Goal: Feedback & Contribution: Submit feedback/report problem

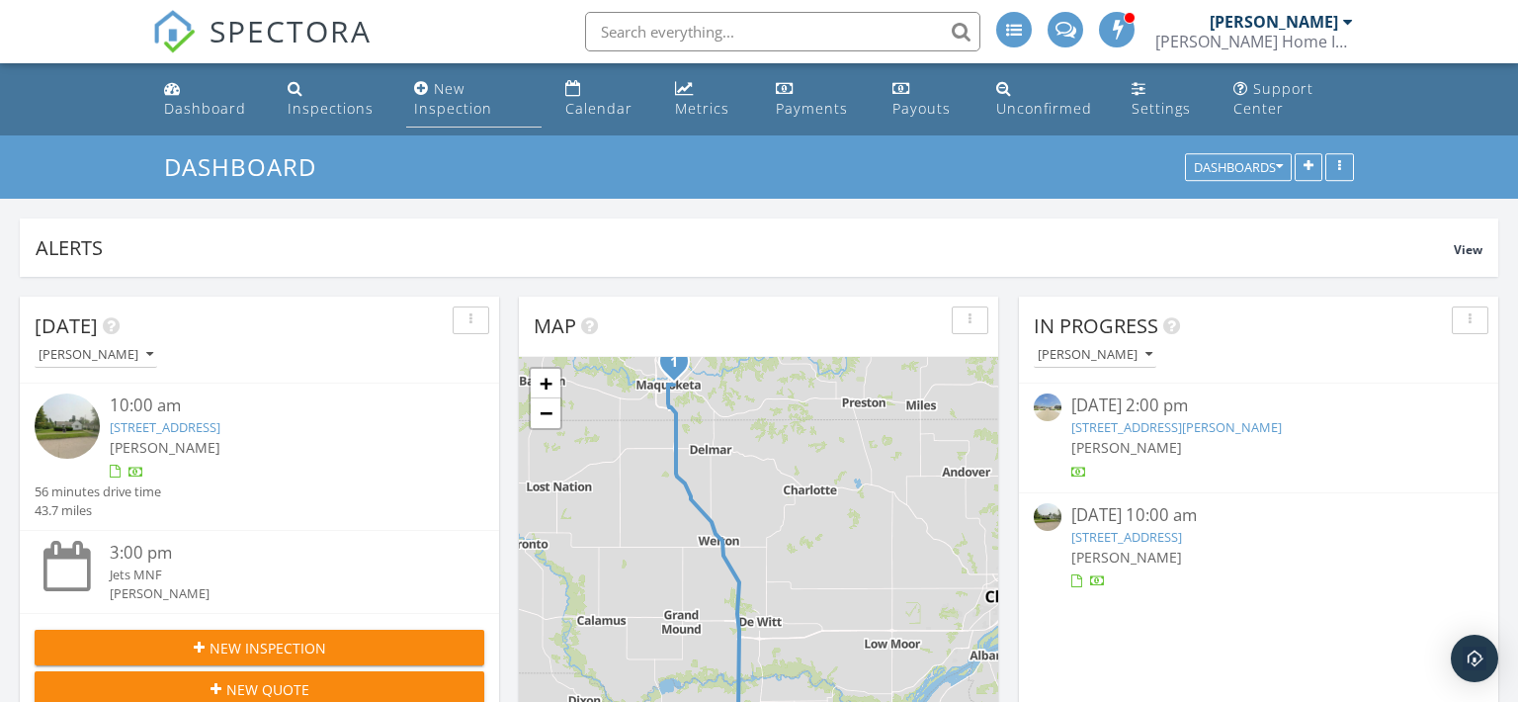
scroll to position [2245, 1518]
click at [436, 97] on div "New Inspection" at bounding box center [453, 98] width 78 height 39
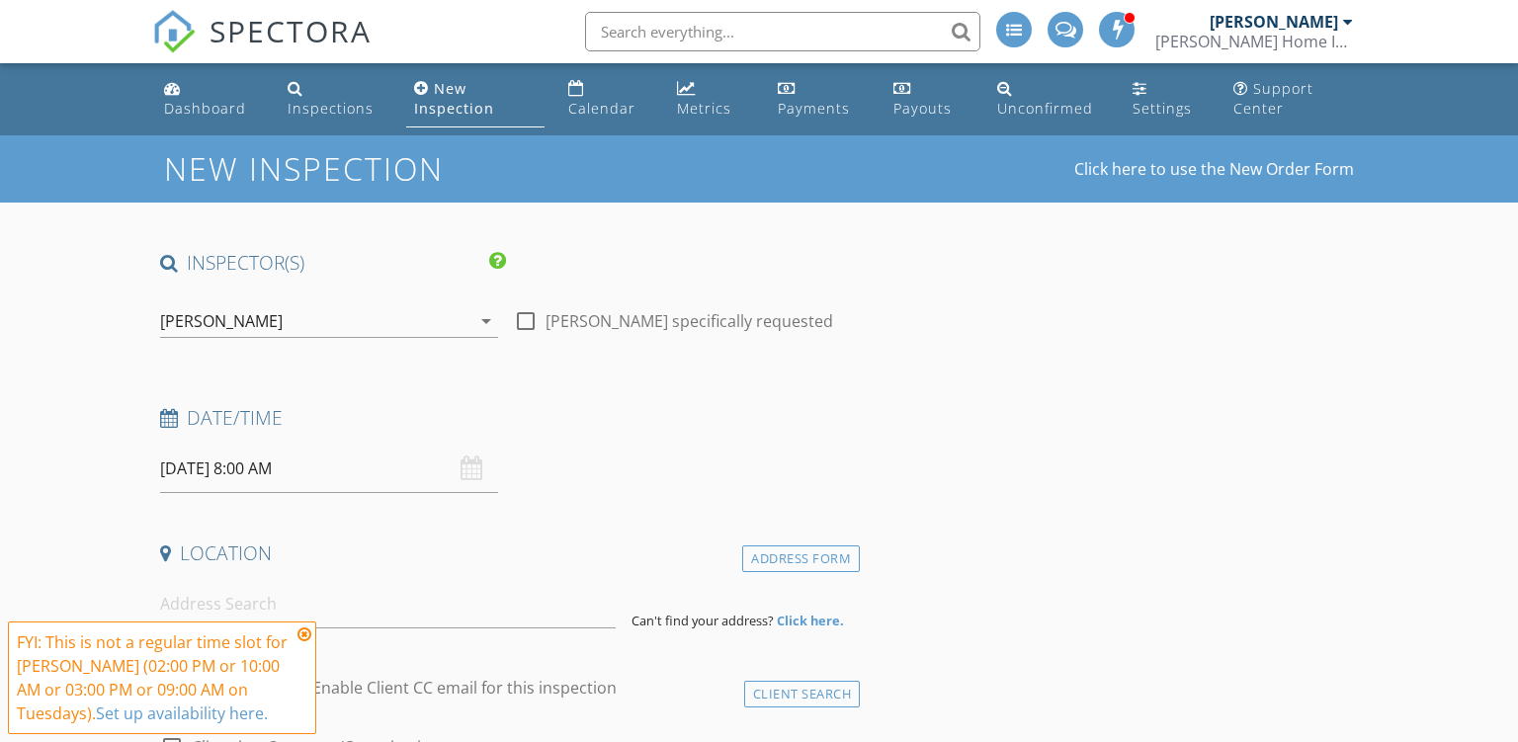
click at [166, 461] on input "09/30/2025 8:00 AM" at bounding box center [329, 469] width 338 height 48
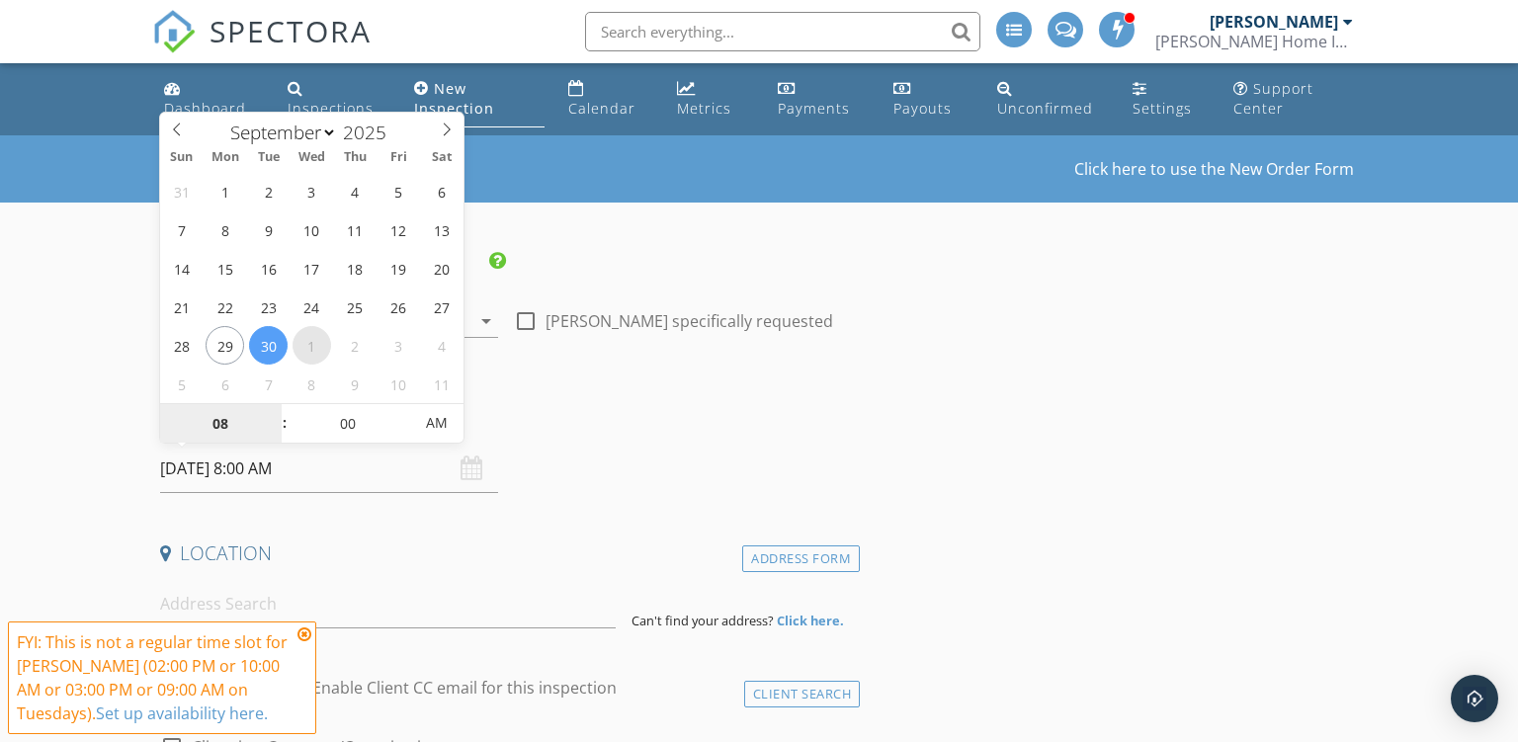
select select "9"
type input "10/01/2025 8:00 AM"
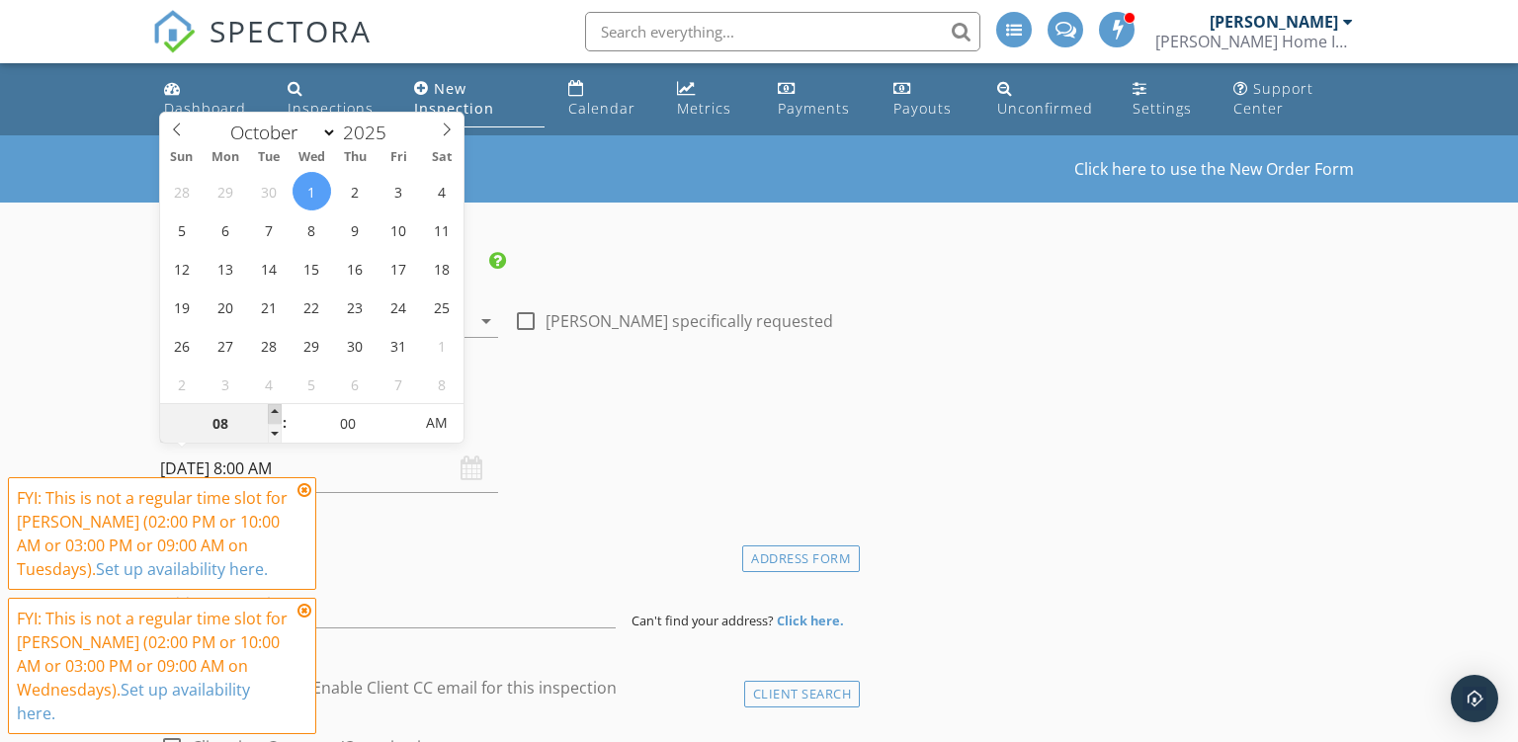
type input "09"
type input "10/01/2025 9:00 AM"
click at [269, 413] on span at bounding box center [275, 414] width 14 height 20
type input "10"
type input "[DATE] 10:00 AM"
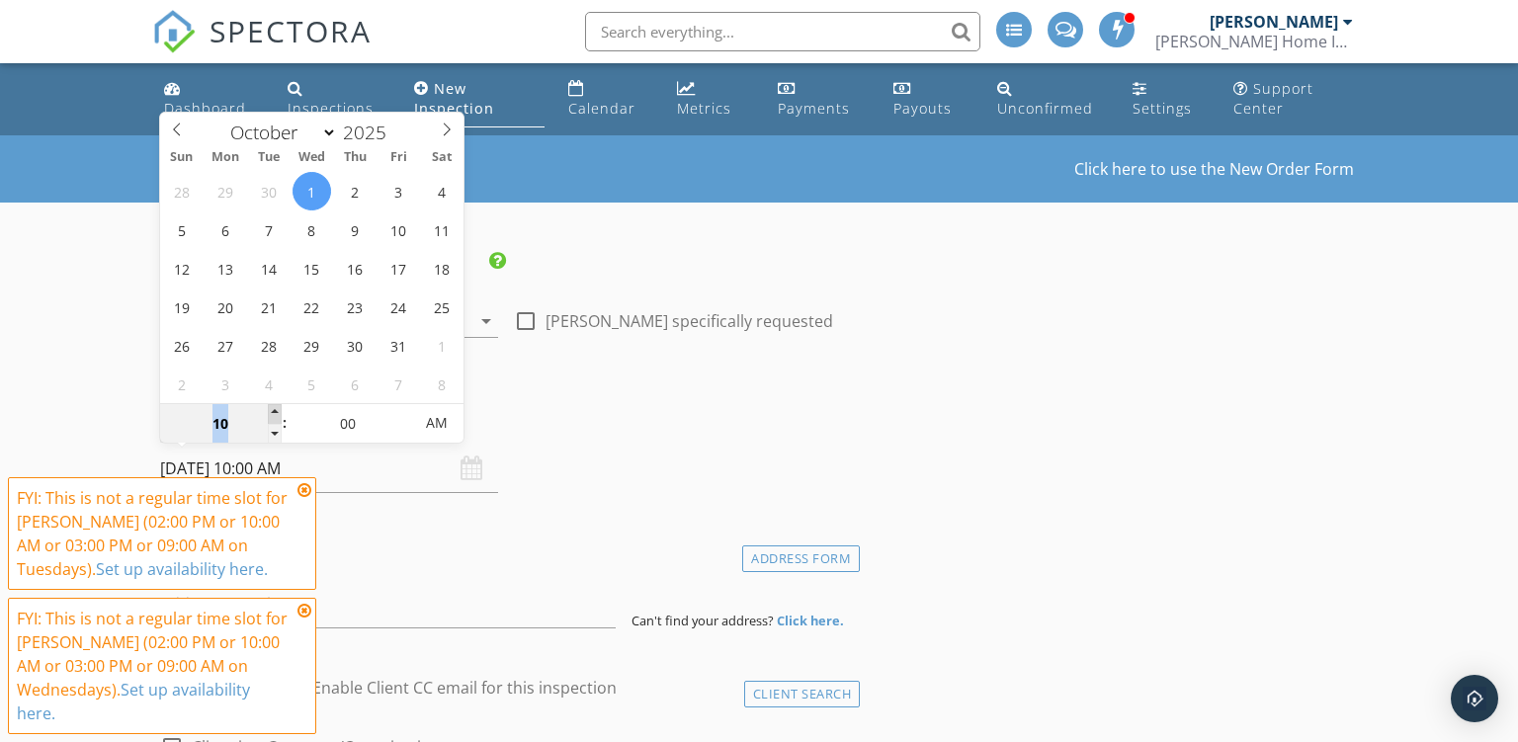
click at [269, 413] on span at bounding box center [275, 414] width 14 height 20
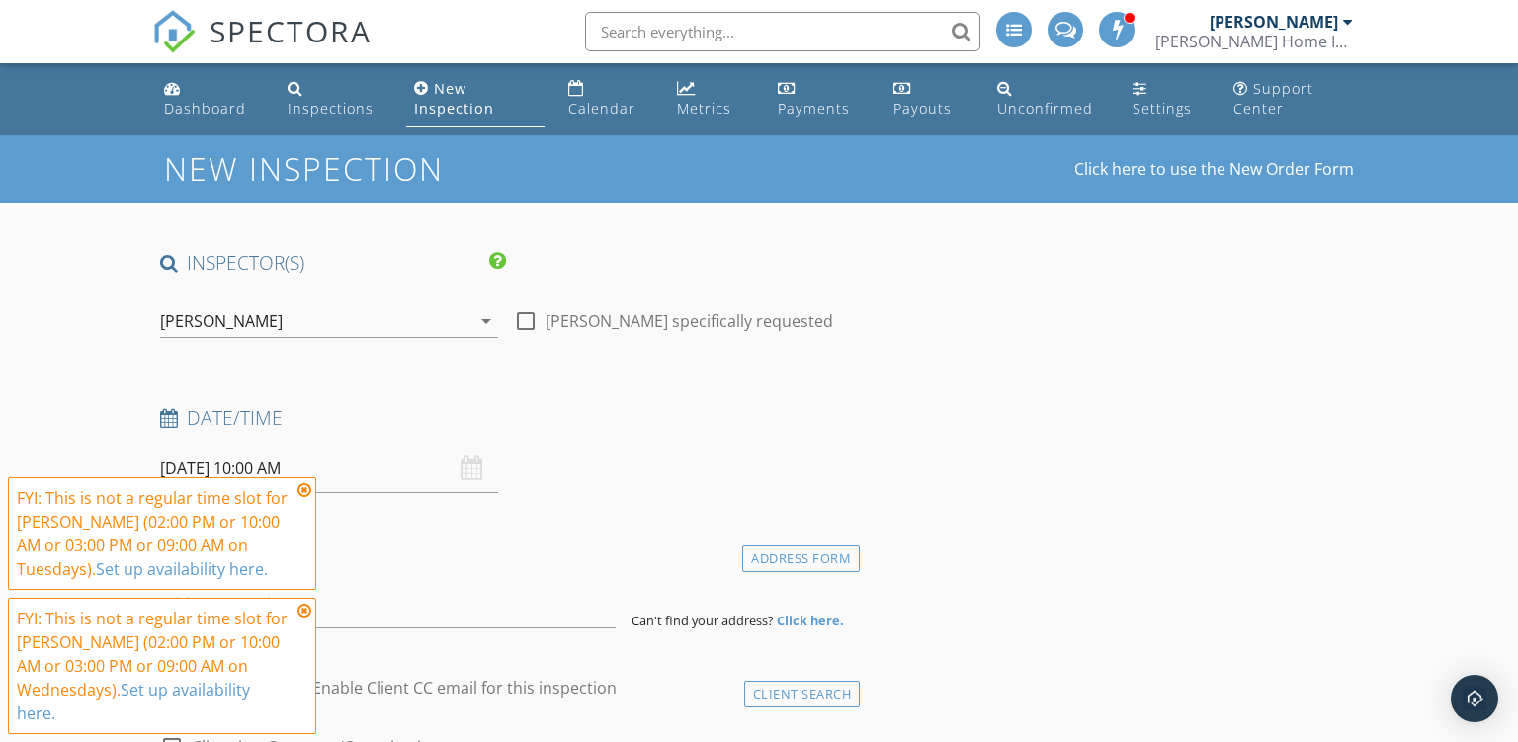
click at [306, 496] on icon at bounding box center [305, 490] width 14 height 16
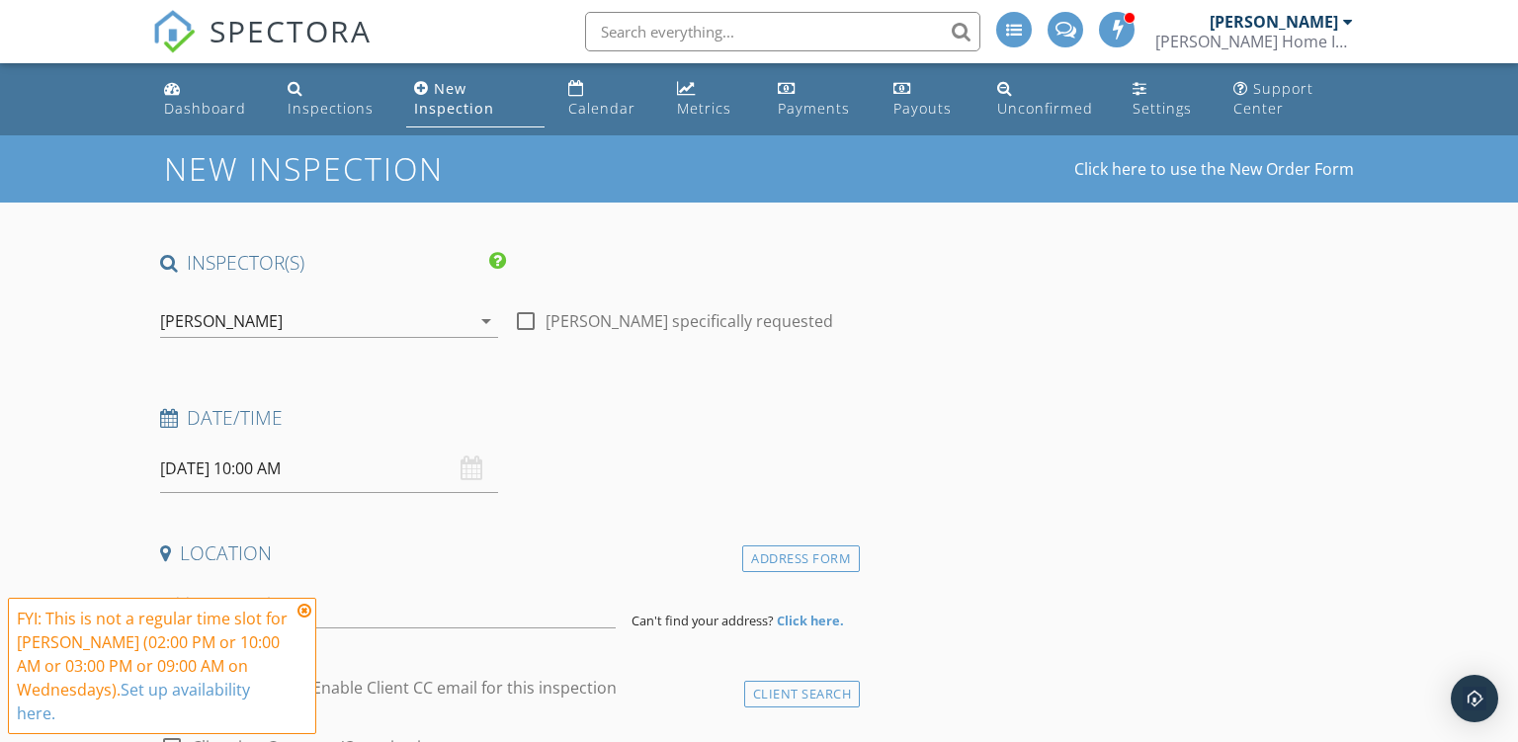
click at [305, 611] on icon at bounding box center [305, 611] width 14 height 16
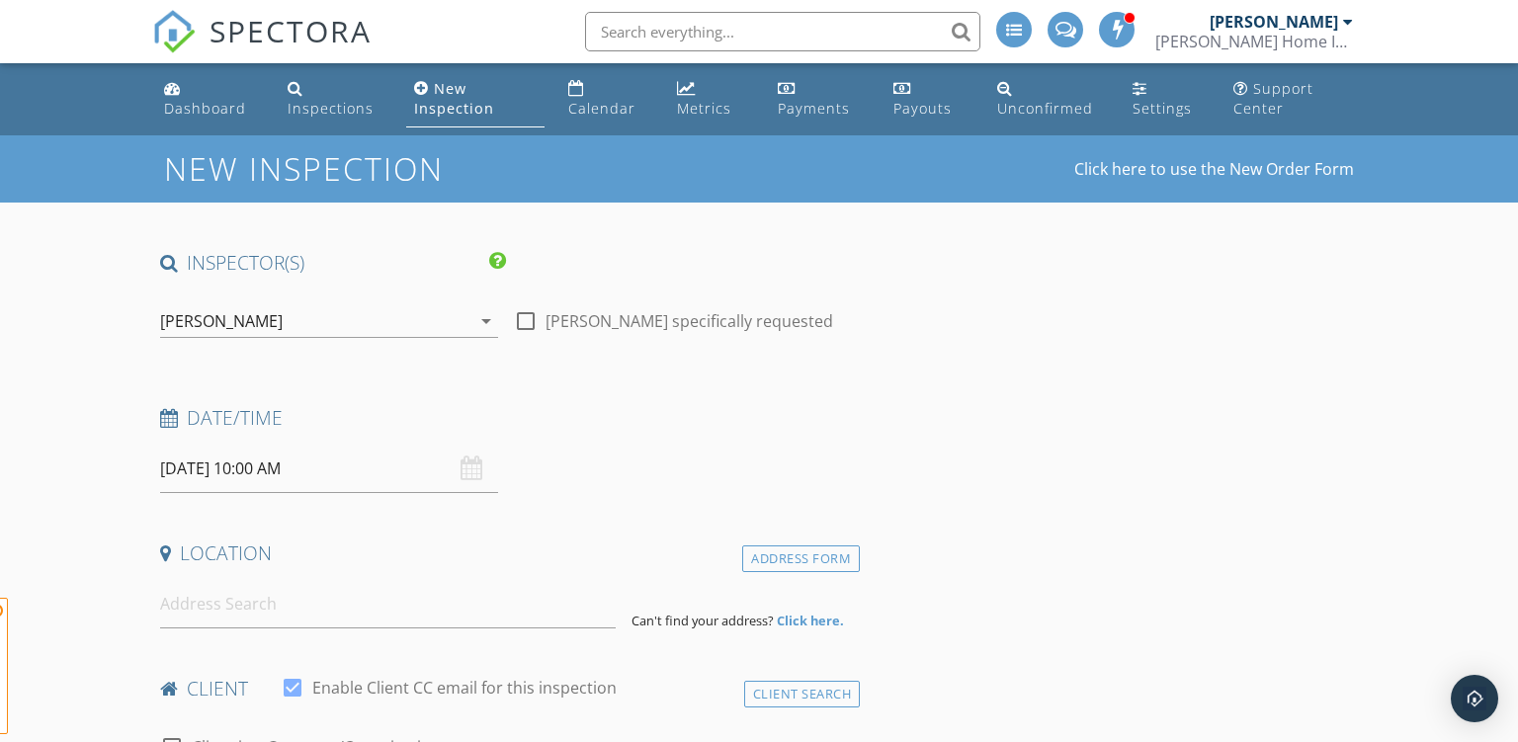
click at [269, 603] on span "FYI: This is not a regular time slot for Jim Hanson (02:00 PM or 10:00 AM or 03…" at bounding box center [162, 666] width 308 height 136
click at [269, 603] on input at bounding box center [388, 604] width 457 height 48
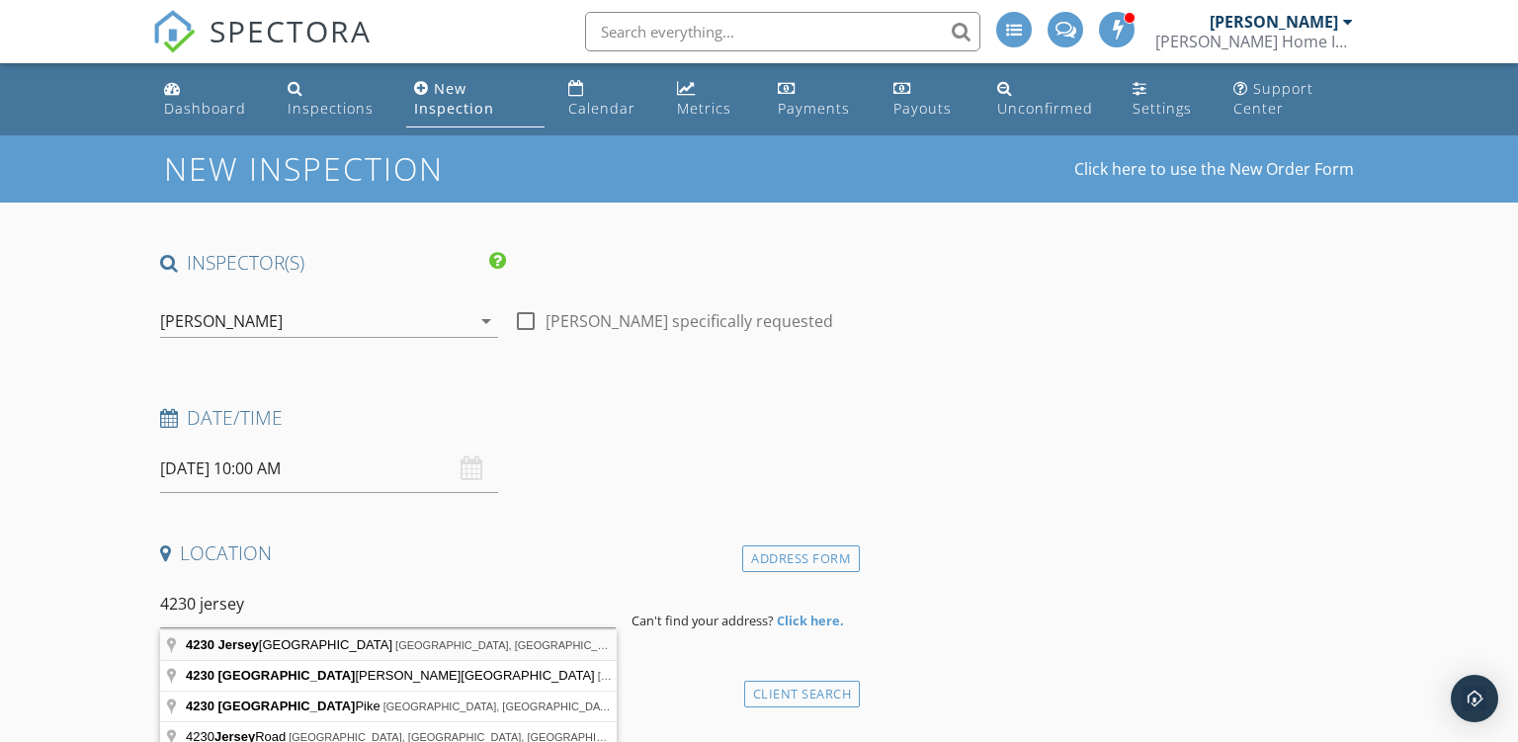
type input "4230 Jersey Ridge Road, Davenport, IA, USA"
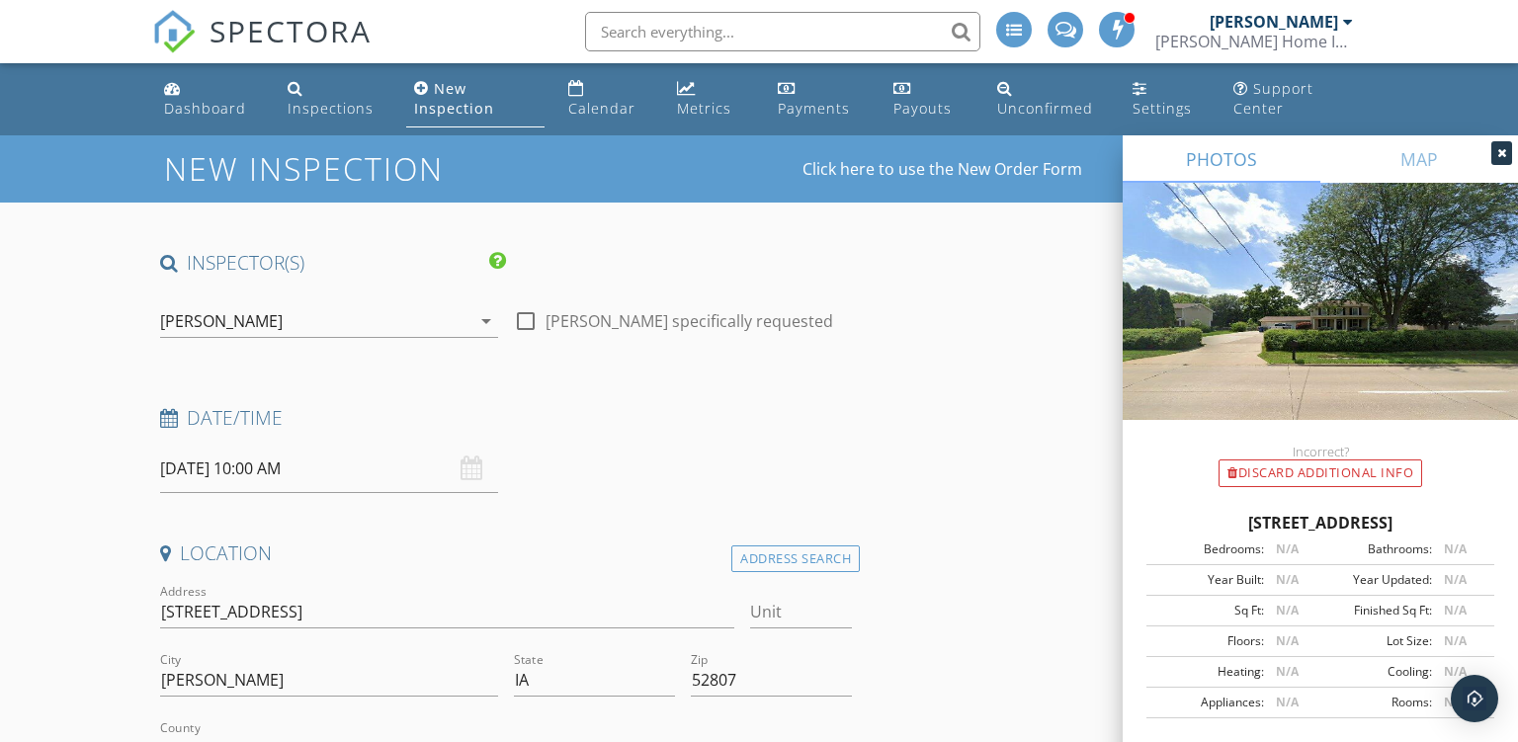
click at [1498, 148] on icon at bounding box center [1502, 153] width 9 height 12
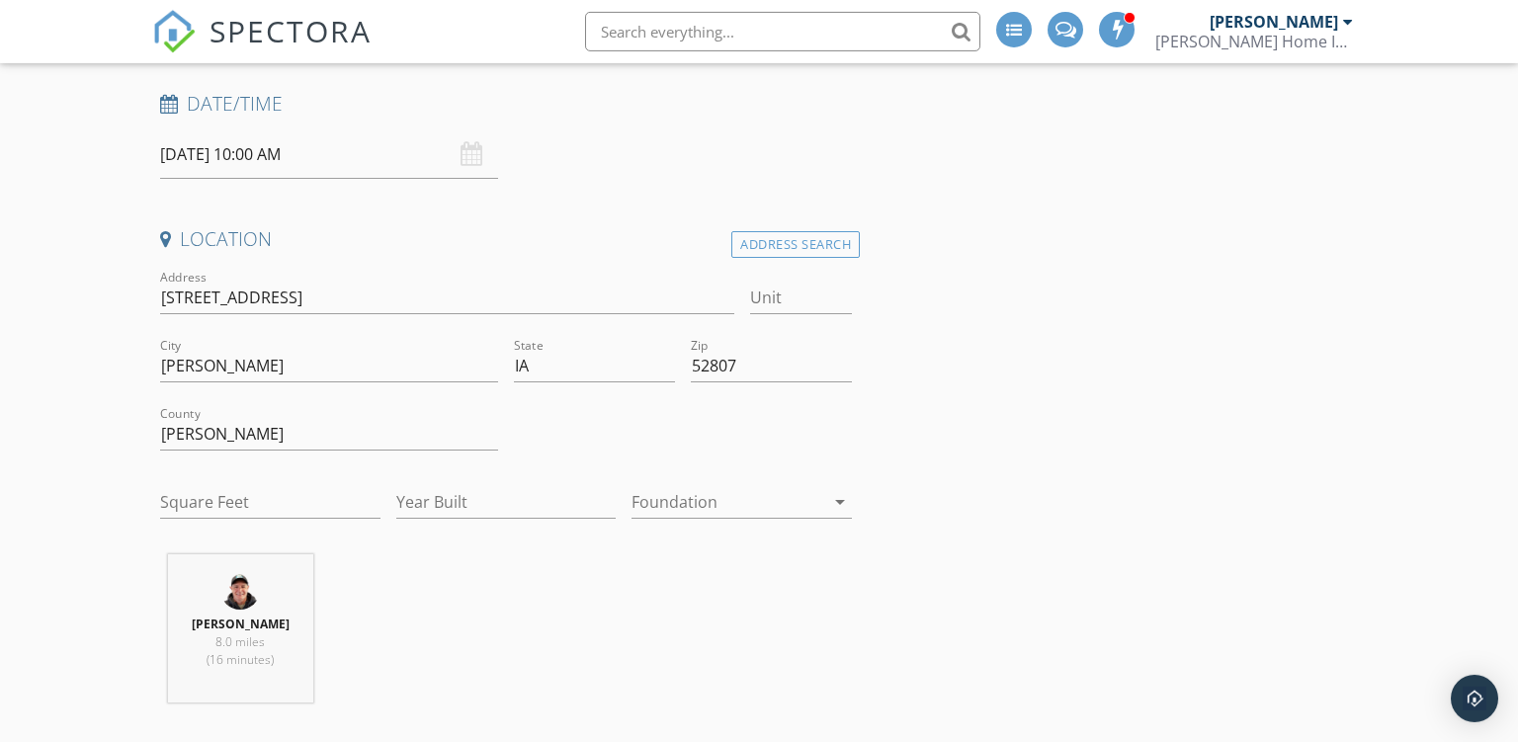
scroll to position [447, 0]
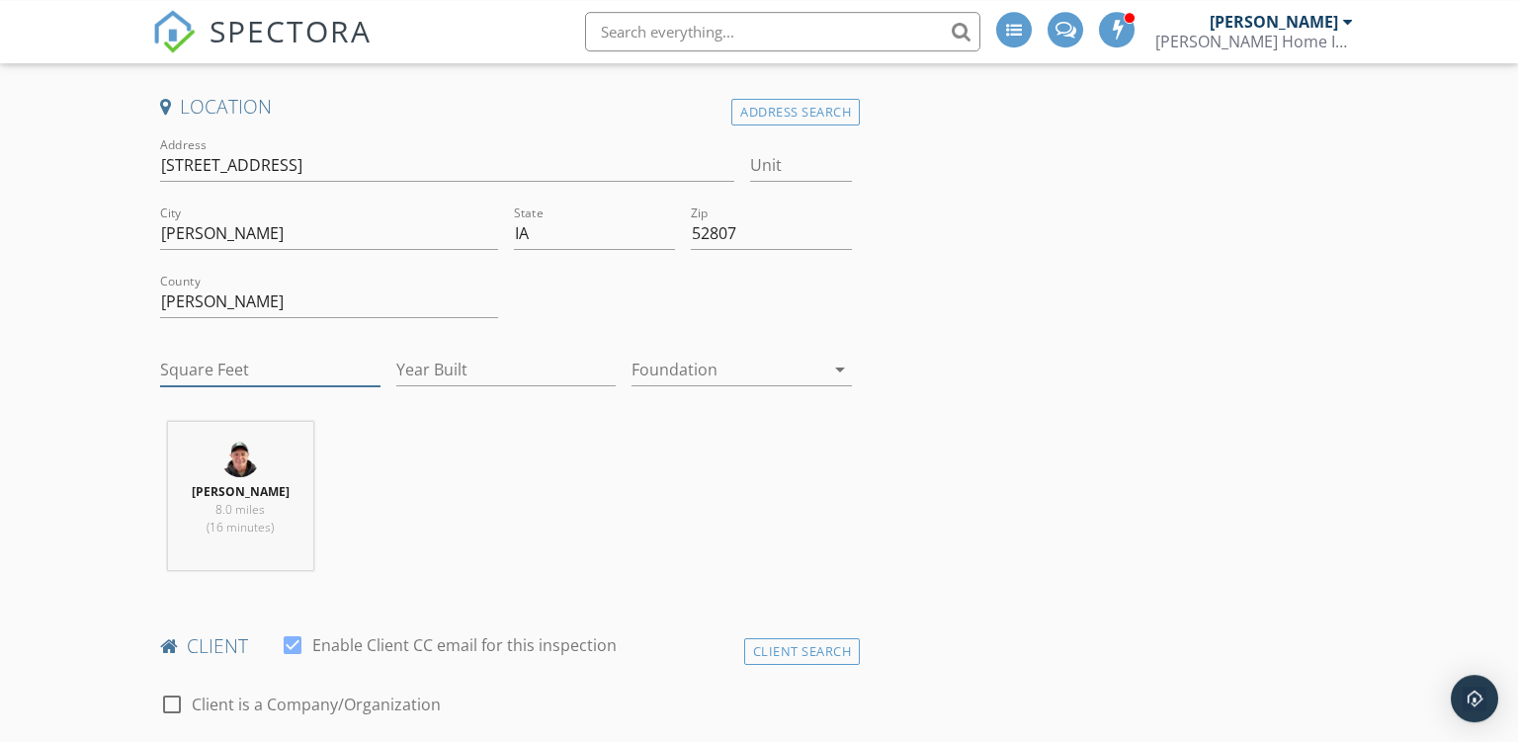
click at [235, 367] on input "Square Feet" at bounding box center [270, 370] width 220 height 33
type input "2559"
type input "1890"
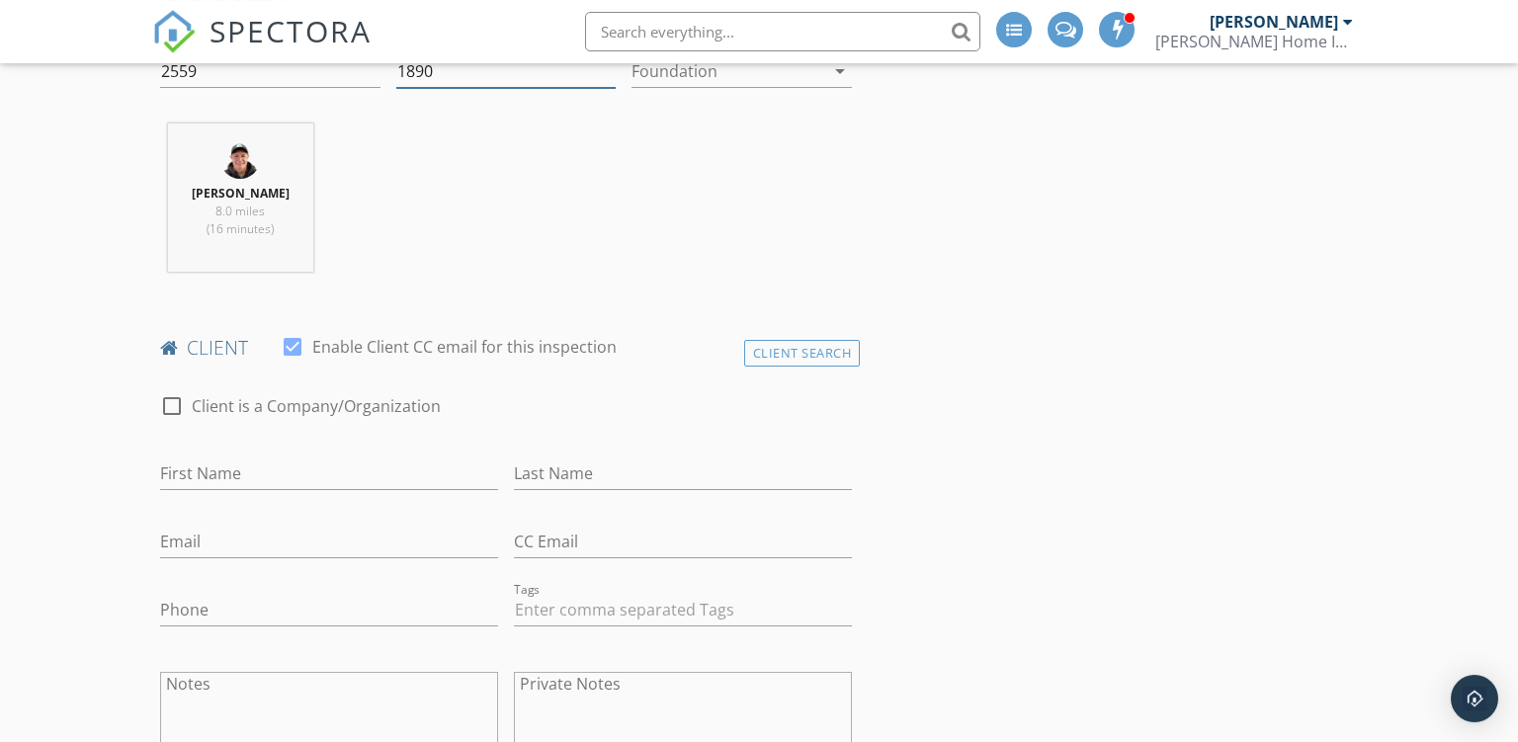
scroll to position [816, 0]
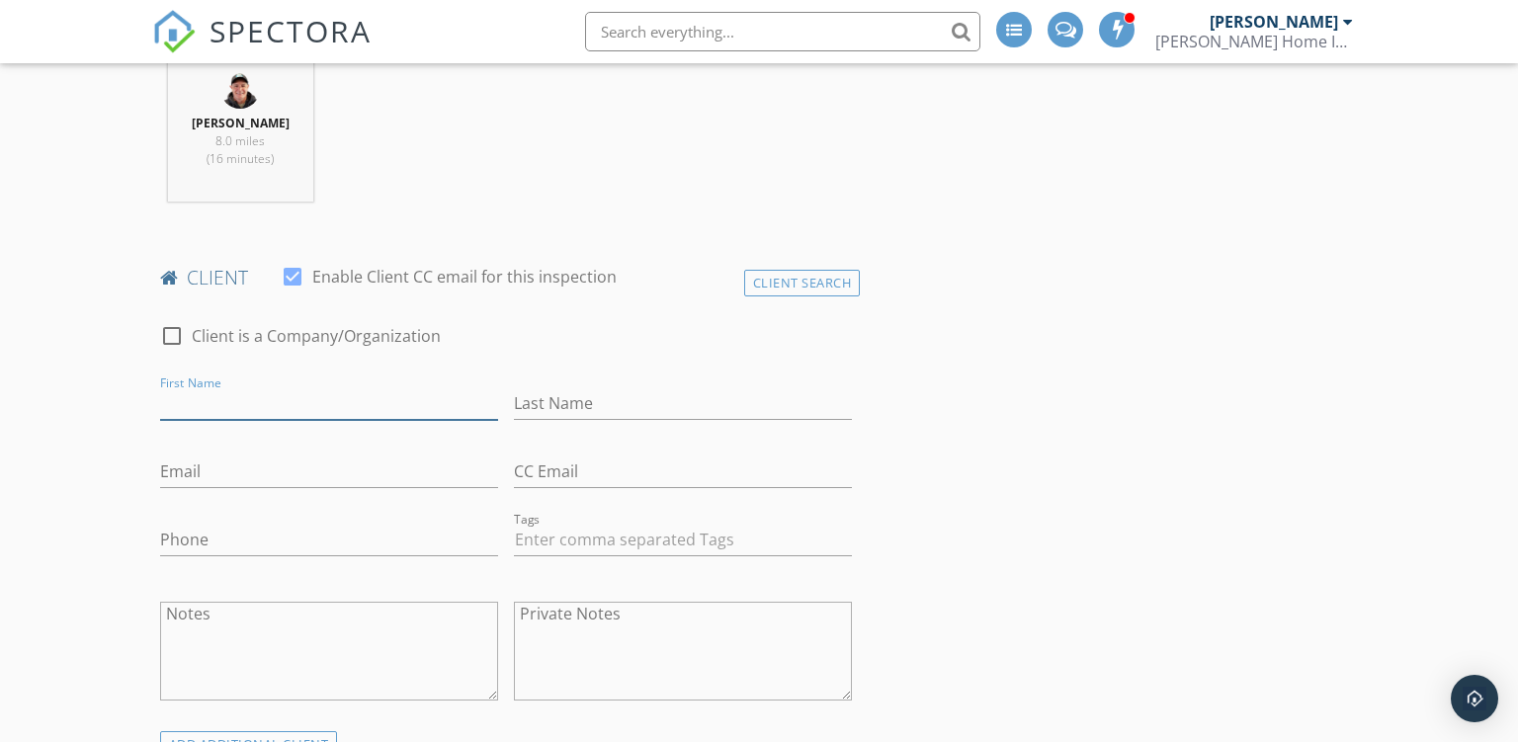
click at [317, 400] on input "First Name" at bounding box center [329, 404] width 338 height 33
type input "Sandy"
type input "Gonzalez"
click at [230, 484] on input "Email" at bounding box center [329, 472] width 338 height 33
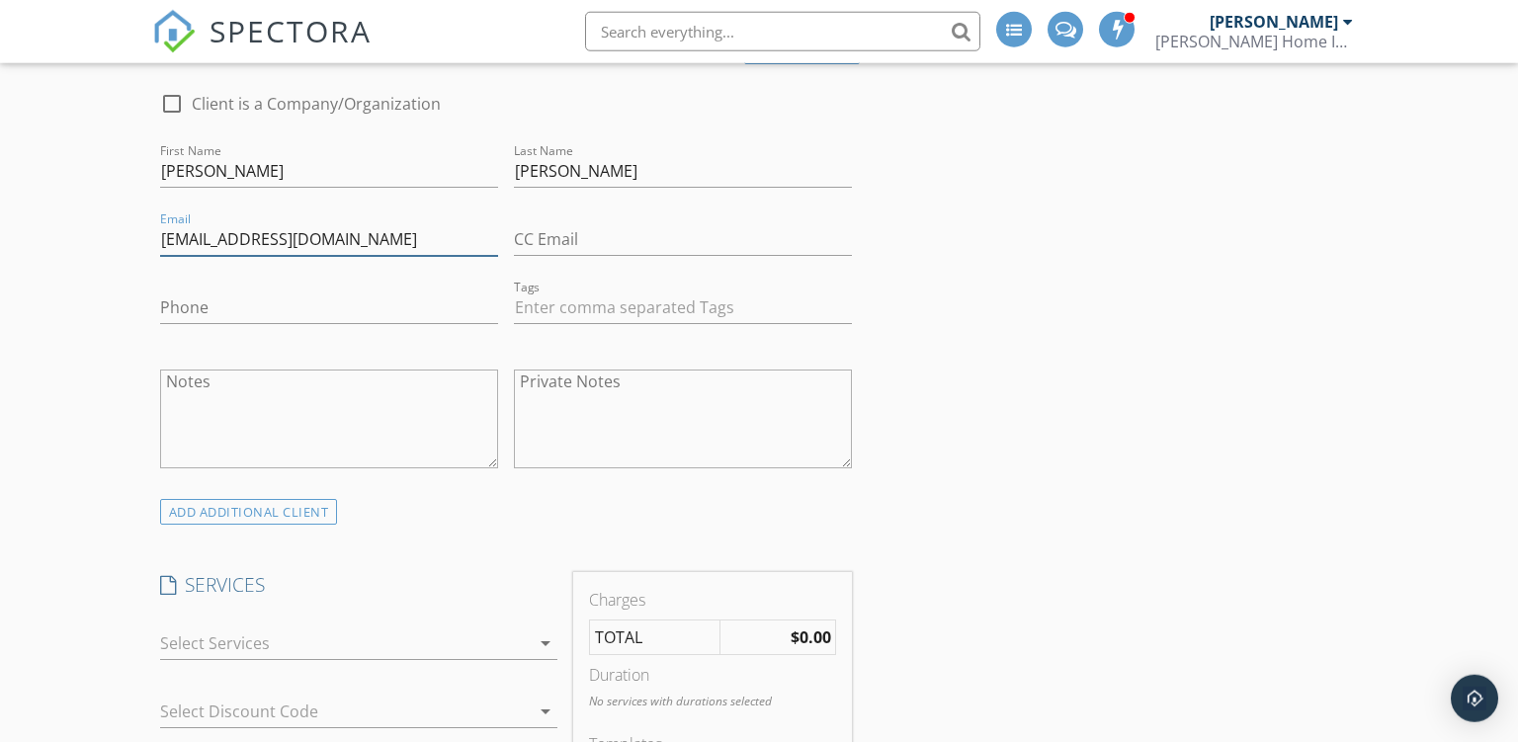
scroll to position [1080, 0]
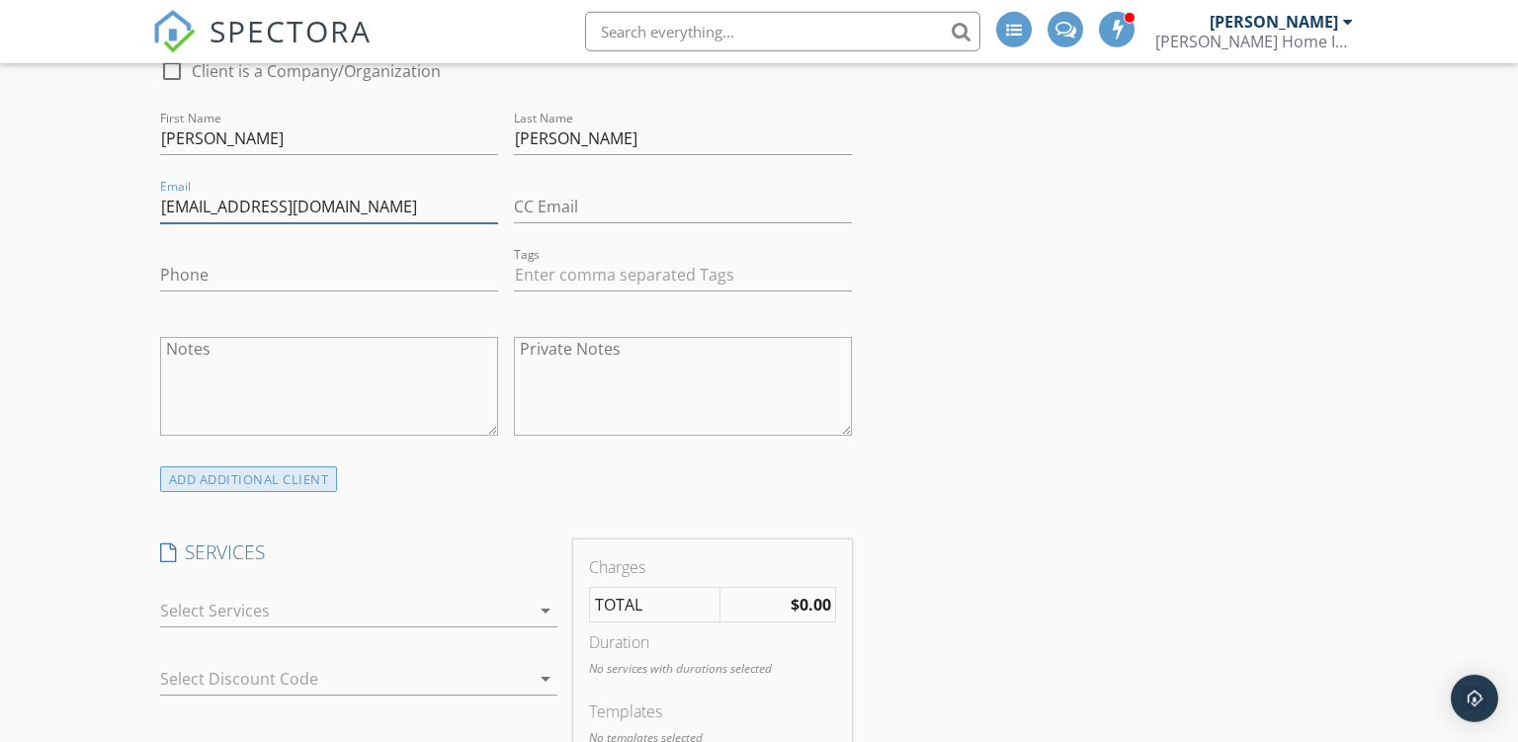
type input "toledosandy91@gmail.com"
click at [247, 470] on div "ADD ADDITIONAL client" at bounding box center [249, 480] width 178 height 27
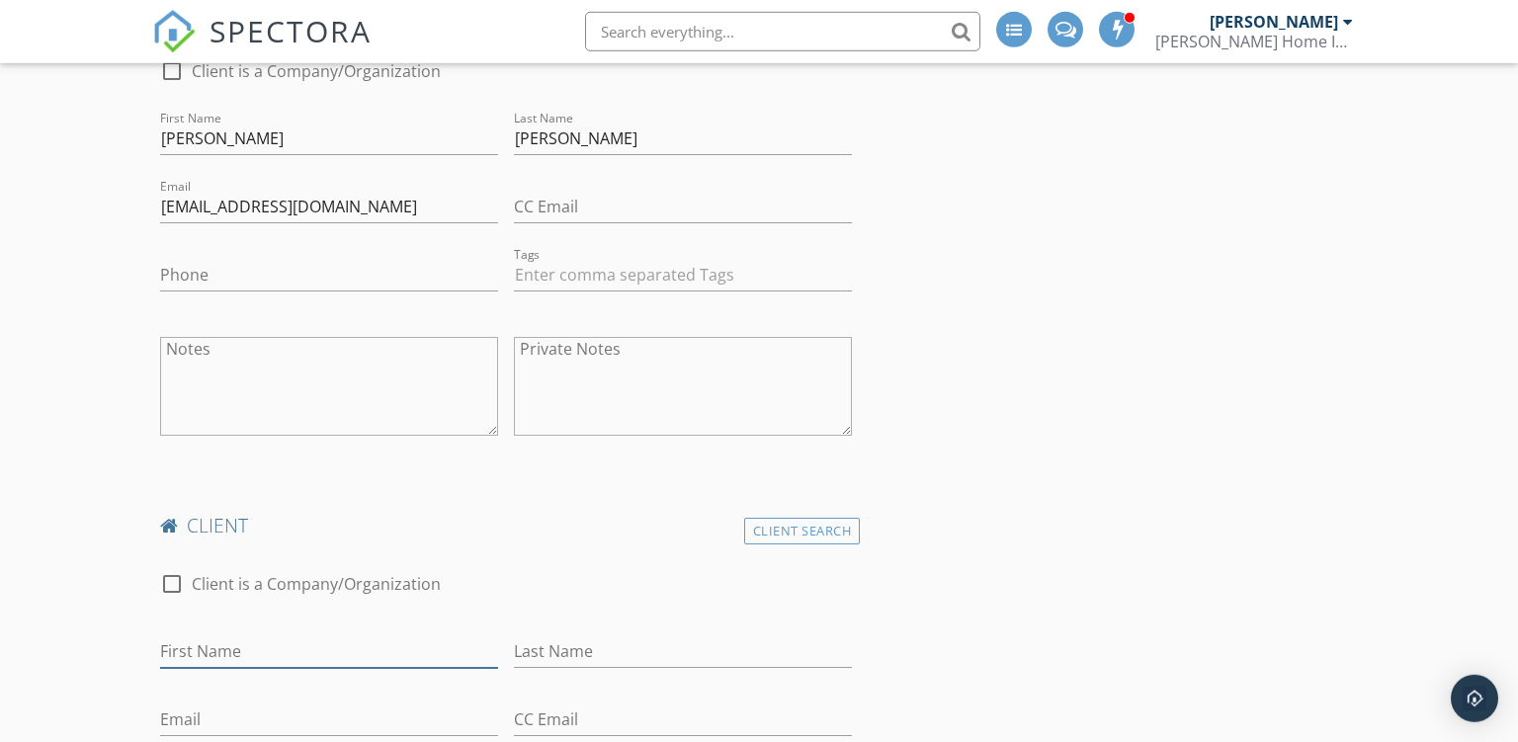
click at [191, 636] on input "First Name" at bounding box center [329, 652] width 338 height 33
type input "Cristian"
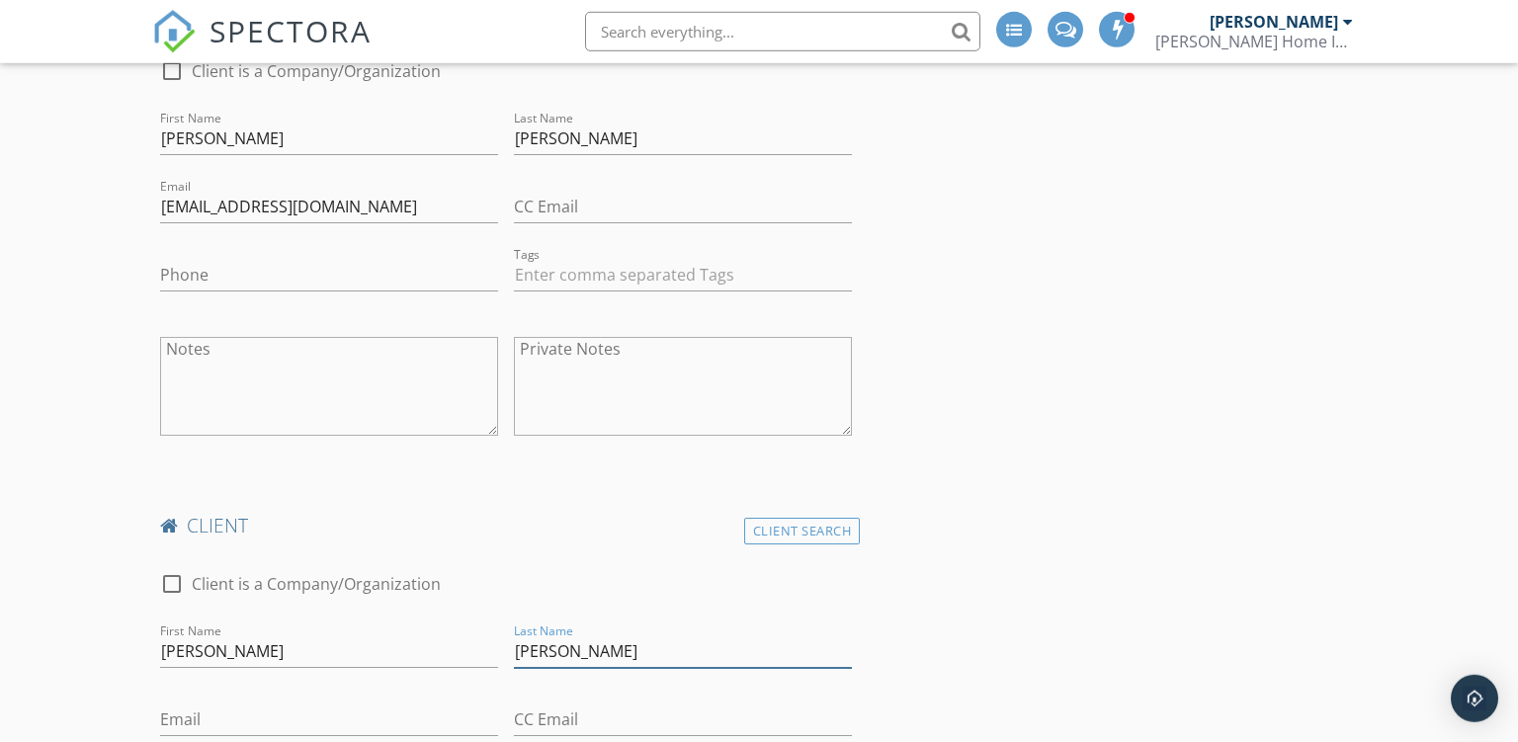
type input "Gonzalez"
click at [211, 701] on input "Email" at bounding box center [329, 720] width 338 height 33
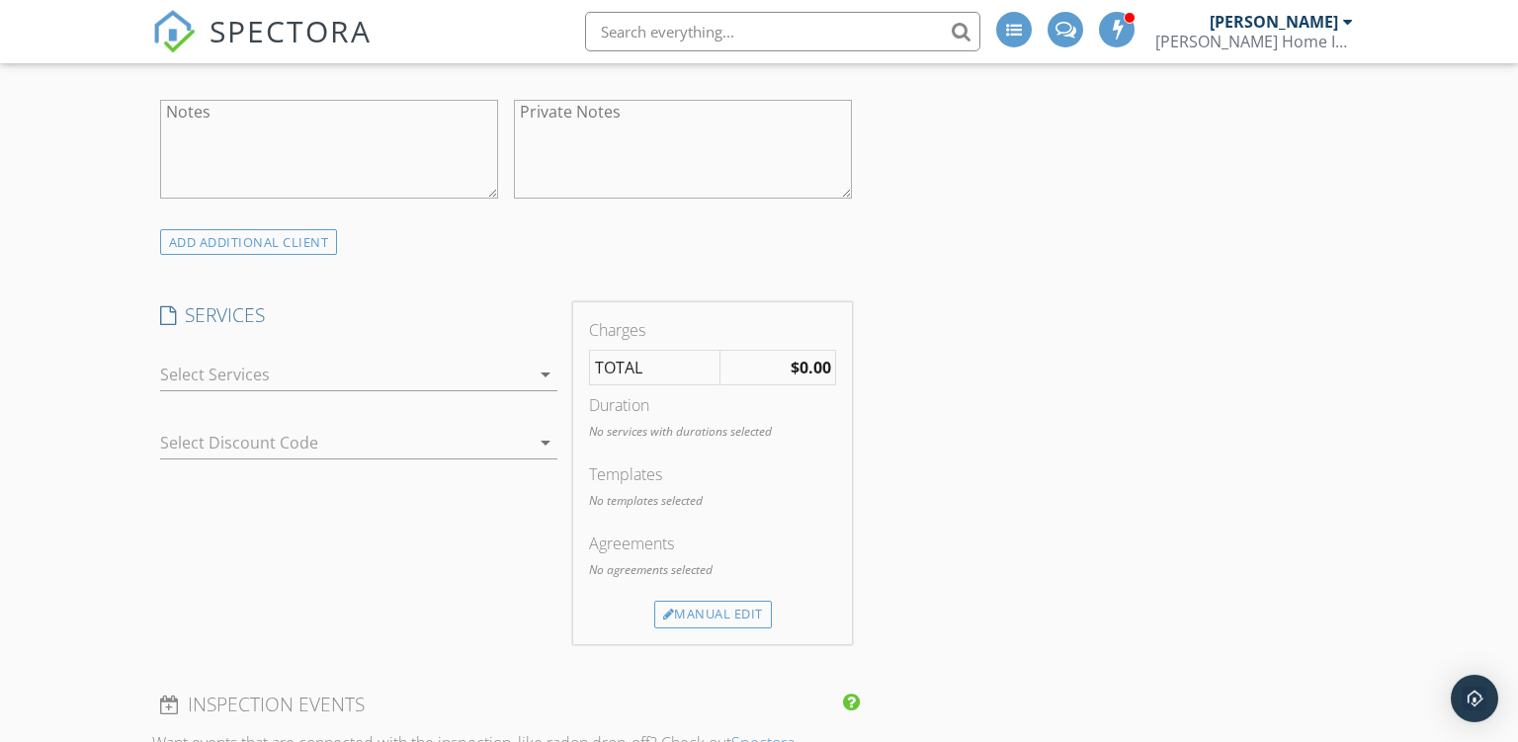
scroll to position [1835, 0]
type input "cristian.y.gonzalez89@gmail.com"
click at [401, 369] on div at bounding box center [345, 371] width 370 height 32
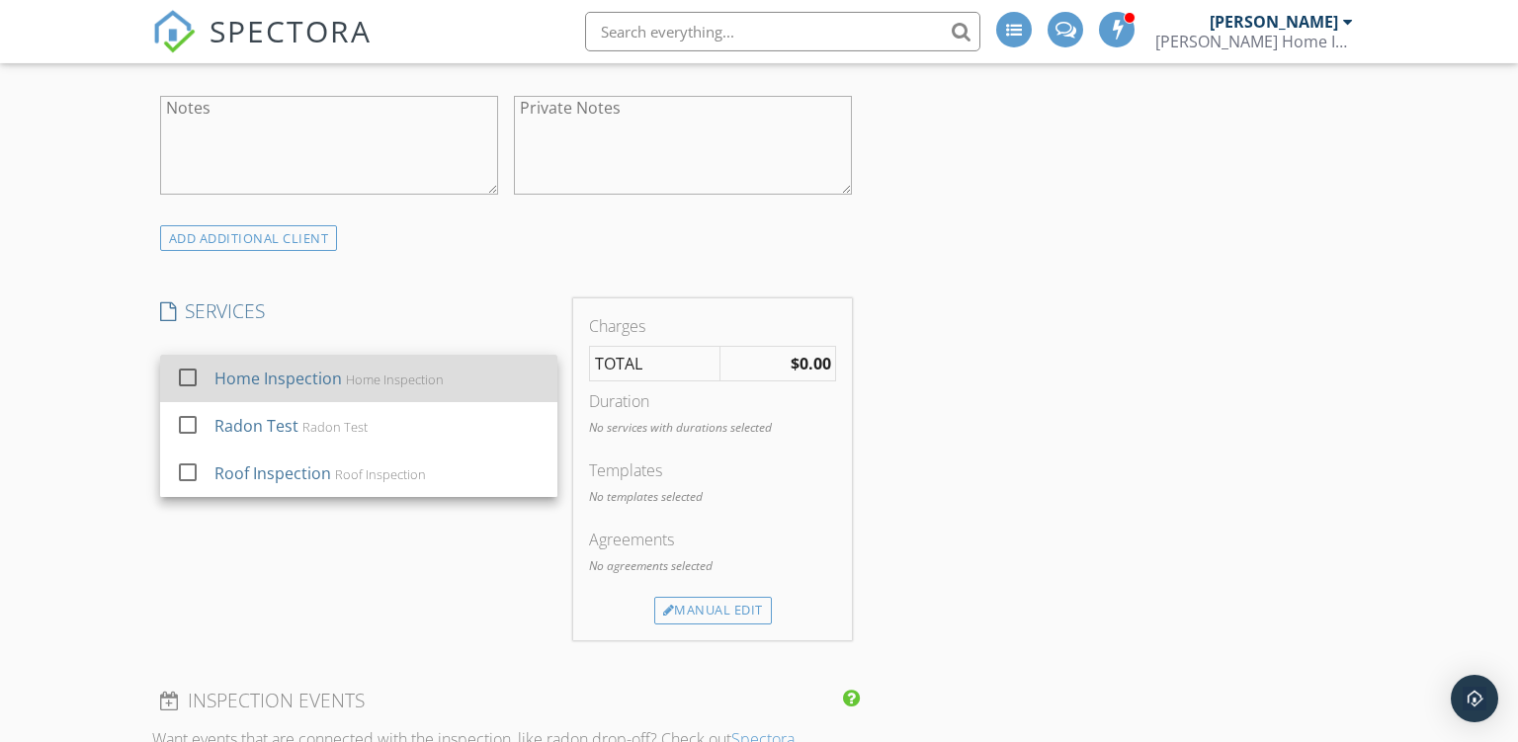
click at [366, 385] on div "Home Inspection" at bounding box center [394, 380] width 98 height 16
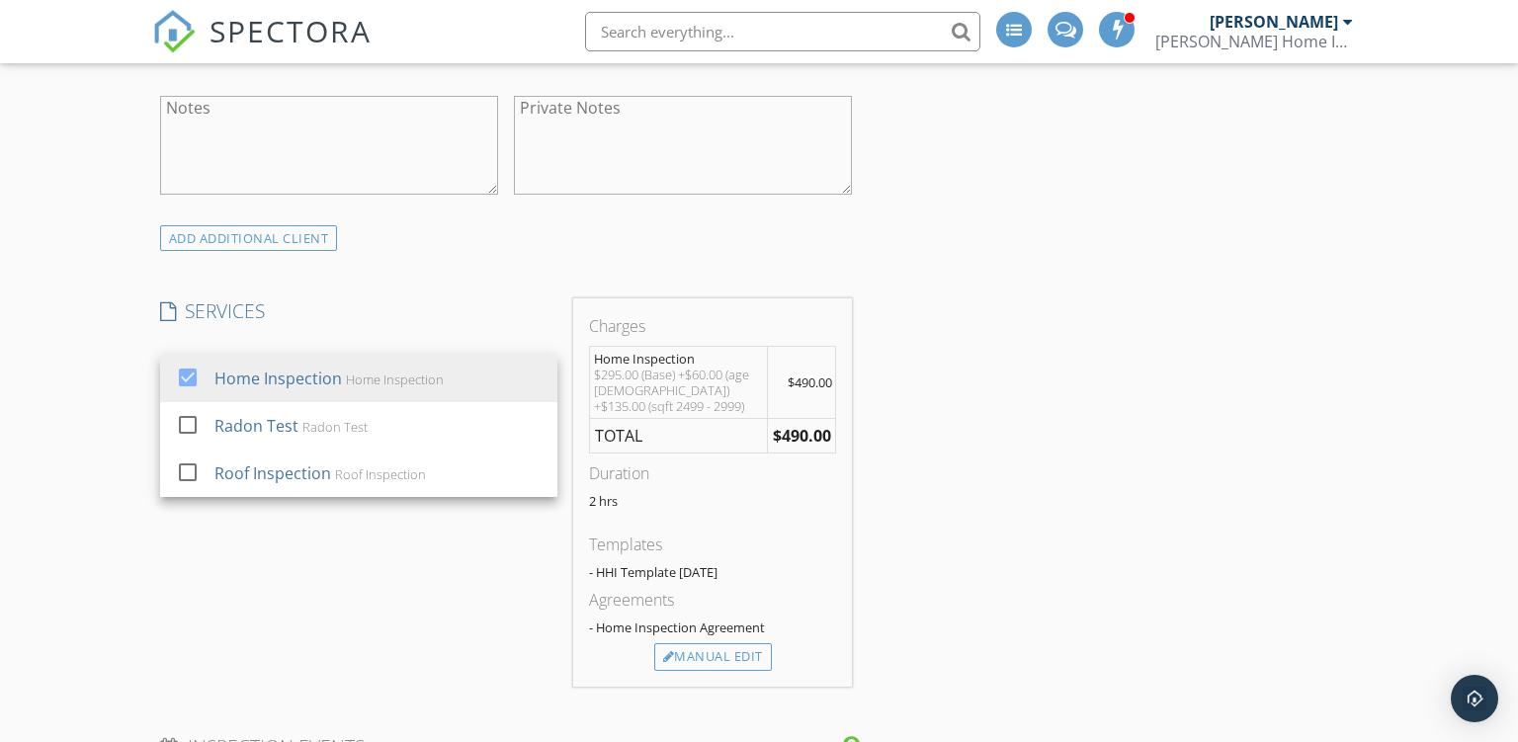
click at [475, 562] on div "SERVICES check_box Home Inspection Home Inspection check_box_outline_blank Rado…" at bounding box center [358, 493] width 413 height 388
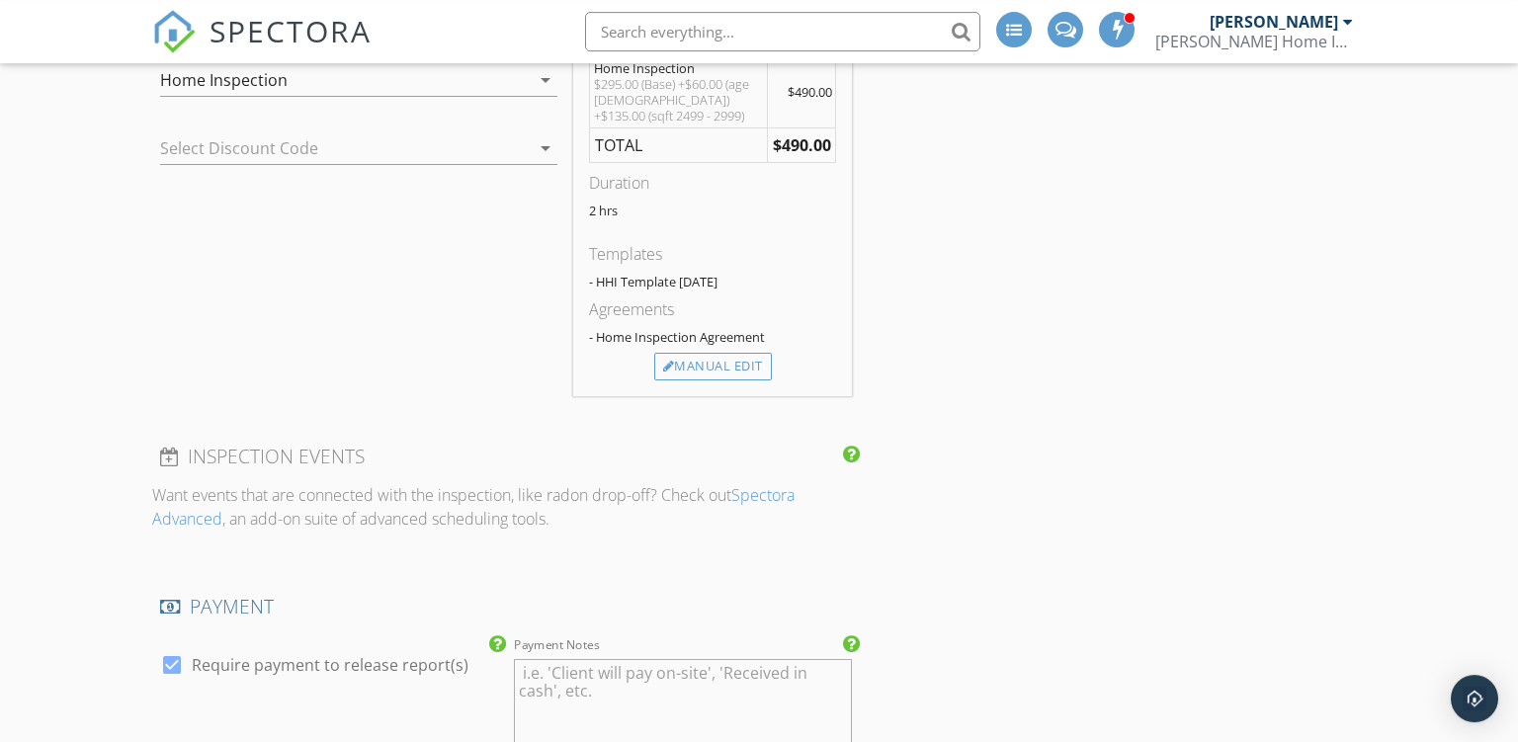
scroll to position [2344, 0]
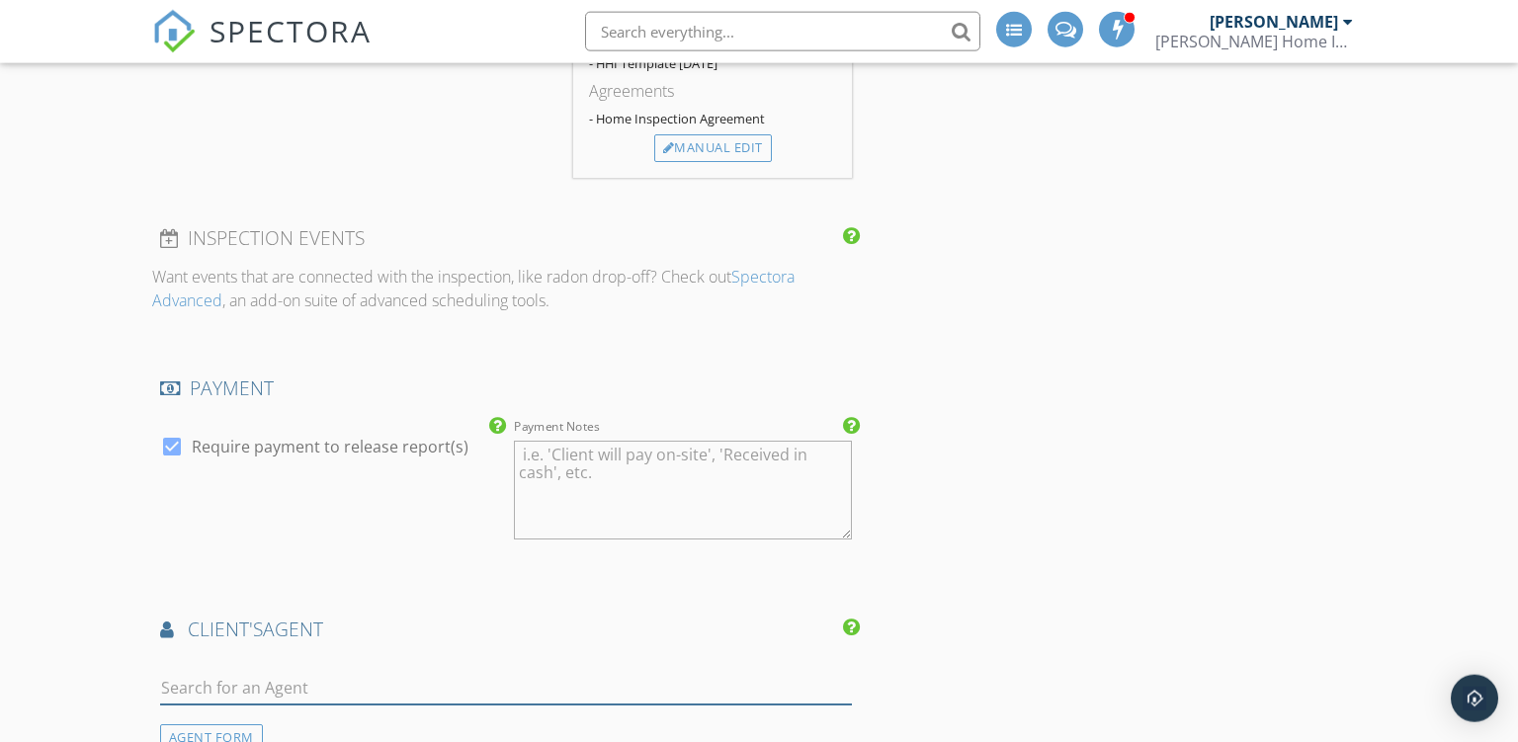
click at [378, 684] on input "text" at bounding box center [506, 688] width 693 height 33
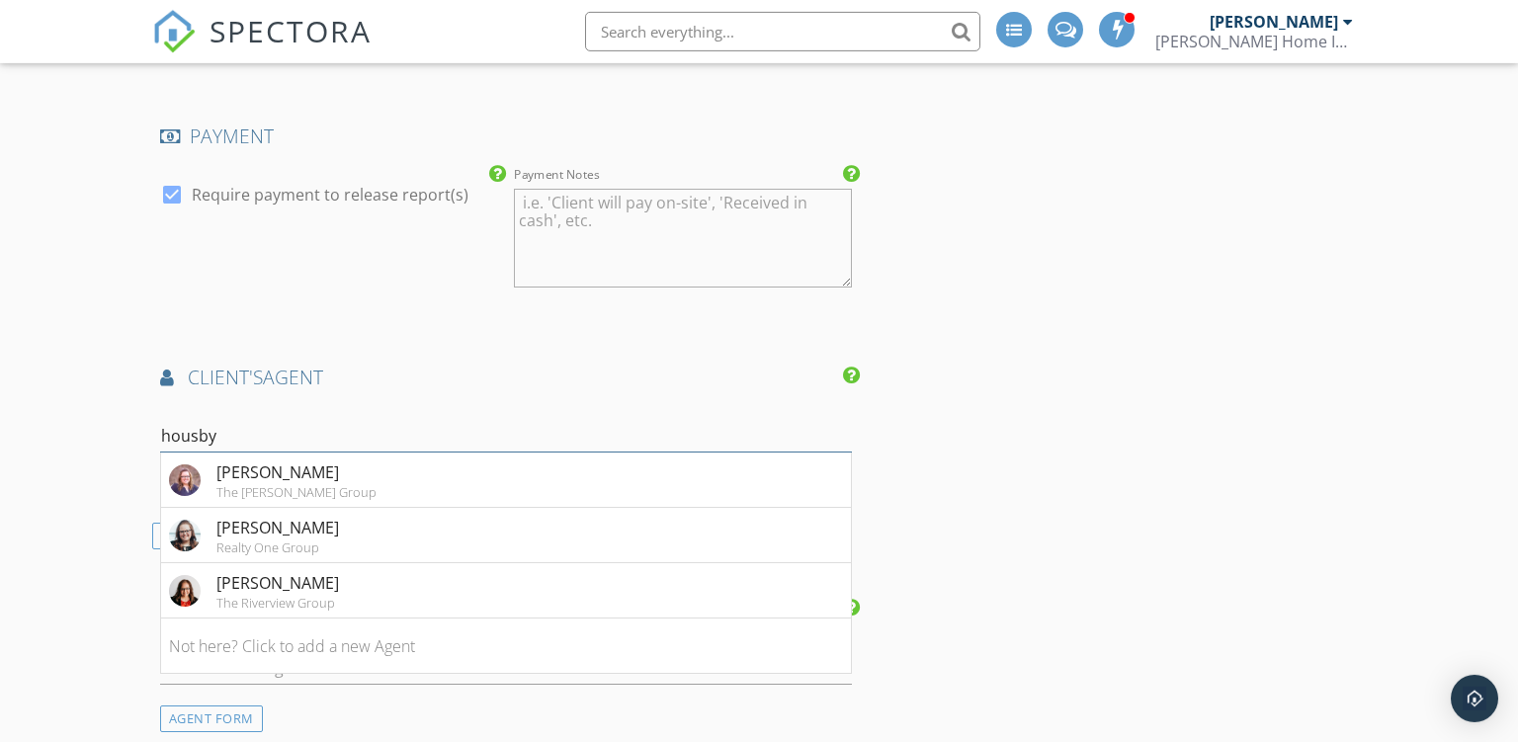
scroll to position [2643, 0]
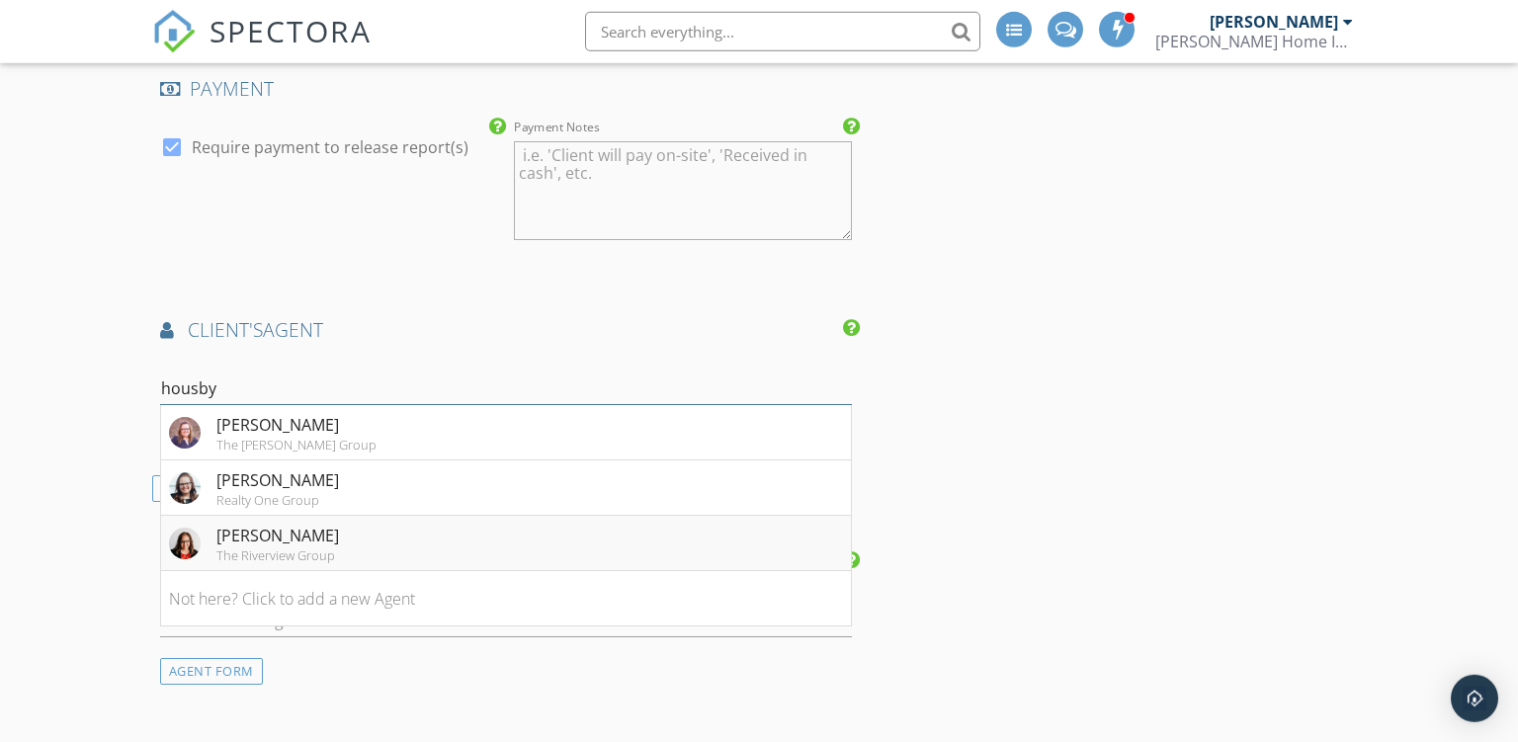
type input "housby"
click at [304, 549] on div "The Riverview Group" at bounding box center [277, 556] width 123 height 16
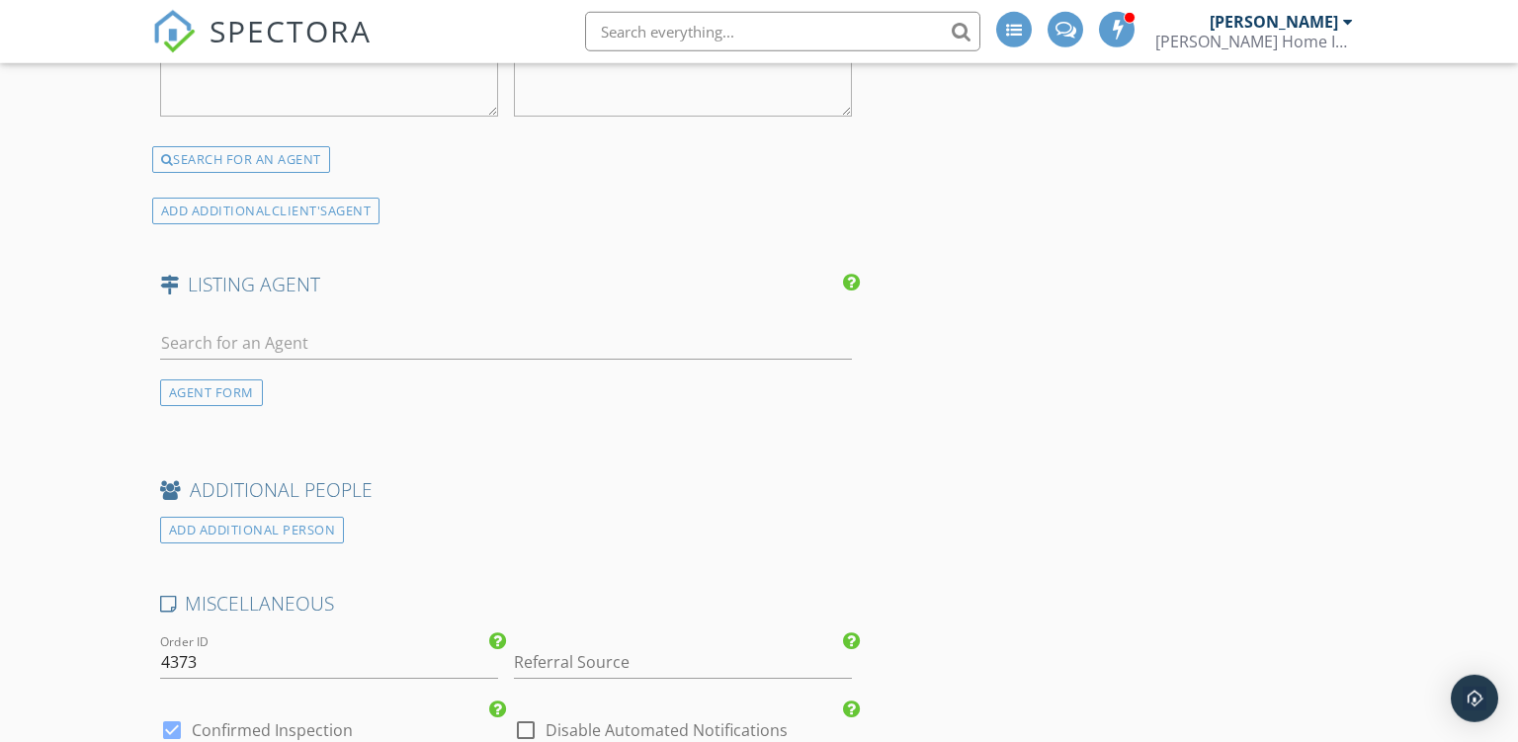
scroll to position [3319, 0]
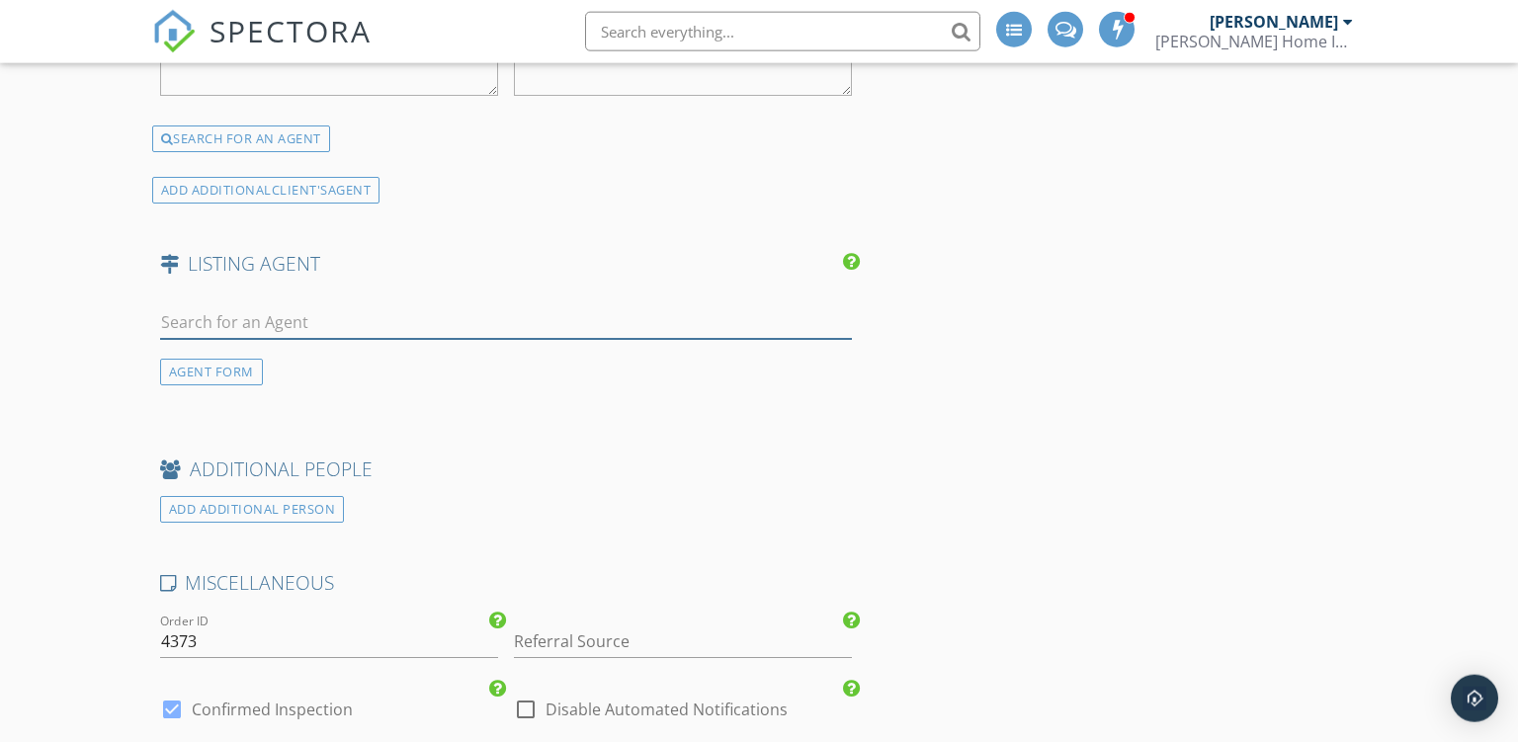
click at [229, 312] on input "text" at bounding box center [506, 322] width 693 height 33
type input "lisa sto"
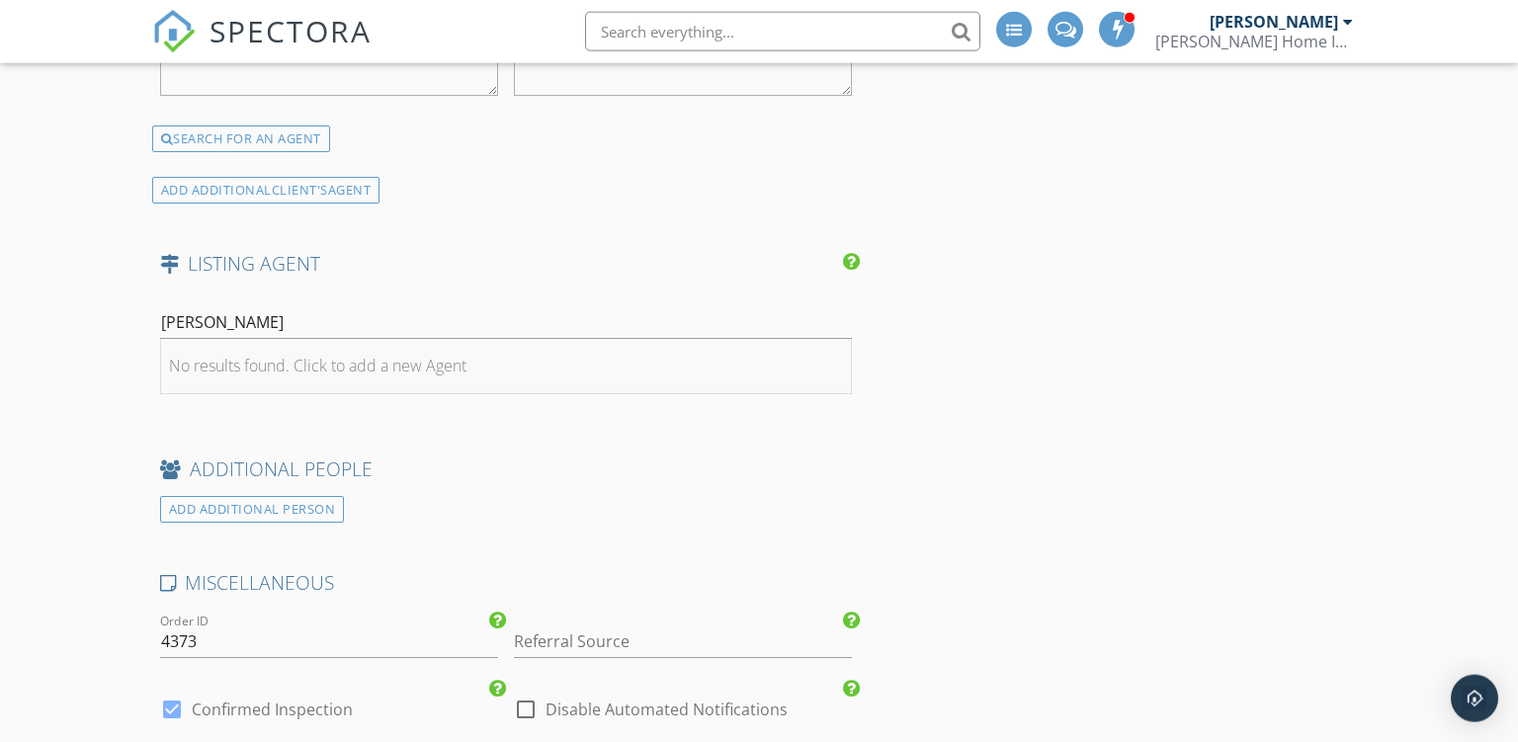
click at [272, 358] on div "No results found. Click to add a new Agent" at bounding box center [318, 366] width 298 height 24
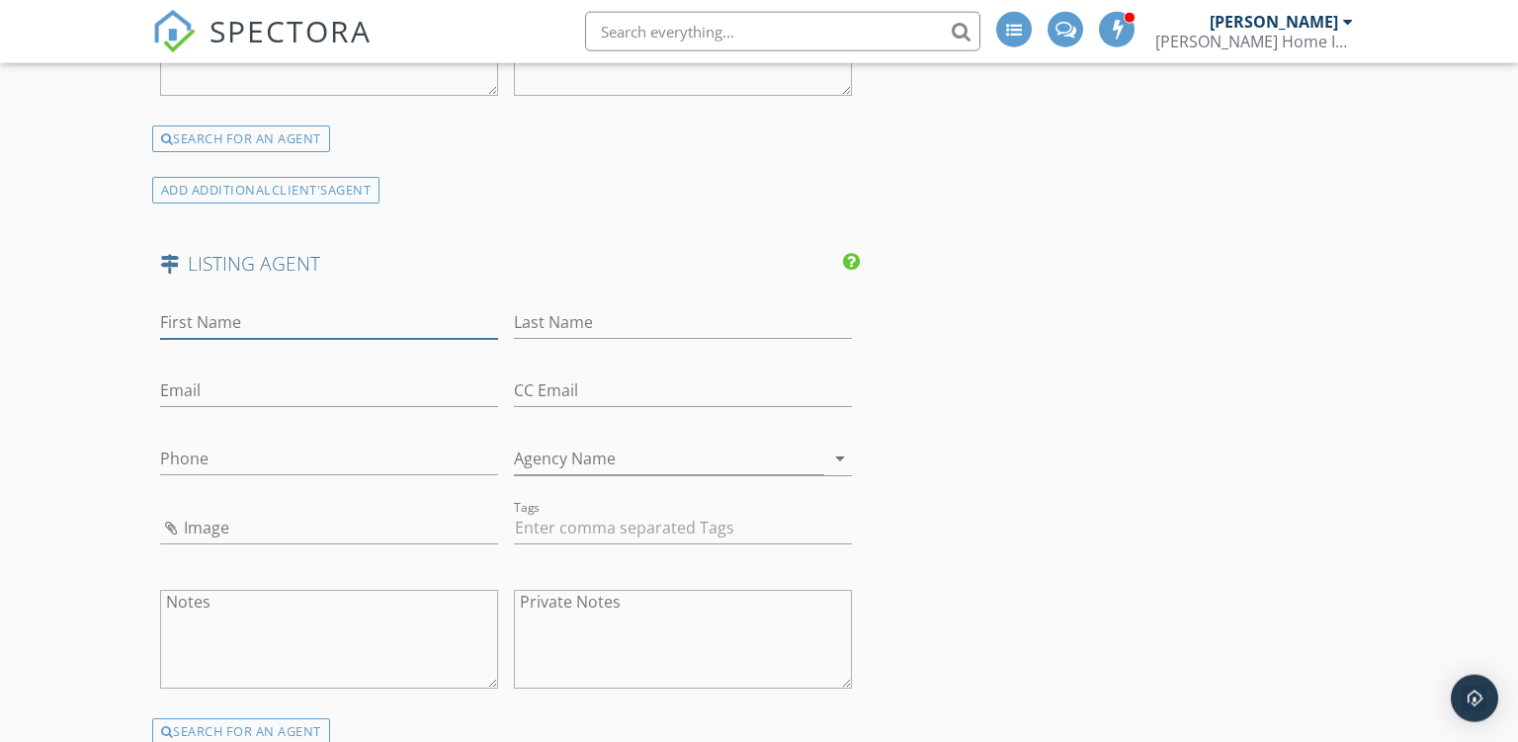
click at [351, 320] on input "First Name" at bounding box center [329, 322] width 338 height 33
type input "Lisa"
click at [575, 320] on input "Last Name" at bounding box center [683, 322] width 338 height 33
paste input "Stolte"
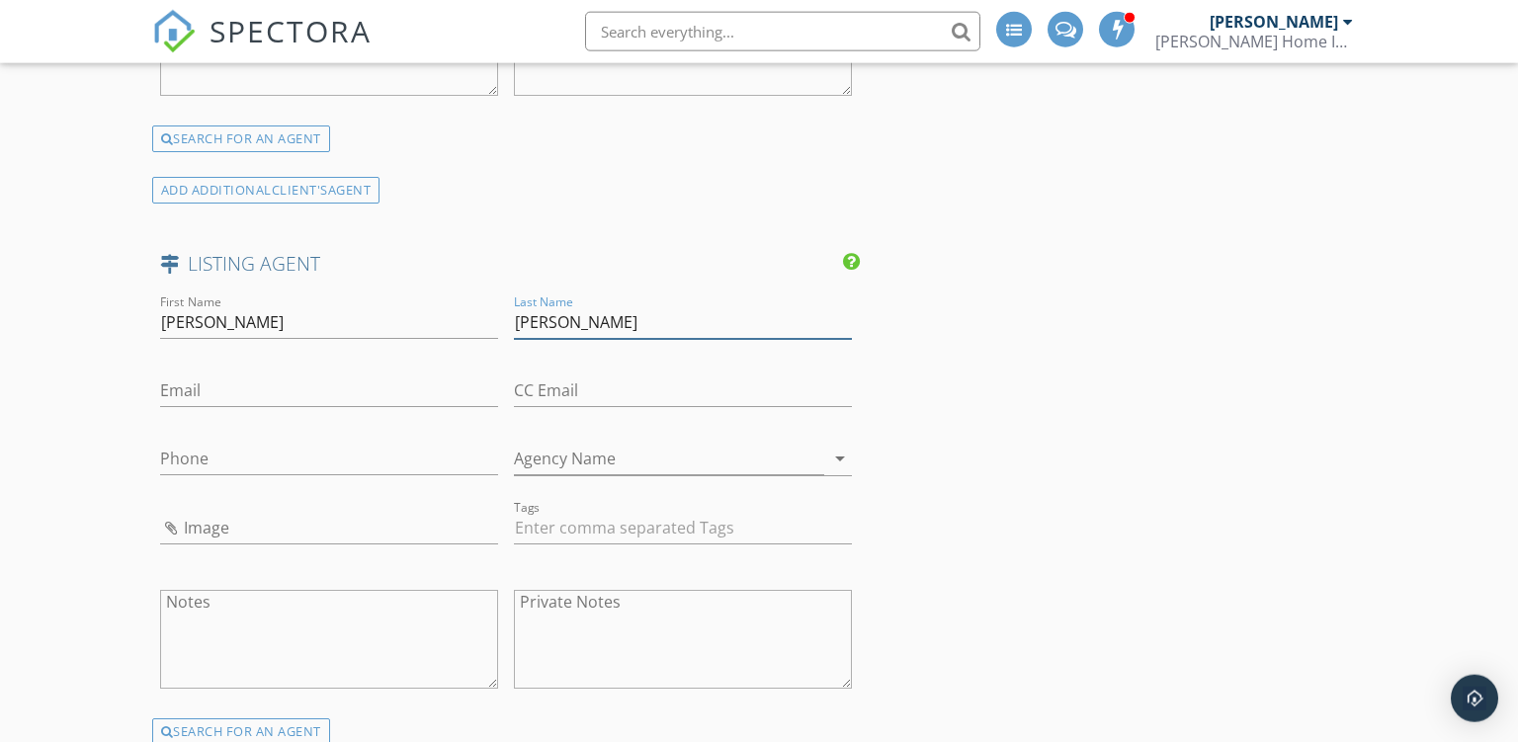
type input "Stolte"
click at [254, 395] on input "Email" at bounding box center [329, 391] width 338 height 33
paste input "lisa@lisastolte.com"
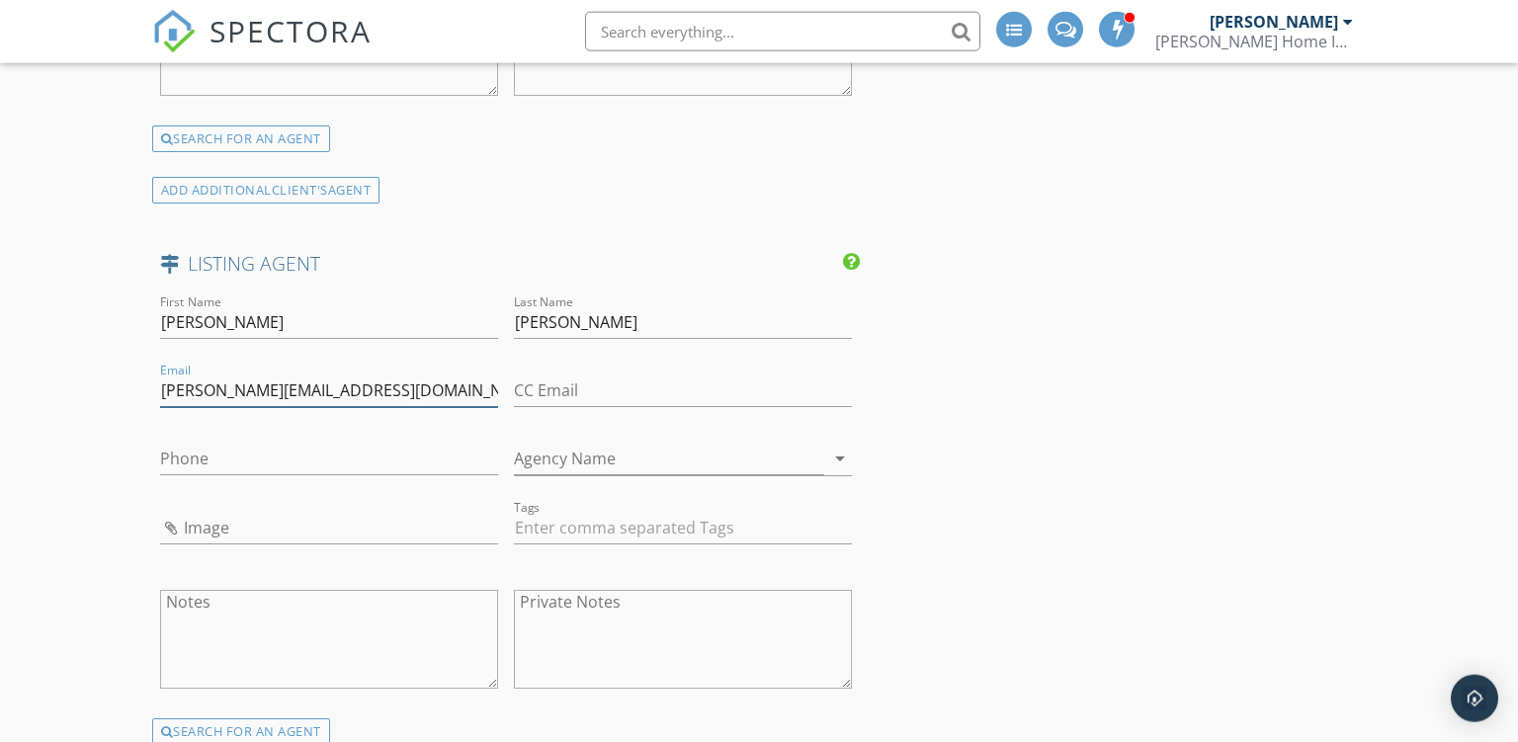
type input "lisa@lisastolte.com"
click at [598, 451] on input "Agency Name" at bounding box center [669, 459] width 310 height 33
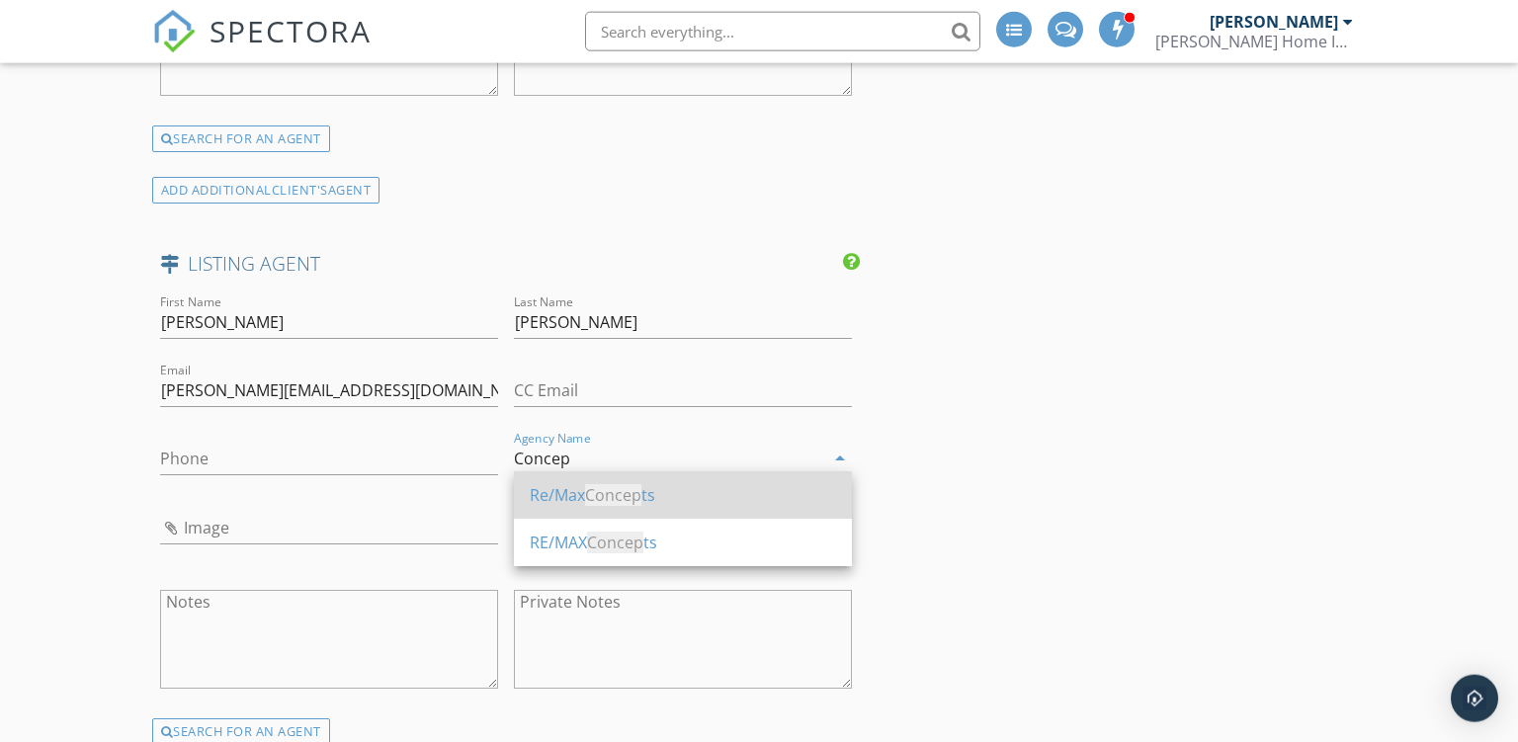
click at [610, 489] on span "Concep" at bounding box center [613, 495] width 56 height 22
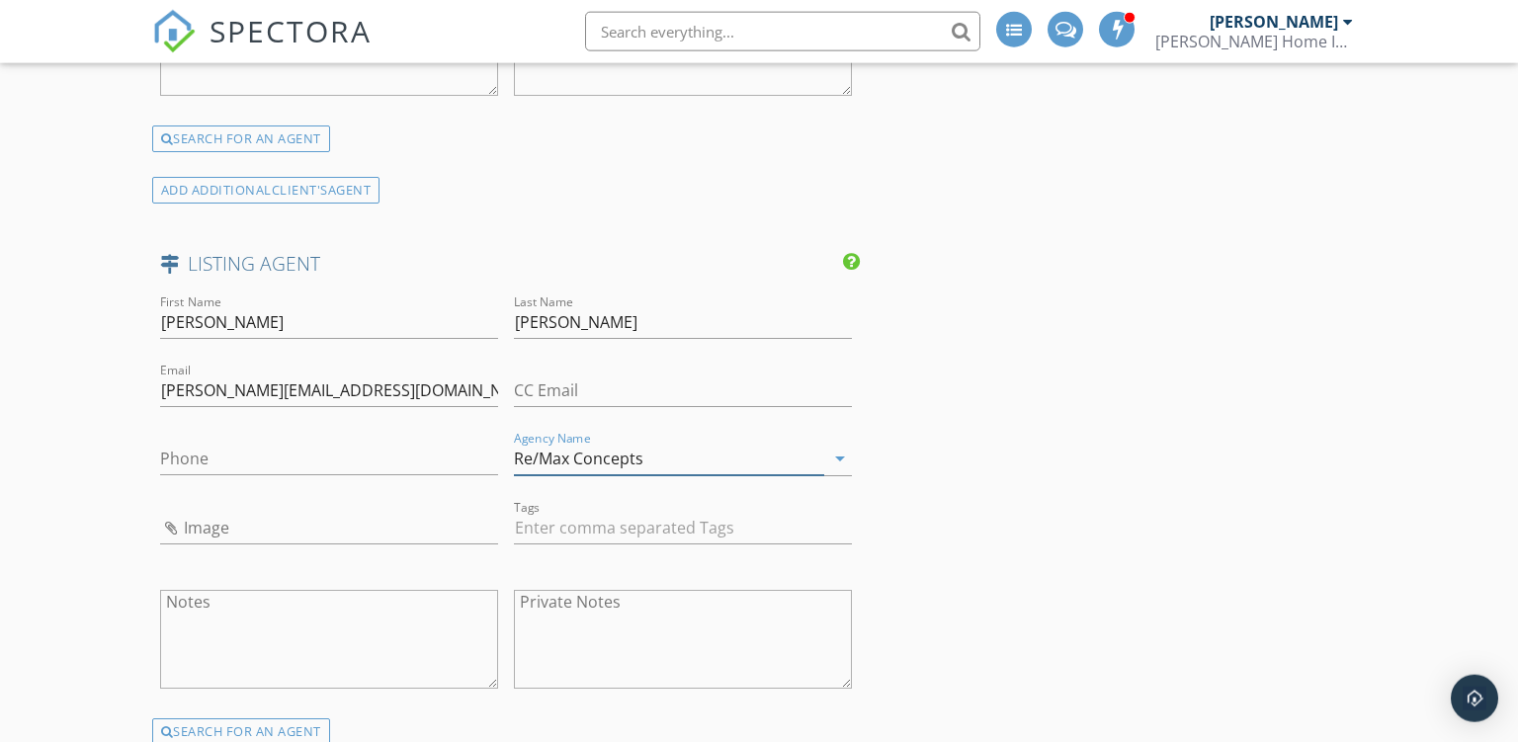
type input "Re/Max Concepts"
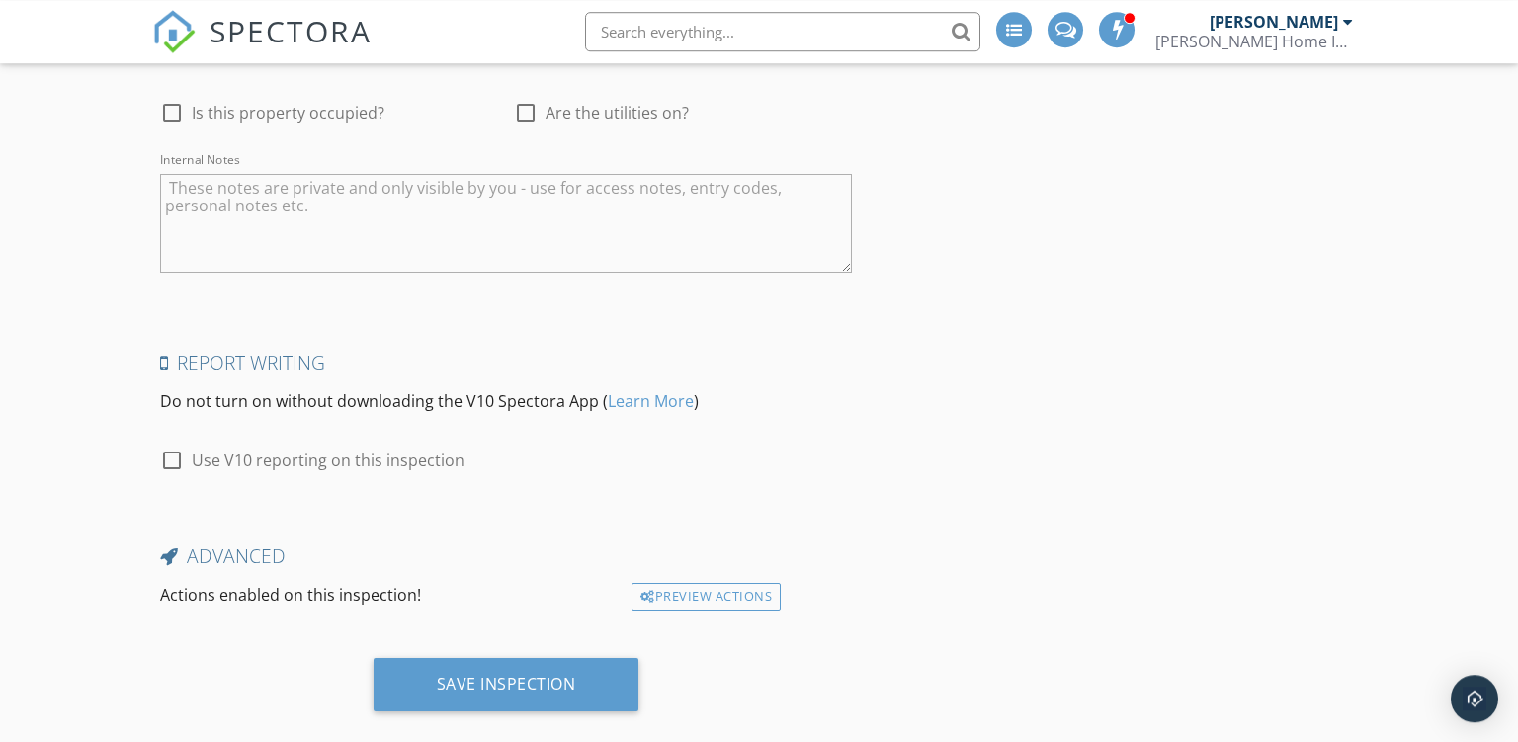
scroll to position [4393, 0]
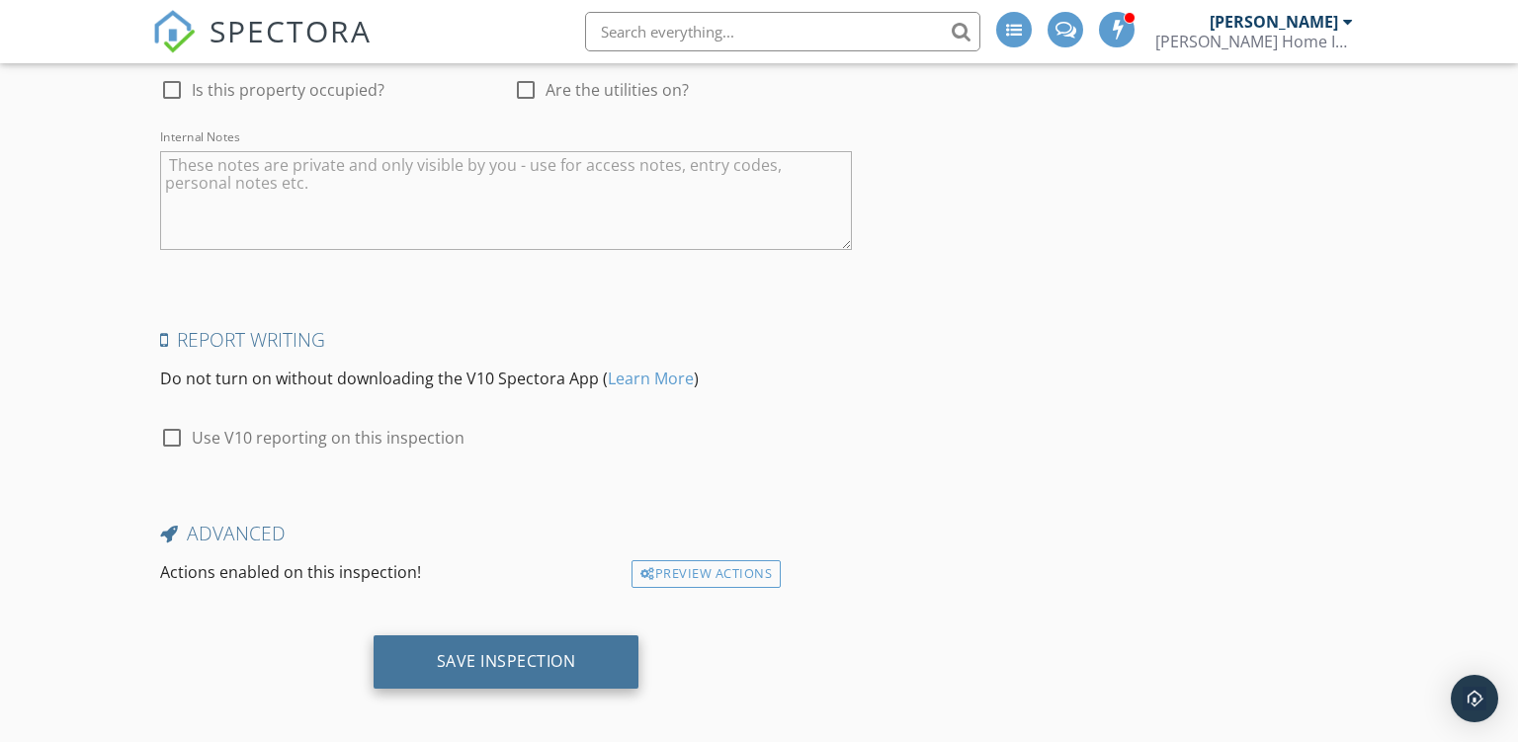
click at [407, 643] on div "Save Inspection" at bounding box center [507, 662] width 266 height 53
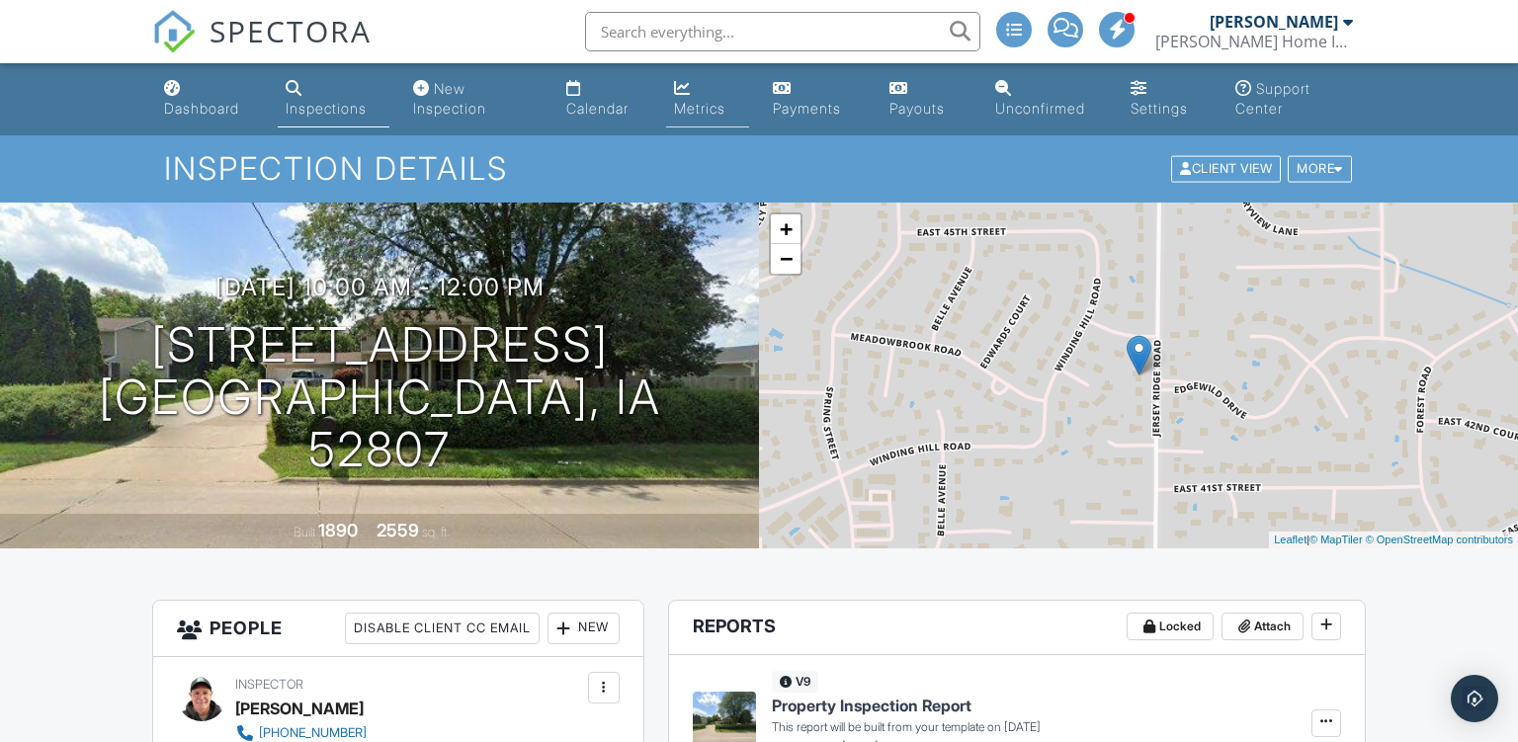
click at [712, 96] on link "Metrics" at bounding box center [707, 99] width 83 height 56
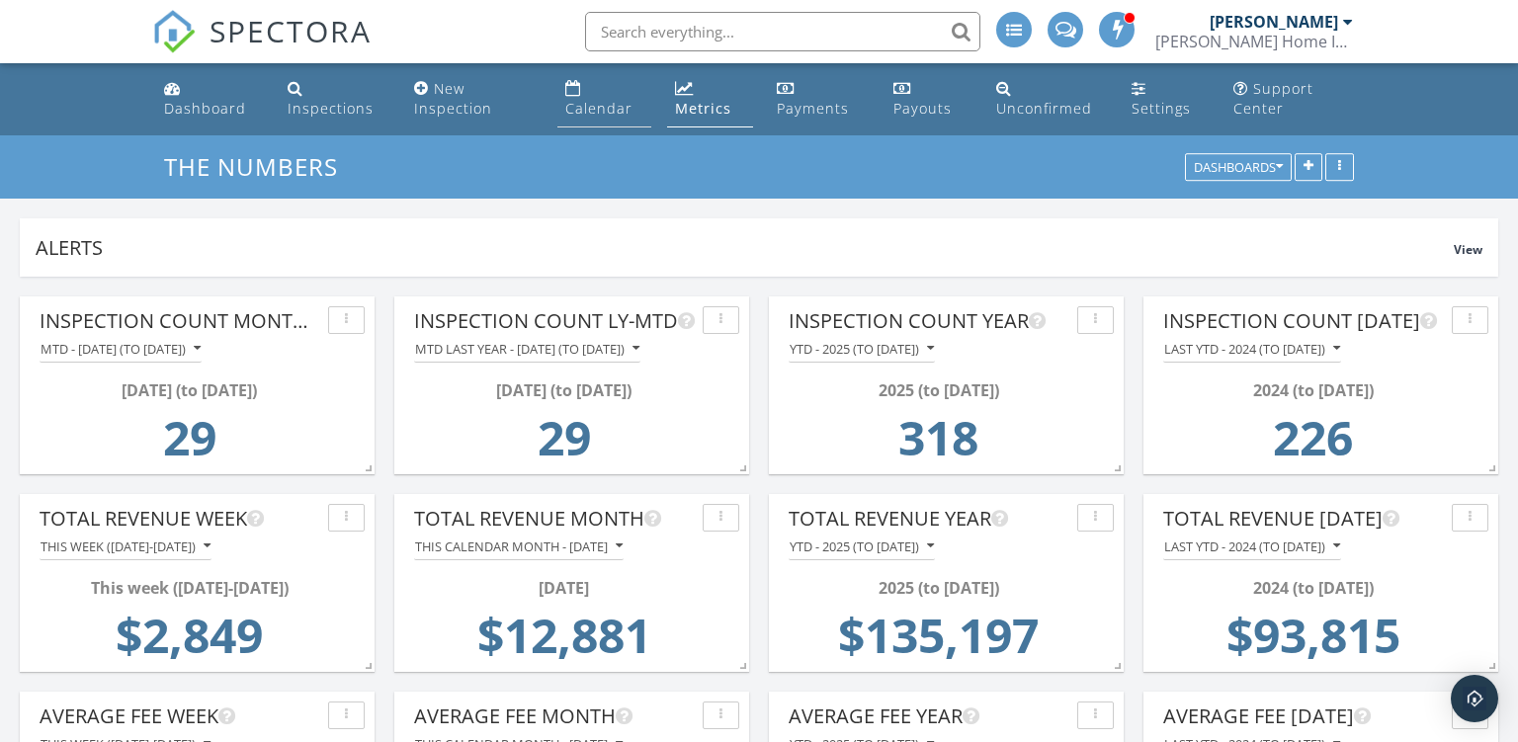
click at [585, 104] on div "Calendar" at bounding box center [598, 108] width 67 height 19
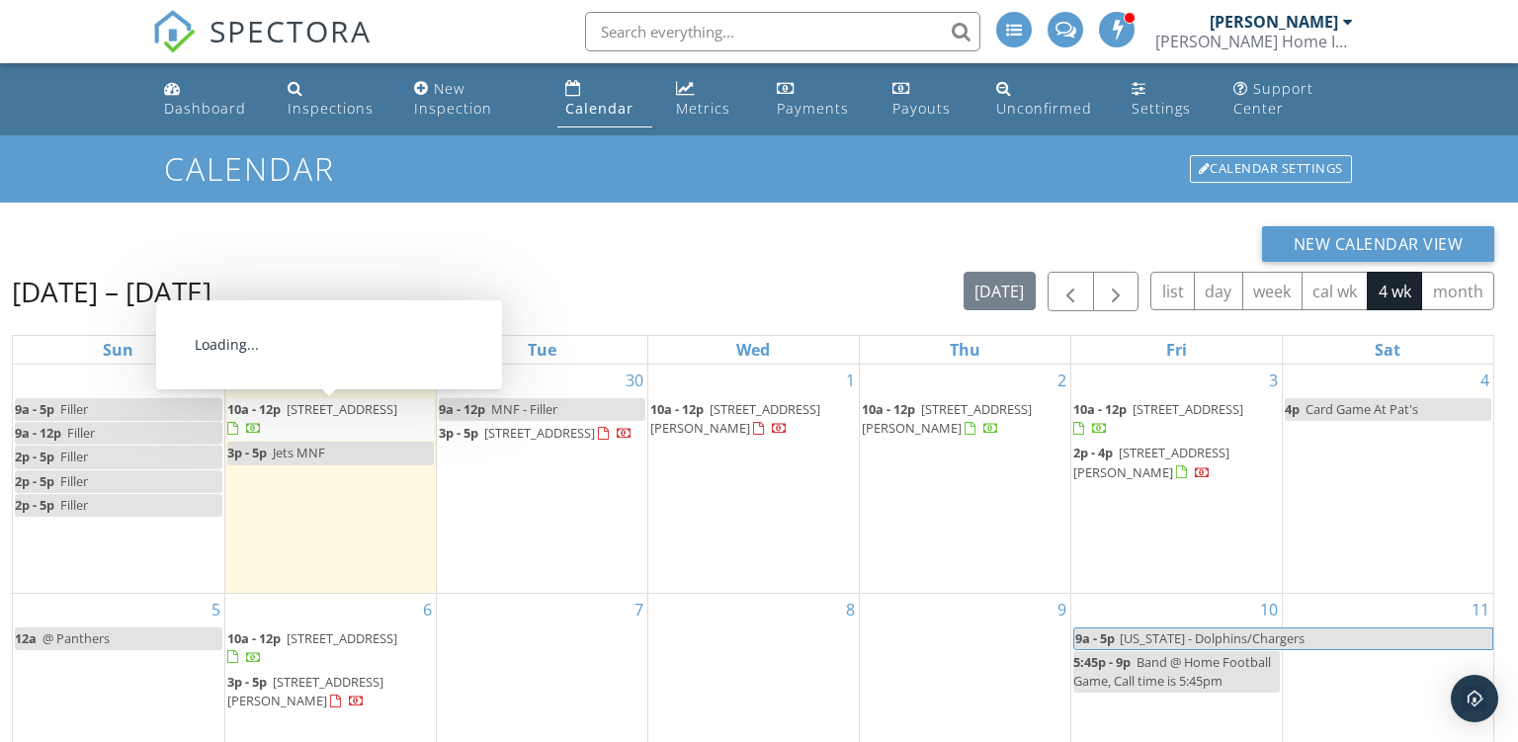
click at [357, 401] on span "109 N Dearborn St, Maquoketa 52060" at bounding box center [342, 409] width 111 height 18
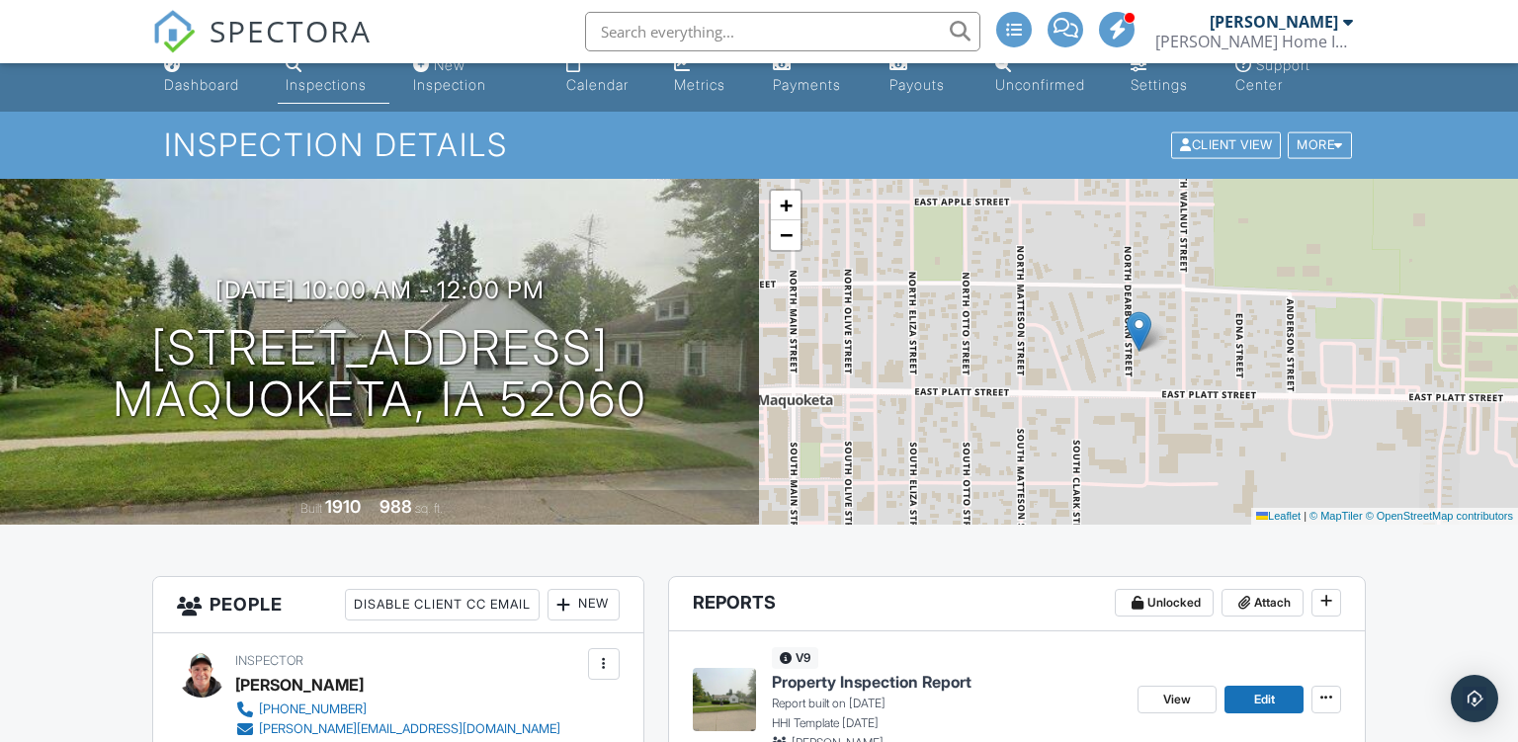
scroll to position [417, 0]
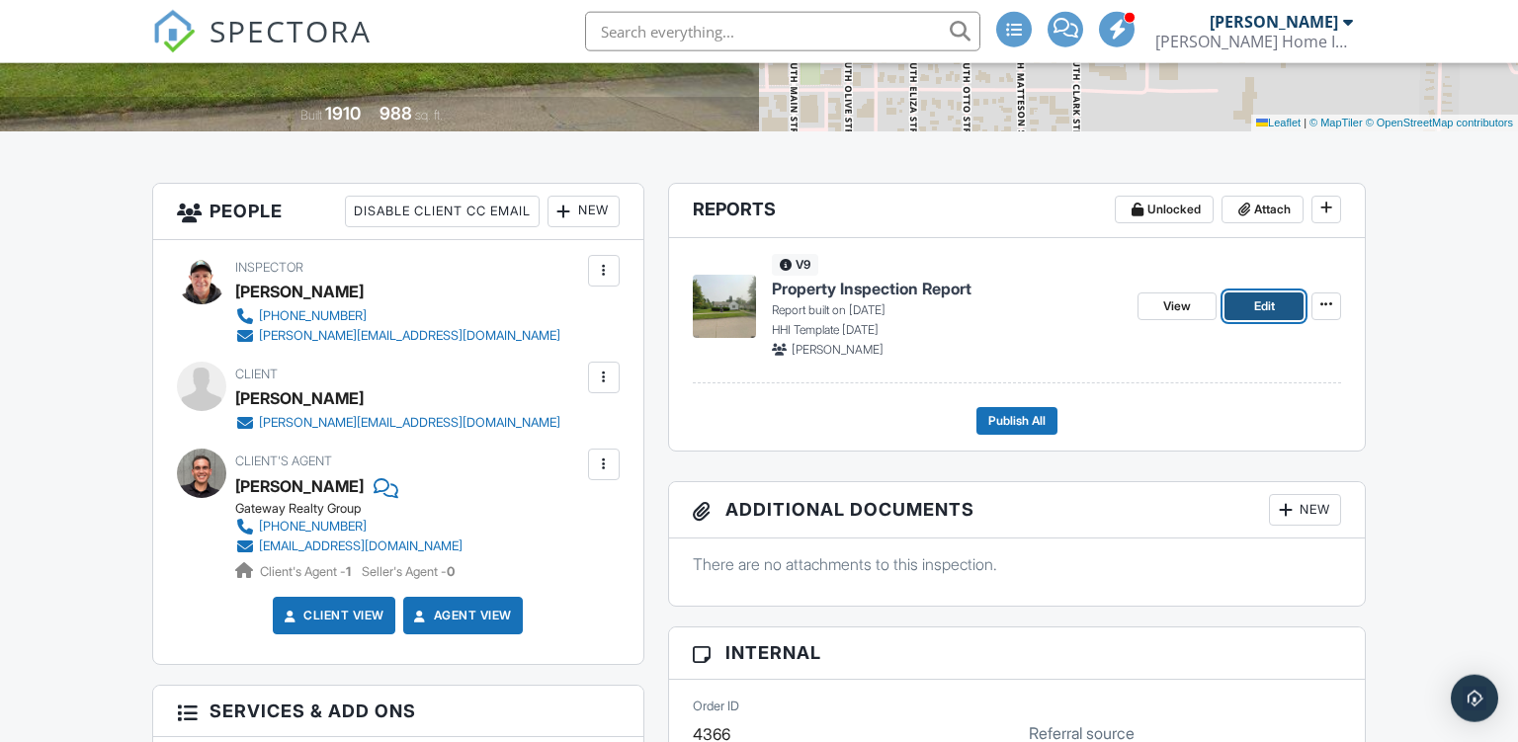
click at [1248, 297] on link "Edit" at bounding box center [1264, 307] width 79 height 28
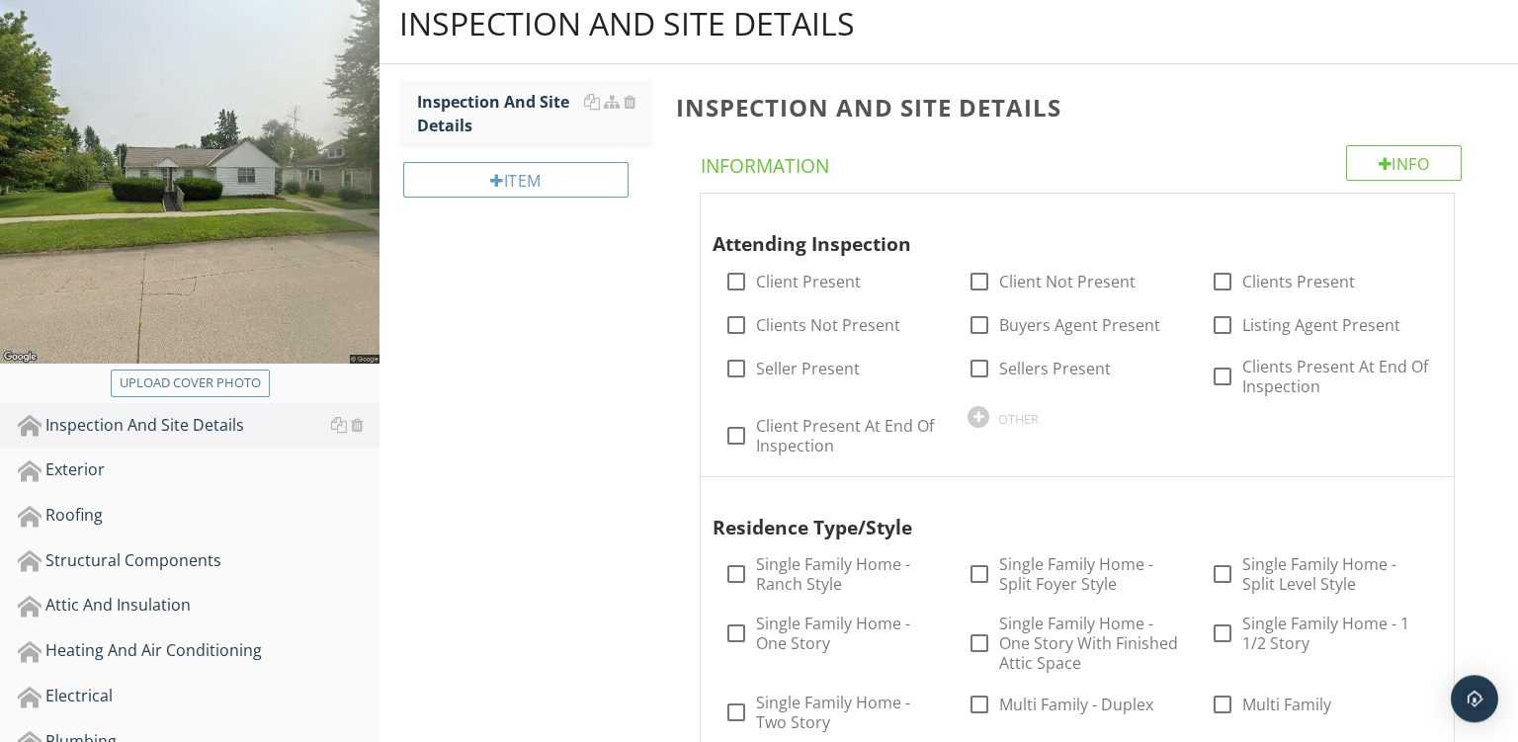
scroll to position [242, 0]
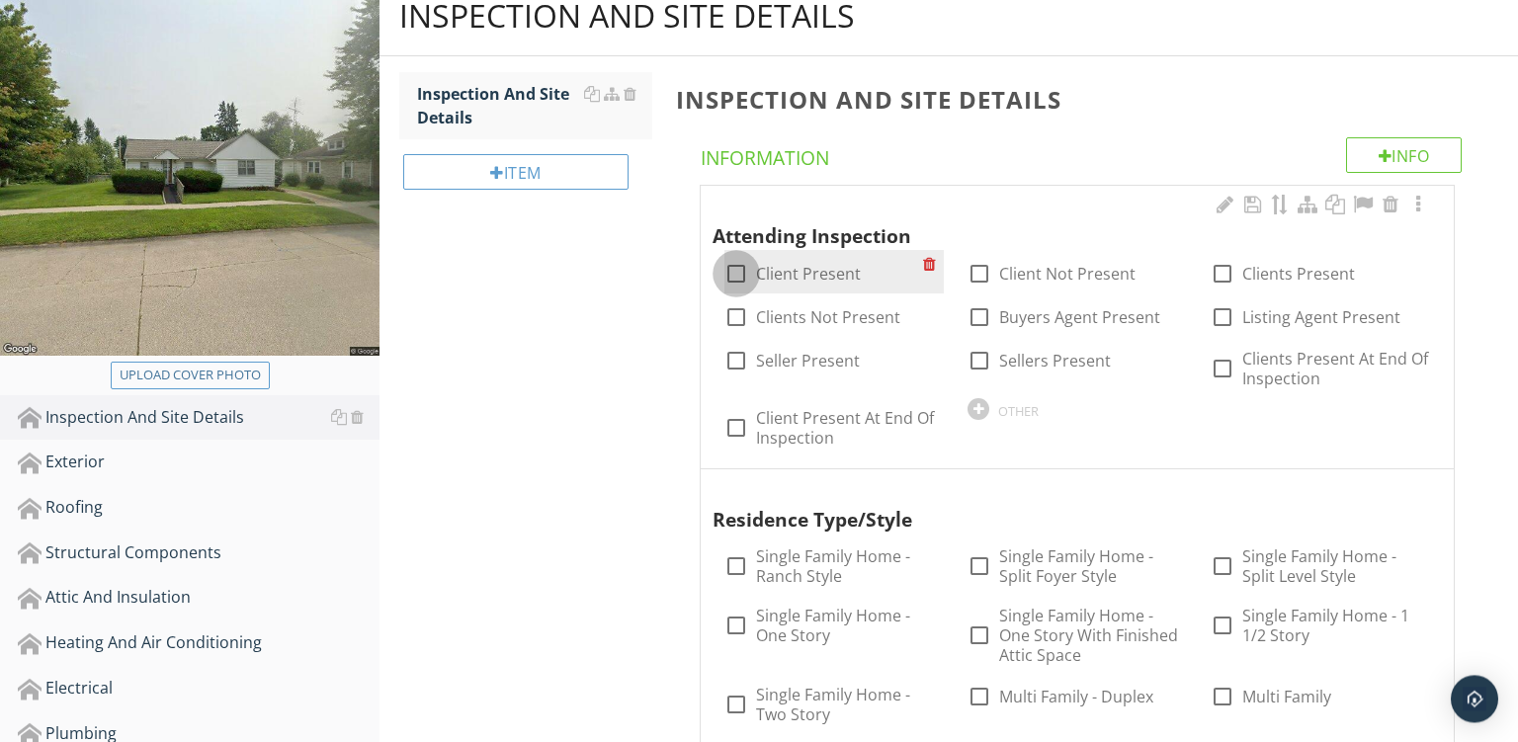
click at [731, 270] on div at bounding box center [737, 274] width 34 height 34
checkbox input "true"
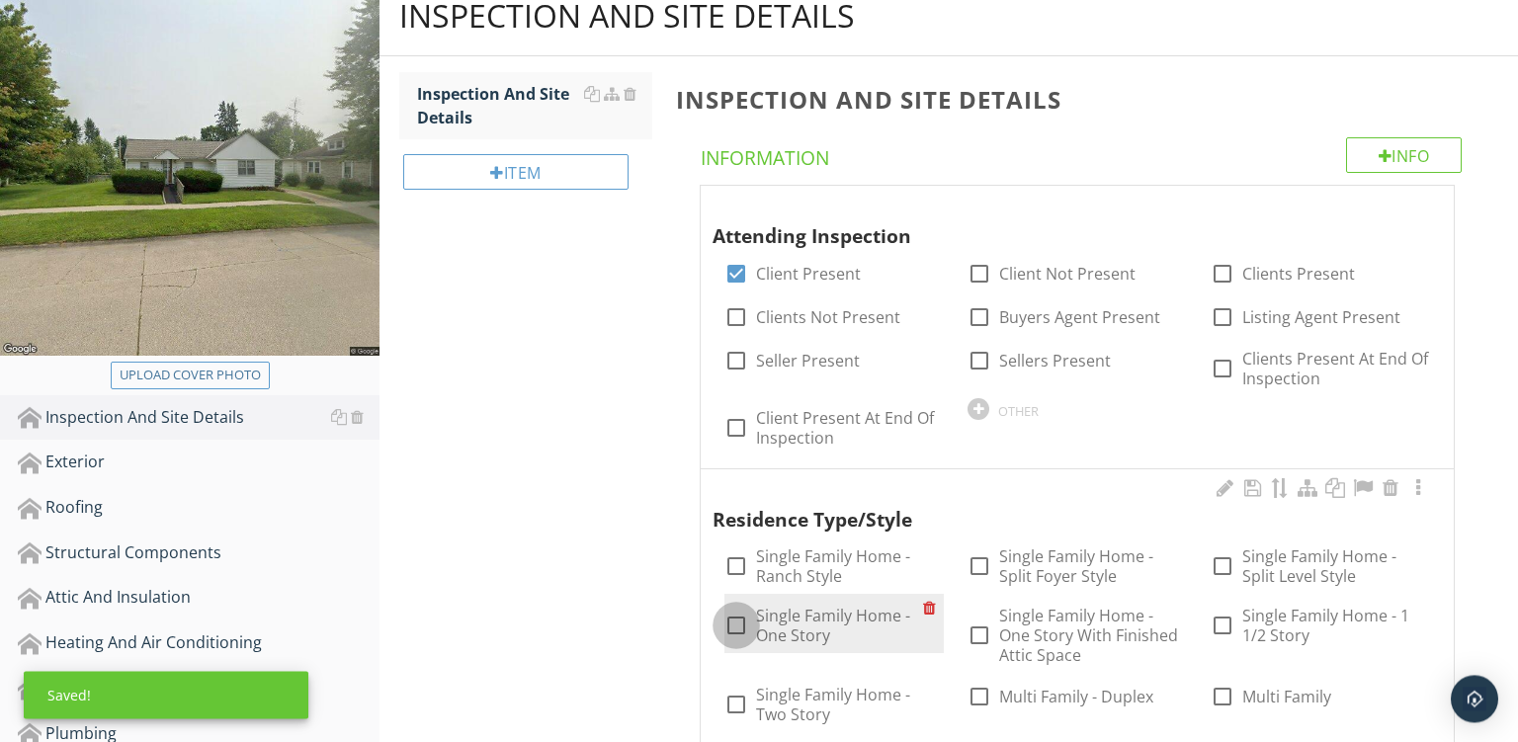
click at [736, 621] on div at bounding box center [737, 626] width 34 height 34
checkbox input "true"
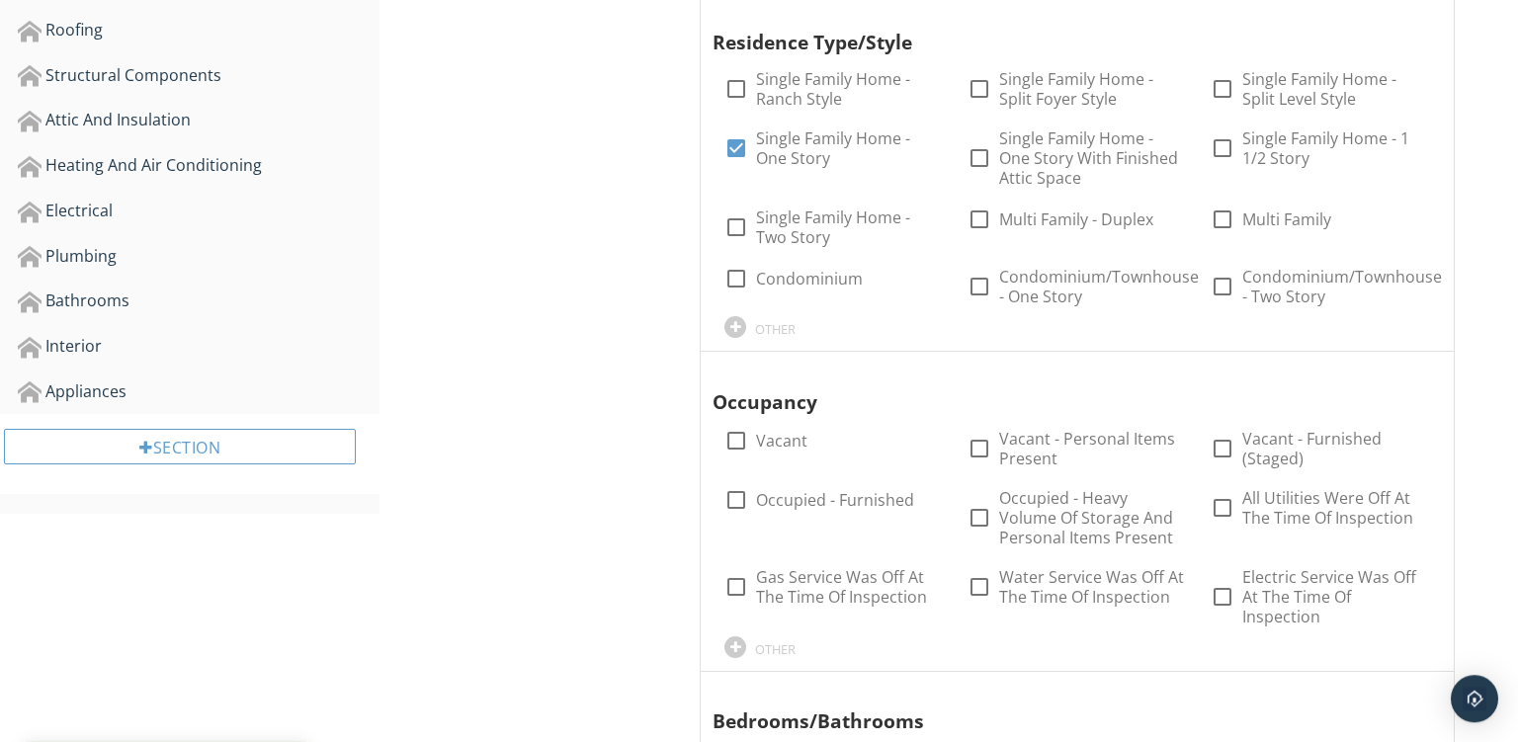
scroll to position [738, 0]
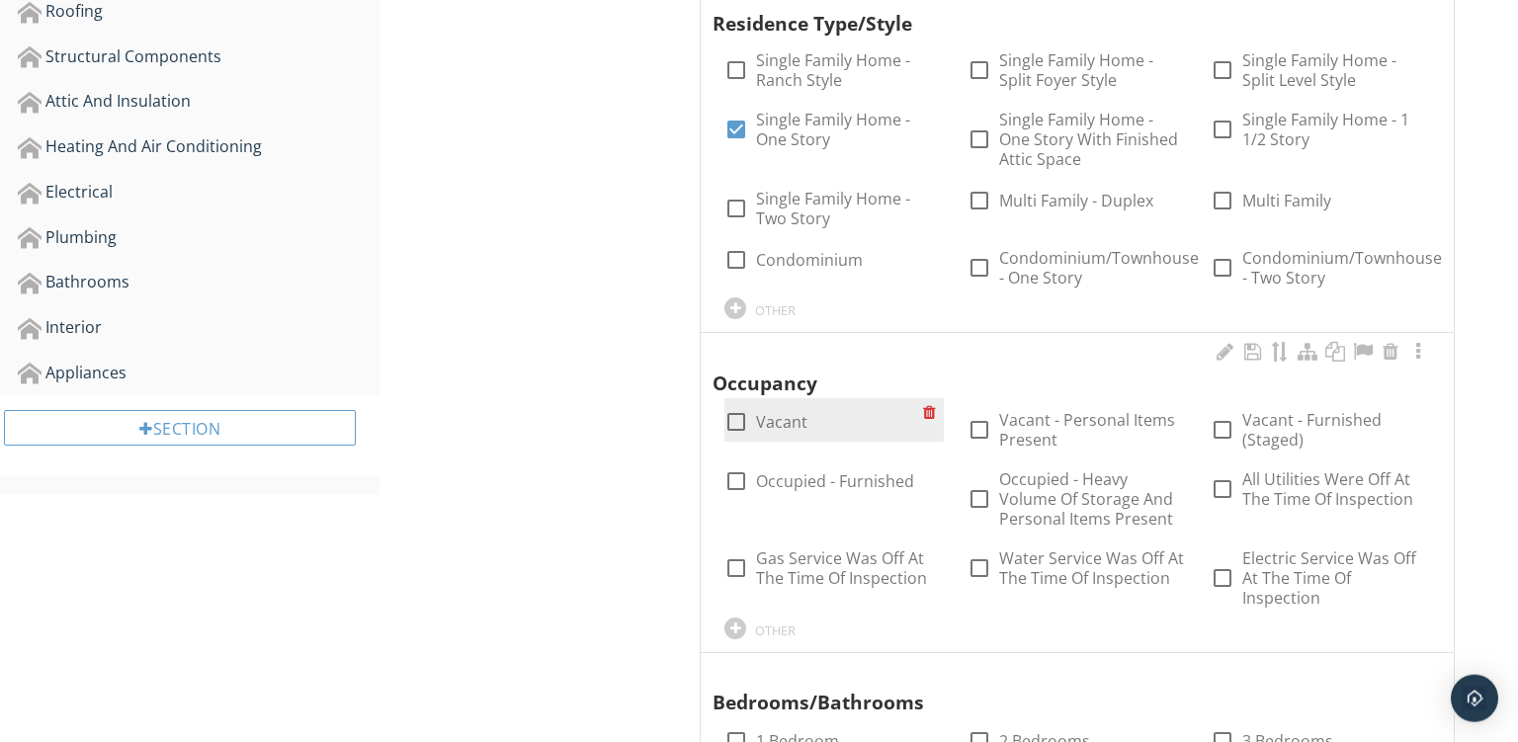
click at [738, 422] on div at bounding box center [737, 422] width 34 height 34
checkbox input "true"
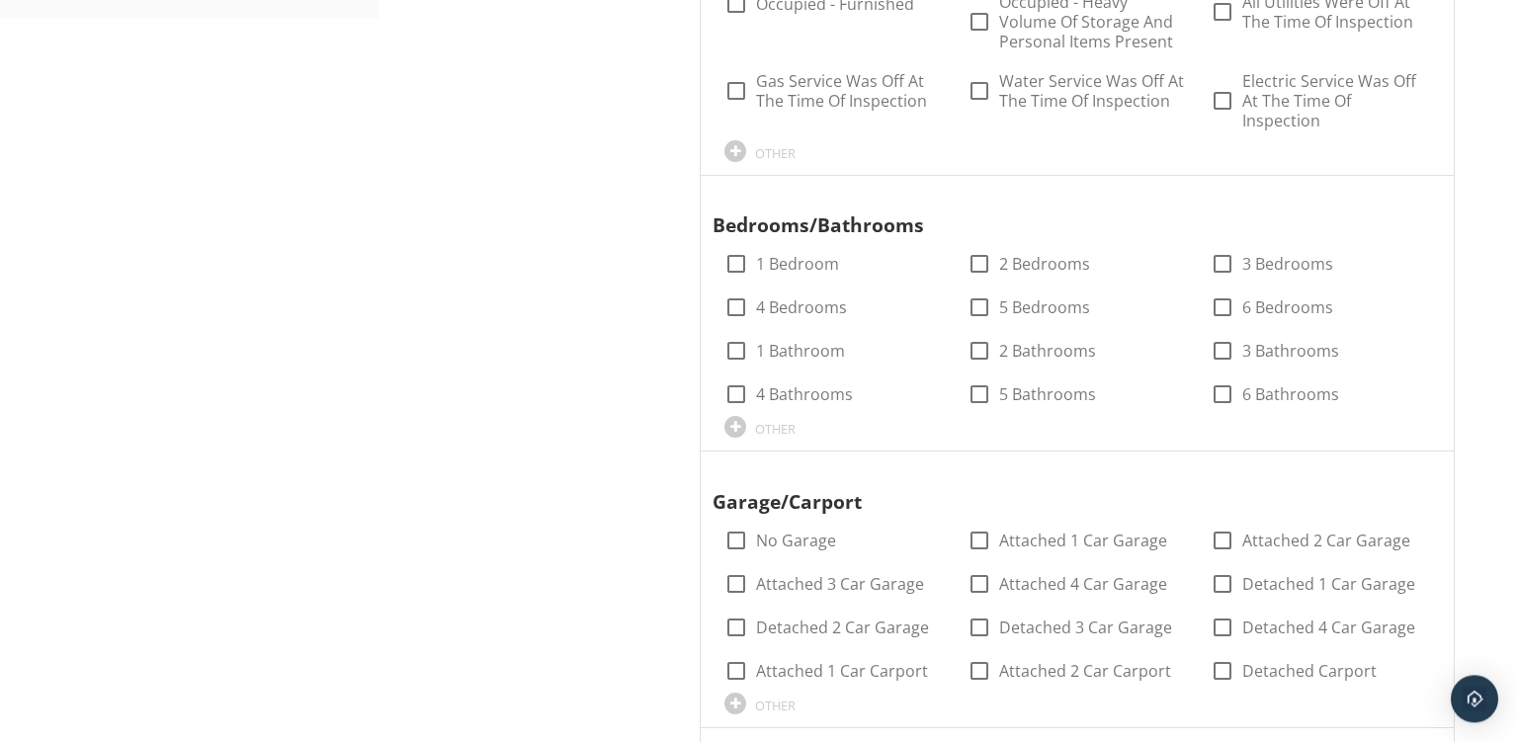
scroll to position [1227, 0]
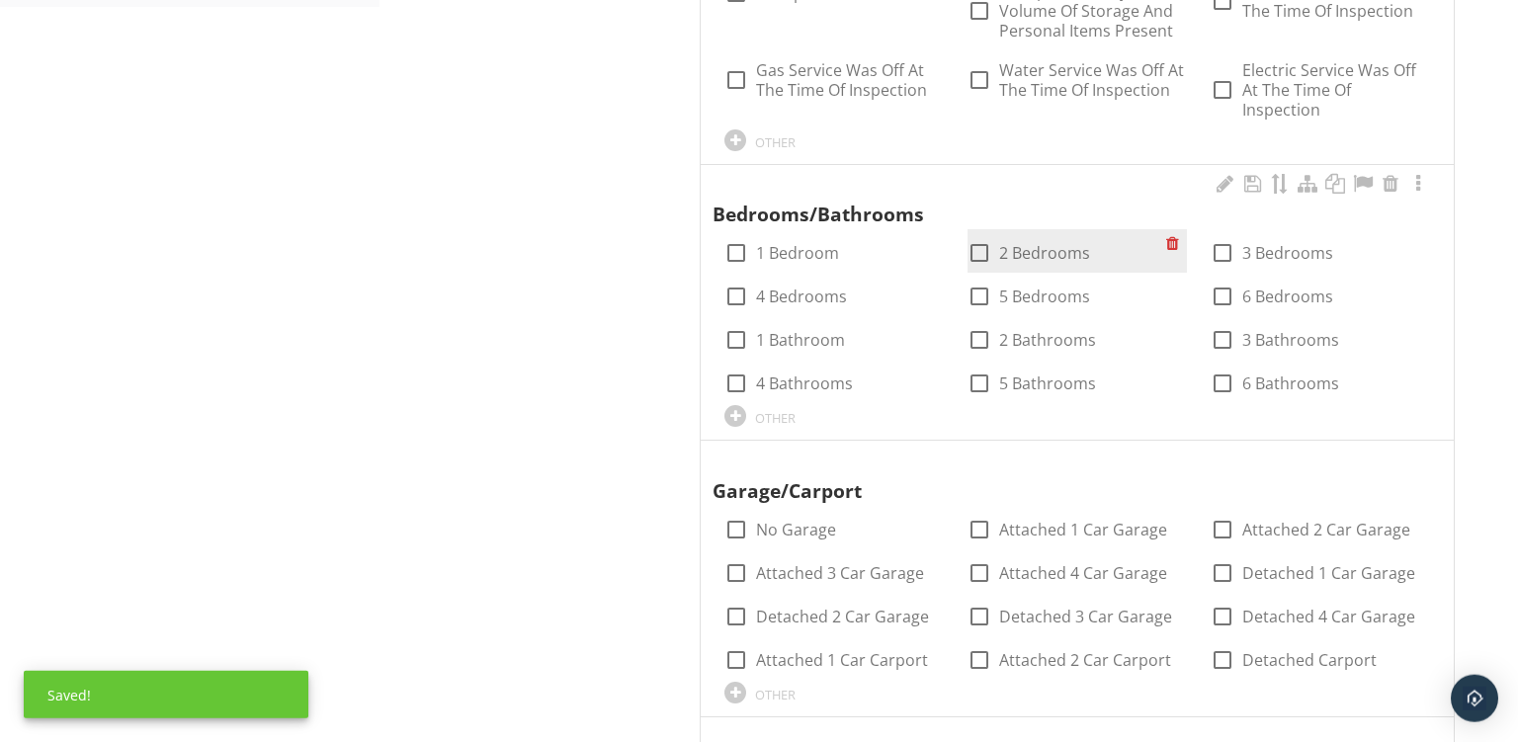
click at [975, 250] on div at bounding box center [980, 253] width 34 height 34
checkbox input "true"
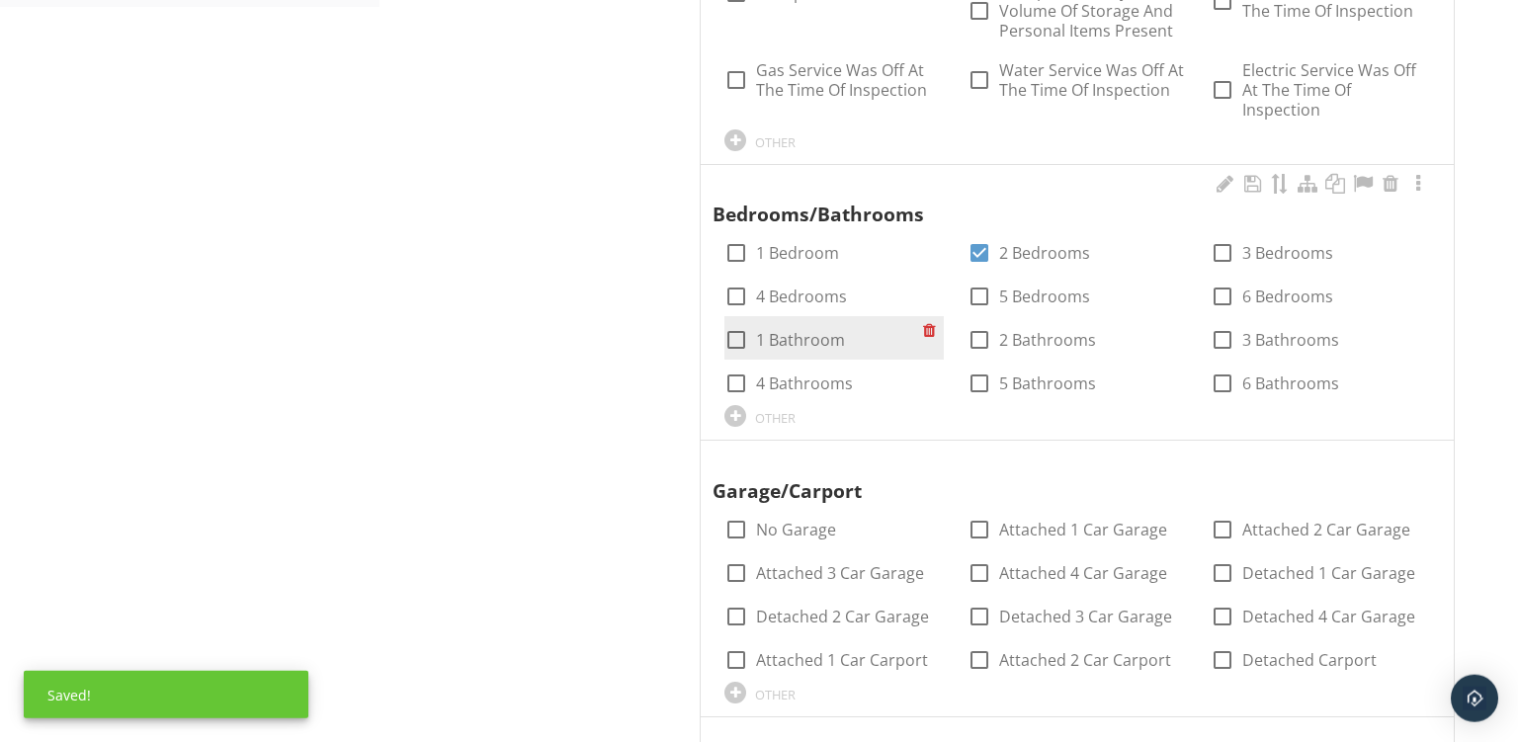
click at [732, 350] on div at bounding box center [737, 340] width 34 height 34
checkbox input "true"
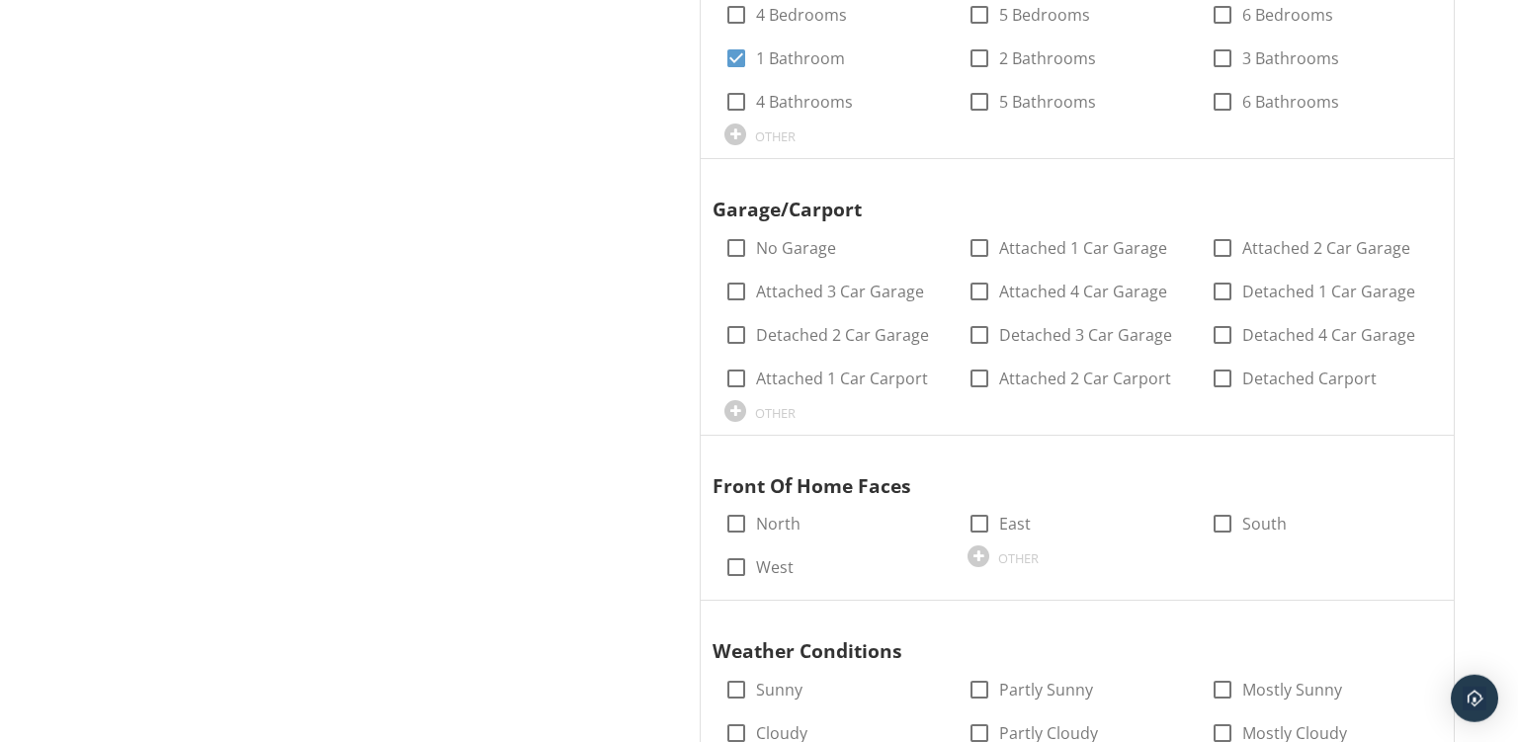
scroll to position [1571, 0]
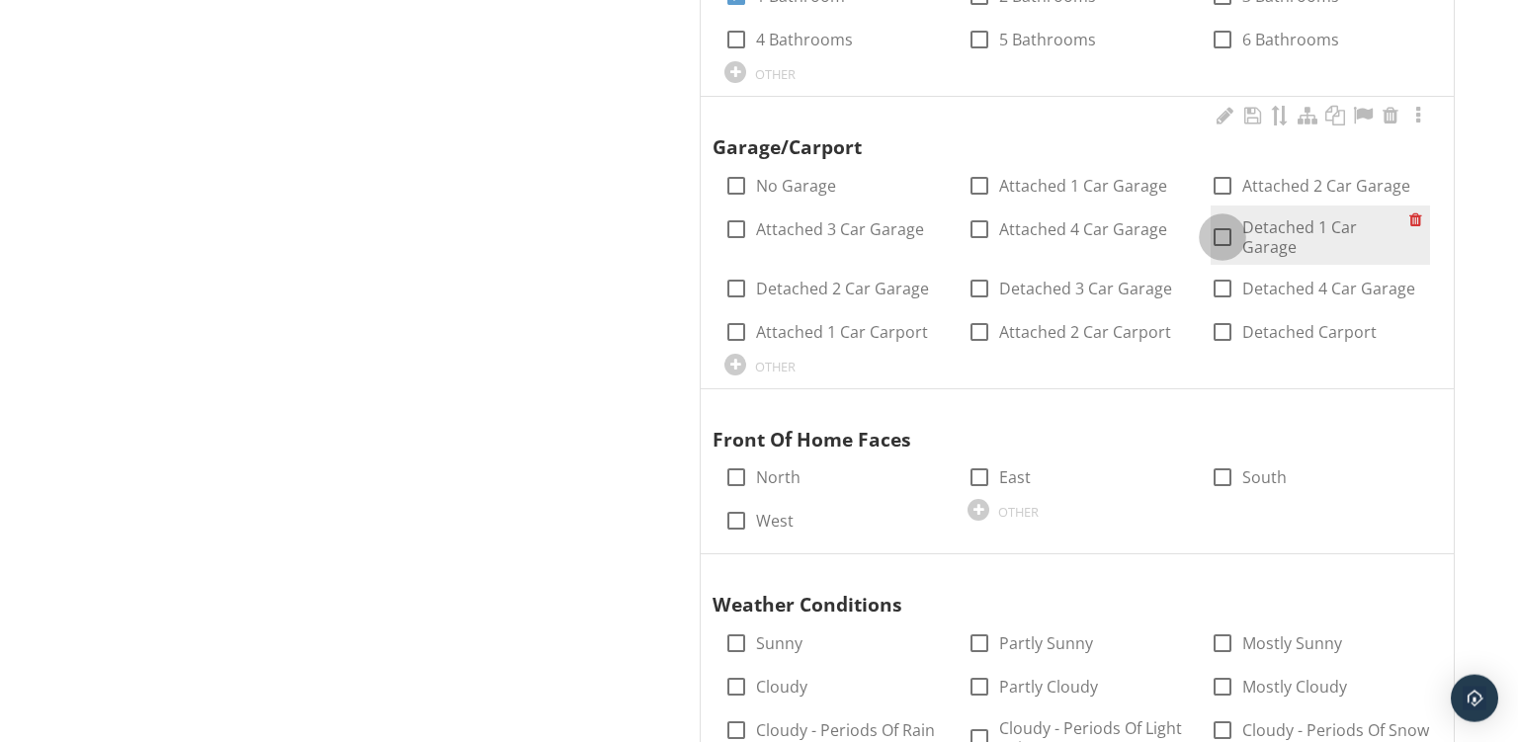
click at [1227, 235] on div at bounding box center [1223, 237] width 34 height 34
checkbox input "true"
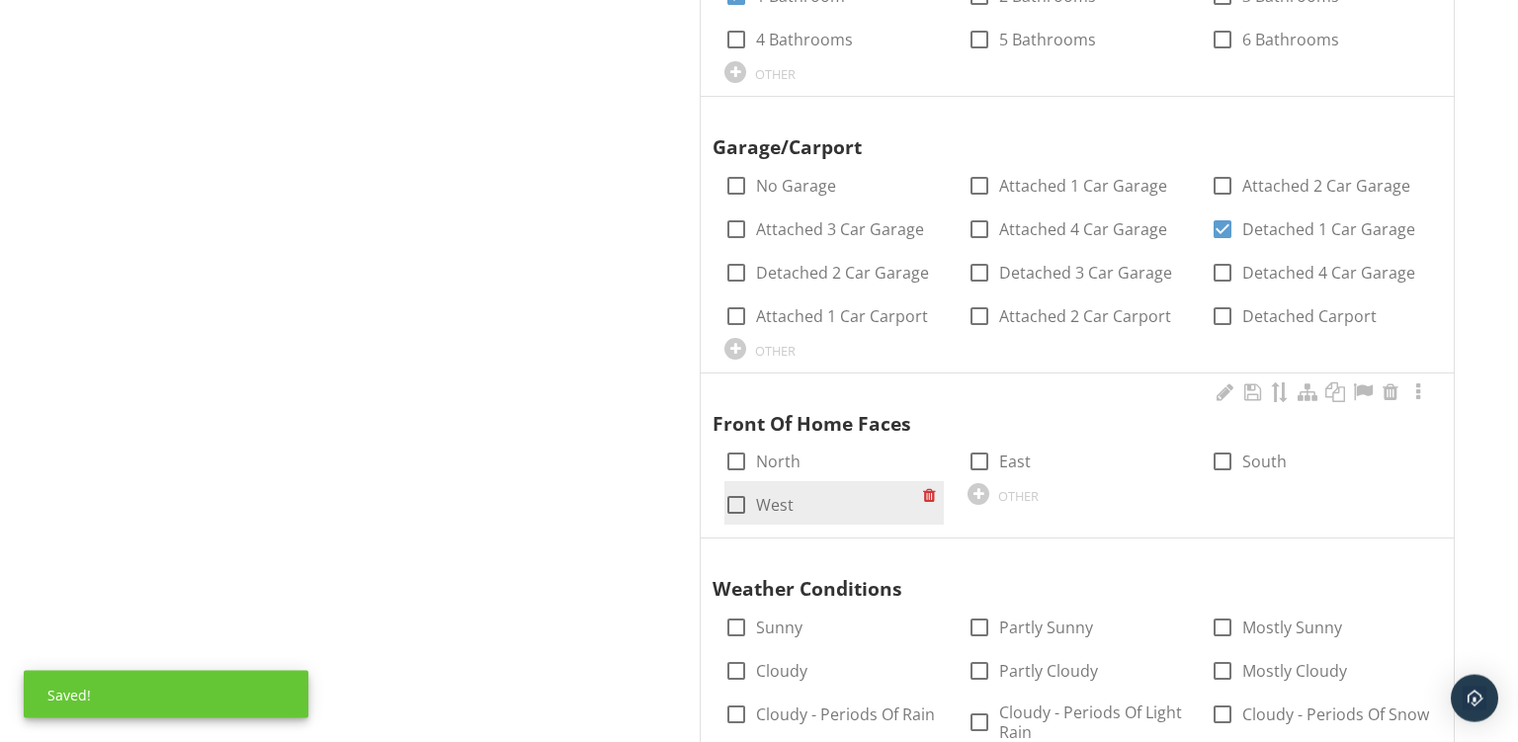
click at [736, 514] on div at bounding box center [737, 505] width 34 height 34
checkbox input "true"
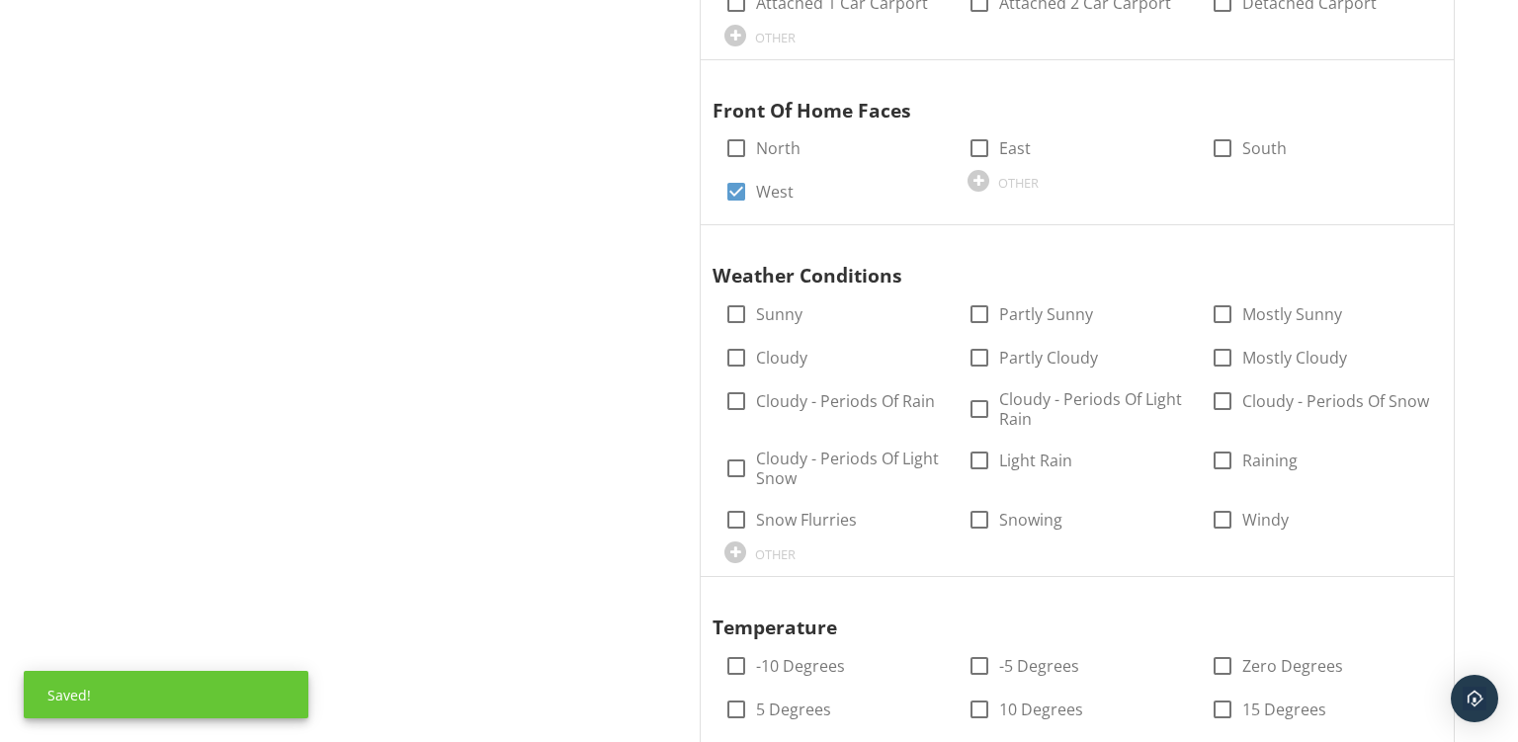
scroll to position [1912, 0]
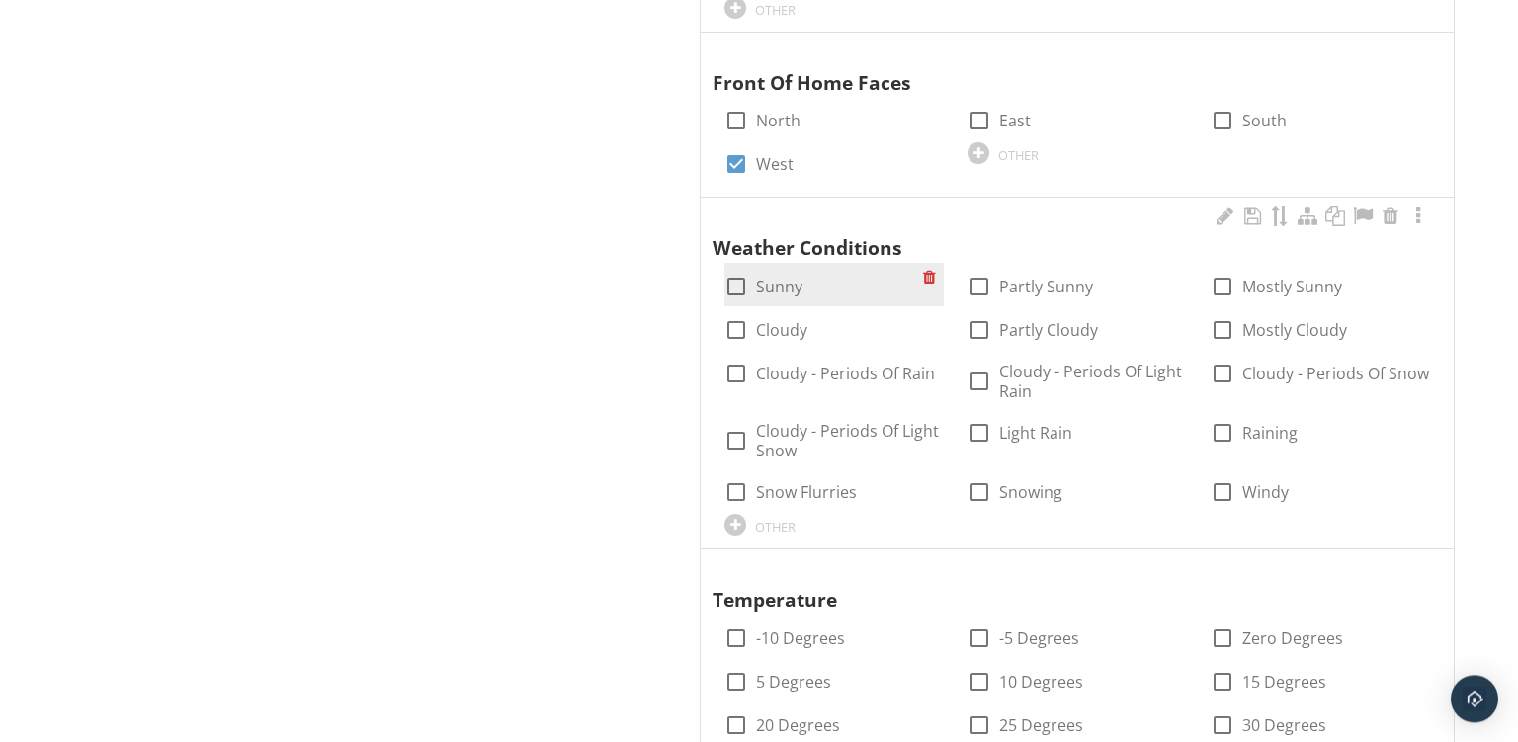
click at [734, 270] on div at bounding box center [737, 287] width 34 height 34
checkbox input "true"
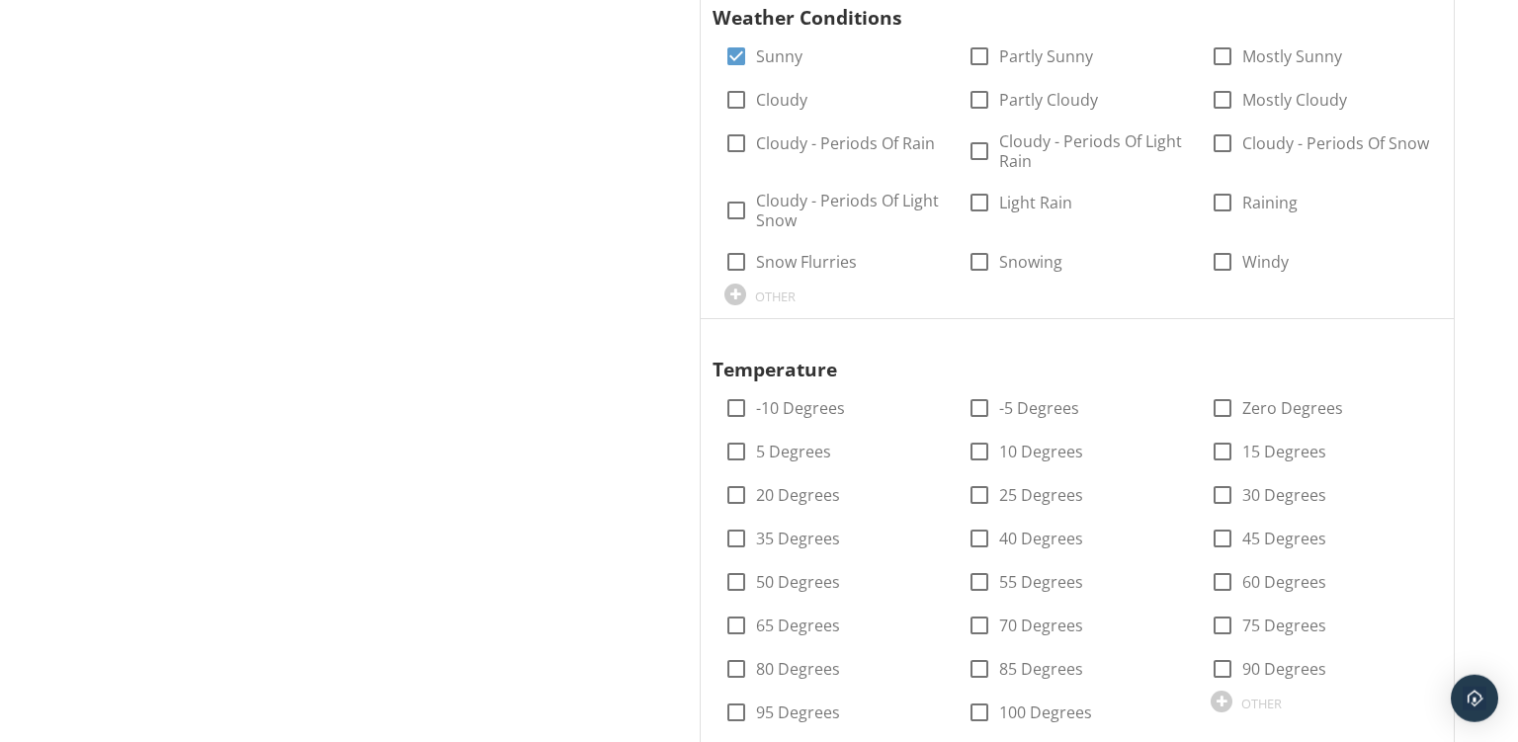
scroll to position [2252, 0]
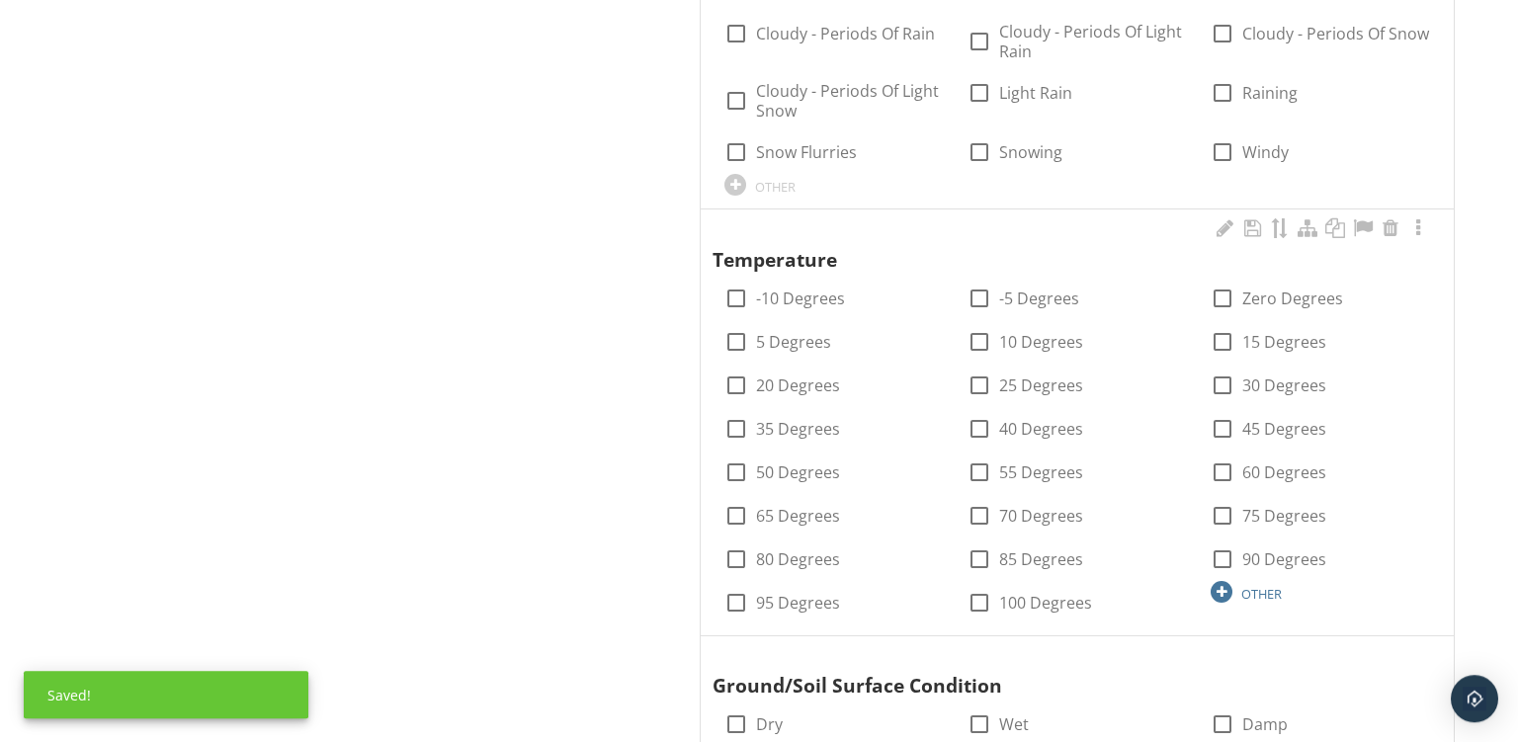
click at [1248, 599] on div "OTHER" at bounding box center [1262, 594] width 41 height 16
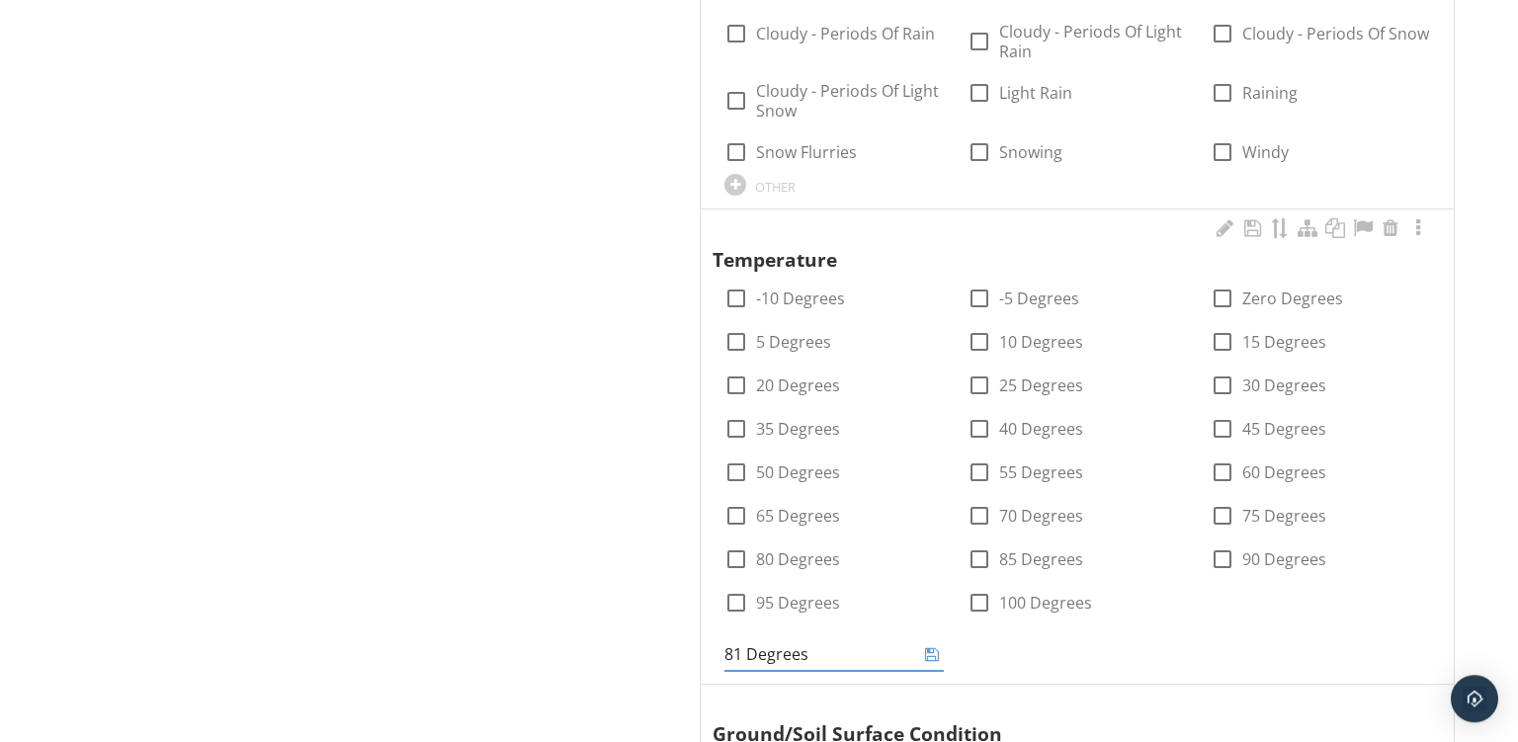
type input "81 Degrees"
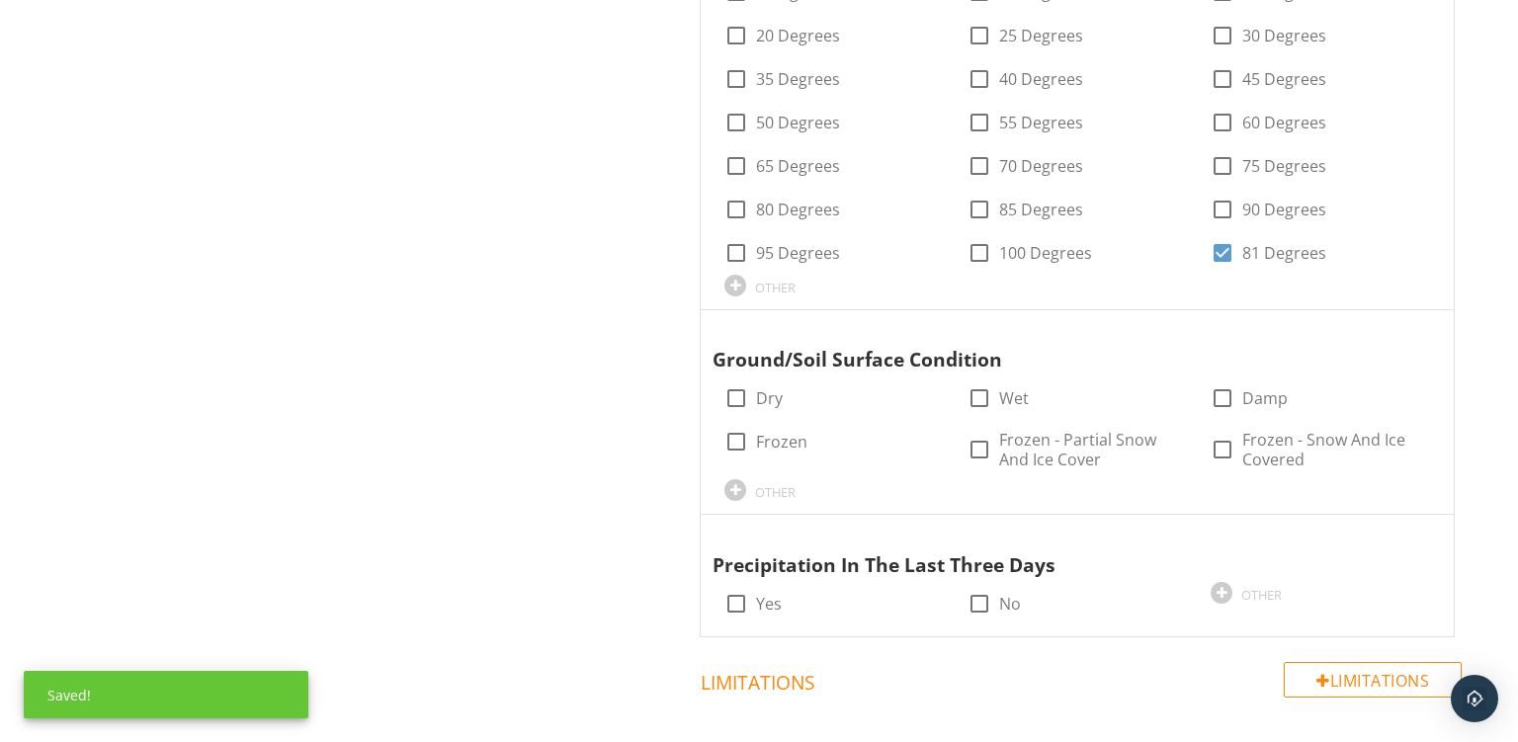
scroll to position [2630, 0]
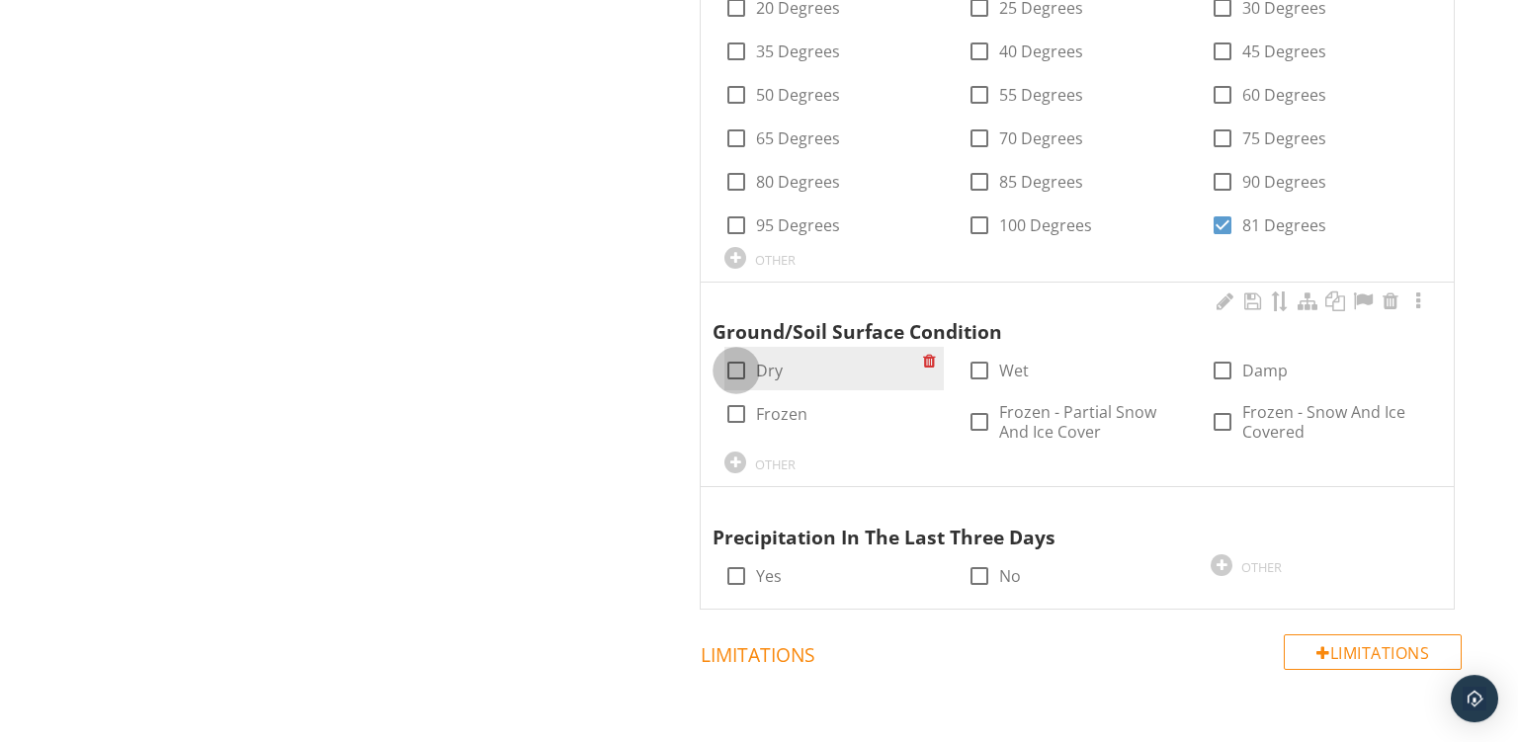
click at [726, 373] on div at bounding box center [737, 371] width 34 height 34
checkbox input "true"
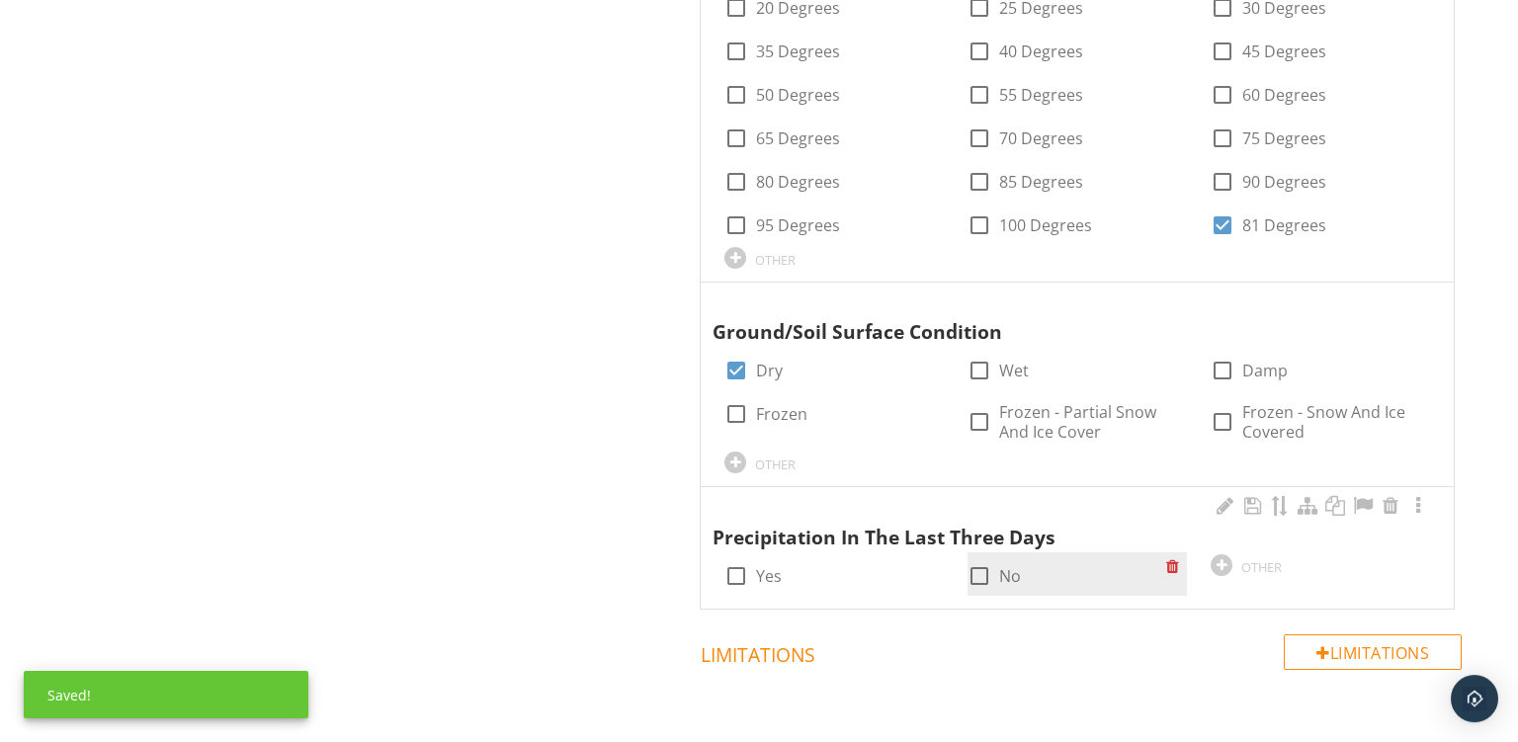
click at [988, 585] on div at bounding box center [980, 577] width 34 height 34
checkbox input "true"
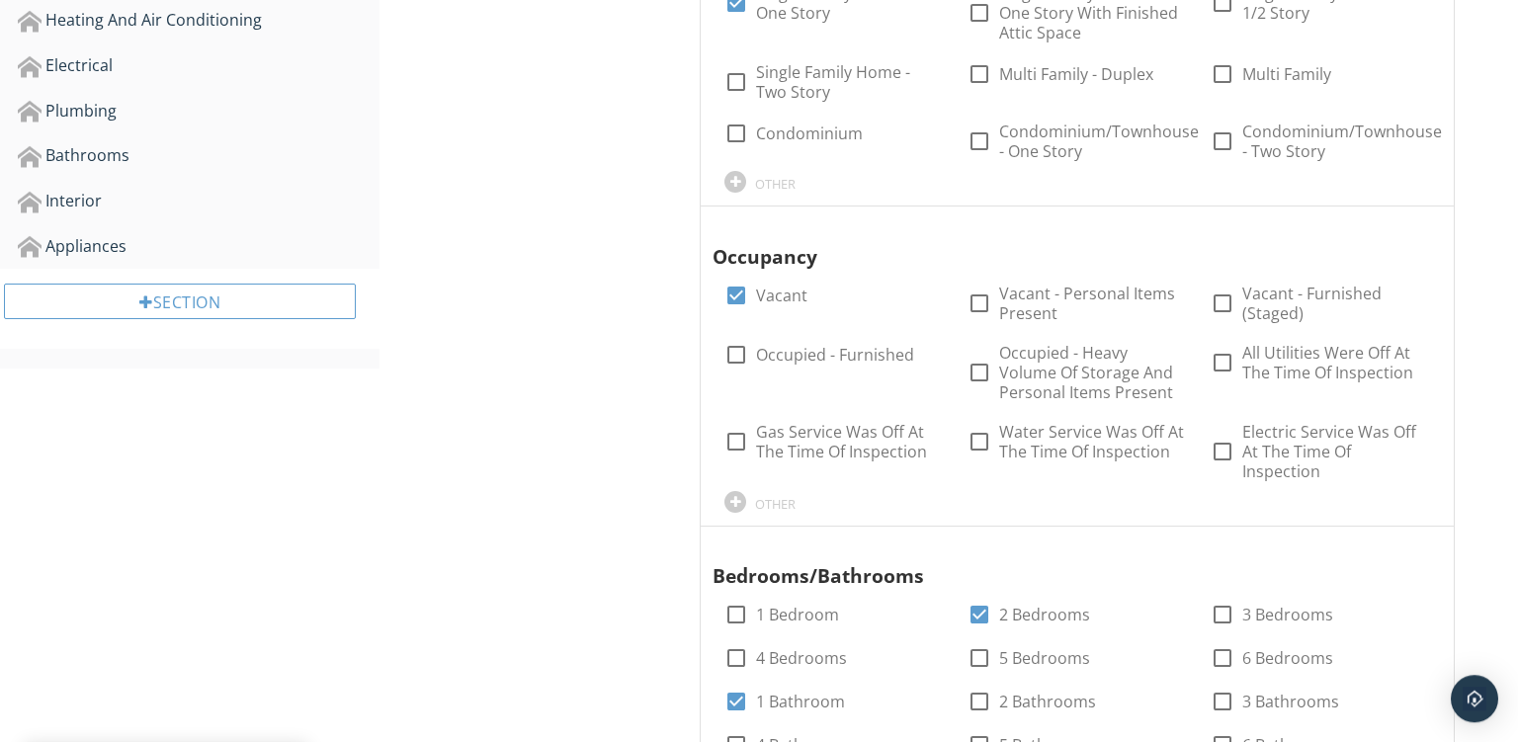
scroll to position [130, 0]
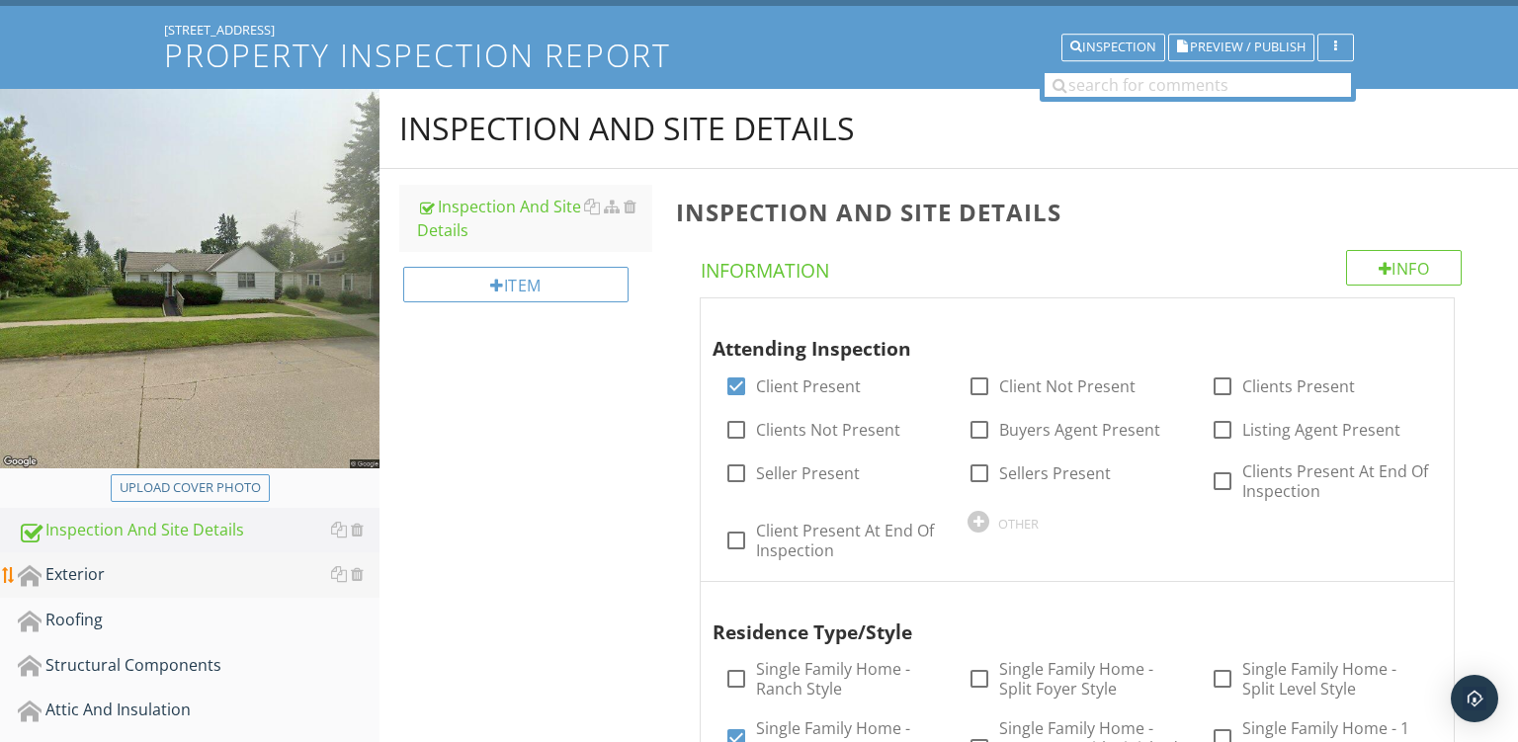
click at [75, 595] on link "Exterior" at bounding box center [199, 575] width 362 height 45
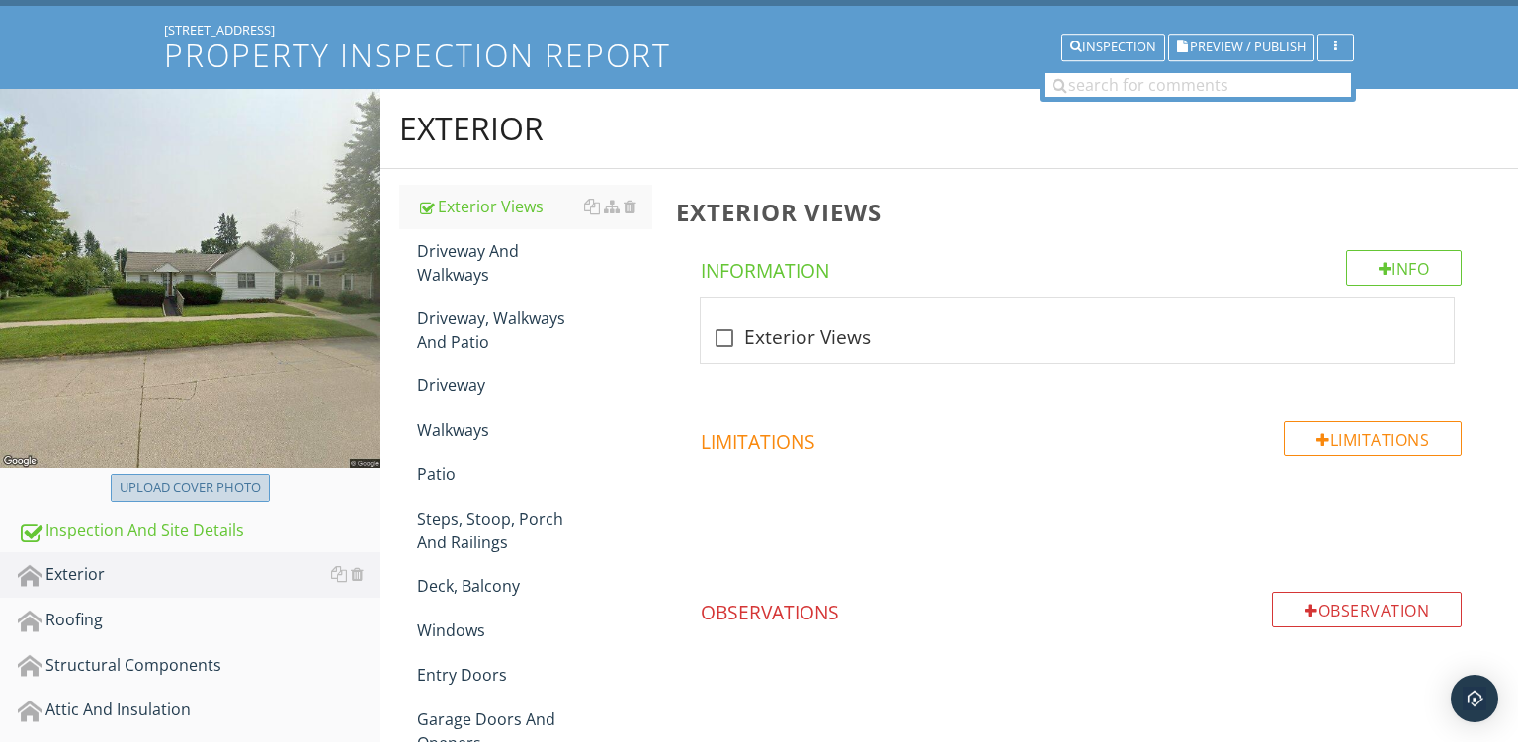
click at [167, 500] on button "Upload cover photo" at bounding box center [190, 489] width 159 height 28
type input "C:\fakepath\PXL_20250929_153714539.jpg"
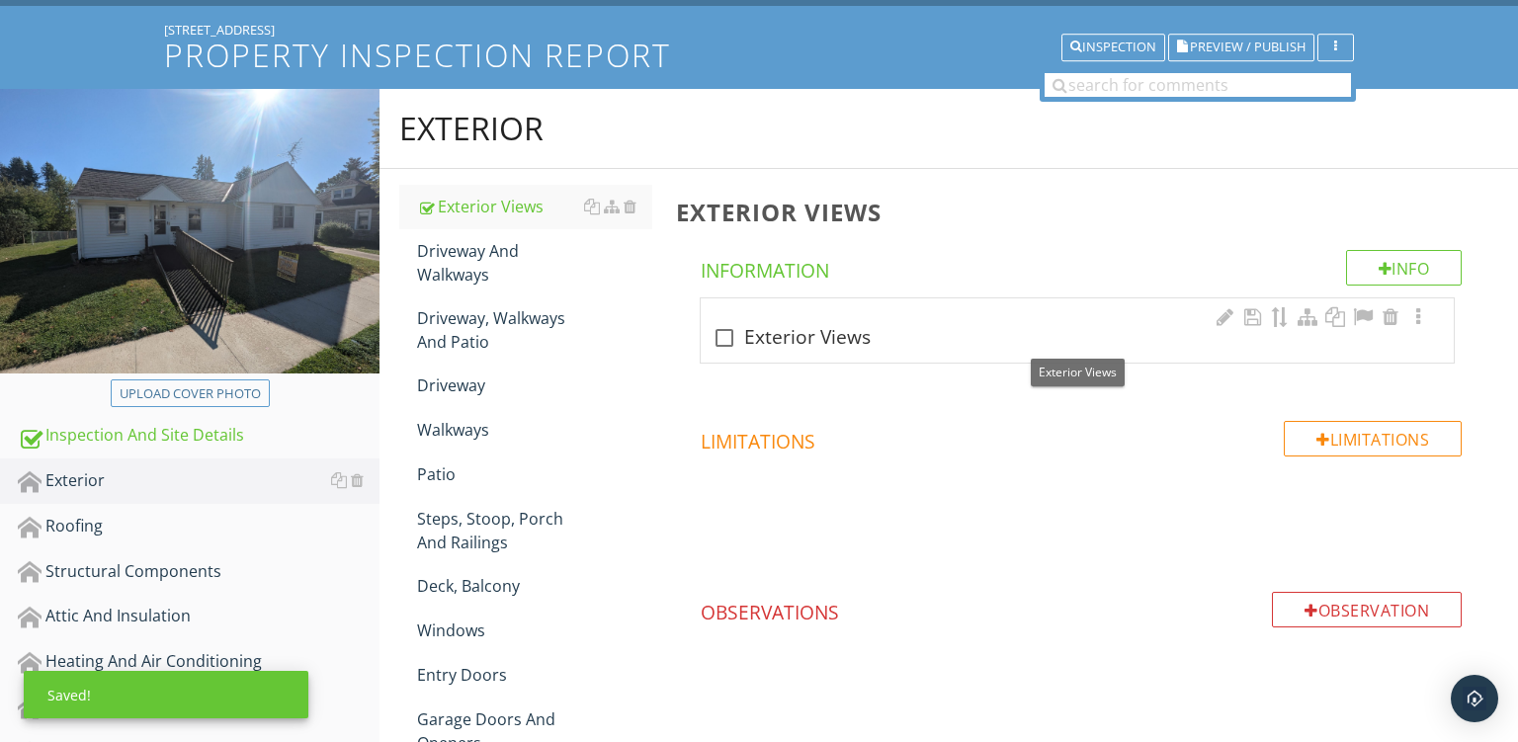
click at [801, 336] on div "check_box_outline_blank Exterior Views" at bounding box center [1078, 338] width 730 height 24
checkbox input "true"
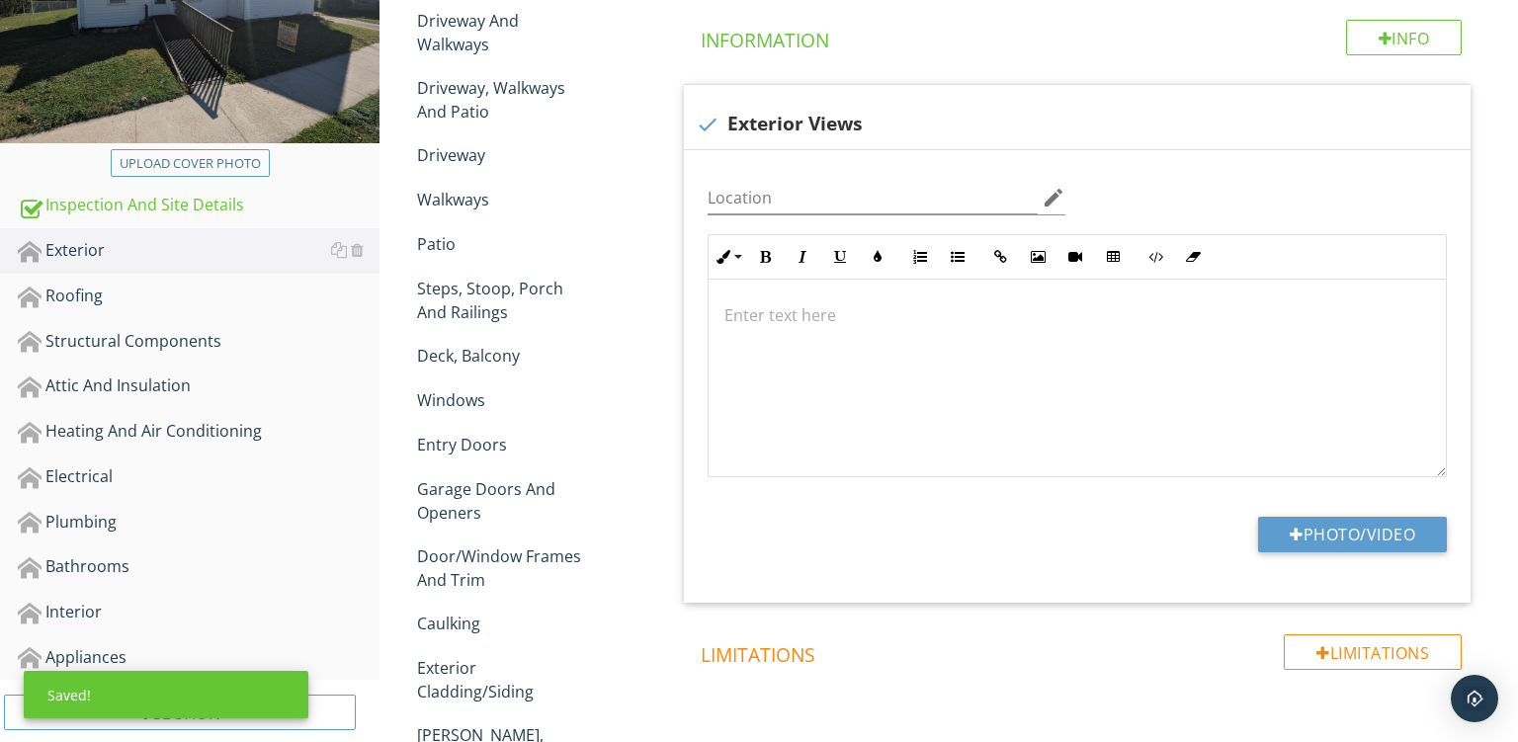
scroll to position [411, 0]
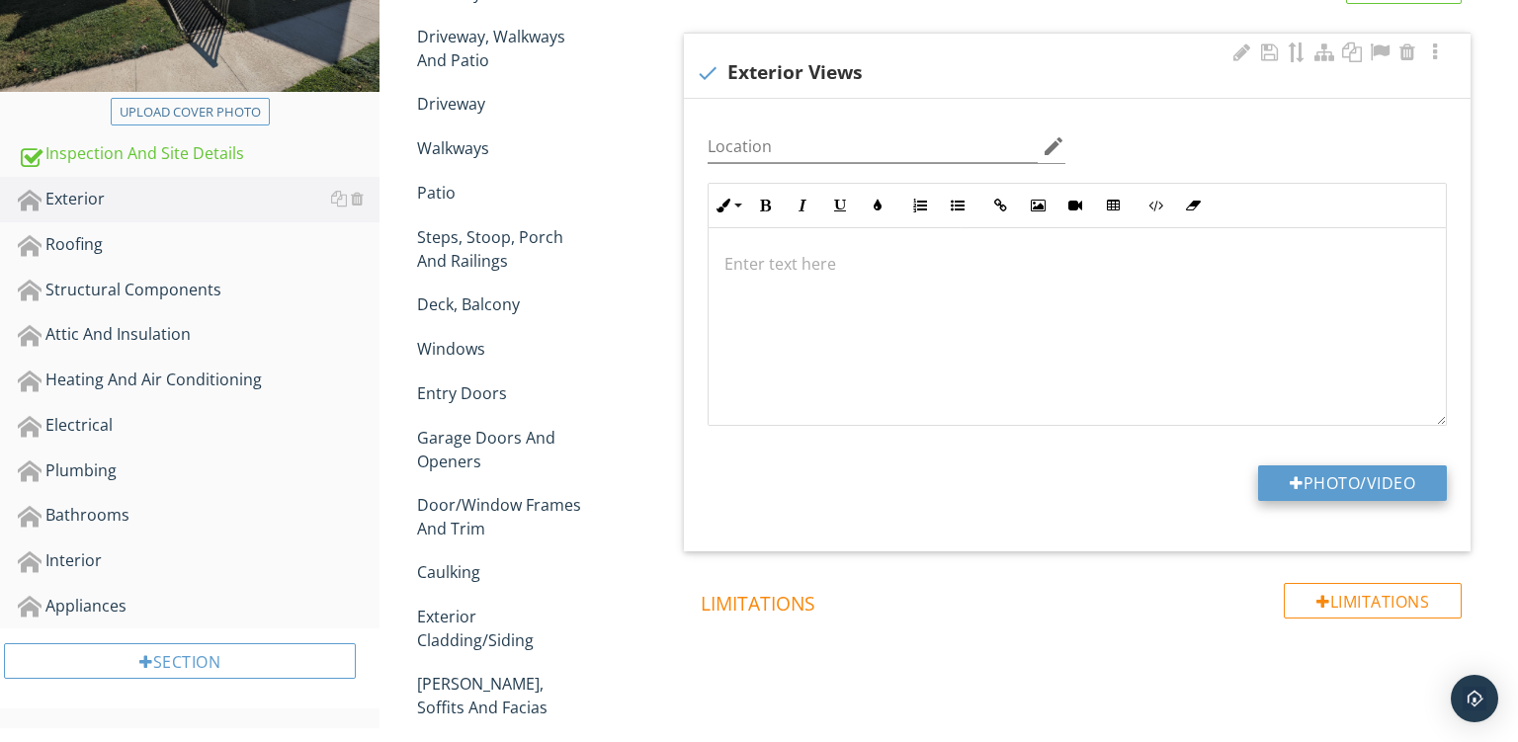
click at [1314, 496] on button "Photo/Video" at bounding box center [1352, 484] width 189 height 36
type input "C:\fakepath\PXL_20250929_161403076.jpg"
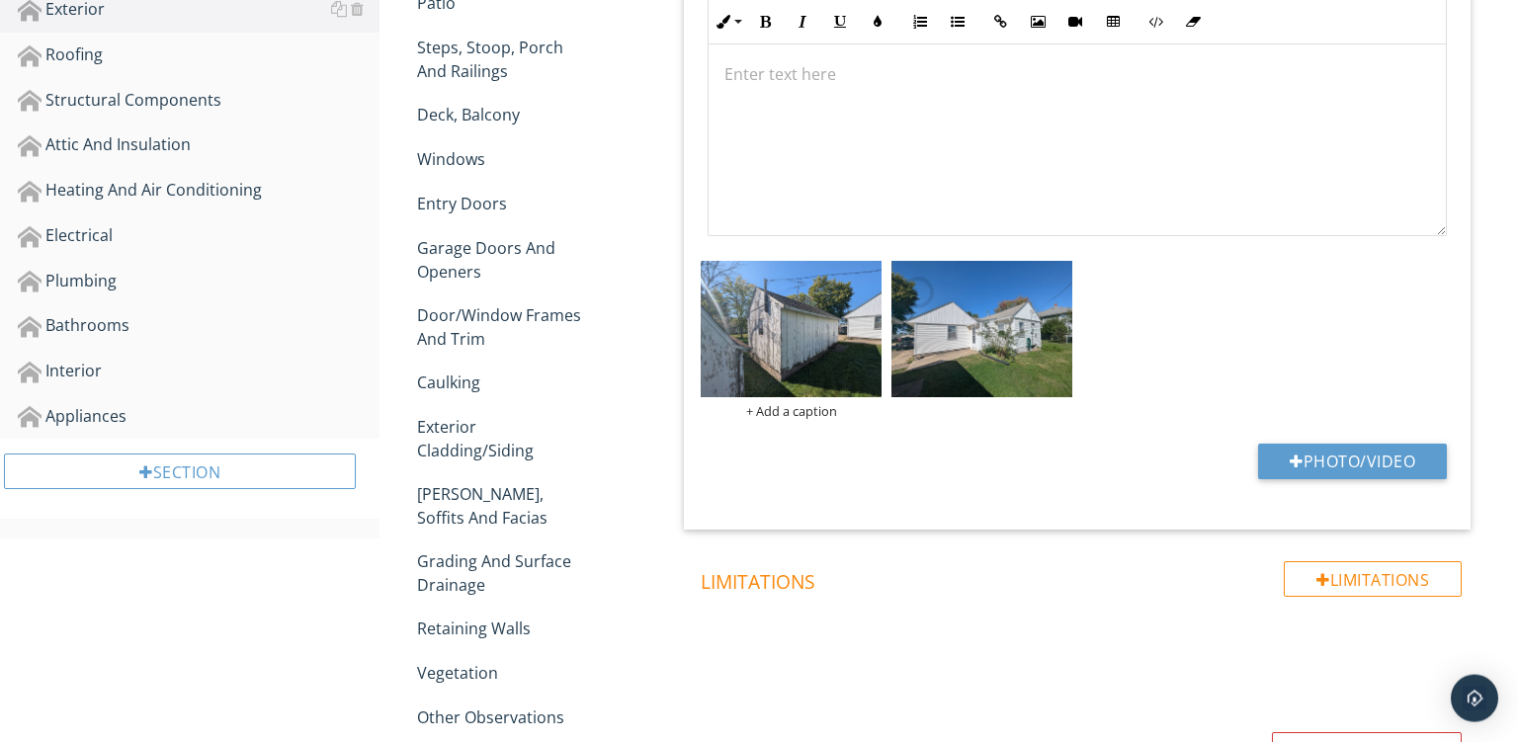
scroll to position [615, 0]
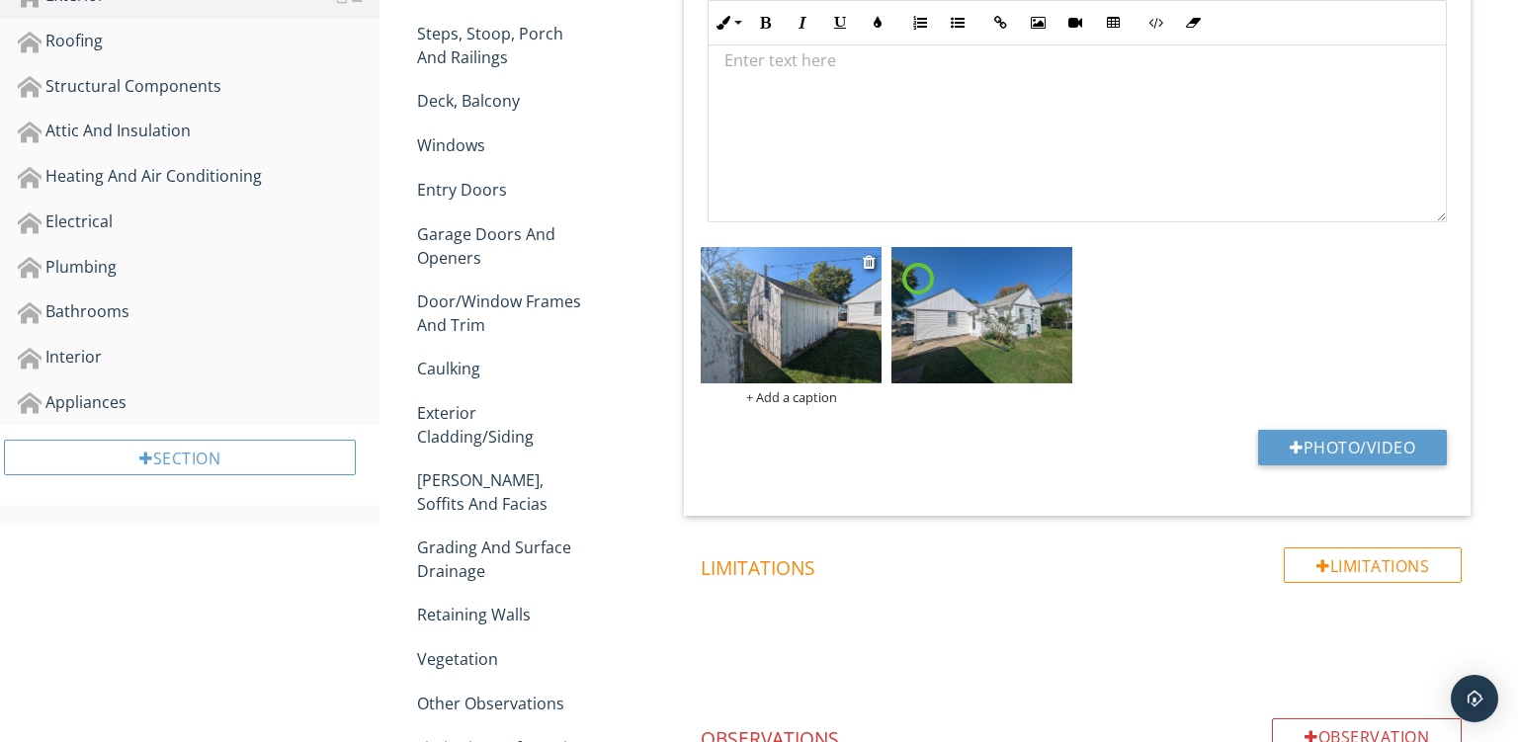
click at [767, 400] on div "+ Add a caption" at bounding box center [791, 397] width 181 height 16
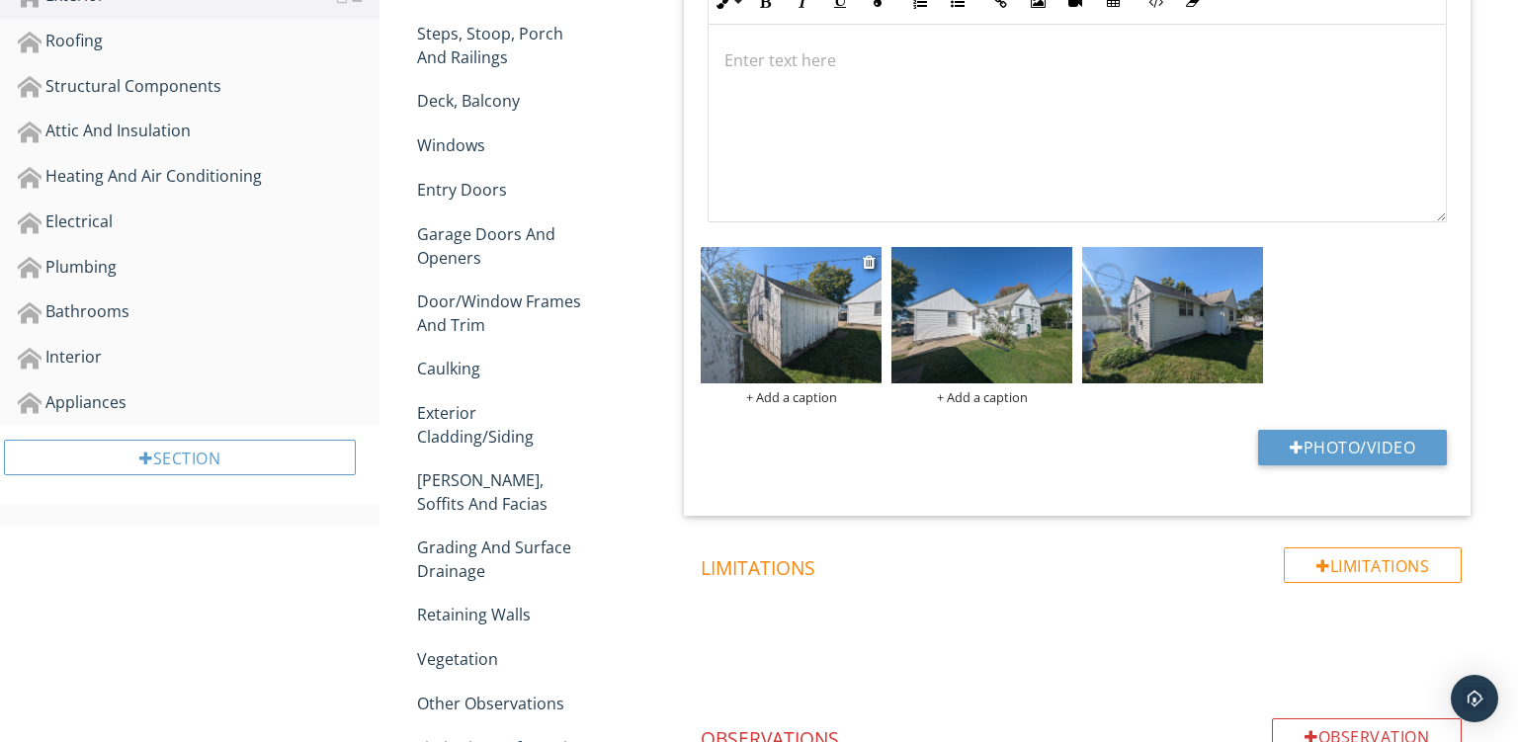
scroll to position [0, 0]
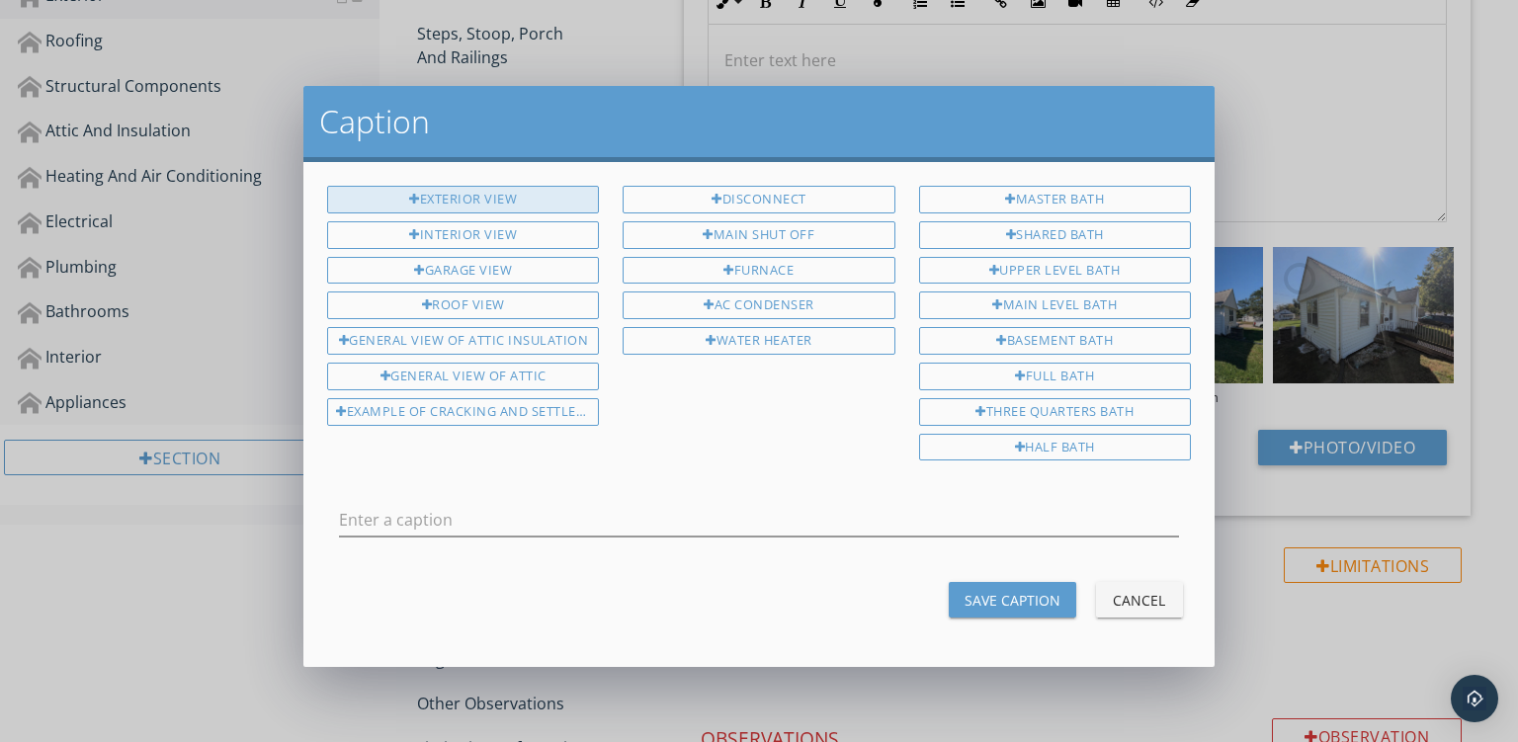
click at [468, 200] on div "Exterior View" at bounding box center [463, 200] width 272 height 28
type input "Exterior View"
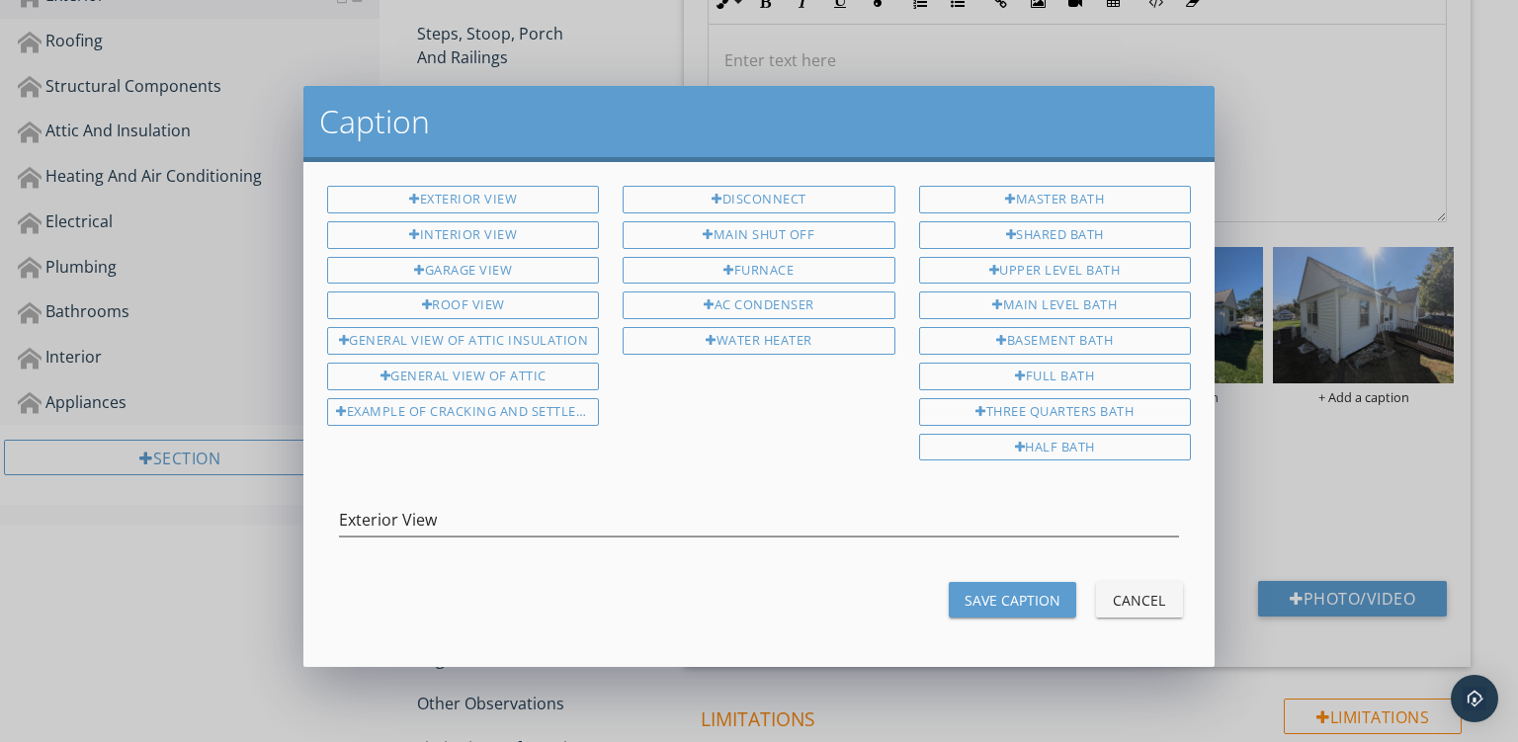
click at [978, 590] on div "Save Caption" at bounding box center [1013, 600] width 96 height 21
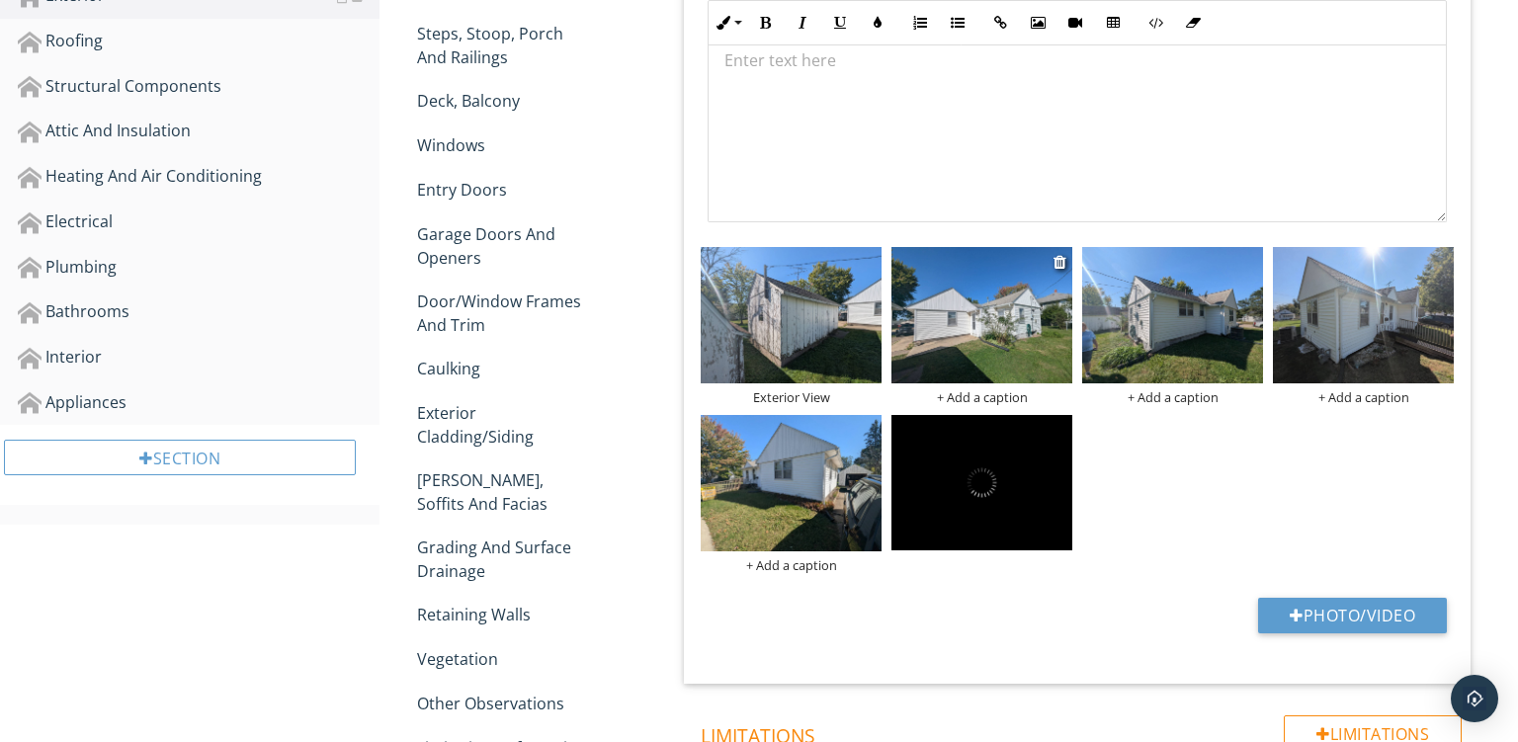
click at [975, 399] on div "+ Add a caption" at bounding box center [982, 397] width 181 height 16
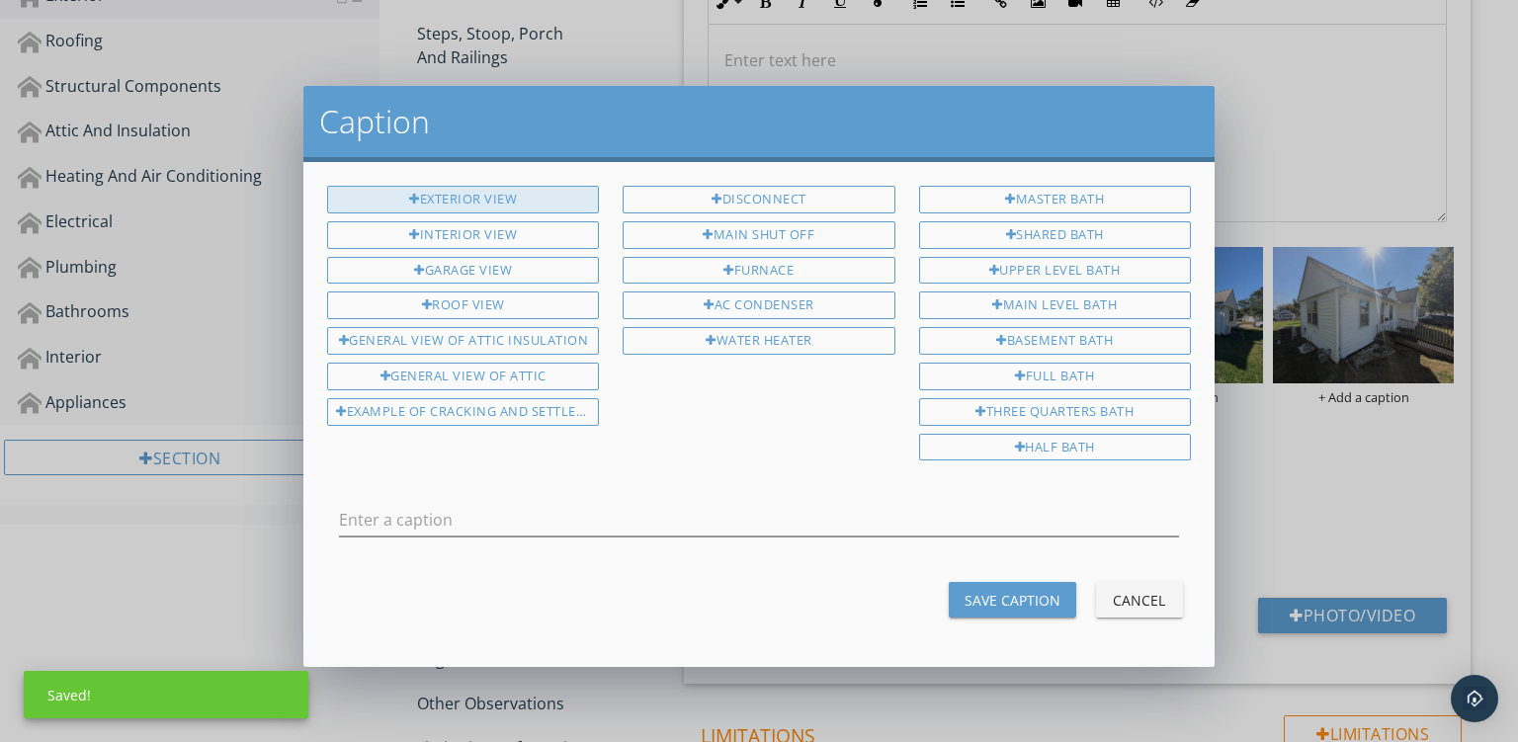
click at [469, 193] on div "Exterior View" at bounding box center [463, 200] width 272 height 28
type input "Exterior View"
click at [1040, 597] on div "Save Caption" at bounding box center [1013, 600] width 96 height 21
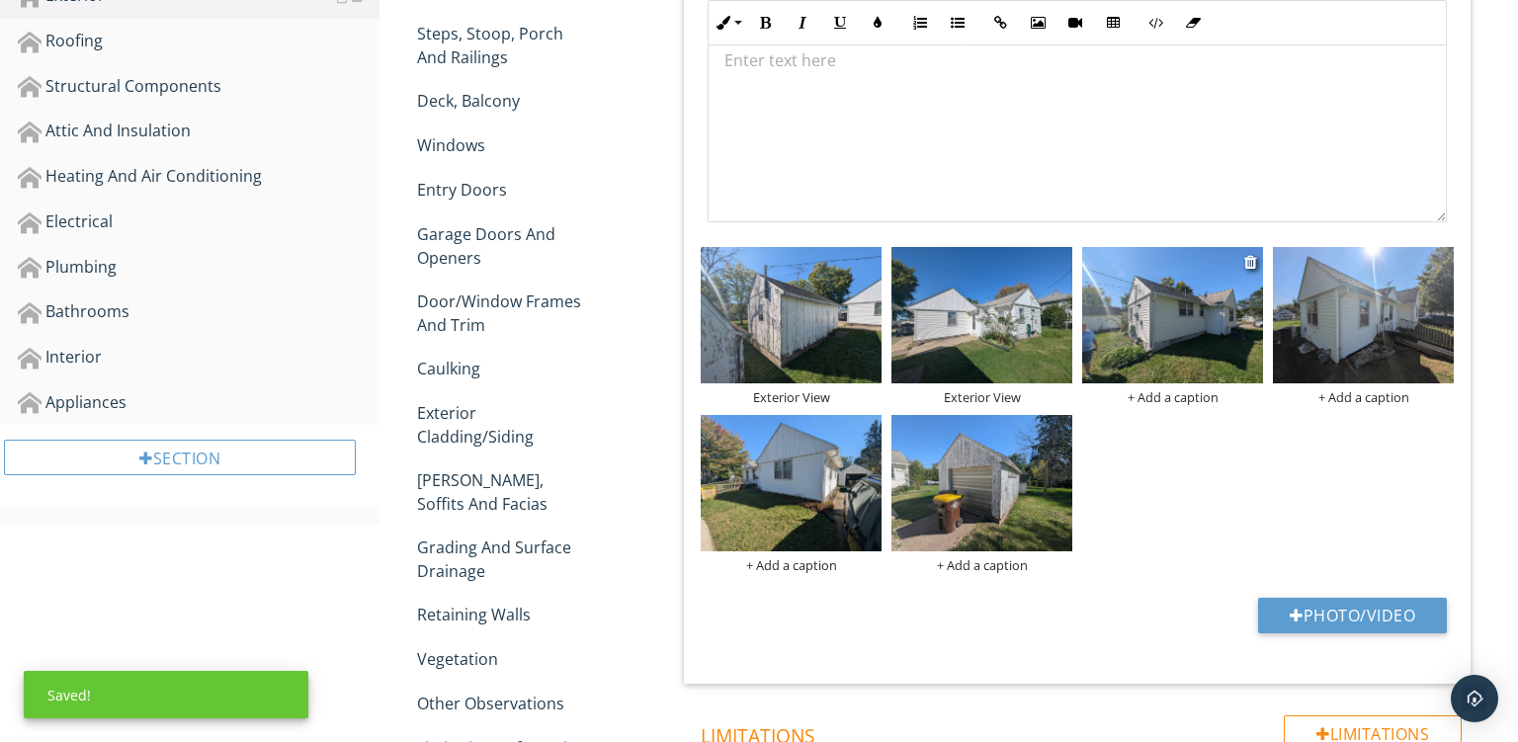
click at [1170, 393] on div "+ Add a caption" at bounding box center [1172, 397] width 181 height 16
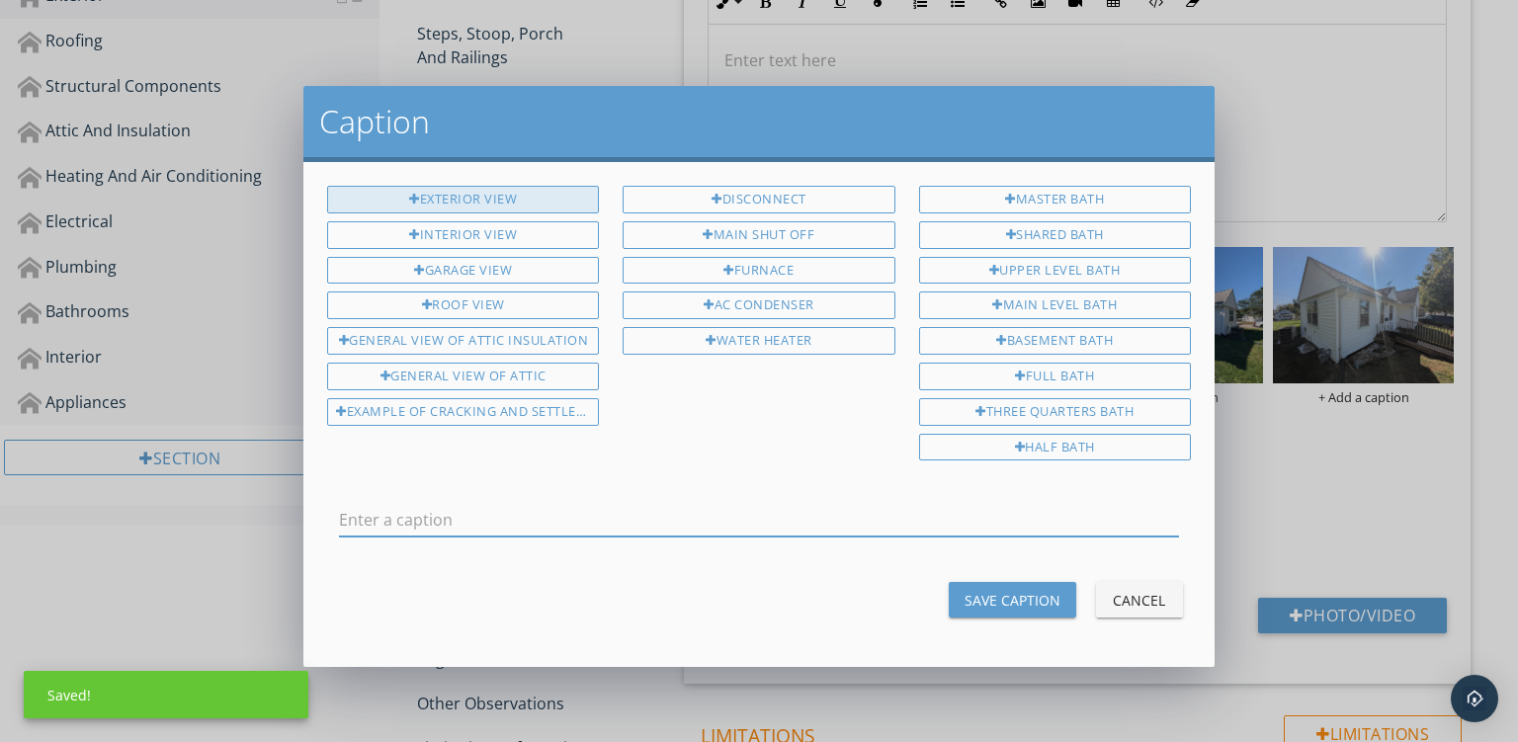
click at [453, 200] on div "Exterior View" at bounding box center [463, 200] width 272 height 28
type input "Exterior View"
click at [1020, 590] on div "Save Caption" at bounding box center [1013, 600] width 96 height 21
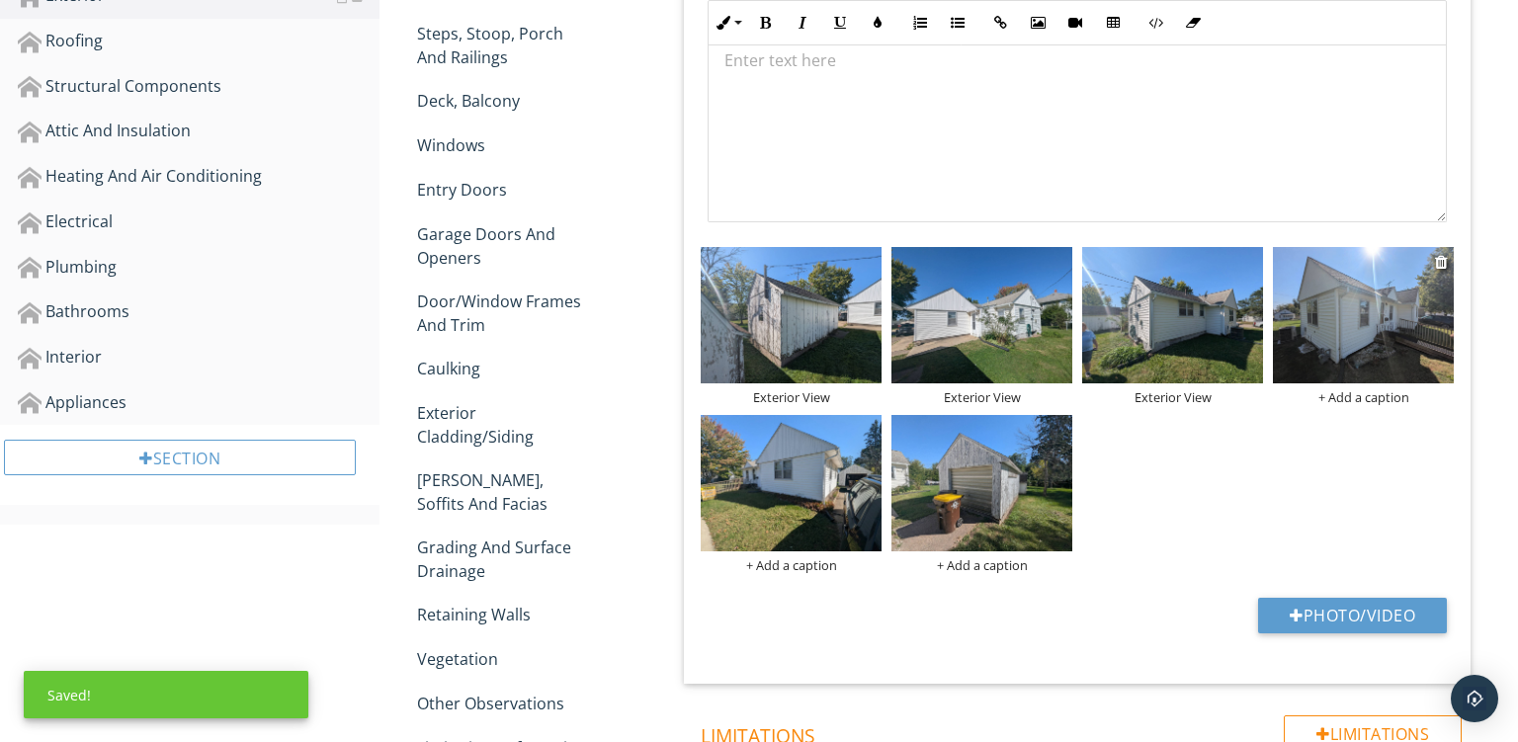
click at [1361, 401] on div "+ Add a caption" at bounding box center [1363, 397] width 181 height 16
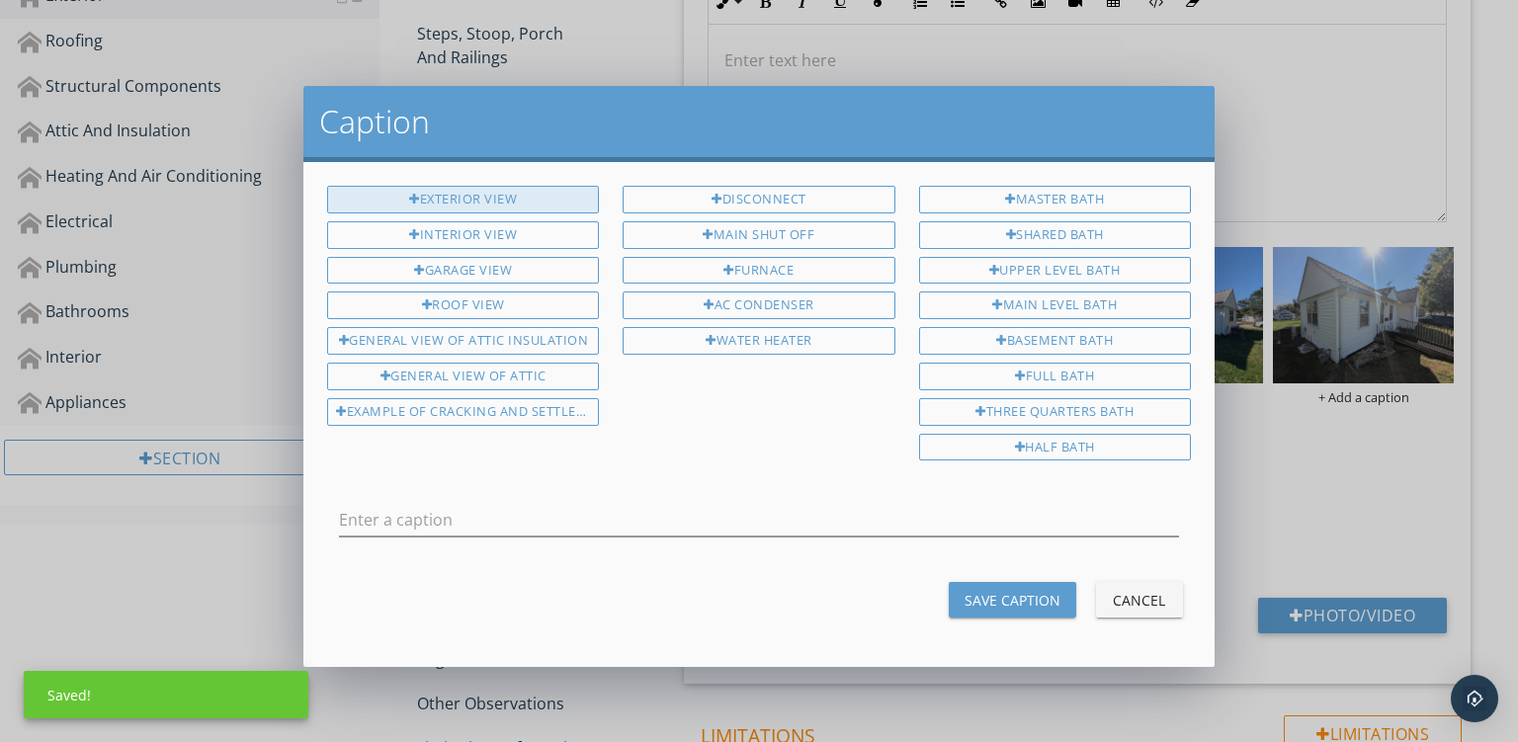
click at [416, 208] on div "Exterior View" at bounding box center [463, 200] width 272 height 28
type input "Exterior View"
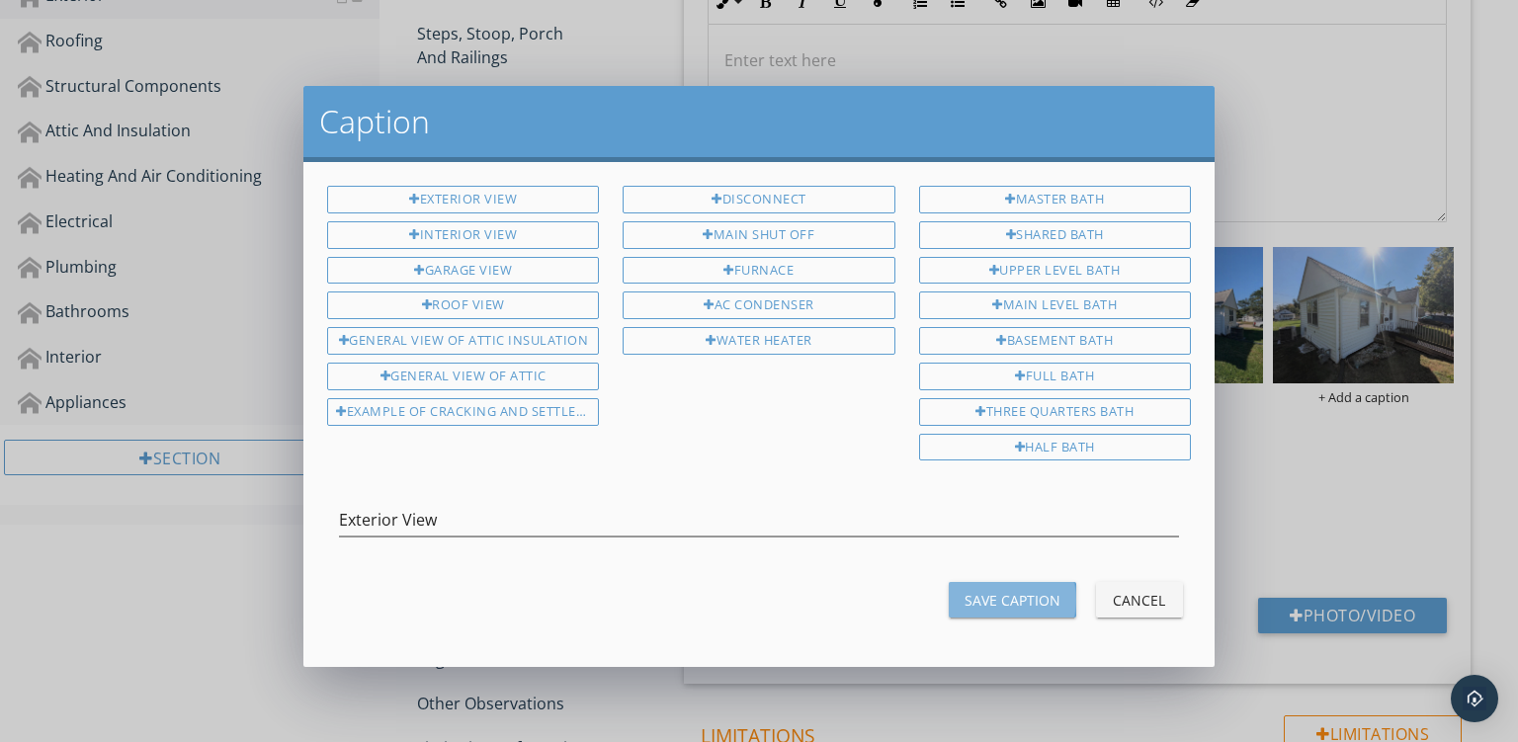
click at [1017, 590] on div "Save Caption" at bounding box center [1013, 600] width 96 height 21
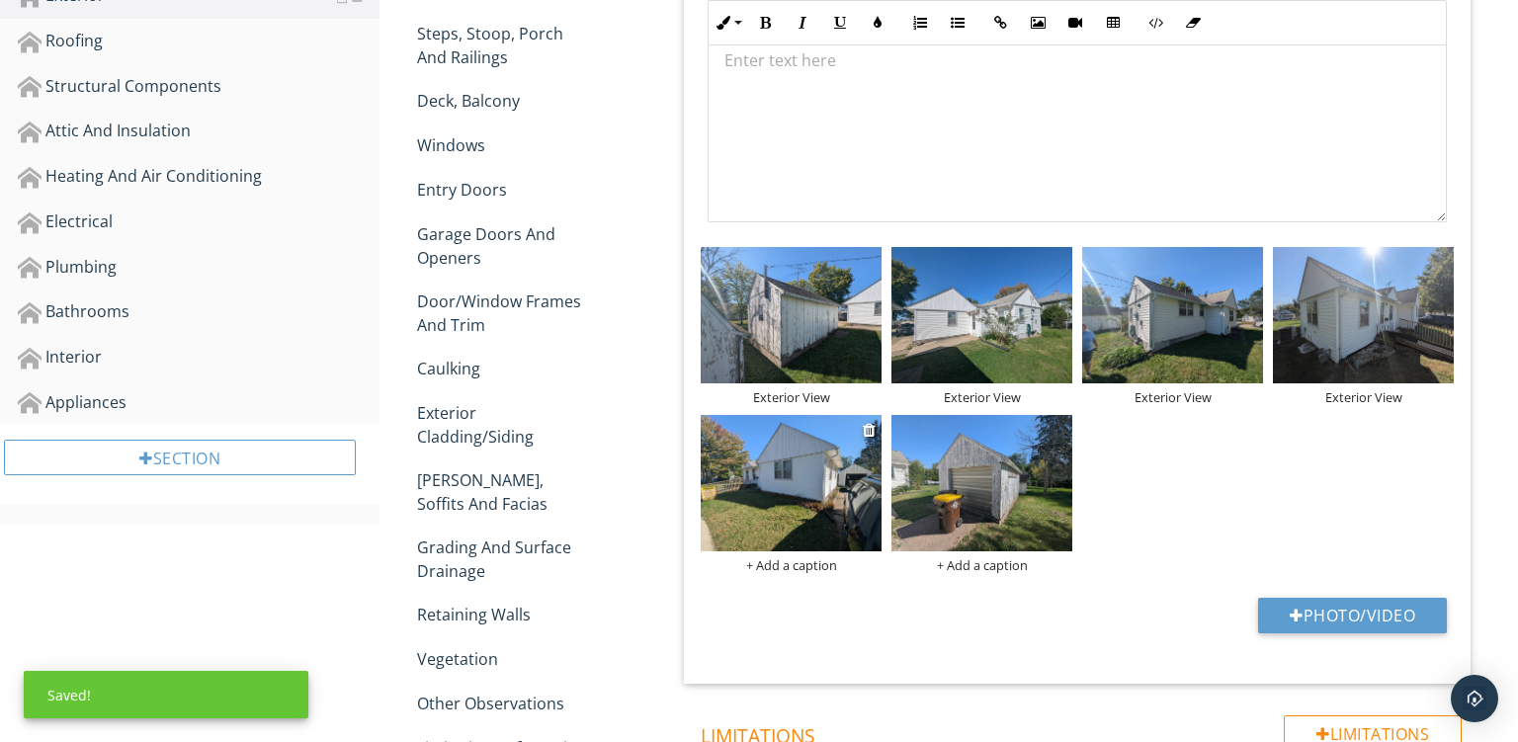
click at [773, 560] on div "+ Add a caption" at bounding box center [791, 566] width 181 height 16
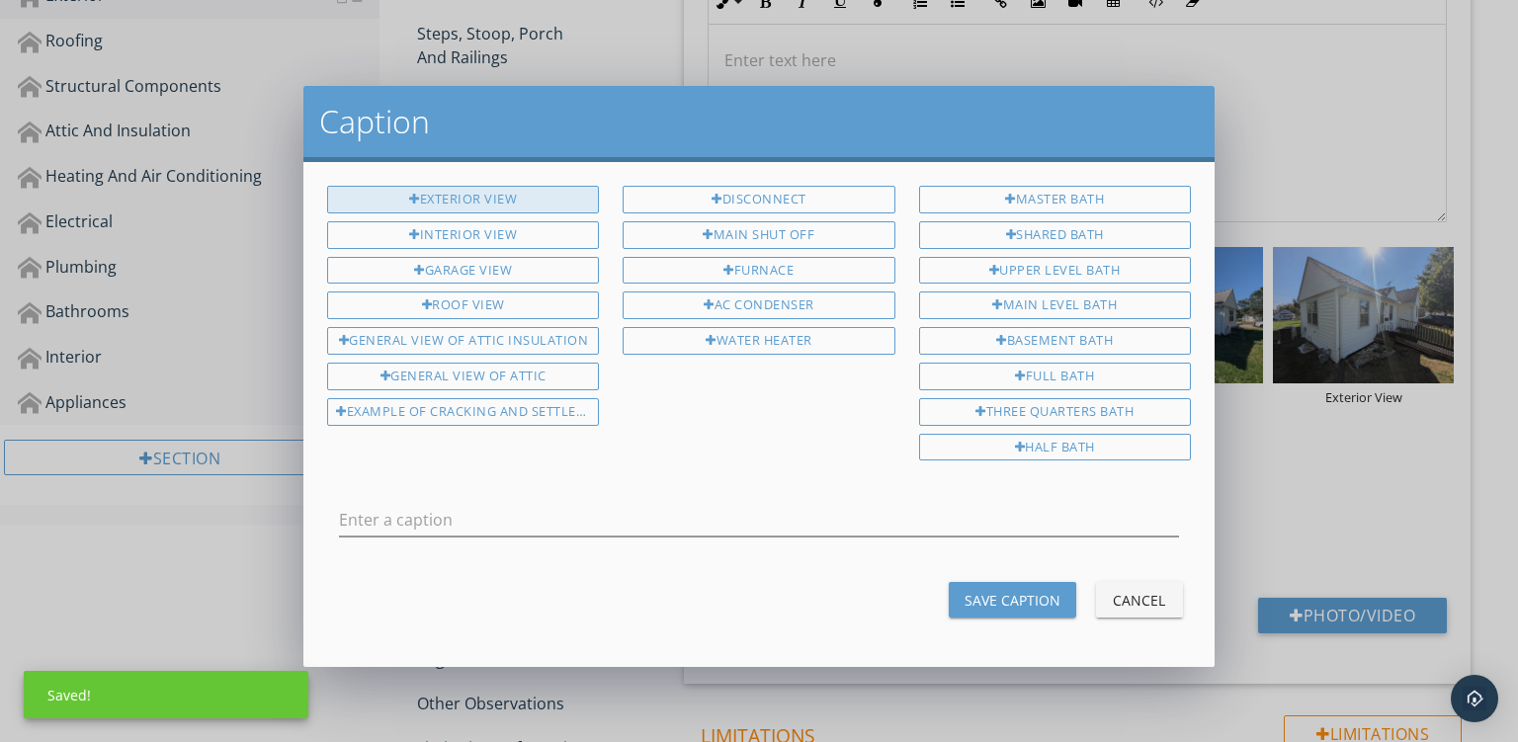
click at [420, 190] on div "Exterior View" at bounding box center [463, 200] width 272 height 28
type input "Exterior View"
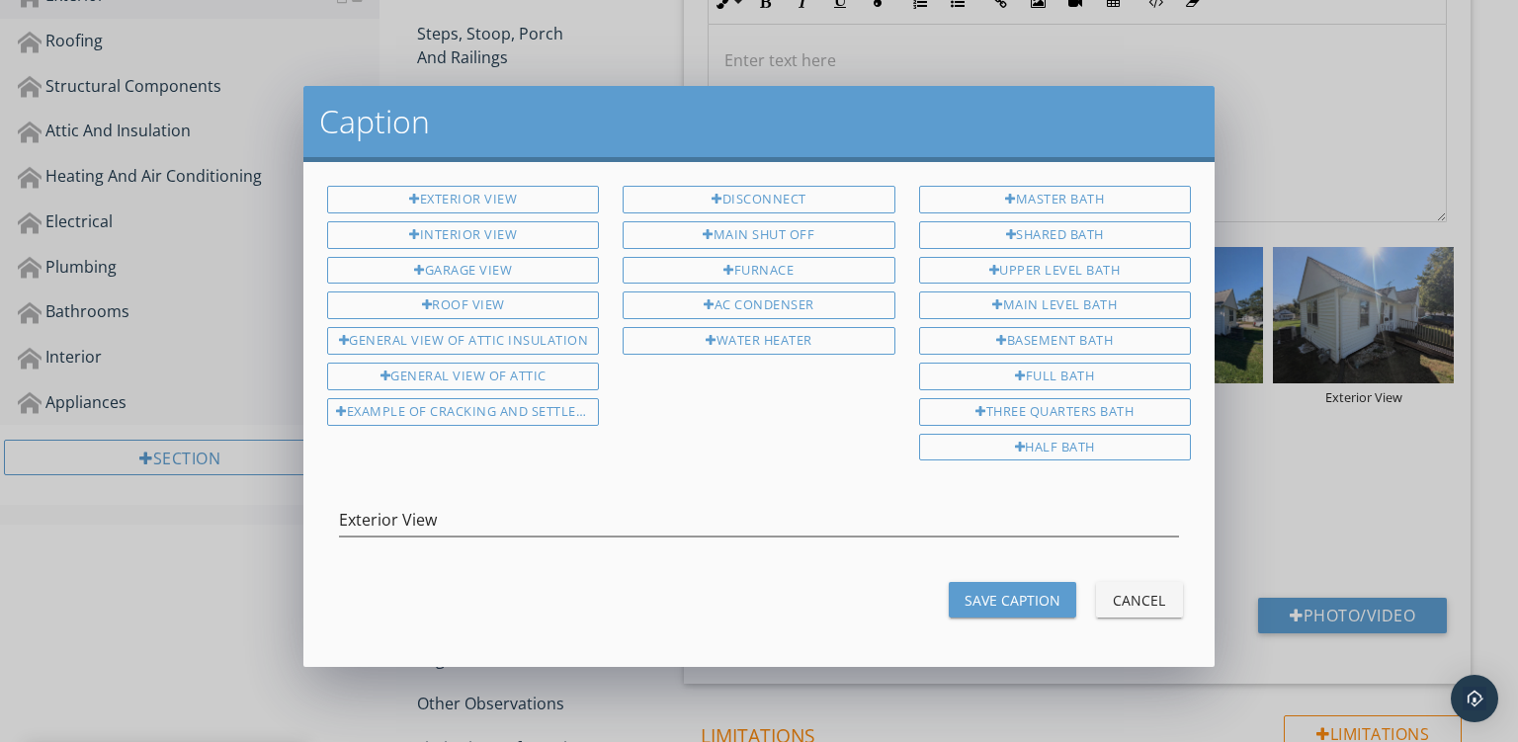
click at [983, 582] on button "Save Caption" at bounding box center [1013, 600] width 128 height 36
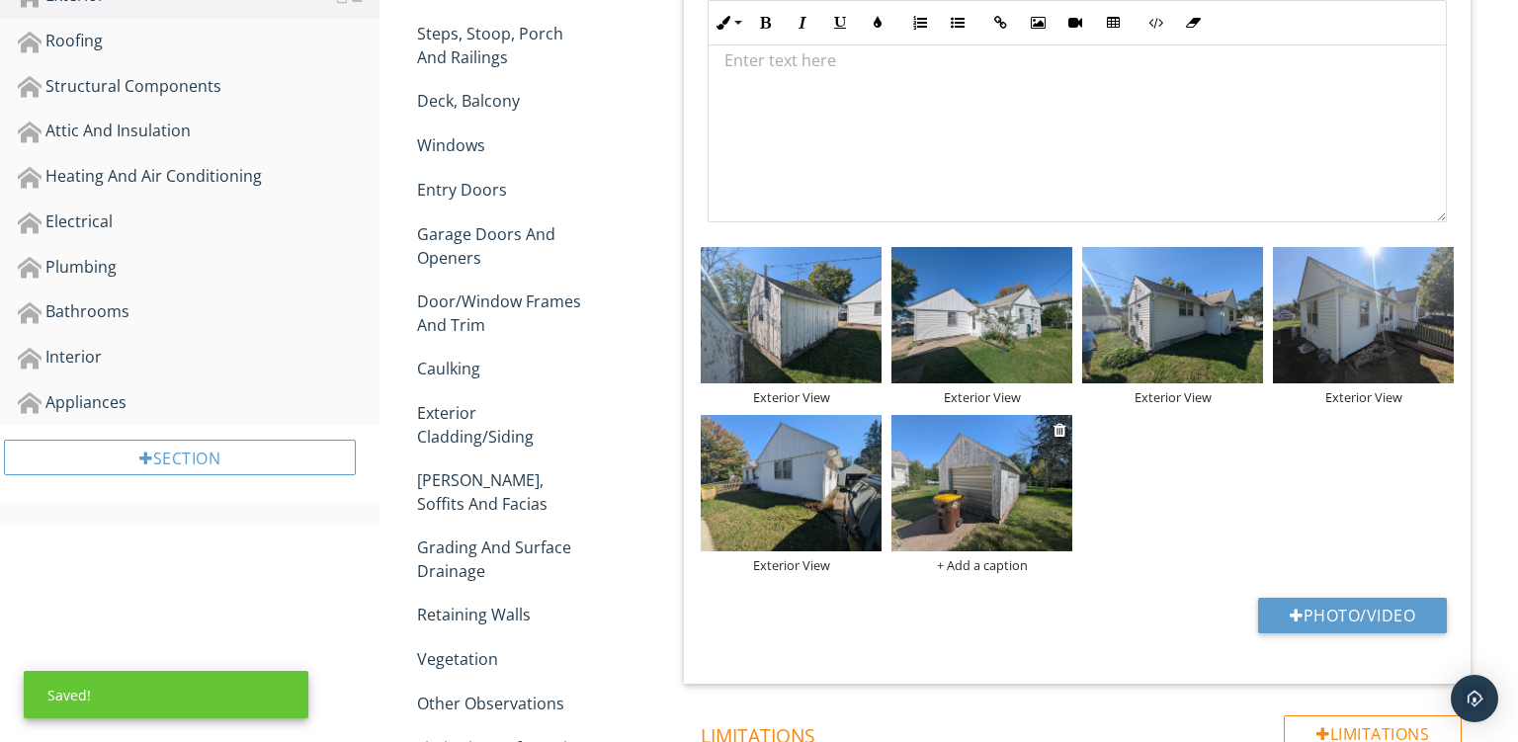
click at [983, 566] on div "+ Add a caption" at bounding box center [982, 566] width 181 height 16
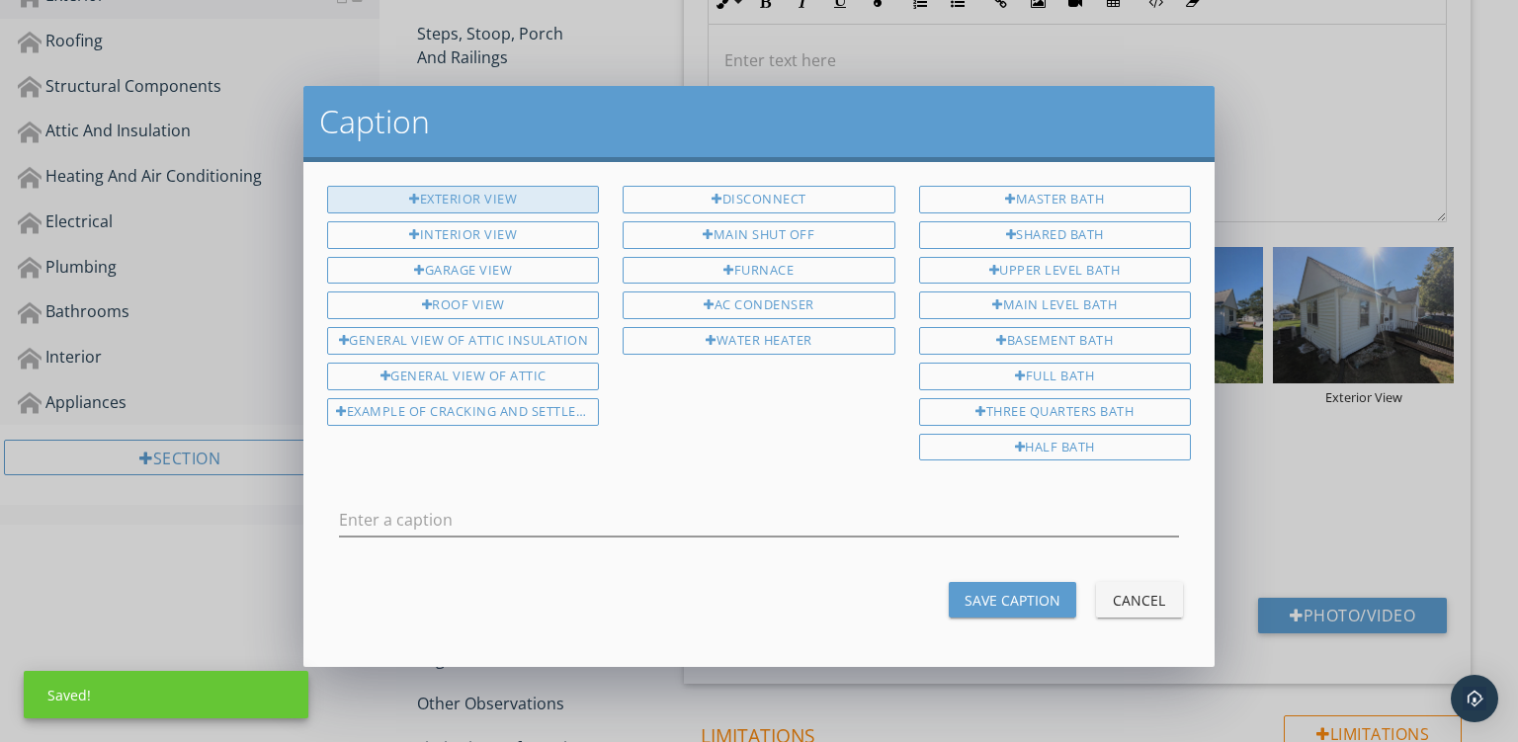
click at [497, 201] on div "Exterior View" at bounding box center [463, 200] width 272 height 28
type input "Exterior View"
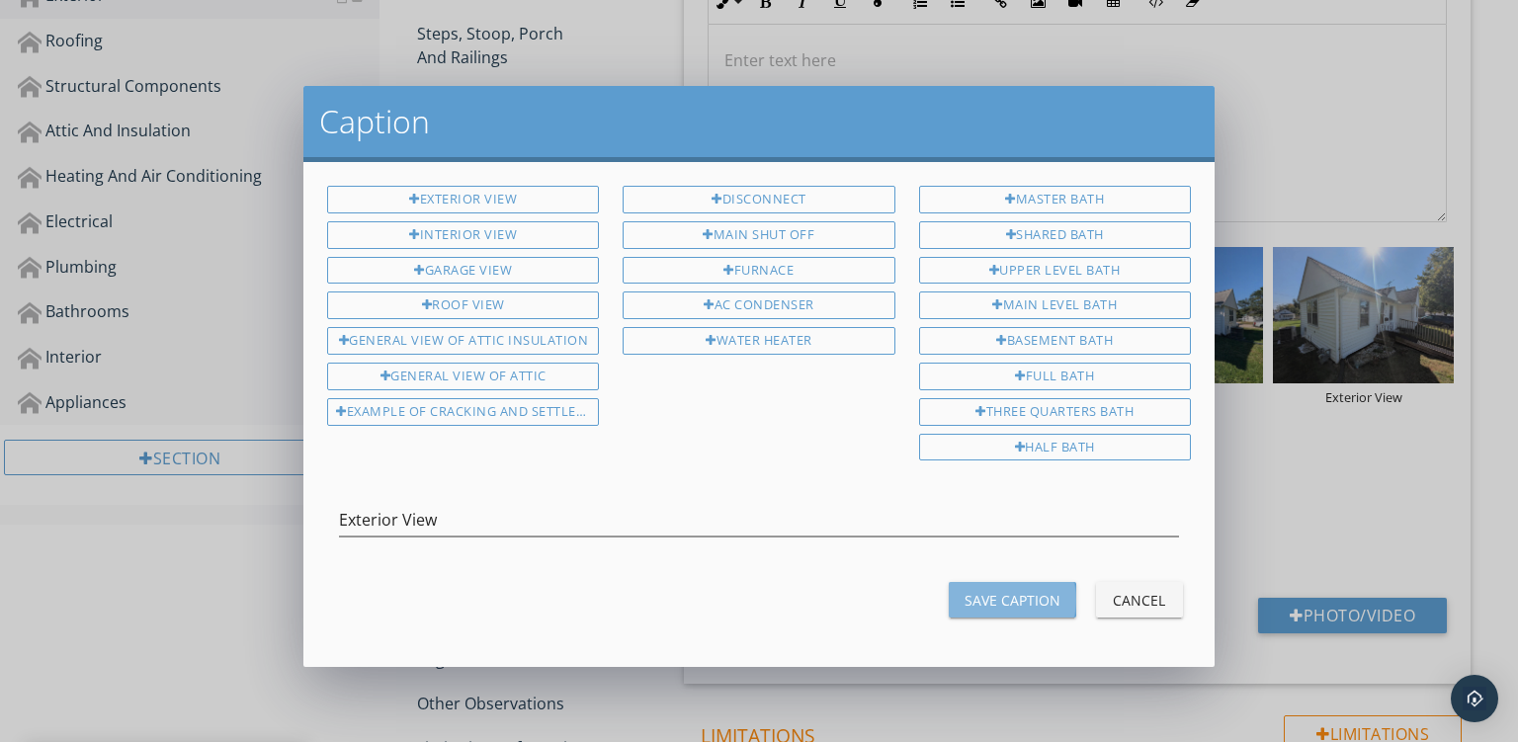
click at [1017, 601] on button "Save Caption" at bounding box center [1013, 600] width 128 height 36
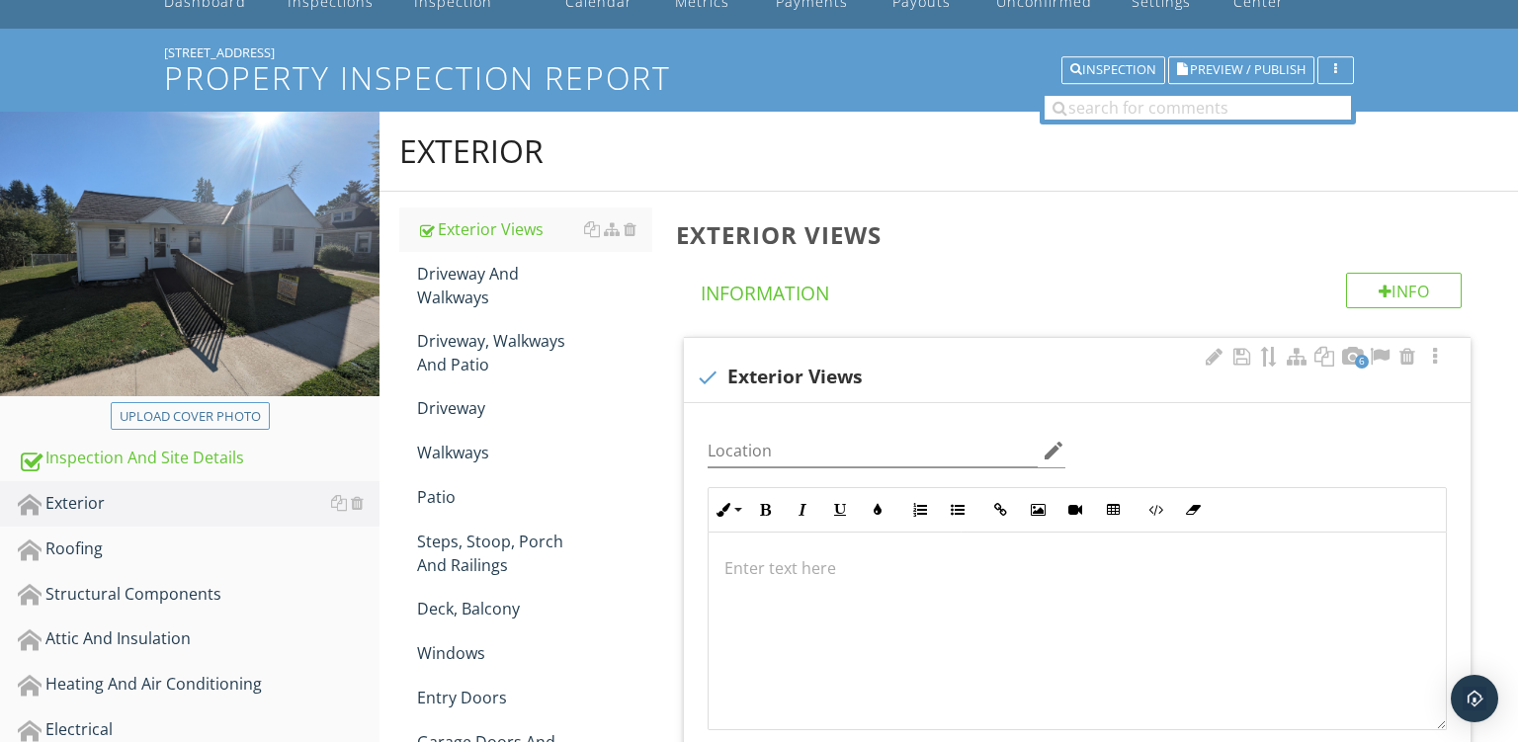
scroll to position [154, 0]
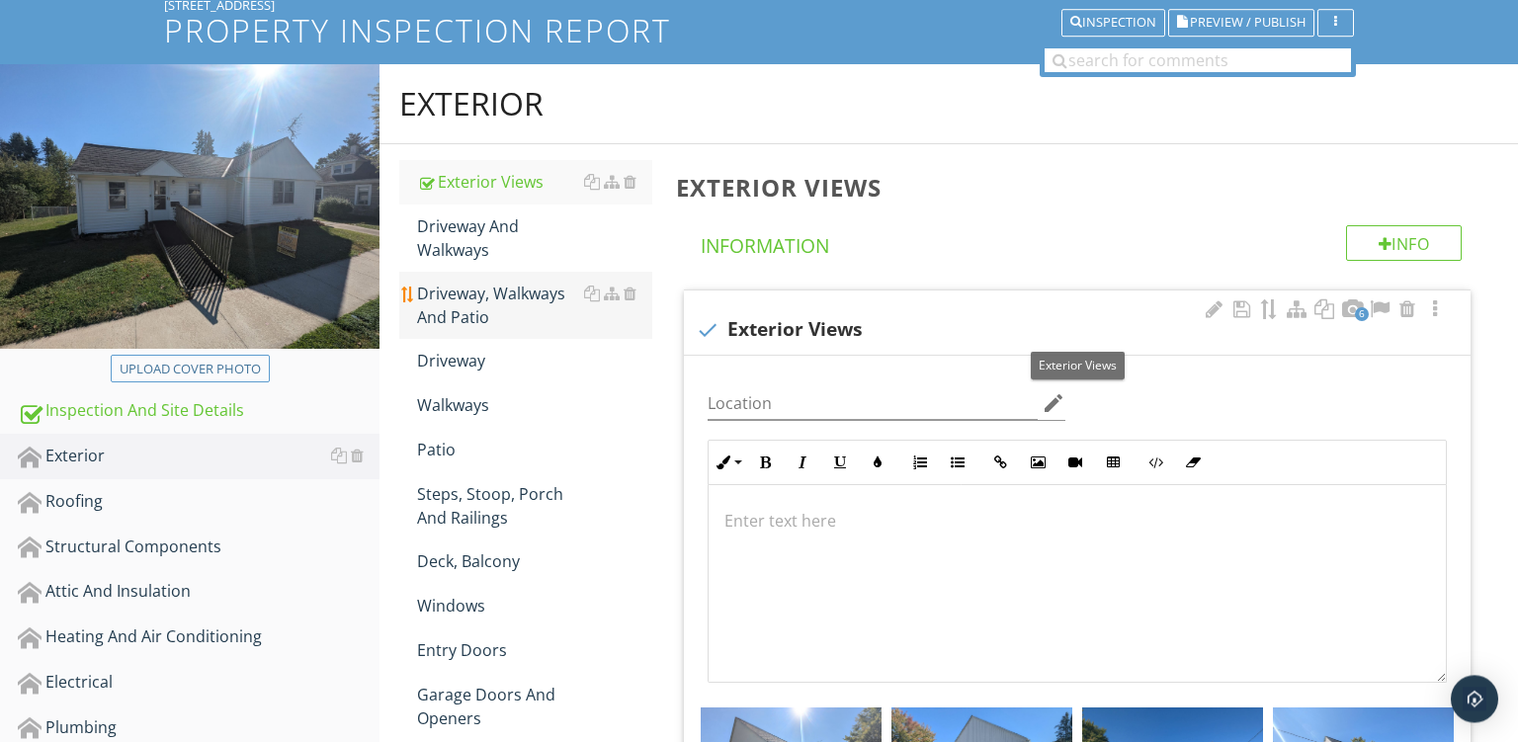
click at [518, 298] on div "Driveway, Walkways And Patio" at bounding box center [534, 305] width 235 height 47
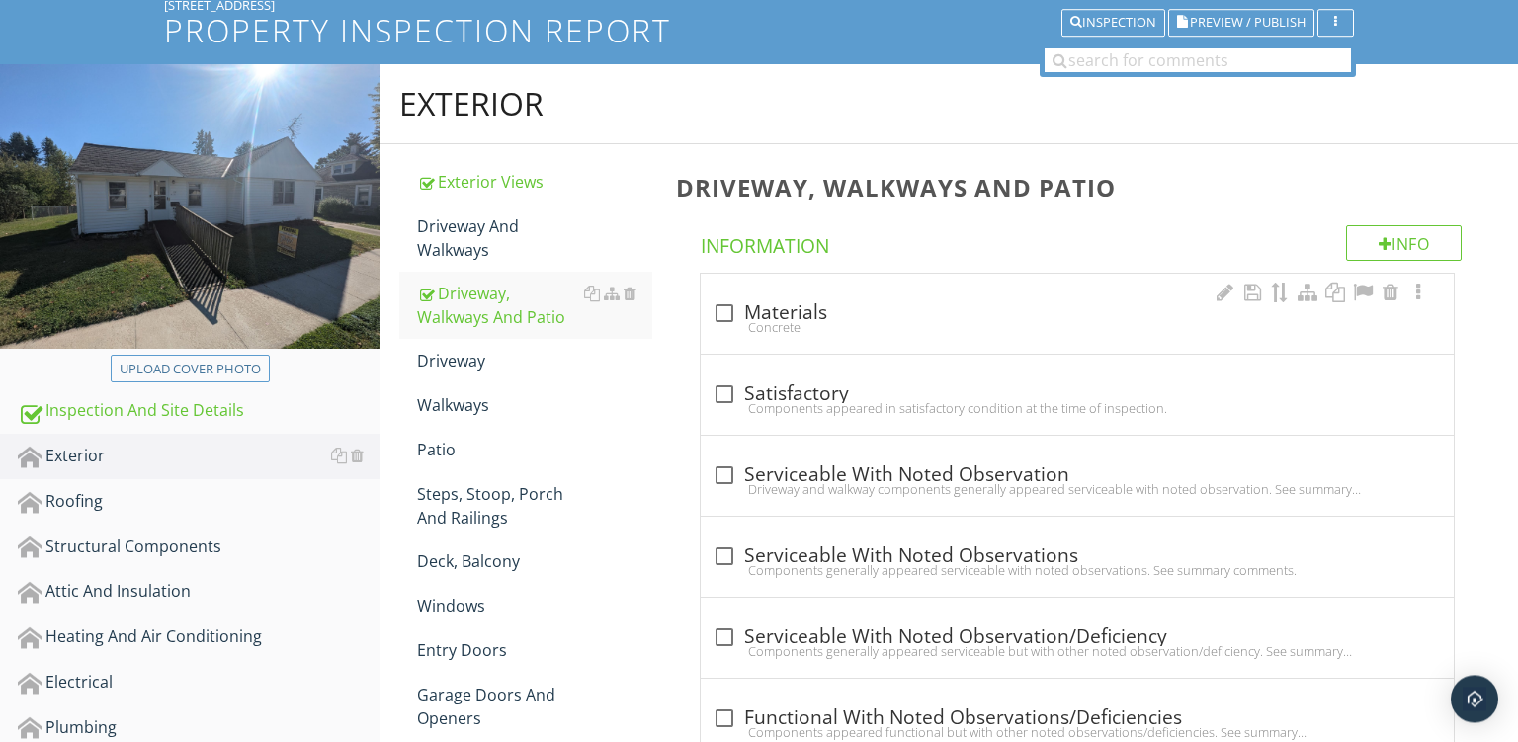
click at [913, 325] on div "Concrete" at bounding box center [1078, 327] width 730 height 16
checkbox input "true"
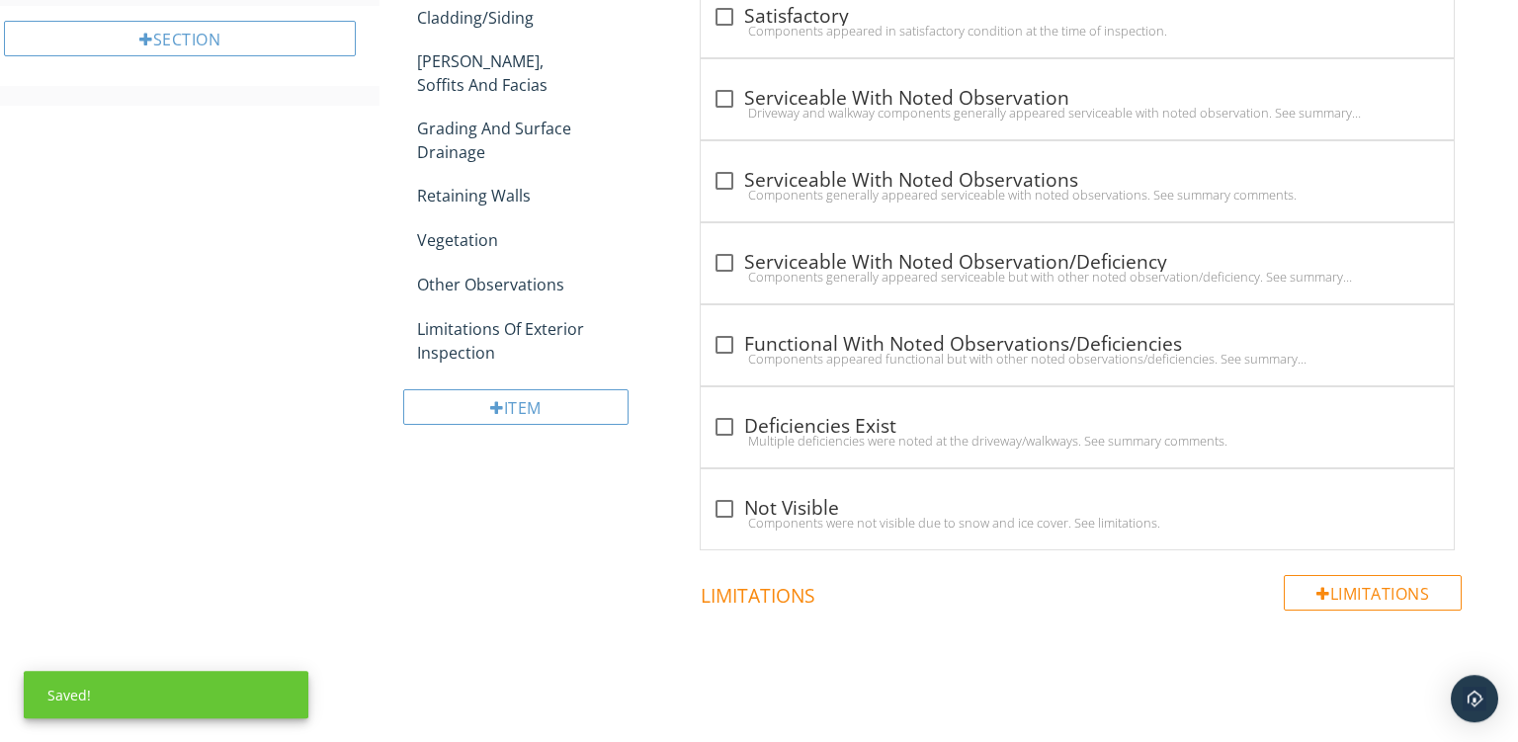
scroll to position [1039, 0]
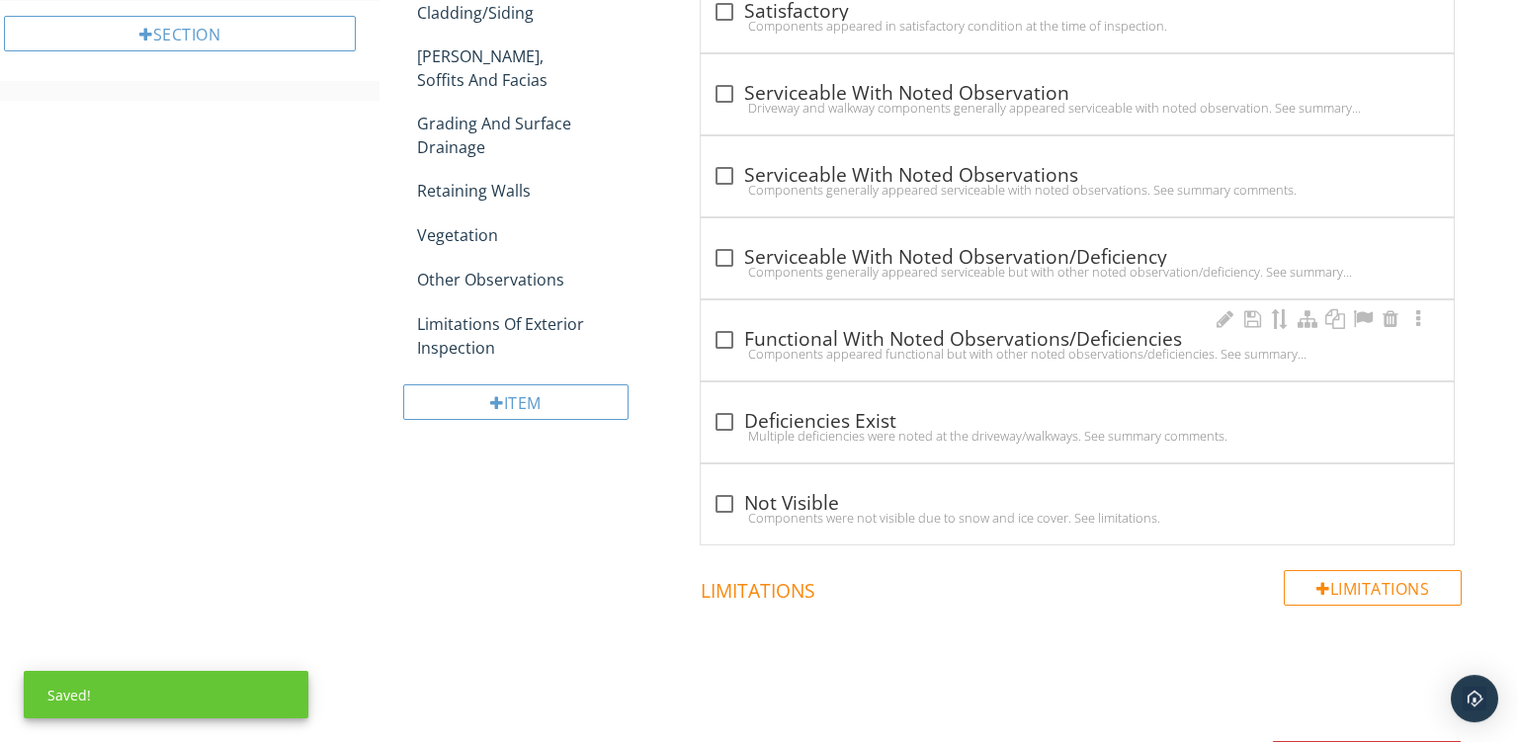
click at [911, 338] on div "check_box_outline_blank Functional With Noted Observations/Deficiencies" at bounding box center [1078, 340] width 730 height 24
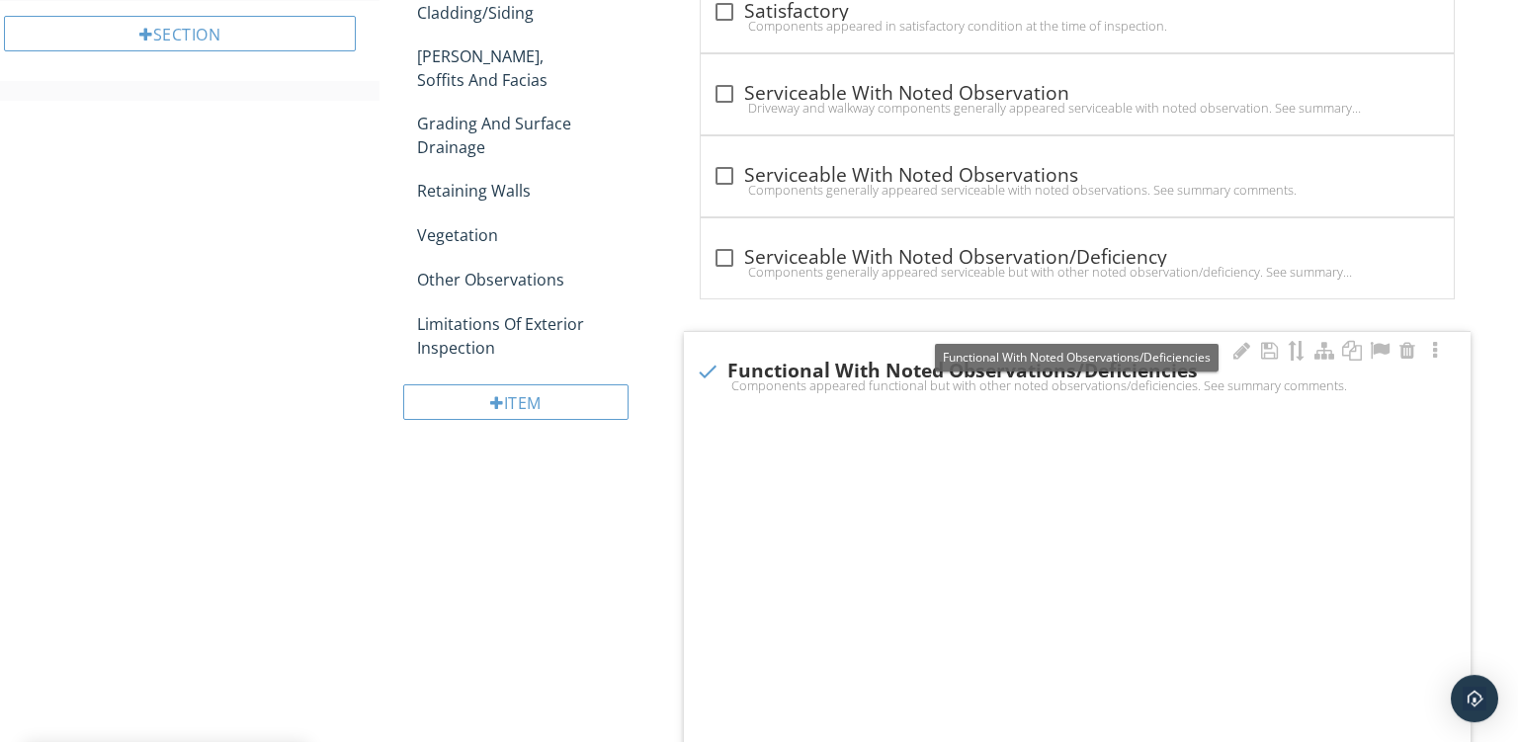
checkbox input "true"
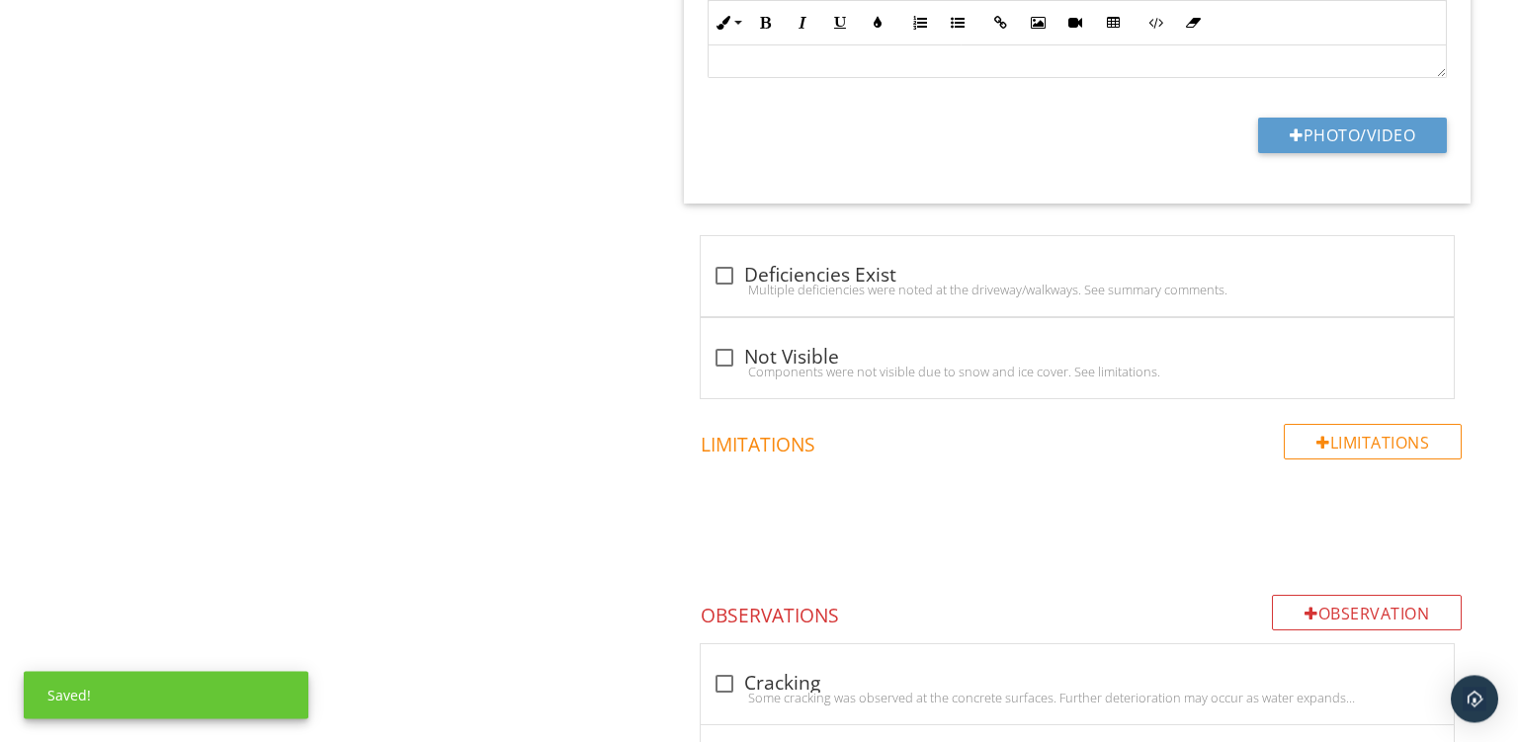
scroll to position [2051, 0]
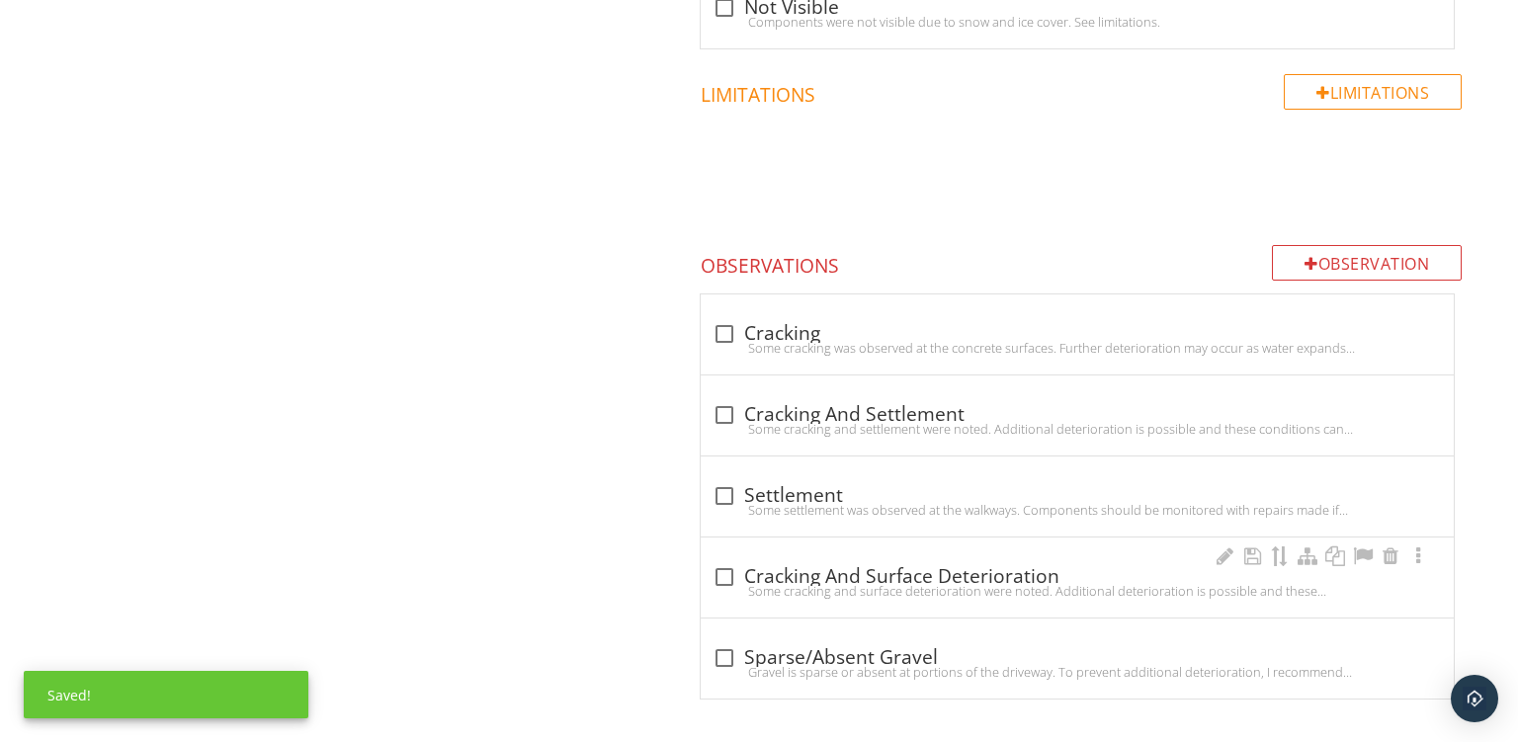
click at [884, 576] on div "check_box_outline_blank Cracking And Surface Deterioration" at bounding box center [1078, 577] width 730 height 24
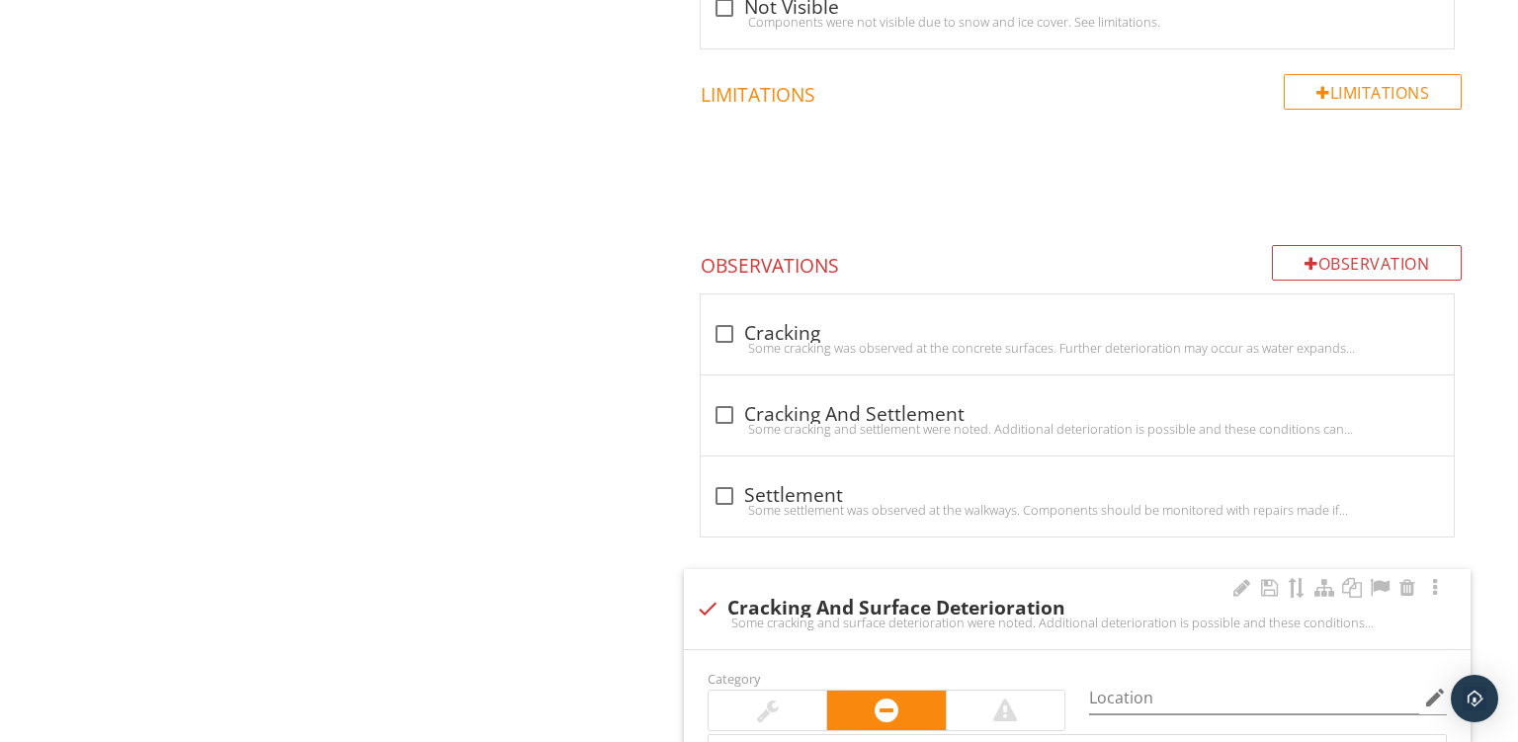
click at [970, 587] on div "check Cracking And Surface Deterioration Some cracking and surface deterioratio…" at bounding box center [1077, 609] width 787 height 80
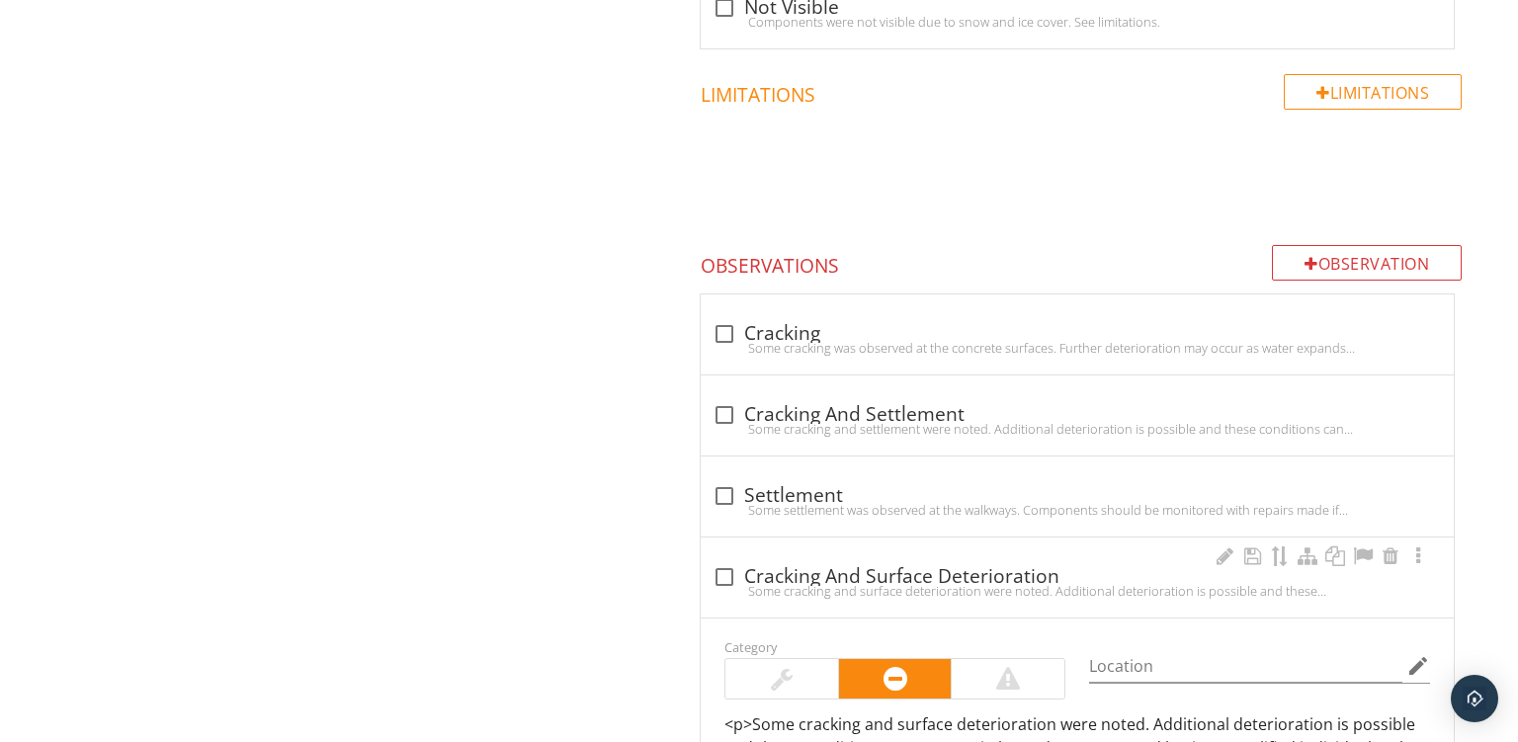
checkbox input "true"
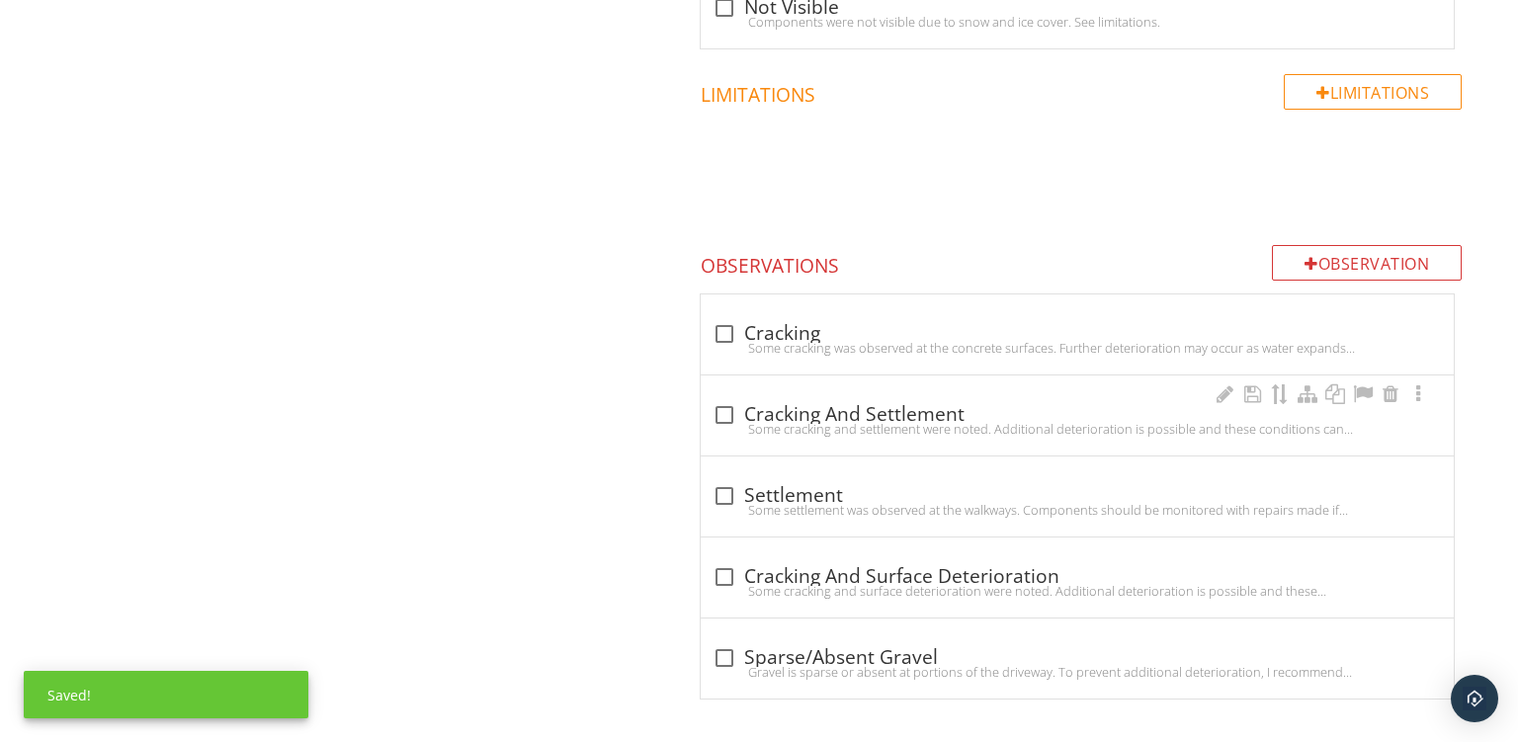
click at [893, 432] on div "check_box_outline_blank Cracking And Settlement Some cracking and settlement we…" at bounding box center [1078, 420] width 730 height 43
checkbox input "true"
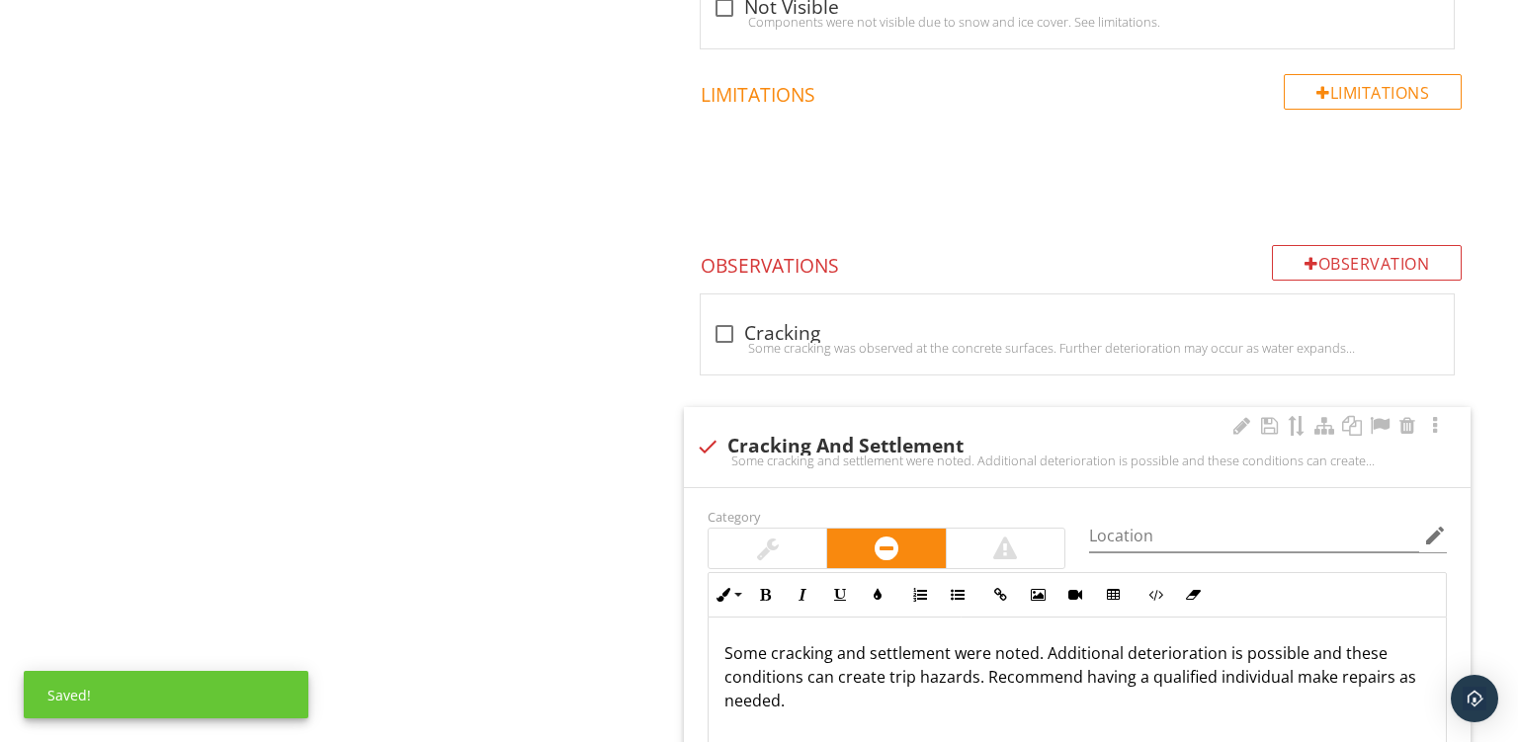
click at [1018, 683] on p "Some cracking and settlement were noted. Additional deterioration is possible a…" at bounding box center [1078, 677] width 706 height 71
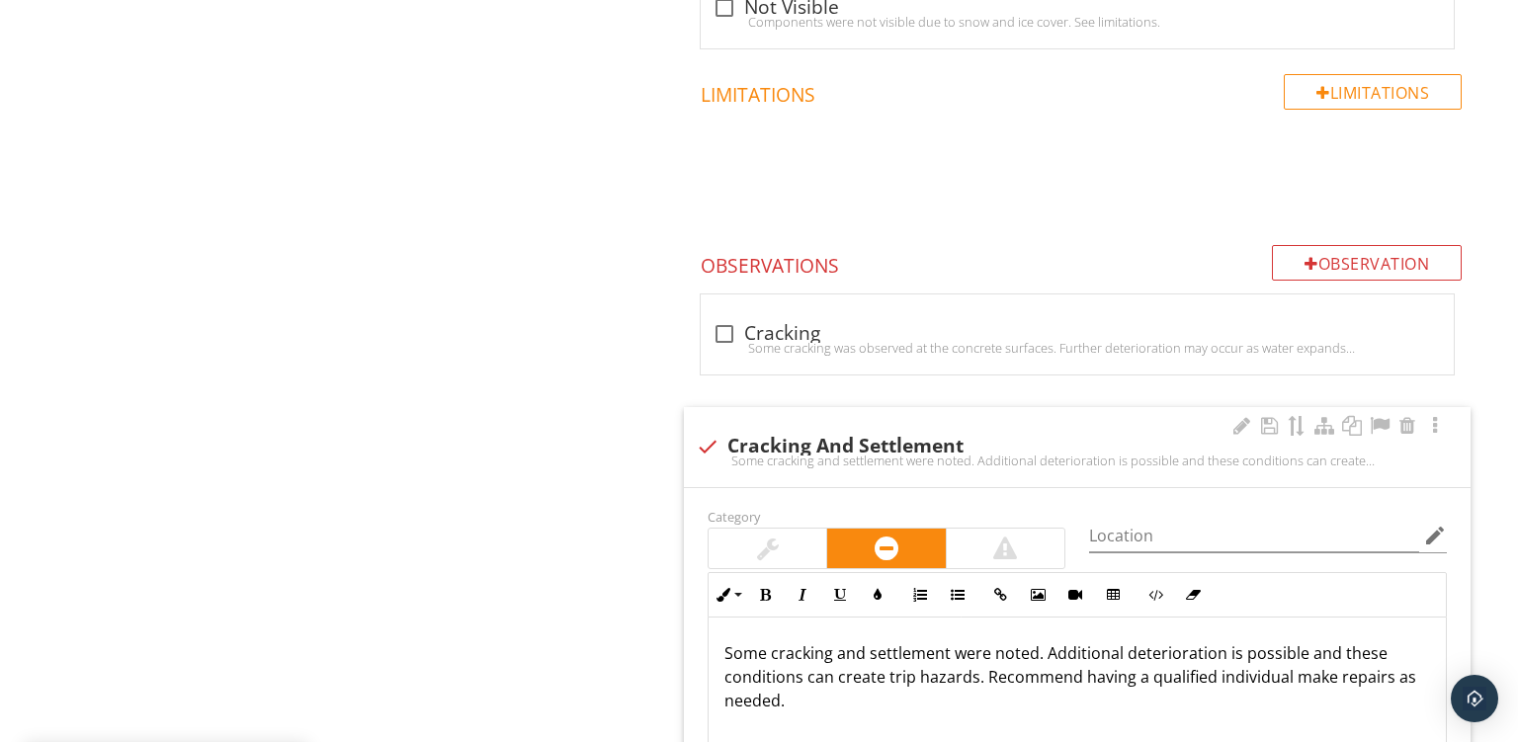
click at [1032, 660] on p "Some cracking and settlement were noted. Additional deterioration is possible a…" at bounding box center [1078, 677] width 706 height 71
click at [1035, 647] on p "Some cracking and settlement were noted. Additional deterioration is possible a…" at bounding box center [1078, 677] width 706 height 71
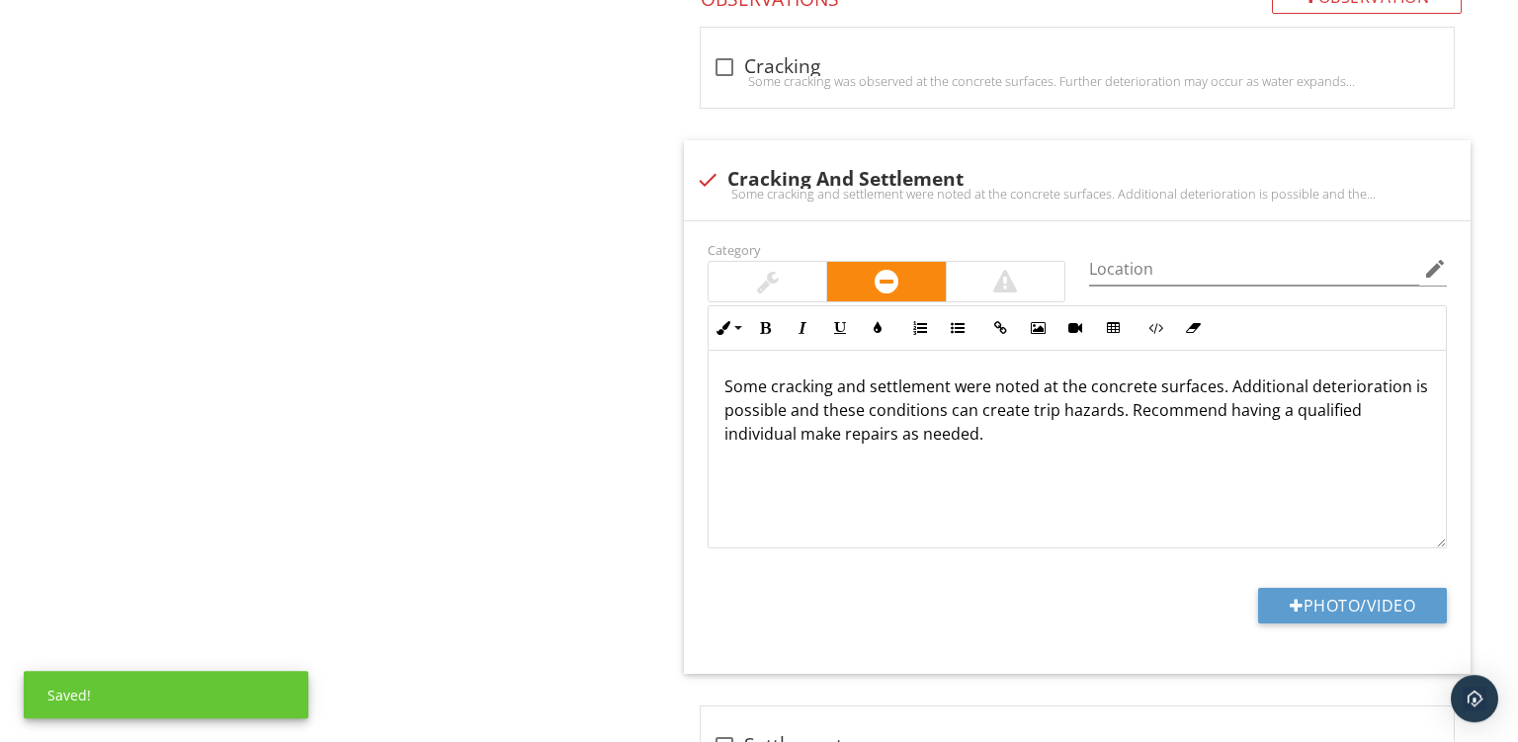
scroll to position [2329, 0]
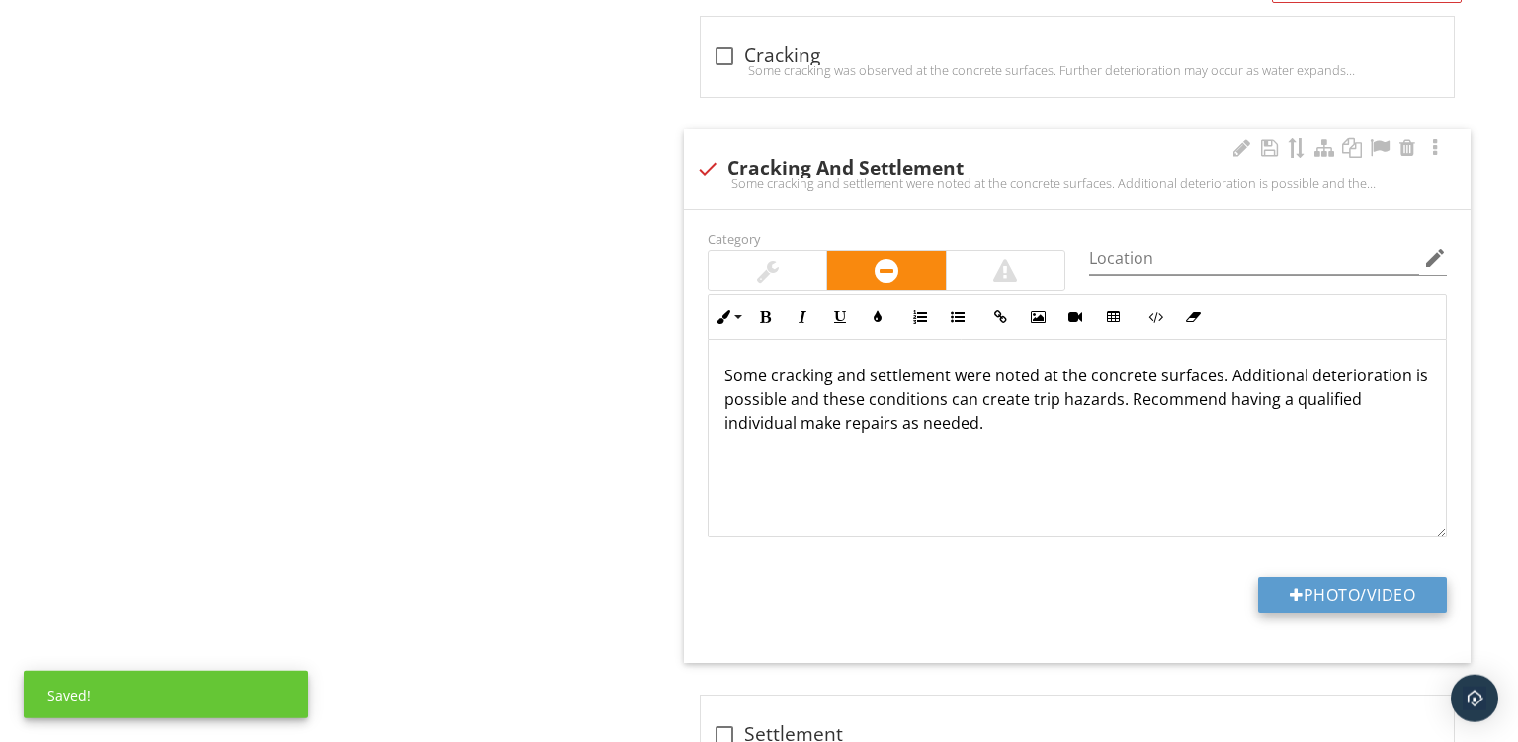
click at [1279, 599] on button "Photo/Video" at bounding box center [1352, 595] width 189 height 36
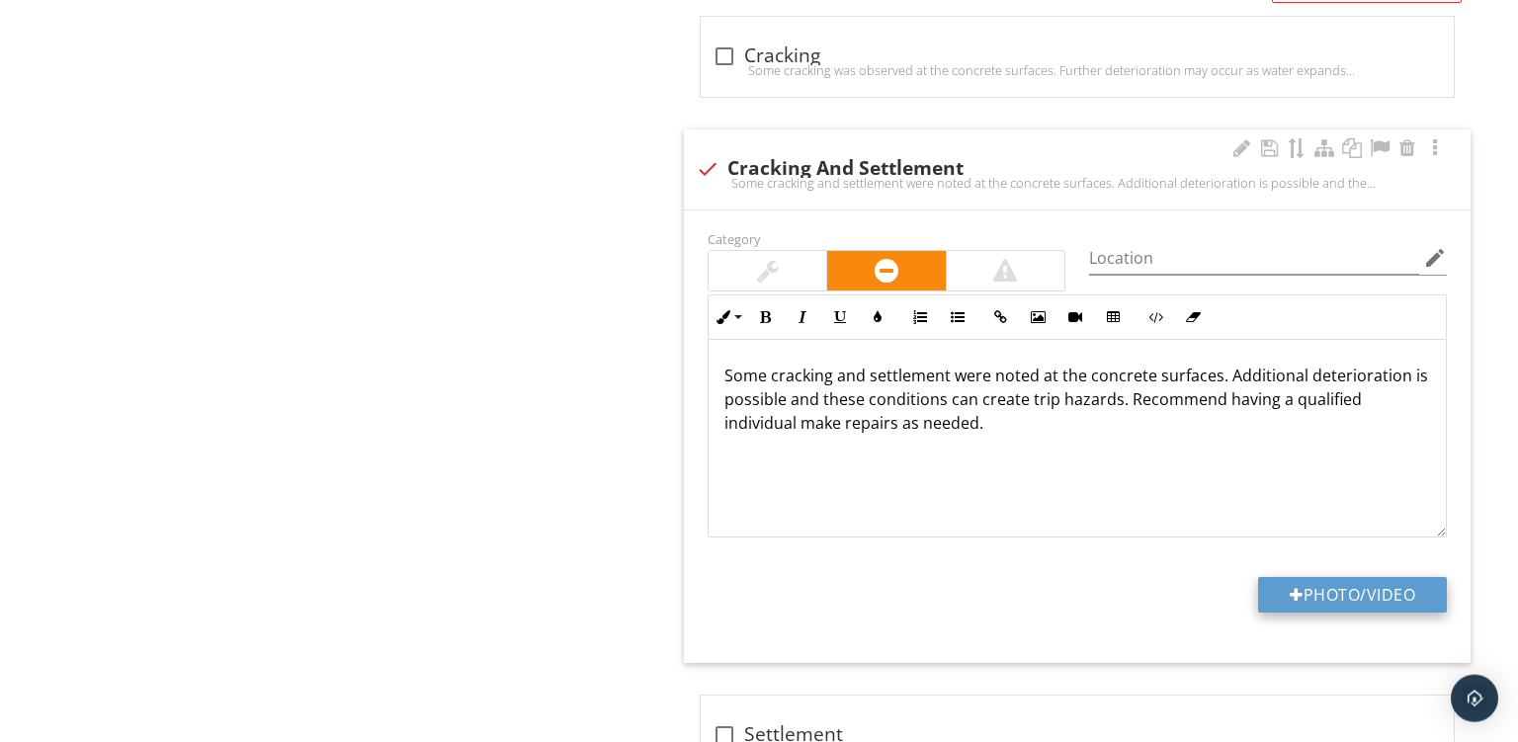
type input "C:\fakepath\PXL_20250929_161815300.jpg"
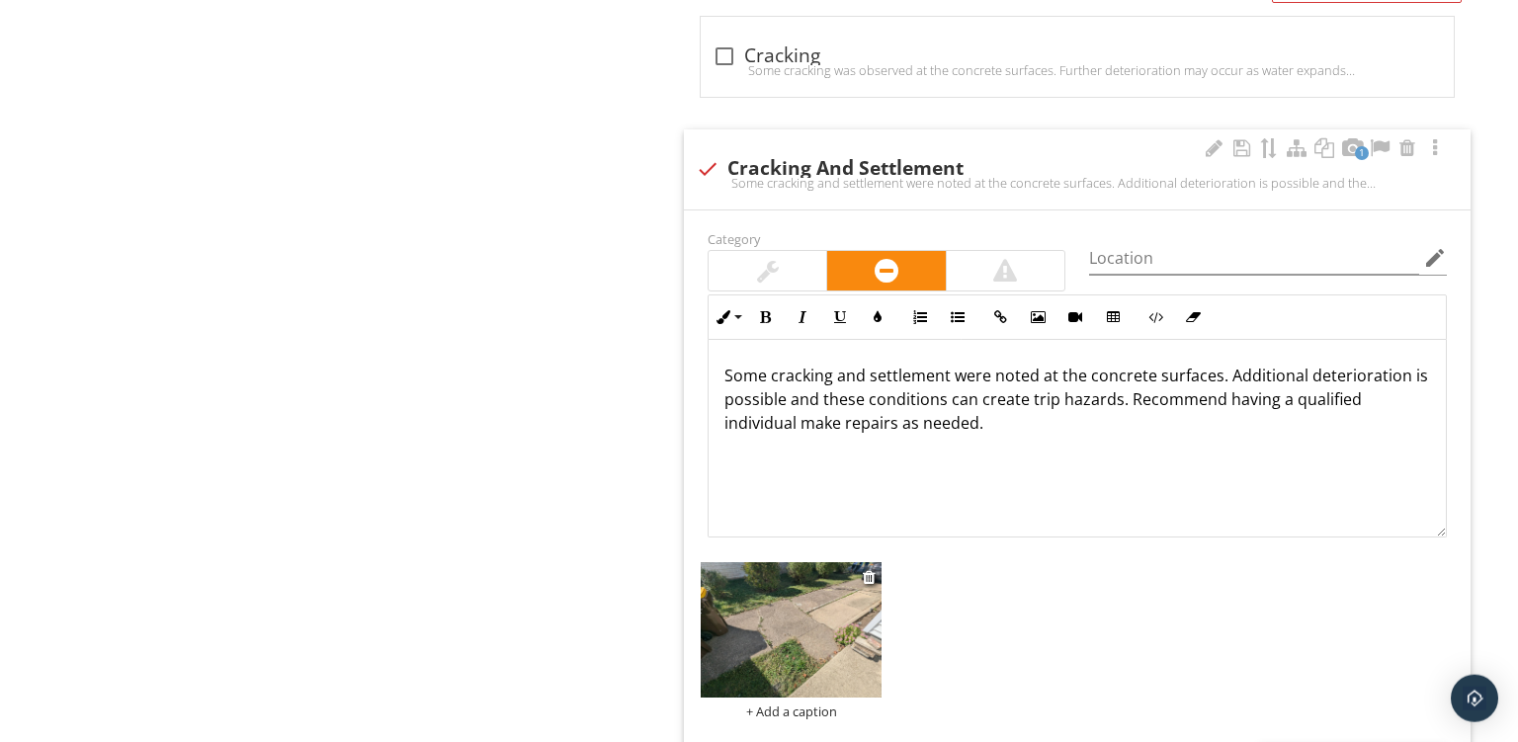
click at [786, 704] on div "+ Add a caption" at bounding box center [791, 712] width 181 height 16
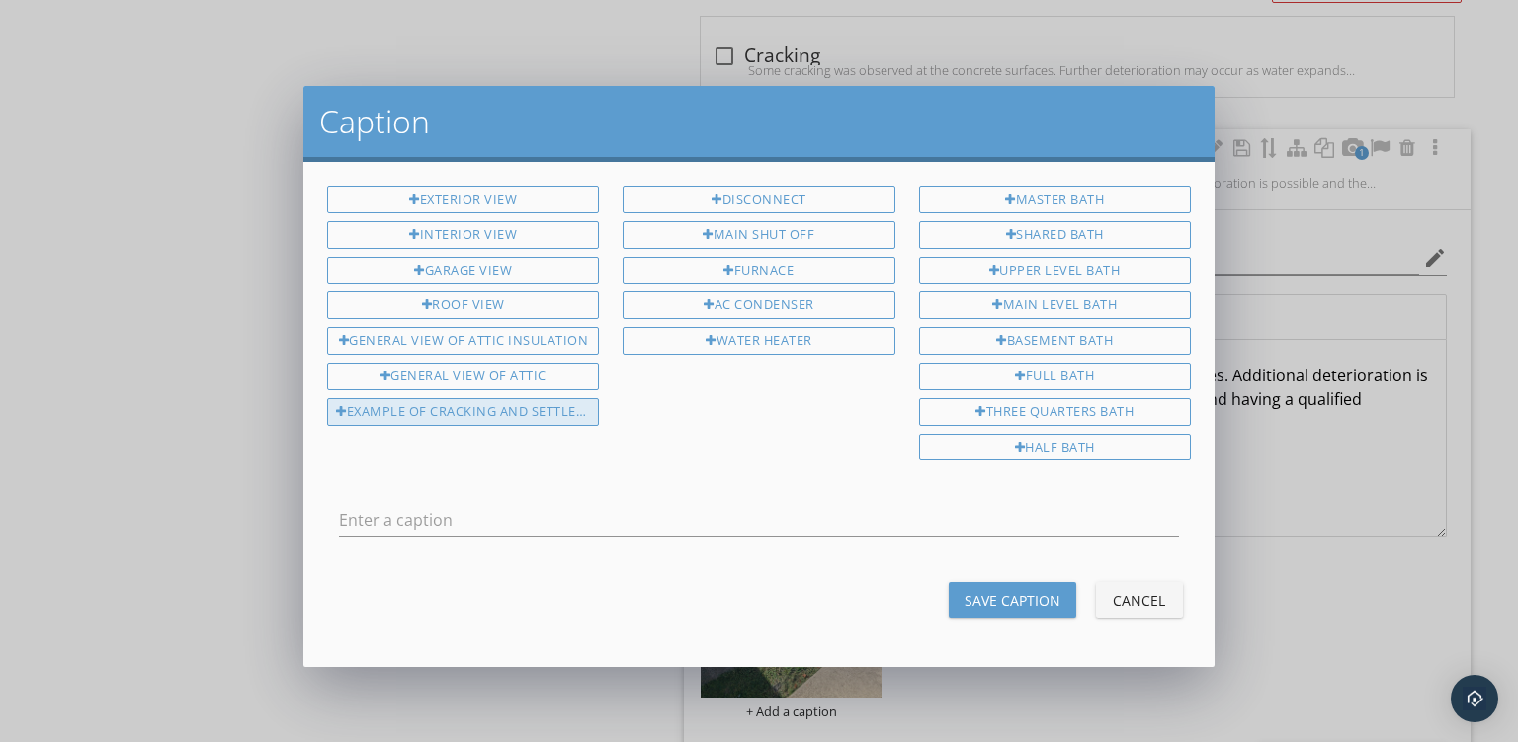
click at [465, 407] on div "Example Of Cracking And Settlement" at bounding box center [463, 412] width 272 height 28
type input "Example Of Cracking And Settlement"
click at [1026, 590] on div "Save Caption" at bounding box center [1013, 600] width 96 height 21
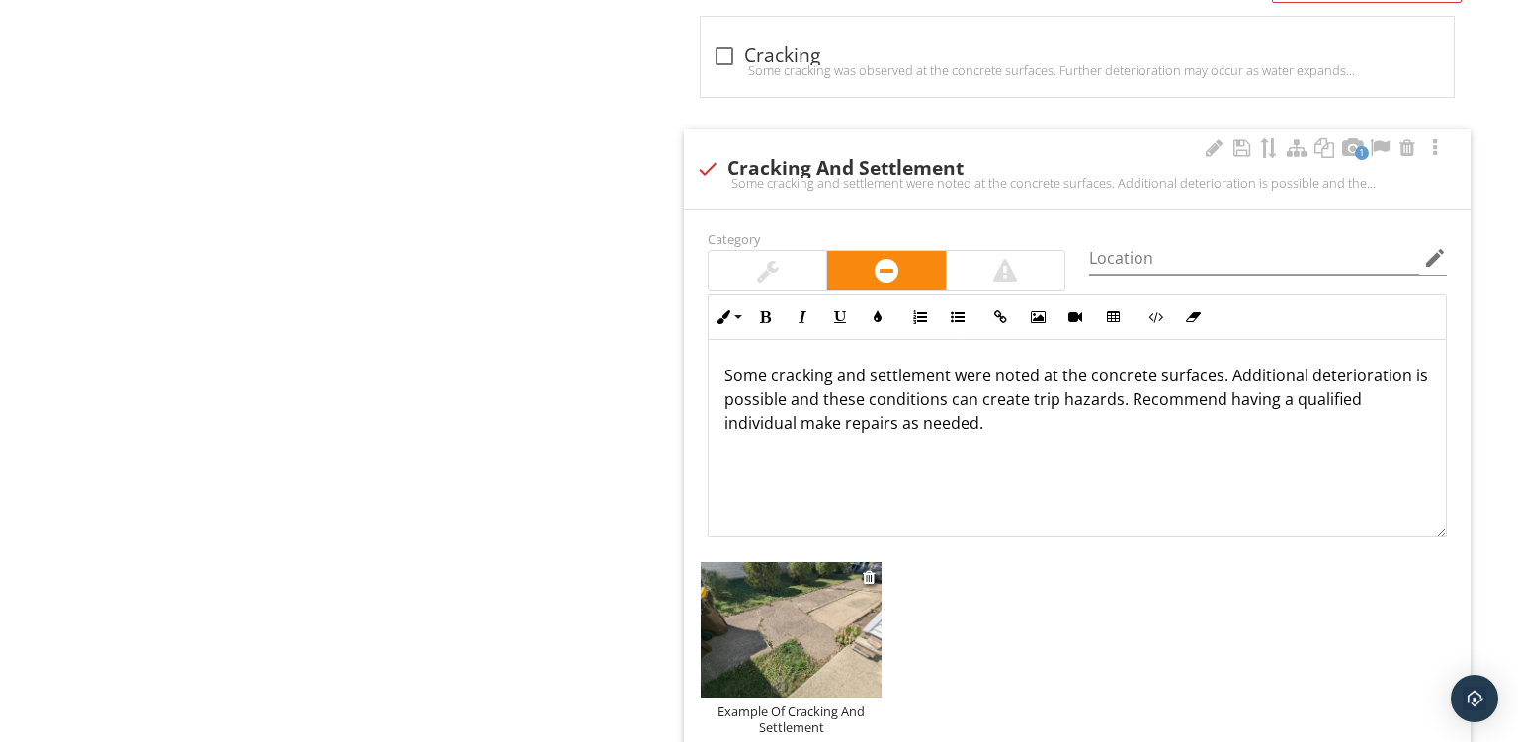
click at [796, 608] on img at bounding box center [791, 630] width 181 height 136
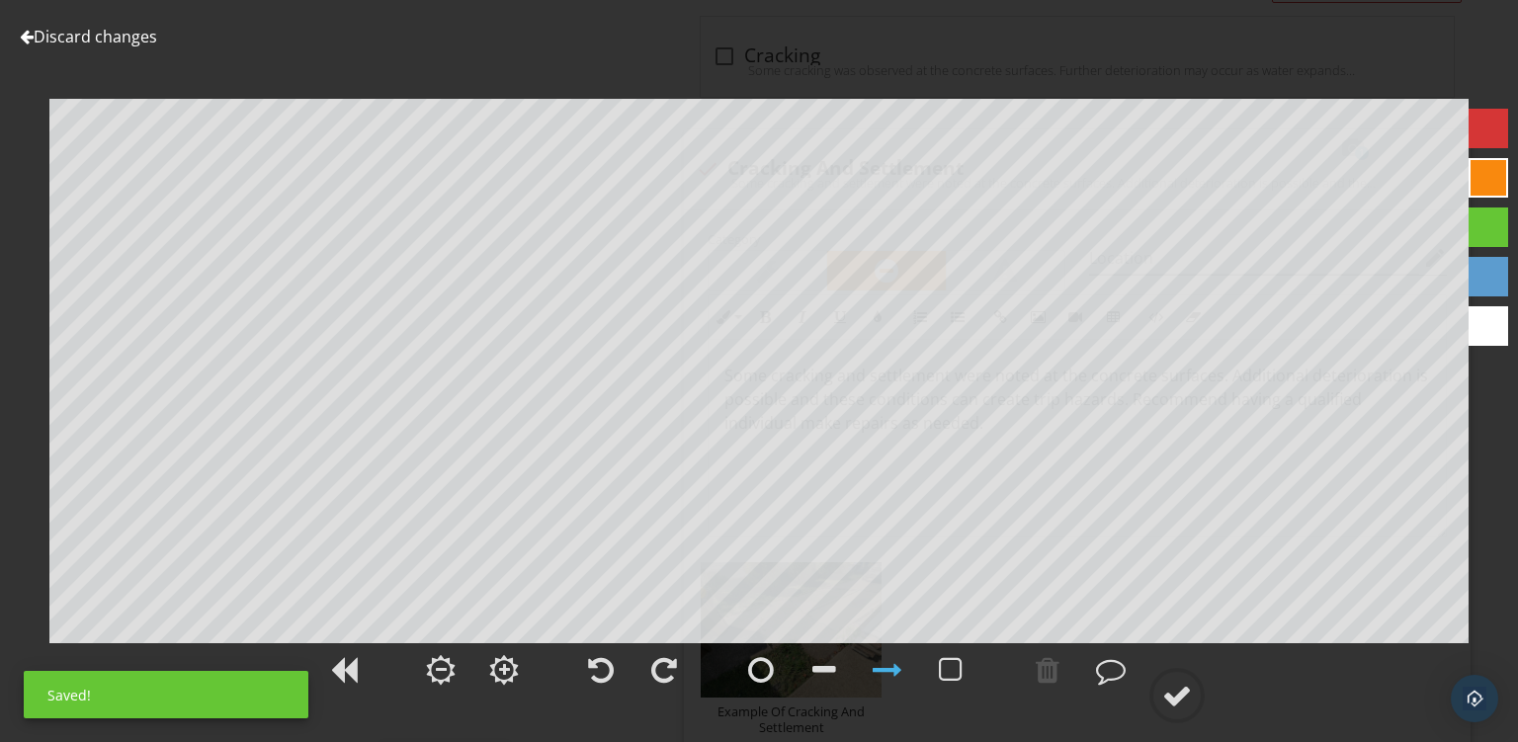
click at [1485, 172] on div at bounding box center [1489, 178] width 40 height 40
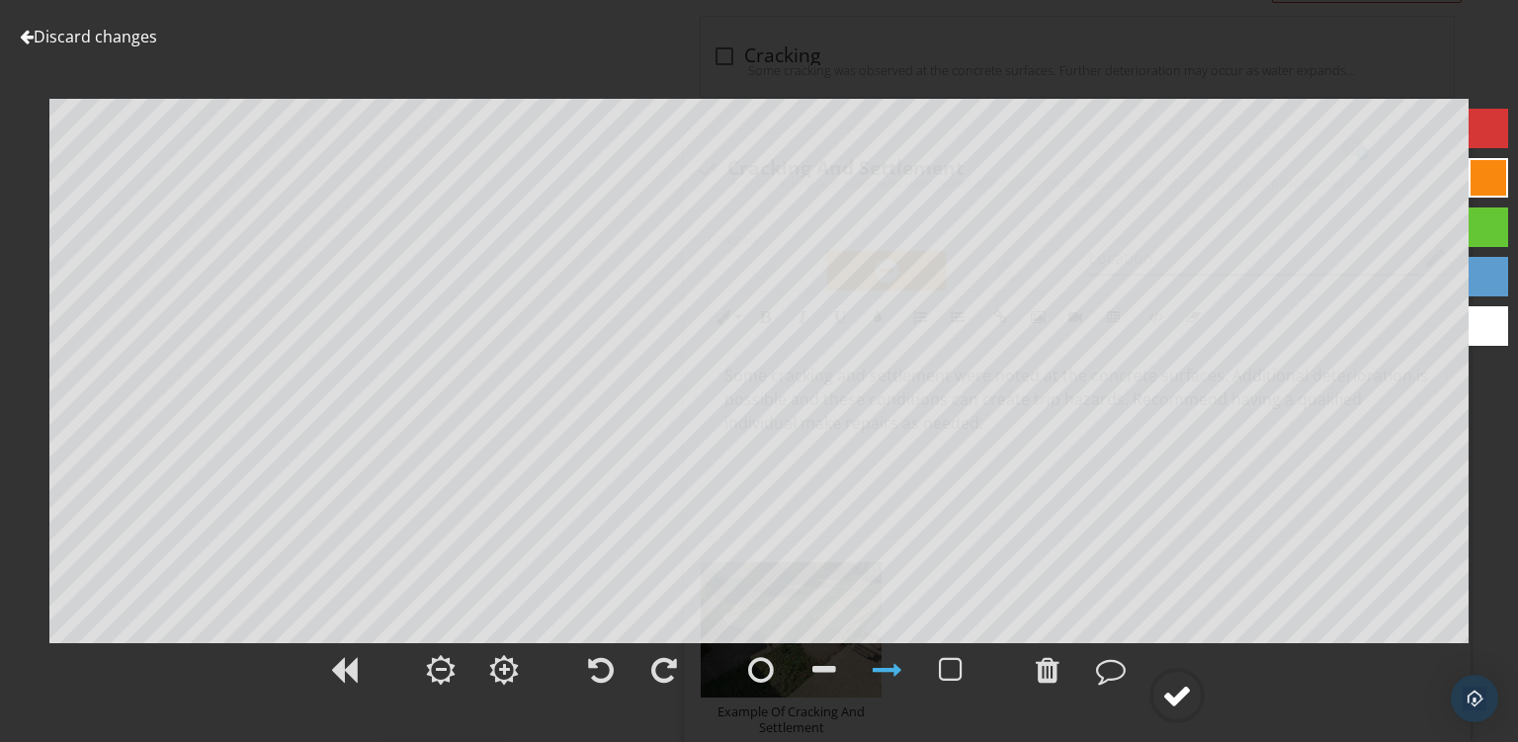
click at [1178, 694] on div at bounding box center [1178, 696] width 30 height 30
type textarea "Example Of Cracking And Settlement"
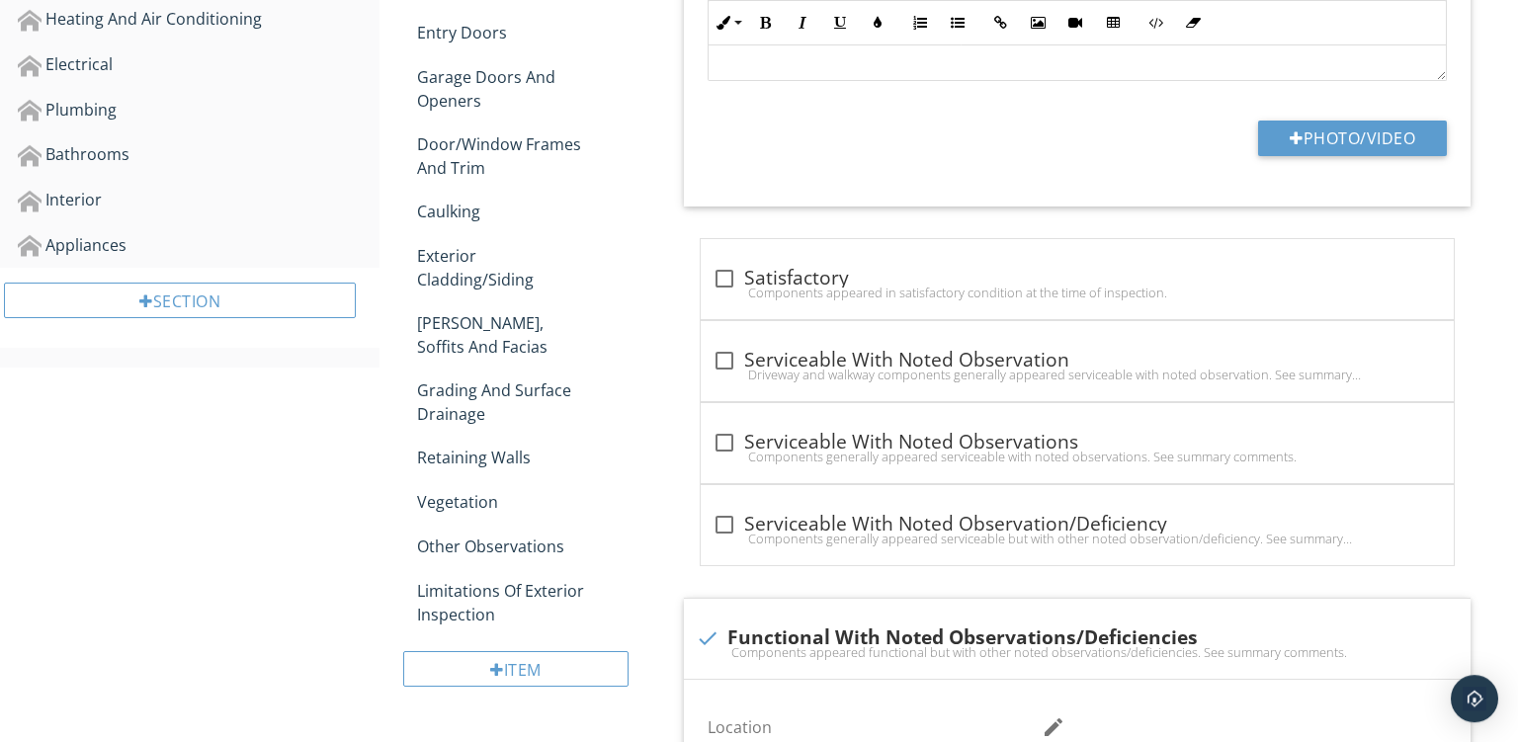
scroll to position [98, 0]
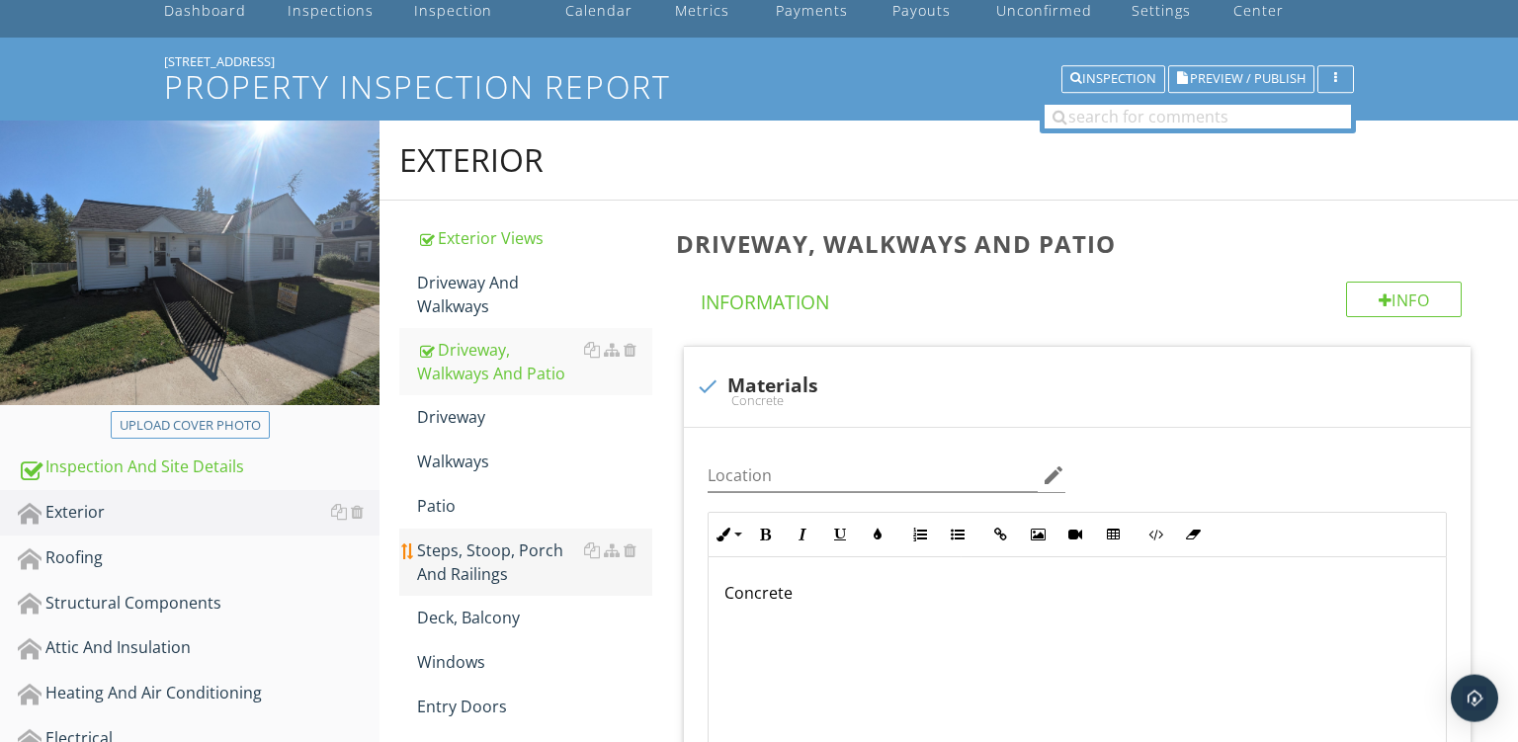
click at [472, 546] on div "Steps, Stoop, Porch And Railings" at bounding box center [534, 562] width 235 height 47
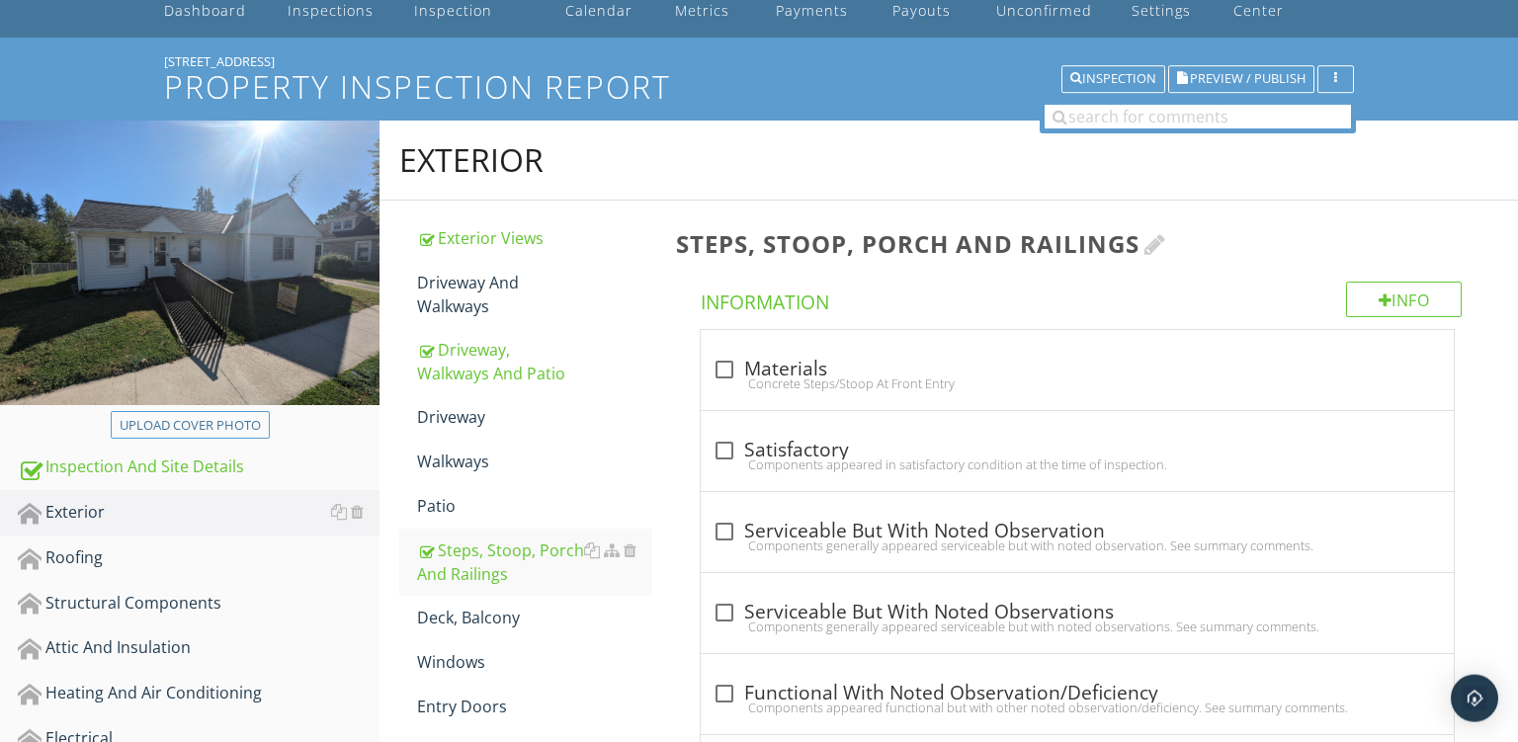
click at [1166, 241] on div at bounding box center [1156, 244] width 22 height 24
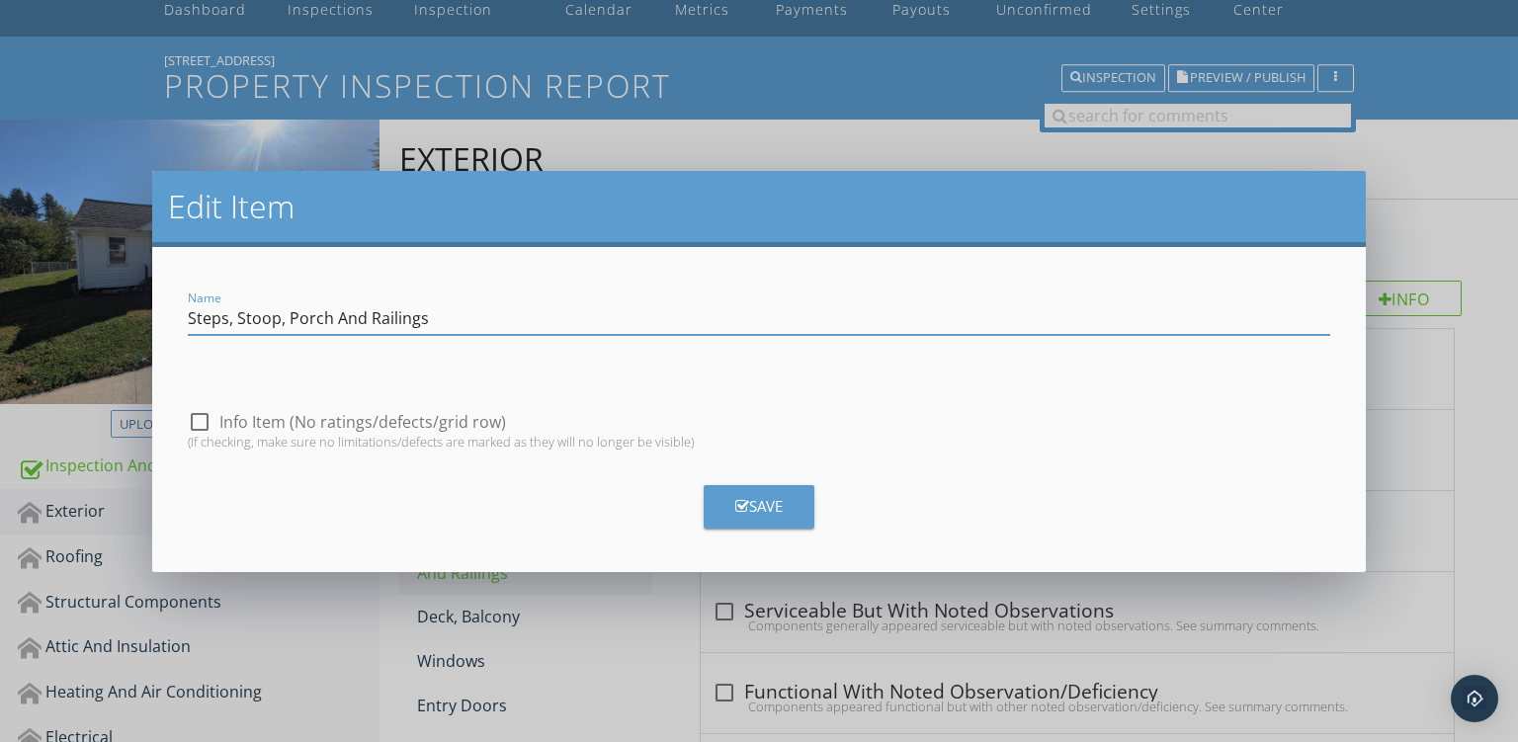
click at [266, 316] on input "Steps, Stoop, Porch And Railings" at bounding box center [760, 318] width 1144 height 33
click at [266, 316] on input "Steps, R, Porch And Railings" at bounding box center [760, 318] width 1144 height 33
click at [302, 315] on input "Steps, Ramp orch And Railings" at bounding box center [760, 318] width 1144 height 33
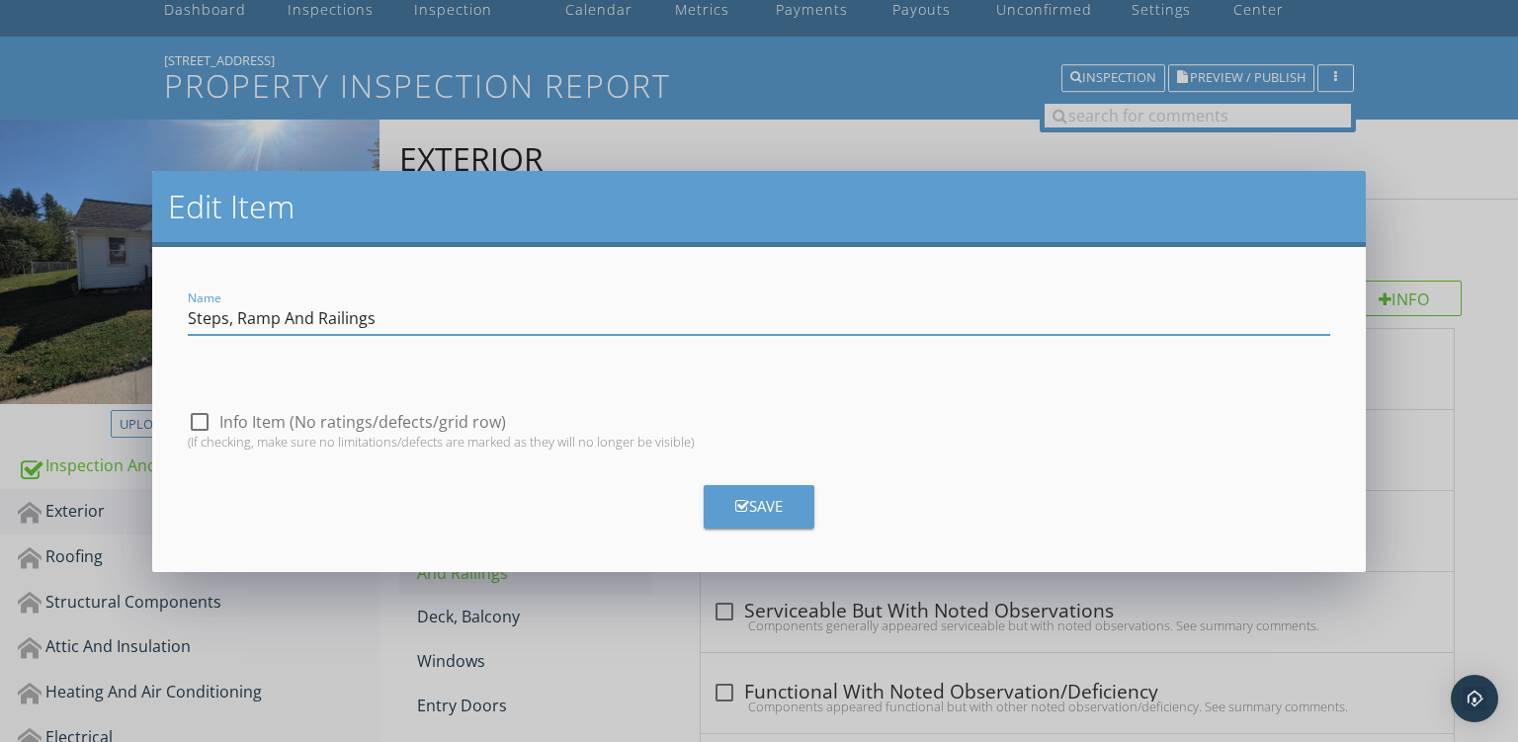
click at [292, 312] on input "Steps, Ramp And Railings" at bounding box center [760, 318] width 1144 height 33
click at [367, 315] on input "Steps, Ramp, Railings" at bounding box center [760, 318] width 1144 height 33
click at [239, 312] on input "Steps, Ramp, Railings And Porch Components" at bounding box center [760, 318] width 1144 height 33
click at [341, 317] on input "Steps/Ramp, Railings And Porch Components" at bounding box center [760, 318] width 1144 height 33
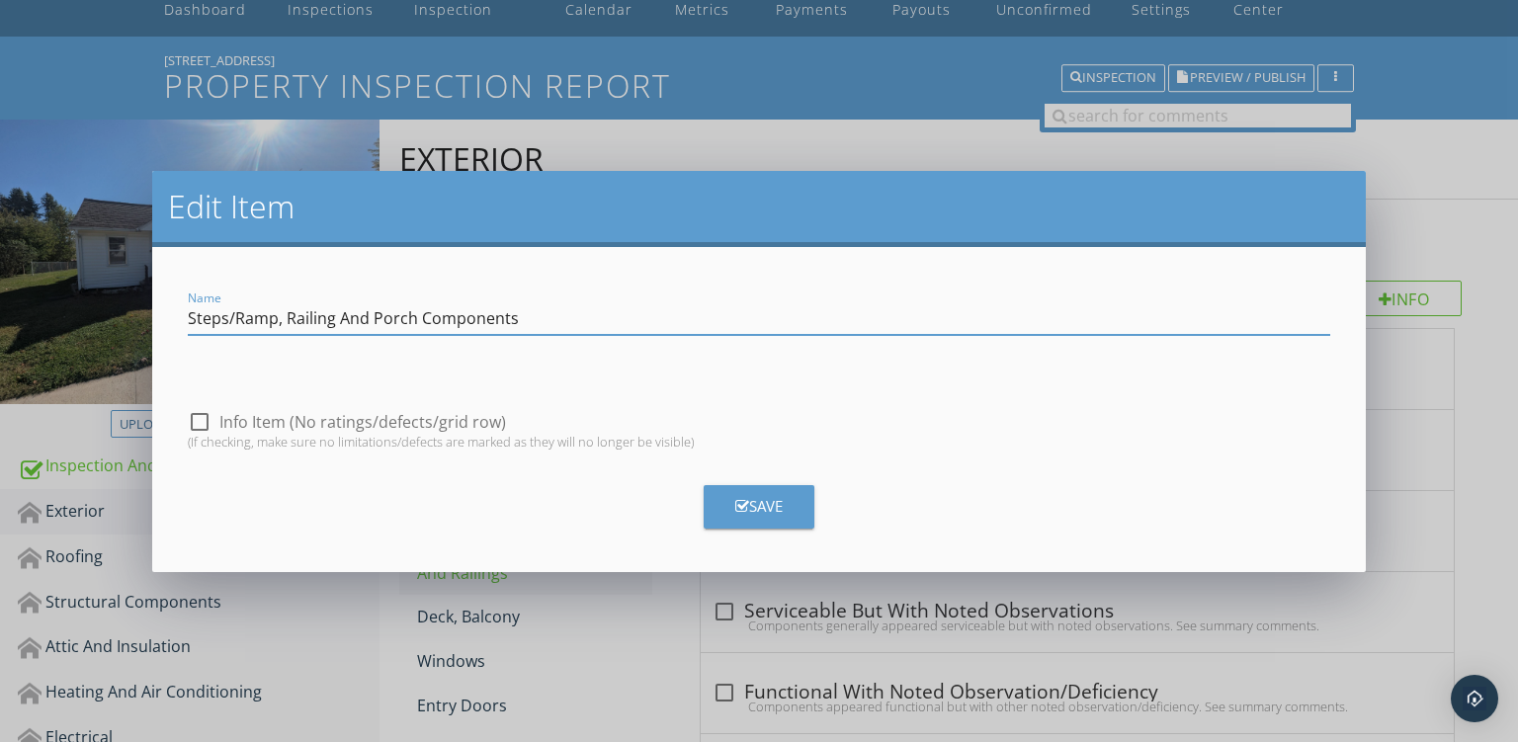
type input "Steps/Ramp, Railing And Porch Components"
click at [785, 504] on button "Save" at bounding box center [759, 506] width 111 height 43
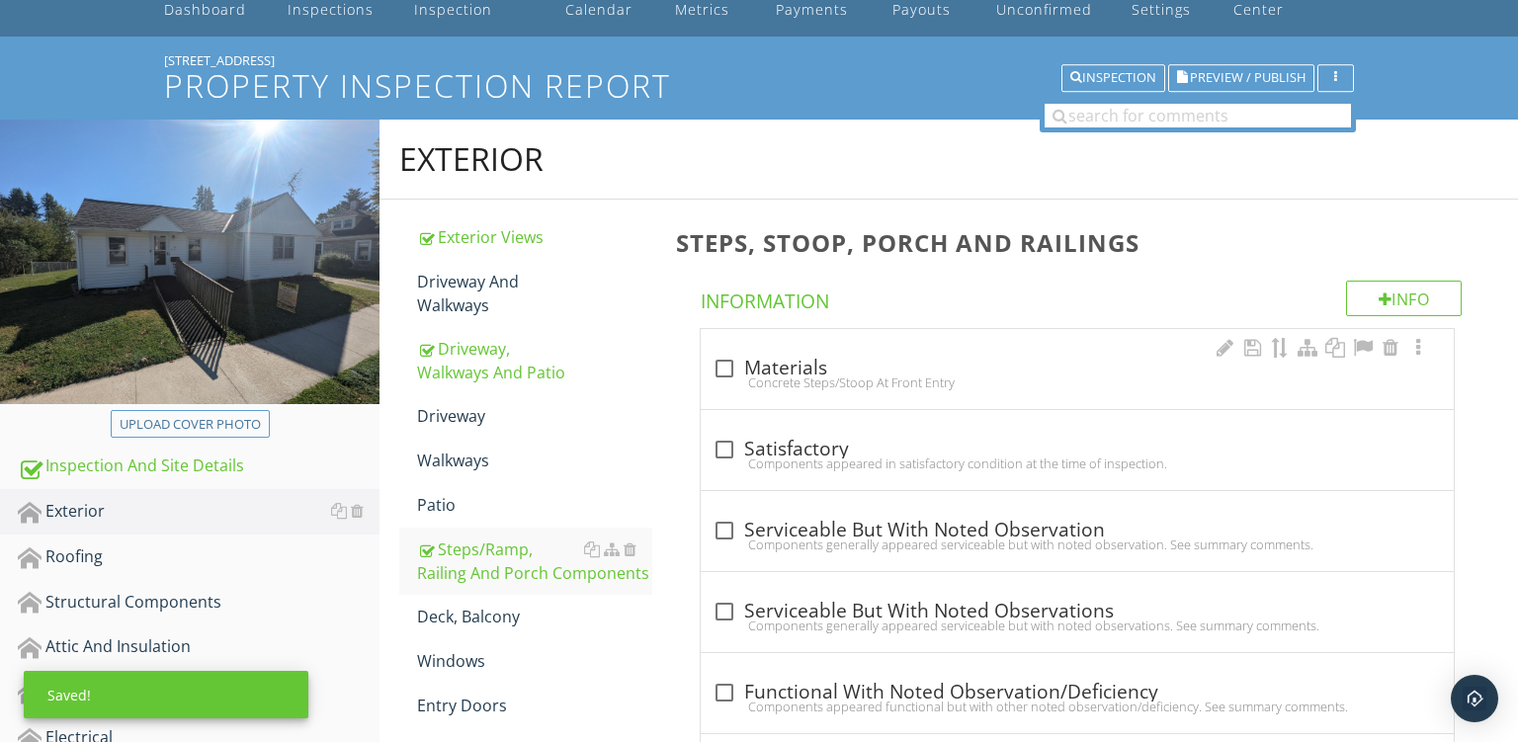
click at [938, 375] on div "Concrete Steps/Stoop At Front Entry" at bounding box center [1078, 383] width 730 height 16
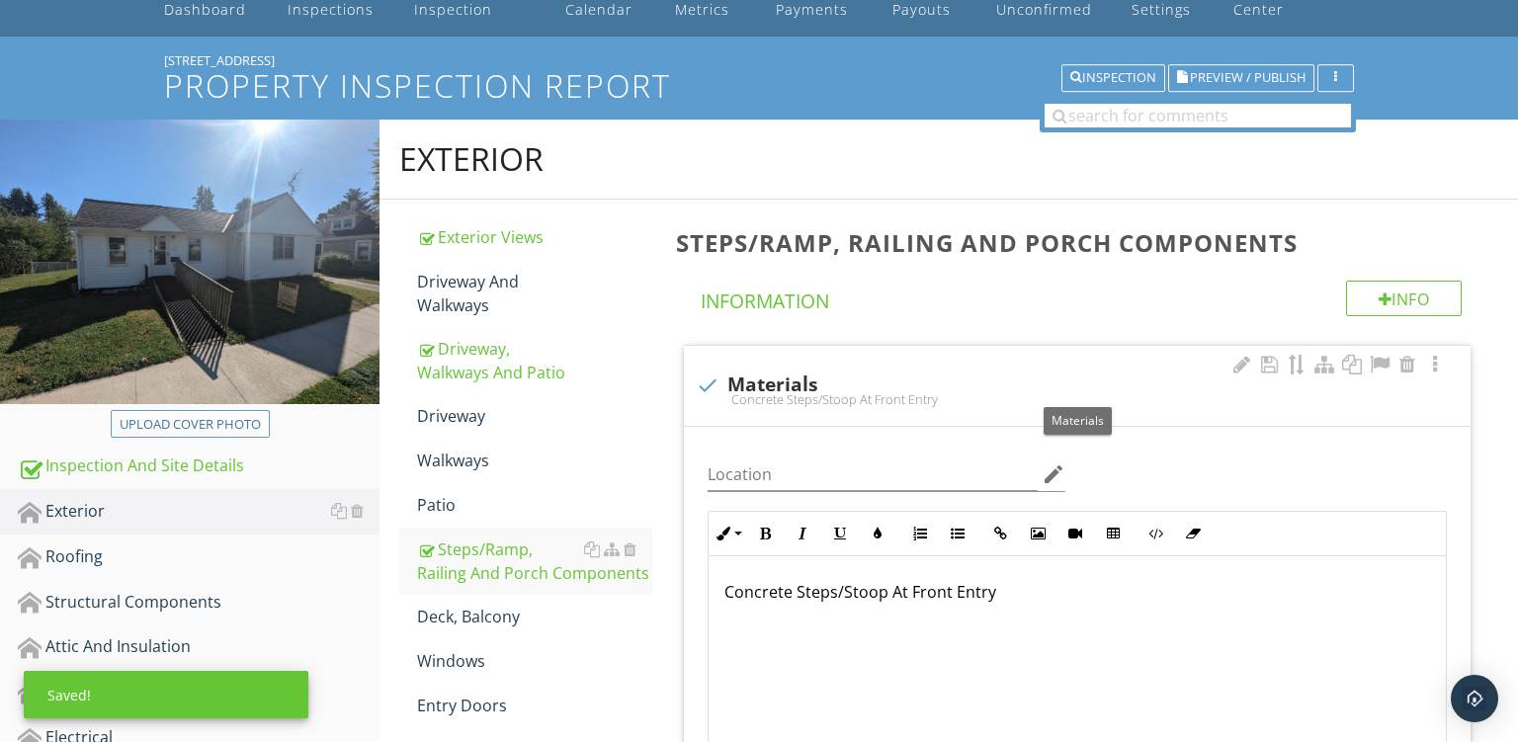
checkbox input "false"
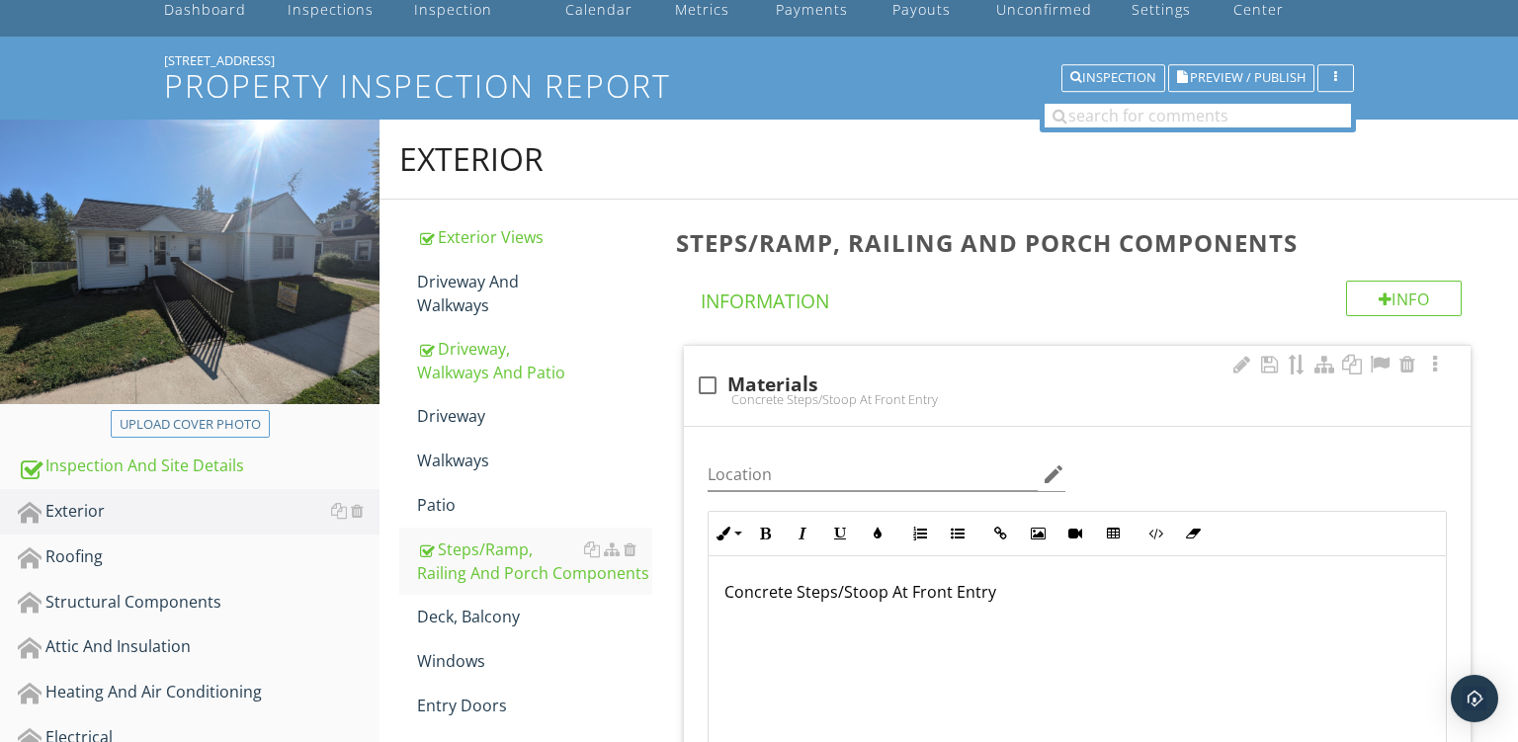
drag, startPoint x: 1010, startPoint y: 599, endPoint x: 180, endPoint y: 400, distance: 853.8
click at [709, 557] on div "Concrete Steps/Stoop At Front Entry" at bounding box center [1077, 656] width 737 height 198
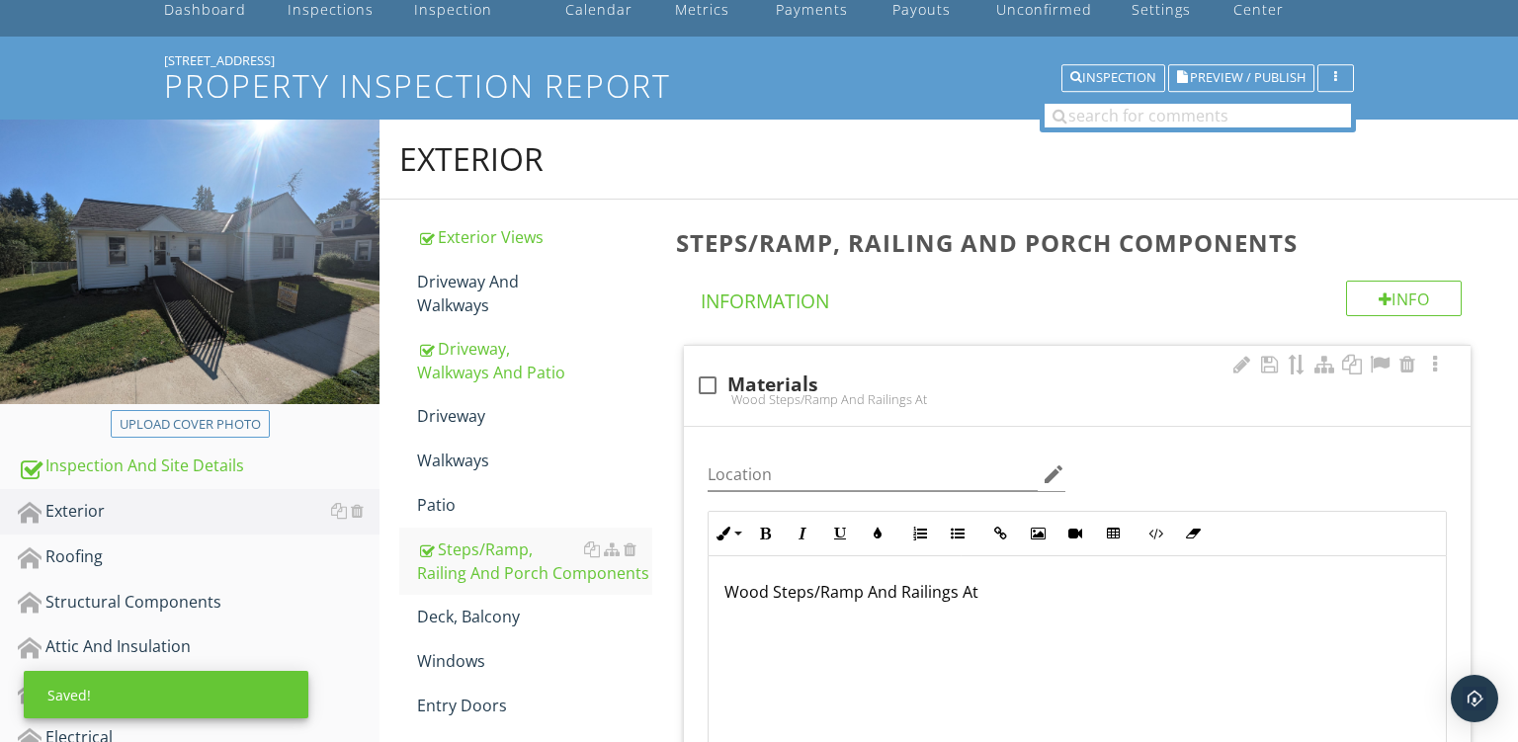
click at [875, 585] on p "Wood Steps/Ramp And Railings At" at bounding box center [1078, 592] width 706 height 24
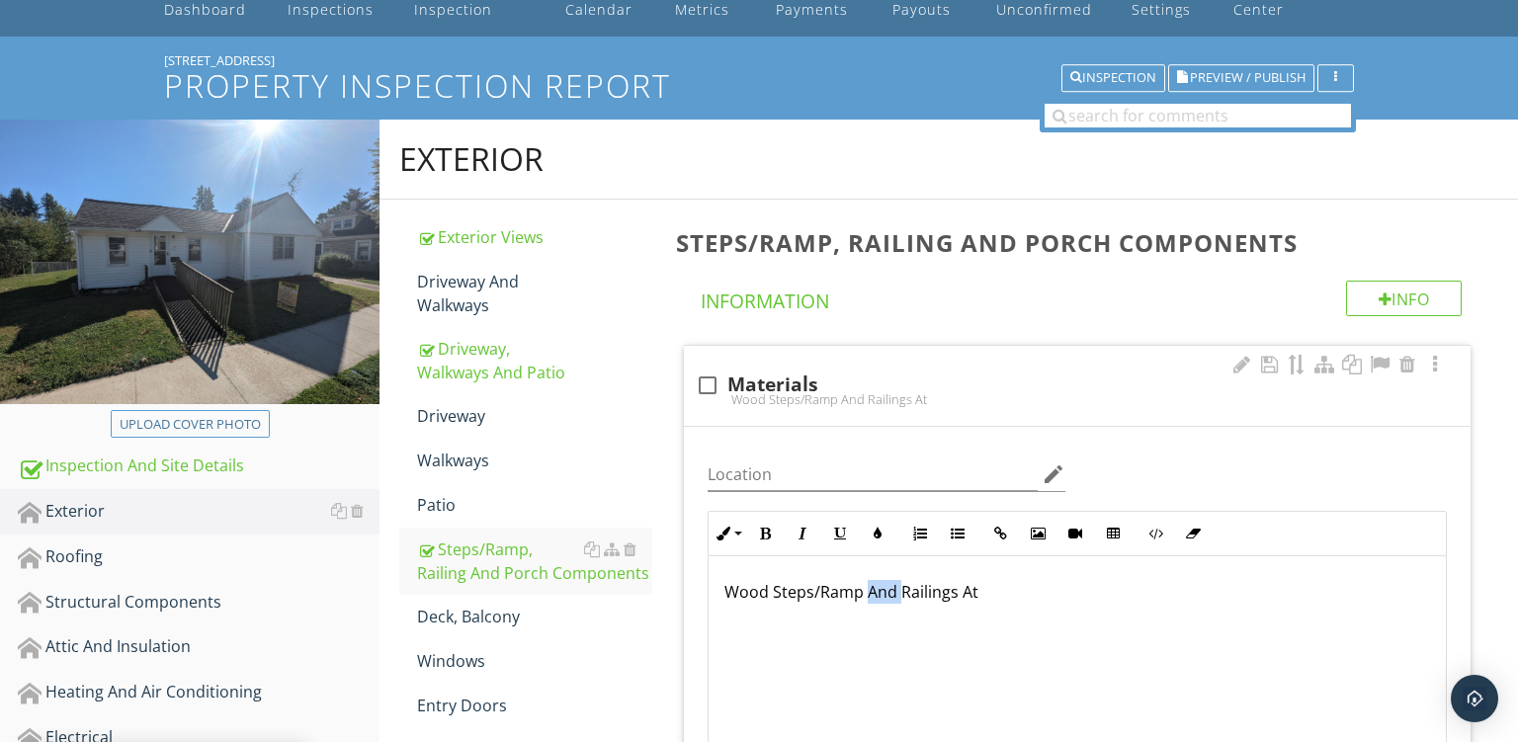
click at [875, 585] on p "Wood Steps/Ramp And Railings At" at bounding box center [1078, 592] width 706 height 24
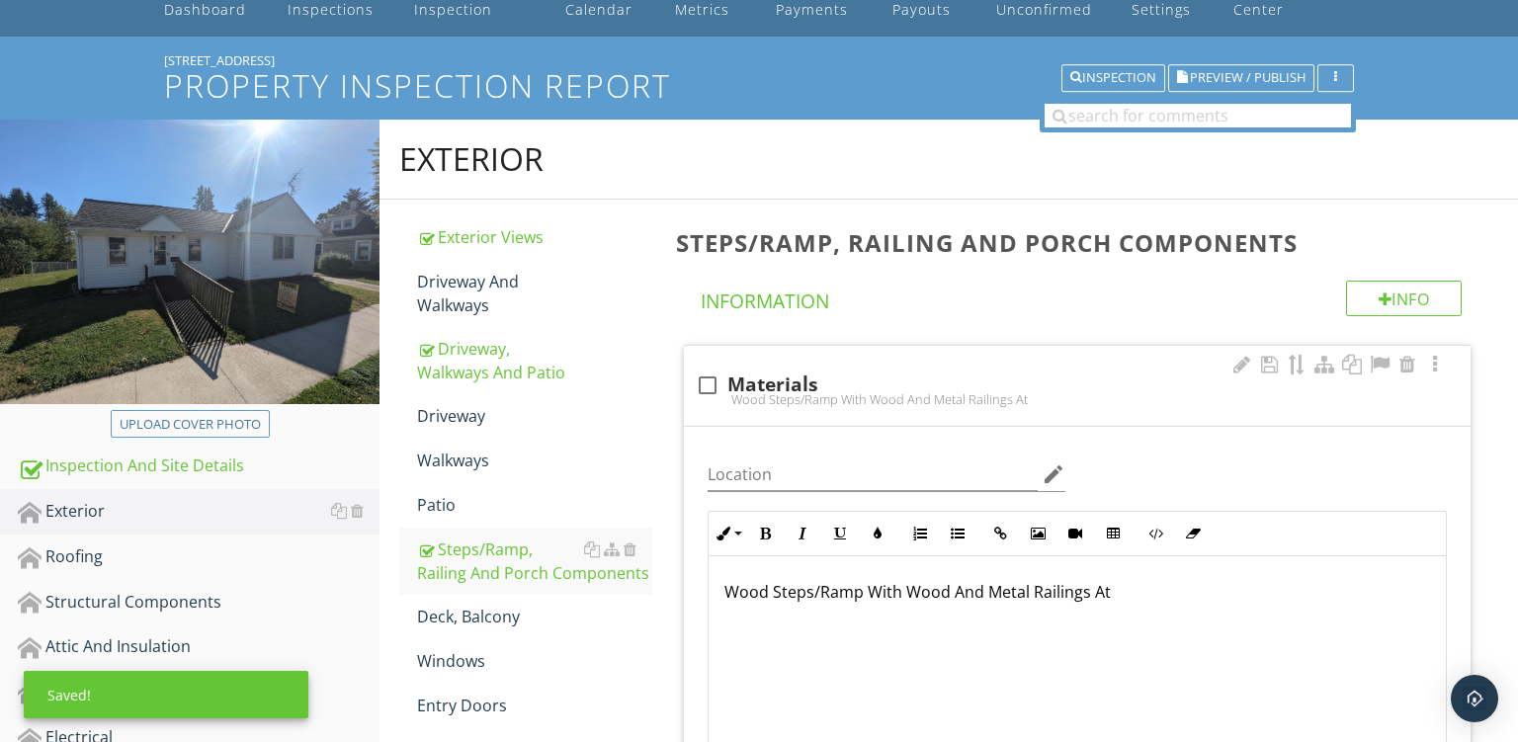
click at [1113, 589] on p "Wood Steps/Ramp With Wood And Metal Railings At" at bounding box center [1078, 592] width 706 height 24
drag, startPoint x: 770, startPoint y: 612, endPoint x: 1398, endPoint y: 645, distance: 628.6
click at [1398, 645] on div "Wood Steps/Ramp With Wood And Metal Railings At Front Entry - Enclosed Porch At…" at bounding box center [1077, 656] width 737 height 198
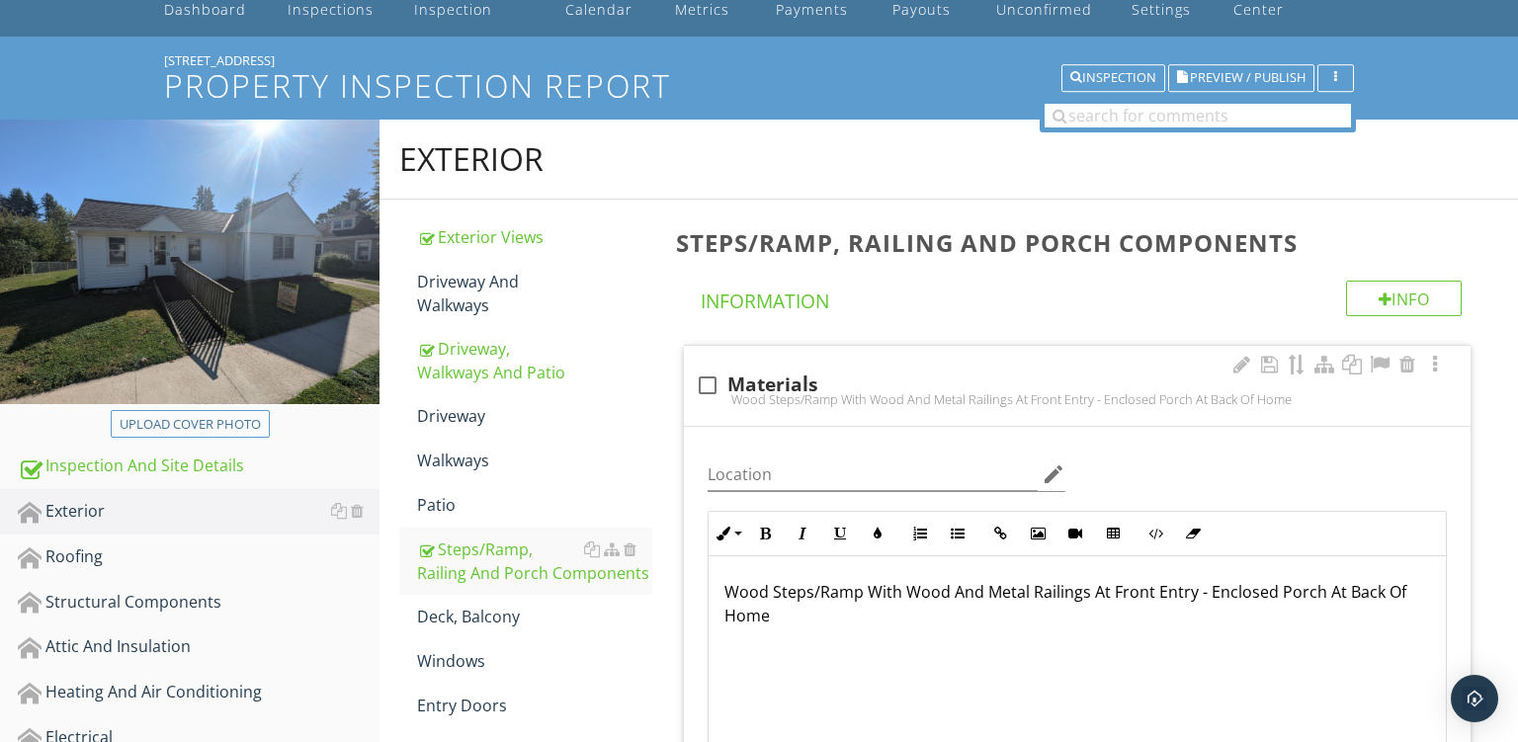
click at [1398, 645] on div "Wood Steps/Ramp With Wood And Metal Railings At Front Entry - Enclosed Porch At…" at bounding box center [1077, 656] width 737 height 198
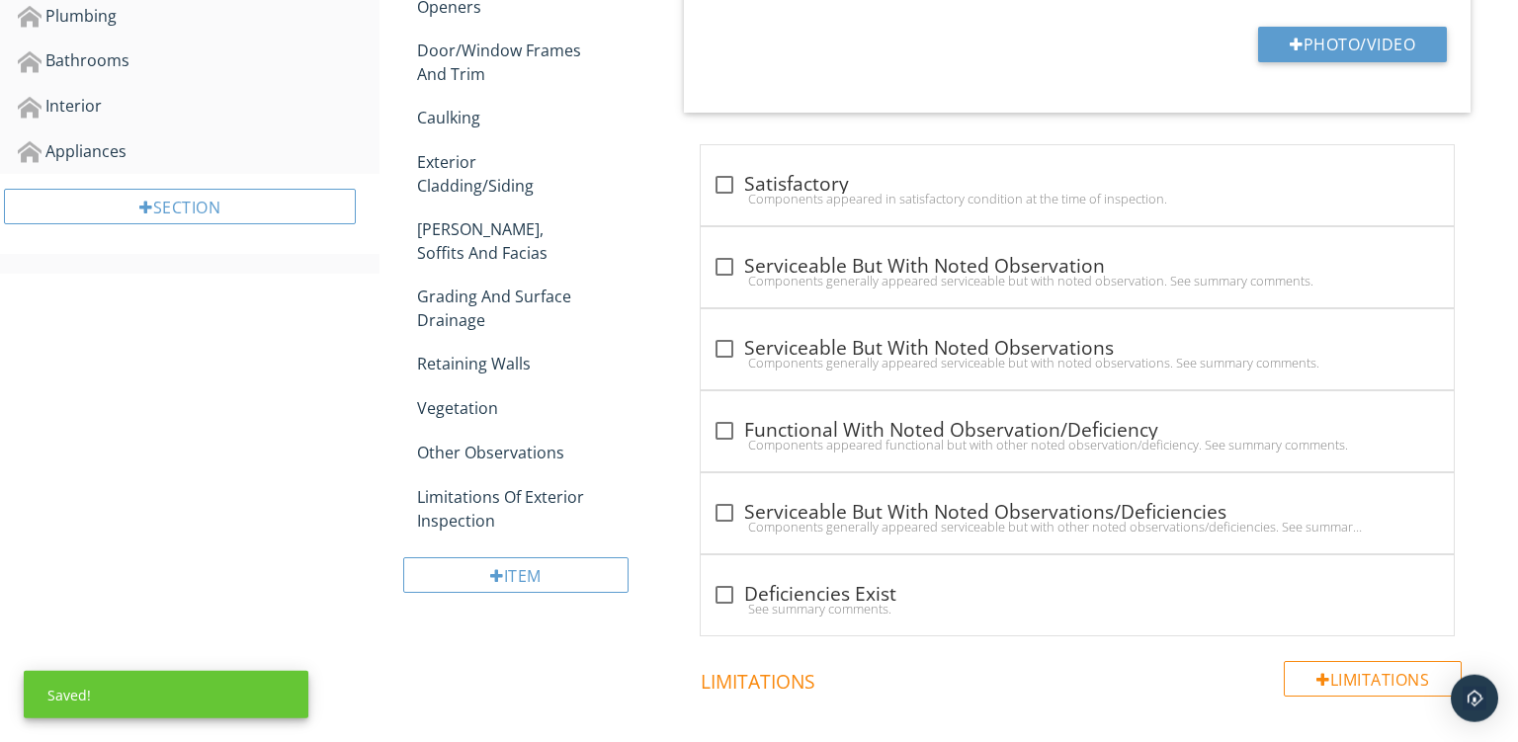
scroll to position [933, 0]
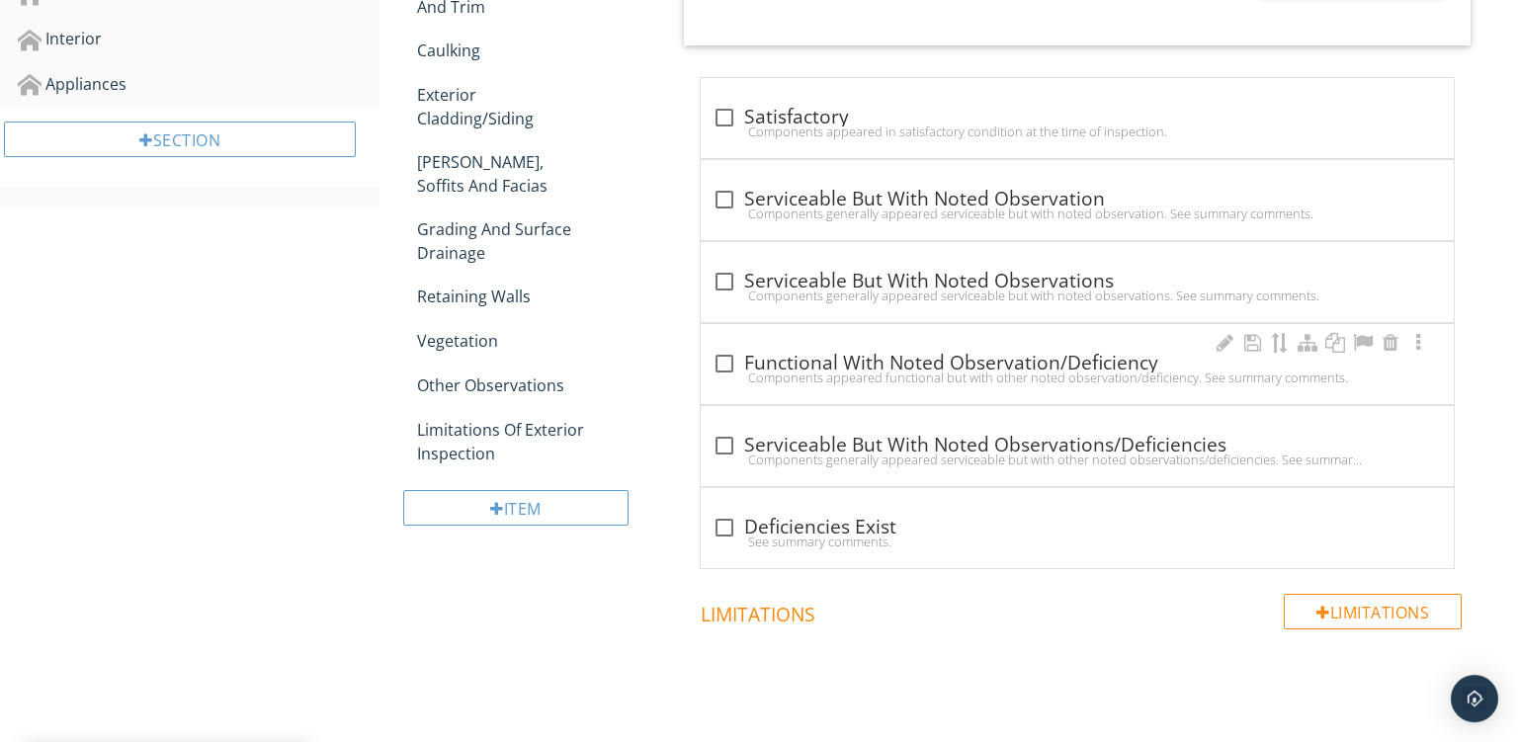
click at [990, 333] on div "check_box_outline_blank Functional With Noted Observation/Deficiency Components…" at bounding box center [1077, 364] width 753 height 80
checkbox input "true"
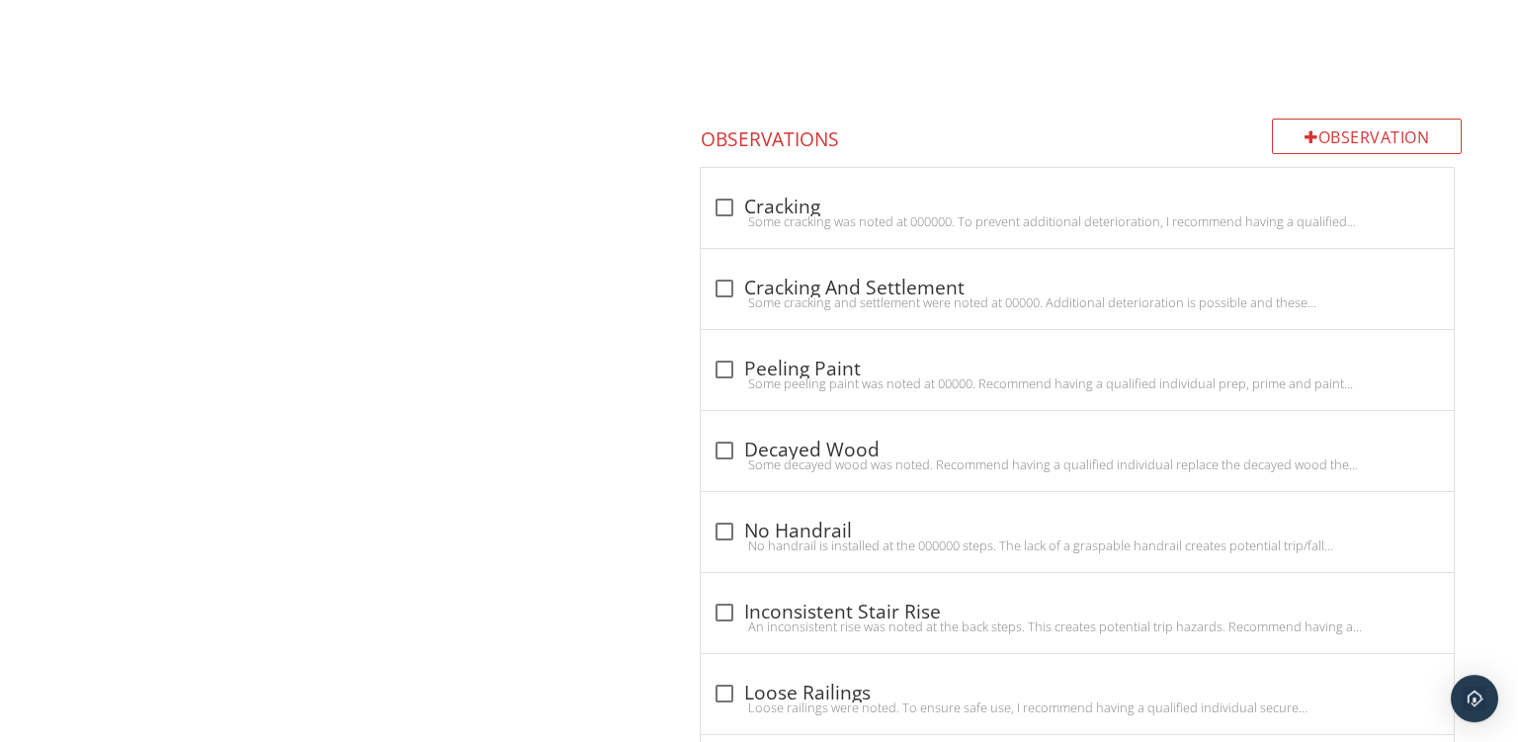
scroll to position [2092, 0]
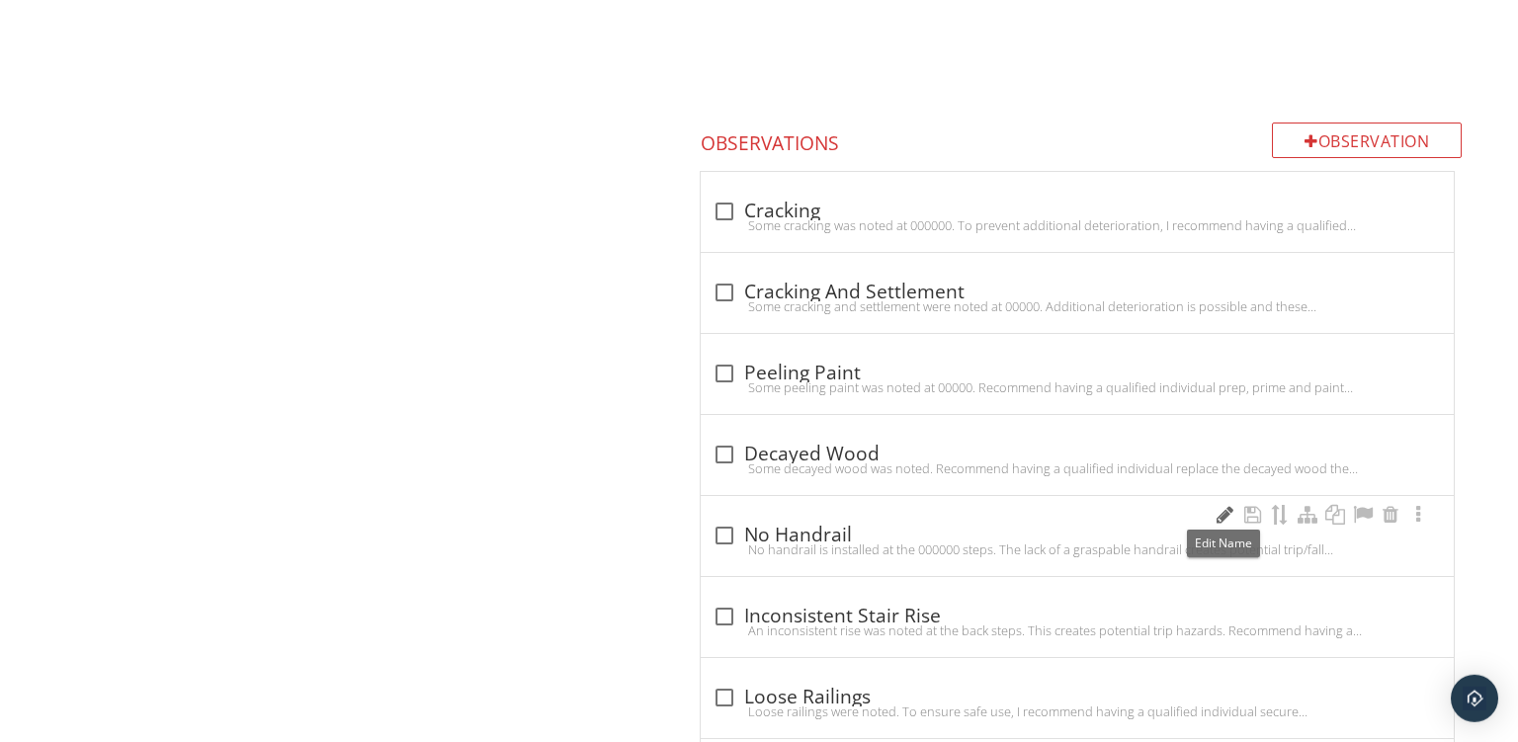
click at [1216, 506] on div at bounding box center [1225, 515] width 24 height 20
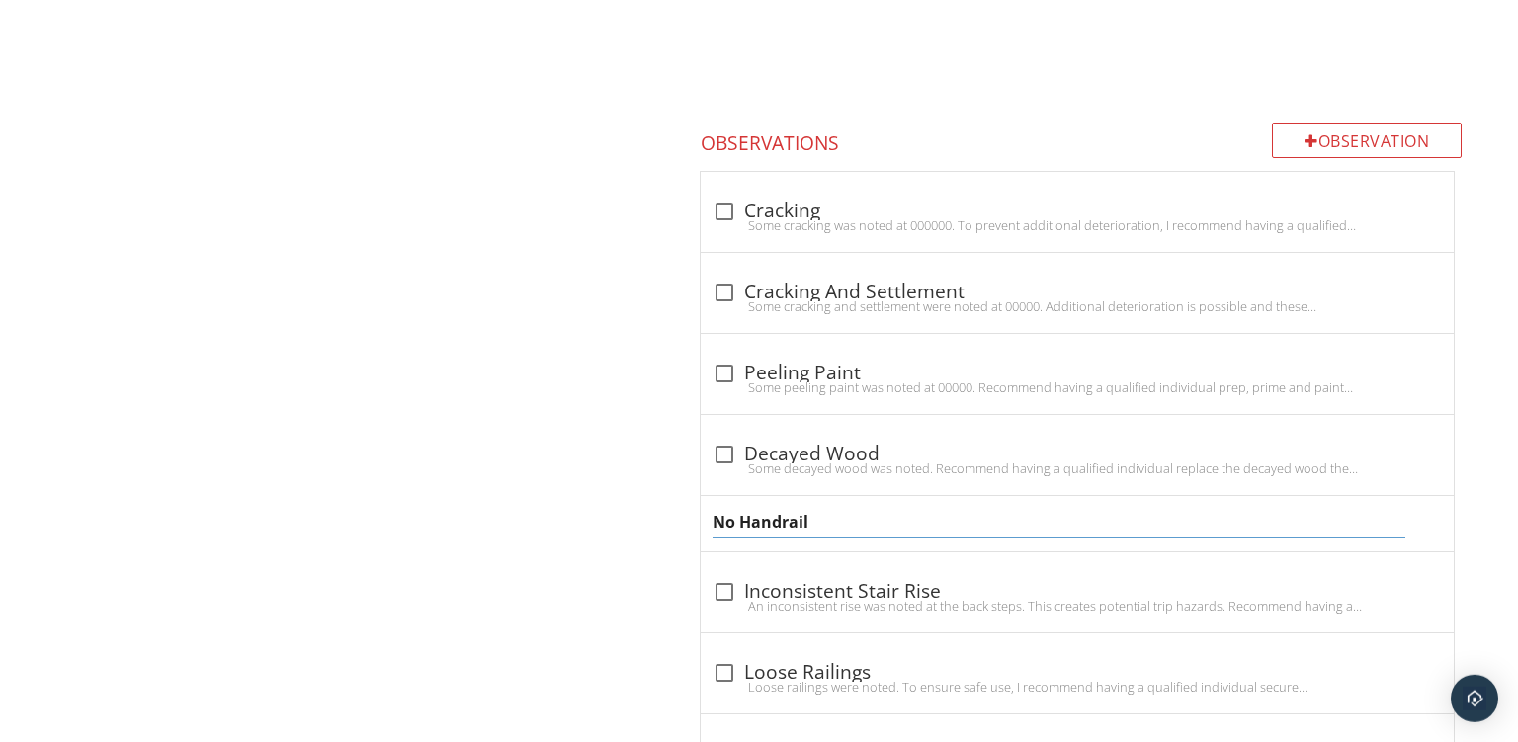
drag, startPoint x: 827, startPoint y: 505, endPoint x: 243, endPoint y: 389, distance: 595.8
click at [713, 506] on input "No Handrail" at bounding box center [1059, 522] width 693 height 33
type input "Loose Railing"
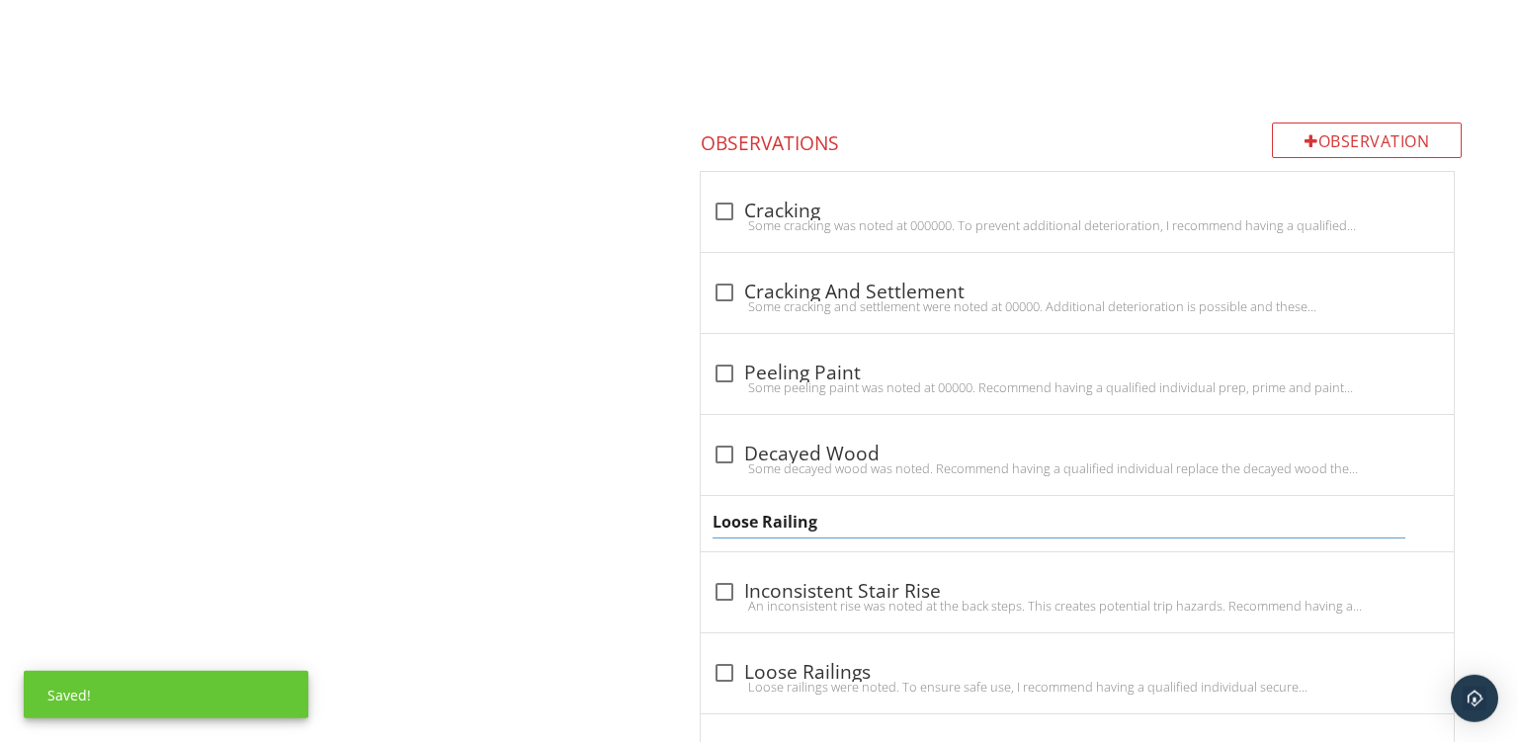
click at [768, 538] on div "Loose Railing" at bounding box center [1077, 523] width 753 height 55
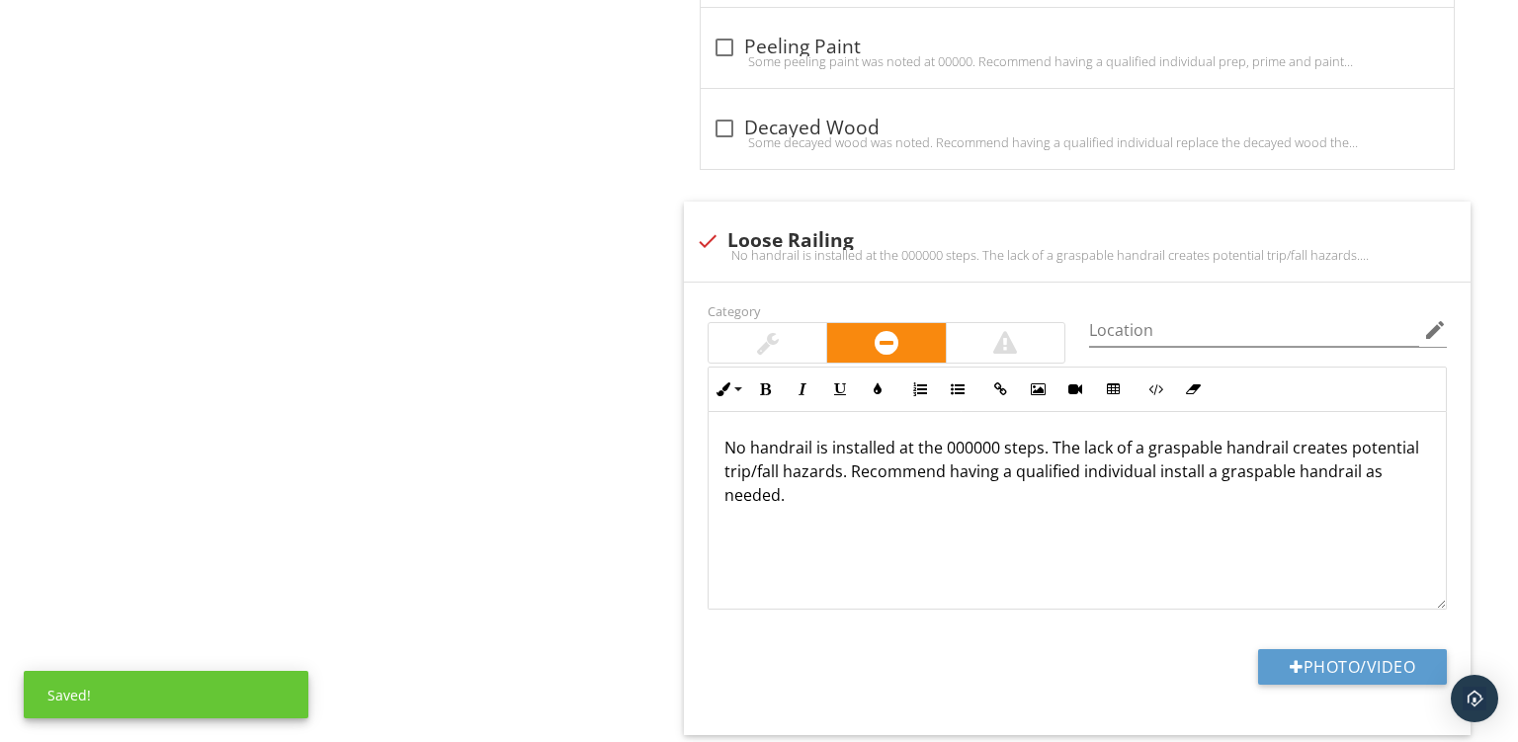
scroll to position [2481, 0]
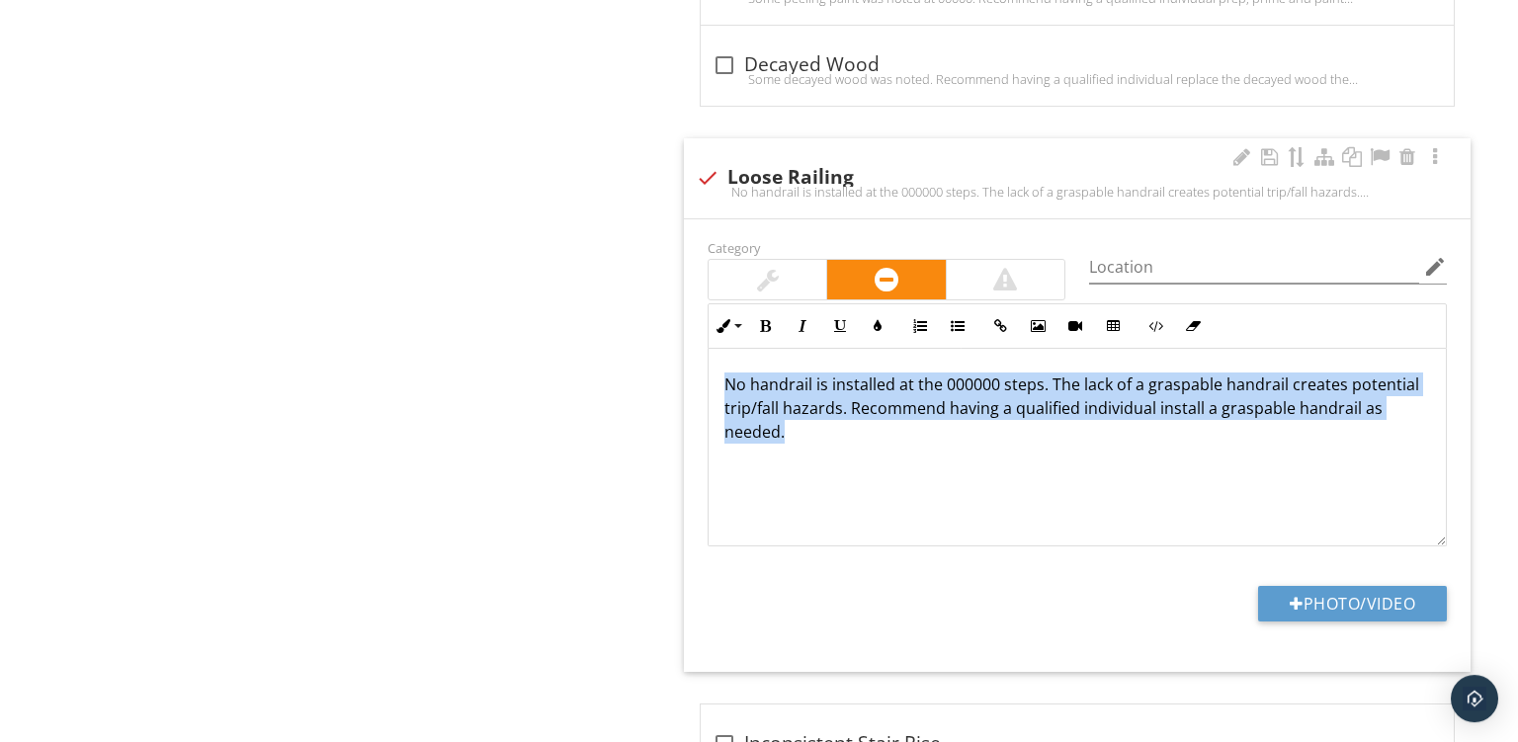
drag, startPoint x: 846, startPoint y: 471, endPoint x: 324, endPoint y: 81, distance: 651.3
click at [709, 349] on div "No handrail is installed at the 000000 steps. The lack of a graspable handrail …" at bounding box center [1077, 448] width 737 height 198
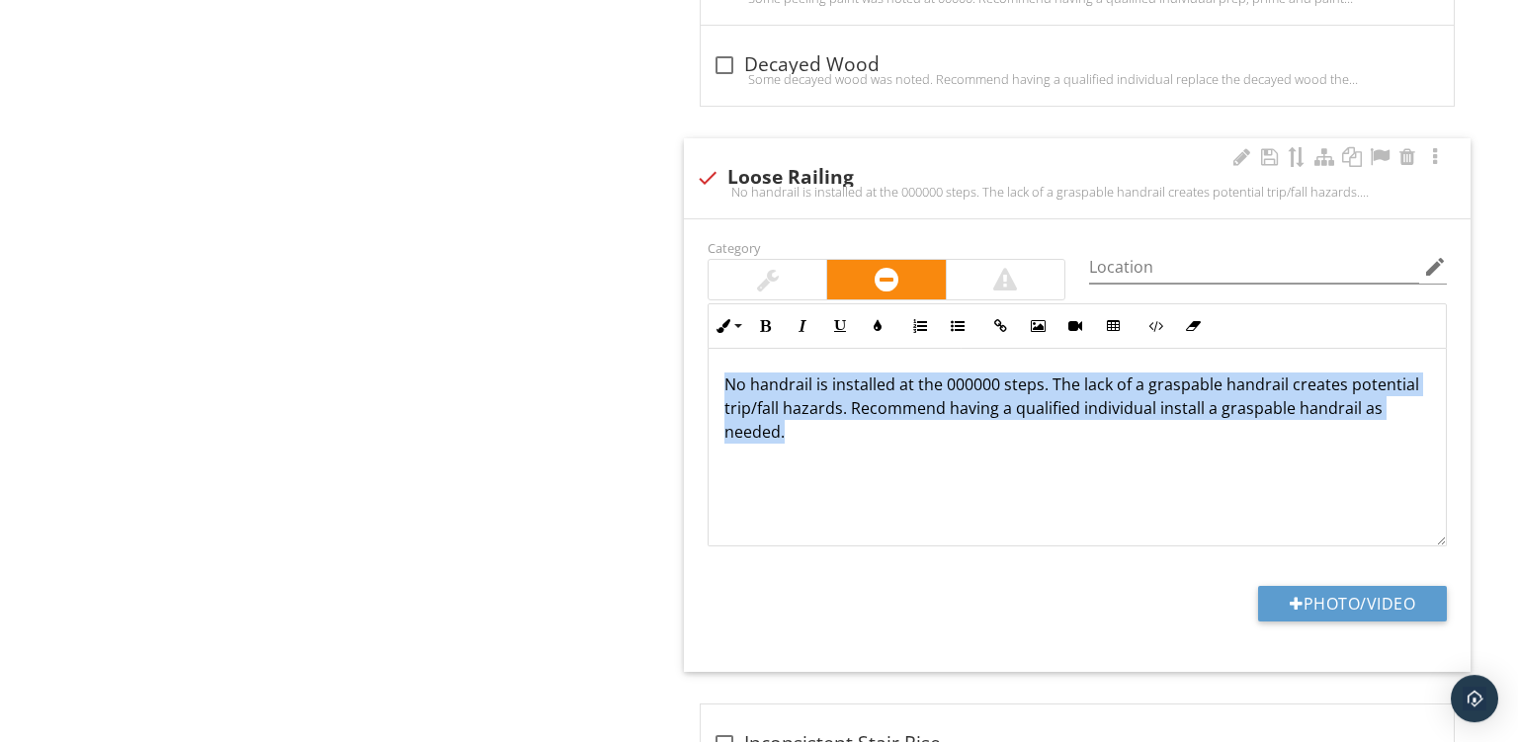
drag, startPoint x: 817, startPoint y: 466, endPoint x: 341, endPoint y: 27, distance: 647.1
click at [709, 349] on div "No handrail is installed at the 000000 steps. The lack of a graspable handrail …" at bounding box center [1077, 448] width 737 height 198
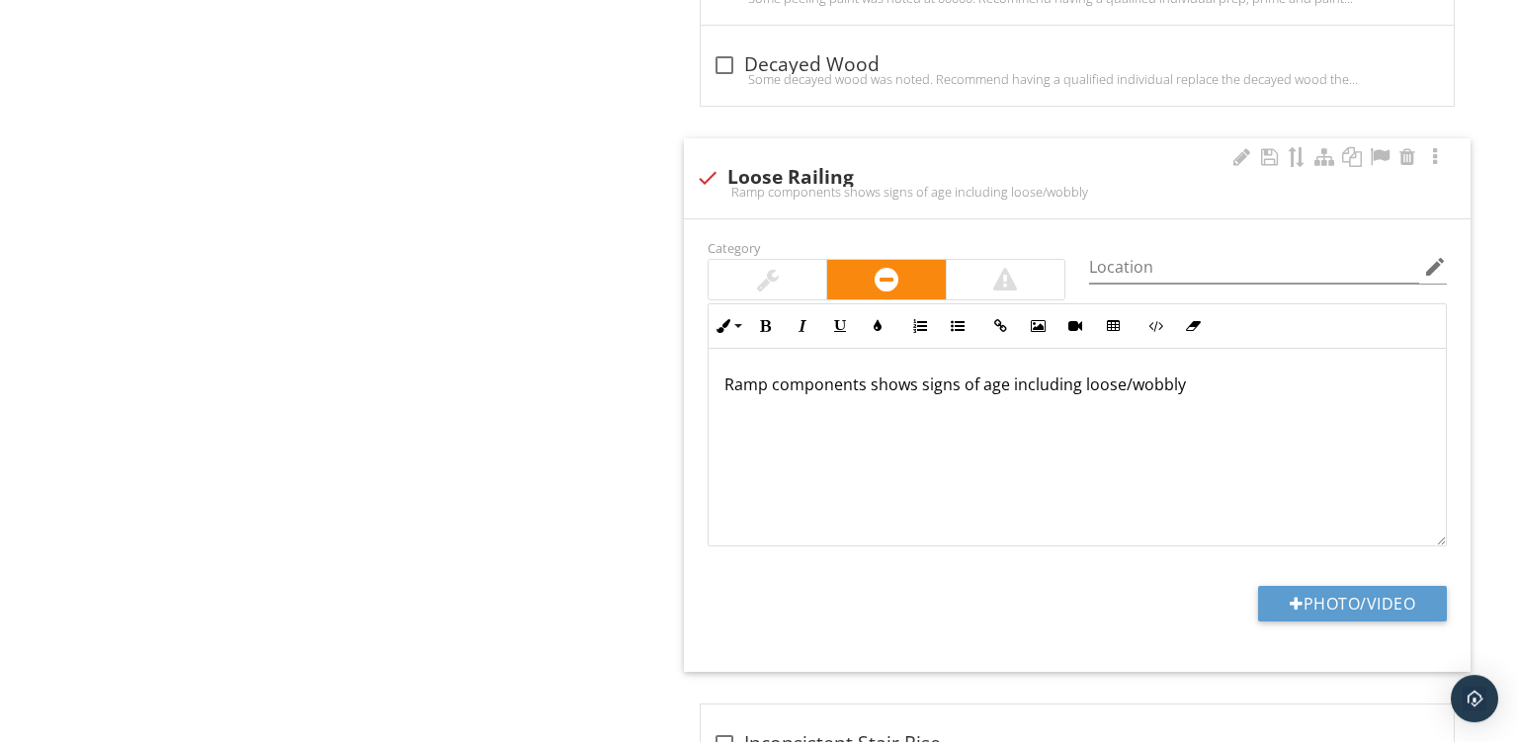
click at [1208, 429] on div "Ramp components shows signs of age including loose/wobbly" at bounding box center [1077, 448] width 737 height 198
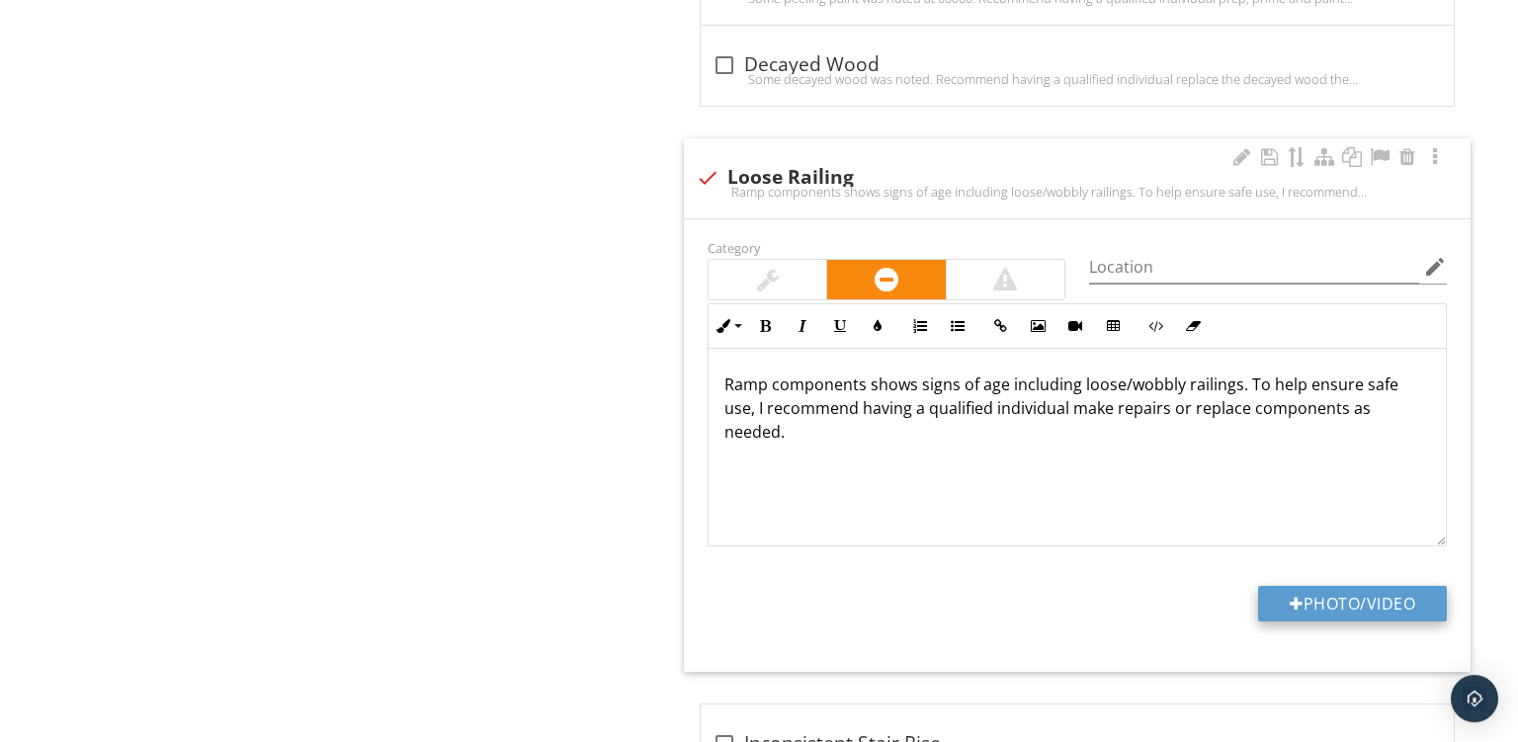
click at [1308, 604] on button "Photo/Video" at bounding box center [1352, 604] width 189 height 36
type input "C:\fakepath\PXL_20250929_153714539.jpg"
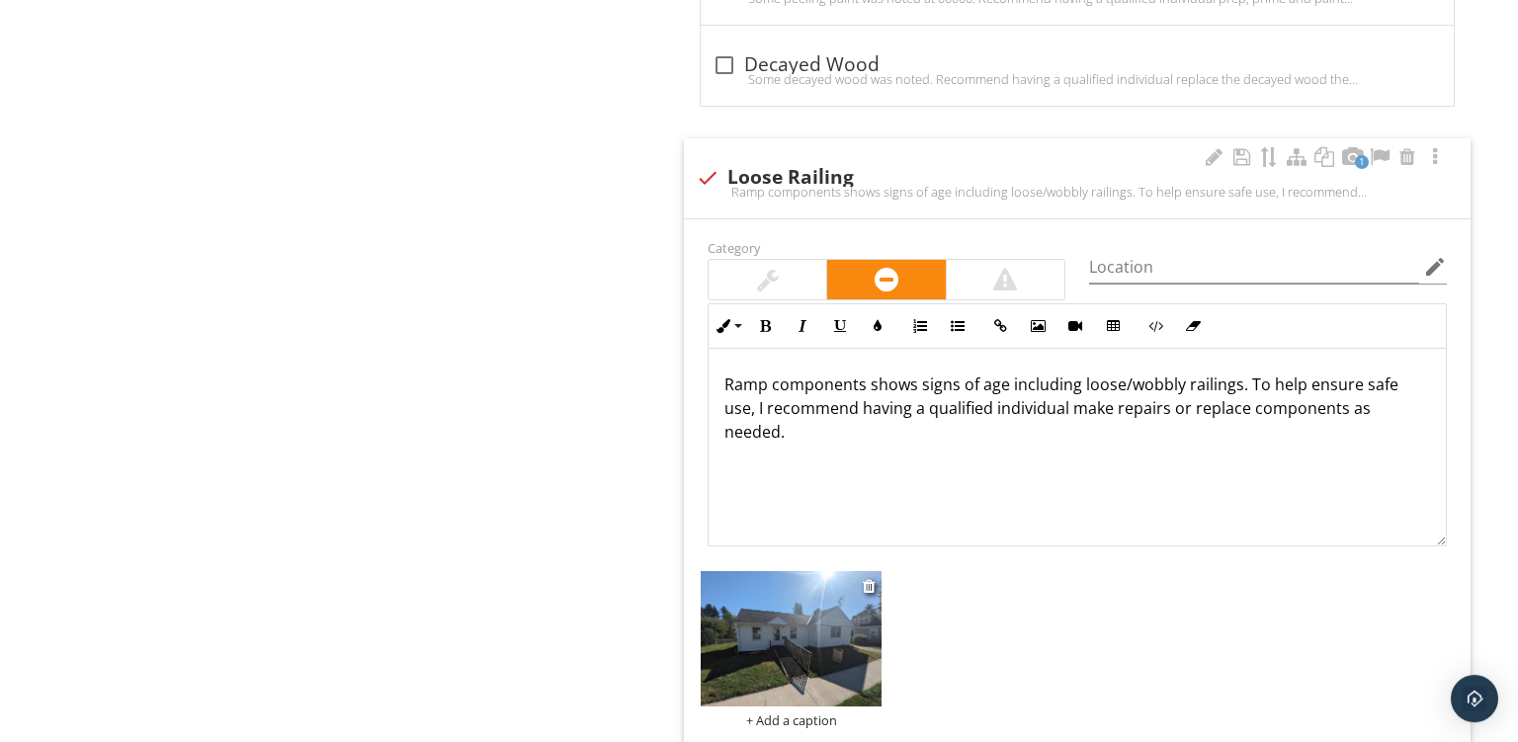
click at [789, 715] on div "+ Add a caption" at bounding box center [791, 721] width 181 height 16
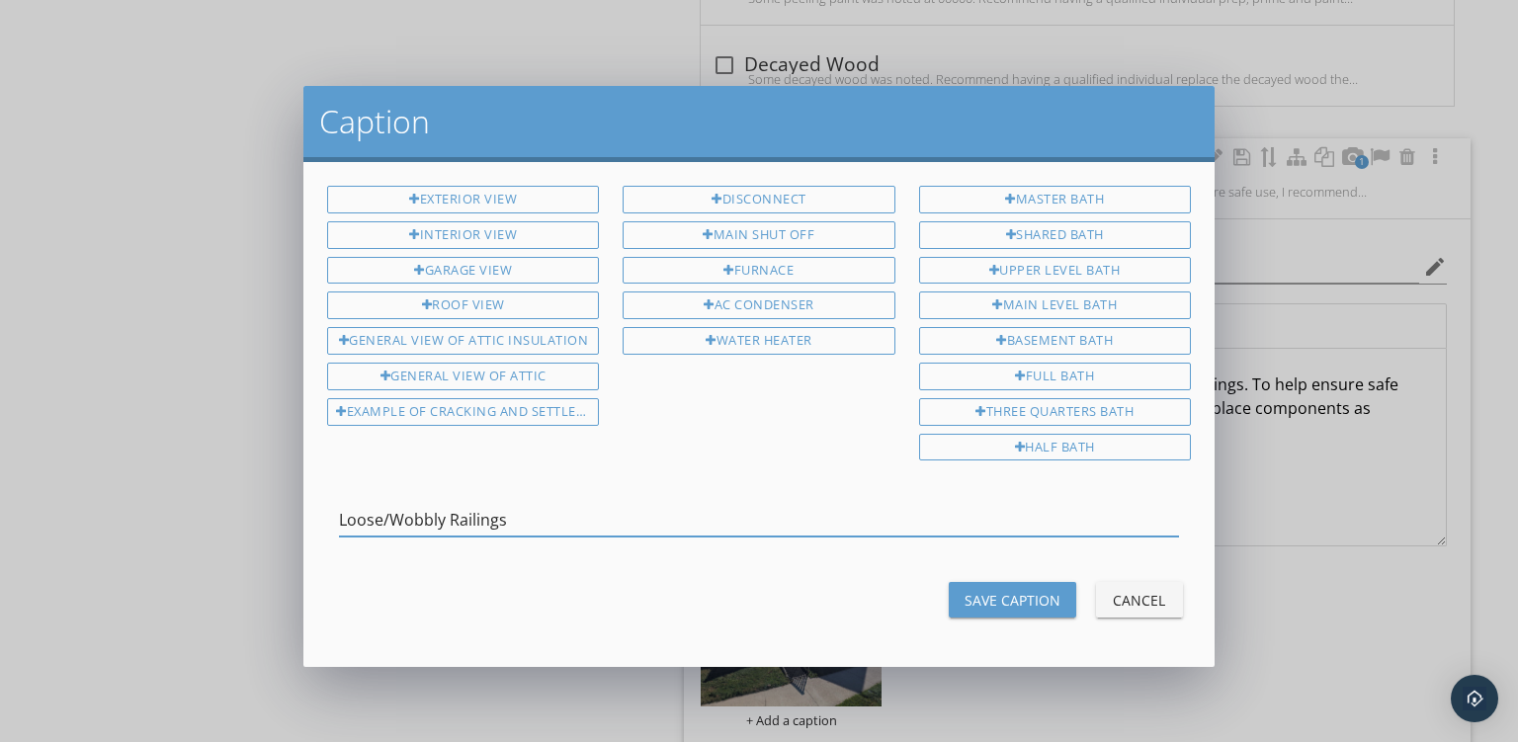
type input "Loose/Wobbly Railings"
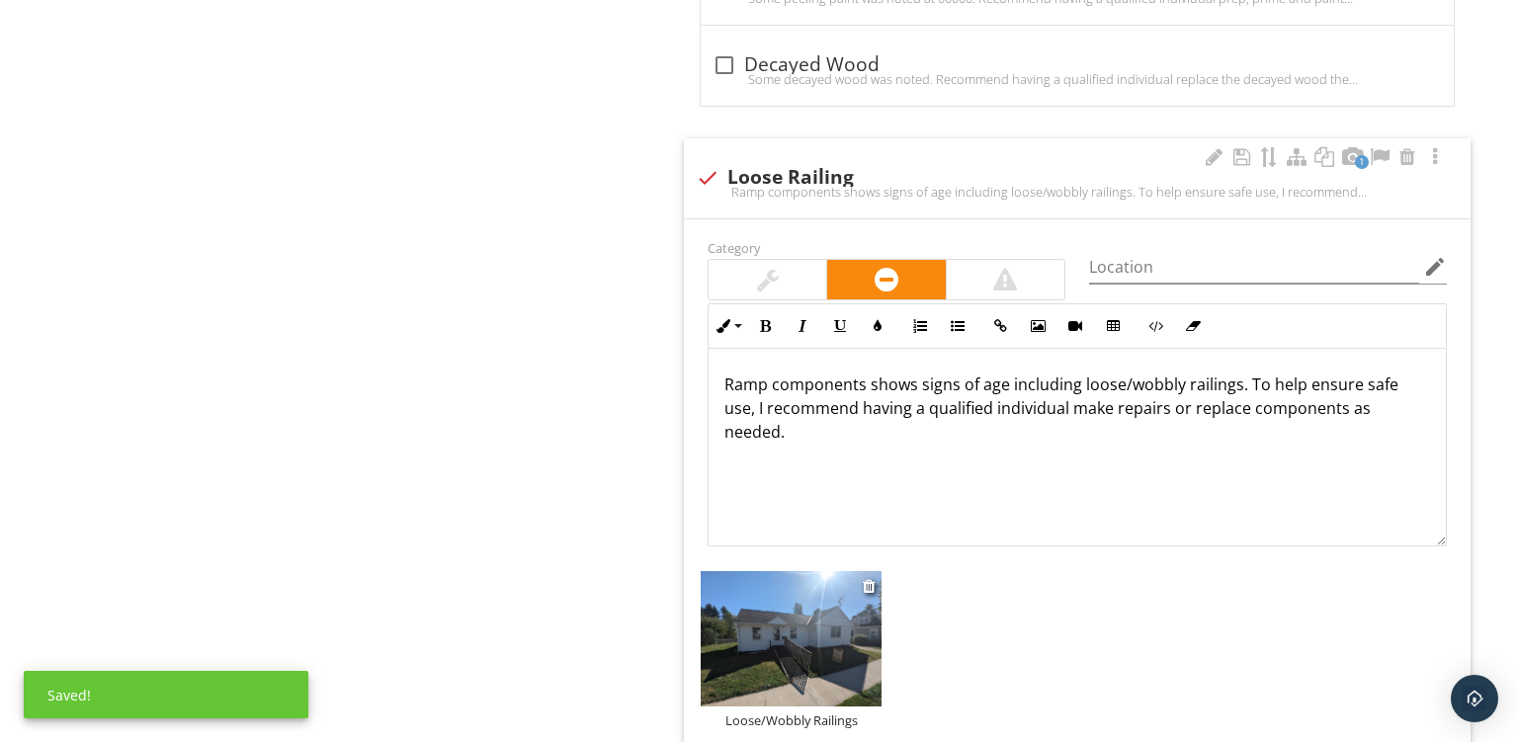
click at [784, 619] on img at bounding box center [791, 639] width 181 height 136
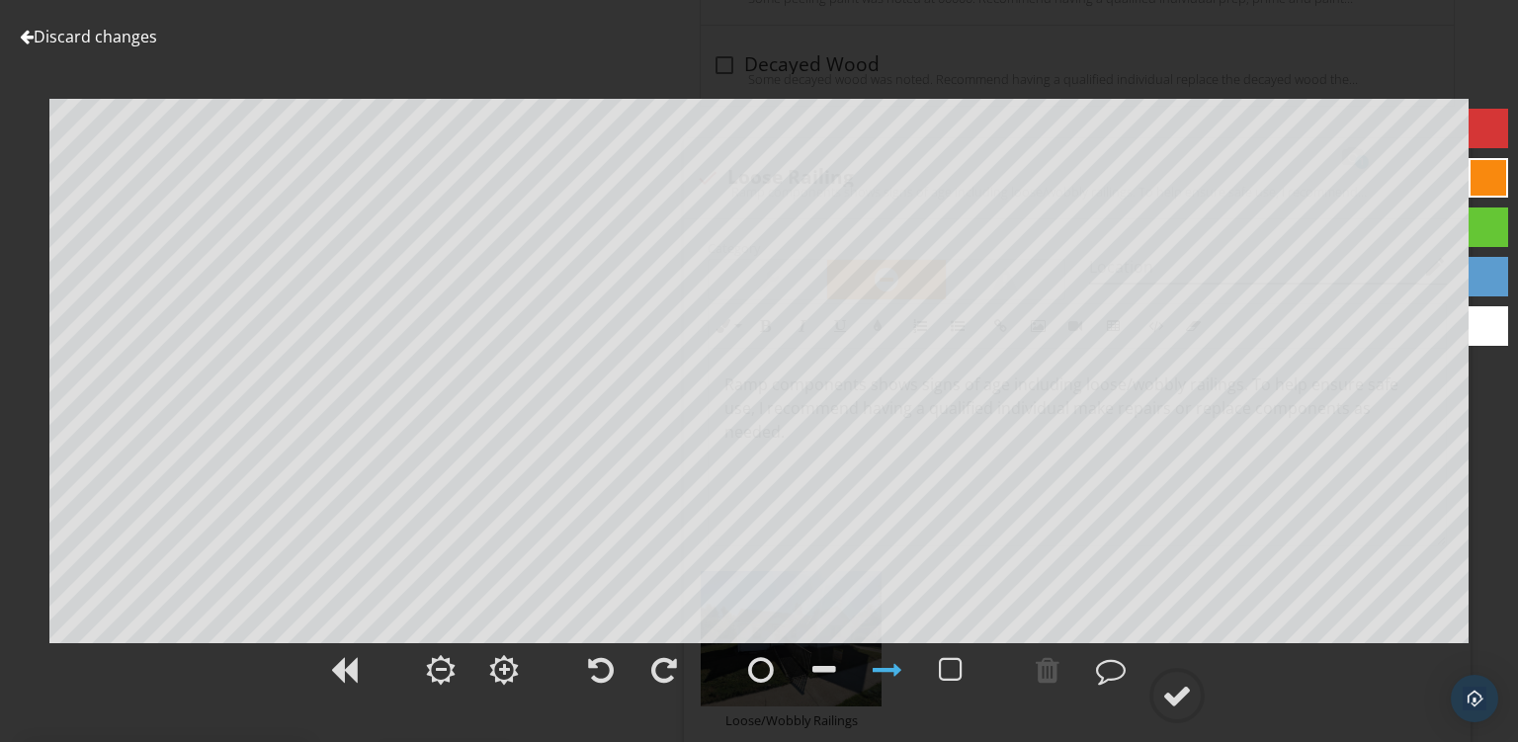
click at [1488, 178] on div at bounding box center [1489, 178] width 40 height 40
click at [885, 672] on div at bounding box center [888, 670] width 30 height 30
click at [1179, 710] on div at bounding box center [1178, 696] width 30 height 30
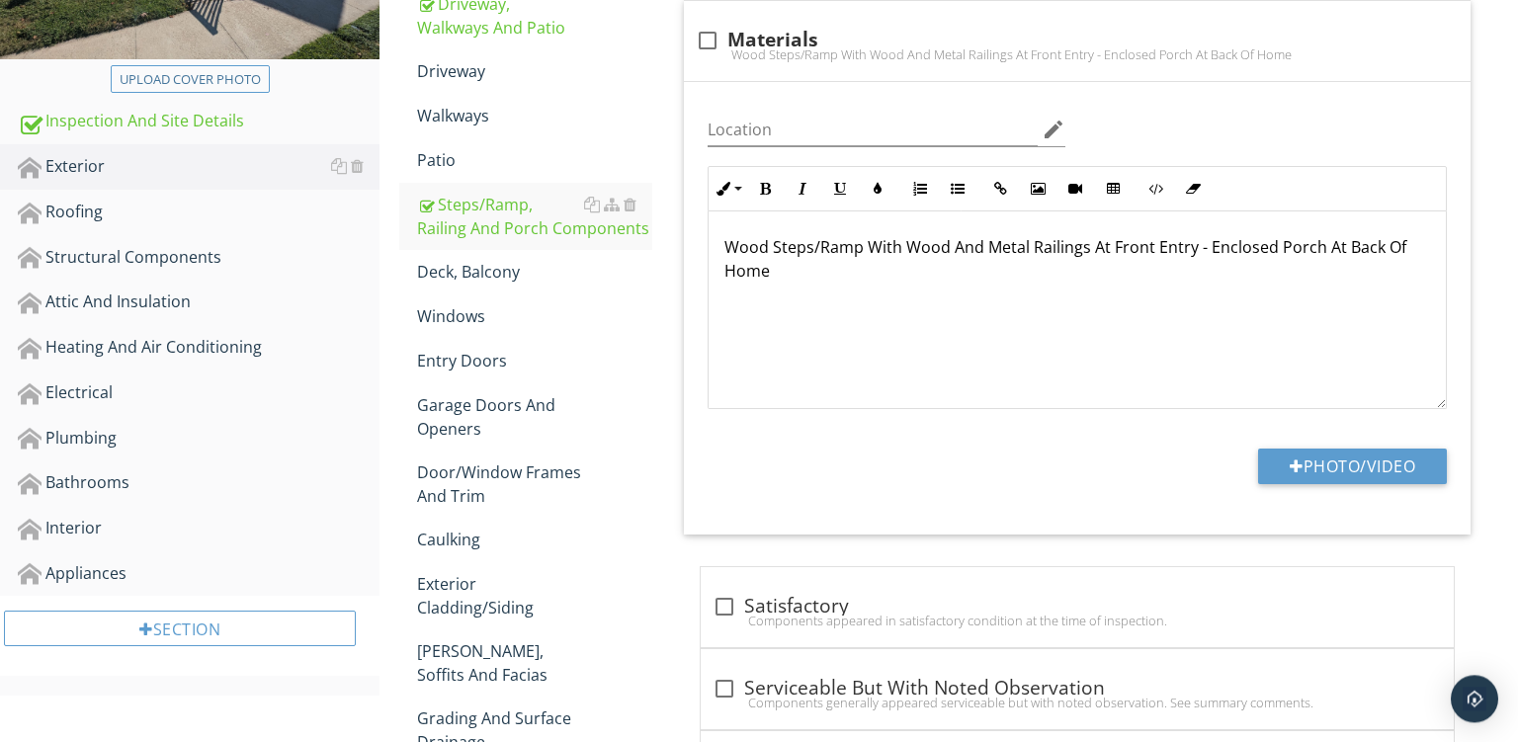
scroll to position [87, 0]
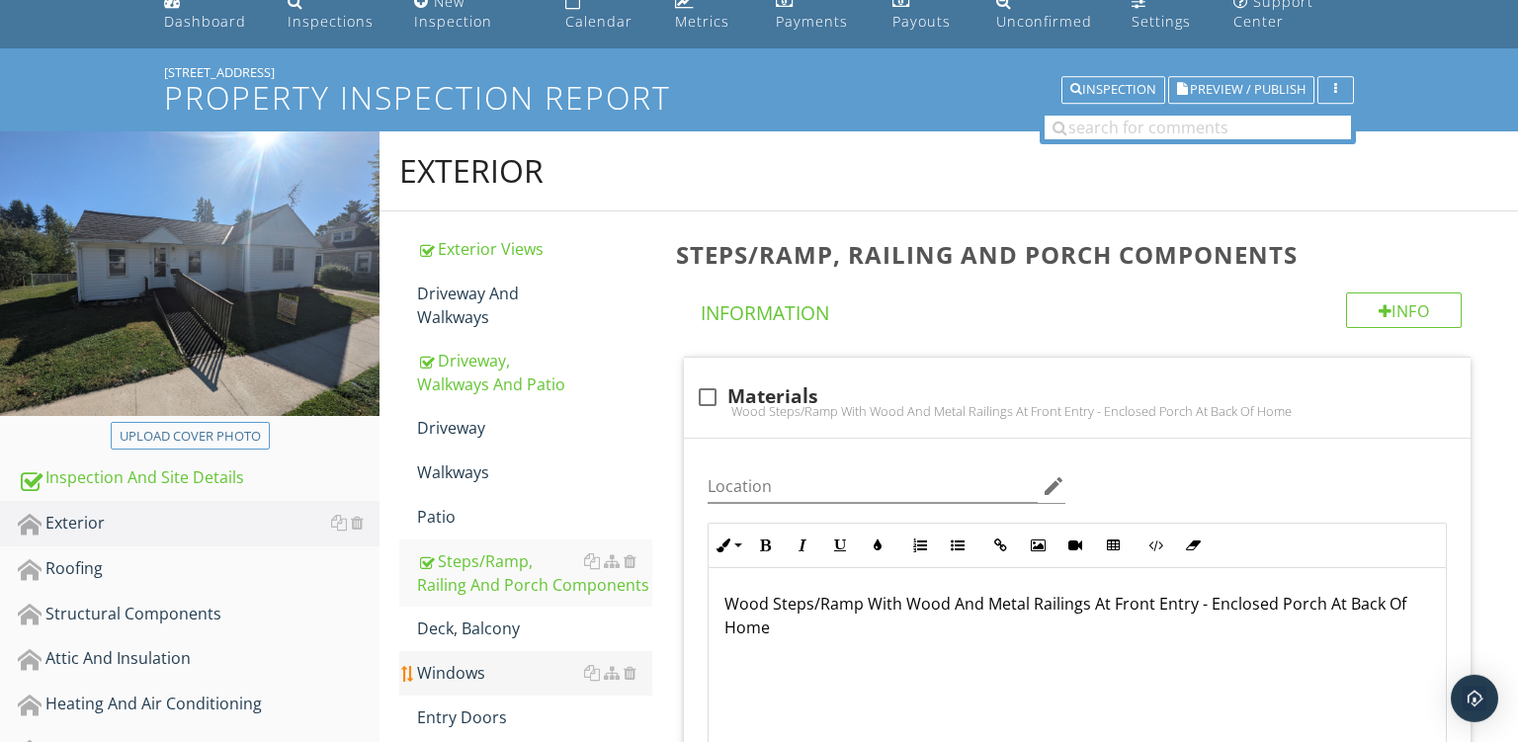
click at [437, 667] on div "Windows" at bounding box center [534, 673] width 235 height 24
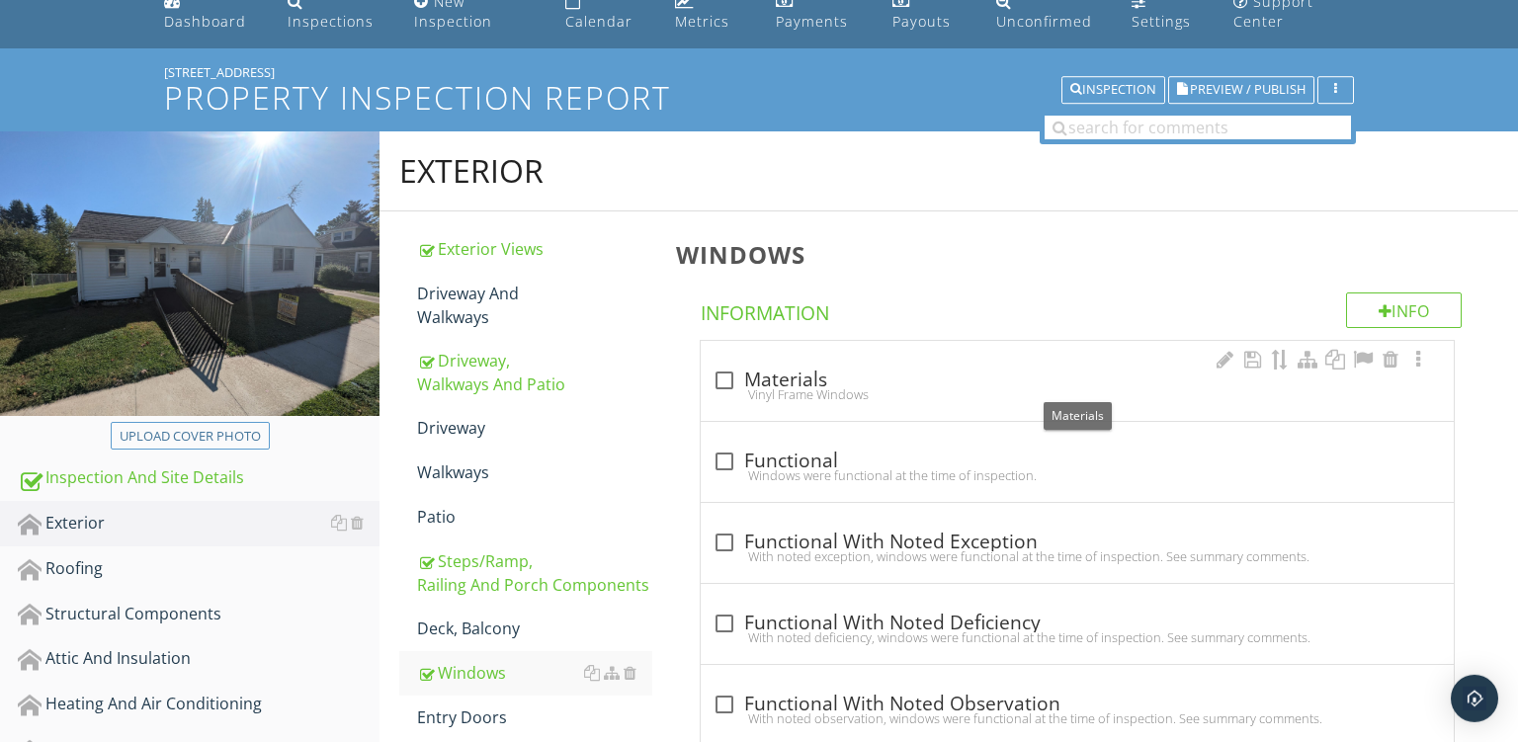
click at [837, 384] on div "check_box_outline_blank Materials" at bounding box center [1078, 381] width 730 height 24
checkbox input "true"
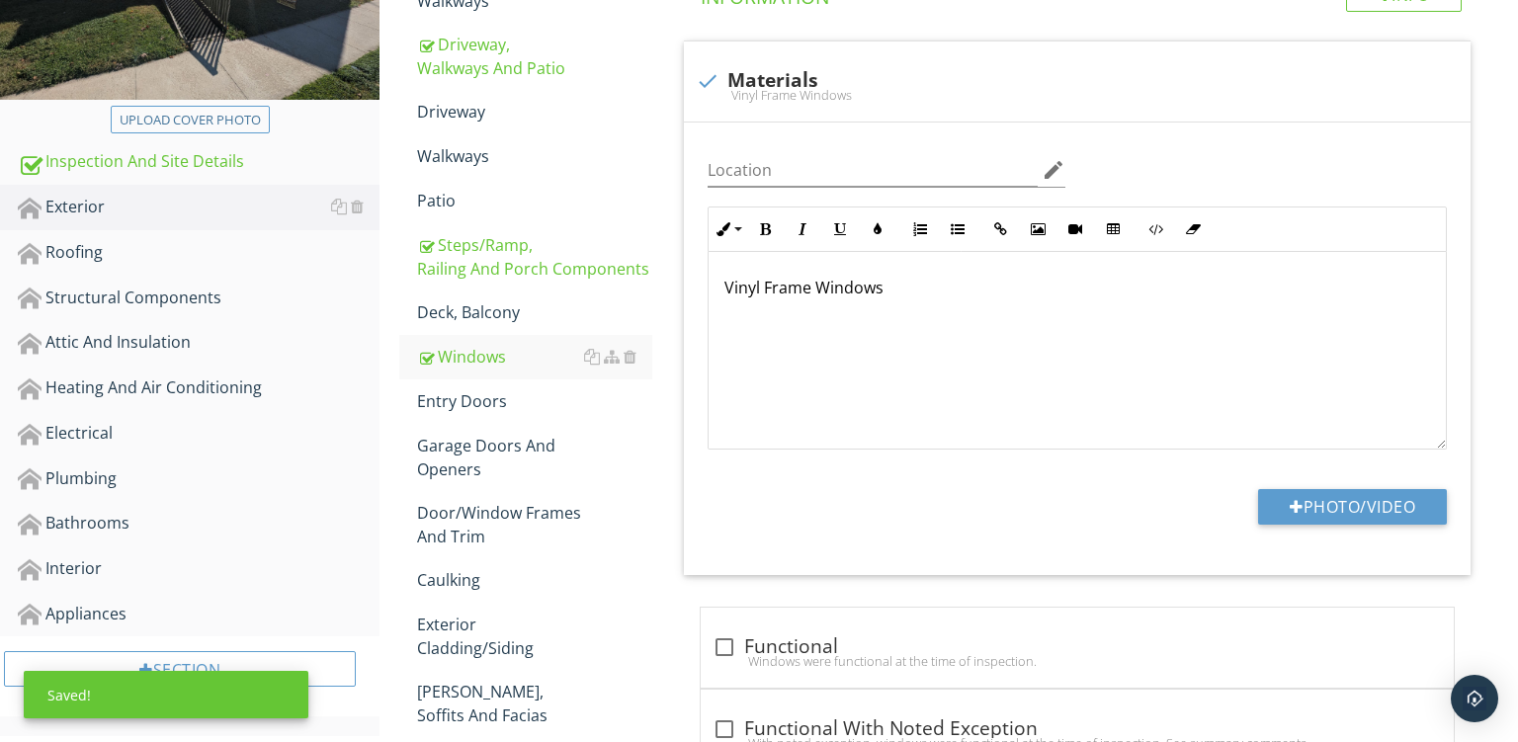
scroll to position [407, 0]
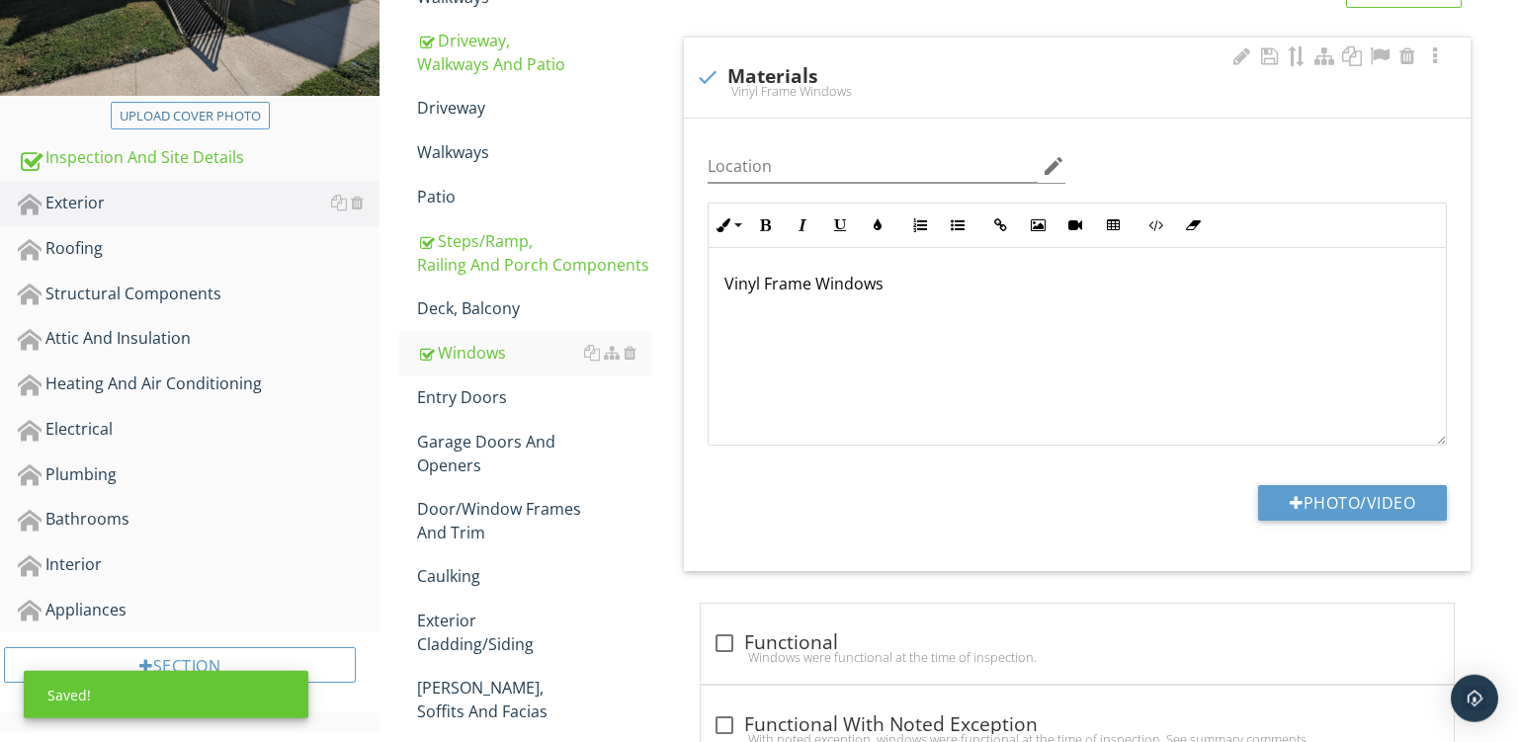
click at [734, 287] on p "Vinyl Frame Windows" at bounding box center [1078, 284] width 706 height 24
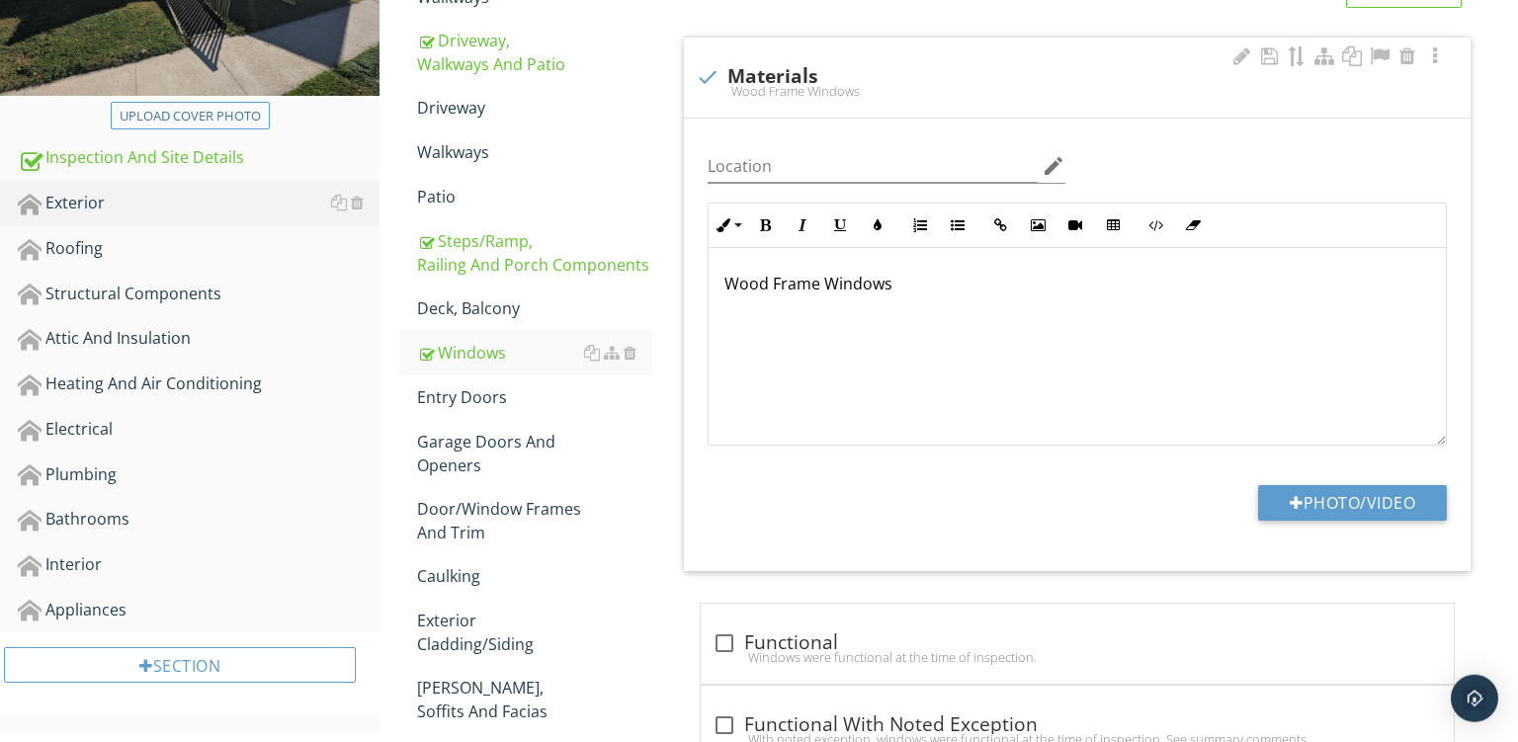
click at [1315, 296] on p "Wood Frame Windows" at bounding box center [1078, 284] width 706 height 24
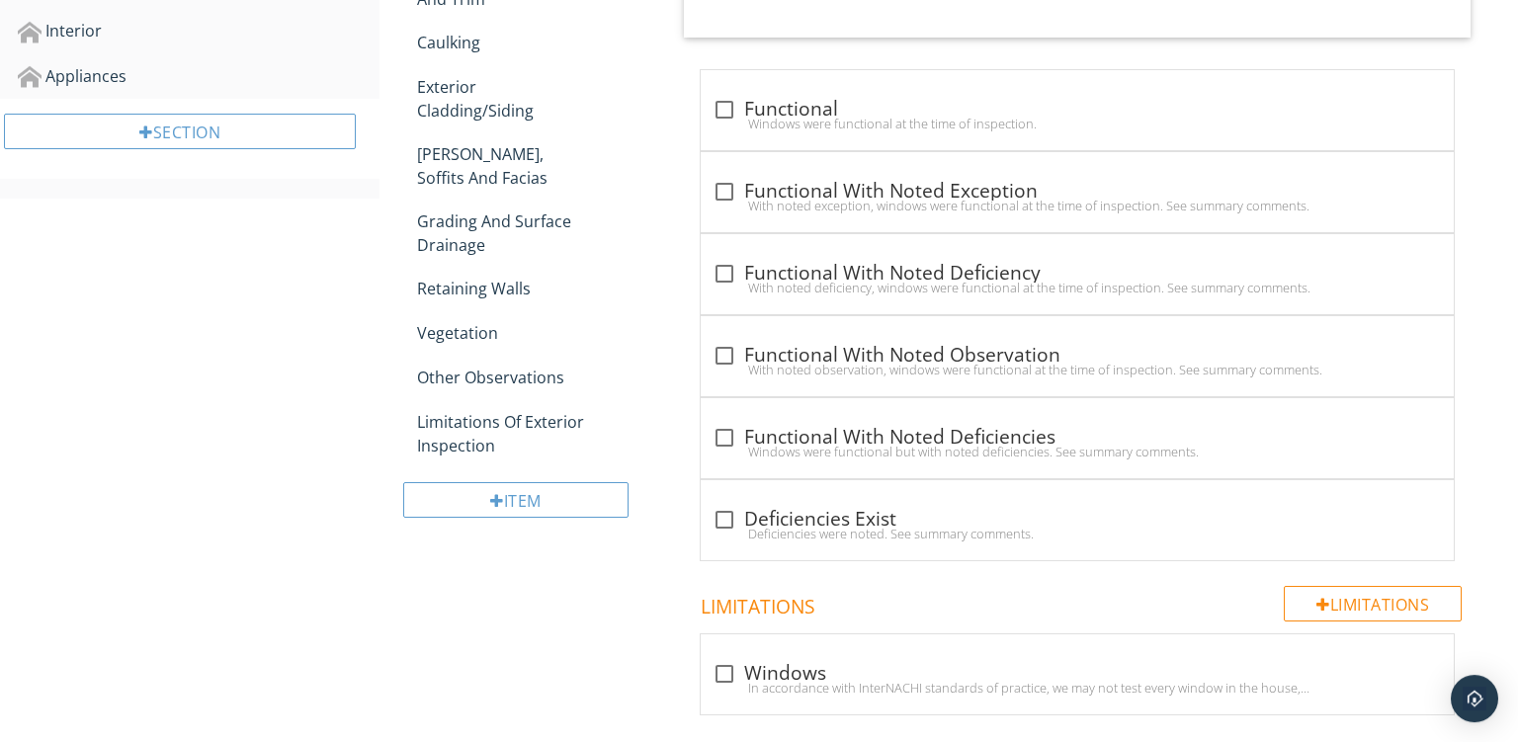
scroll to position [938, 0]
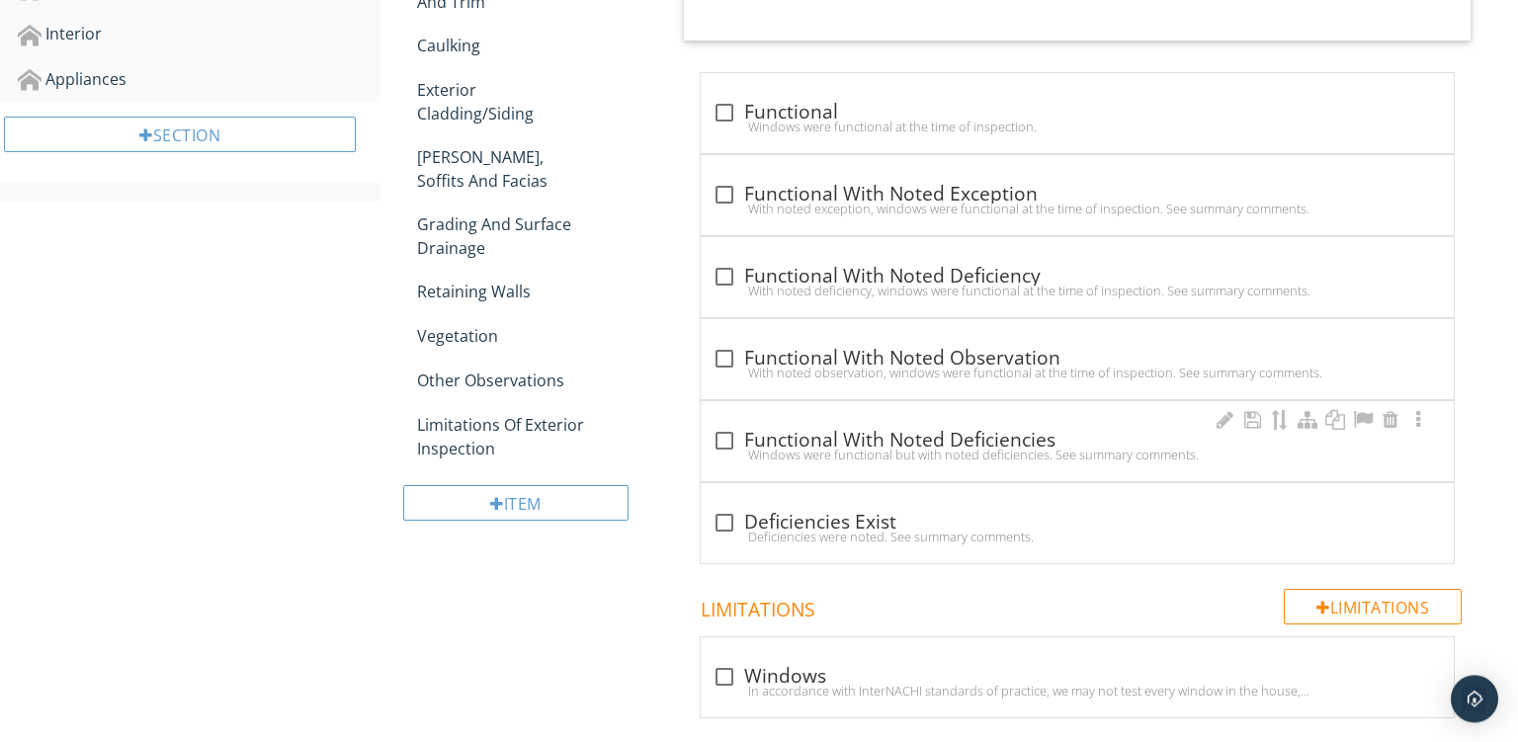
click at [928, 435] on div "check_box_outline_blank Functional With Noted Deficiencies" at bounding box center [1078, 441] width 730 height 24
checkbox input "true"
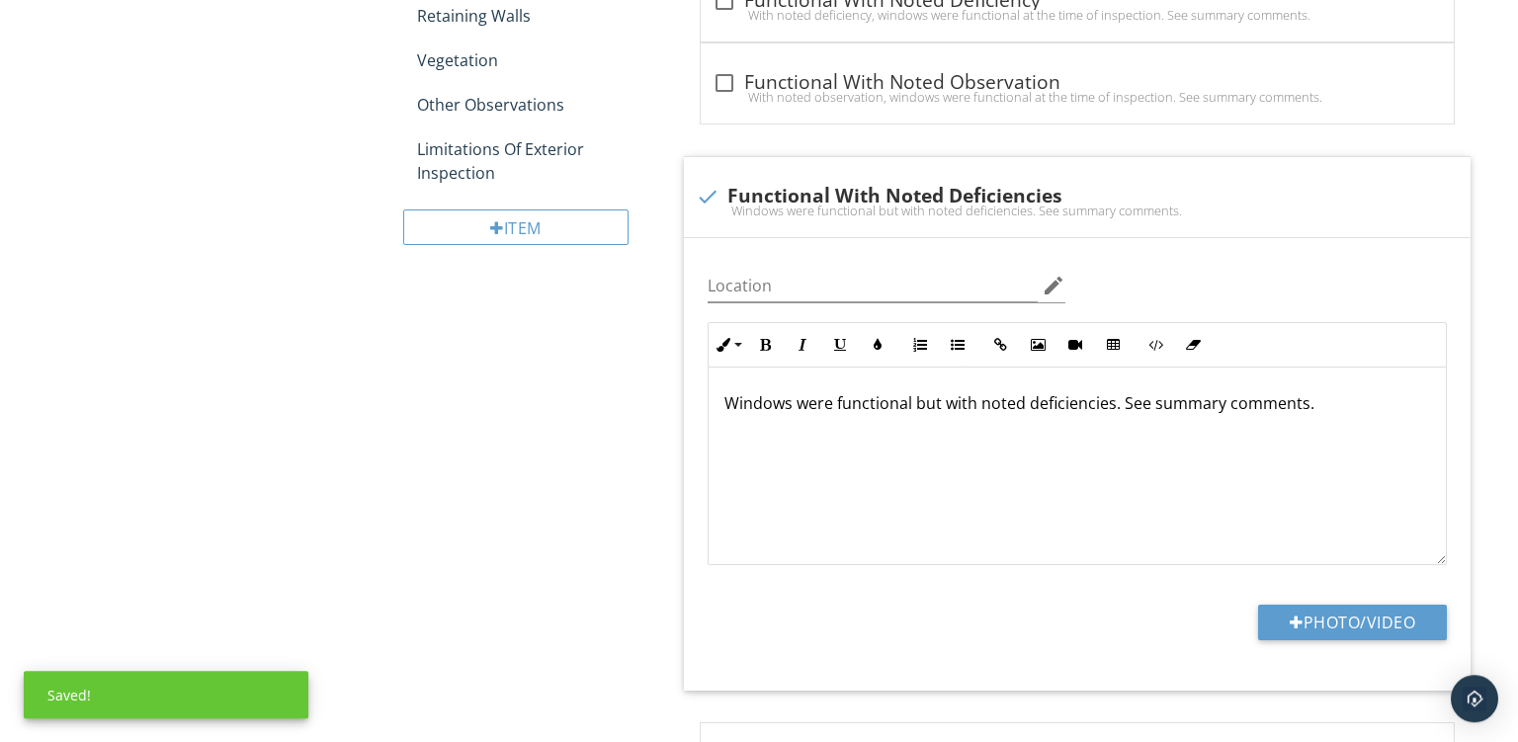
scroll to position [1286, 0]
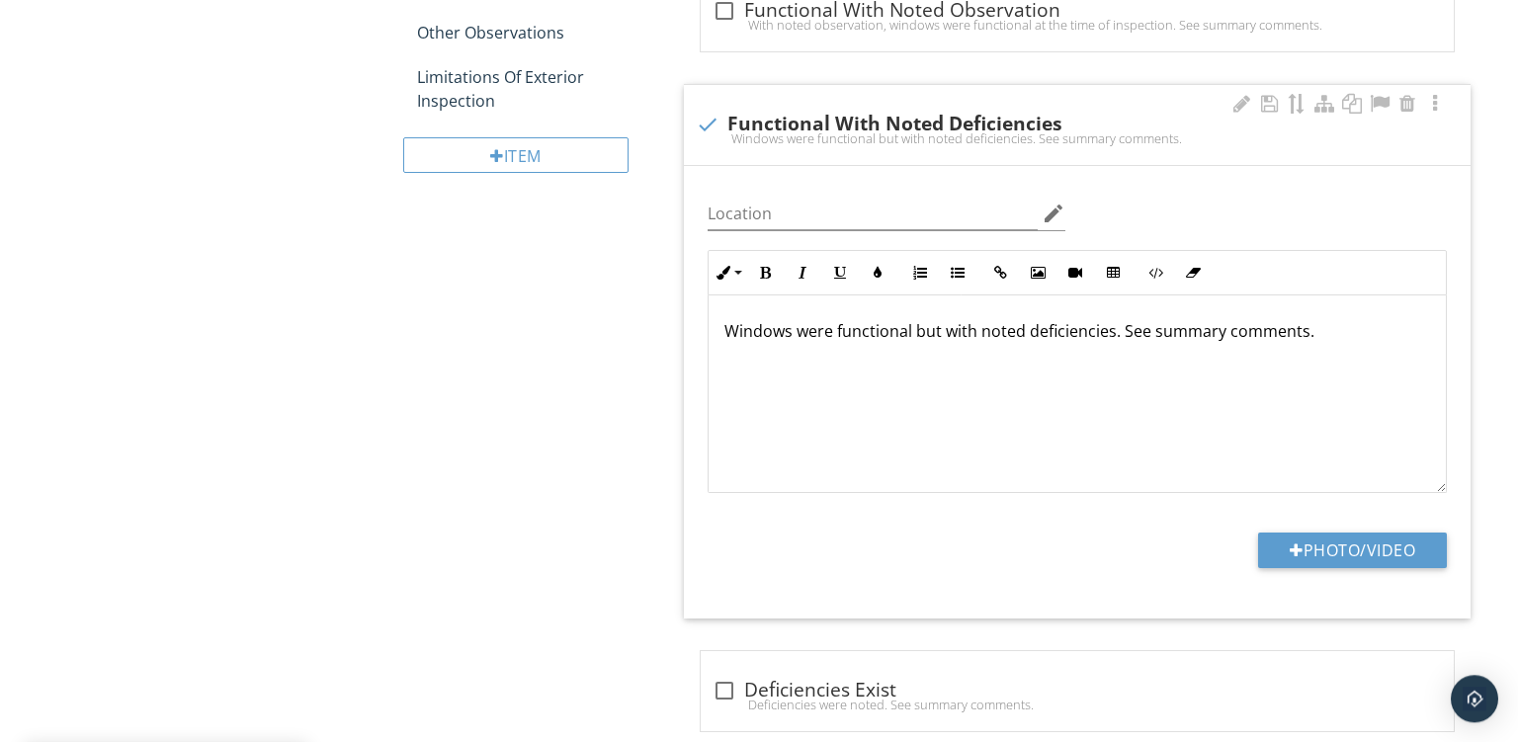
click at [974, 334] on p "Windows were functional but with noted deficiencies. See summary comments." at bounding box center [1078, 331] width 706 height 24
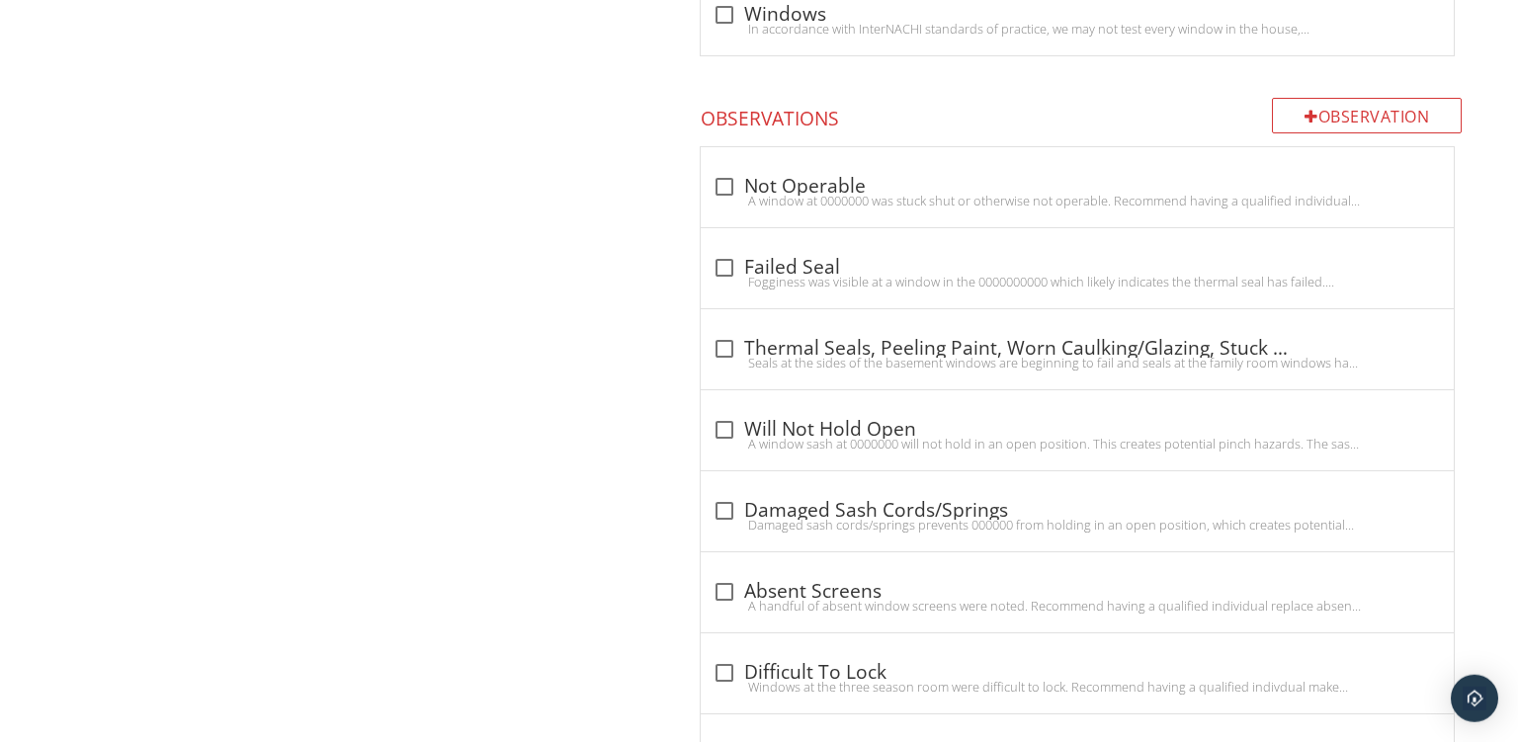
scroll to position [2129, 0]
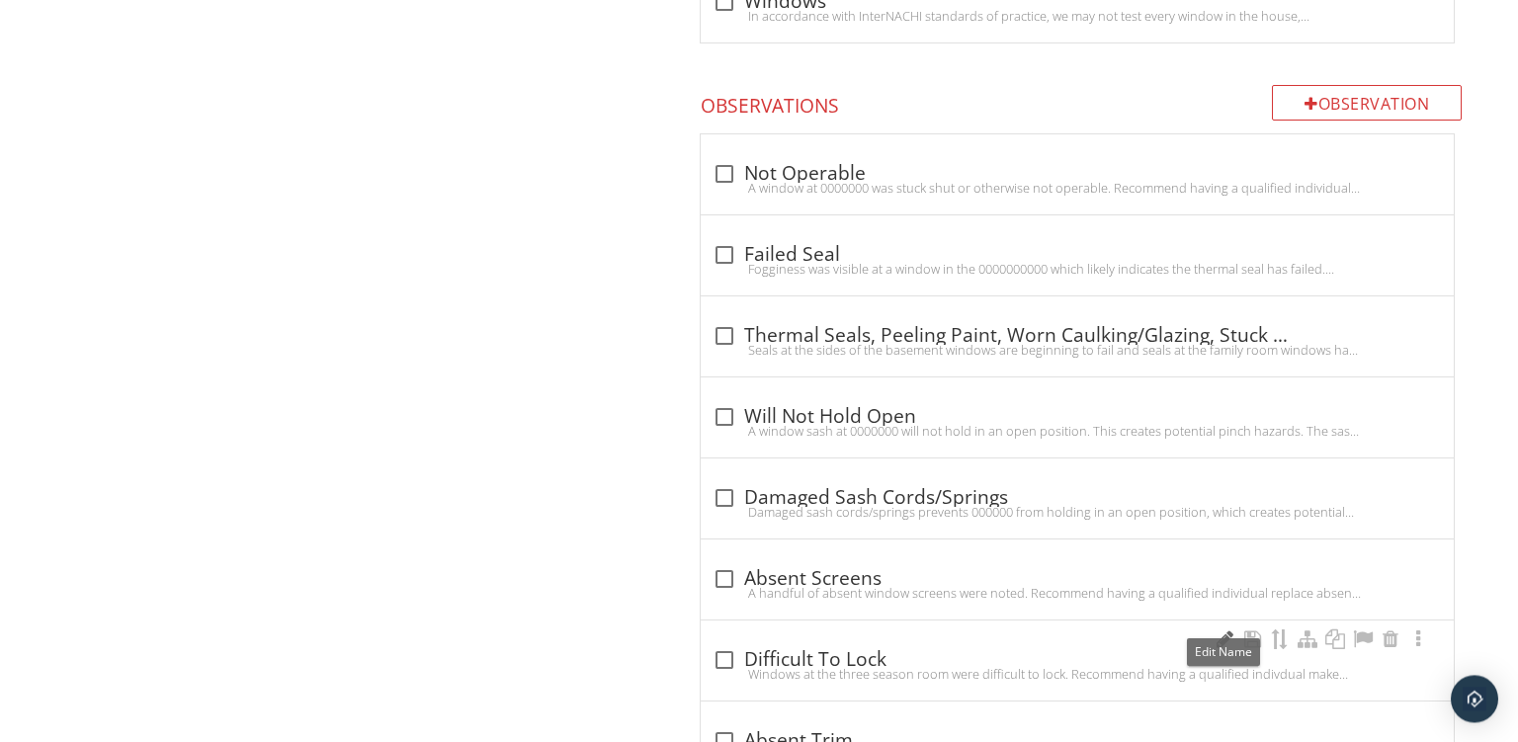
click at [1220, 630] on div at bounding box center [1225, 640] width 24 height 20
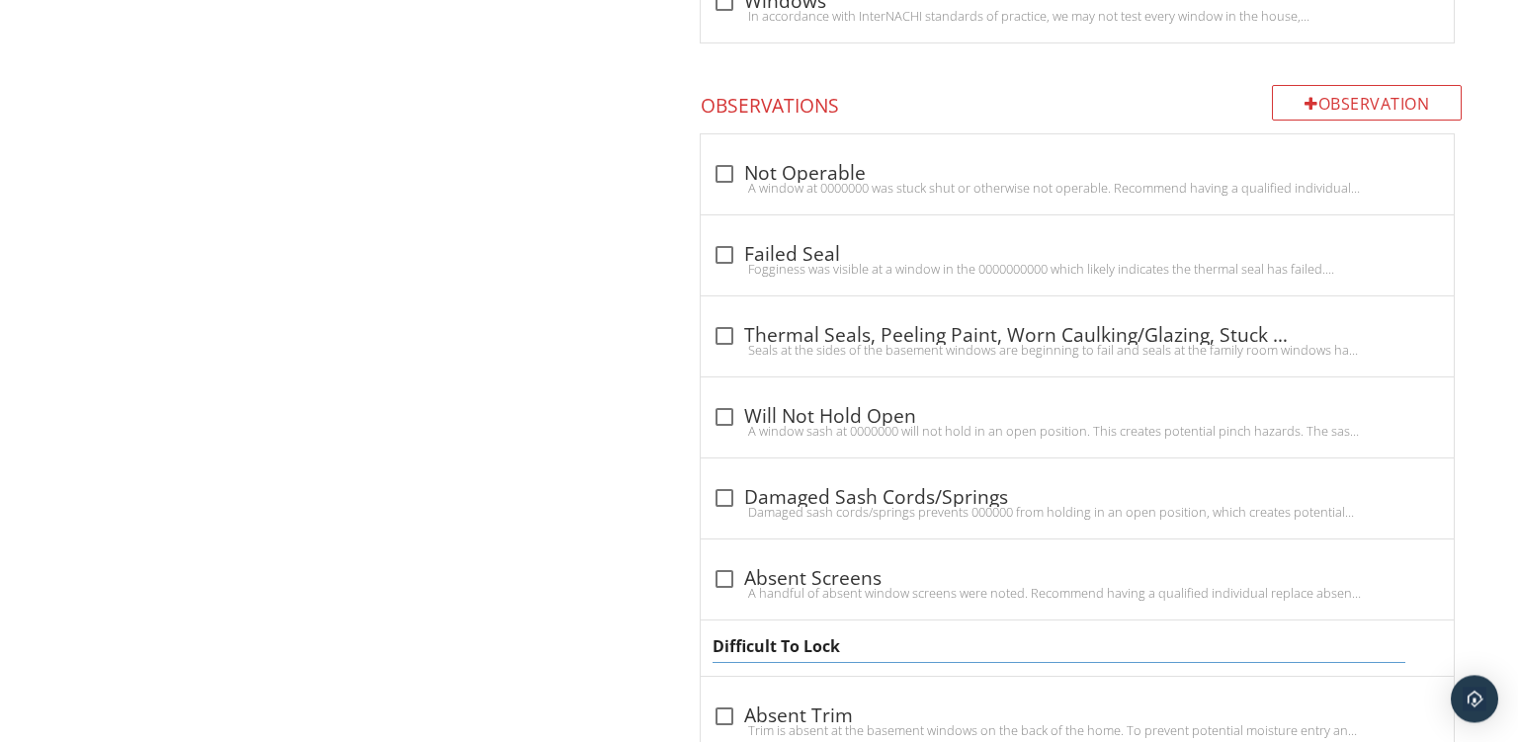
click at [715, 637] on input "Difficult To Lock" at bounding box center [1059, 647] width 693 height 33
click at [874, 645] on input "Weathered Glazing - Cracked Pane - Difficult To Lock" at bounding box center [1059, 647] width 693 height 33
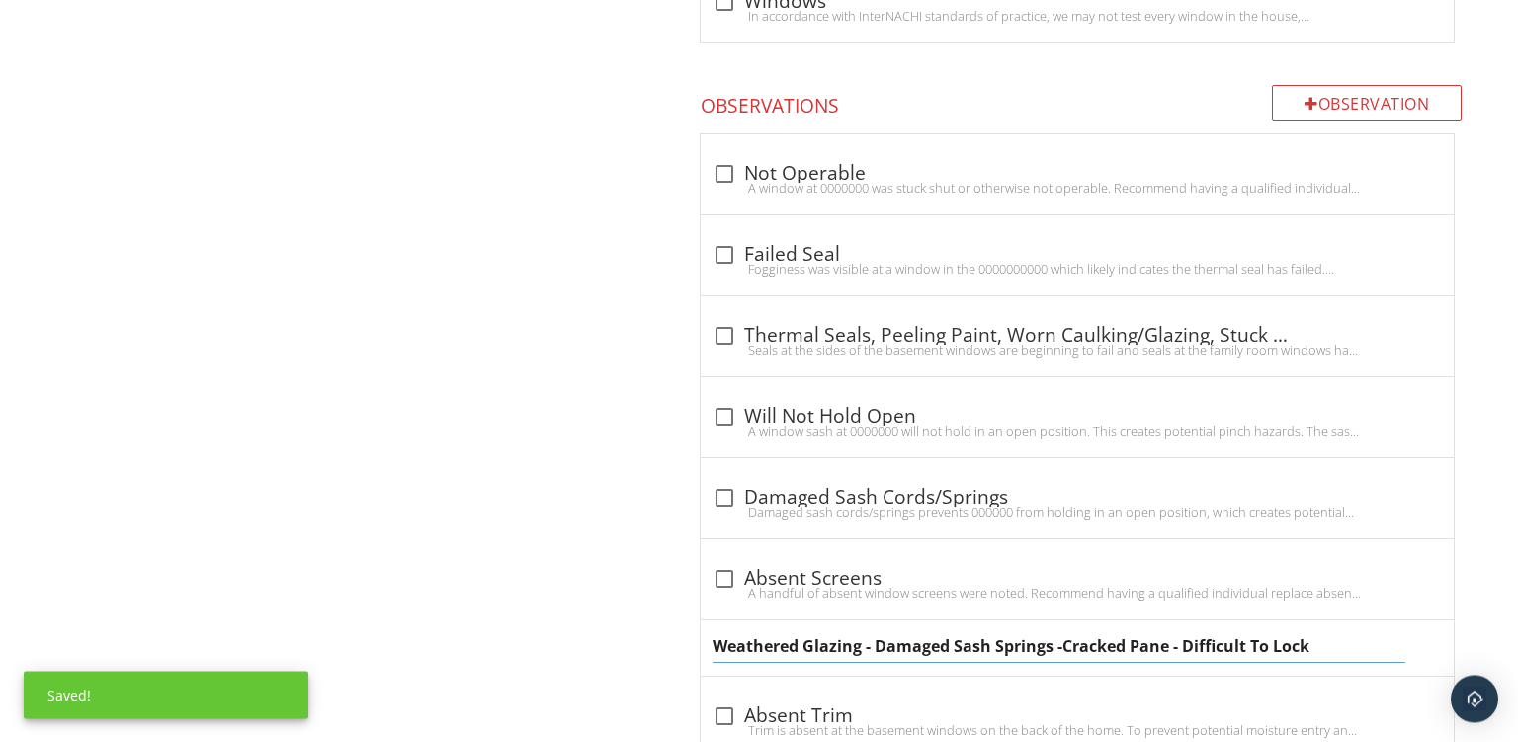
type input "Weathered Glazing - Damaged Sash Springs - Cracked Pane - Difficult To Lock"
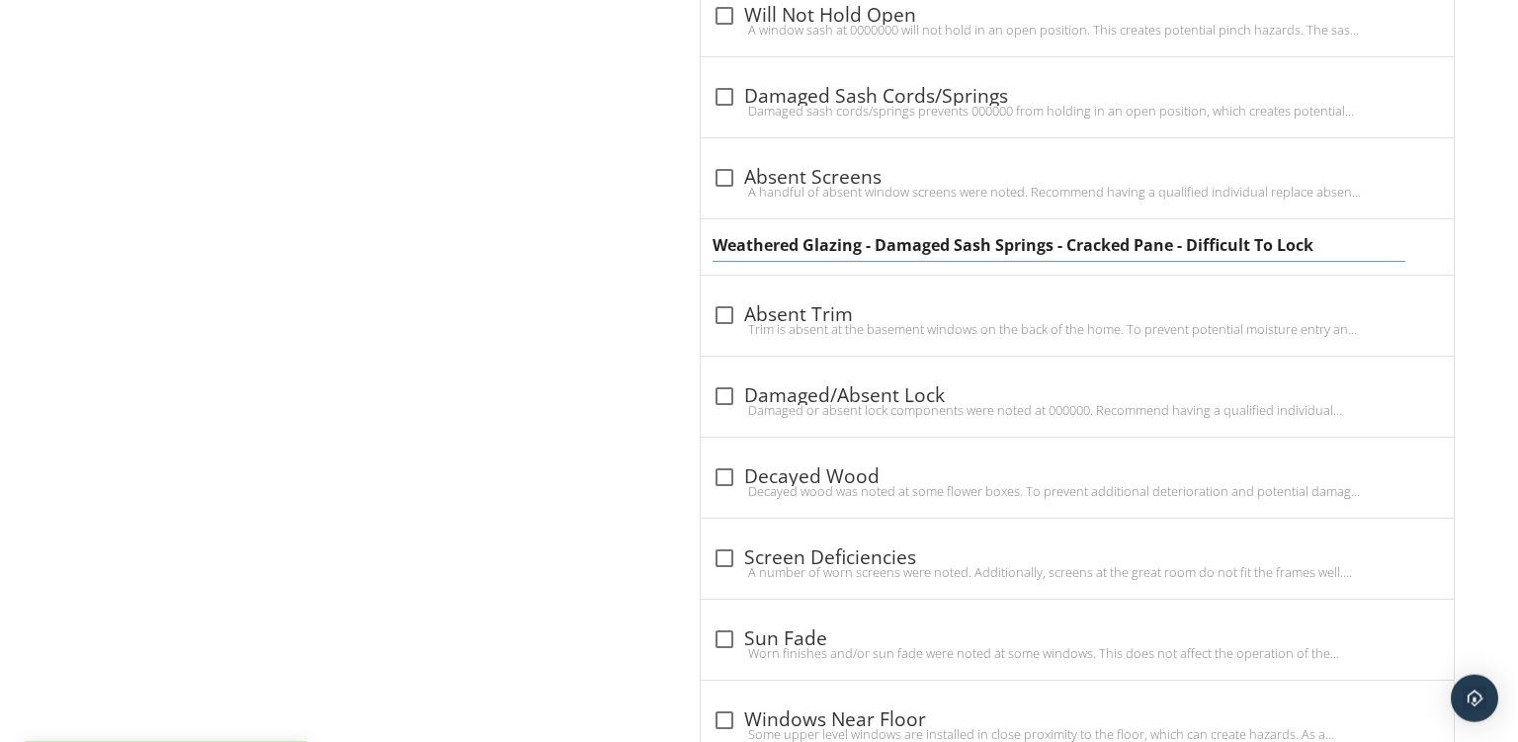
click at [854, 260] on div "Weathered Glazing - Damaged Sash Springs - Cracked Pane - Difficult To Lock" at bounding box center [1077, 246] width 753 height 55
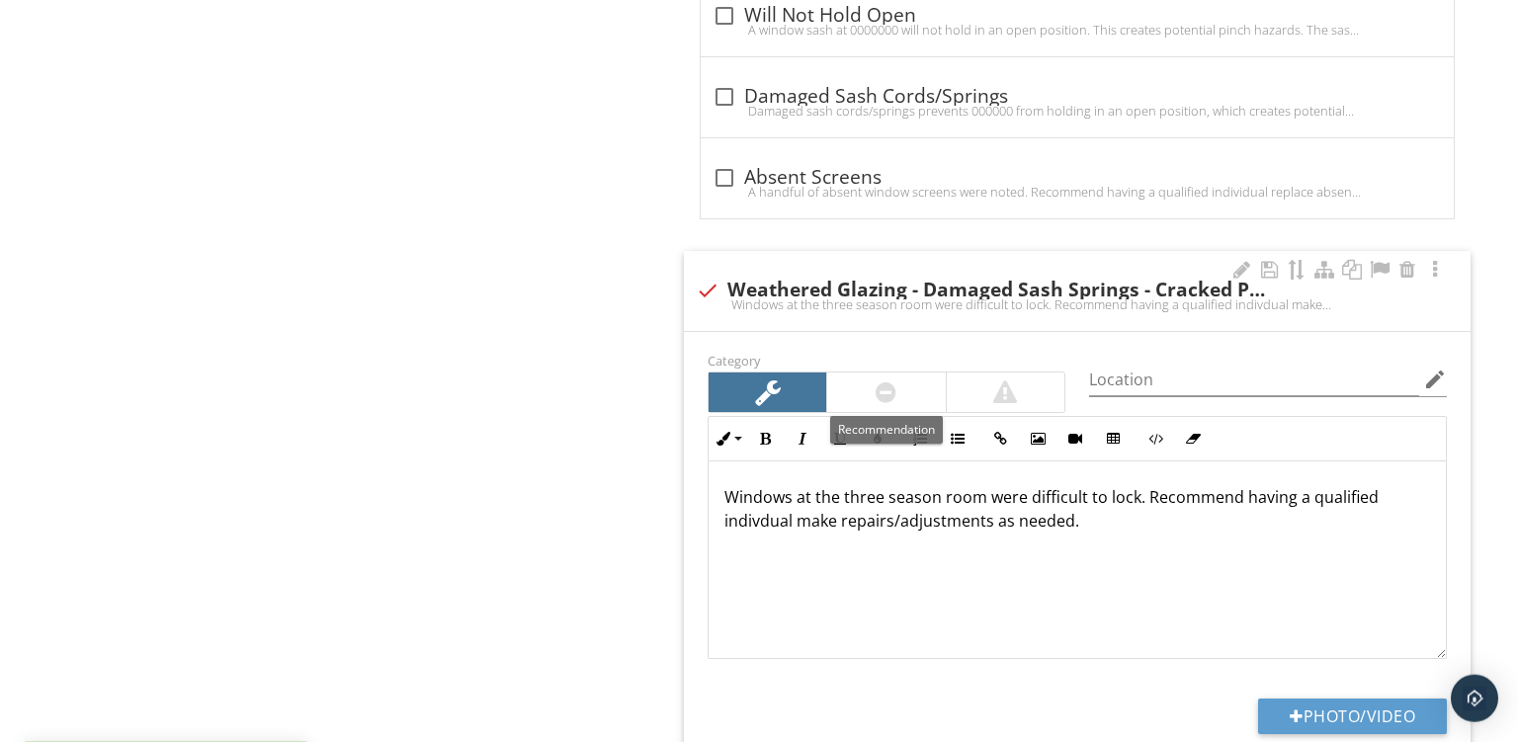
click at [892, 381] on div at bounding box center [886, 393] width 21 height 24
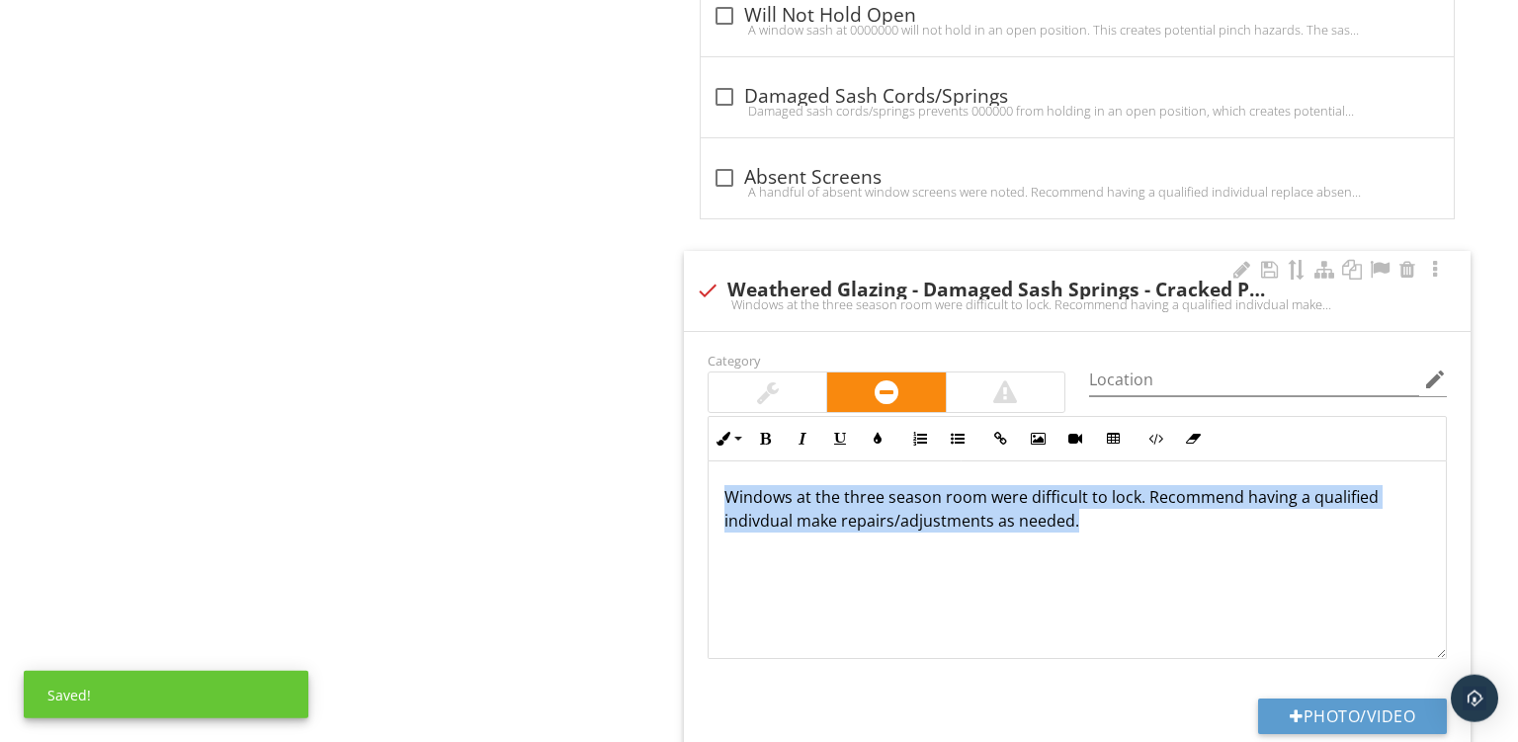
drag, startPoint x: 1236, startPoint y: 623, endPoint x: 367, endPoint y: 162, distance: 983.5
click at [709, 462] on div "Windows at the three season room were difficult to lock. Recommend having a qua…" at bounding box center [1077, 561] width 737 height 198
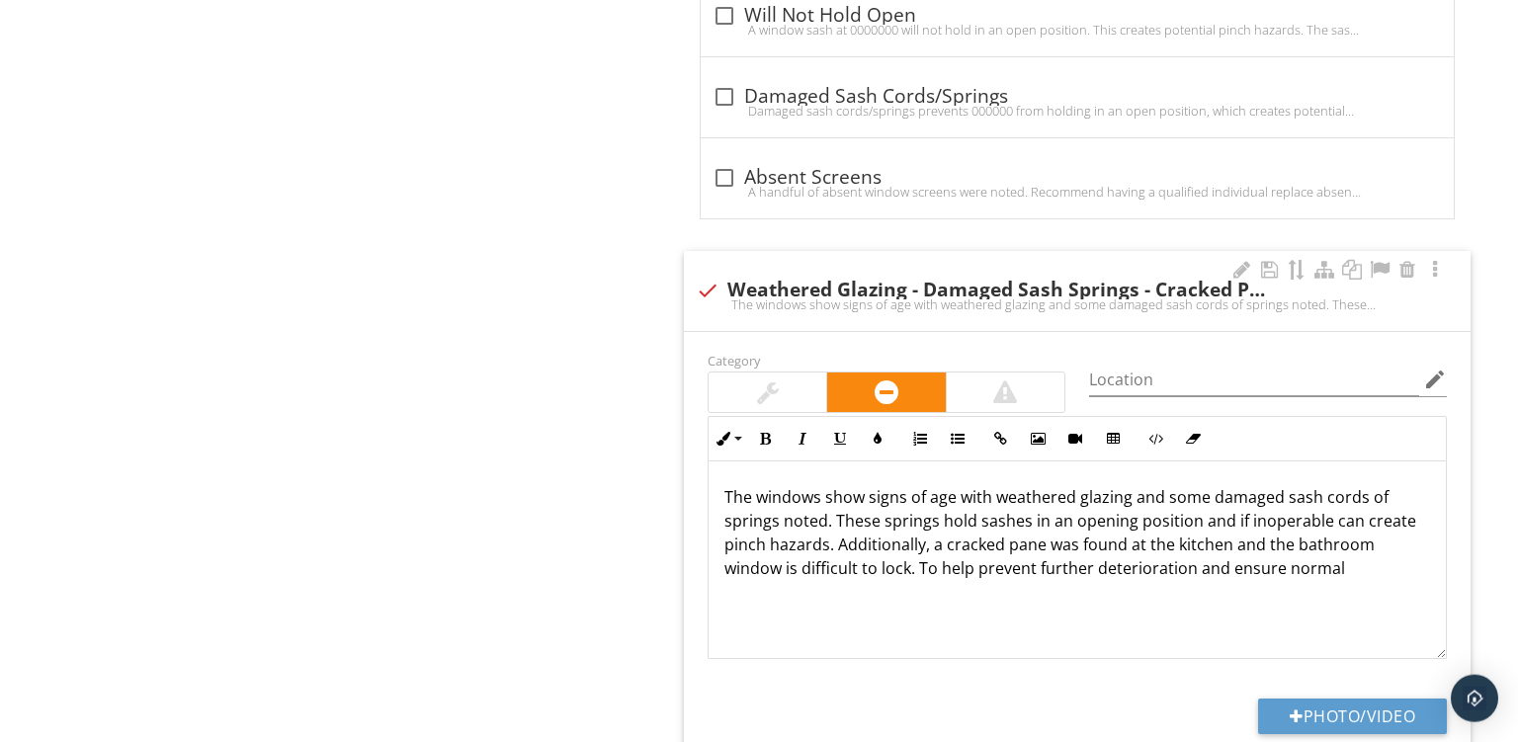
click at [1316, 563] on p "The windows show signs of age with weathered glazing and some damaged sash cord…" at bounding box center [1078, 532] width 706 height 95
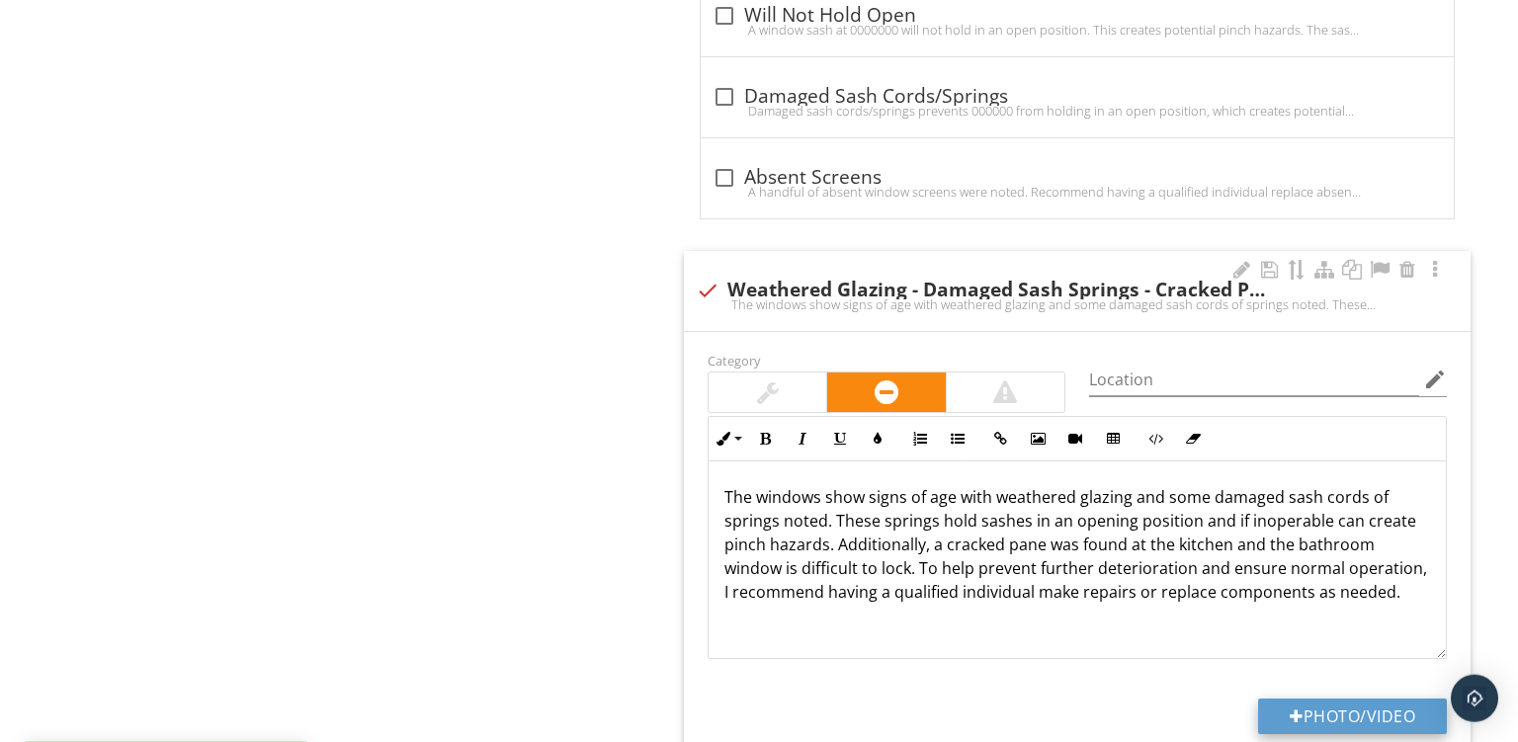
click at [1293, 709] on div at bounding box center [1297, 717] width 14 height 16
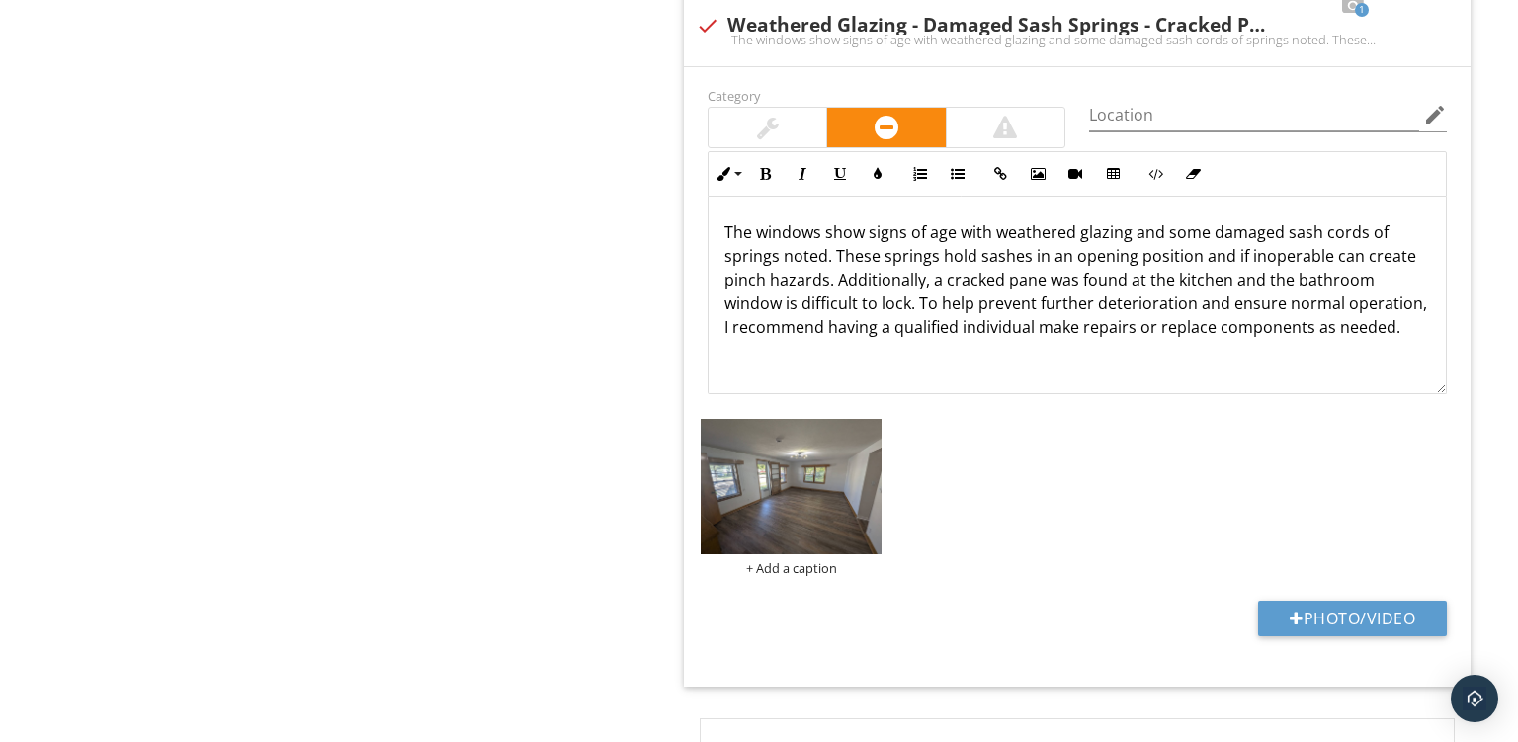
scroll to position [2859, 0]
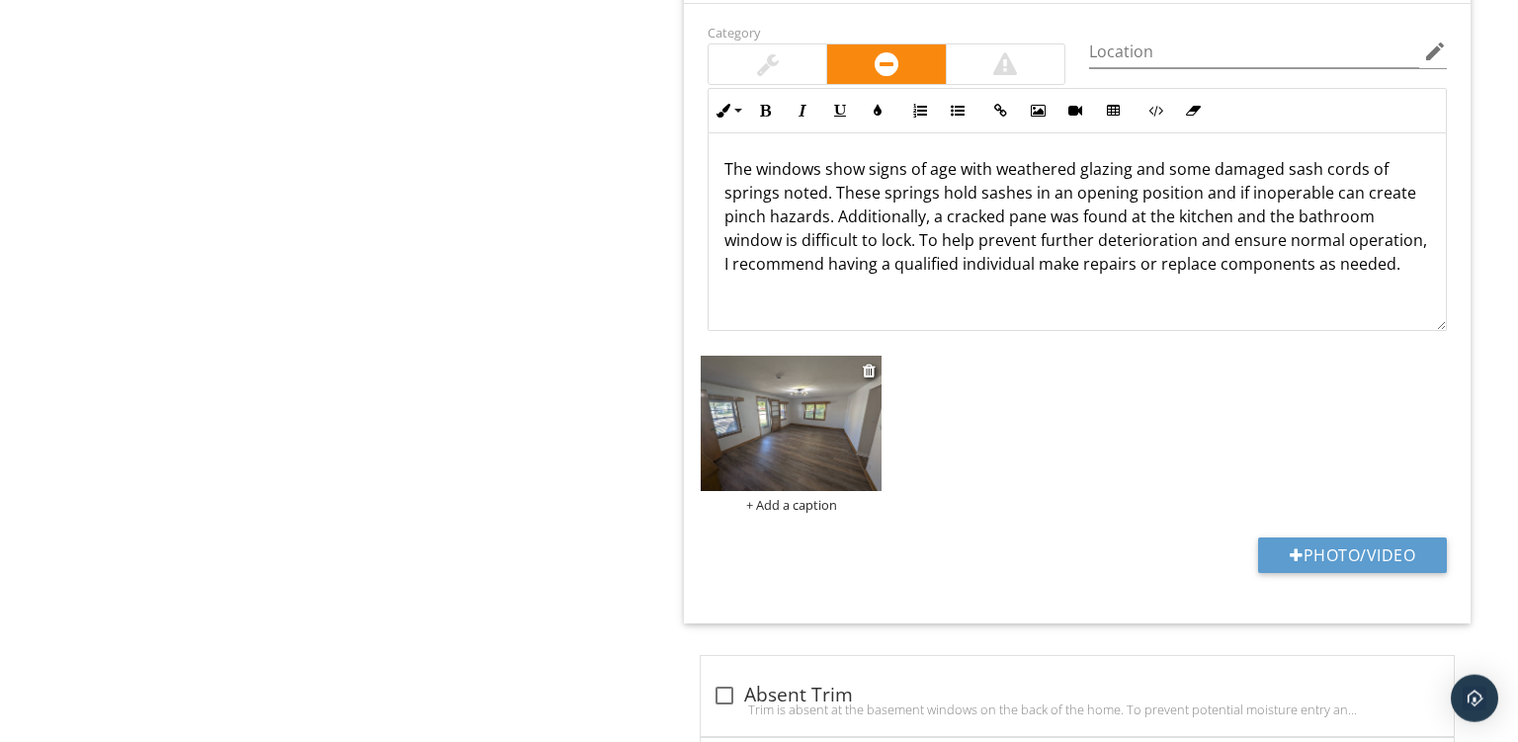
click at [868, 372] on div at bounding box center [871, 371] width 16 height 24
click at [868, 364] on div at bounding box center [869, 371] width 13 height 16
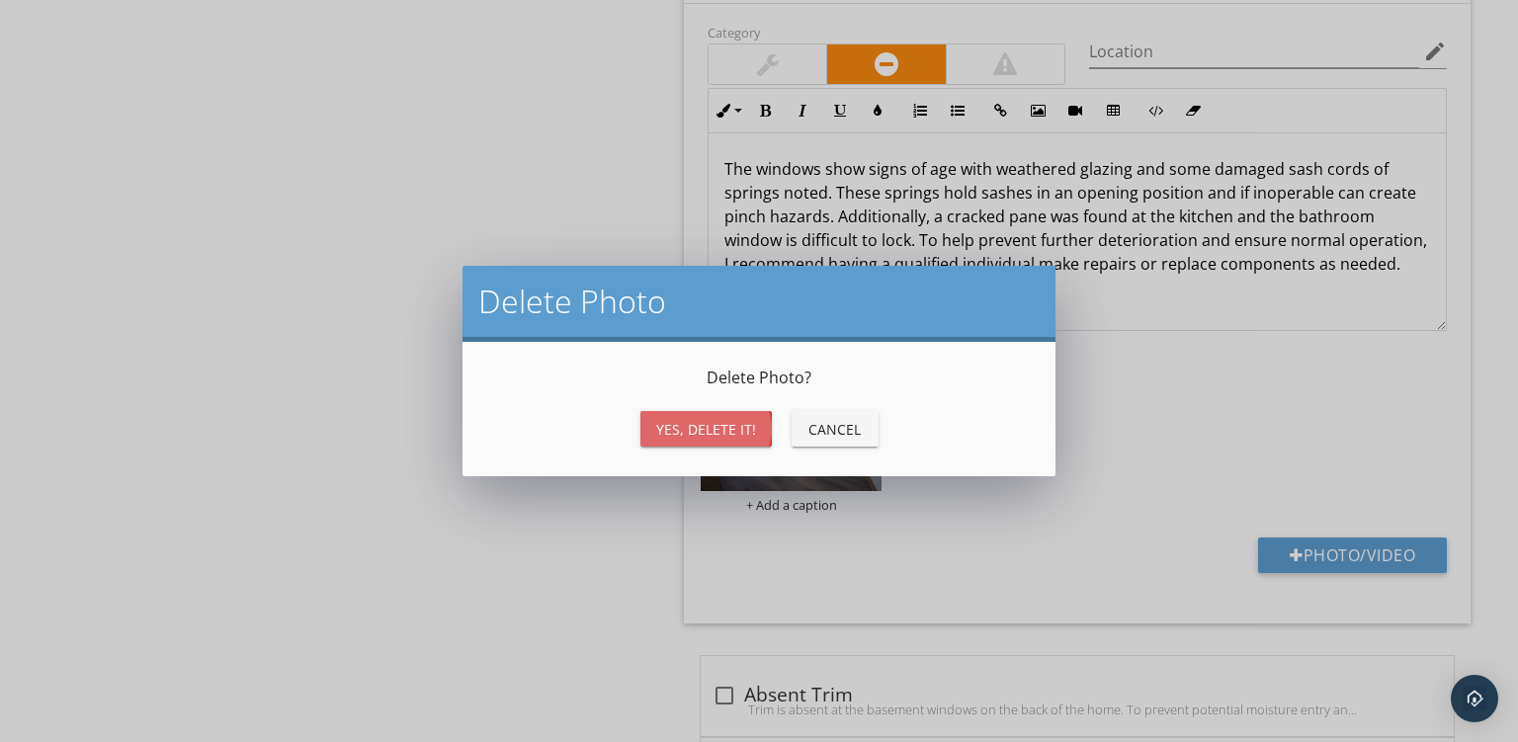
click at [679, 428] on div "Yes, Delete it!" at bounding box center [706, 429] width 100 height 21
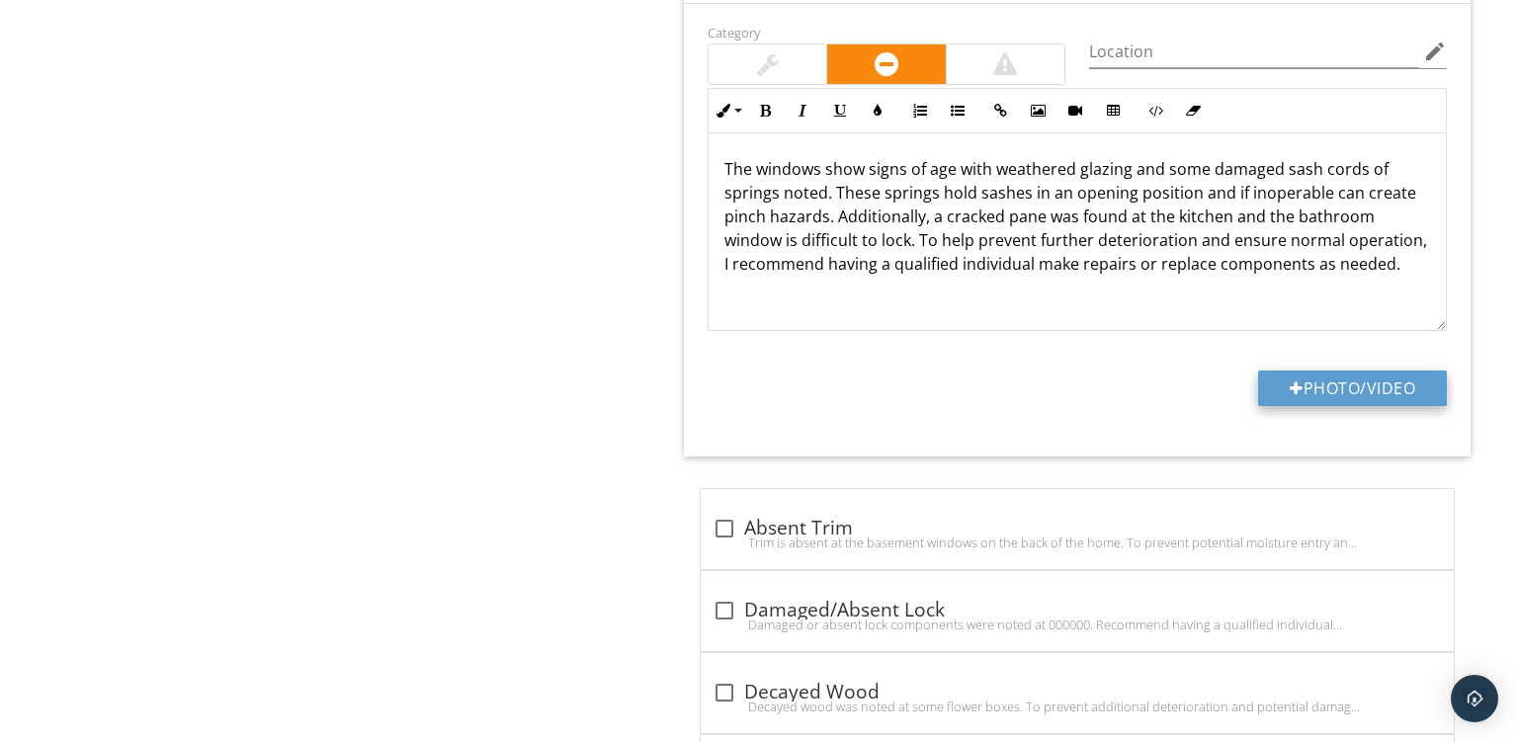
click at [1312, 374] on button "Photo/Video" at bounding box center [1352, 389] width 189 height 36
type input "C:\fakepath\PXL_20250929_150202197.jpg"
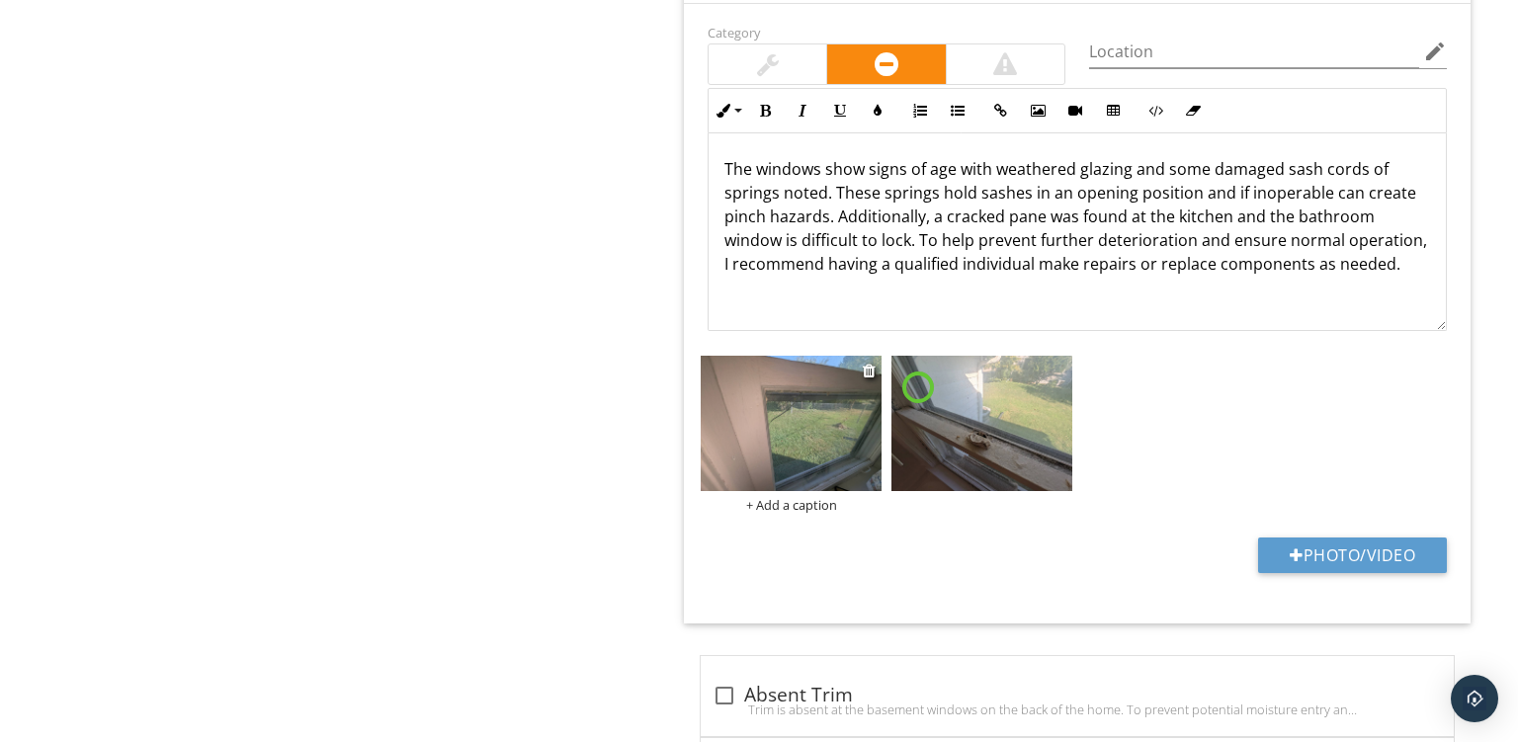
click at [812, 498] on div "+ Add a caption" at bounding box center [791, 505] width 181 height 16
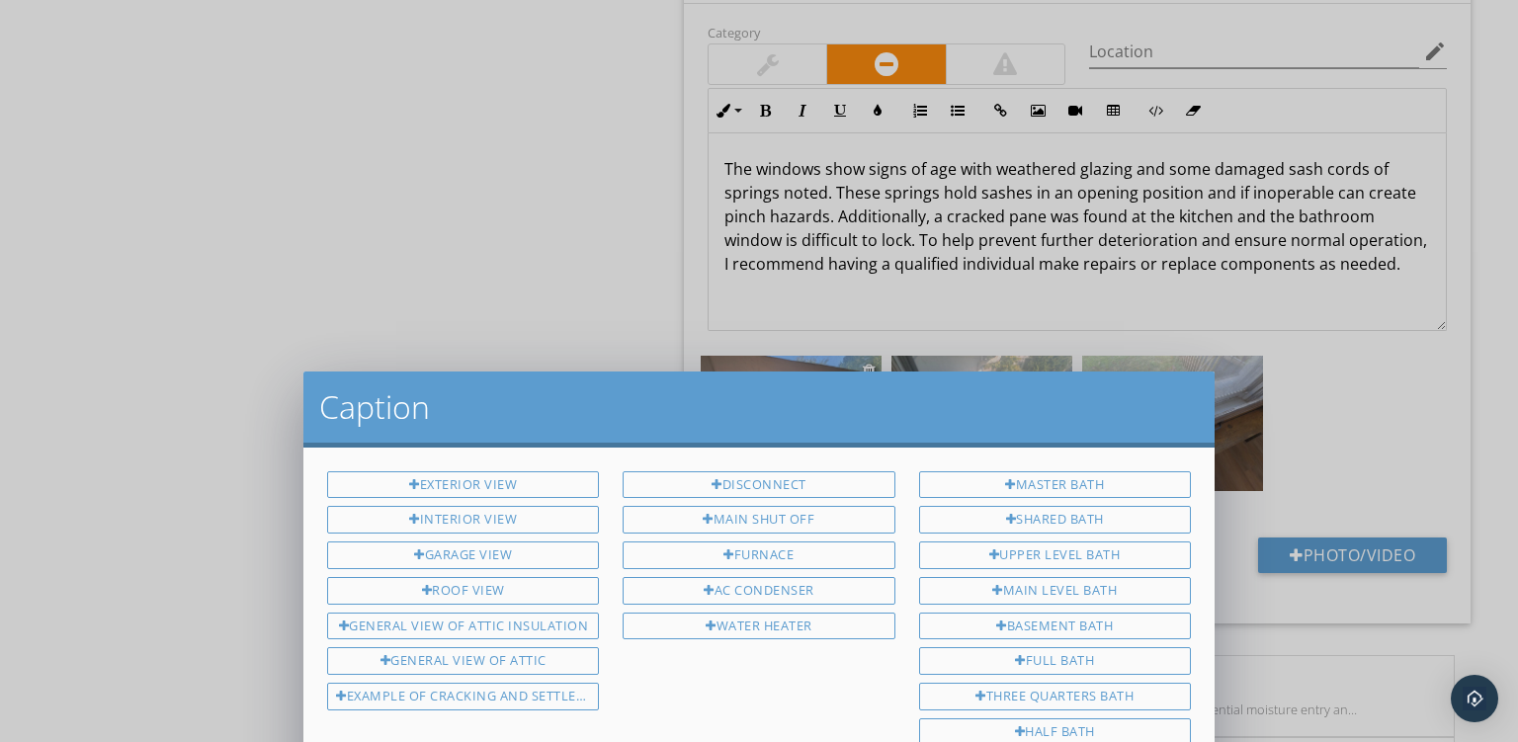
scroll to position [0, 0]
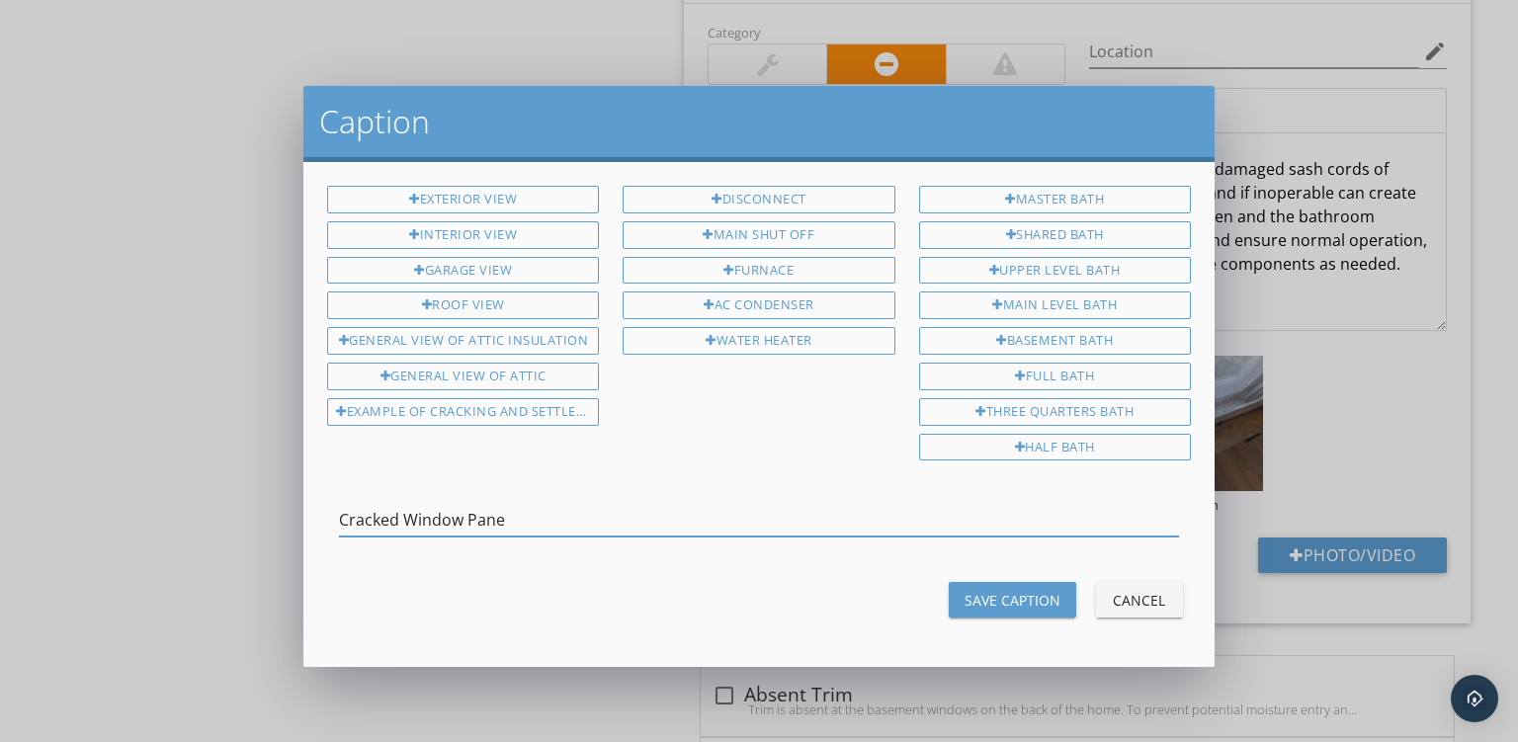
type input "Cracked Window Pane"
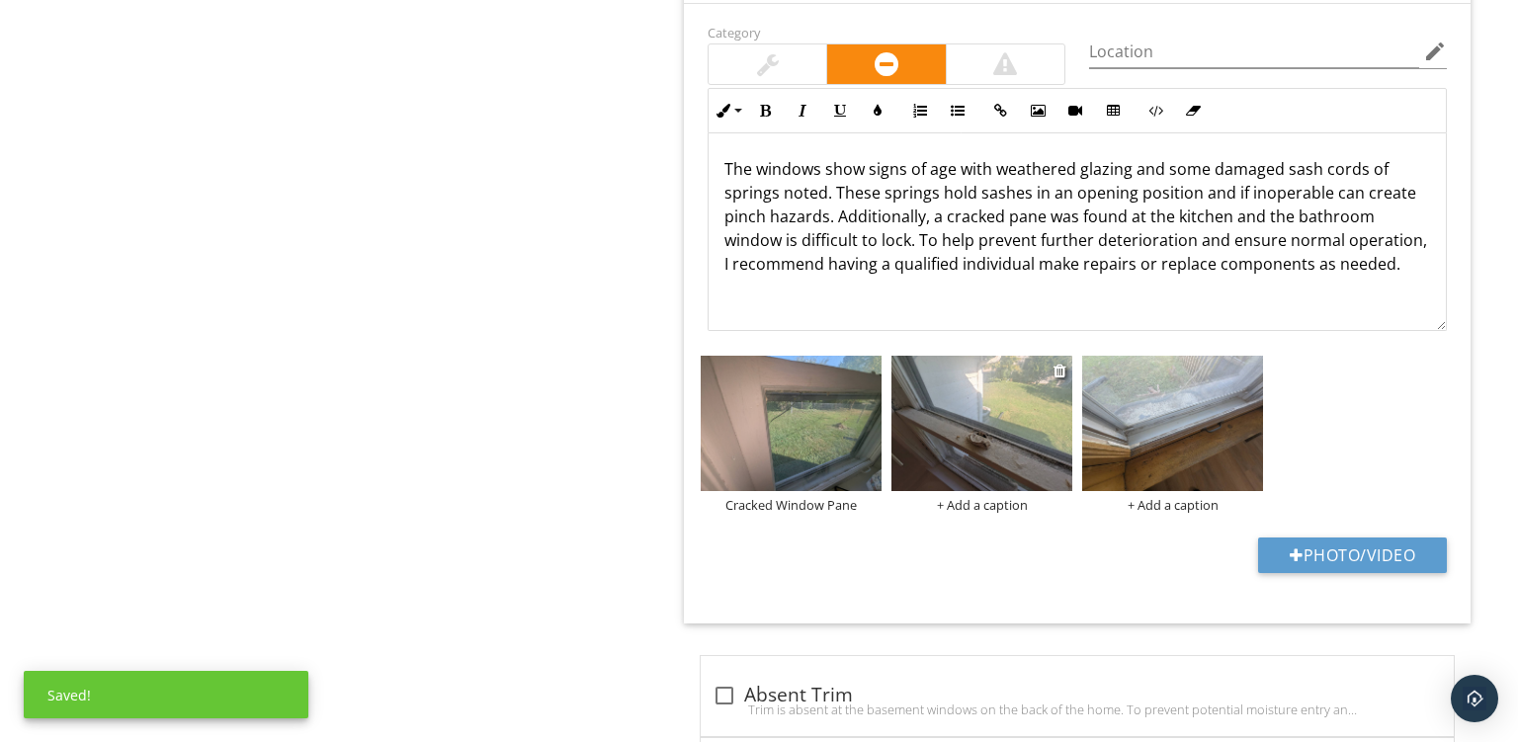
click at [961, 505] on div "+ Add a caption" at bounding box center [982, 505] width 181 height 16
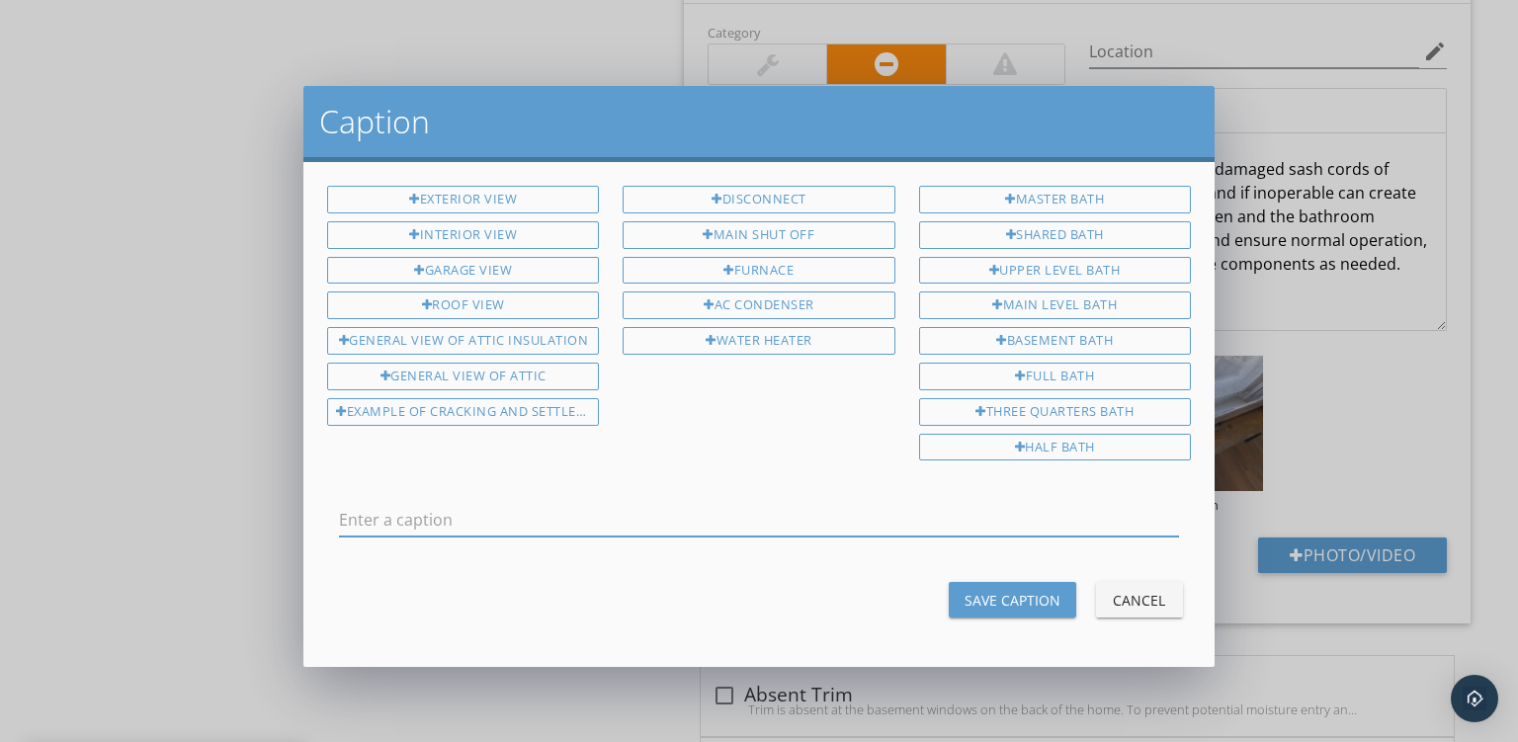
click at [381, 508] on input "text" at bounding box center [759, 520] width 840 height 33
type input "Difficult To Lock"
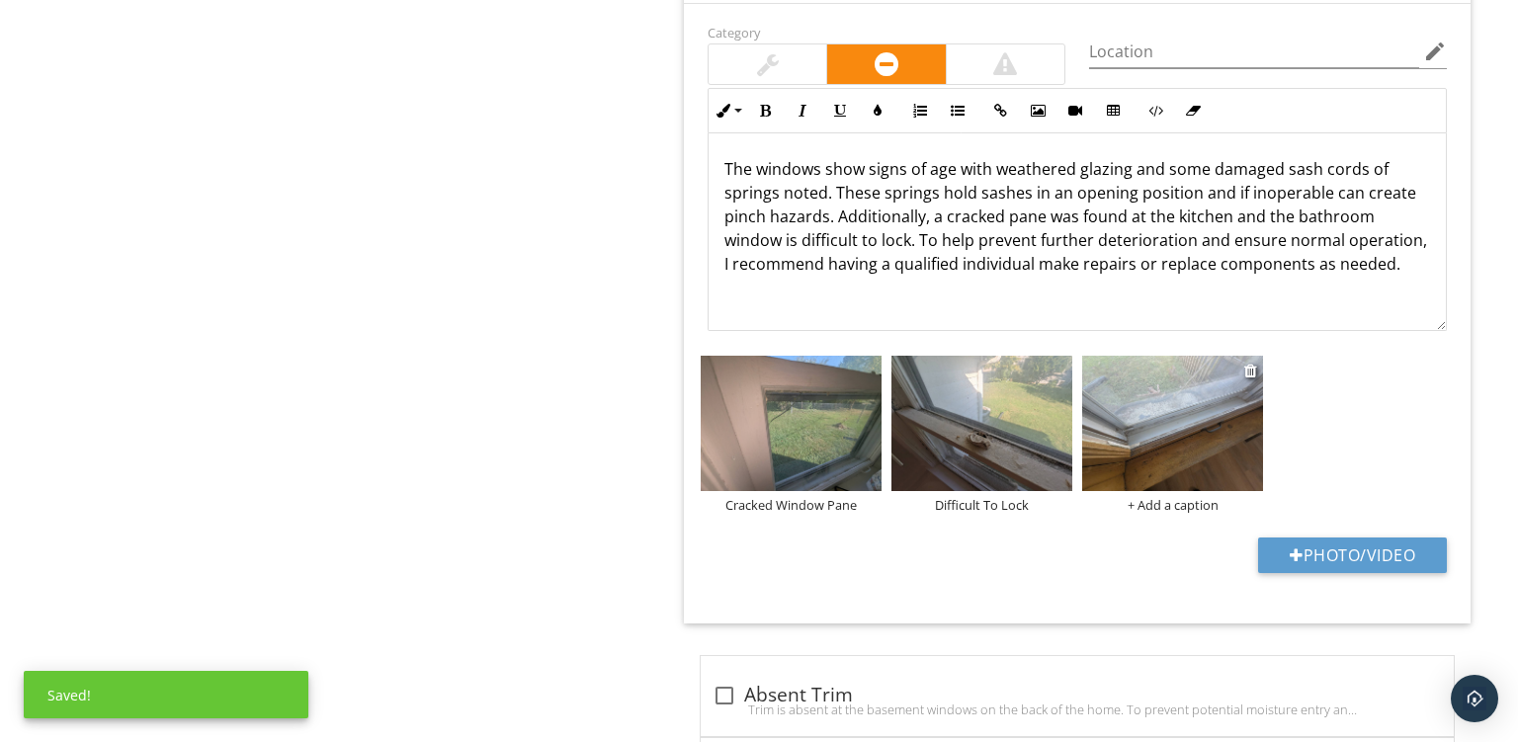
click at [1149, 500] on div "+ Add a caption" at bounding box center [1172, 505] width 181 height 16
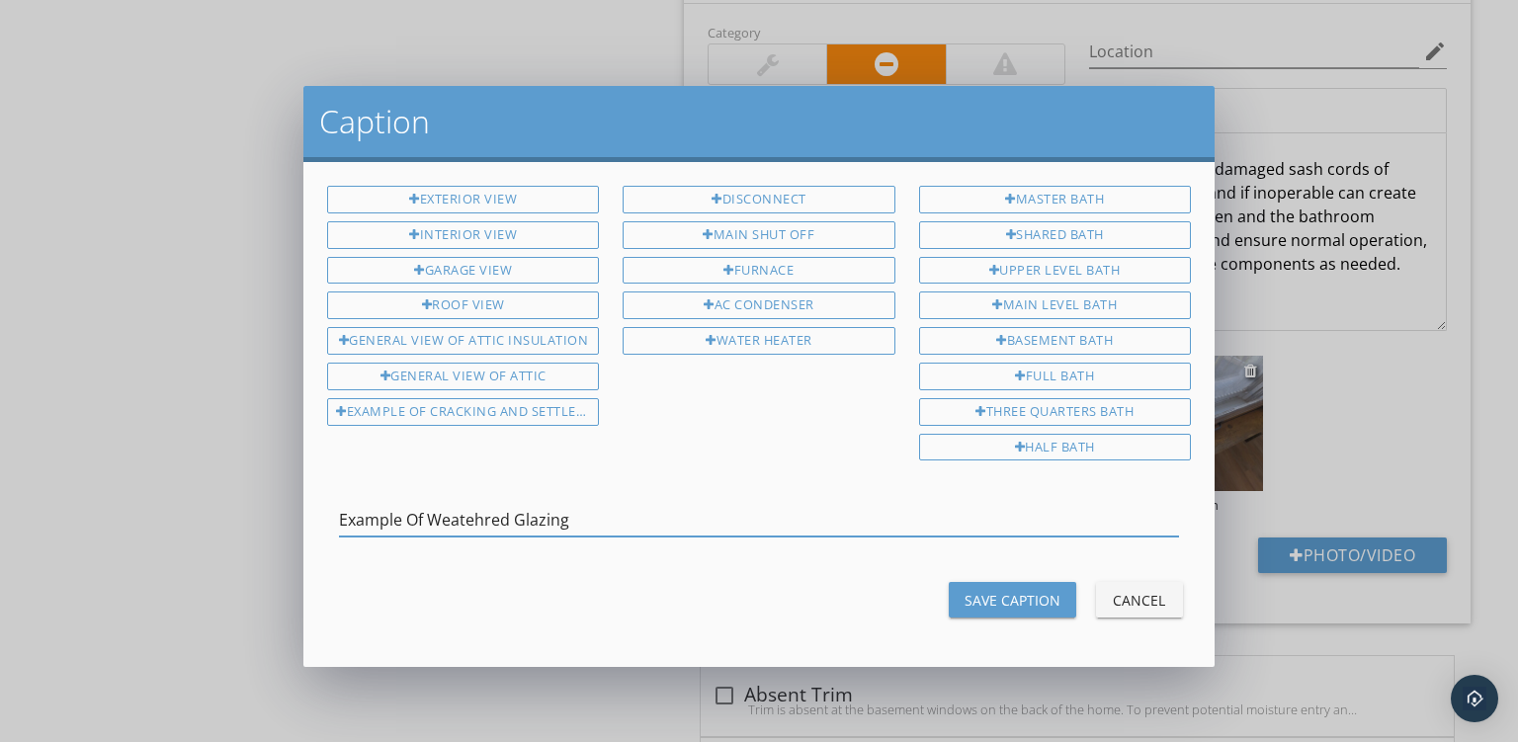
type input "Example Of Weatehred Glazing"
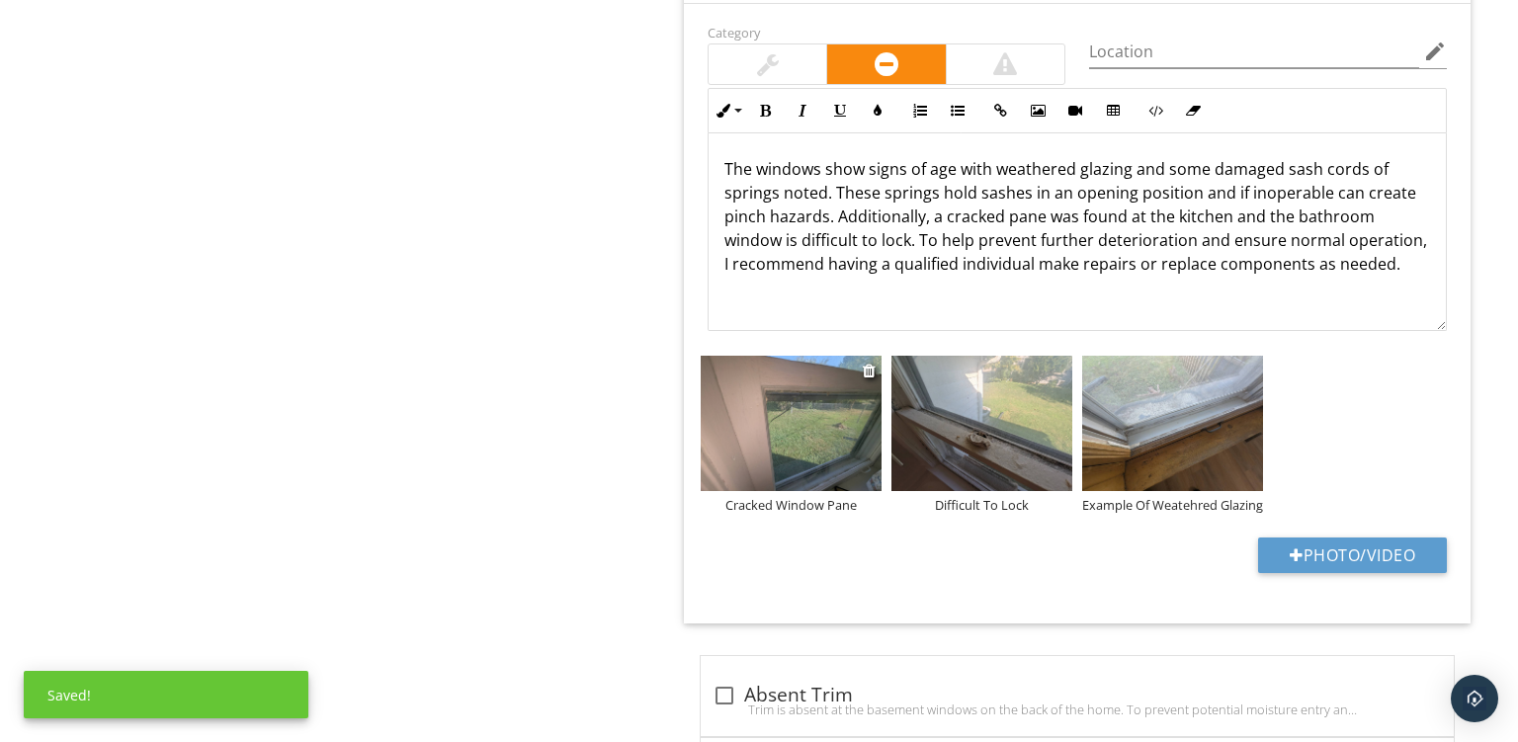
click at [757, 421] on img at bounding box center [791, 424] width 181 height 136
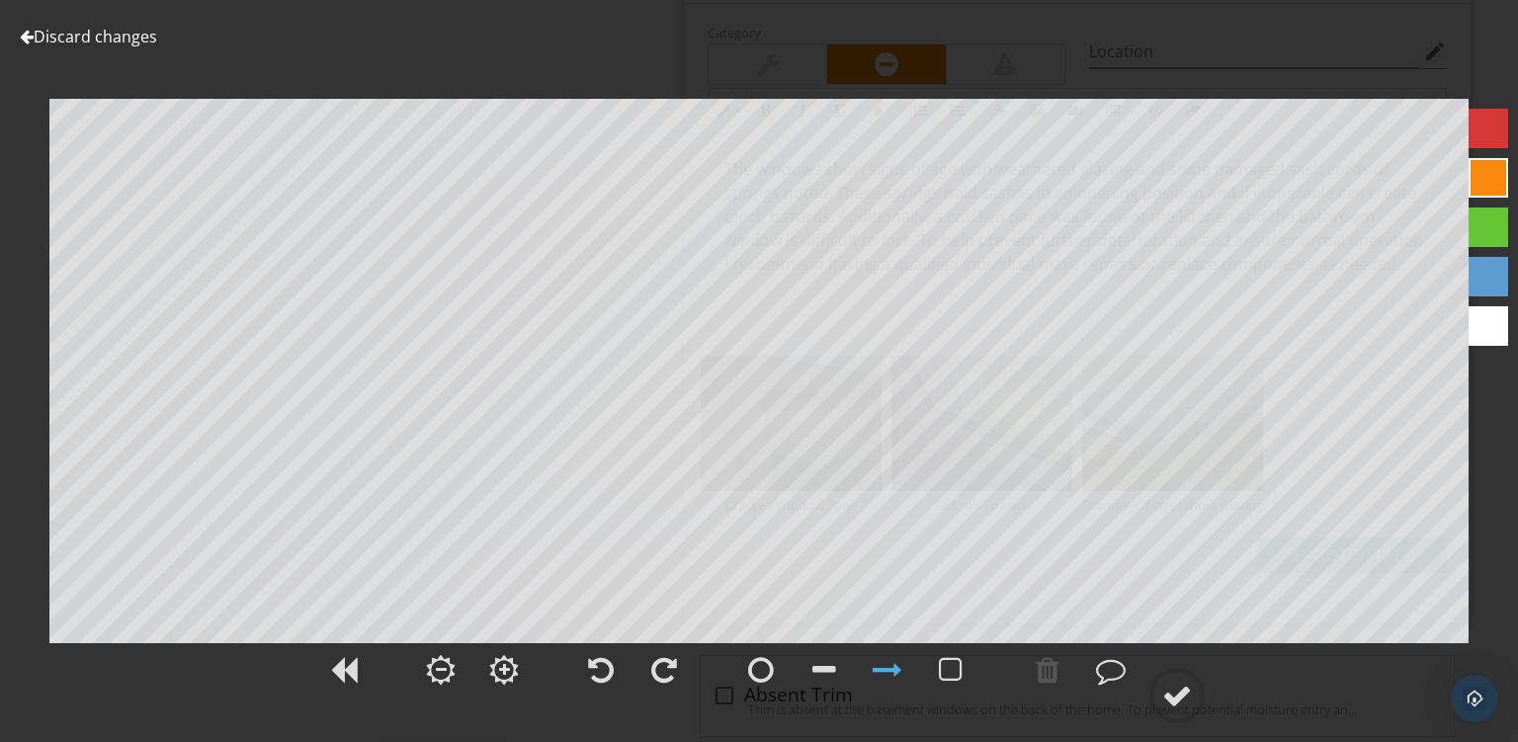
click at [1480, 173] on div at bounding box center [1489, 178] width 40 height 40
click at [1191, 707] on div at bounding box center [1178, 696] width 30 height 30
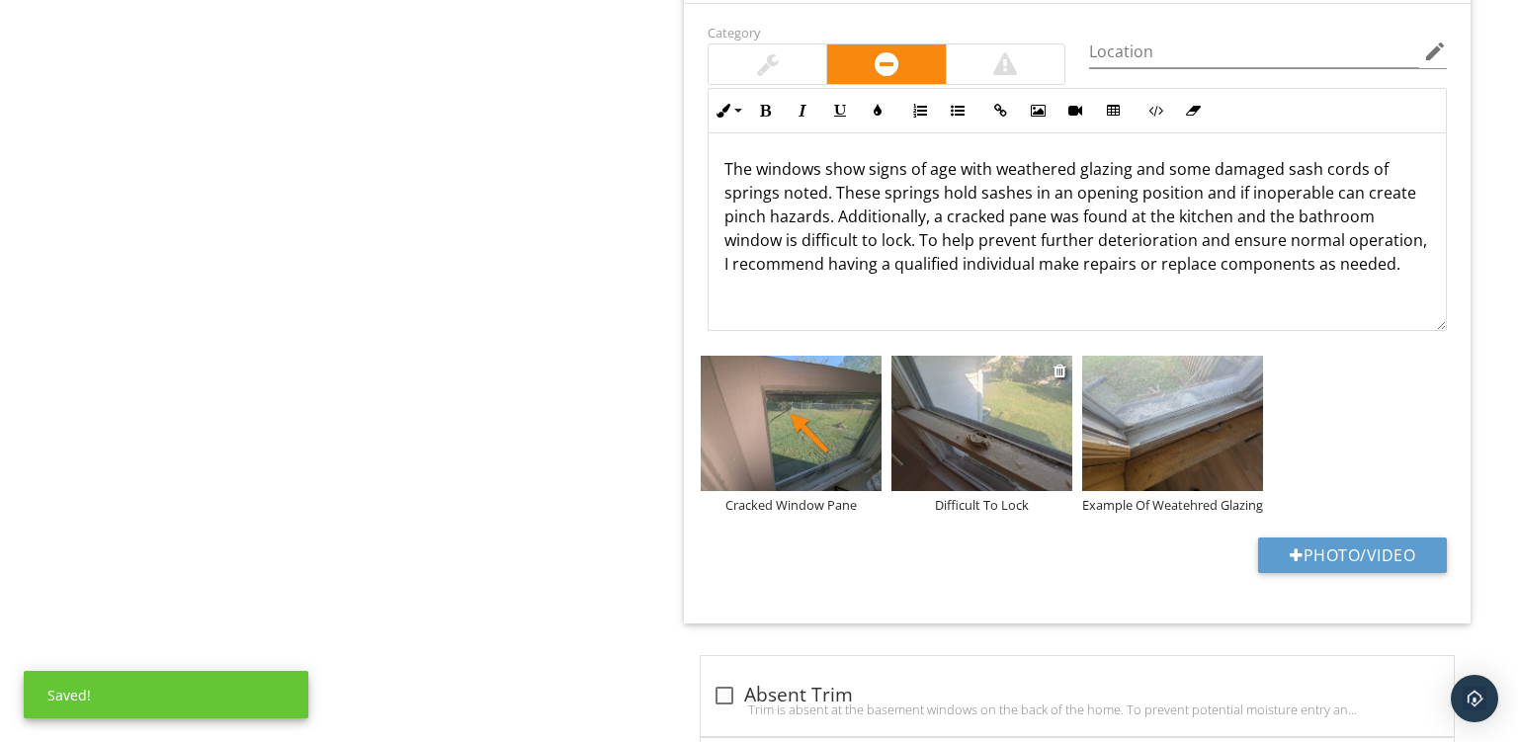
click at [979, 402] on img at bounding box center [982, 424] width 181 height 136
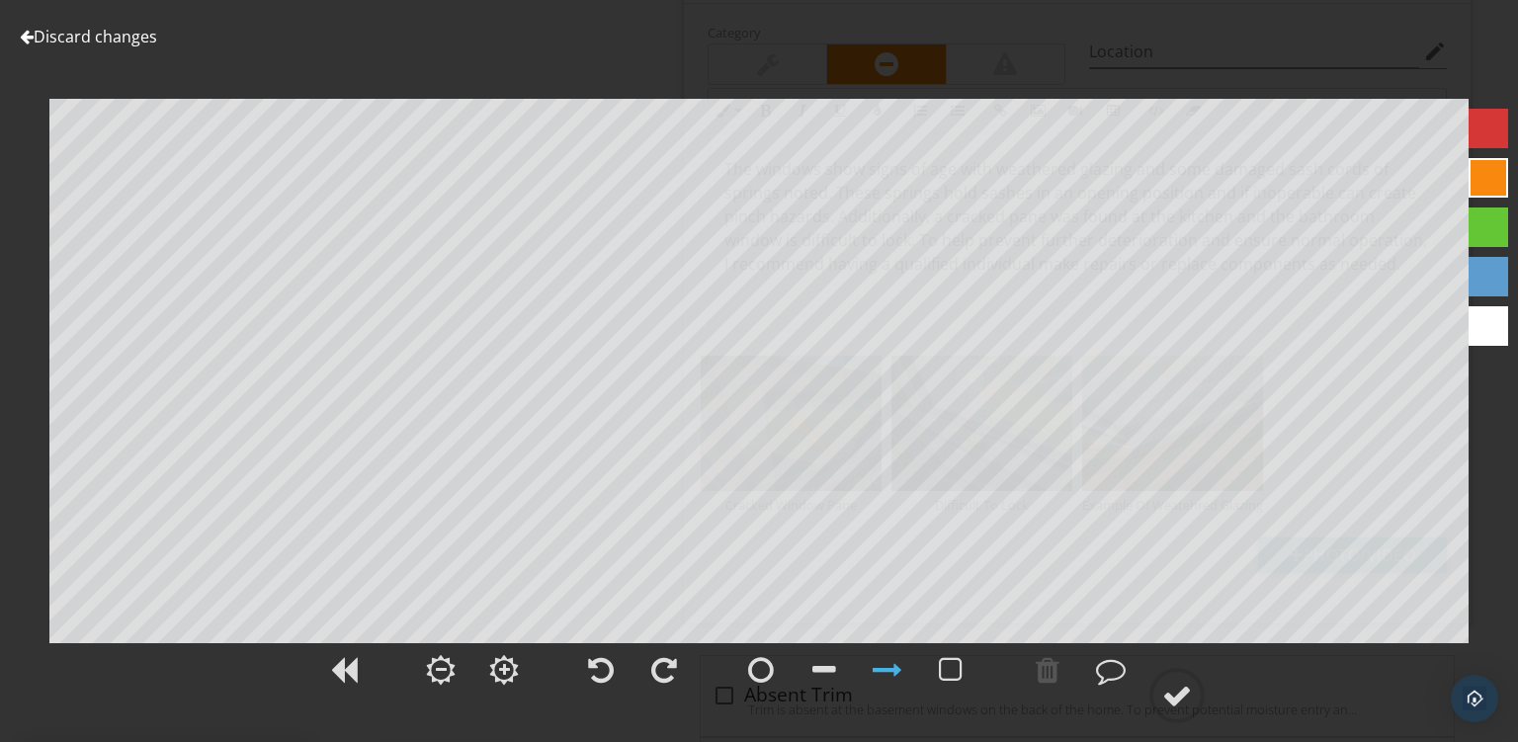
click at [1476, 181] on div at bounding box center [1489, 178] width 40 height 40
click at [1174, 688] on div at bounding box center [1178, 696] width 30 height 30
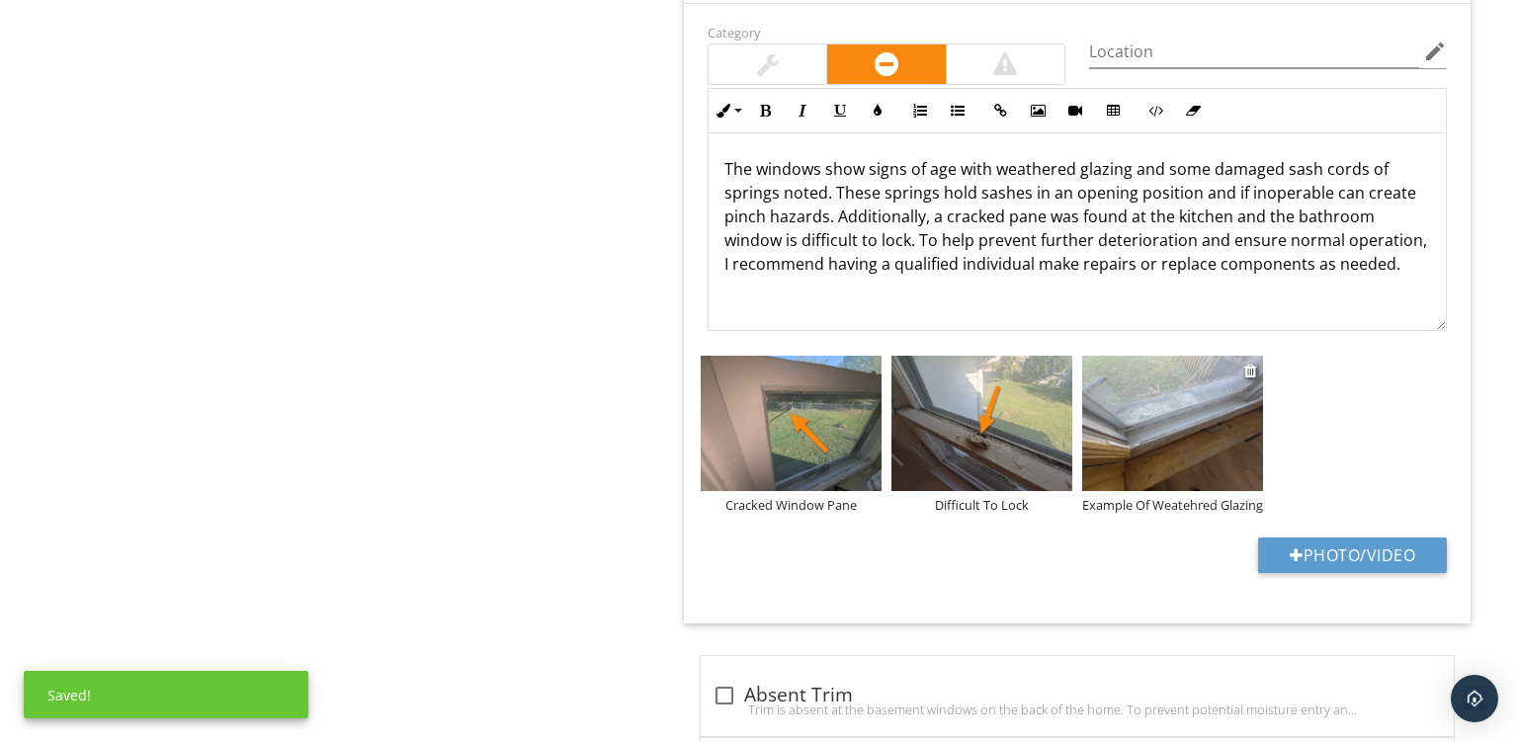
click at [1108, 430] on img at bounding box center [1172, 424] width 181 height 136
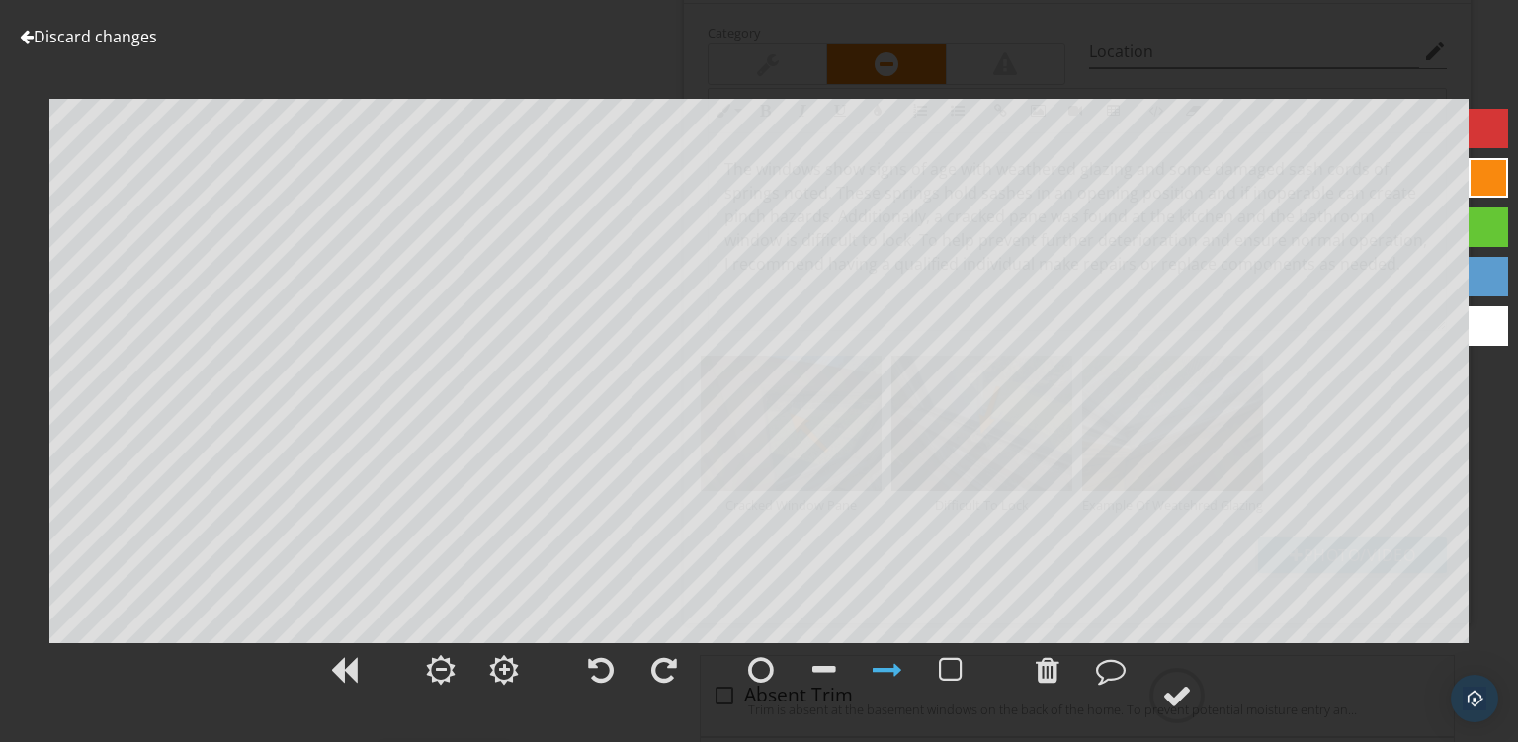
click at [889, 646] on div at bounding box center [856, 673] width 249 height 65
click at [1062, 680] on div at bounding box center [1047, 670] width 49 height 49
click at [884, 657] on div at bounding box center [888, 670] width 30 height 30
click at [1499, 188] on div at bounding box center [1489, 178] width 40 height 40
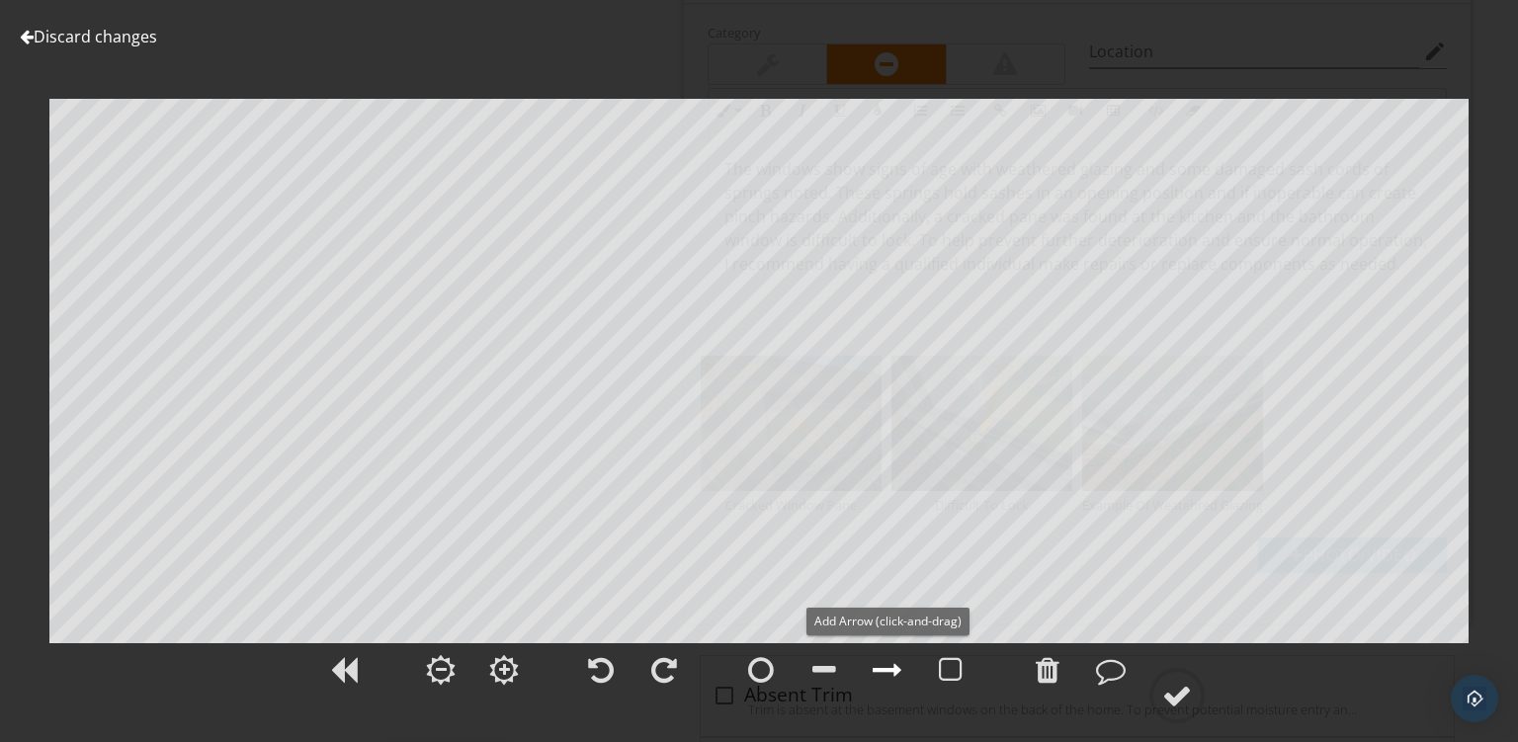
click at [880, 677] on div at bounding box center [888, 670] width 30 height 30
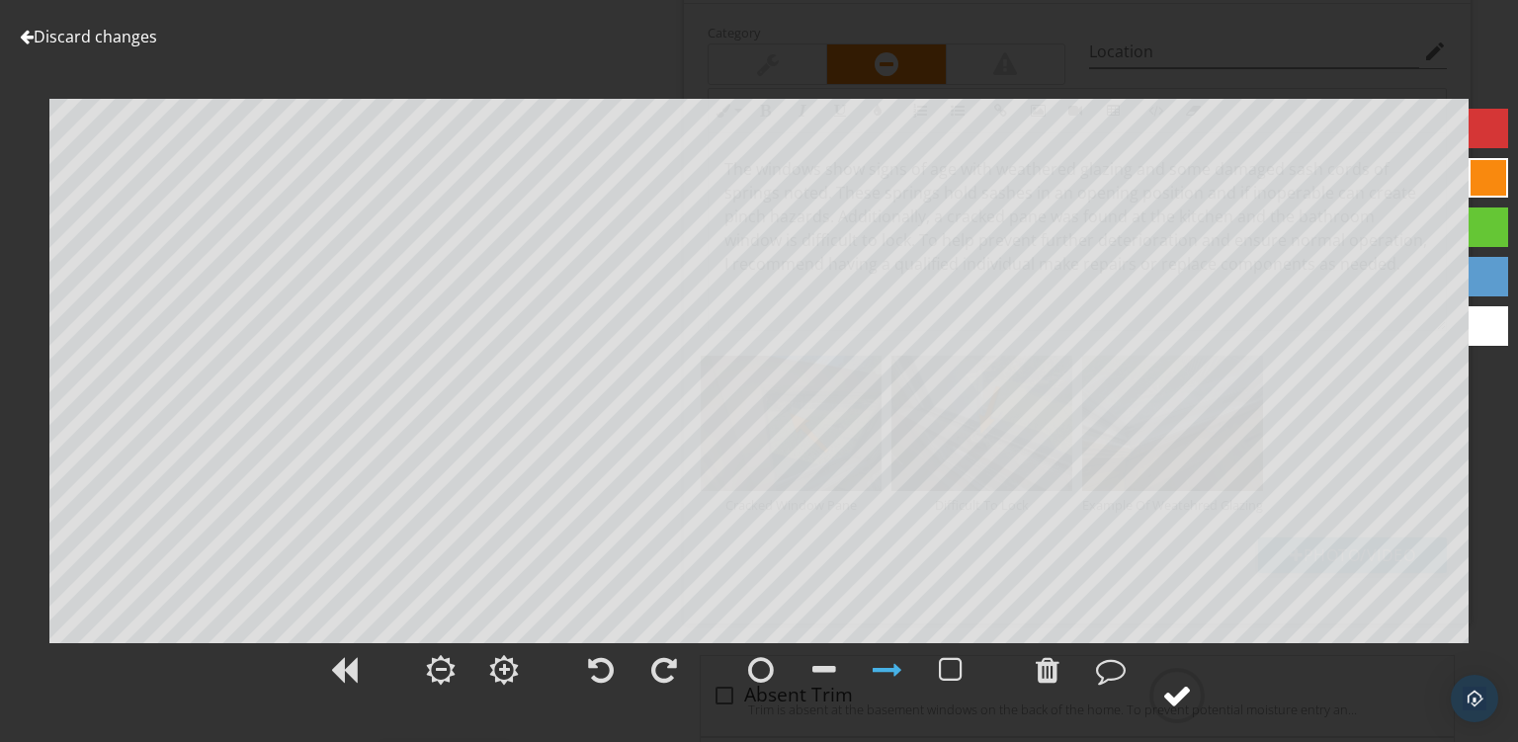
click at [1186, 688] on div at bounding box center [1178, 696] width 30 height 30
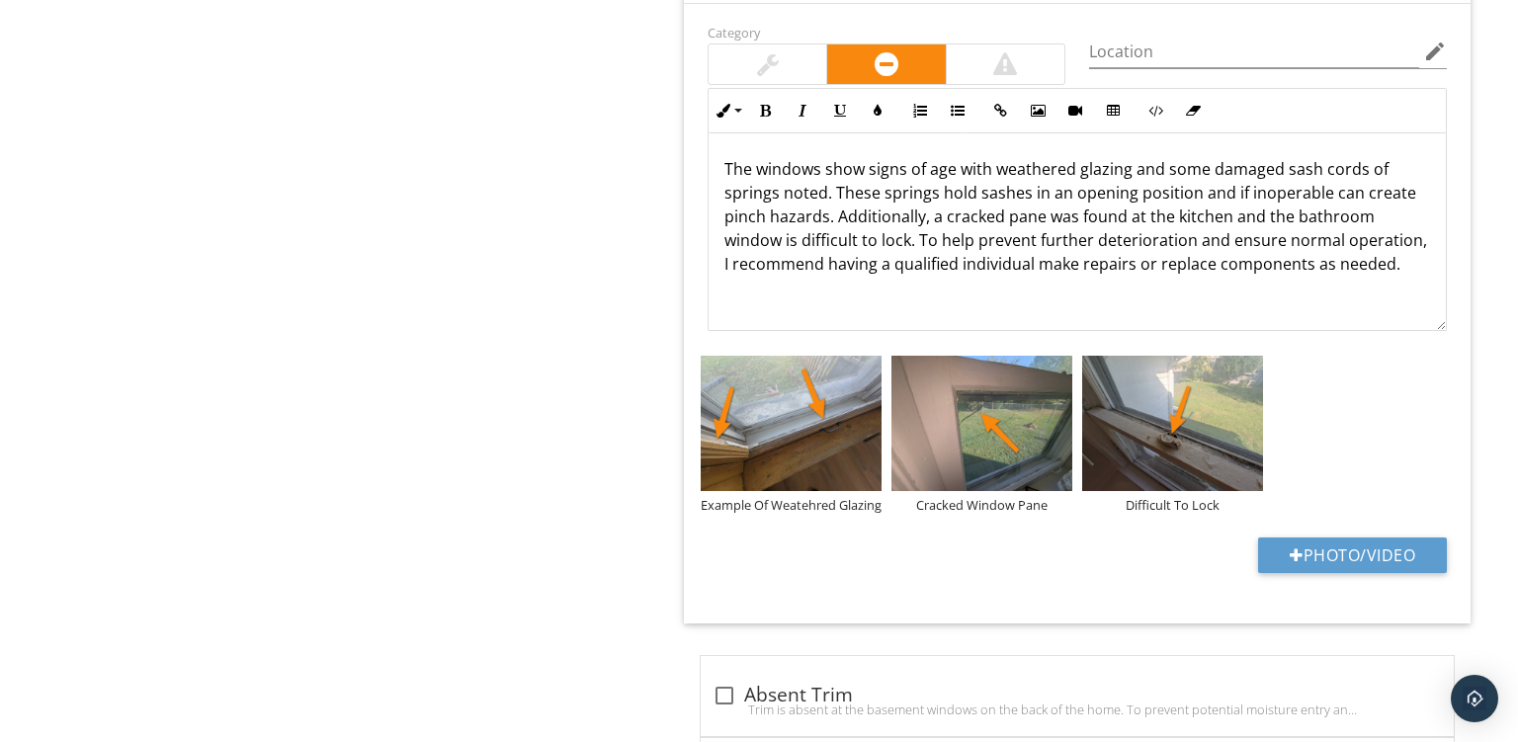
click at [818, 400] on img at bounding box center [791, 424] width 181 height 136
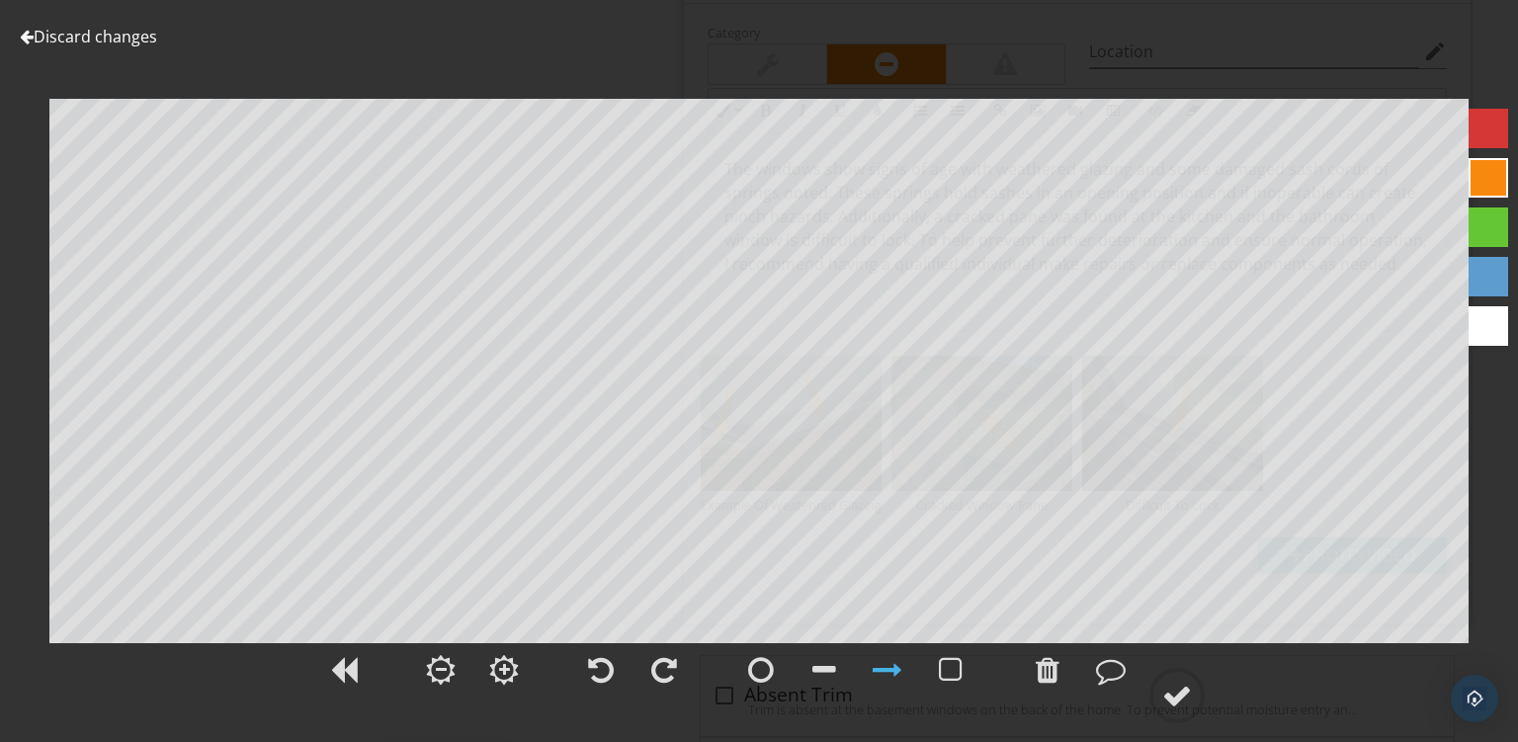
click at [69, 37] on link "Discard changes" at bounding box center [88, 37] width 137 height 22
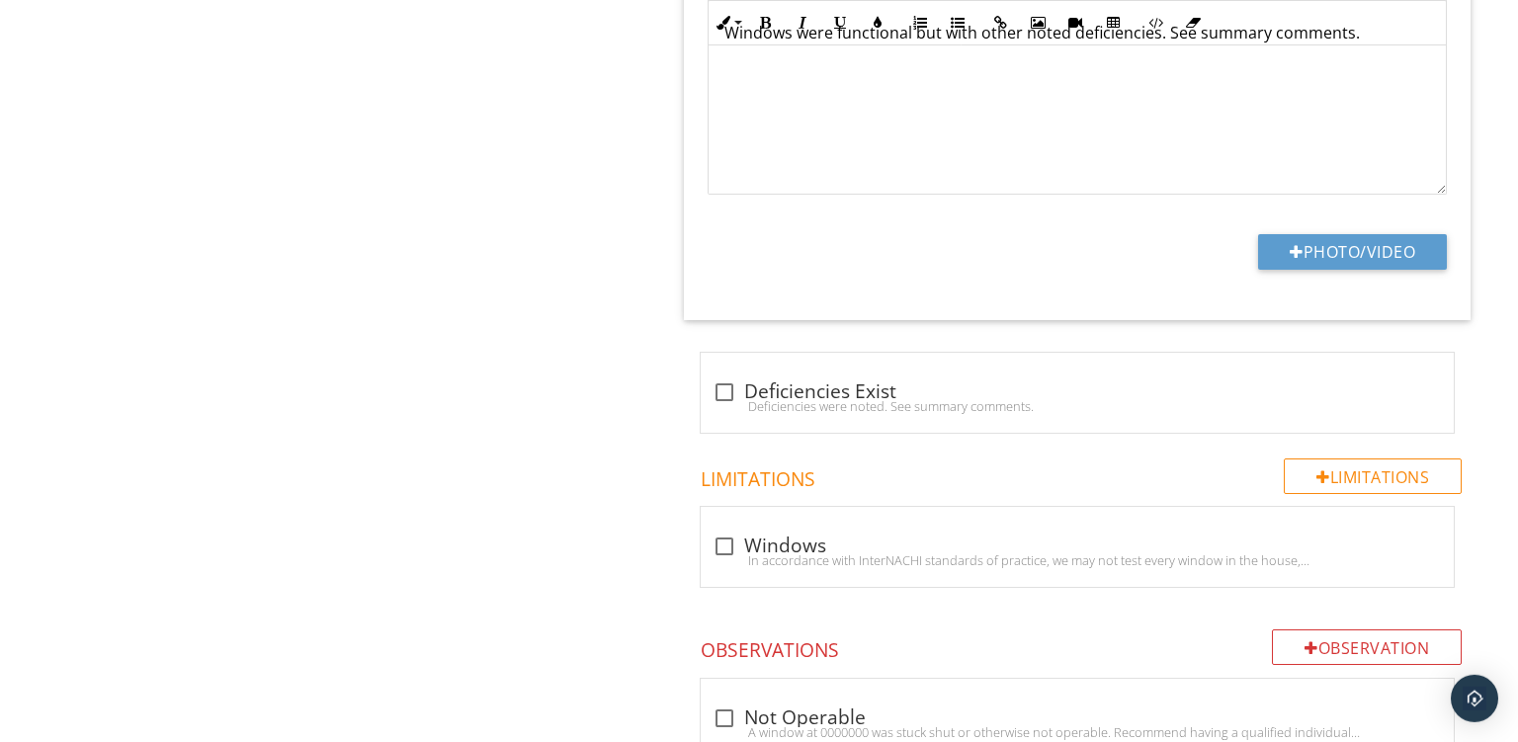
scroll to position [1045, 0]
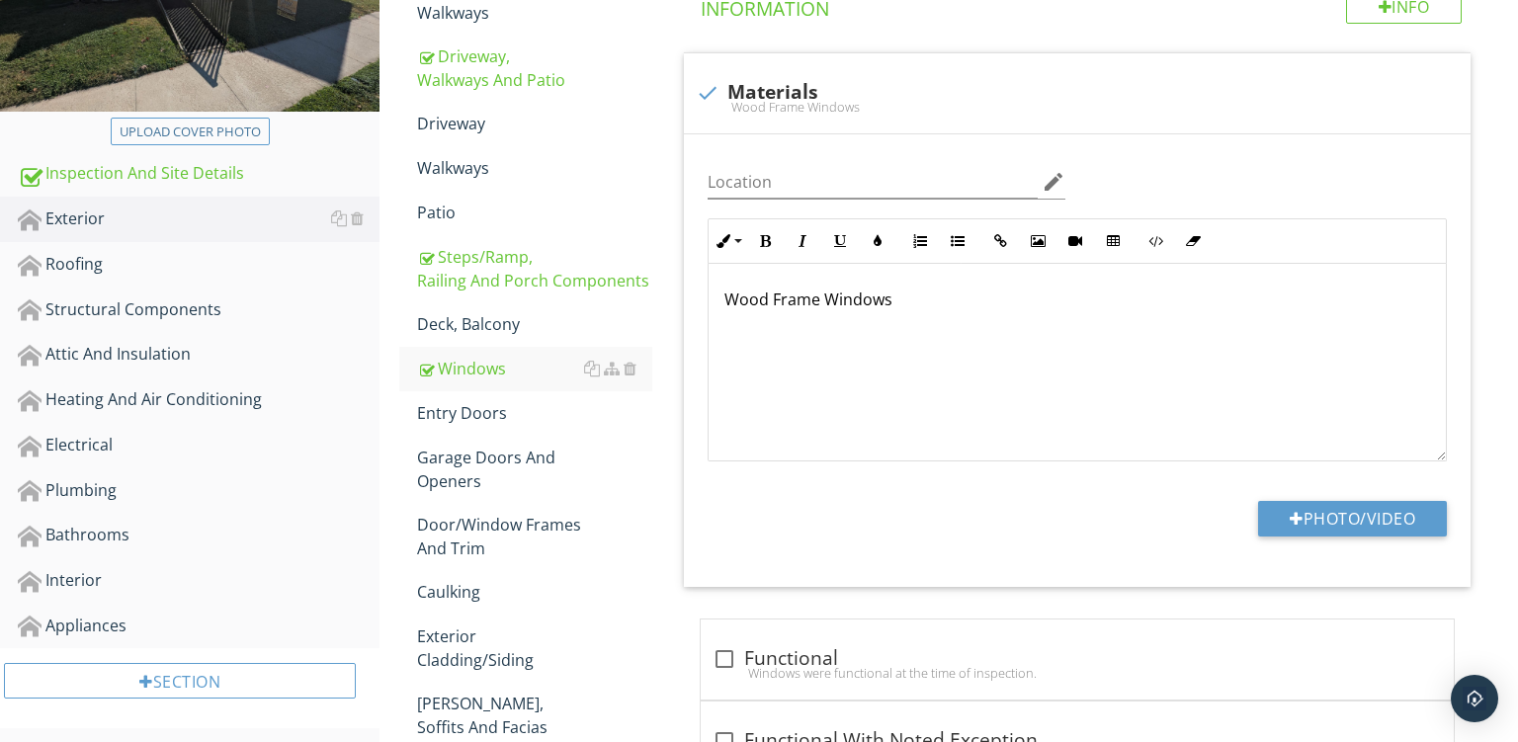
scroll to position [415, 0]
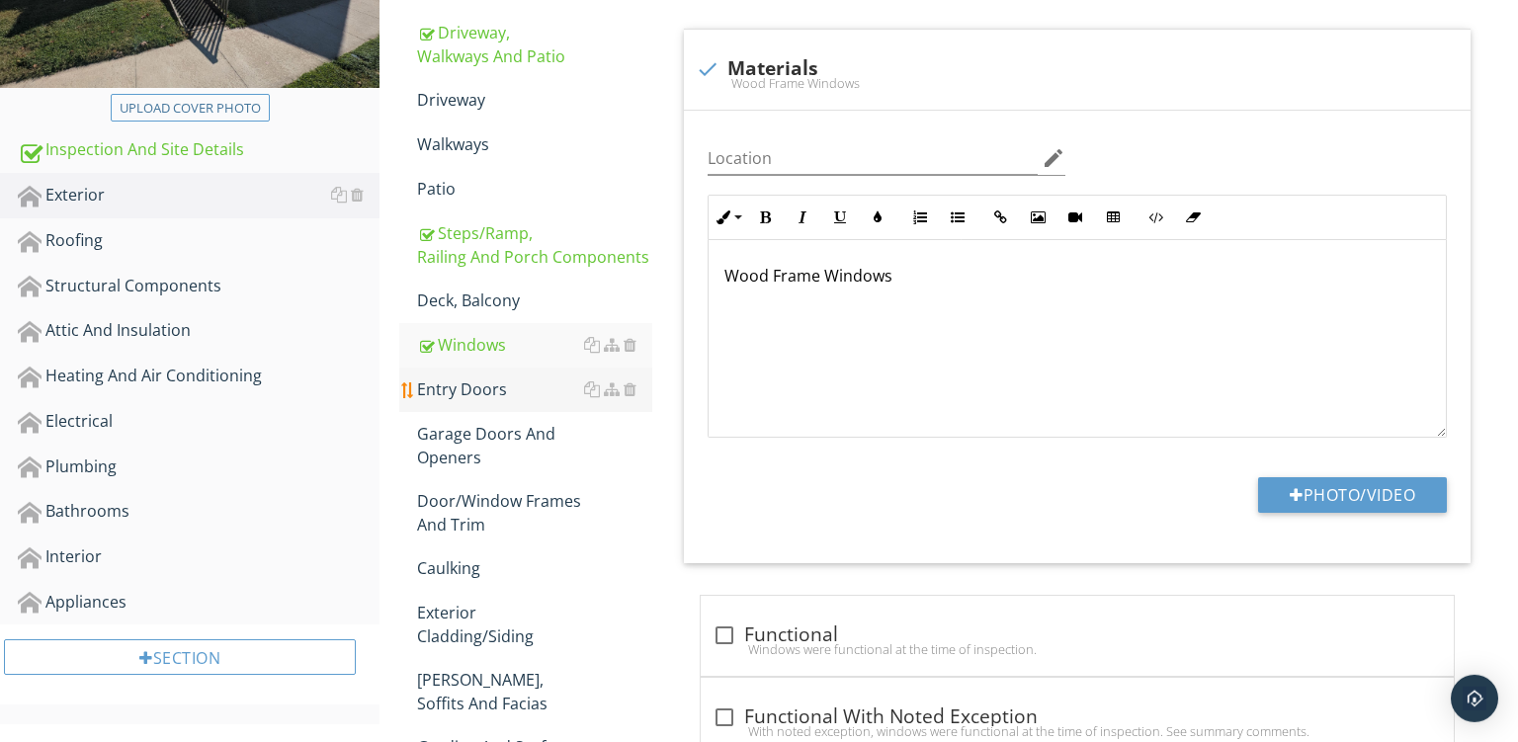
click at [467, 387] on div "Entry Doors" at bounding box center [534, 390] width 235 height 24
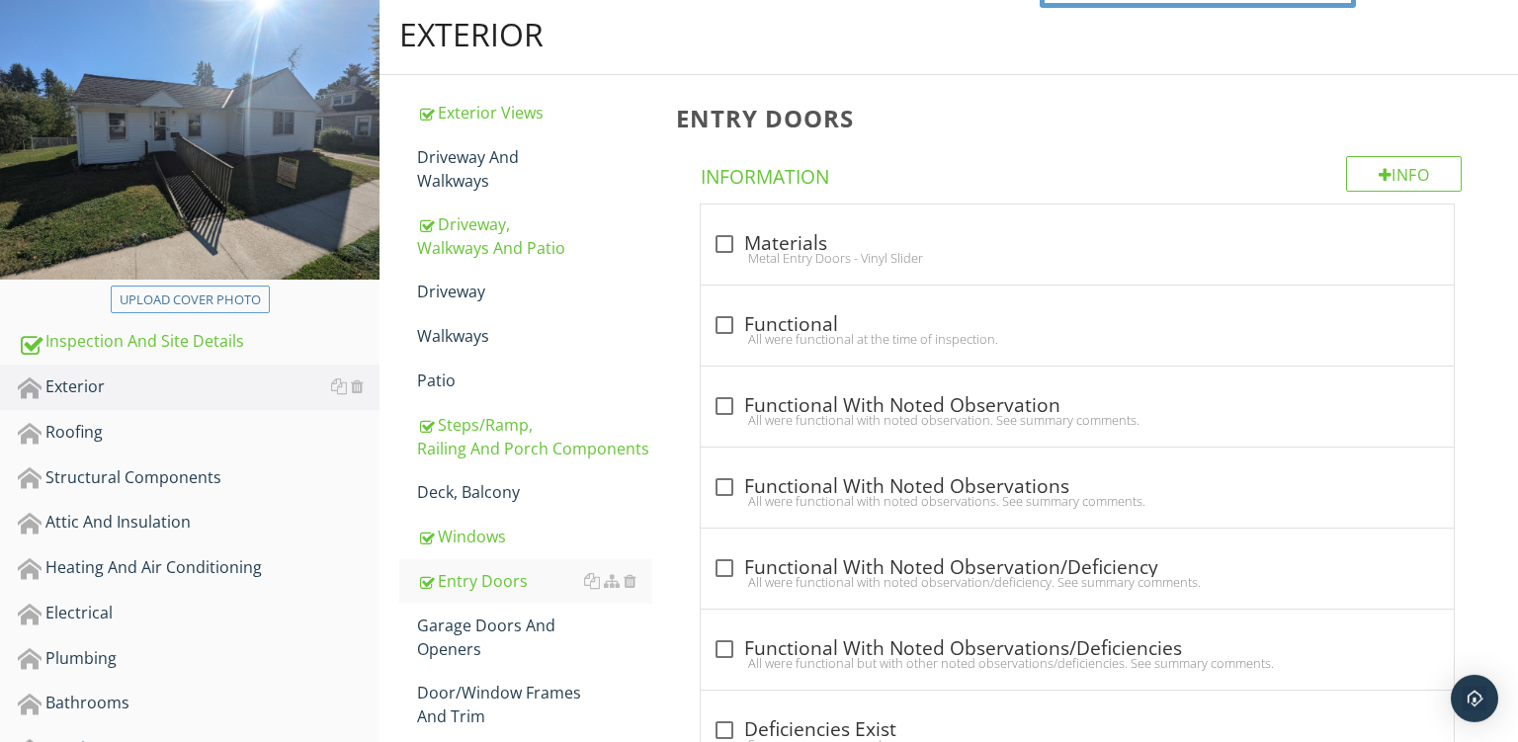
scroll to position [218, 0]
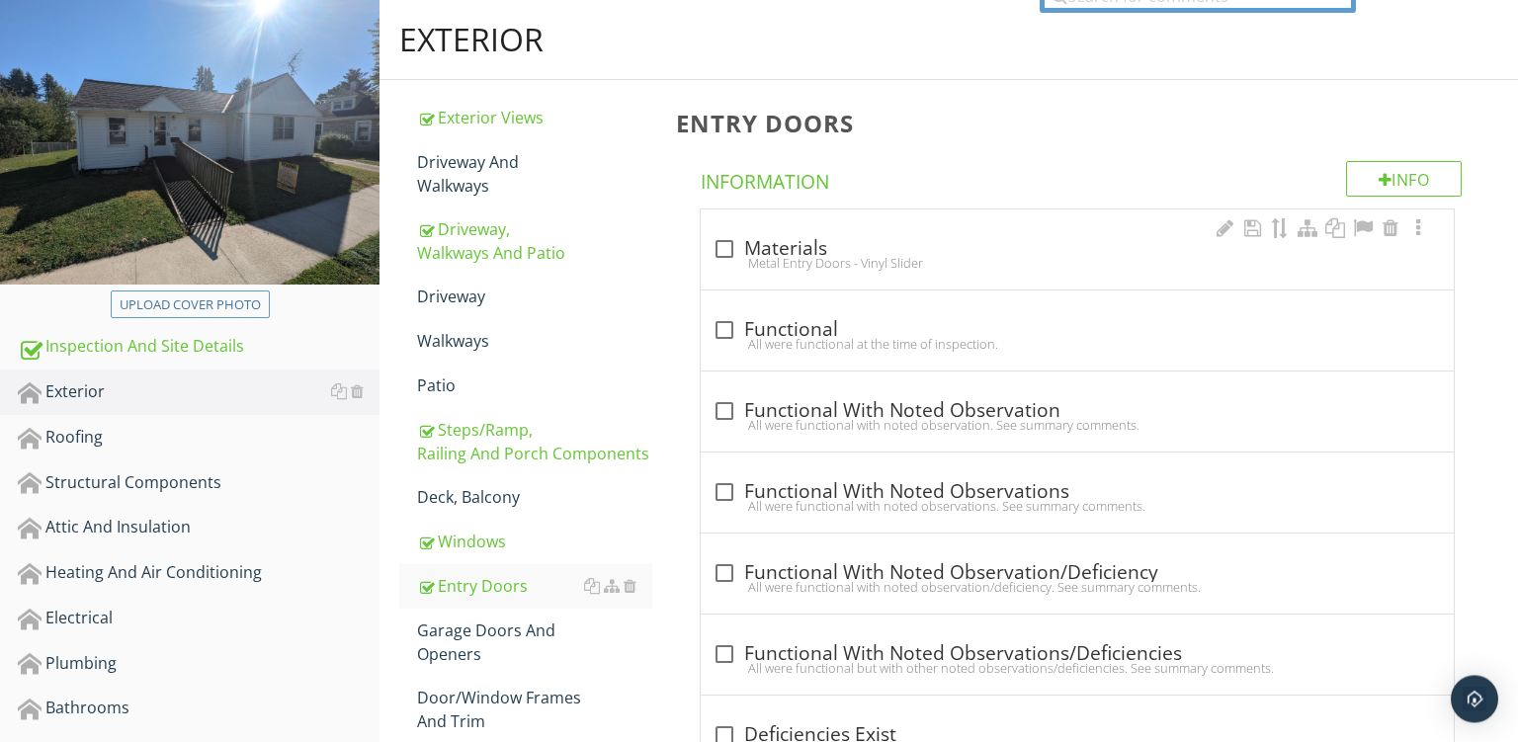
click at [847, 270] on div "check_box_outline_blank Materials Metal Entry Doors - Vinyl Slider" at bounding box center [1078, 254] width 730 height 43
checkbox input "true"
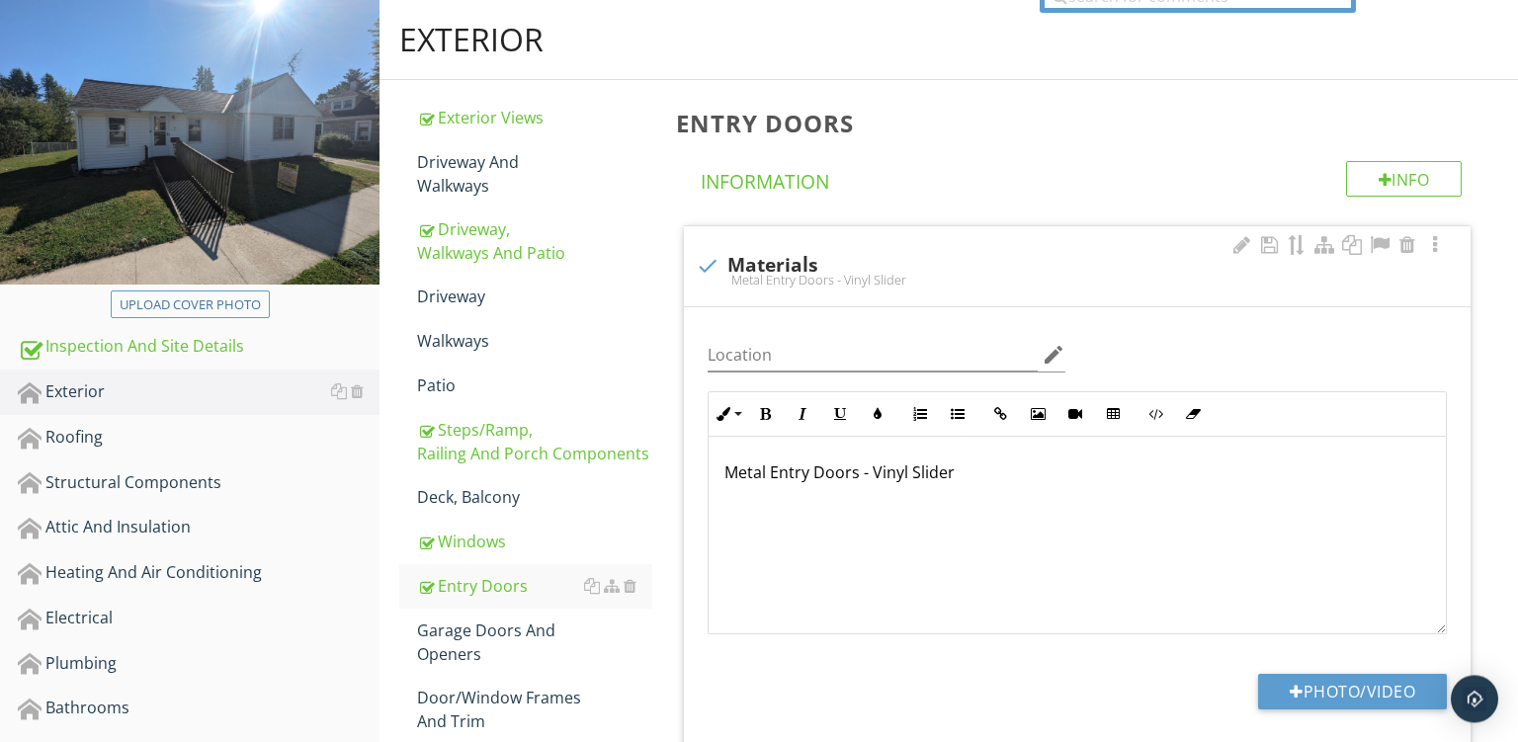
click at [745, 471] on p "Metal Entry Doors - Vinyl Slider" at bounding box center [1078, 473] width 706 height 24
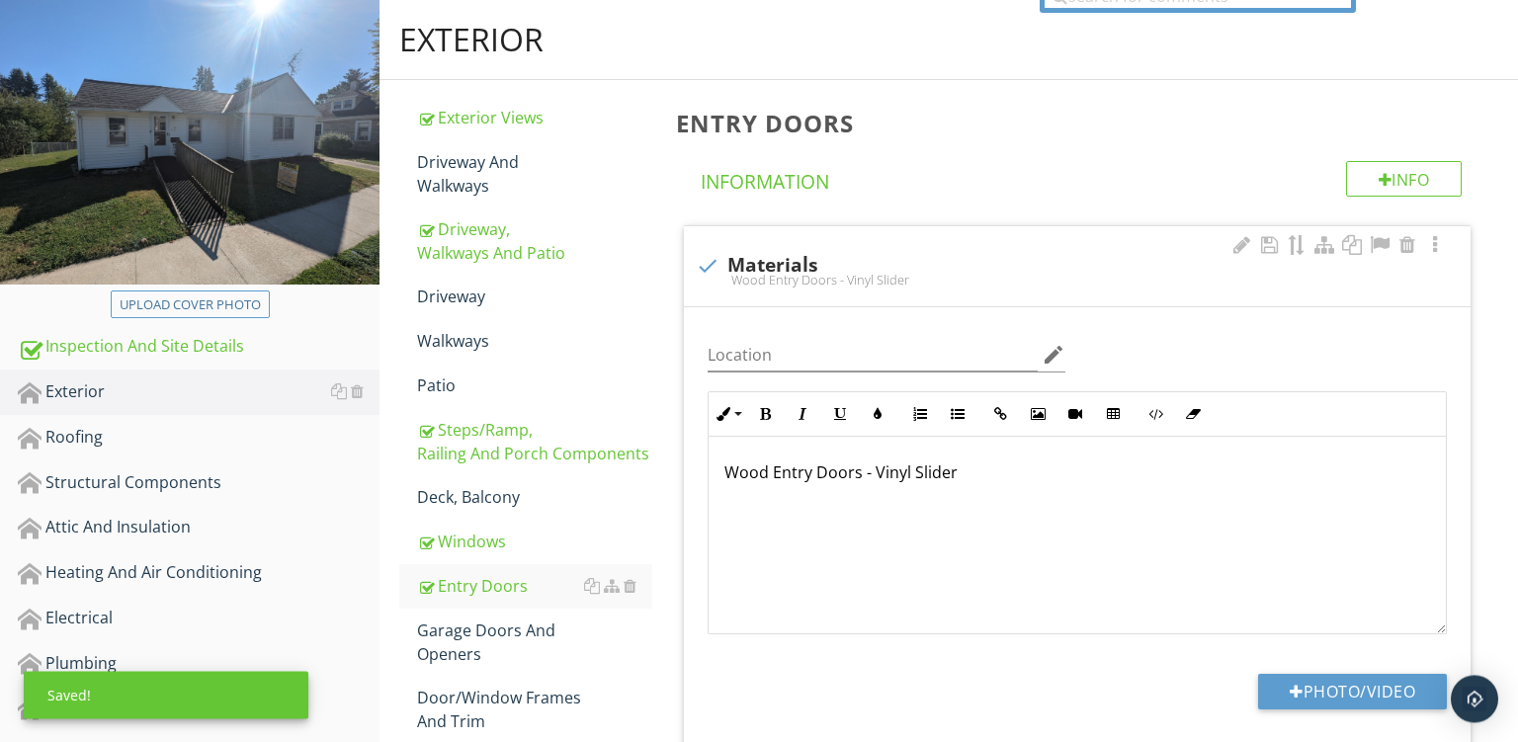
click at [945, 470] on p "Wood Entry Doors - Vinyl Slider" at bounding box center [1078, 473] width 706 height 24
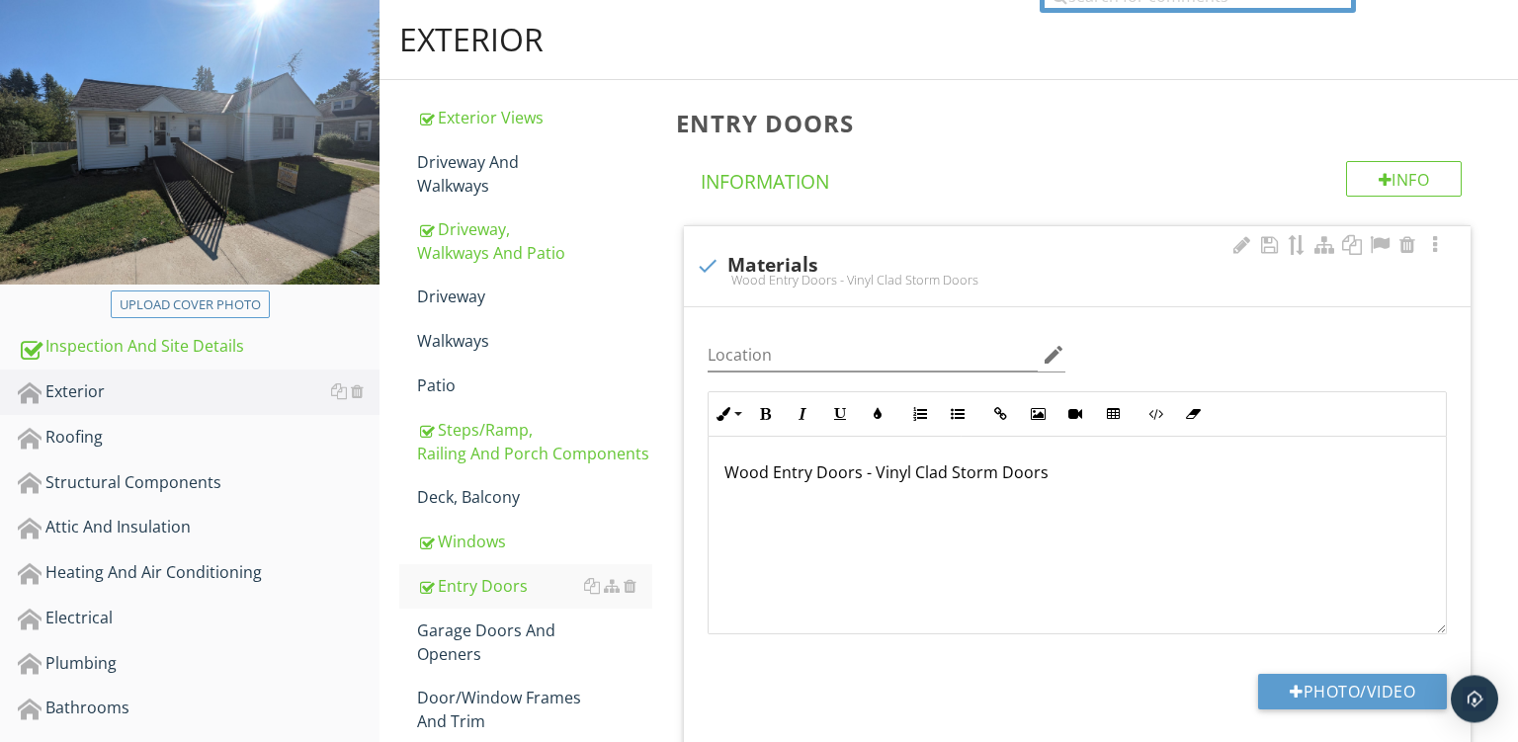
click at [813, 484] on p "Wood Entry Doors - Vinyl Clad Storm Doors" at bounding box center [1078, 473] width 706 height 24
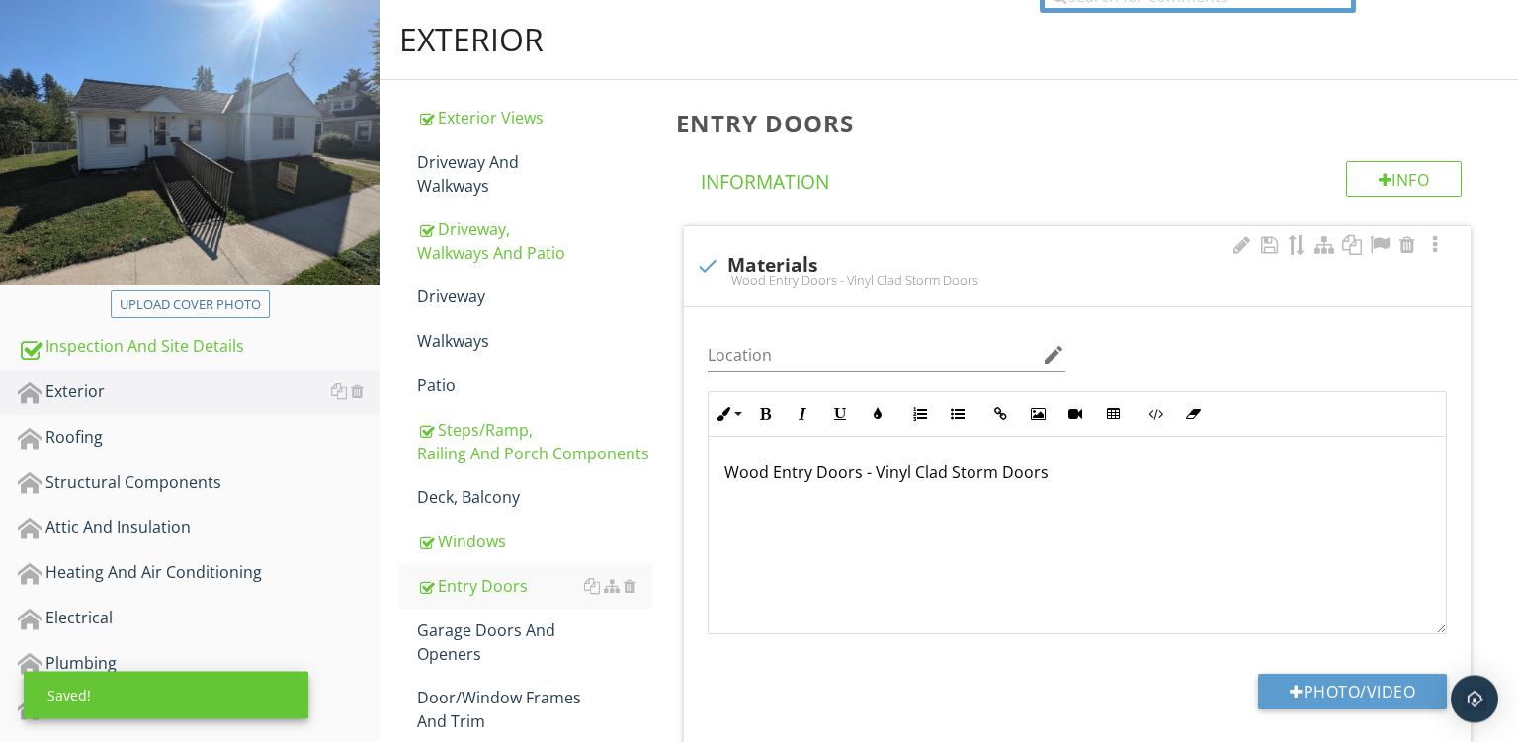
click at [755, 484] on p "Wood Entry Doors - Vinyl Clad Storm Doors" at bounding box center [1078, 473] width 706 height 24
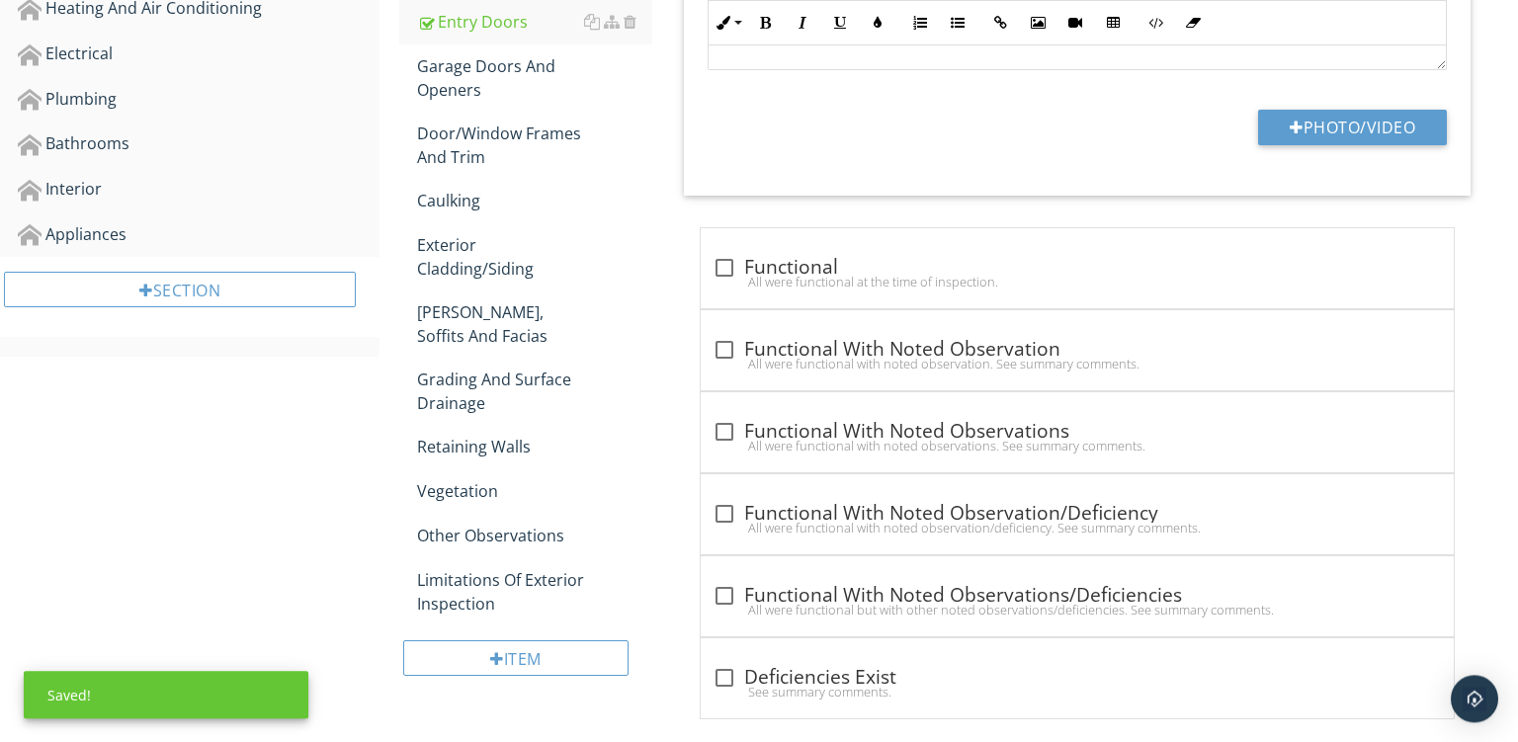
scroll to position [796, 0]
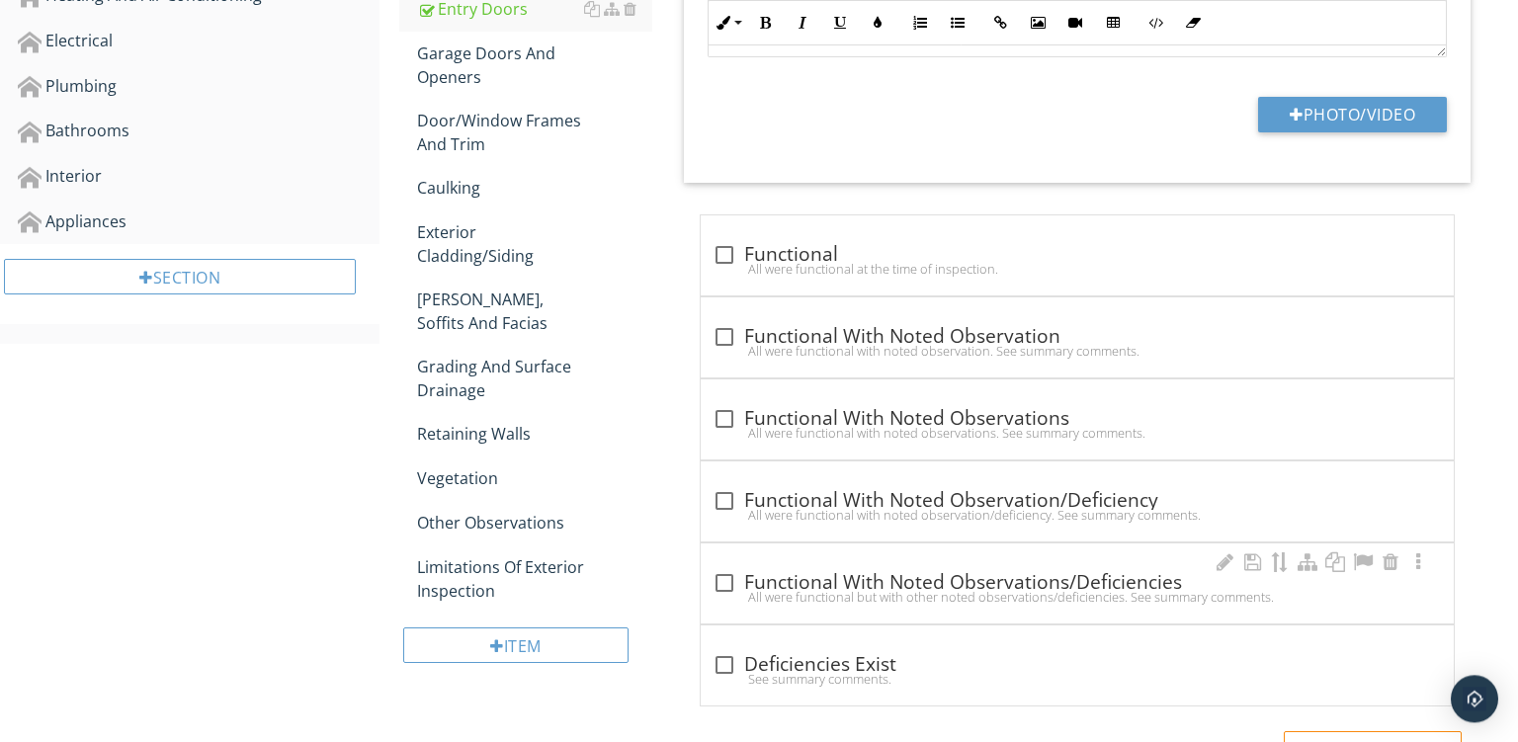
click at [950, 575] on div "check_box_outline_blank Functional With Noted Observations/Deficiencies" at bounding box center [1078, 583] width 730 height 24
checkbox input "true"
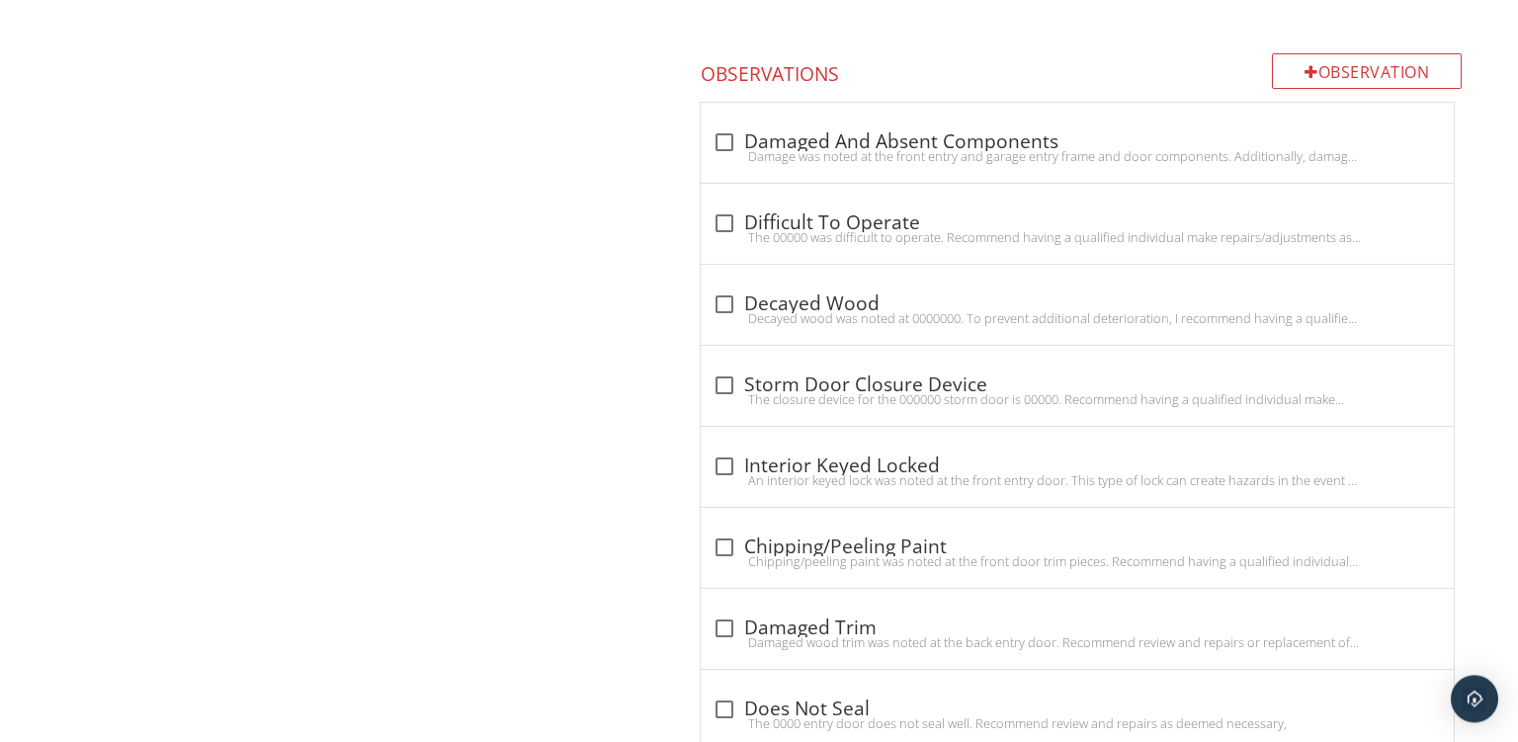
scroll to position [2083, 0]
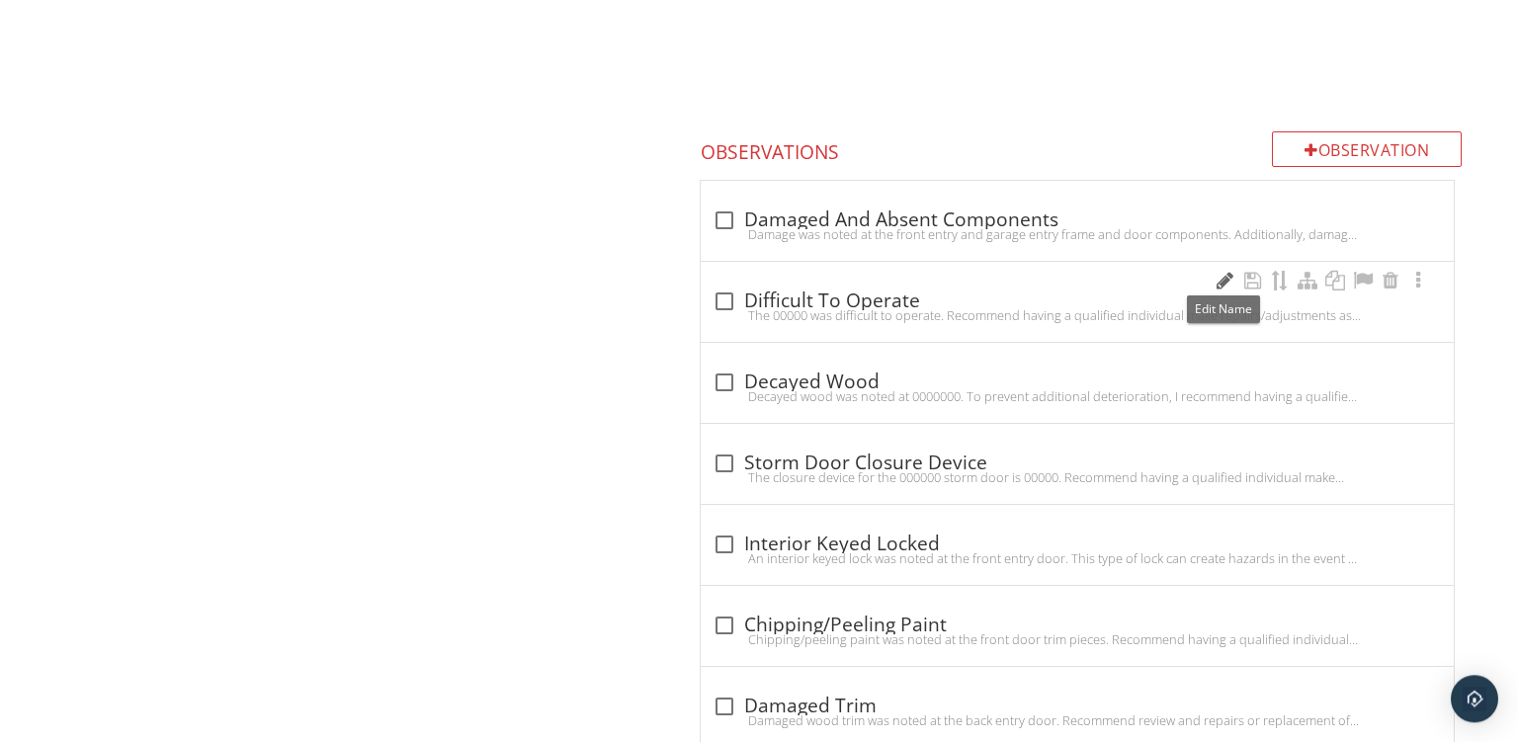
click at [1220, 273] on div at bounding box center [1225, 281] width 24 height 20
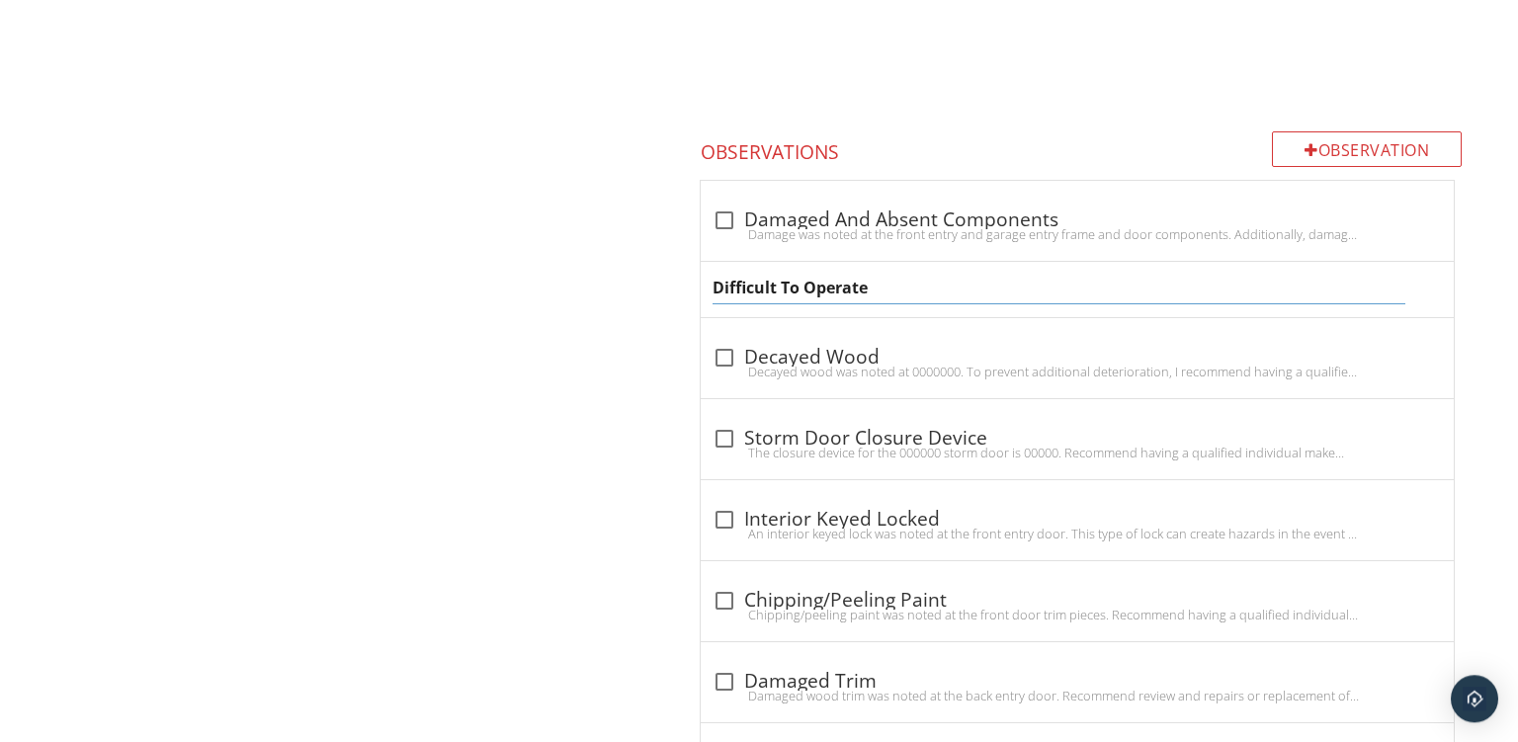
drag, startPoint x: 939, startPoint y: 293, endPoint x: 433, endPoint y: 176, distance: 519.4
click at [713, 272] on input "Difficult To Operate" at bounding box center [1059, 288] width 693 height 33
type input "General Deteriroation"
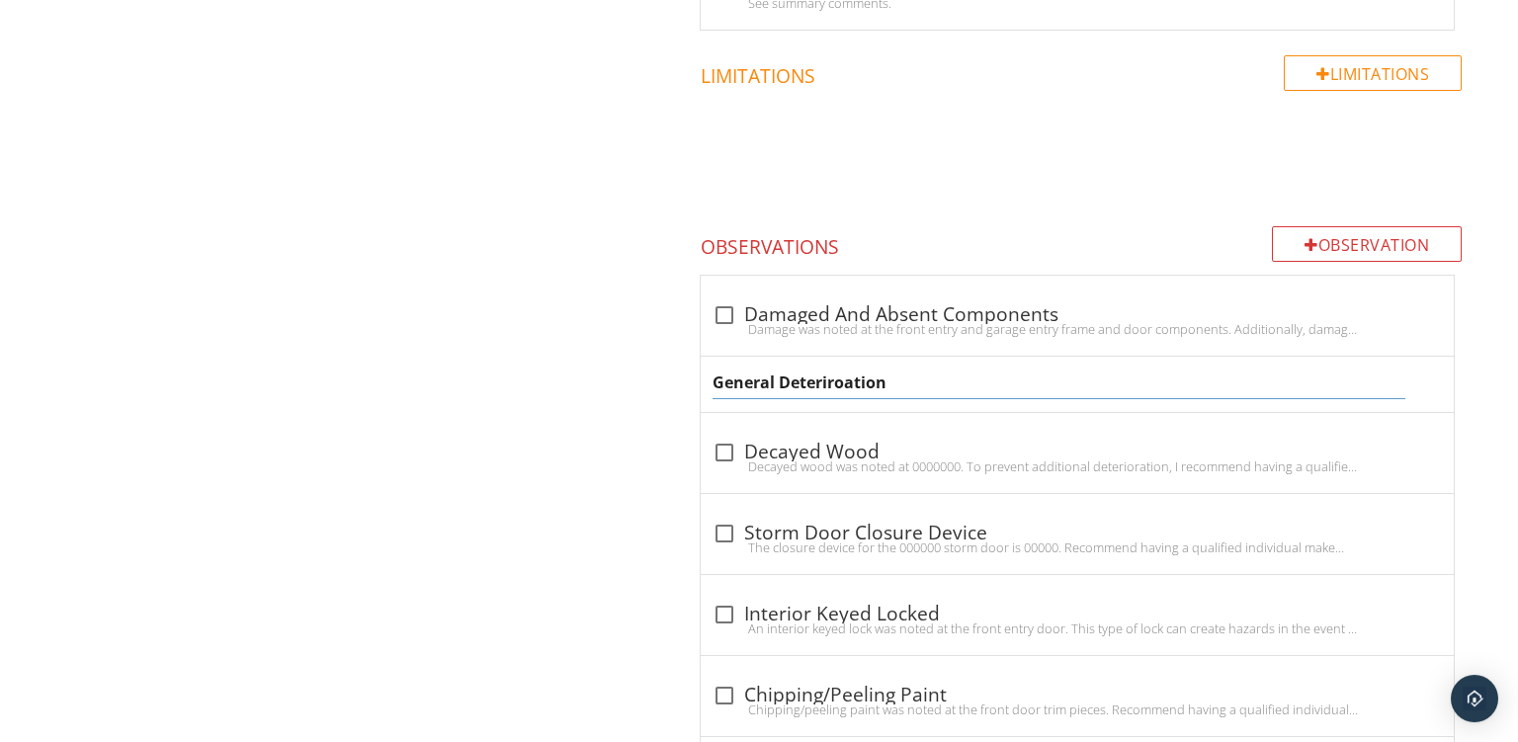
scroll to position [1981, 0]
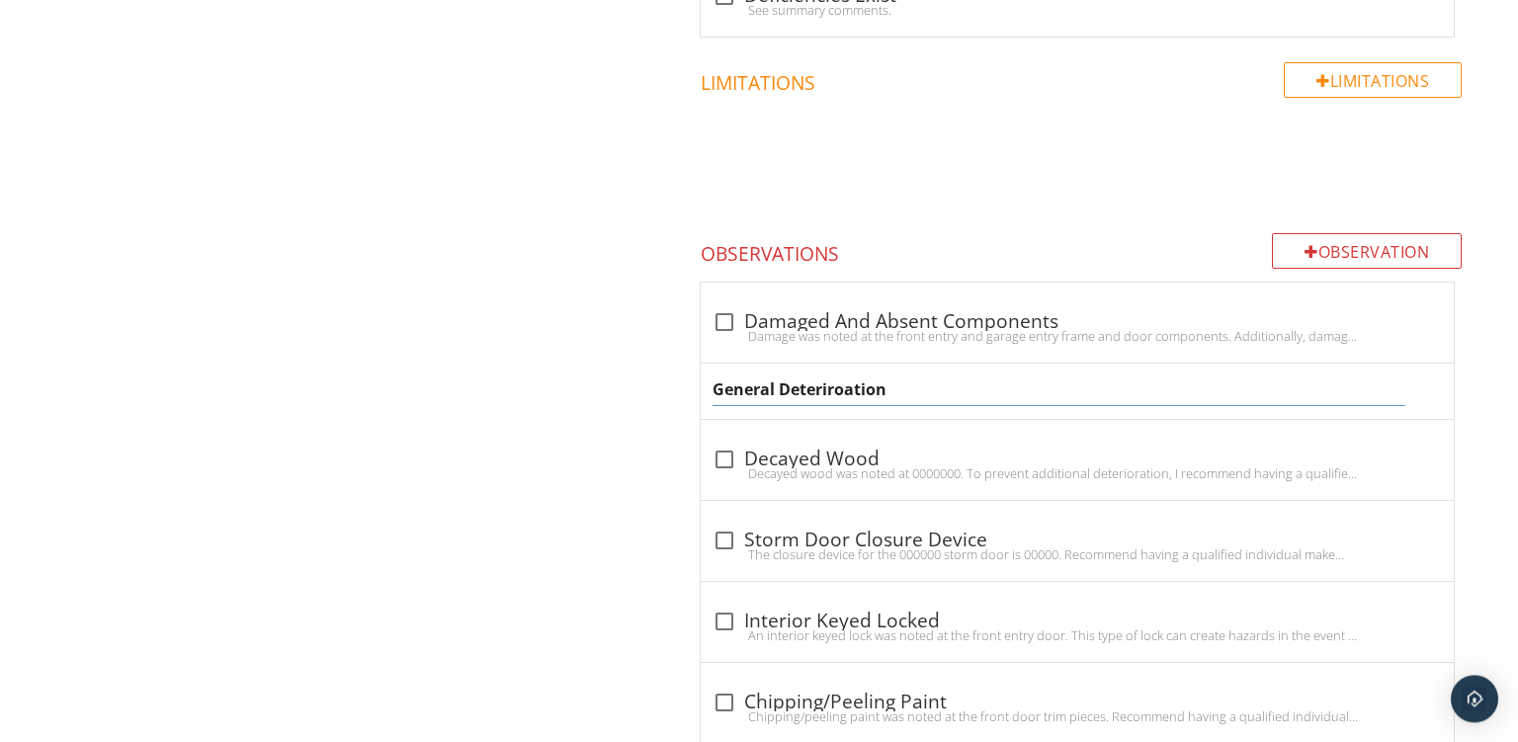
click at [907, 411] on div "General Deteriroation" at bounding box center [1077, 391] width 753 height 55
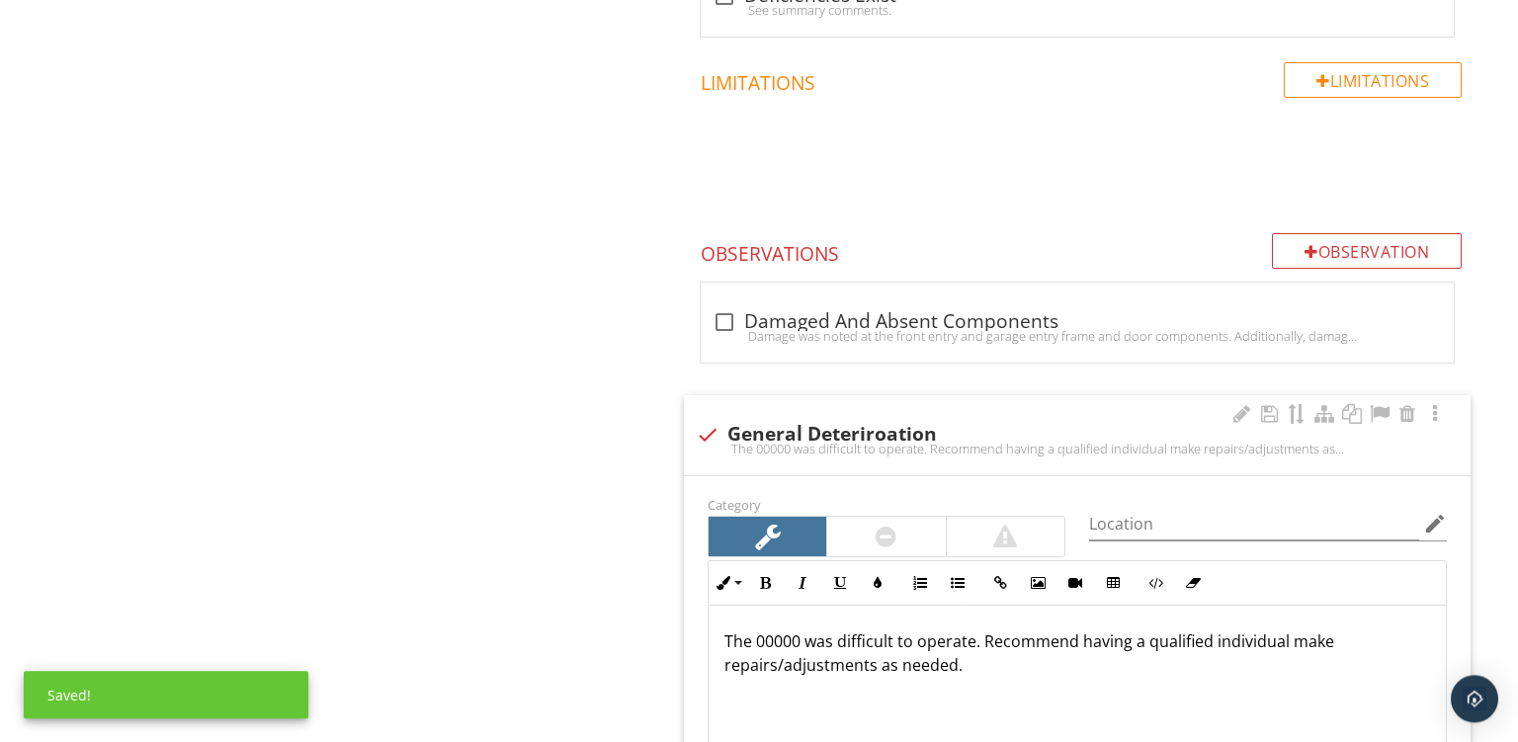
click at [874, 519] on div at bounding box center [886, 537] width 118 height 40
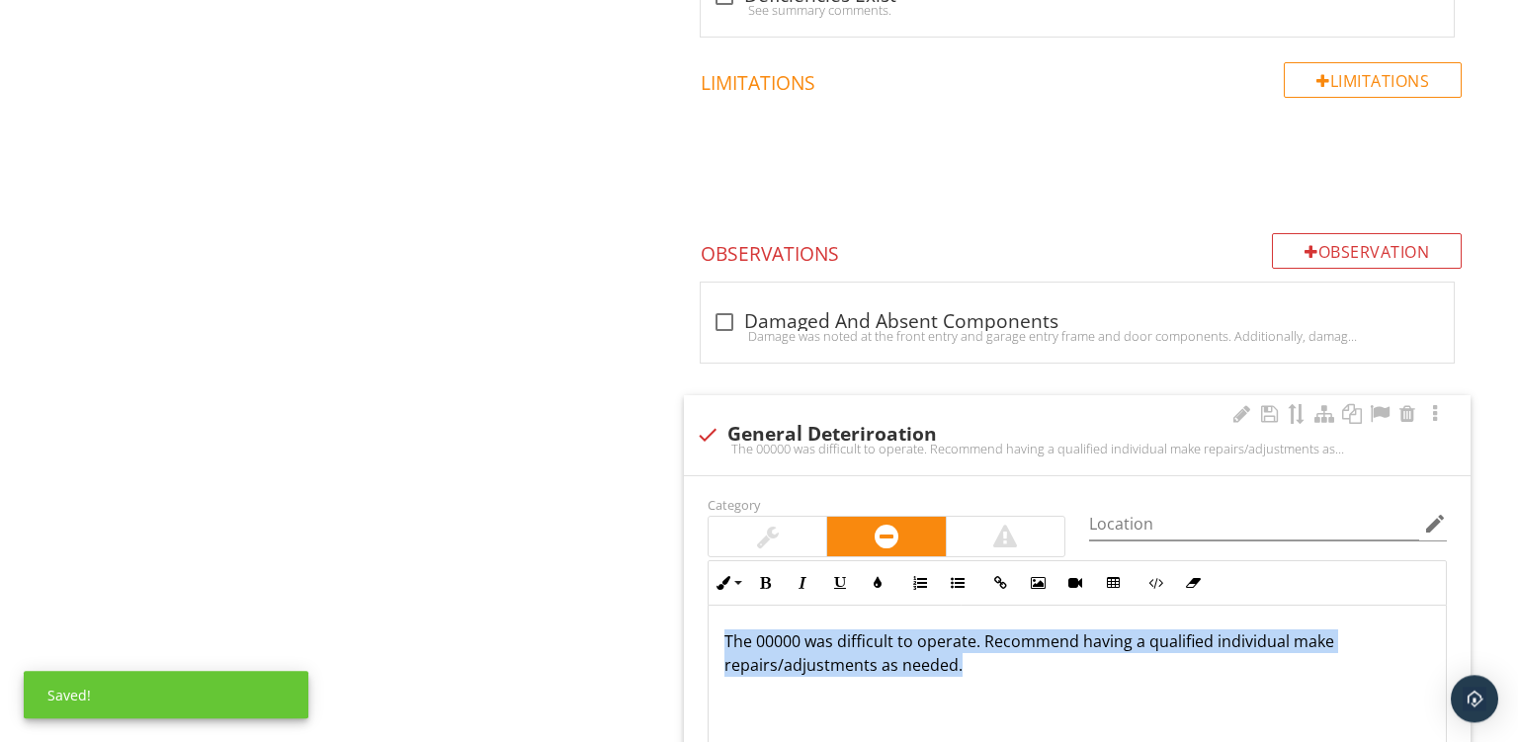
drag, startPoint x: 983, startPoint y: 684, endPoint x: 338, endPoint y: 269, distance: 766.7
click at [709, 606] on div "The 00000 was difficult to operate. Recommend having a qualified individual mak…" at bounding box center [1077, 705] width 737 height 198
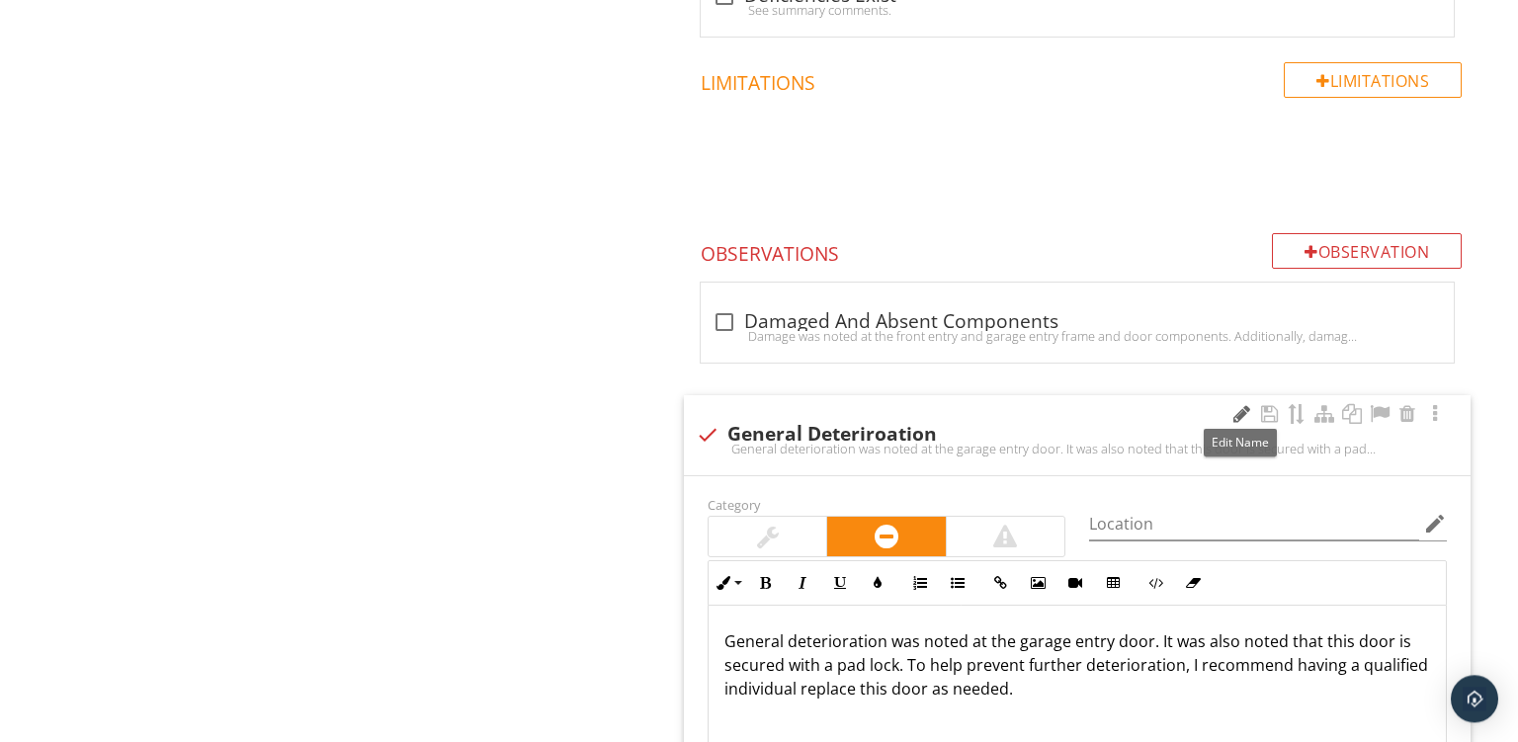
click at [1238, 405] on div at bounding box center [1242, 414] width 24 height 20
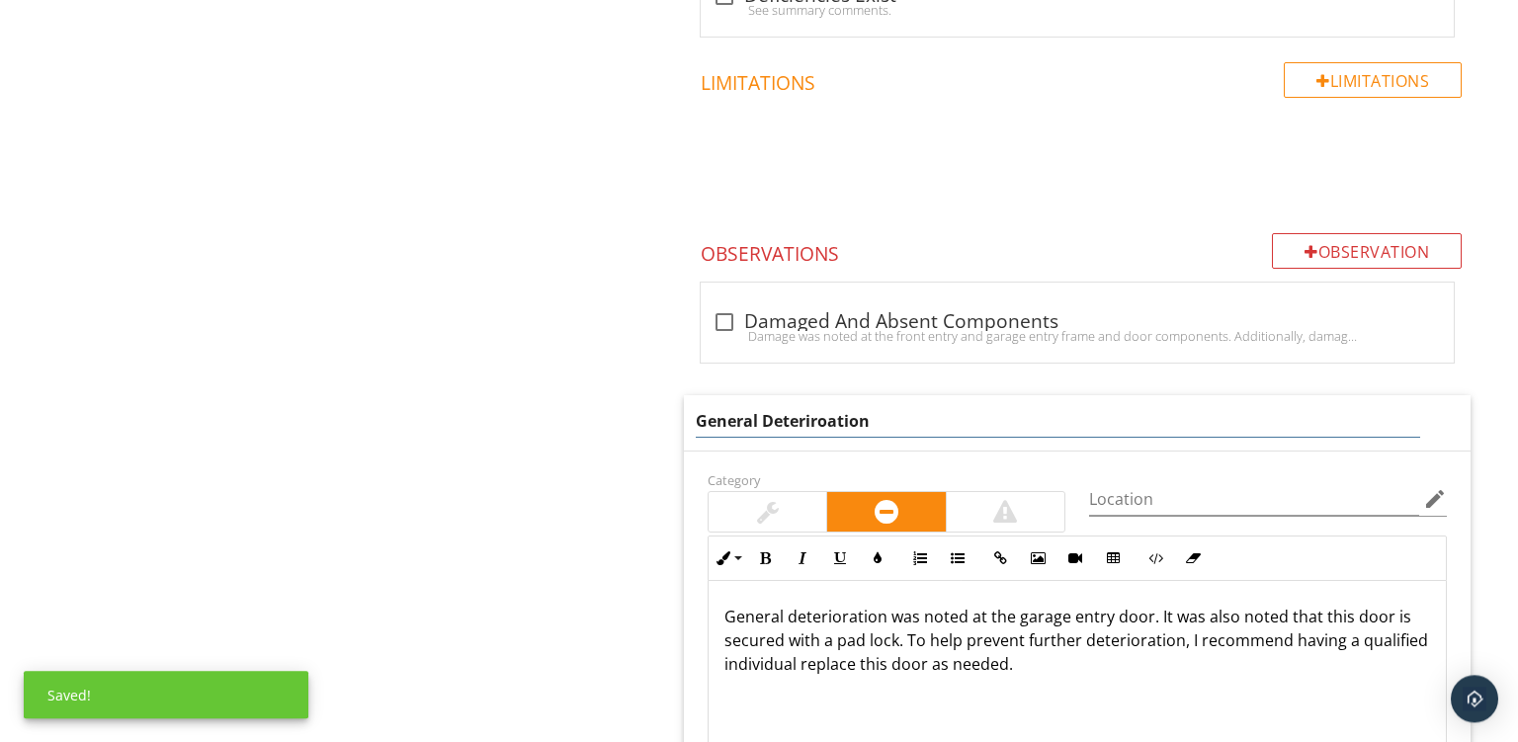
click at [1060, 405] on input "General Deteriroation" at bounding box center [1058, 421] width 725 height 33
type input "General Deteriroation"
click at [1062, 695] on div "General deterioration was noted at the garage entry door. It was also noted tha…" at bounding box center [1077, 680] width 737 height 198
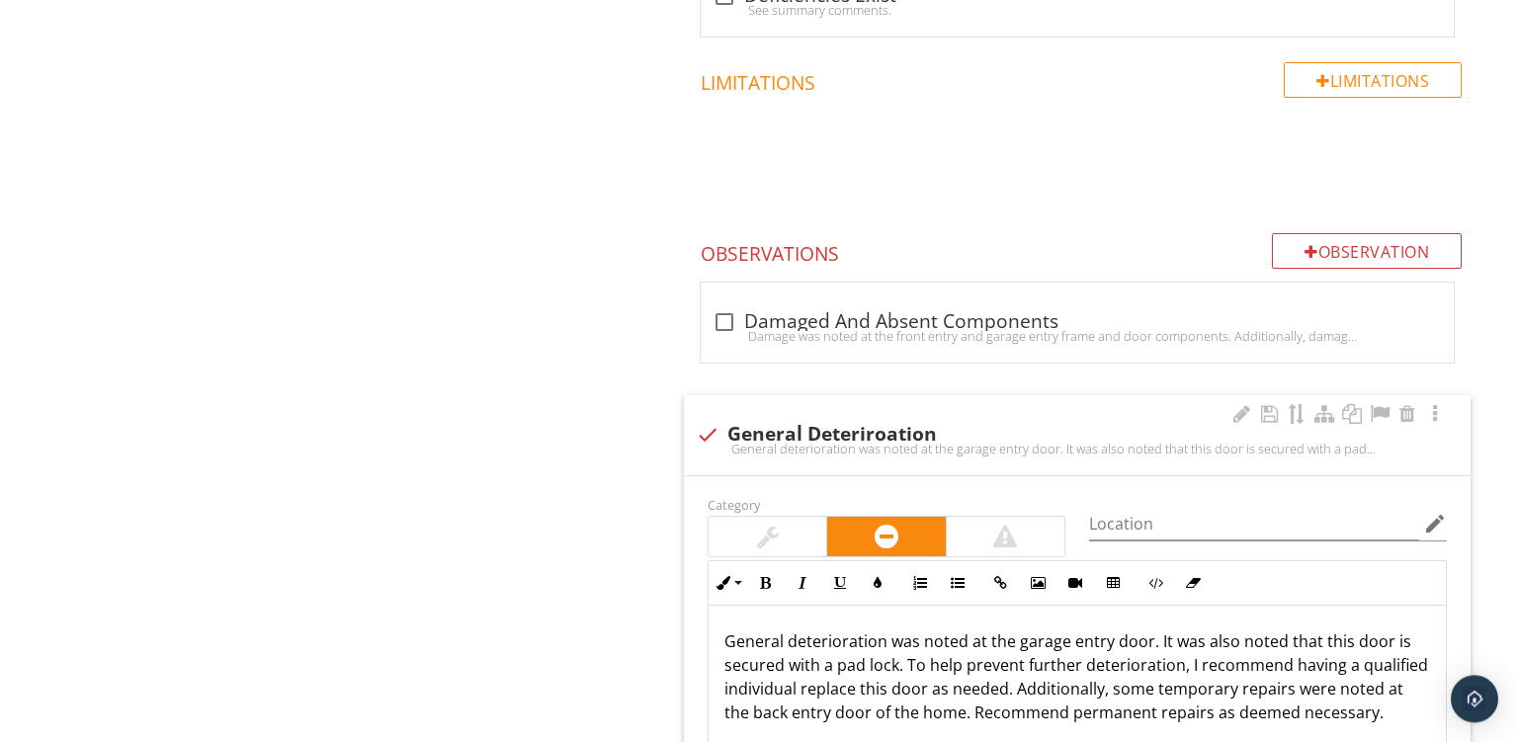
click at [1038, 708] on p "General deterioration was noted at the garage entry door. It was also noted tha…" at bounding box center [1078, 677] width 706 height 95
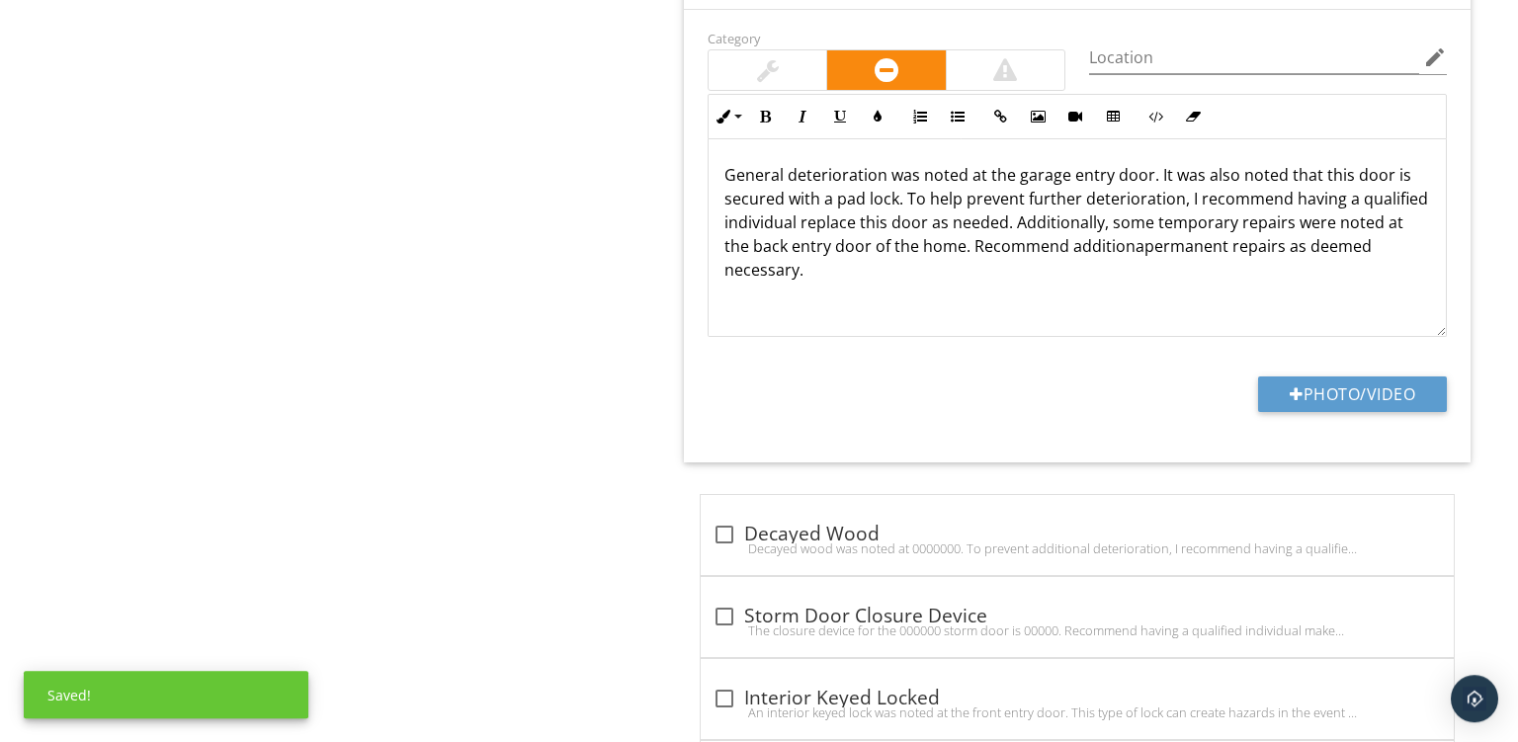
scroll to position [2469, 0]
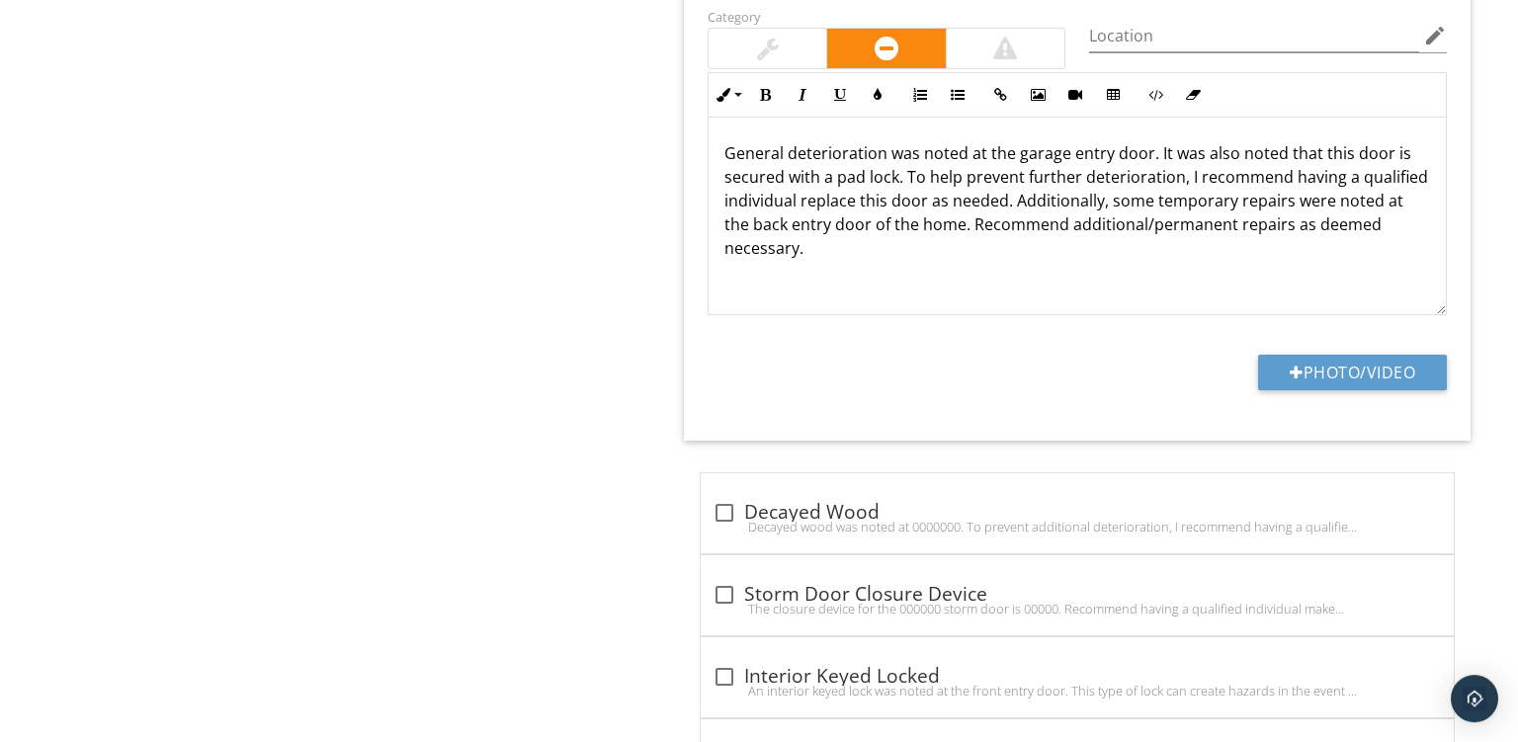
click at [1224, 264] on div "General deterioration was noted at the garage entry door. It was also noted tha…" at bounding box center [1077, 217] width 737 height 198
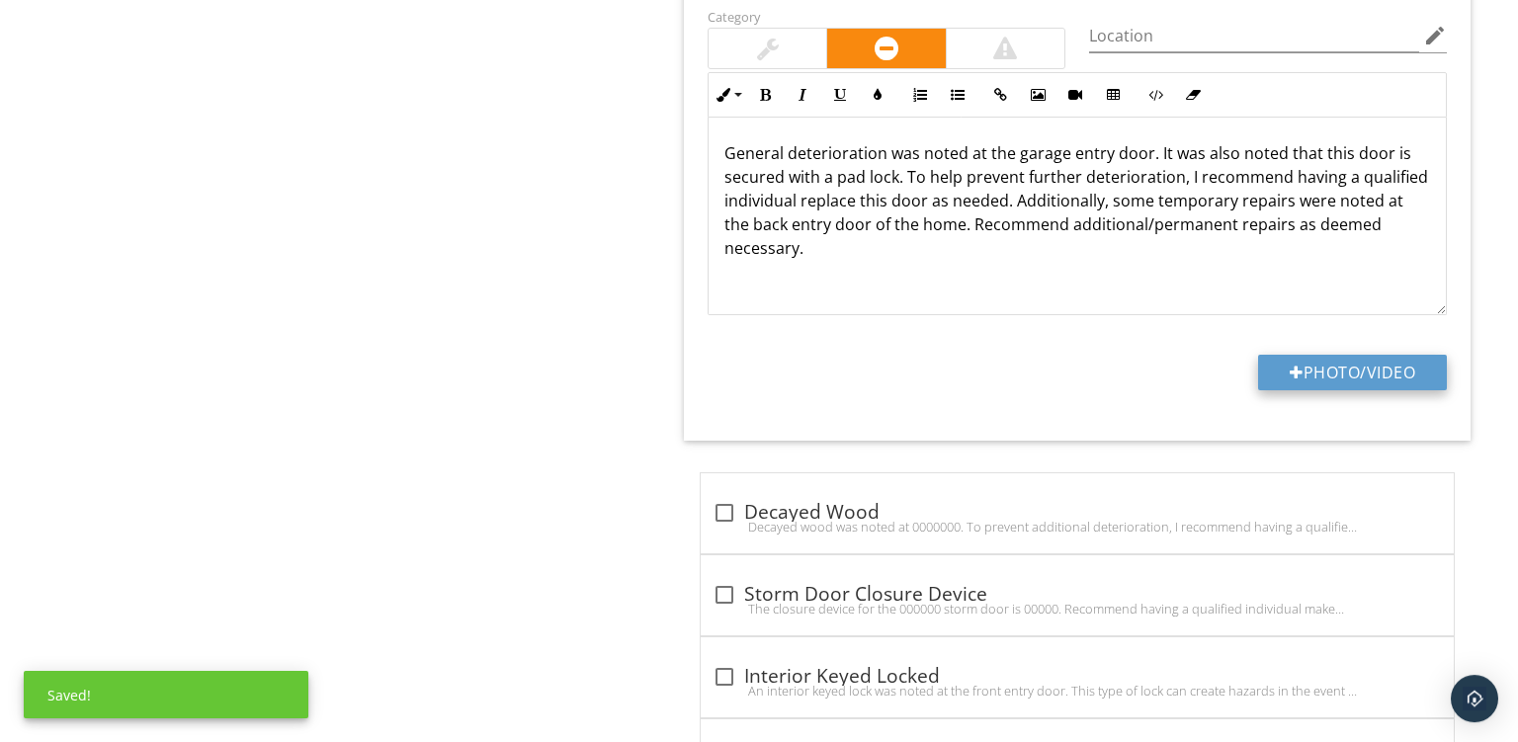
click at [1328, 364] on button "Photo/Video" at bounding box center [1352, 373] width 189 height 36
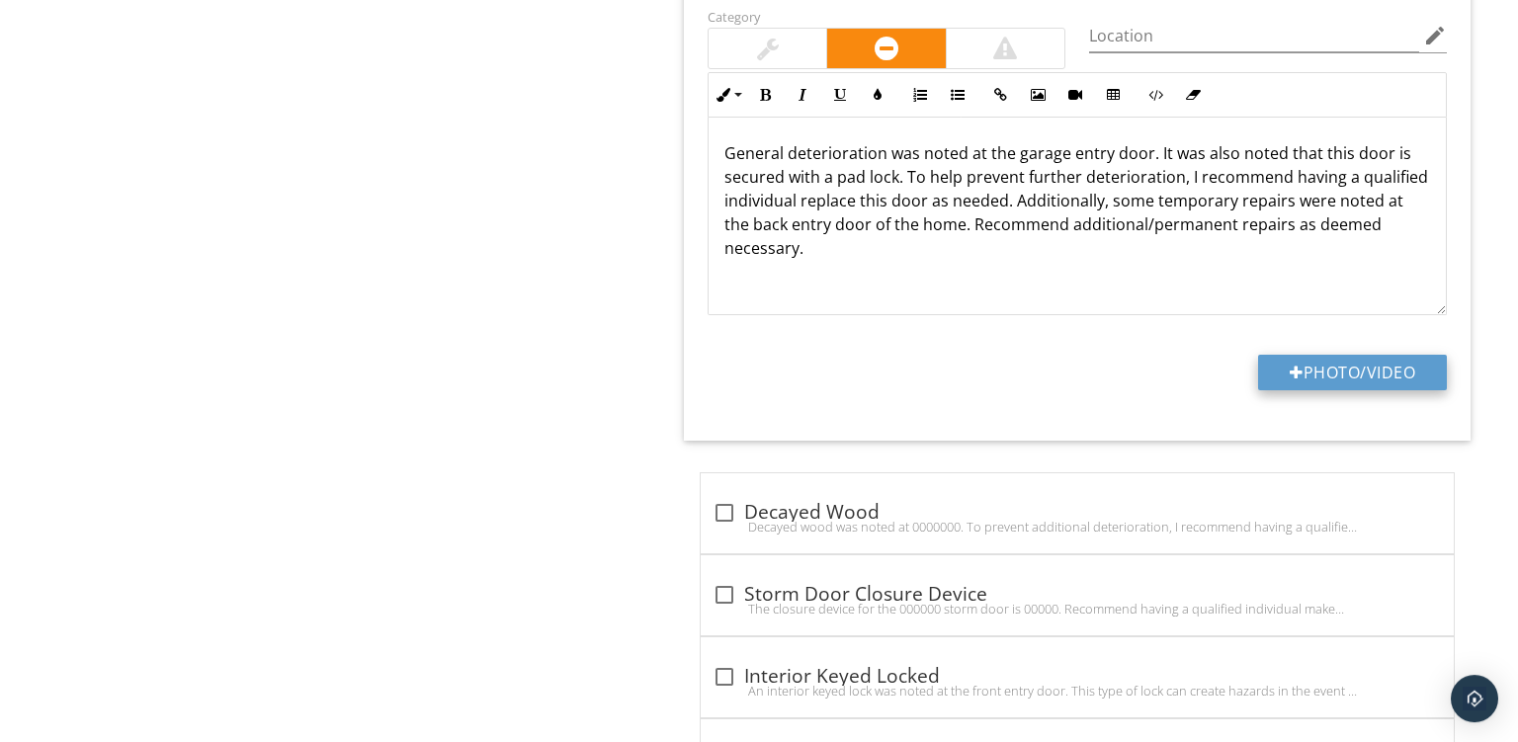
type input "C:\fakepath\PXL_20250929_161210957.jpg"
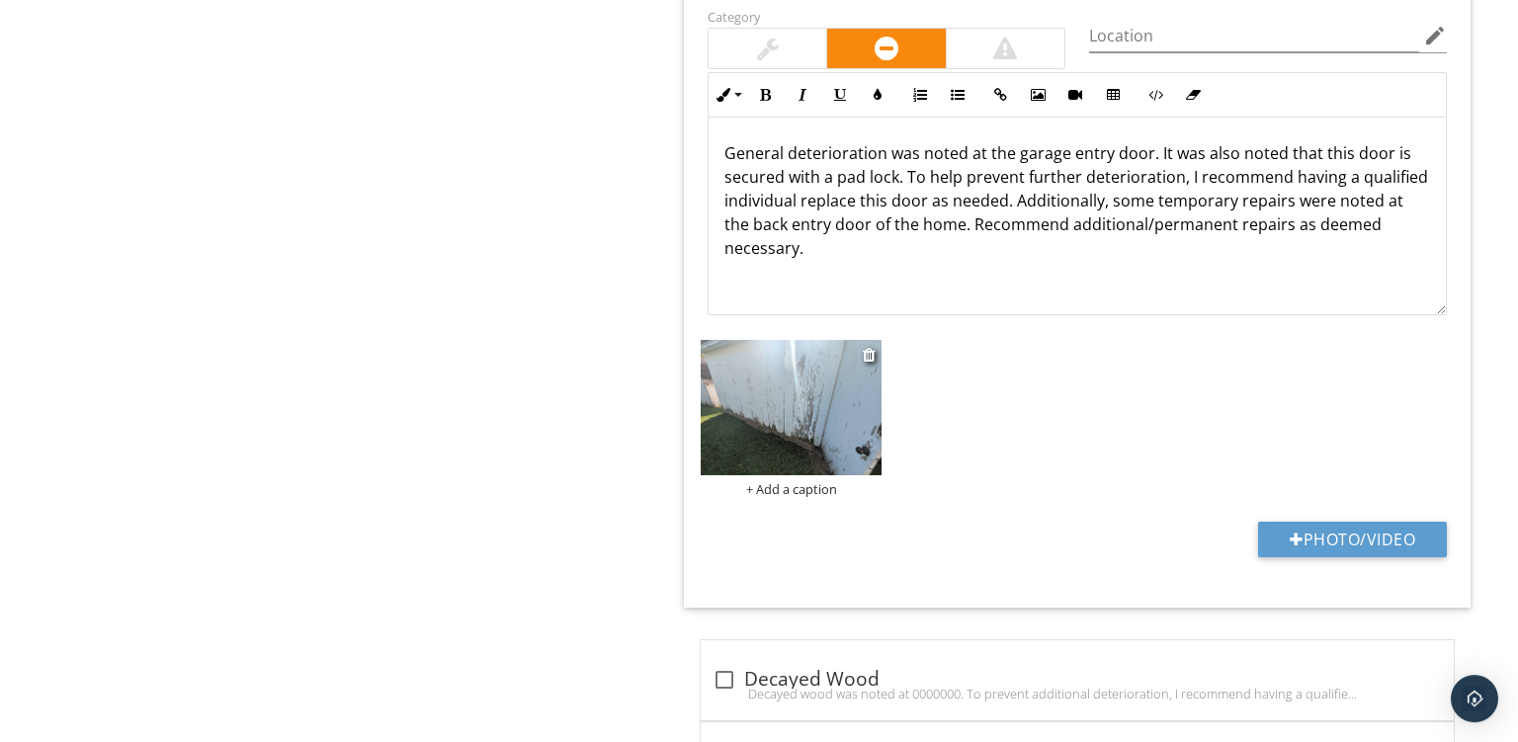
click at [782, 489] on div "+ Add a caption" at bounding box center [791, 489] width 181 height 16
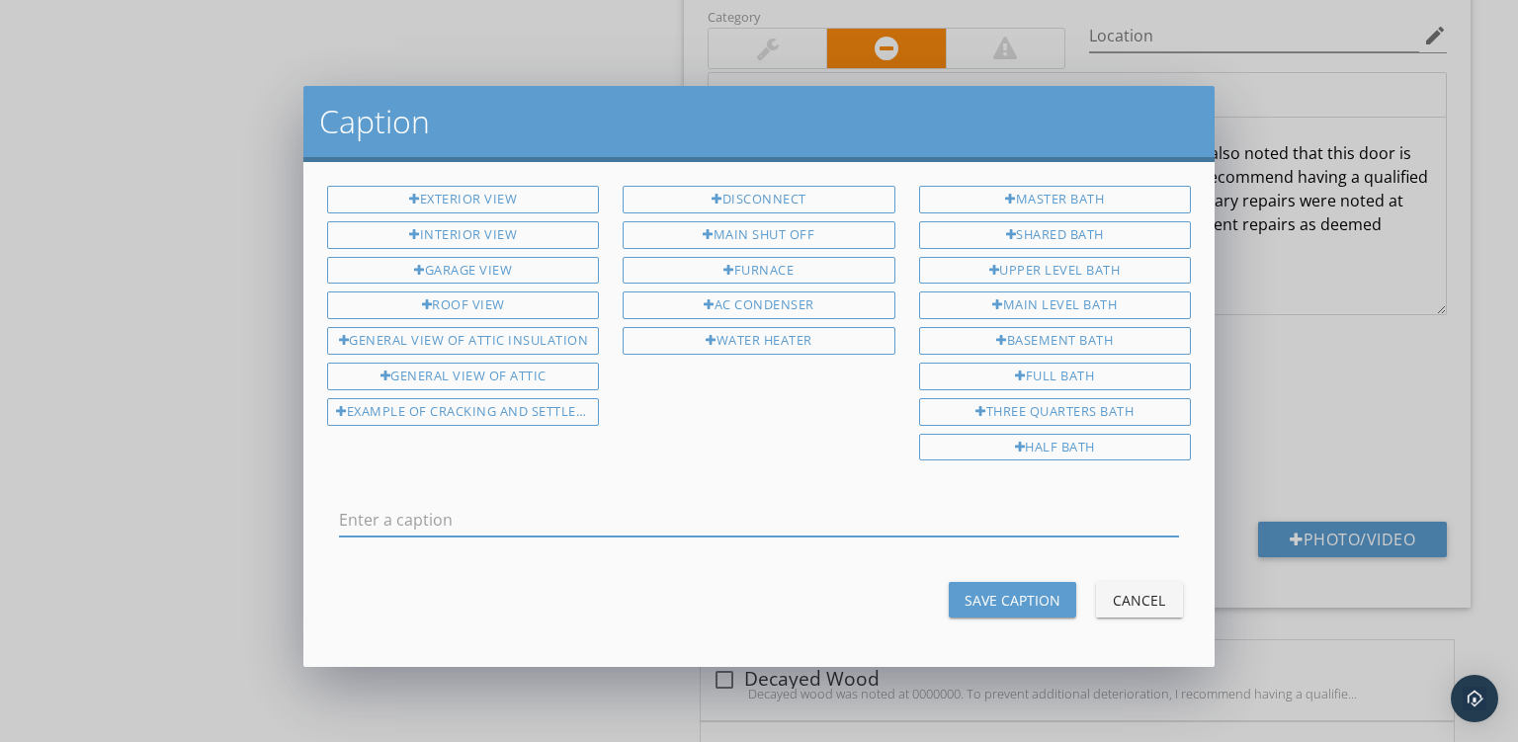
scroll to position [0, 0]
type input "General Deterioration - Pad Lock"
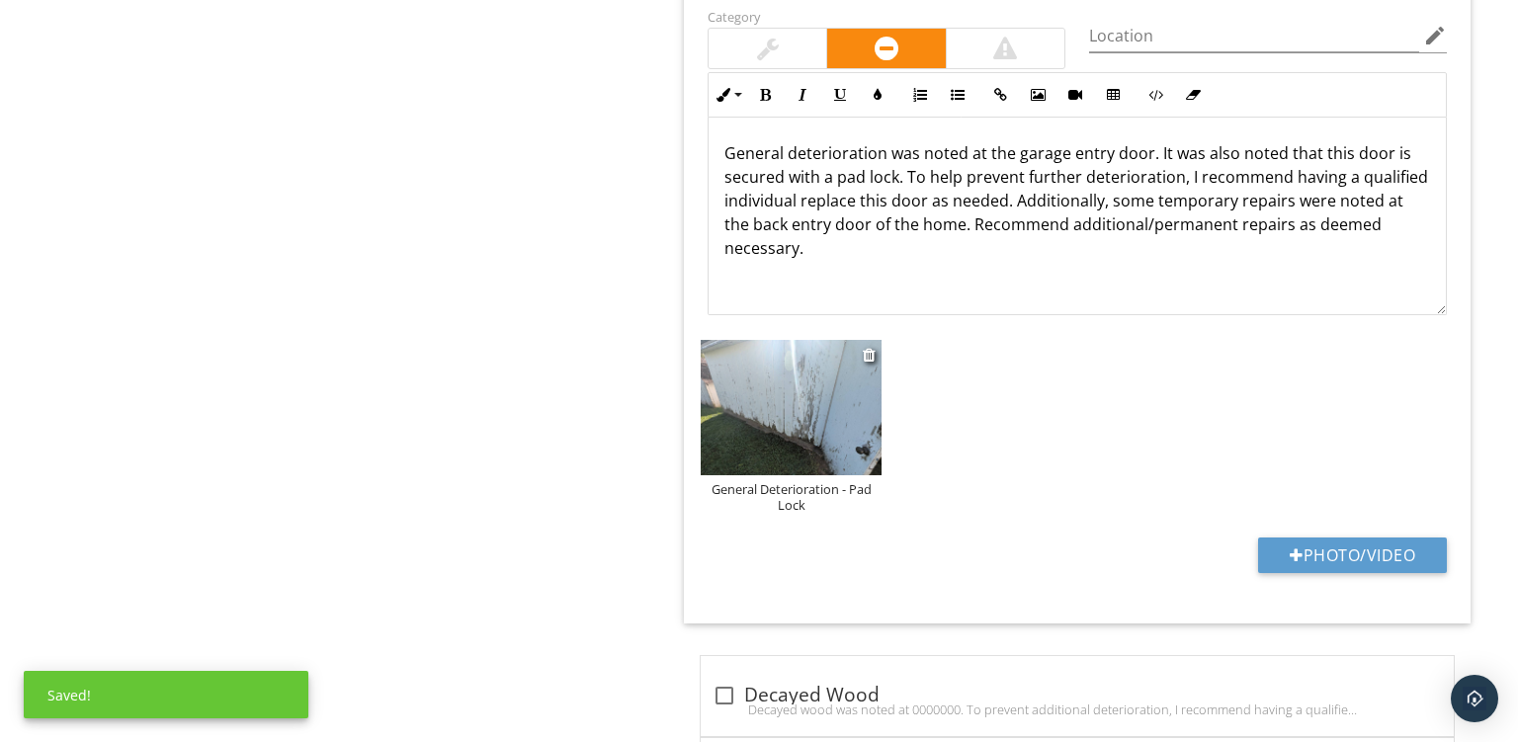
click at [806, 389] on img at bounding box center [791, 408] width 181 height 136
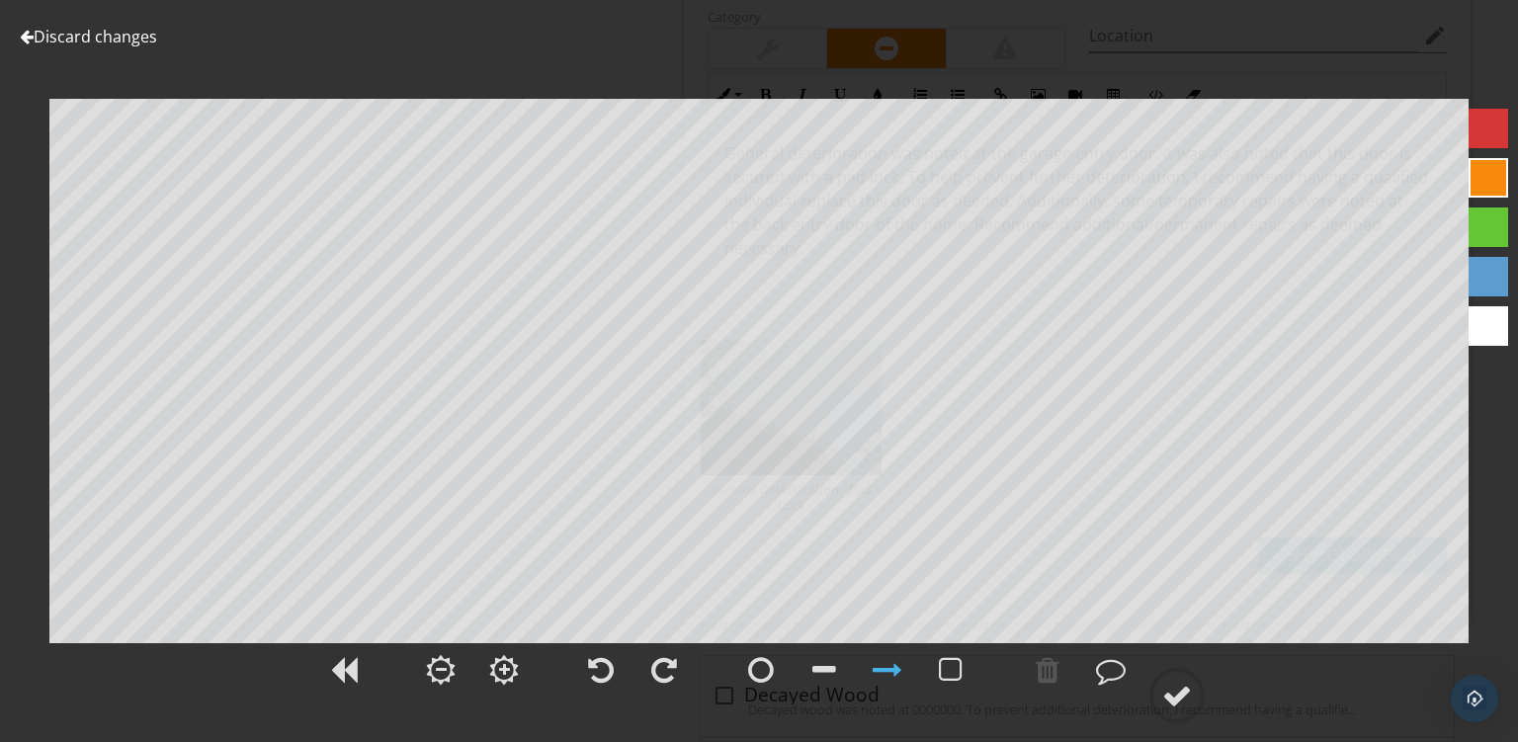
click at [57, 38] on link "Discard changes" at bounding box center [88, 37] width 137 height 22
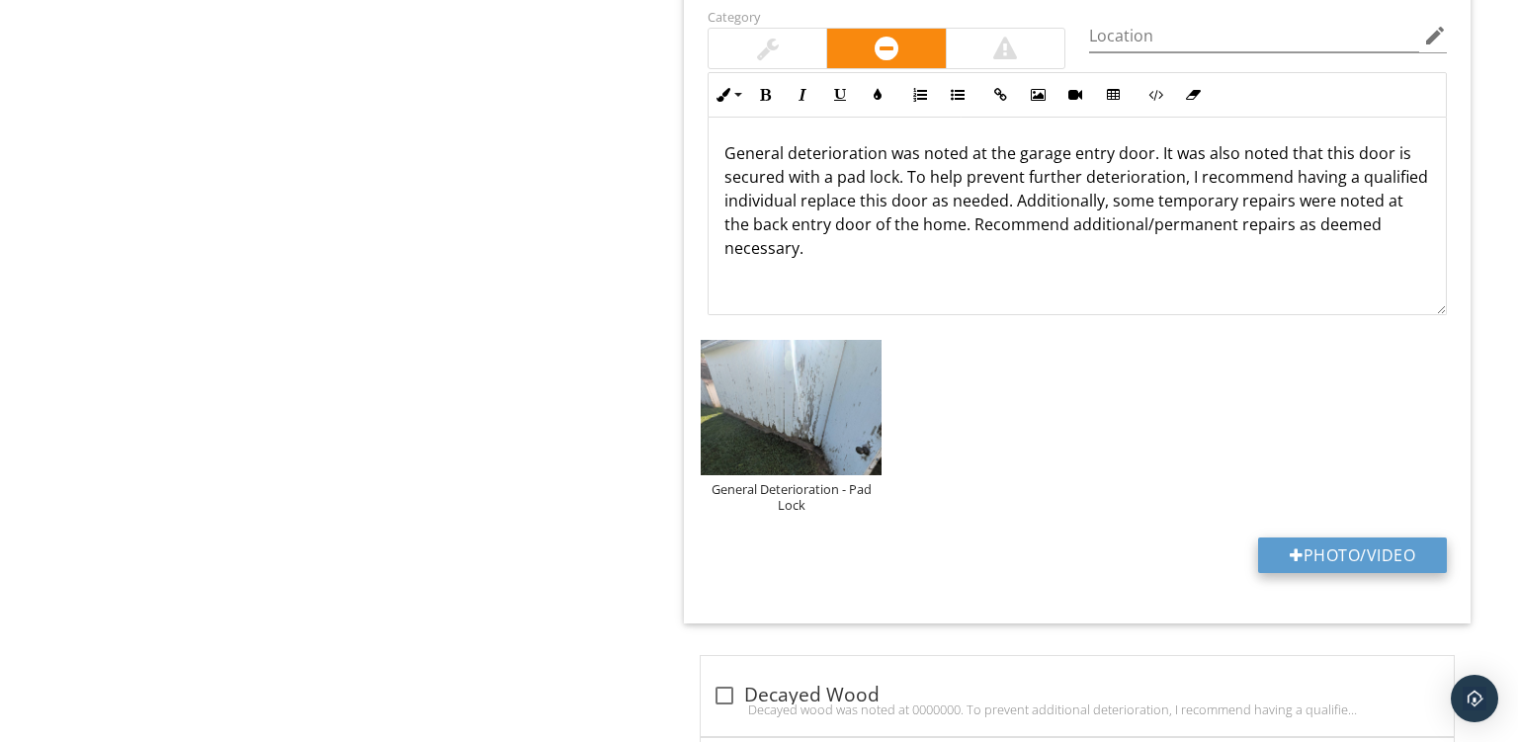
click at [1314, 542] on button "Photo/Video" at bounding box center [1352, 556] width 189 height 36
click at [876, 348] on div at bounding box center [871, 355] width 16 height 24
click at [867, 349] on div at bounding box center [869, 355] width 13 height 16
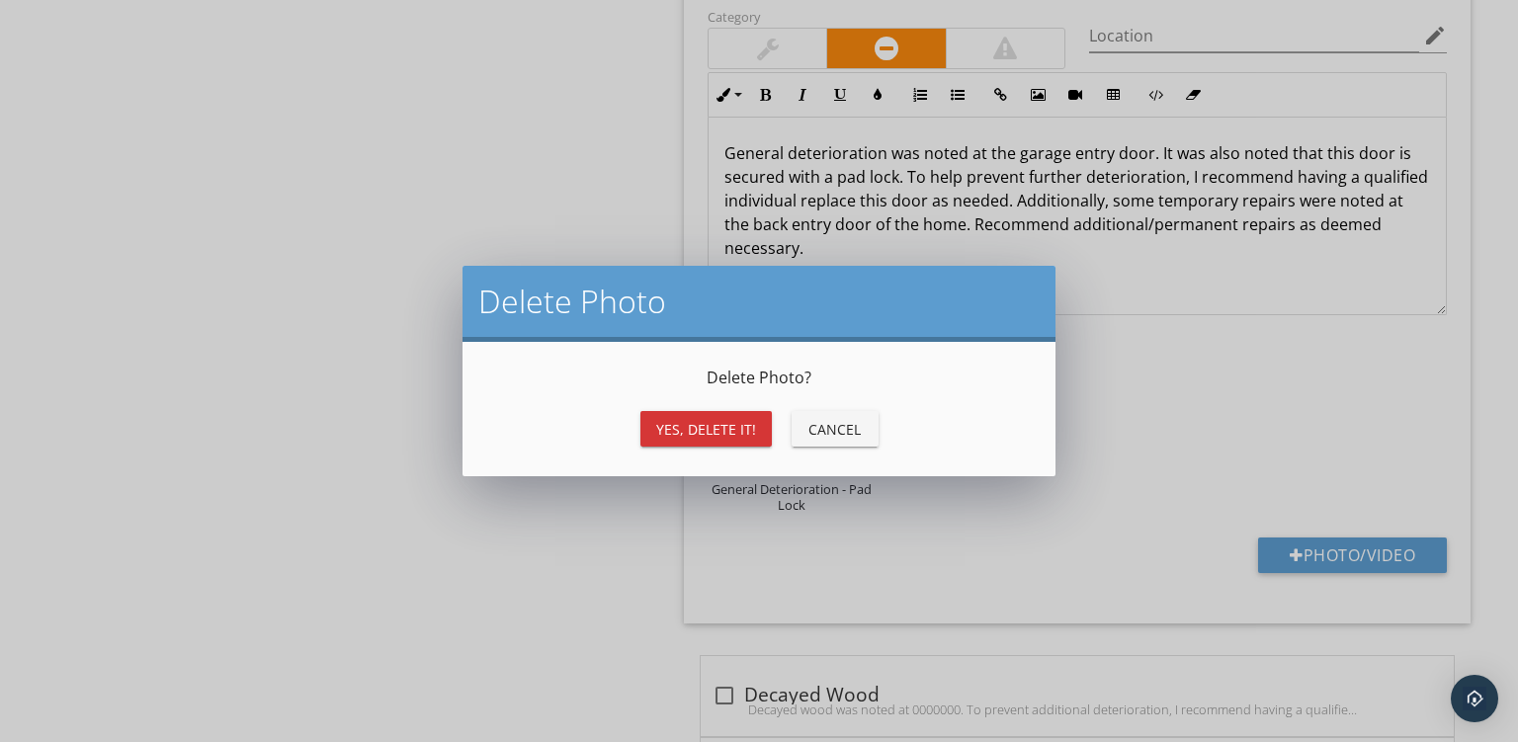
click at [659, 429] on div "Yes, Delete it!" at bounding box center [706, 429] width 100 height 21
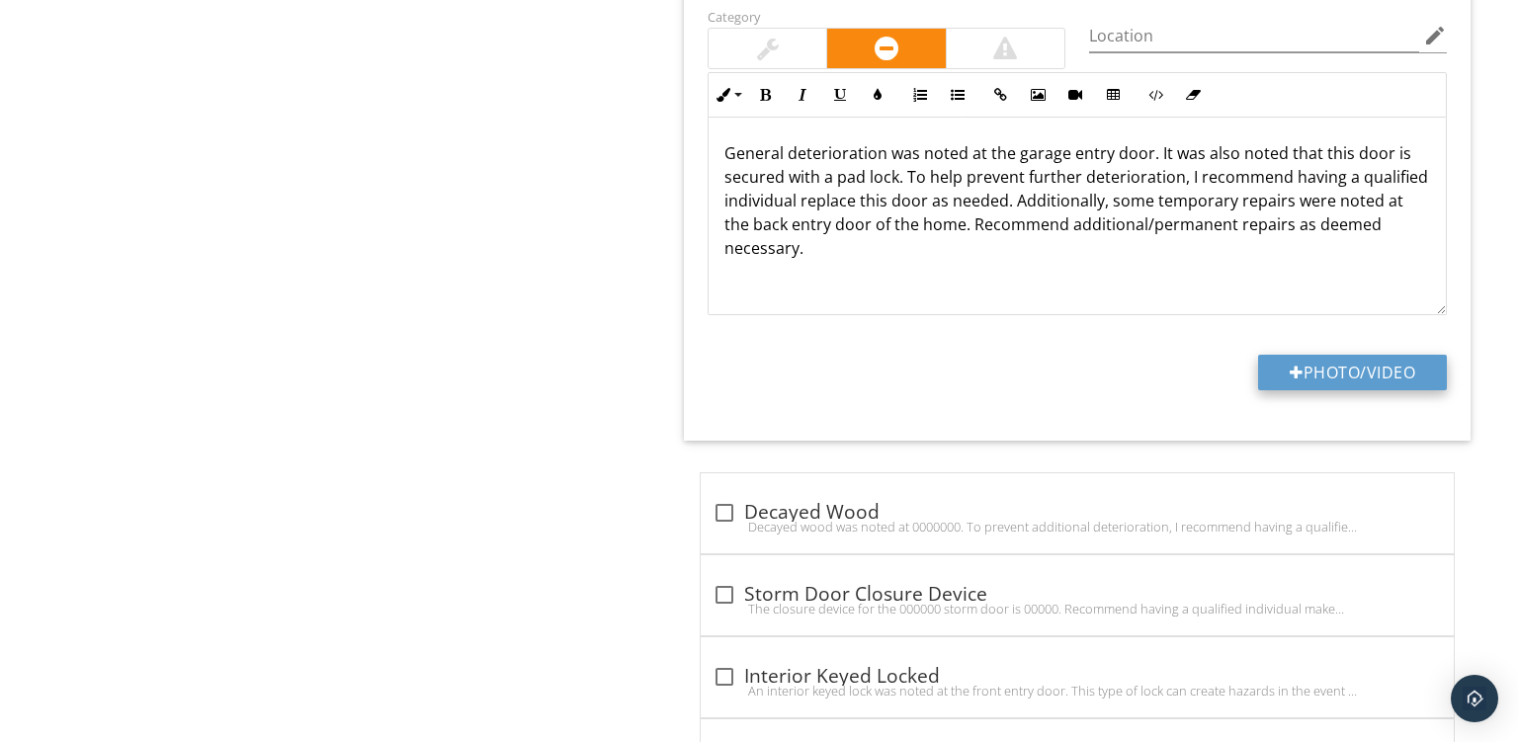
click at [1351, 355] on button "Photo/Video" at bounding box center [1352, 373] width 189 height 36
type input "C:\fakepath\1.jpg"
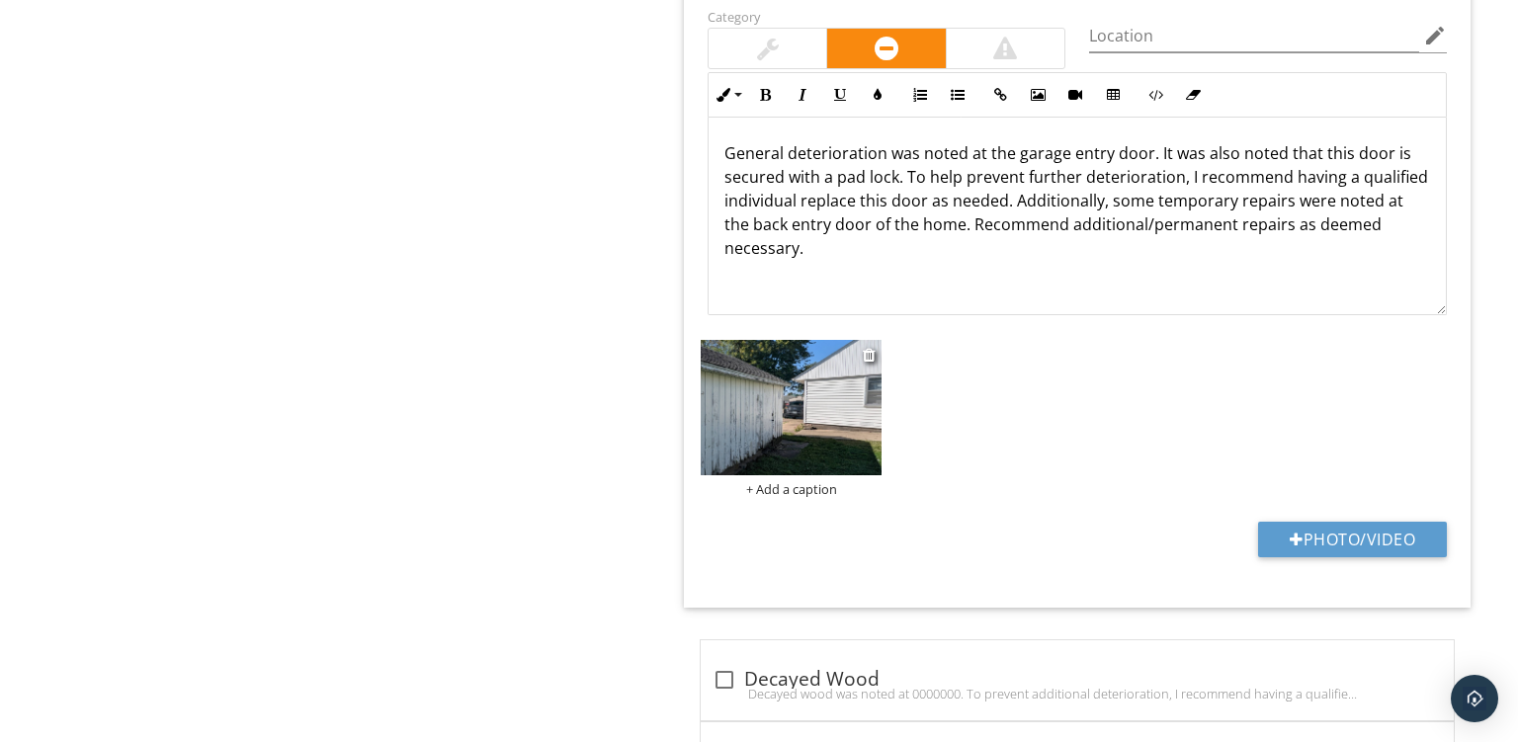
click at [768, 489] on div "+ Add a caption" at bounding box center [791, 489] width 181 height 16
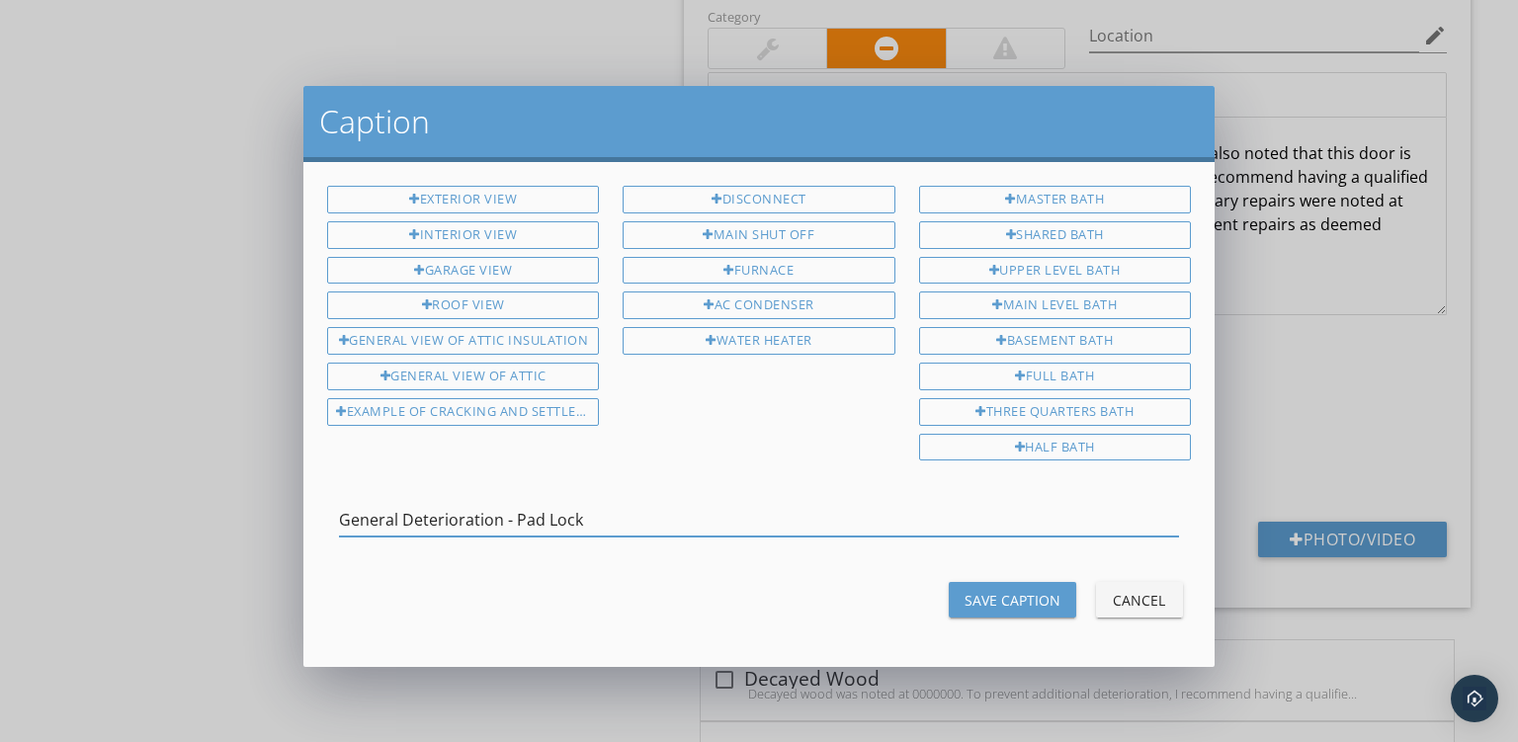
type input "General Deterioration - Pad Lock"
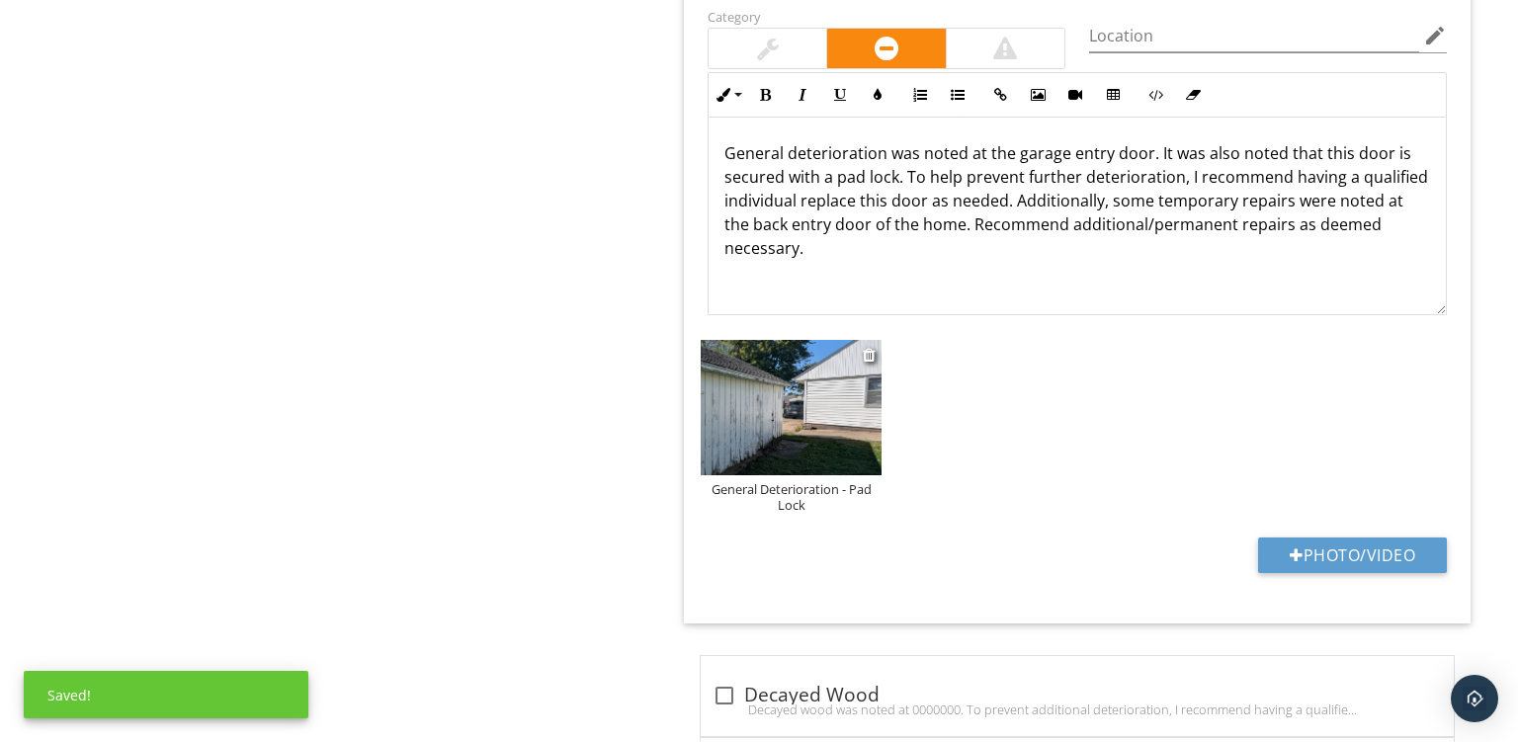
click at [794, 392] on img at bounding box center [791, 408] width 181 height 136
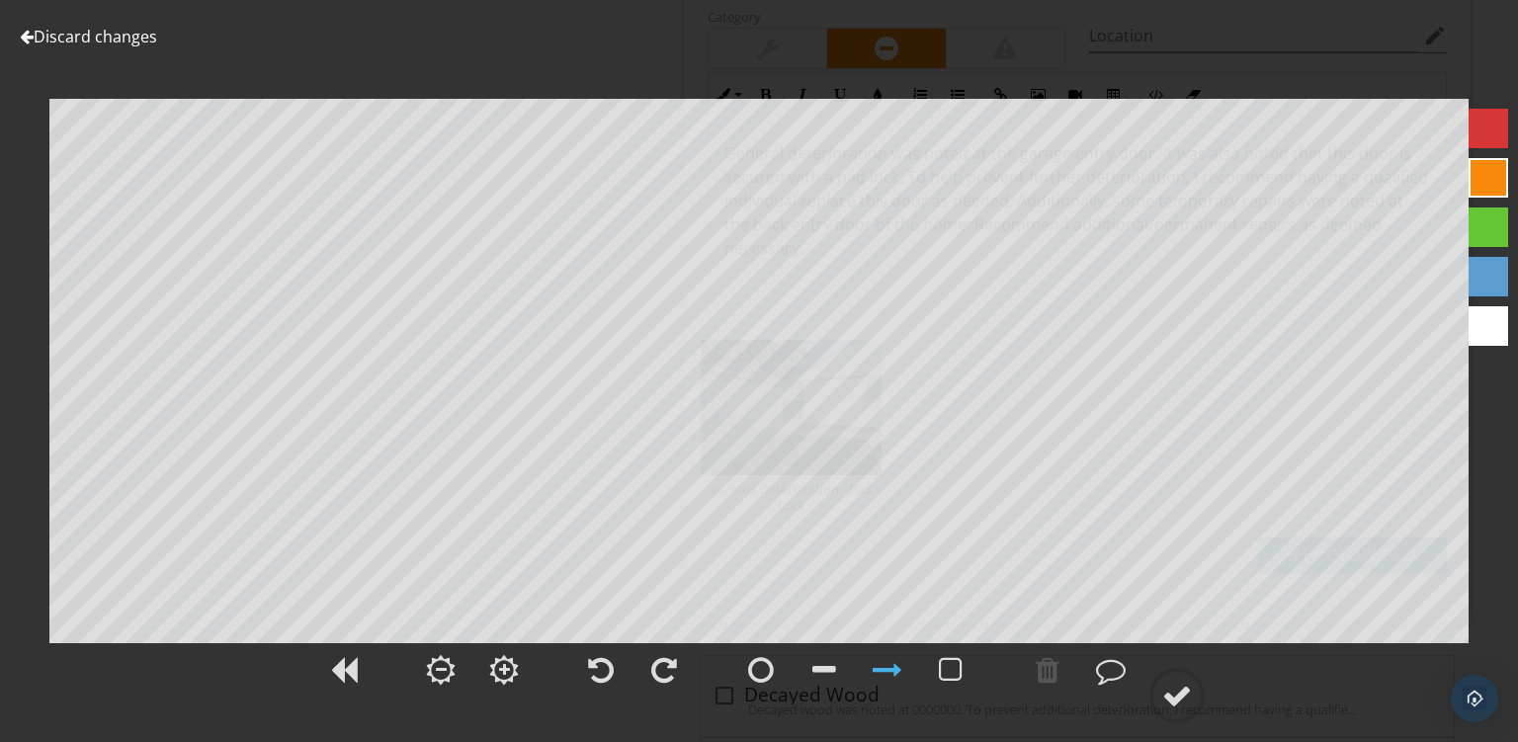
click at [1477, 169] on div at bounding box center [1489, 178] width 40 height 40
click at [1199, 714] on circle at bounding box center [1177, 695] width 51 height 51
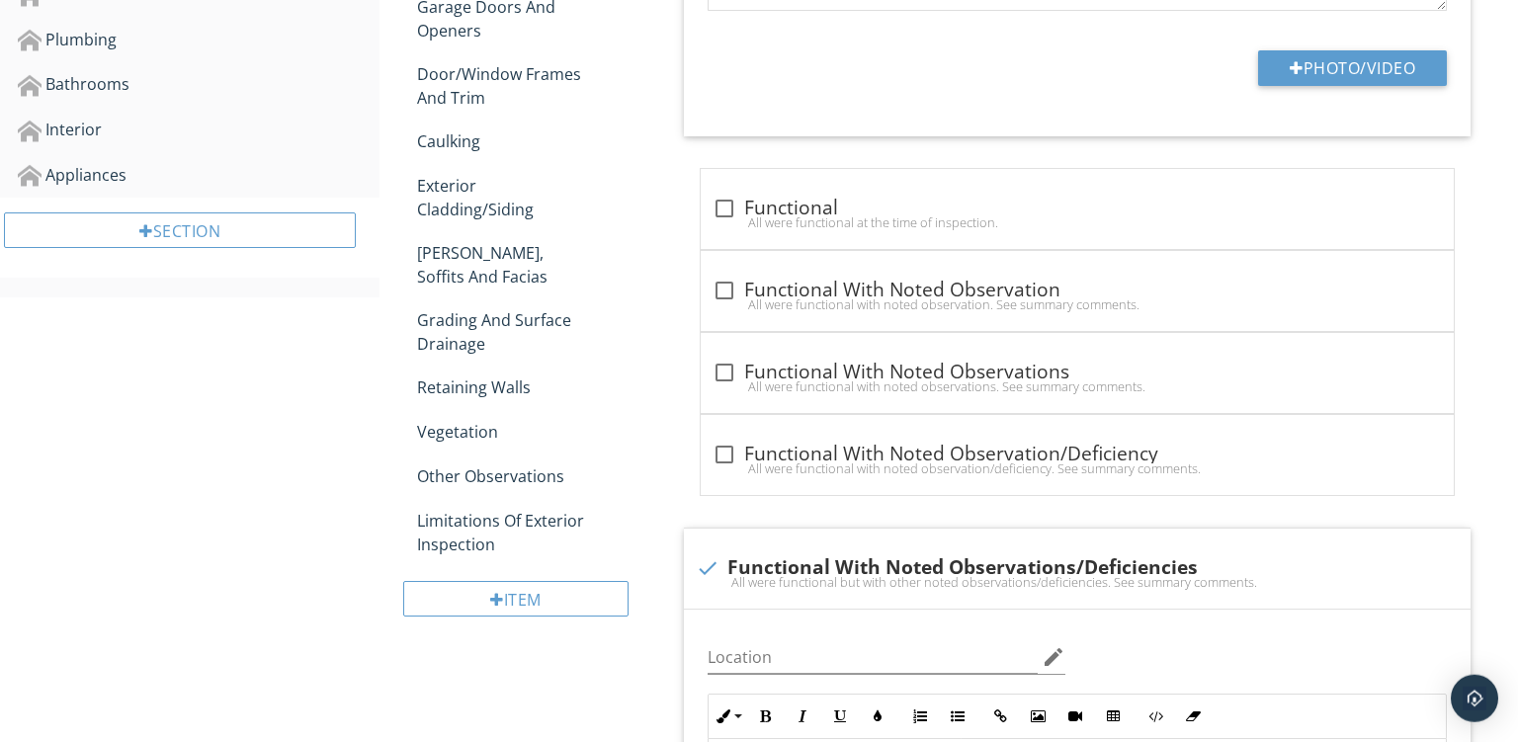
scroll to position [527, 0]
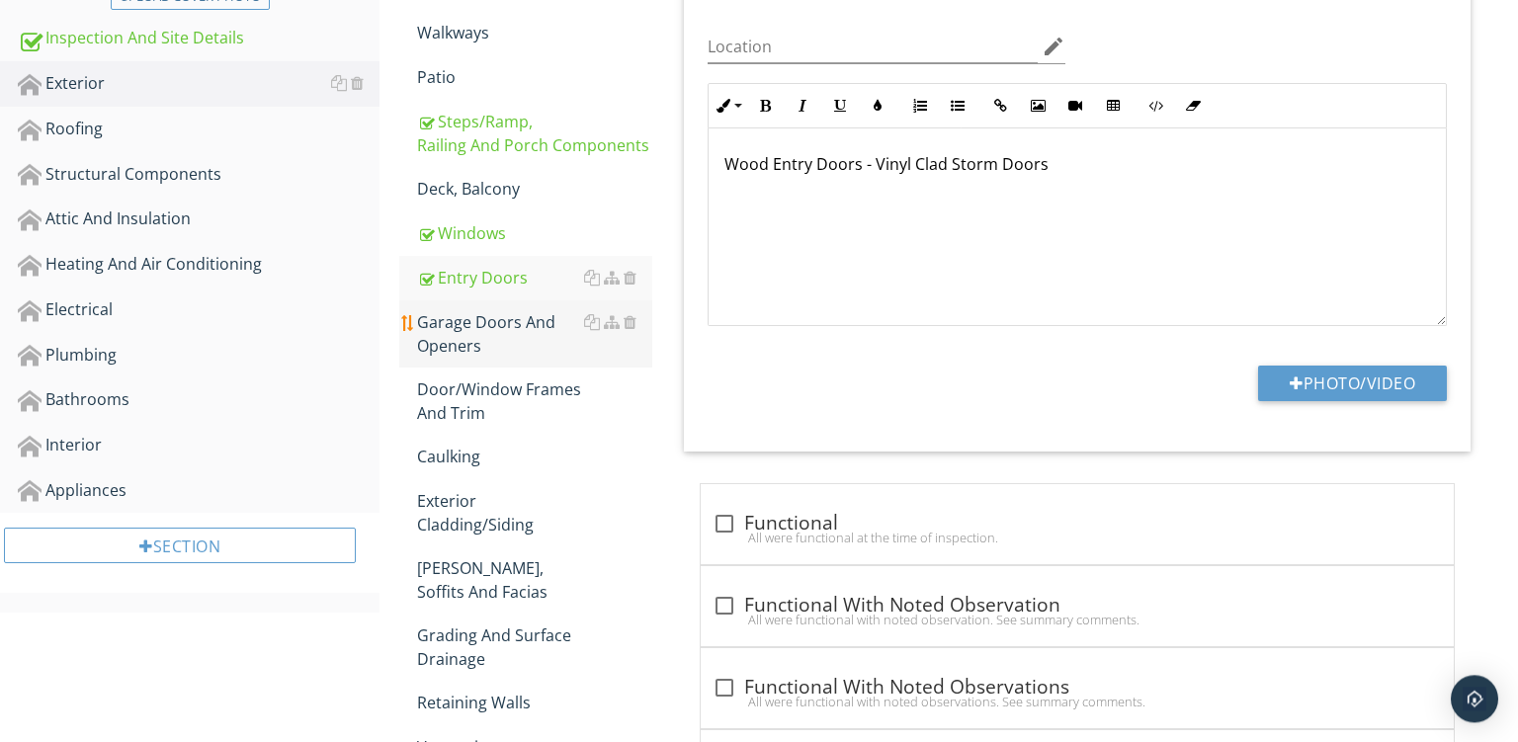
click at [480, 318] on div "Garage Doors And Openers" at bounding box center [534, 333] width 235 height 47
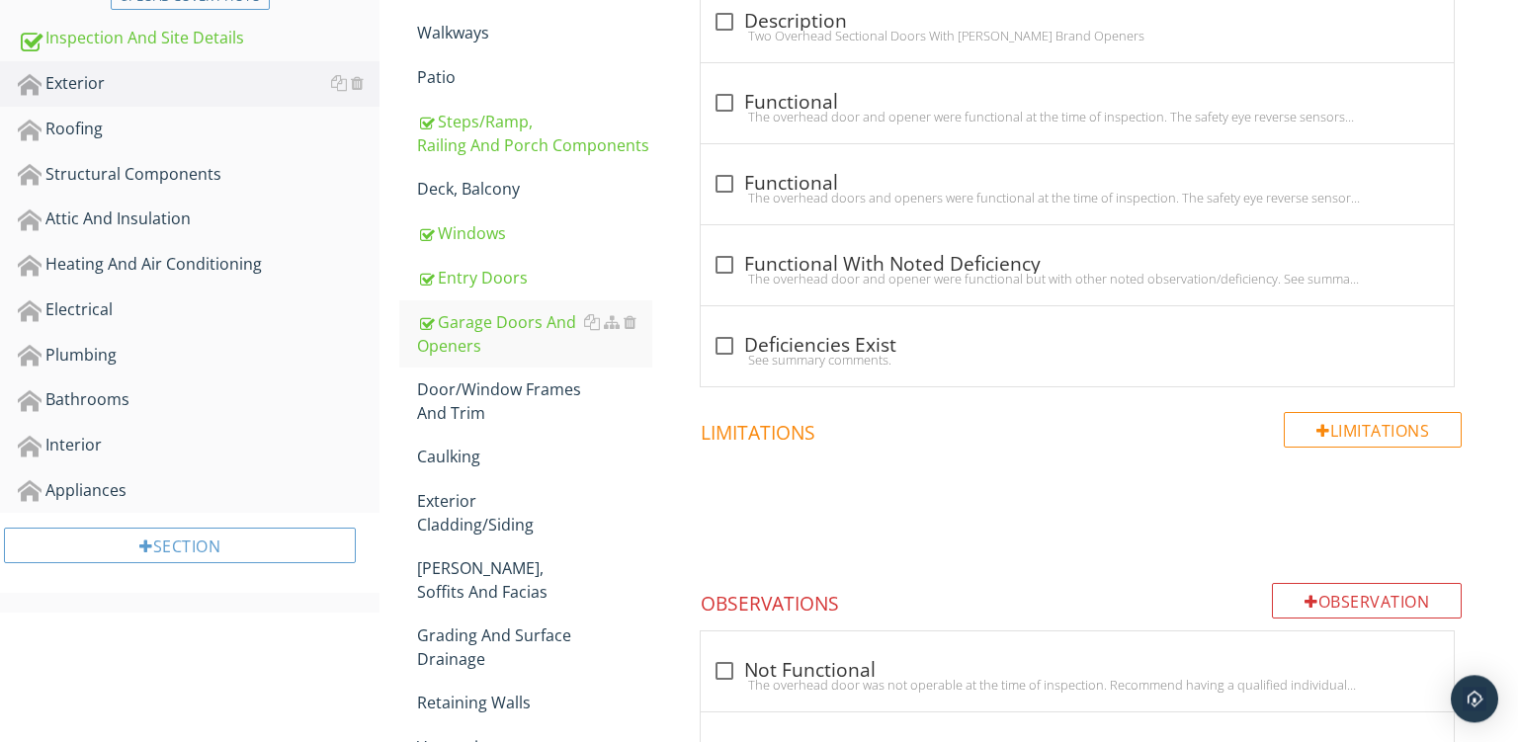
scroll to position [250, 0]
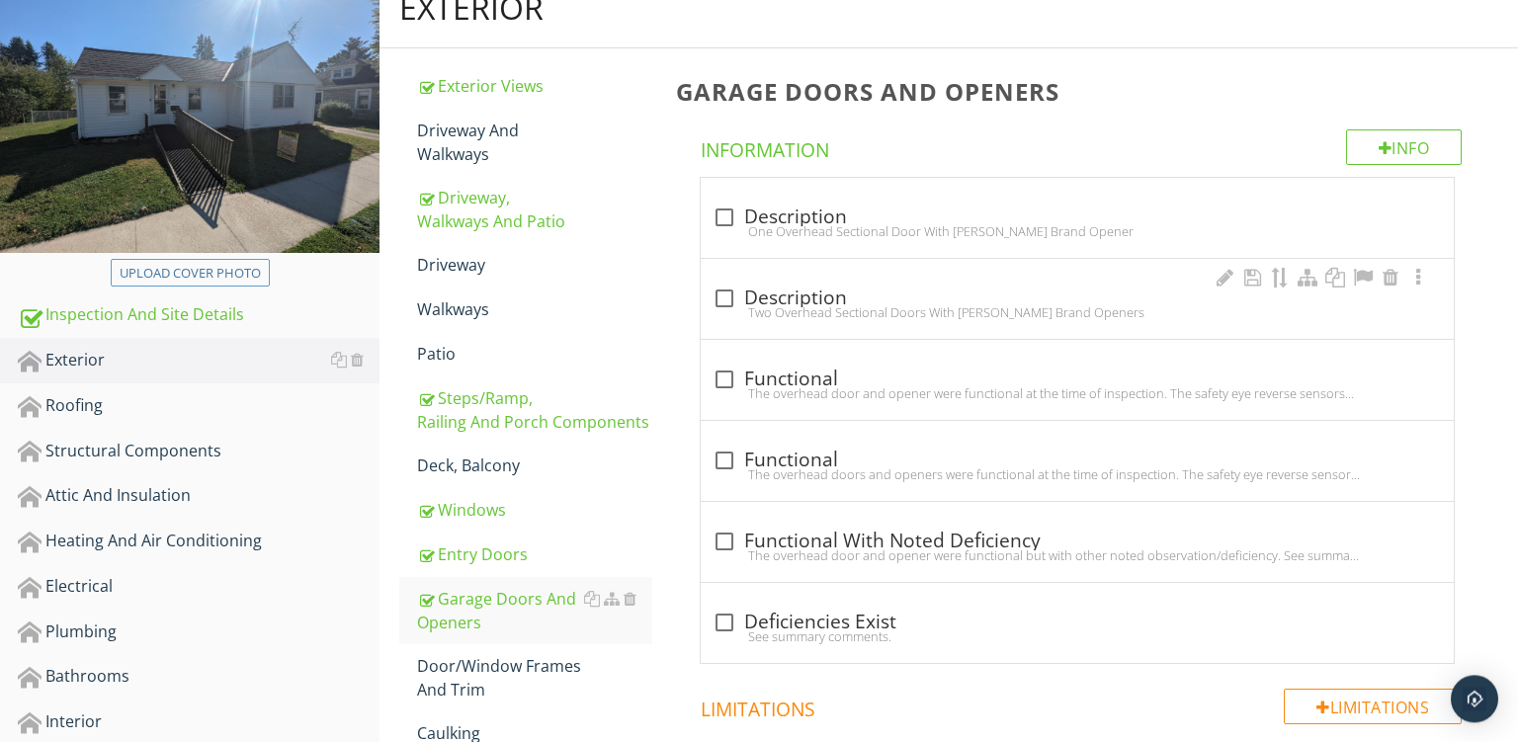
click at [955, 304] on div "Two Overhead Sectional Doors With Chamberlain Brand Openers" at bounding box center [1078, 312] width 730 height 16
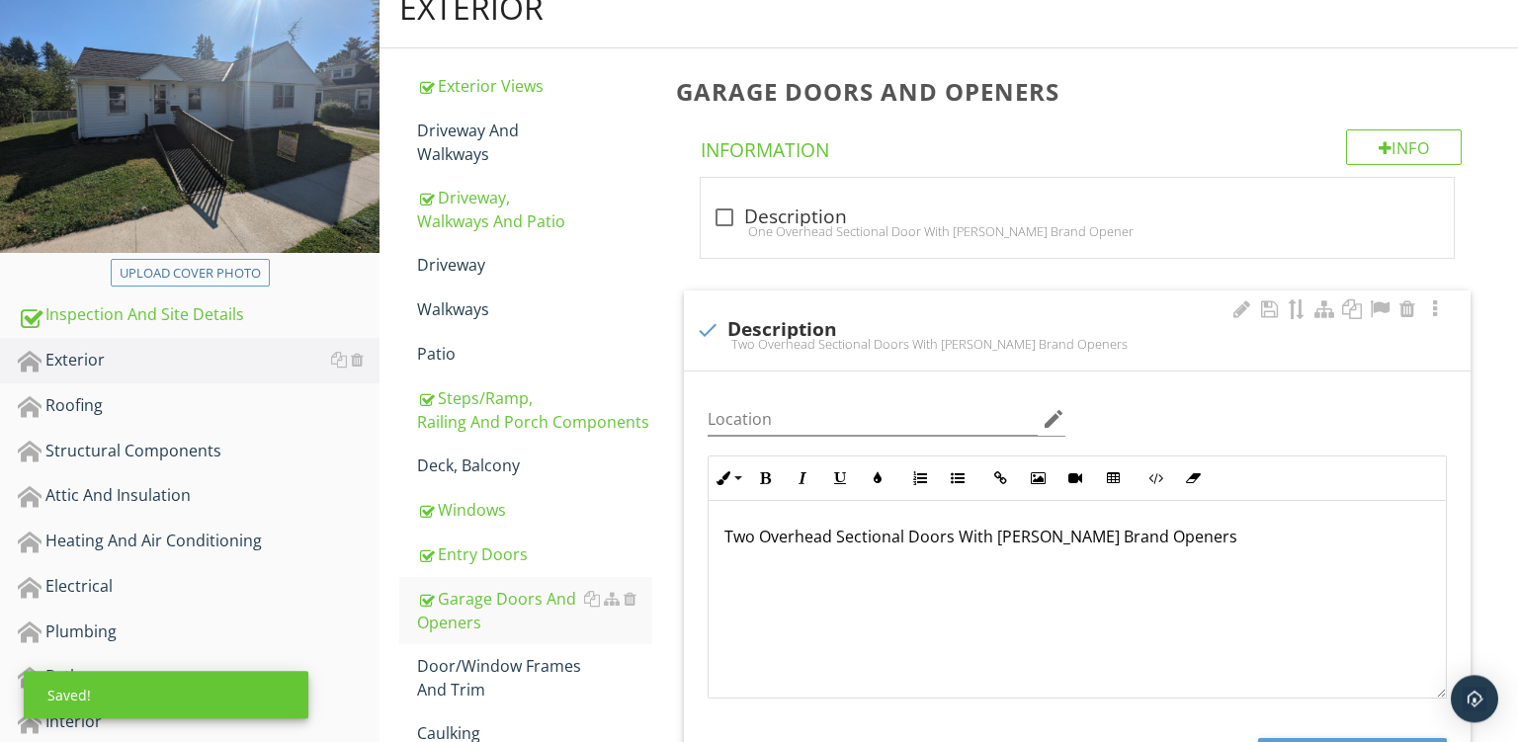
click at [990, 304] on div "check Description Two Overhead Sectional Doors With Chamberlain Brand Openers" at bounding box center [1077, 331] width 787 height 80
checkbox input "true"
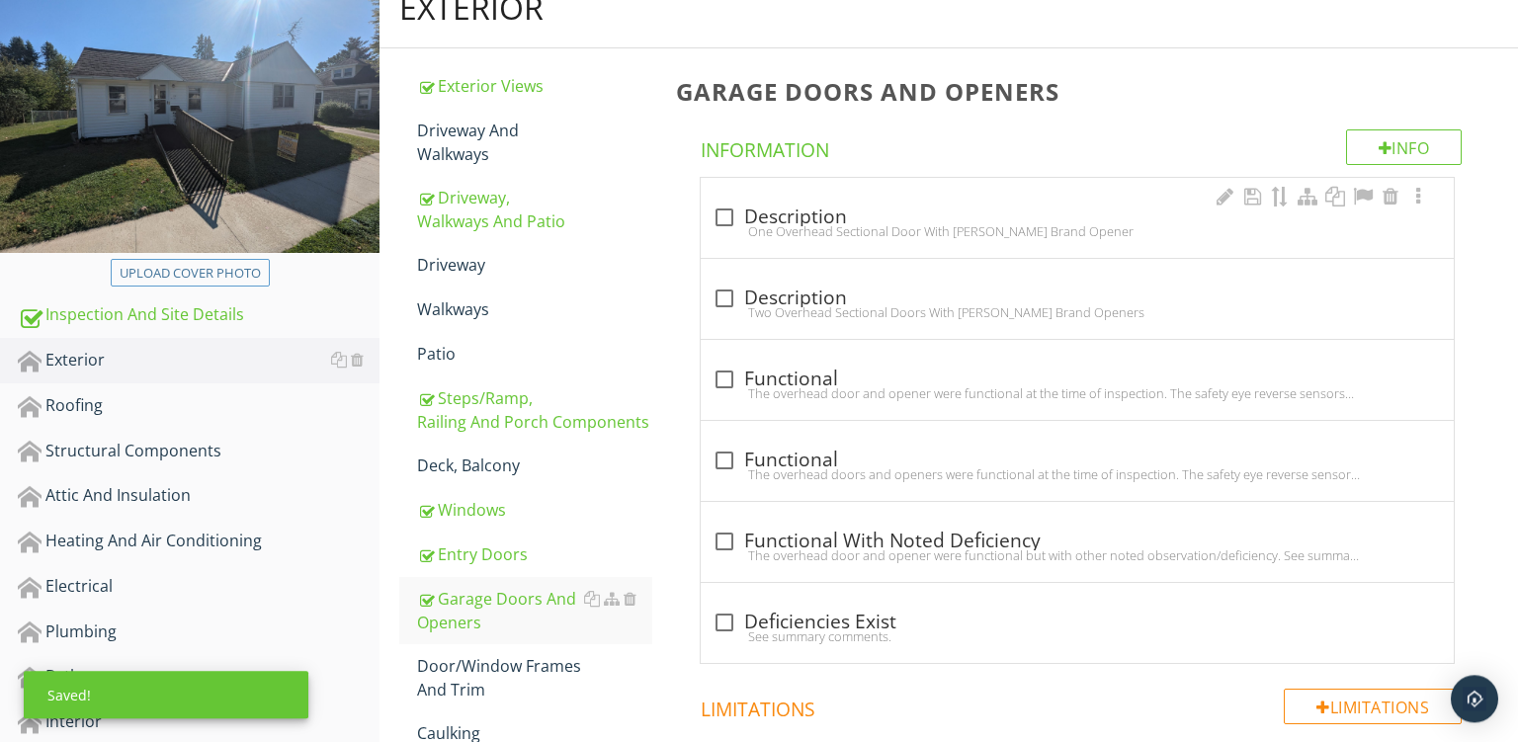
click at [923, 219] on div "check_box_outline_blank Description" at bounding box center [1078, 218] width 730 height 24
checkbox input "true"
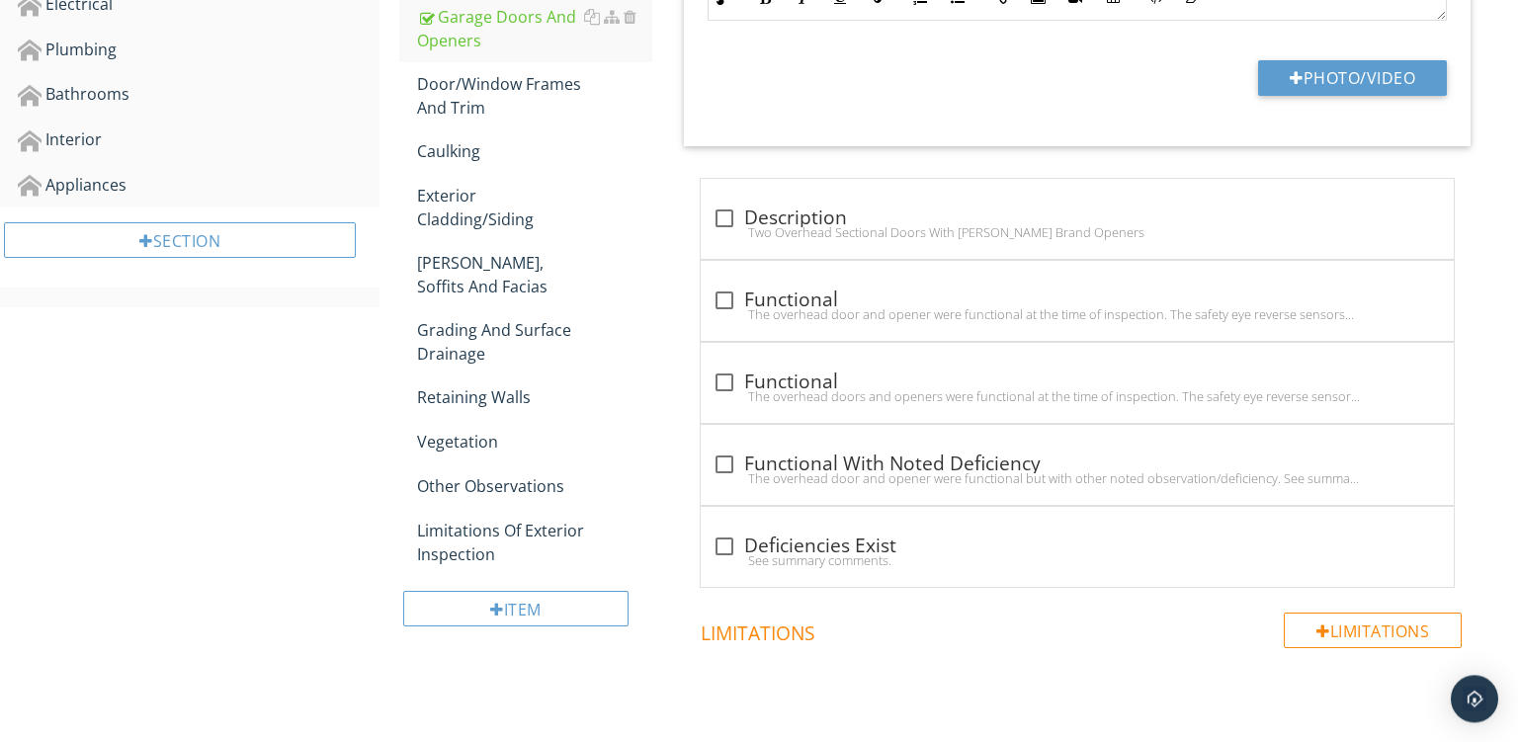
scroll to position [855, 0]
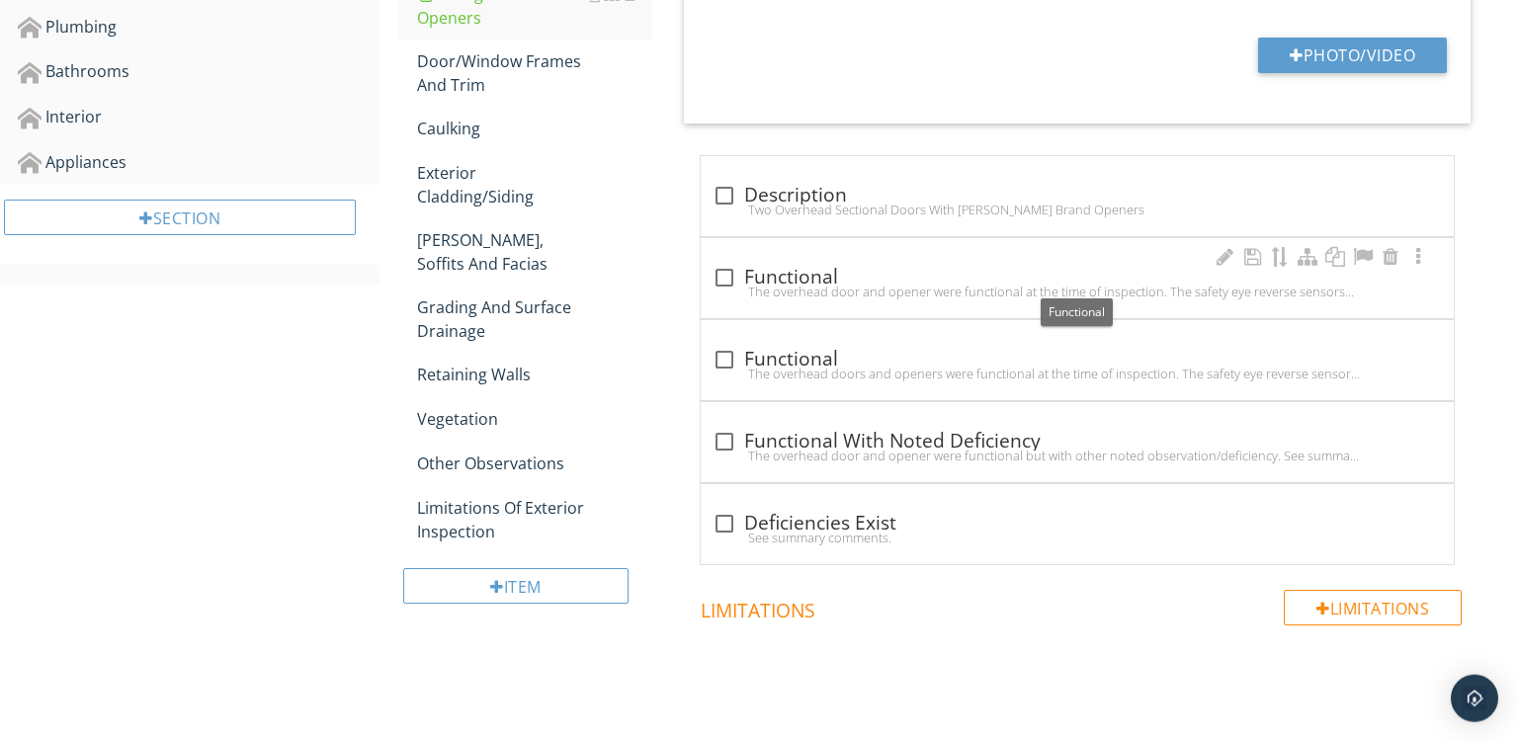
click at [911, 279] on div "check_box_outline_blank Functional" at bounding box center [1078, 278] width 730 height 24
checkbox input "true"
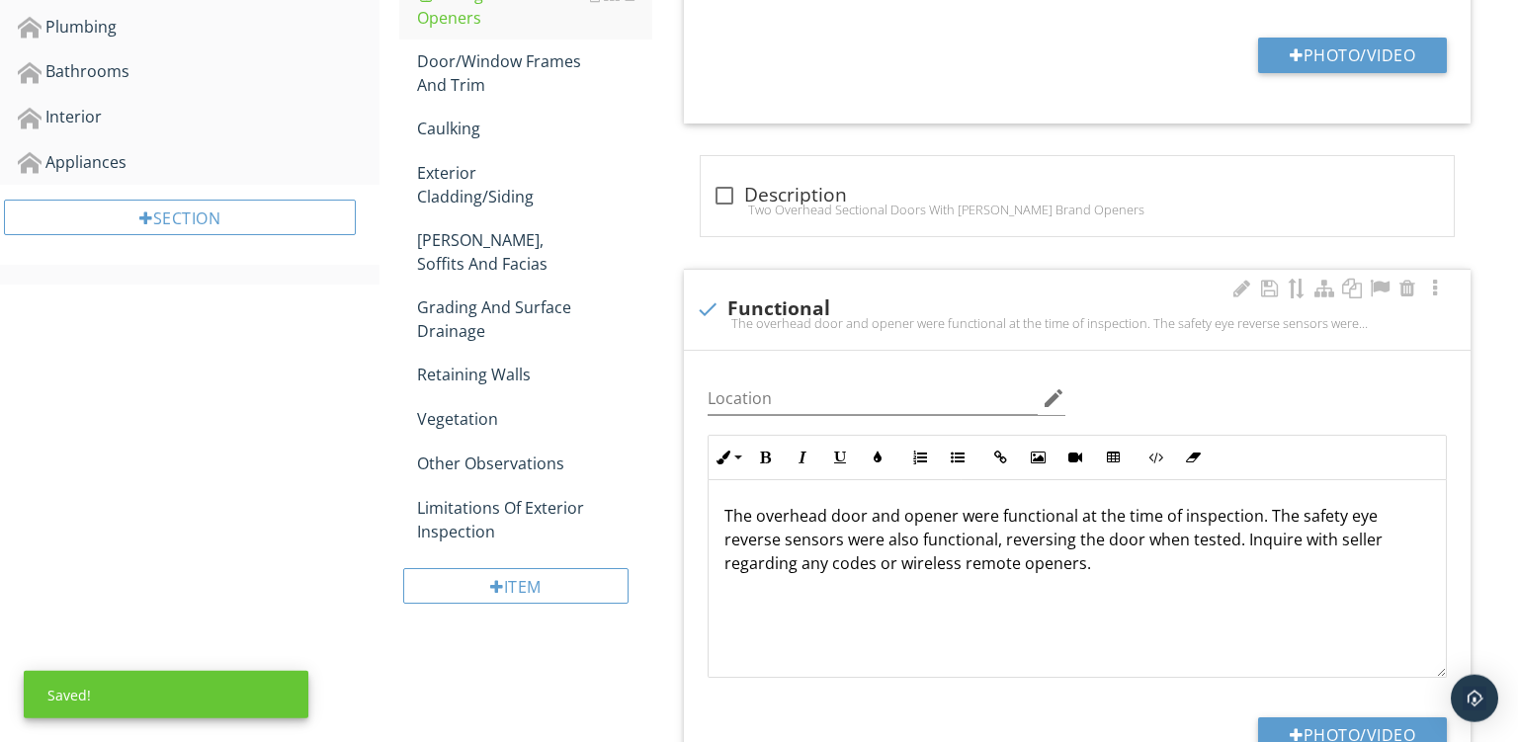
click at [748, 520] on p "The overhead door and opener were functional at the time of inspection. The saf…" at bounding box center [1078, 539] width 706 height 71
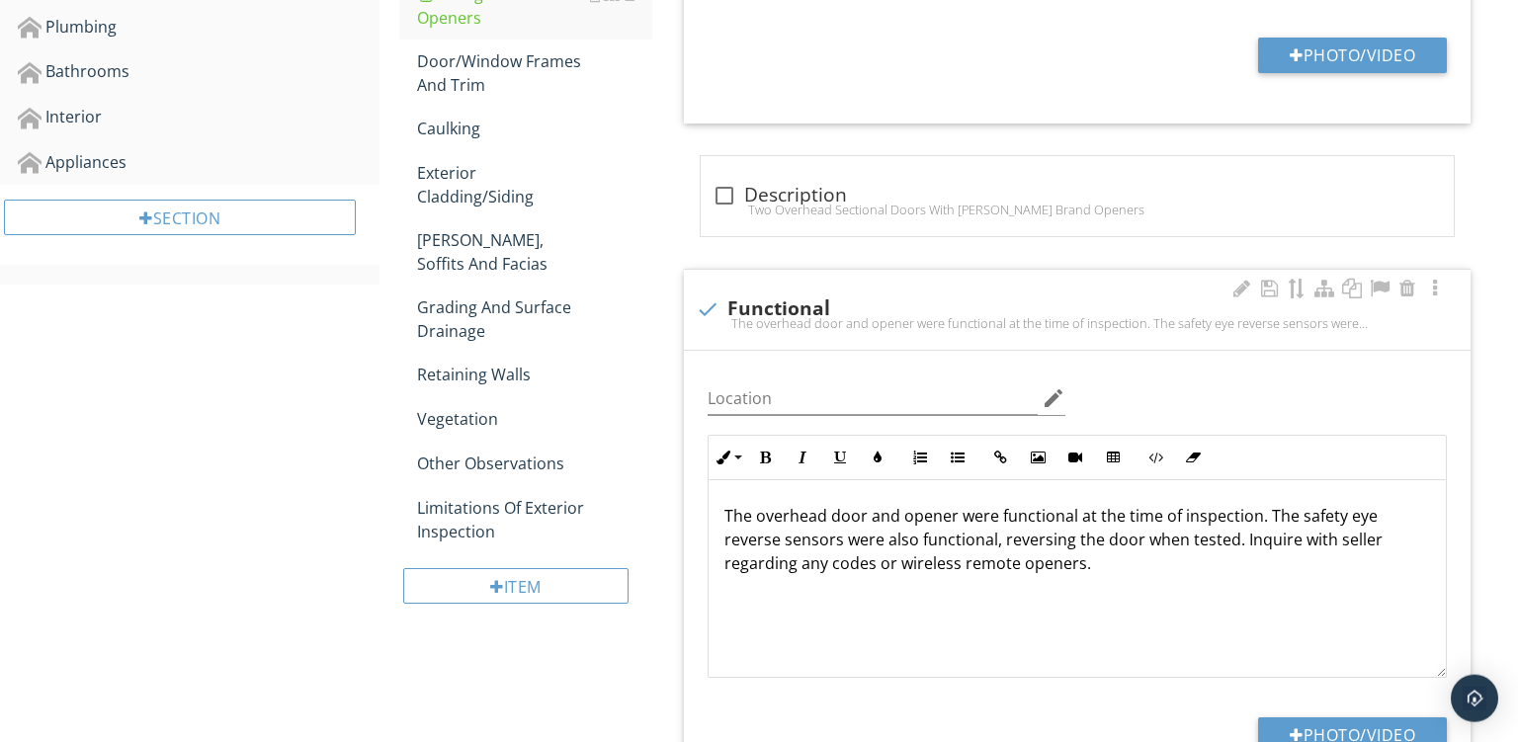
click at [737, 516] on p "The overhead door and opener were functional at the time of inspection. The saf…" at bounding box center [1078, 539] width 706 height 71
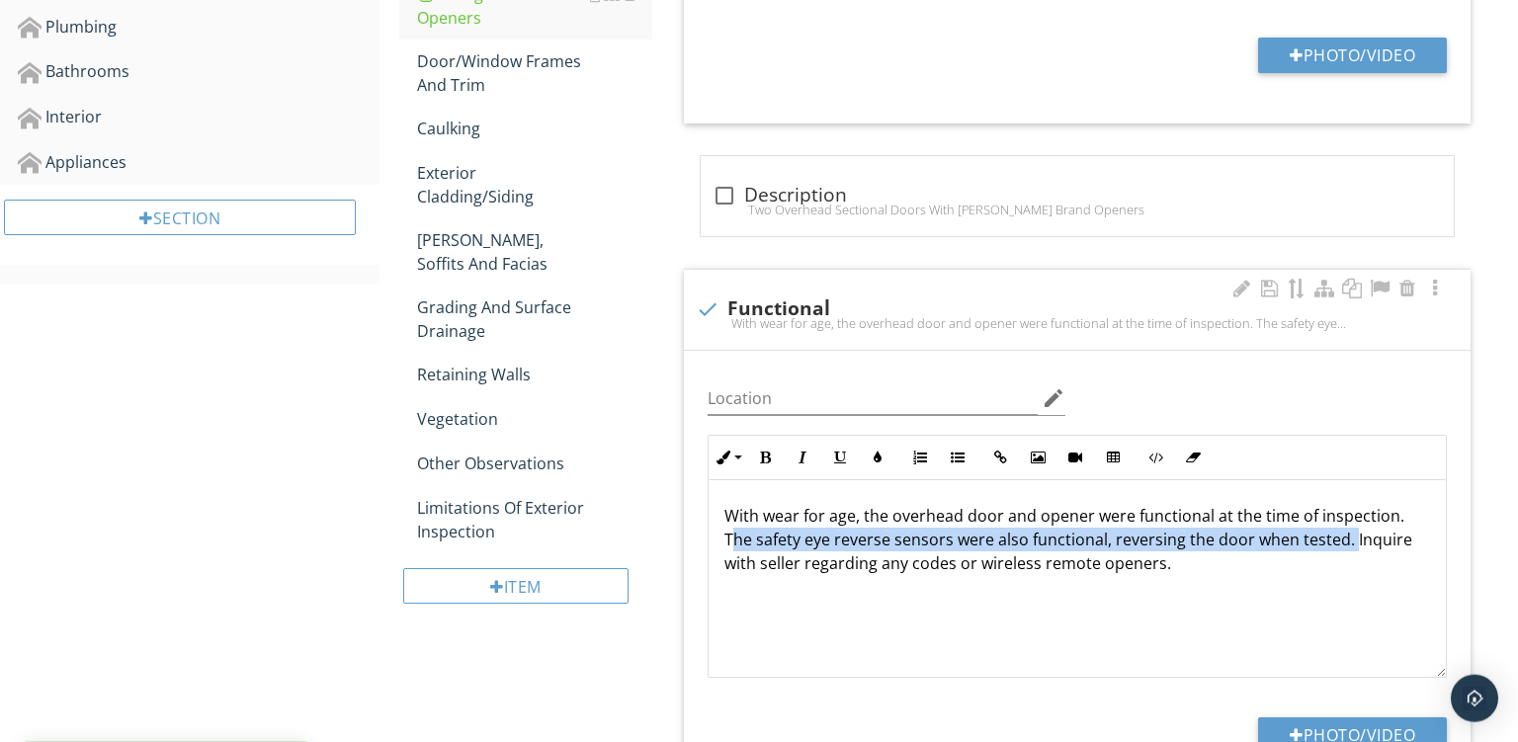
drag, startPoint x: 1319, startPoint y: 538, endPoint x: 1410, endPoint y: 508, distance: 95.7
click at [1410, 508] on p "With wear for age, the overhead door and opener were functional at the time of …" at bounding box center [1078, 539] width 706 height 71
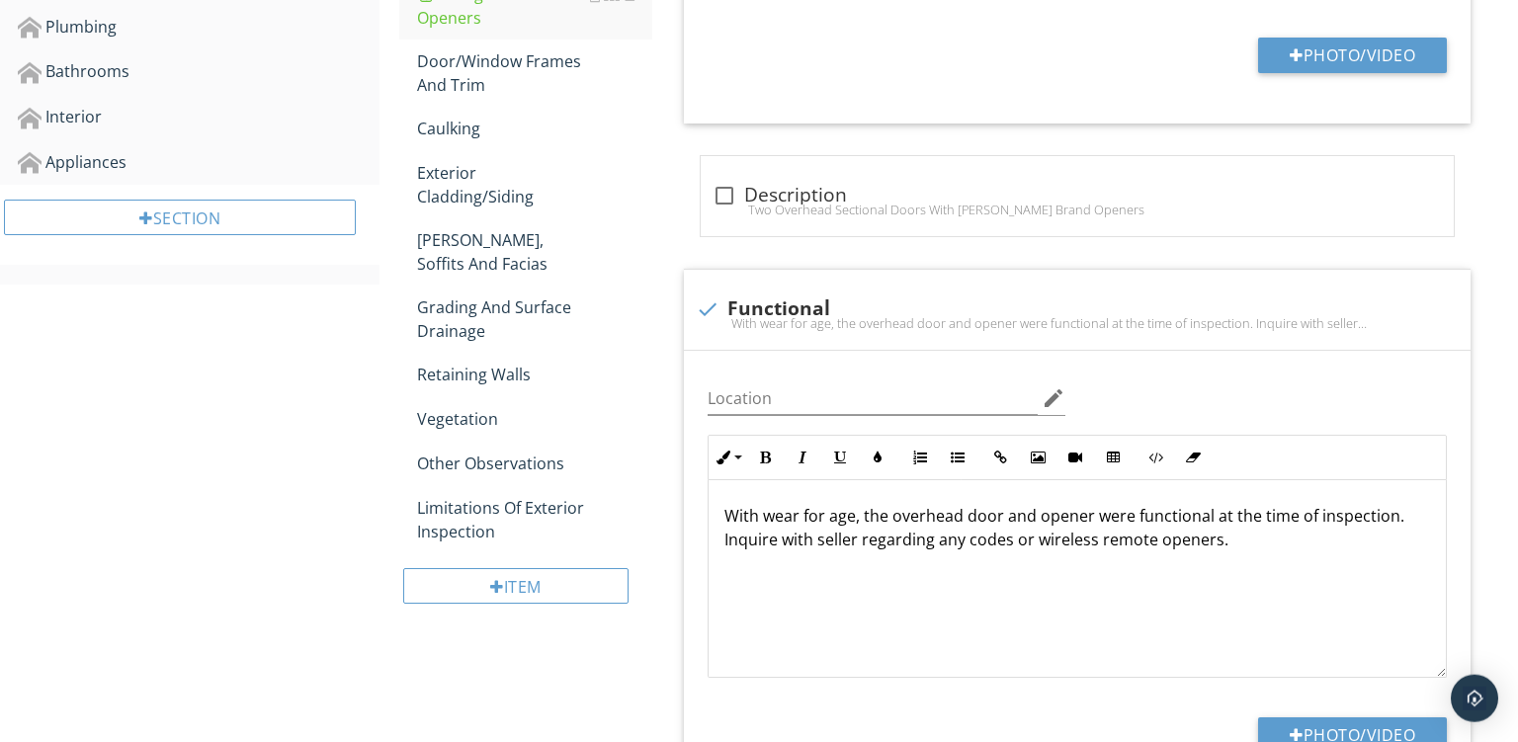
scroll to position [570, 0]
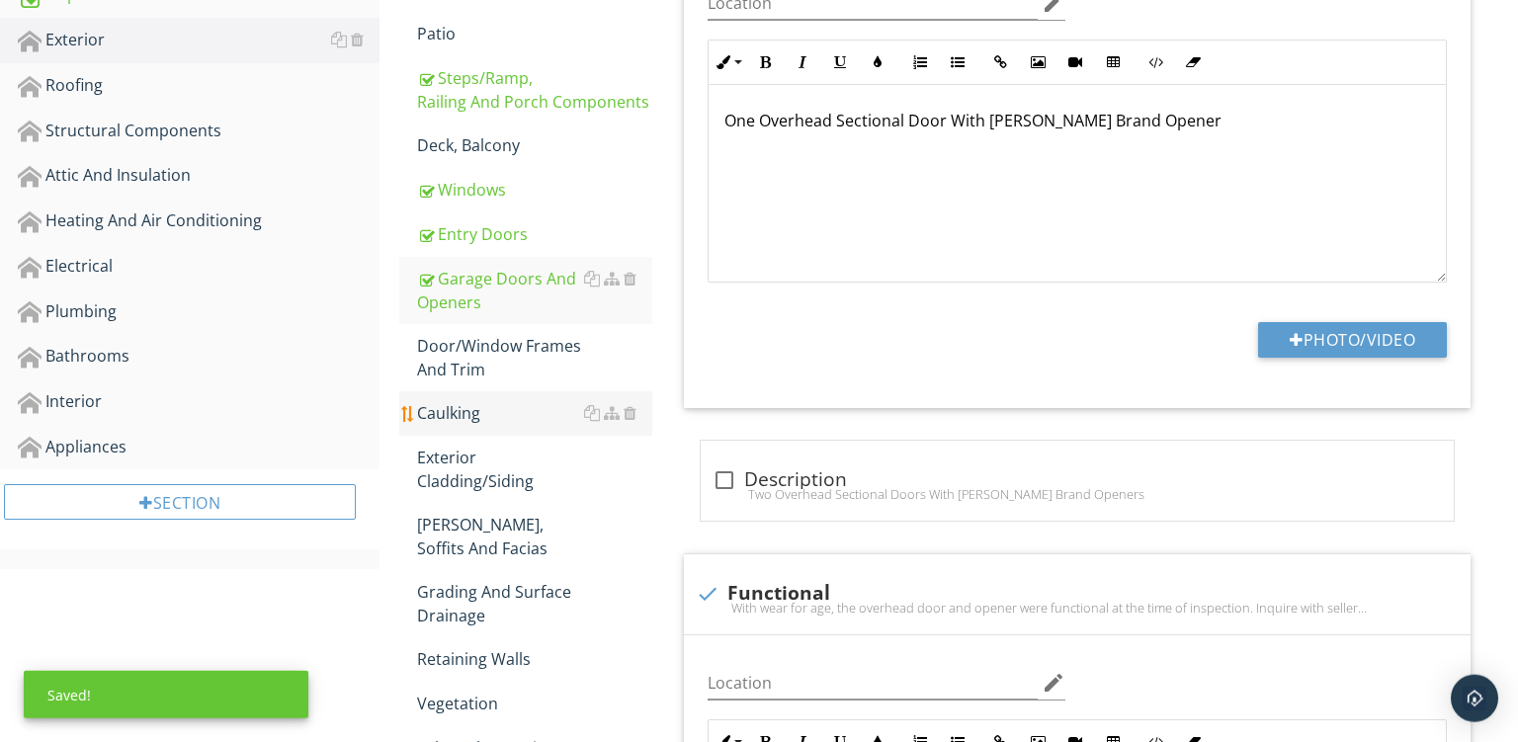
click at [503, 409] on div "Caulking" at bounding box center [534, 413] width 235 height 24
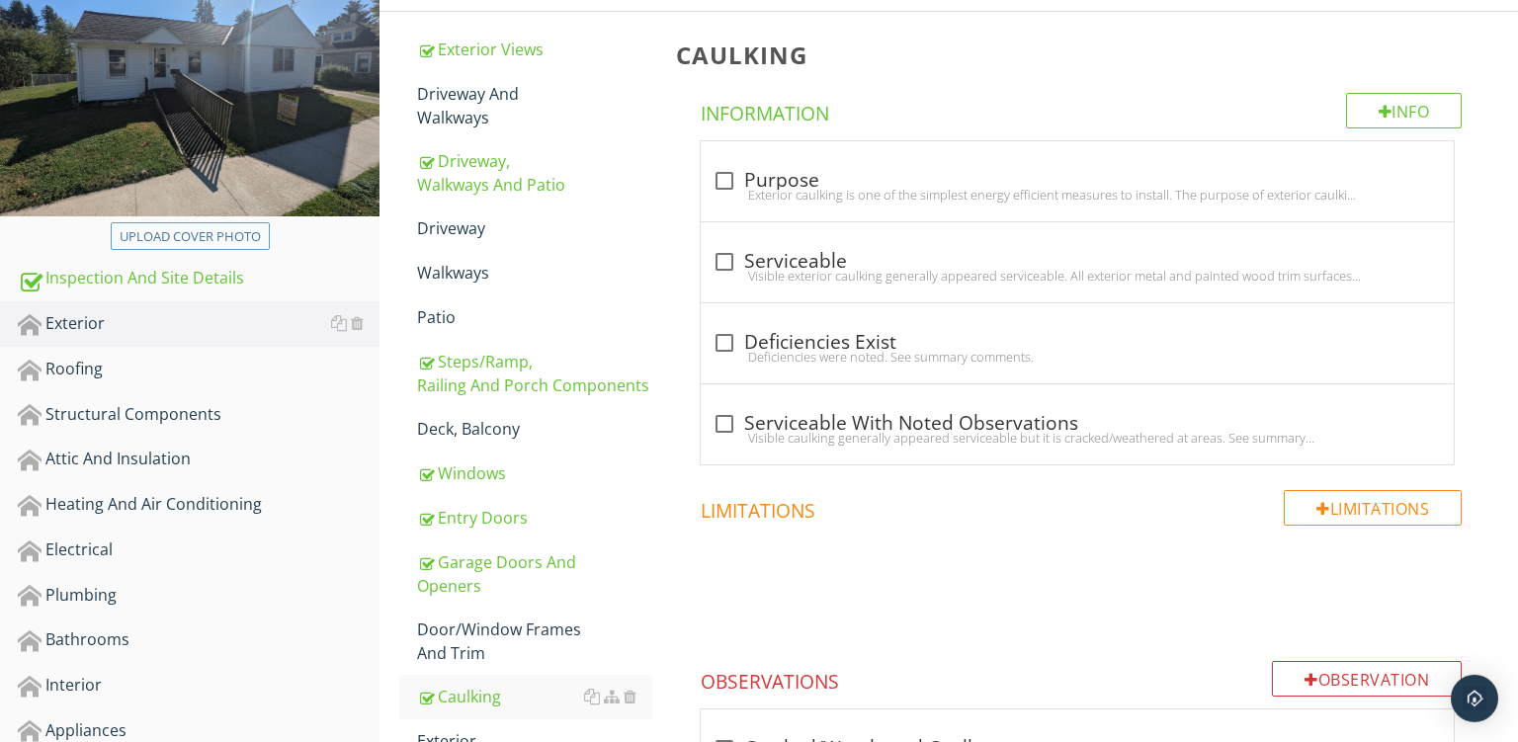
scroll to position [471, 0]
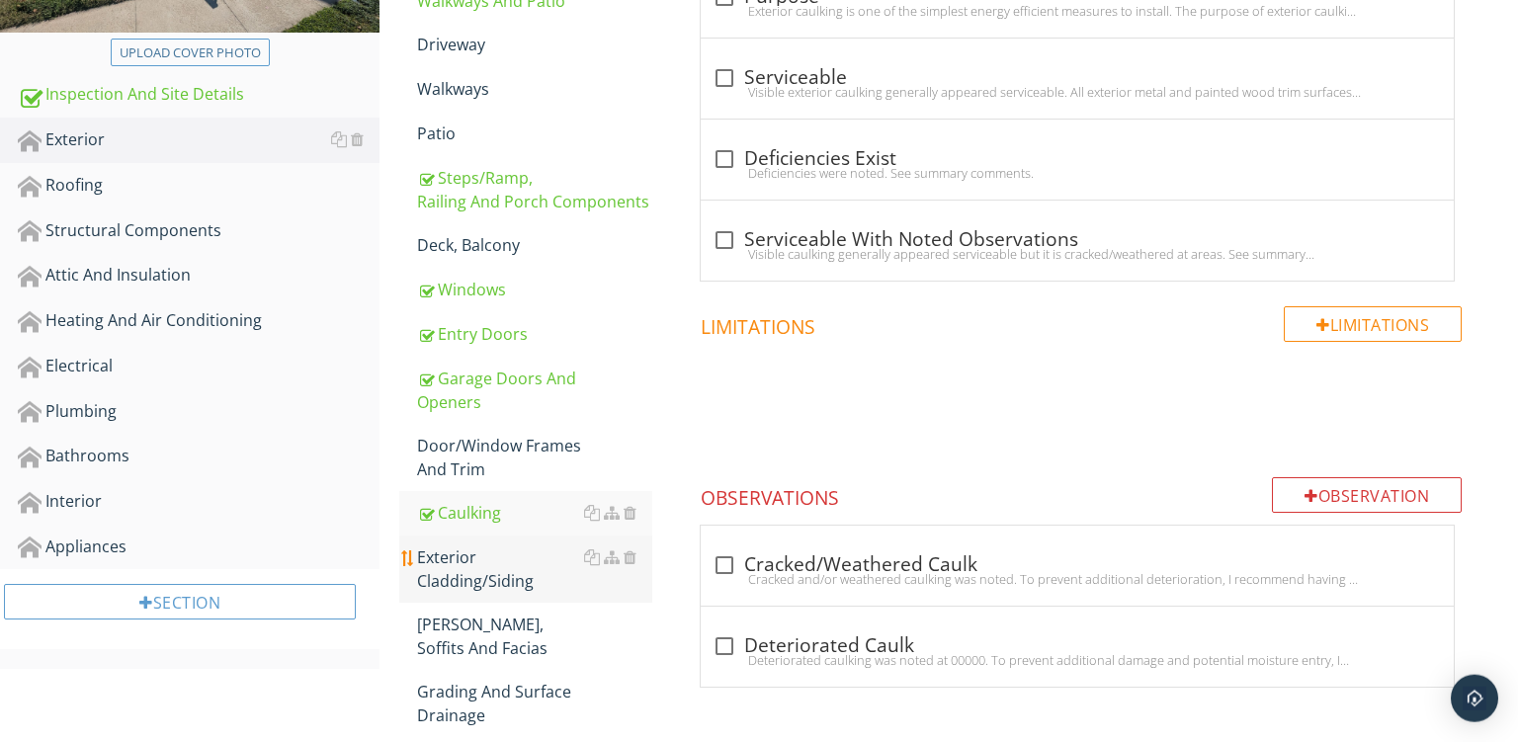
click at [502, 552] on div "Exterior Cladding/Siding" at bounding box center [534, 569] width 235 height 47
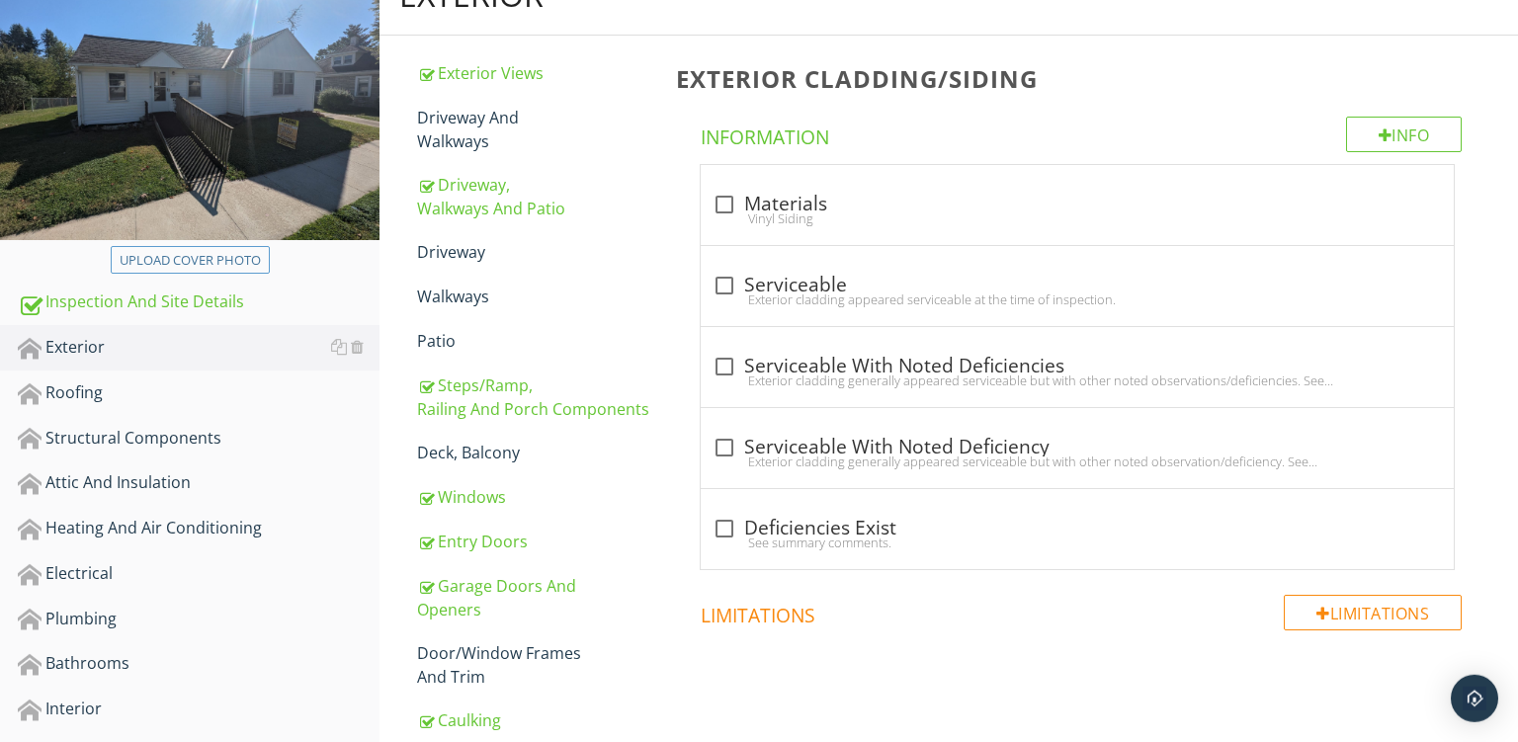
scroll to position [183, 0]
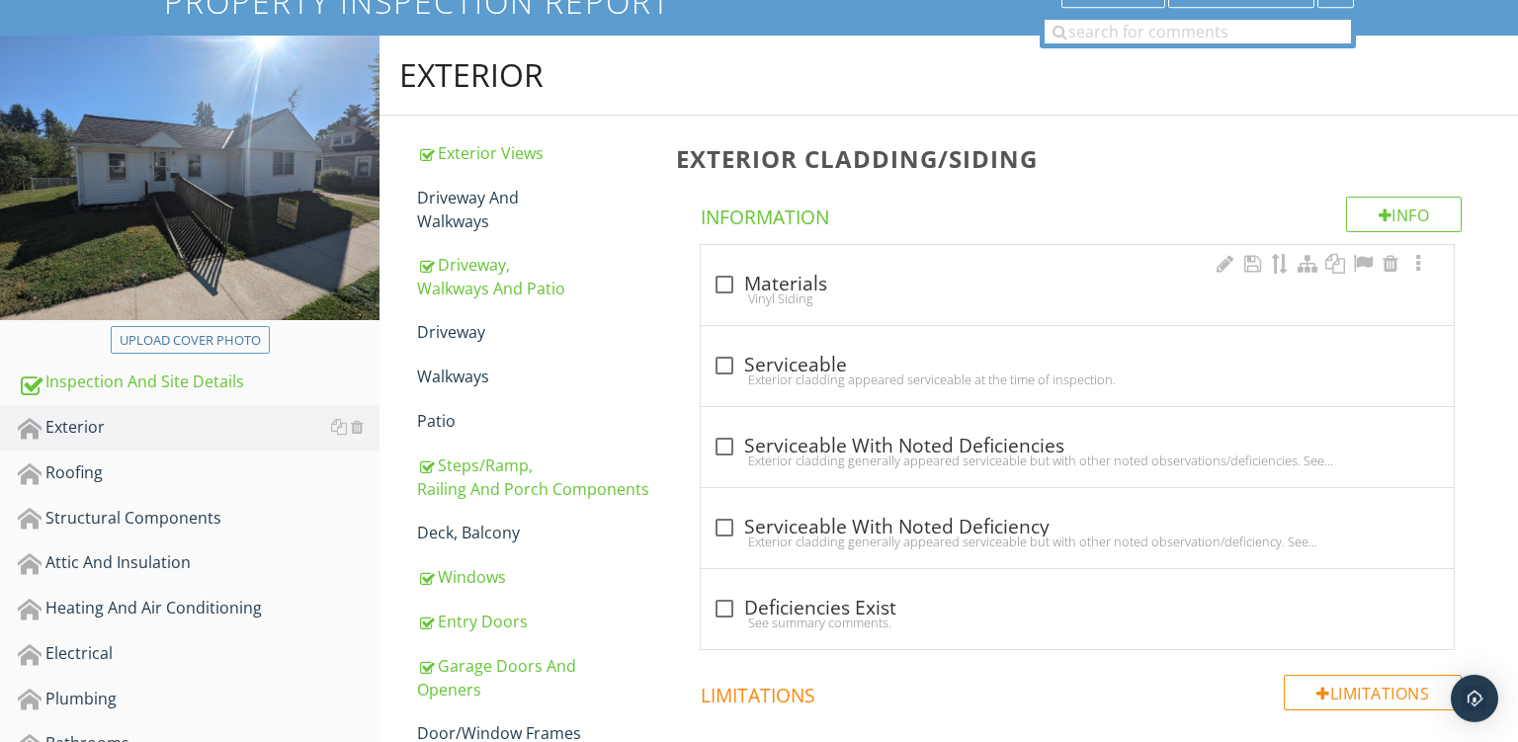
click at [805, 295] on div "Vinyl Siding" at bounding box center [1078, 299] width 730 height 16
checkbox input "true"
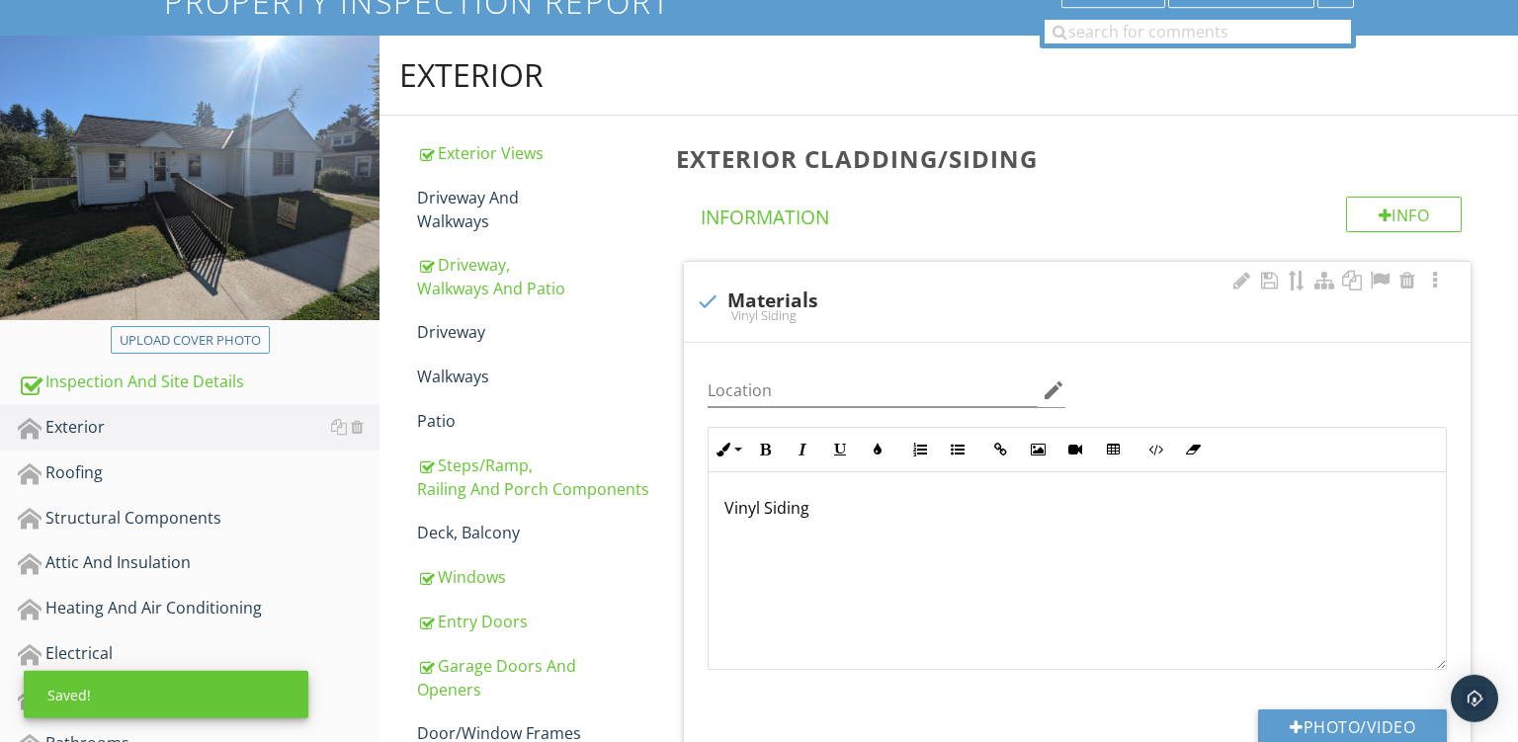
click at [719, 495] on div "Vinyl Siding" at bounding box center [1077, 572] width 737 height 198
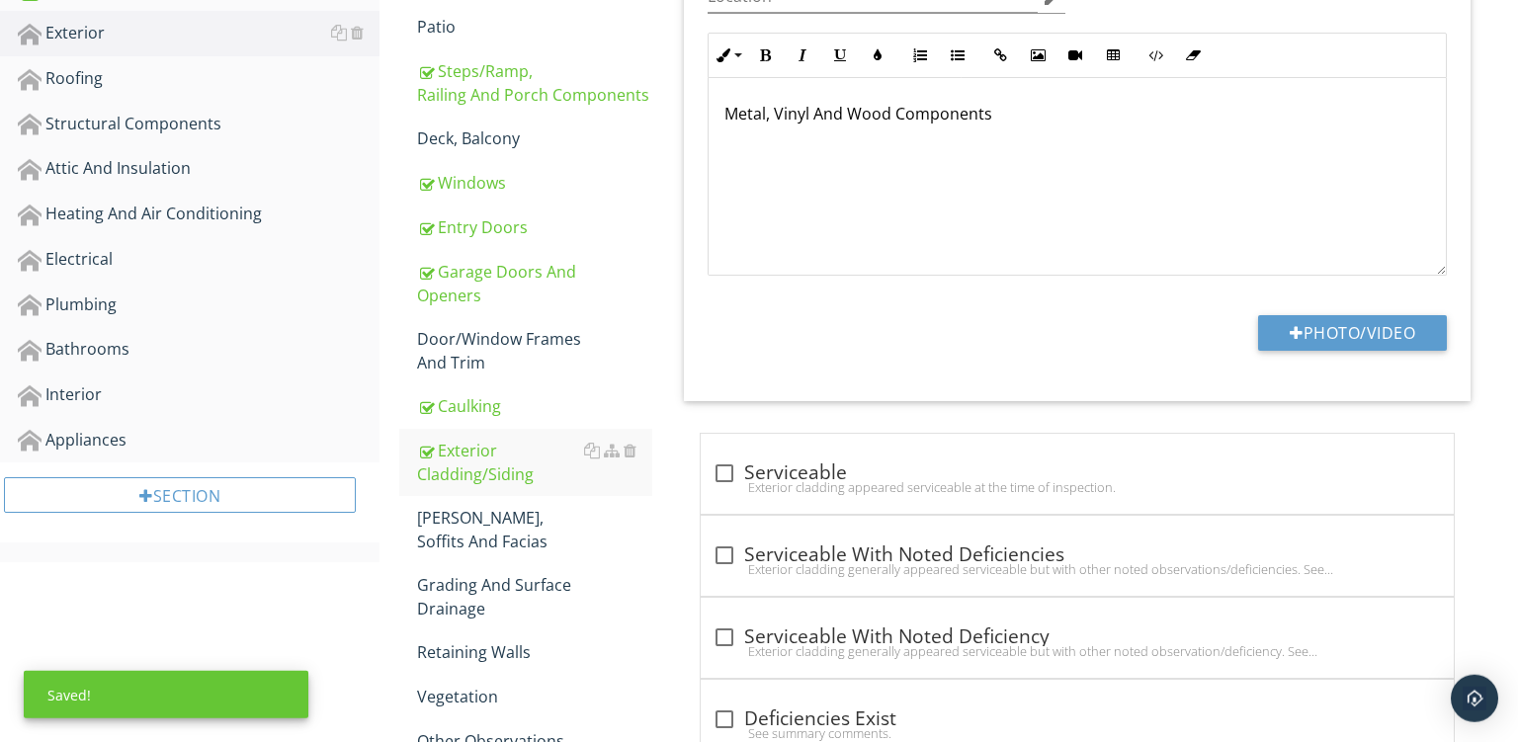
scroll to position [795, 0]
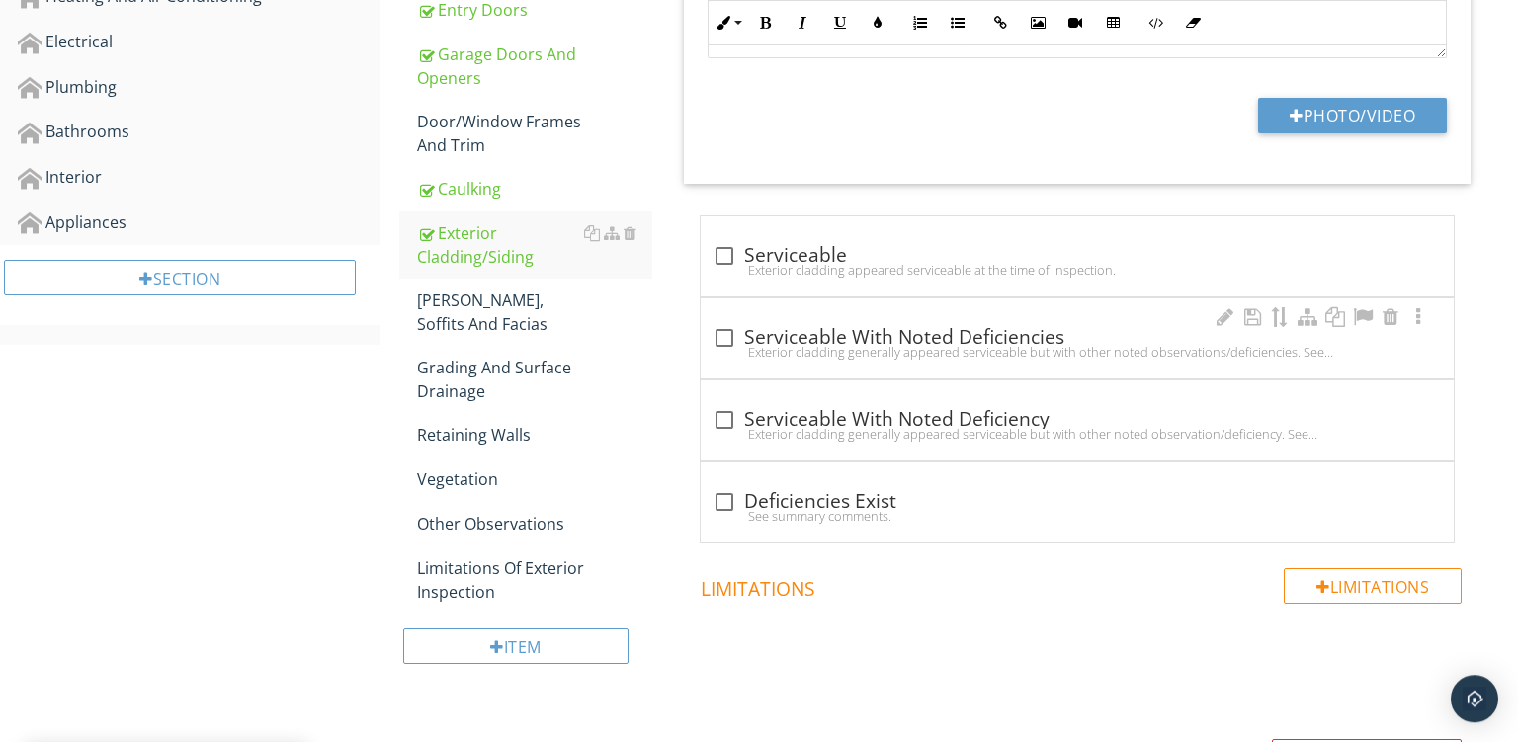
click at [1080, 357] on div "Exterior cladding generally appeared serviceable but with other noted observati…" at bounding box center [1078, 352] width 730 height 16
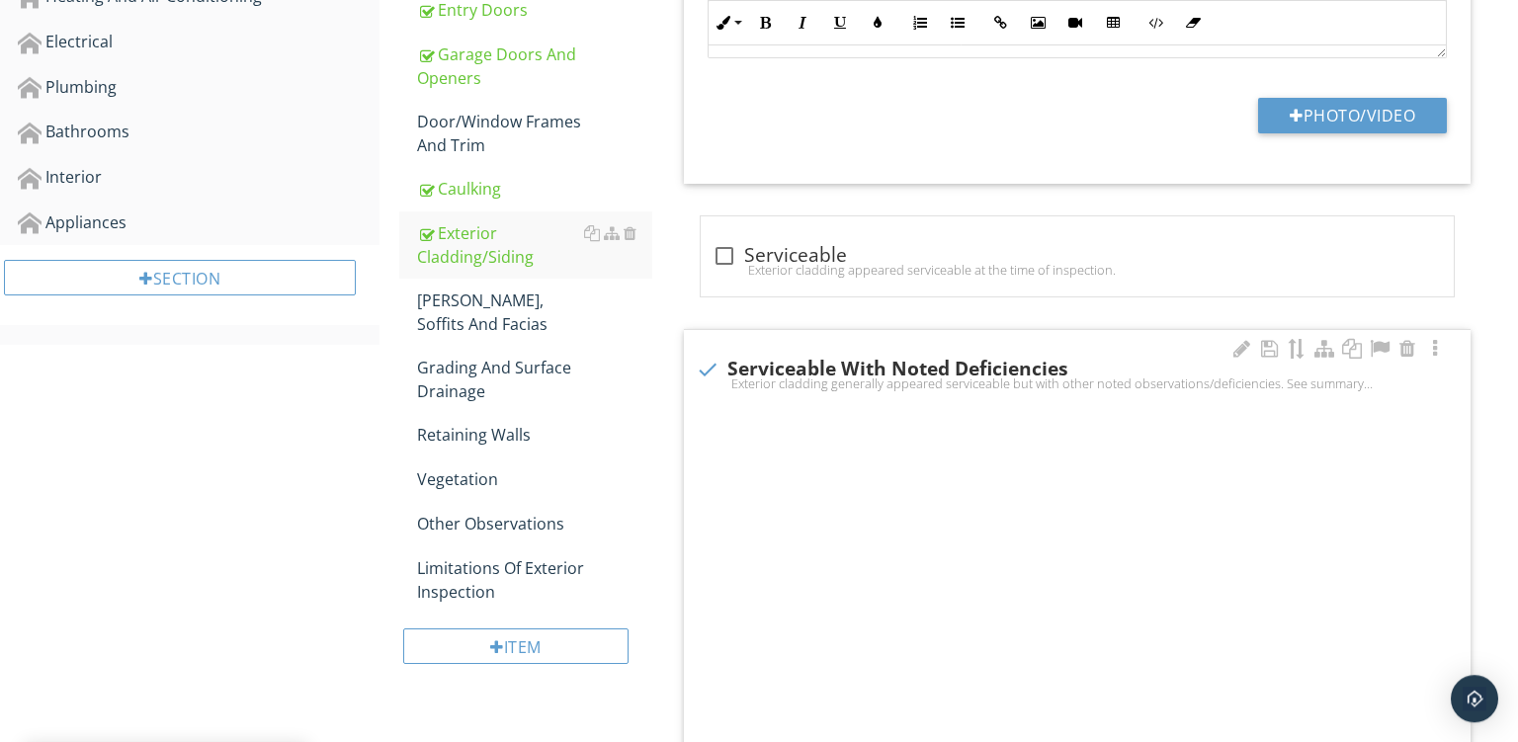
checkbox input "true"
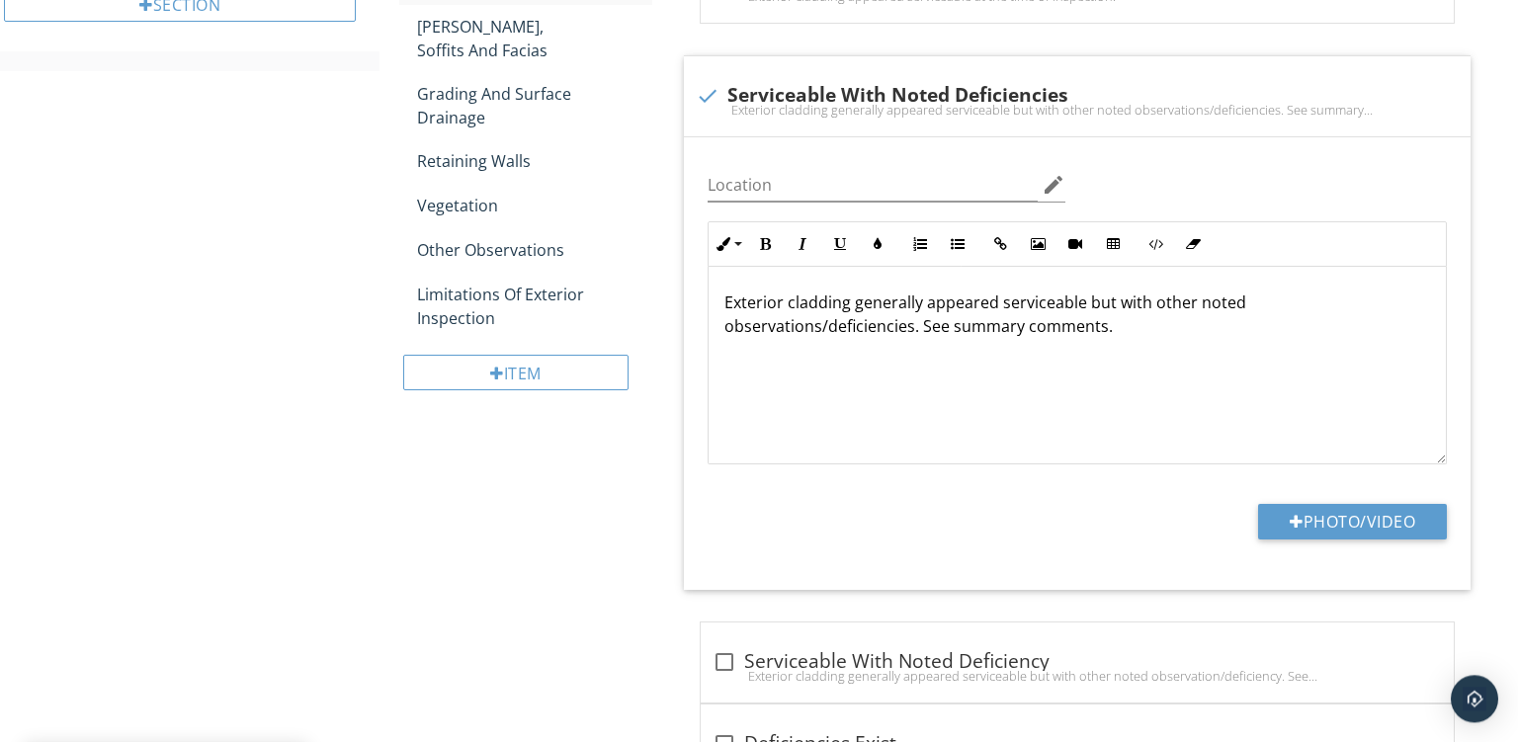
scroll to position [1036, 0]
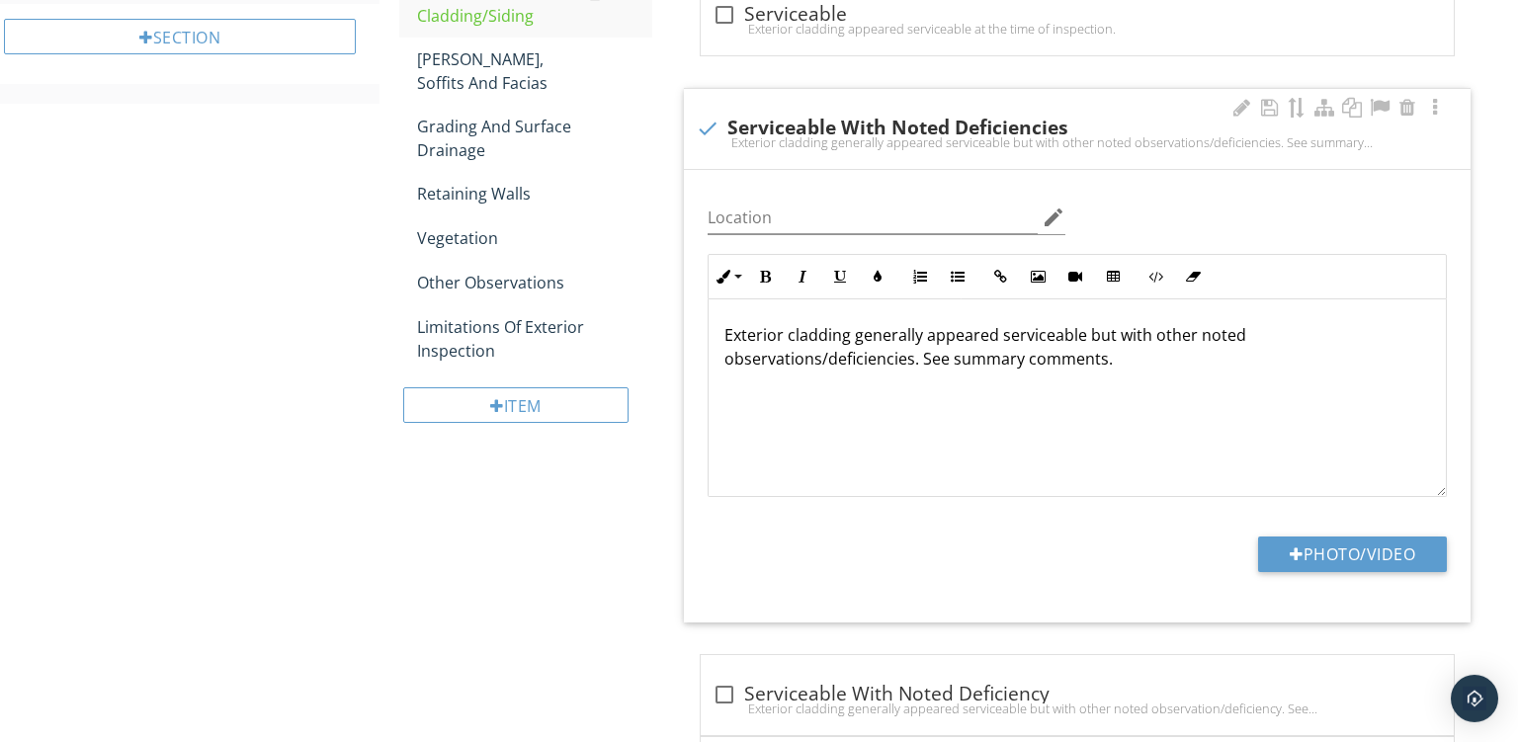
click at [847, 333] on p "Exterior cladding generally appeared serviceable but with other noted observati…" at bounding box center [1078, 346] width 706 height 47
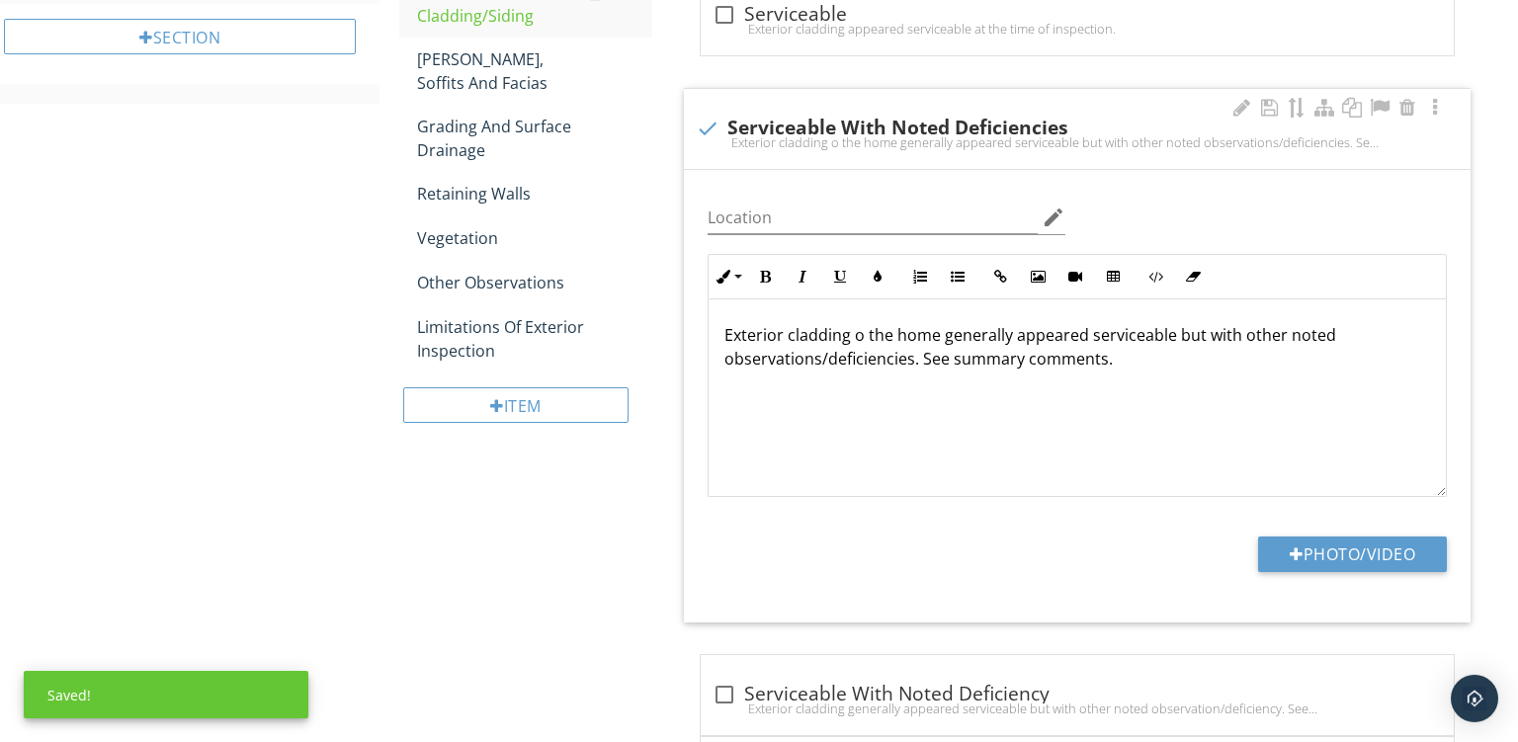
click at [819, 358] on p "Exterior cladding o the home generally appeared serviceable but with other note…" at bounding box center [1078, 346] width 706 height 47
click at [766, 361] on p "Exterior cladding o the home generally appeared serviceable but with other note…" at bounding box center [1078, 346] width 706 height 47
click at [927, 382] on div "Exterior cladding o the home generally appeared serviceable with noted deficien…" at bounding box center [1077, 399] width 737 height 198
drag, startPoint x: 1253, startPoint y: 356, endPoint x: 1399, endPoint y: 418, distance: 158.1
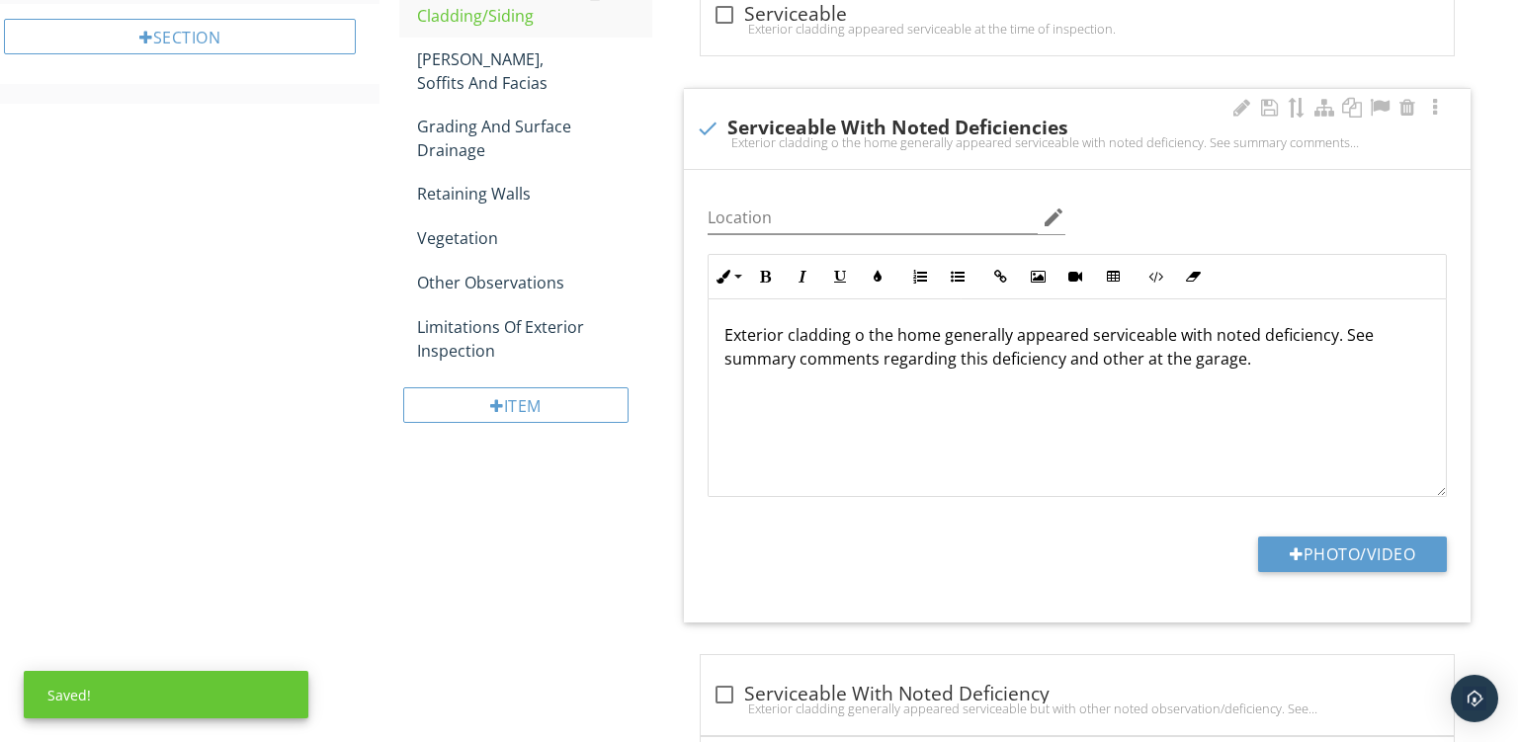
click at [1399, 418] on div "Exterior cladding o the home generally appeared serviceable with noted deficien…" at bounding box center [1077, 399] width 737 height 198
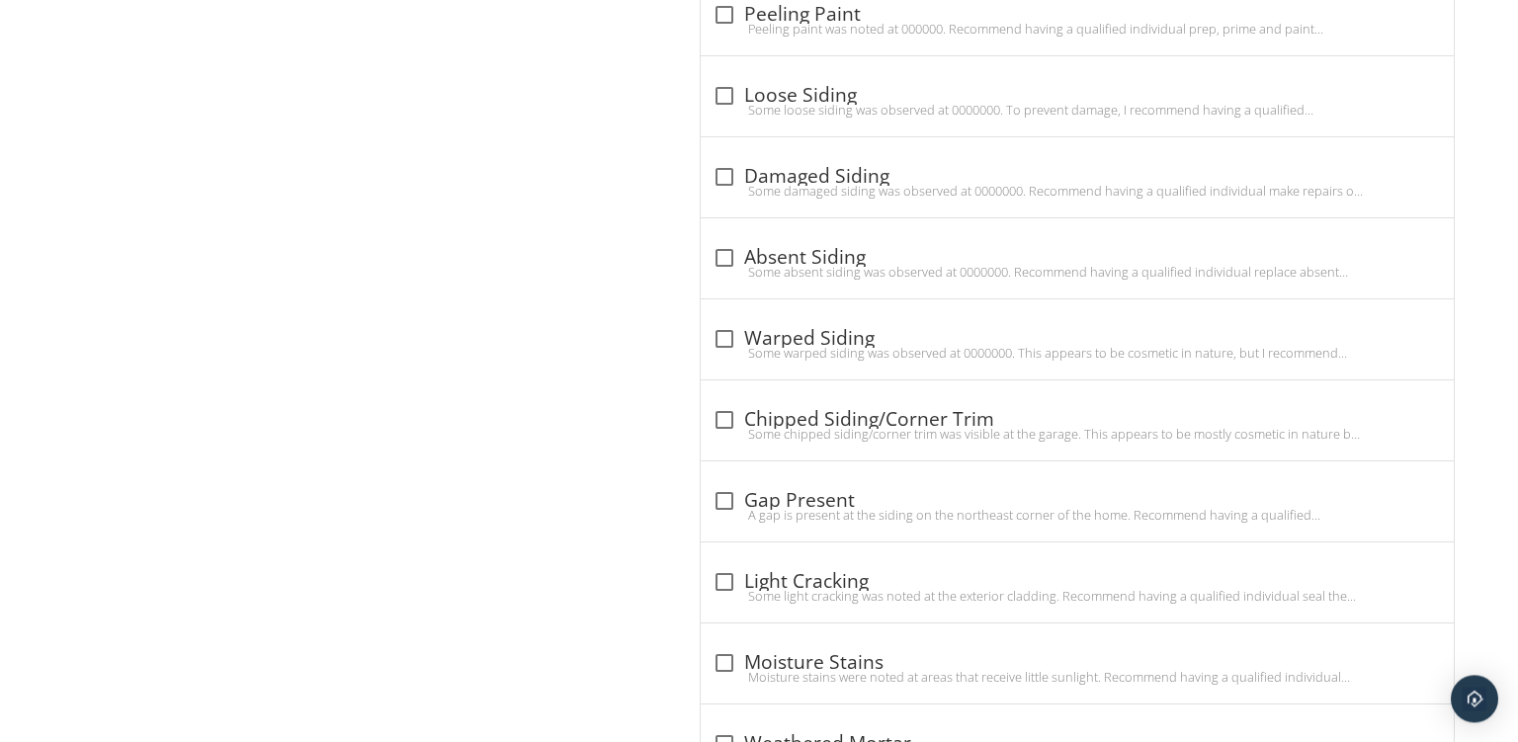
scroll to position [1925, 0]
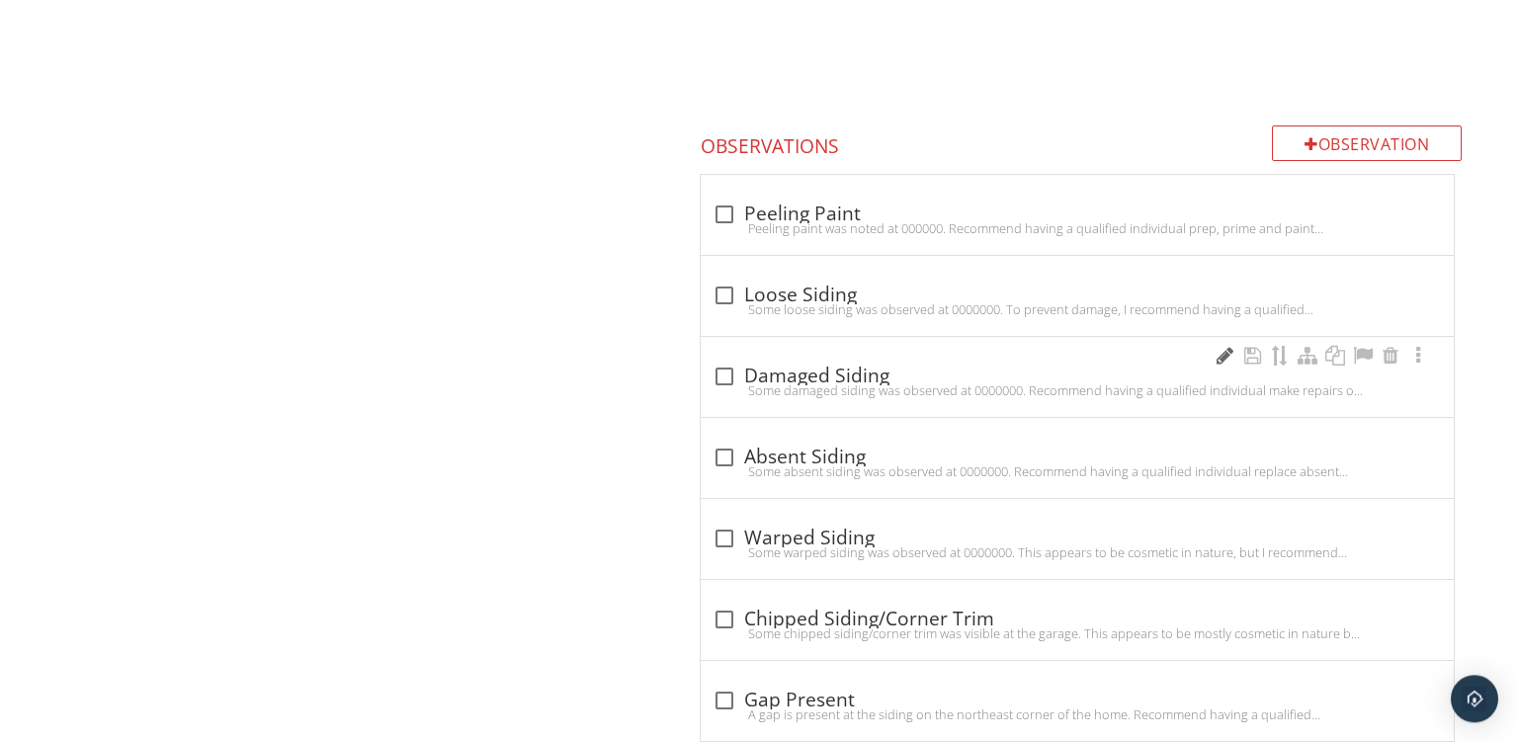
click at [1223, 347] on div at bounding box center [1225, 356] width 24 height 20
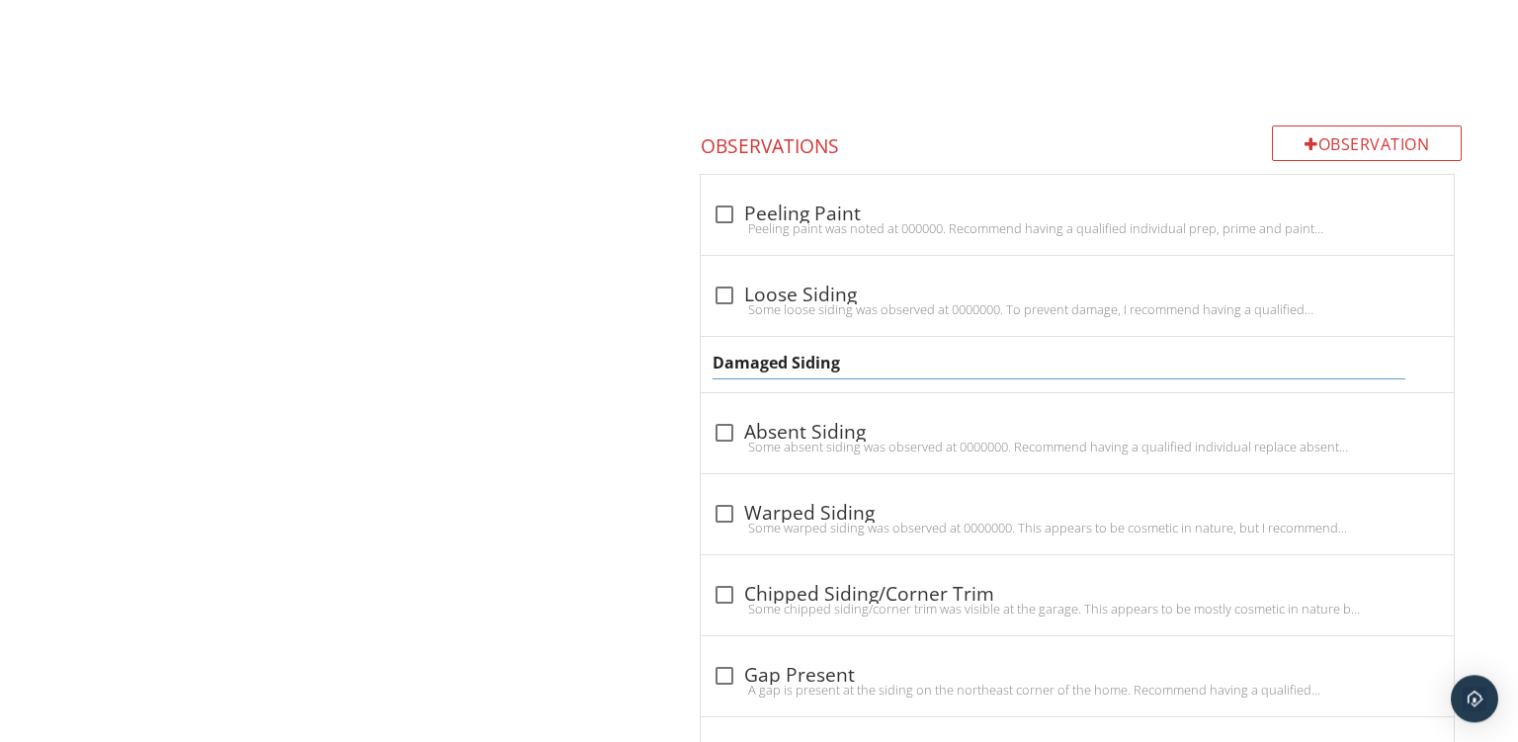
click at [715, 360] on input "Damaged Siding" at bounding box center [1059, 363] width 693 height 33
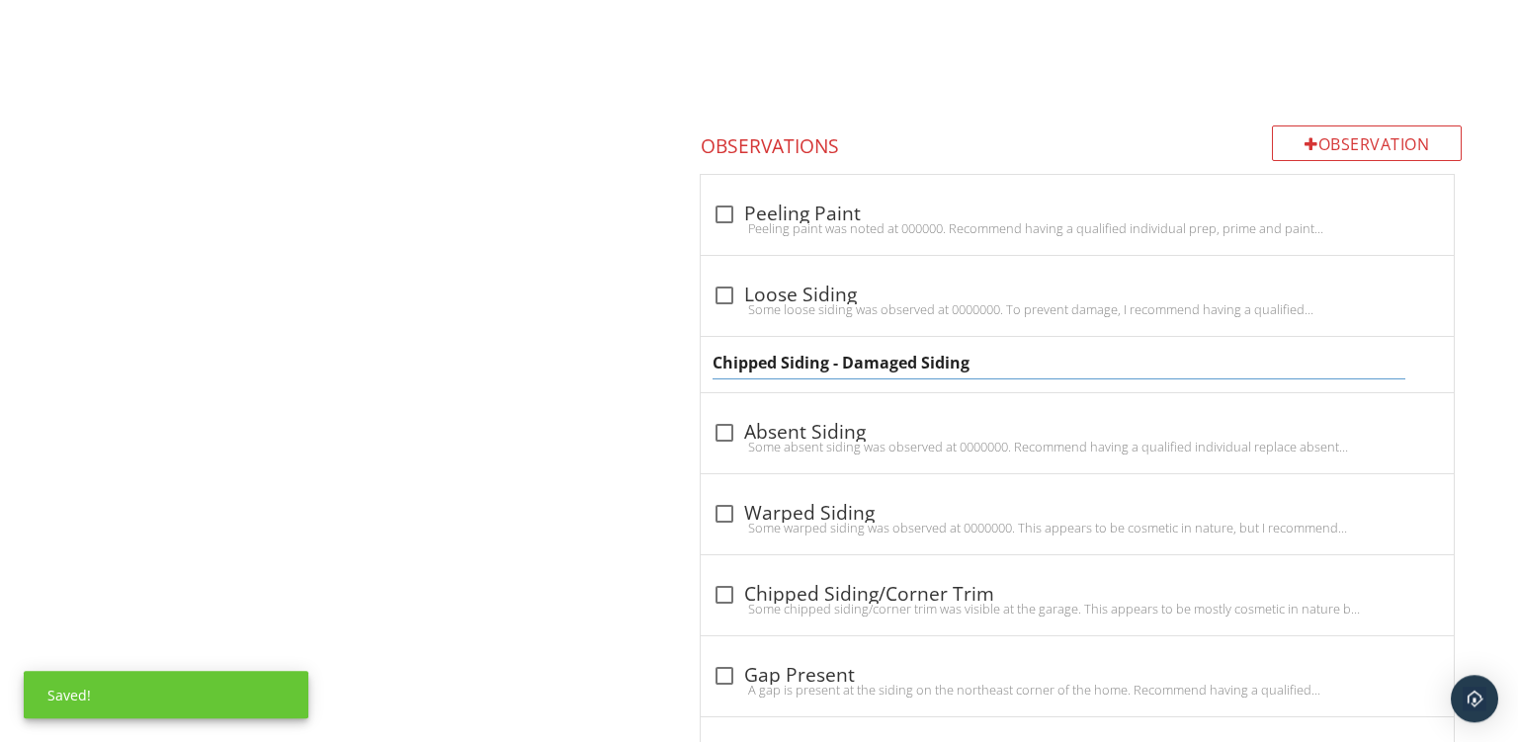
drag, startPoint x: 844, startPoint y: 357, endPoint x: 1292, endPoint y: 346, distance: 447.9
click at [1292, 347] on input "Chipped Siding - Damaged Siding" at bounding box center [1059, 363] width 693 height 33
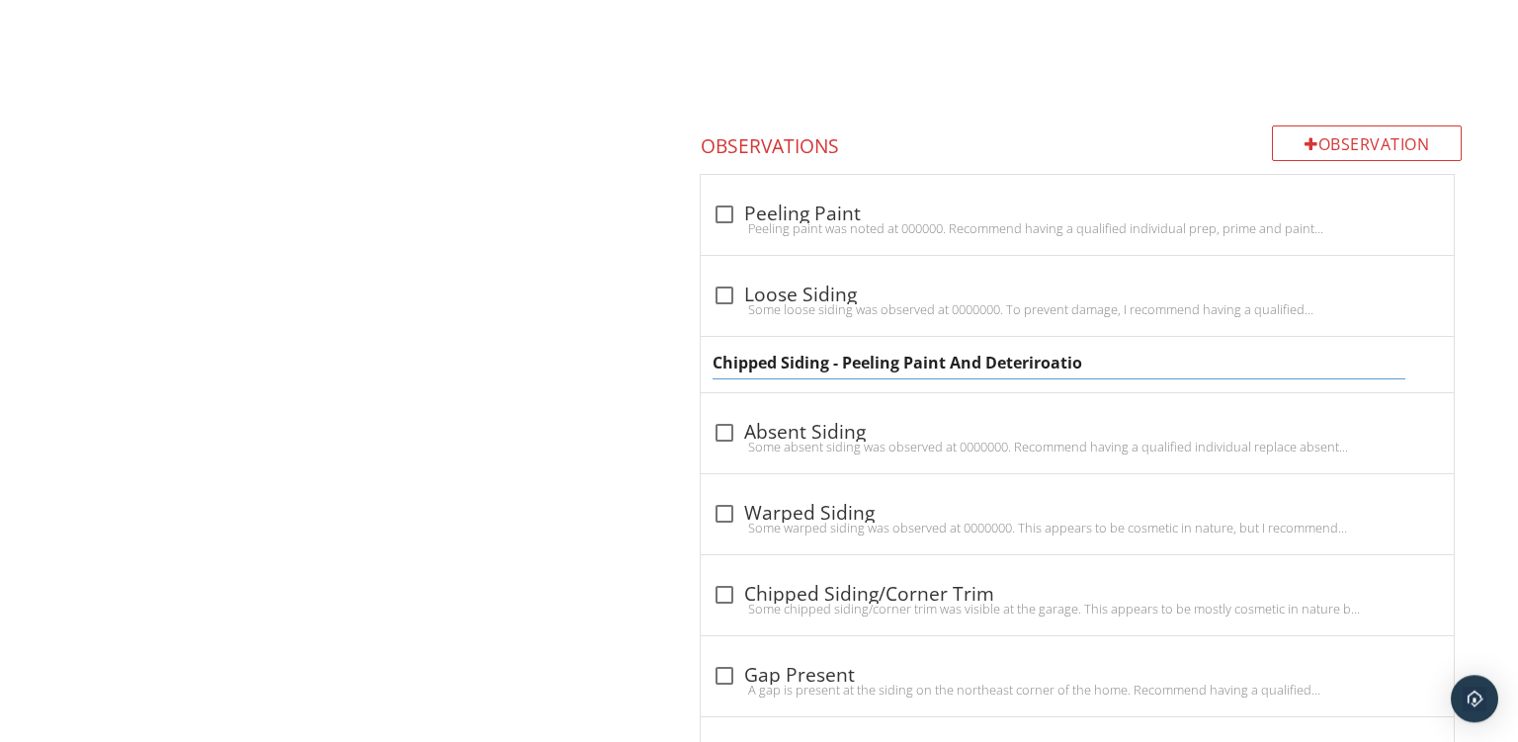
type input "Chipped Siding - Peeling Paint And Deteriroation"
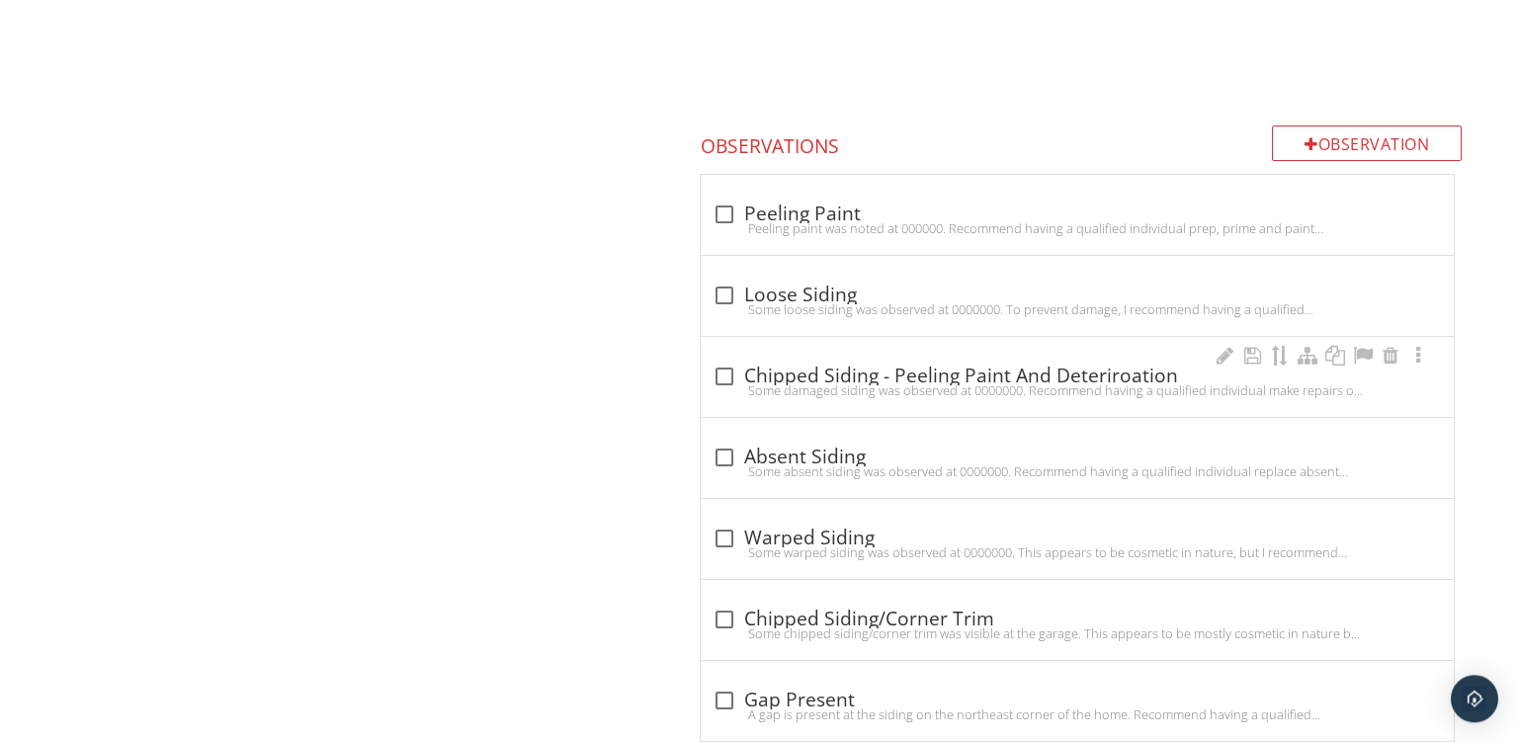
click at [836, 385] on div "check_box_outline_blank Chipped Siding - Peeling Paint And Deteriroation Some d…" at bounding box center [1077, 377] width 753 height 80
checkbox input "true"
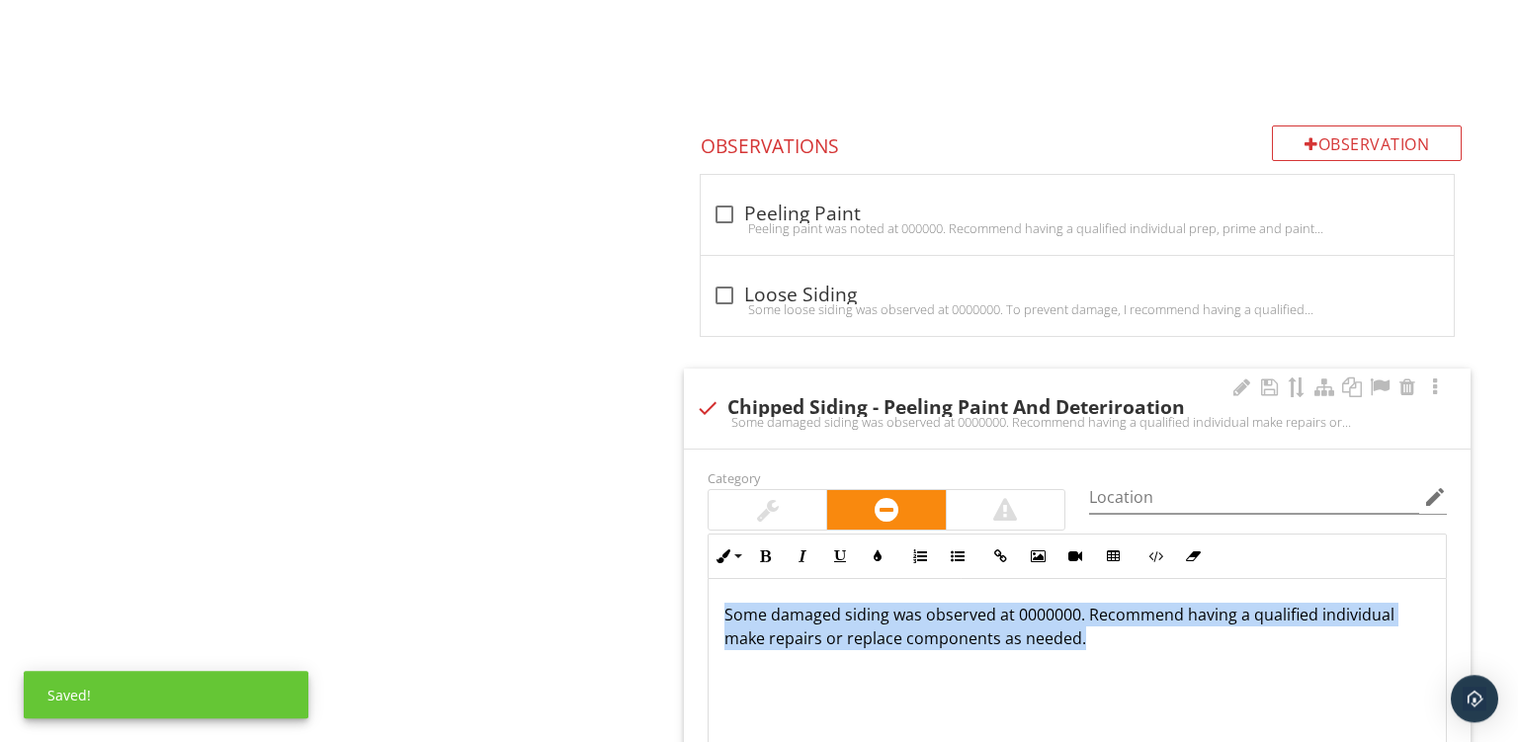
drag, startPoint x: 1155, startPoint y: 638, endPoint x: 0, endPoint y: 246, distance: 1219.2
click at [709, 579] on div "Some damaged siding was observed at 0000000. Recommend having a qualified indiv…" at bounding box center [1077, 678] width 737 height 198
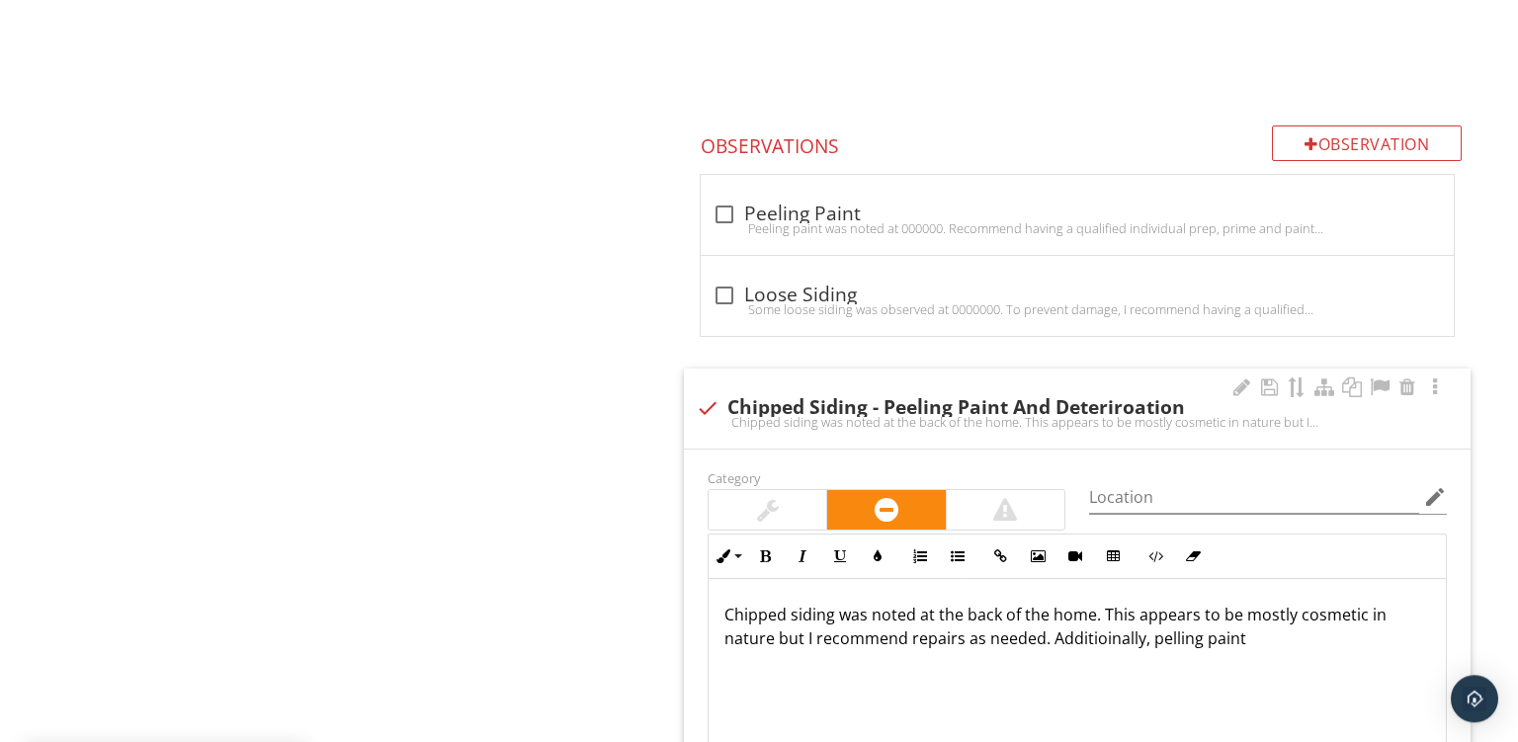
click at [1085, 641] on p "Chipped siding was noted at the back of the home. This appears to be mostly cos…" at bounding box center [1078, 626] width 706 height 47
click at [1153, 633] on p "Chipped siding was noted at the back of the home. This appears to be mostly cos…" at bounding box center [1078, 626] width 706 height 47
click at [1086, 675] on div "Chipped siding was noted at the back of the home. This appears to be mostly cos…" at bounding box center [1077, 678] width 737 height 198
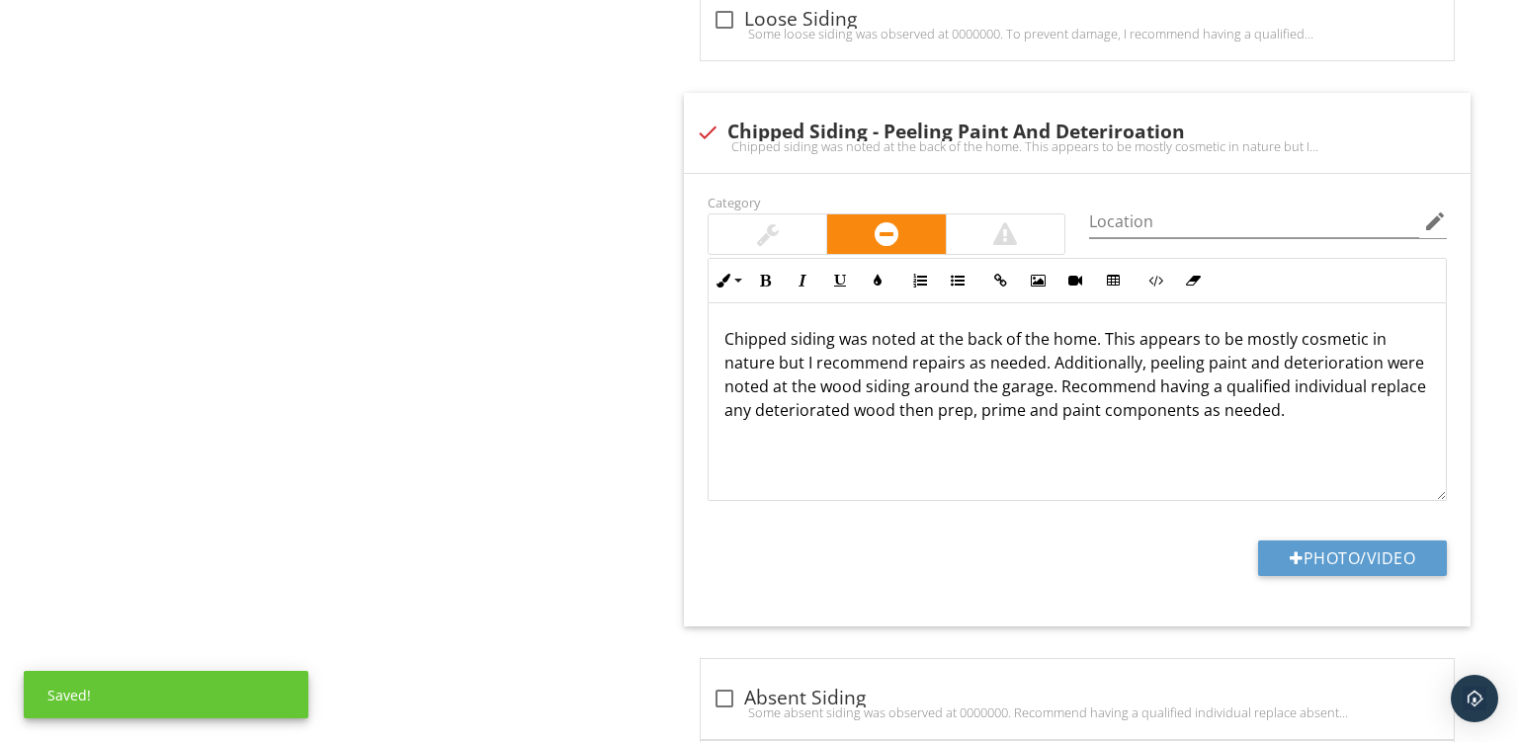
scroll to position [2189, 0]
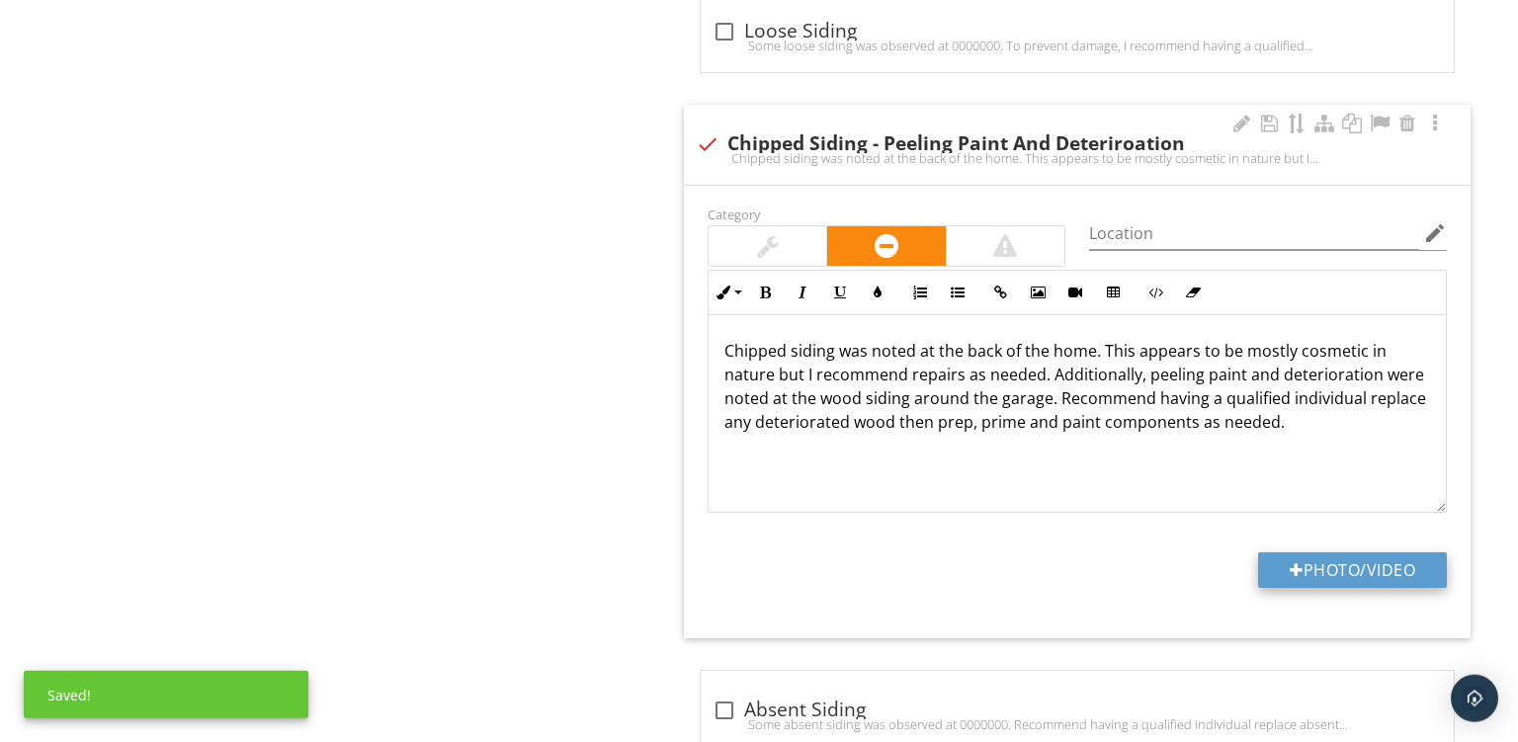
click at [1312, 562] on button "Photo/Video" at bounding box center [1352, 571] width 189 height 36
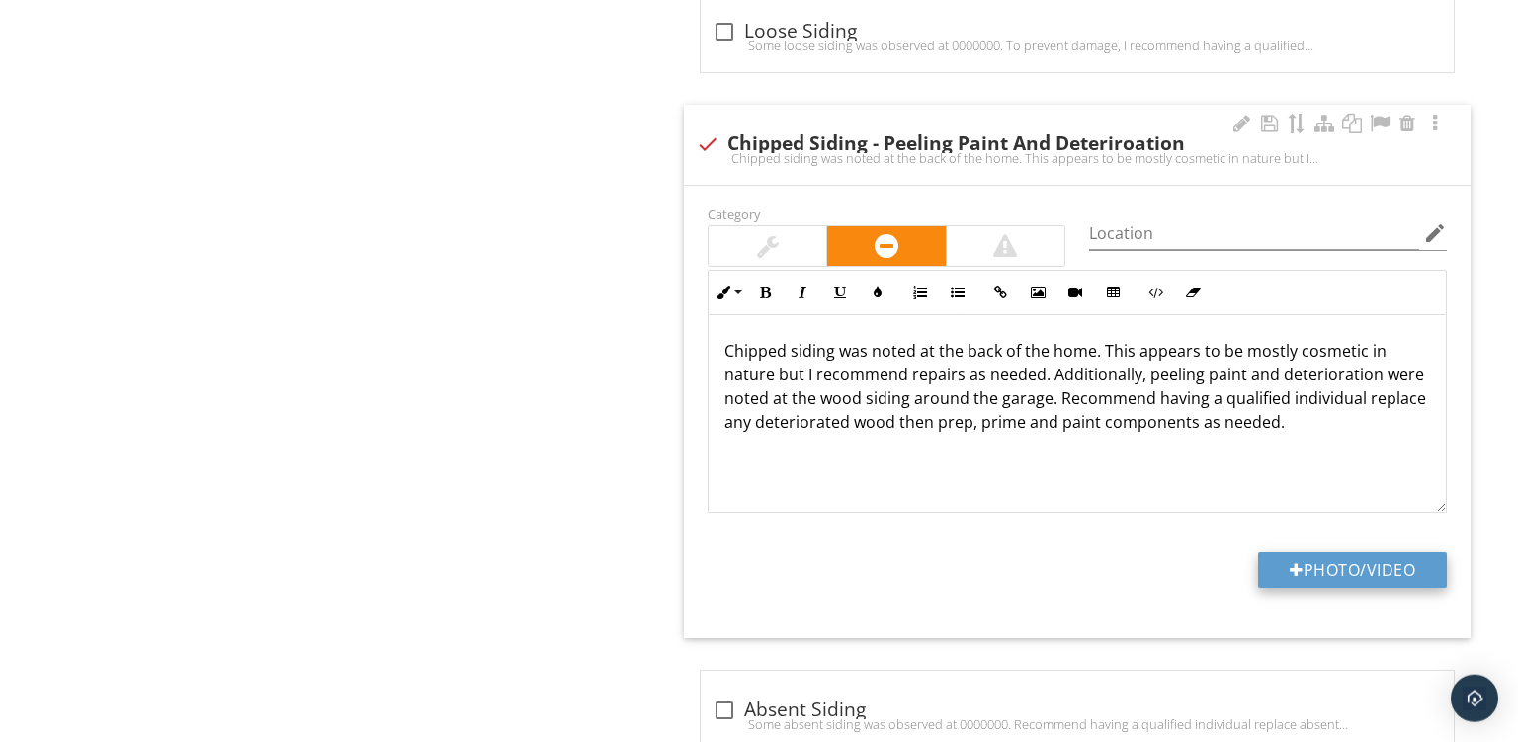
type input "C:\fakepath\PXL_20250929_161138966.jpg"
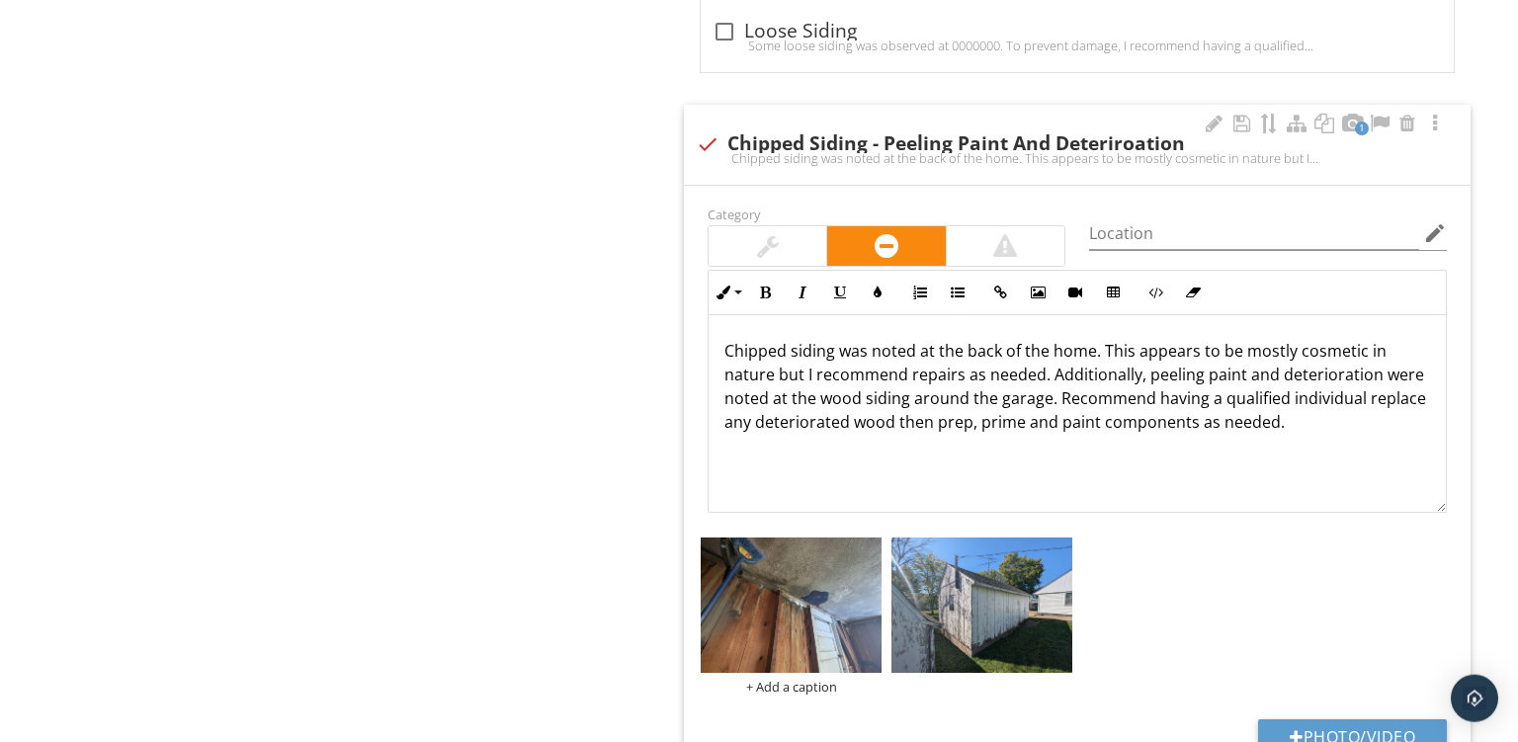
scroll to position [2398, 0]
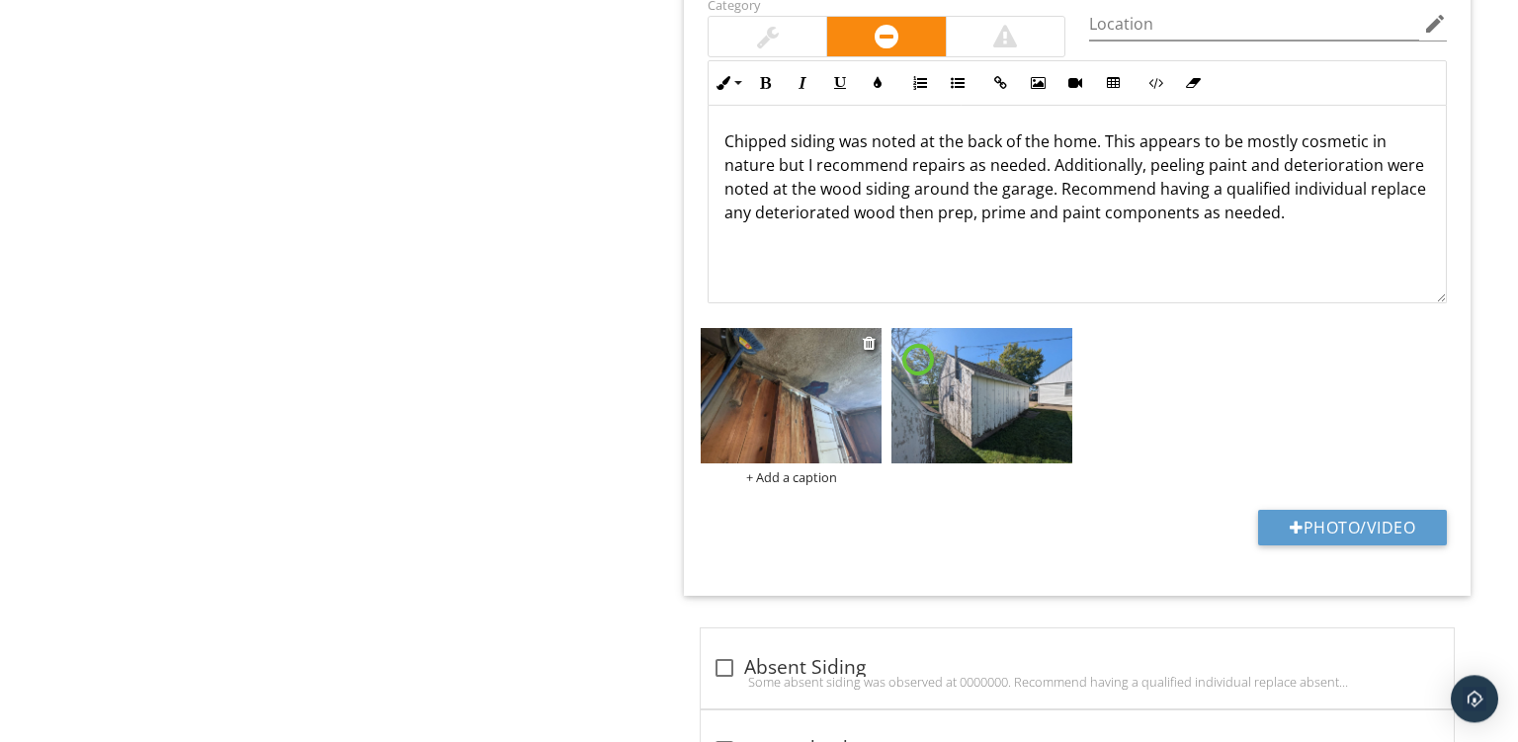
click at [757, 470] on div "+ Add a caption" at bounding box center [791, 478] width 181 height 16
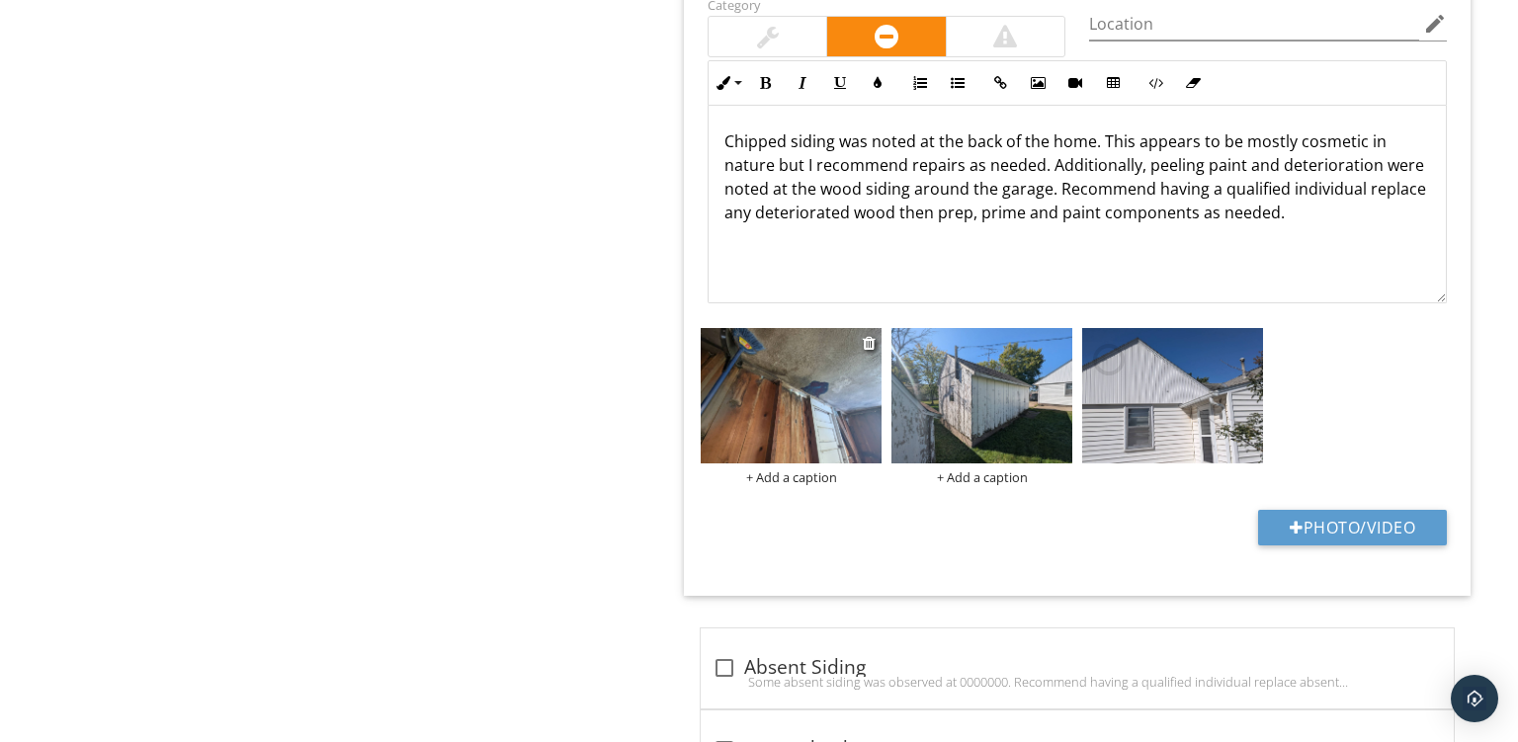
scroll to position [0, 0]
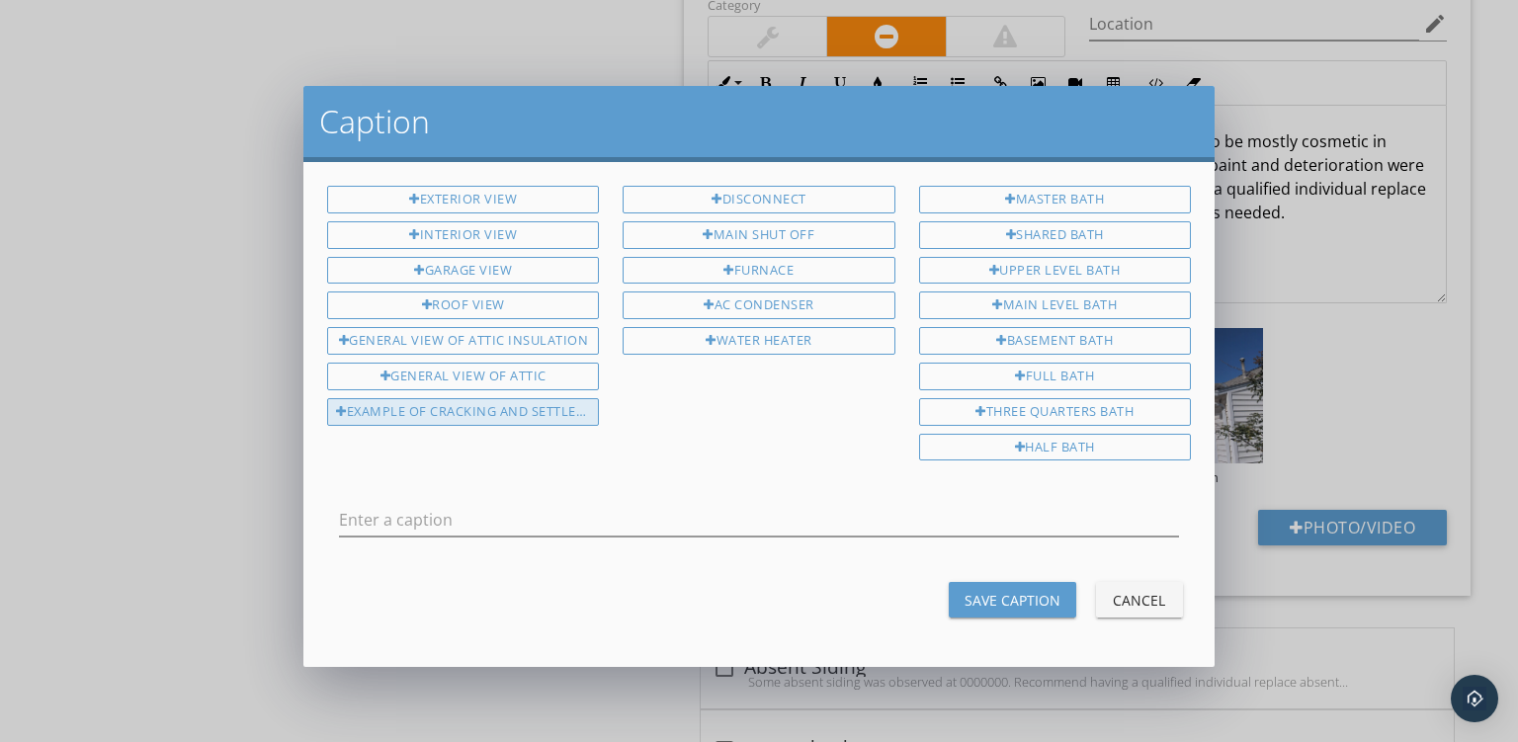
click at [370, 409] on div "Example Of Cracking And Settlement" at bounding box center [463, 412] width 272 height 28
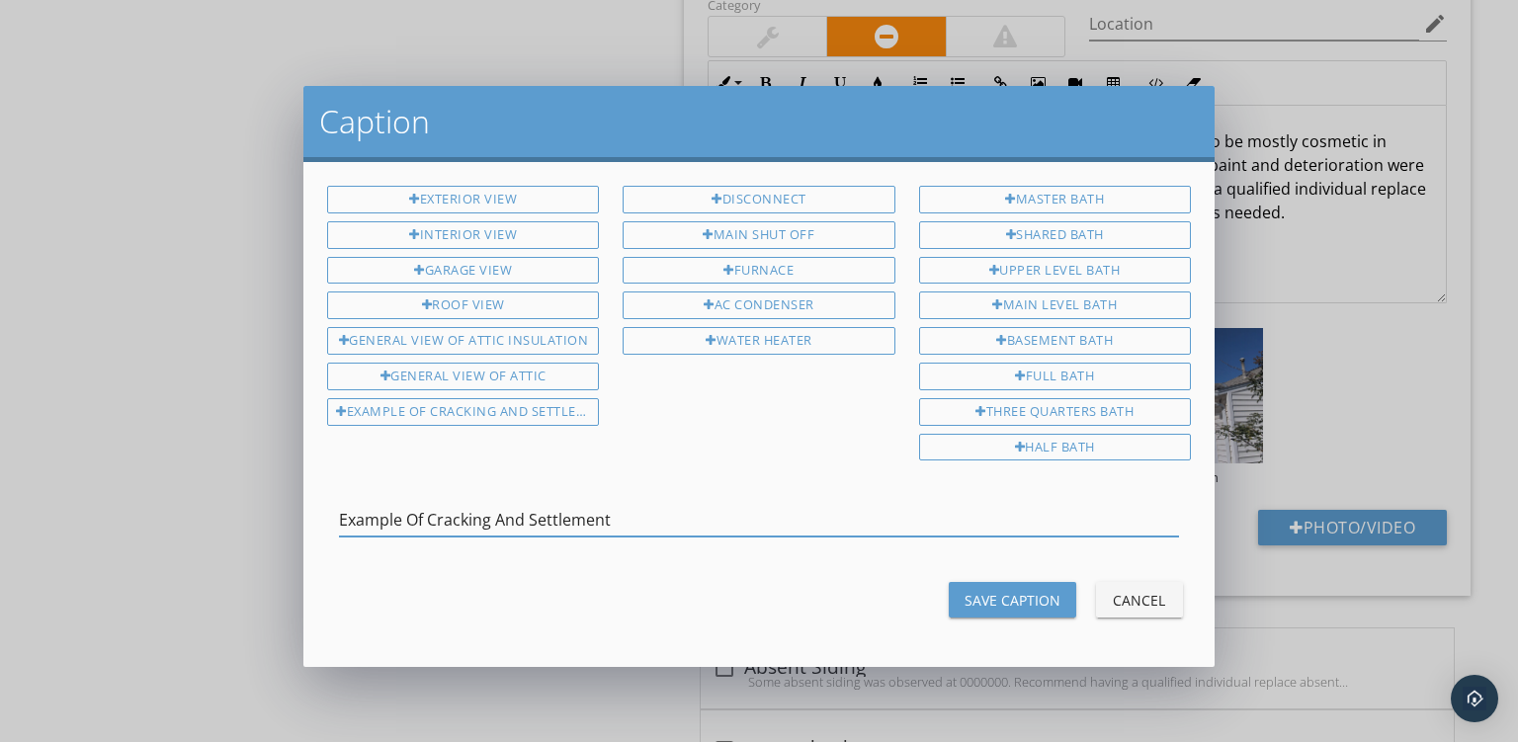
drag, startPoint x: 429, startPoint y: 512, endPoint x: 1085, endPoint y: 735, distance: 693.4
click at [1085, 537] on input "Example Of Cracking And Settlement" at bounding box center [759, 520] width 840 height 33
type input "Example Of Deteriorated Wood"
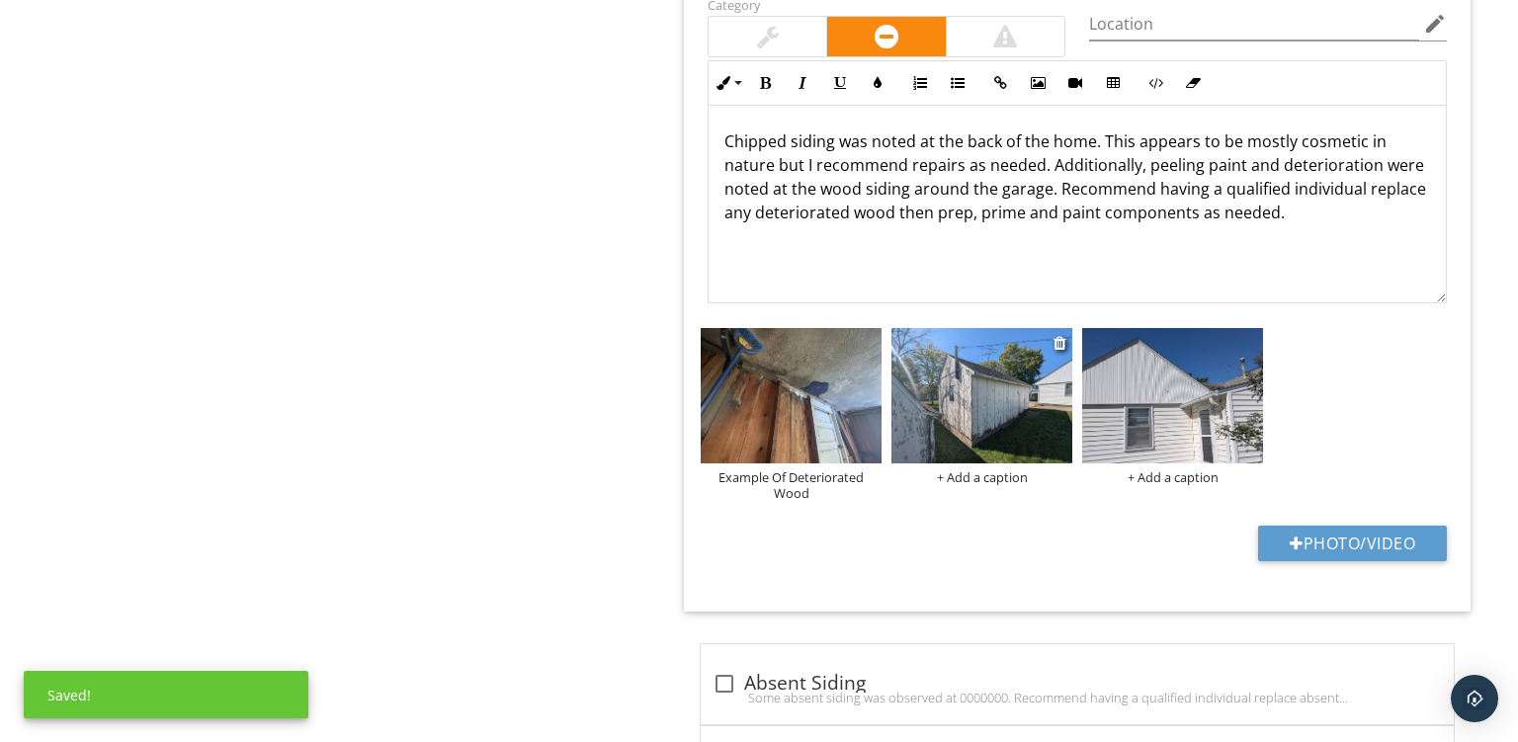
click at [974, 470] on div "+ Add a caption" at bounding box center [982, 478] width 181 height 16
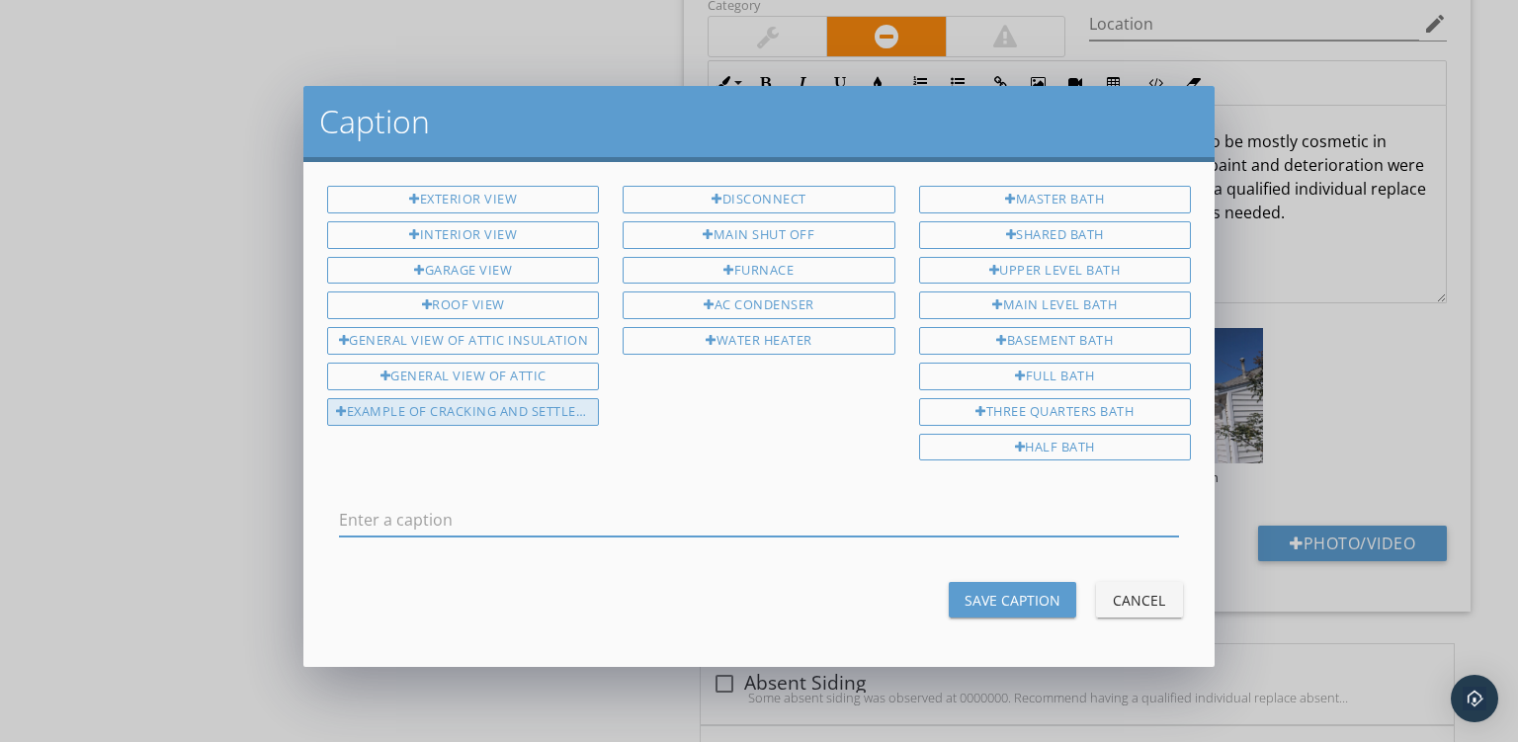
click at [436, 406] on div "Example Of Cracking And Settlement" at bounding box center [463, 412] width 272 height 28
drag, startPoint x: 442, startPoint y: 512, endPoint x: 1107, endPoint y: 666, distance: 682.9
click at [1107, 537] on input "Example Of Cracking And Settlement" at bounding box center [759, 520] width 840 height 33
type input "Example Of Peeling Paint"
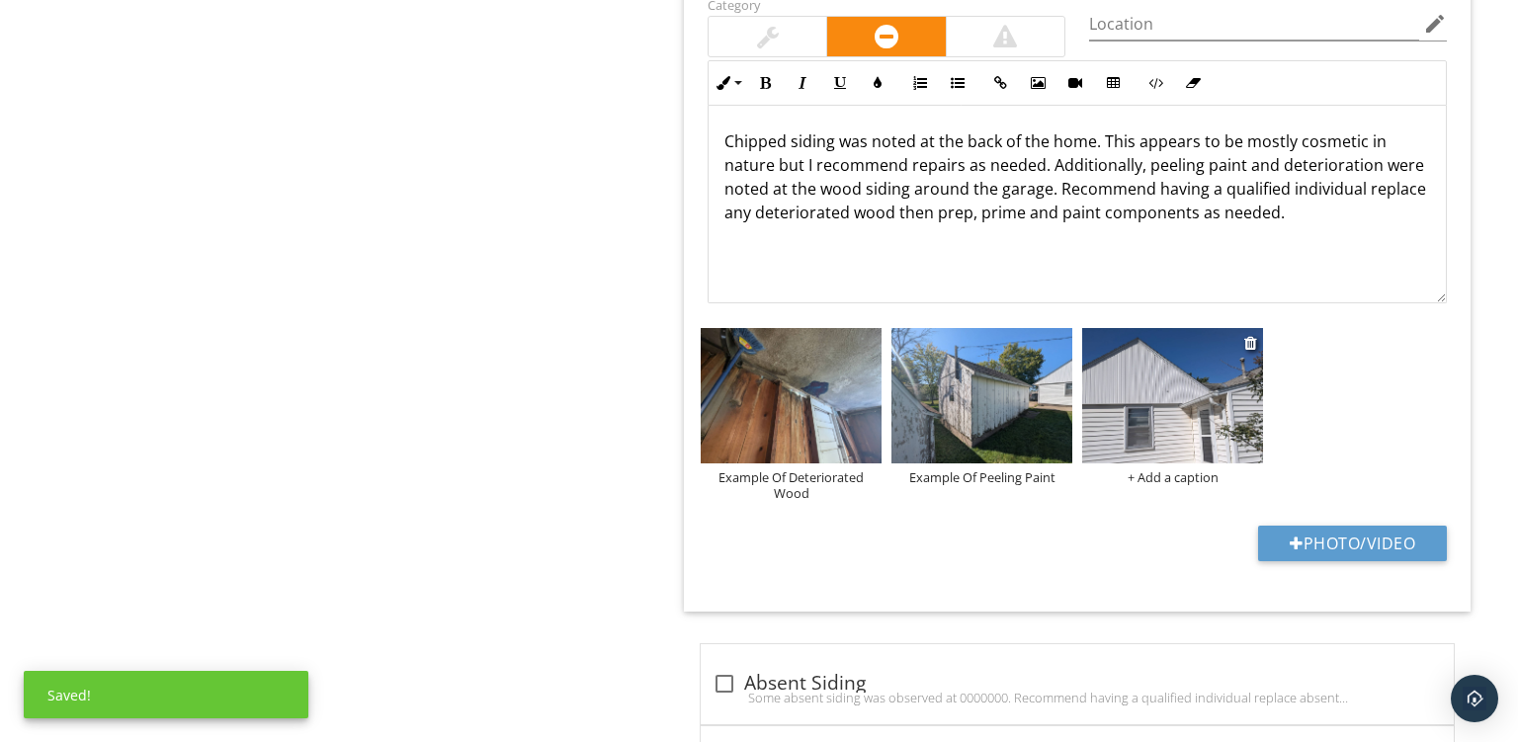
click at [1162, 480] on div "+ Add a caption" at bounding box center [1172, 478] width 181 height 16
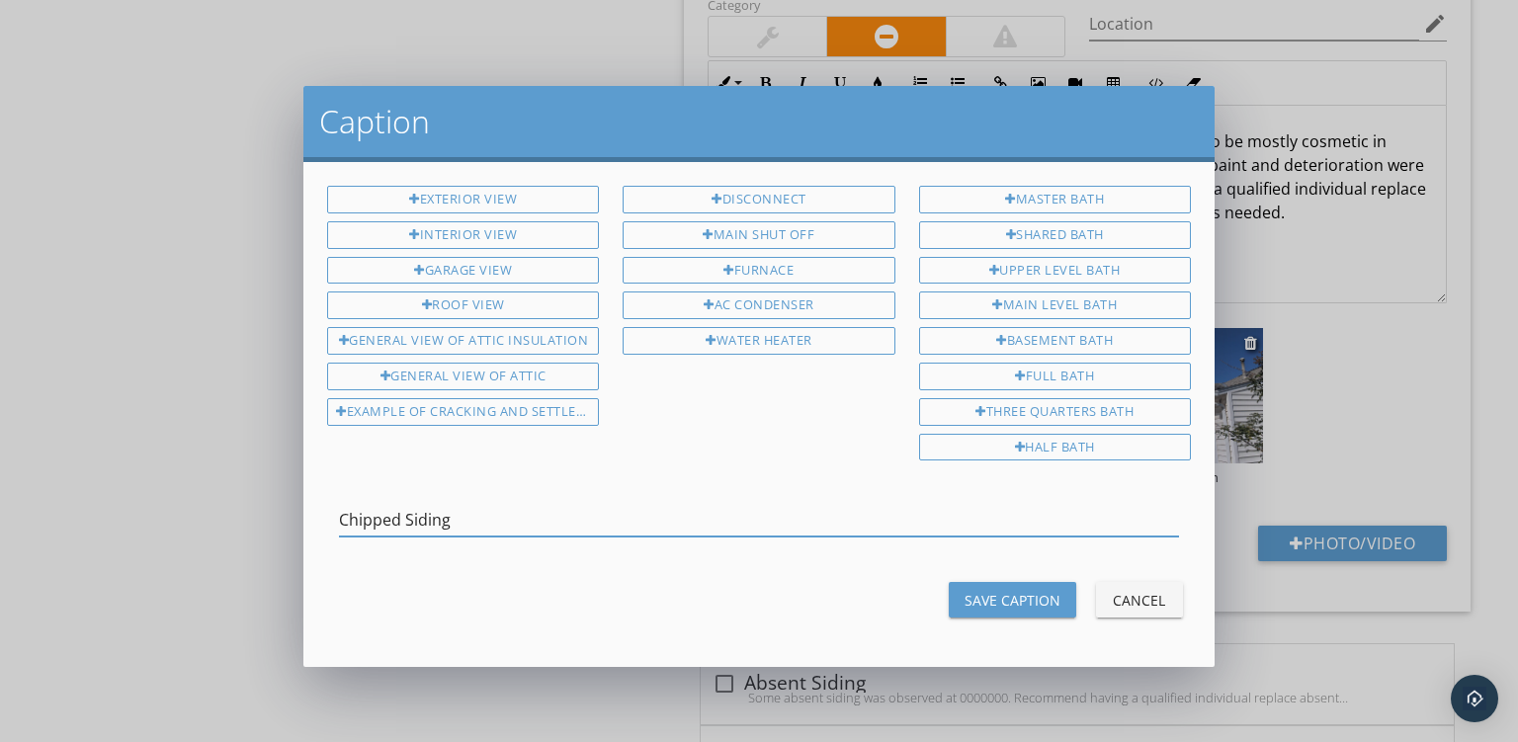
type input "Chipped Siding"
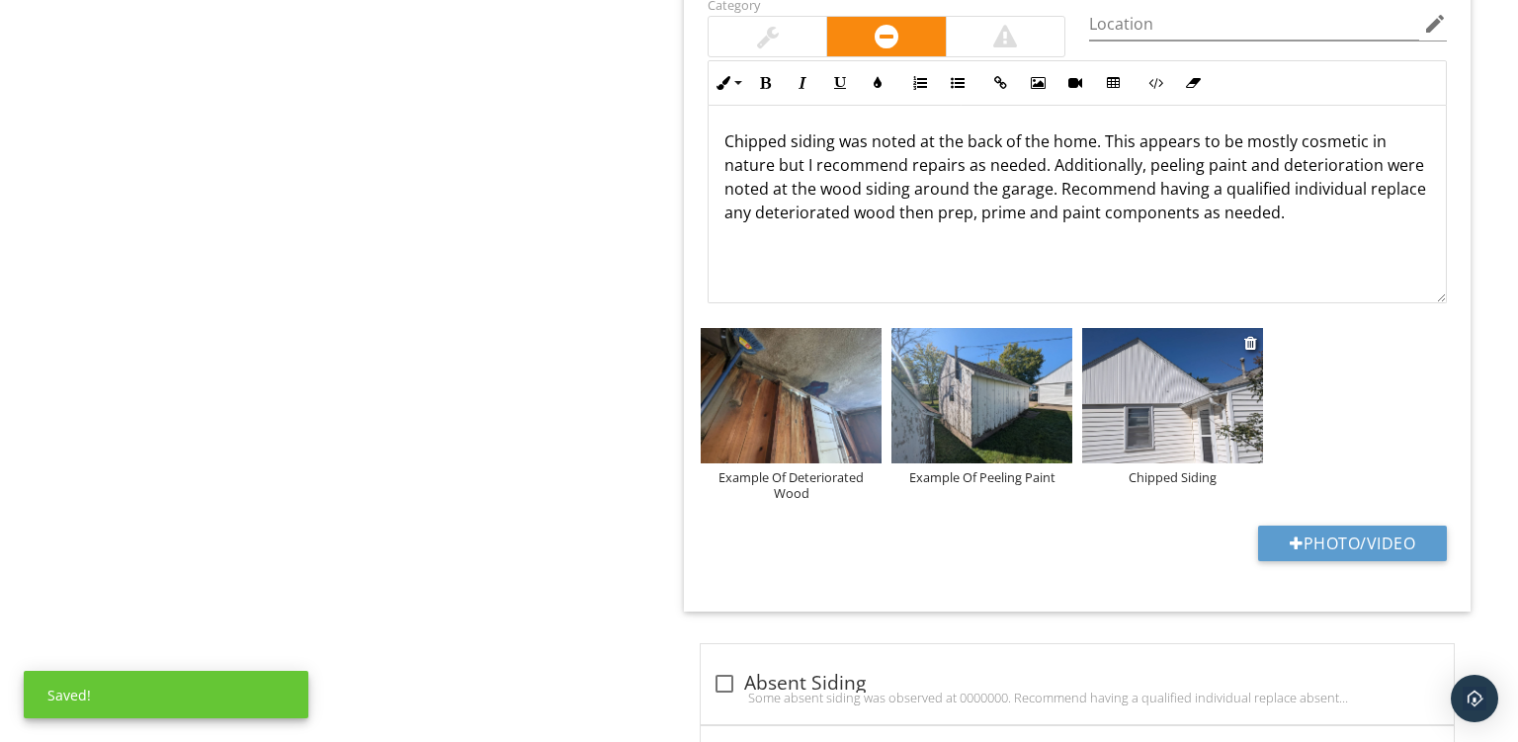
click at [1168, 399] on img at bounding box center [1172, 396] width 181 height 136
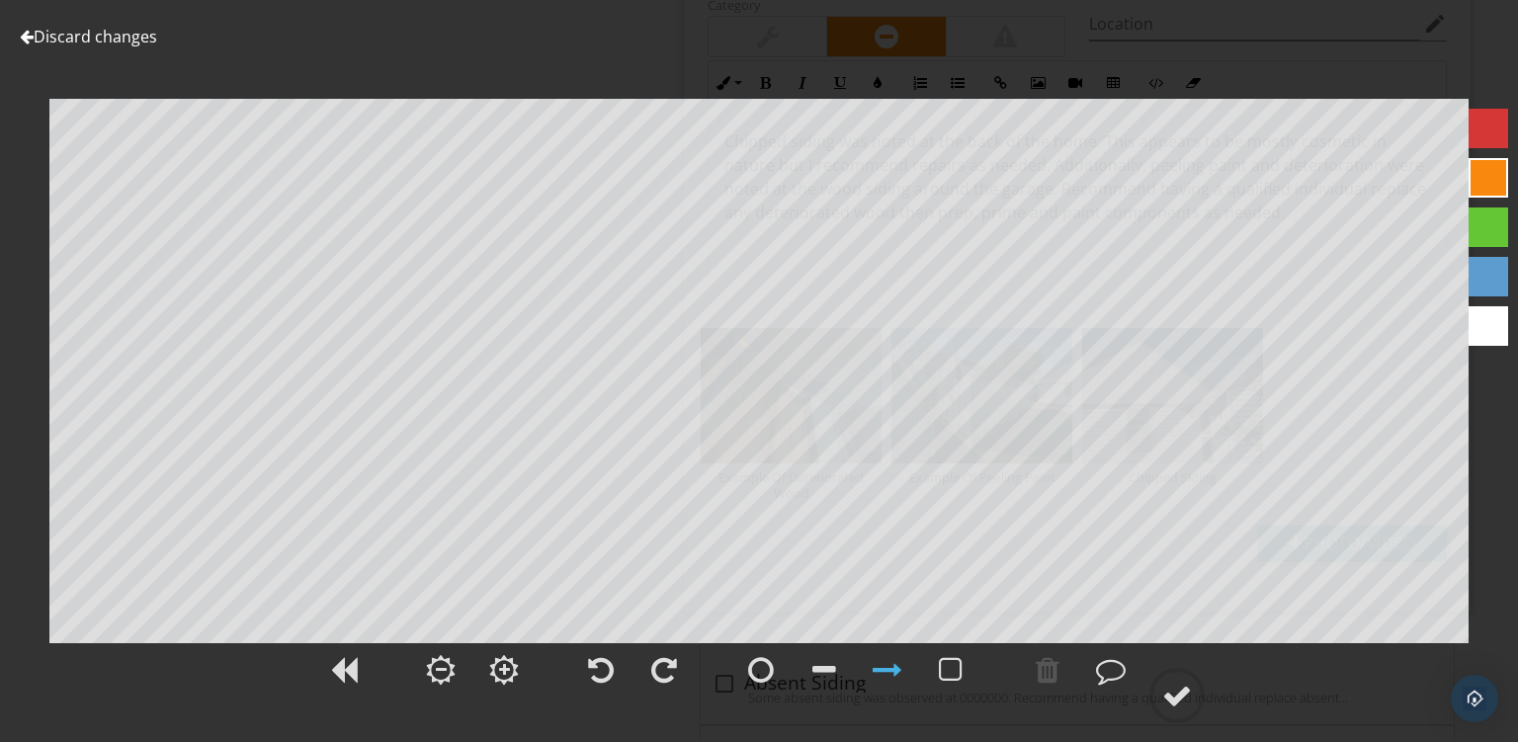
click at [1483, 180] on div at bounding box center [1489, 178] width 40 height 40
click at [900, 675] on div at bounding box center [888, 670] width 30 height 30
click at [1164, 707] on circle at bounding box center [1177, 695] width 51 height 51
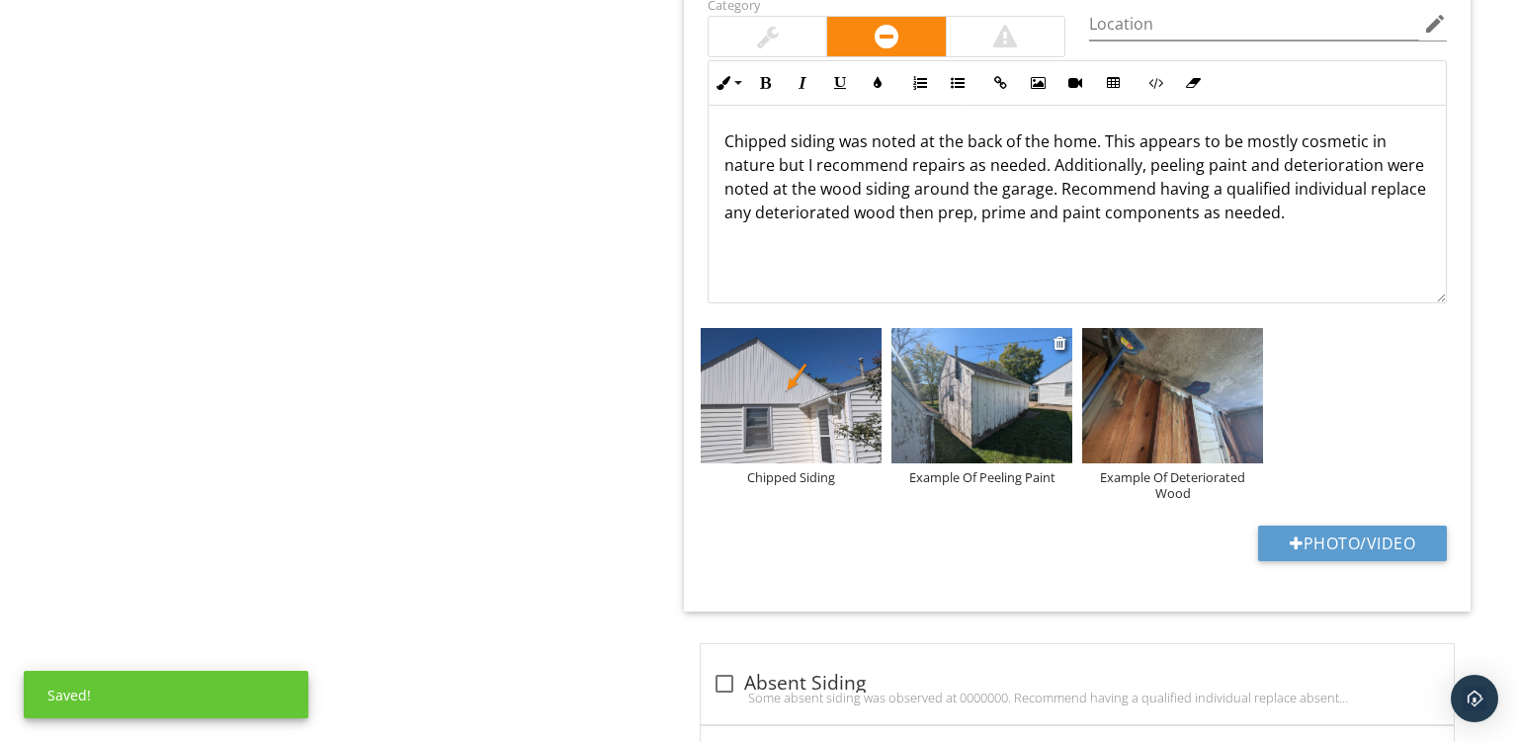
click at [1014, 399] on img at bounding box center [982, 396] width 181 height 136
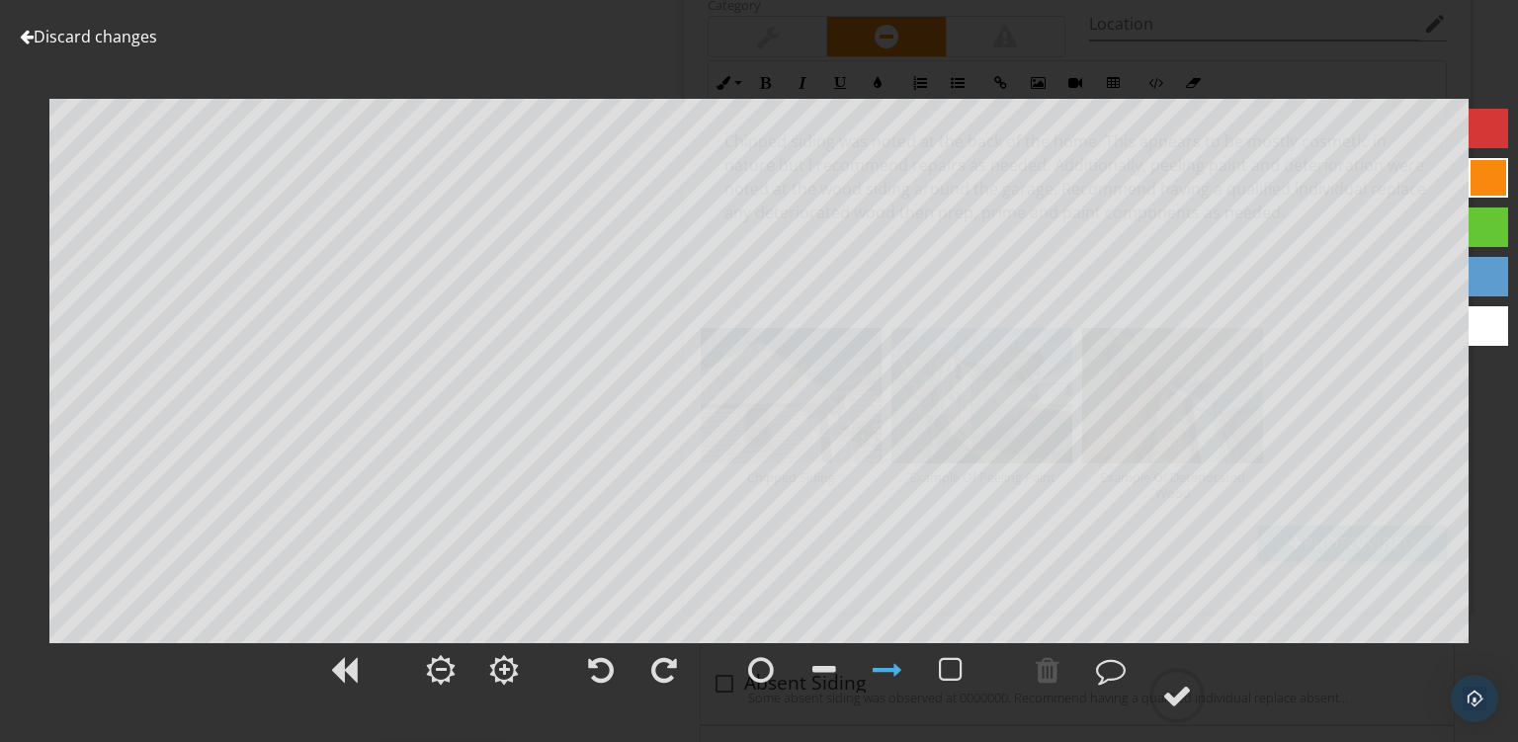
click at [1493, 164] on div at bounding box center [1489, 178] width 40 height 40
click at [882, 666] on div at bounding box center [888, 670] width 30 height 30
click at [1172, 679] on circle at bounding box center [1177, 695] width 51 height 51
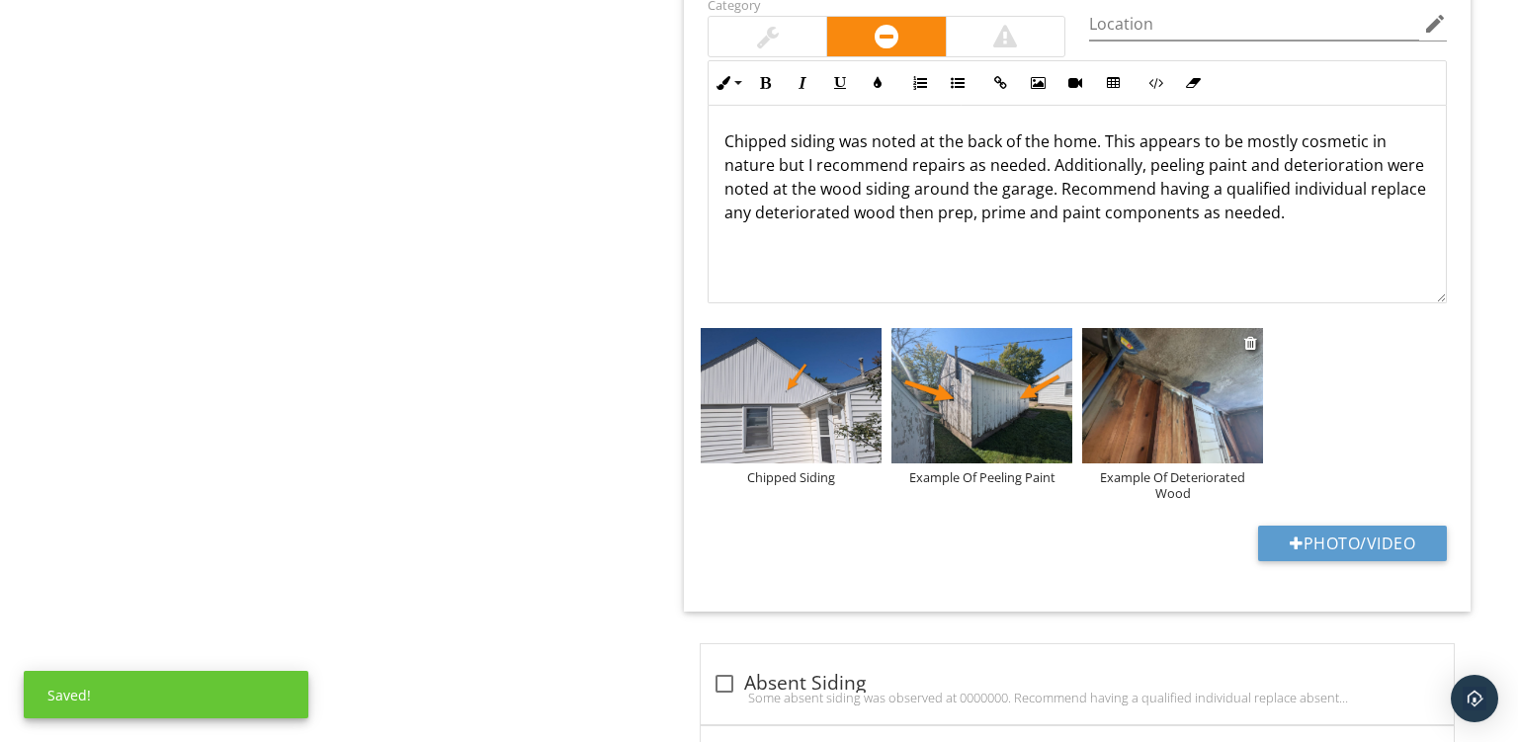
click at [1172, 382] on img at bounding box center [1172, 396] width 181 height 136
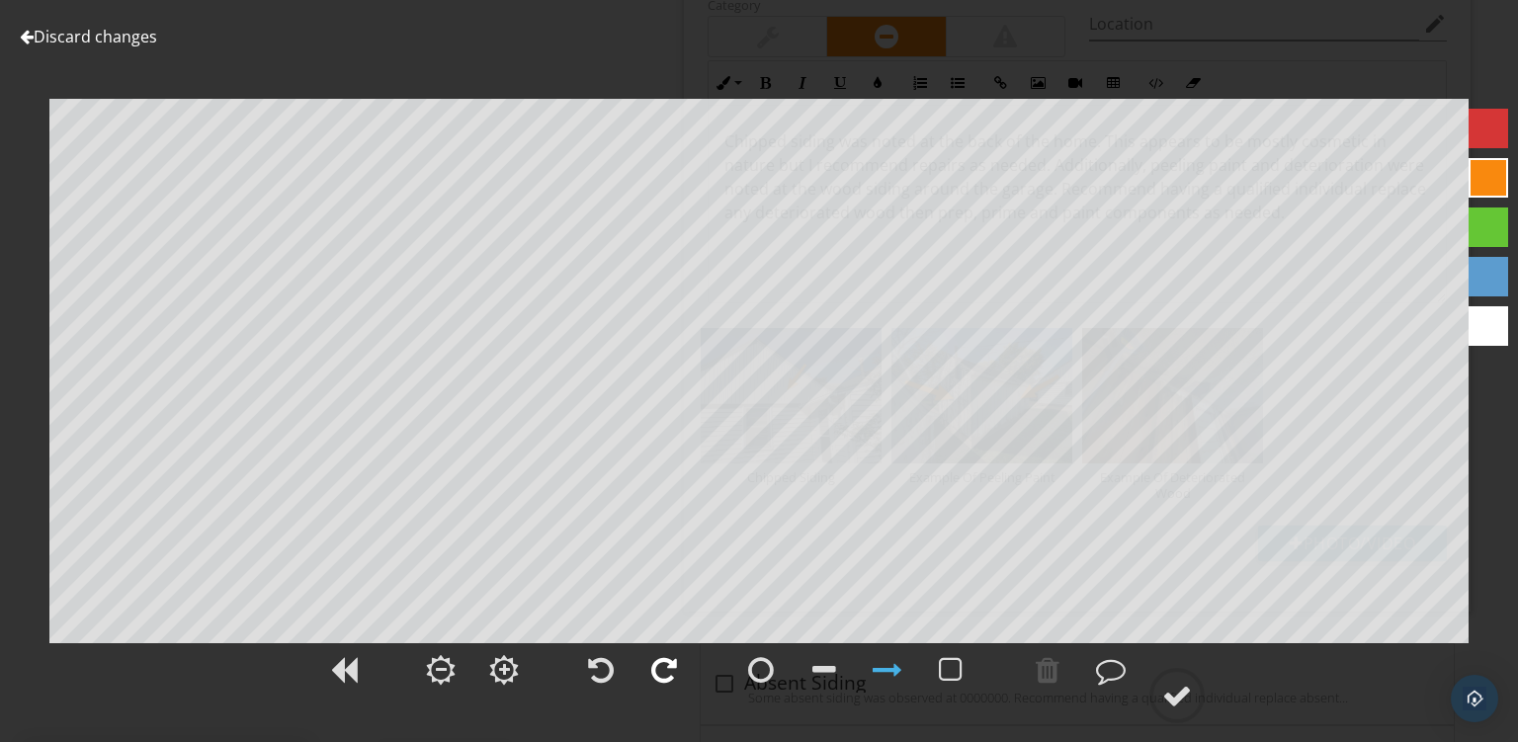
click at [670, 670] on div at bounding box center [664, 670] width 26 height 30
click at [1485, 173] on div at bounding box center [1489, 178] width 40 height 40
click at [1162, 698] on circle at bounding box center [1177, 695] width 51 height 51
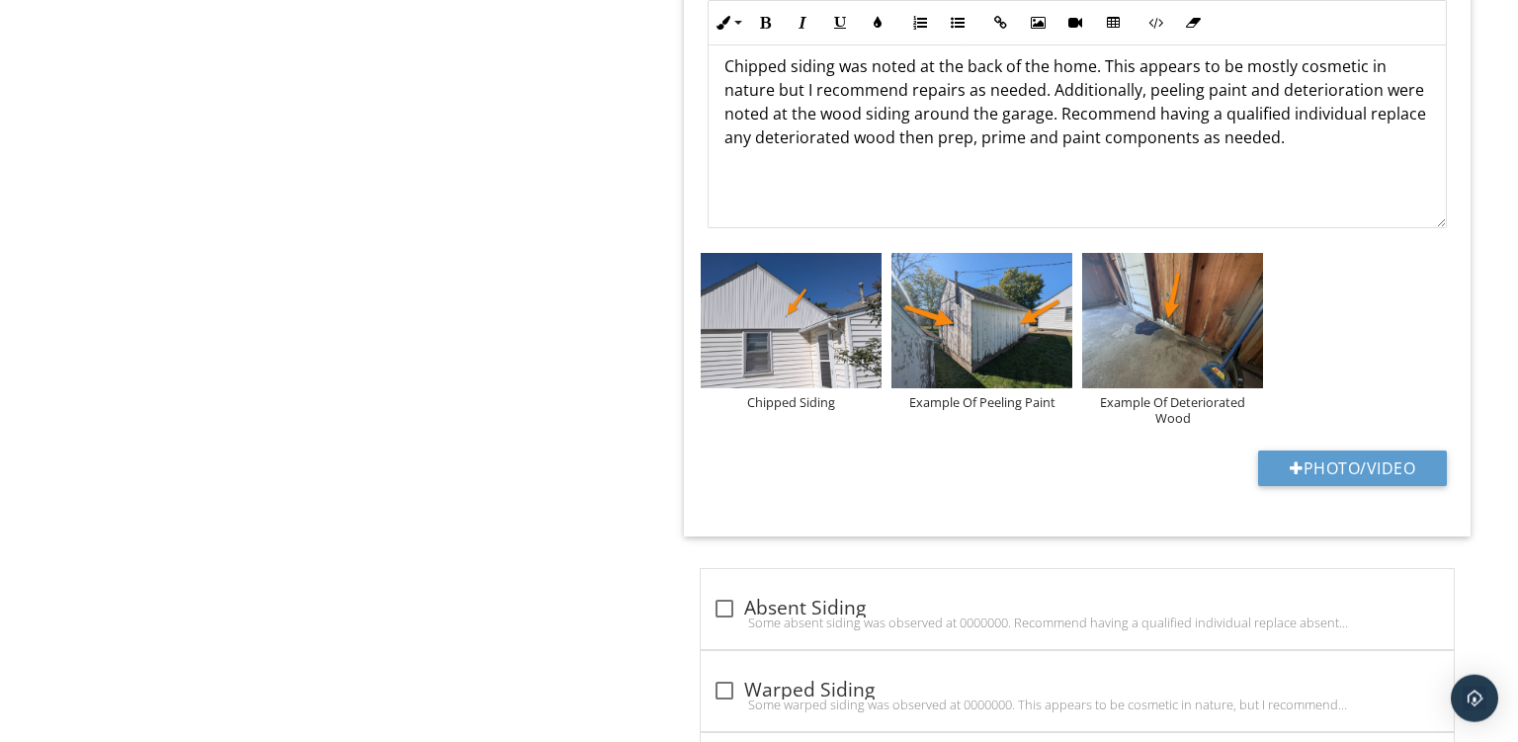
scroll to position [2515, 0]
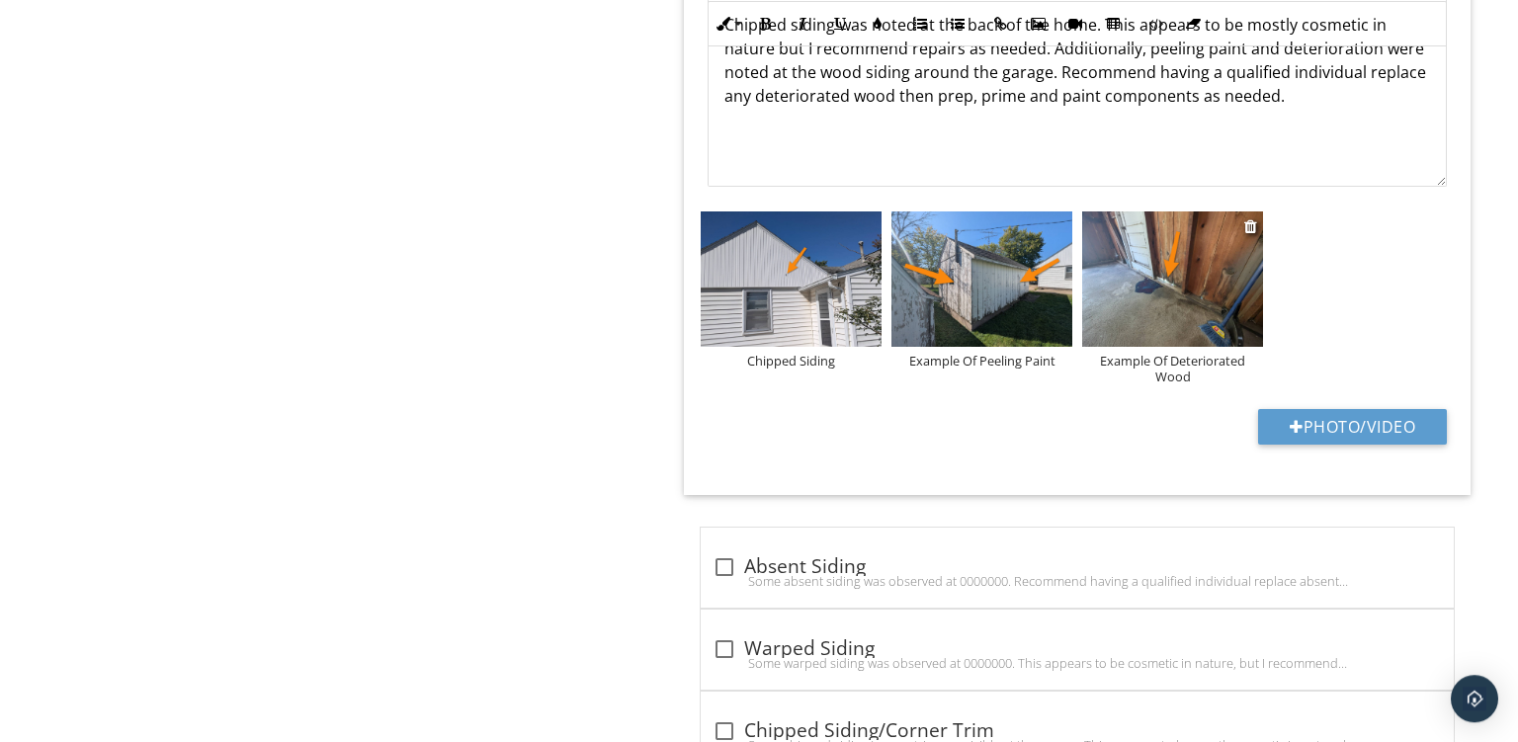
click at [1187, 343] on div at bounding box center [1172, 283] width 181 height 142
click at [1161, 361] on div "Example Of Deteriorated Wood" at bounding box center [1172, 369] width 181 height 32
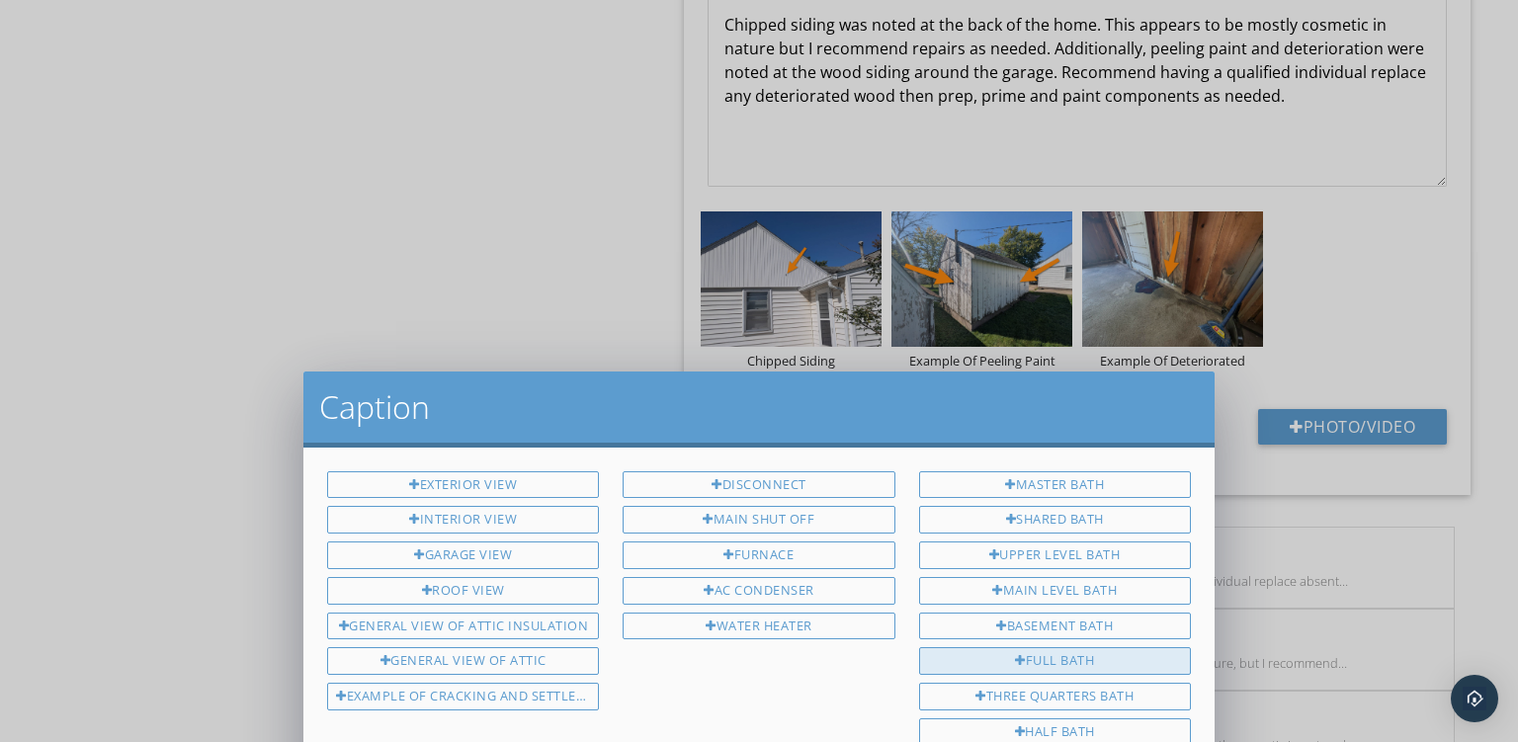
scroll to position [0, 0]
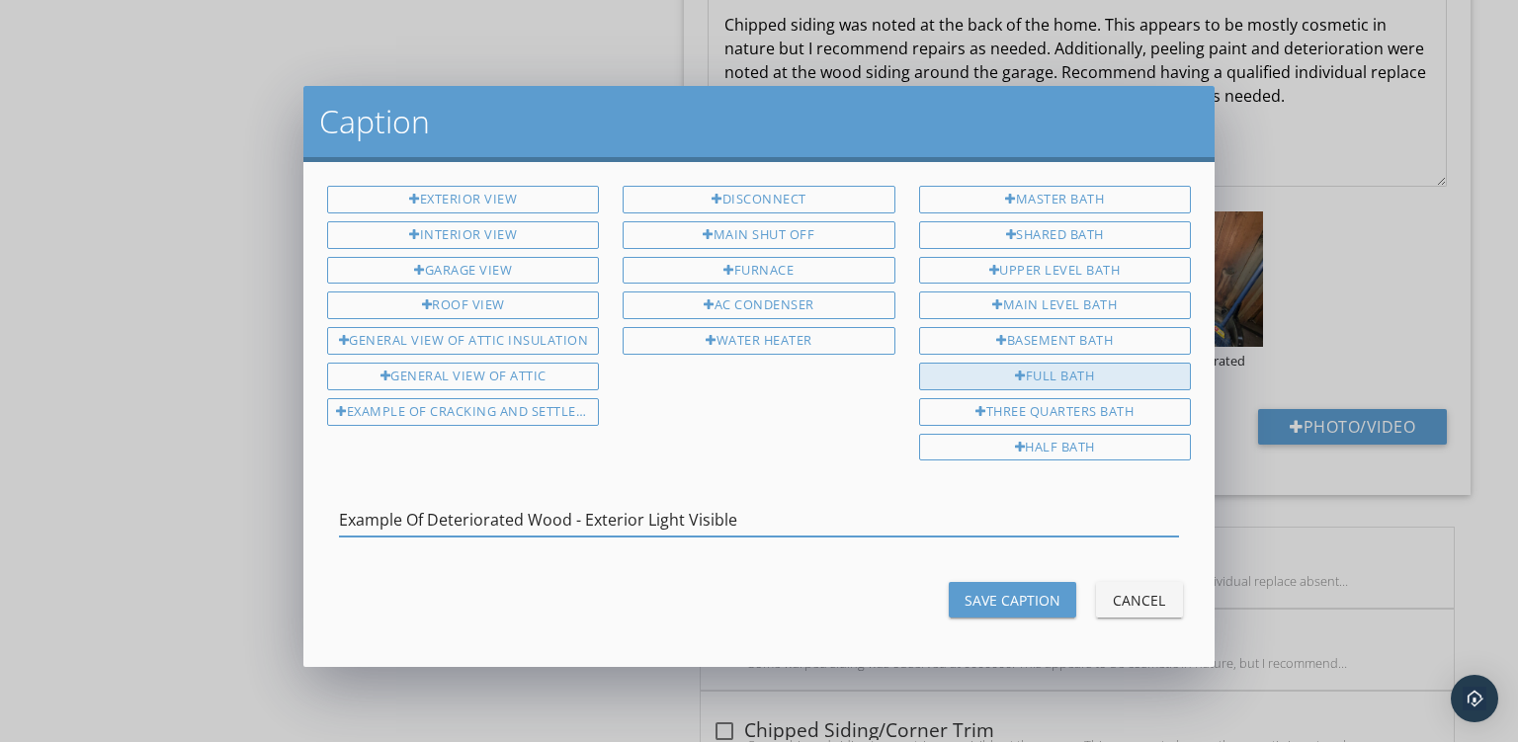
type input "Example Of Deteriorated Wood - Exterior Light Visible"
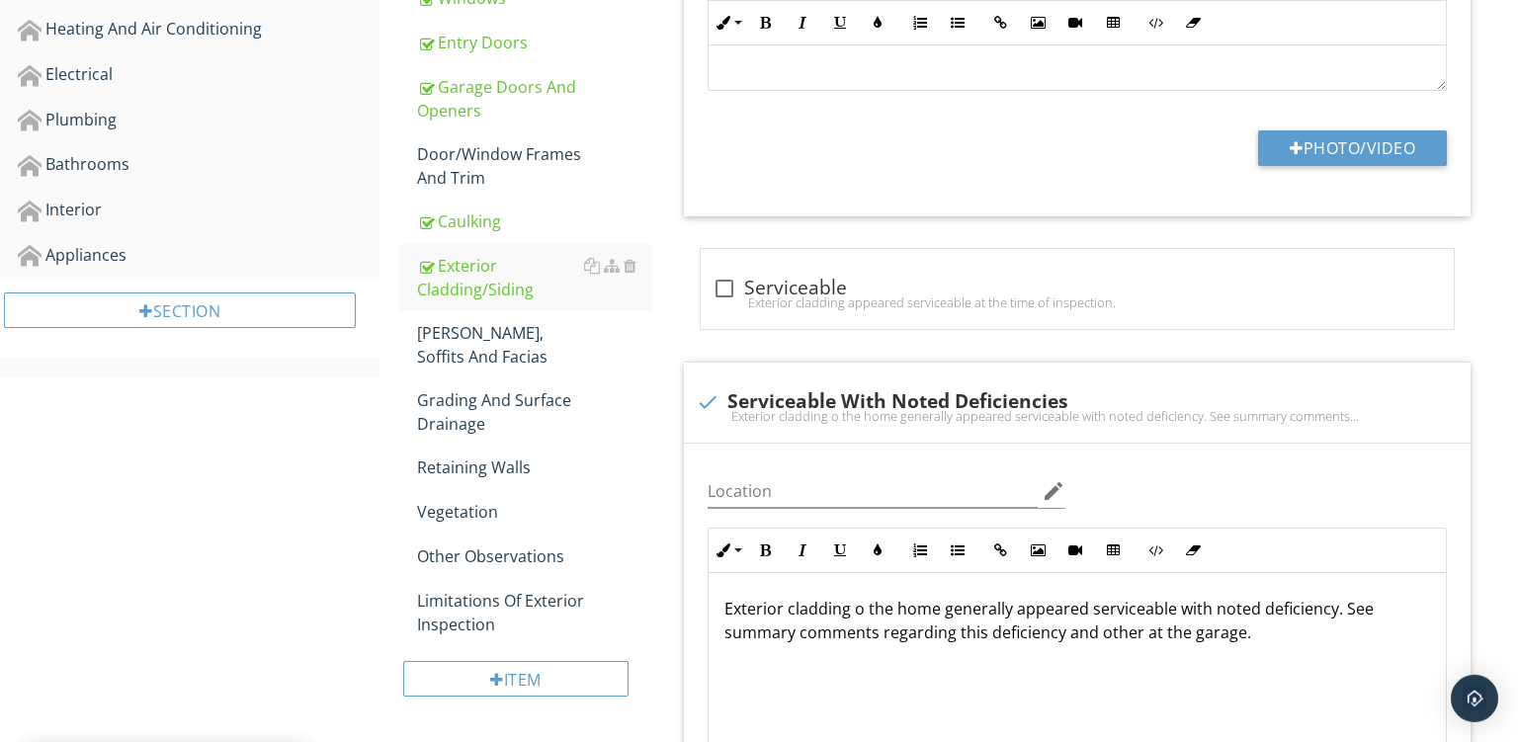
scroll to position [770, 0]
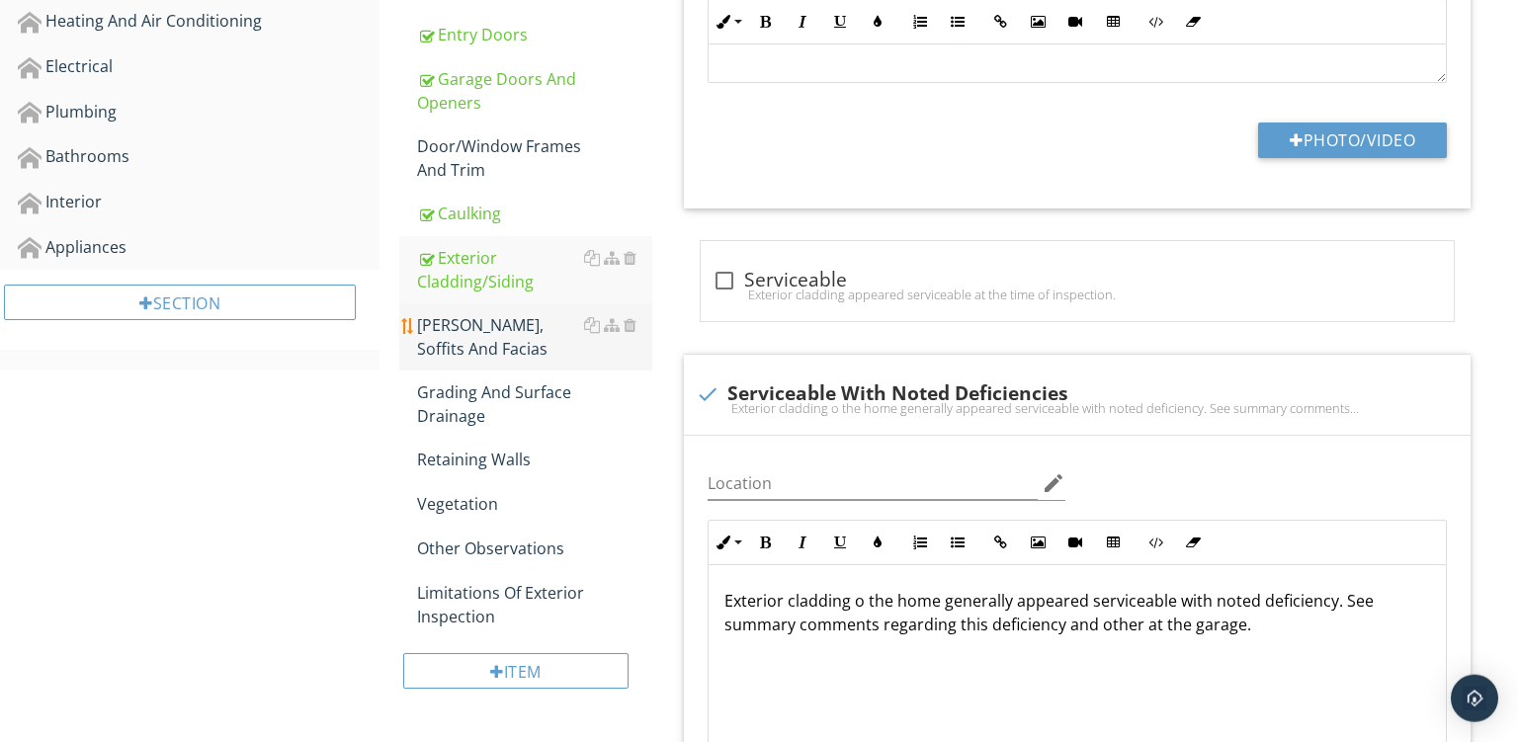
click at [479, 303] on link "Eaves, Soffits And Facias" at bounding box center [534, 336] width 235 height 67
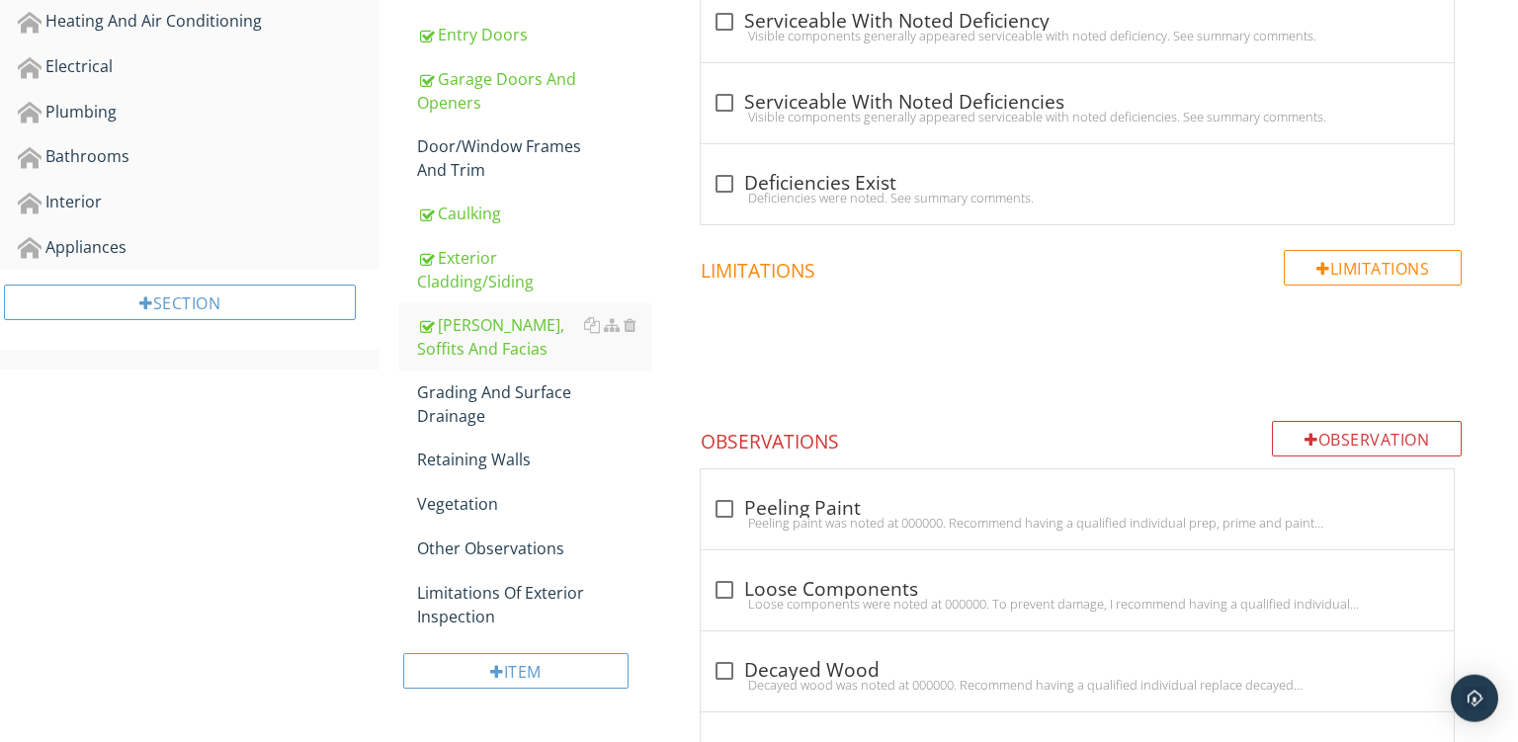
scroll to position [210, 0]
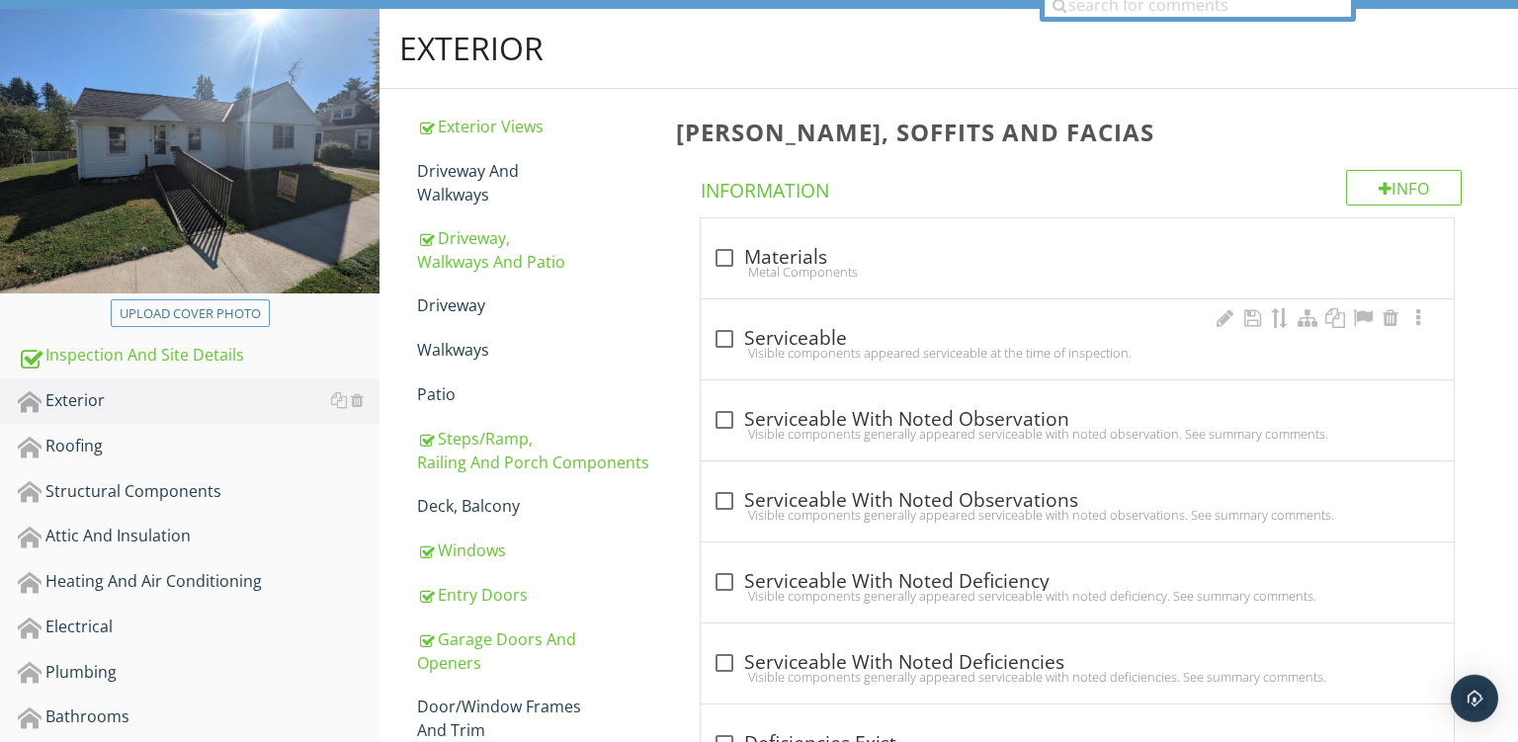
click at [857, 335] on div "check_box_outline_blank Serviceable" at bounding box center [1078, 339] width 730 height 24
checkbox input "true"
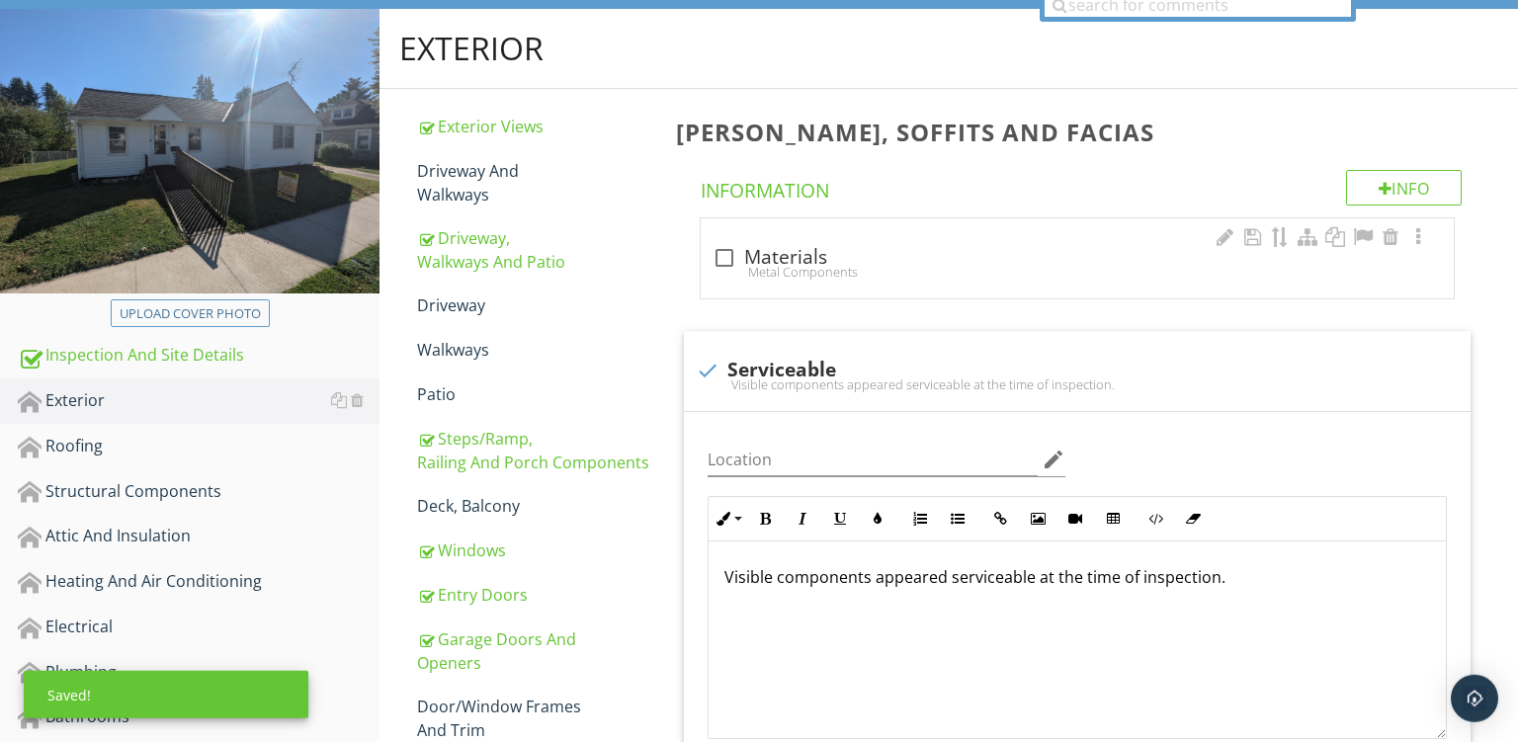
click at [876, 271] on div "Metal Components" at bounding box center [1078, 272] width 730 height 16
checkbox input "true"
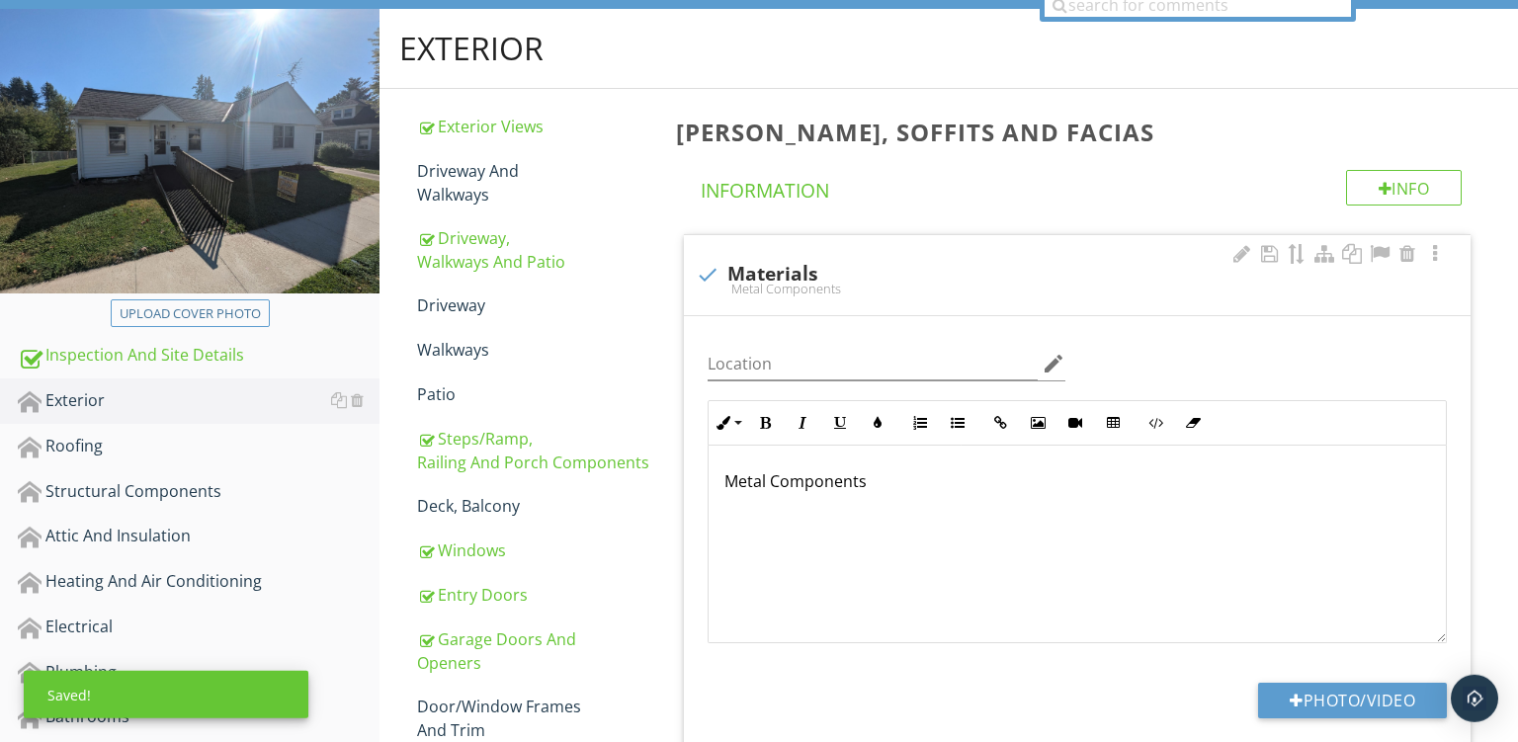
click at [721, 489] on div "Metal Components" at bounding box center [1077, 545] width 737 height 198
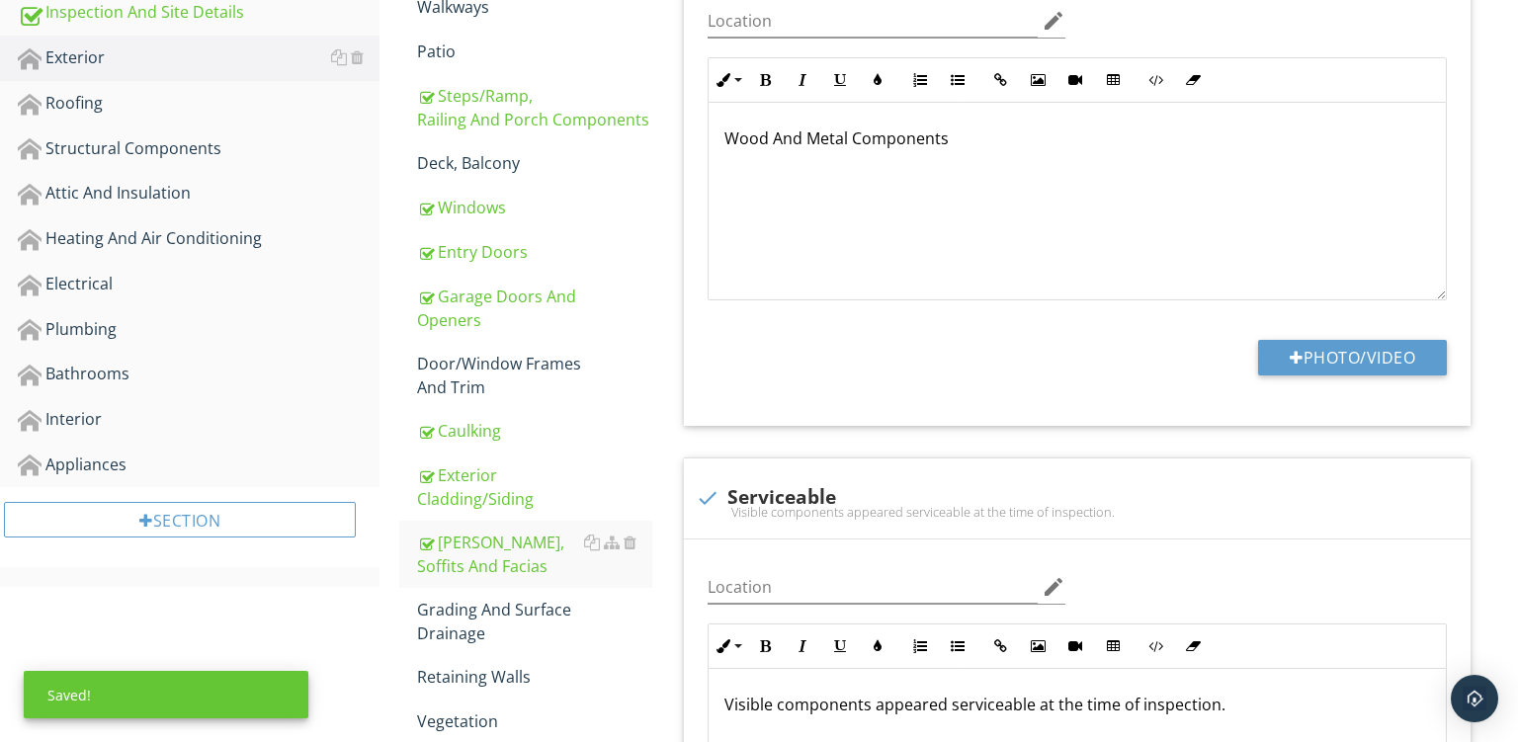
scroll to position [589, 0]
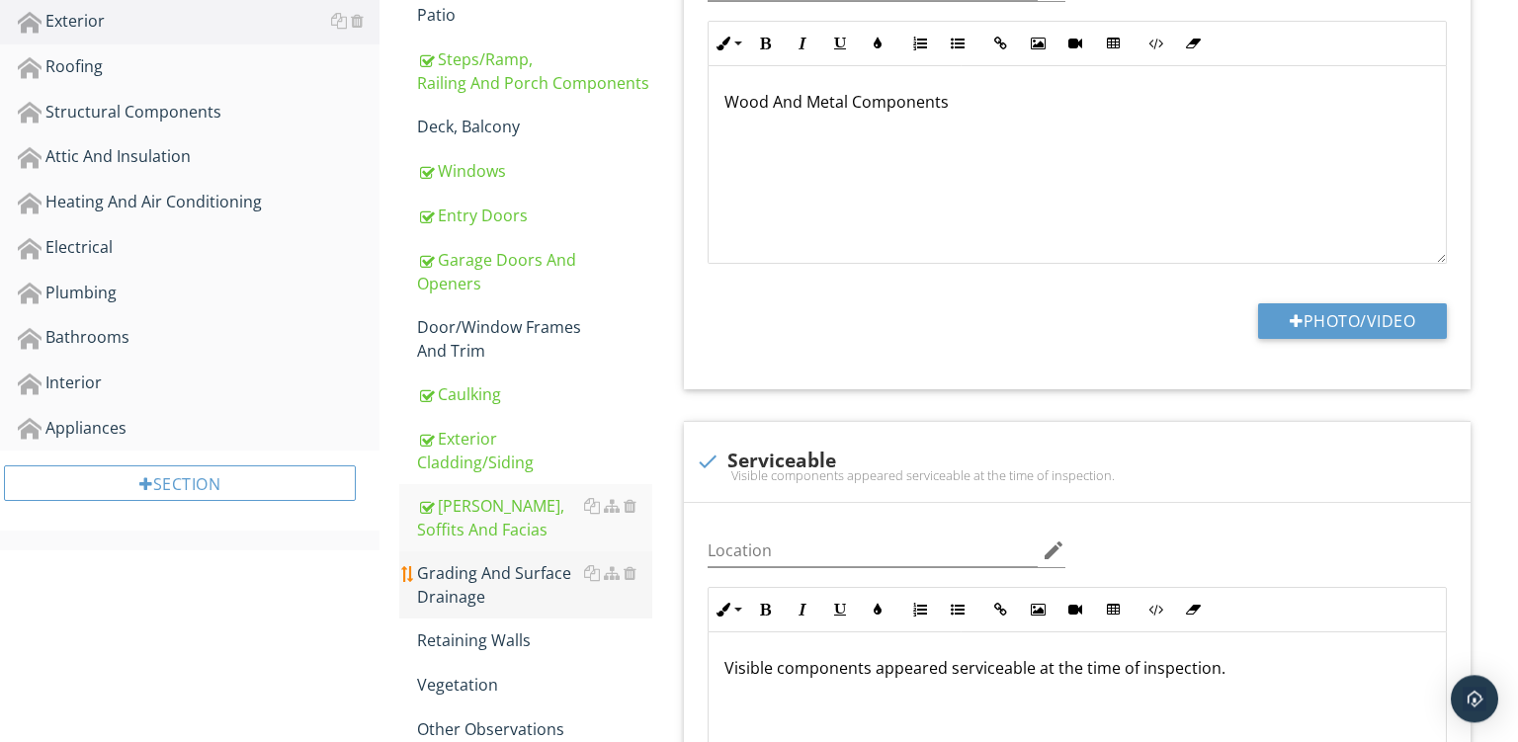
click at [507, 582] on div "Grading And Surface Drainage" at bounding box center [534, 585] width 235 height 47
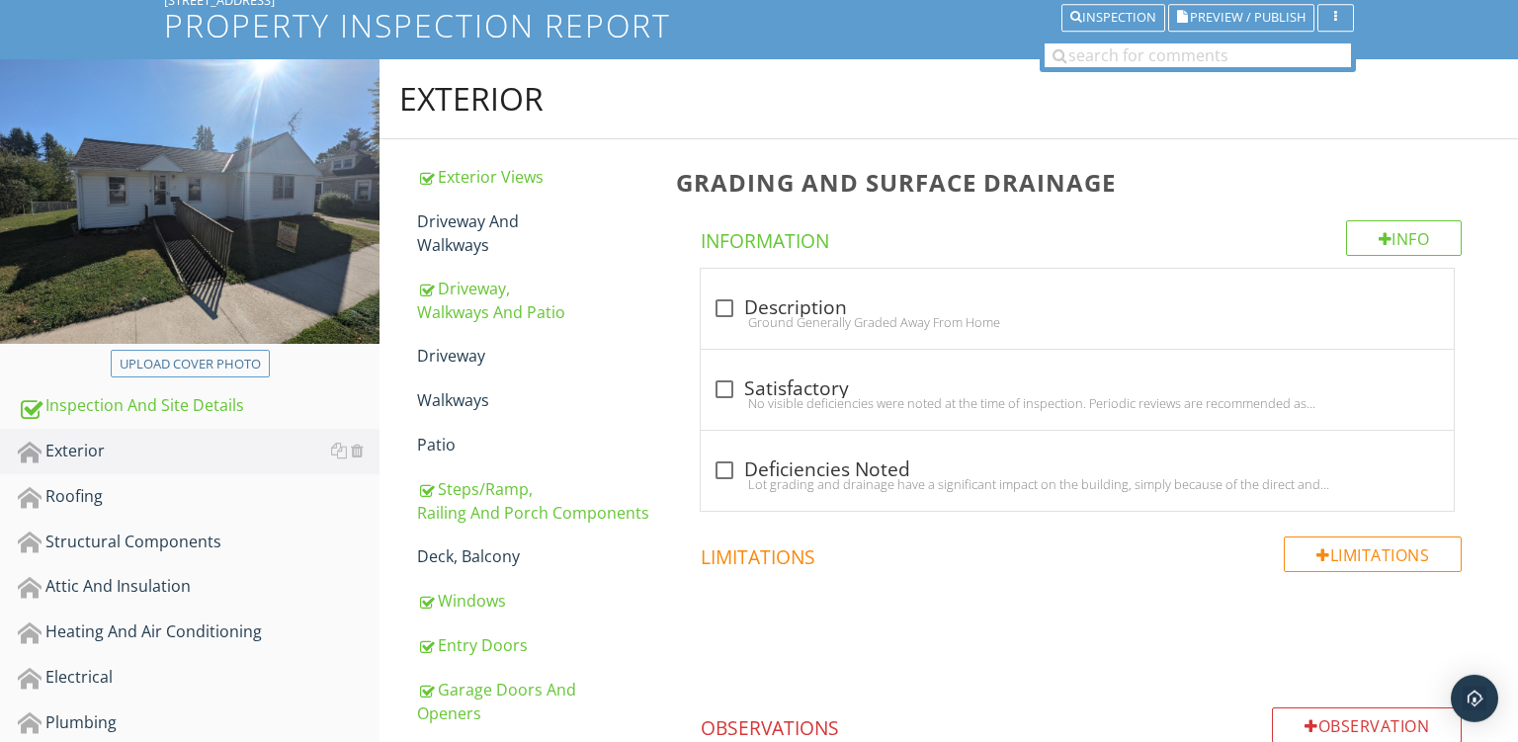
scroll to position [154, 0]
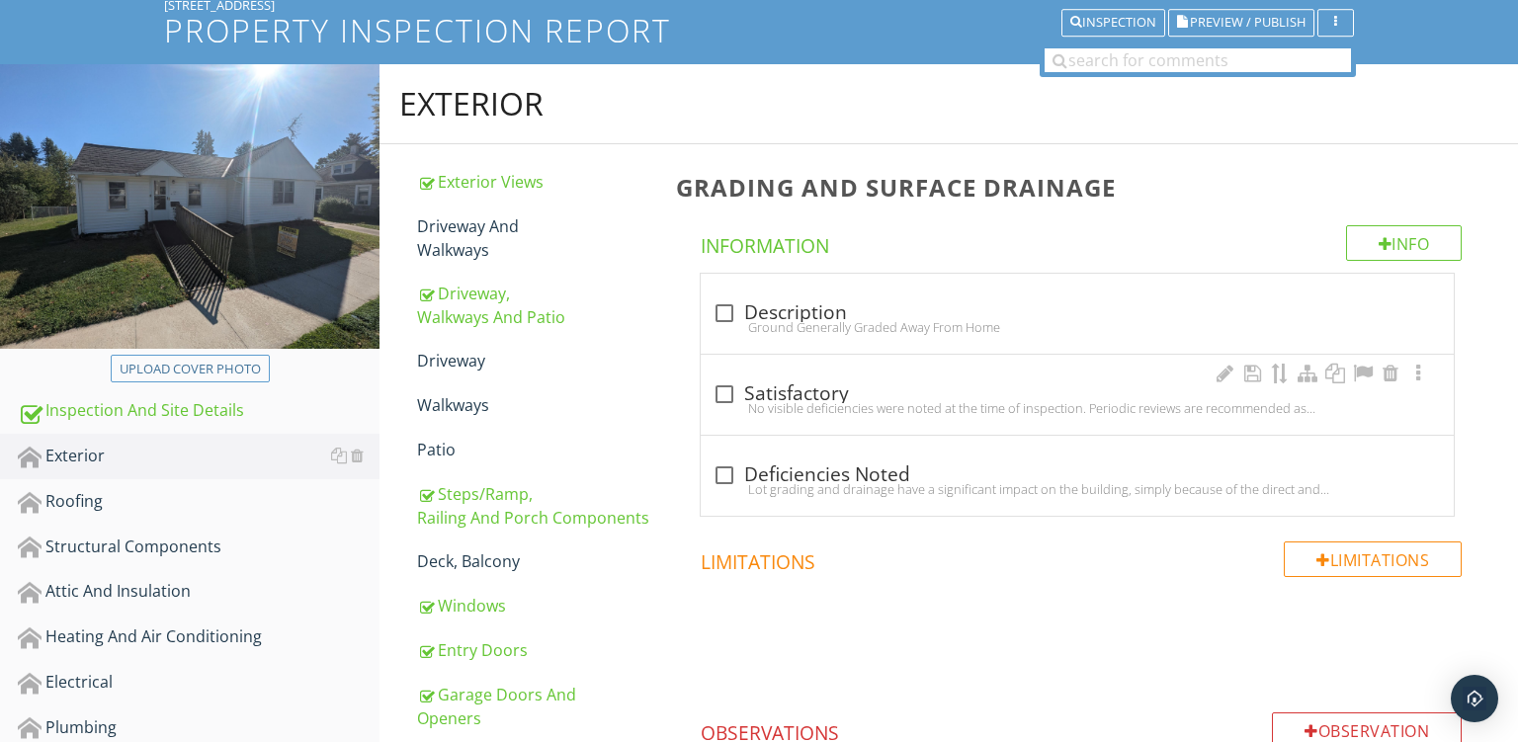
click at [916, 392] on div "check_box_outline_blank Satisfactory" at bounding box center [1078, 395] width 730 height 24
checkbox input "true"
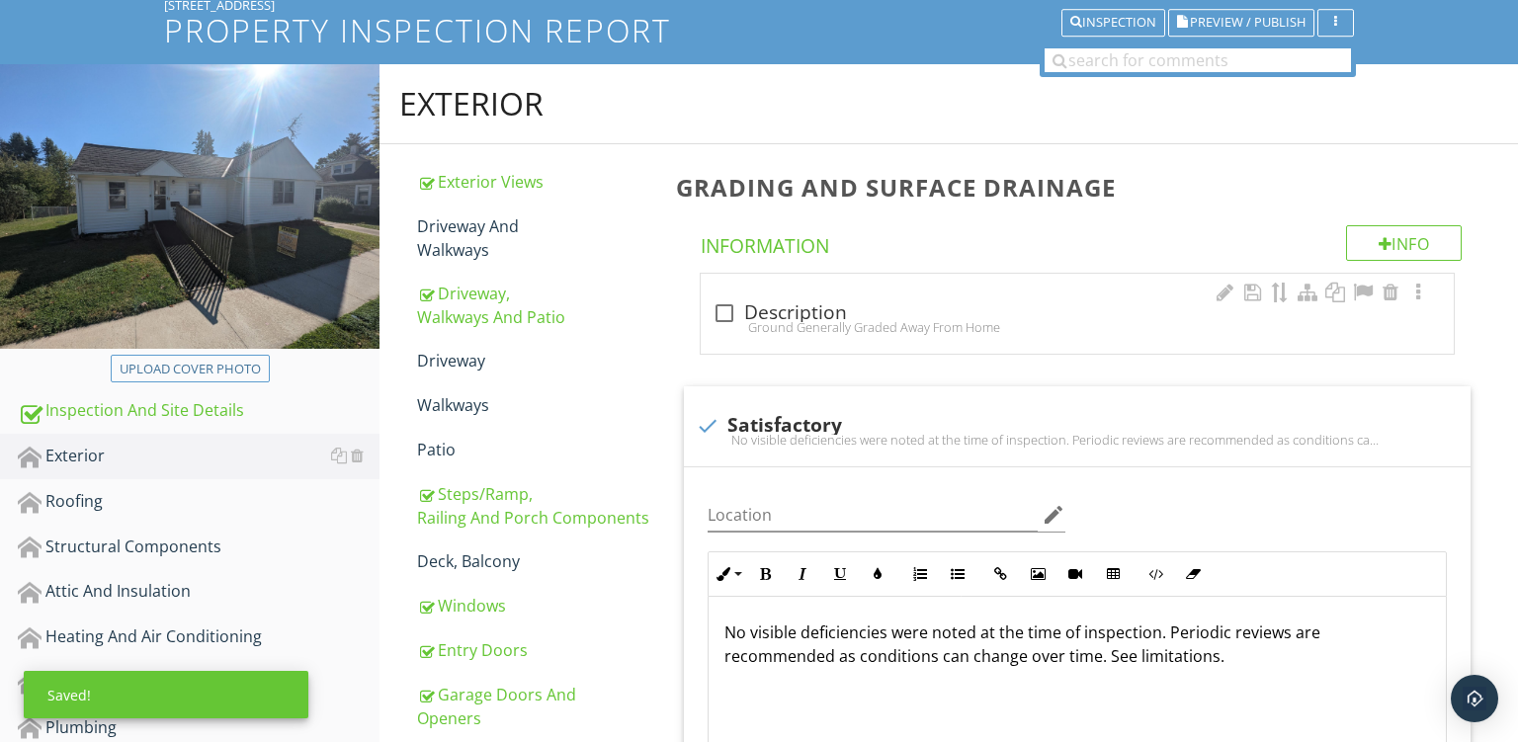
click at [959, 313] on div "check_box_outline_blank Description" at bounding box center [1078, 314] width 730 height 24
checkbox input "true"
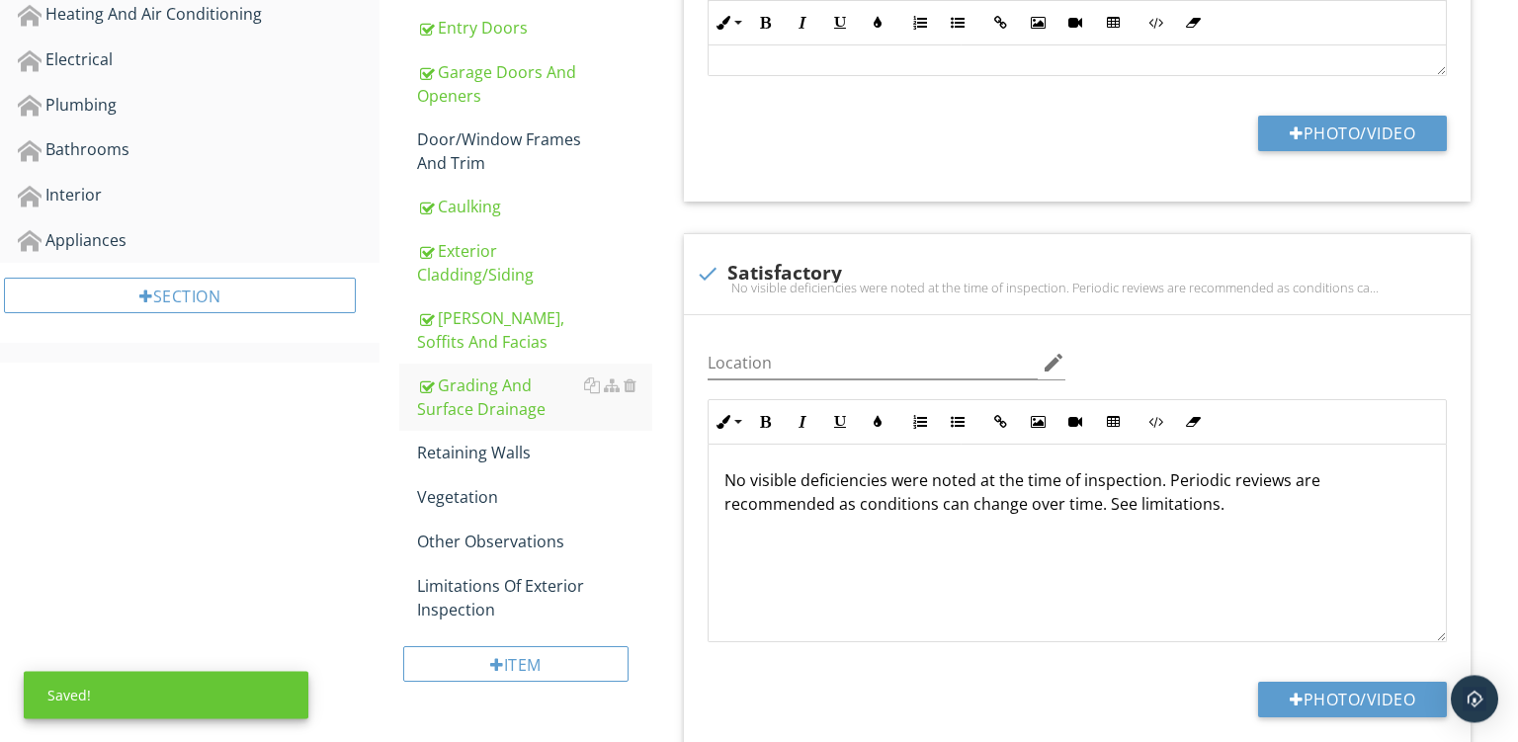
scroll to position [807, 0]
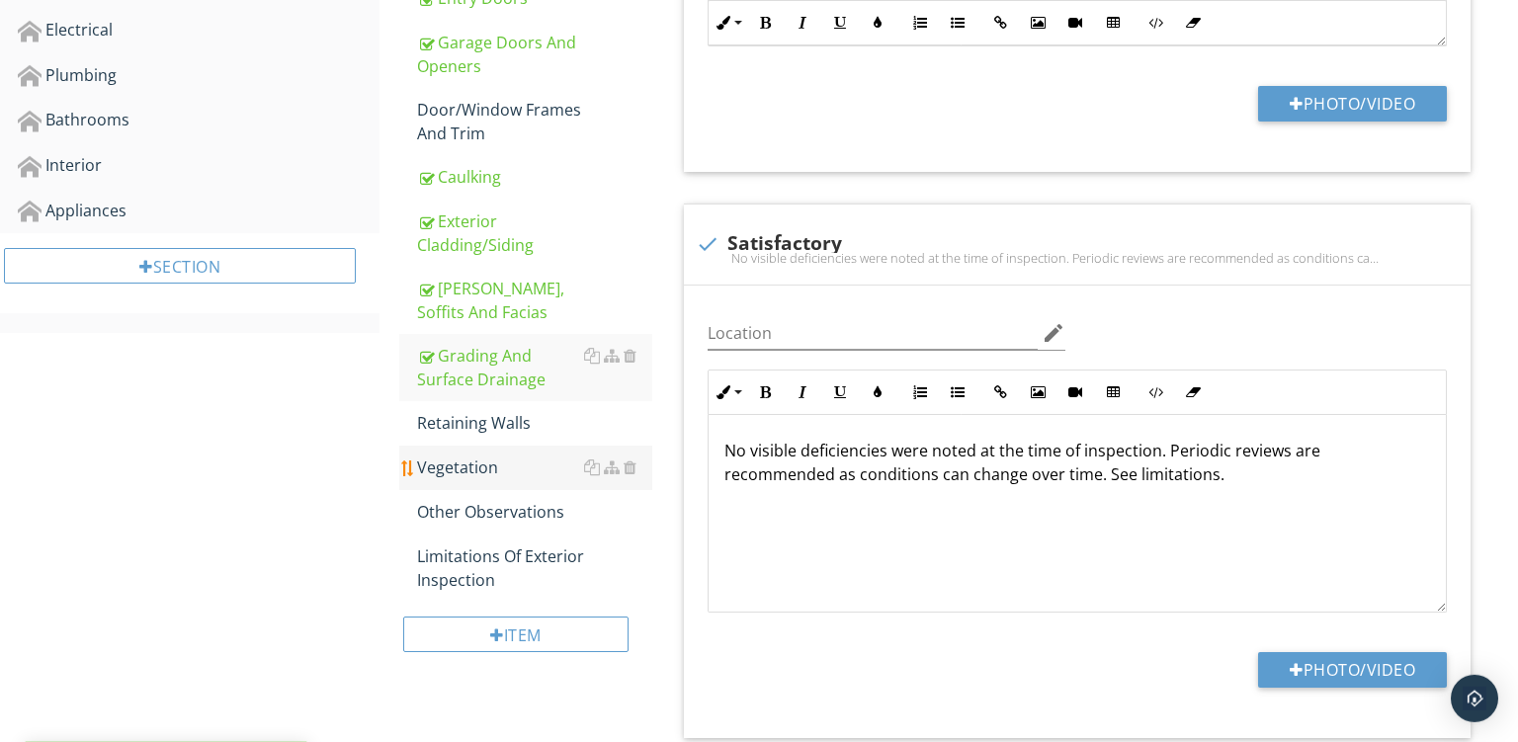
click at [468, 474] on div "Vegetation" at bounding box center [534, 468] width 235 height 24
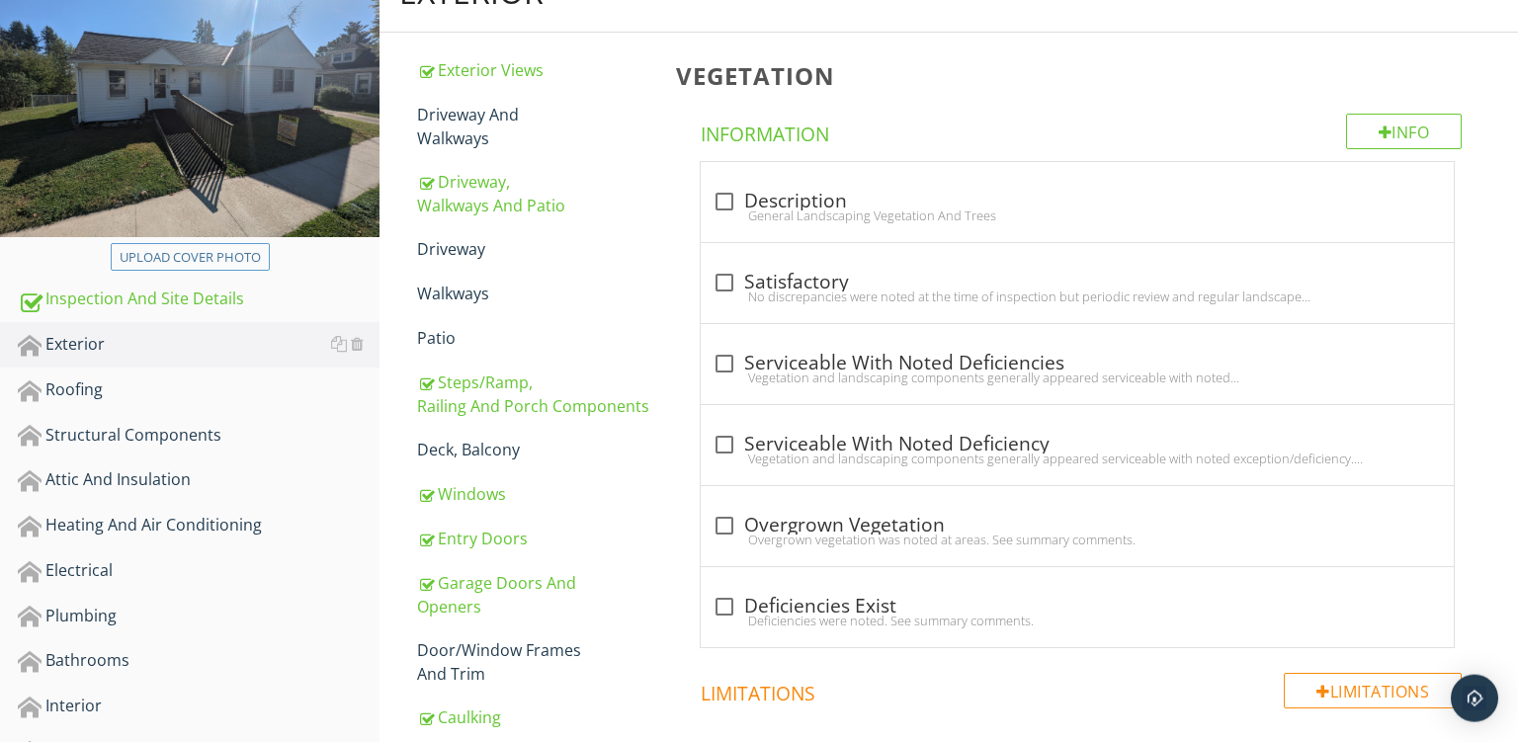
scroll to position [258, 0]
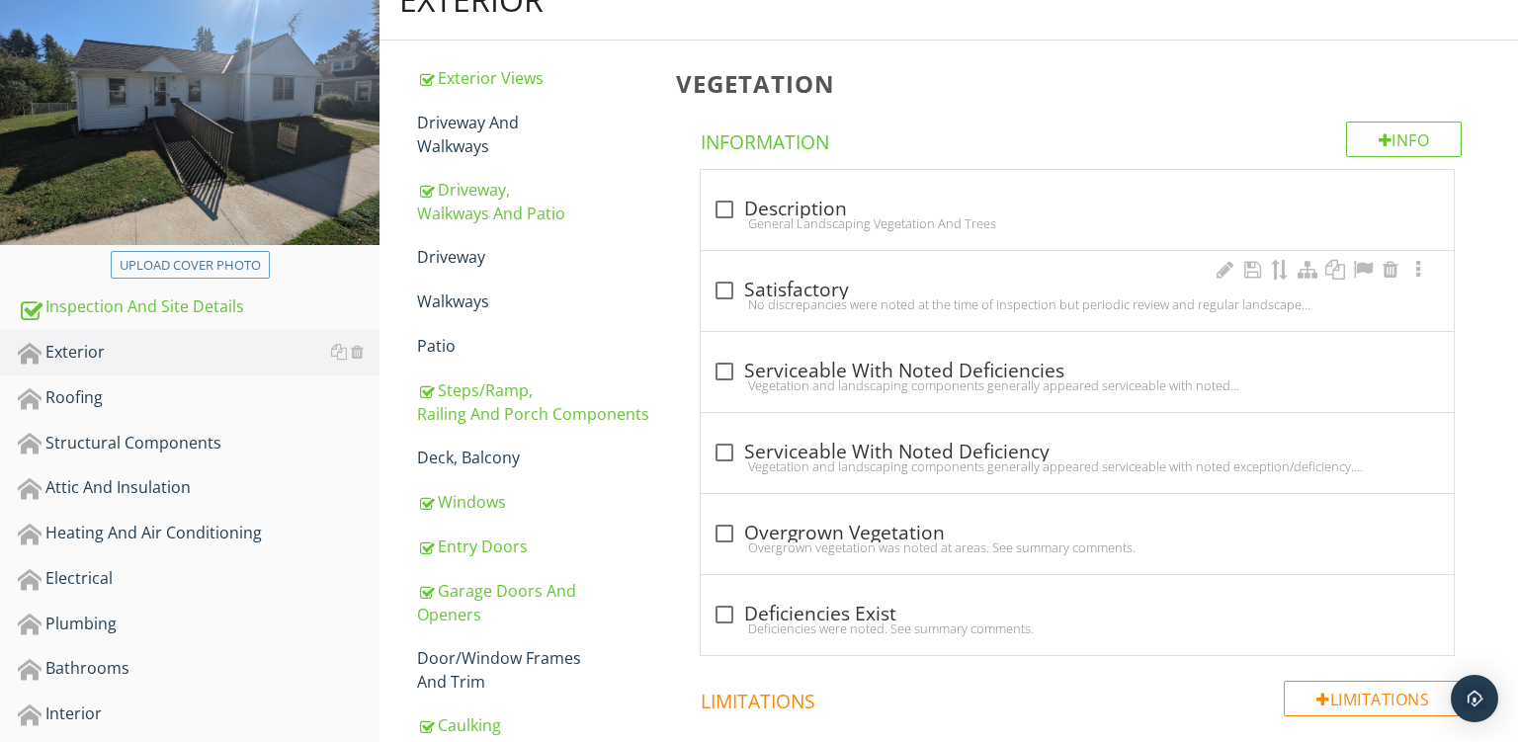
click at [918, 311] on div "check_box_outline_blank Satisfactory No discrepancies were noted at the time of…" at bounding box center [1078, 296] width 730 height 43
checkbox input "true"
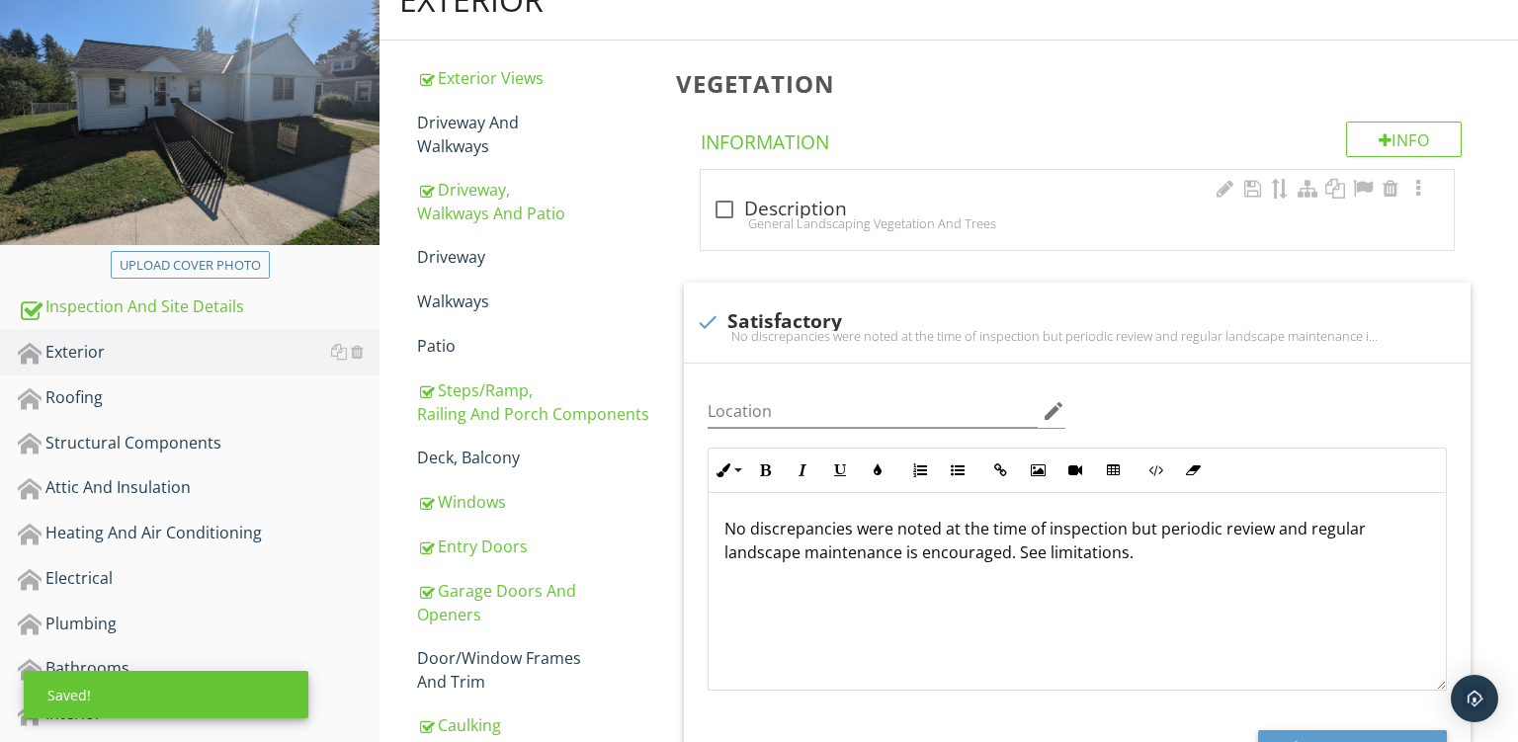
click at [925, 207] on div "check_box_outline_blank Description" at bounding box center [1078, 210] width 730 height 24
checkbox input "true"
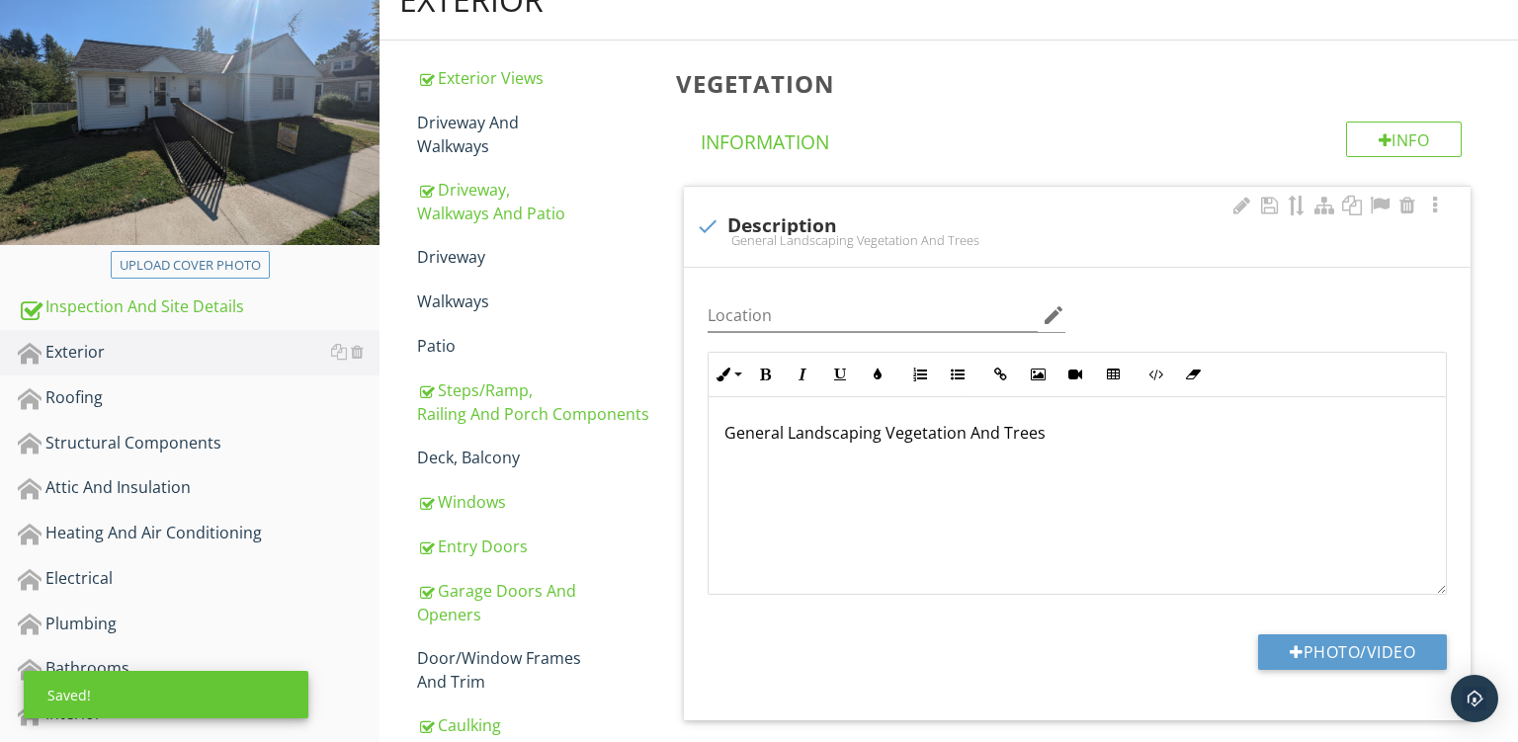
click at [1038, 434] on p "General Landscaping Vegetation And Trees" at bounding box center [1078, 433] width 706 height 24
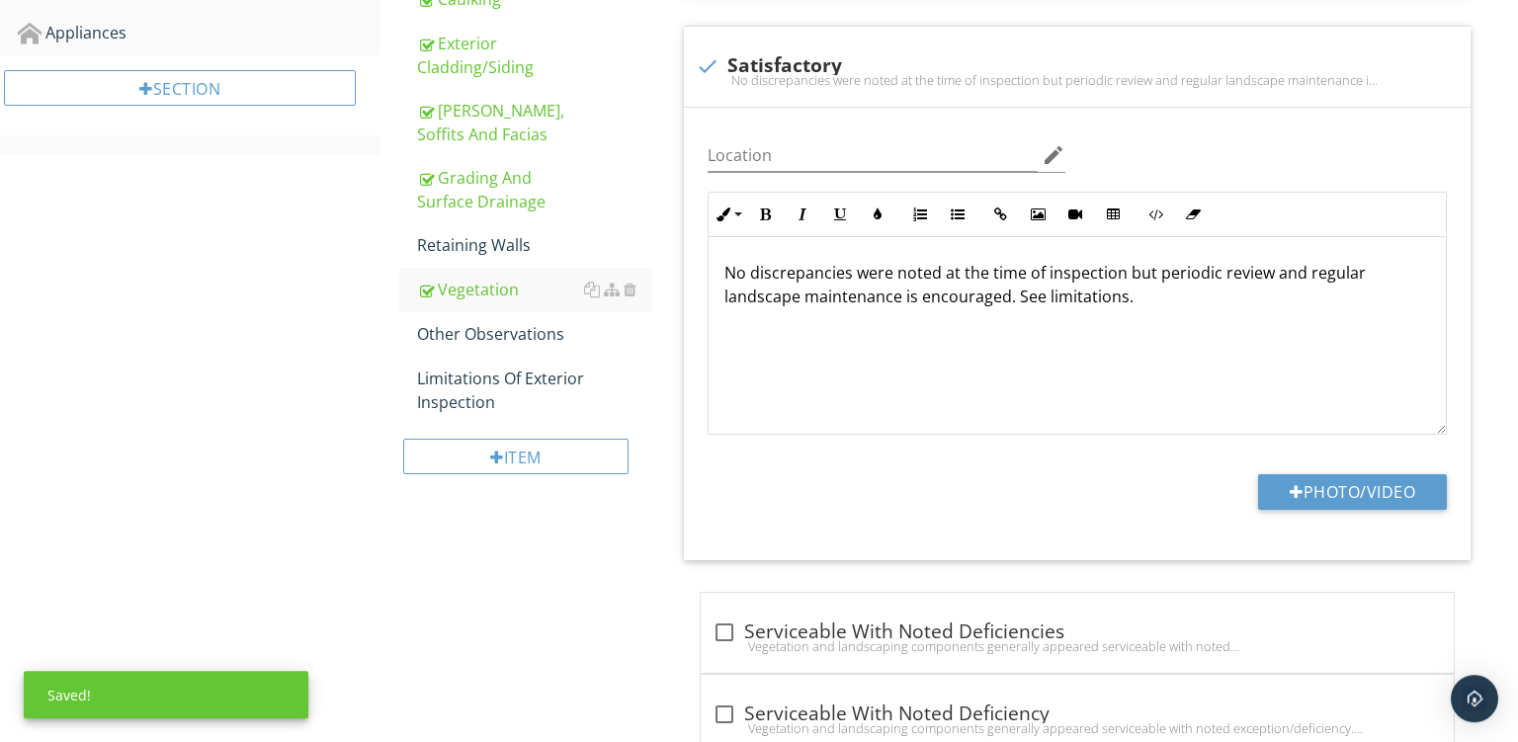
scroll to position [988, 0]
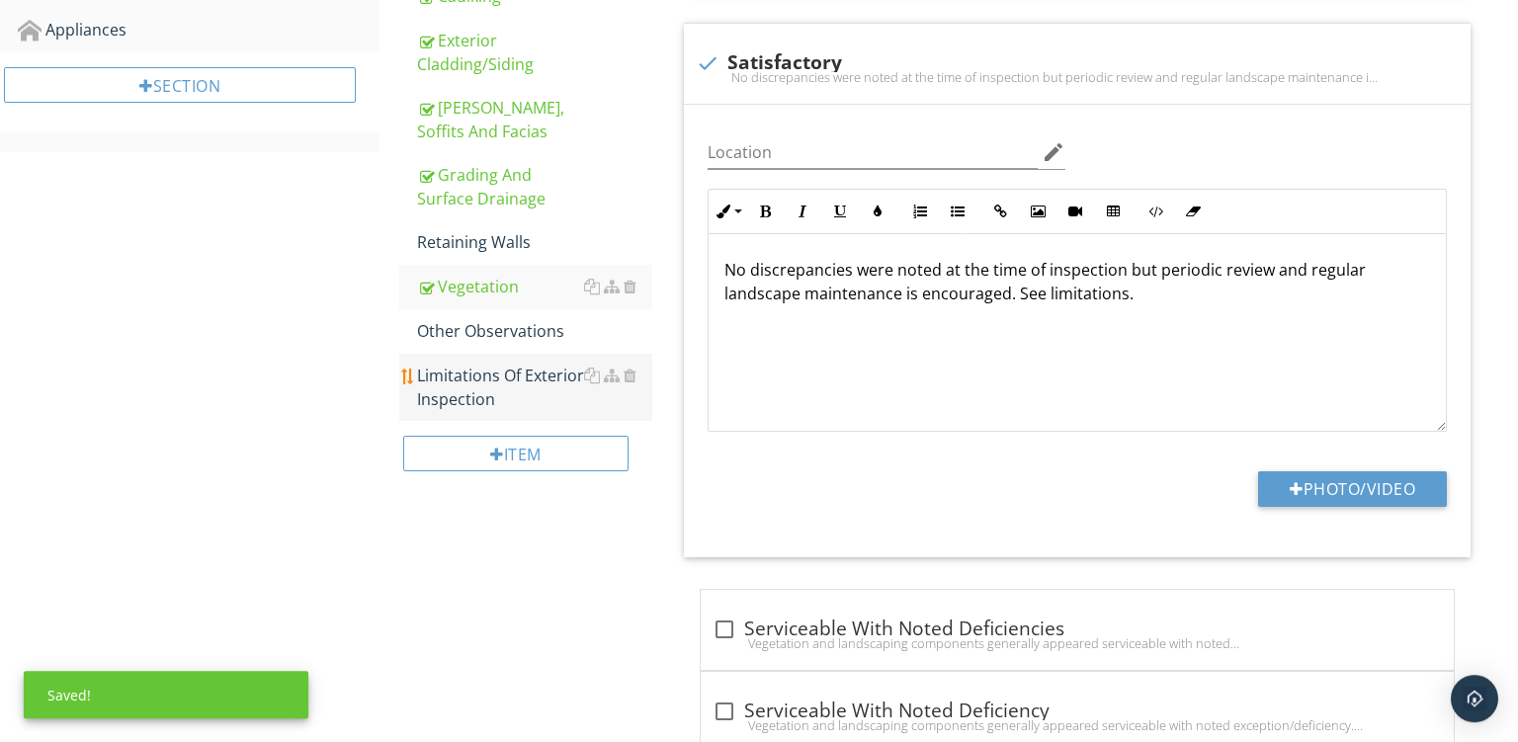
click at [492, 401] on div "Limitations Of Exterior Inspection" at bounding box center [534, 387] width 235 height 47
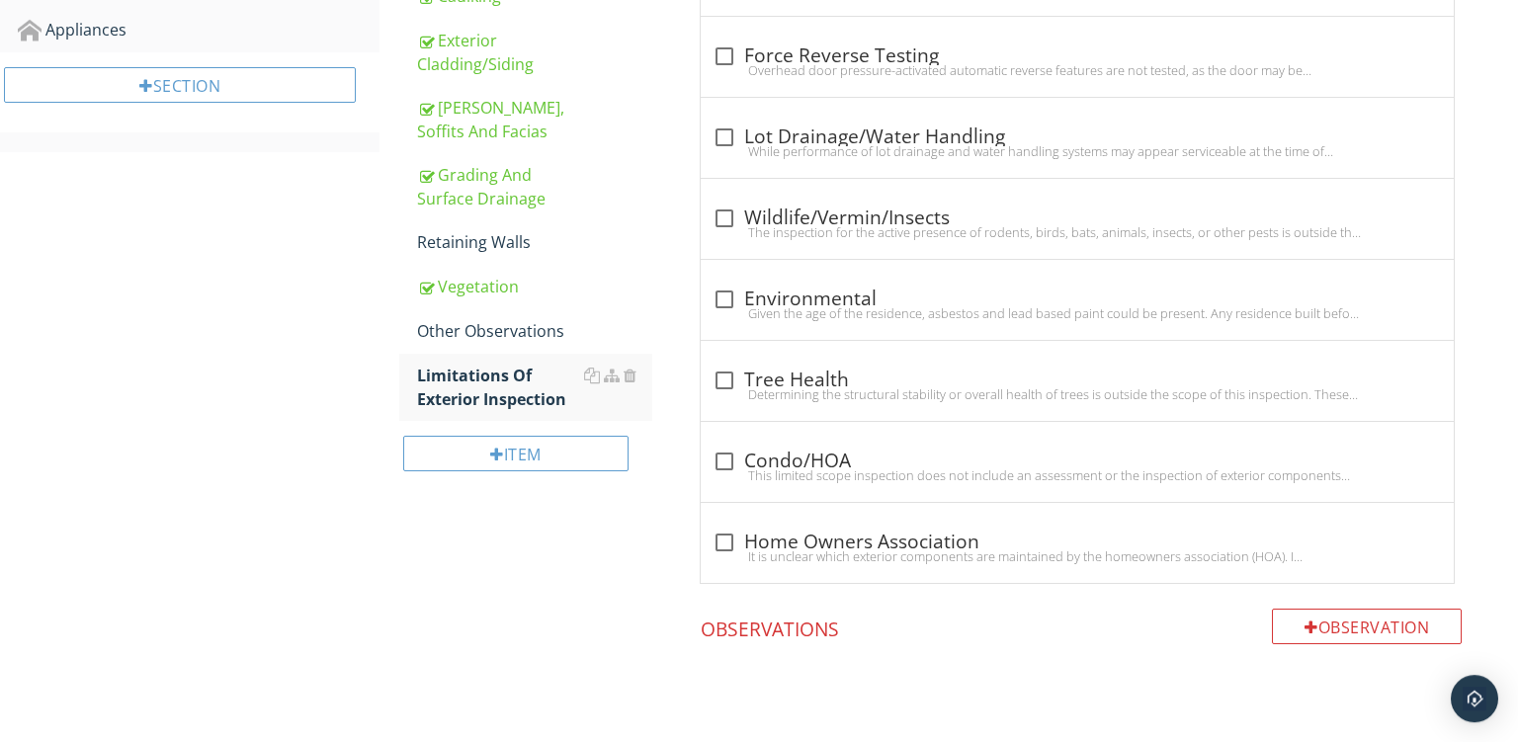
scroll to position [844, 0]
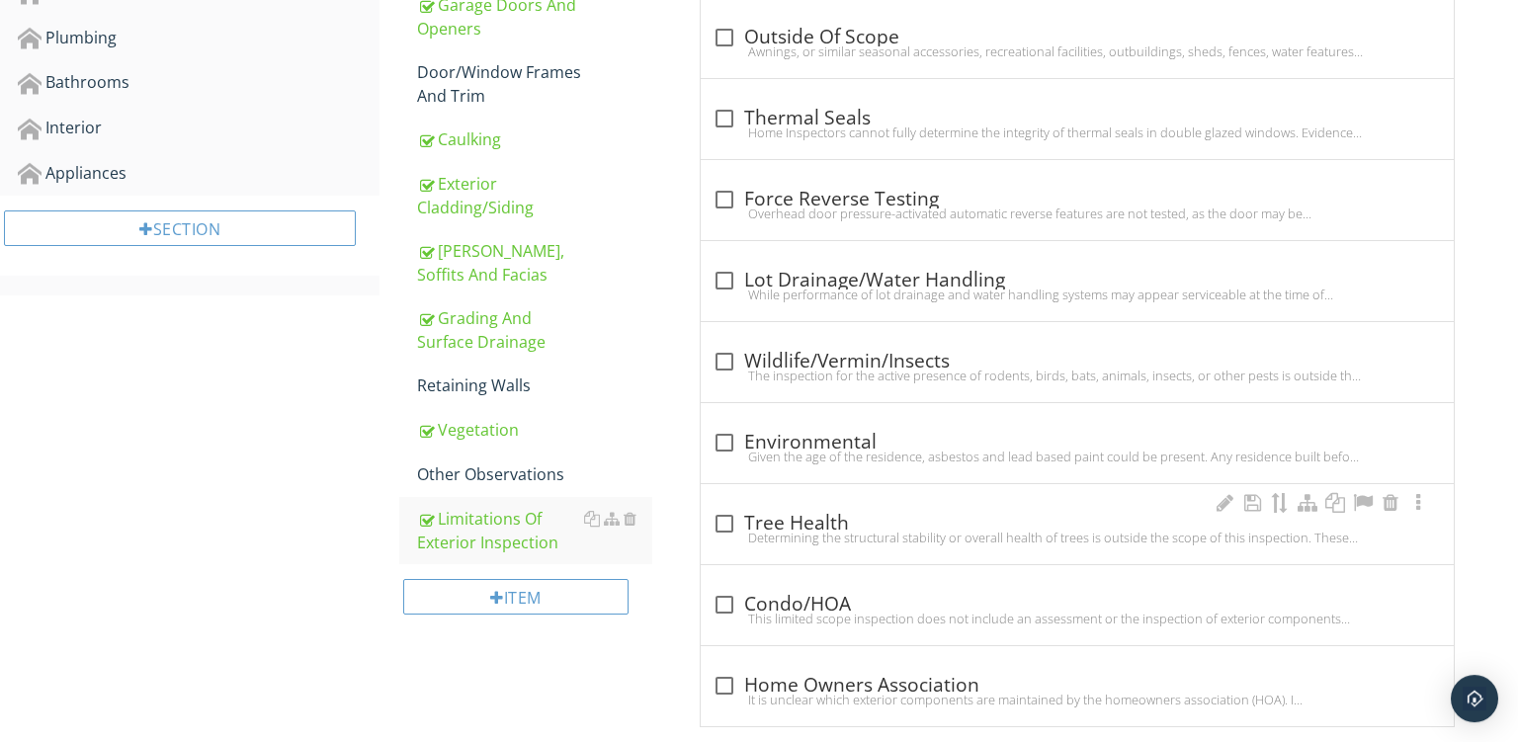
click at [859, 527] on div "check_box_outline_blank Tree Health" at bounding box center [1078, 524] width 730 height 24
checkbox input "true"
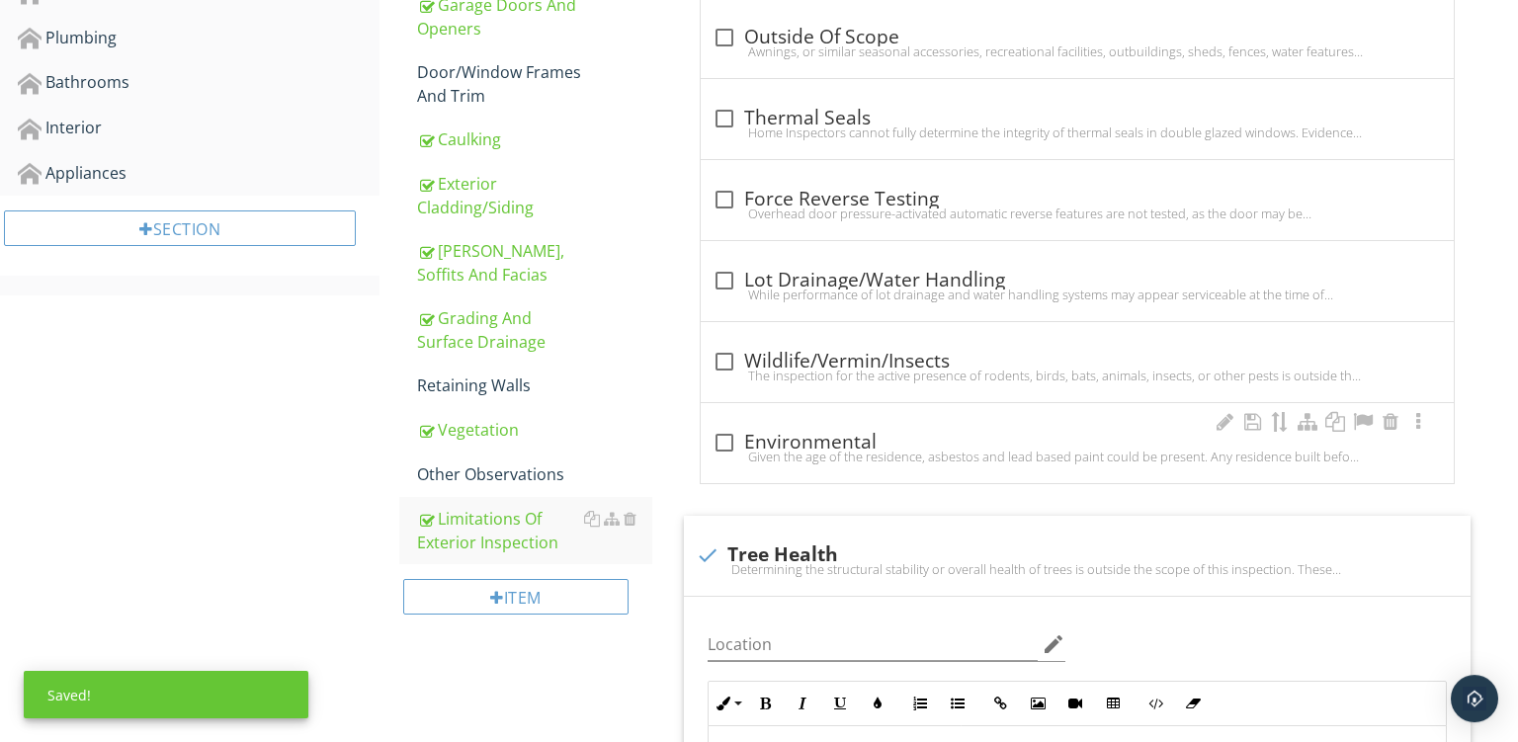
click at [869, 412] on div "check_box_outline_blank Environmental Given the age of the residence, asbestos …" at bounding box center [1077, 443] width 753 height 80
checkbox input "true"
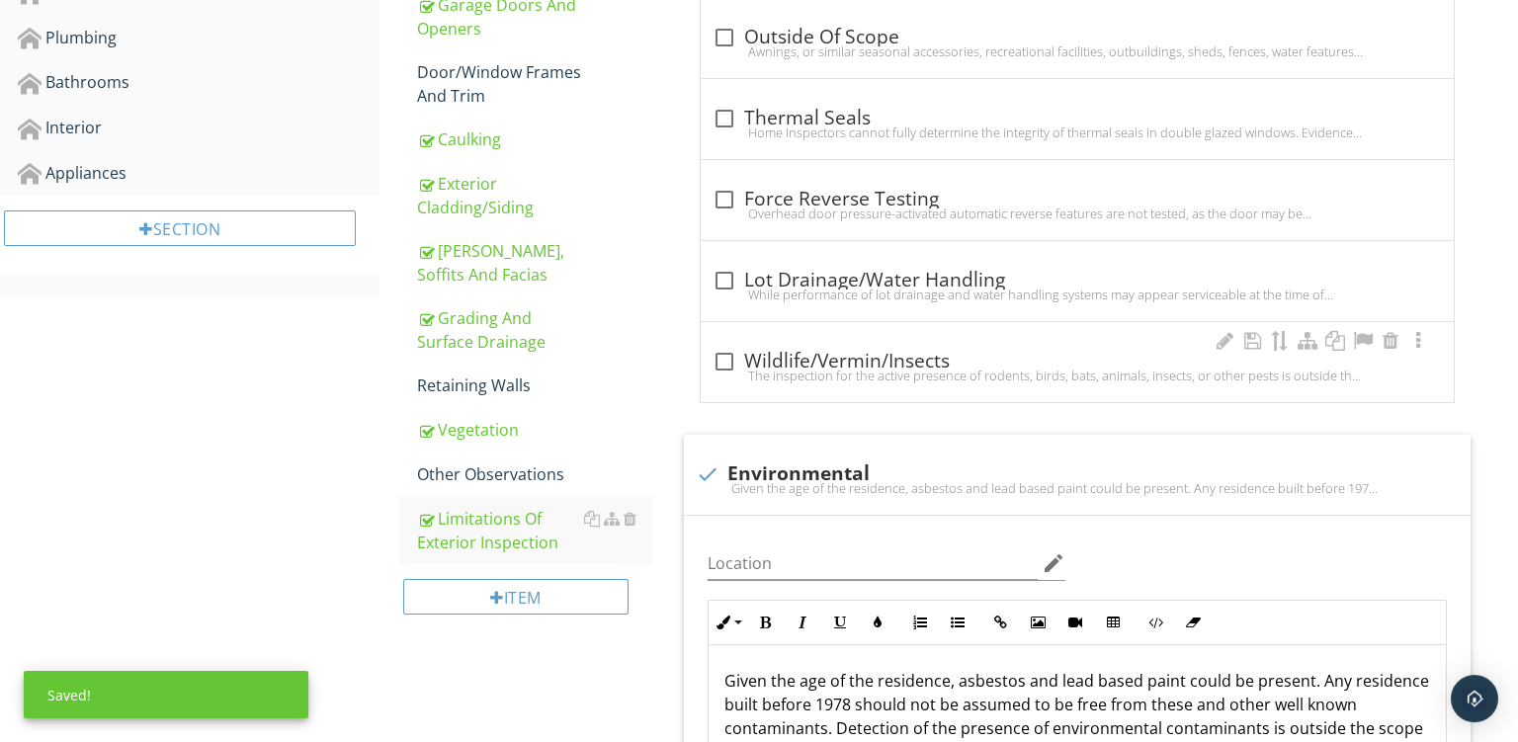
click at [848, 354] on div "check_box_outline_blank Wildlife/Vermin/Insects" at bounding box center [1078, 362] width 730 height 24
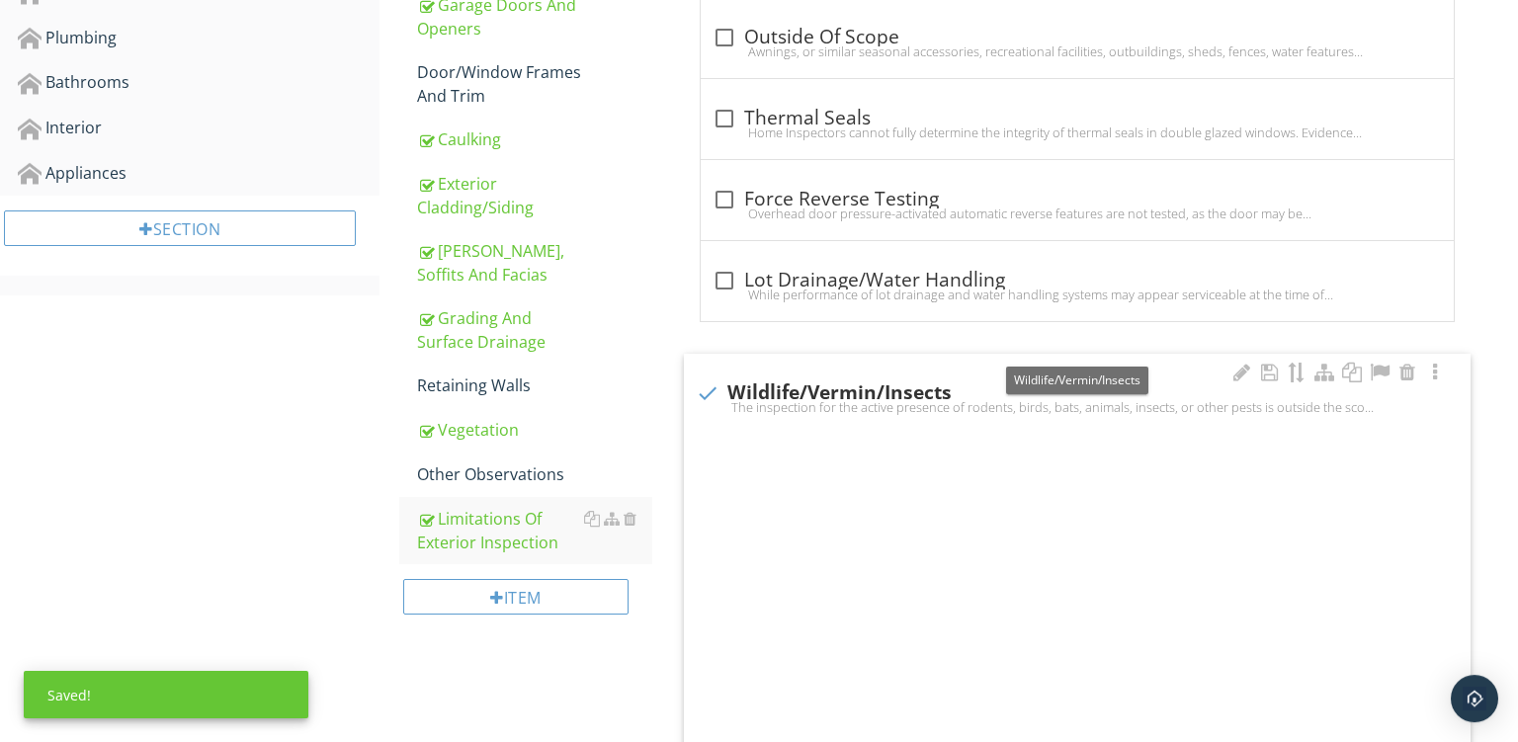
checkbox input "true"
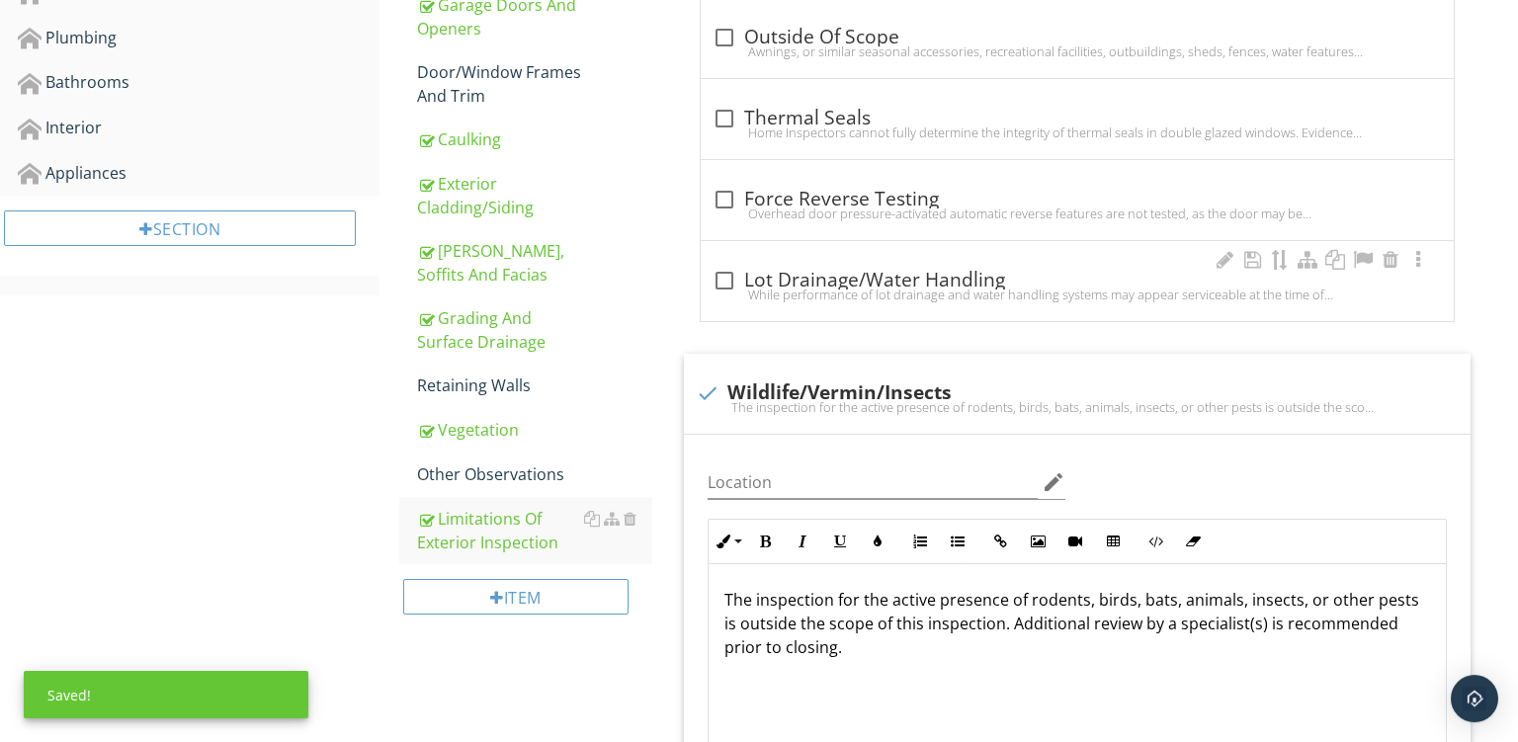
click at [846, 274] on div "check_box_outline_blank Lot Drainage/Water Handling" at bounding box center [1078, 281] width 730 height 24
checkbox input "true"
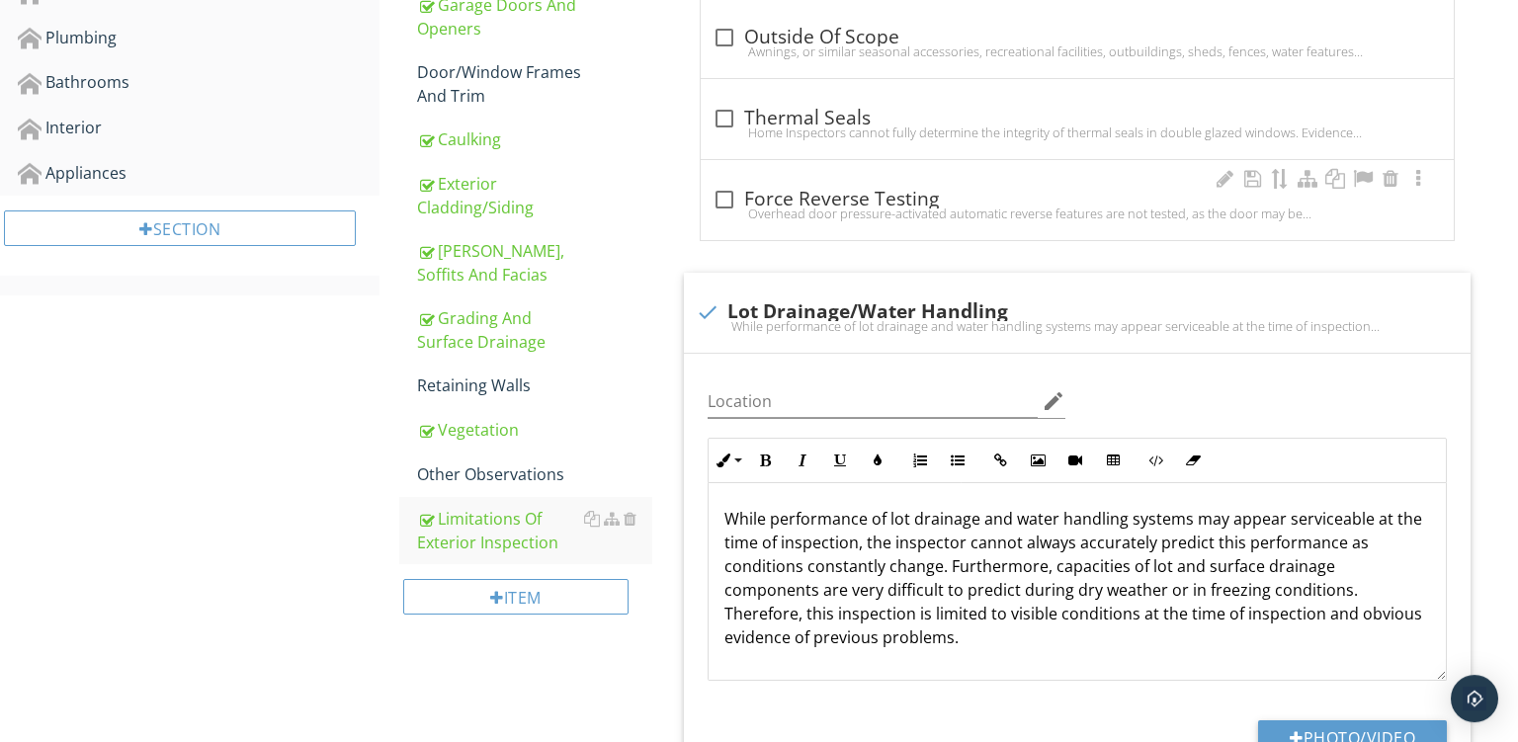
click at [769, 173] on div "check_box_outline_blank Force Reverse Testing Overhead door pressure-activated …" at bounding box center [1077, 200] width 753 height 80
checkbox input "true"
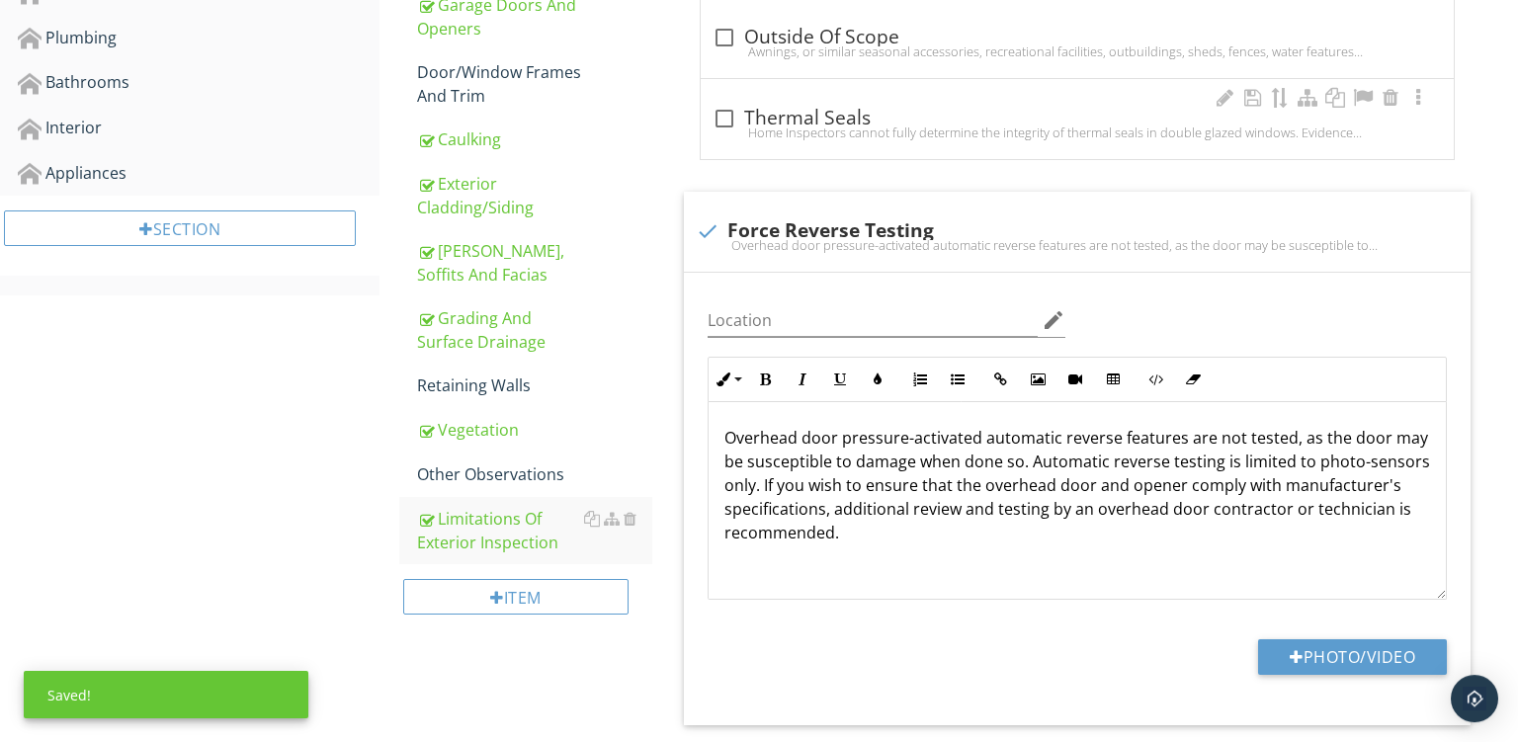
click at [865, 110] on div "check_box_outline_blank Thermal Seals" at bounding box center [1078, 119] width 730 height 24
checkbox input "true"
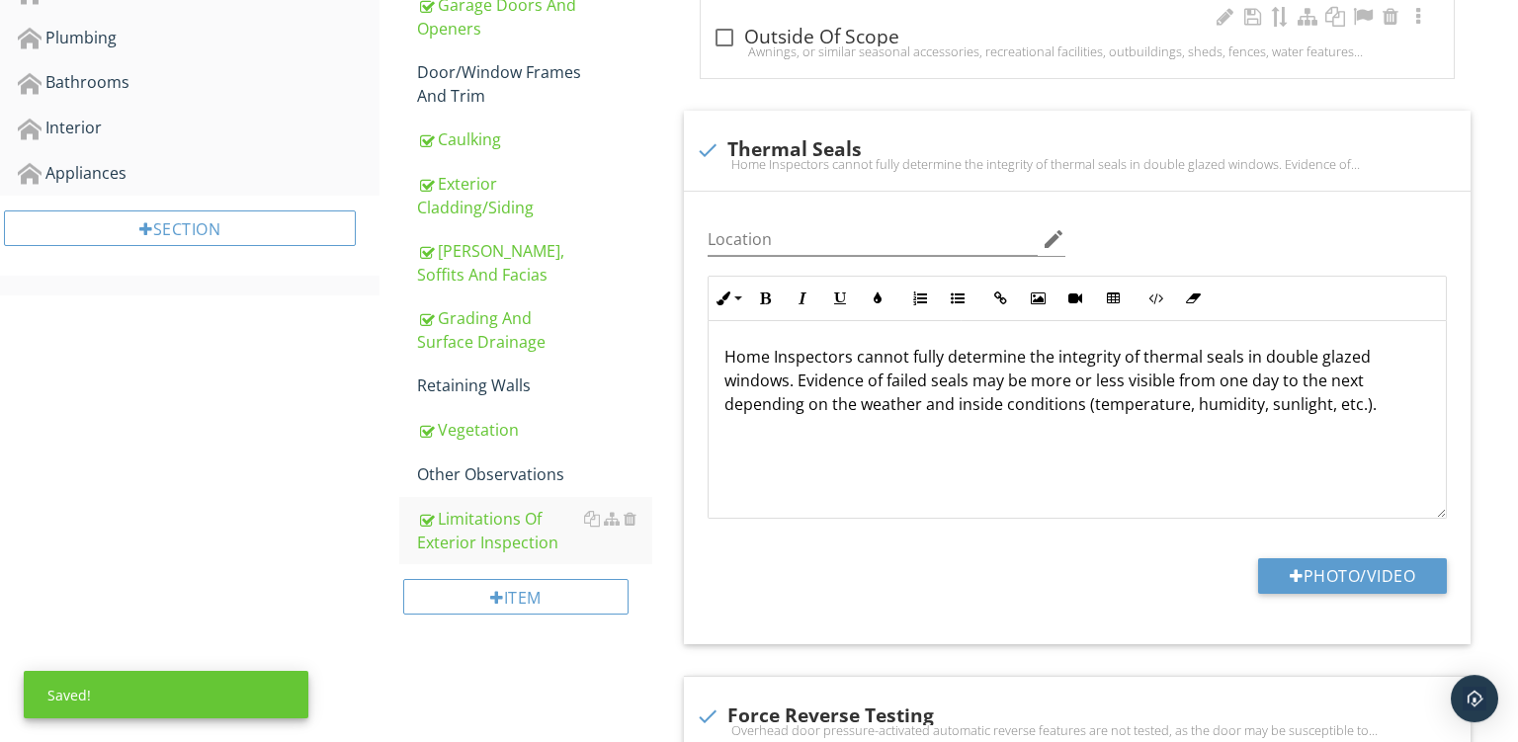
click at [931, 50] on div "Awnings, or similar seasonal accessories, recreational facilities, outbuildings…" at bounding box center [1078, 51] width 730 height 16
checkbox input "true"
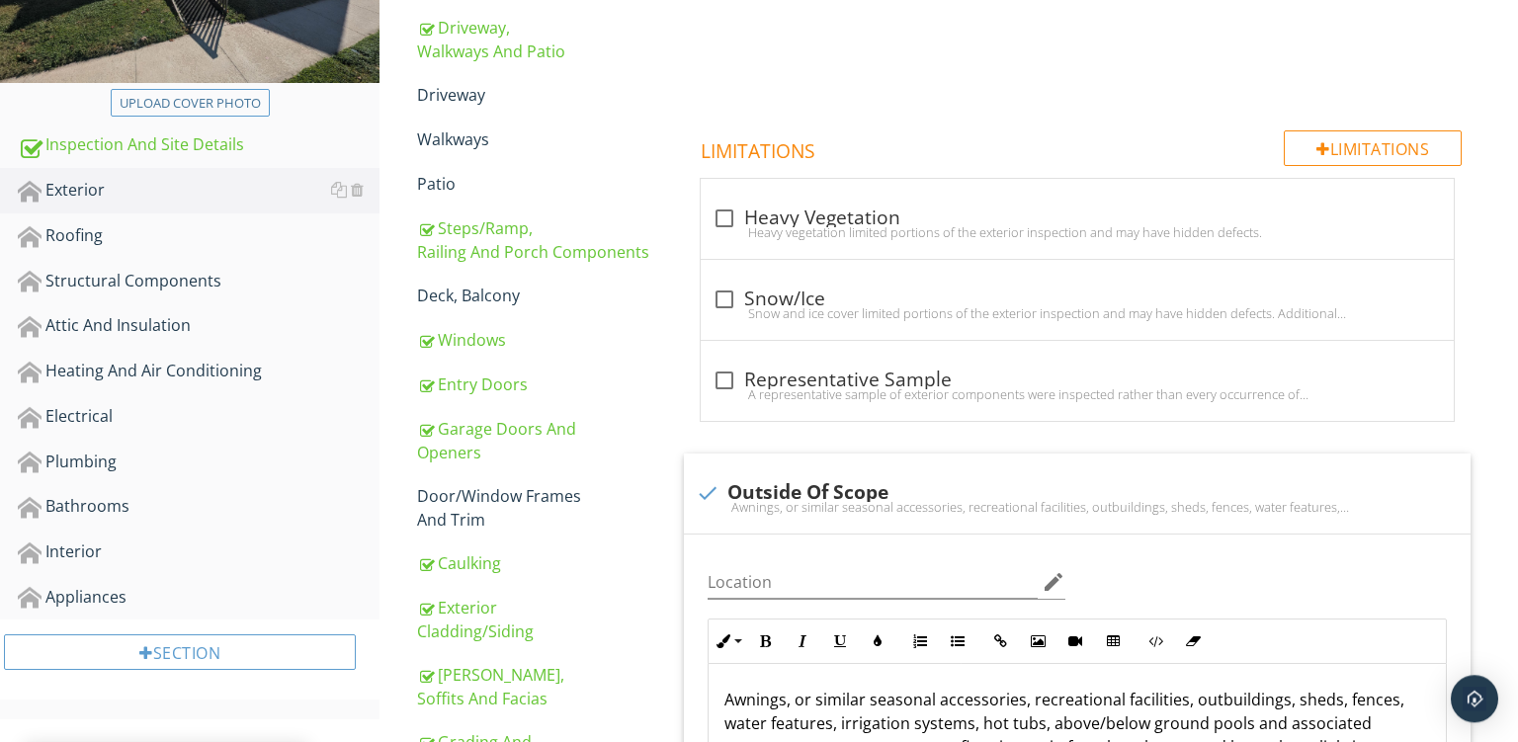
scroll to position [414, 0]
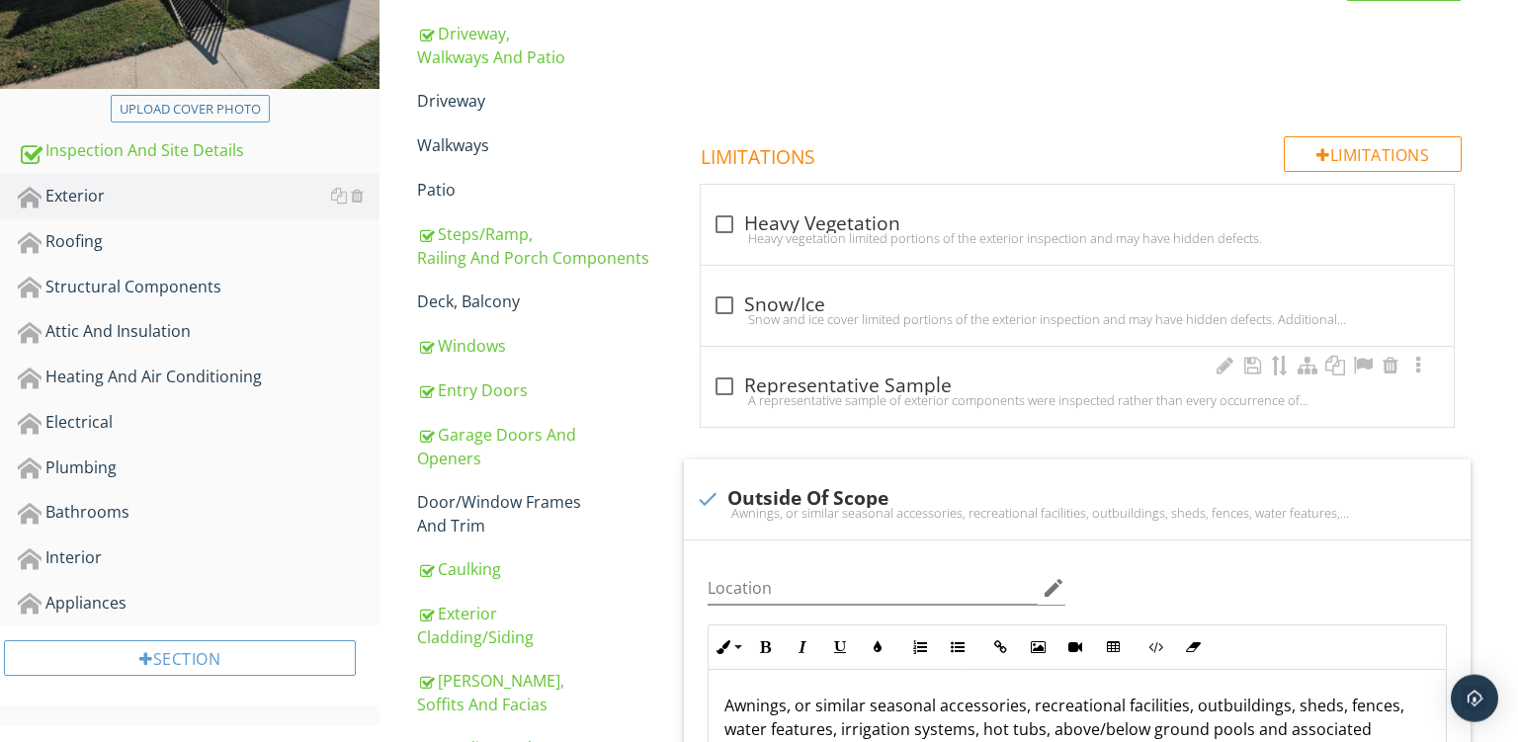
click at [840, 392] on div "A representative sample of exterior components were inspected rather than every…" at bounding box center [1078, 400] width 730 height 16
checkbox input "true"
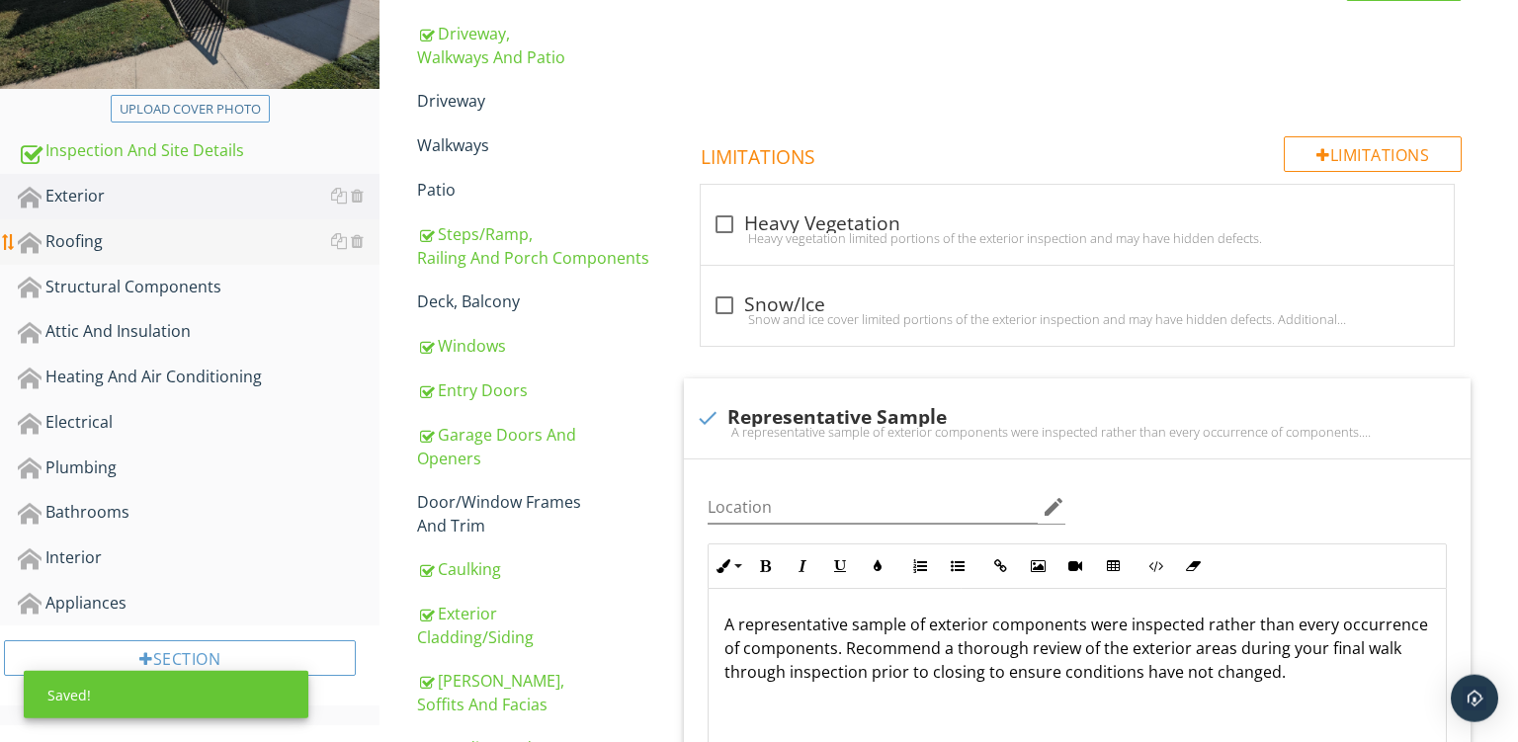
click at [98, 229] on div "Roofing" at bounding box center [199, 242] width 362 height 26
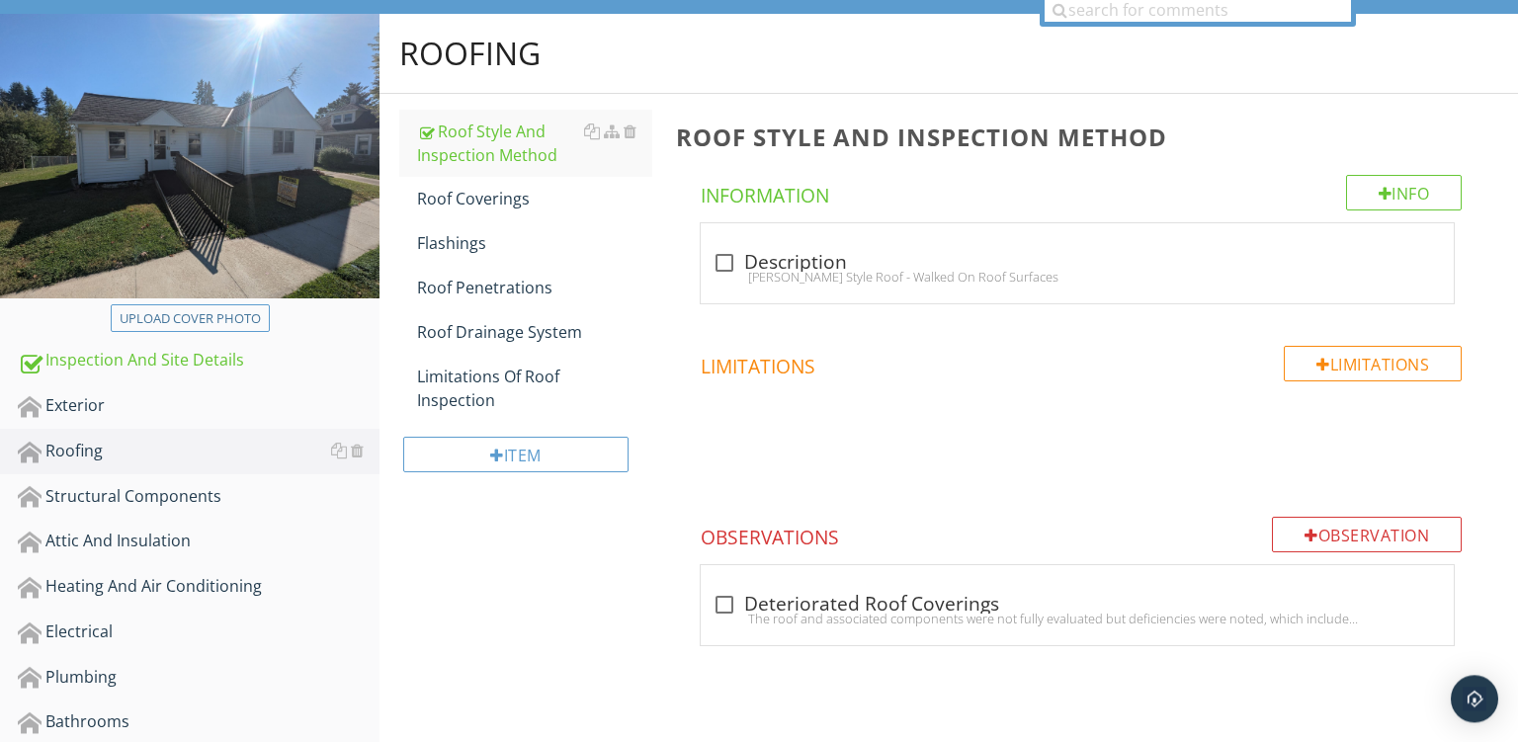
scroll to position [180, 0]
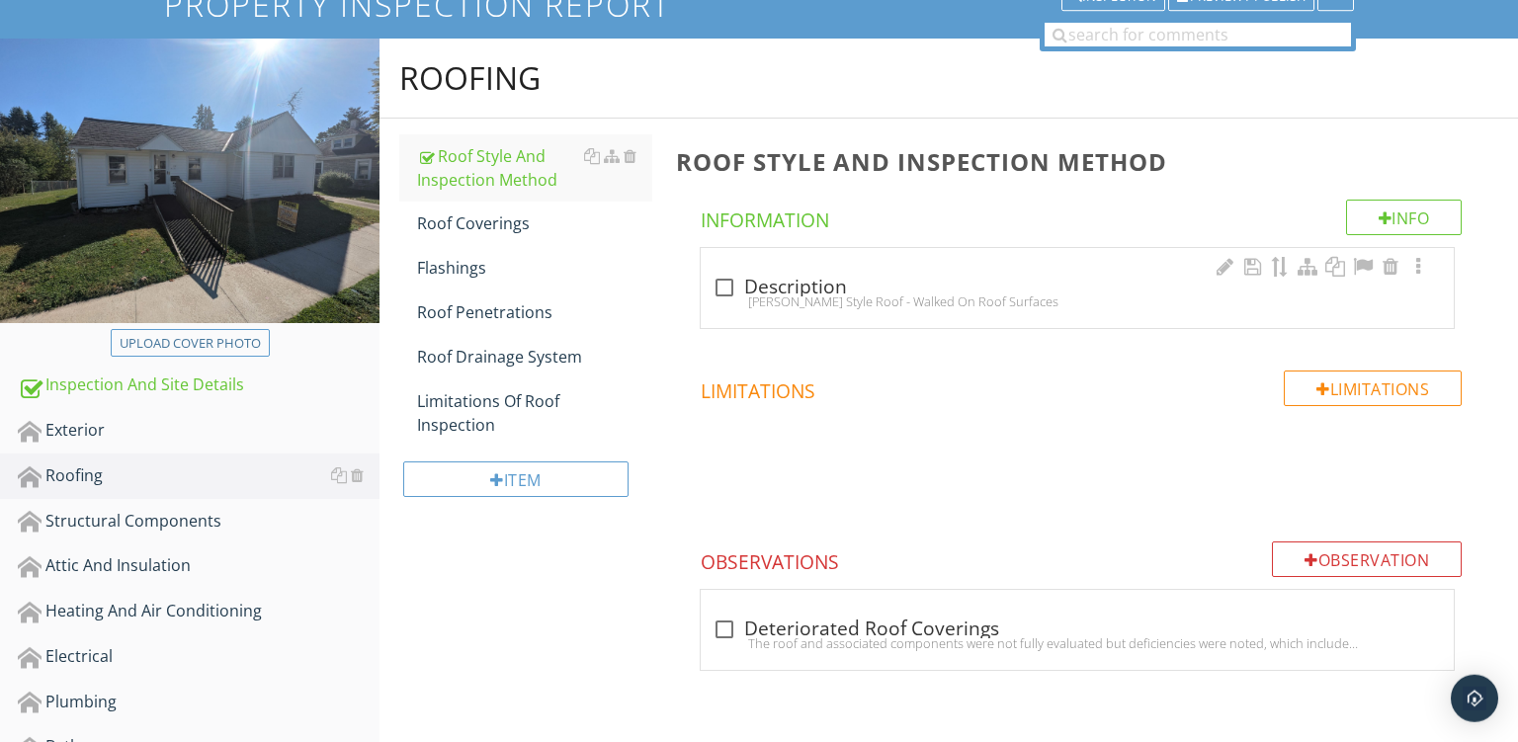
click at [914, 300] on div "Gable Style Roof - Walked On Roof Surfaces" at bounding box center [1078, 302] width 730 height 16
checkbox input "true"
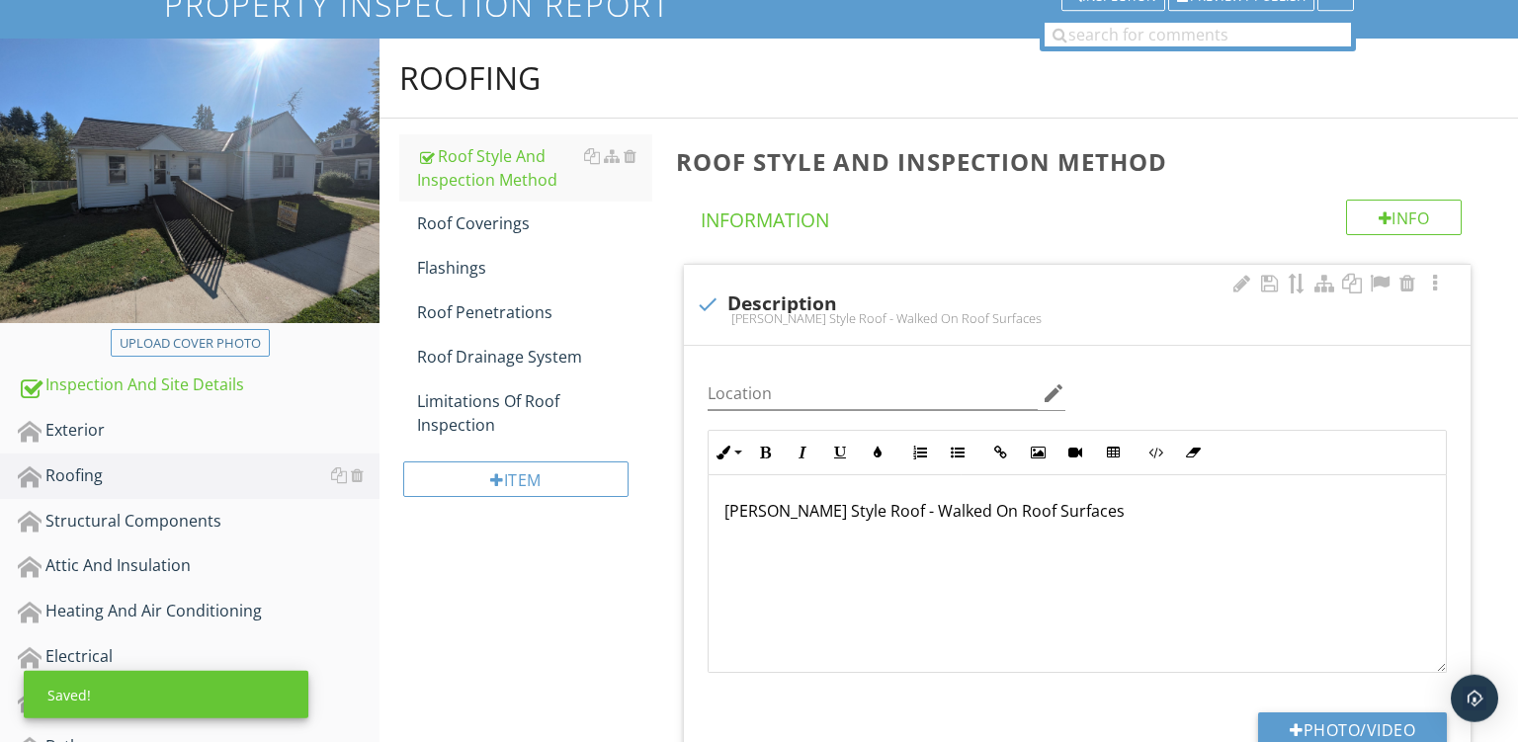
click at [845, 523] on p "Gable Style Roof - Walked On Roof Surfaces" at bounding box center [1078, 511] width 706 height 24
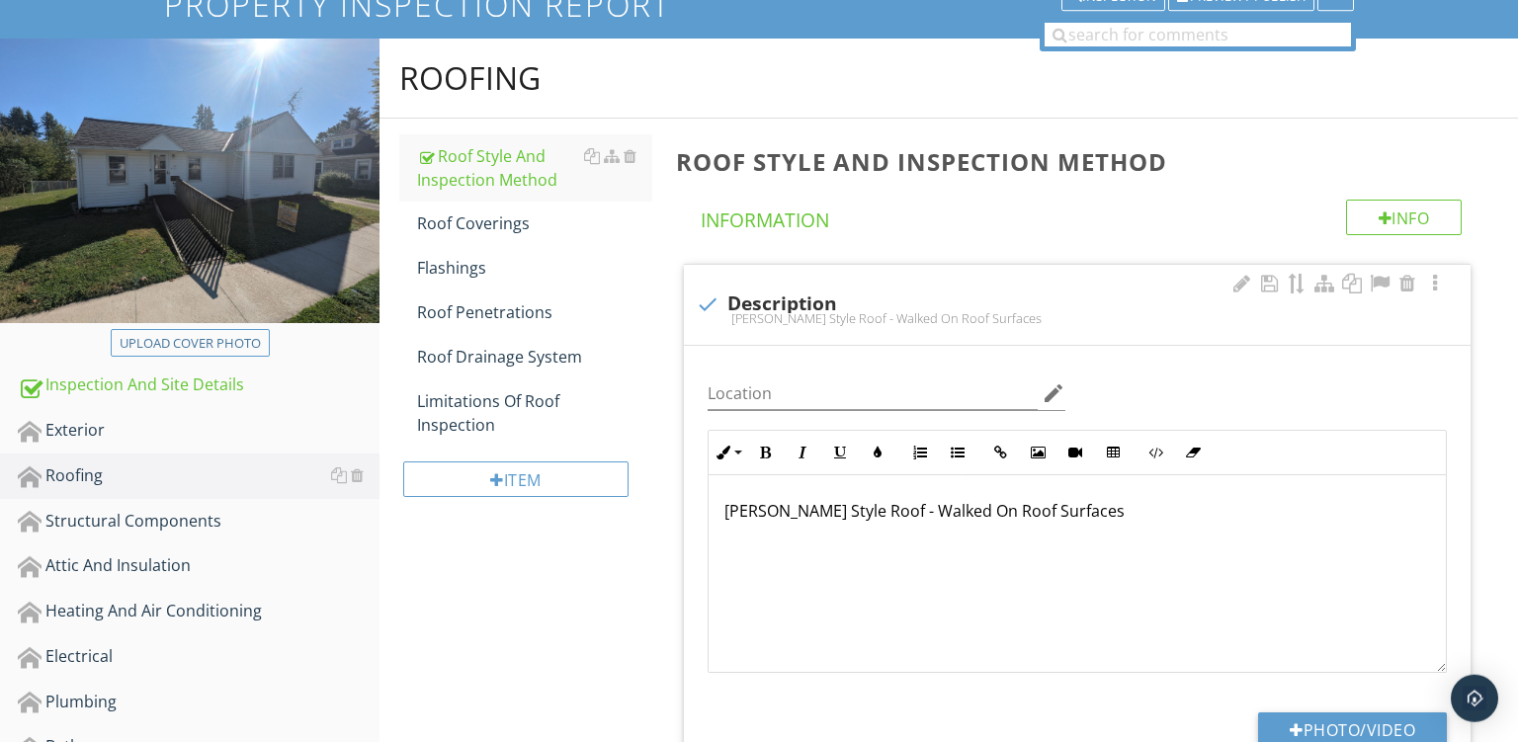
click at [844, 517] on p "Gable Style Roof - Walked On Roof Surfaces" at bounding box center [1078, 511] width 706 height 24
click at [1057, 514] on p "Gable Style Roofs - Walked On Roof Surfaces" at bounding box center [1078, 511] width 706 height 24
click at [773, 523] on p "Gable Style Roofs - Walked On Roof Surfaces Of Home" at bounding box center [1078, 511] width 706 height 24
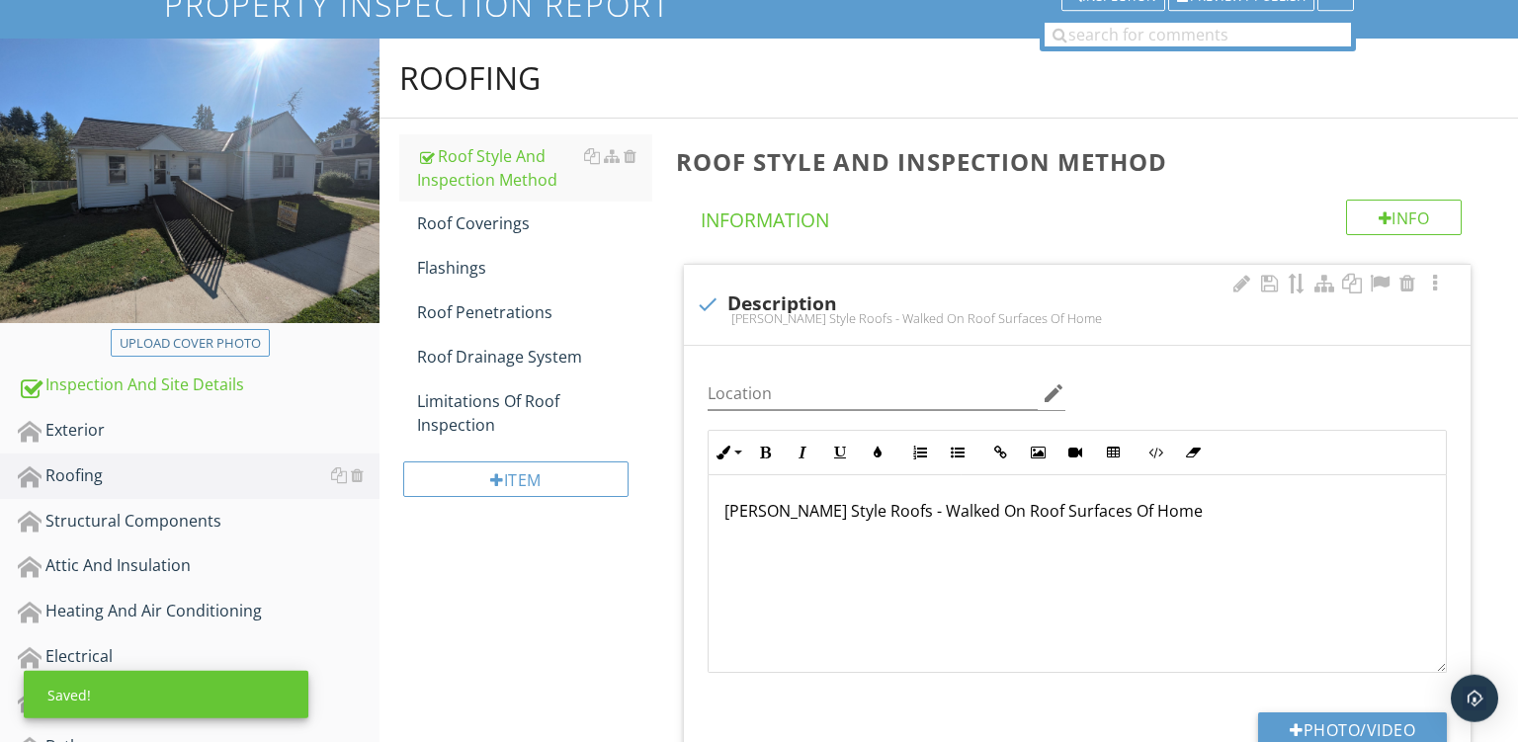
click at [773, 523] on p "Gable Style Roofs - Walked On Roof Surfaces Of Home" at bounding box center [1078, 511] width 706 height 24
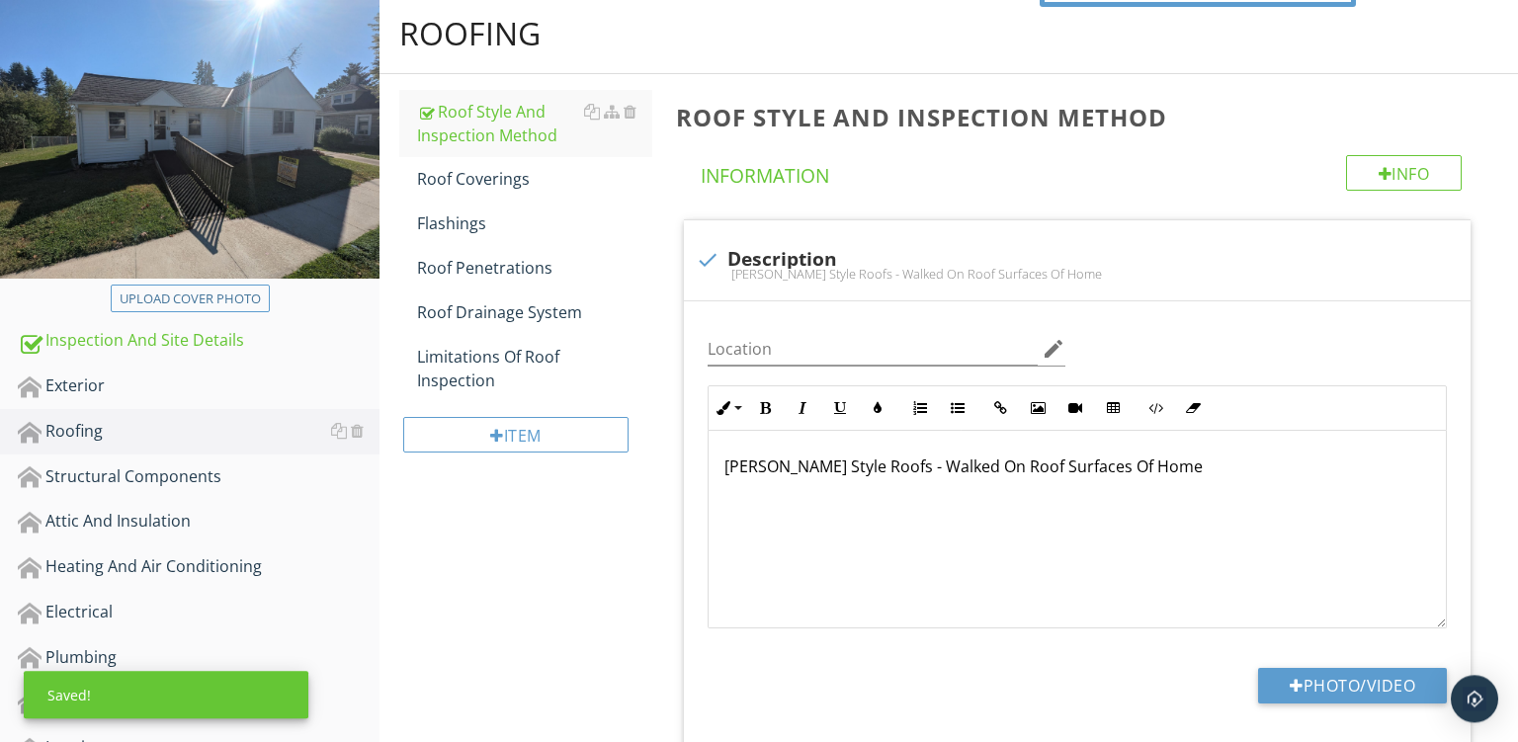
scroll to position [195, 0]
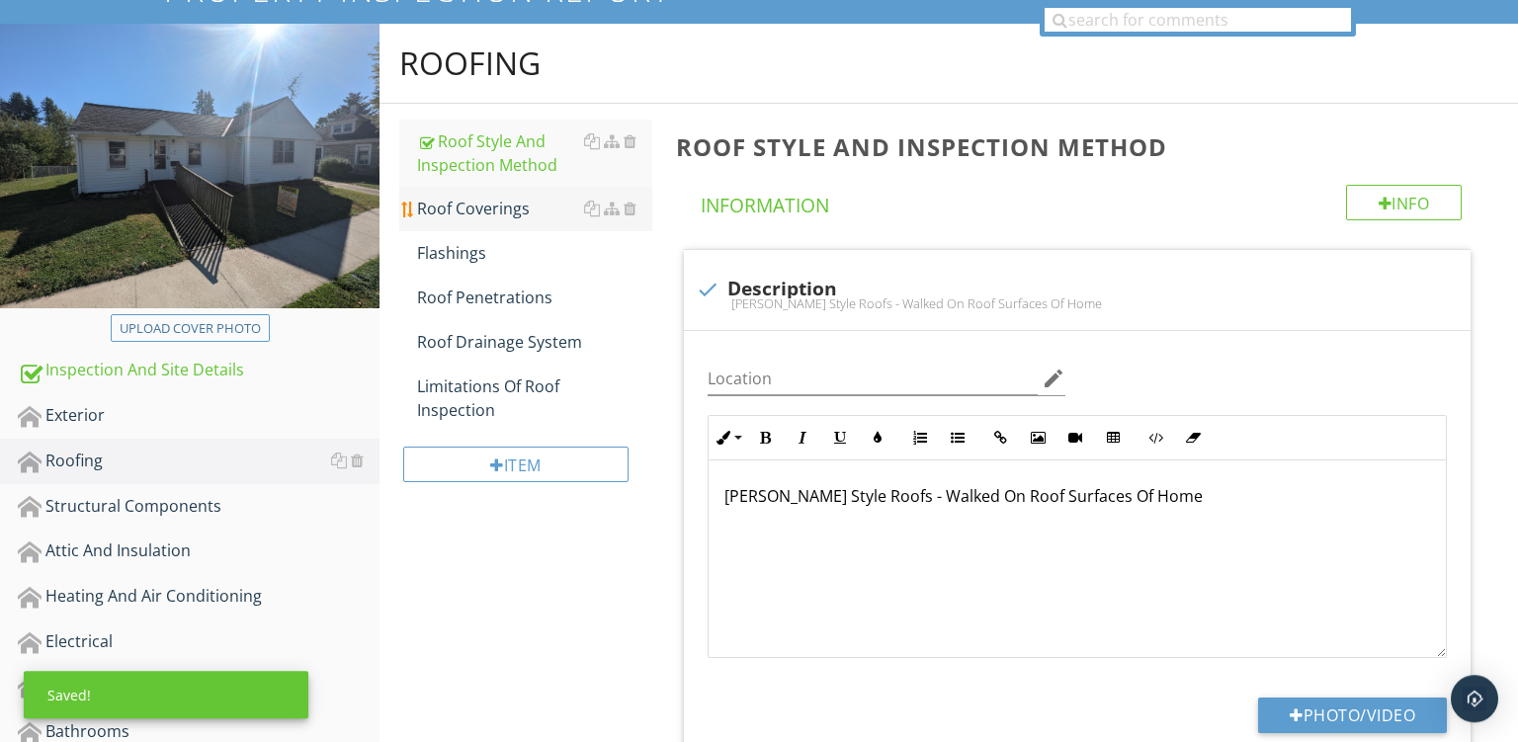
click at [445, 188] on link "Roof Coverings" at bounding box center [534, 208] width 235 height 43
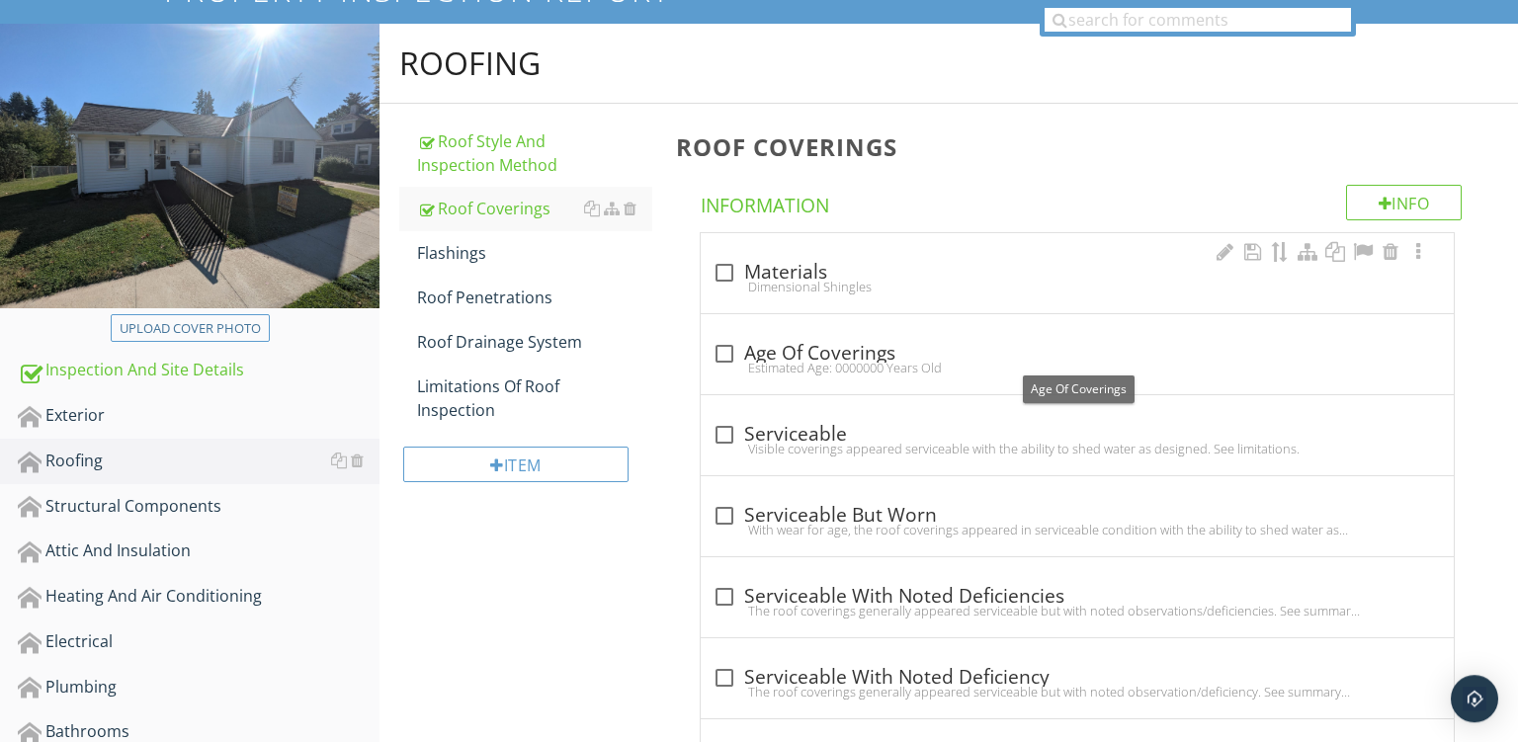
click at [907, 272] on div "check_box_outline_blank Materials" at bounding box center [1078, 273] width 730 height 24
checkbox input "true"
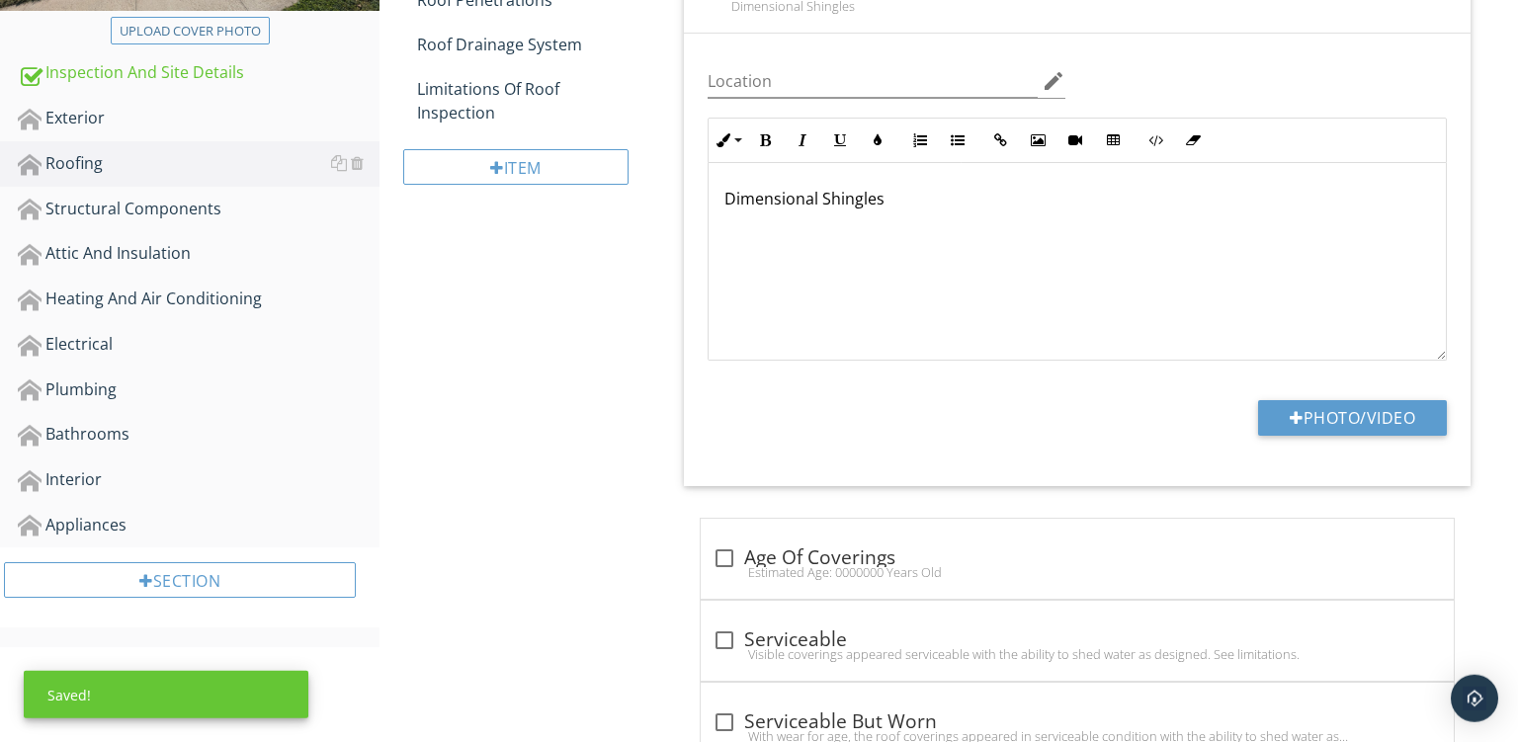
scroll to position [518, 0]
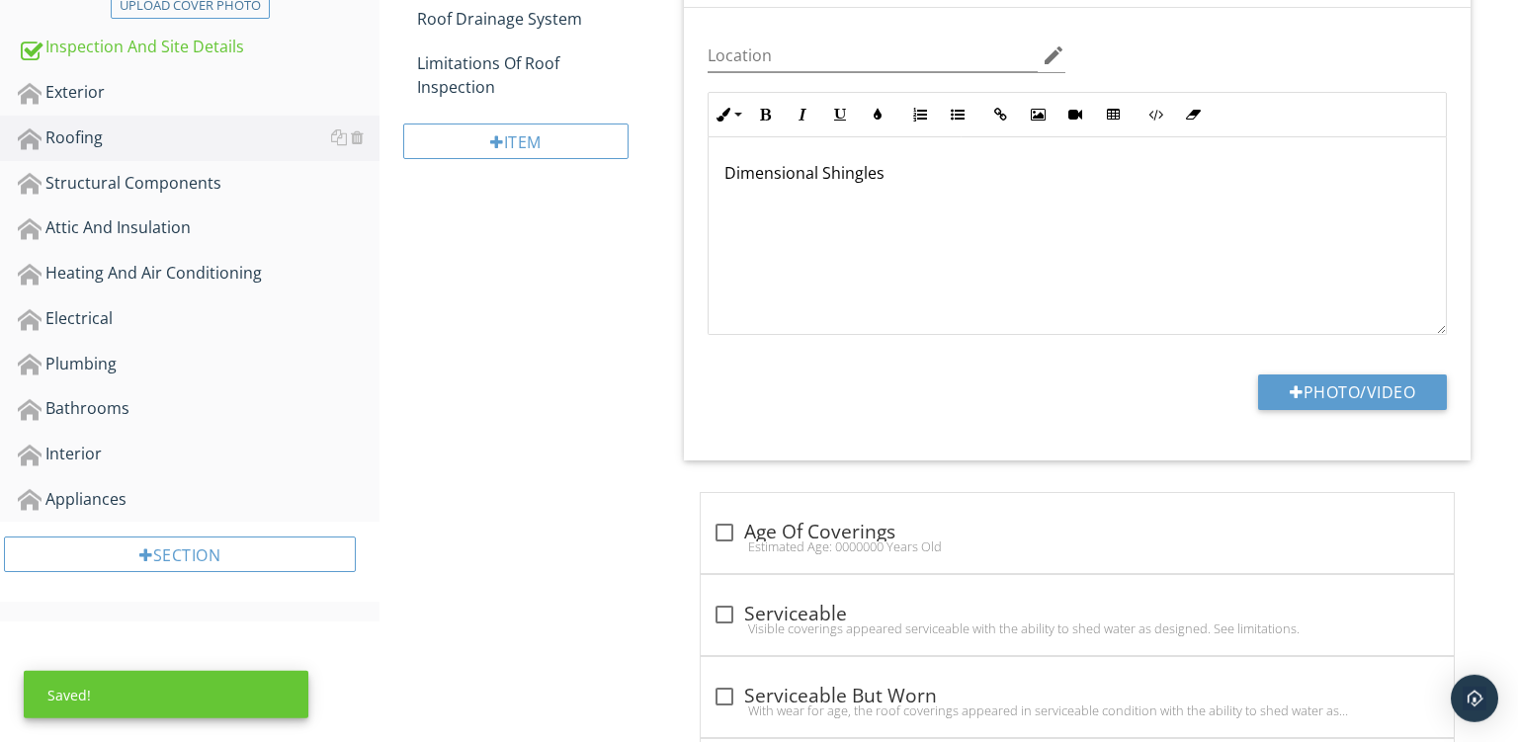
click at [884, 177] on p "Dimensional Shingles" at bounding box center [1078, 173] width 706 height 24
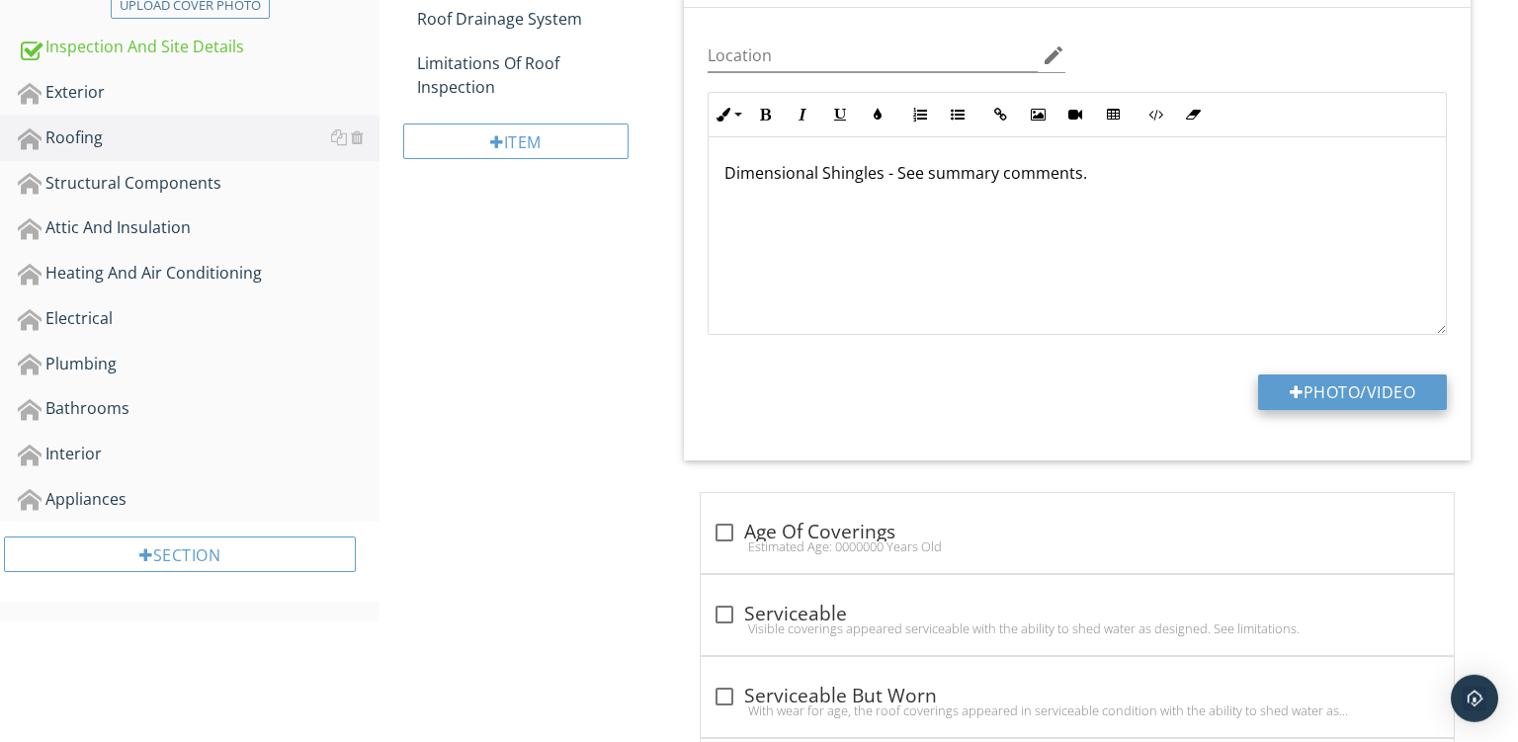
click at [1323, 385] on button "Photo/Video" at bounding box center [1352, 393] width 189 height 36
type input "C:\fakepath\PXL_20250929_153826411.jpg"
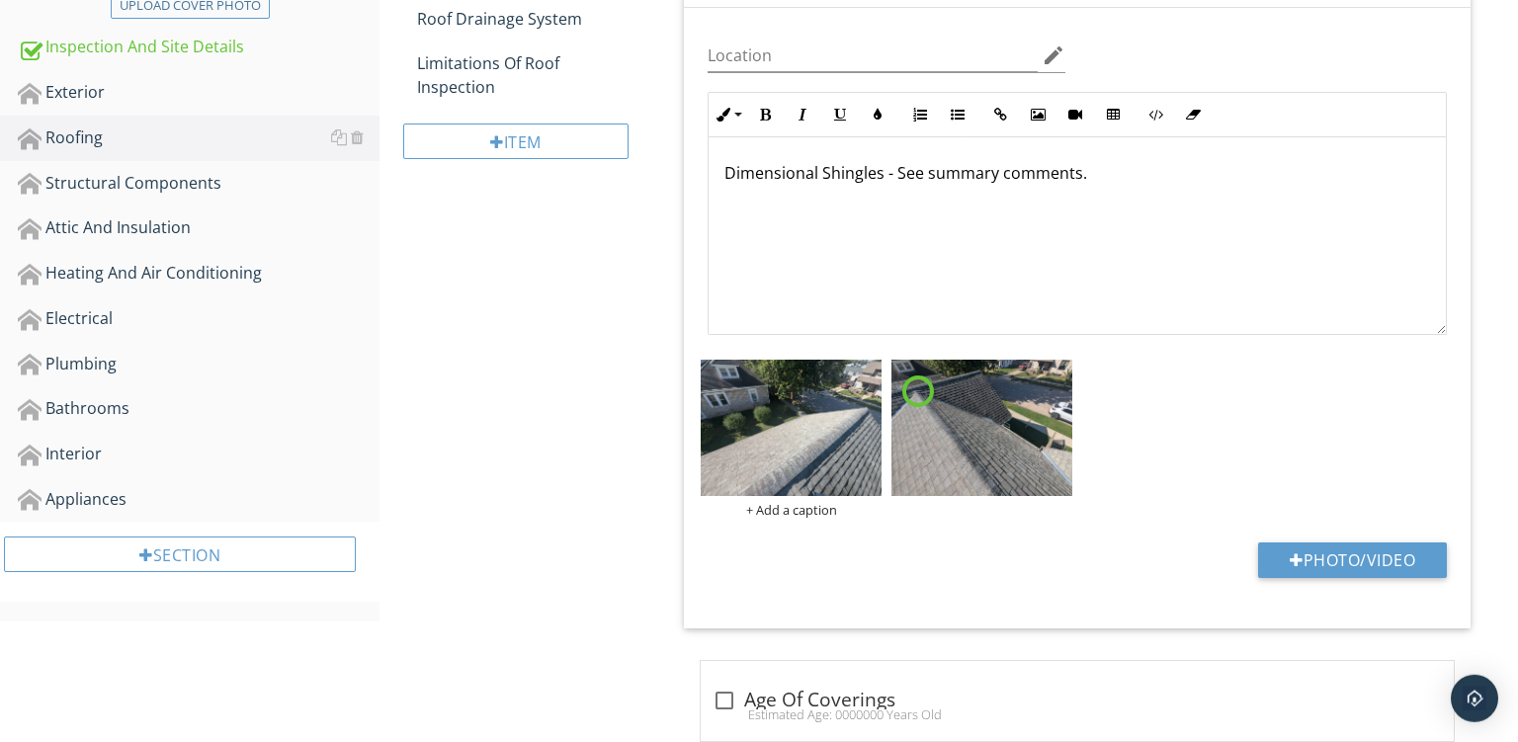
click at [805, 510] on div "+ Add a caption" at bounding box center [791, 510] width 181 height 16
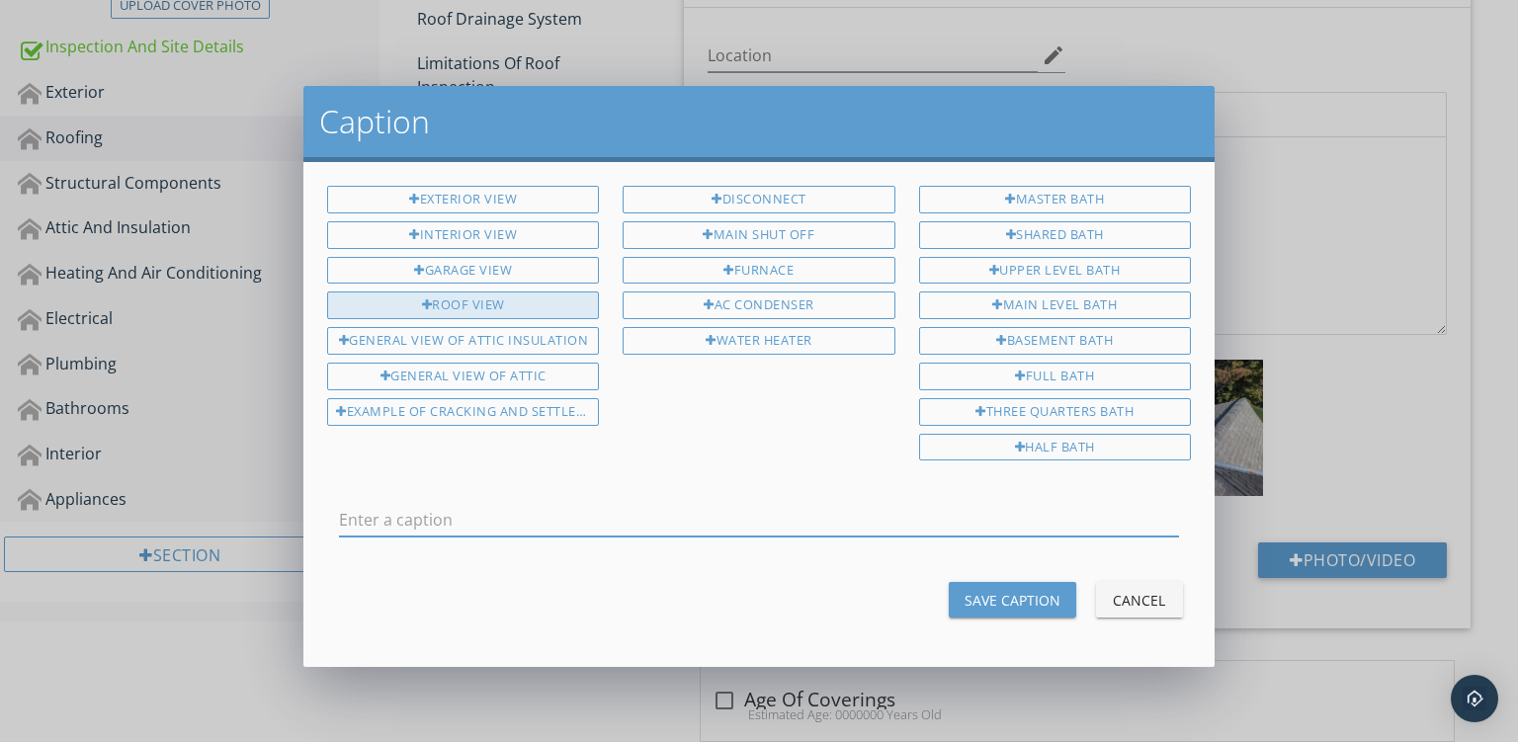
click at [475, 293] on div "Roof View" at bounding box center [463, 306] width 272 height 28
type input "Roof View"
click at [1018, 590] on div "Save Caption" at bounding box center [1013, 600] width 96 height 21
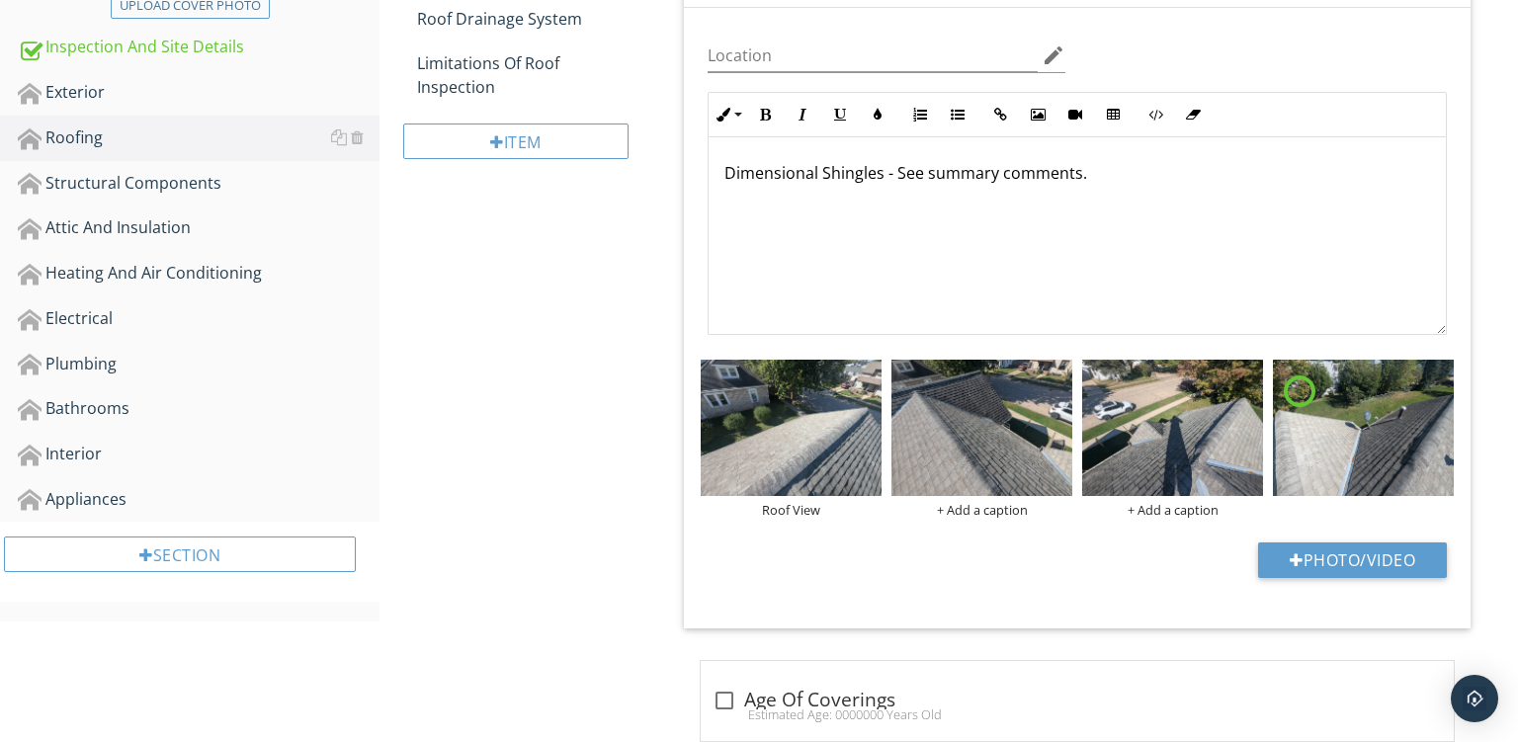
click at [962, 504] on div "+ Add a caption" at bounding box center [982, 510] width 181 height 16
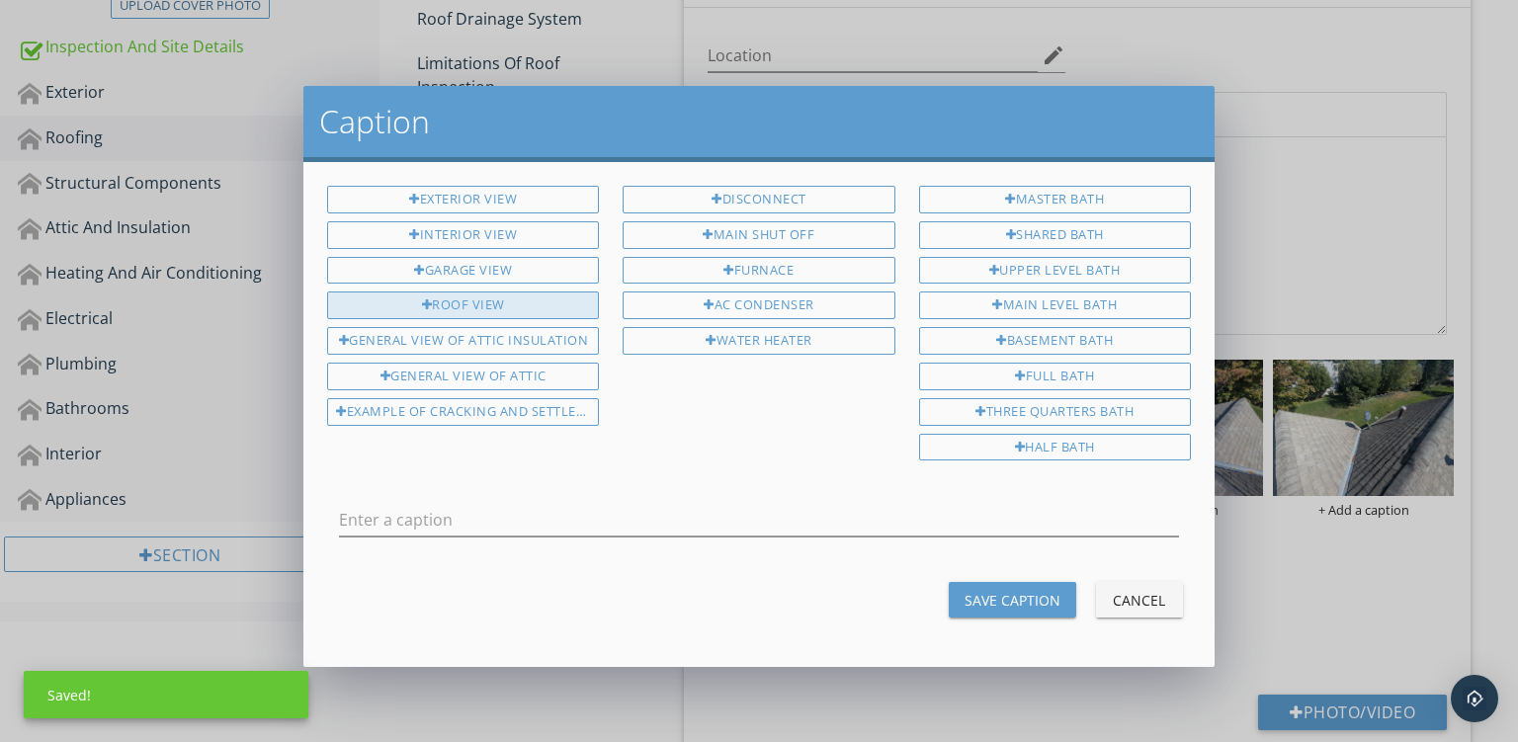
click at [448, 301] on div "Roof View" at bounding box center [463, 306] width 272 height 28
type input "Roof View"
click at [726, 504] on input "Roof View" at bounding box center [759, 520] width 840 height 33
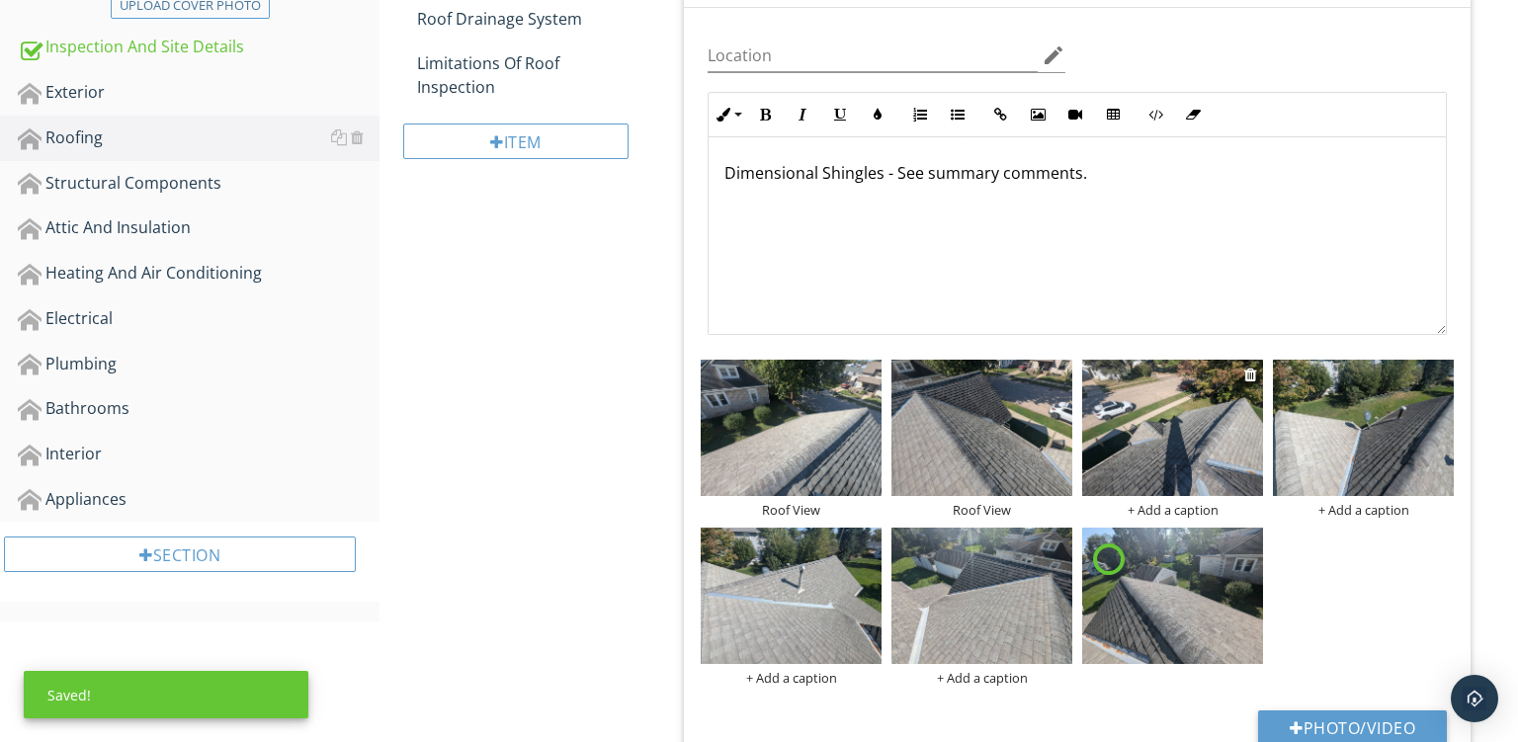
click at [1141, 507] on div "+ Add a caption" at bounding box center [1172, 510] width 181 height 16
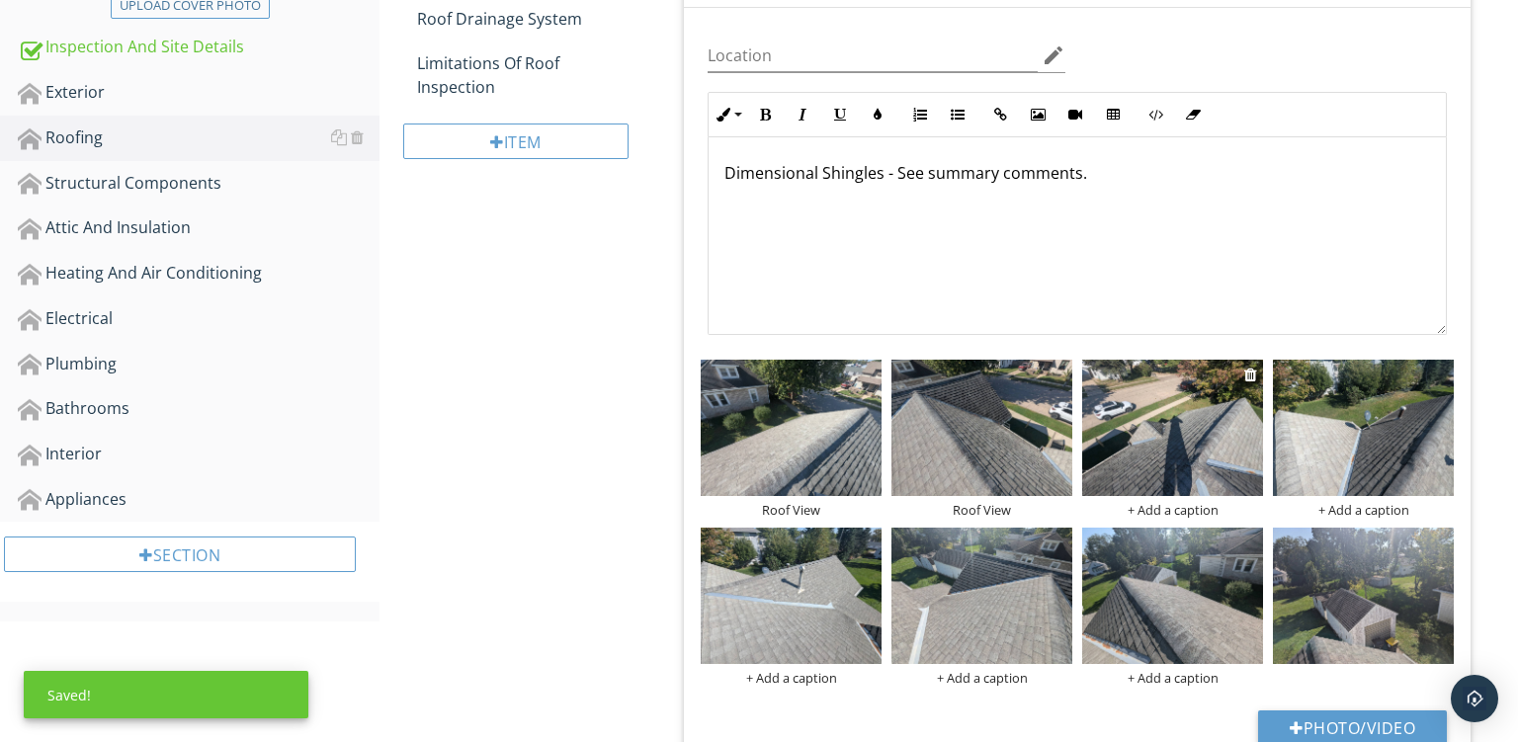
scroll to position [0, 0]
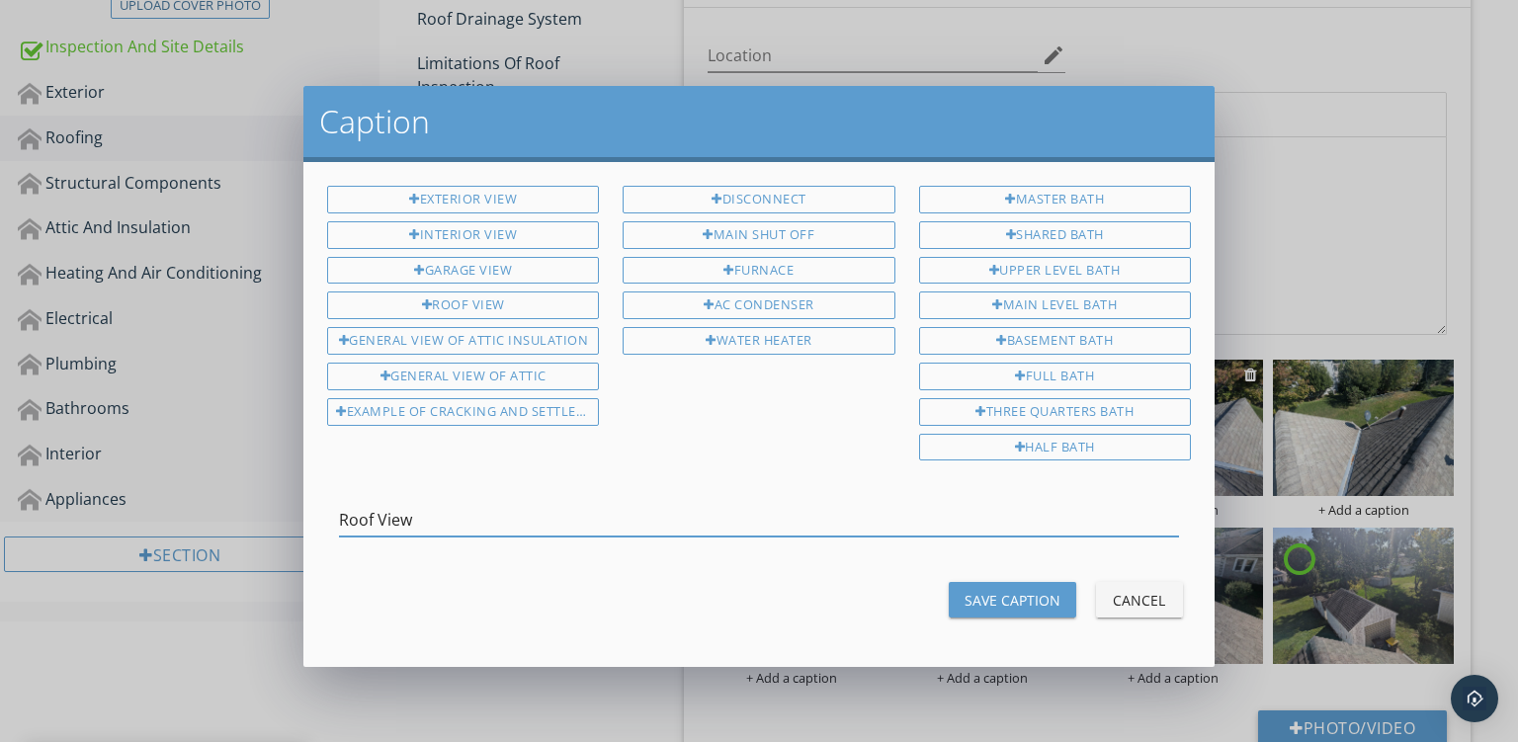
type input "Roof View"
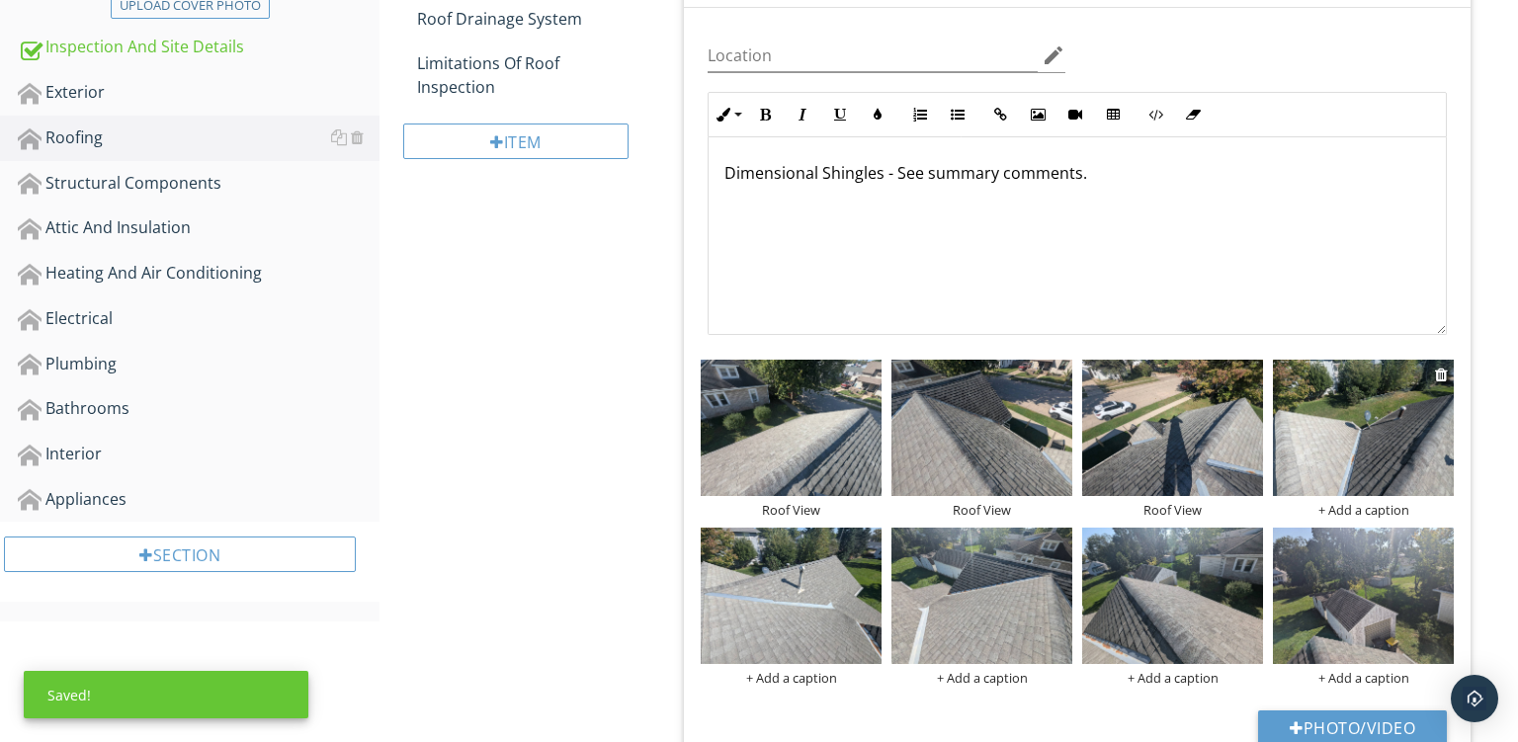
click at [1382, 503] on div "+ Add a caption" at bounding box center [1363, 510] width 181 height 16
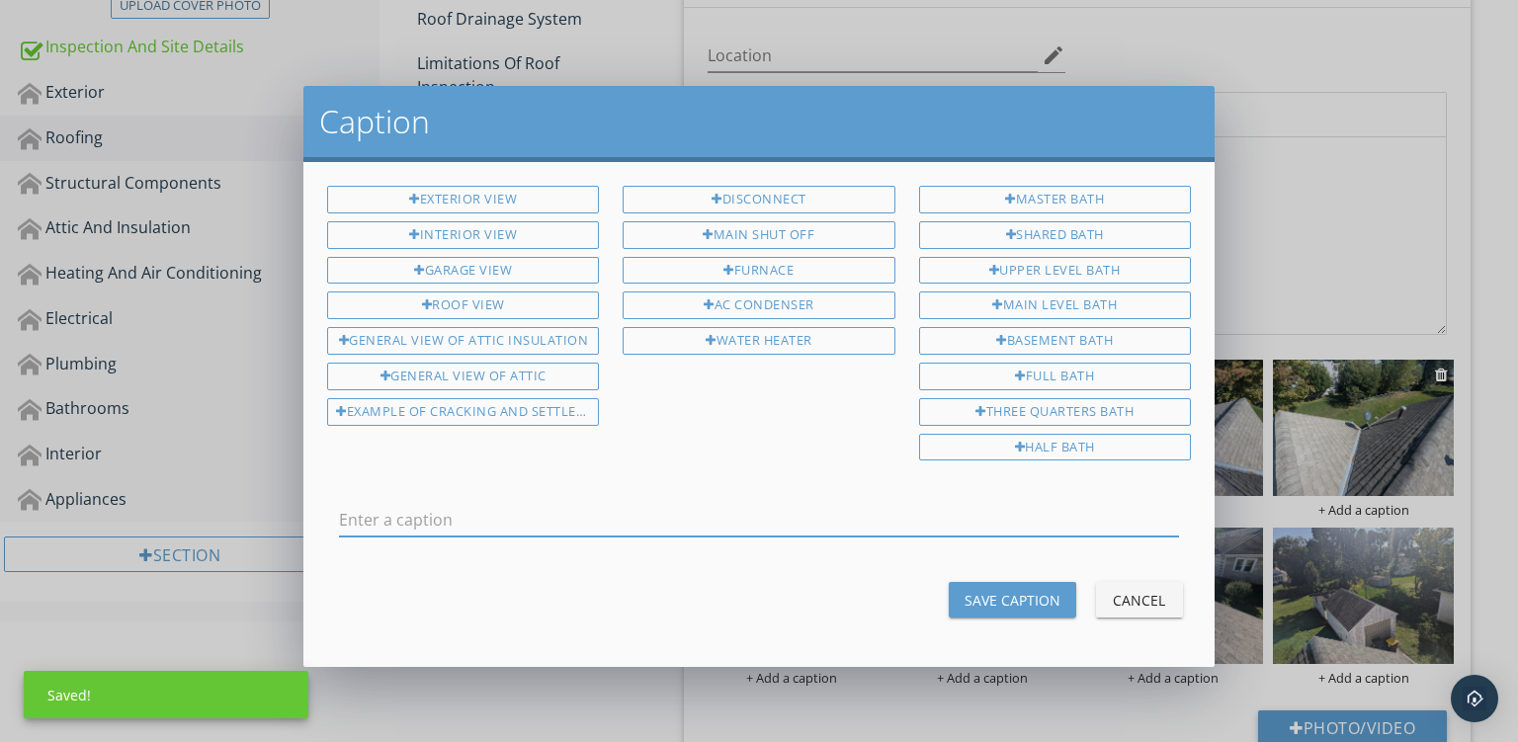
type input "Roof View"
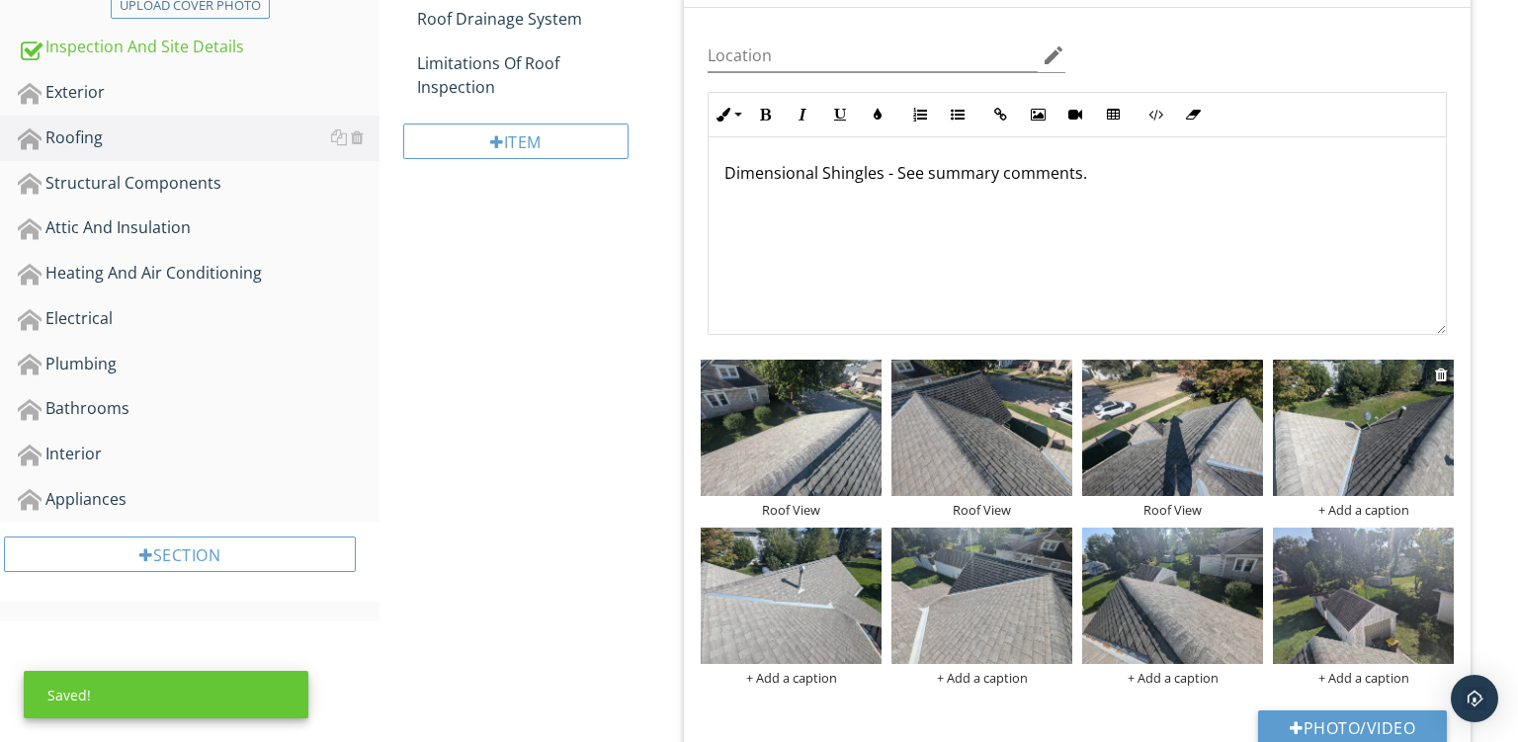
click at [1382, 503] on div at bounding box center [759, 371] width 1518 height 742
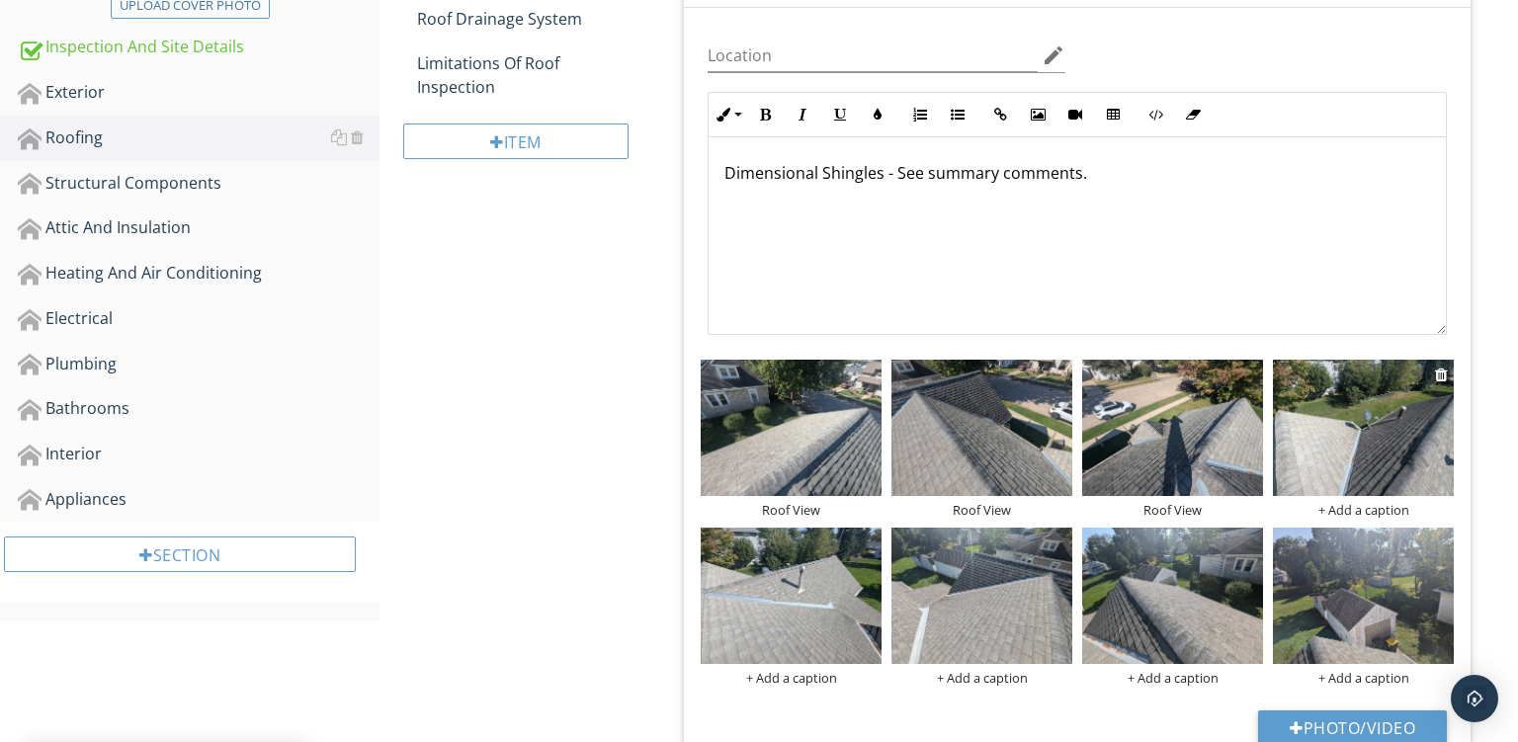
click at [1382, 503] on div "+ Add a caption" at bounding box center [1363, 510] width 181 height 16
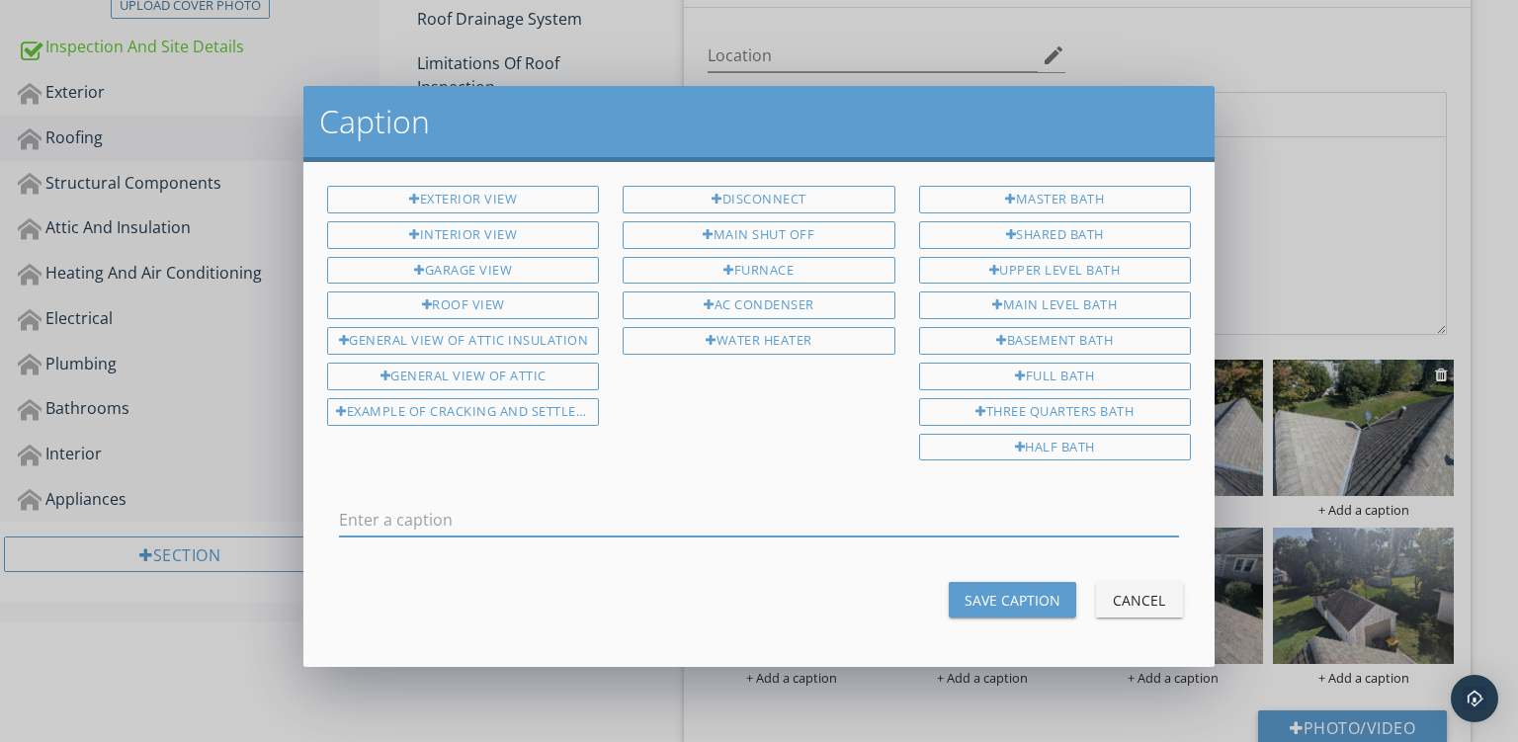
type input "Roof View"
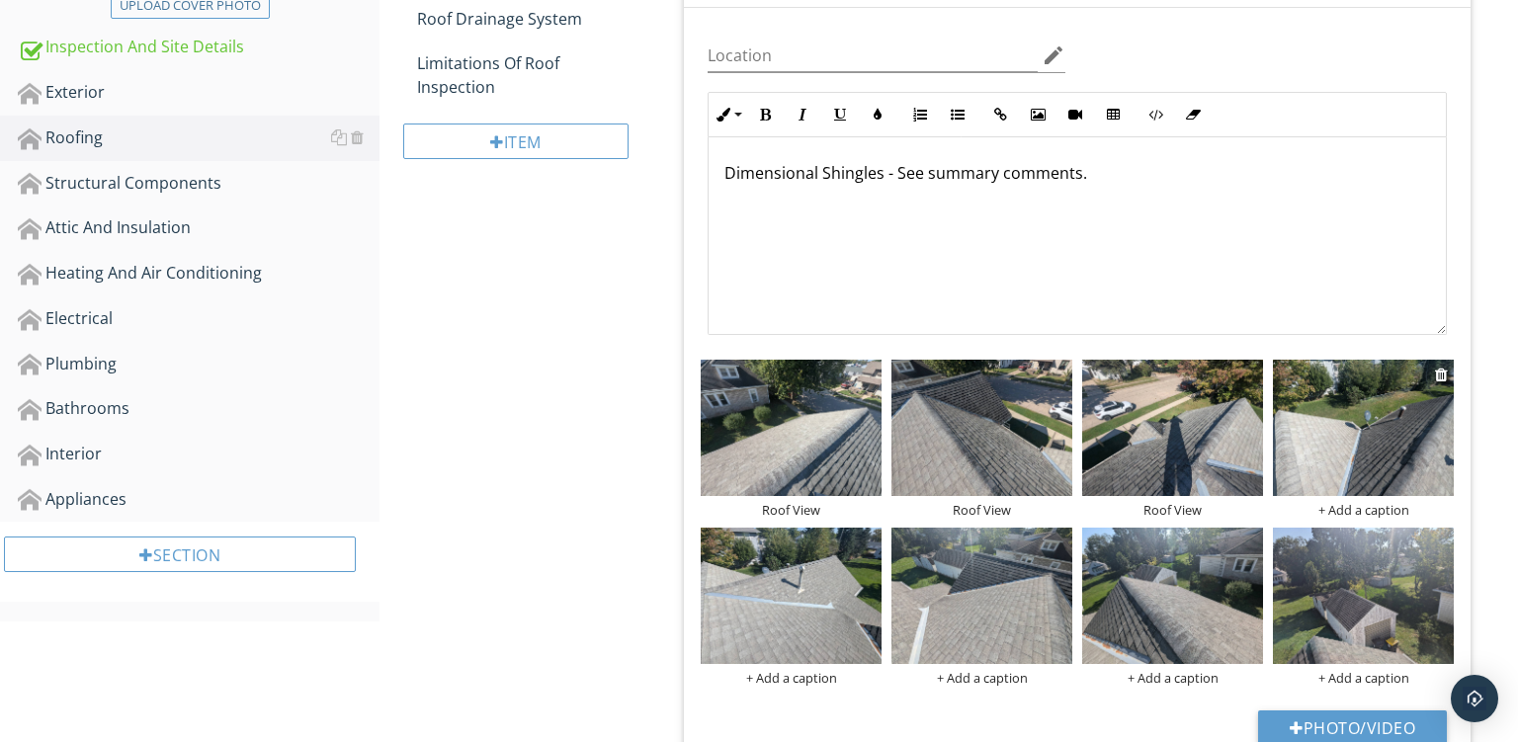
click at [1382, 503] on div at bounding box center [759, 371] width 1518 height 742
click at [1351, 512] on div "+ Add a caption" at bounding box center [1363, 510] width 181 height 16
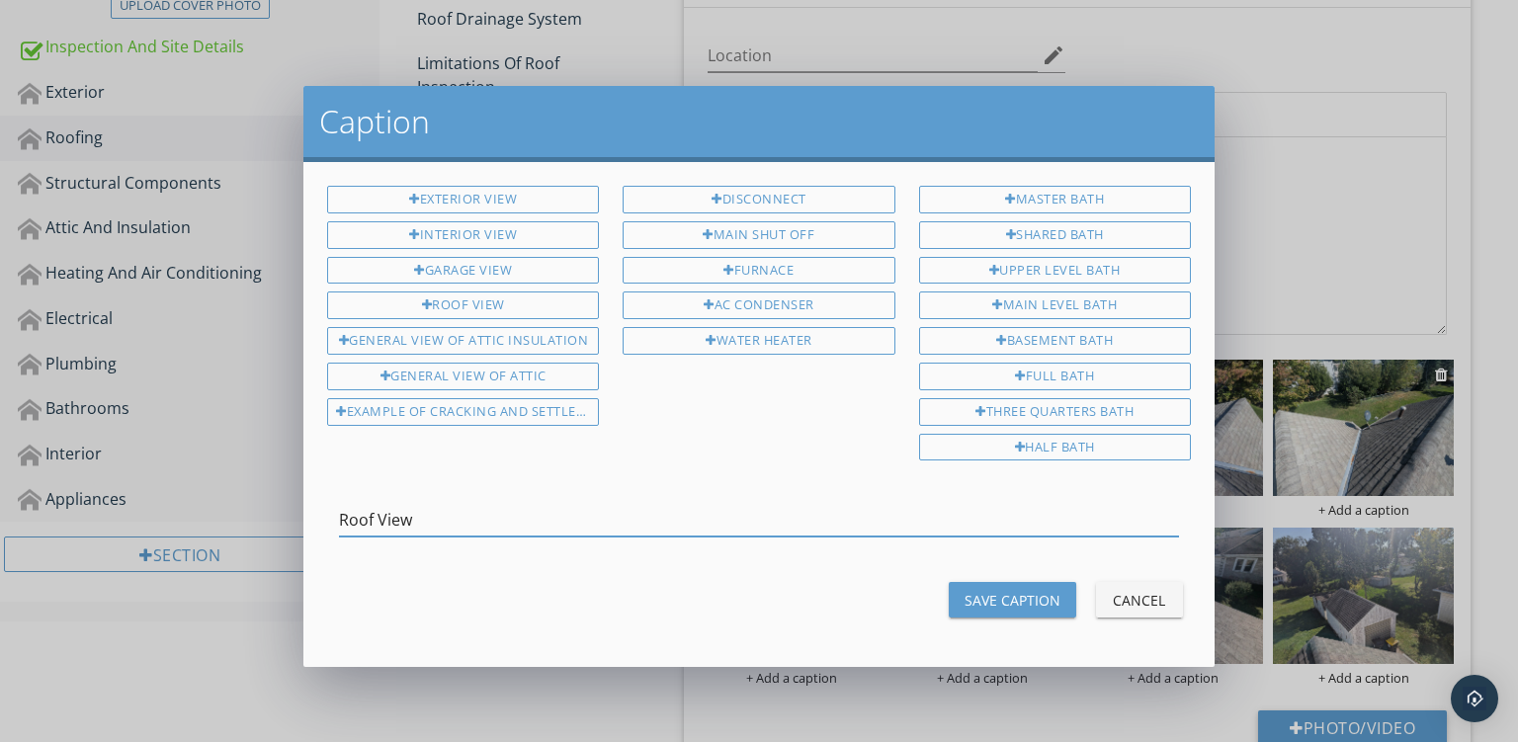
type input "Roof View"
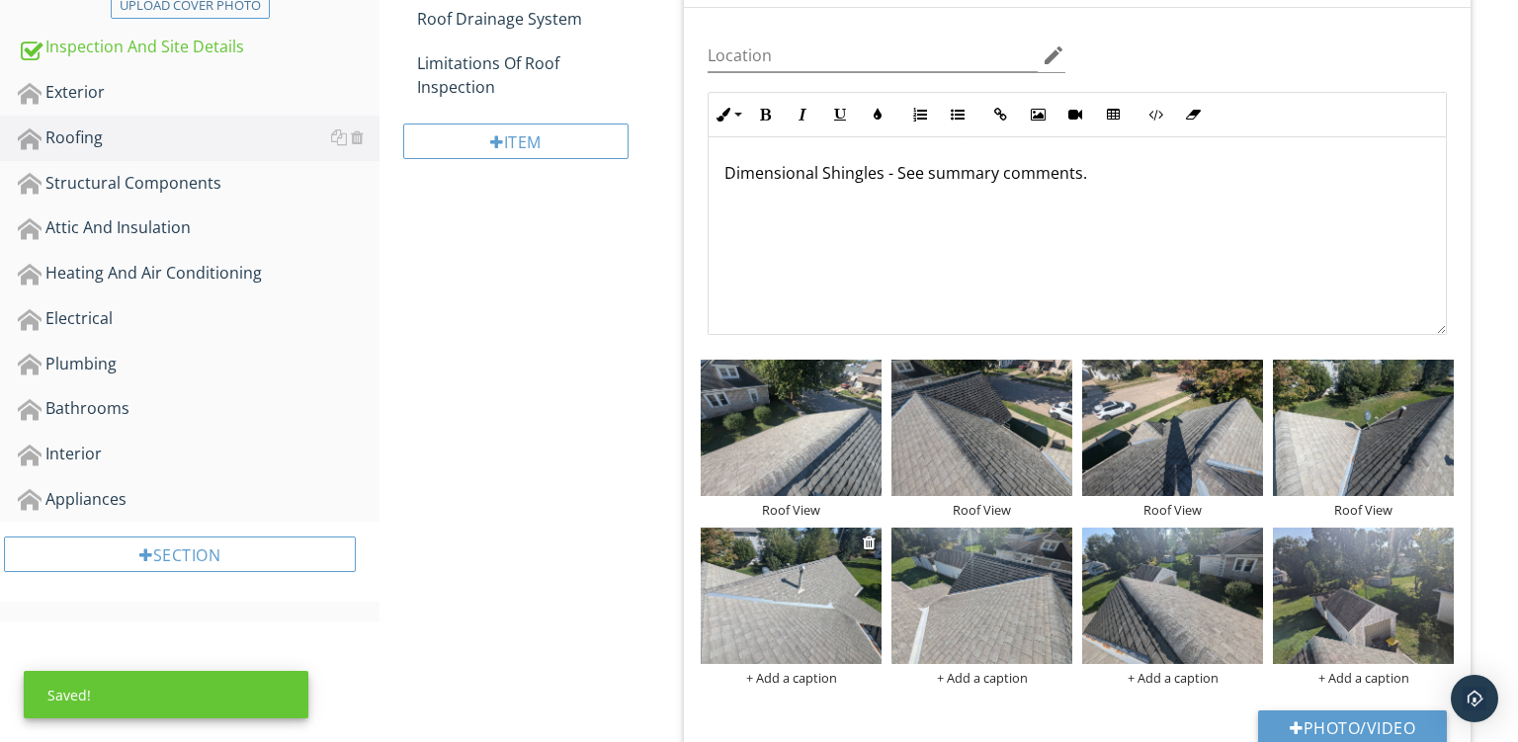
click at [784, 682] on div "+ Add a caption" at bounding box center [791, 678] width 181 height 16
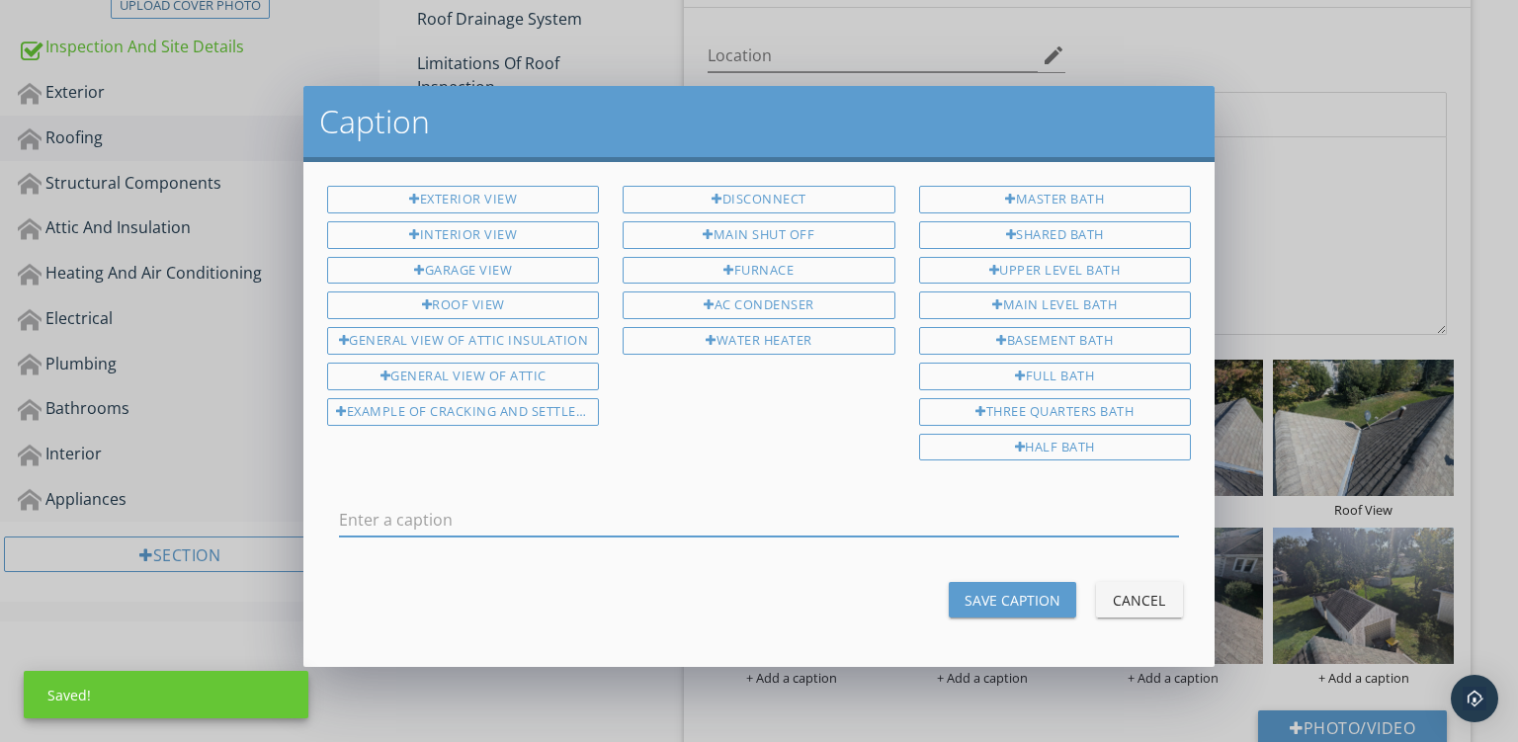
type input "Roof View"
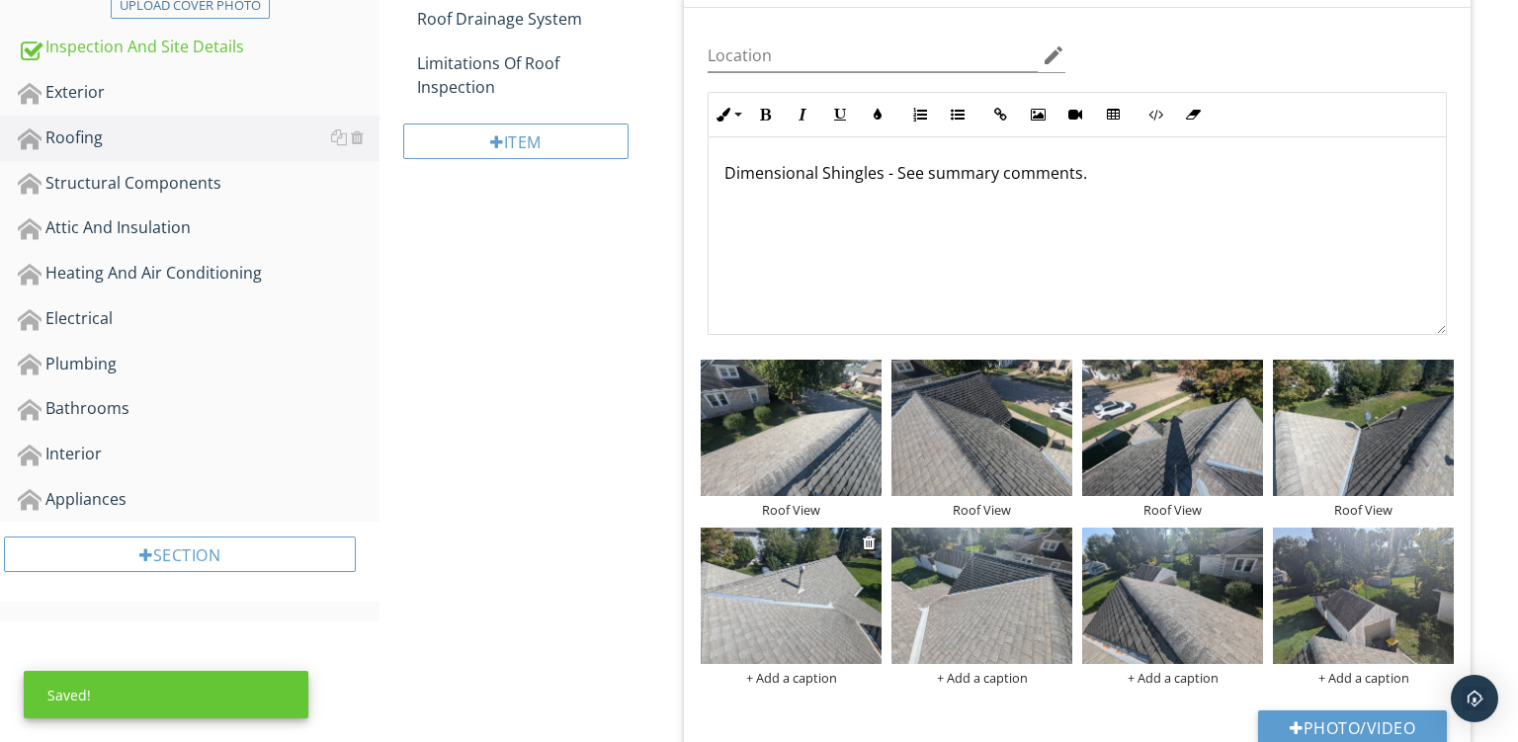
click at [784, 682] on div at bounding box center [759, 371] width 1518 height 742
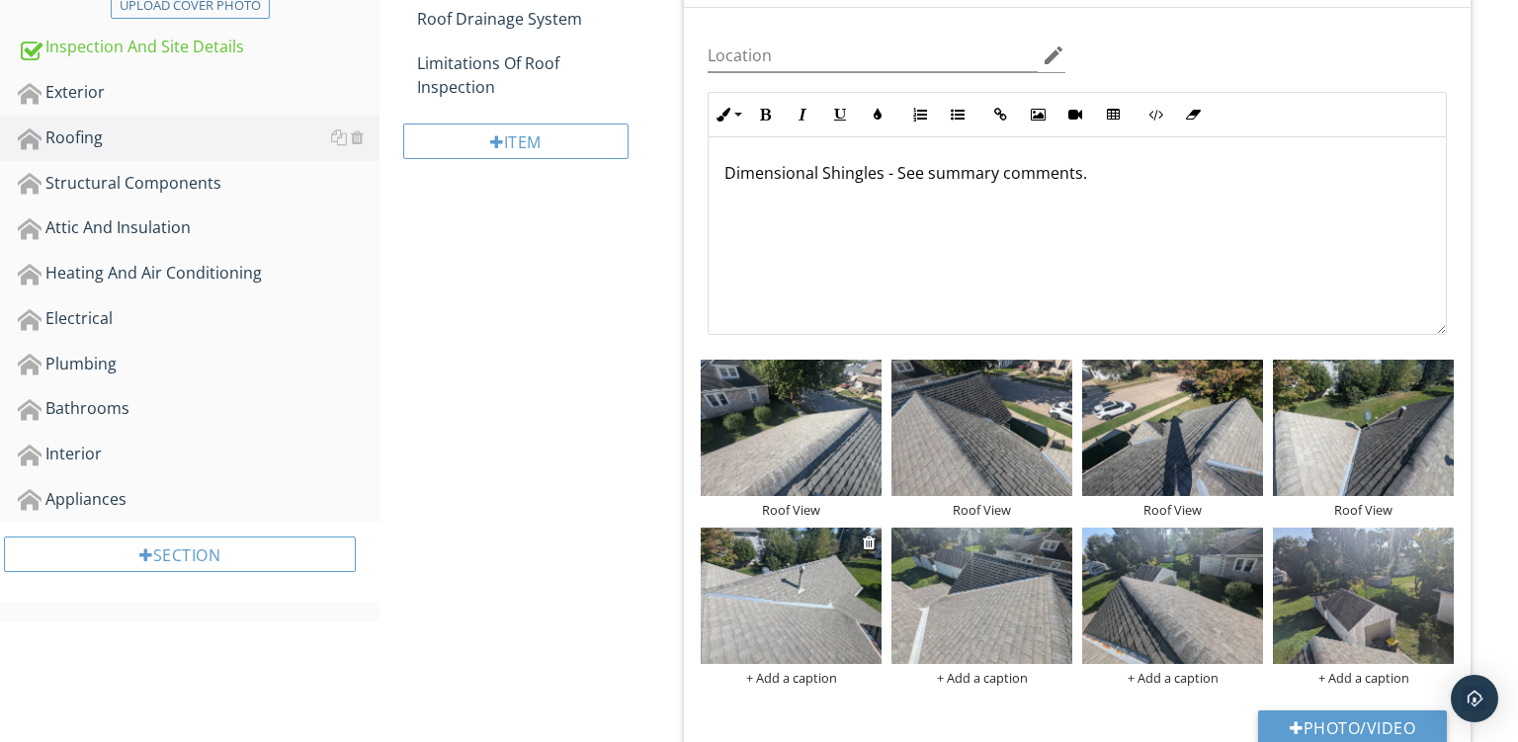
click at [784, 682] on div "+ Add a caption" at bounding box center [791, 678] width 181 height 16
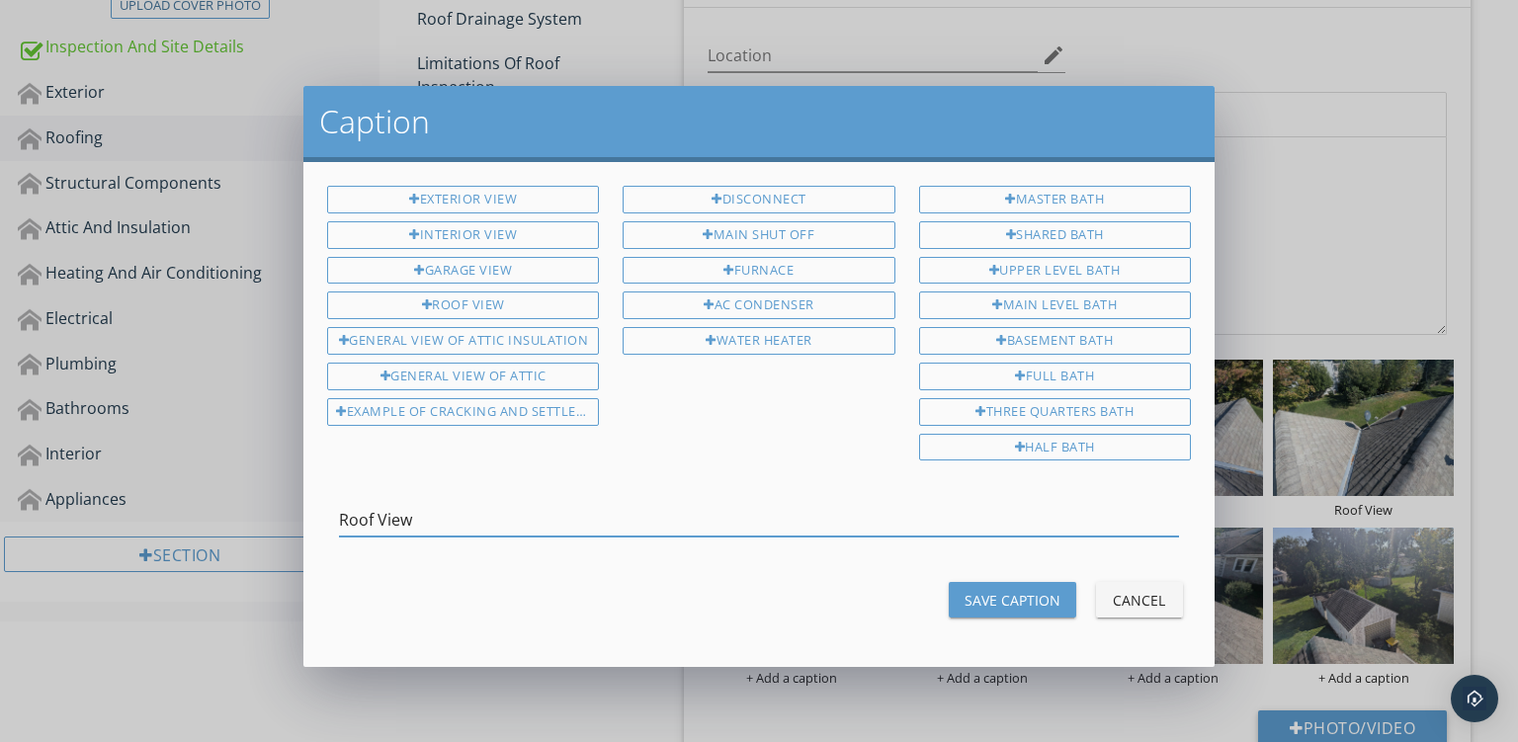
type input "Roof View"
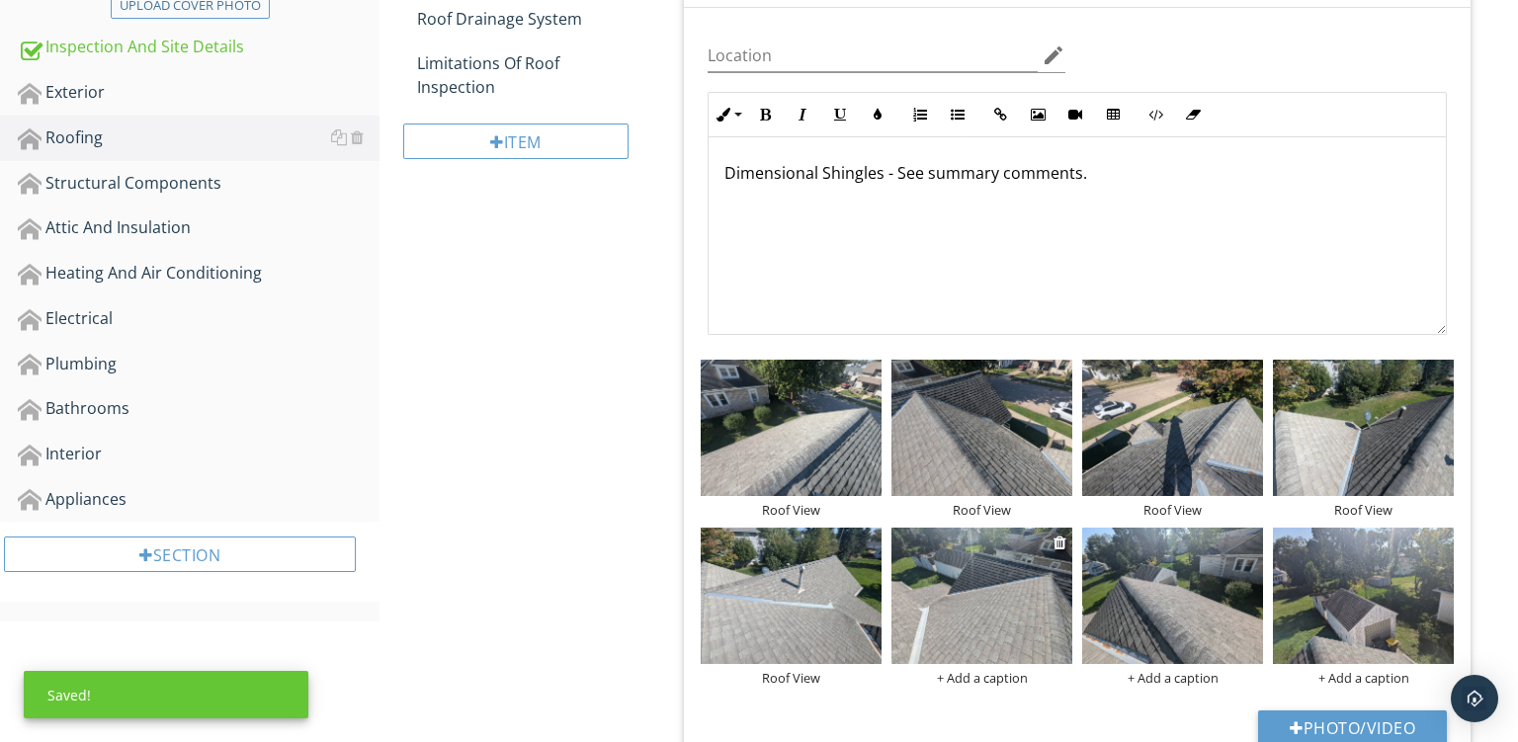
click at [975, 672] on div "+ Add a caption" at bounding box center [982, 678] width 181 height 16
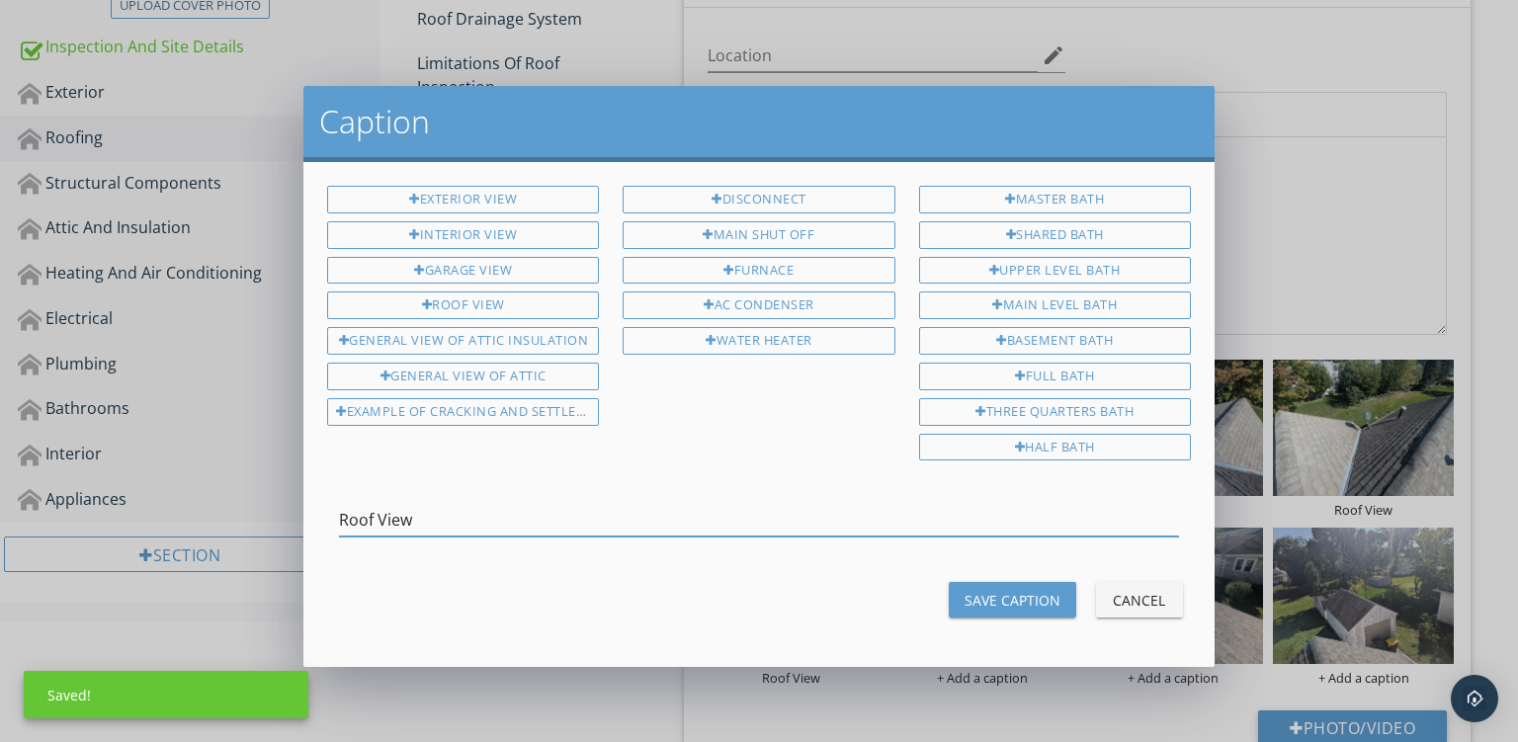
type input "Roof View"
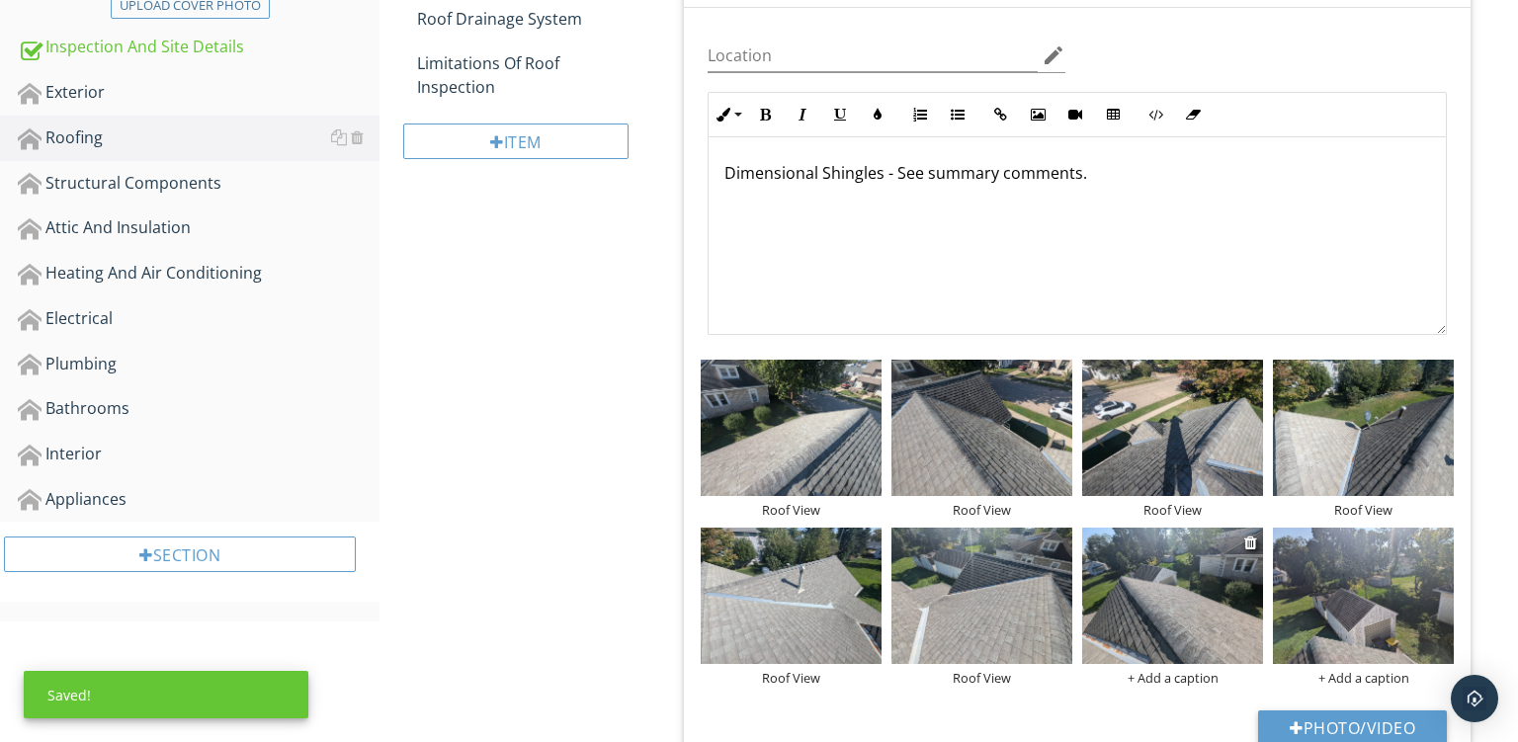
click at [1172, 674] on div "+ Add a caption" at bounding box center [1172, 678] width 181 height 16
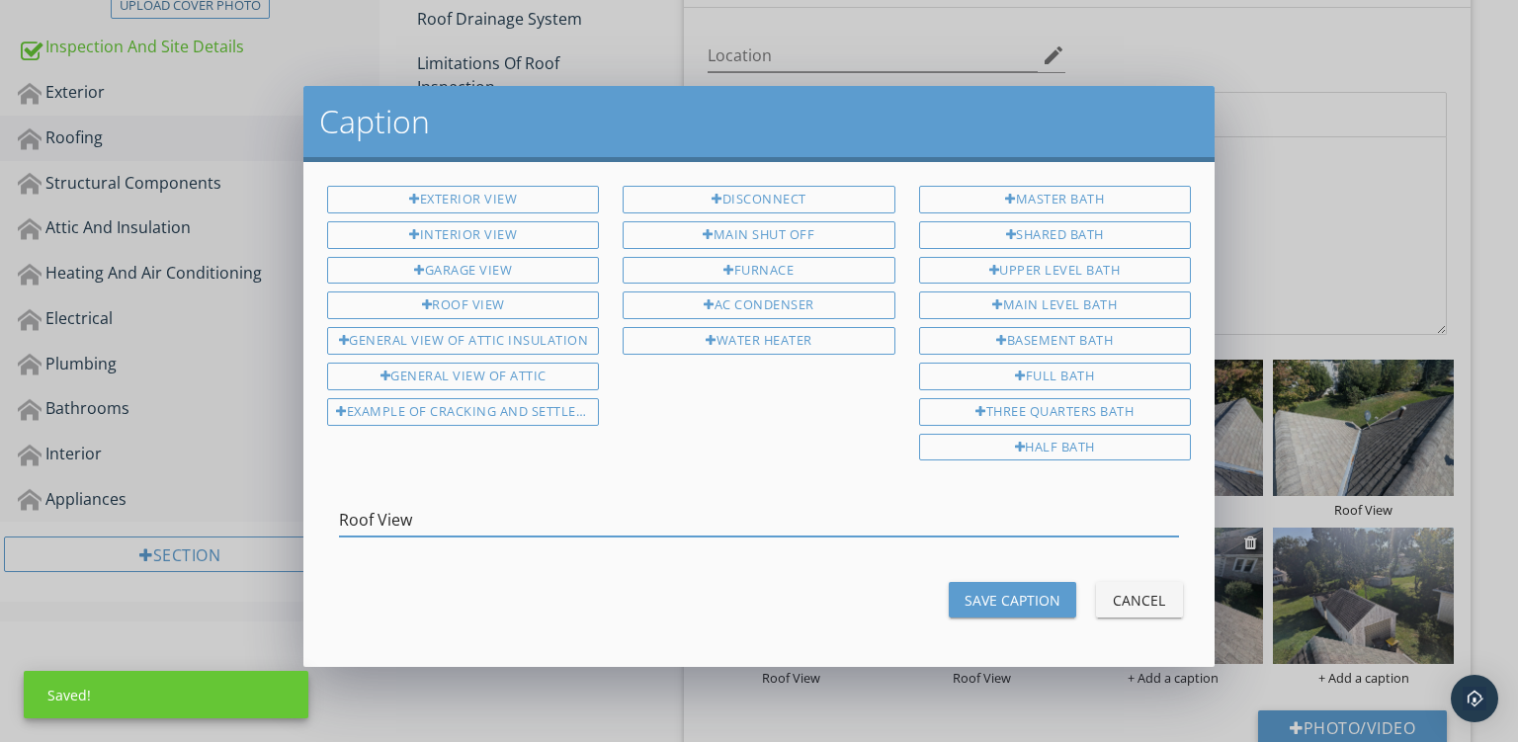
type input "Roof View"
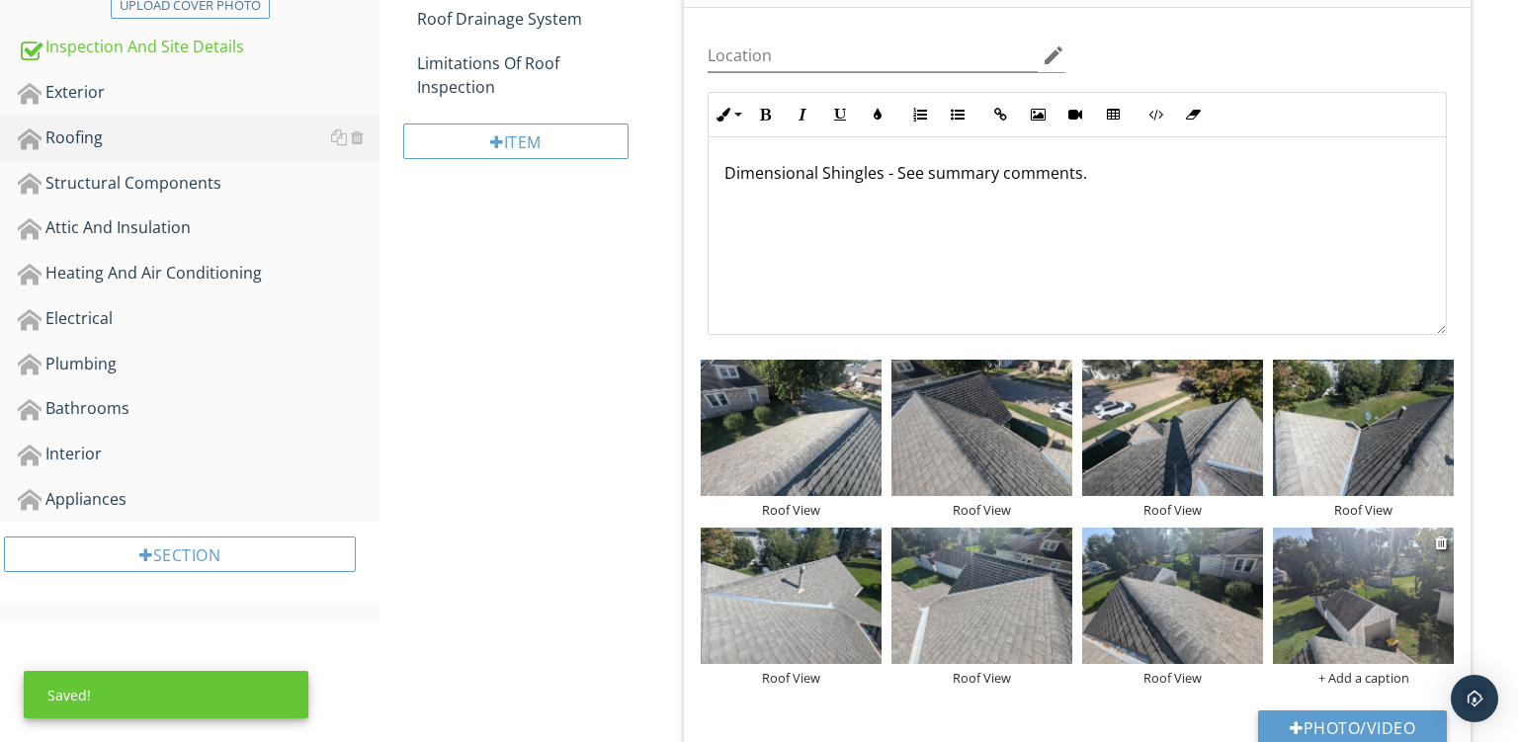
click at [1333, 670] on div "+ Add a caption" at bounding box center [1363, 678] width 181 height 16
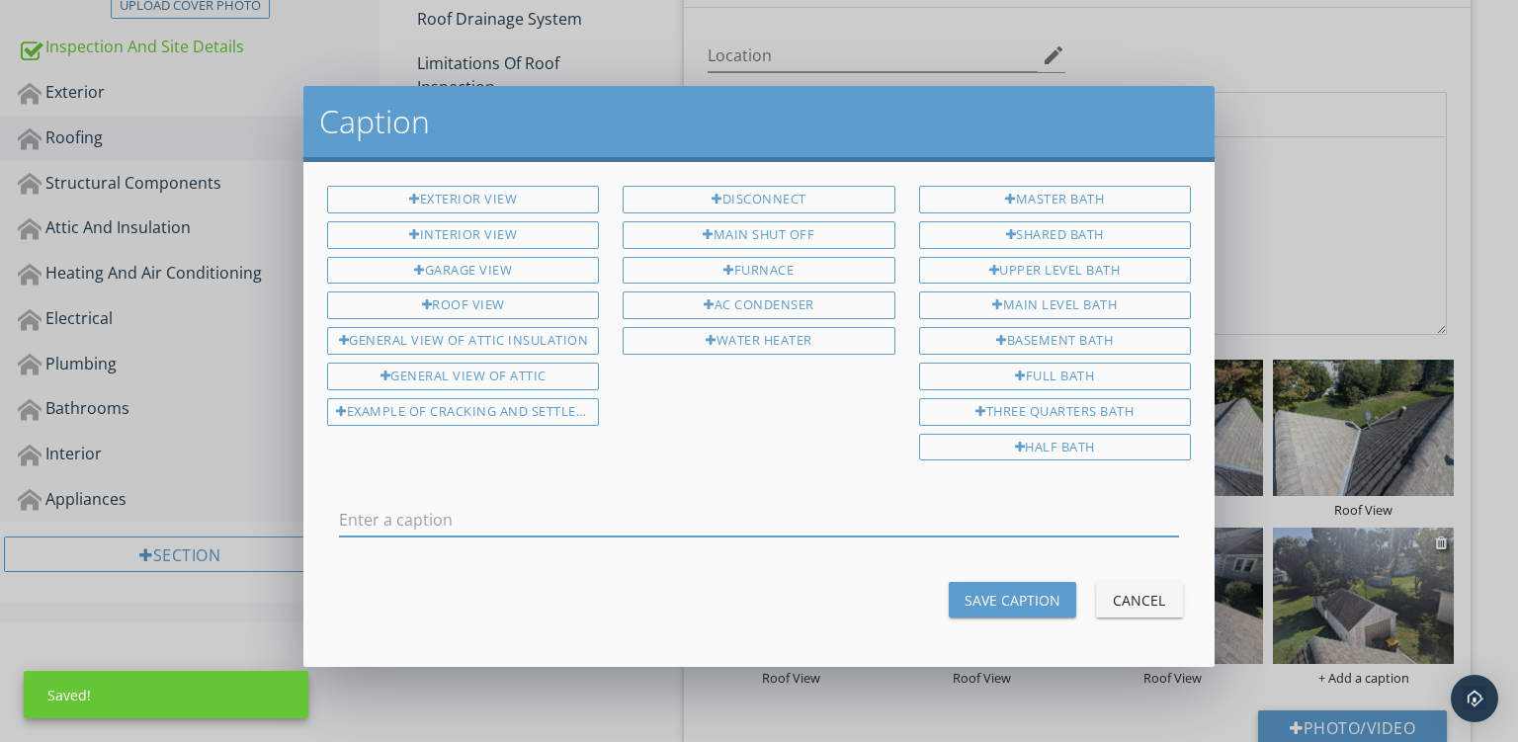
type input "Roof View"
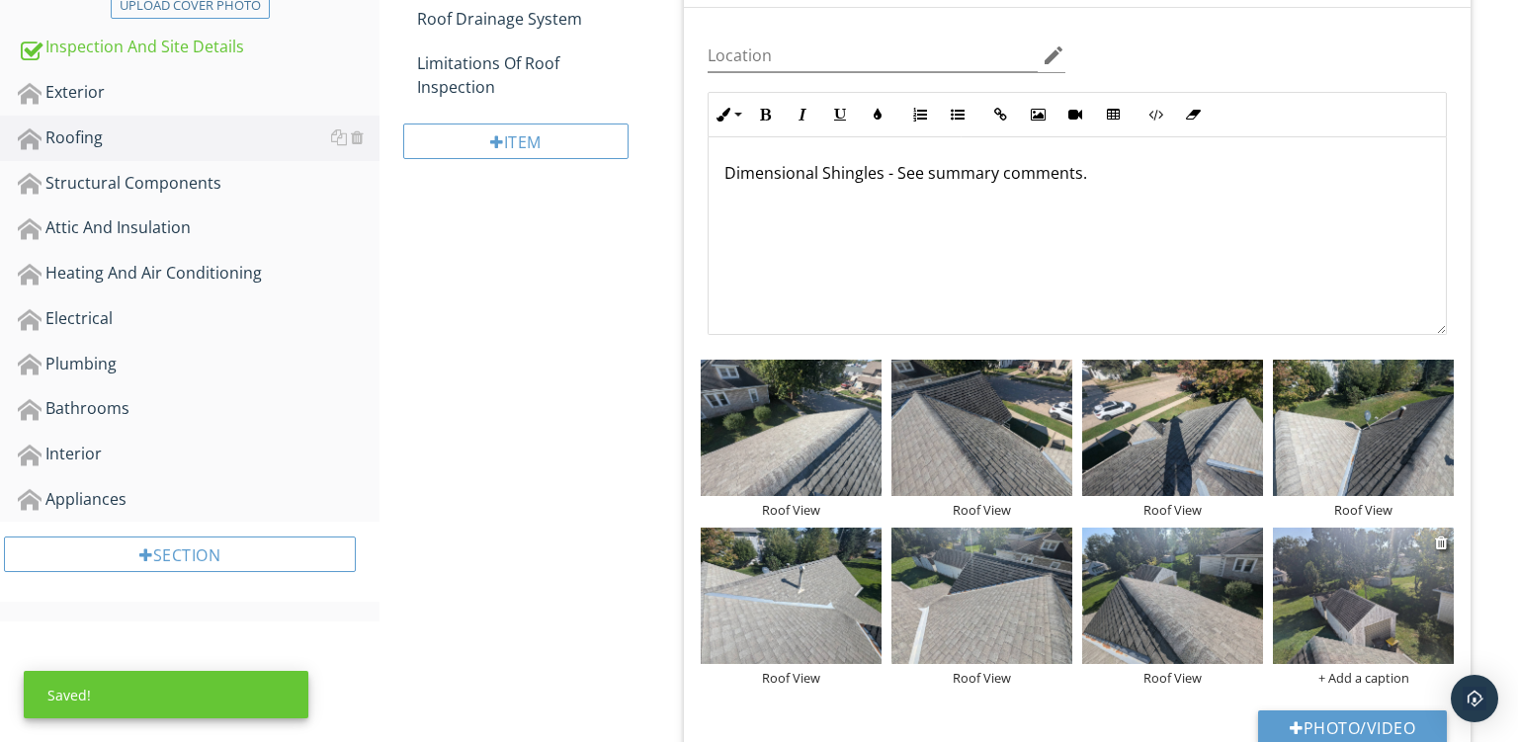
click at [1333, 670] on div at bounding box center [759, 371] width 1518 height 742
click at [1333, 670] on div "+ Add a caption" at bounding box center [1363, 678] width 181 height 16
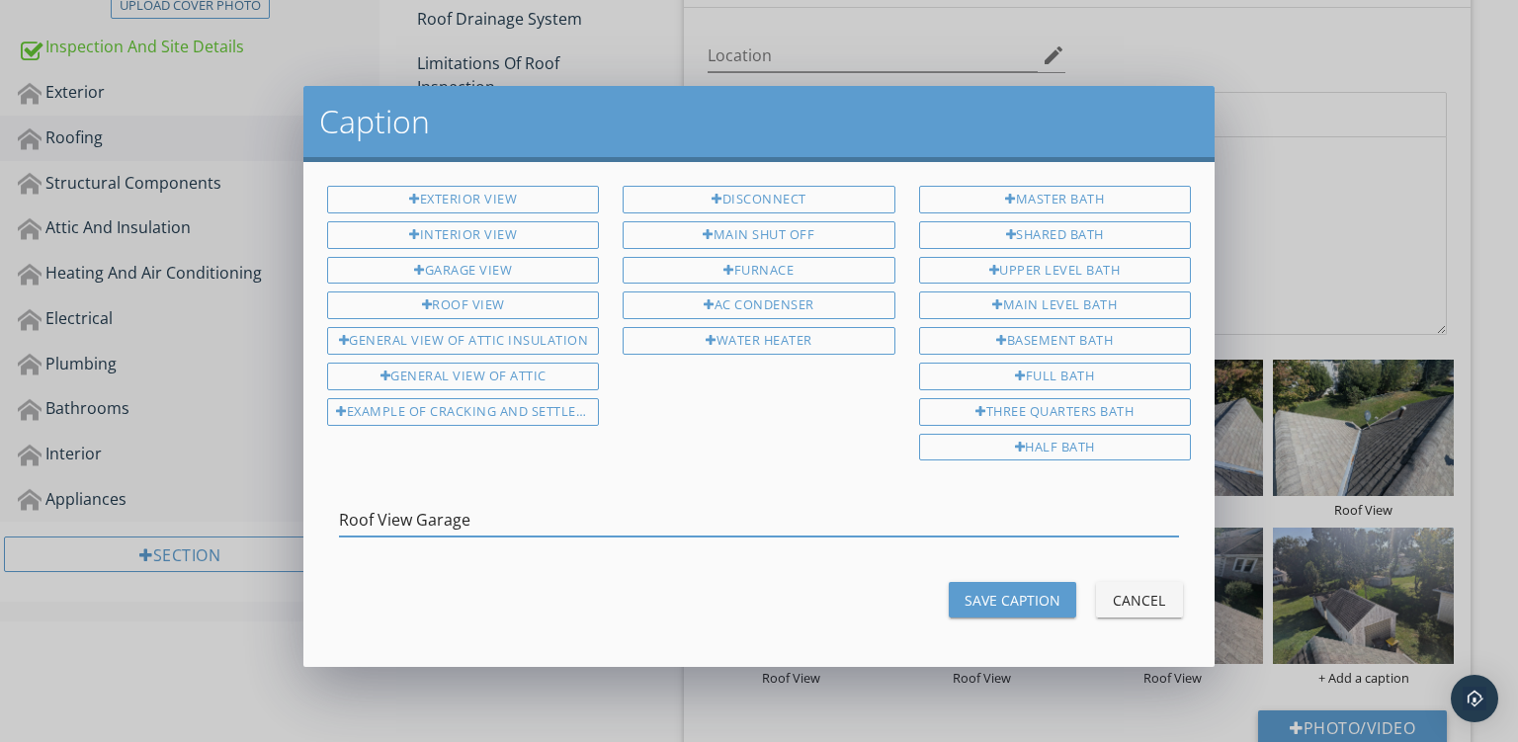
type input "Roof View Garage"
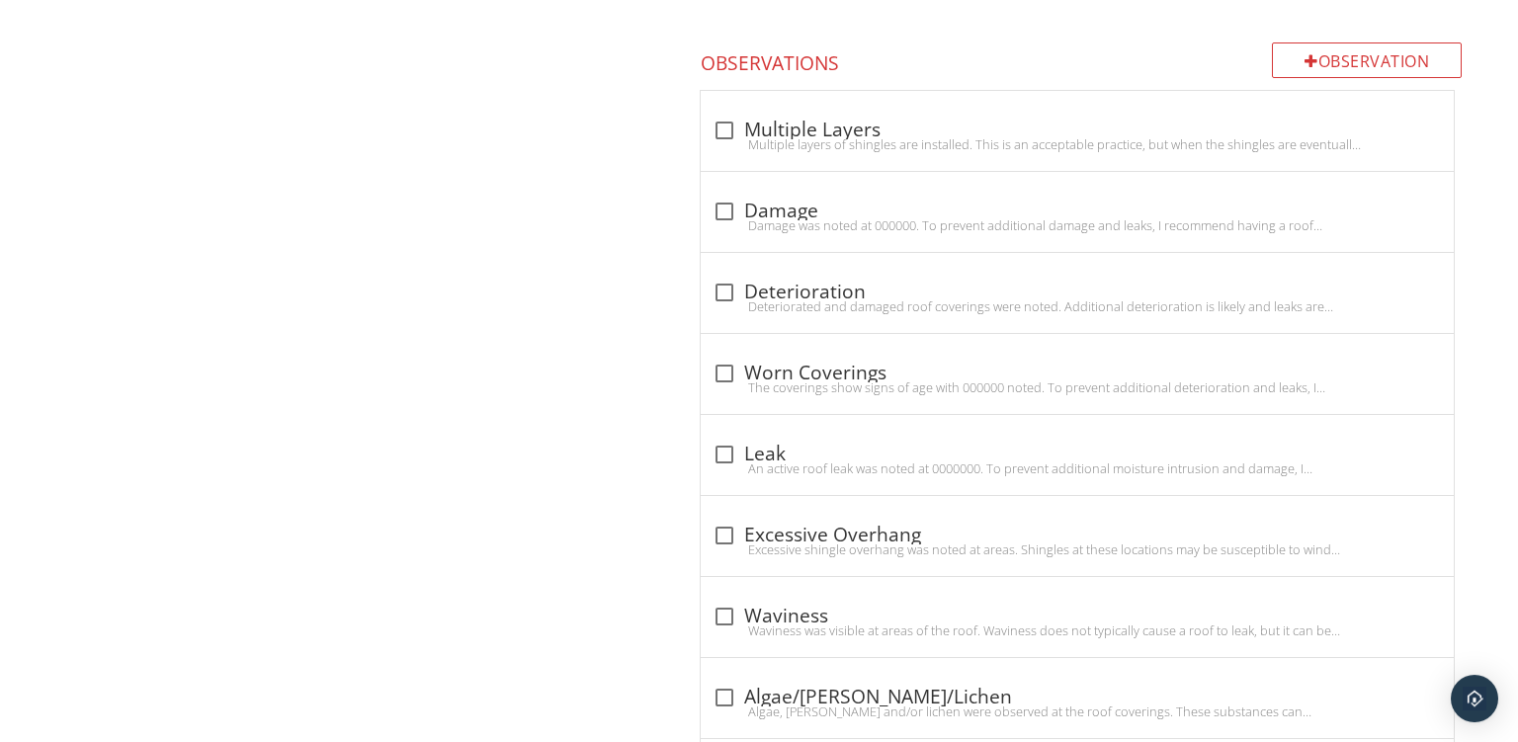
scroll to position [2088, 0]
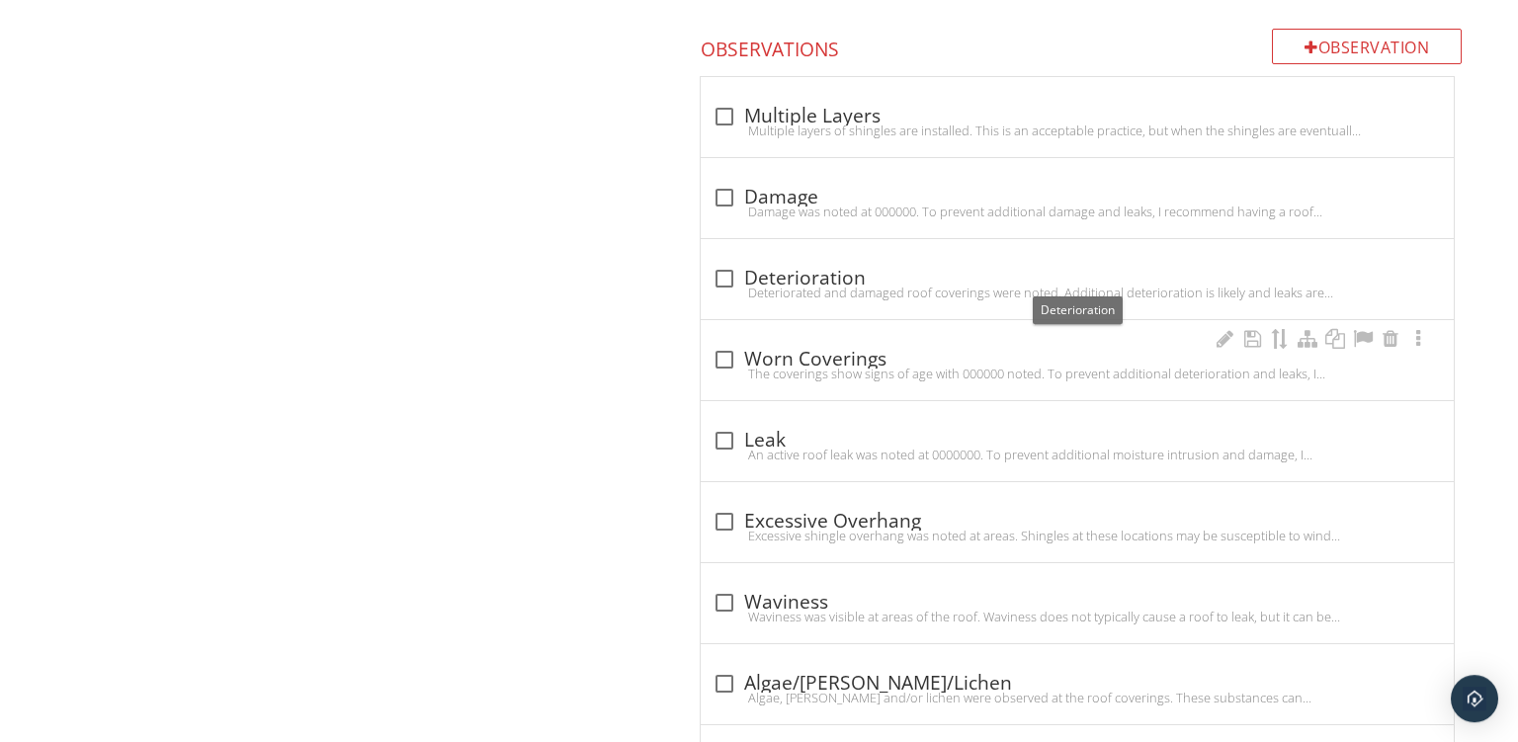
click at [852, 338] on div "check_box_outline_blank Worn Coverings The coverings show signs of age with 000…" at bounding box center [1077, 360] width 753 height 80
checkbox input "true"
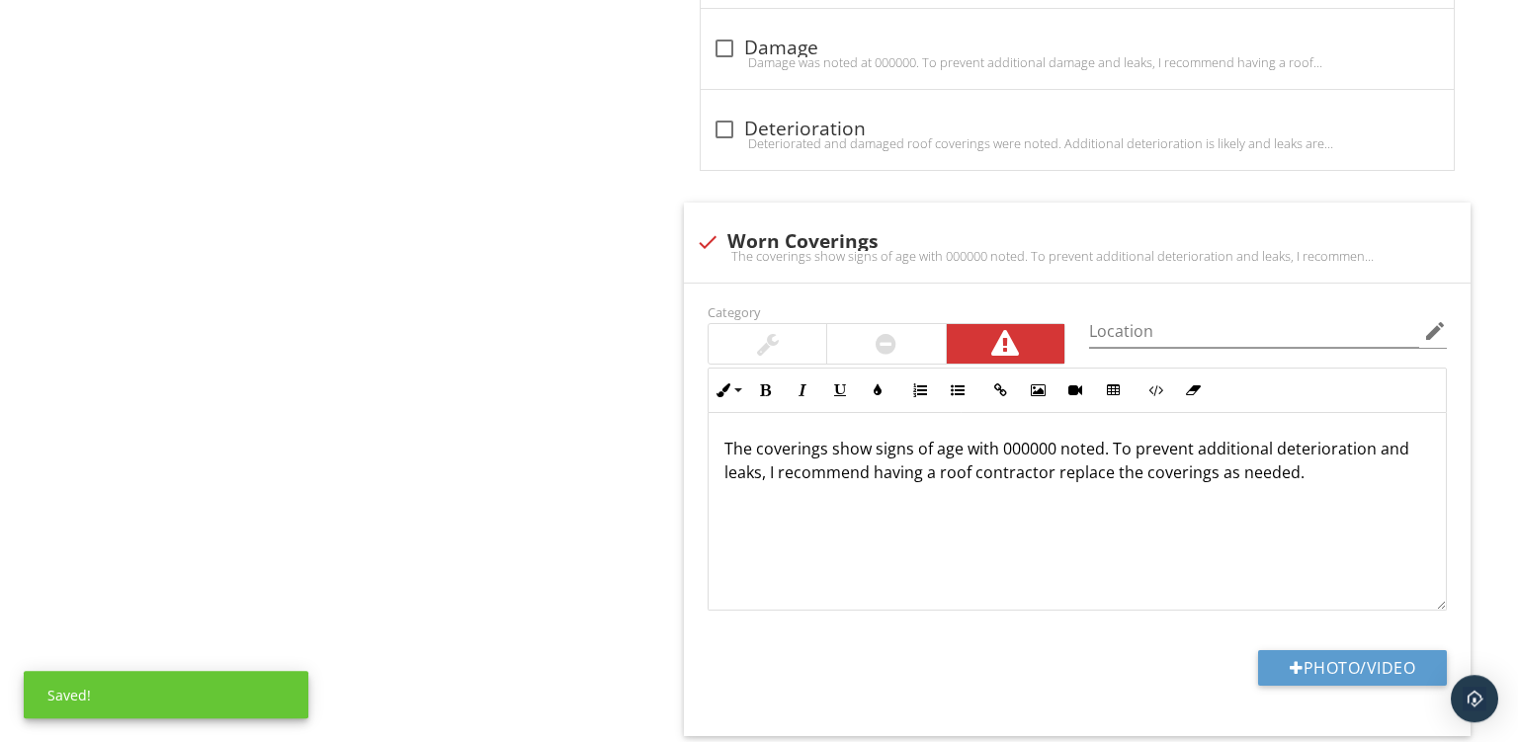
scroll to position [2258, 0]
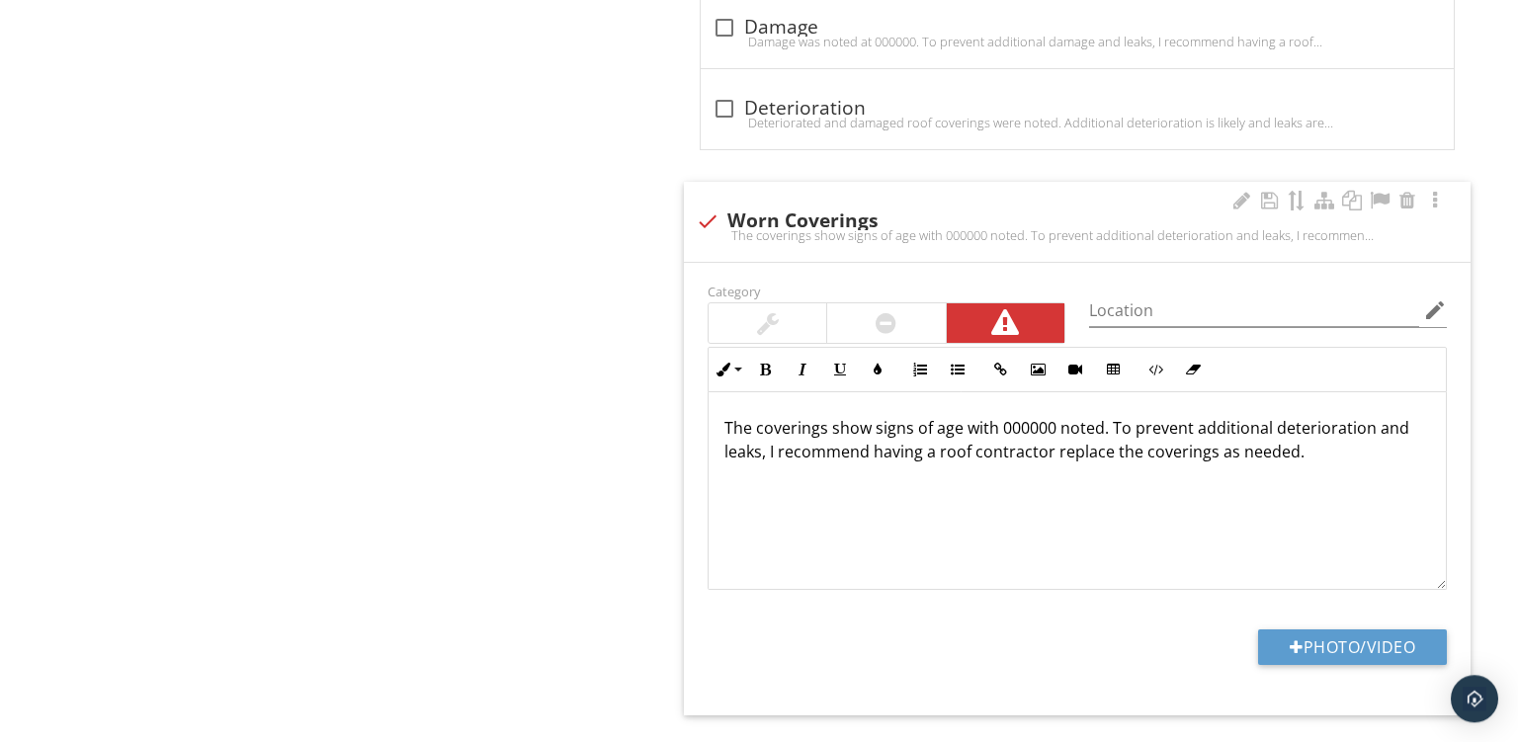
click at [1025, 410] on div "The coverings show signs of age with 000000 noted. To prevent additional deteri…" at bounding box center [1077, 491] width 737 height 198
click at [1014, 420] on p "The coverings show signs of age with 000000 noted. To prevent additional deteri…" at bounding box center [1078, 439] width 706 height 47
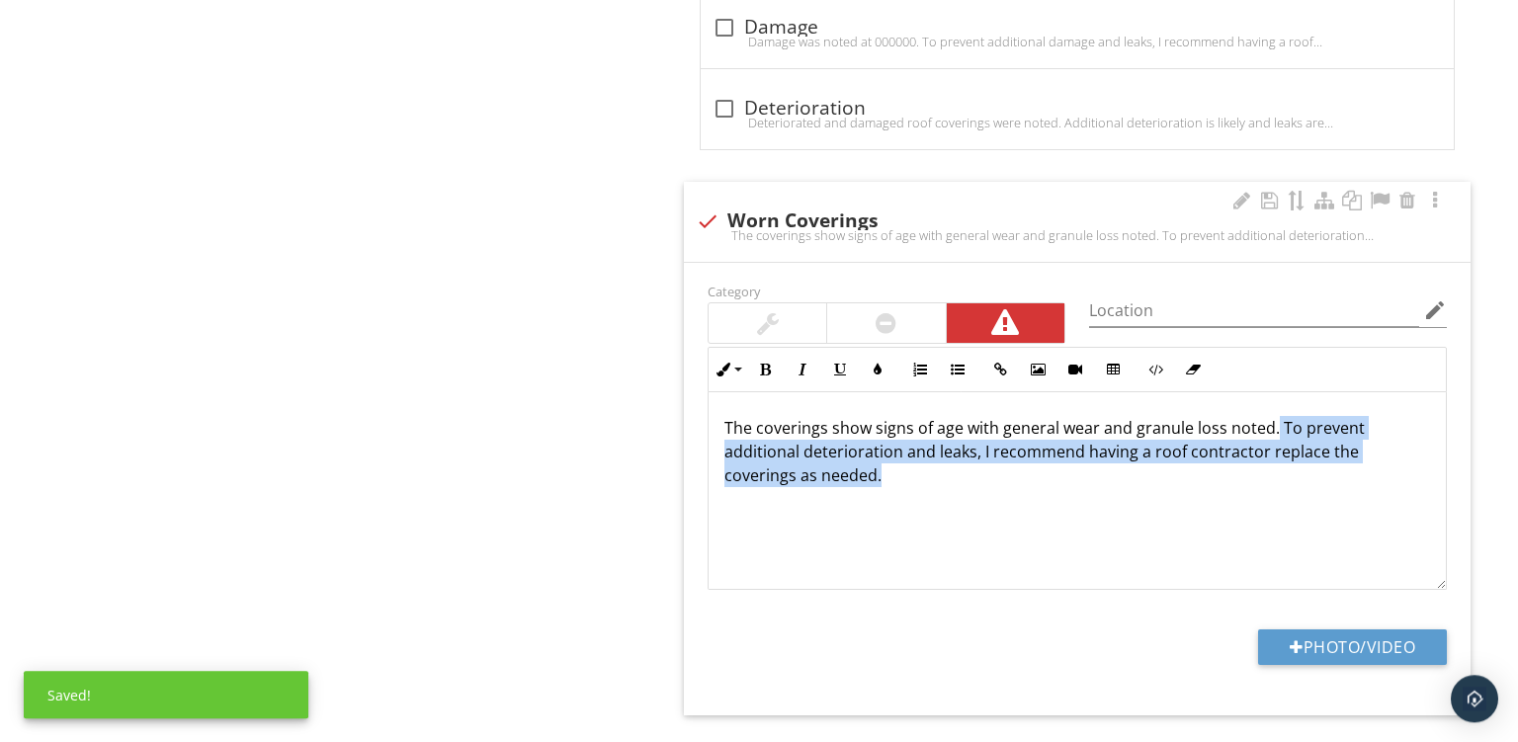
drag, startPoint x: 1208, startPoint y: 479, endPoint x: 1271, endPoint y: 418, distance: 88.1
click at [1271, 418] on p "The coverings show signs of age with general wear and granule loss noted. To pr…" at bounding box center [1078, 451] width 706 height 71
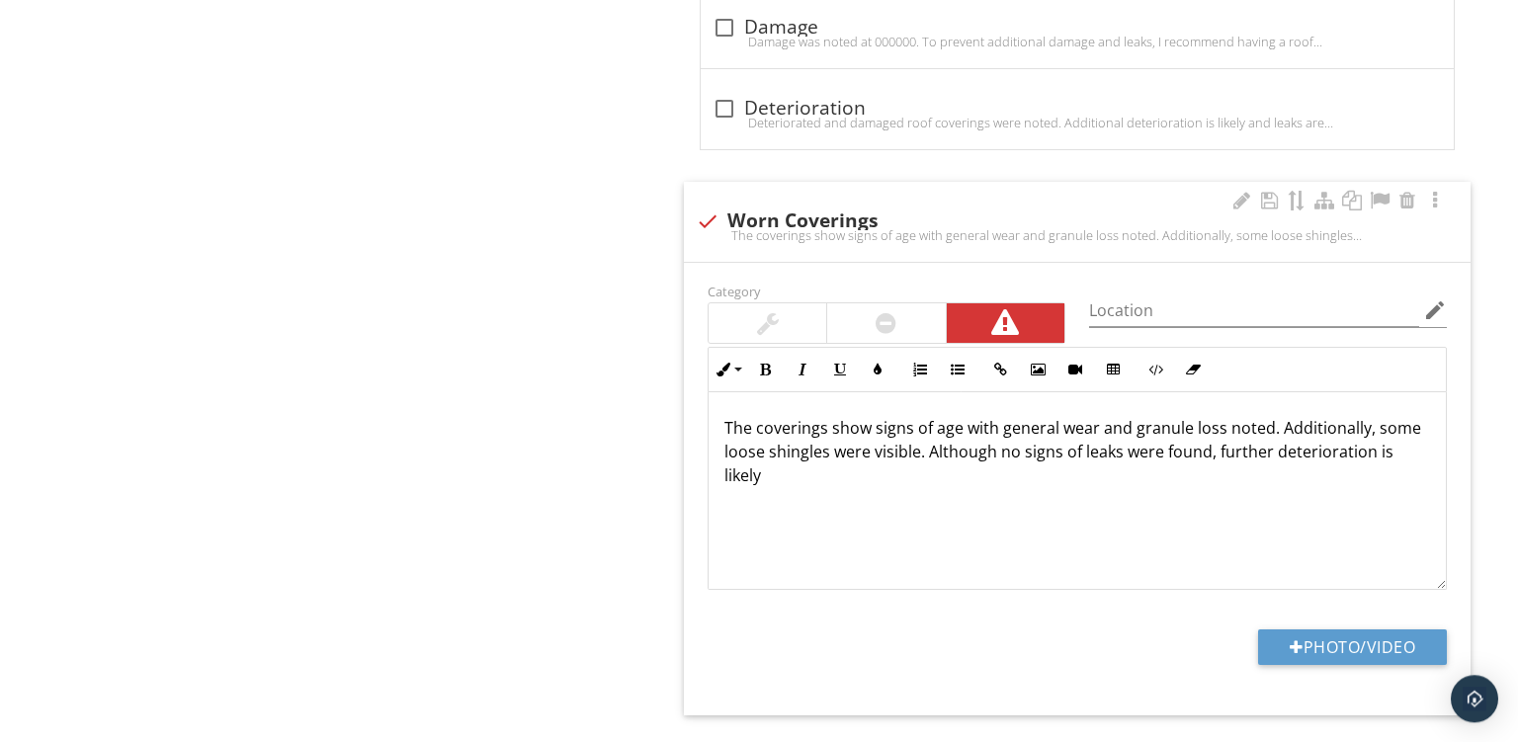
click at [1428, 455] on p "The coverings show signs of age with general wear and granule loss noted. Addit…" at bounding box center [1078, 451] width 706 height 71
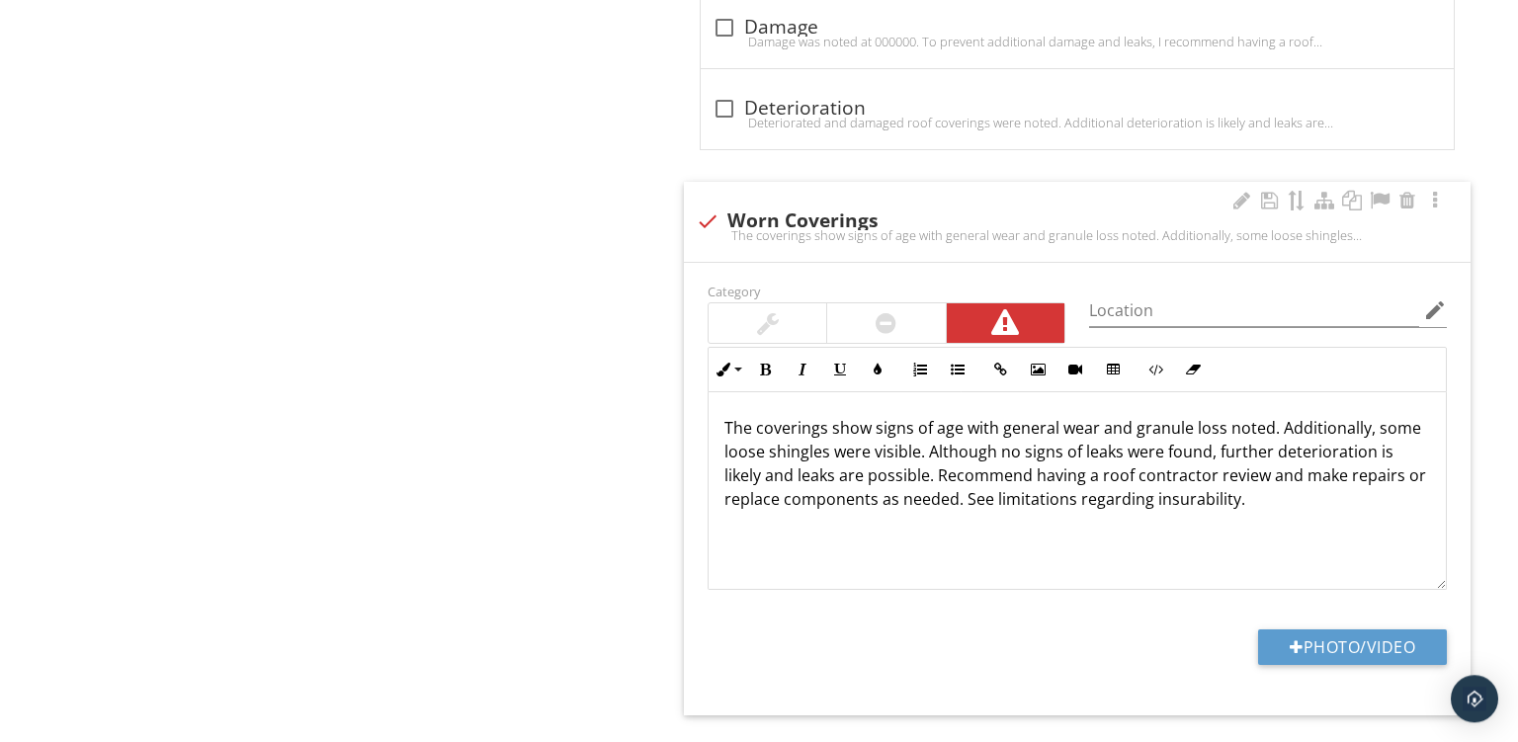
click at [1323, 518] on div "The coverings show signs of age with general wear and granule loss noted. Addit…" at bounding box center [1077, 491] width 737 height 198
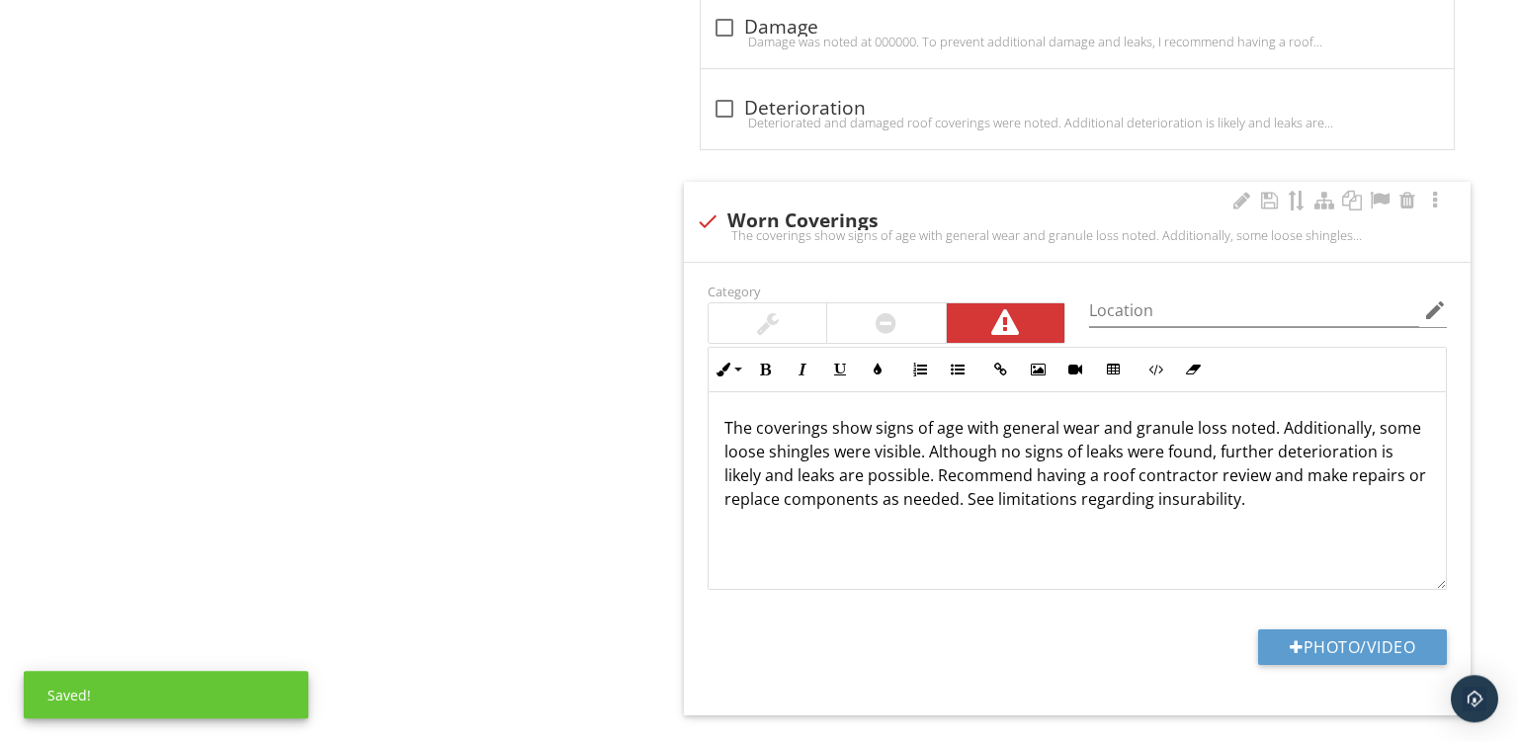
click at [1297, 606] on div "Category Location edit Inline Style XLarge Large Normal Small Light Small/Light…" at bounding box center [1077, 489] width 787 height 453
click at [1294, 630] on button "Photo/Video" at bounding box center [1352, 648] width 189 height 36
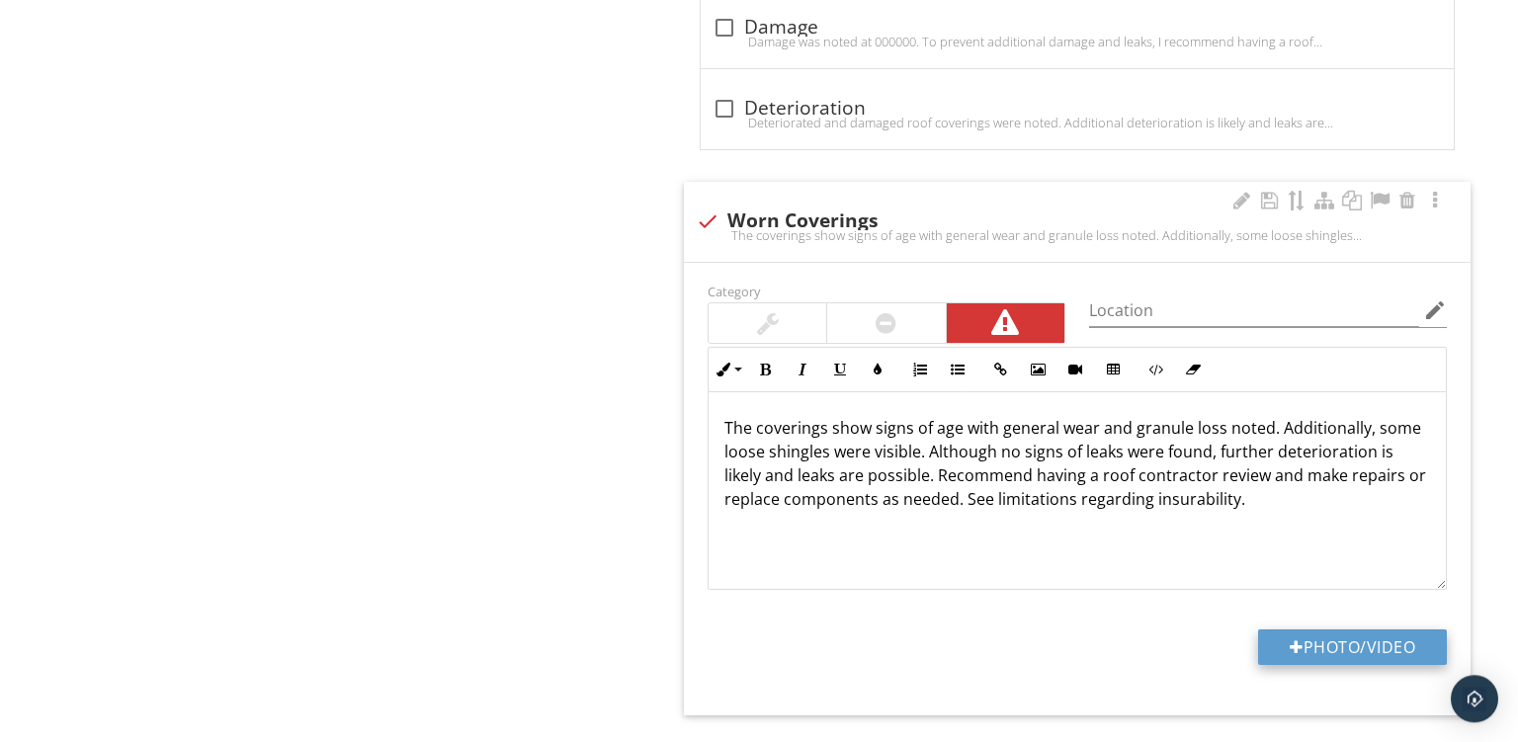
type input "C:\fakepath\PXL_20250929_154008912.jpg"
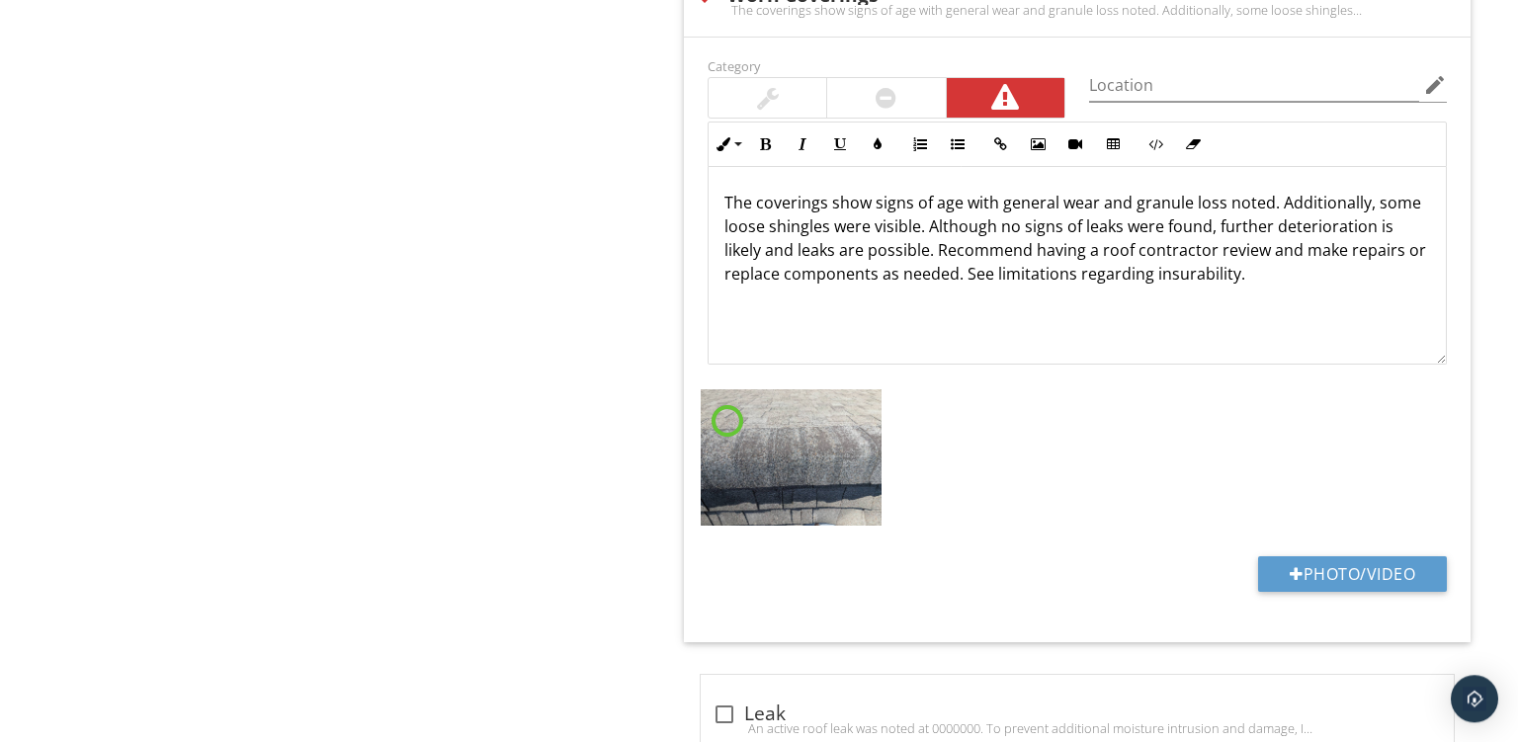
scroll to position [2491, 0]
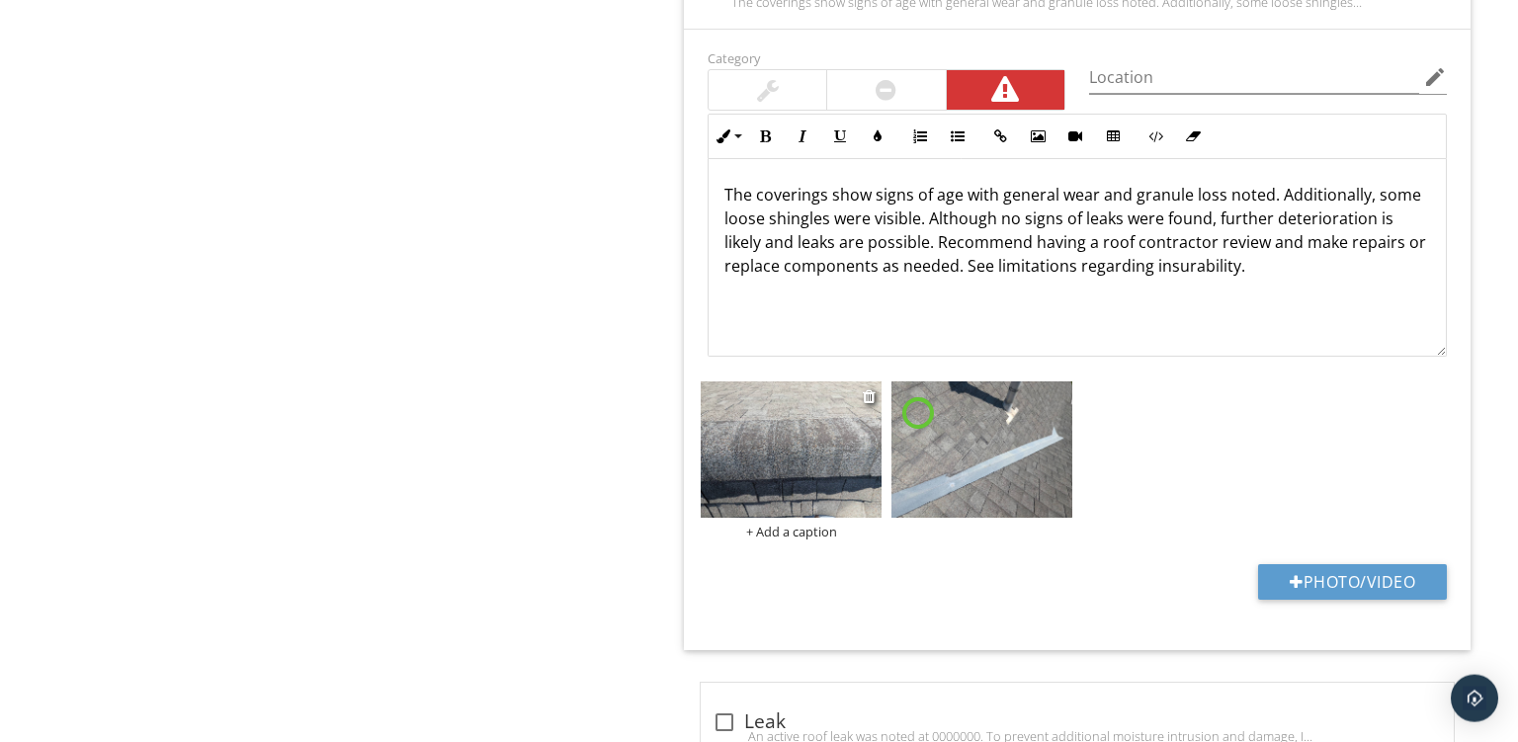
click at [778, 530] on div "+ Add a caption" at bounding box center [791, 532] width 181 height 16
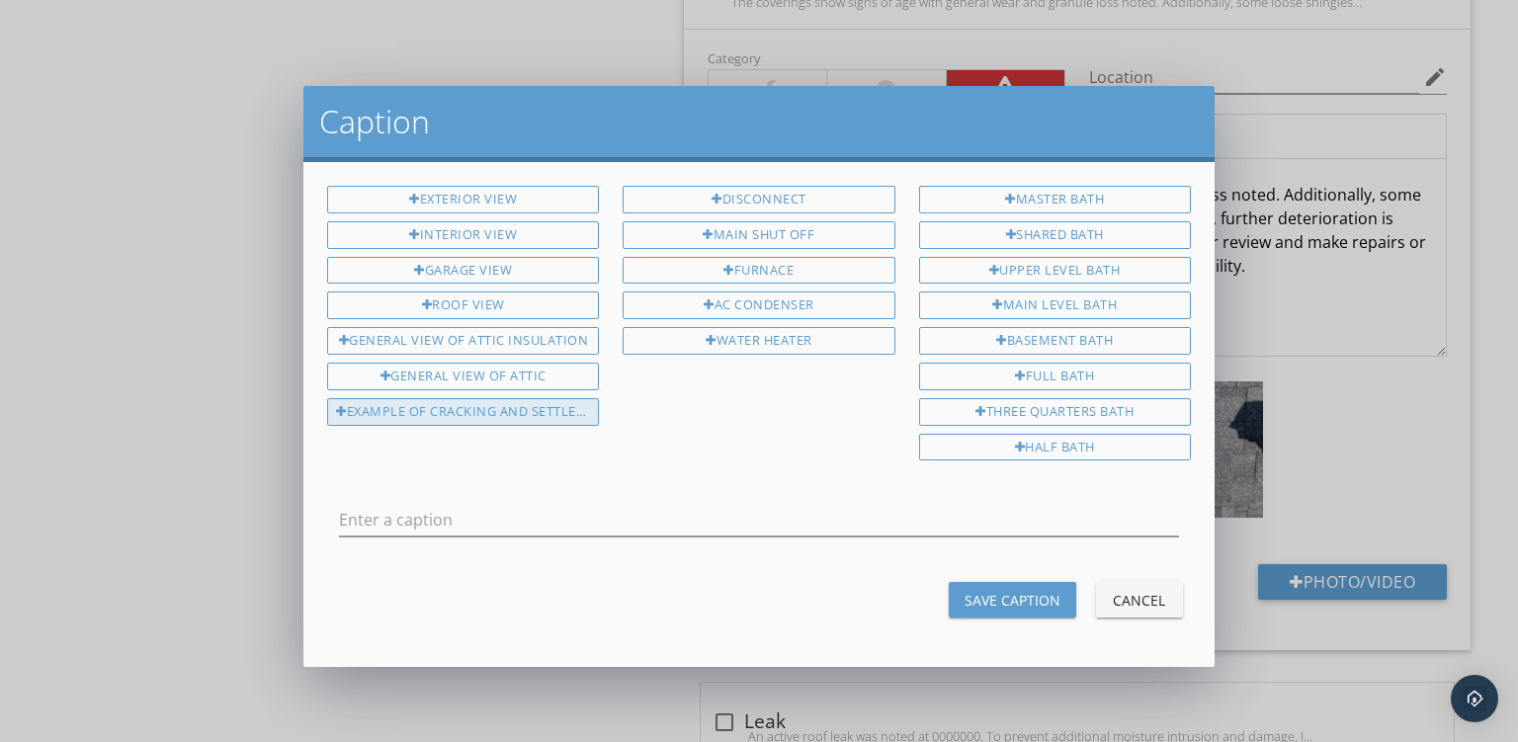
click at [374, 415] on div "Example Of Cracking And Settlement" at bounding box center [463, 412] width 272 height 28
type input "Example Of Cracking And Settlement"
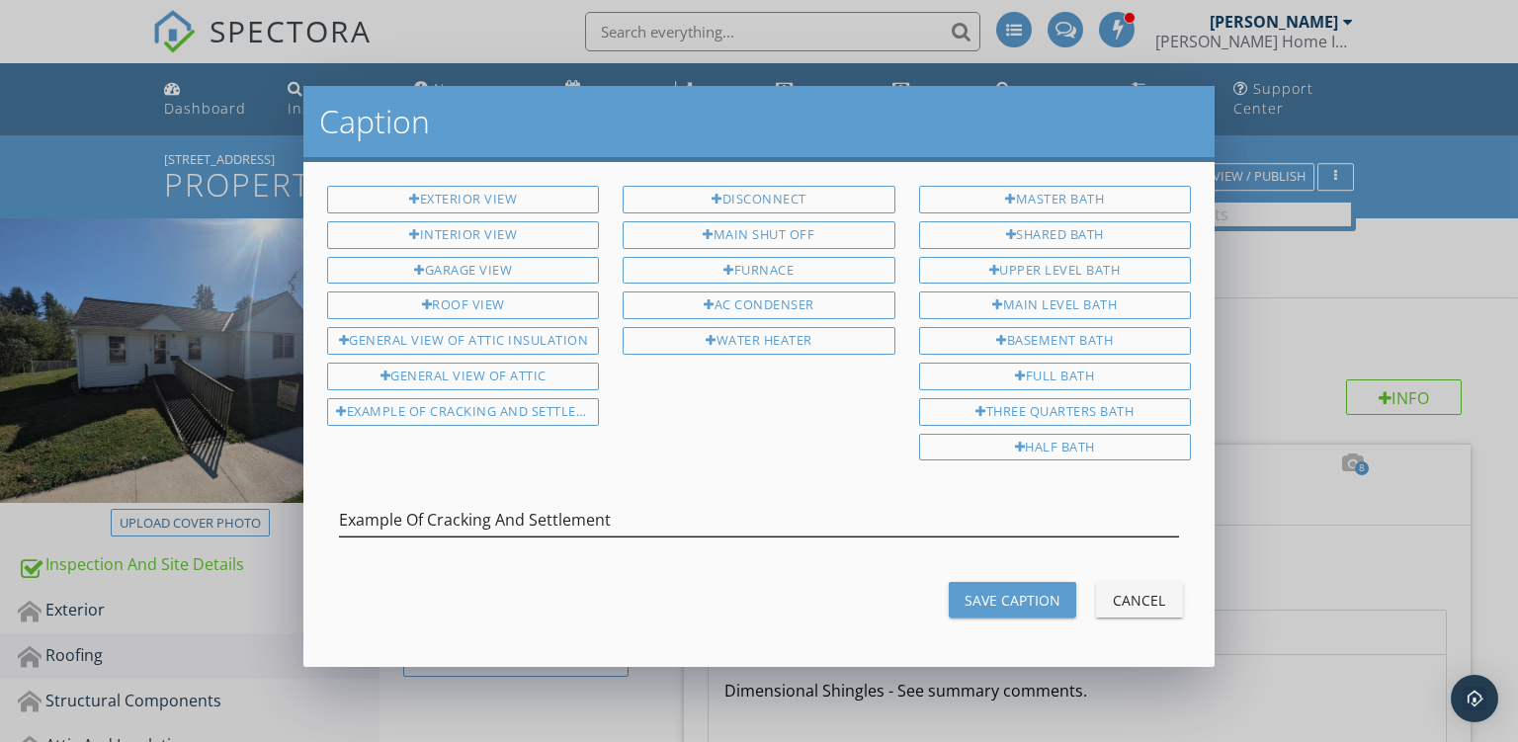
scroll to position [2491, 0]
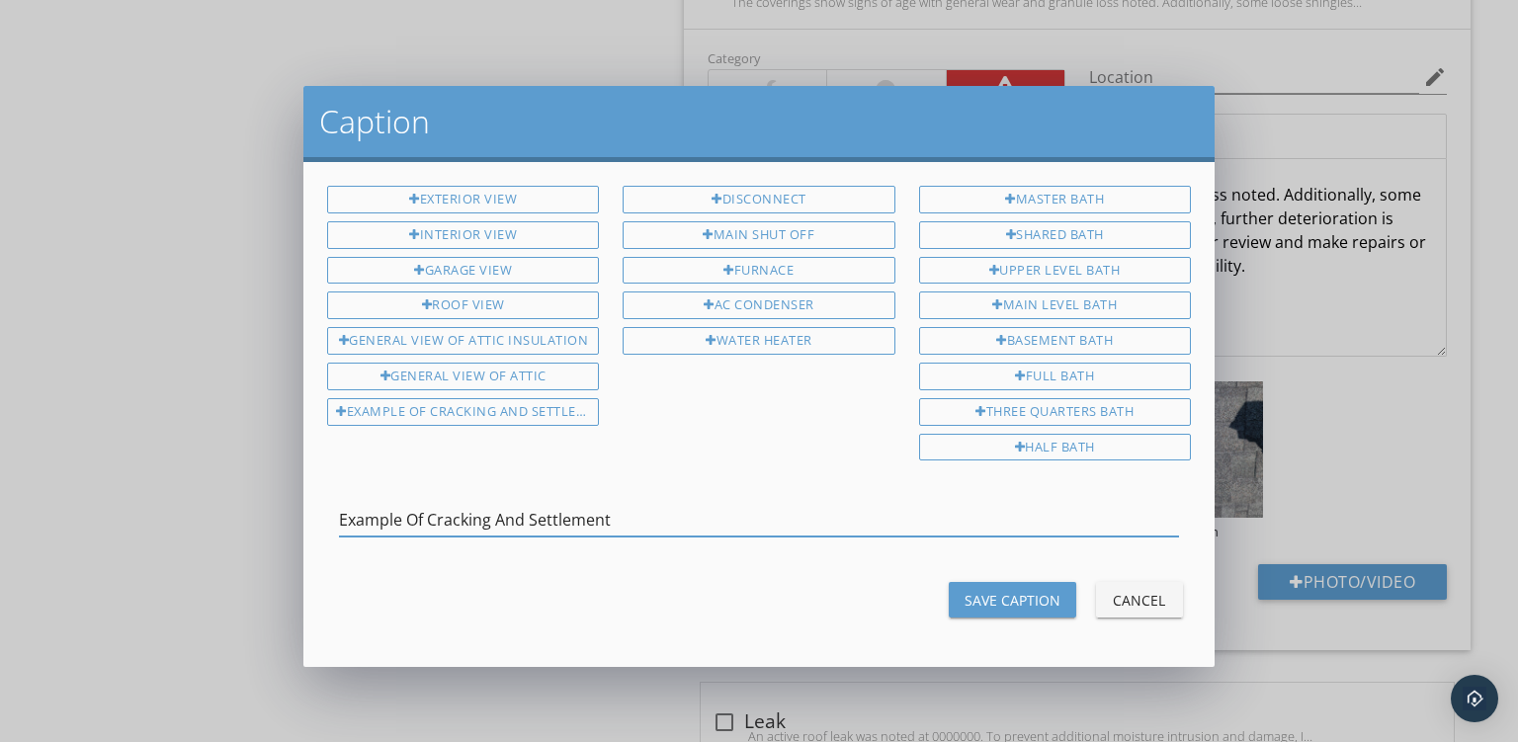
drag, startPoint x: 432, startPoint y: 508, endPoint x: 1089, endPoint y: 537, distance: 658.0
click at [1089, 537] on input "Example Of Cracking And Settlement" at bounding box center [759, 520] width 840 height 33
click at [346, 512] on input "Example Of Granule Loss At Ridge Caps" at bounding box center [759, 520] width 840 height 33
click at [649, 512] on input "Closeup - Example Of Granule Loss At Ridge Caps" at bounding box center [759, 520] width 840 height 33
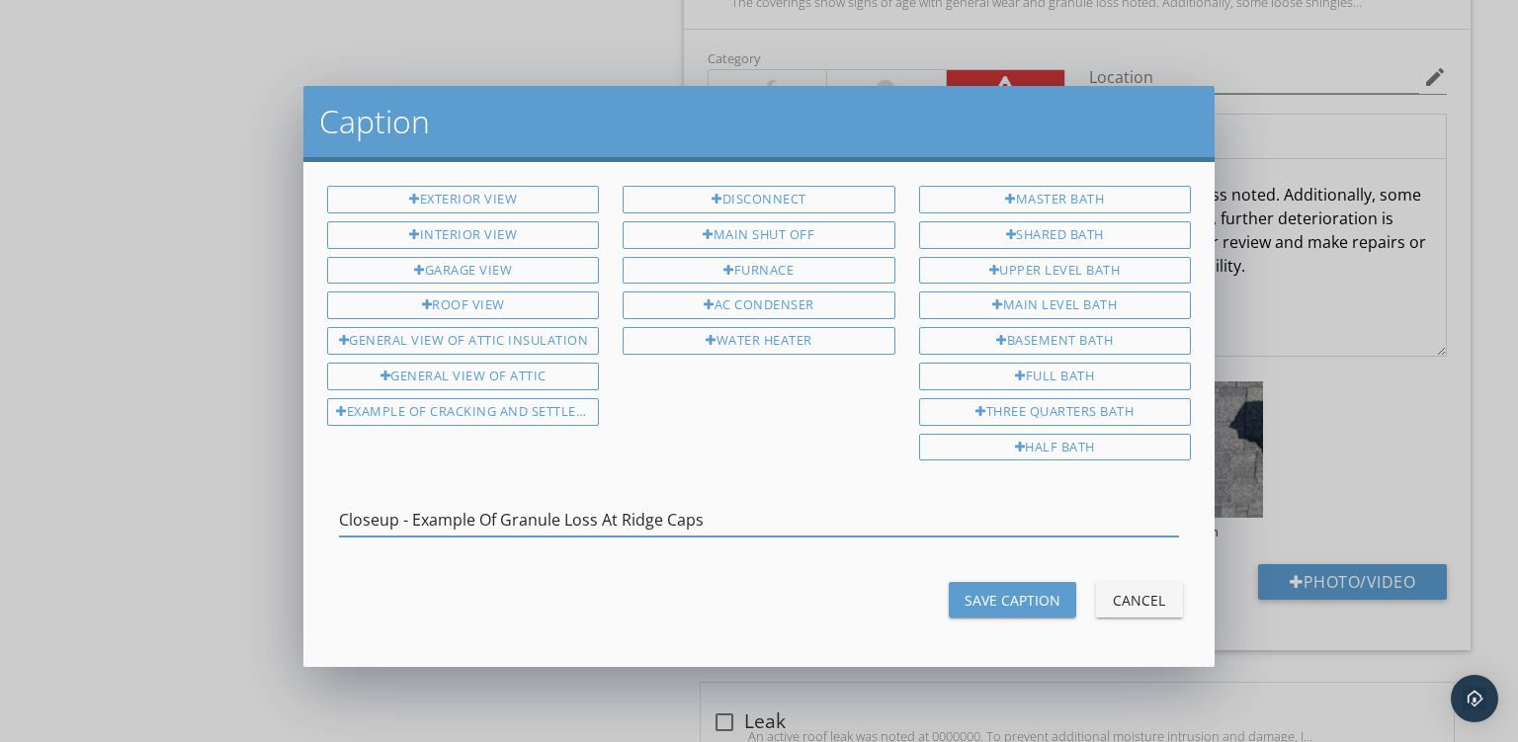
click at [649, 512] on input "Closeup - Example Of Granule Loss At Ridge Caps" at bounding box center [759, 520] width 840 height 33
type input "Closeup - Example Of Granule Loss At Ridge Caps"
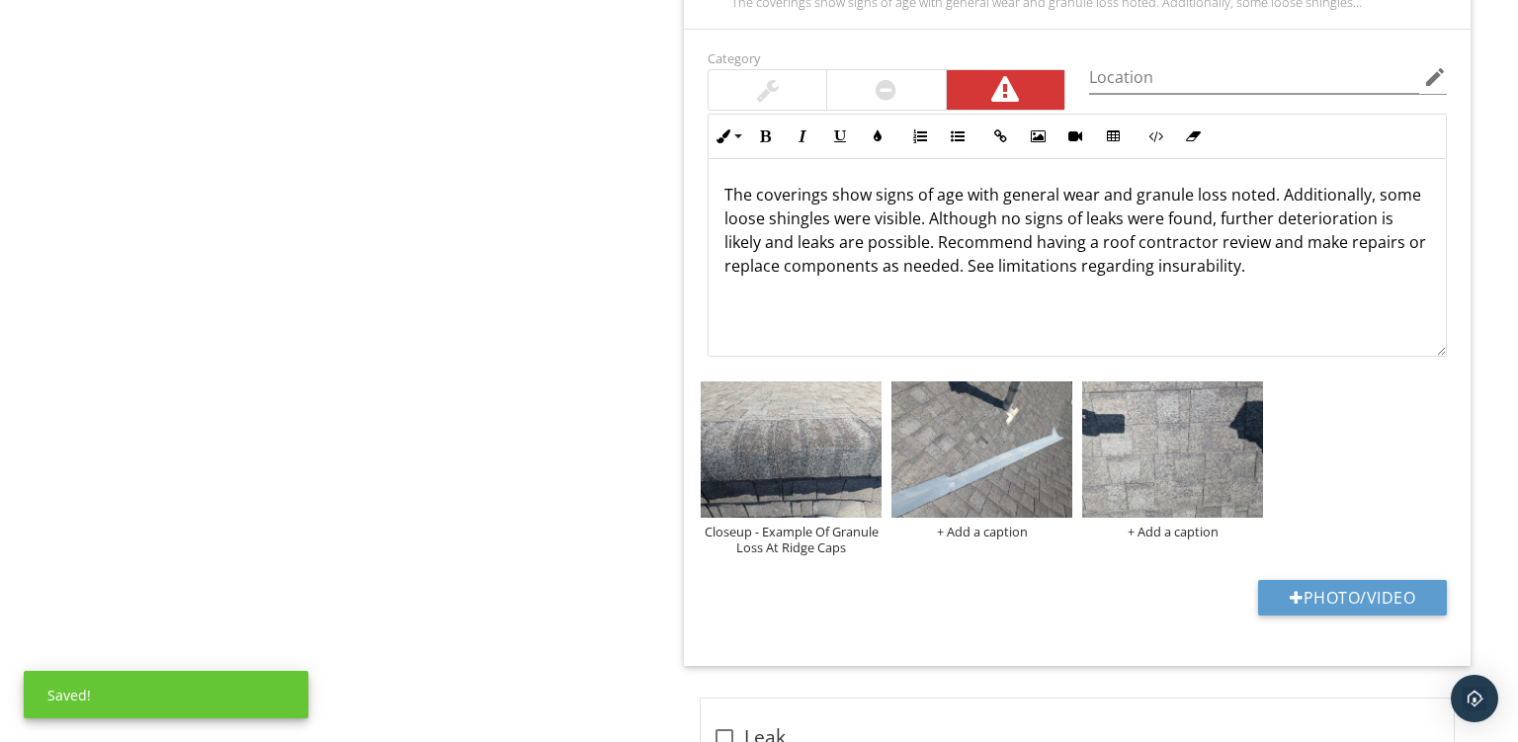
click at [1002, 535] on div "Closeup - Example Of Granule Loss At Ridge Caps + Add a caption + Add a caption" at bounding box center [1077, 469] width 763 height 184
click at [997, 533] on div "+ Add a caption" at bounding box center [982, 532] width 181 height 16
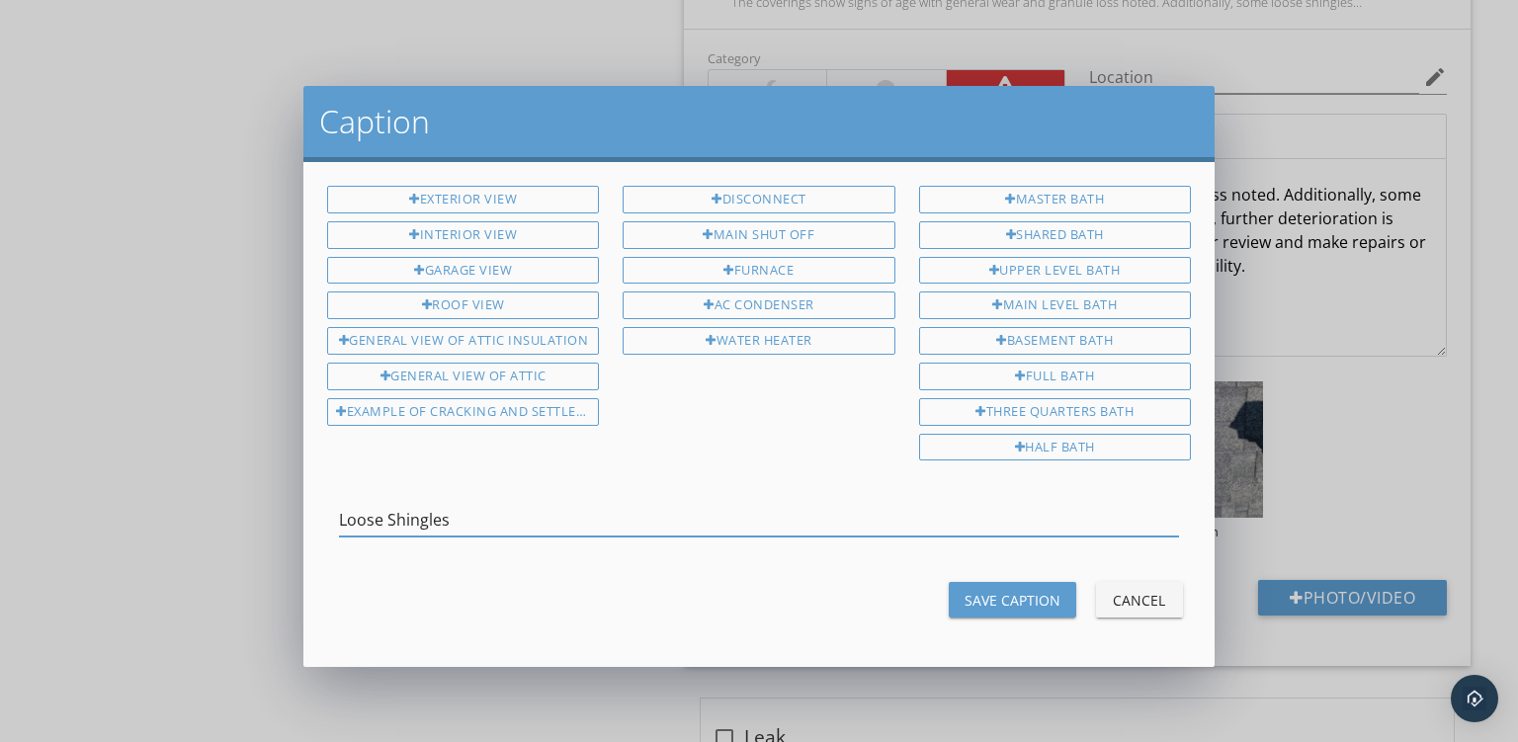
type input "Loose Shingles"
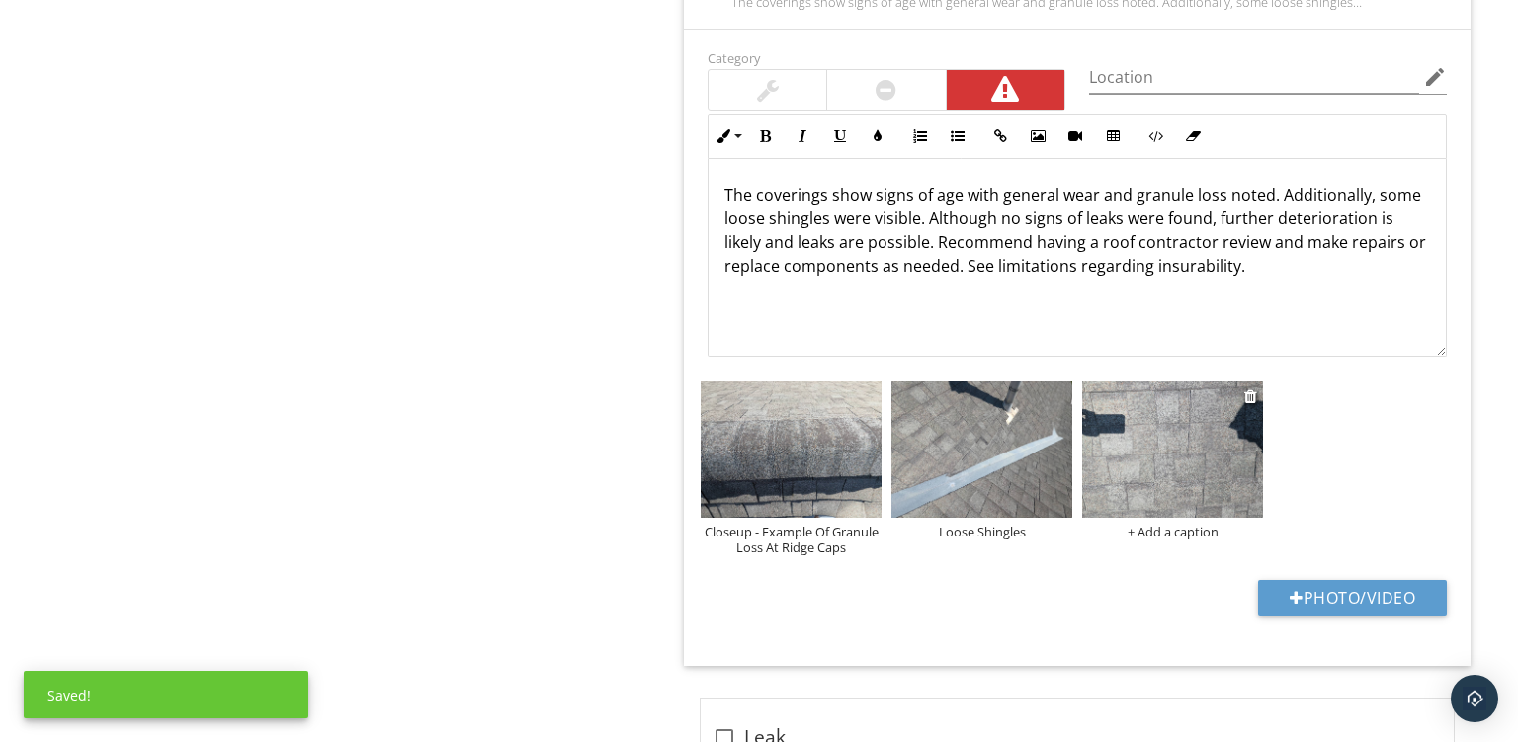
click at [1186, 532] on div "+ Add a caption" at bounding box center [1172, 532] width 181 height 16
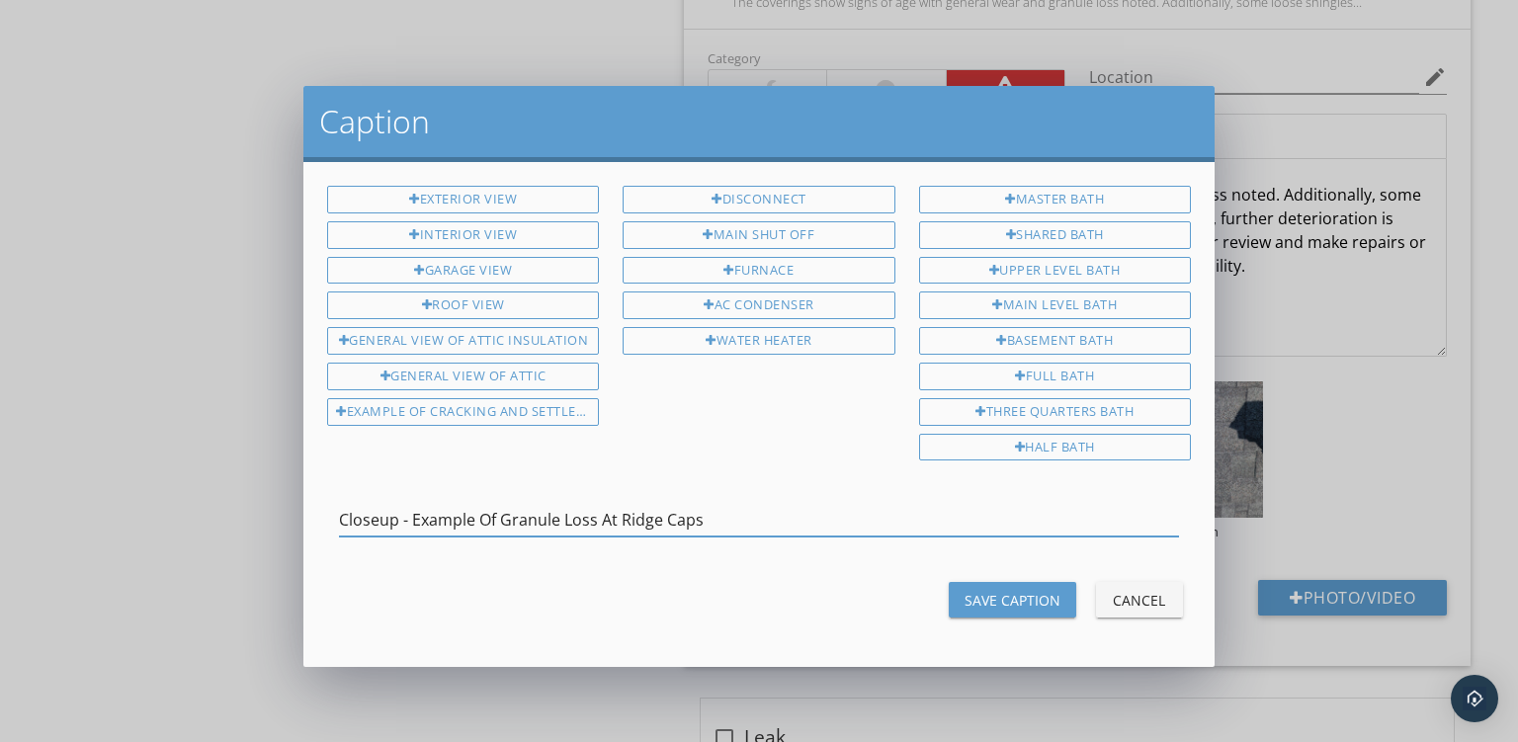
drag, startPoint x: 615, startPoint y: 511, endPoint x: 975, endPoint y: 504, distance: 359.9
click at [975, 504] on input "Closeup - Example Of Granule Loss At Ridge Caps" at bounding box center [759, 520] width 840 height 33
type input "Closeup - Example Of Granule Loss At [MEDICAL_DATA]"
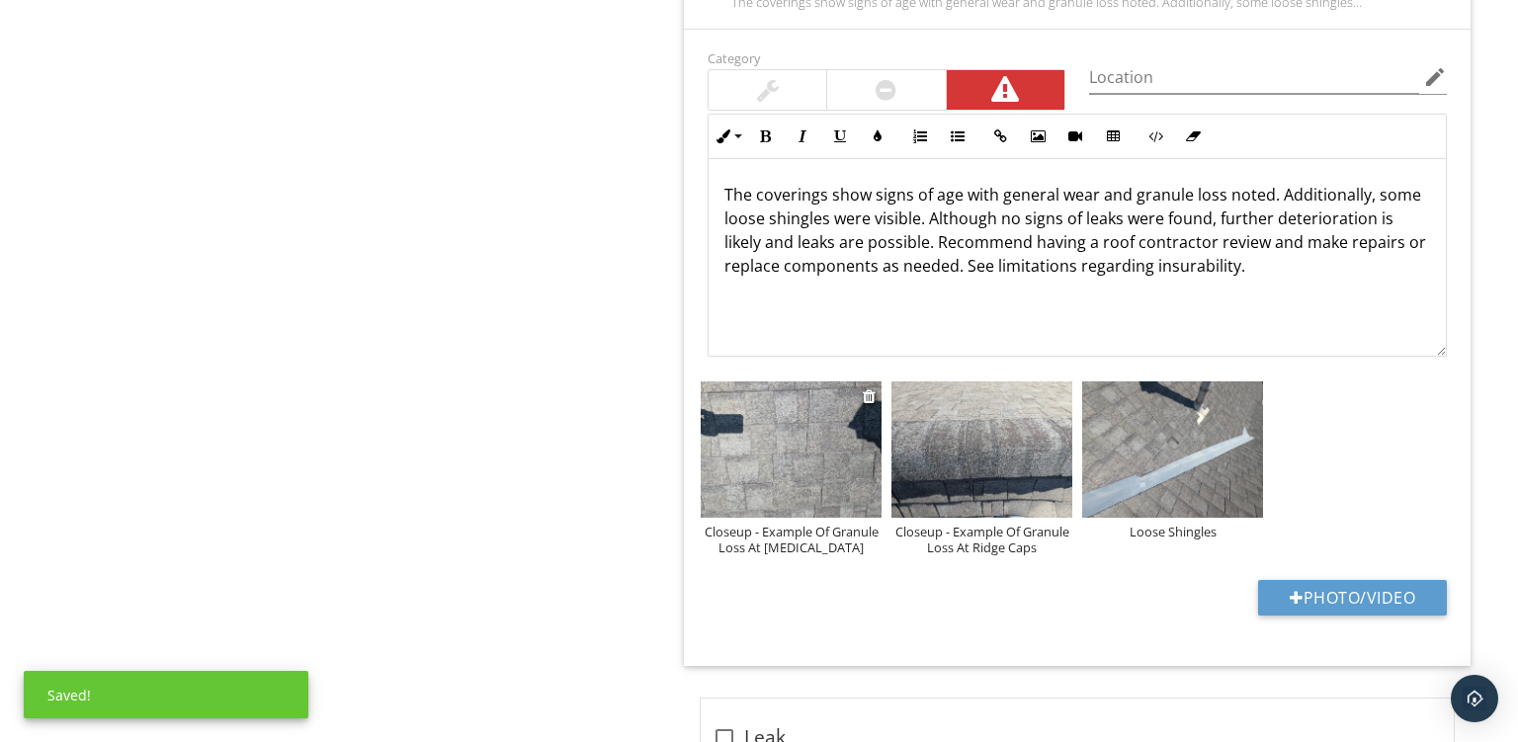
click at [813, 469] on img at bounding box center [791, 450] width 181 height 136
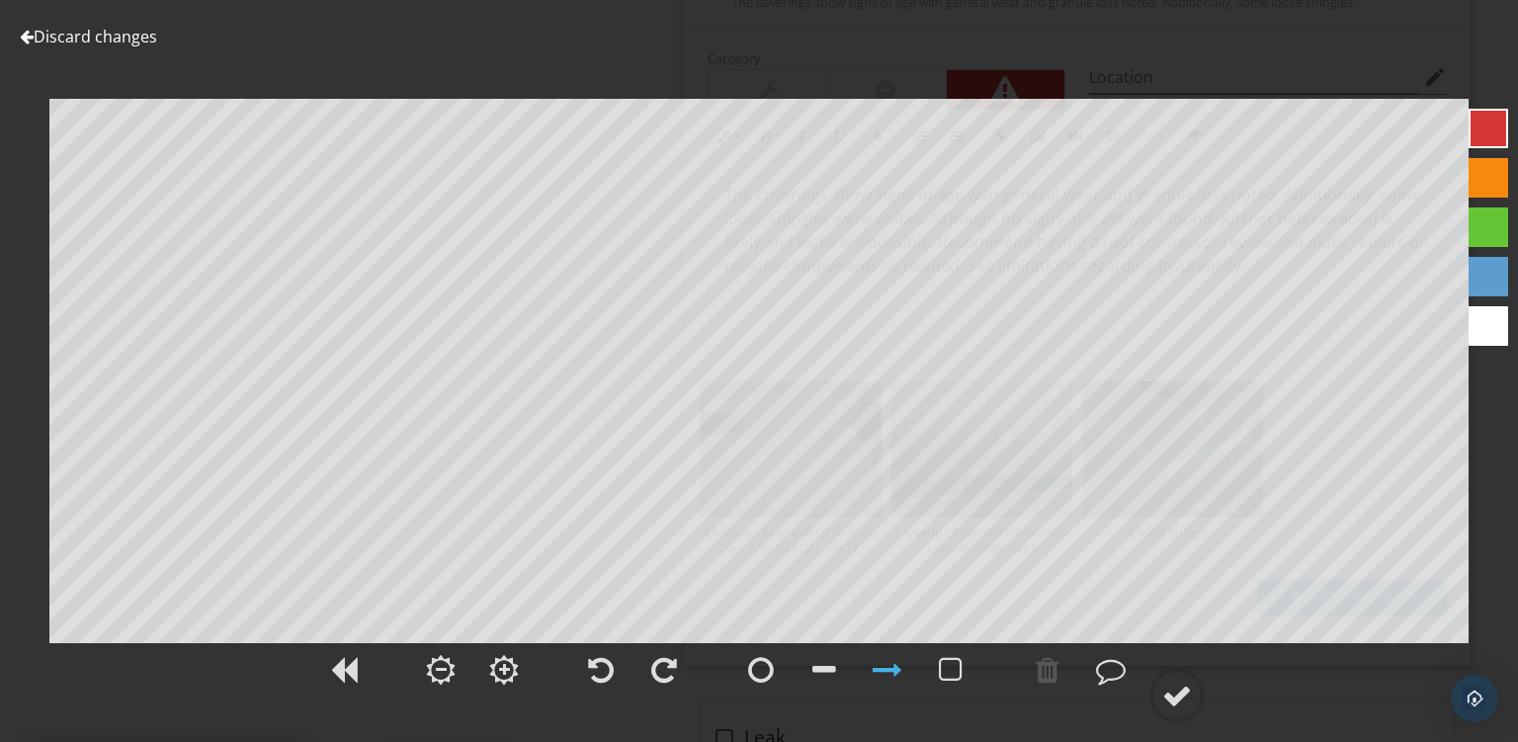
click at [1481, 172] on div at bounding box center [1489, 178] width 40 height 40
click at [766, 669] on div at bounding box center [761, 670] width 26 height 30
click at [1177, 688] on div at bounding box center [1178, 696] width 30 height 30
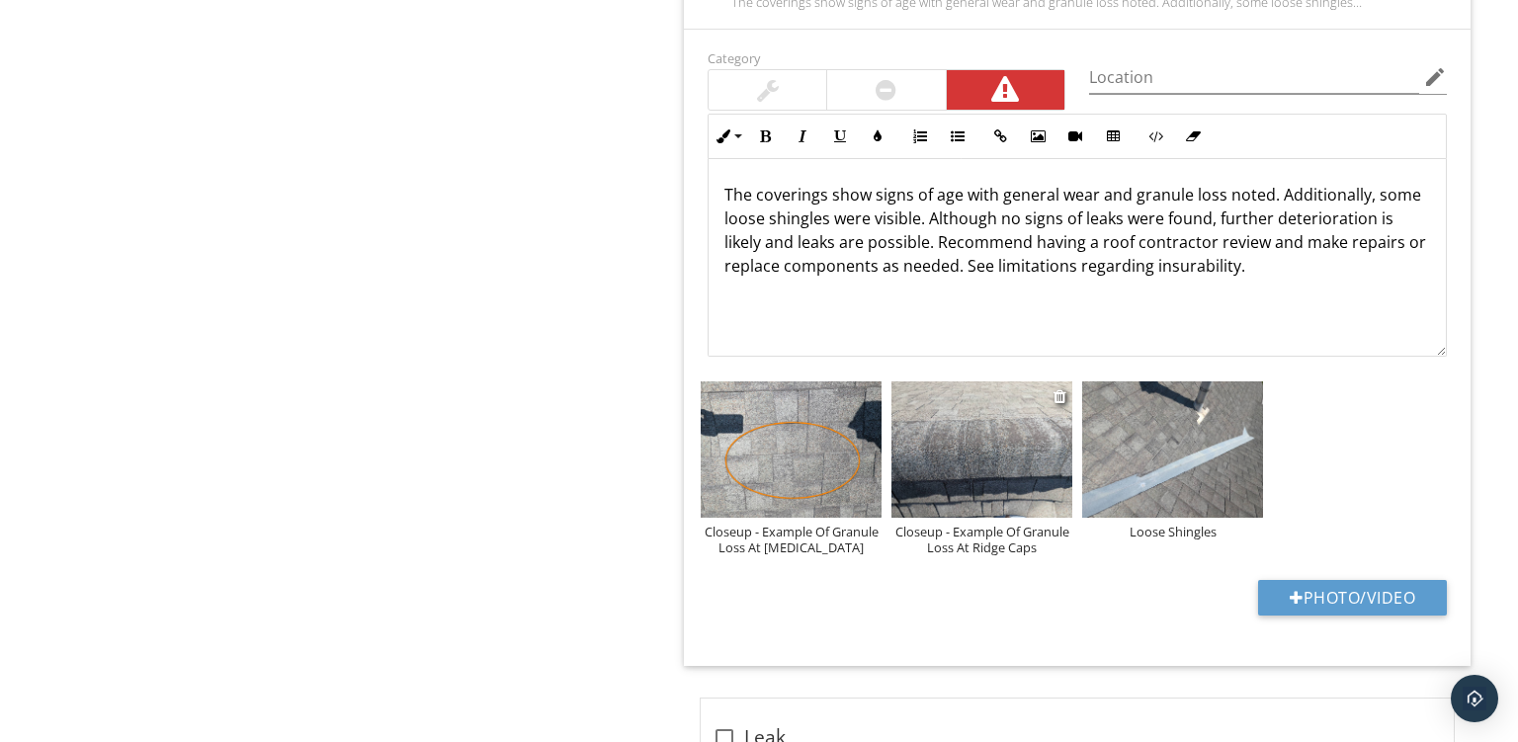
click at [1042, 431] on img at bounding box center [982, 450] width 181 height 136
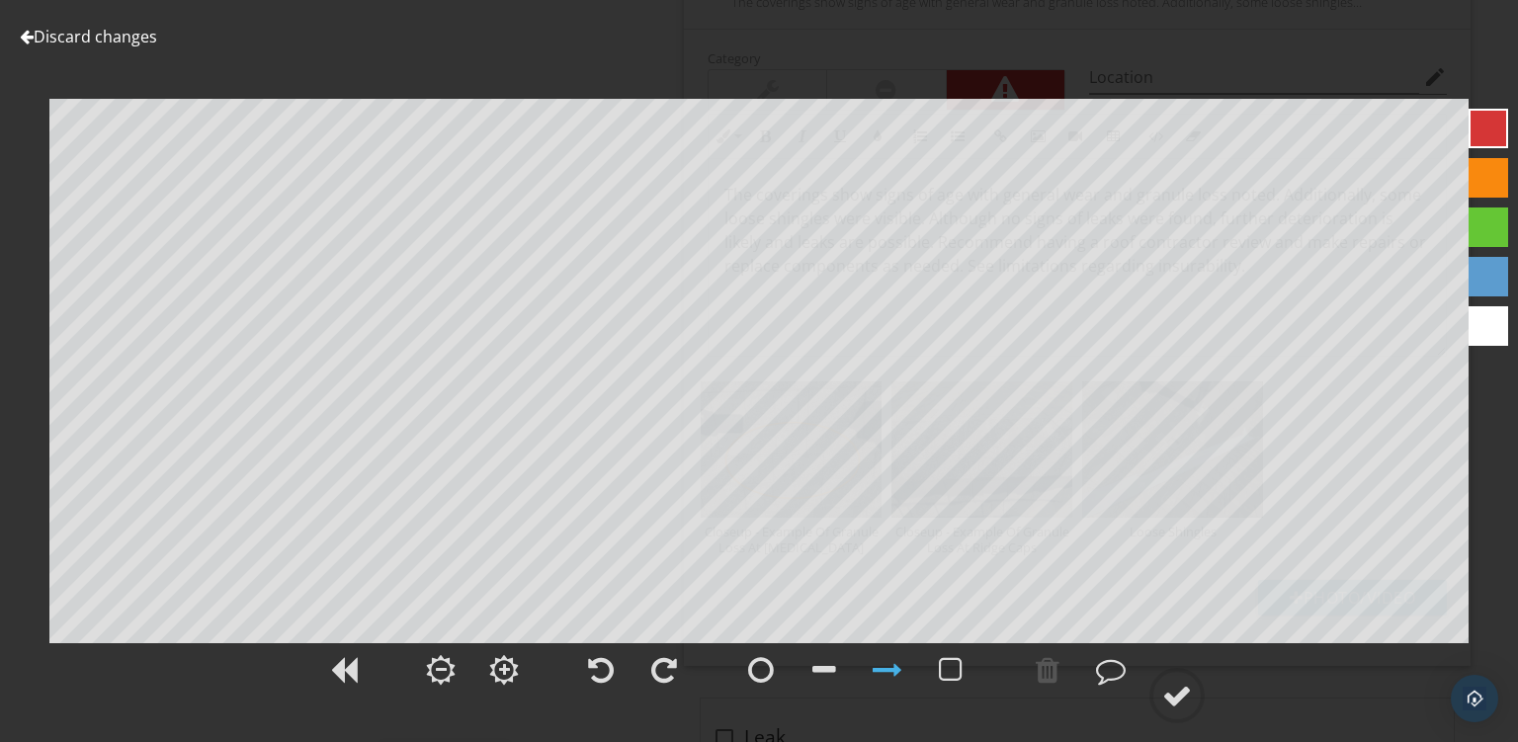
click at [1476, 184] on div at bounding box center [1489, 178] width 40 height 40
click at [1162, 689] on circle at bounding box center [1177, 695] width 51 height 51
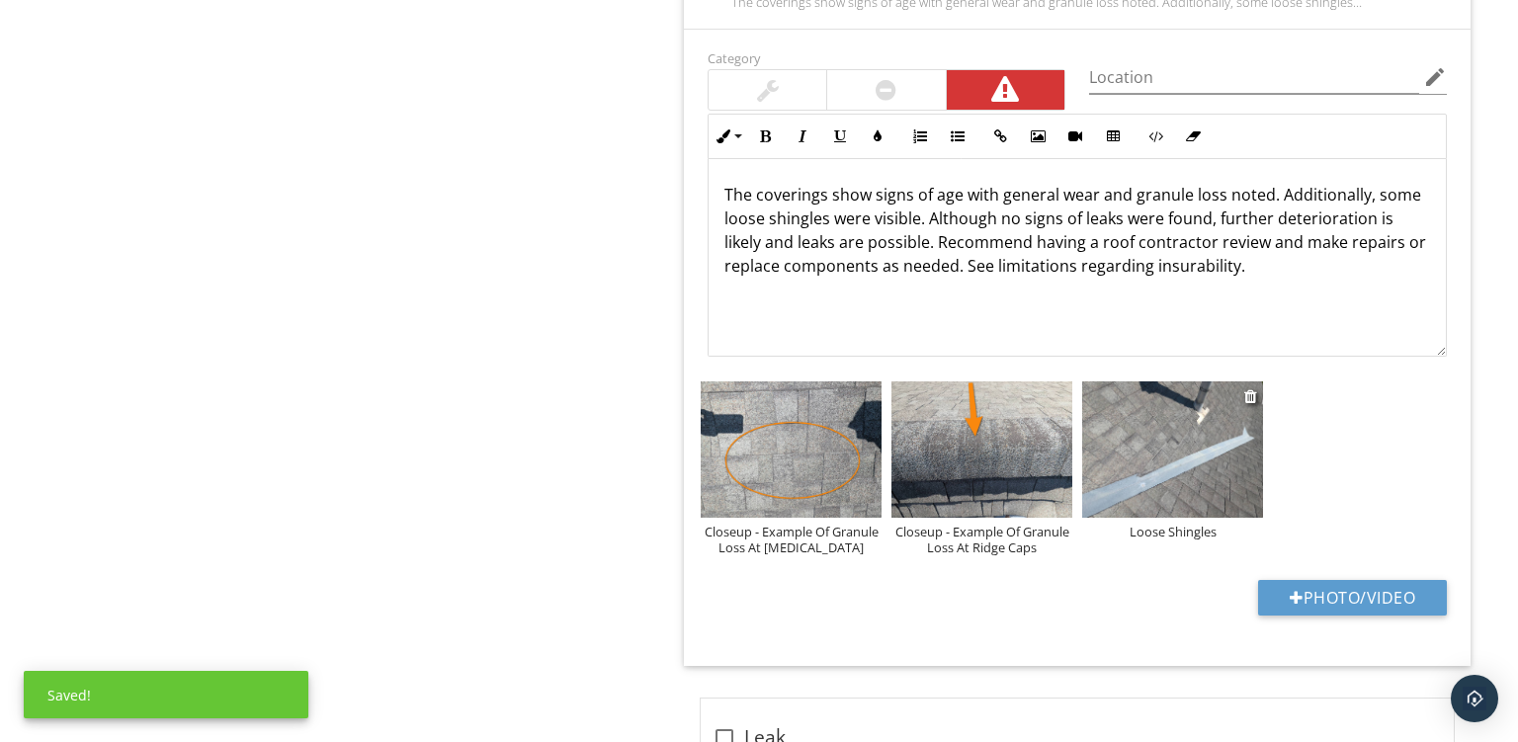
click at [1147, 467] on img at bounding box center [1172, 450] width 181 height 136
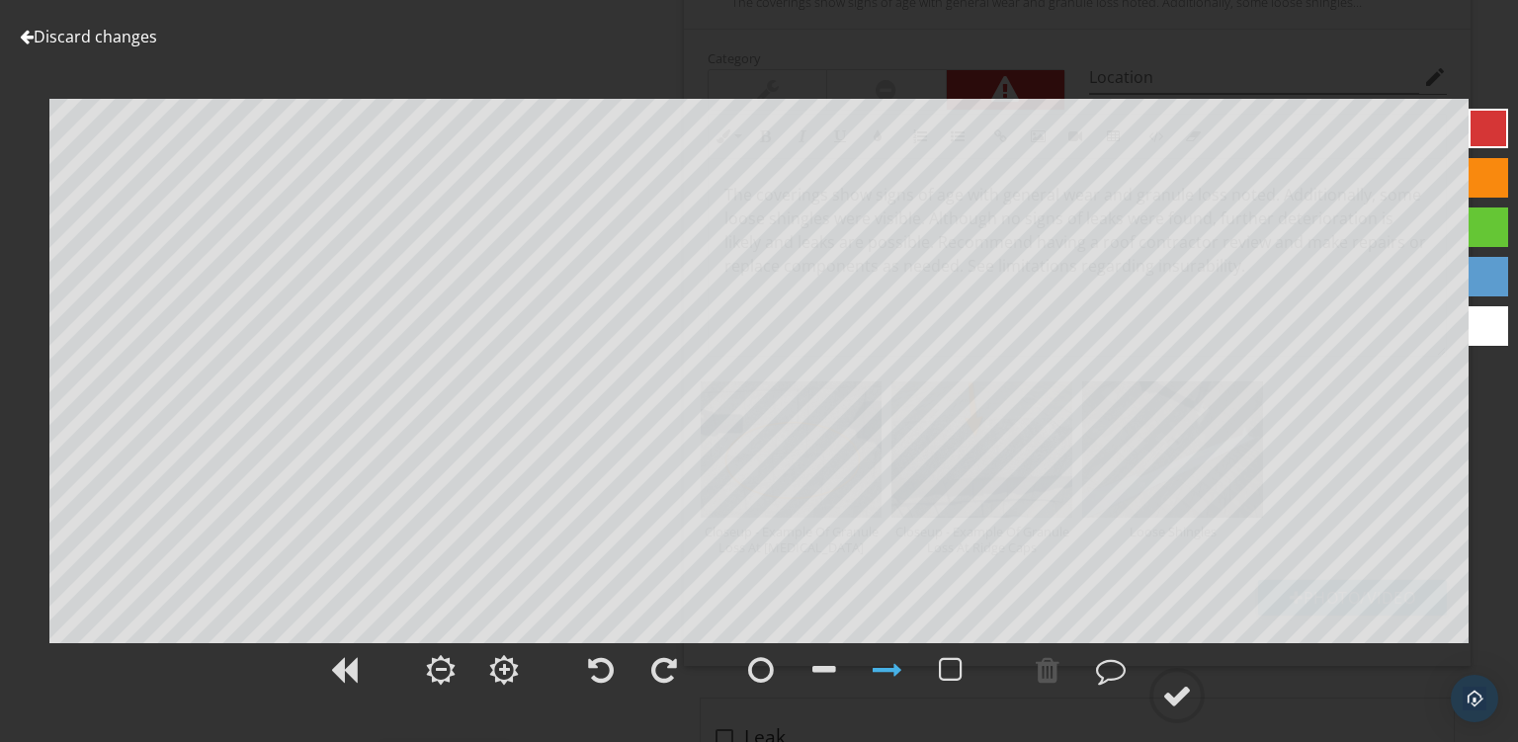
click at [1481, 169] on div at bounding box center [1489, 178] width 40 height 40
click at [1174, 706] on div at bounding box center [1178, 696] width 30 height 30
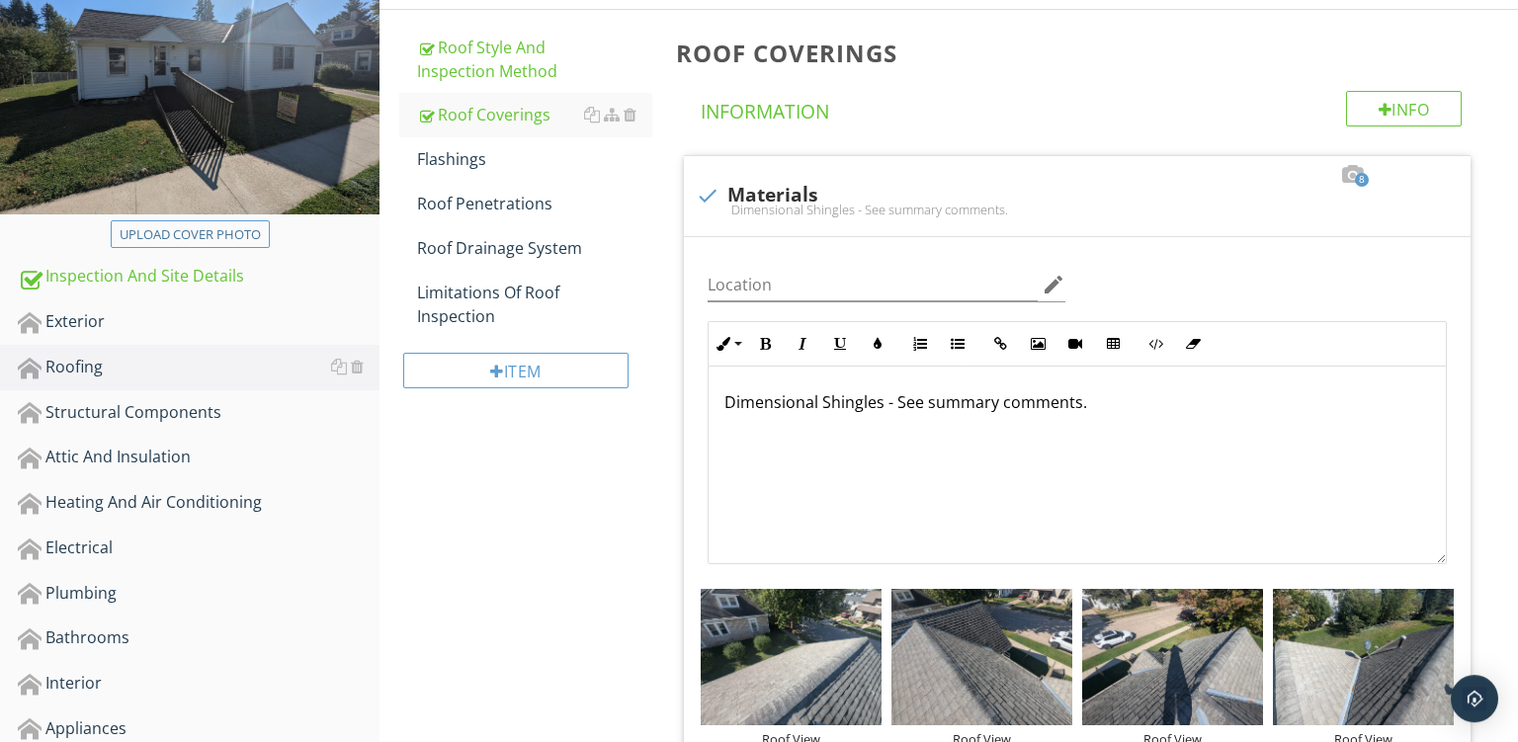
scroll to position [297, 0]
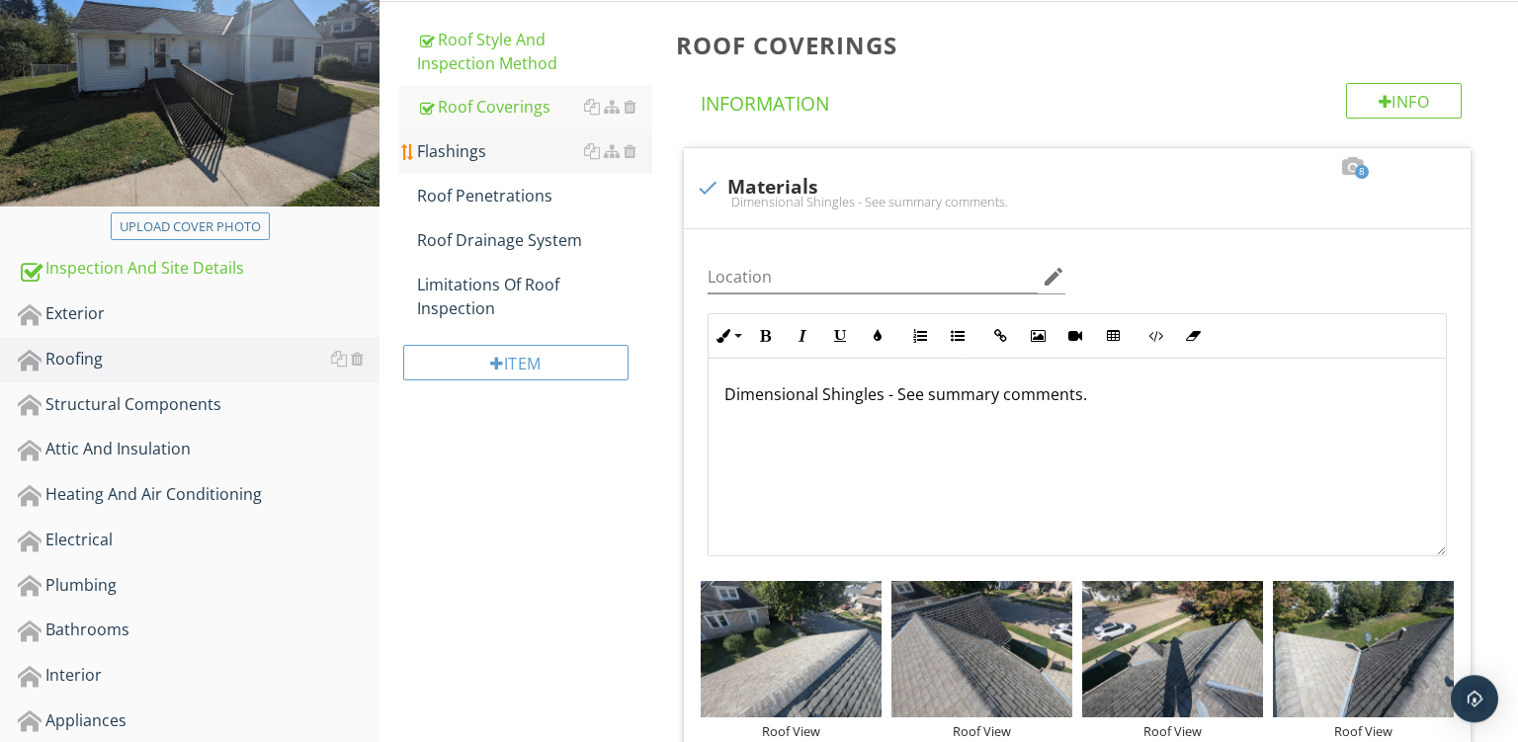
click at [512, 146] on div "Flashings" at bounding box center [534, 151] width 235 height 24
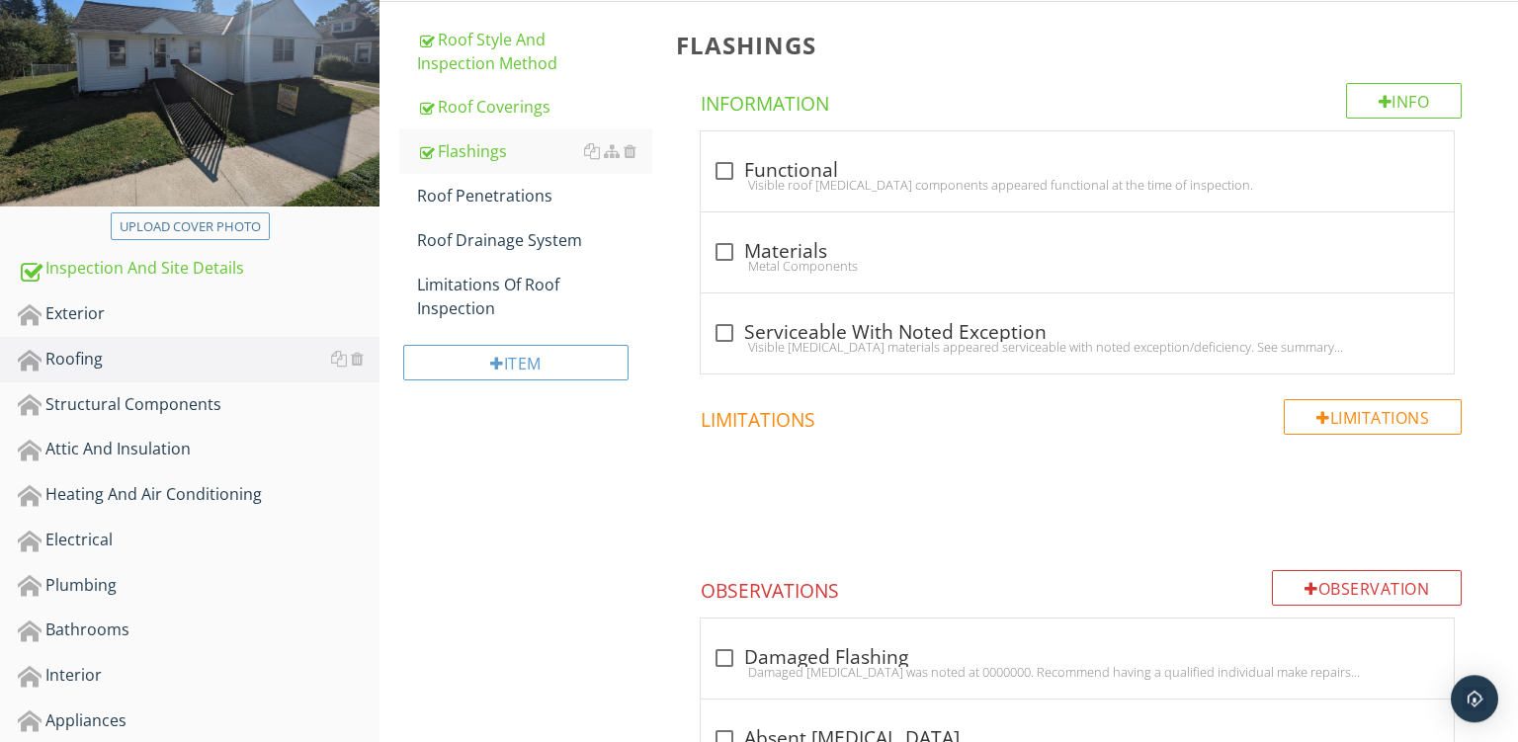
scroll to position [224, 0]
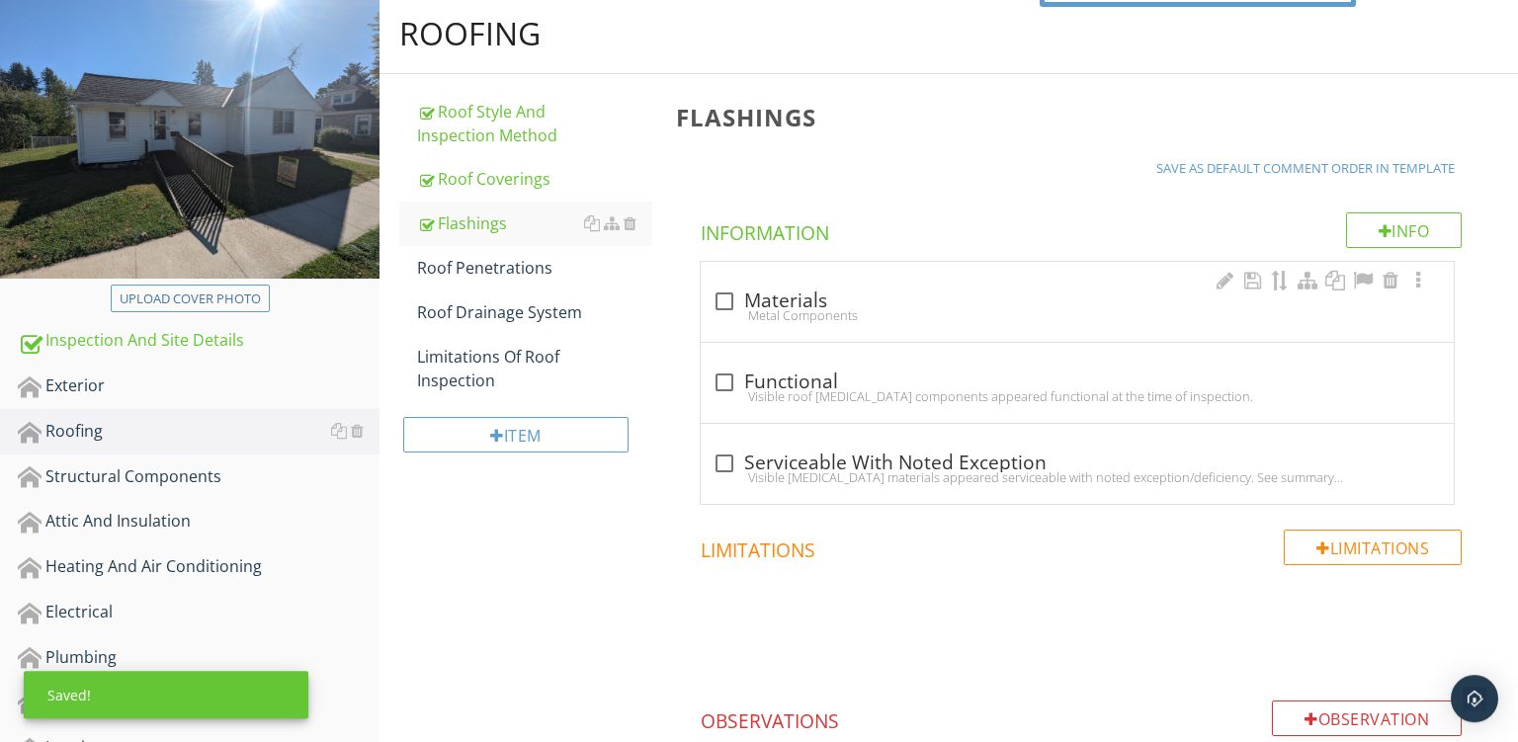
click at [963, 312] on div "Metal Components" at bounding box center [1078, 315] width 730 height 16
checkbox input "true"
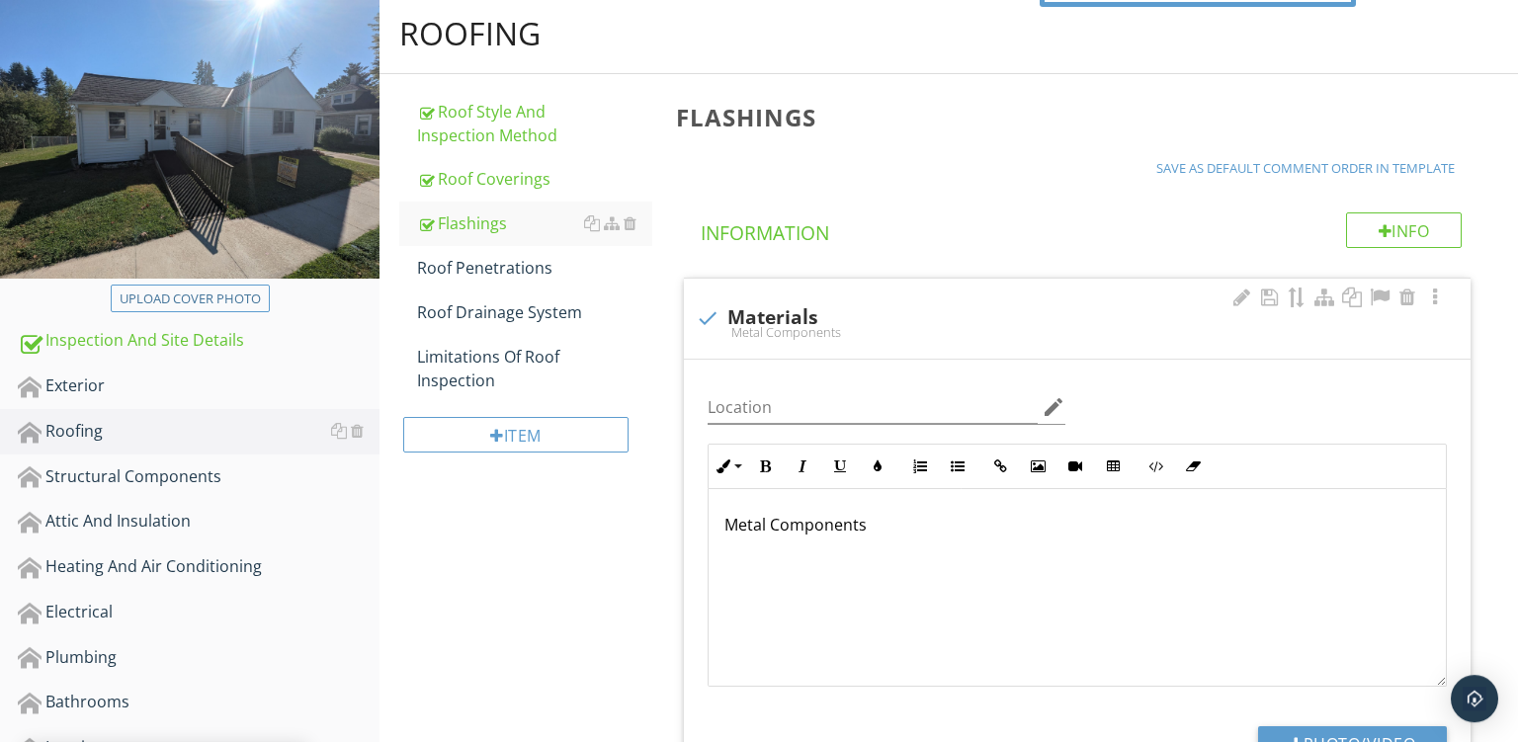
click at [734, 526] on p "Metal Components" at bounding box center [1078, 525] width 706 height 24
click at [728, 525] on p "Metal Components" at bounding box center [1078, 525] width 706 height 24
click at [944, 525] on p "Open Valleys - Metal Components" at bounding box center [1078, 525] width 706 height 24
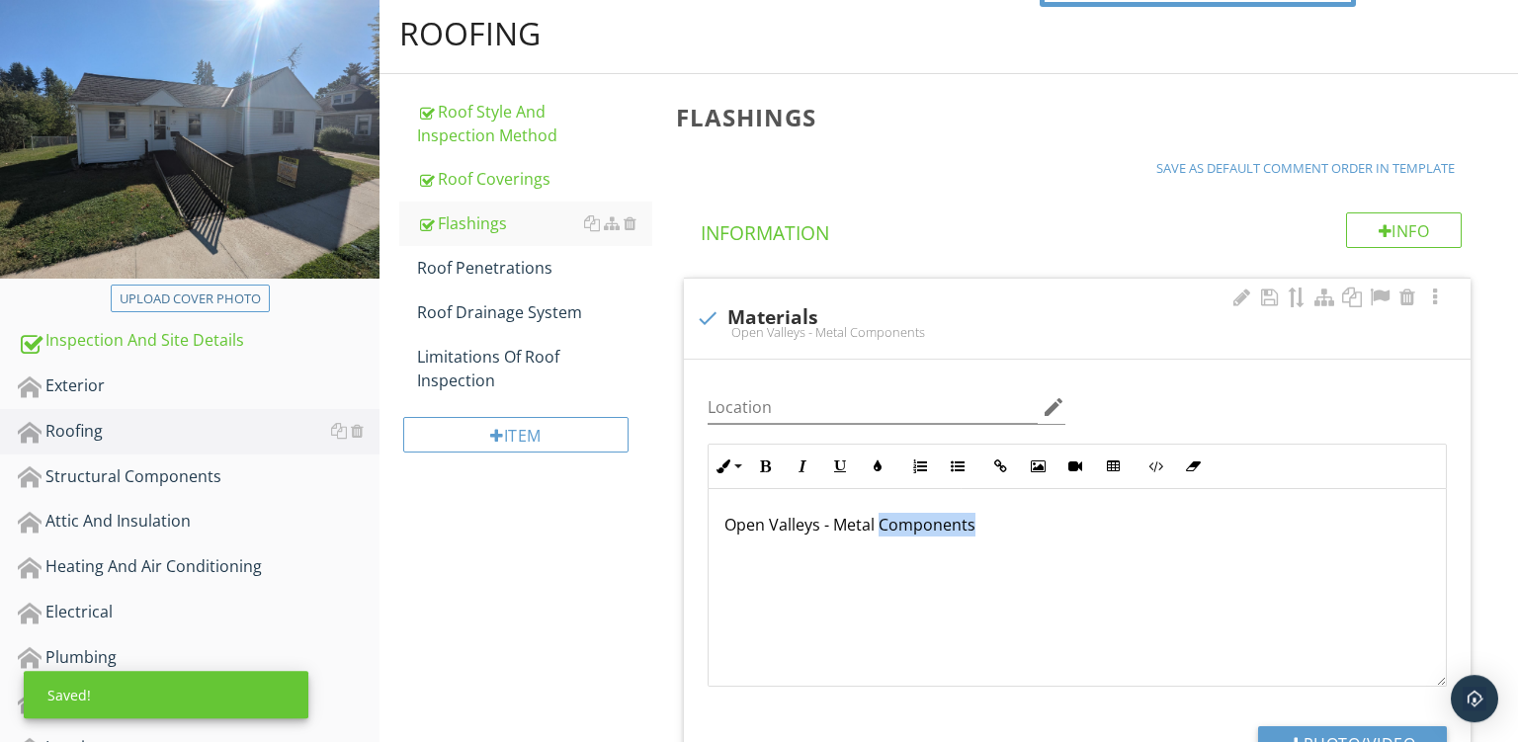
click at [944, 525] on p "Open Valleys - Metal Components" at bounding box center [1078, 525] width 706 height 24
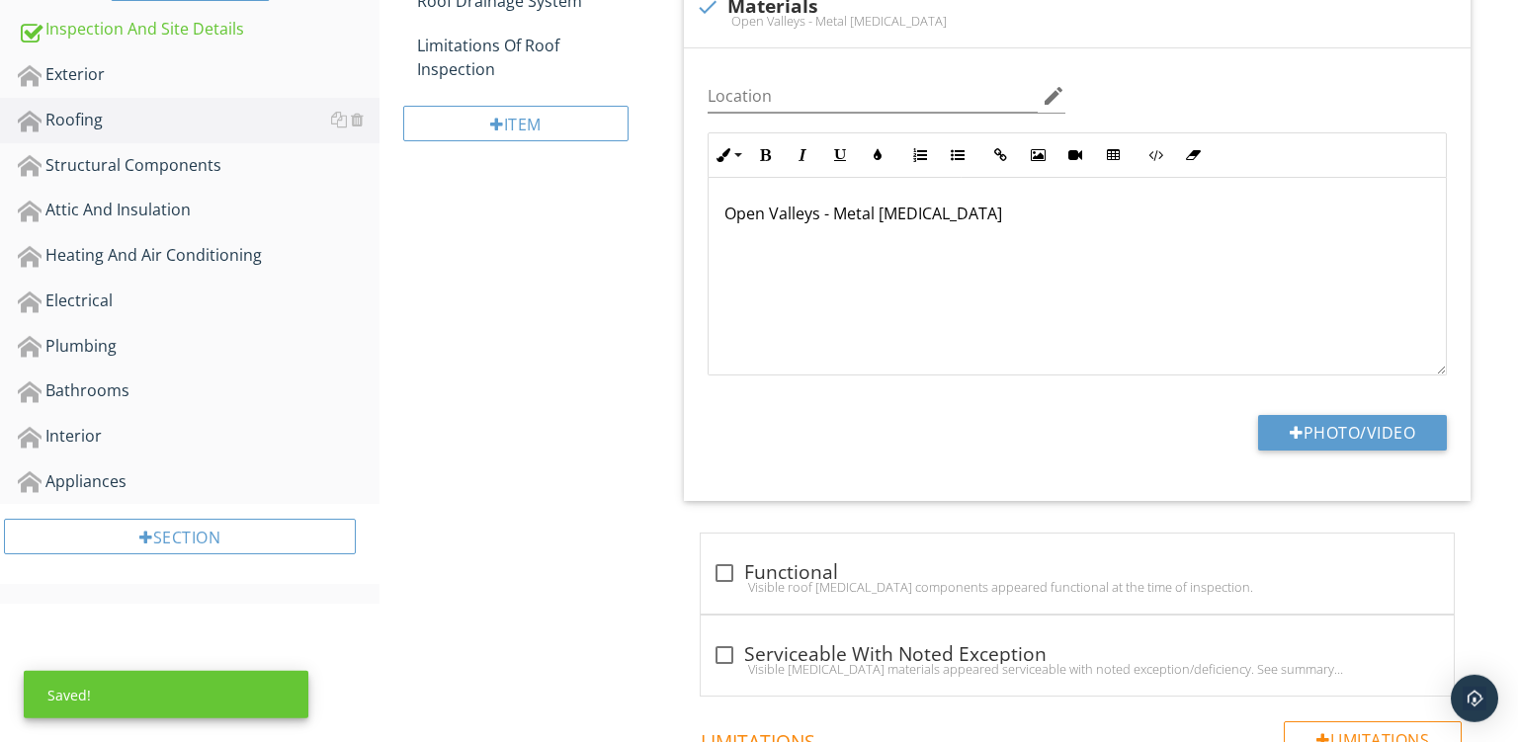
scroll to position [744, 0]
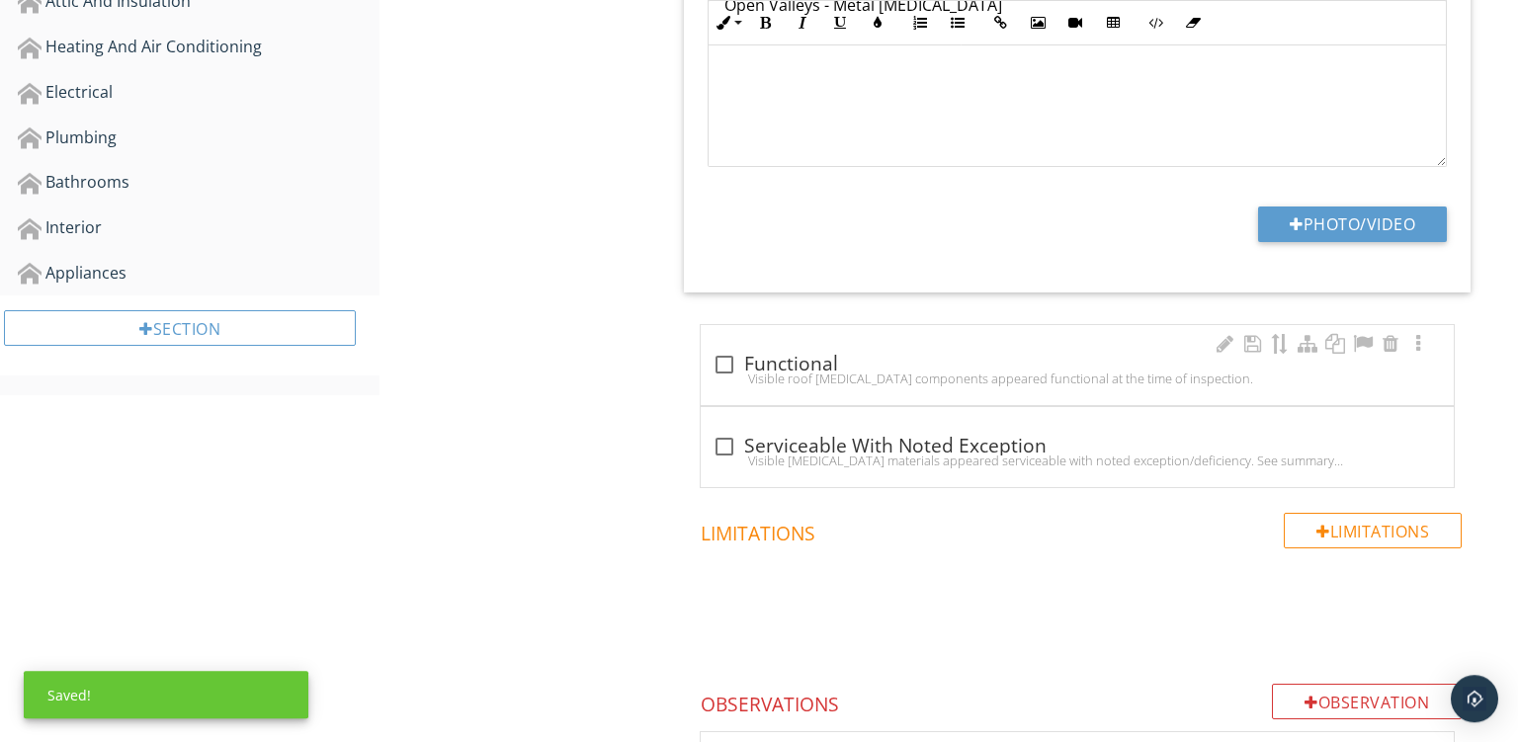
click at [957, 379] on div "Visible roof flashing components appeared functional at the time of inspection." at bounding box center [1078, 379] width 730 height 16
checkbox input "true"
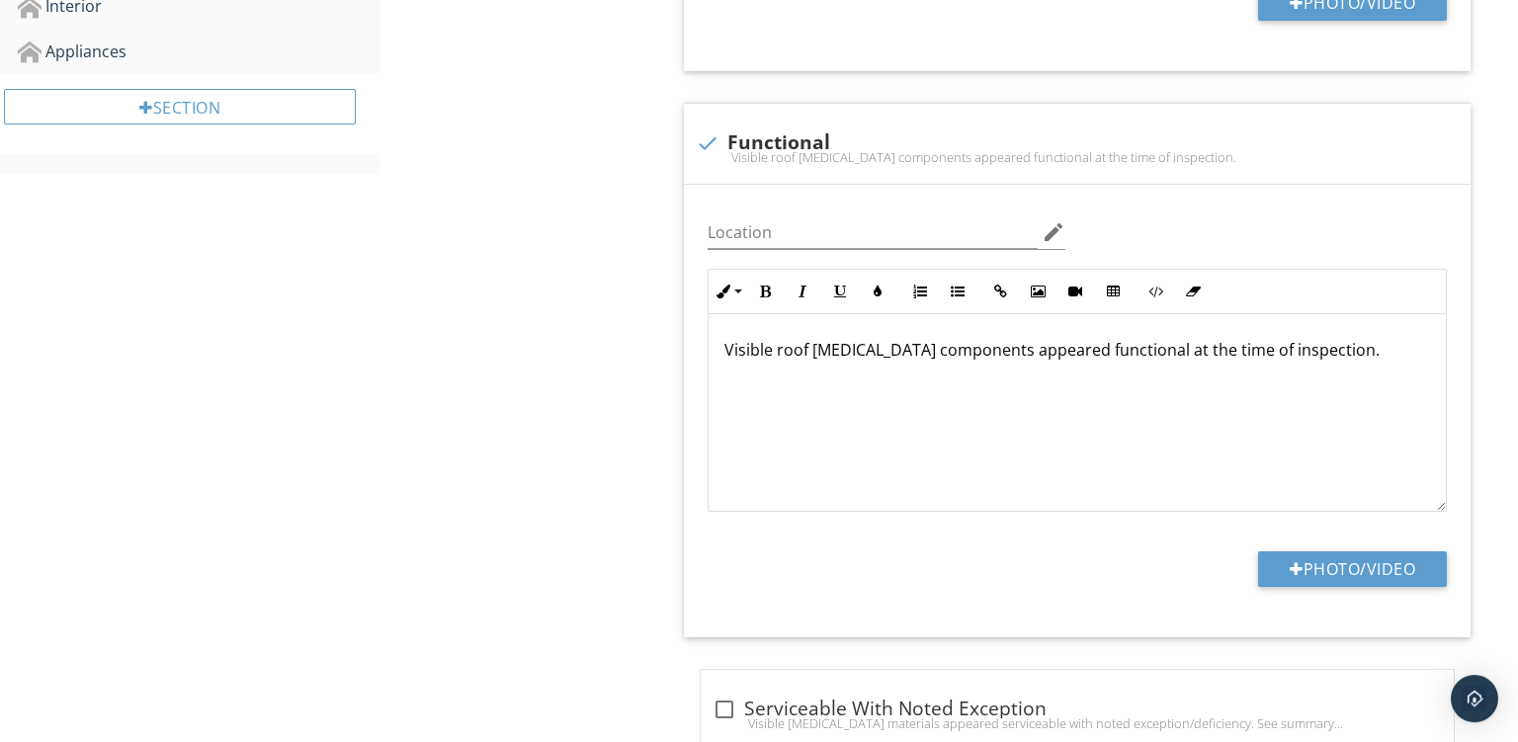
scroll to position [184, 0]
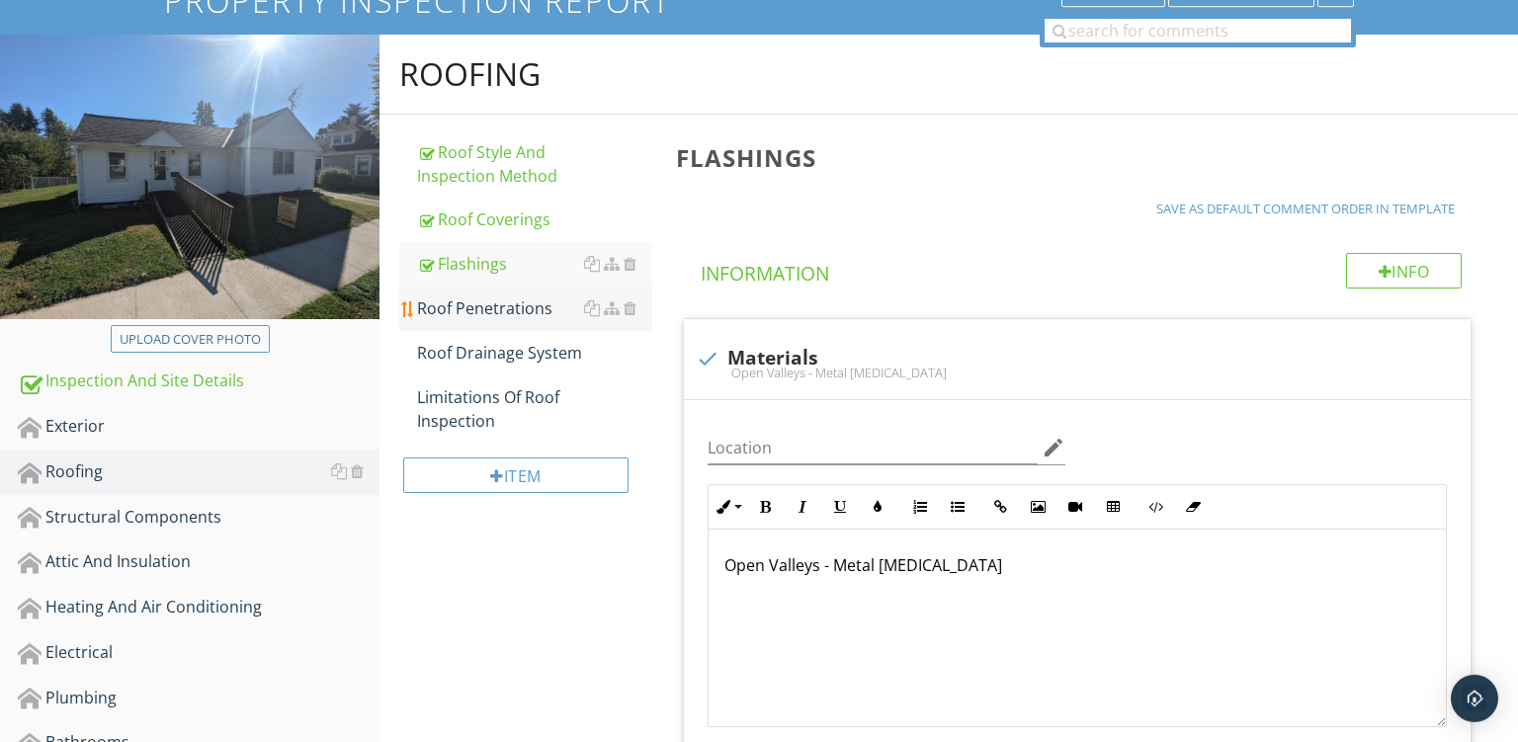
click at [499, 288] on link "Roof Penetrations" at bounding box center [534, 308] width 235 height 43
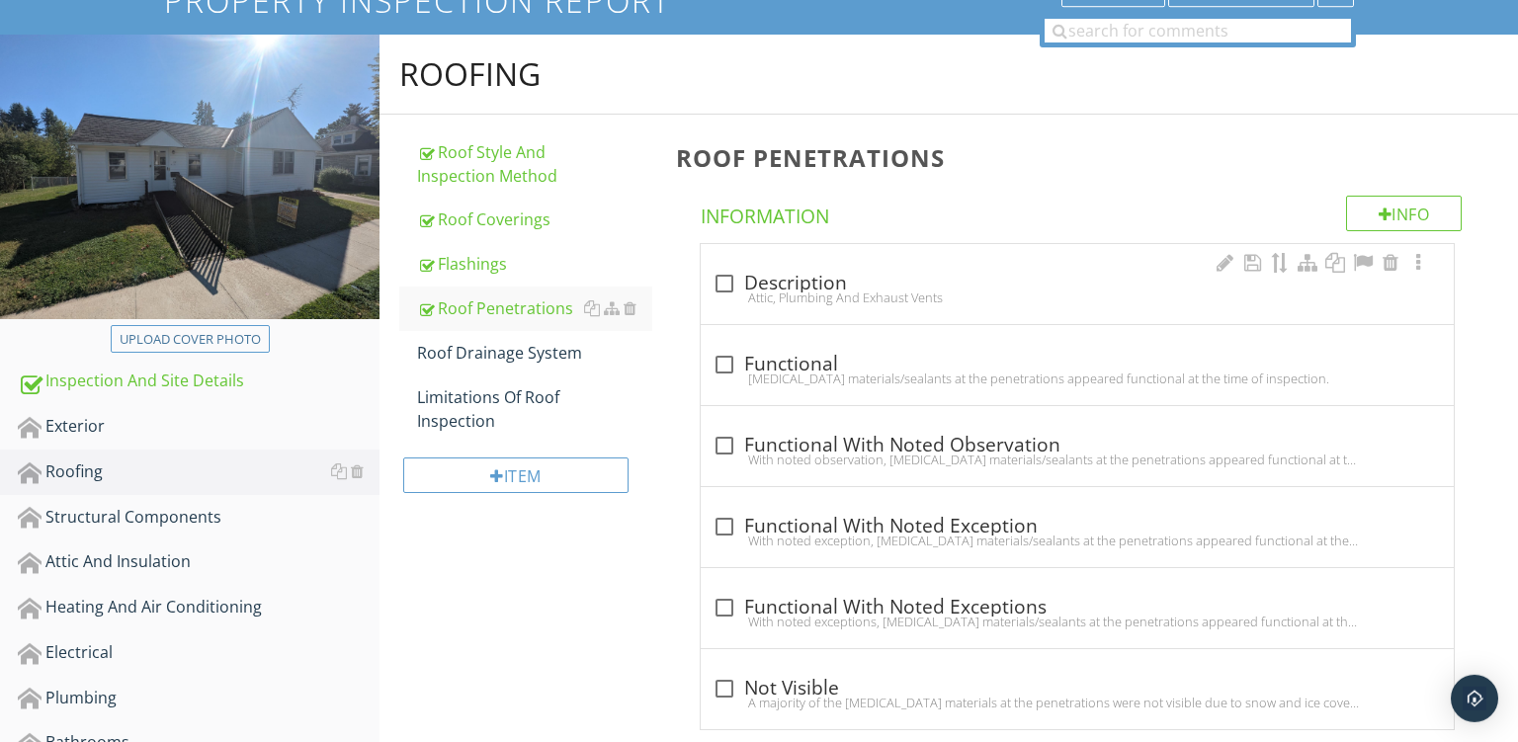
click at [864, 291] on div "Attic, Plumbing And Exhaust Vents" at bounding box center [1078, 298] width 730 height 16
checkbox input "true"
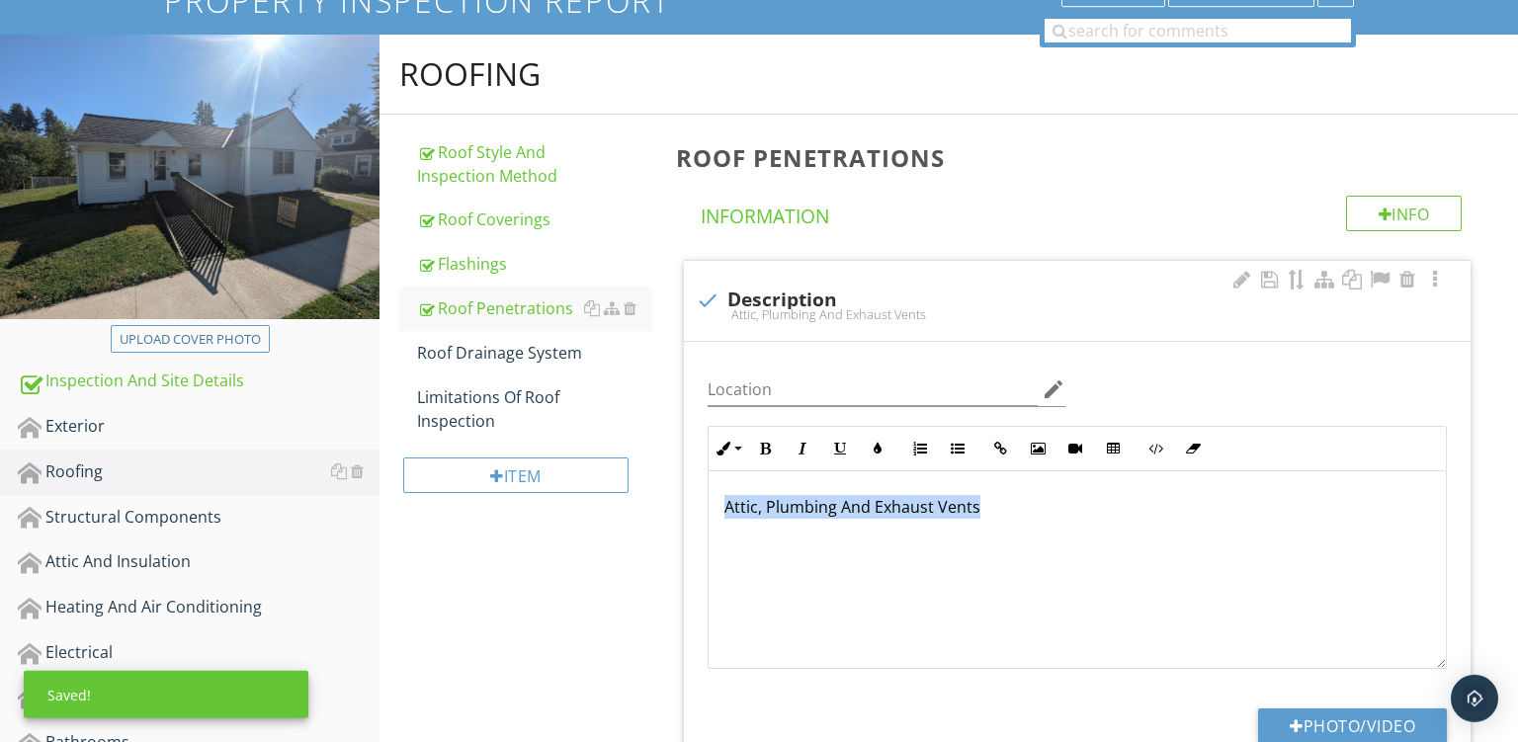
drag, startPoint x: 976, startPoint y: 501, endPoint x: 22, endPoint y: 271, distance: 981.4
click at [709, 472] on div "Attic, Plumbing And Exhaust Vents" at bounding box center [1077, 571] width 737 height 198
click at [908, 510] on p "Dish Mounts And Vent PEnetrations" at bounding box center [1078, 507] width 706 height 24
click at [1370, 529] on div "Dish Mounts And Vent Penetrations" at bounding box center [1077, 571] width 737 height 198
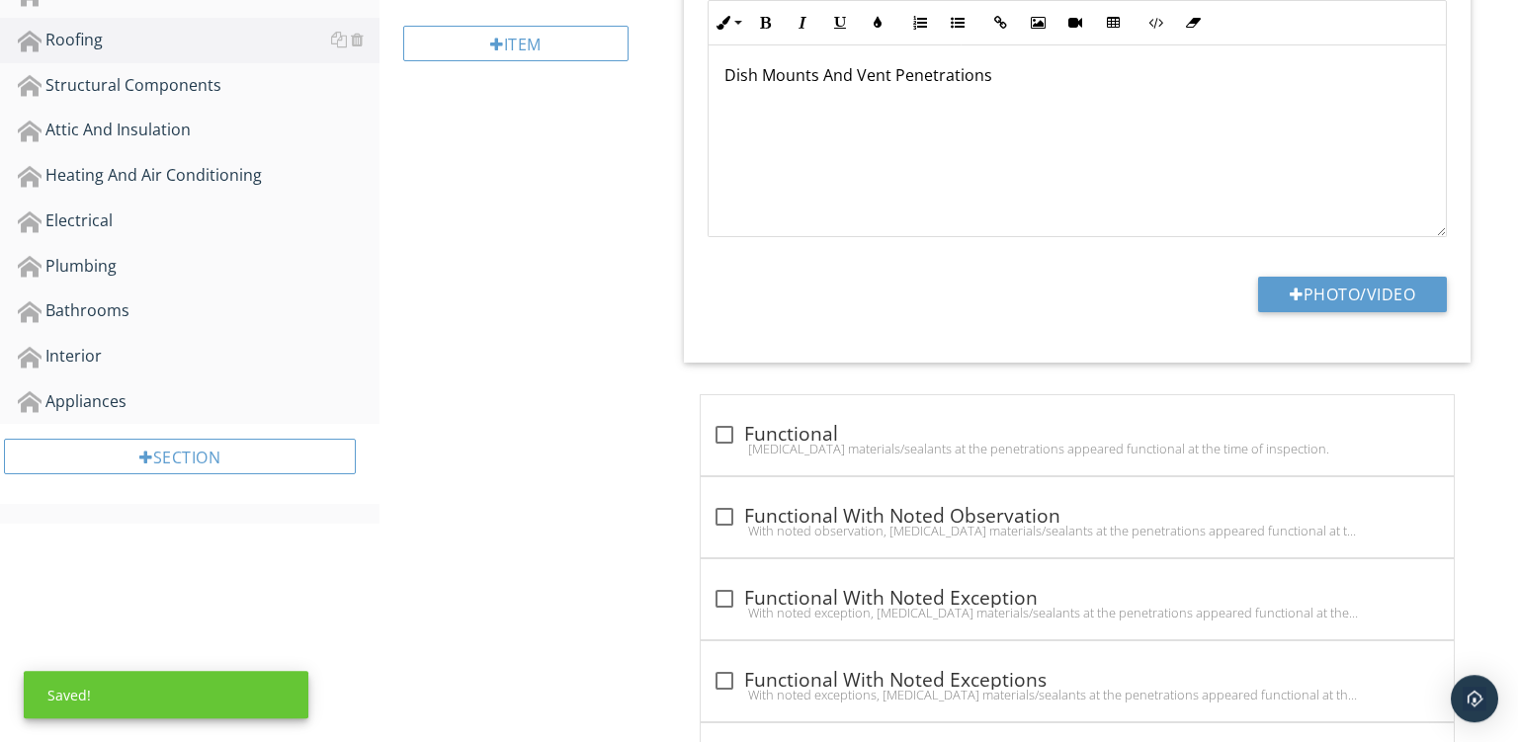
scroll to position [737, 0]
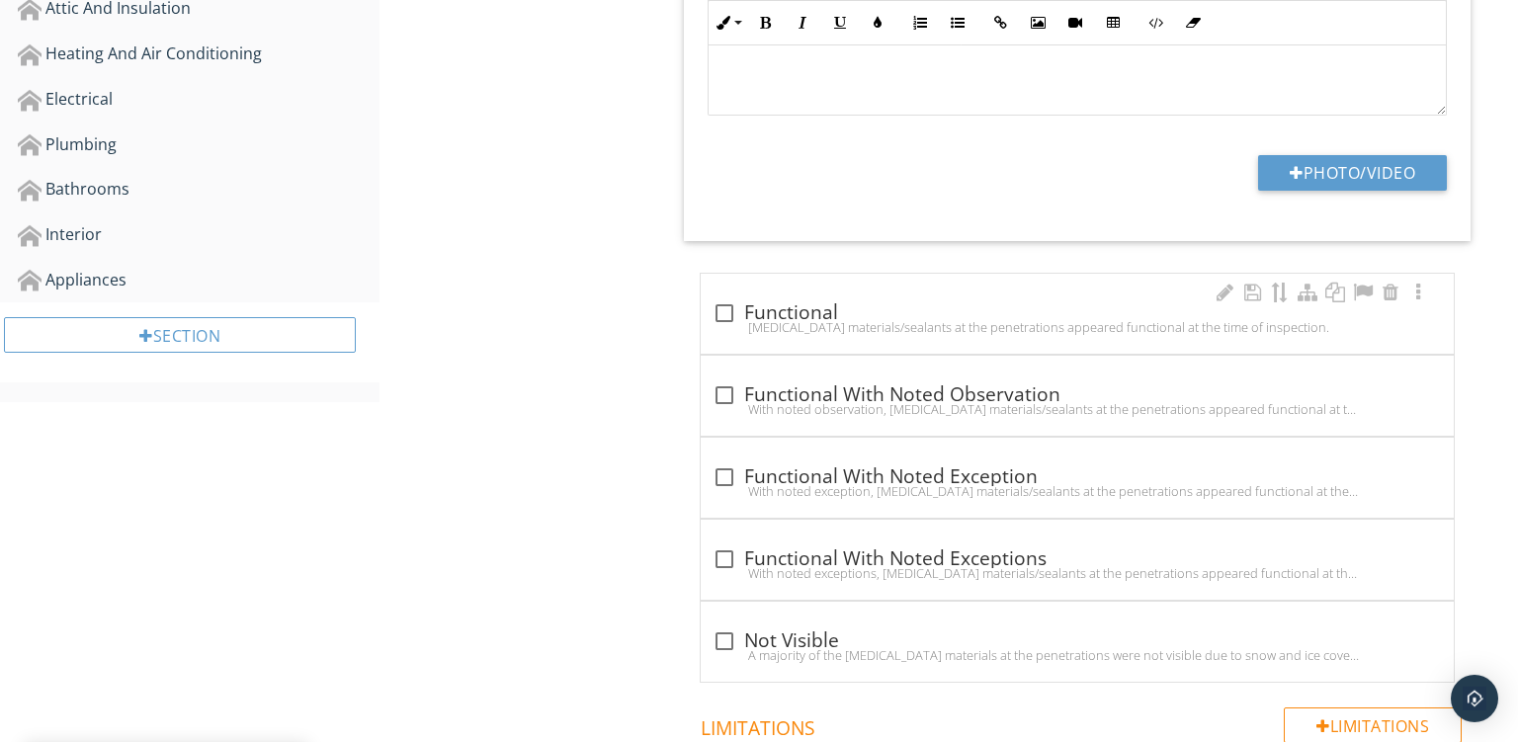
click at [920, 309] on div "check_box_outline_blank Functional" at bounding box center [1078, 314] width 730 height 24
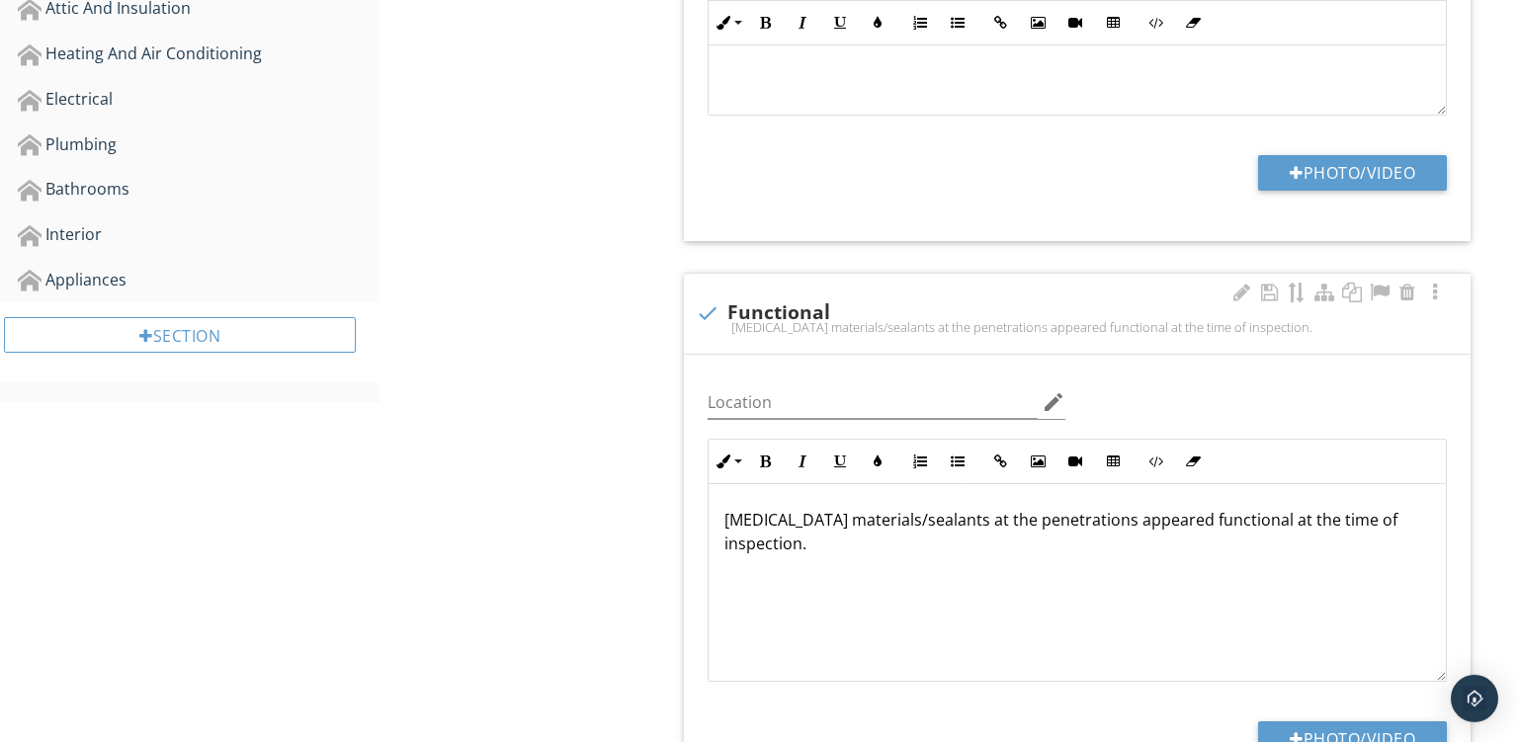
checkbox input "true"
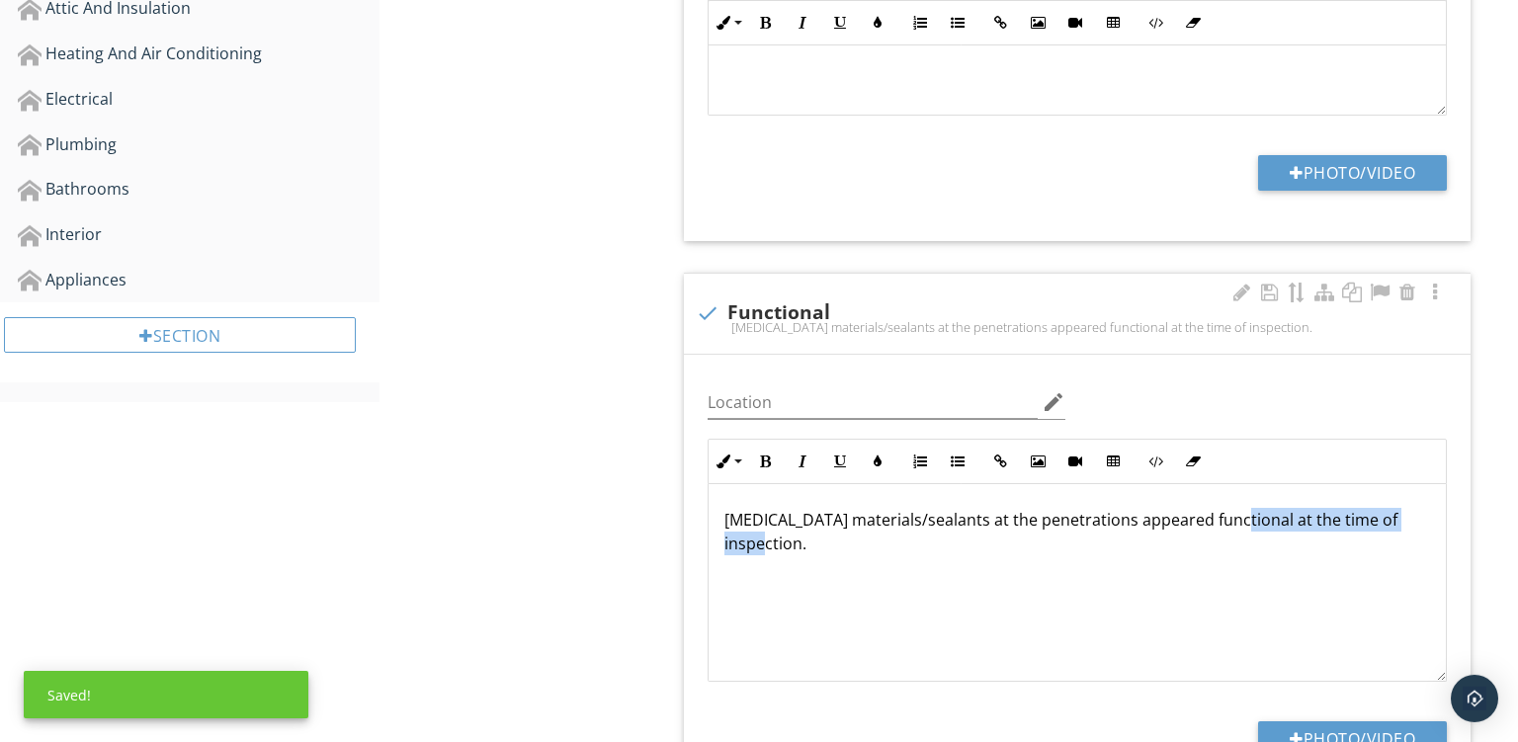
drag, startPoint x: 1224, startPoint y: 526, endPoint x: 1441, endPoint y: 615, distance: 235.0
click at [1441, 615] on div "Flashing materials/sealants at the penetrations appeared functional at the time…" at bounding box center [1077, 583] width 737 height 198
drag, startPoint x: 1161, startPoint y: 546, endPoint x: 1452, endPoint y: 639, distance: 306.1
click at [1446, 639] on div "Flashing materials/sealants at the penetrations appeared functional but compone…" at bounding box center [1077, 583] width 737 height 198
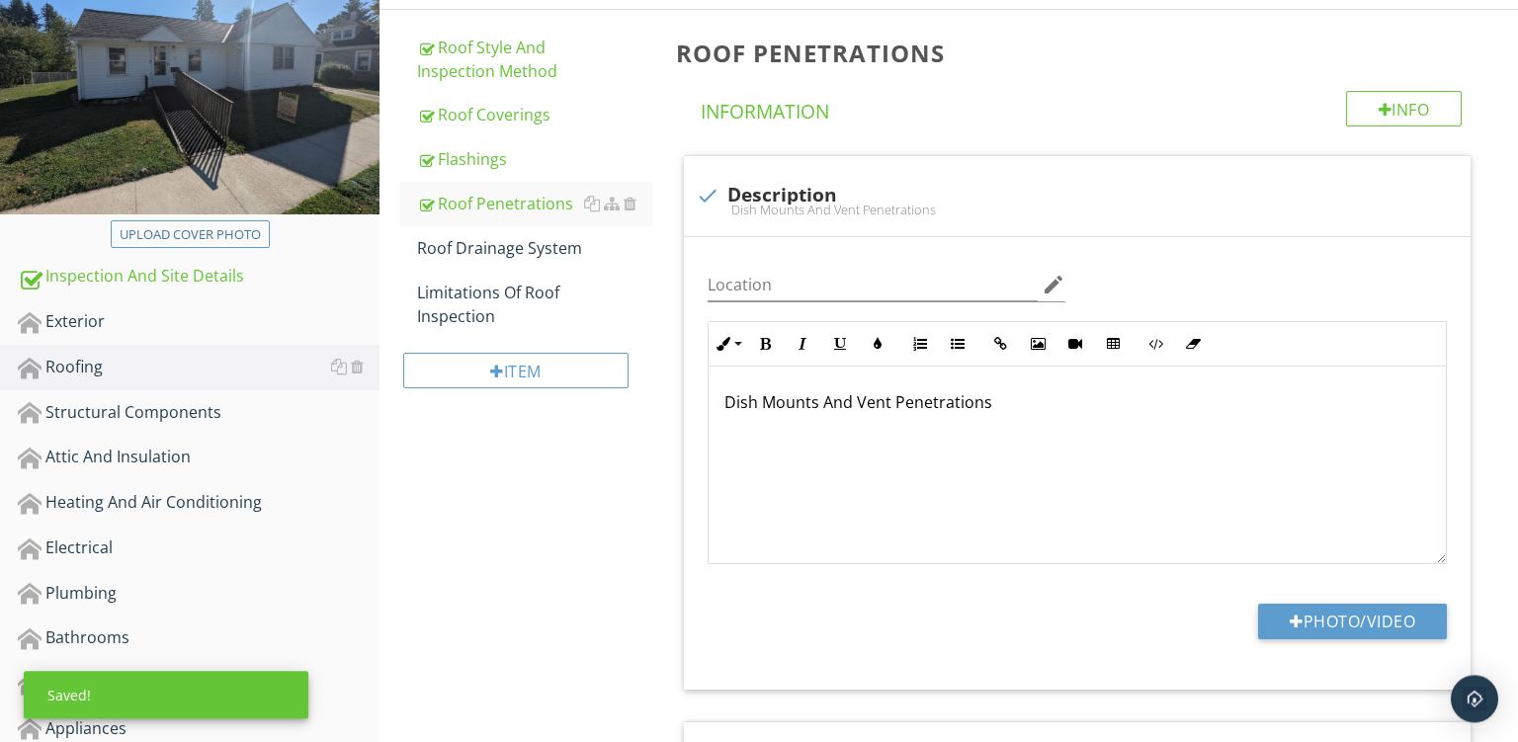
scroll to position [208, 0]
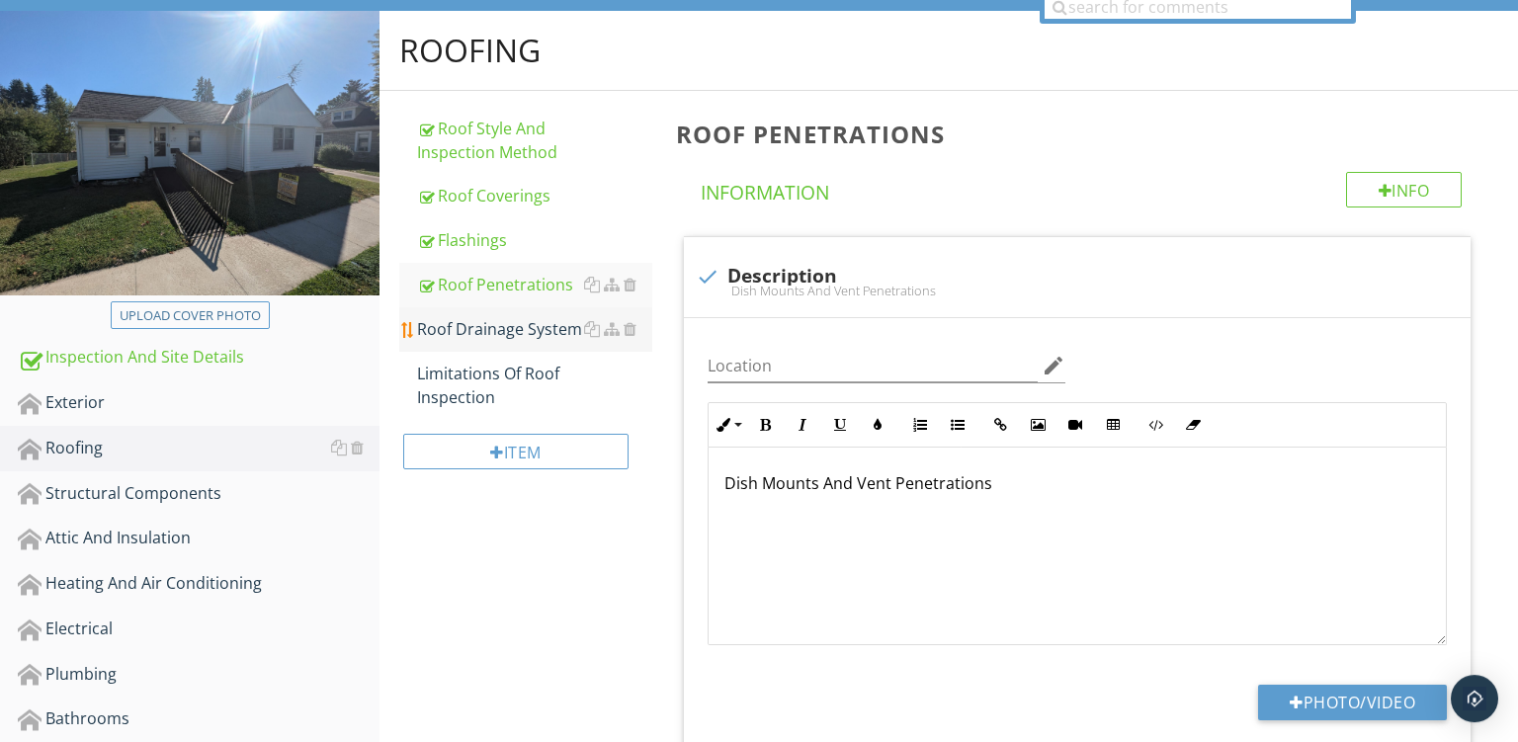
click at [489, 331] on div "Roof Drainage System" at bounding box center [534, 329] width 235 height 24
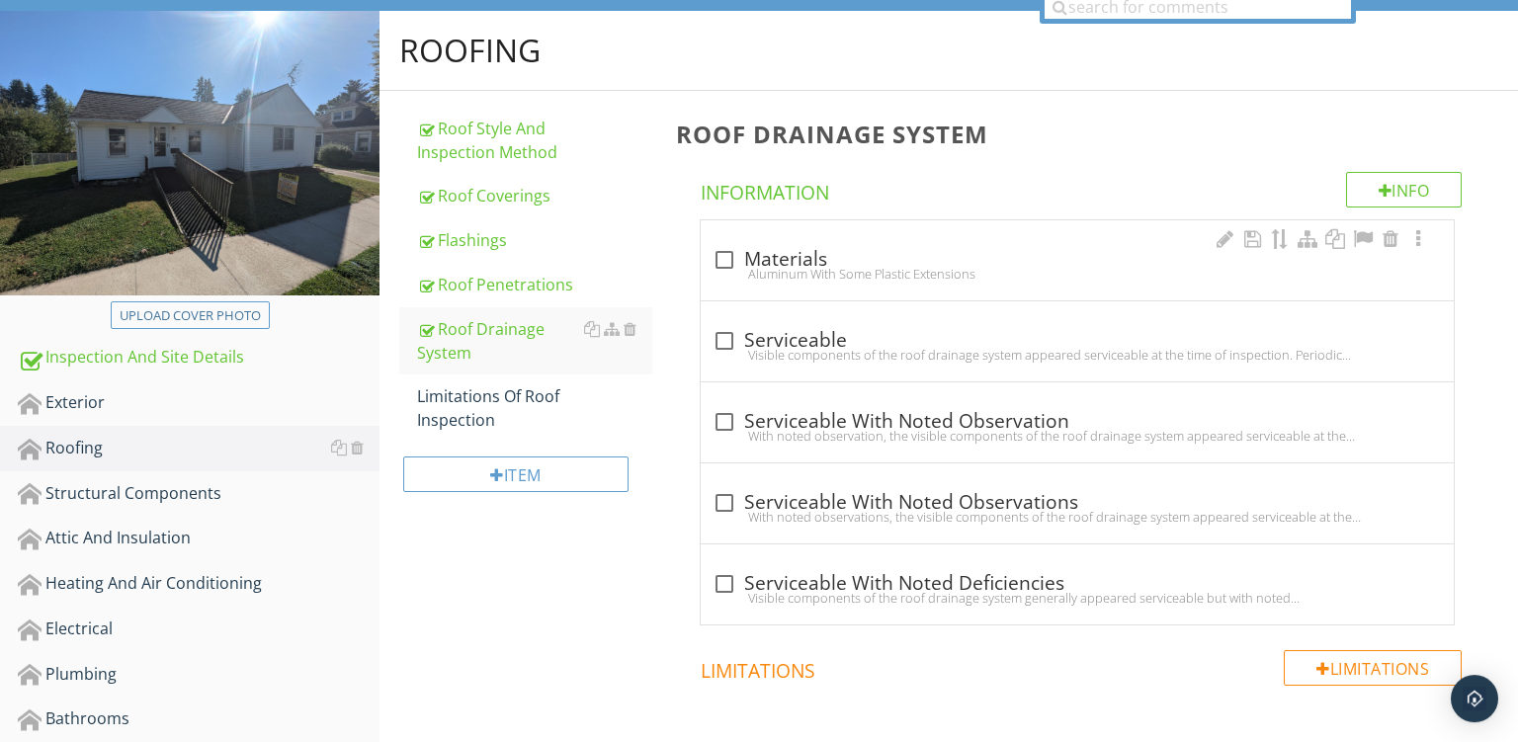
click at [892, 244] on div "check_box_outline_blank Materials" at bounding box center [1078, 258] width 730 height 28
checkbox input "true"
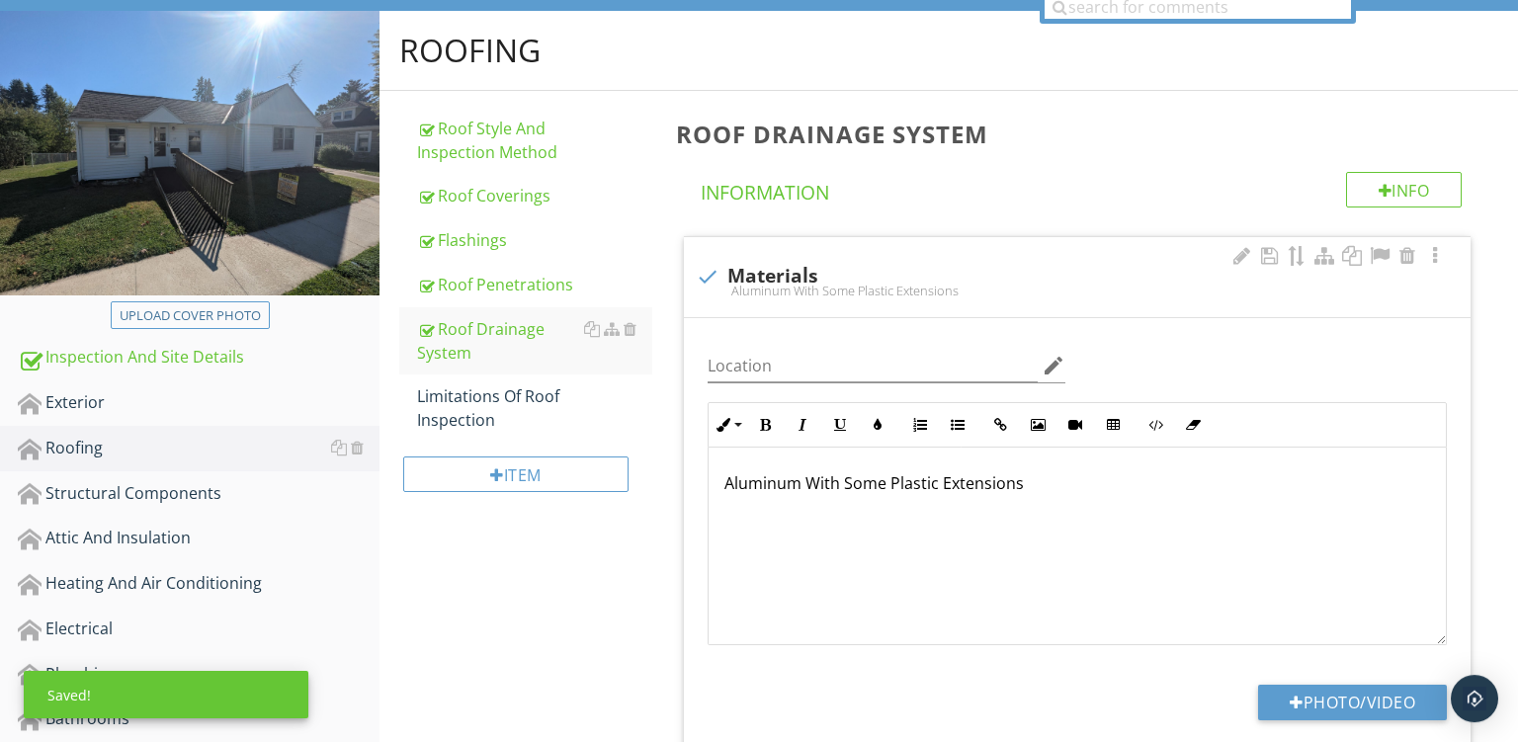
click at [889, 480] on p "Aluminum With Some Plastic Extensions" at bounding box center [1078, 484] width 706 height 24
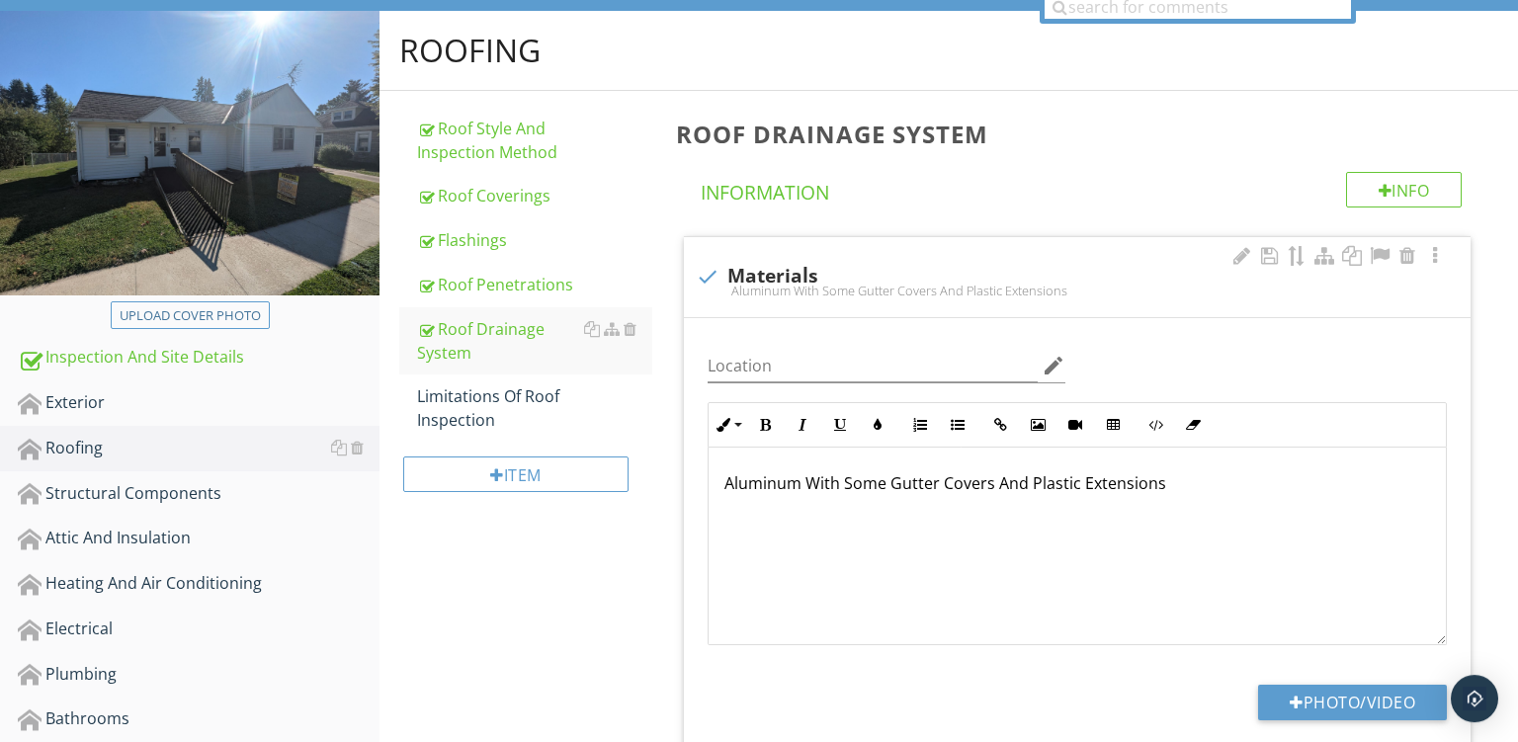
click at [743, 495] on p "Aluminum With Some Gutter Covers And Plastic Extensions" at bounding box center [1078, 484] width 706 height 24
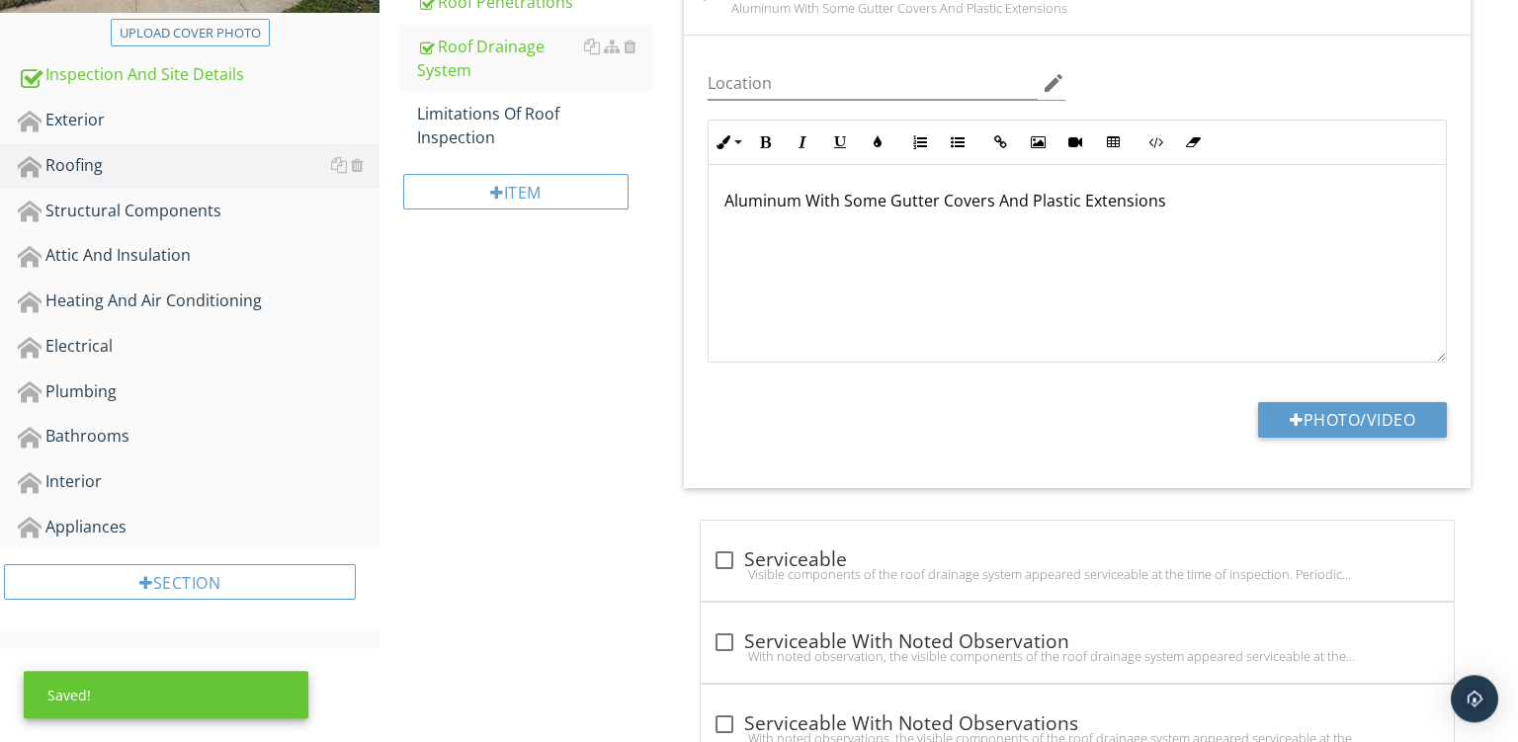
scroll to position [509, 0]
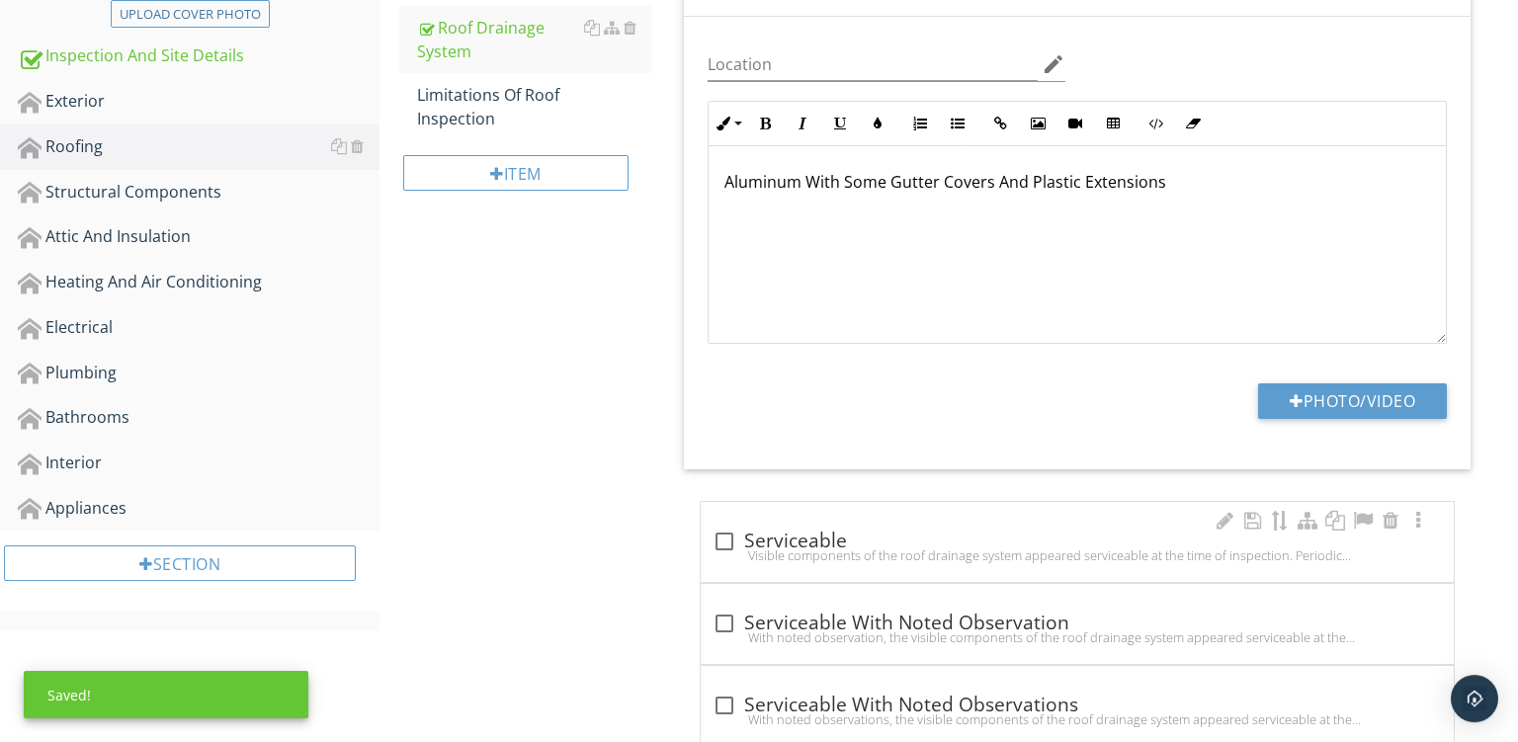
click at [923, 551] on div "Visible components of the roof drainage system appeared serviceable at the time…" at bounding box center [1078, 556] width 730 height 16
checkbox input "true"
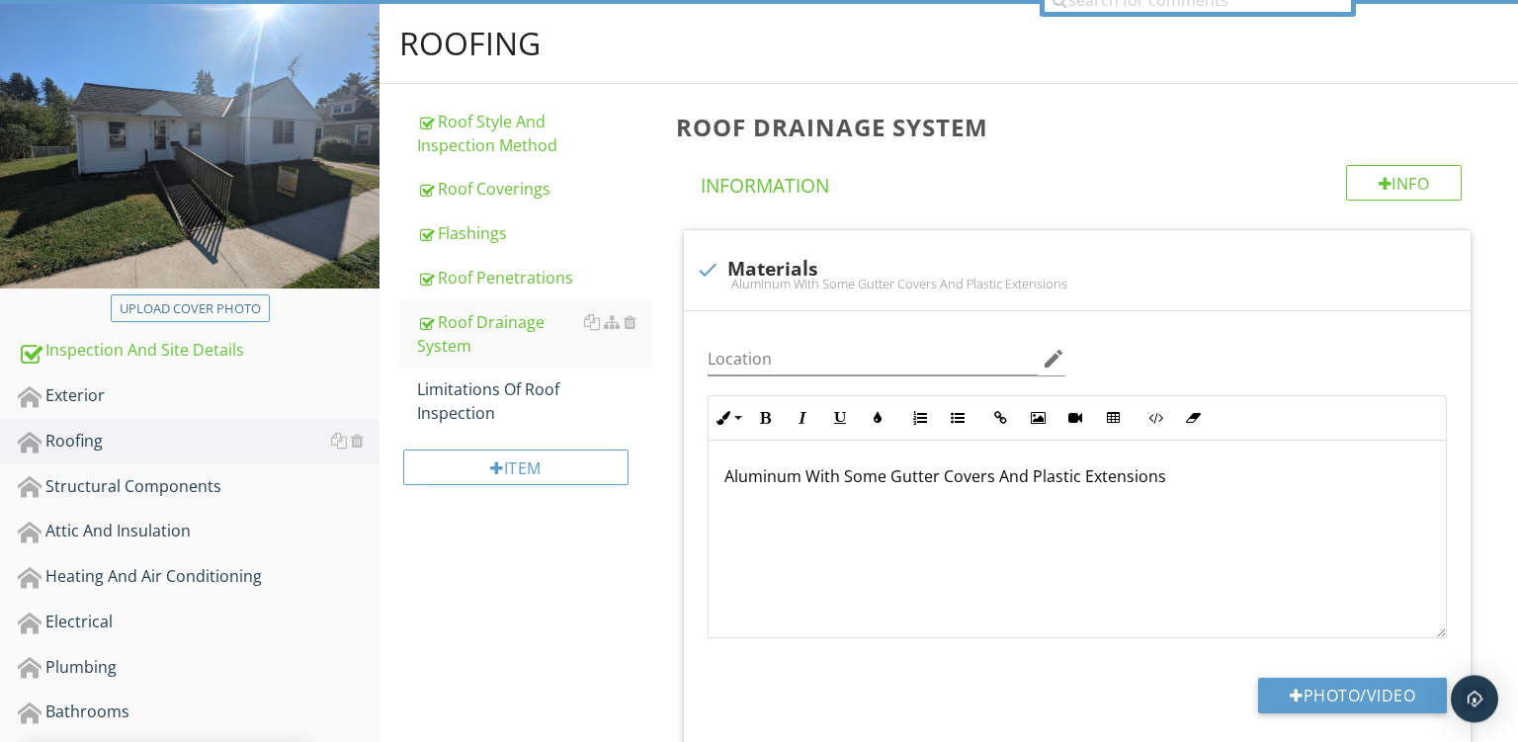
scroll to position [212, 0]
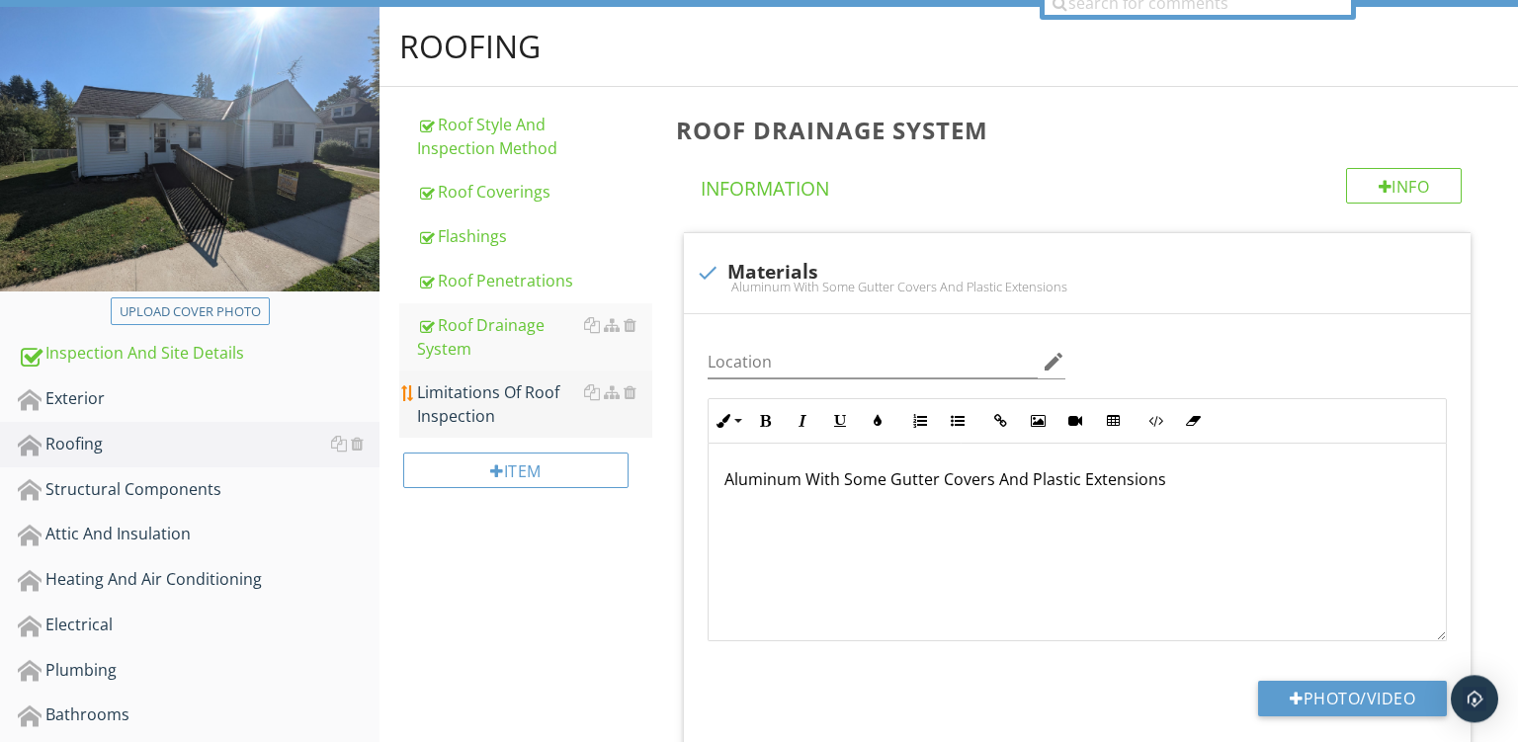
click at [489, 400] on div "Limitations Of Roof Inspection" at bounding box center [534, 404] width 235 height 47
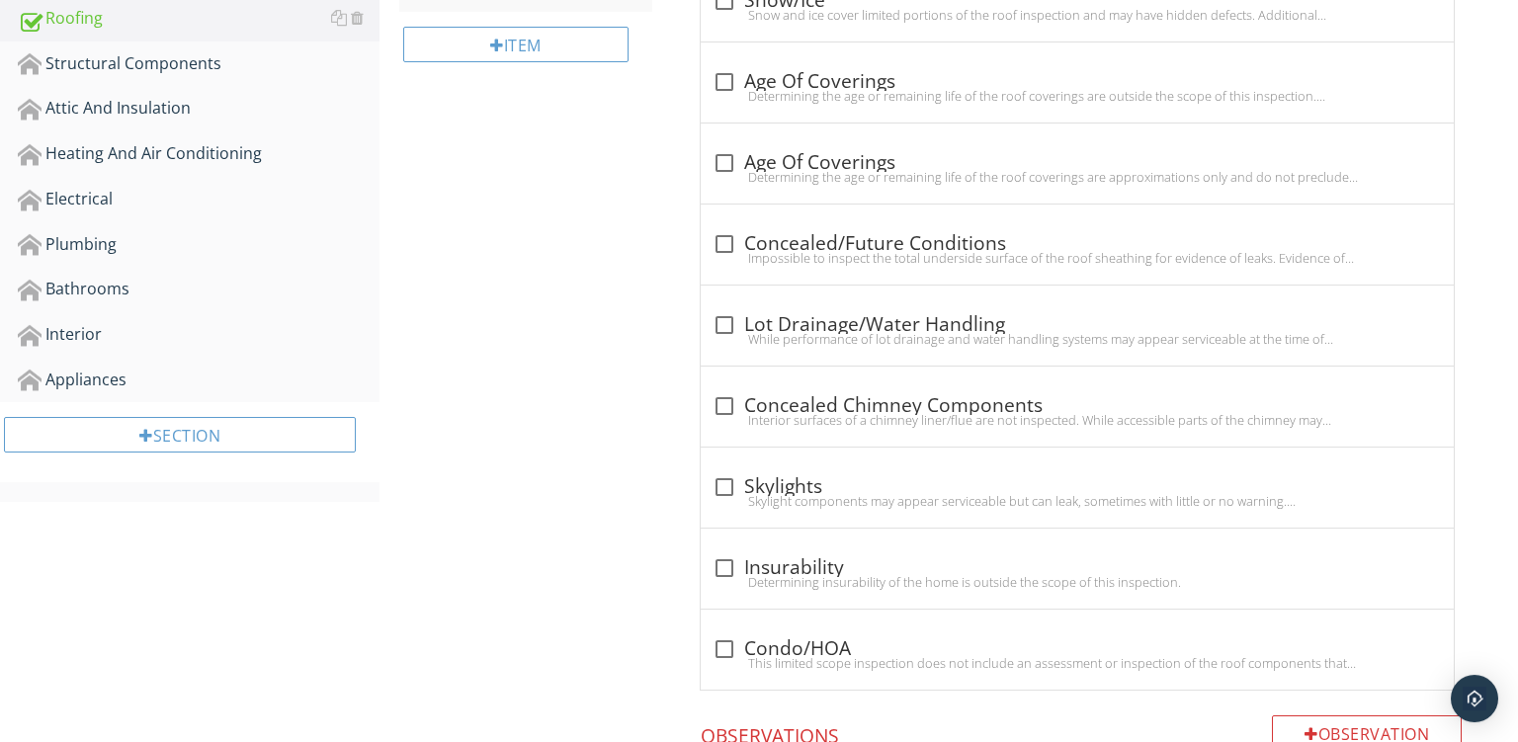
scroll to position [633, 0]
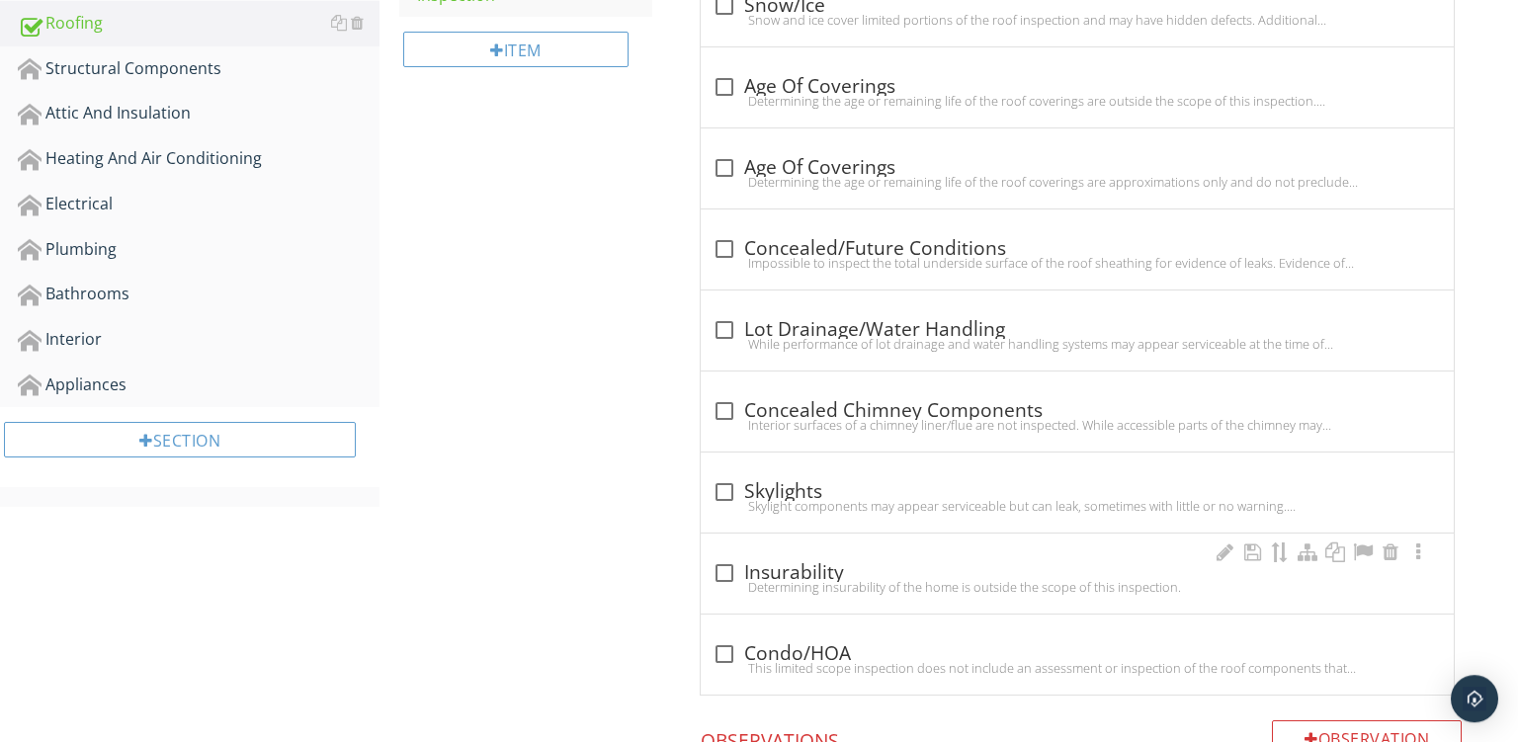
click at [813, 594] on div "check_box_outline_blank Insurability Determining insurability of the home is ou…" at bounding box center [1078, 579] width 730 height 43
checkbox input "true"
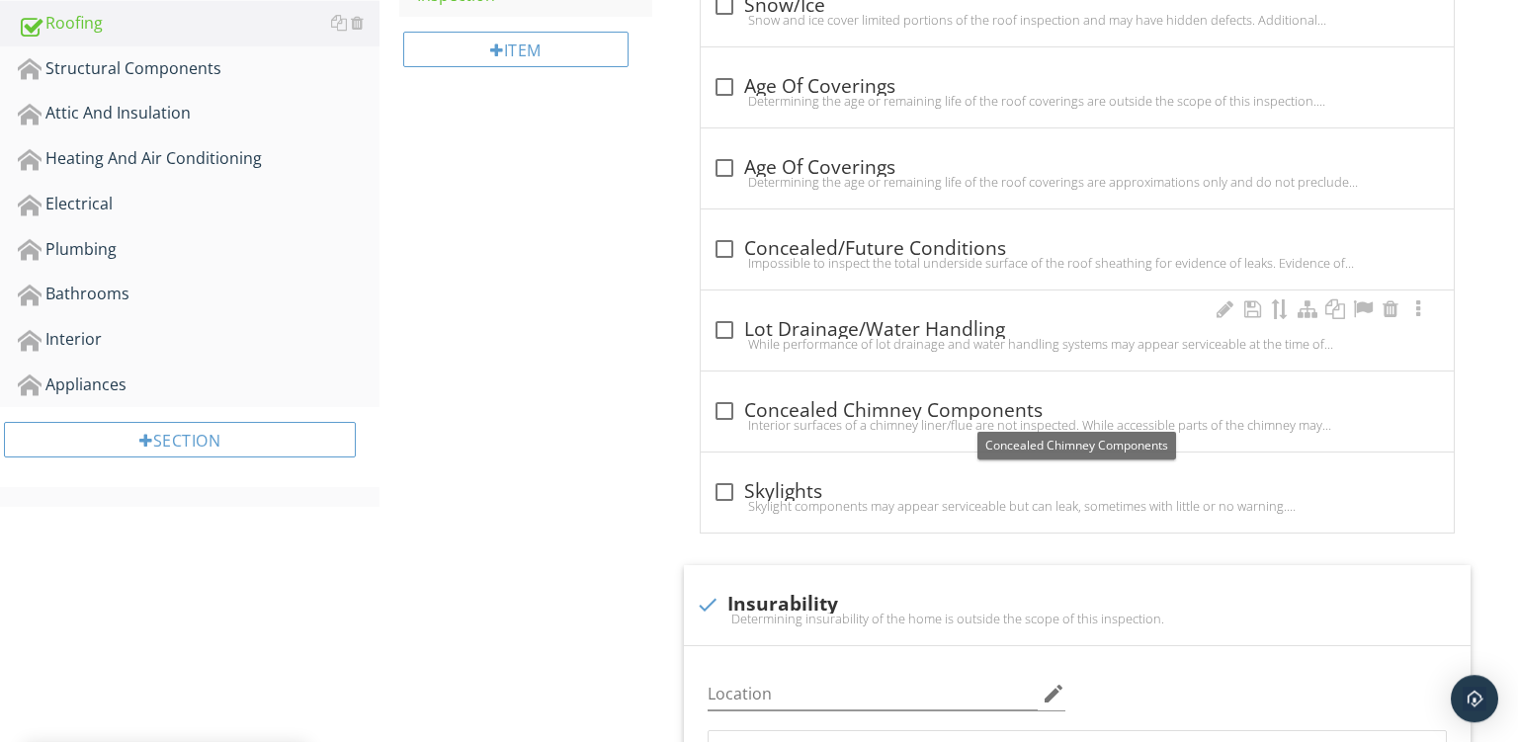
click at [864, 344] on div "While performance of lot drainage and water handling systems may appear service…" at bounding box center [1078, 344] width 730 height 16
checkbox input "true"
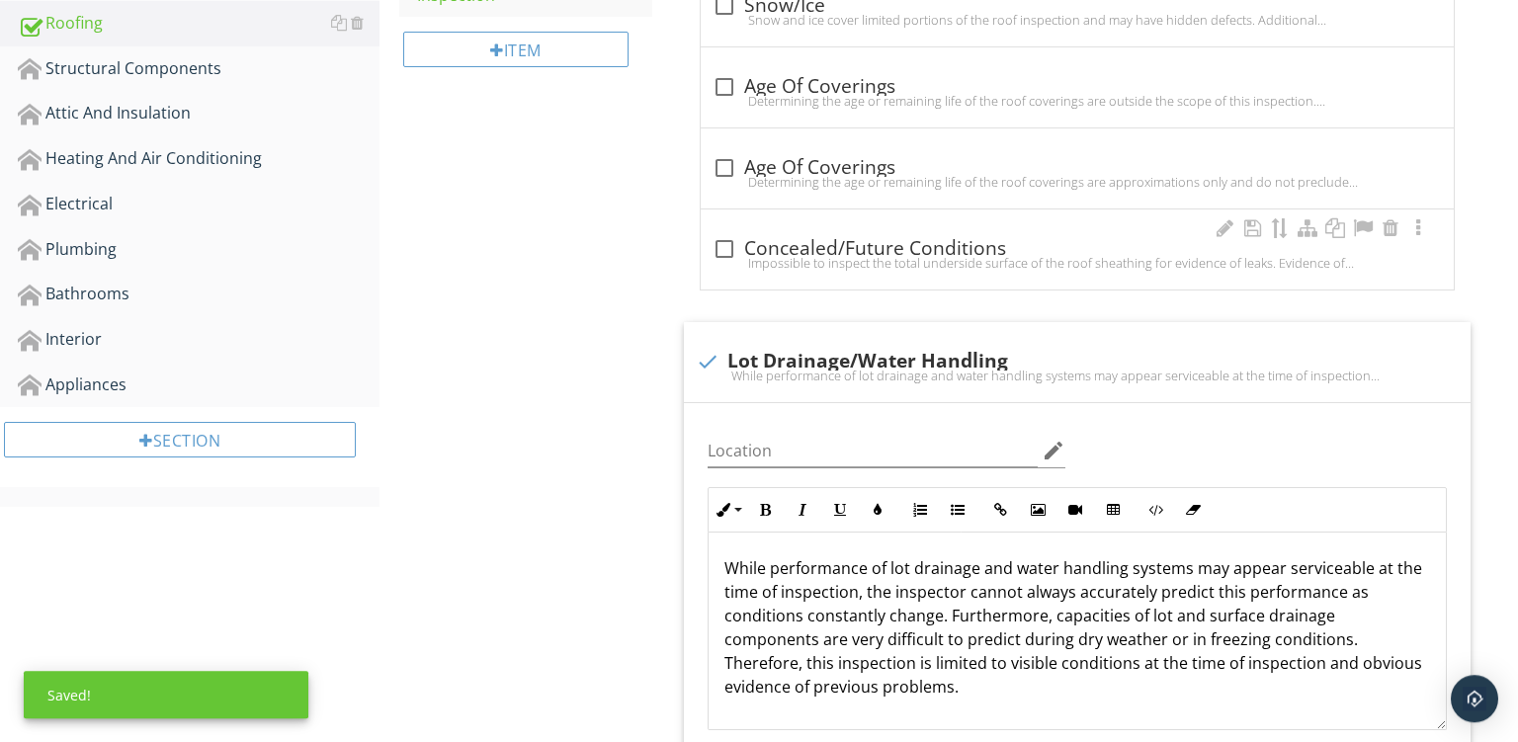
click at [905, 268] on div "Impossible to inspect the total underside surface of the roof sheathing for evi…" at bounding box center [1078, 263] width 730 height 16
checkbox input "true"
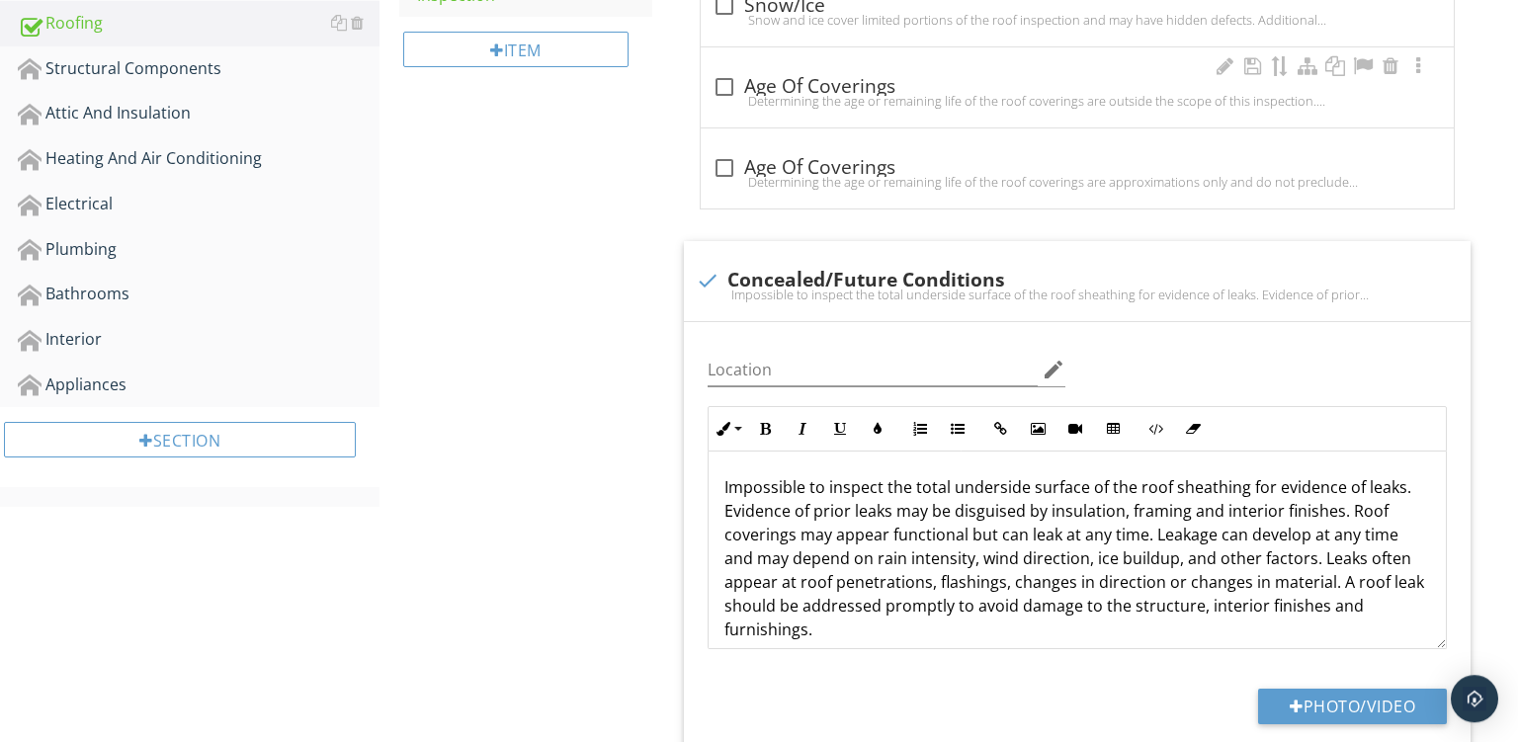
click at [963, 98] on div "Determining the age or remaining life of the roof coverings are outside the sco…" at bounding box center [1078, 101] width 730 height 16
checkbox input "true"
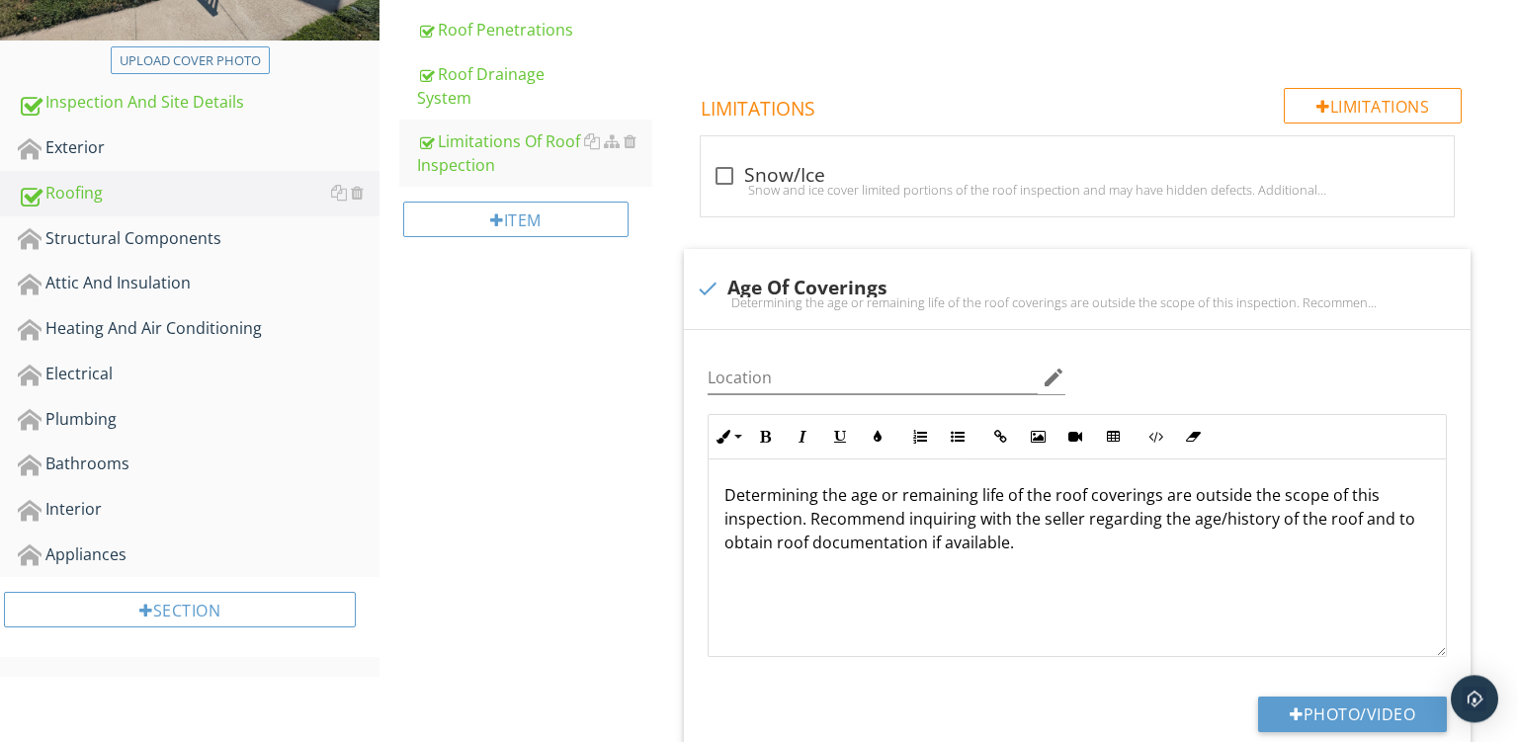
scroll to position [459, 0]
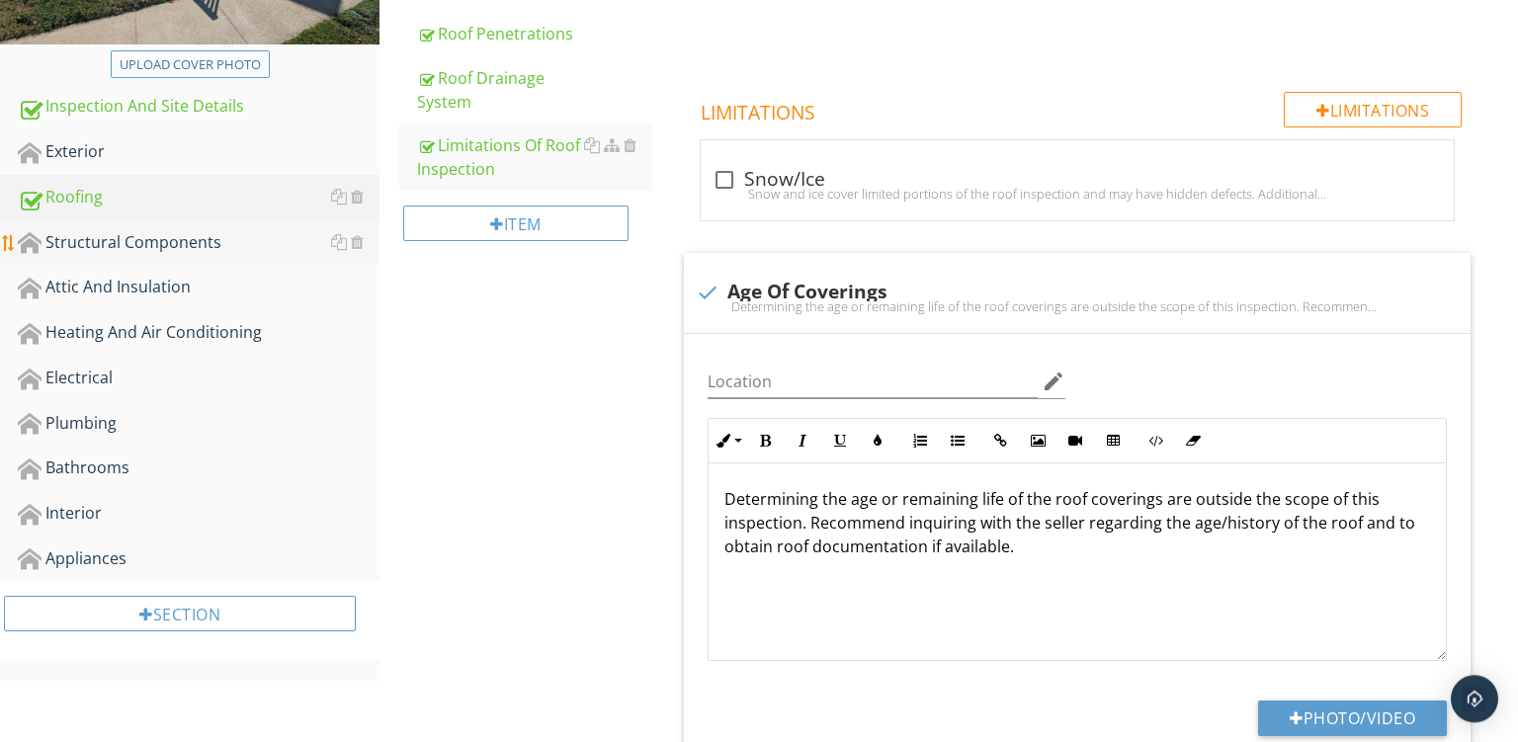
click at [115, 229] on link "Structural Components" at bounding box center [199, 242] width 362 height 45
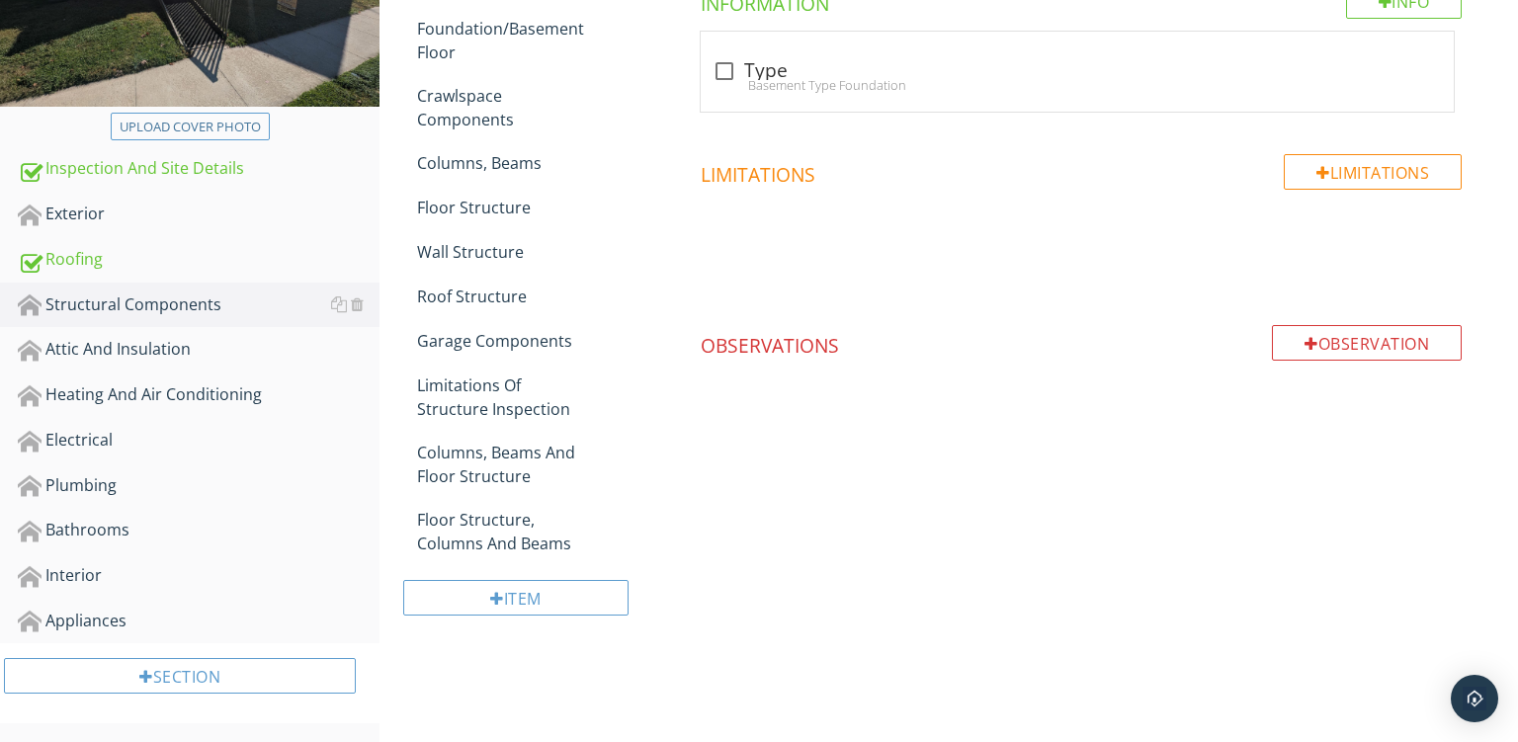
scroll to position [189, 0]
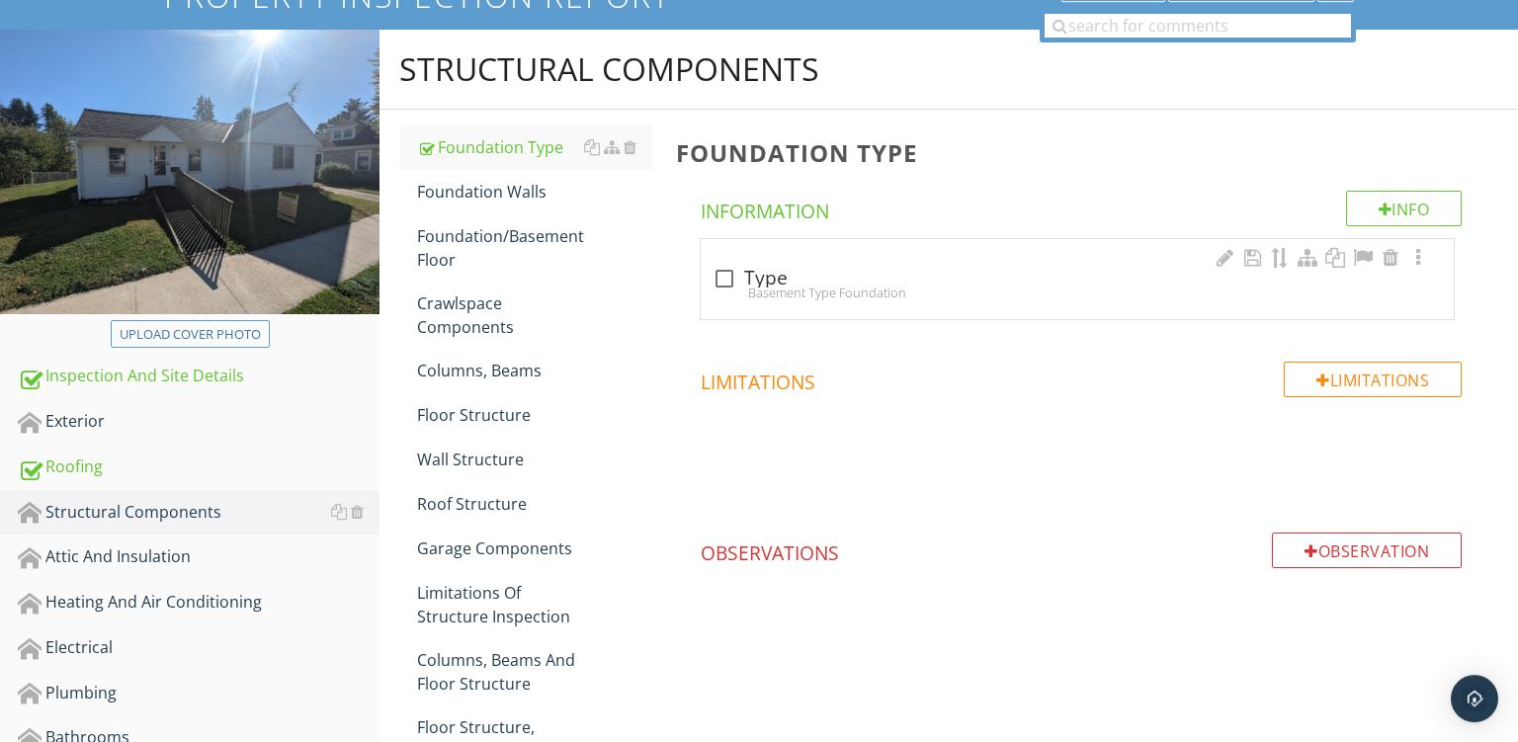
click at [860, 294] on div "Basement Type Foundation" at bounding box center [1078, 293] width 730 height 16
checkbox input "true"
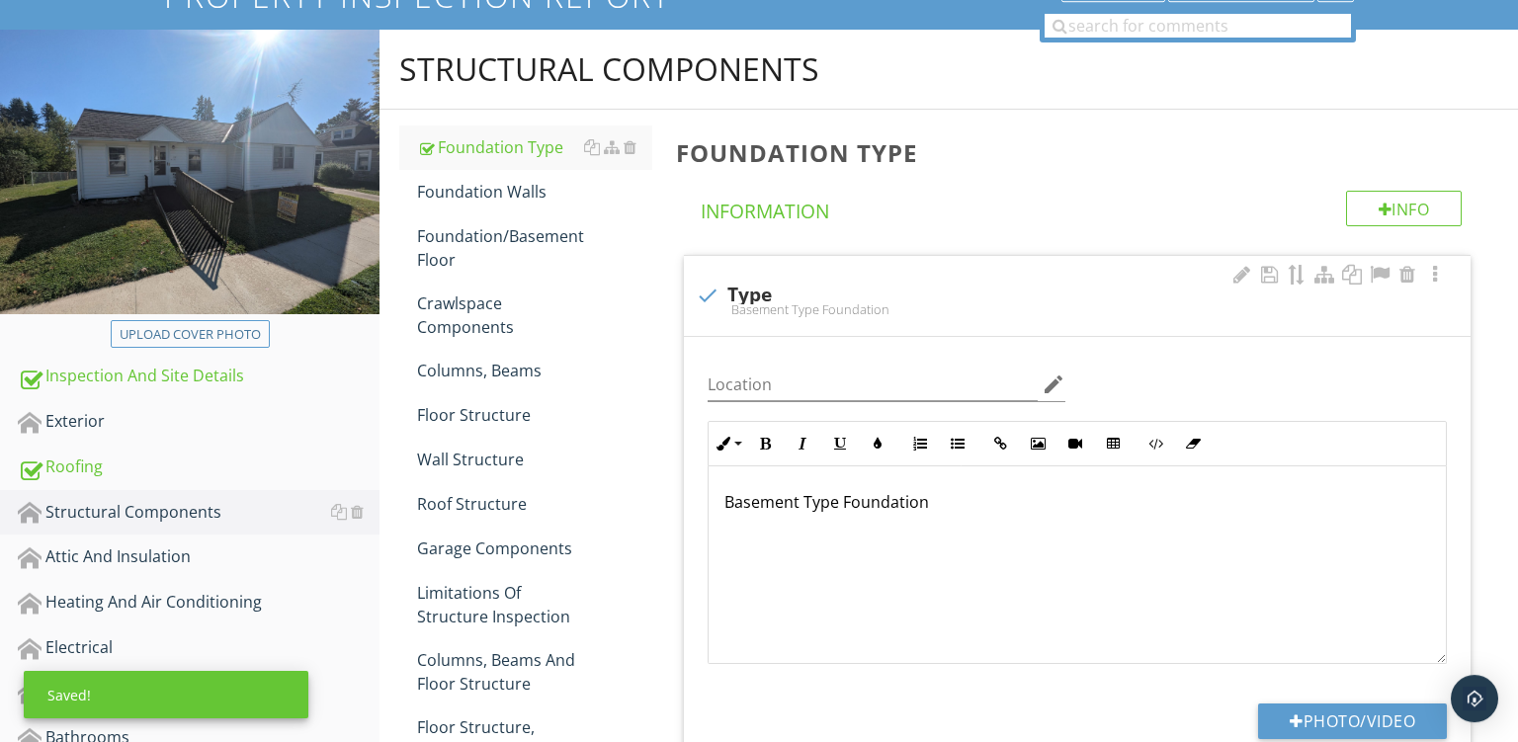
click at [919, 511] on p "Basement Type Foundation" at bounding box center [1078, 502] width 706 height 24
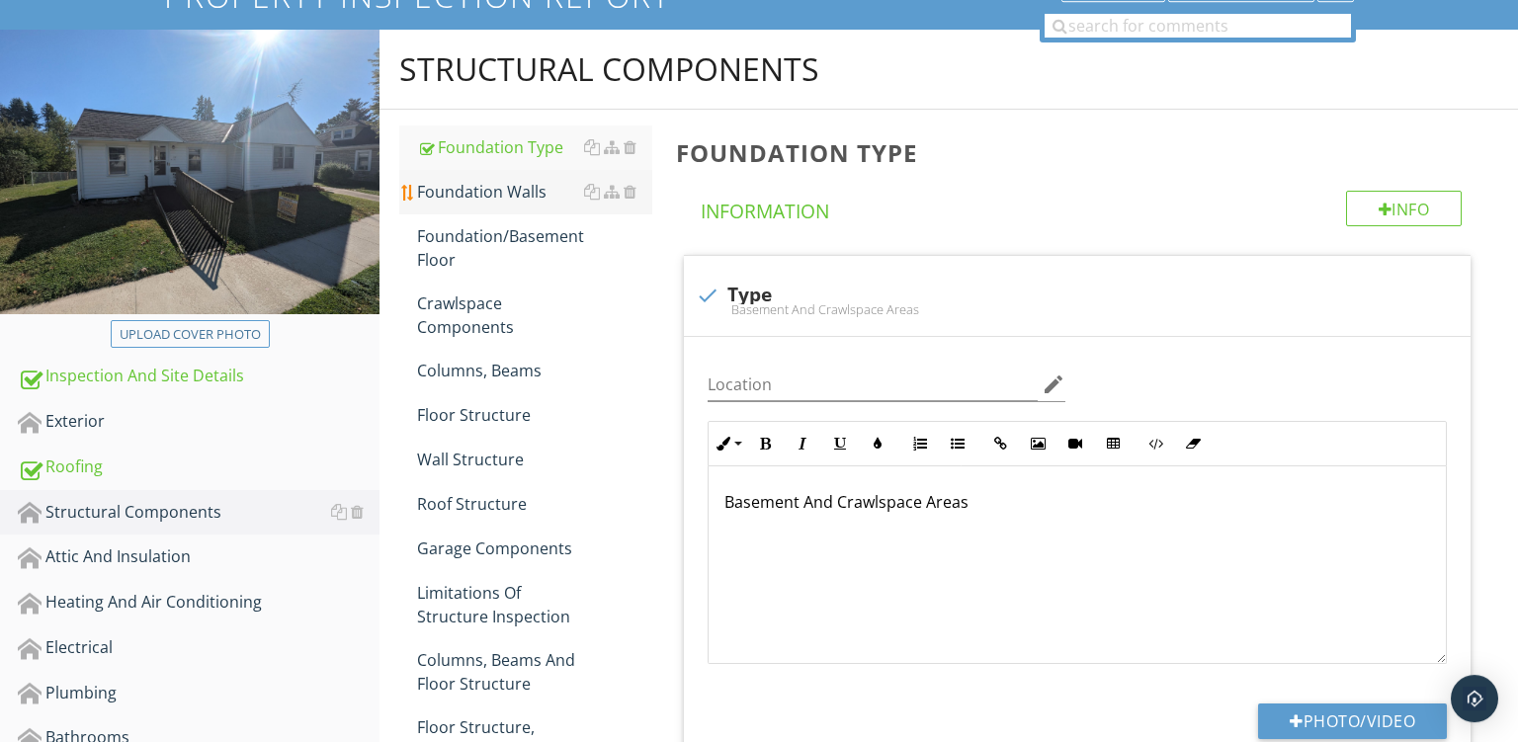
click at [473, 171] on link "Foundation Walls" at bounding box center [534, 191] width 235 height 43
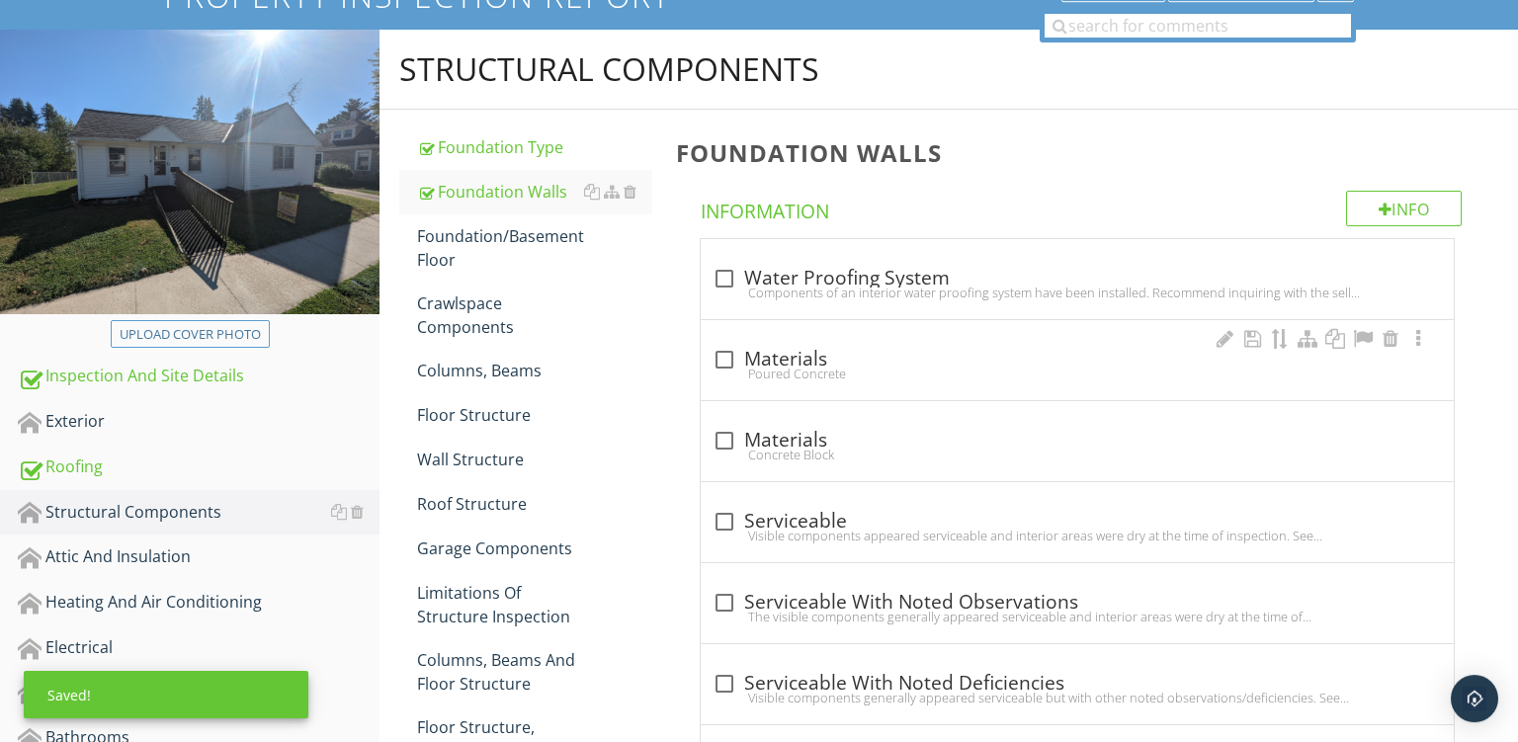
click at [816, 382] on div "check_box_outline_blank Materials Poured Concrete" at bounding box center [1078, 365] width 730 height 43
checkbox input "true"
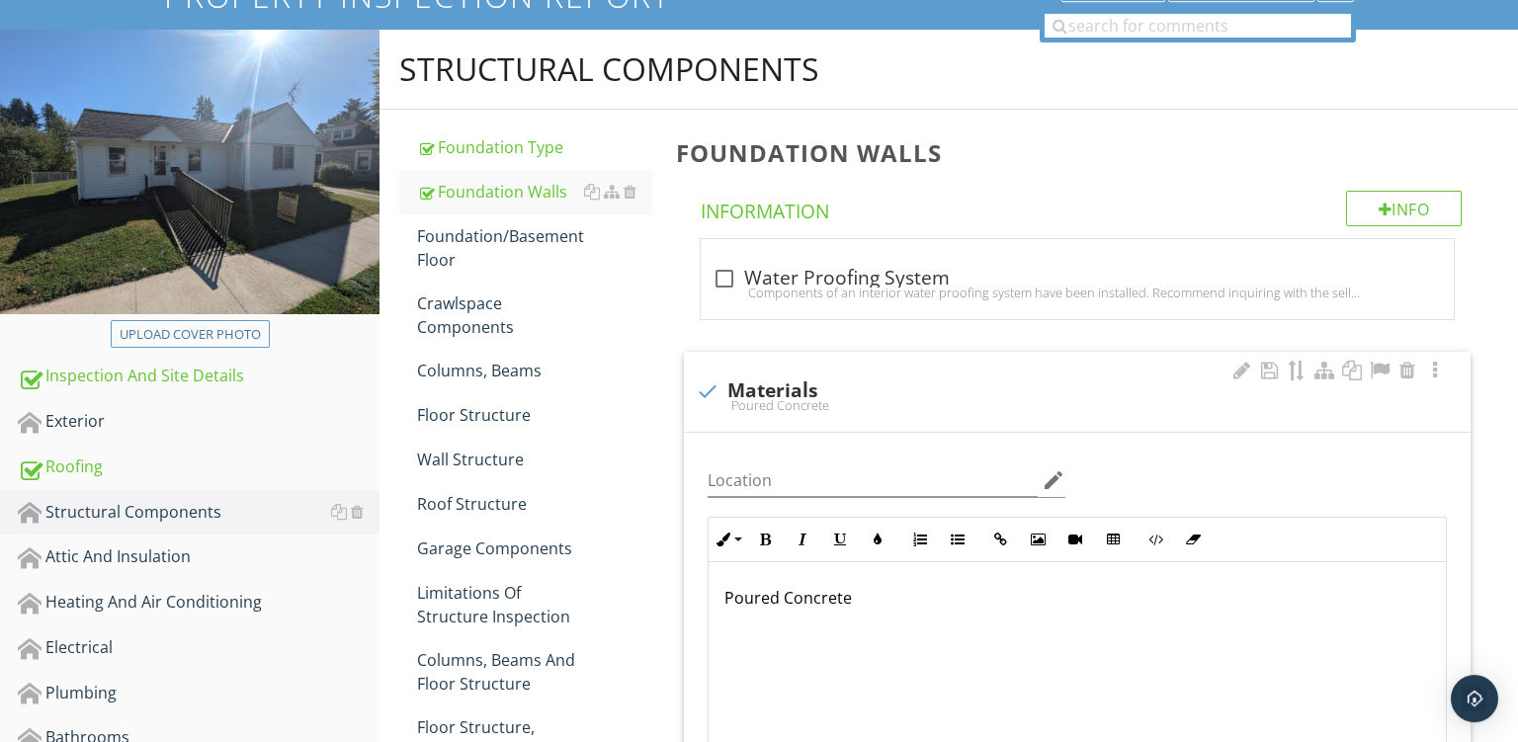
click at [765, 595] on p "Poured Concrete" at bounding box center [1078, 598] width 706 height 24
click at [793, 597] on p "Concrete" at bounding box center [1078, 598] width 706 height 24
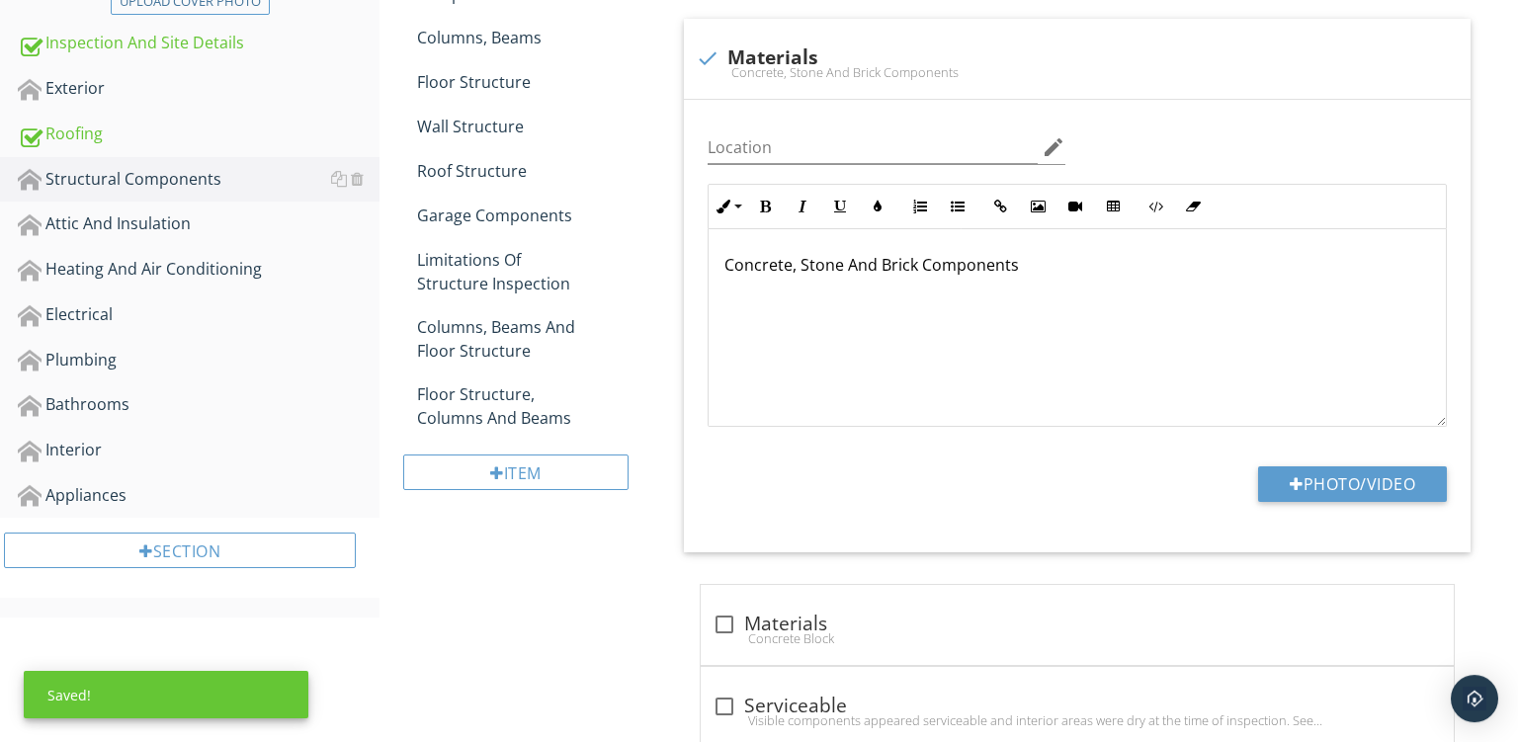
scroll to position [644, 0]
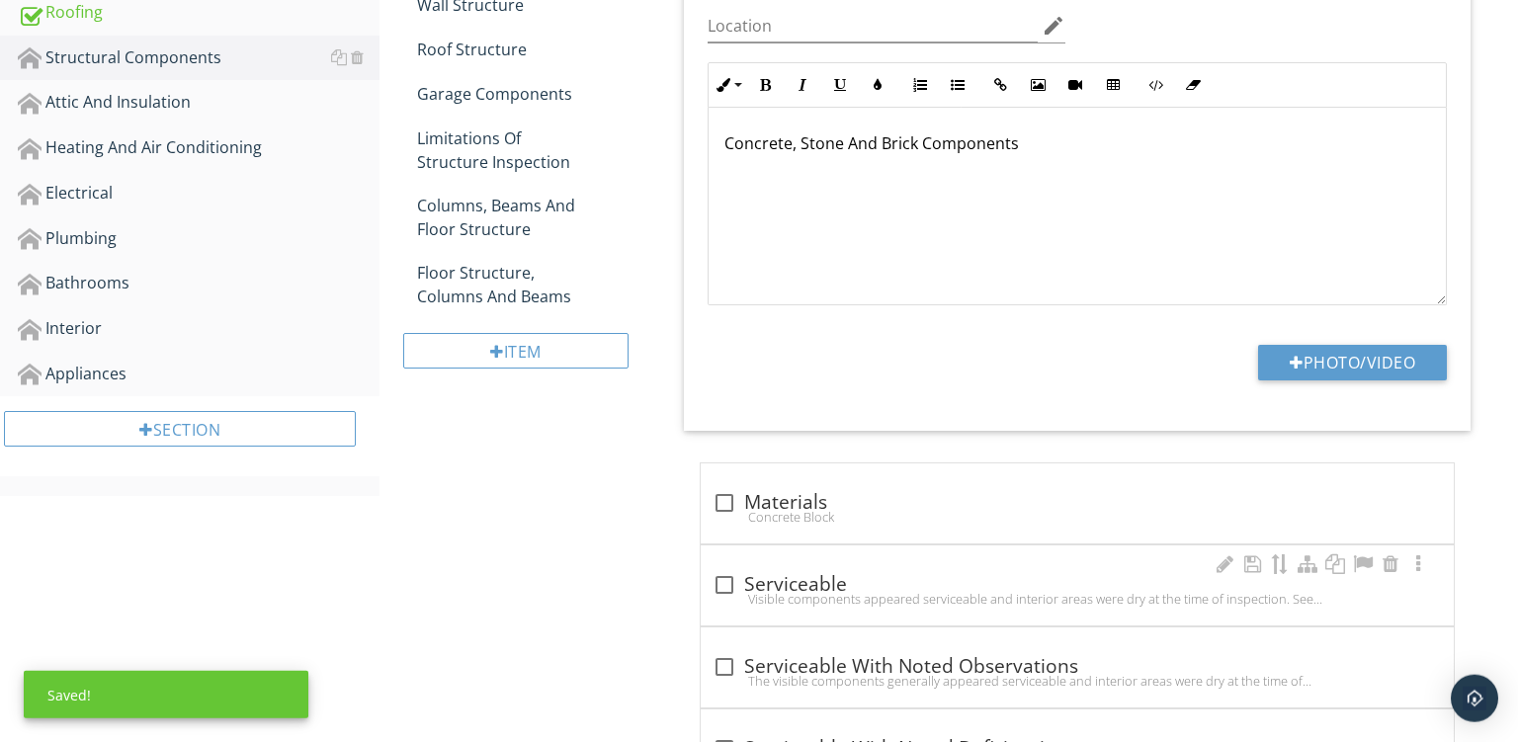
click at [1025, 554] on div "check_box_outline_blank Serviceable Visible components appeared serviceable and…" at bounding box center [1077, 586] width 753 height 80
checkbox input "true"
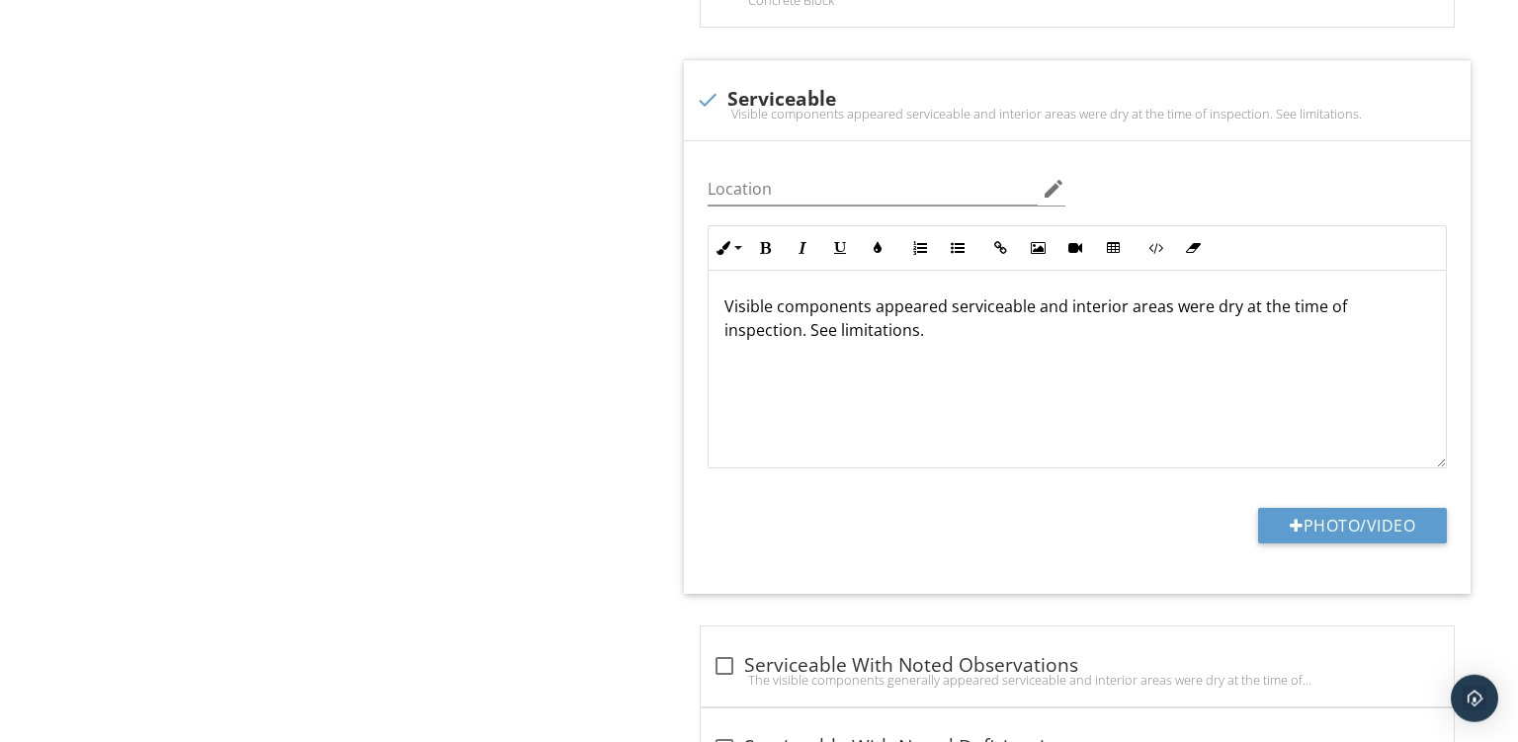
scroll to position [1164, 0]
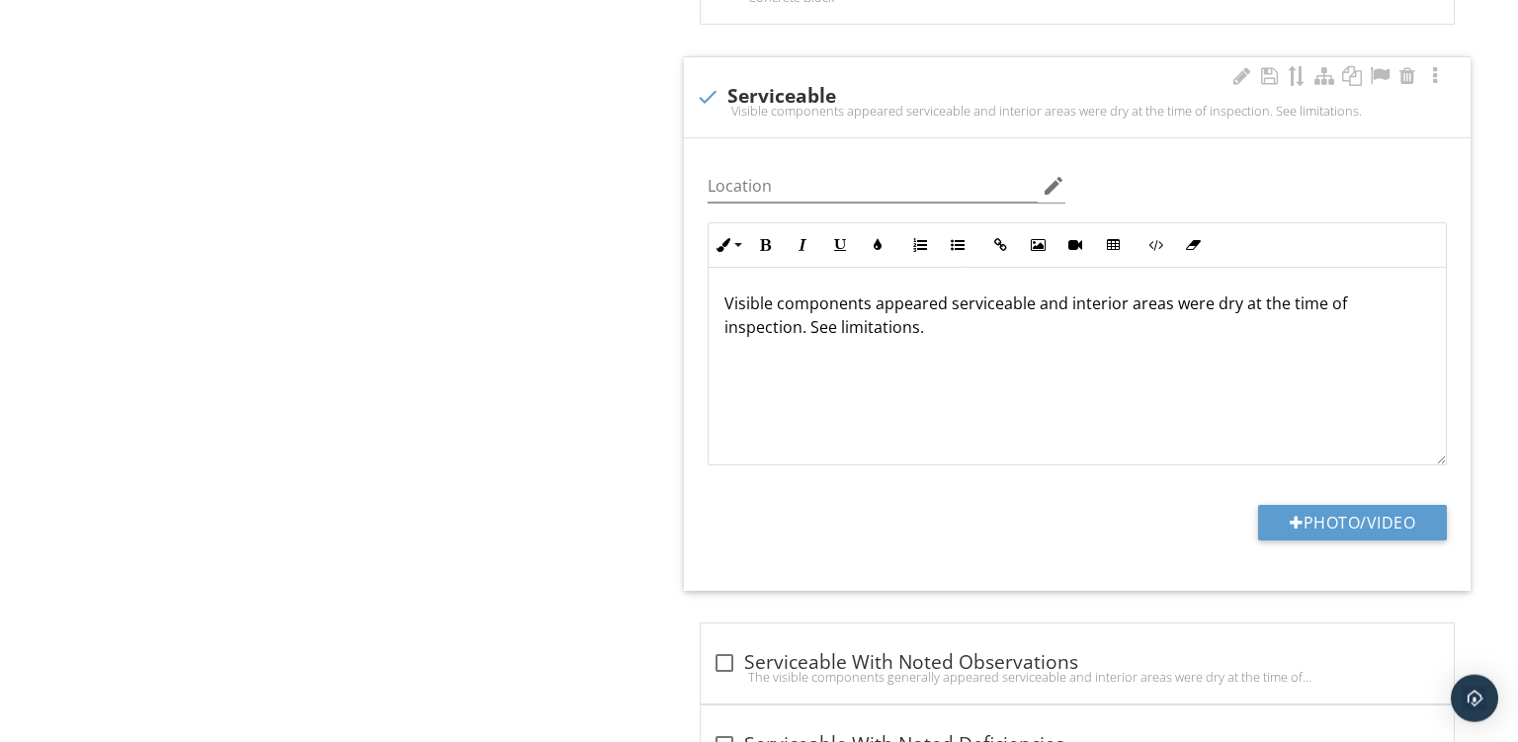
click at [1423, 302] on p "Visible components appeared serviceable and interior areas were dry at the time…" at bounding box center [1078, 315] width 706 height 47
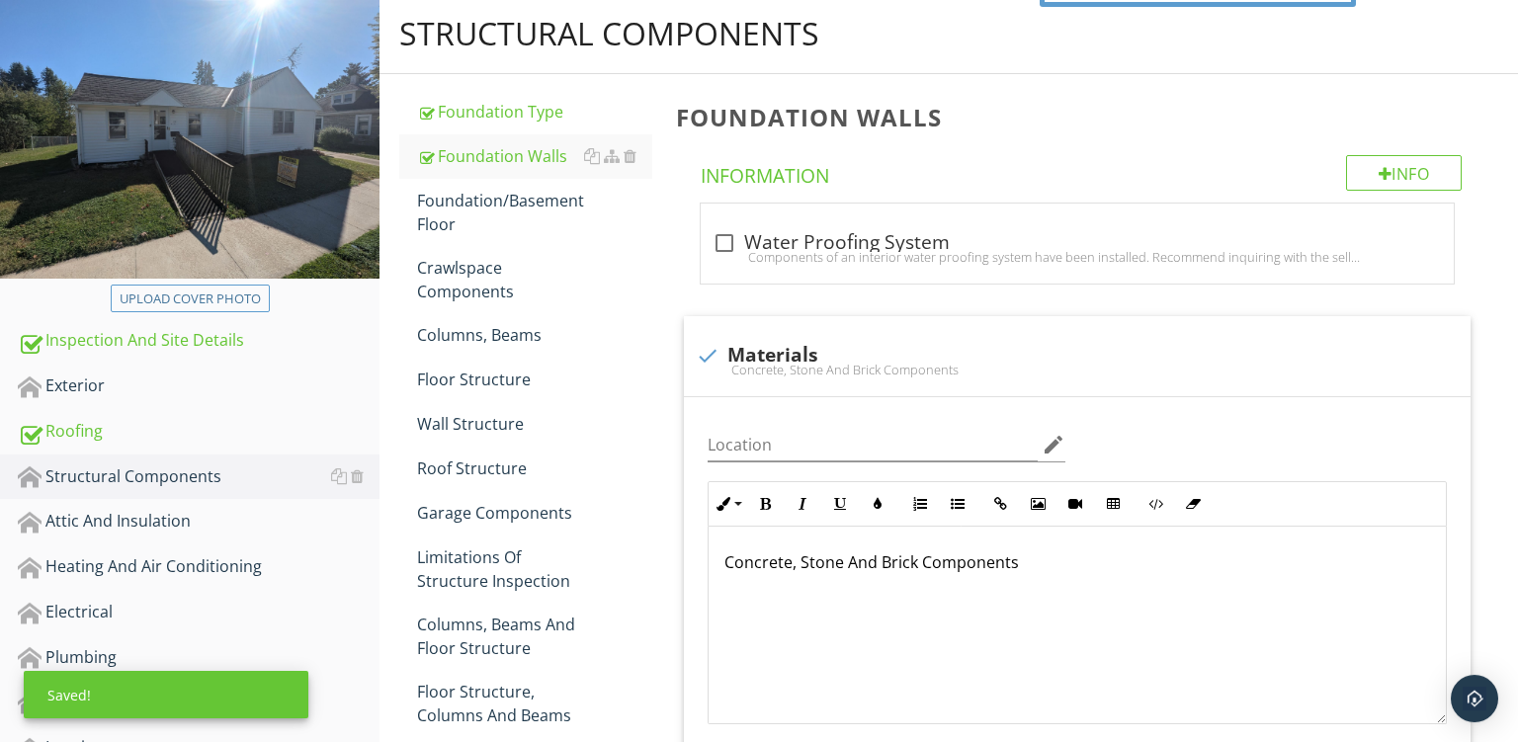
scroll to position [227, 0]
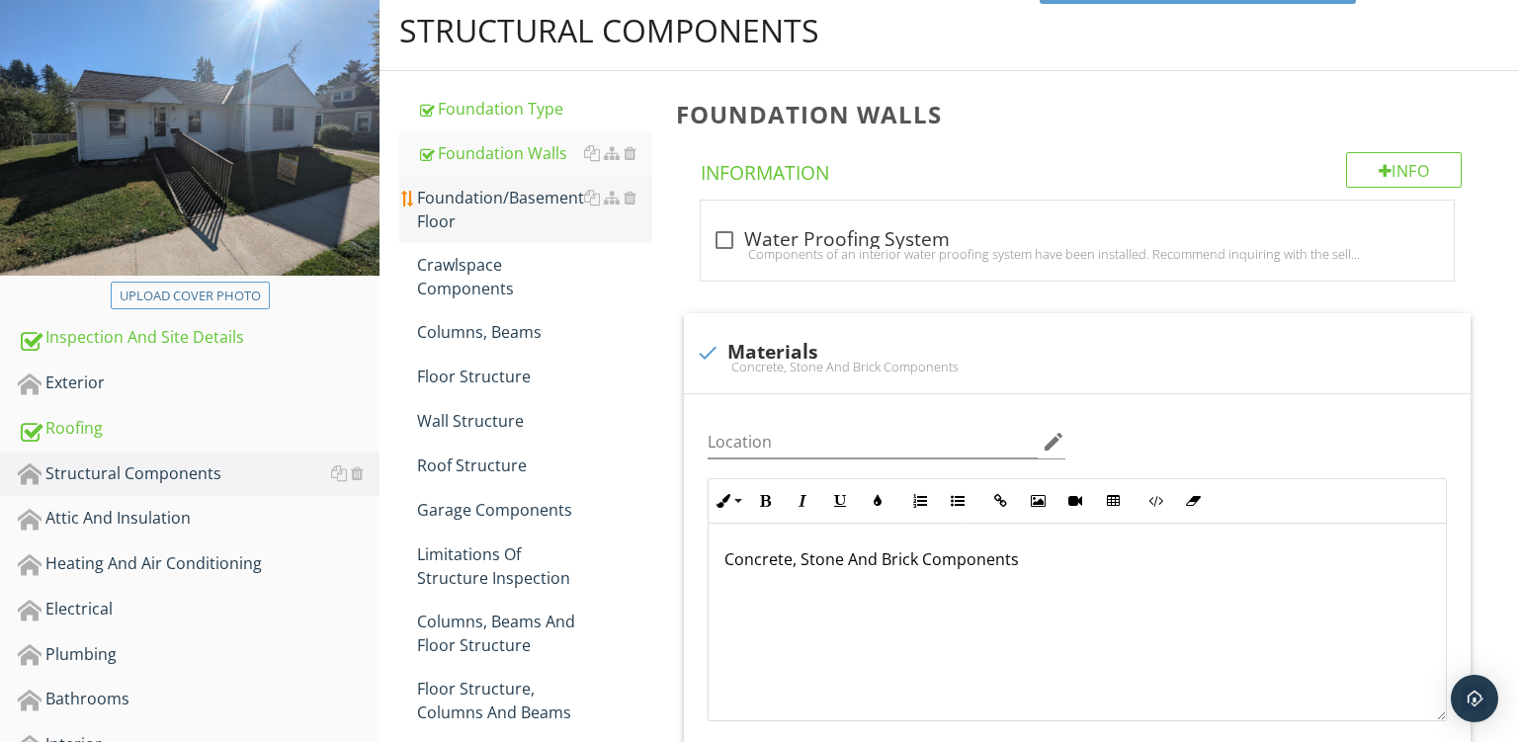
click at [508, 216] on div "Foundation/Basement Floor" at bounding box center [534, 209] width 235 height 47
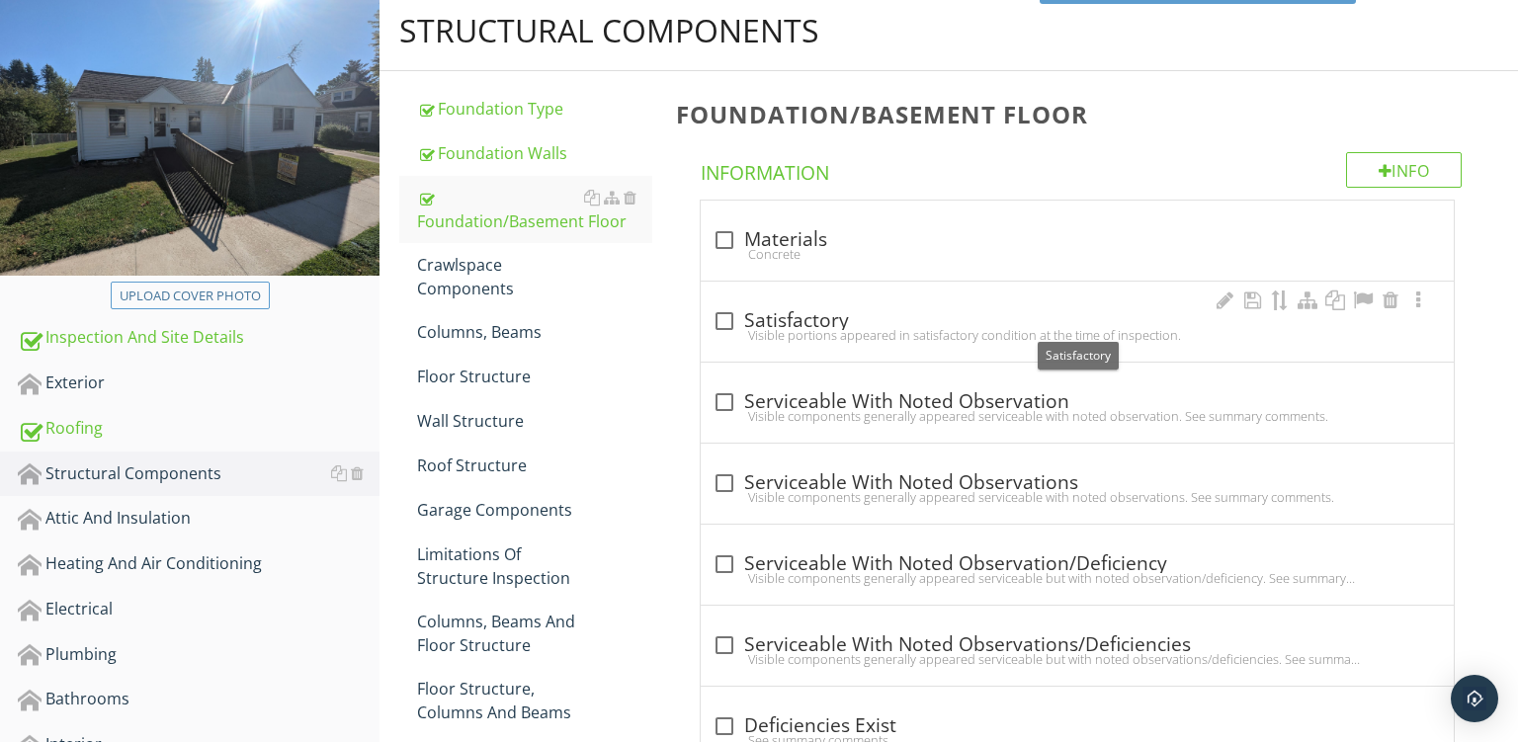
click at [1092, 323] on div "check_box_outline_blank Satisfactory" at bounding box center [1078, 321] width 730 height 24
checkbox input "true"
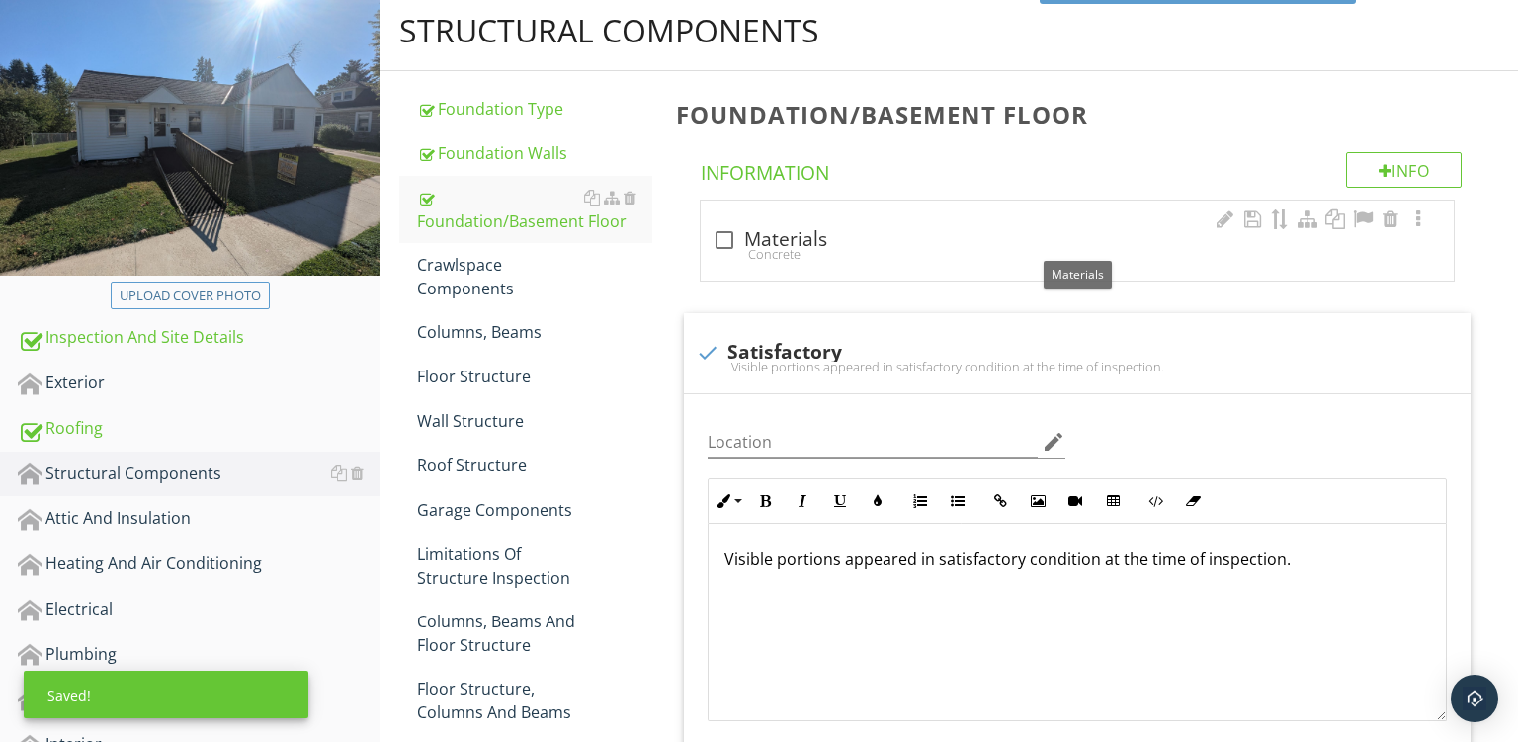
click at [923, 235] on div "check_box_outline_blank Materials" at bounding box center [1078, 240] width 730 height 24
checkbox input "true"
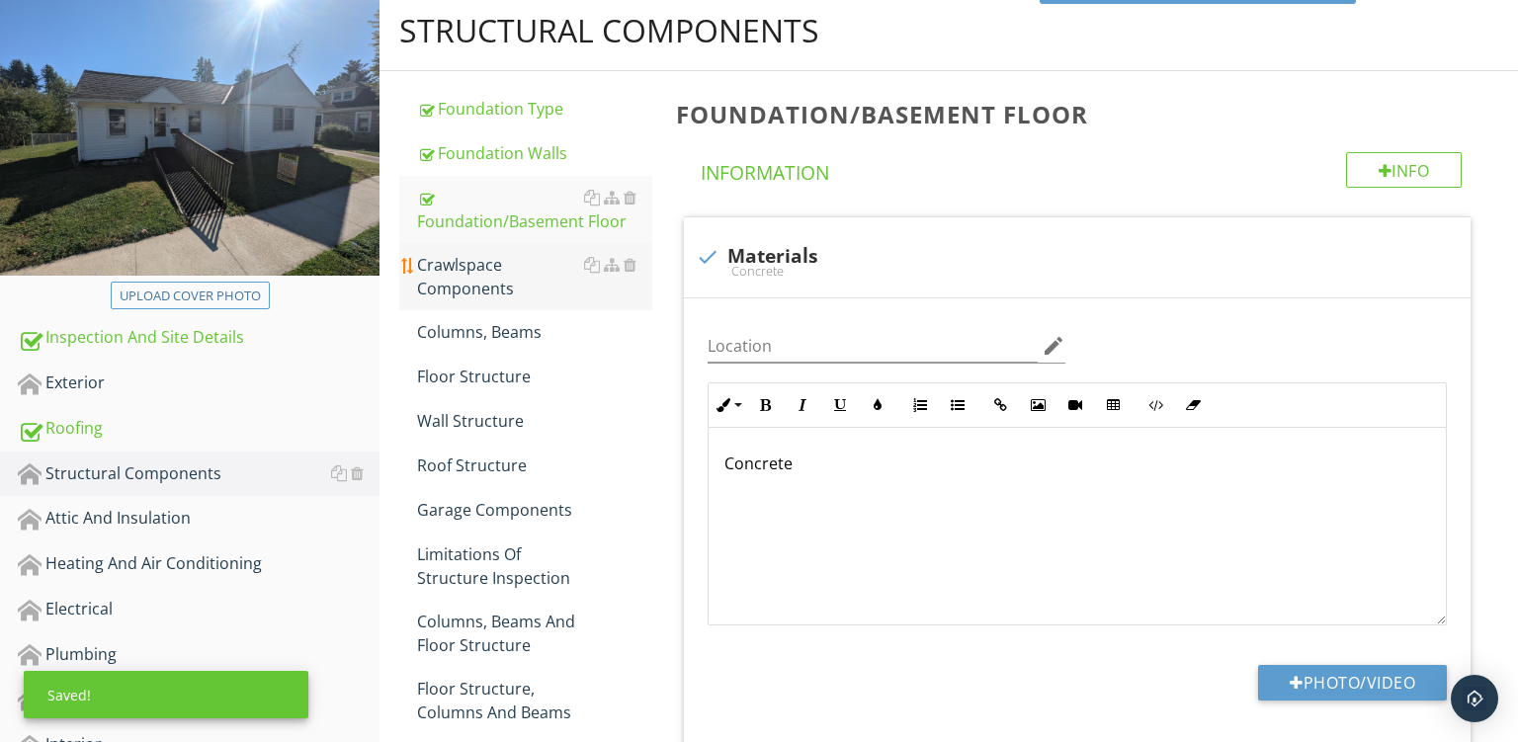
click at [445, 273] on div "Crawlspace Components" at bounding box center [534, 276] width 235 height 47
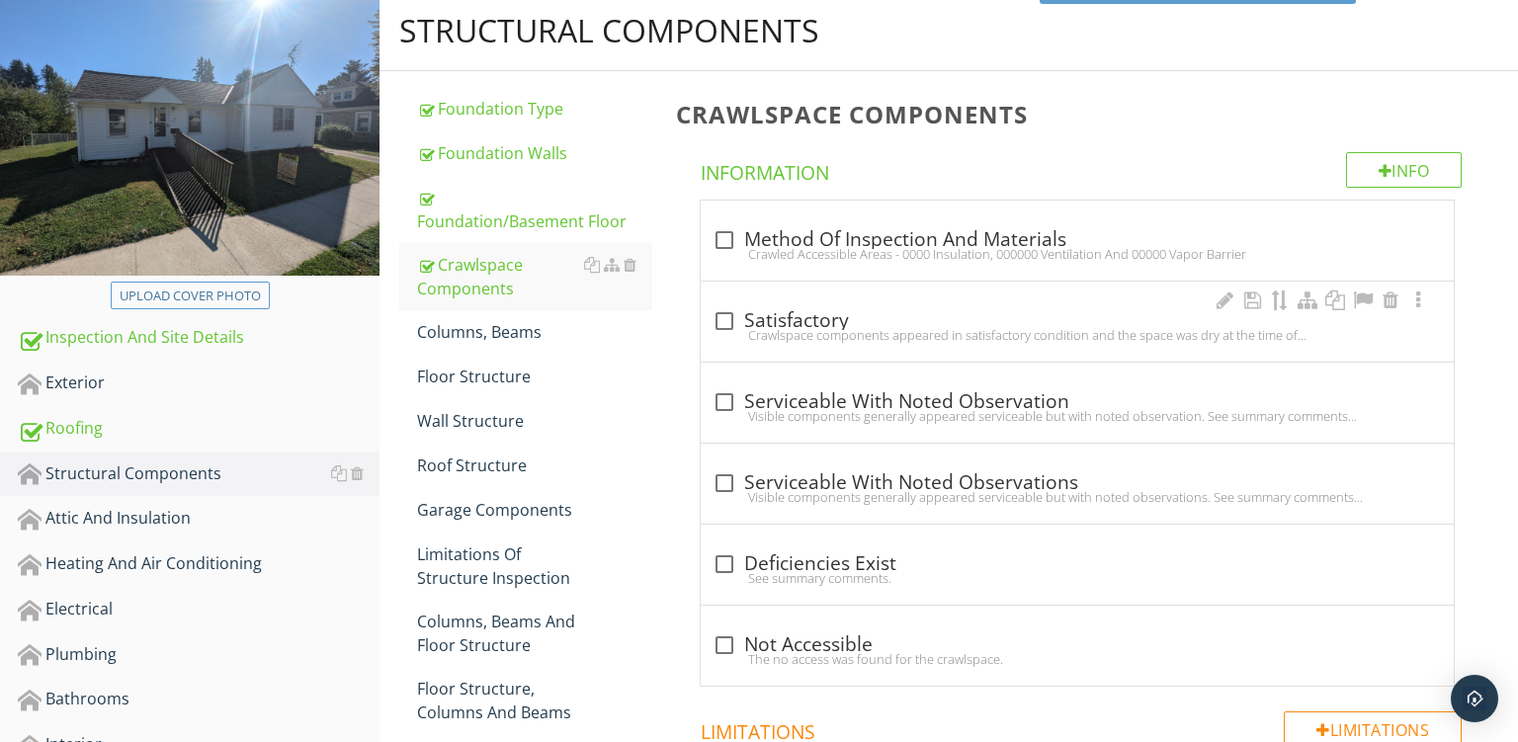
click at [1207, 301] on div "check_box_outline_blank Satisfactory Crawlspace components appeared in satisfac…" at bounding box center [1077, 322] width 753 height 80
checkbox input "true"
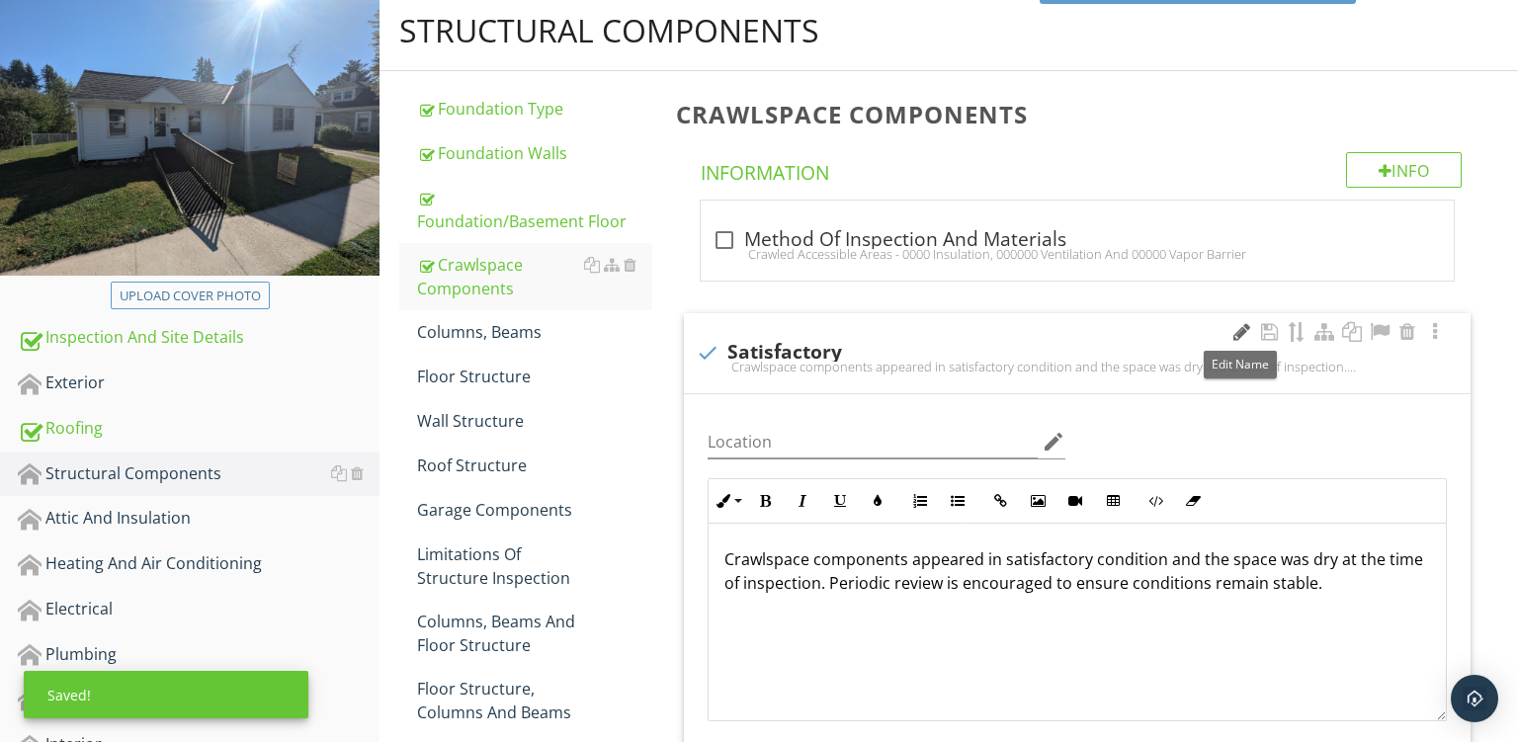
click at [1237, 329] on div at bounding box center [1242, 332] width 24 height 20
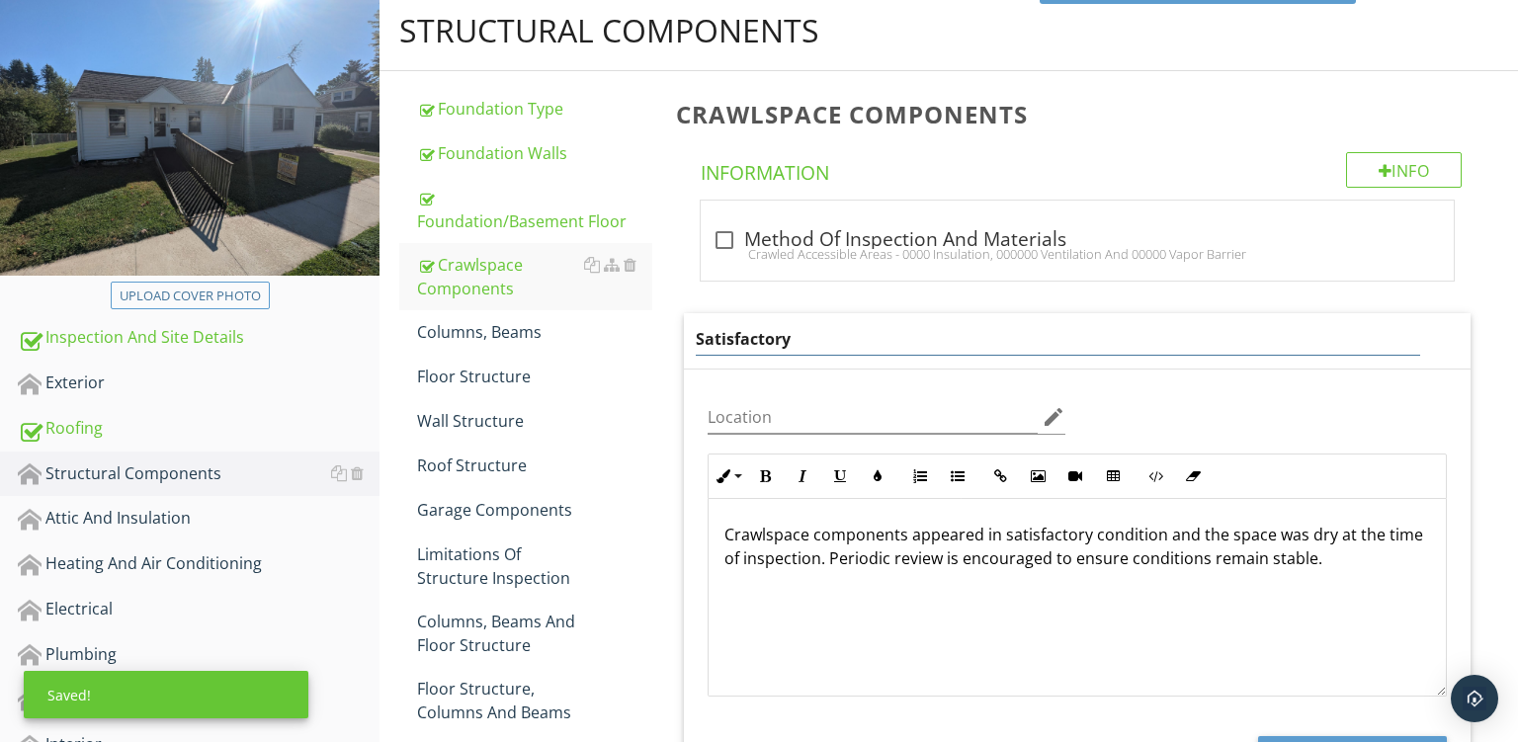
click at [811, 324] on input "Satisfactory" at bounding box center [1058, 339] width 725 height 33
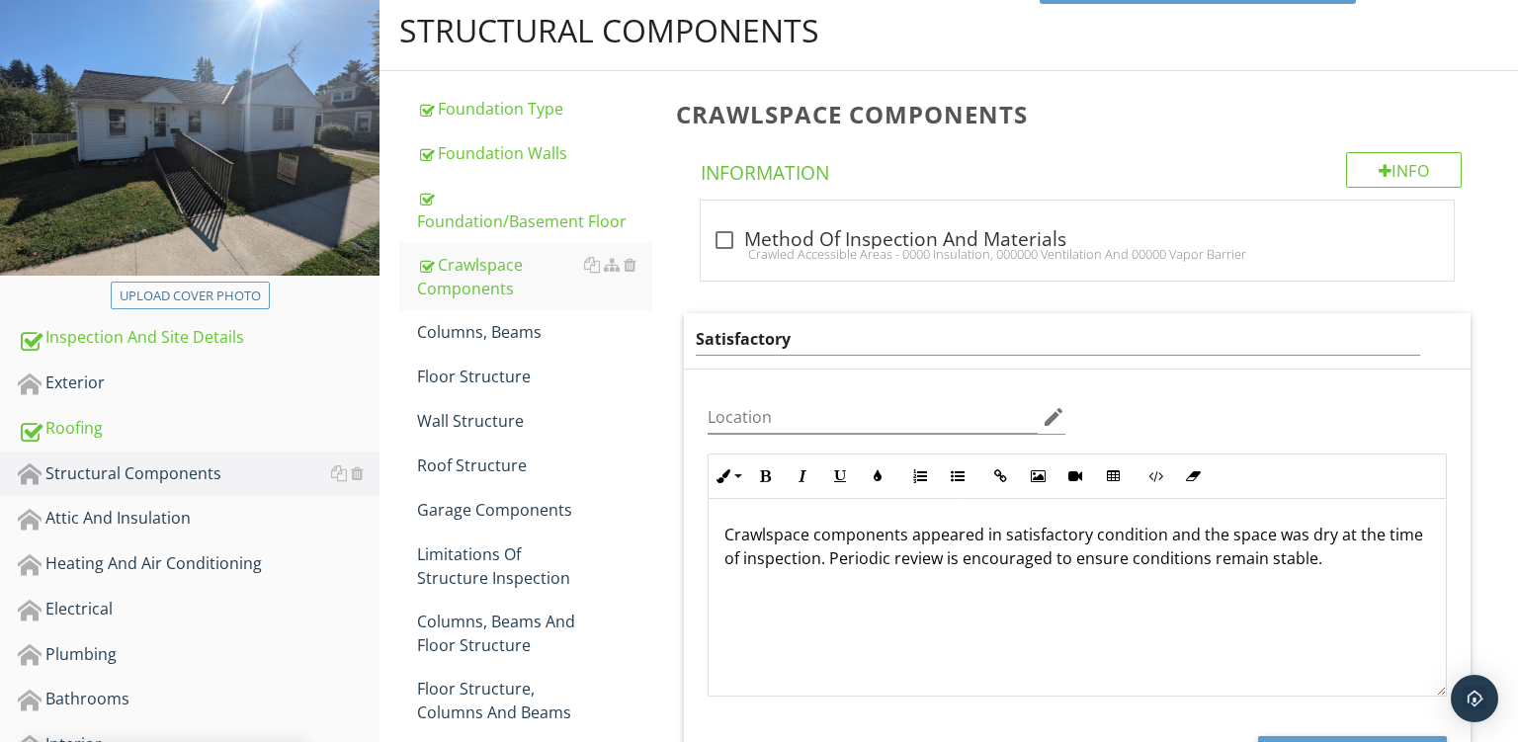
click at [811, 324] on input "Satisfactory" at bounding box center [1058, 339] width 725 height 33
type input "Limited Review"
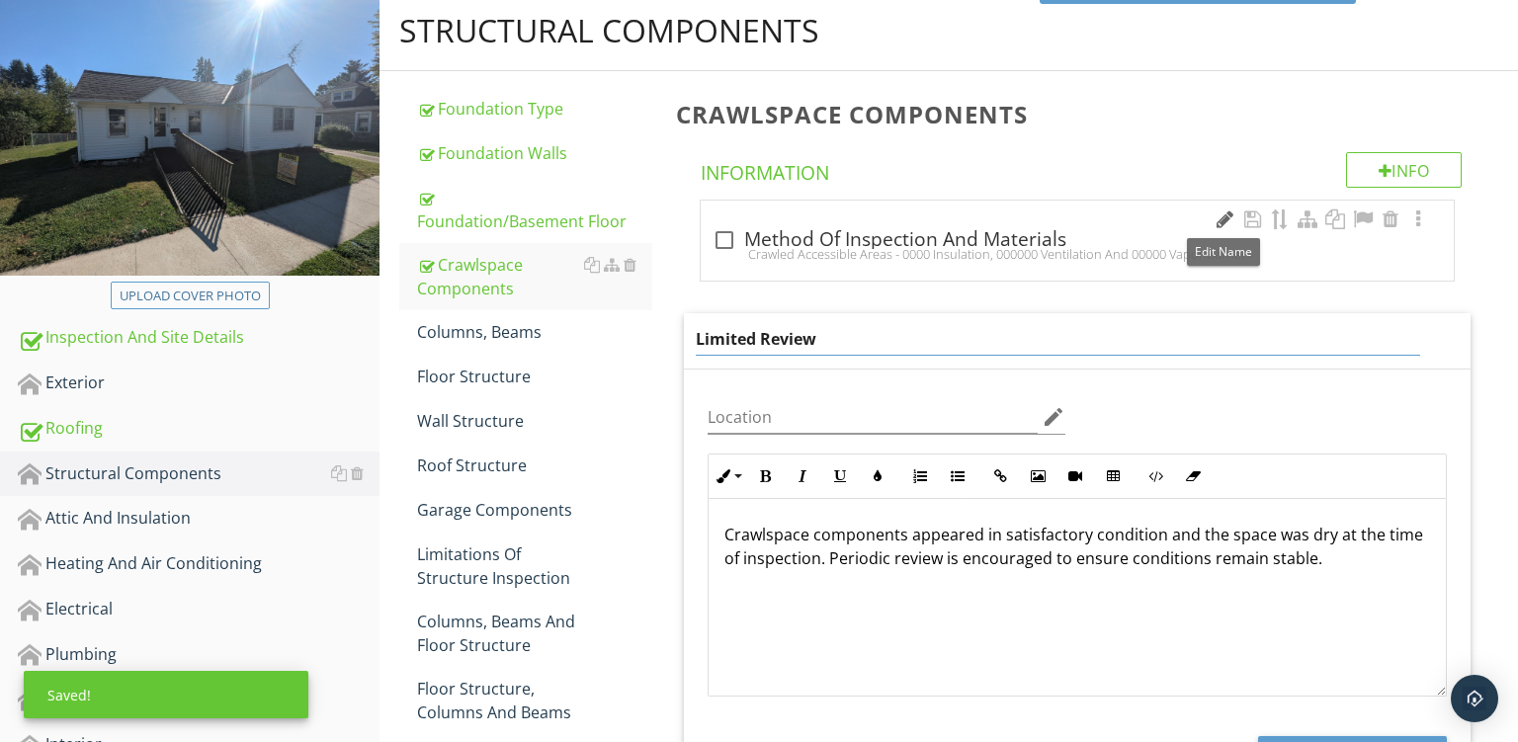
click at [1221, 216] on div at bounding box center [1225, 220] width 24 height 20
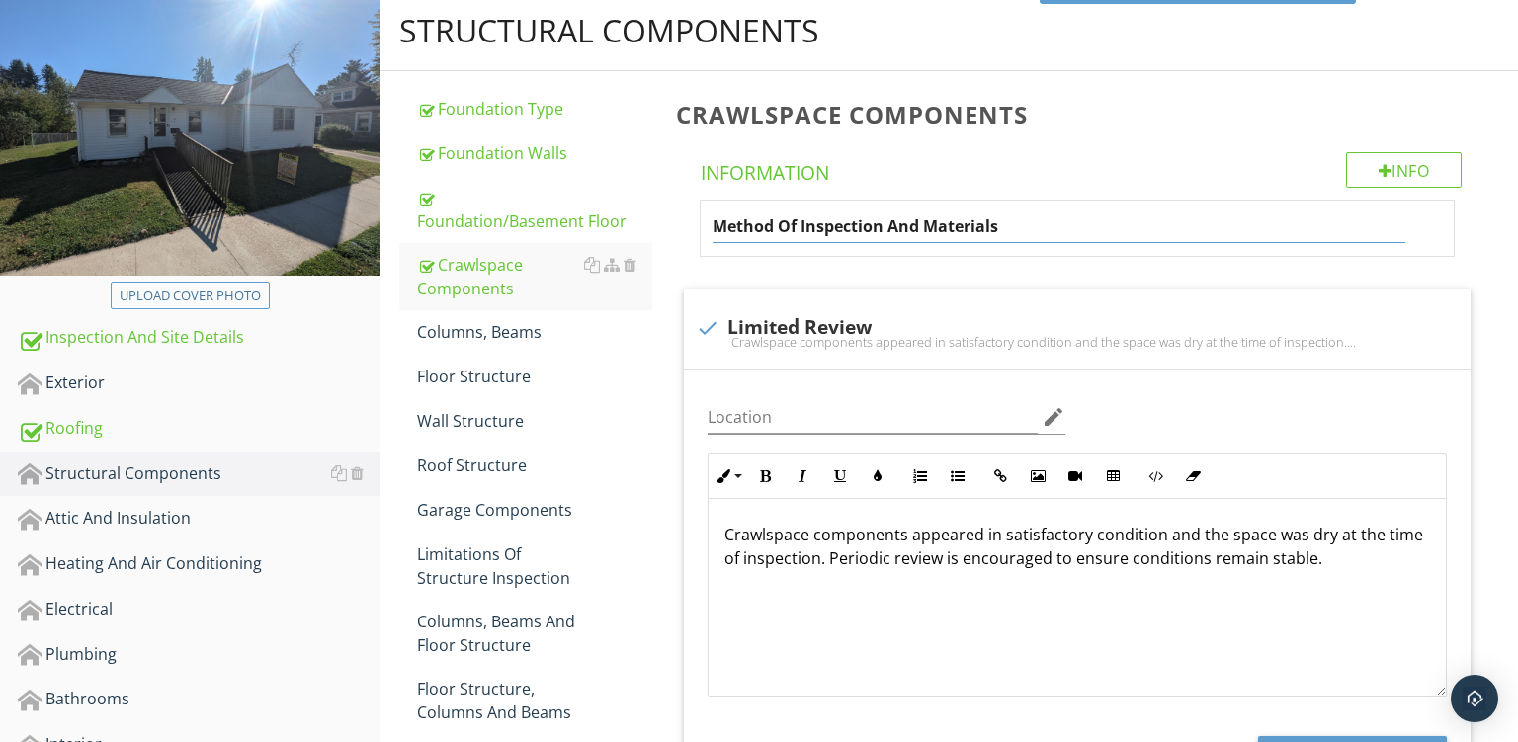
click at [910, 250] on div "Method Of Inspection And Materials" at bounding box center [1077, 228] width 753 height 55
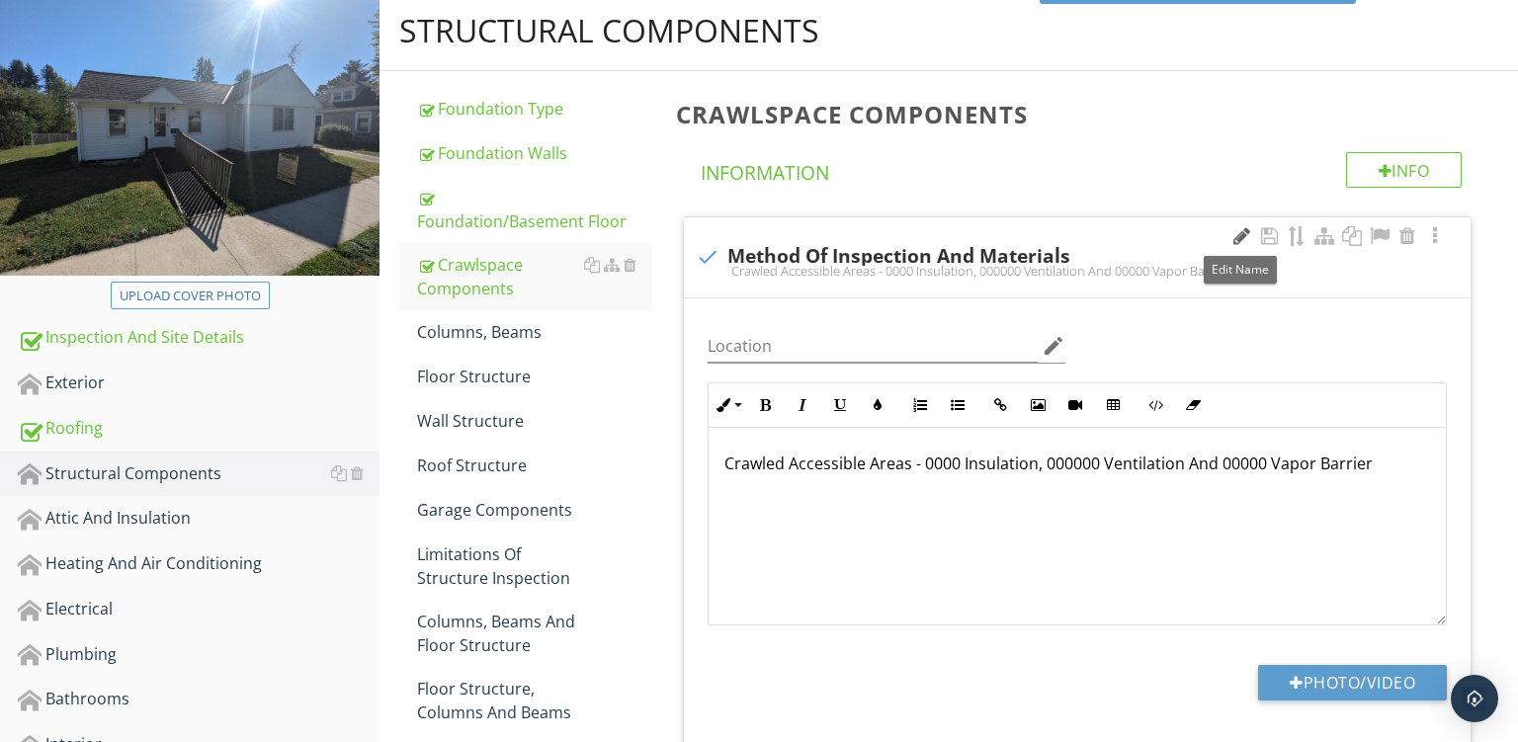
click at [1237, 229] on div at bounding box center [1242, 236] width 24 height 20
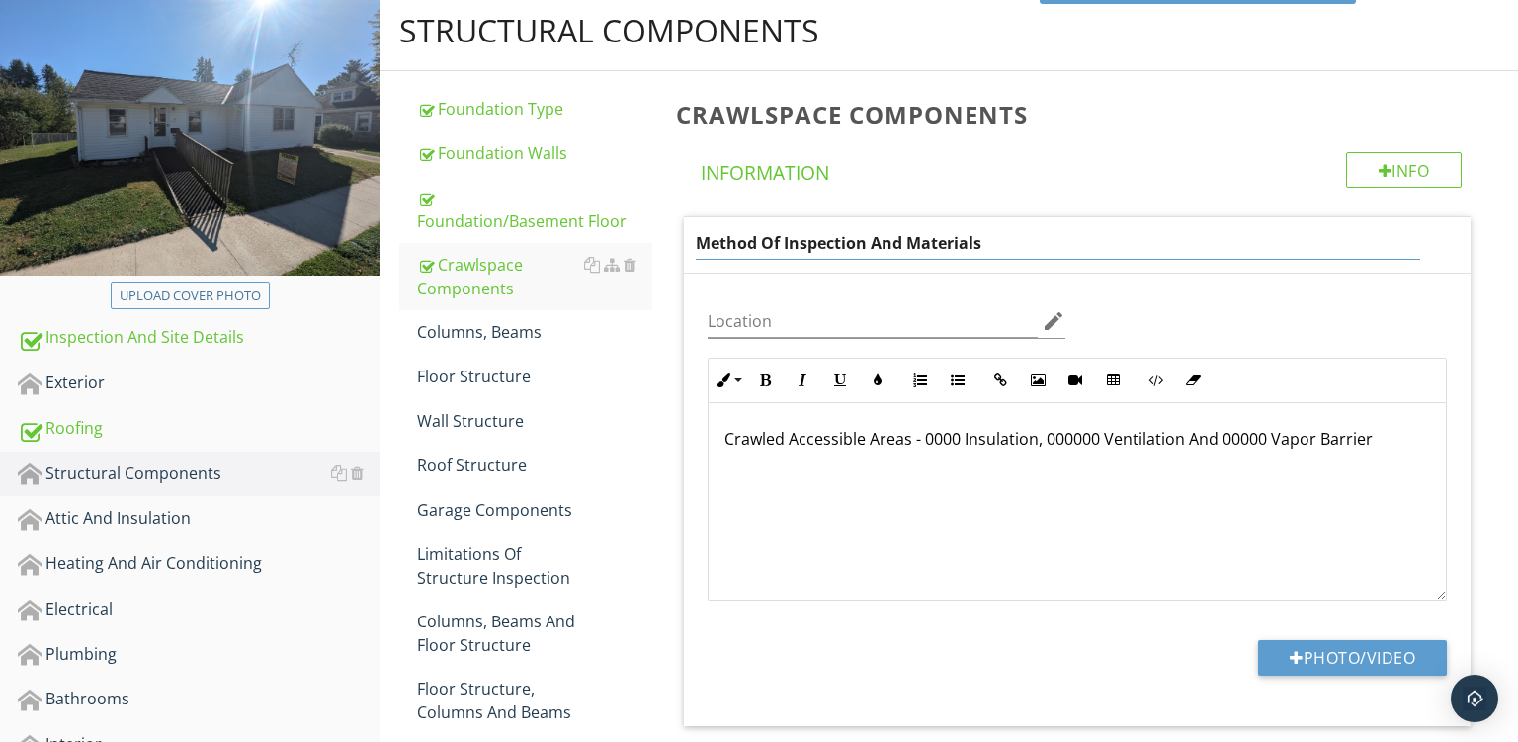
click at [879, 239] on input "Method Of Inspection And Materials" at bounding box center [1058, 243] width 725 height 33
drag, startPoint x: 868, startPoint y: 247, endPoint x: 1280, endPoint y: 290, distance: 414.4
click at [1280, 260] on input "Method Of Inspection And Materials" at bounding box center [1058, 243] width 725 height 33
type input "Method Of Inspection"
click at [1259, 437] on div "Crawled Accessible Areas - 0000 Insulation, 000000 Ventilation And 00000 Vapor …" at bounding box center [1077, 502] width 737 height 198
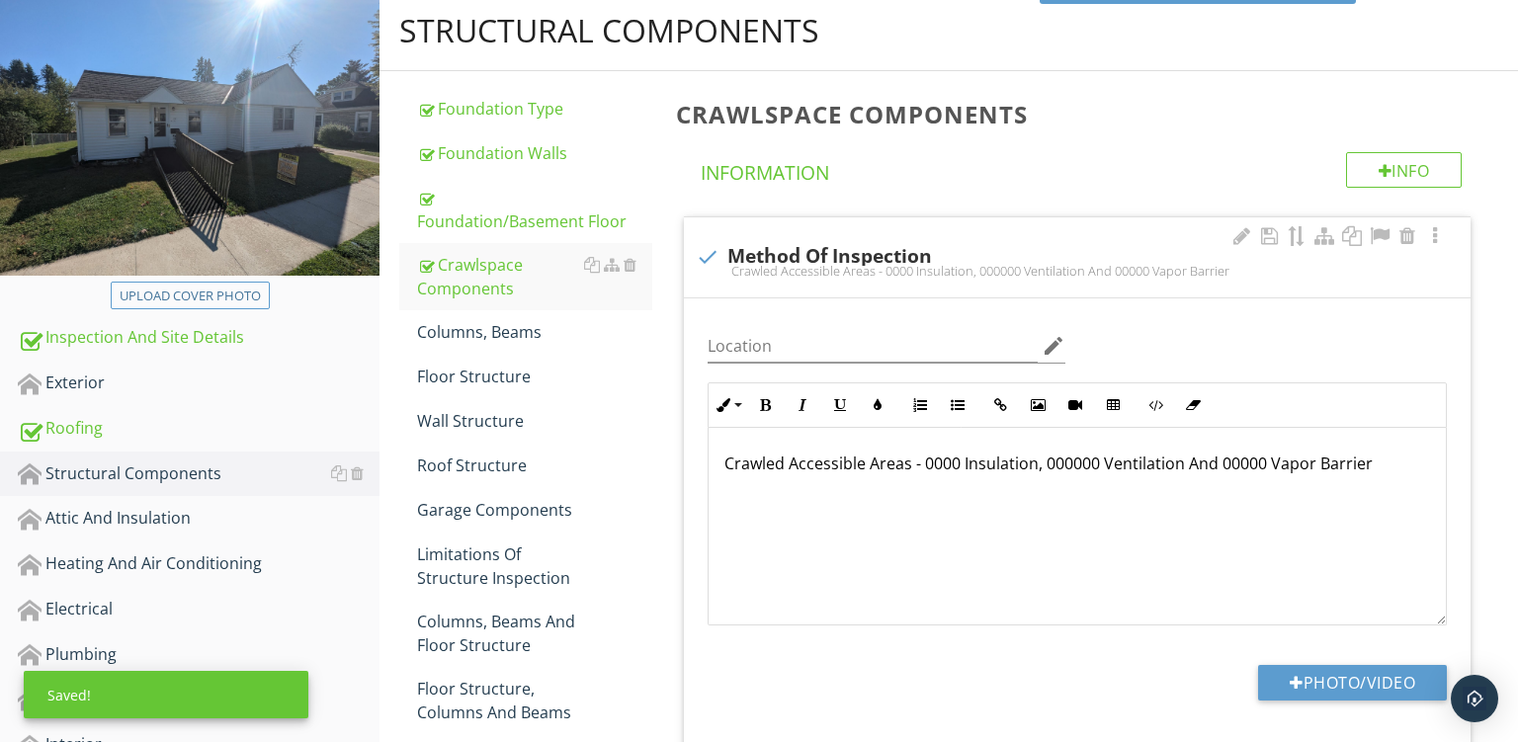
click at [1259, 437] on div "Crawled Accessible Areas - 0000 Insulation, 000000 Ventilation And 00000 Vapor …" at bounding box center [1077, 527] width 737 height 198
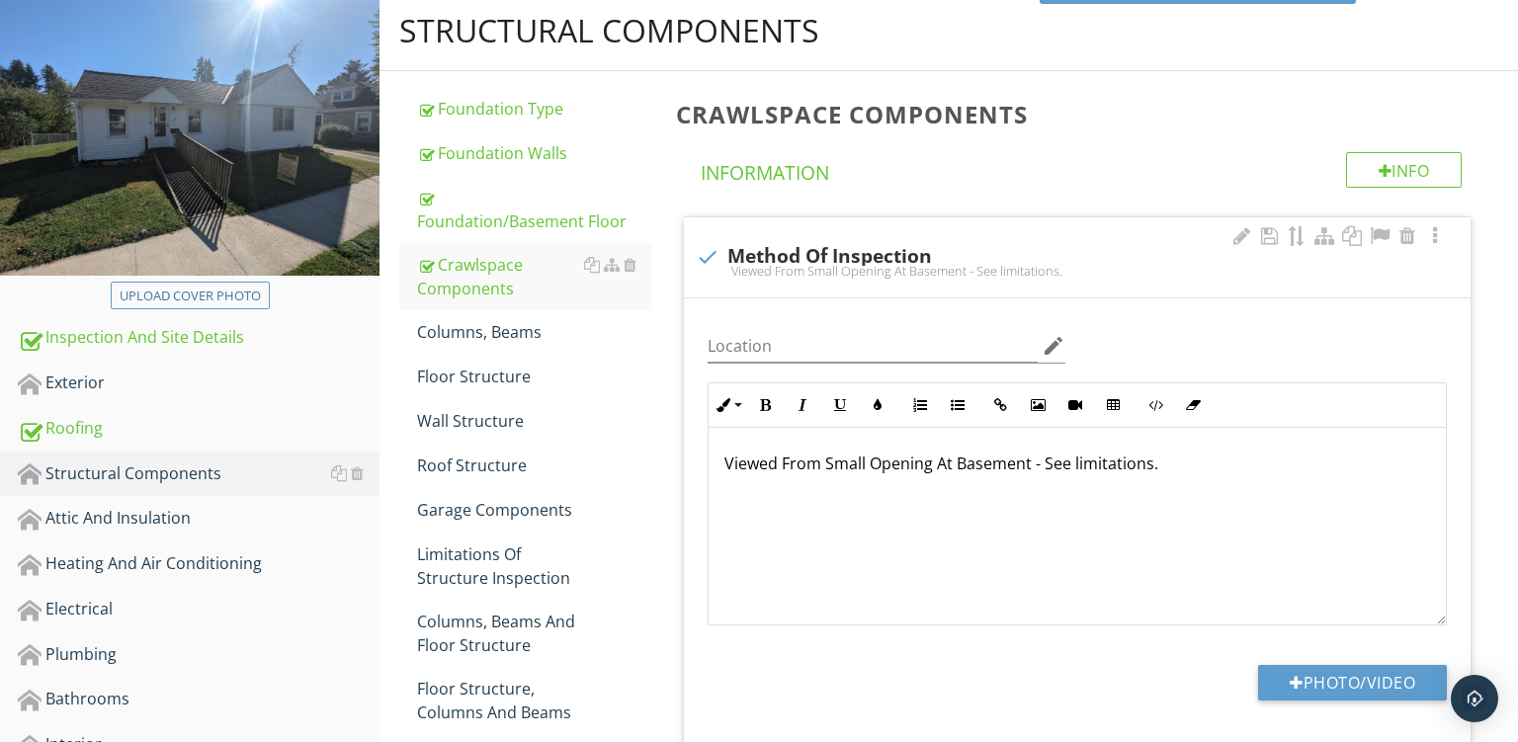
click at [1237, 480] on div "Viewed From Small Opening At Basement - See limitations." at bounding box center [1077, 527] width 737 height 198
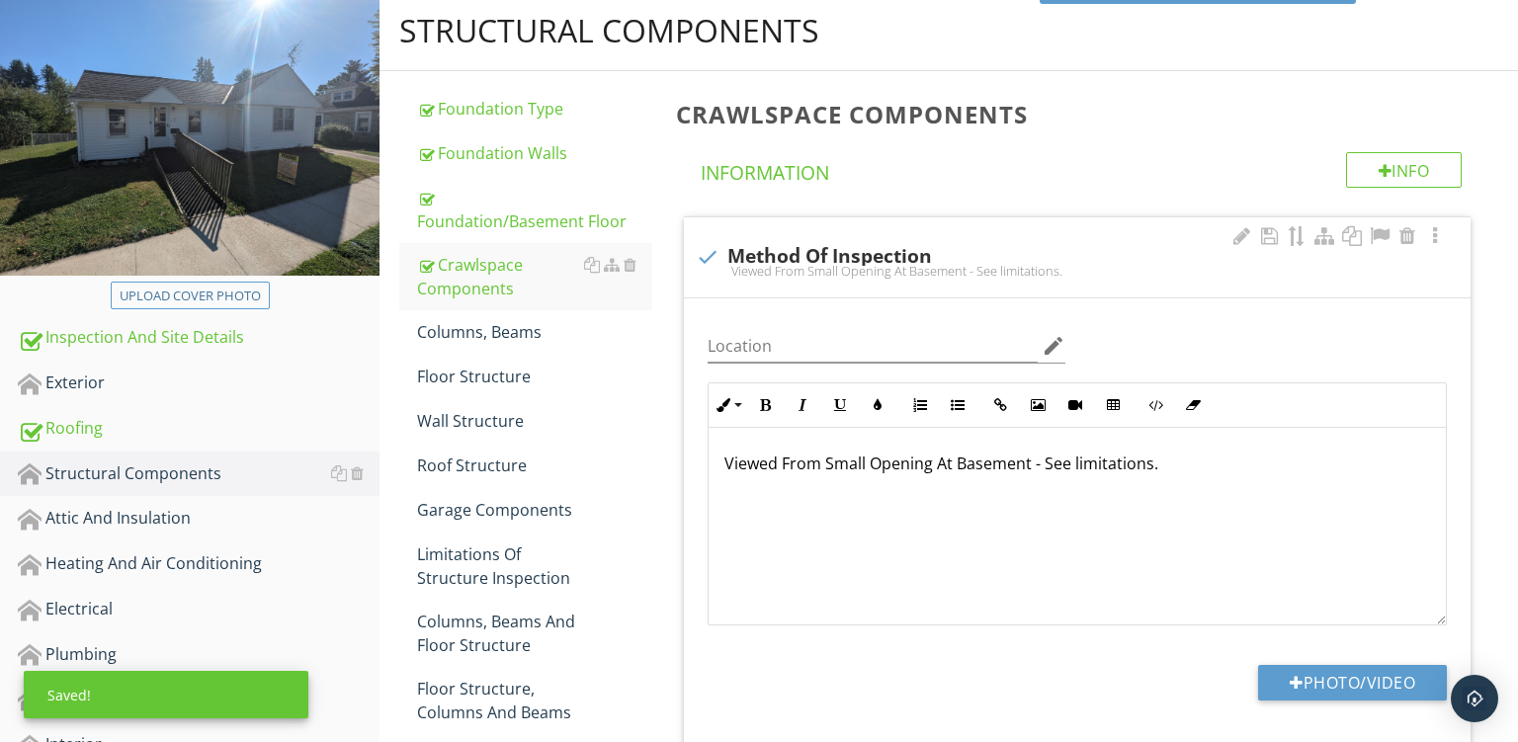
click at [1291, 457] on p "Viewed From Small Opening At Basement - See limitations." at bounding box center [1078, 464] width 706 height 24
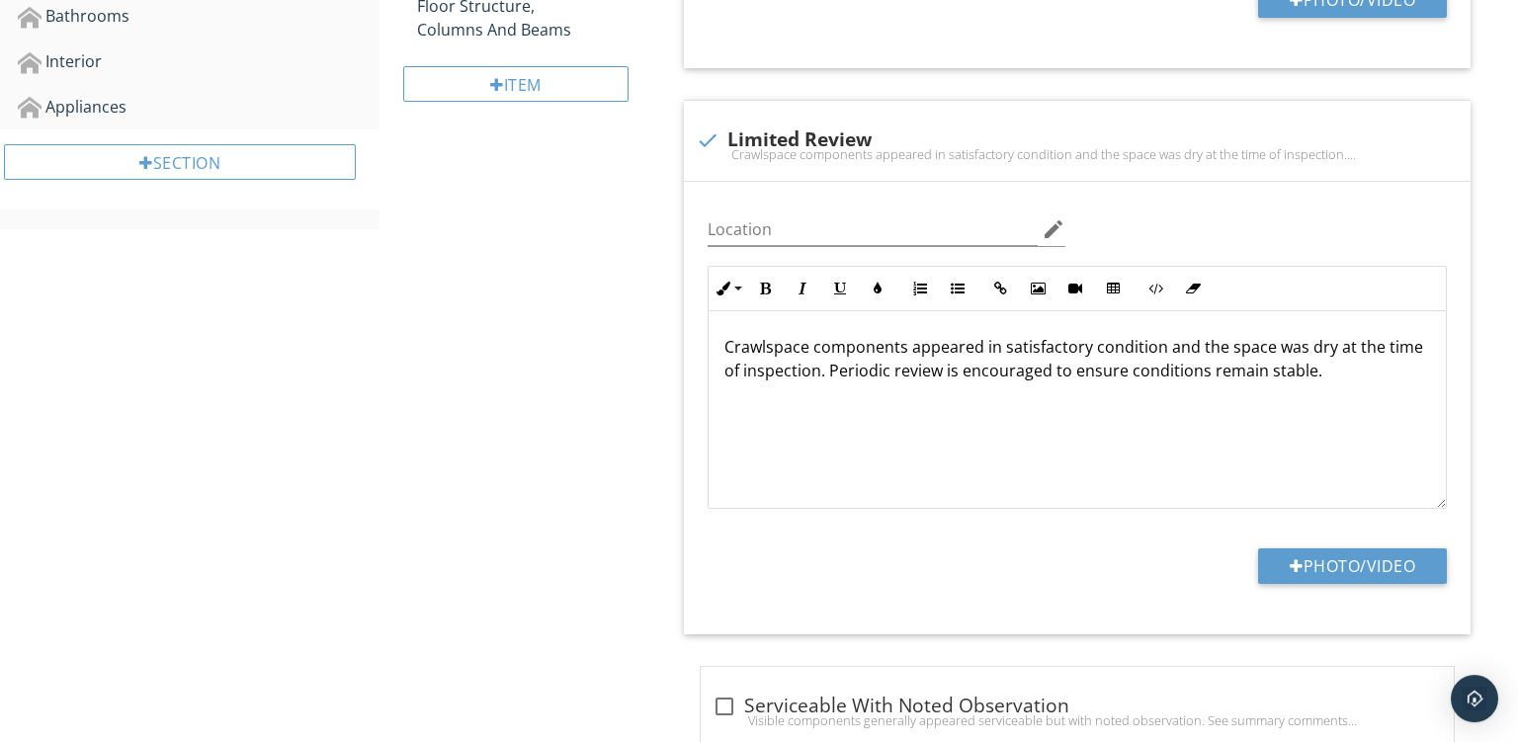
scroll to position [919, 0]
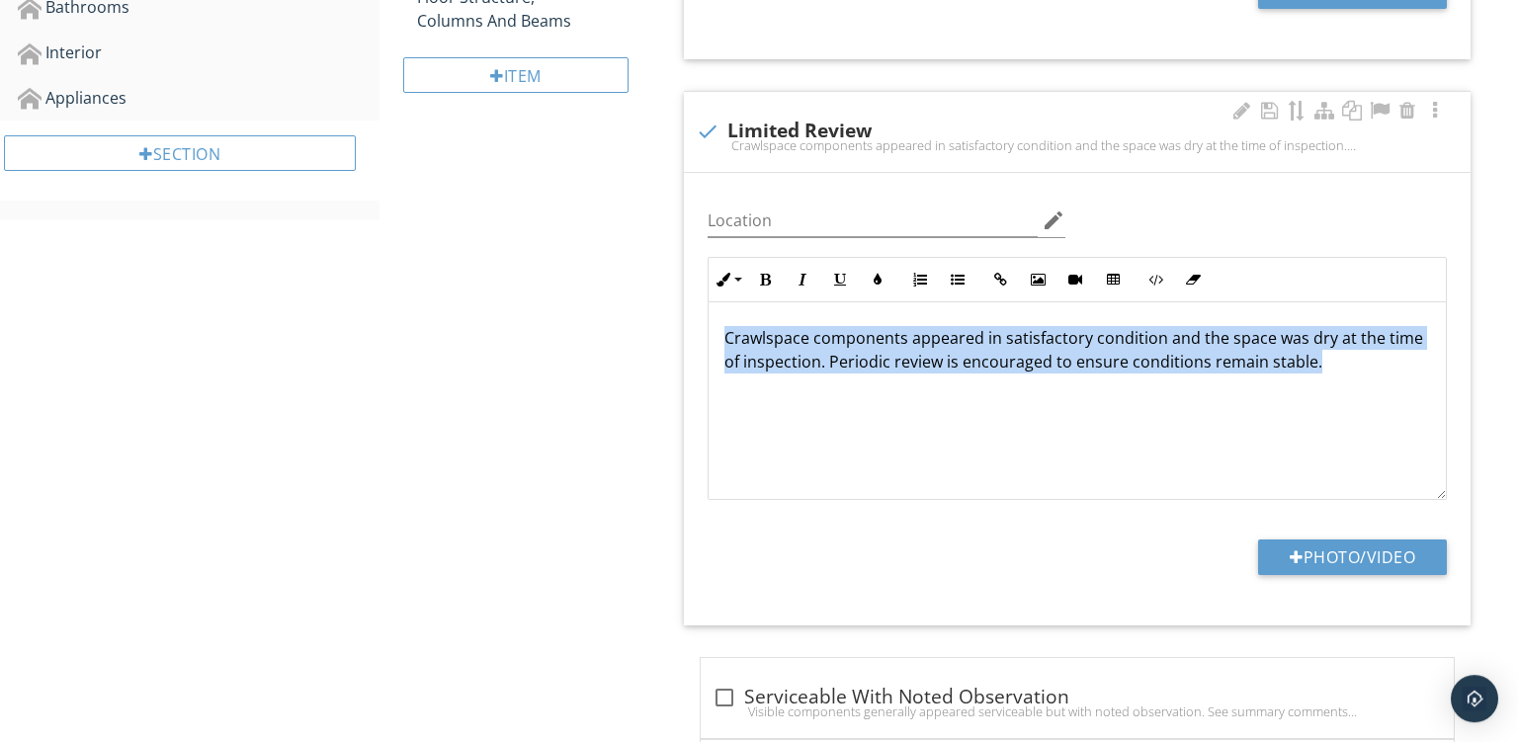
drag, startPoint x: 1331, startPoint y: 368, endPoint x: 247, endPoint y: 158, distance: 1103.5
click at [709, 302] on div "Crawlspace components appeared in satisfactory condition and the space was dry …" at bounding box center [1077, 401] width 737 height 198
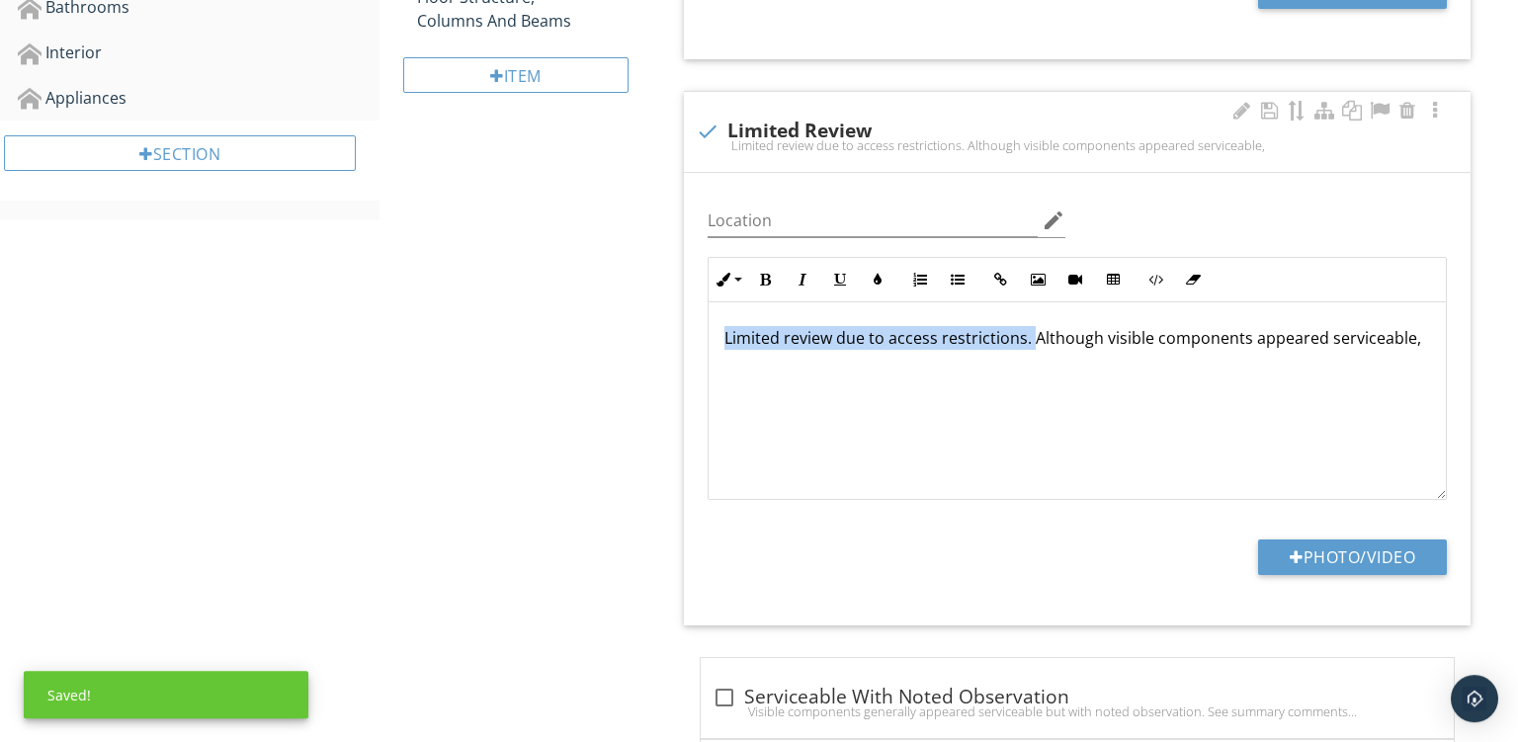
drag, startPoint x: 1031, startPoint y: 341, endPoint x: 347, endPoint y: 218, distance: 695.0
click at [709, 302] on div "Limited review due to access restrictions. Although visible components appeared…" at bounding box center [1077, 401] width 737 height 198
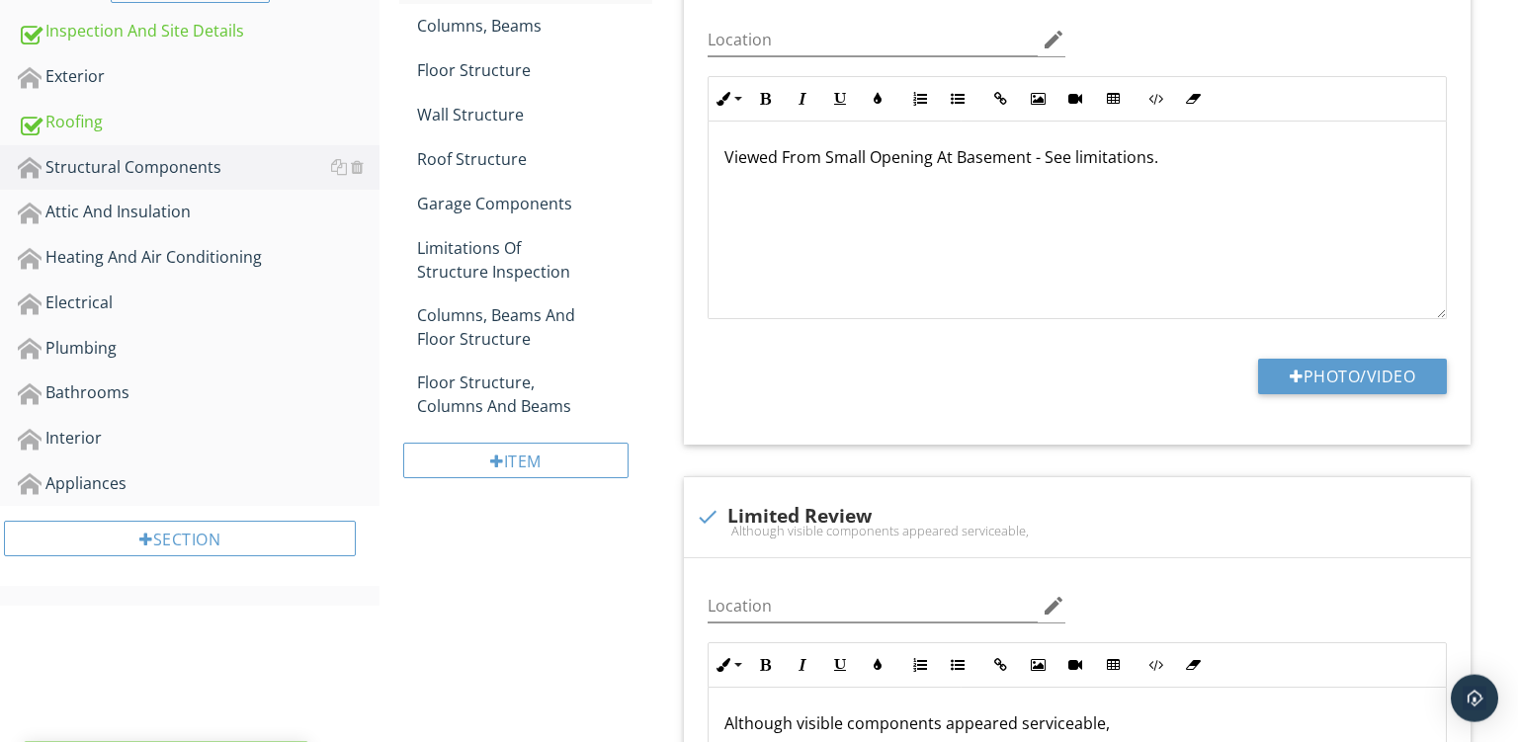
scroll to position [532, 0]
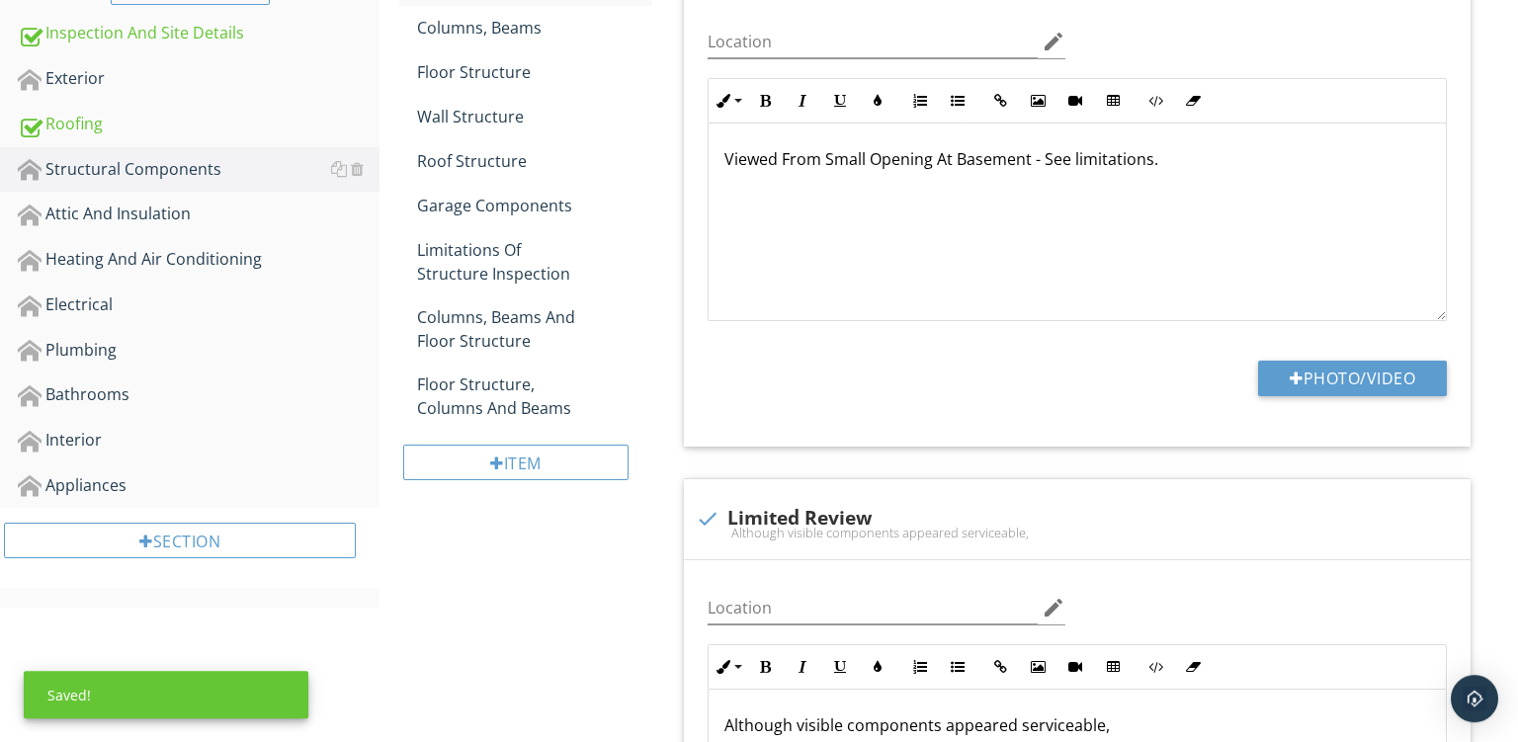
drag, startPoint x: 1033, startPoint y: 155, endPoint x: 1184, endPoint y: 160, distance: 151.3
click at [1184, 160] on p "Viewed From Small Opening At Basement - See limitations." at bounding box center [1078, 159] width 706 height 24
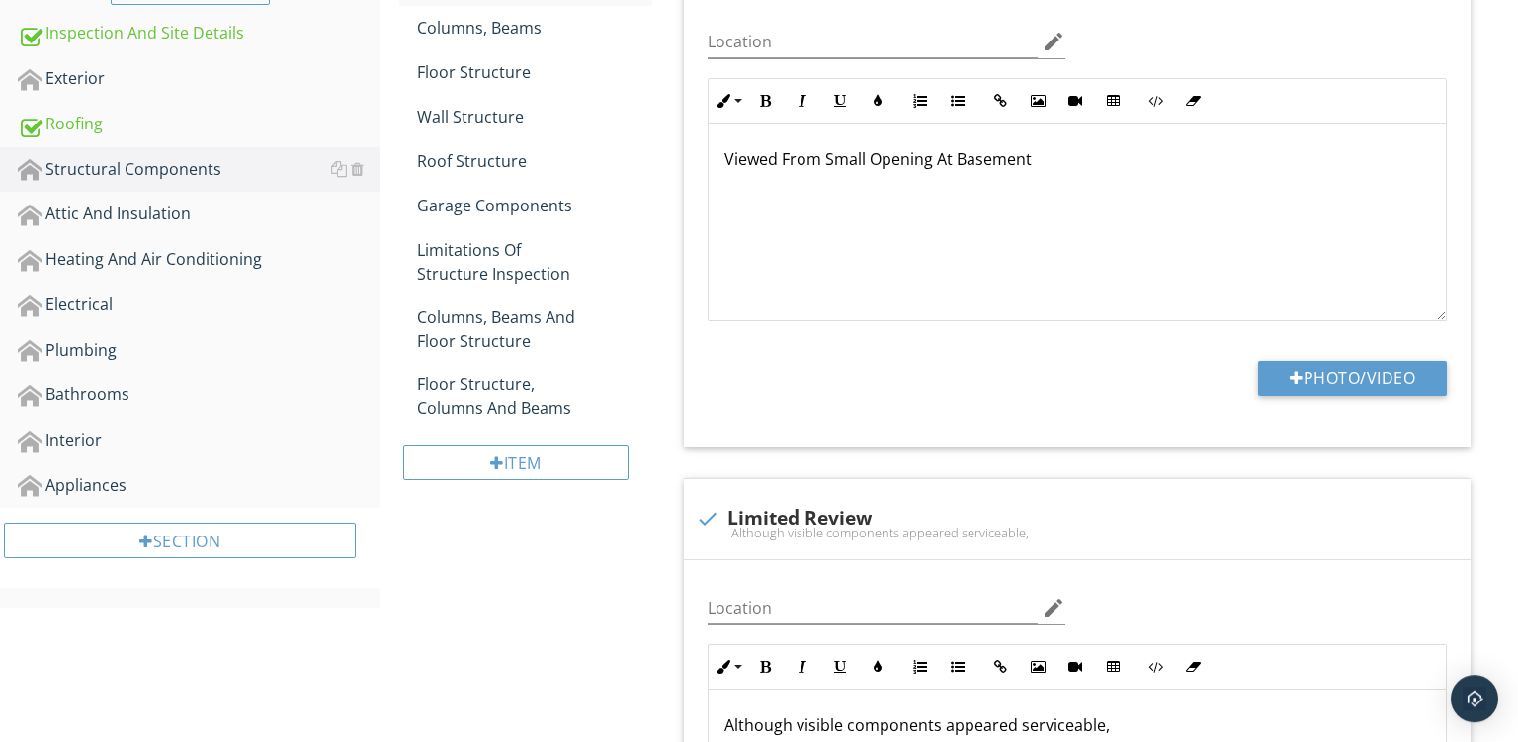
click at [1184, 160] on p "Viewed From Small Opening At Basement" at bounding box center [1078, 159] width 706 height 24
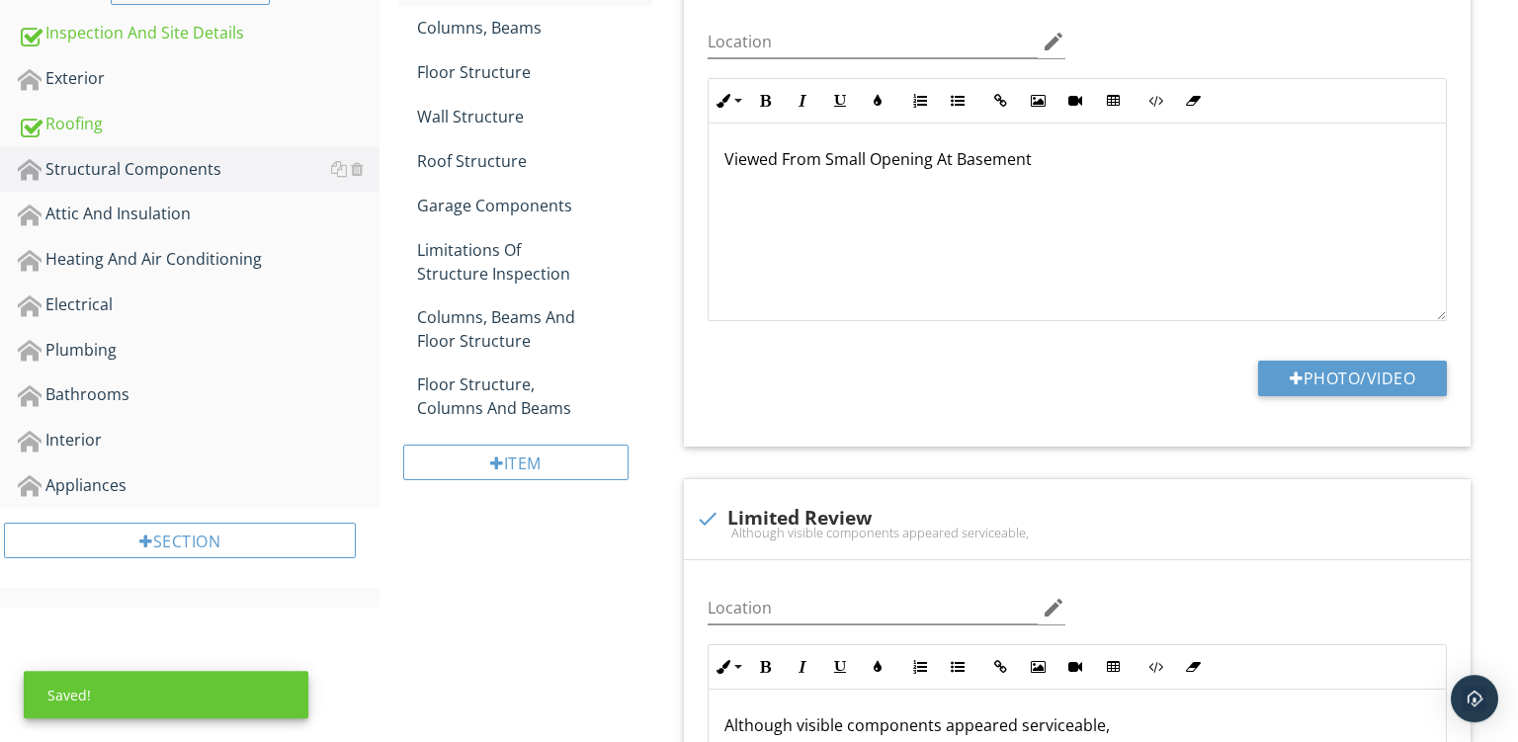
click at [1184, 160] on p "Viewed From Small Opening At Basement" at bounding box center [1078, 159] width 706 height 24
click at [1164, 266] on div "Viewed From Small Opening At Basement" at bounding box center [1077, 223] width 737 height 198
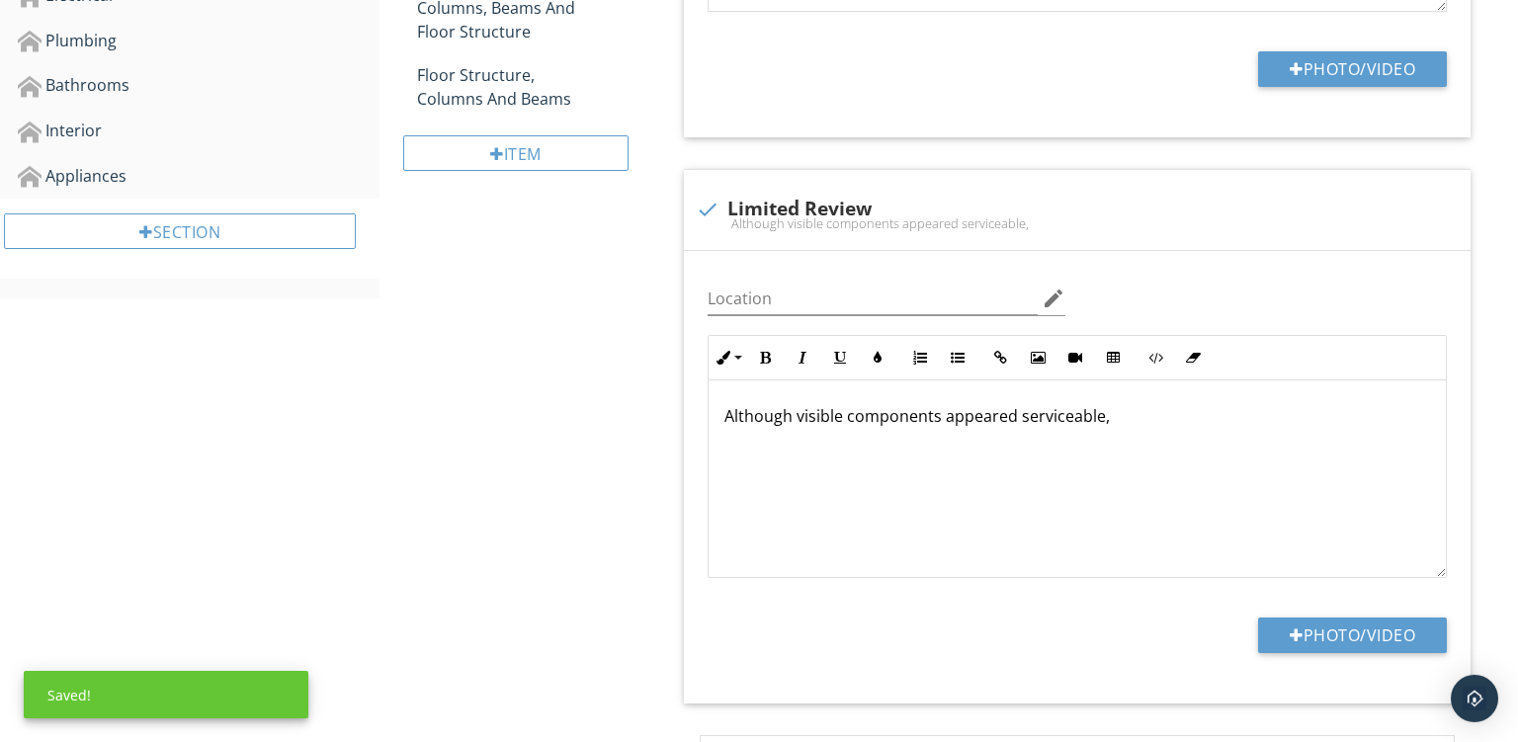
scroll to position [890, 0]
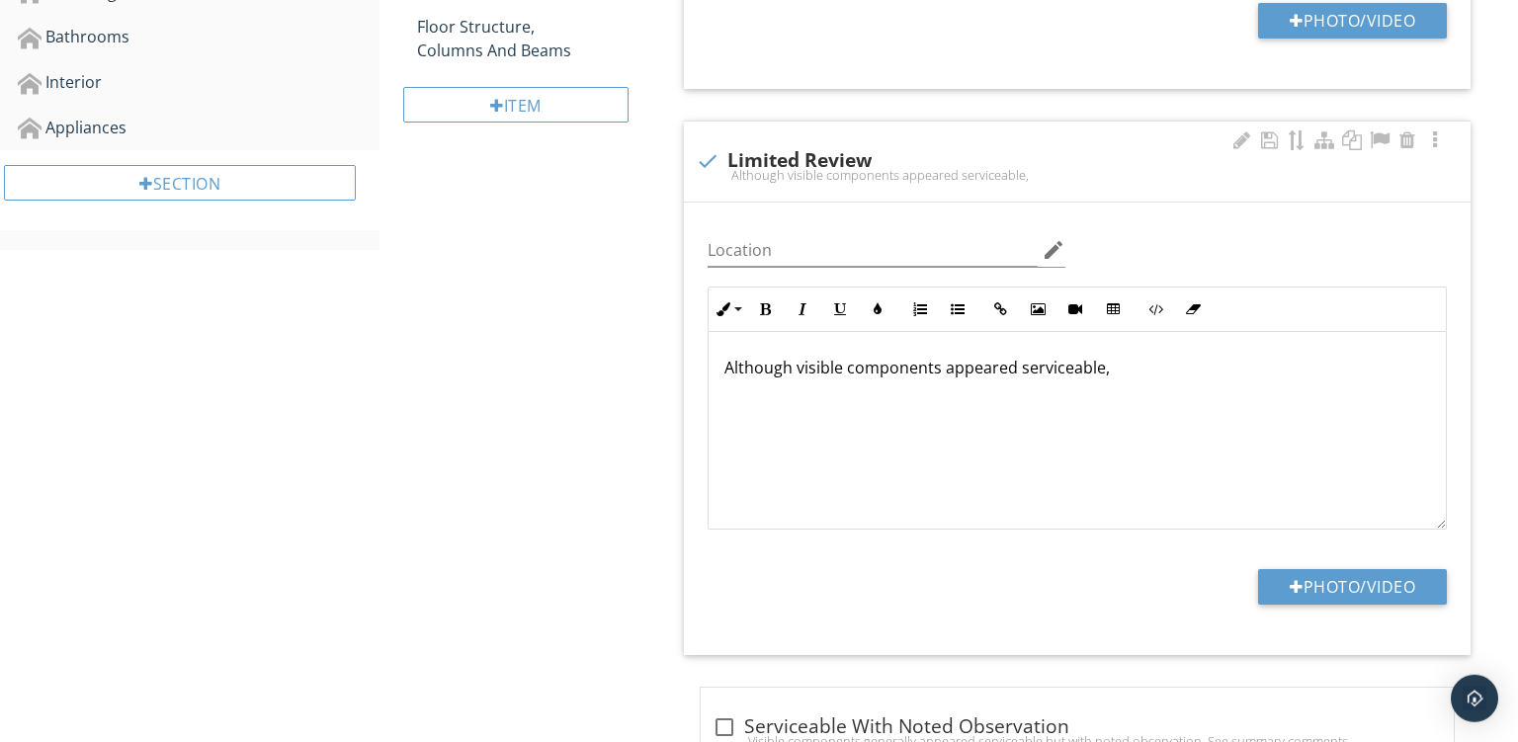
click at [1125, 366] on p "Although visible components appeared serviceable," at bounding box center [1078, 368] width 706 height 24
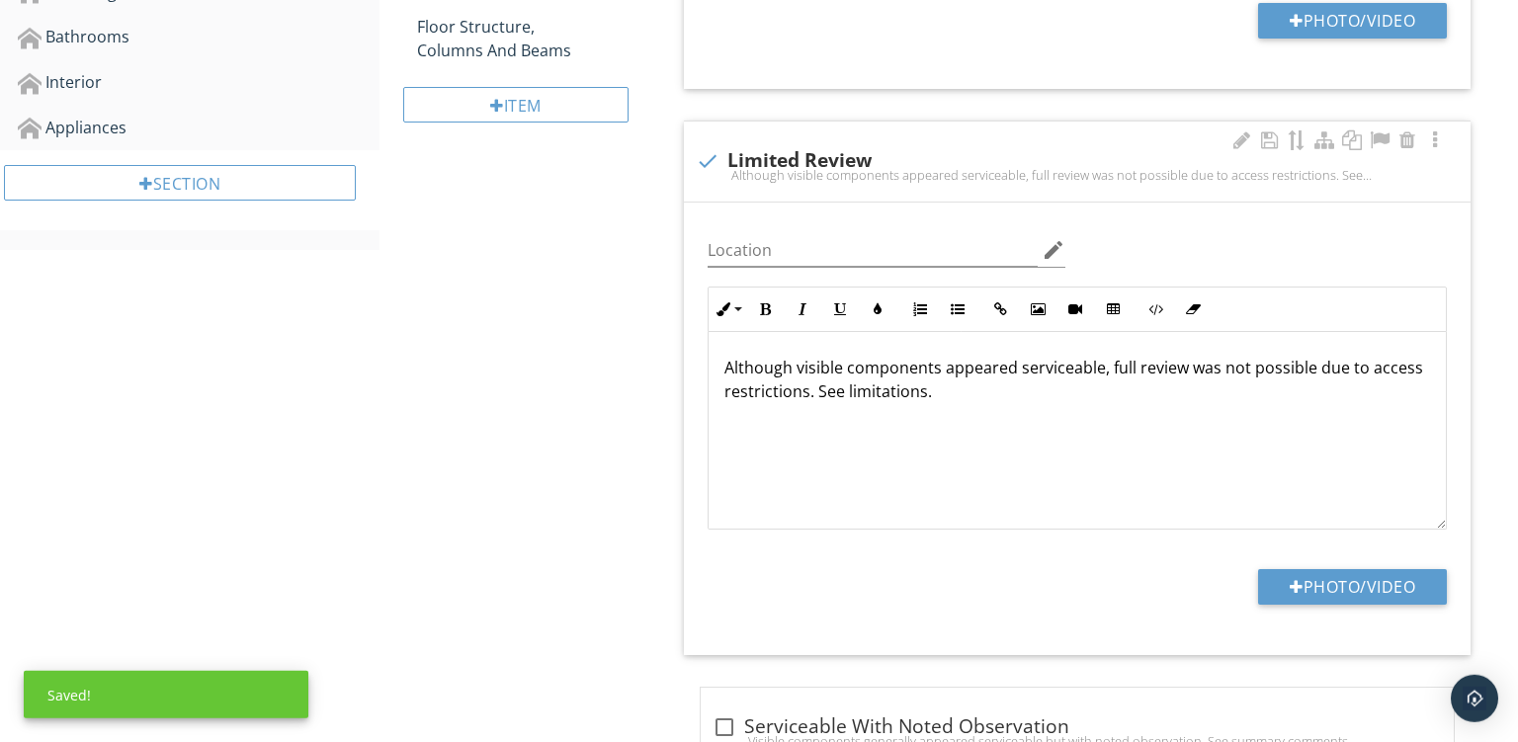
click at [977, 393] on p "Although visible components appeared serviceable, full review was not possible …" at bounding box center [1078, 379] width 706 height 47
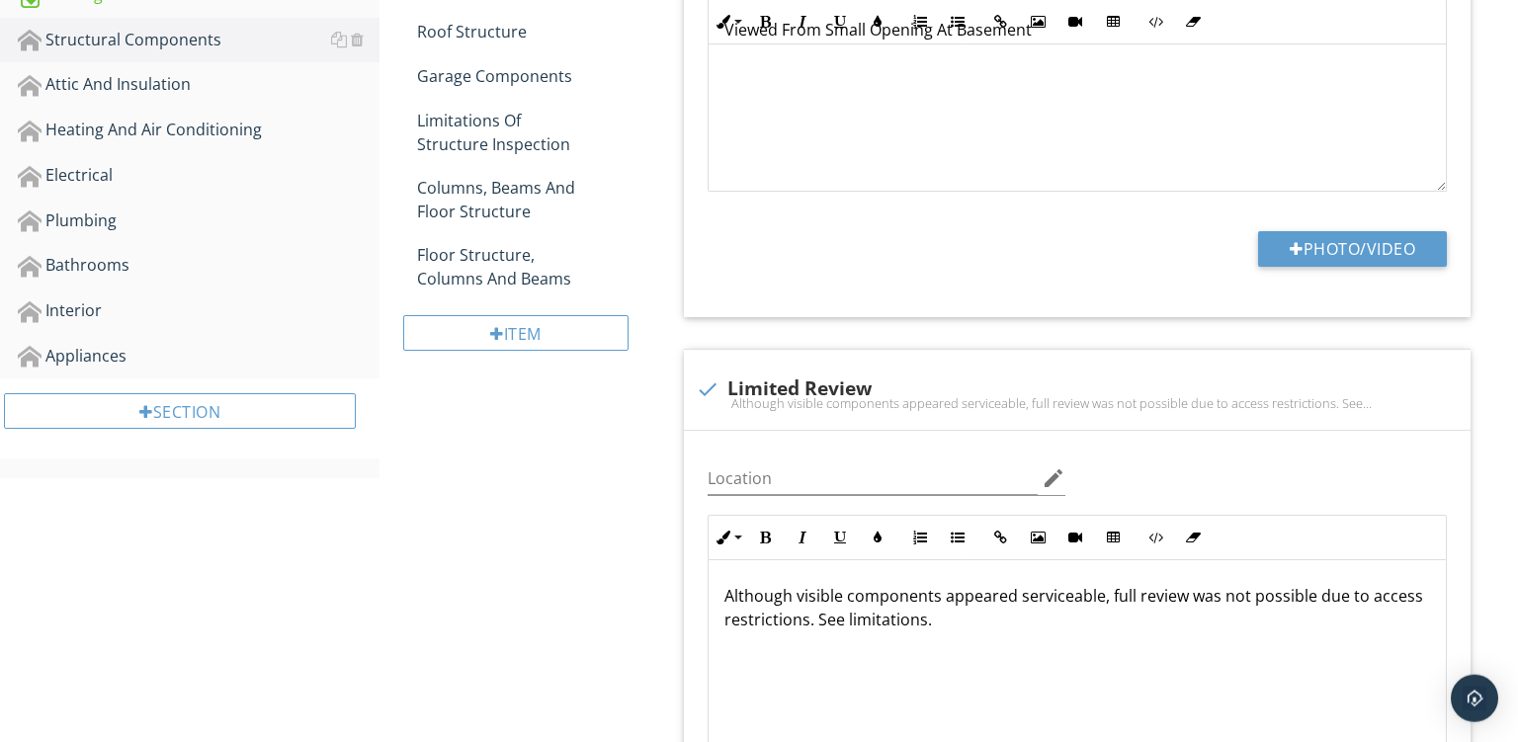
scroll to position [214, 0]
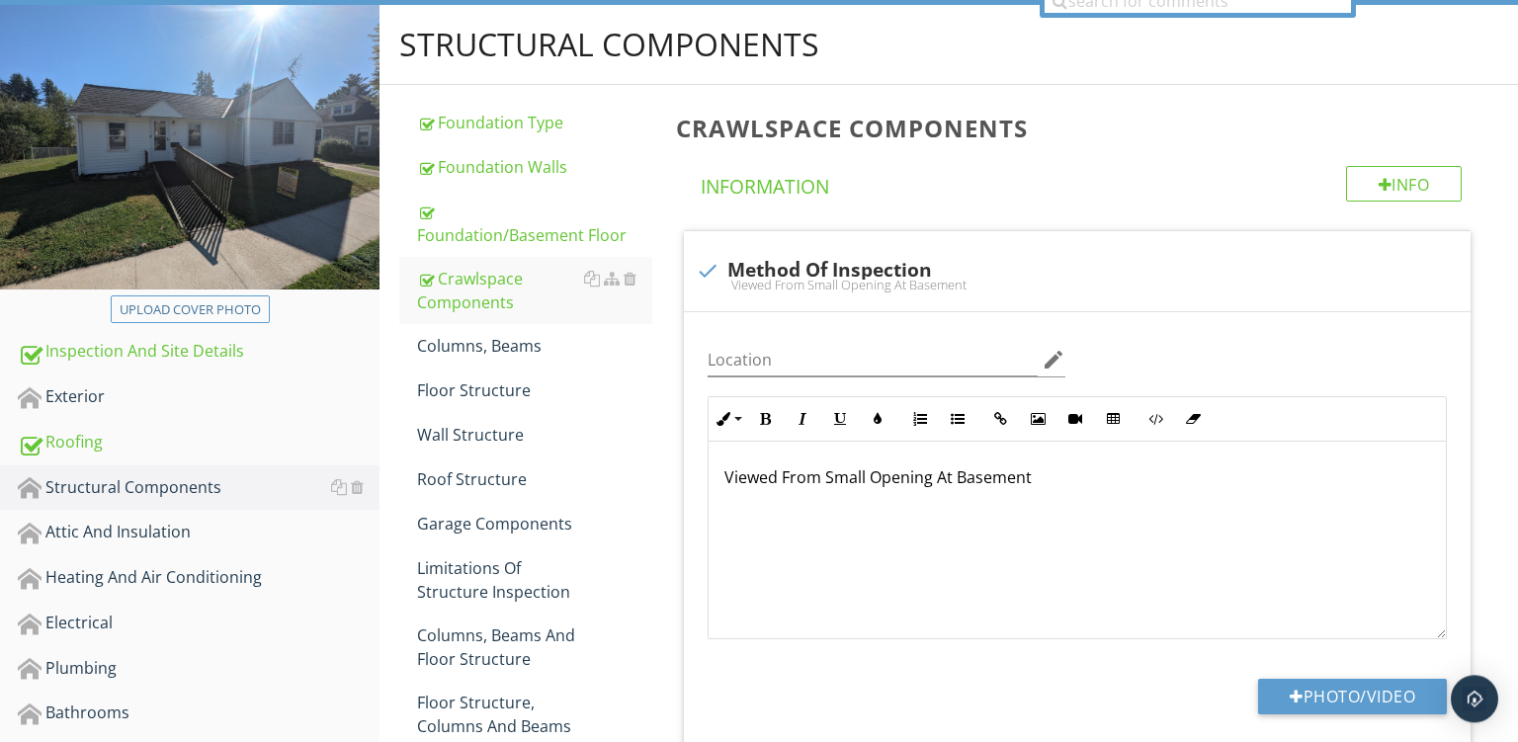
click at [433, 360] on link "Columns, Beams" at bounding box center [534, 345] width 235 height 43
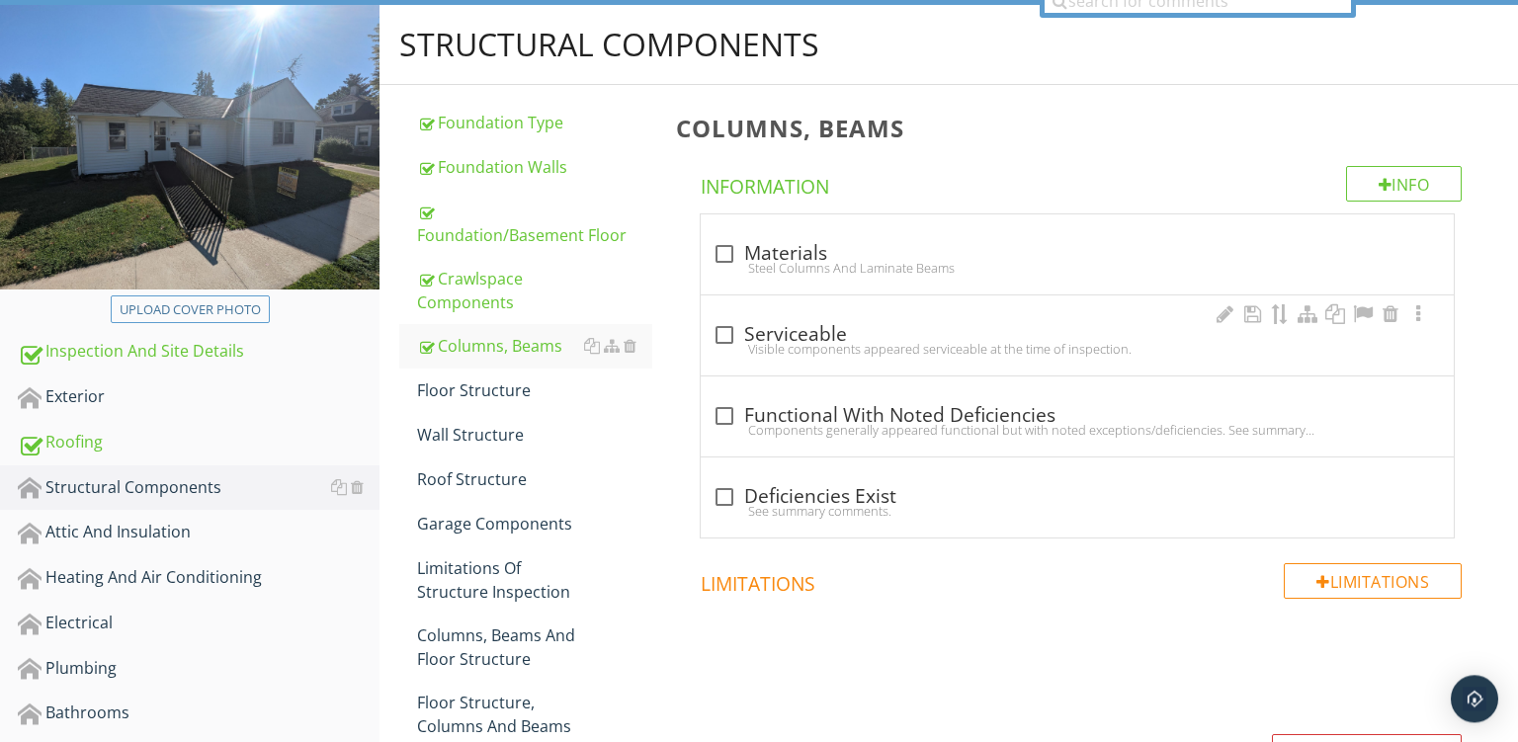
click at [841, 349] on div "Visible components appeared serviceable at the time of inspection." at bounding box center [1078, 349] width 730 height 16
checkbox input "true"
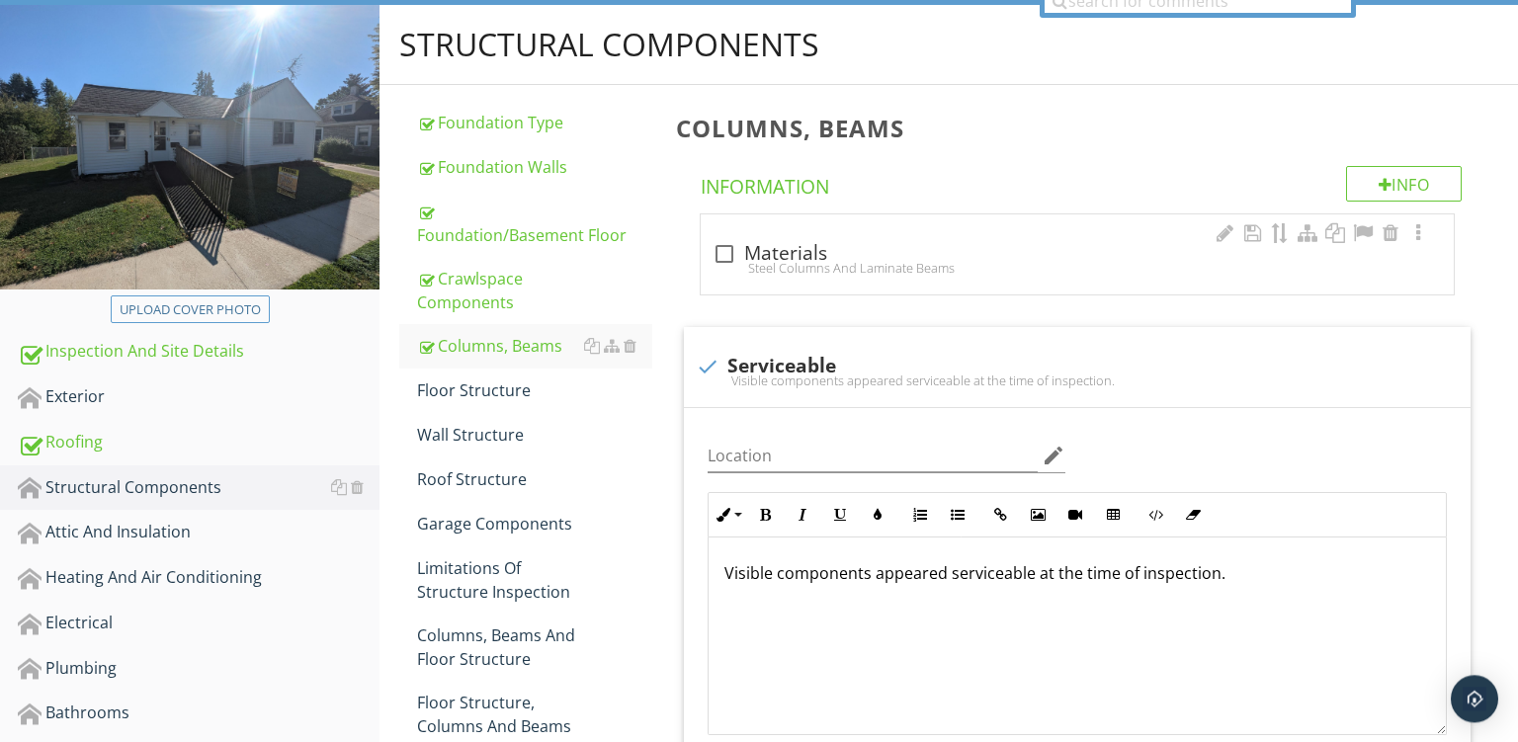
click at [927, 262] on div "Steel Columns And Laminate Beams" at bounding box center [1078, 268] width 730 height 16
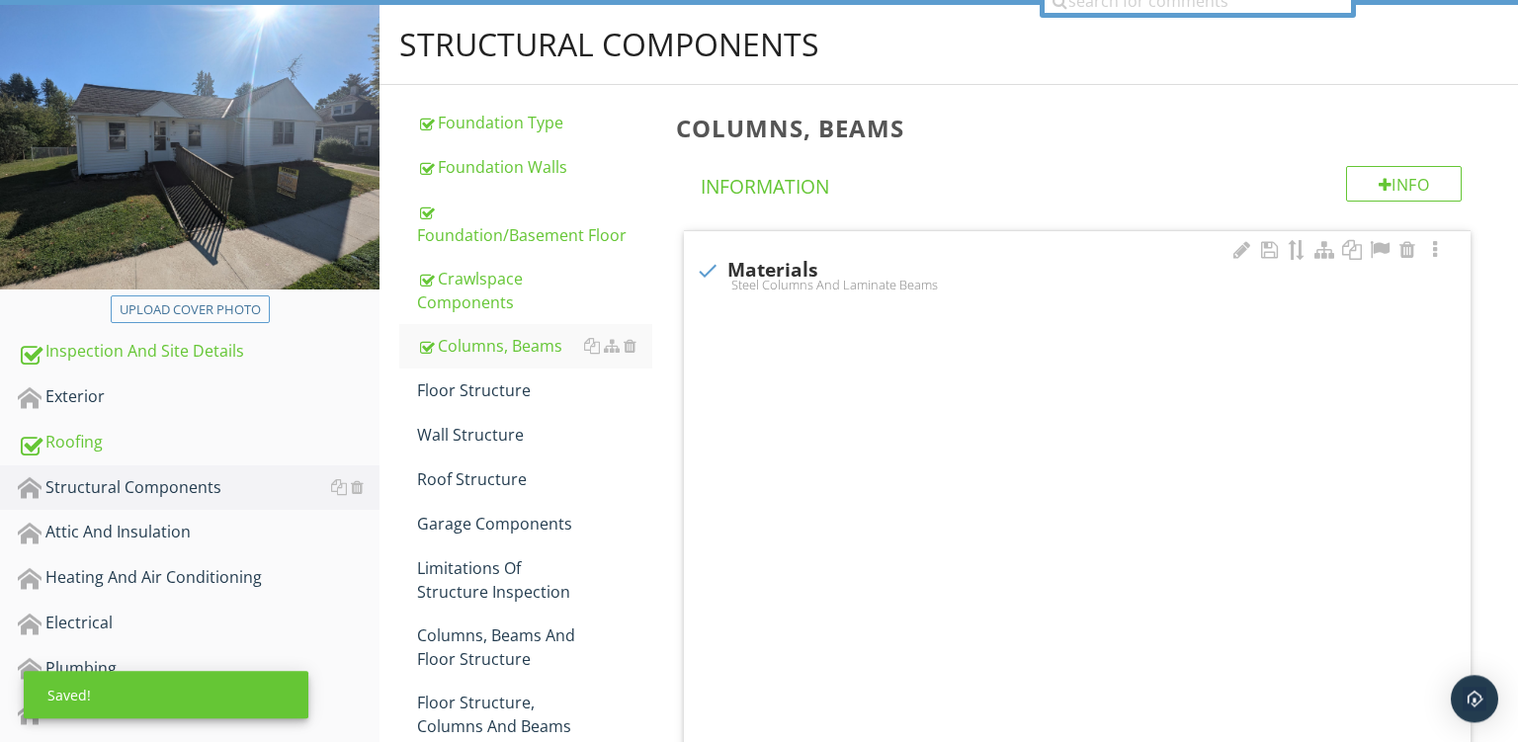
checkbox input "true"
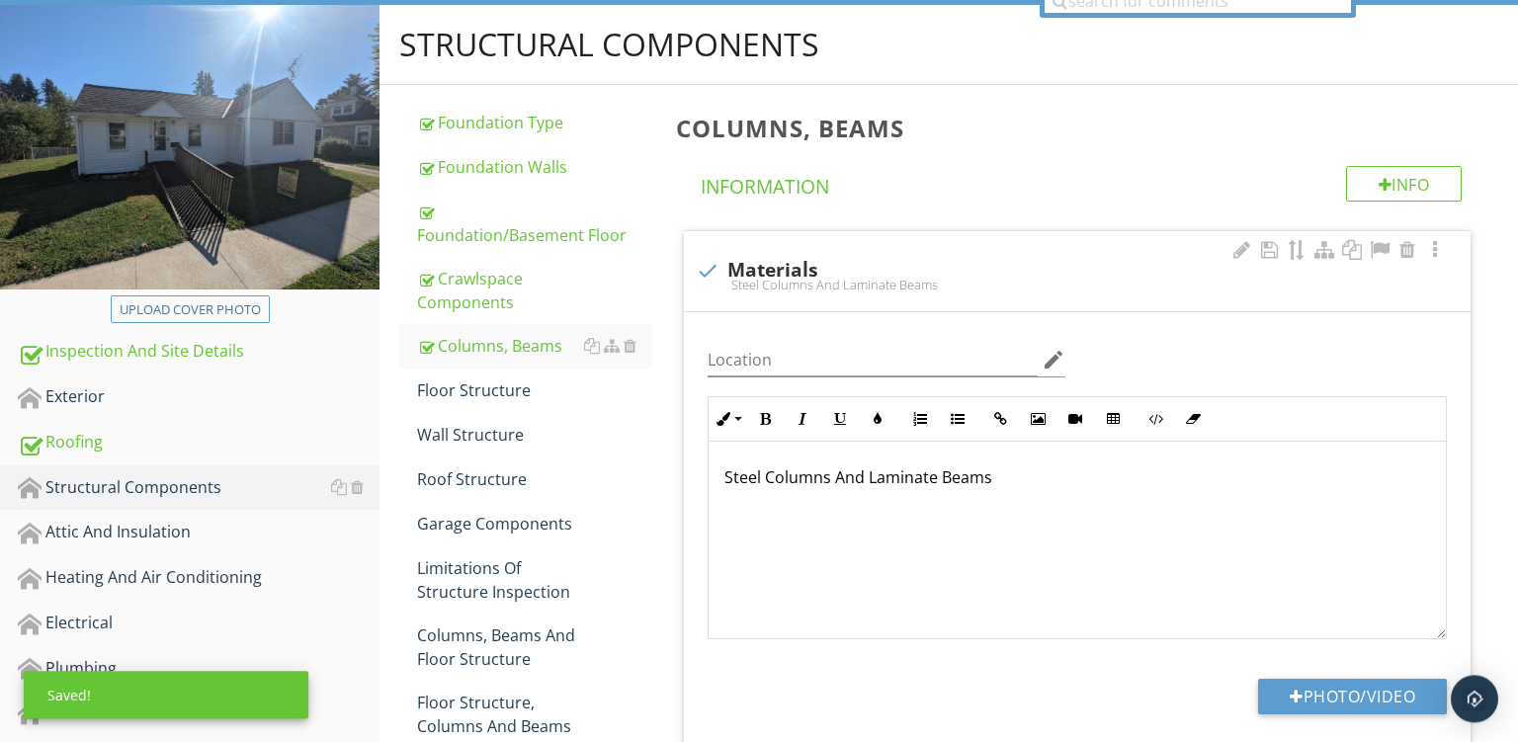
click at [735, 471] on p "Steel Columns And Laminate Beams" at bounding box center [1078, 478] width 706 height 24
click at [742, 475] on p "Steel Columns And Laminate Beams" at bounding box center [1078, 478] width 706 height 24
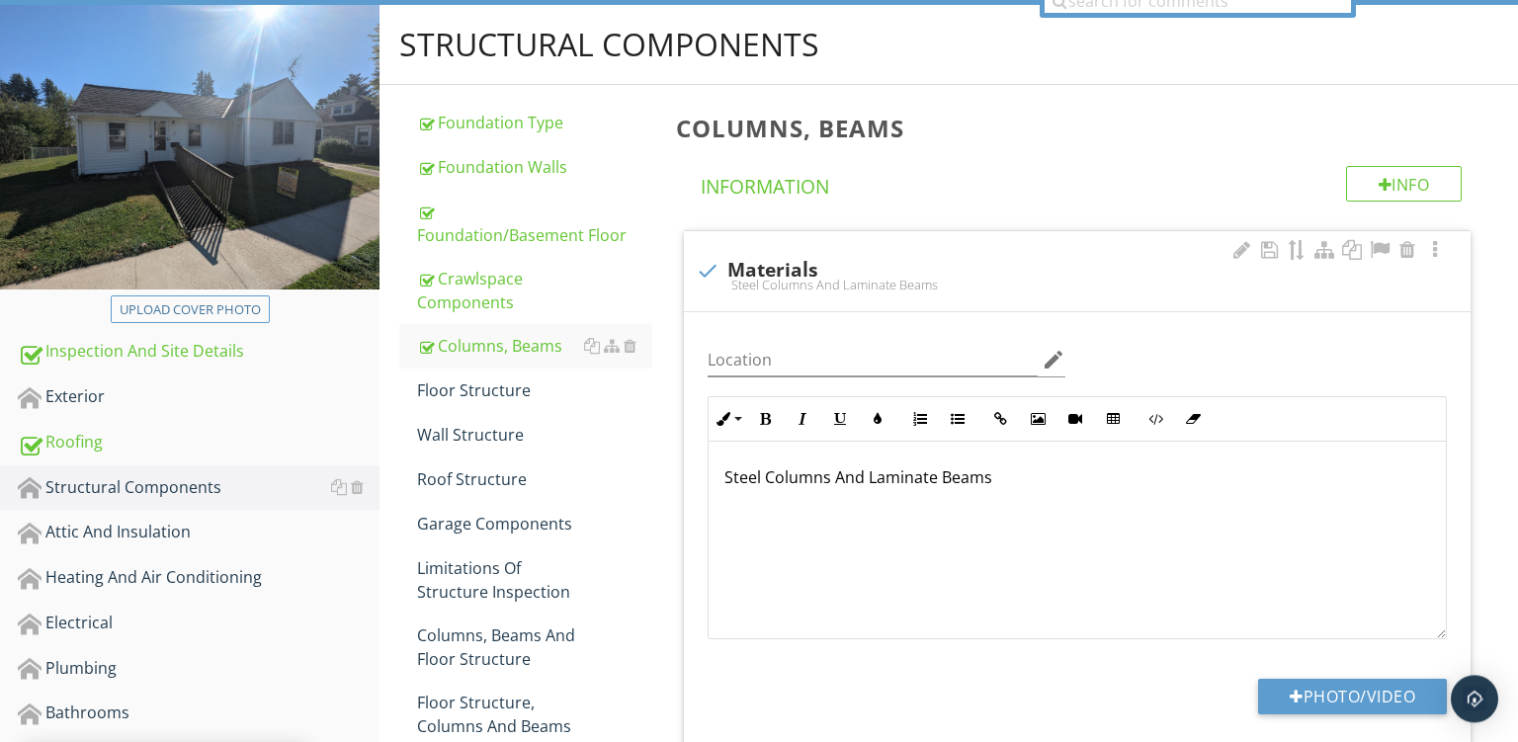
click at [742, 475] on p "Steel Columns And Laminate Beams" at bounding box center [1078, 478] width 706 height 24
click at [905, 469] on p "Wood Columns And Laminate Beams" at bounding box center [1078, 478] width 706 height 24
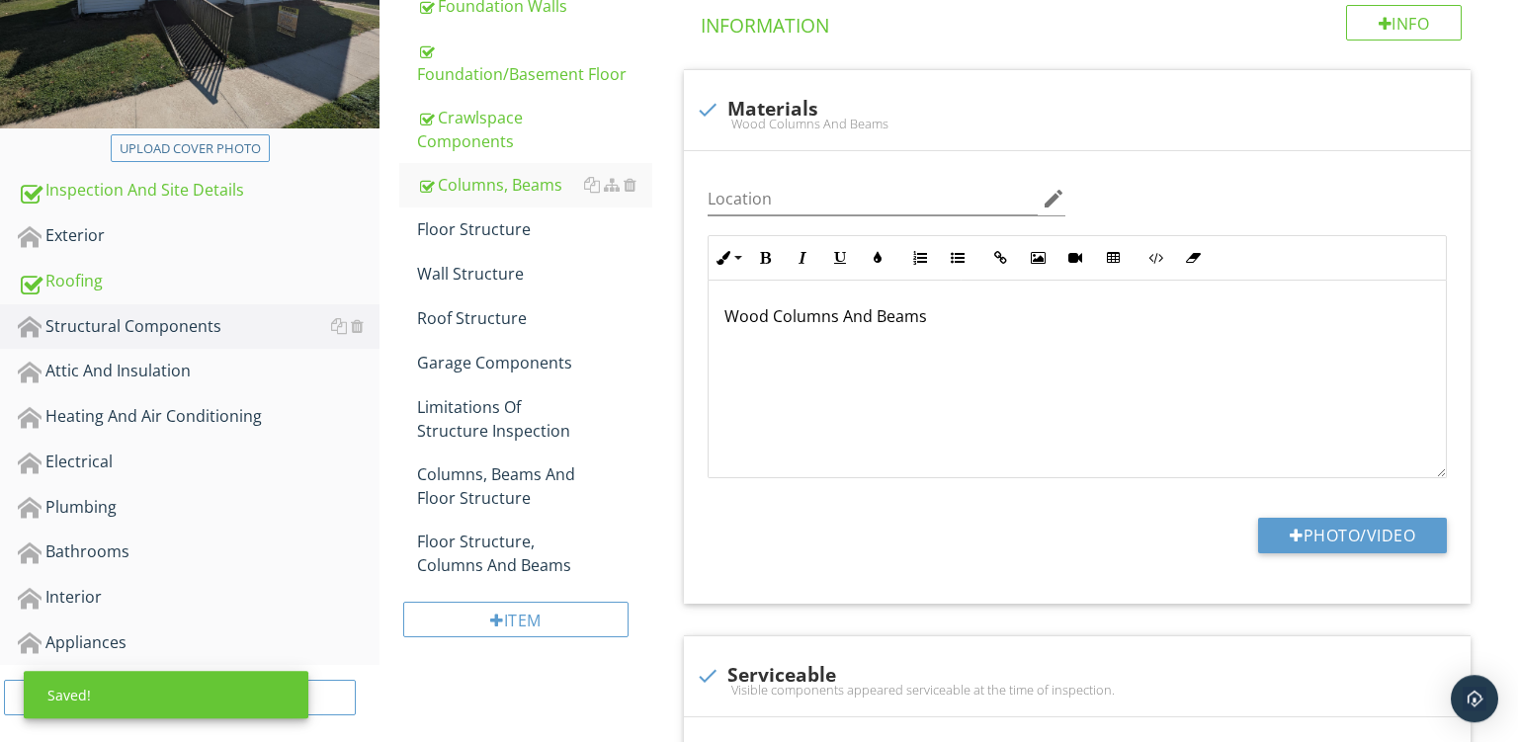
scroll to position [263, 0]
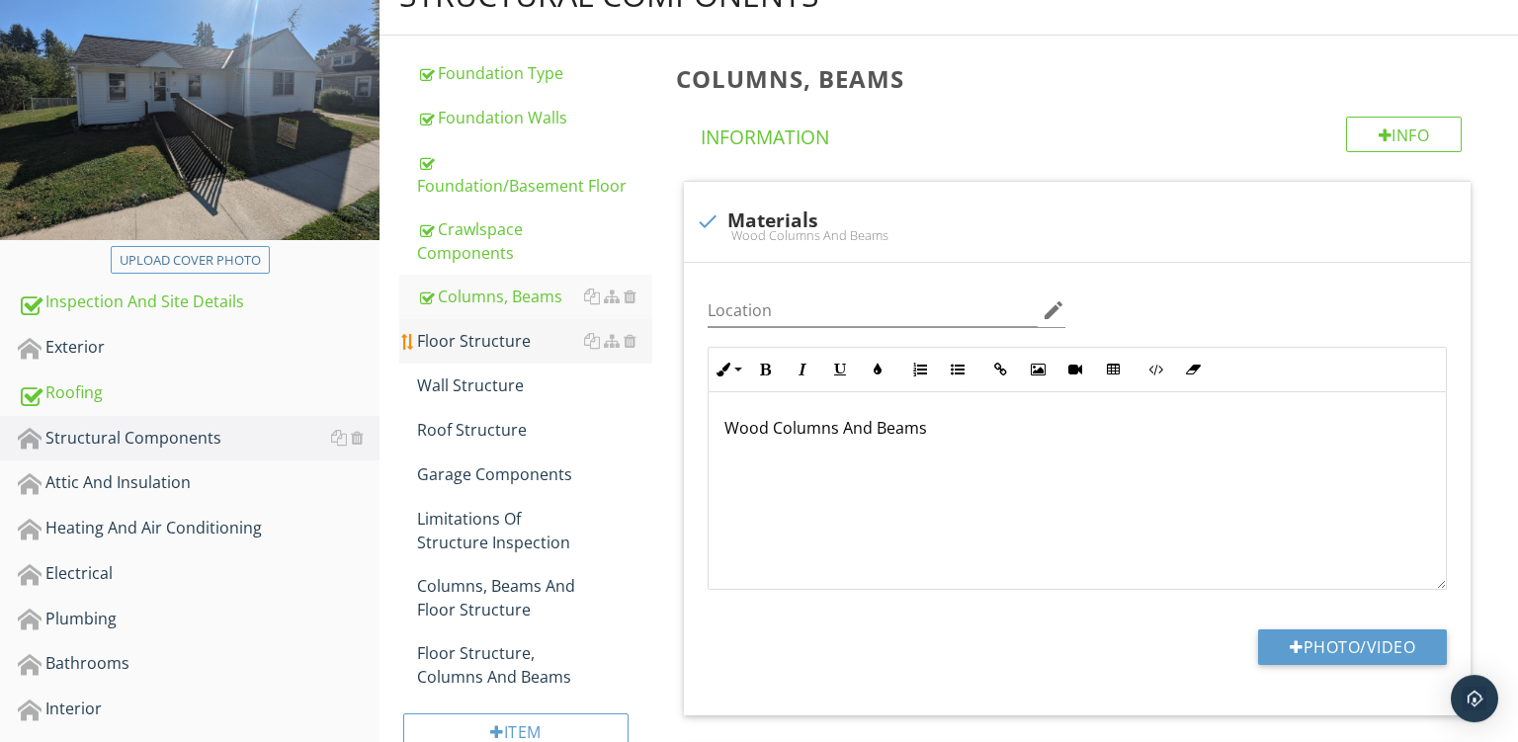
click at [453, 336] on div "Floor Structure" at bounding box center [534, 341] width 235 height 24
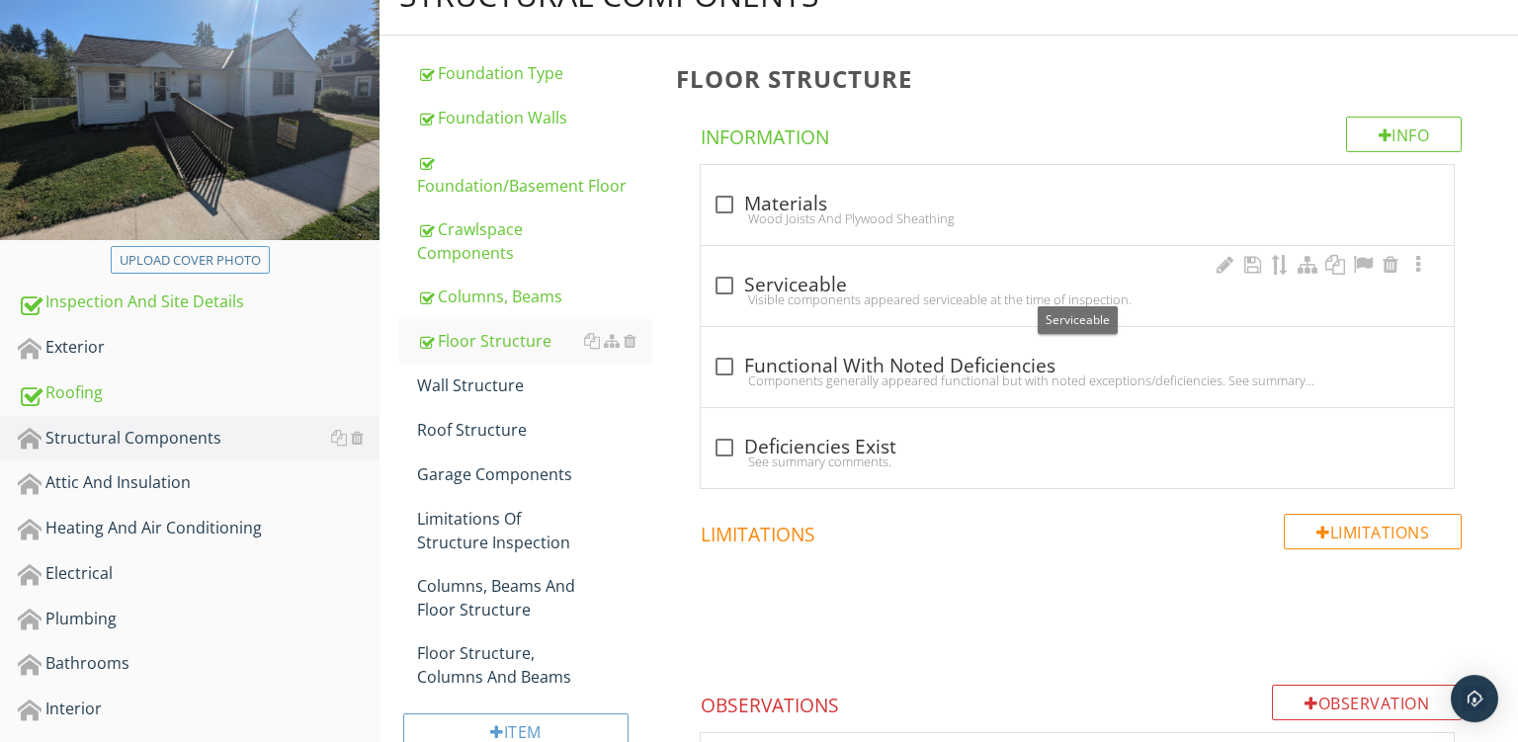
click at [916, 297] on div "Visible components appeared serviceable at the time of inspection." at bounding box center [1078, 300] width 730 height 16
checkbox input "true"
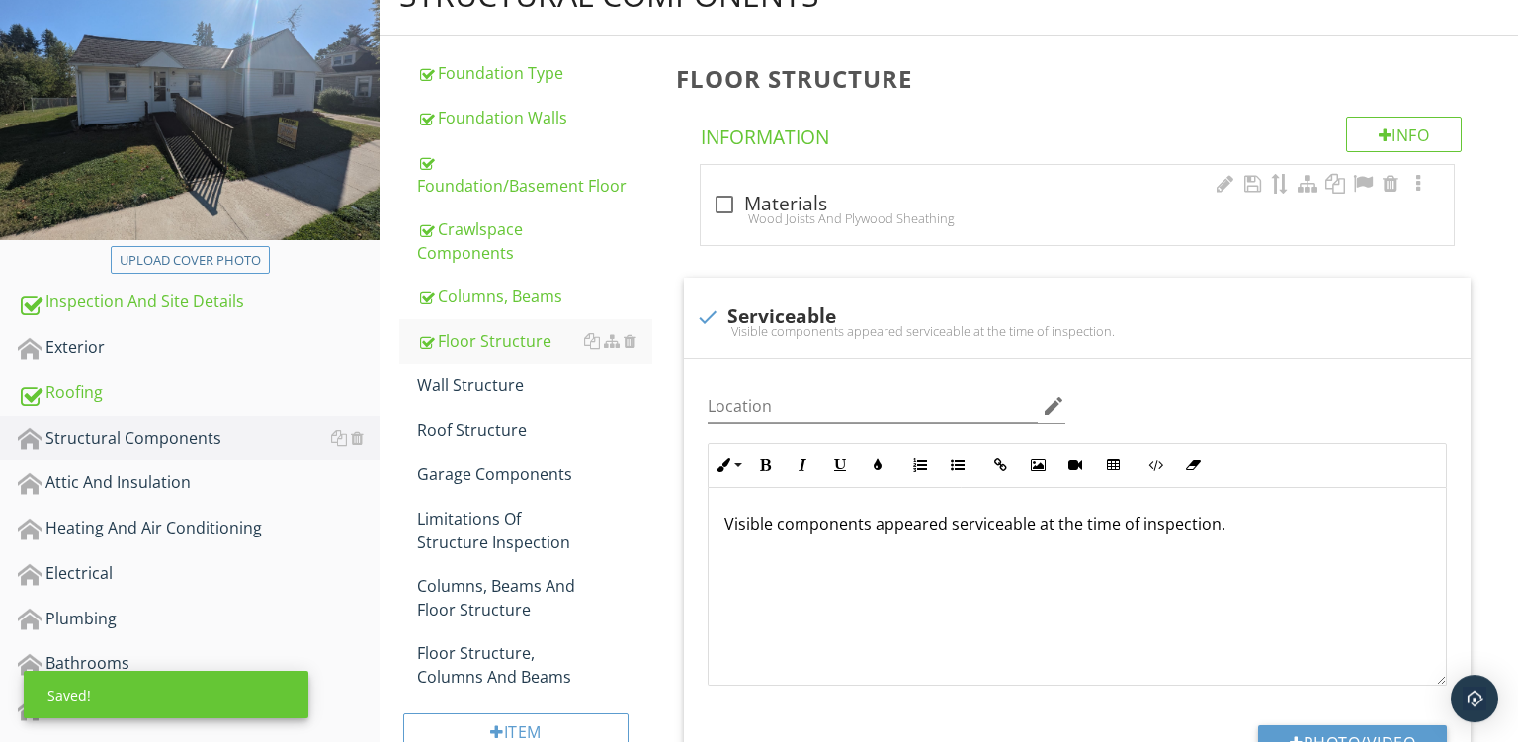
click at [884, 207] on div "check_box_outline_blank Materials" at bounding box center [1078, 205] width 730 height 24
checkbox input "true"
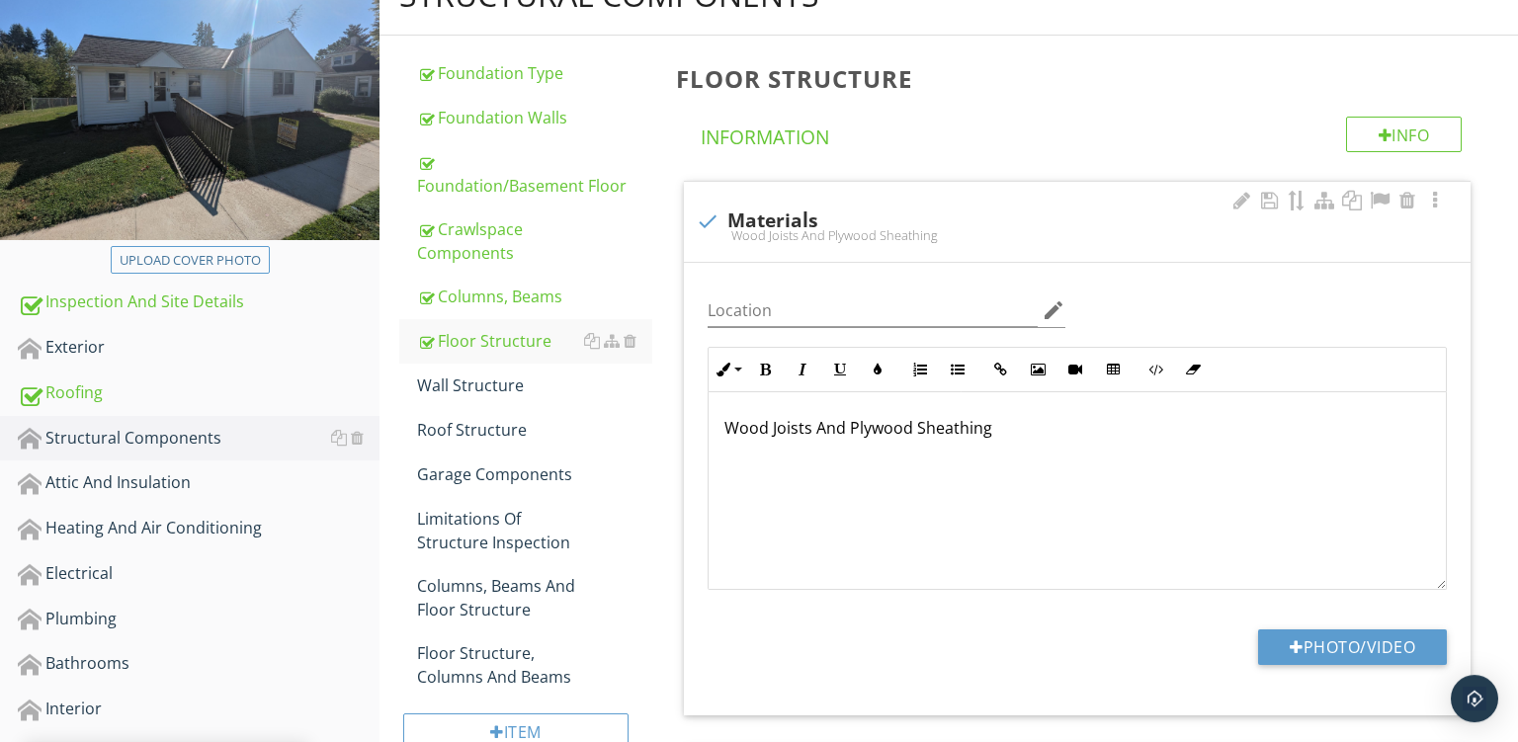
click at [867, 432] on p "Wood Joists And Plywood Sheathing" at bounding box center [1078, 428] width 706 height 24
click at [463, 380] on div "Wall Structure" at bounding box center [534, 386] width 235 height 24
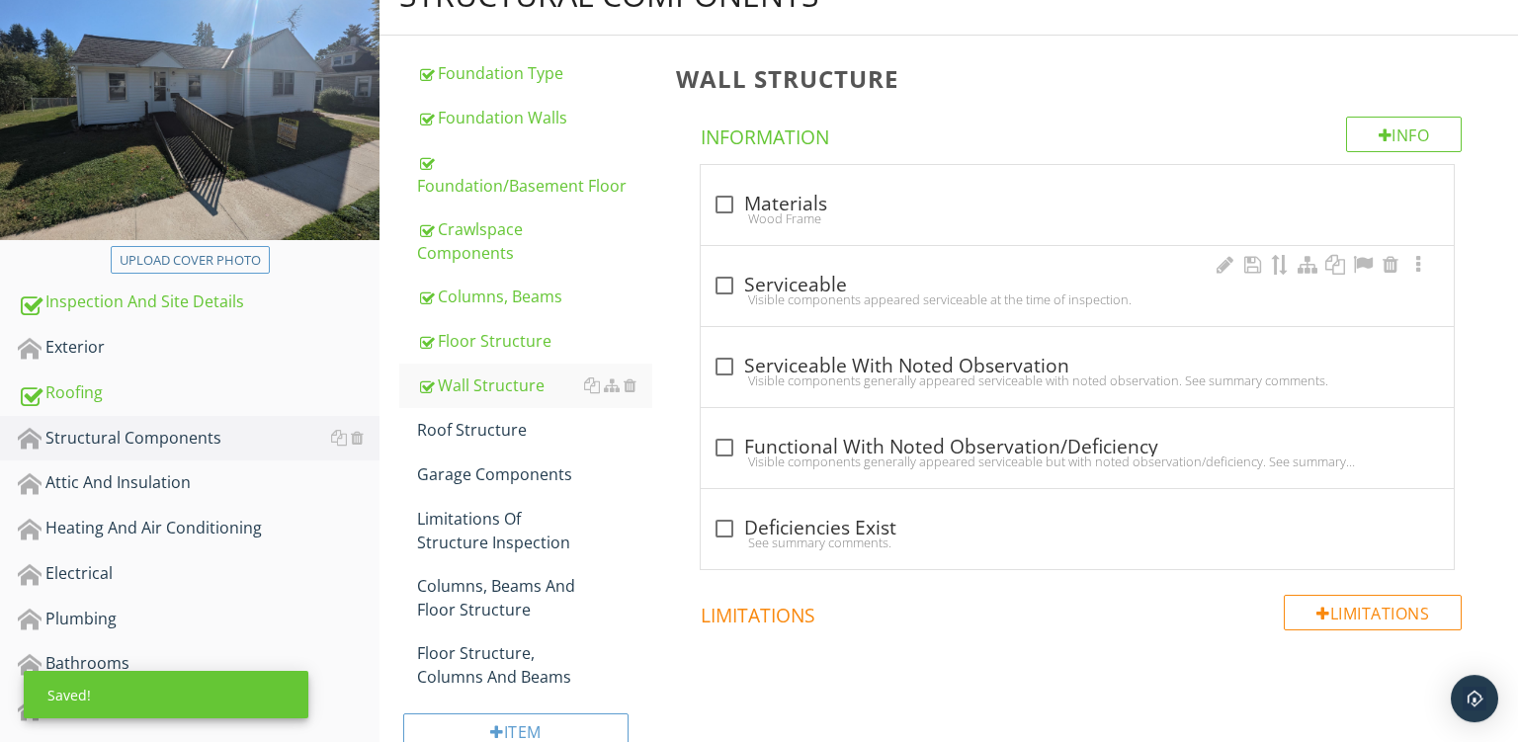
click at [888, 283] on div "check_box_outline_blank Serviceable" at bounding box center [1078, 286] width 730 height 24
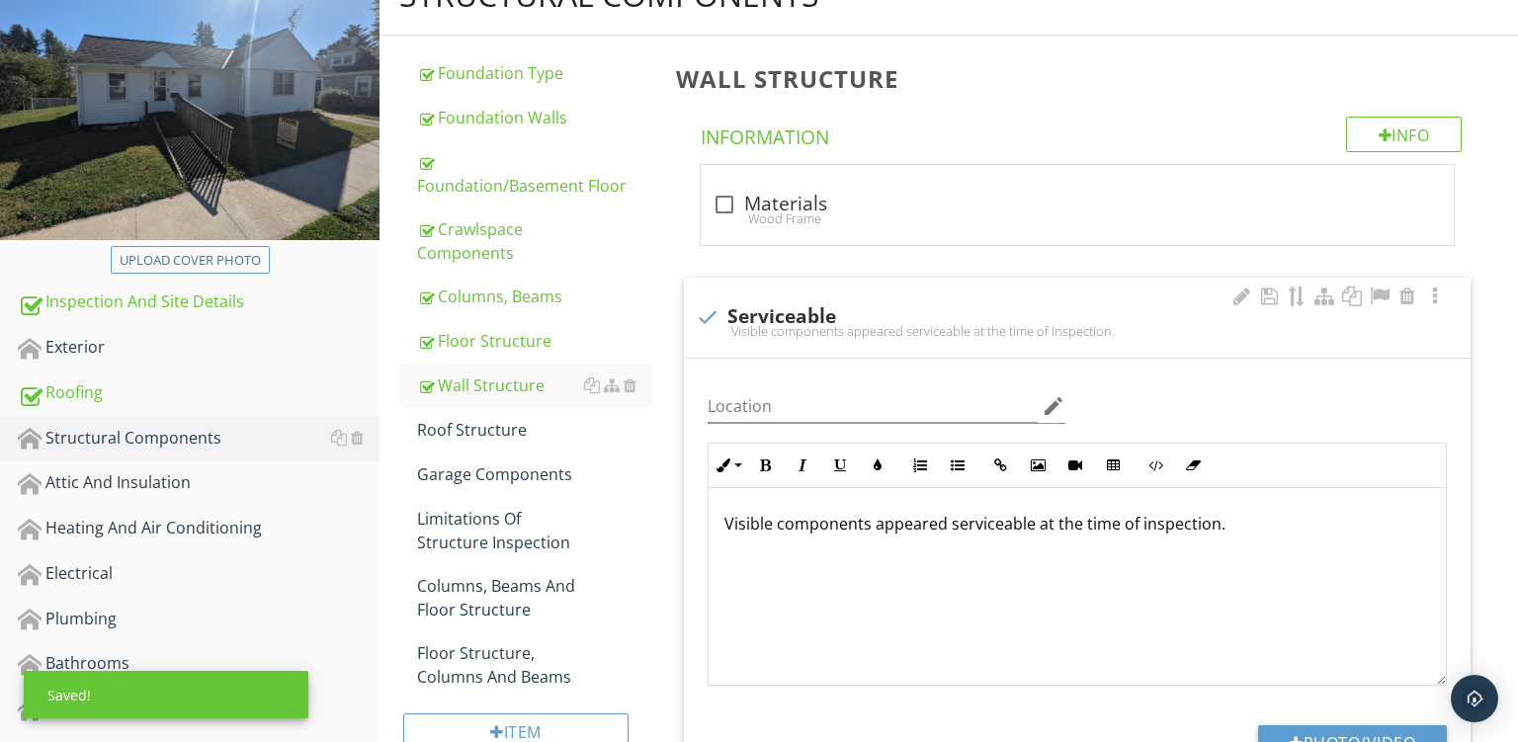
drag, startPoint x: 1221, startPoint y: 515, endPoint x: 490, endPoint y: 394, distance: 740.4
click at [709, 488] on div "Visible components appeared serviceable at the time of inspection." at bounding box center [1077, 587] width 737 height 198
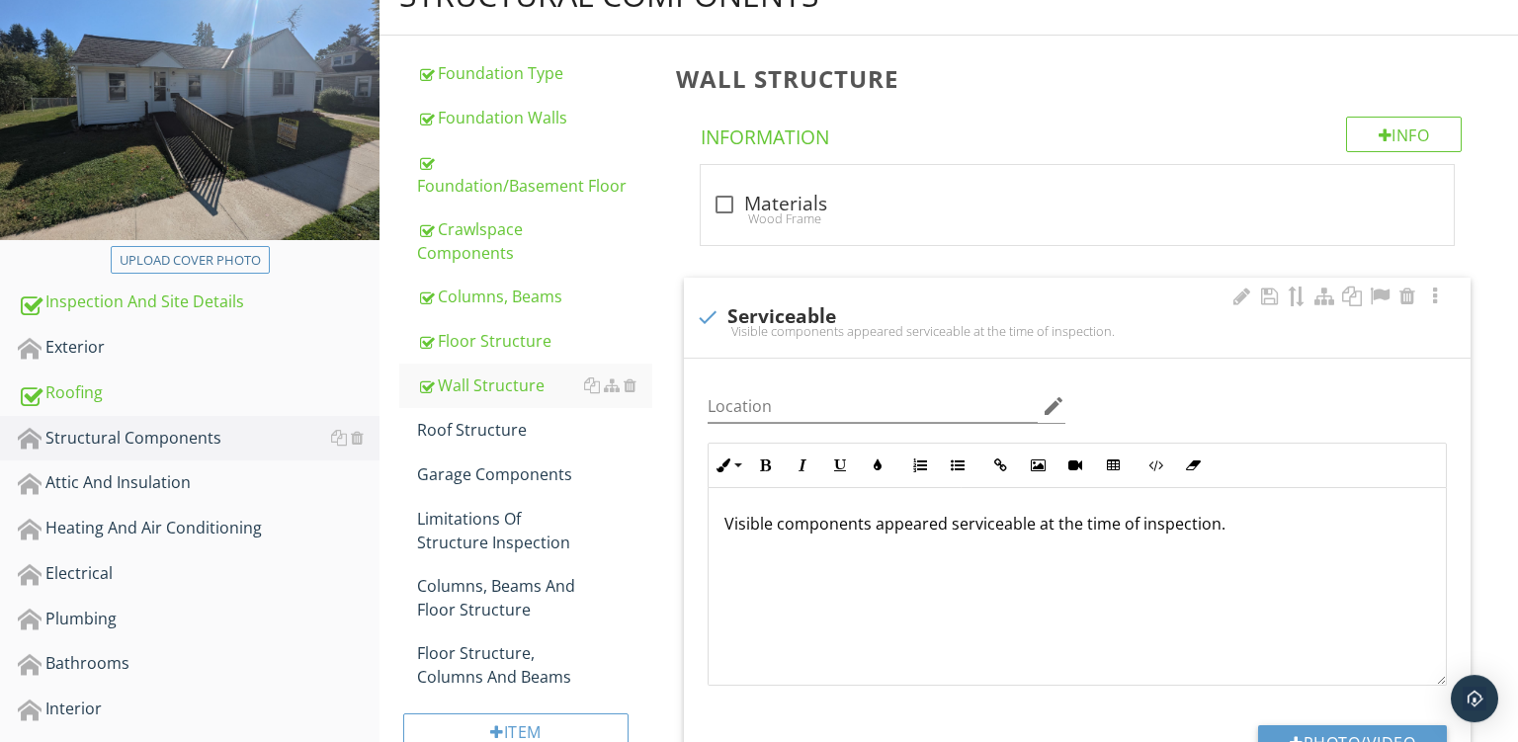
click at [703, 315] on div at bounding box center [708, 318] width 34 height 34
checkbox input "true"
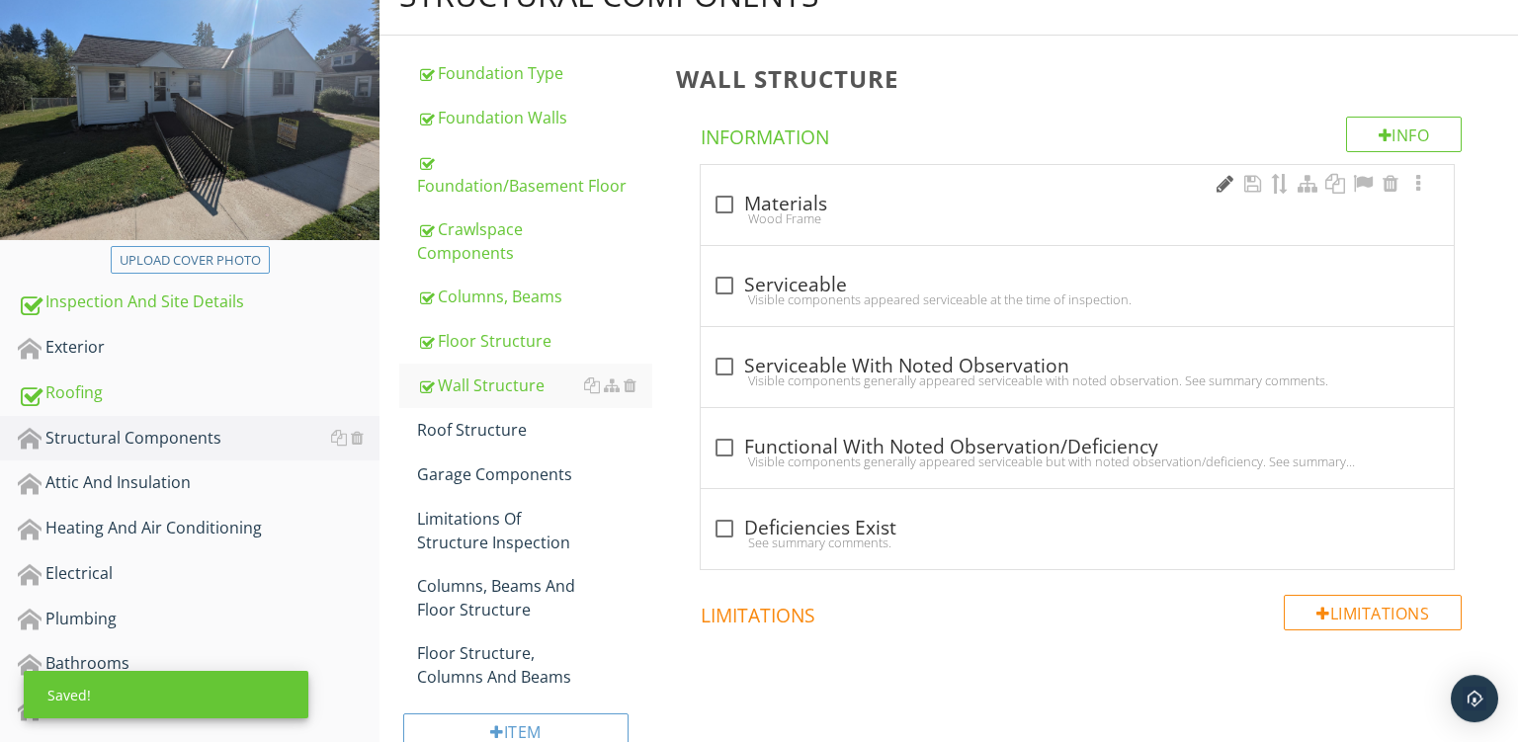
click at [1216, 184] on div at bounding box center [1225, 184] width 24 height 20
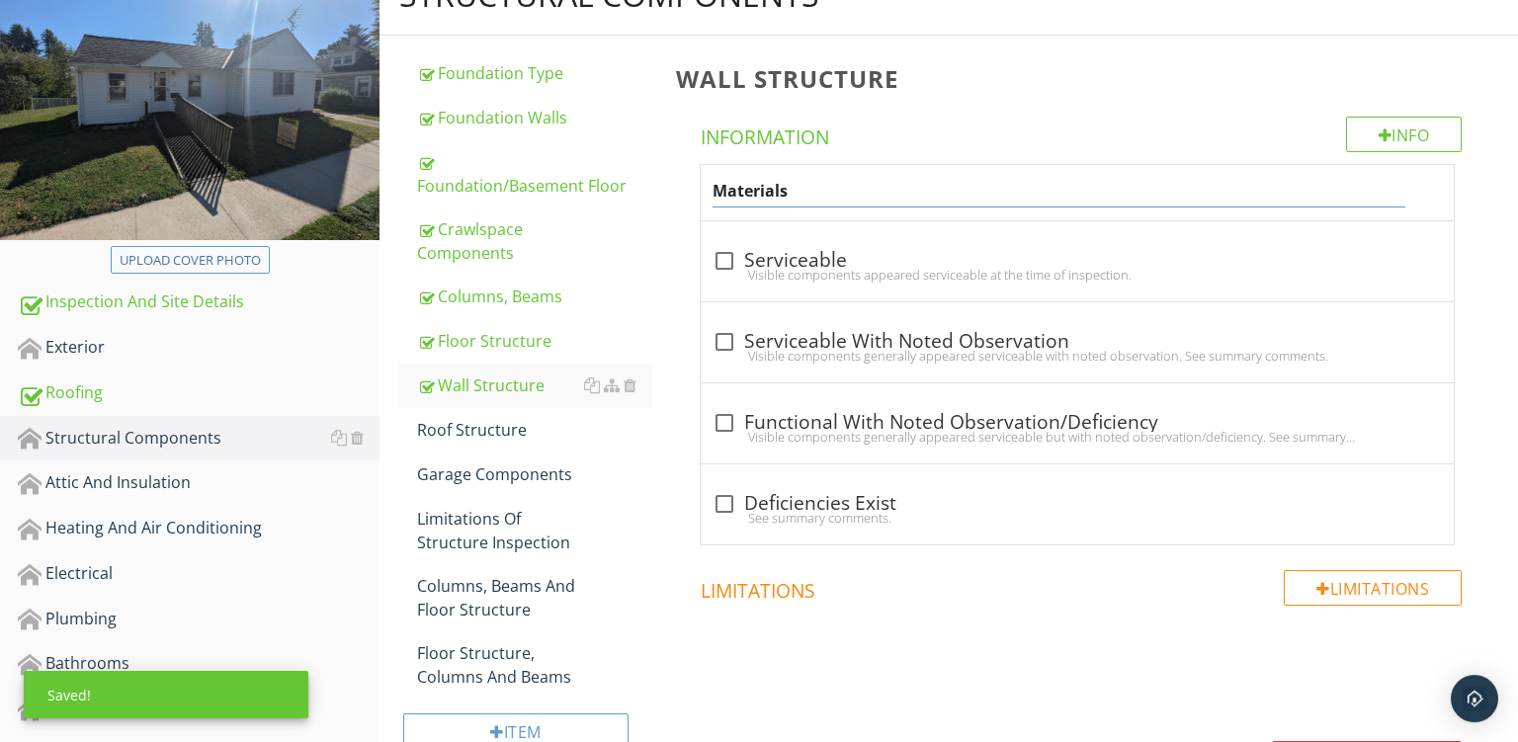
click at [811, 174] on div "Materials" at bounding box center [1059, 189] width 693 height 37
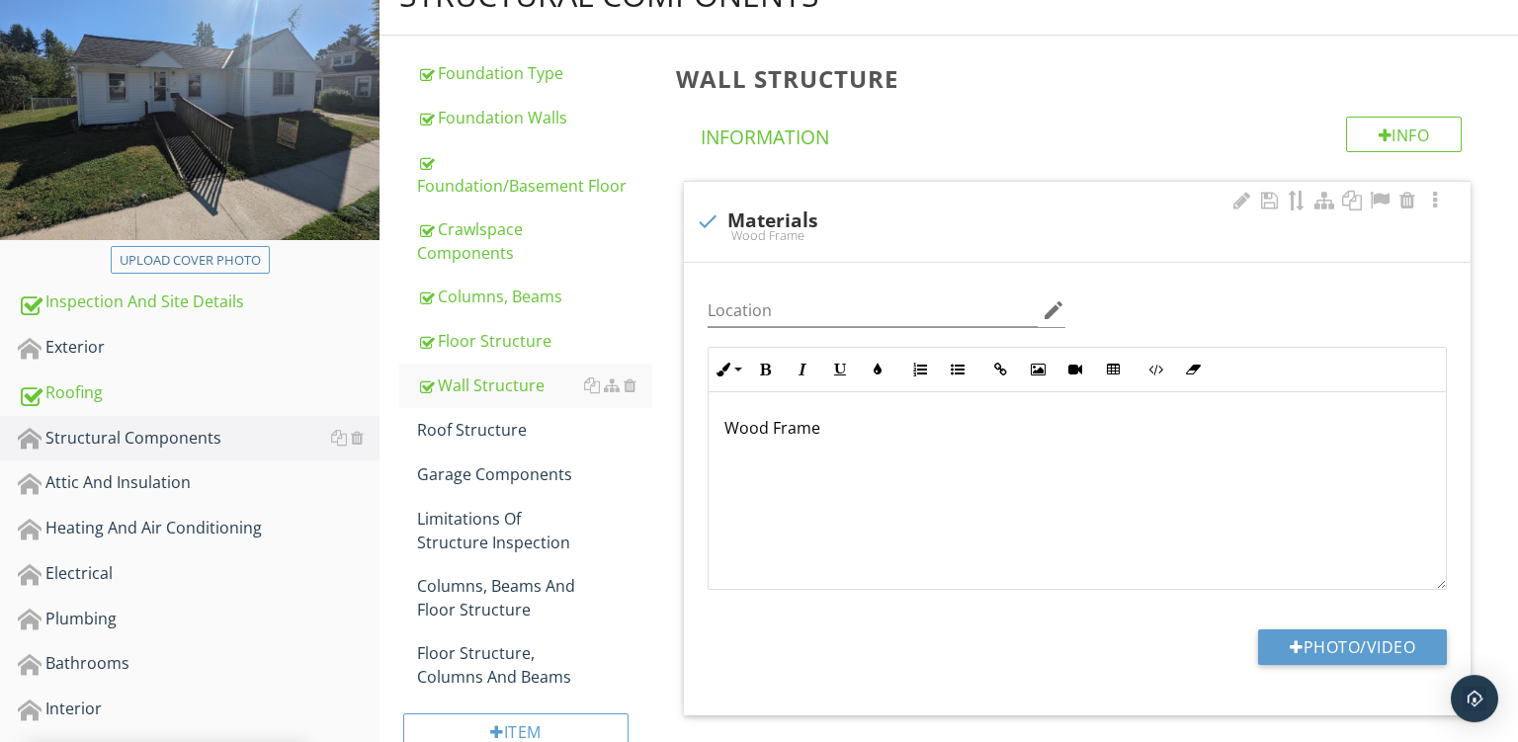
click at [811, 174] on div "Info Information check Materials Wood Frame Location edit Inline Style XLarge L…" at bounding box center [1081, 597] width 811 height 960
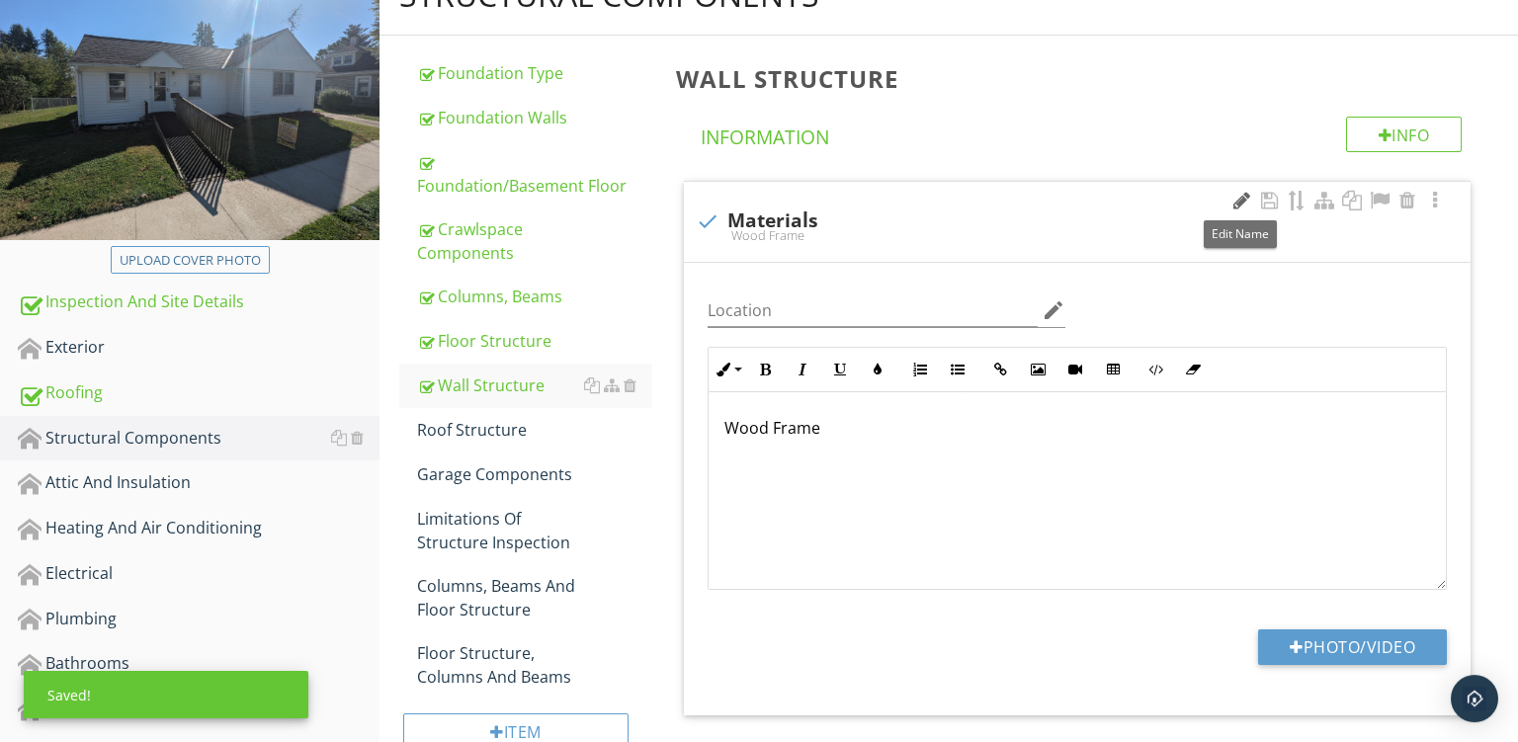
click at [1239, 195] on div at bounding box center [1242, 201] width 24 height 20
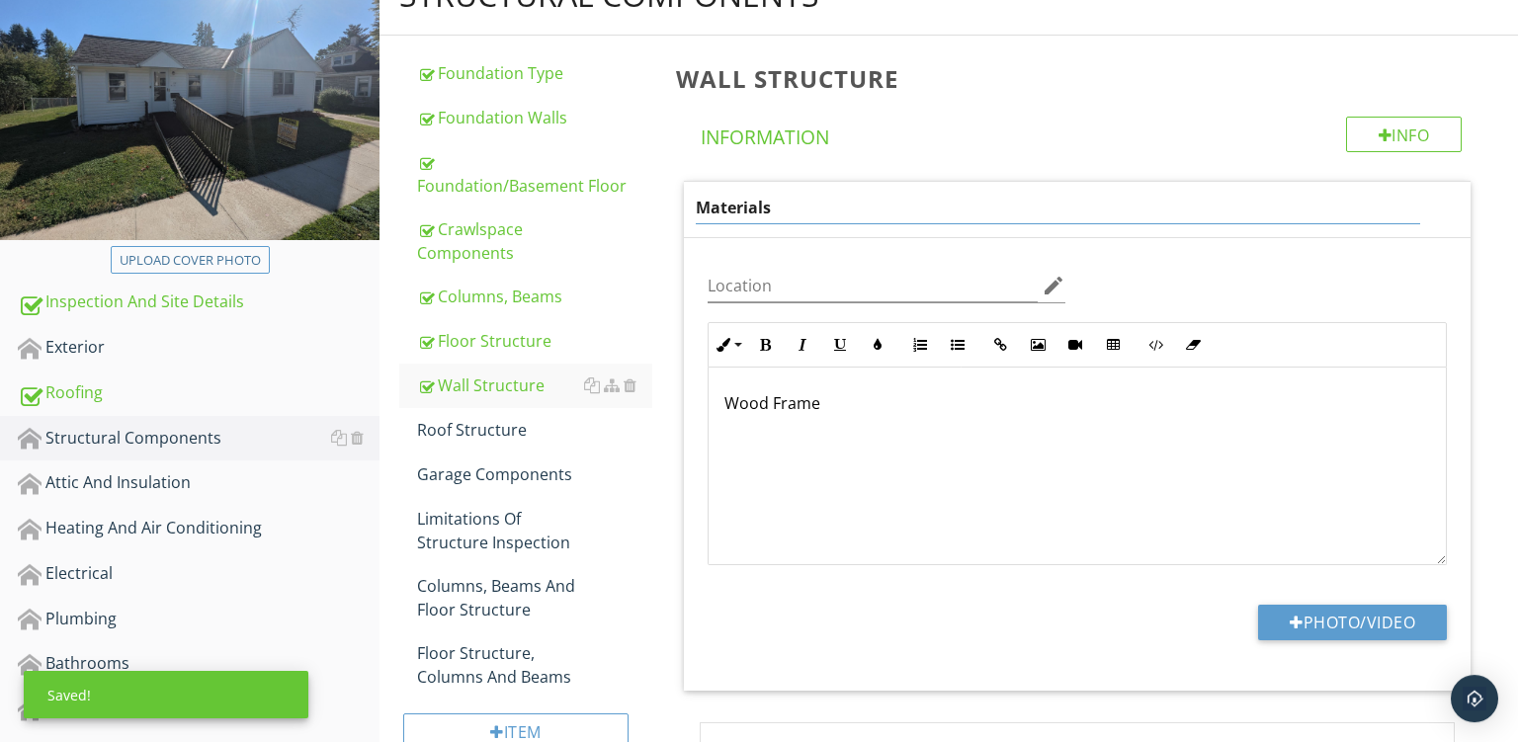
click at [758, 212] on input "Materials" at bounding box center [1058, 208] width 725 height 33
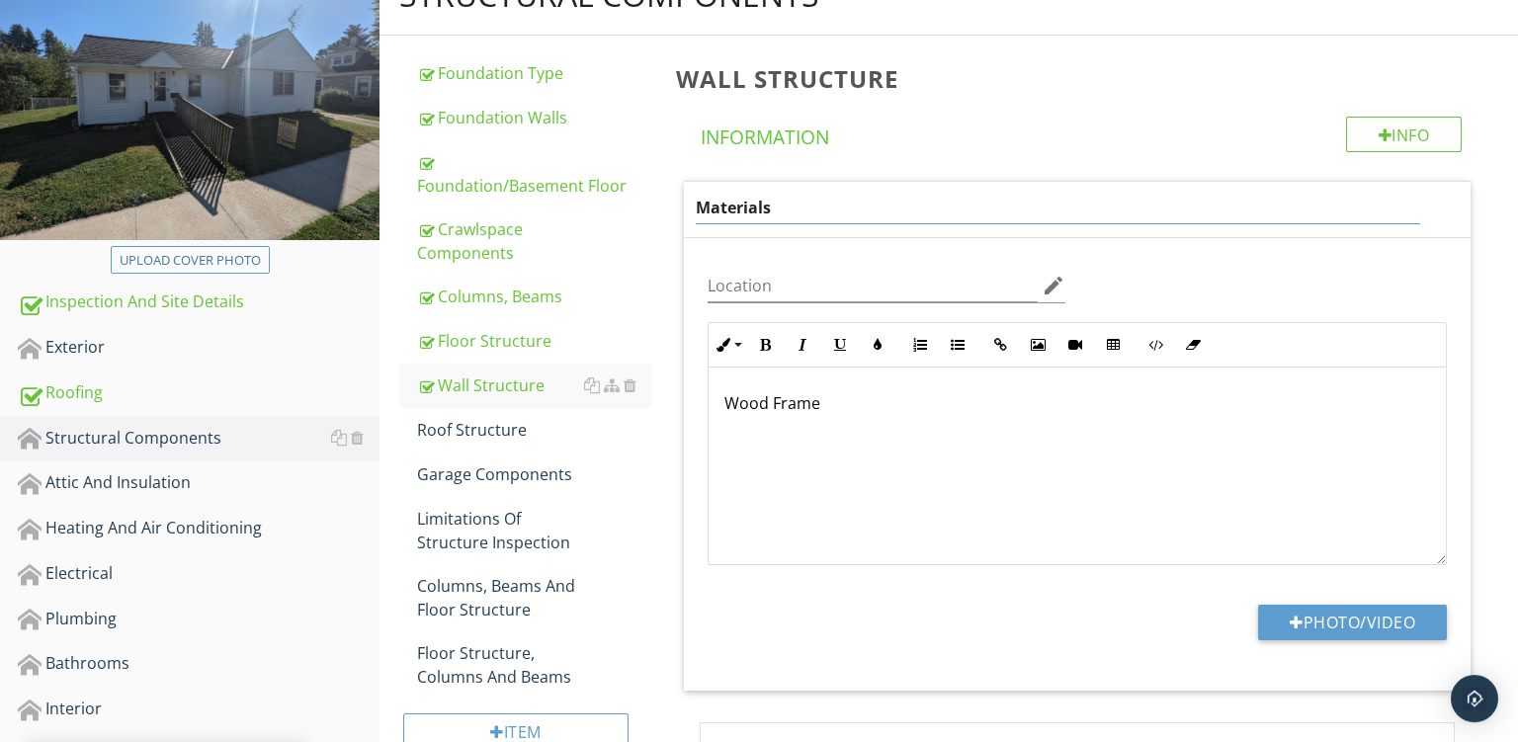
click at [758, 212] on input "Materials" at bounding box center [1058, 208] width 725 height 33
type input "Not Visible"
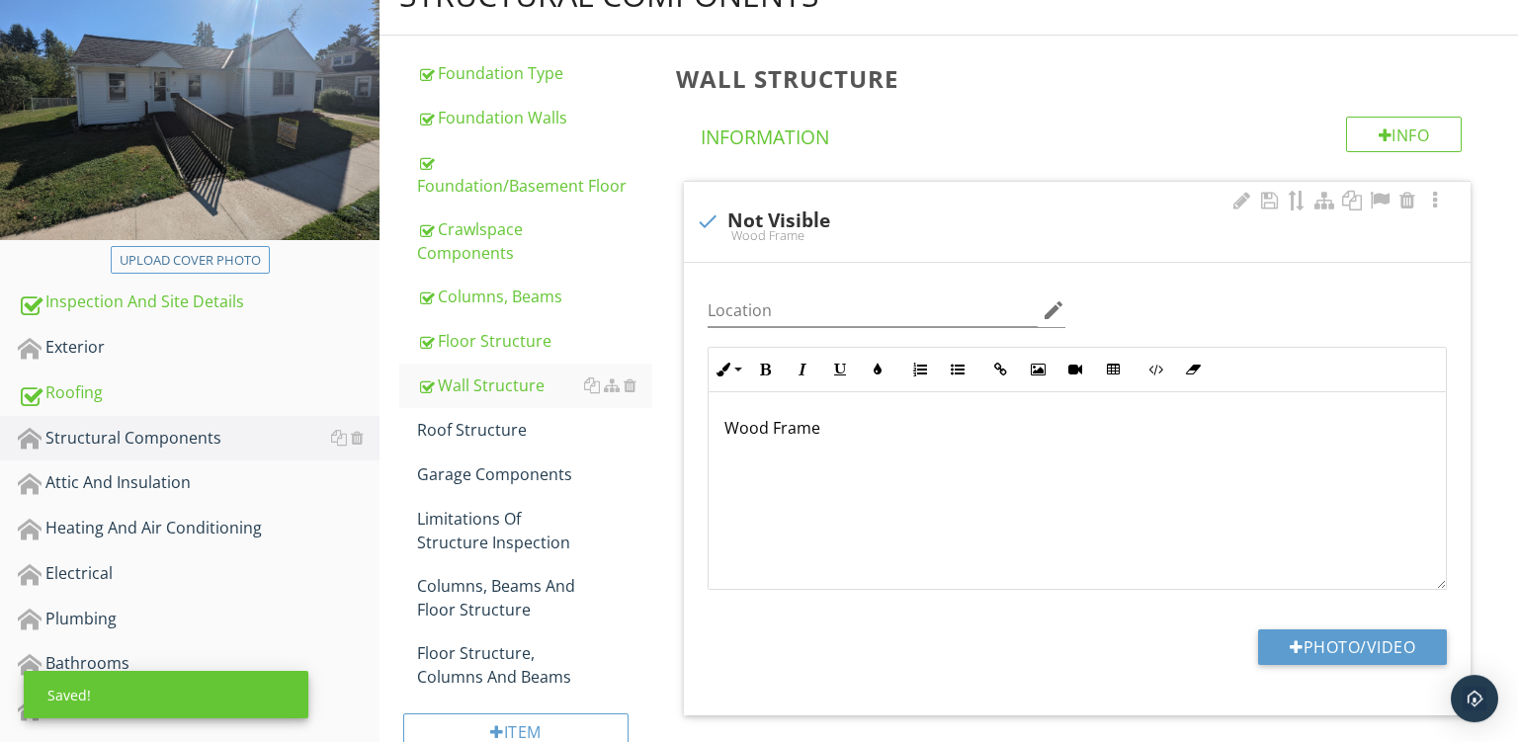
drag, startPoint x: 826, startPoint y: 401, endPoint x: 282, endPoint y: 239, distance: 568.3
click at [709, 392] on div "Wood Frame" at bounding box center [1077, 491] width 737 height 198
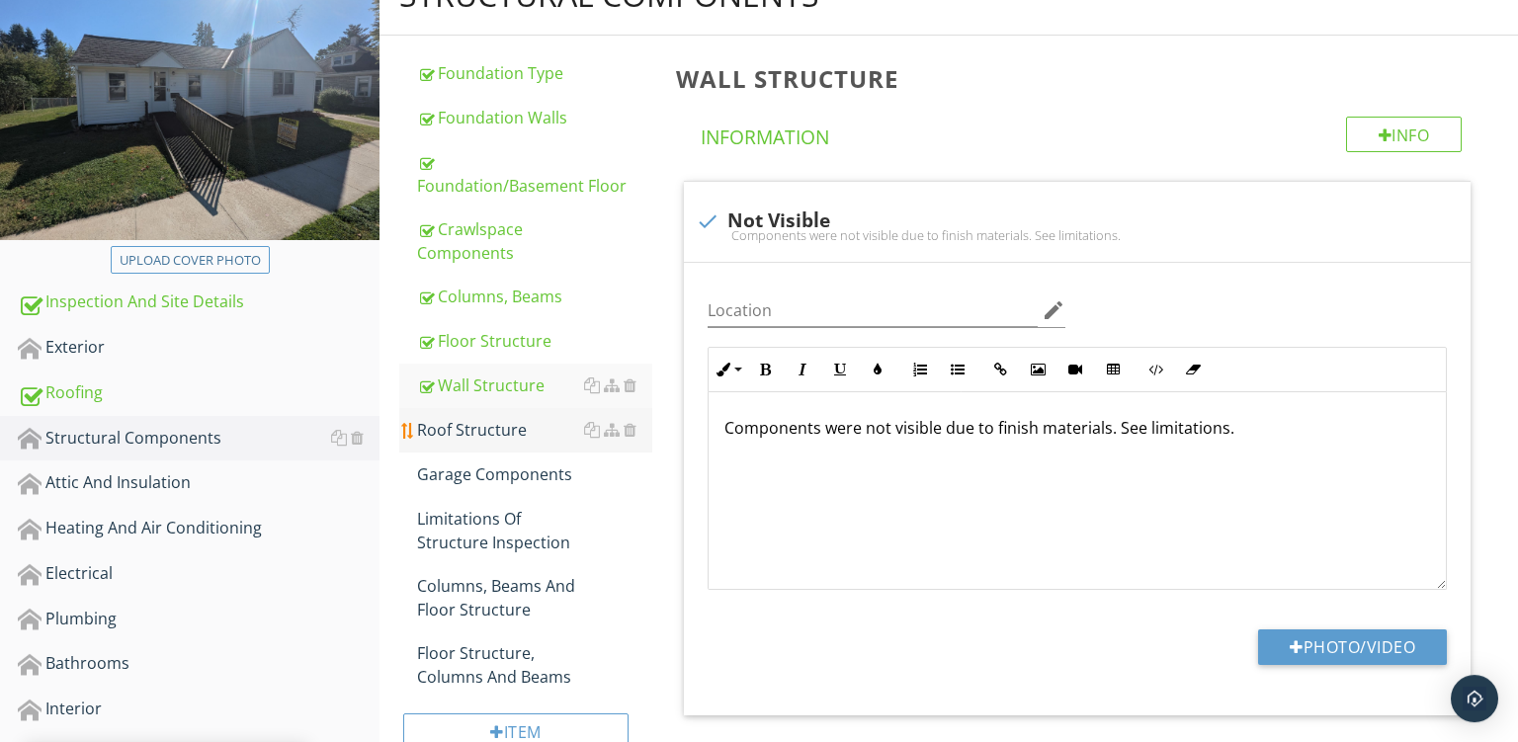
click at [477, 431] on div "Roof Structure" at bounding box center [534, 430] width 235 height 24
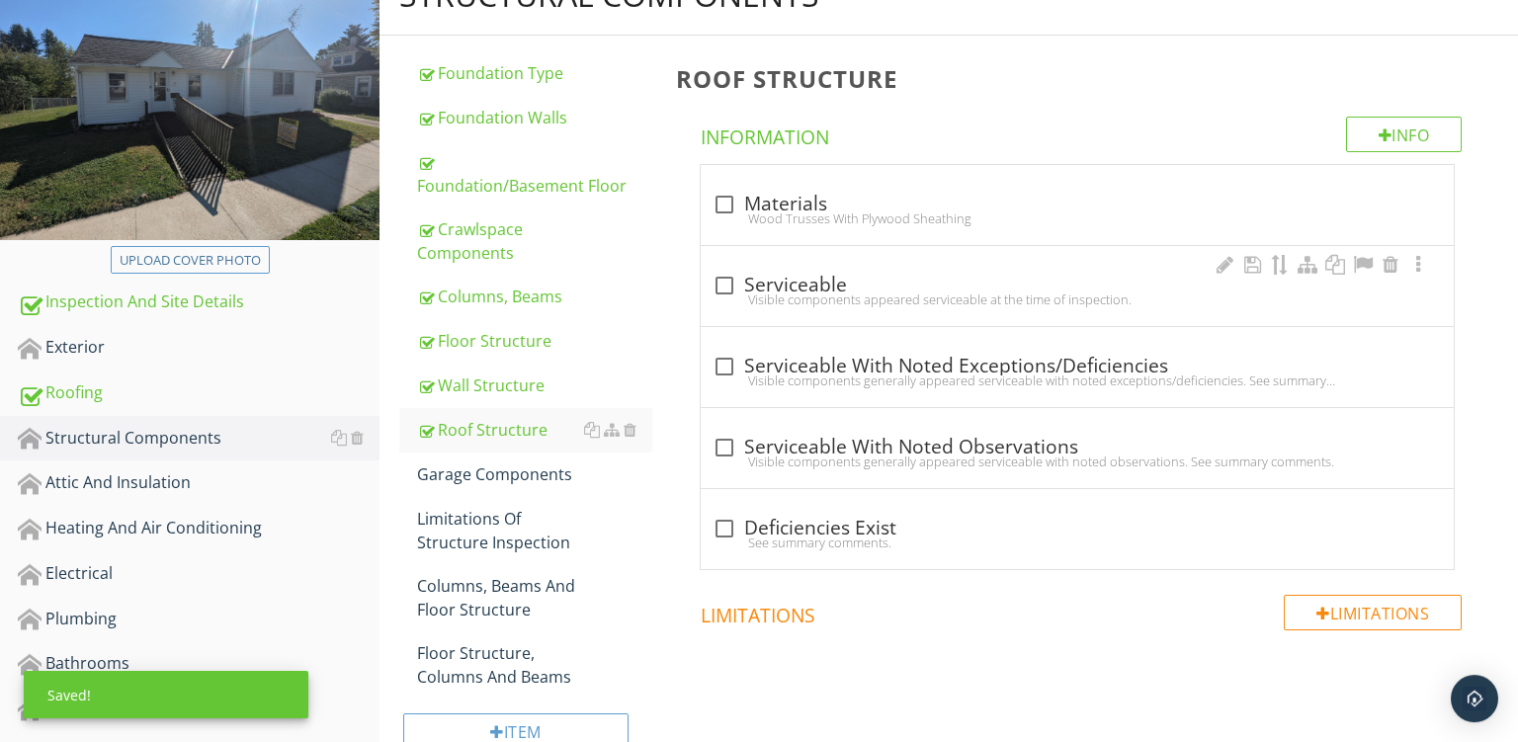
click at [908, 292] on div "Visible components appeared serviceable at the time of inspection." at bounding box center [1078, 300] width 730 height 16
checkbox input "true"
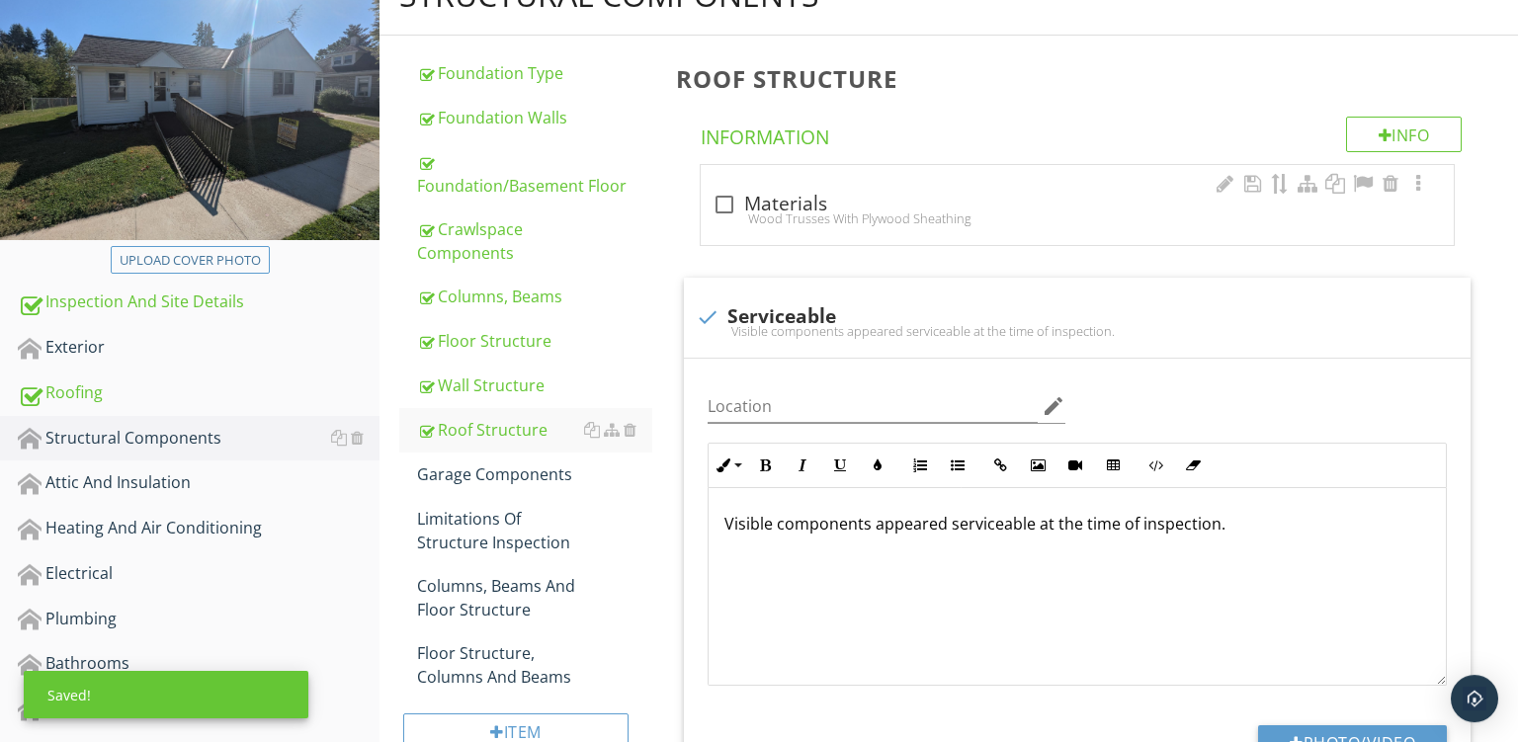
click at [887, 205] on div "check_box_outline_blank Materials" at bounding box center [1078, 205] width 730 height 24
checkbox input "true"
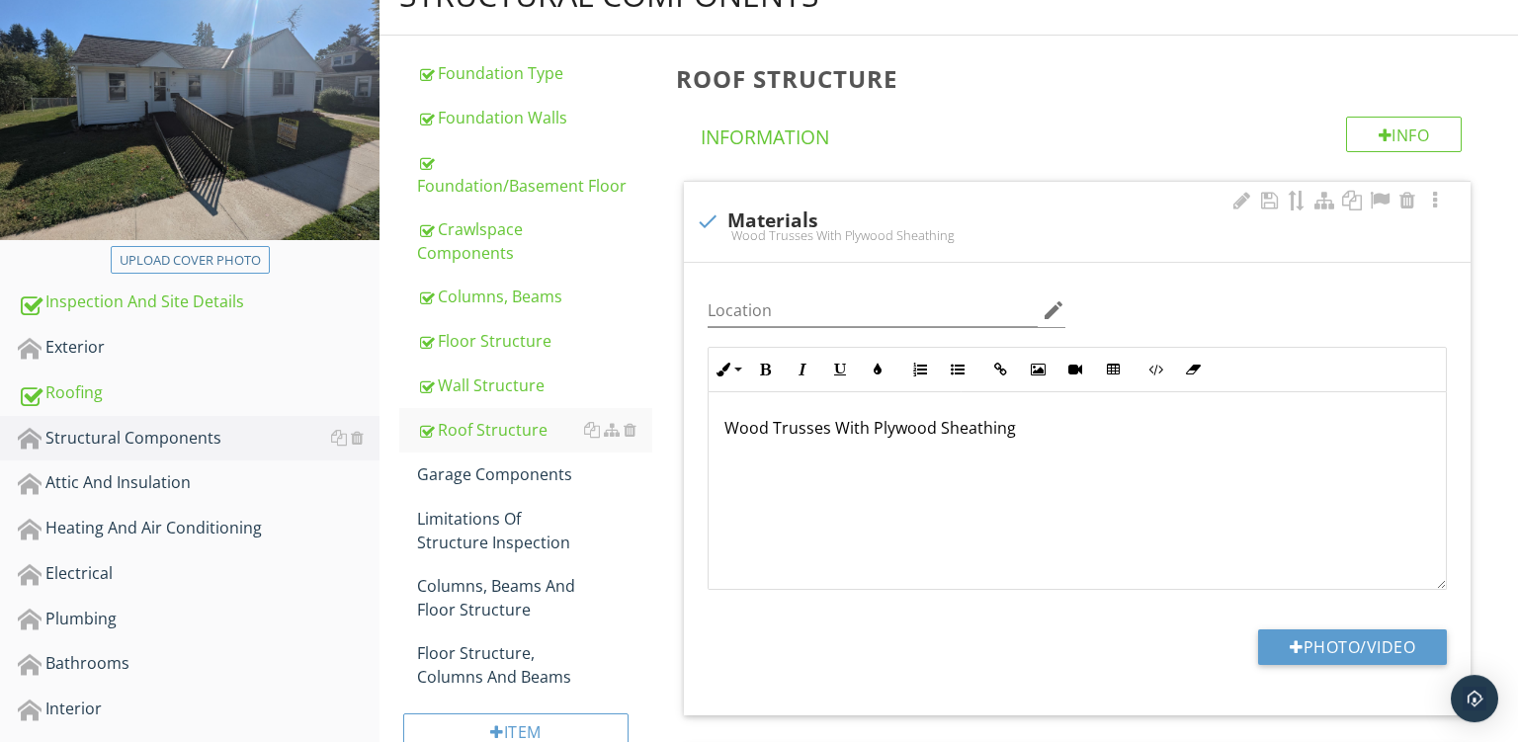
click at [807, 433] on p "Wood Trusses With Plywood Sheathing" at bounding box center [1078, 428] width 706 height 24
click at [907, 427] on p "Wood Rafters With Plywood Sheathing" at bounding box center [1078, 428] width 706 height 24
click at [457, 484] on div "Garage Components" at bounding box center [534, 475] width 235 height 24
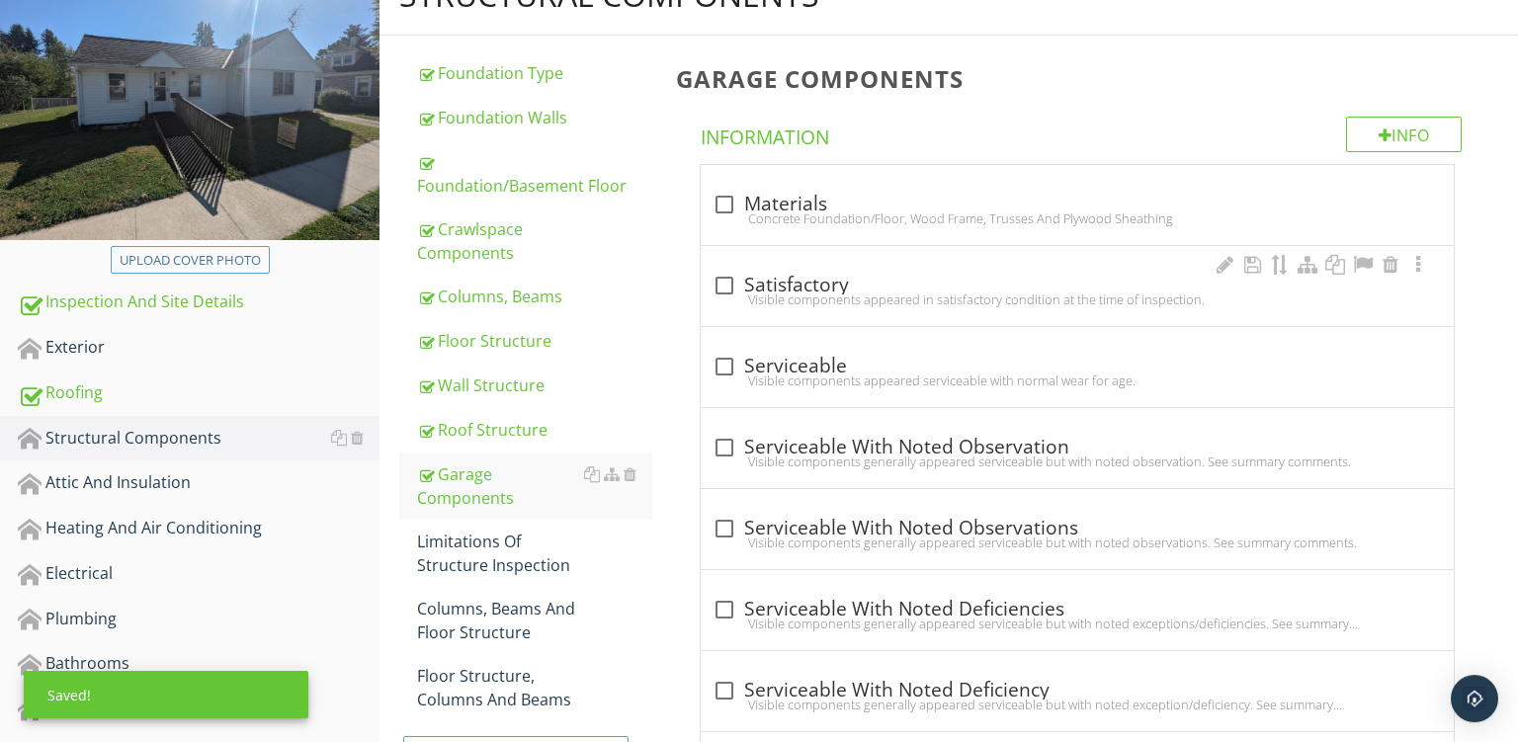
click at [862, 287] on div "check_box_outline_blank Satisfactory" at bounding box center [1078, 286] width 730 height 24
checkbox input "true"
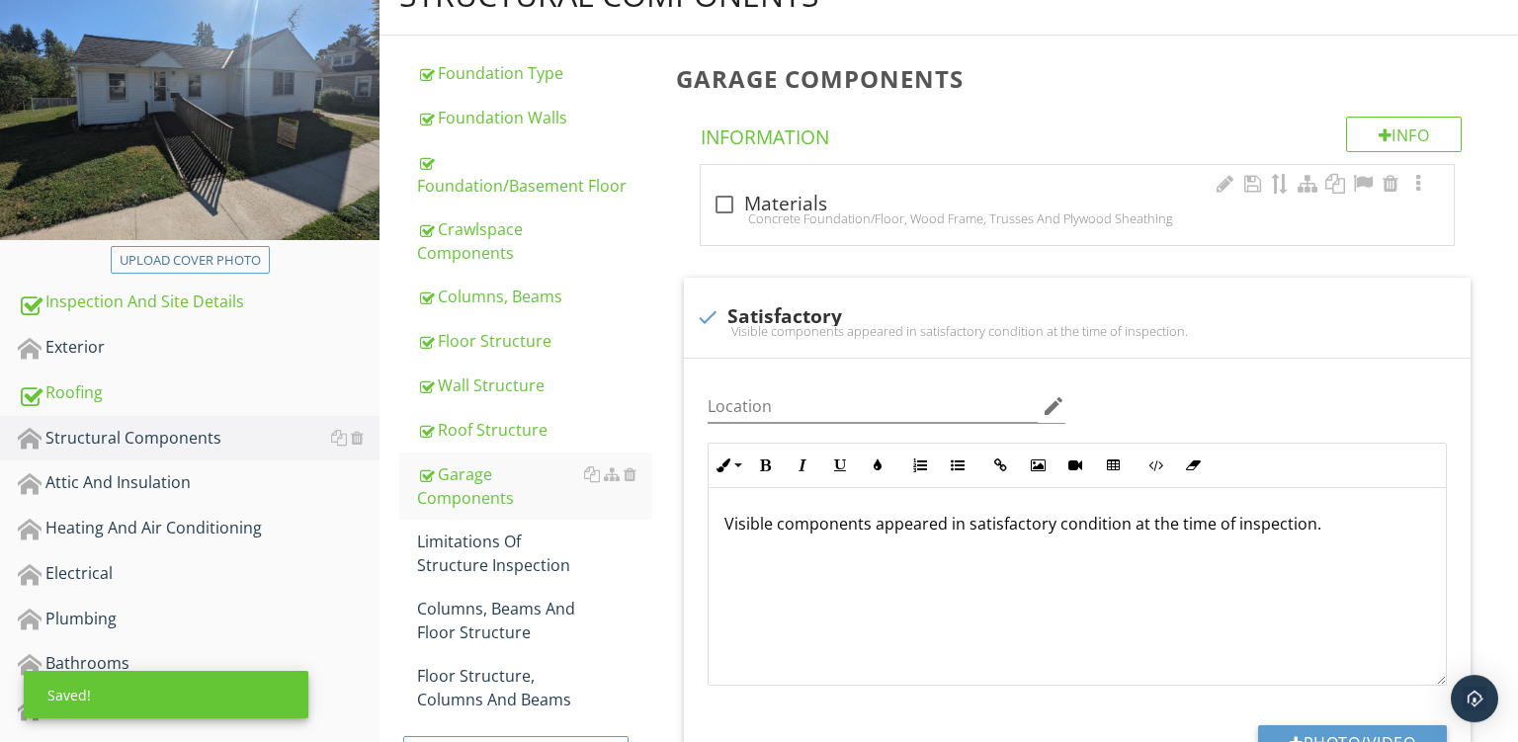
click at [948, 206] on div "check_box_outline_blank Materials" at bounding box center [1078, 205] width 730 height 24
checkbox input "true"
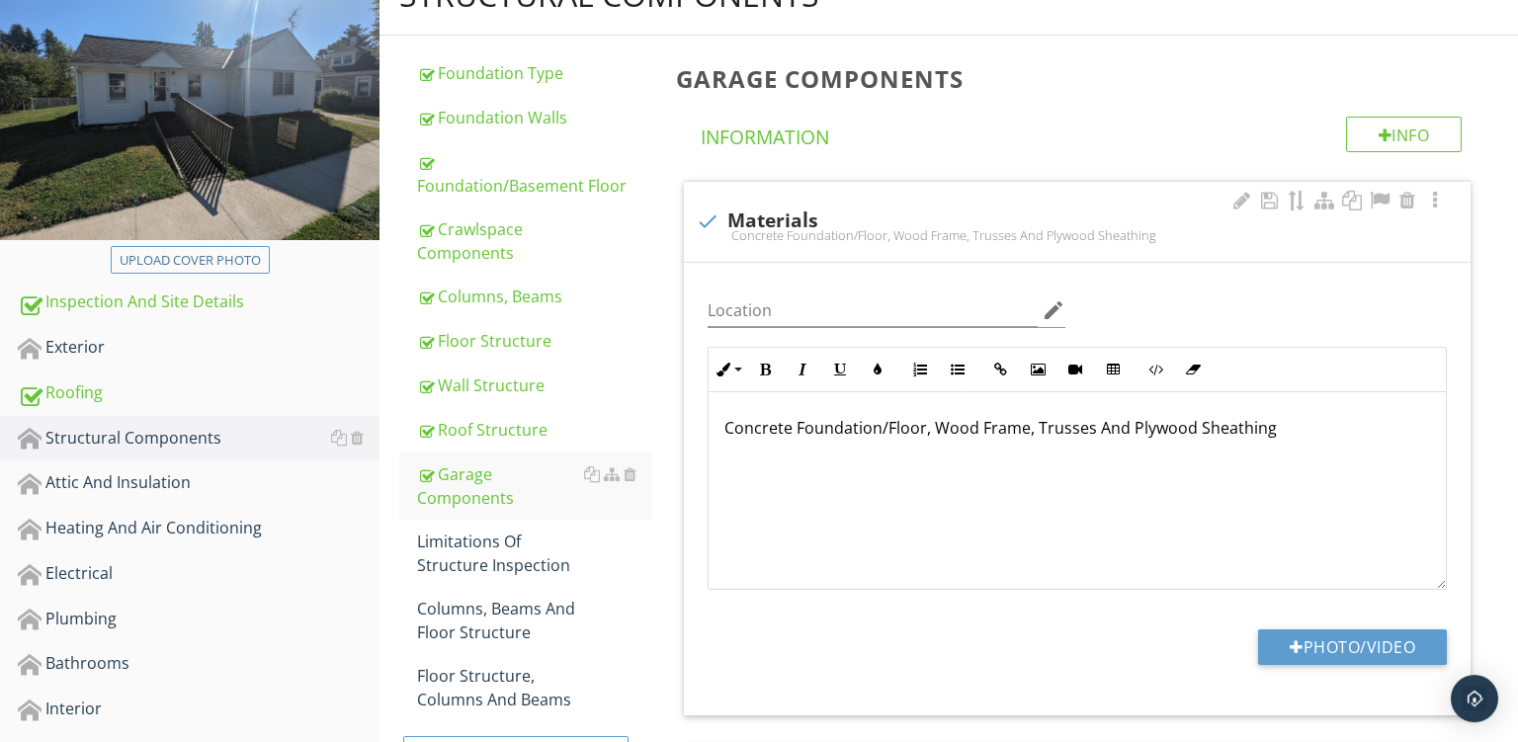
click at [1058, 425] on p "Concrete Foundation/Floor, Wood Frame, Trusses And Plywood Sheathing" at bounding box center [1078, 428] width 706 height 24
click at [1152, 421] on p "Concrete Foundation/Floor, Wood Frame, Rafters And Plywood Sheathing" at bounding box center [1078, 428] width 706 height 24
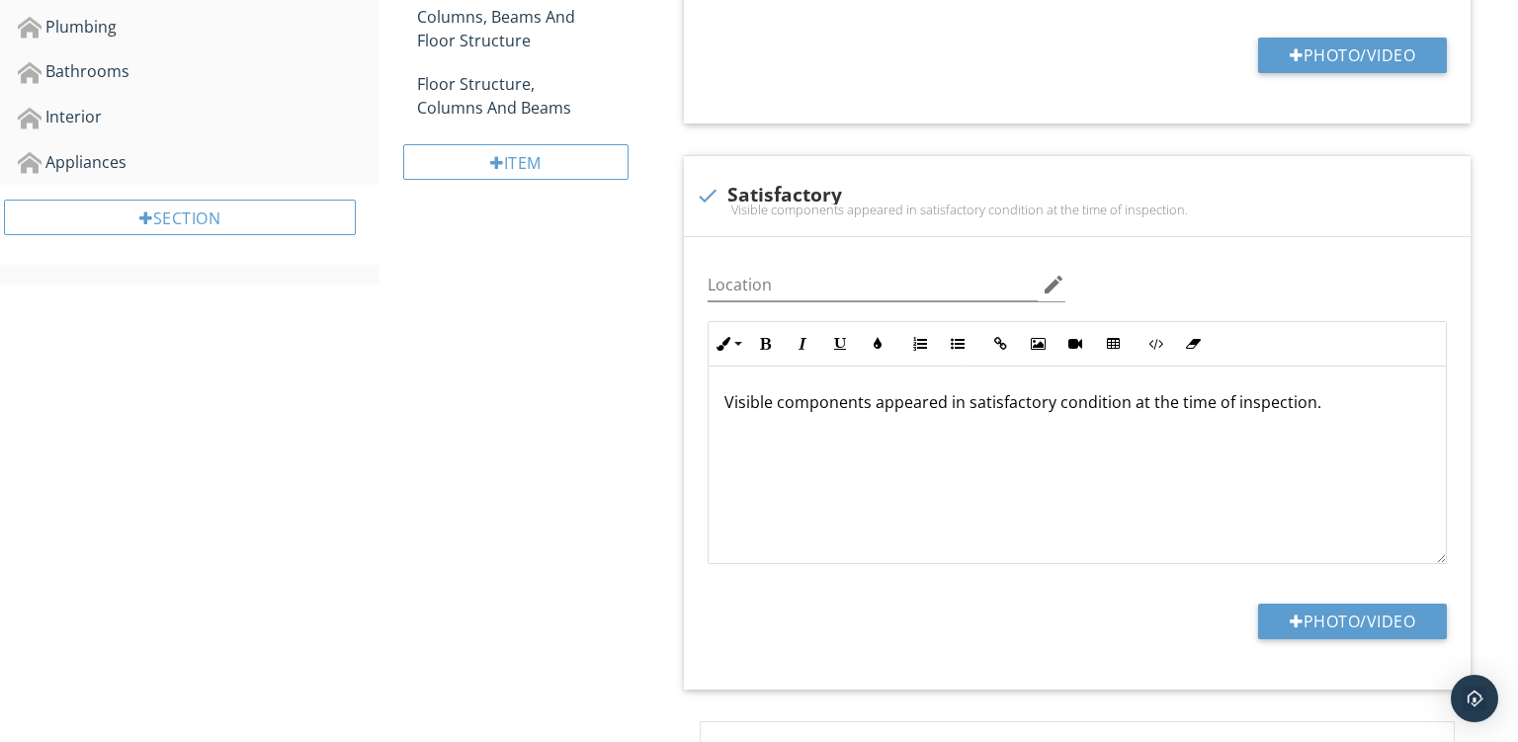
scroll to position [941, 0]
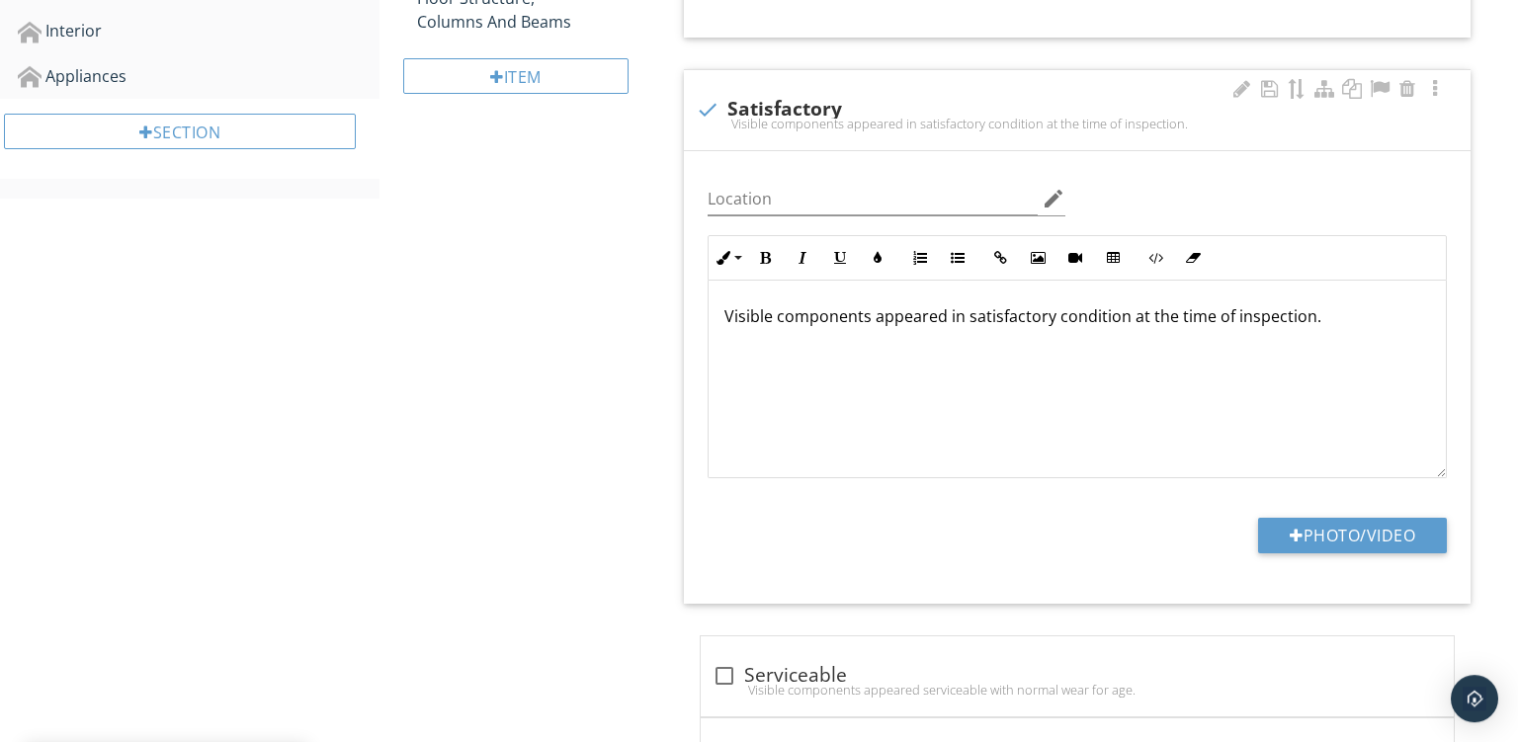
click at [840, 124] on div "Visible components appeared in satisfactory condition at the time of inspection." at bounding box center [1077, 124] width 763 height 16
checkbox input "true"
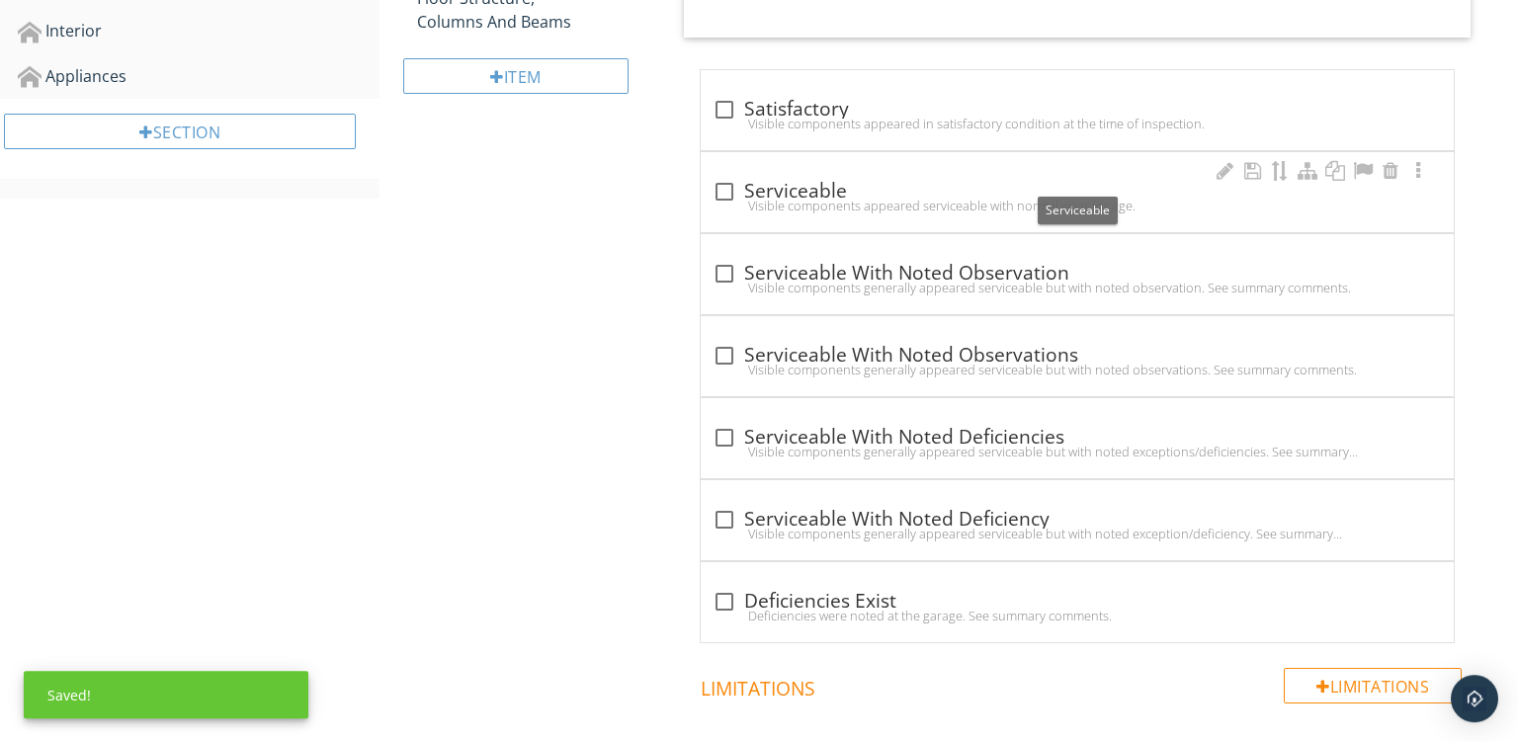
click at [921, 193] on div "check_box_outline_blank Serviceable" at bounding box center [1078, 192] width 730 height 24
checkbox input "true"
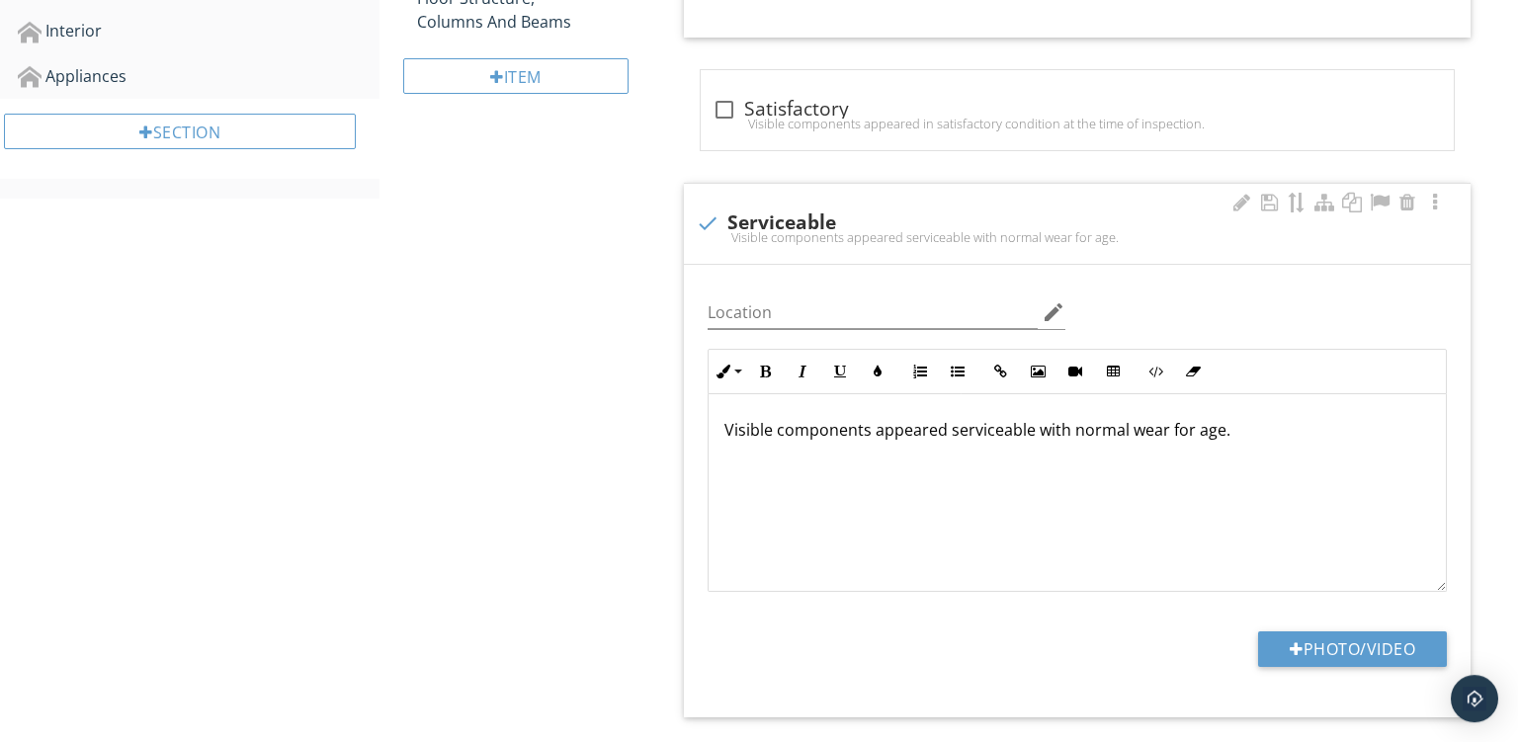
click at [1227, 432] on p "Visible components appeared serviceable with normal wear for age." at bounding box center [1078, 430] width 706 height 24
click at [1111, 437] on p "Visible components appeared serviceable with normal wear for age." at bounding box center [1078, 430] width 706 height 24
click at [1166, 425] on p "Visible components appeared serviceable with wear for age." at bounding box center [1078, 430] width 706 height 24
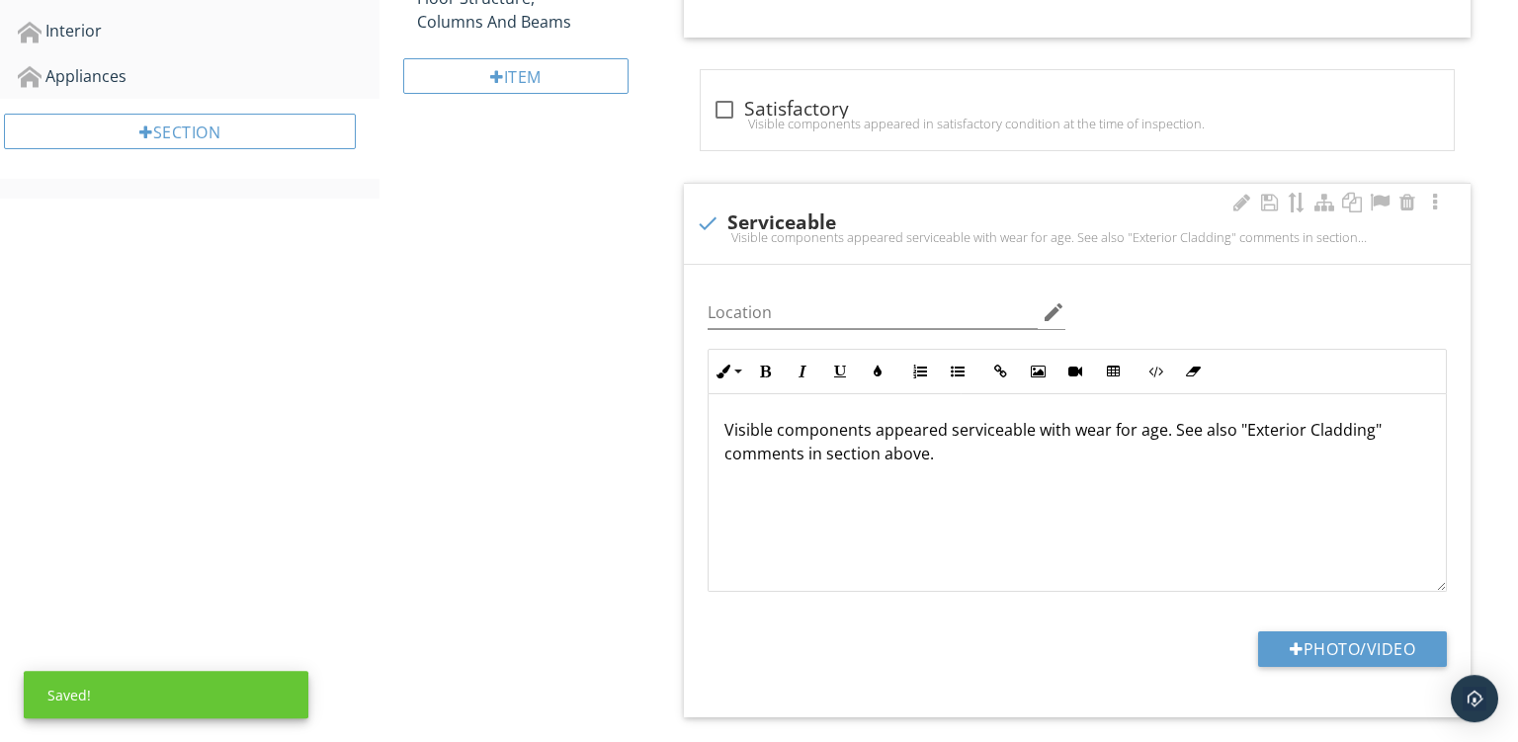
scroll to position [0, 0]
drag, startPoint x: 939, startPoint y: 458, endPoint x: 1500, endPoint y: 590, distance: 576.0
click at [1446, 590] on div "Visible components appeared serviceable with wear for age. See also "Exterior C…" at bounding box center [1077, 493] width 737 height 198
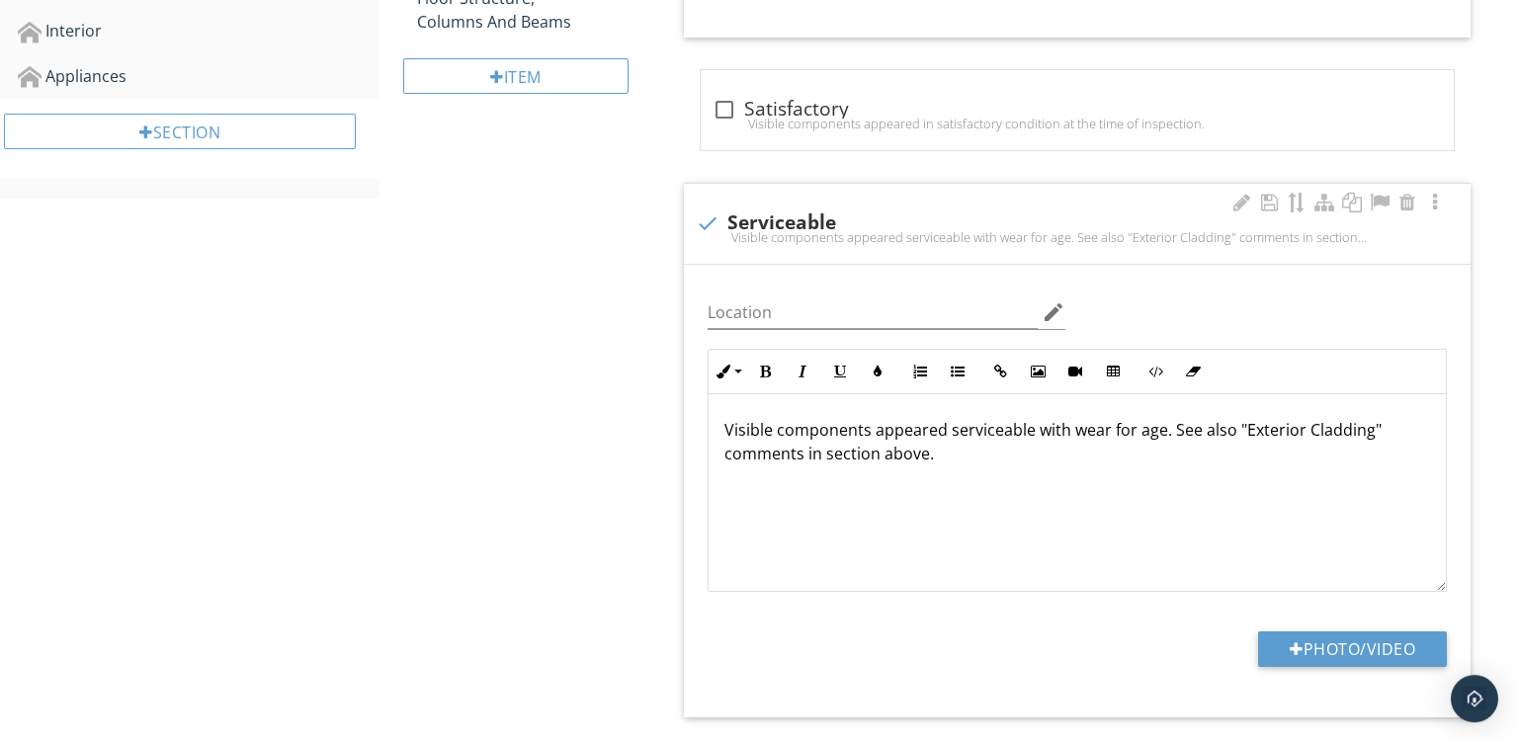
click at [1330, 508] on div "Visible components appeared serviceable with wear for age. See also "Exterior C…" at bounding box center [1077, 493] width 737 height 198
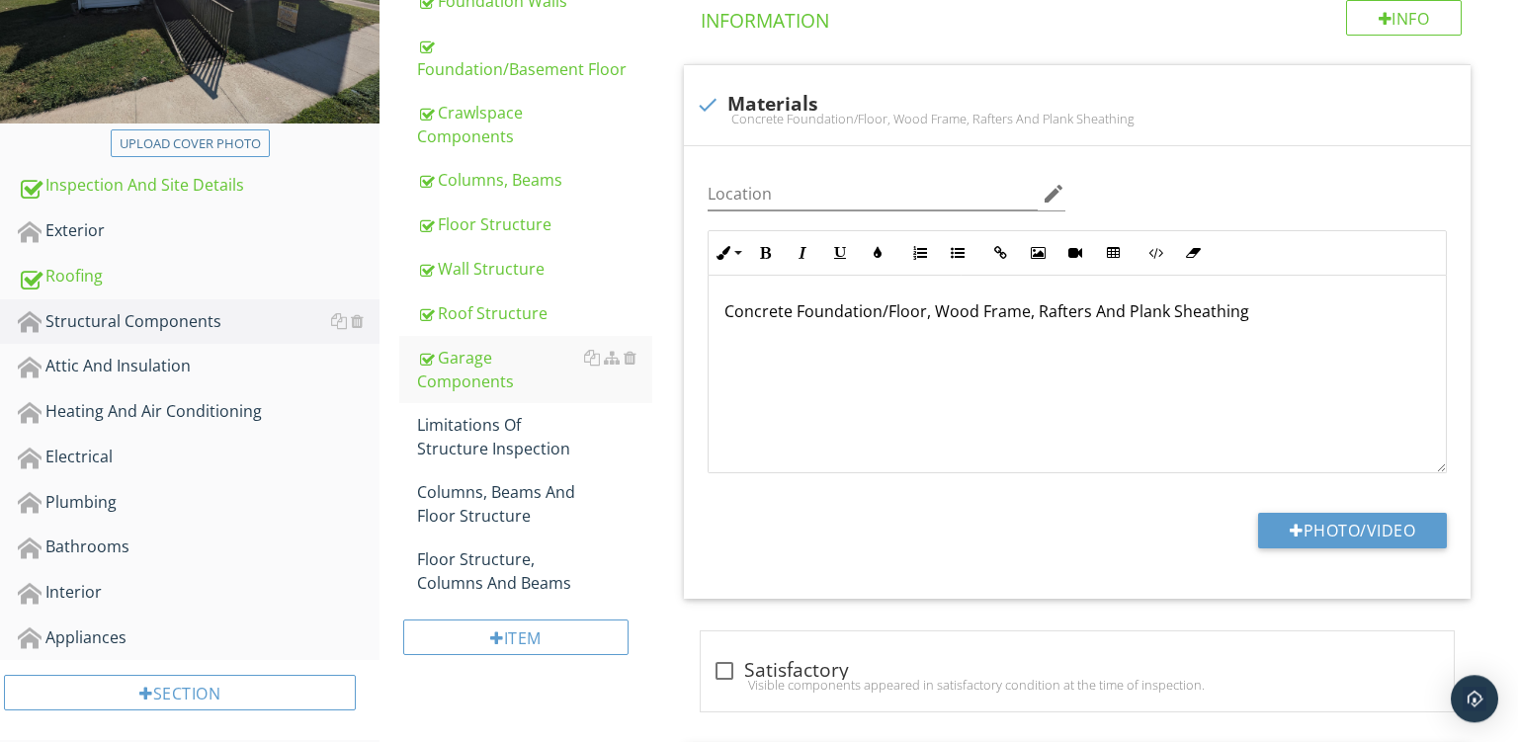
scroll to position [408, 0]
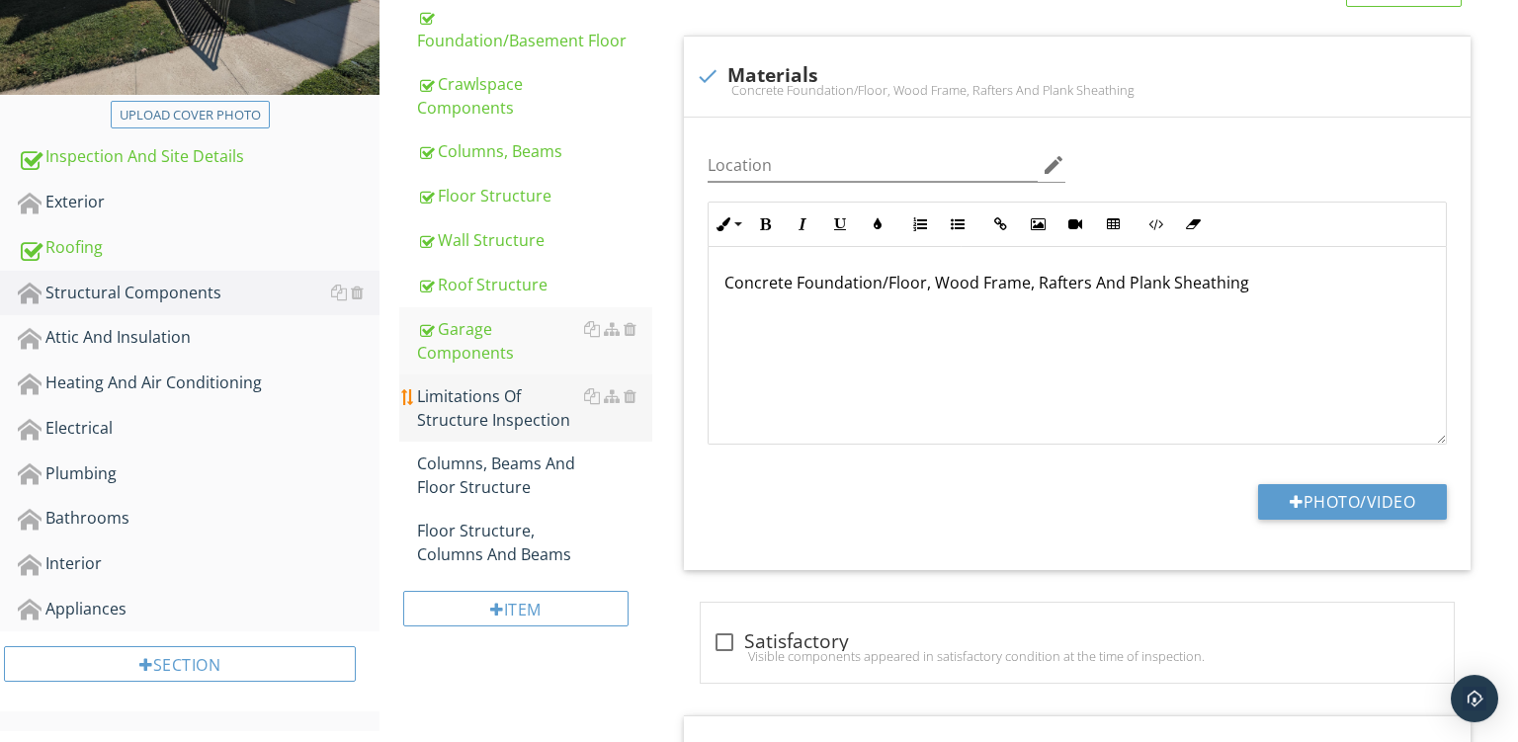
click at [475, 405] on div "Limitations Of Structure Inspection" at bounding box center [534, 408] width 235 height 47
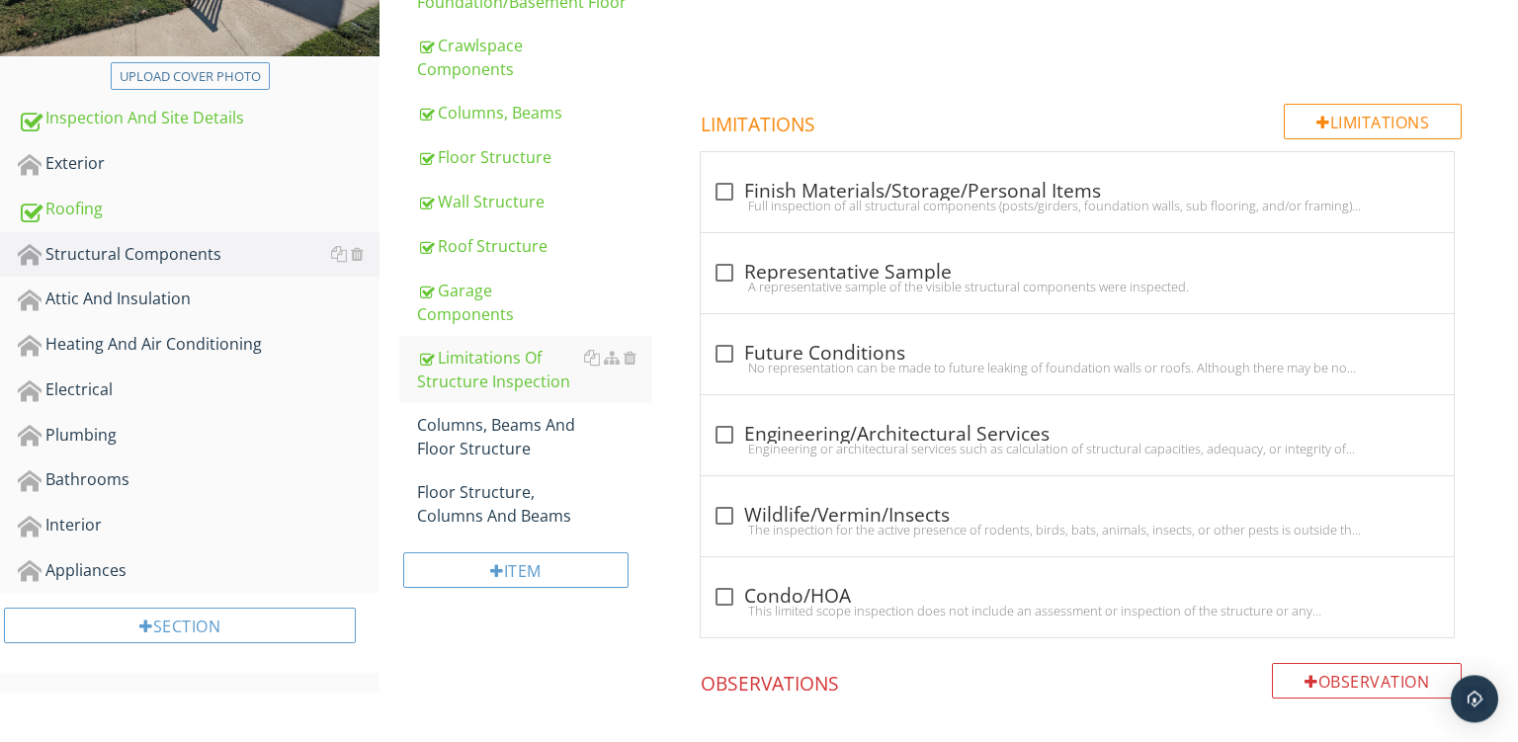
scroll to position [431, 0]
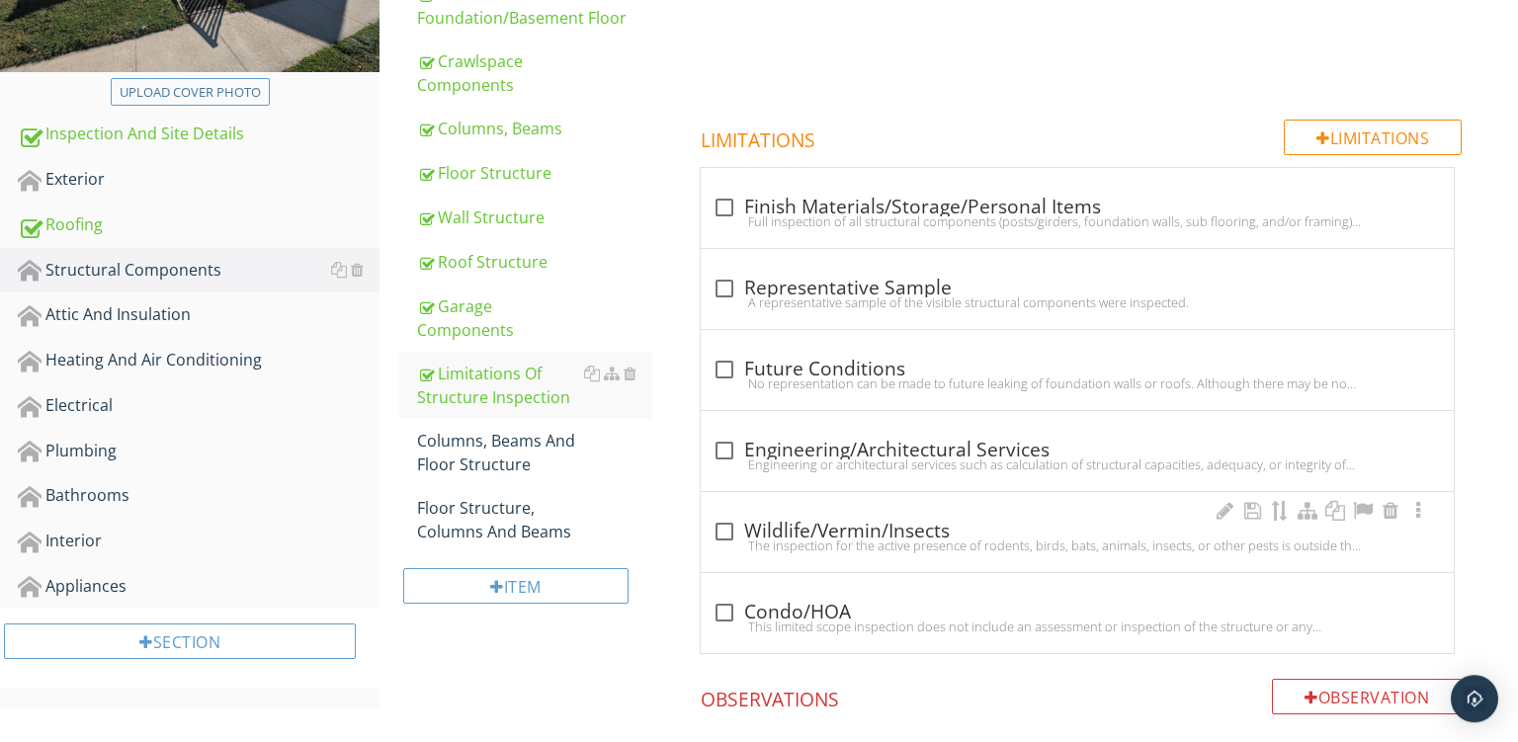
click at [872, 523] on div "check_box_outline_blank Wildlife/Vermin/Insects" at bounding box center [1078, 532] width 730 height 24
checkbox input "true"
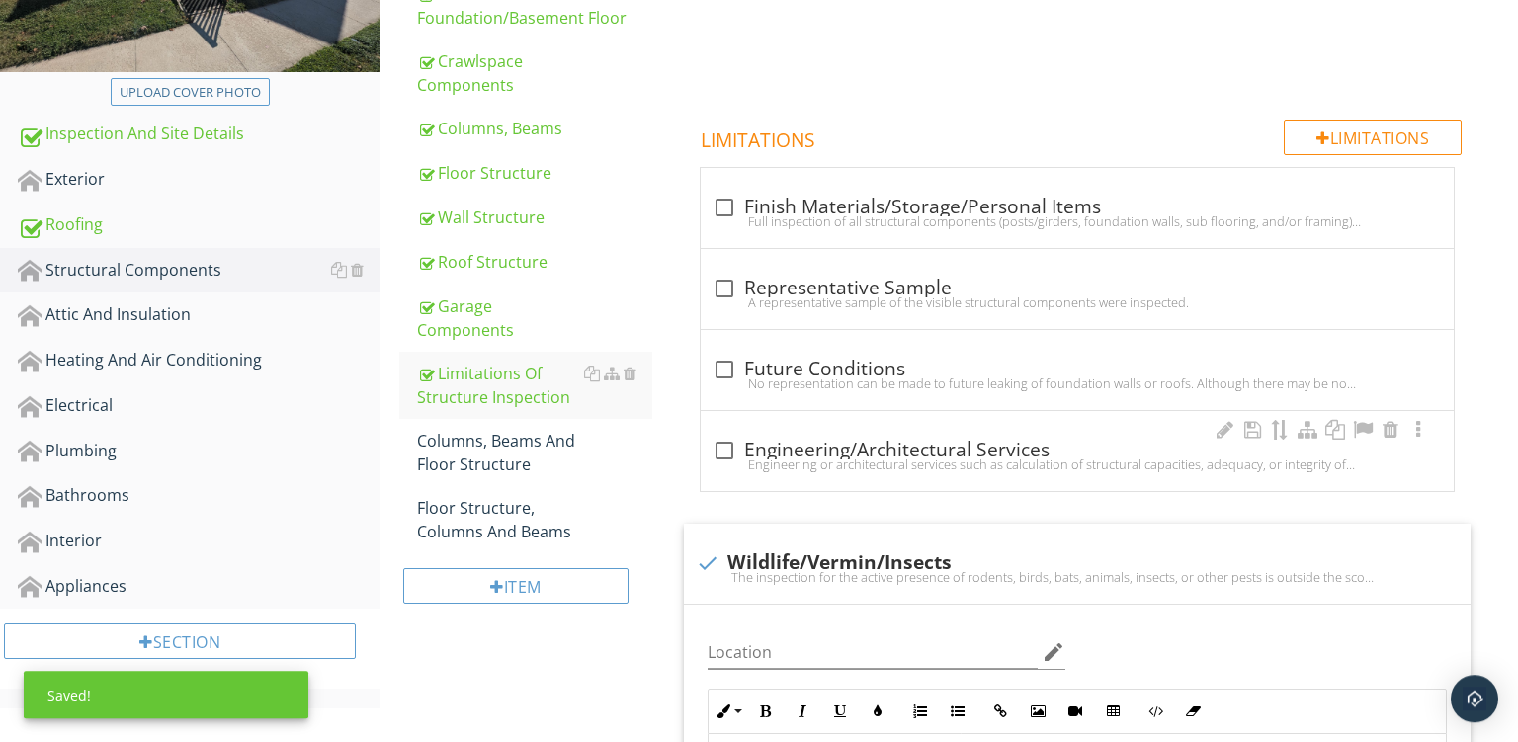
click at [862, 472] on div "Engineering or architectural services such as calculation of structural capacit…" at bounding box center [1078, 465] width 730 height 16
checkbox input "true"
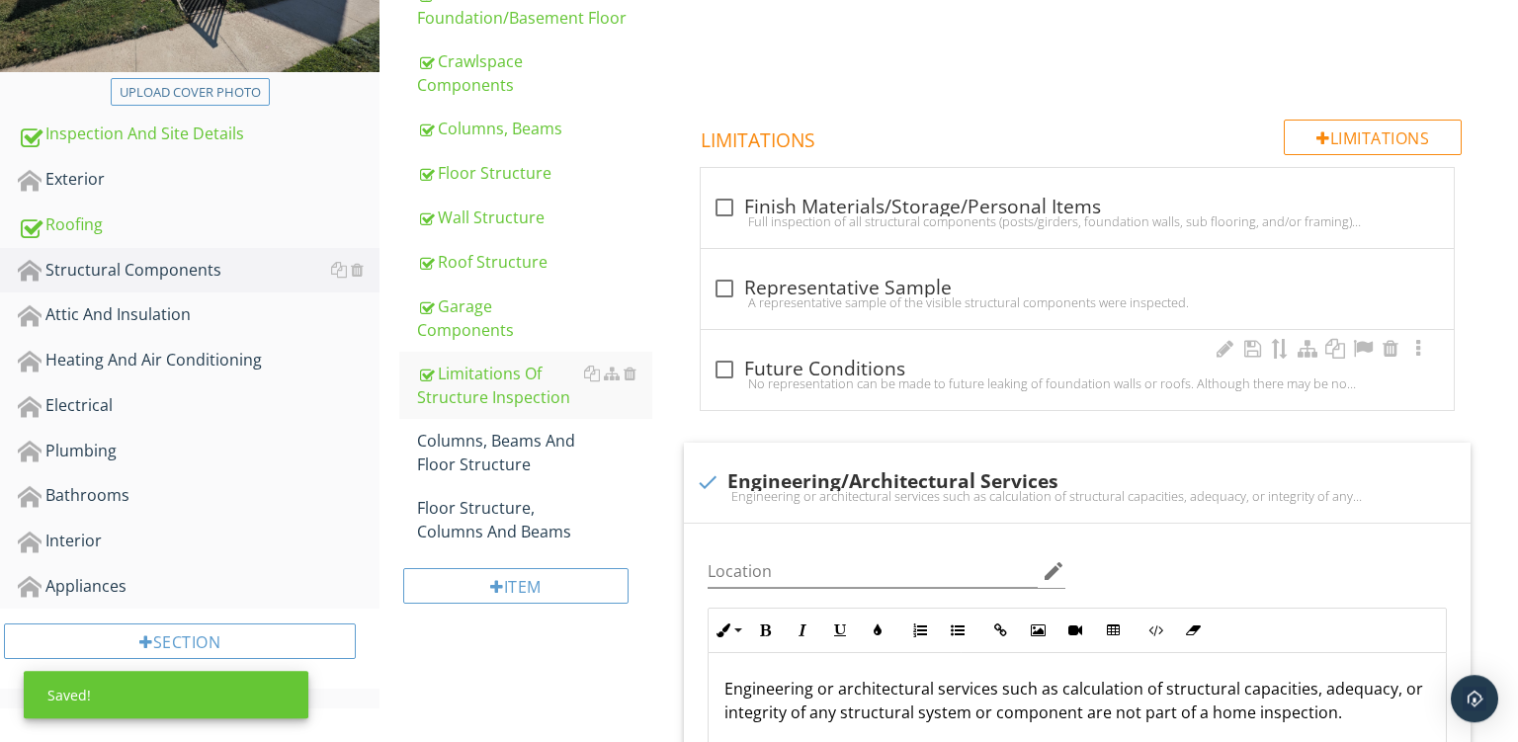
click at [844, 389] on div "No representation can be made to future leaking of foundation walls or roofs. A…" at bounding box center [1078, 384] width 730 height 16
checkbox input "true"
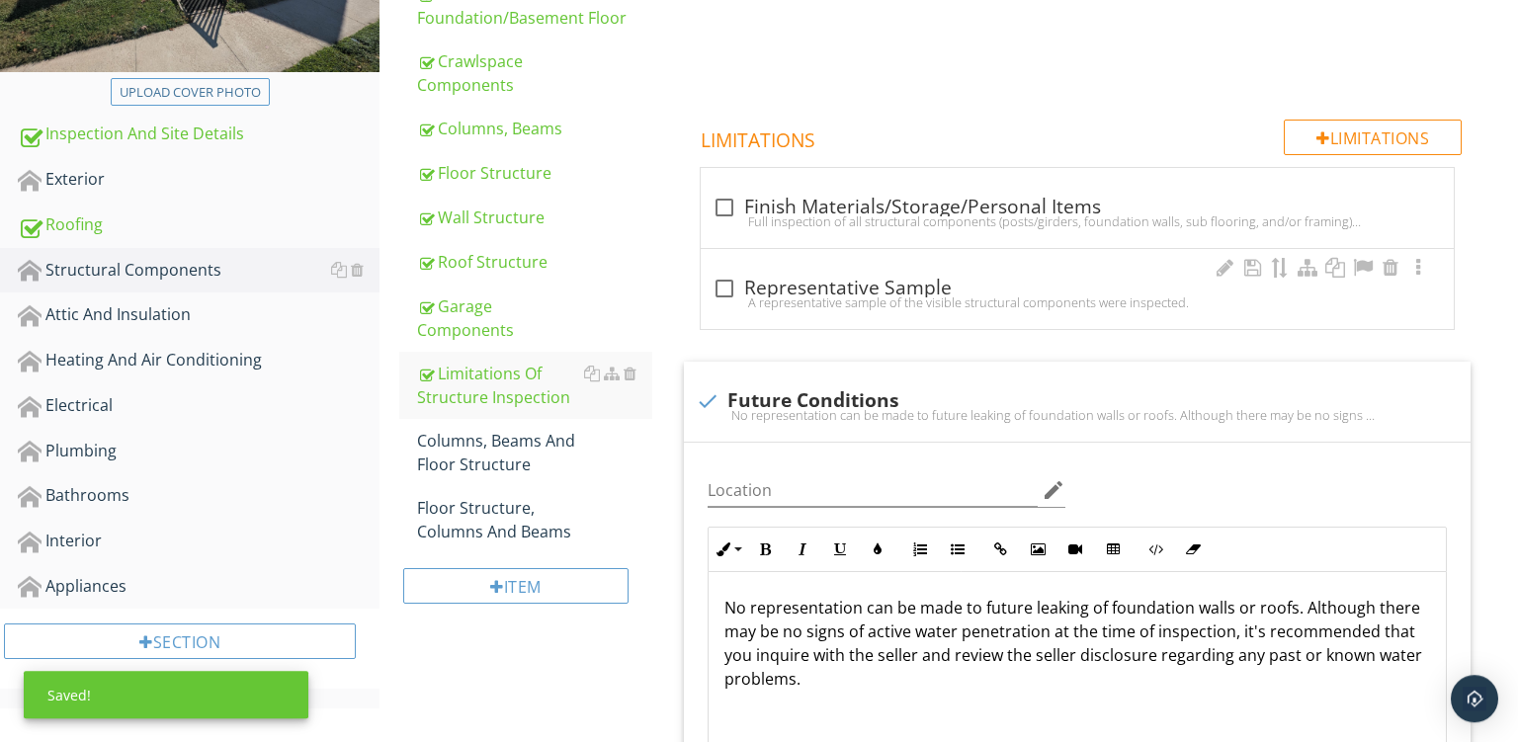
click at [868, 298] on div "A representative sample of the visible structural components were inspected." at bounding box center [1078, 303] width 730 height 16
checkbox input "true"
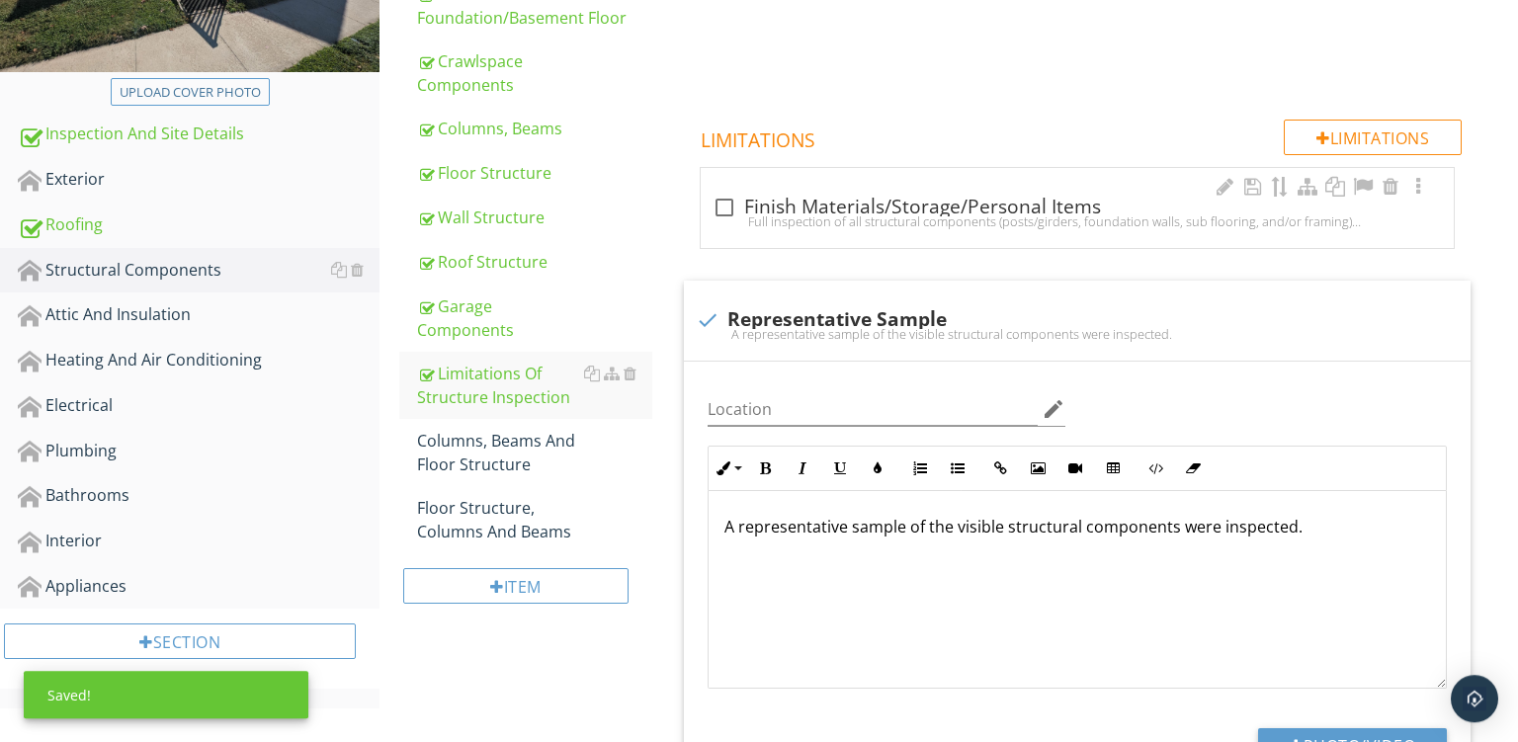
click at [918, 218] on div "Full inspection of all structural components (posts/girders, foundation walls, …" at bounding box center [1078, 222] width 730 height 16
checkbox input "true"
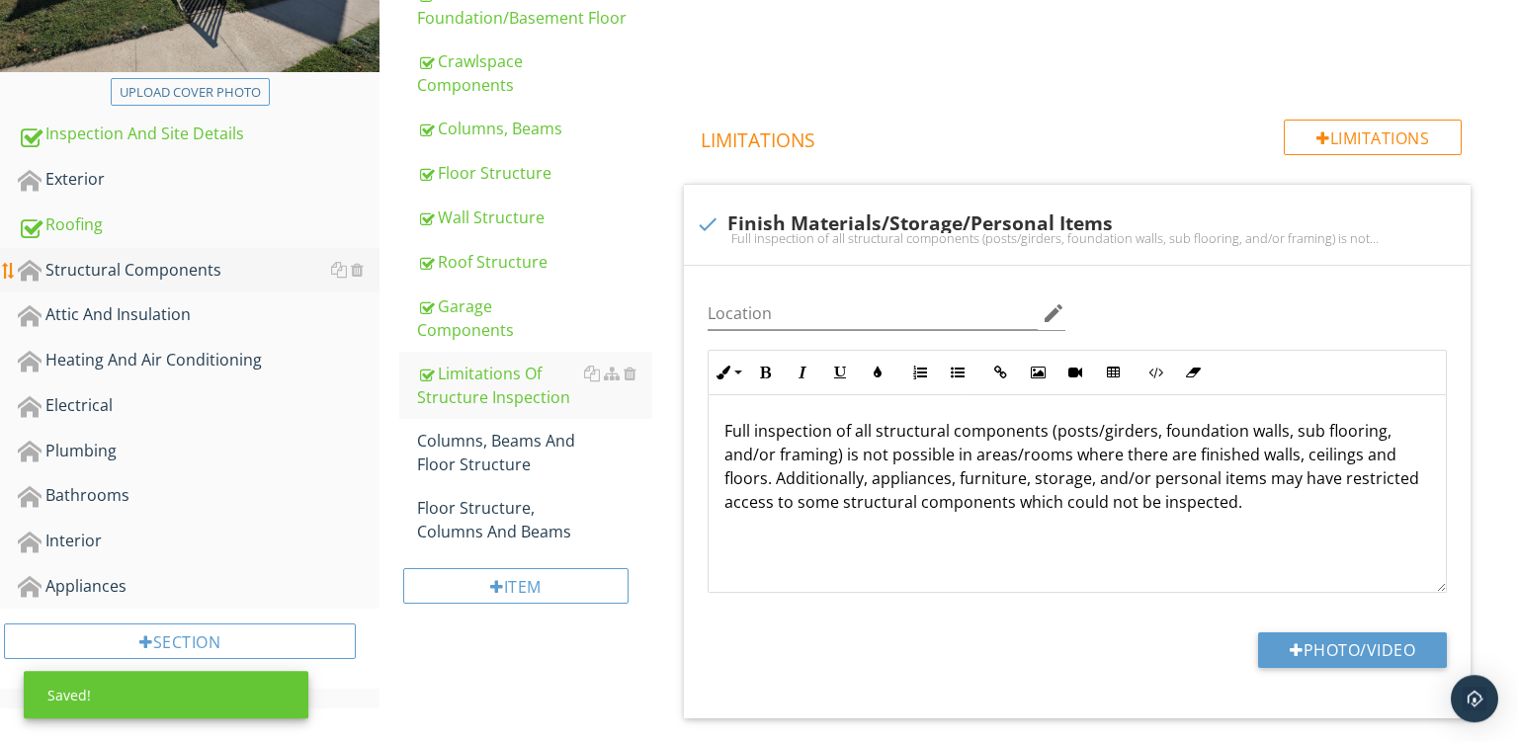
click at [139, 277] on div "Structural Components" at bounding box center [199, 271] width 362 height 26
click at [68, 313] on div "Attic And Insulation" at bounding box center [199, 315] width 362 height 26
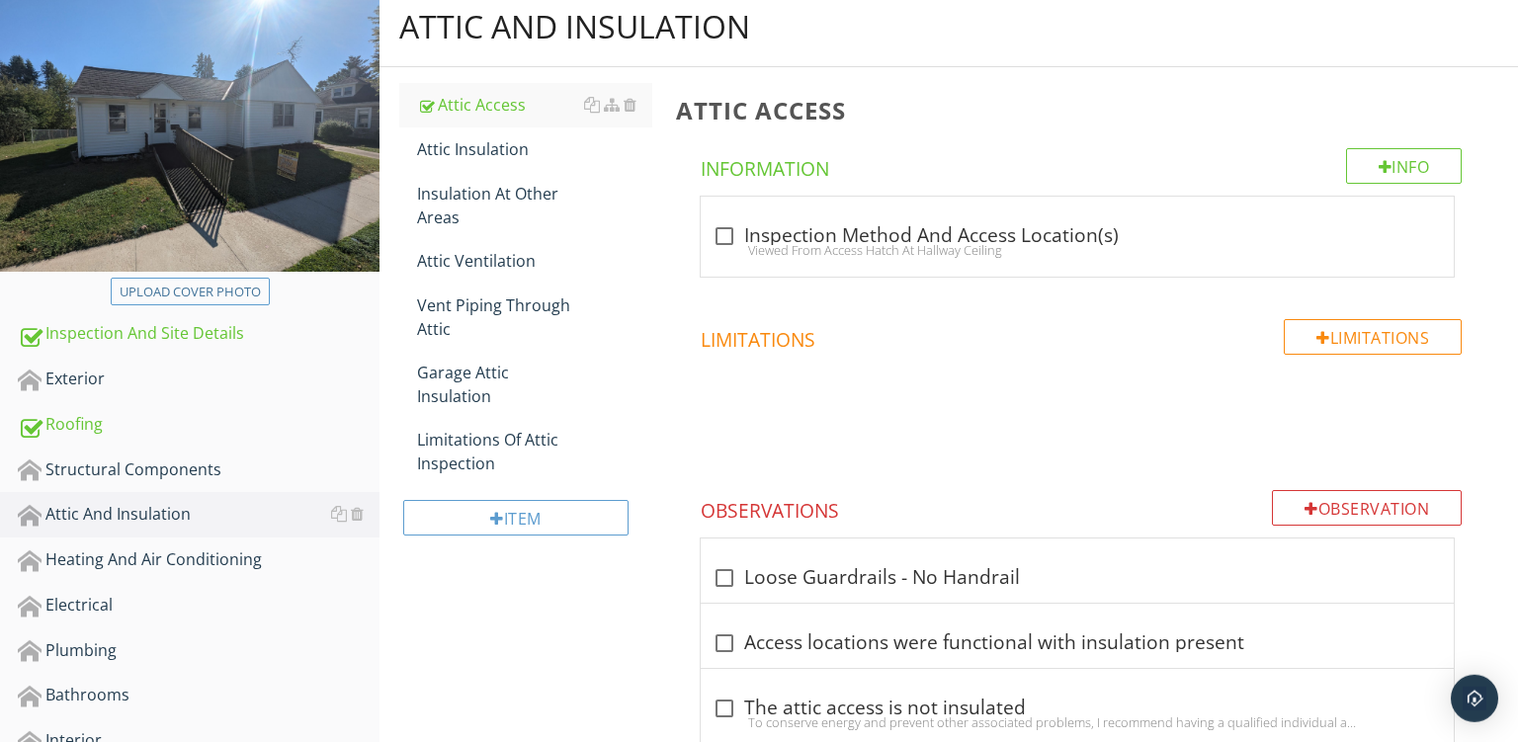
scroll to position [229, 0]
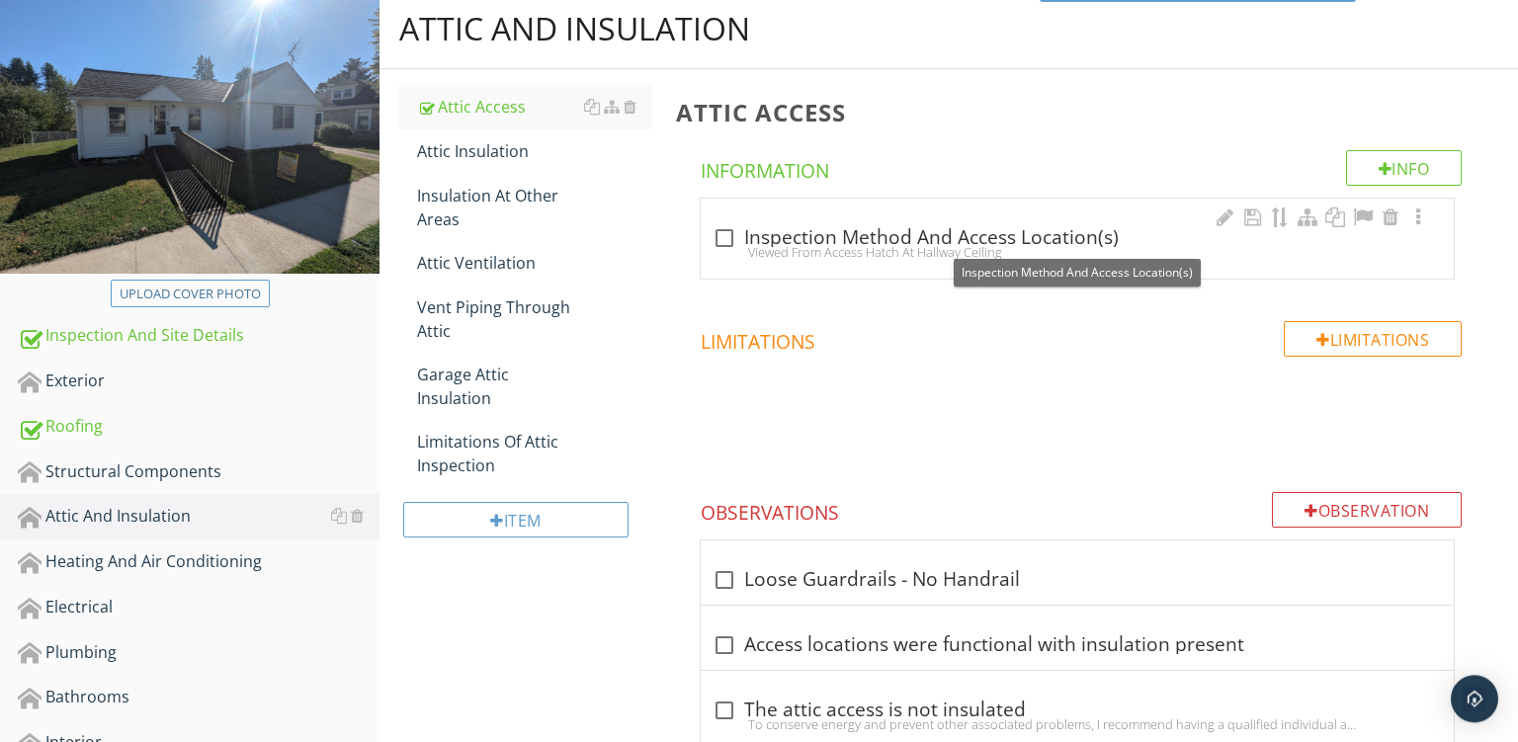
click at [798, 252] on div "Viewed From Access Hatch At Hallway Ceiling" at bounding box center [1078, 252] width 730 height 16
checkbox input "true"
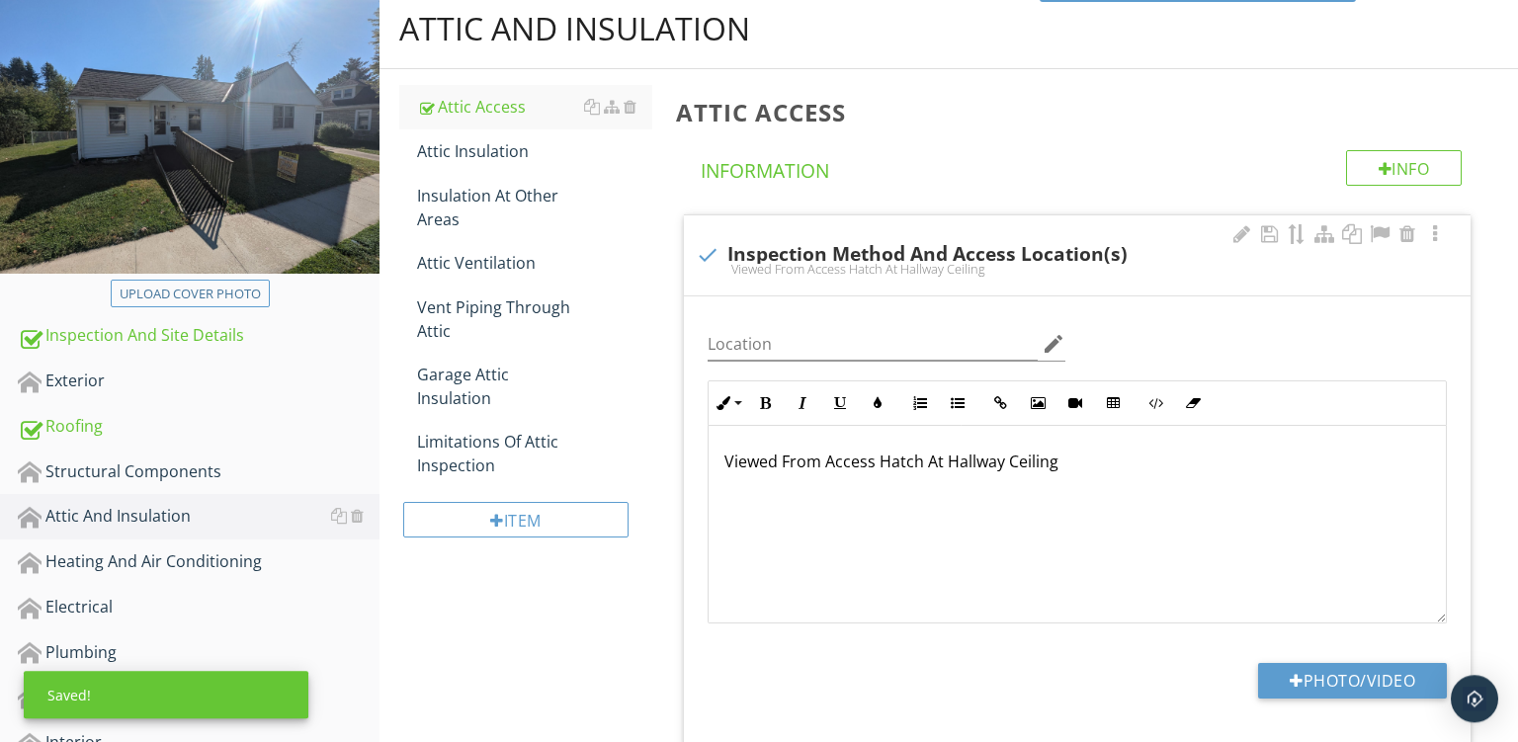
click at [970, 469] on p "Viewed From Access Hatch At Hallway Ceiling" at bounding box center [1078, 462] width 706 height 24
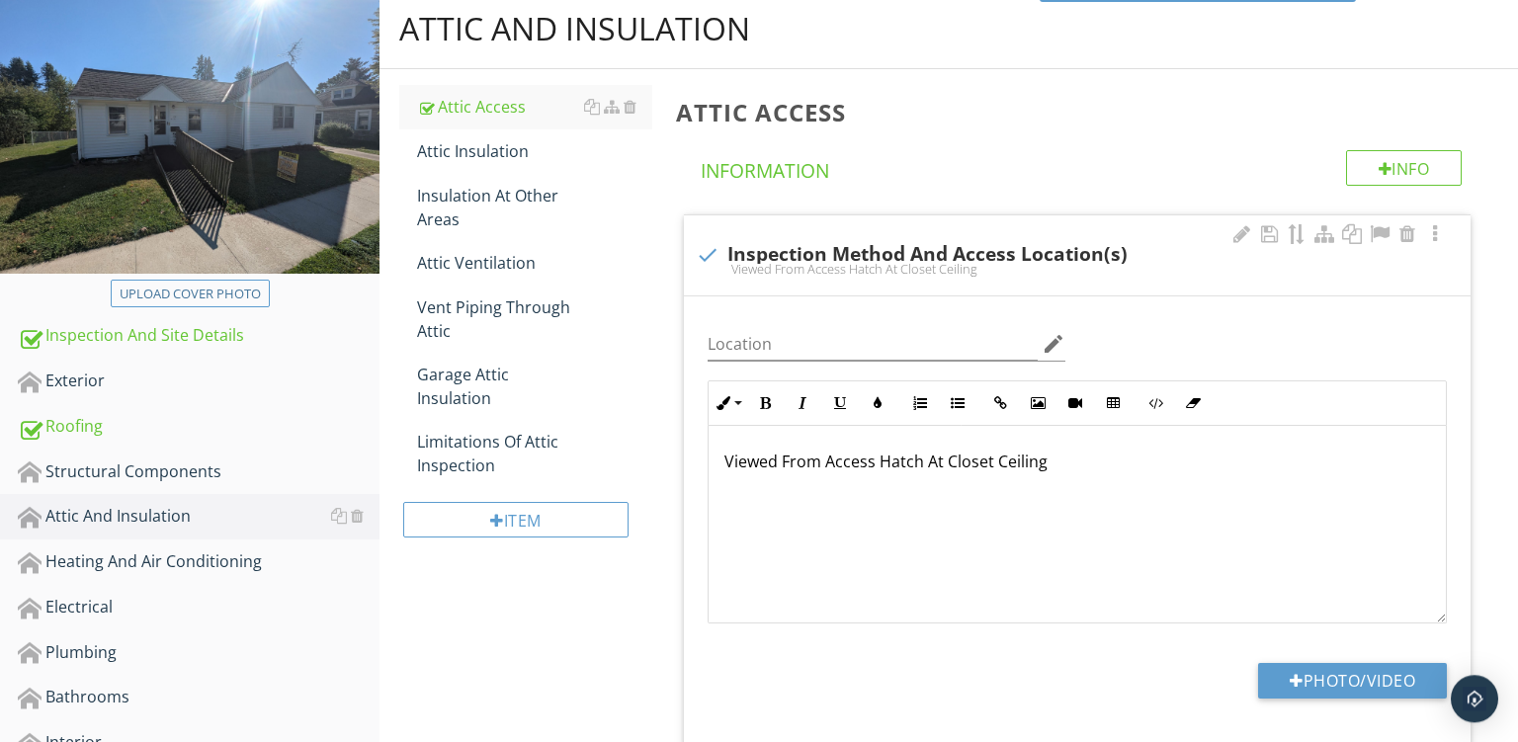
click at [1053, 467] on p "Viewed From Access Hatch At Closet Ceiling" at bounding box center [1078, 462] width 706 height 24
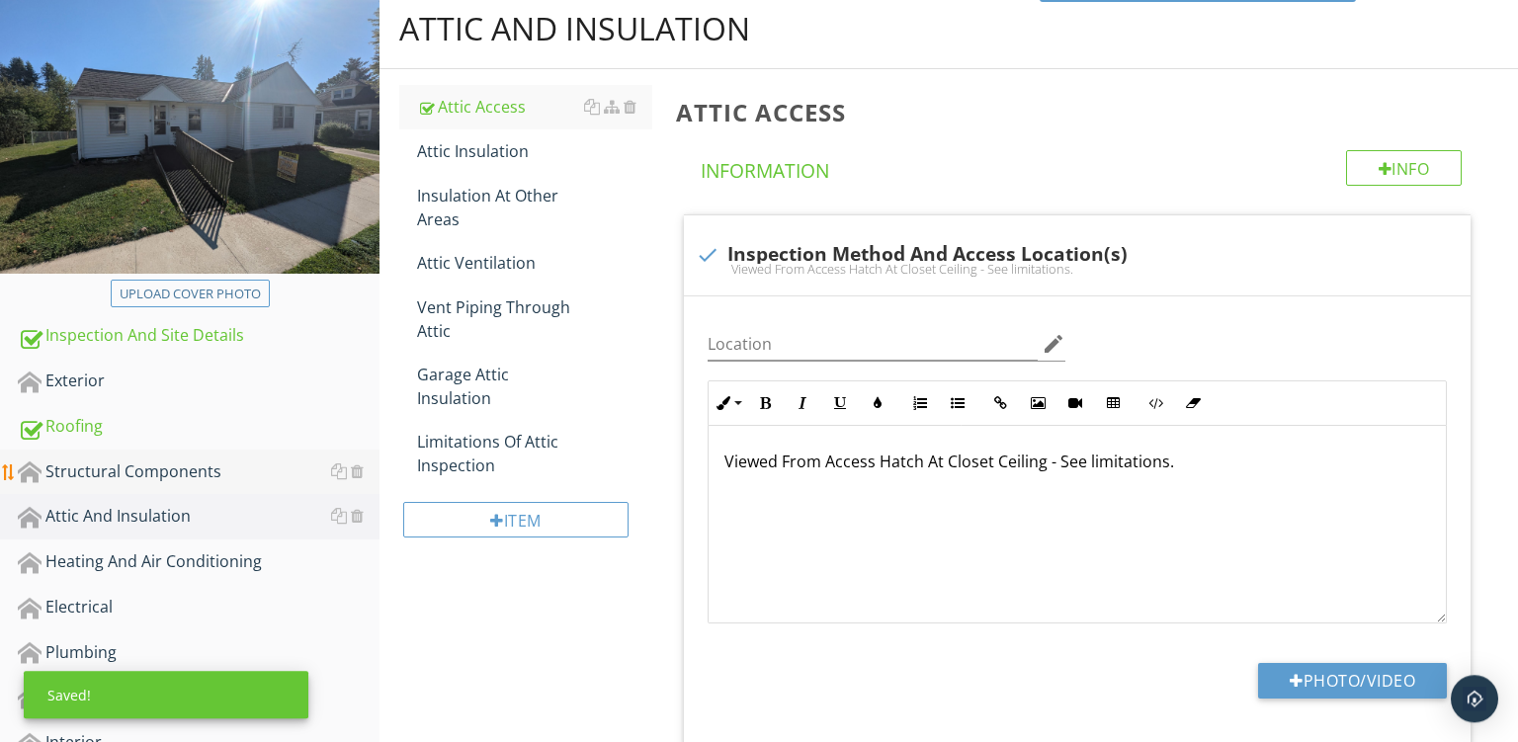
click at [117, 462] on div "Structural Components" at bounding box center [199, 473] width 362 height 26
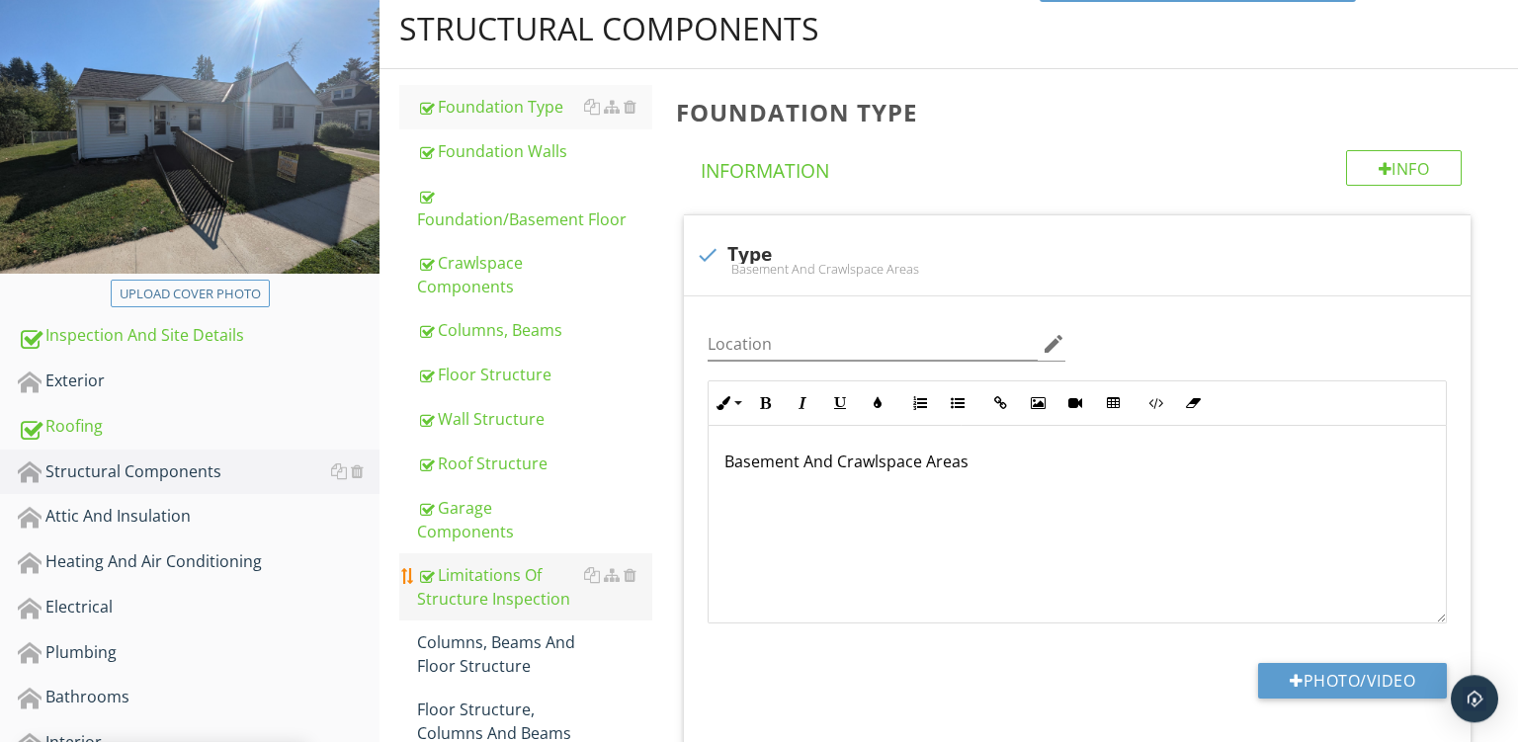
click at [462, 598] on div "Limitations Of Structure Inspection" at bounding box center [534, 586] width 235 height 47
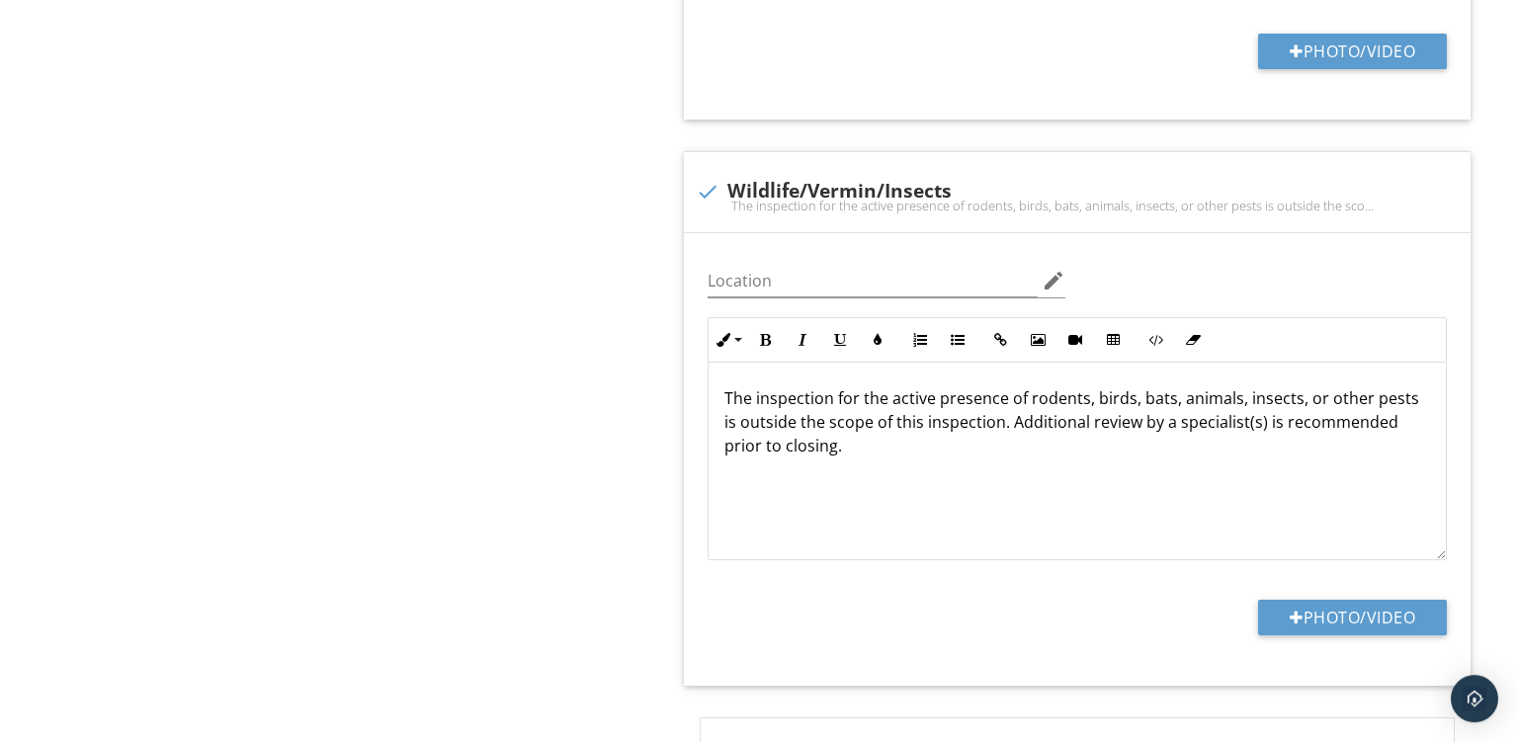
scroll to position [3001, 0]
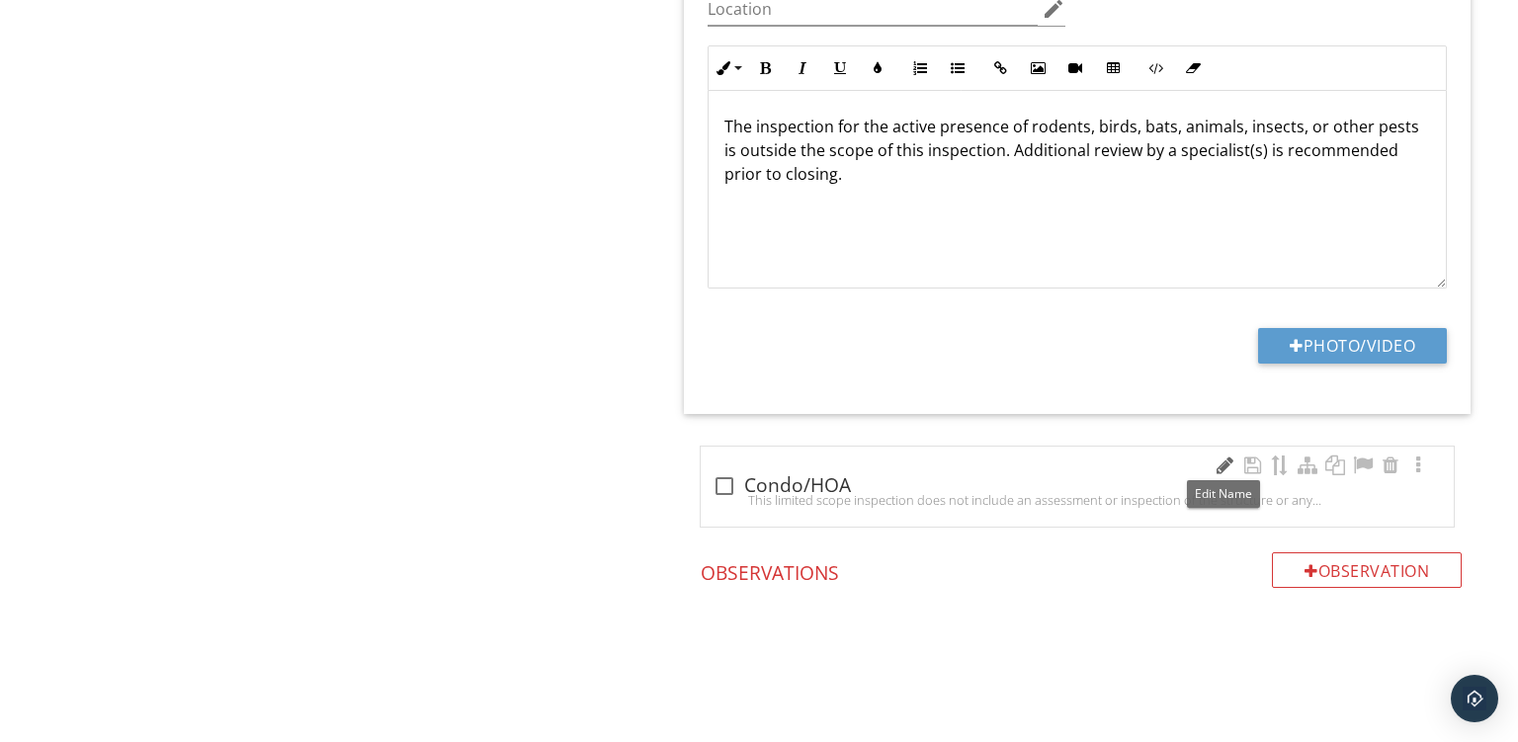
click at [1224, 464] on div at bounding box center [1225, 466] width 24 height 20
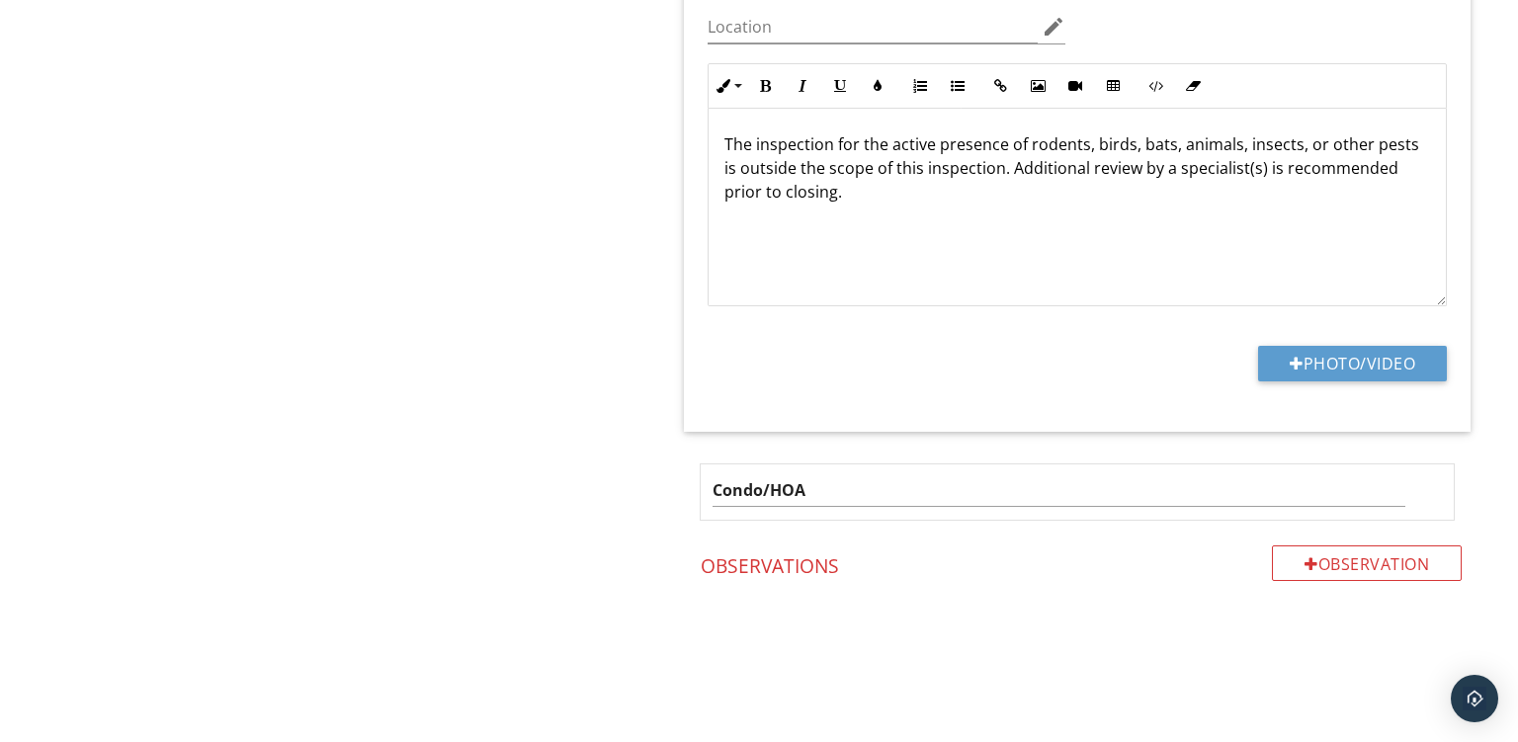
scroll to position [2977, 0]
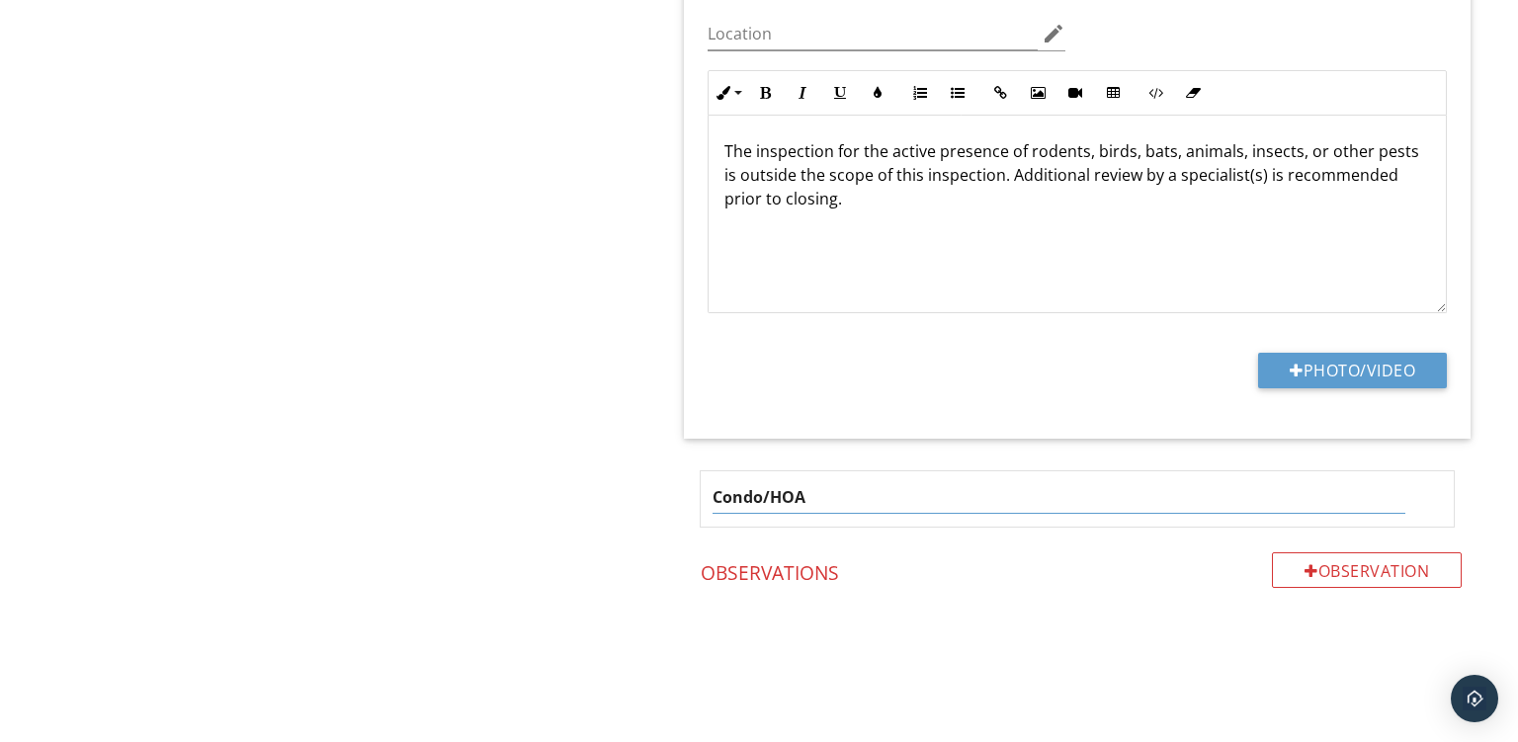
click at [820, 500] on input "Condo/HOA" at bounding box center [1059, 497] width 693 height 33
type input "Access Restrictions"
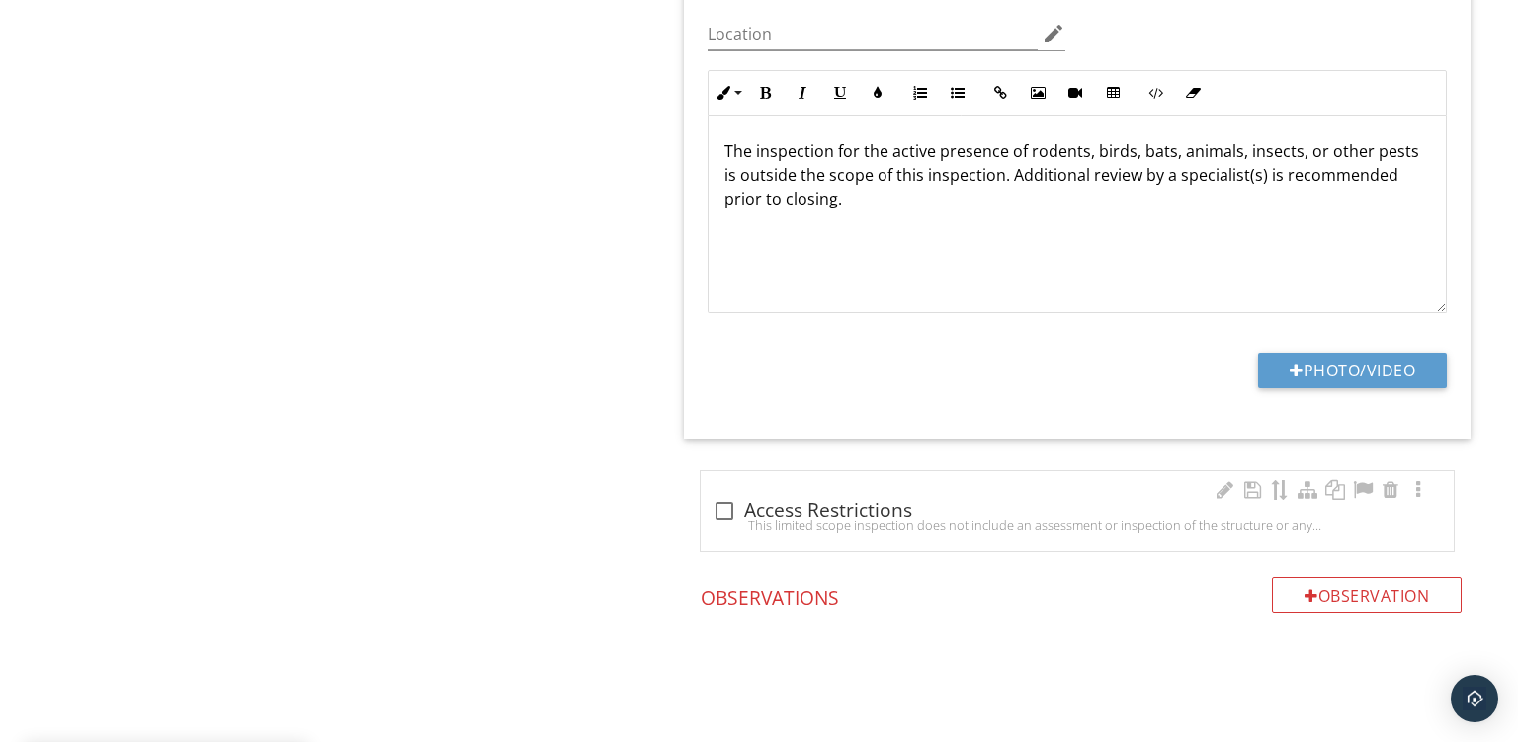
click at [784, 509] on div "check_box_outline_blank Access Restrictions This limited scope inspection does …" at bounding box center [1077, 512] width 753 height 80
checkbox input "true"
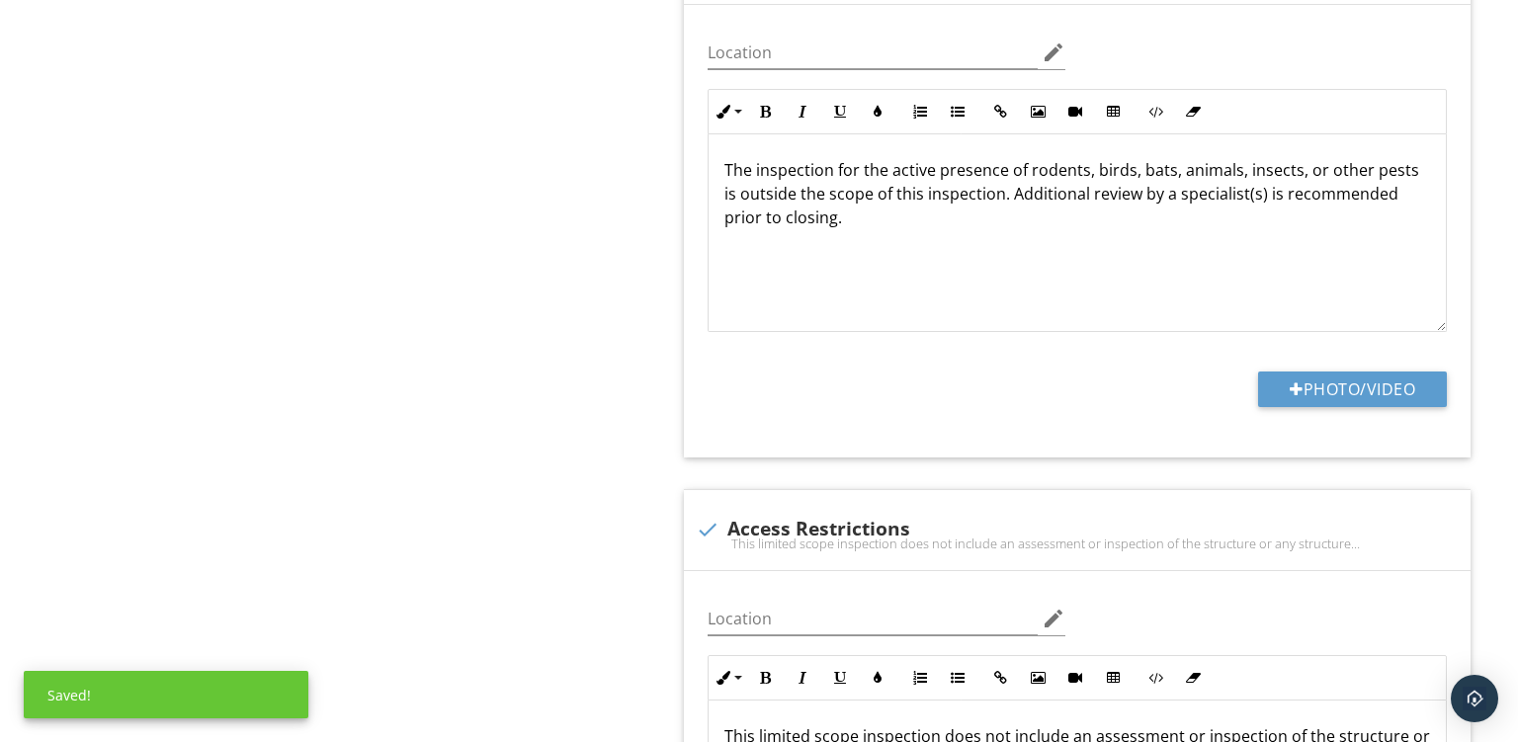
scroll to position [3177, 0]
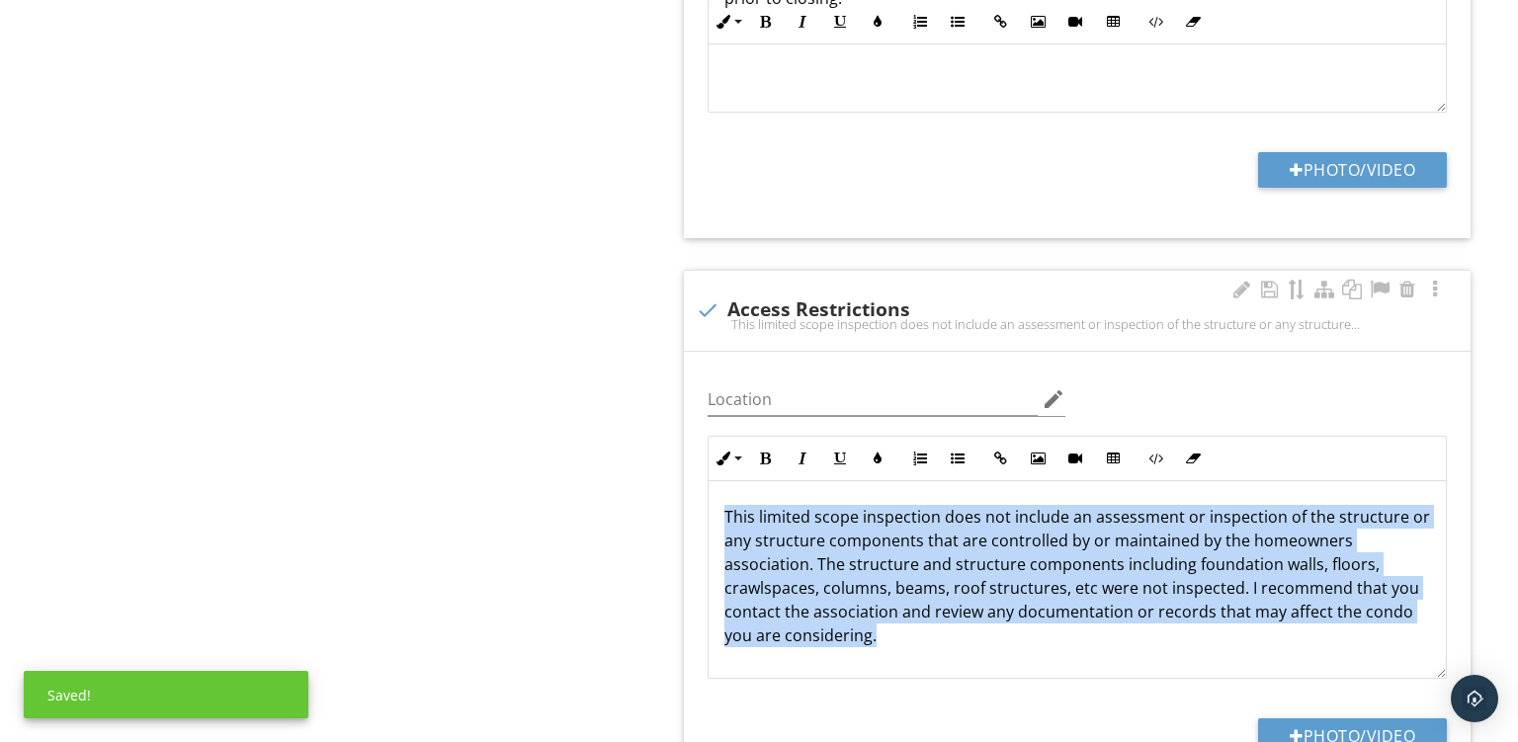
drag, startPoint x: 952, startPoint y: 662, endPoint x: 337, endPoint y: 204, distance: 767.1
click at [709, 481] on div "This limited scope inspection does not include an assessment or inspection of t…" at bounding box center [1077, 580] width 737 height 198
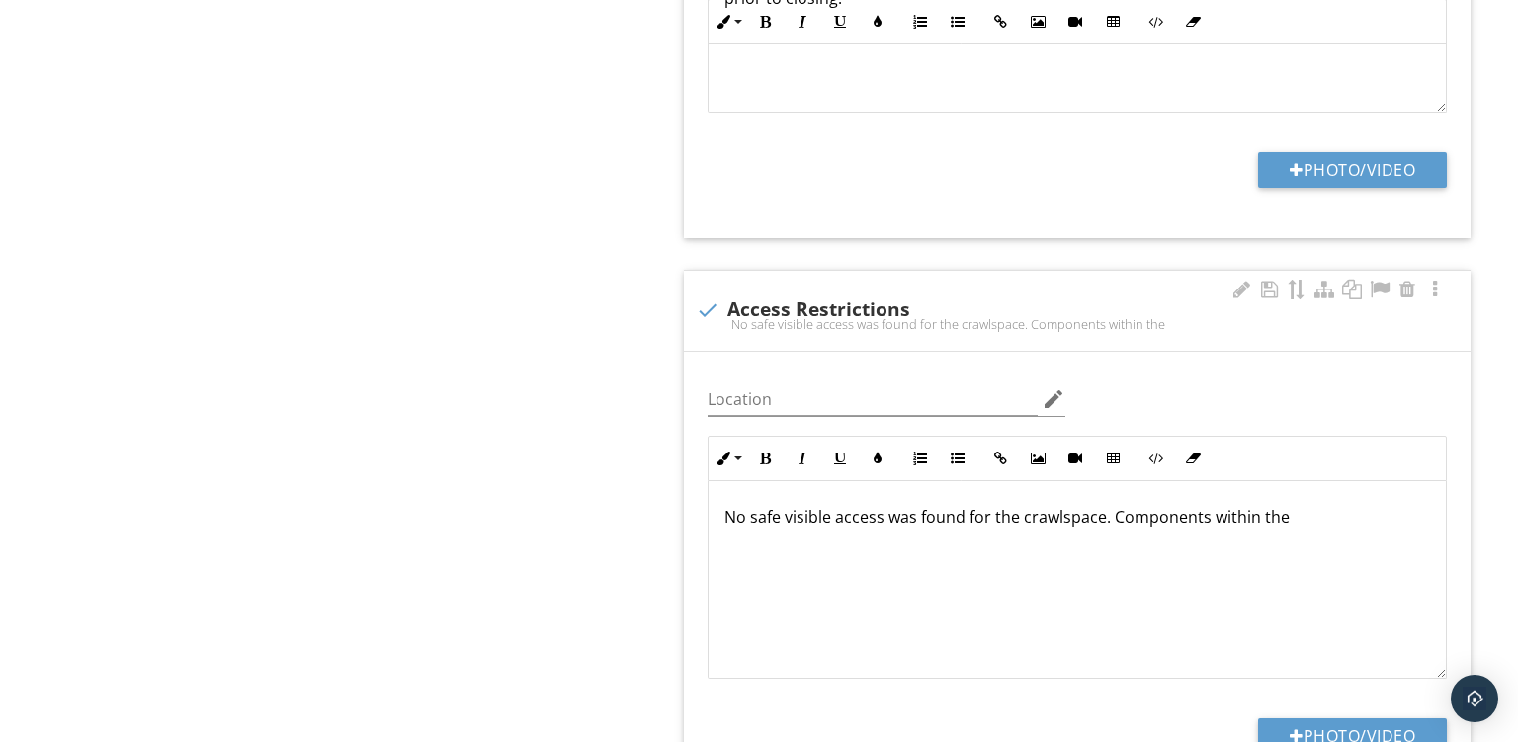
click at [1283, 526] on div "No safe visible access was found for the crawlspace. Components within the" at bounding box center [1077, 580] width 737 height 198
drag, startPoint x: 926, startPoint y: 536, endPoint x: 1201, endPoint y: 562, distance: 276.0
click at [1201, 562] on div "No safe visible access was found for the crawlspace. Components within the spac…" at bounding box center [1077, 580] width 737 height 198
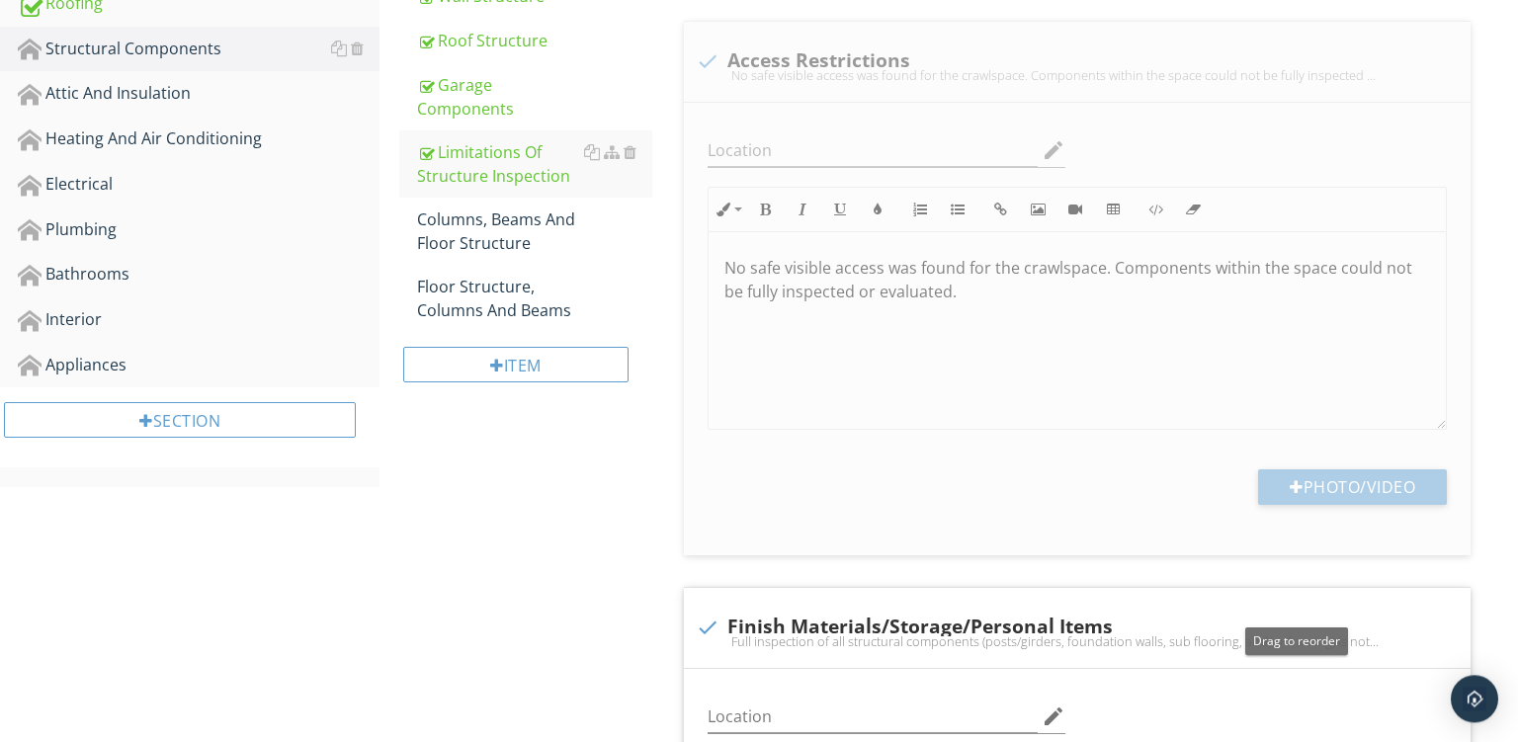
scroll to position [0, 0]
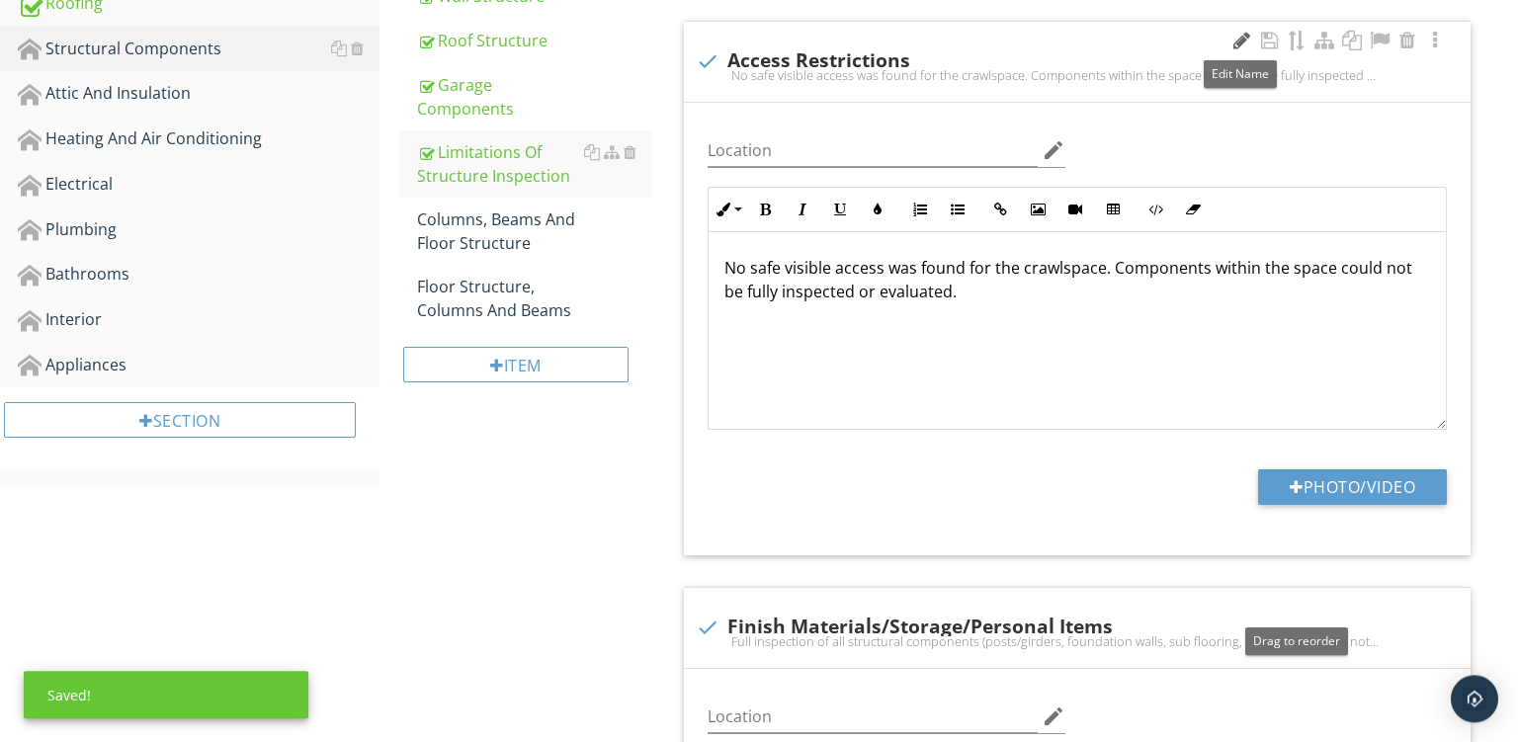
click at [1248, 40] on div at bounding box center [1242, 41] width 24 height 20
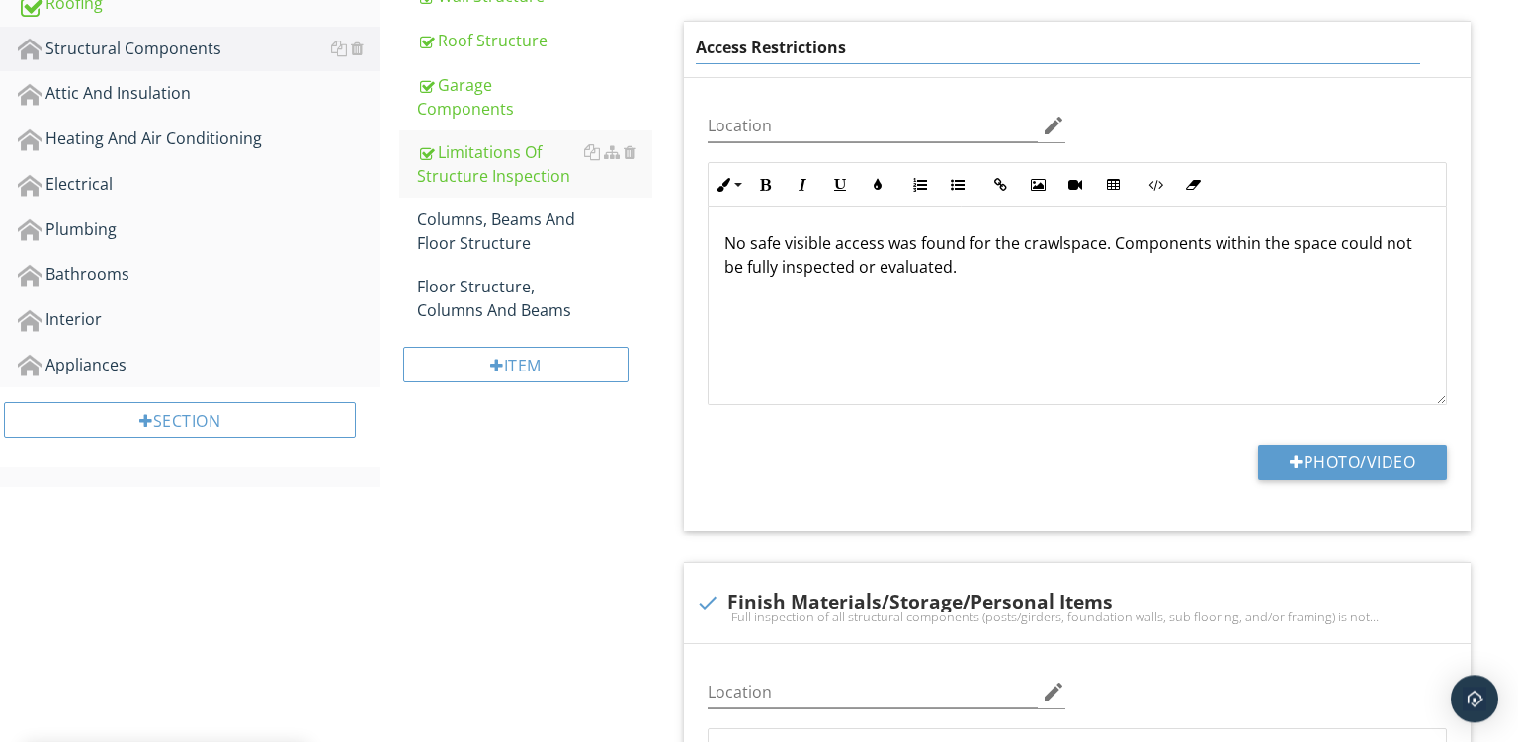
click at [700, 46] on input "Access Restrictions" at bounding box center [1058, 48] width 725 height 33
type input "Crawlspace Access Restrictions"
click at [965, 278] on div "No safe visible access was found for the crawlspace. Components within the spac…" at bounding box center [1077, 307] width 737 height 198
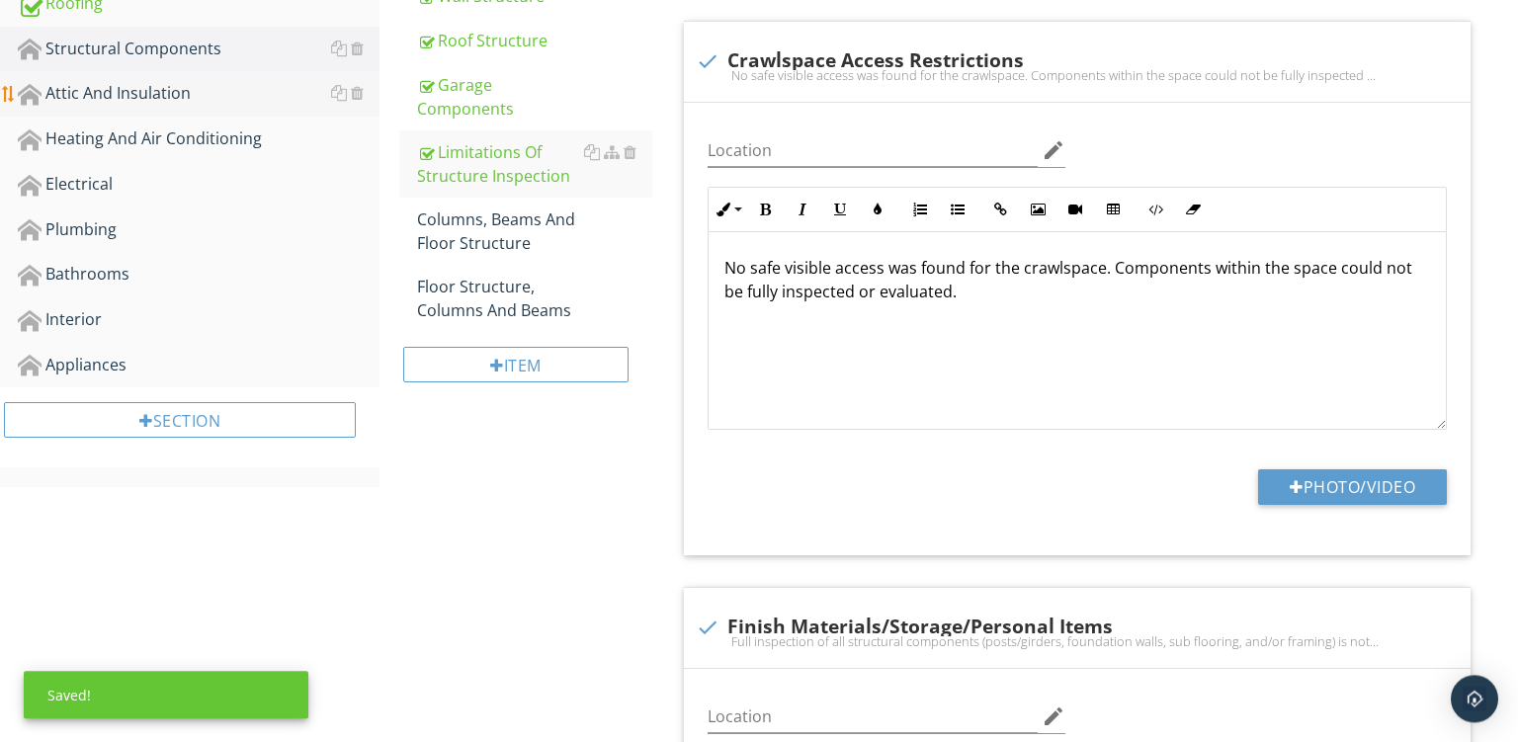
click at [72, 84] on div "Attic And Insulation" at bounding box center [199, 94] width 362 height 26
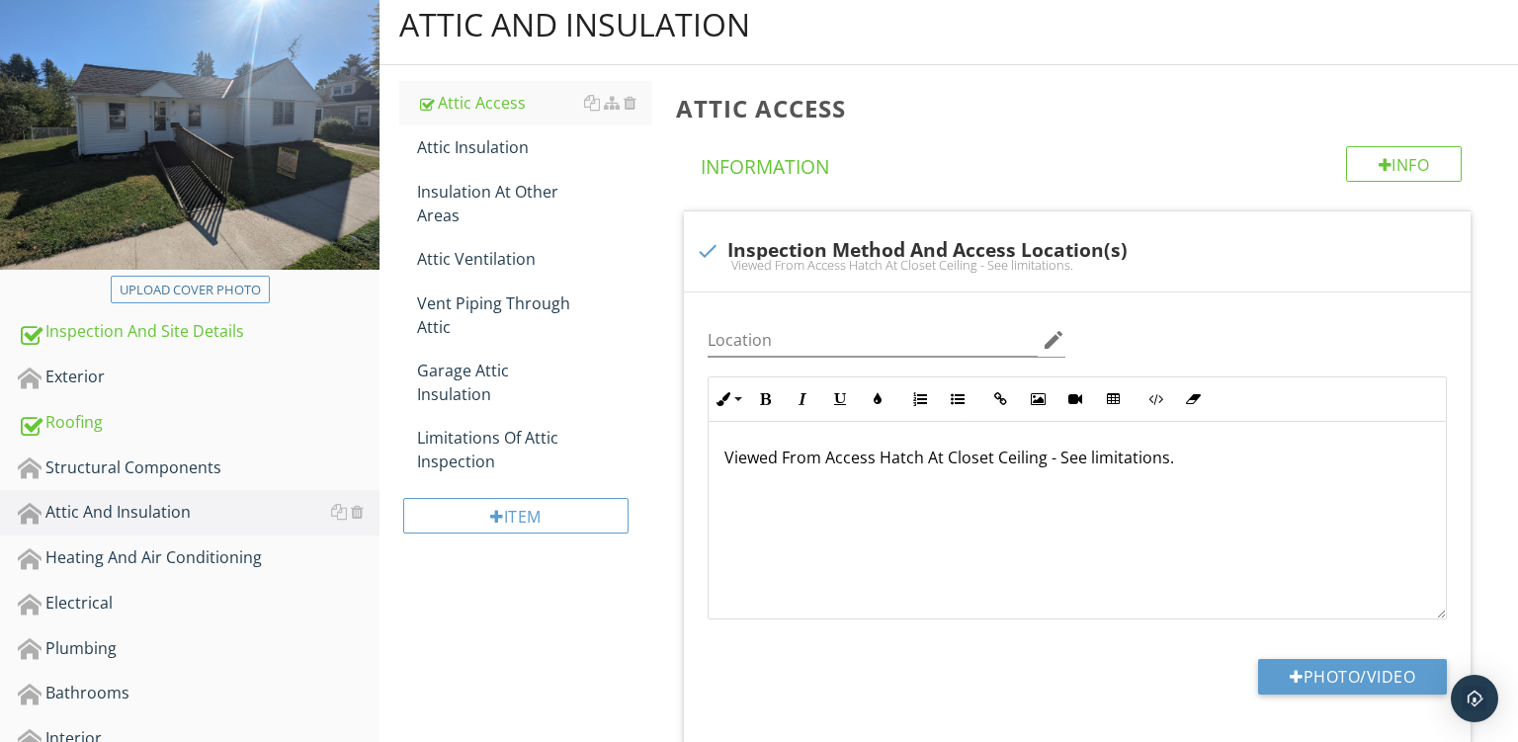
scroll to position [209, 0]
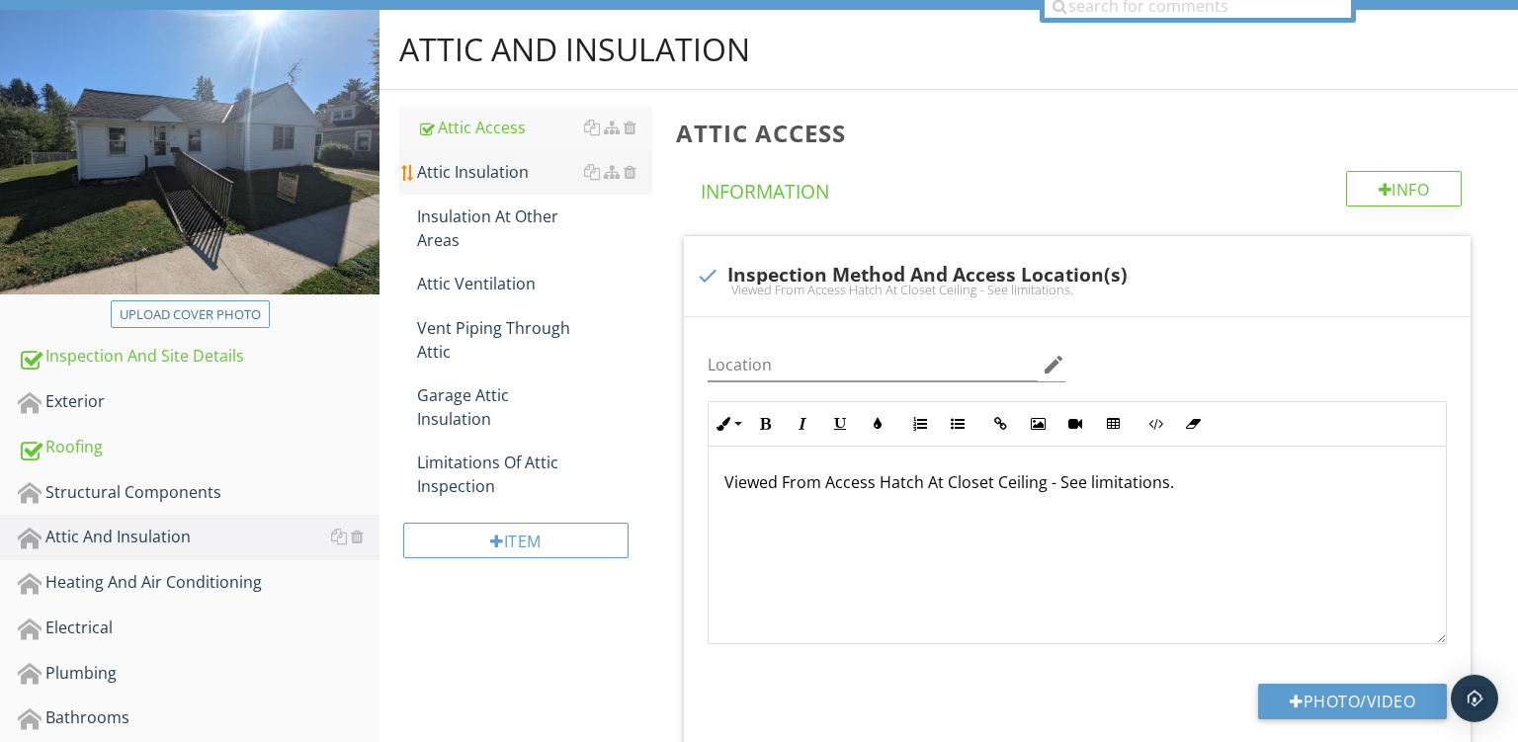
click at [476, 184] on link "Attic Insulation" at bounding box center [534, 171] width 235 height 43
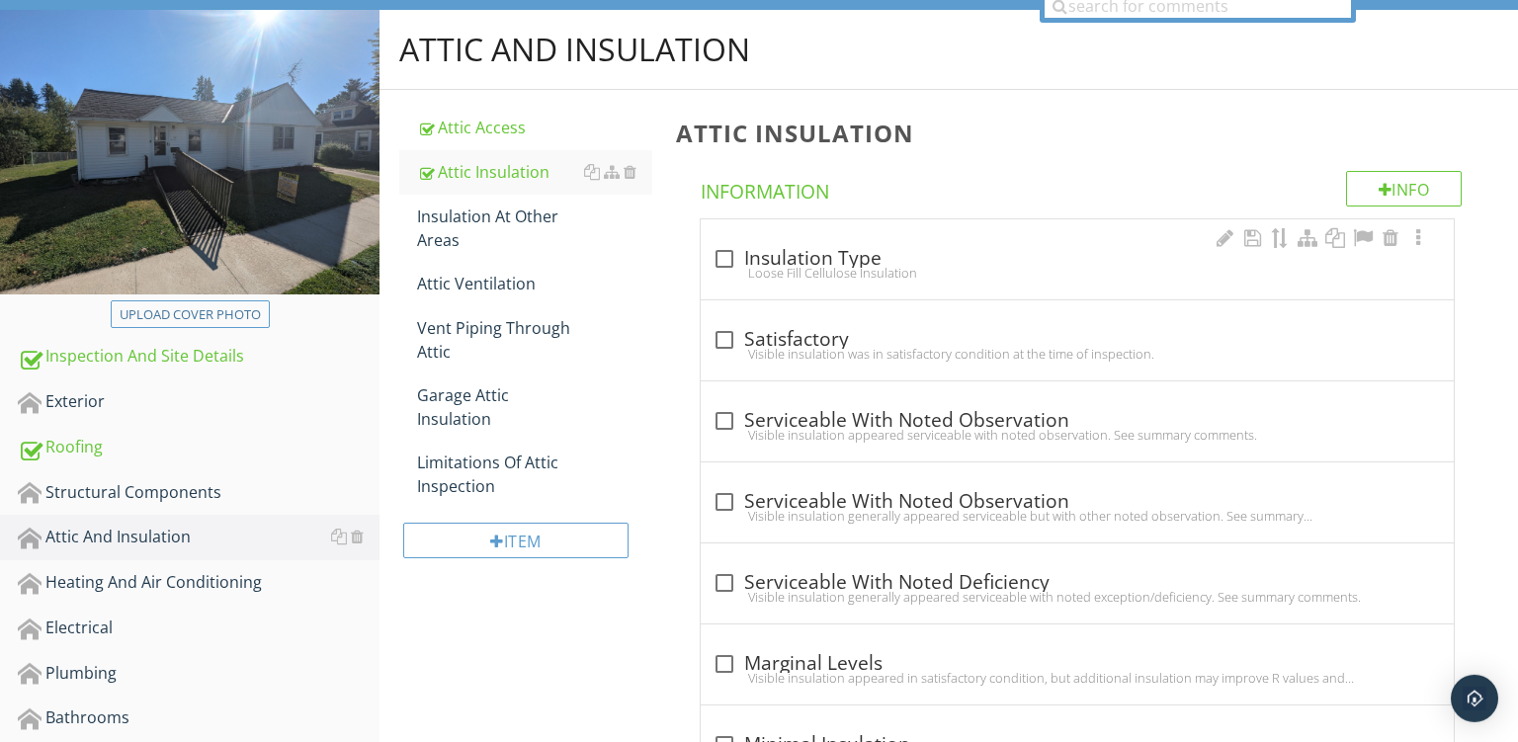
click at [927, 276] on div "Loose Fill Cellulose Insulation" at bounding box center [1078, 273] width 730 height 16
checkbox input "true"
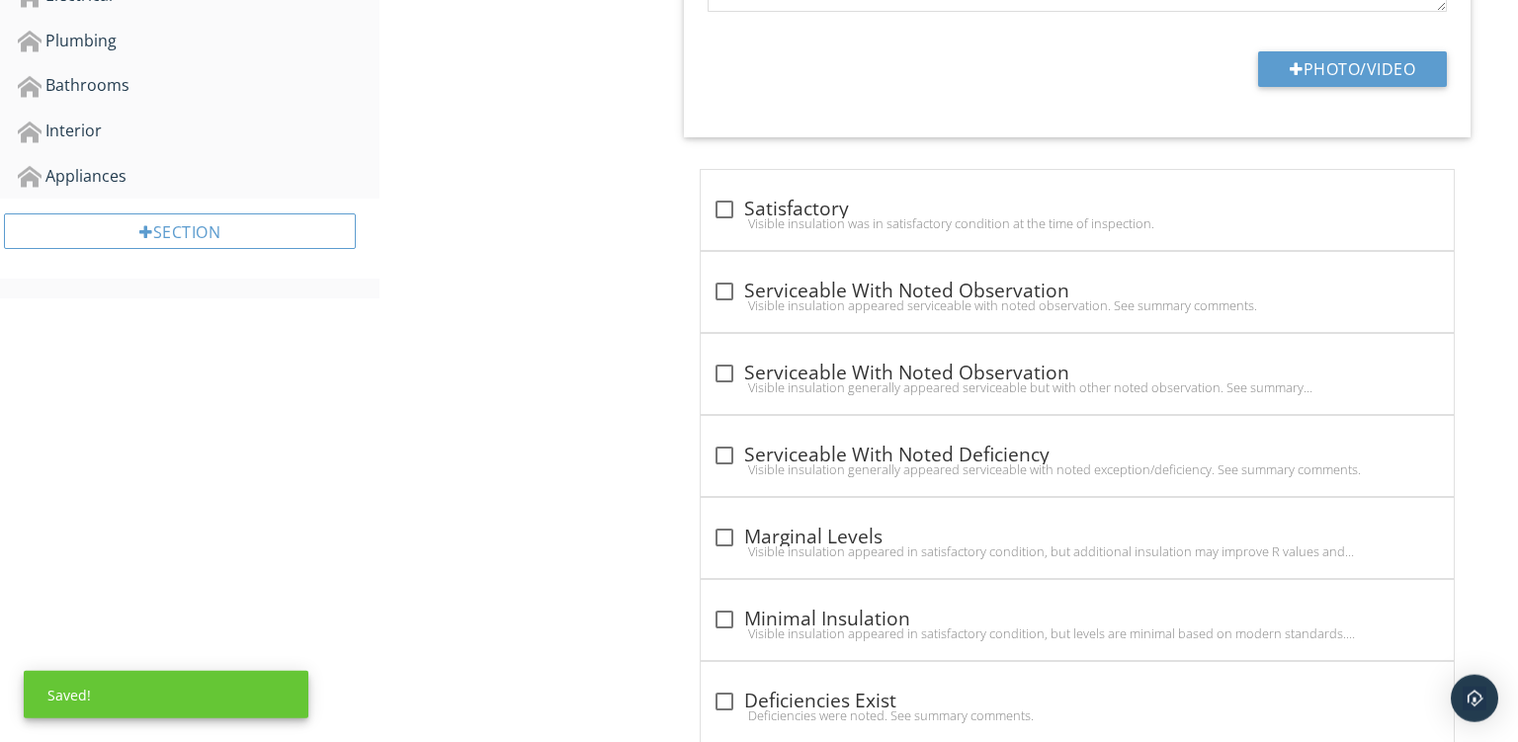
scroll to position [844, 0]
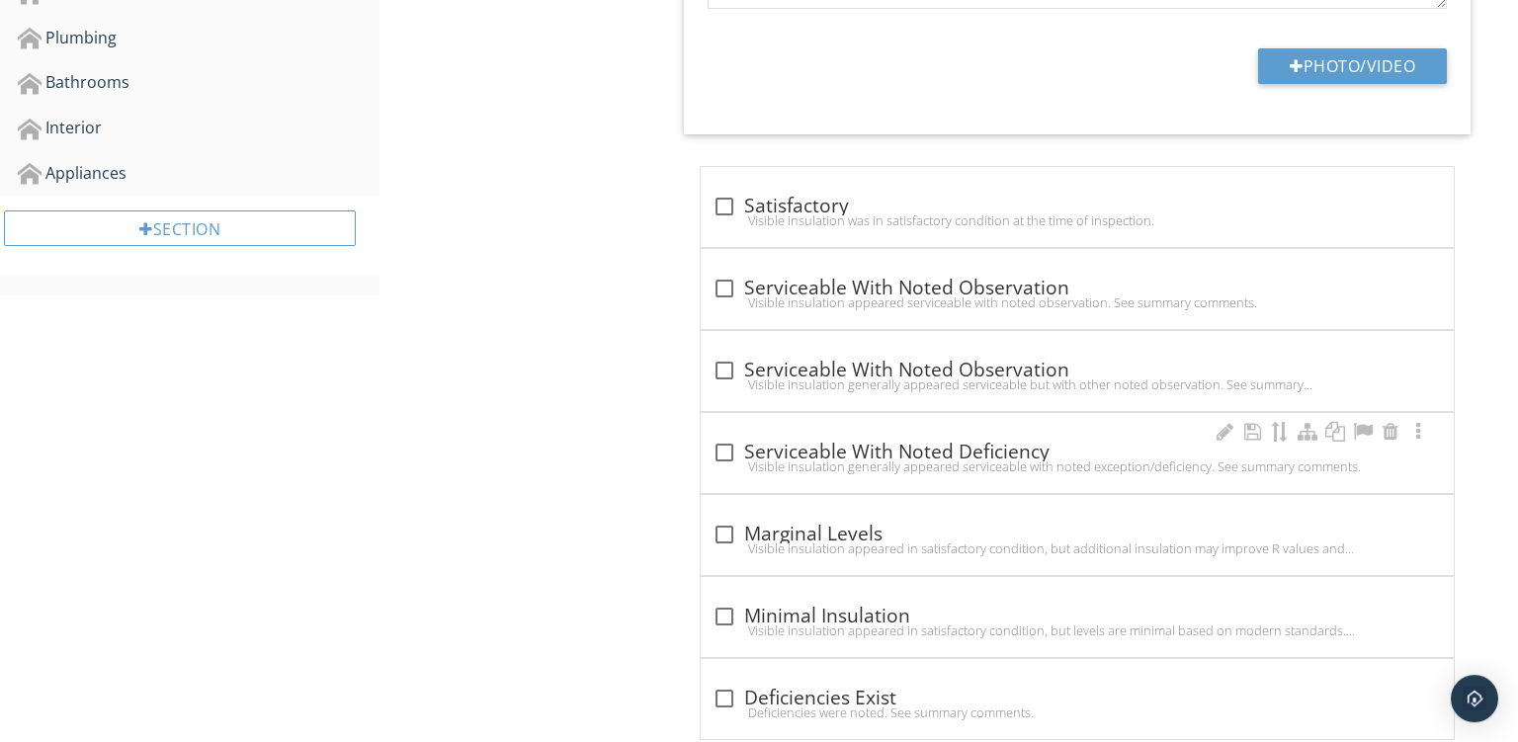
click at [1092, 474] on div "check_box_outline_blank Serviceable With Noted Deficiency Visible insulation ge…" at bounding box center [1078, 458] width 730 height 43
checkbox input "true"
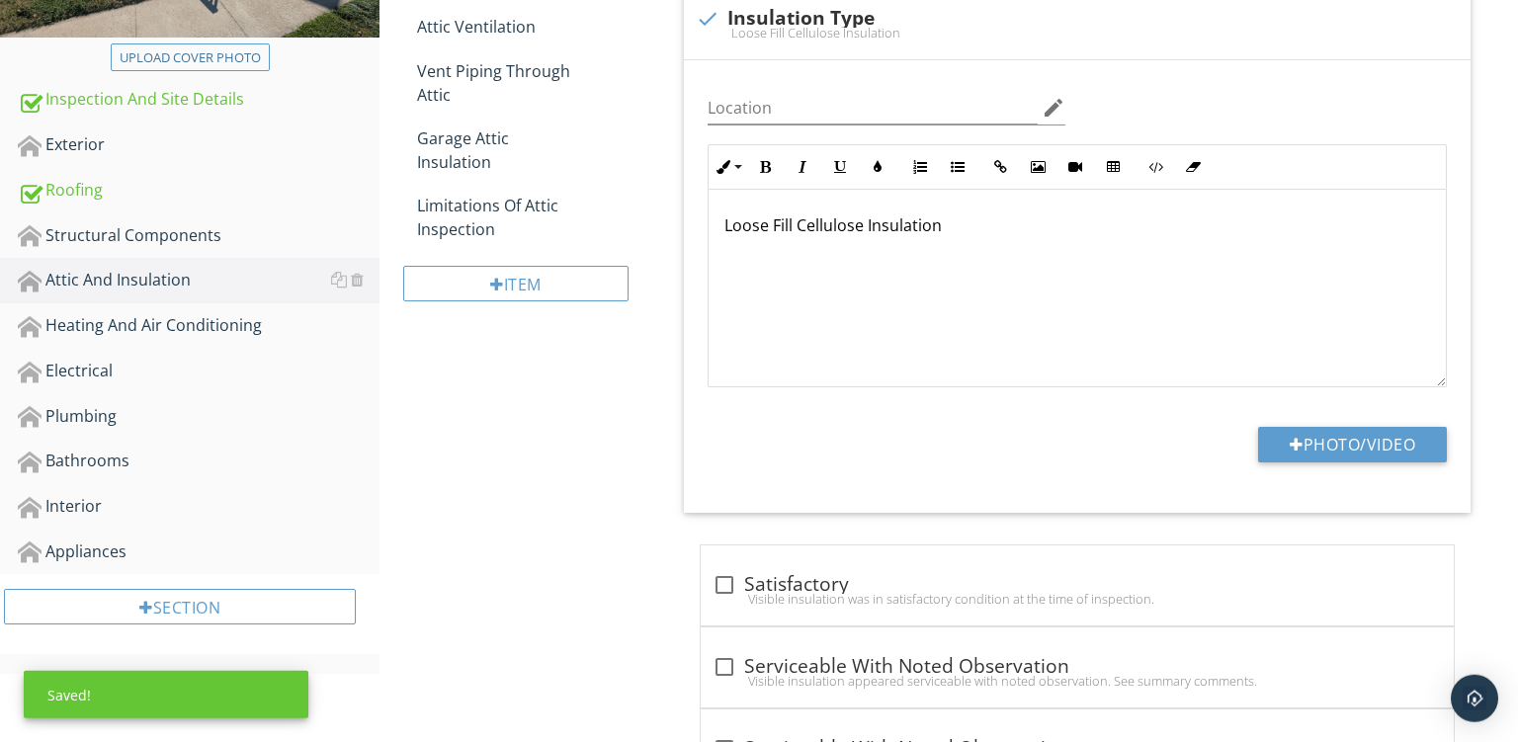
scroll to position [463, 0]
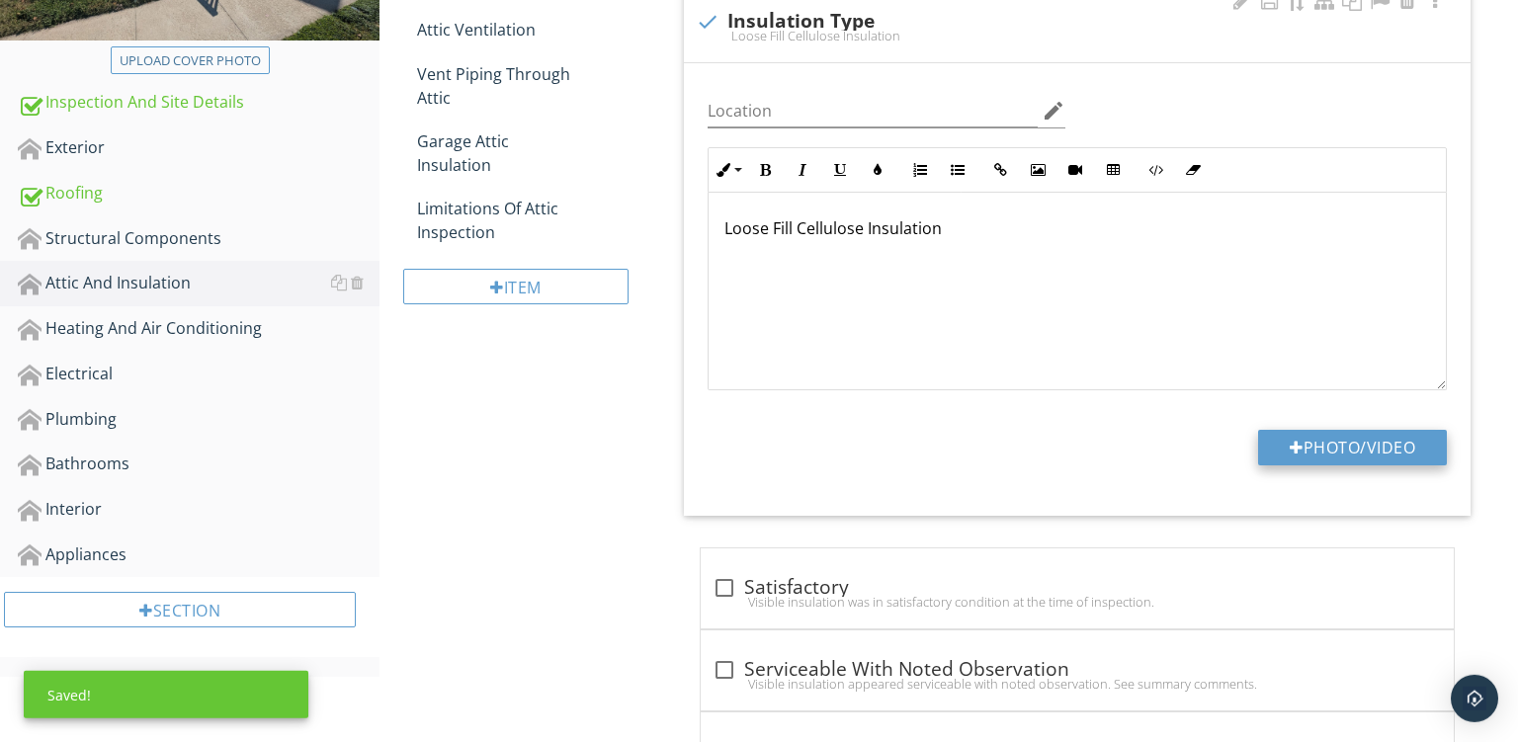
click at [1295, 444] on div at bounding box center [1297, 448] width 14 height 16
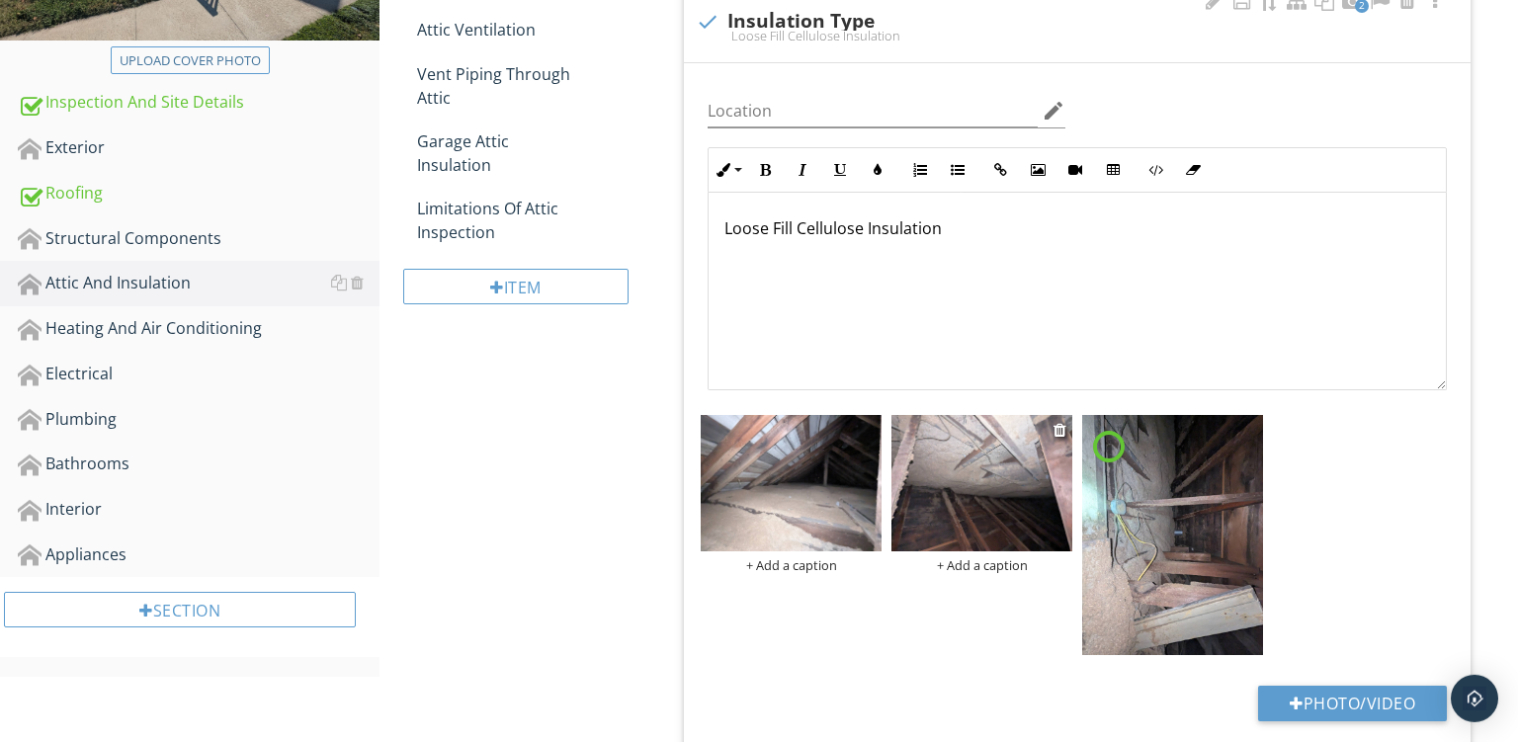
click at [997, 410] on div "+ Add a caption + Add a caption" at bounding box center [1077, 410] width 763 height 0
click at [991, 484] on img at bounding box center [982, 483] width 181 height 136
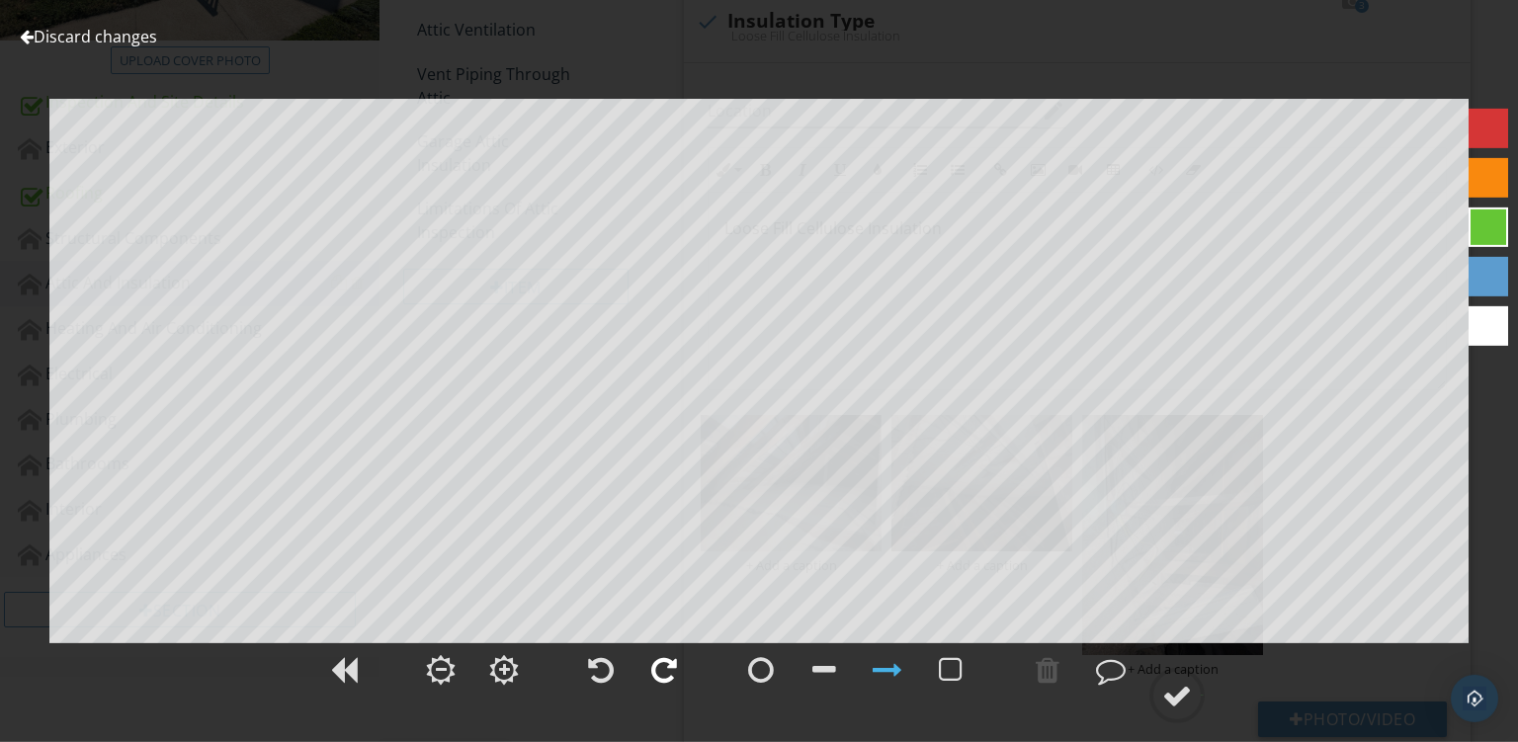
click at [648, 659] on div at bounding box center [664, 670] width 49 height 49
click at [1160, 691] on circle at bounding box center [1177, 695] width 51 height 51
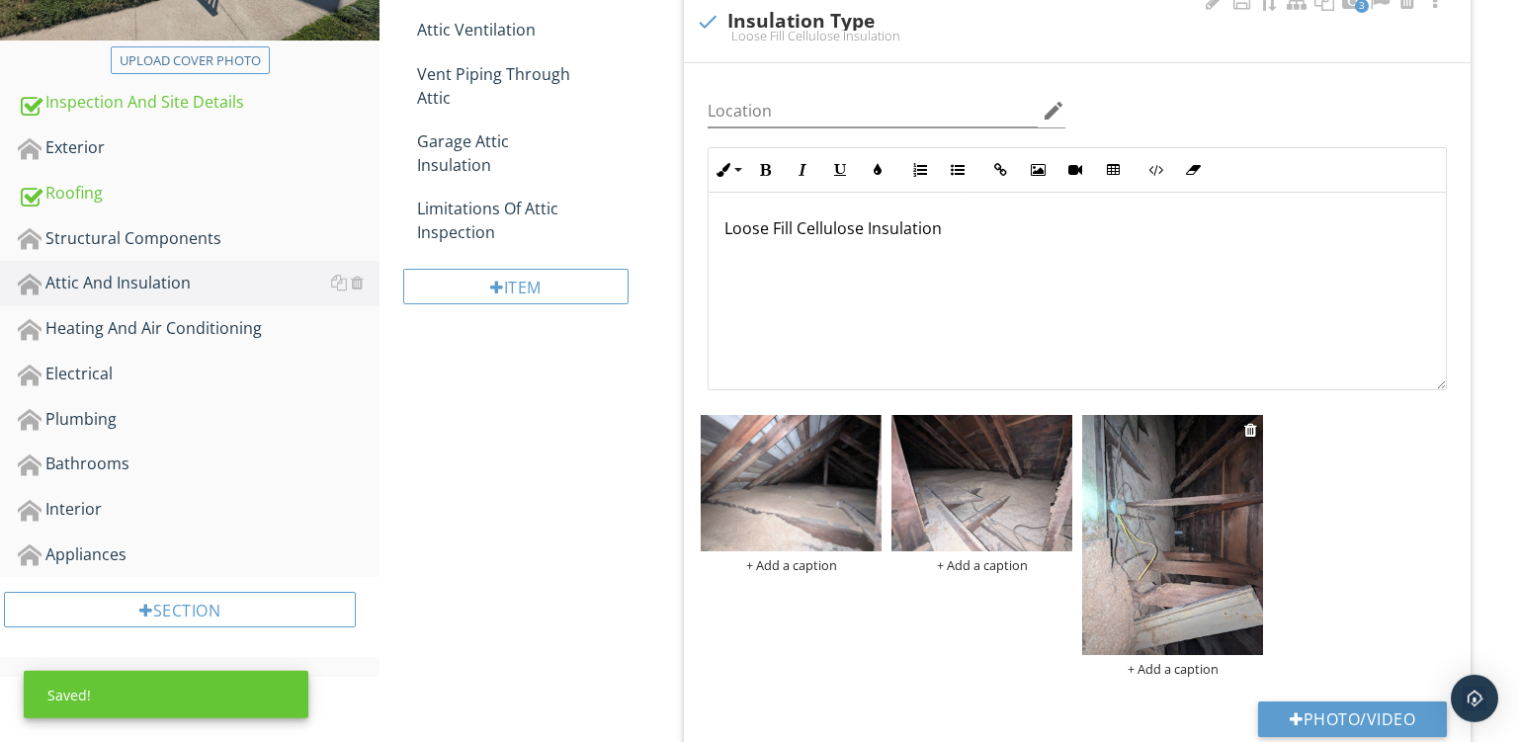
click at [1161, 565] on img at bounding box center [1172, 535] width 181 height 240
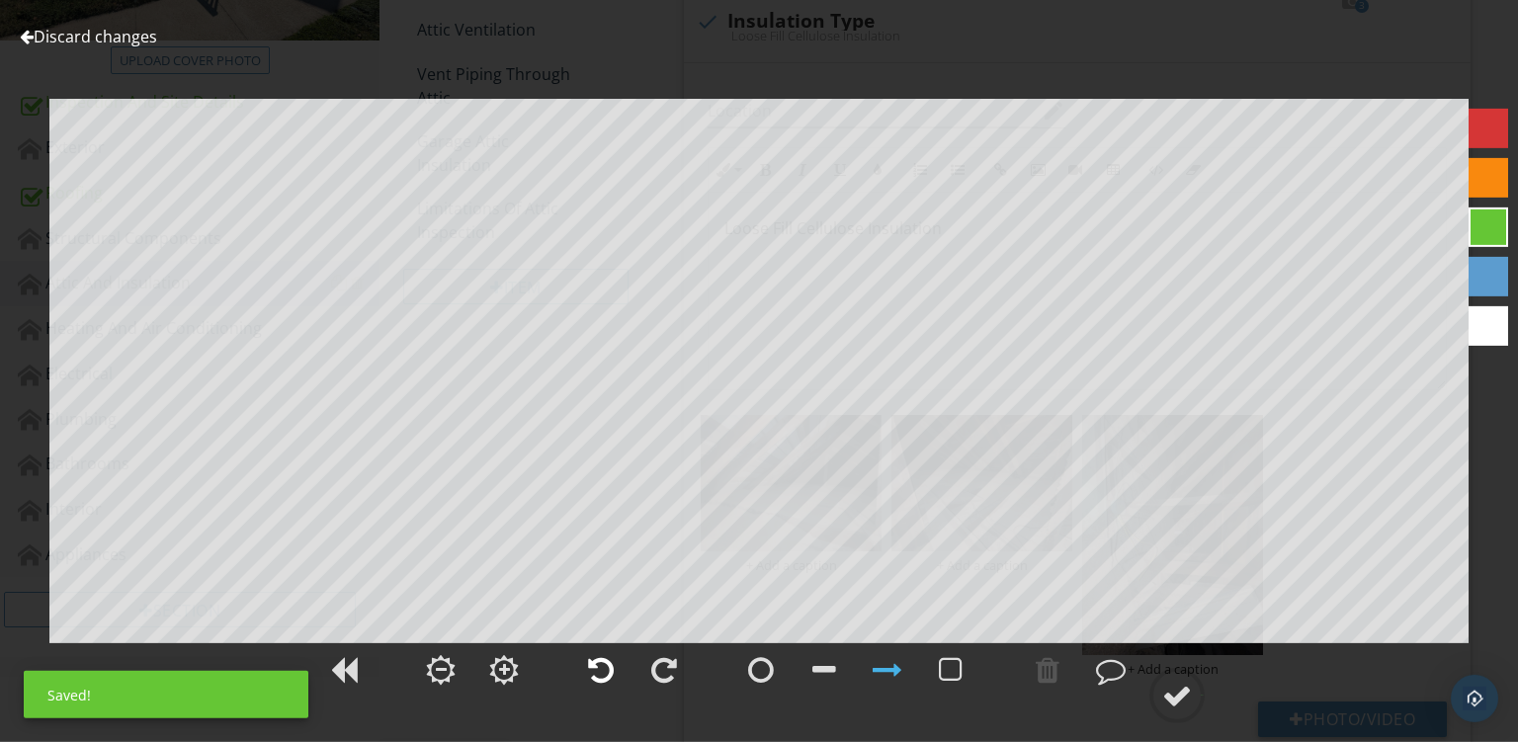
click at [604, 665] on div at bounding box center [601, 670] width 26 height 30
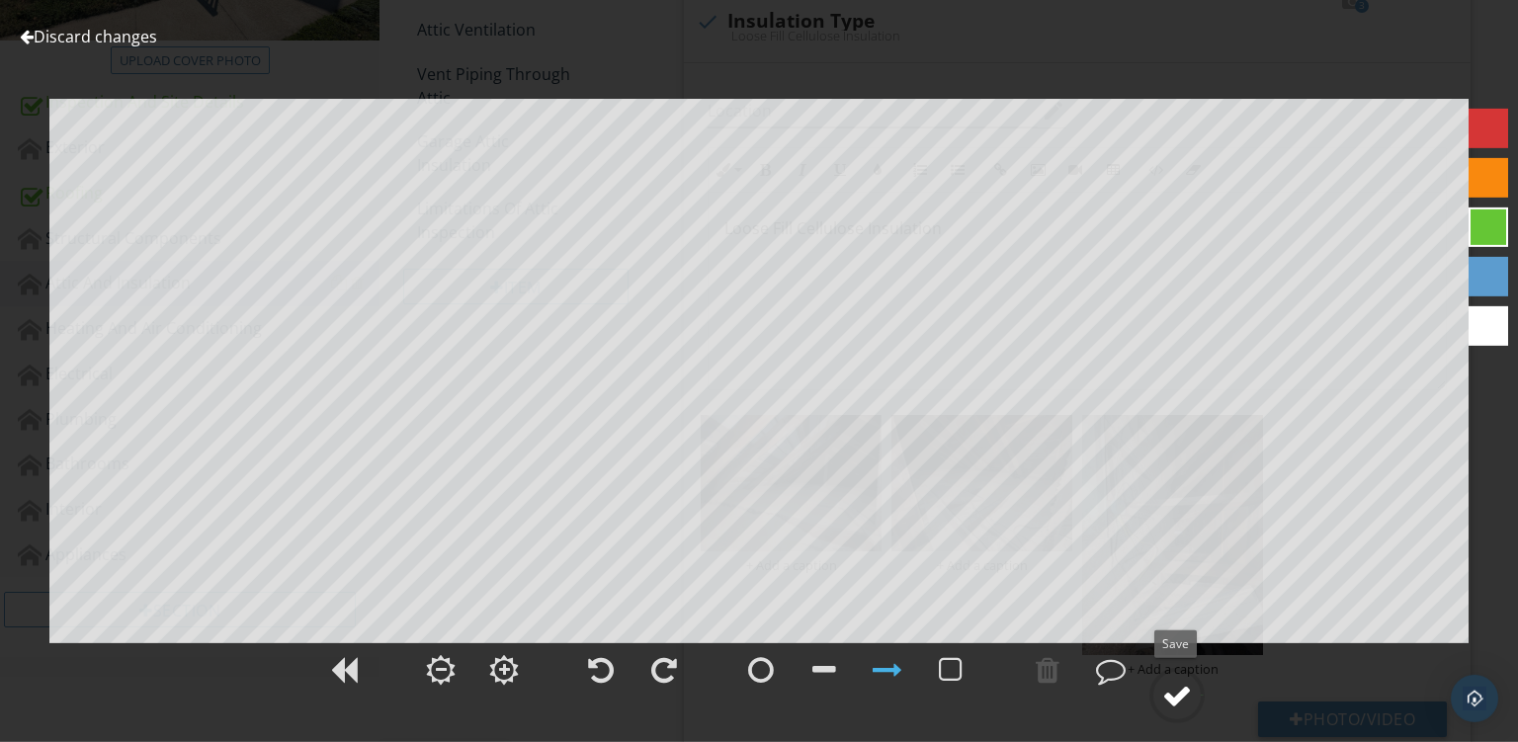
click at [1168, 687] on div at bounding box center [1178, 696] width 30 height 30
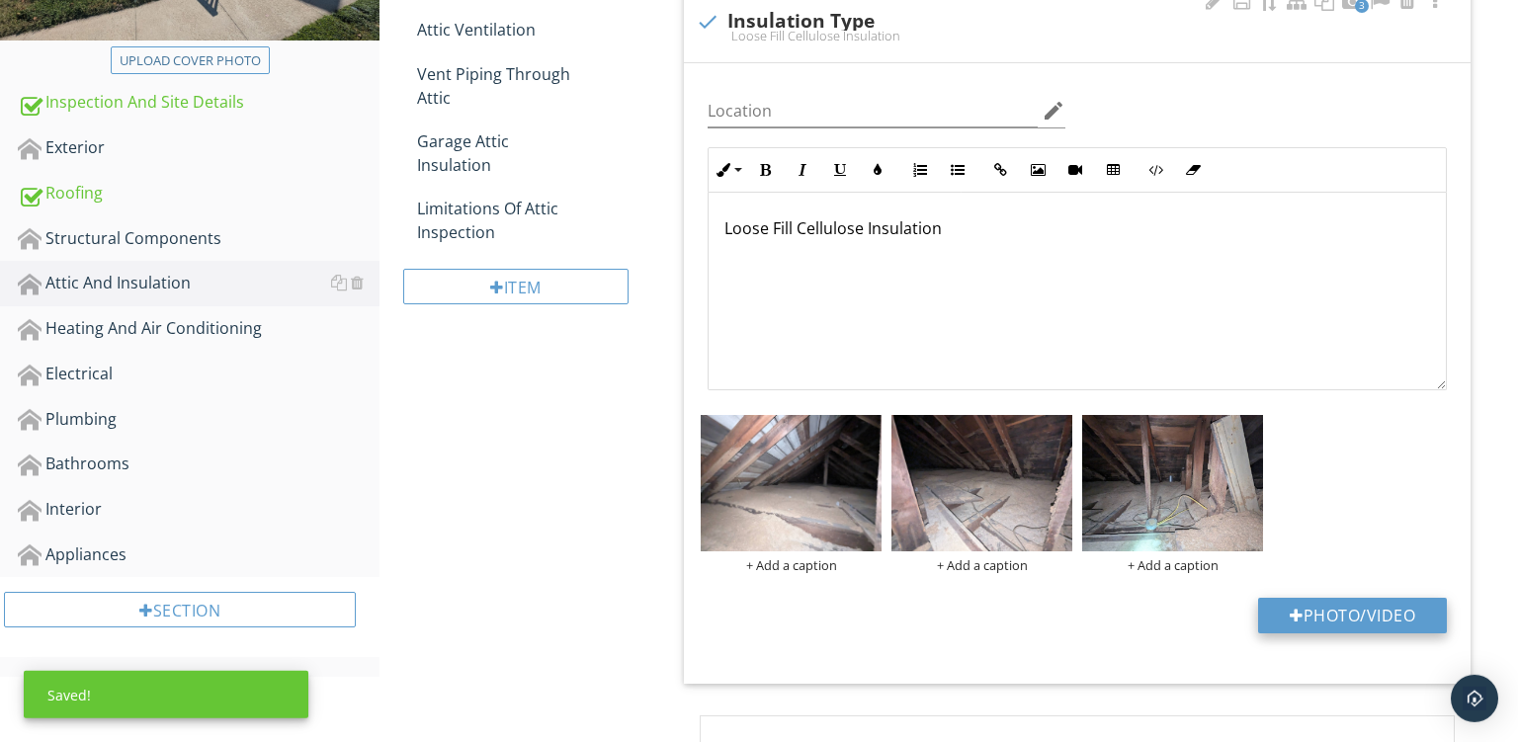
click at [1338, 602] on button "Photo/Video" at bounding box center [1352, 616] width 189 height 36
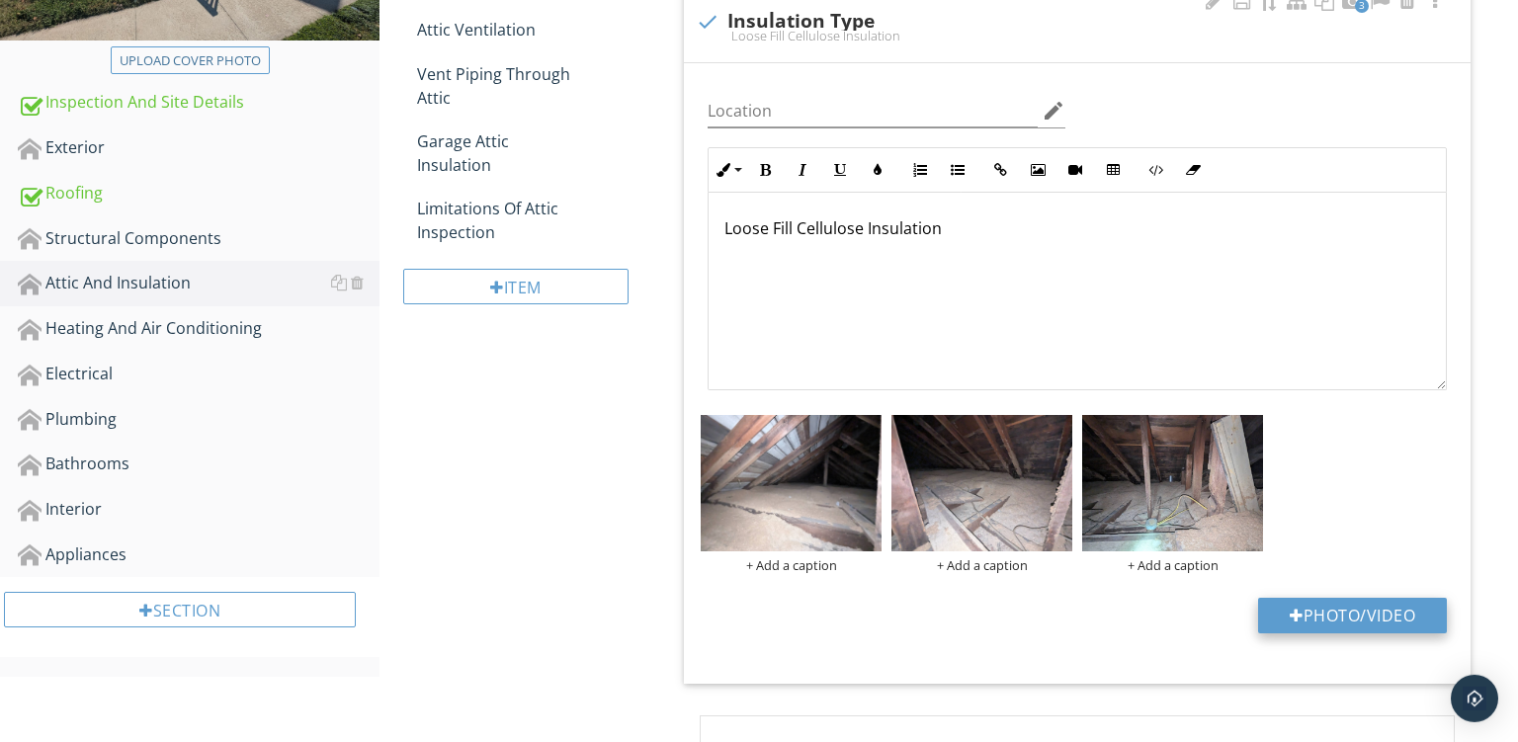
type input "C:\fakepath\PXL_20250929_154952207.jpg"
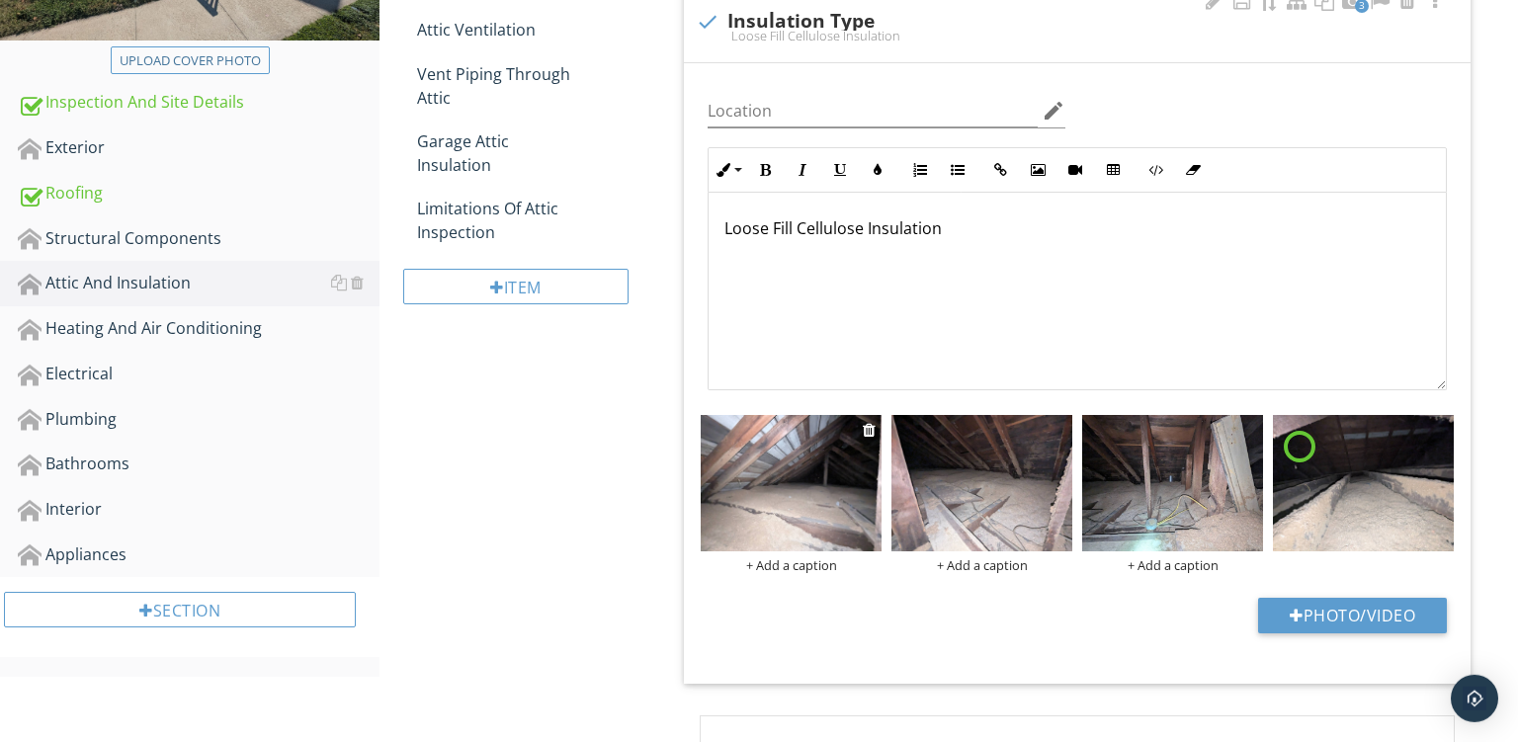
click at [779, 563] on div "+ Add a caption" at bounding box center [791, 566] width 181 height 16
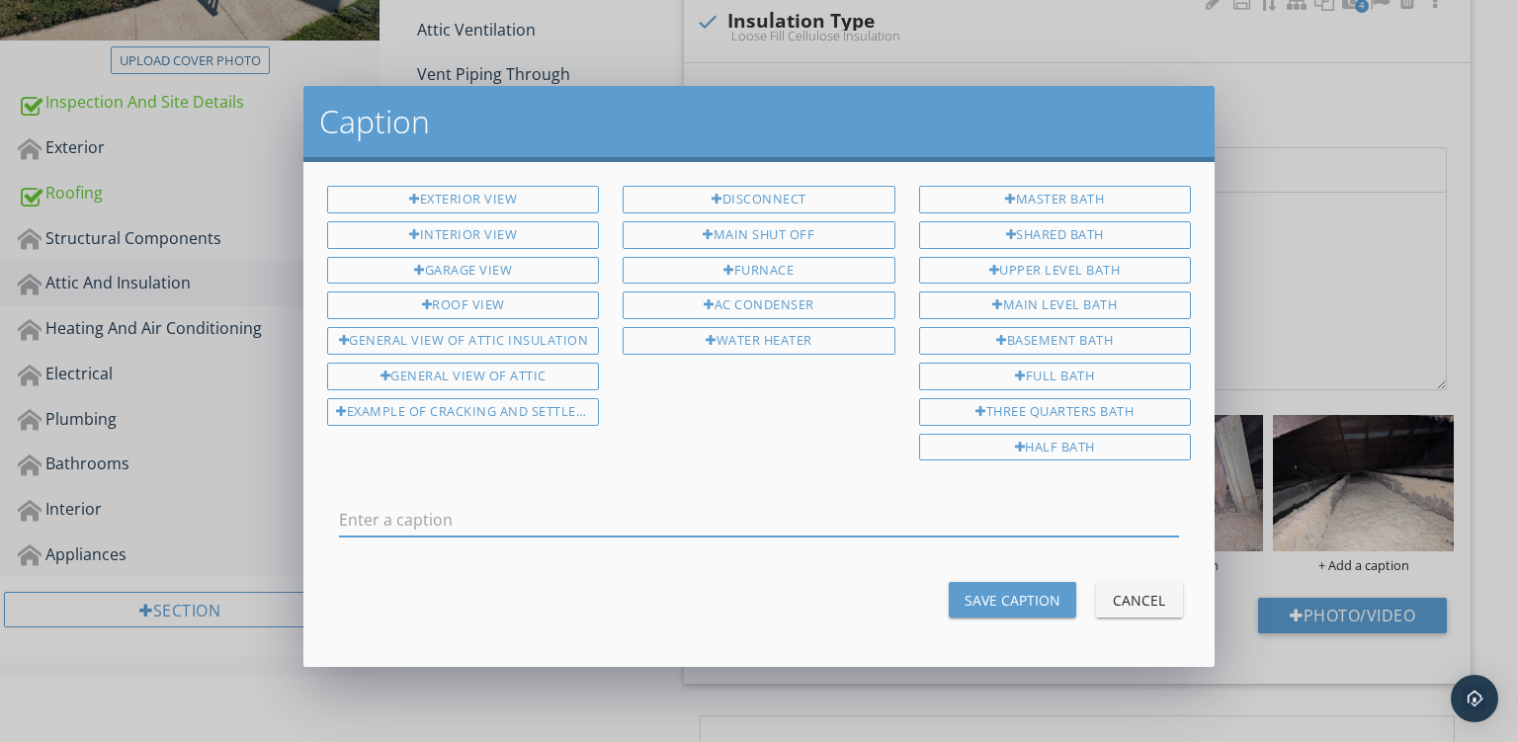
scroll to position [0, 0]
click at [520, 336] on div "General View Of Attic Insulation" at bounding box center [463, 341] width 272 height 28
type input "General View Of Attic Insulation"
click at [1027, 597] on div "Save Caption" at bounding box center [1013, 600] width 96 height 21
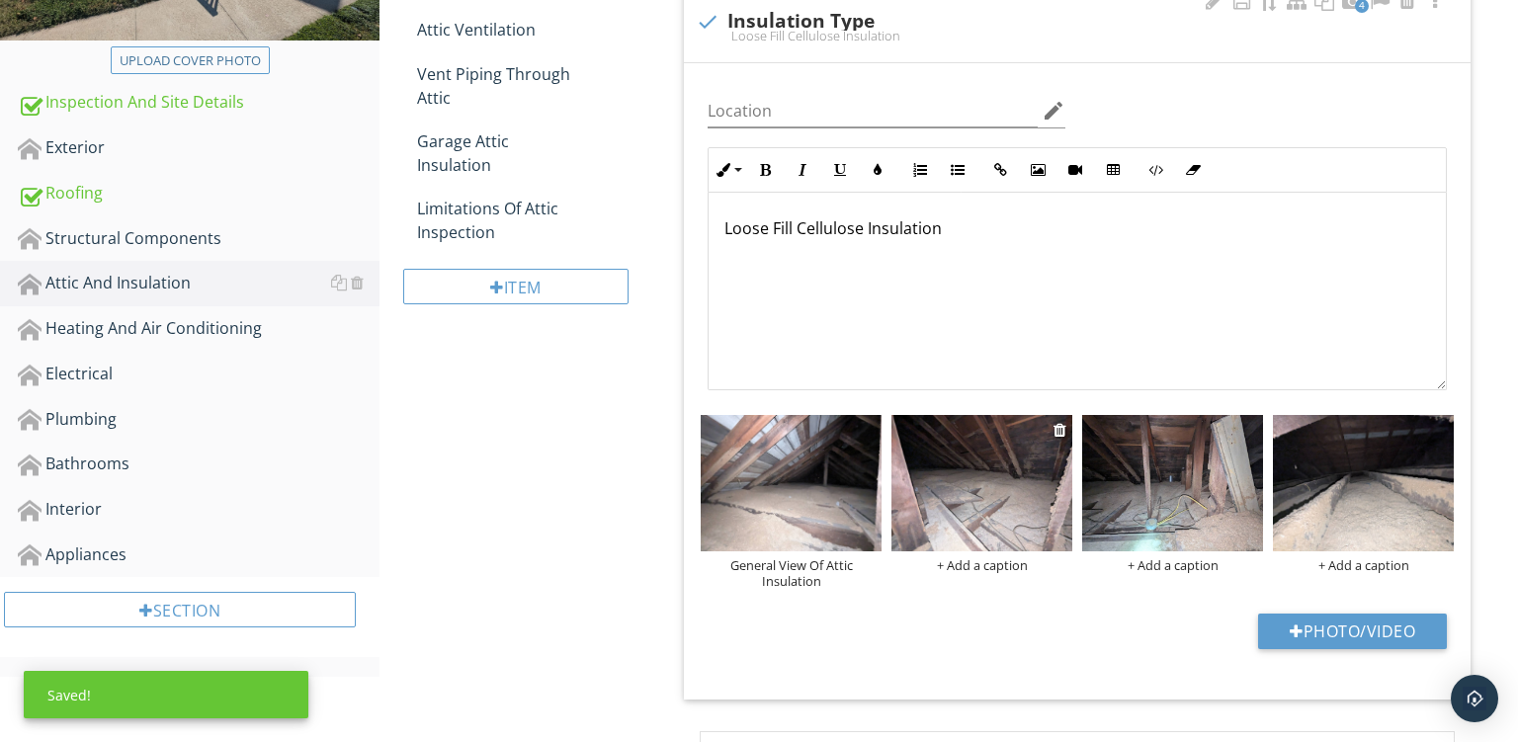
click at [960, 560] on div "+ Add a caption" at bounding box center [982, 566] width 181 height 16
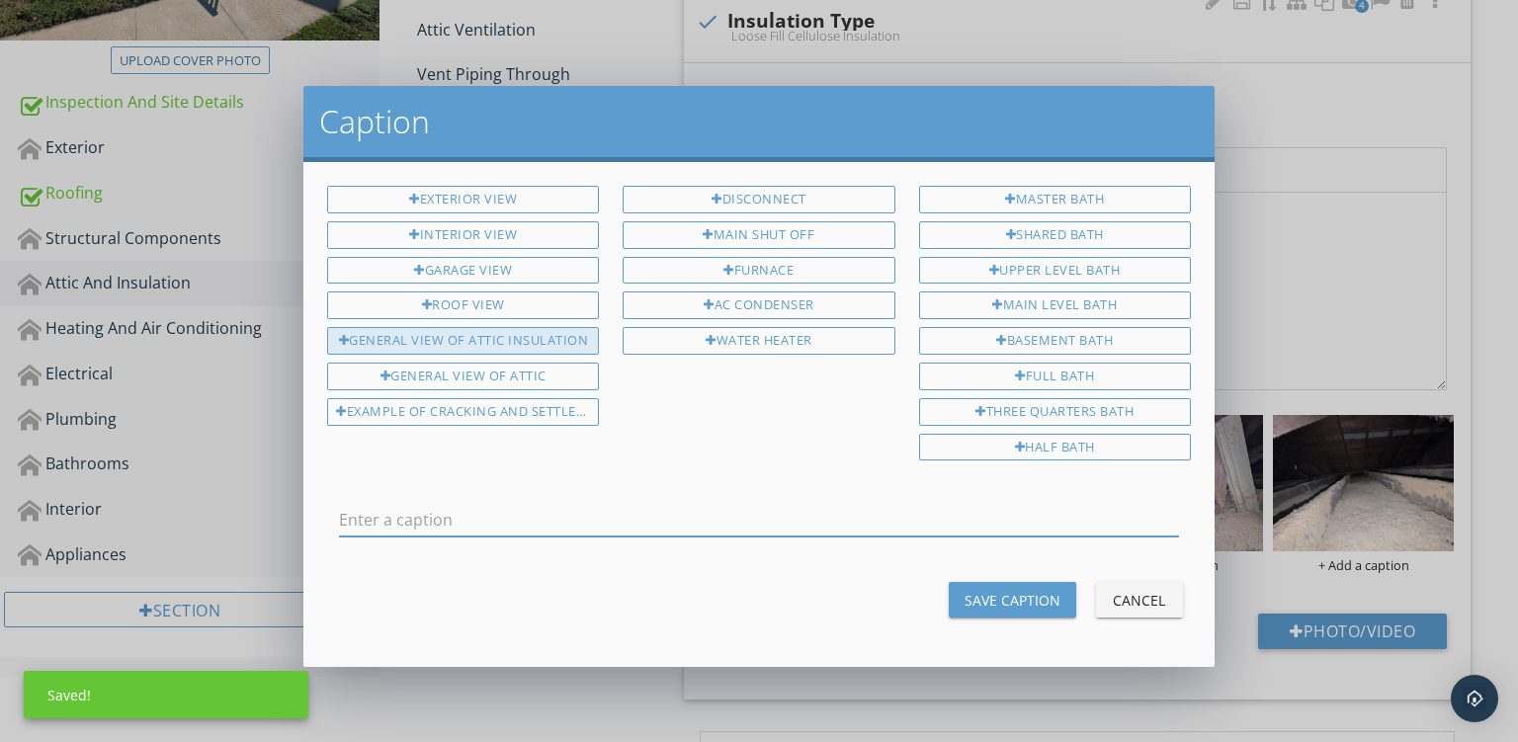
click at [497, 329] on div "General View Of Attic Insulation" at bounding box center [463, 341] width 272 height 28
type input "General View Of Attic Insulation"
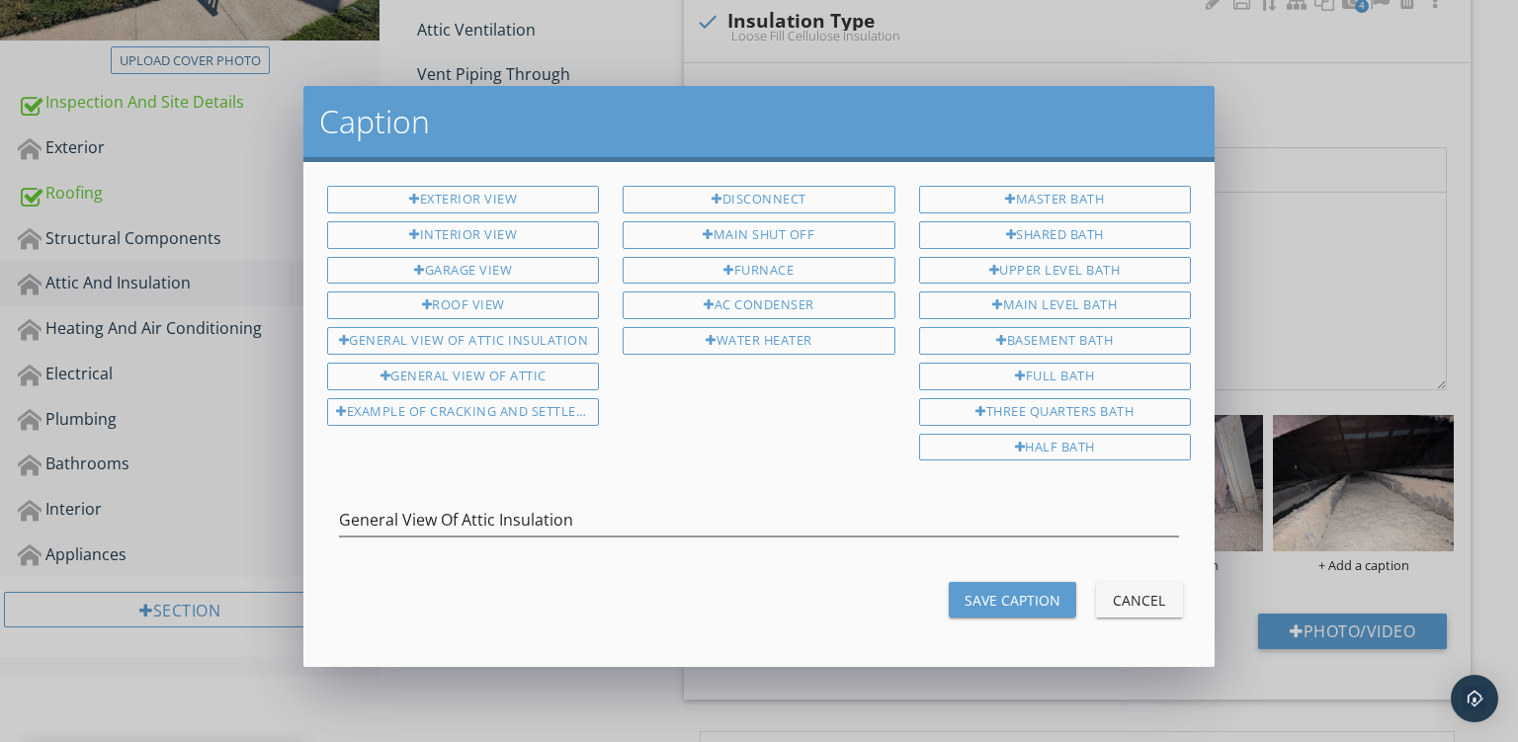
click at [998, 582] on button "Save Caption" at bounding box center [1013, 600] width 128 height 36
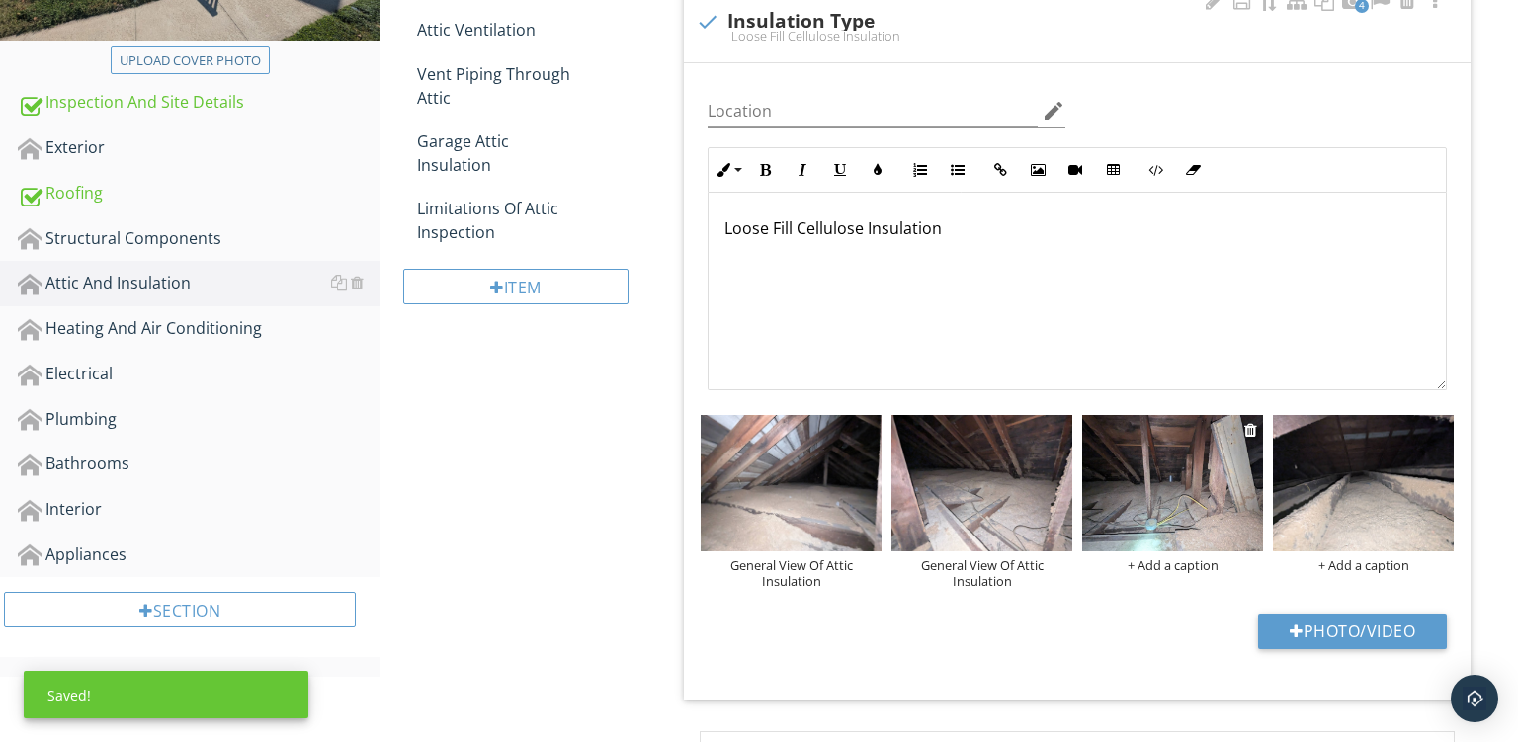
click at [1153, 562] on div "+ Add a caption" at bounding box center [1172, 566] width 181 height 16
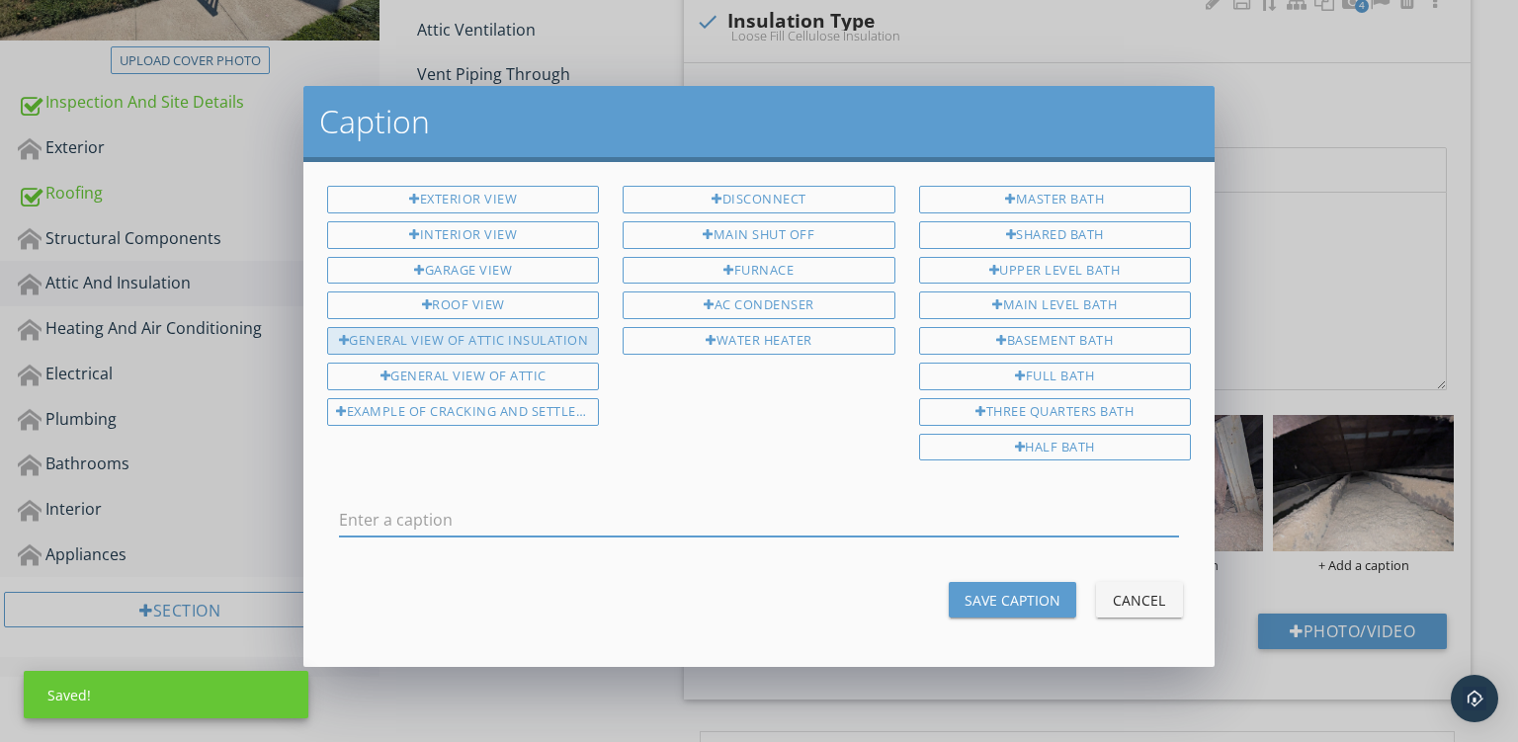
click at [520, 330] on div "General View Of Attic Insulation" at bounding box center [463, 341] width 272 height 28
type input "General View Of Attic Insulation"
click at [1013, 590] on div "Save Caption" at bounding box center [1013, 600] width 96 height 21
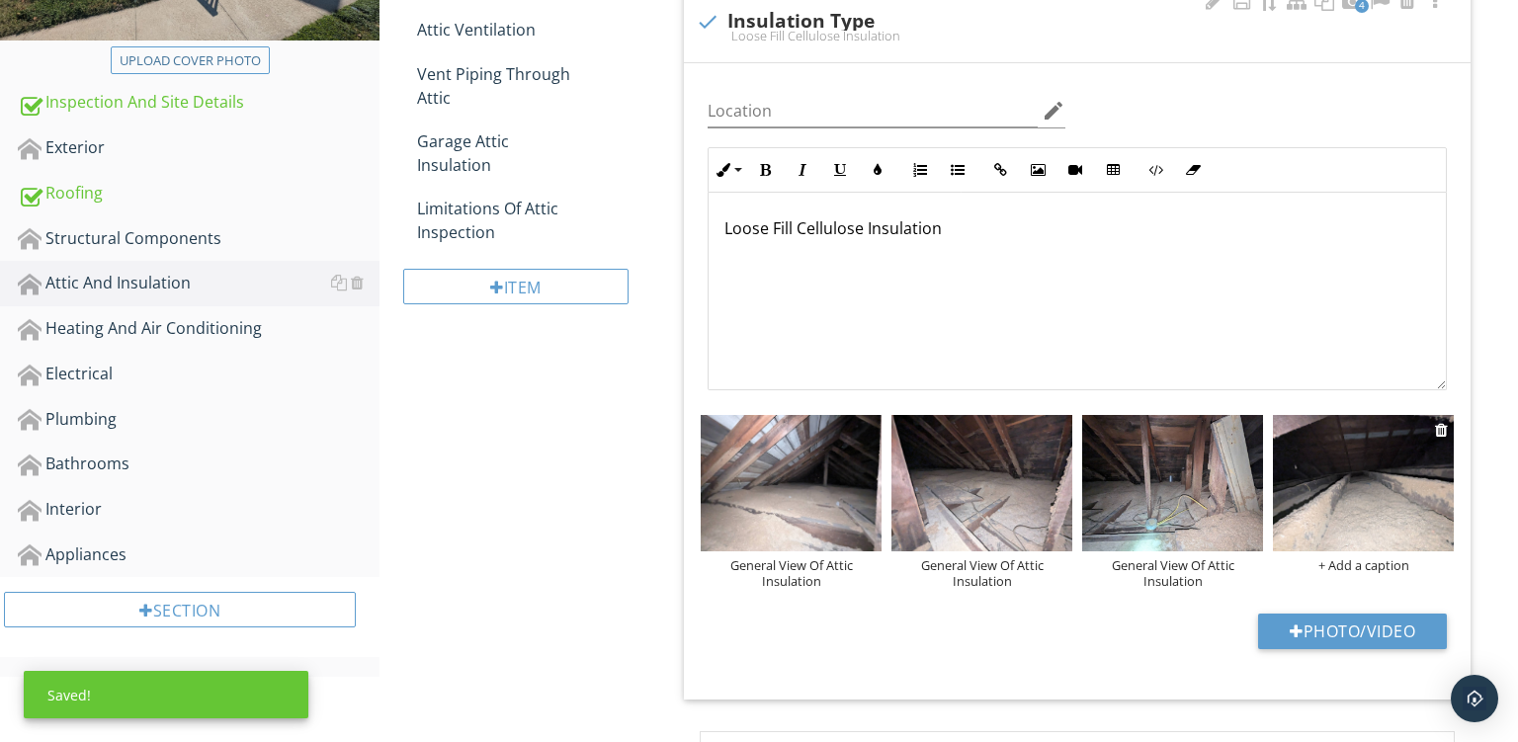
click at [1357, 562] on div "+ Add a caption" at bounding box center [1363, 566] width 181 height 16
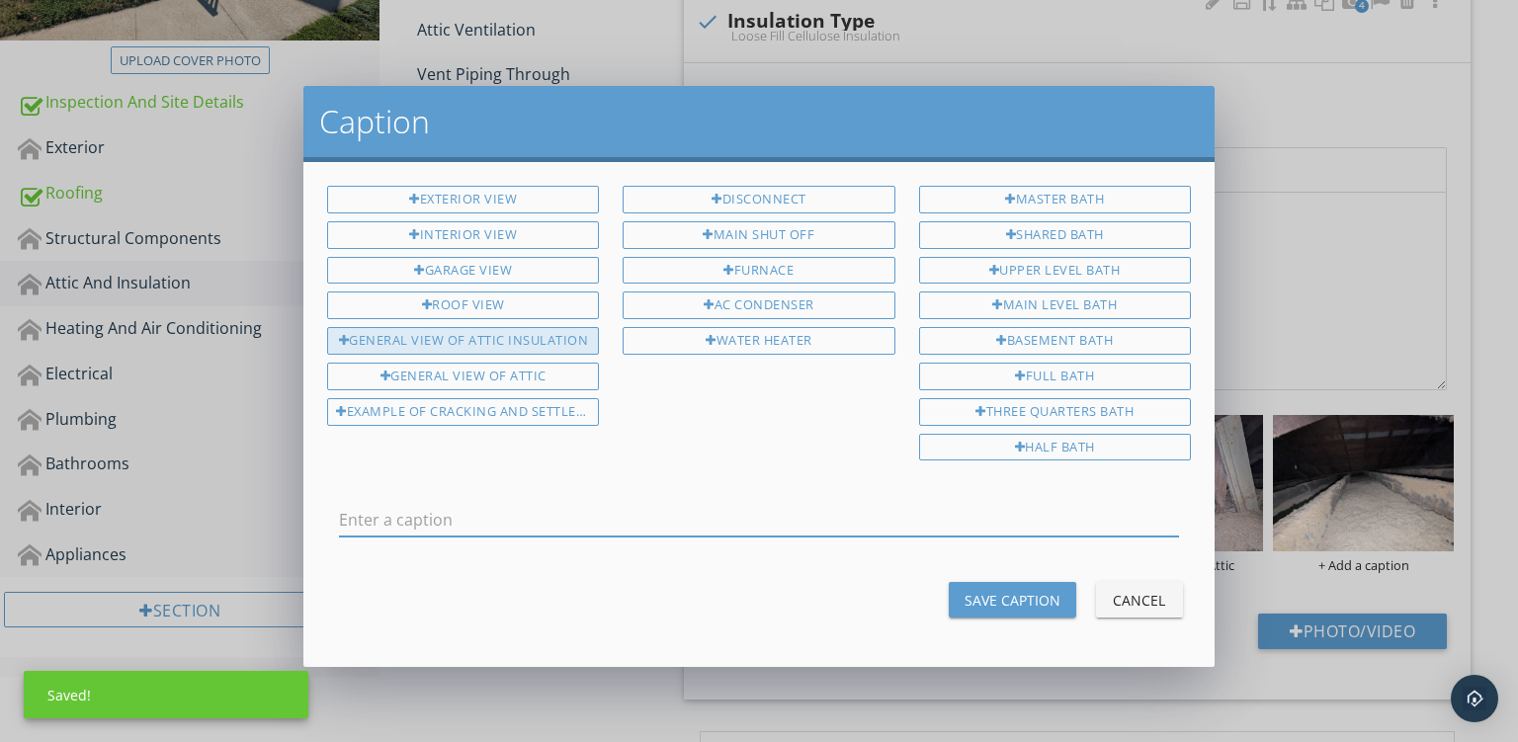
click at [504, 332] on div "General View Of Attic Insulation" at bounding box center [463, 341] width 272 height 28
type input "General View Of Attic Insulation"
click at [1018, 590] on div "Save Caption" at bounding box center [1013, 600] width 96 height 21
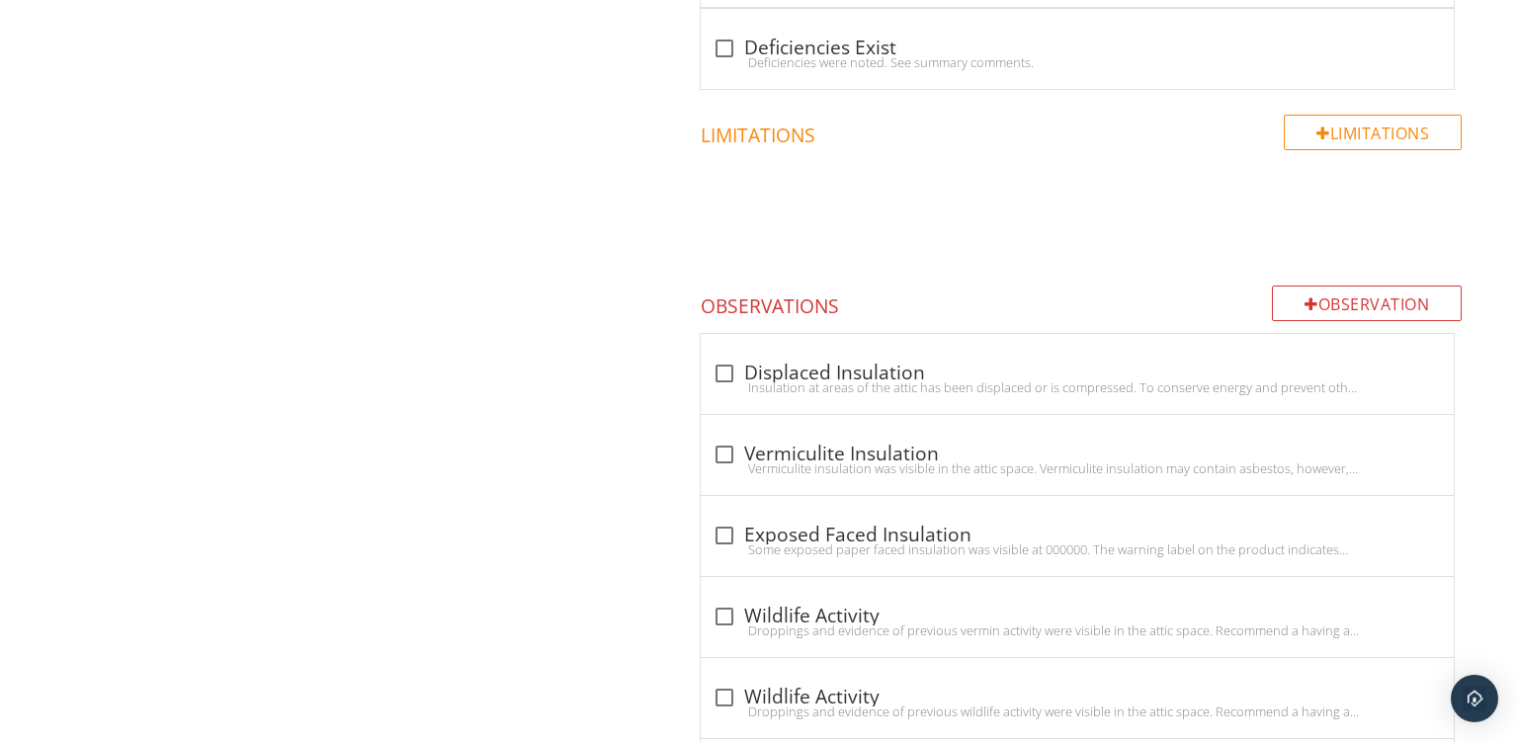
scroll to position [2237, 0]
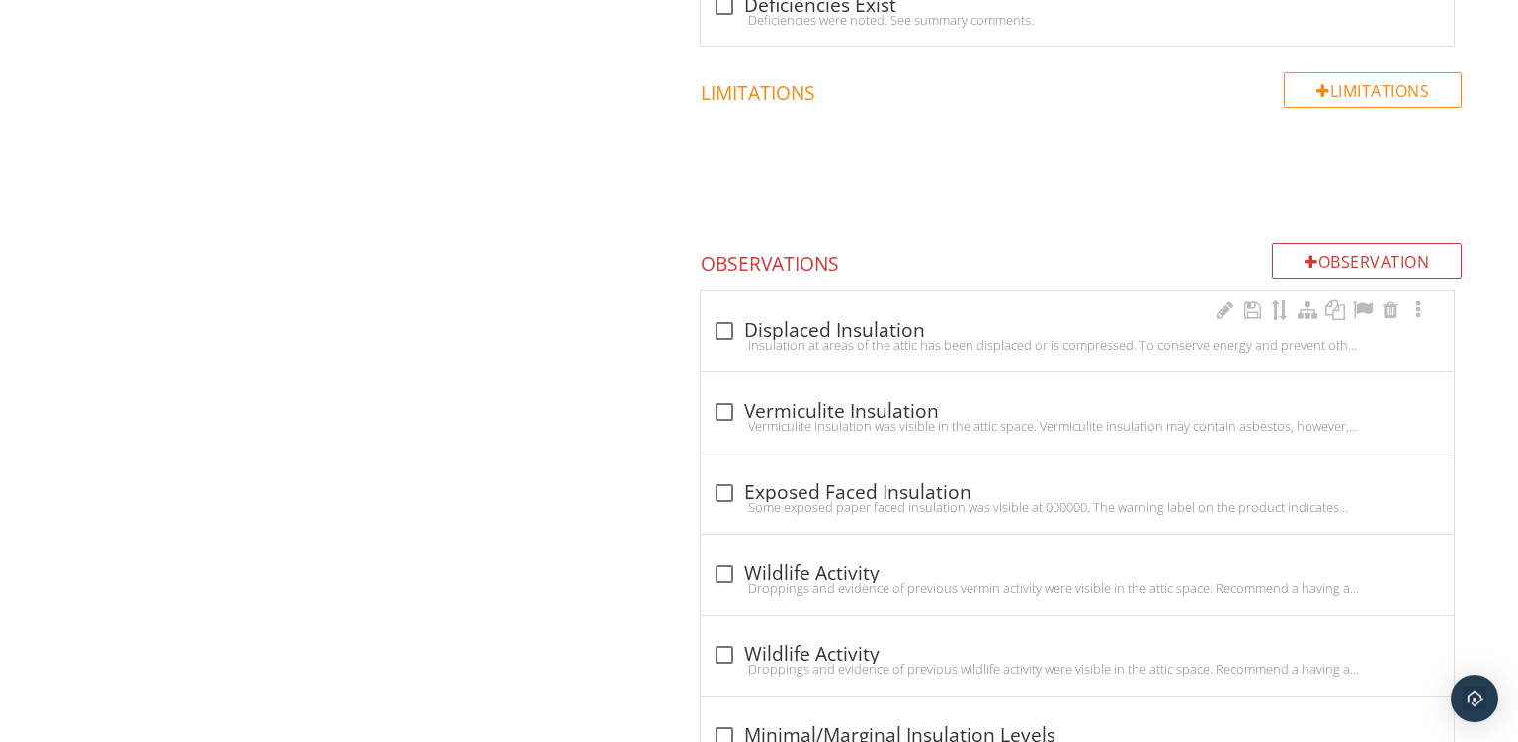
click at [935, 320] on div "check_box_outline_blank Displaced Insulation" at bounding box center [1078, 331] width 730 height 24
checkbox input "true"
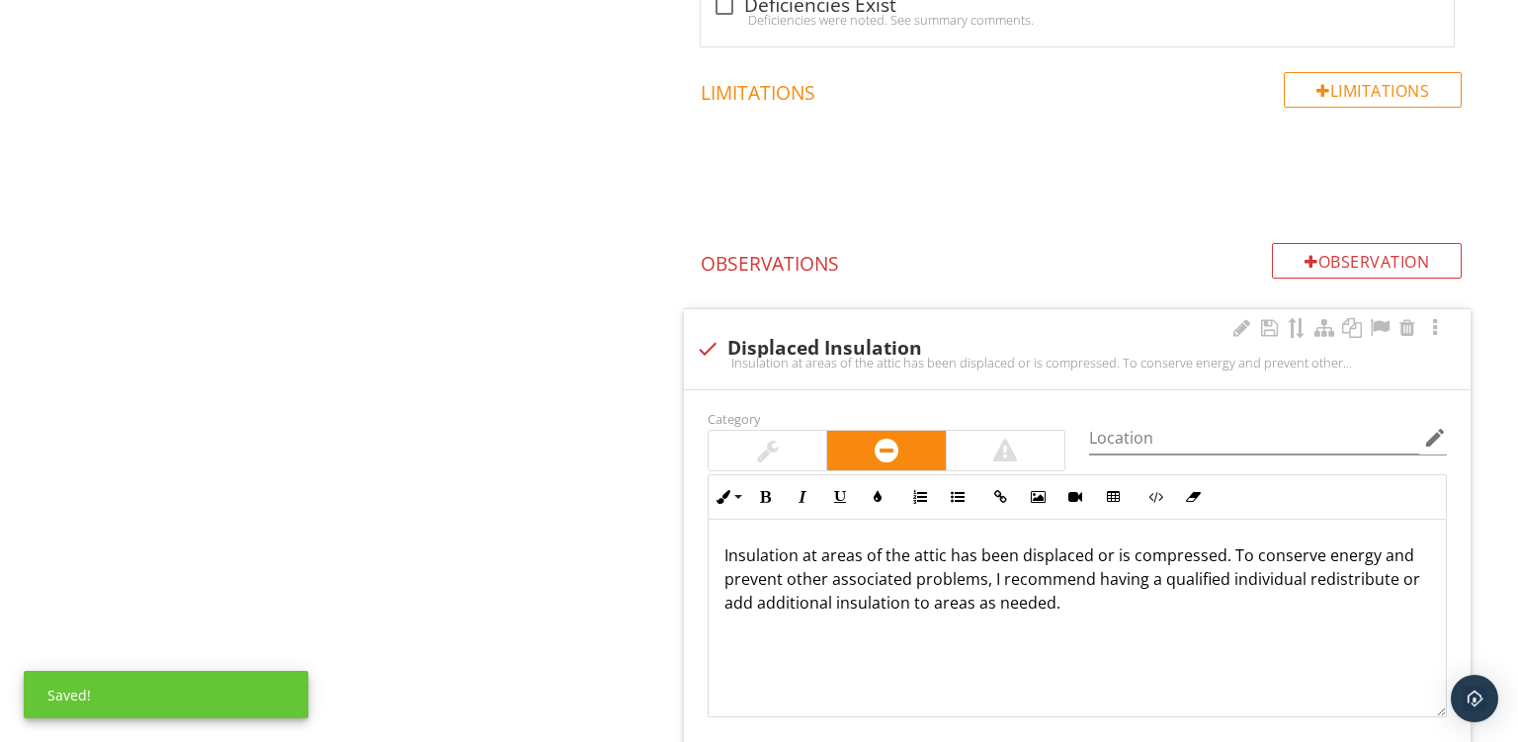
click at [946, 553] on p "Insulation at areas of the attic has been displaced or is compressed. To conser…" at bounding box center [1078, 579] width 706 height 71
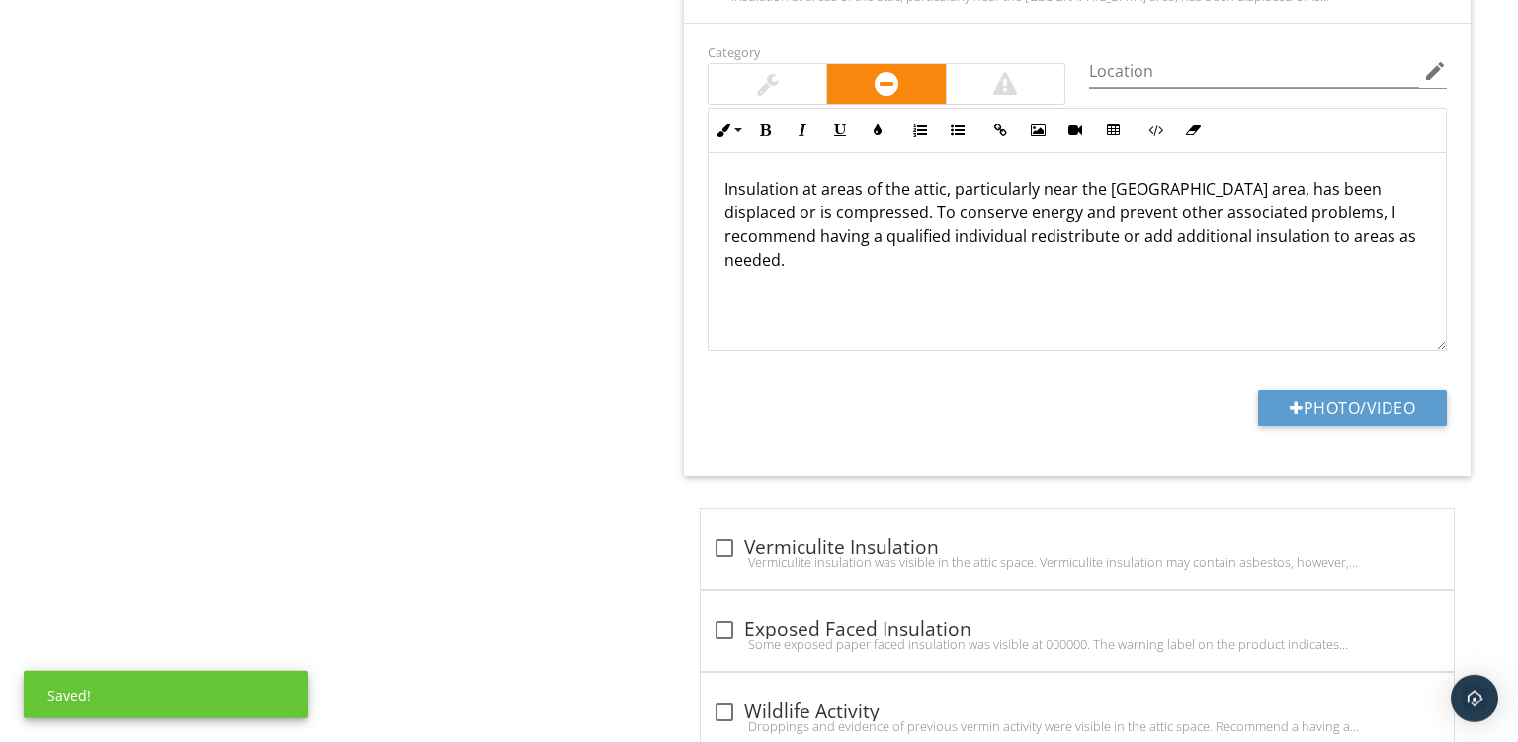
scroll to position [2608, 0]
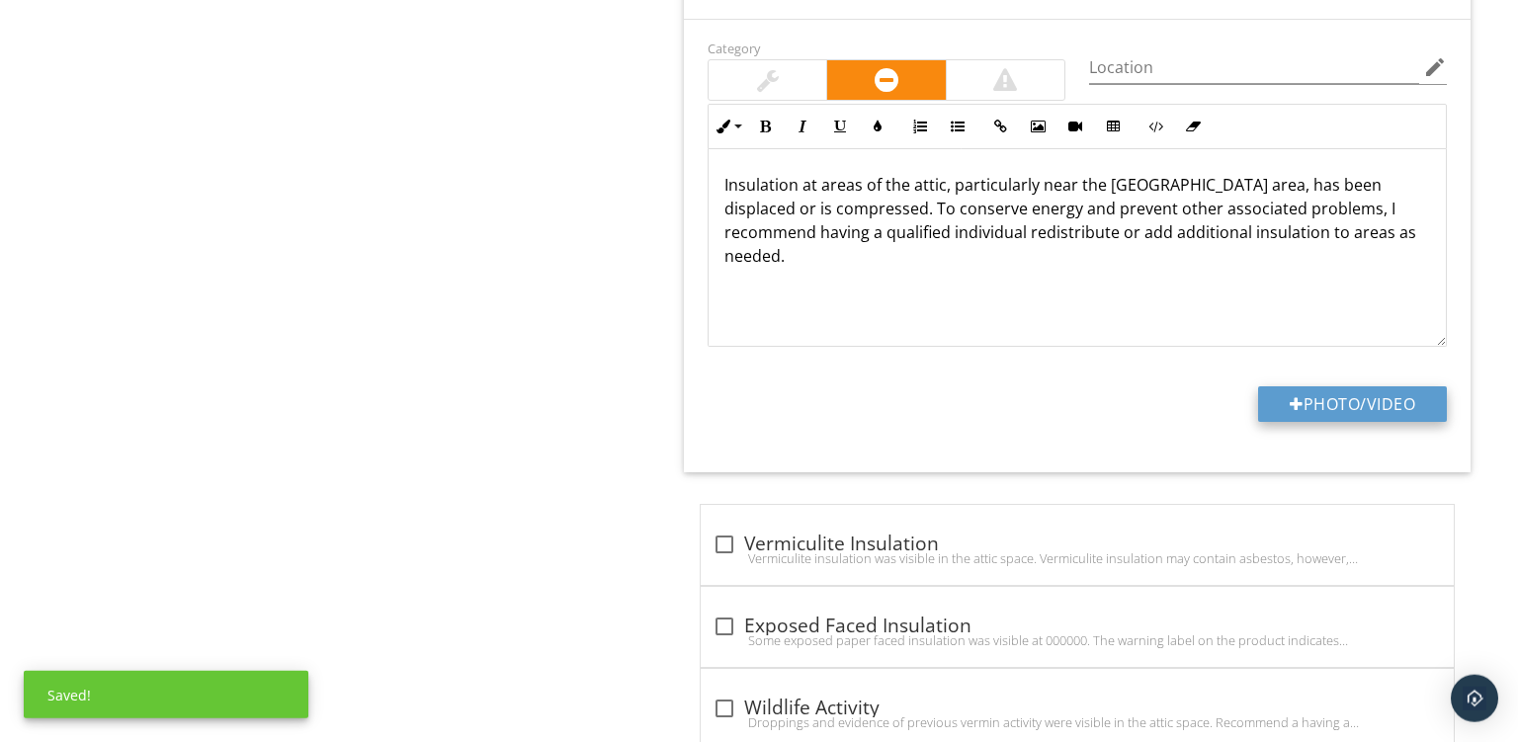
click at [1306, 402] on button "Photo/Video" at bounding box center [1352, 405] width 189 height 36
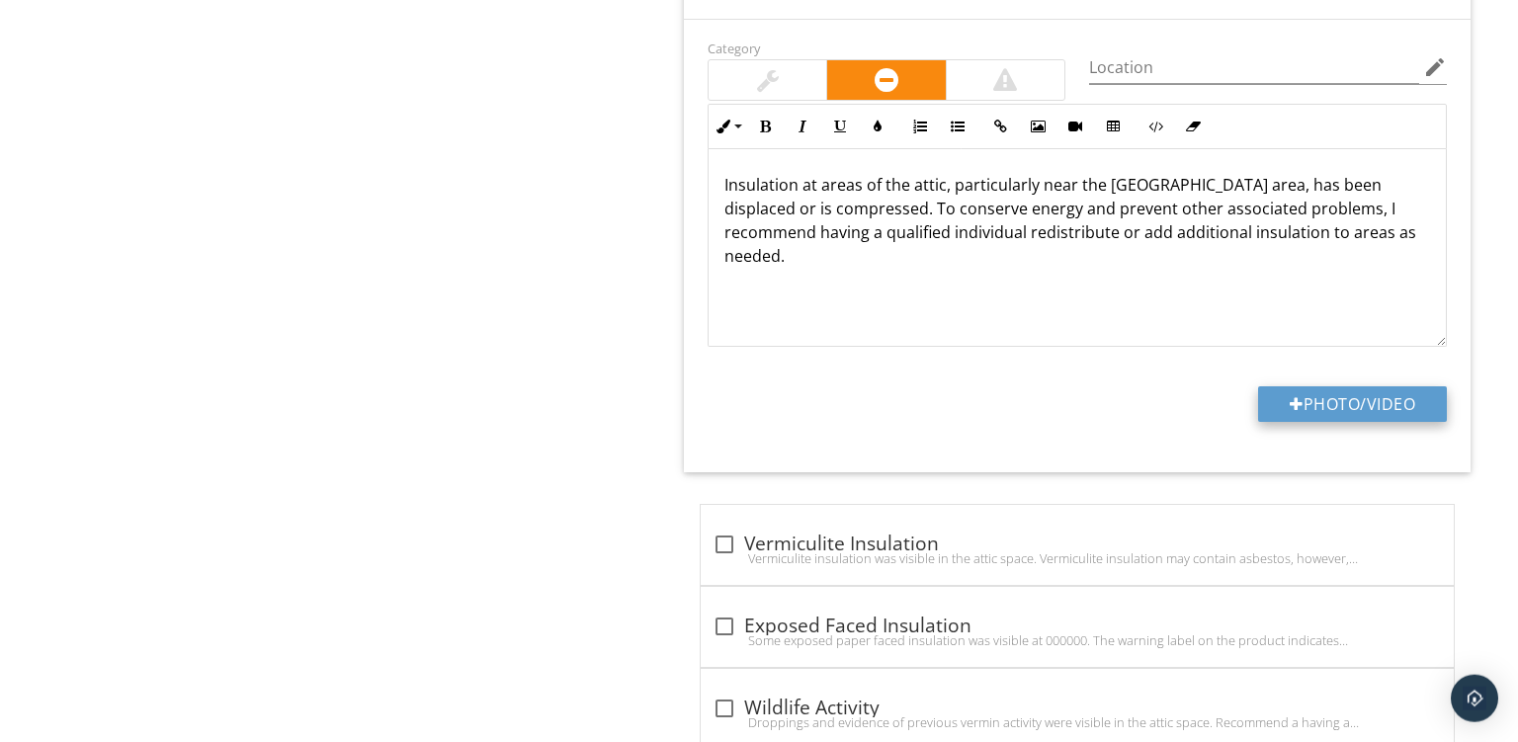
type input "C:\fakepath\PXL_20250929_154943721.jpg"
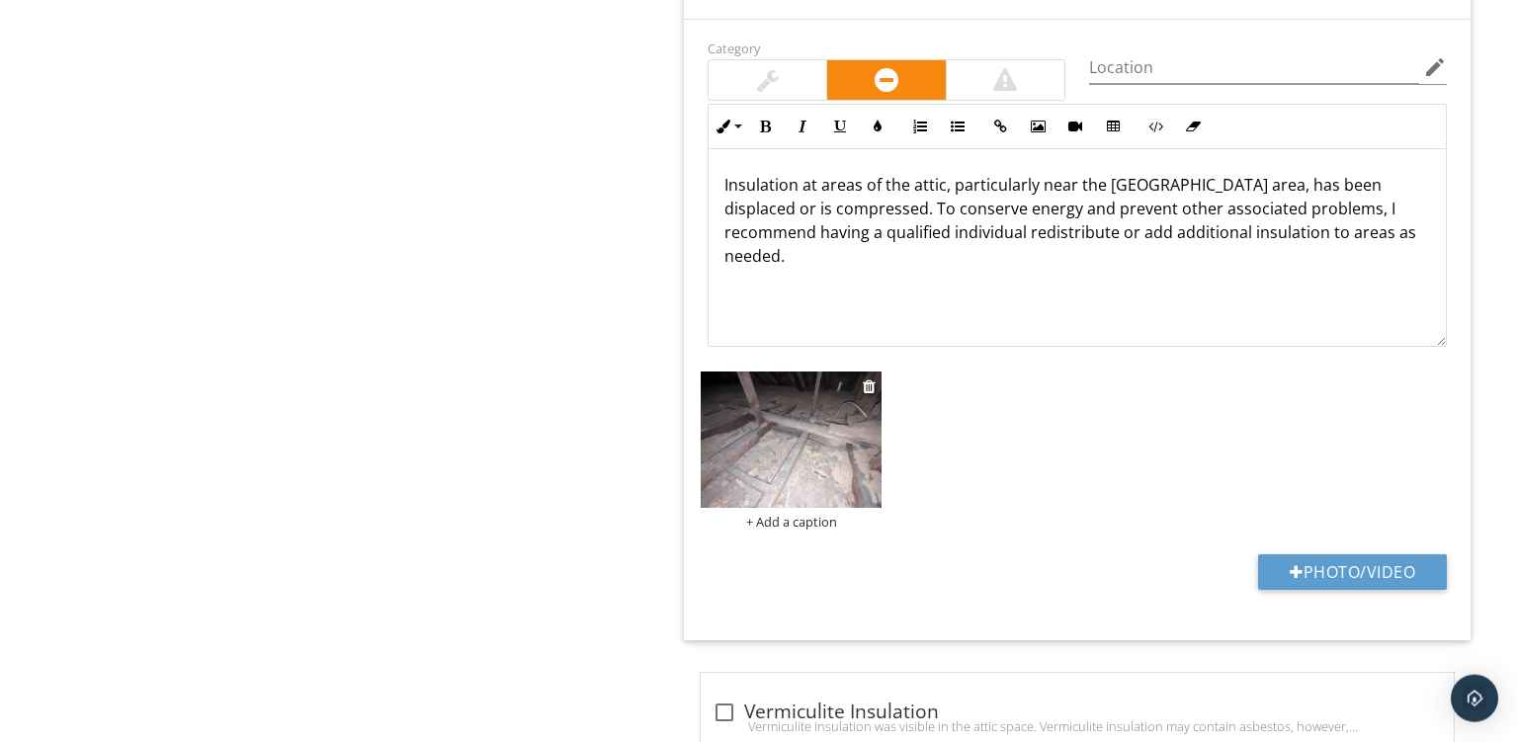
click at [779, 518] on div "+ Add a caption" at bounding box center [791, 522] width 181 height 16
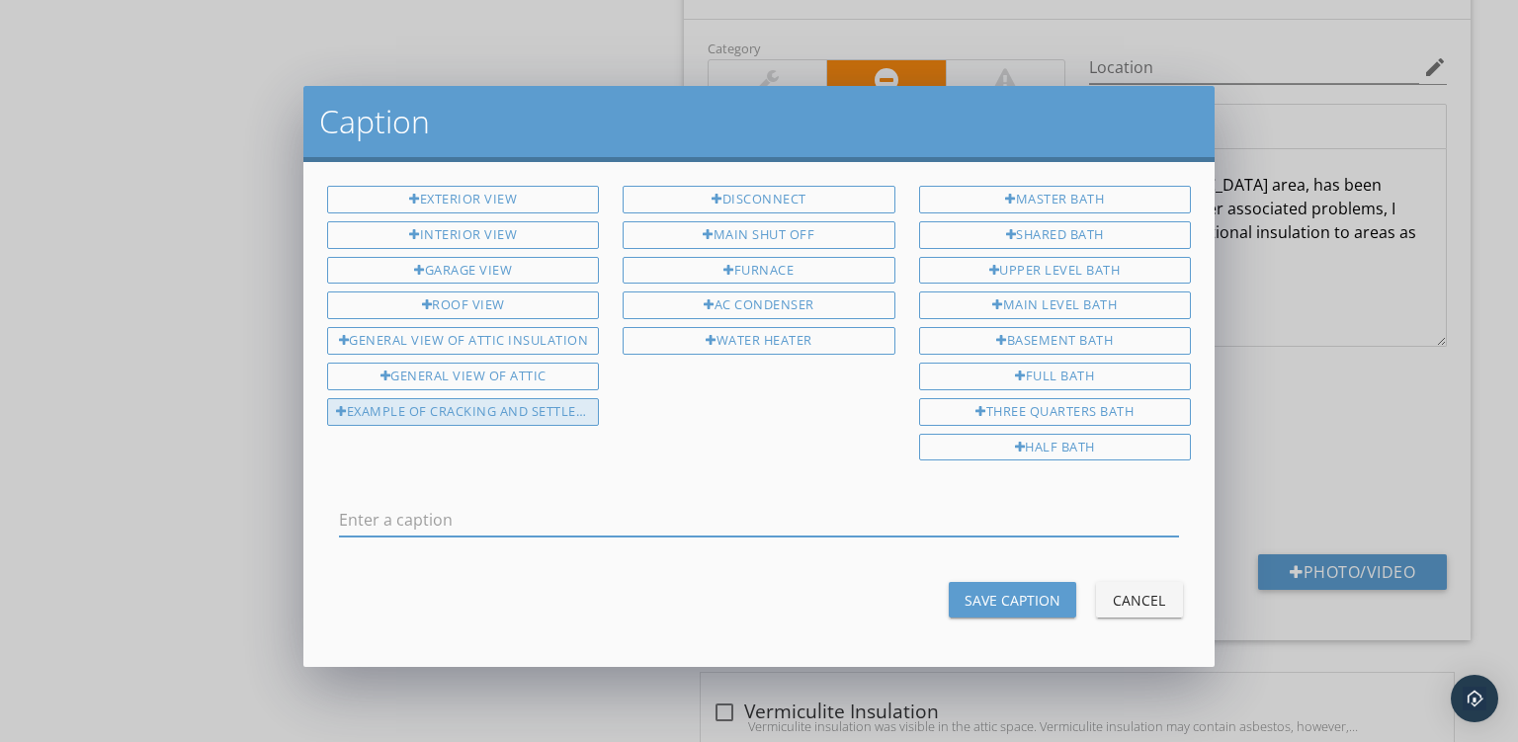
click at [408, 404] on div "Example Of Cracking And Settlement" at bounding box center [463, 412] width 272 height 28
drag, startPoint x: 694, startPoint y: 525, endPoint x: 0, endPoint y: 332, distance: 720.2
click at [303, 332] on div "Exterior View Interior View Garage View Roof View General View Of Attic Insulat…" at bounding box center [758, 414] width 911 height 505
click at [500, 504] on input "Example Of Cracking And Settlement" at bounding box center [759, 520] width 840 height 33
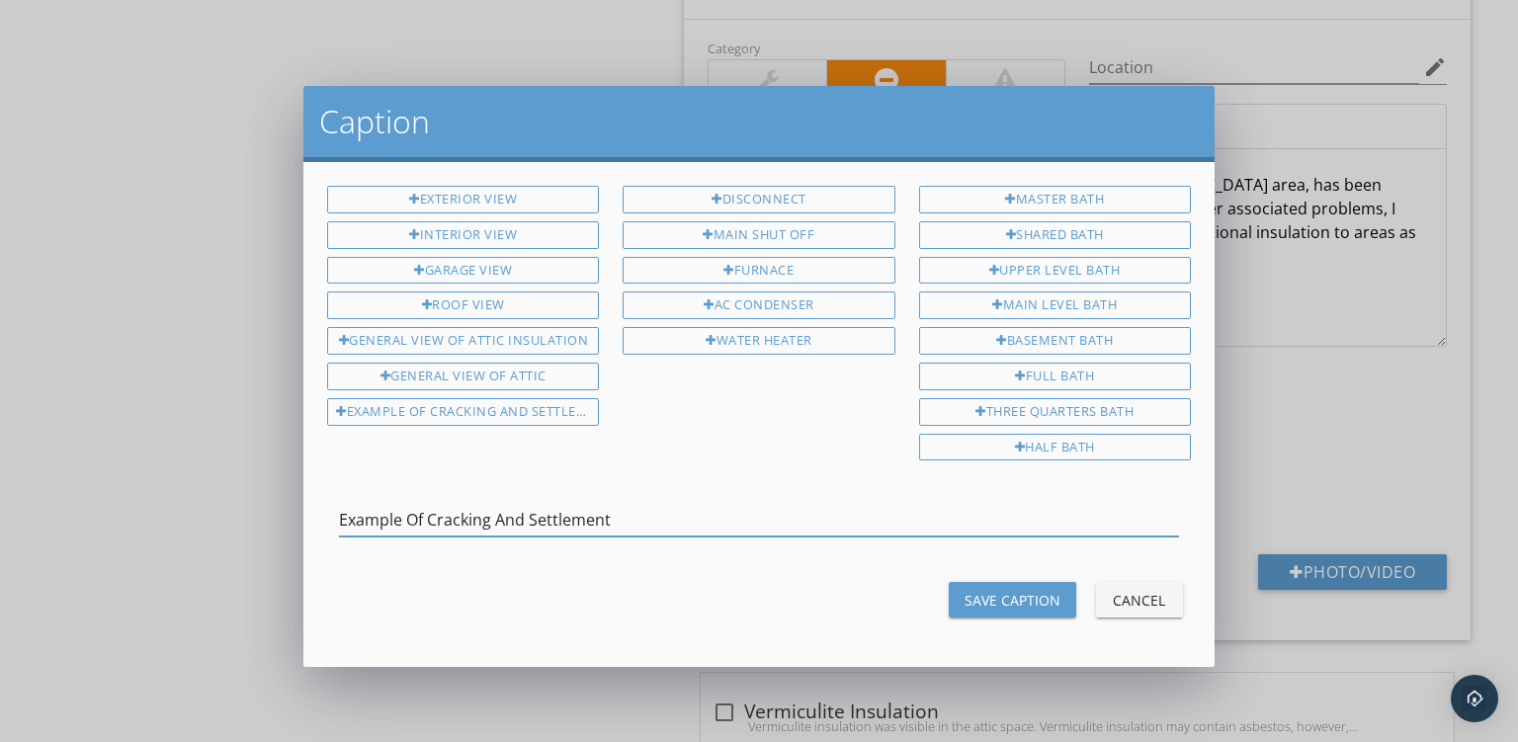
click at [500, 504] on input "Example Of Cracking And Settlement" at bounding box center [759, 520] width 840 height 33
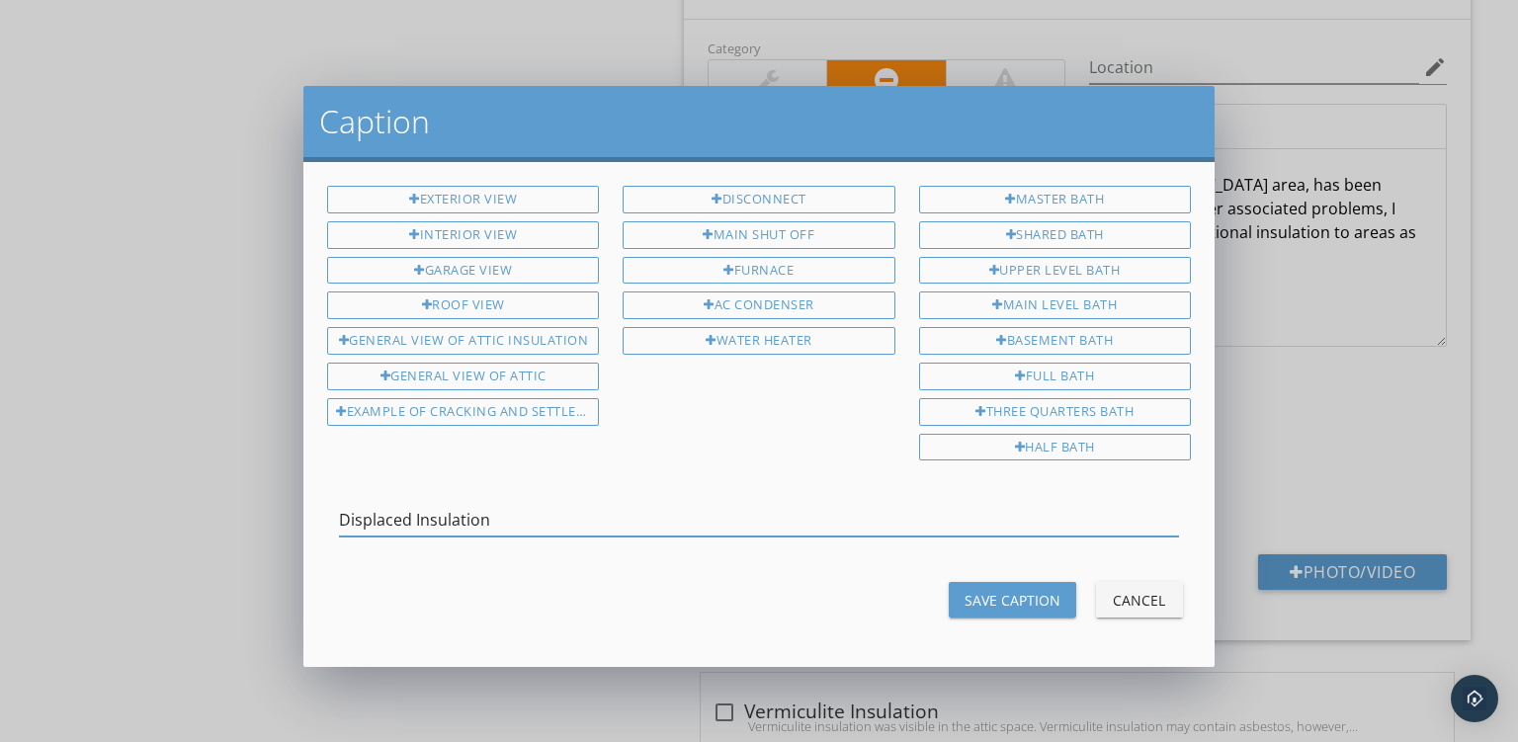
type input "Displaced Insulation"
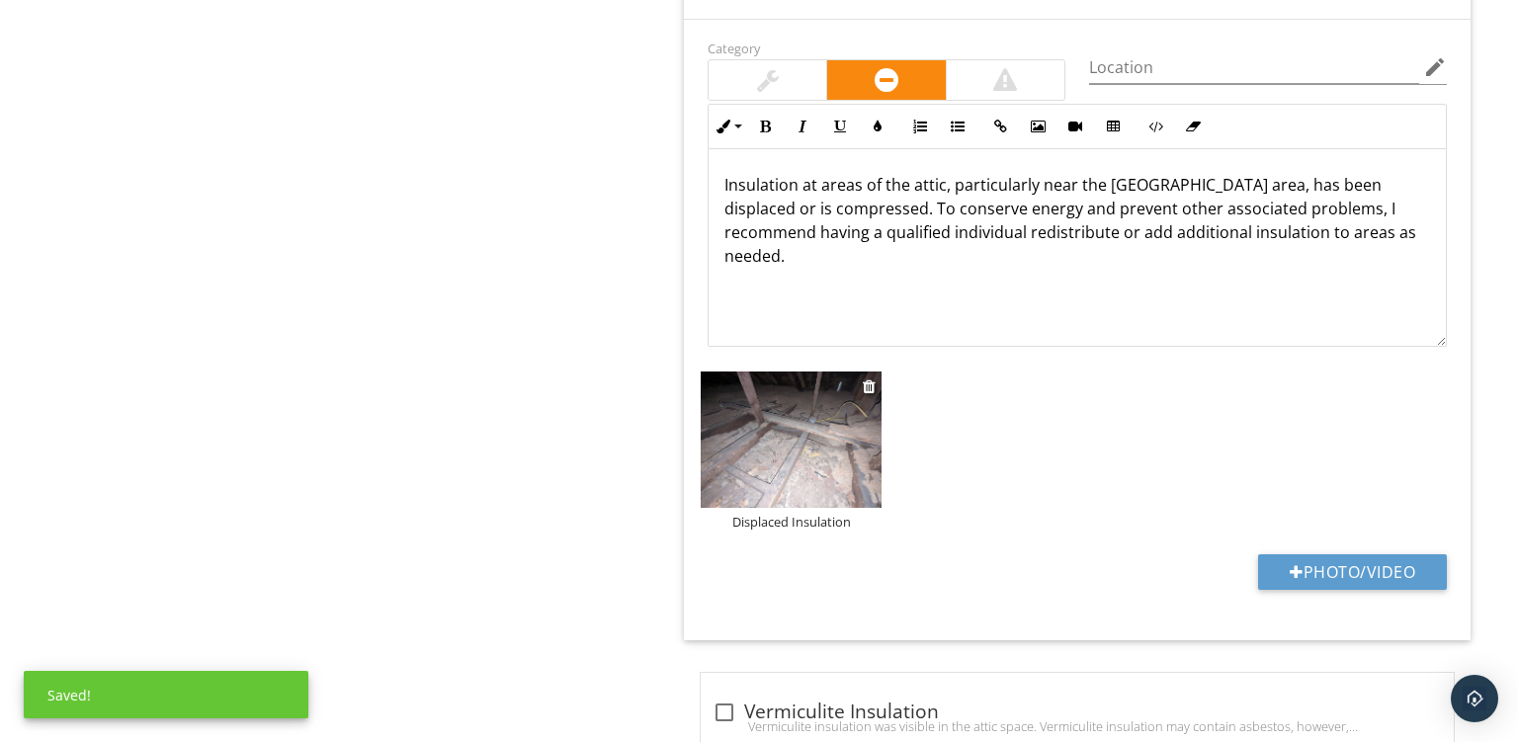
click at [765, 424] on img at bounding box center [791, 440] width 181 height 136
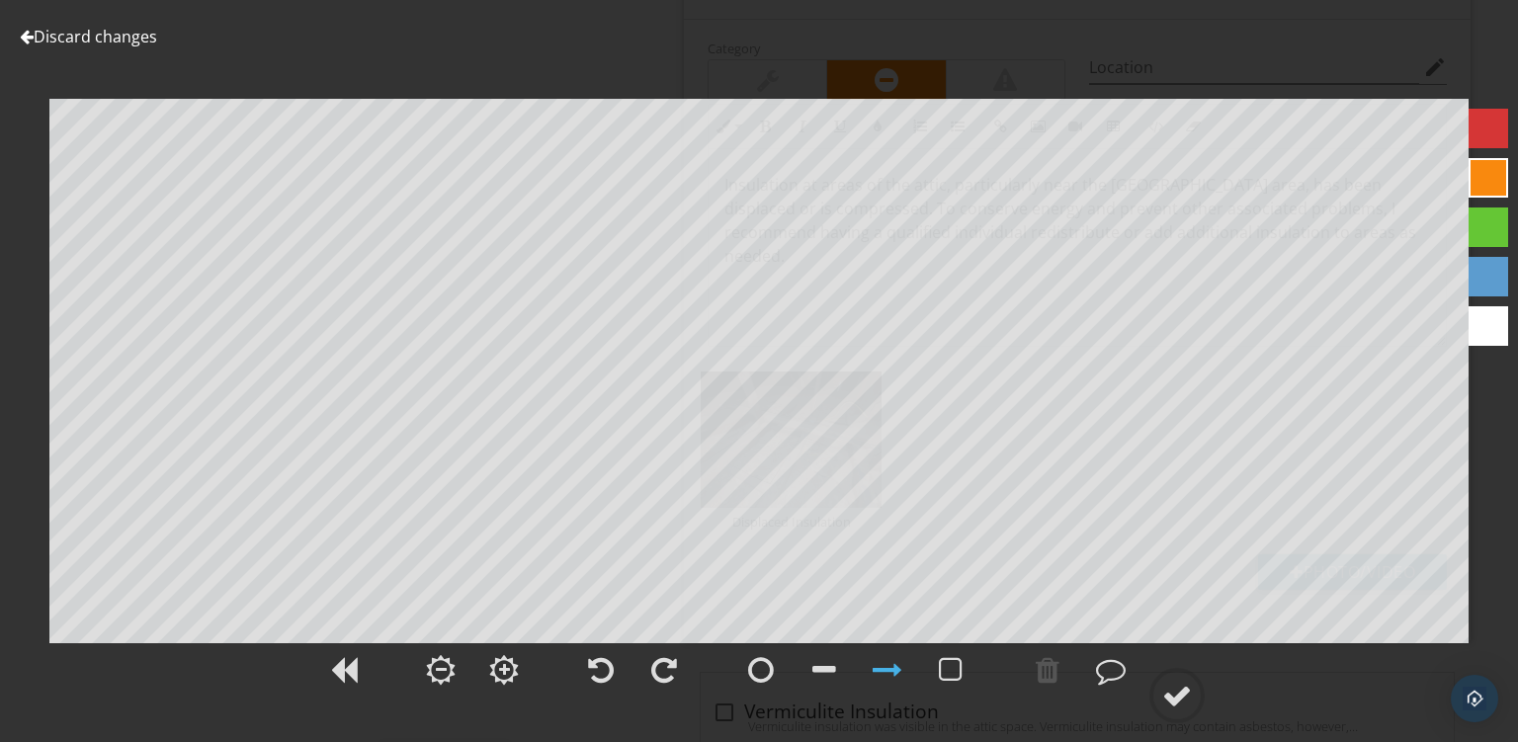
click at [1487, 187] on div at bounding box center [1489, 178] width 40 height 40
click at [766, 666] on div at bounding box center [761, 670] width 26 height 30
click at [769, 653] on div at bounding box center [760, 670] width 49 height 49
click at [1170, 692] on div at bounding box center [1178, 696] width 30 height 30
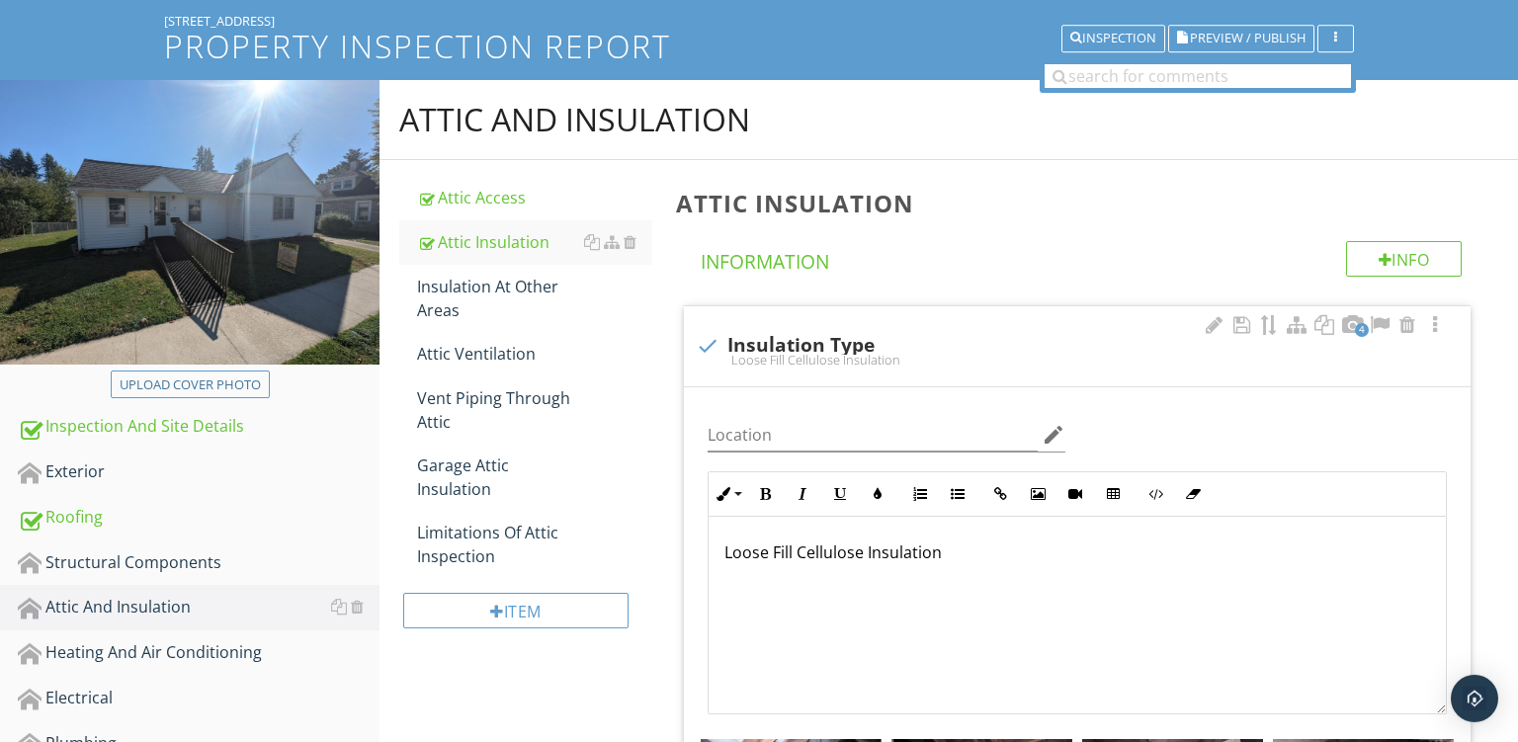
scroll to position [160, 0]
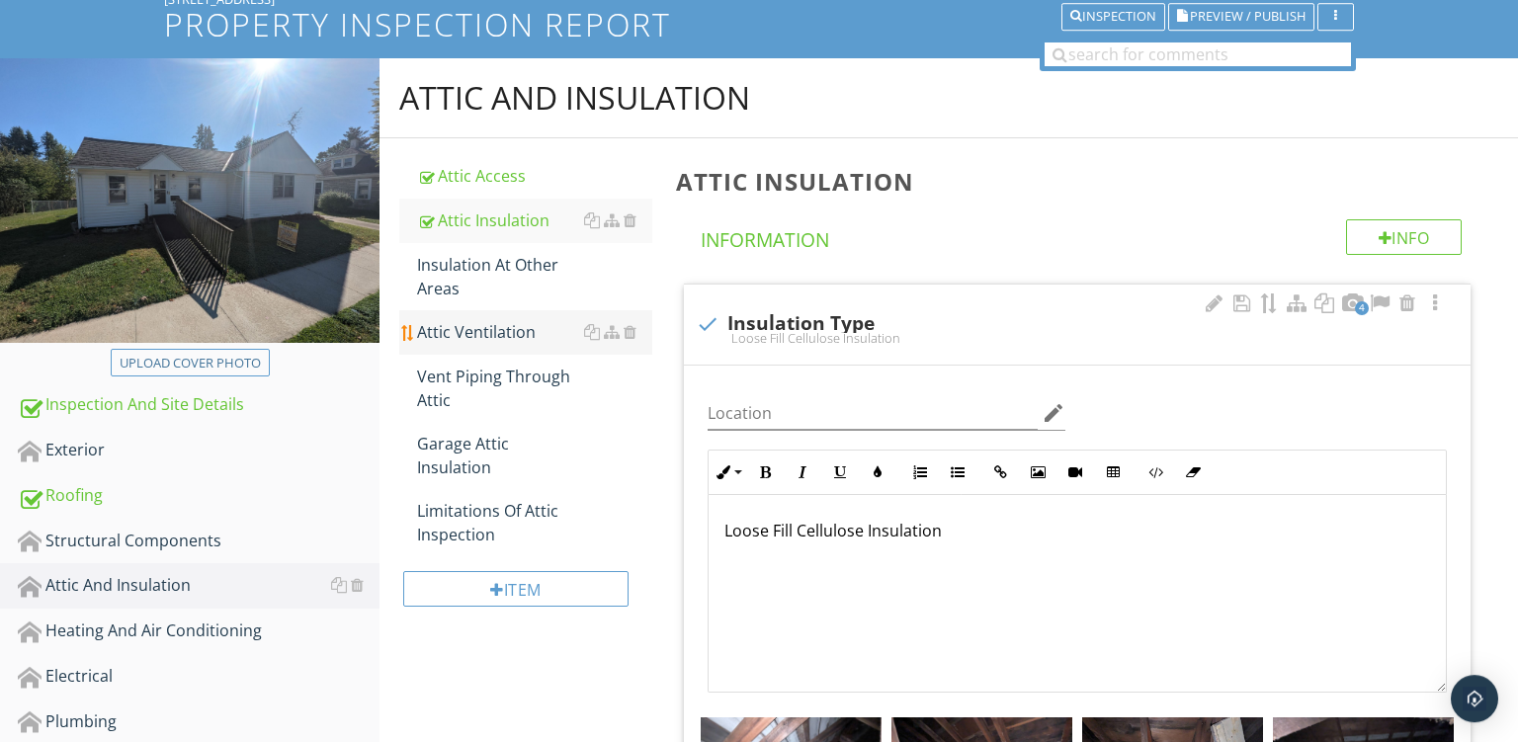
click at [451, 313] on link "Attic Ventilation" at bounding box center [534, 331] width 235 height 43
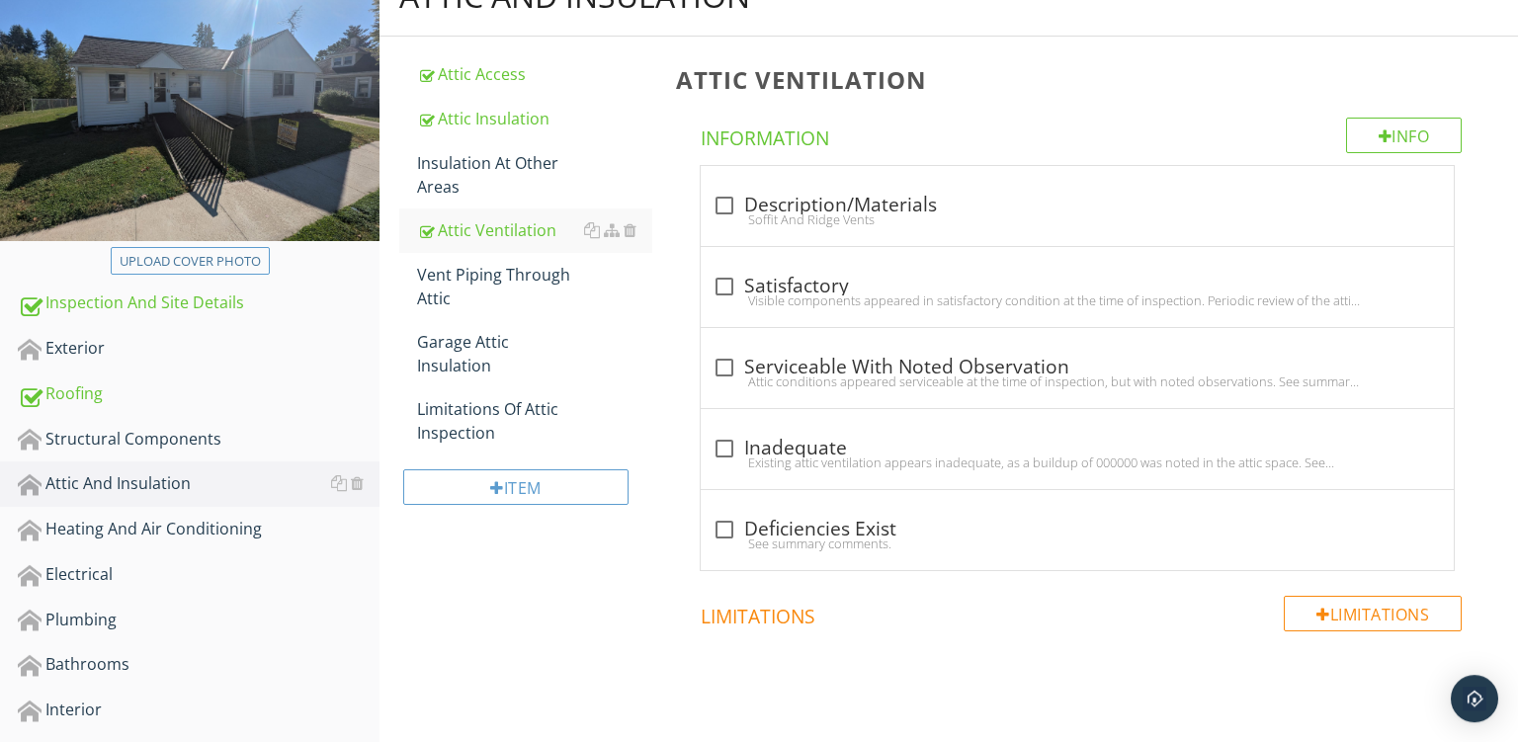
scroll to position [258, 0]
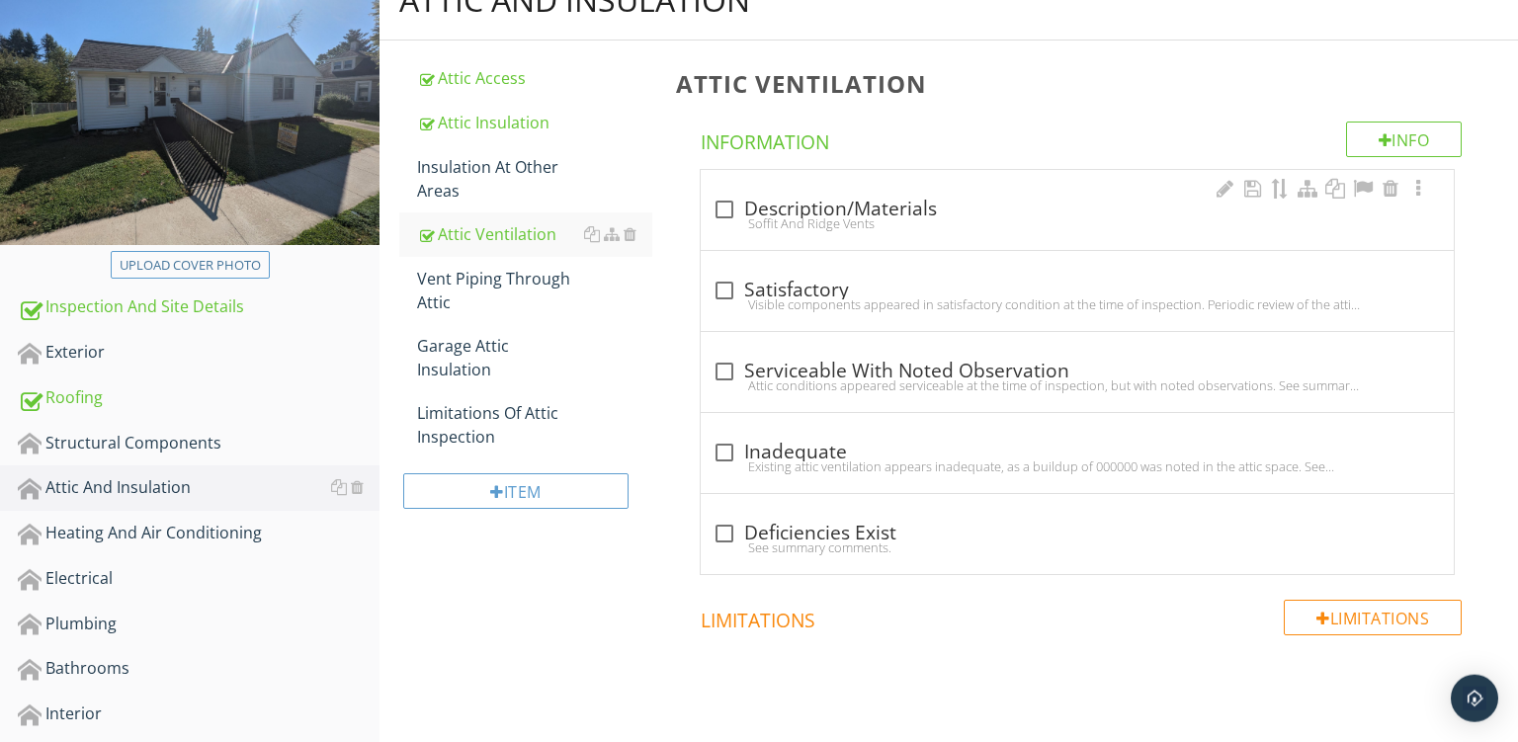
click at [838, 198] on div "check_box_outline_blank Description/Materials" at bounding box center [1078, 210] width 730 height 24
checkbox input "true"
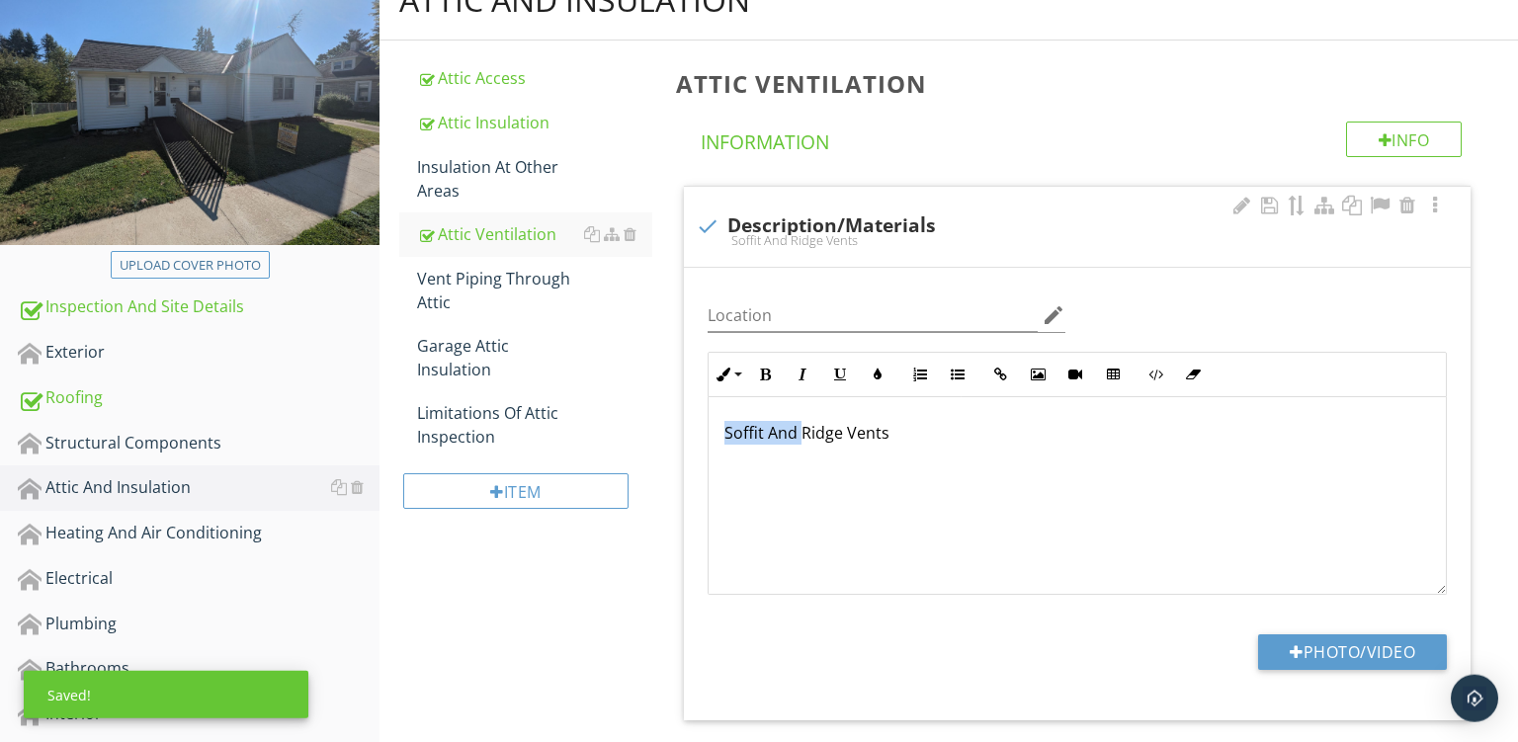
drag, startPoint x: 805, startPoint y: 431, endPoint x: 409, endPoint y: 328, distance: 408.6
click at [709, 397] on div "Soffit And Ridge Vents" at bounding box center [1077, 496] width 737 height 198
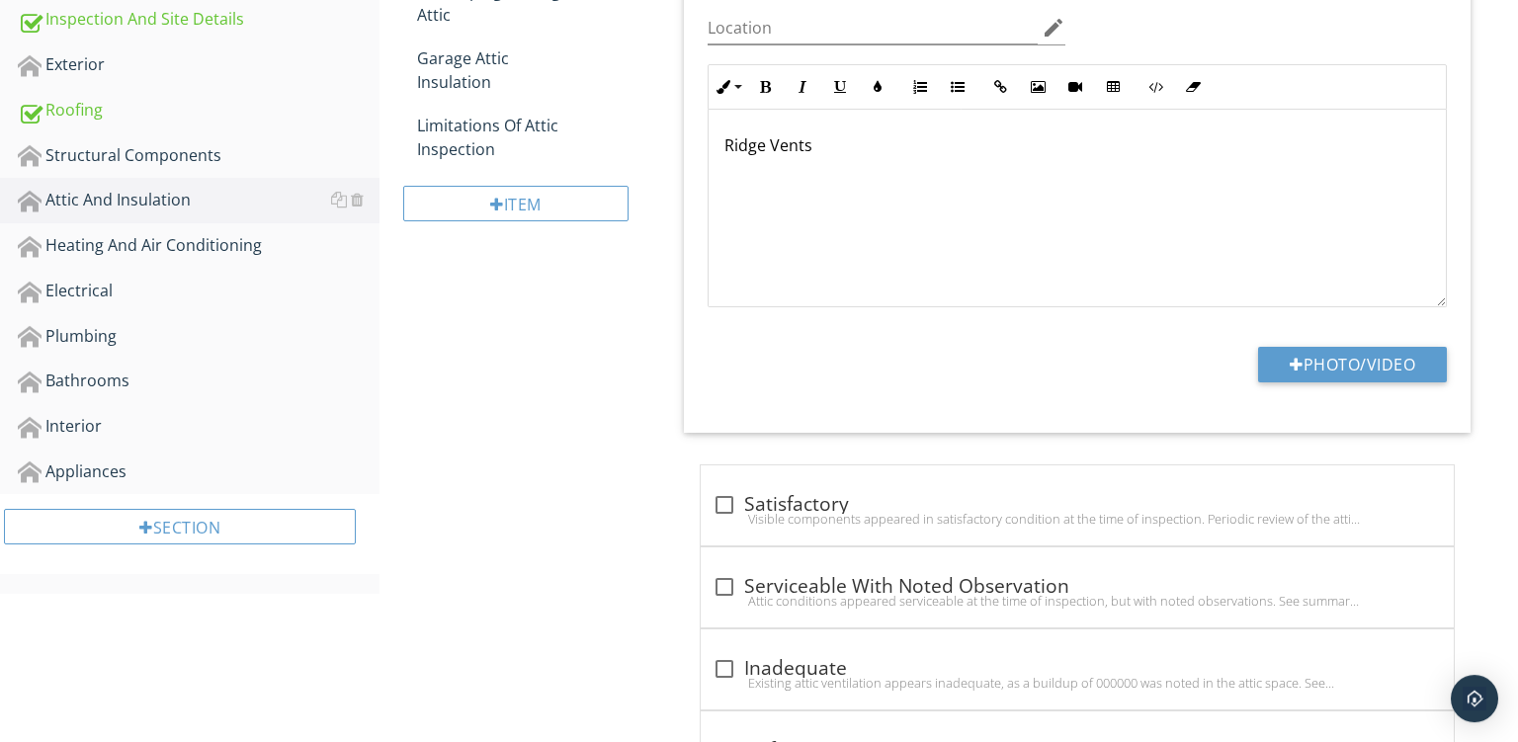
scroll to position [639, 0]
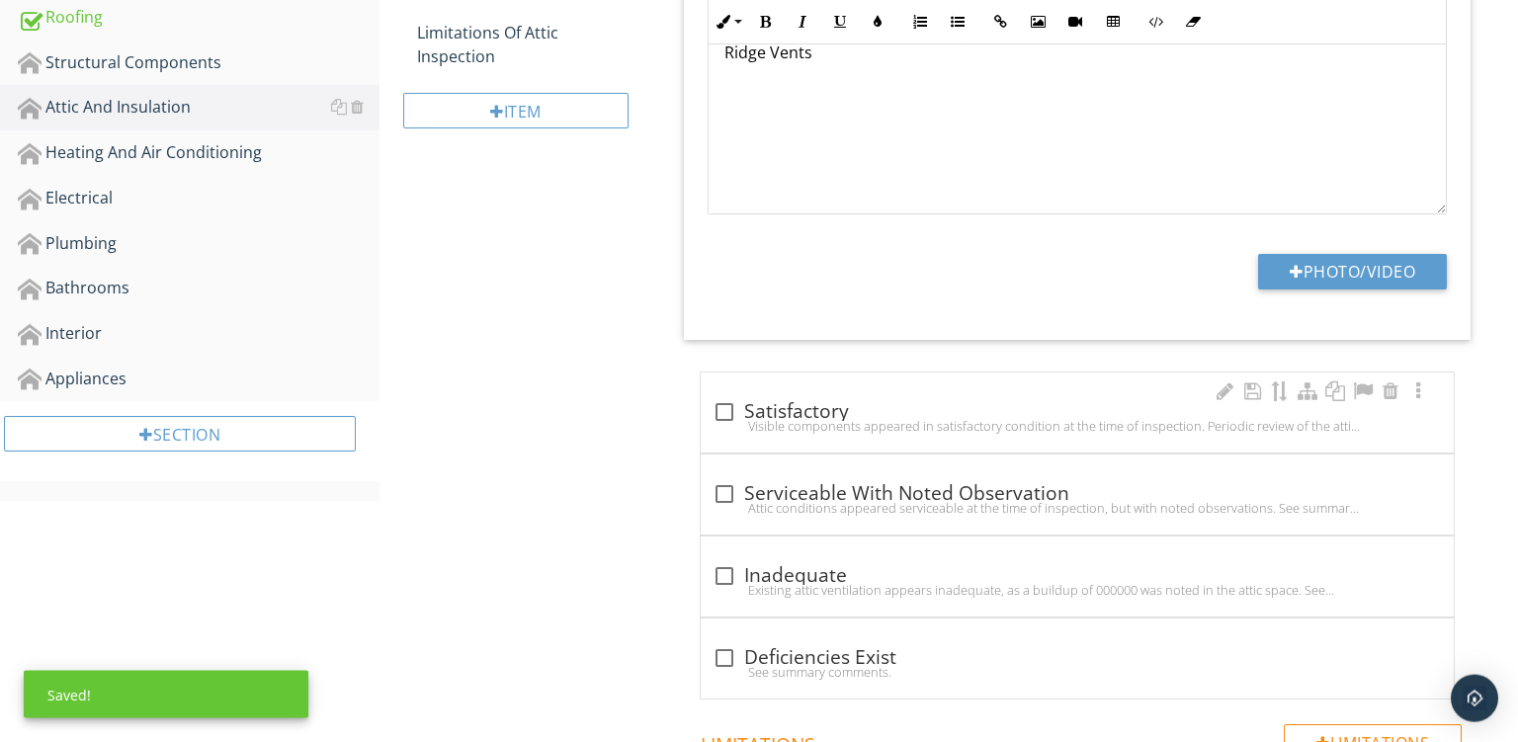
click at [973, 391] on div "check_box_outline_blank Satisfactory Visible components appeared in satisfactor…" at bounding box center [1077, 413] width 753 height 80
checkbox input "true"
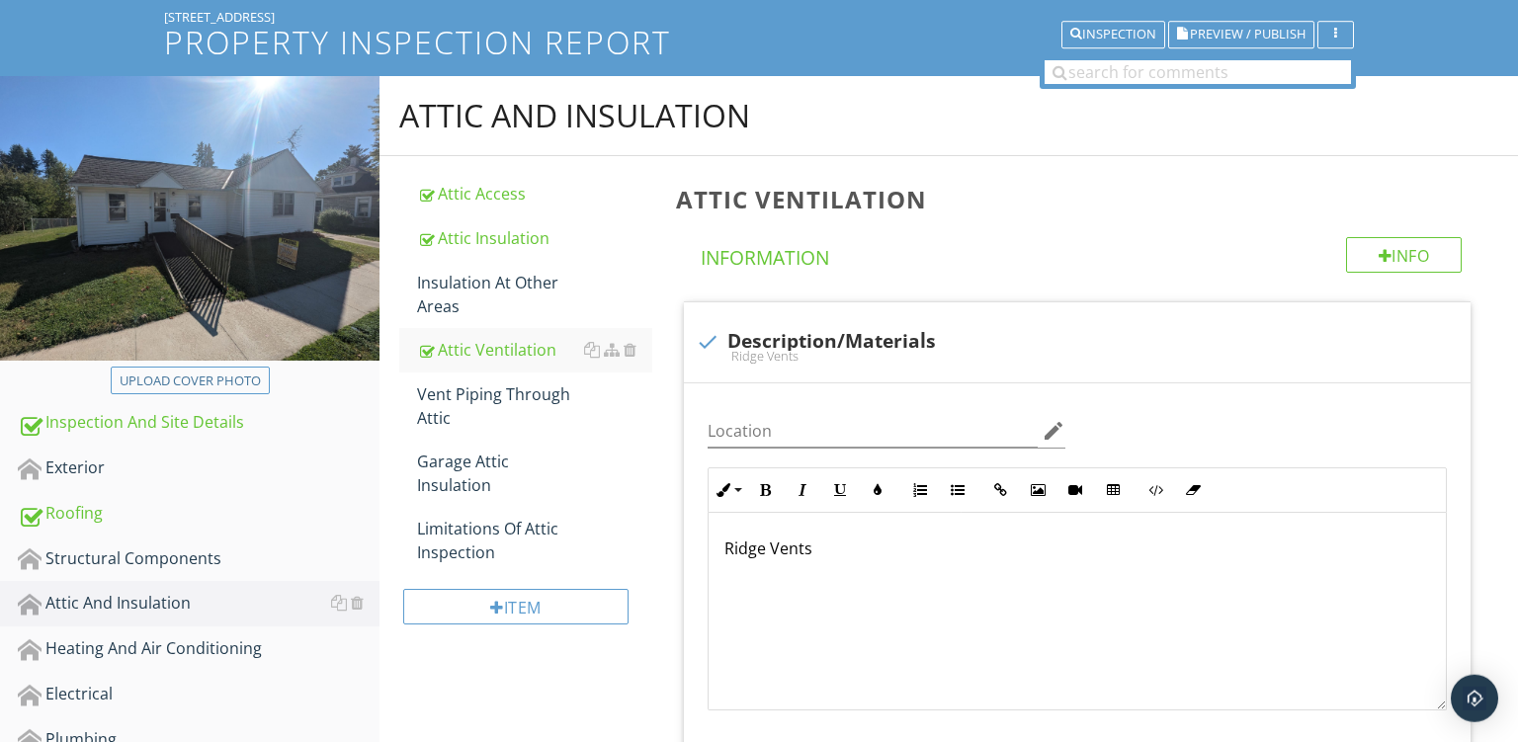
scroll to position [139, 0]
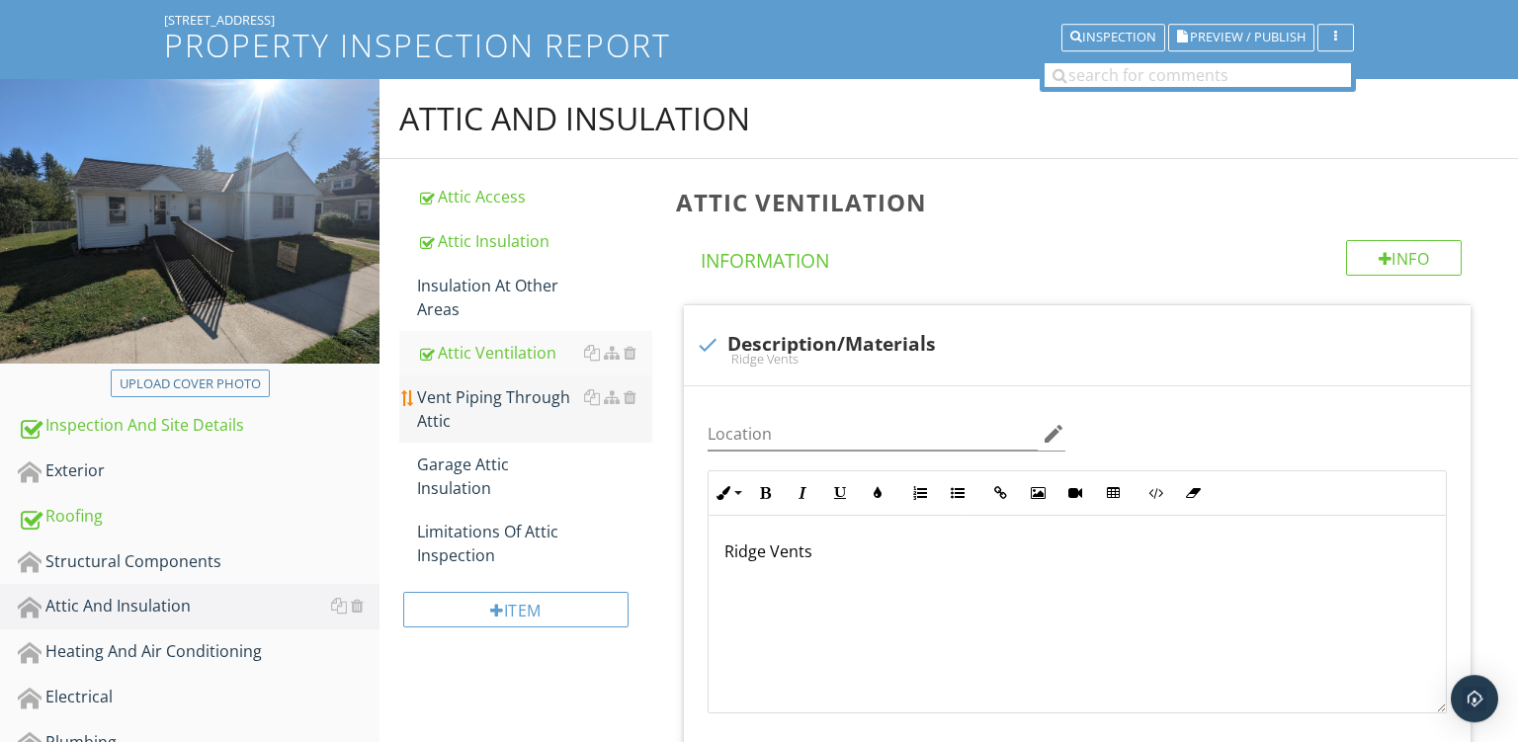
click at [481, 401] on div "Vent Piping Through Attic" at bounding box center [534, 409] width 235 height 47
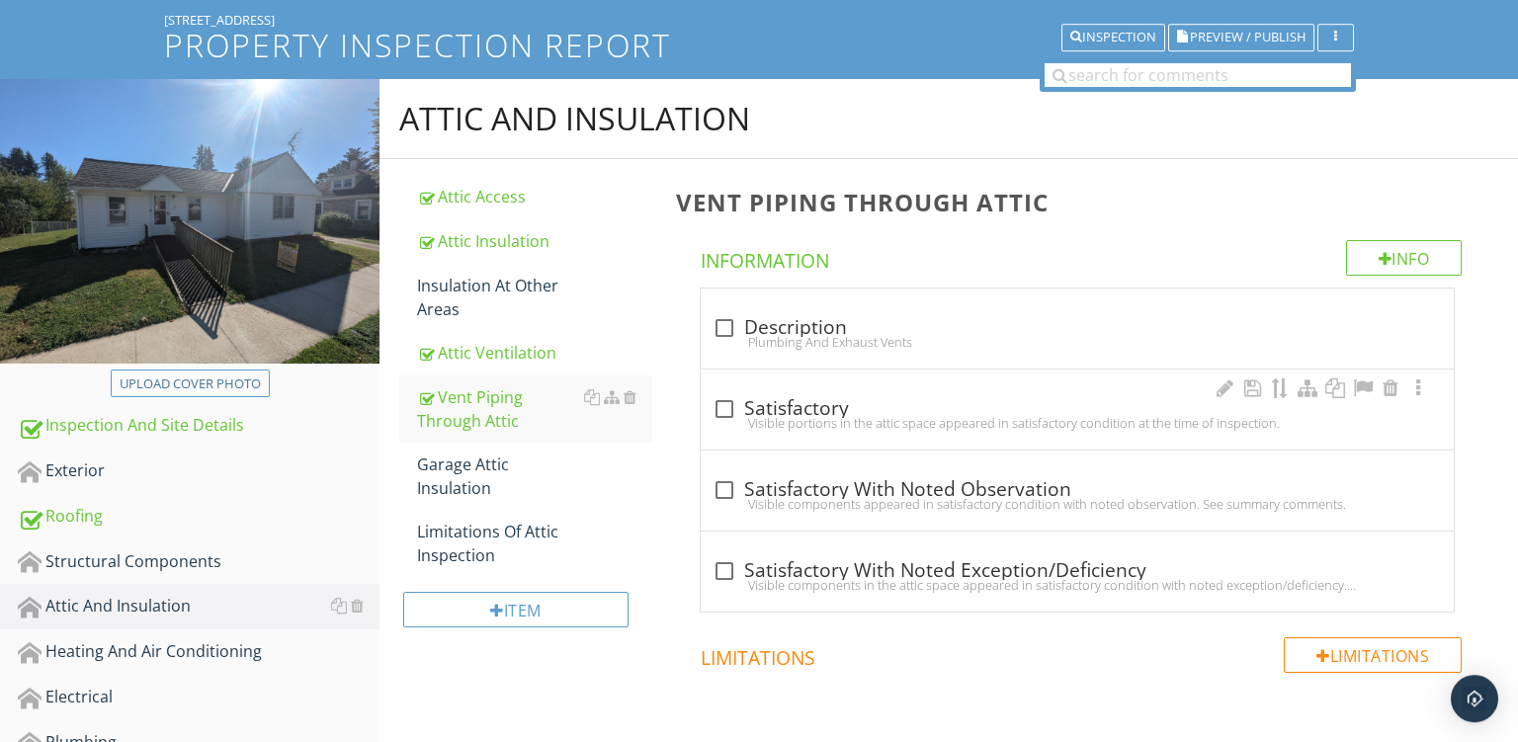
click at [1041, 421] on div "Visible portions in the attic space appeared in satisfactory condition at the t…" at bounding box center [1078, 423] width 730 height 16
checkbox input "true"
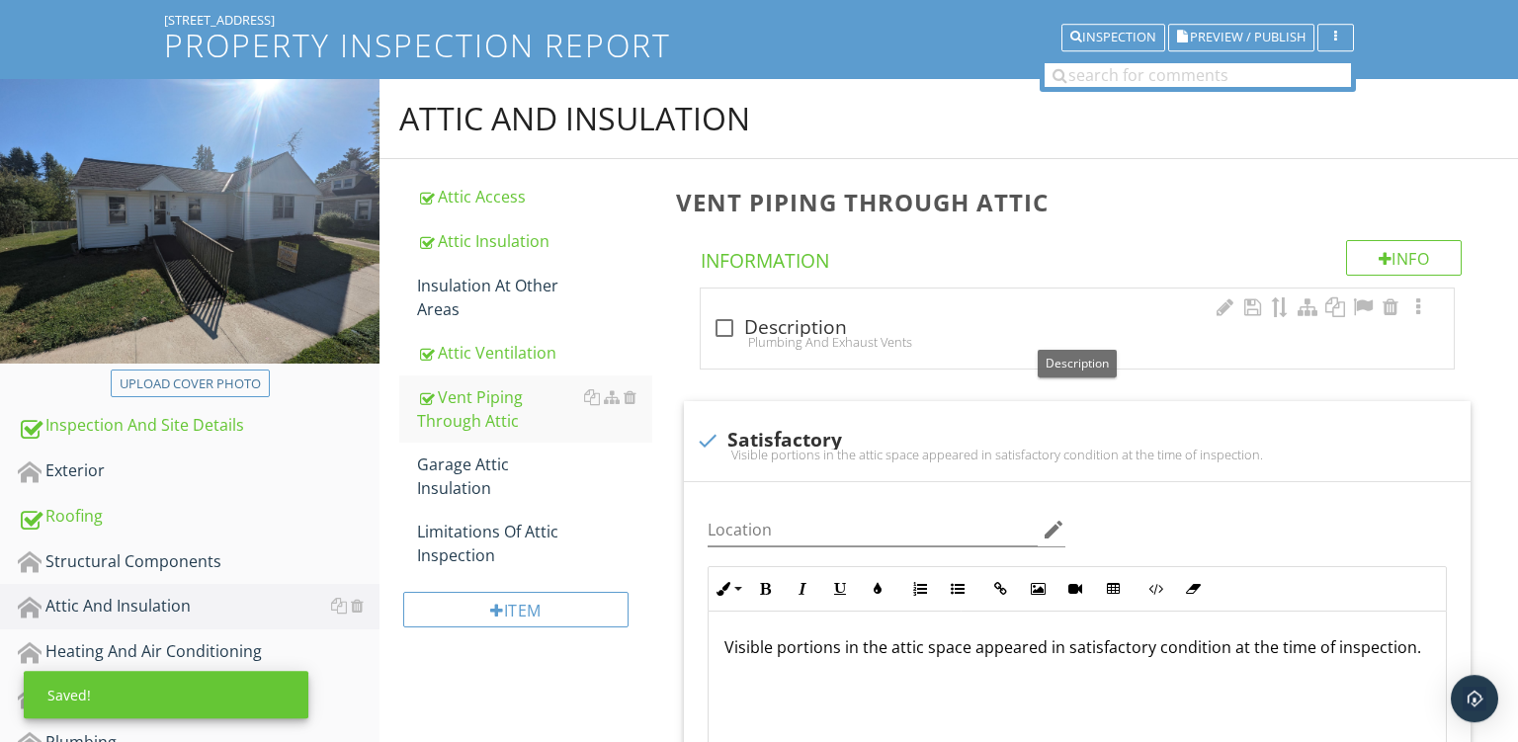
click at [879, 329] on div "check_box_outline_blank Description" at bounding box center [1078, 328] width 730 height 24
checkbox input "true"
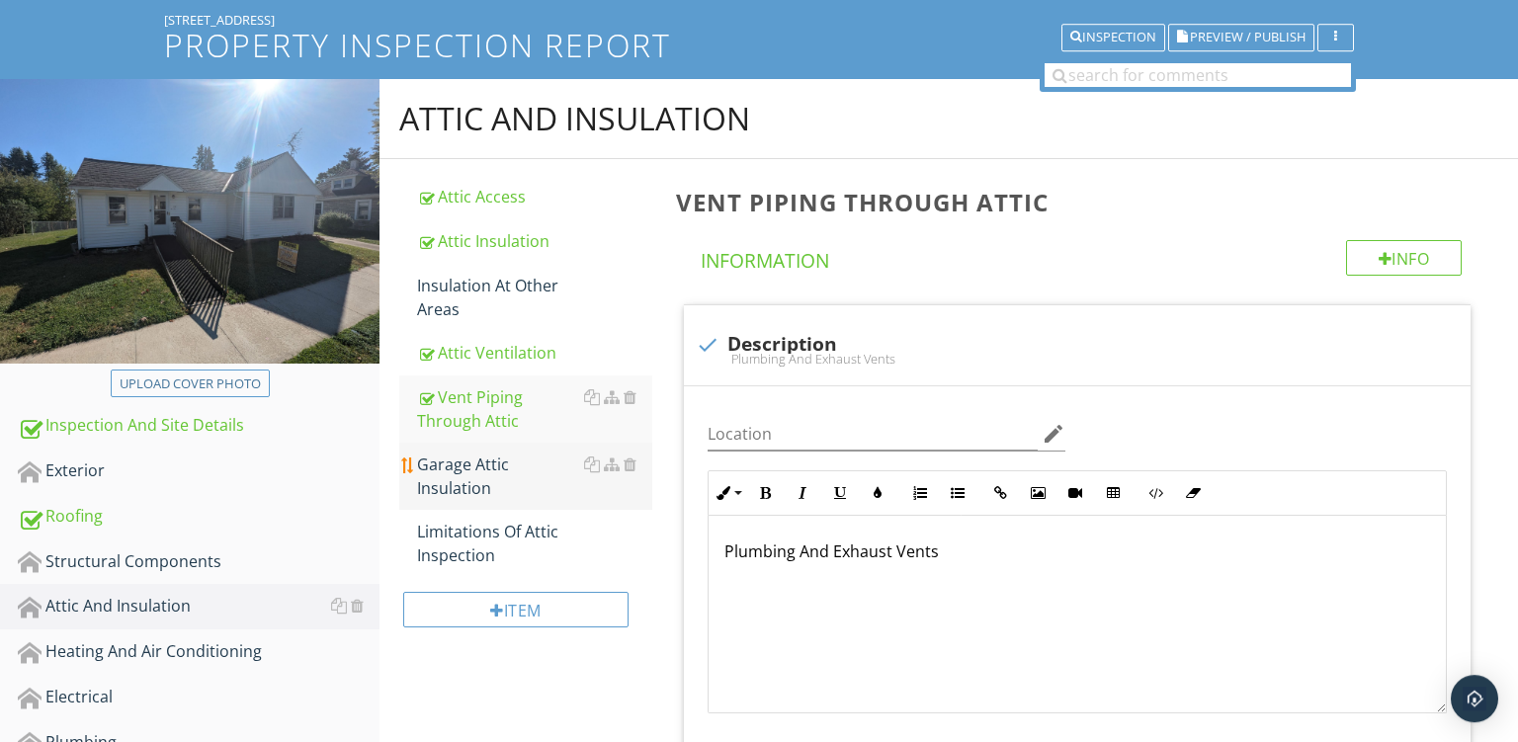
click at [461, 459] on div "Garage Attic Insulation" at bounding box center [534, 476] width 235 height 47
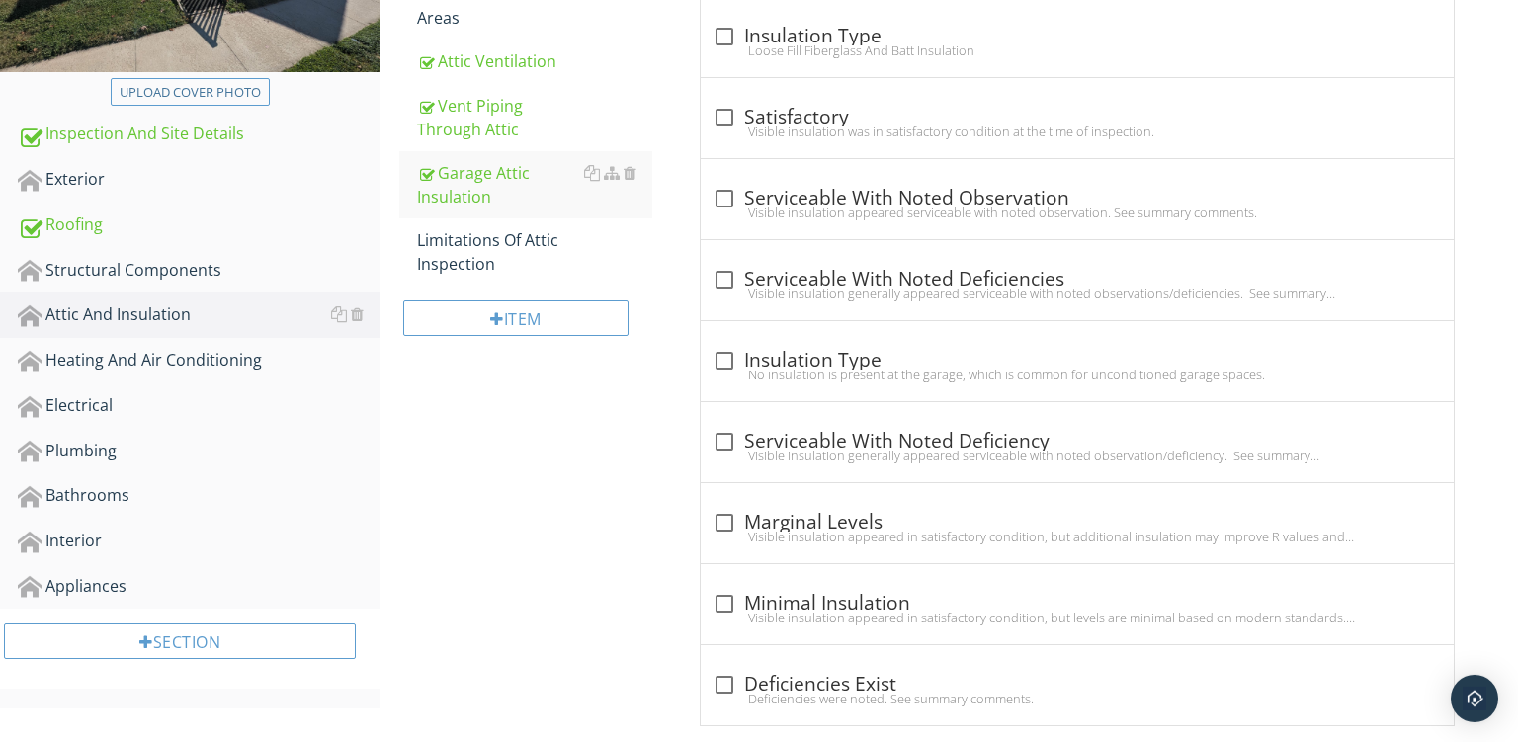
scroll to position [505, 0]
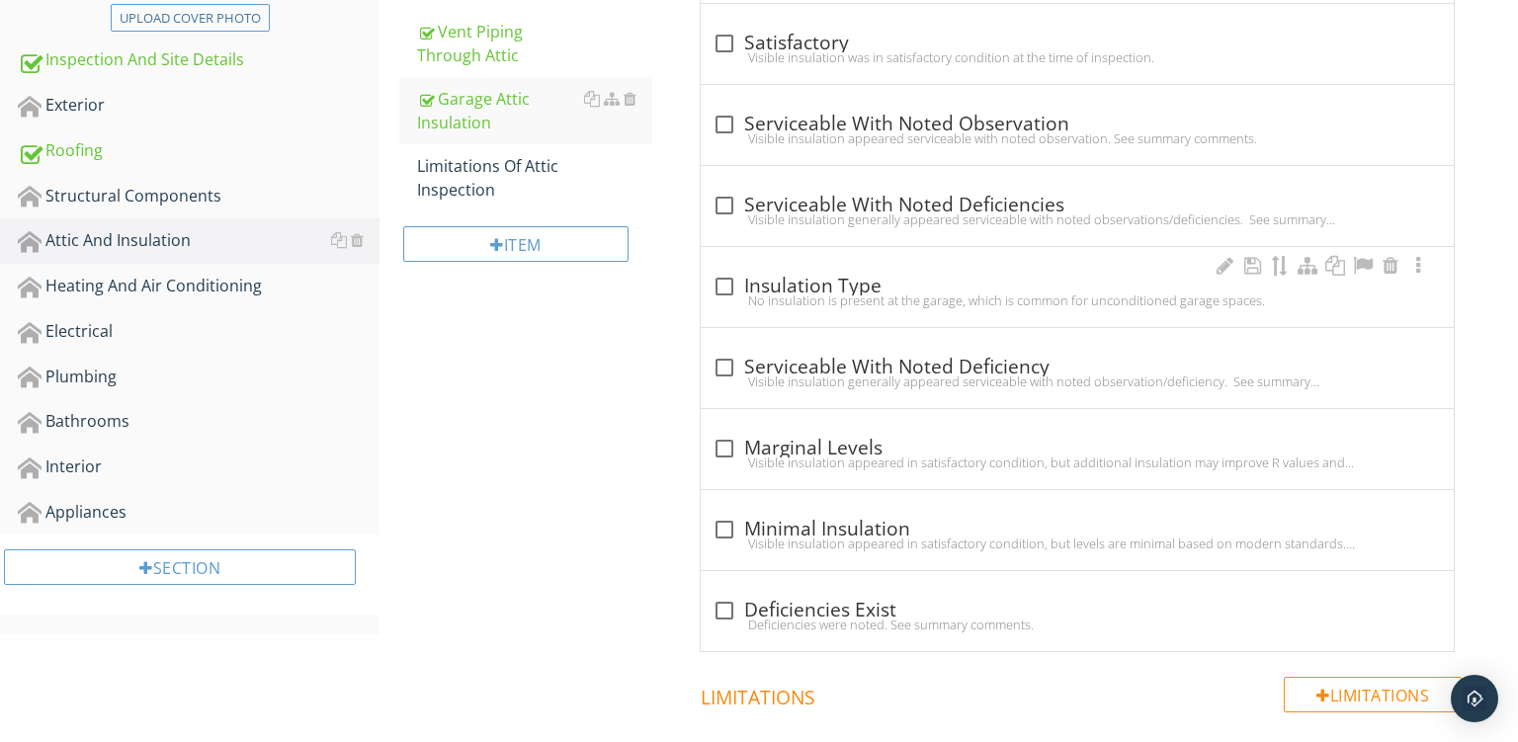
click at [839, 290] on div "check_box_outline_blank Insulation Type" at bounding box center [1078, 287] width 730 height 24
checkbox input "true"
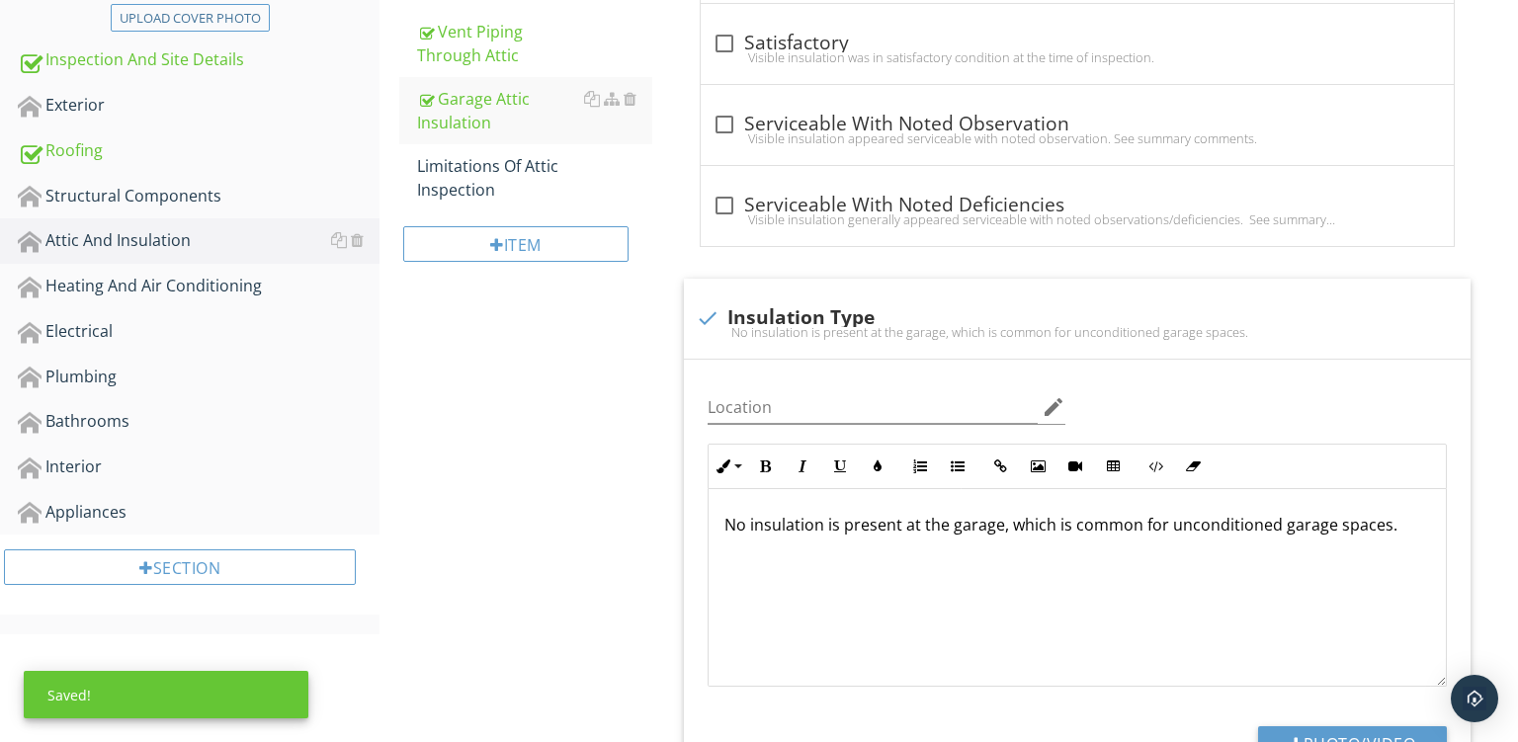
scroll to position [368, 0]
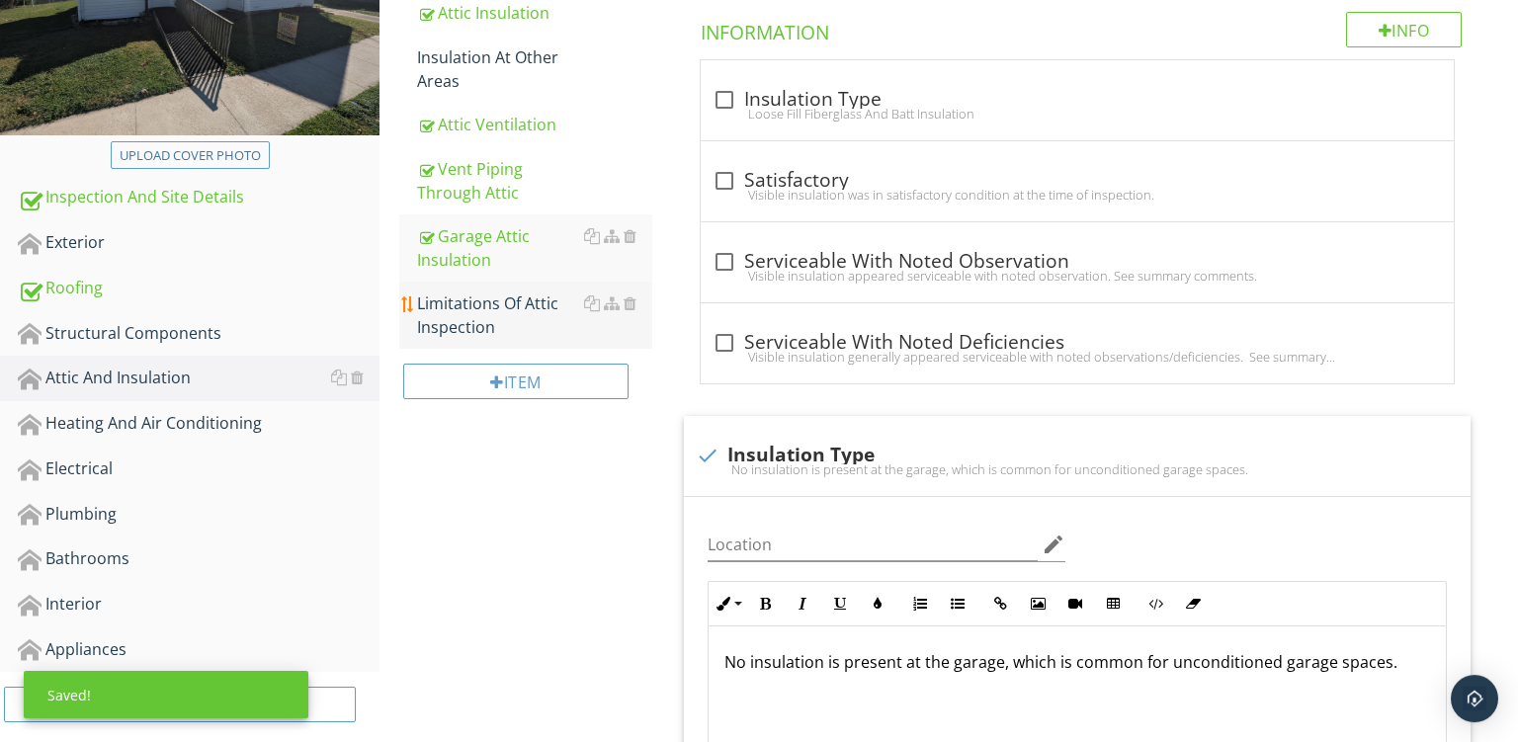
click at [437, 306] on div "Limitations Of Attic Inspection" at bounding box center [534, 315] width 235 height 47
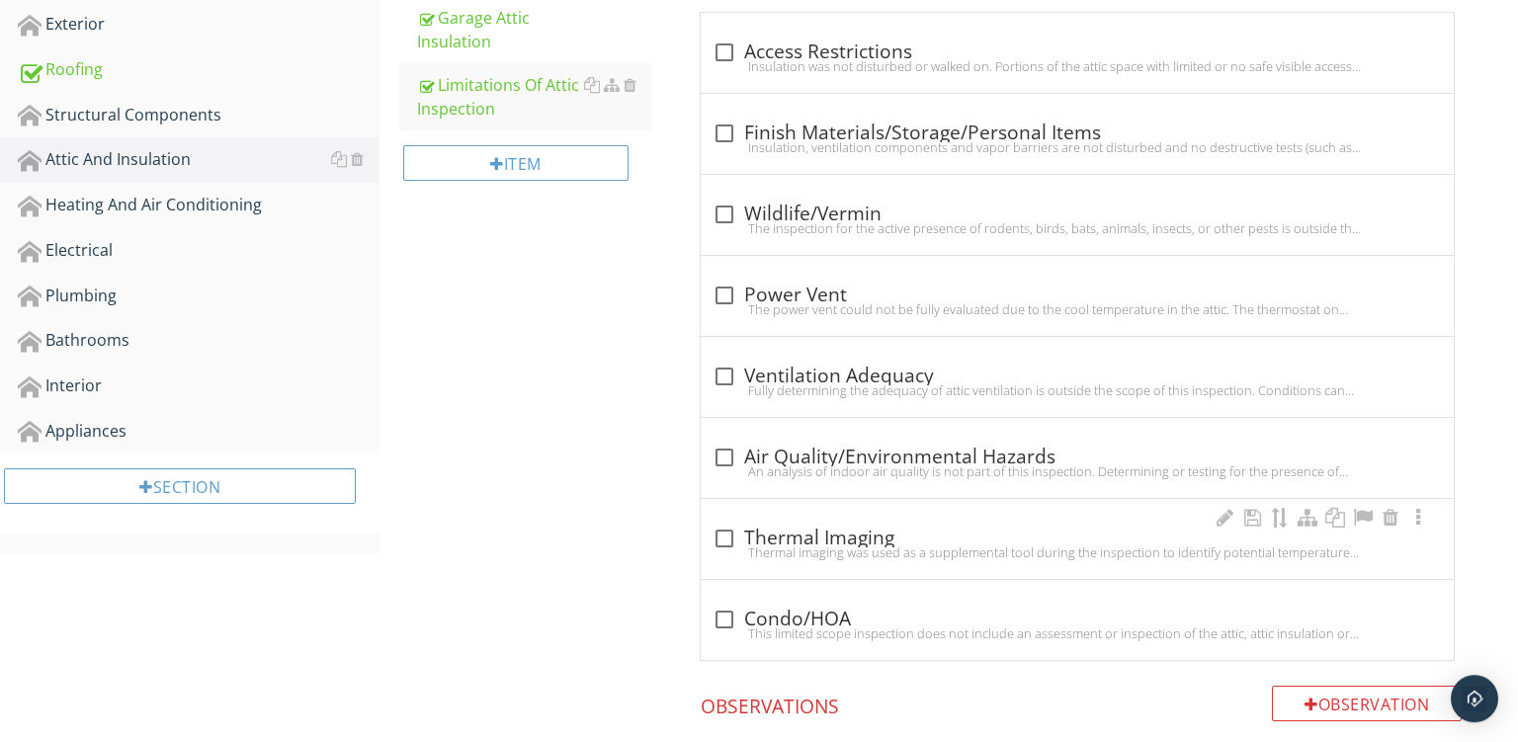
scroll to position [585, 0]
click at [833, 552] on div "Thermal imaging was used as a supplemental tool during the inspection to identi…" at bounding box center [1078, 554] width 730 height 16
checkbox input "true"
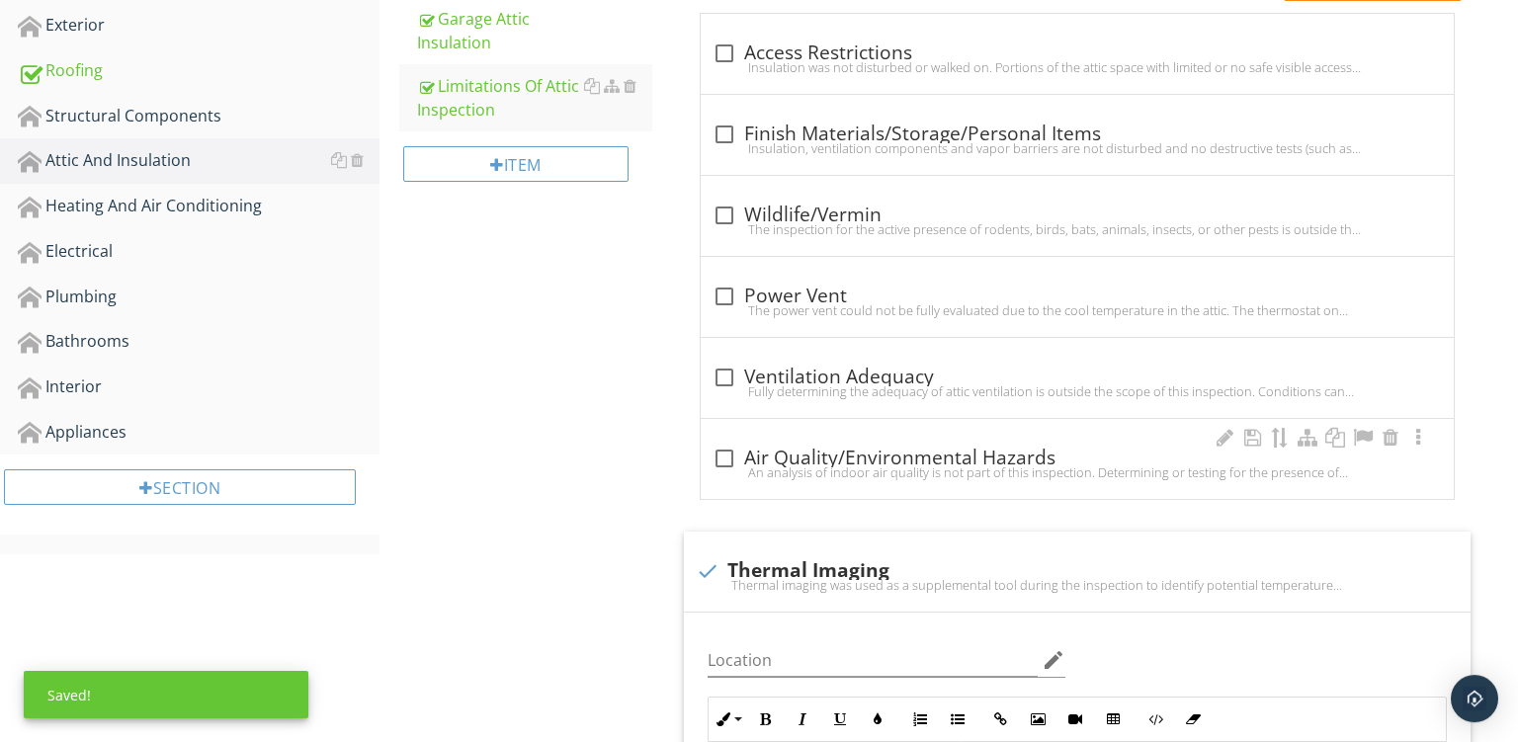
click at [887, 451] on div "check_box_outline_blank Air Quality/Environmental Hazards" at bounding box center [1078, 459] width 730 height 24
checkbox input "true"
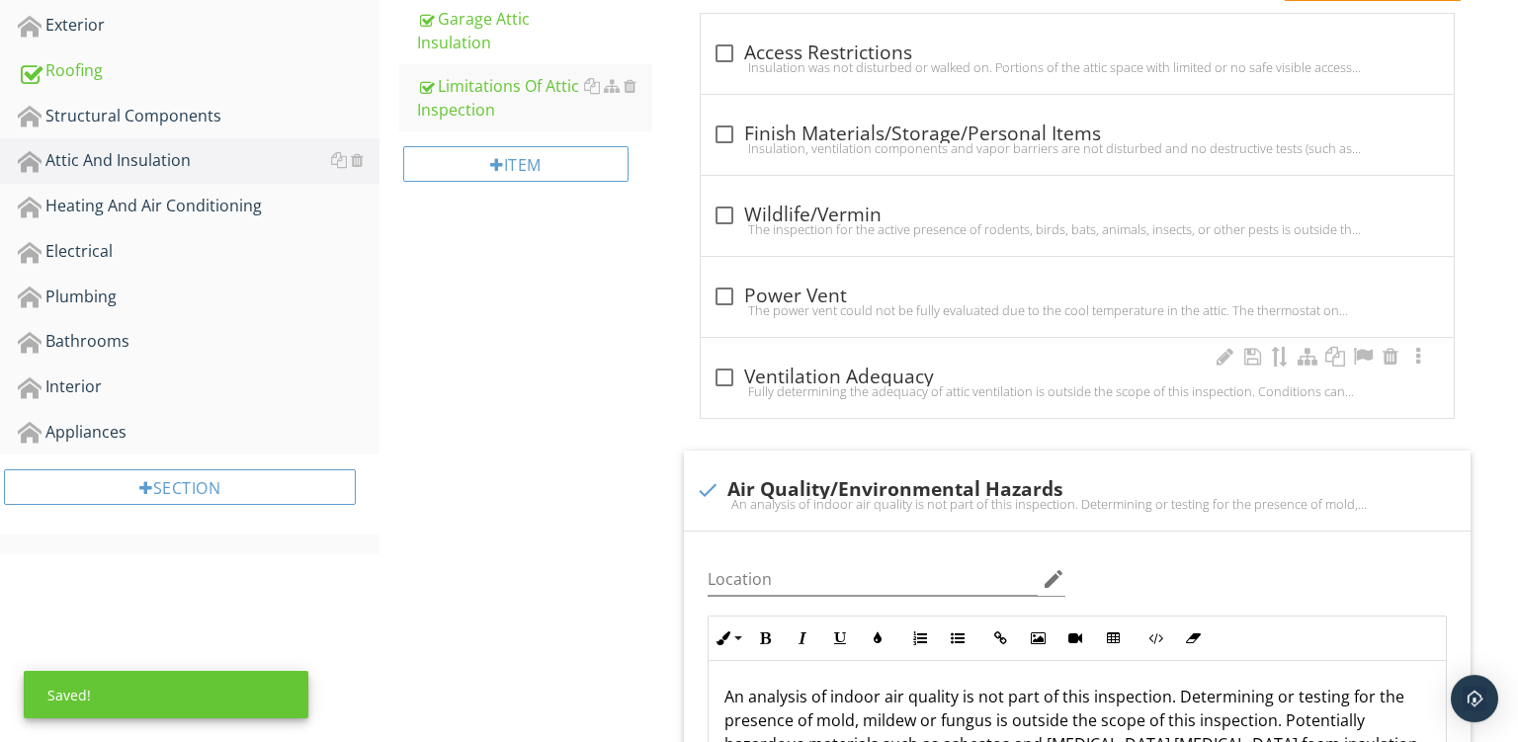
click at [852, 384] on div "Fully determining the adequacy of attic ventilation is outside the scope of thi…" at bounding box center [1078, 392] width 730 height 16
checkbox input "true"
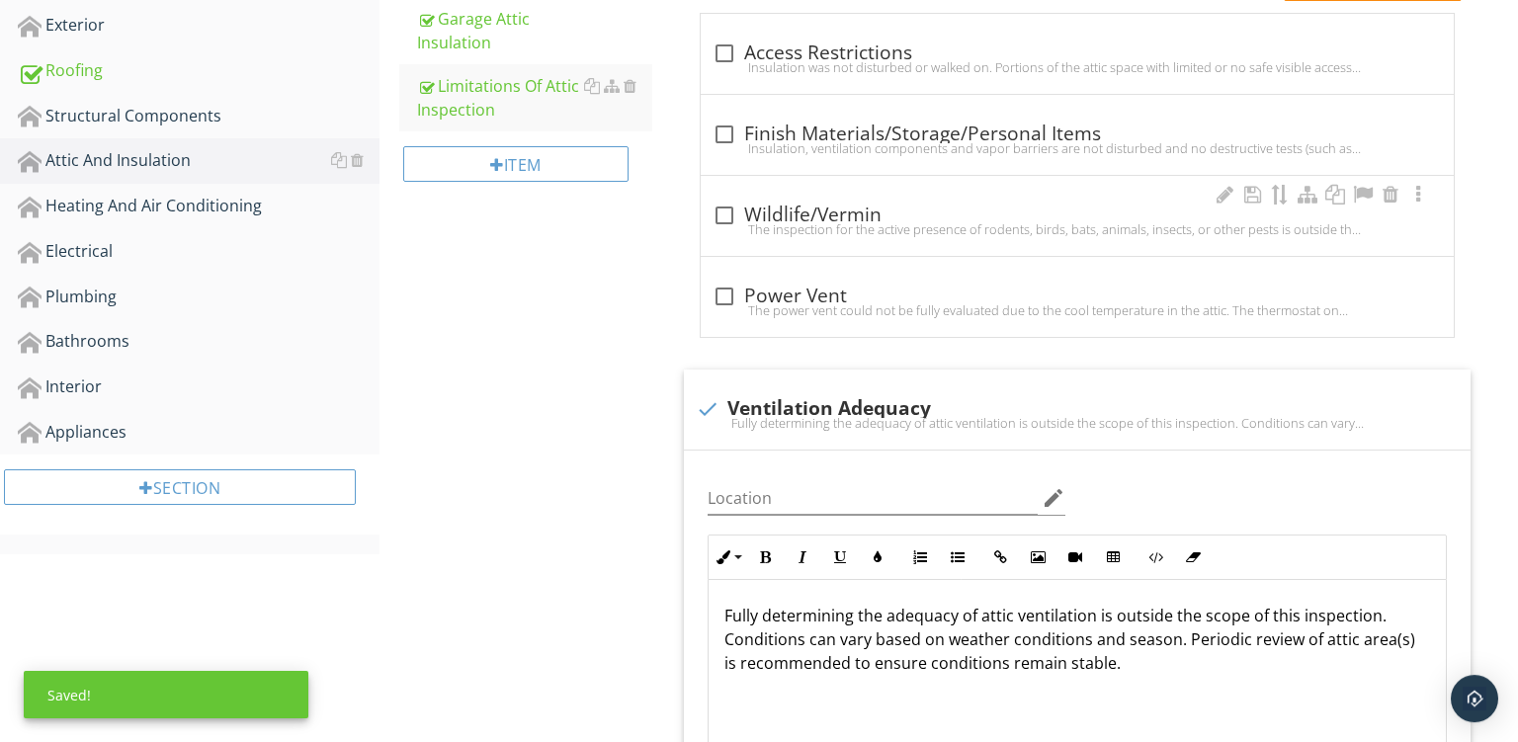
click at [876, 219] on div "check_box_outline_blank Wildlife/Vermin" at bounding box center [1078, 216] width 730 height 24
checkbox input "true"
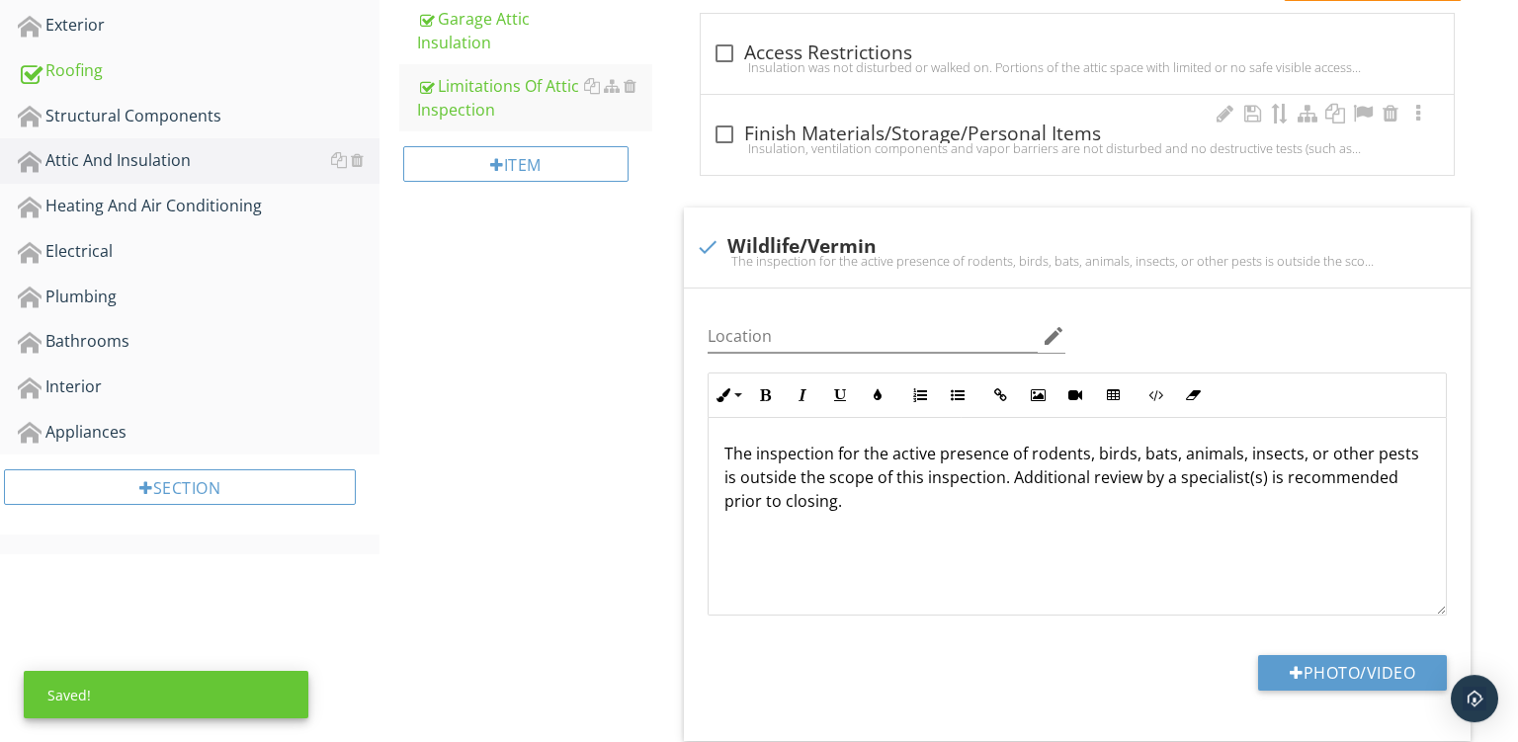
click at [955, 127] on div "check_box_outline_blank Finish Materials/Storage/Personal Items" at bounding box center [1078, 135] width 730 height 24
checkbox input "true"
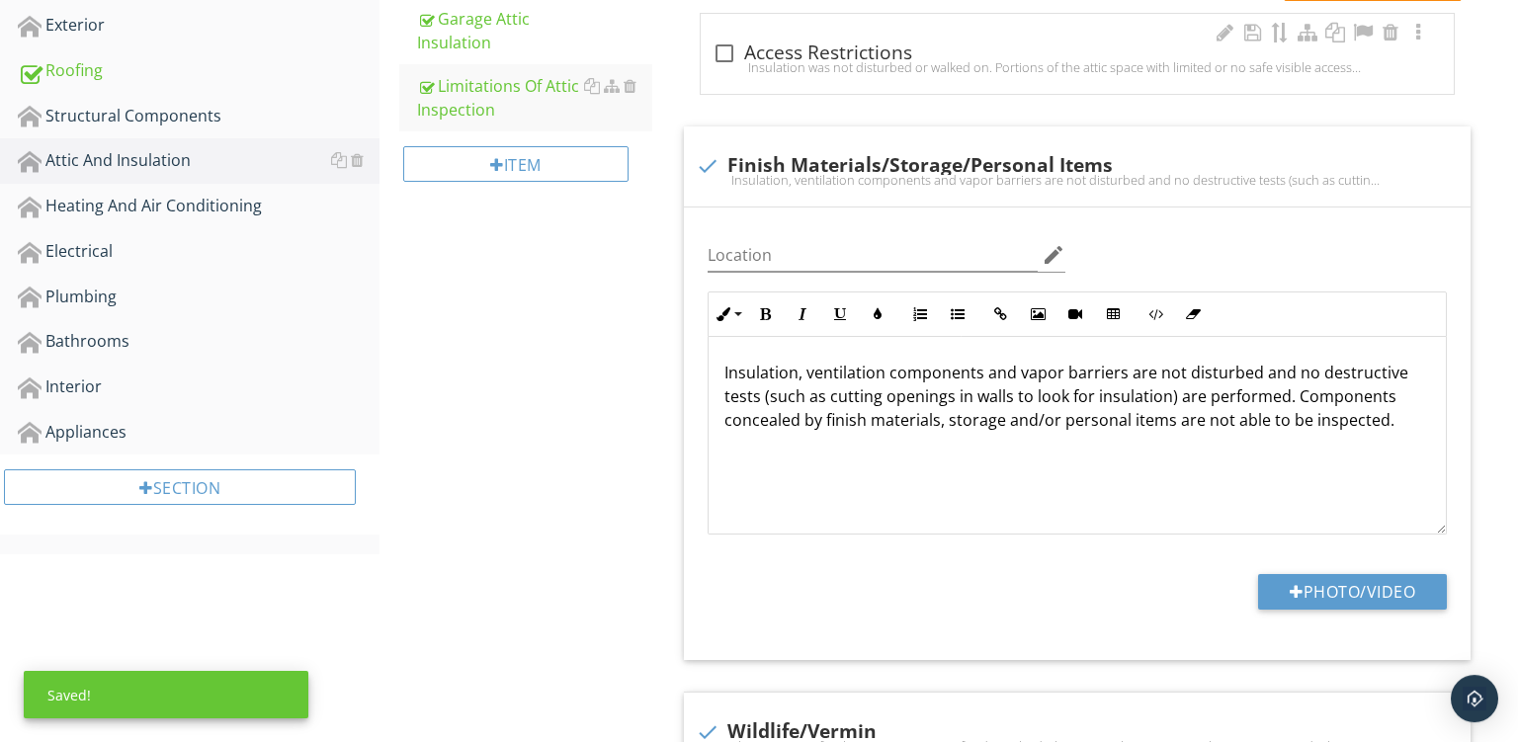
click at [972, 61] on div "Insulation was not disturbed or walked on. Portions of the attic space with lim…" at bounding box center [1078, 67] width 730 height 16
checkbox input "true"
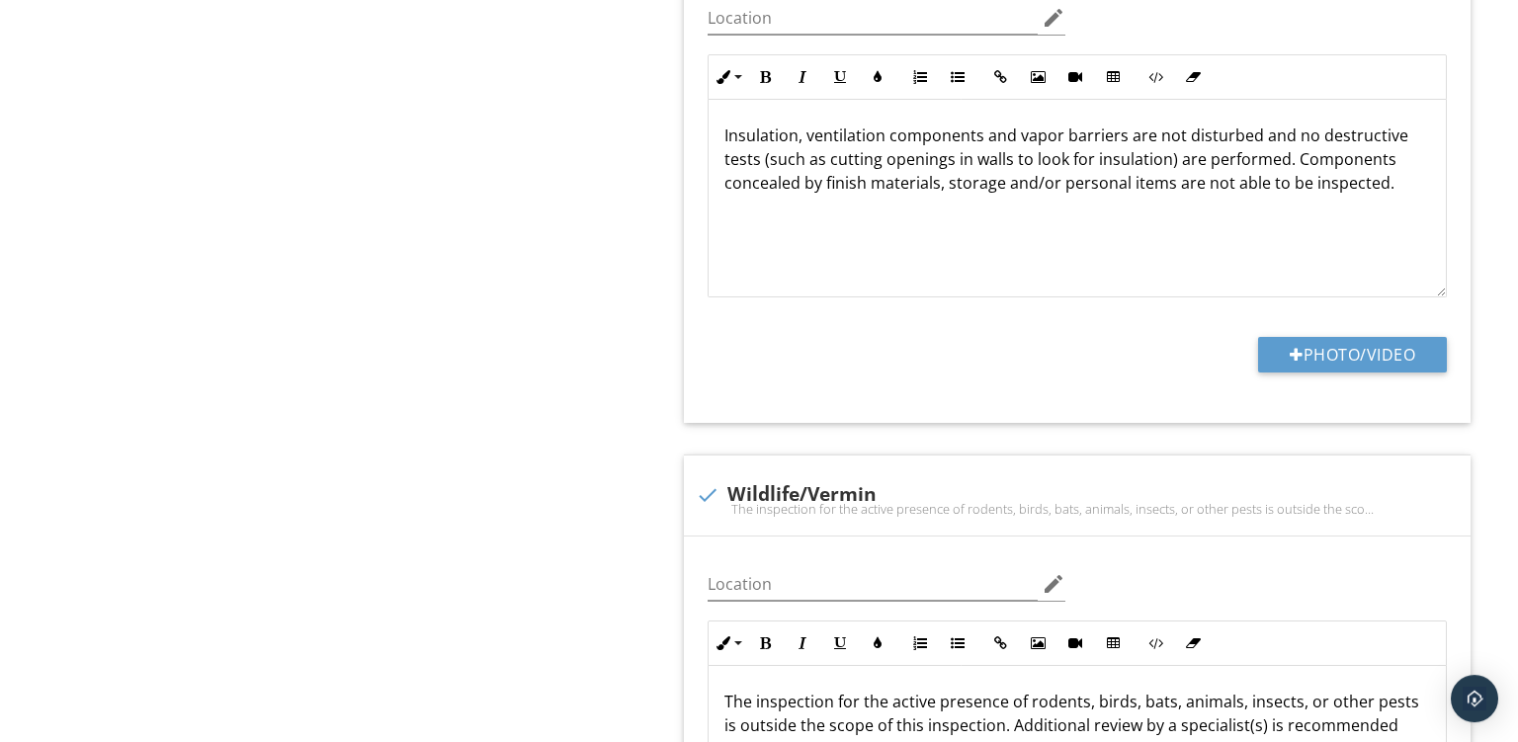
scroll to position [385, 0]
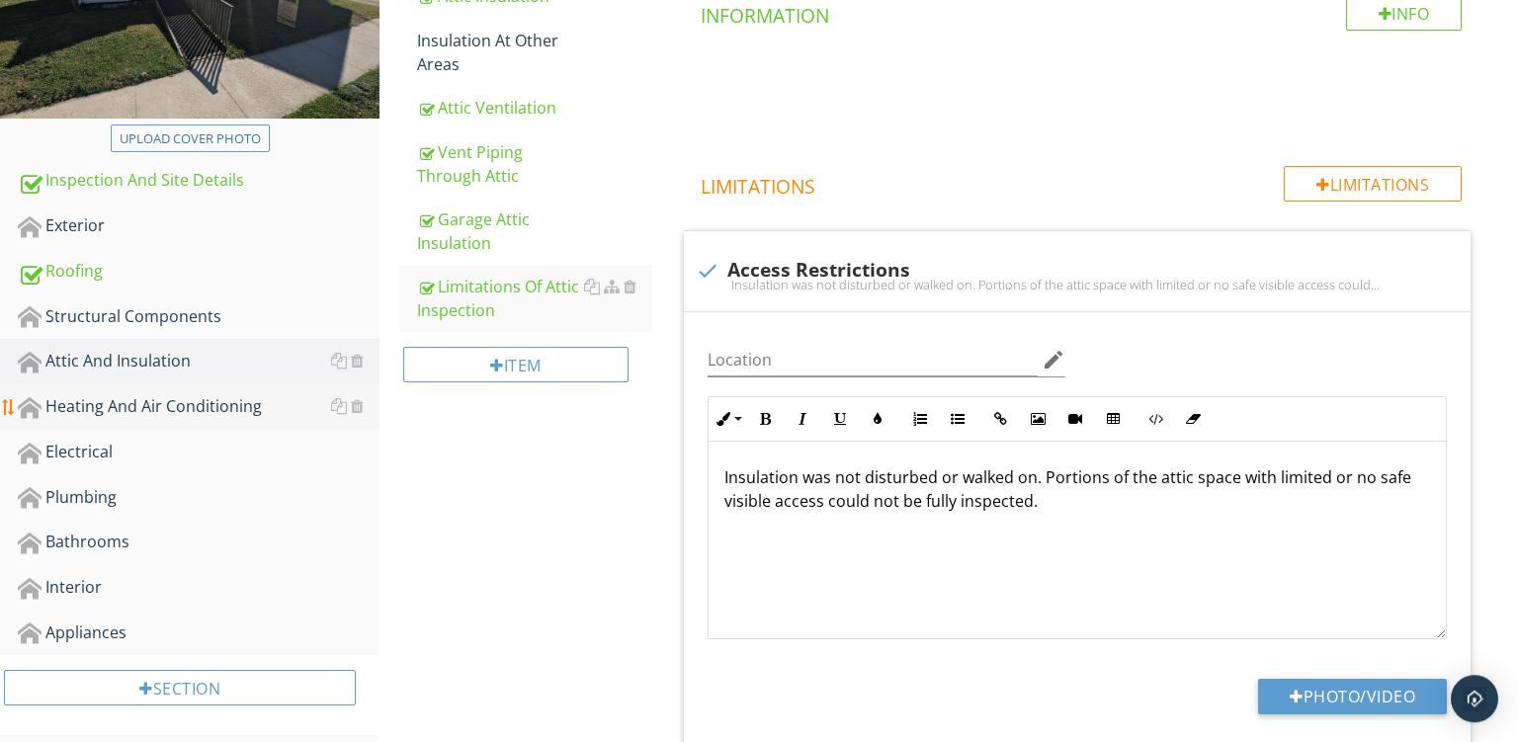
click at [73, 398] on div "Heating And Air Conditioning" at bounding box center [199, 407] width 362 height 26
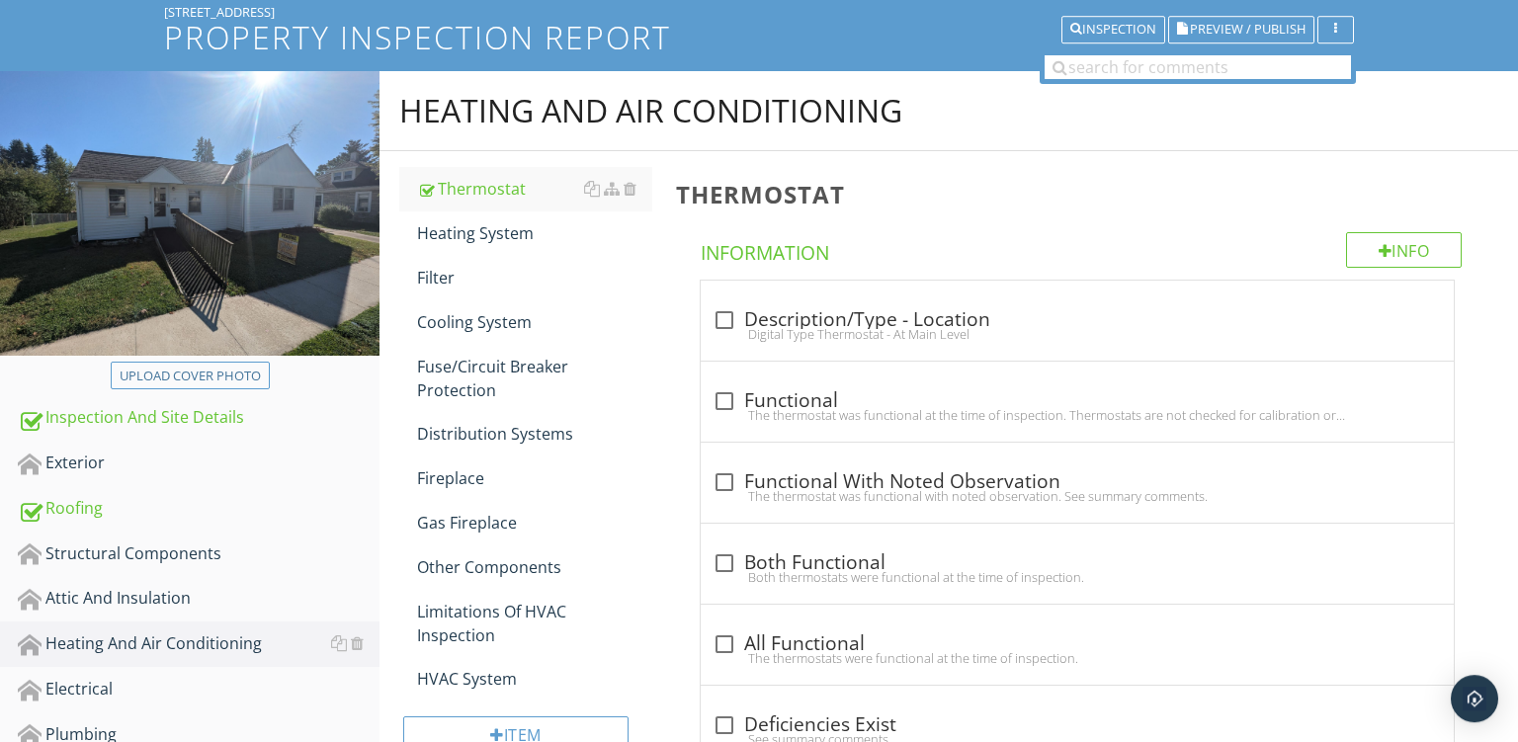
scroll to position [129, 0]
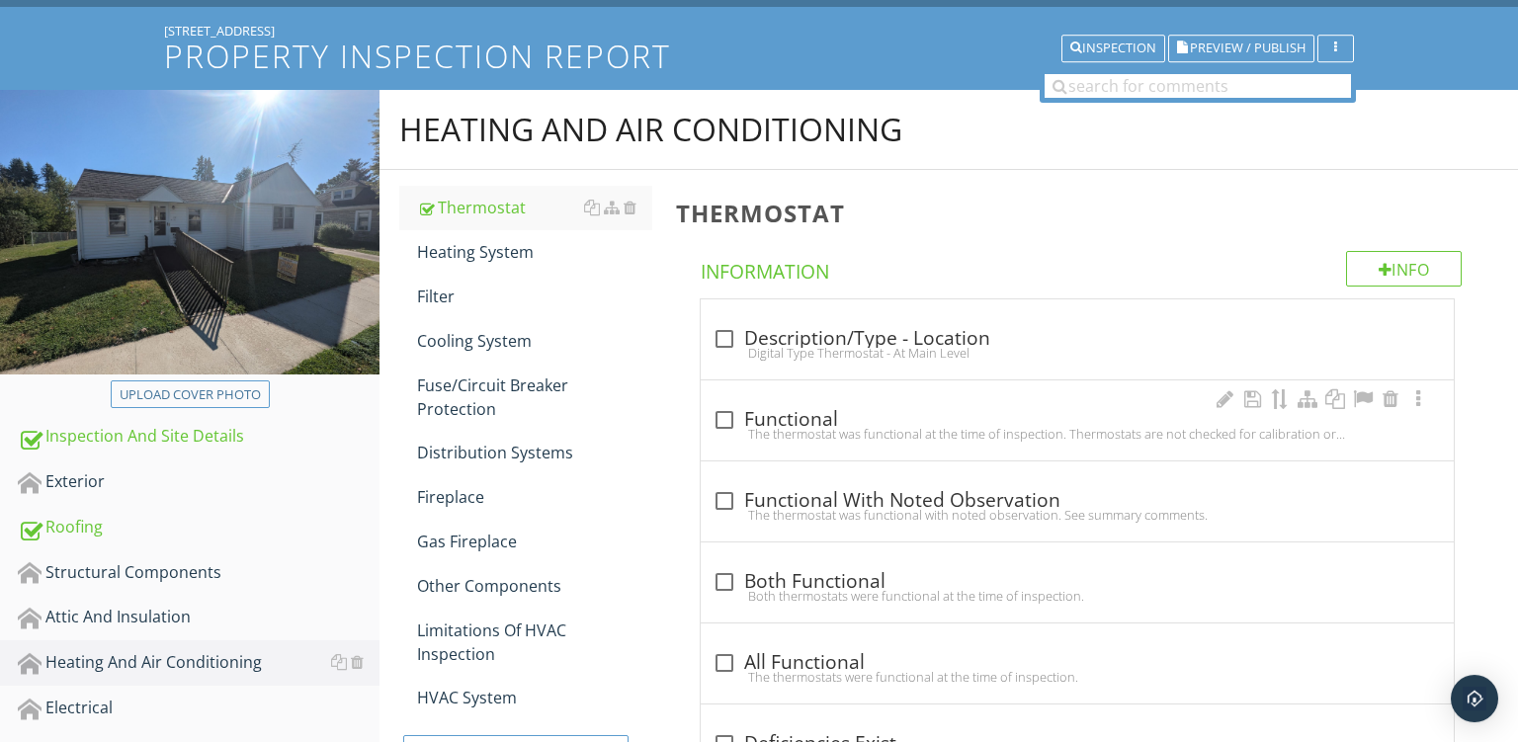
click at [769, 432] on div "The thermostat was functional at the time of inspection. Thermostats are not ch…" at bounding box center [1078, 434] width 730 height 16
checkbox input "true"
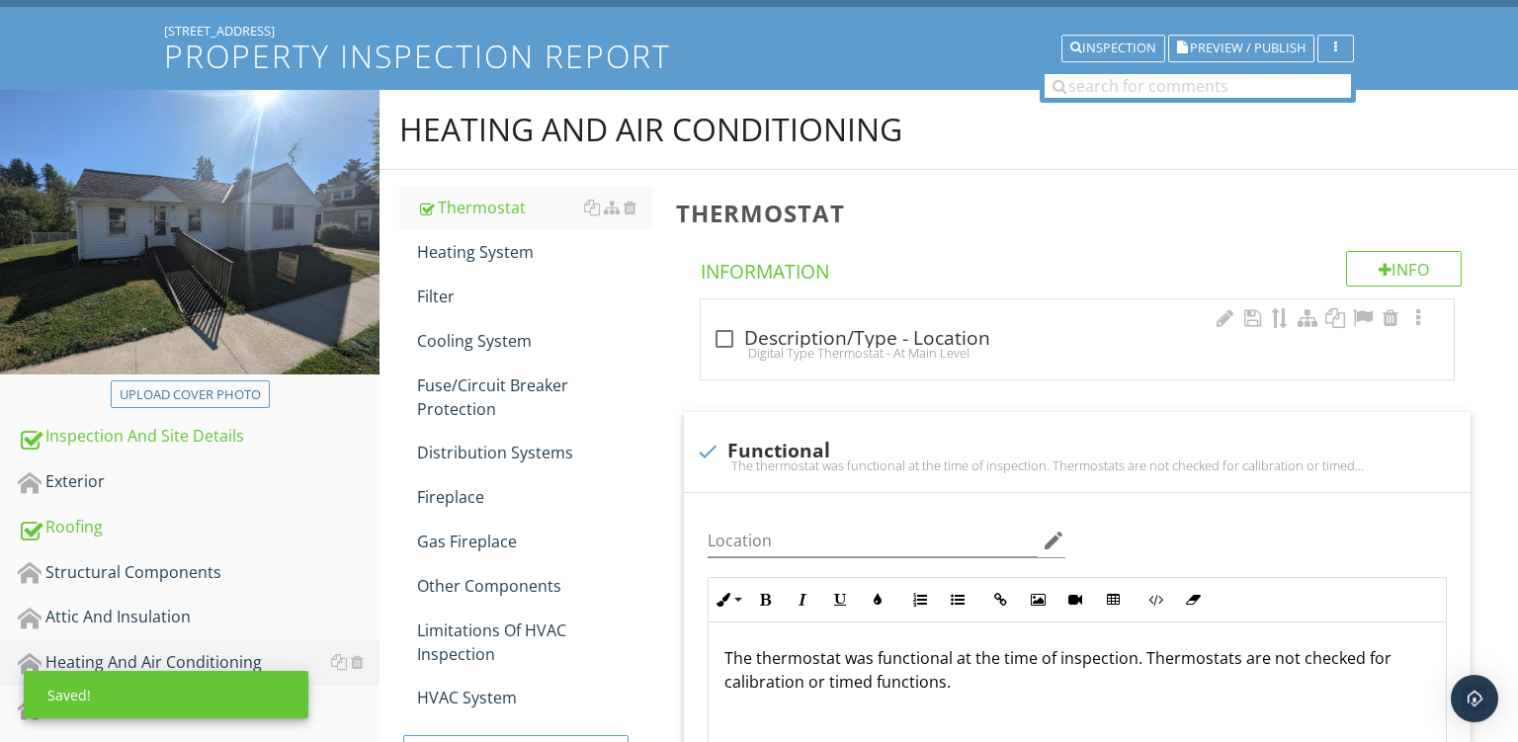
click at [871, 331] on div "check_box_outline_blank Description/Type - Location" at bounding box center [1078, 339] width 730 height 24
checkbox input "true"
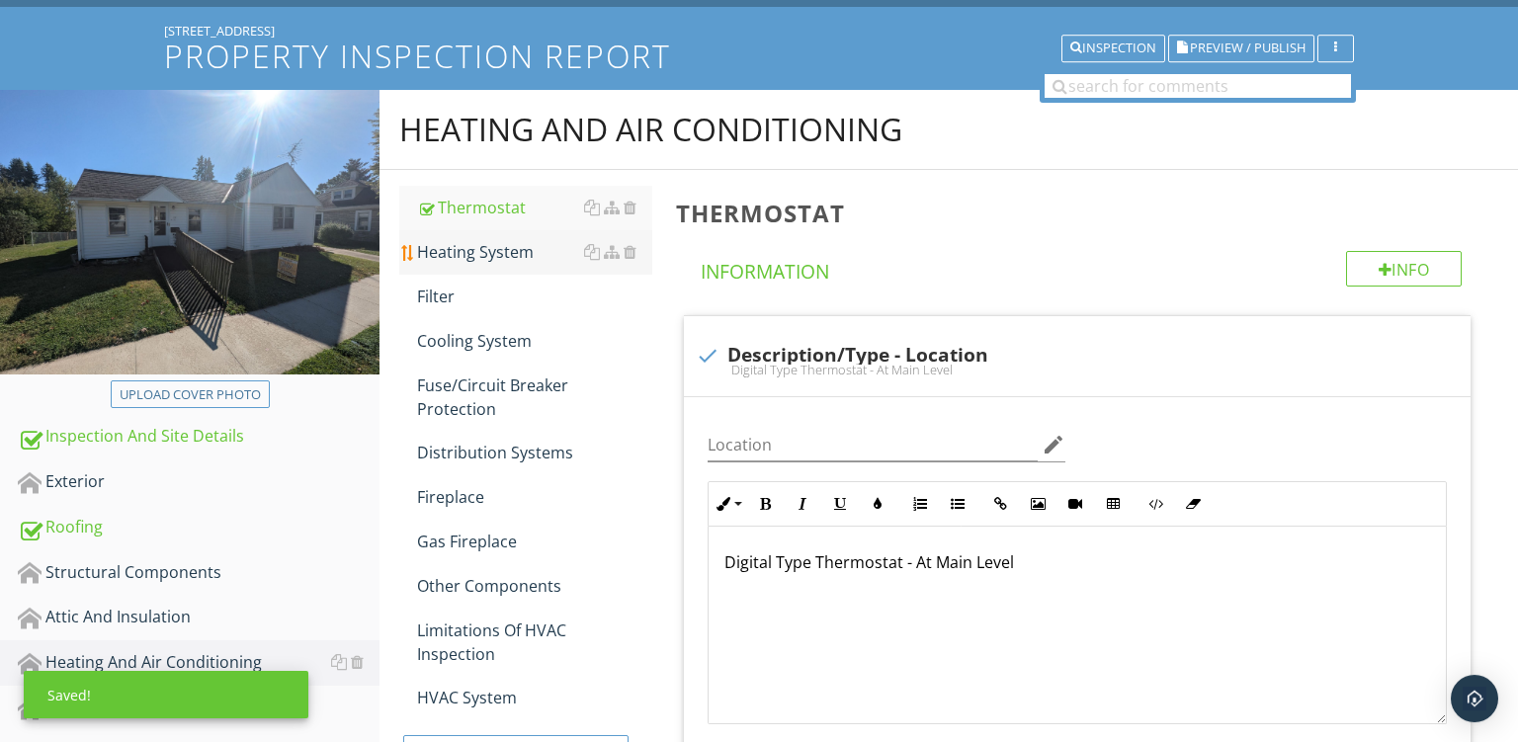
click at [475, 243] on div "Heating System" at bounding box center [534, 252] width 235 height 24
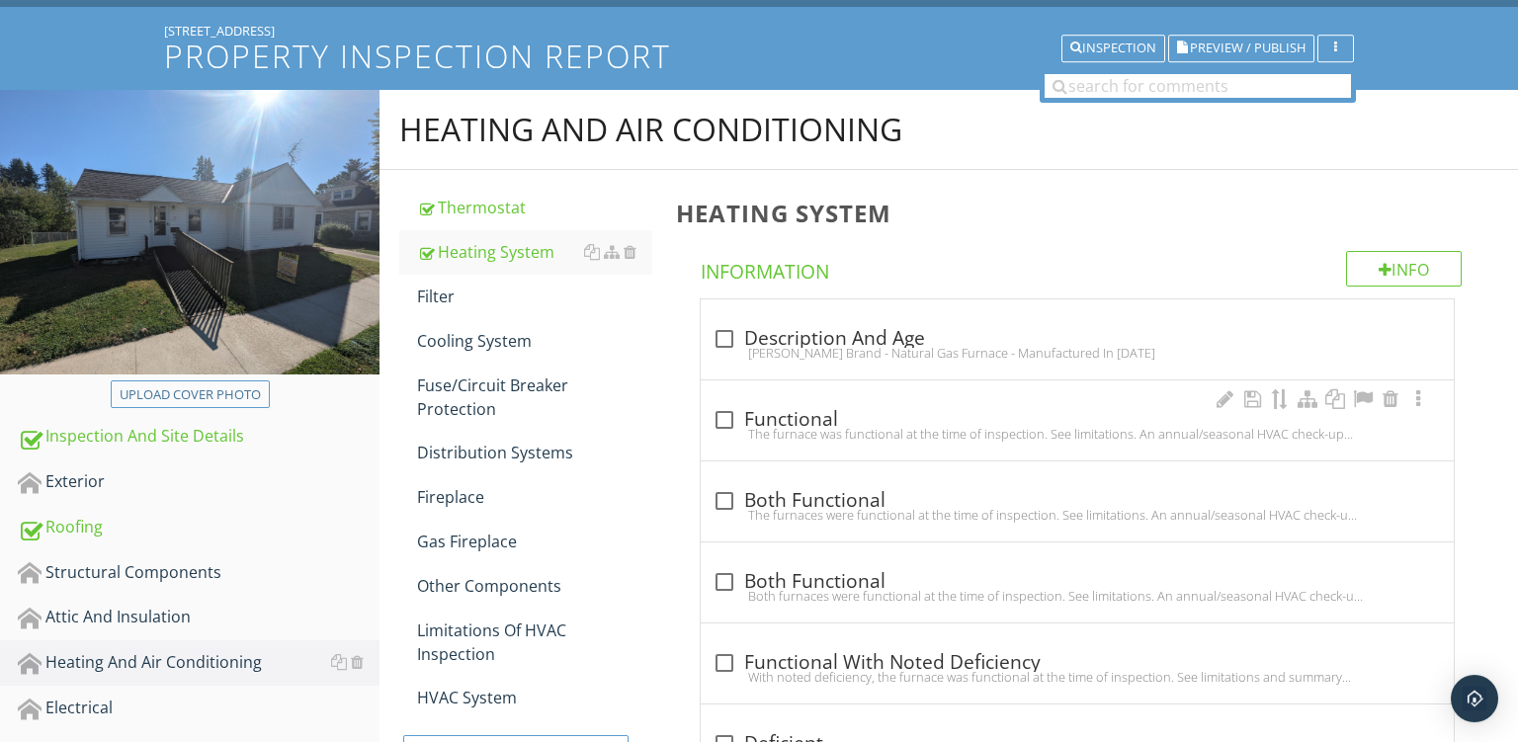
click at [877, 418] on div "check_box_outline_blank Functional" at bounding box center [1078, 420] width 730 height 24
checkbox input "true"
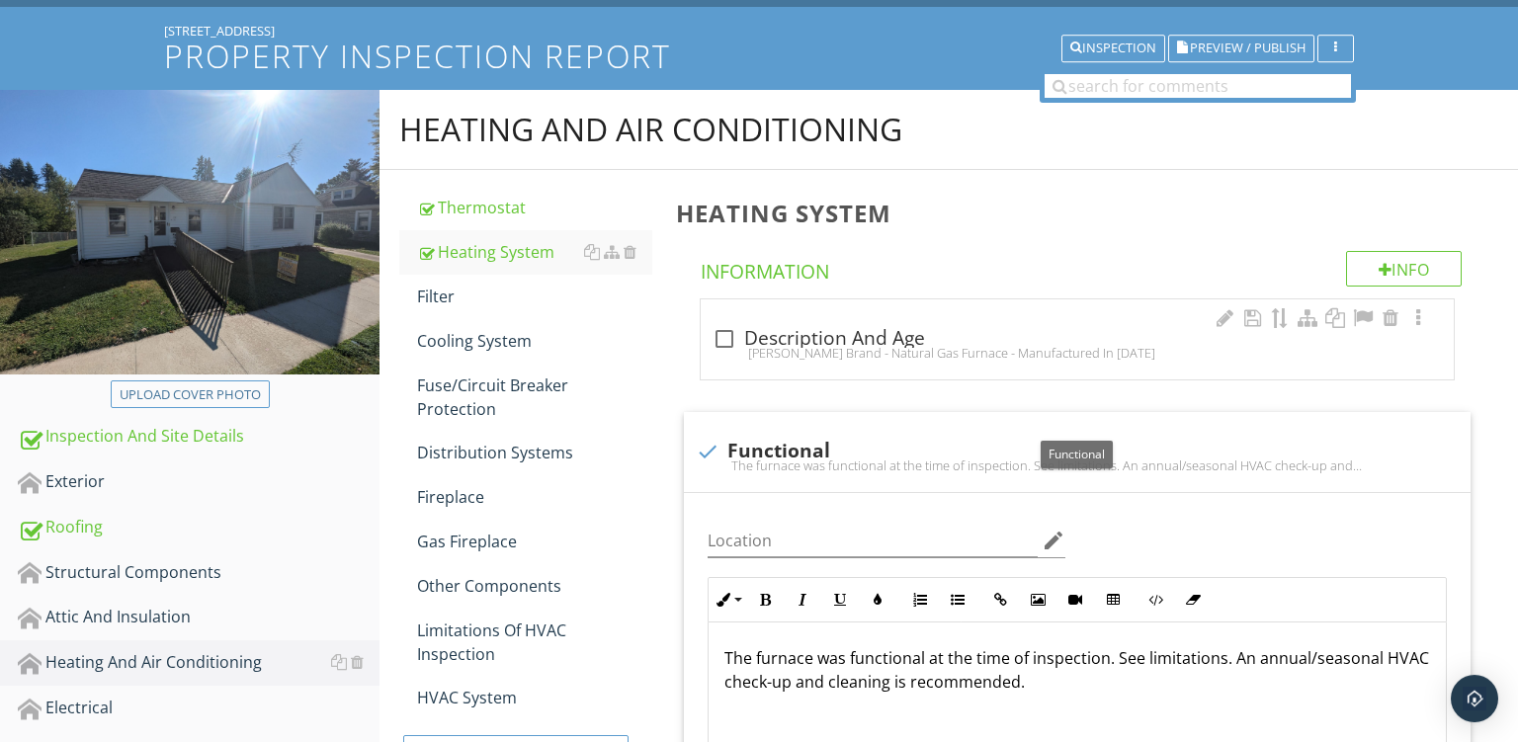
click at [977, 339] on div "check_box_outline_blank Description And Age" at bounding box center [1078, 339] width 730 height 24
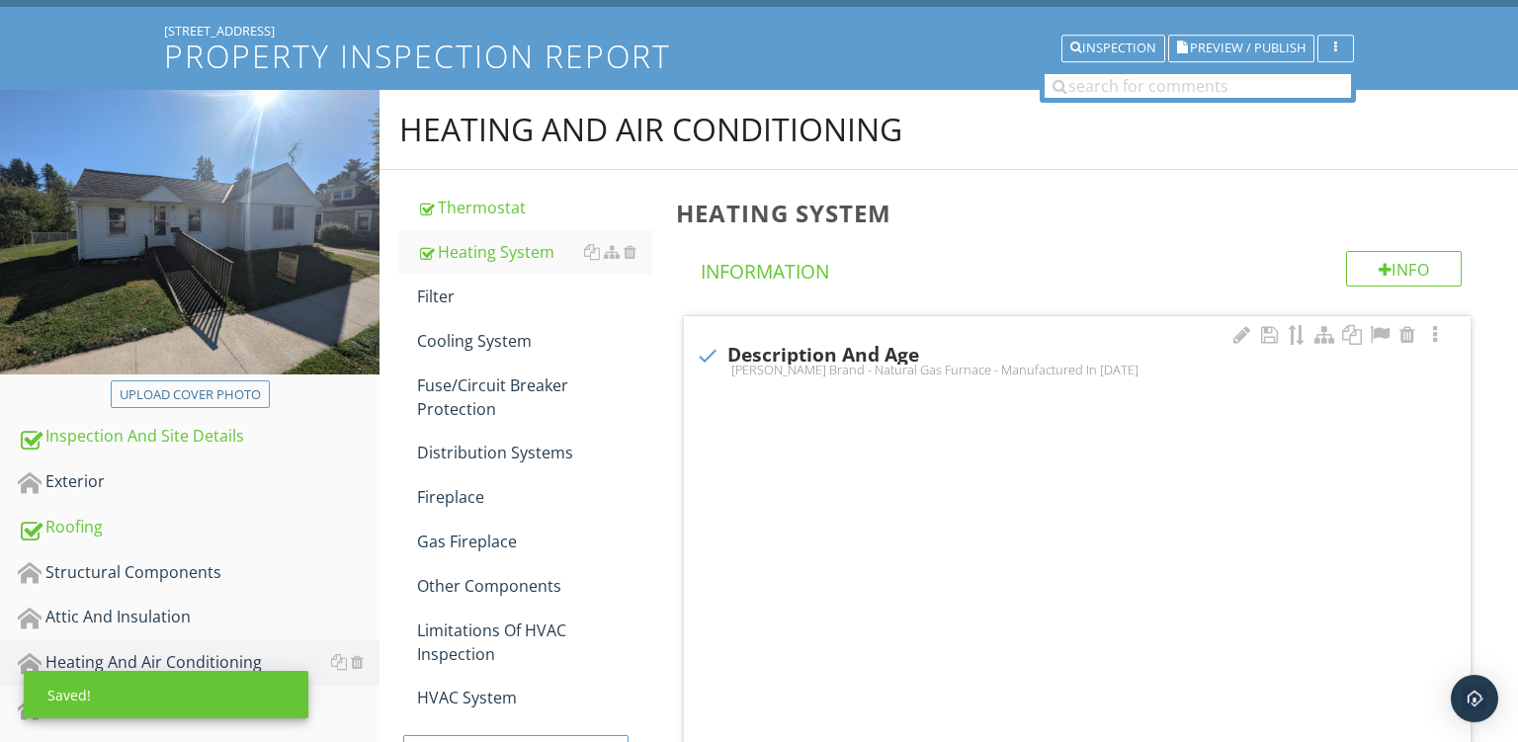
checkbox input "true"
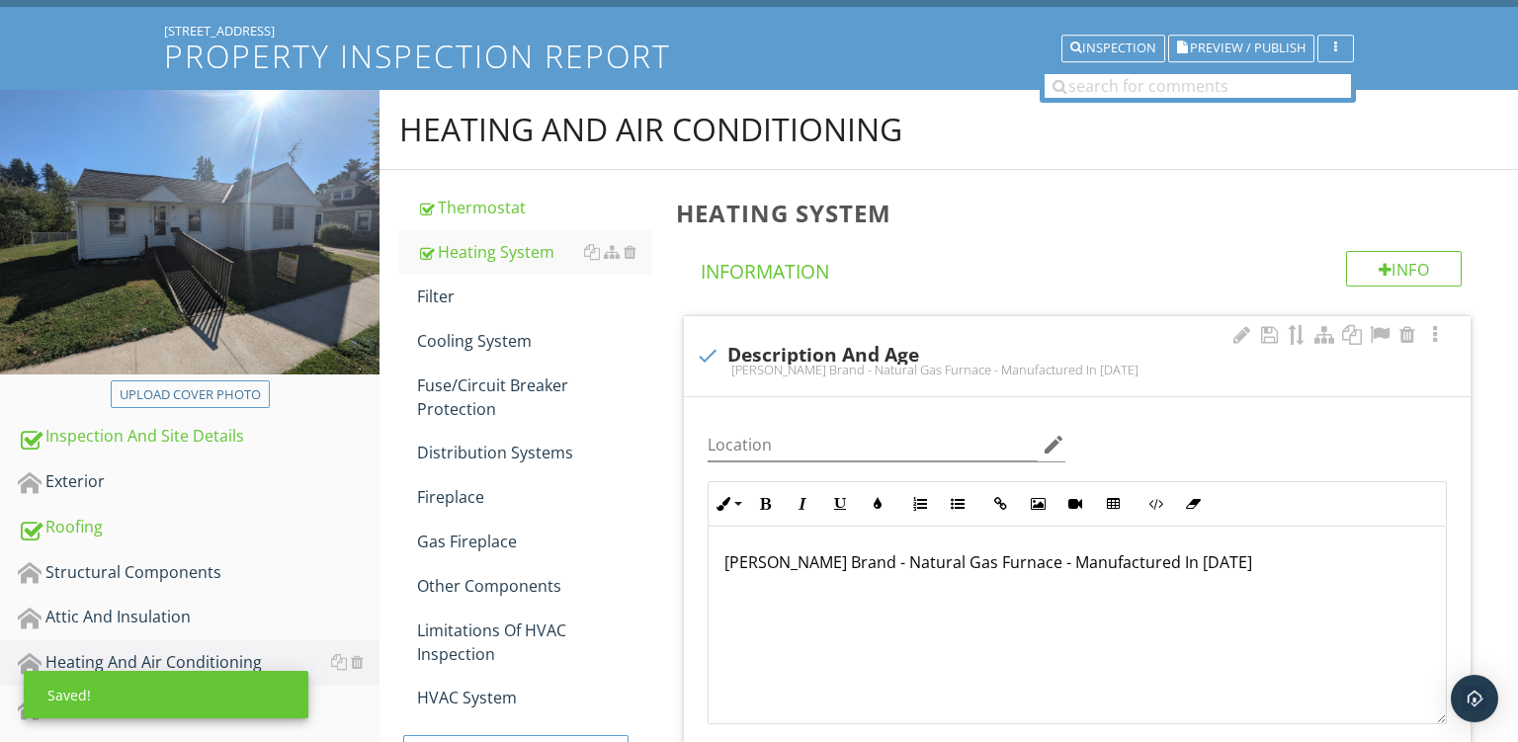
click at [742, 562] on p "Bryant Brand - Natural Gas Furnace - Manufactured In 2017" at bounding box center [1078, 563] width 706 height 24
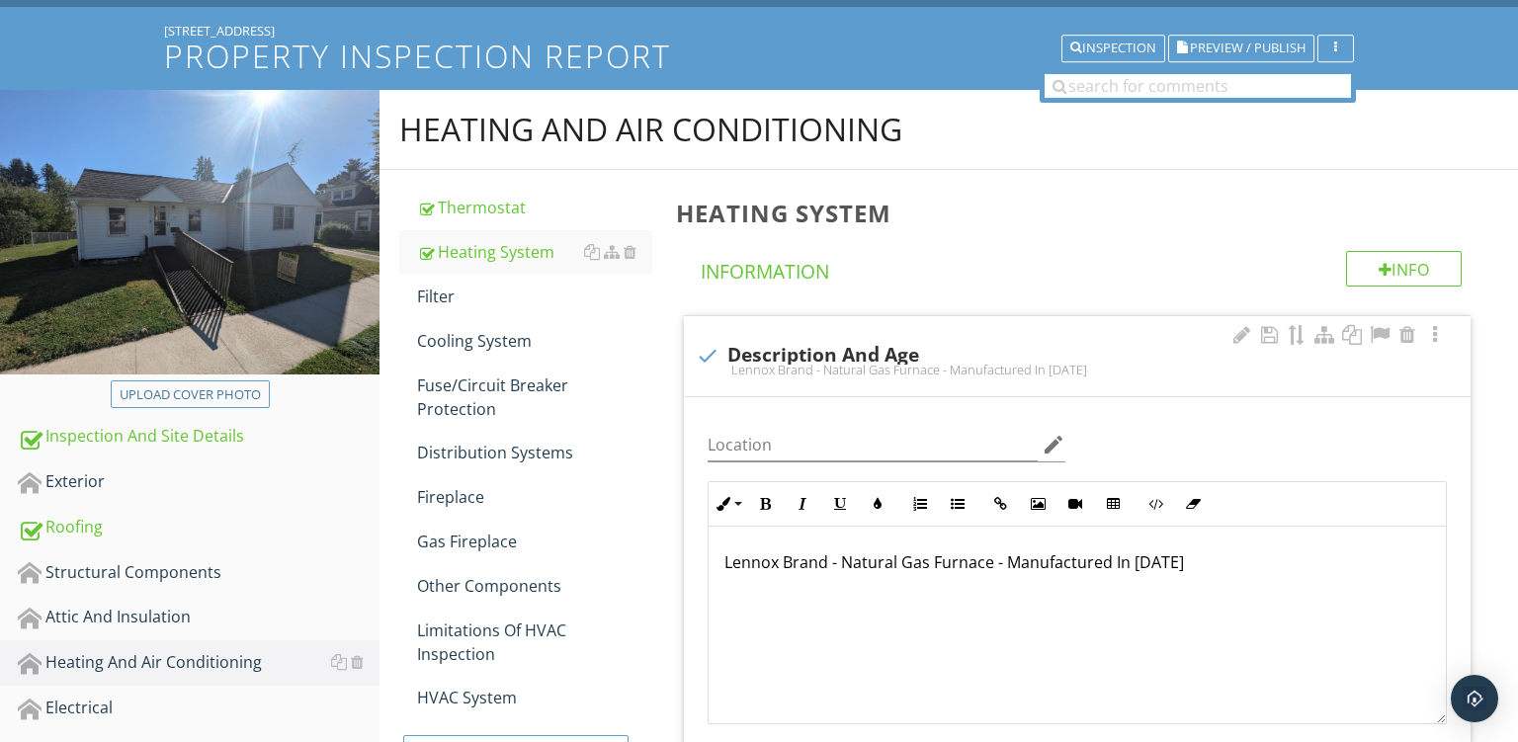
click at [1168, 563] on p "Lennox Brand - Natural Gas Furnace - Manufactured In 2017" at bounding box center [1078, 563] width 706 height 24
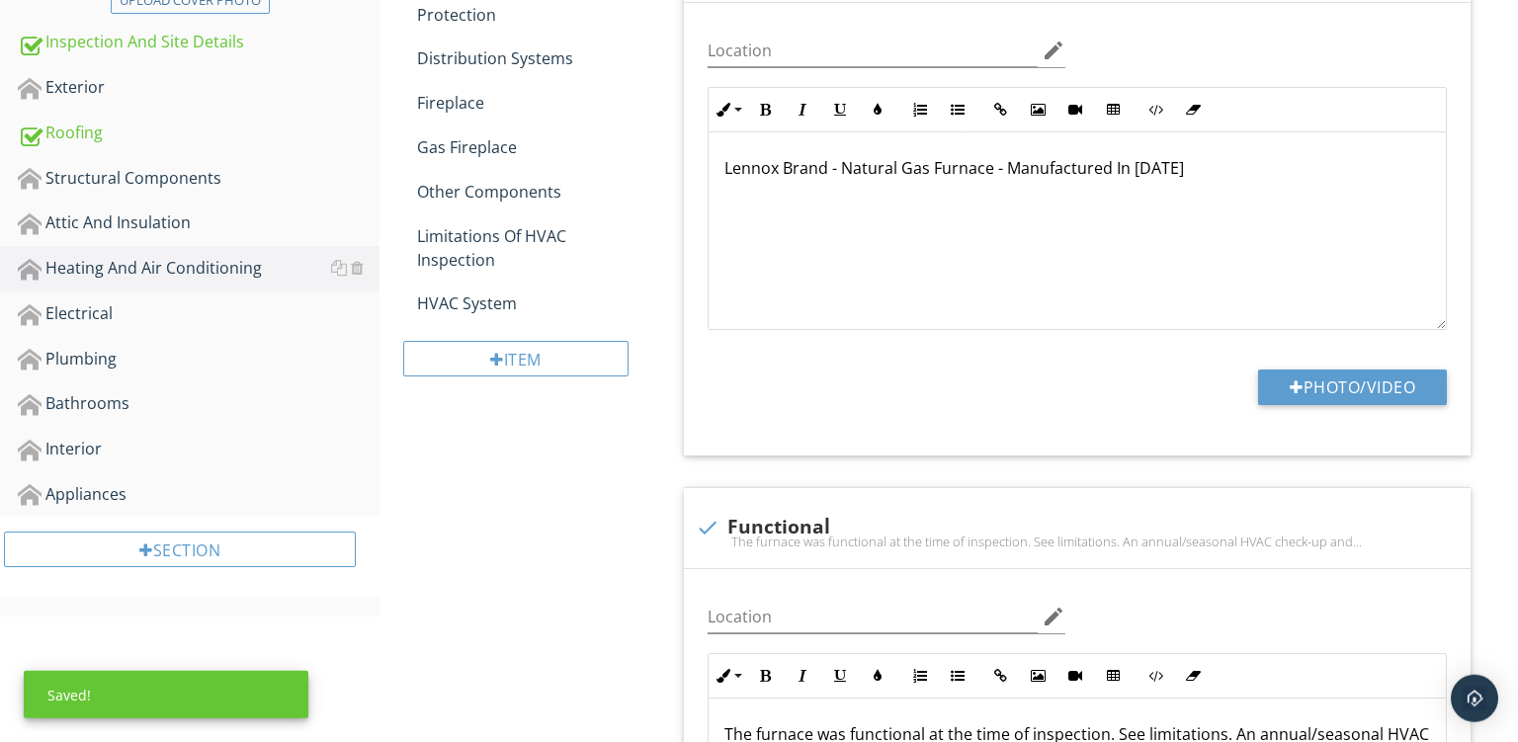
scroll to position [546, 0]
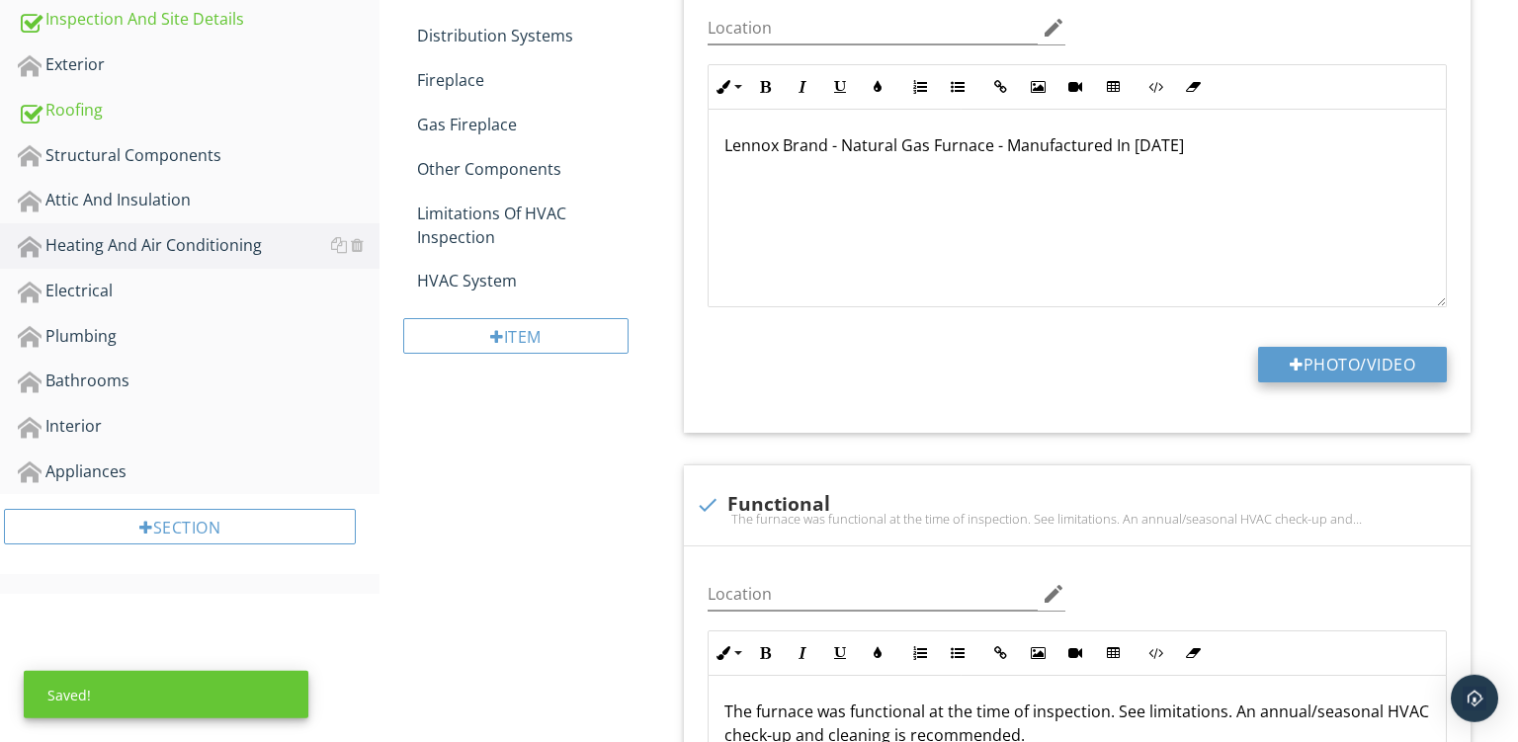
click at [1302, 363] on button "Photo/Video" at bounding box center [1352, 365] width 189 height 36
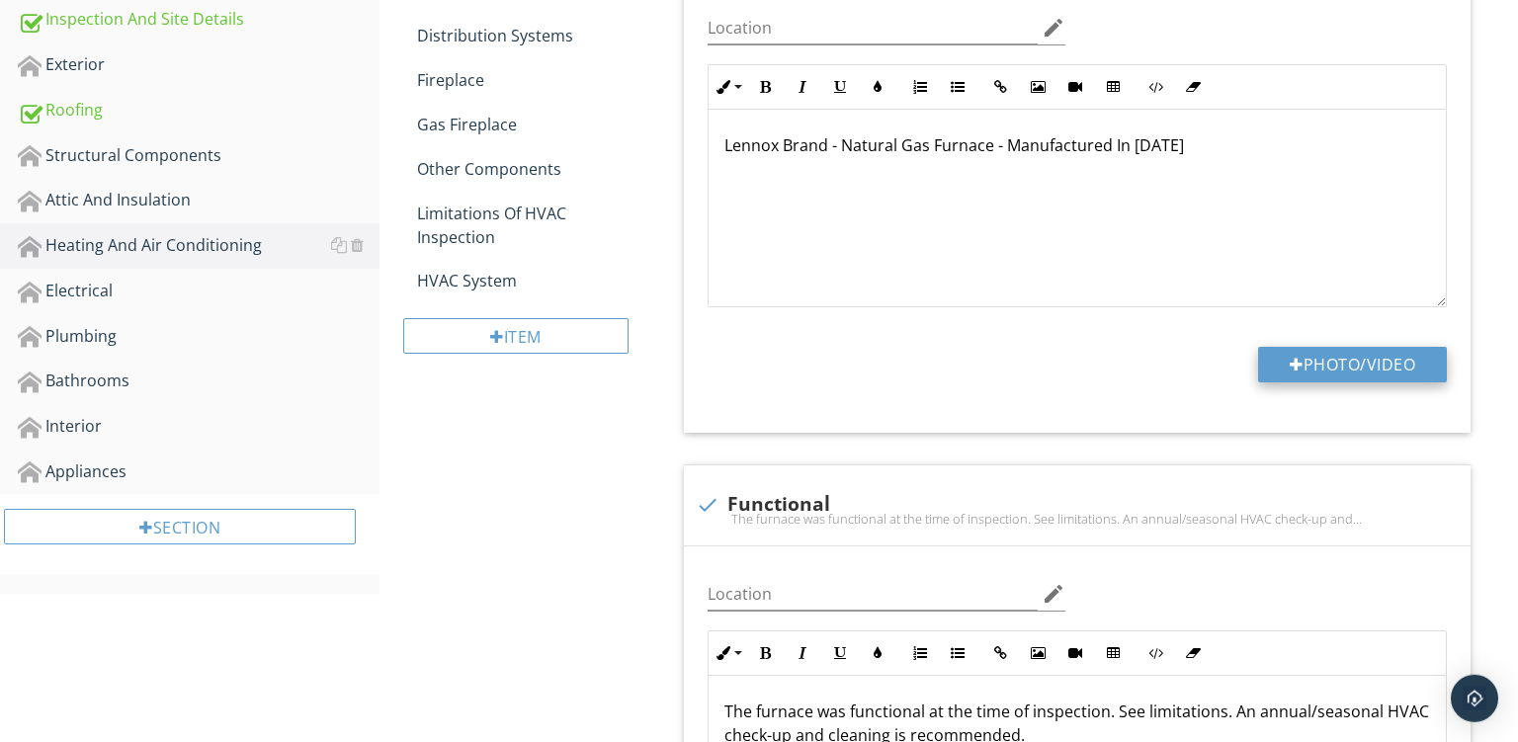
type input "C:\fakepath\PXL_20250929_151831043.jpg"
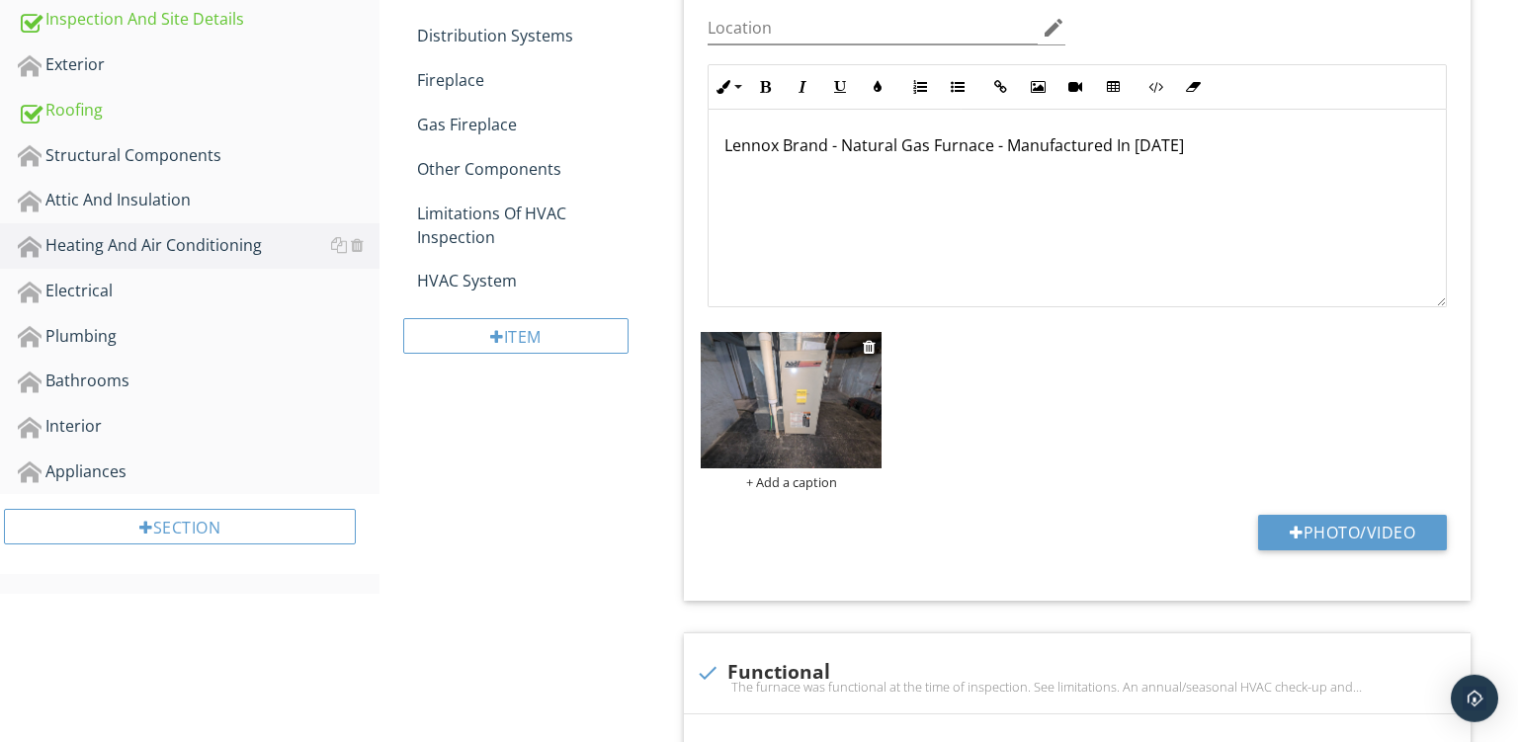
click at [768, 478] on div "+ Add a caption" at bounding box center [791, 483] width 181 height 16
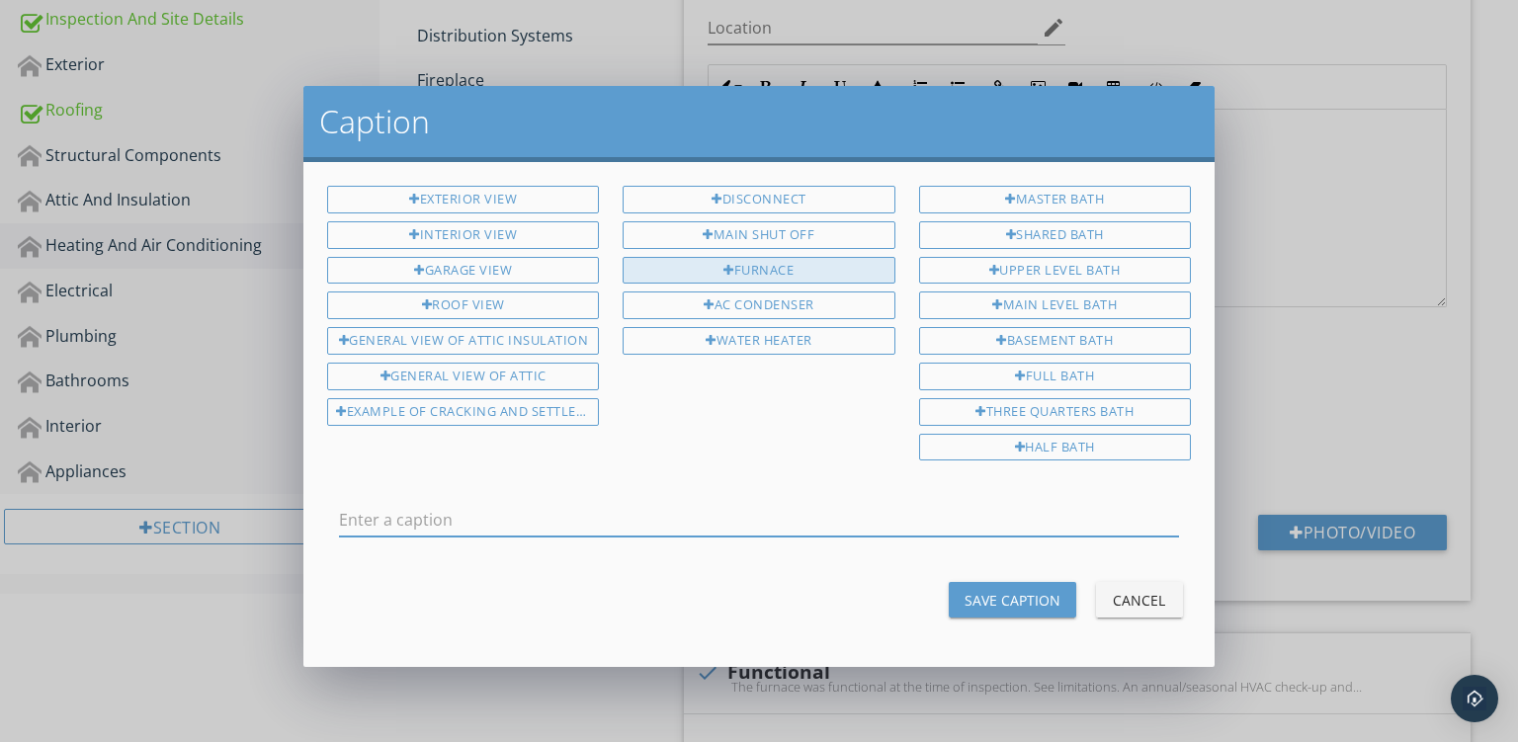
click at [705, 266] on div "Furnace" at bounding box center [759, 271] width 272 height 28
type input "Furnace"
click at [1020, 591] on div "Save Caption" at bounding box center [1013, 600] width 96 height 21
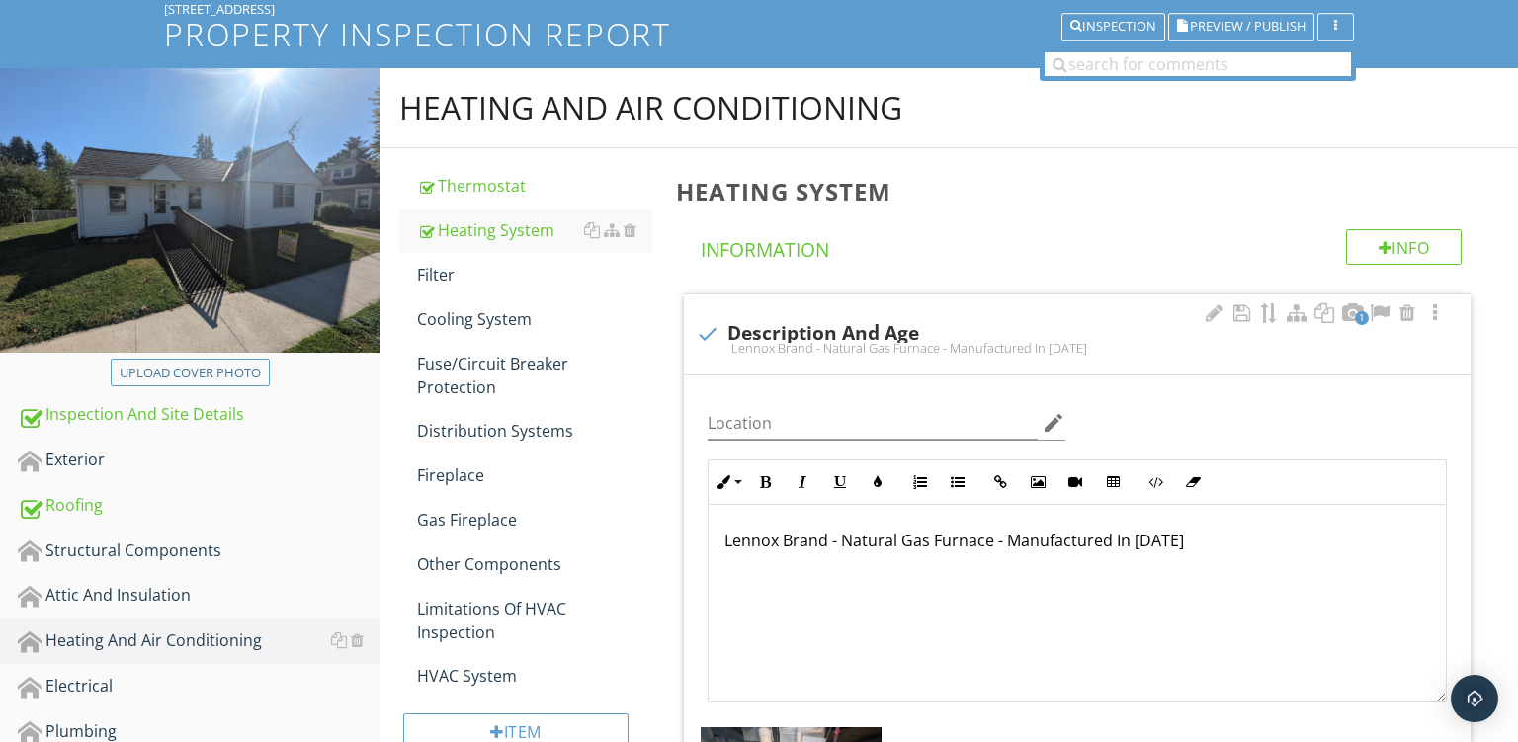
scroll to position [146, 0]
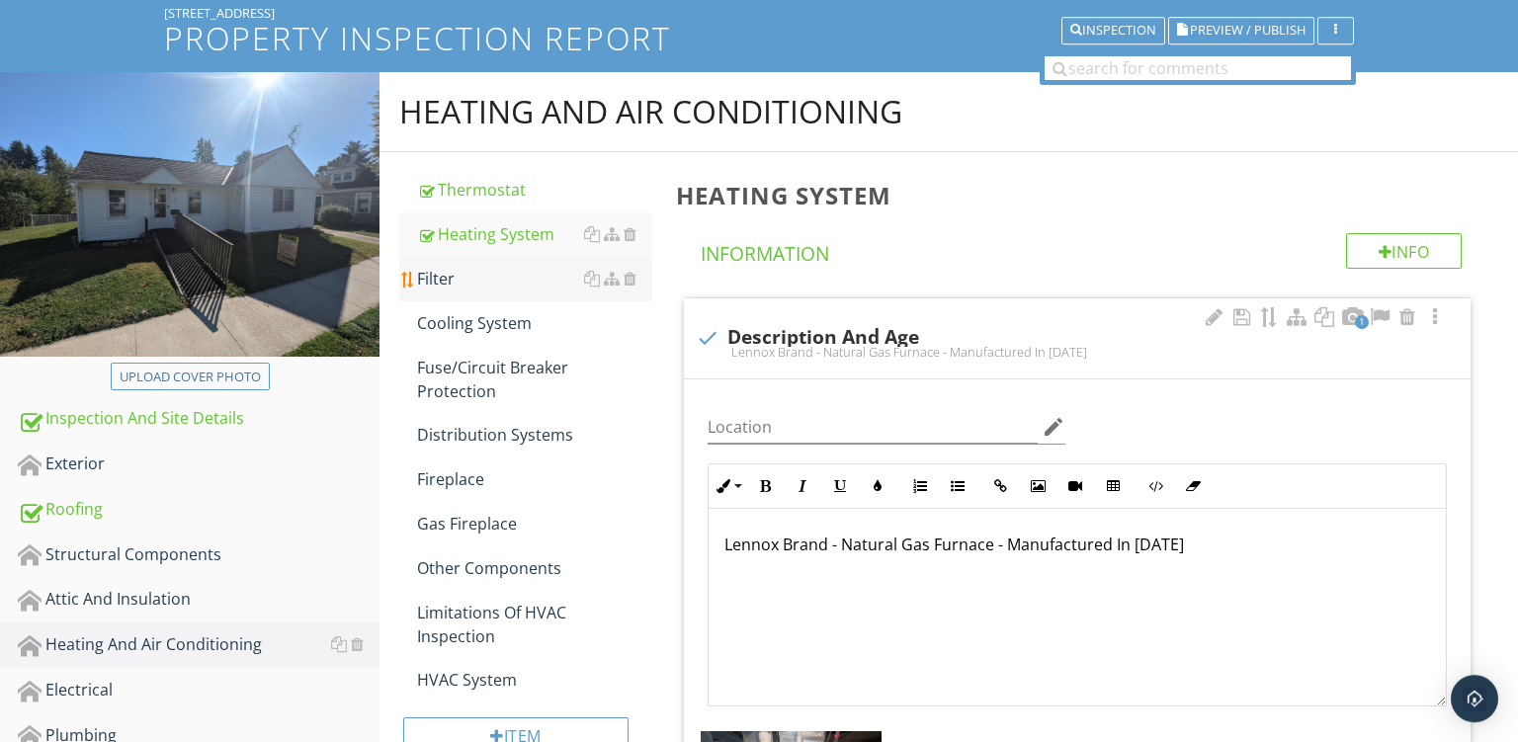
click at [423, 270] on div "Filter" at bounding box center [534, 279] width 235 height 24
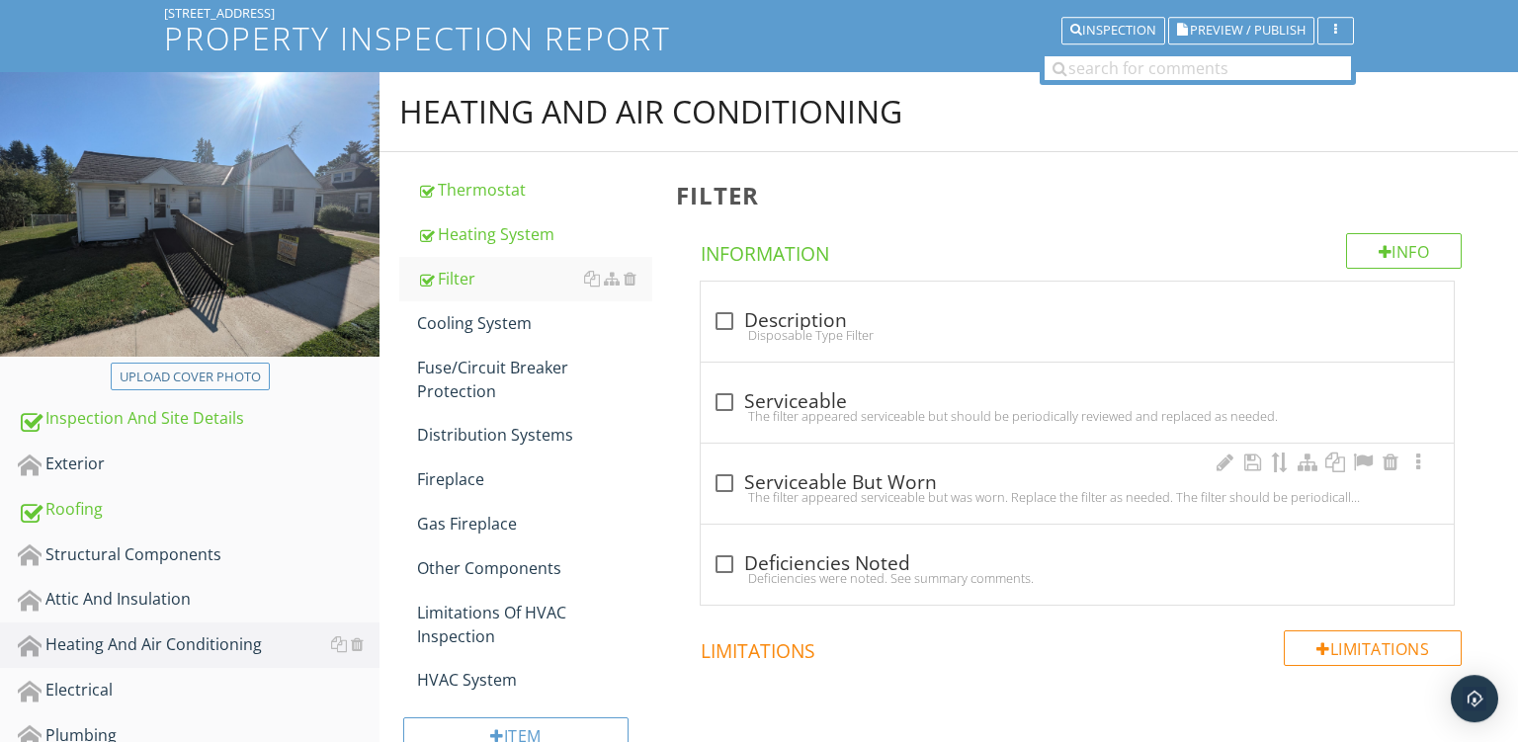
click at [825, 468] on div "check_box_outline_blank Serviceable But Worn" at bounding box center [1078, 482] width 730 height 28
checkbox input "true"
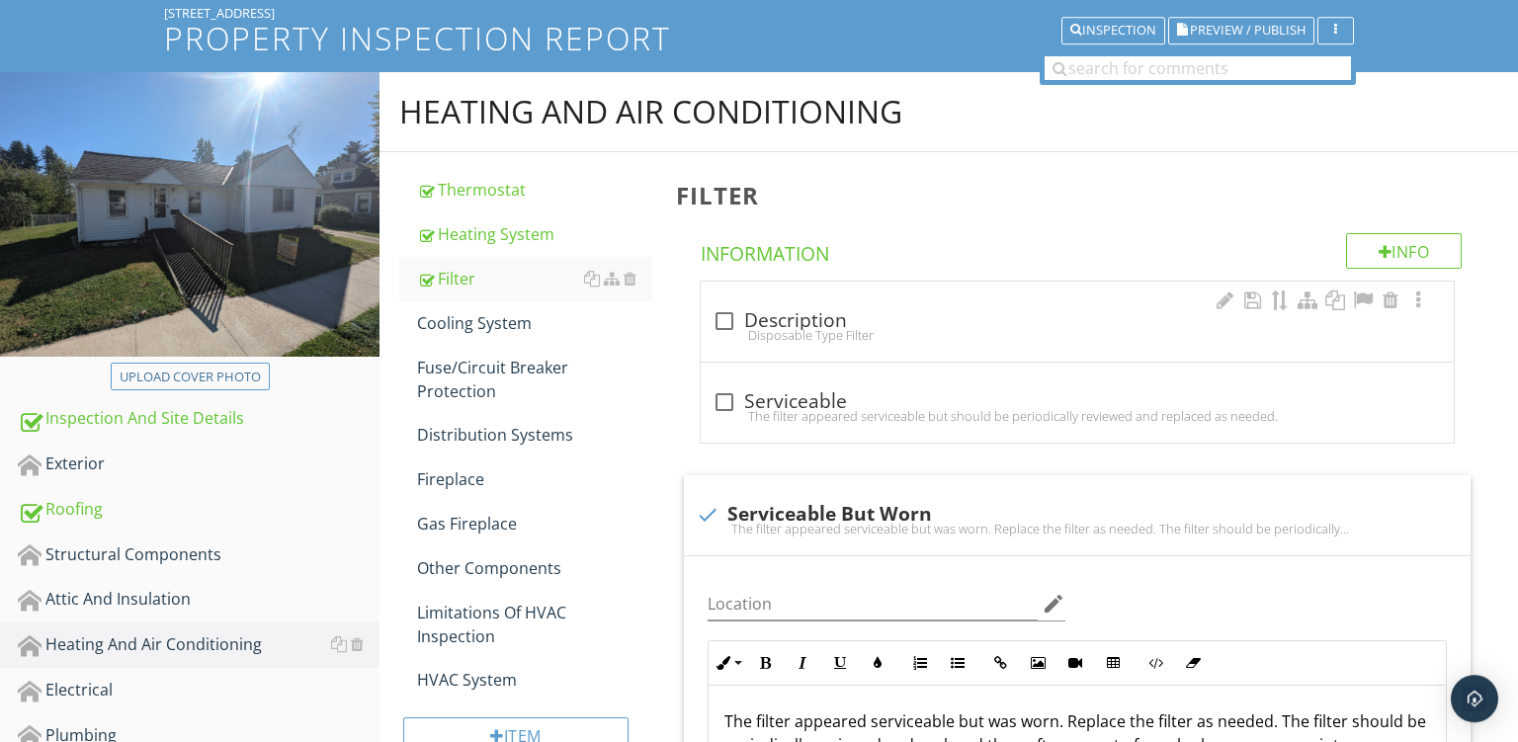
click at [859, 305] on div "check_box_outline_blank Description" at bounding box center [1078, 319] width 730 height 28
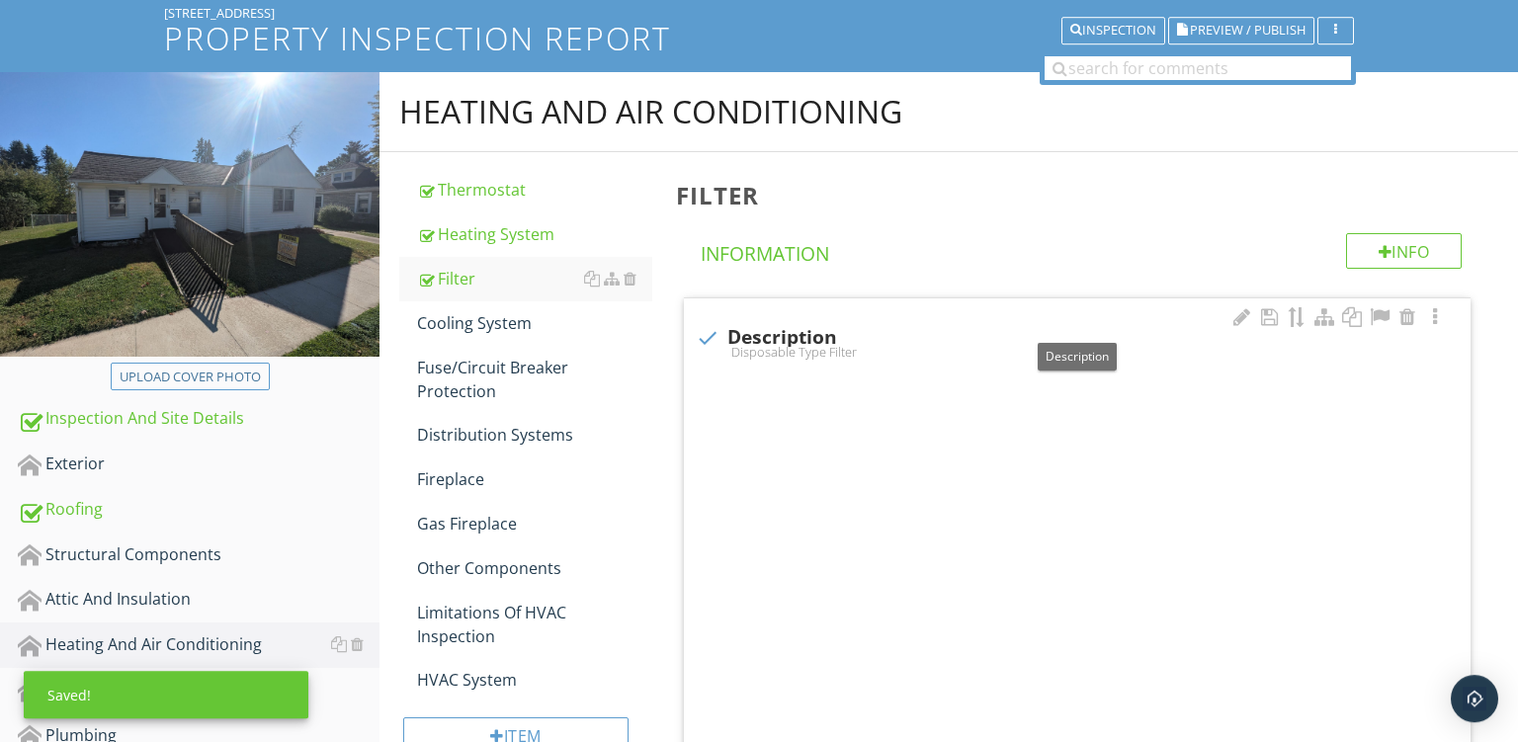
checkbox input "true"
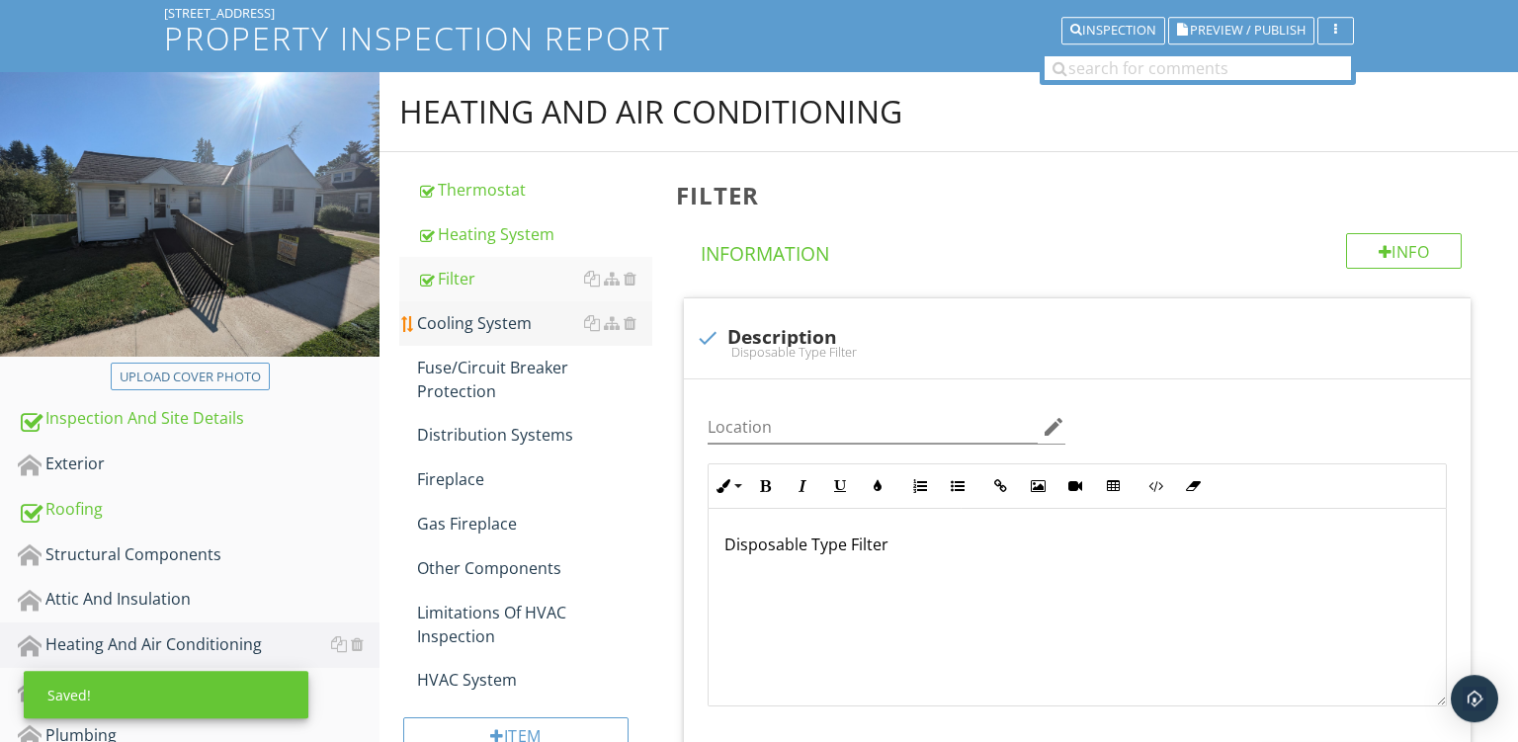
click at [476, 317] on div "Cooling System" at bounding box center [534, 323] width 235 height 24
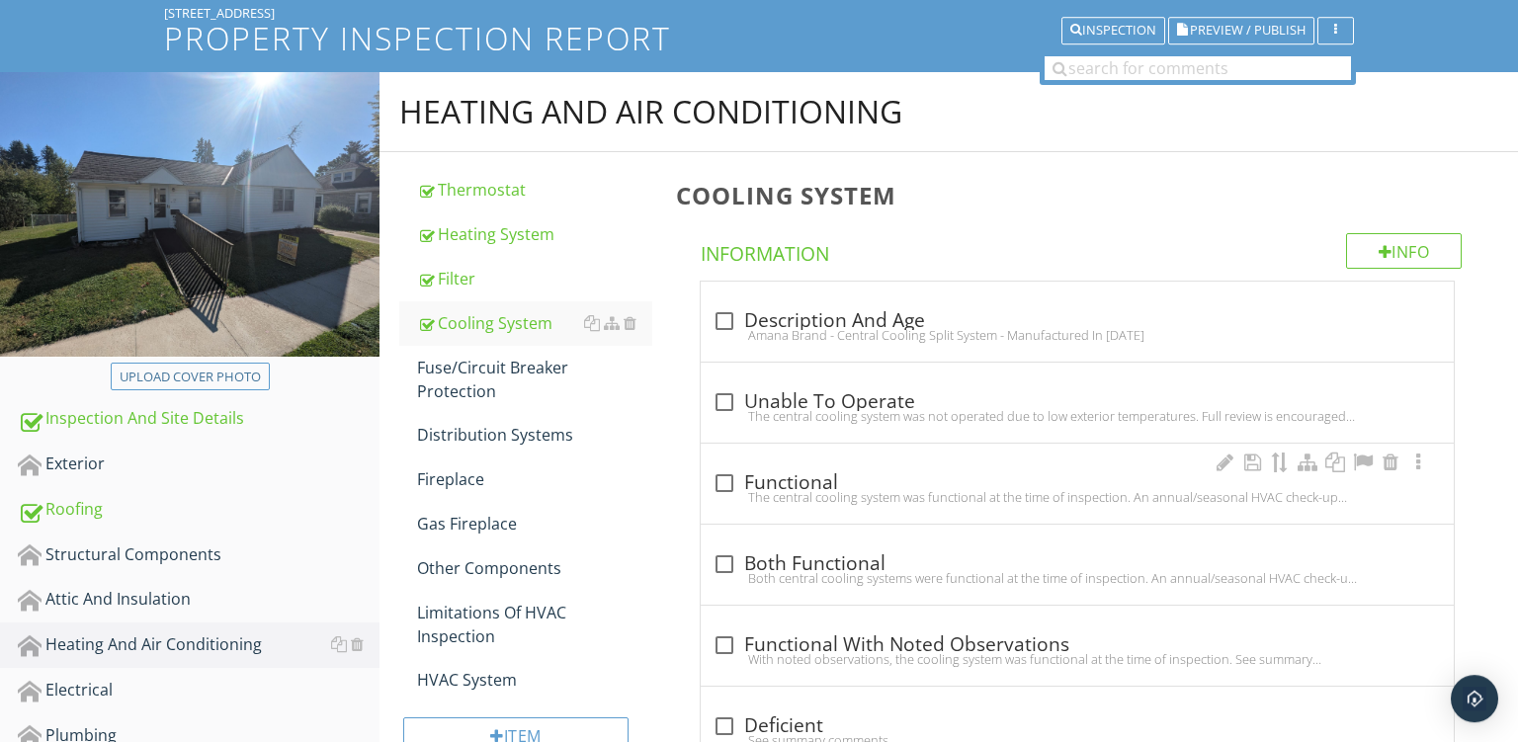
click at [841, 472] on div "check_box_outline_blank Functional" at bounding box center [1078, 484] width 730 height 24
checkbox input "true"
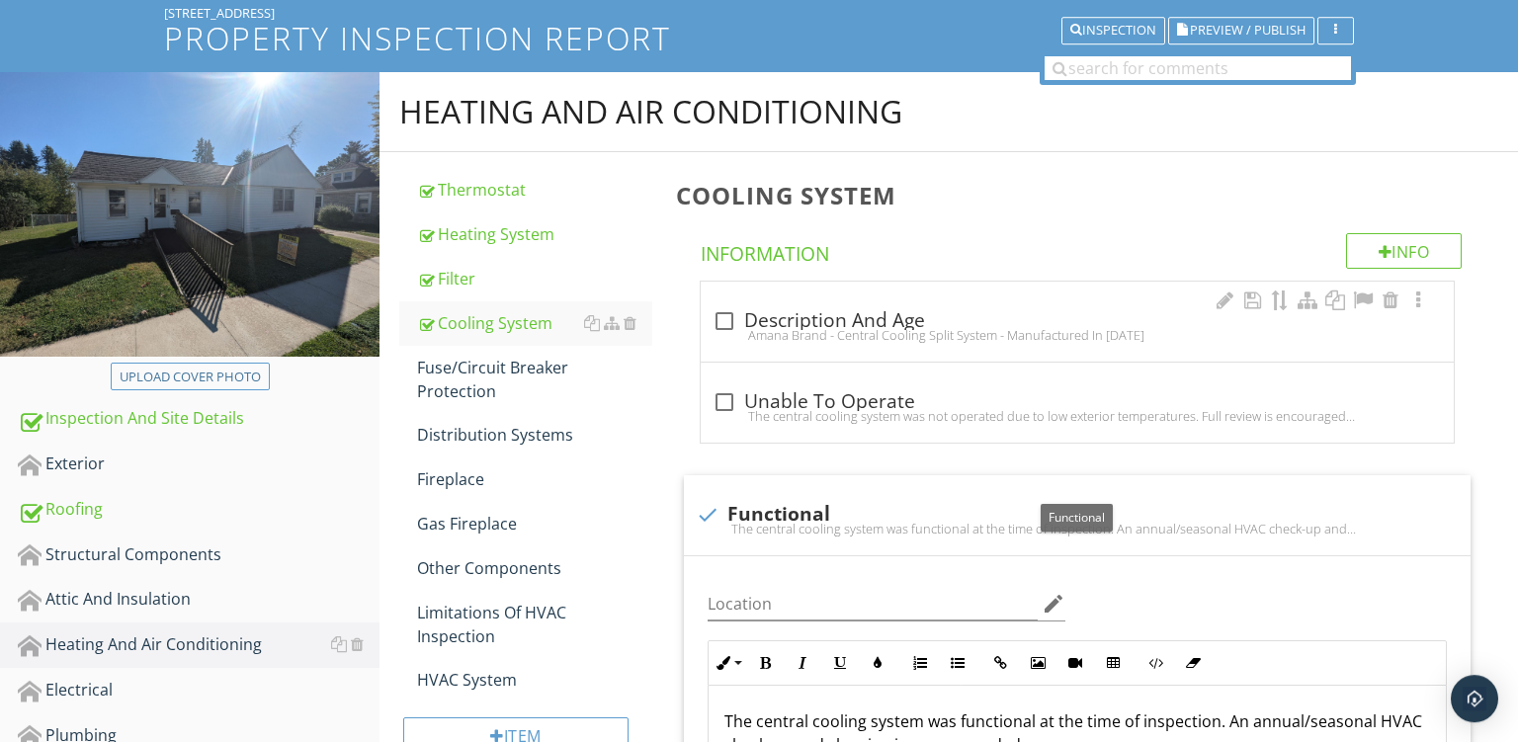
click at [959, 354] on div "check_box_outline_blank Description And Age Amana Brand - Central Cooling Split…" at bounding box center [1077, 322] width 753 height 80
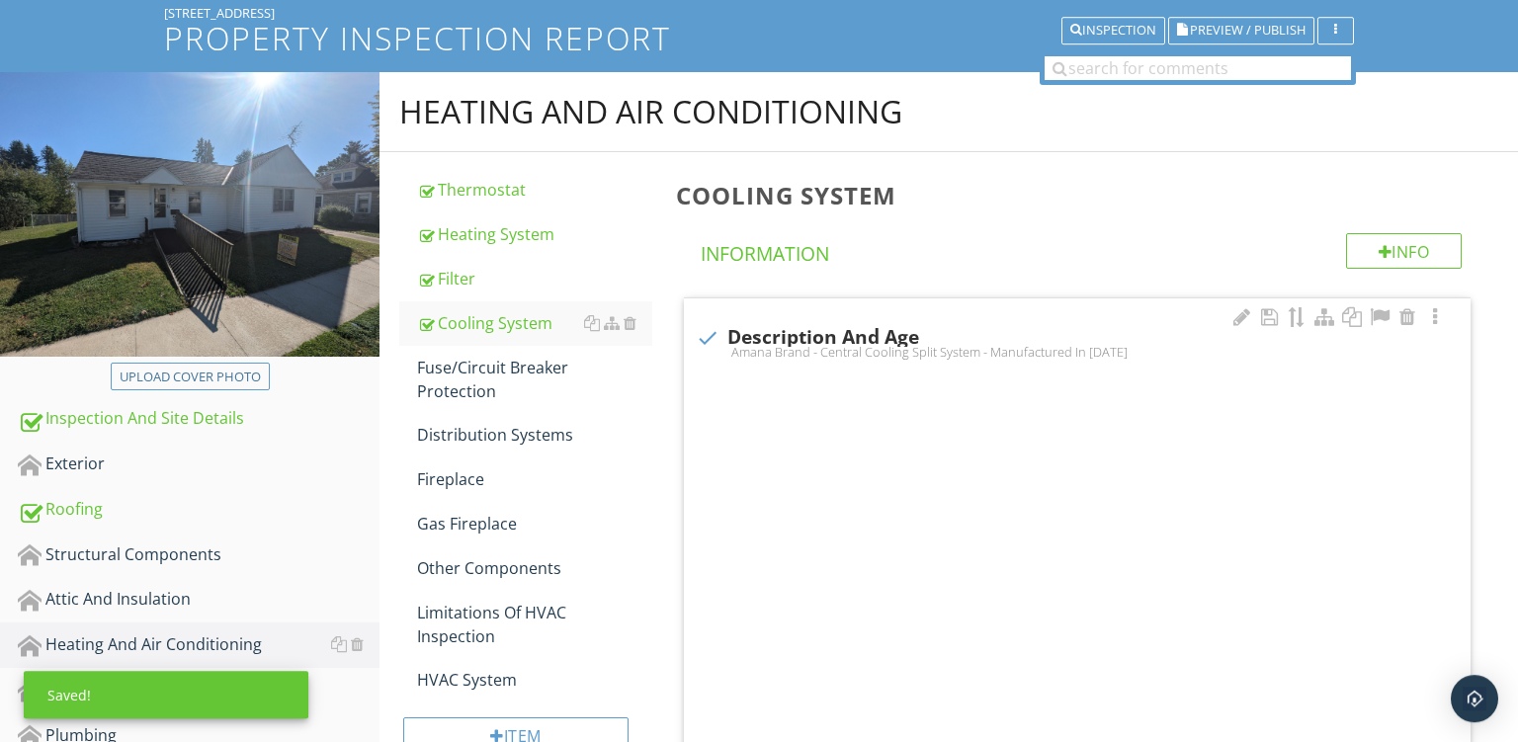
checkbox input "true"
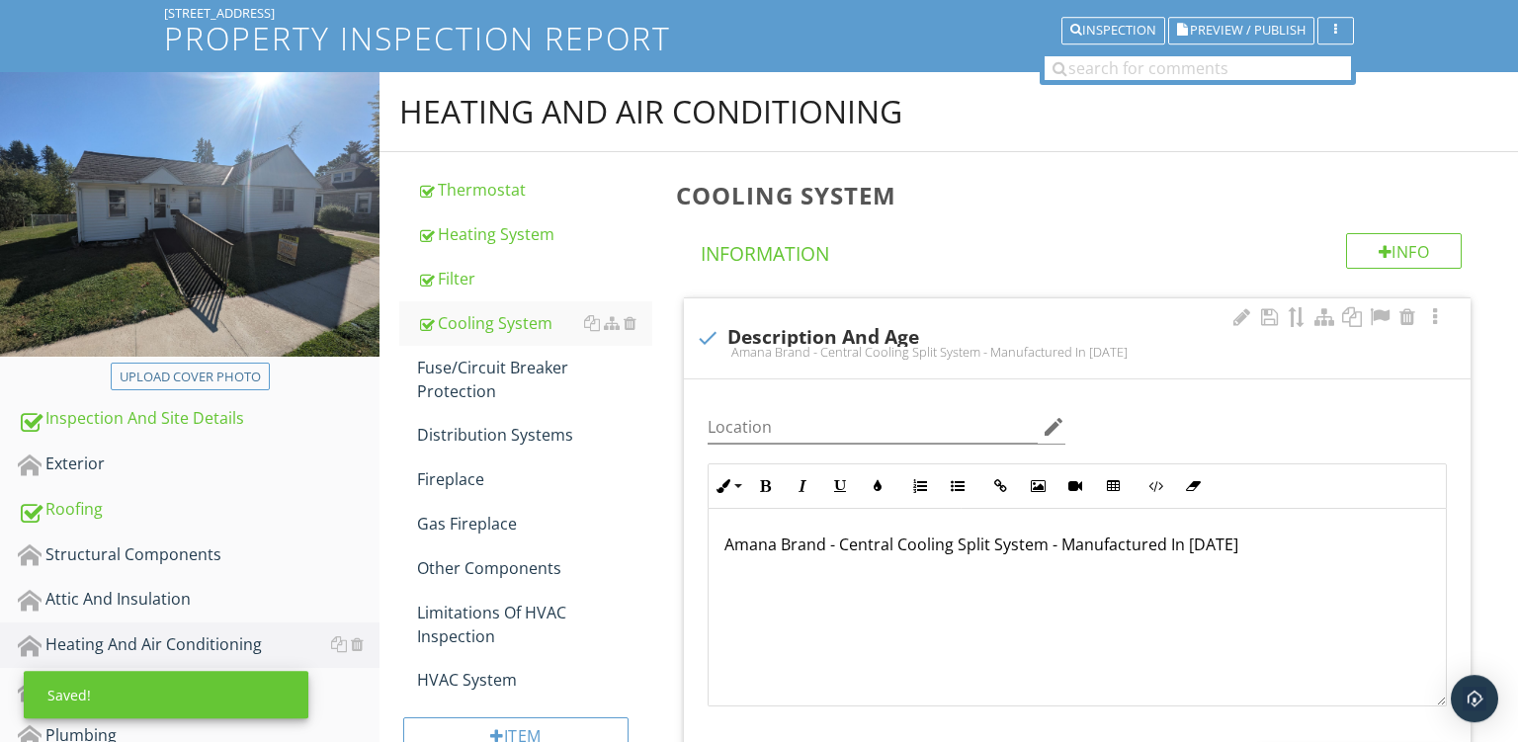
click at [761, 543] on p "Amana Brand - Central Cooling Split System - Manufactured In 2020" at bounding box center [1078, 545] width 706 height 24
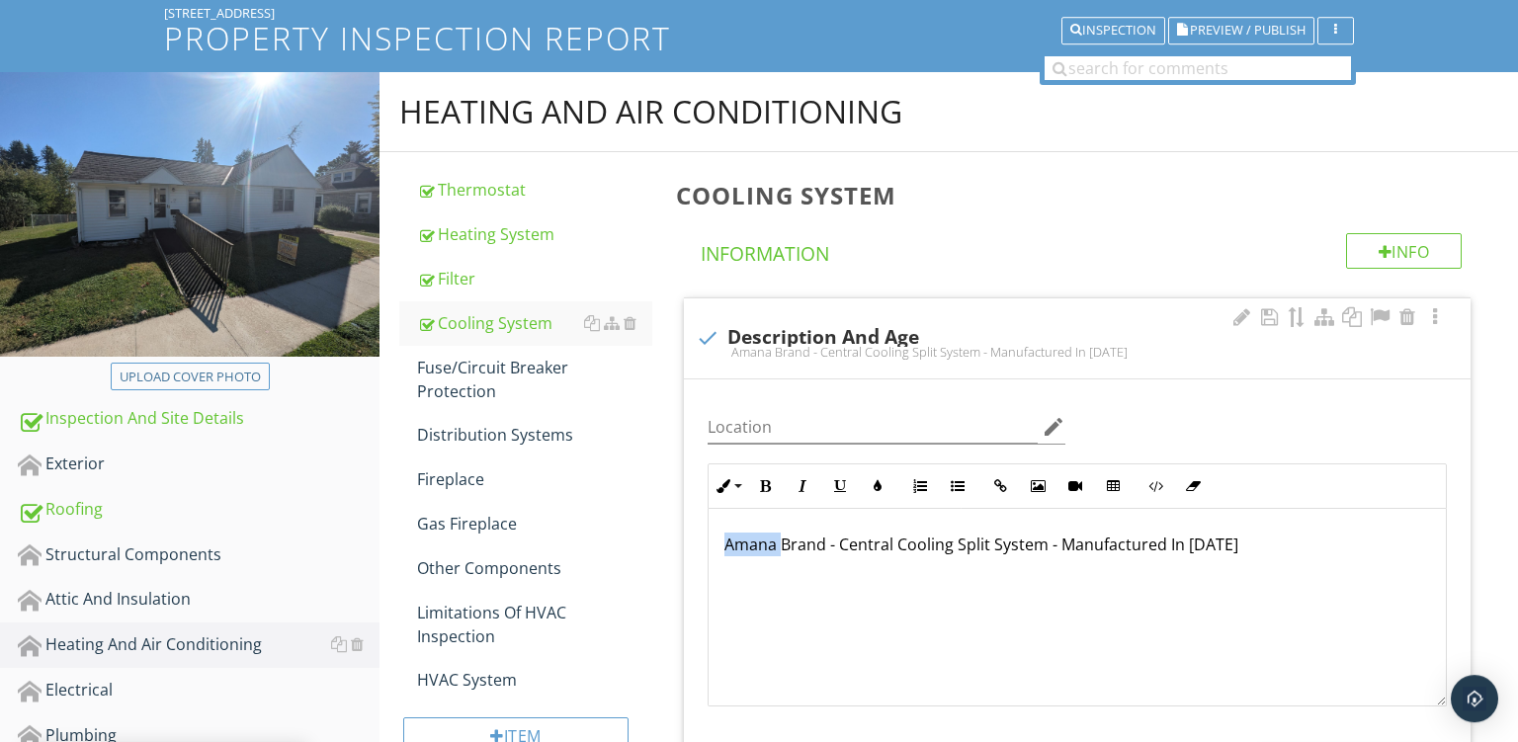
click at [761, 543] on p "Amana Brand - Central Cooling Split System - Manufactured In 2020" at bounding box center [1078, 545] width 706 height 24
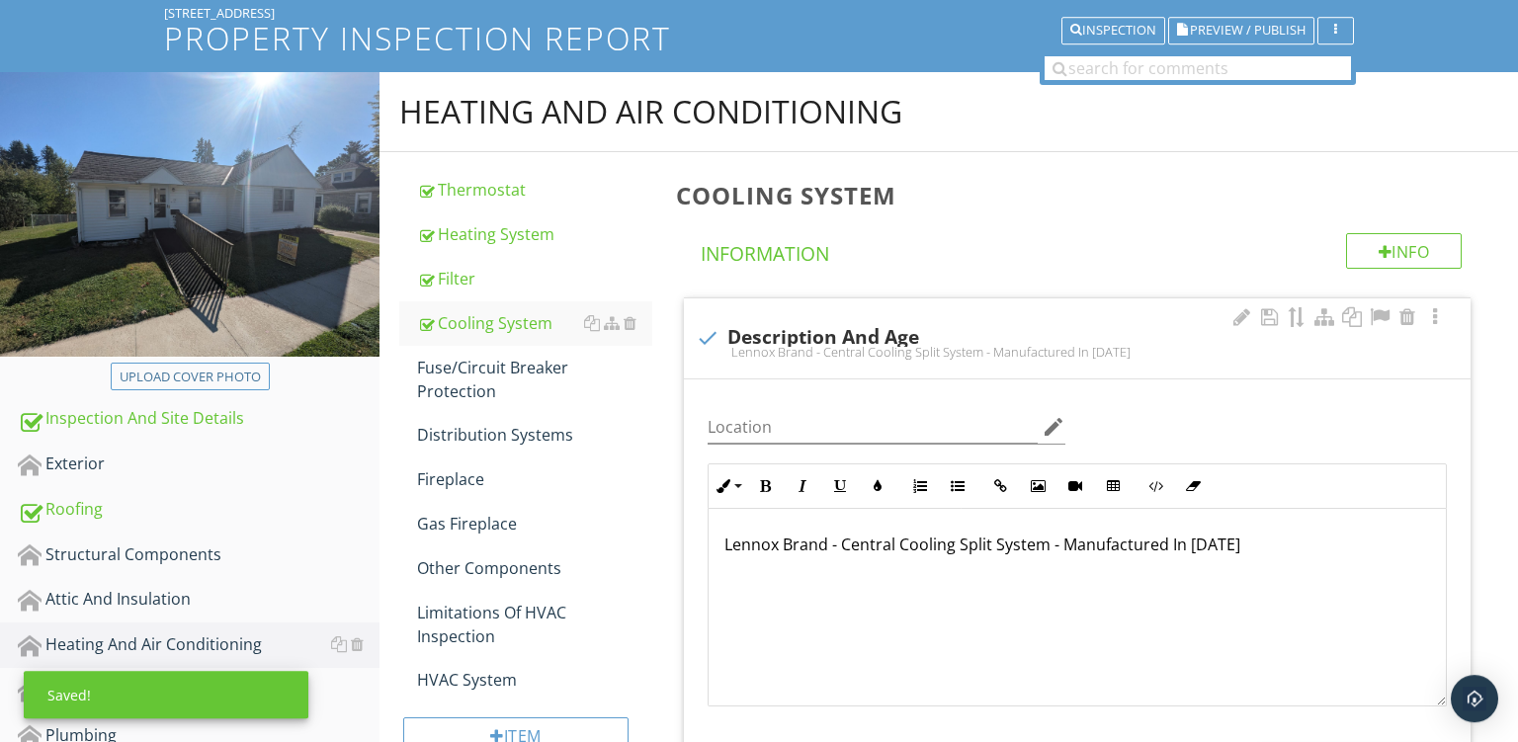
click at [1224, 550] on p "Lennox Brand - Central Cooling Split System - Manufactured In 2020" at bounding box center [1078, 545] width 706 height 24
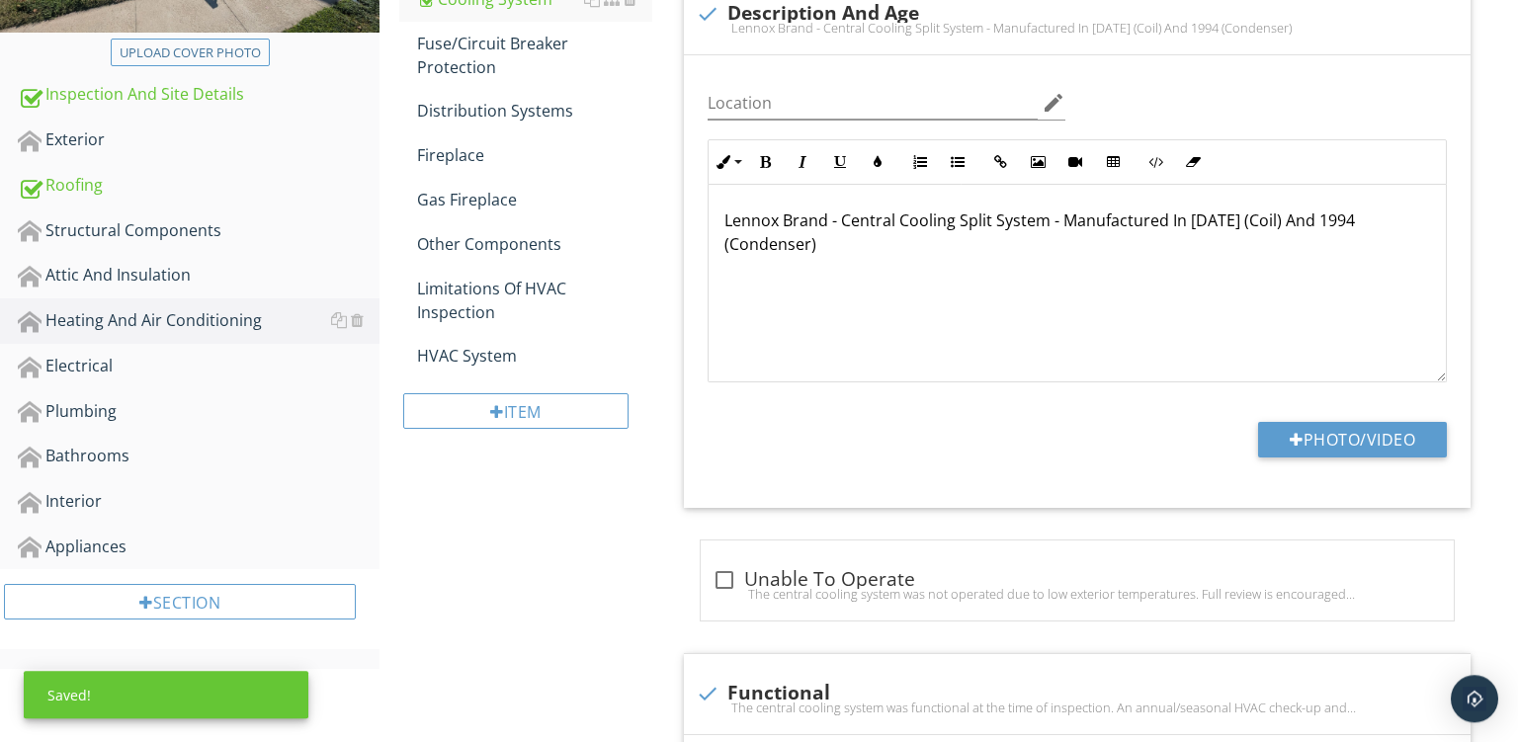
scroll to position [605, 0]
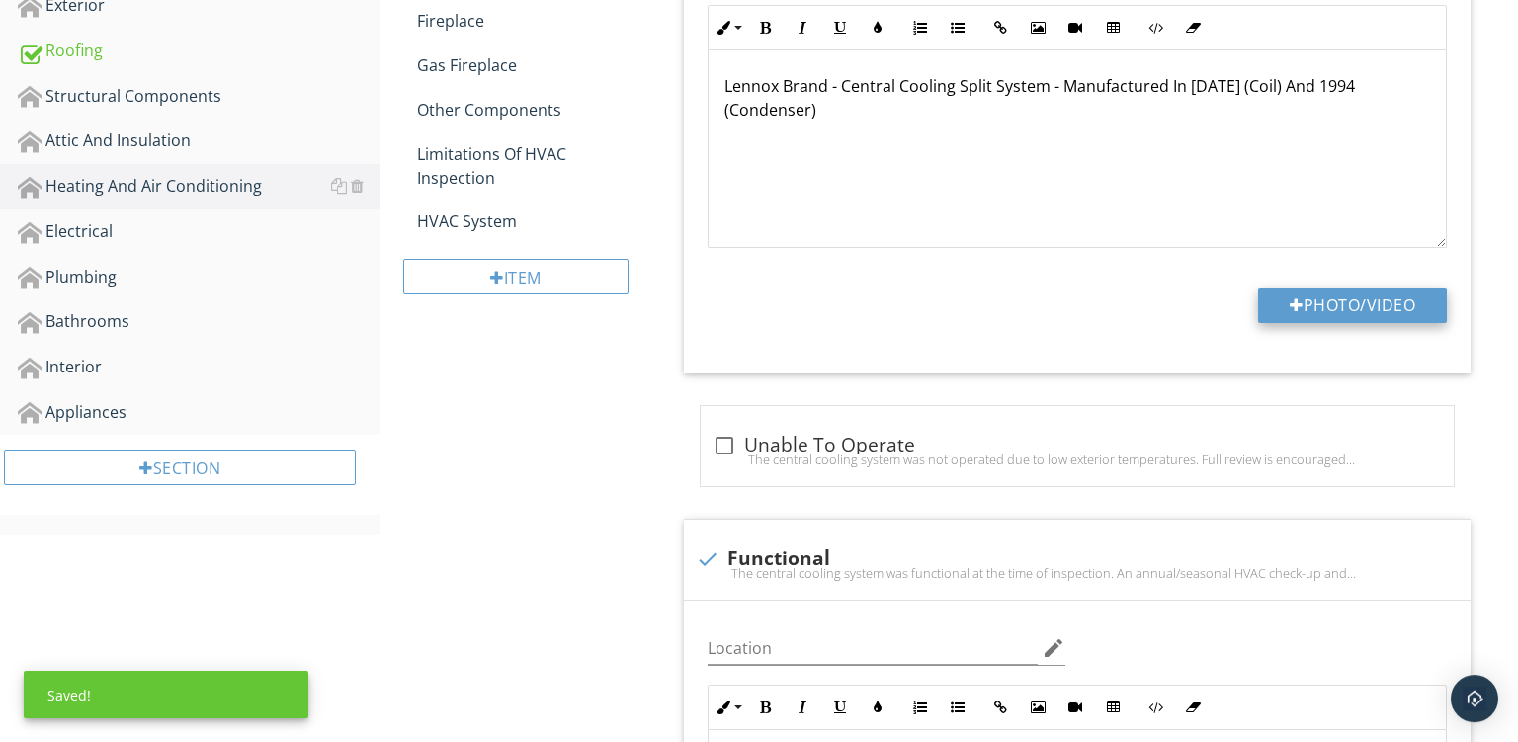
click at [1292, 302] on div at bounding box center [1297, 306] width 14 height 16
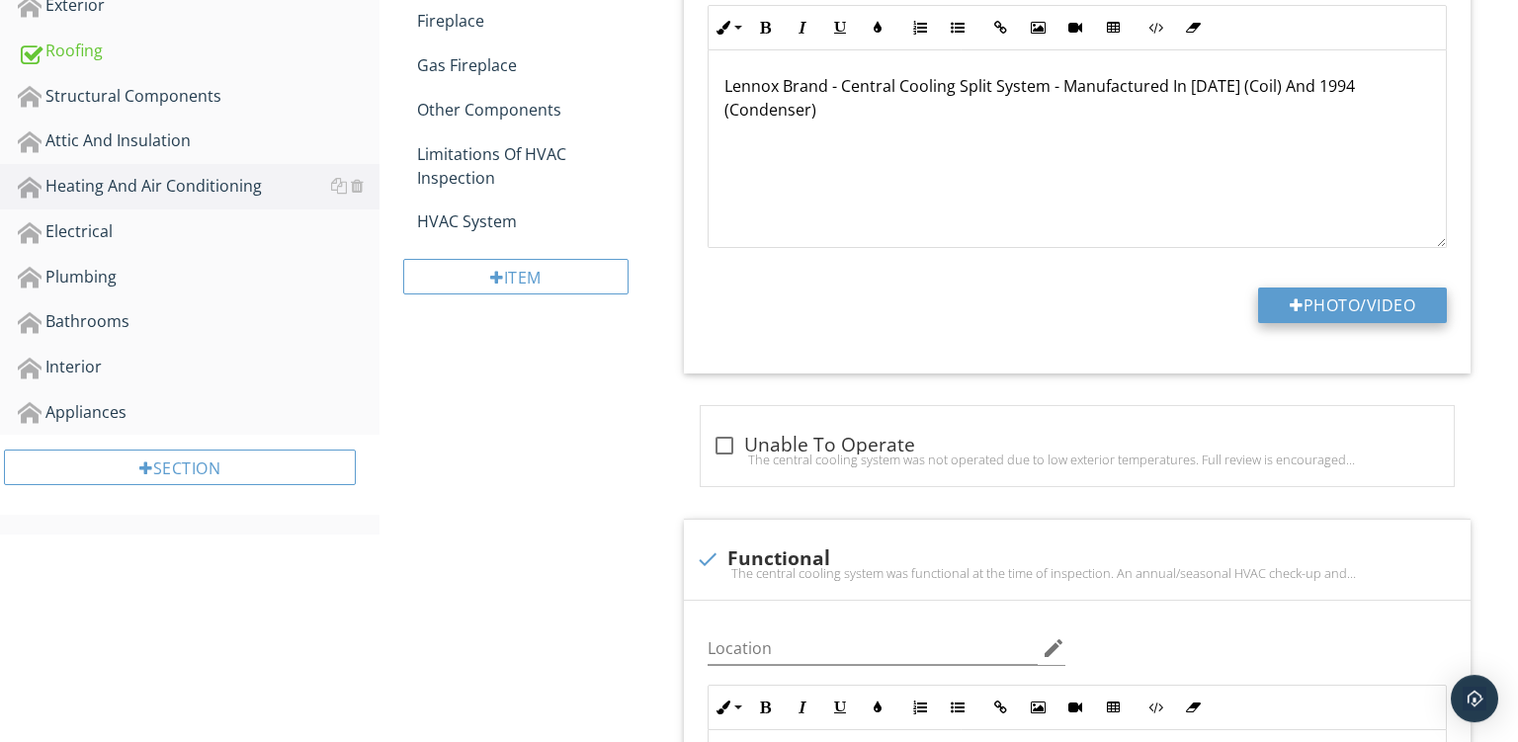
type input "C:\fakepath\PXL_20250929_161529064.jpg"
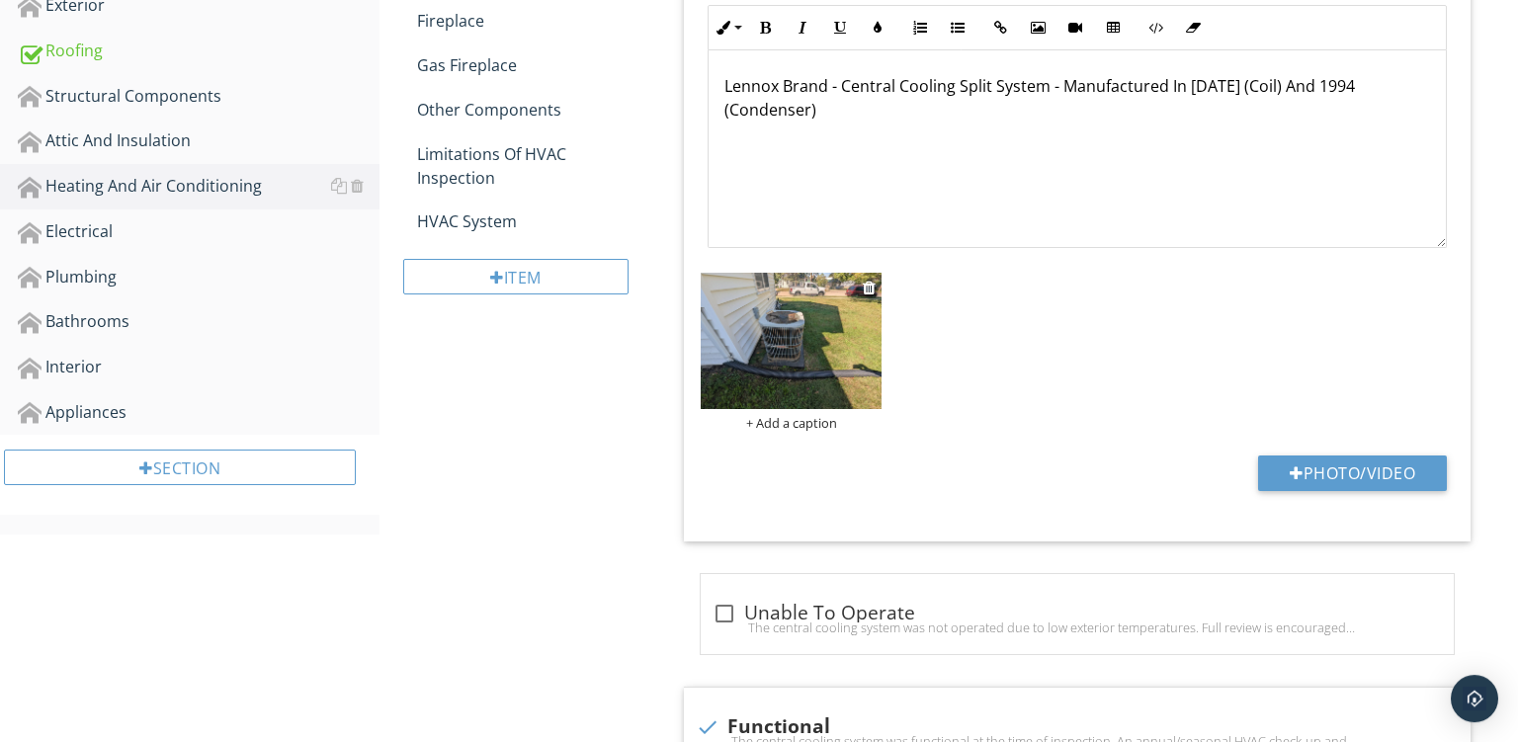
click at [777, 420] on div "+ Add a caption" at bounding box center [791, 423] width 181 height 16
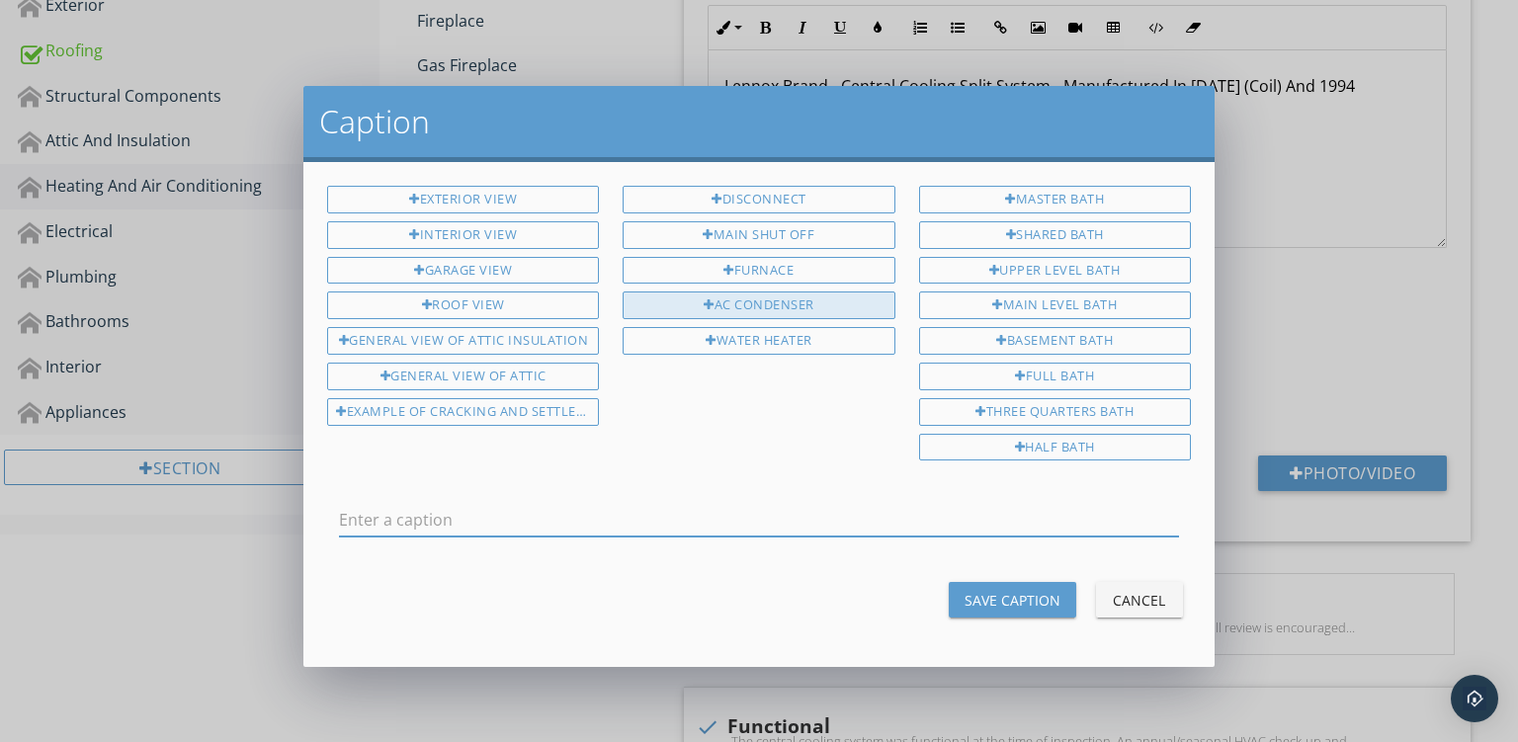
click at [788, 295] on div "AC Condenser" at bounding box center [759, 306] width 272 height 28
type input "AC Condenser"
click at [992, 590] on div "Save Caption" at bounding box center [1013, 600] width 96 height 21
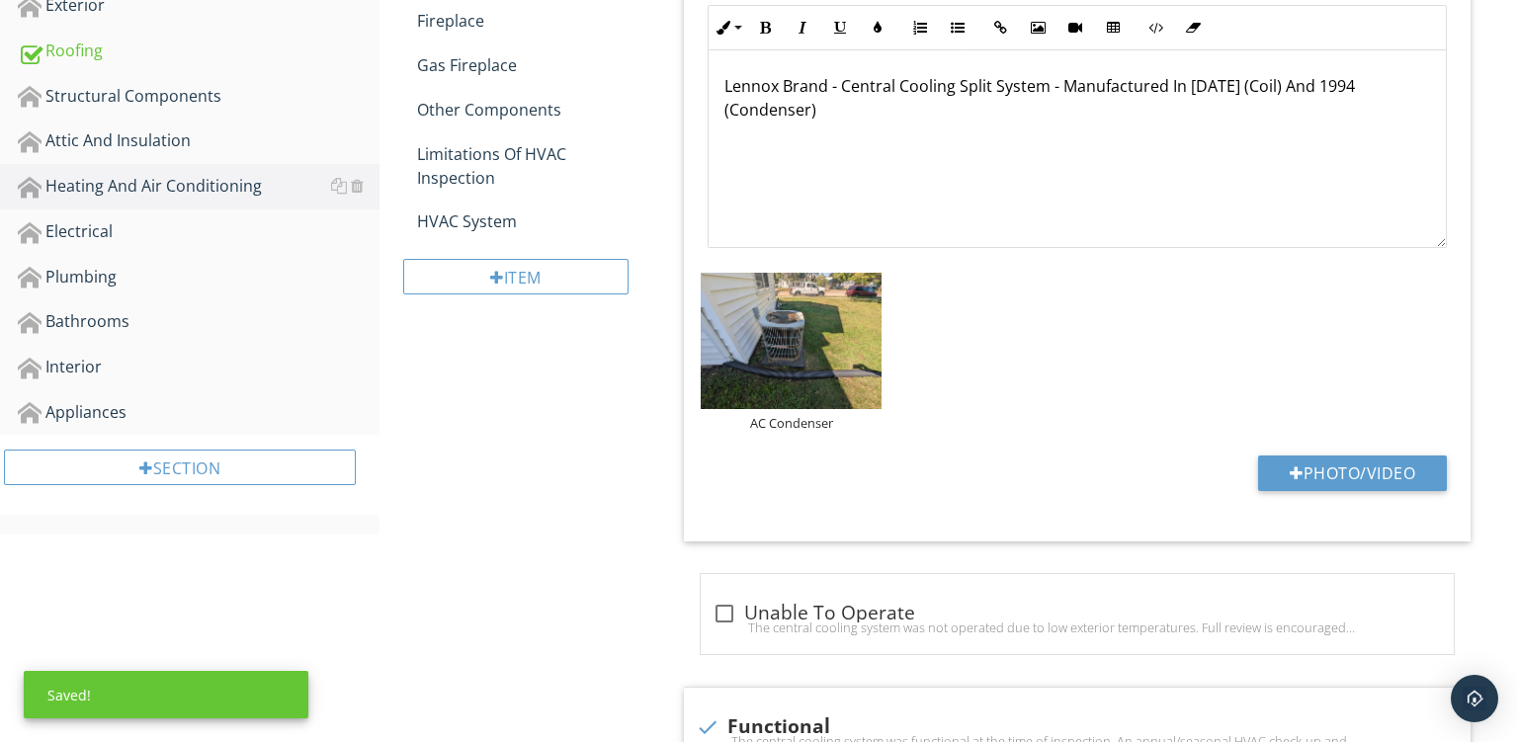
scroll to position [893, 0]
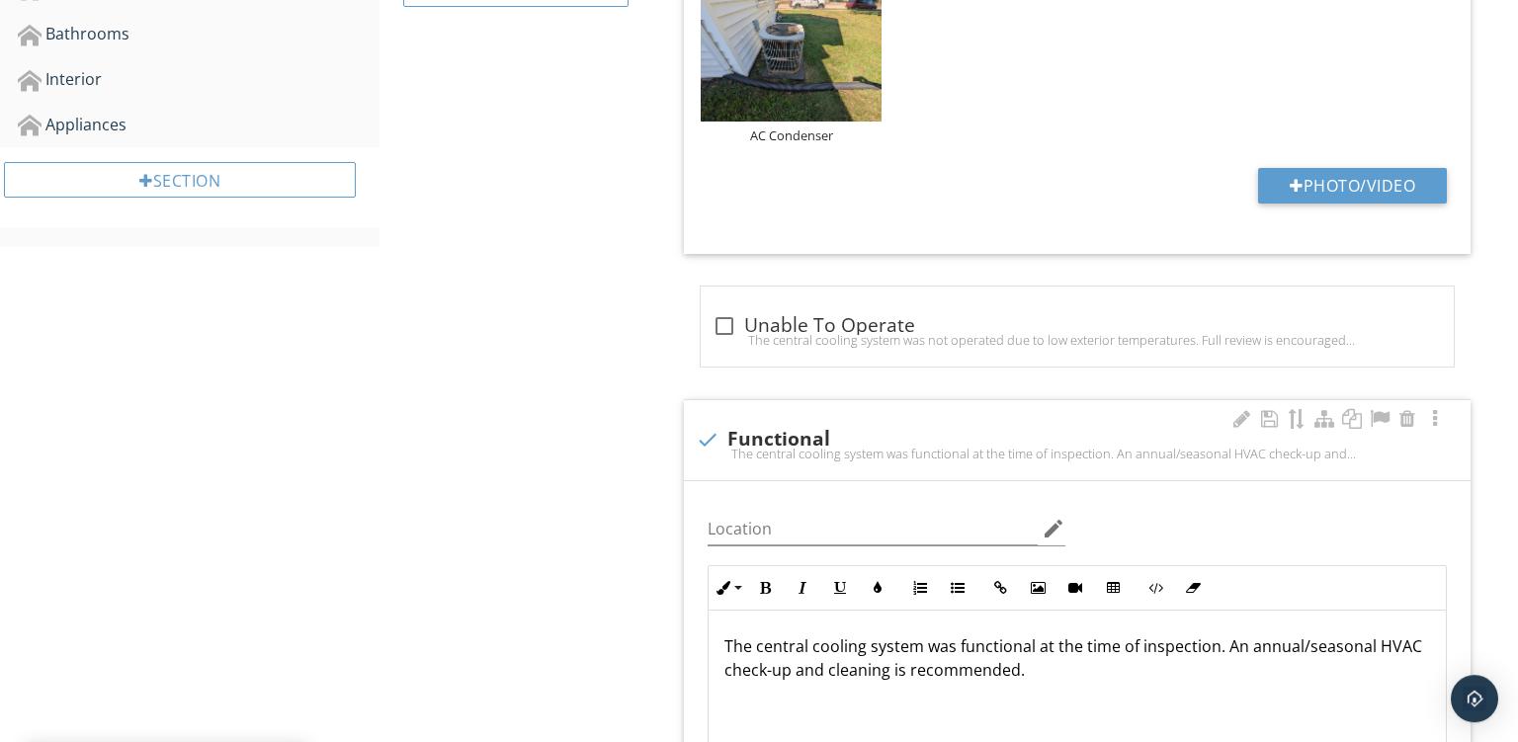
click at [1229, 642] on p "The central cooling system was functional at the time of inspection. An annual/…" at bounding box center [1078, 658] width 706 height 47
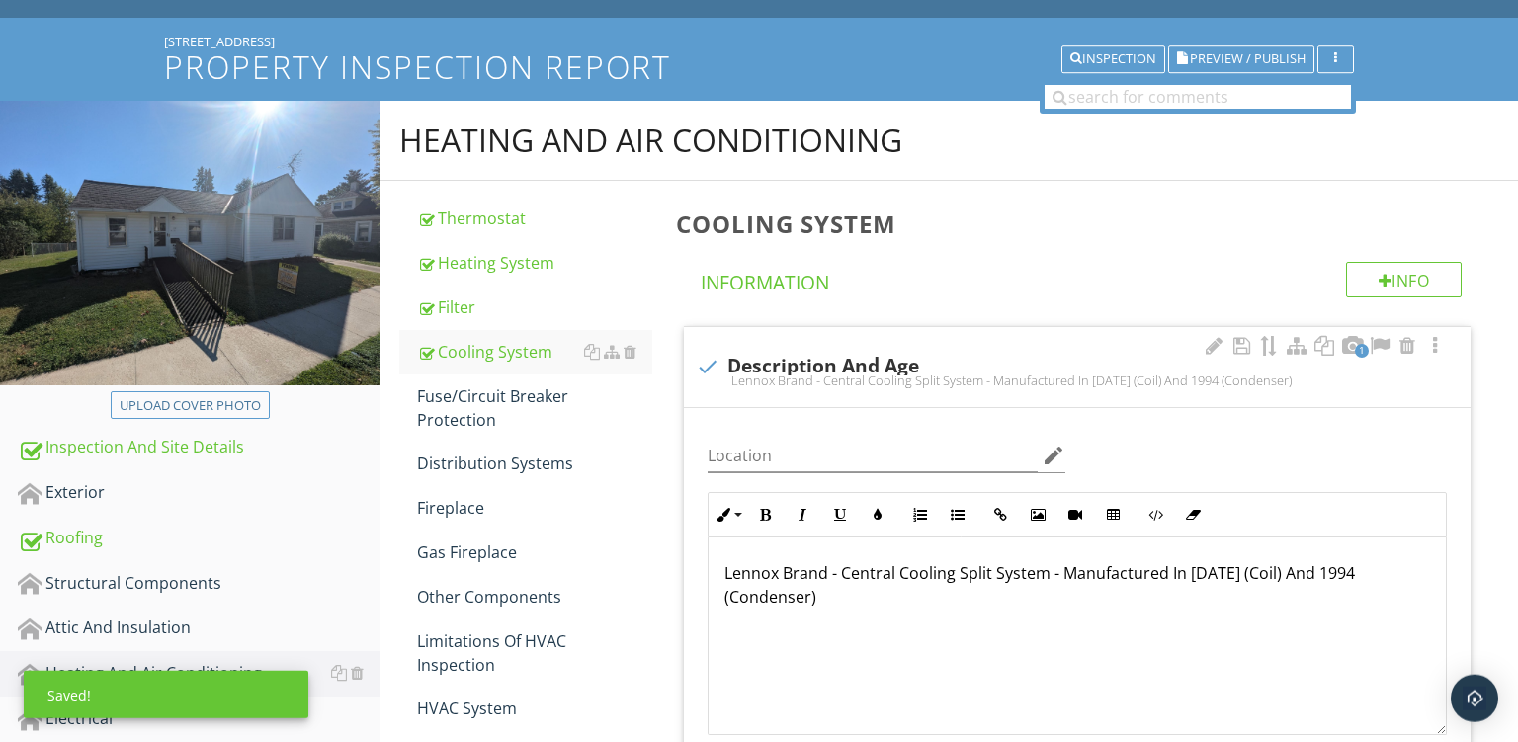
scroll to position [55, 0]
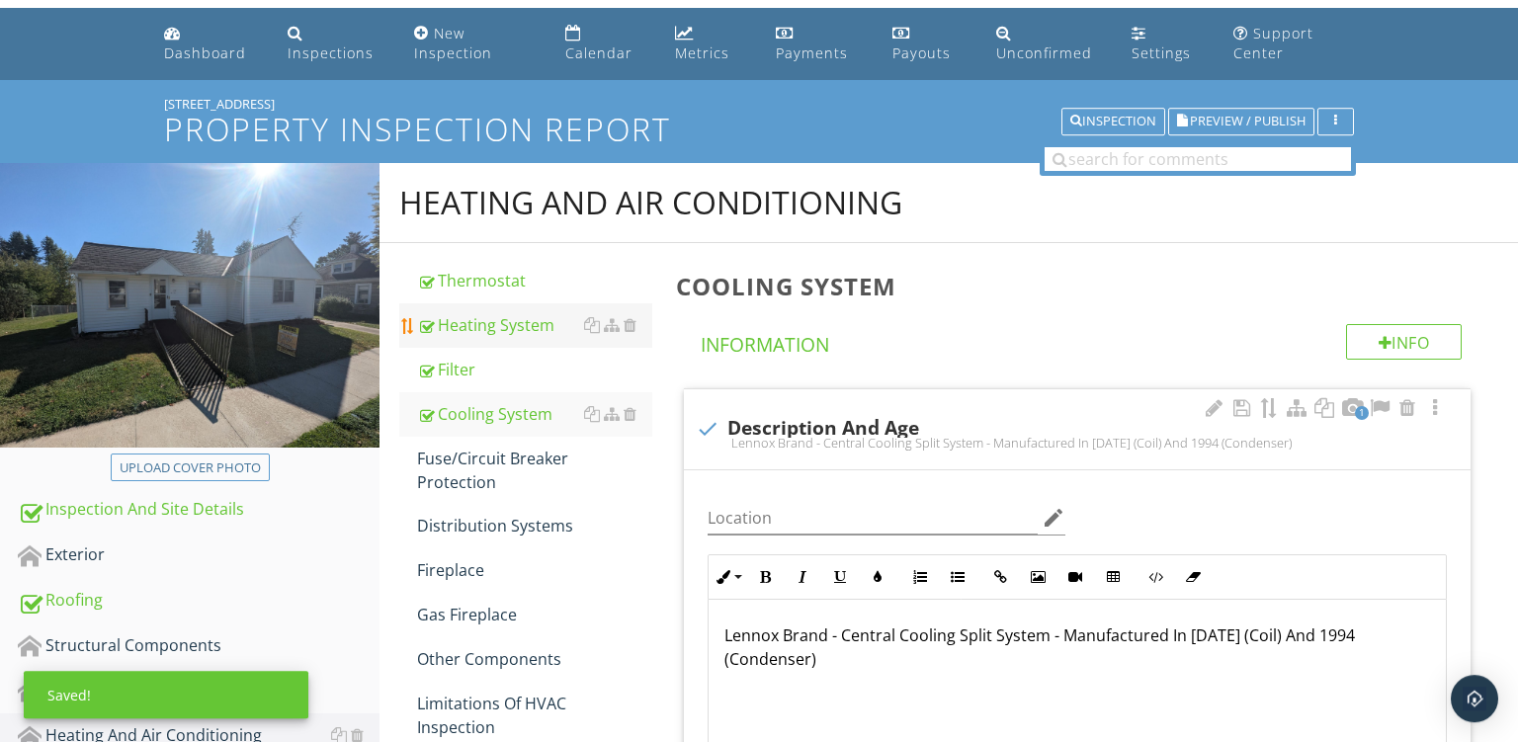
click at [475, 326] on div "Heating System" at bounding box center [534, 325] width 235 height 24
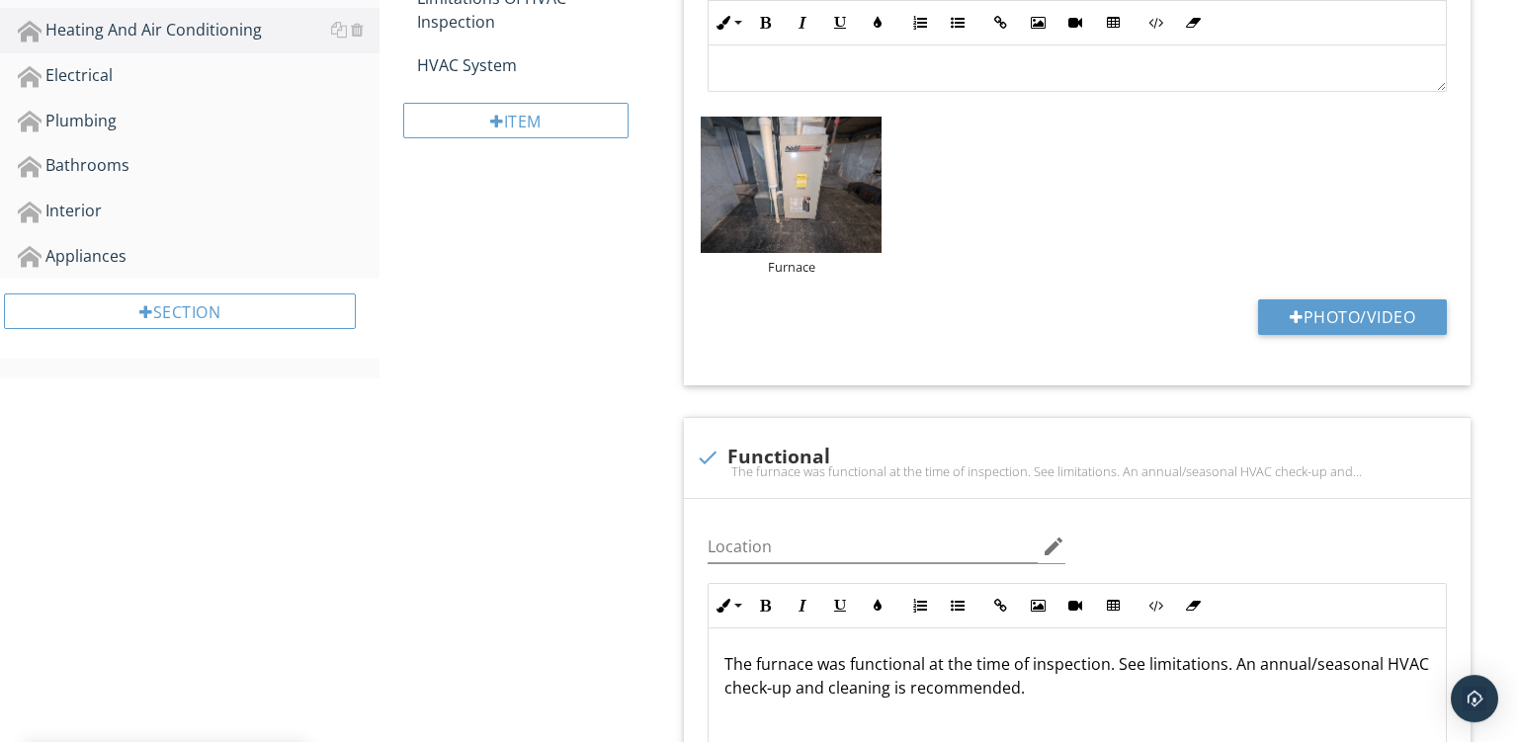
scroll to position [811, 0]
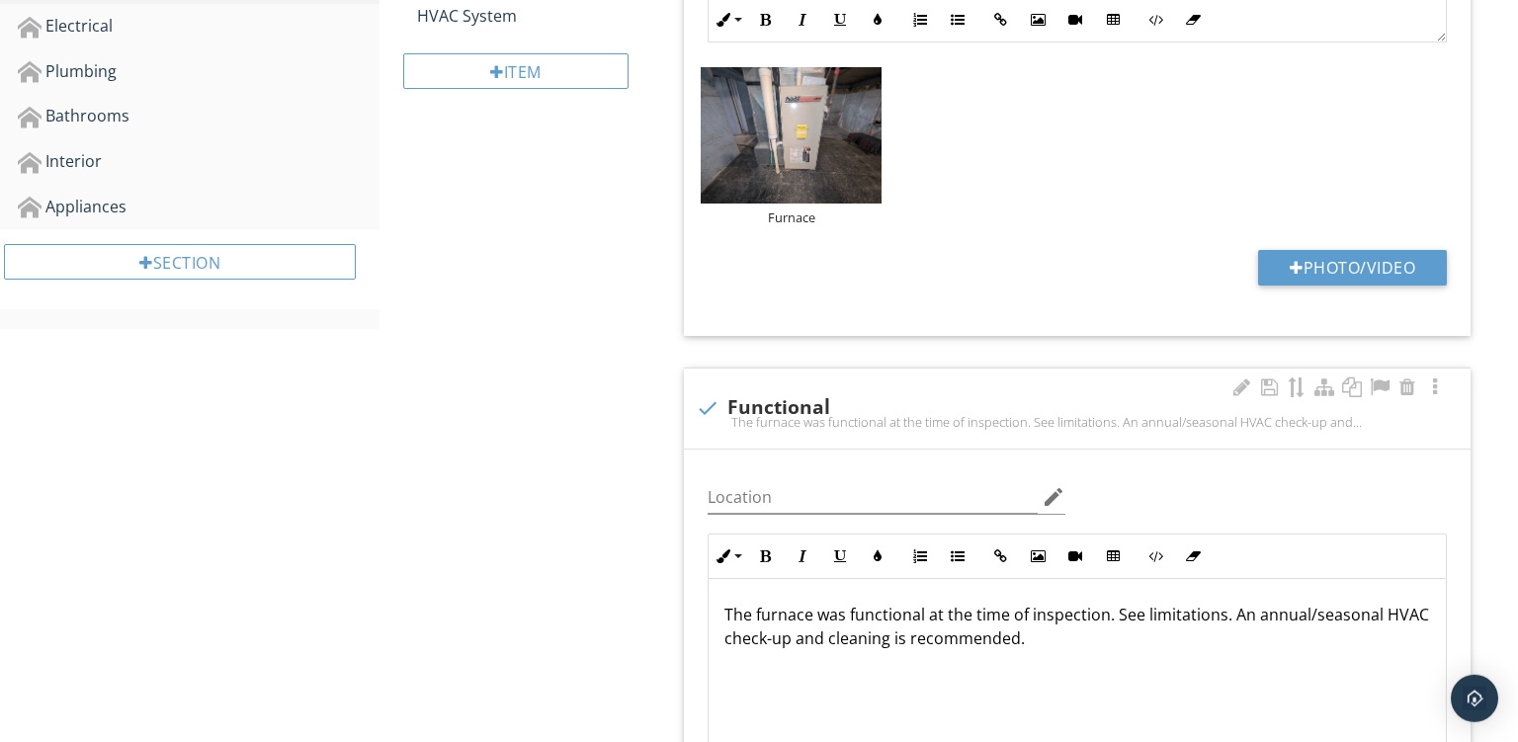
click at [1234, 616] on p "The furnace was functional at the time of inspection. See limitations. An annua…" at bounding box center [1078, 626] width 706 height 47
type textarea "<p>The furnace was functional at the time of inspection. See limitations. Based…"
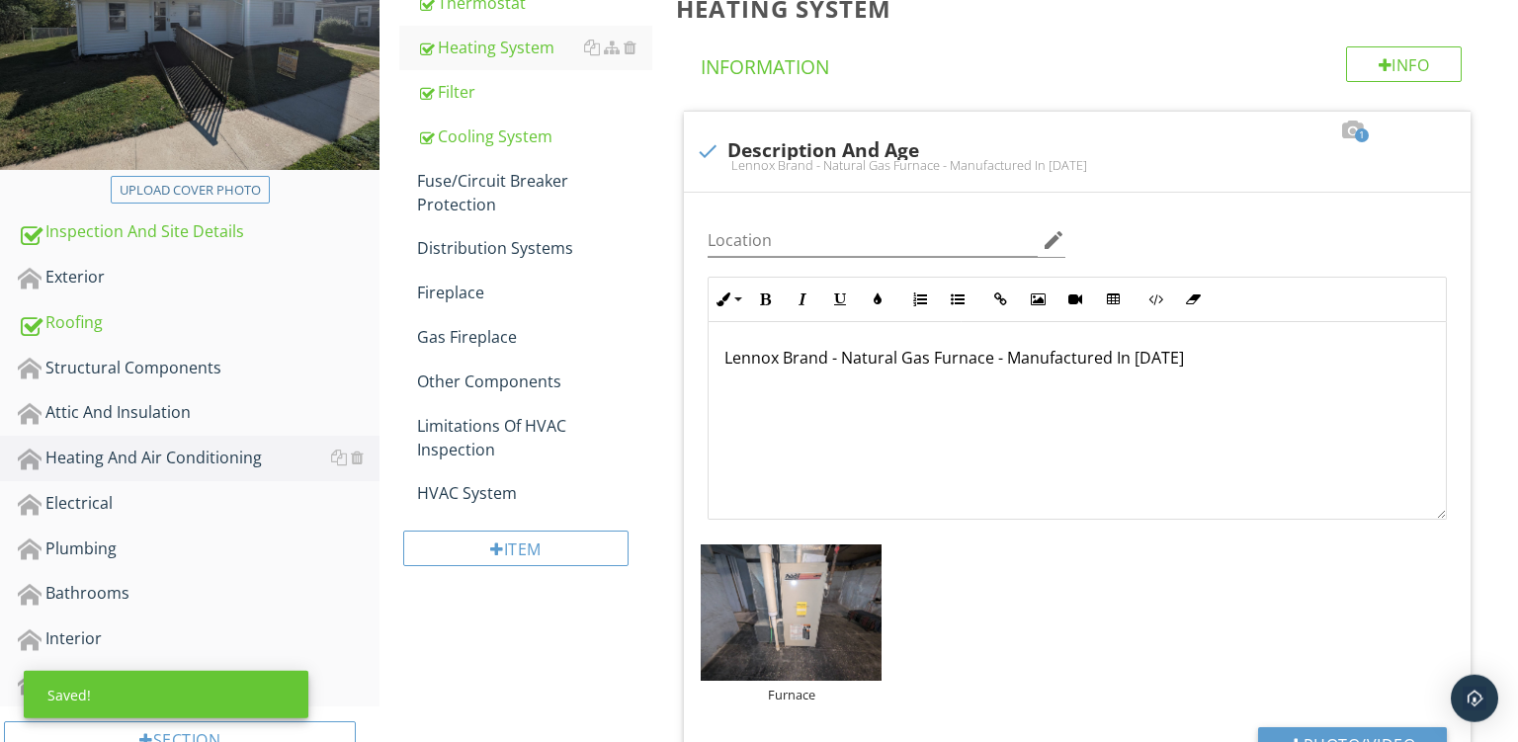
scroll to position [303, 0]
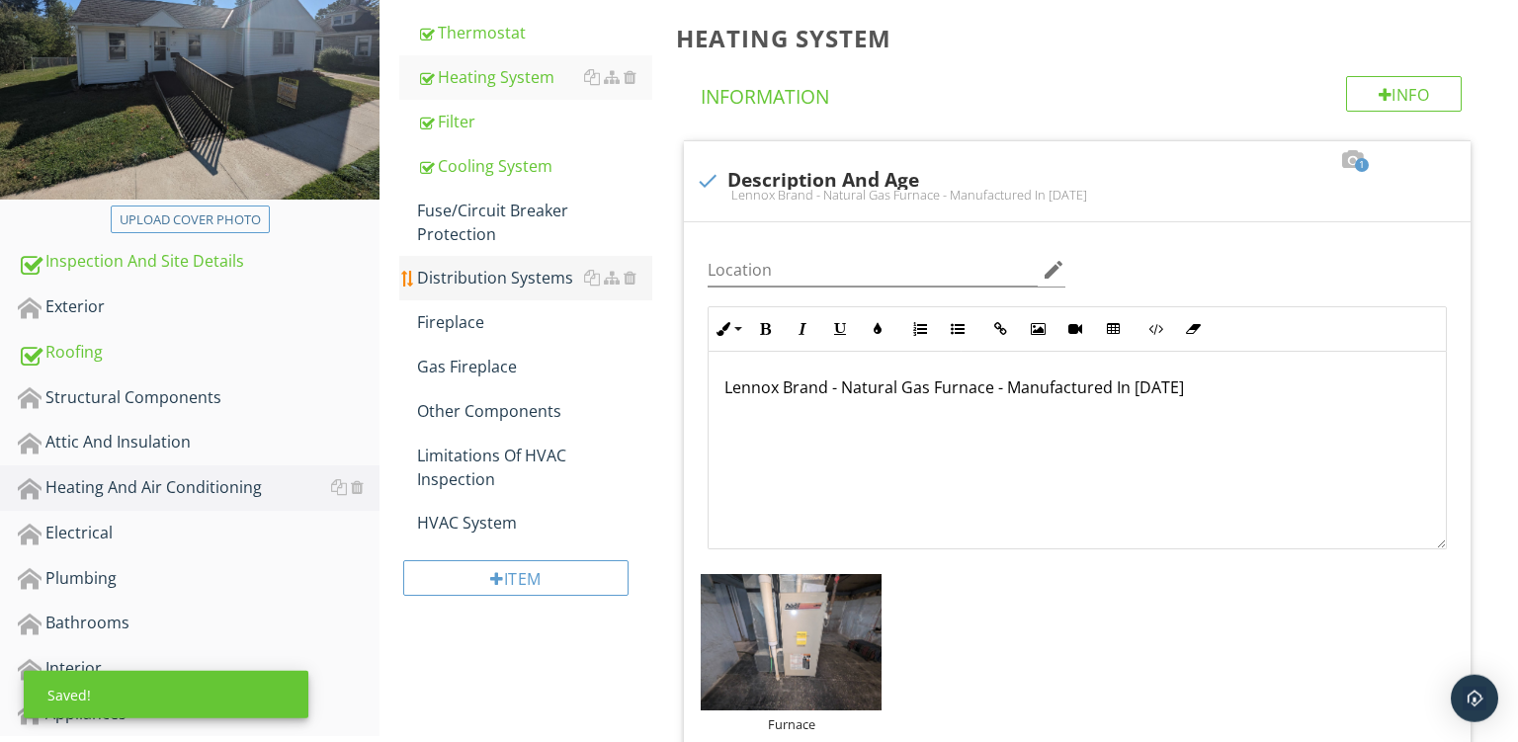
click at [456, 267] on div "Distribution Systems" at bounding box center [534, 278] width 235 height 24
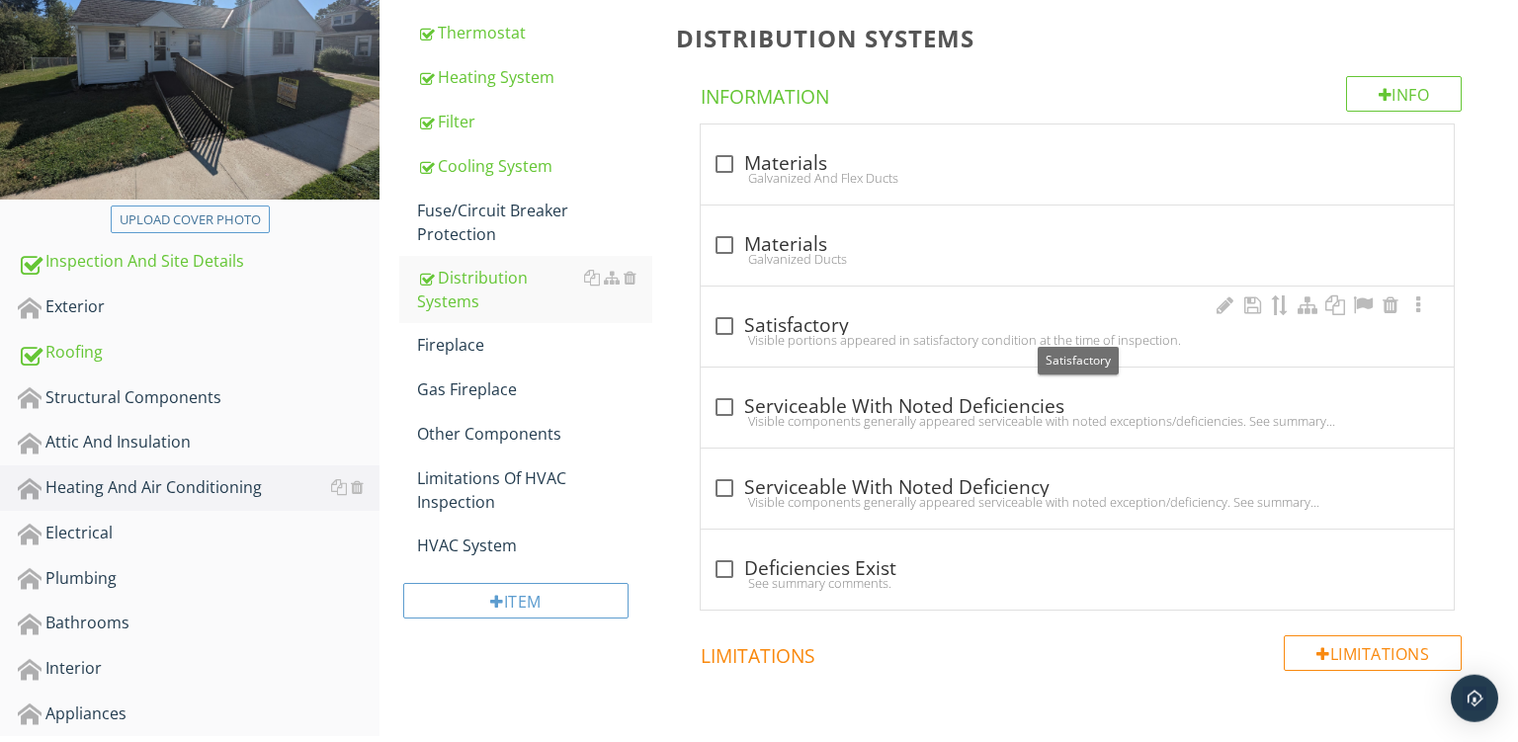
click at [786, 329] on div "check_box_outline_blank Satisfactory" at bounding box center [1078, 326] width 730 height 24
checkbox input "true"
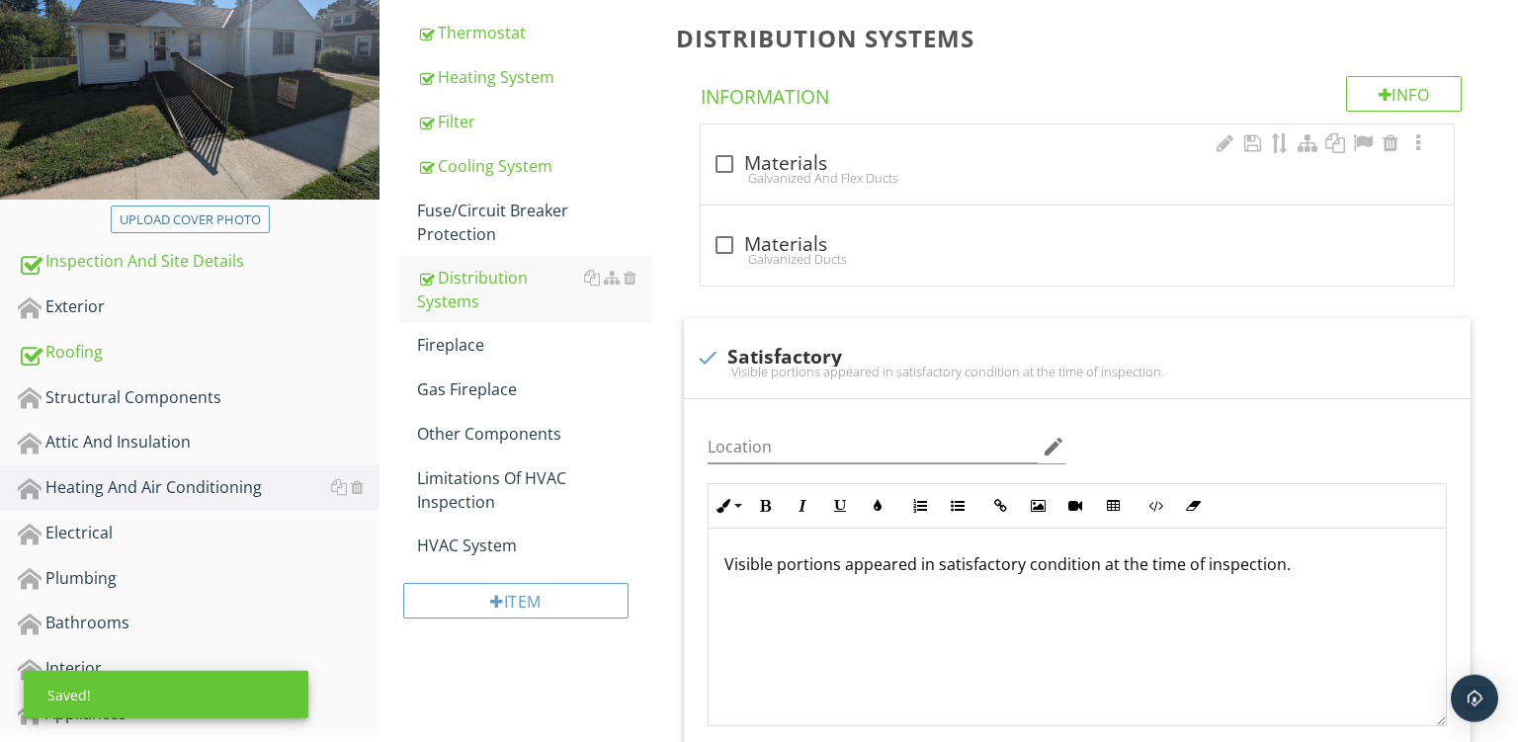
click at [860, 153] on div "check_box_outline_blank Materials" at bounding box center [1078, 164] width 730 height 24
checkbox input "true"
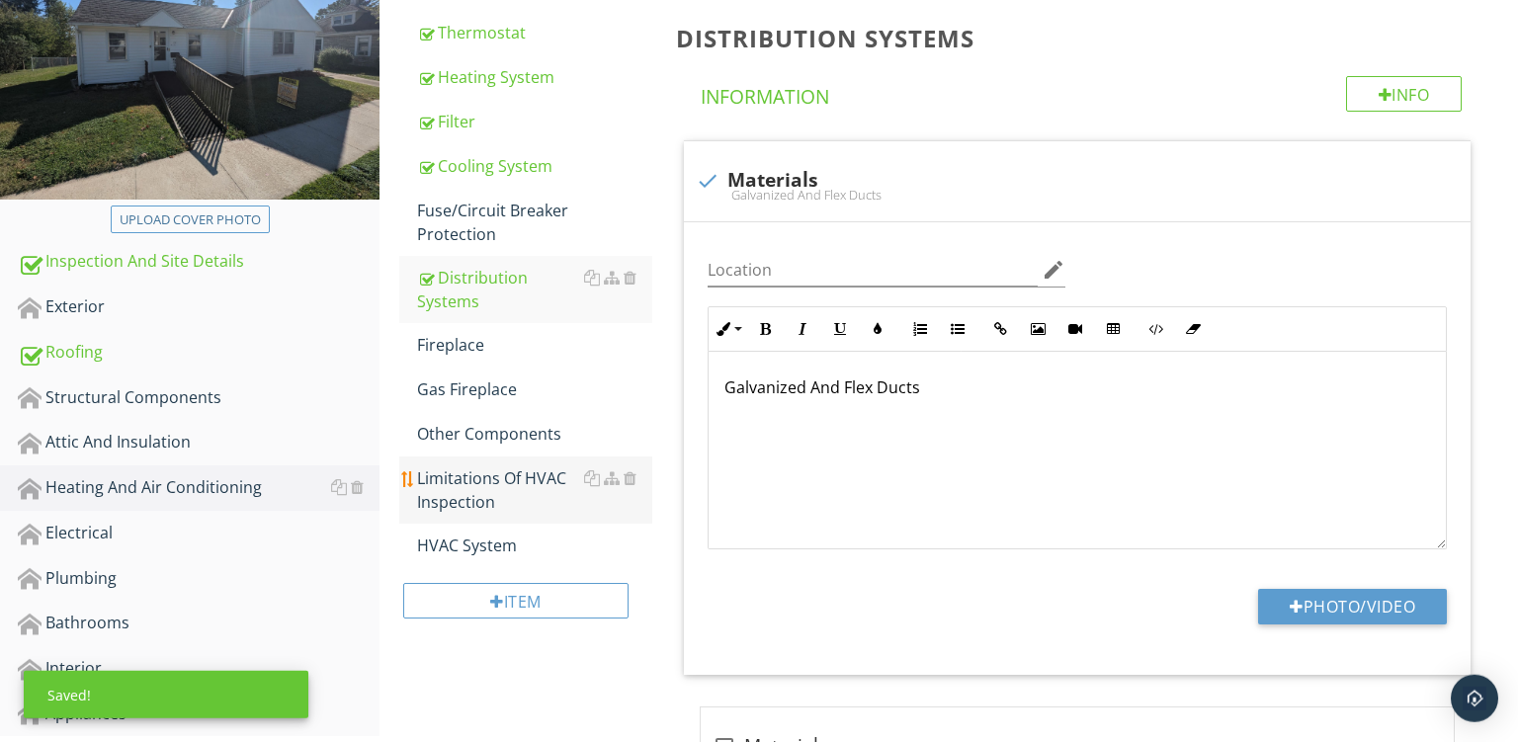
click at [454, 487] on div "Limitations Of HVAC Inspection" at bounding box center [534, 490] width 235 height 47
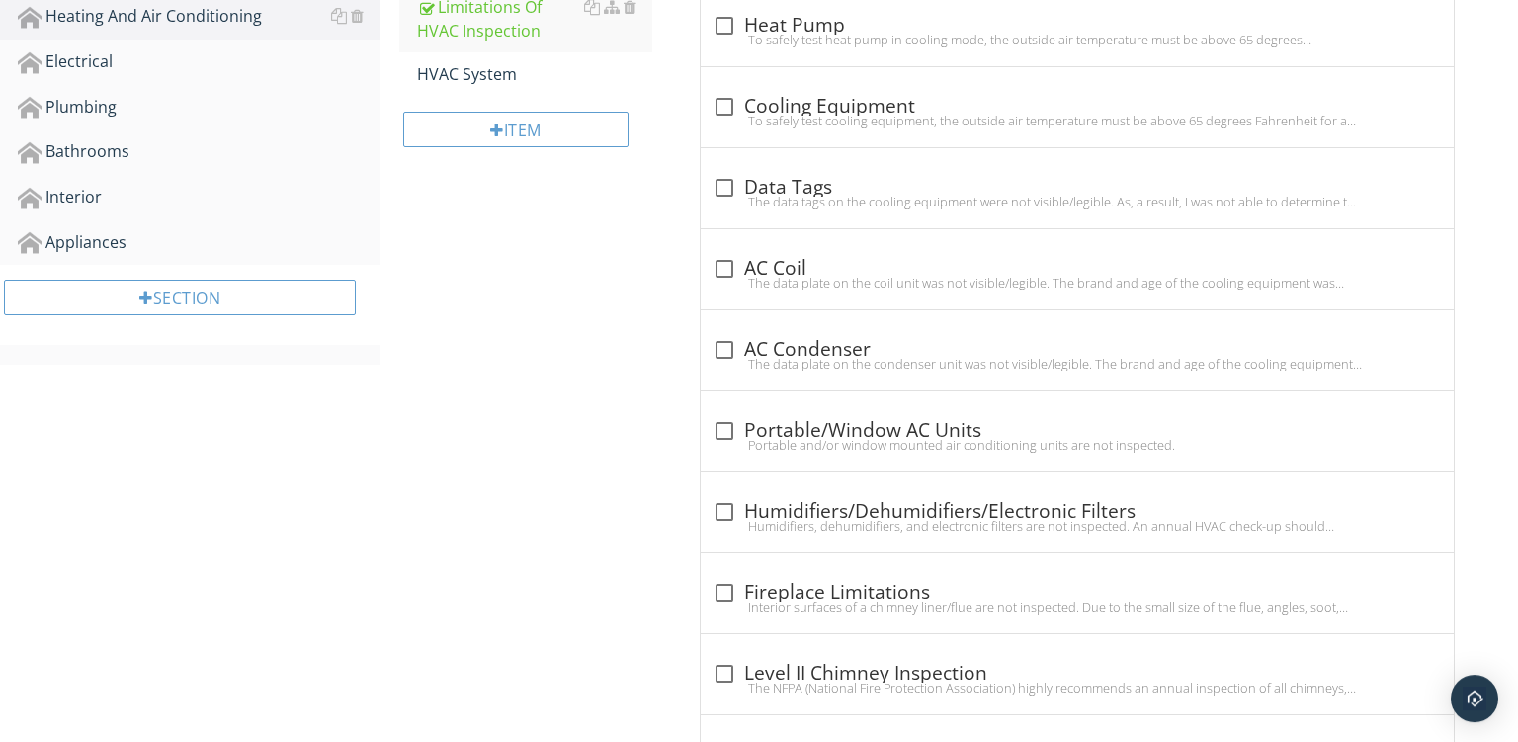
scroll to position [777, 0]
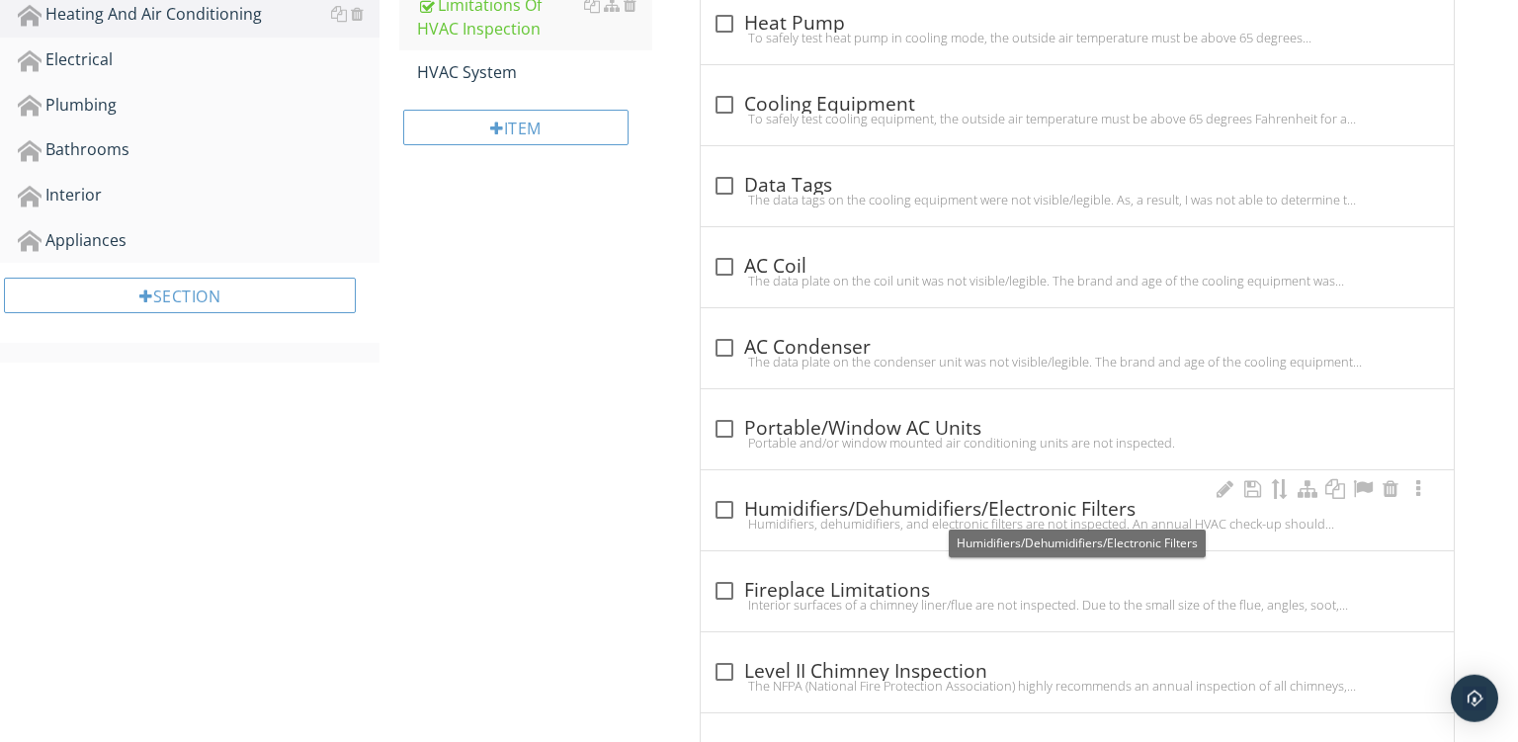
click at [868, 495] on div "check_box_outline_blank Humidifiers/Dehumidifiers/Electronic Filters" at bounding box center [1078, 508] width 730 height 28
checkbox input "true"
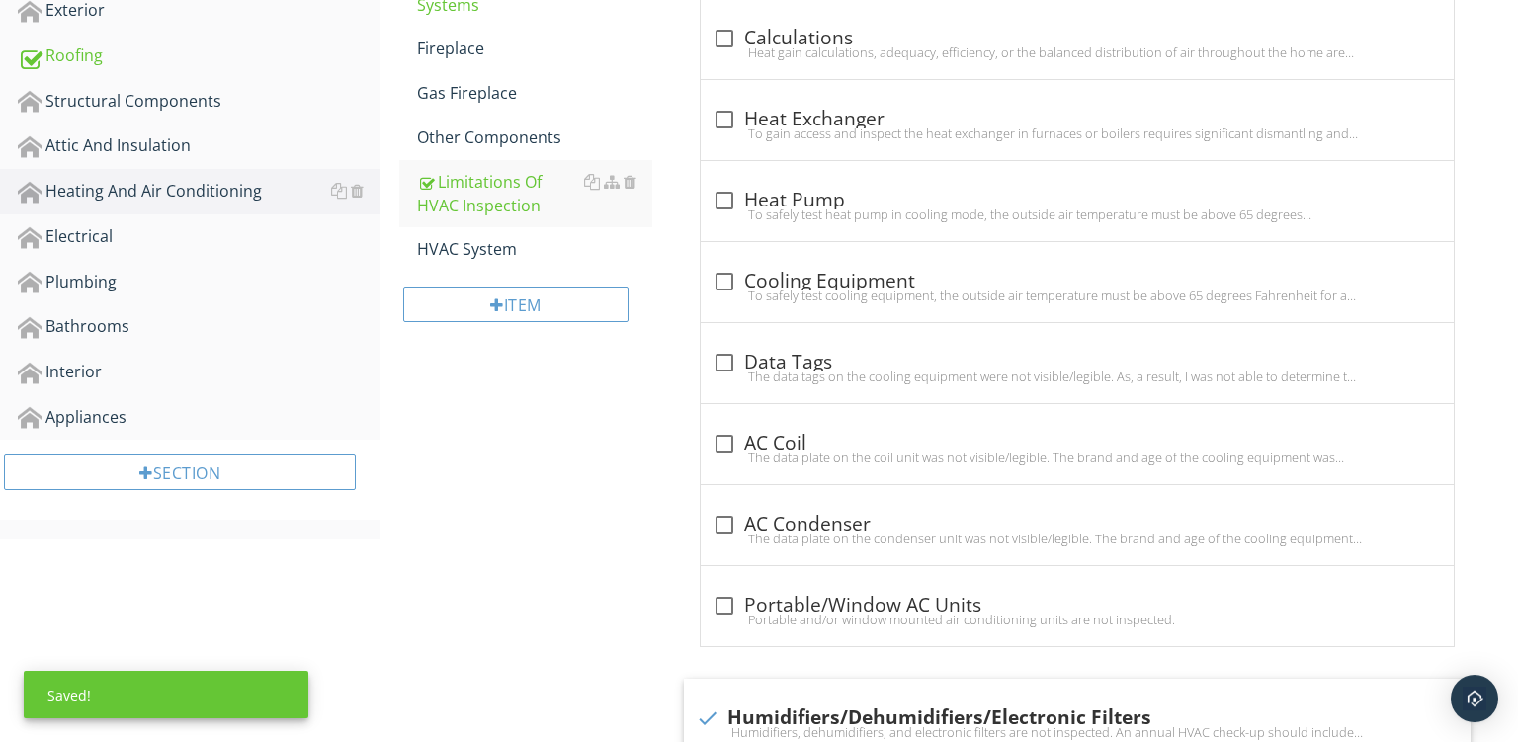
scroll to position [562, 0]
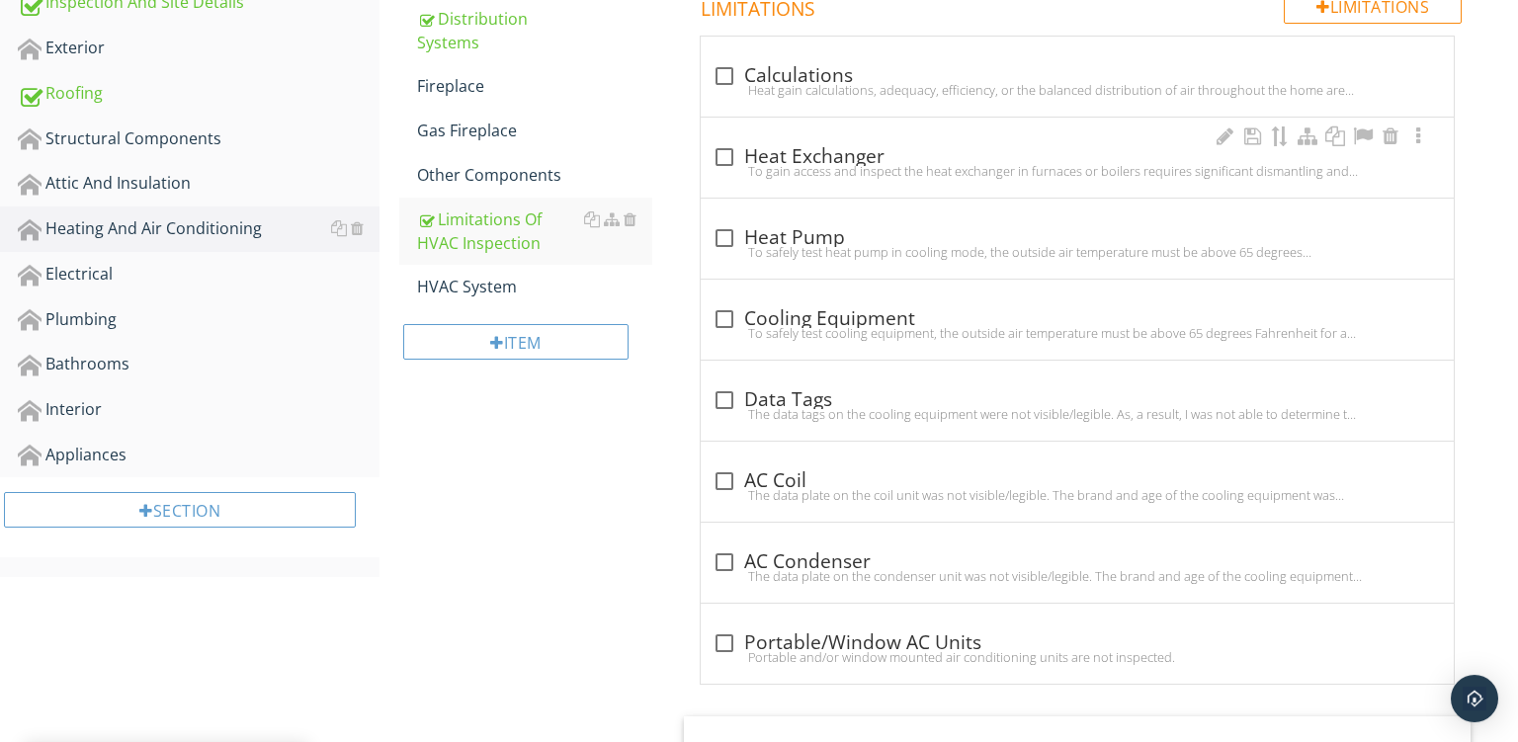
click at [872, 167] on div "To gain access and inspect the heat exchanger in furnaces or boilers requires s…" at bounding box center [1078, 171] width 730 height 16
checkbox input "true"
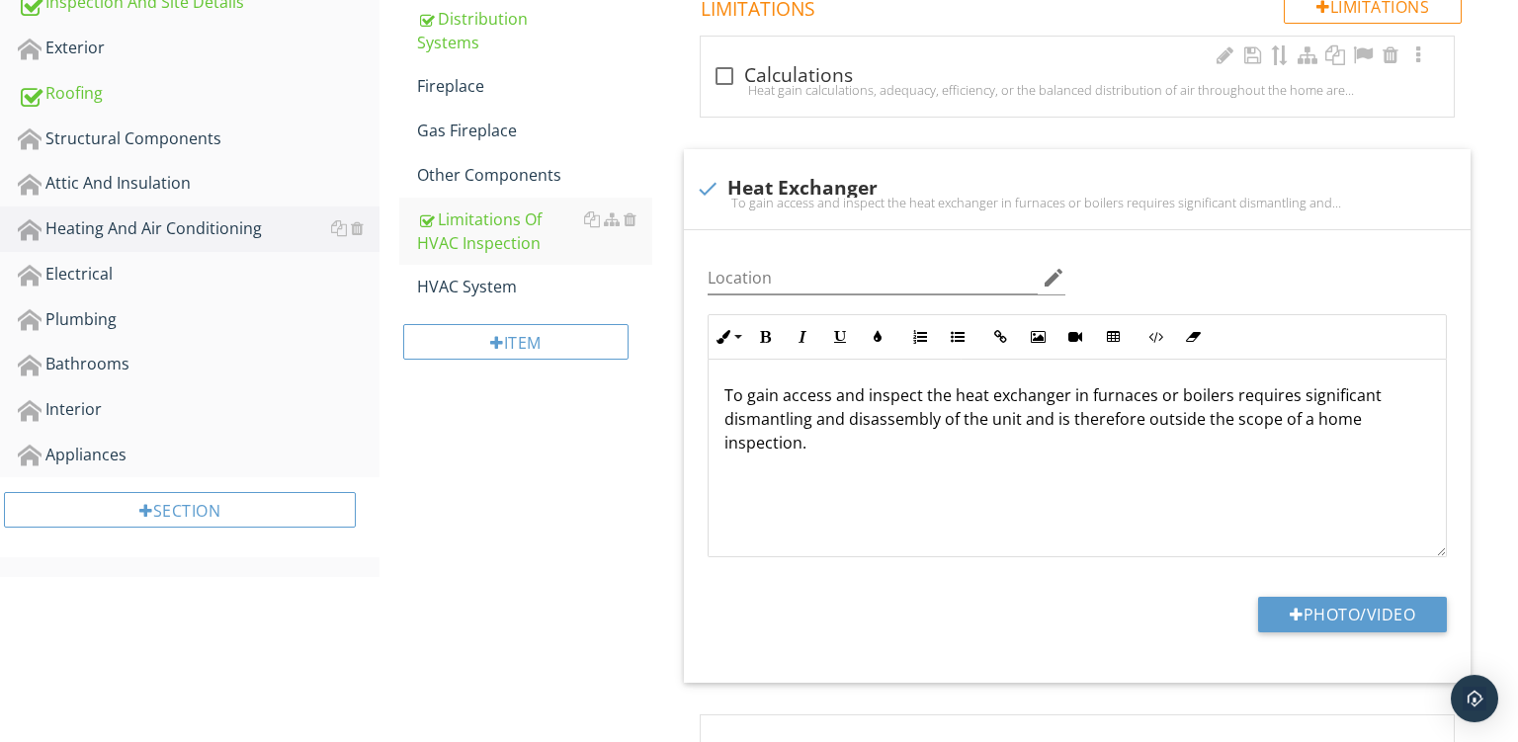
click at [880, 94] on div "Heat gain calculations, adequacy, efficiency, or the balanced distribution of a…" at bounding box center [1078, 90] width 730 height 16
checkbox input "true"
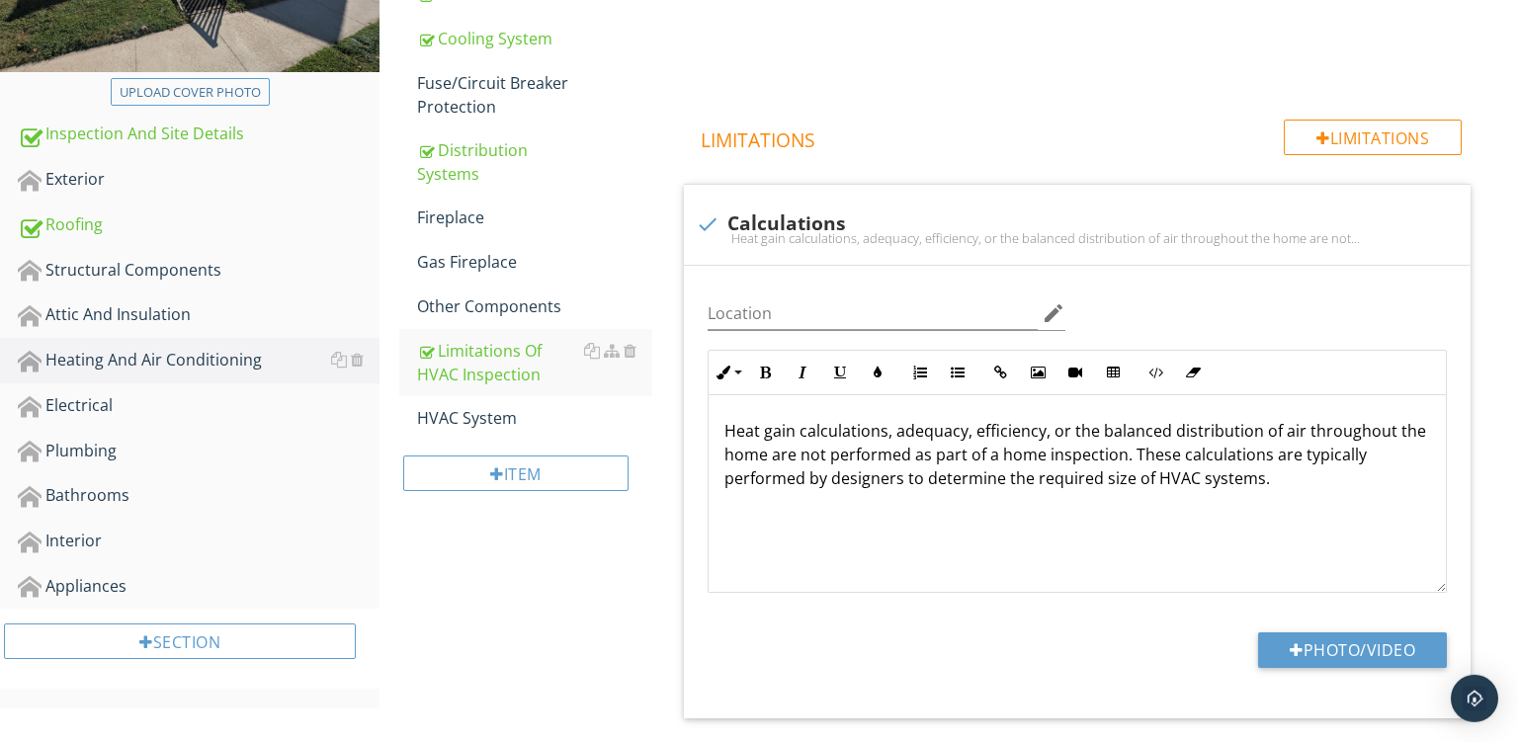
scroll to position [282, 0]
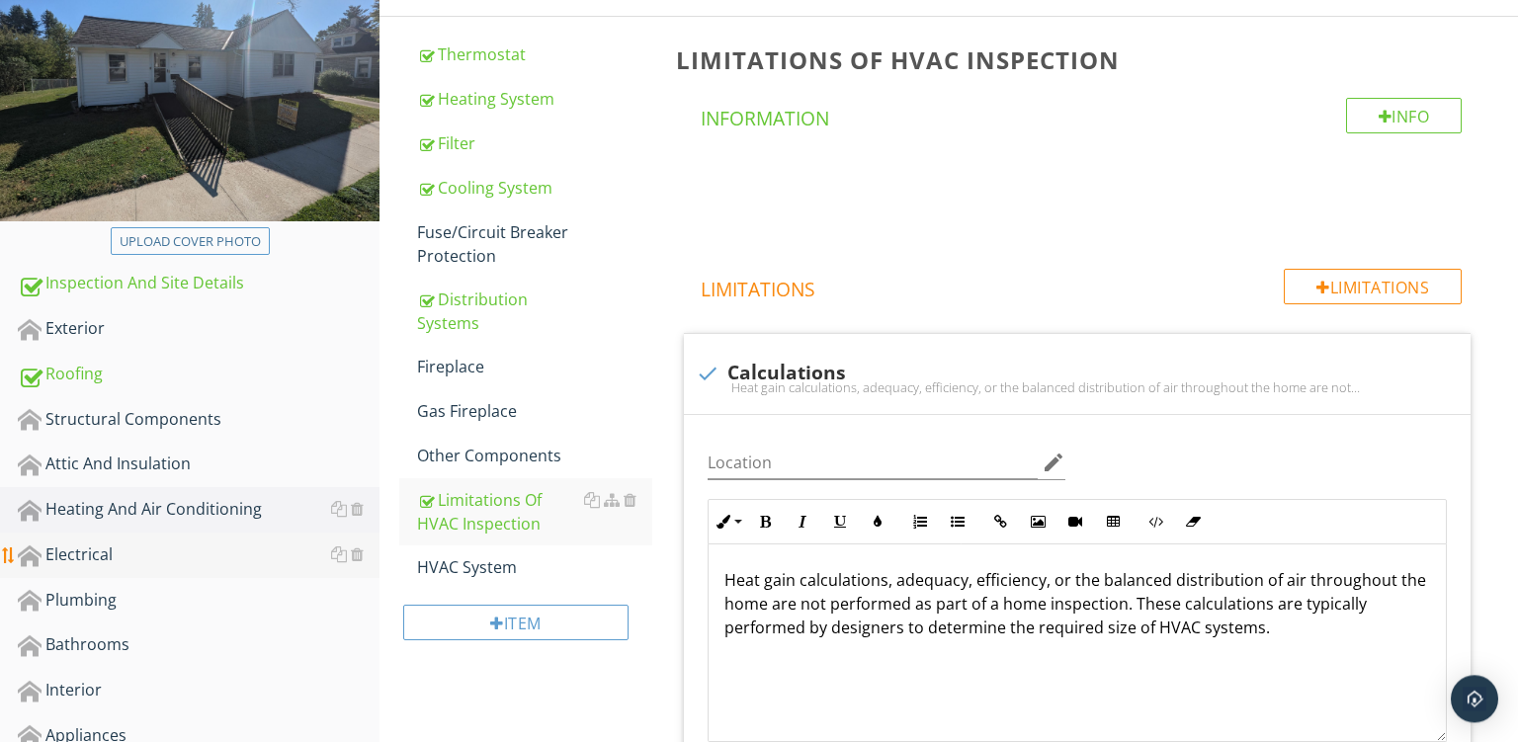
click at [54, 548] on div "Electrical" at bounding box center [199, 556] width 362 height 26
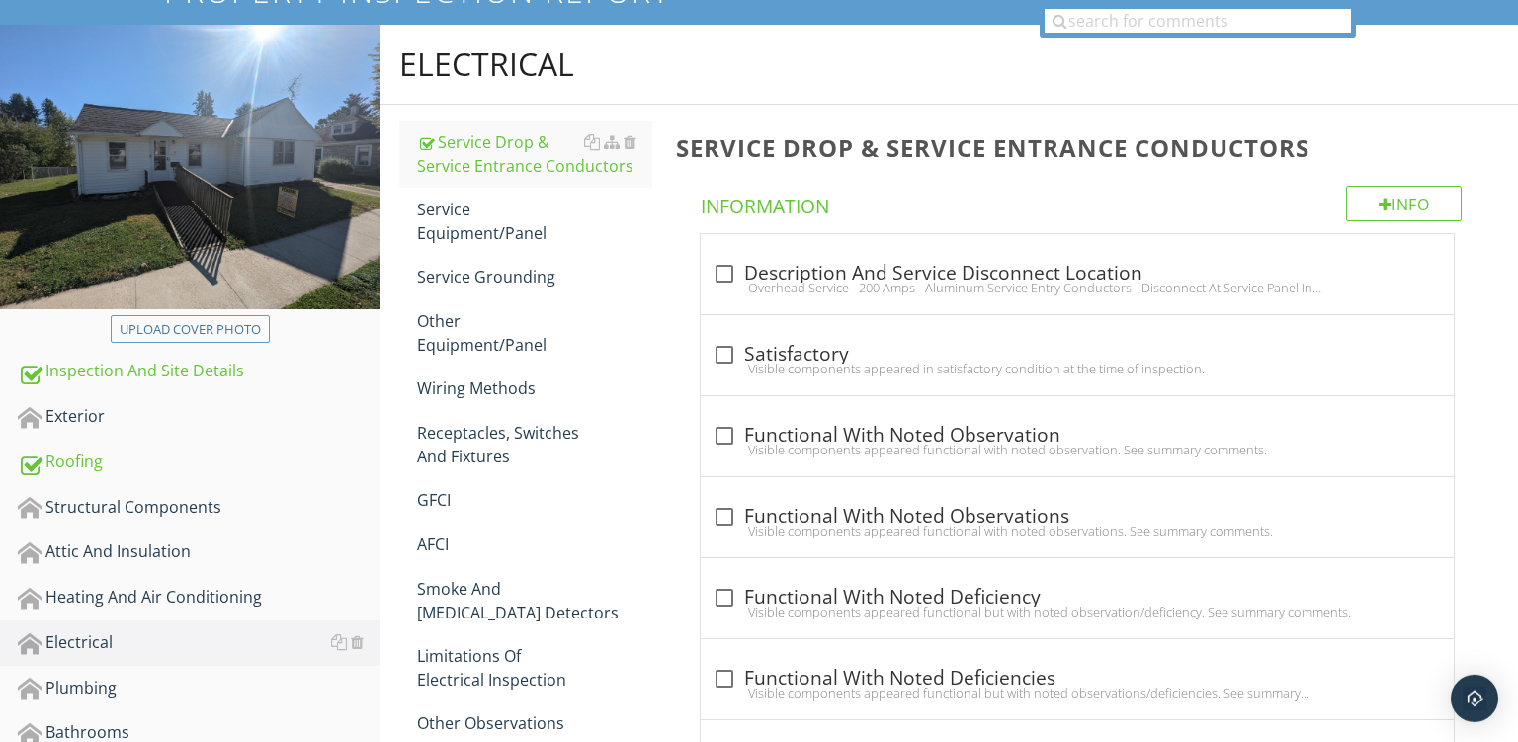
scroll to position [190, 0]
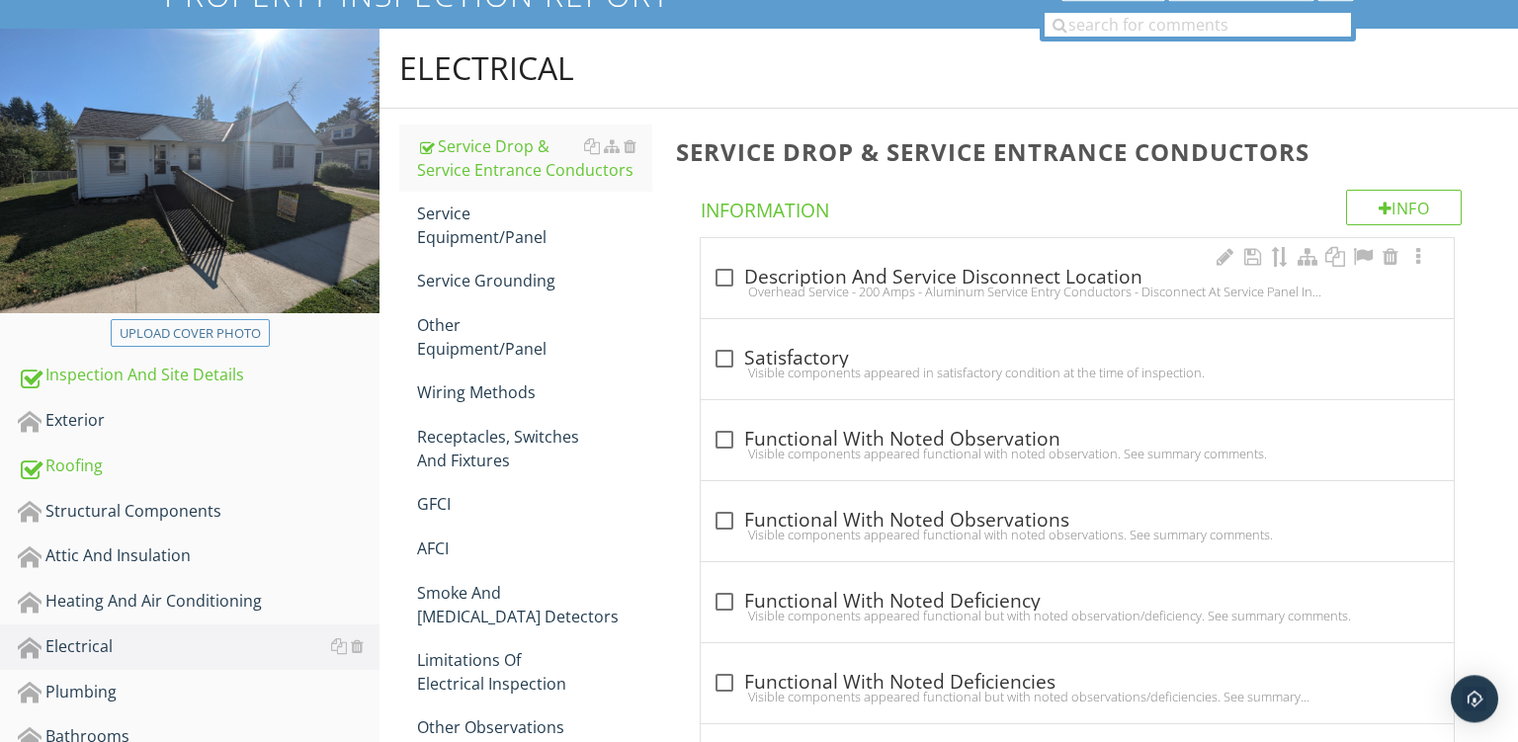
click at [953, 291] on div "Overhead Service - 200 Amps - Aluminum Service Entry Conductors - Disconnect At…" at bounding box center [1078, 292] width 730 height 16
checkbox input "true"
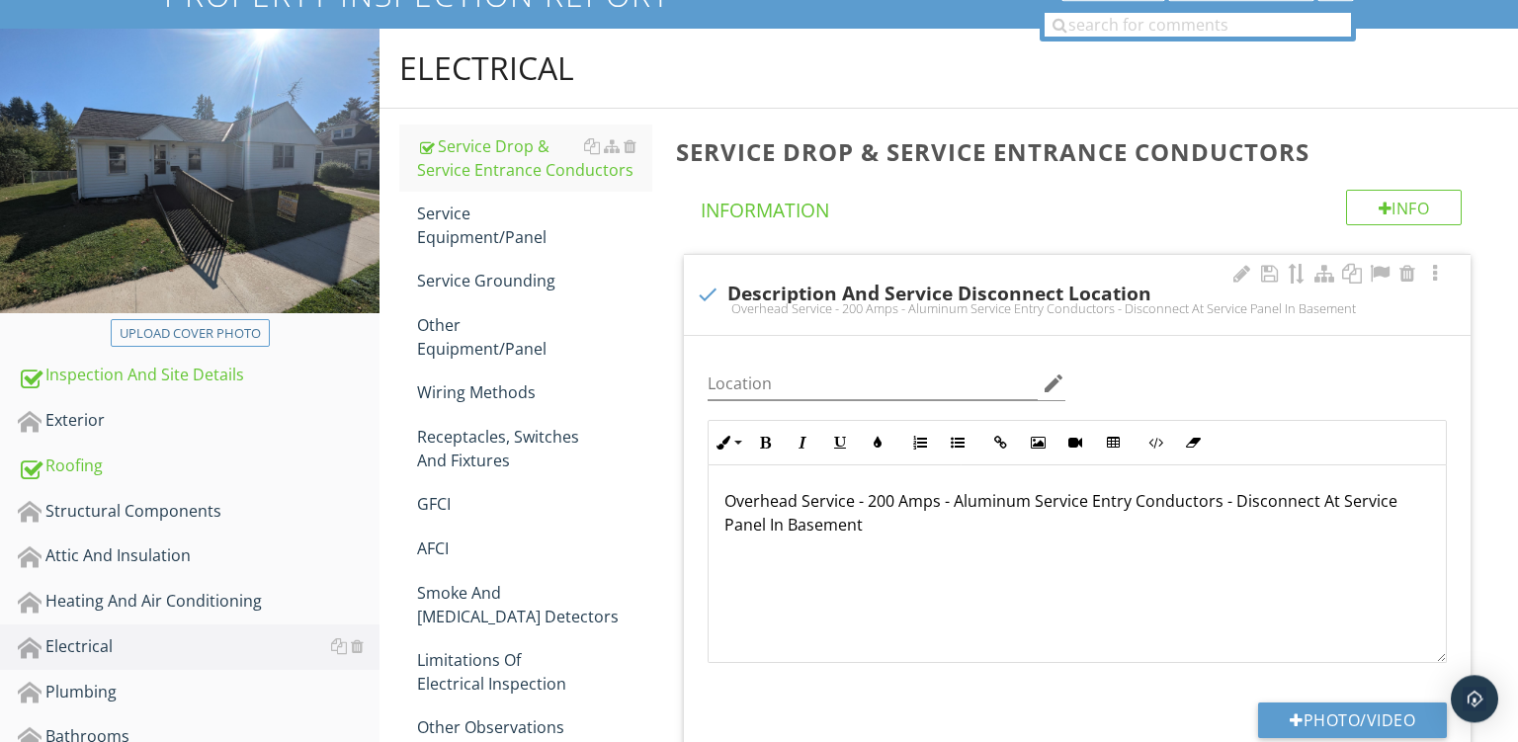
click at [885, 493] on p "Overhead Service - 200 Amps - Aluminum Service Entry Conductors - Disconnect At…" at bounding box center [1078, 512] width 706 height 47
click at [986, 493] on p "Overhead Service - 100 Amps - Aluminum Service Entry Conductors - Disconnect At…" at bounding box center [1078, 512] width 706 height 47
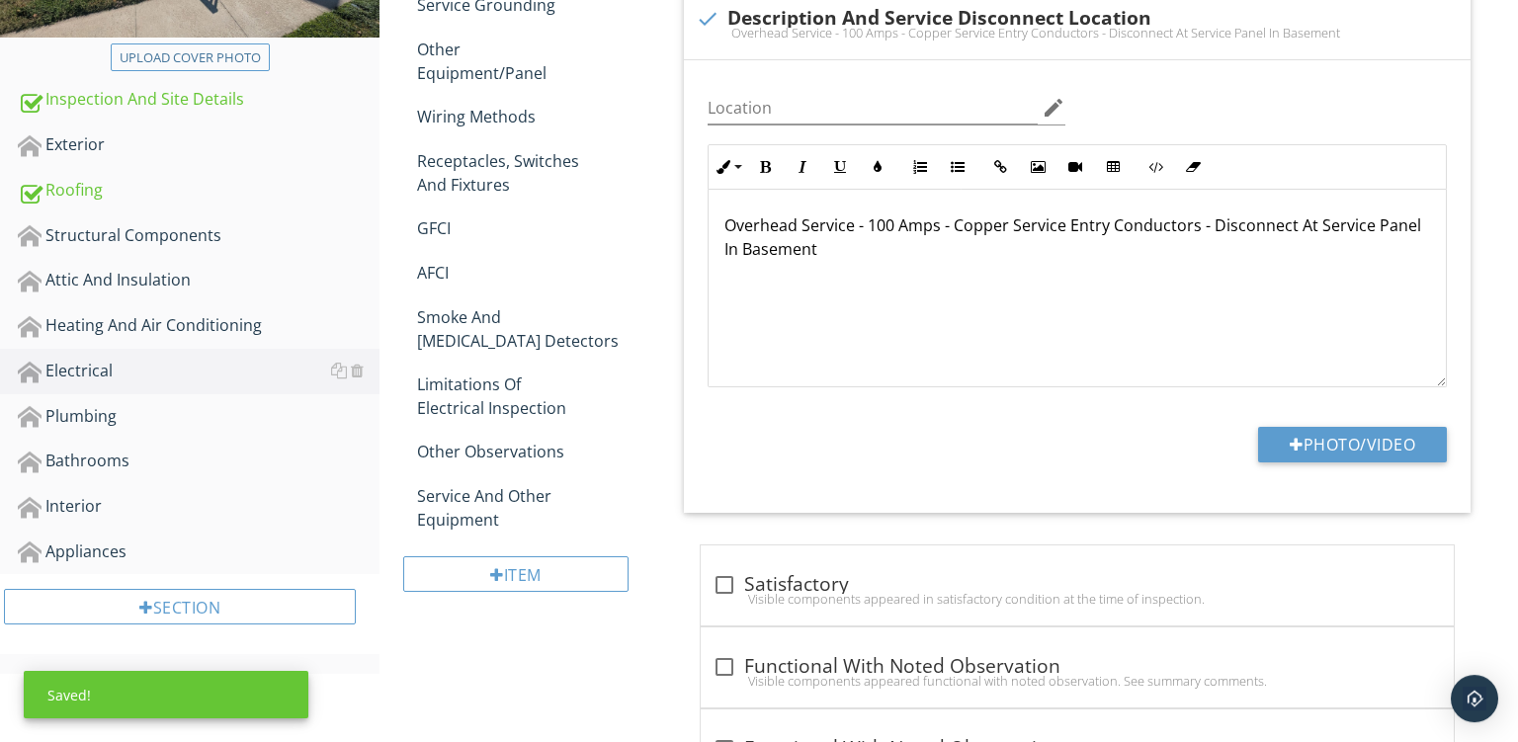
scroll to position [487, 0]
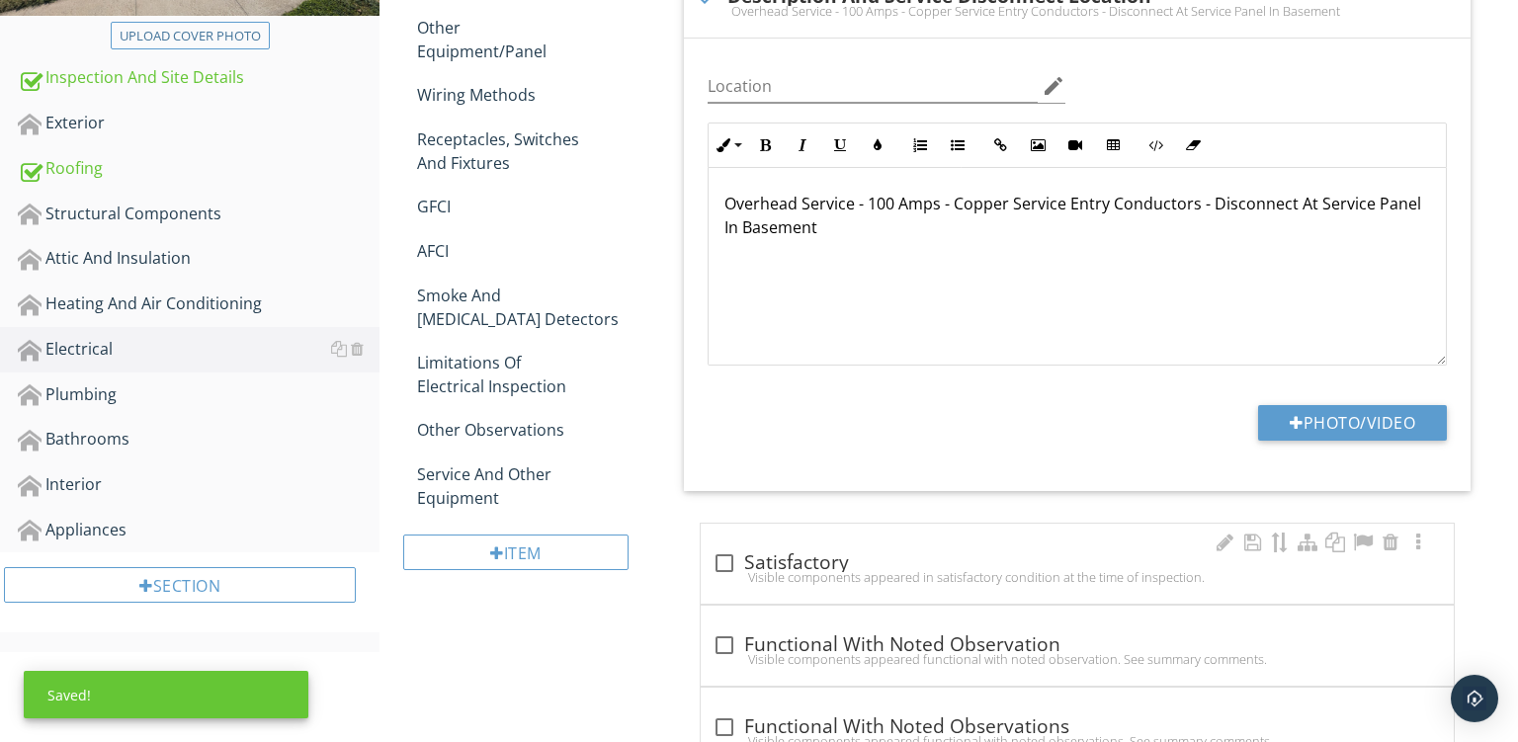
click at [908, 588] on div "check_box_outline_blank Satisfactory Visible components appeared in satisfactor…" at bounding box center [1078, 569] width 730 height 43
checkbox input "true"
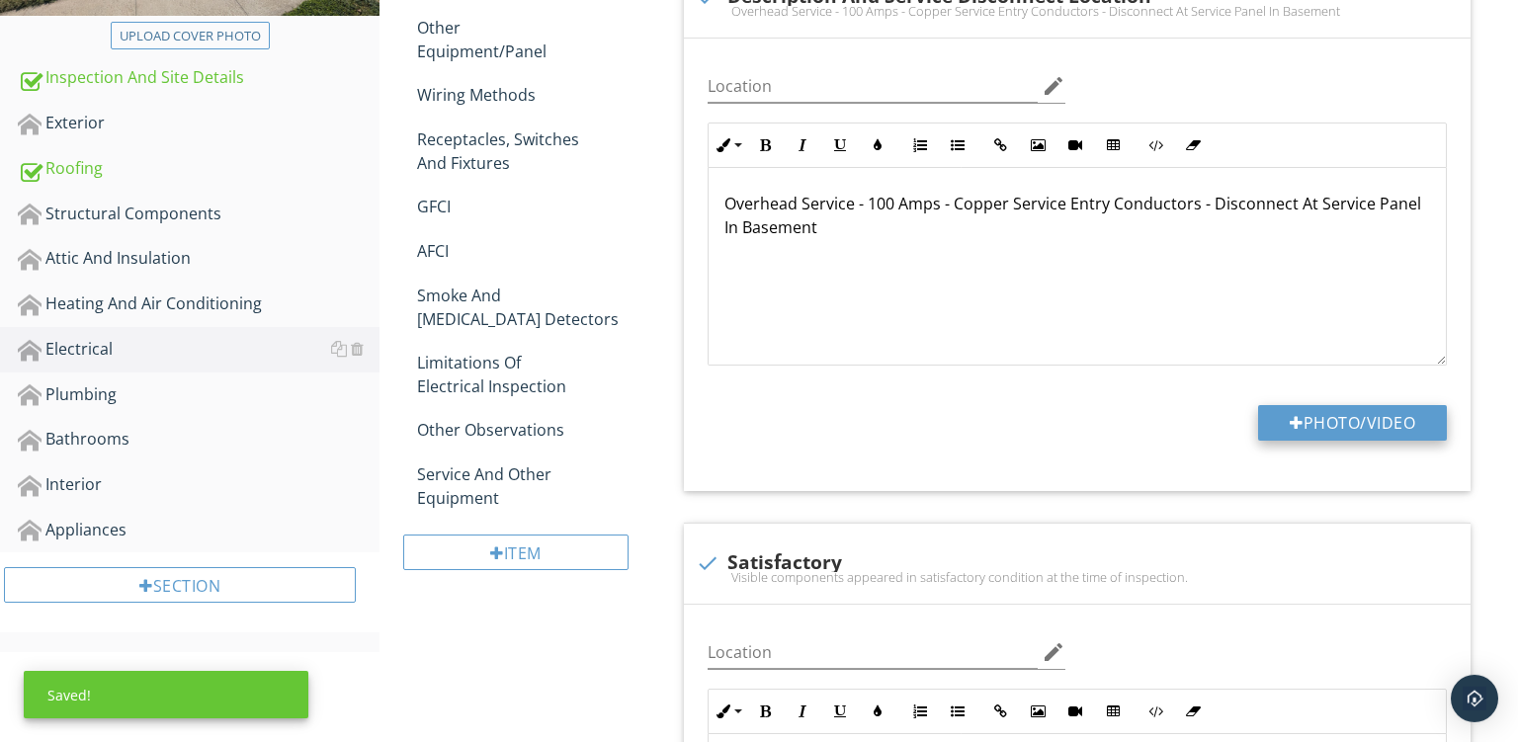
click at [1276, 429] on button "Photo/Video" at bounding box center [1352, 423] width 189 height 36
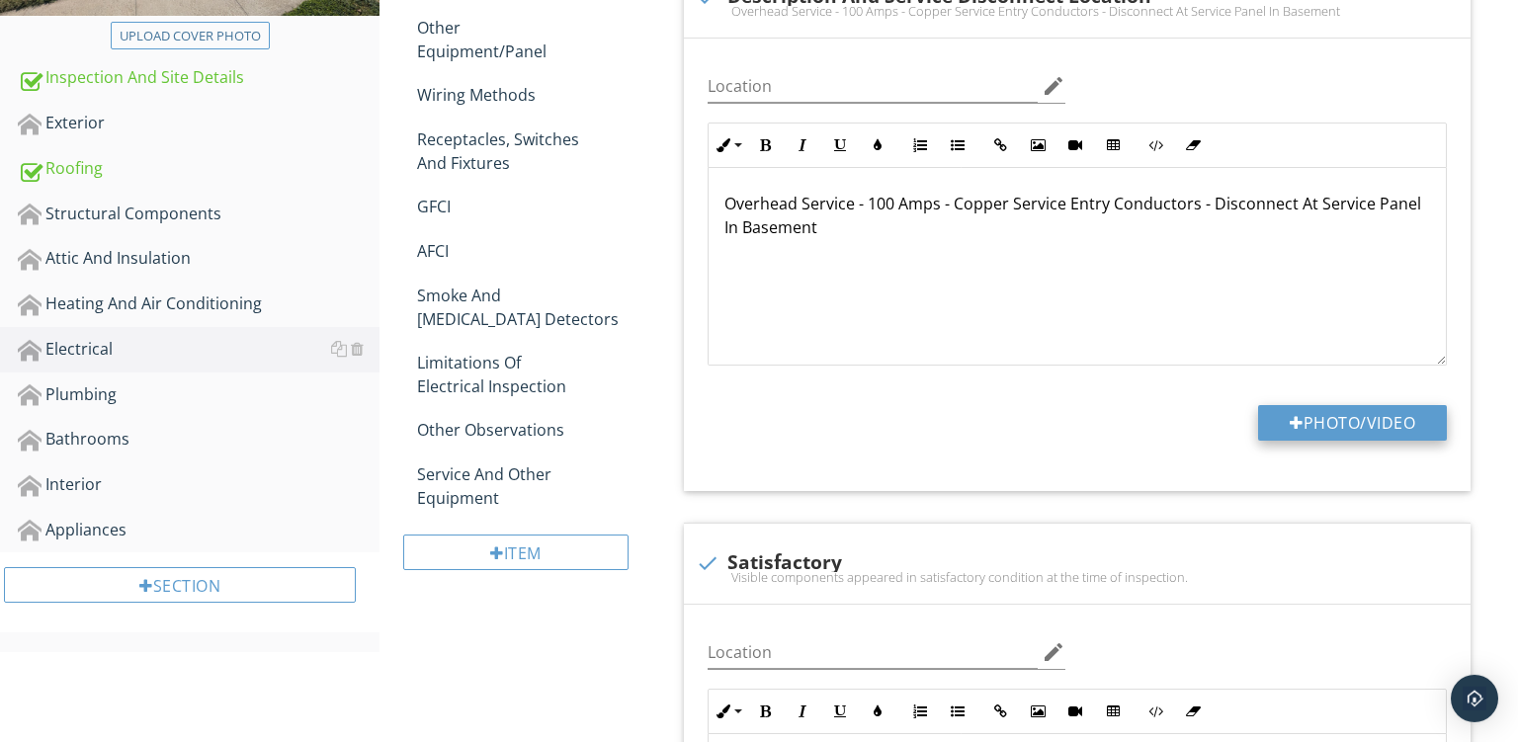
type input "C:\fakepath\PXL_20250929_152308609.jpg"
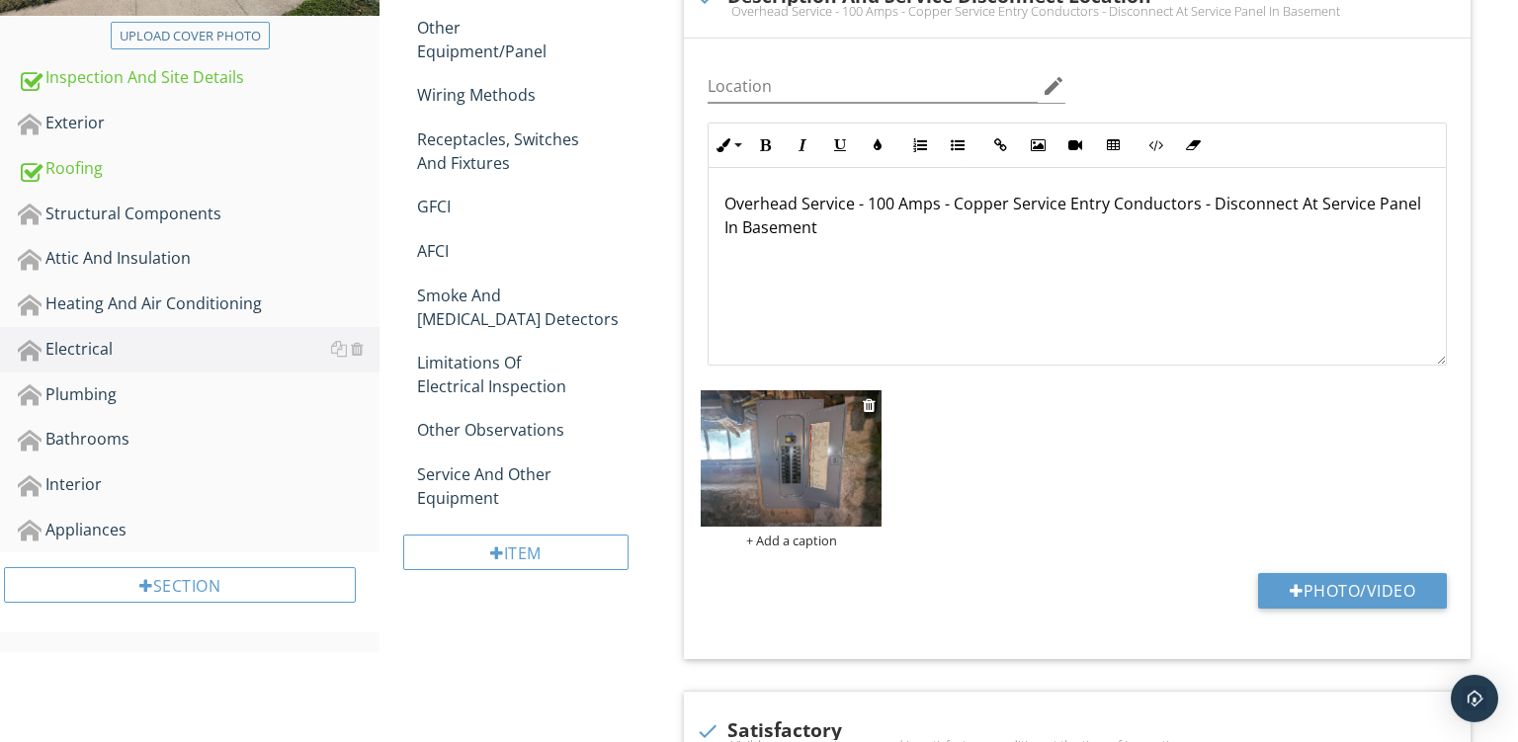
click at [762, 540] on div "+ Add a caption" at bounding box center [791, 541] width 181 height 16
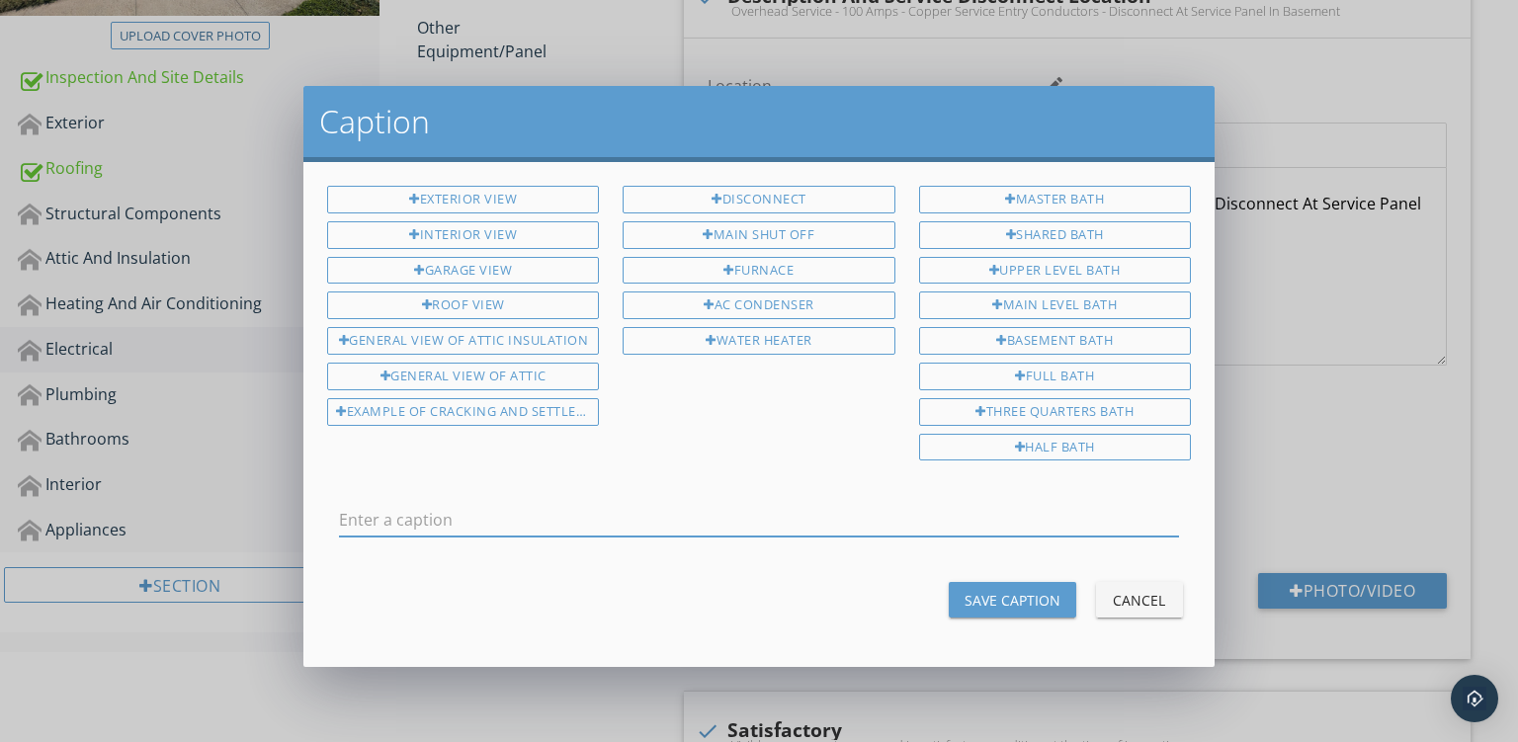
scroll to position [0, 0]
click at [773, 196] on div "Disconnect" at bounding box center [759, 200] width 272 height 28
type input "Disconnect"
click at [990, 576] on div "Save Caption Cancel" at bounding box center [759, 599] width 888 height 47
click at [959, 582] on button "Save Caption" at bounding box center [1013, 600] width 128 height 36
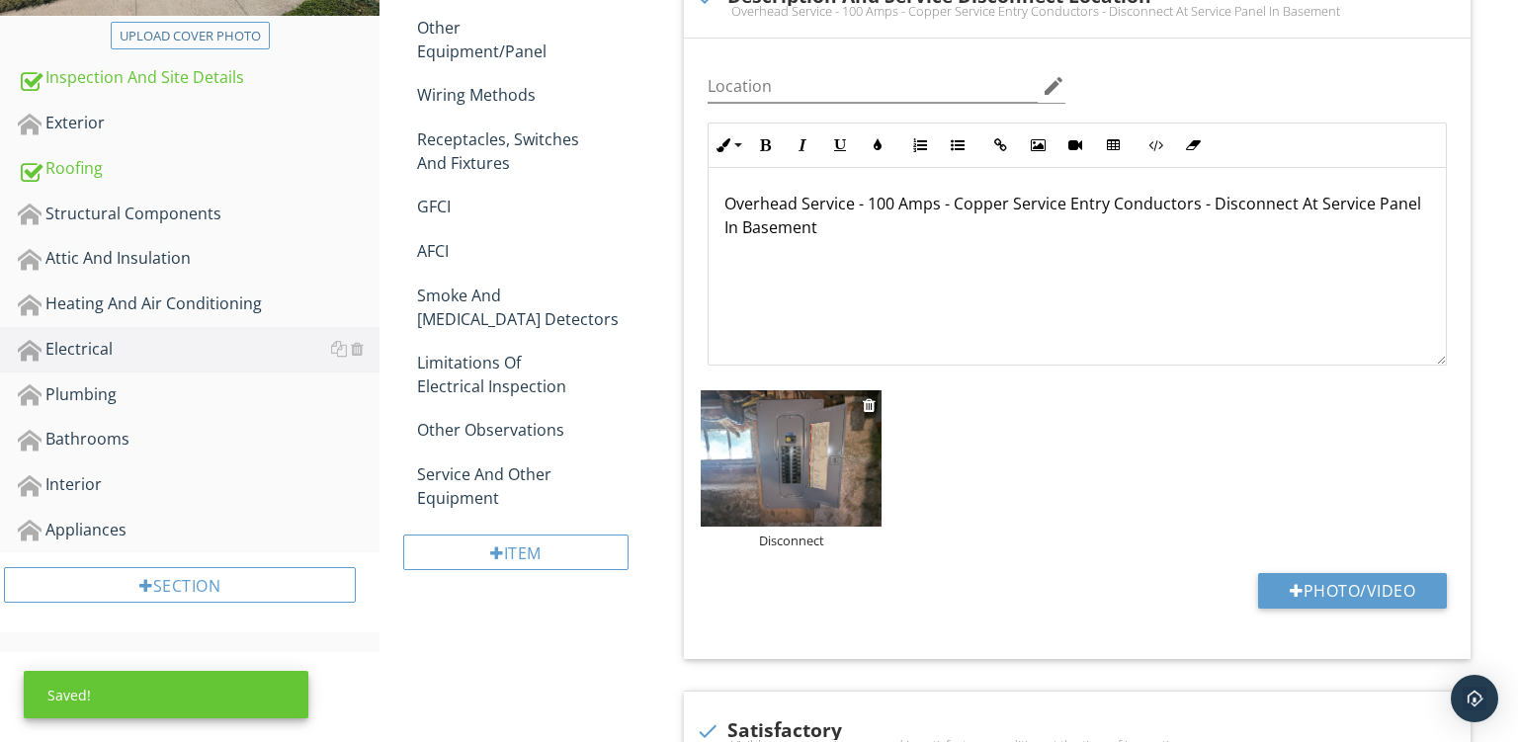
click at [777, 417] on img at bounding box center [791, 458] width 181 height 136
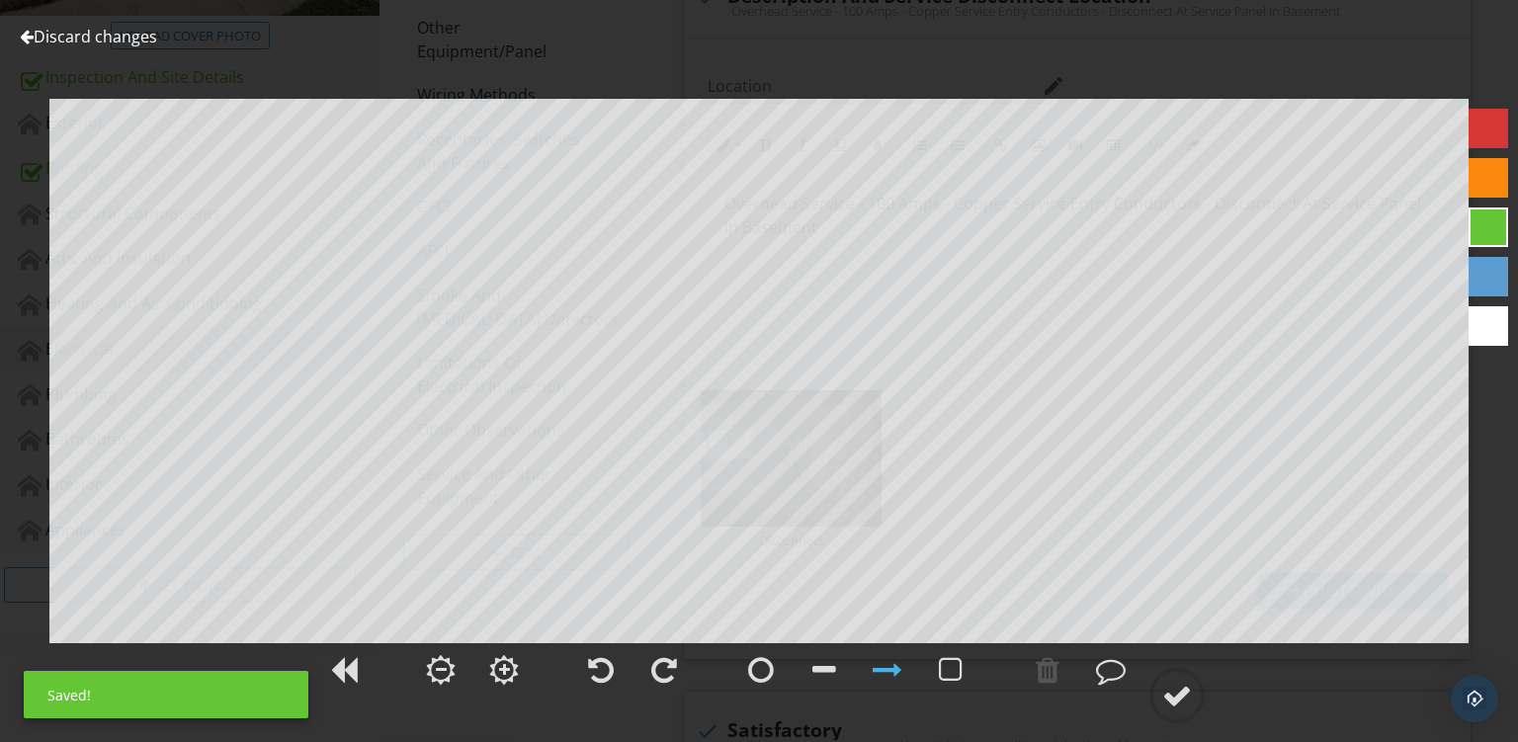
click at [1487, 172] on div at bounding box center [1489, 178] width 40 height 40
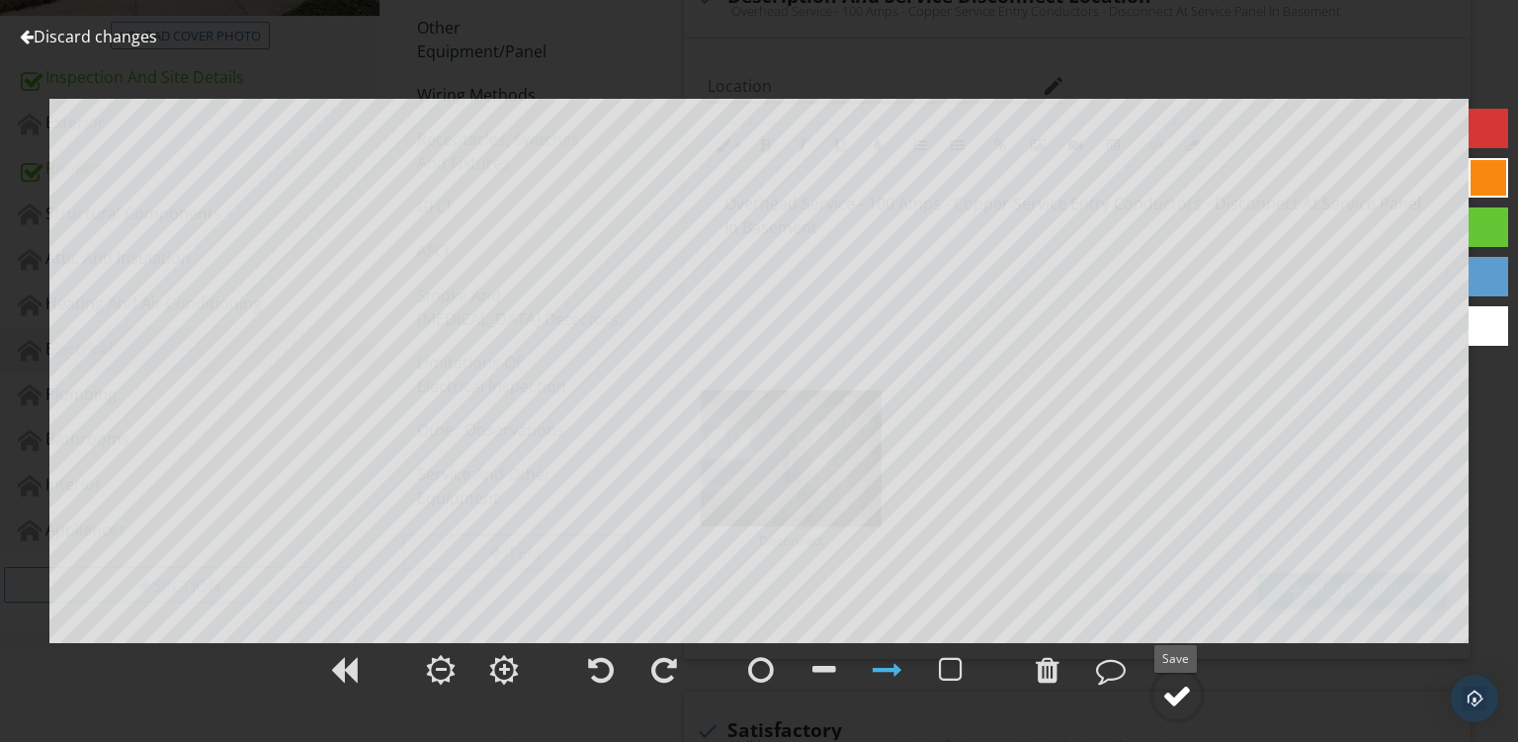
click at [1162, 700] on circle at bounding box center [1177, 695] width 51 height 51
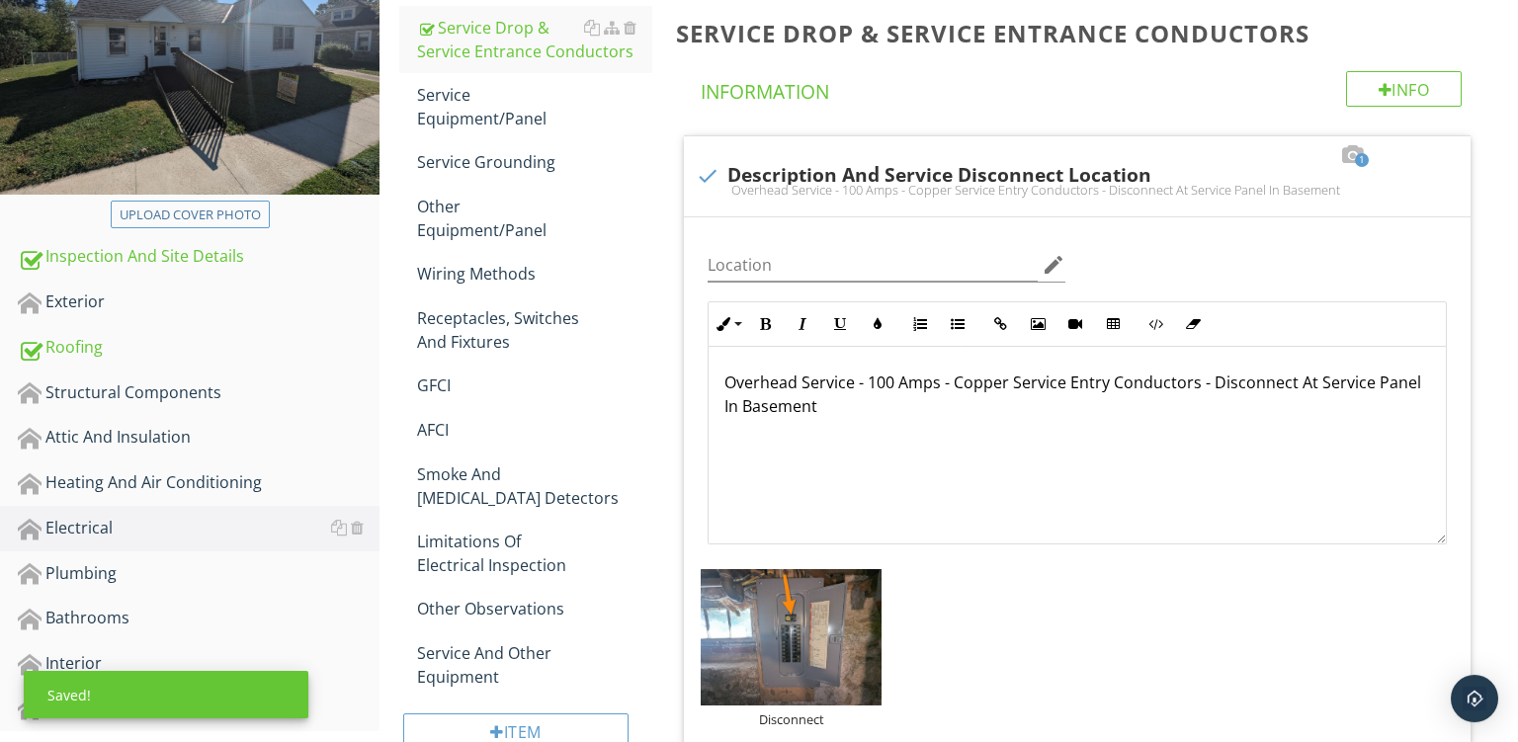
scroll to position [164, 0]
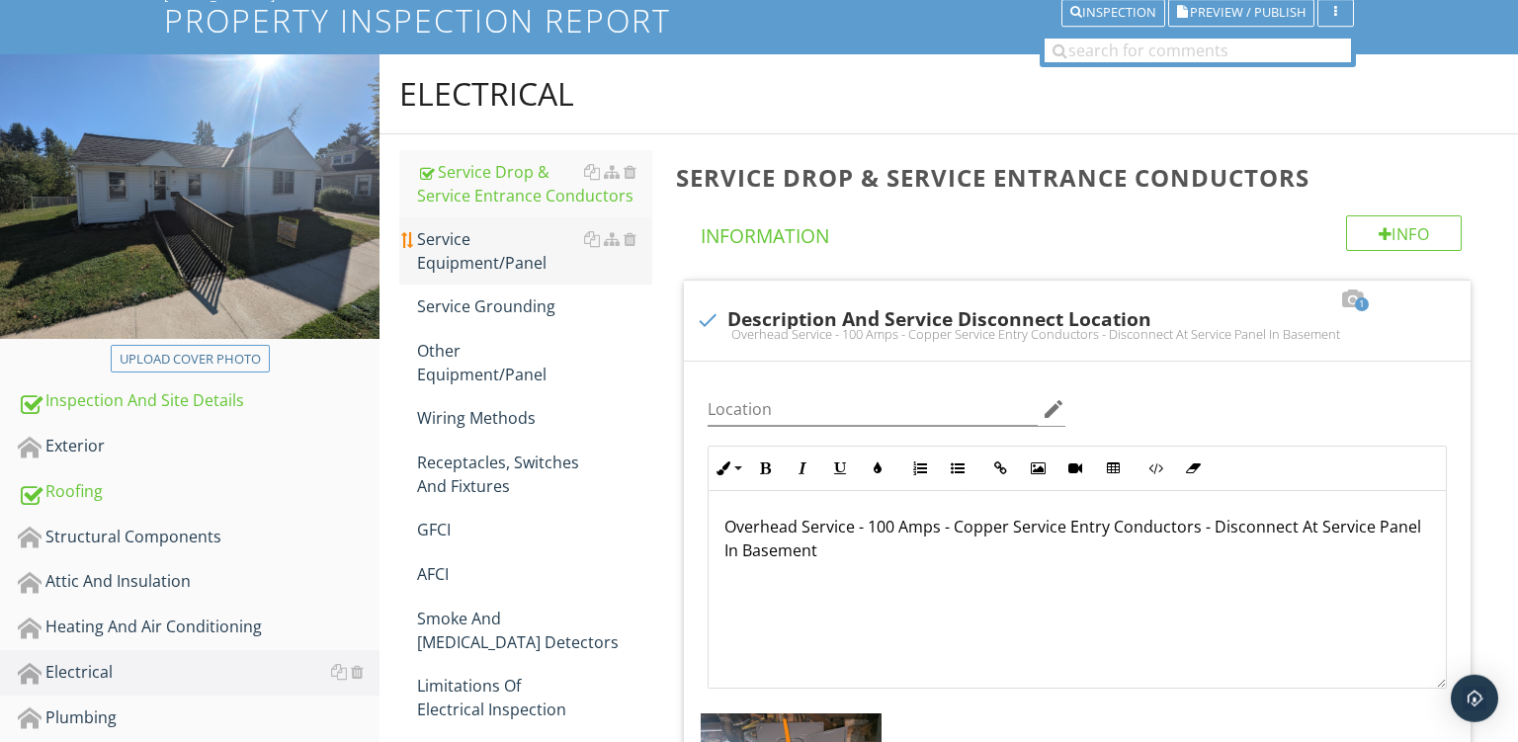
click at [467, 240] on div "Service Equipment/Panel" at bounding box center [534, 250] width 235 height 47
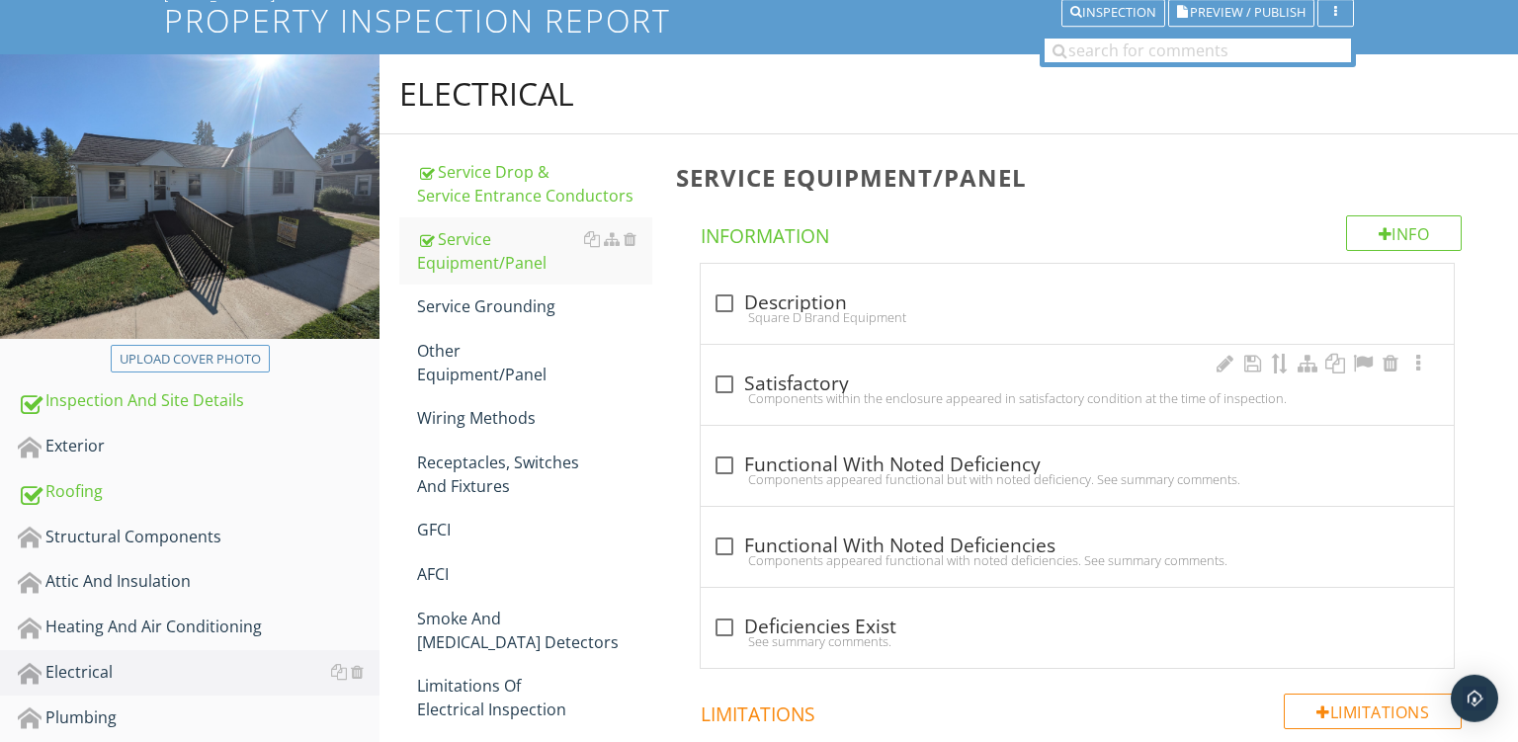
click at [795, 377] on div "check_box_outline_blank Satisfactory" at bounding box center [1078, 385] width 730 height 24
checkbox input "true"
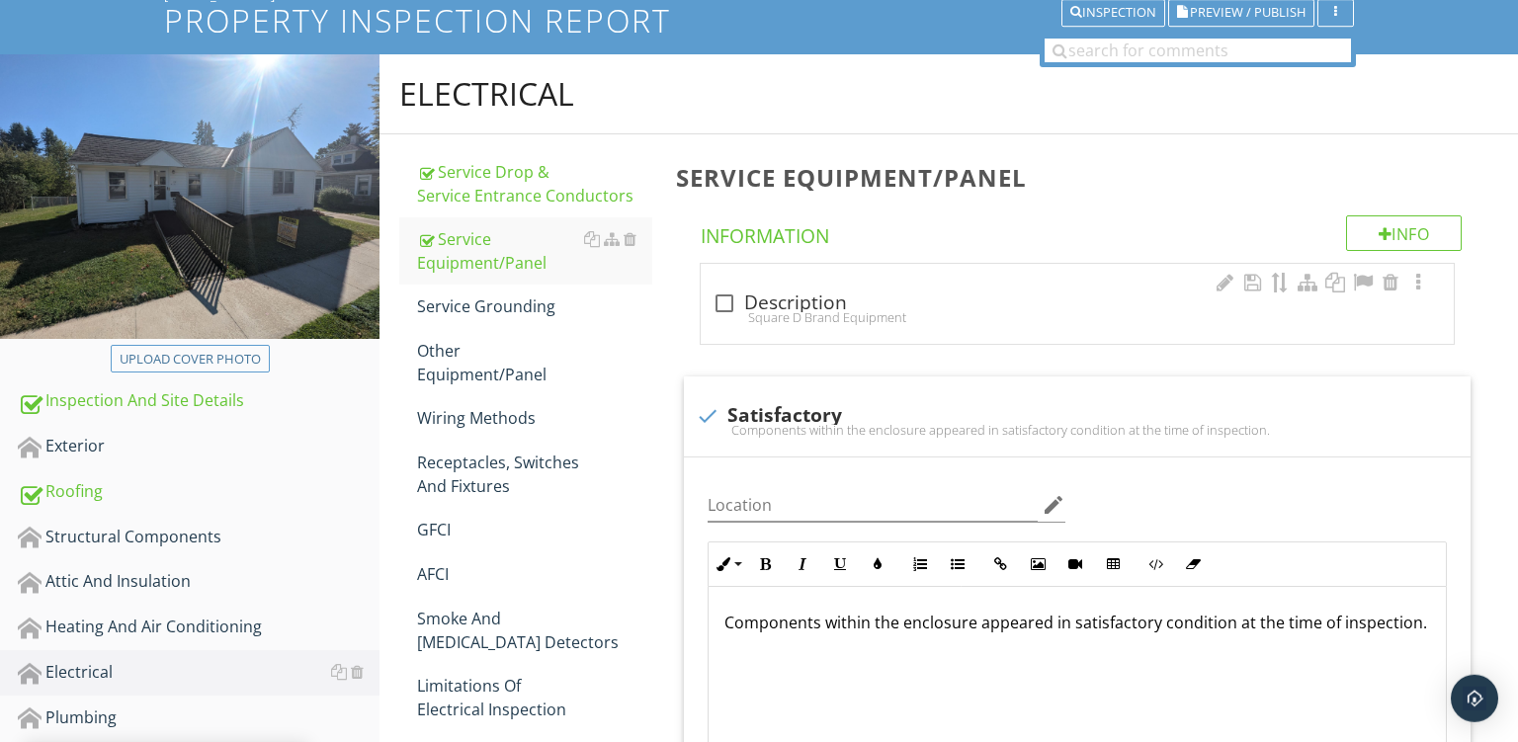
click at [874, 300] on div "check_box_outline_blank Description" at bounding box center [1078, 304] width 730 height 24
checkbox input "true"
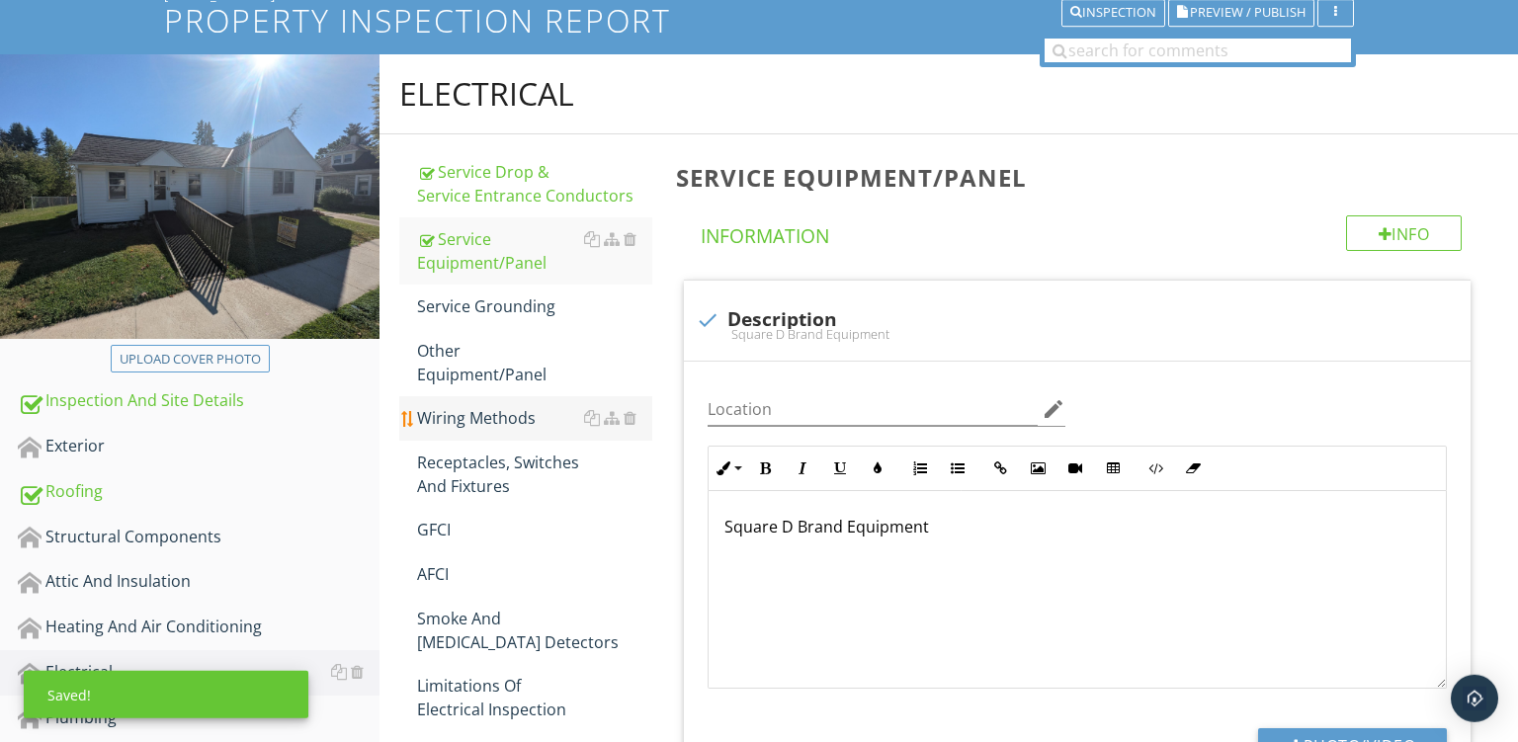
click at [439, 414] on div "Wiring Methods" at bounding box center [534, 418] width 235 height 24
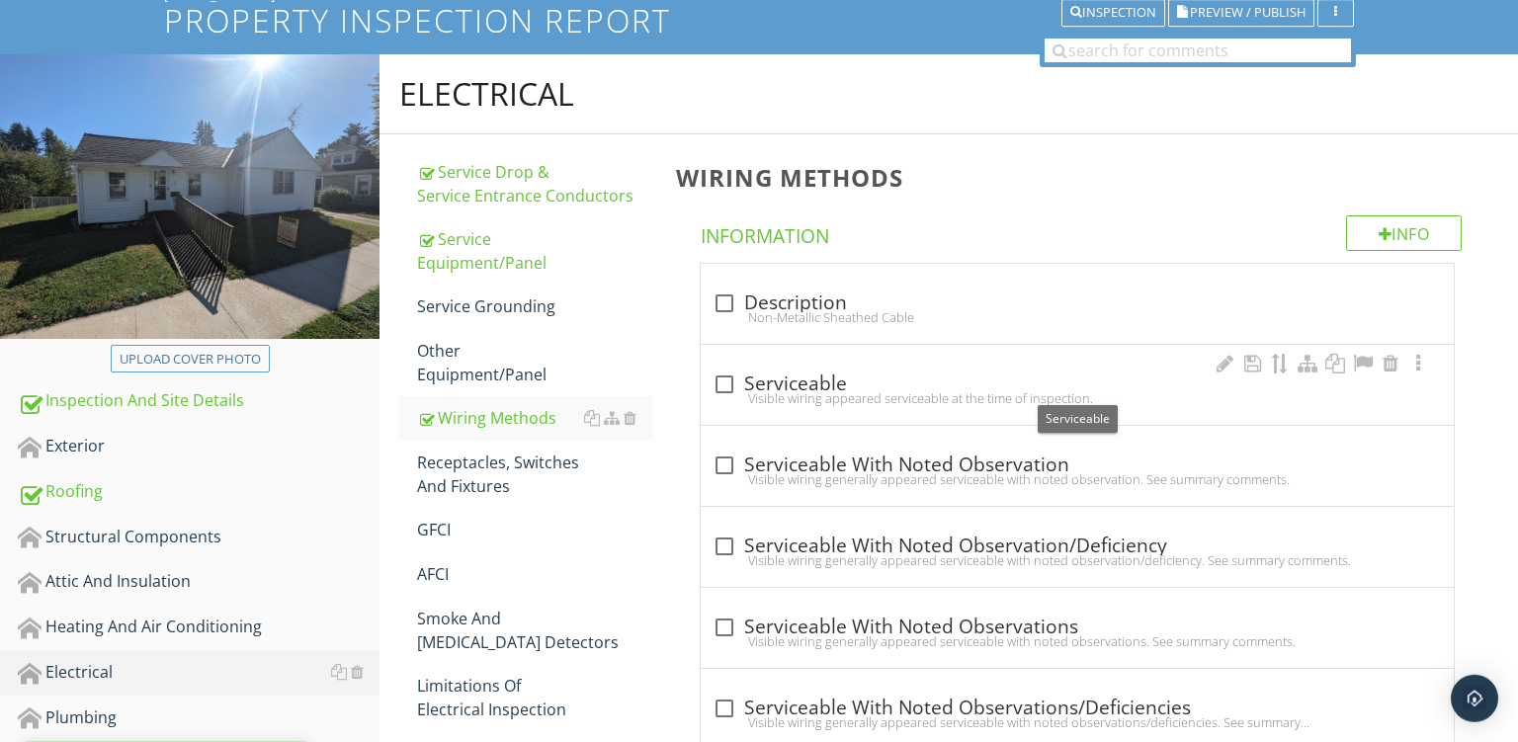
click at [877, 380] on div "check_box_outline_blank Serviceable" at bounding box center [1078, 385] width 730 height 24
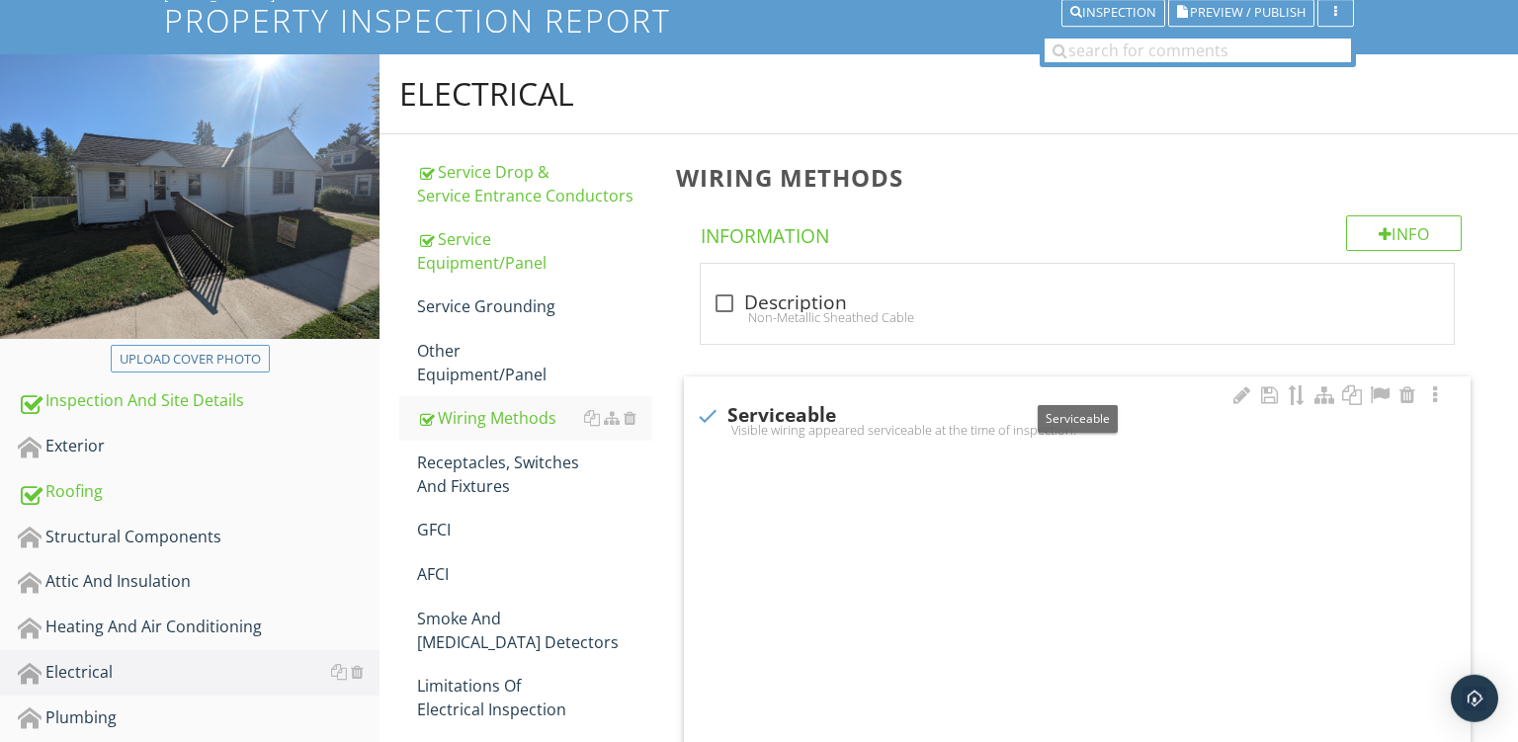
checkbox input "true"
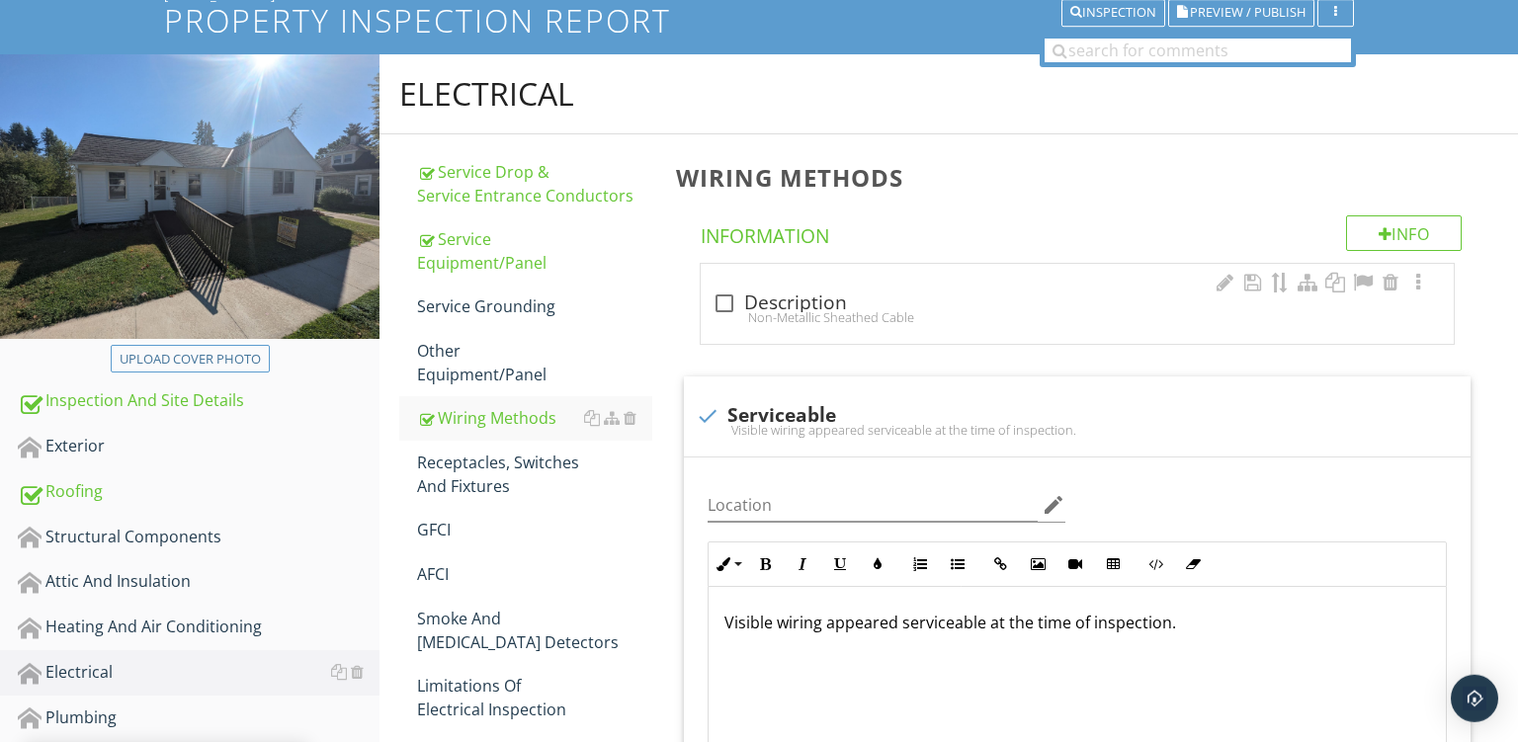
click at [849, 293] on div "check_box_outline_blank Description" at bounding box center [1078, 304] width 730 height 24
checkbox input "true"
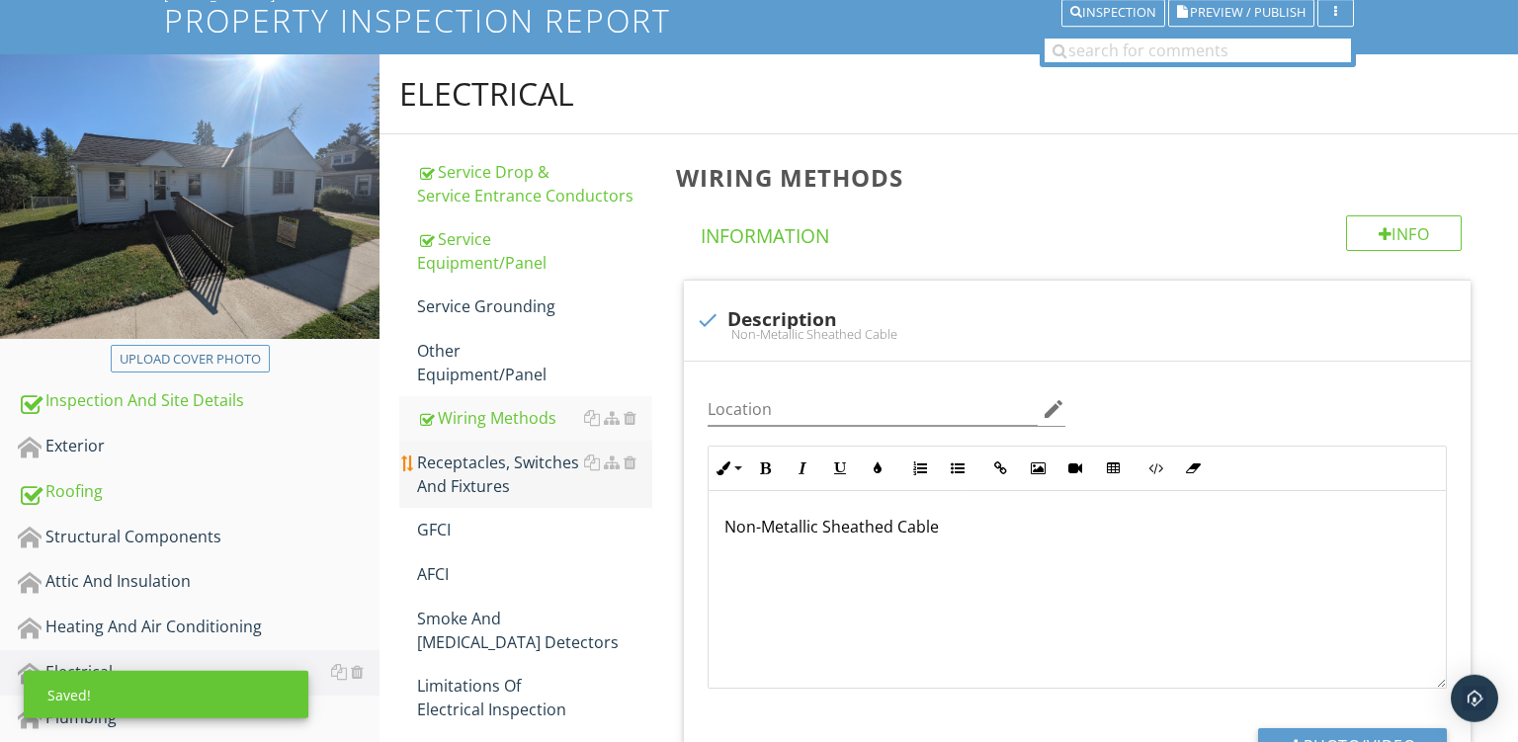
click at [435, 455] on div "Receptacles, Switches And Fixtures" at bounding box center [534, 474] width 235 height 47
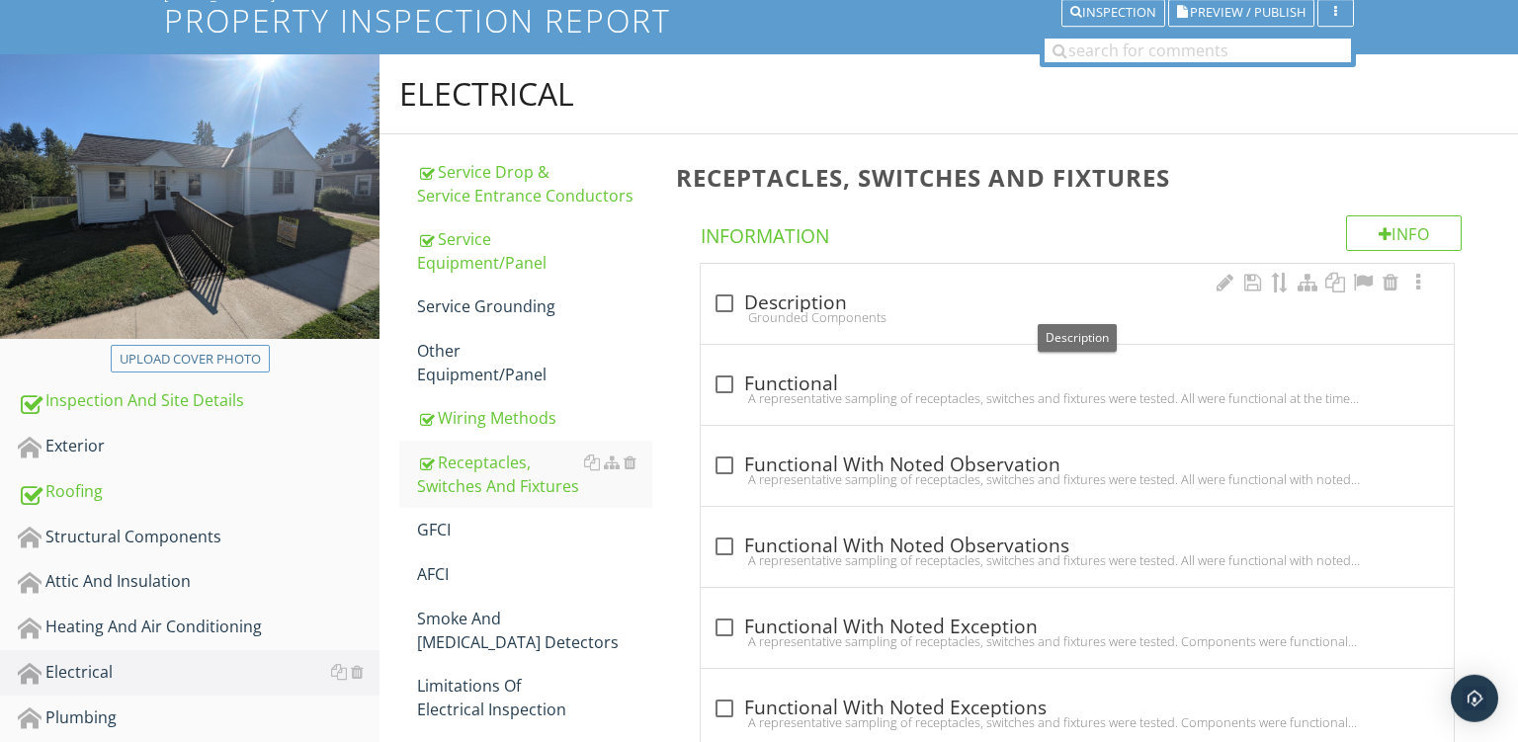
click at [889, 307] on div "check_box_outline_blank Description" at bounding box center [1078, 304] width 730 height 24
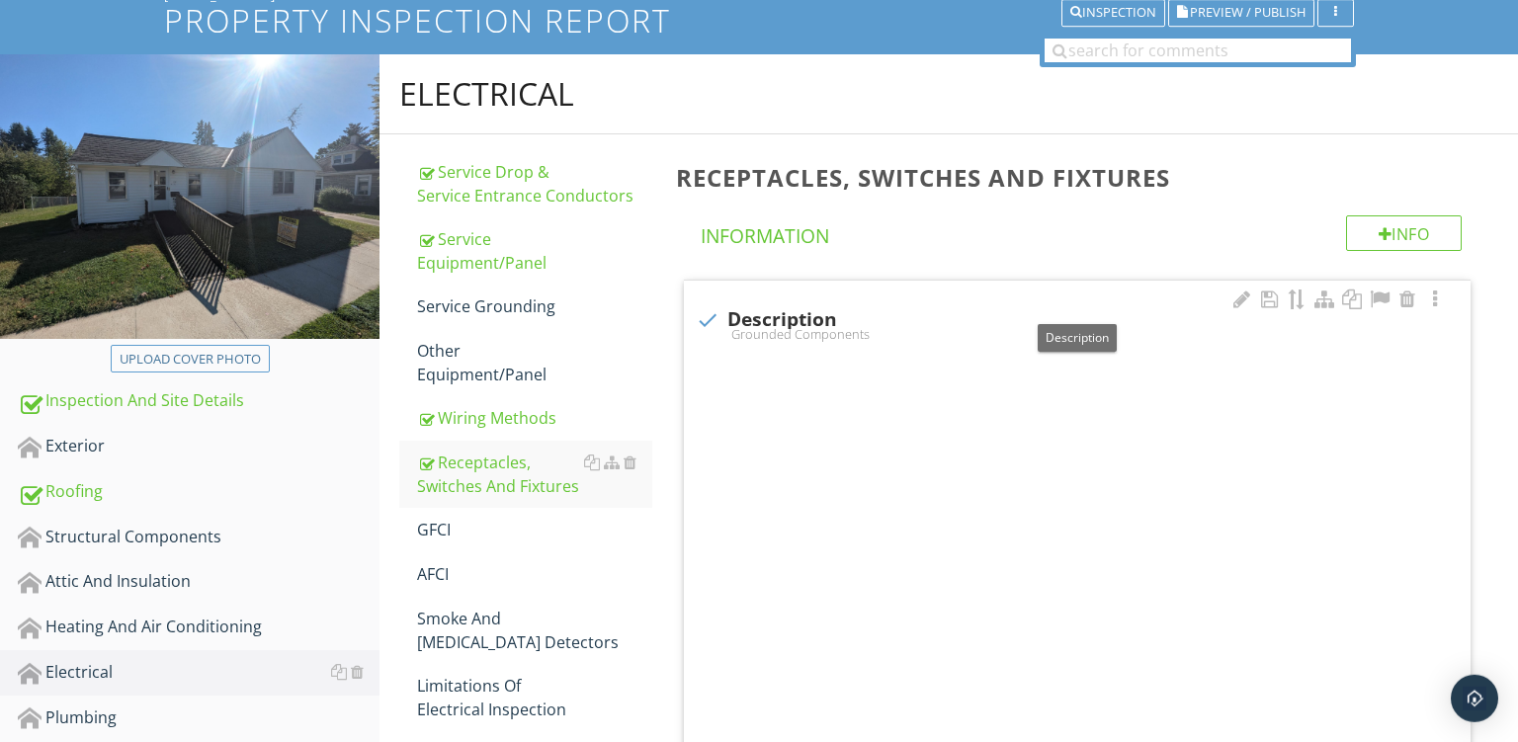
checkbox input "true"
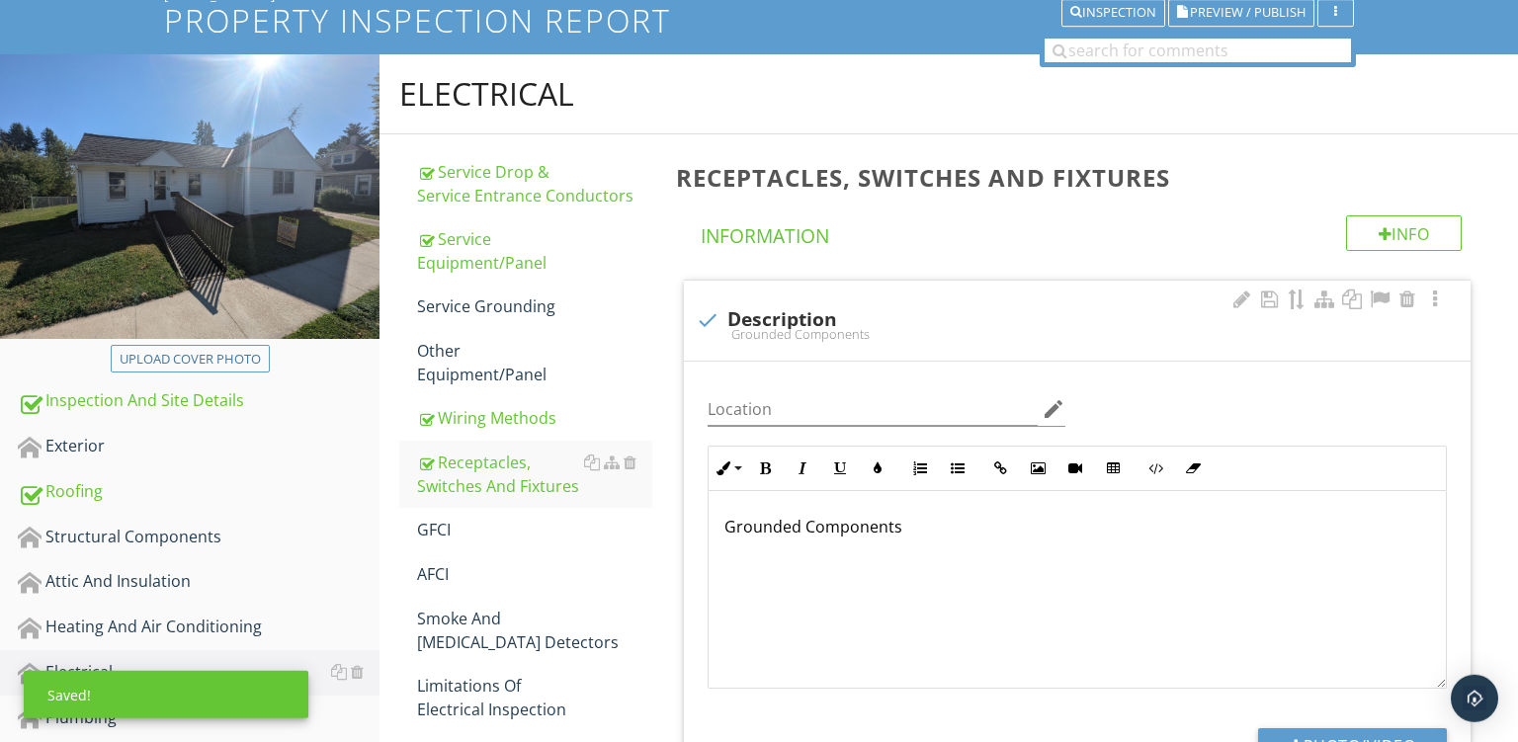
click at [805, 529] on p "Grounded Components" at bounding box center [1078, 527] width 706 height 24
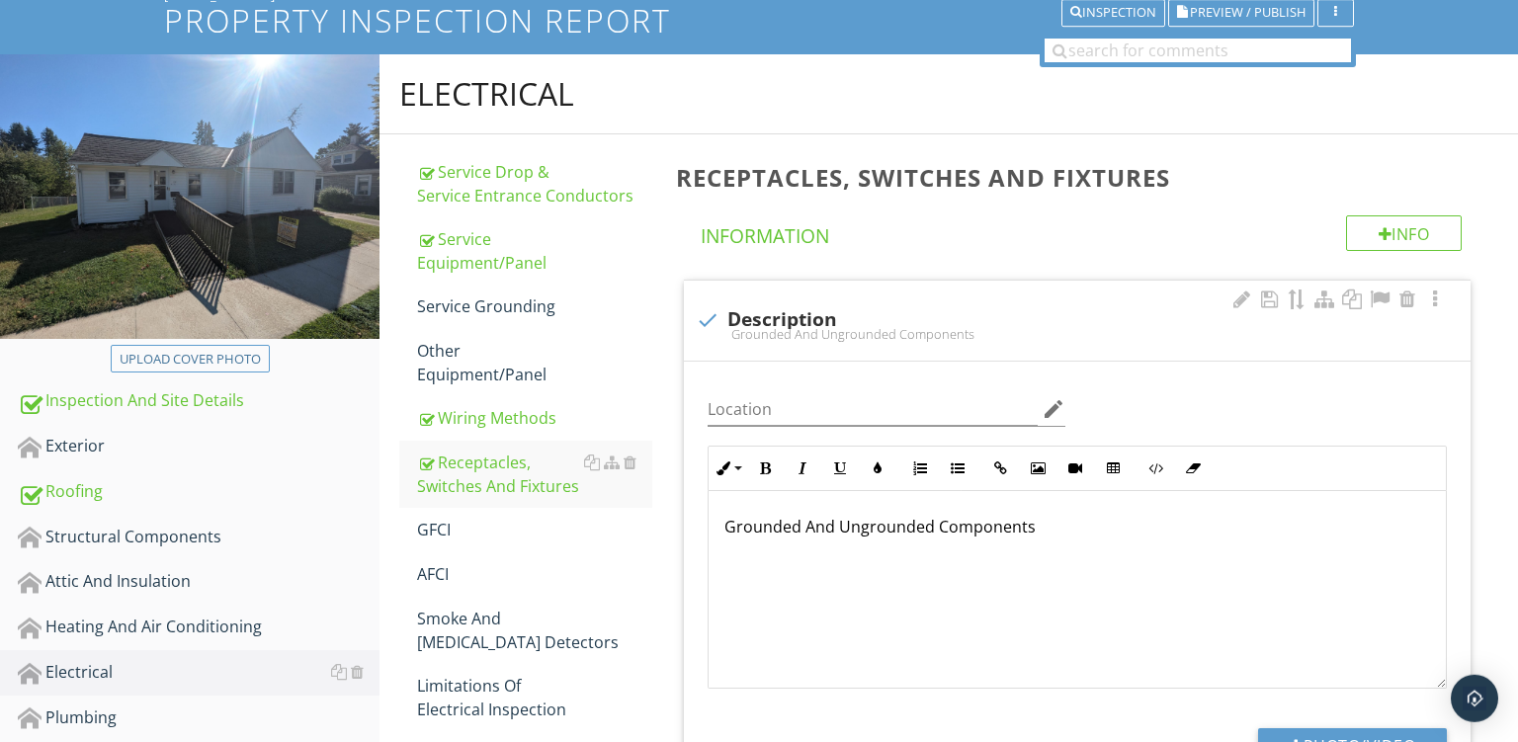
click at [1038, 525] on p "Grounded And Ungrounded Components" at bounding box center [1078, 527] width 706 height 24
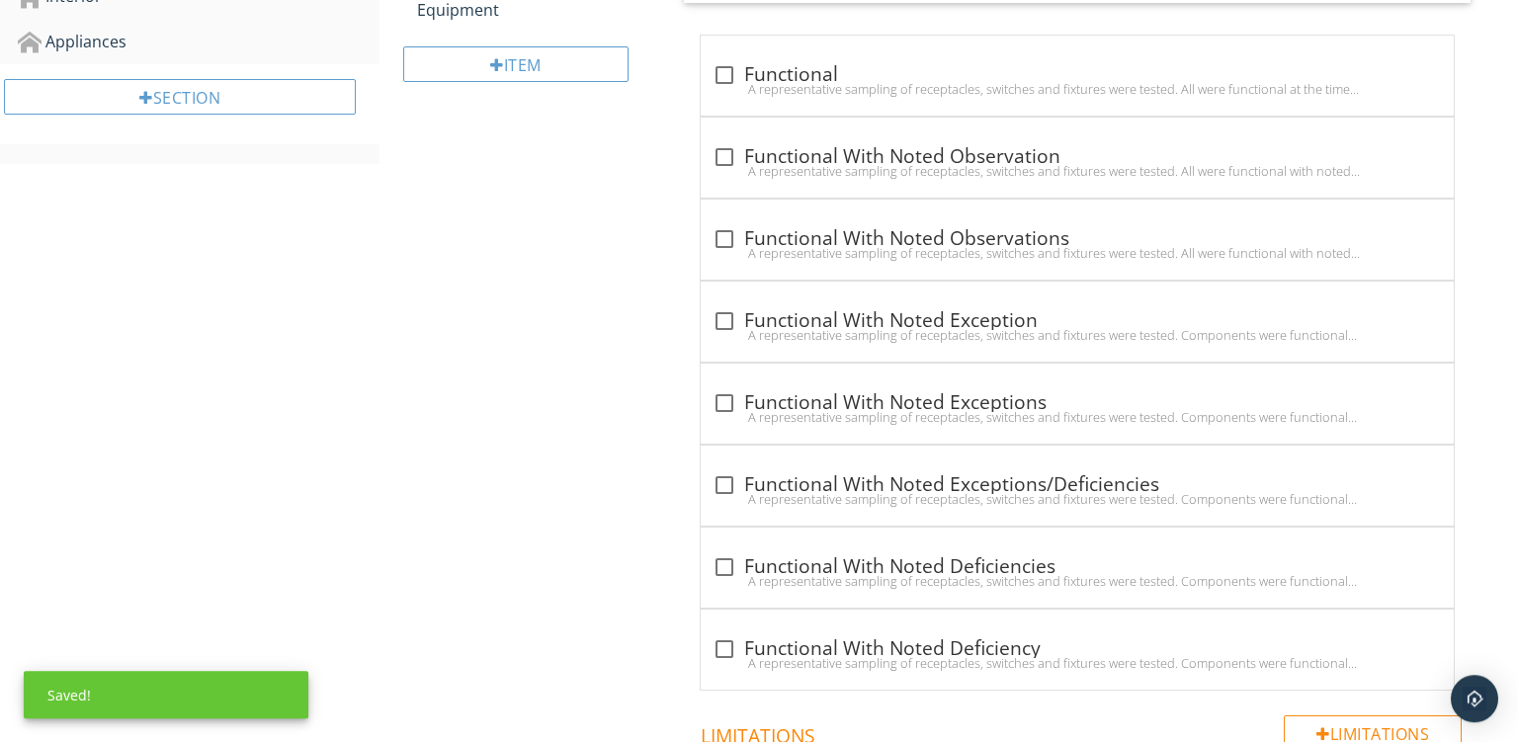
scroll to position [1012, 0]
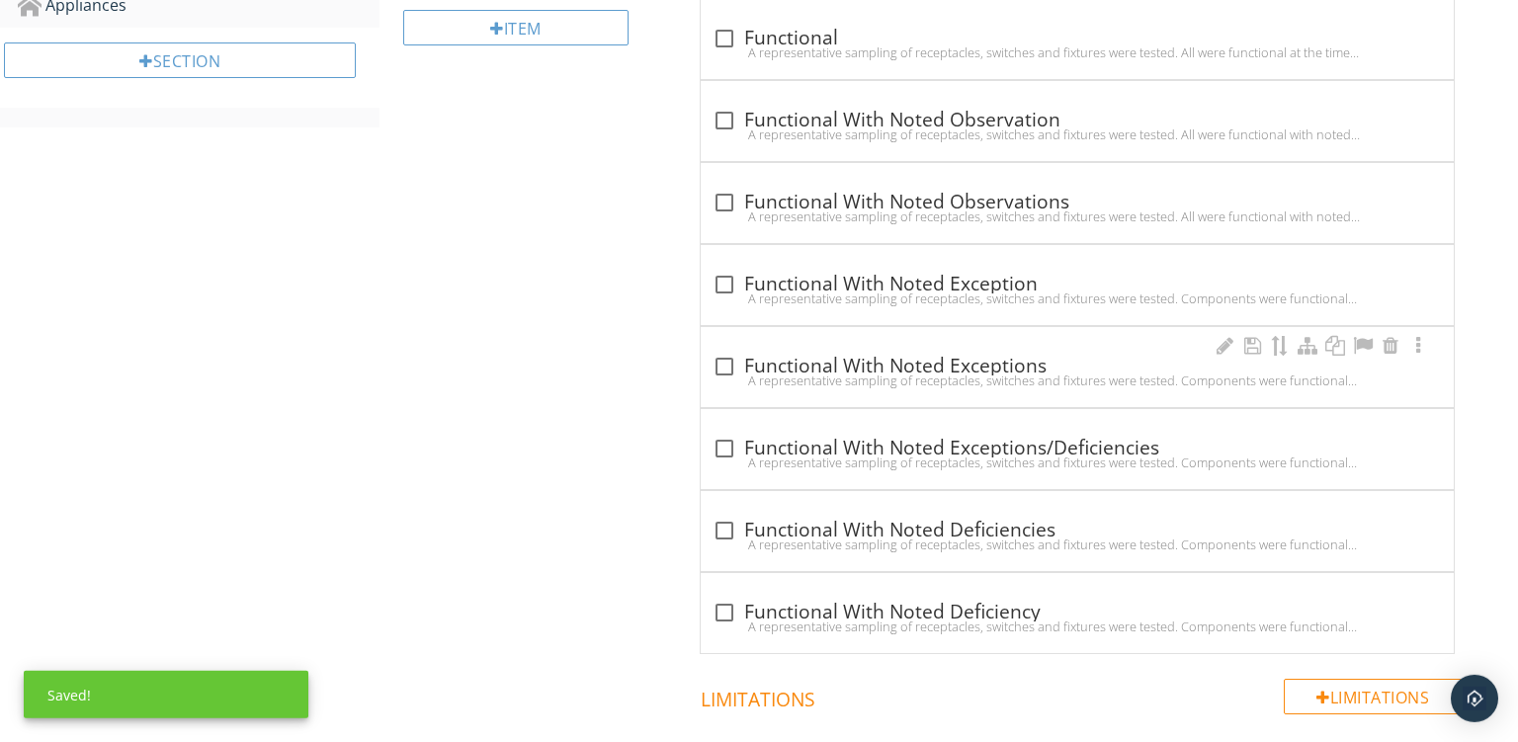
click at [991, 359] on div "check_box_outline_blank Functional With Noted Exceptions" at bounding box center [1078, 367] width 730 height 24
checkbox input "true"
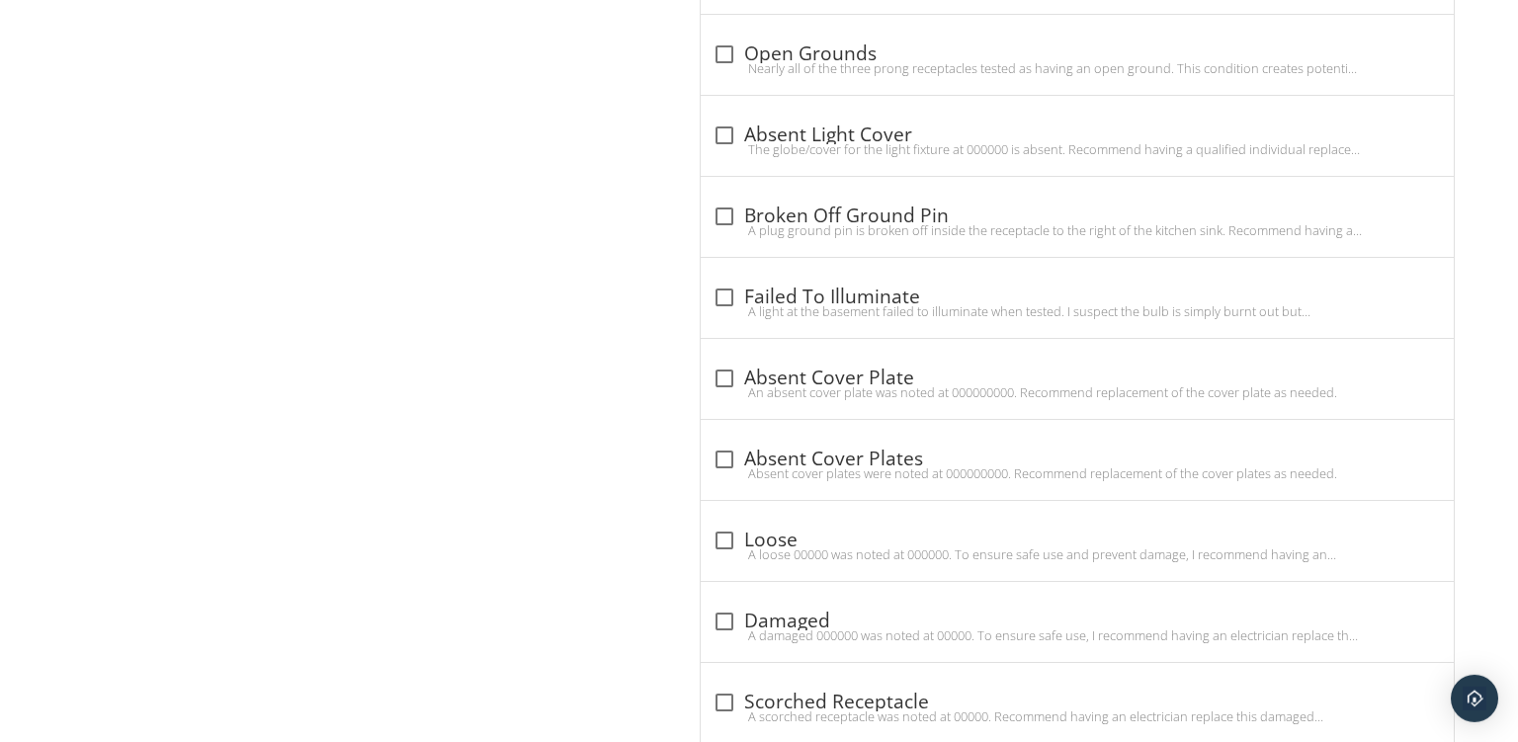
scroll to position [2313, 0]
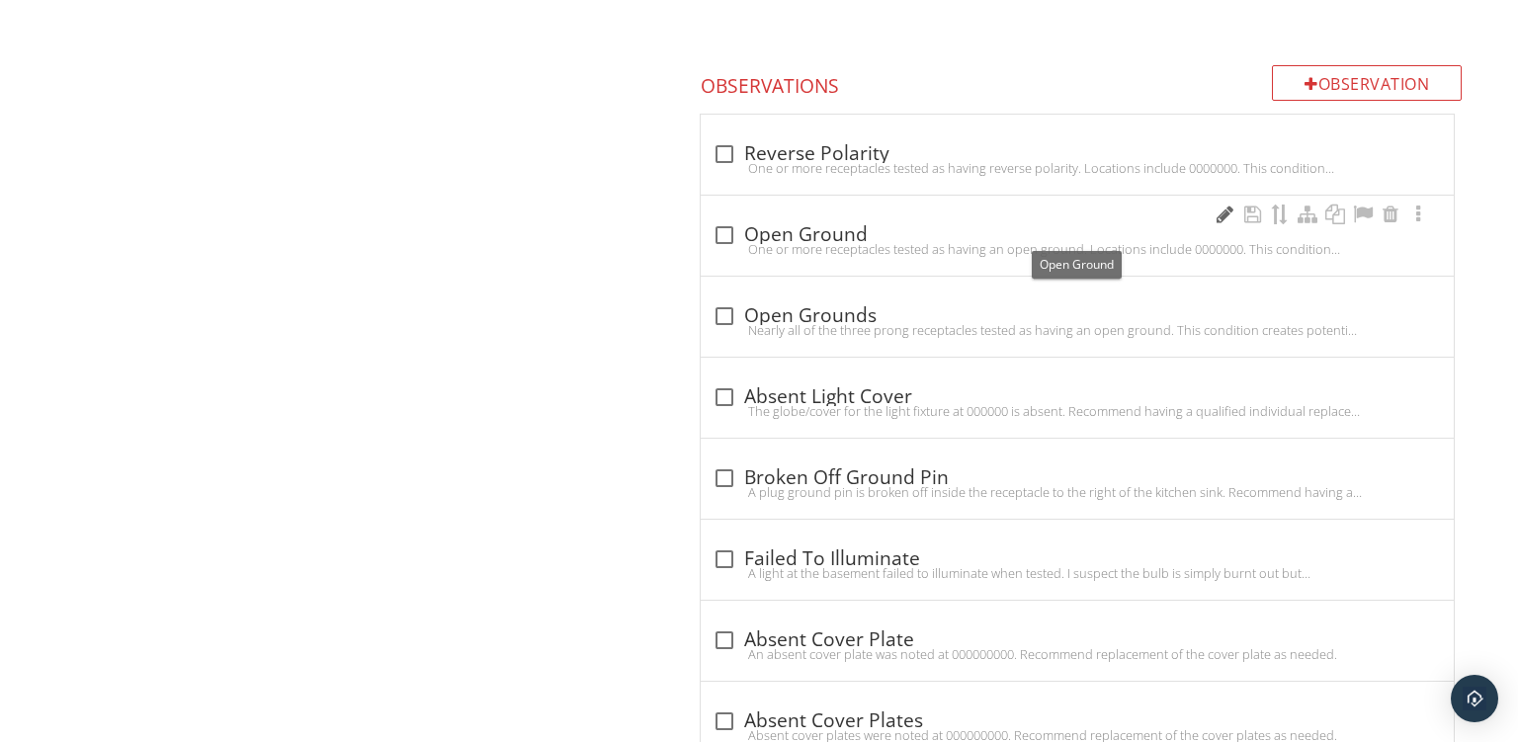
click at [1222, 205] on div at bounding box center [1225, 215] width 24 height 20
click at [904, 241] on div "One or more receptacles tested as having an open ground. Locations include 0000…" at bounding box center [1078, 249] width 730 height 16
checkbox input "true"
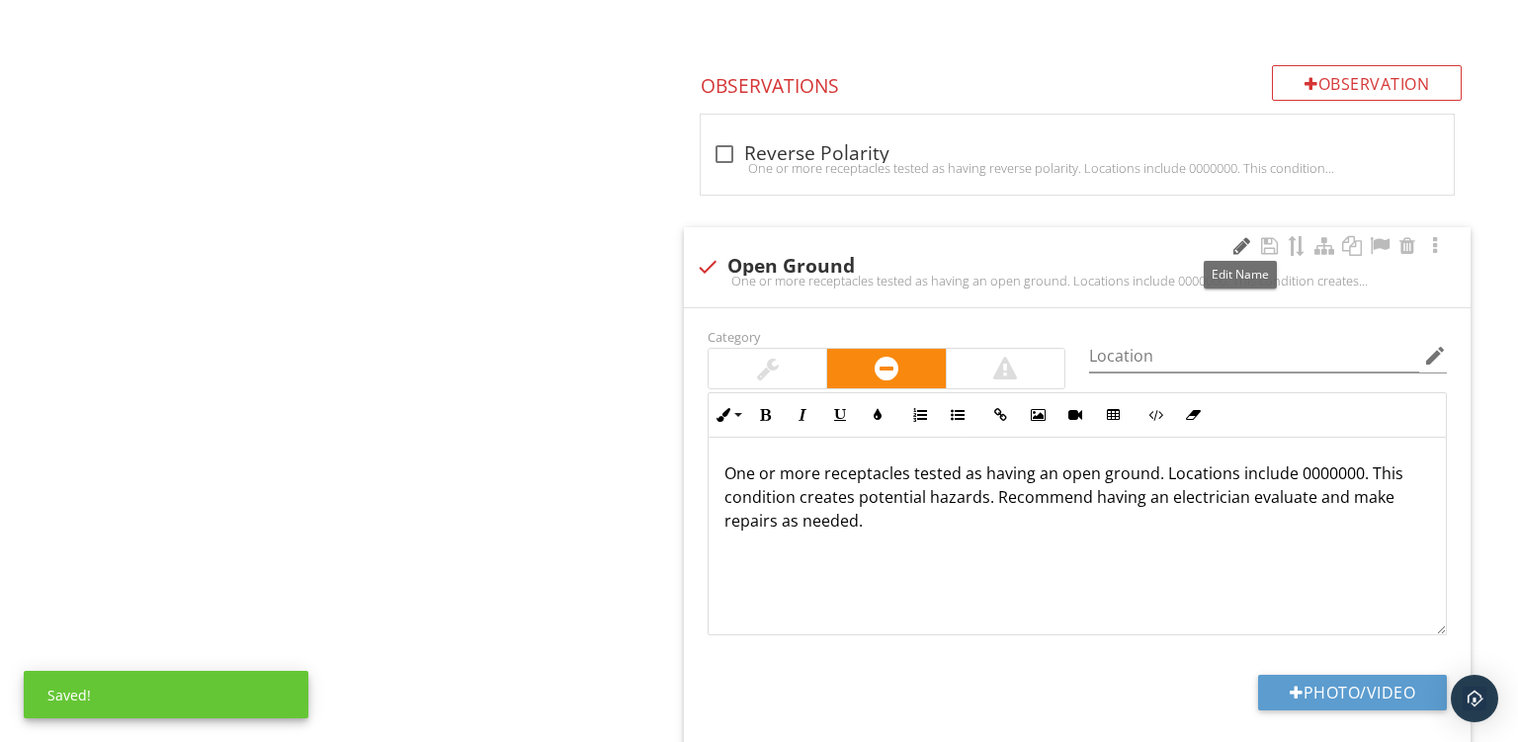
click at [1244, 244] on div at bounding box center [1242, 246] width 24 height 20
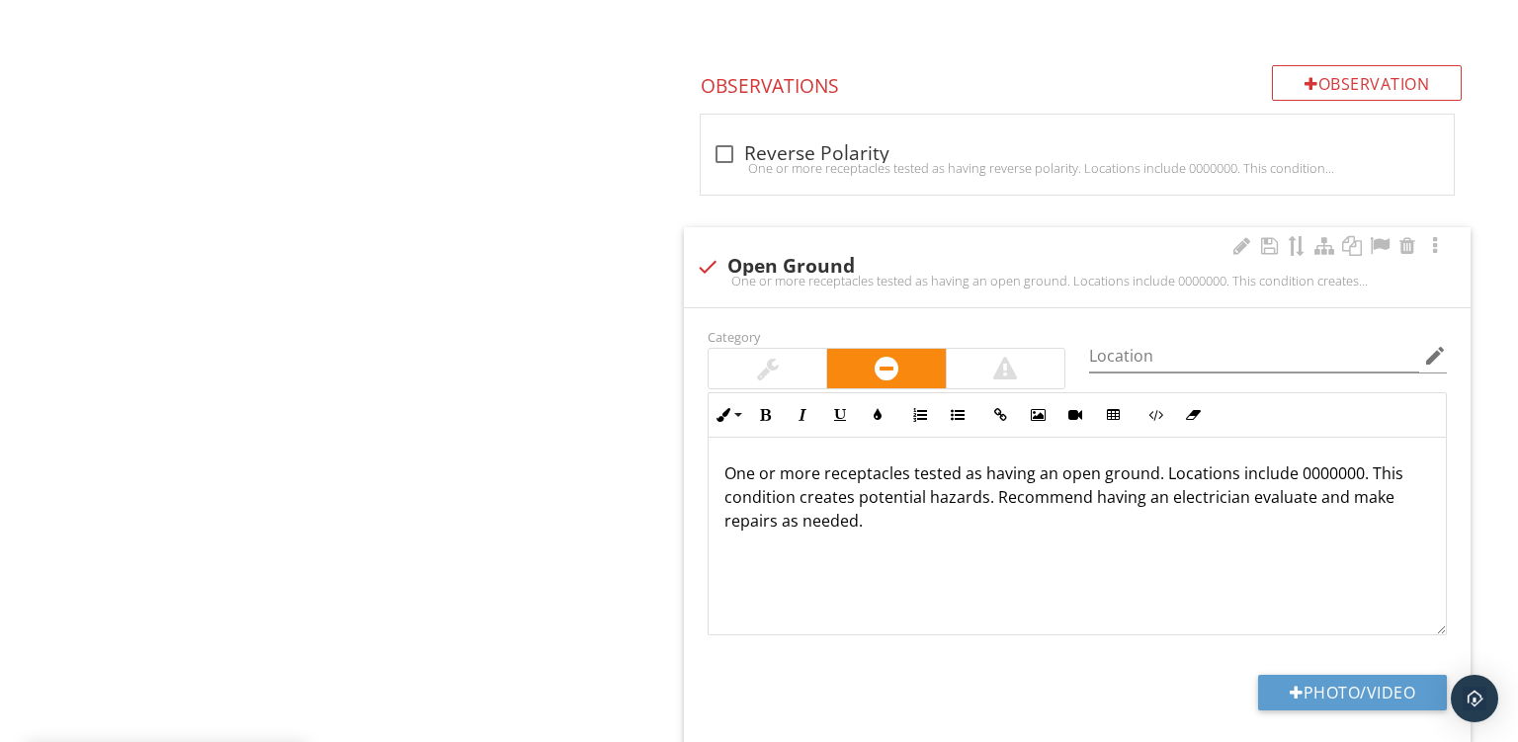
click at [712, 255] on div at bounding box center [708, 267] width 34 height 34
checkbox input "true"
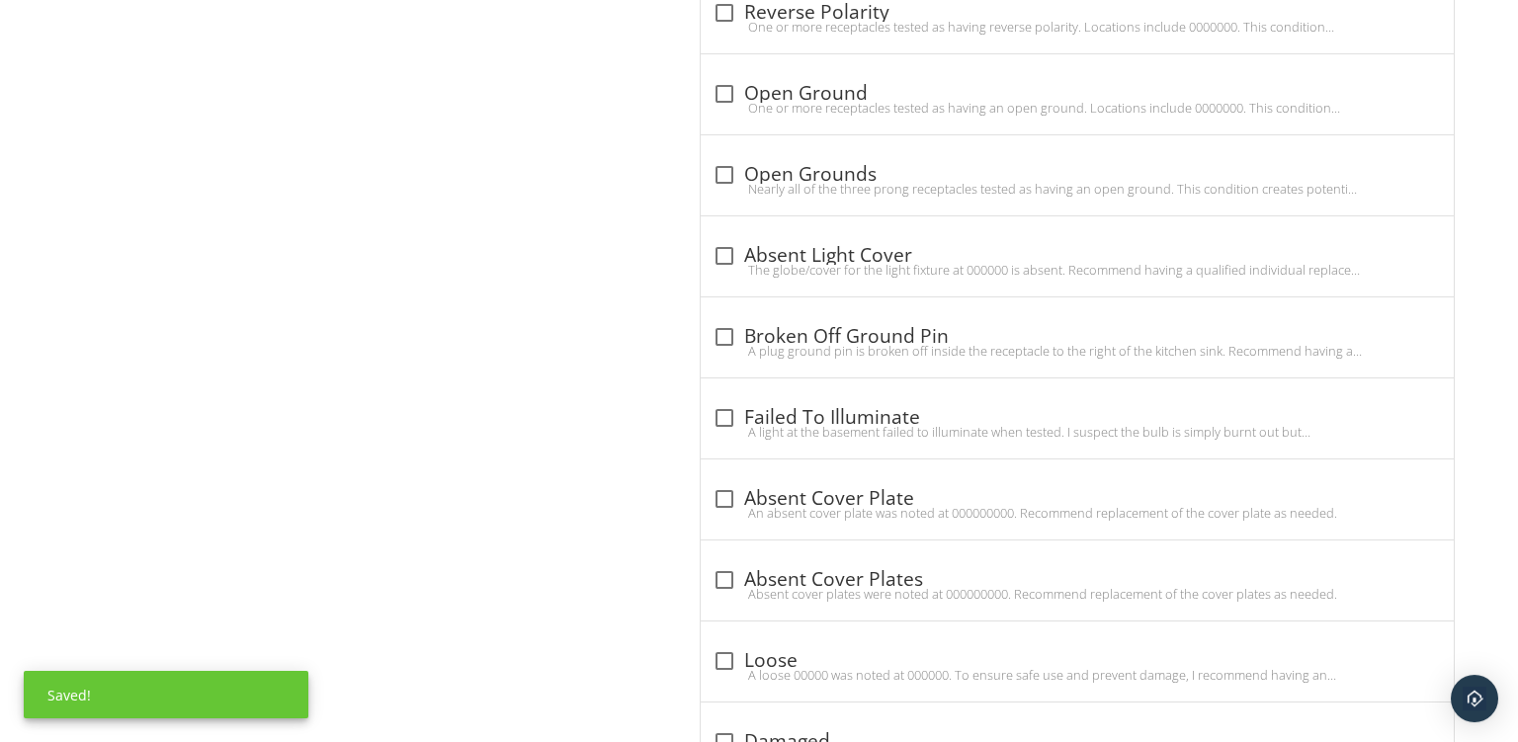
scroll to position [2555, 0]
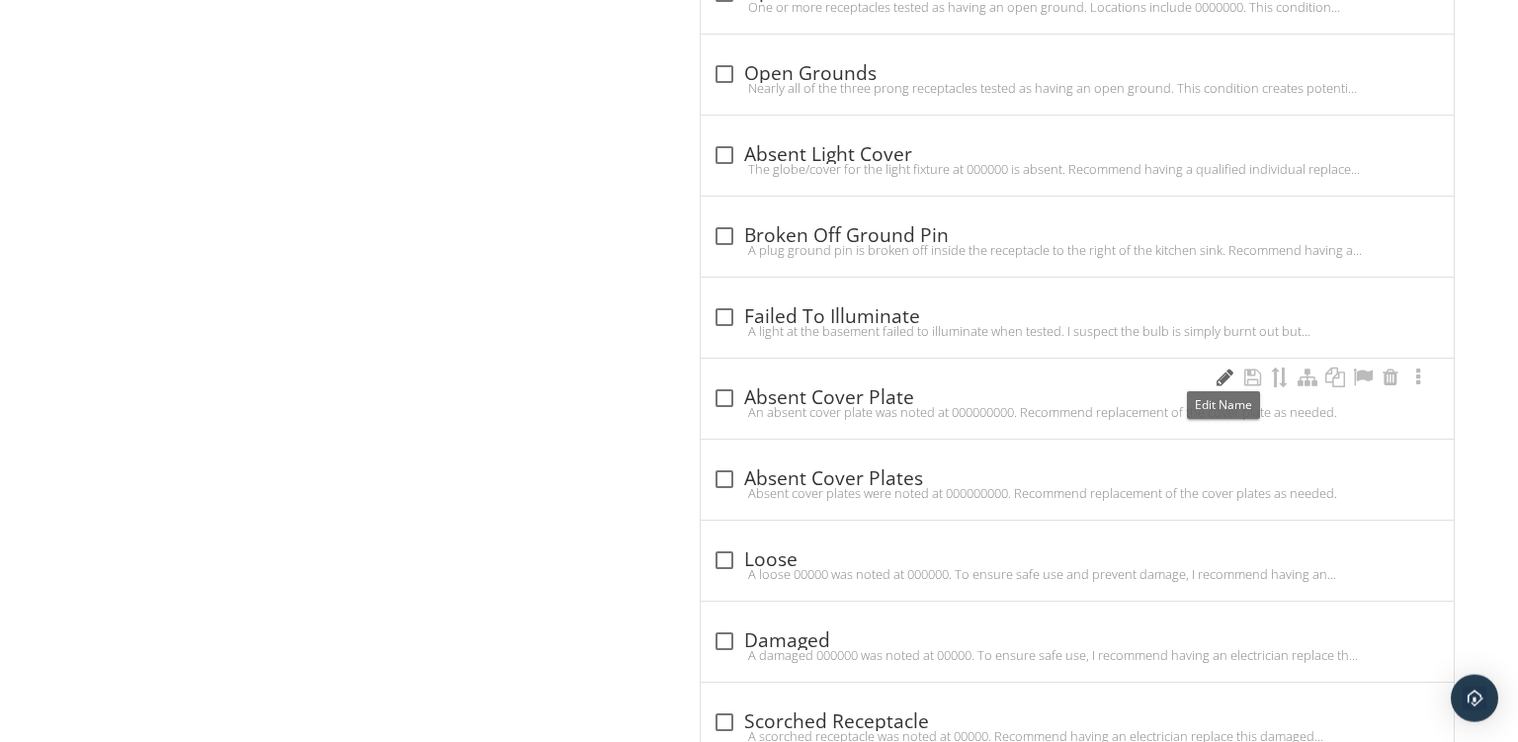
click at [1220, 368] on div at bounding box center [1225, 378] width 24 height 20
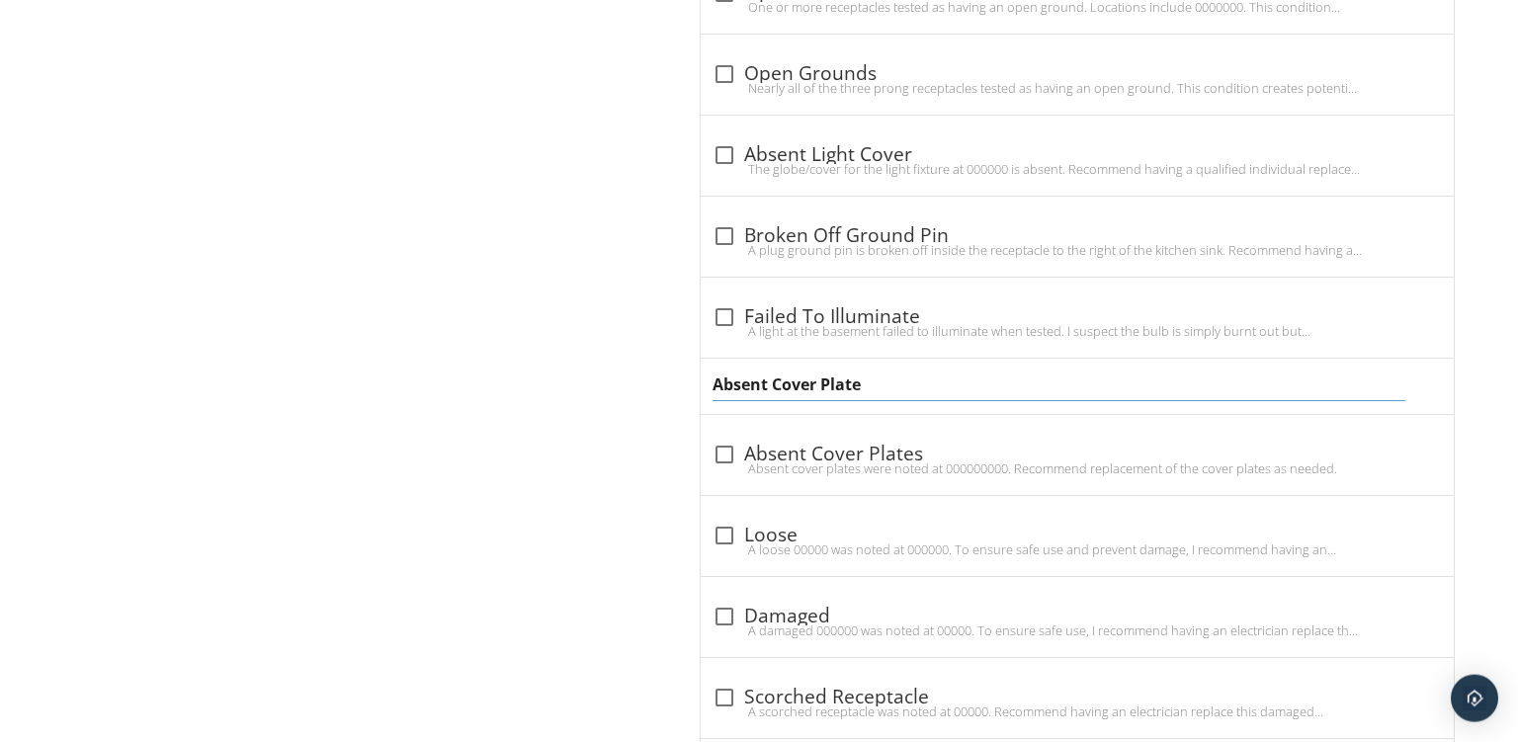
click at [733, 372] on input "Absent Cover Plate" at bounding box center [1059, 385] width 693 height 33
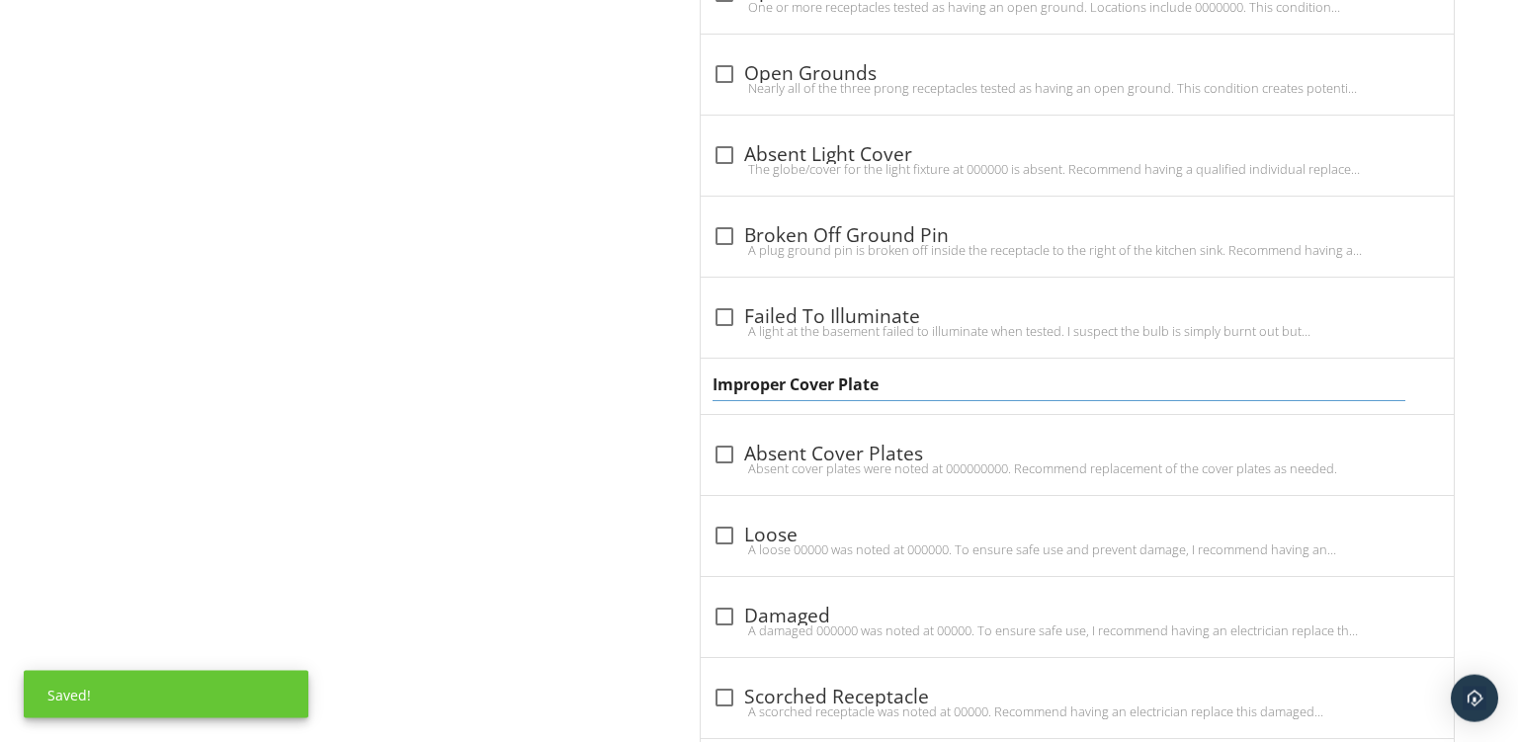
type input "Improper Cover Plates"
click at [782, 393] on div "Improper Cover Plates" at bounding box center [1059, 385] width 693 height 33
click at [789, 399] on div "Improper Cover Plates" at bounding box center [1077, 386] width 753 height 55
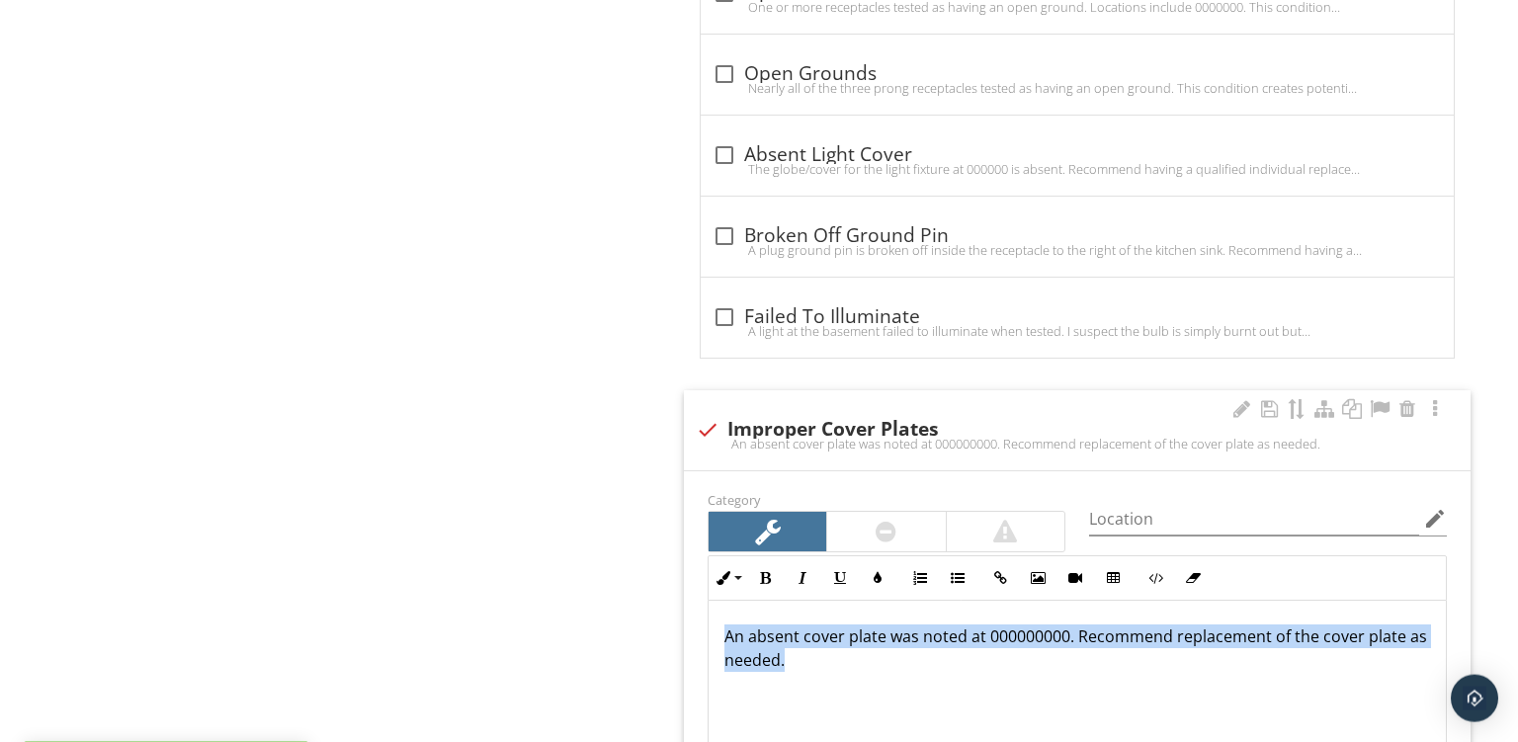
drag, startPoint x: 905, startPoint y: 672, endPoint x: 482, endPoint y: 434, distance: 484.7
click at [709, 601] on div "An absent cover plate was noted at 000000000. Recommend replacement of the cove…" at bounding box center [1077, 700] width 737 height 198
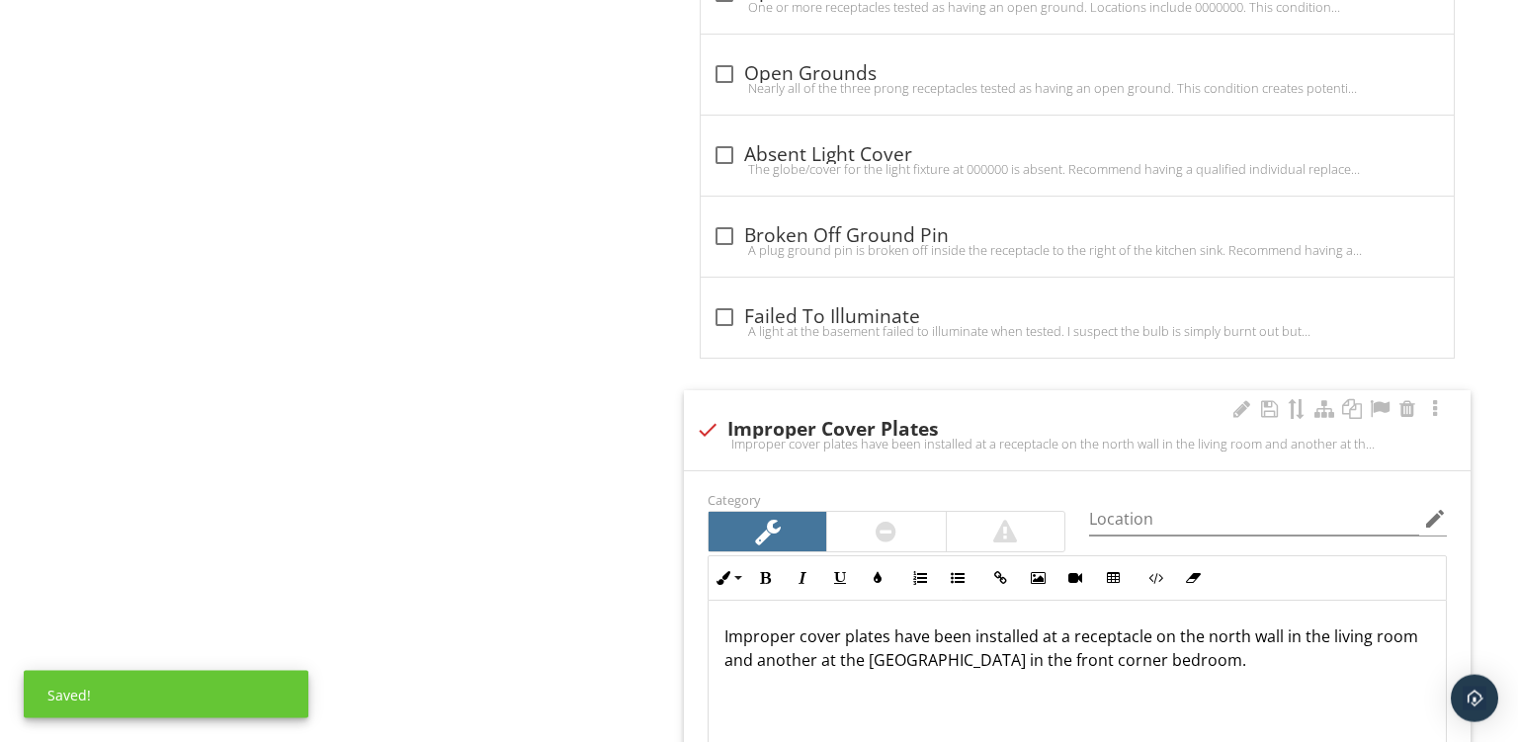
click at [1031, 650] on p "Improper cover plates have been installed at a receptacle on the north wall in …" at bounding box center [1078, 648] width 706 height 47
click at [1132, 660] on p "Improper cover plates have been installed at a receptacle on the north wall in …" at bounding box center [1078, 648] width 706 height 47
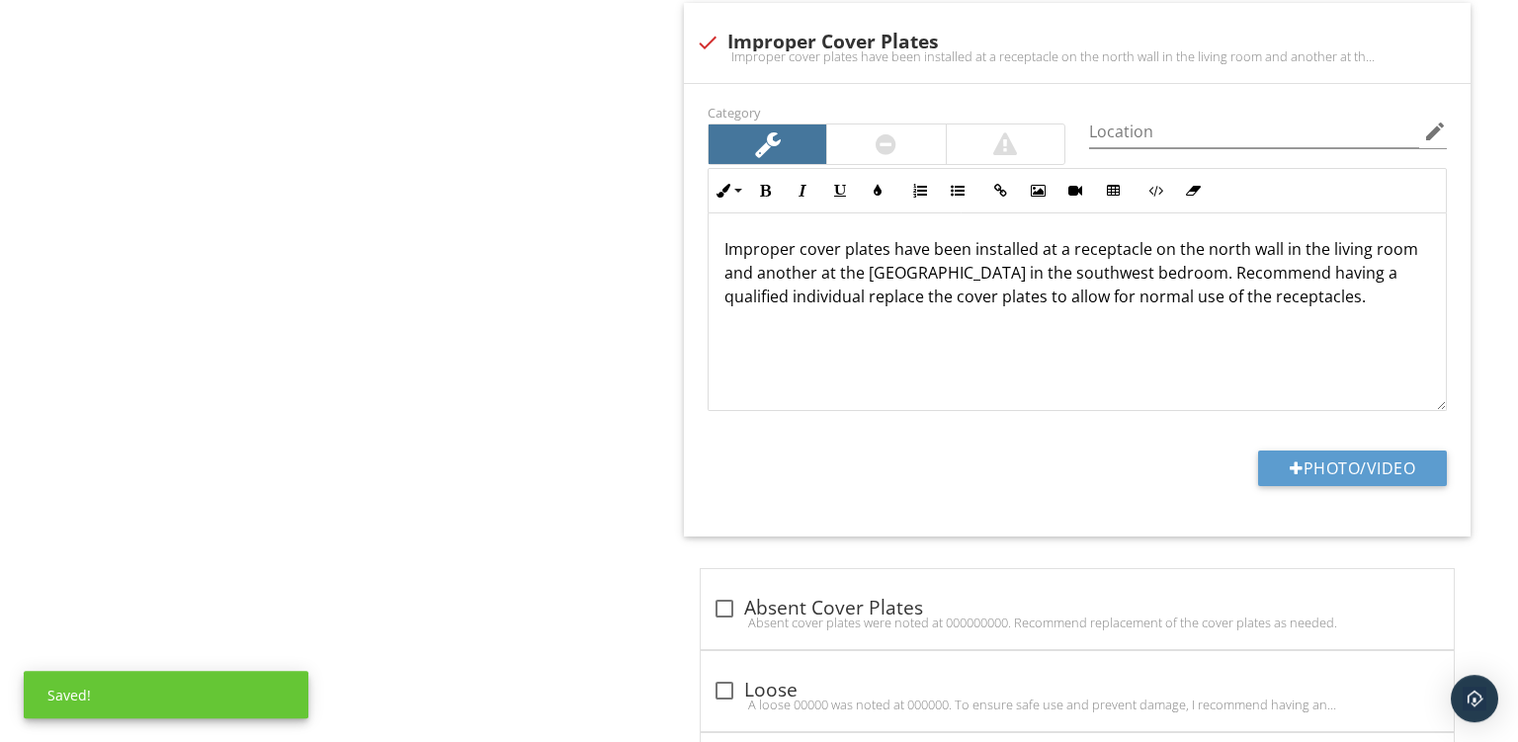
scroll to position [2948, 0]
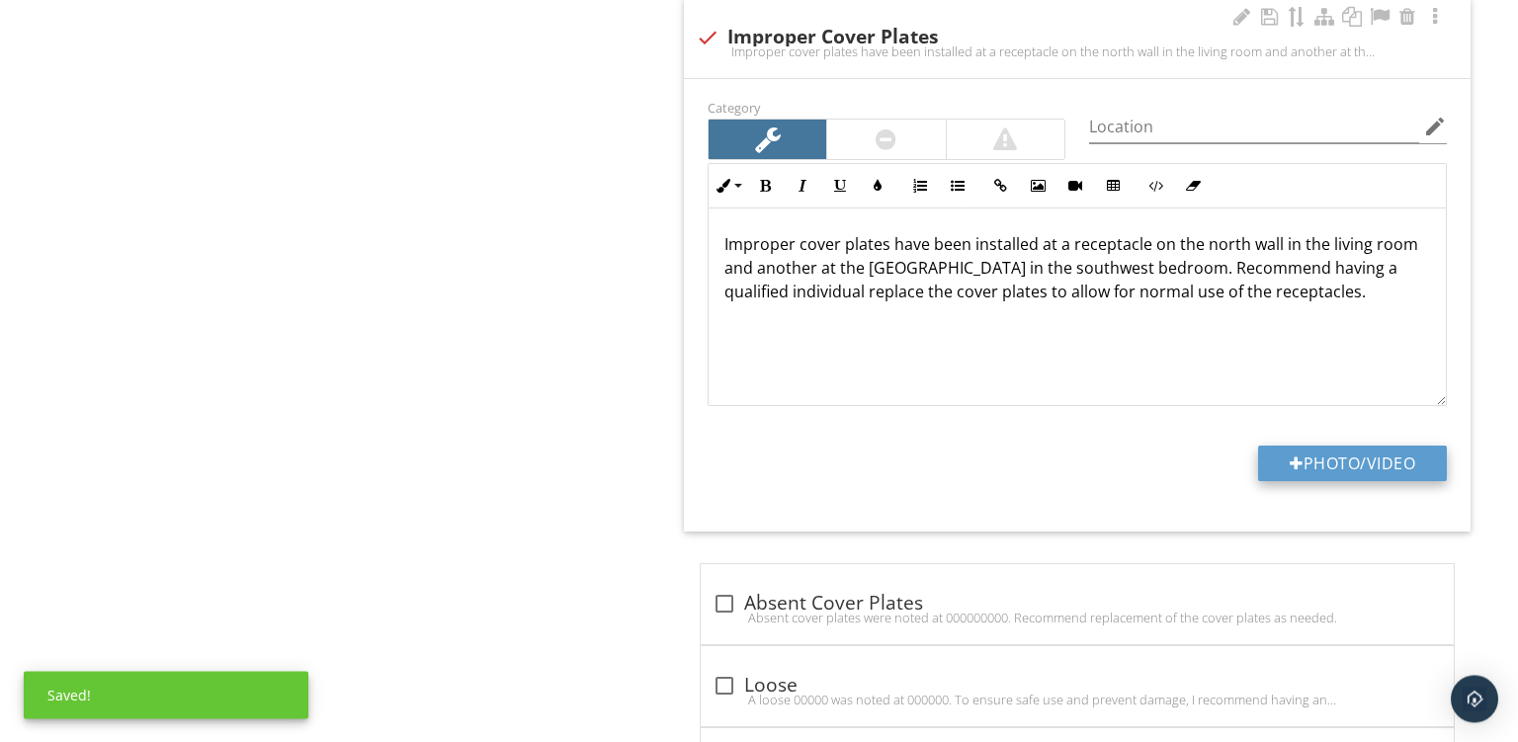
click at [1290, 461] on div at bounding box center [1297, 464] width 14 height 16
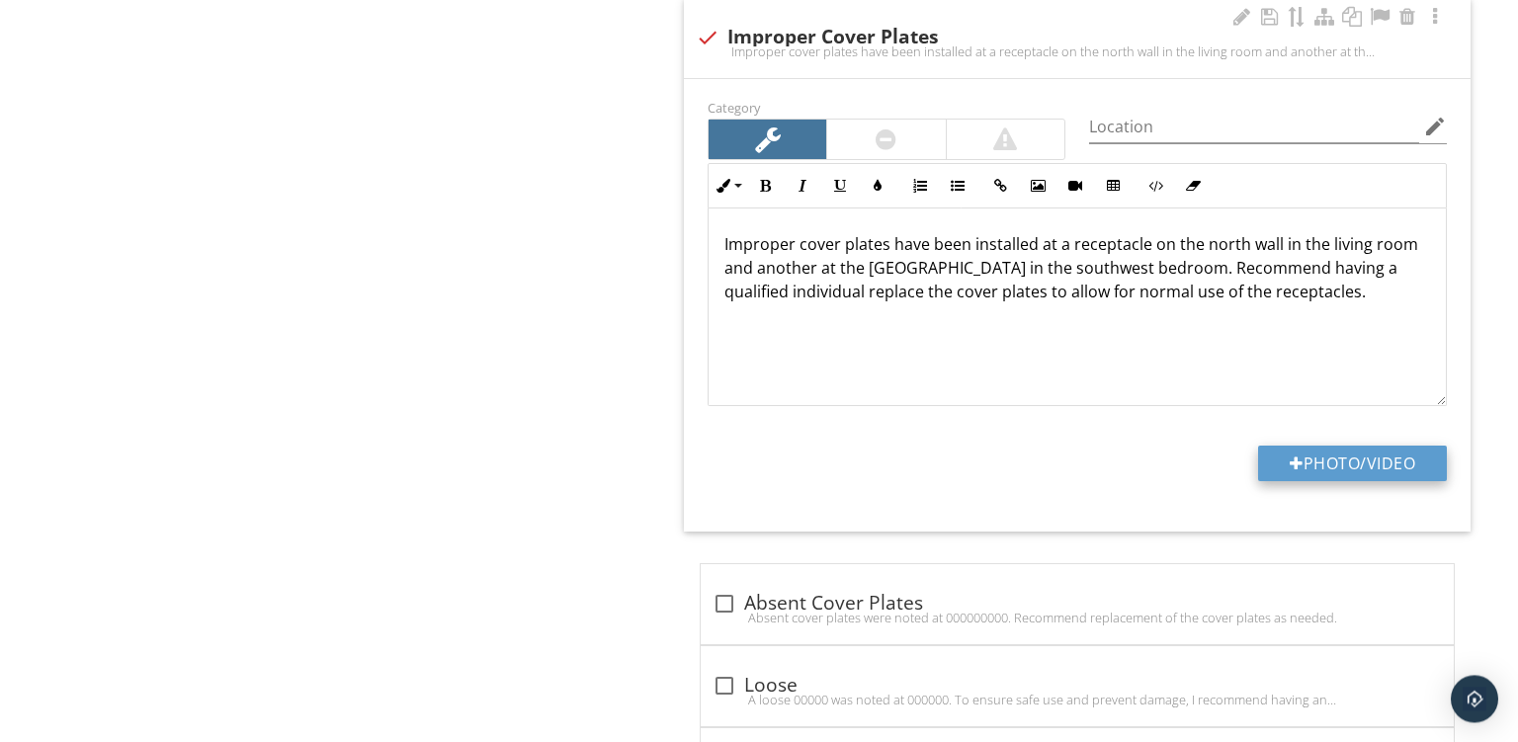
type input "C:\fakepath\PXL_20250929_150838638.jpg"
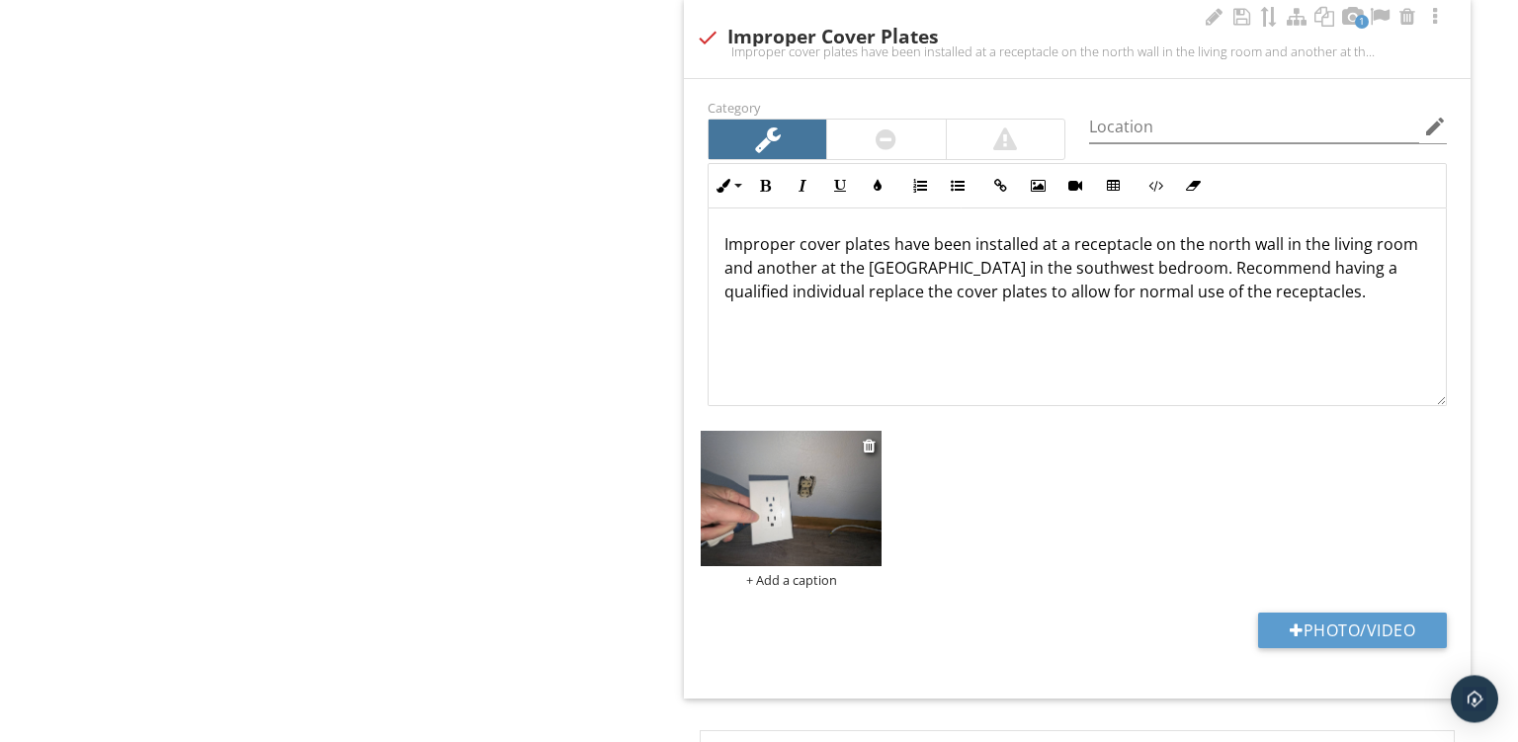
click at [761, 572] on div "+ Add a caption" at bounding box center [791, 580] width 181 height 16
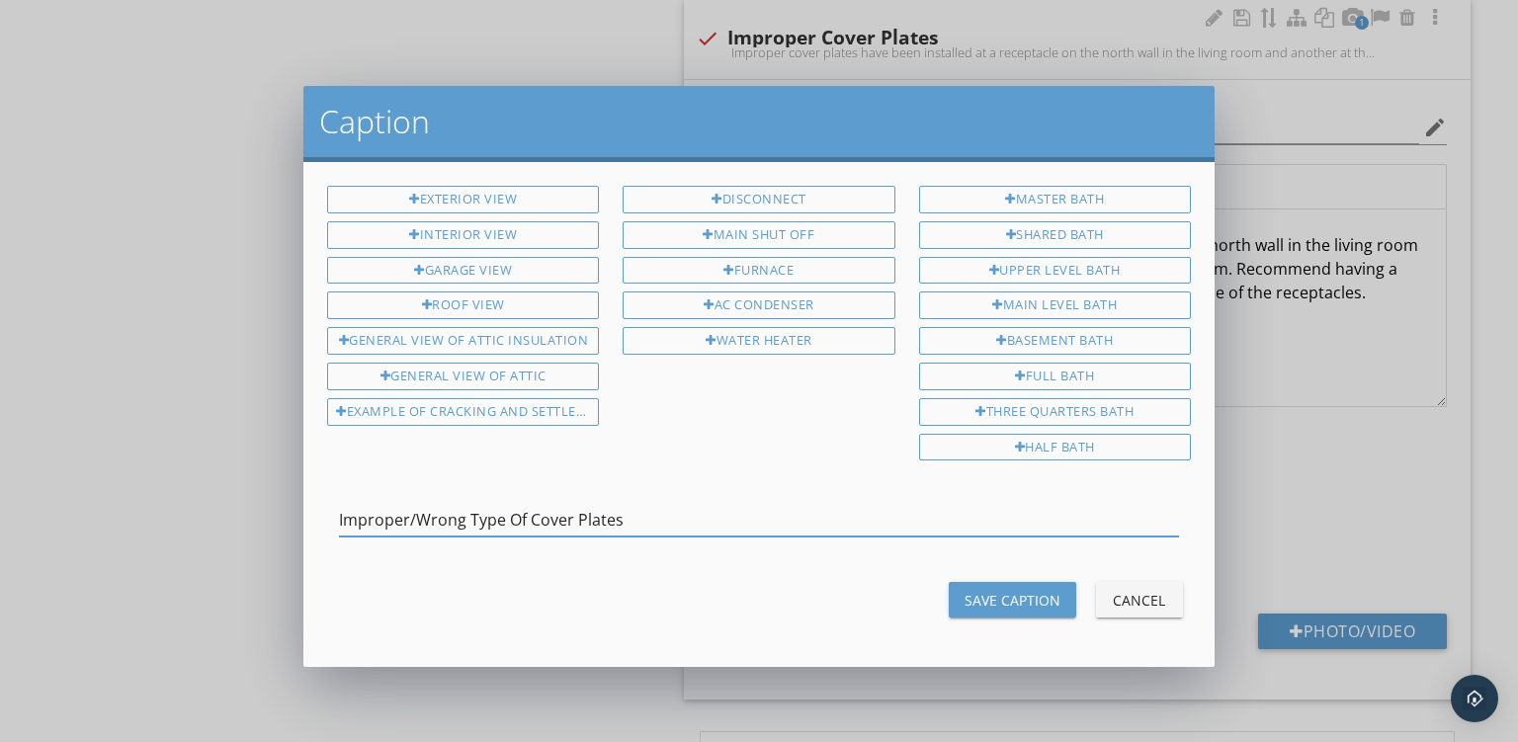
type input "Improper/Wrong Type Of Cover Plates"
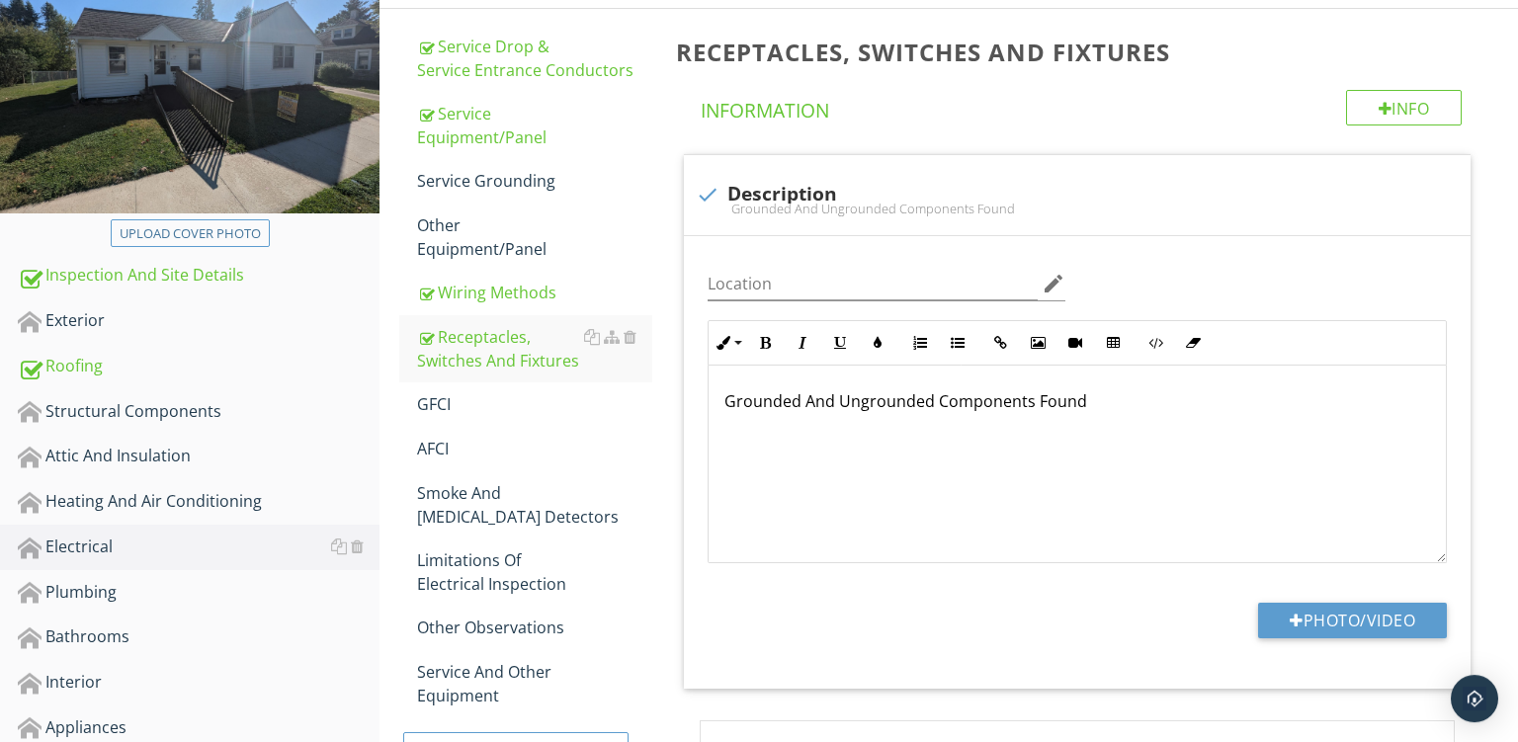
scroll to position [266, 0]
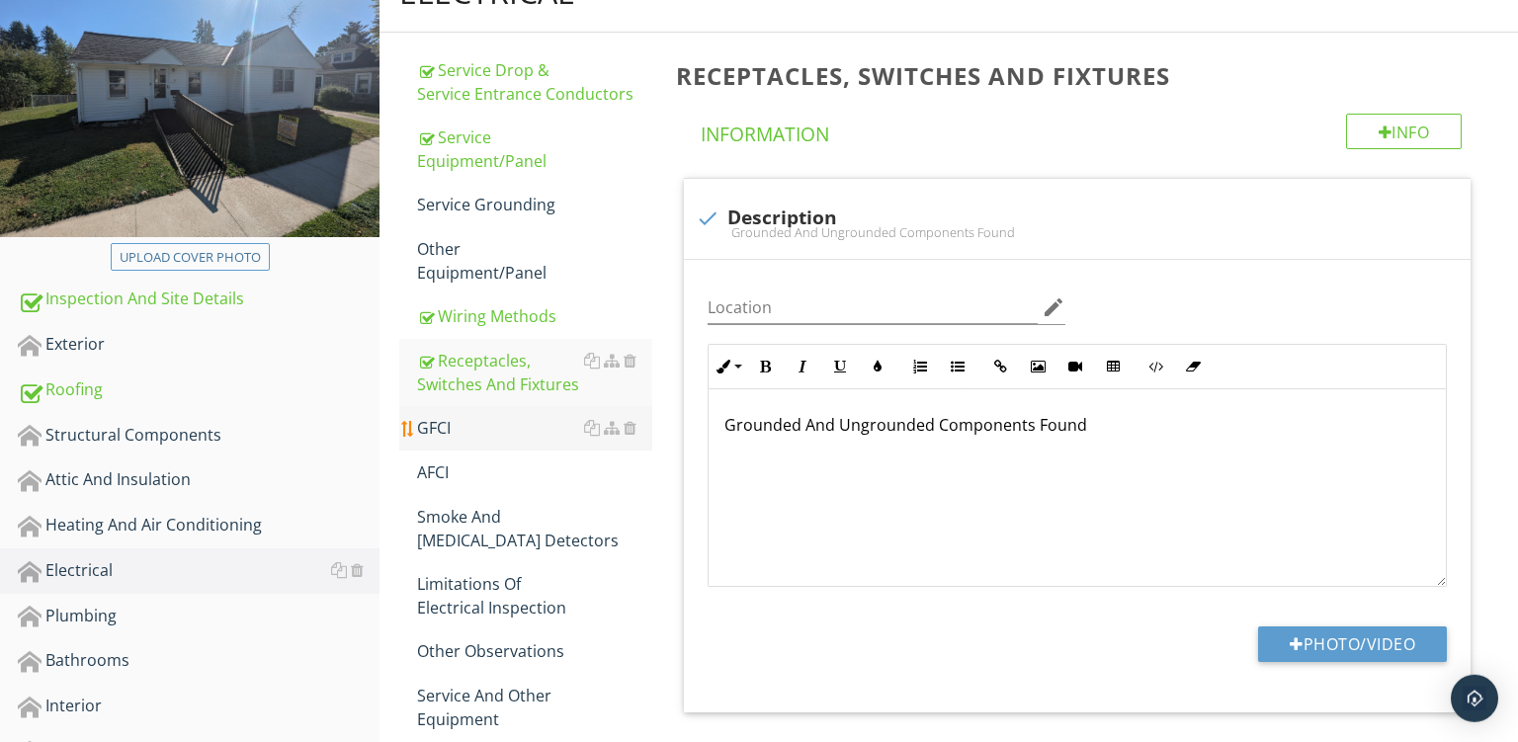
click at [454, 434] on div "GFCI" at bounding box center [534, 428] width 235 height 24
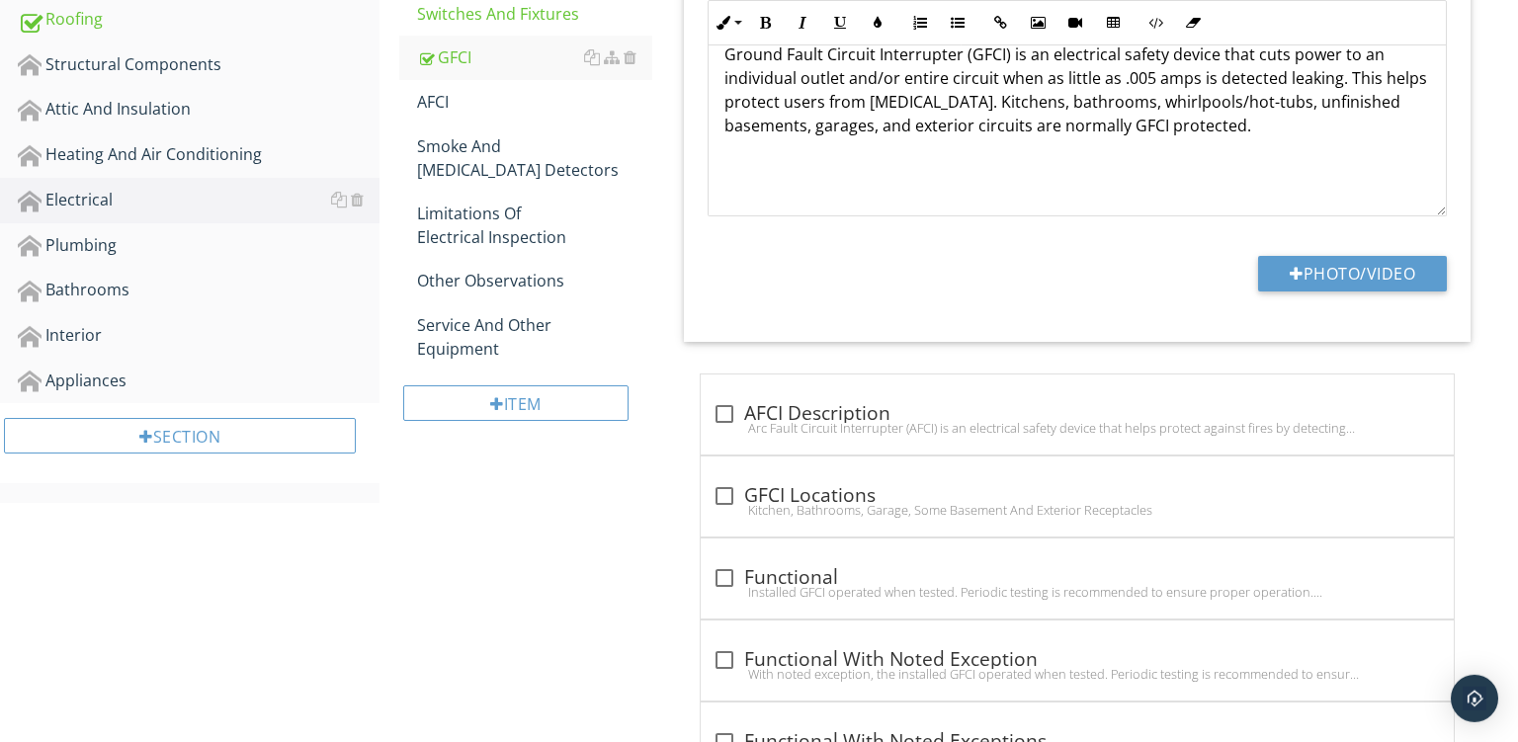
scroll to position [792, 0]
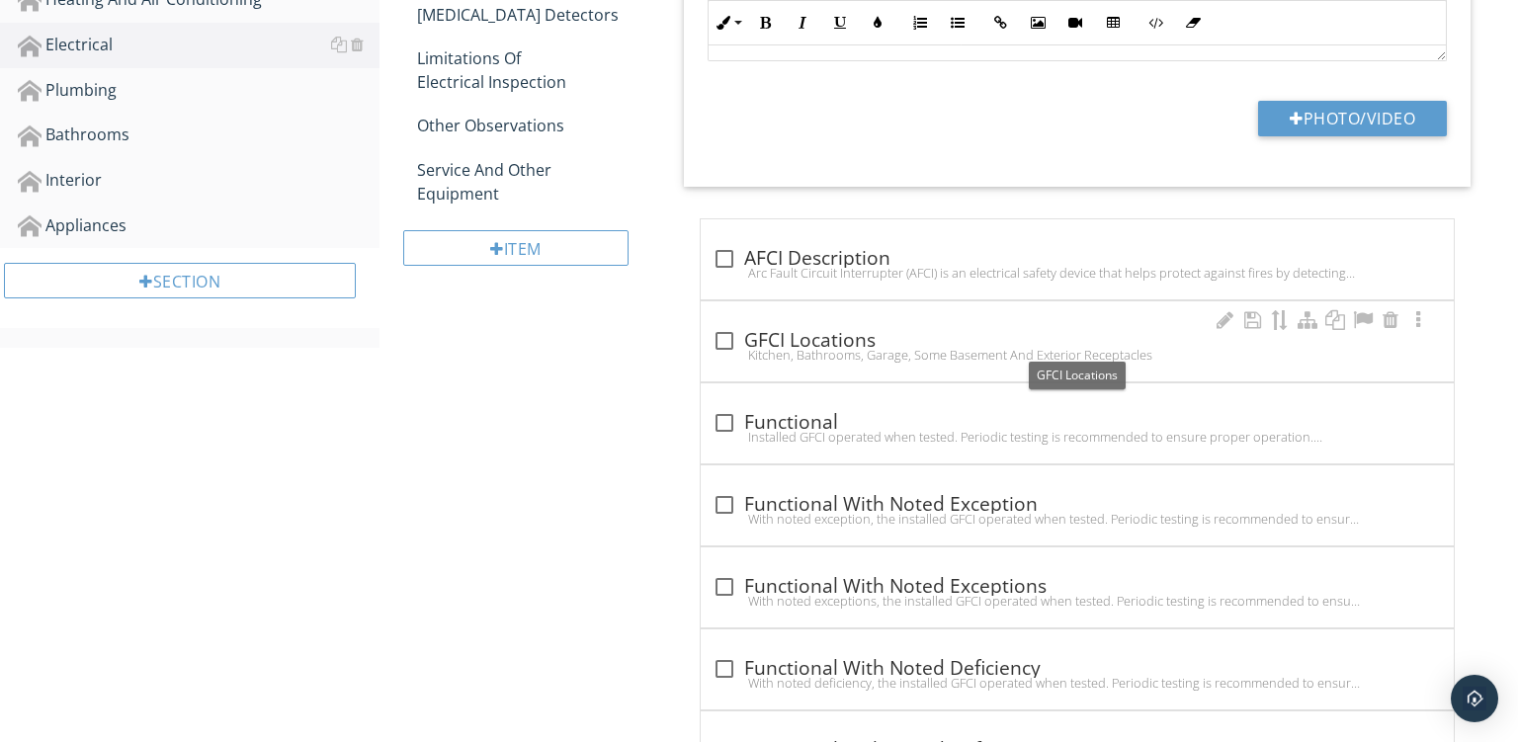
click at [890, 351] on div "Kitchen, Bathrooms, Garage, Some Basement And Exterior Receptacles" at bounding box center [1078, 355] width 730 height 16
checkbox input "true"
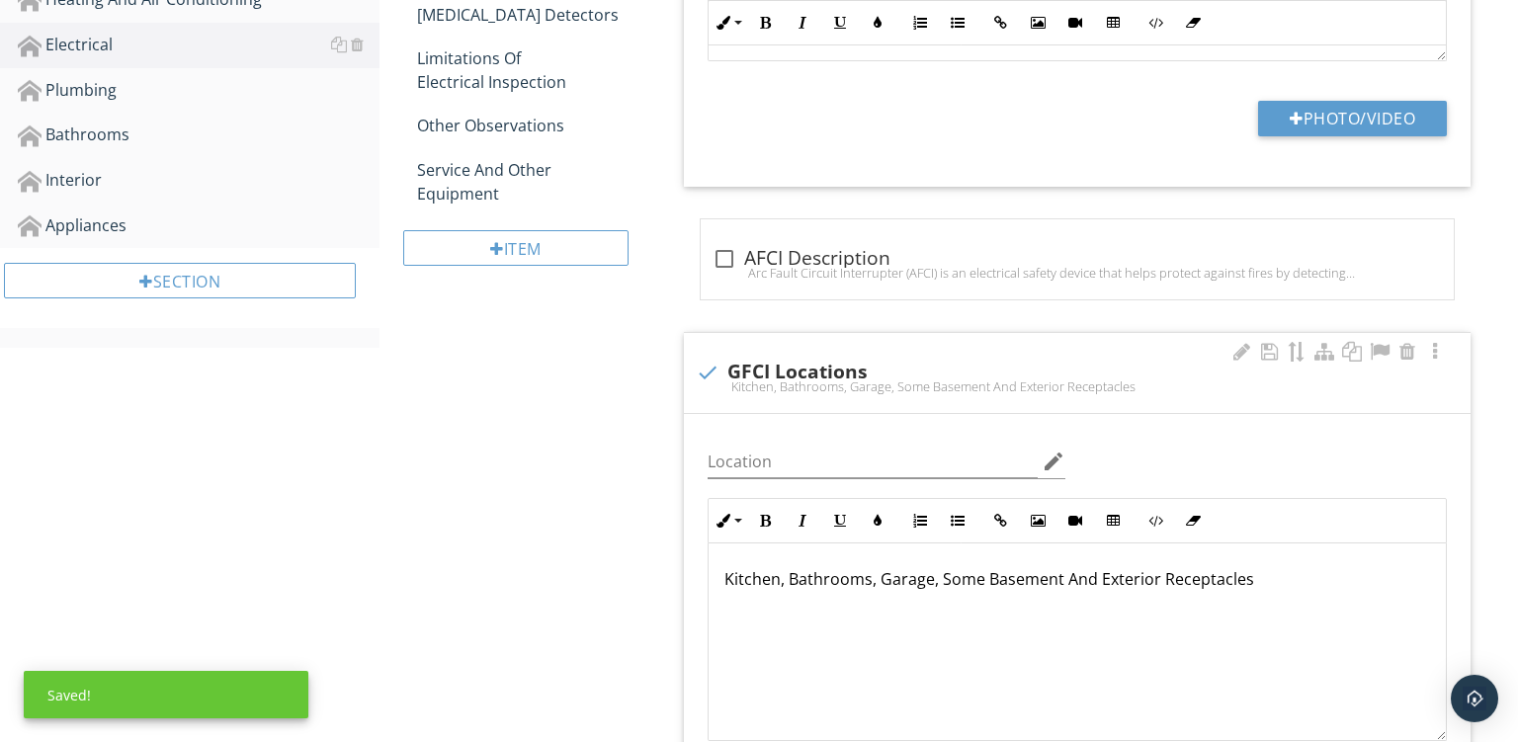
click at [719, 577] on div "Kitchen, Bathrooms, Garage, Some Basement And Exterior Receptacles" at bounding box center [1077, 643] width 737 height 198
click at [824, 577] on p "One Kitchen, Bathrooms, Garage, Some Basement And Exterior Receptacles" at bounding box center [1078, 579] width 706 height 24
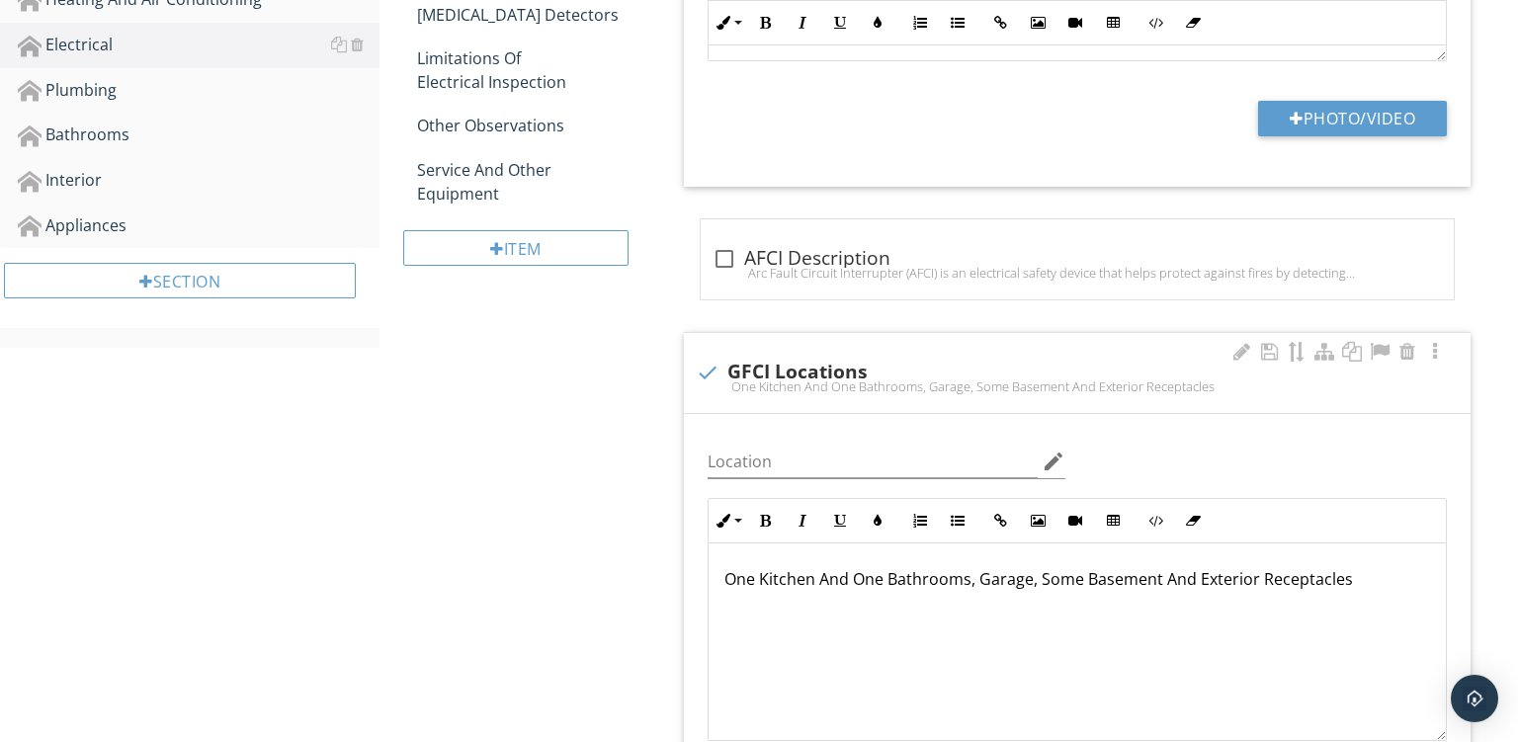
click at [1218, 578] on p "One Kitchen And One Bathrooms, Garage, Some Basement And Exterior Receptacles" at bounding box center [1078, 579] width 706 height 24
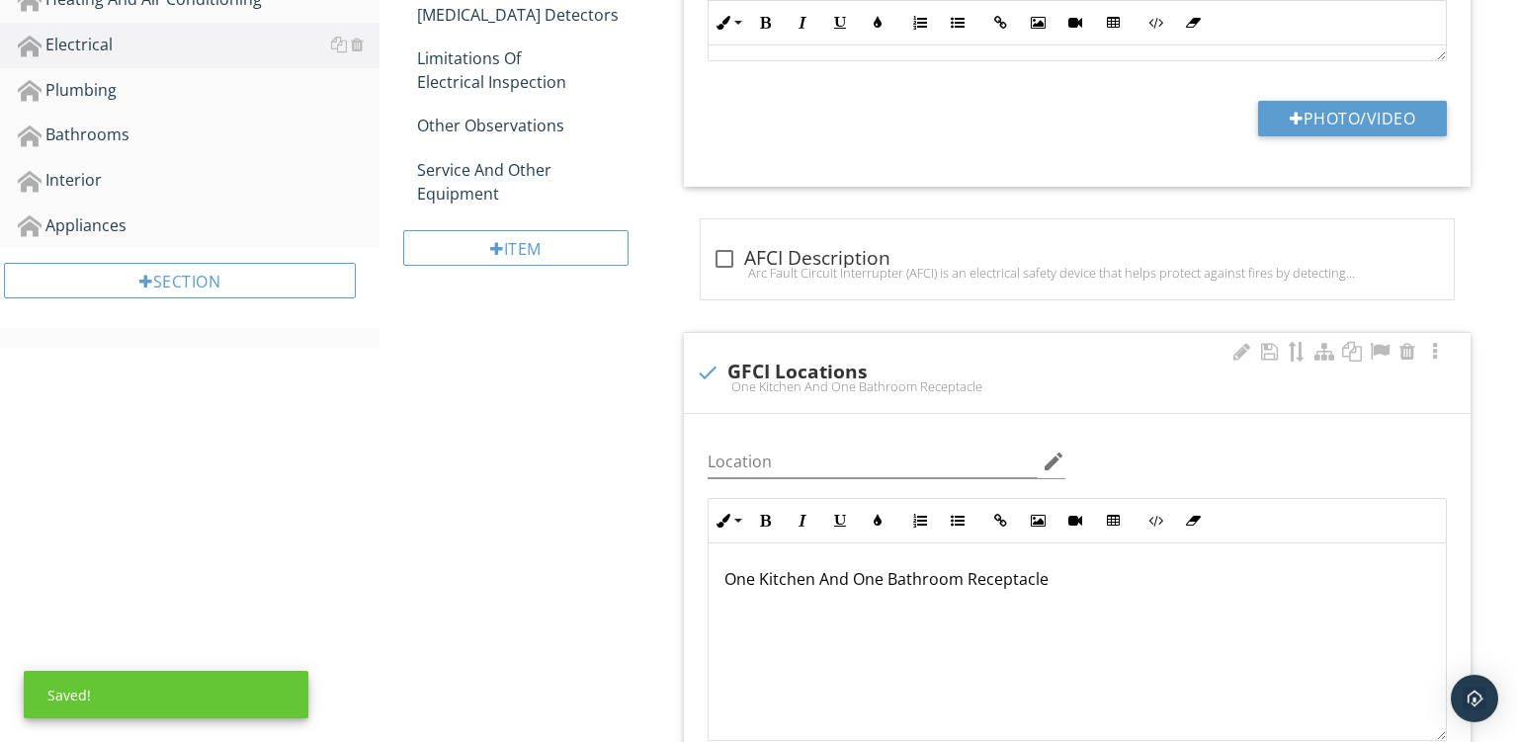
click at [1252, 573] on p "One Kitchen And One Bathroom Receptacle" at bounding box center [1078, 579] width 706 height 24
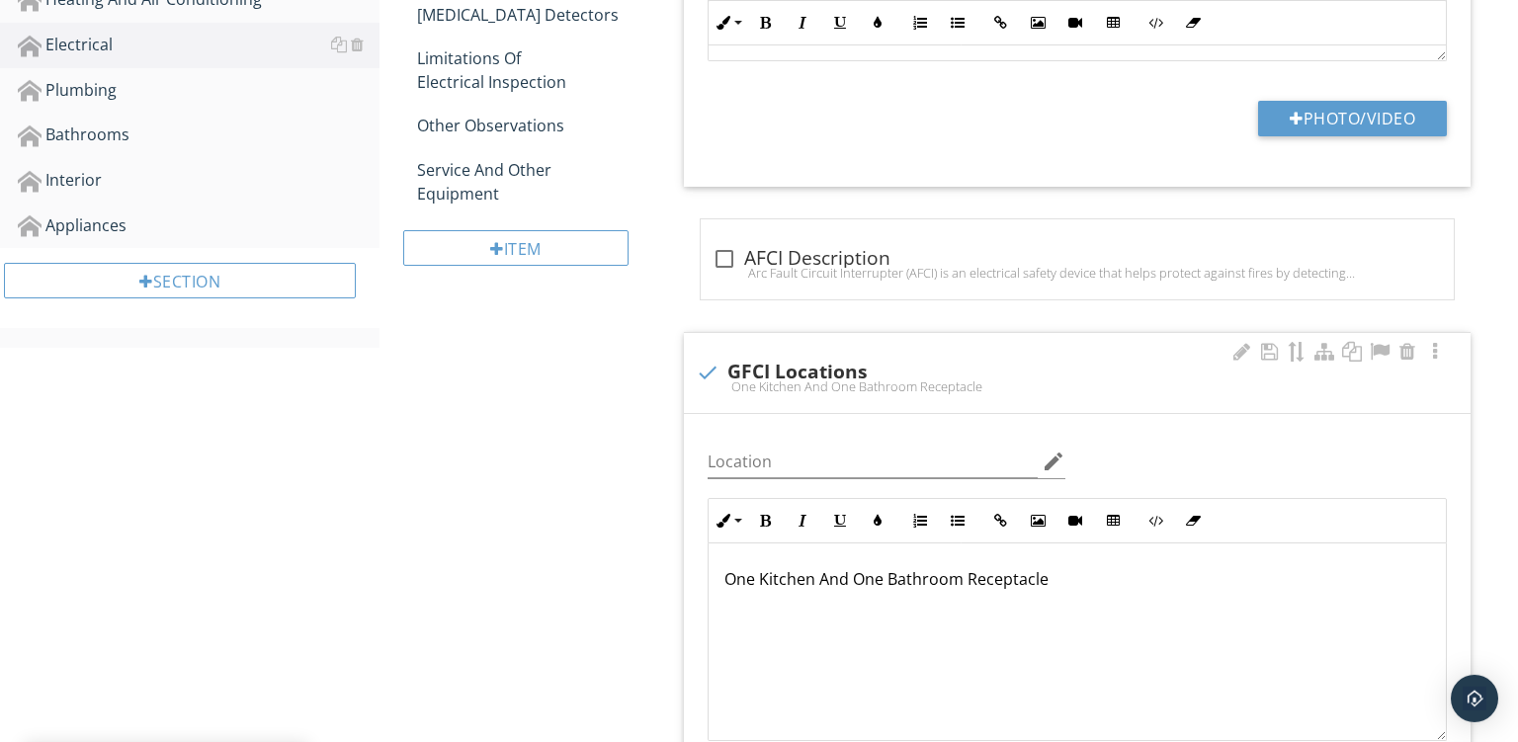
click at [1252, 573] on p "One Kitchen And One Bathroom Receptacle" at bounding box center [1078, 579] width 706 height 24
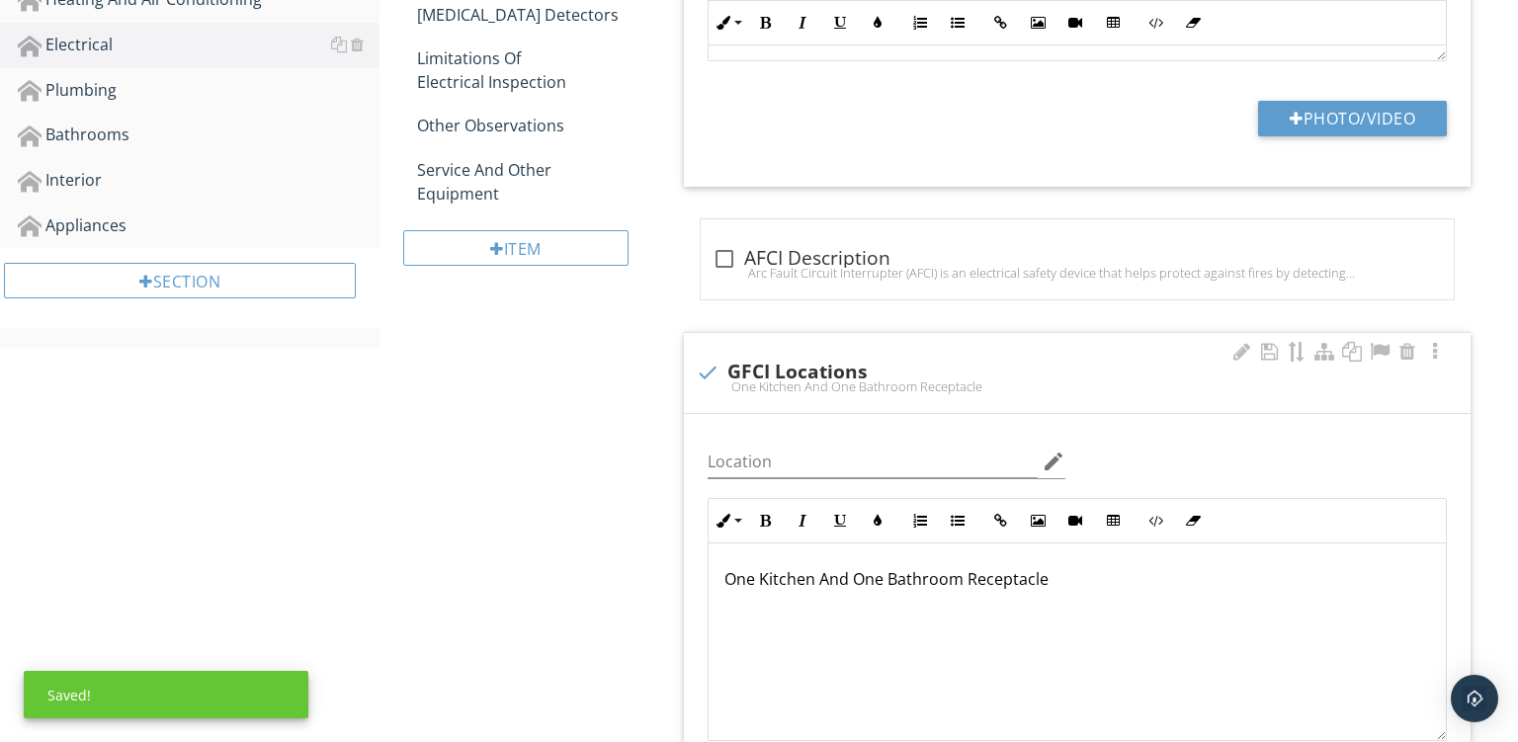
click at [828, 591] on p "One Kitchen And One Bathroom Receptacle" at bounding box center [1078, 579] width 706 height 24
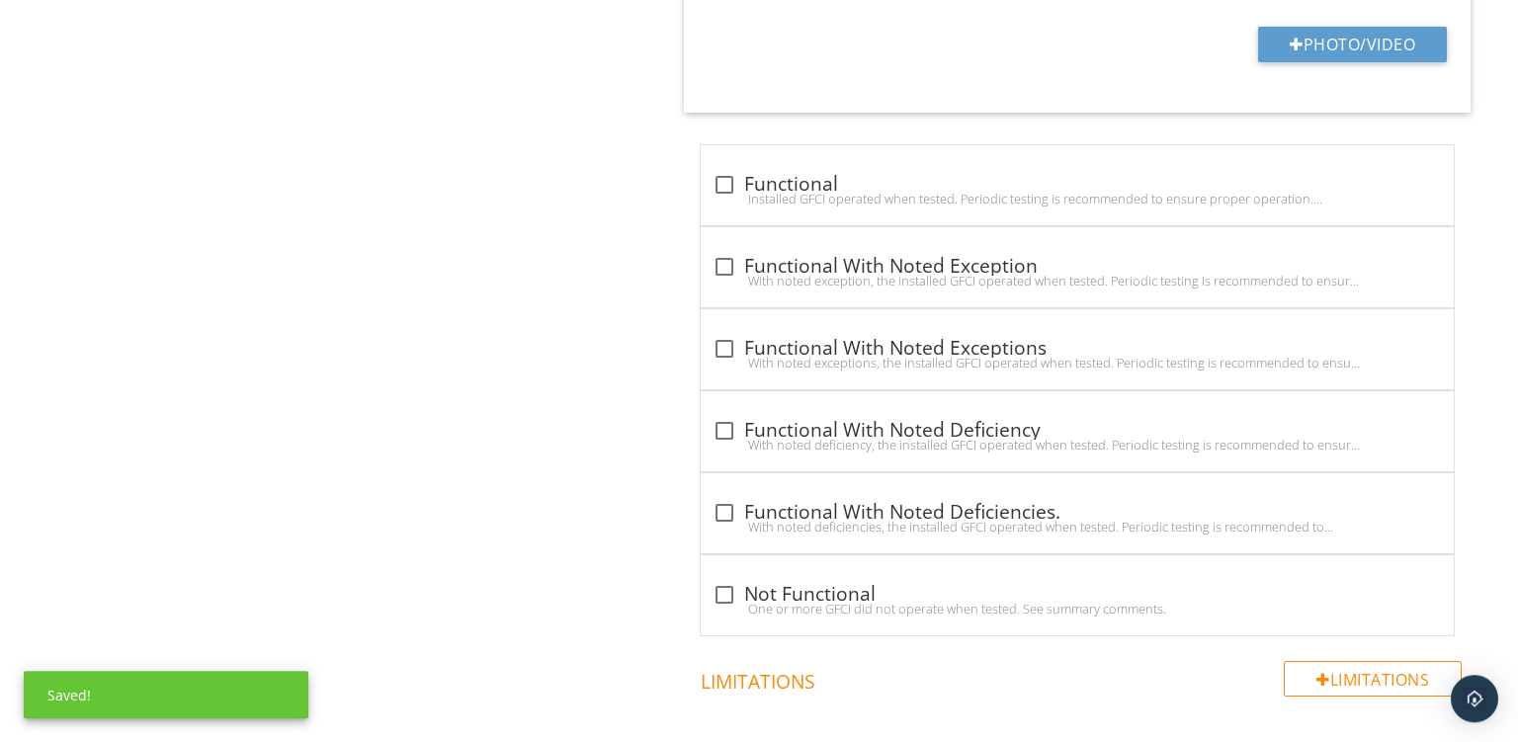
scroll to position [1518, 0]
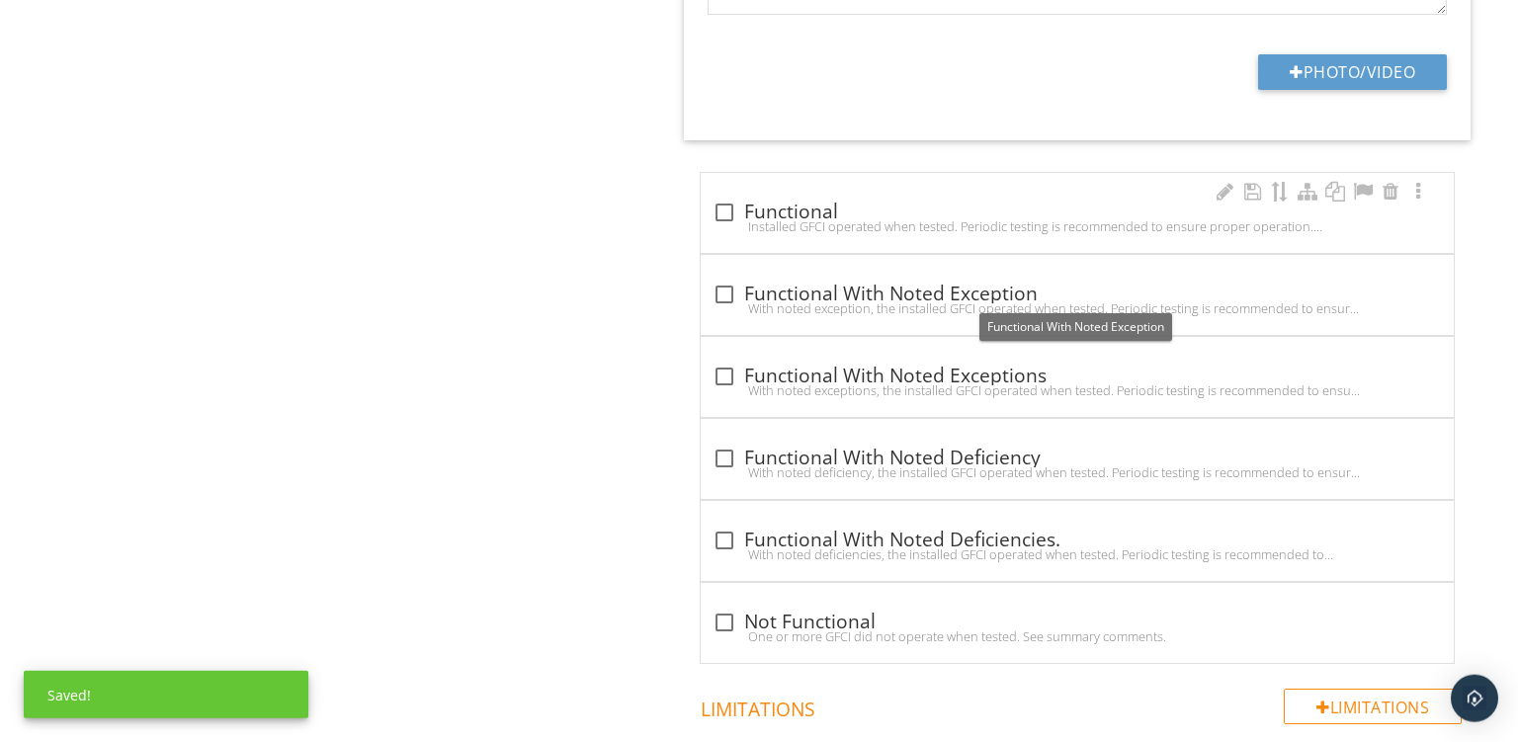
click at [1034, 226] on div "Installed GFCI operated when tested. Periodic testing is recommended to ensure …" at bounding box center [1078, 226] width 730 height 16
checkbox input "true"
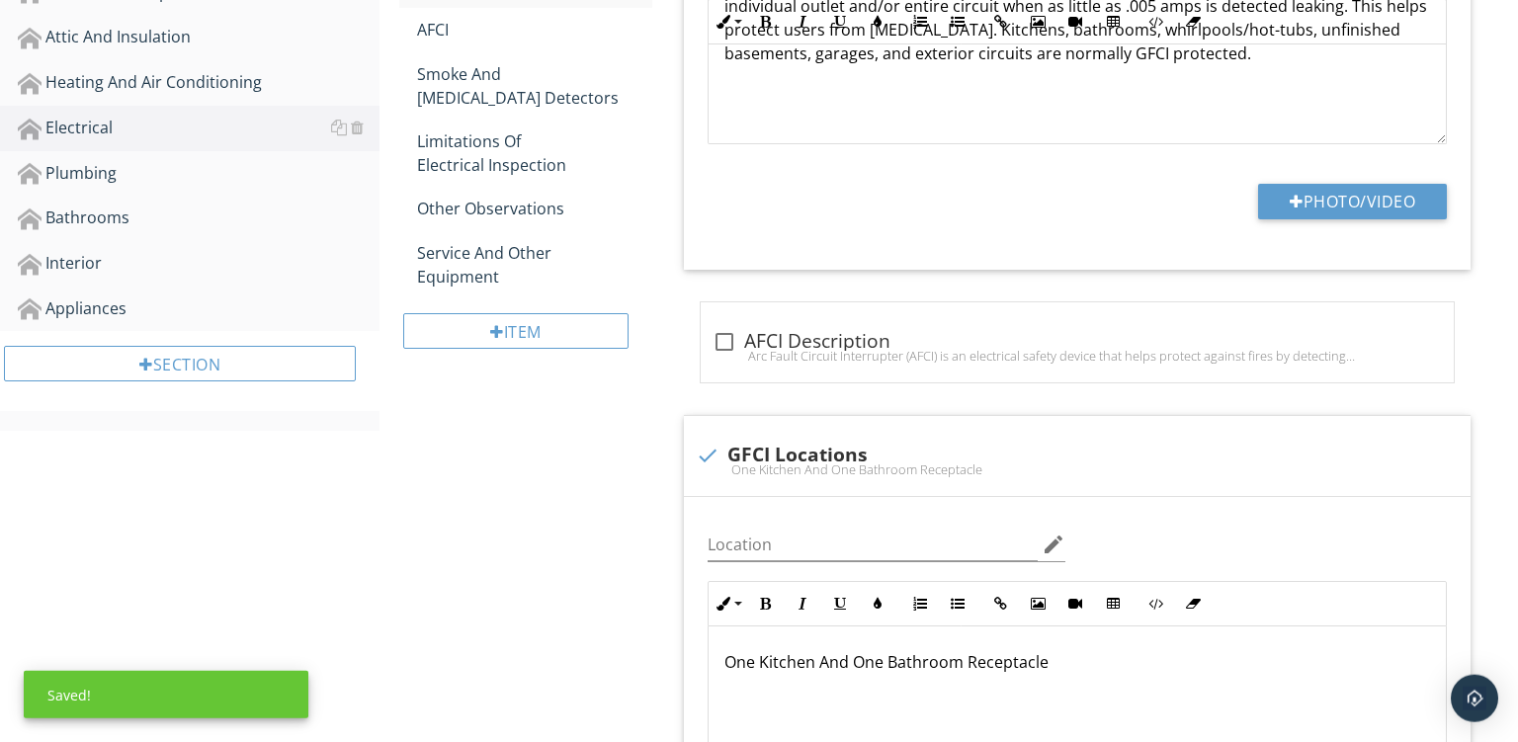
scroll to position [688, 0]
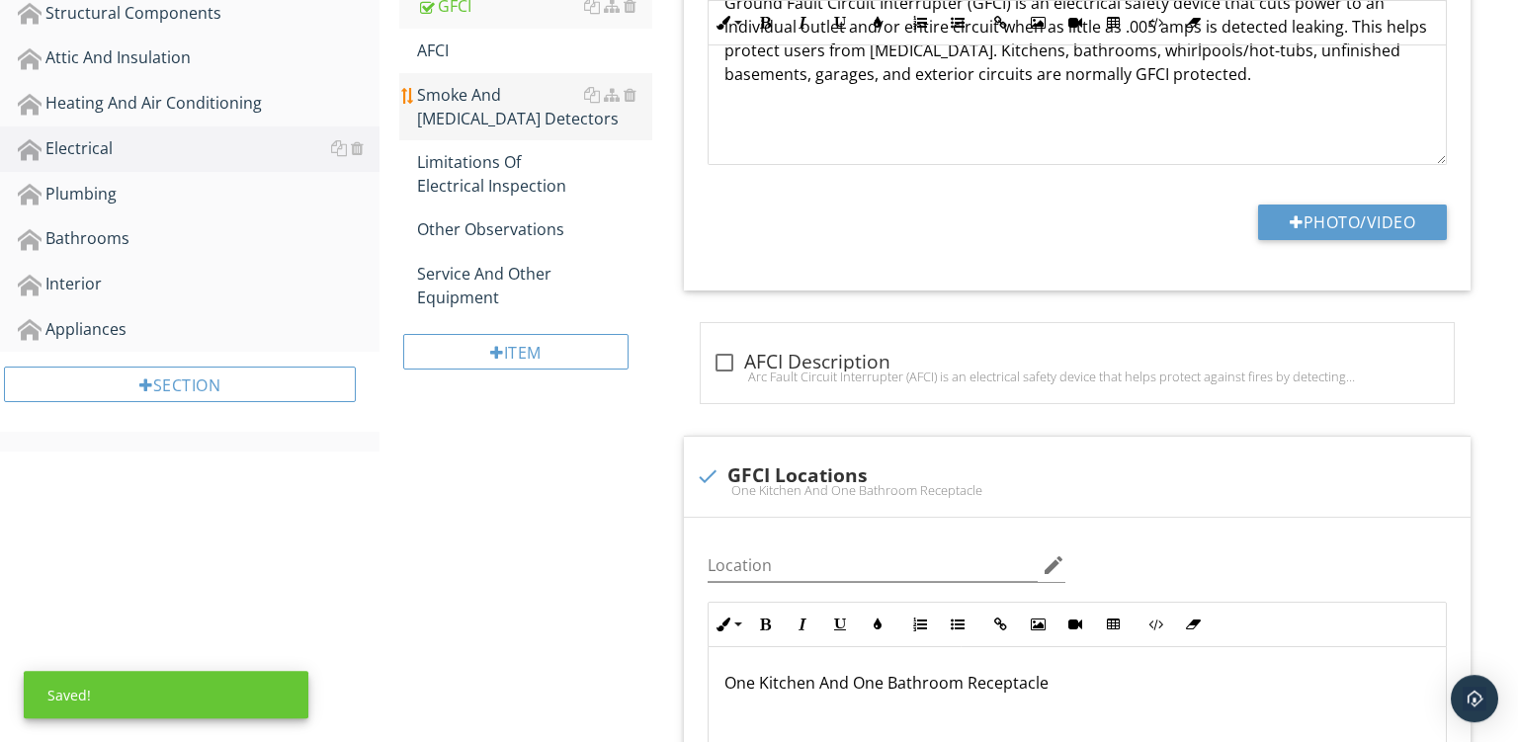
click at [515, 108] on div "Smoke And Carbon Monoxide Detectors" at bounding box center [534, 106] width 235 height 47
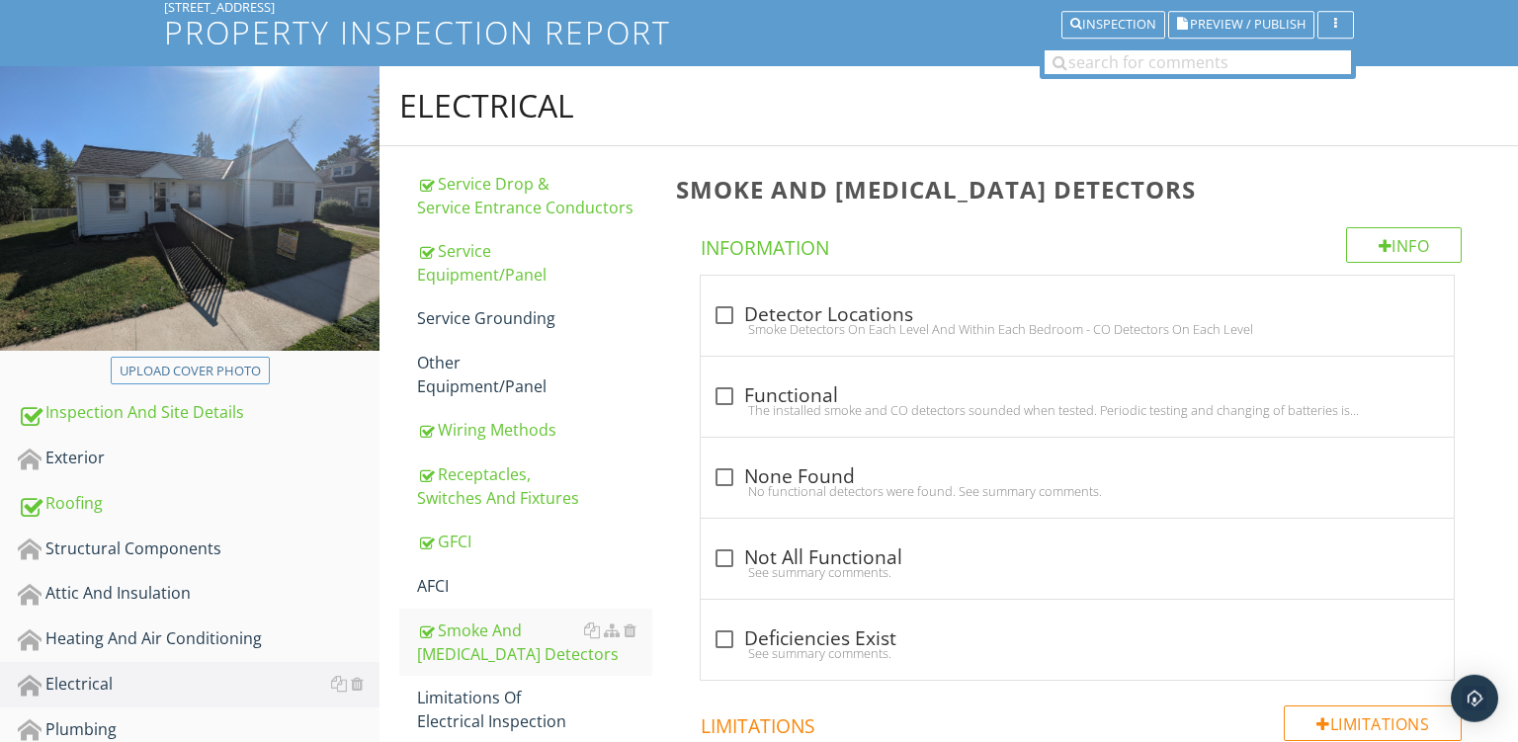
scroll to position [190, 0]
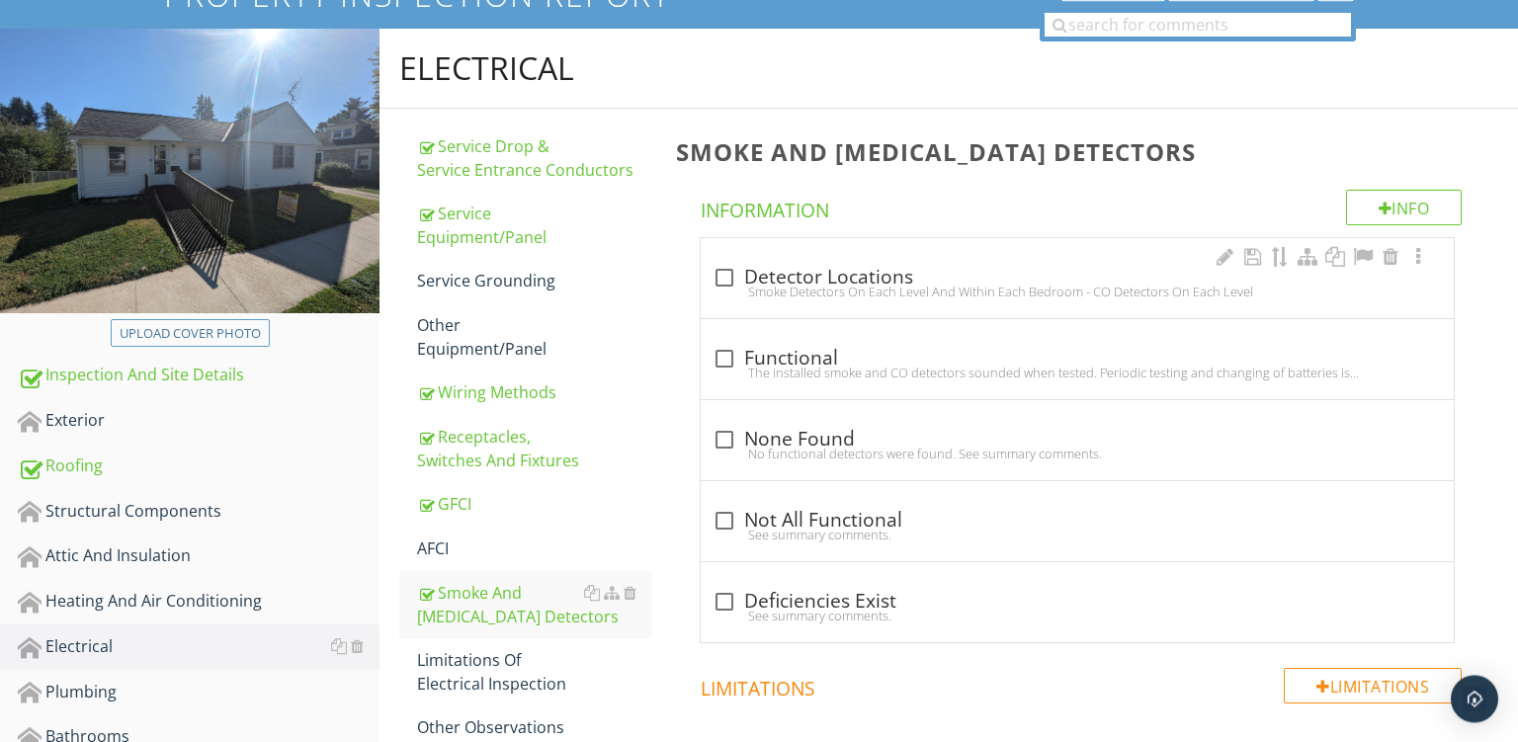
click at [1029, 291] on div "Smoke Detectors On Each Level And Within Each Bedroom - CO Detectors On Each Le…" at bounding box center [1078, 292] width 730 height 16
checkbox input "true"
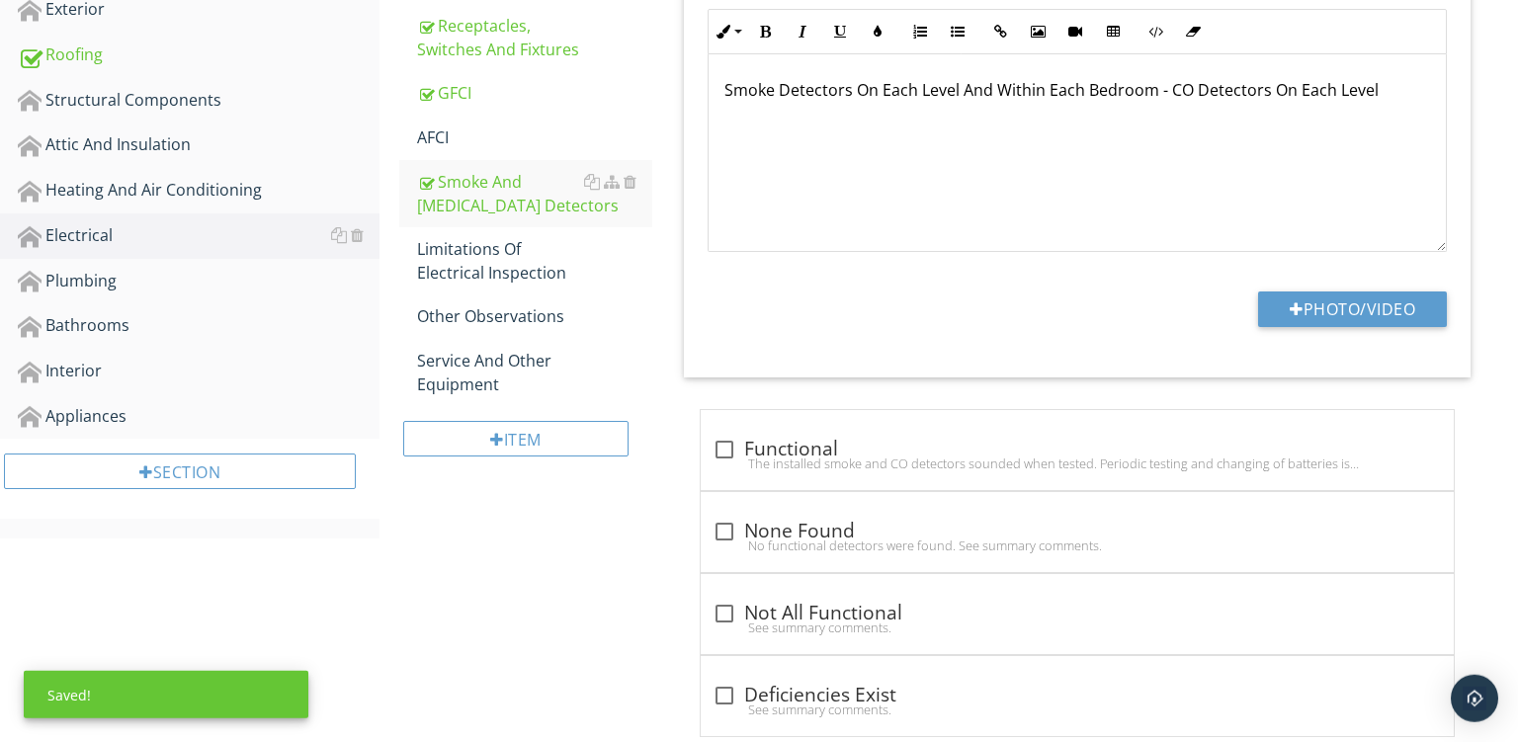
scroll to position [667, 0]
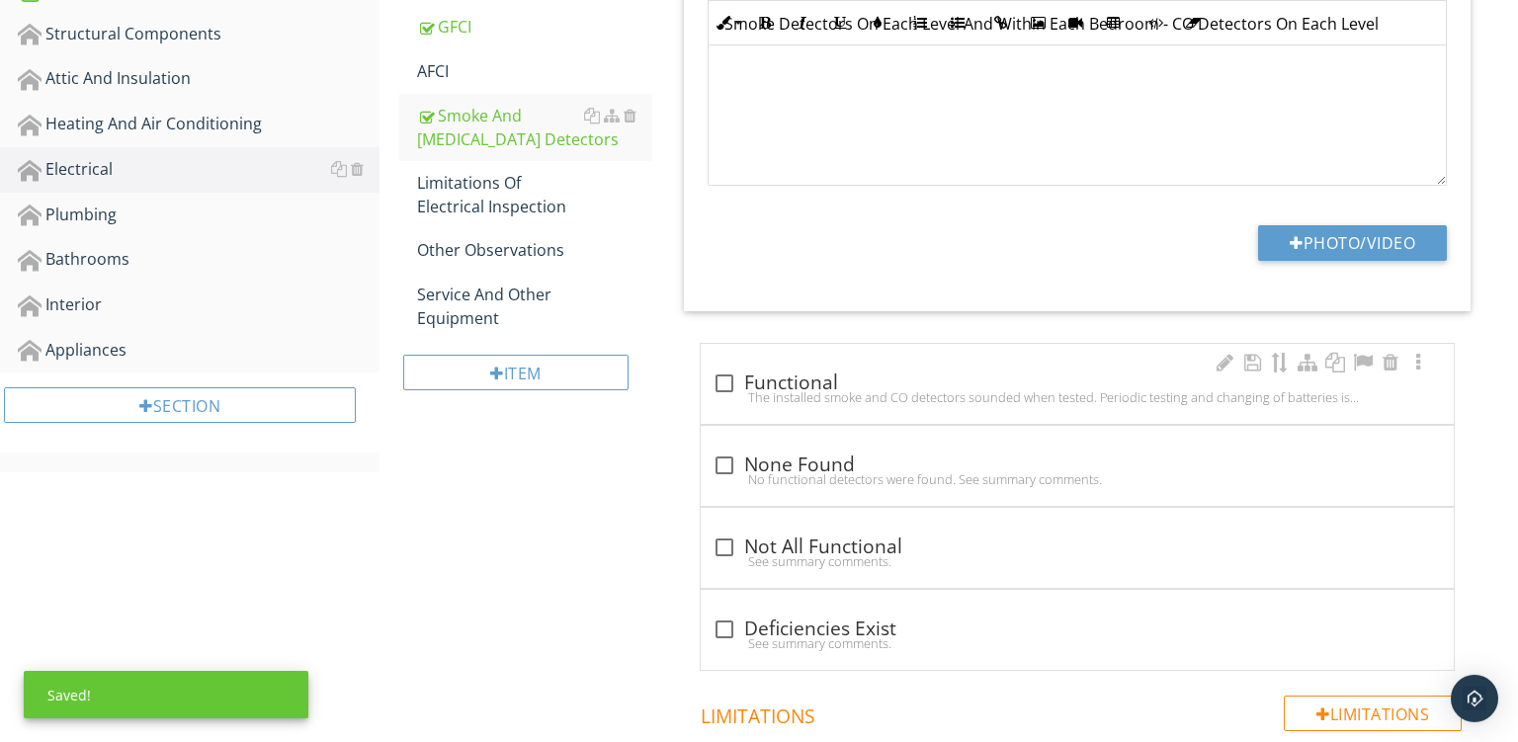
click at [900, 389] on div "The installed smoke and CO detectors sounded when tested. Periodic testing and …" at bounding box center [1078, 397] width 730 height 16
checkbox input "true"
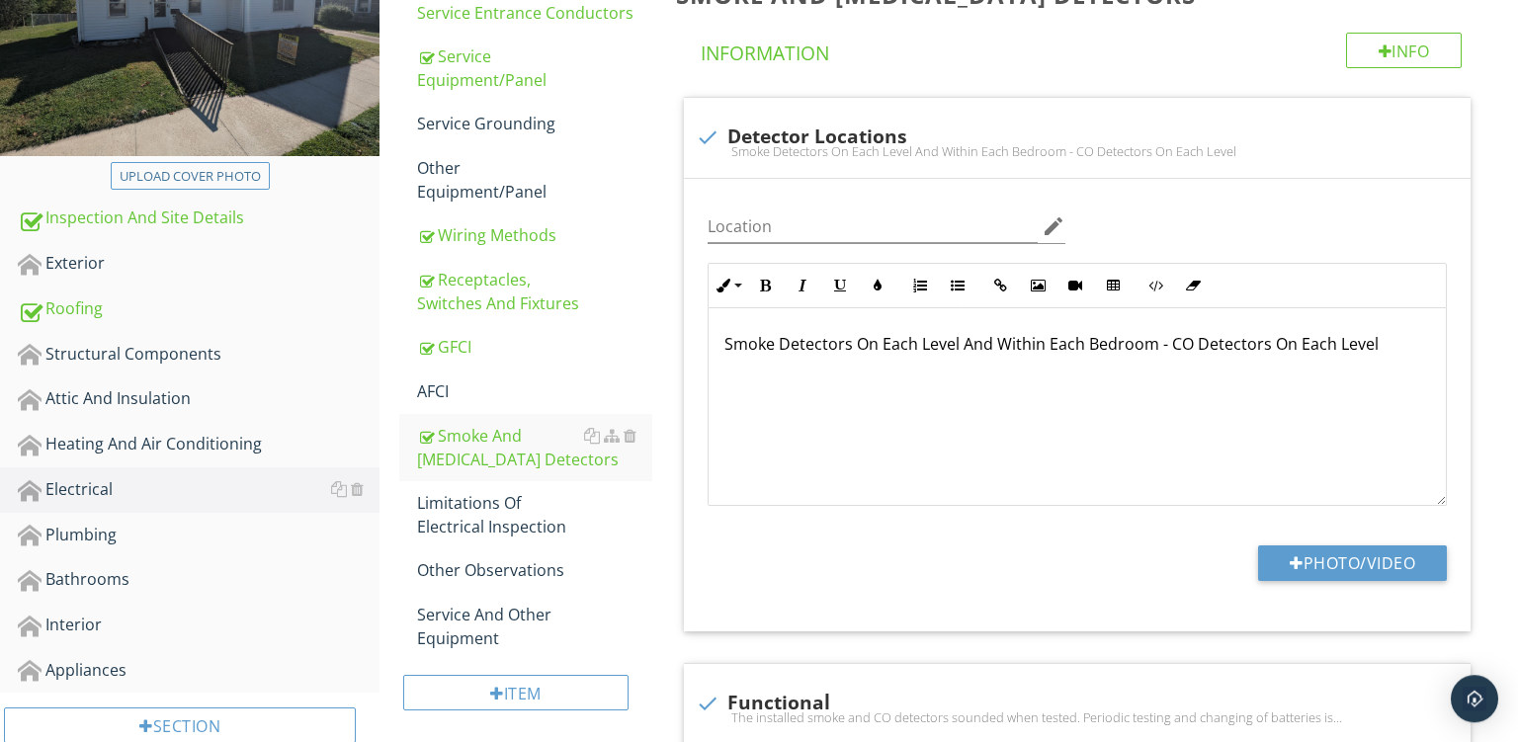
scroll to position [333, 0]
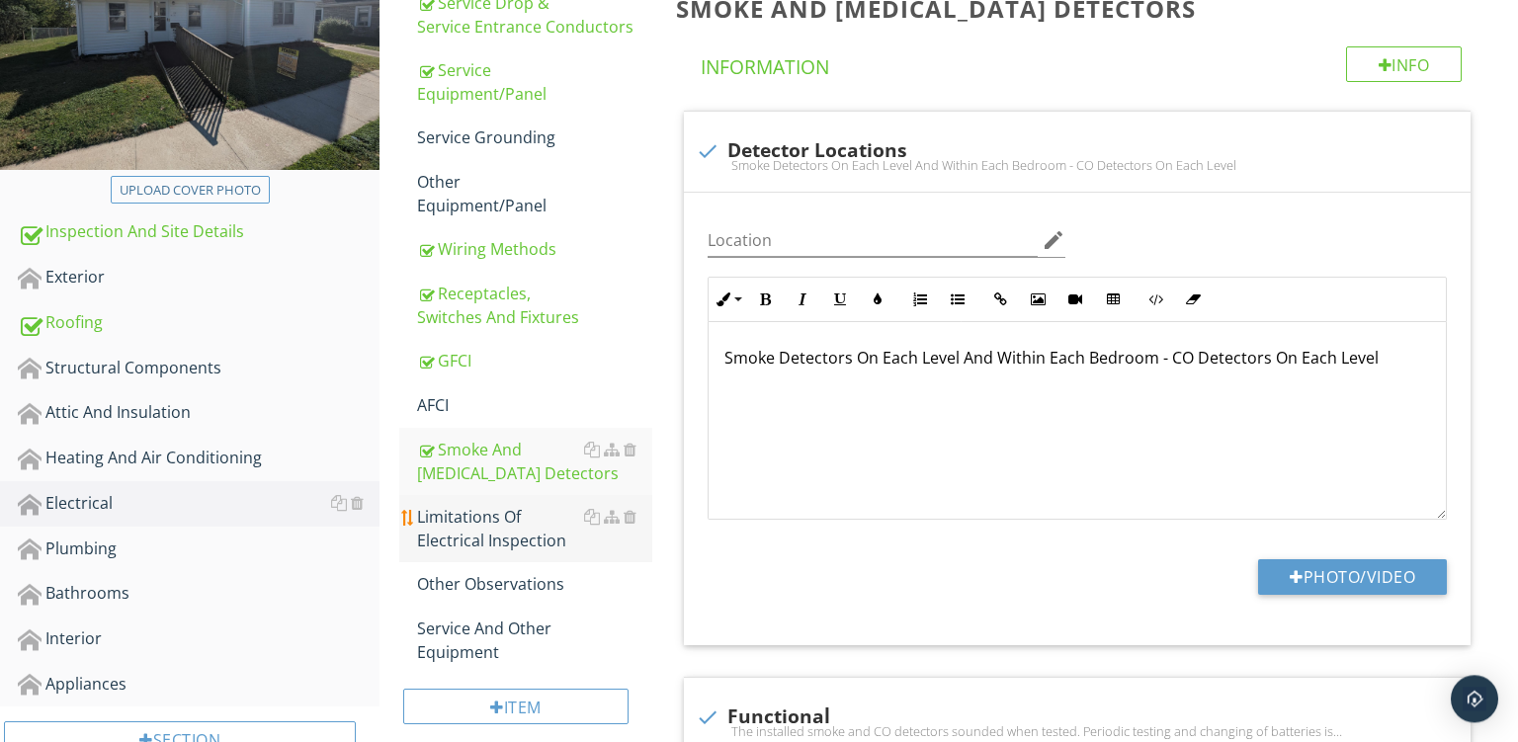
click at [488, 531] on div "Limitations Of Electrical Inspection" at bounding box center [534, 528] width 235 height 47
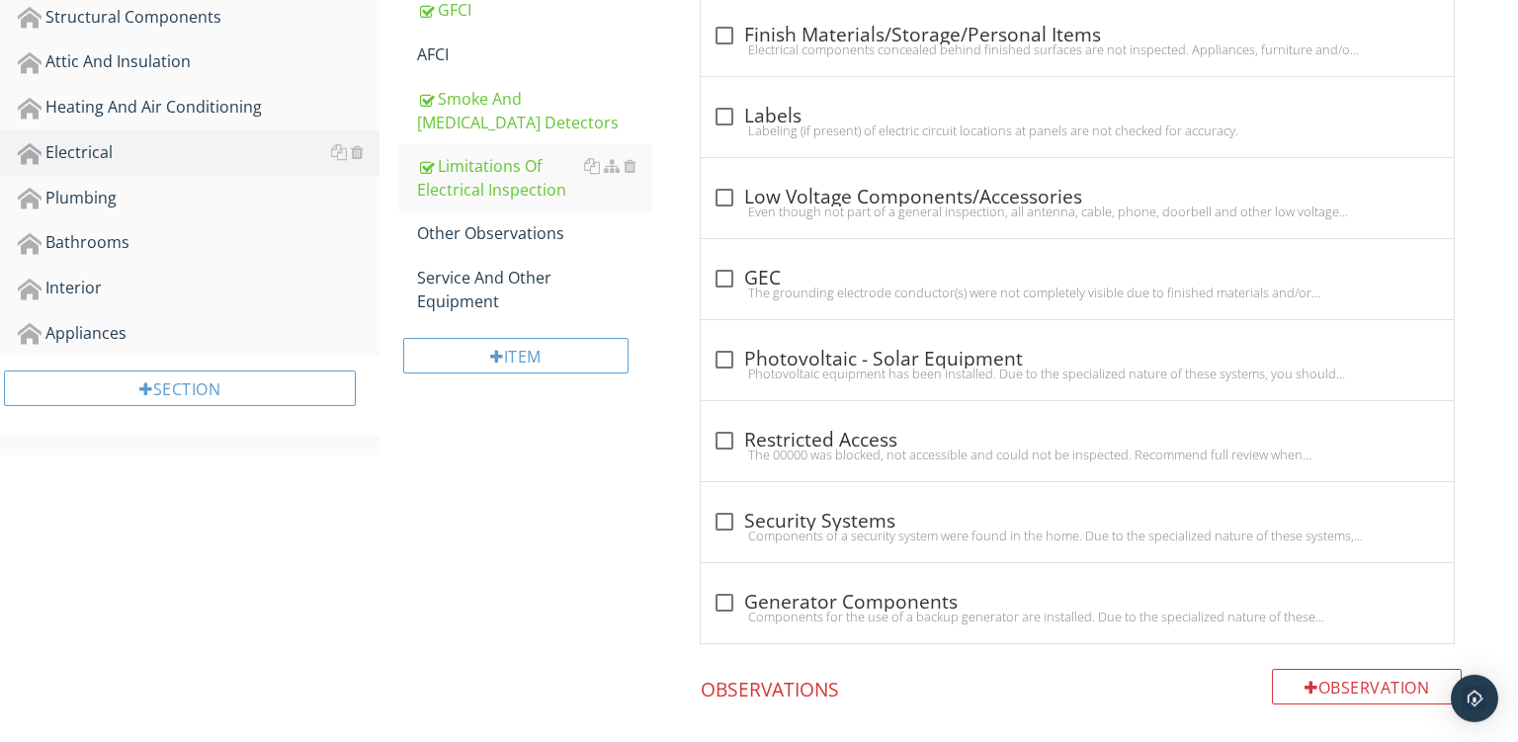
scroll to position [671, 0]
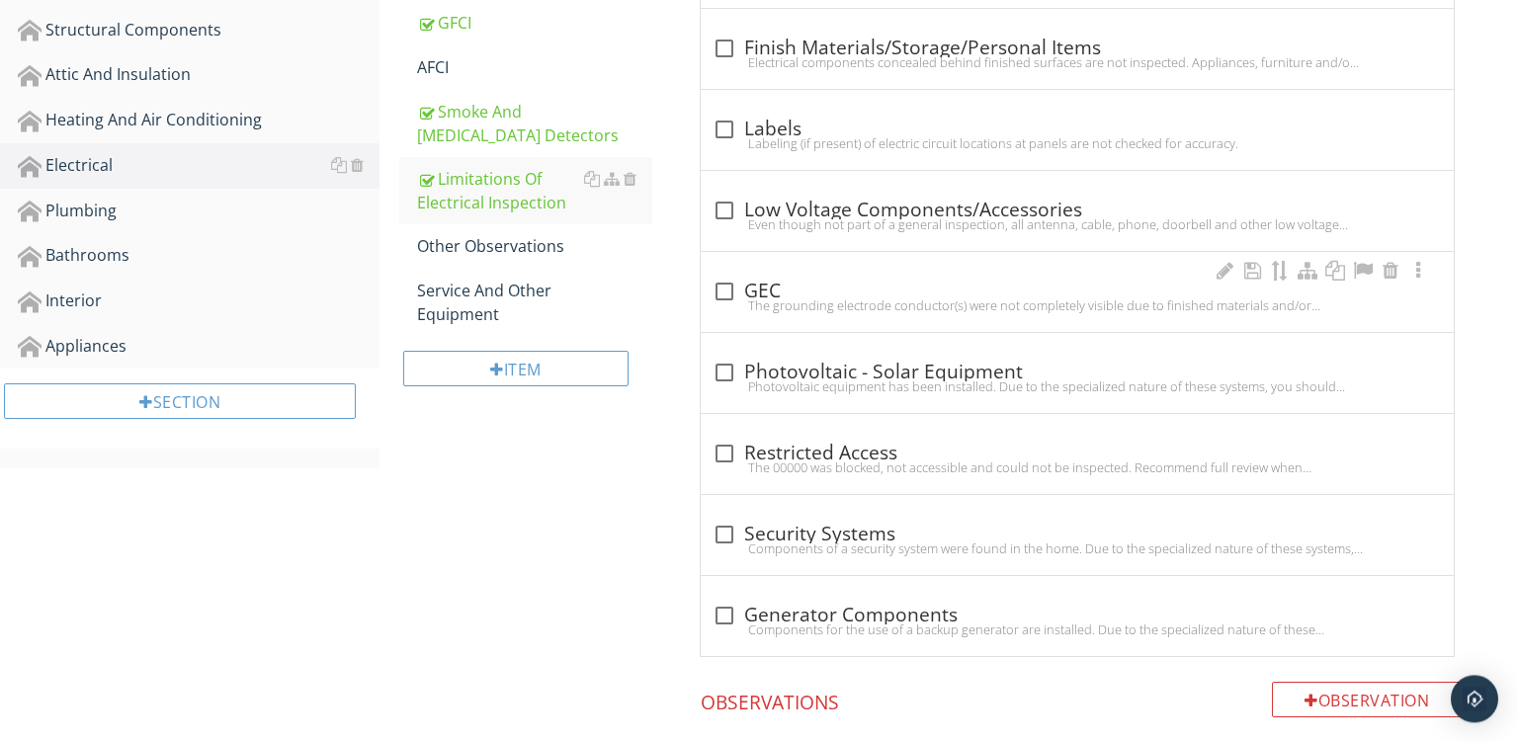
click at [897, 269] on div "check_box_outline_blank GEC The grounding electrode conductor(s) were not compl…" at bounding box center [1077, 292] width 753 height 80
checkbox input "true"
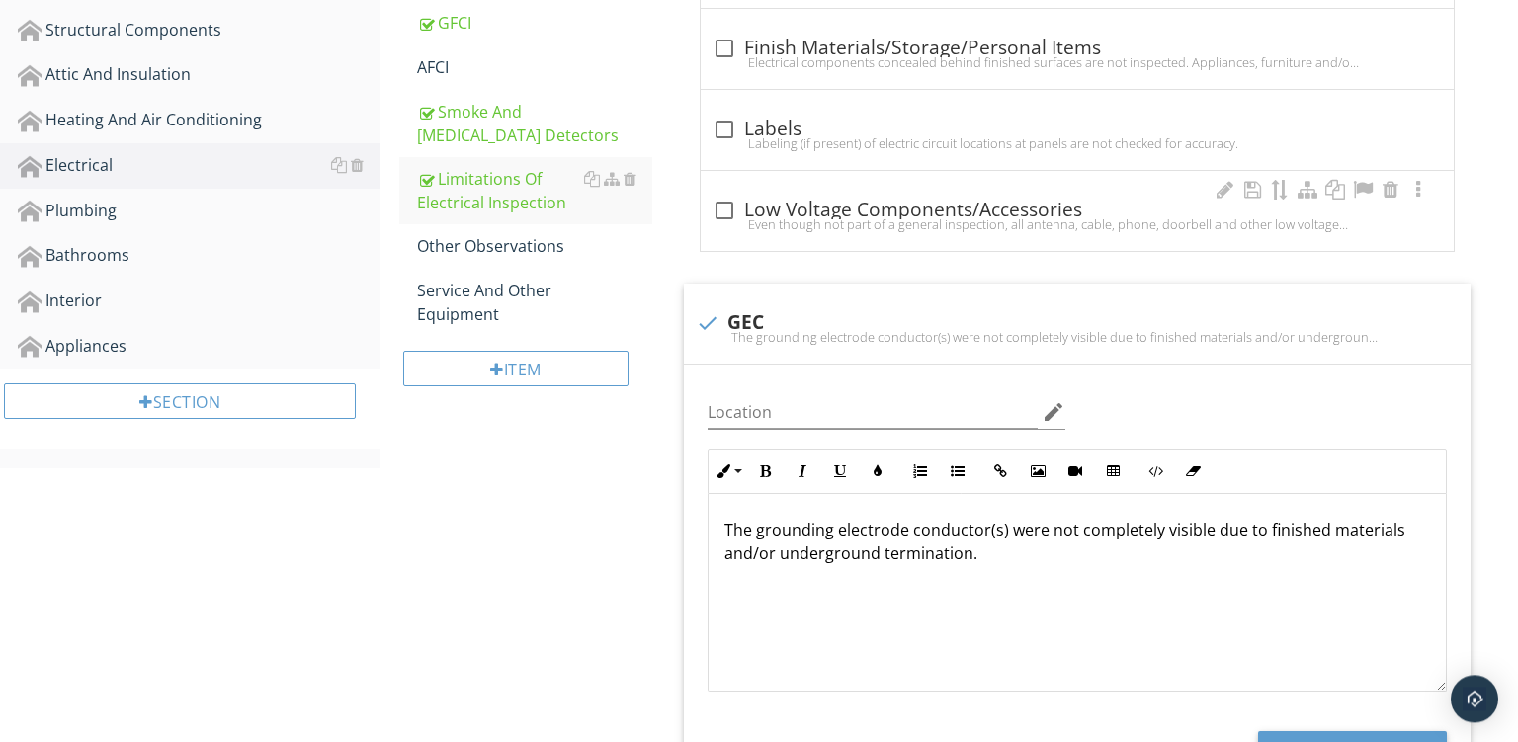
click at [854, 206] on div "check_box_outline_blank Low Voltage Components/Accessories" at bounding box center [1078, 211] width 730 height 24
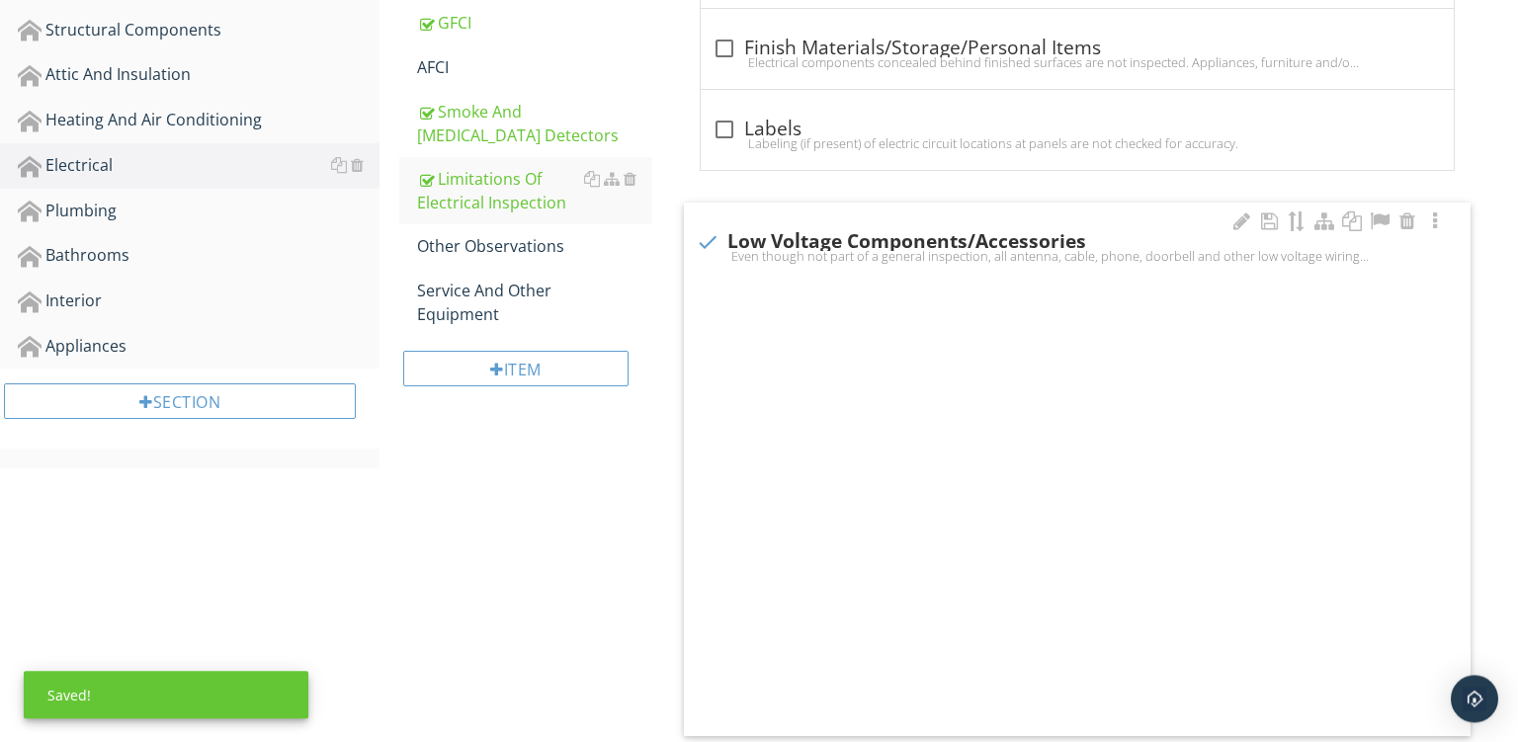
checkbox input "true"
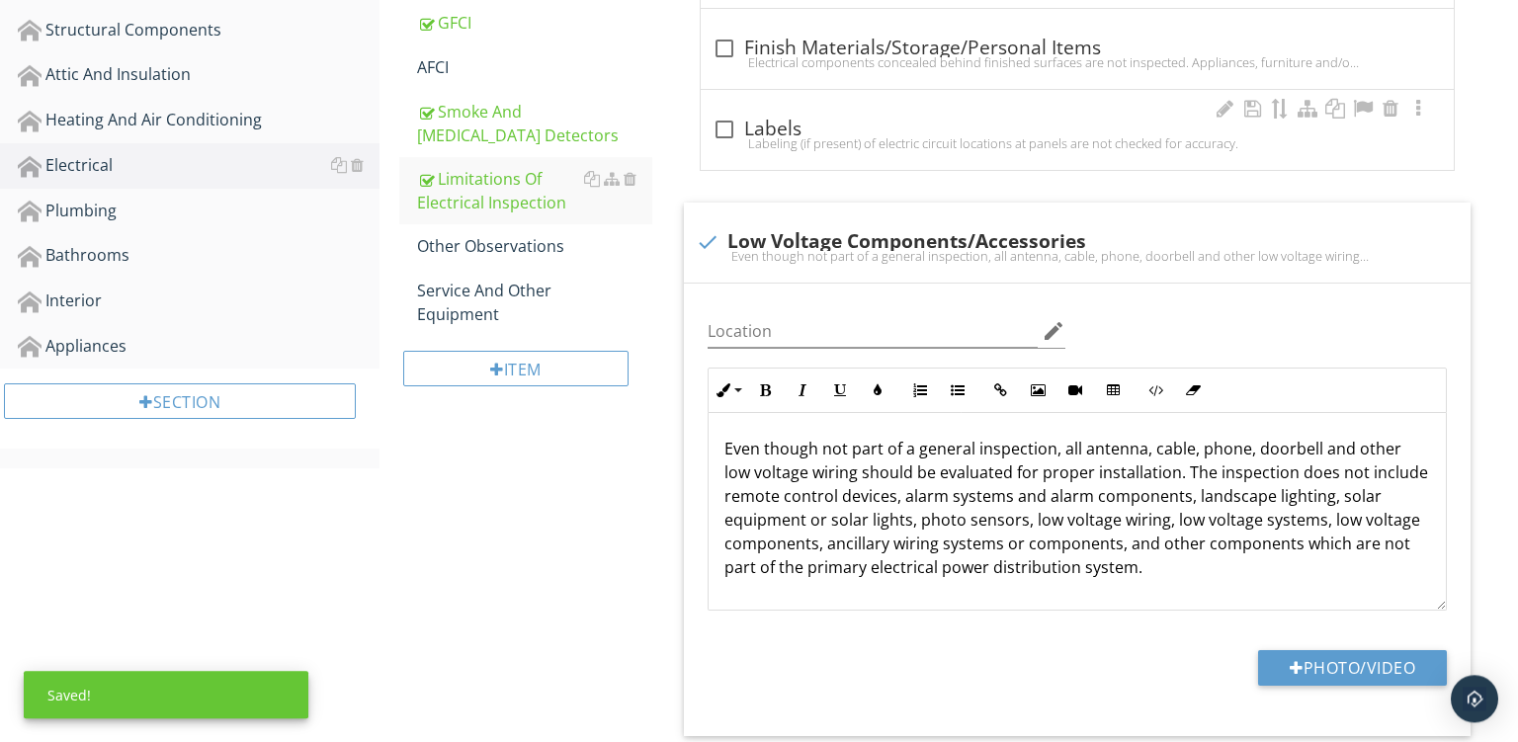
click at [845, 134] on div "check_box_outline_blank Labels" at bounding box center [1078, 130] width 730 height 24
checkbox input "true"
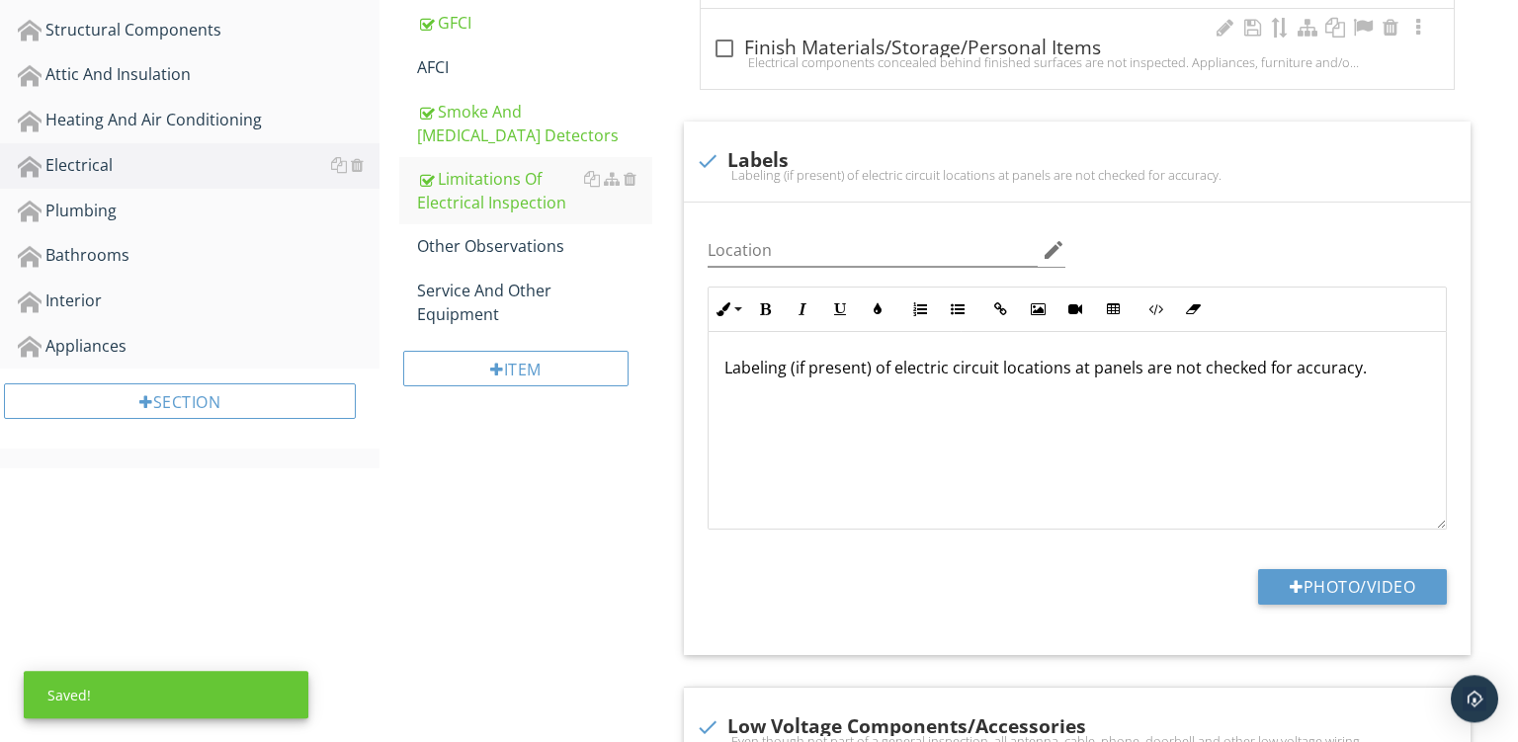
click at [880, 62] on div "Electrical components concealed behind finished surfaces are not inspected. App…" at bounding box center [1078, 62] width 730 height 16
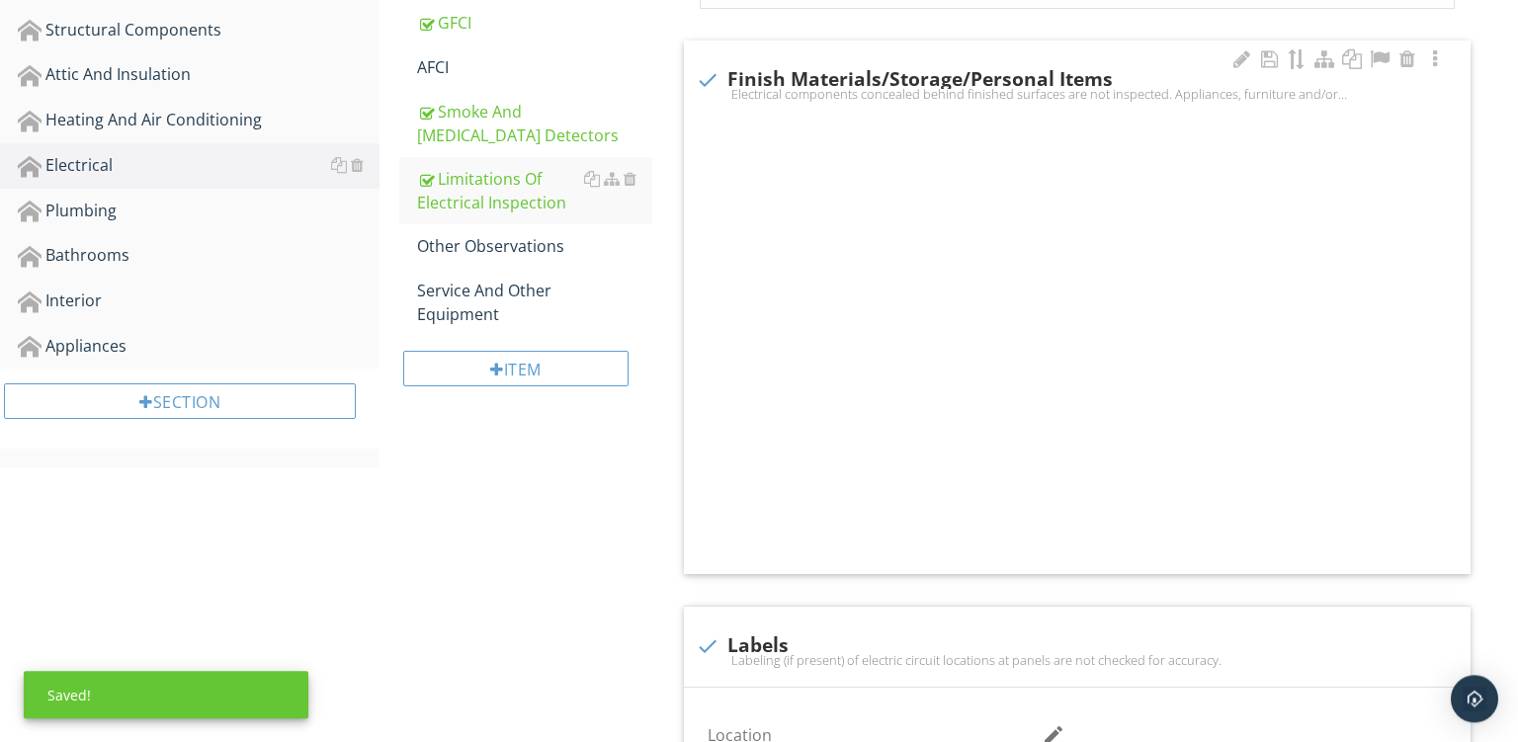
checkbox input "true"
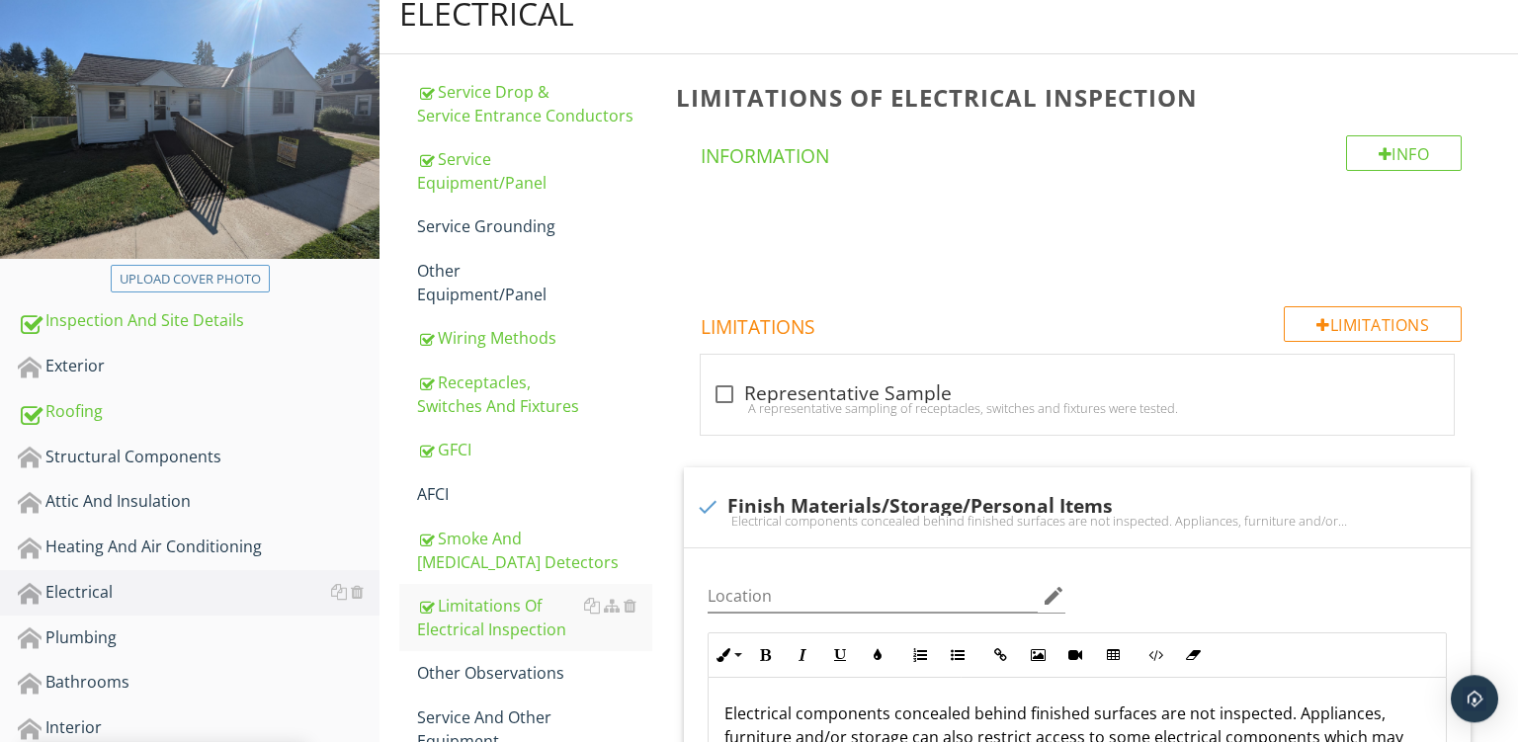
scroll to position [236, 0]
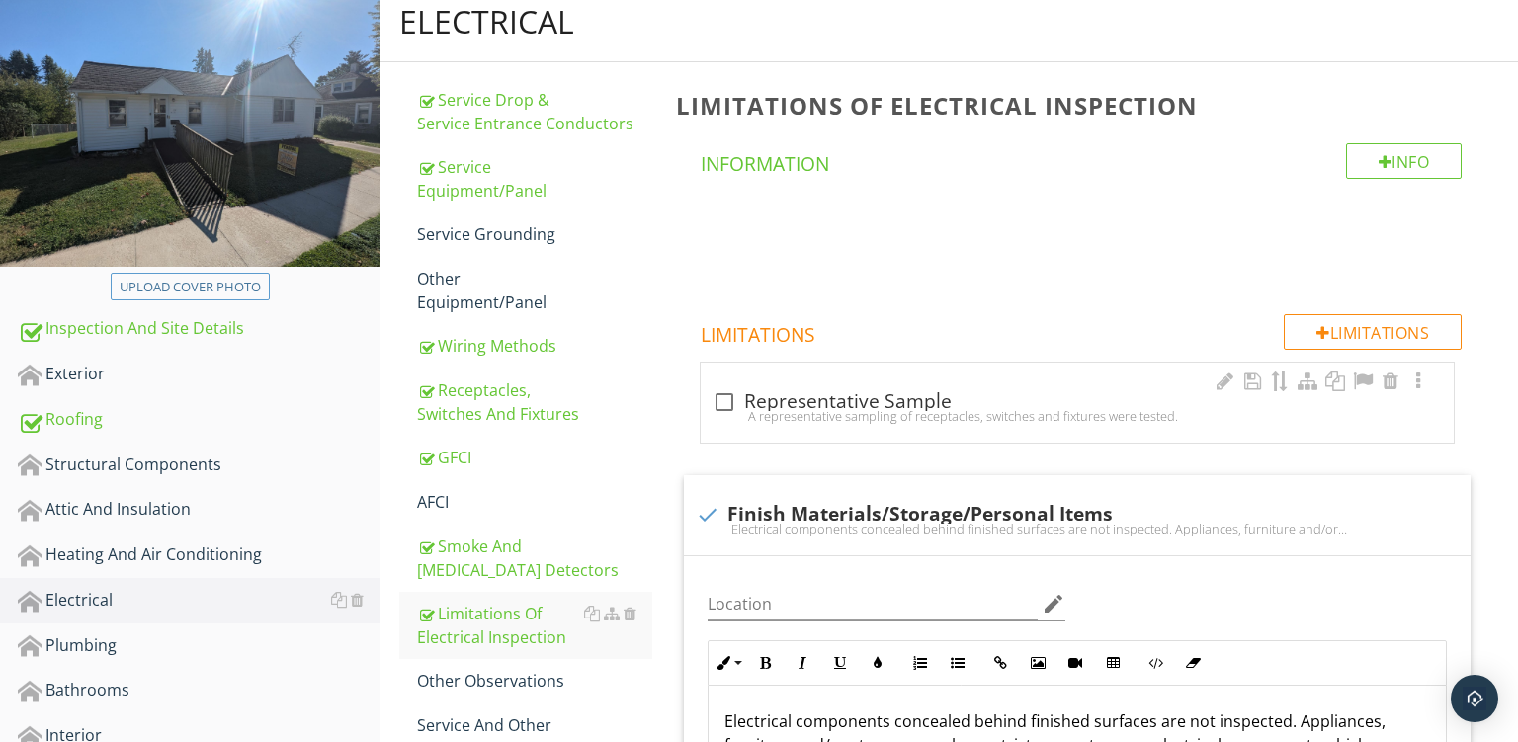
click at [919, 387] on div "check_box_outline_blank Representative Sample" at bounding box center [1078, 401] width 730 height 28
checkbox input "true"
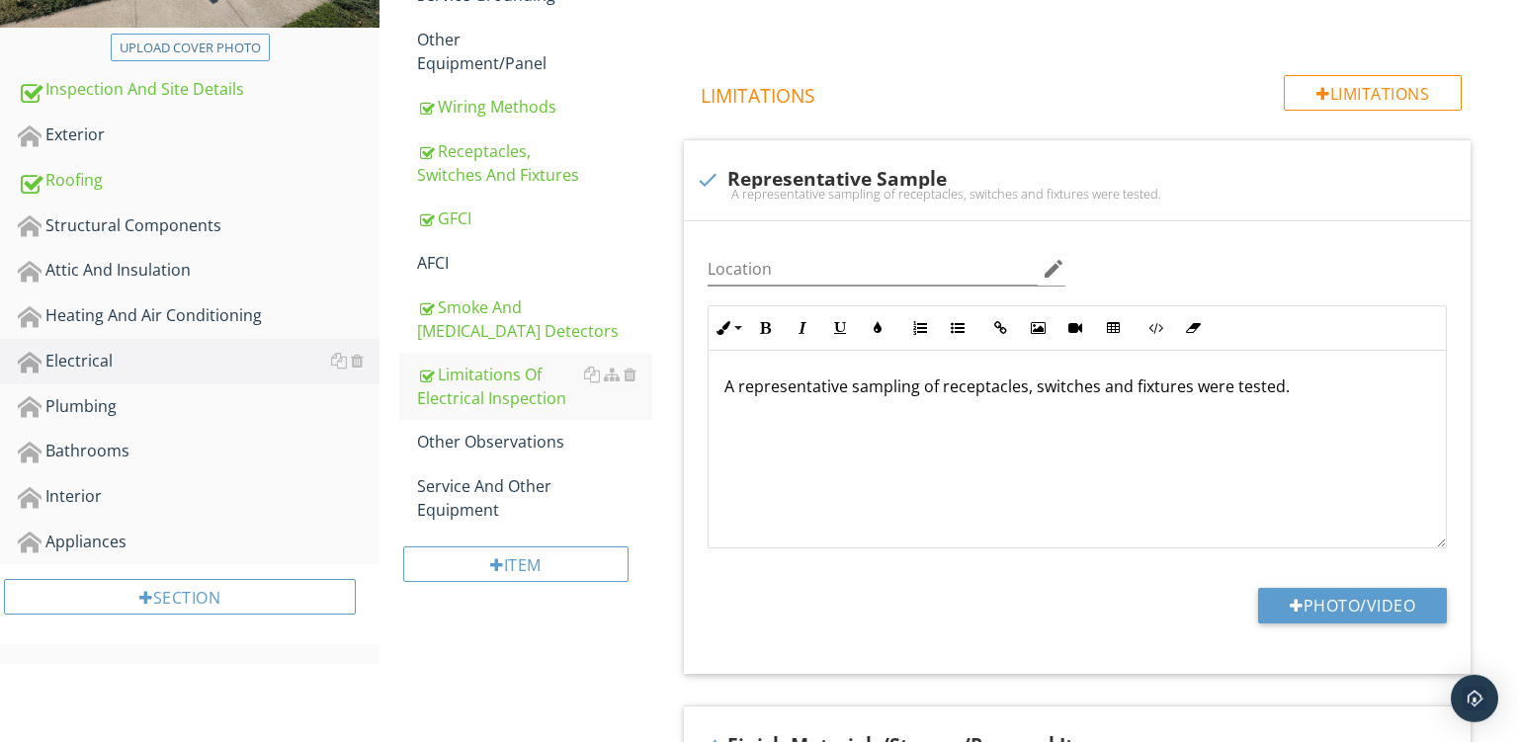
scroll to position [484, 0]
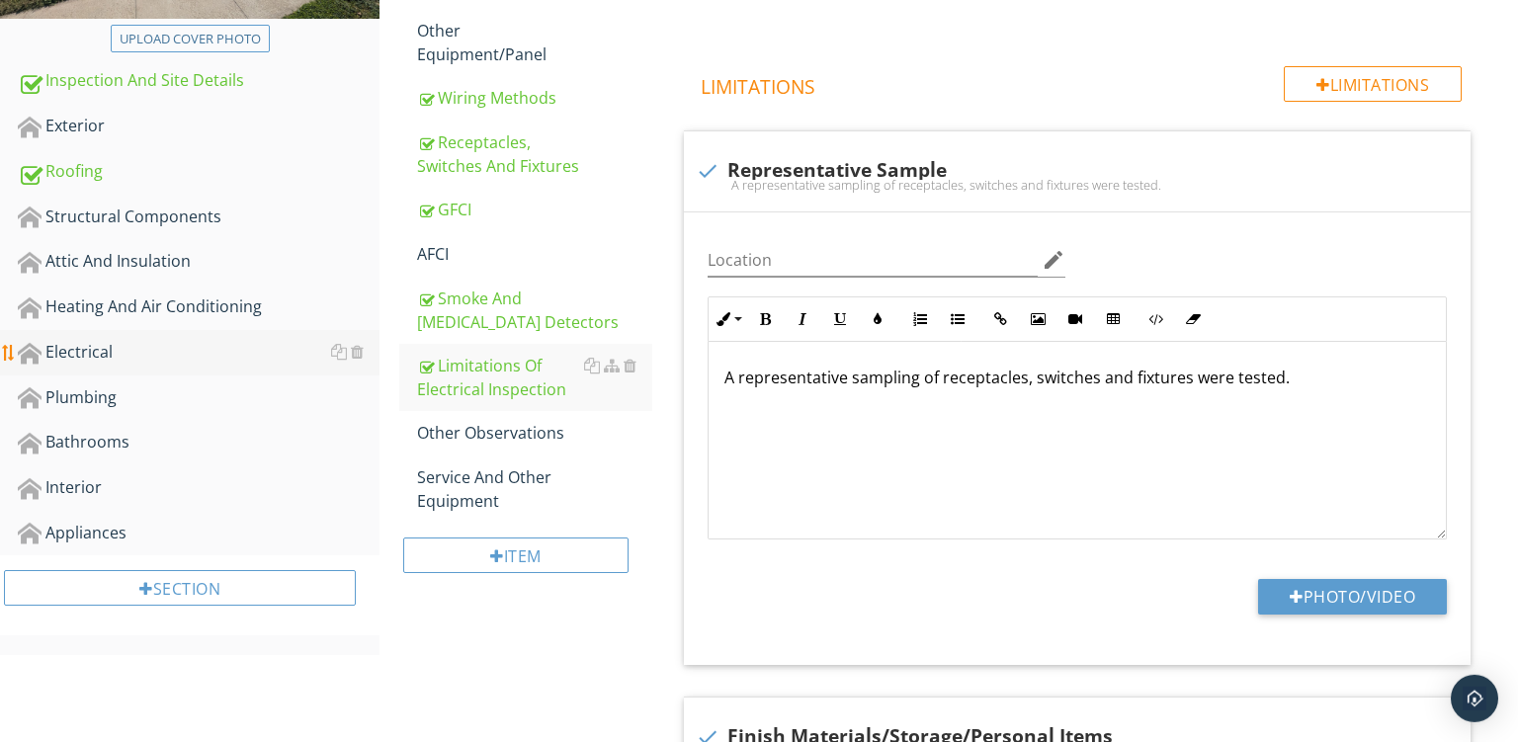
click at [97, 341] on div "Electrical" at bounding box center [199, 353] width 362 height 26
click at [66, 393] on div "Plumbing" at bounding box center [199, 399] width 362 height 26
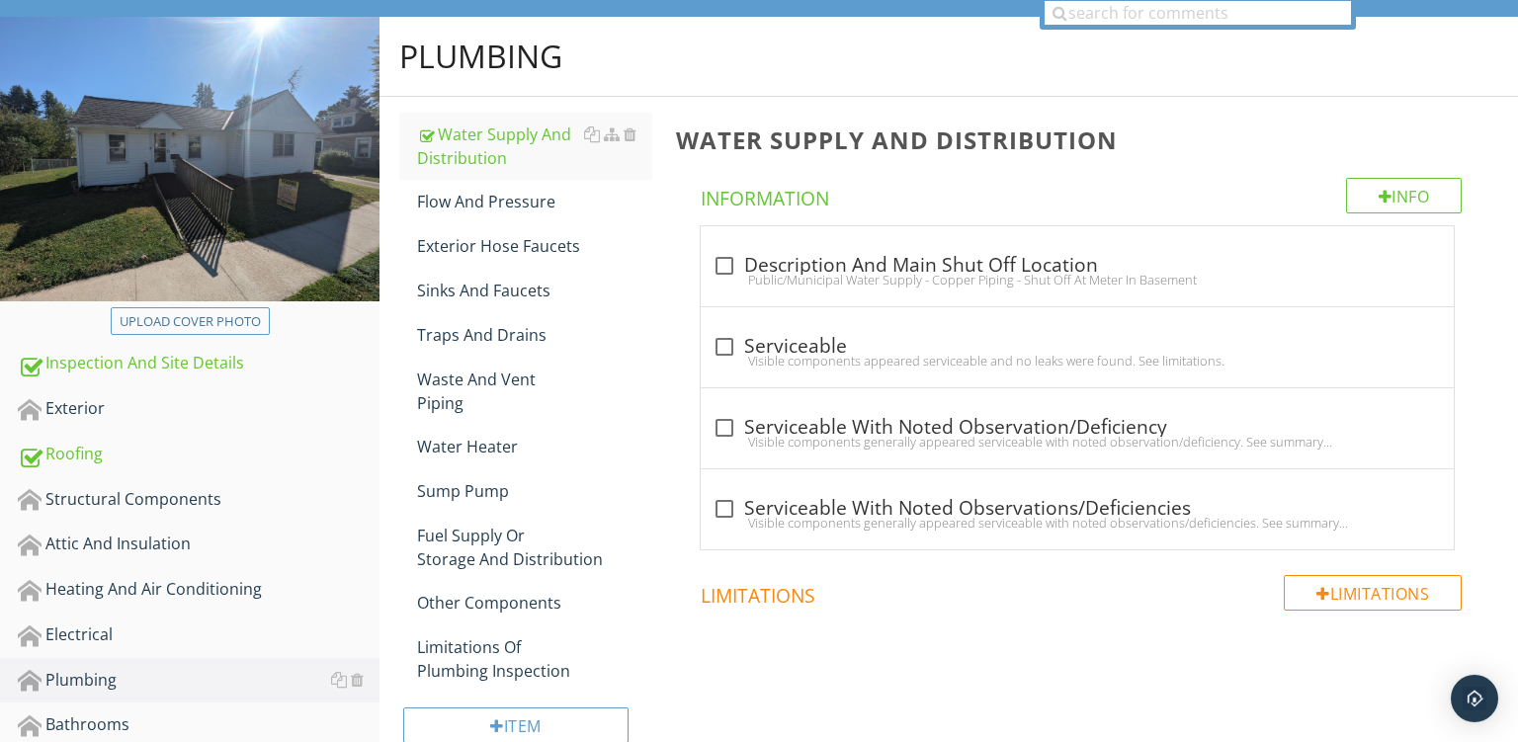
scroll to position [158, 0]
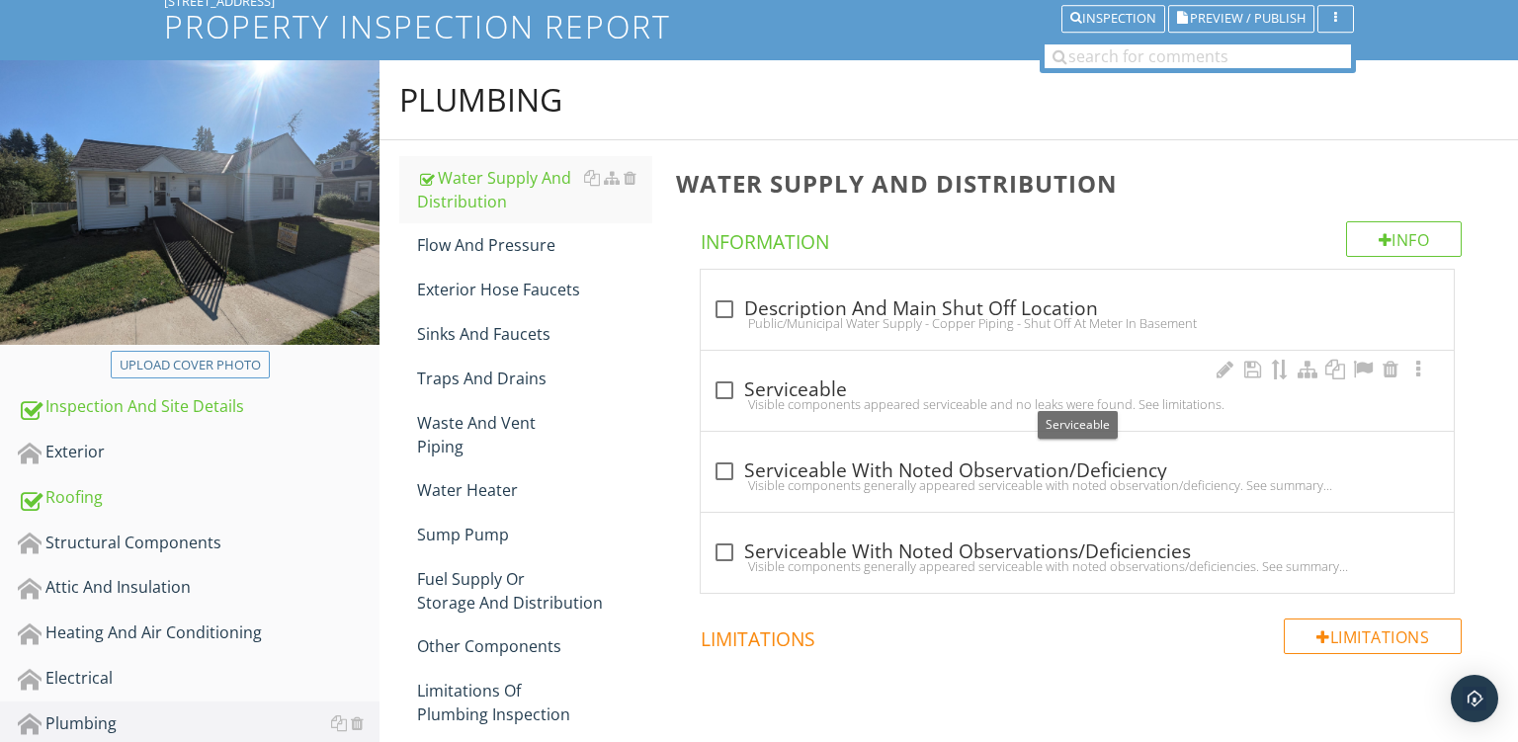
click at [881, 386] on div "check_box_outline_blank Serviceable" at bounding box center [1078, 391] width 730 height 24
checkbox input "true"
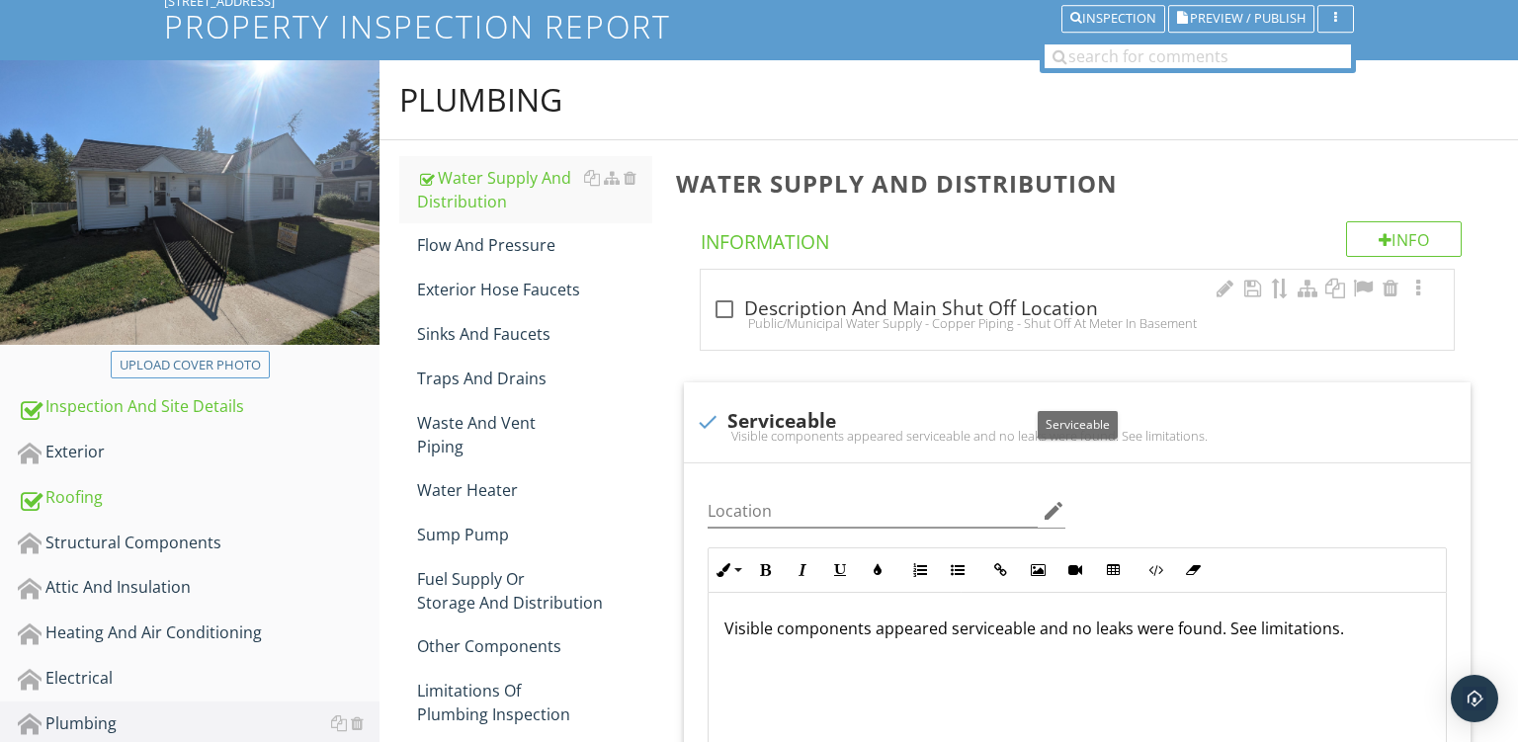
click at [955, 319] on div "Public/Municipal Water Supply - Copper Piping - Shut Off At Meter In Basement" at bounding box center [1078, 323] width 730 height 16
checkbox input "true"
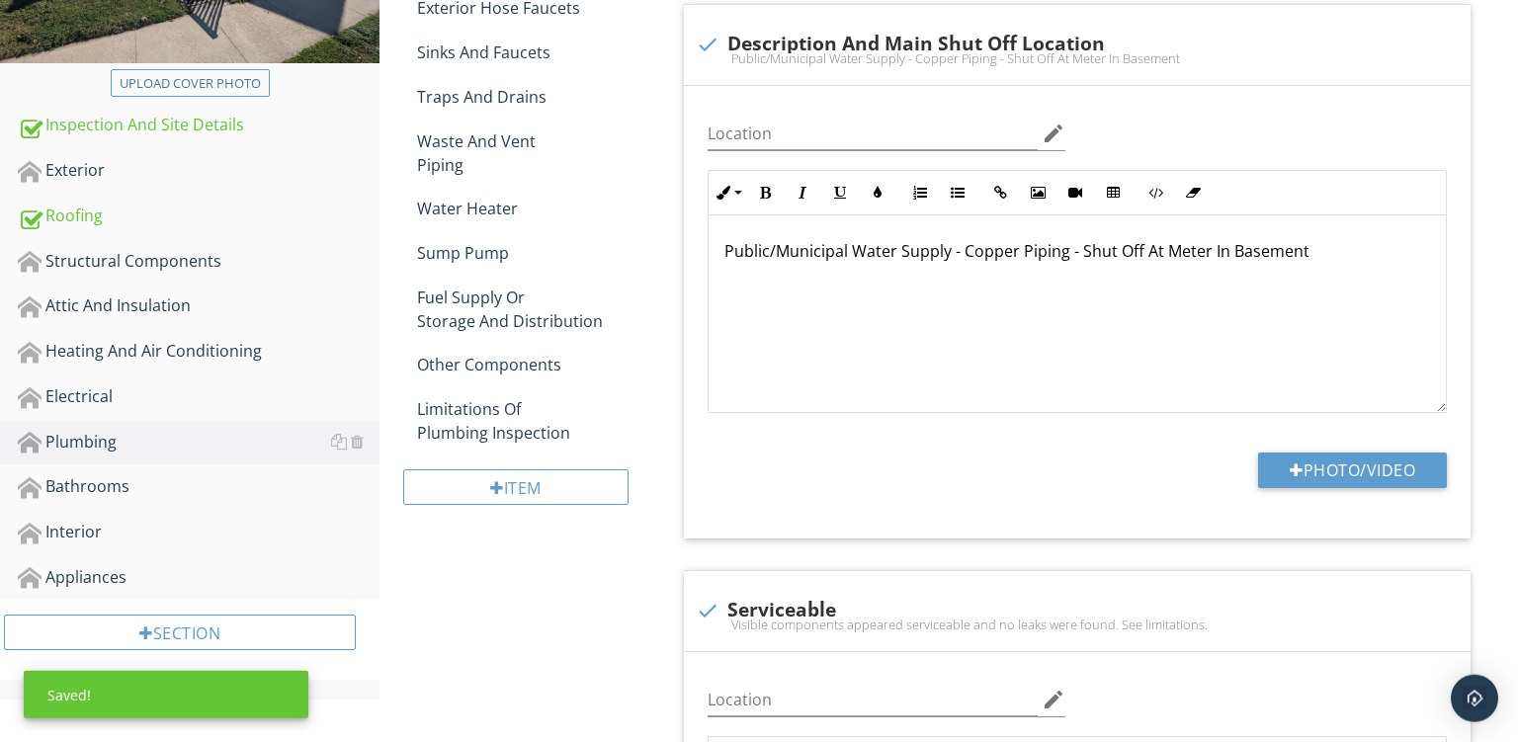
scroll to position [494, 0]
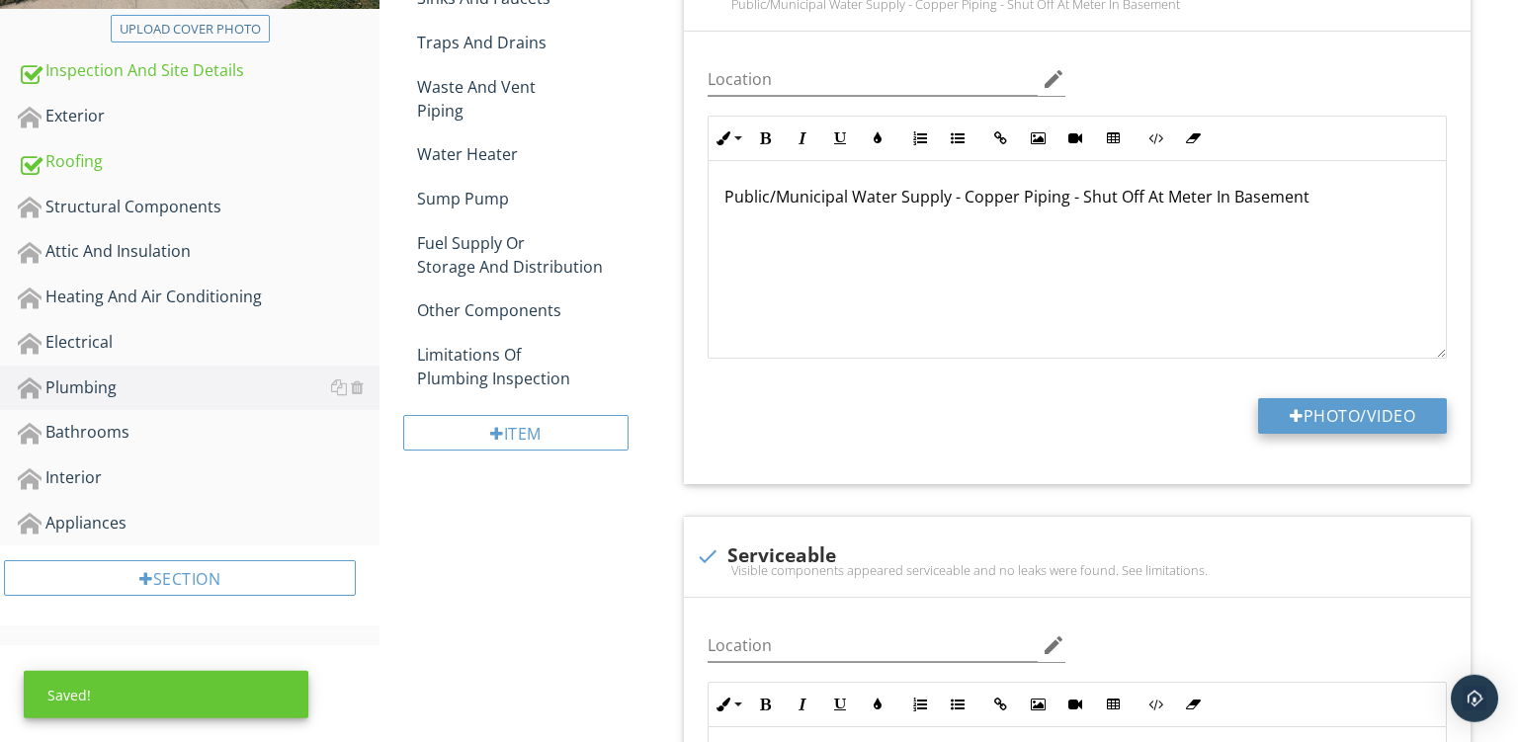
click at [1263, 405] on button "Photo/Video" at bounding box center [1352, 416] width 189 height 36
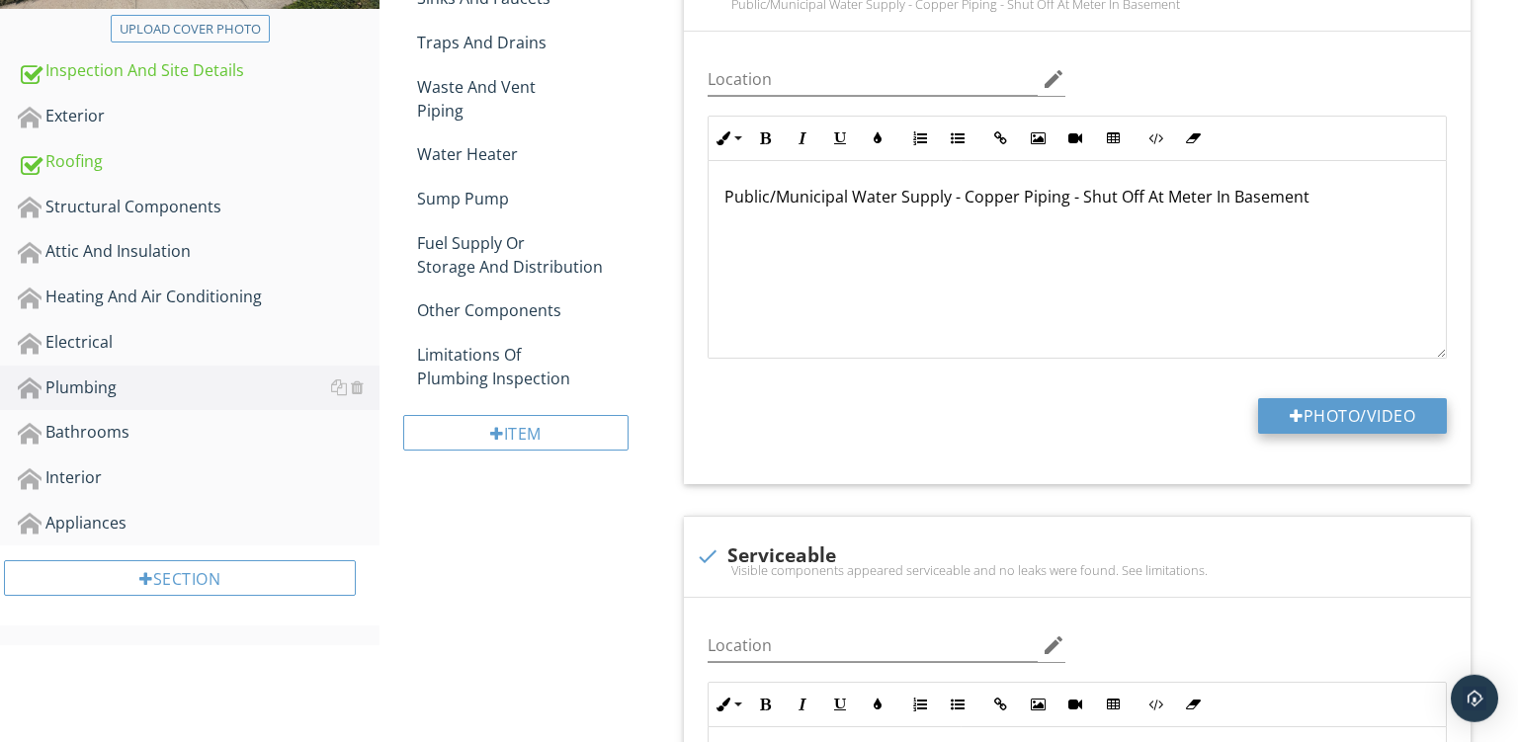
type input "C:\fakepath\PXL_20250929_152049631.jpg"
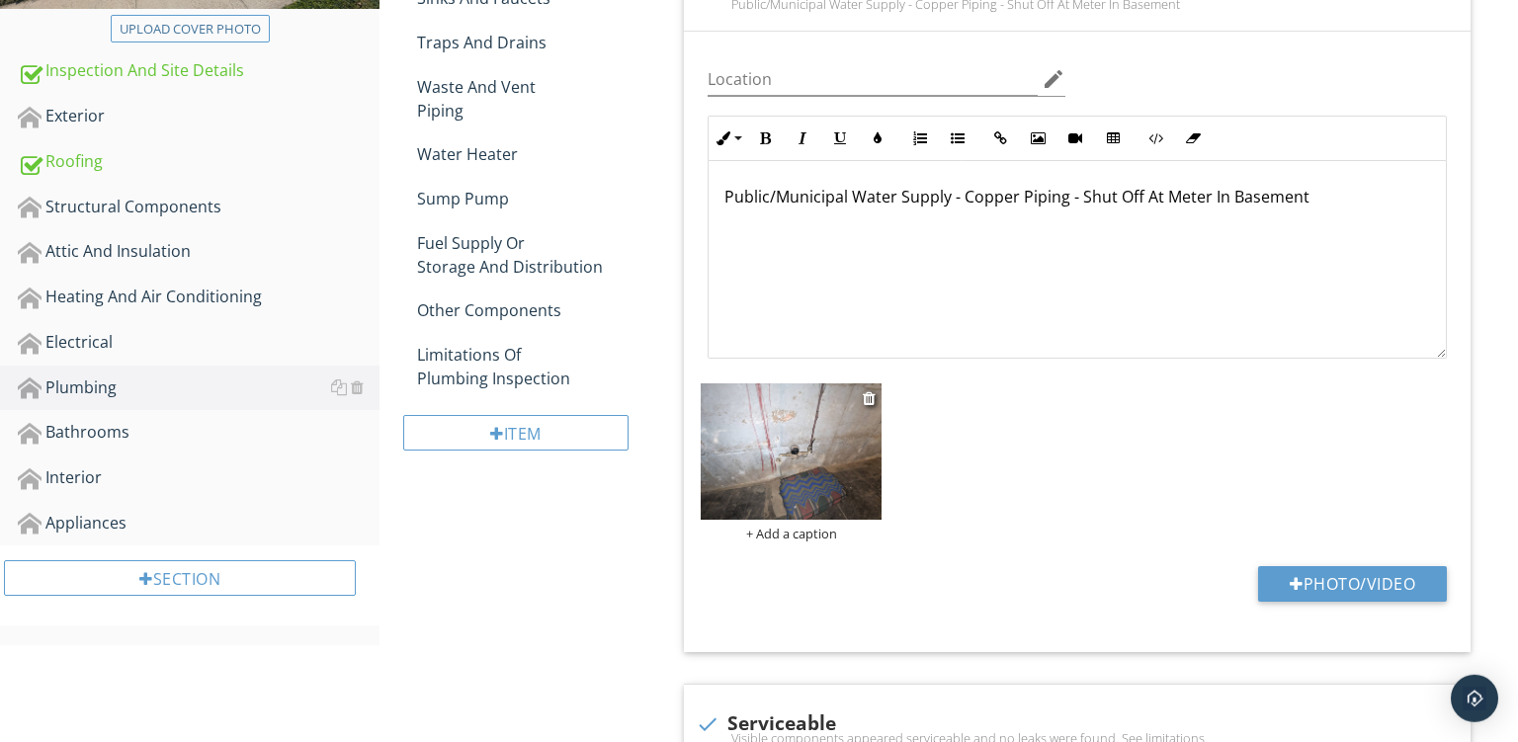
click at [772, 529] on div "+ Add a caption" at bounding box center [791, 534] width 181 height 16
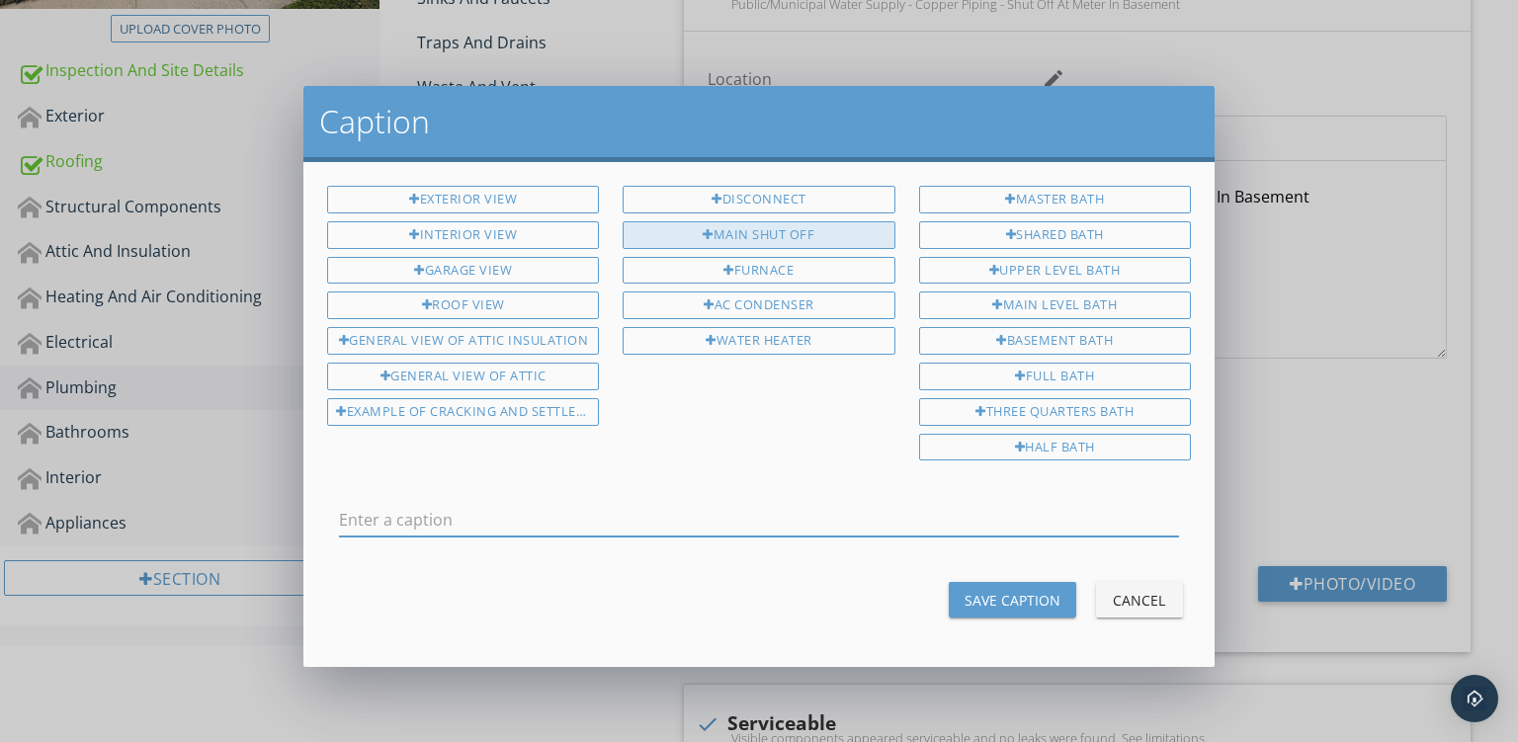
click at [761, 227] on div "Main Shut Off" at bounding box center [759, 235] width 272 height 28
type input "Main Shut Off"
click at [968, 590] on div "Save Caption" at bounding box center [1013, 600] width 96 height 21
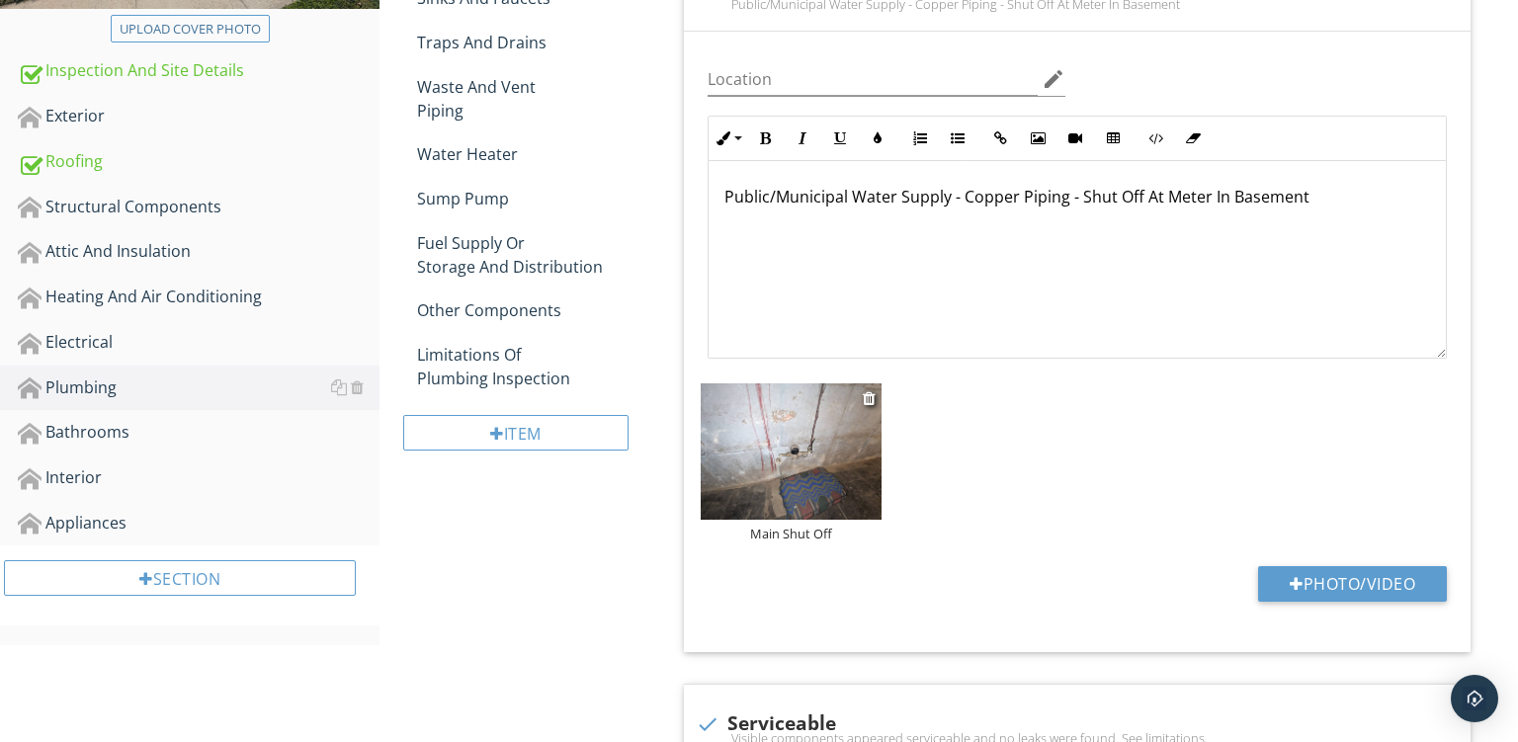
click at [768, 432] on img at bounding box center [791, 452] width 181 height 136
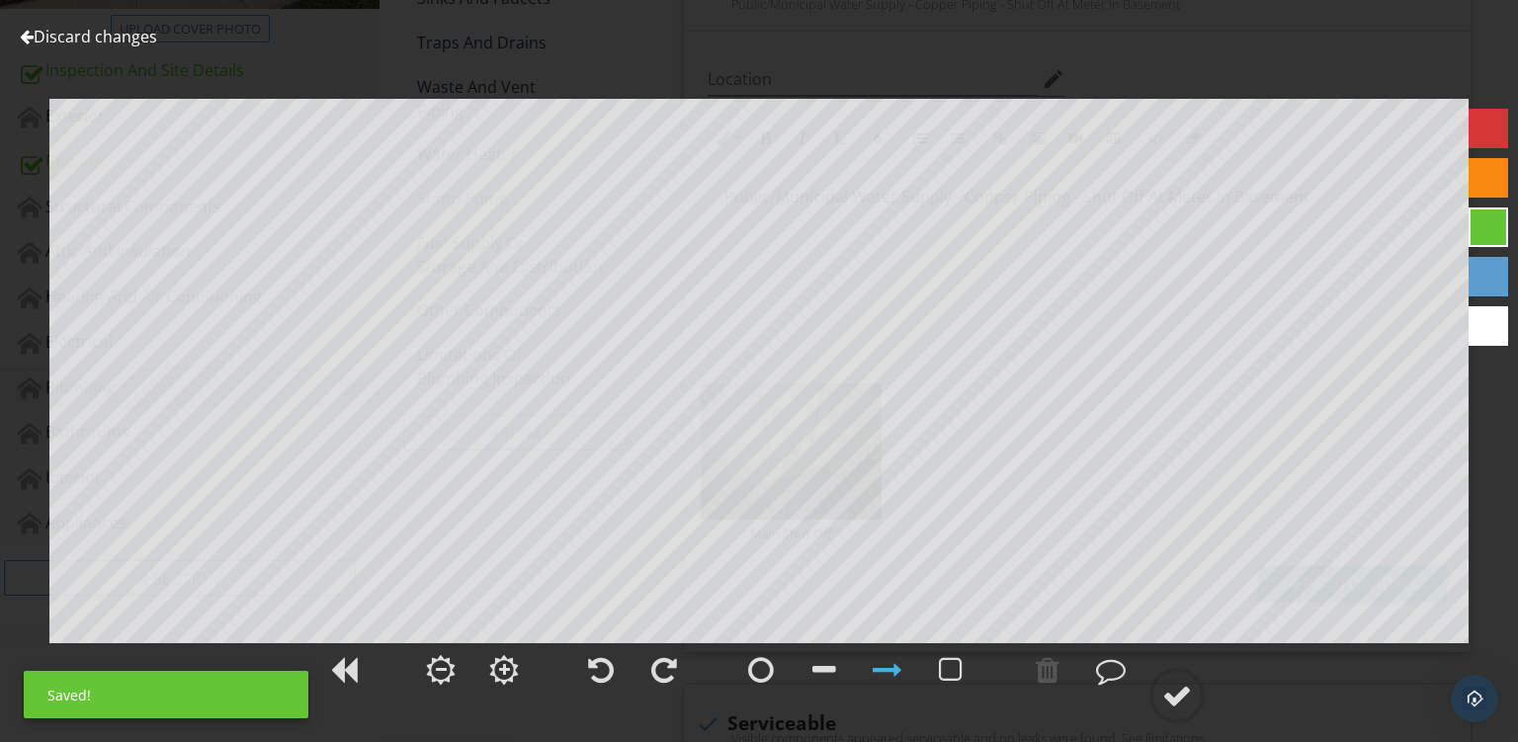
click at [1488, 161] on div at bounding box center [1489, 178] width 40 height 40
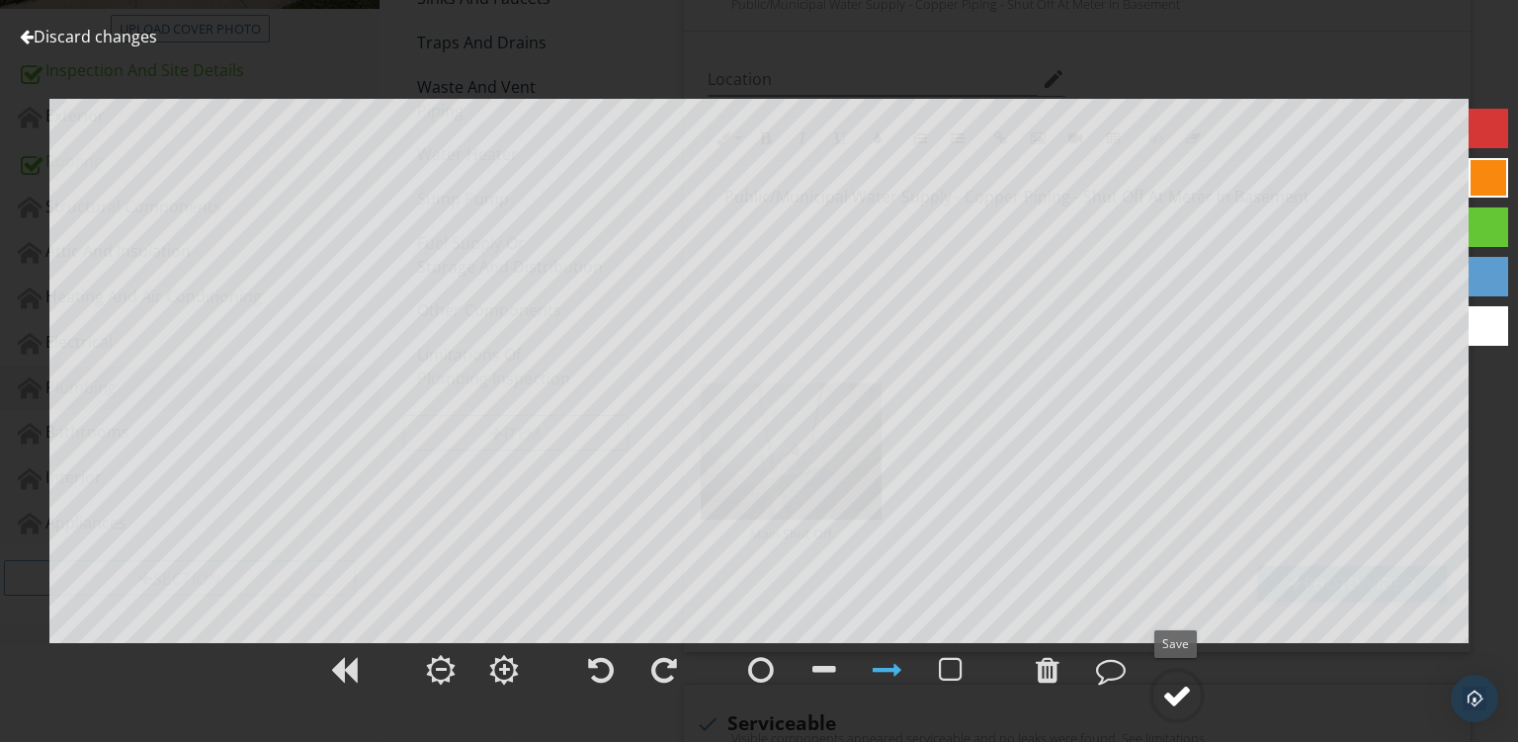
click at [1185, 686] on div at bounding box center [1178, 696] width 30 height 30
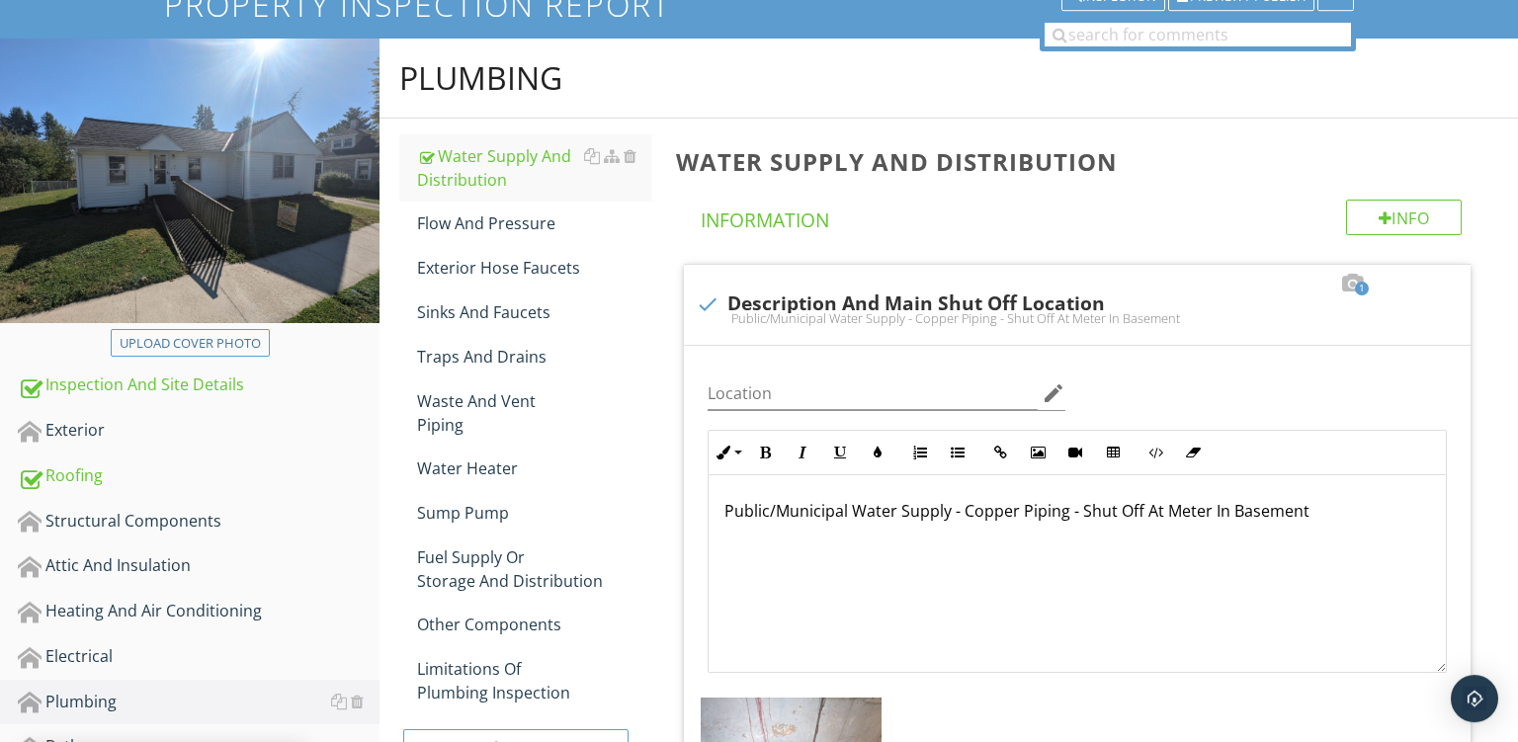
scroll to position [148, 0]
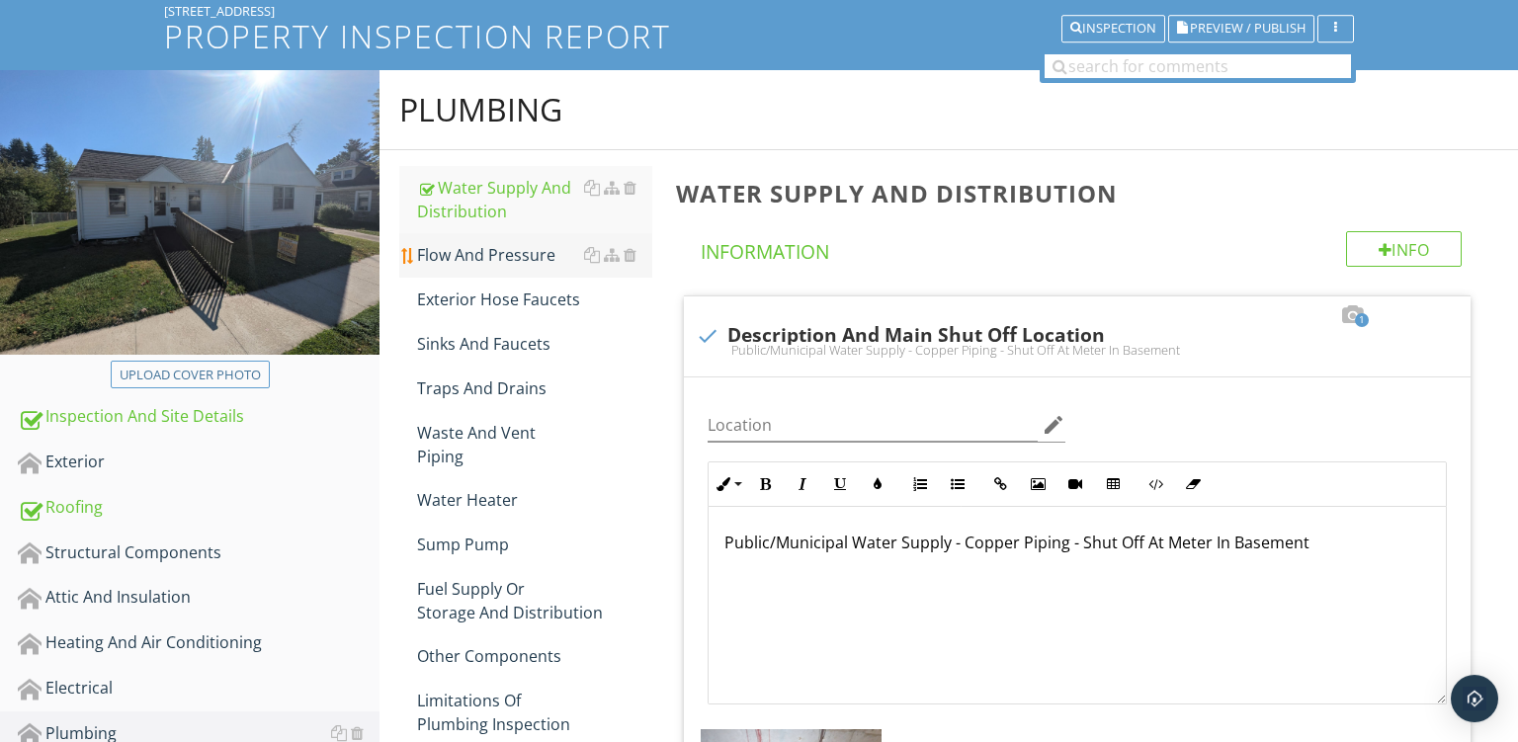
click at [461, 259] on div "Flow And Pressure" at bounding box center [534, 255] width 235 height 24
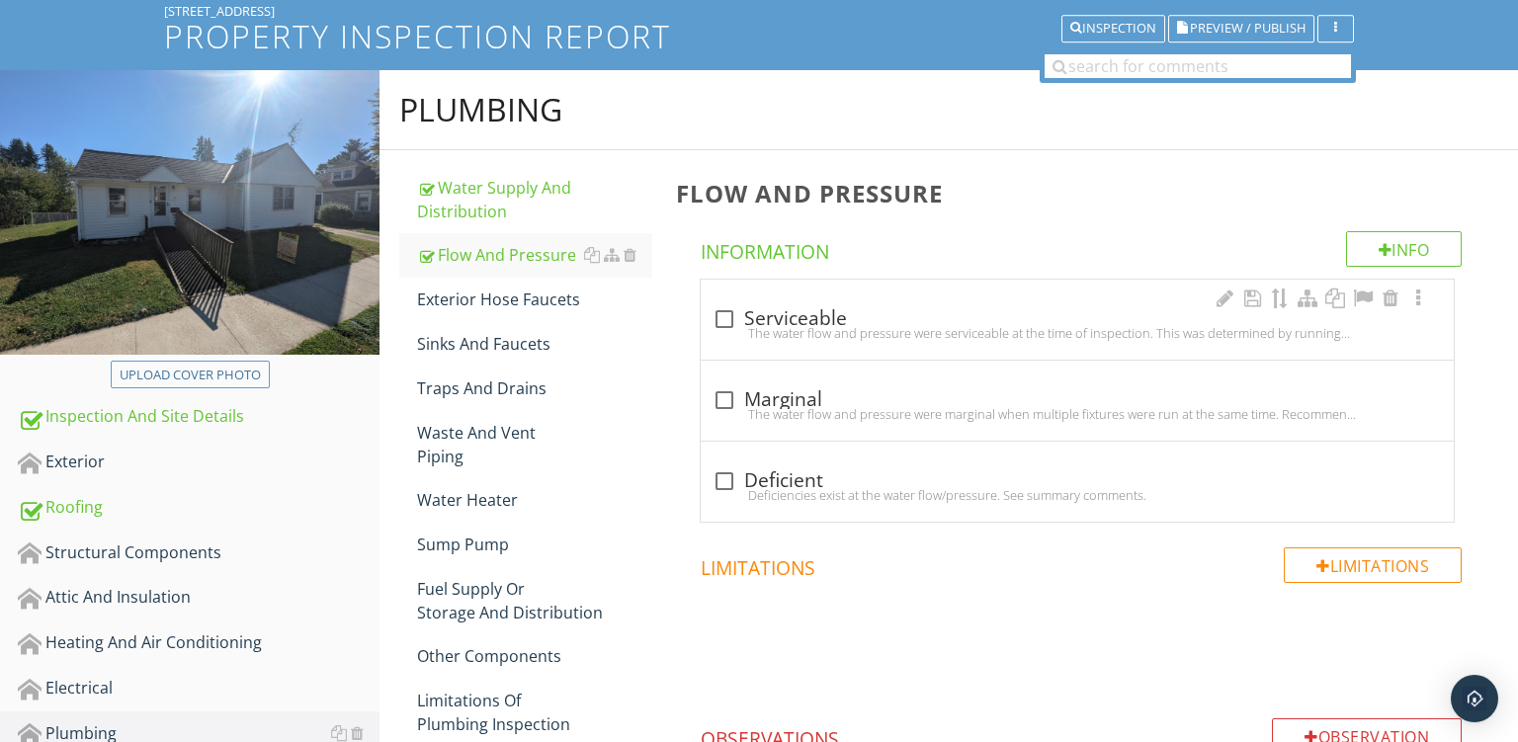
click at [1027, 334] on div "The water flow and pressure were serviceable at the time of inspection. This wa…" at bounding box center [1078, 333] width 730 height 16
checkbox input "true"
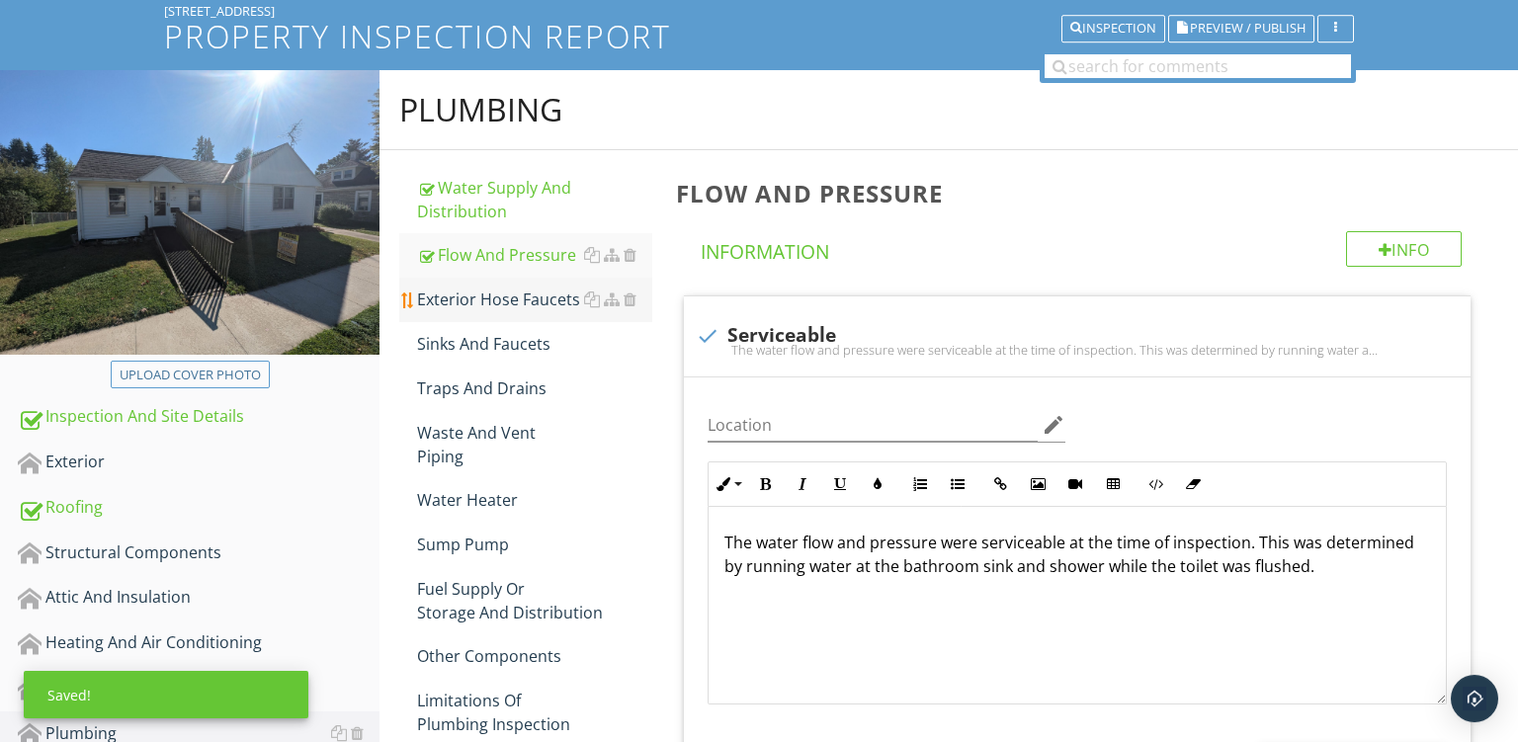
click at [503, 302] on div "Exterior Hose Faucets" at bounding box center [534, 300] width 235 height 24
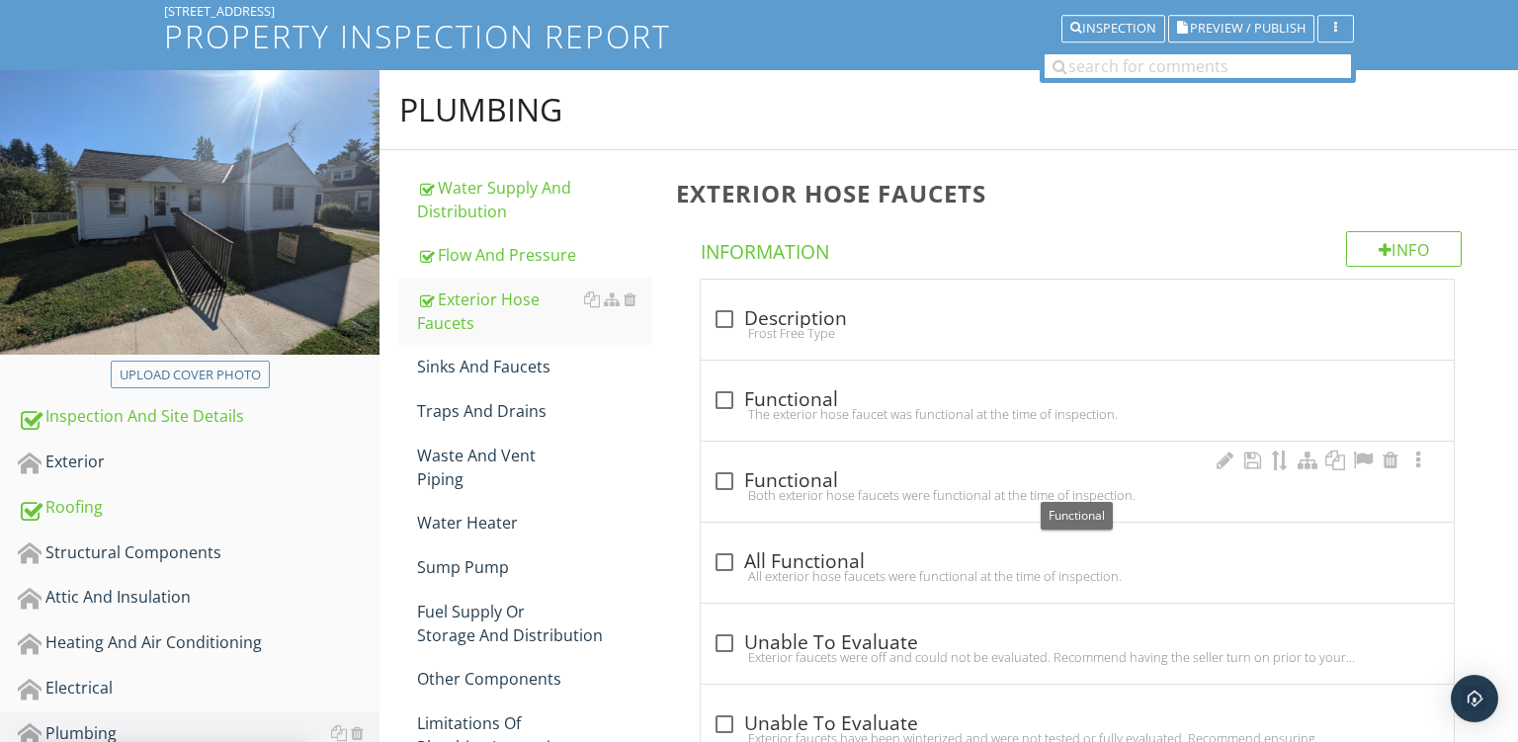
click at [888, 481] on div "check_box_outline_blank Functional" at bounding box center [1078, 482] width 730 height 24
checkbox input "true"
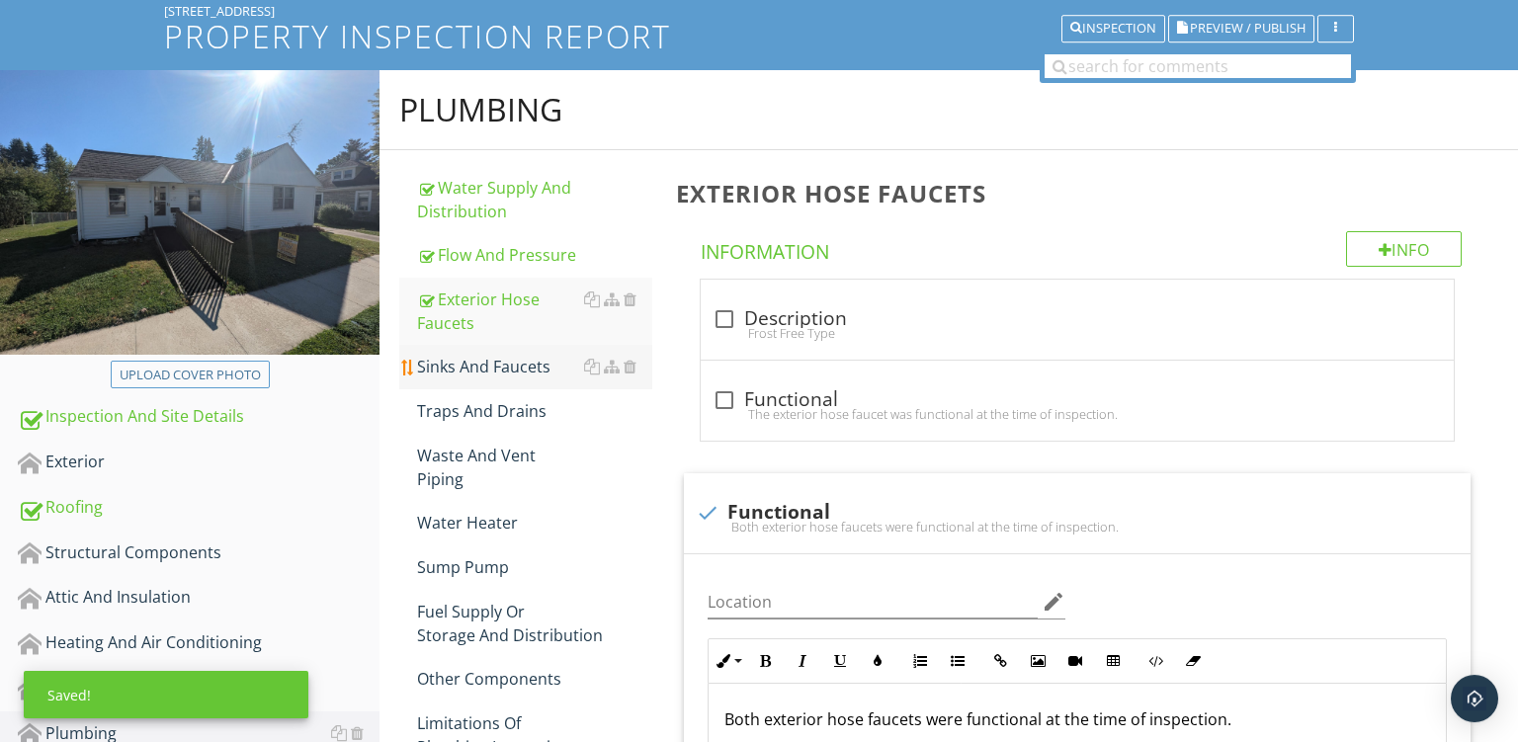
click at [465, 363] on div "Sinks And Faucets" at bounding box center [534, 367] width 235 height 24
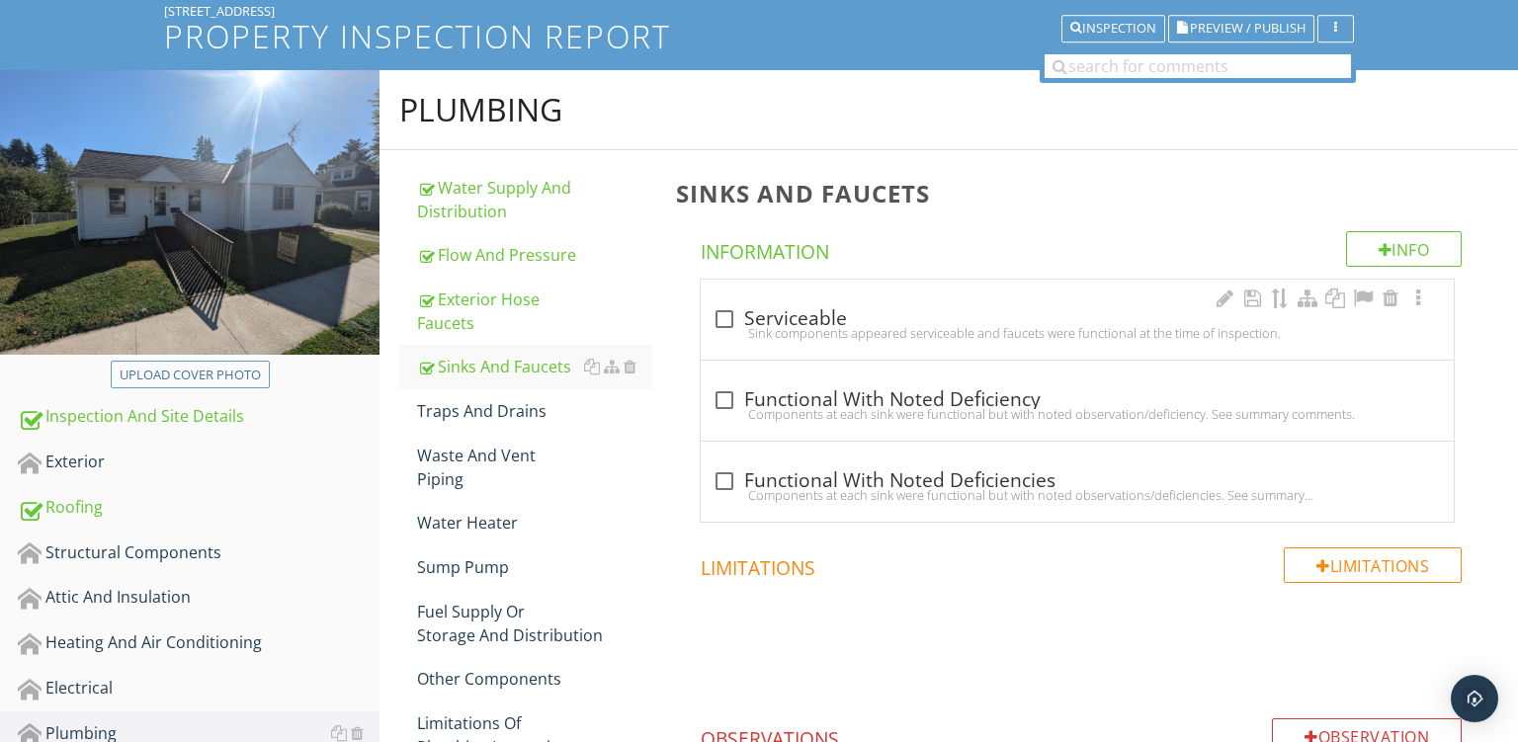
click at [1047, 325] on div "Sink components appeared serviceable and faucets were functional at the time of…" at bounding box center [1078, 333] width 730 height 16
checkbox input "true"
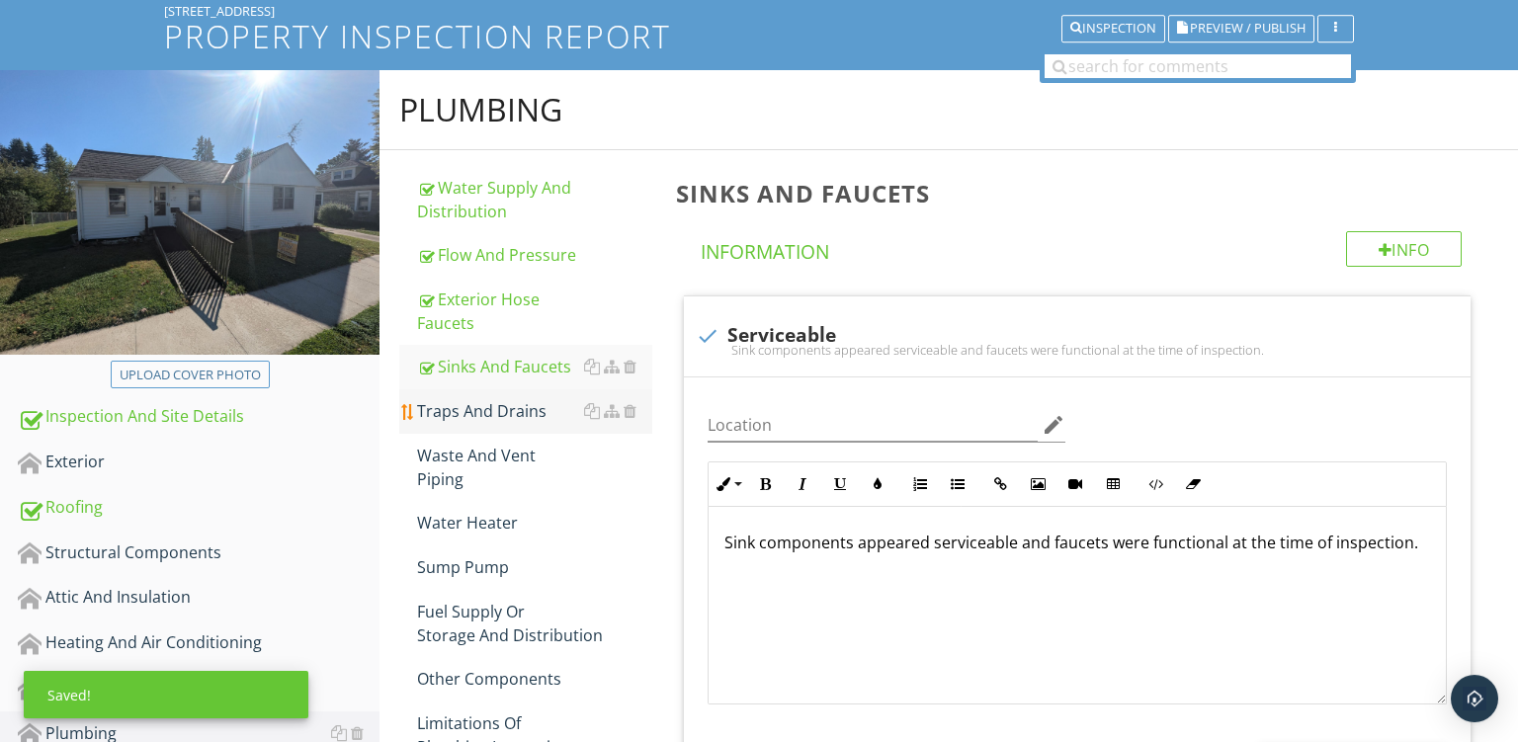
click at [440, 421] on div "Traps And Drains" at bounding box center [534, 411] width 235 height 24
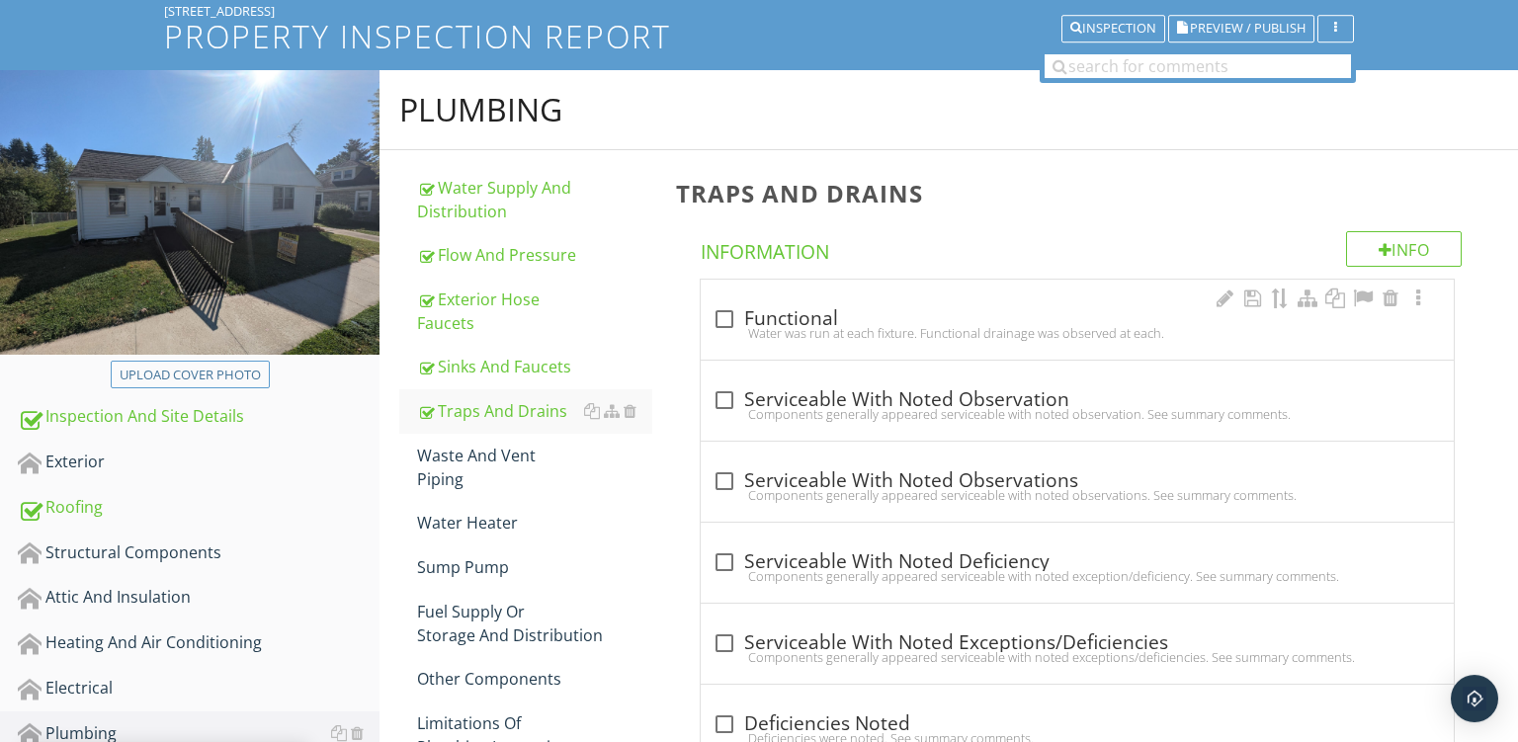
click at [865, 310] on div "check_box_outline_blank Functional" at bounding box center [1078, 319] width 730 height 24
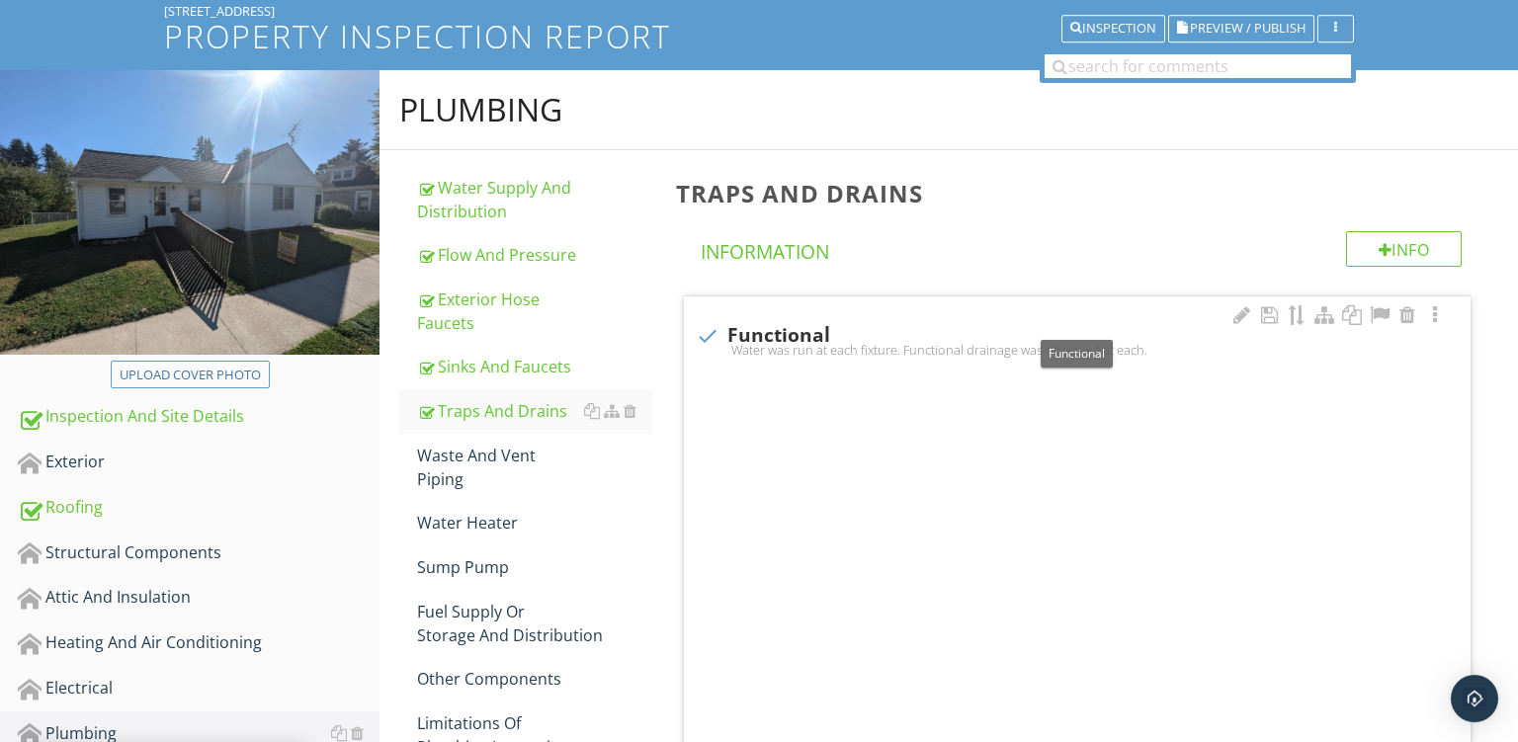
checkbox input "true"
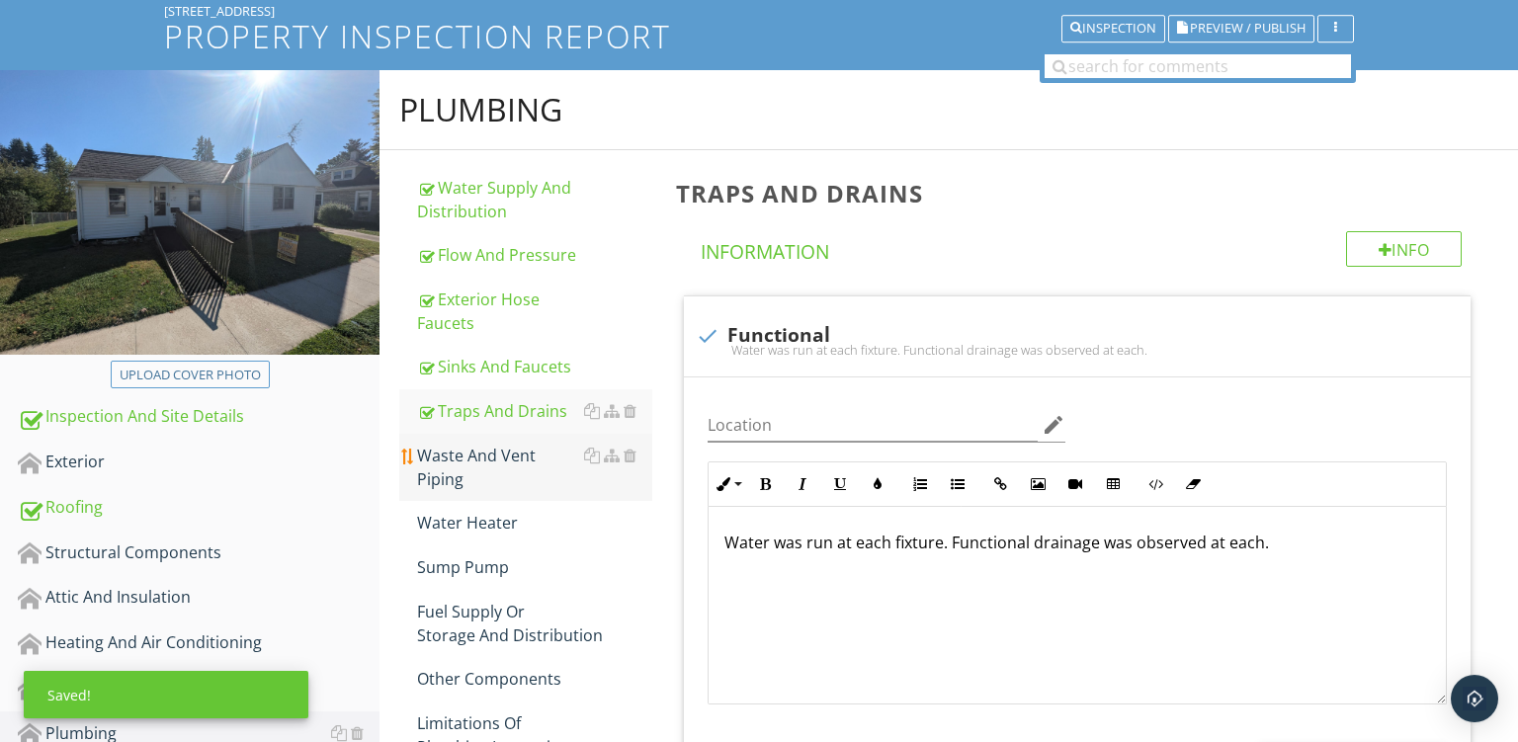
click at [423, 447] on div "Waste And Vent Piping" at bounding box center [534, 467] width 235 height 47
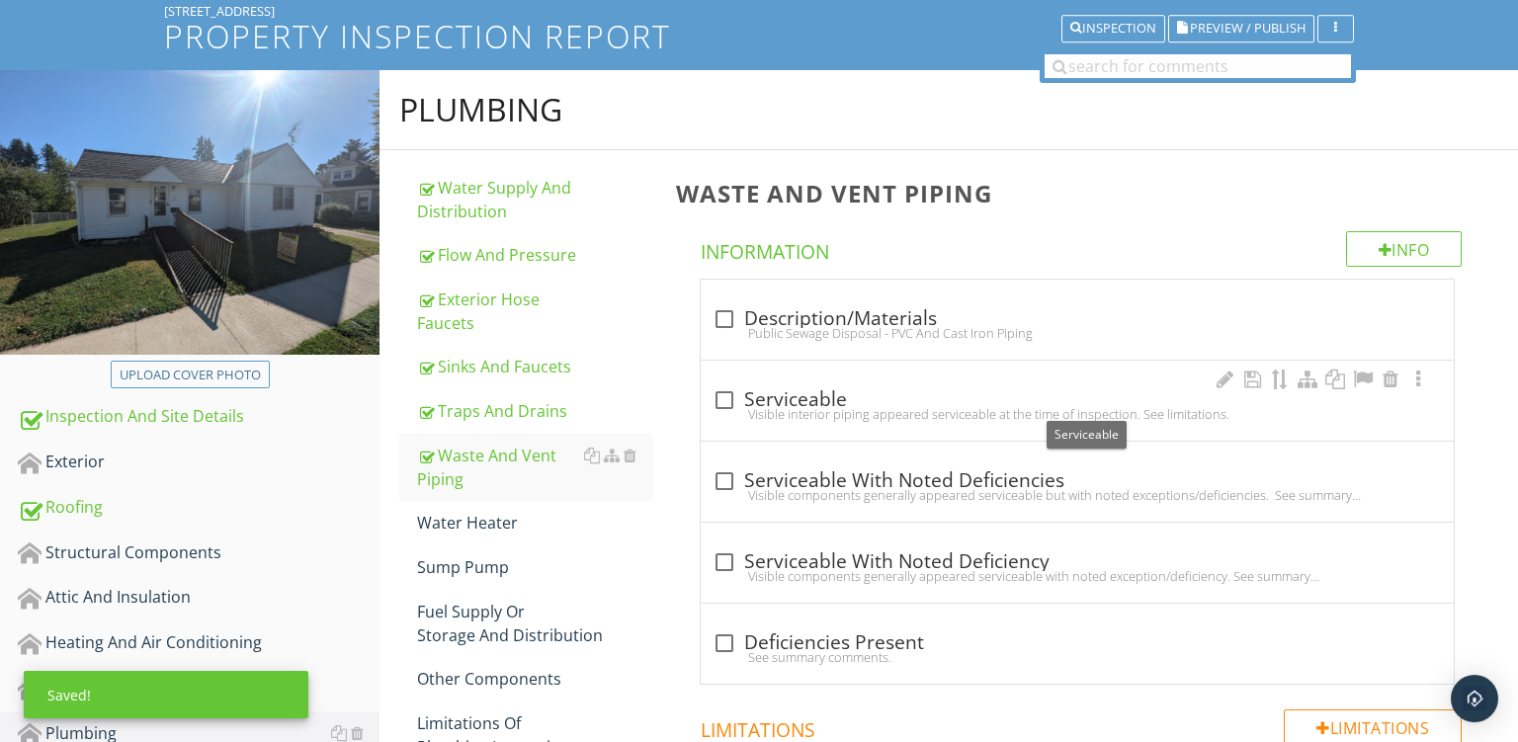
click at [936, 396] on div "check_box_outline_blank Serviceable" at bounding box center [1078, 401] width 730 height 24
checkbox input "true"
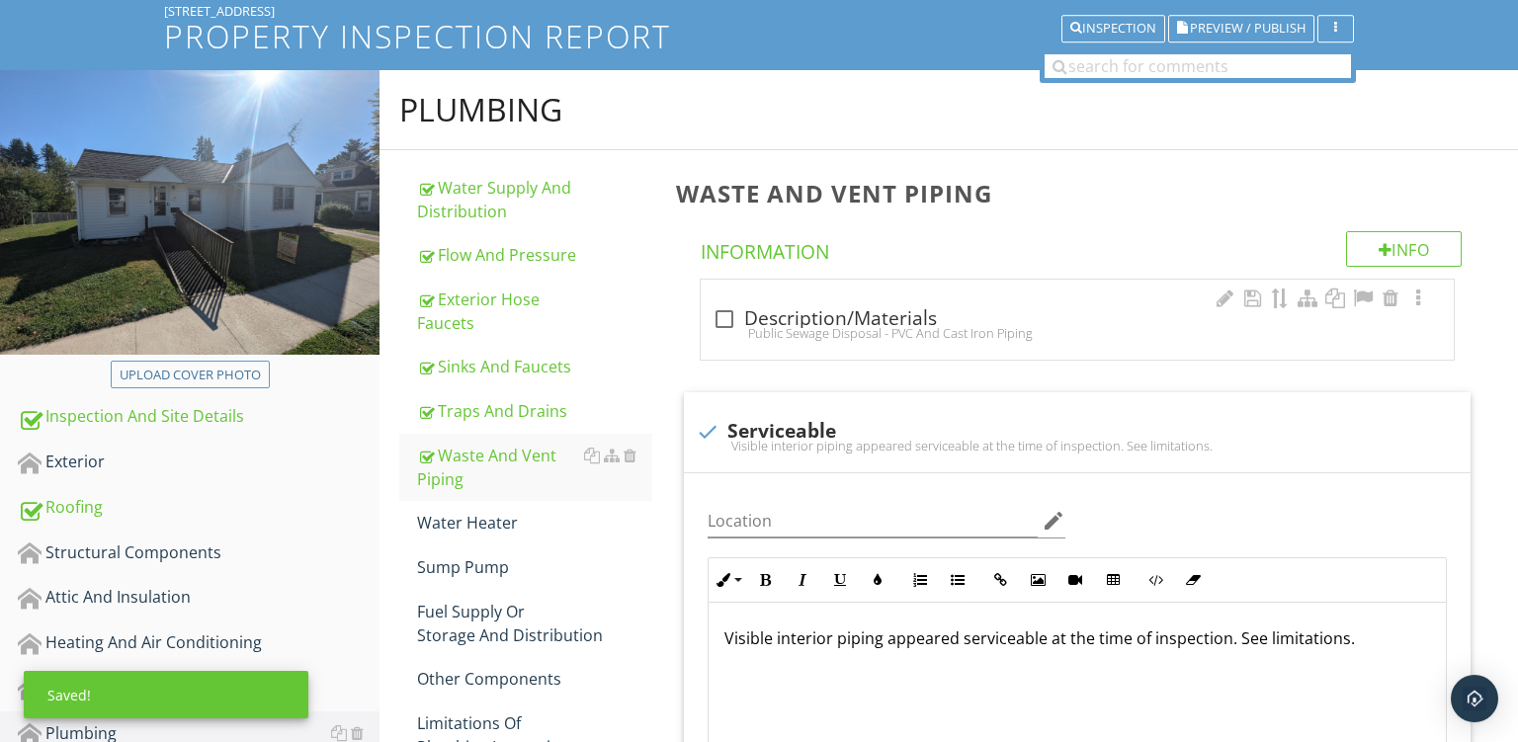
click at [966, 314] on div "check_box_outline_blank Description/Materials" at bounding box center [1078, 319] width 730 height 24
checkbox input "true"
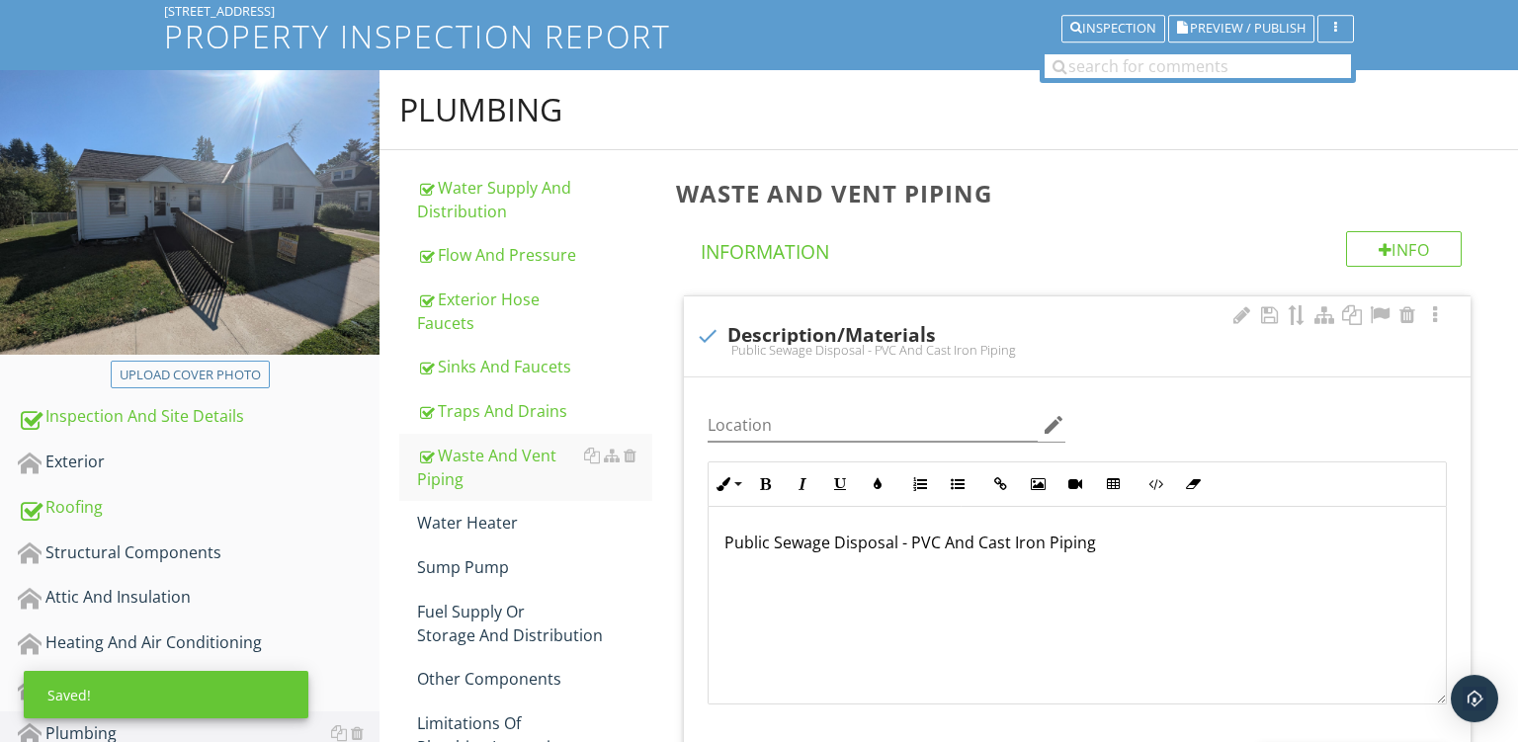
click at [936, 543] on p "Public Sewage Disposal - PVC And Cast Iron Piping" at bounding box center [1078, 543] width 706 height 24
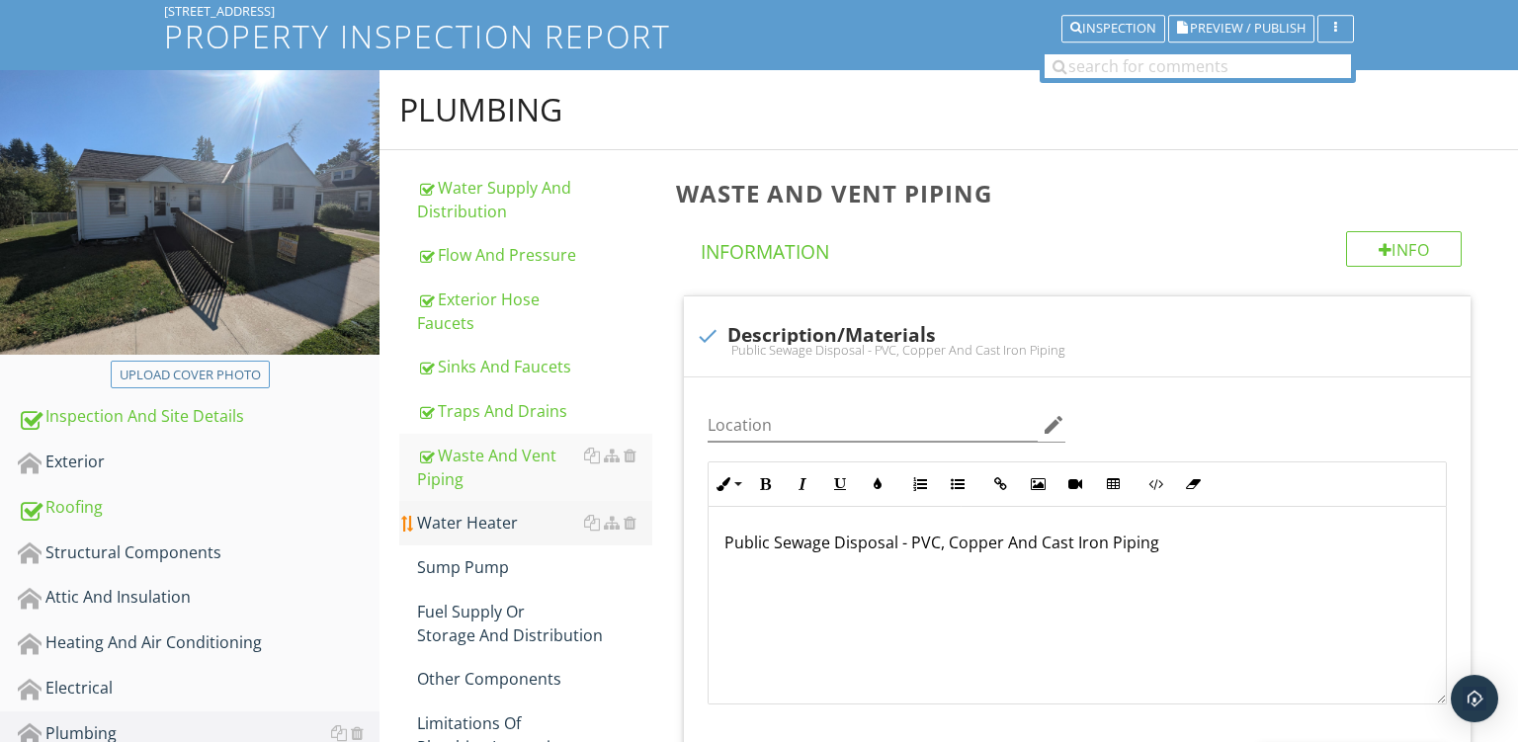
click at [477, 506] on link "Water Heater" at bounding box center [534, 522] width 235 height 43
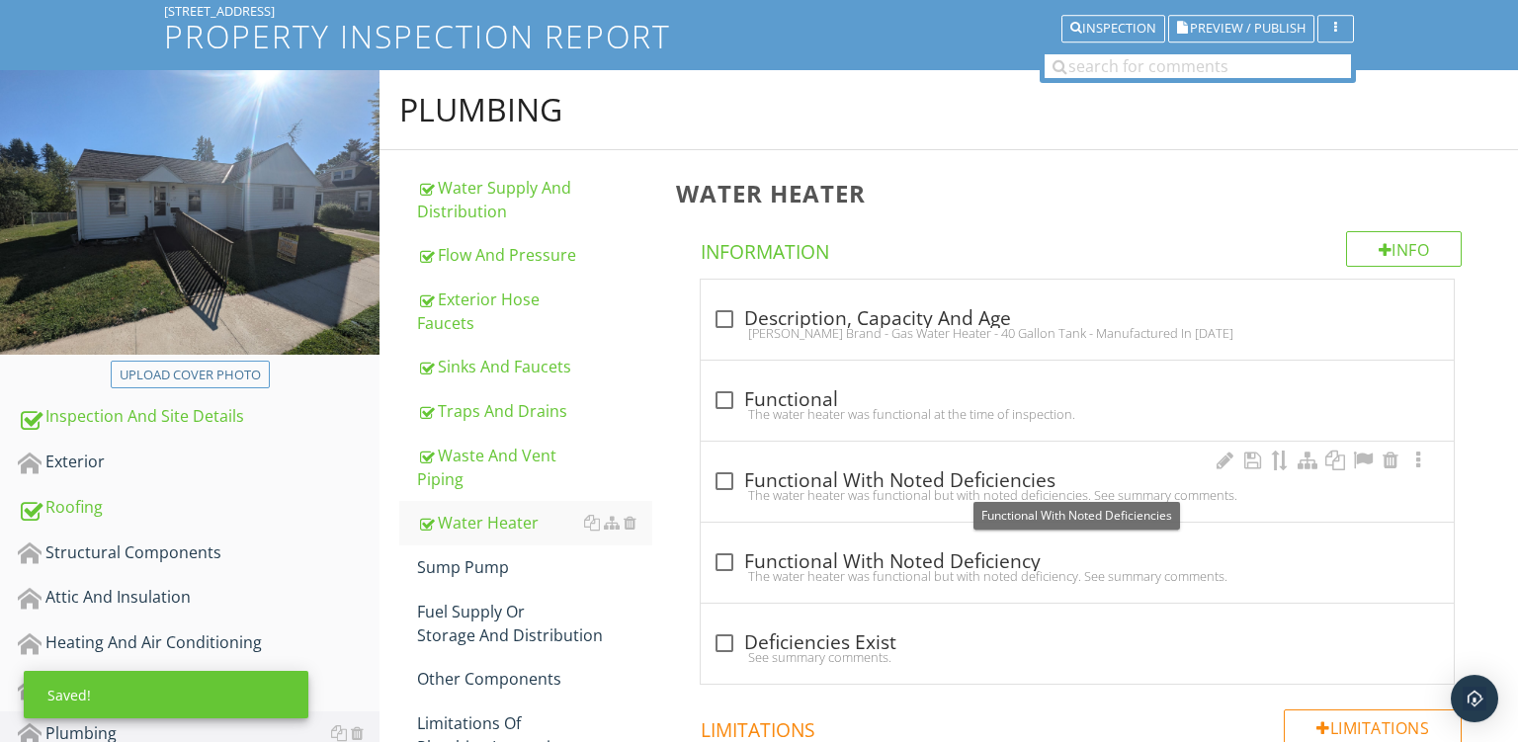
click at [1022, 478] on div "check_box_outline_blank Functional With Noted Deficiencies" at bounding box center [1078, 482] width 730 height 24
checkbox input "true"
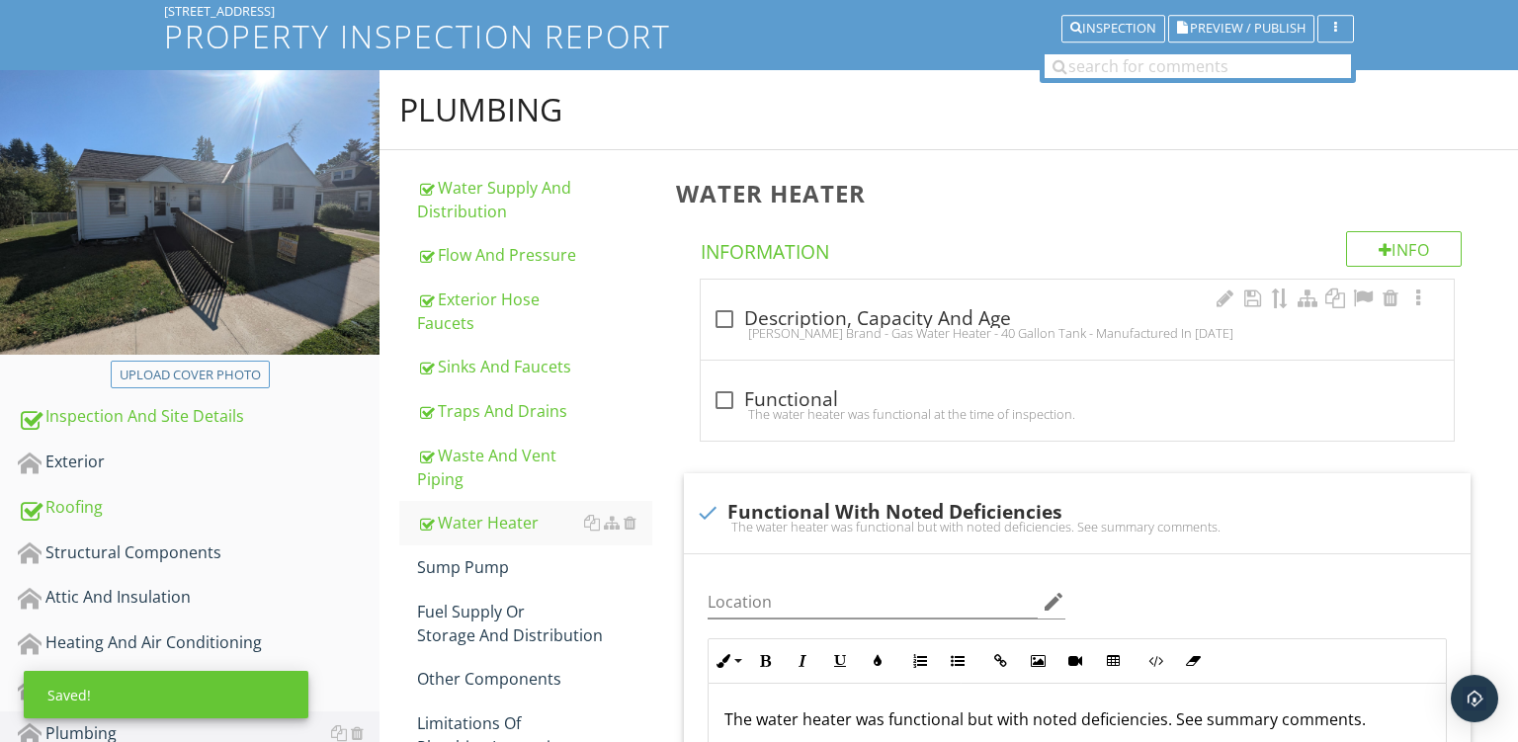
click at [944, 333] on div "AO Smith Brand - Gas Water Heater - 40 Gallon Tank - Manufactured In 2024" at bounding box center [1078, 333] width 730 height 16
checkbox input "true"
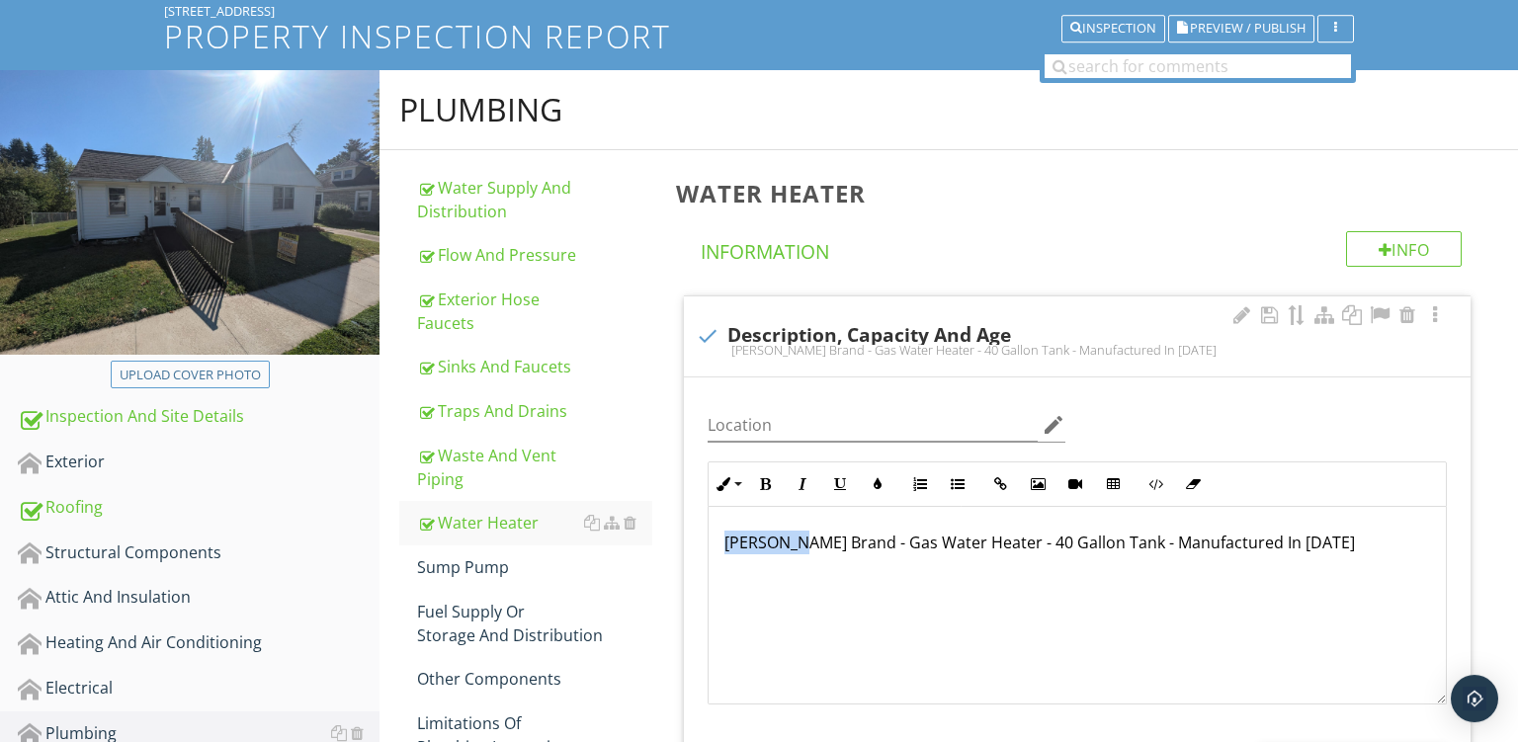
drag, startPoint x: 797, startPoint y: 539, endPoint x: 231, endPoint y: 386, distance: 585.8
click at [709, 507] on div "AO Smith Brand - Gas Water Heater - 40 Gallon Tank - Manufactured In 2024" at bounding box center [1077, 606] width 737 height 198
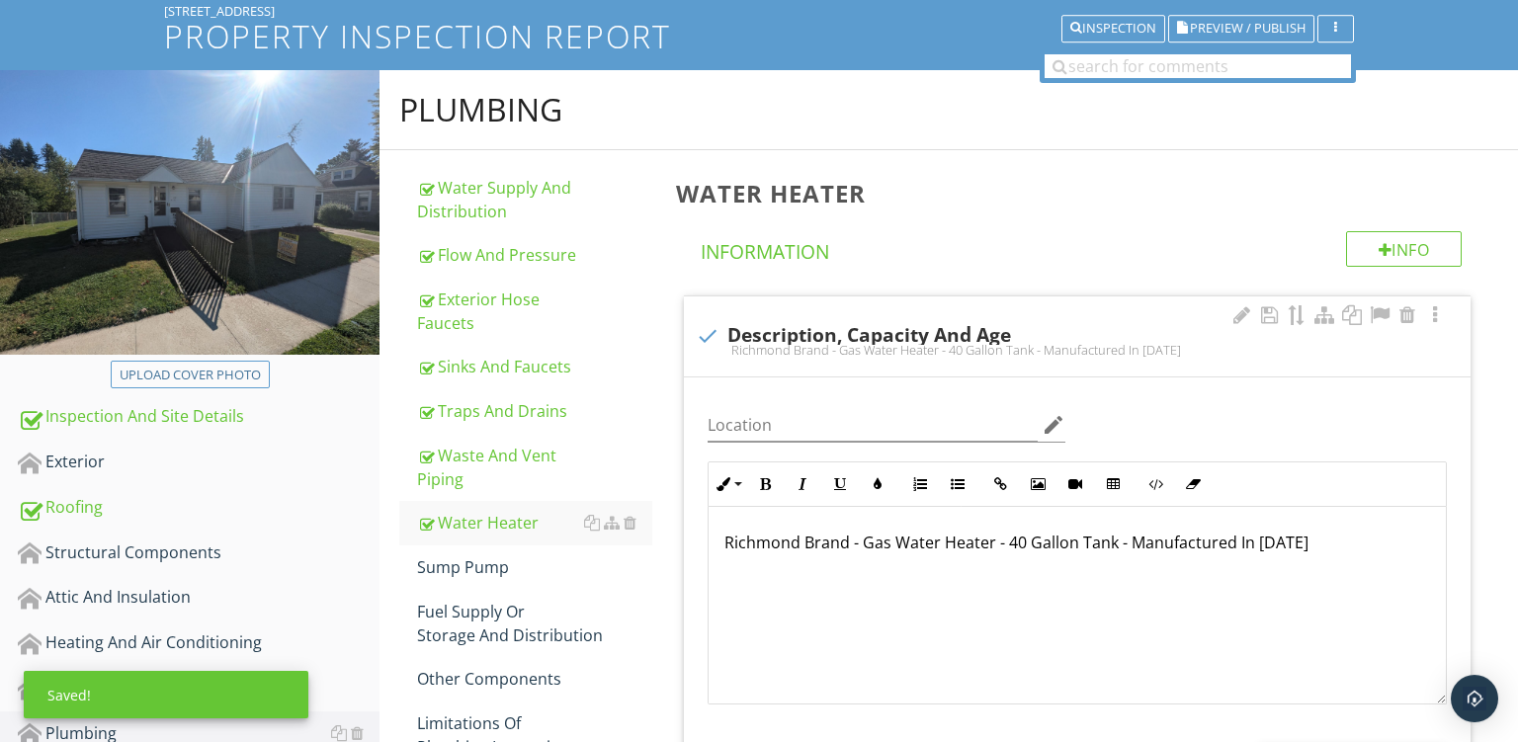
click at [1281, 540] on p "Richmond Brand - Gas Water Heater - 40 Gallon Tank - Manufactured In 2024" at bounding box center [1078, 543] width 706 height 24
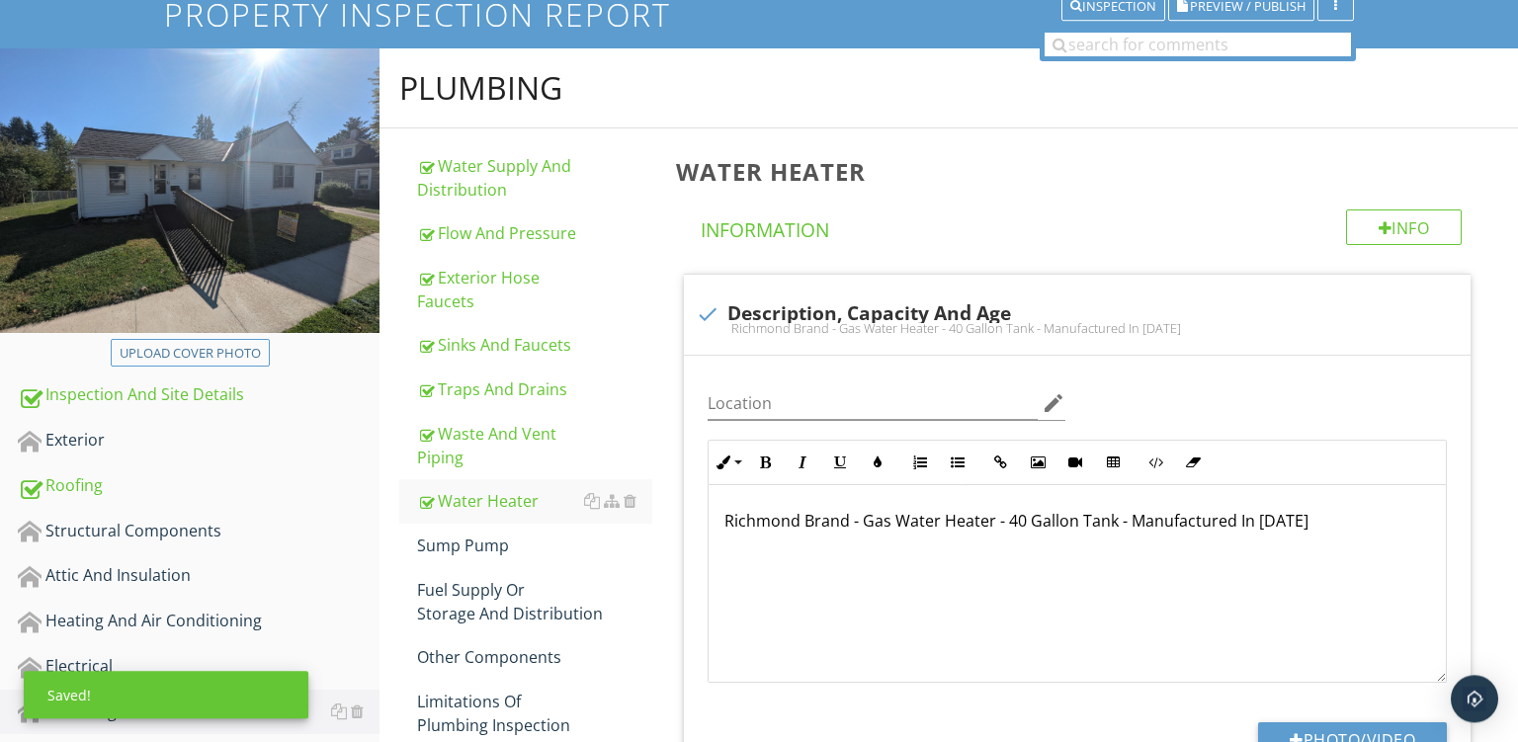
scroll to position [609, 0]
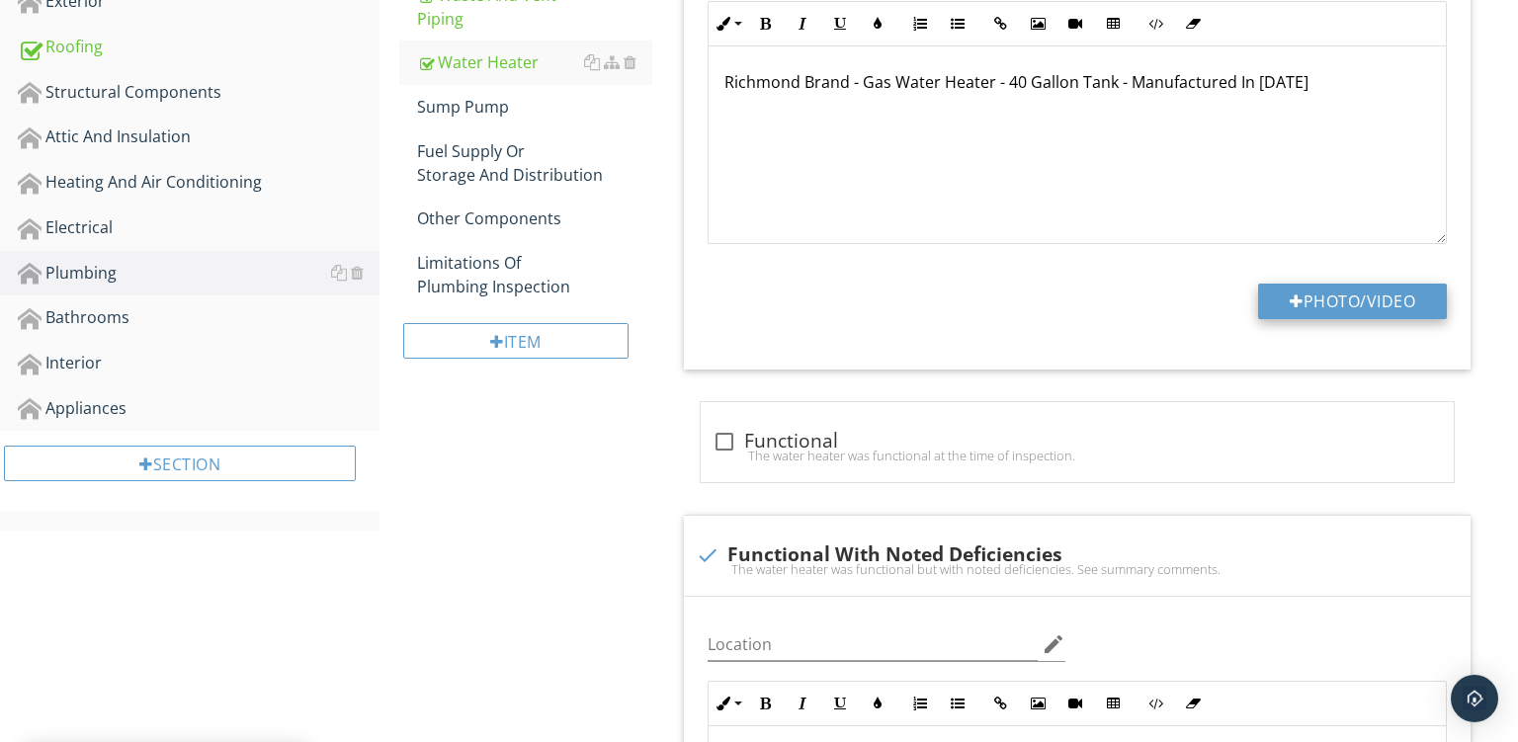
click at [1327, 289] on button "Photo/Video" at bounding box center [1352, 302] width 189 height 36
type input "C:\fakepath\PXL_20250929_151644701.jpg"
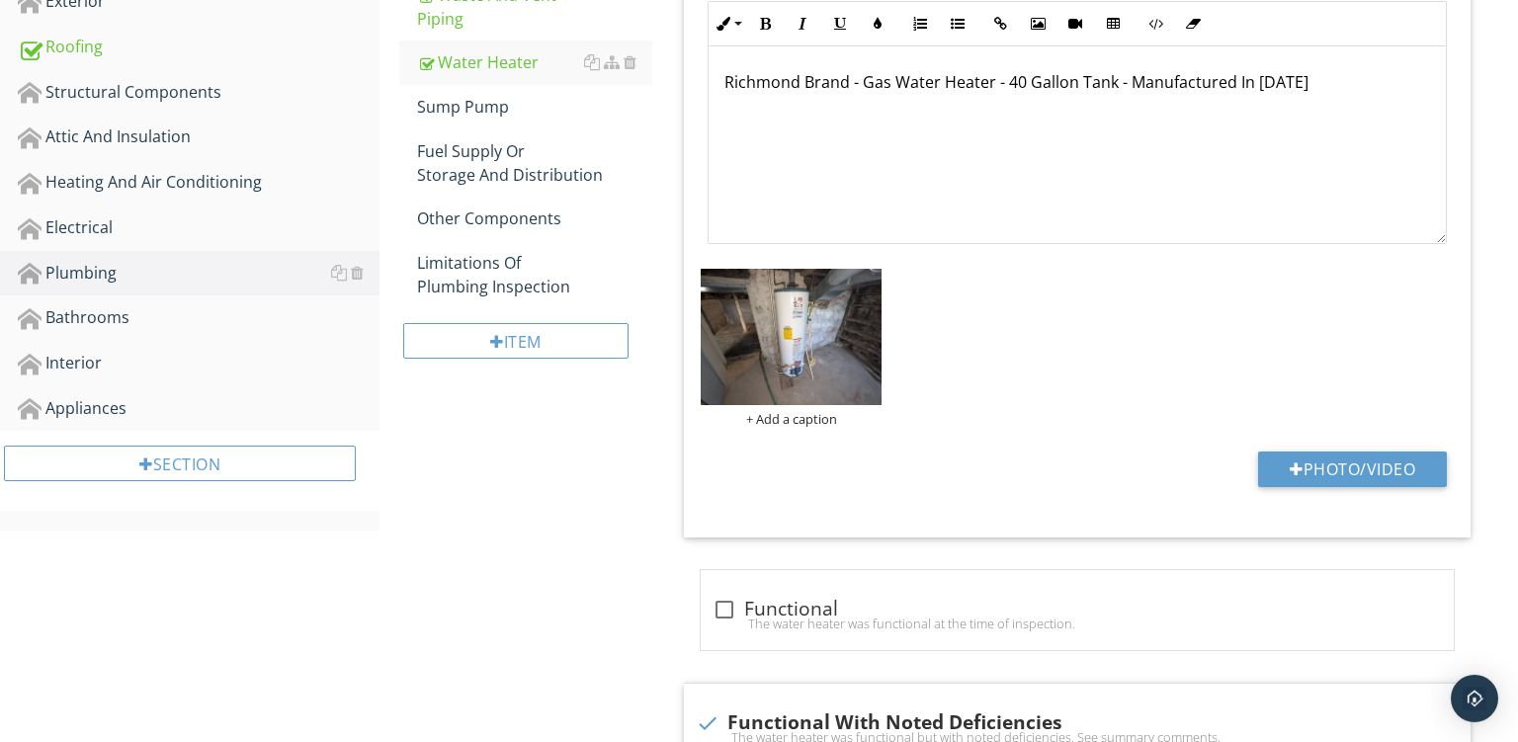
scroll to position [793, 0]
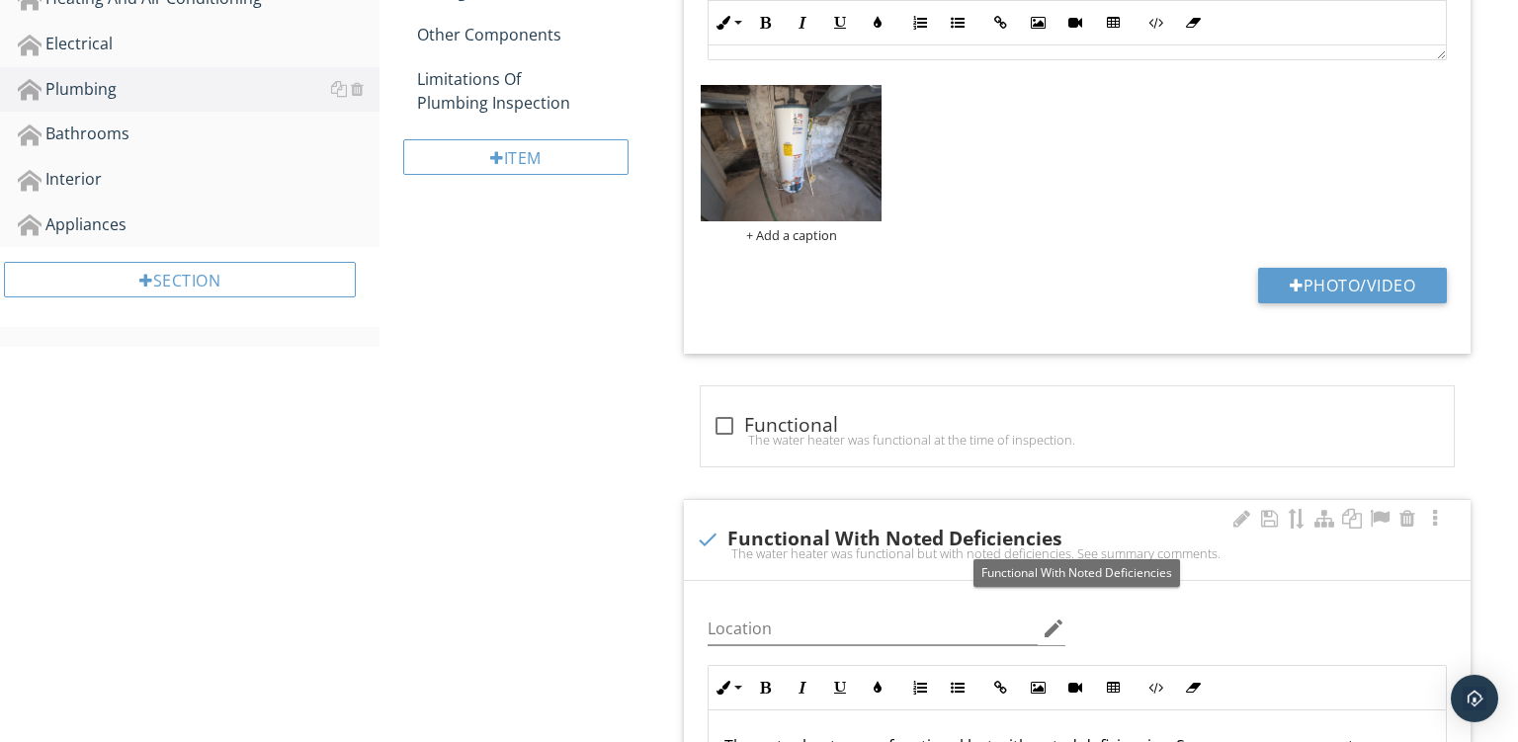
click at [1106, 524] on div "check Functional With Noted Deficiencies" at bounding box center [1077, 538] width 763 height 28
checkbox input "true"
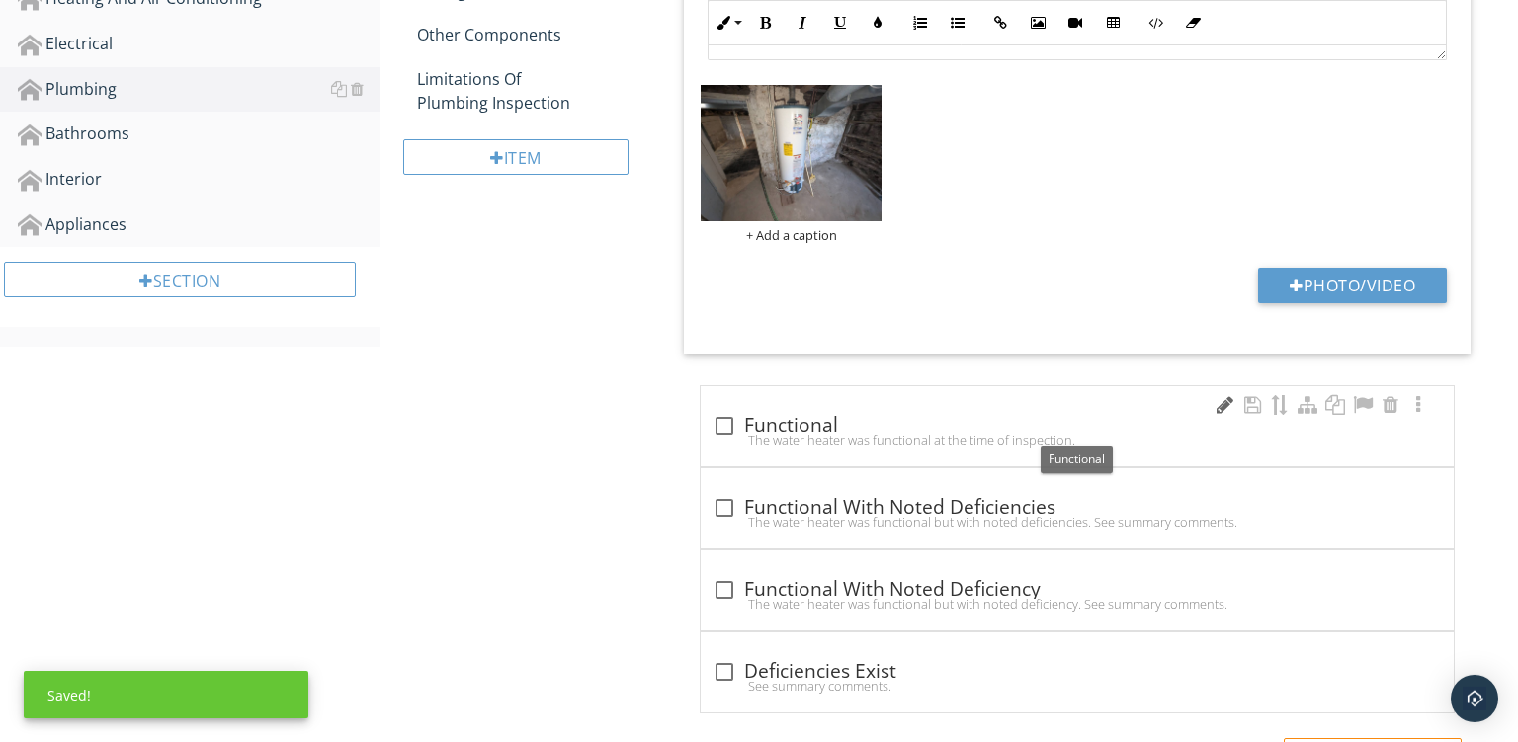
click at [1220, 405] on div at bounding box center [1225, 405] width 24 height 20
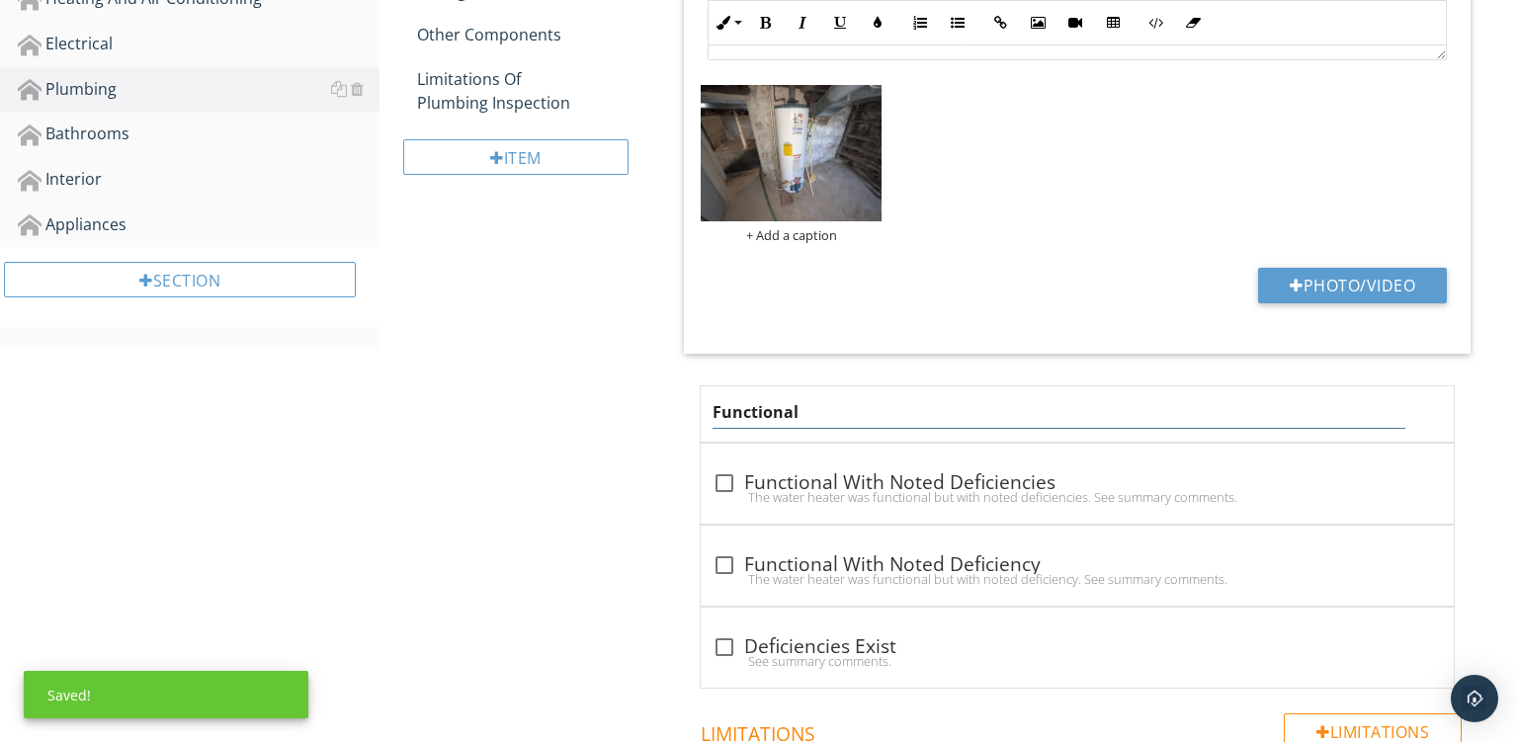
click at [1009, 405] on input "Functional" at bounding box center [1059, 412] width 693 height 33
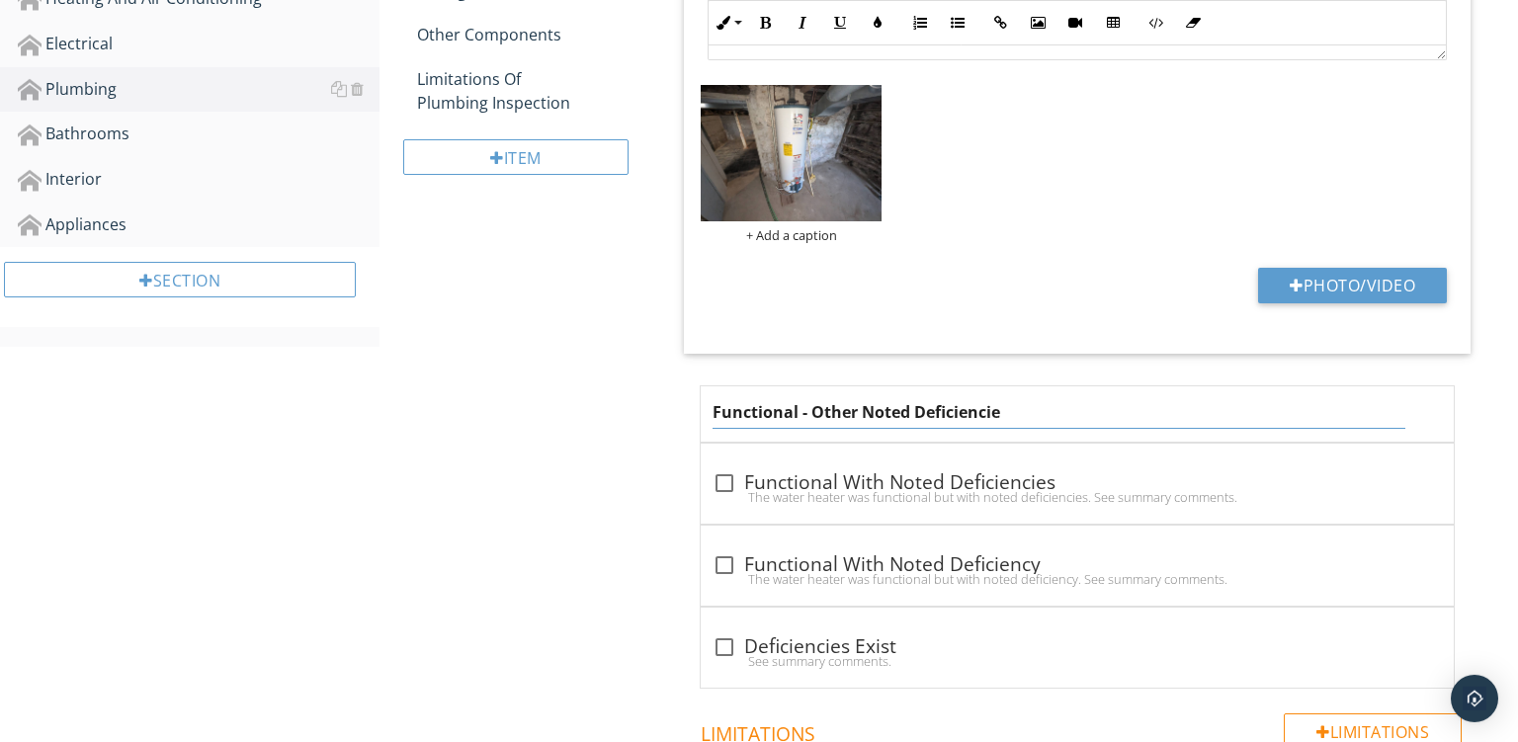
type input "Functional - Other Noted Deficiencies"
click at [883, 437] on div "Functional - Other Noted Deficiencies" at bounding box center [1077, 414] width 753 height 55
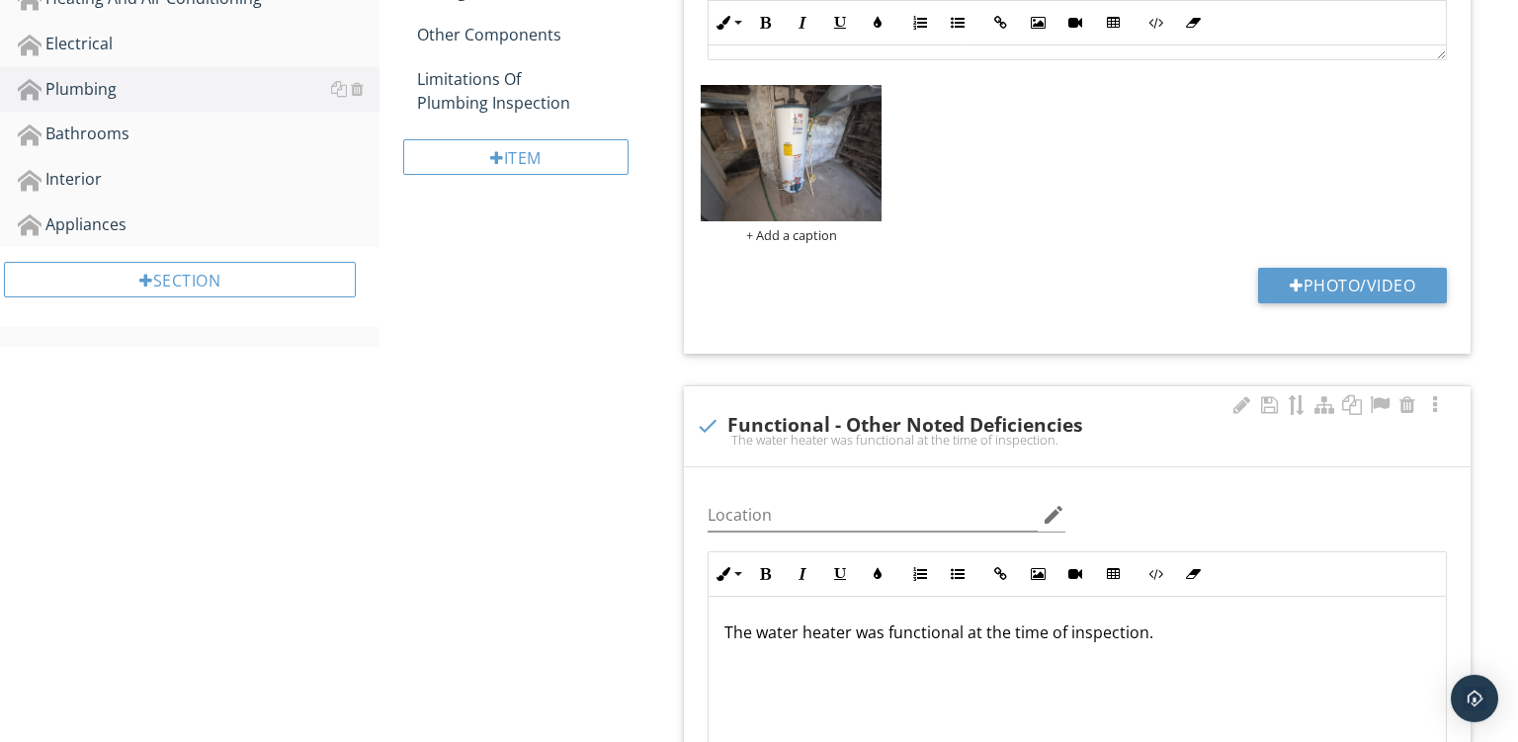
click at [846, 634] on p "The water heater was functional at the time of inspection." at bounding box center [1078, 633] width 706 height 24
drag, startPoint x: 1330, startPoint y: 630, endPoint x: 1390, endPoint y: 734, distance: 120.9
click at [1390, 734] on div "The water heater shows signs of age but was functional at the time of inspectio…" at bounding box center [1077, 696] width 737 height 198
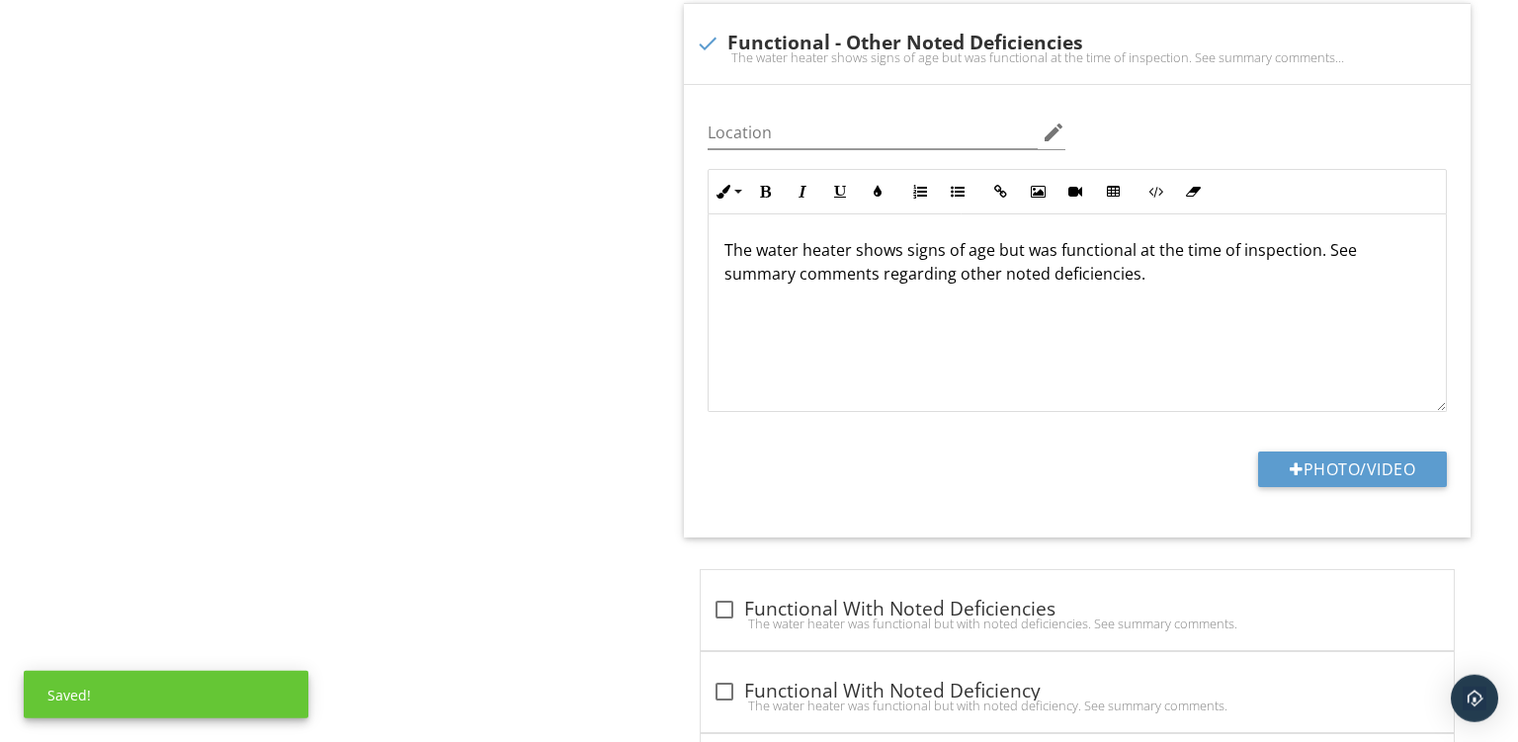
scroll to position [1320, 0]
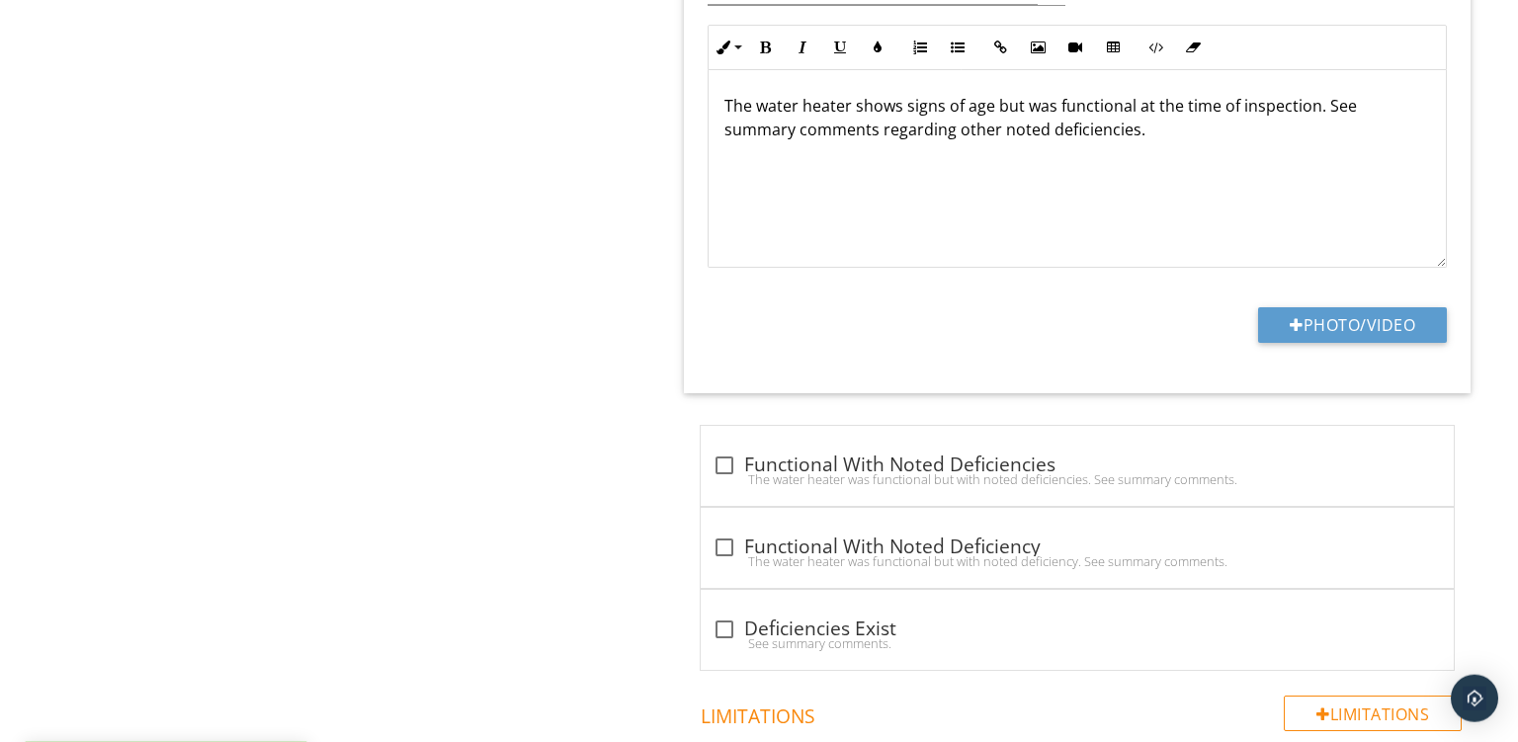
drag, startPoint x: 1072, startPoint y: 132, endPoint x: 1400, endPoint y: 198, distance: 334.6
click at [1400, 198] on div "The water heater shows signs of age but was functional at the time of inspectio…" at bounding box center [1077, 169] width 737 height 198
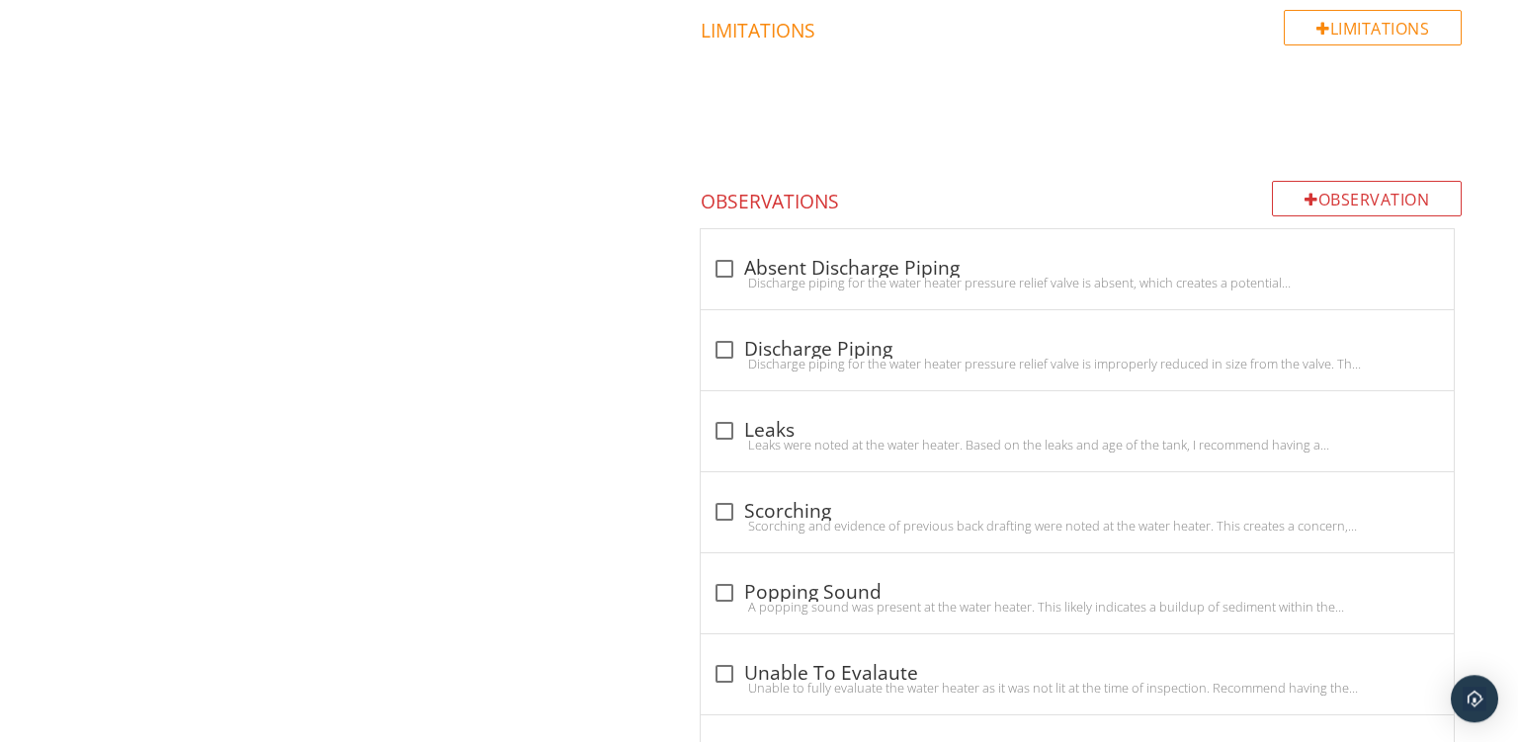
scroll to position [2023, 0]
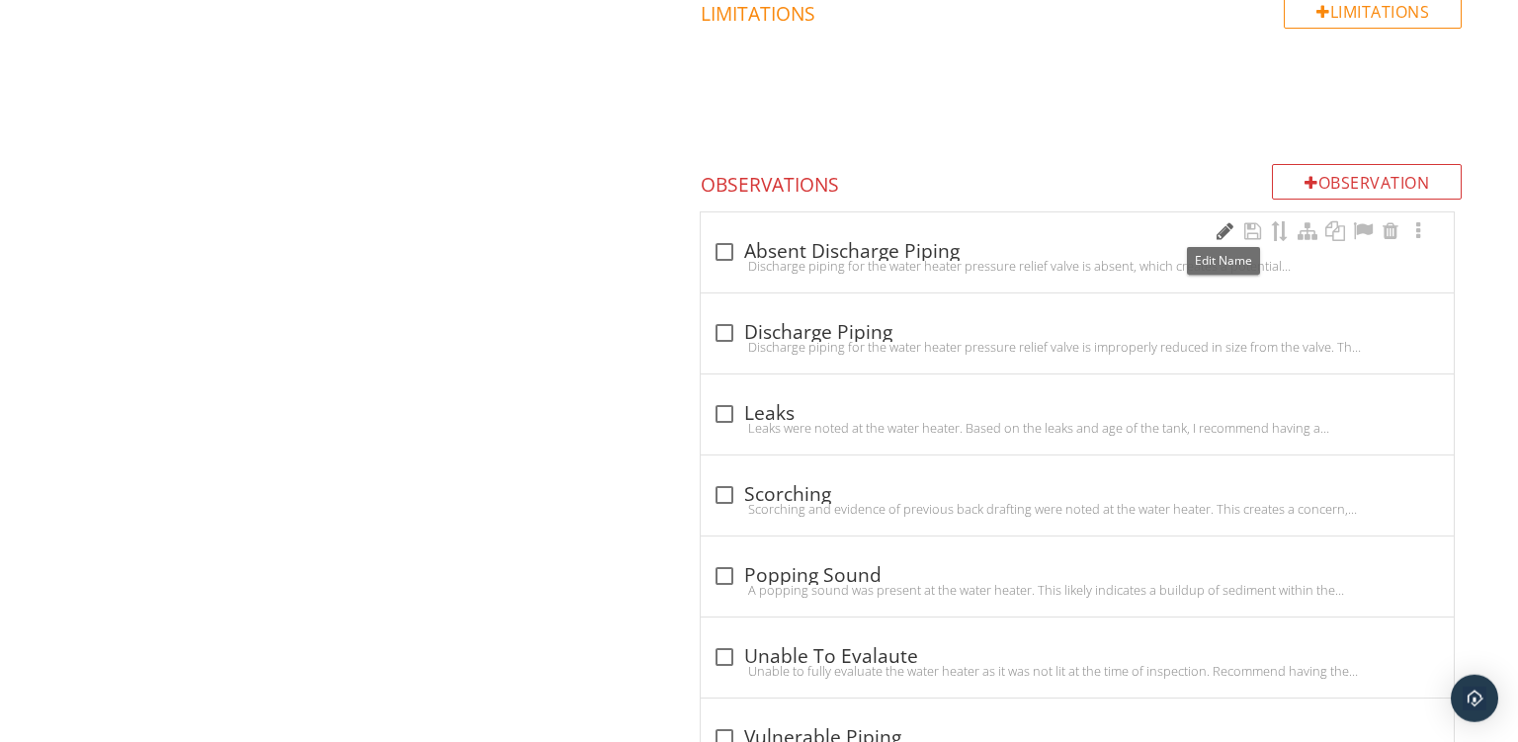
click at [1225, 228] on div at bounding box center [1225, 231] width 24 height 20
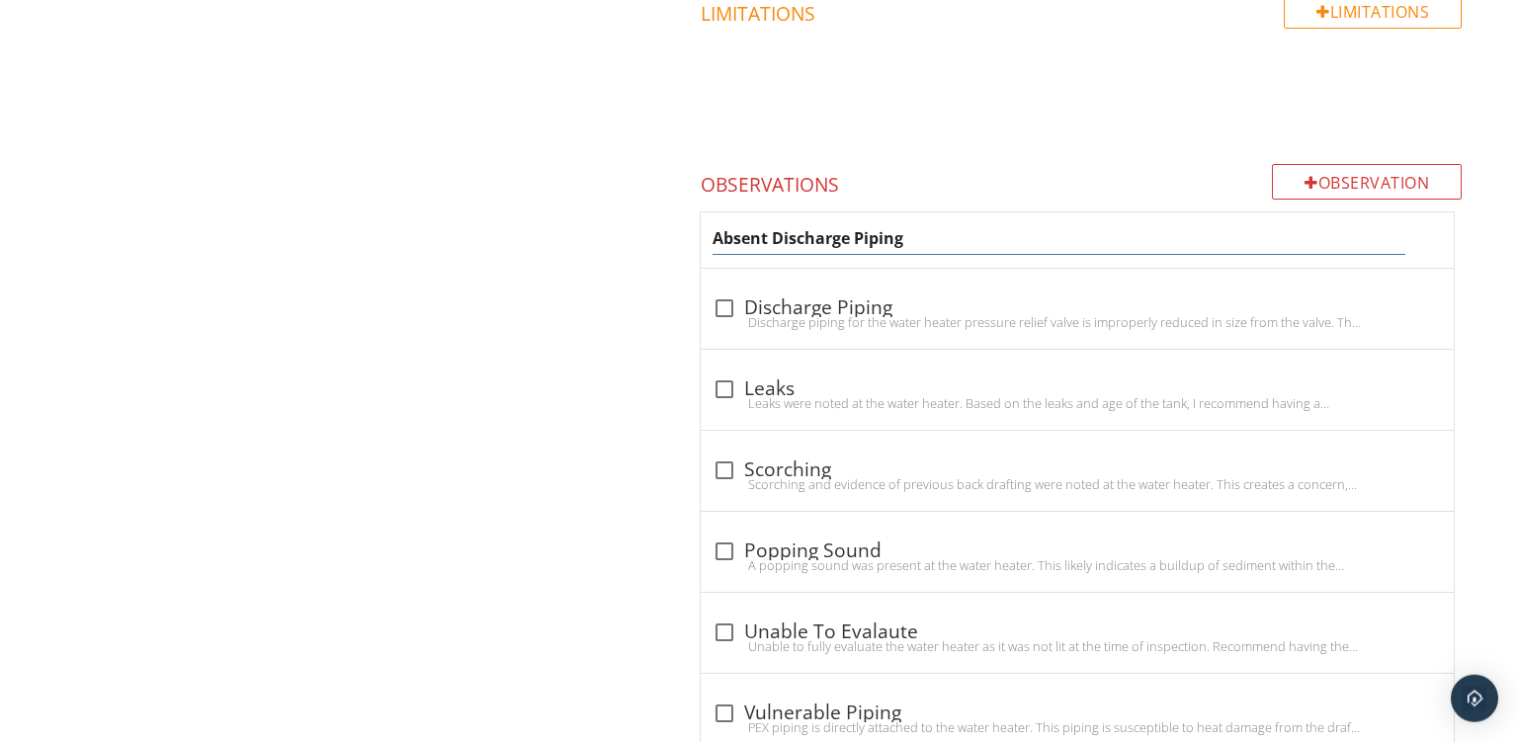
click at [1015, 234] on input "Absent Discharge Piping" at bounding box center [1059, 238] width 693 height 33
type input "Absent Discharge Piping And Sediment Trap"
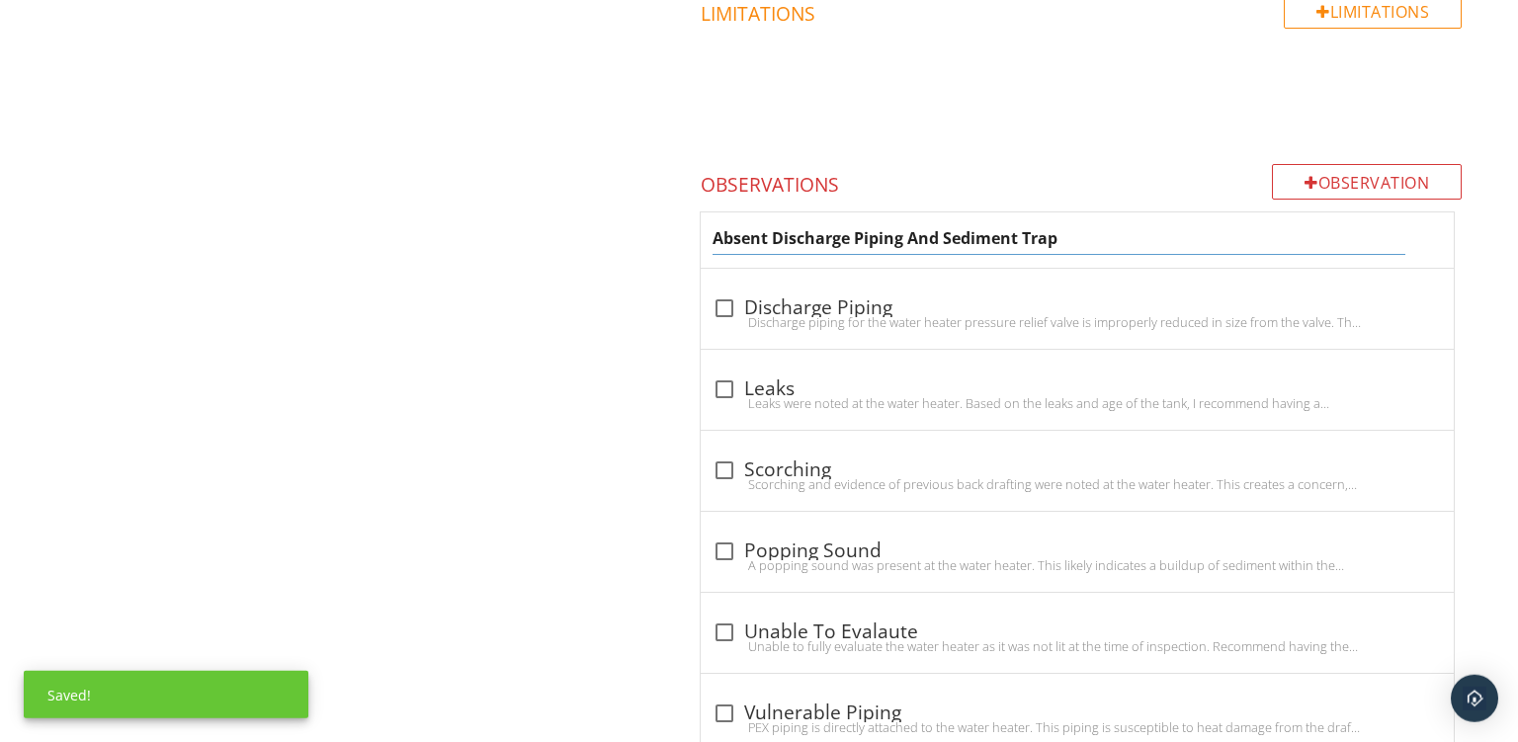
click at [821, 259] on div "Absent Discharge Piping And Sediment Trap" at bounding box center [1077, 240] width 753 height 55
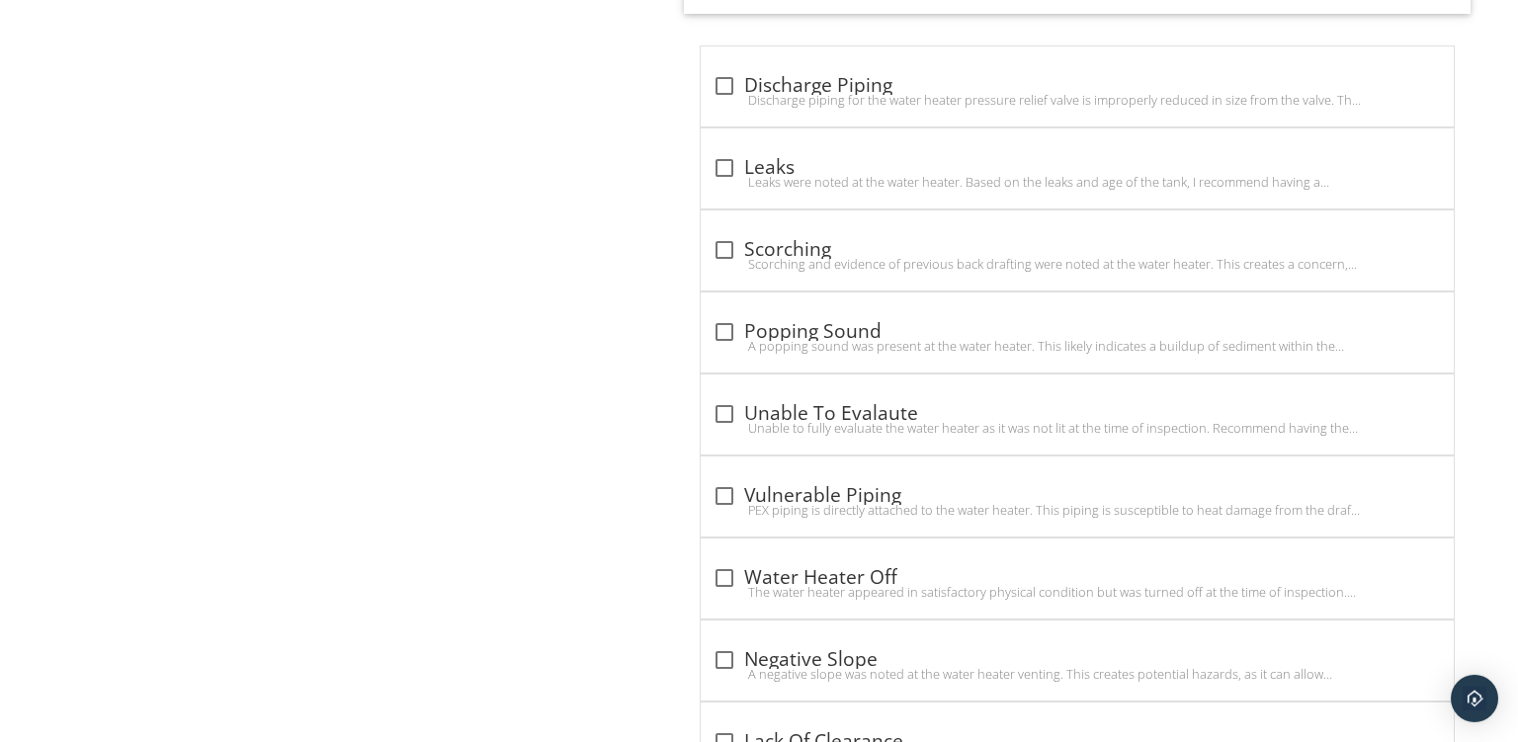
scroll to position [2937, 0]
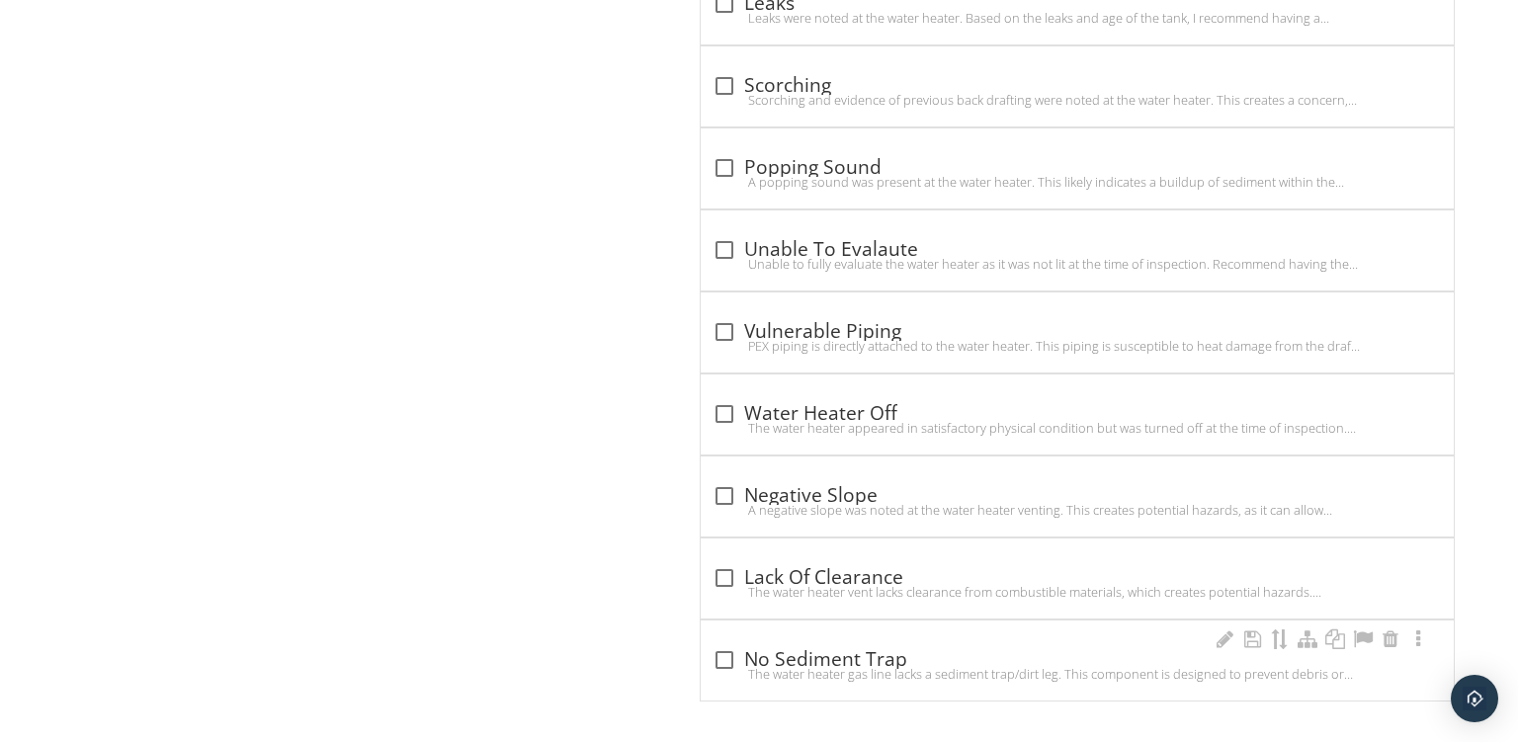
click at [1097, 667] on div "The water heater gas line lacks a sediment trap/dirt leg. This component is des…" at bounding box center [1078, 674] width 730 height 16
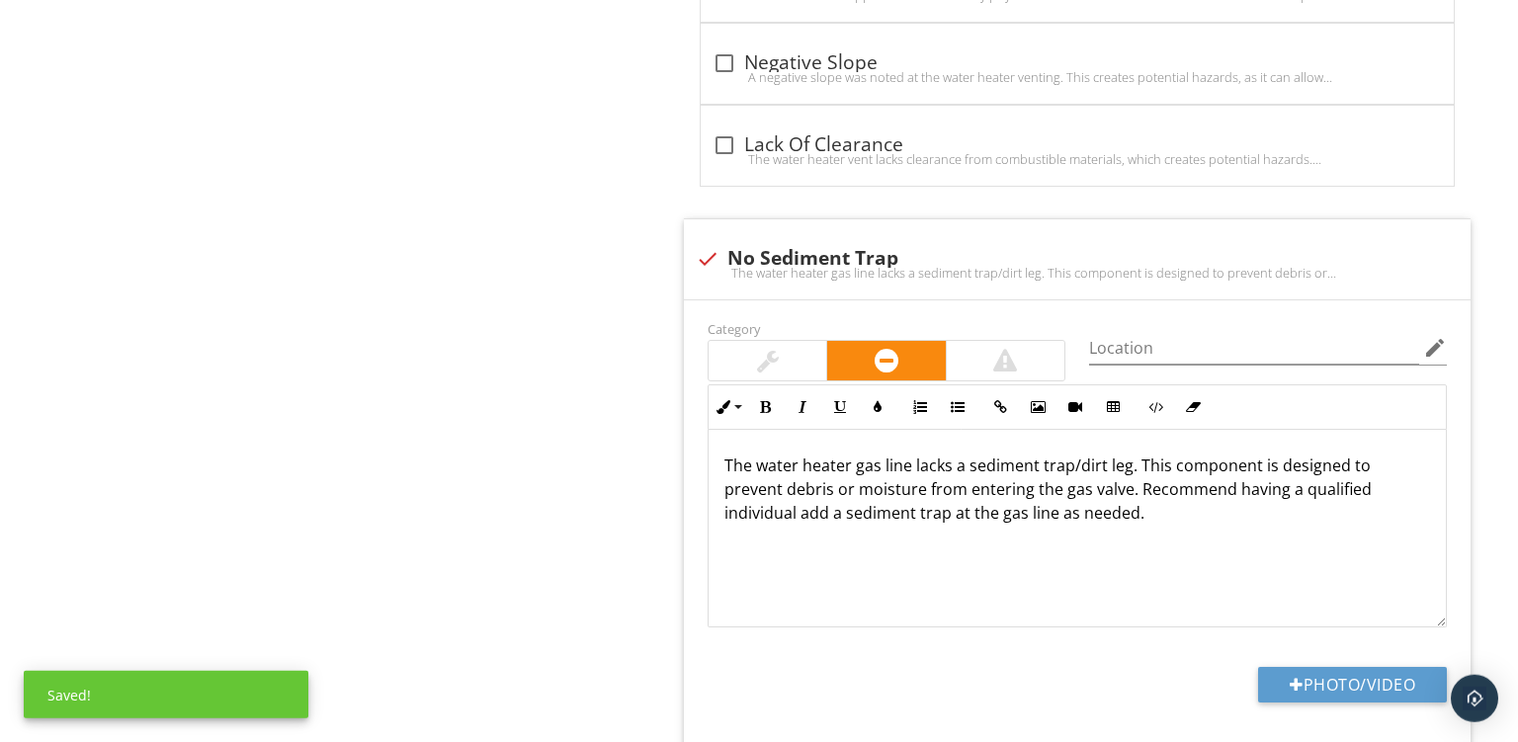
scroll to position [3452, 0]
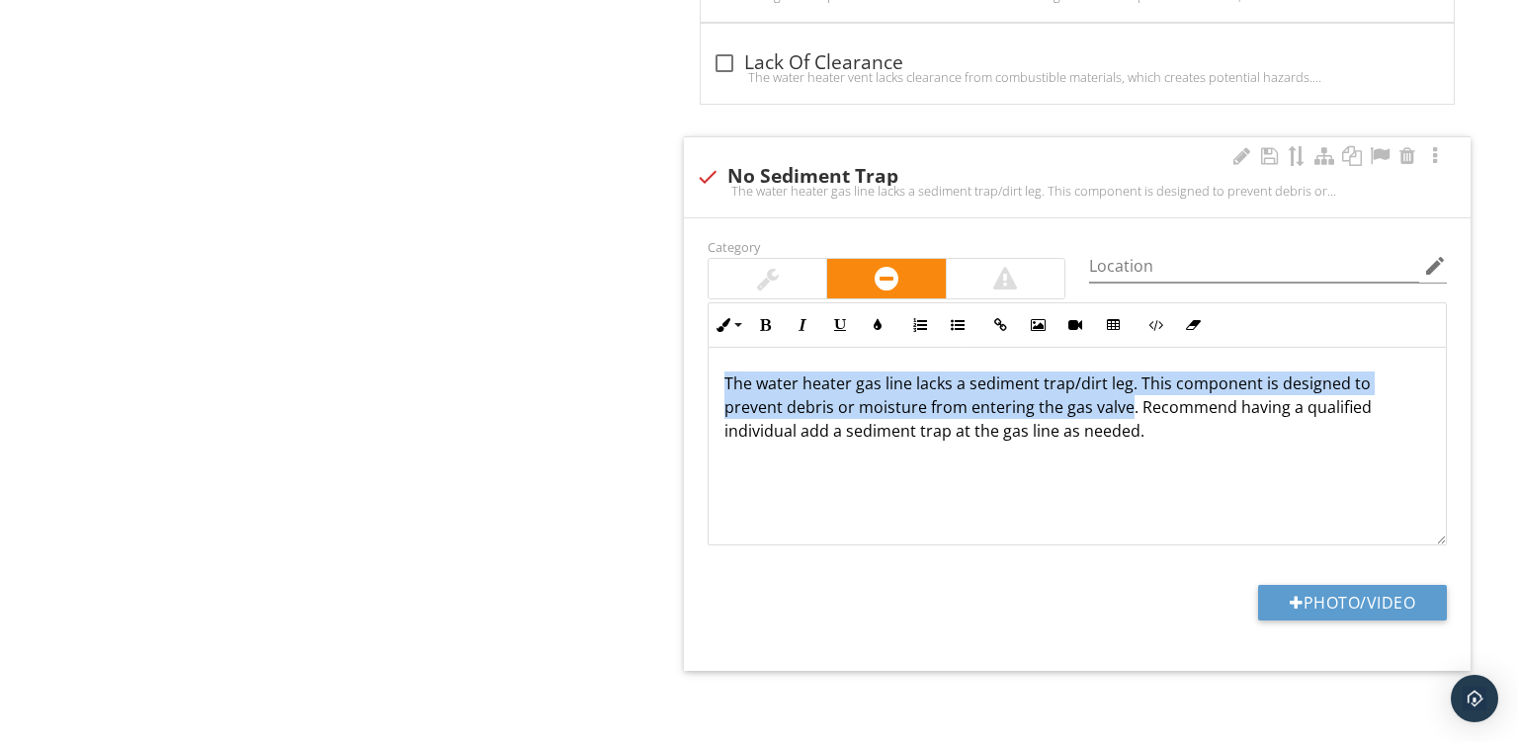
drag, startPoint x: 1068, startPoint y: 396, endPoint x: 627, endPoint y: 330, distance: 445.8
click at [709, 348] on div "The water heater gas line lacks a sediment trap/dirt leg. This component is des…" at bounding box center [1077, 447] width 737 height 198
copy p "The water heater gas line lacks a sediment trap/dirt leg. This component is des…"
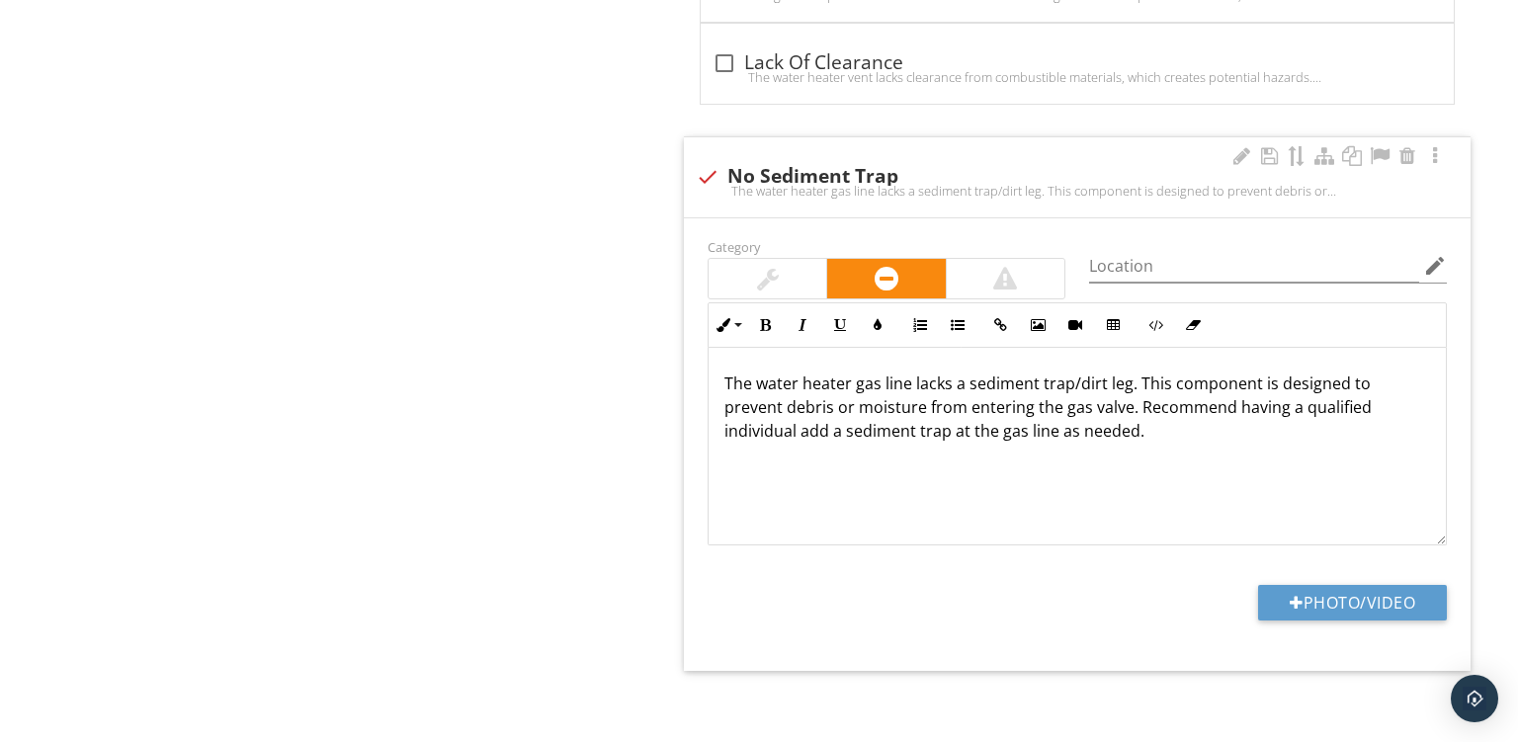
click at [695, 176] on div at bounding box center [708, 177] width 34 height 34
checkbox input "true"
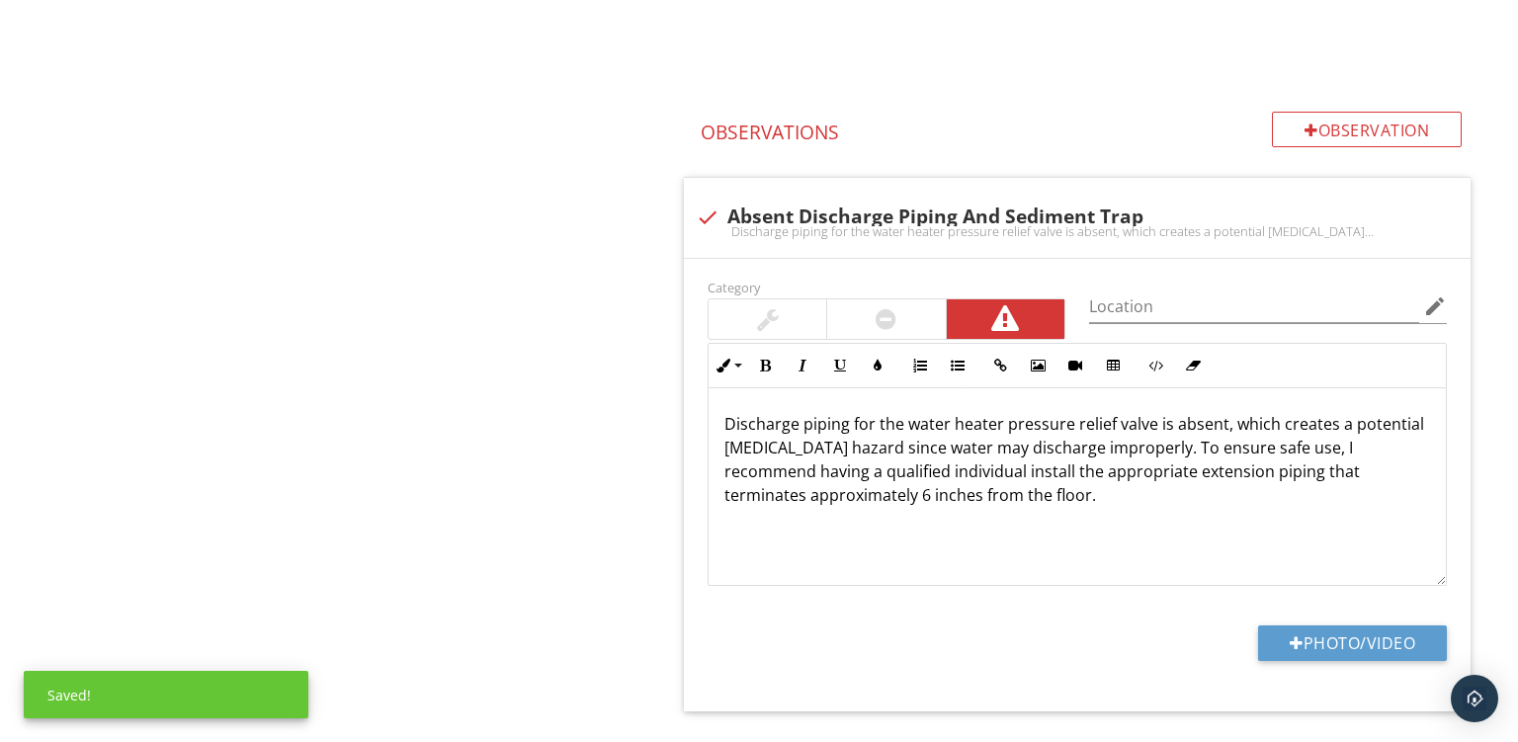
scroll to position [2079, 0]
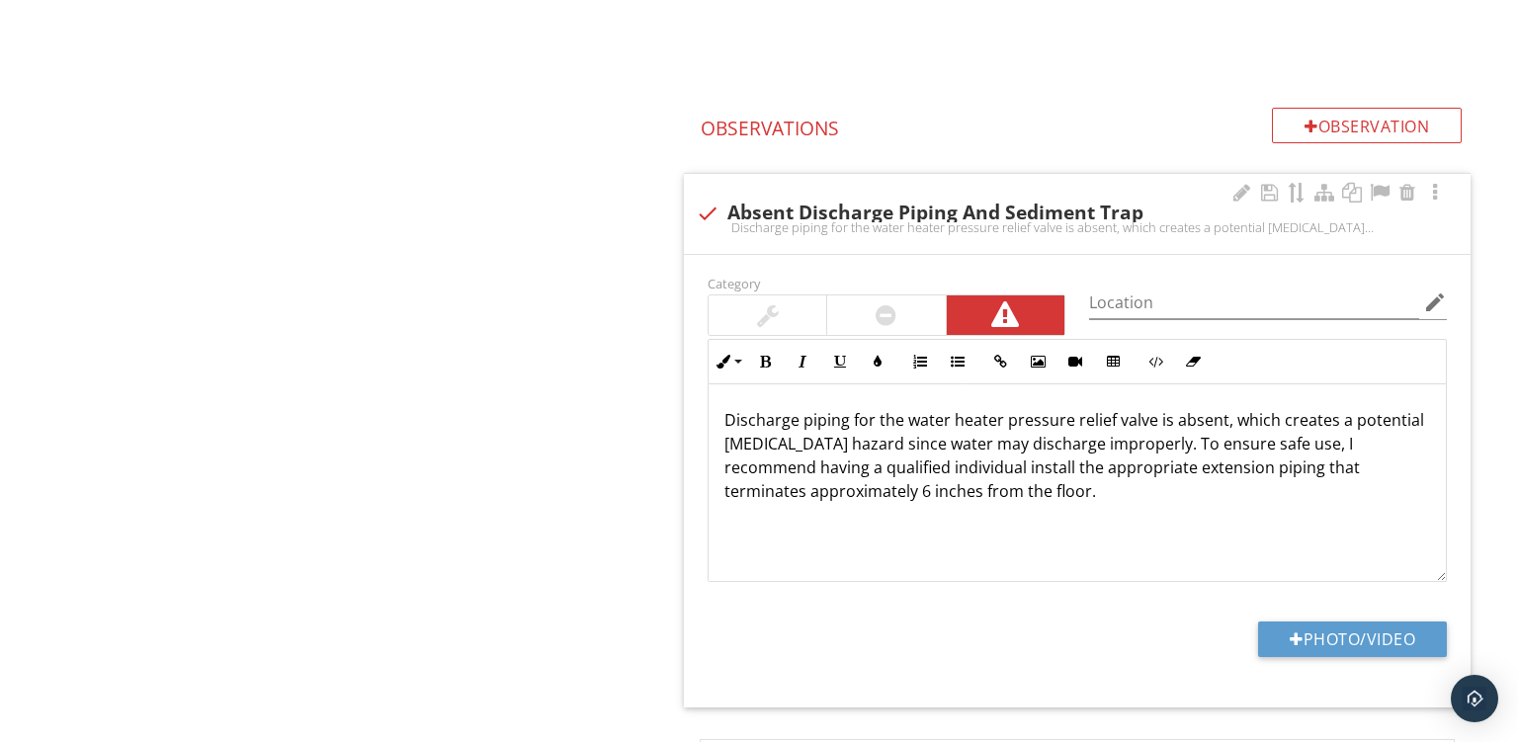
click at [1129, 442] on p "Discharge piping for the water heater pressure relief valve is absent, which cr…" at bounding box center [1078, 455] width 706 height 95
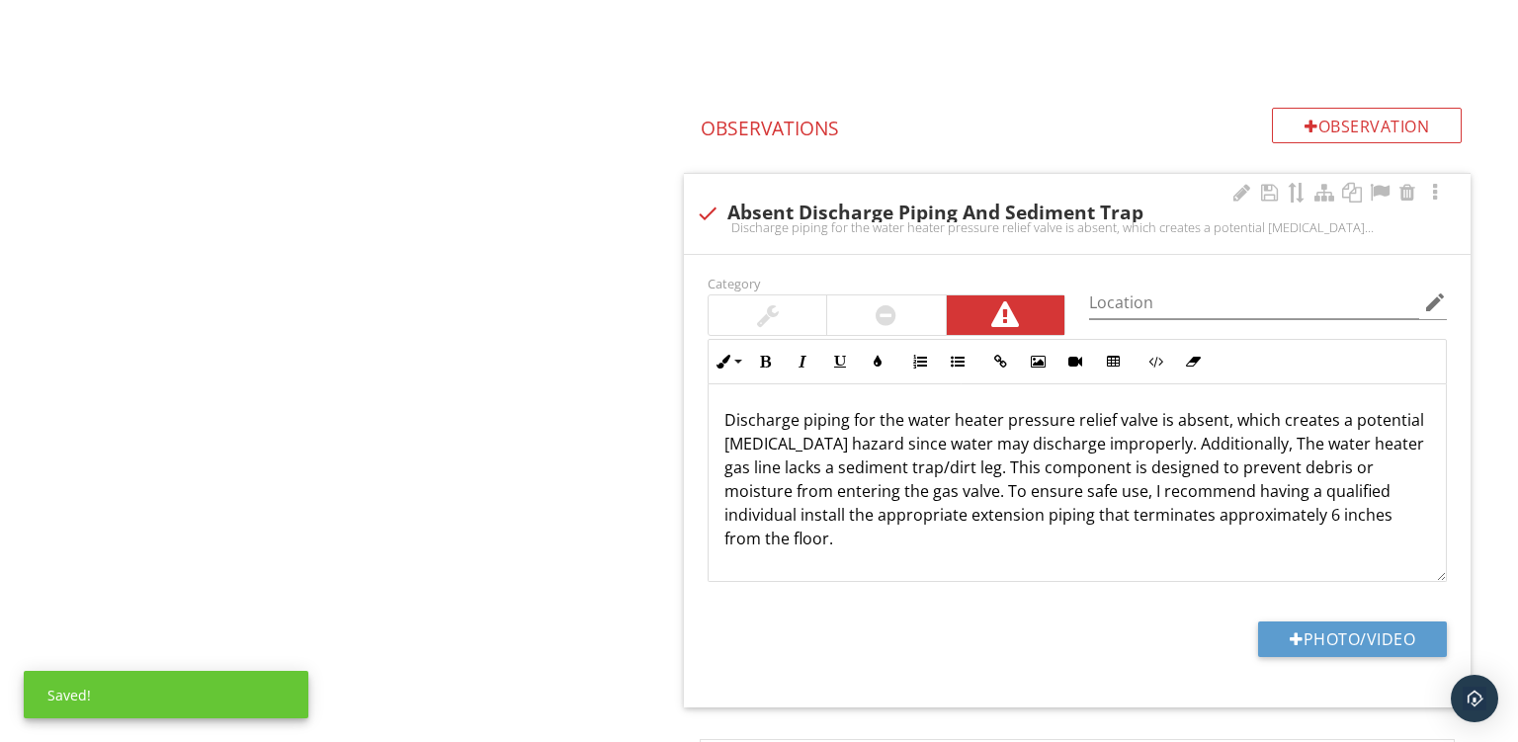
click at [910, 492] on p "Discharge piping for the water heater pressure relief valve is absent, which cr…" at bounding box center [1078, 479] width 706 height 142
click at [1069, 493] on p "Discharge piping for the water heater pressure relief valve is absent, which cr…" at bounding box center [1078, 479] width 706 height 142
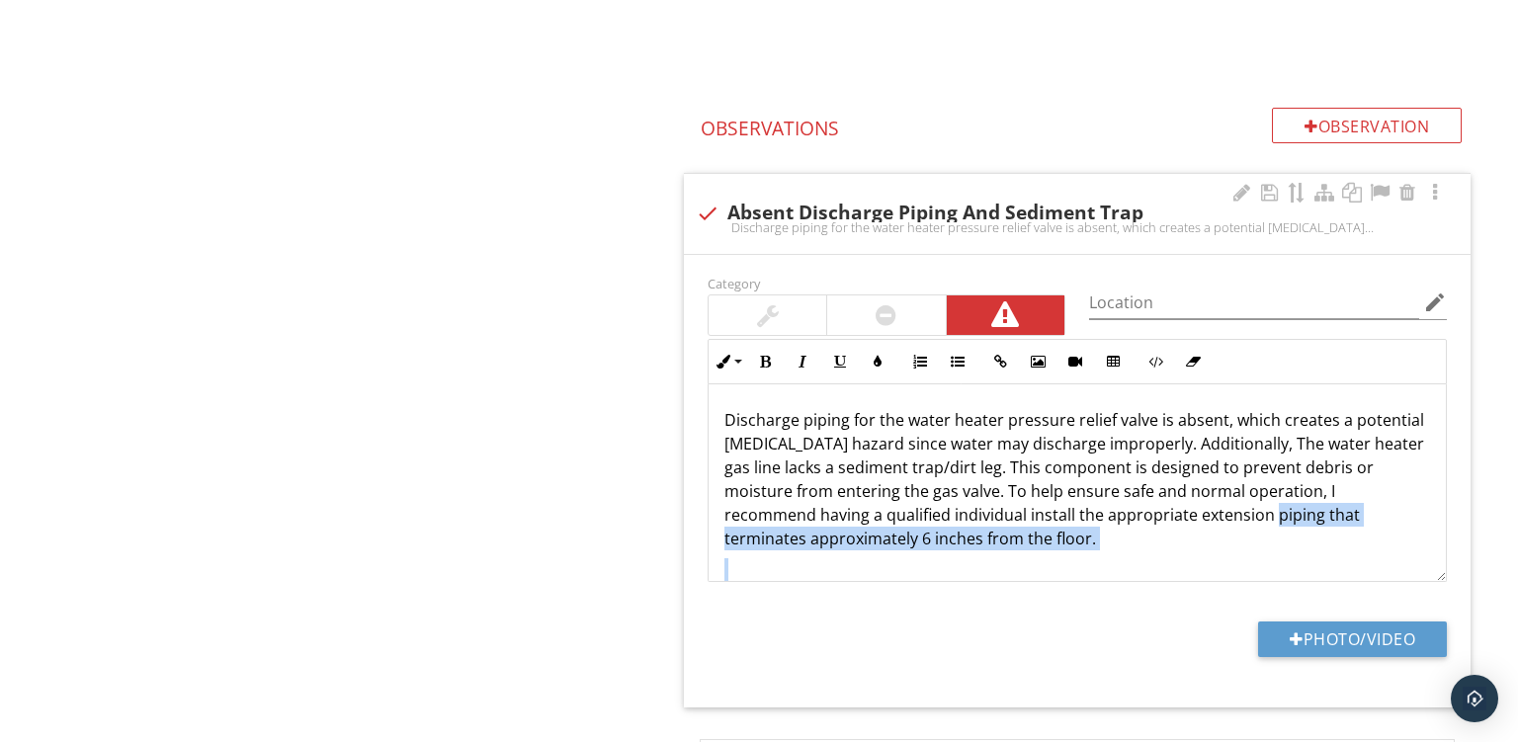
scroll to position [24, 0]
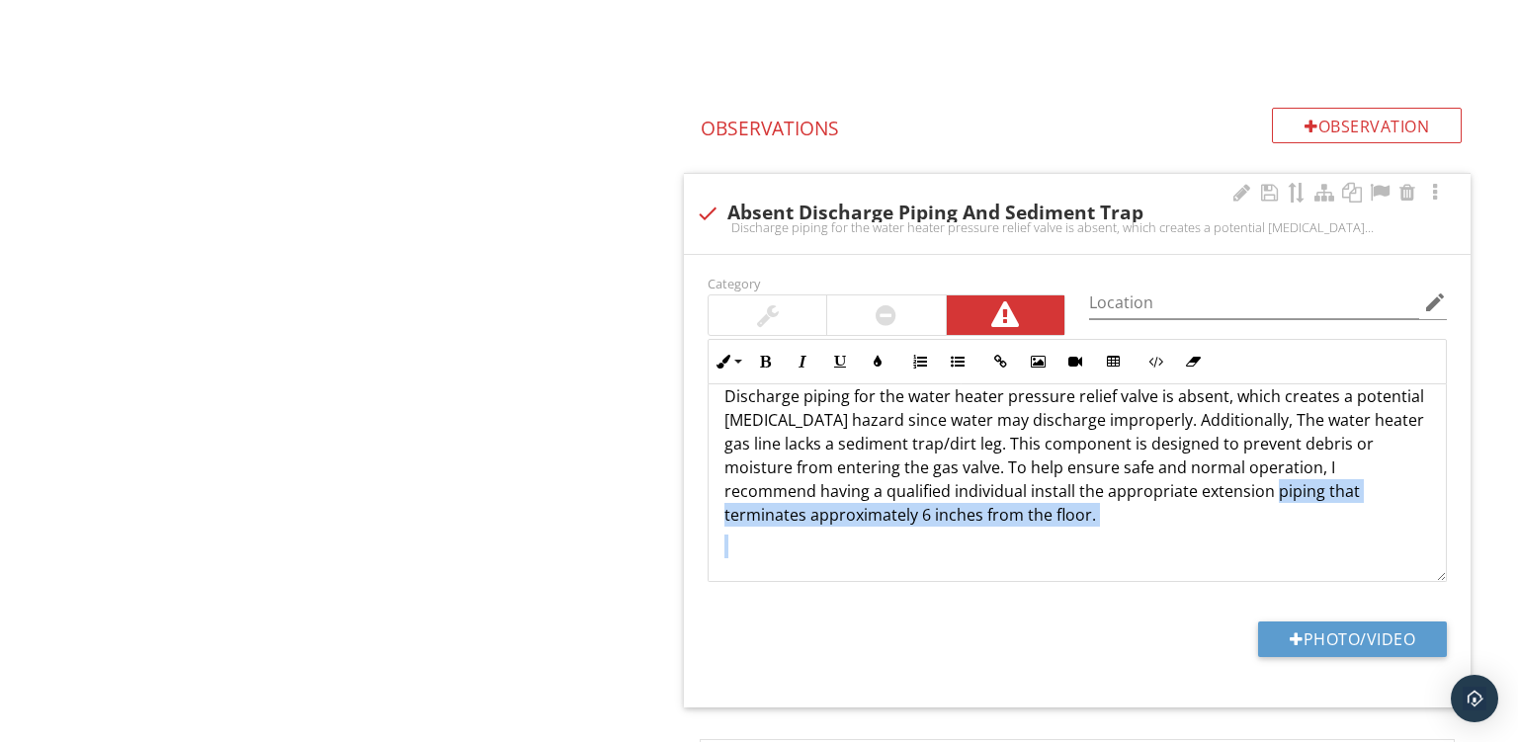
drag, startPoint x: 1160, startPoint y: 514, endPoint x: 1266, endPoint y: 614, distance: 146.2
click at [1270, 582] on div "Discharge piping for the water heater pressure relief valve is absent, which cr…" at bounding box center [1077, 471] width 737 height 221
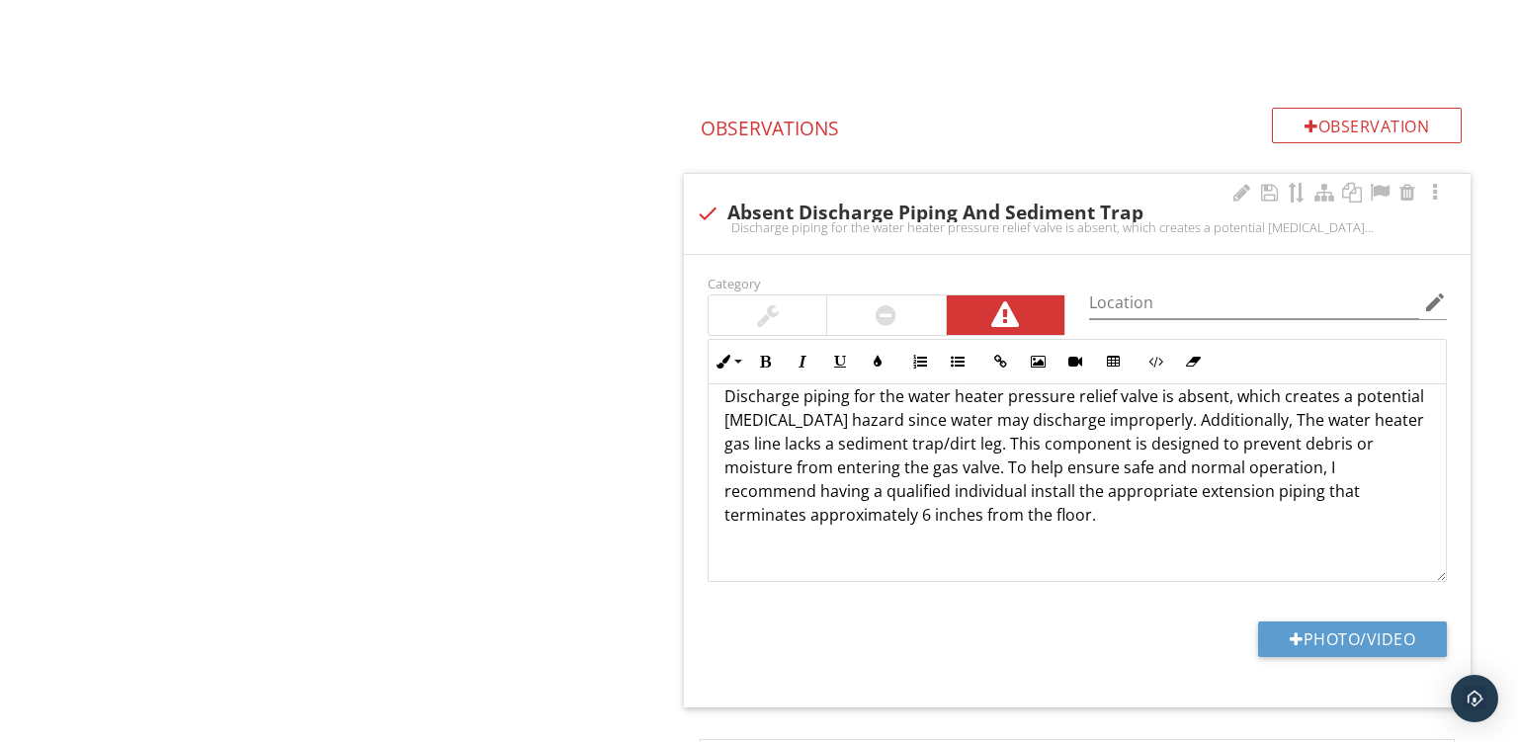
scroll to position [0, 0]
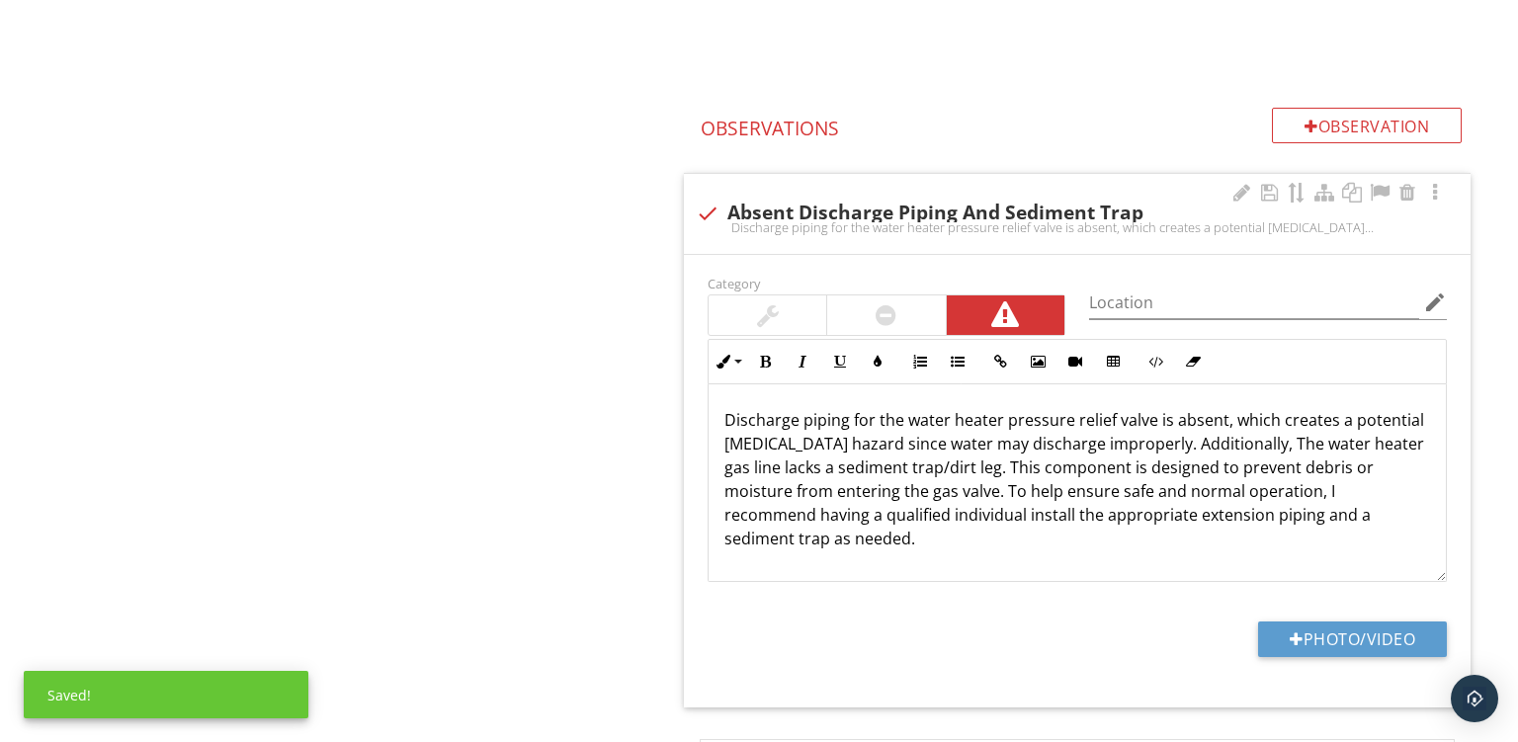
click at [907, 322] on div at bounding box center [886, 316] width 118 height 40
click at [1292, 632] on div at bounding box center [1297, 640] width 14 height 16
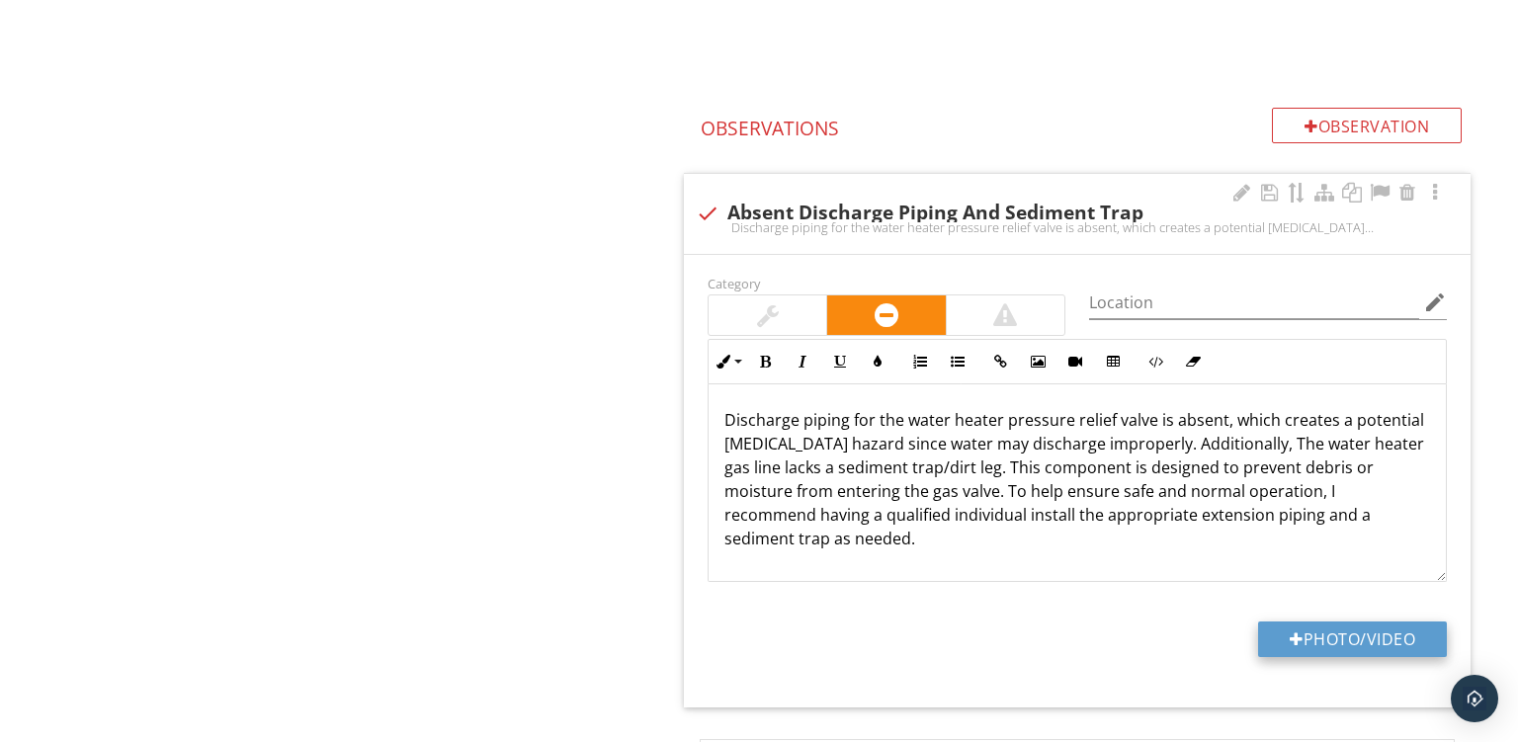
type input "C:\fakepath\PXL_20250929_151648288.jpg"
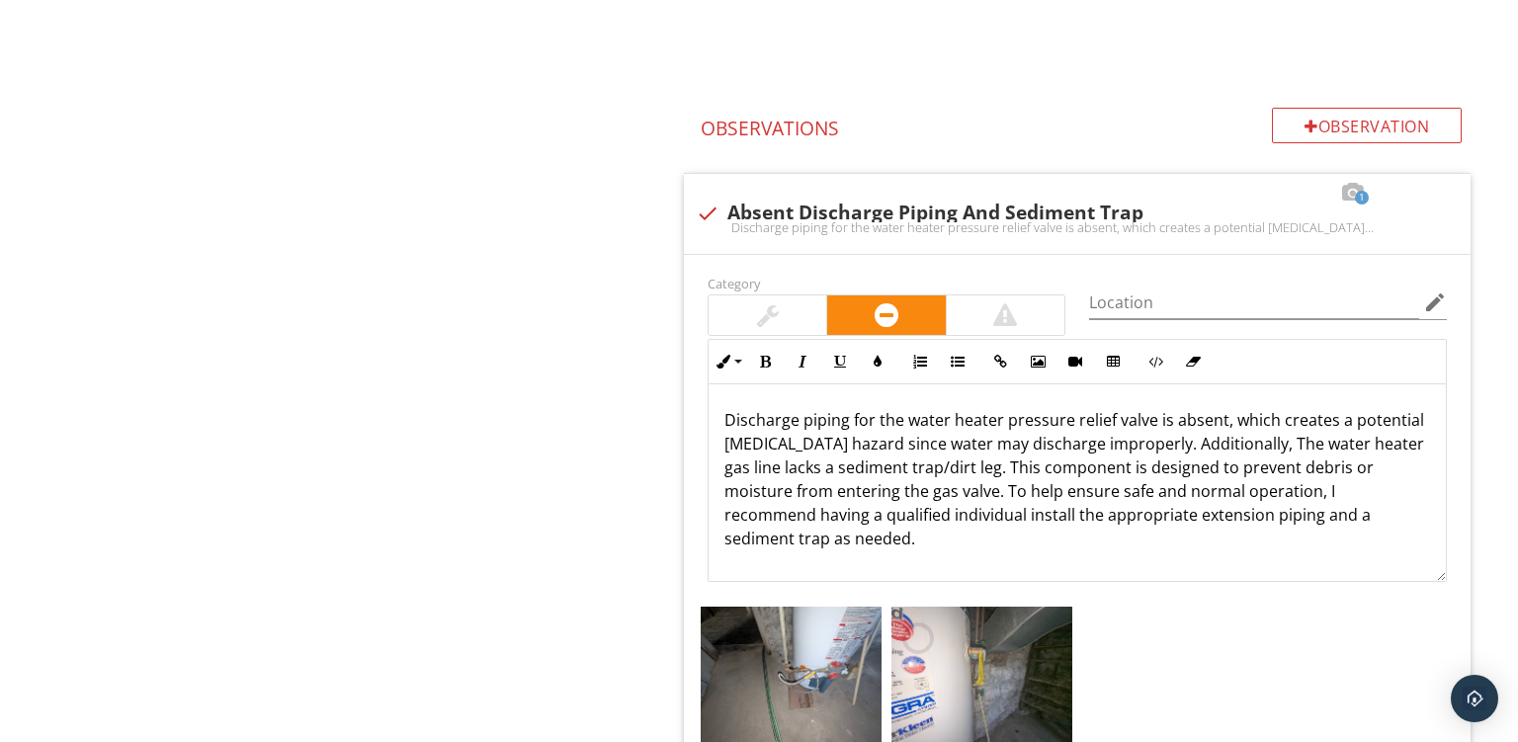
scroll to position [2399, 0]
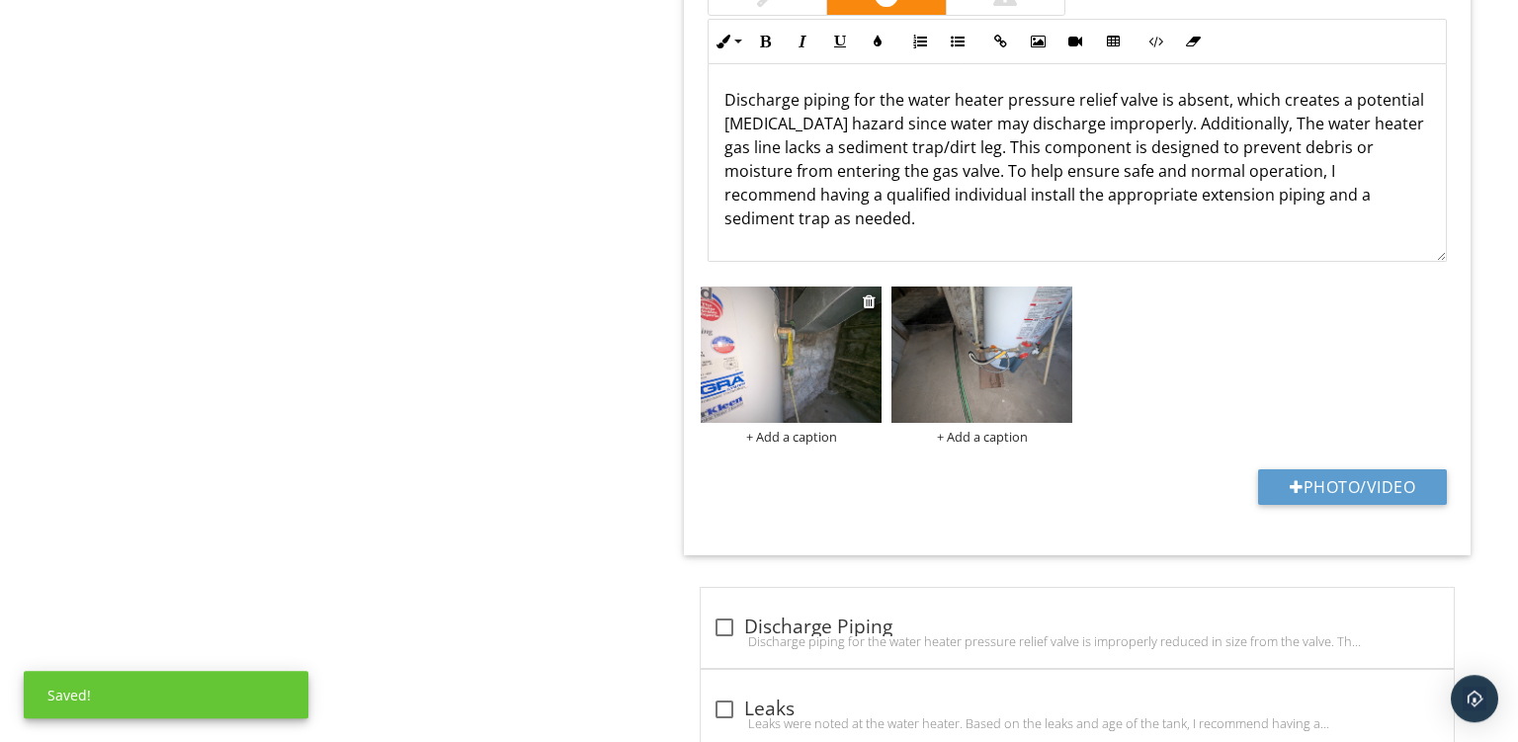
click at [781, 436] on div "+ Add a caption" at bounding box center [791, 437] width 181 height 16
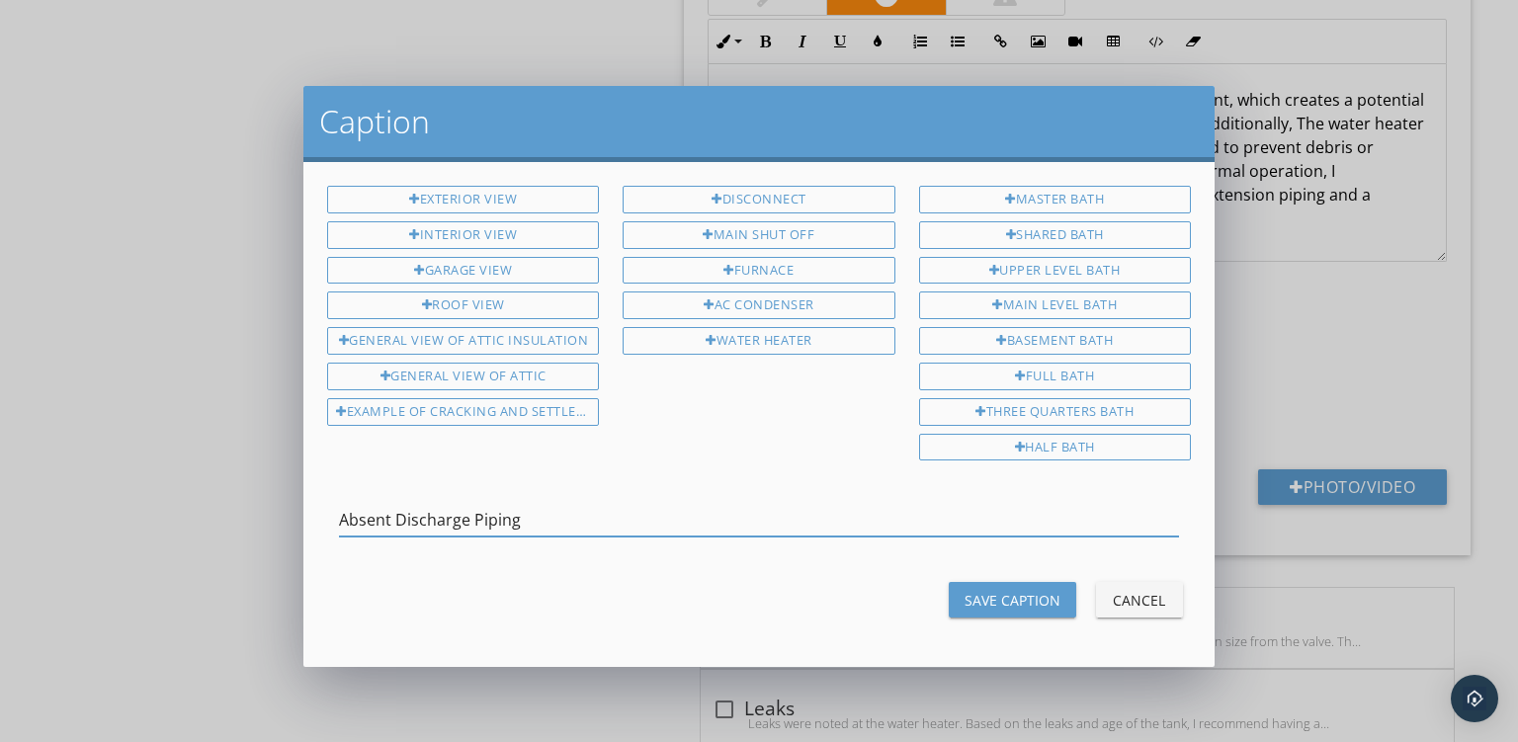
type input "Absent Discharge Piping"
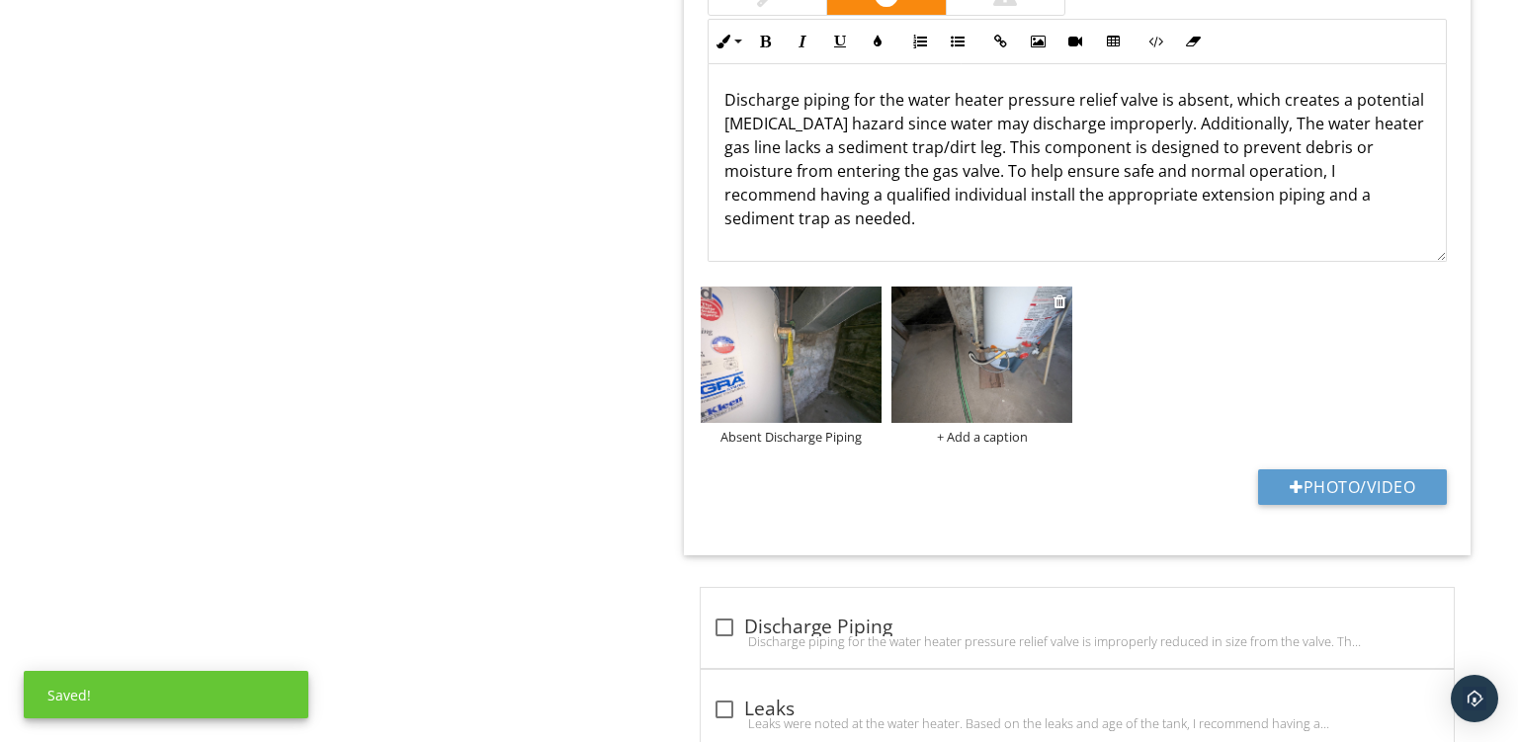
click at [965, 434] on div "+ Add a caption" at bounding box center [982, 437] width 181 height 16
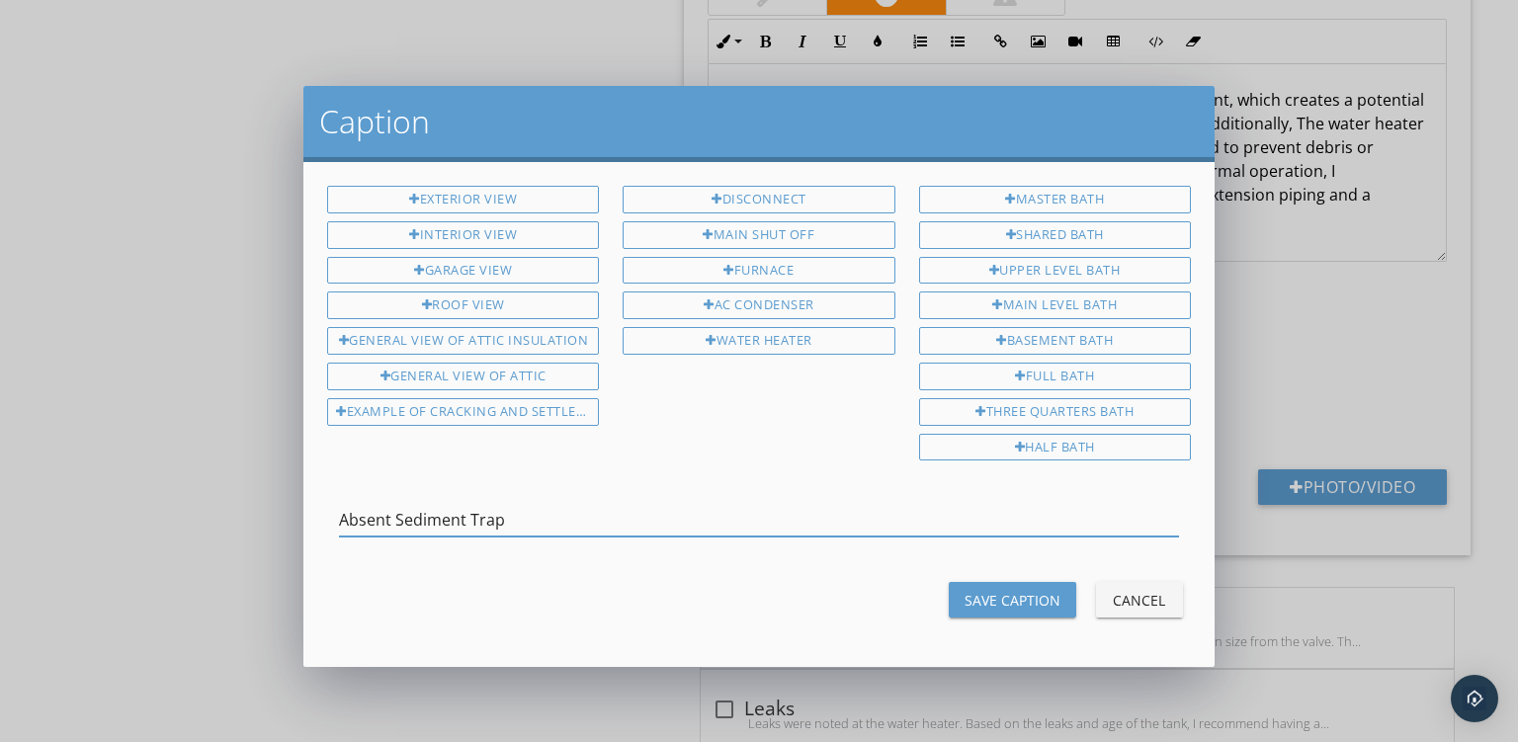
type input "Absent Sediment Trap"
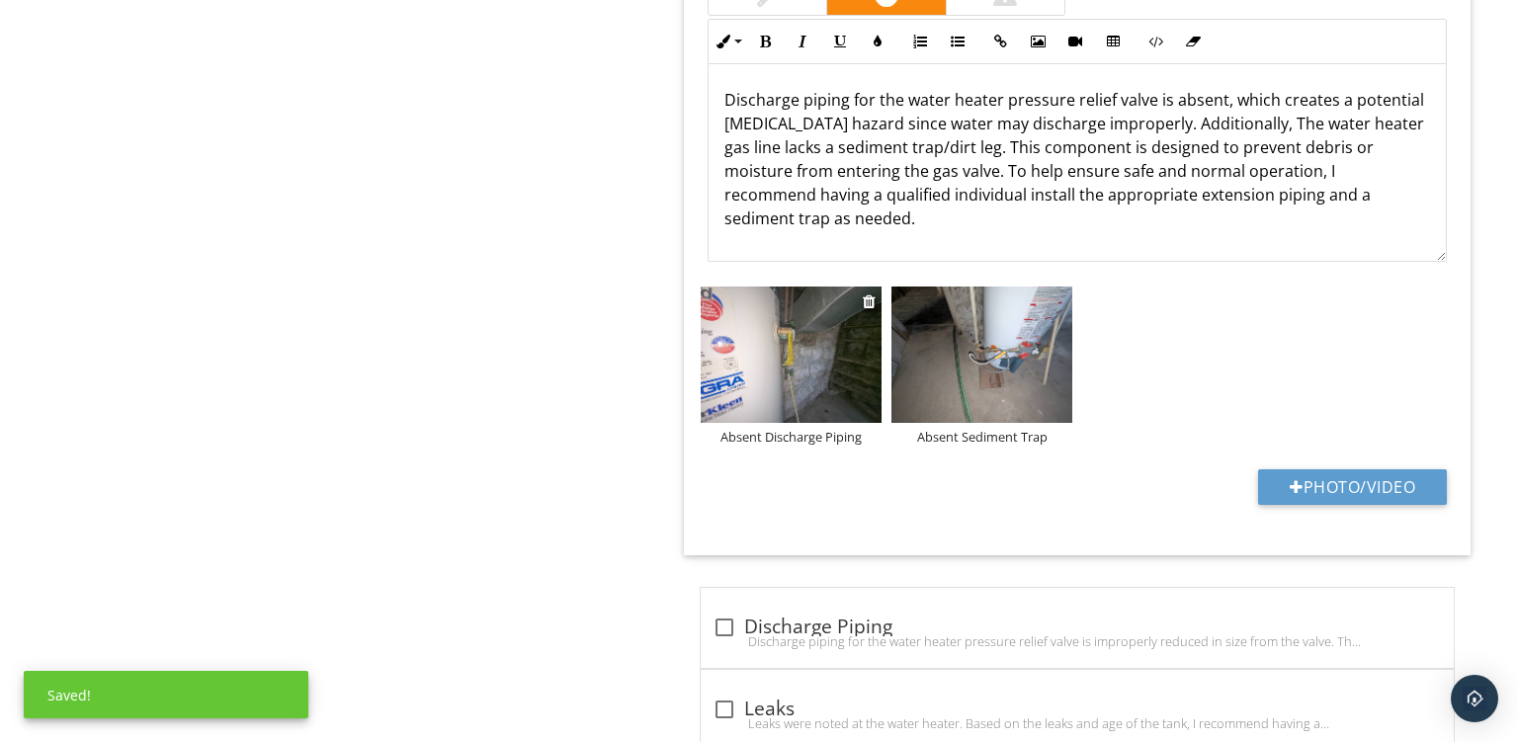
click at [823, 307] on img at bounding box center [791, 355] width 181 height 136
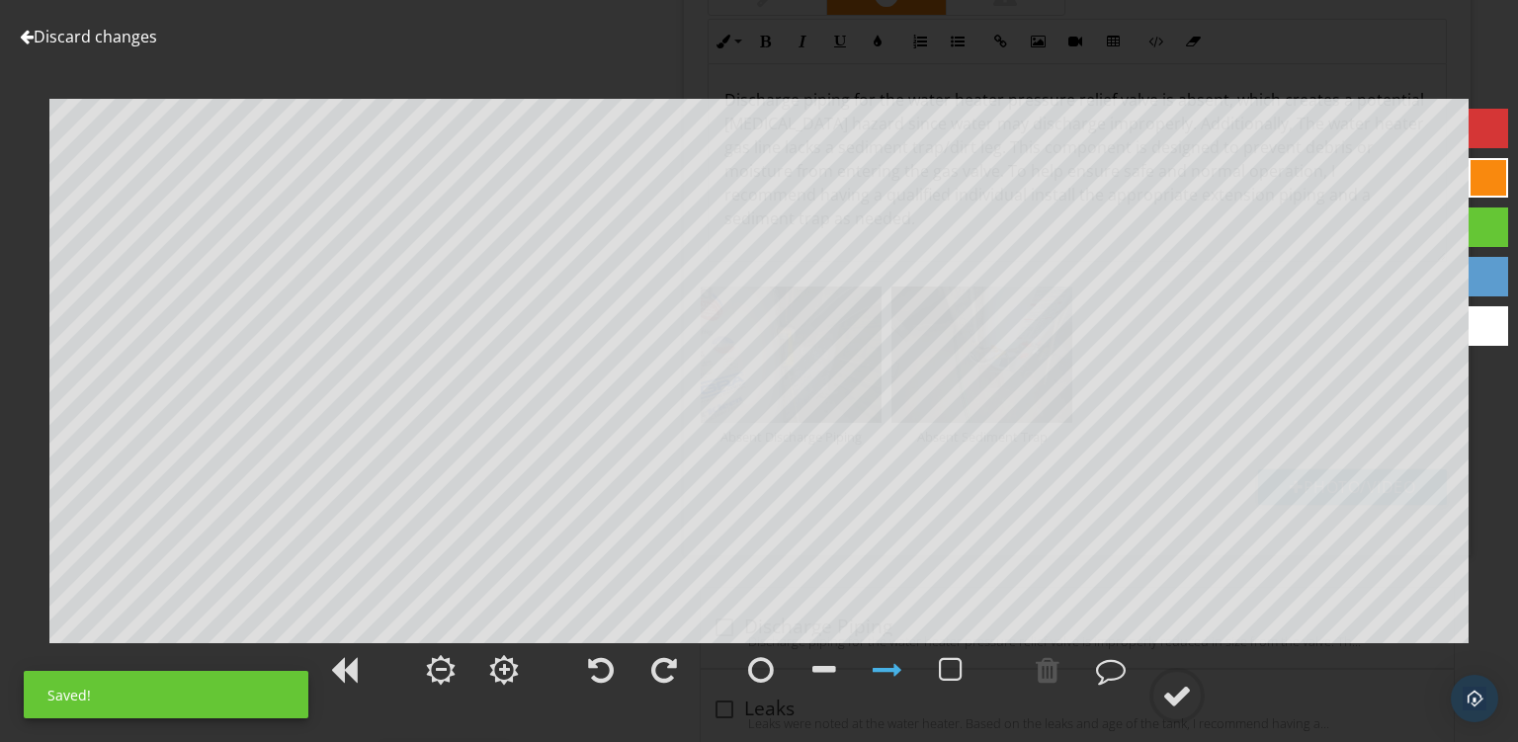
click at [1469, 175] on div at bounding box center [1489, 178] width 40 height 40
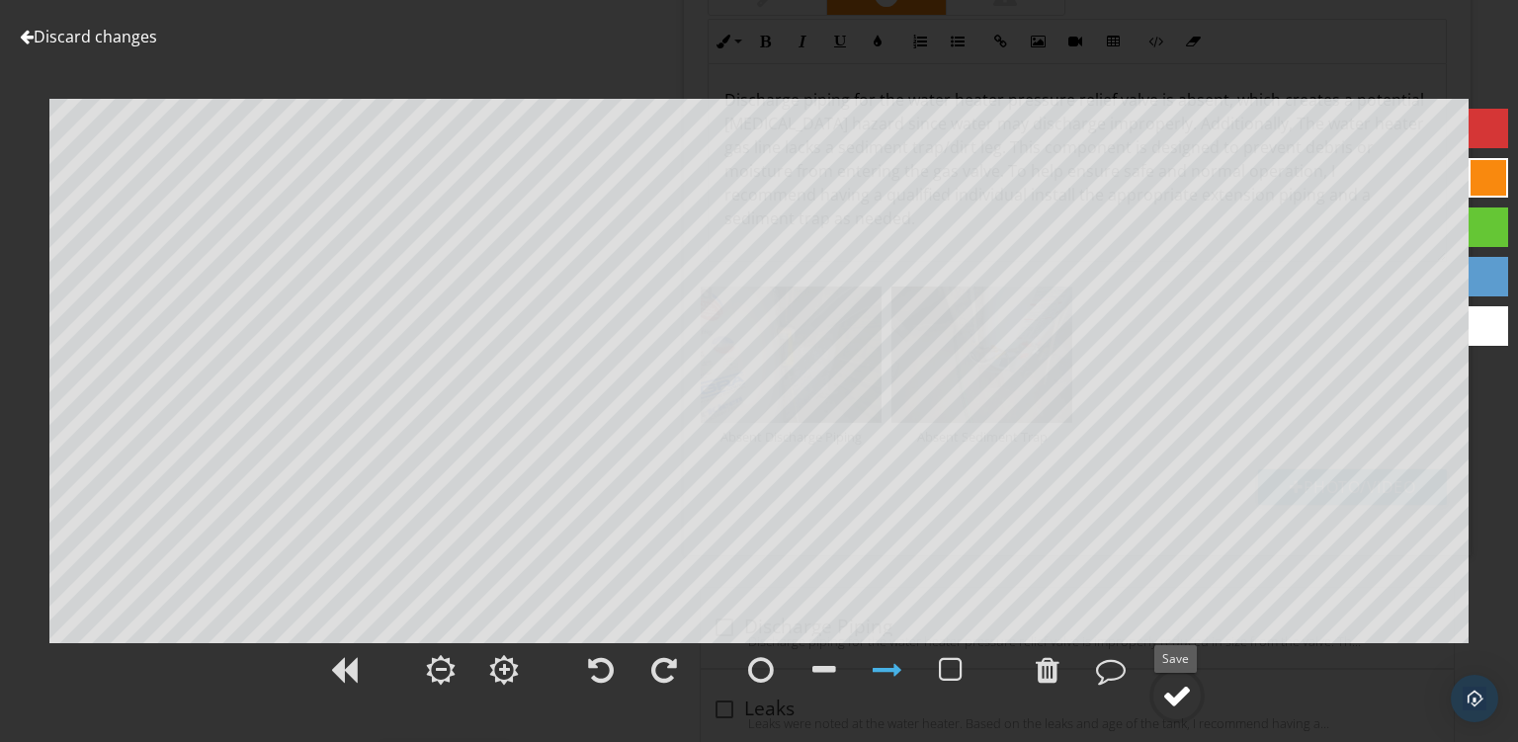
click at [1171, 701] on div at bounding box center [1178, 696] width 30 height 30
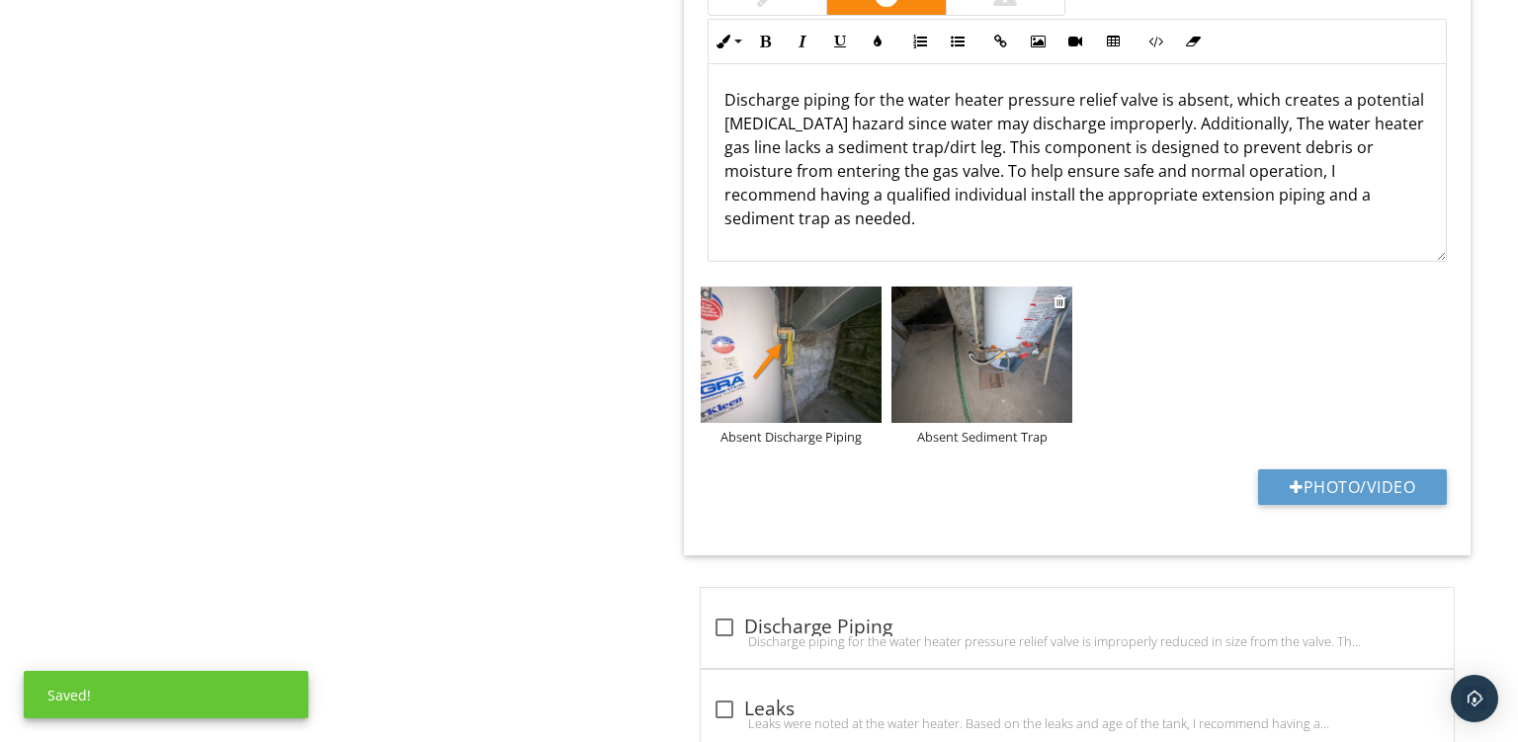
click at [989, 337] on img at bounding box center [982, 355] width 181 height 136
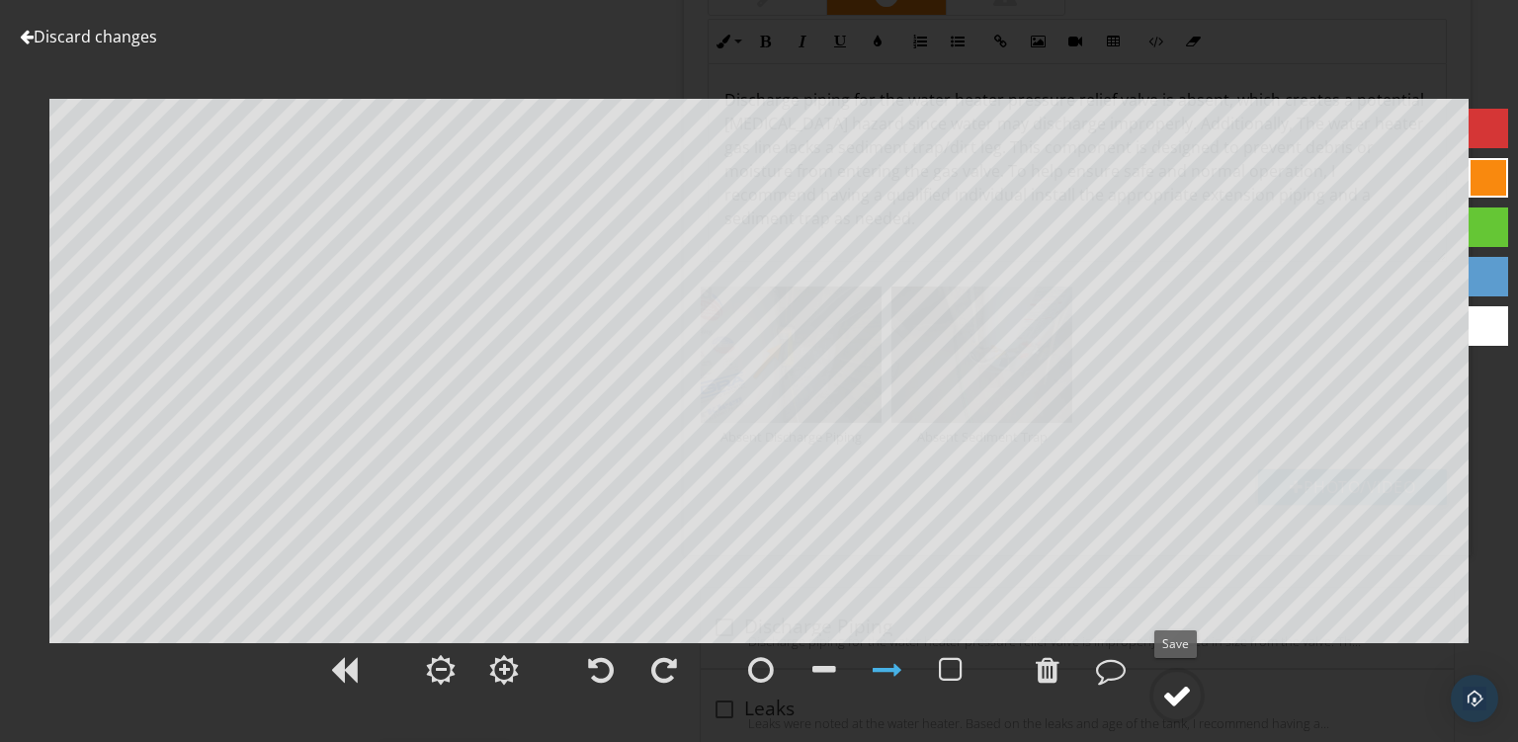
click at [1172, 701] on div at bounding box center [1178, 696] width 30 height 30
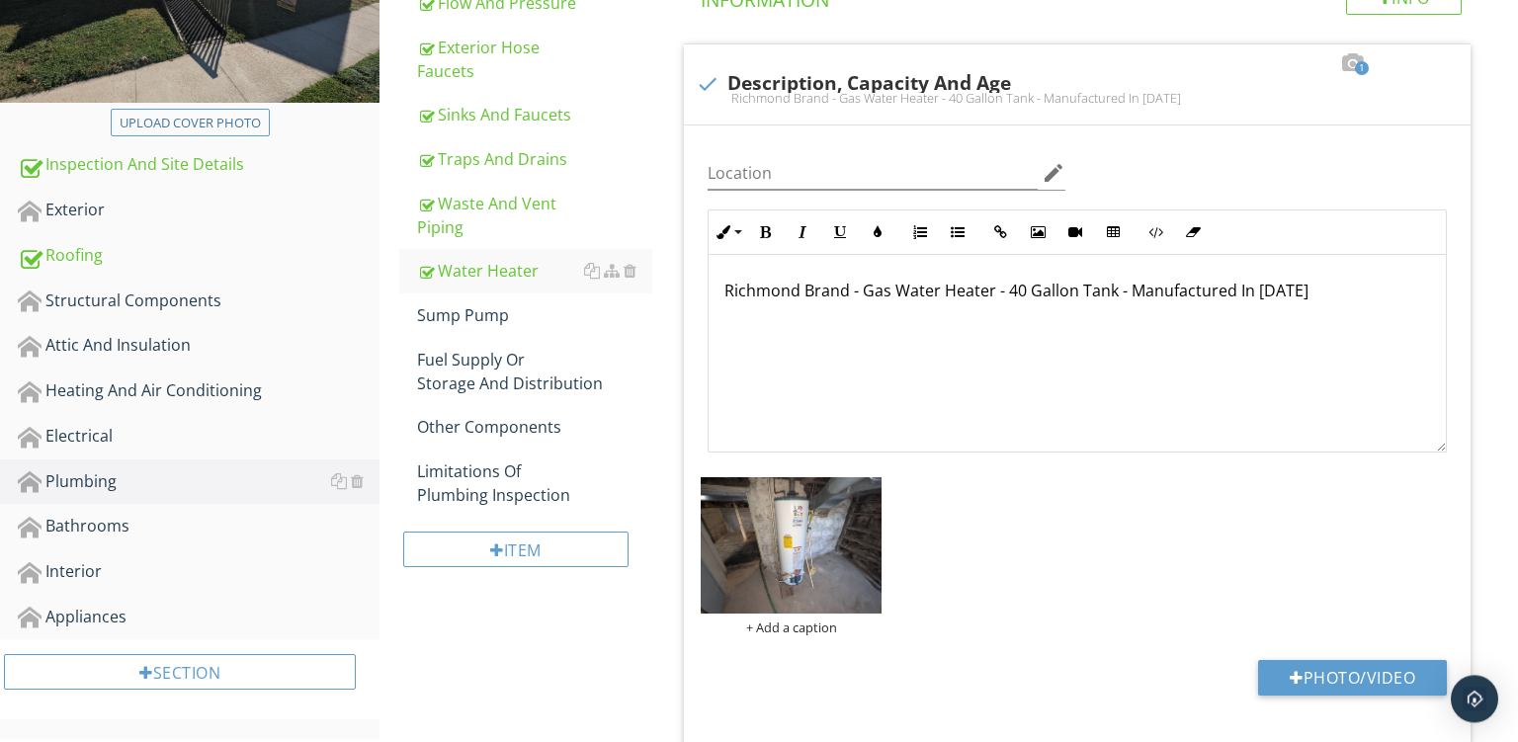
scroll to position [421, 0]
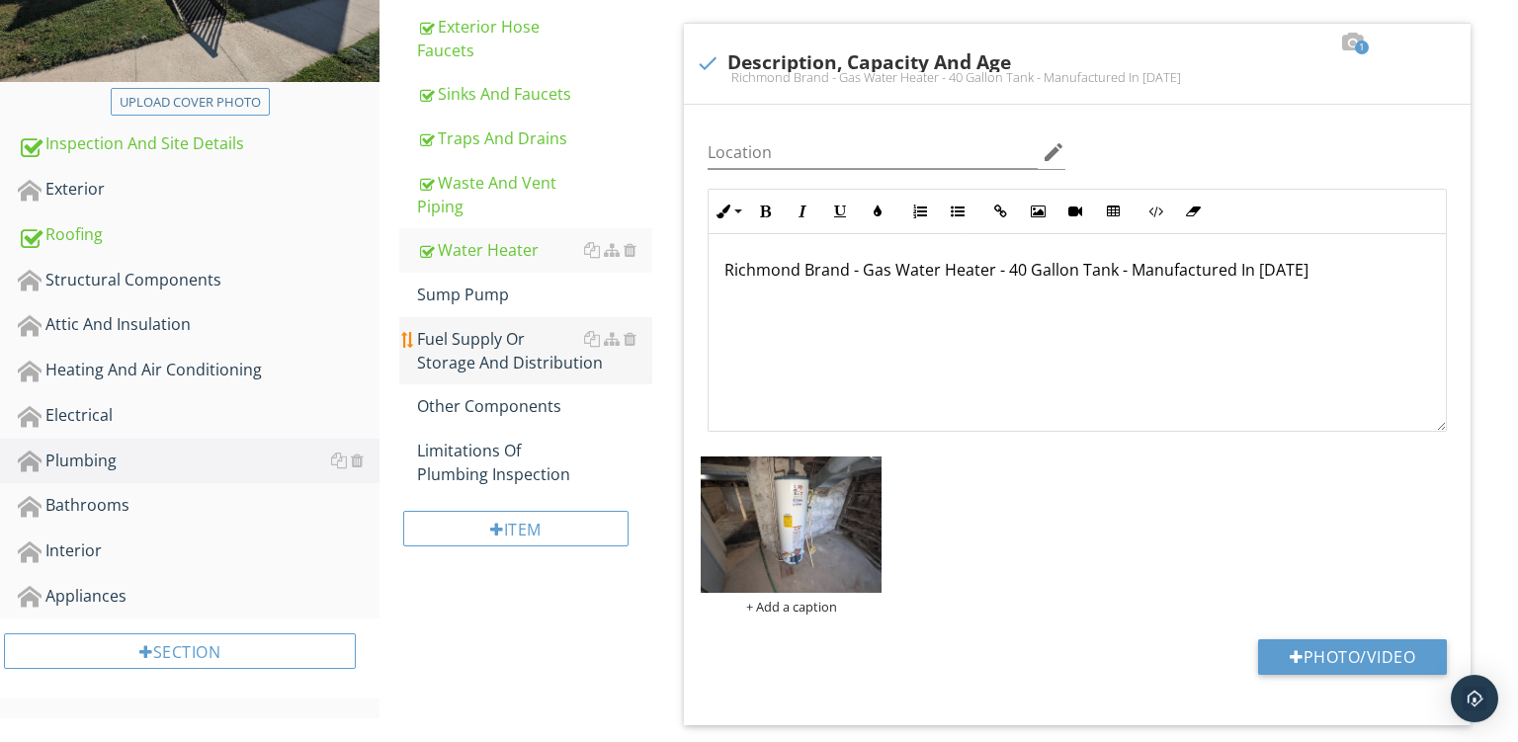
click at [463, 361] on div "Fuel Supply Or Storage And Distribution" at bounding box center [534, 350] width 235 height 47
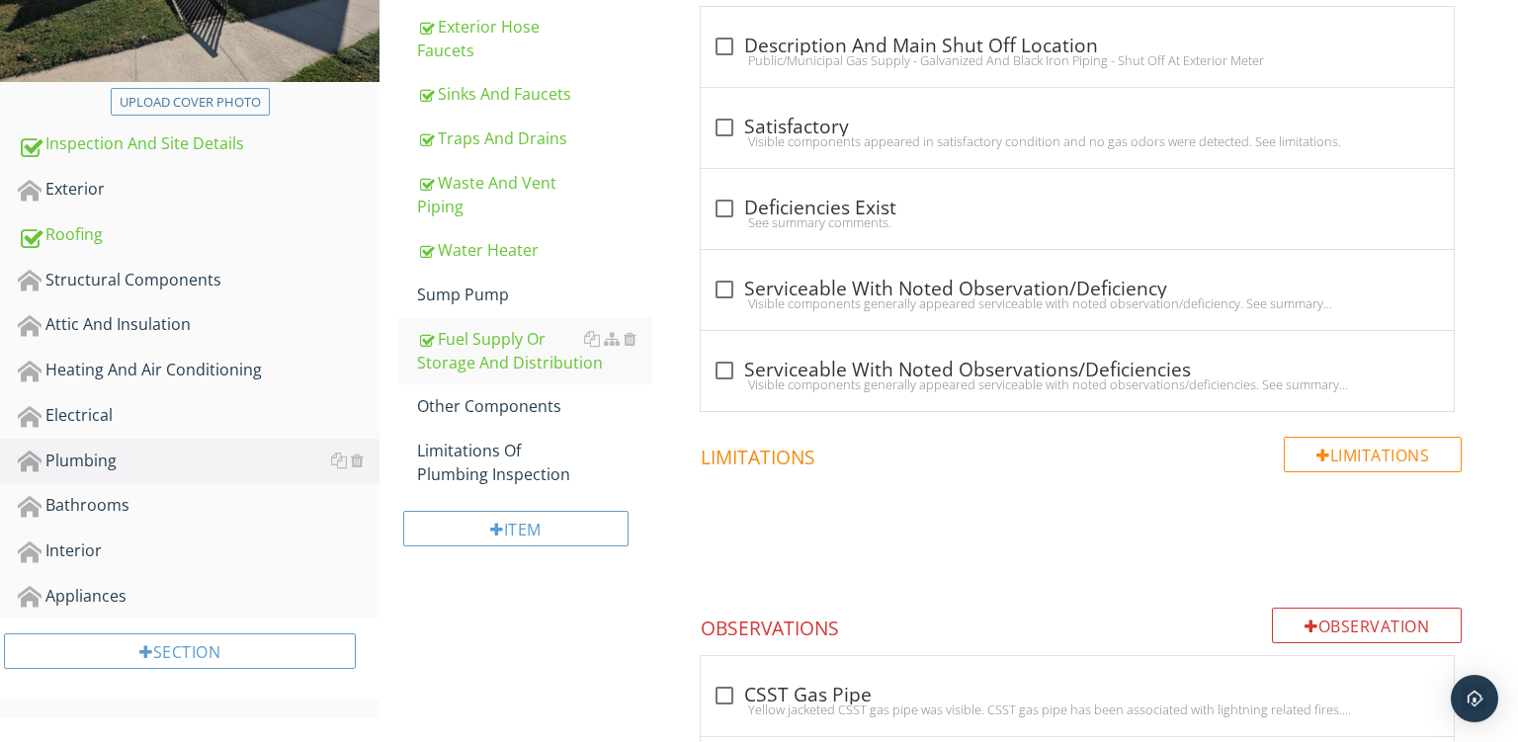
scroll to position [295, 0]
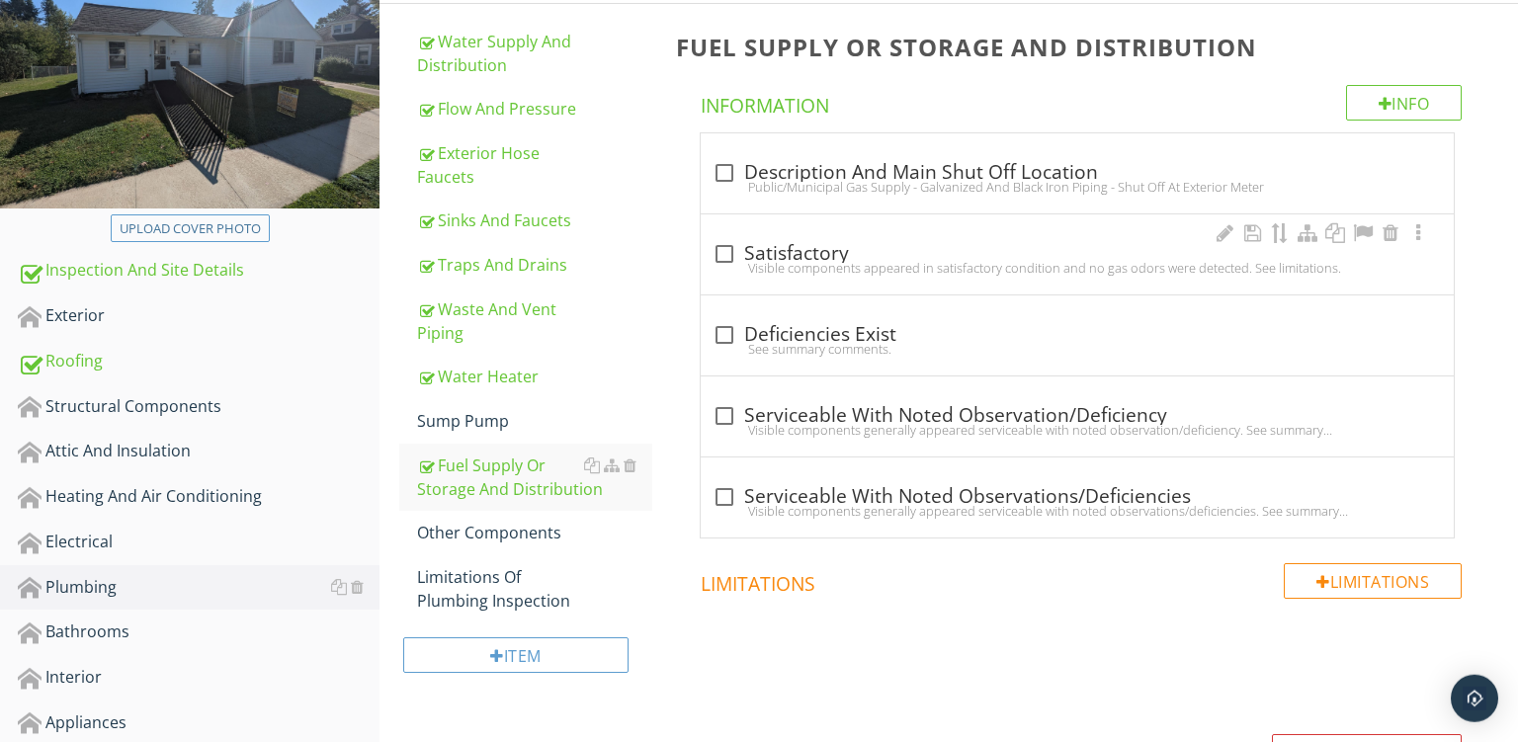
click at [880, 270] on div "Visible components appeared in satisfactory condition and no gas odors were det…" at bounding box center [1078, 268] width 730 height 16
checkbox input "true"
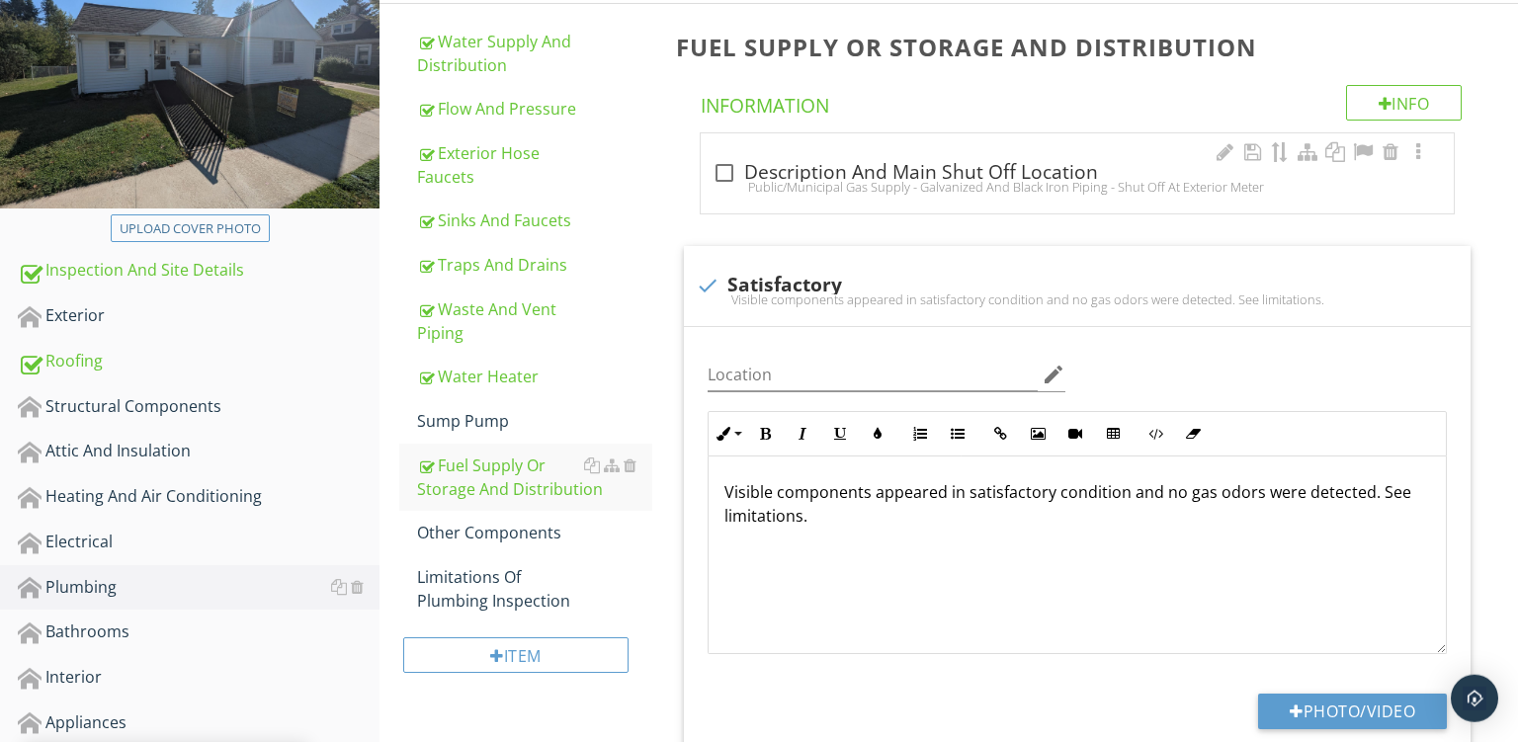
click at [932, 174] on div "check_box_outline_blank Description And Main Shut Off Location" at bounding box center [1078, 173] width 730 height 24
checkbox input "true"
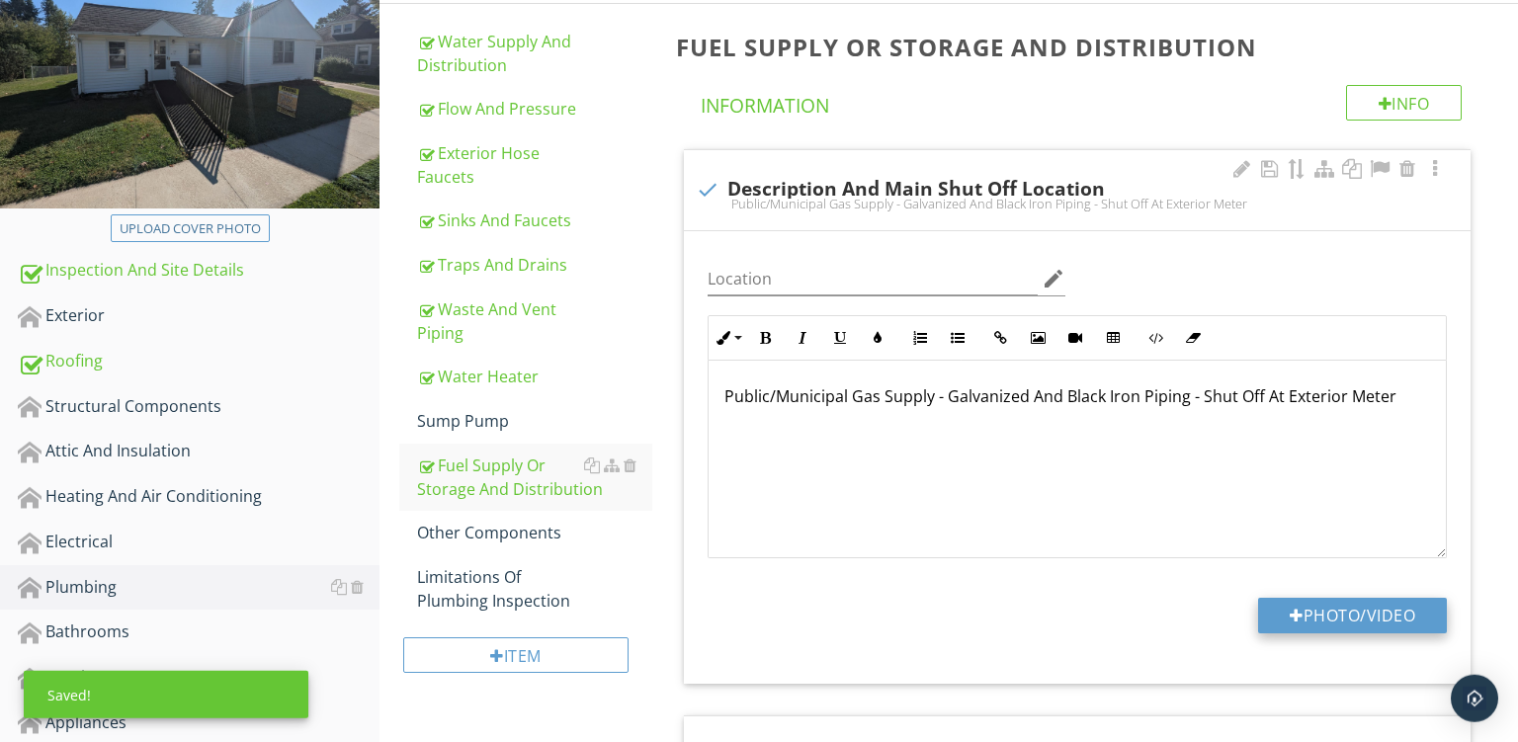
click at [1310, 621] on button "Photo/Video" at bounding box center [1352, 616] width 189 height 36
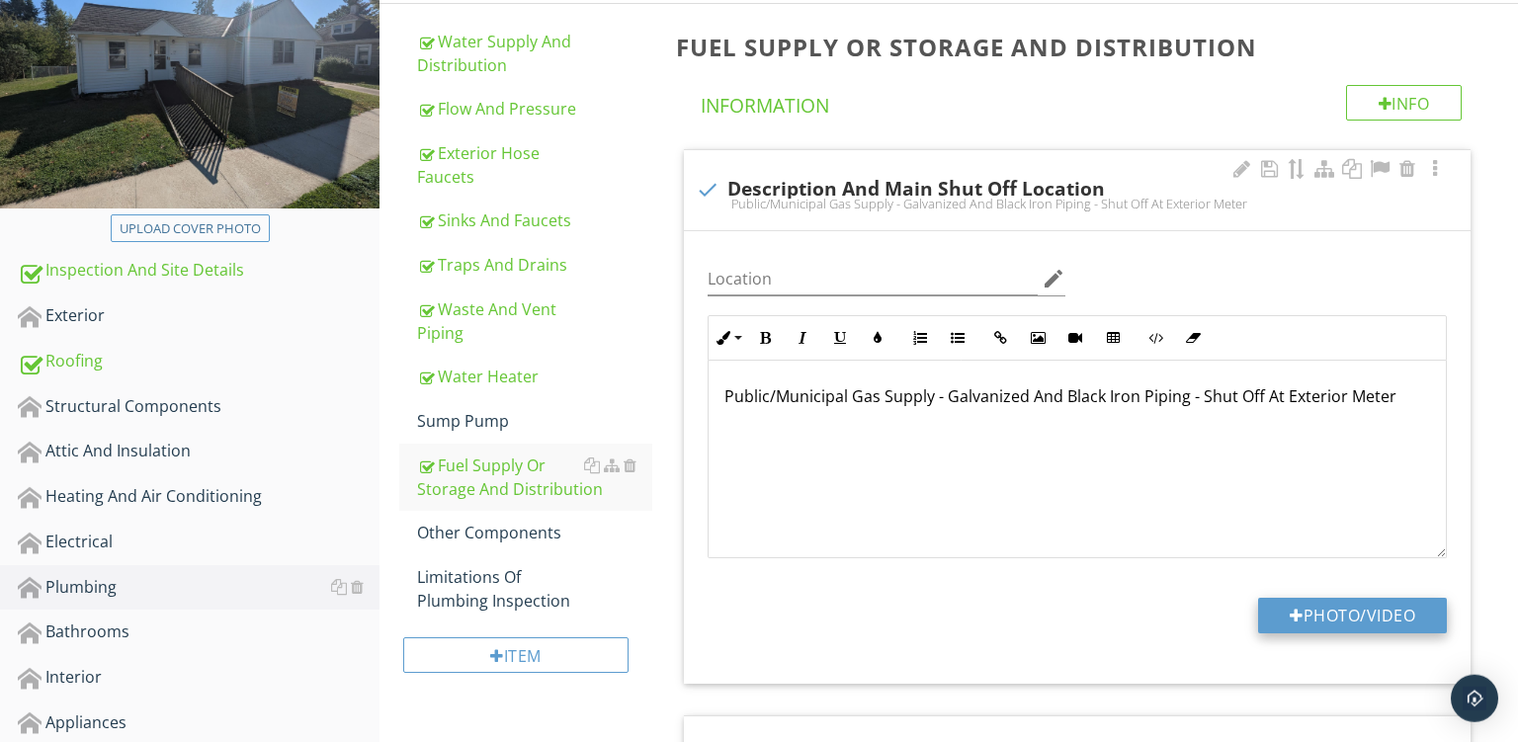
type input "C:\fakepath\PXL_20250929_161557526.jpg"
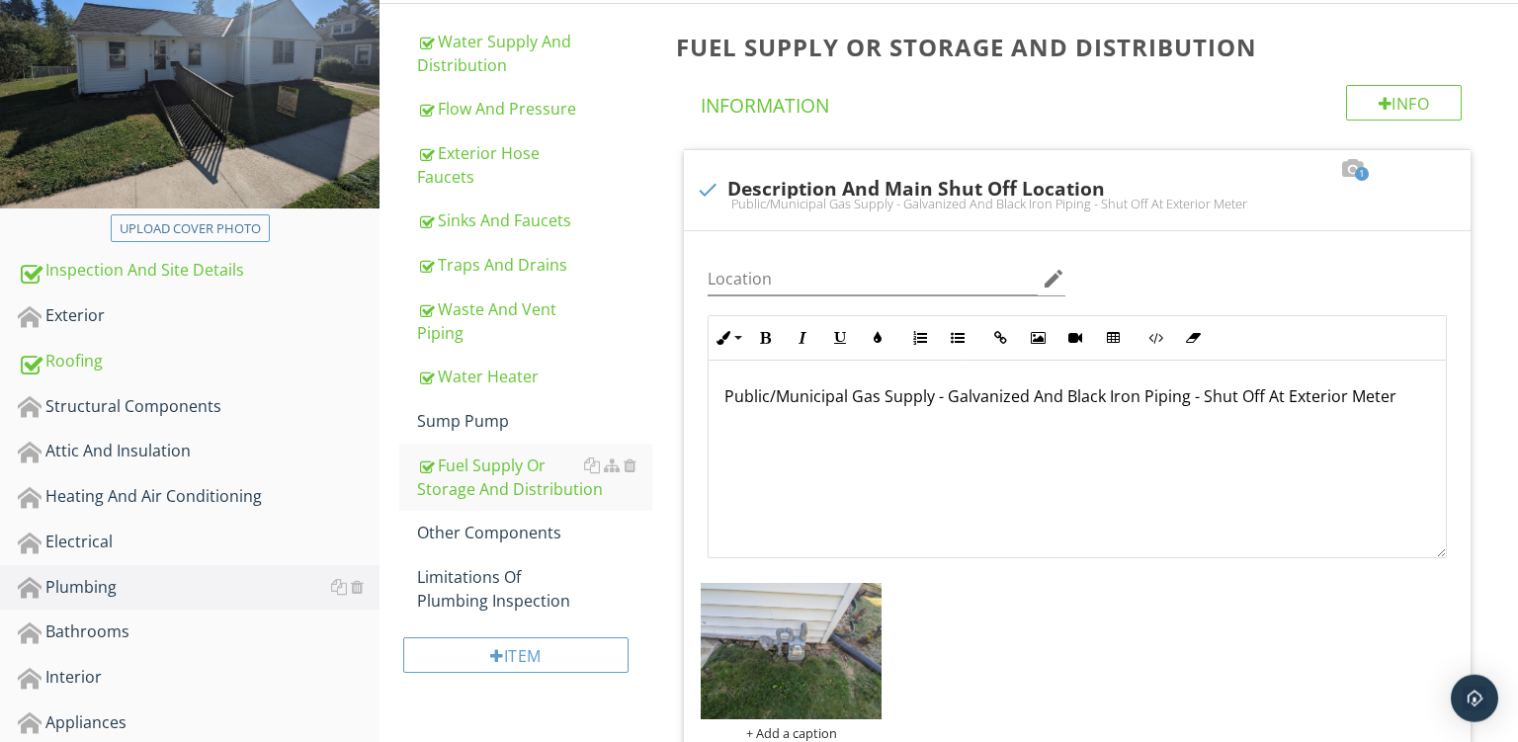
scroll to position [581, 0]
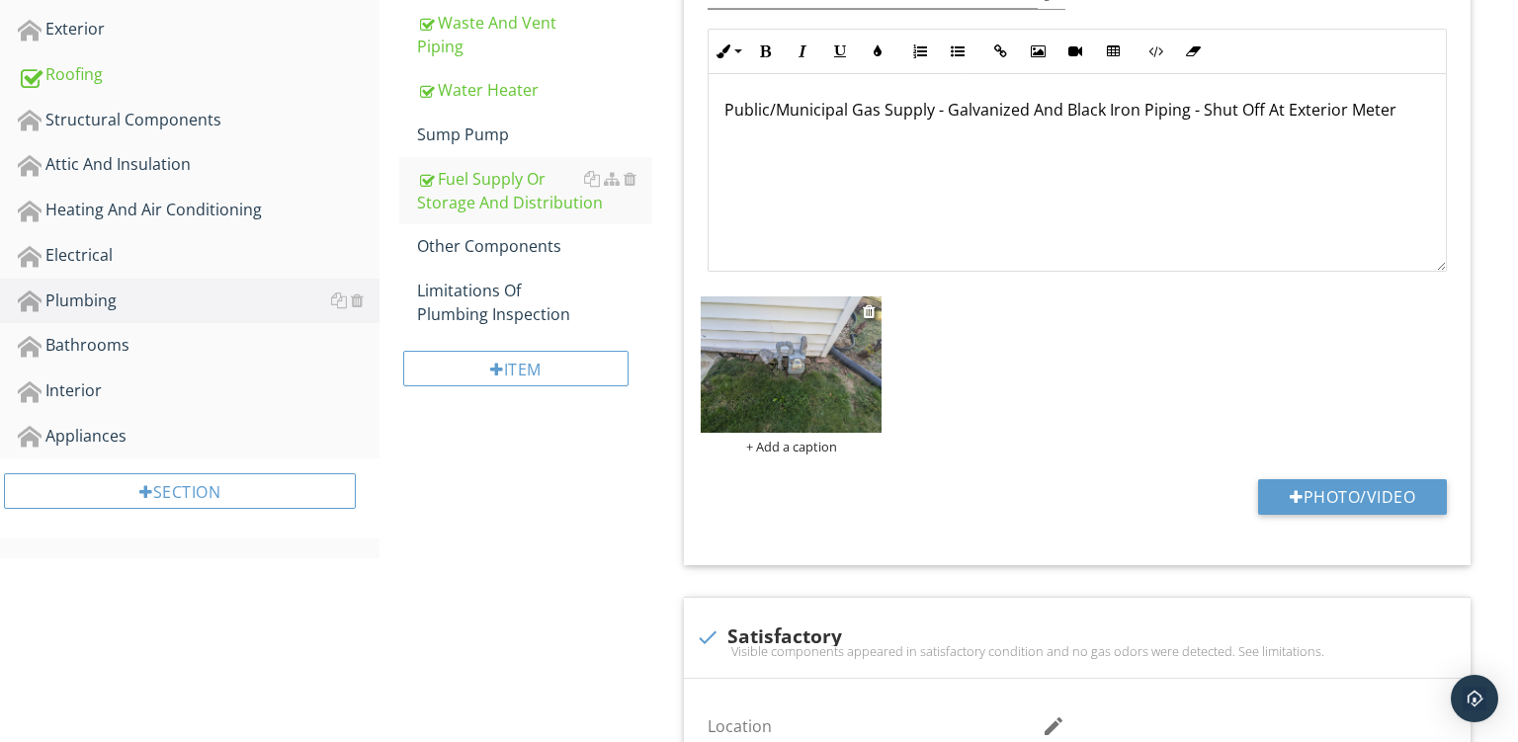
click at [785, 443] on div "+ Add a caption" at bounding box center [791, 447] width 181 height 16
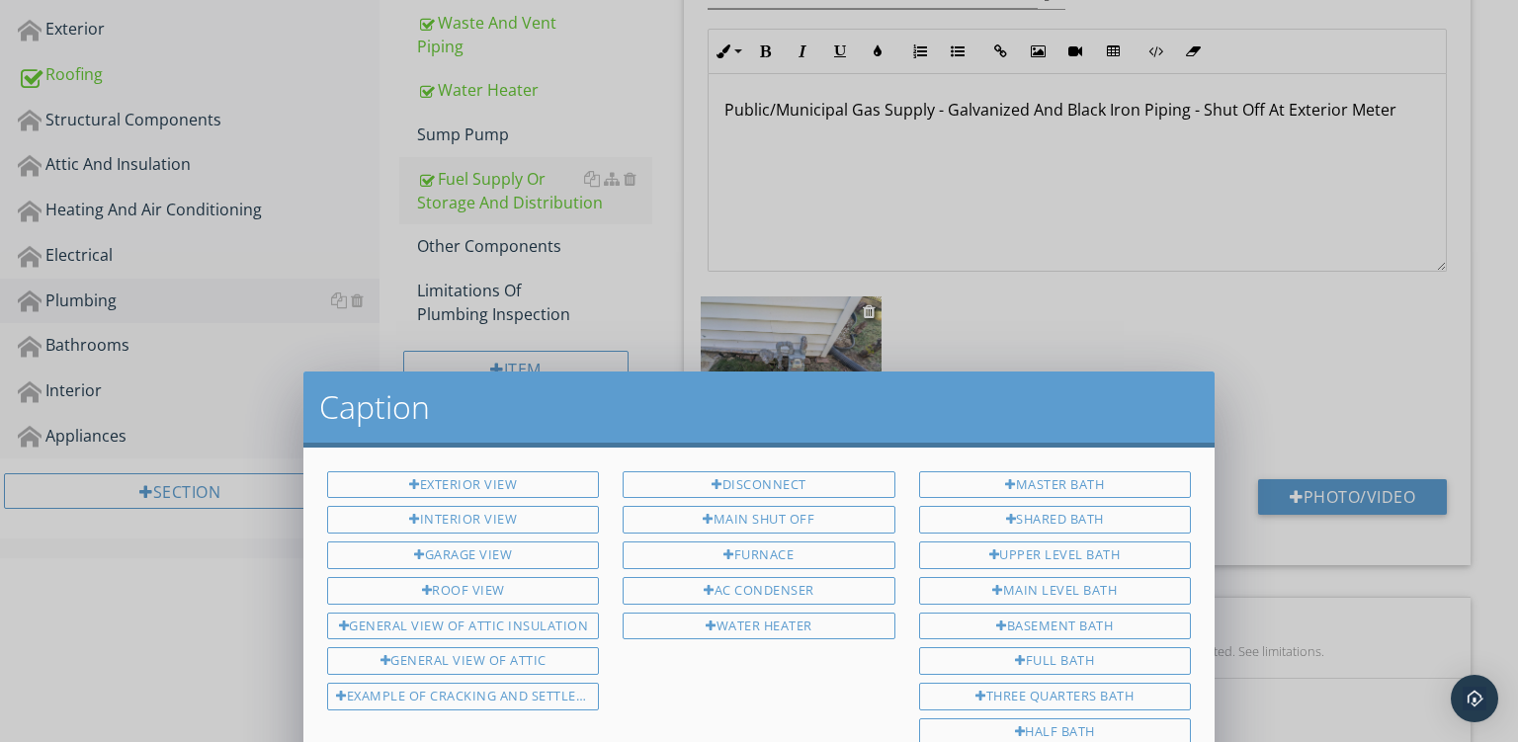
scroll to position [0, 0]
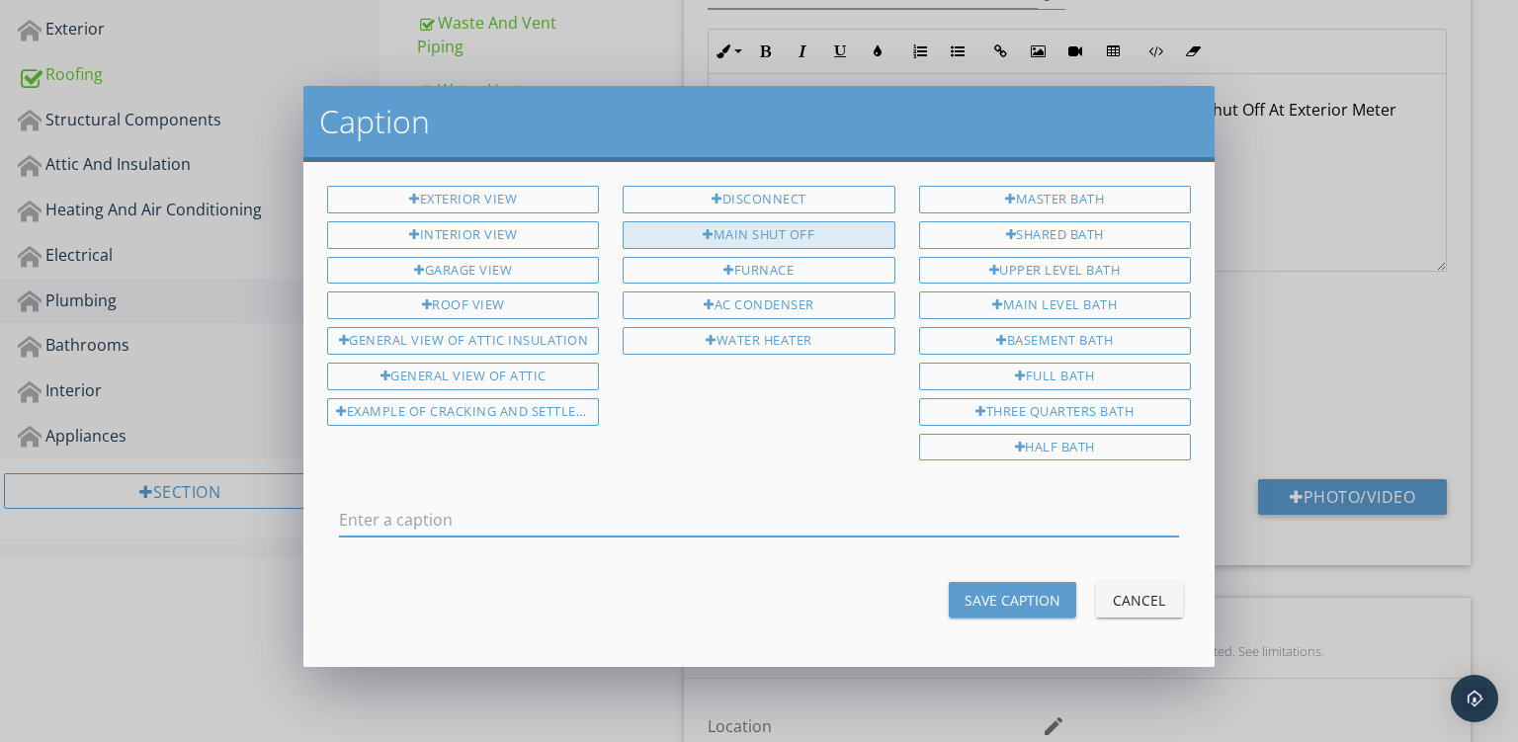
click at [756, 233] on div "Main Shut Off" at bounding box center [759, 235] width 272 height 28
type input "Main Shut Off"
click at [1025, 597] on div "Save Caption" at bounding box center [1013, 600] width 96 height 21
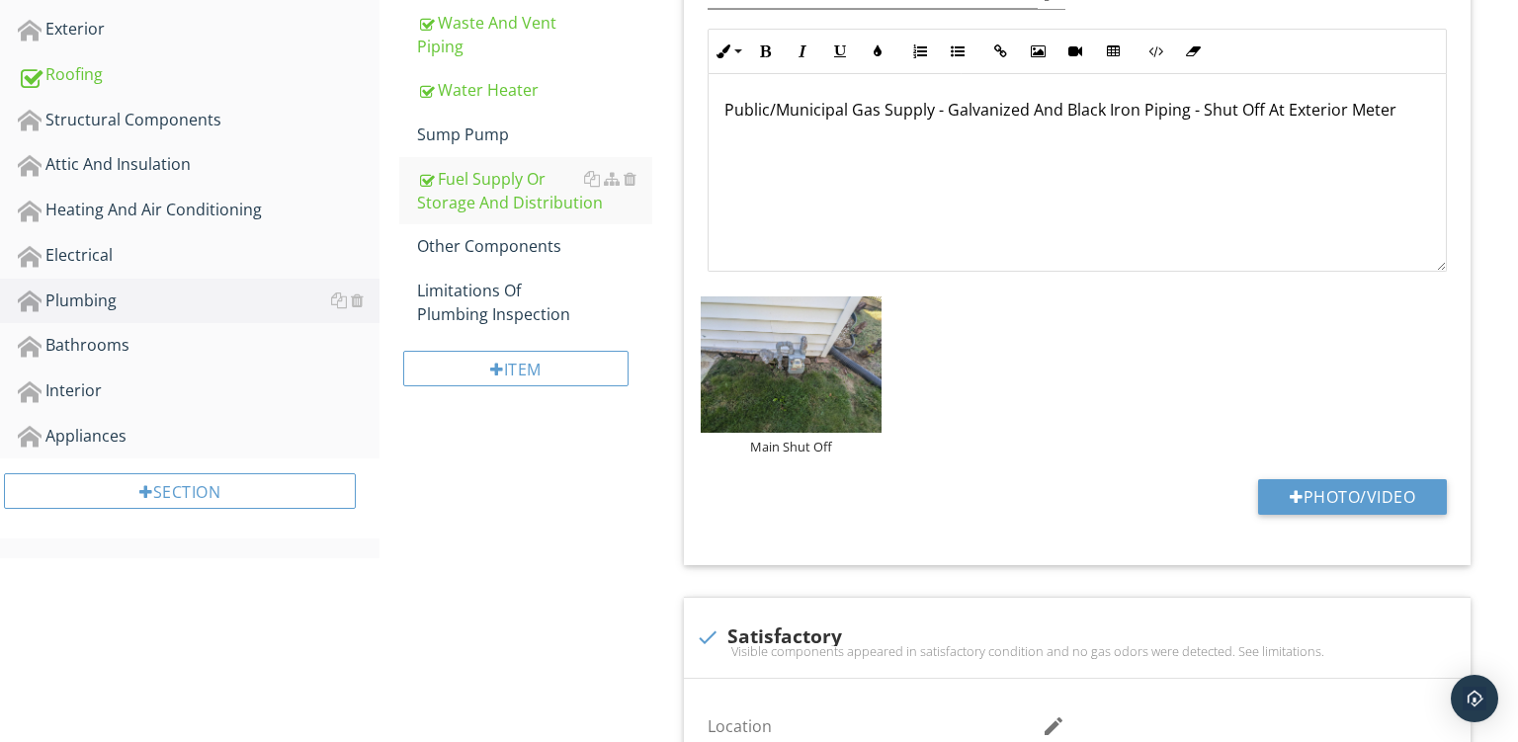
click at [807, 285] on div "Location edit Inline Style XLarge Large Normal Small Light Small/Light Bold Ita…" at bounding box center [1077, 255] width 787 height 621
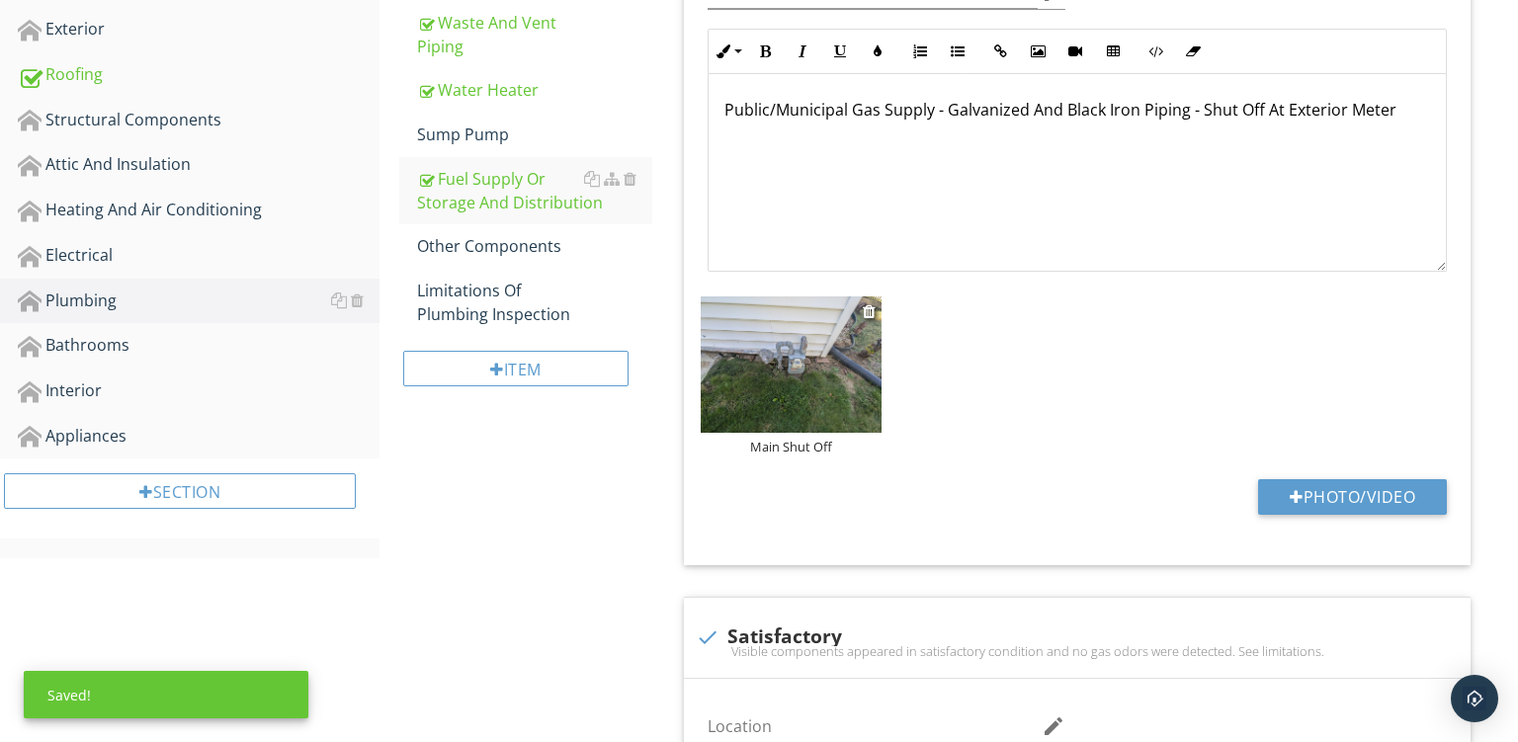
click at [804, 338] on img at bounding box center [791, 365] width 181 height 136
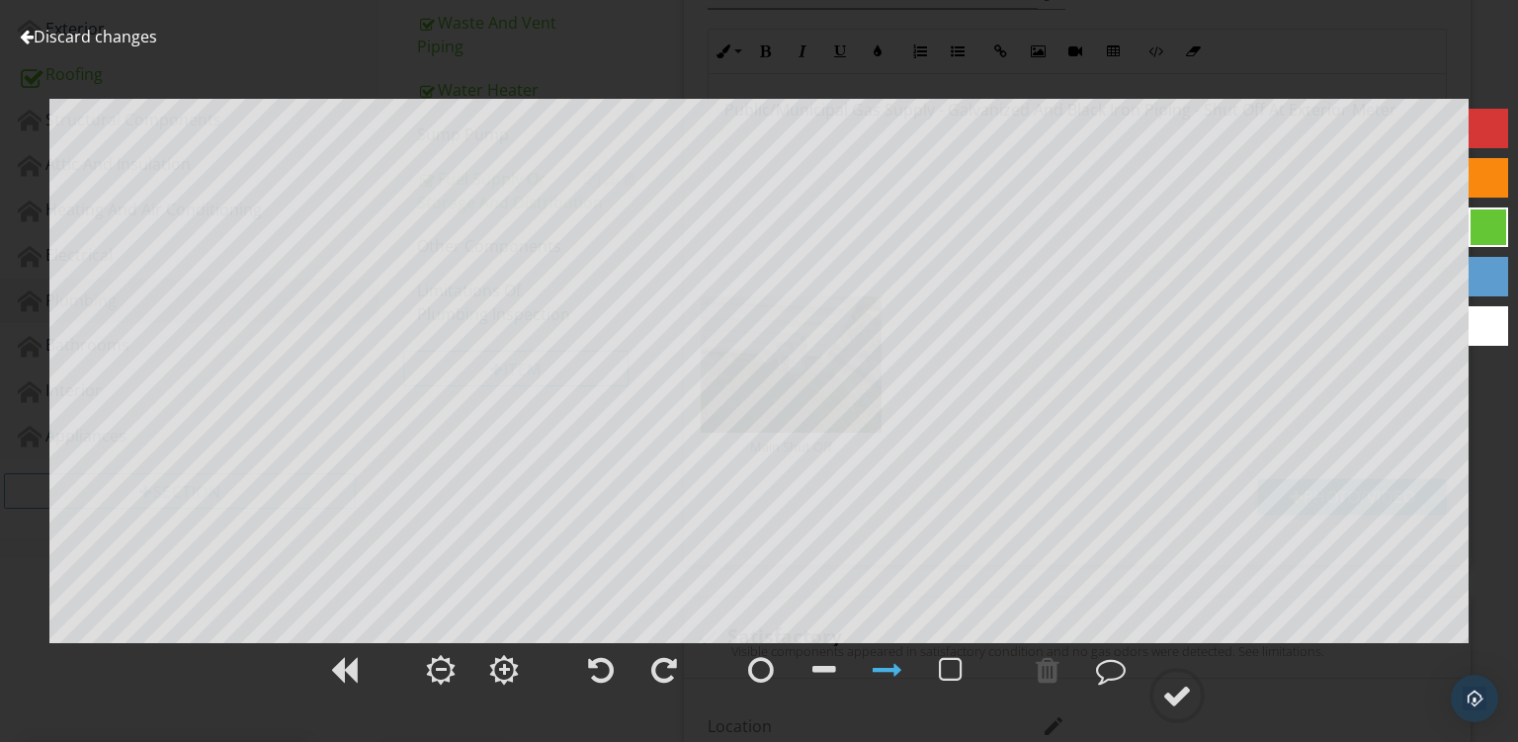
click at [1470, 190] on div at bounding box center [1489, 178] width 40 height 40
click at [1174, 710] on div at bounding box center [1178, 696] width 30 height 30
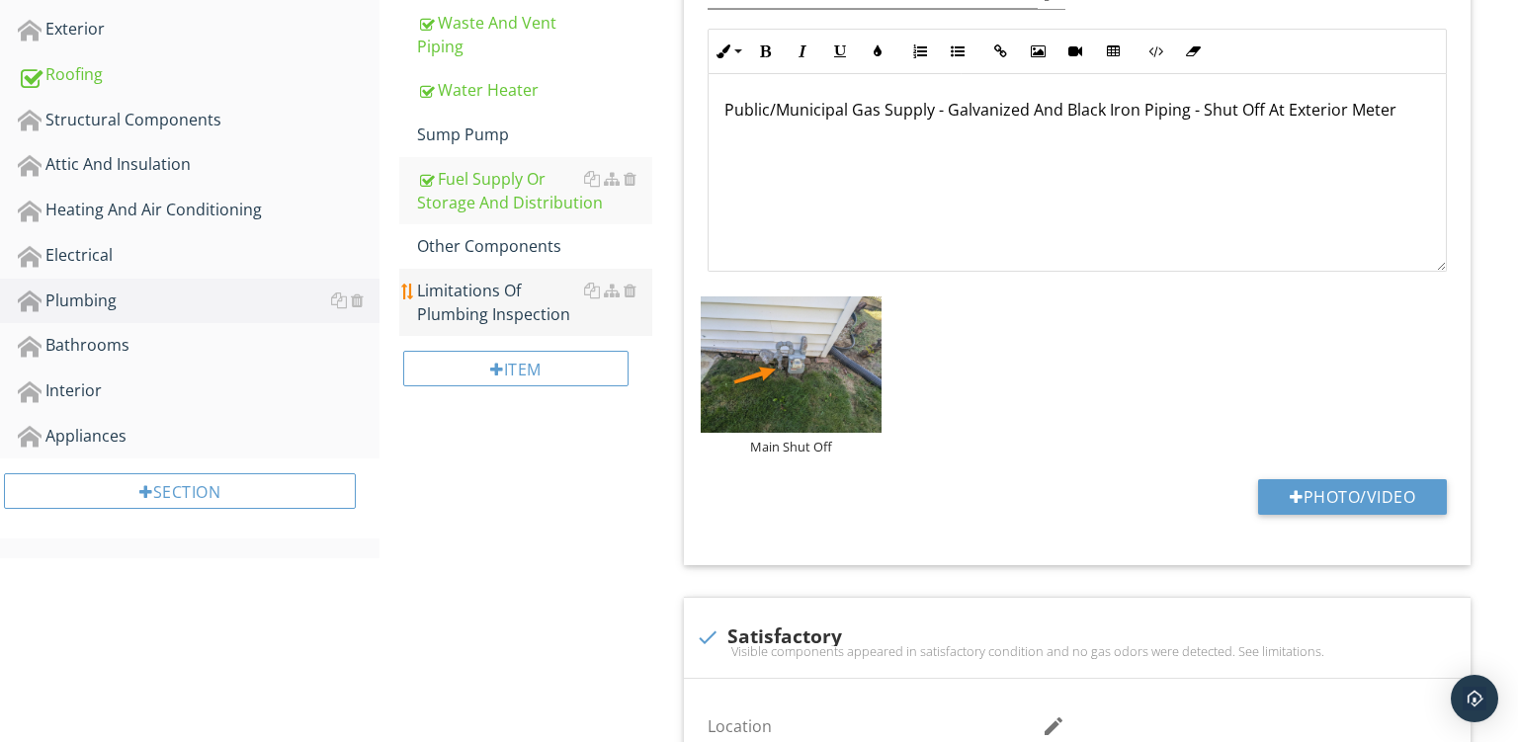
click at [484, 303] on div "Limitations Of Plumbing Inspection" at bounding box center [534, 302] width 235 height 47
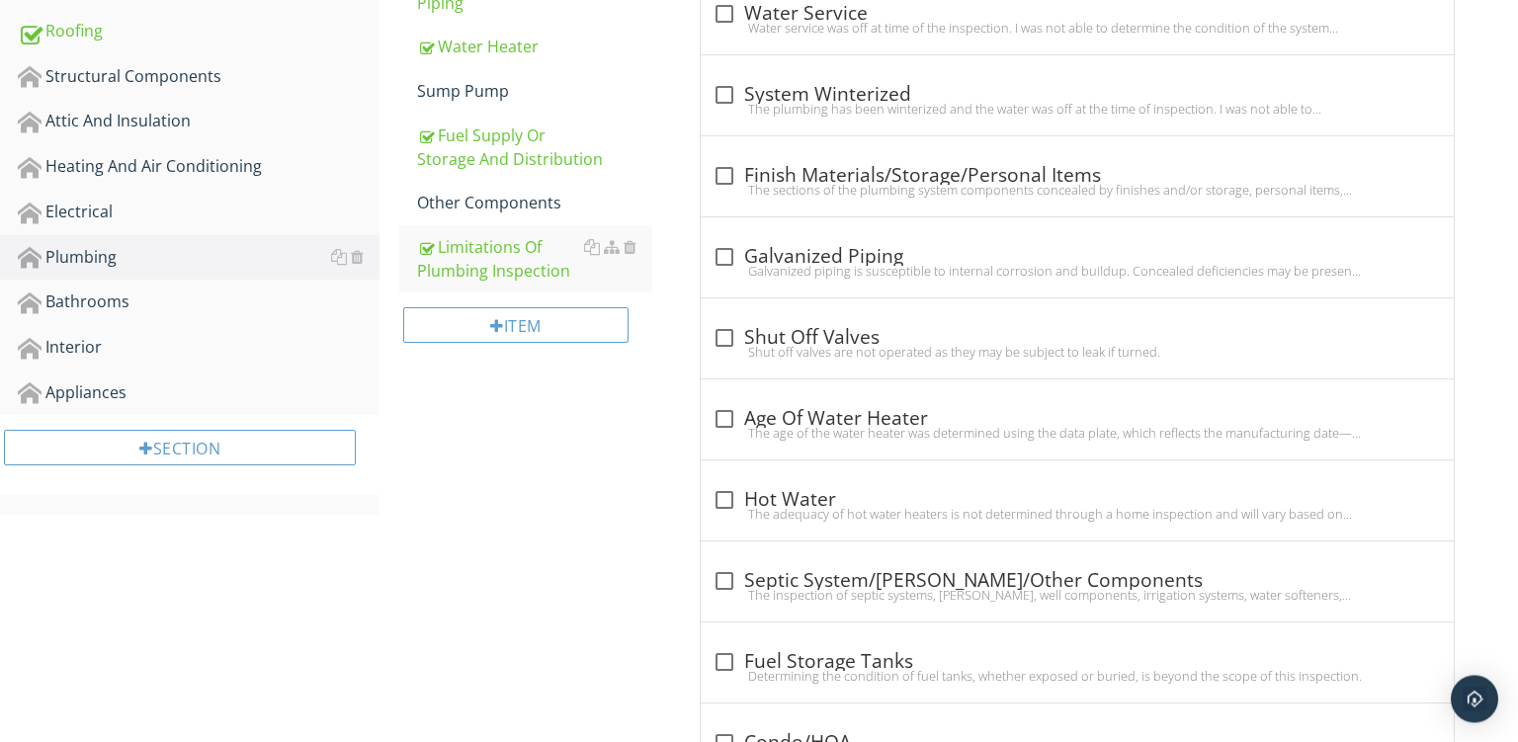
scroll to position [614, 0]
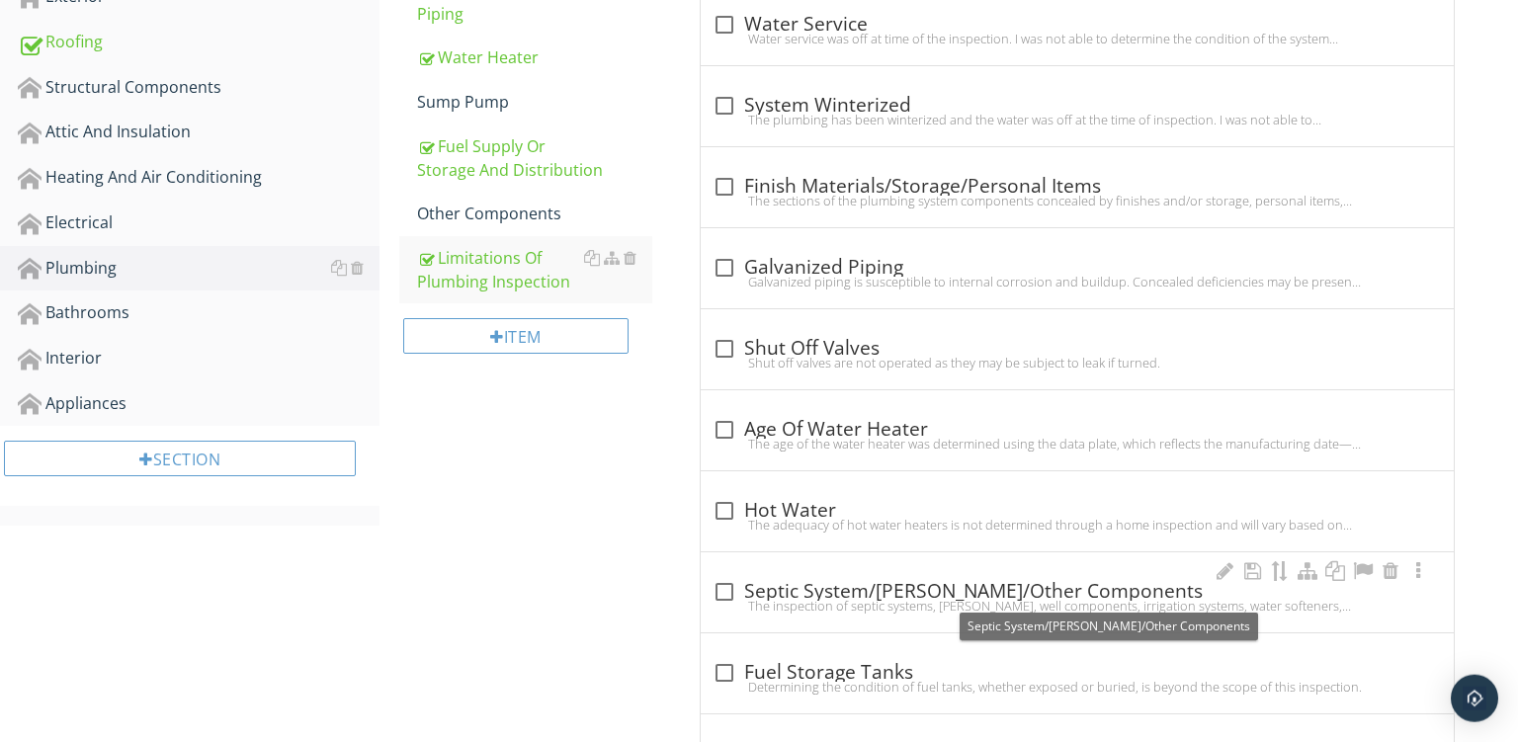
click at [963, 587] on div "check_box_outline_blank Septic System/Wells/Other Components" at bounding box center [1078, 592] width 730 height 24
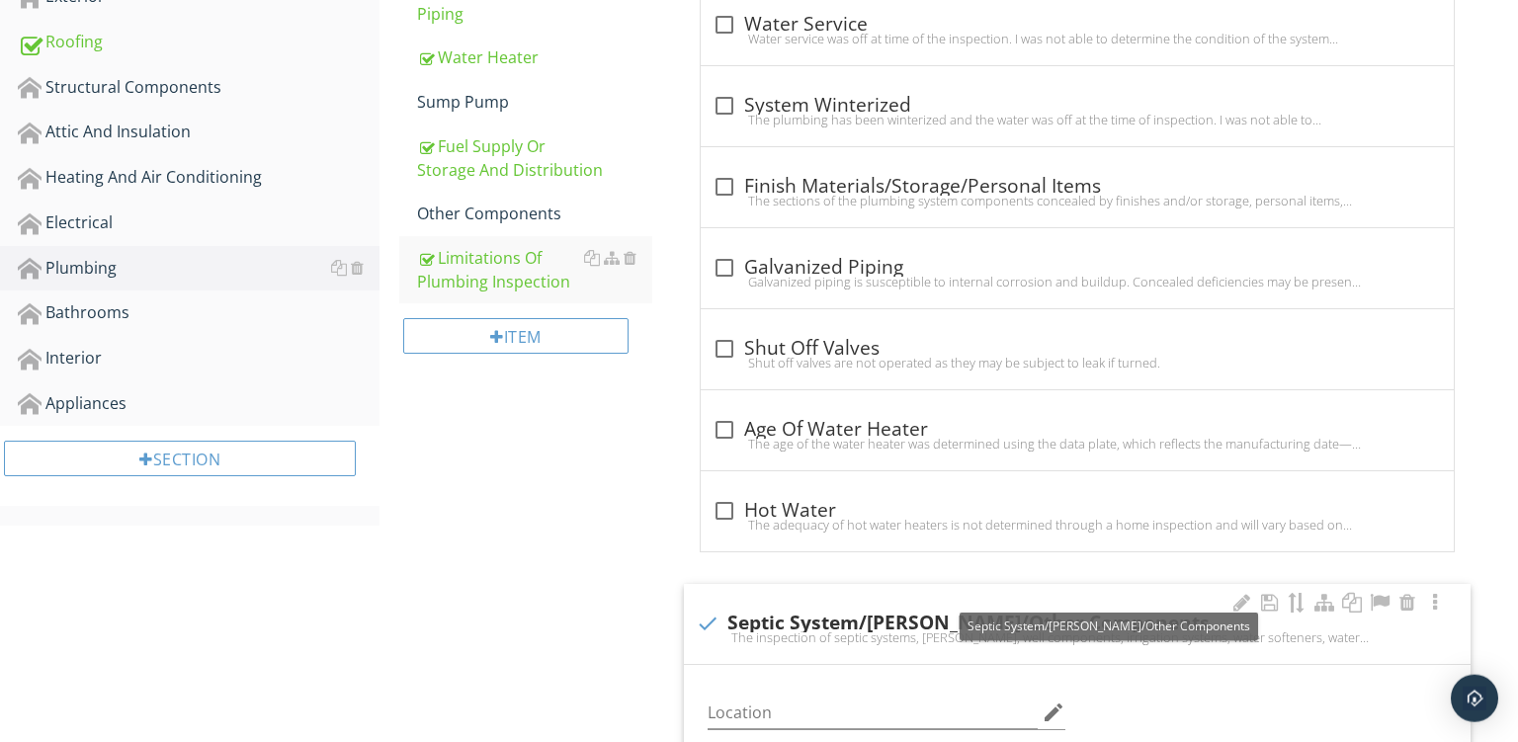
checkbox input "true"
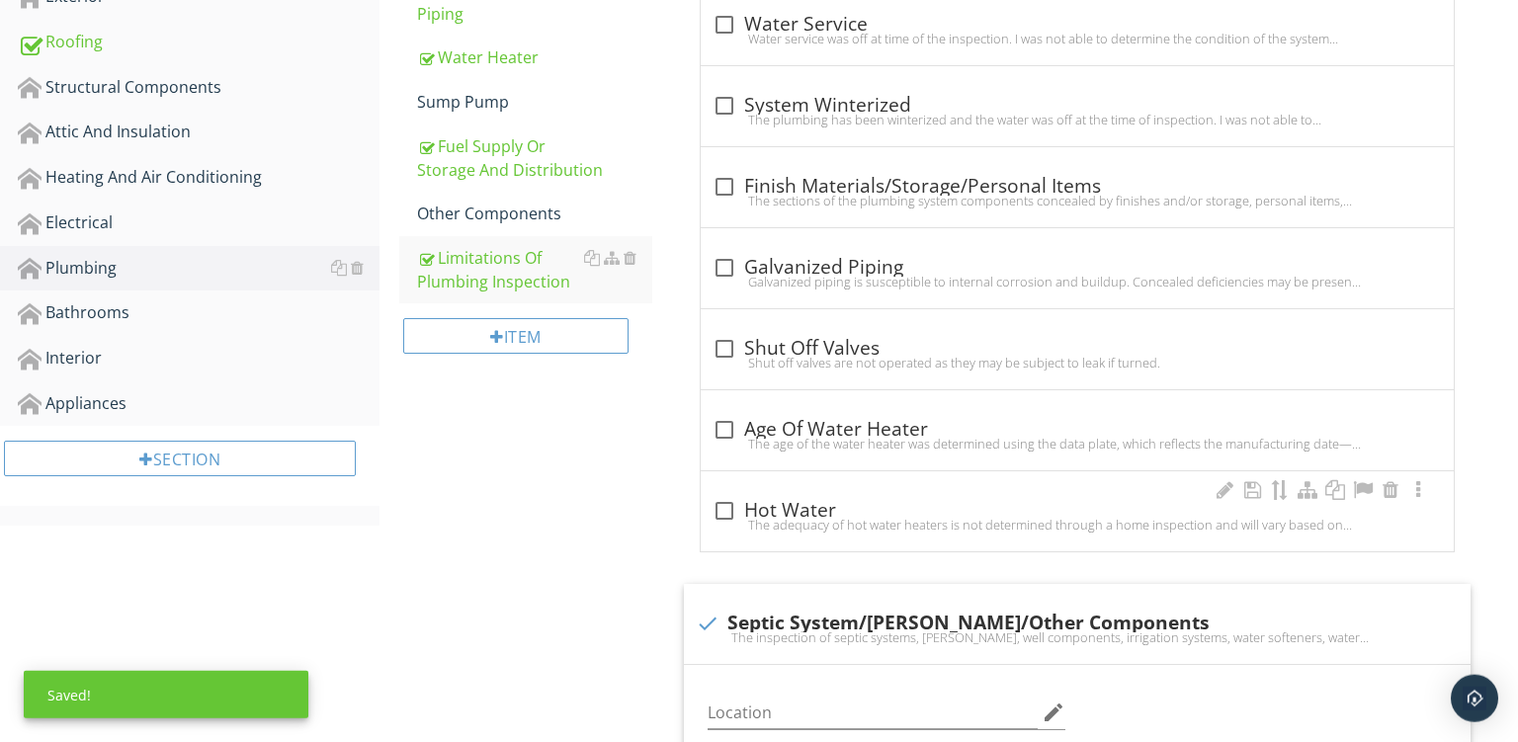
click at [875, 518] on div "The adequacy of hot water heaters is not determined through a home inspection a…" at bounding box center [1078, 525] width 730 height 16
checkbox input "true"
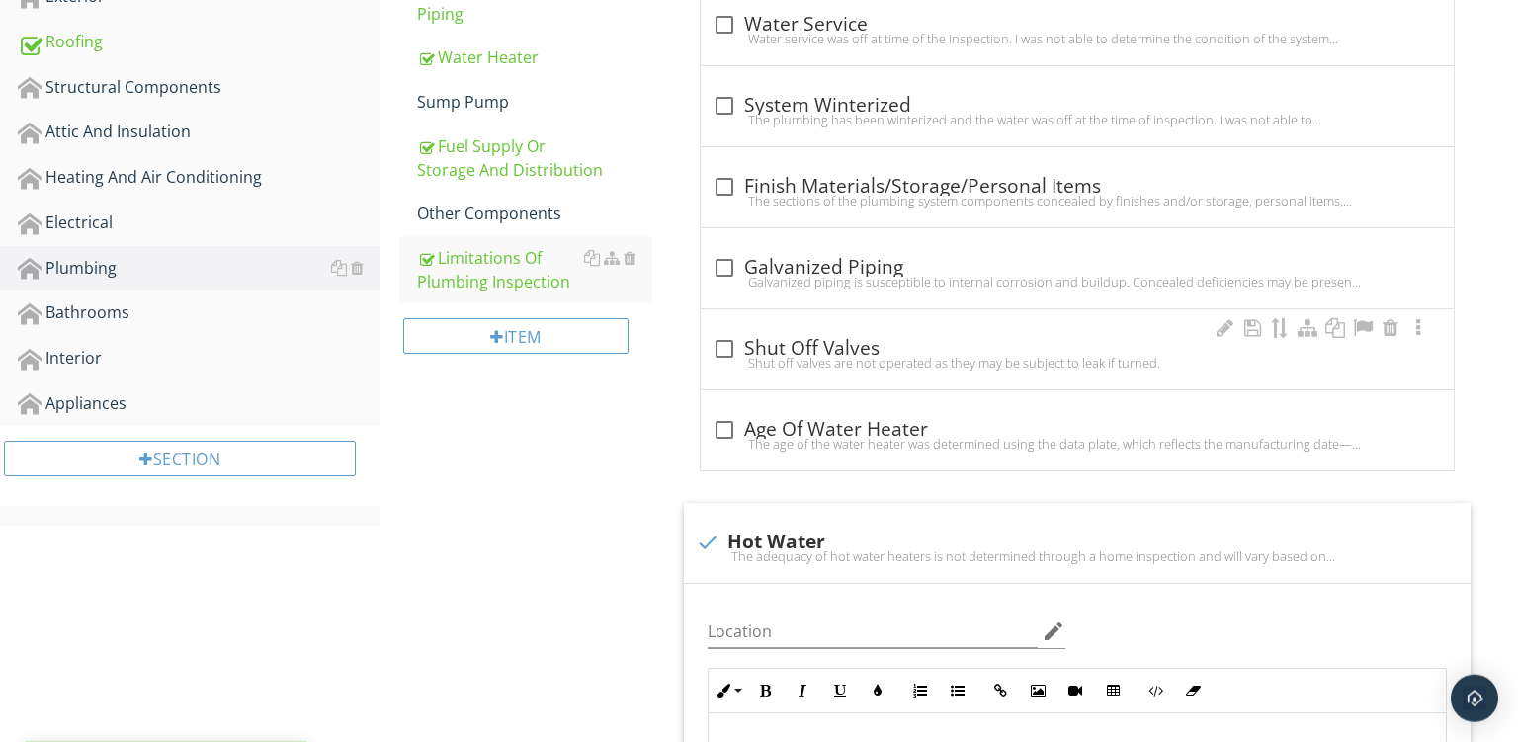
click at [865, 345] on div "check_box_outline_blank Shut Off Valves" at bounding box center [1078, 349] width 730 height 24
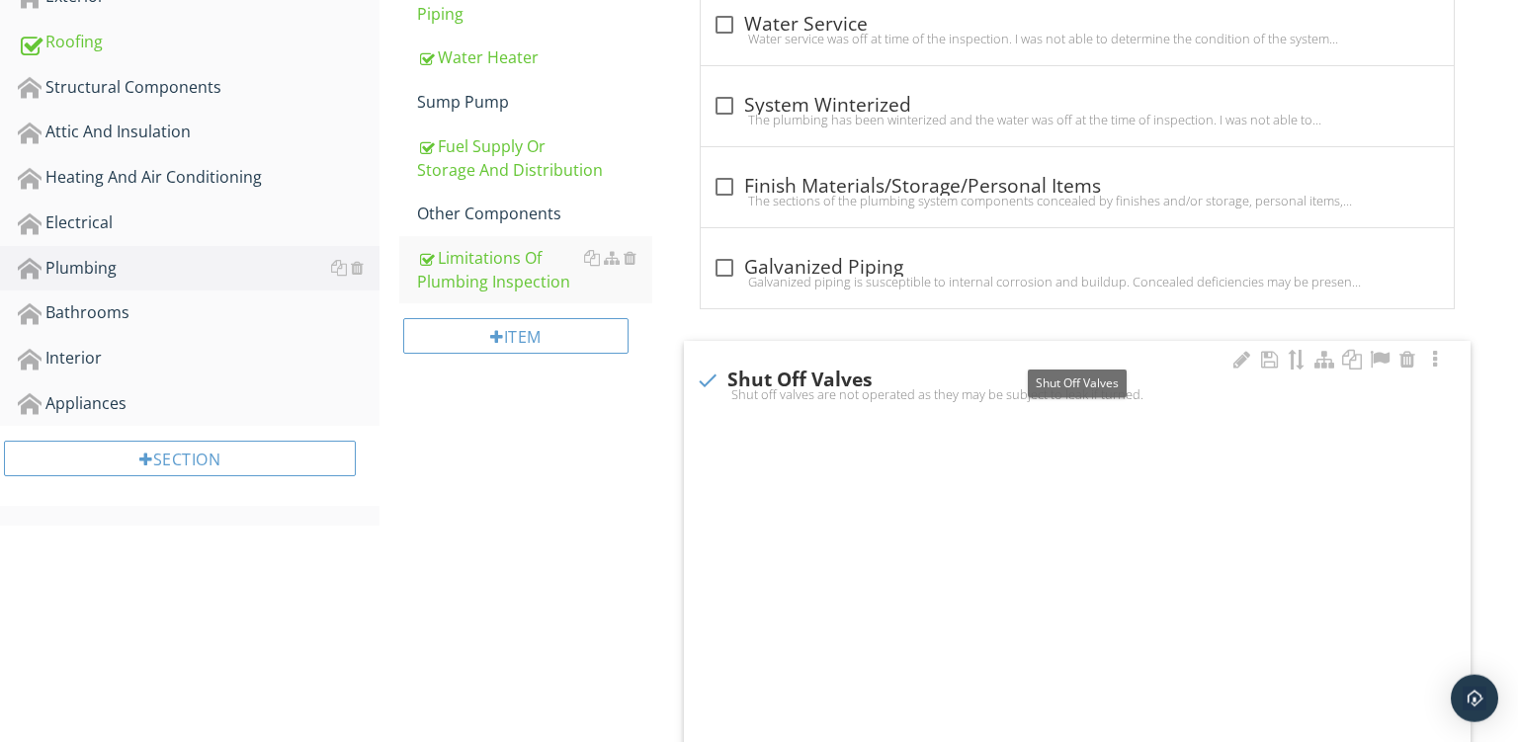
checkbox input "true"
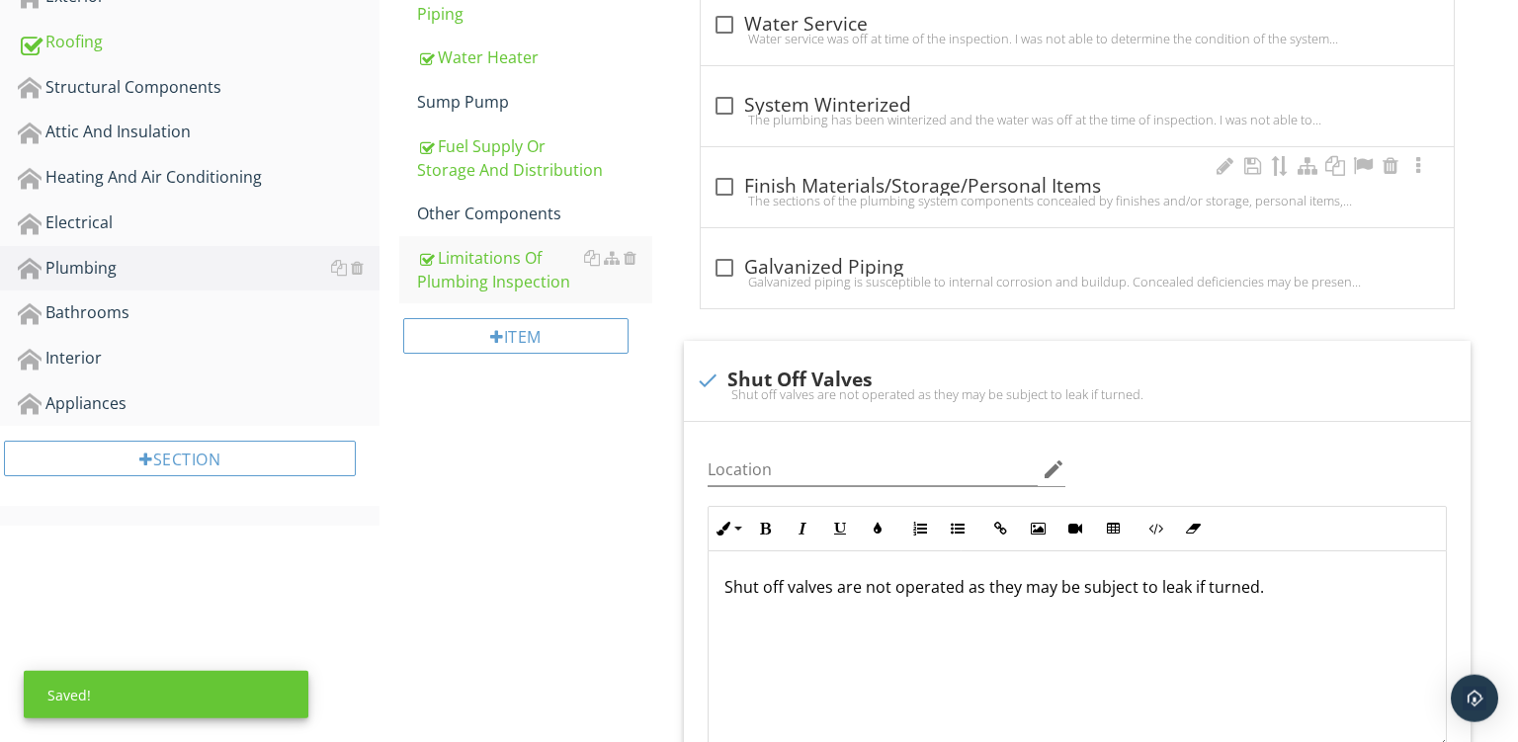
click at [936, 196] on div "The sections of the plumbing system components concealed by finishes and/or sto…" at bounding box center [1078, 201] width 730 height 16
checkbox input "true"
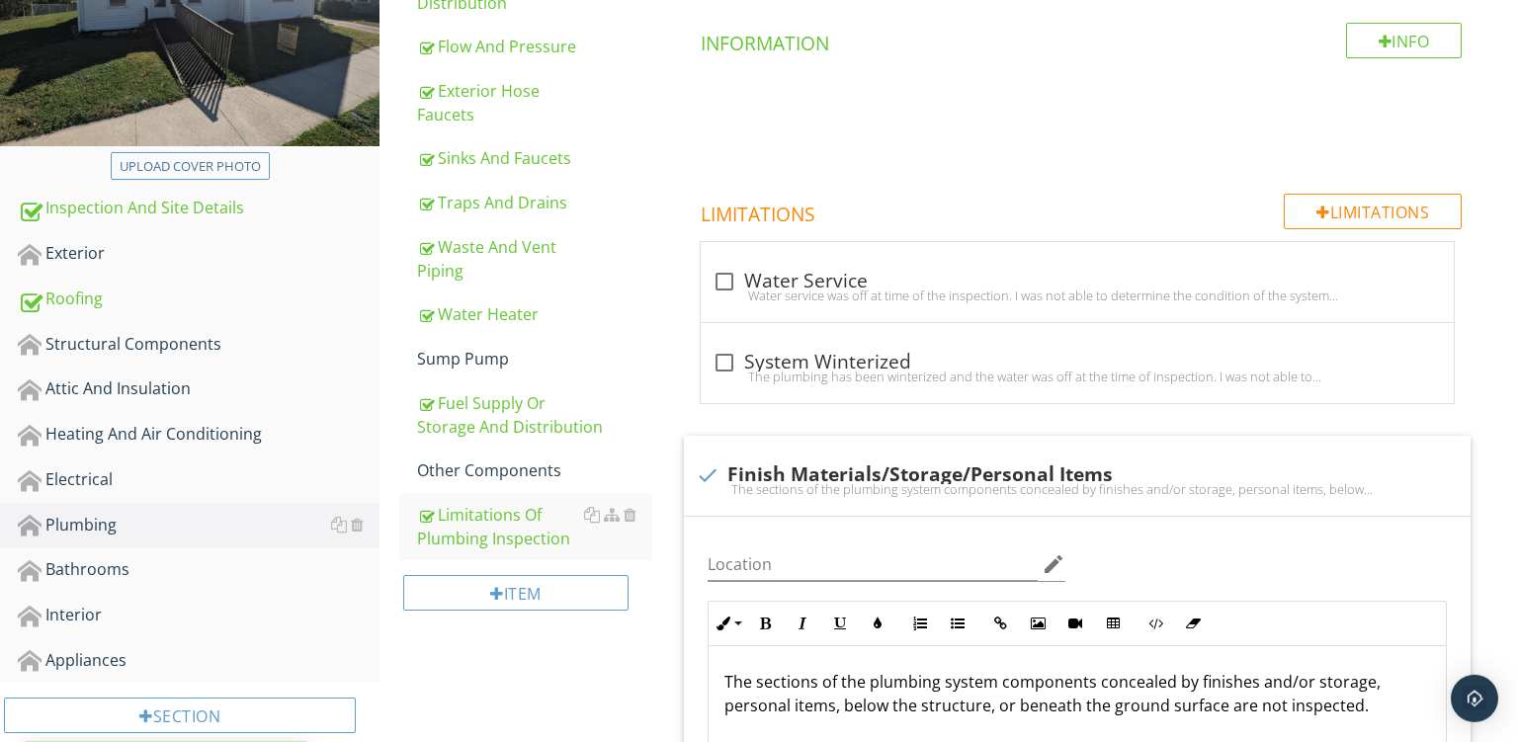
scroll to position [437, 0]
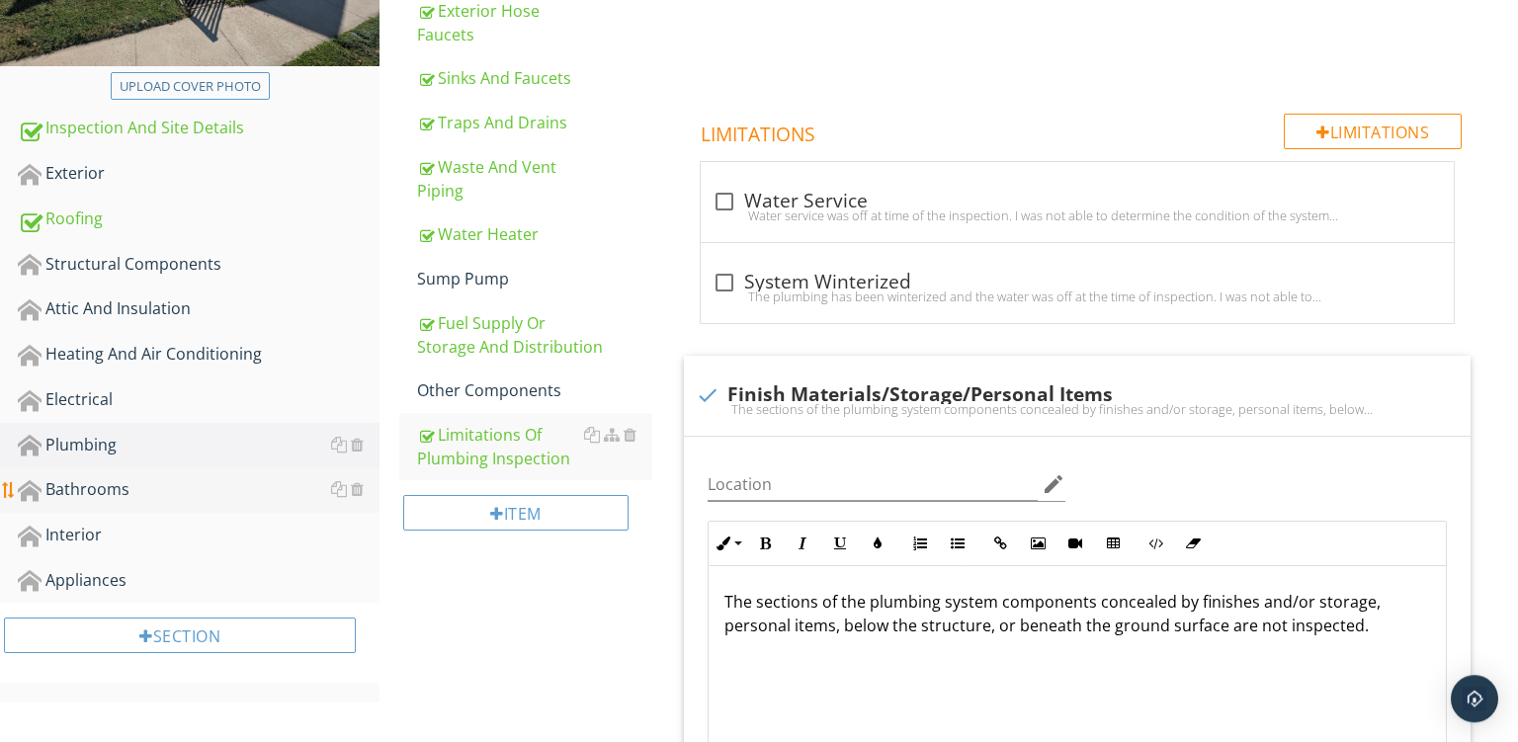
click at [63, 483] on div "Bathrooms" at bounding box center [199, 490] width 362 height 26
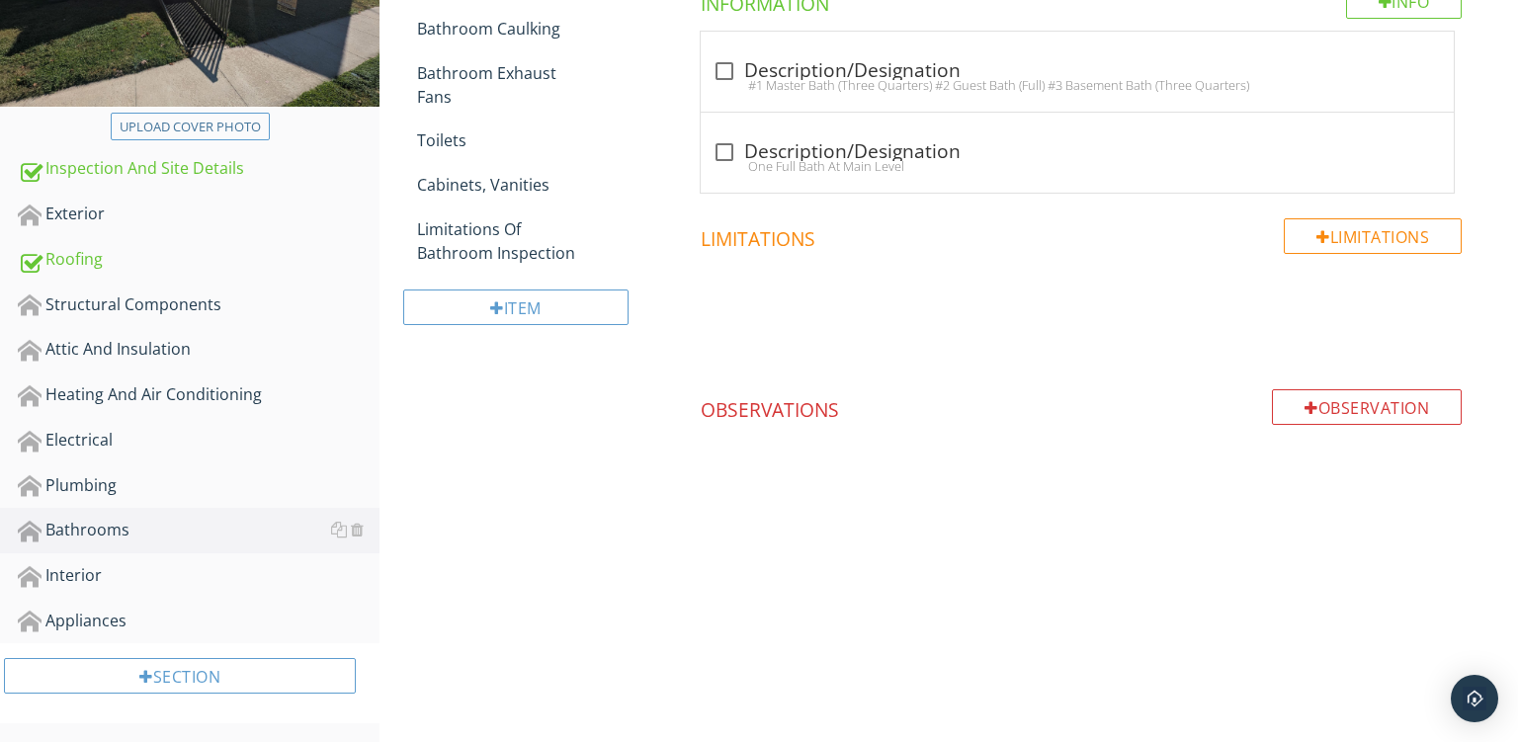
scroll to position [221, 0]
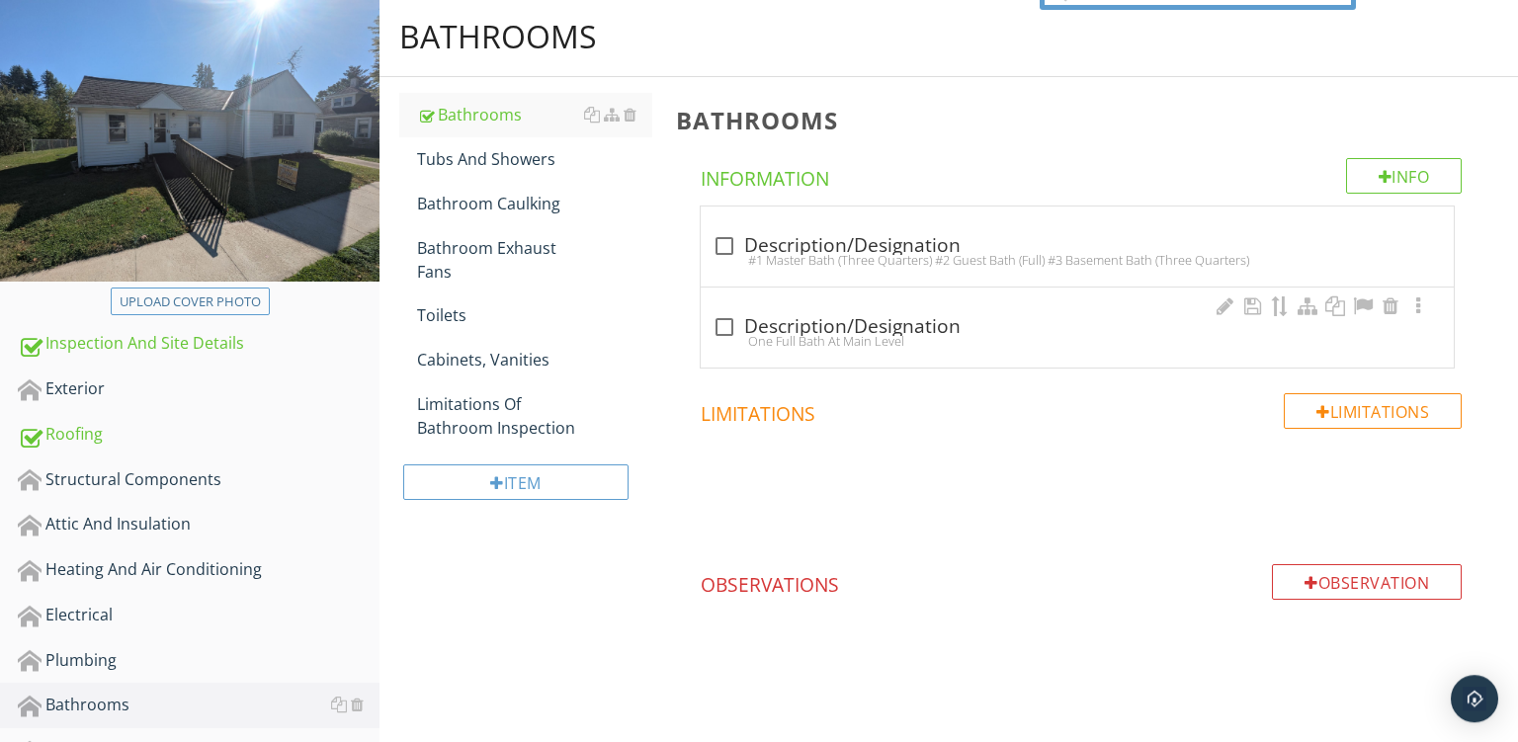
click at [866, 322] on div "check_box_outline_blank Description/Designation" at bounding box center [1078, 327] width 730 height 24
checkbox input "true"
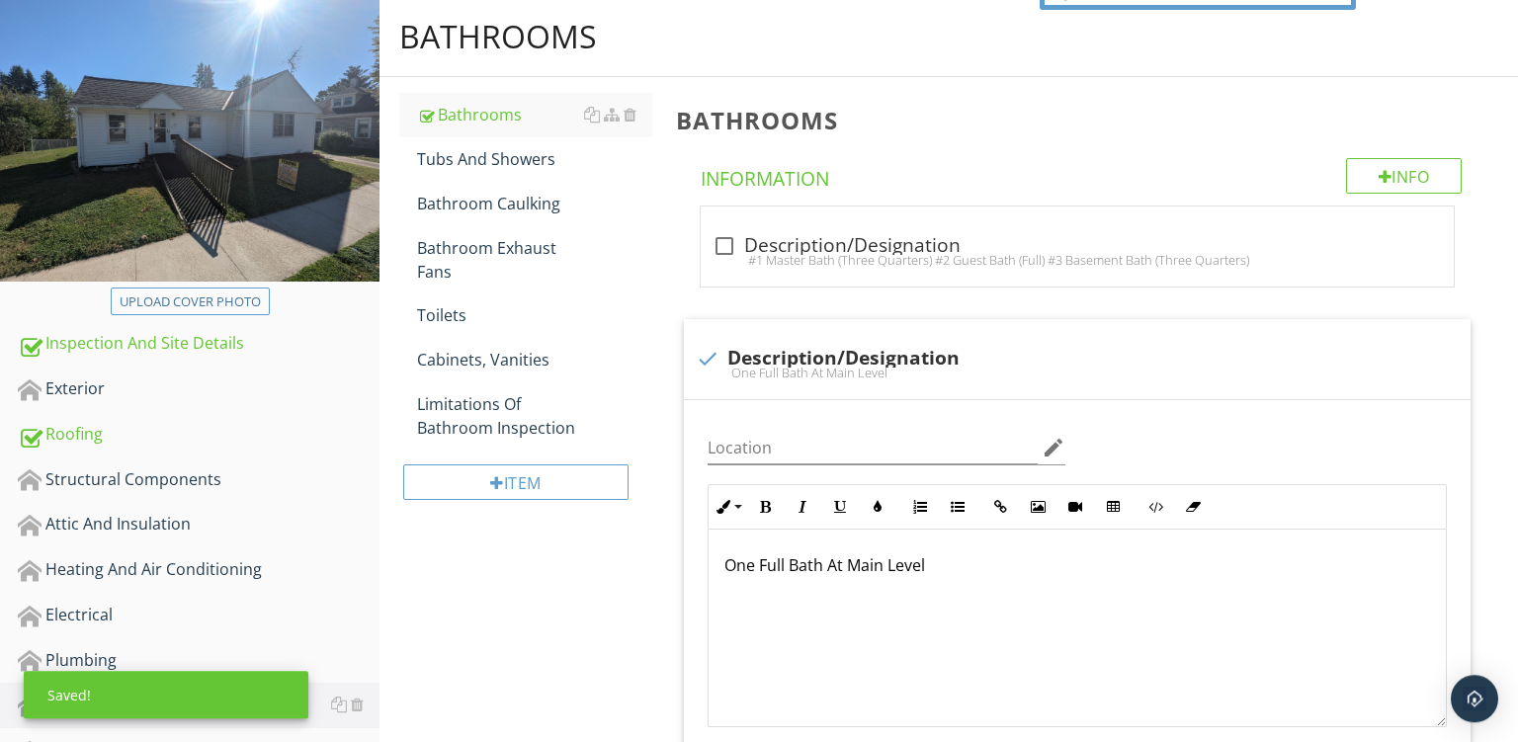
scroll to position [521, 0]
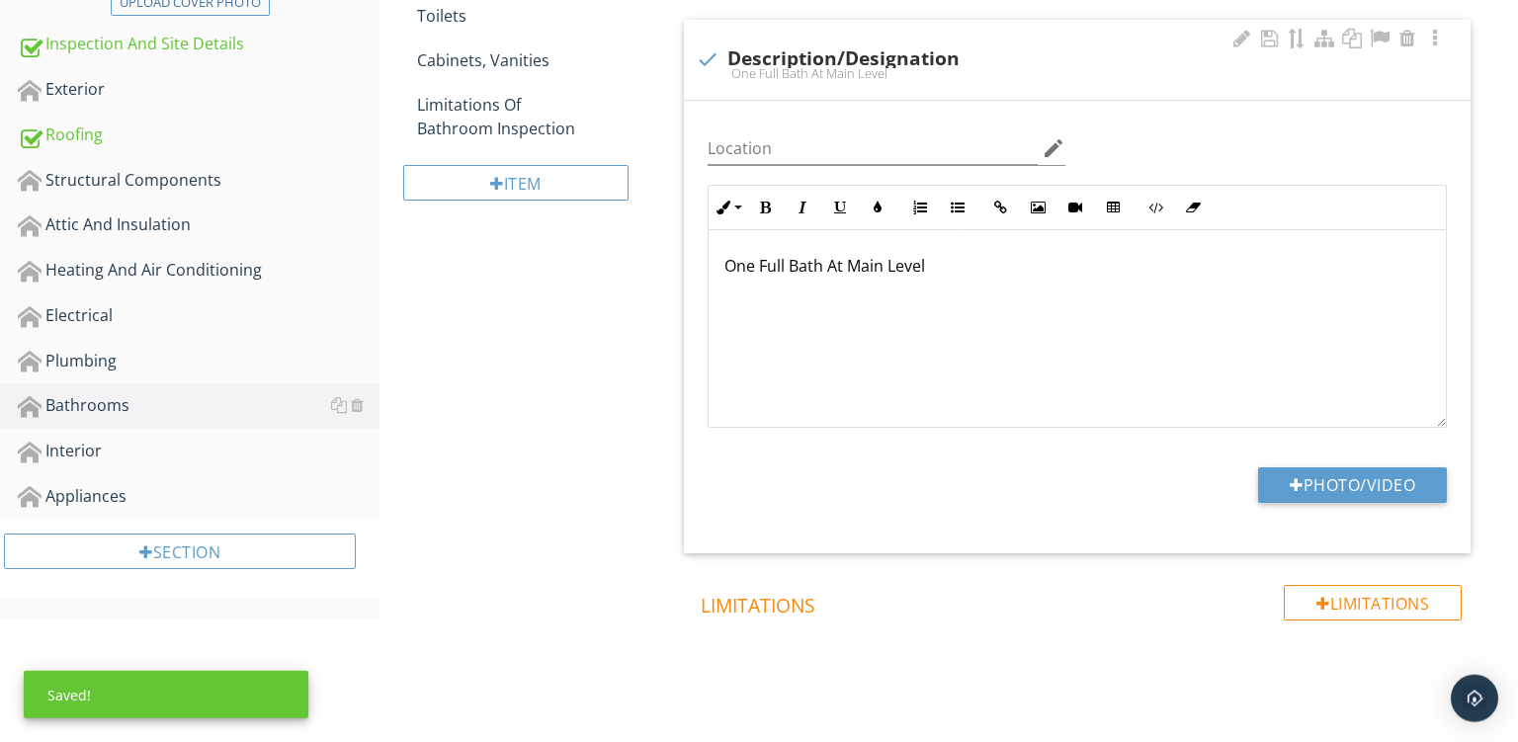
click at [1328, 508] on div "Photo/Video" at bounding box center [1077, 493] width 763 height 50
click at [1319, 474] on button "Photo/Video" at bounding box center [1352, 486] width 189 height 36
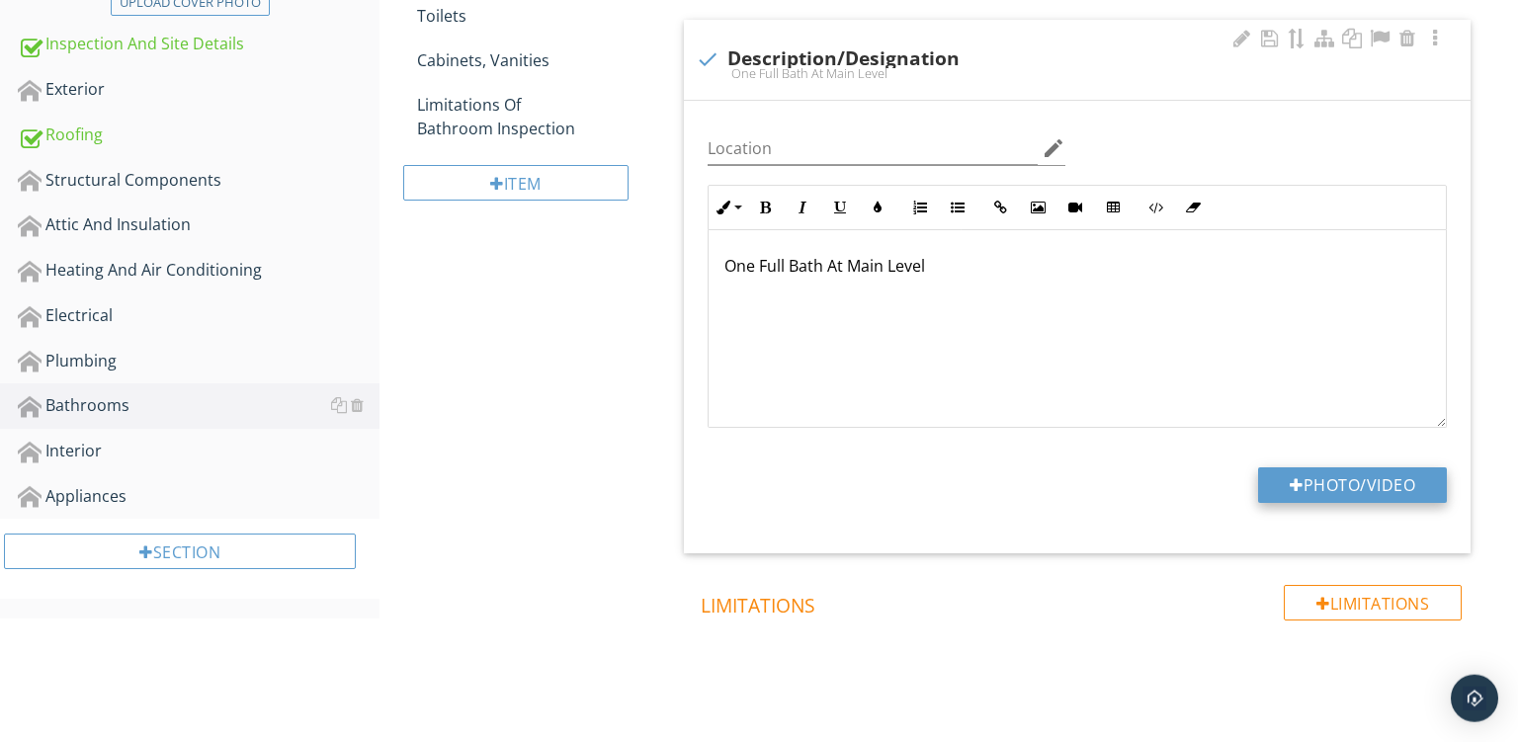
type input "C:\fakepath\PXL_20250929_150621287.jpg"
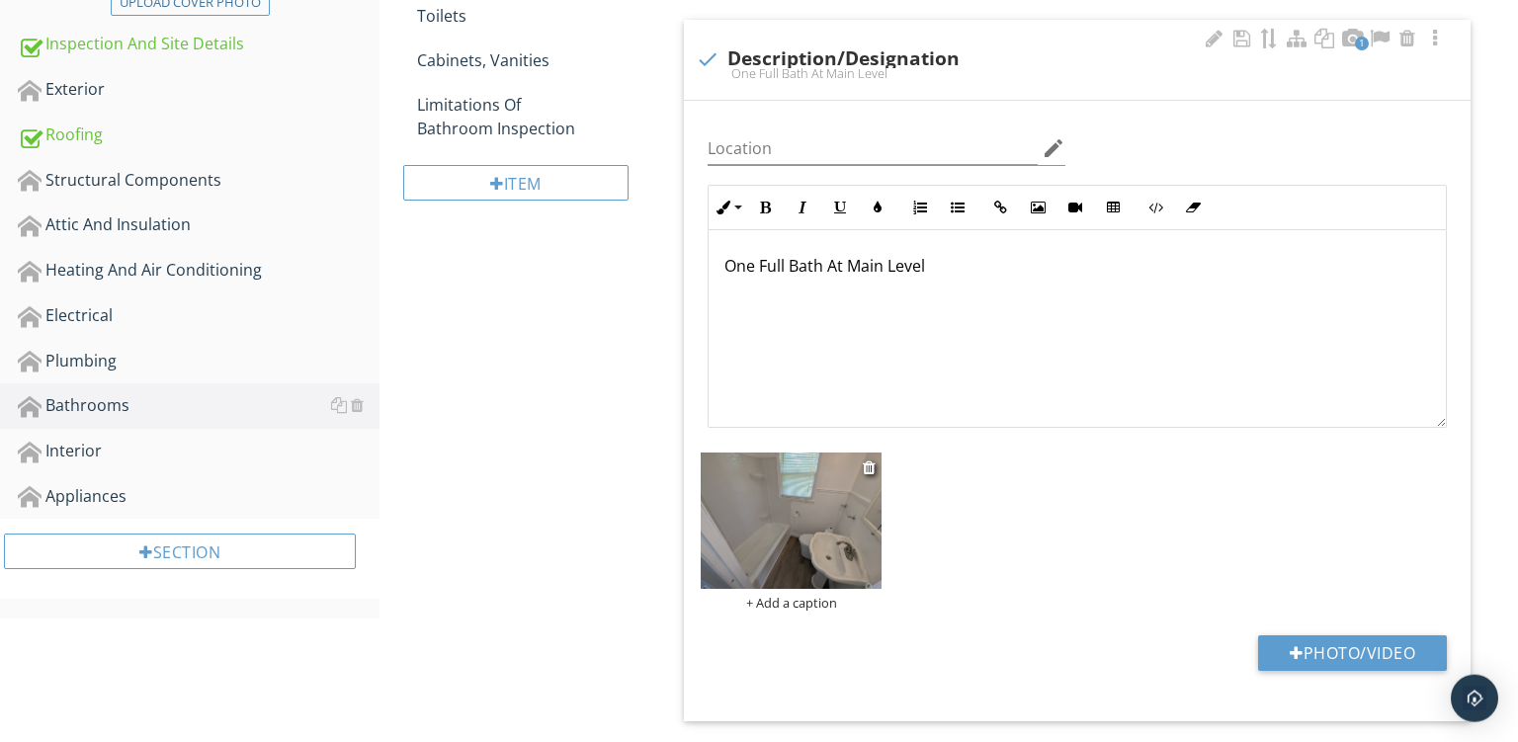
click at [754, 596] on div "+ Add a caption" at bounding box center [791, 603] width 181 height 16
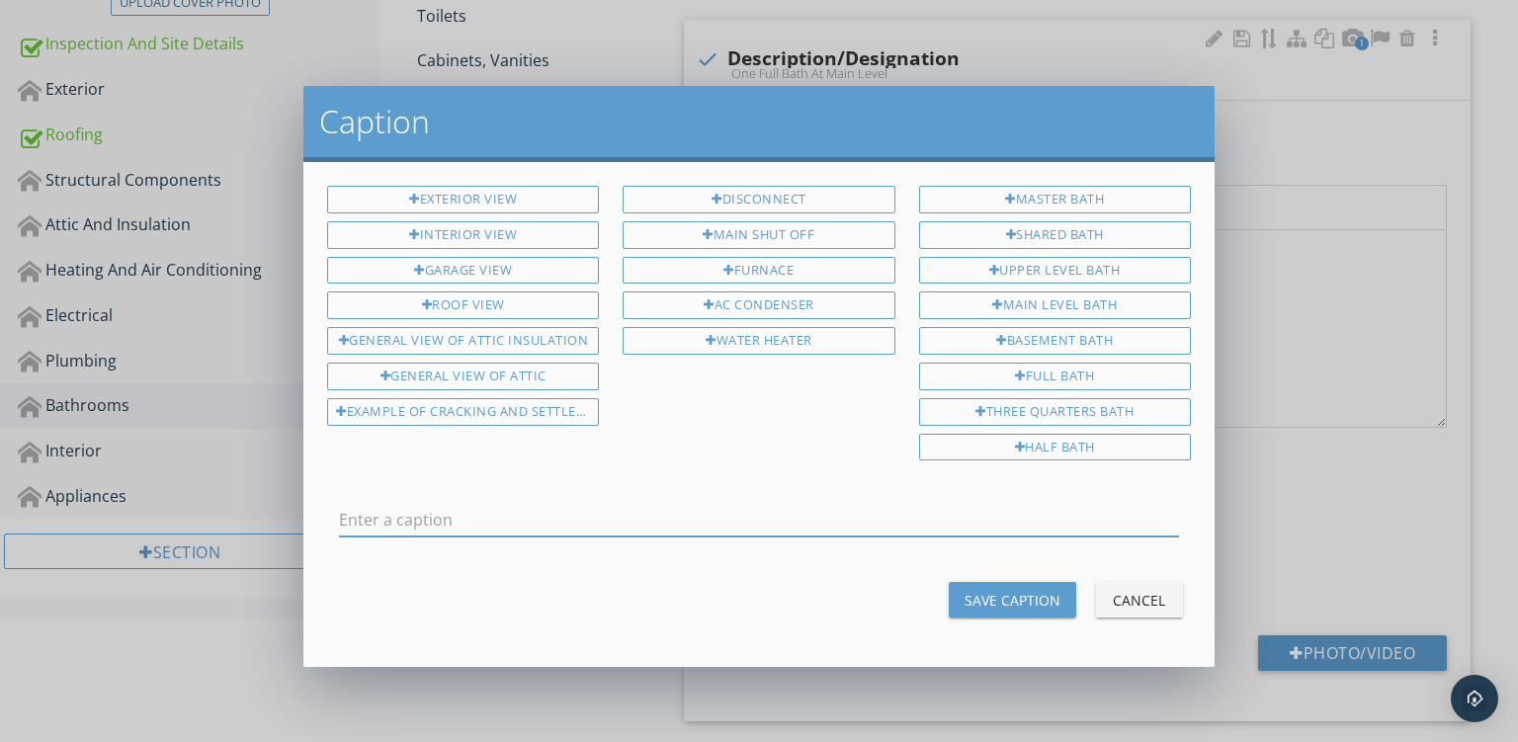
click at [466, 512] on input "text" at bounding box center [759, 520] width 840 height 33
type input "Bathroom"
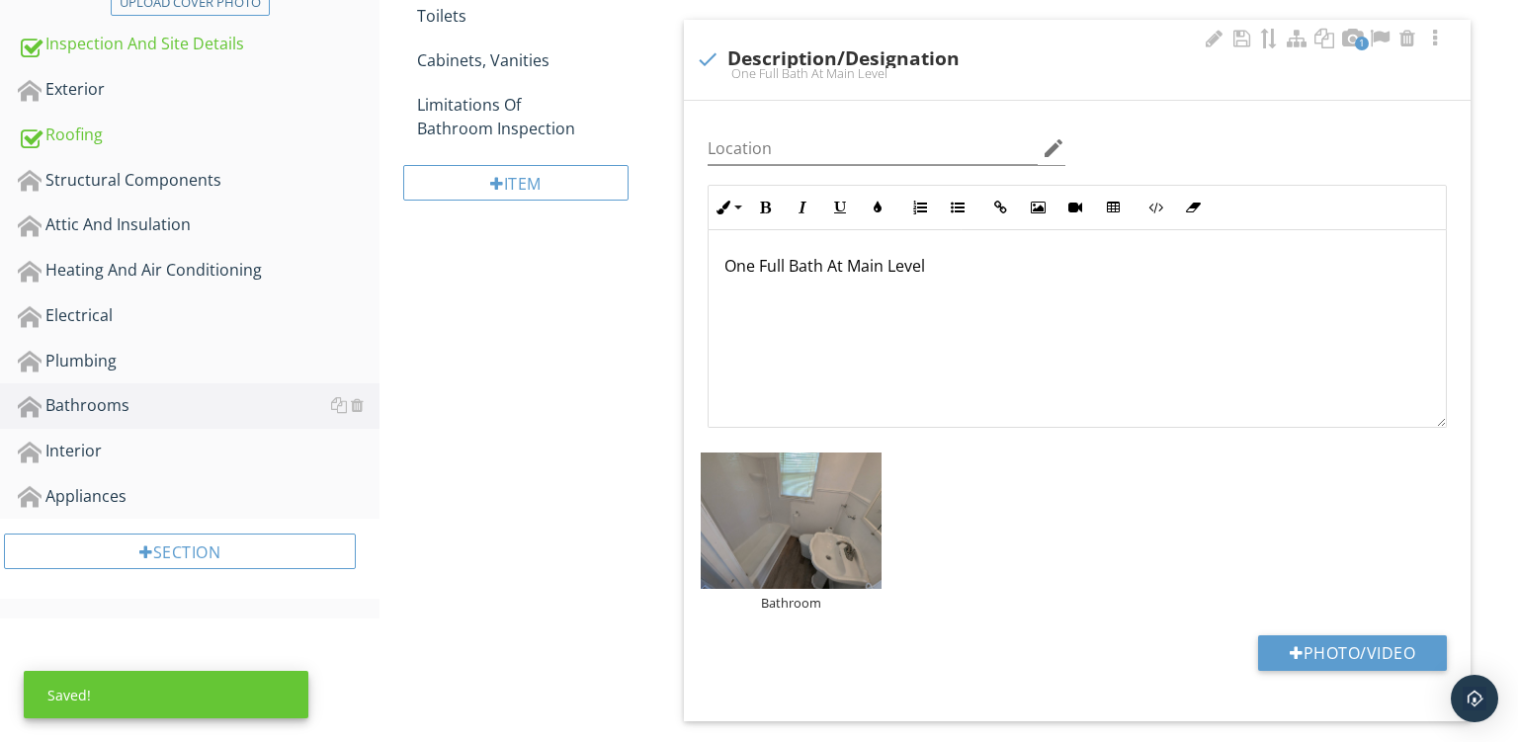
scroll to position [240, 0]
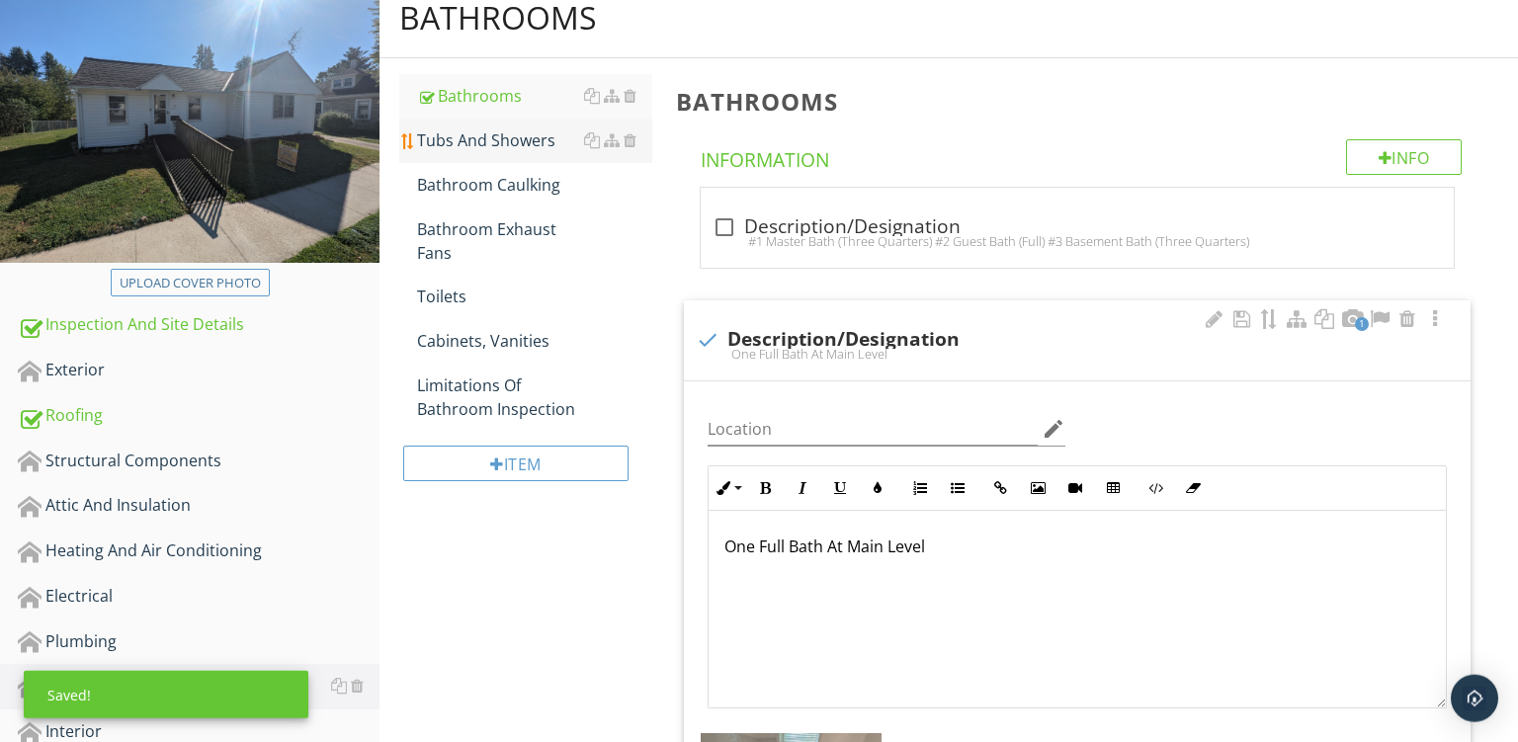
click at [478, 148] on div "Tubs And Showers" at bounding box center [534, 141] width 235 height 24
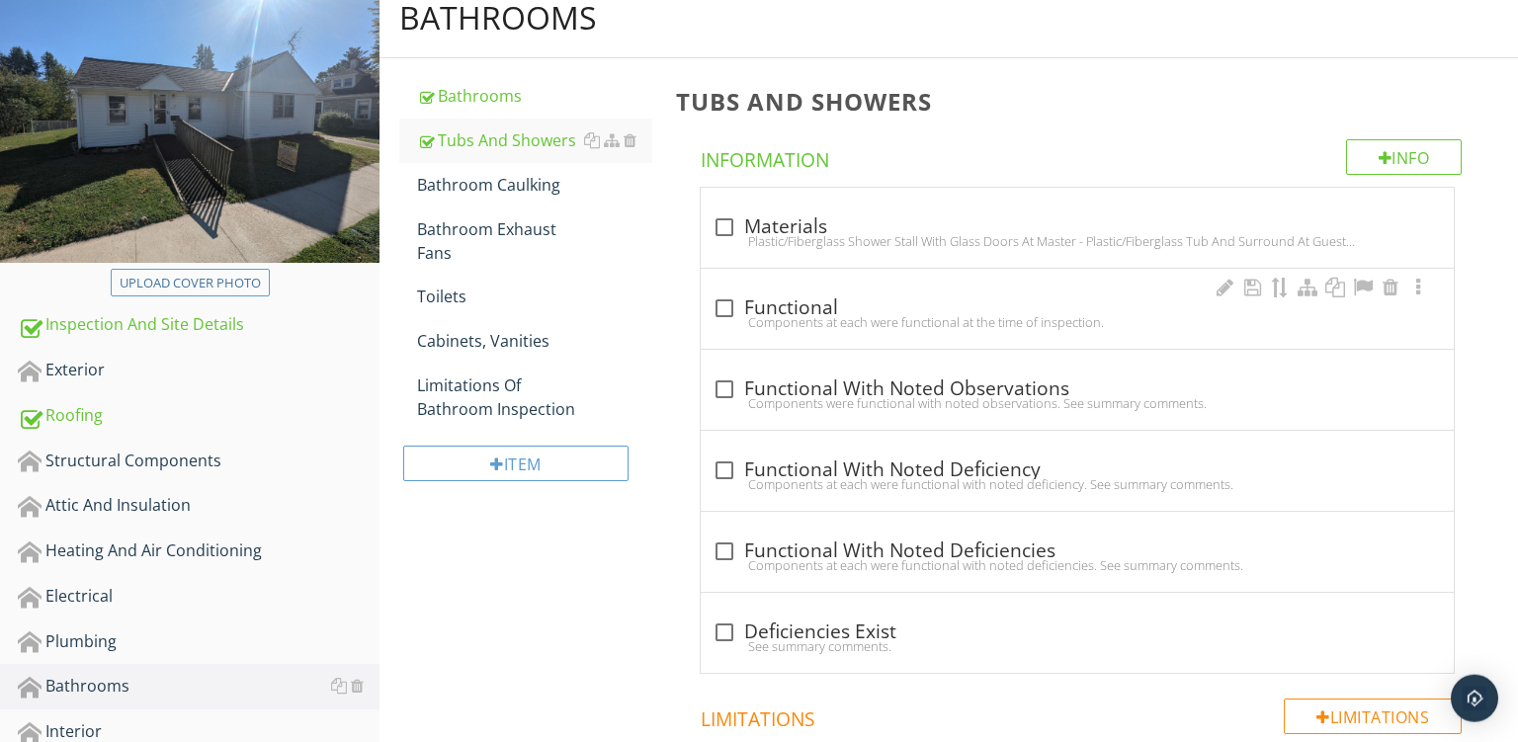
click at [896, 323] on div "Components at each were functional at the time of inspection." at bounding box center [1078, 322] width 730 height 16
checkbox input "true"
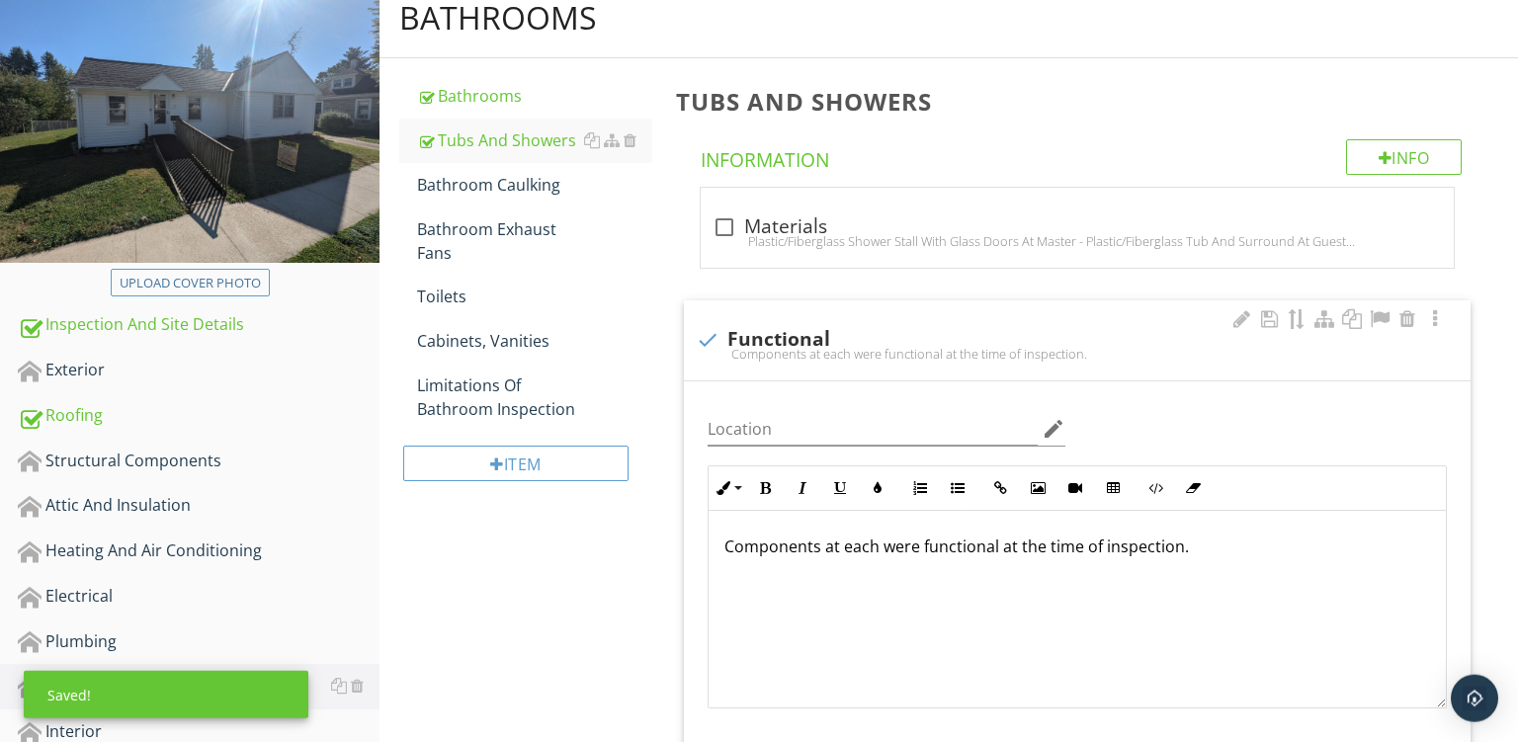
click at [865, 542] on p "Components at each were functional at the time of inspection." at bounding box center [1078, 547] width 706 height 24
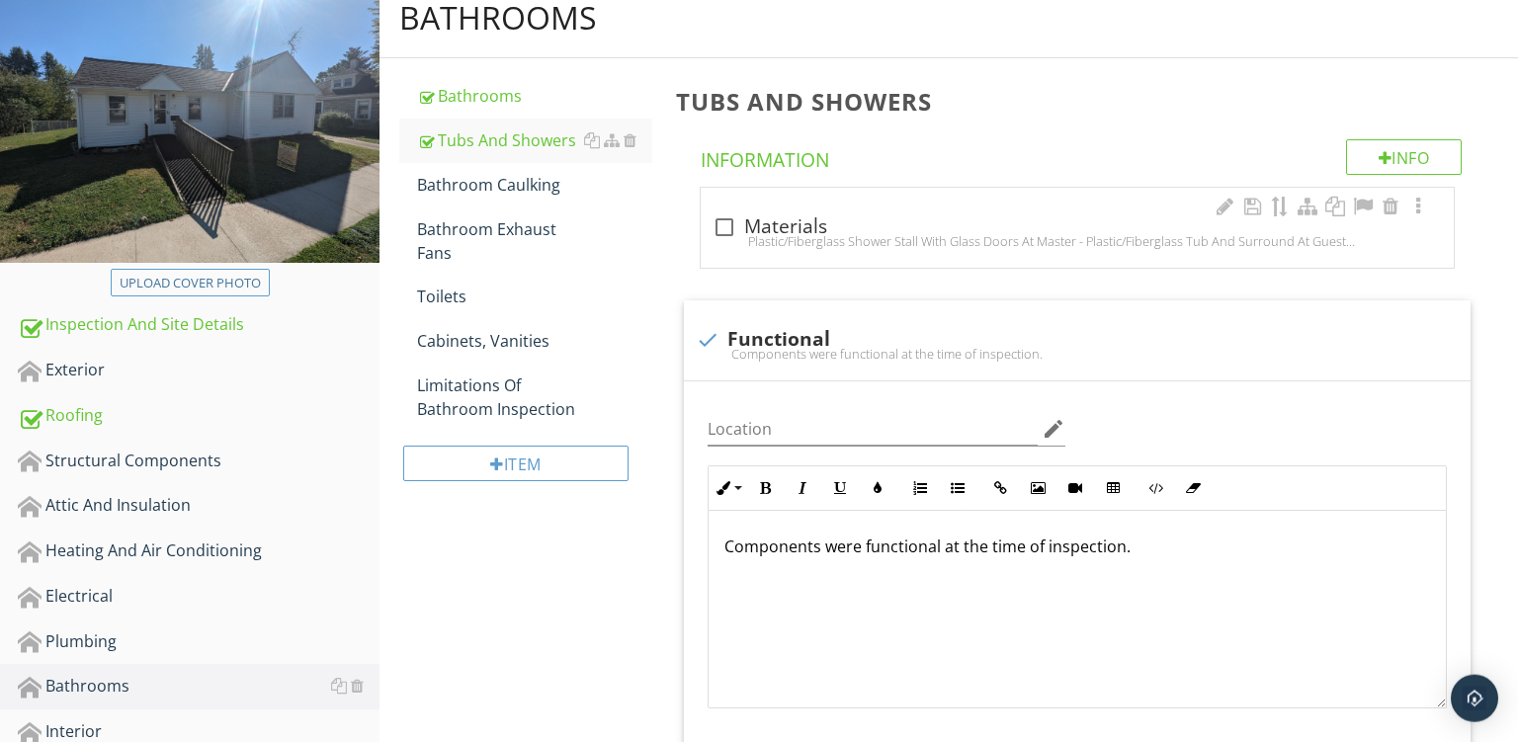
click at [951, 221] on div "check_box_outline_blank Materials" at bounding box center [1078, 228] width 730 height 24
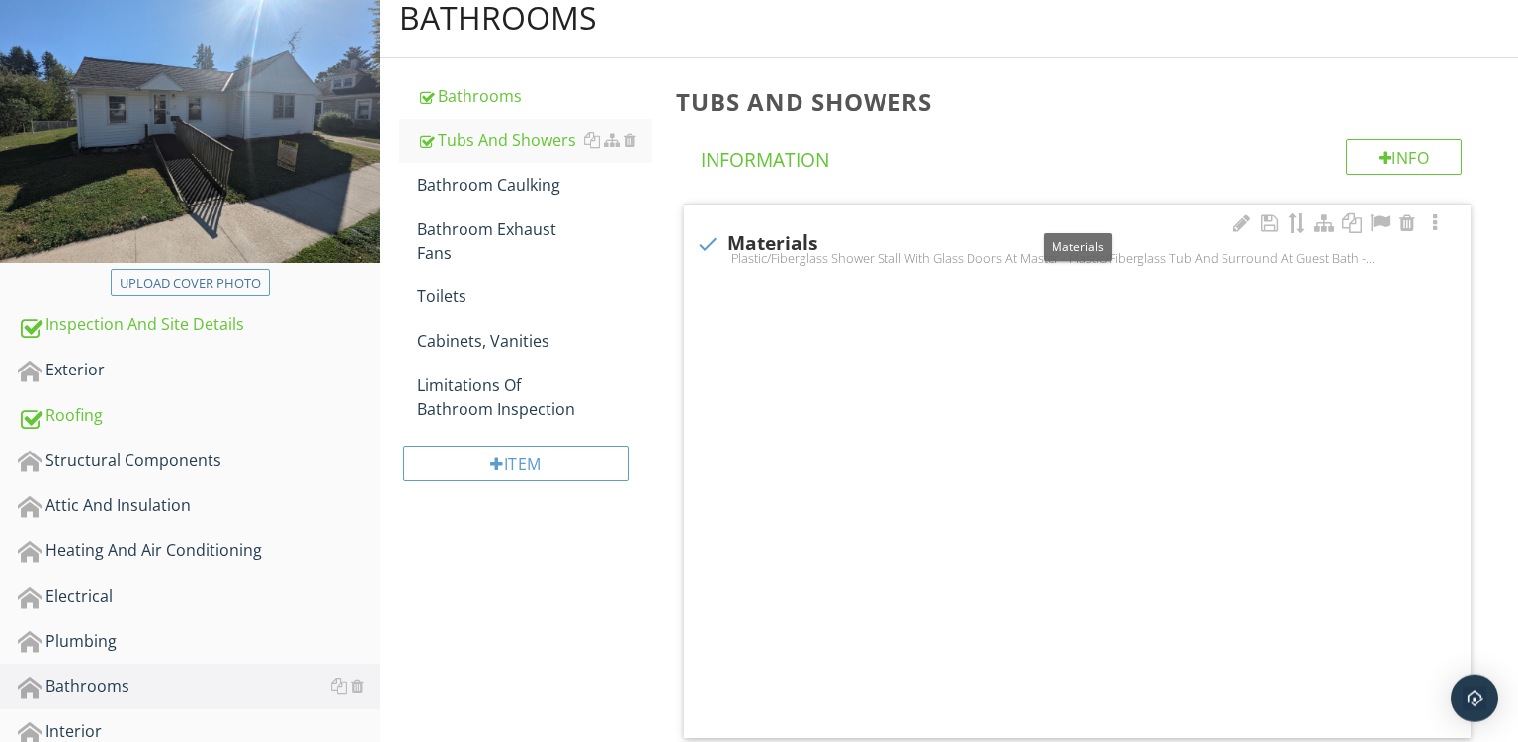
checkbox input "true"
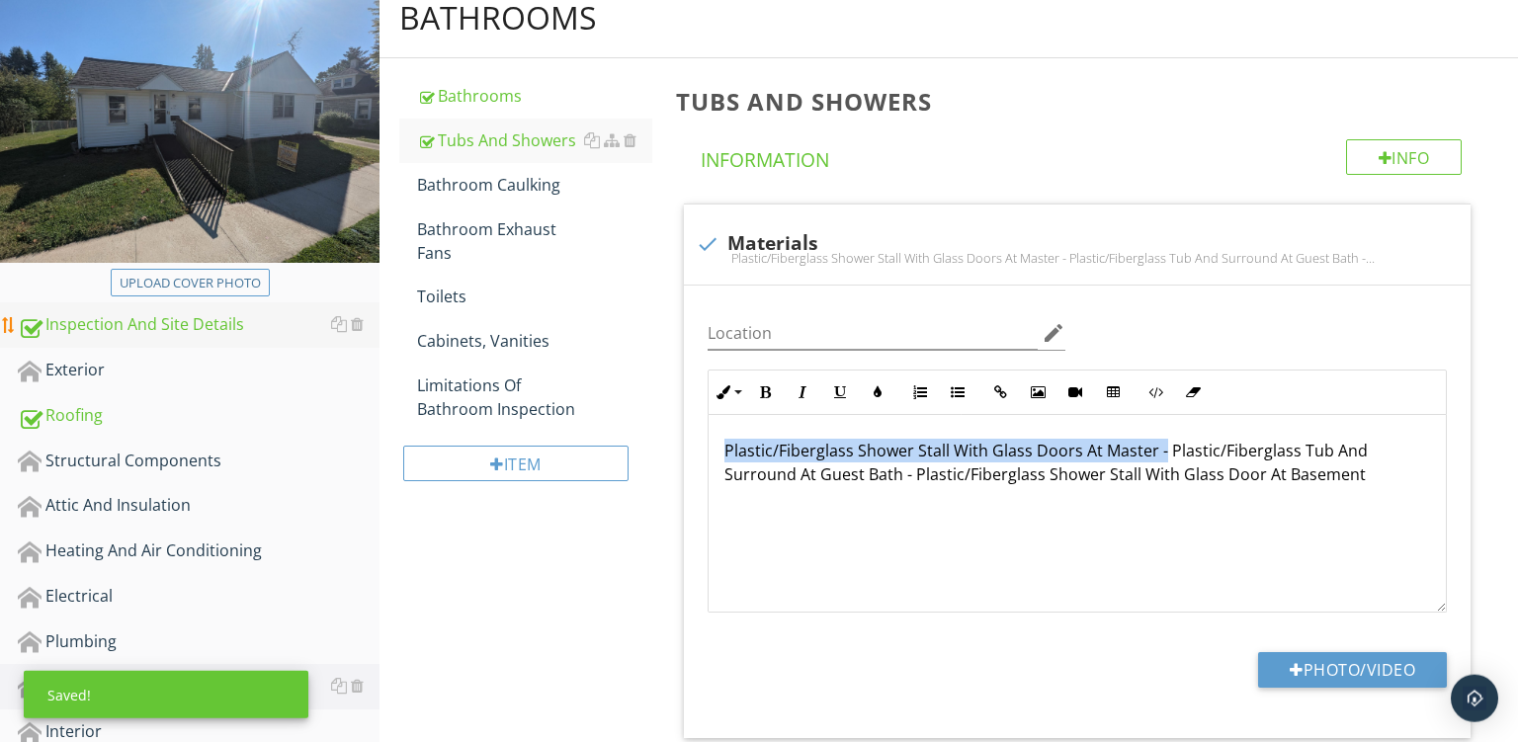
drag, startPoint x: 1159, startPoint y: 446, endPoint x: 100, endPoint y: 323, distance: 1065.8
click at [709, 415] on div "Plastic/Fiberglass Shower Stall With Glass Doors At Master - Plastic/Fiberglass…" at bounding box center [1077, 514] width 737 height 198
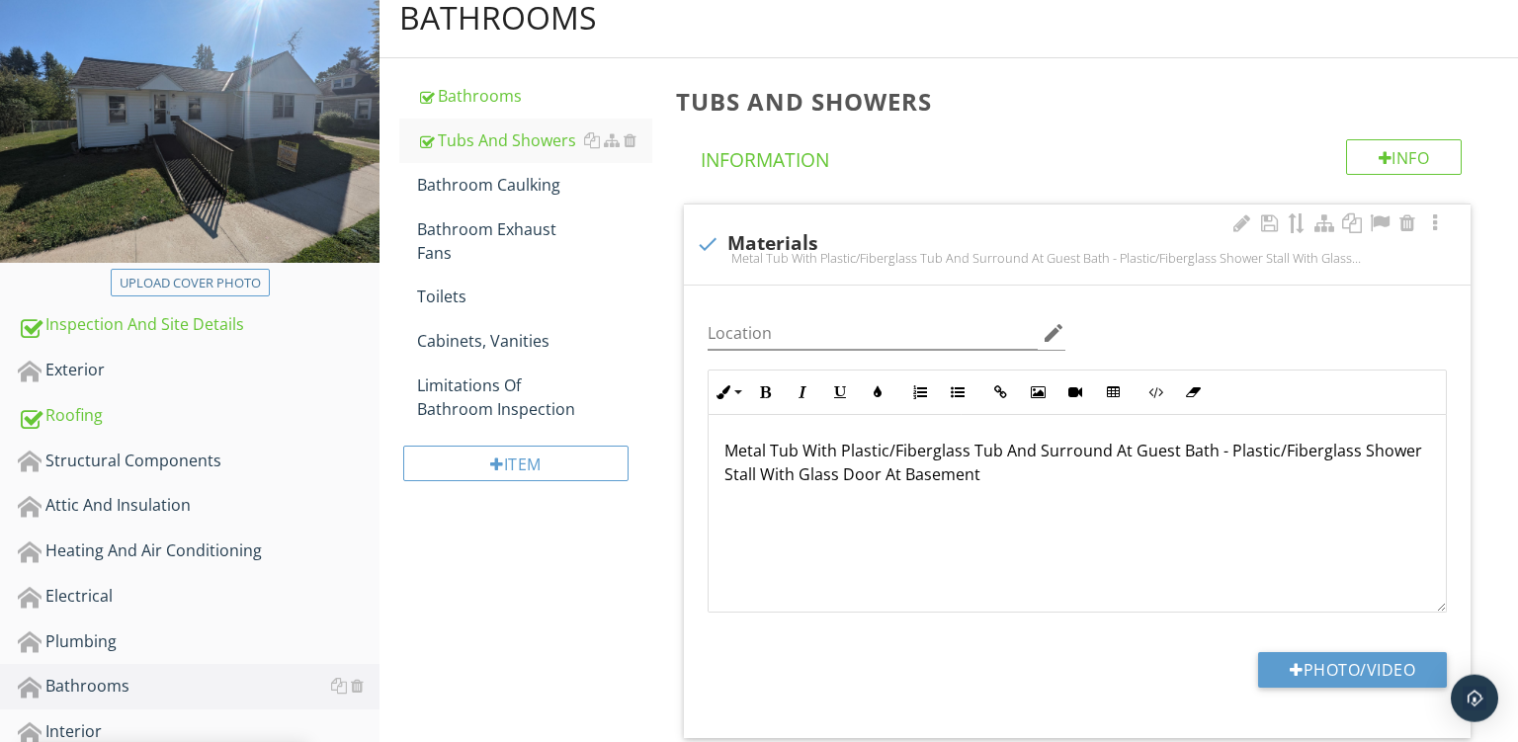
click at [1012, 447] on p "Metal Tub With Plastic/Fiberglass Tub And Surround At Guest Bath - Plastic/Fibe…" at bounding box center [1078, 462] width 706 height 47
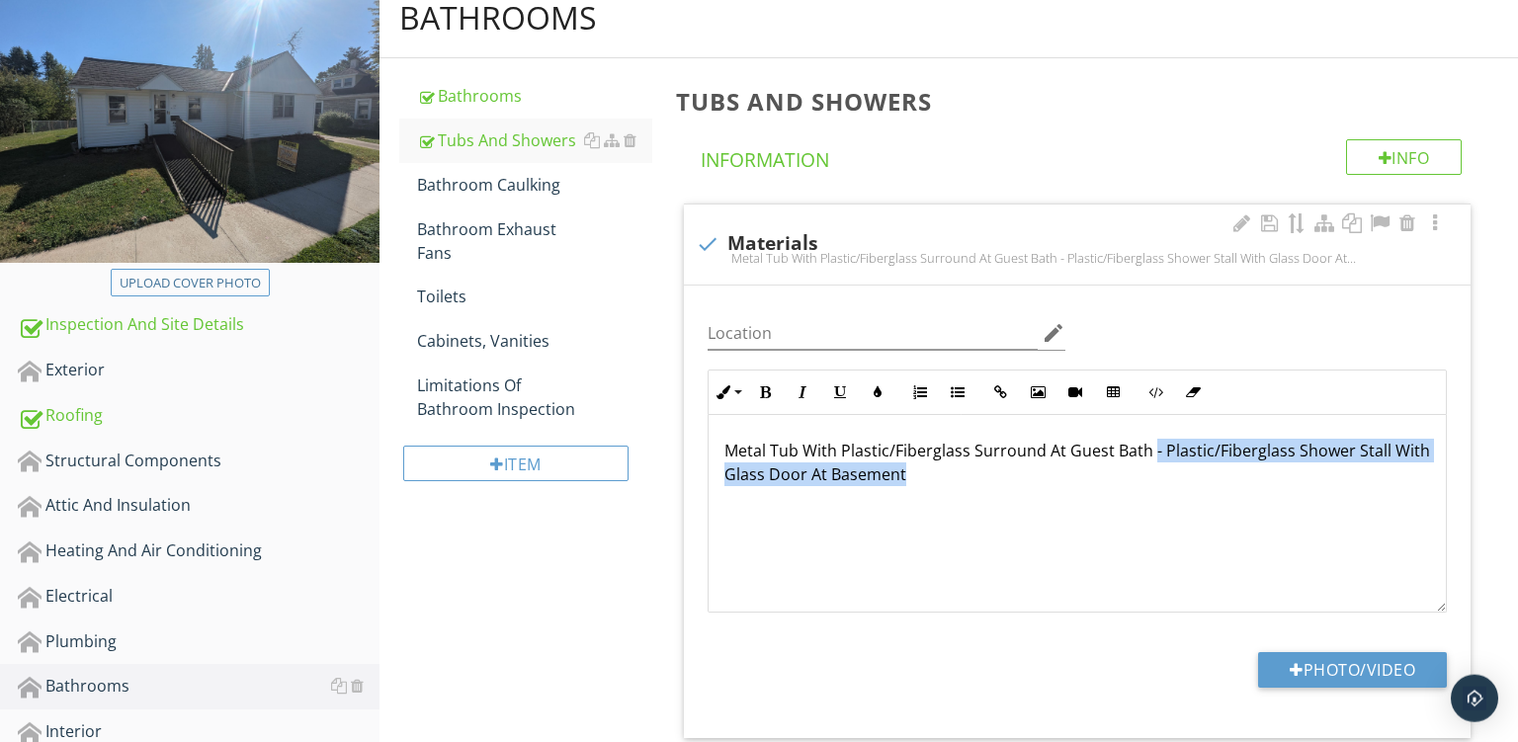
drag, startPoint x: 1152, startPoint y: 453, endPoint x: 1214, endPoint y: 538, distance: 105.4
click at [1214, 538] on div "Metal Tub With Plastic/Fiberglass Surround At Guest Bath - Plastic/Fiberglass S…" at bounding box center [1077, 514] width 737 height 198
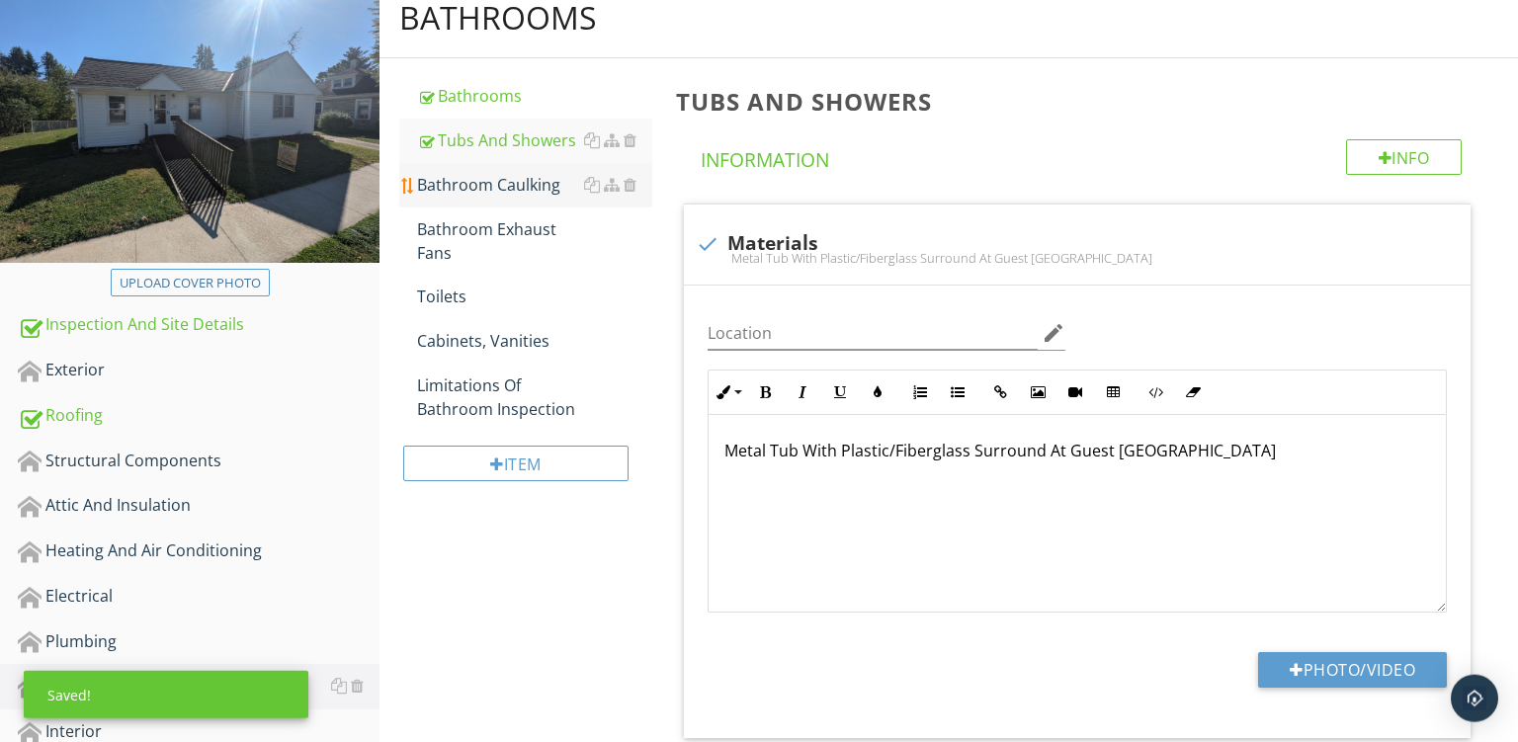
click at [506, 186] on div "Bathroom Caulking" at bounding box center [534, 185] width 235 height 24
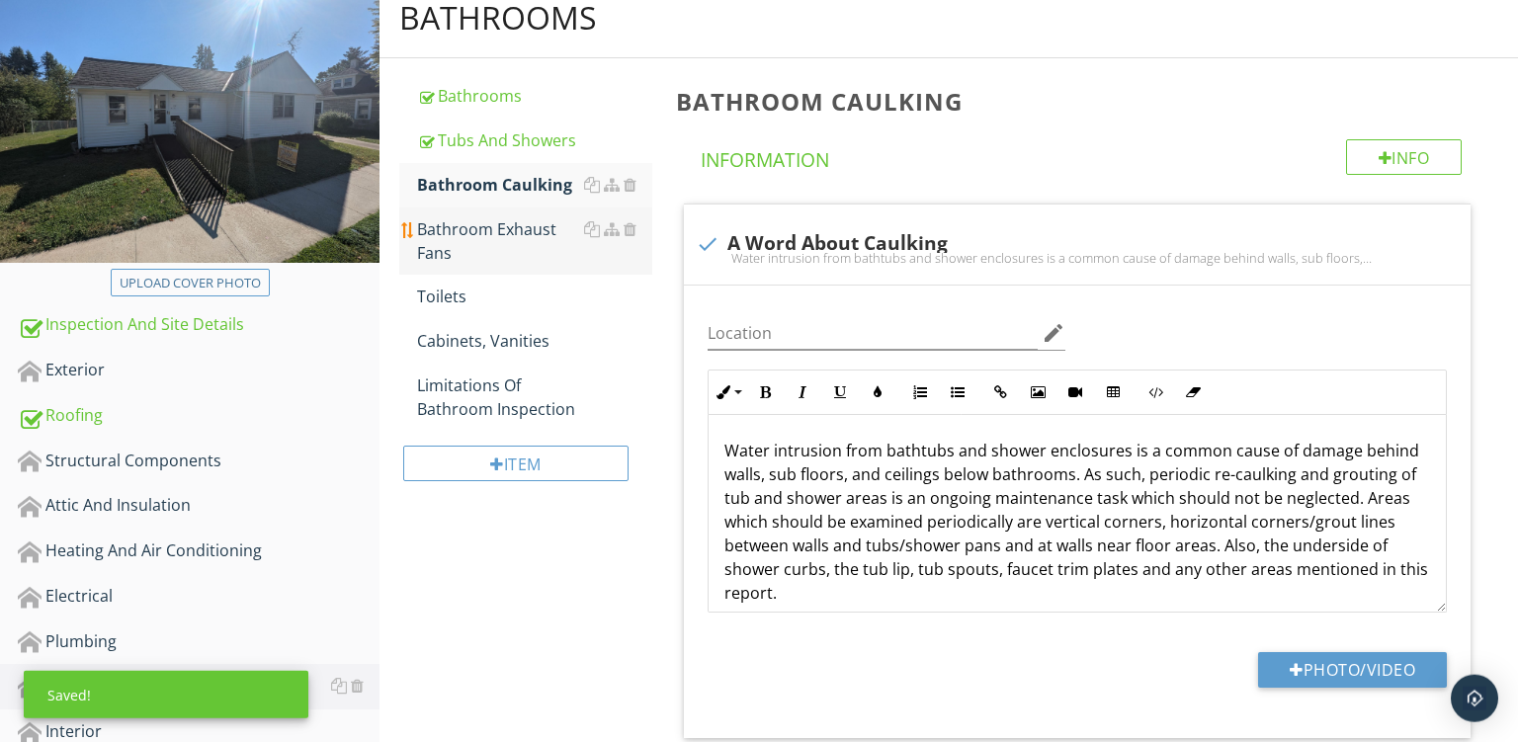
click at [470, 230] on div "Bathroom Exhaust Fans" at bounding box center [534, 240] width 235 height 47
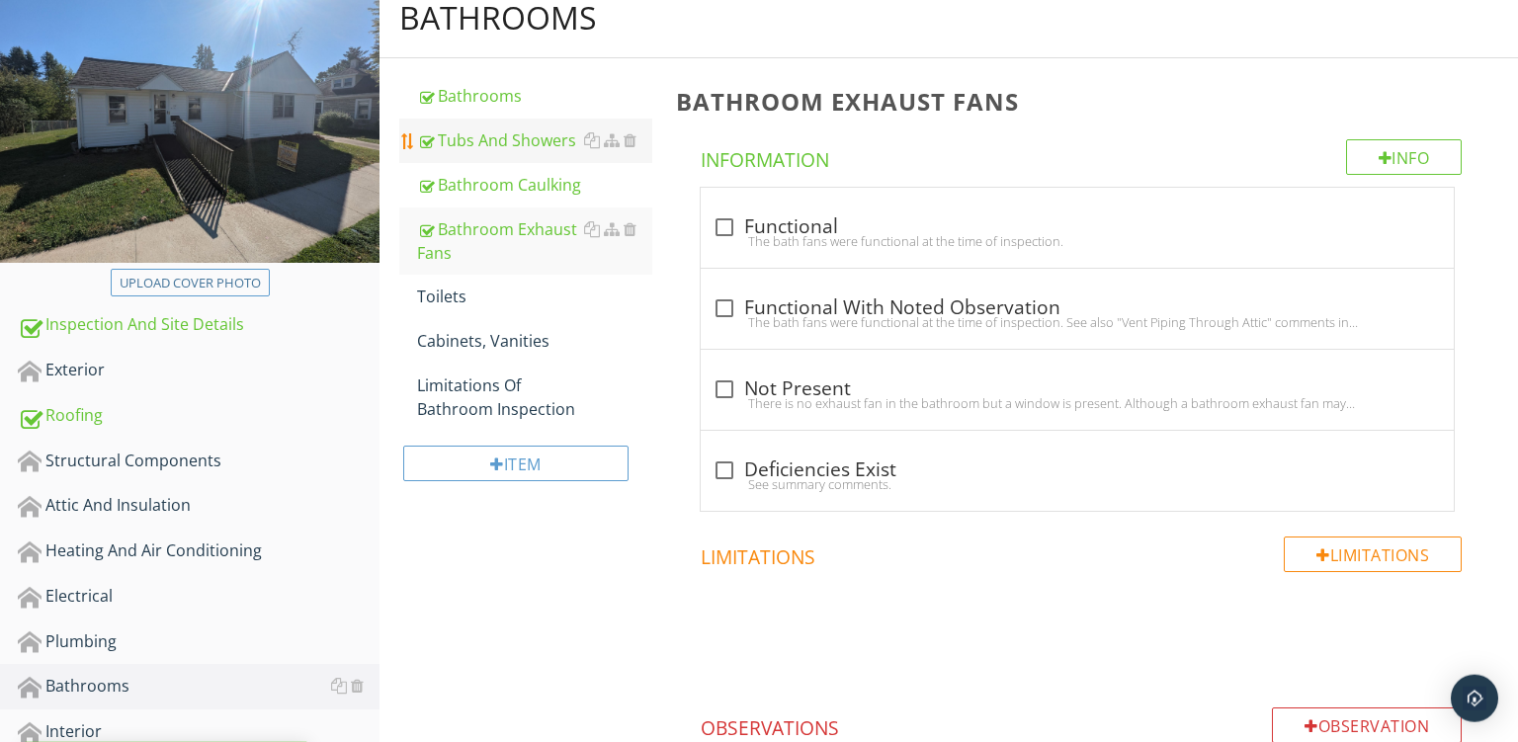
click at [497, 146] on div "Tubs And Showers" at bounding box center [534, 141] width 235 height 24
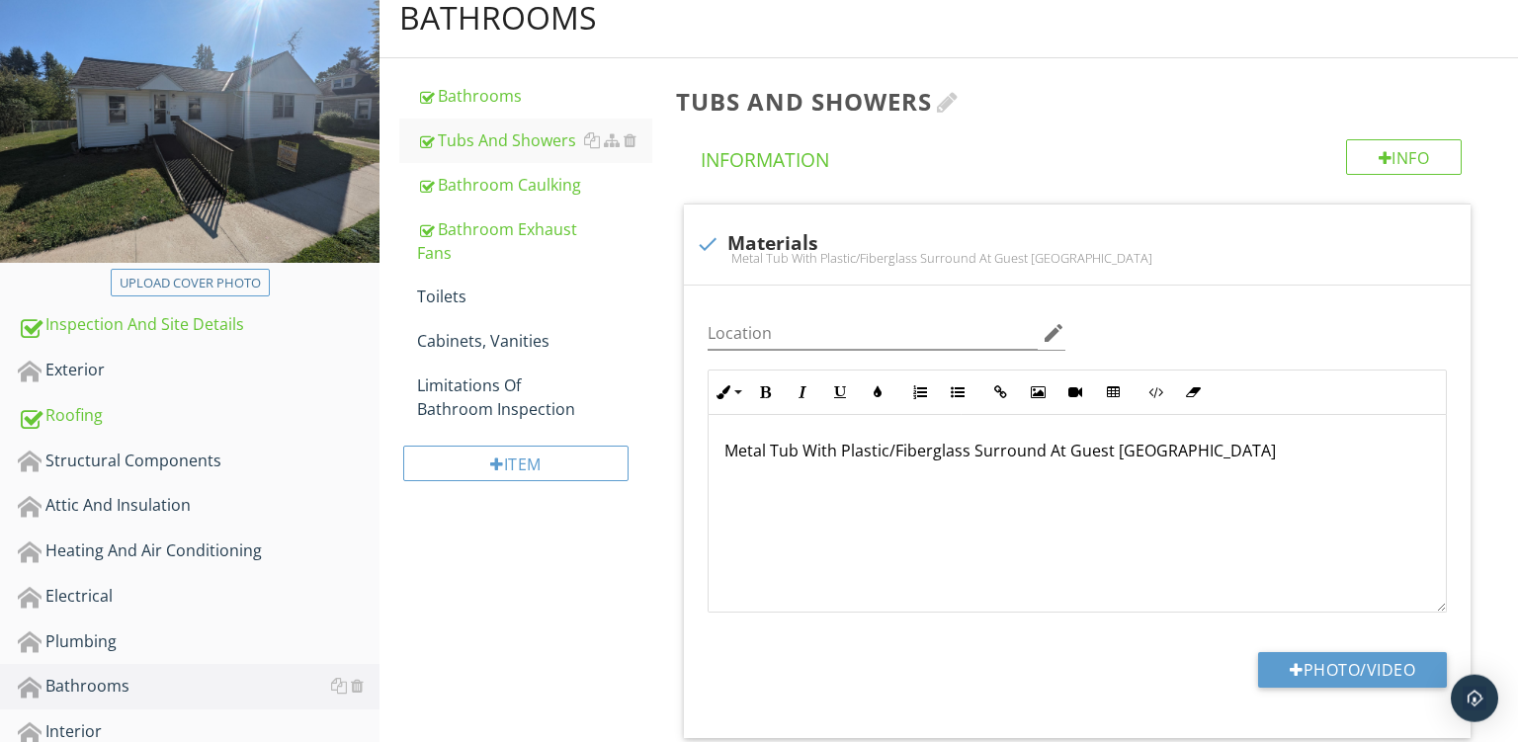
click at [939, 103] on h3 "Tubs And Showers" at bounding box center [1081, 101] width 811 height 27
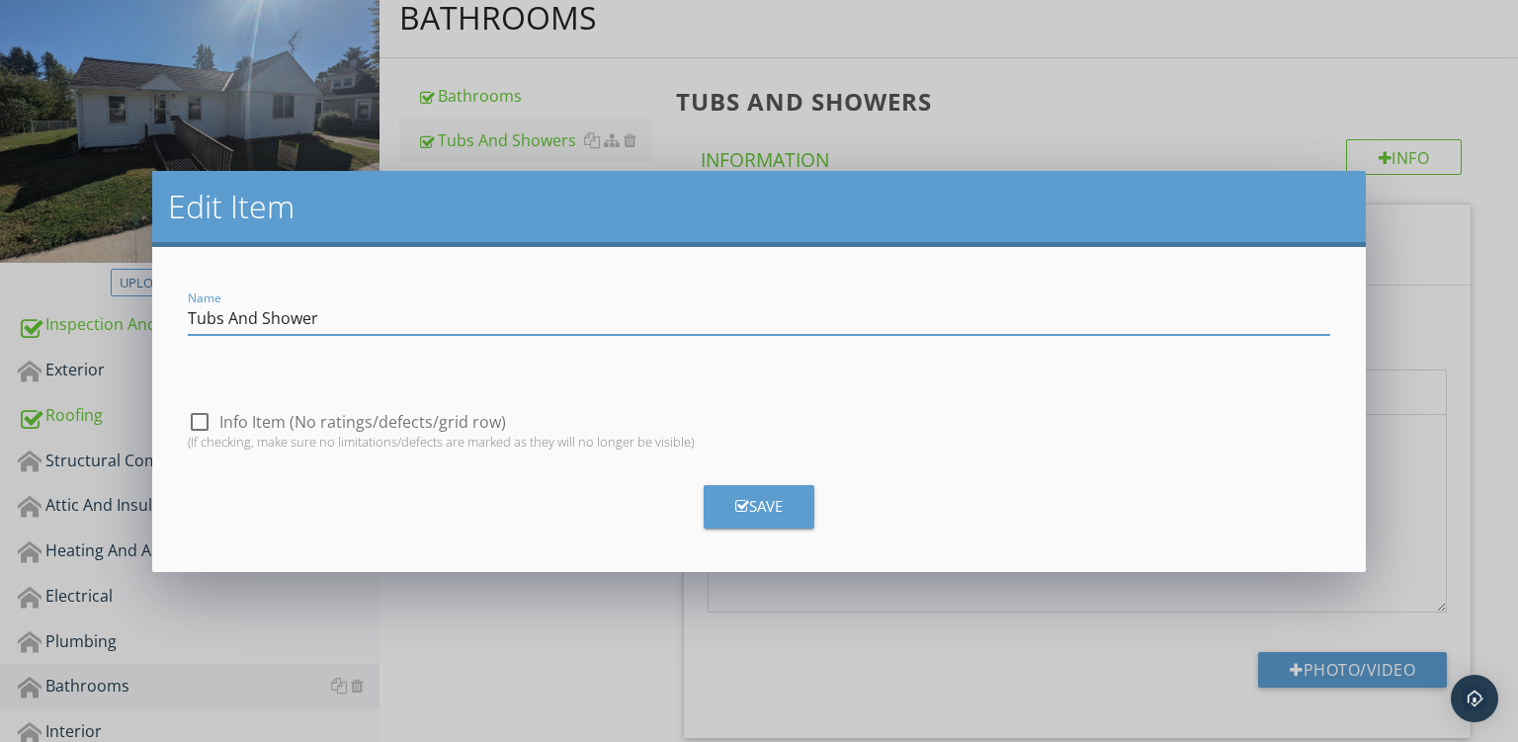
click at [227, 319] on input "Tubs And Shower" at bounding box center [760, 318] width 1144 height 33
type input "Tub And Shower"
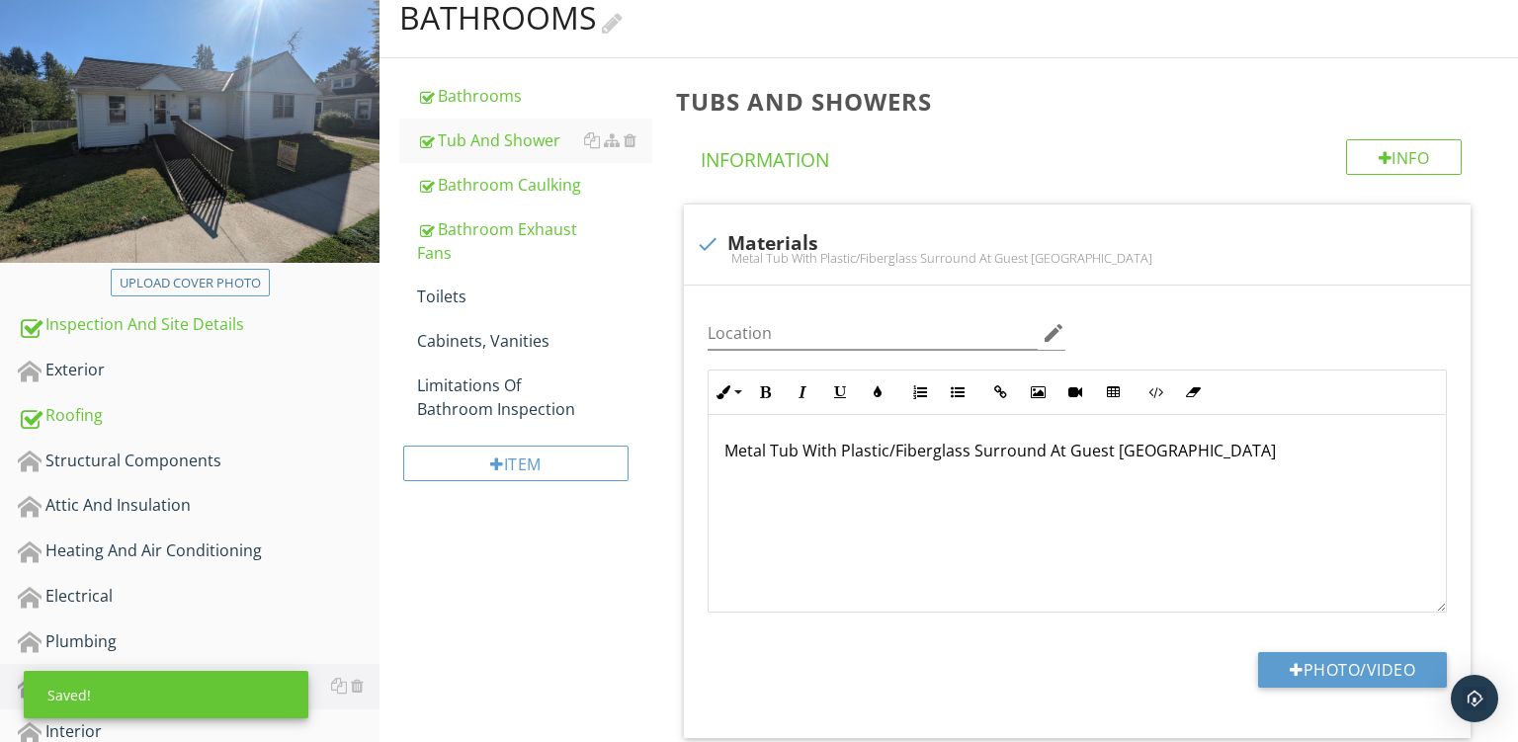
click at [608, 18] on div "Bathrooms" at bounding box center [510, 18] width 223 height 40
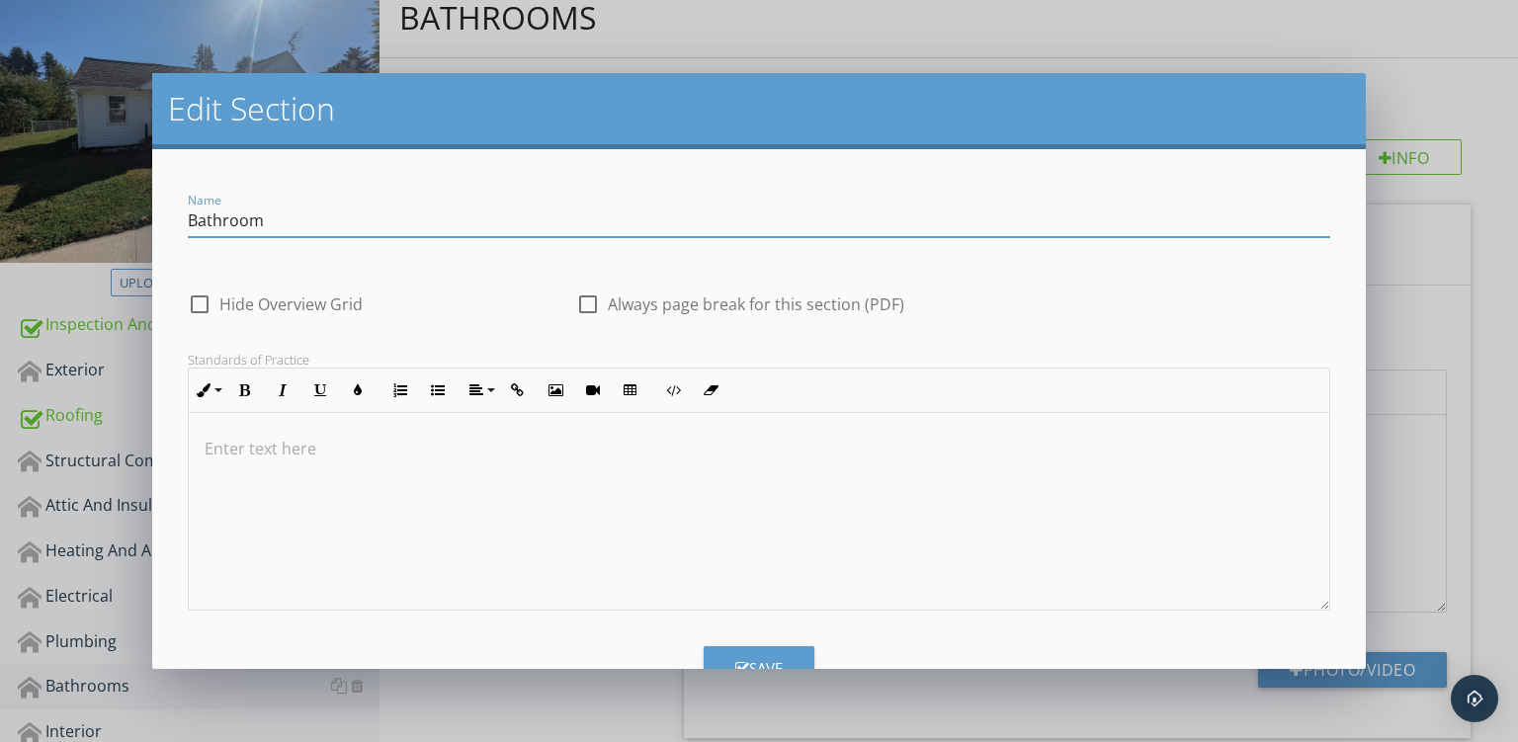
type input "Bathroom"
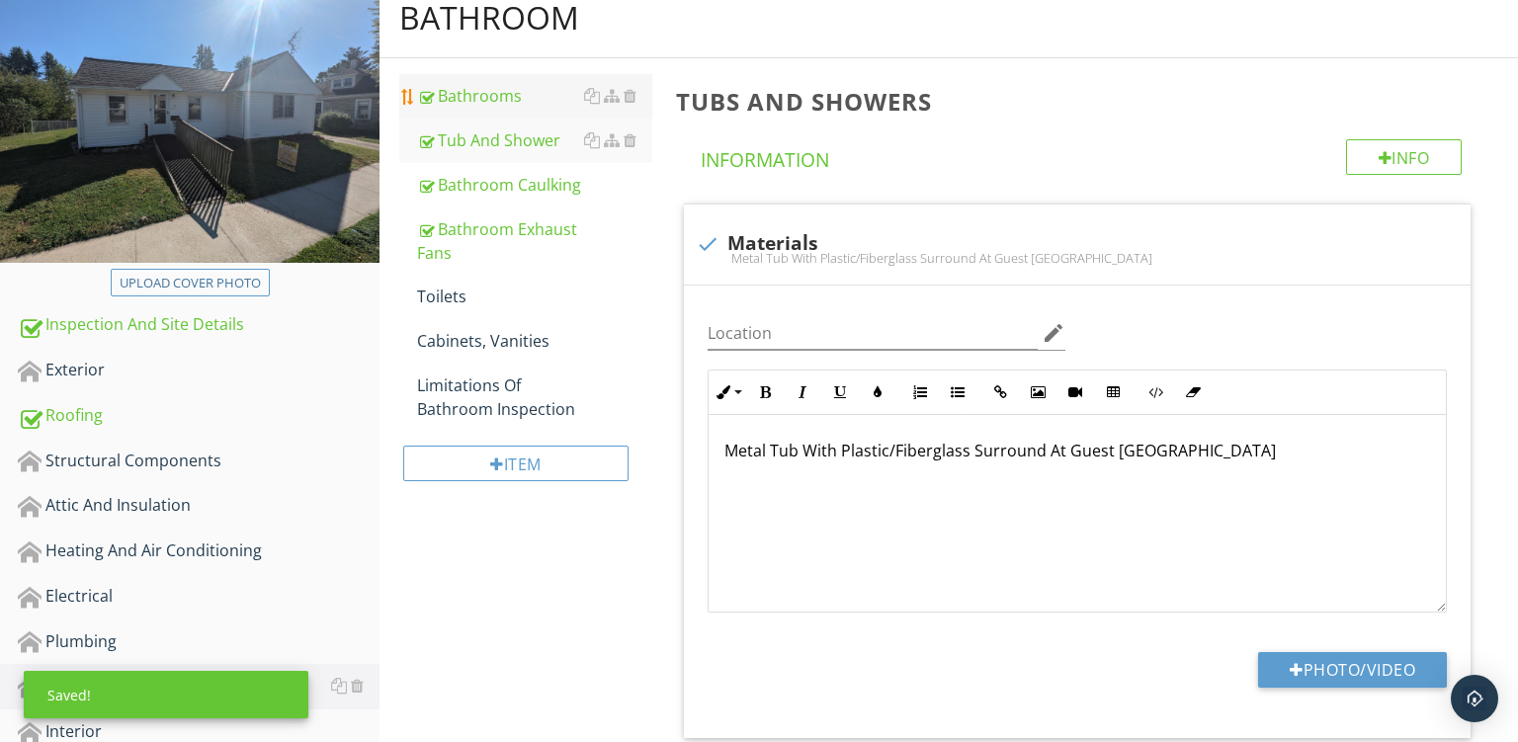
click at [496, 93] on div "Bathrooms" at bounding box center [534, 96] width 235 height 24
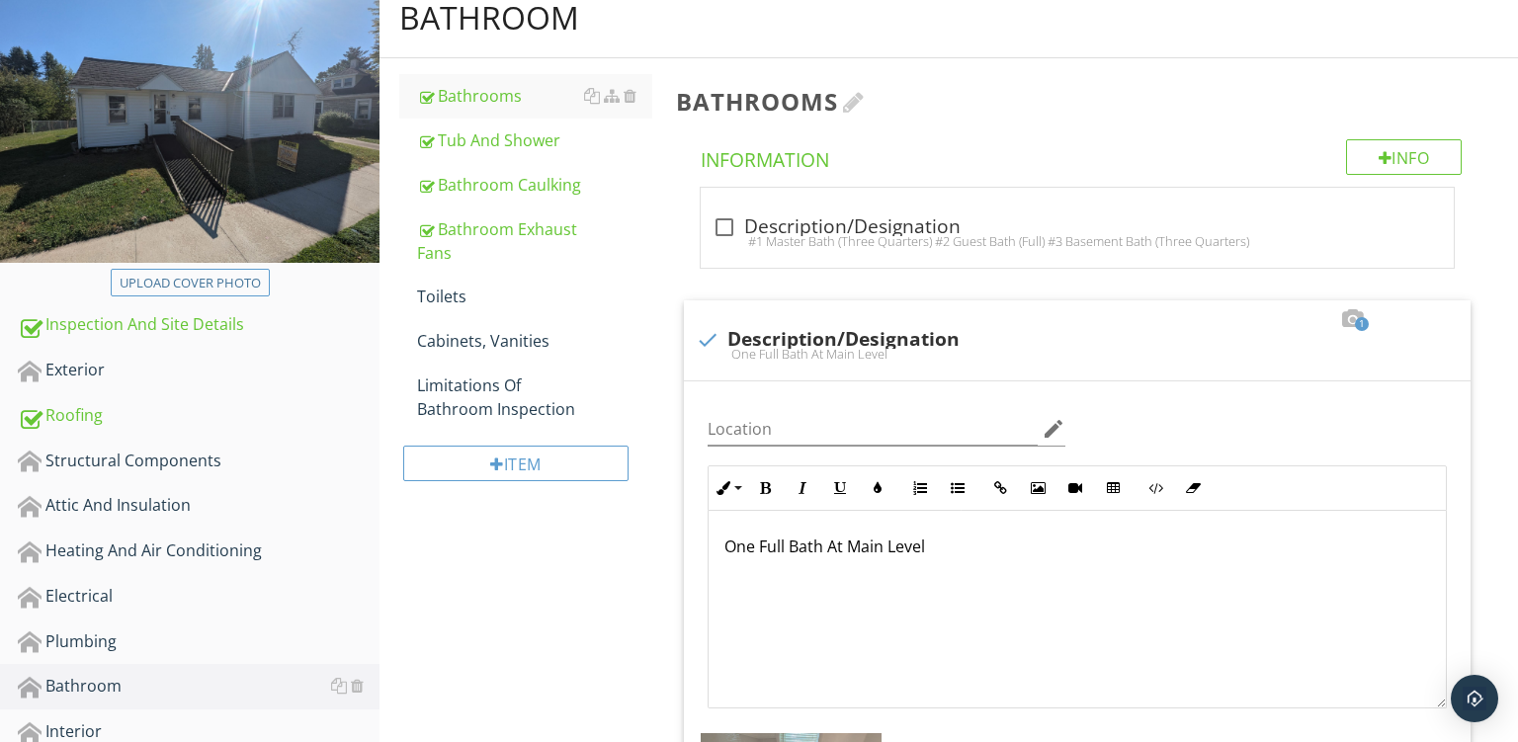
click at [858, 96] on div at bounding box center [854, 102] width 22 height 24
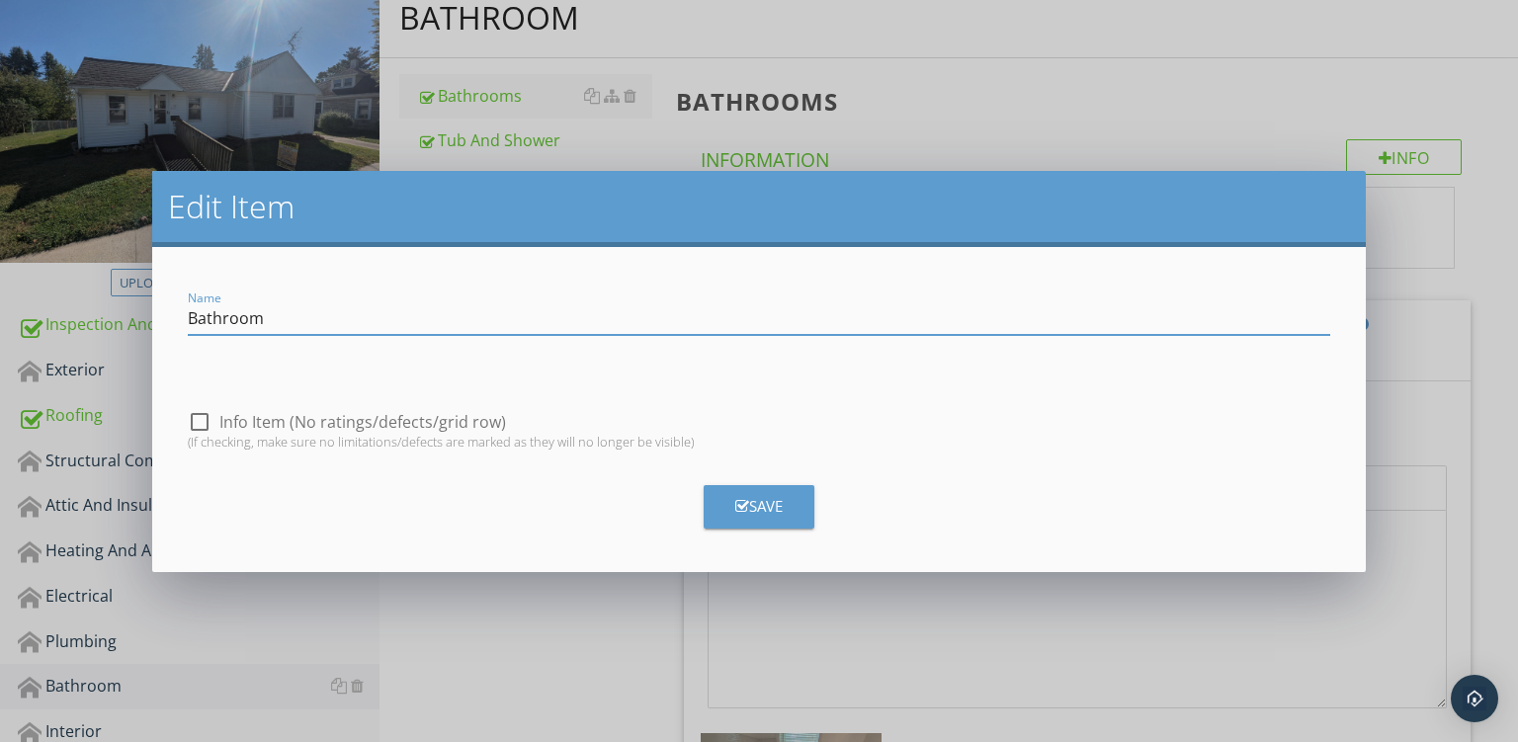
type input "Bathroom"
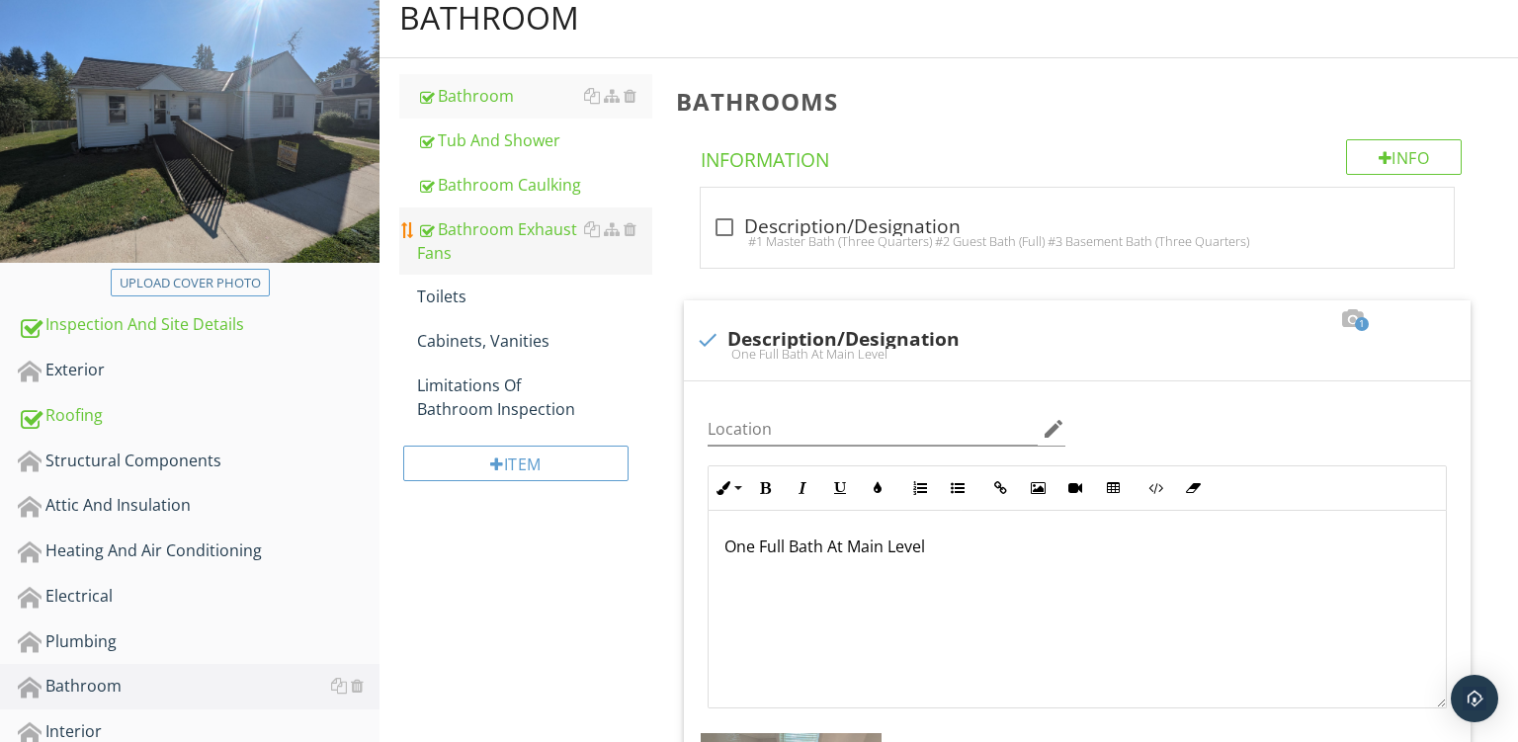
click at [468, 231] on div "Bathroom Exhaust Fans" at bounding box center [534, 240] width 235 height 47
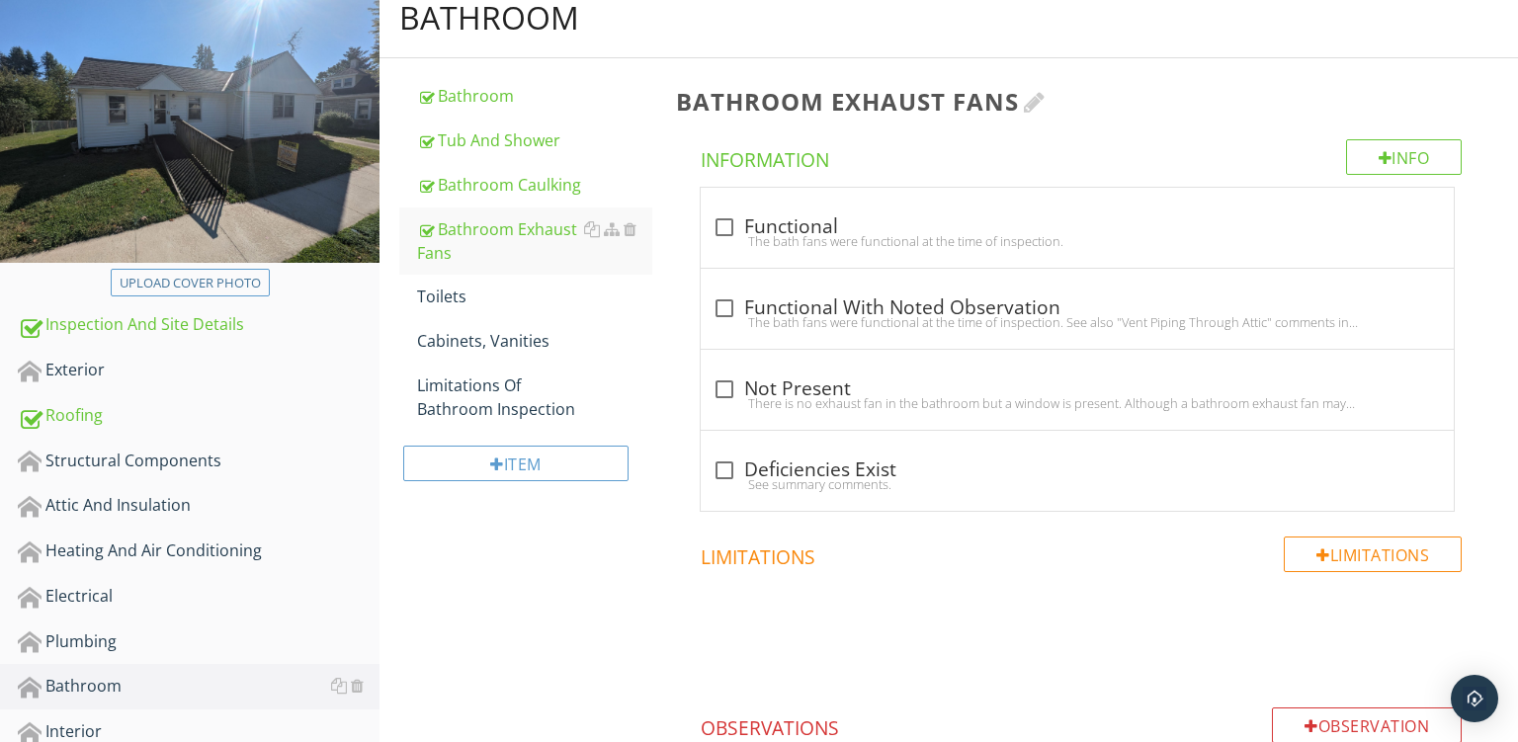
click at [1030, 108] on h3 "Bathroom Exhaust Fans" at bounding box center [1081, 101] width 811 height 27
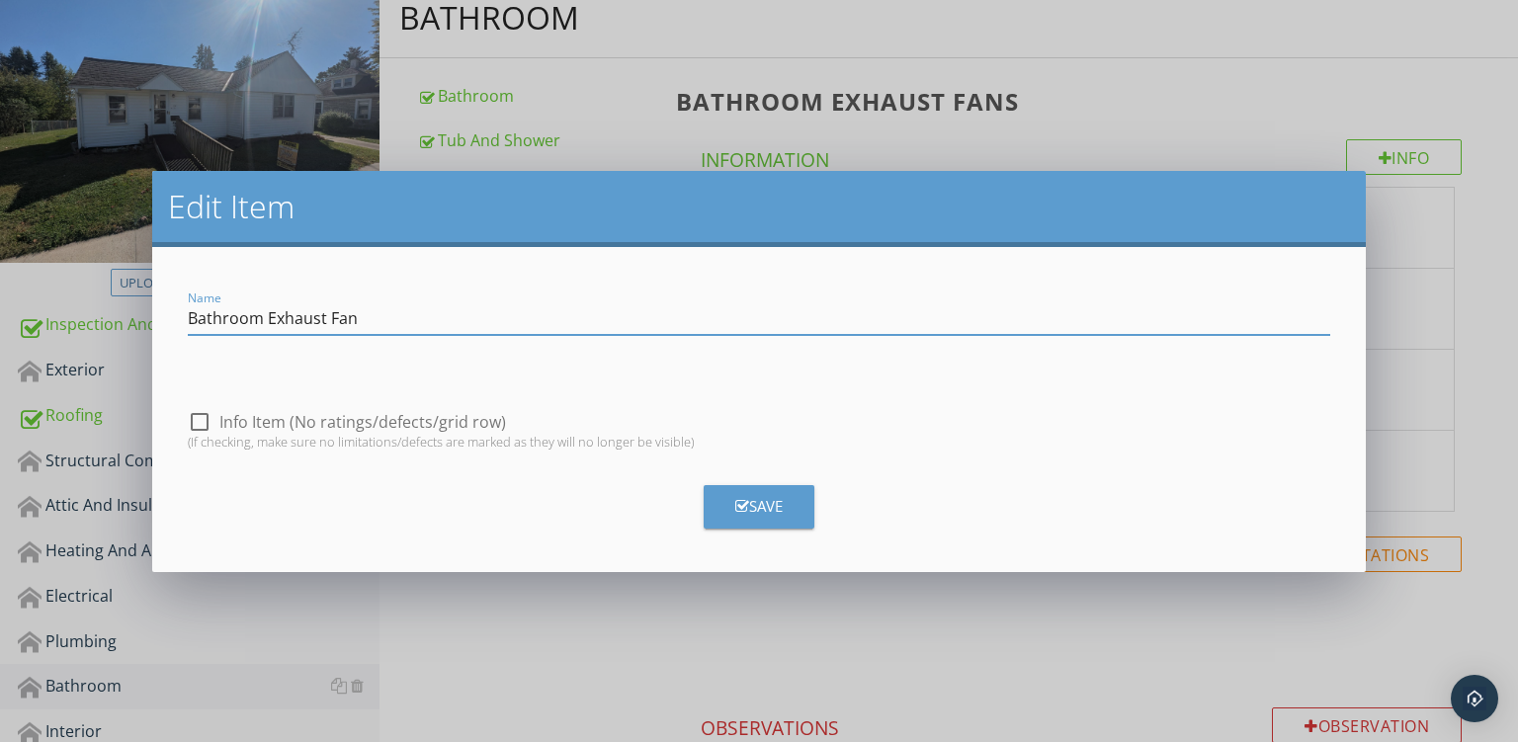
type input "Bathroom Exhaust Fan"
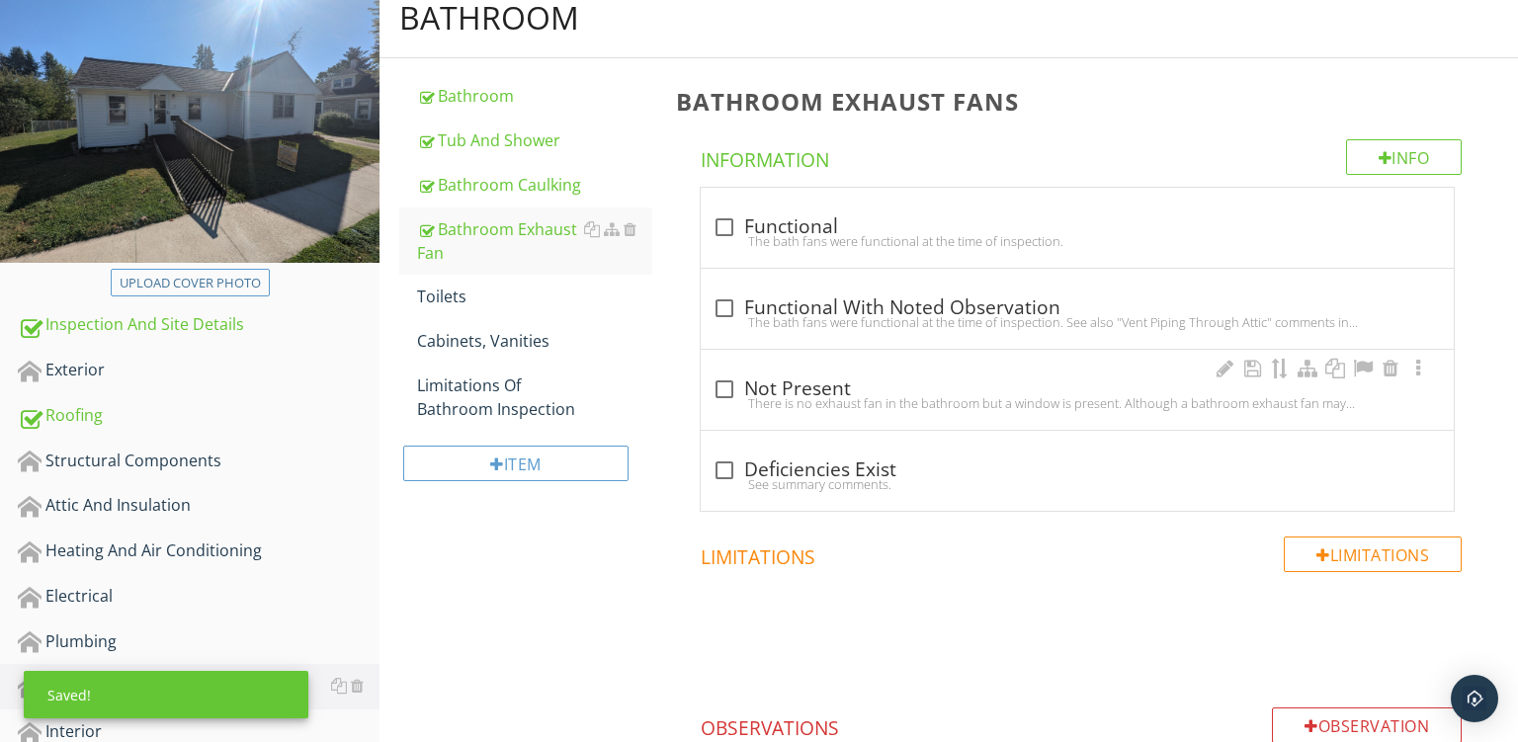
click at [934, 382] on div "check_box_outline_blank Not Present" at bounding box center [1078, 390] width 730 height 24
checkbox input "true"
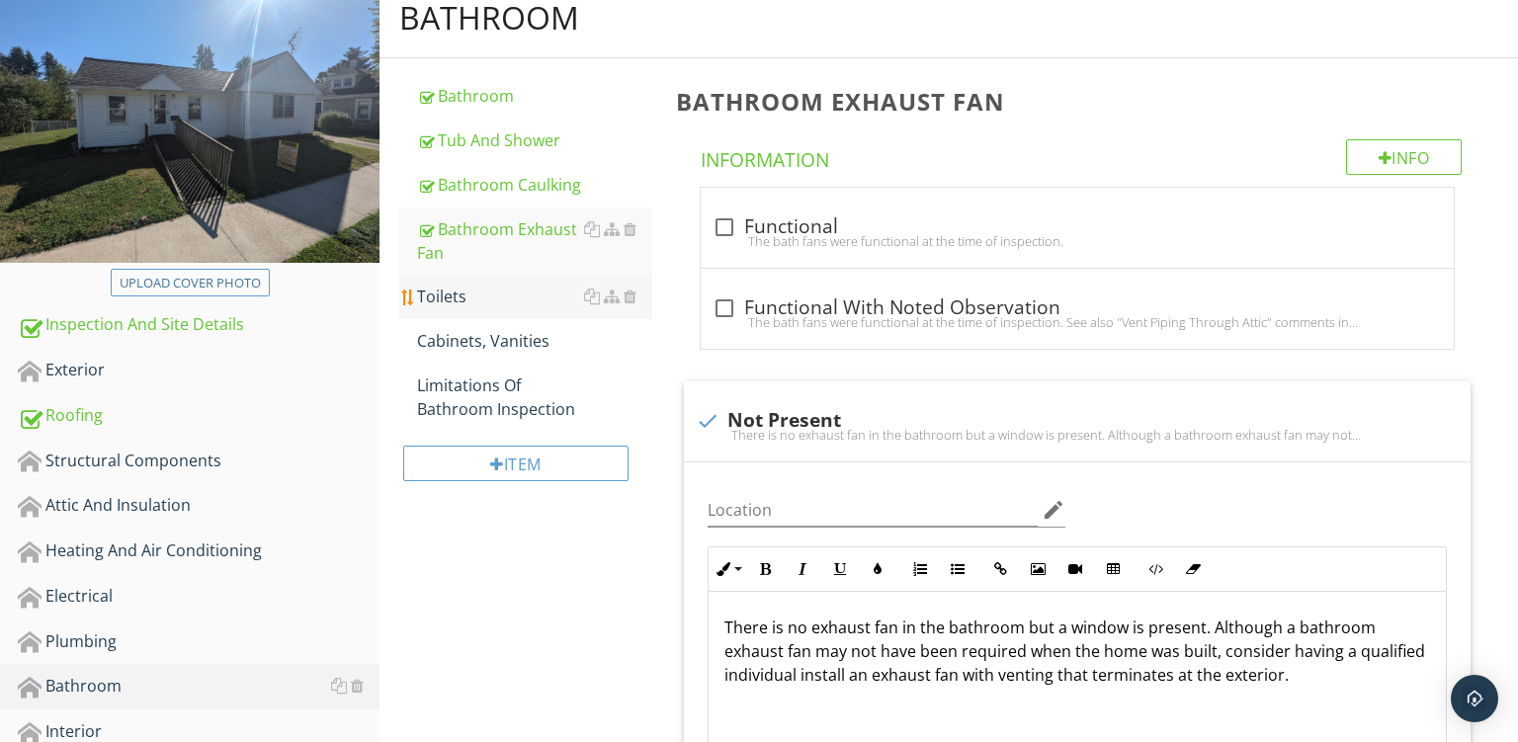
click at [468, 291] on div "Toilets" at bounding box center [534, 297] width 235 height 24
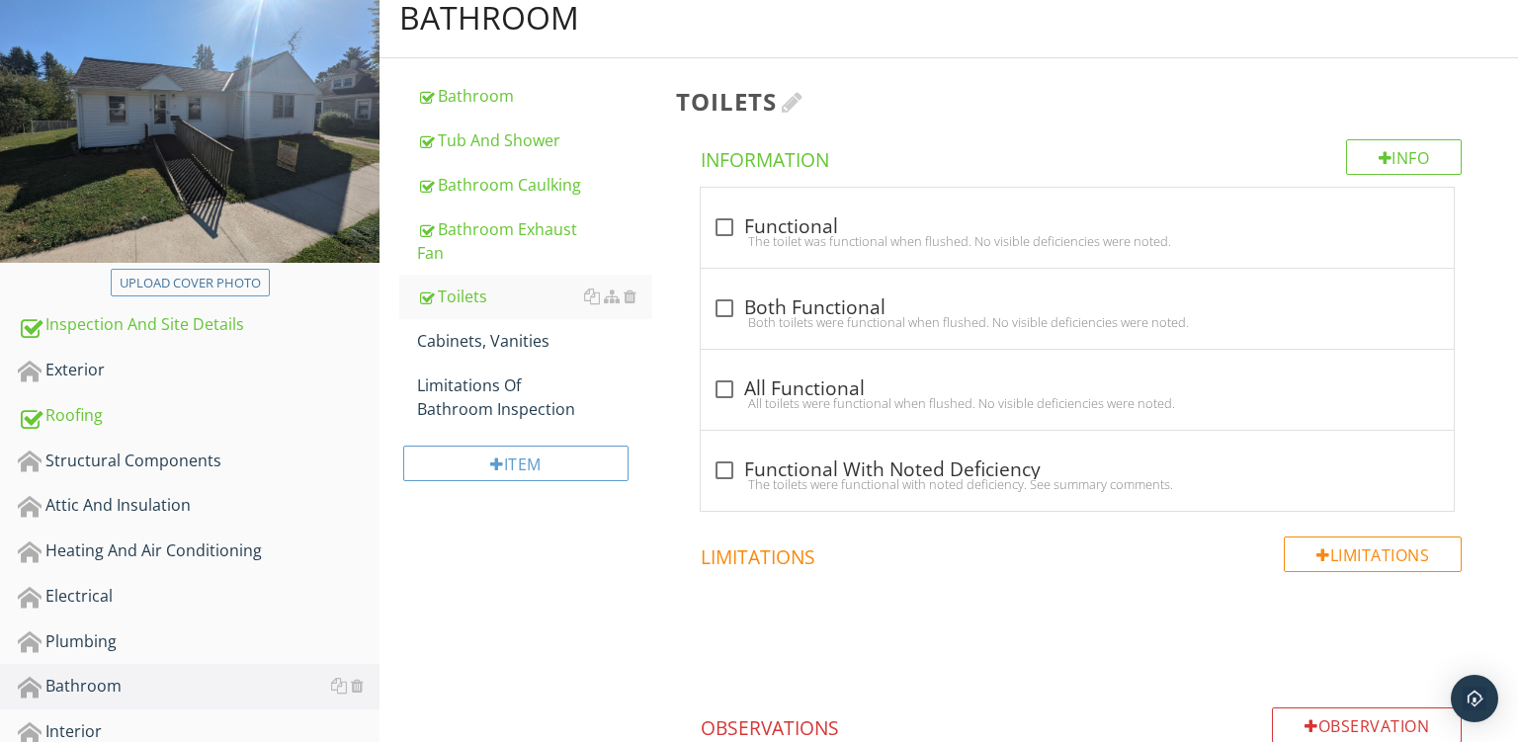
click at [786, 98] on h3 "Toilets" at bounding box center [1081, 101] width 811 height 27
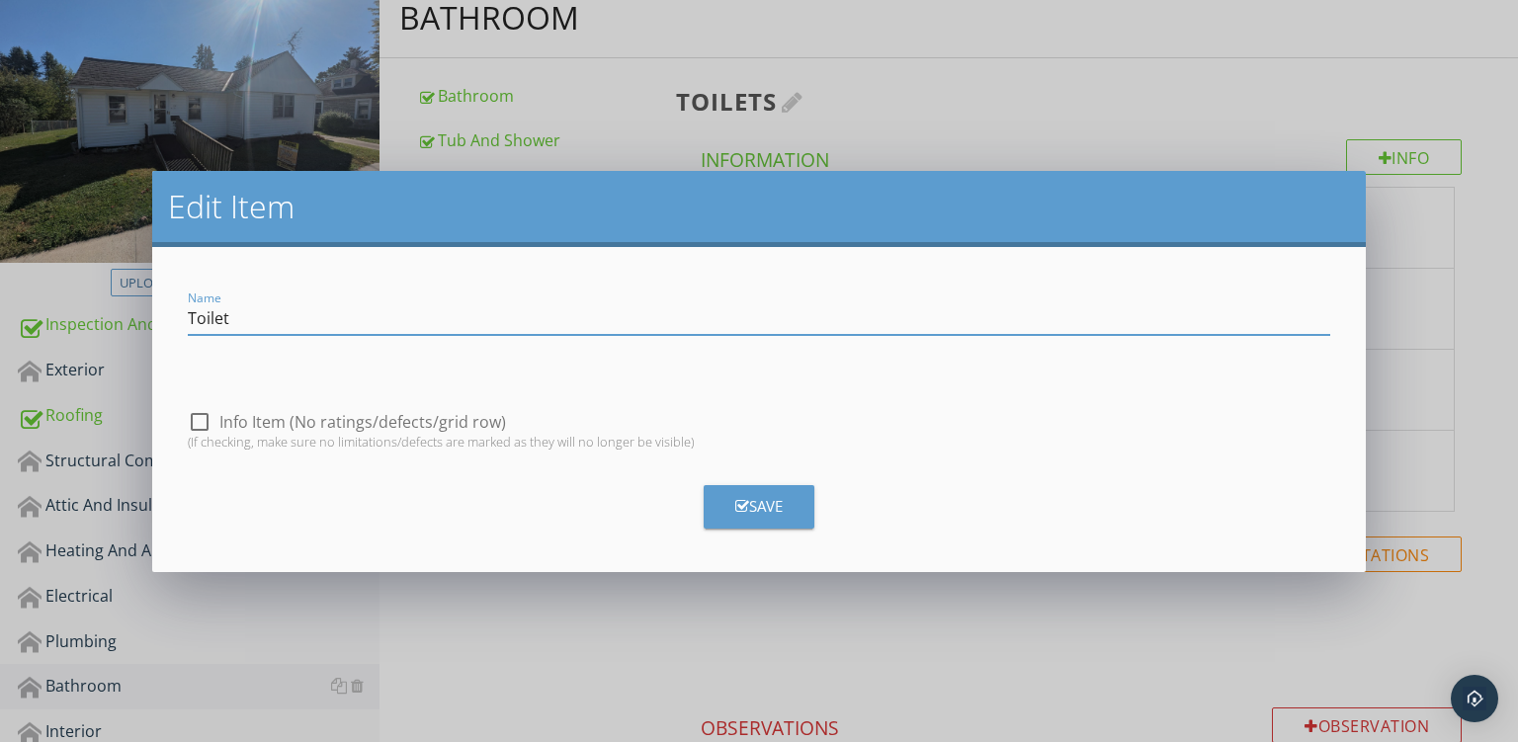
type input "Toilet"
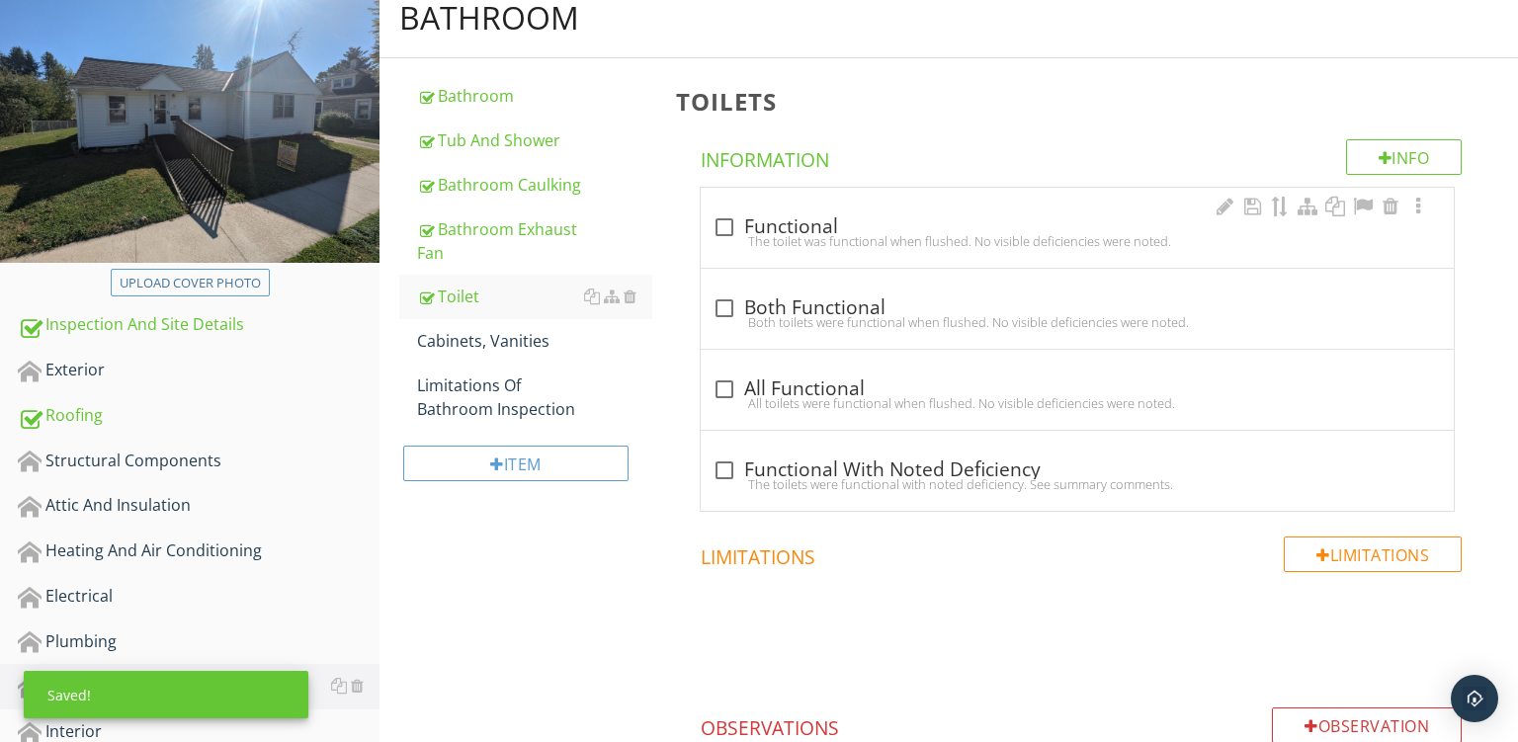
click at [919, 235] on div "The toilet was functional when flushed. No visible deficiencies were noted." at bounding box center [1078, 241] width 730 height 16
checkbox input "true"
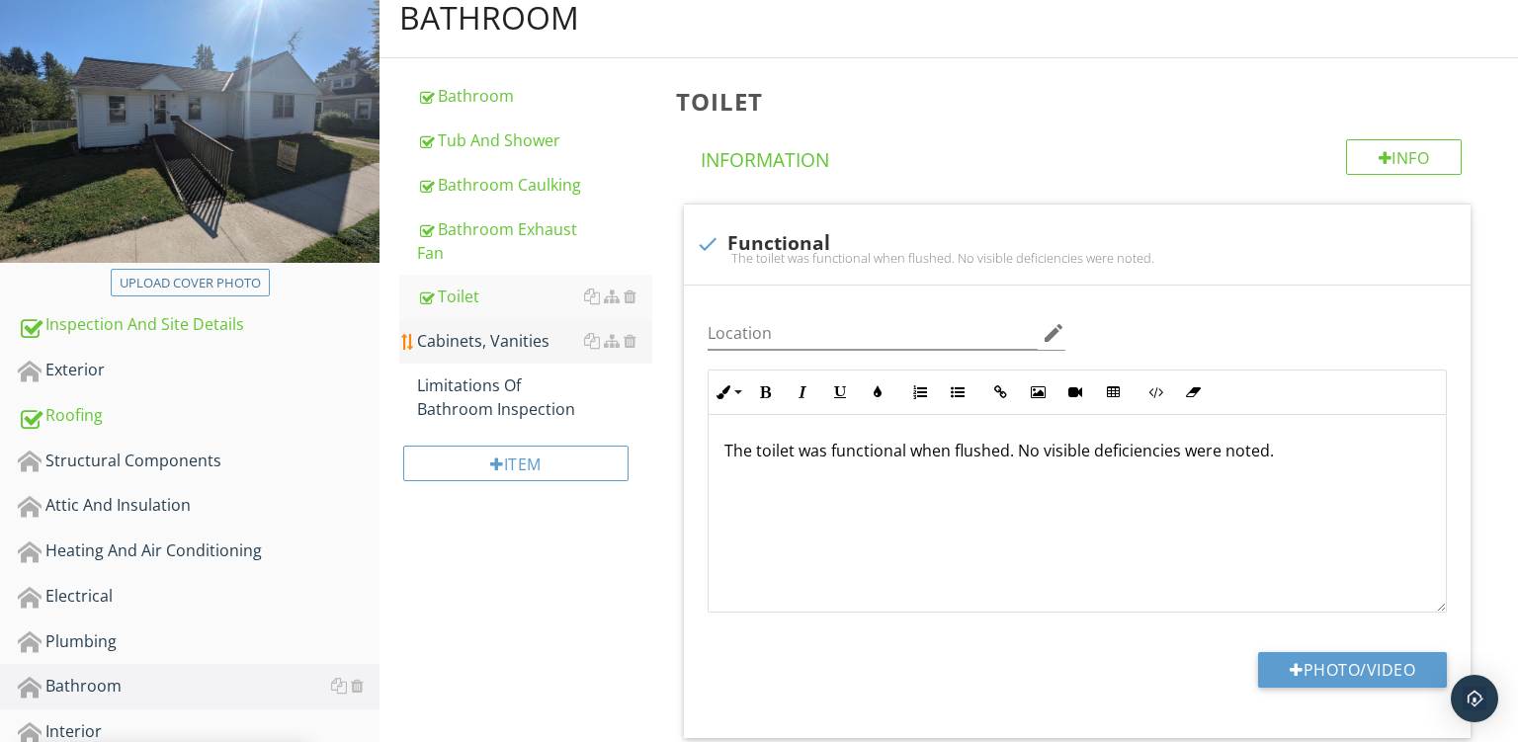
click at [492, 338] on div "Cabinets, Vanities" at bounding box center [534, 341] width 235 height 24
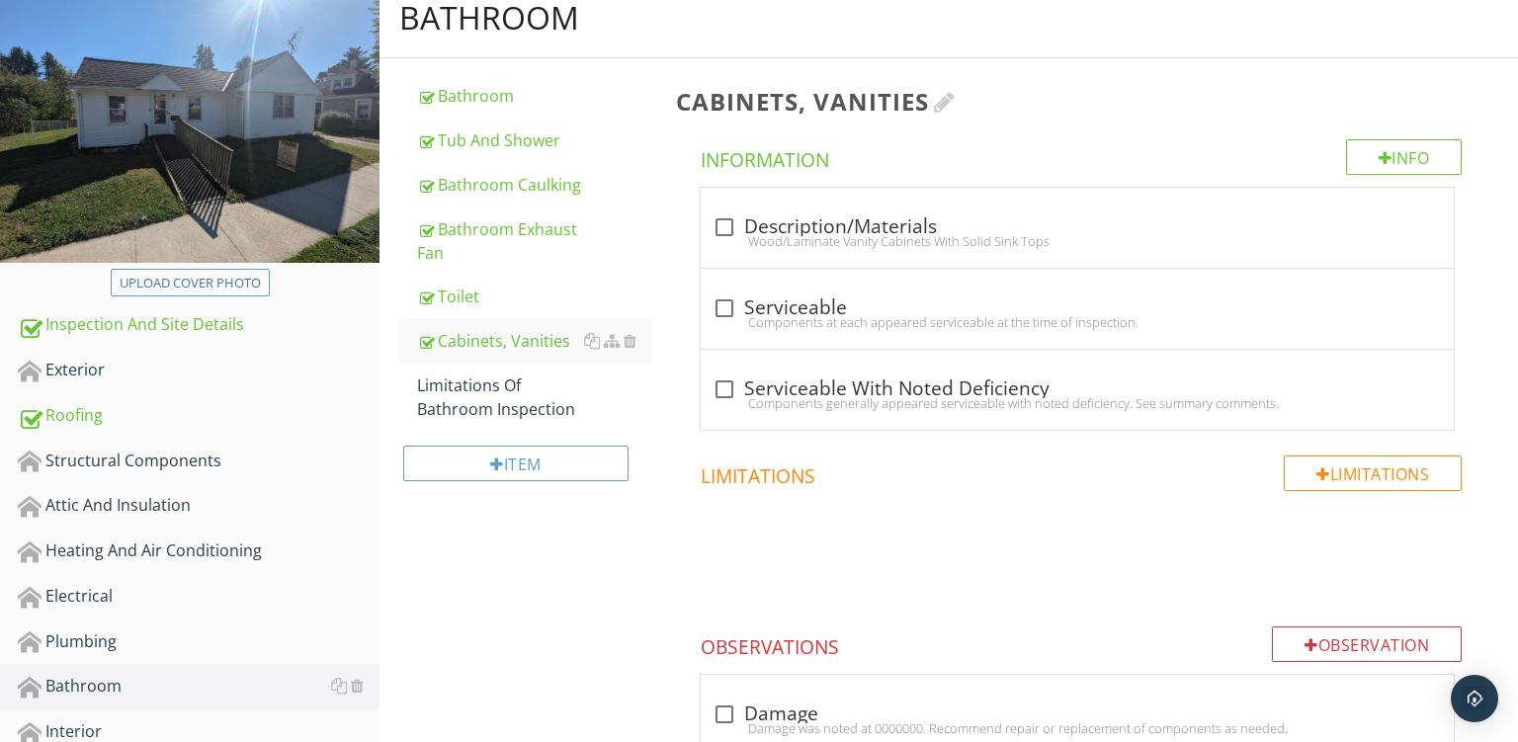
click at [955, 106] on div at bounding box center [945, 102] width 22 height 24
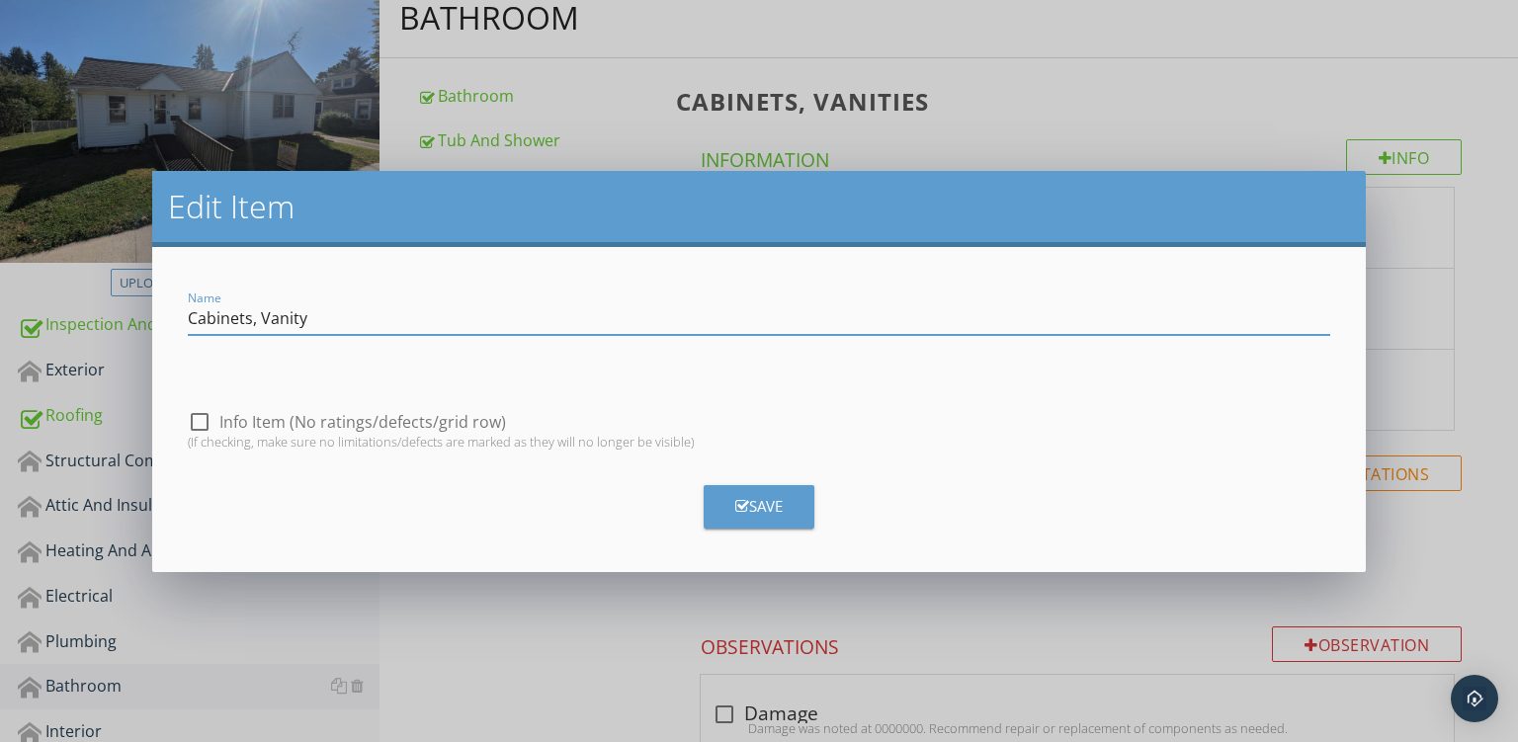
click at [251, 330] on input "Cabinets, Vanity" at bounding box center [760, 318] width 1144 height 33
type input "Cabinet, Vanity"
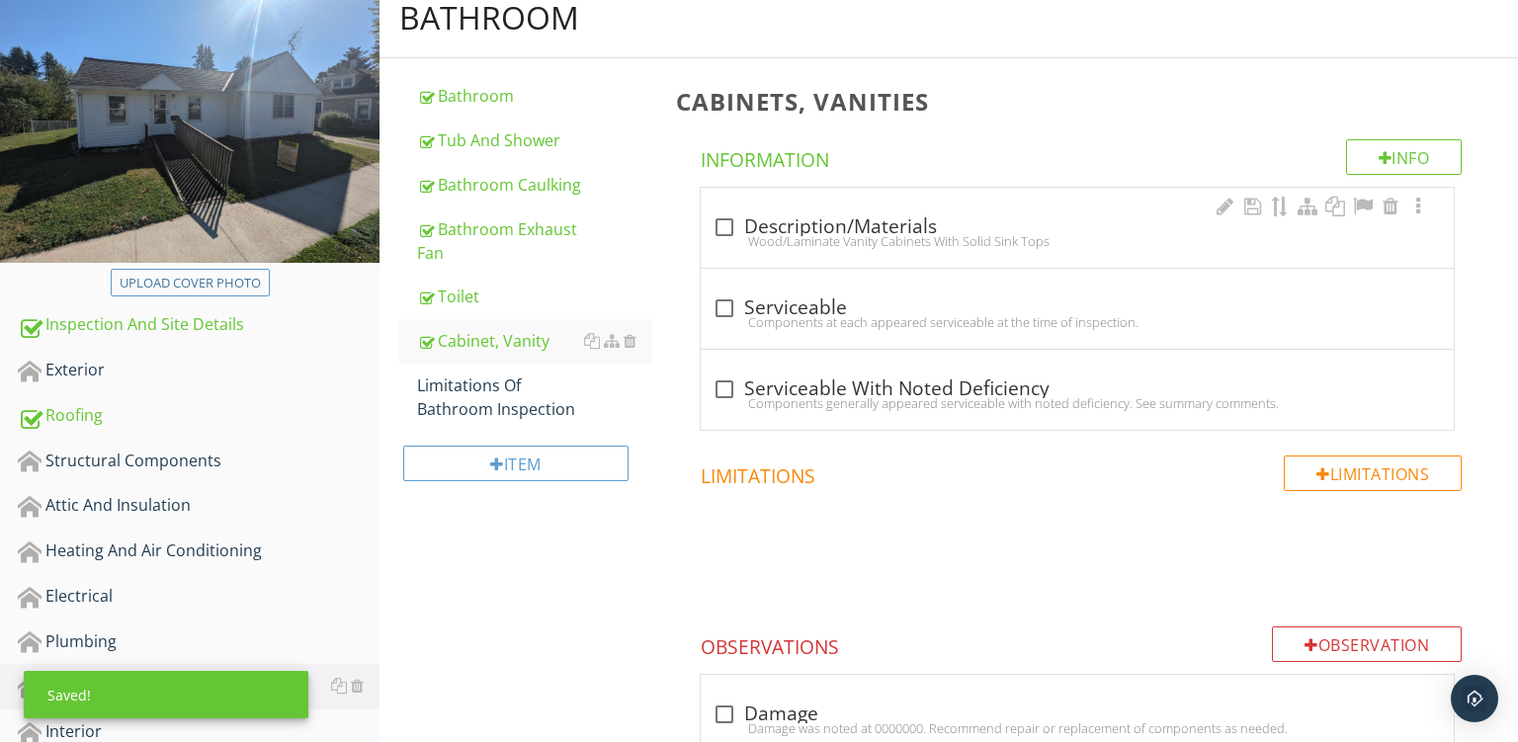
click at [842, 263] on div "check_box_outline_blank Description/Materials Wood/Laminate Vanity Cabinets Wit…" at bounding box center [1077, 228] width 753 height 80
checkbox input "true"
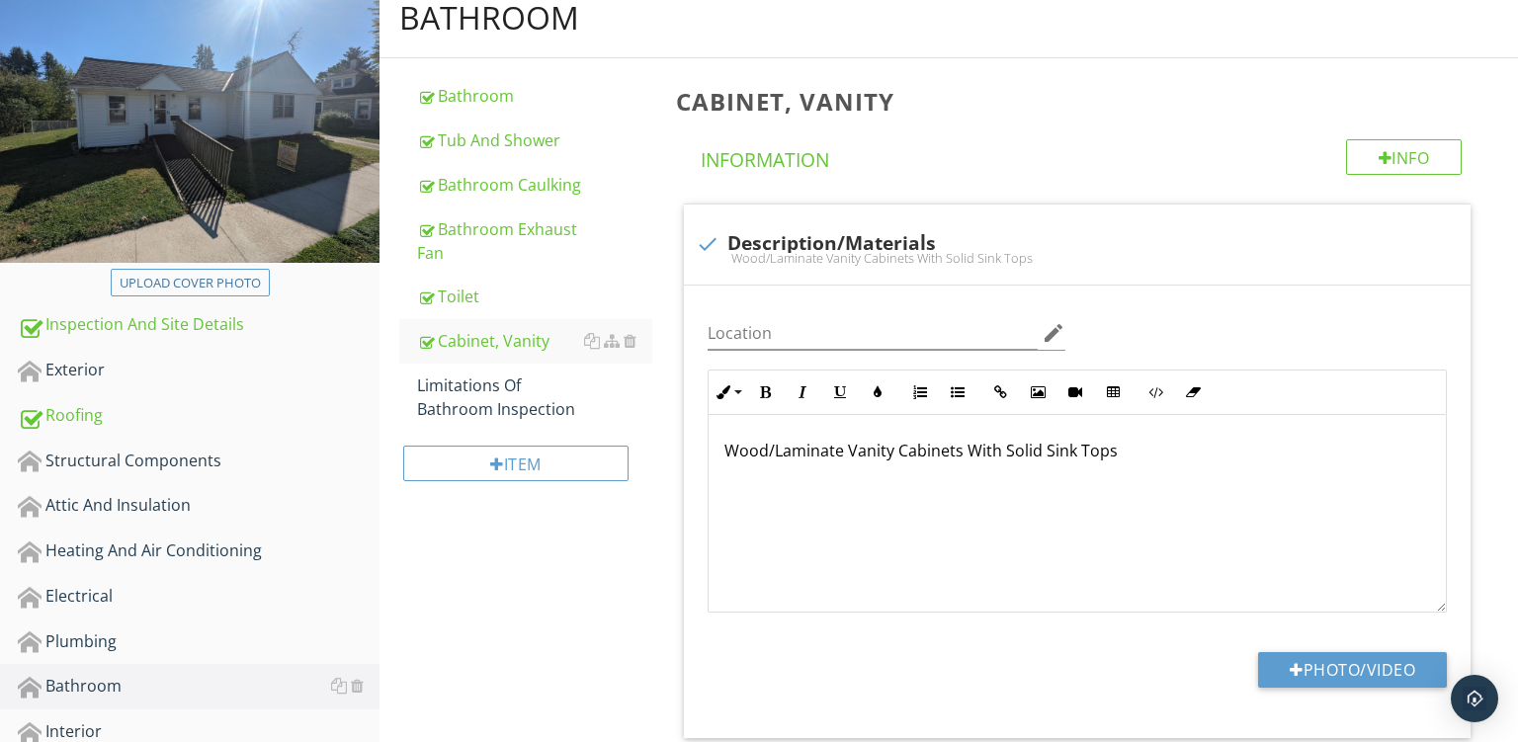
click at [1497, 569] on div "Cabinet, Vanity Info Information check Description/Materials Wood/Laminate Vani…" at bounding box center [1091, 699] width 854 height 1283
drag, startPoint x: 1117, startPoint y: 451, endPoint x: 124, endPoint y: 157, distance: 1036.0
click at [709, 415] on div "Wood/Laminate Vanity Cabinets With Solid Sink Tops" at bounding box center [1077, 514] width 737 height 198
click at [739, 456] on p "PEdestal Sink With" at bounding box center [1078, 451] width 706 height 24
click at [861, 452] on p "Pedestal Sink With" at bounding box center [1078, 451] width 706 height 24
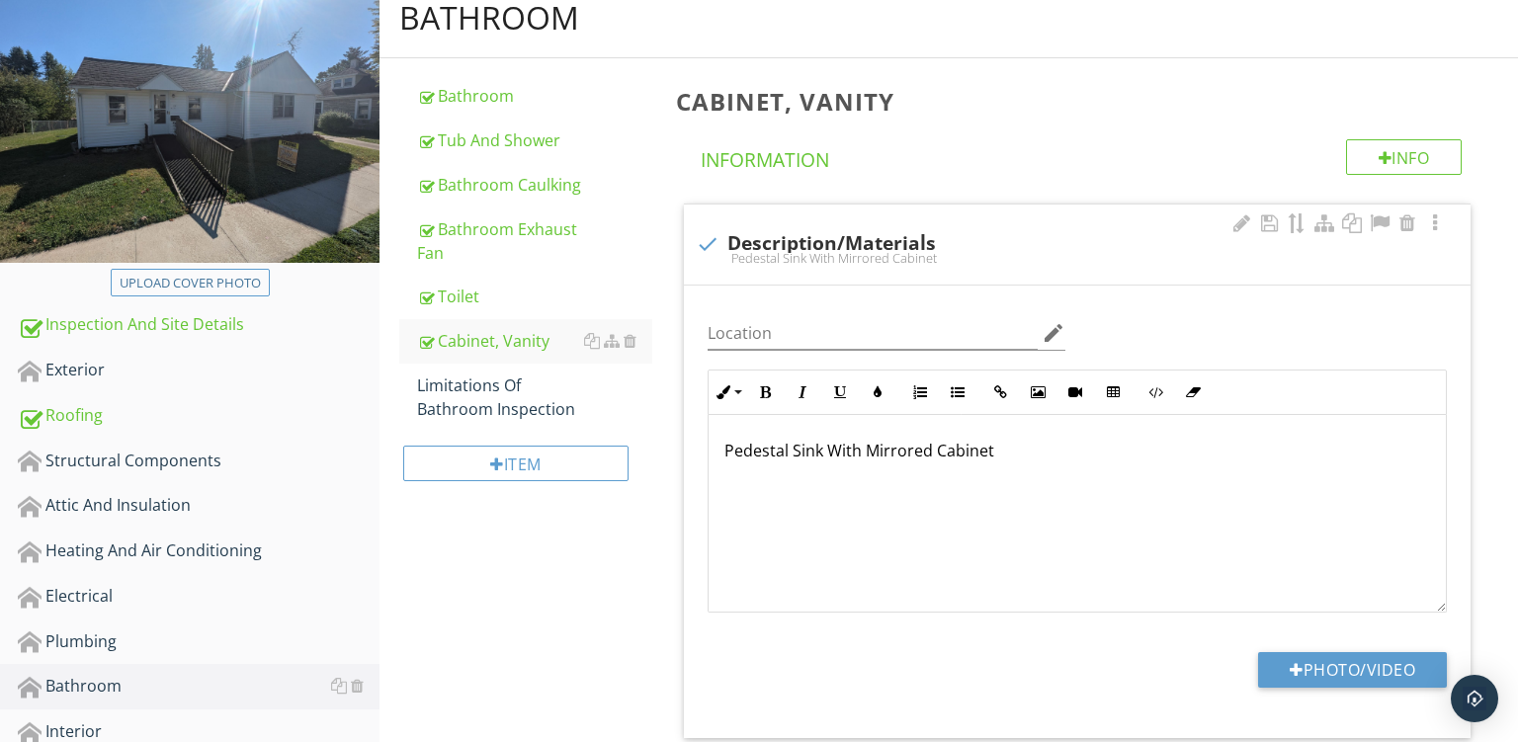
click at [848, 457] on p "Pedestal Sink With Mirrored Cabinet" at bounding box center [1078, 451] width 706 height 24
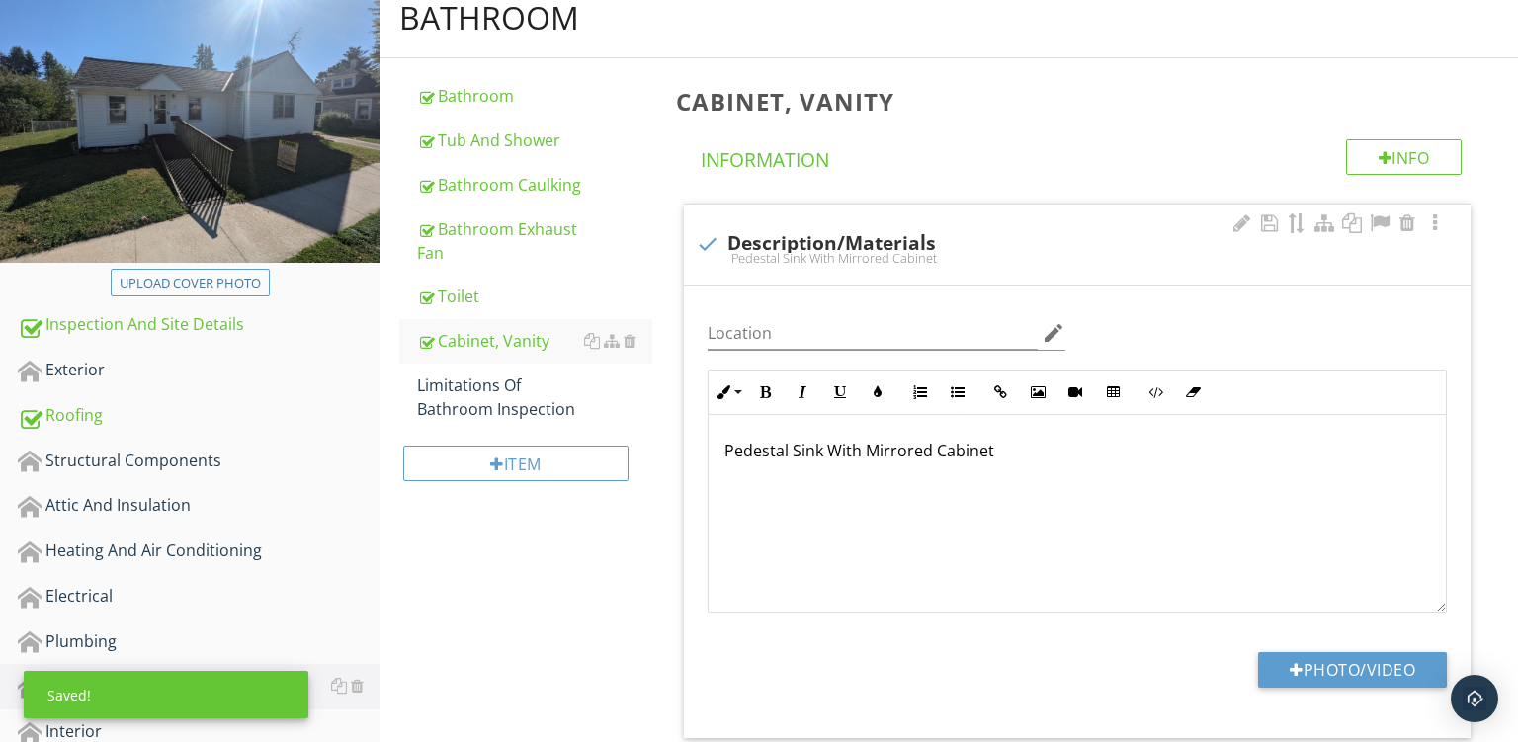
click at [1295, 477] on div "Pedestal Sink With Mirrored Cabinet" at bounding box center [1077, 514] width 737 height 198
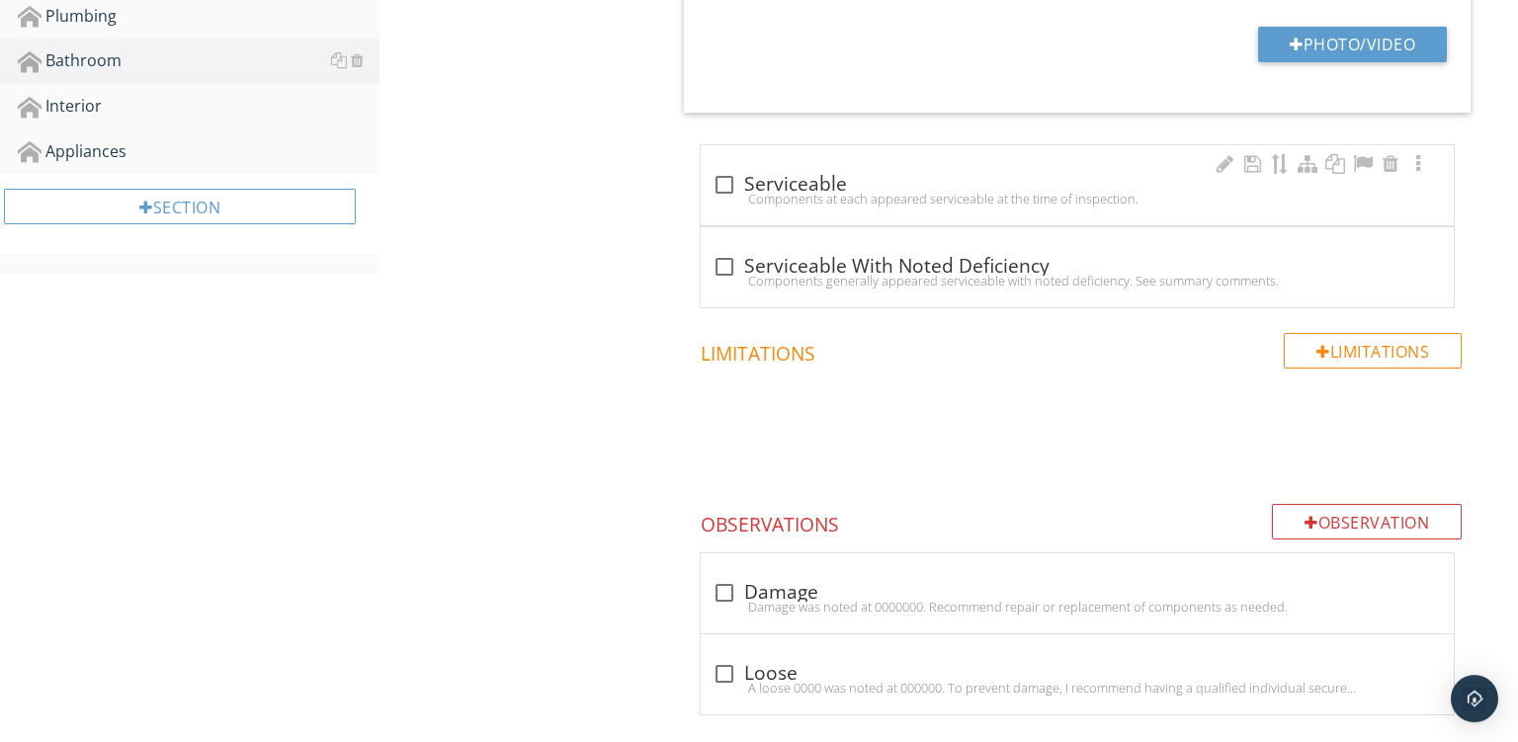
click at [1062, 193] on div "Components at each appeared serviceable at the time of inspection." at bounding box center [1078, 199] width 730 height 16
checkbox input "true"
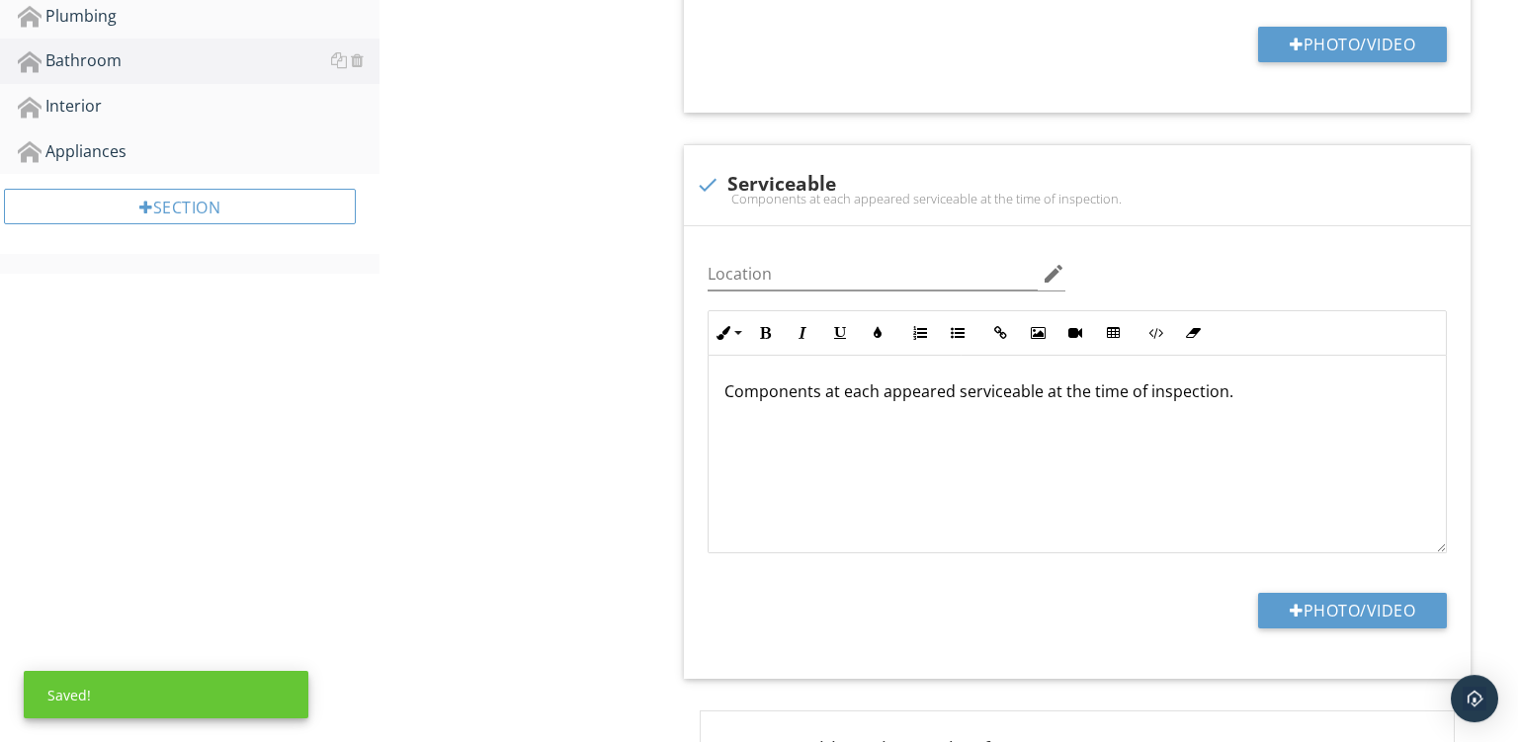
scroll to position [879, 0]
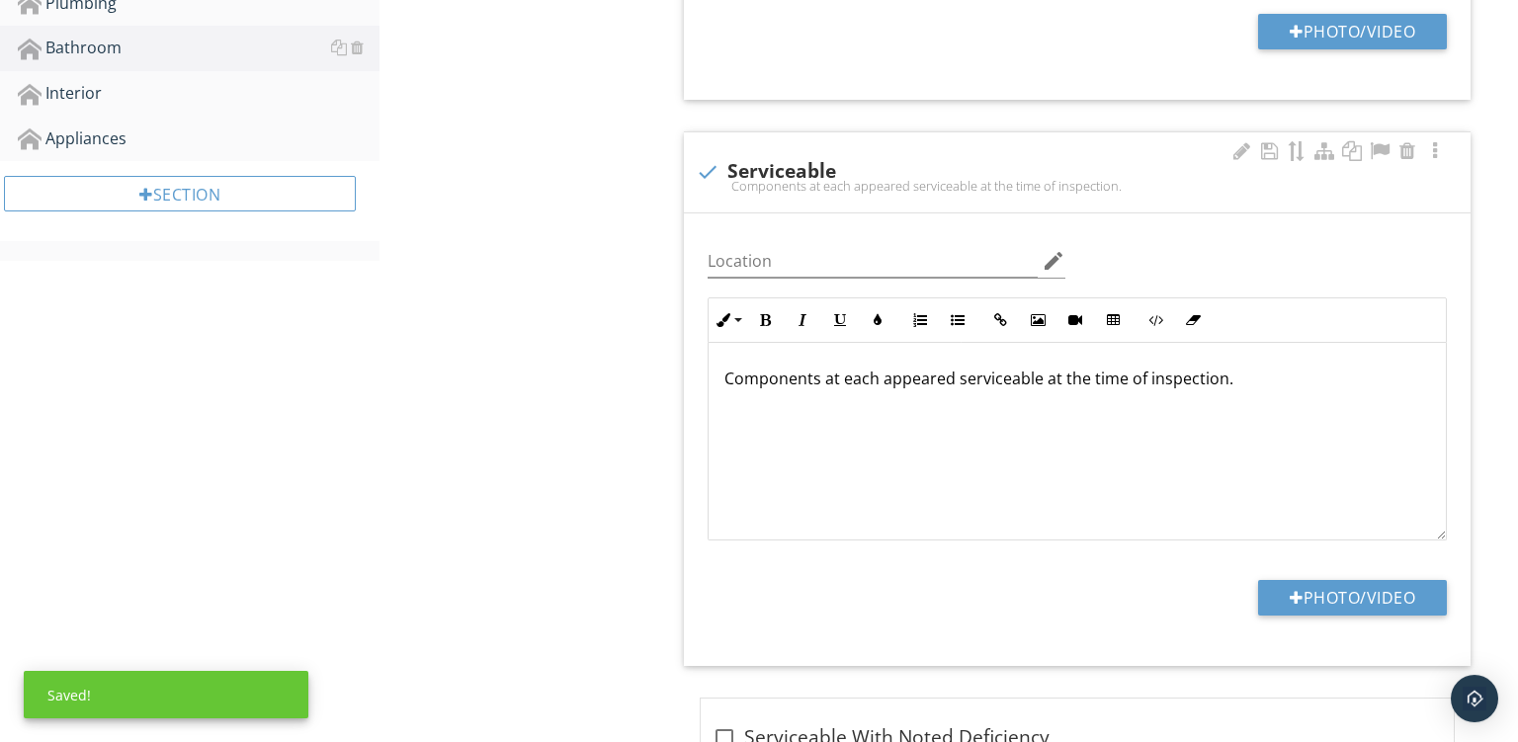
click at [861, 380] on p "Components at each appeared serviceable at the time of inspection." at bounding box center [1078, 379] width 706 height 24
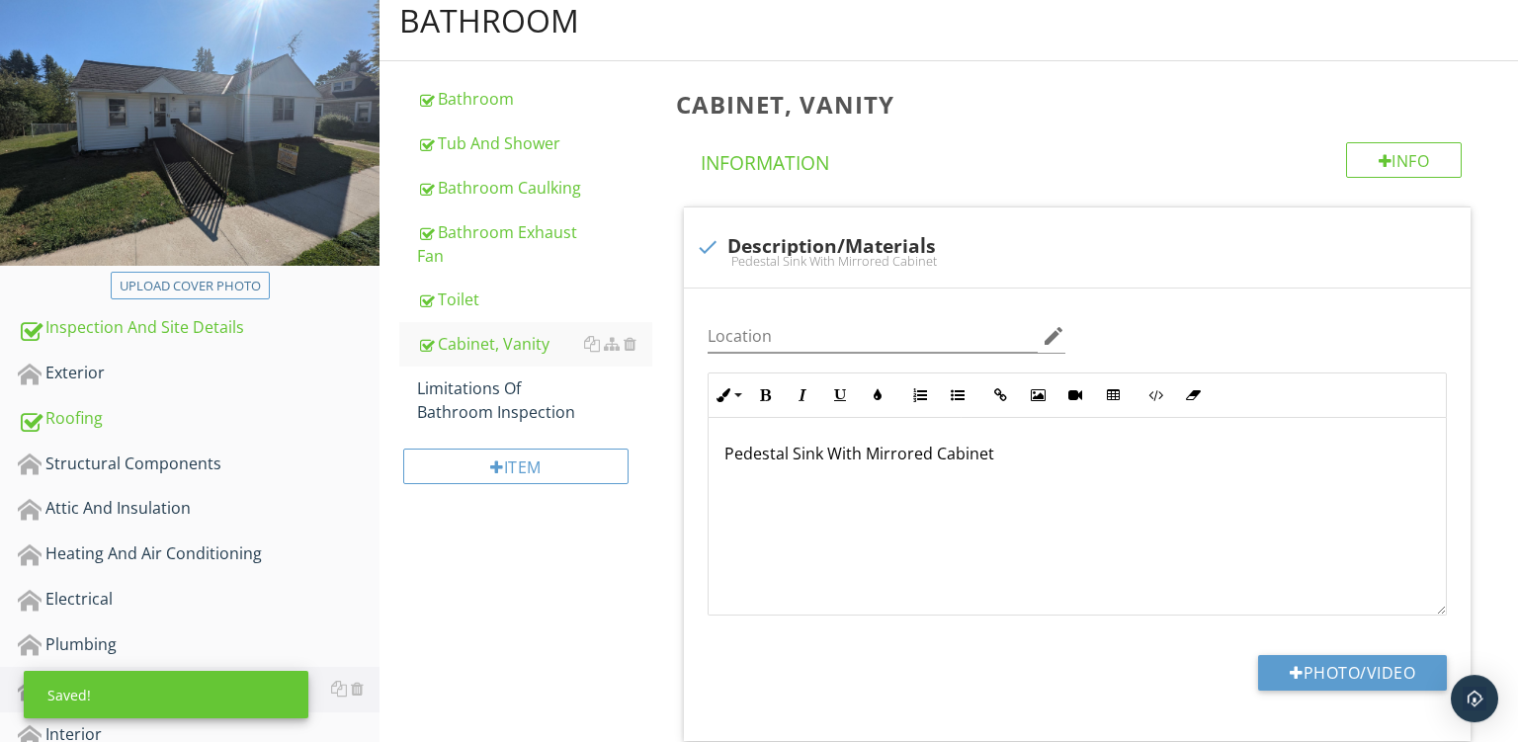
scroll to position [158, 0]
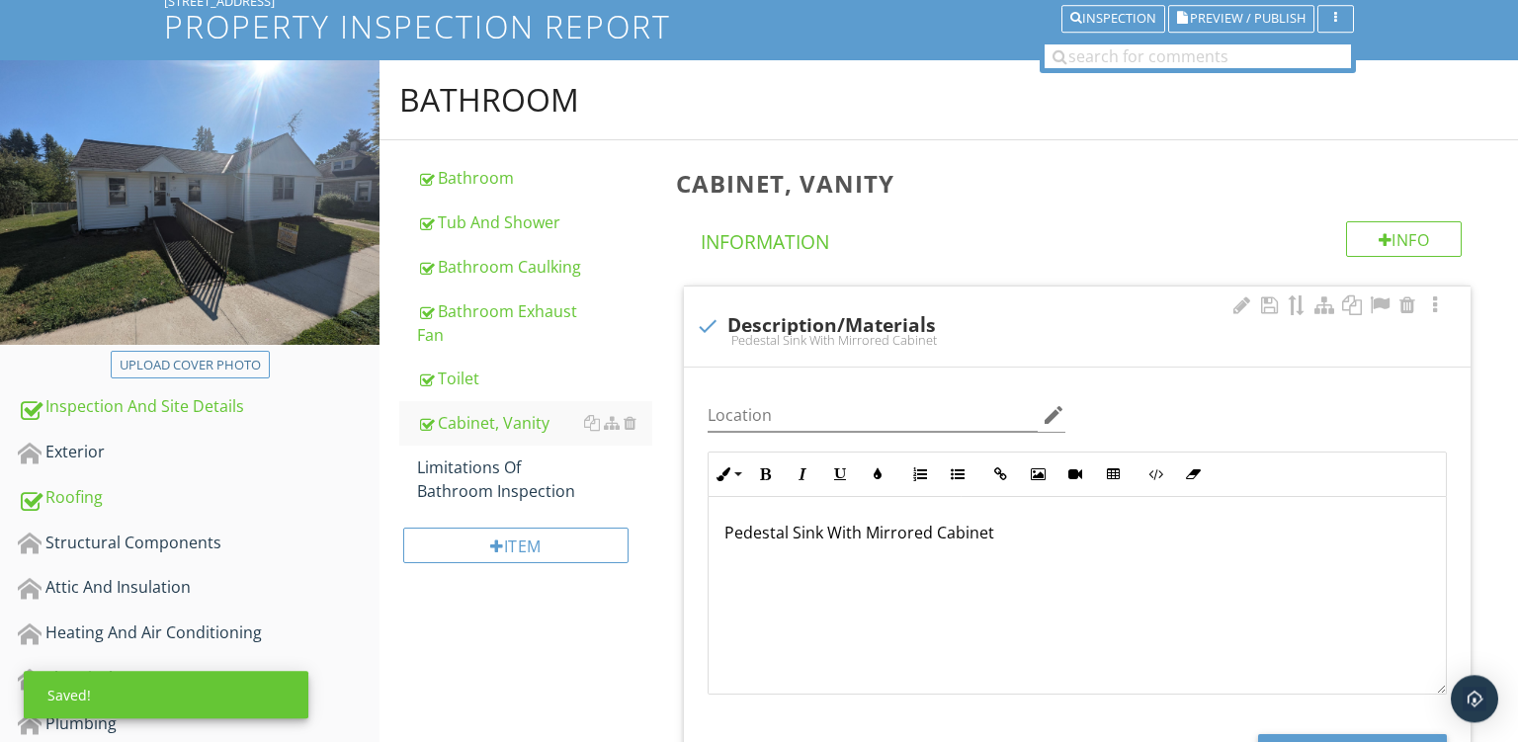
click at [1250, 536] on p "Pedestal Sink With Mirrored Cabinet" at bounding box center [1078, 533] width 706 height 24
click at [487, 485] on div "Limitations Of Bathroom Inspection" at bounding box center [534, 479] width 235 height 47
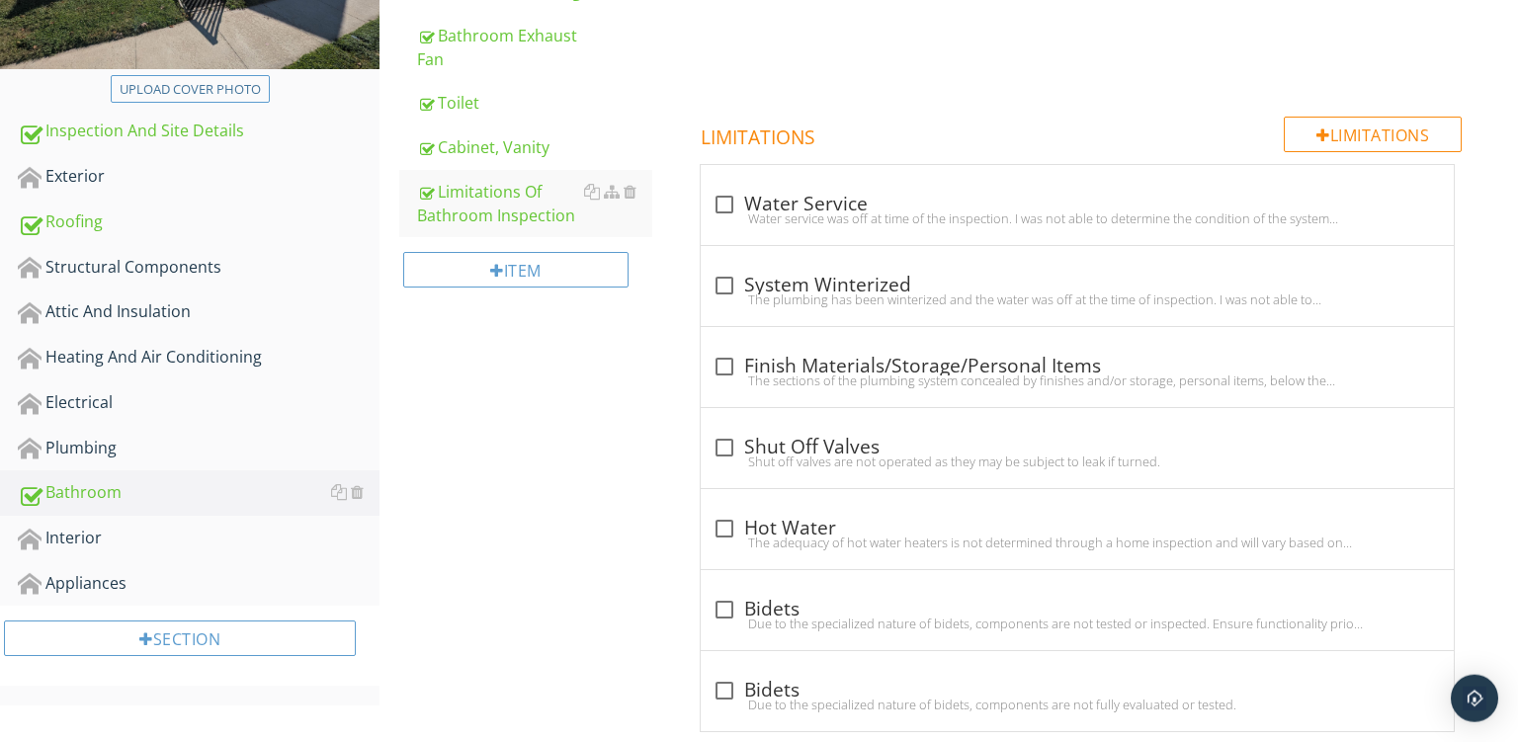
scroll to position [428, 0]
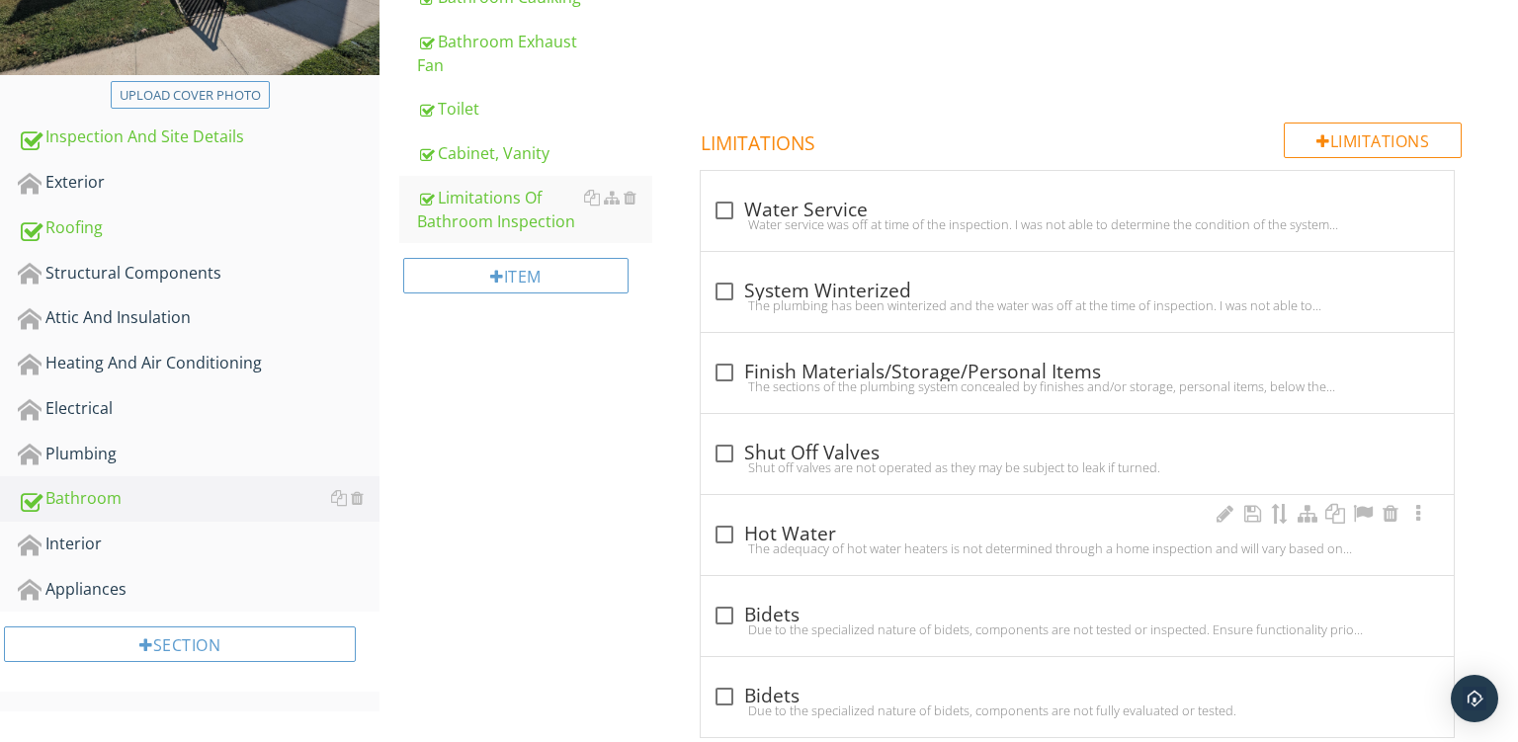
click at [849, 539] on div "check_box_outline_blank Hot Water" at bounding box center [1078, 535] width 730 height 24
checkbox input "true"
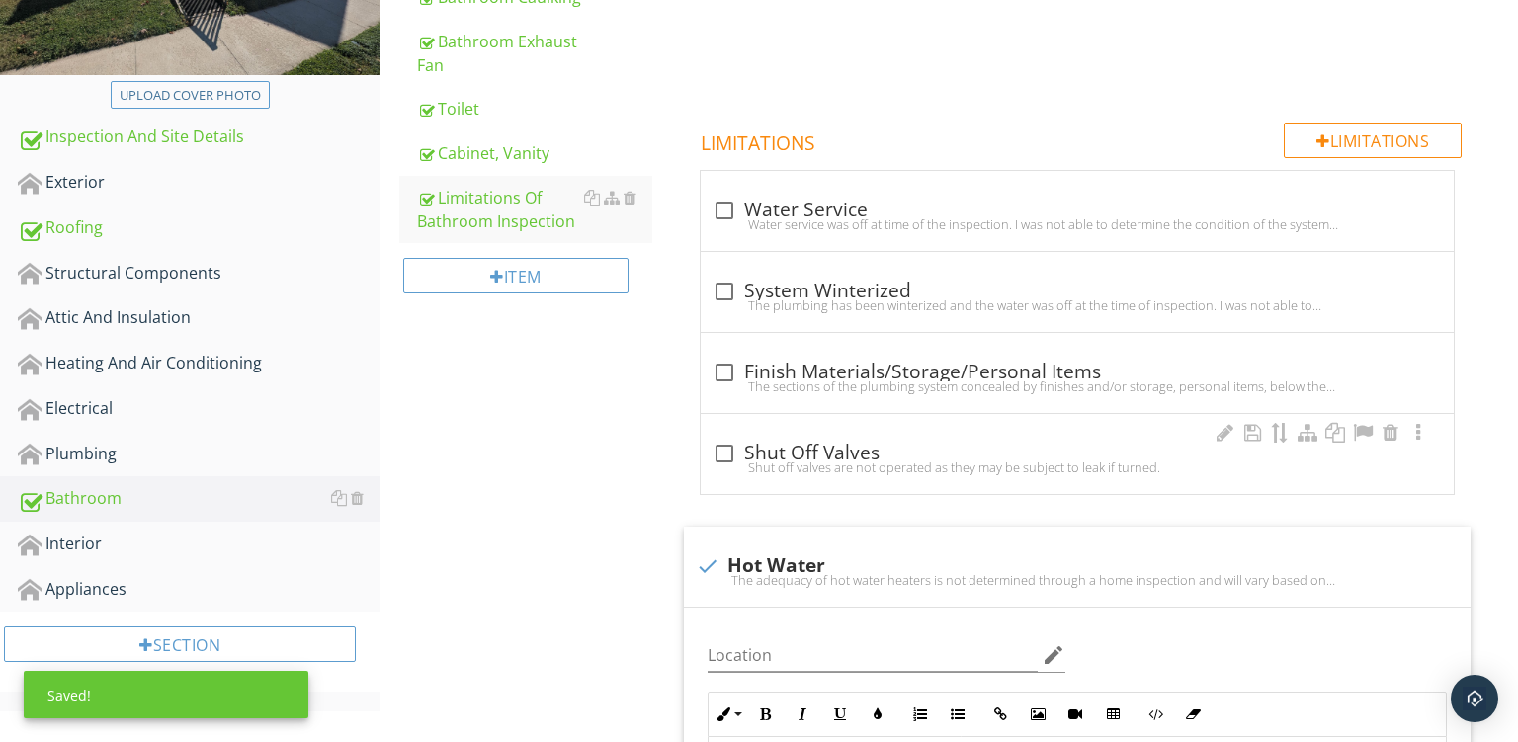
click at [866, 450] on div "check_box_outline_blank Shut Off Valves" at bounding box center [1078, 454] width 730 height 24
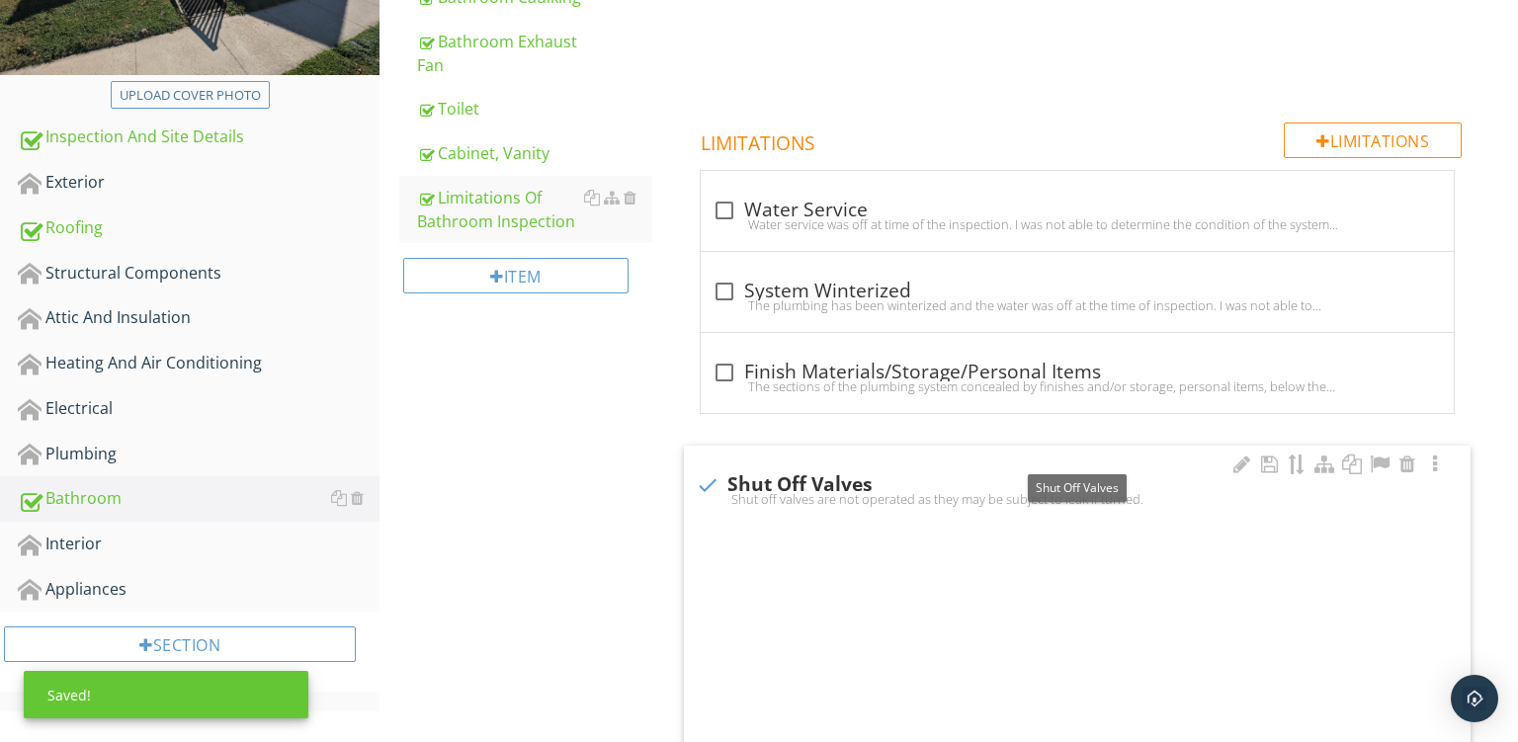
checkbox input "true"
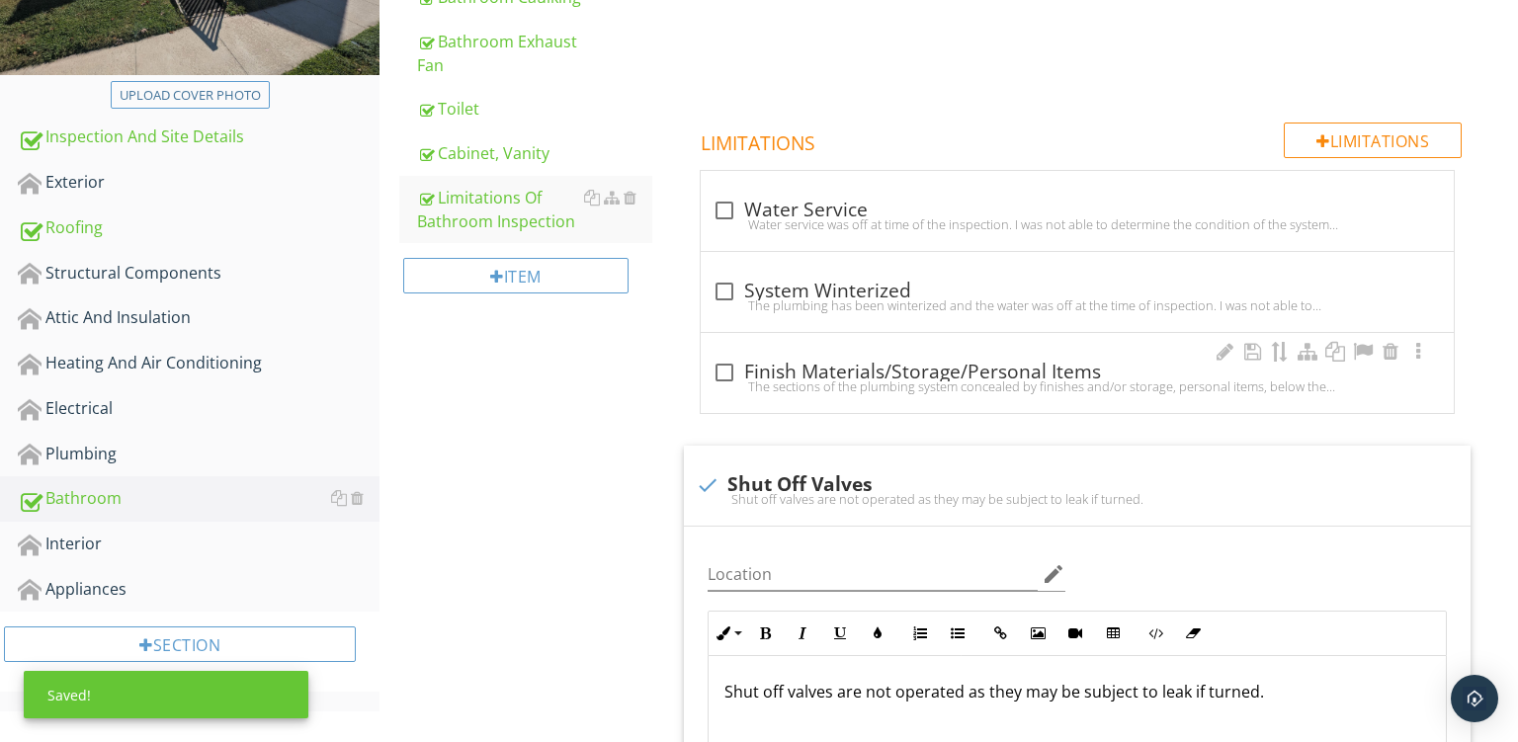
click at [919, 349] on div "check_box_outline_blank Finish Materials/Storage/Personal Items The sections of…" at bounding box center [1077, 373] width 753 height 80
checkbox input "true"
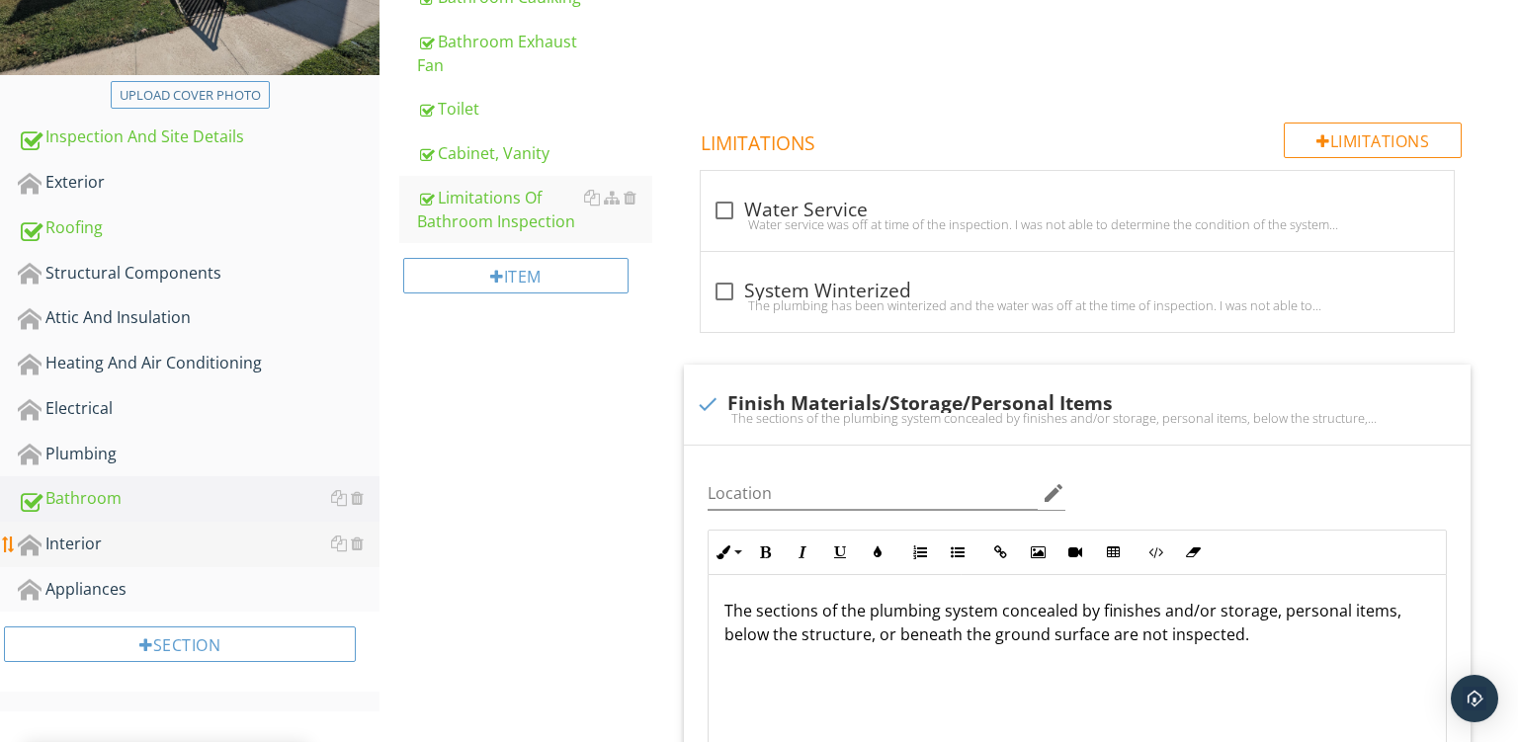
click at [75, 541] on div "Interior" at bounding box center [199, 545] width 362 height 26
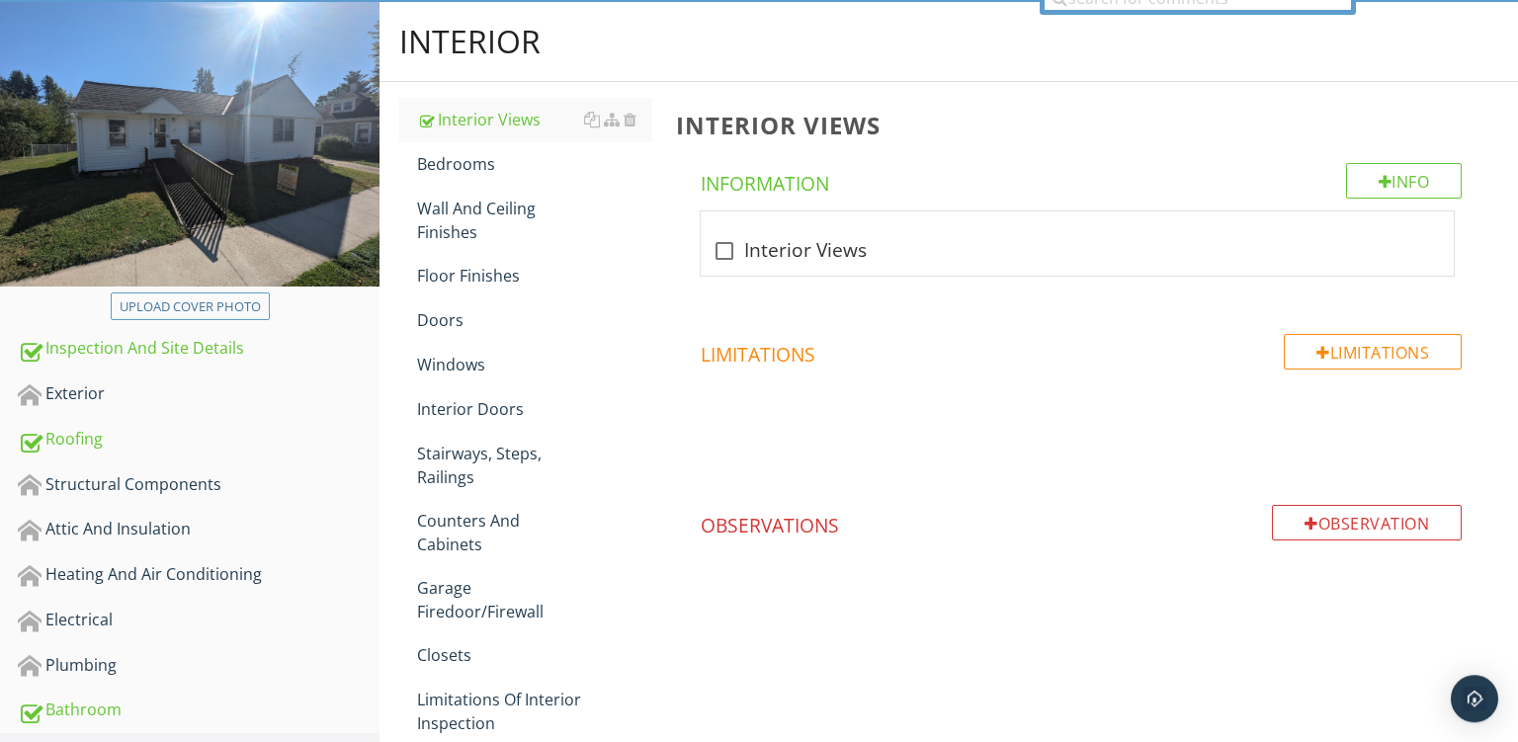
scroll to position [200, 0]
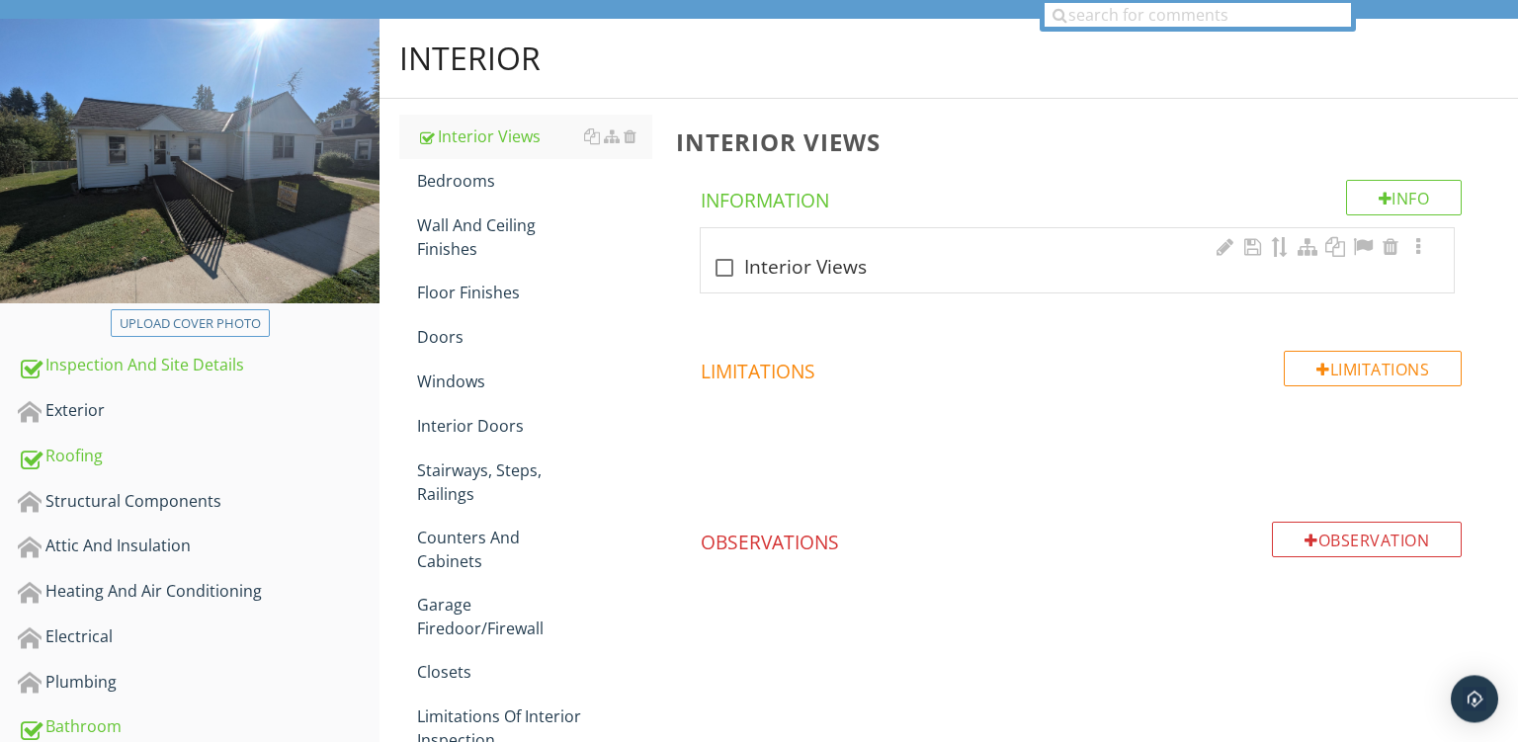
click at [883, 269] on div "check_box_outline_blank Interior Views" at bounding box center [1078, 268] width 730 height 24
checkbox input "true"
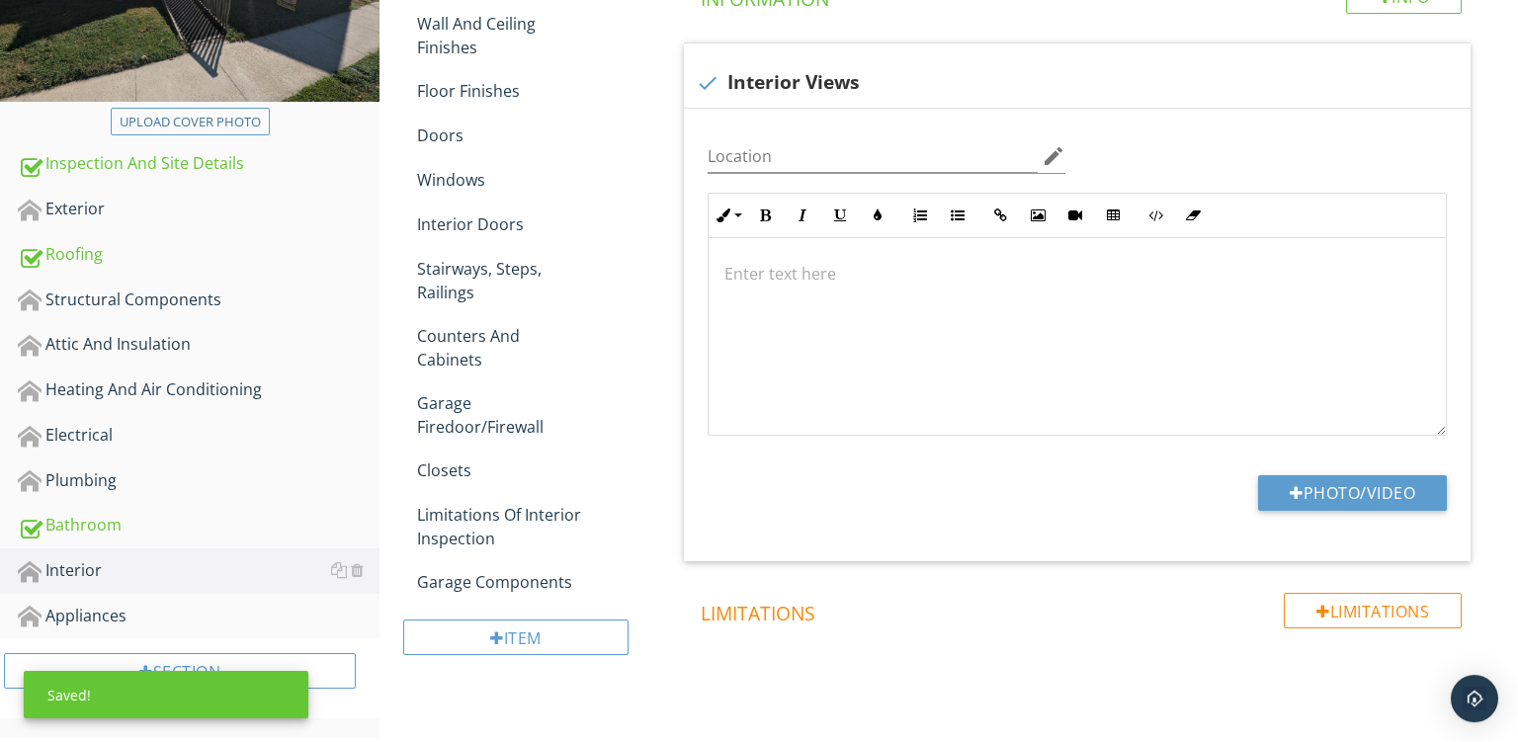
scroll to position [427, 0]
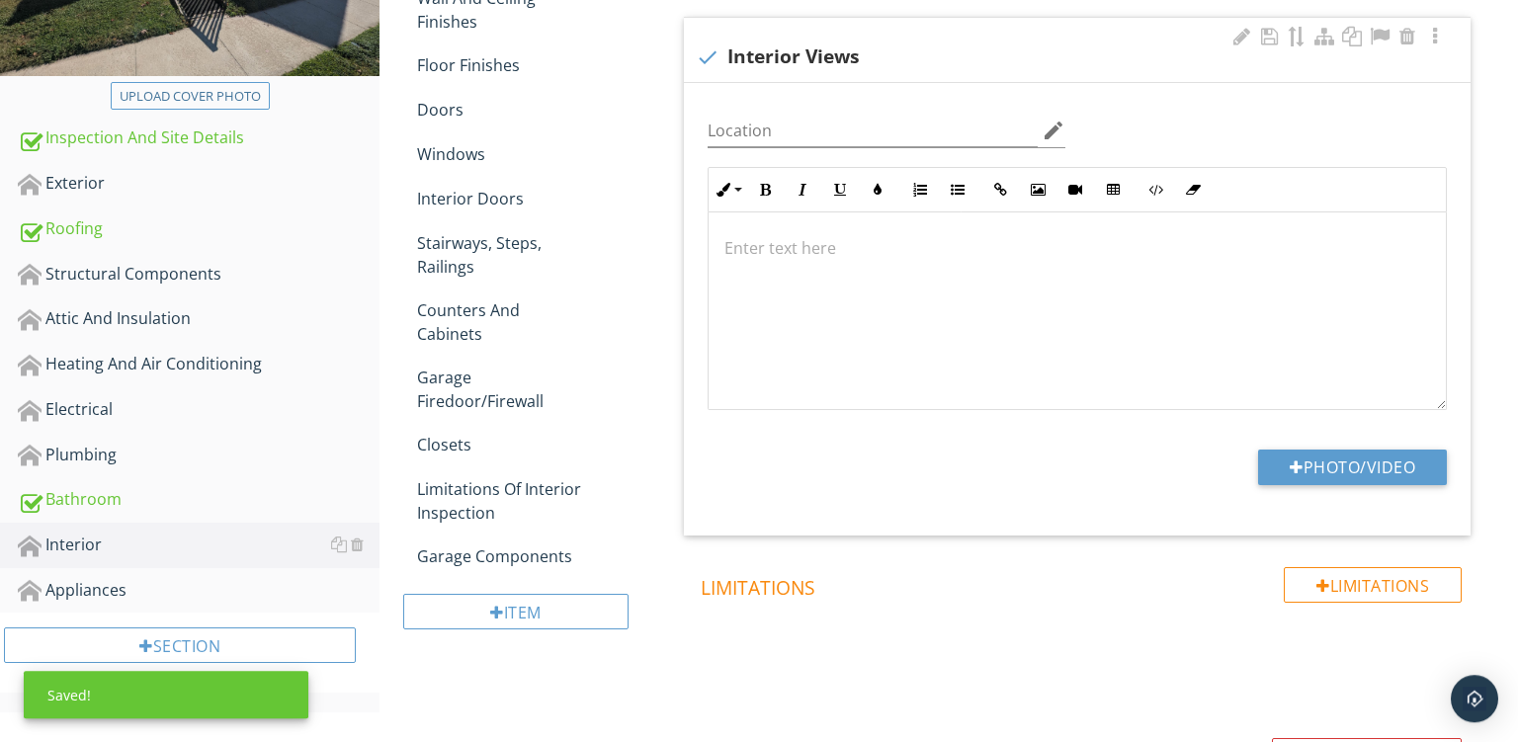
click at [1320, 491] on div "Photo/Video" at bounding box center [1077, 475] width 763 height 50
click at [1335, 468] on button "Photo/Video" at bounding box center [1352, 468] width 189 height 36
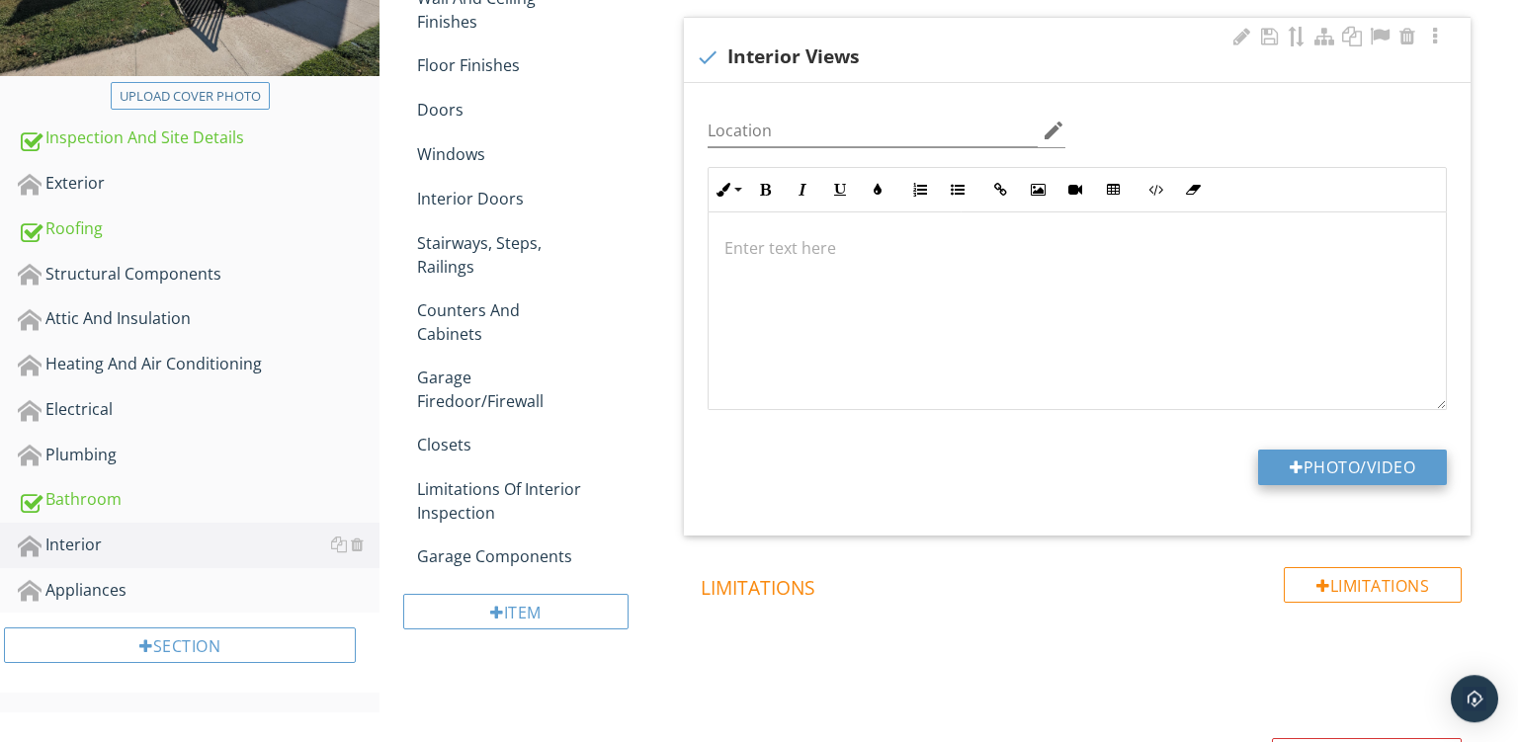
type input "C:\fakepath\PXL_20250929_150638733.jpg"
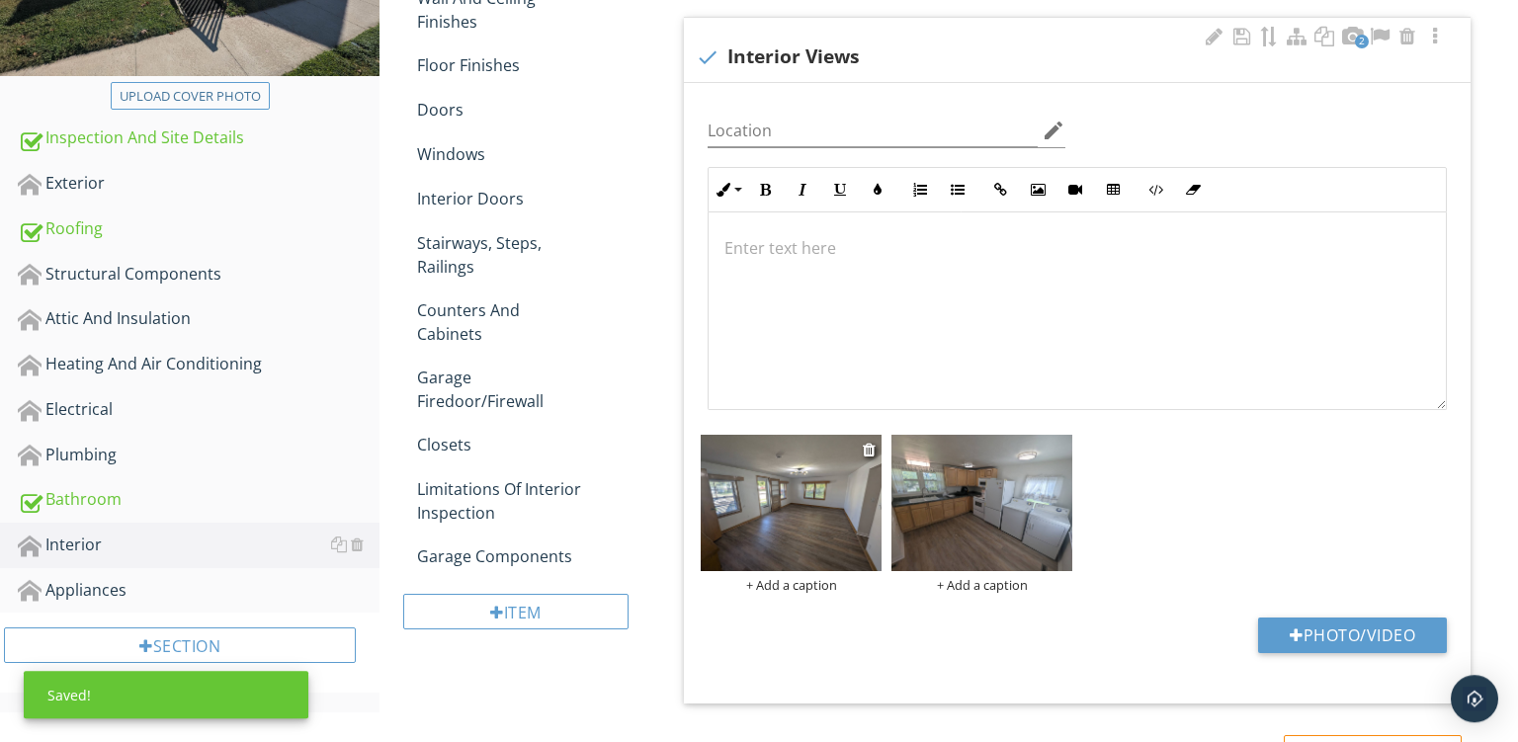
click at [757, 584] on div "+ Add a caption" at bounding box center [791, 585] width 181 height 16
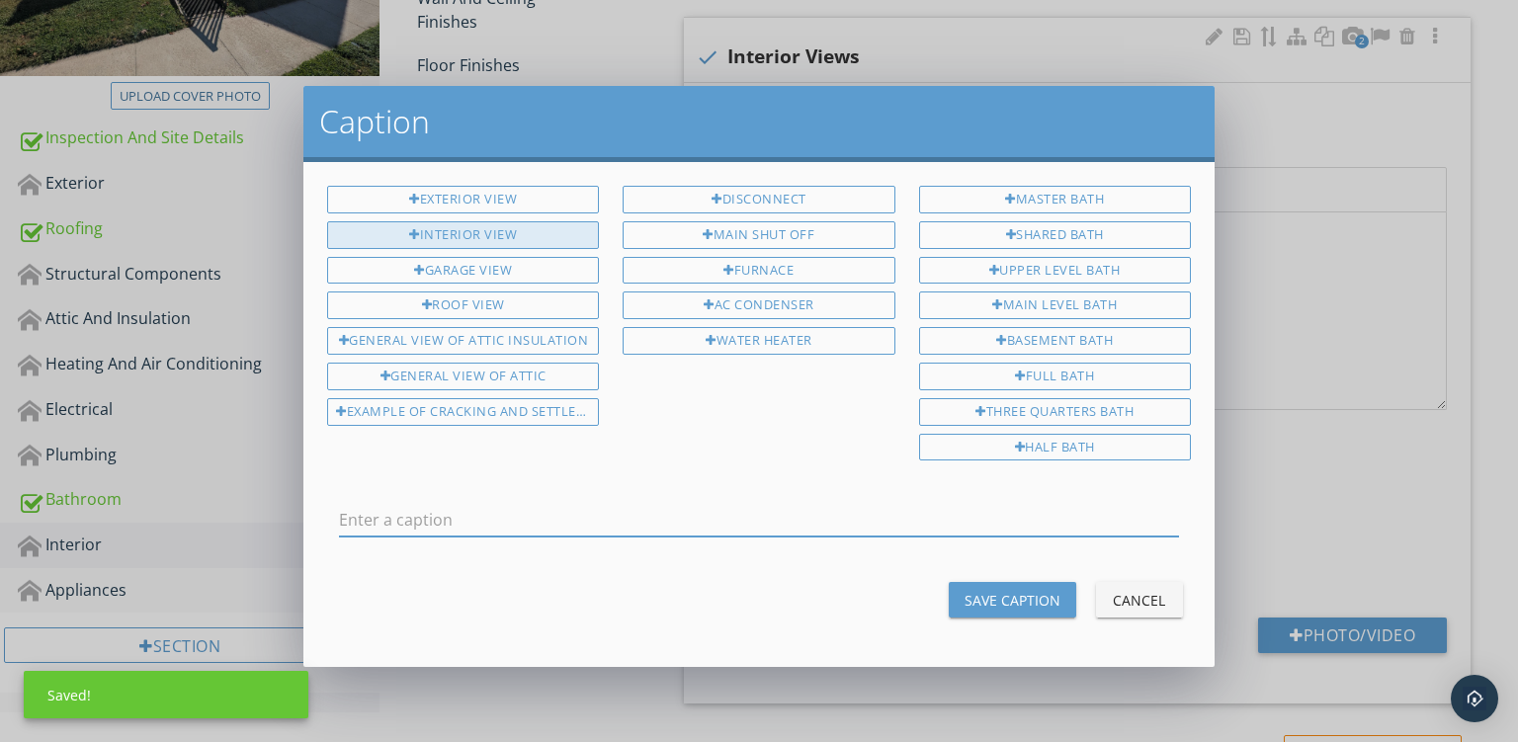
click at [473, 237] on div "Interior View" at bounding box center [463, 235] width 272 height 28
type input "Interior View"
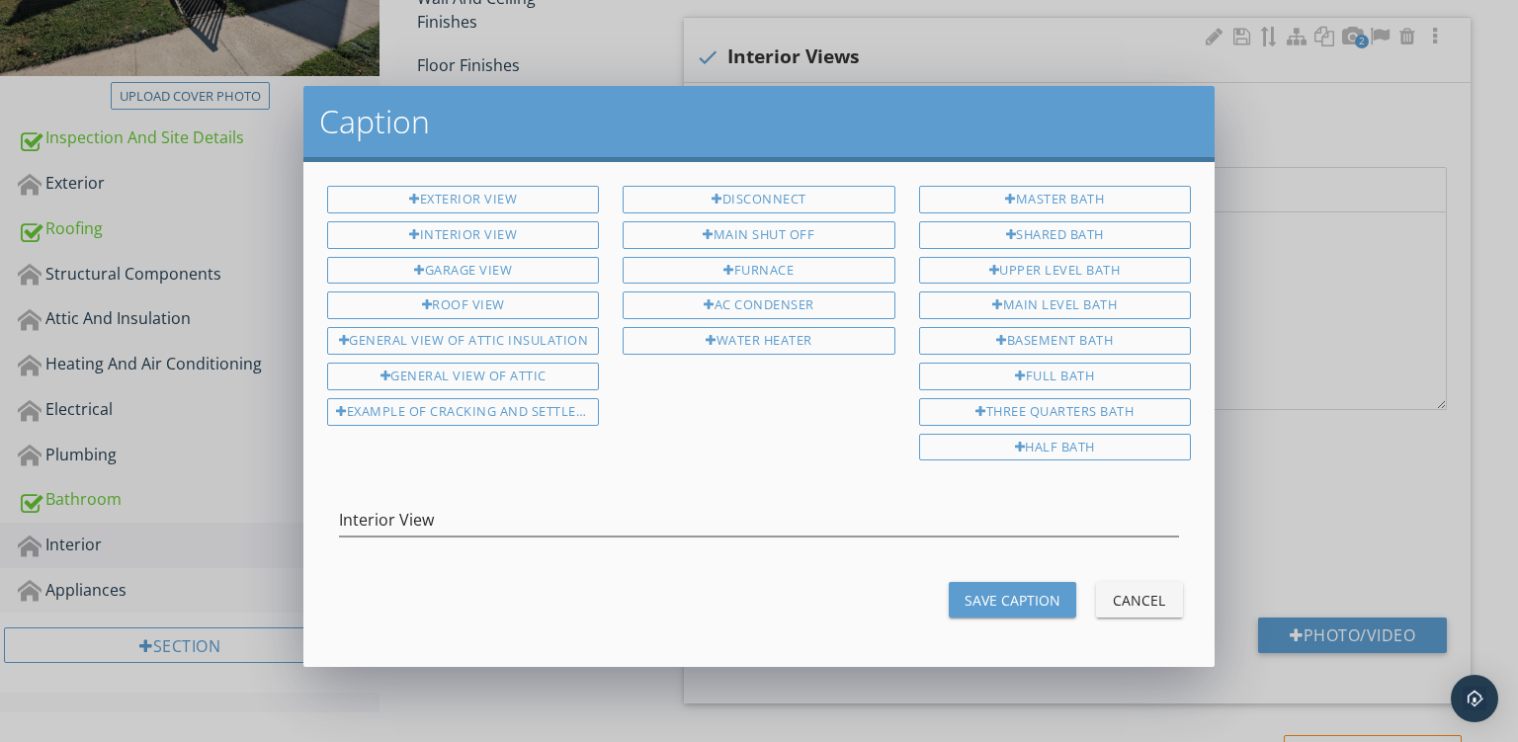
click at [986, 590] on div "Save Caption" at bounding box center [1013, 600] width 96 height 21
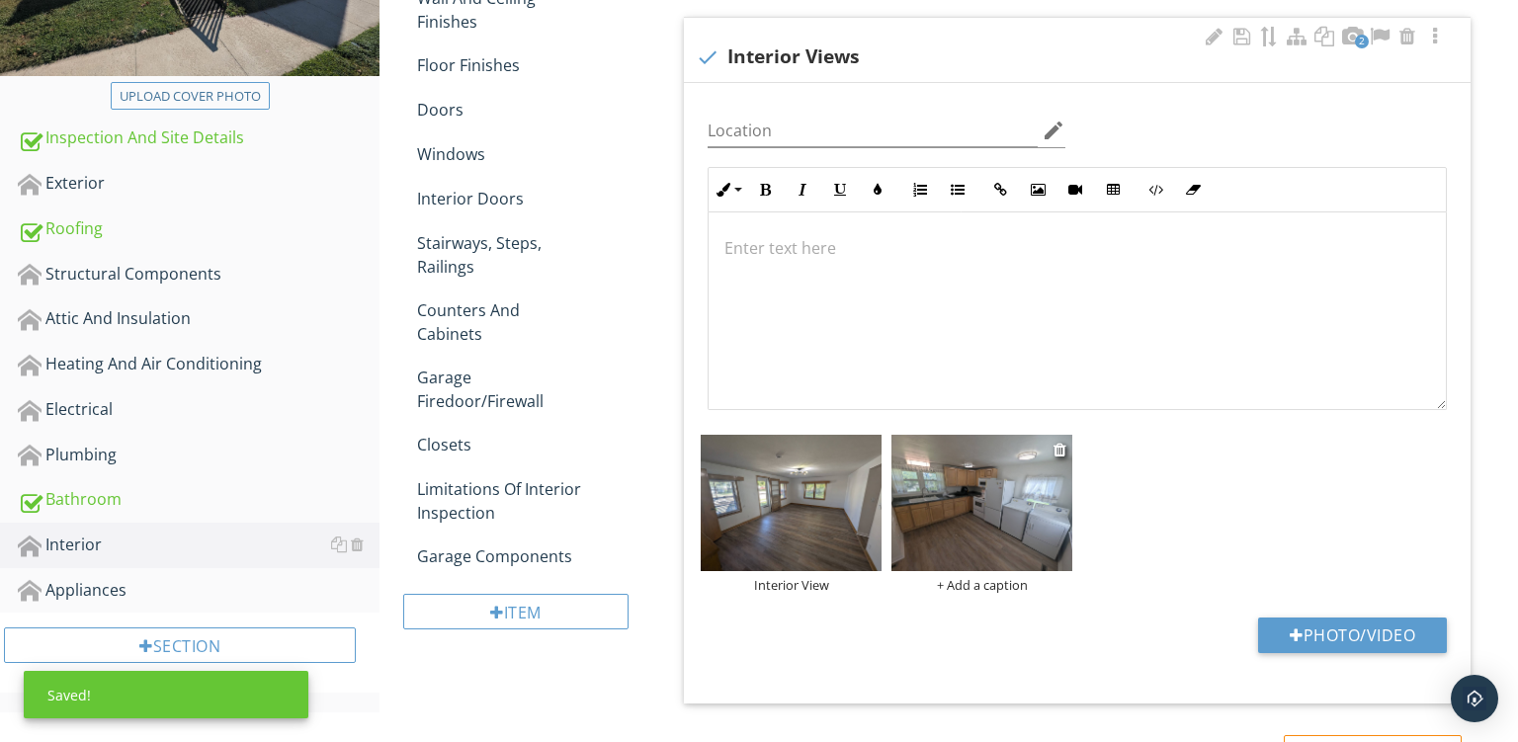
click at [949, 579] on div "+ Add a caption" at bounding box center [982, 585] width 181 height 16
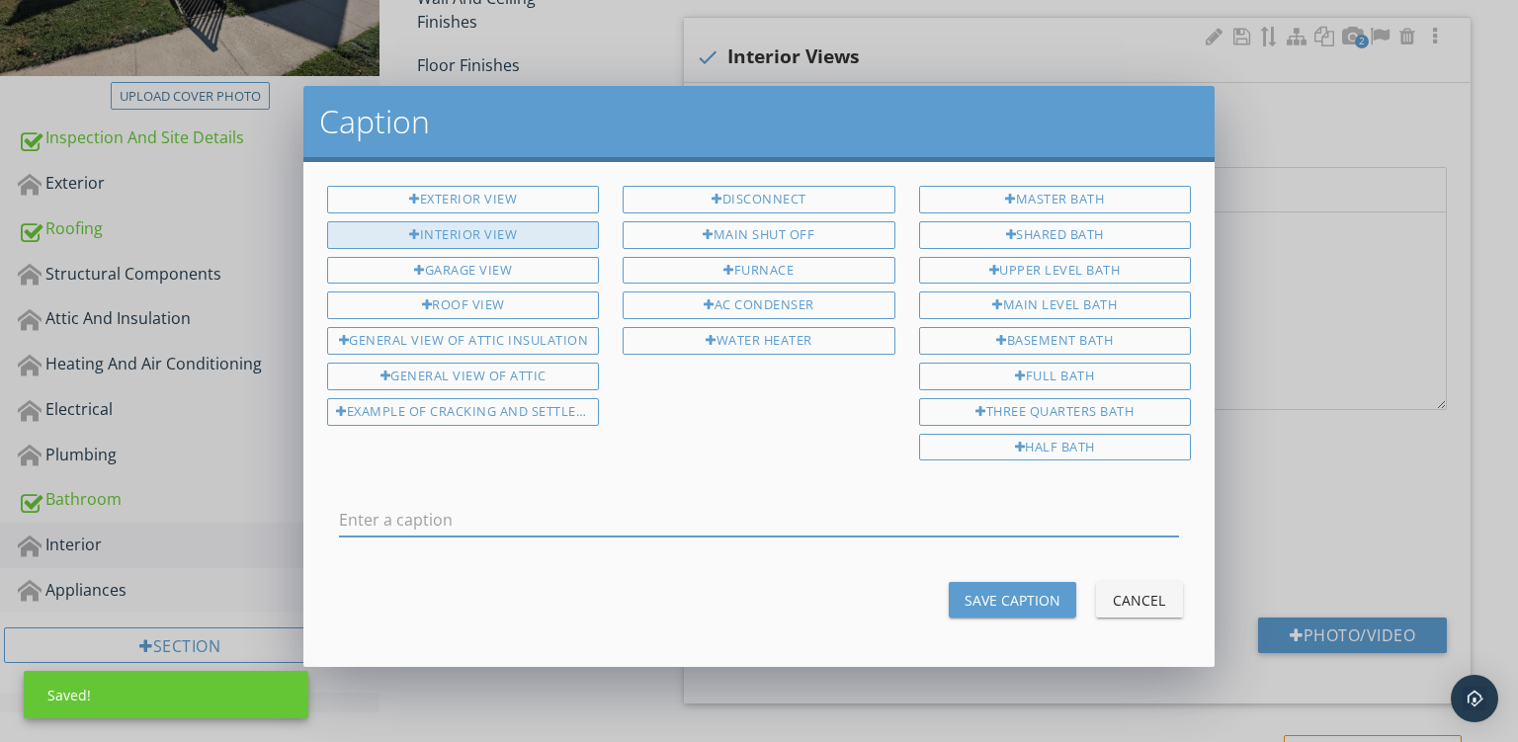
click at [472, 226] on div "Interior View" at bounding box center [463, 235] width 272 height 28
type input "Interior View"
click at [994, 590] on div "Save Caption" at bounding box center [1013, 600] width 96 height 21
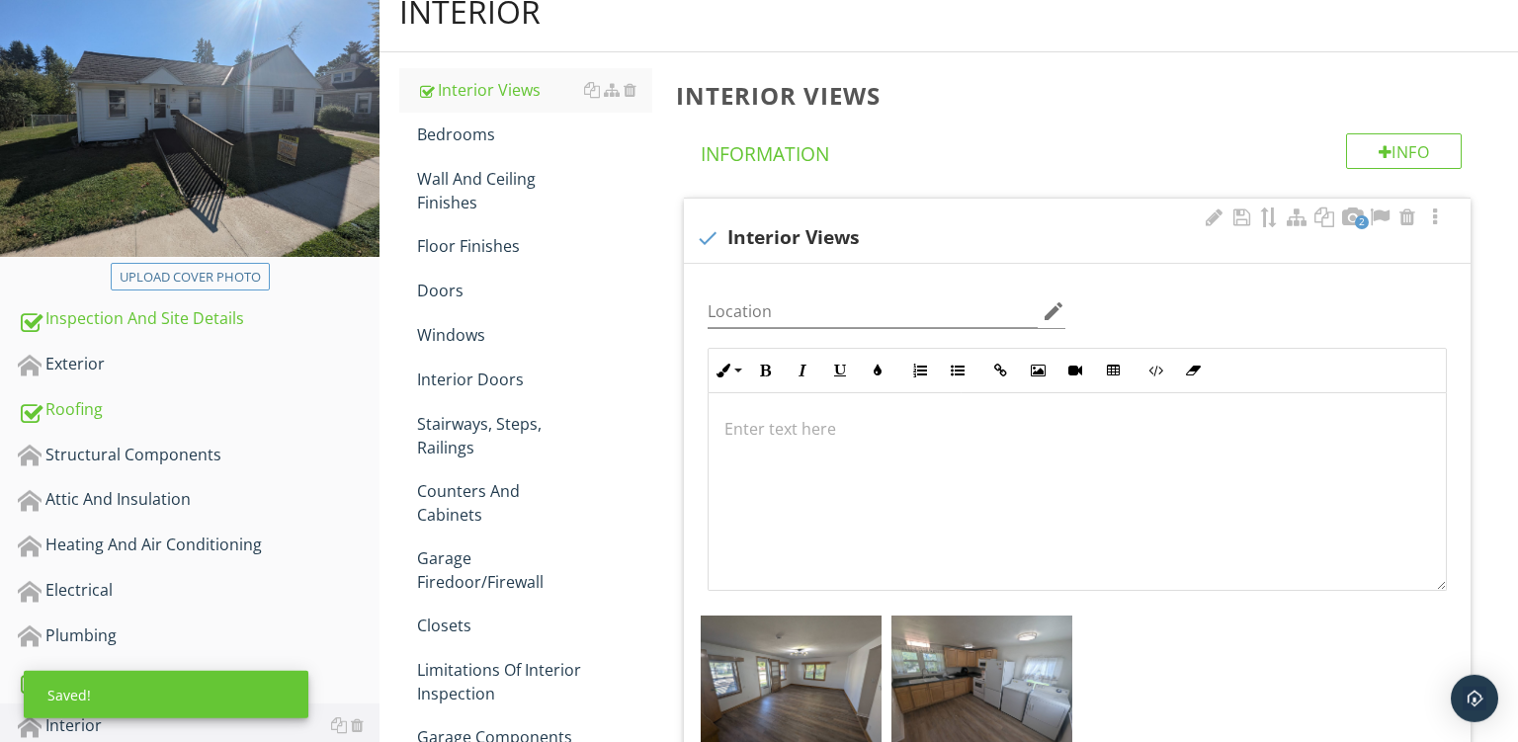
scroll to position [144, 0]
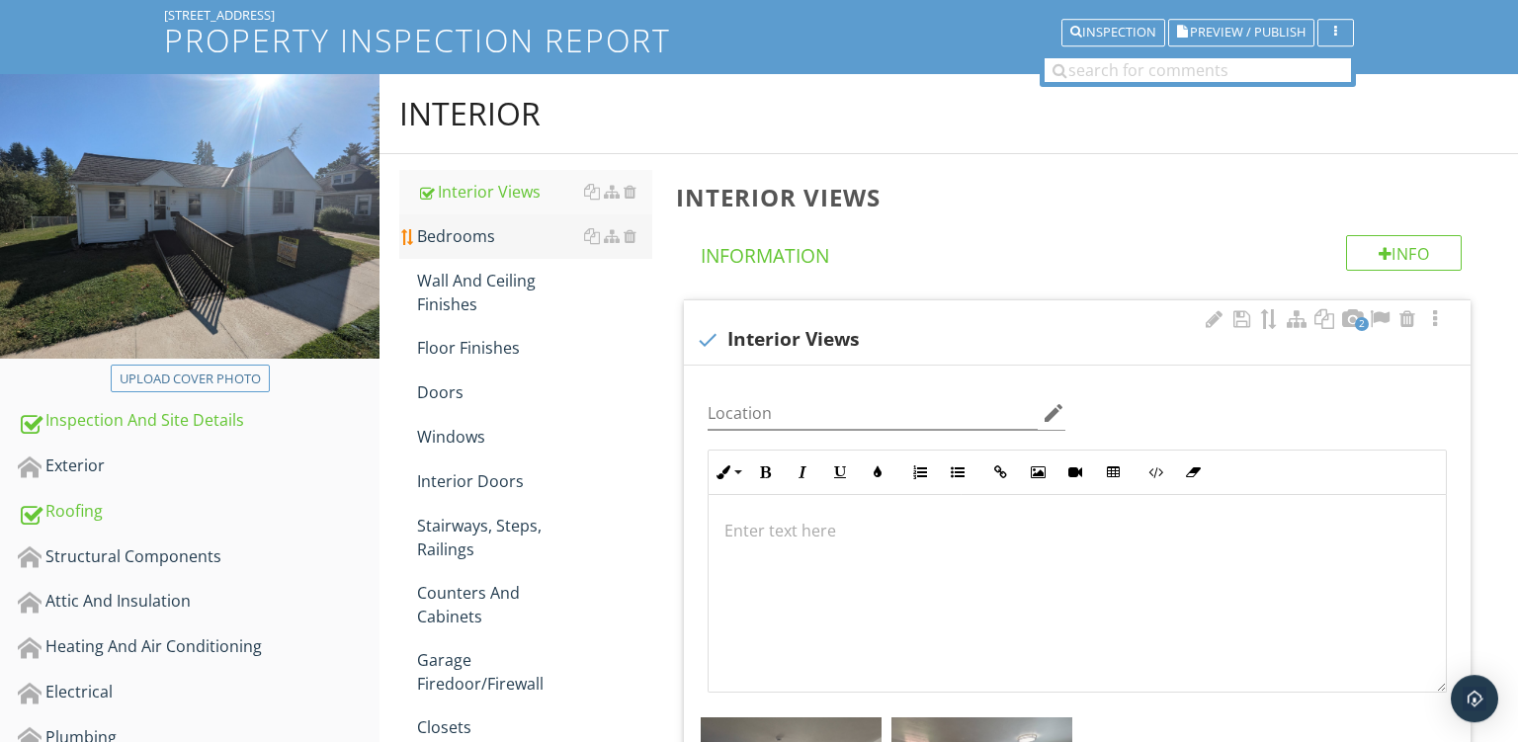
click at [466, 230] on div "Bedrooms" at bounding box center [534, 236] width 235 height 24
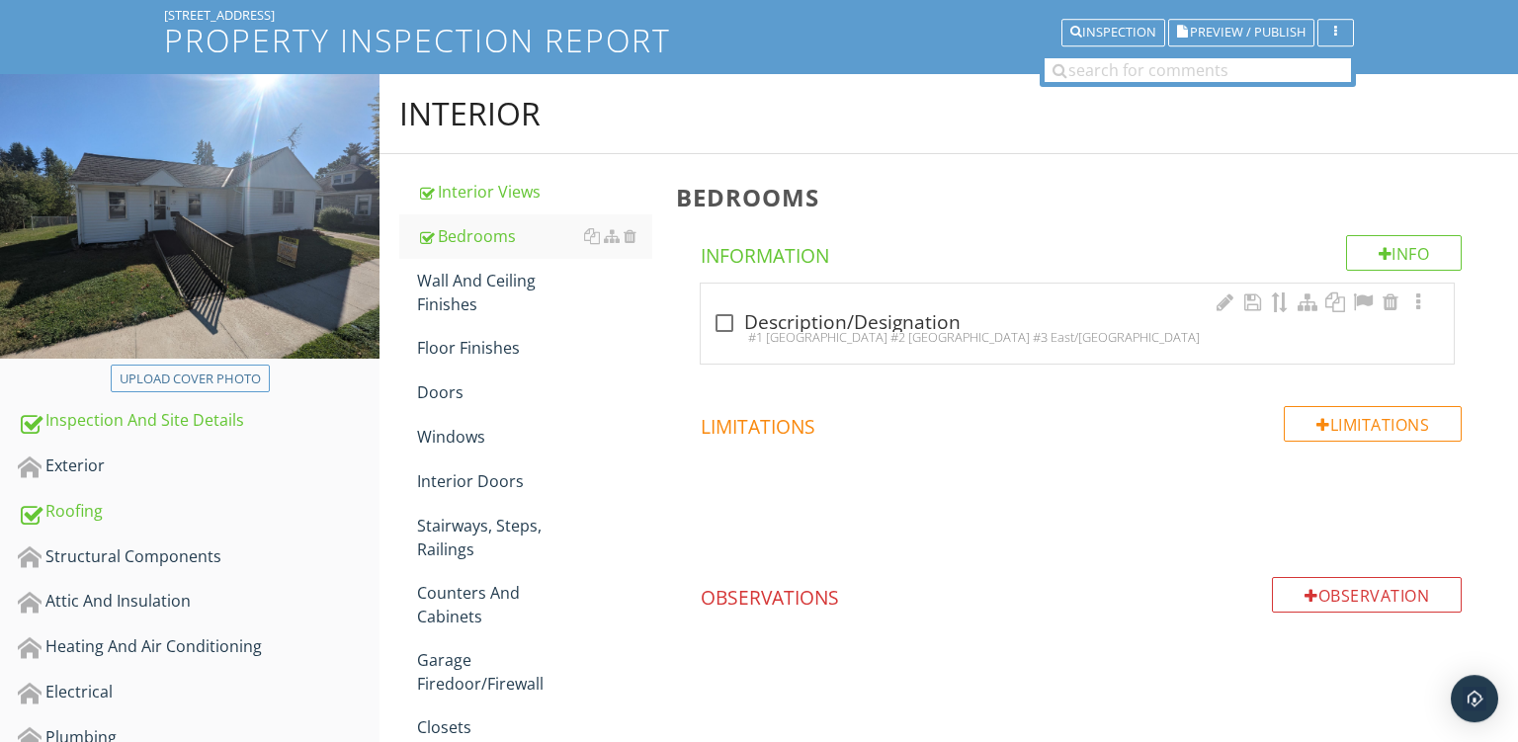
click at [863, 331] on div "#1 Northwest Corner #2 Northeast Corner #3 East/Front Center" at bounding box center [1078, 337] width 730 height 16
checkbox input "true"
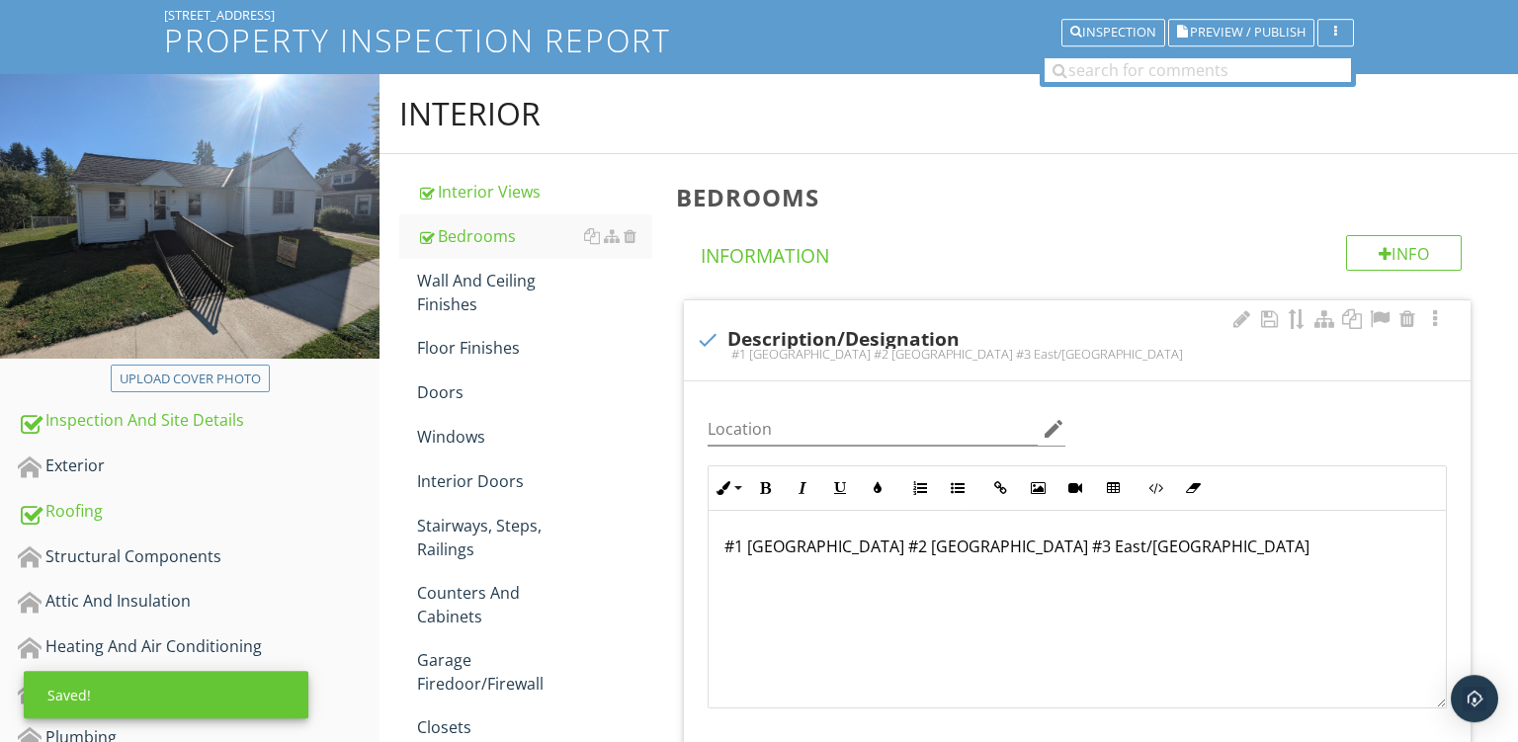
click at [770, 542] on p "#1 Northwest Corner #2 Northeast Corner #3 East/Front Center" at bounding box center [1078, 547] width 706 height 24
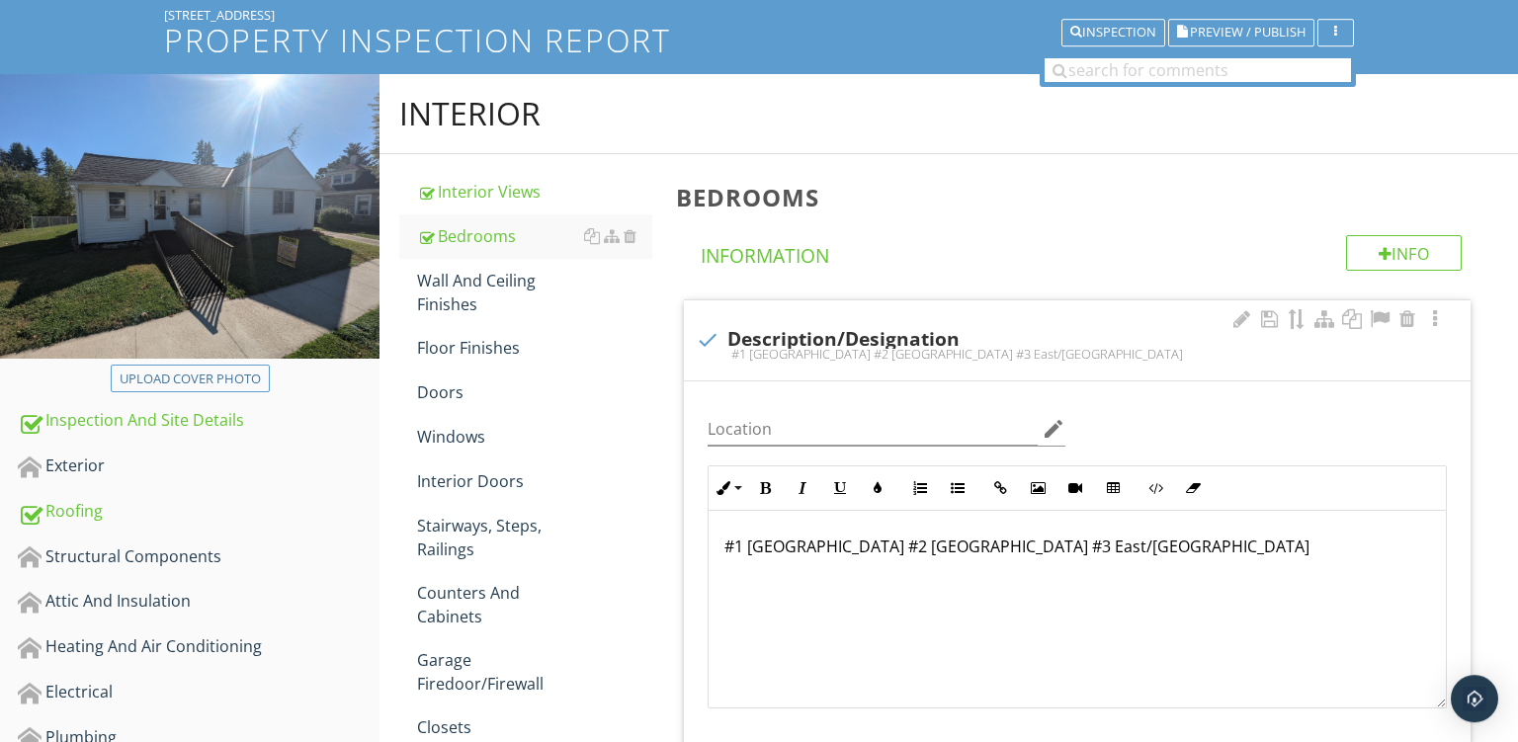
click at [950, 549] on p "#1 Southwest Corner #2 Northeast Corner #3 East/Front Center" at bounding box center [1078, 547] width 706 height 24
drag, startPoint x: 1044, startPoint y: 539, endPoint x: 1368, endPoint y: 551, distance: 324.5
click at [1368, 551] on p "#1 Southwest Corner #2 Southeast Corner #3 East/Front Center" at bounding box center [1078, 547] width 706 height 24
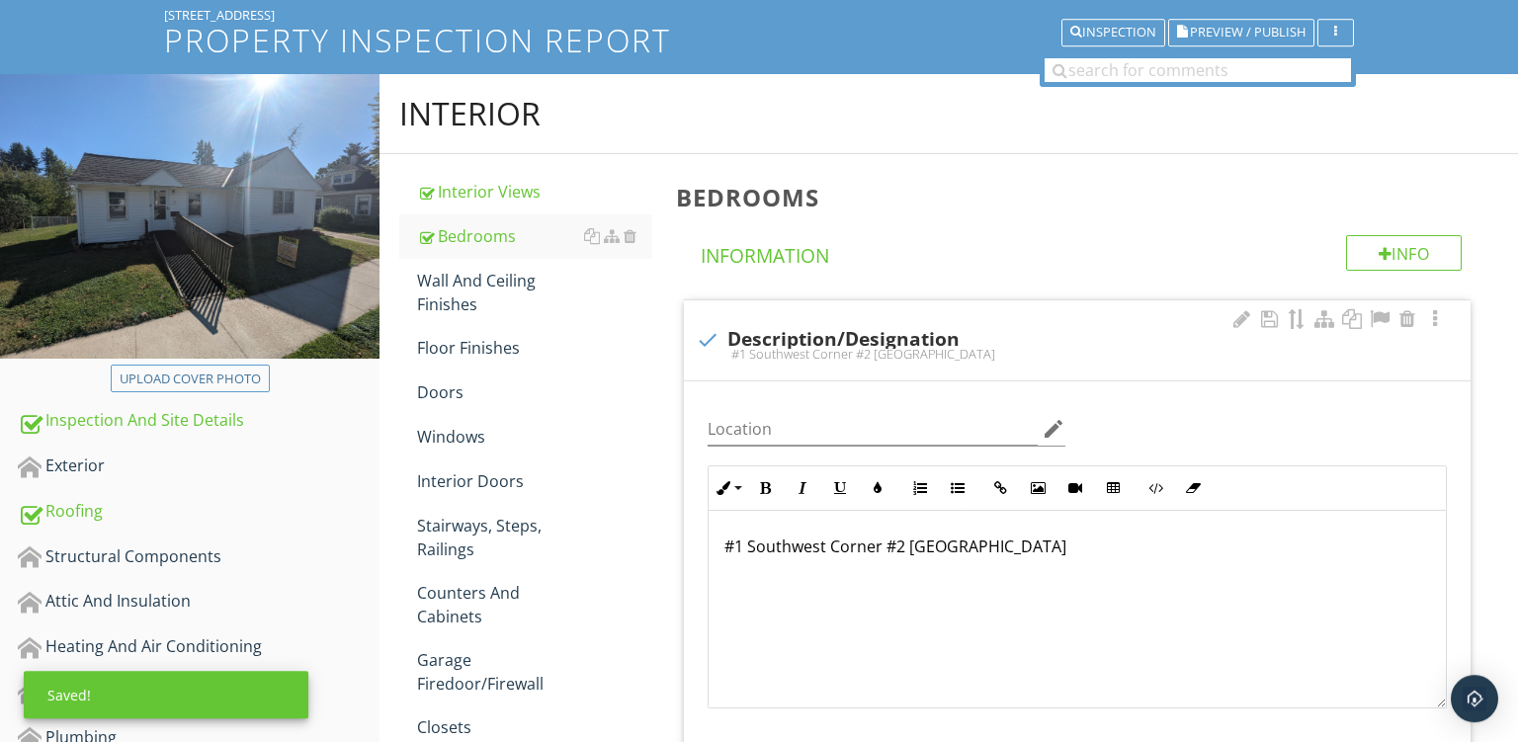
click at [1368, 551] on p "#1 Southwest Corner #2 Southeast Corner" at bounding box center [1078, 547] width 706 height 24
type textarea "<p>#1 Southwest Corner #2 Southeast Corner &nbsp; &nbsp; &nbsp; &nbsp; &nbsp; &…"
click at [1368, 551] on p "#1 Southwest Corner #2 Southeast Corner" at bounding box center [1078, 547] width 706 height 24
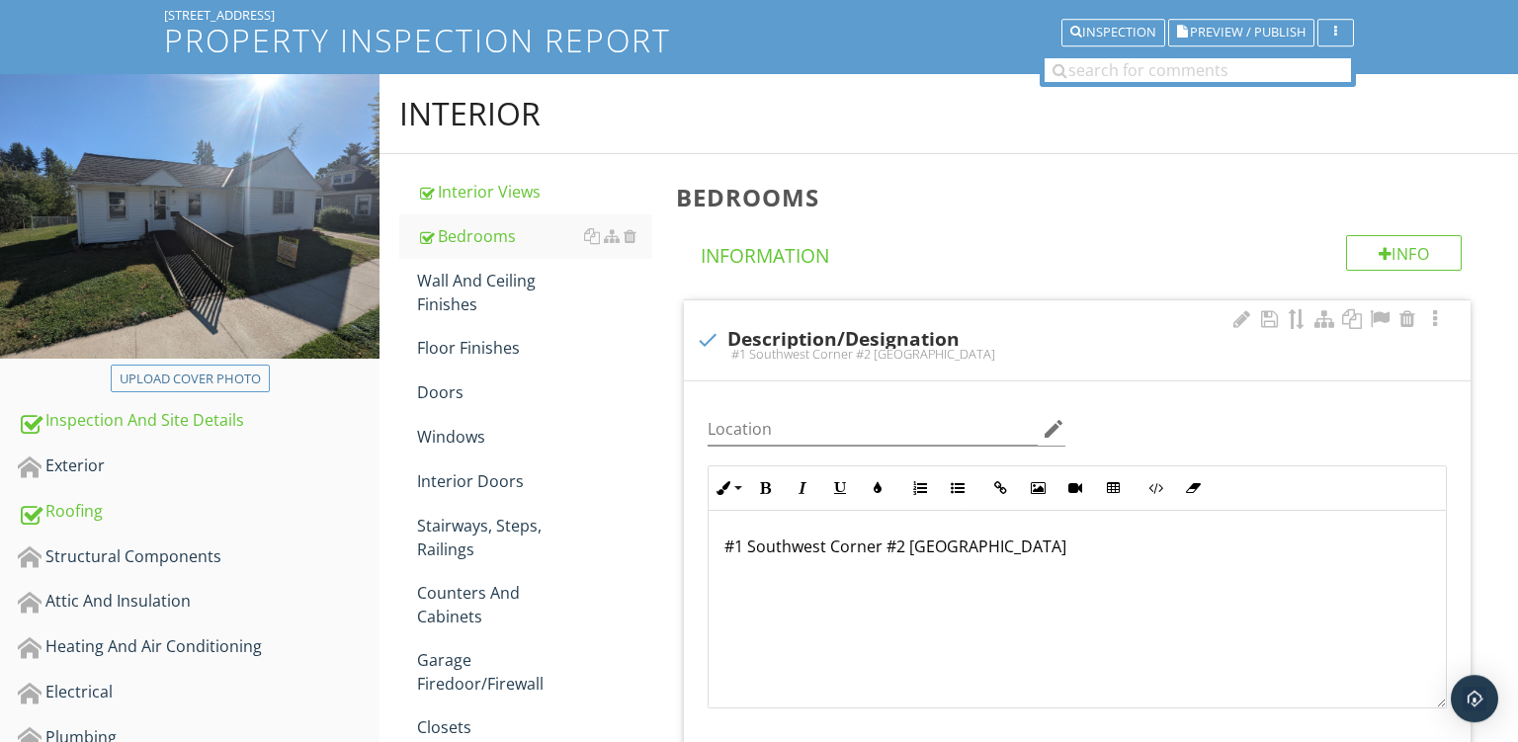
click at [1368, 551] on p "#1 Southwest Corner #2 Southeast Corner" at bounding box center [1078, 547] width 706 height 24
click at [1239, 590] on div "#1 Southwest Corner #2 Southeast Corner" at bounding box center [1077, 610] width 737 height 198
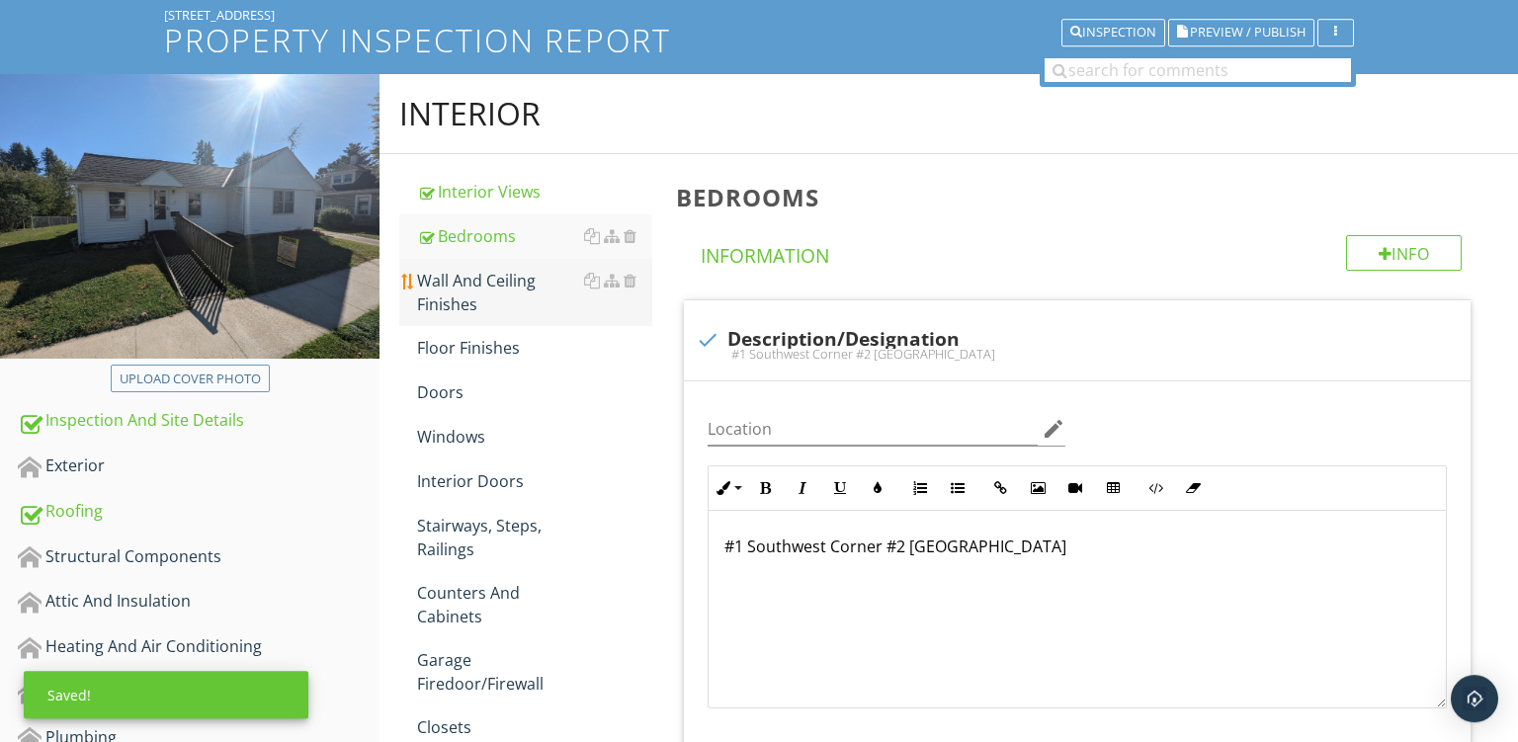
click at [455, 288] on div "Wall And Ceiling Finishes" at bounding box center [534, 292] width 235 height 47
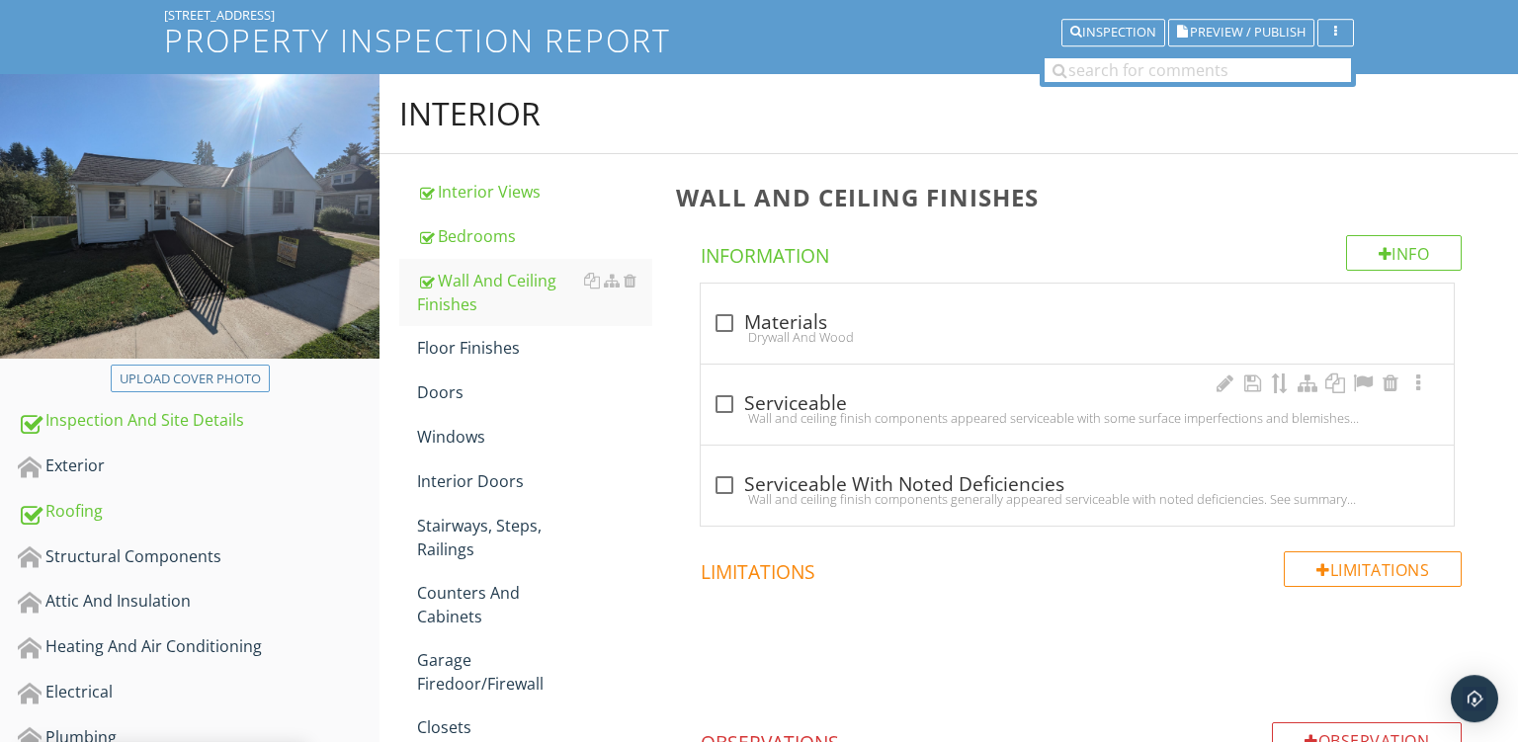
click at [920, 412] on div "Wall and ceiling finish components appeared serviceable with some surface imper…" at bounding box center [1078, 418] width 730 height 16
checkbox input "true"
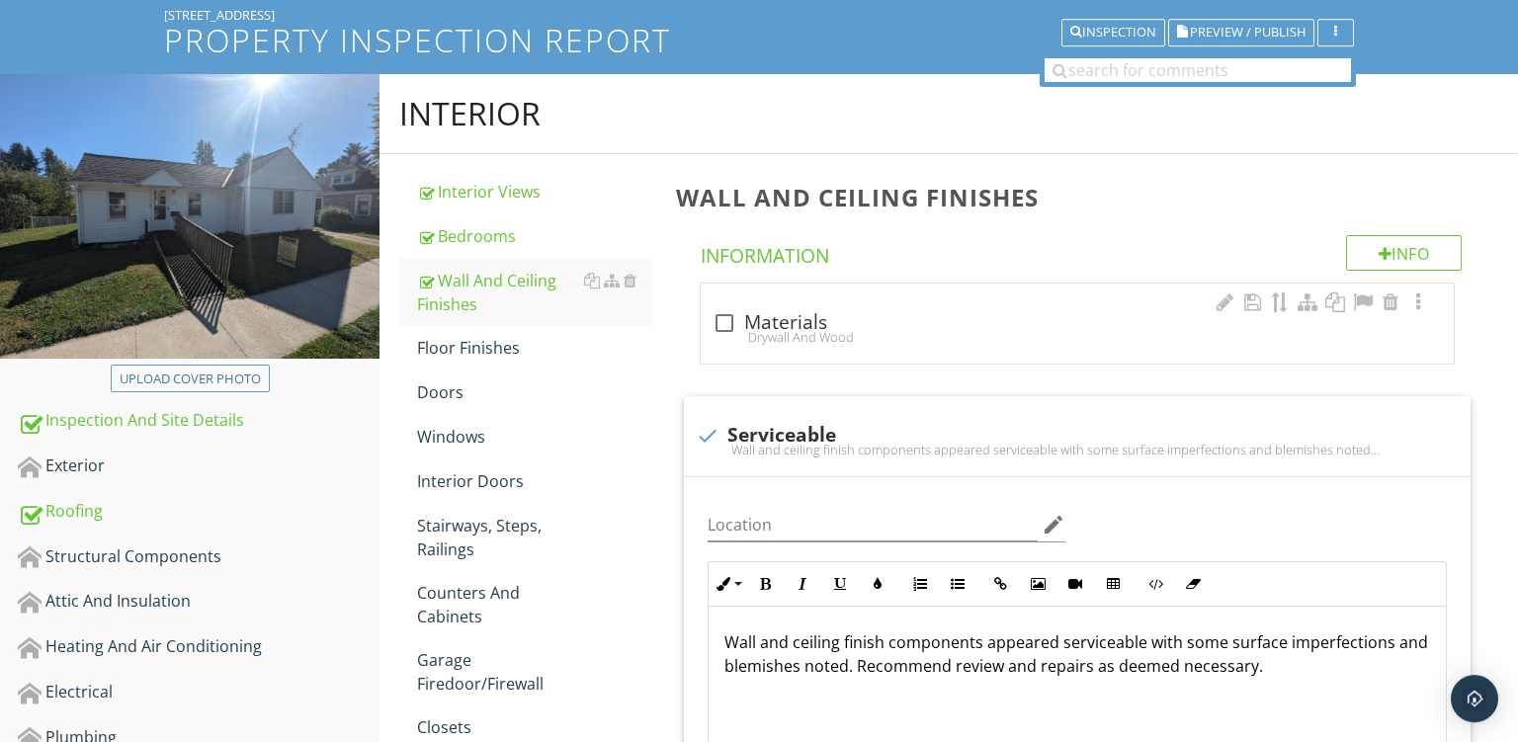
click at [941, 328] on div "check_box_outline_blank Materials" at bounding box center [1078, 323] width 730 height 24
checkbox input "true"
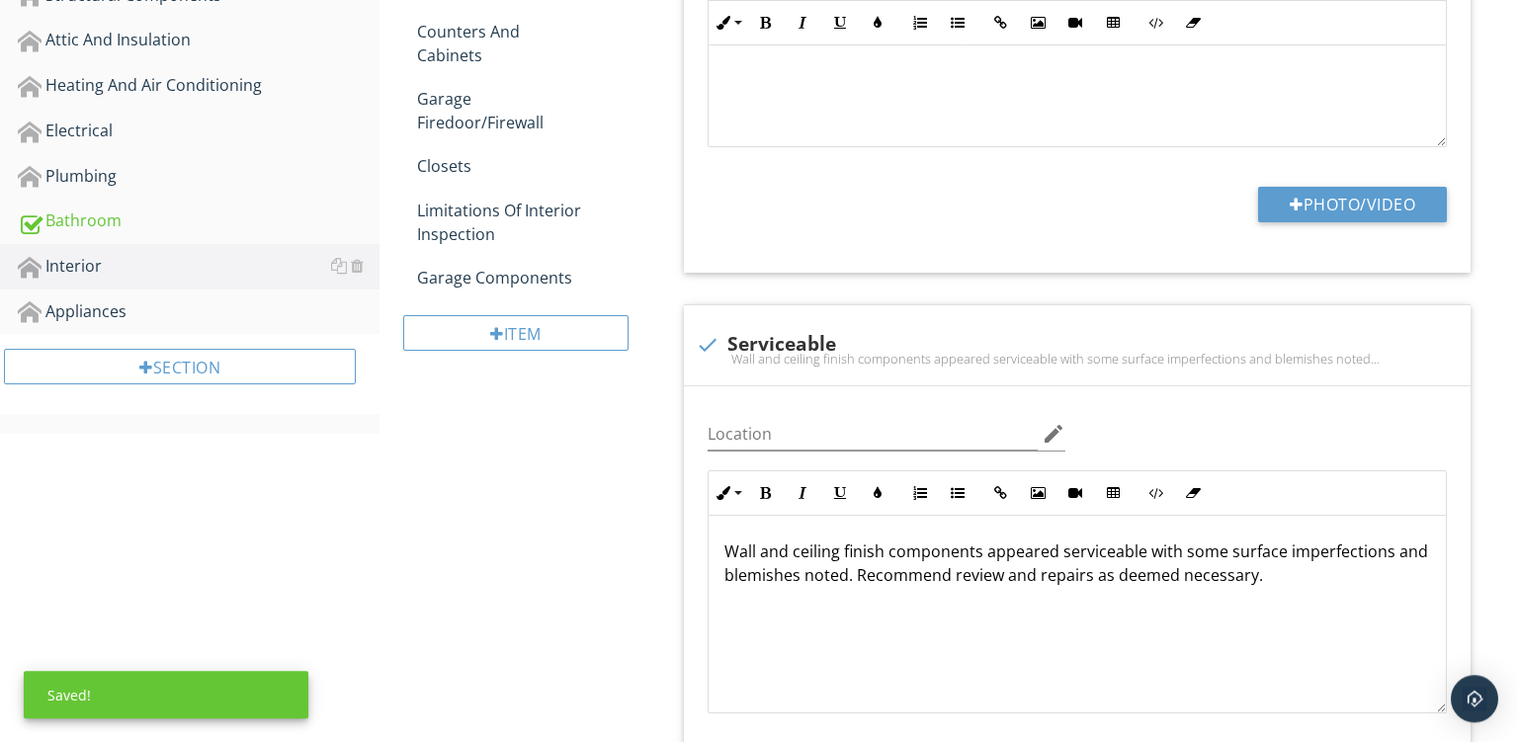
scroll to position [799, 0]
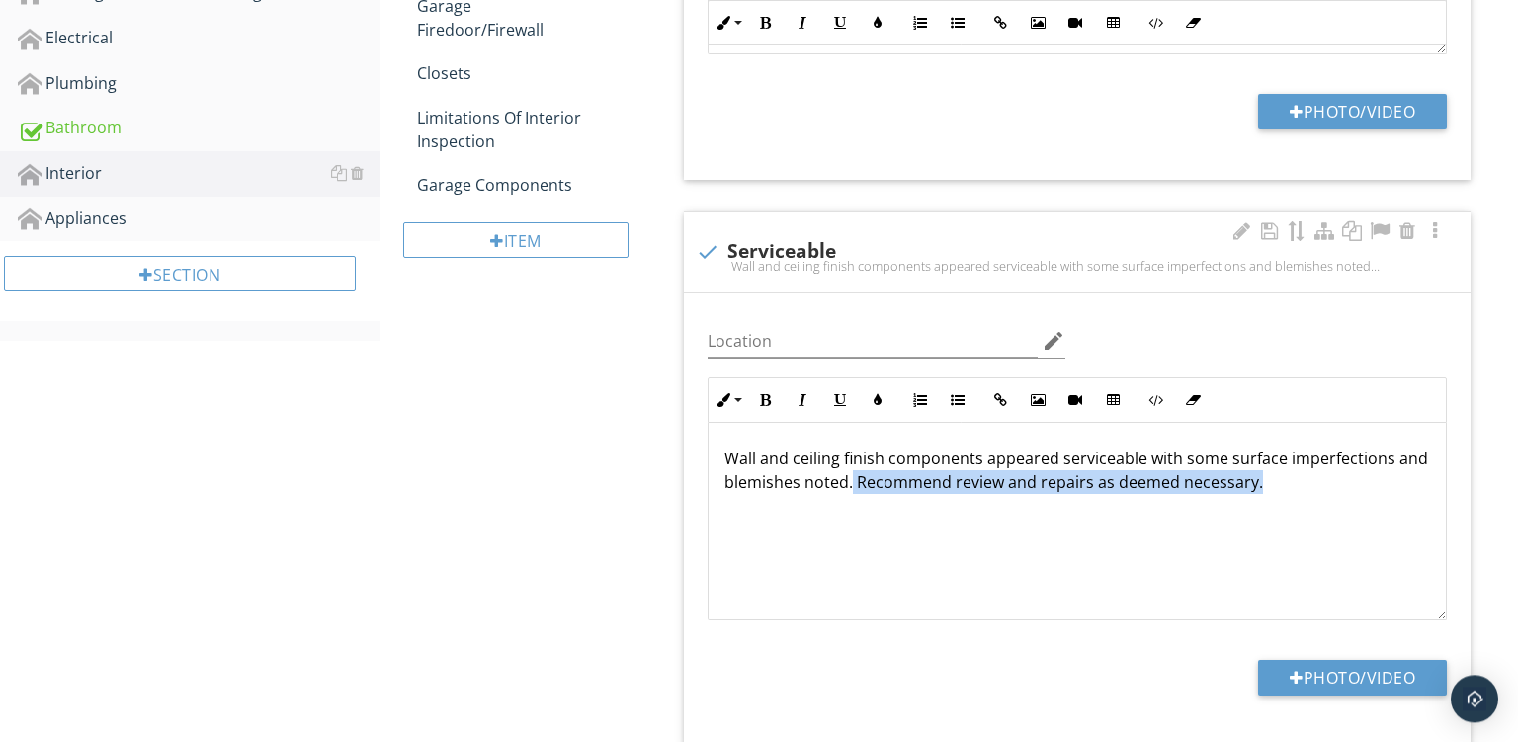
drag, startPoint x: 852, startPoint y: 476, endPoint x: 1517, endPoint y: 615, distance: 679.5
click at [1446, 615] on div "Wall and ceiling finish components appeared serviceable with some surface imper…" at bounding box center [1077, 522] width 737 height 198
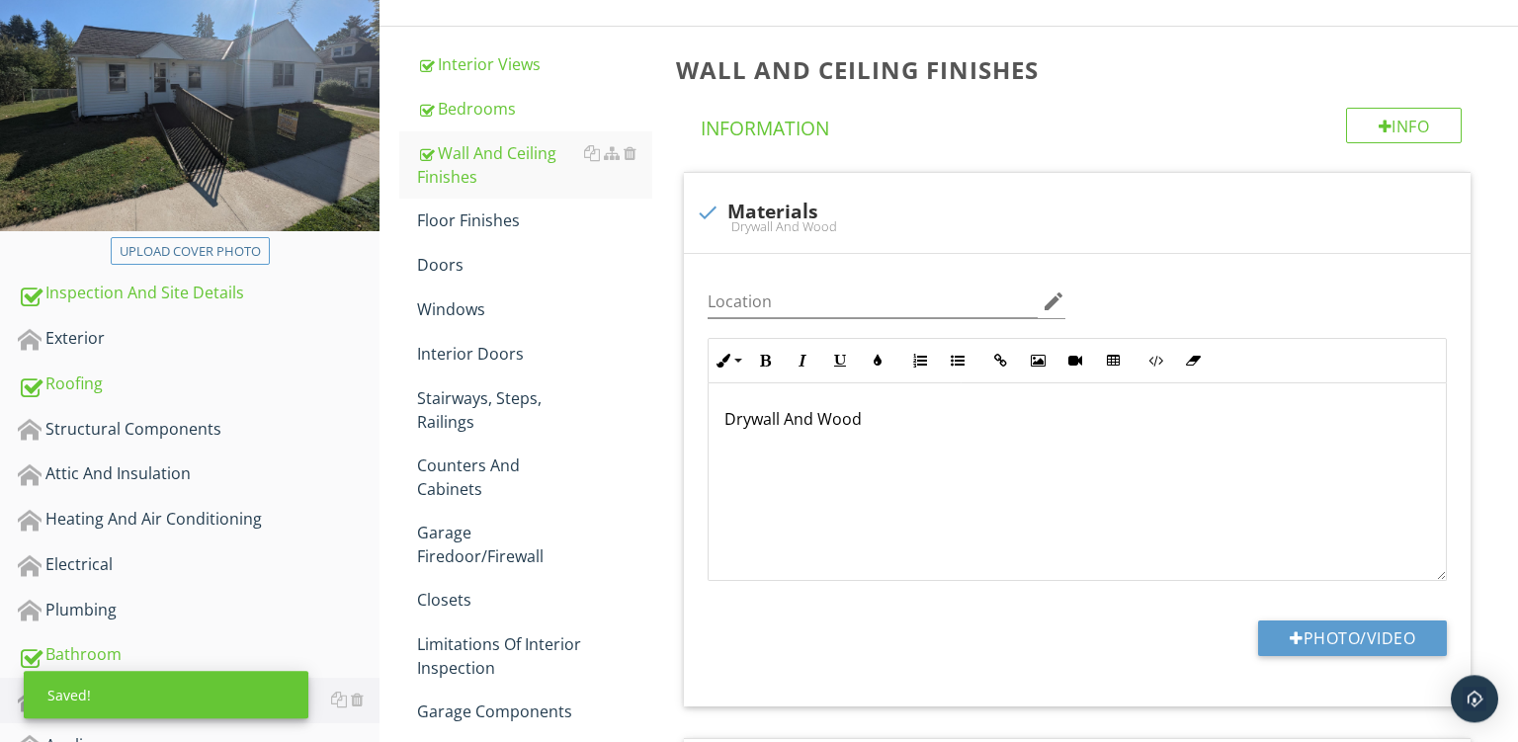
scroll to position [266, 0]
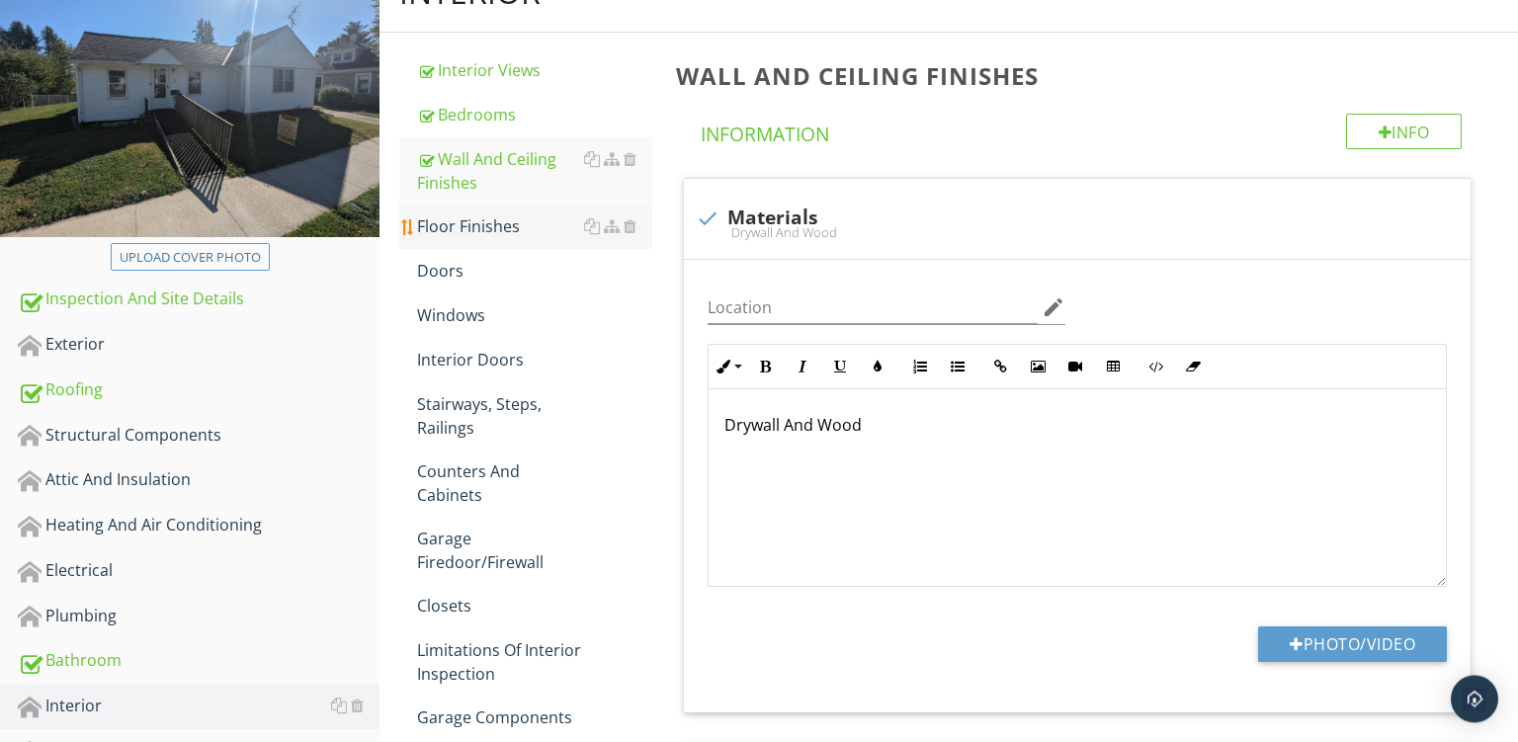
click at [475, 210] on link "Floor Finishes" at bounding box center [534, 226] width 235 height 43
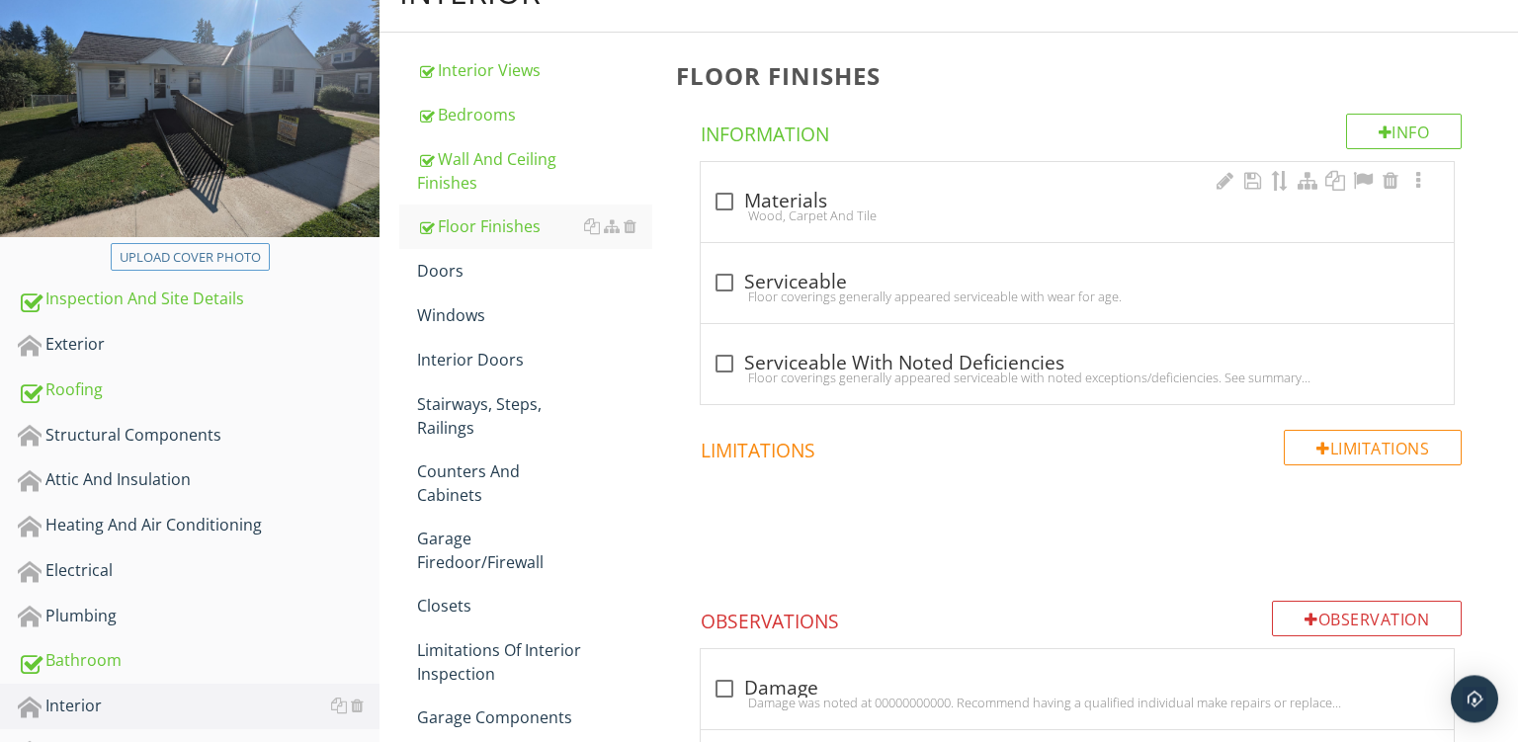
click at [864, 218] on div "Wood, Carpet And Tile" at bounding box center [1078, 216] width 730 height 16
checkbox input "true"
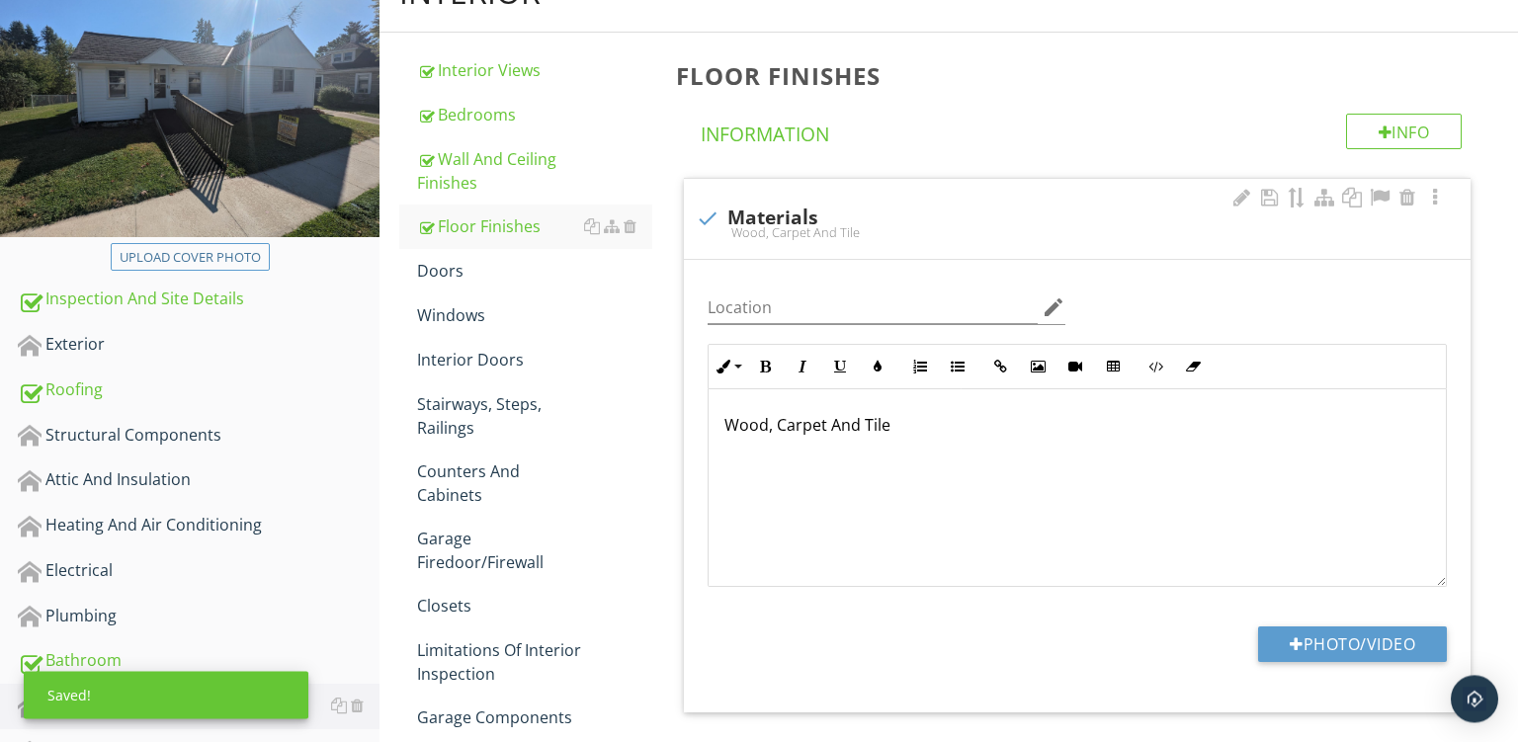
click at [737, 420] on p "Wood, Carpet And Tile" at bounding box center [1078, 425] width 706 height 24
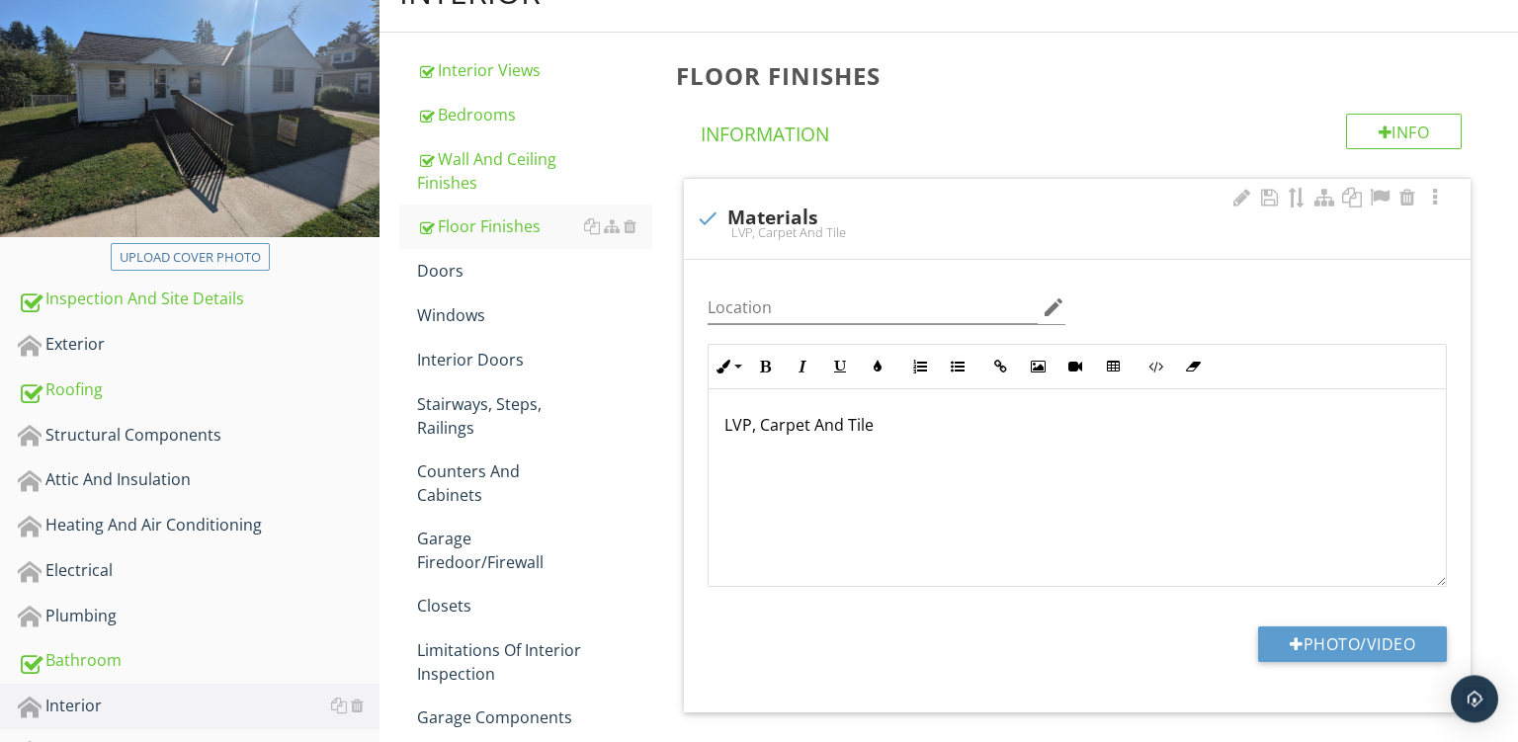
click at [866, 423] on p "LVP, Carpet And Tile" at bounding box center [1078, 425] width 706 height 24
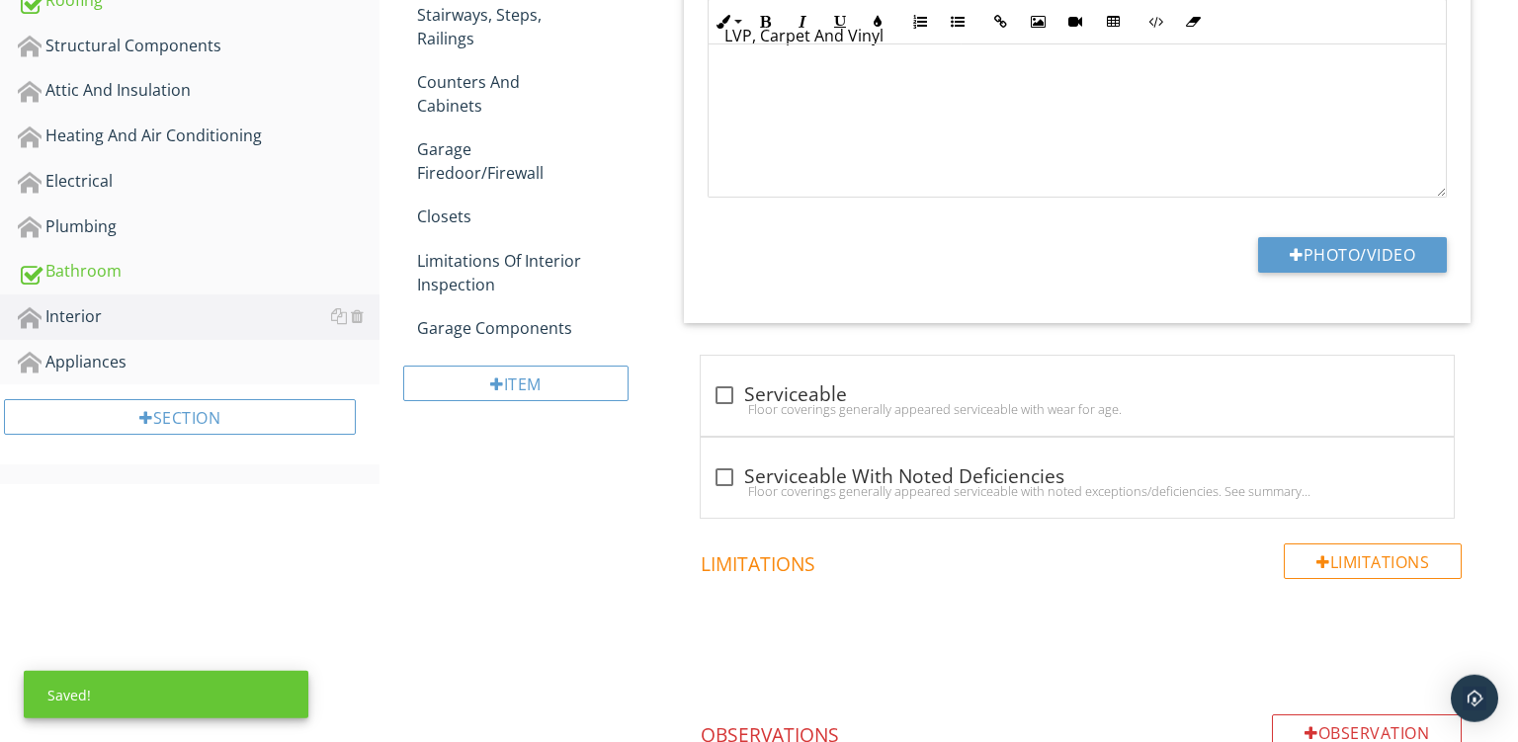
scroll to position [700, 0]
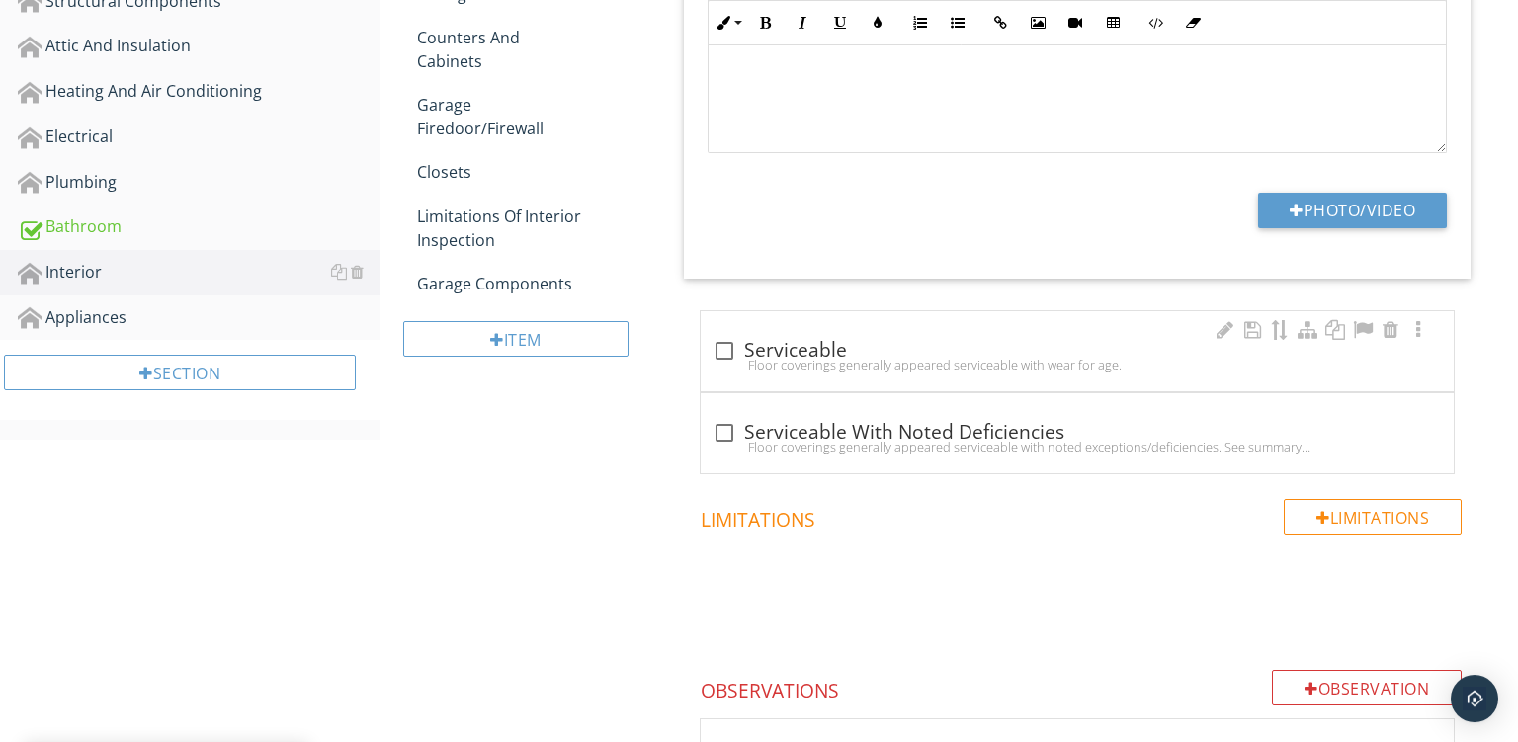
click at [1109, 358] on div "Floor coverings generally appeared serviceable with wear for age." at bounding box center [1078, 365] width 730 height 16
checkbox input "true"
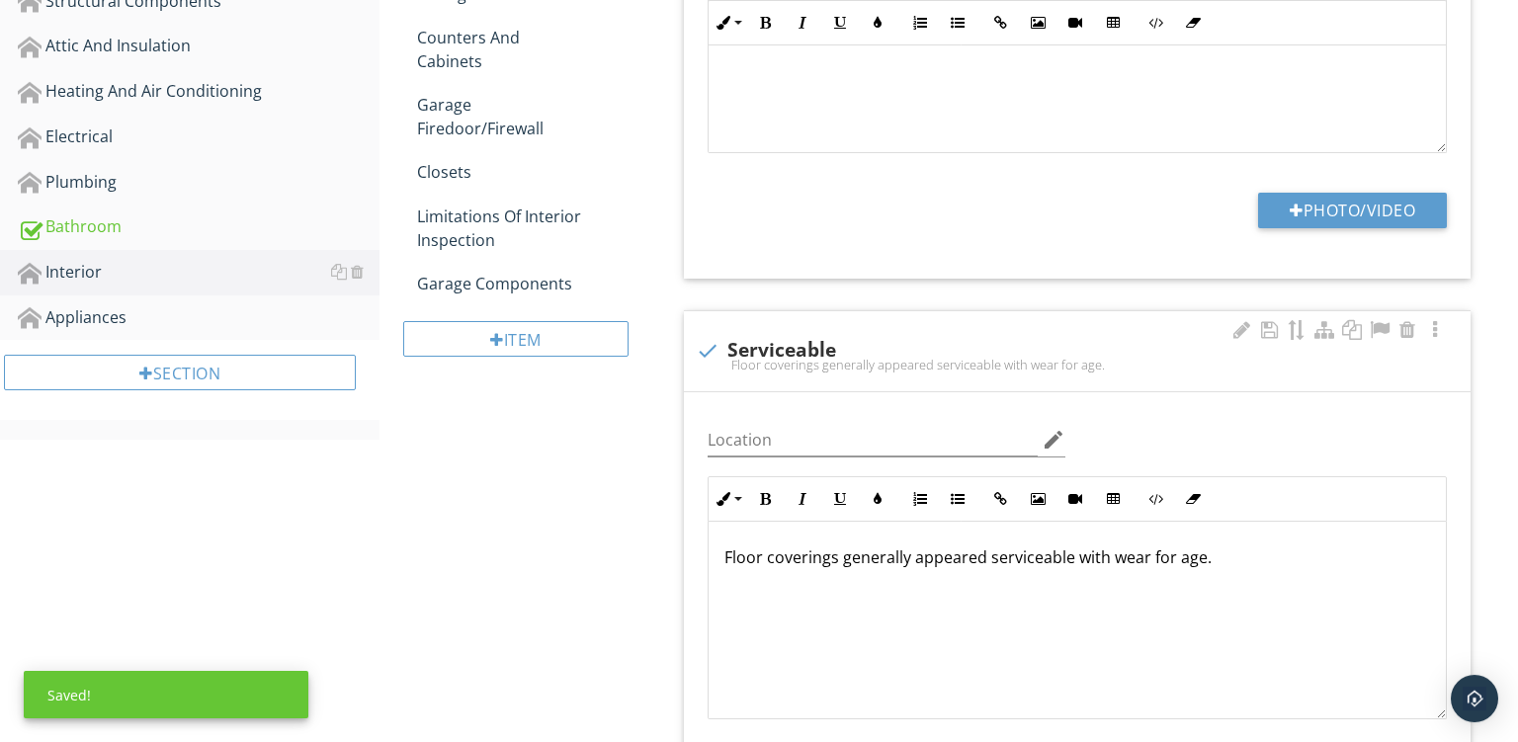
click at [1109, 561] on p "Floor coverings generally appeared serviceable with wear for age." at bounding box center [1078, 558] width 706 height 24
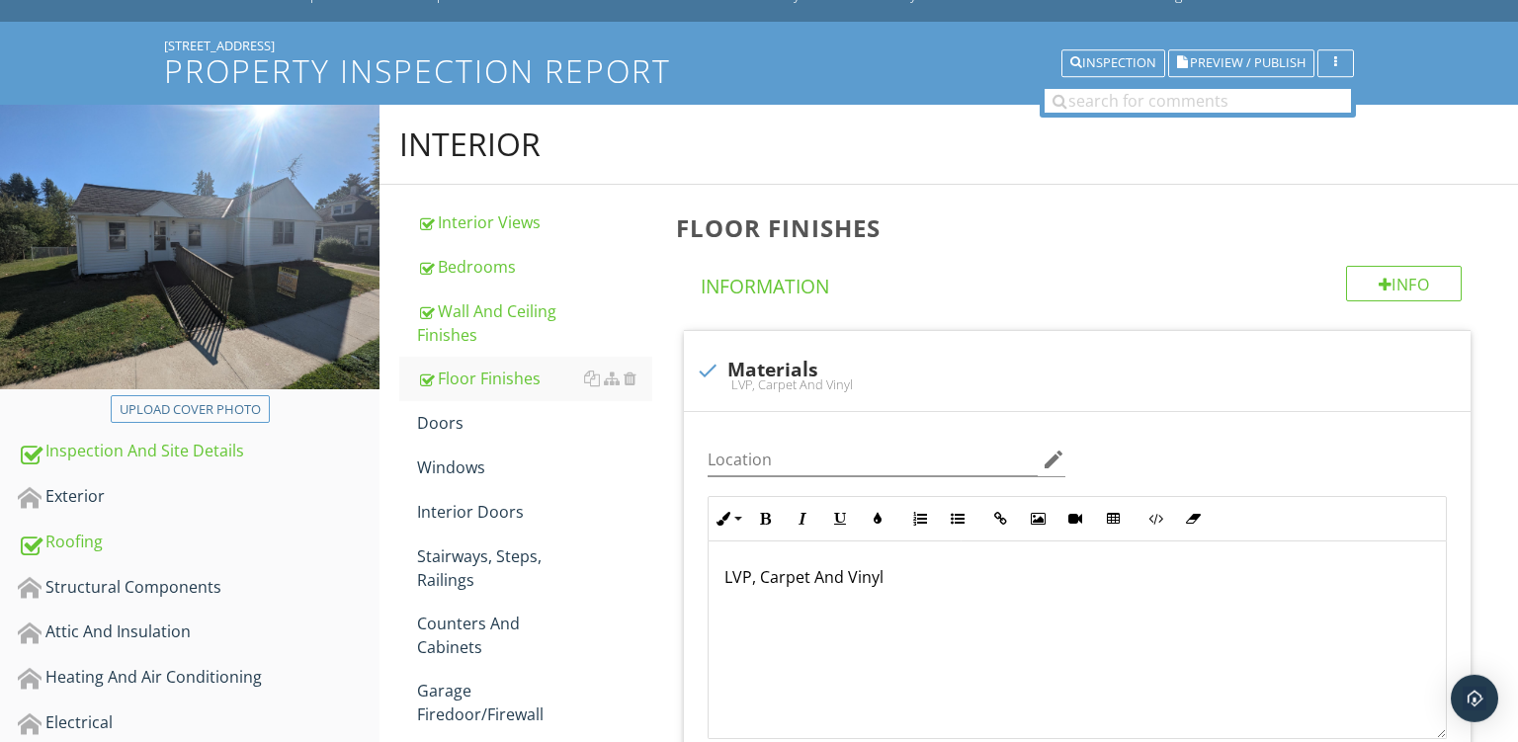
scroll to position [88, 0]
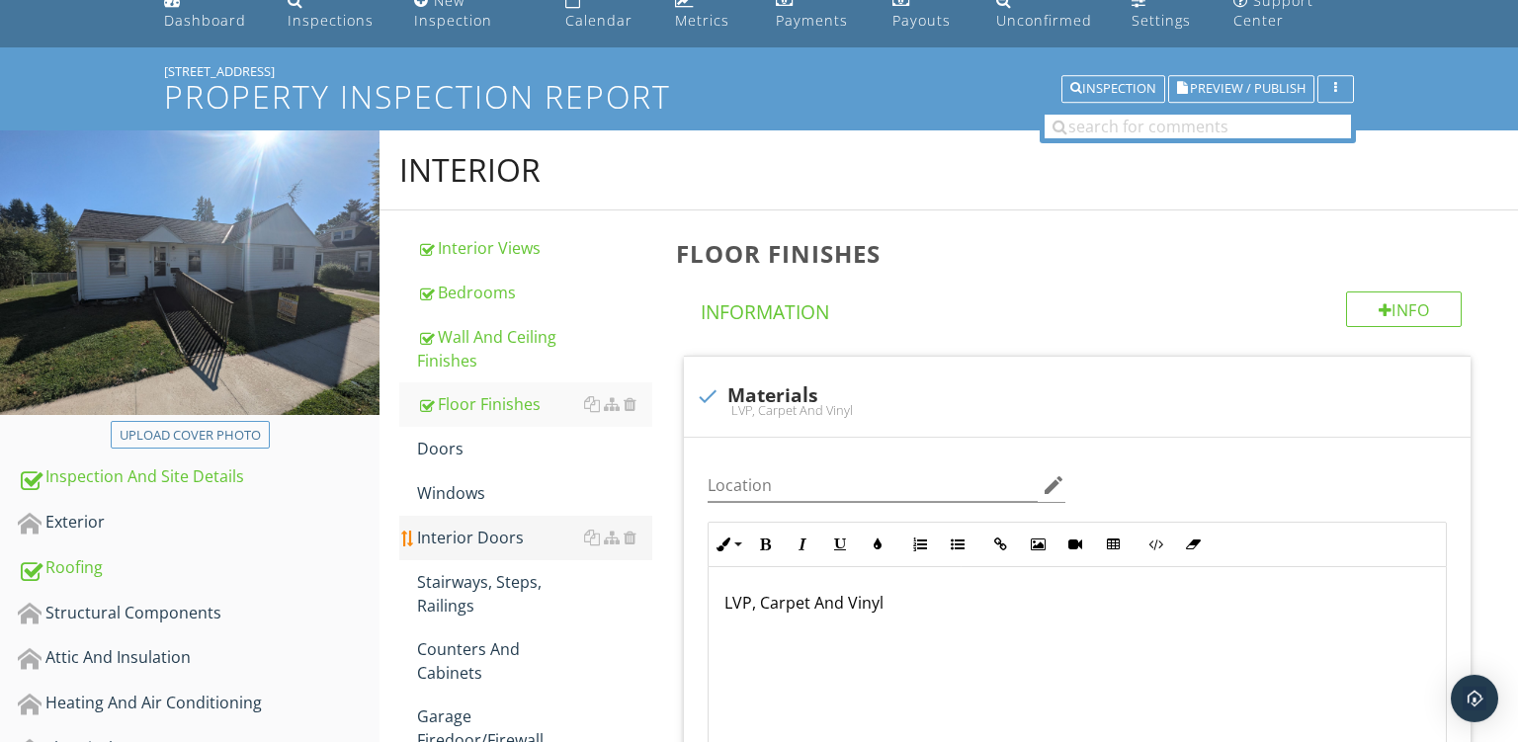
click at [462, 521] on link "Interior Doors" at bounding box center [534, 537] width 235 height 43
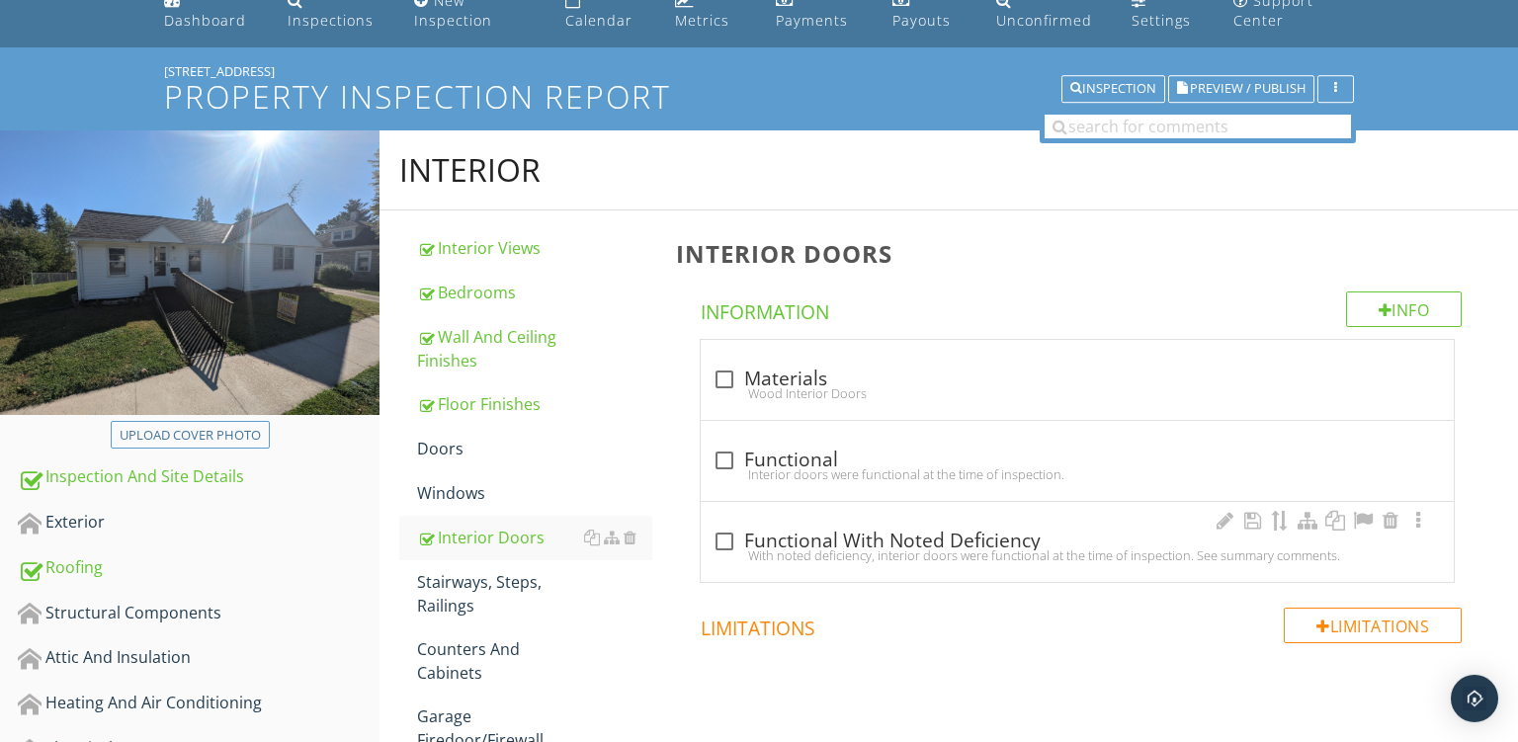
click at [936, 534] on div "check_box_outline_blank Functional With Noted Deficiency" at bounding box center [1078, 542] width 730 height 24
checkbox input "true"
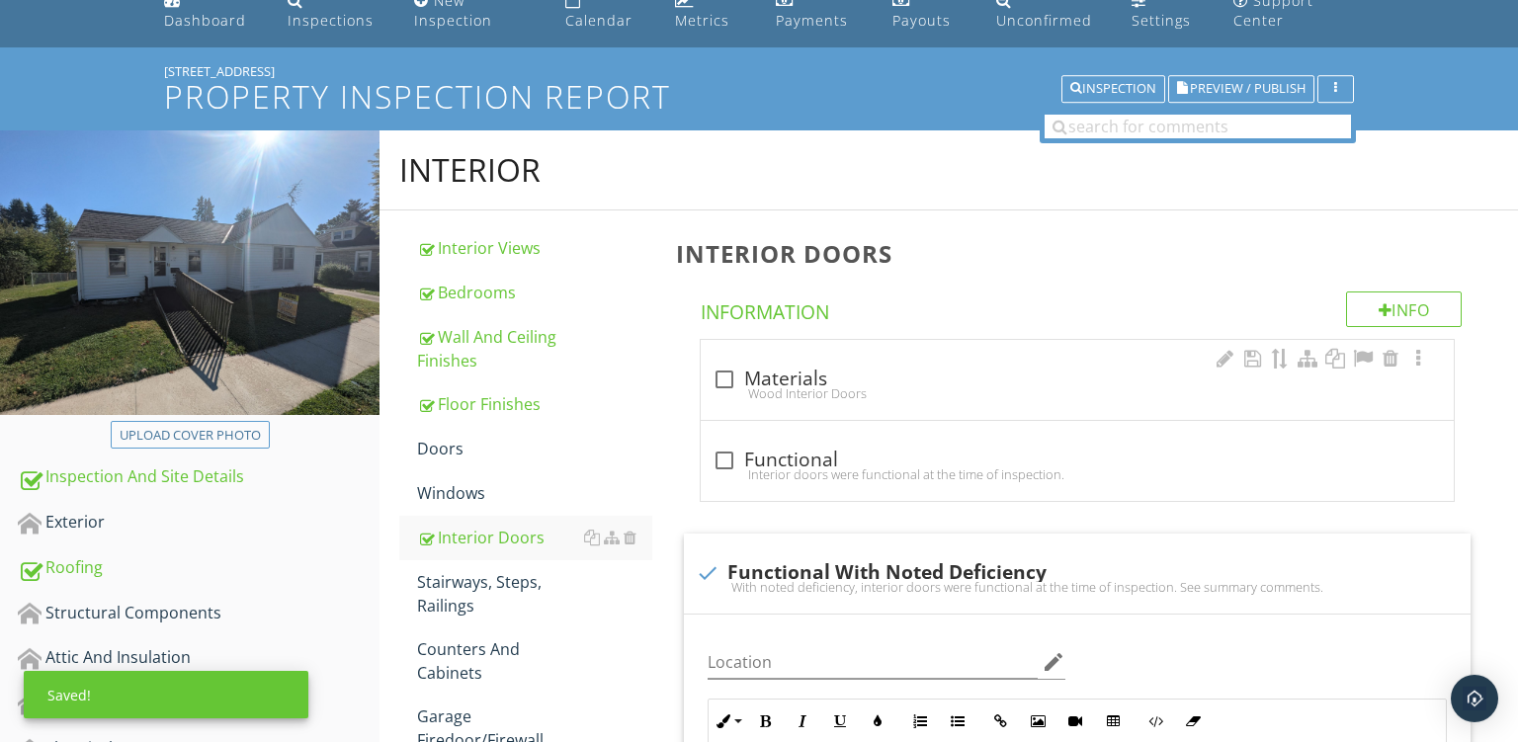
click at [995, 383] on div "check_box_outline_blank Materials" at bounding box center [1078, 380] width 730 height 24
checkbox input "true"
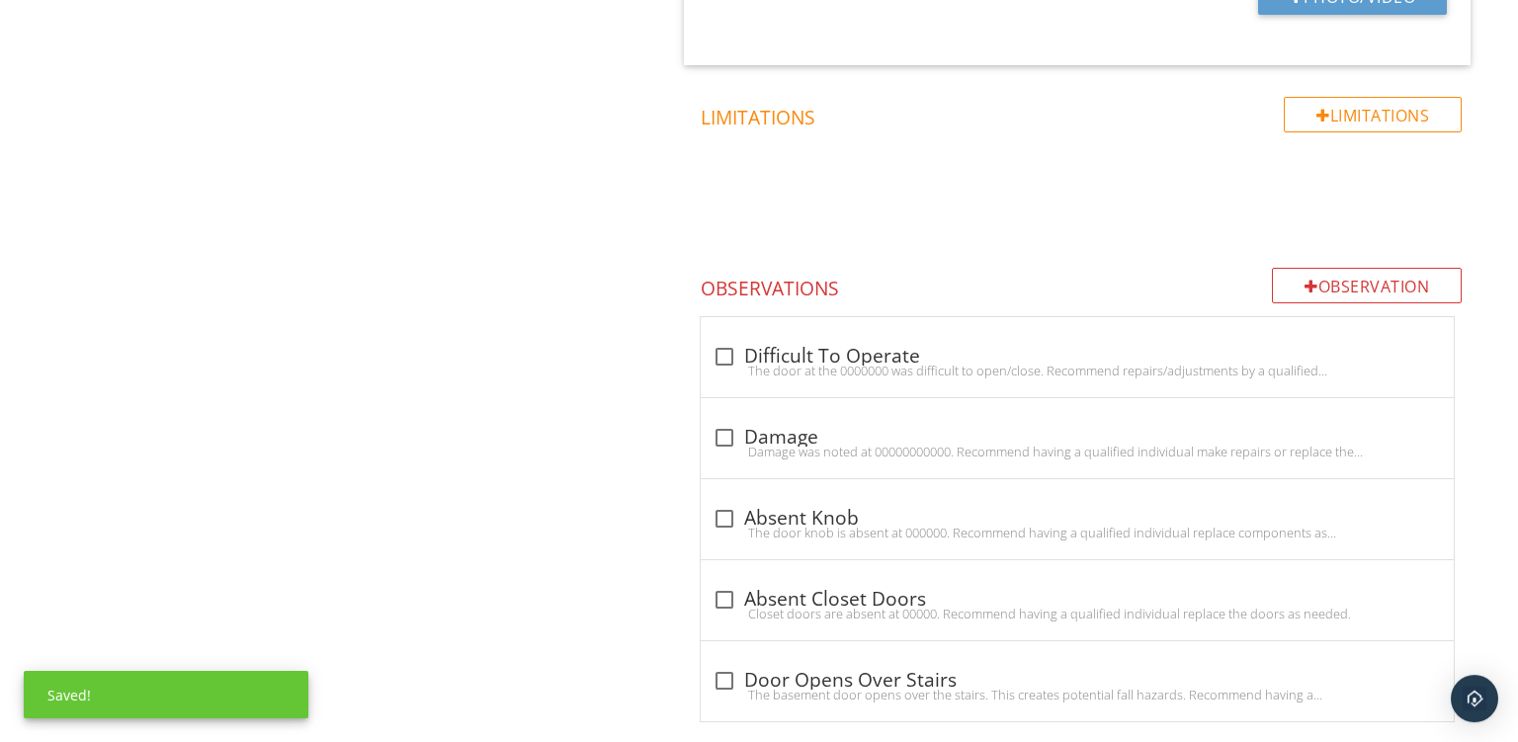
scroll to position [1618, 0]
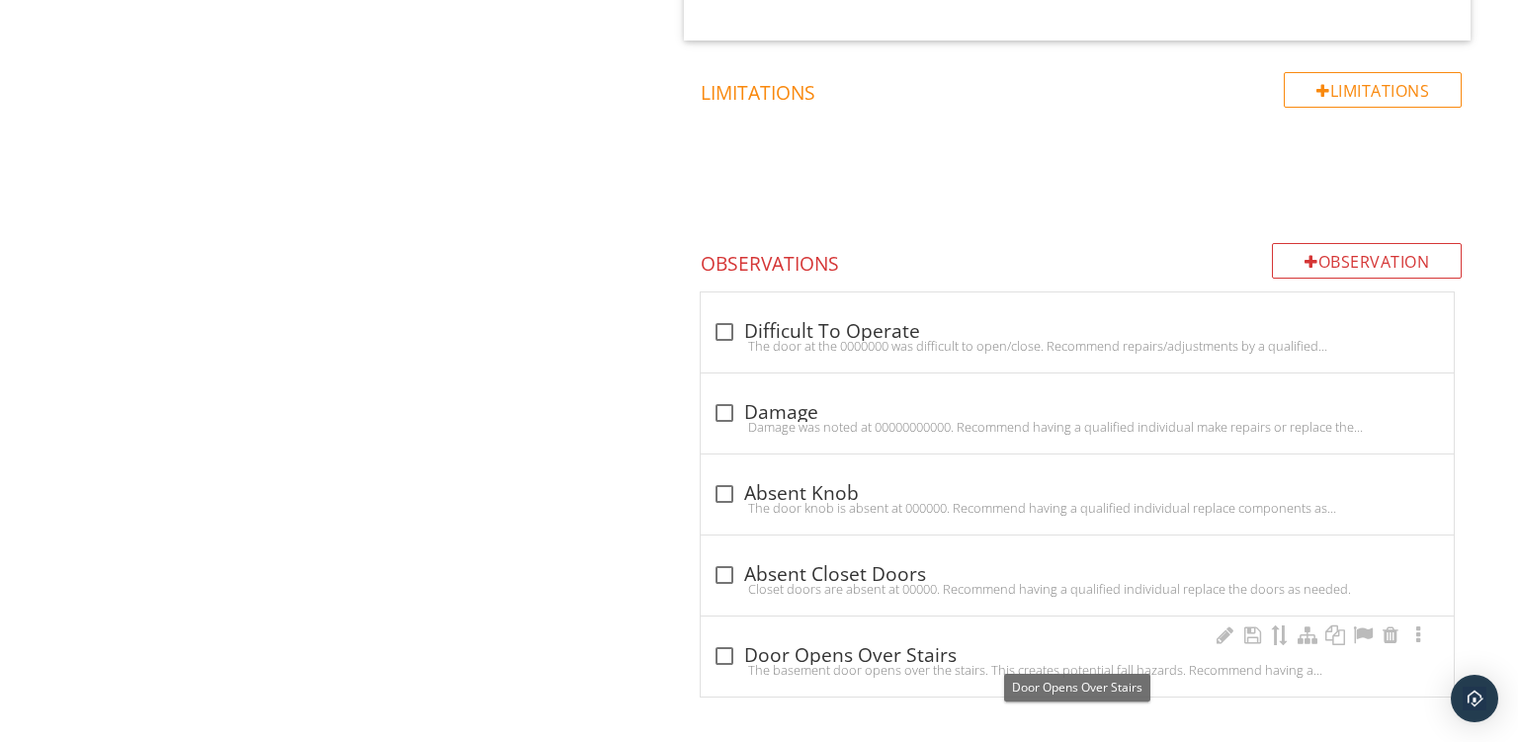
click at [1021, 635] on div "check_box_outline_blank Door Opens Over Stairs The basement door opens over the…" at bounding box center [1077, 657] width 753 height 80
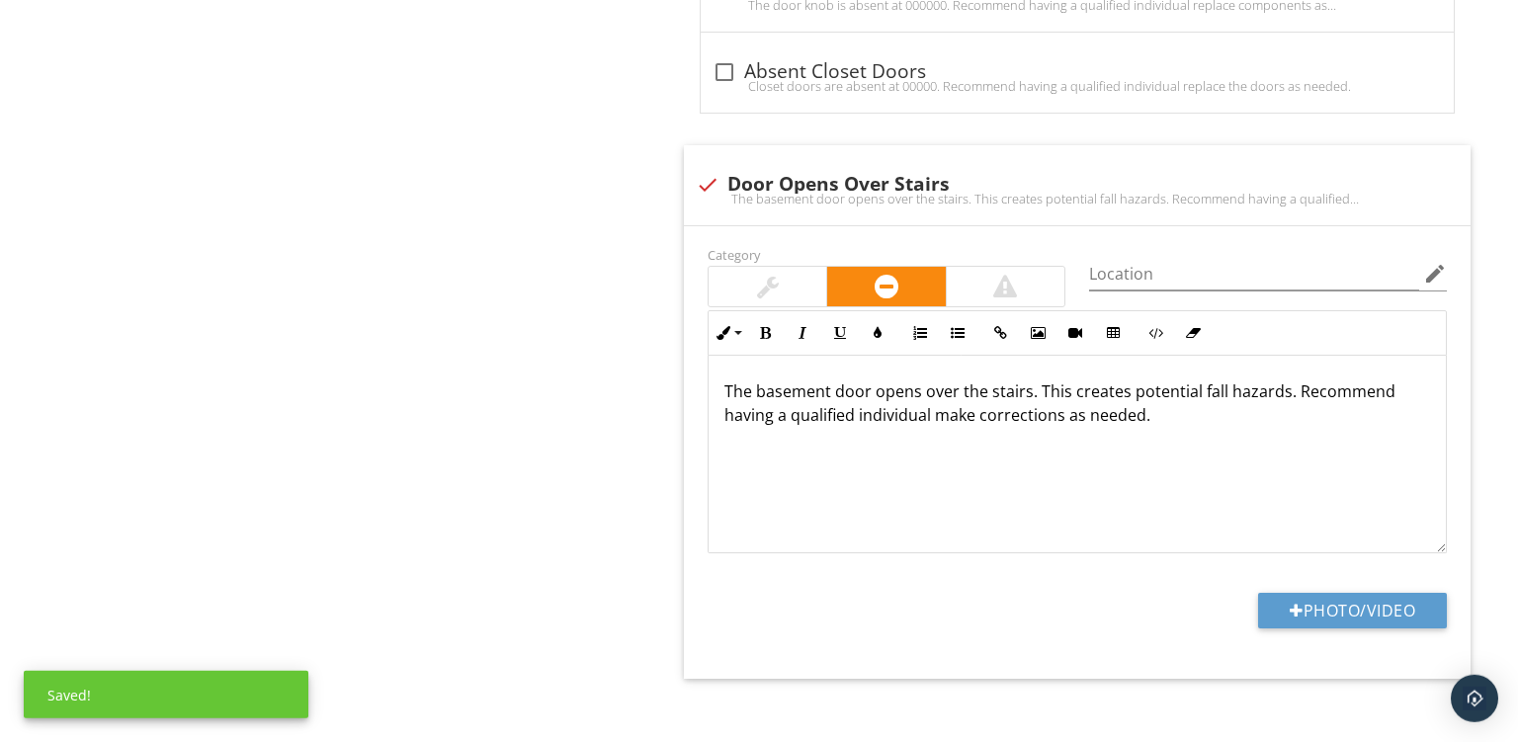
scroll to position [2134, 0]
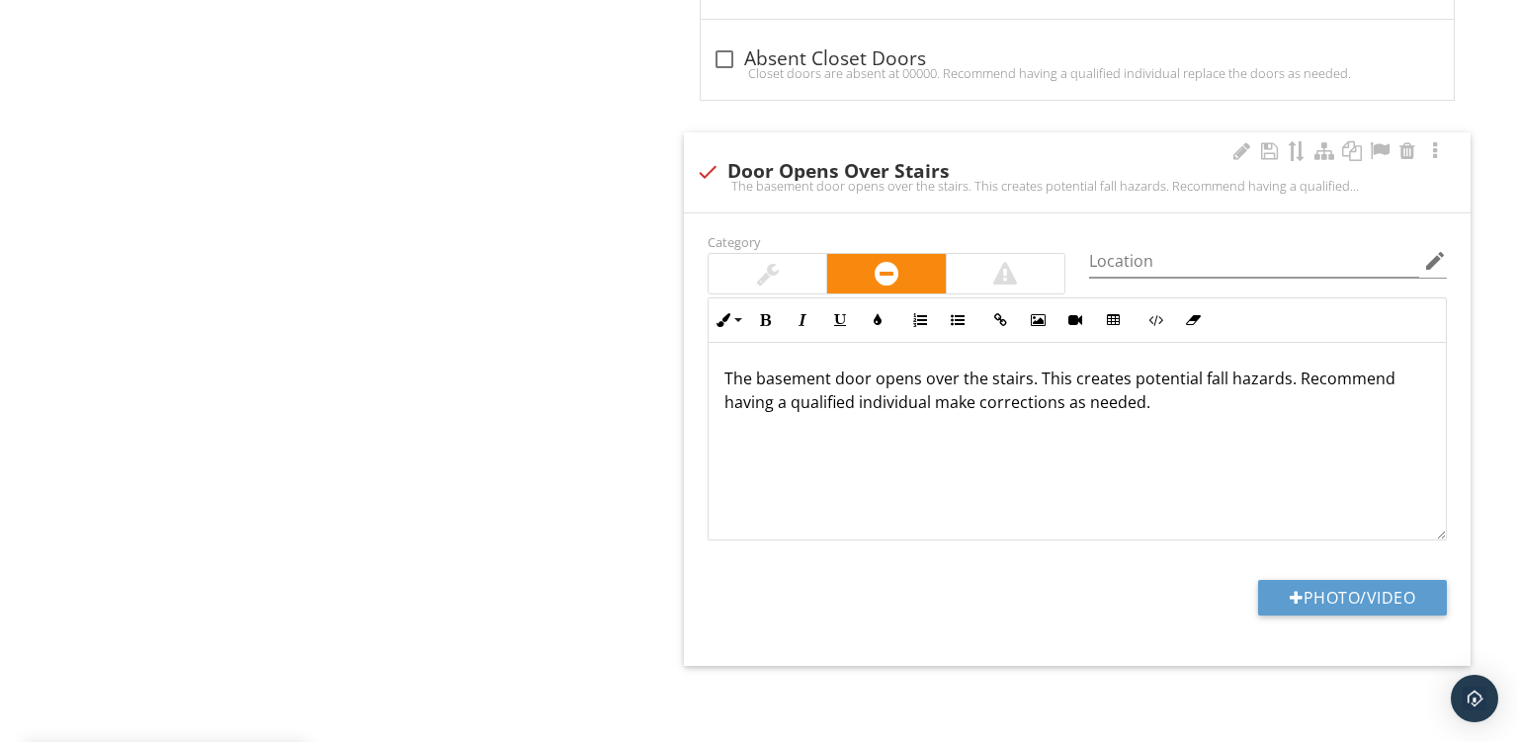
click at [1307, 560] on div "Category Location edit Inline Style XLarge Large Normal Small Light Small/Light…" at bounding box center [1077, 440] width 787 height 453
click at [1293, 596] on div at bounding box center [1297, 598] width 14 height 16
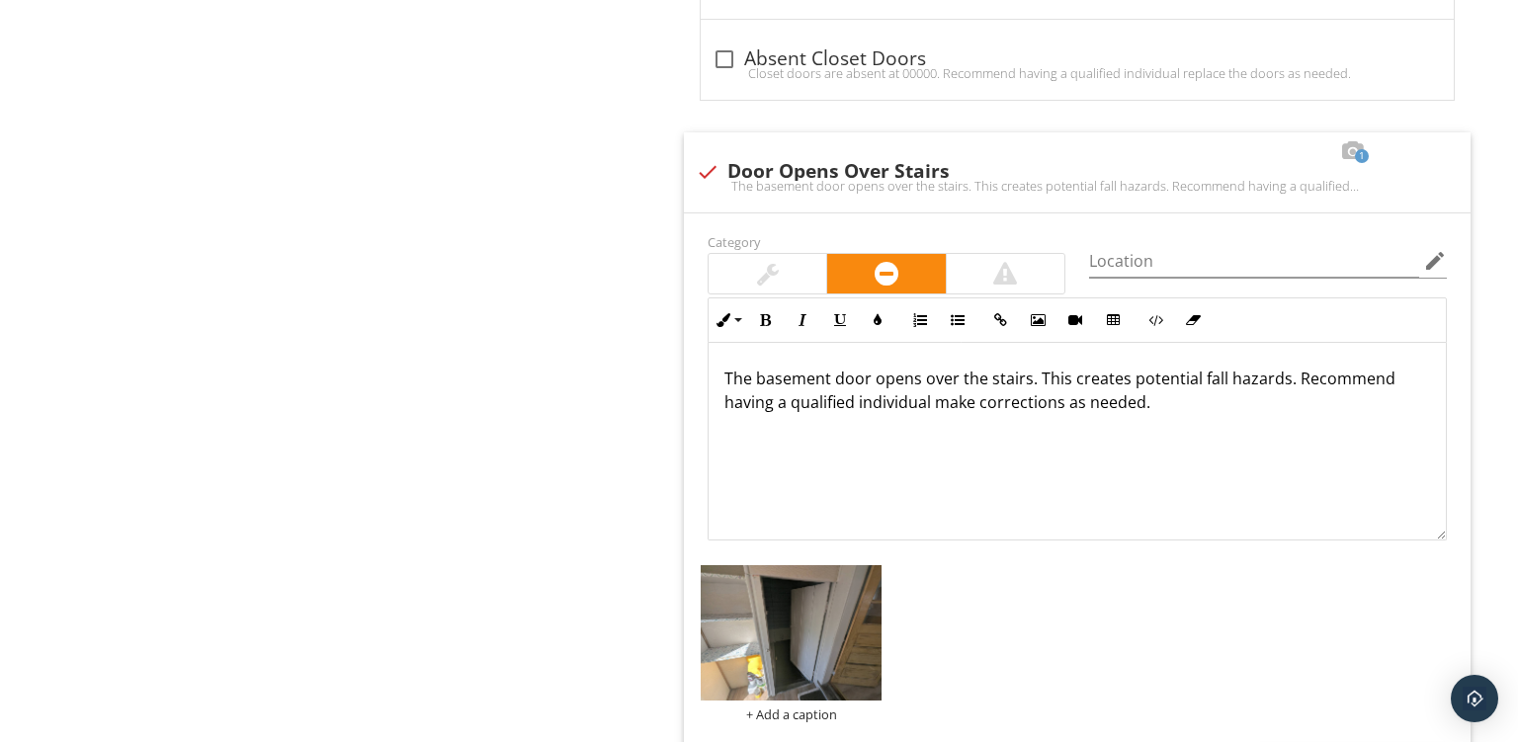
scroll to position [2301, 0]
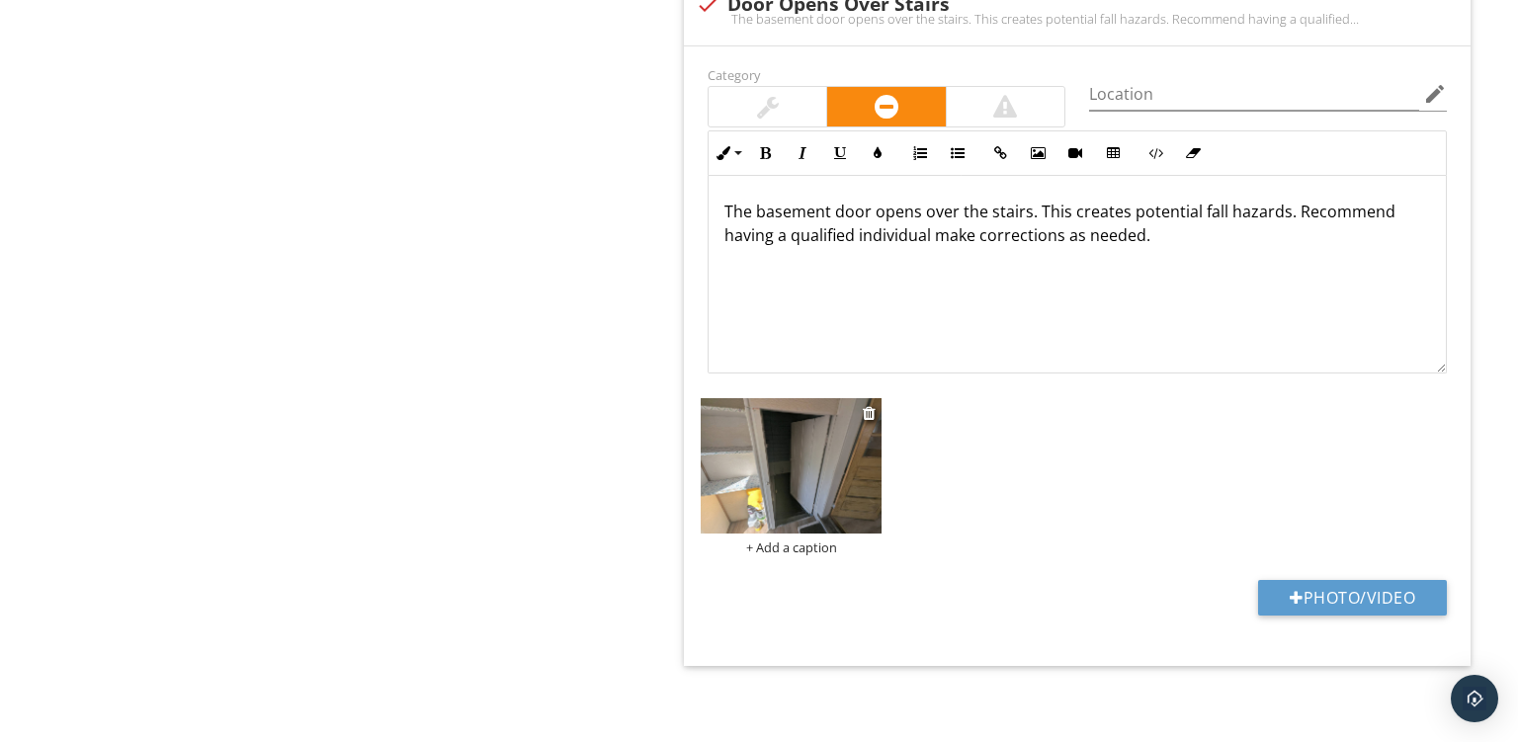
click at [800, 540] on div "+ Add a caption" at bounding box center [791, 548] width 181 height 16
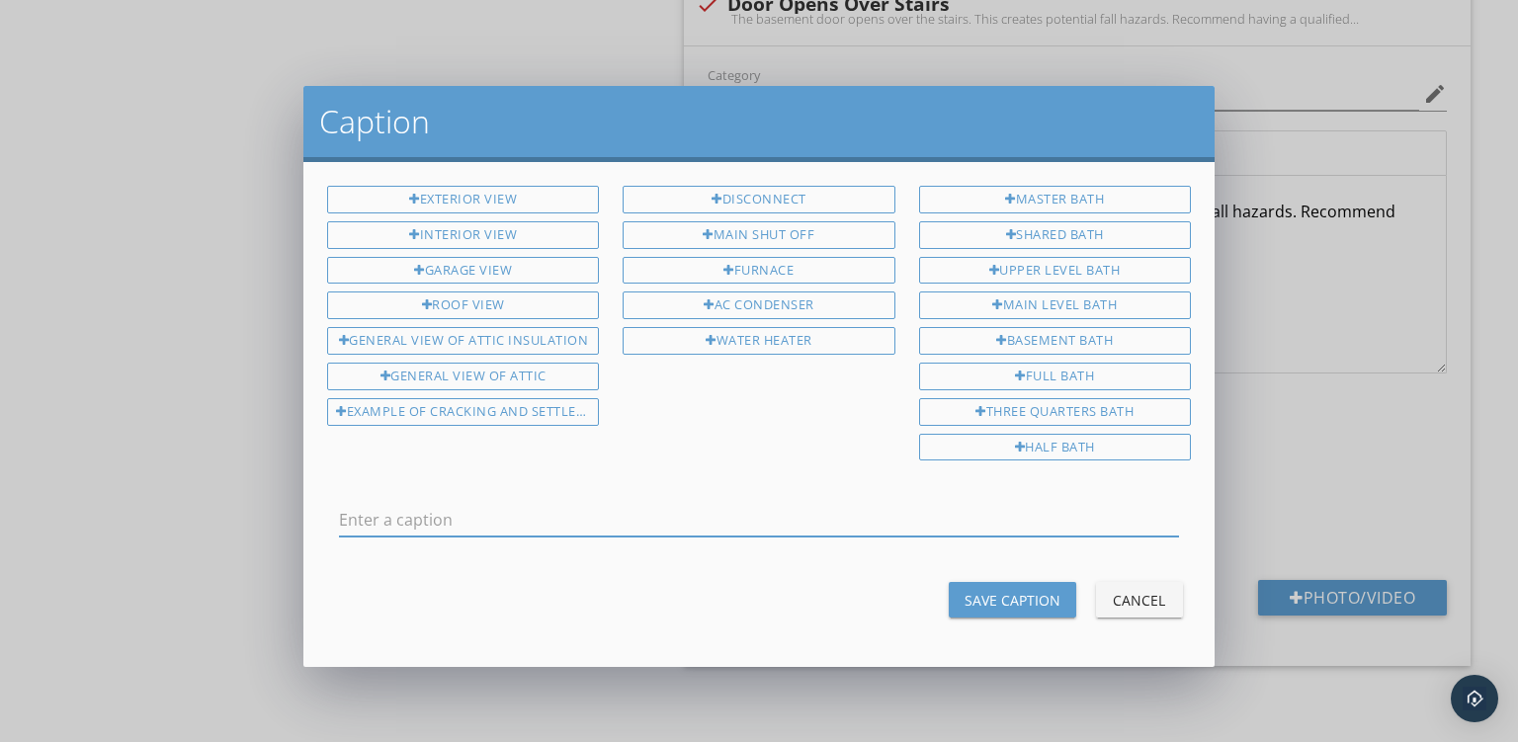
scroll to position [0, 0]
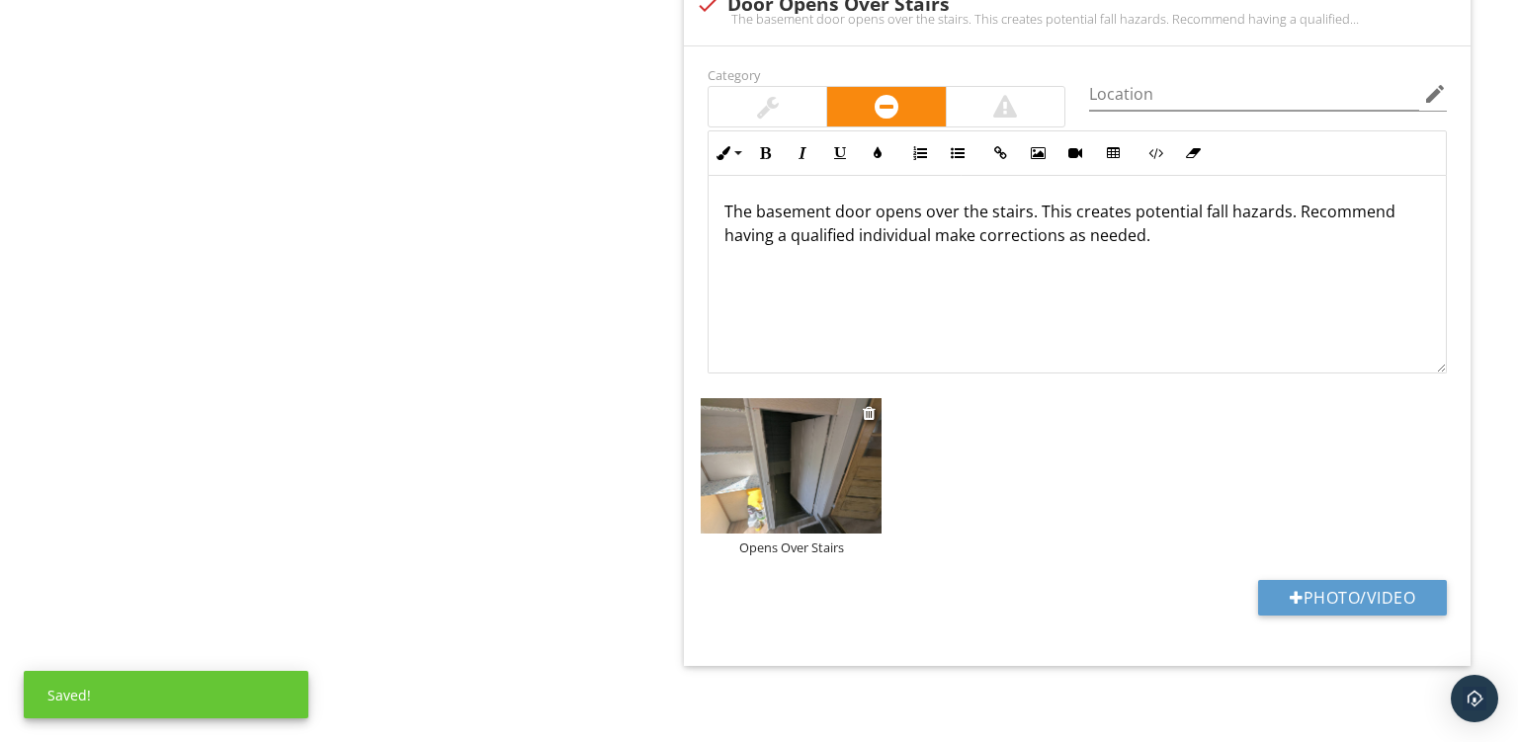
click at [771, 454] on img at bounding box center [791, 466] width 181 height 136
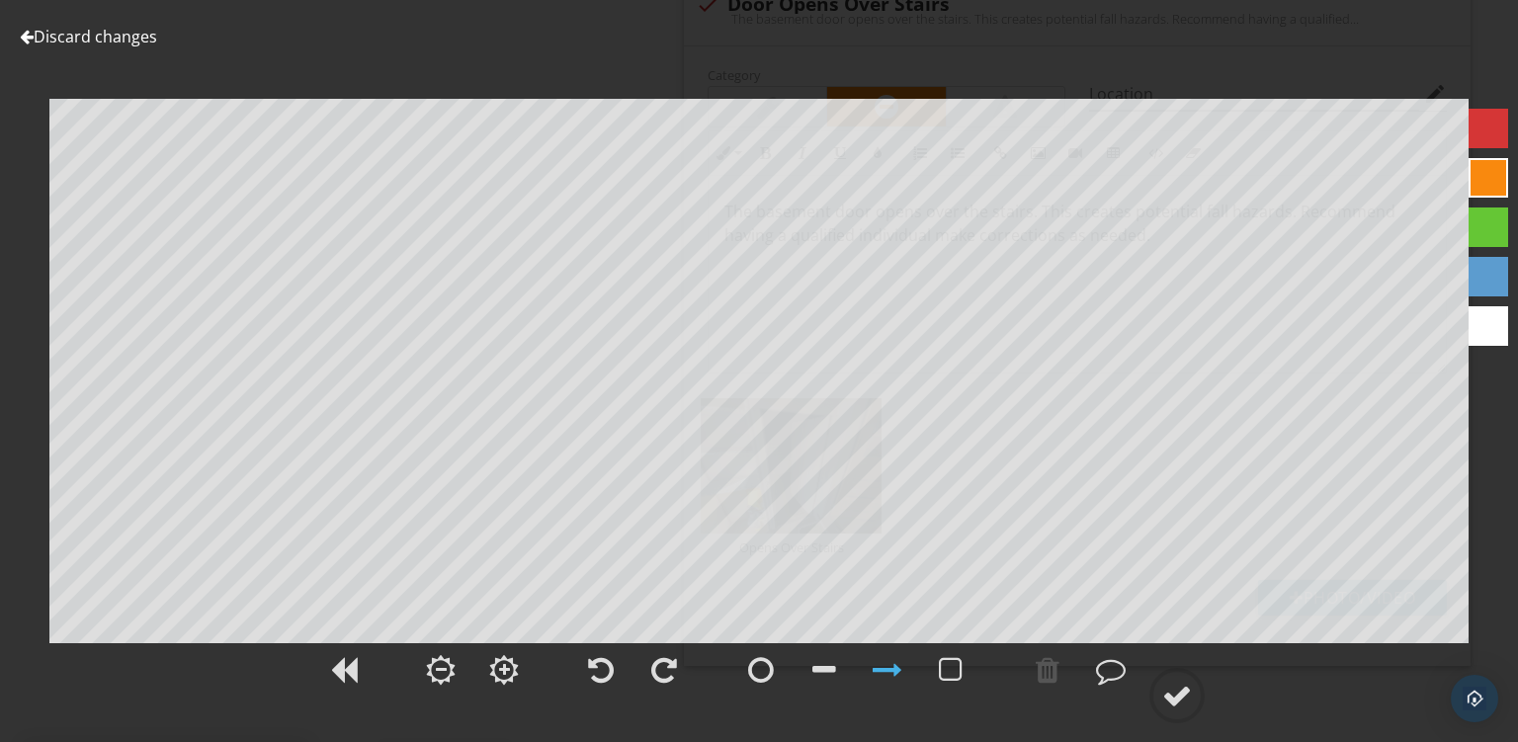
click at [1497, 196] on div at bounding box center [1489, 178] width 40 height 40
click at [1168, 694] on div at bounding box center [1178, 696] width 30 height 30
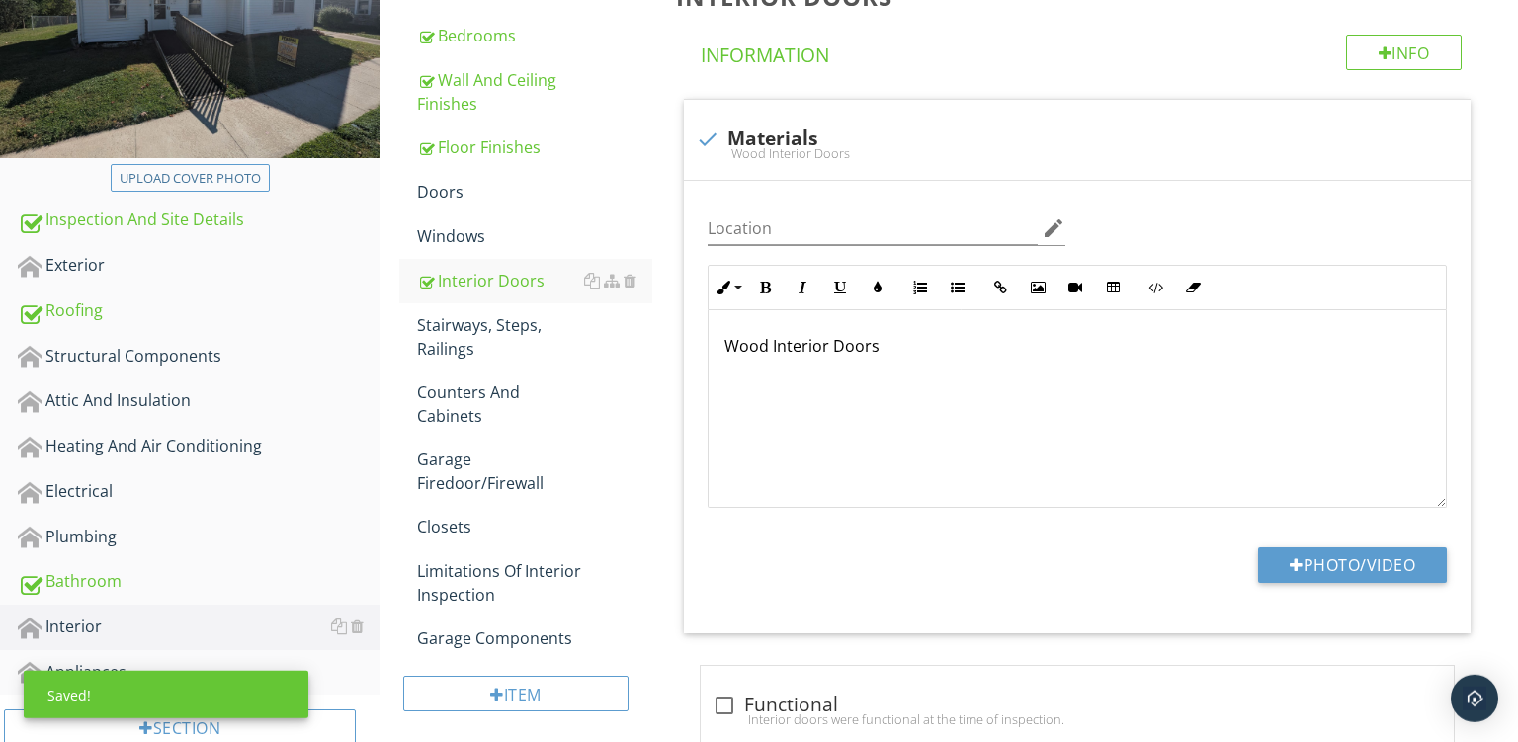
scroll to position [308, 0]
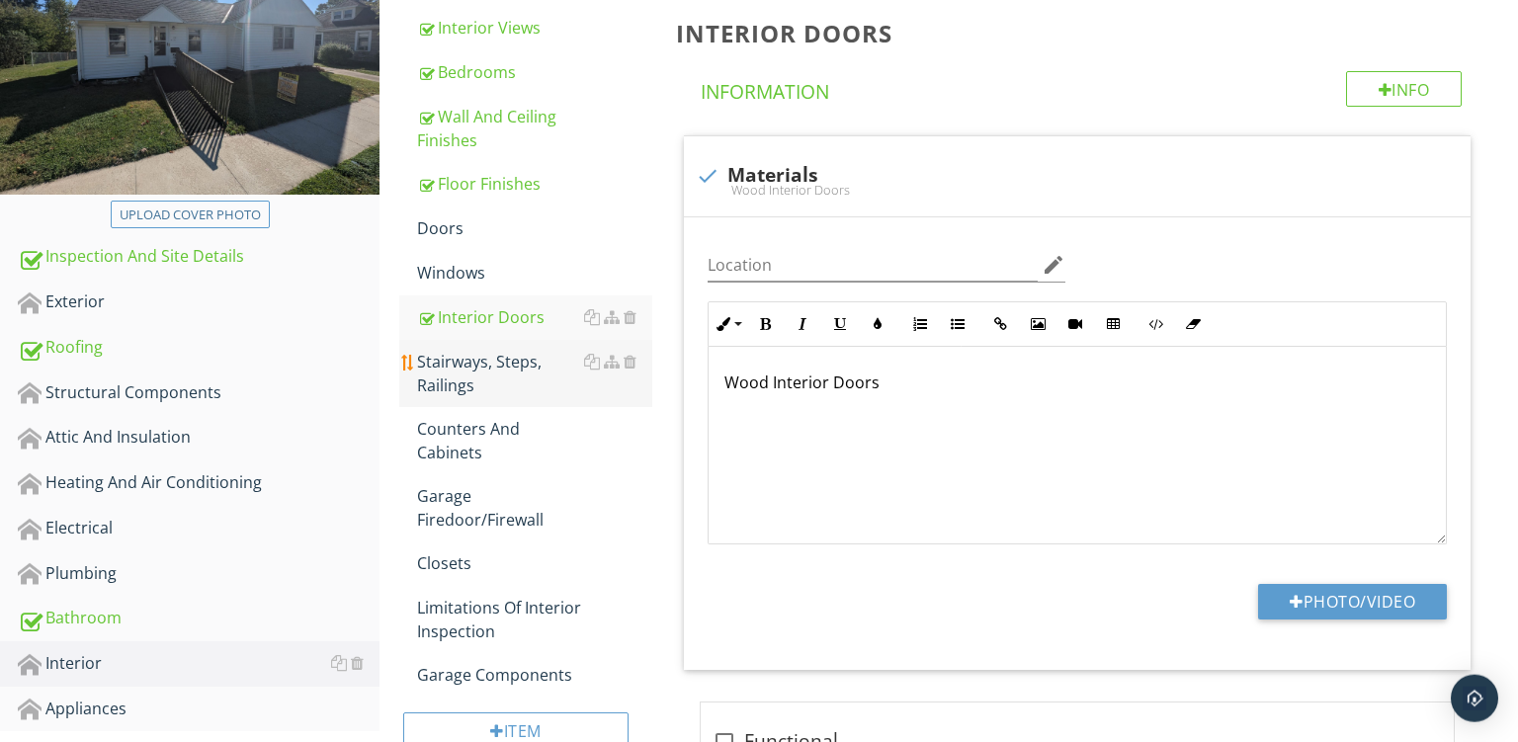
click at [500, 361] on div "Stairways, Steps, Railings" at bounding box center [534, 373] width 235 height 47
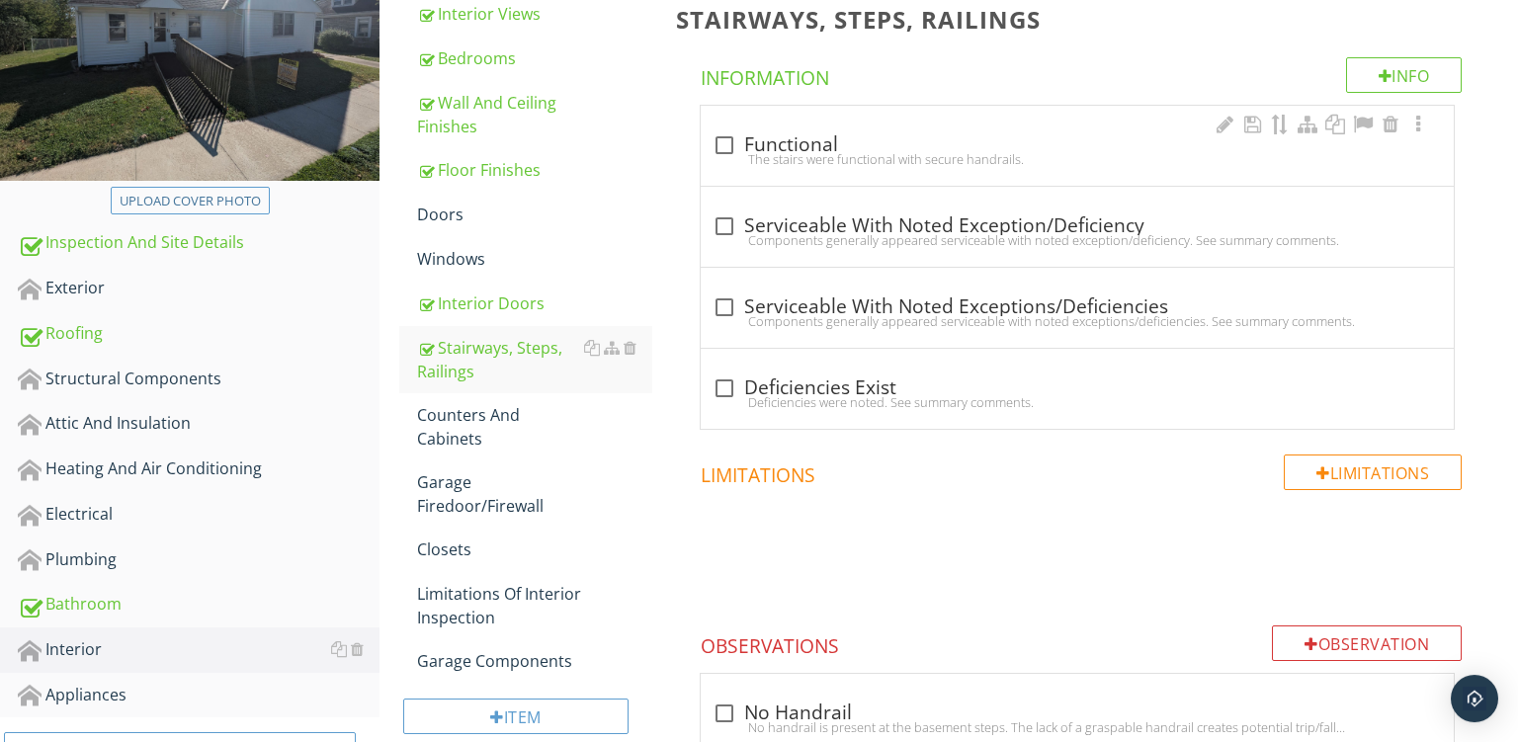
scroll to position [320, 0]
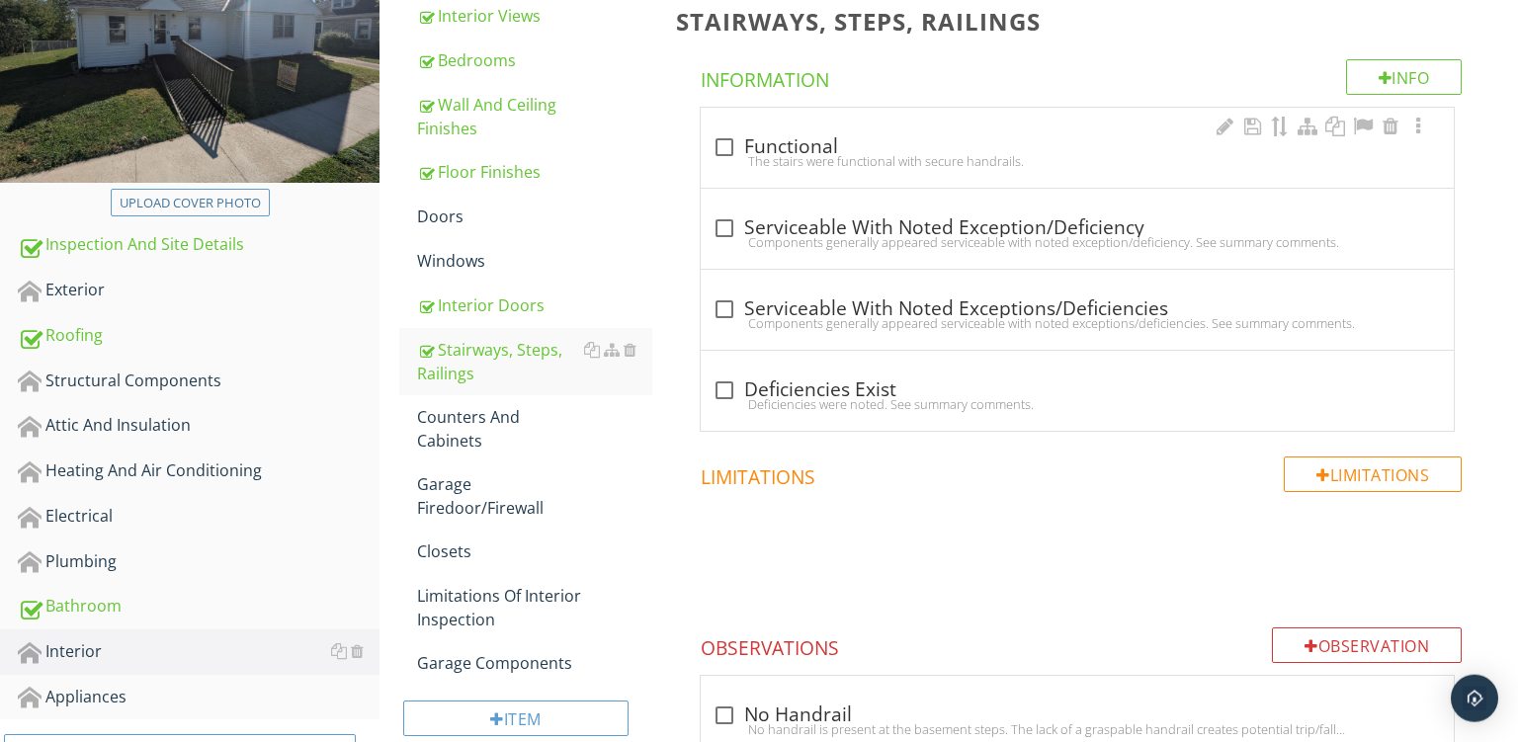
click at [982, 158] on div "The stairs were functional with secure handrails." at bounding box center [1078, 161] width 730 height 16
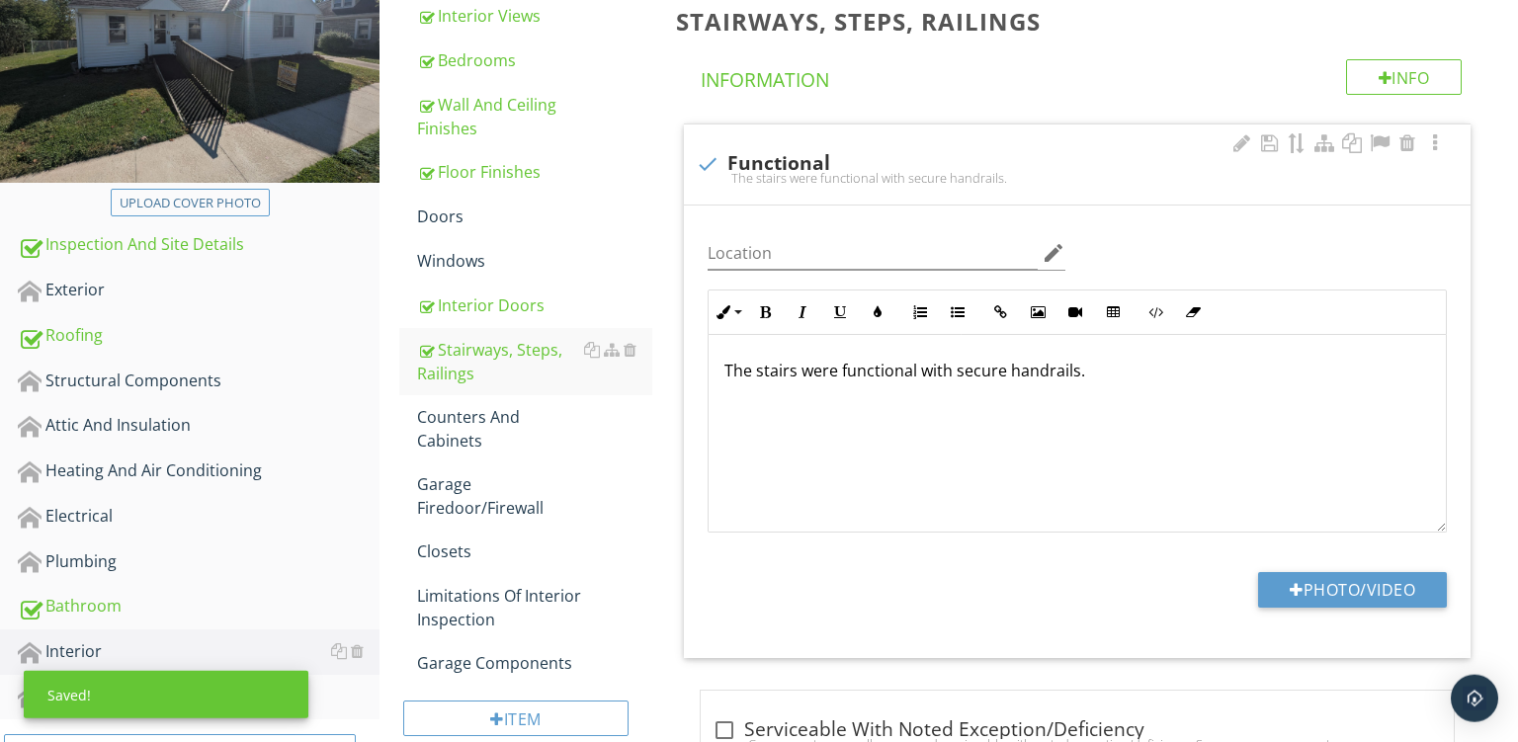
click at [956, 371] on p "The stairs were functional with secure handrails." at bounding box center [1078, 371] width 706 height 24
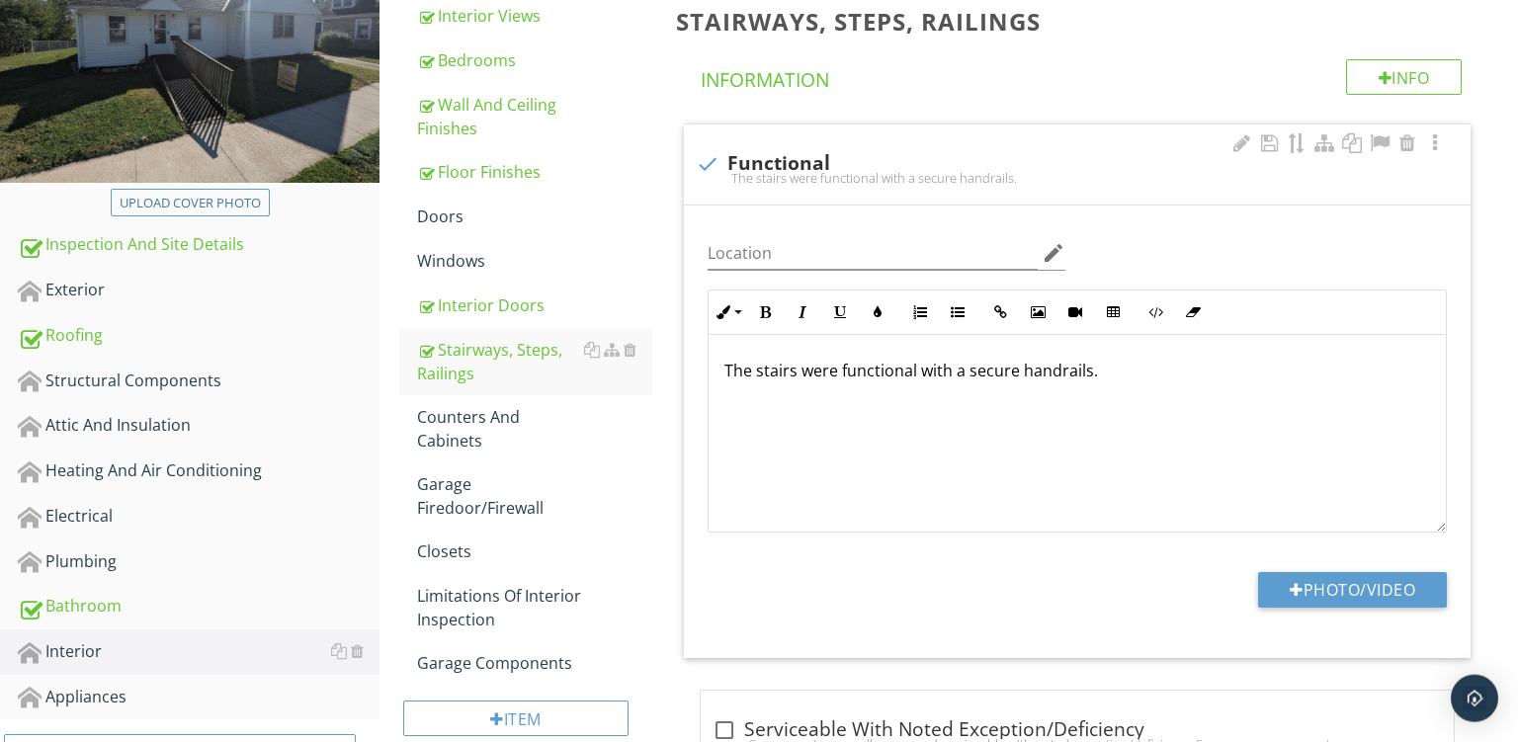
click at [1084, 372] on p "The stairs were functional with a secure handrails." at bounding box center [1078, 371] width 706 height 24
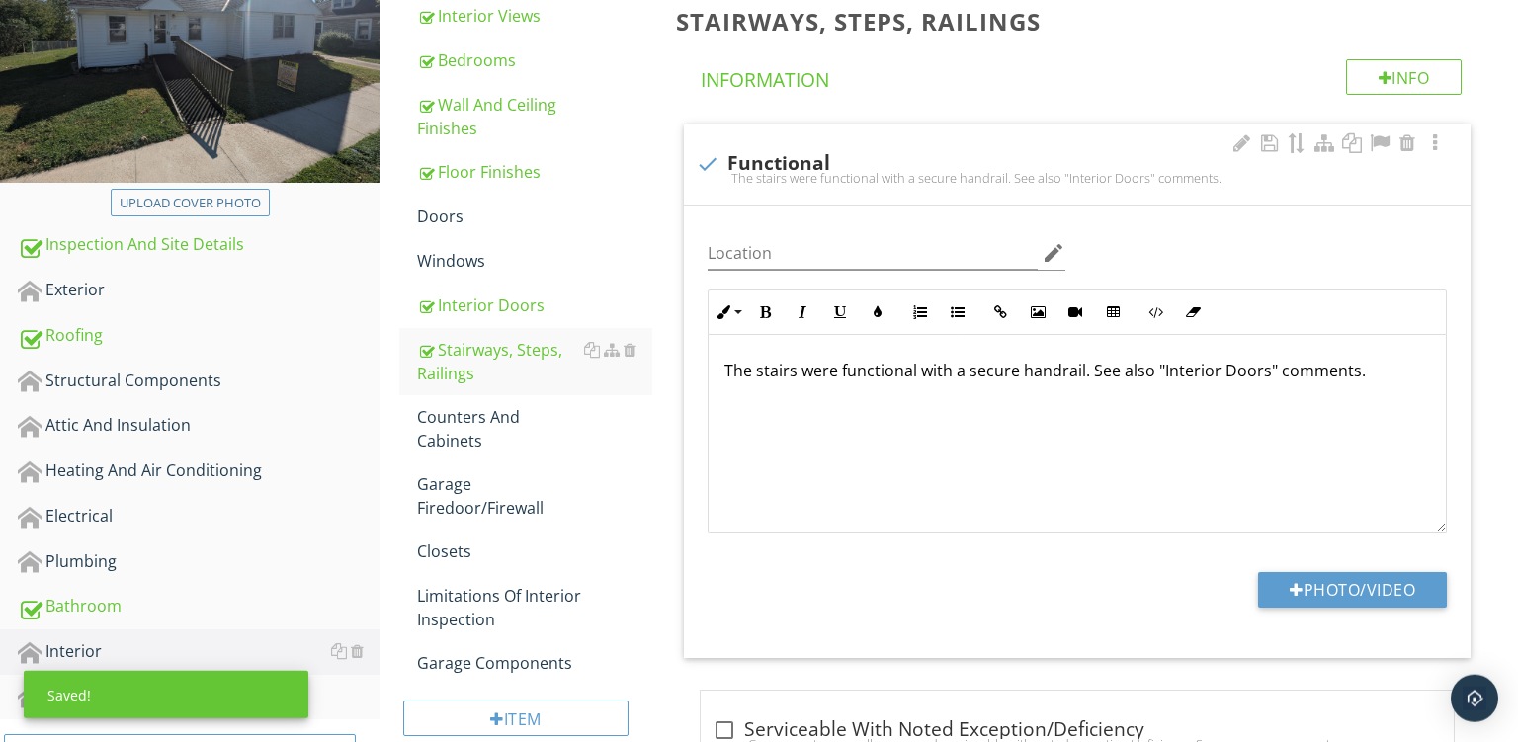
click at [789, 421] on div "The stairs were functional with a secure handrail. See also "Interior Doors" co…" at bounding box center [1077, 434] width 737 height 198
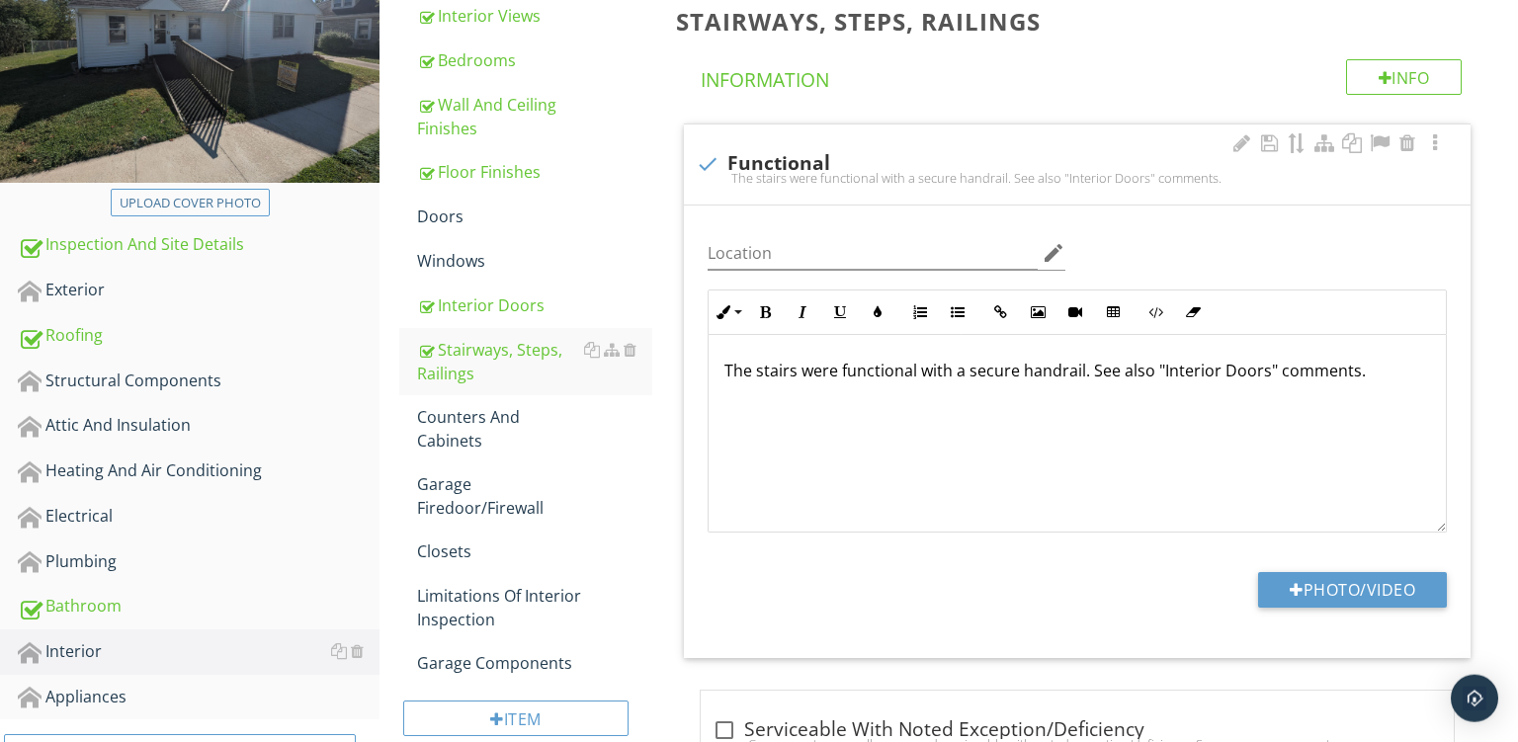
click at [769, 383] on p "The stairs were functional with a secure handrail. See also "Interior Doors" co…" at bounding box center [1078, 371] width 706 height 24
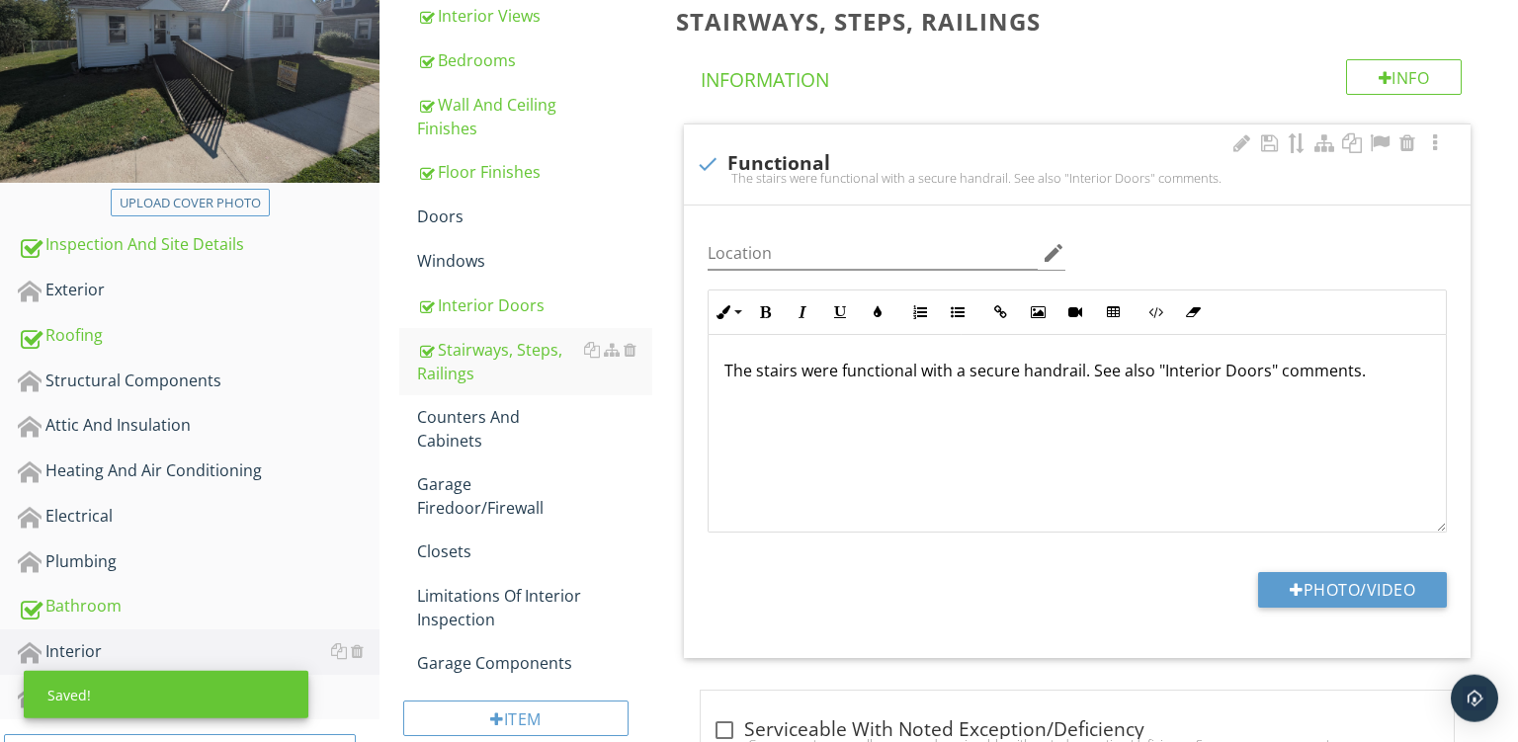
click at [769, 383] on p "The stairs were functional with a secure handrail. See also "Interior Doors" co…" at bounding box center [1078, 371] width 706 height 24
click at [497, 424] on div "Counters And Cabinets" at bounding box center [534, 428] width 235 height 47
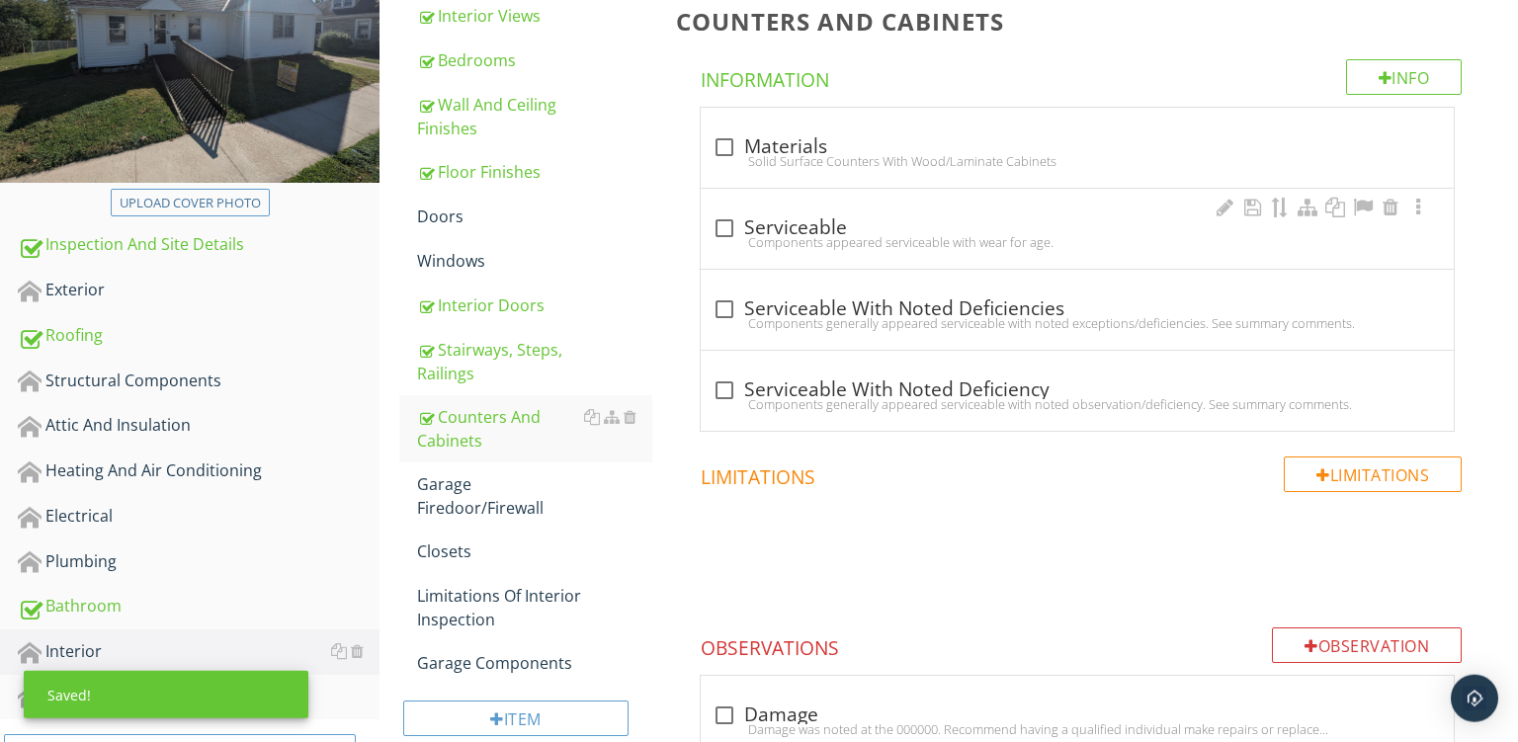
click at [966, 250] on div "check_box_outline_blank Serviceable Components appeared serviceable with wear f…" at bounding box center [1078, 234] width 730 height 43
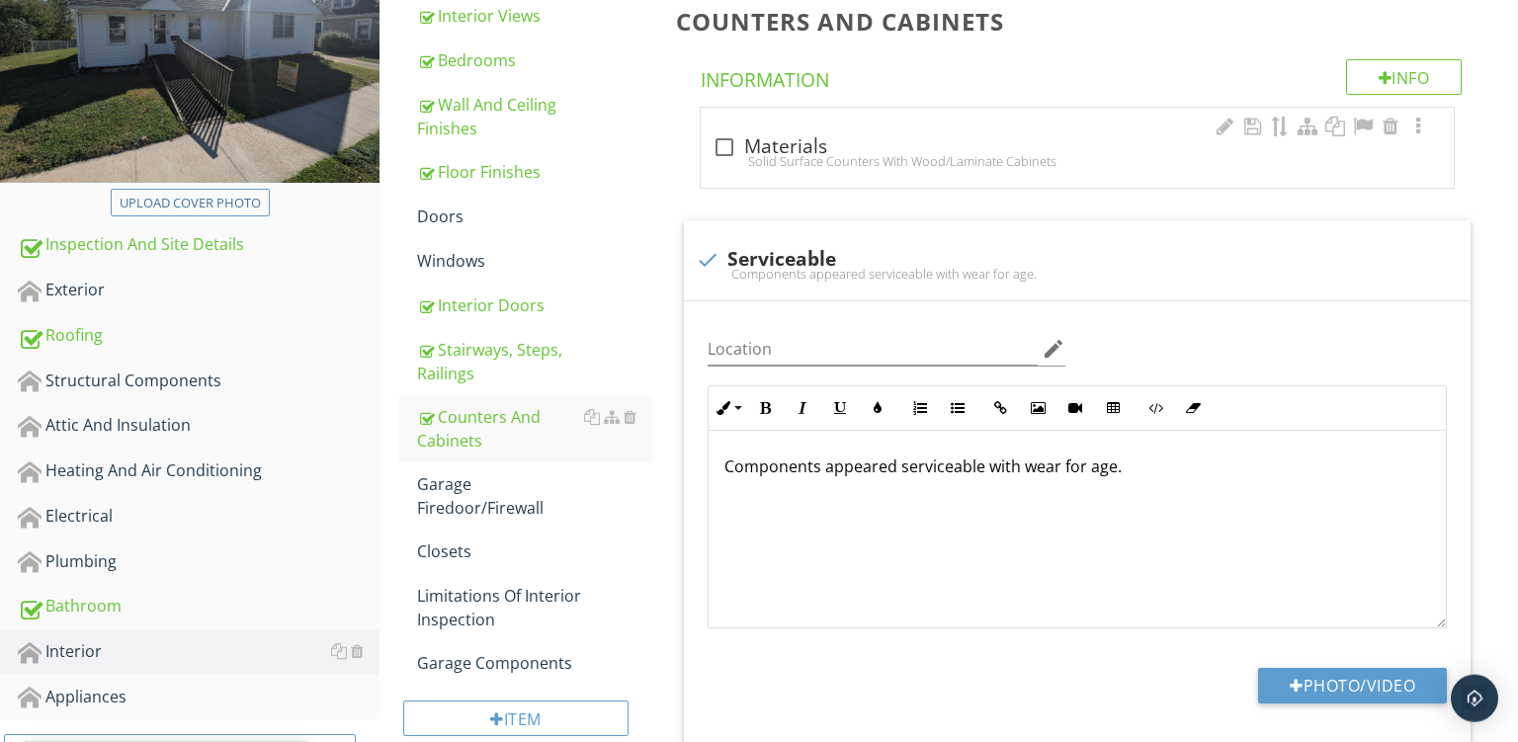
click at [1005, 166] on div "Solid Surface Counters With Wood/Laminate Cabinets" at bounding box center [1078, 161] width 730 height 16
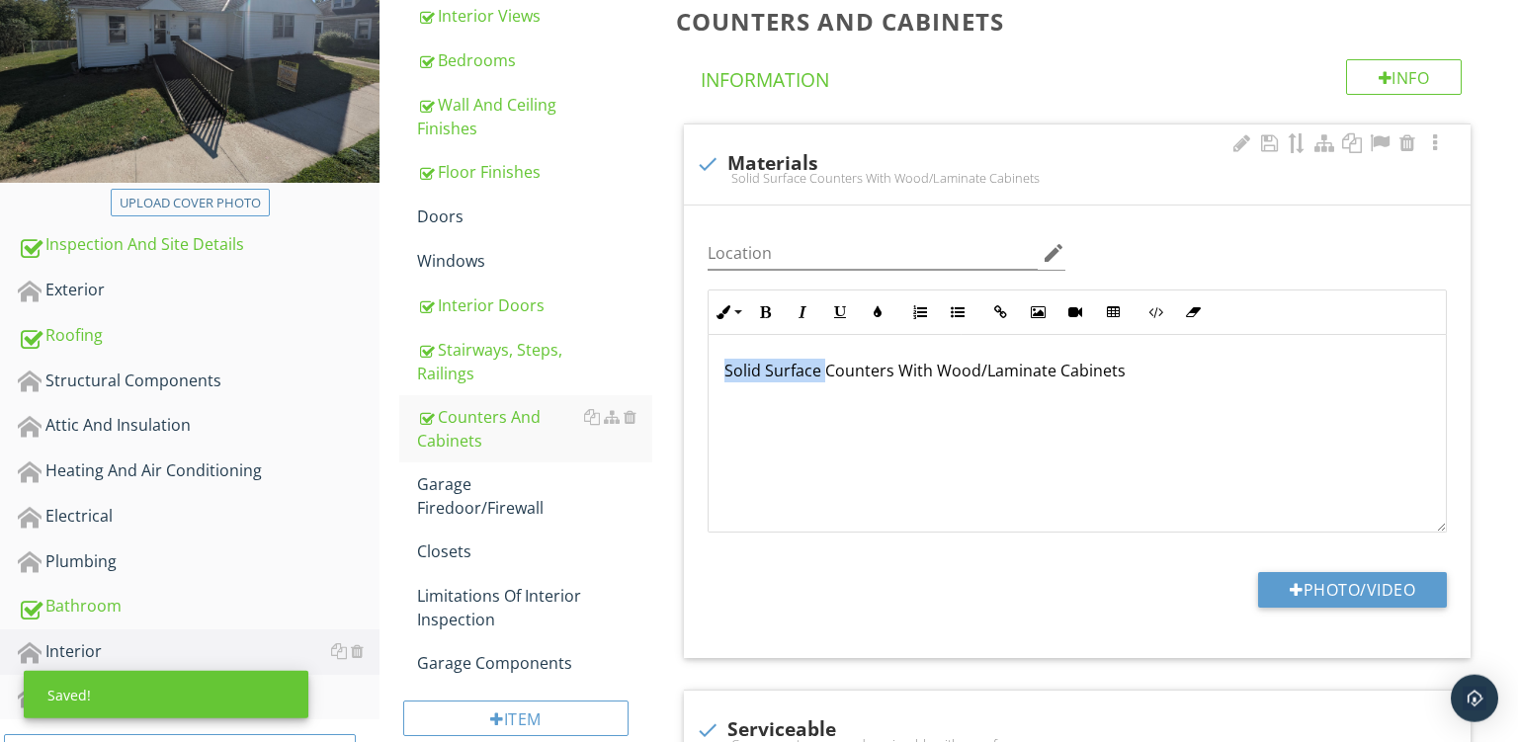
drag, startPoint x: 827, startPoint y: 374, endPoint x: 259, endPoint y: 176, distance: 601.8
click at [709, 335] on div "Solid Surface Counters With Wood/Laminate Cabinets" at bounding box center [1077, 434] width 737 height 198
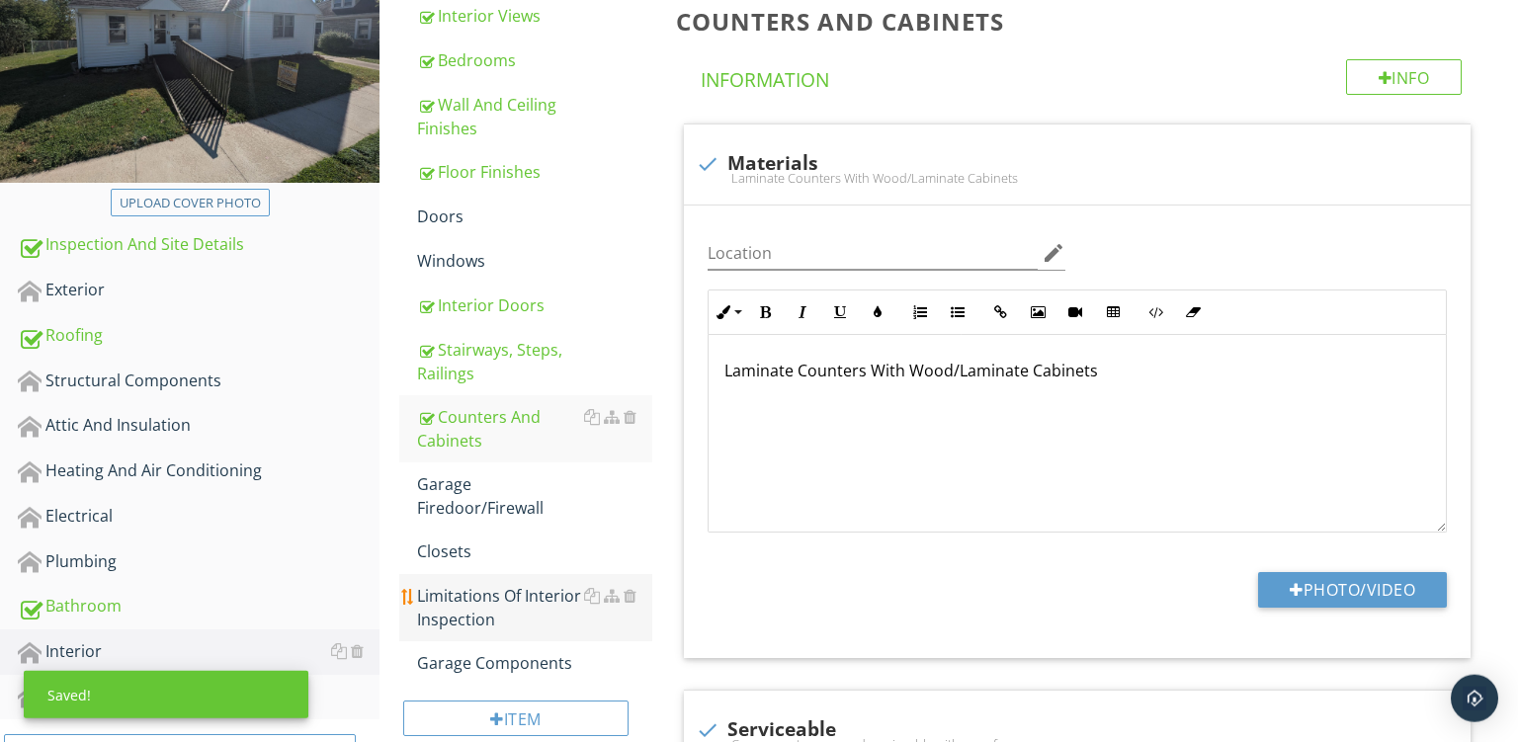
click at [505, 604] on div "Limitations Of Interior Inspection" at bounding box center [534, 607] width 235 height 47
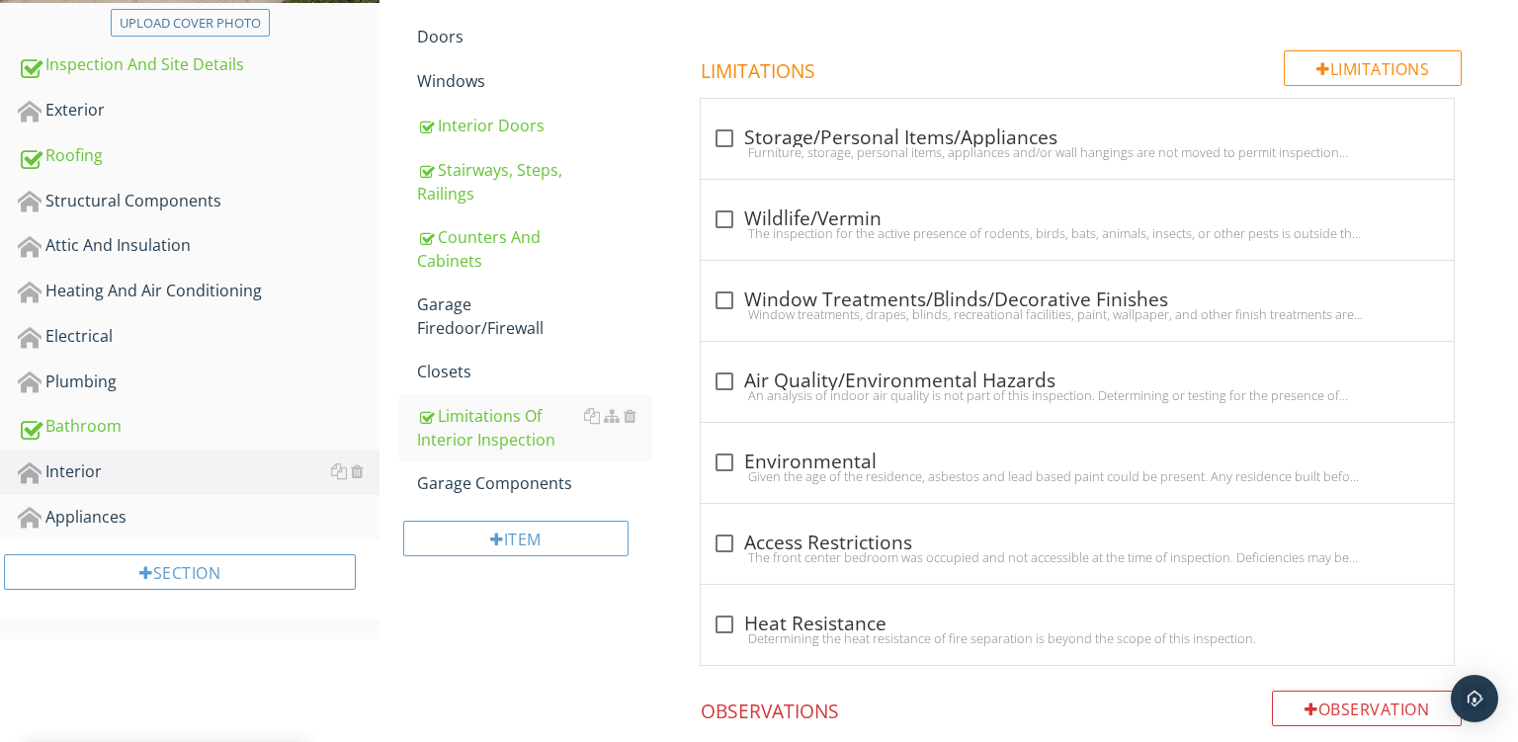
scroll to position [526, 0]
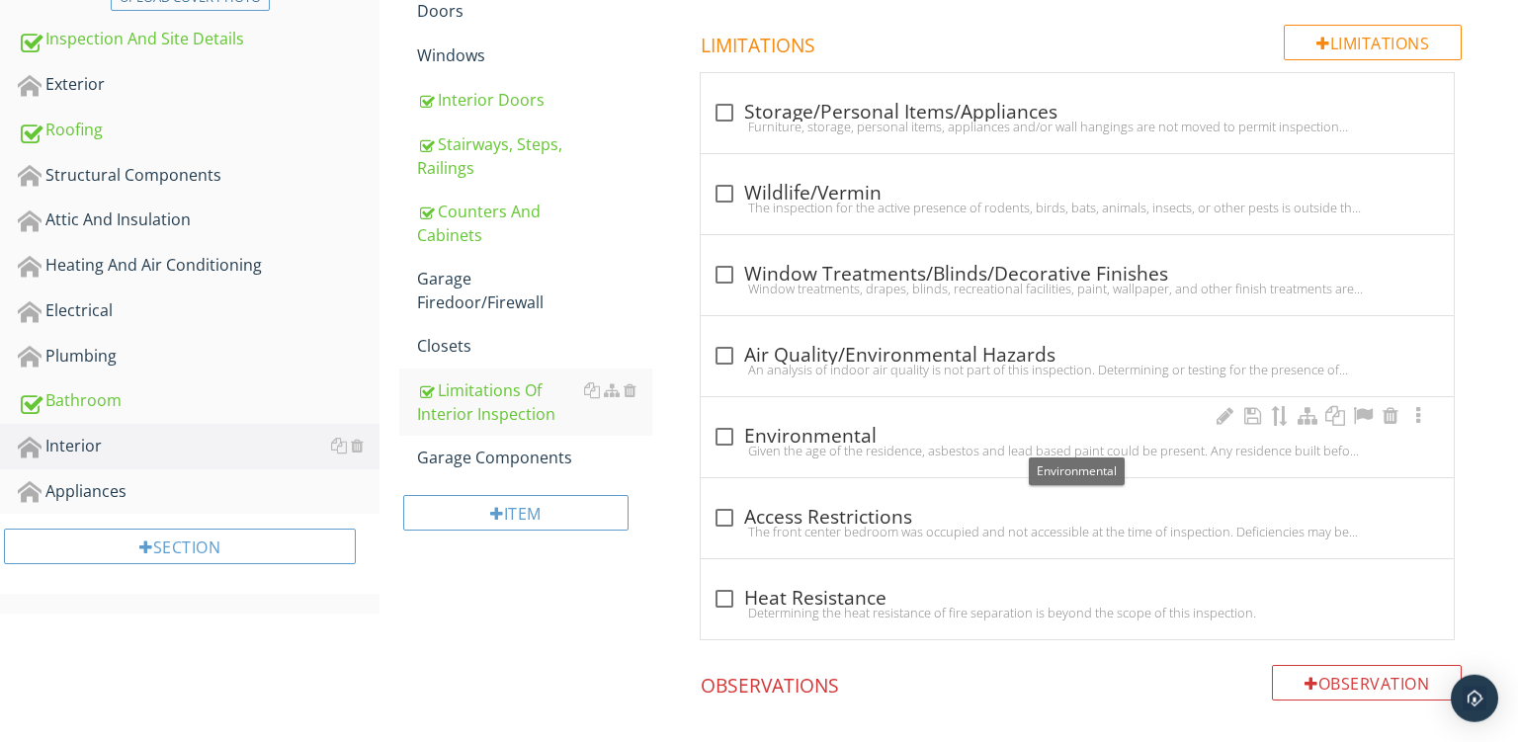
click at [881, 439] on div "check_box_outline_blank Environmental" at bounding box center [1078, 437] width 730 height 24
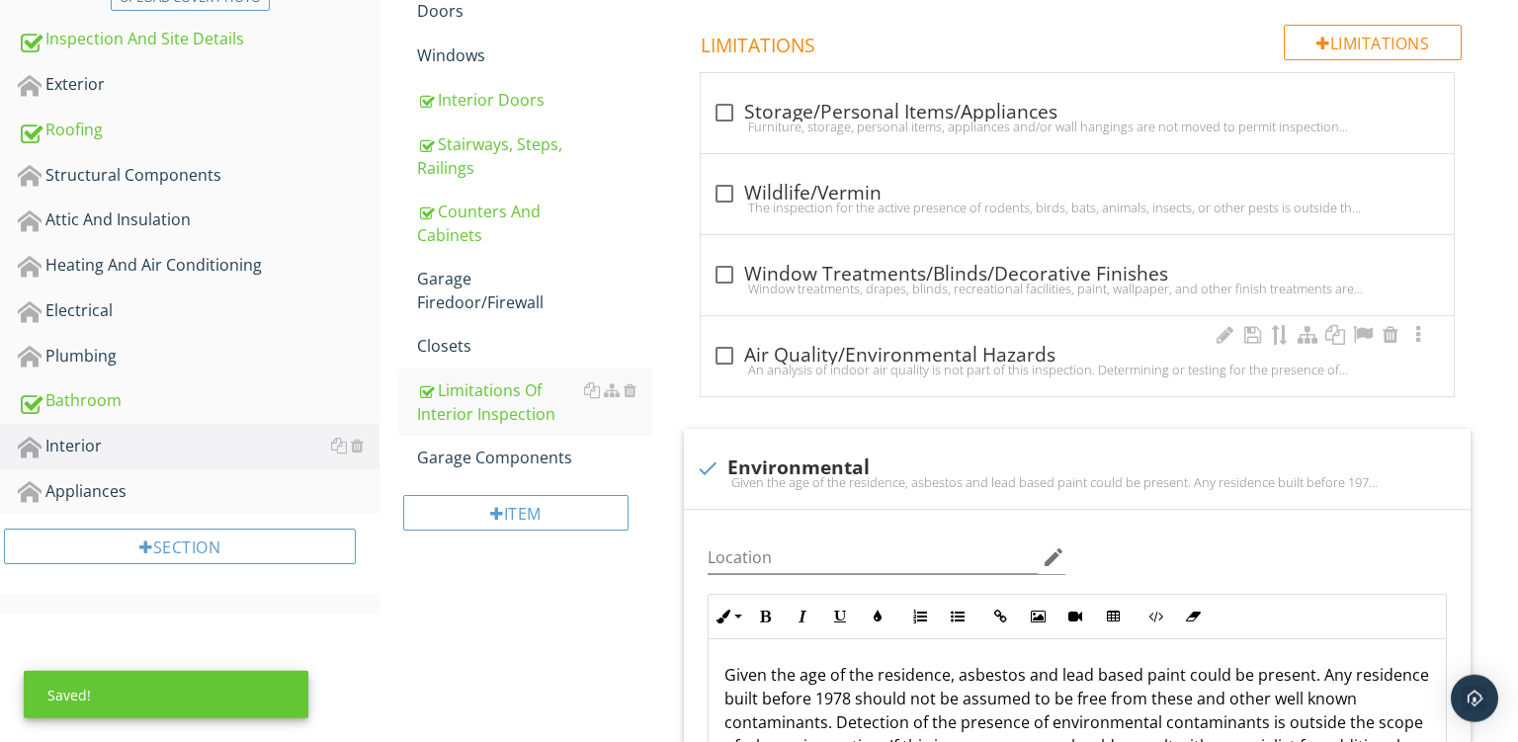
click at [909, 353] on div "check_box_outline_blank Air Quality/Environmental Hazards" at bounding box center [1078, 356] width 730 height 24
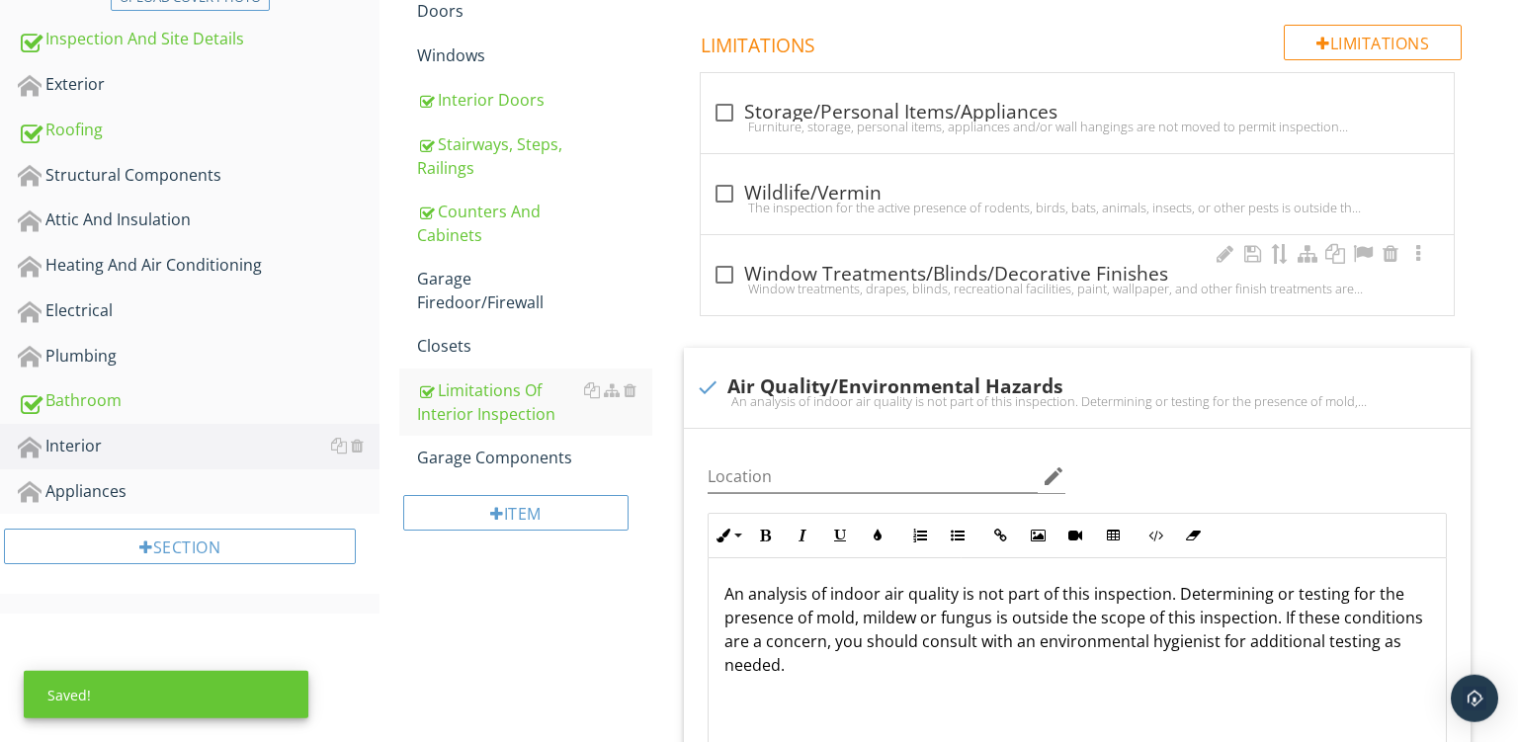
click at [886, 277] on div "check_box_outline_blank Window Treatments/Blinds/Decorative Finishes" at bounding box center [1078, 275] width 730 height 24
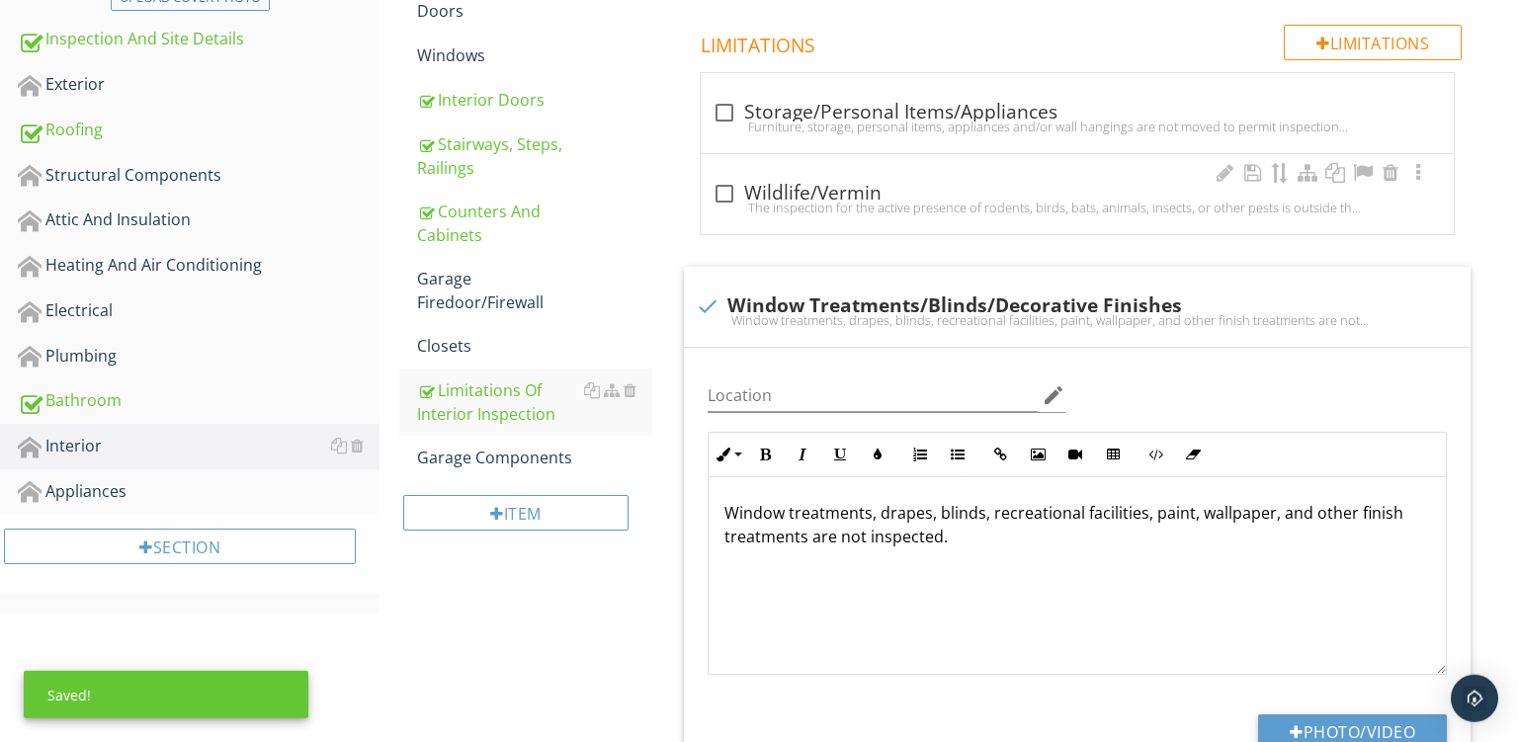
click at [847, 178] on div "check_box_outline_blank Wildlife/Vermin" at bounding box center [1078, 192] width 730 height 28
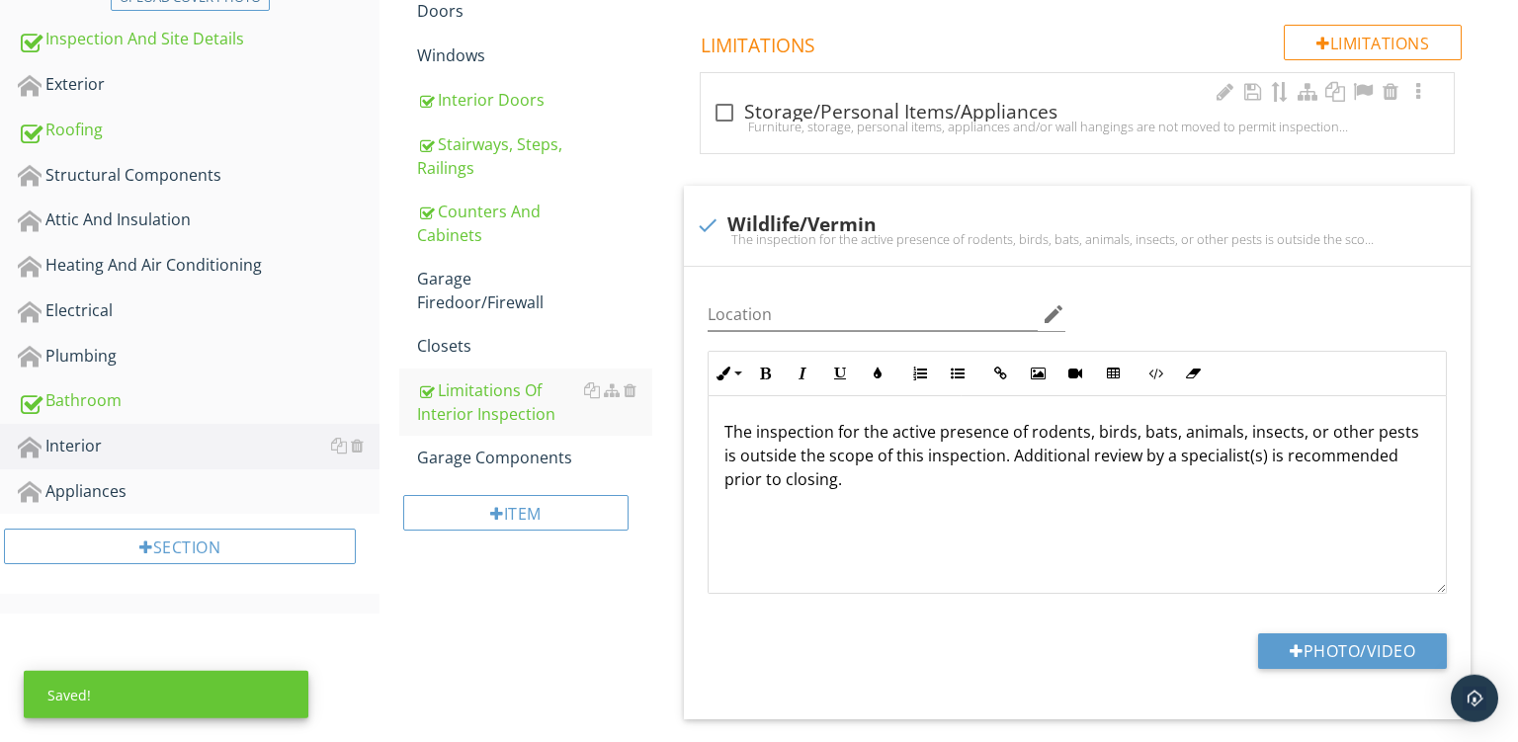
click at [861, 103] on div "check_box_outline_blank Storage/Personal Items/Appliances" at bounding box center [1078, 113] width 730 height 24
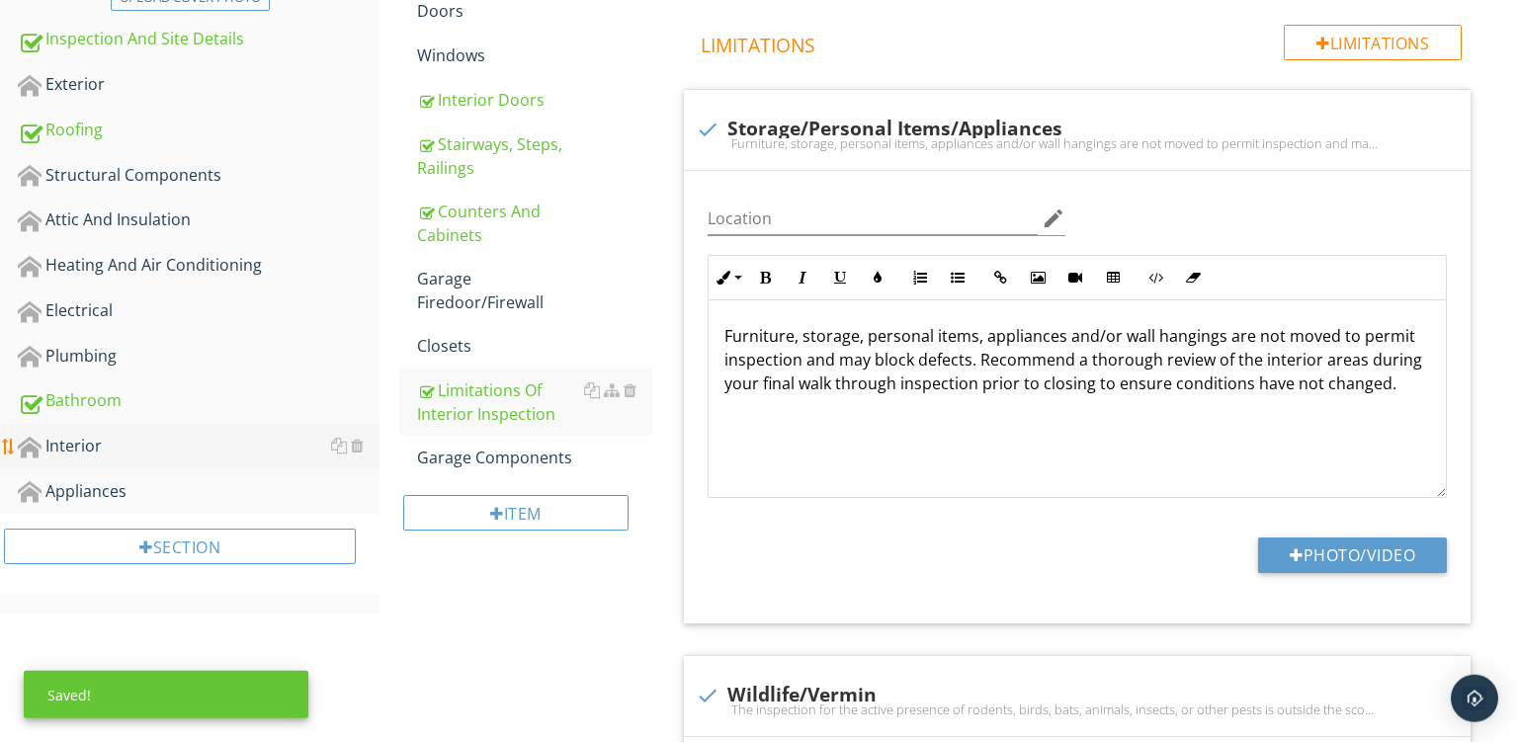
click at [90, 441] on div "Interior" at bounding box center [199, 447] width 362 height 26
click at [92, 509] on link "Appliances" at bounding box center [199, 492] width 362 height 45
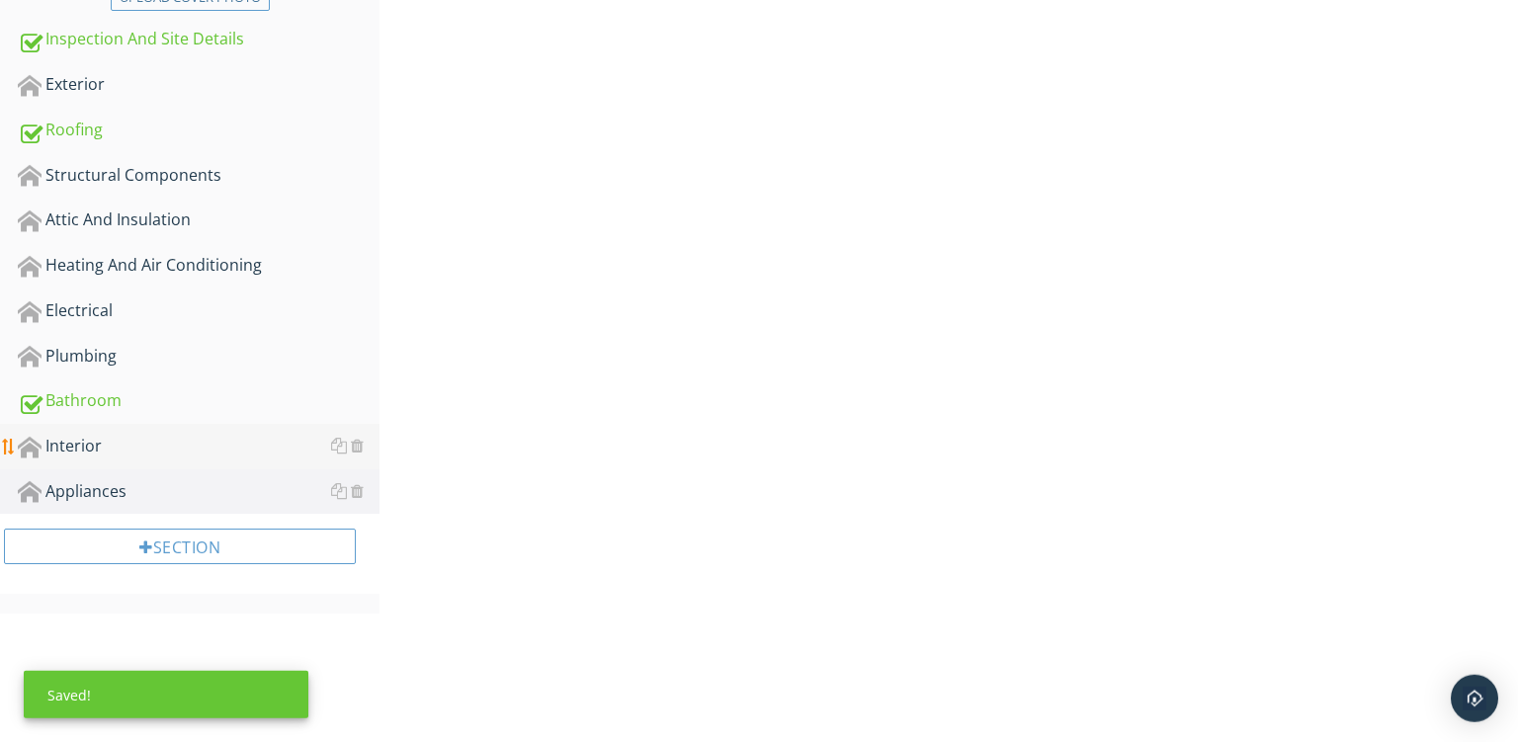
scroll to position [463, 0]
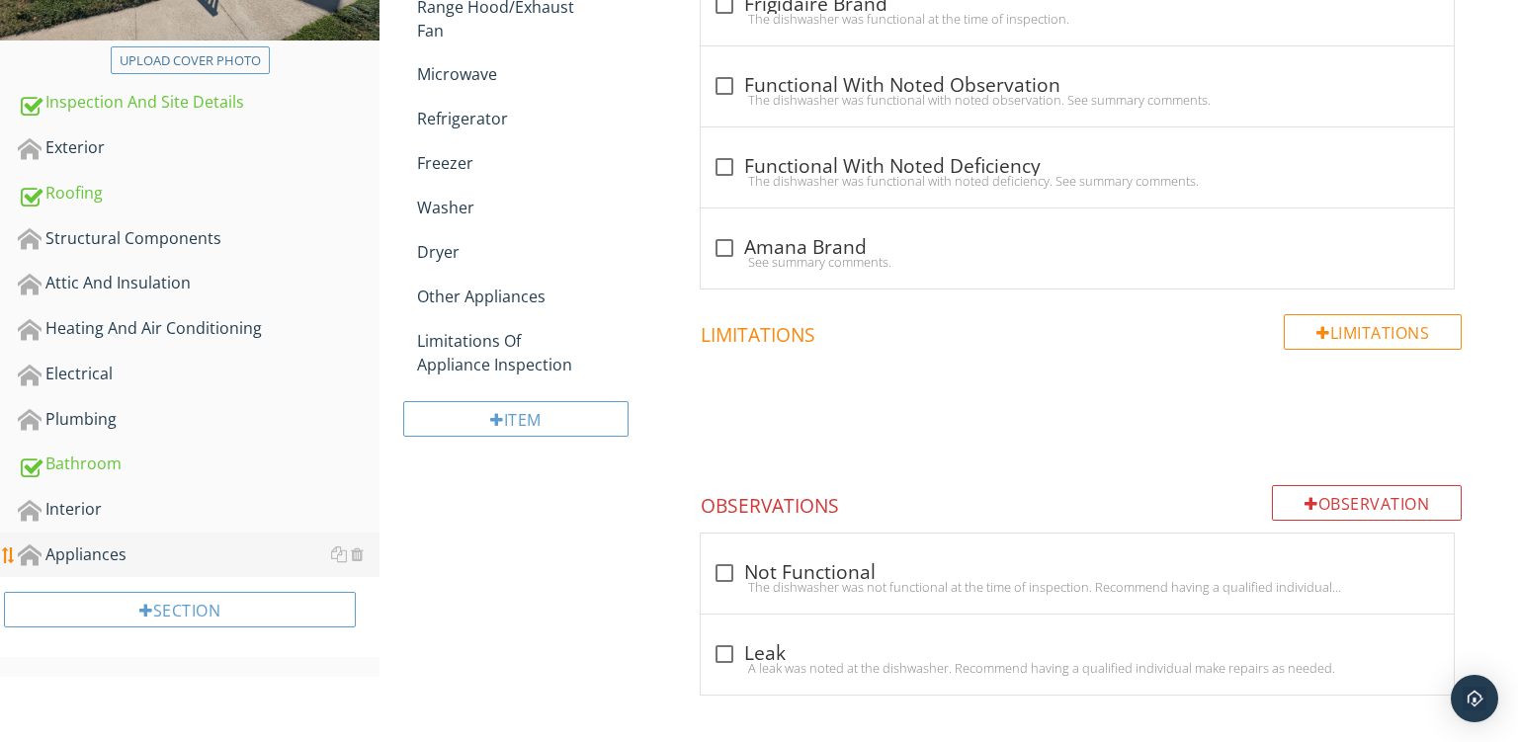
click at [117, 554] on div "Appliances" at bounding box center [199, 556] width 362 height 26
click at [482, 342] on div "Limitations Of Appliance Inspection" at bounding box center [534, 352] width 235 height 47
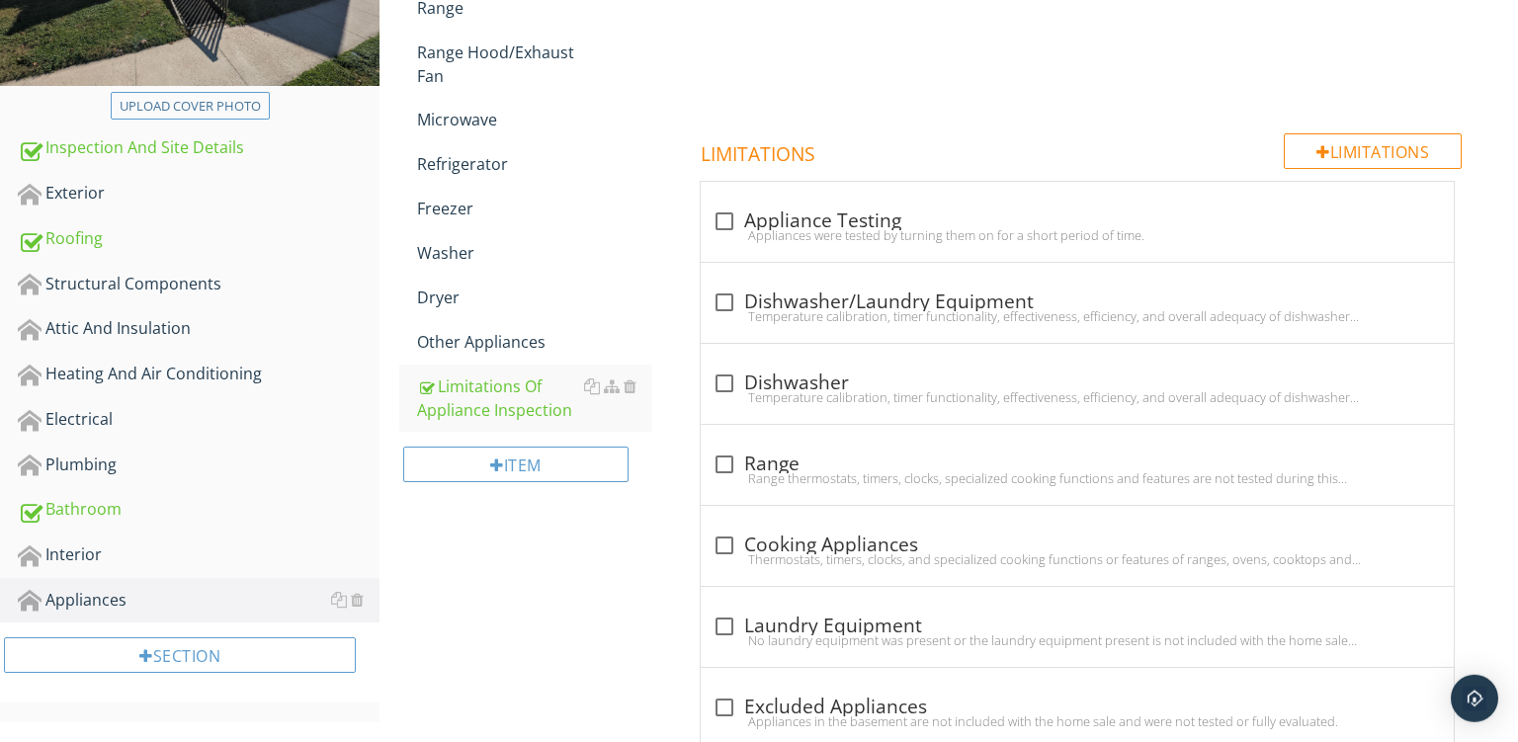
scroll to position [409, 0]
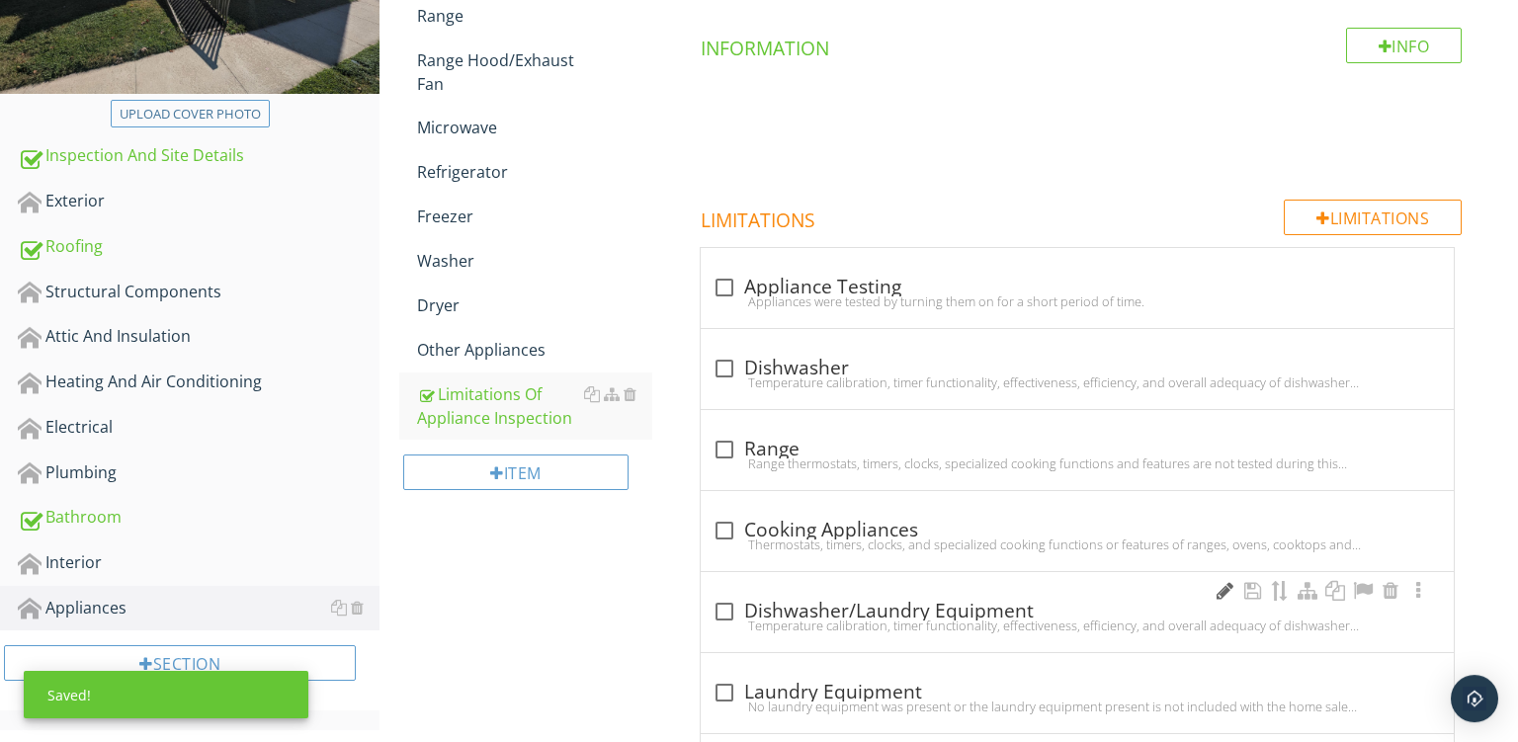
click at [1216, 584] on div at bounding box center [1225, 591] width 24 height 20
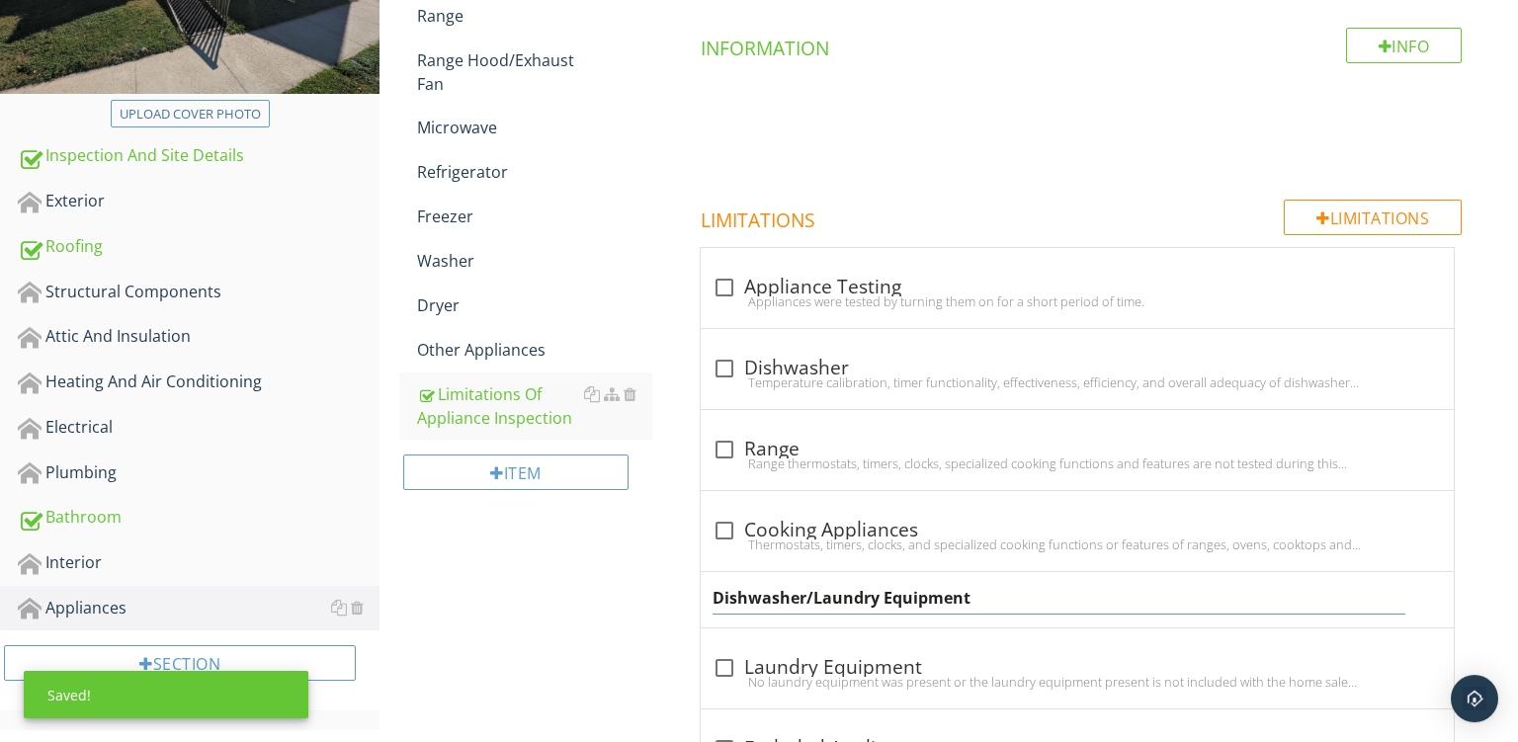
click at [806, 595] on input "Dishwasher/Laundry Equipment" at bounding box center [1059, 598] width 693 height 33
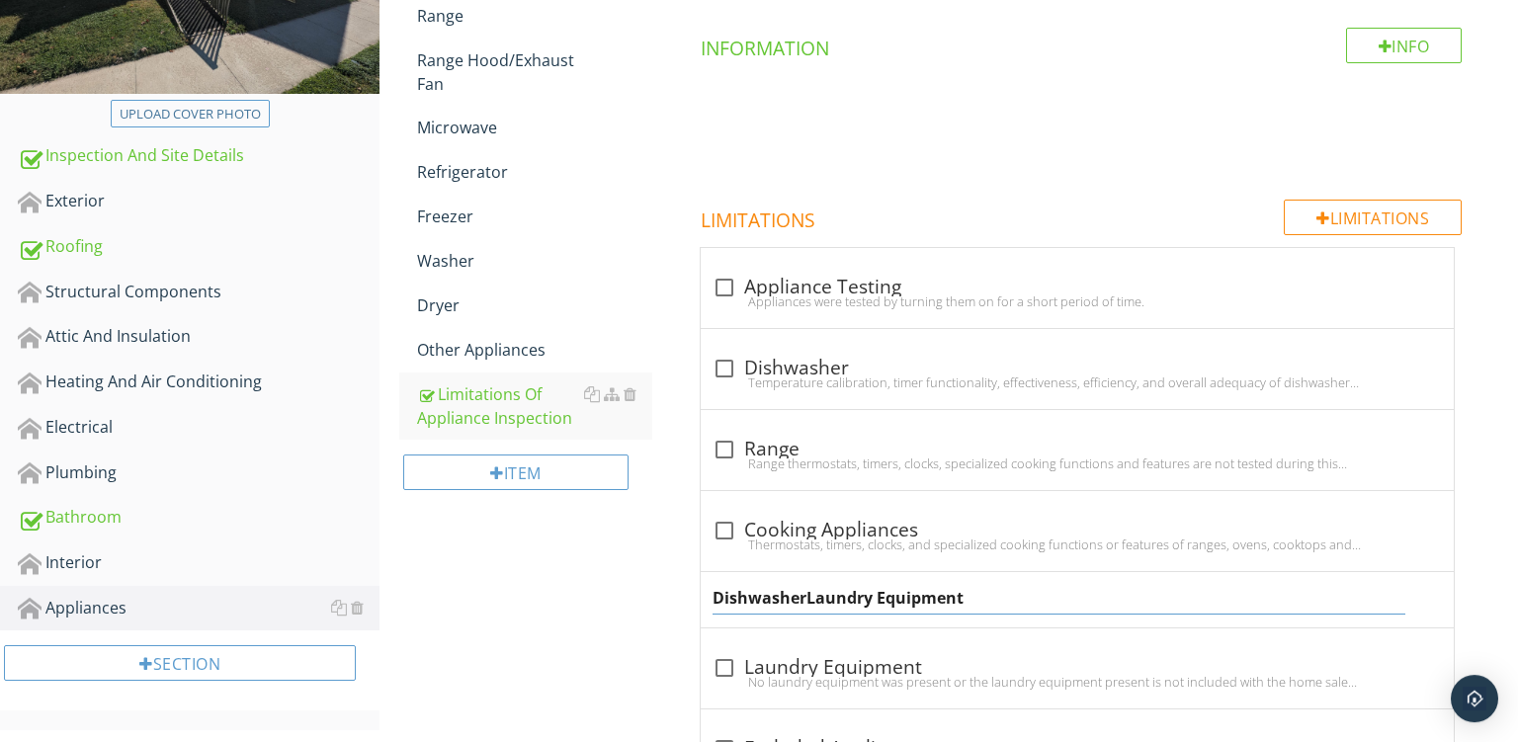
click at [806, 595] on input "DishwasherLaundry Equipment" at bounding box center [1059, 598] width 693 height 33
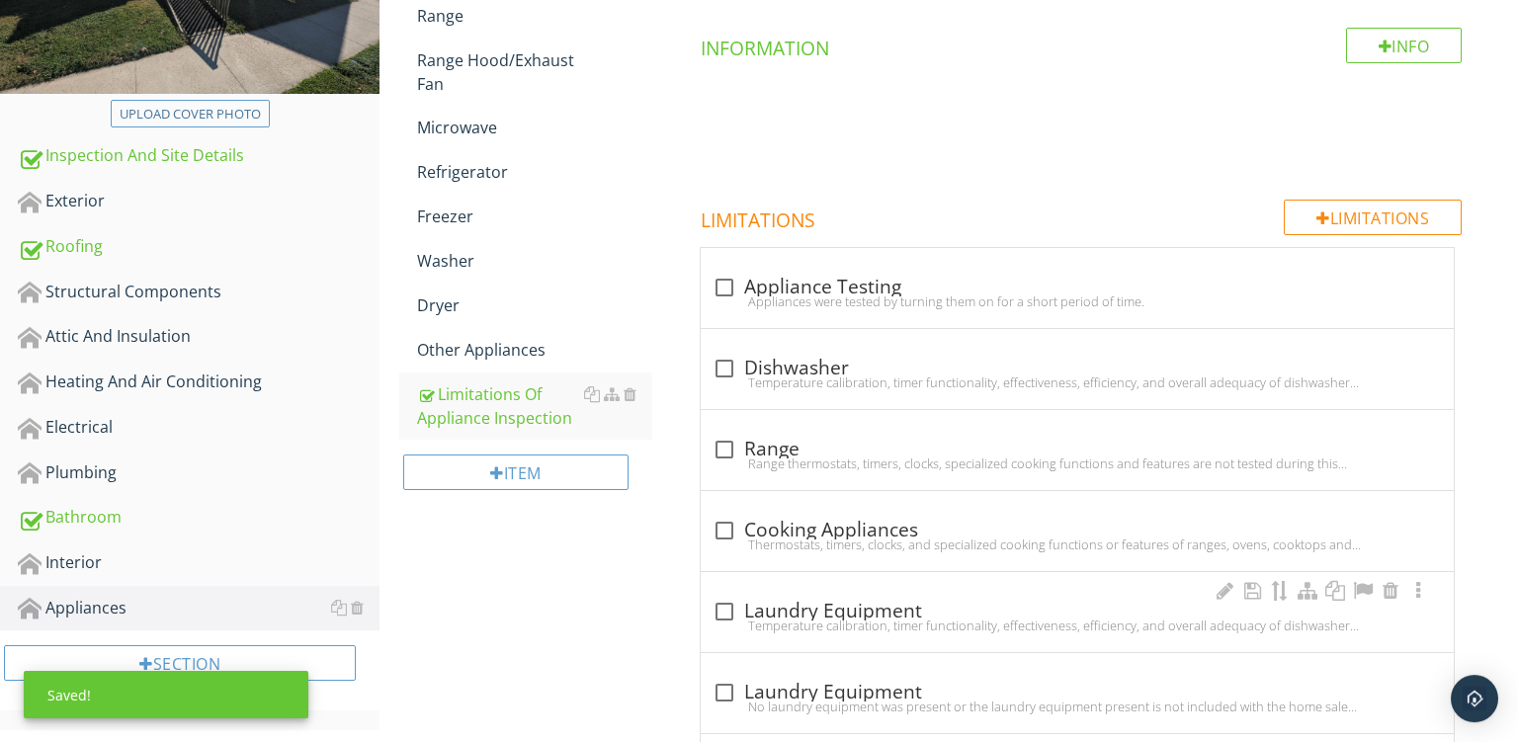
click at [868, 626] on div "check_box_outline_blank Laundry Equipment Temperature calibration, timer functi…" at bounding box center [1077, 612] width 753 height 80
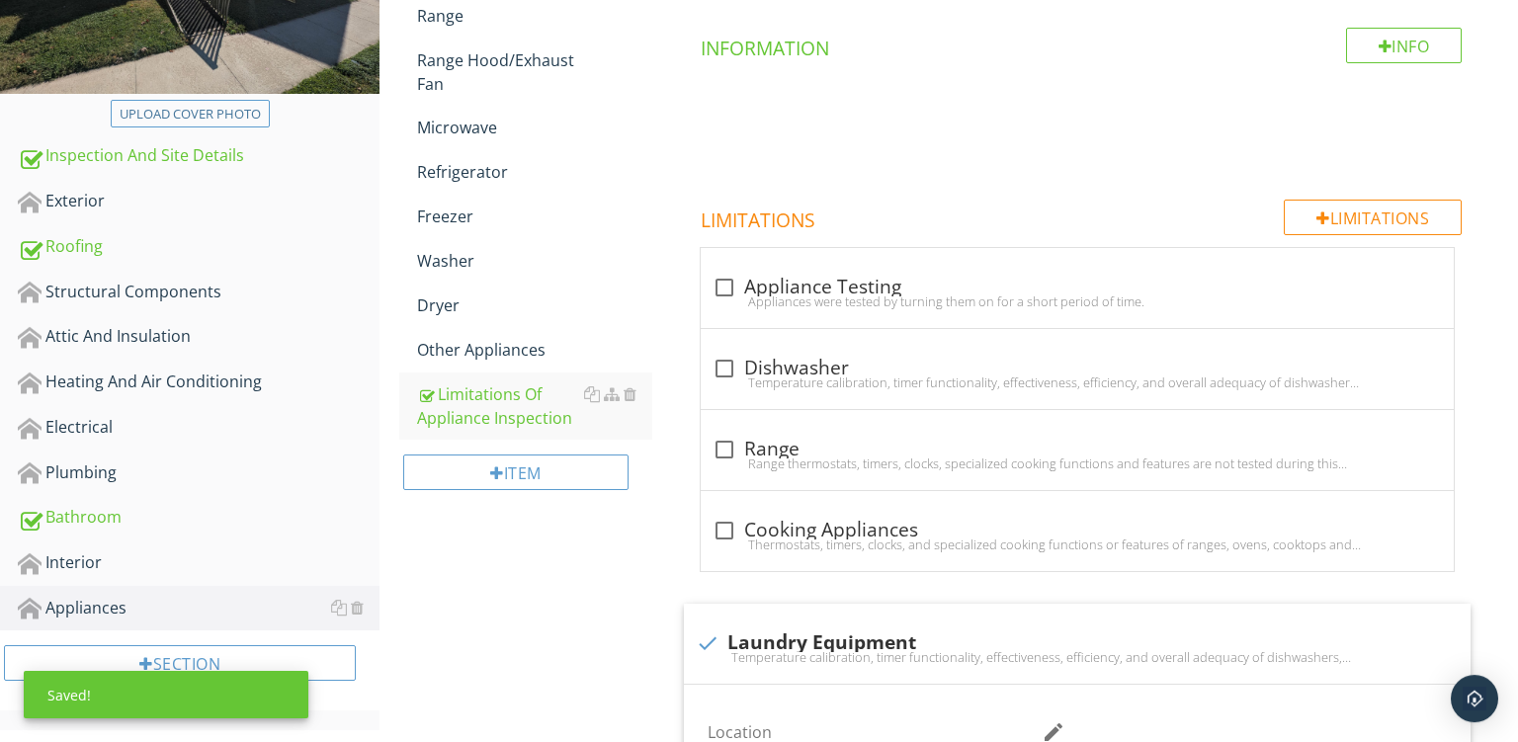
scroll to position [826, 0]
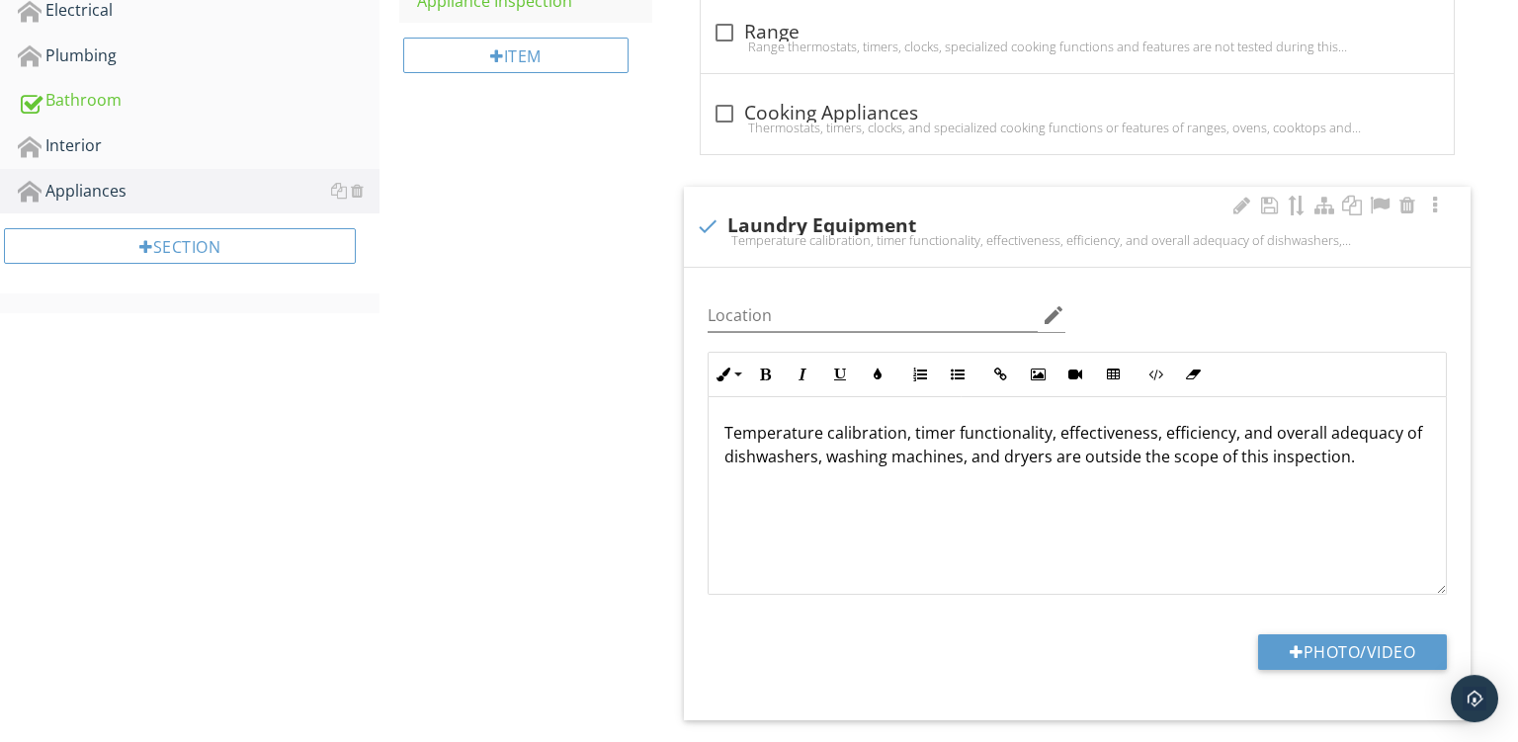
click at [774, 448] on p "Temperature calibration, timer functionality, effectiveness, efficiency, and ov…" at bounding box center [1078, 444] width 706 height 47
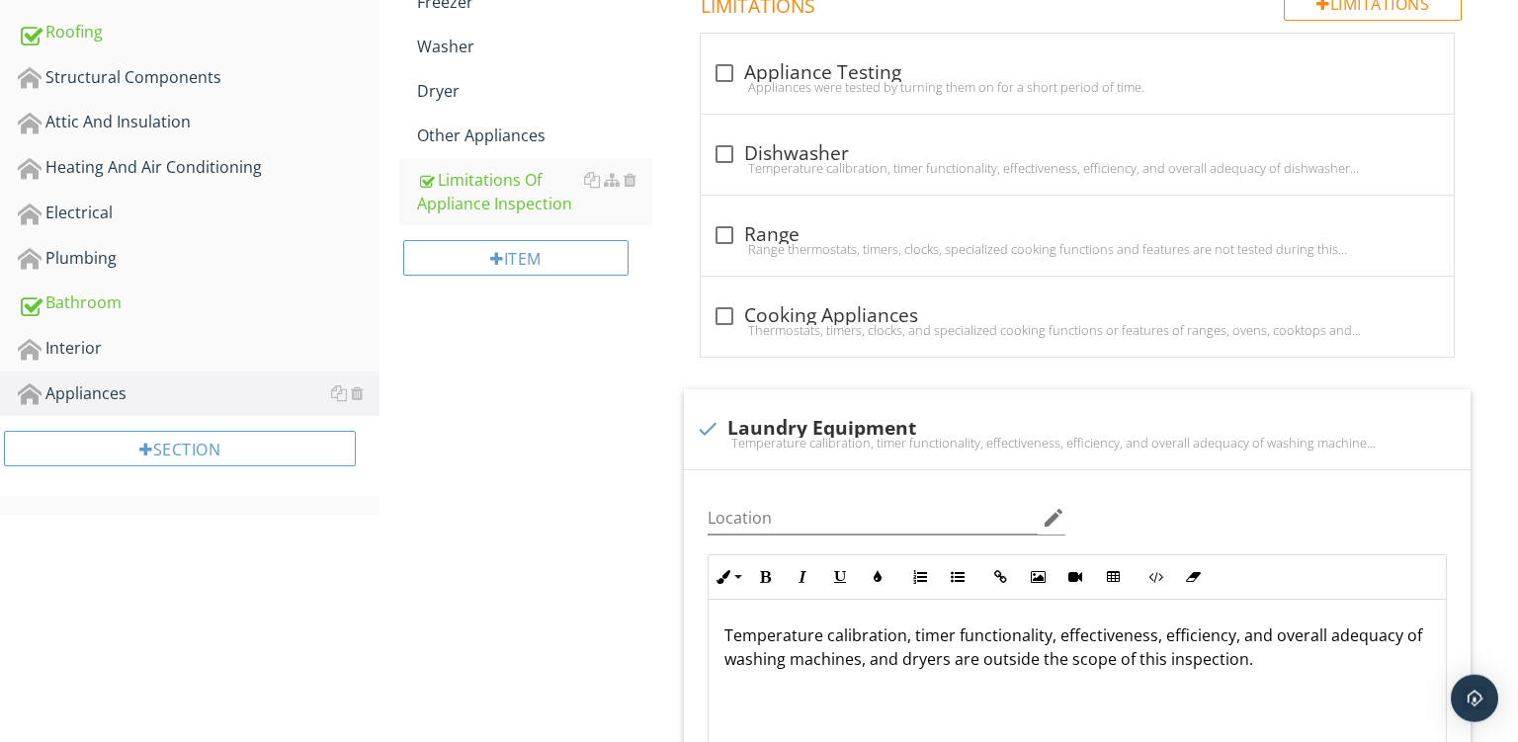
scroll to position [608, 0]
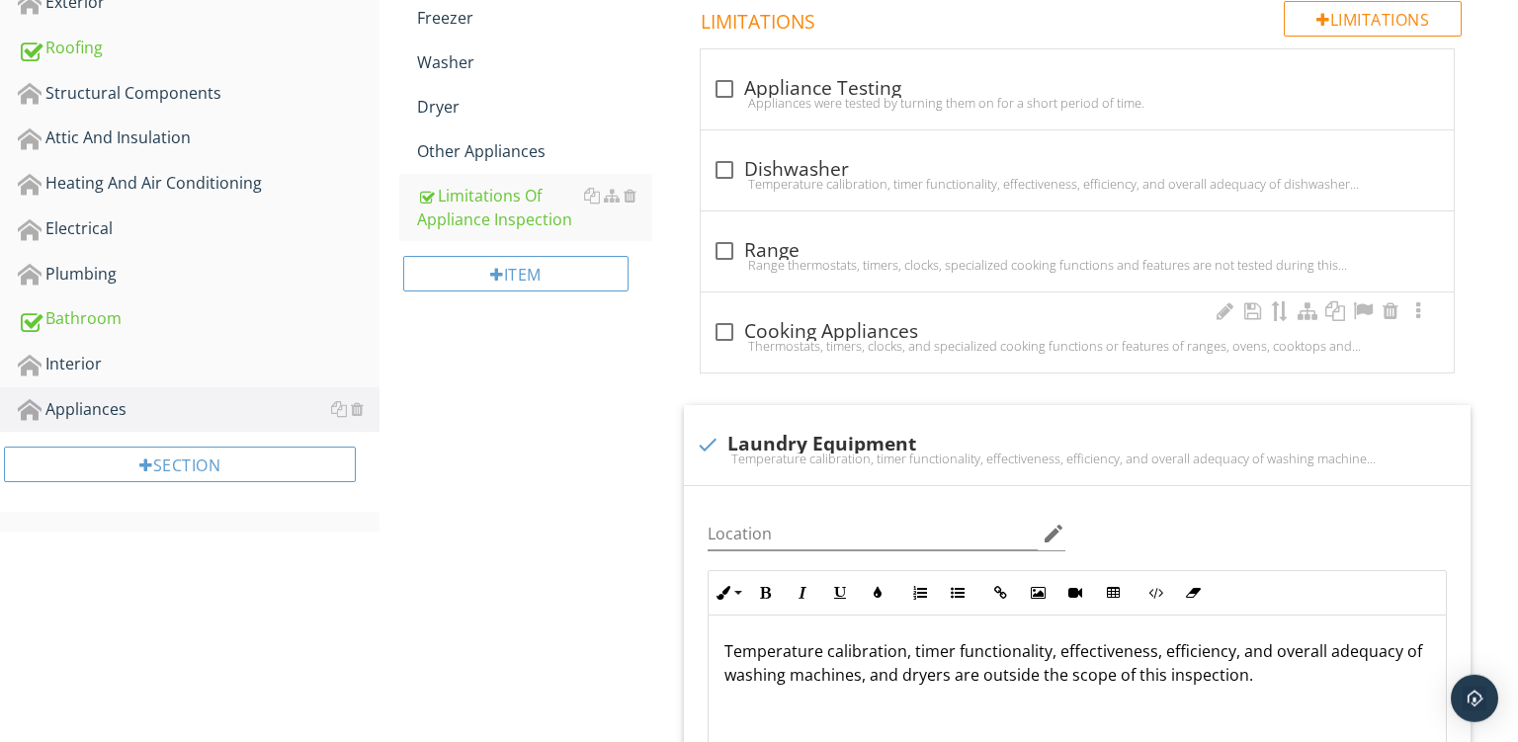
click at [838, 330] on div "check_box_outline_blank Cooking Appliances" at bounding box center [1078, 332] width 730 height 24
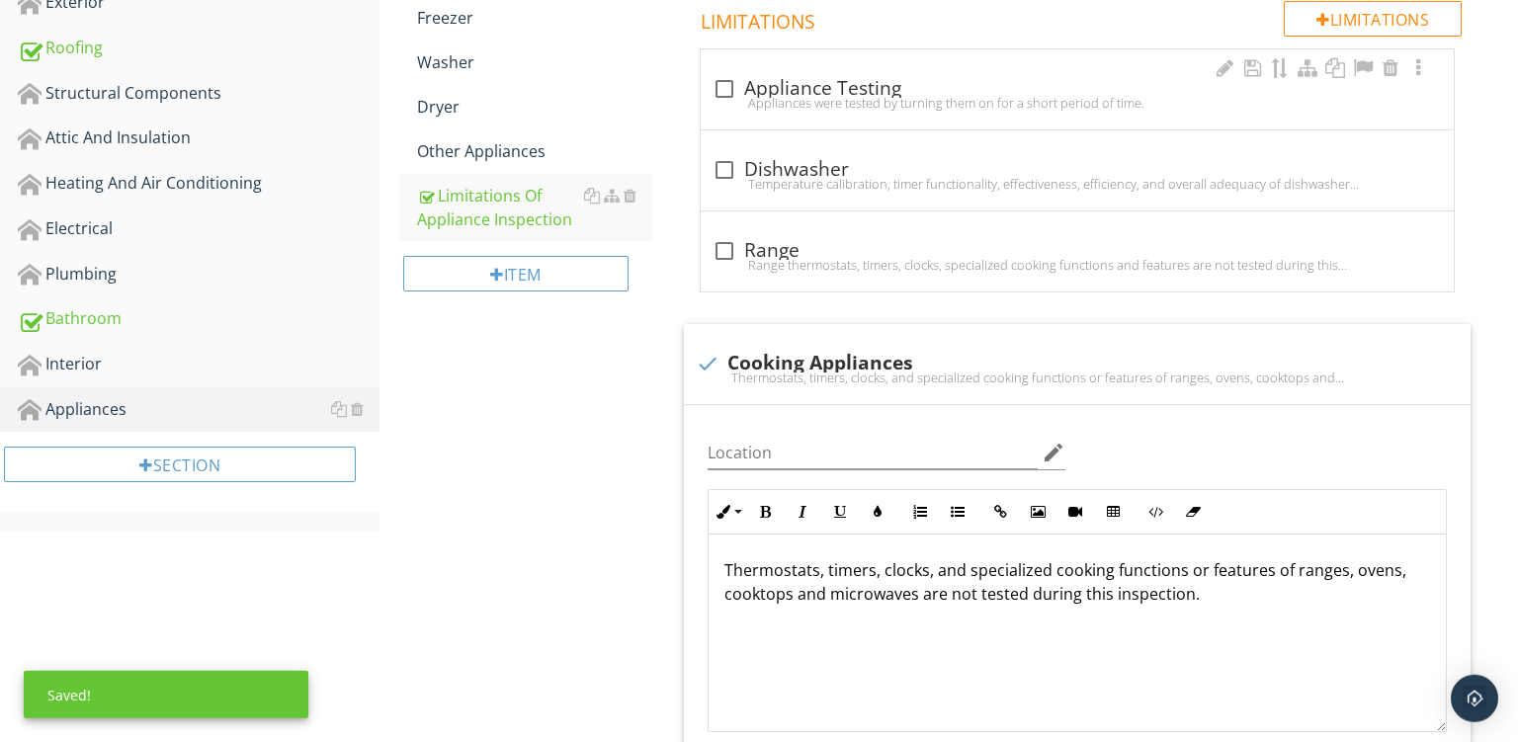
click at [860, 93] on div "check_box_outline_blank Appliance Testing" at bounding box center [1078, 89] width 730 height 24
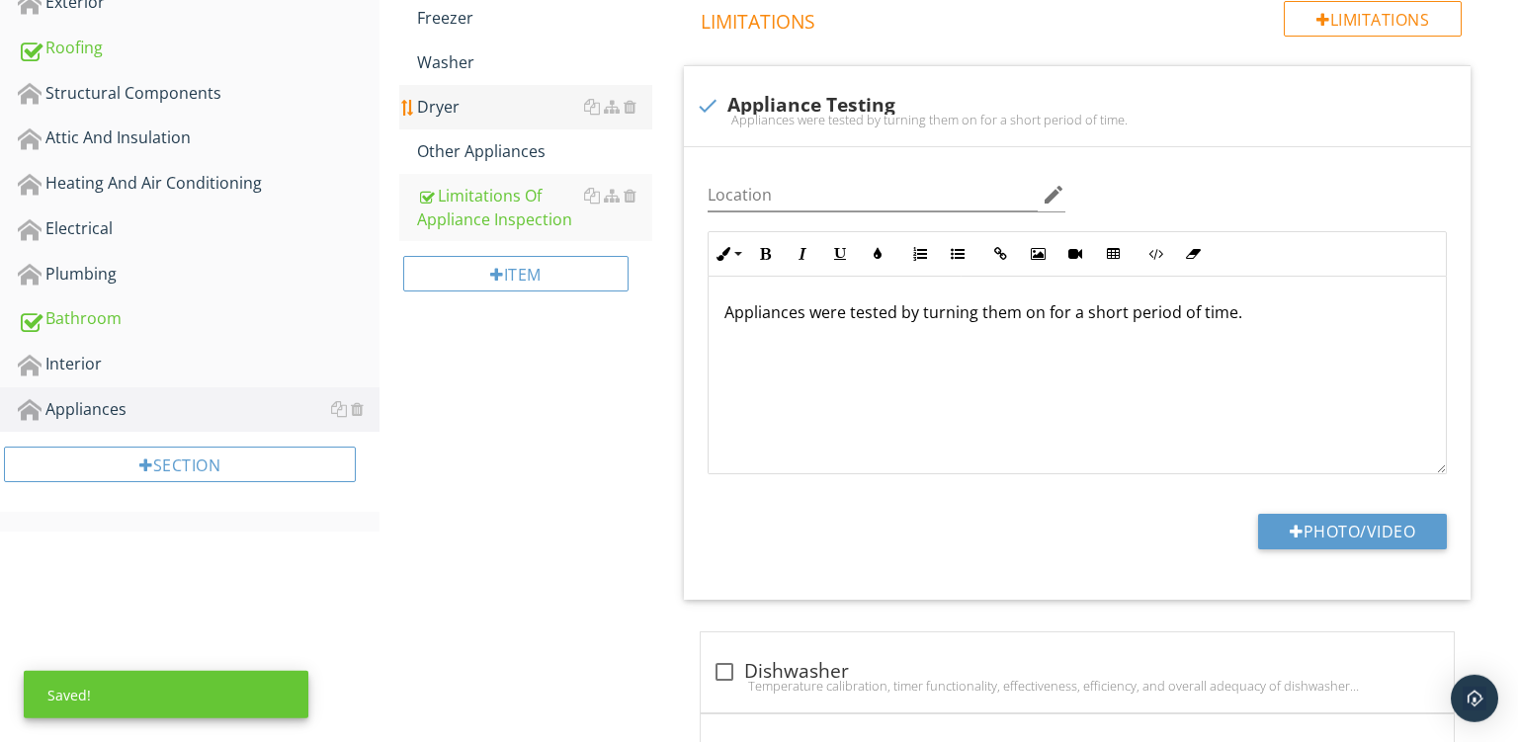
click at [461, 110] on div "Dryer" at bounding box center [534, 107] width 235 height 24
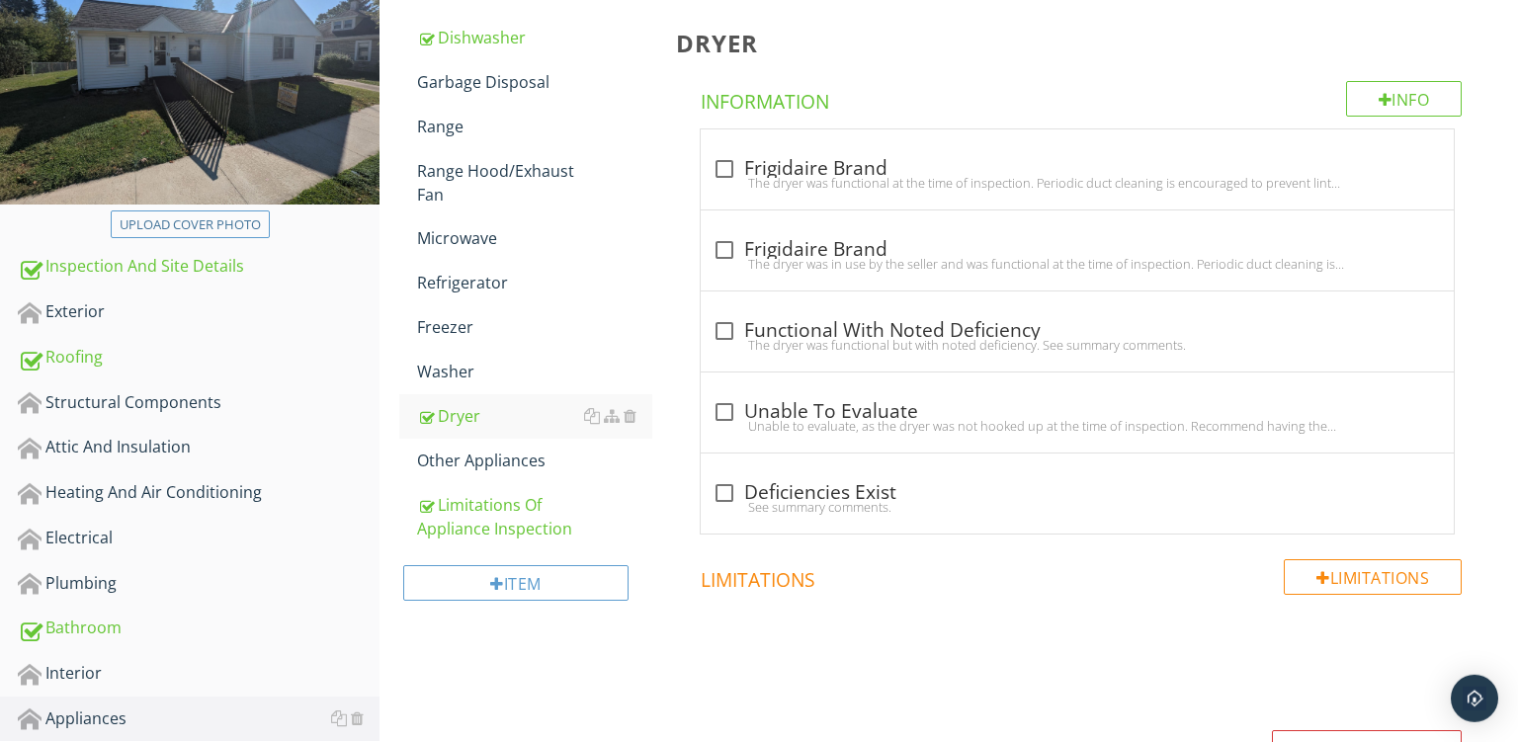
scroll to position [297, 0]
click at [1224, 148] on div at bounding box center [1225, 150] width 24 height 20
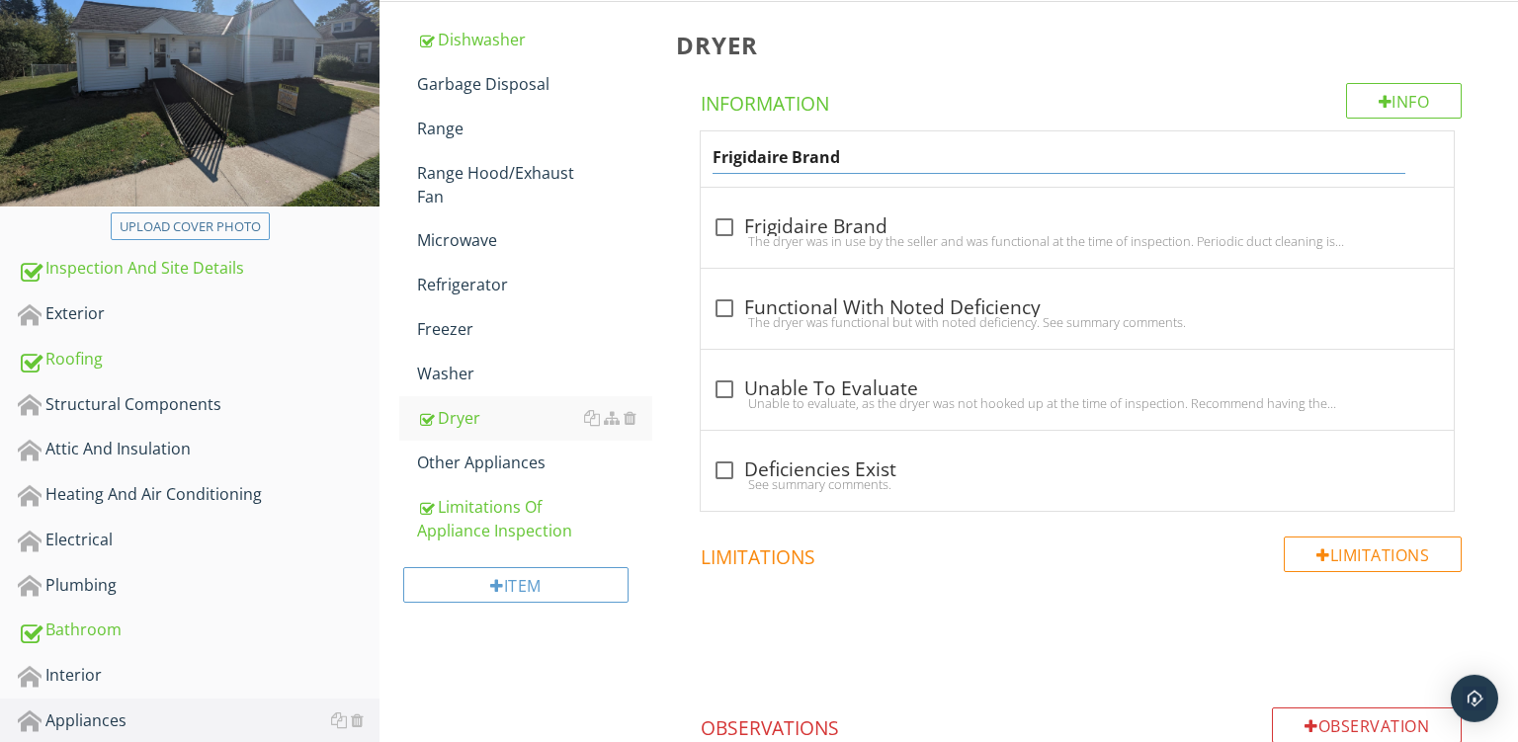
click at [765, 157] on input "Frigidaire Brand" at bounding box center [1059, 157] width 693 height 33
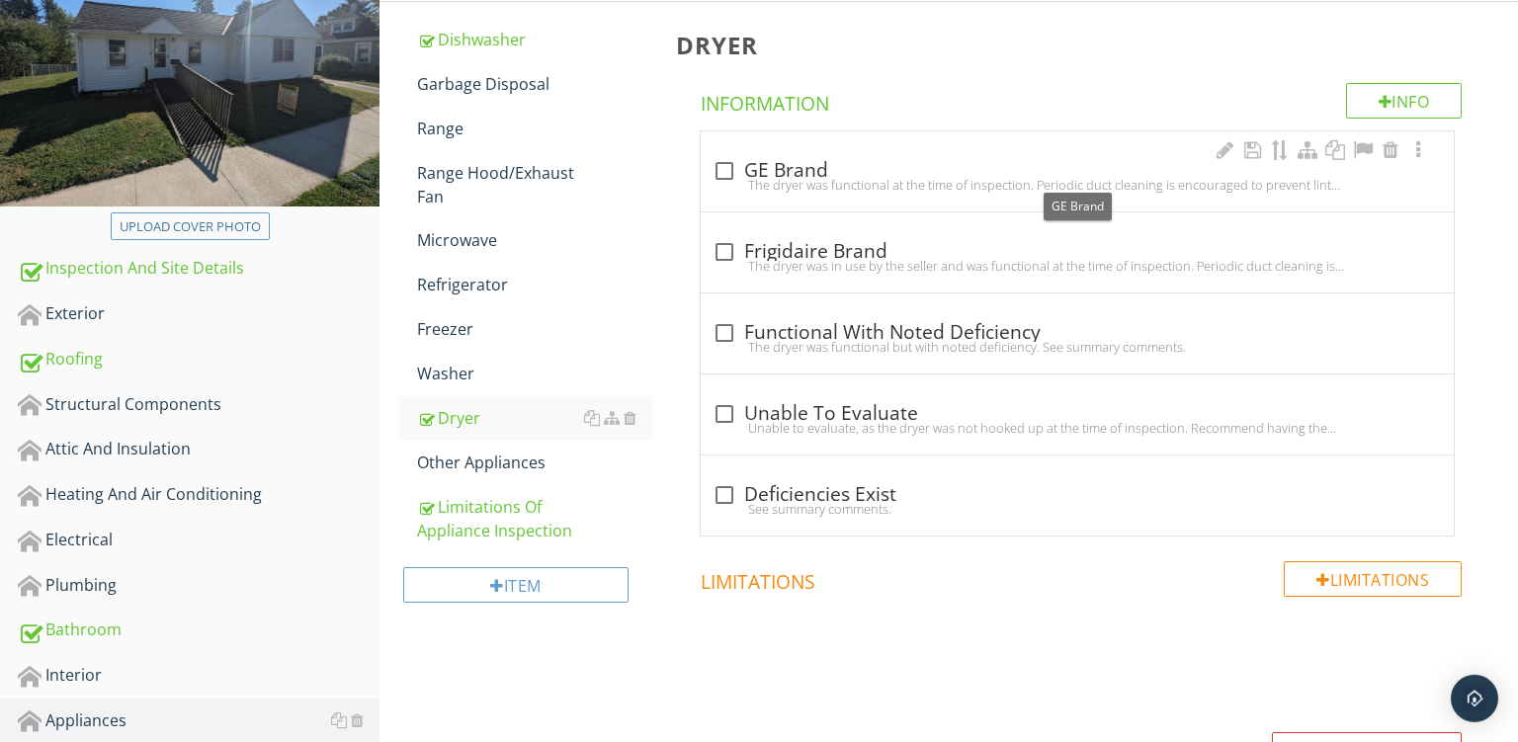
click at [875, 168] on div "check_box_outline_blank GE Brand" at bounding box center [1078, 171] width 730 height 24
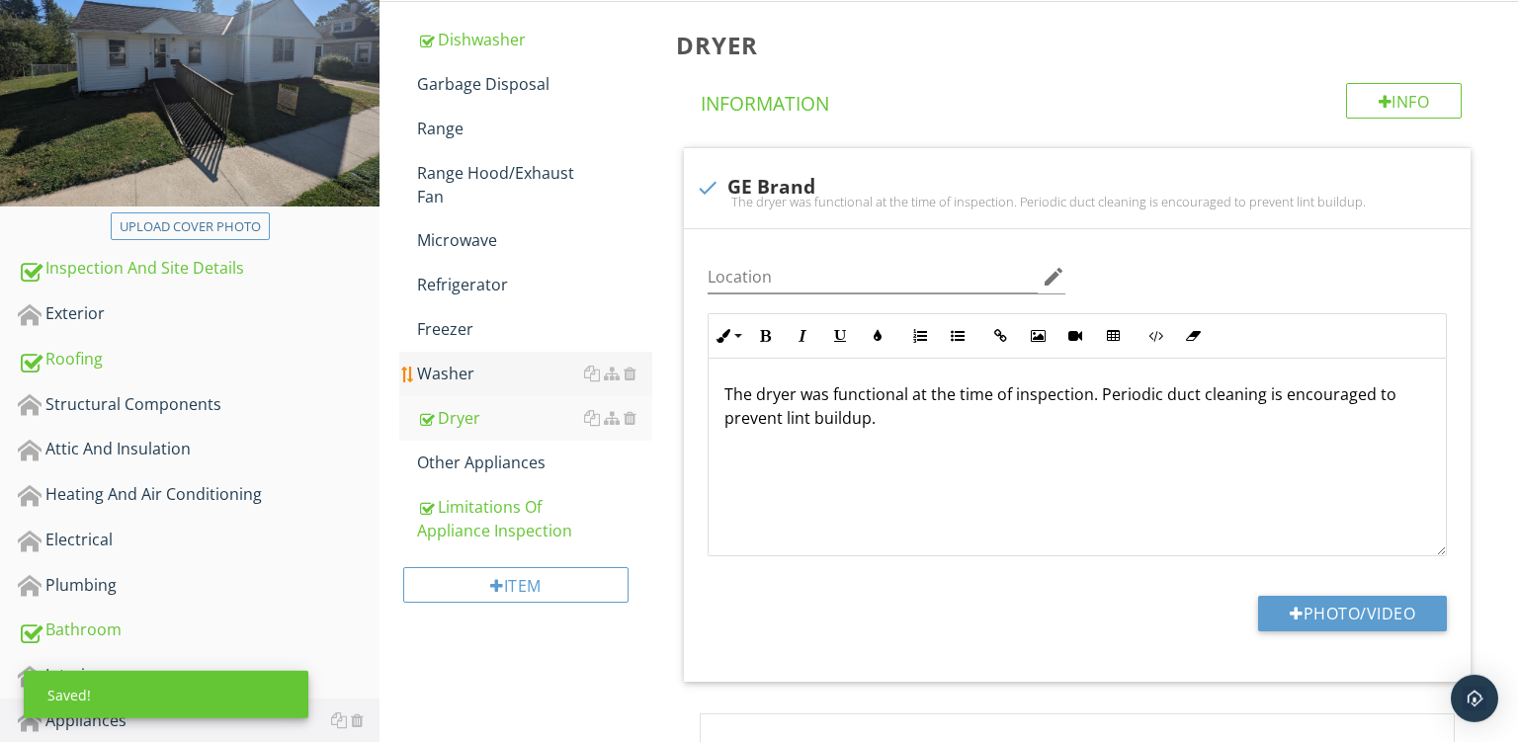
click at [463, 367] on div "Washer" at bounding box center [534, 374] width 235 height 24
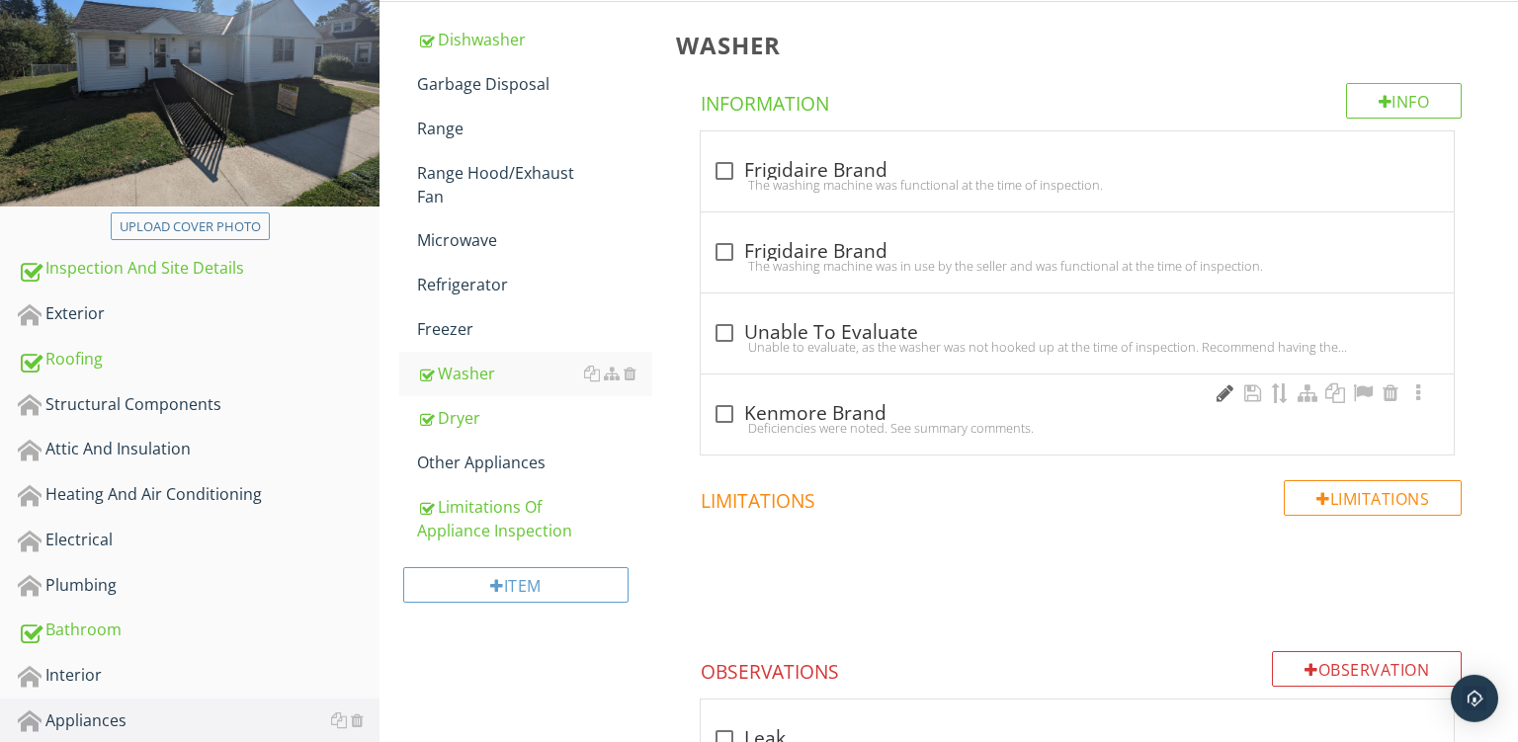
click at [1219, 389] on div at bounding box center [1225, 394] width 24 height 20
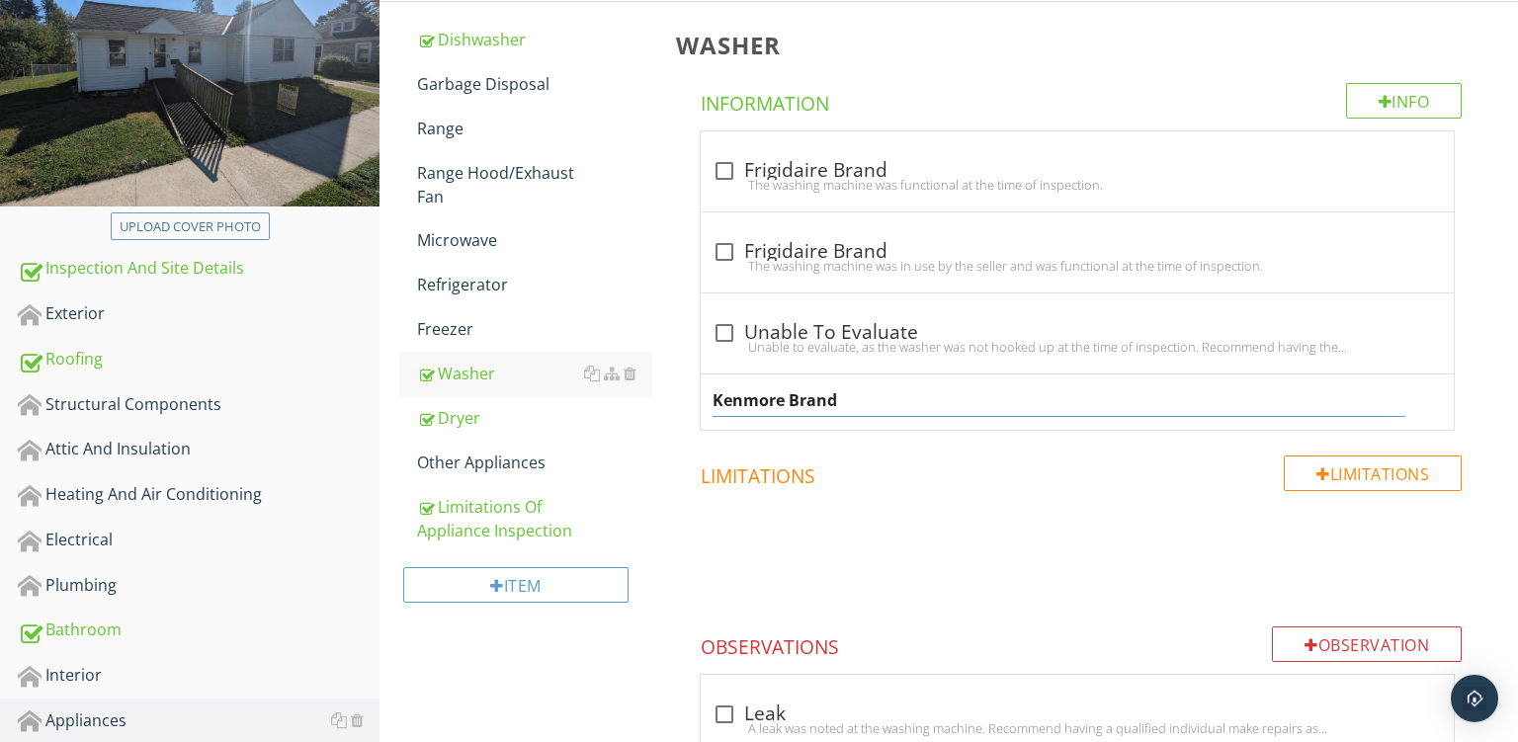
click at [742, 396] on input "Kenmore Brand" at bounding box center [1059, 401] width 693 height 33
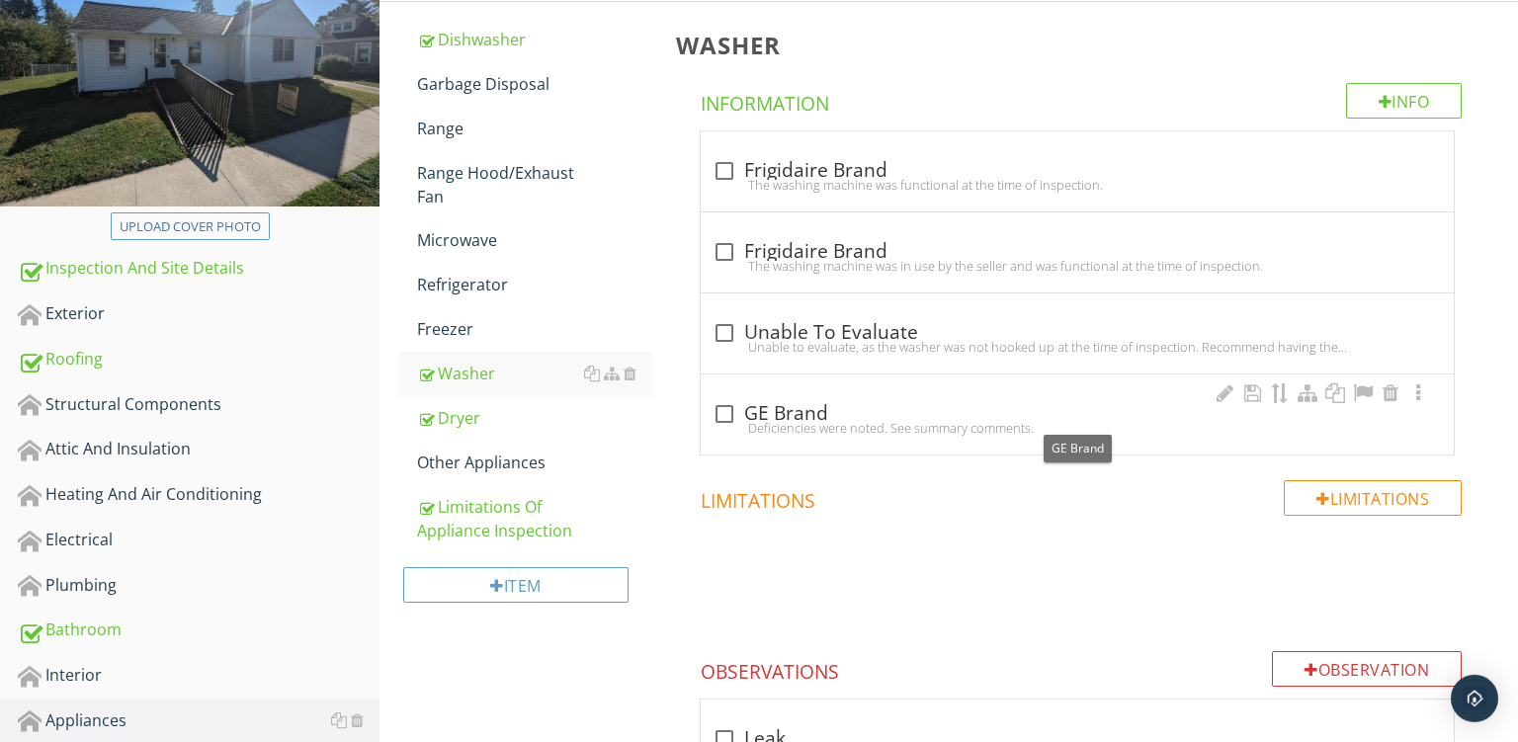
click at [909, 420] on div "Deficiencies were noted. See summary comments." at bounding box center [1078, 428] width 730 height 16
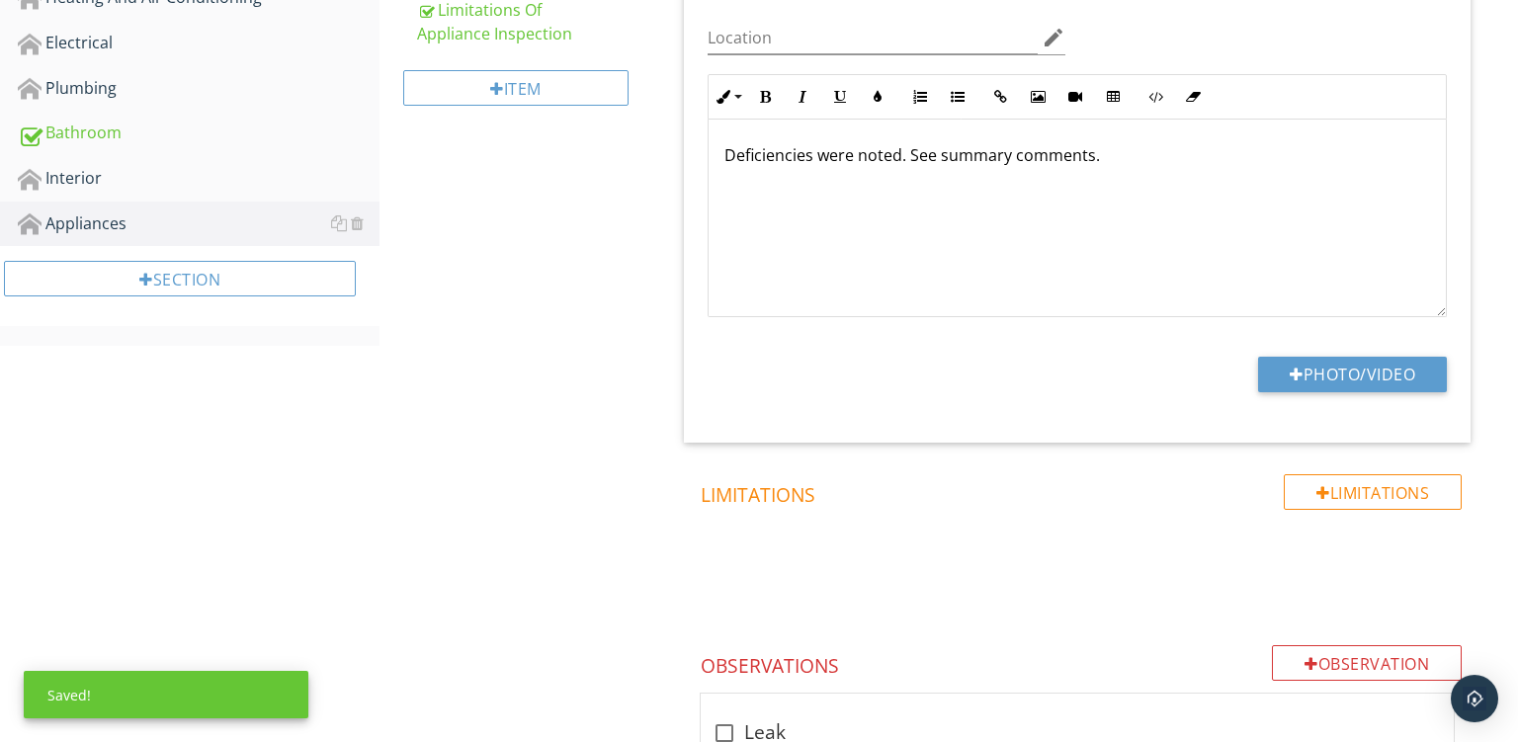
scroll to position [1035, 0]
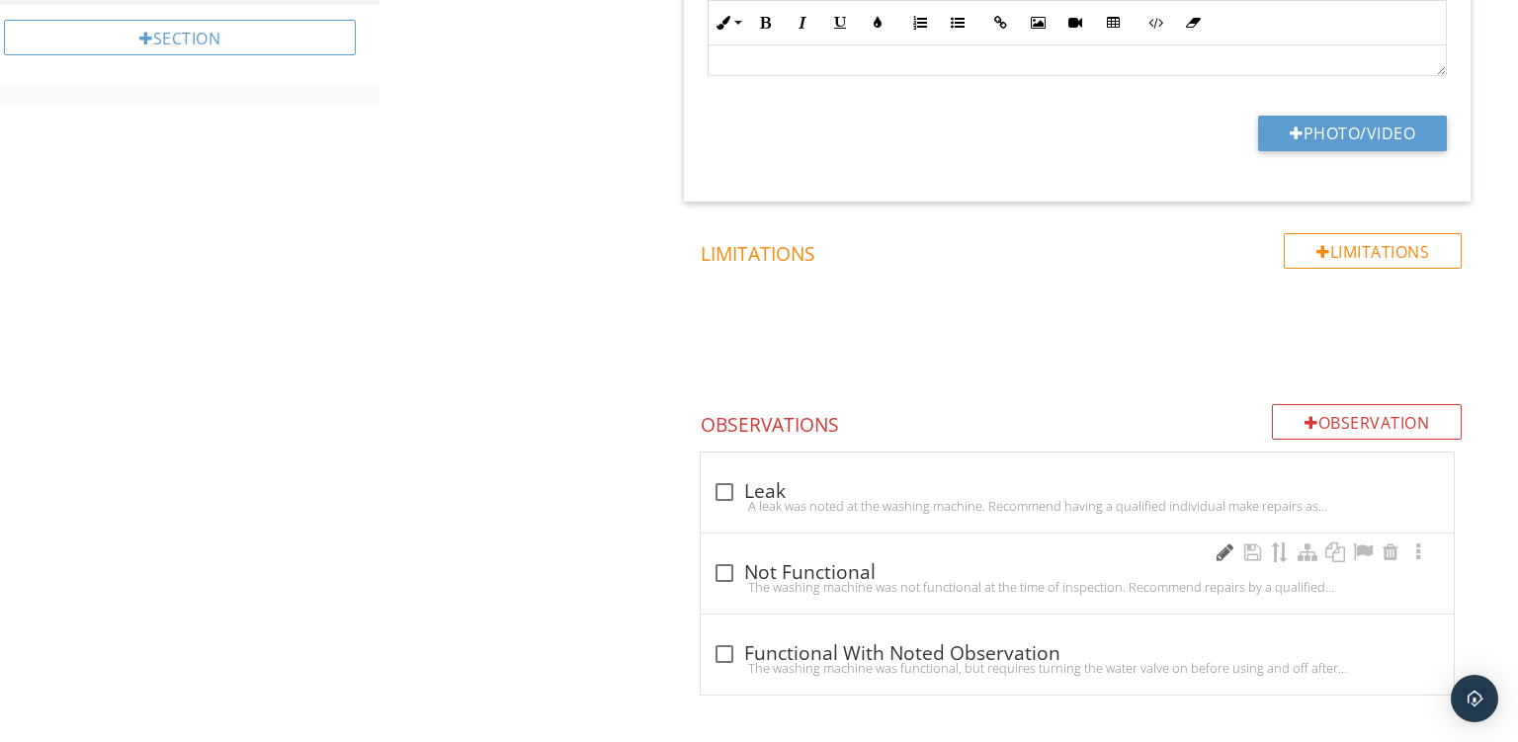
click at [1227, 543] on div at bounding box center [1225, 553] width 24 height 20
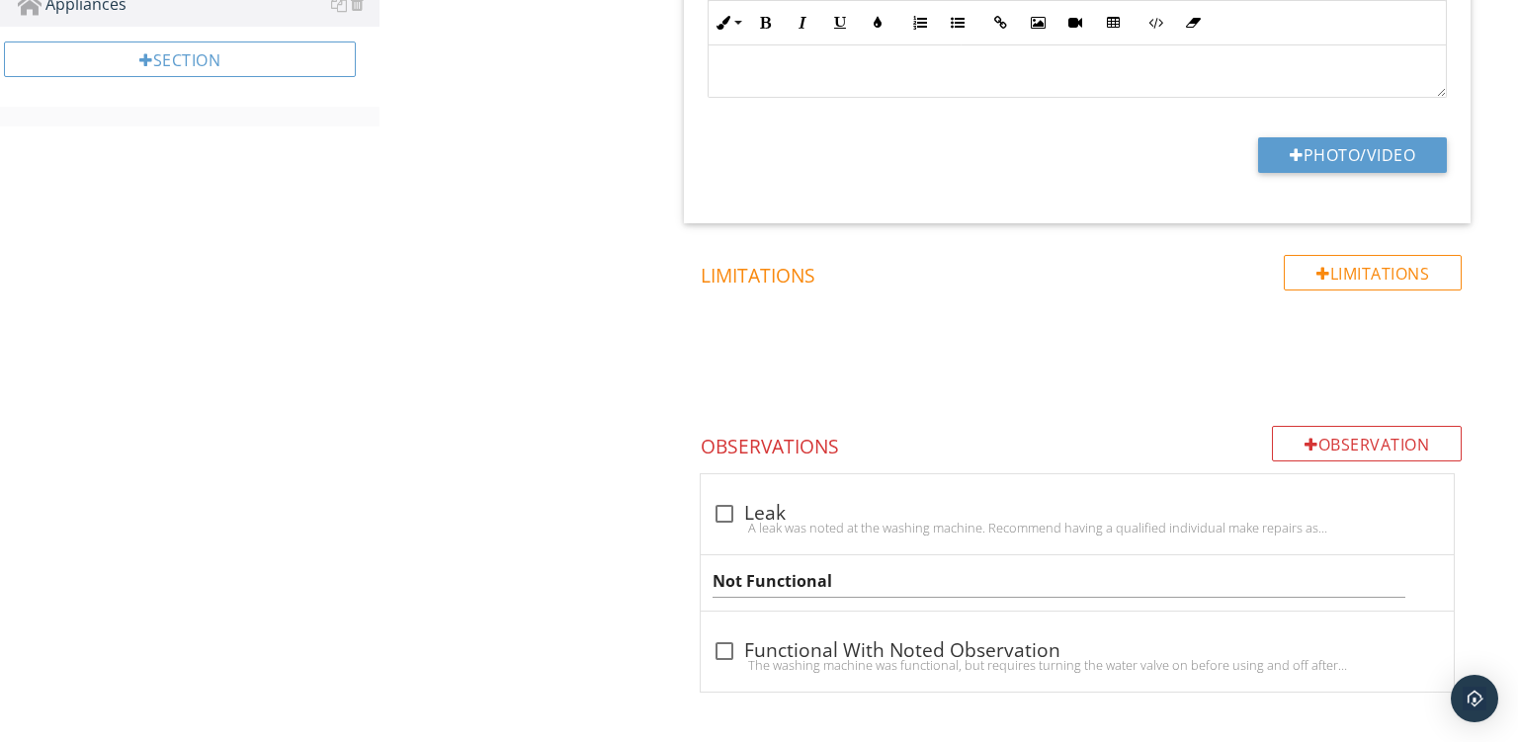
scroll to position [1010, 0]
click at [857, 577] on input "Not Functional" at bounding box center [1059, 584] width 693 height 33
click at [817, 591] on input "Did Not Drain" at bounding box center [1059, 584] width 693 height 33
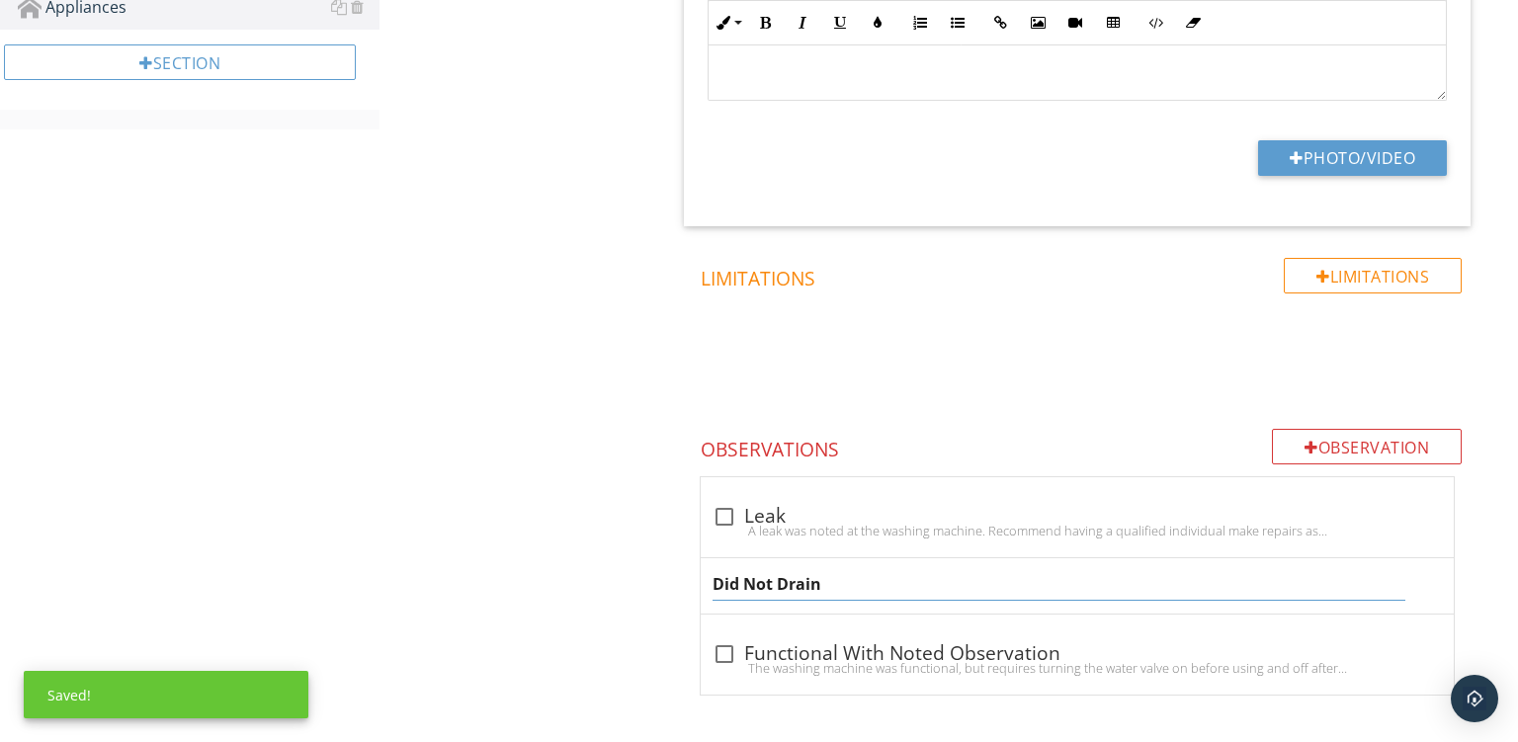
click at [809, 600] on div "Did Not Drain" at bounding box center [1077, 586] width 753 height 55
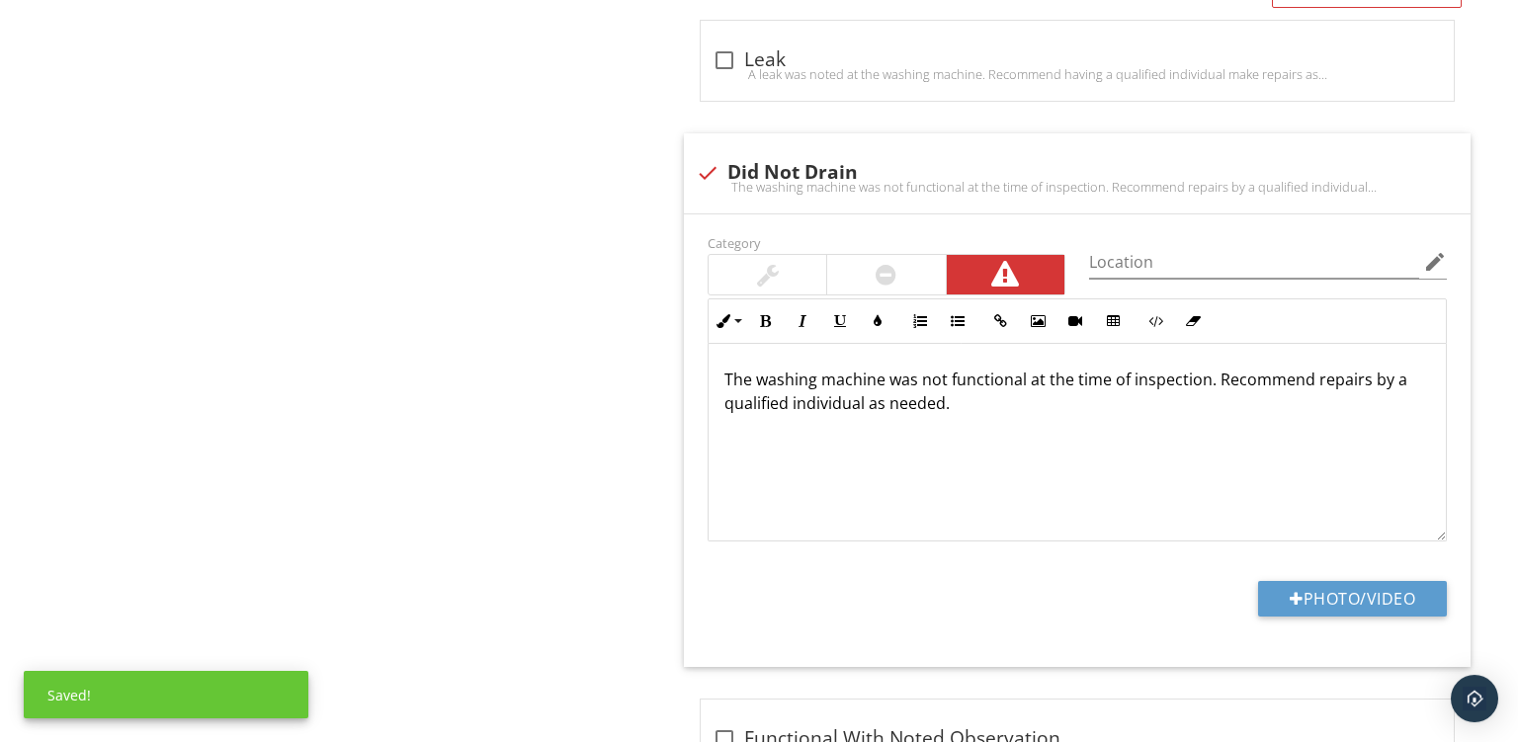
scroll to position [1500, 0]
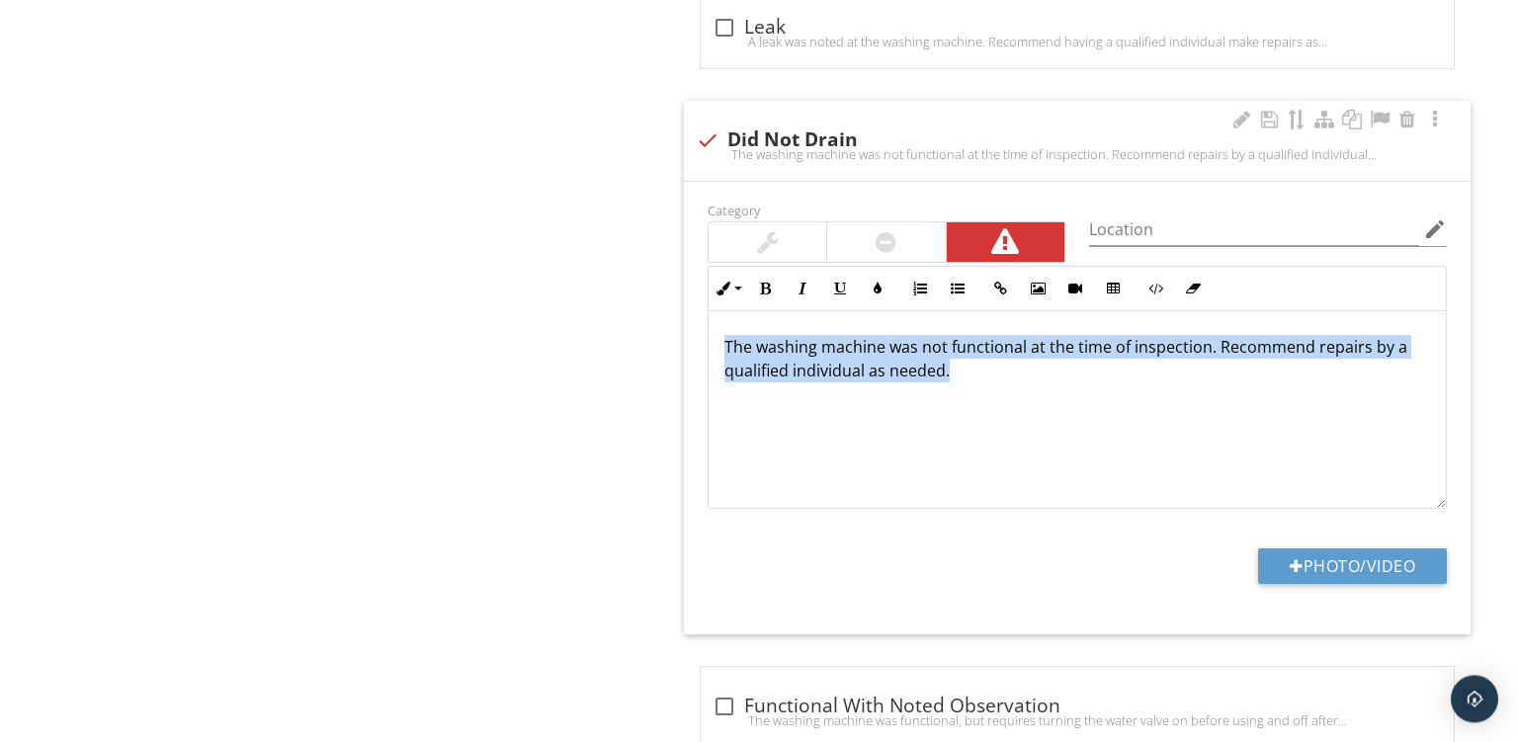
drag, startPoint x: 974, startPoint y: 389, endPoint x: 423, endPoint y: 109, distance: 618.1
click at [709, 311] on div "The washing machine was not functional at the time of inspection. Recommend rep…" at bounding box center [1077, 410] width 737 height 198
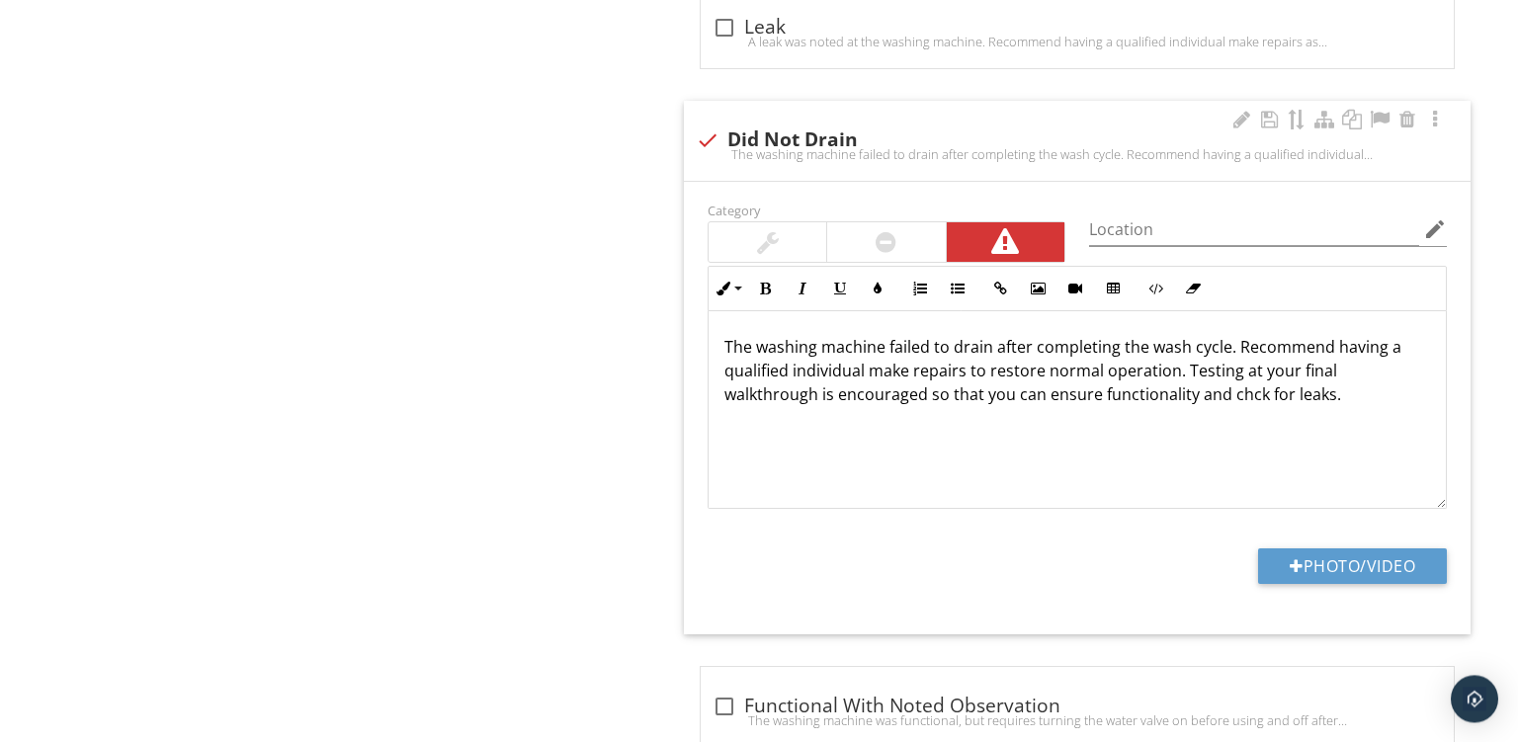
click at [1147, 393] on p "The washing machine failed to drain after completing the wash cycle. Recommend …" at bounding box center [1078, 370] width 706 height 71
click at [1284, 562] on button "Photo/Video" at bounding box center [1352, 567] width 189 height 36
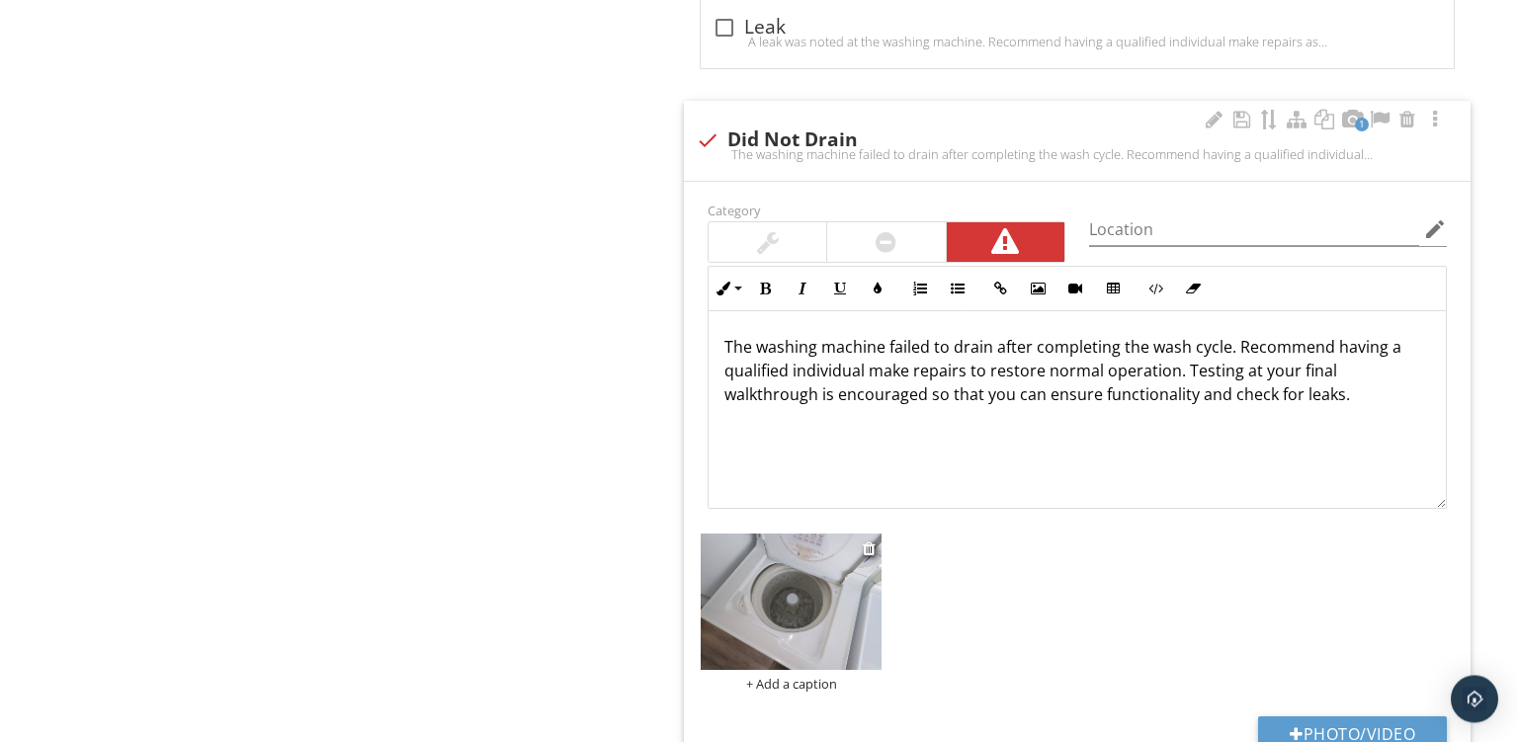
click at [767, 683] on div "+ Add a caption" at bounding box center [791, 684] width 181 height 16
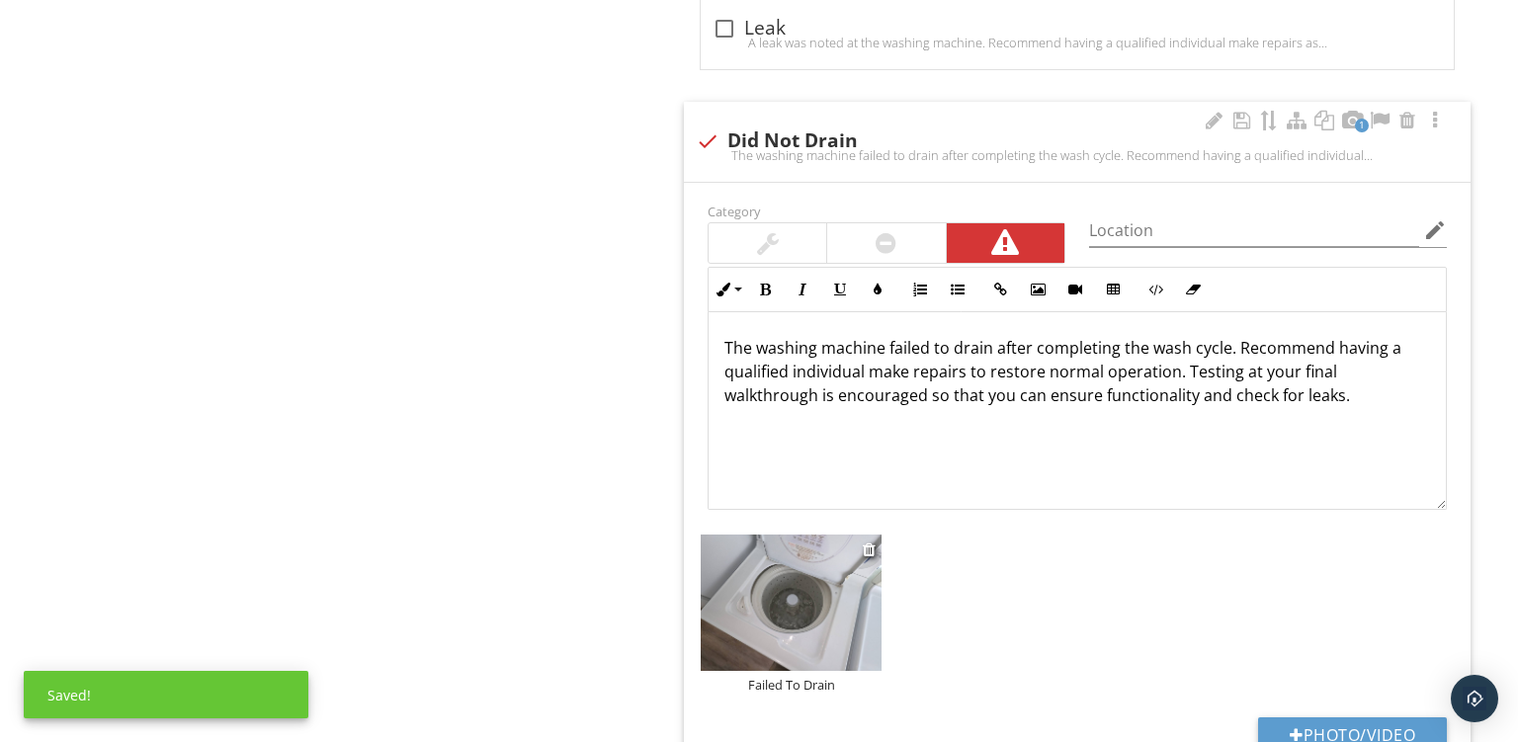
click at [718, 577] on img at bounding box center [791, 603] width 181 height 136
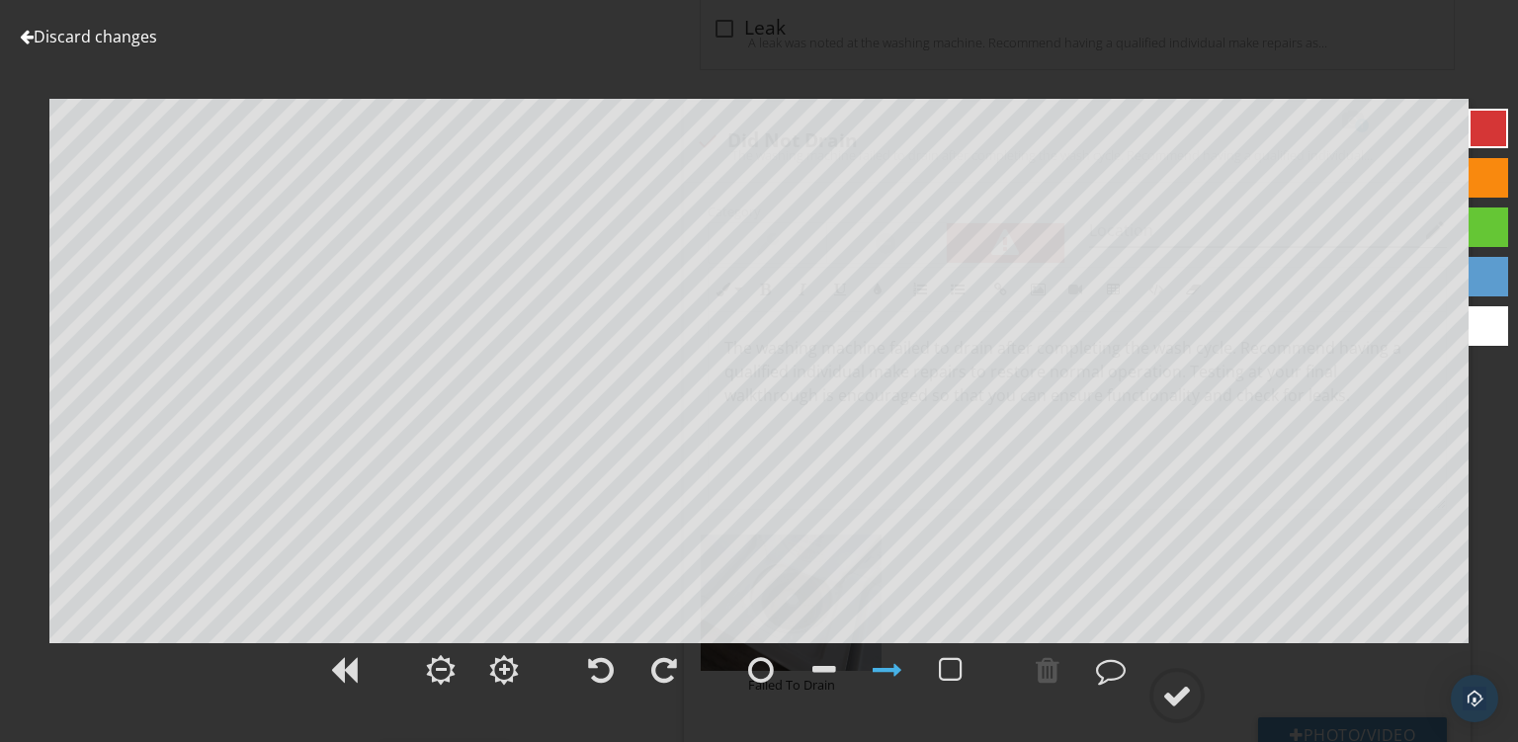
click at [1475, 169] on div at bounding box center [1489, 178] width 40 height 40
click at [1165, 696] on div at bounding box center [1178, 696] width 30 height 30
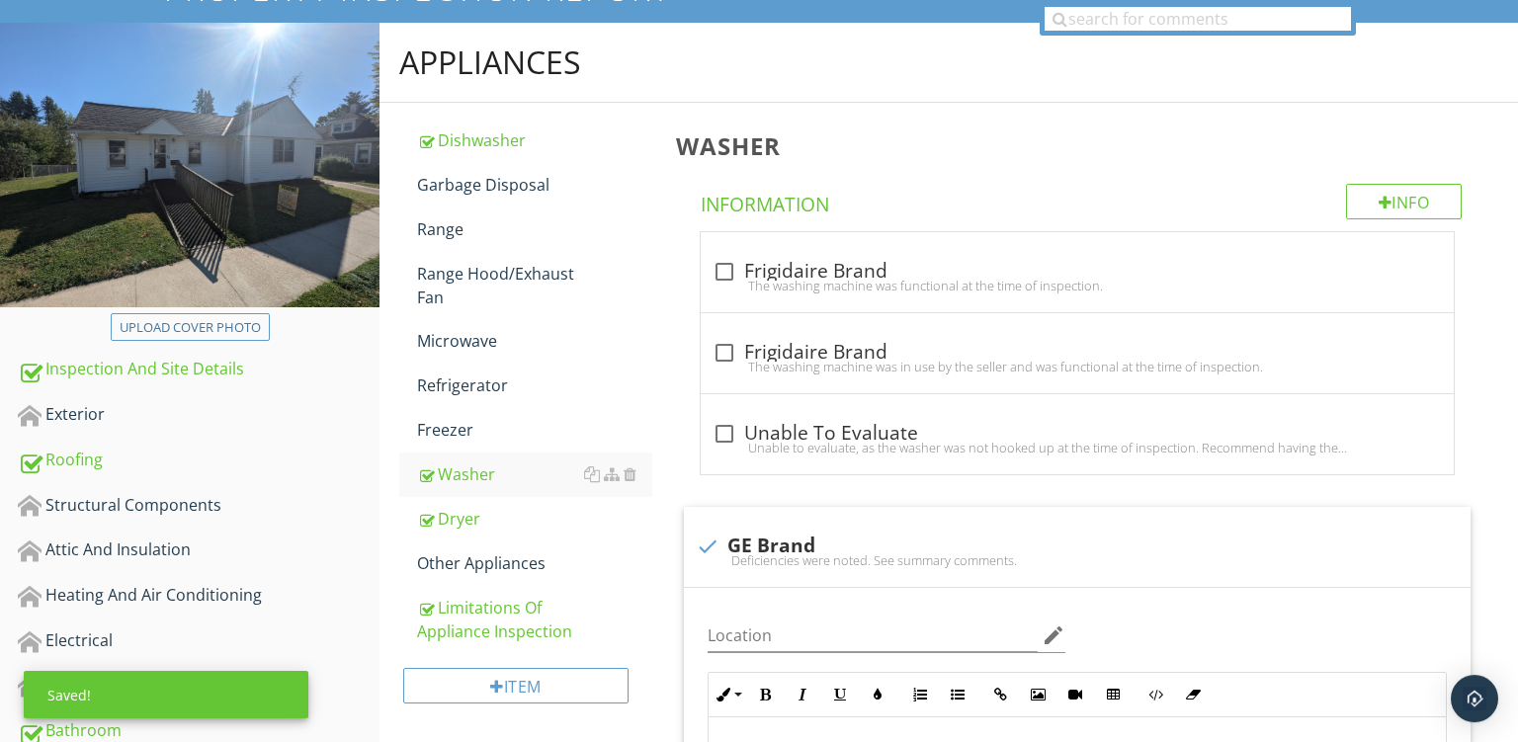
scroll to position [212, 0]
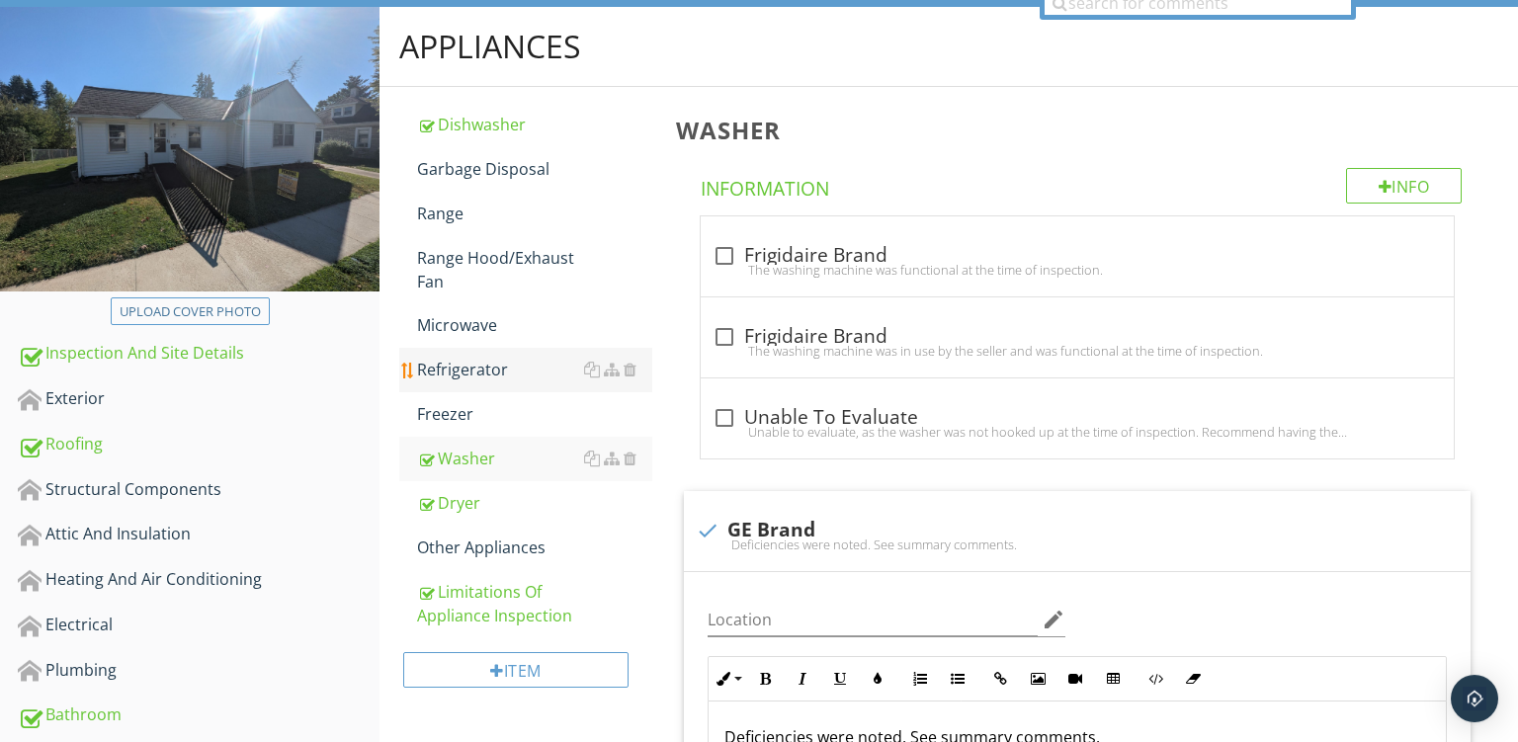
click at [436, 366] on div "Refrigerator" at bounding box center [534, 370] width 235 height 24
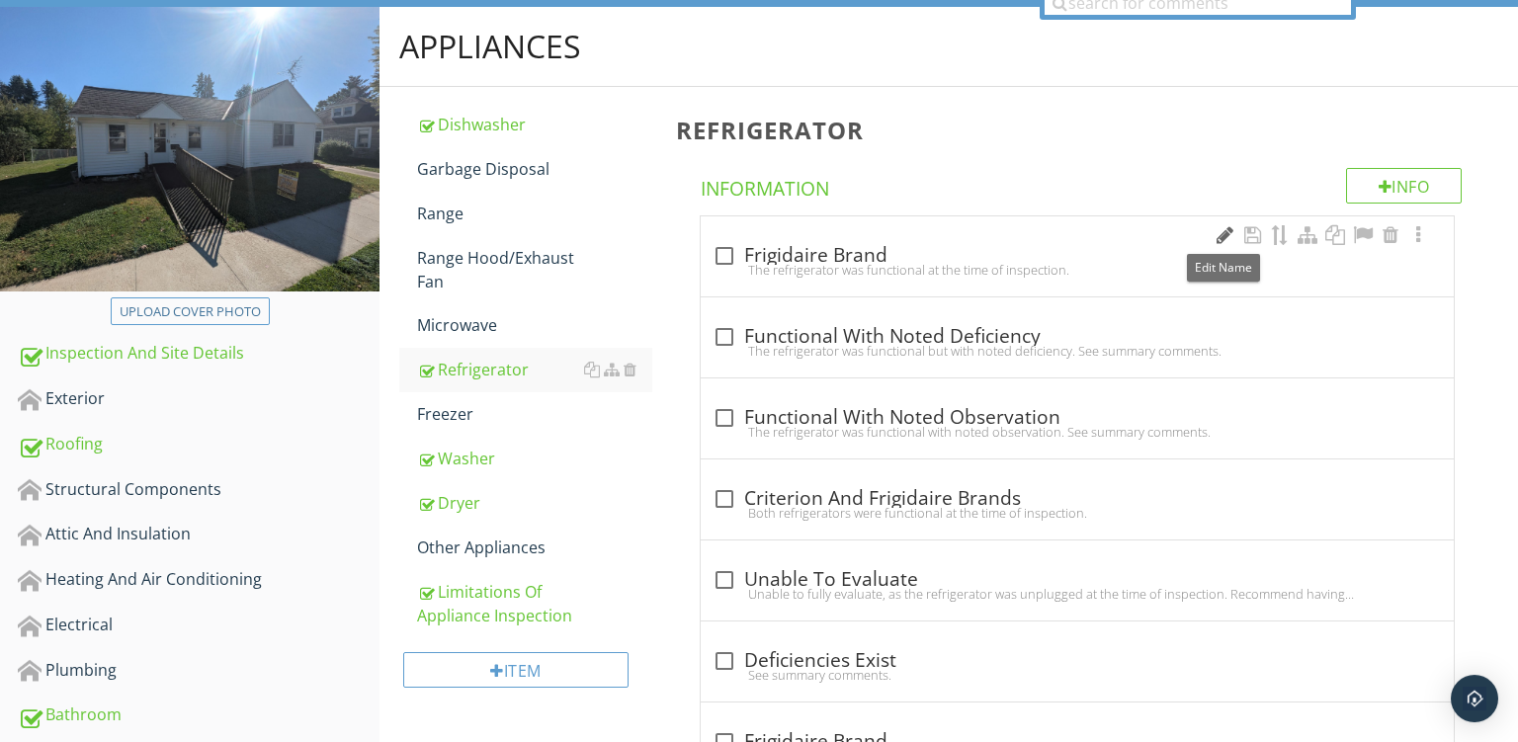
click at [1223, 235] on div at bounding box center [1225, 235] width 24 height 20
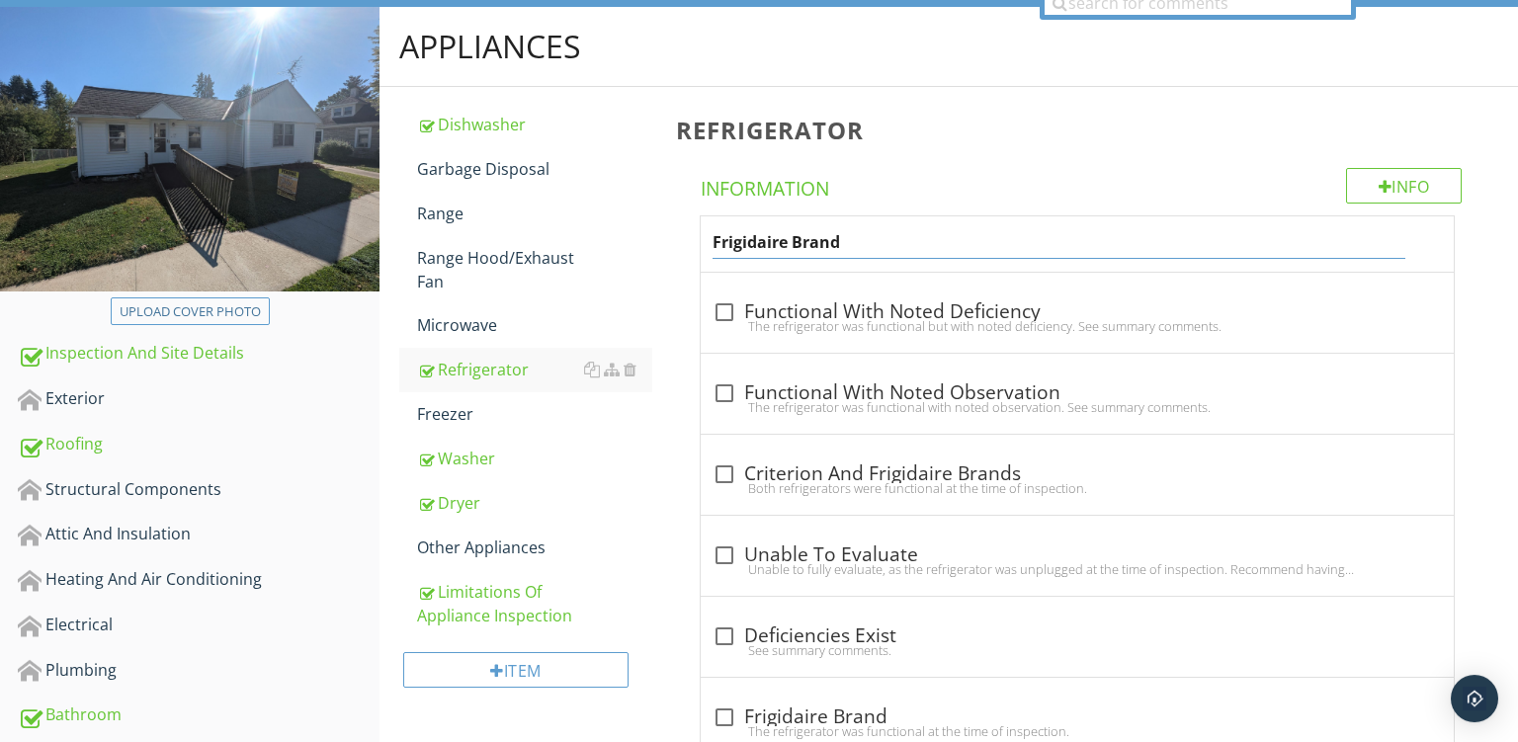
click at [761, 253] on input "Frigidaire Brand" at bounding box center [1059, 242] width 693 height 33
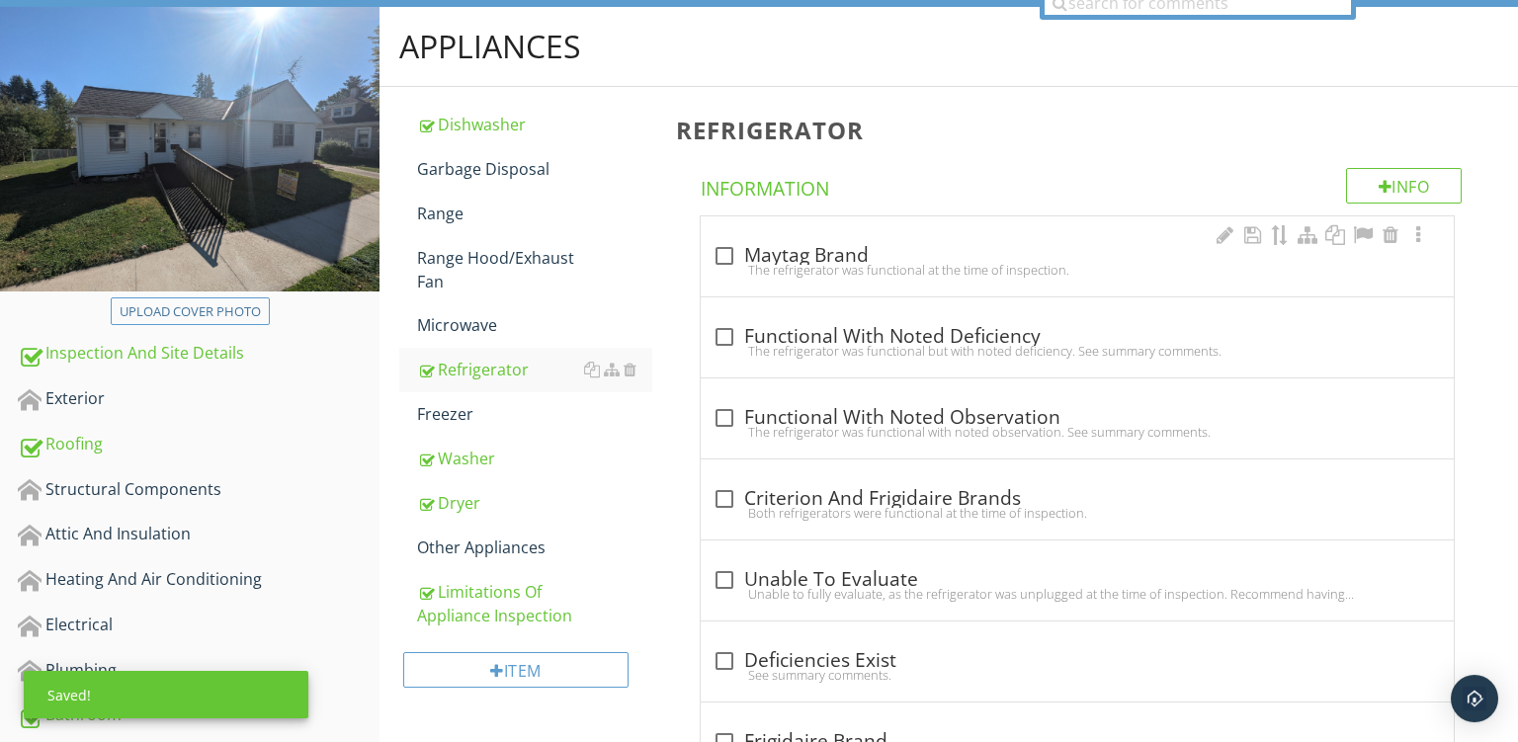
click at [847, 261] on div "check_box_outline_blank Maytag Brand The refrigerator was functional at the tim…" at bounding box center [1077, 256] width 753 height 80
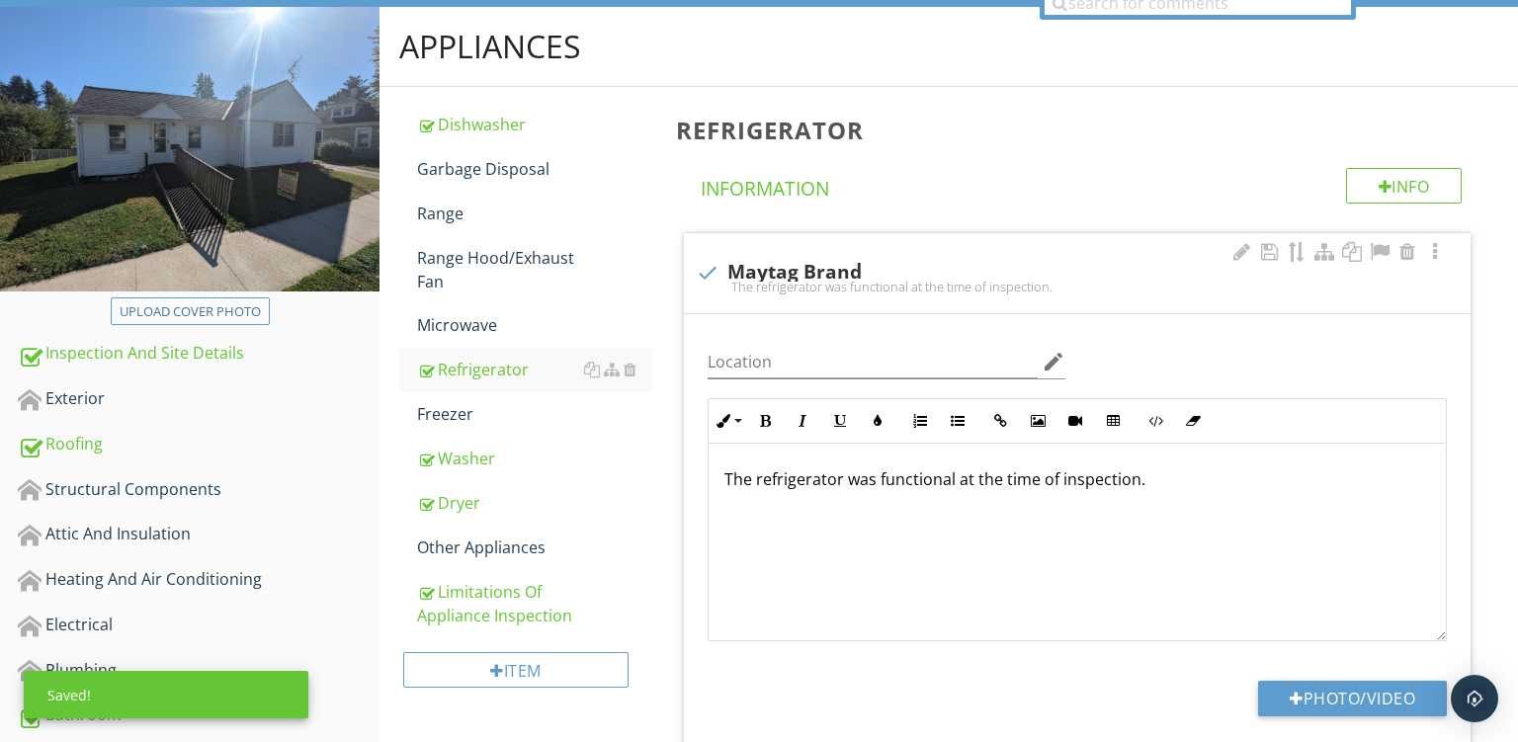
click at [1140, 482] on p "The refrigerator was functional at the time of inspection." at bounding box center [1078, 480] width 706 height 24
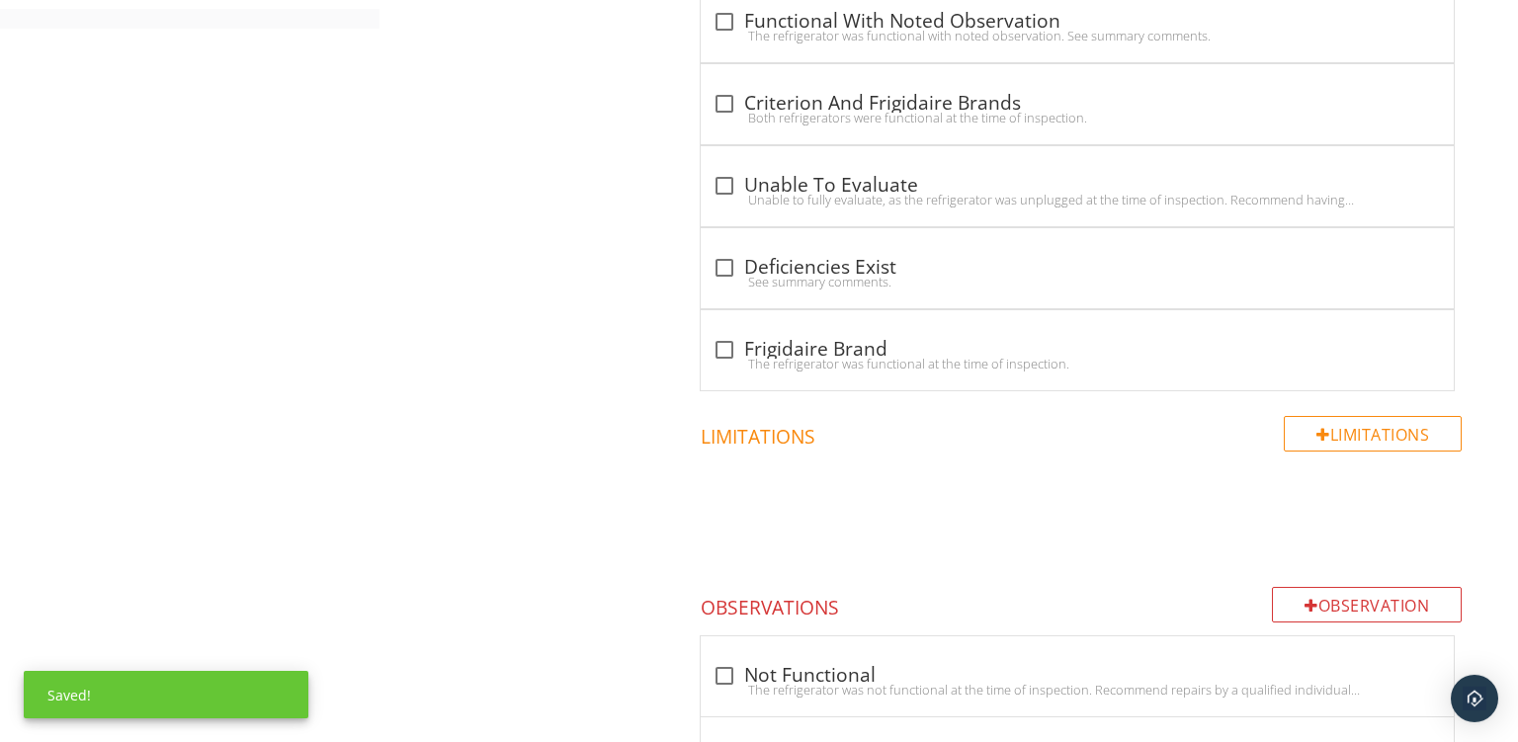
scroll to position [1293, 0]
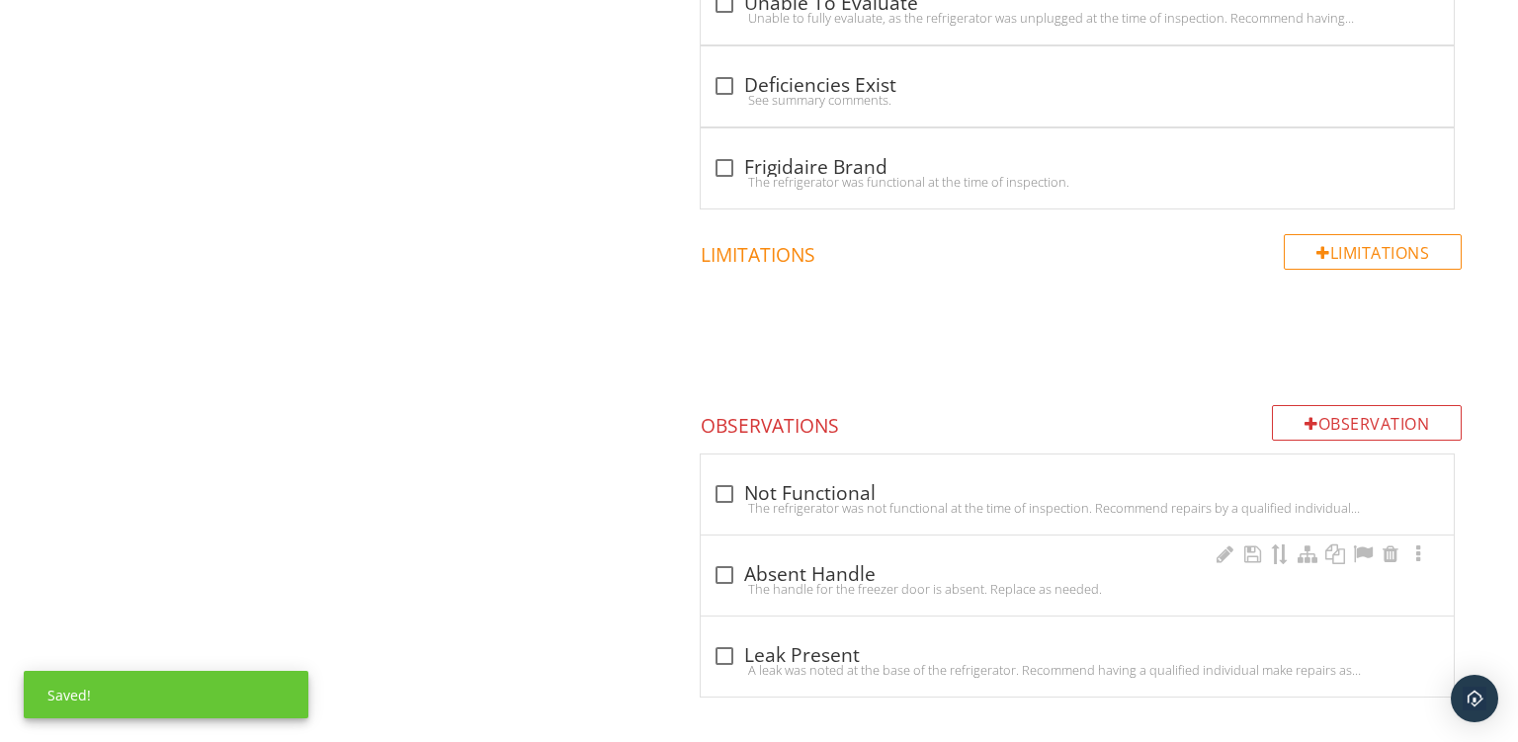
click at [959, 581] on div "The handle for the freezer door is absent. Replace as needed." at bounding box center [1078, 589] width 730 height 16
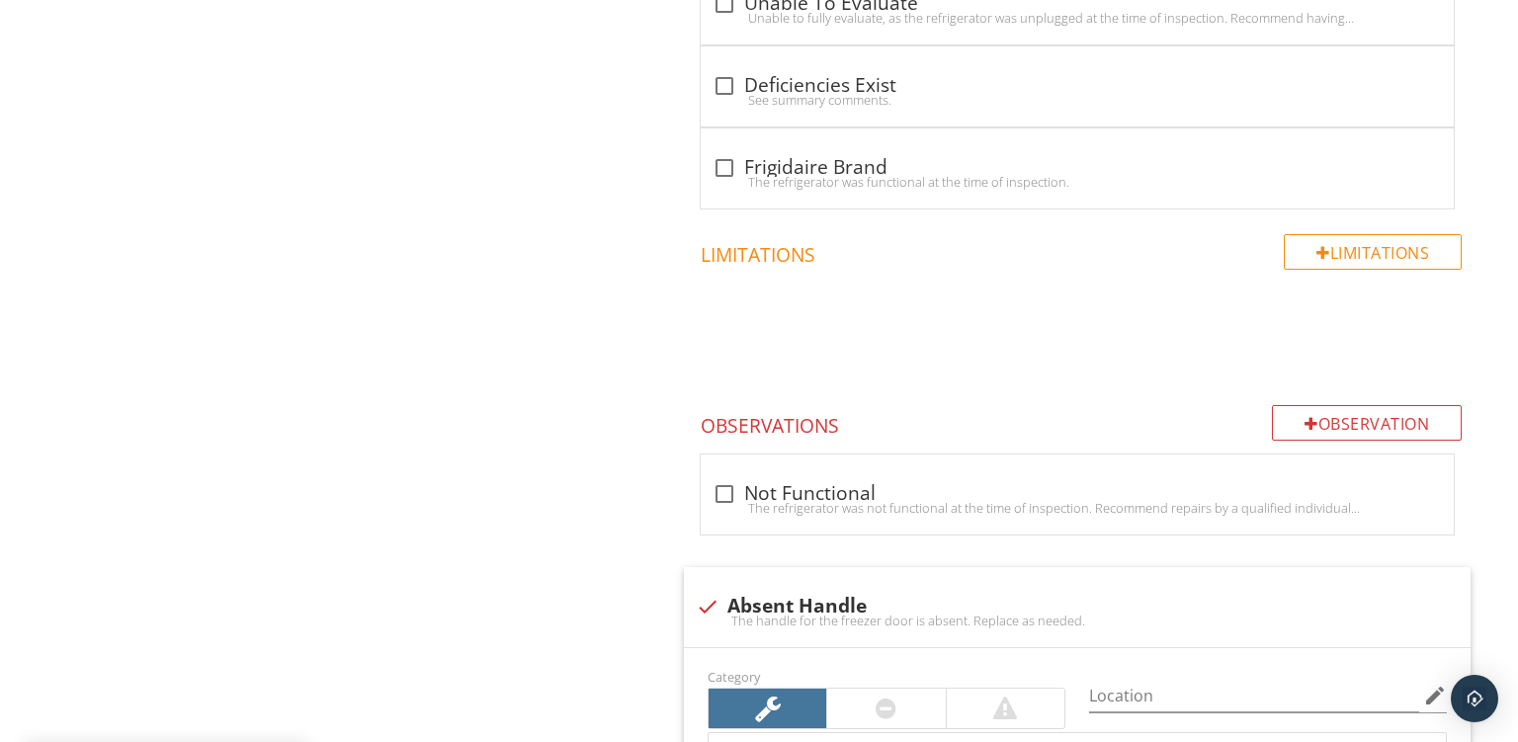
scroll to position [1598, 0]
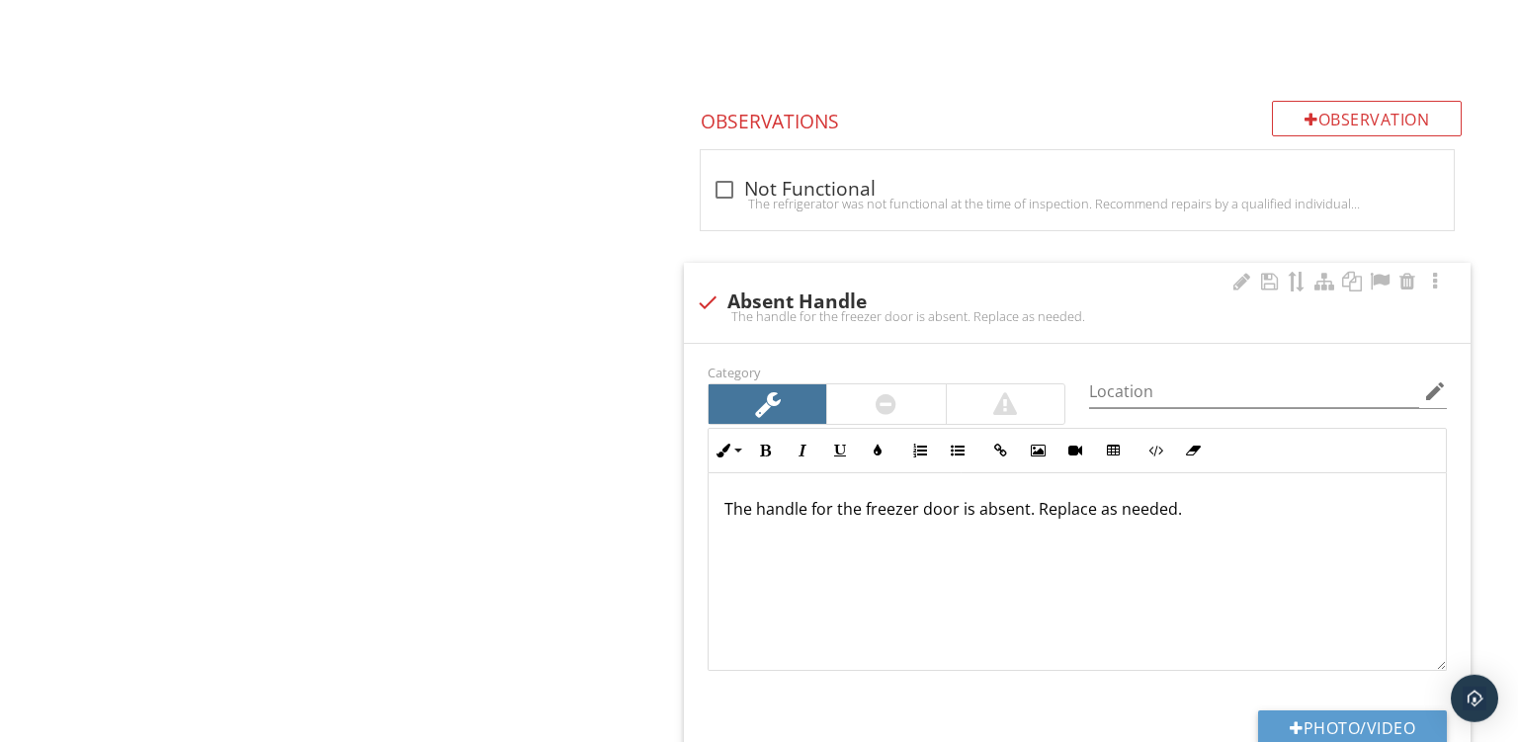
click at [913, 509] on p "The handle for the freezer door is absent. Replace as needed." at bounding box center [1078, 509] width 706 height 24
click at [1307, 725] on button "Photo/Video" at bounding box center [1352, 729] width 189 height 36
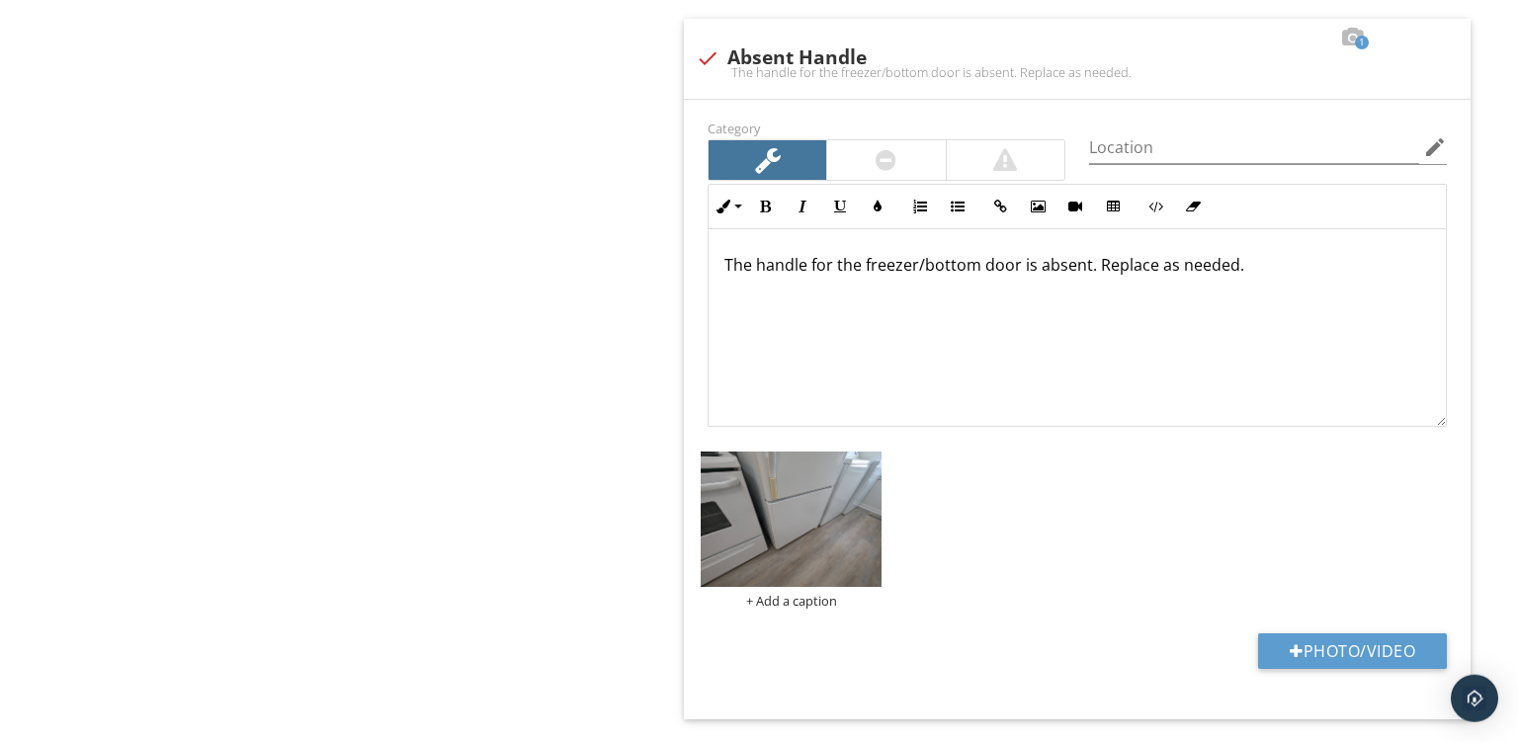
scroll to position [1845, 0]
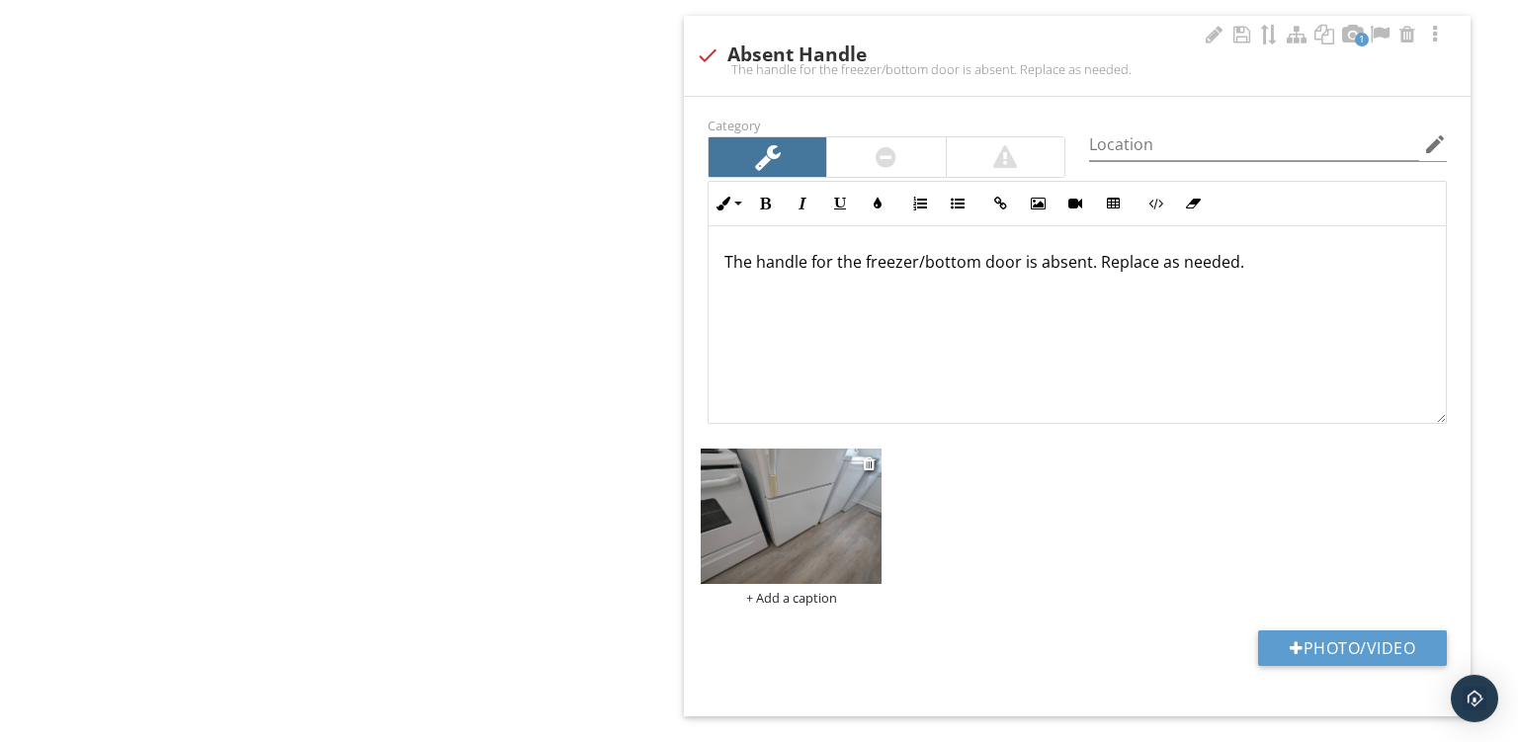
click at [781, 591] on div "+ Add a caption" at bounding box center [791, 598] width 181 height 16
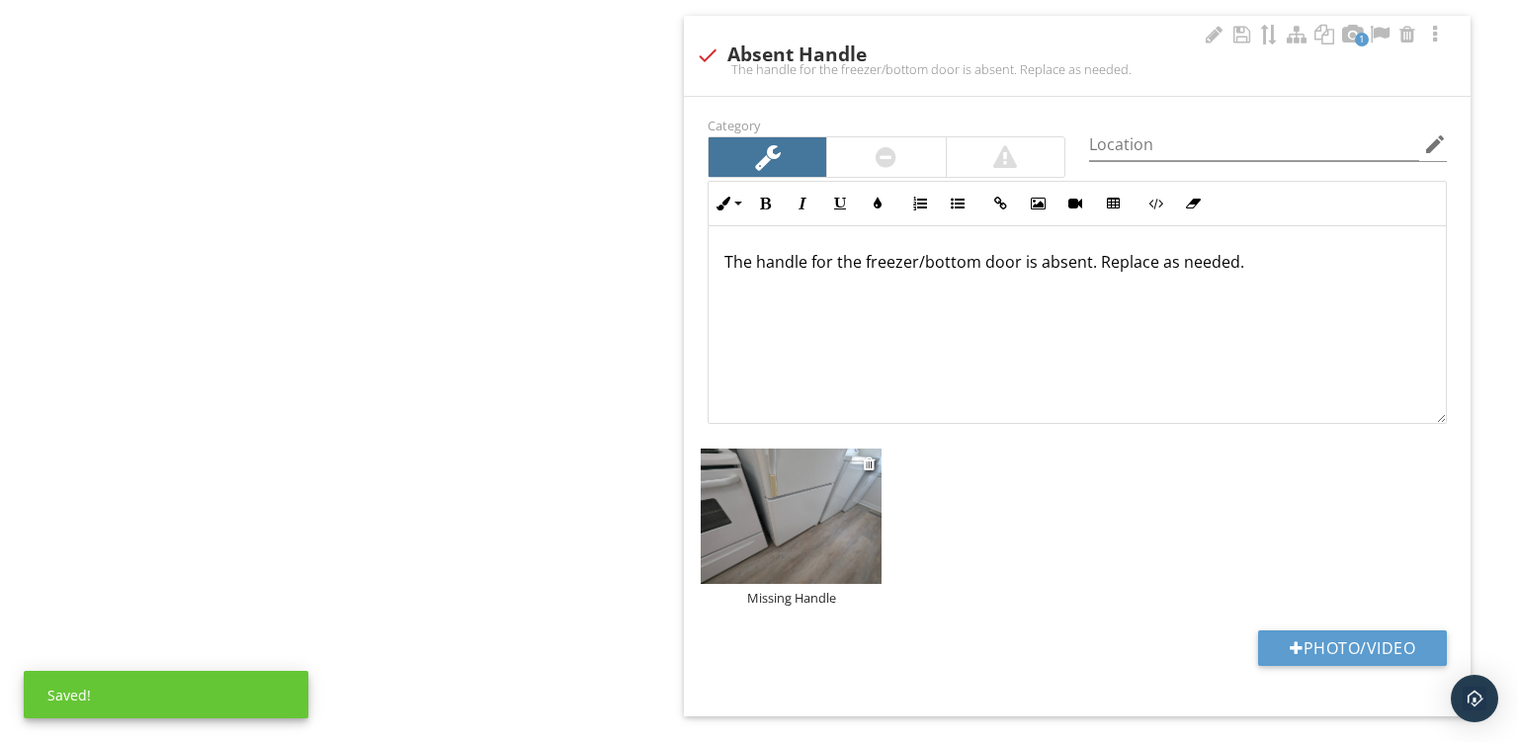
click at [804, 496] on img at bounding box center [791, 517] width 181 height 136
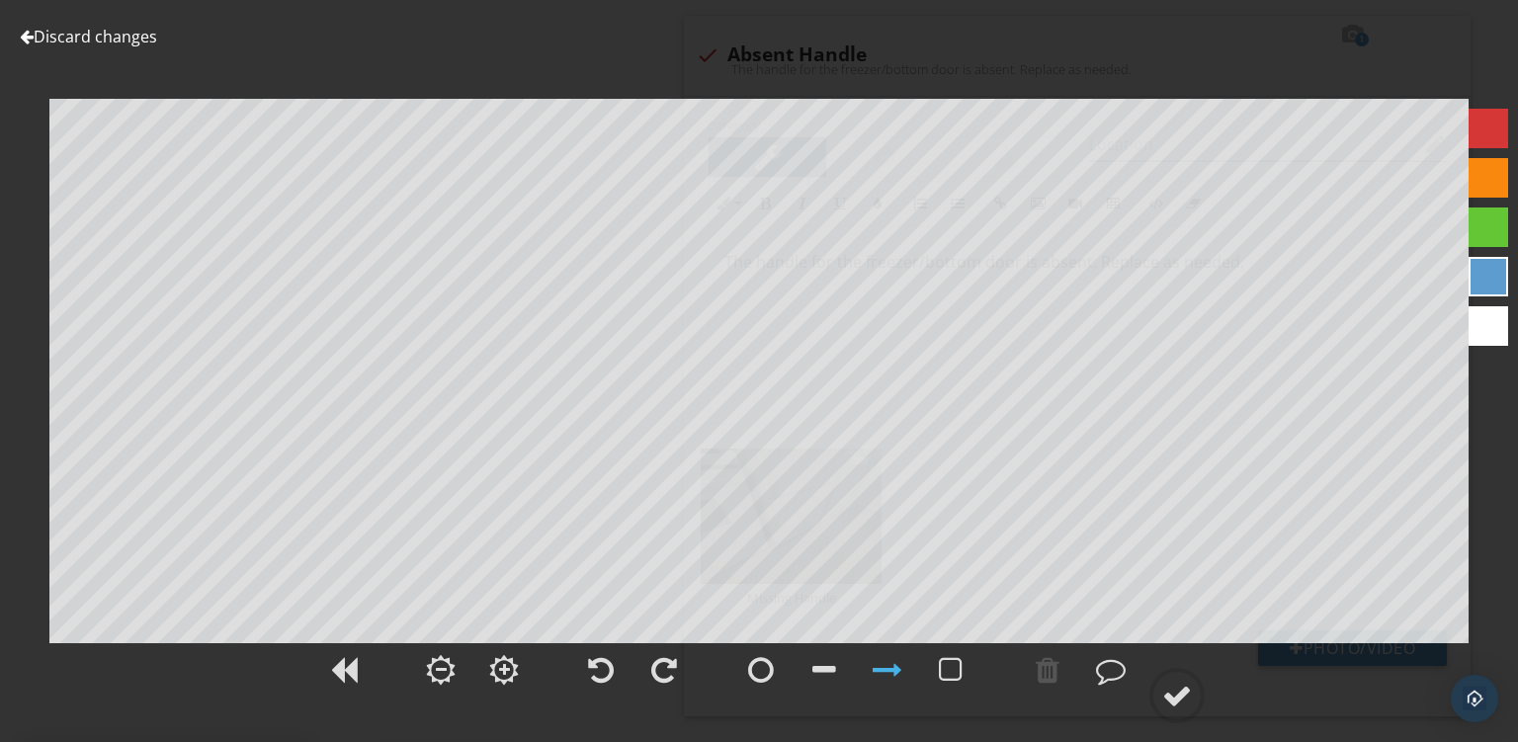
click at [1488, 183] on div at bounding box center [1489, 178] width 40 height 40
click at [1170, 694] on div at bounding box center [1178, 696] width 30 height 30
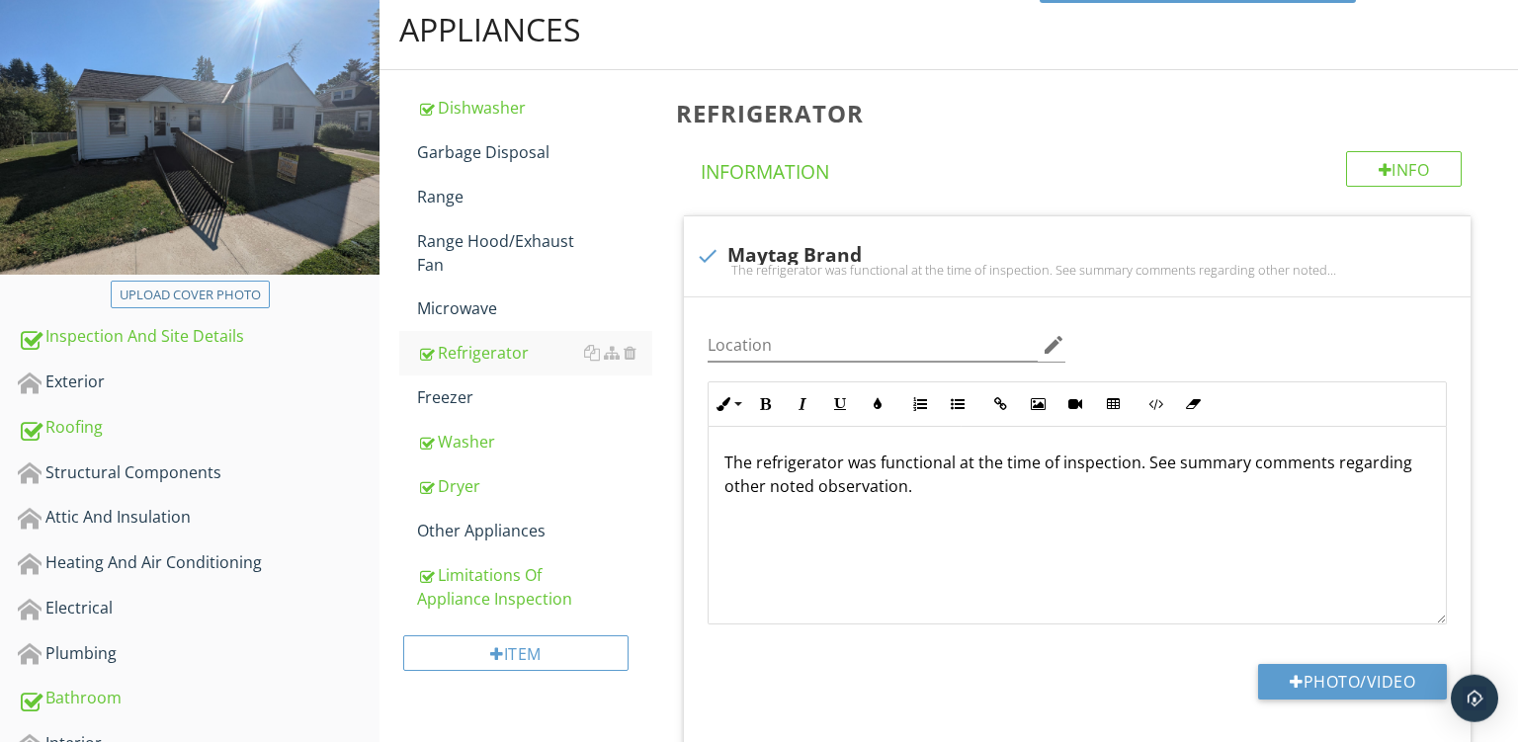
scroll to position [137, 0]
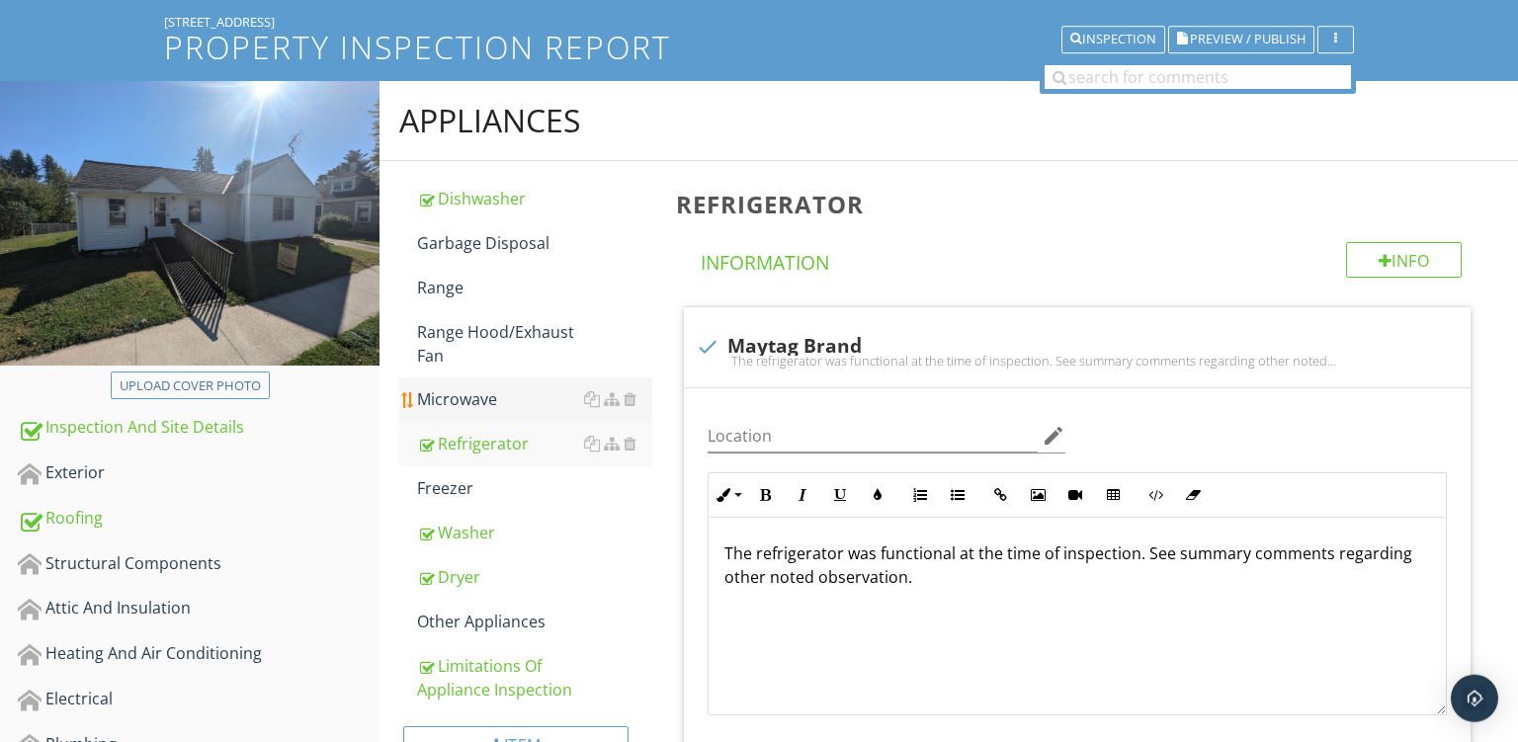
click at [469, 382] on link "Microwave" at bounding box center [534, 399] width 235 height 43
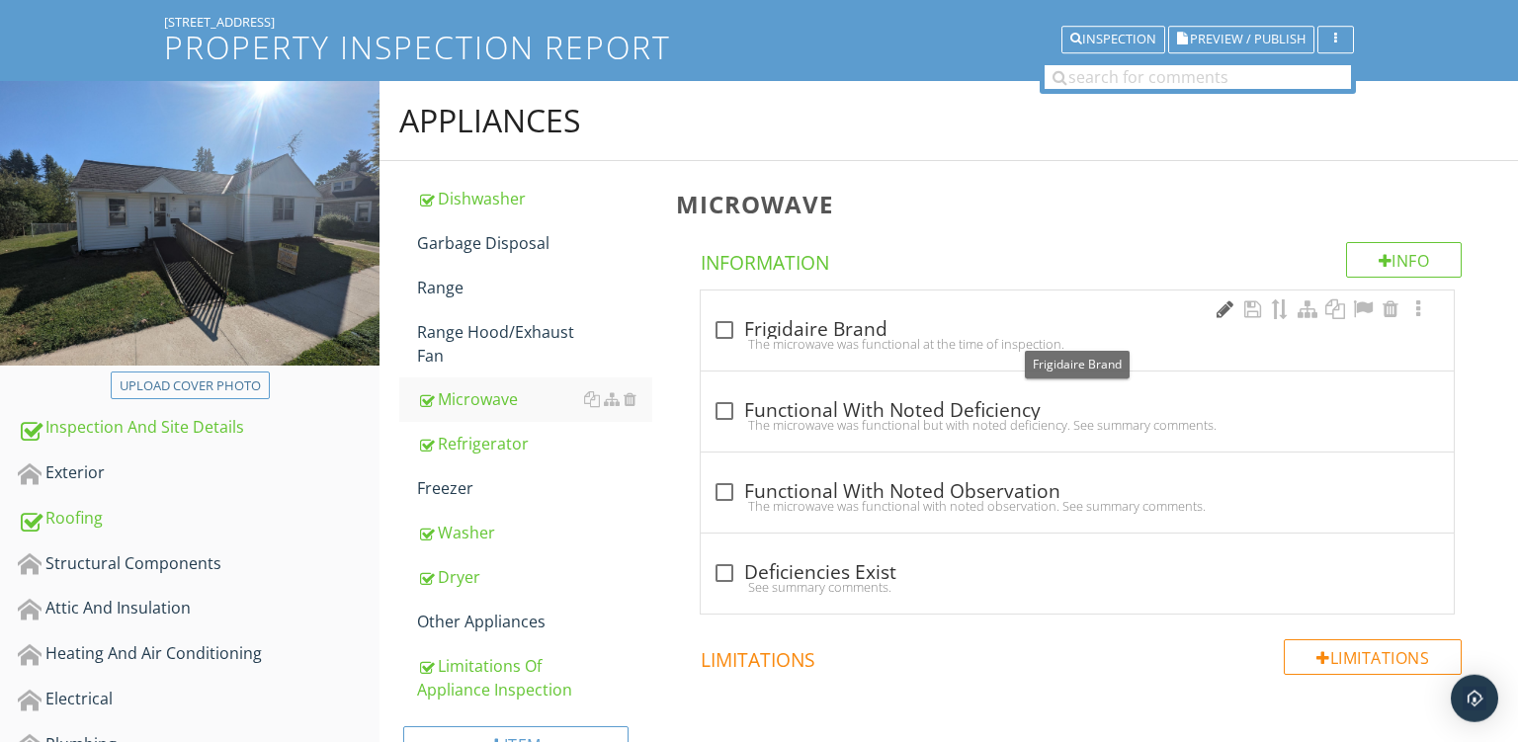
click at [1226, 313] on div at bounding box center [1225, 310] width 24 height 20
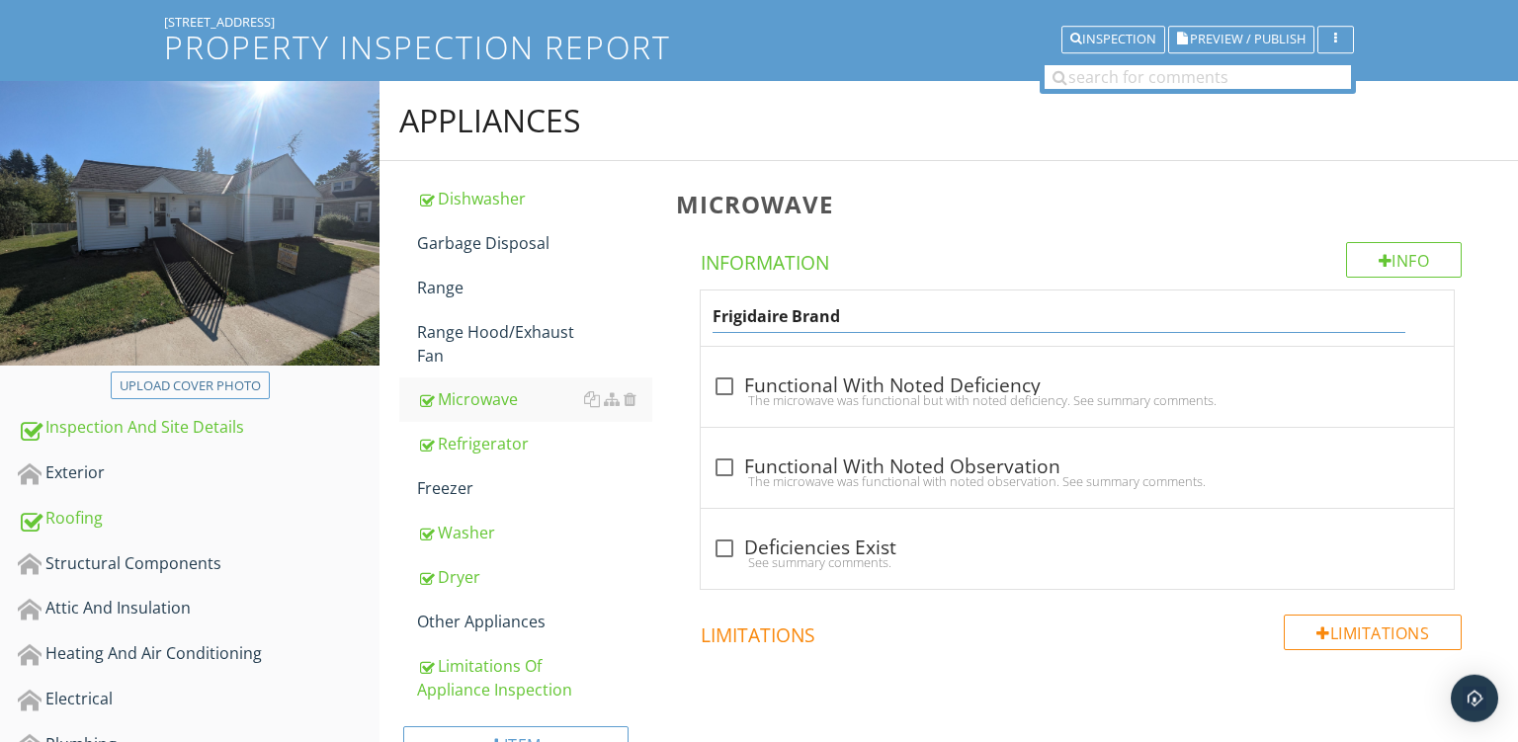
click at [722, 319] on input "Frigidaire Brand" at bounding box center [1059, 317] width 693 height 33
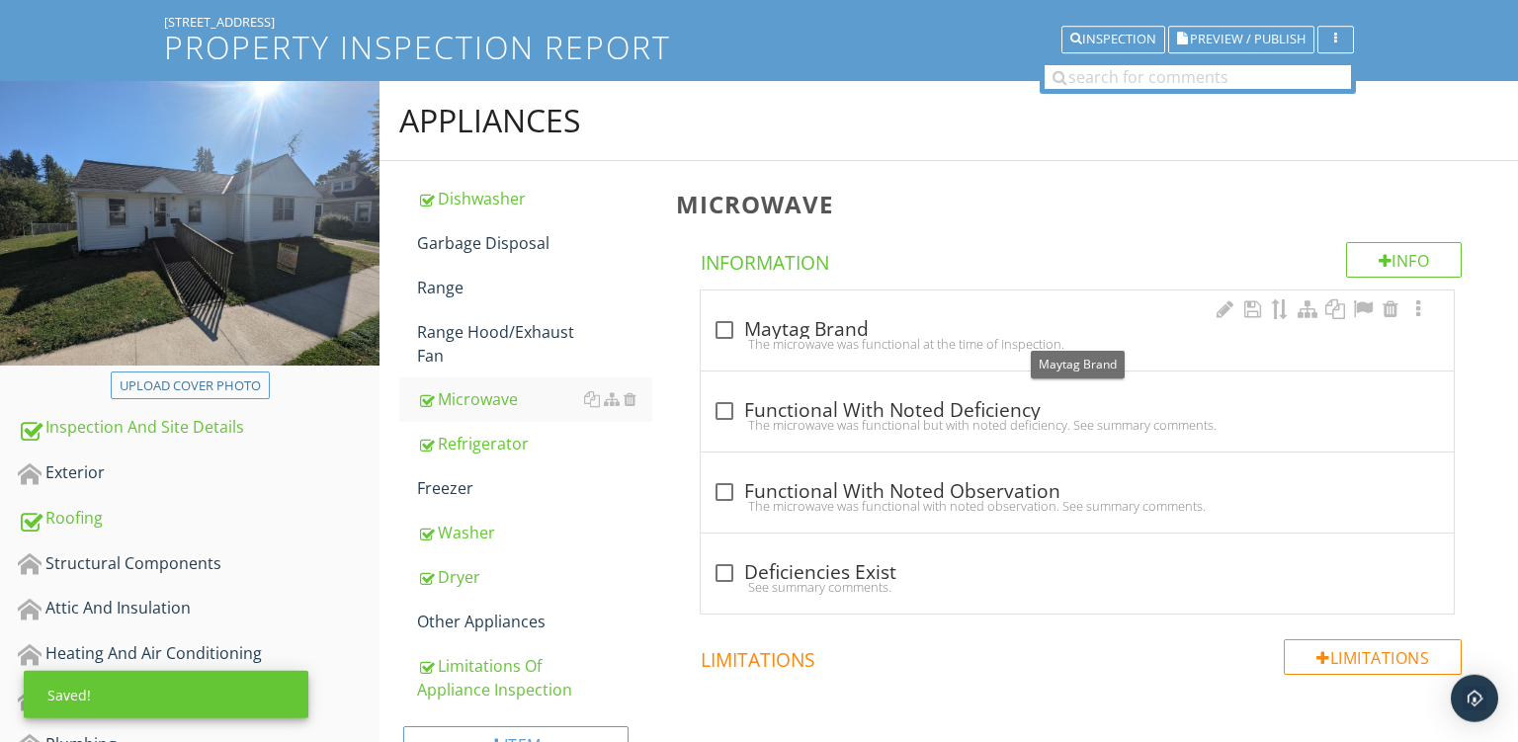
click at [860, 331] on div "check_box_outline_blank Maytag Brand" at bounding box center [1078, 330] width 730 height 24
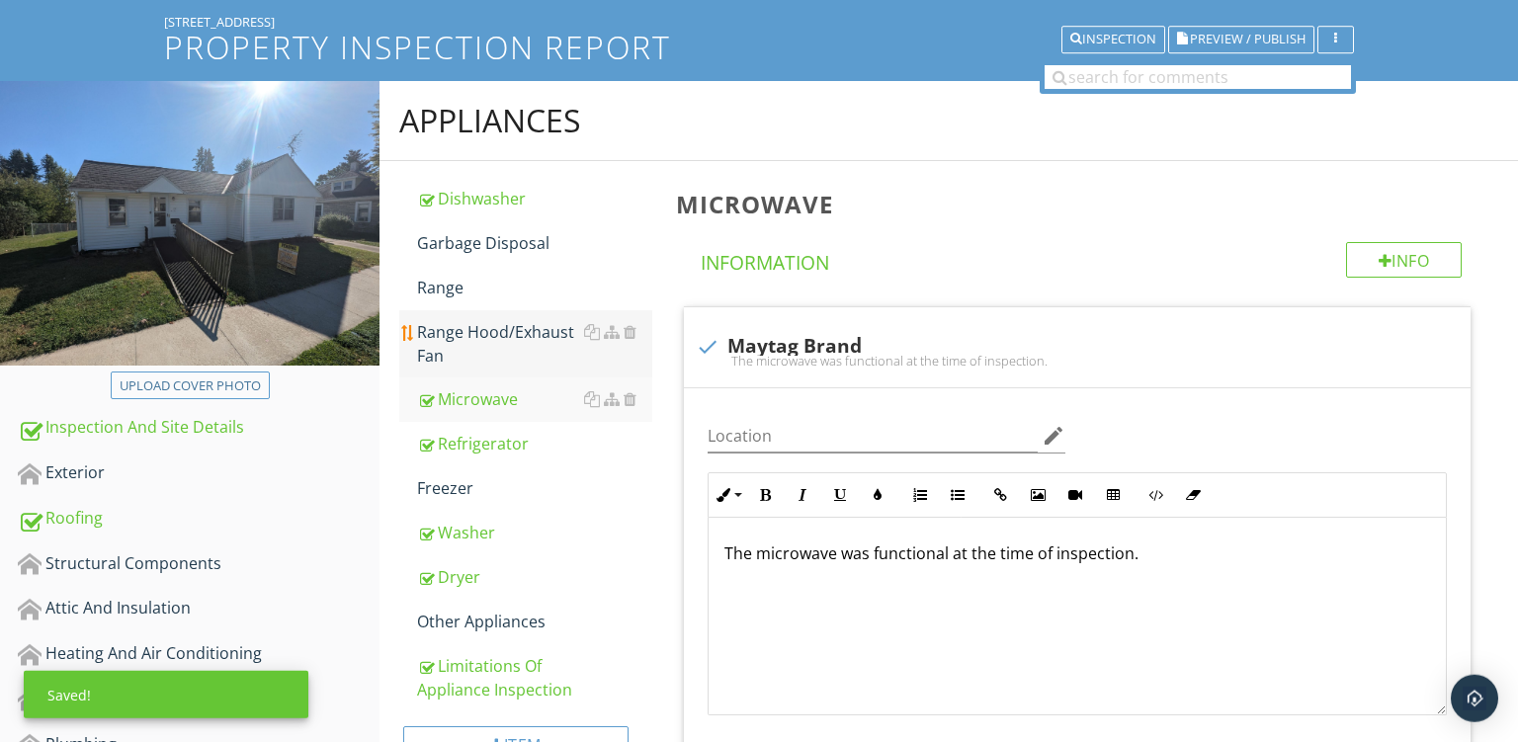
click at [488, 344] on div "Range Hood/Exhaust Fan" at bounding box center [534, 343] width 235 height 47
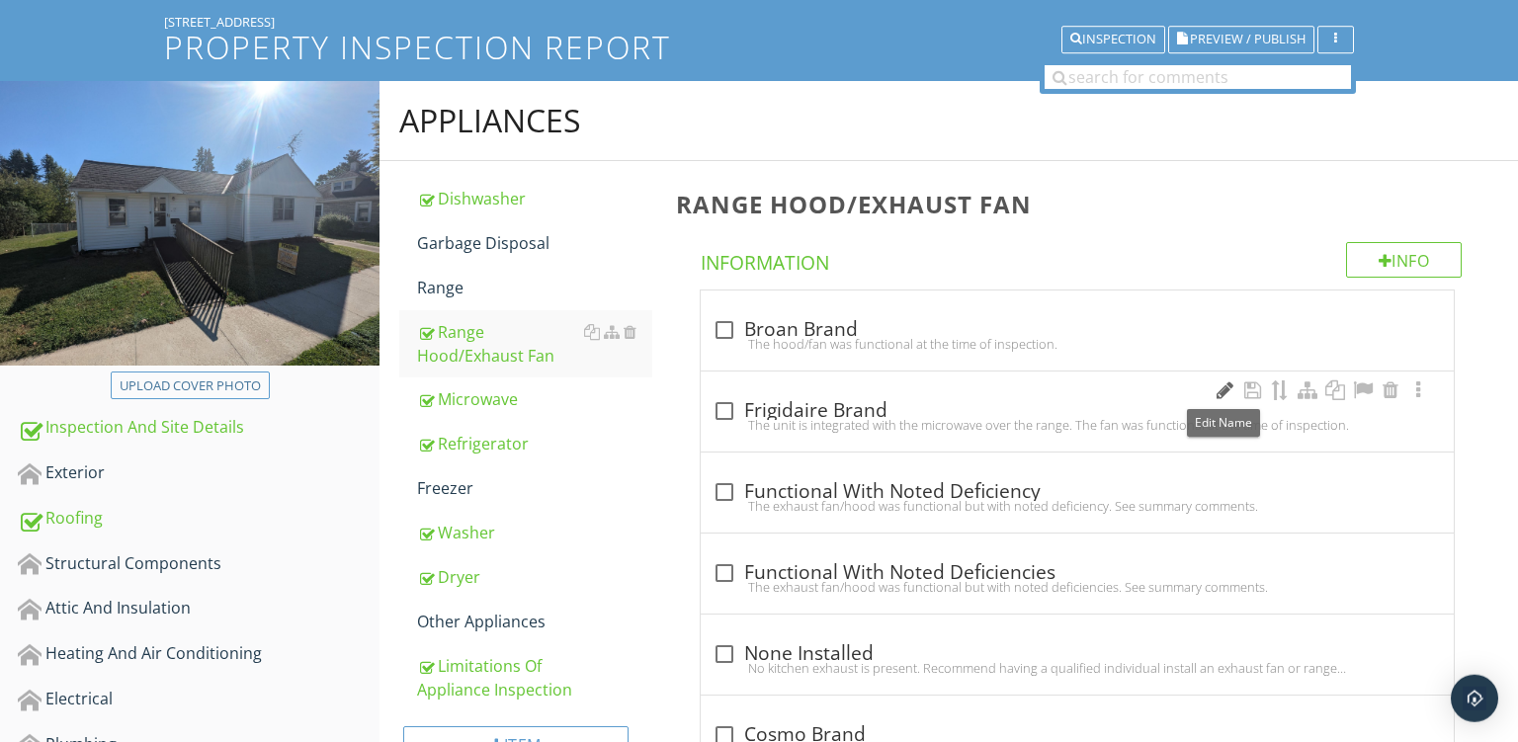
click at [1220, 389] on div at bounding box center [1225, 391] width 24 height 20
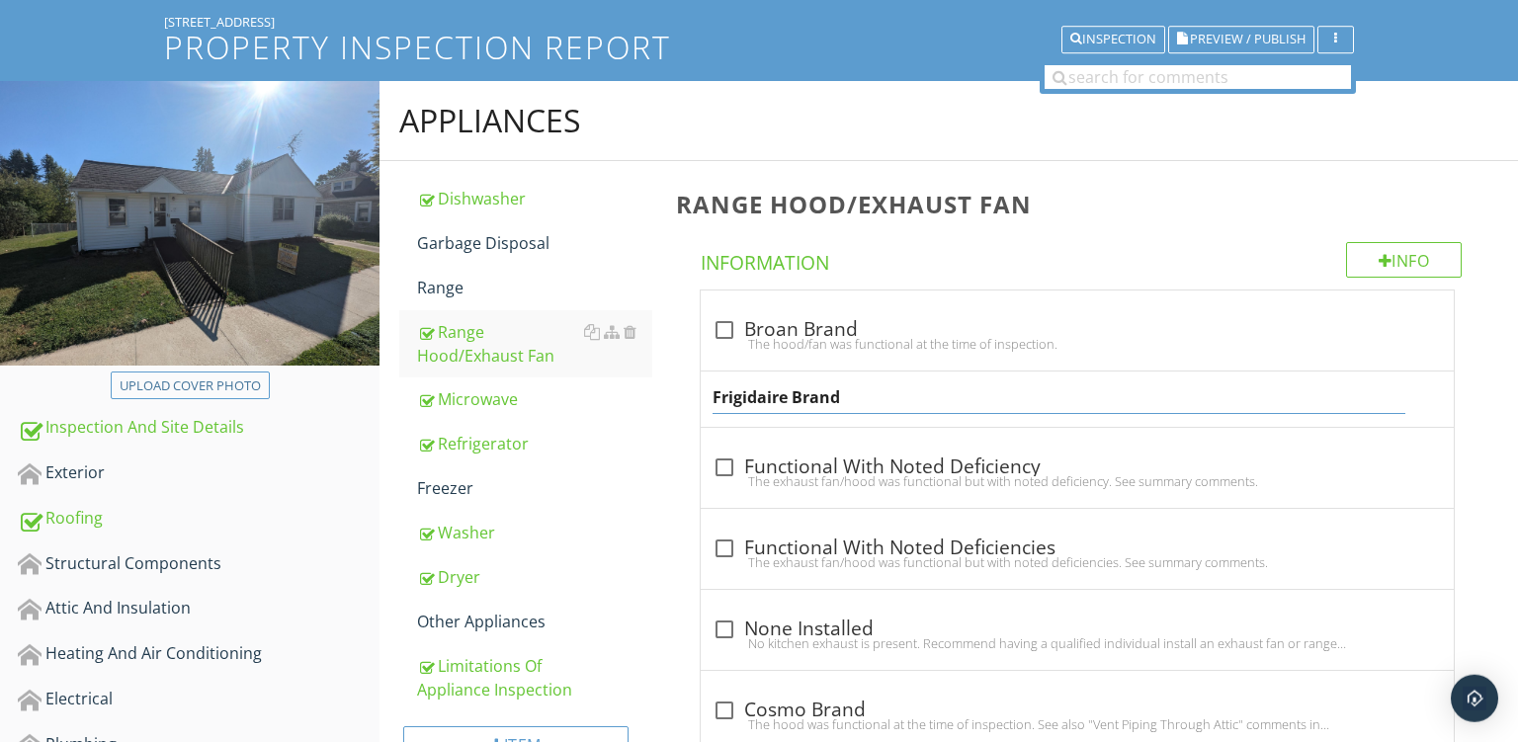
click at [743, 398] on input "Frigidaire Brand" at bounding box center [1059, 398] width 693 height 33
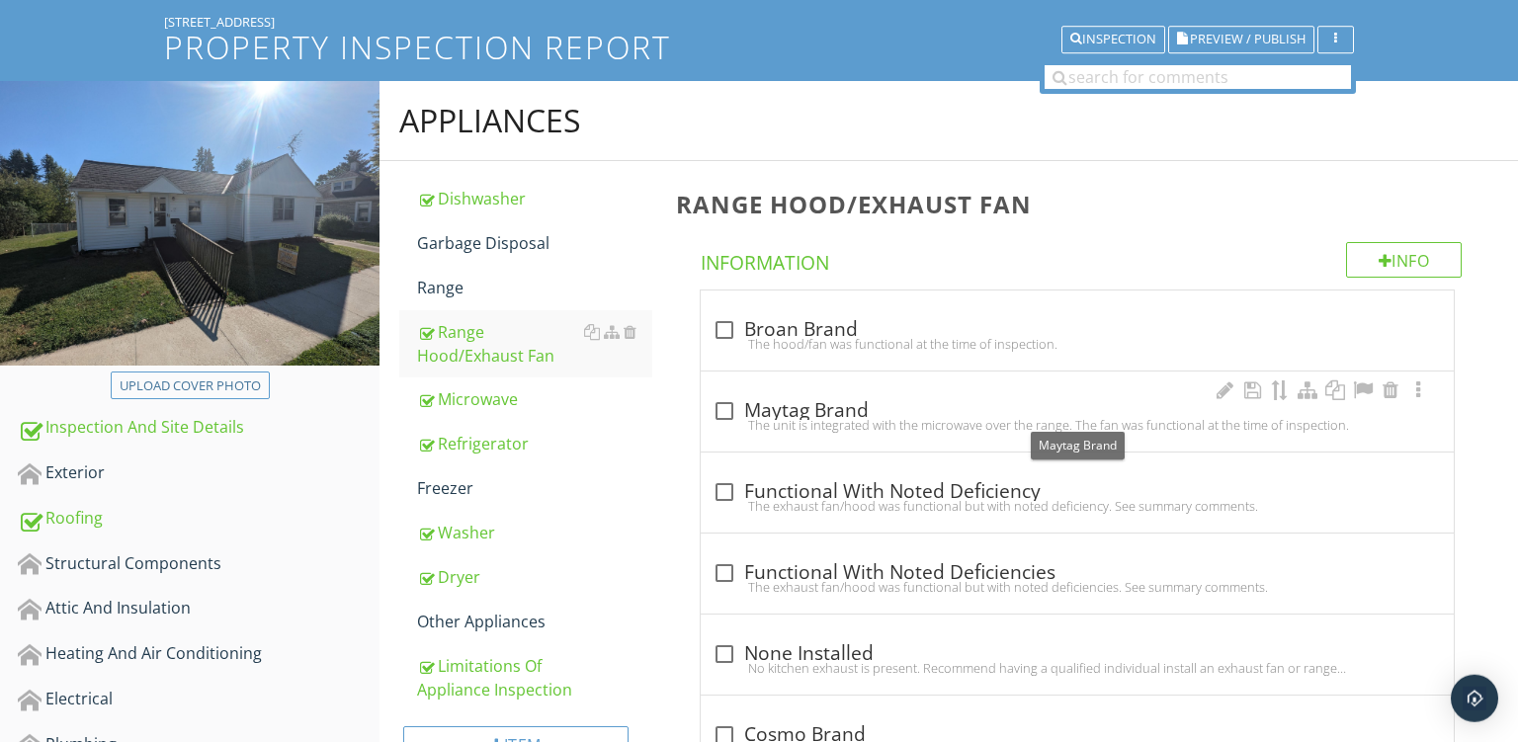
click at [866, 410] on div "check_box_outline_blank Maytag Brand" at bounding box center [1078, 411] width 730 height 24
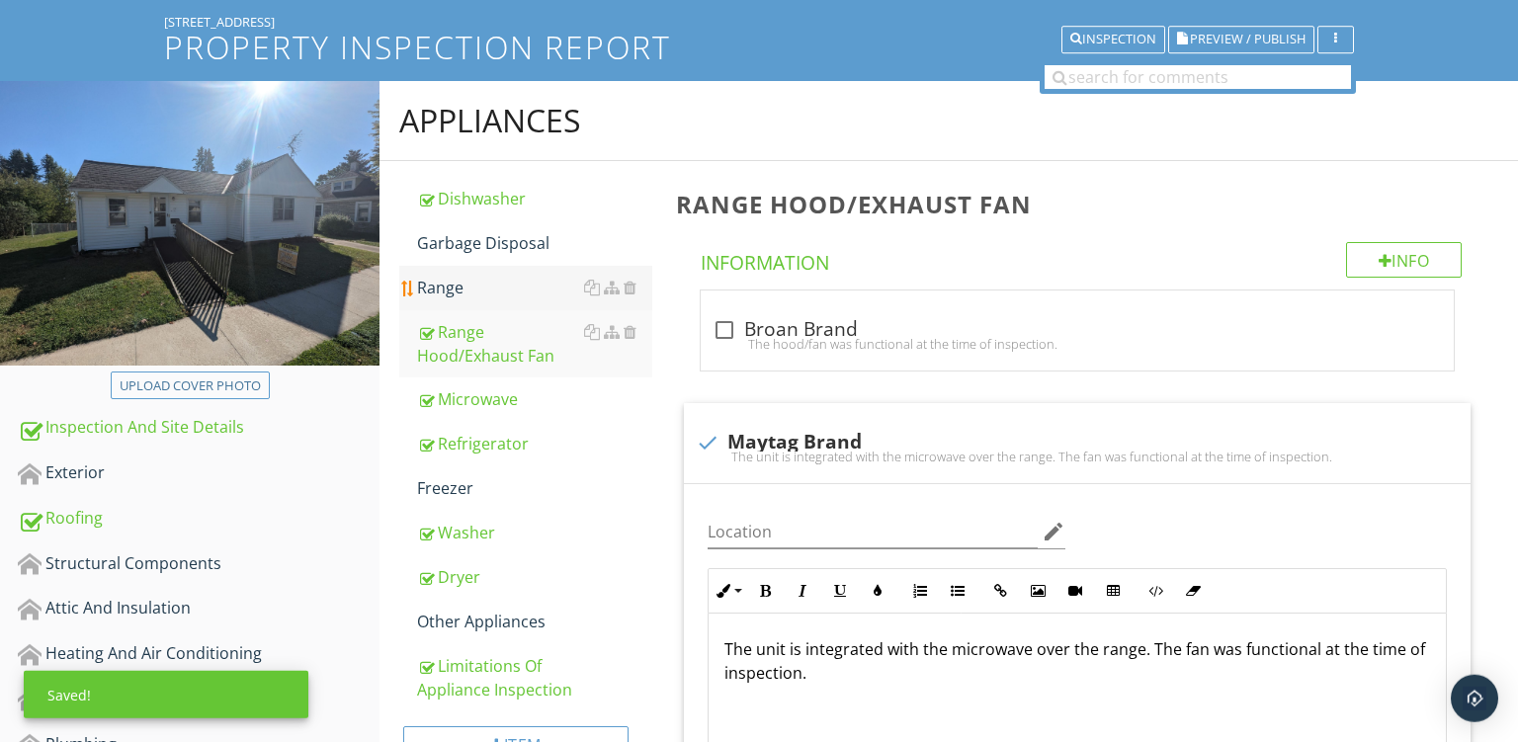
click at [492, 286] on div "Range" at bounding box center [534, 288] width 235 height 24
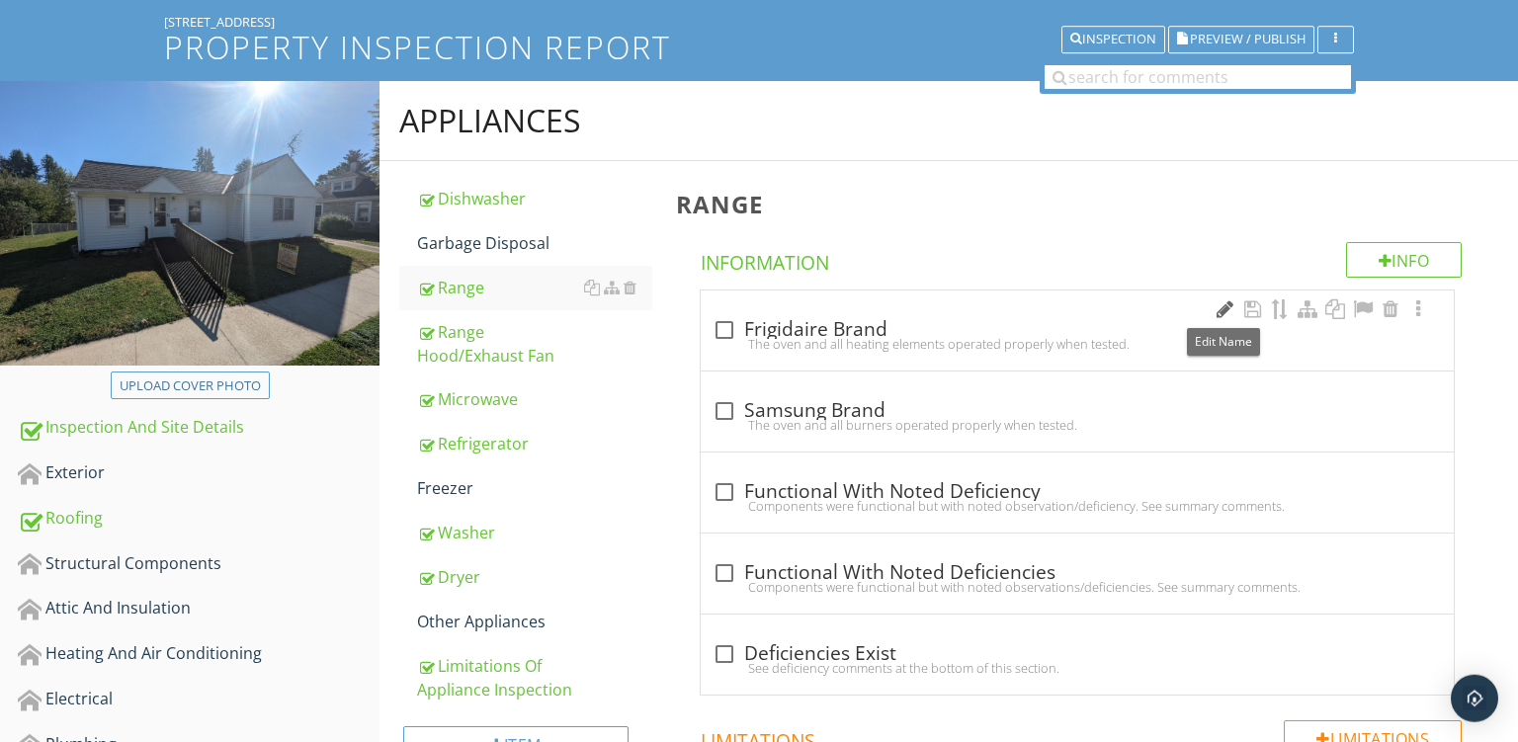
click at [1222, 300] on div at bounding box center [1225, 310] width 24 height 20
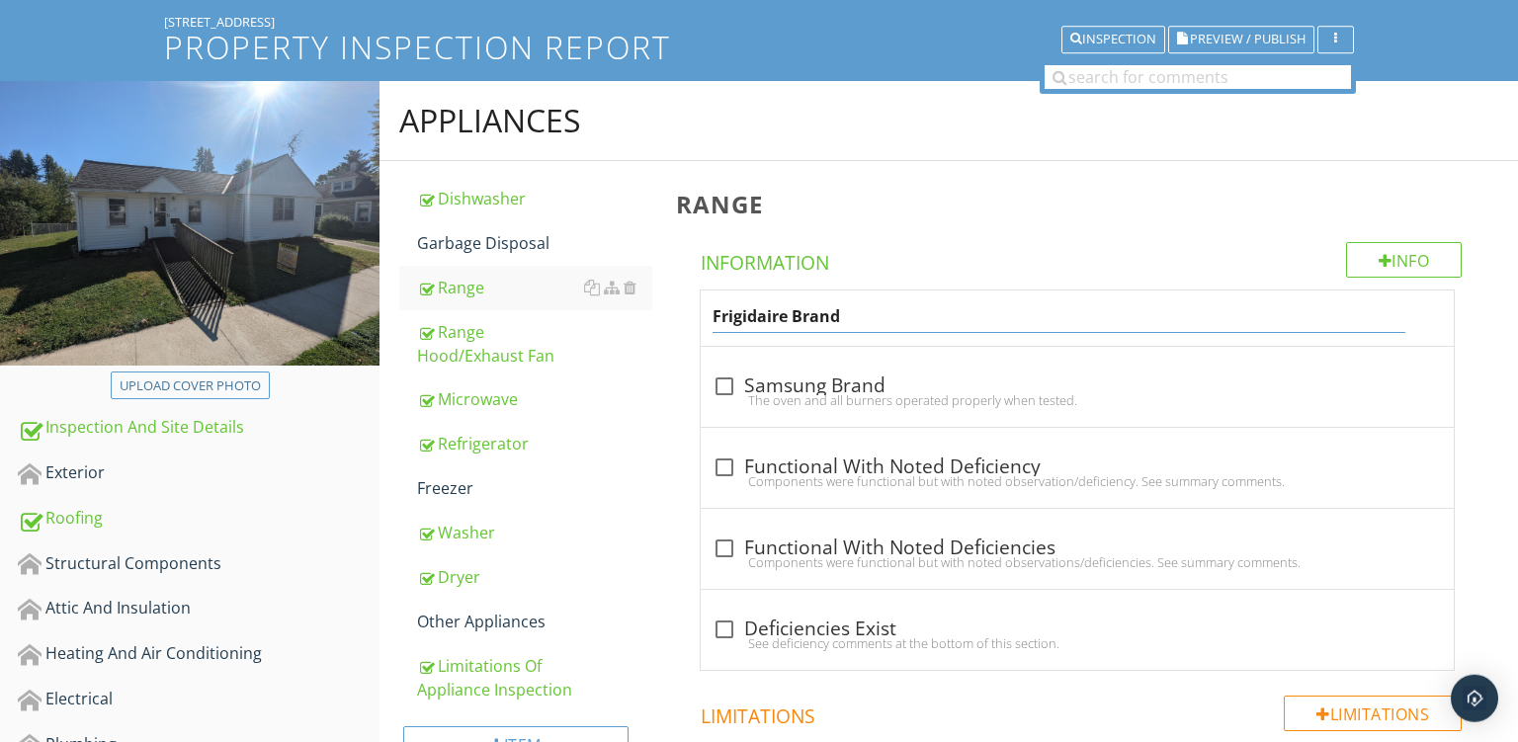
click at [940, 339] on div "Frigidaire Brand" at bounding box center [1077, 318] width 753 height 55
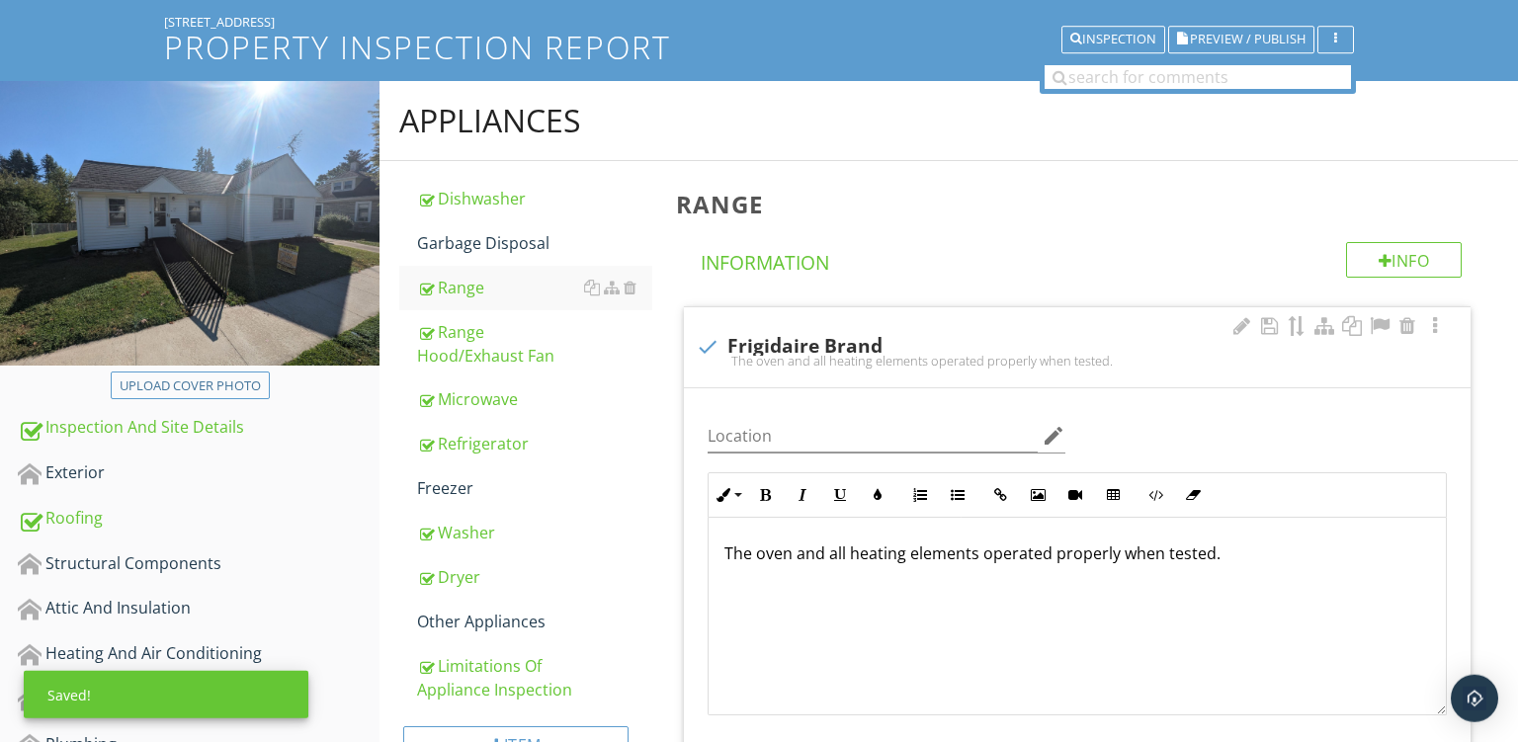
click at [842, 555] on p "The oven and all heating elements operated properly when tested." at bounding box center [1078, 554] width 706 height 24
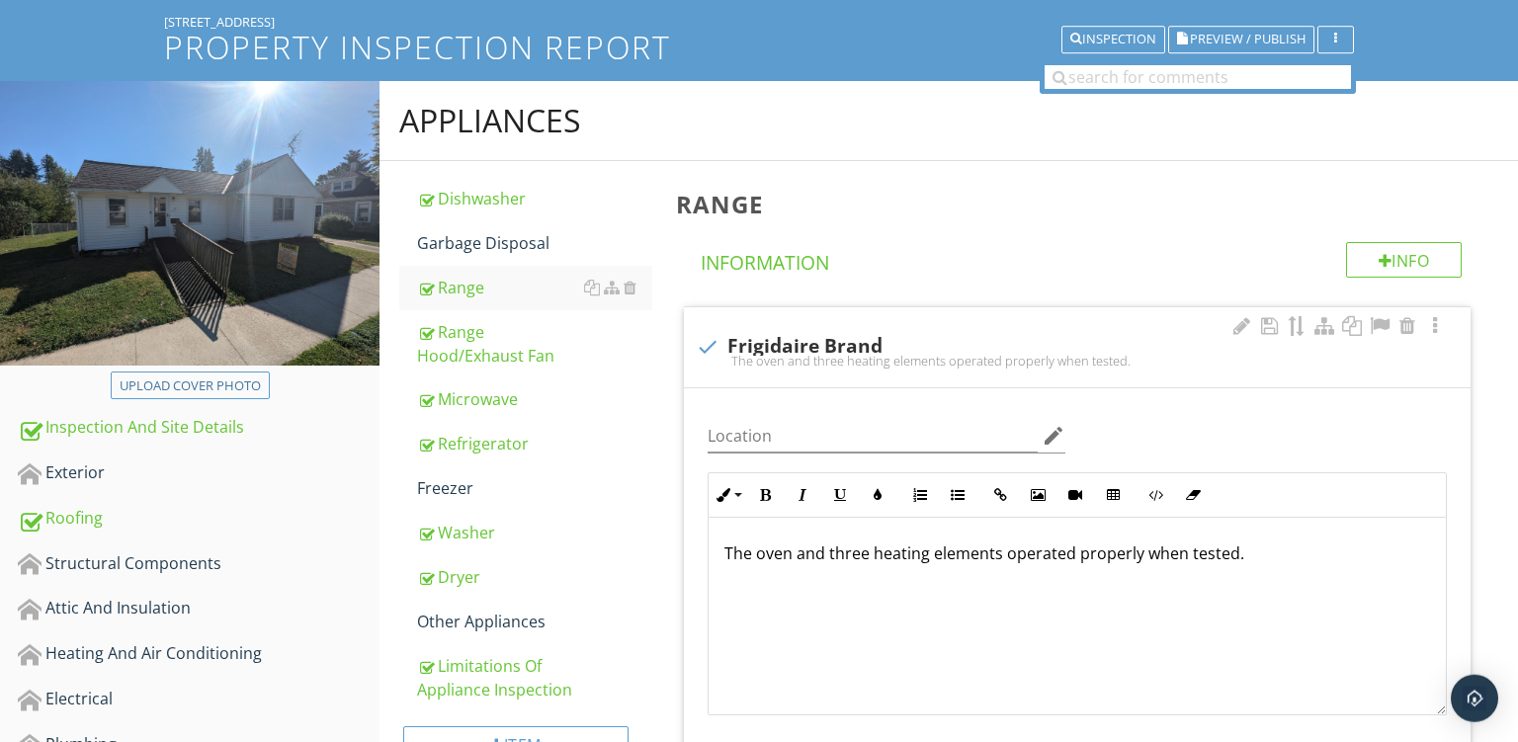
click at [1268, 555] on p "The oven and three heating elements operated properly when tested." at bounding box center [1078, 554] width 706 height 24
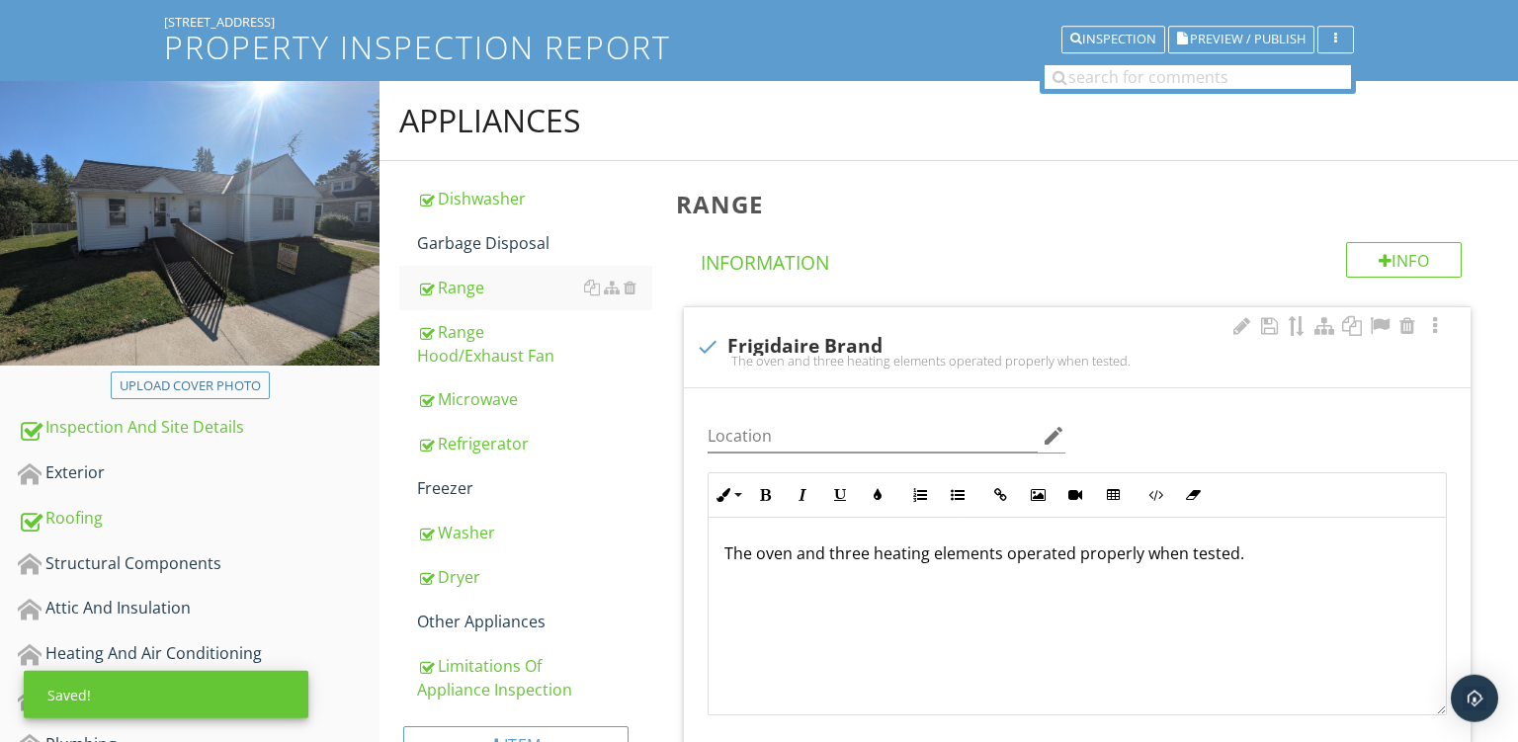
click at [1223, 541] on div "The oven and three heating elements operated properly when tested." at bounding box center [1077, 617] width 737 height 198
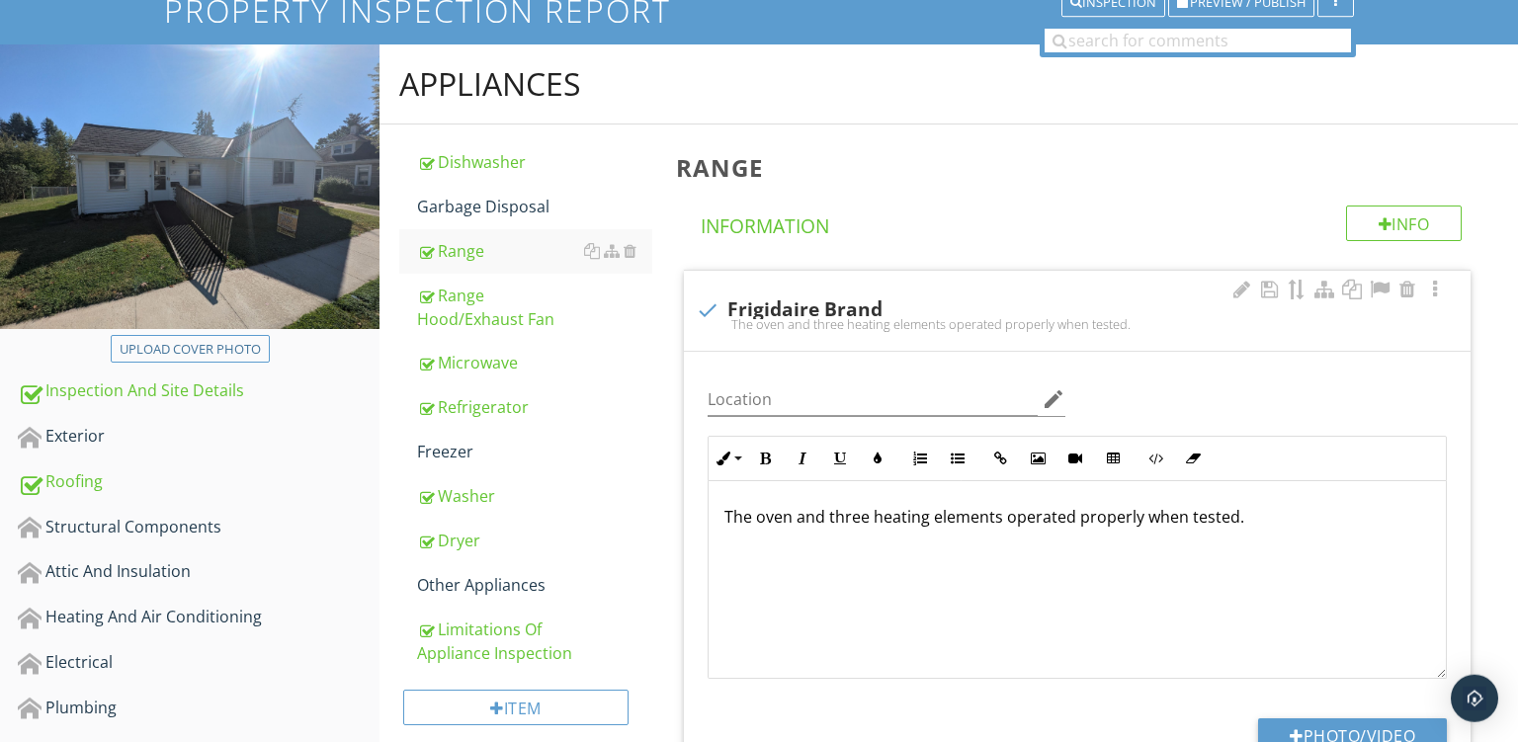
drag, startPoint x: 1242, startPoint y: 553, endPoint x: 1487, endPoint y: 741, distance: 309.4
click at [1446, 679] on div "The oven and three heating elements operated properly when tested." at bounding box center [1077, 580] width 737 height 198
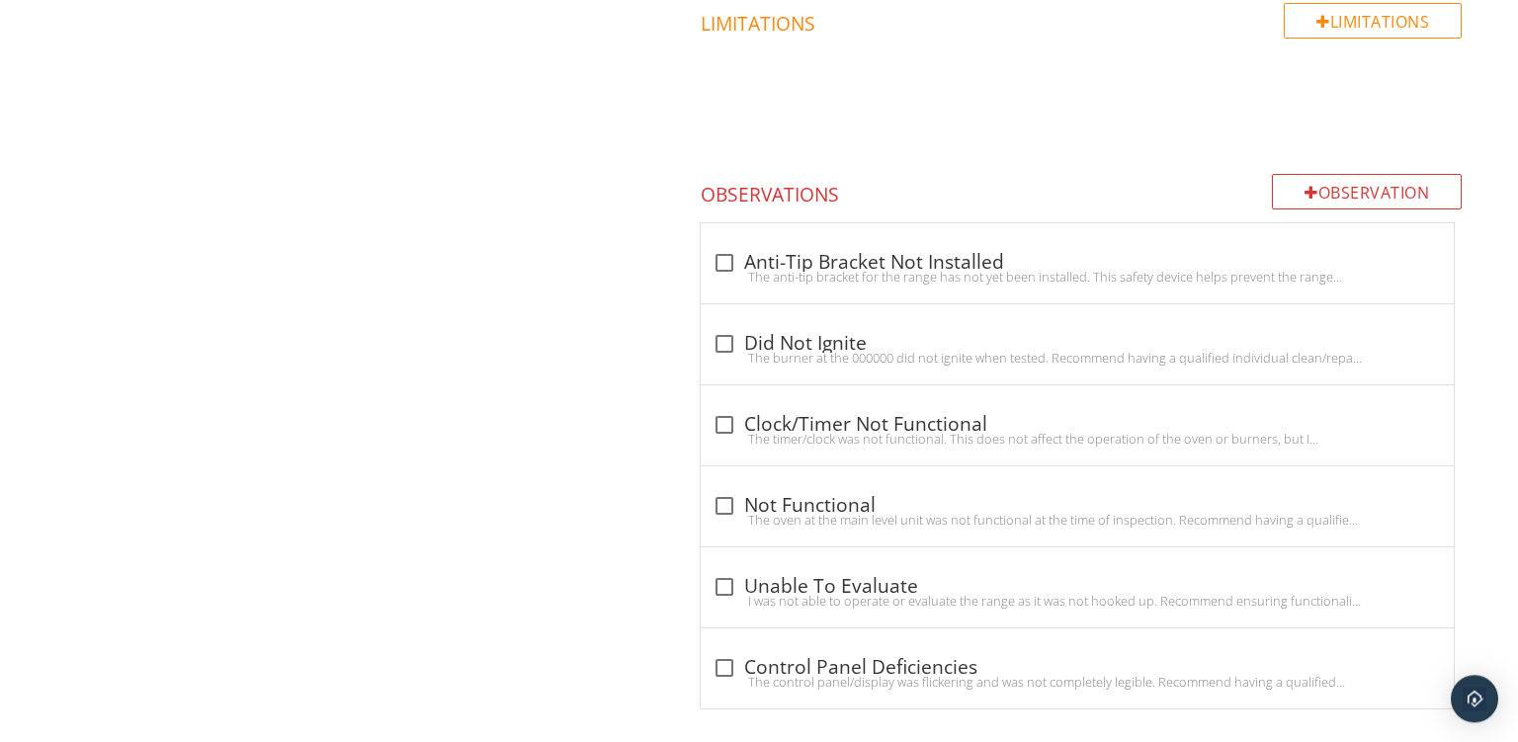
scroll to position [1372, 0]
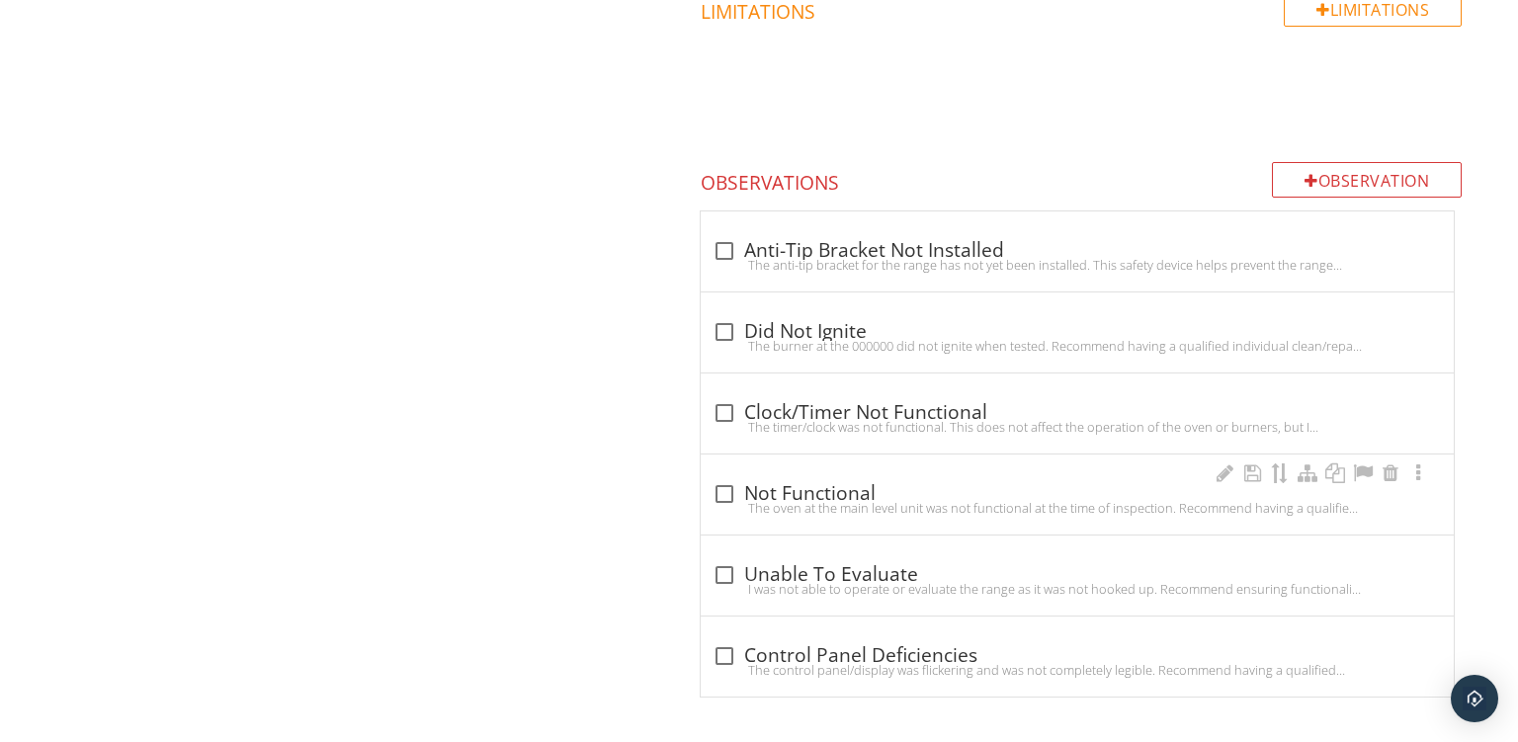
click at [943, 501] on div "The oven at the main level unit was not functional at the time of inspection. R…" at bounding box center [1078, 508] width 730 height 16
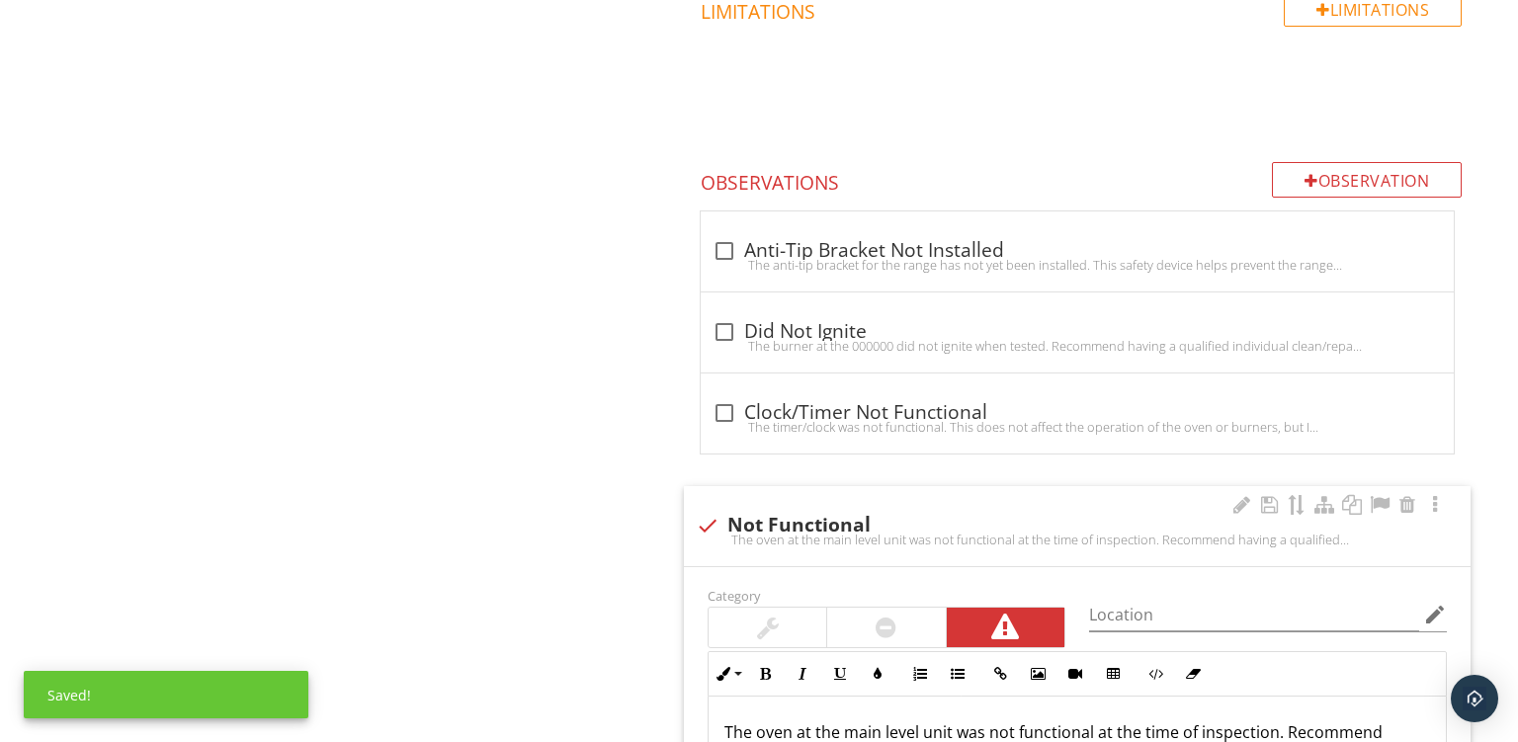
click at [947, 500] on div "check Not Functional The oven at the main level unit was not functional at the …" at bounding box center [1077, 526] width 787 height 80
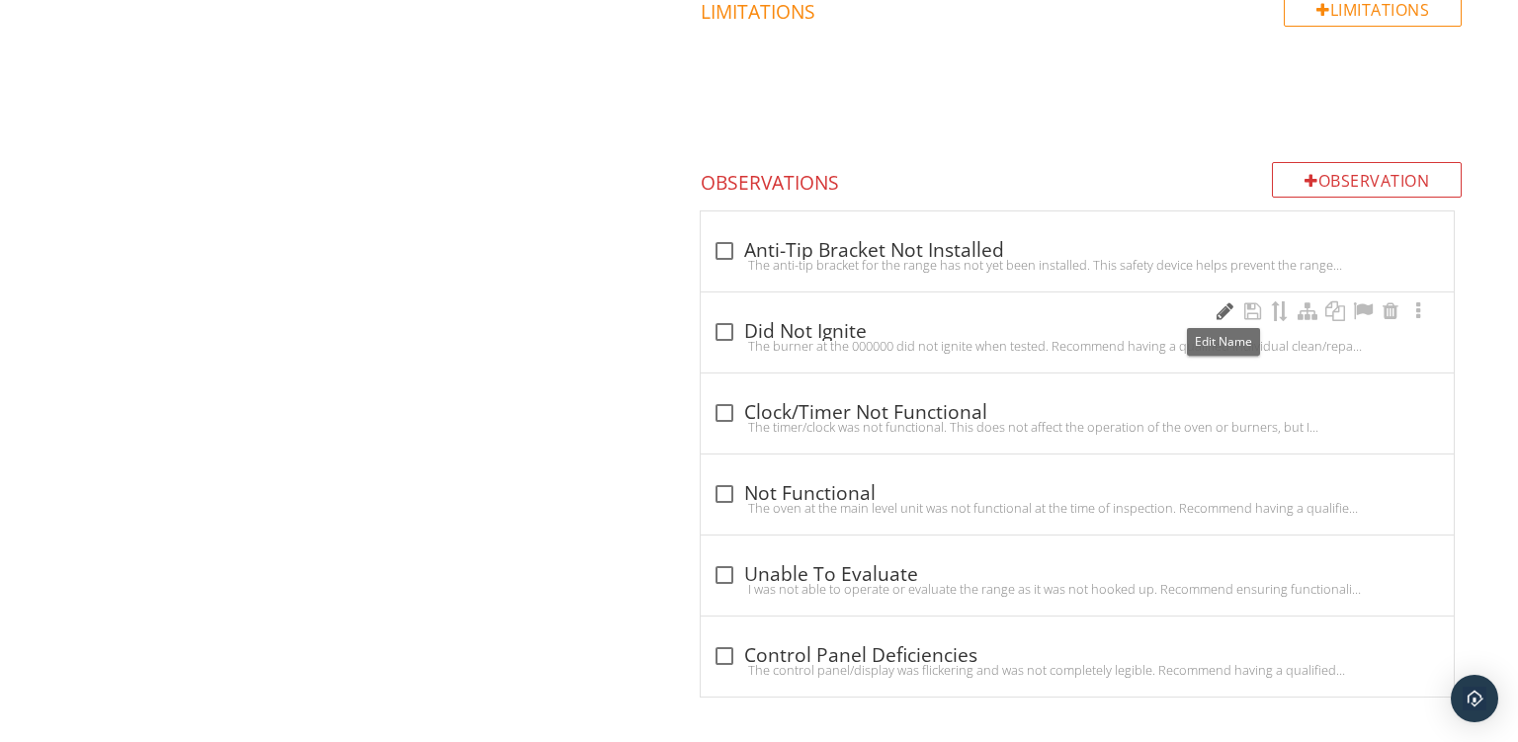
click at [1228, 310] on div at bounding box center [1225, 312] width 24 height 20
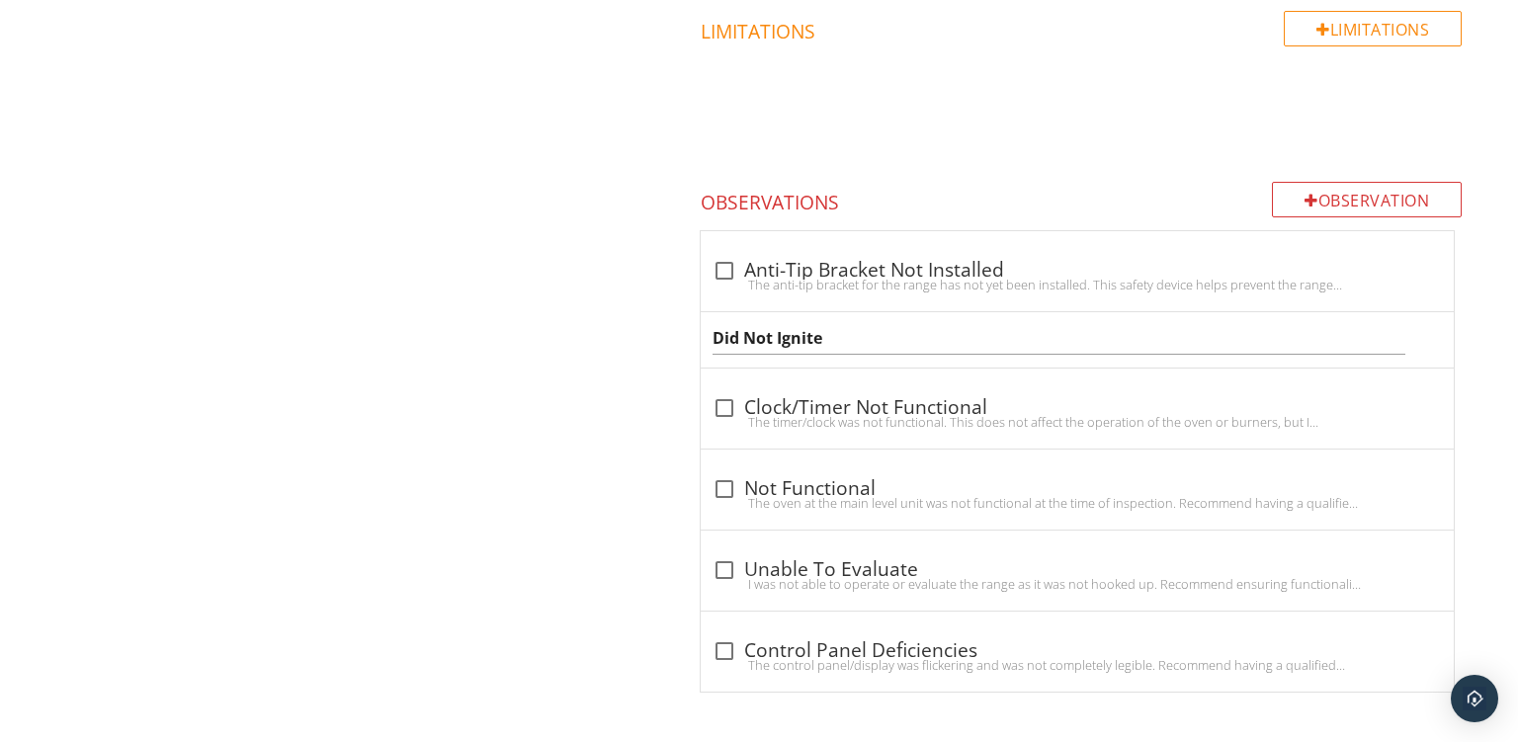
scroll to position [1347, 0]
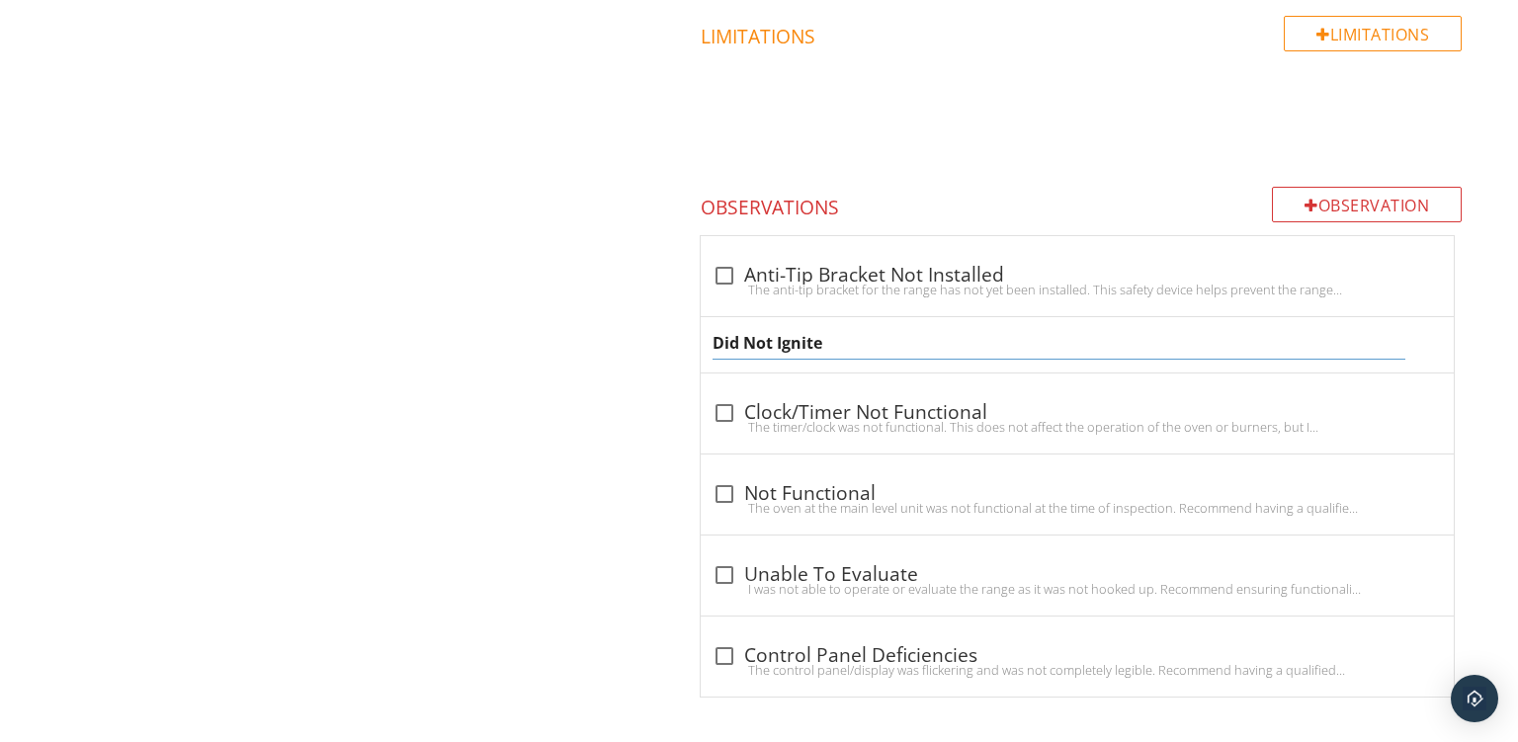
click at [838, 327] on input "Did Not Ignite" at bounding box center [1059, 343] width 693 height 33
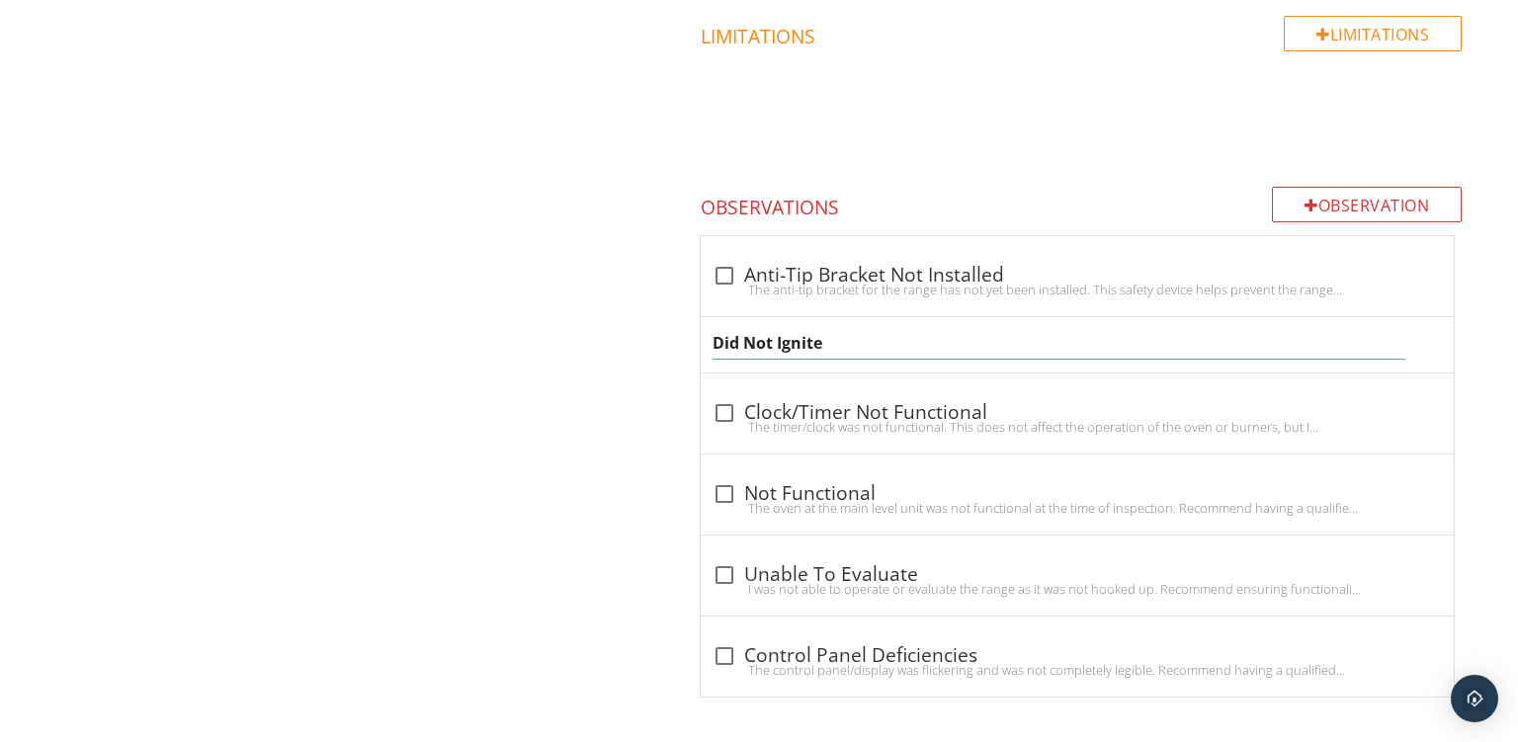
click at [838, 327] on input "Did Not Ignite" at bounding box center [1059, 343] width 693 height 33
click at [809, 353] on input "Element Not Functional" at bounding box center [1059, 343] width 693 height 33
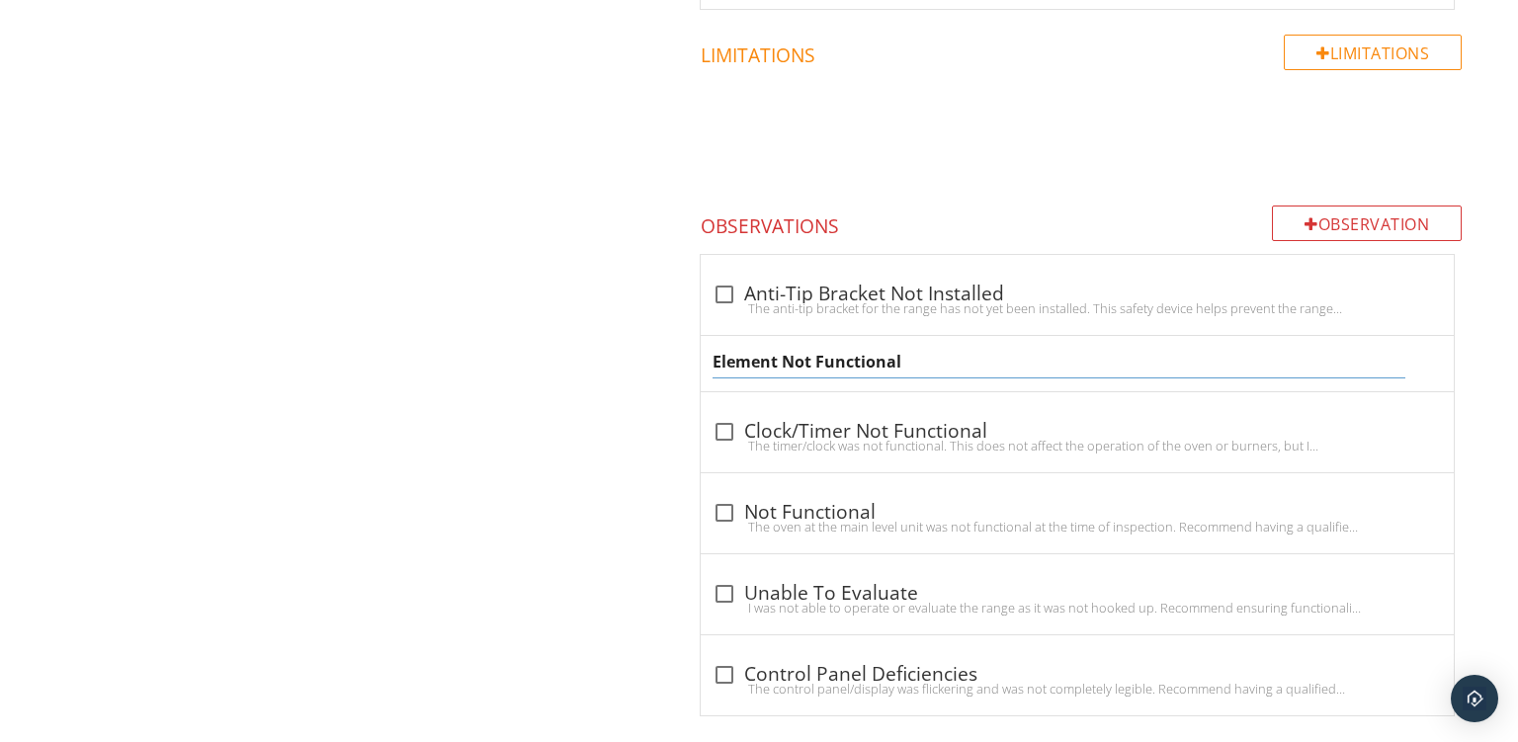
click at [803, 361] on div "Element Not Functional" at bounding box center [1077, 363] width 753 height 55
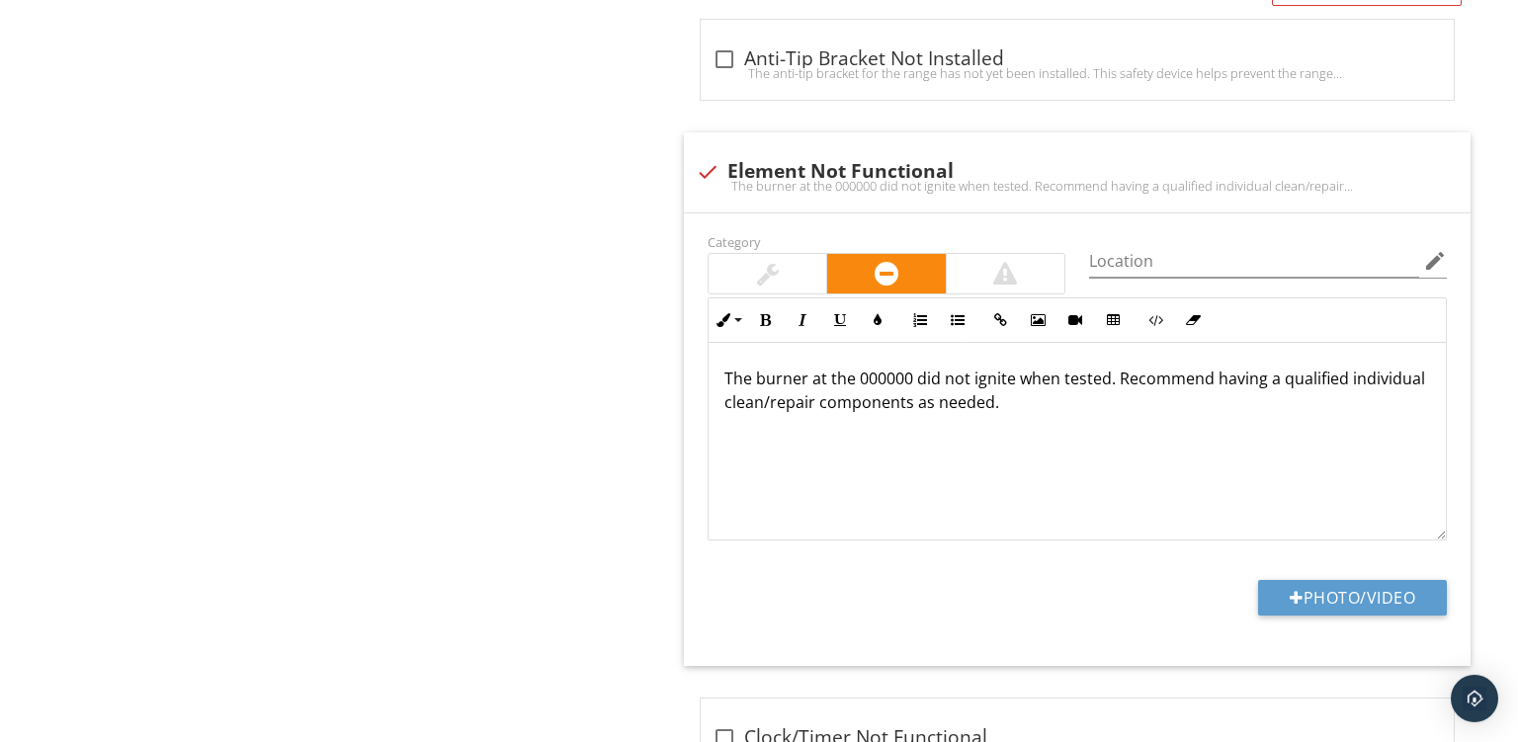
scroll to position [1582, 0]
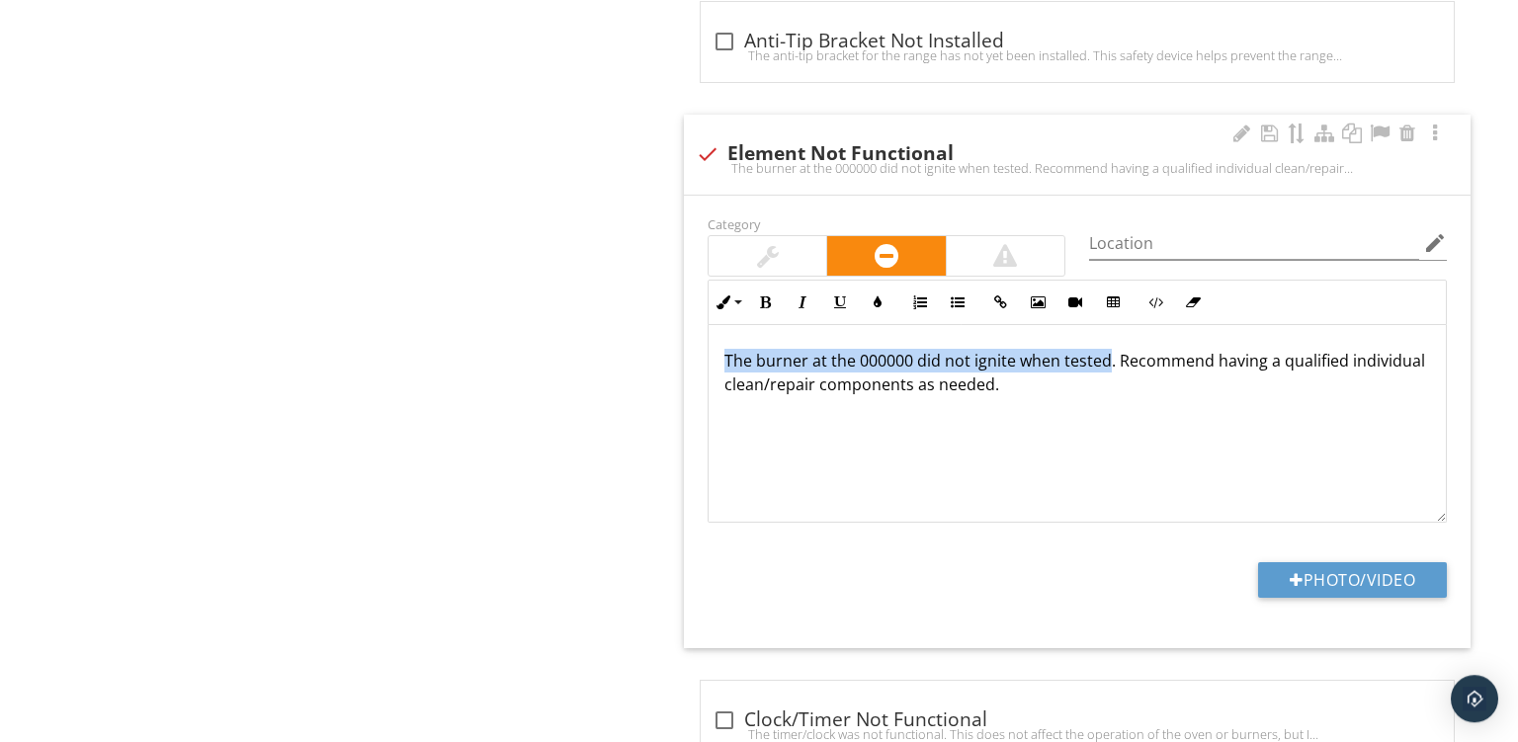
drag, startPoint x: 1105, startPoint y: 356, endPoint x: 204, endPoint y: 190, distance: 916.7
click at [709, 325] on div "The burner at the 000000 did not ignite when tested. Recommend having a qualifi…" at bounding box center [1077, 424] width 737 height 198
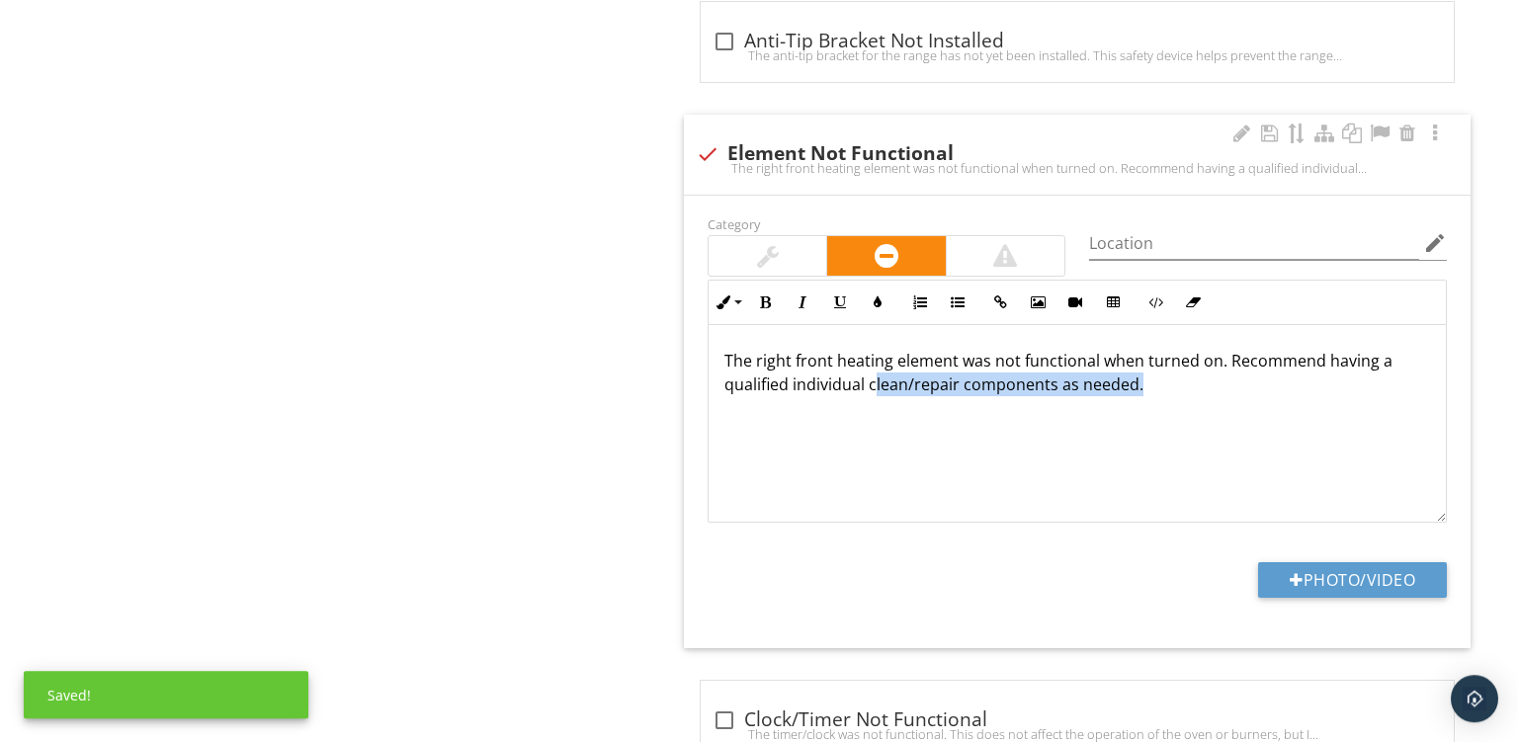
drag, startPoint x: 872, startPoint y: 379, endPoint x: 1453, endPoint y: 521, distance: 598.4
click at [1446, 521] on div "The right front heating element was not functional when turned on. Recommend ha…" at bounding box center [1077, 424] width 737 height 198
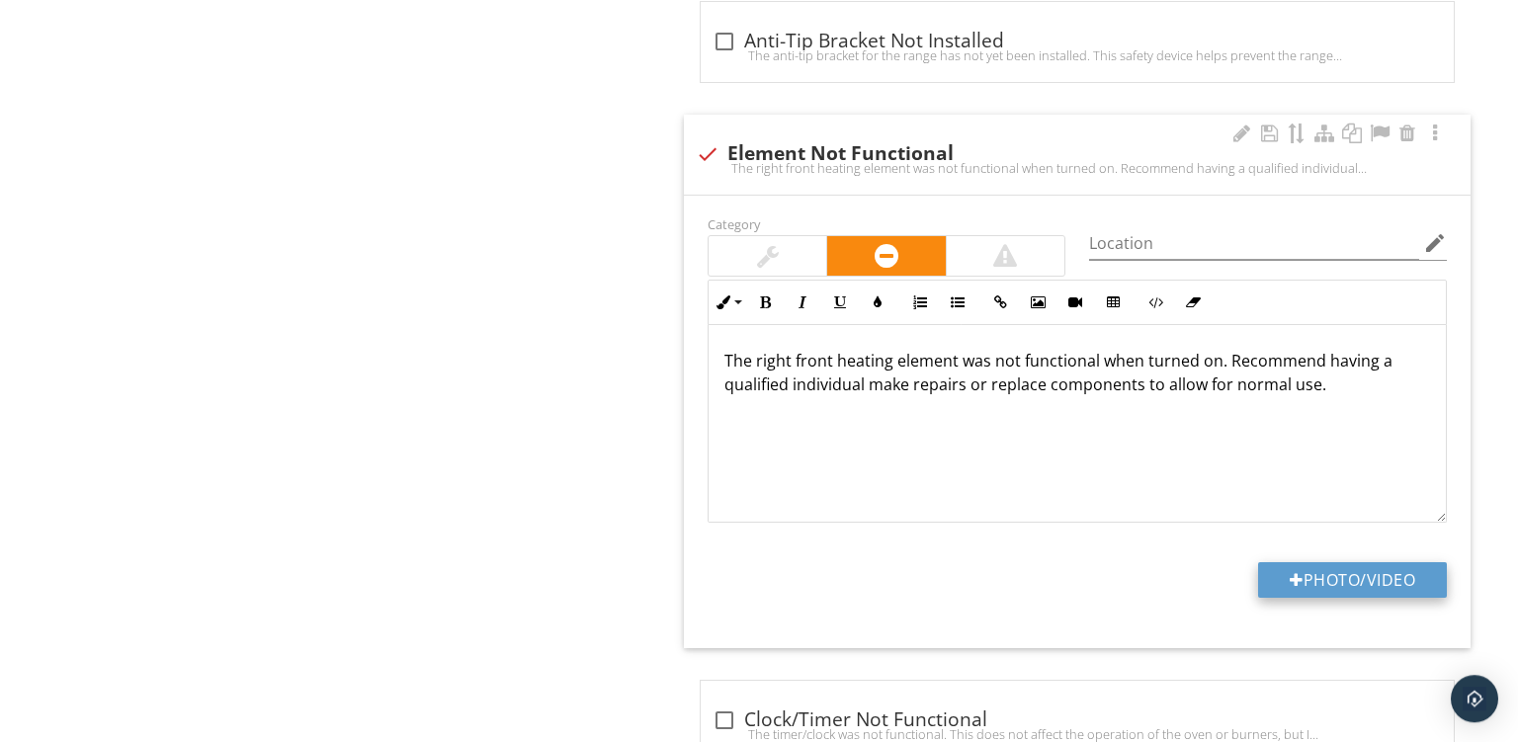
click at [1311, 585] on button "Photo/Video" at bounding box center [1352, 580] width 189 height 36
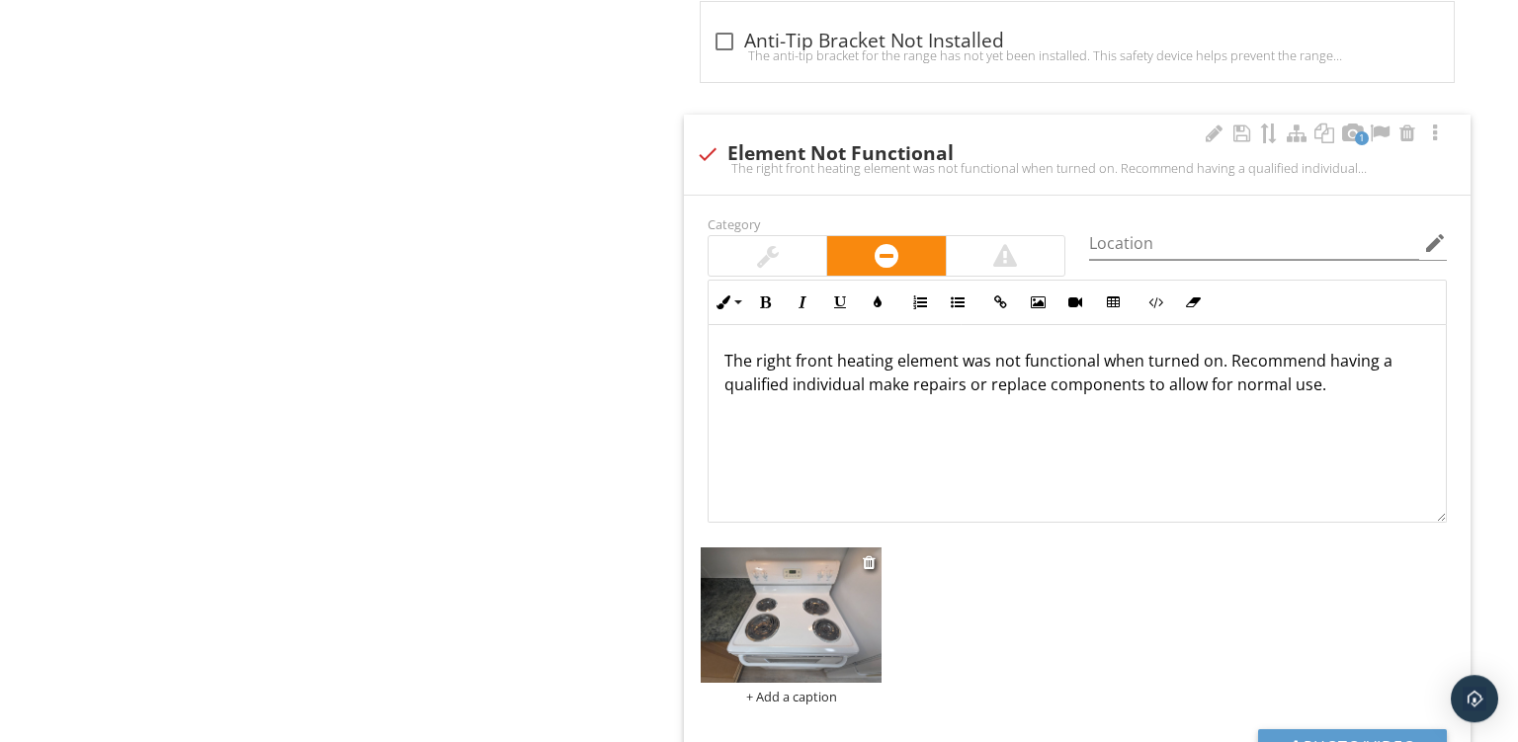
click at [786, 692] on div "+ Add a caption" at bounding box center [791, 697] width 181 height 16
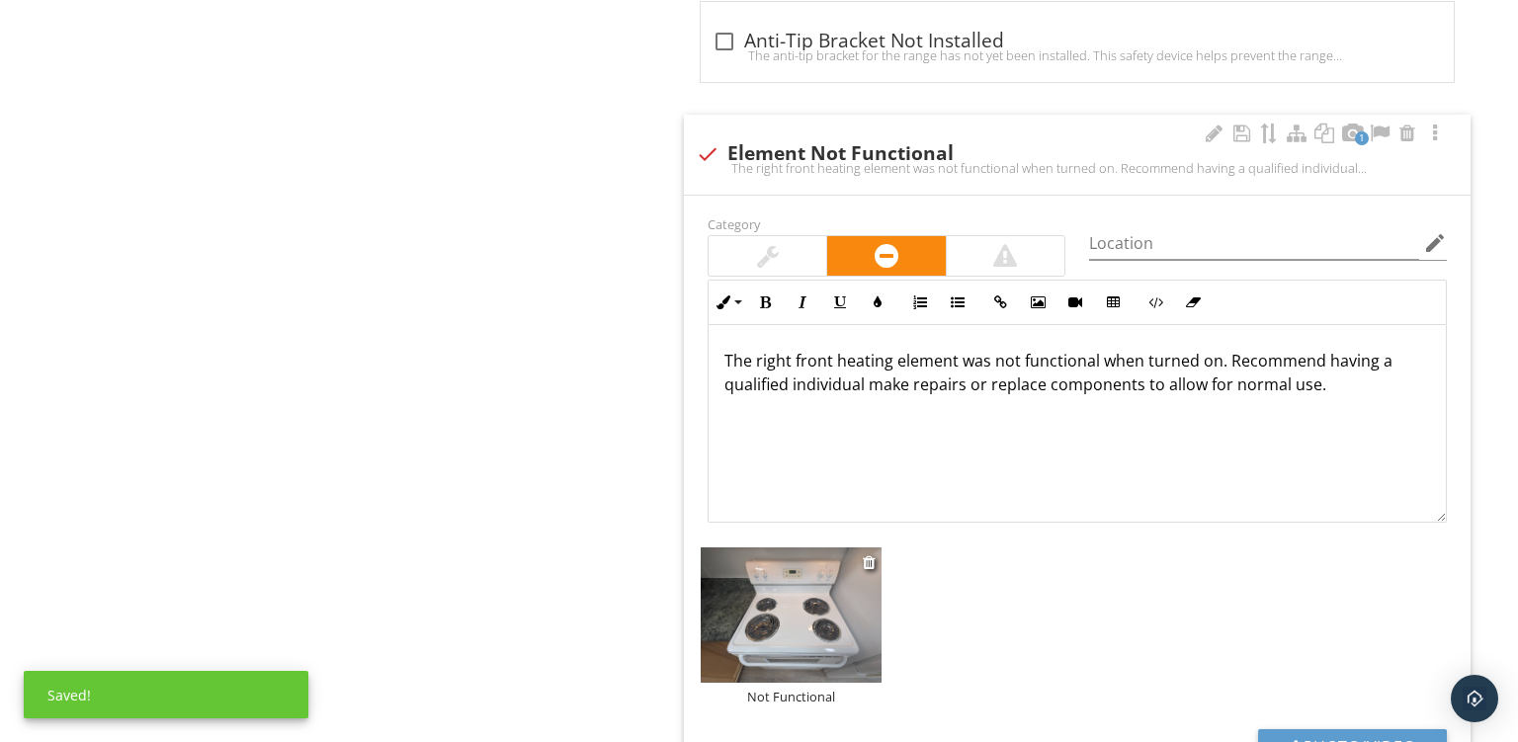
click at [804, 607] on img at bounding box center [791, 616] width 181 height 136
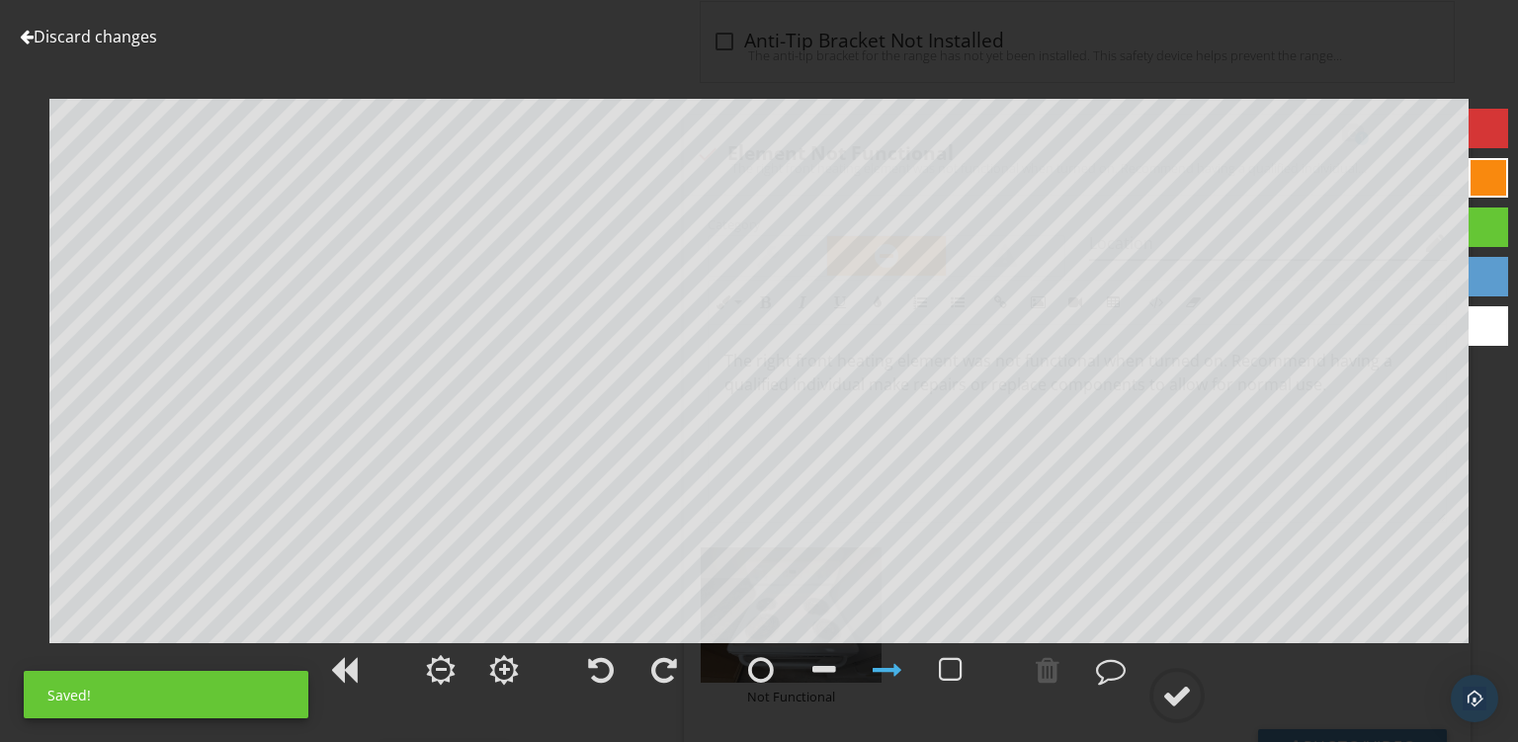
click at [1493, 179] on div at bounding box center [1489, 178] width 40 height 40
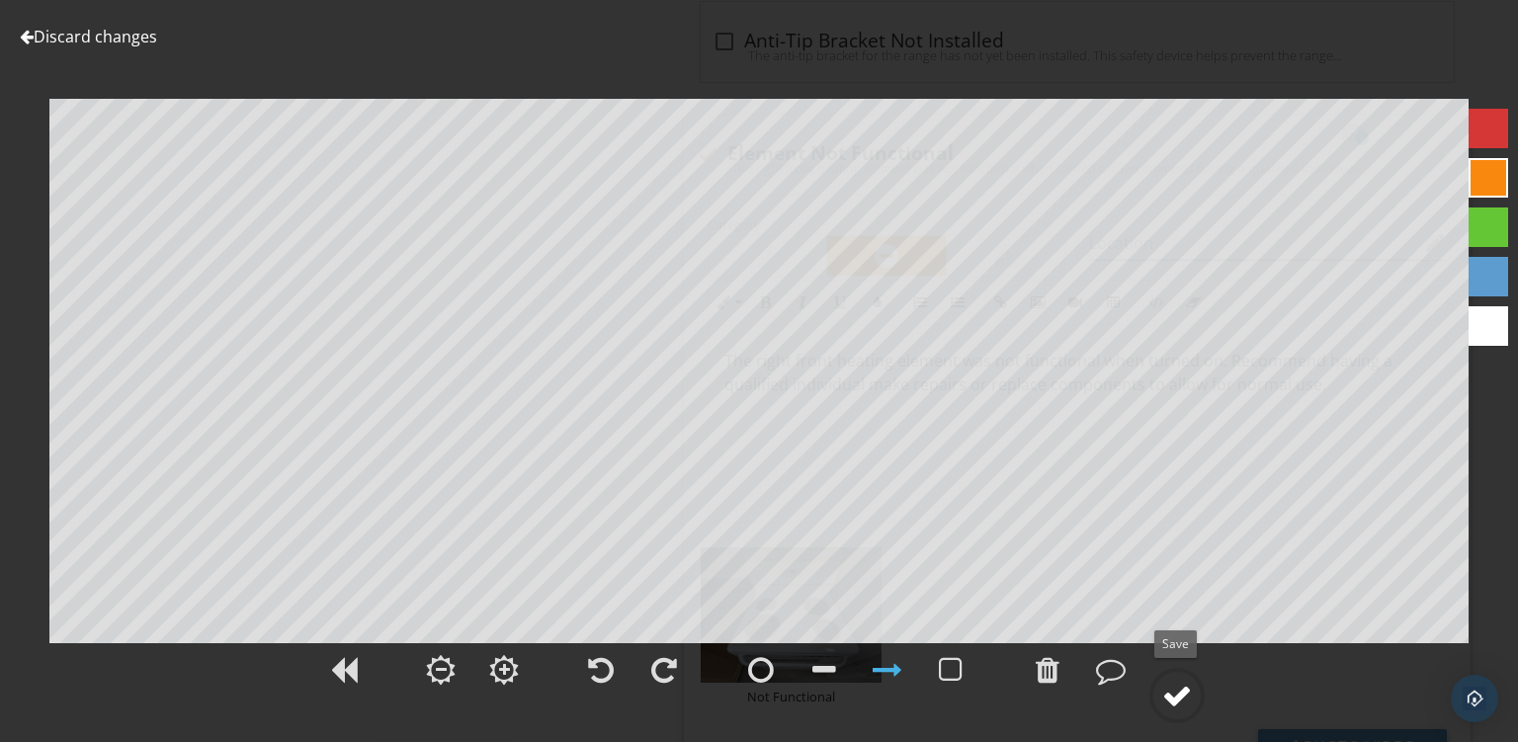
click at [1176, 676] on circle at bounding box center [1177, 695] width 51 height 51
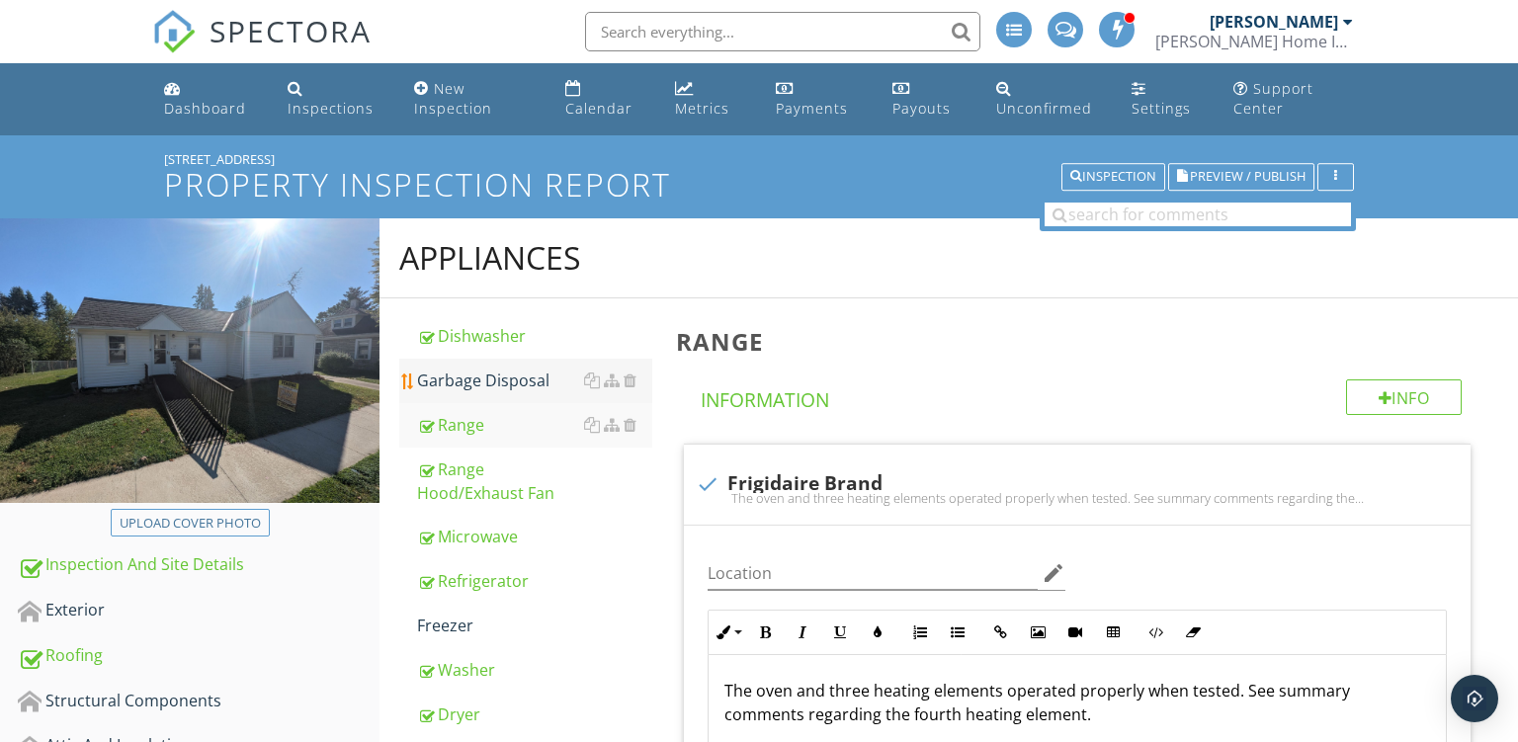
click at [497, 380] on div "Garbage Disposal" at bounding box center [534, 381] width 235 height 24
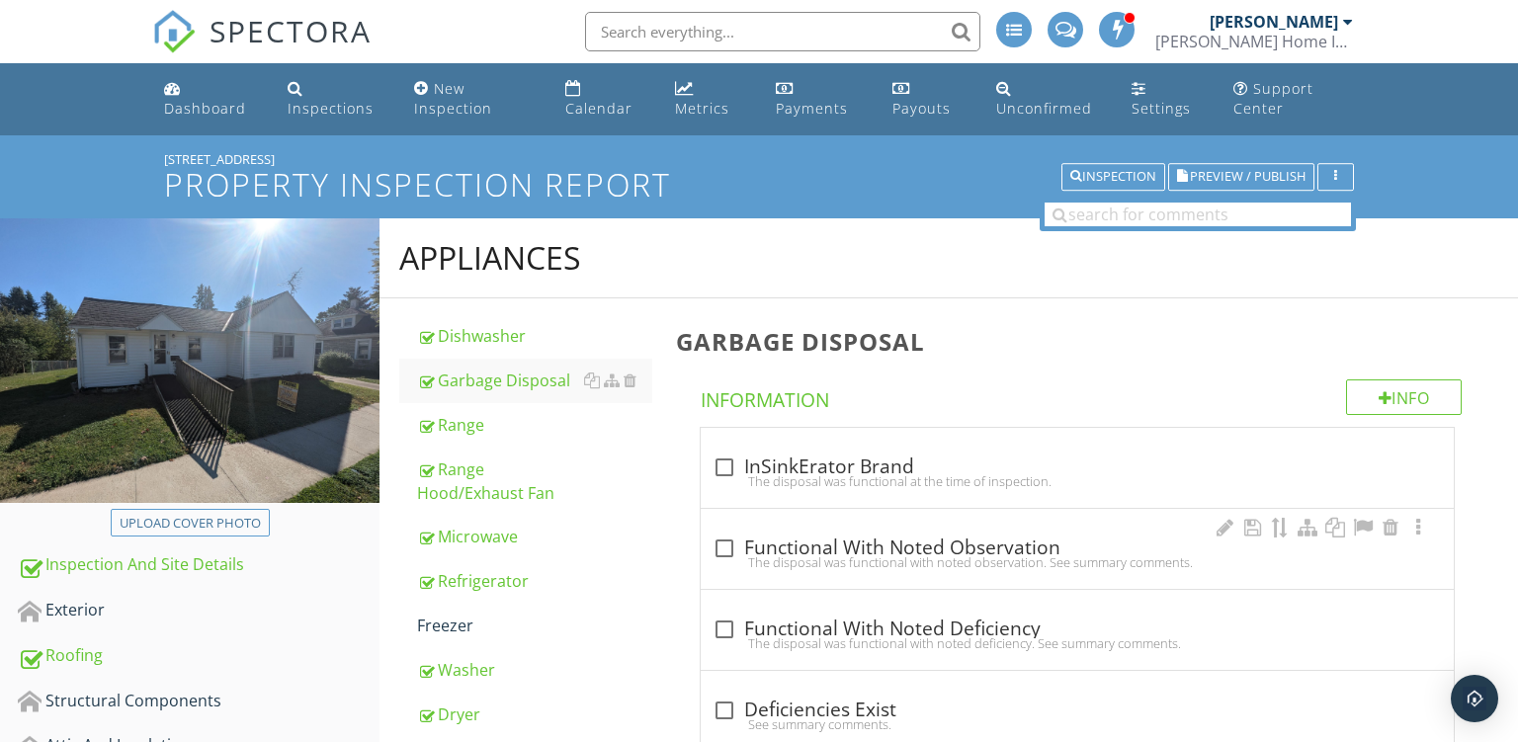
click at [836, 558] on div "The disposal was functional with noted observation. See summary comments." at bounding box center [1078, 563] width 730 height 16
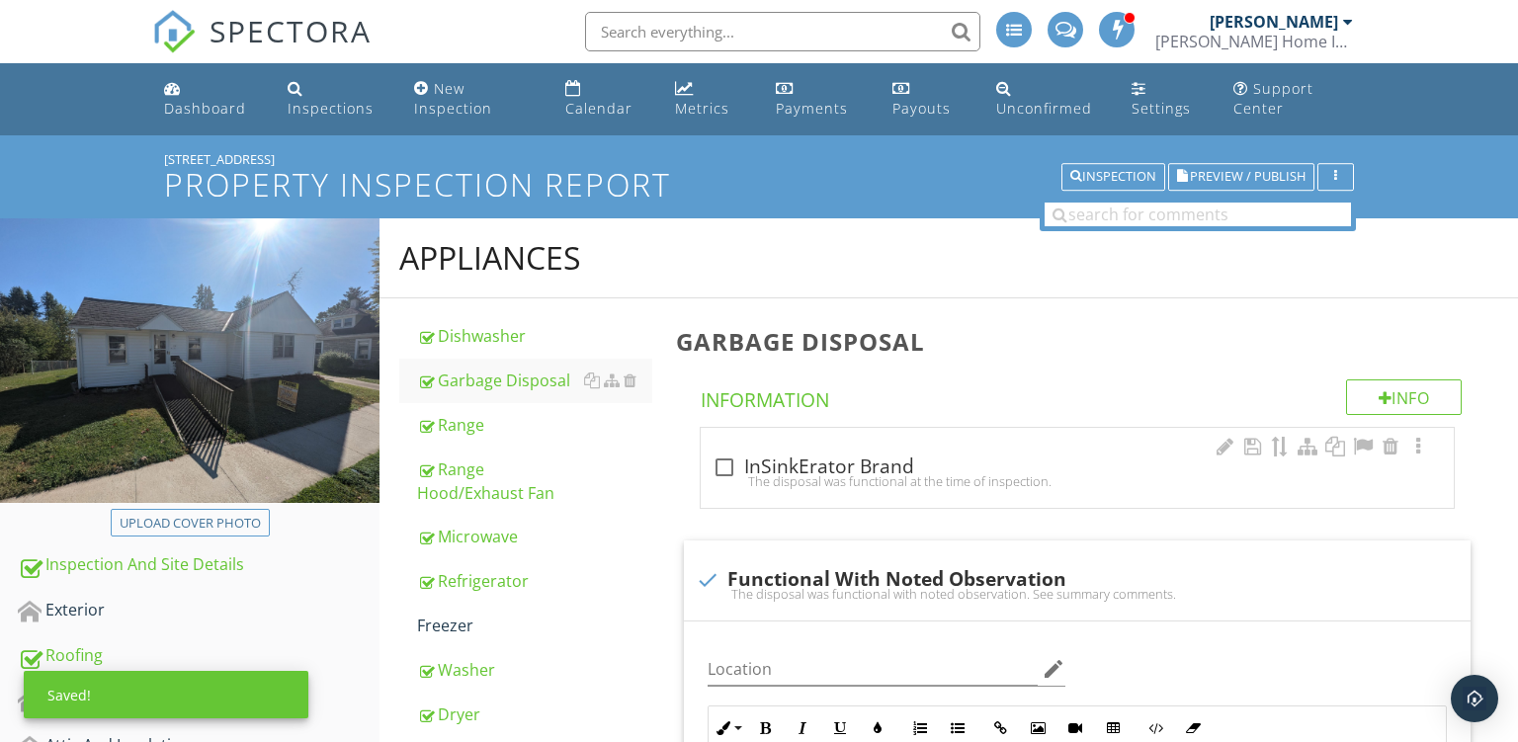
click at [889, 461] on div "check_box_outline_blank InSinkErator Brand" at bounding box center [1078, 468] width 730 height 24
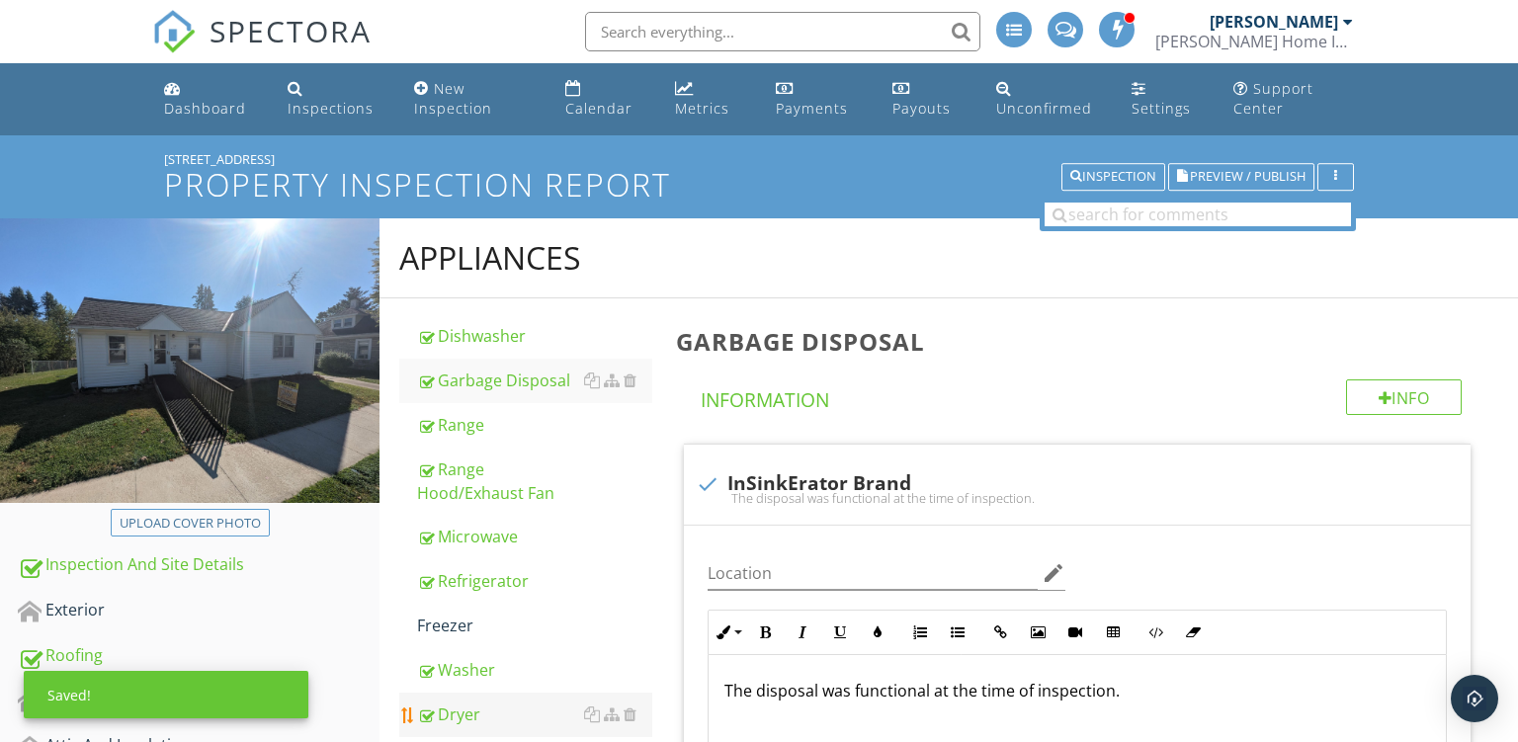
click at [481, 714] on div "Dryer" at bounding box center [534, 715] width 235 height 24
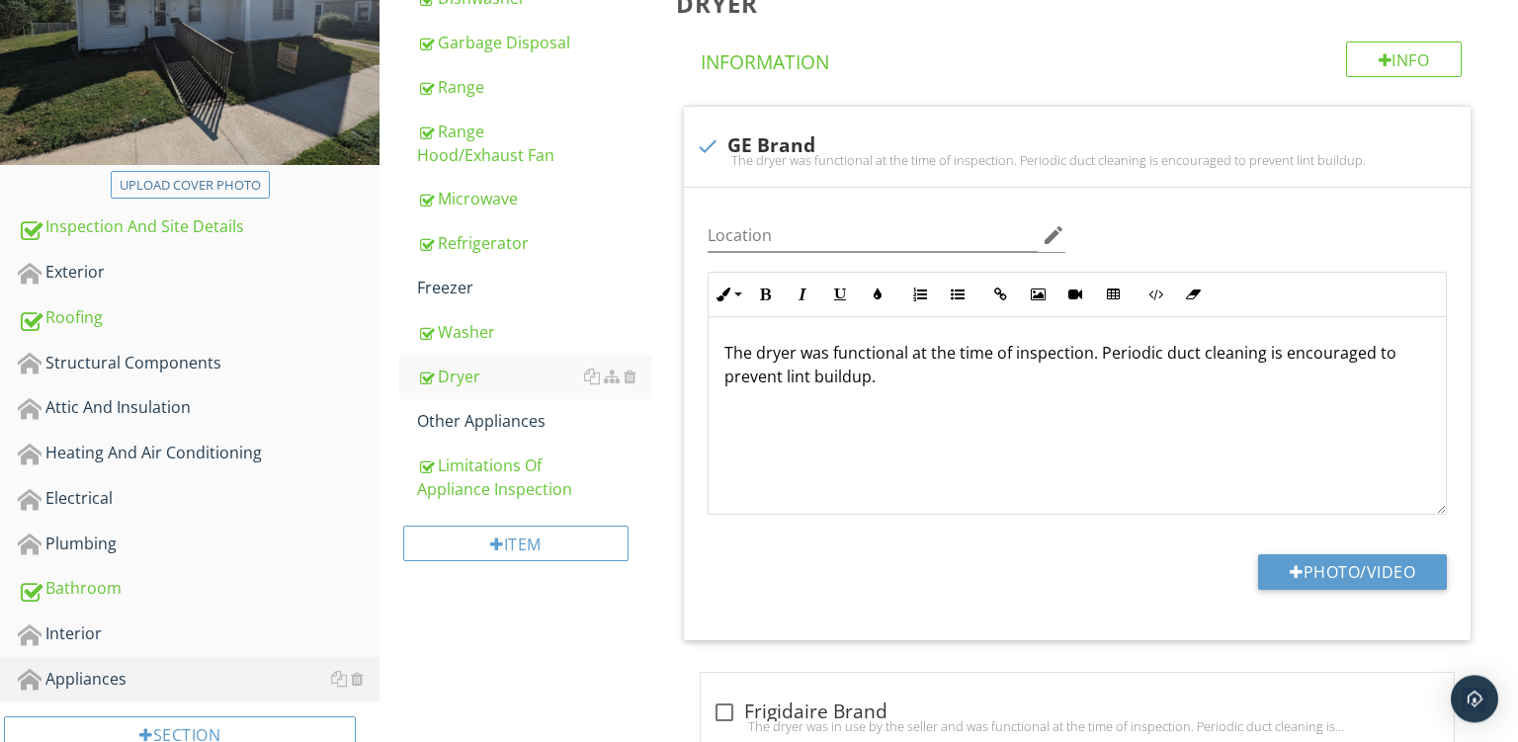
scroll to position [340, 0]
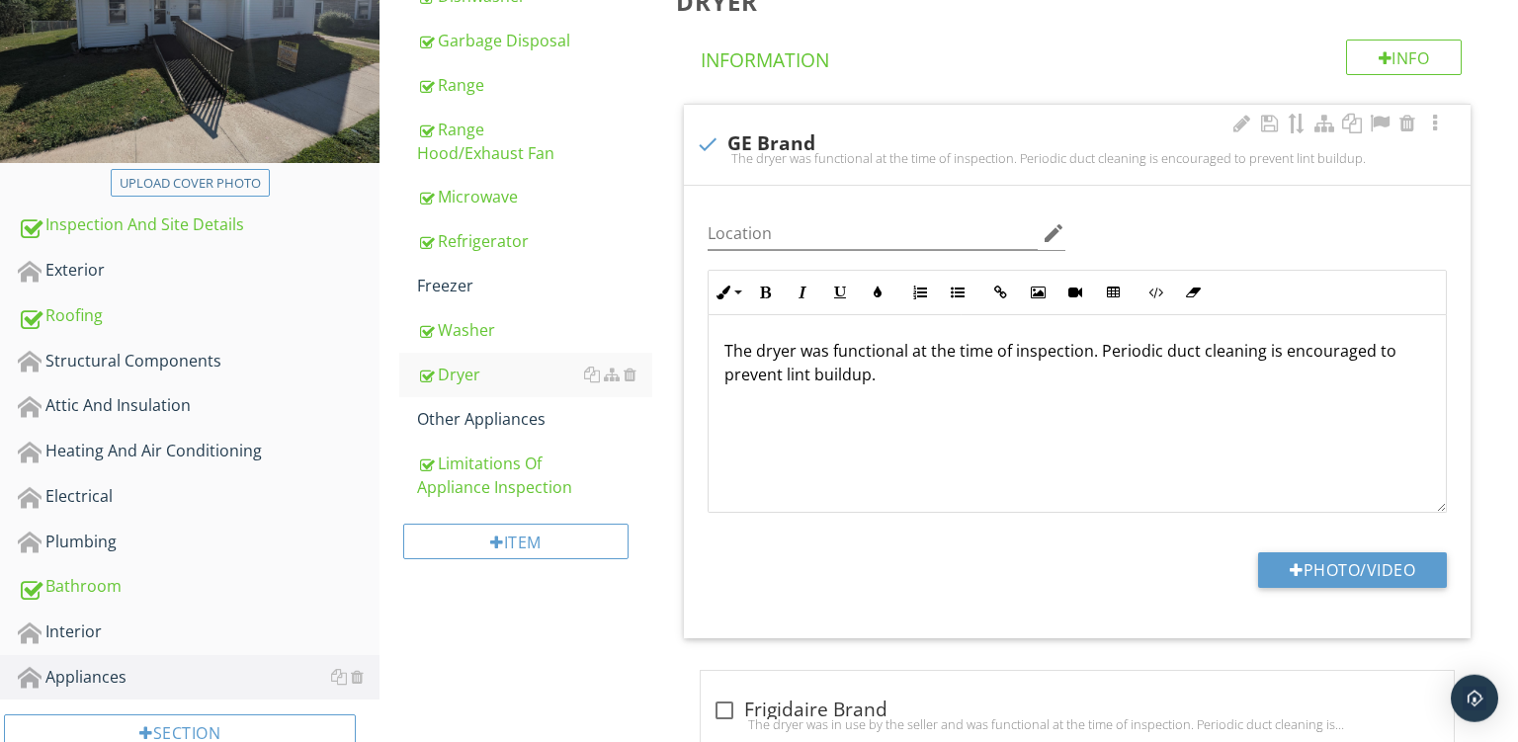
click at [955, 420] on div "The dryer was functional at the time of inspection. Periodic duct cleaning is e…" at bounding box center [1077, 414] width 737 height 198
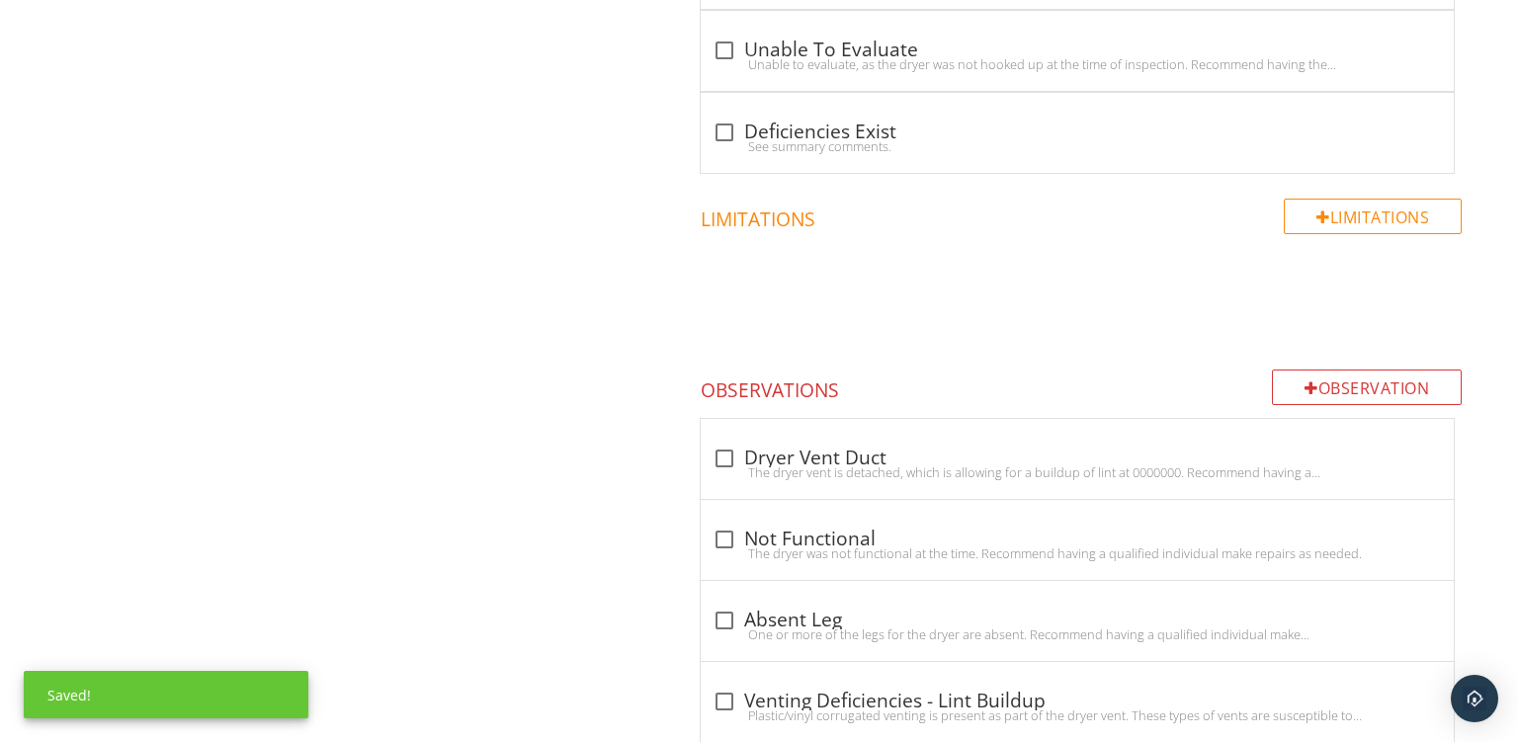
scroll to position [1291, 0]
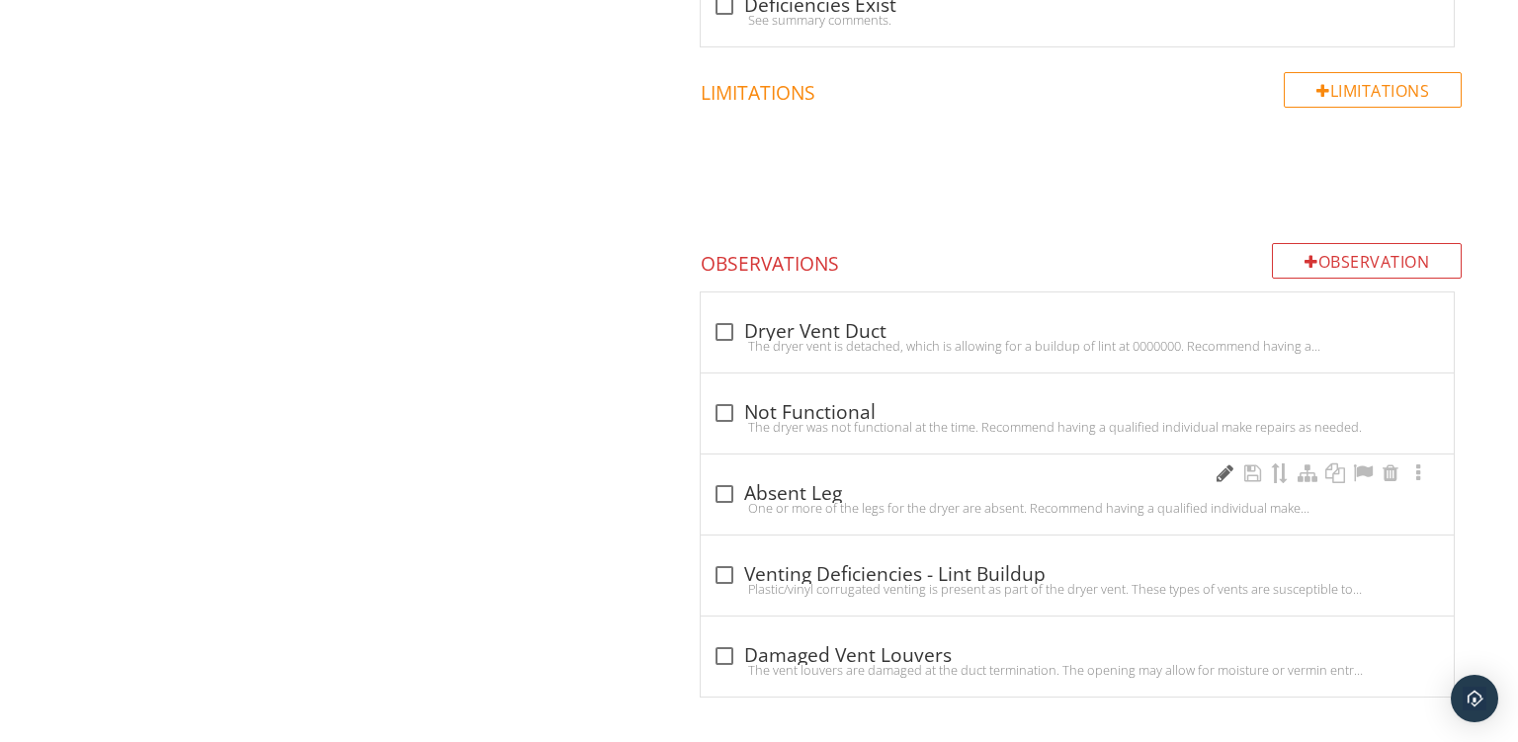
click at [1224, 464] on div at bounding box center [1225, 474] width 24 height 20
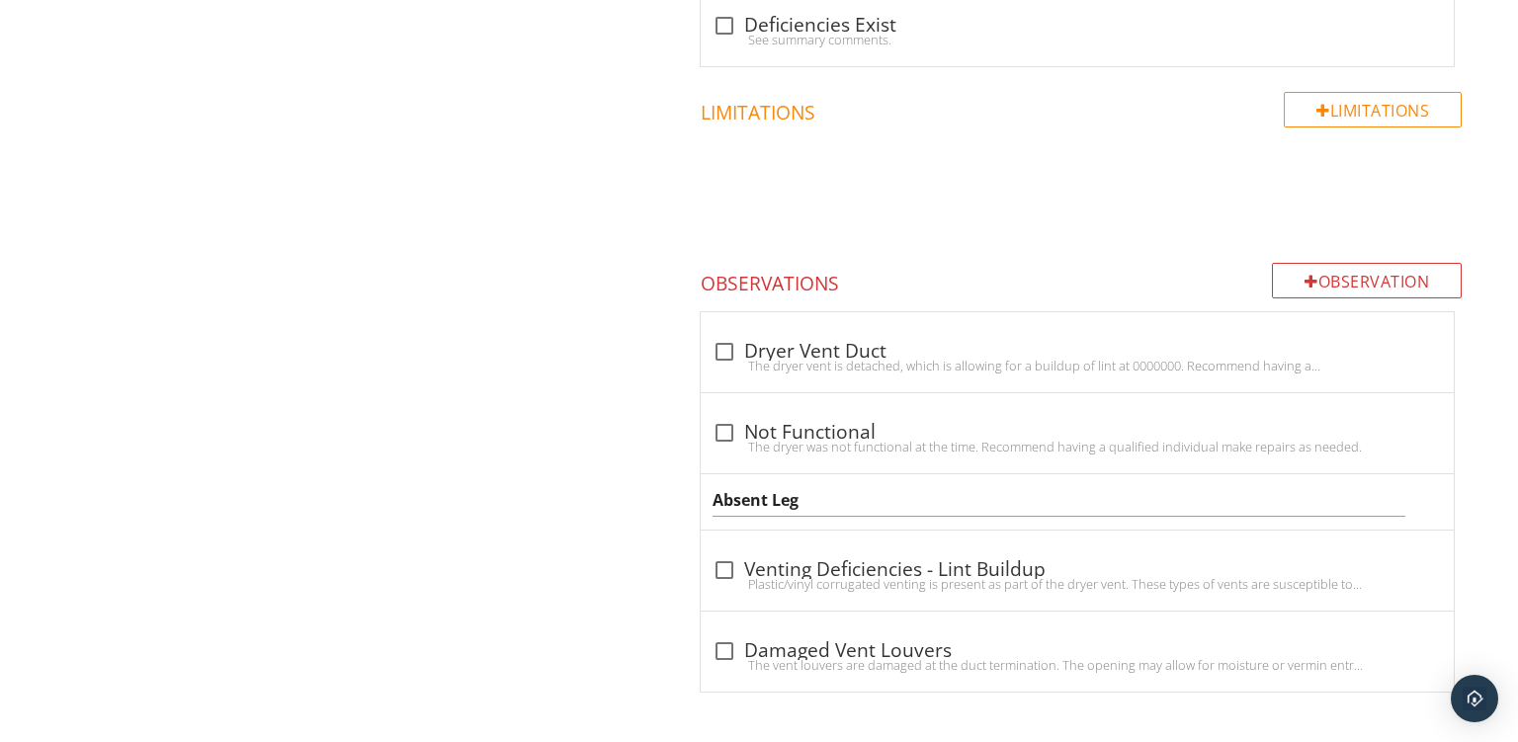
scroll to position [1265, 0]
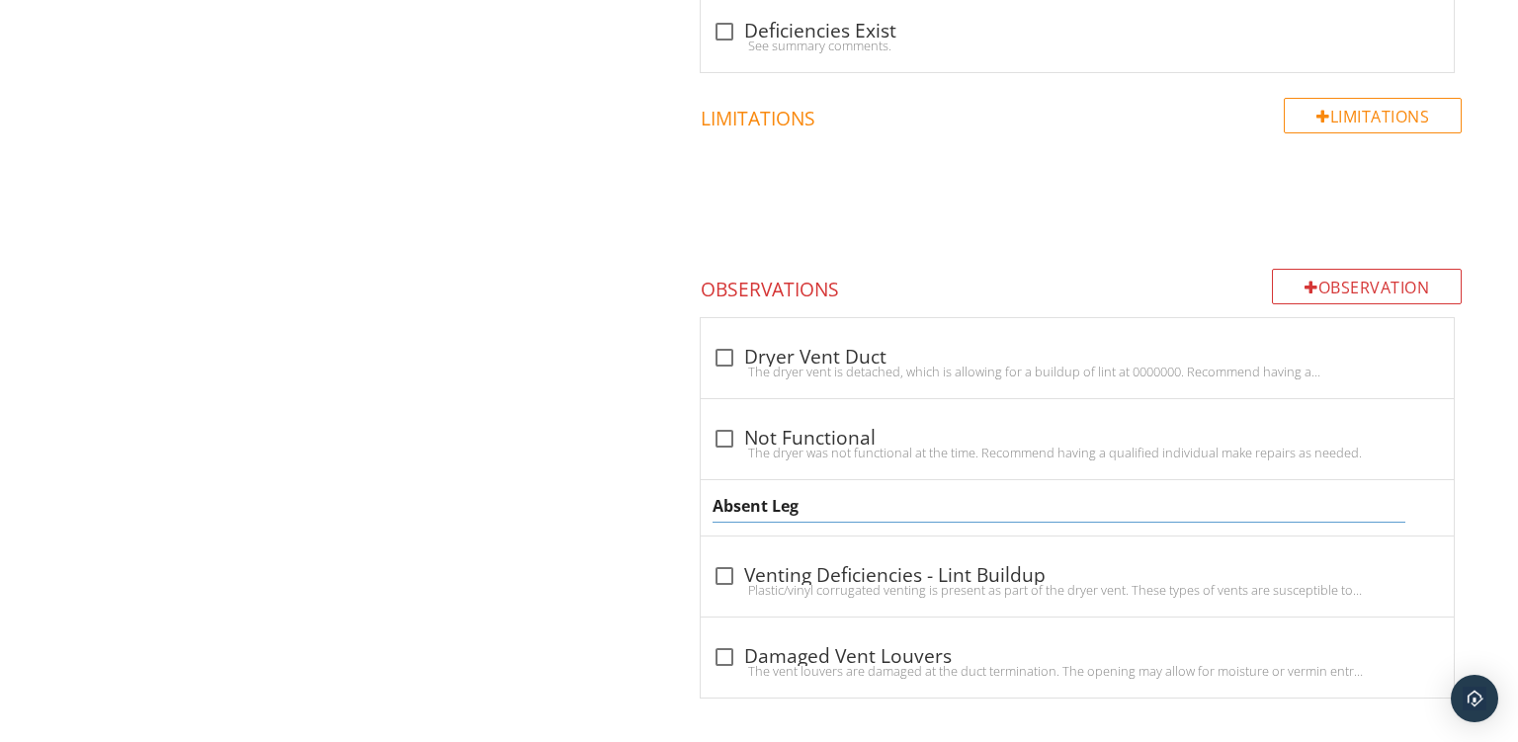
click at [856, 495] on input "Absent Leg" at bounding box center [1059, 506] width 693 height 33
click at [797, 526] on div "Missing Knob" at bounding box center [1077, 507] width 753 height 55
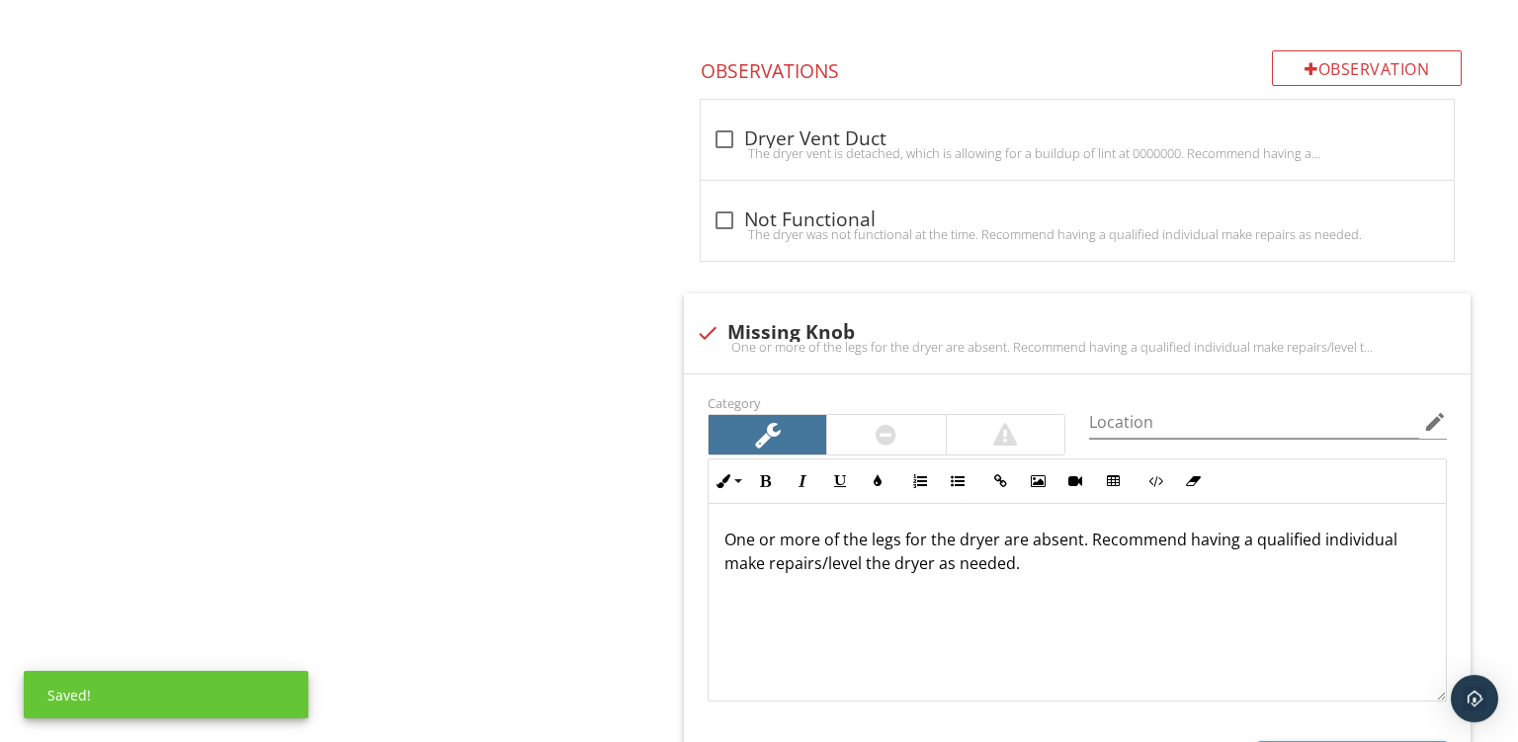
scroll to position [1490, 0]
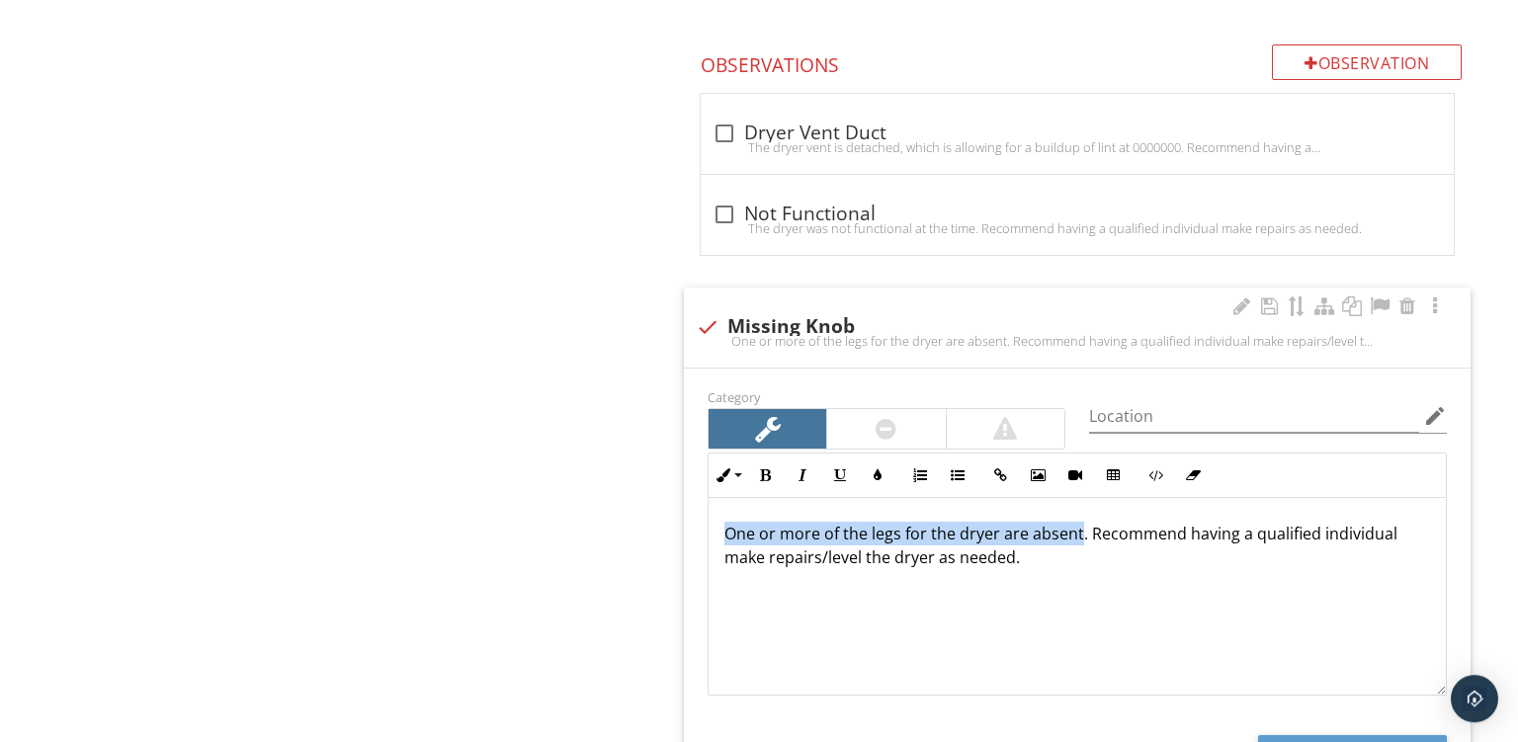
drag, startPoint x: 1079, startPoint y: 531, endPoint x: 452, endPoint y: 367, distance: 647.9
click at [709, 498] on div "One or more of the legs for the dryer are absent. Recommend having a qualified …" at bounding box center [1077, 597] width 737 height 198
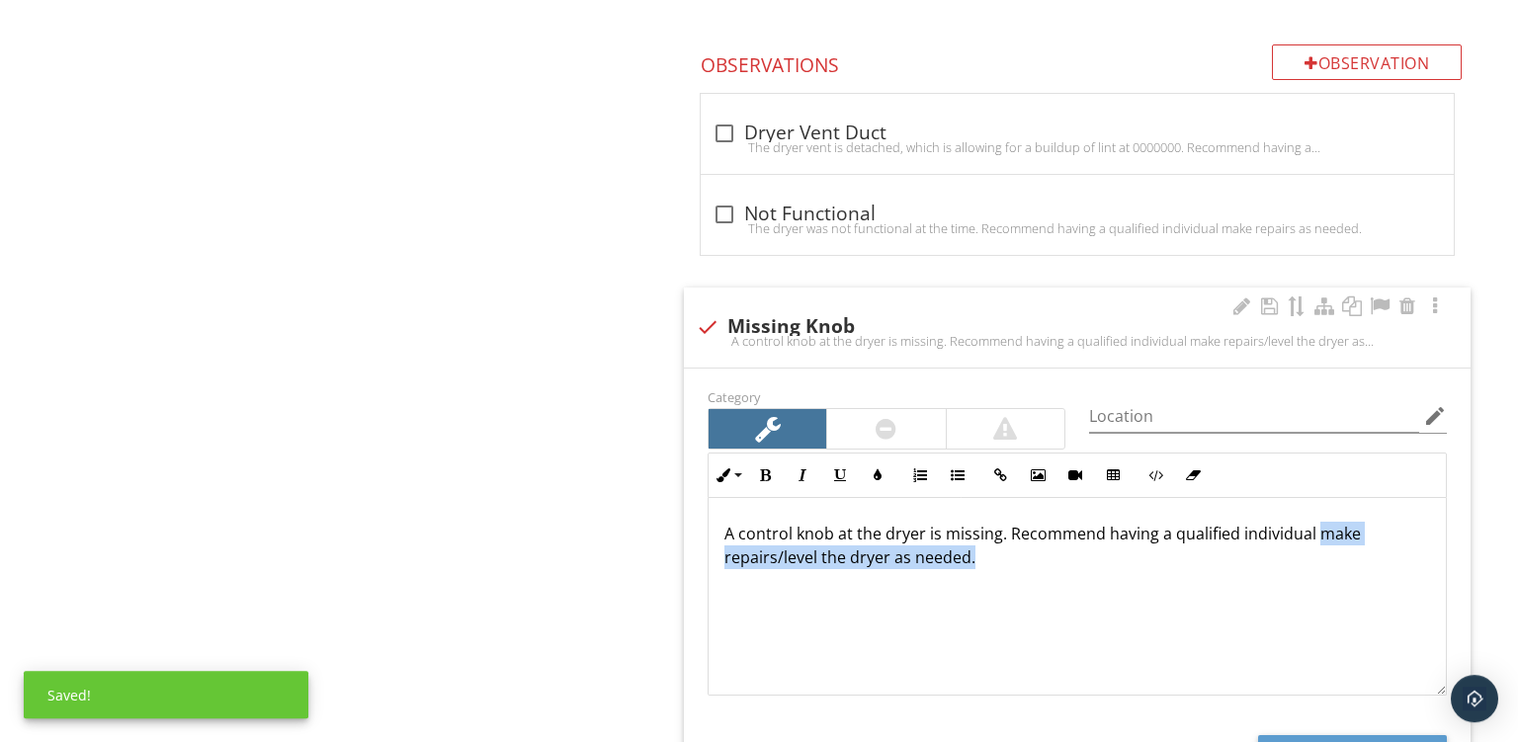
drag, startPoint x: 1314, startPoint y: 533, endPoint x: 1483, endPoint y: 742, distance: 269.3
click at [1446, 696] on div "A control knob at the dryer is missing. Recommend having a qualified individual…" at bounding box center [1077, 597] width 737 height 198
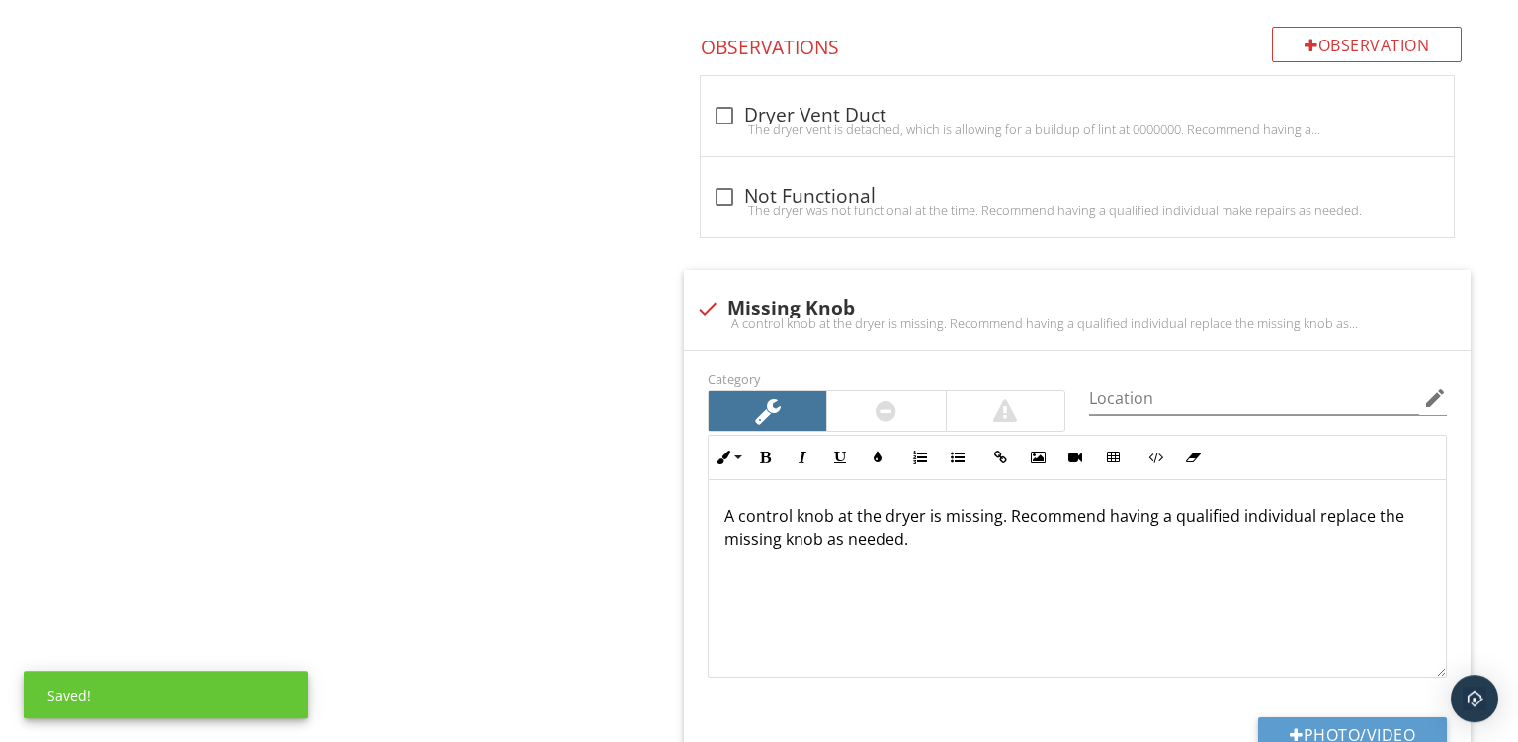
scroll to position [1808, 0]
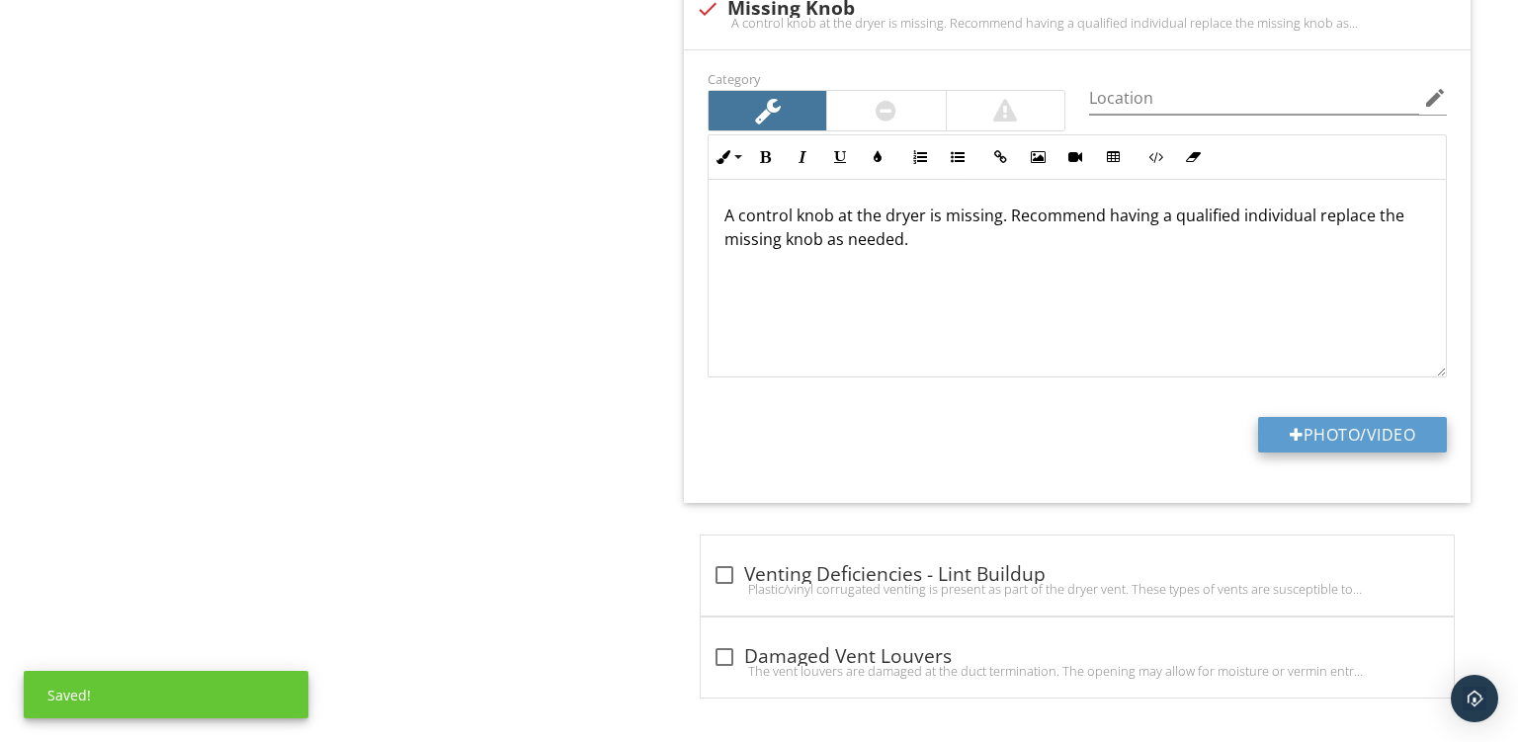
click at [1301, 423] on button "Photo/Video" at bounding box center [1352, 435] width 189 height 36
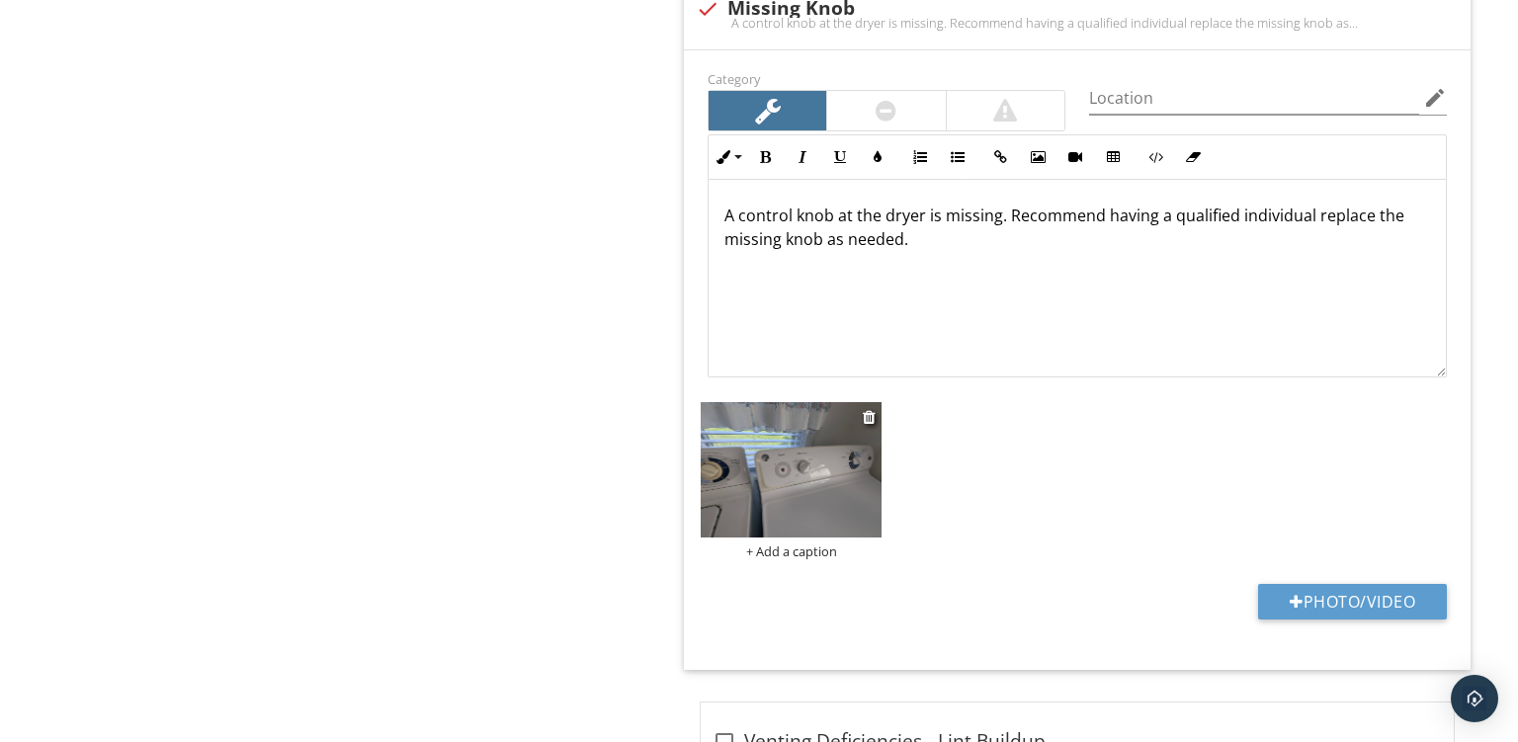
click at [781, 550] on div "+ Add a caption" at bounding box center [791, 552] width 181 height 16
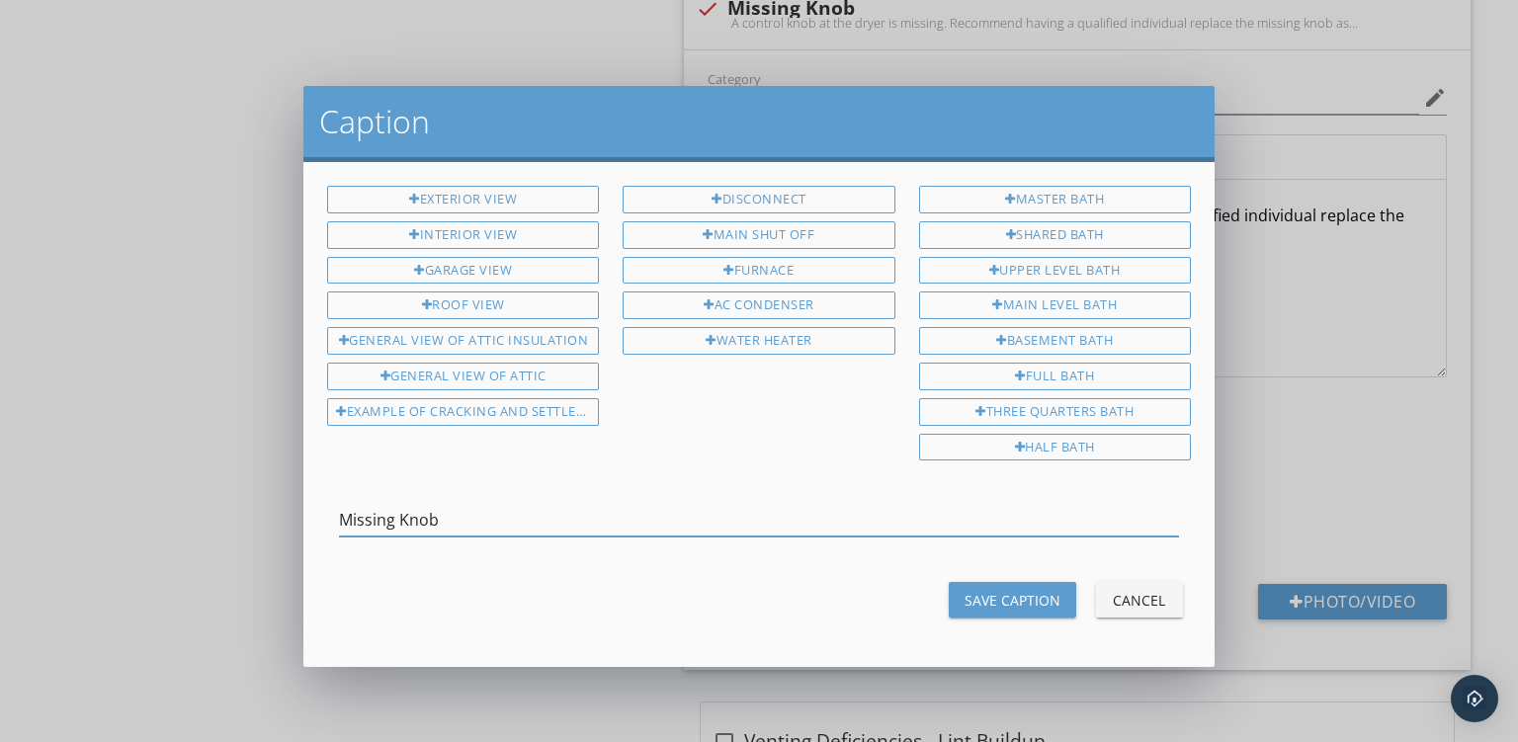
scroll to position [0, 0]
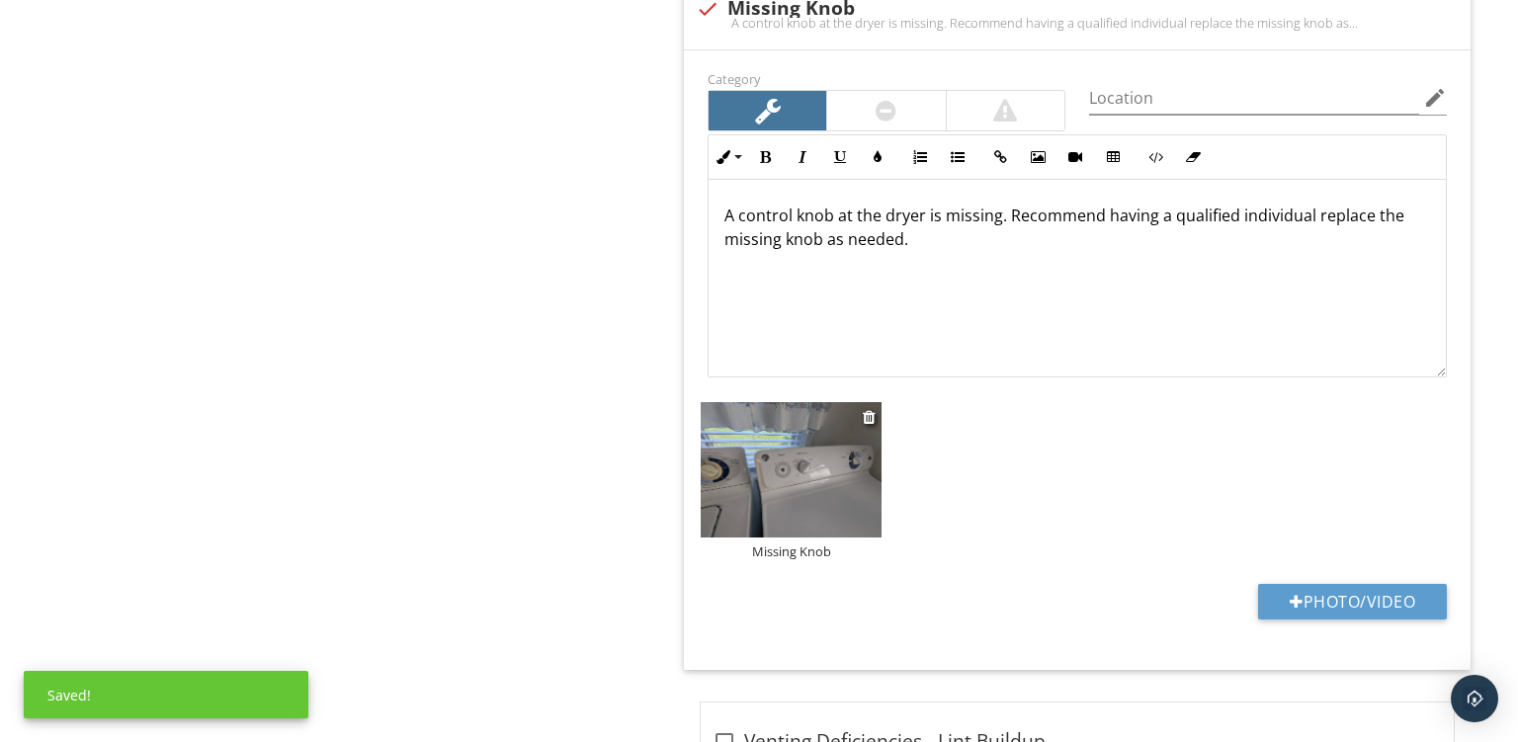
click at [757, 461] on img at bounding box center [791, 470] width 181 height 136
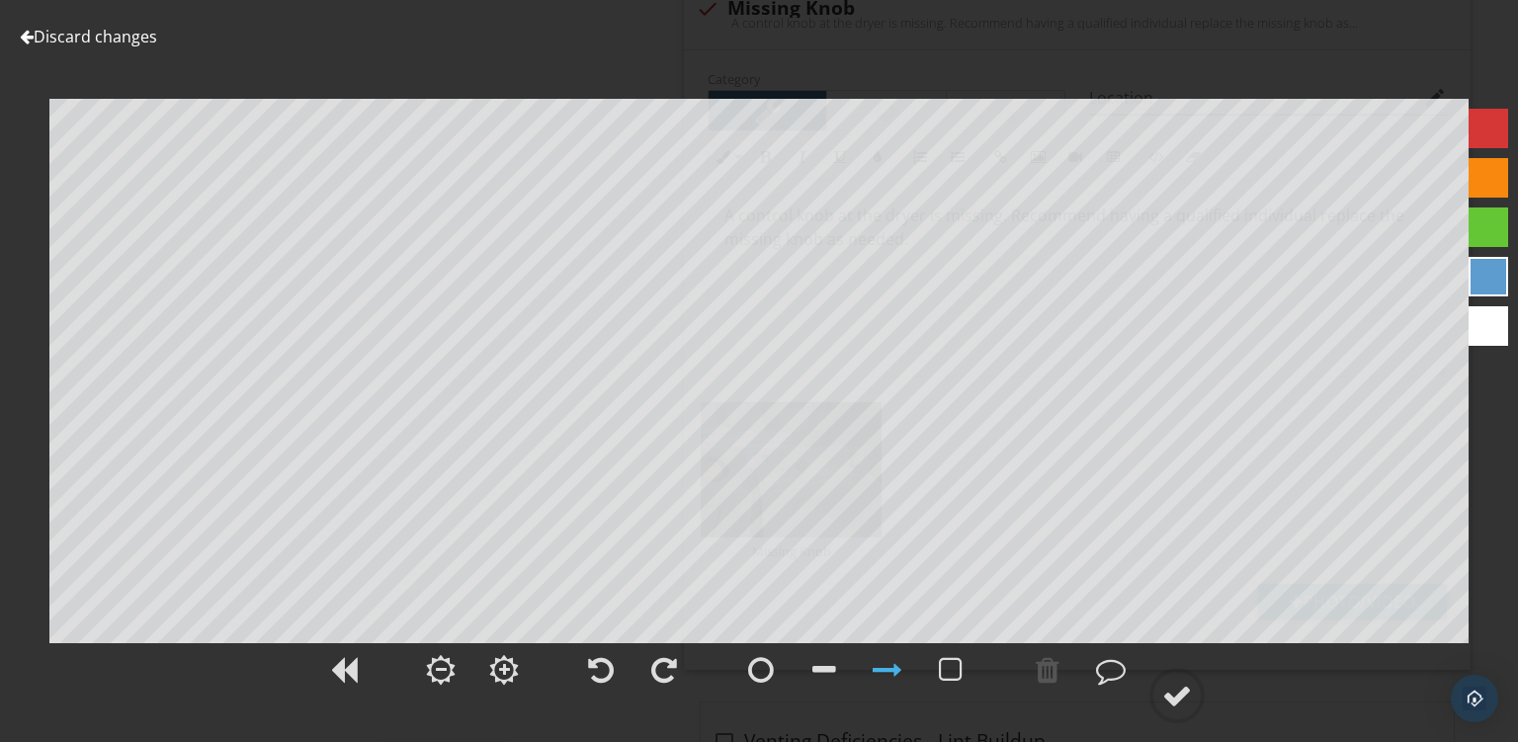
click at [1491, 170] on div at bounding box center [1489, 178] width 40 height 40
click at [1179, 701] on div at bounding box center [1178, 696] width 30 height 30
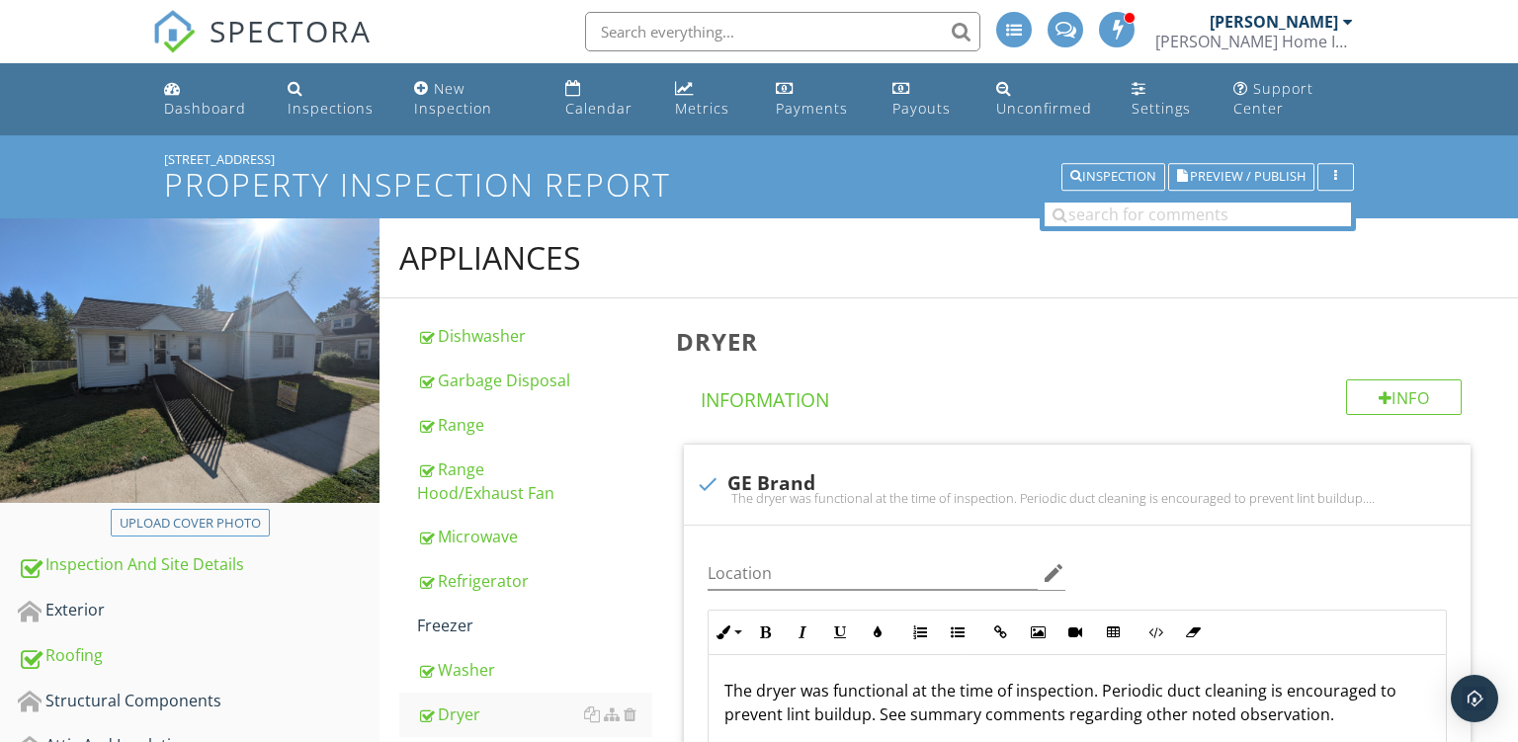
click at [1224, 177] on span "Preview / Publish" at bounding box center [1248, 177] width 116 height 13
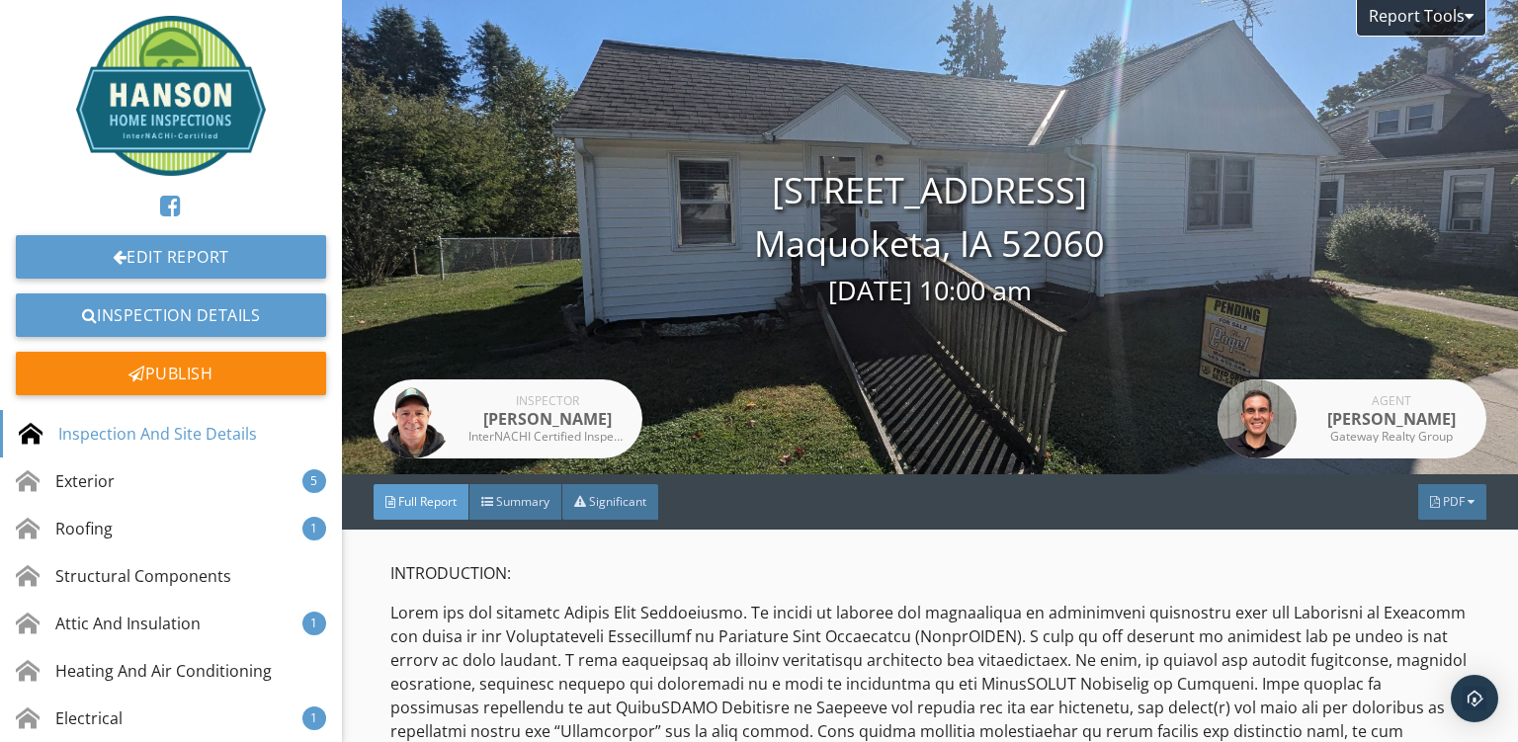
click at [789, 603] on p at bounding box center [929, 708] width 1079 height 214
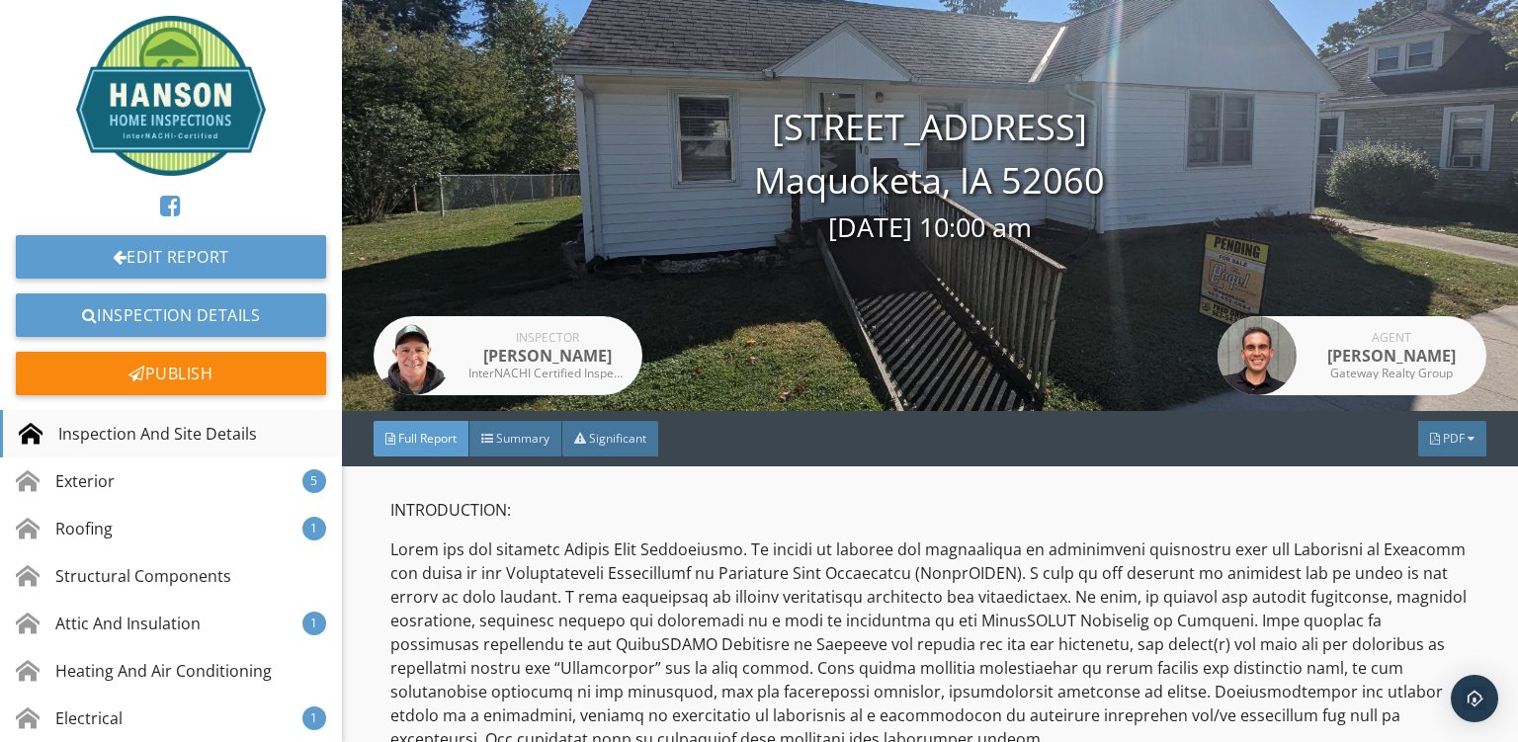
click at [186, 444] on div "Inspection And Site Details" at bounding box center [138, 434] width 238 height 24
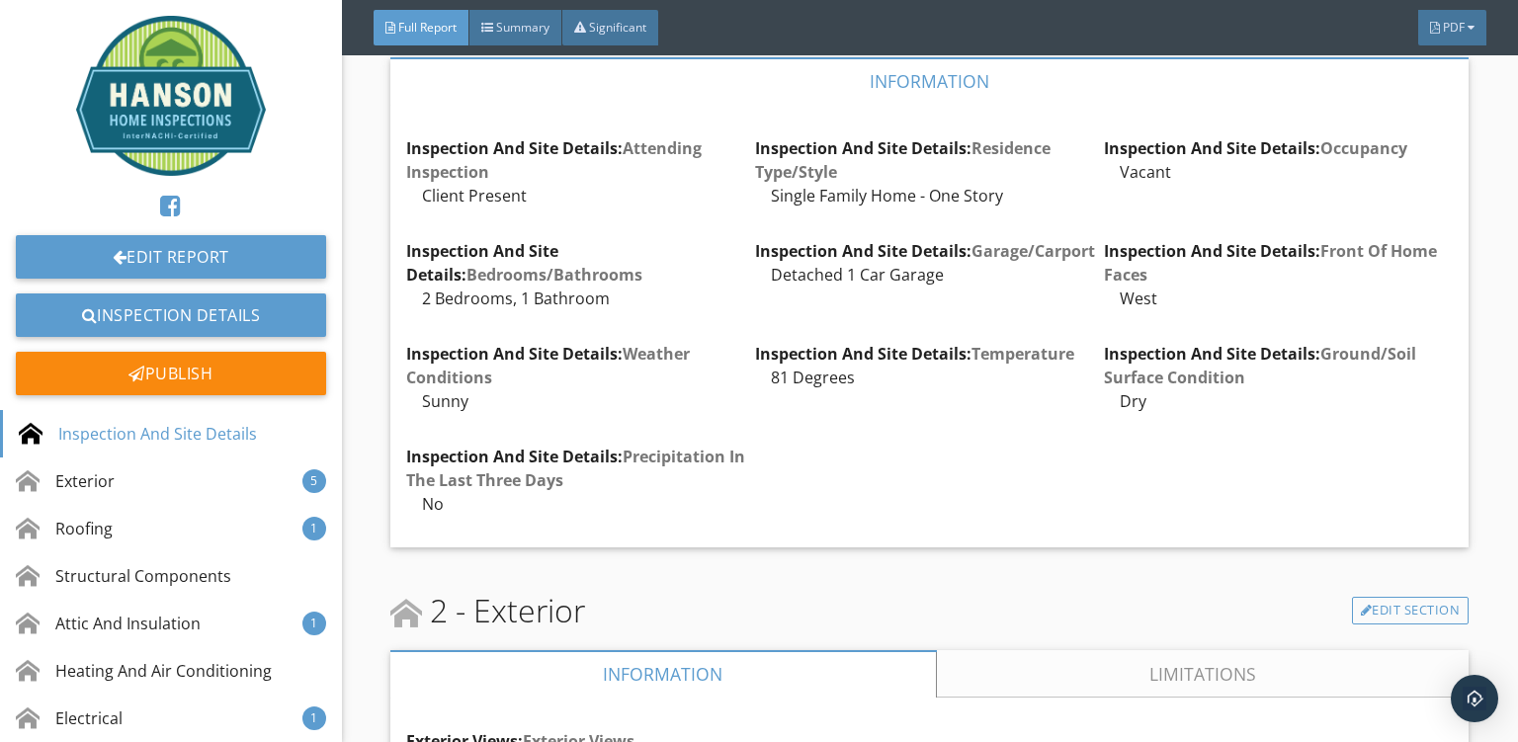
scroll to position [13484, 0]
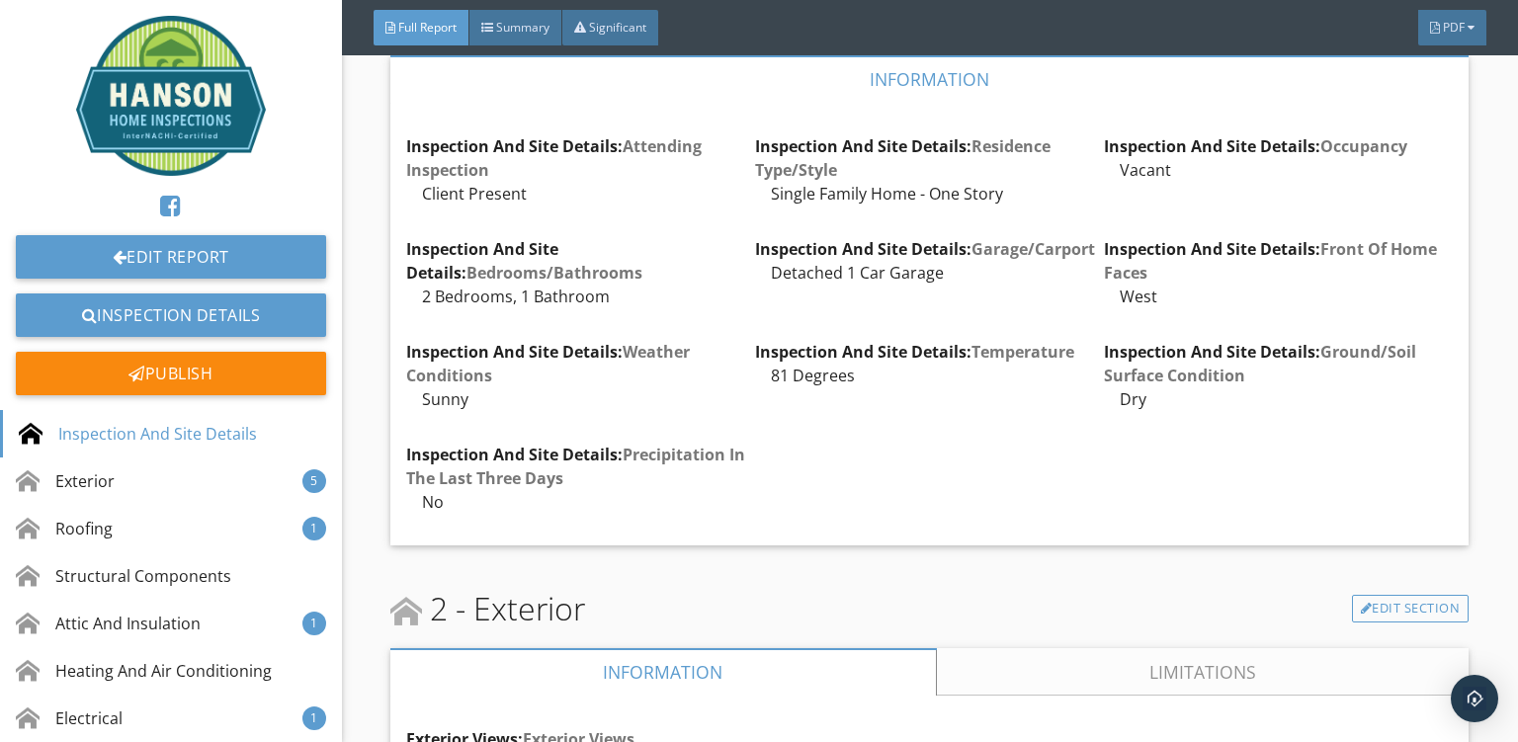
click at [813, 585] on div "2 - Exterior Edit Section" at bounding box center [929, 608] width 1079 height 47
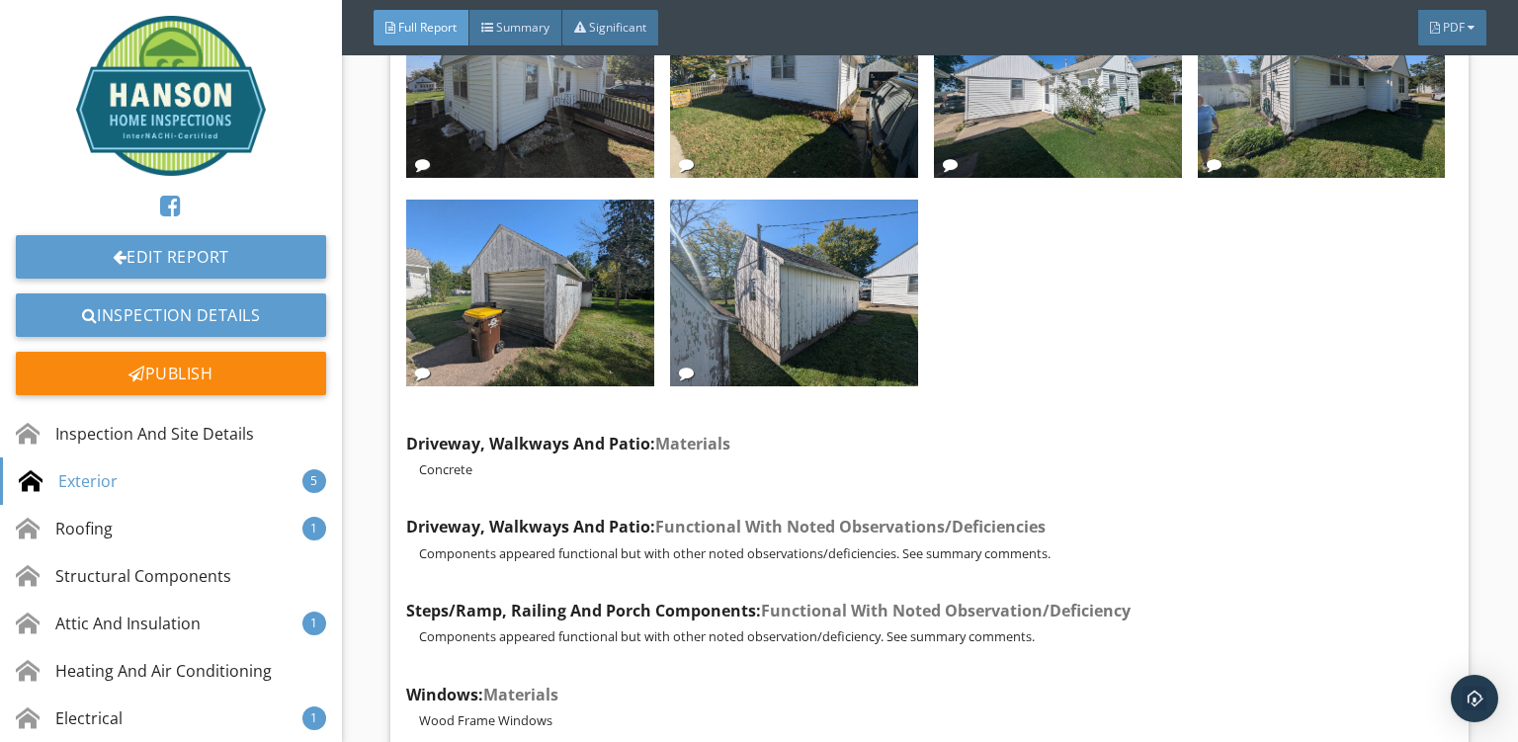
scroll to position [14316, 0]
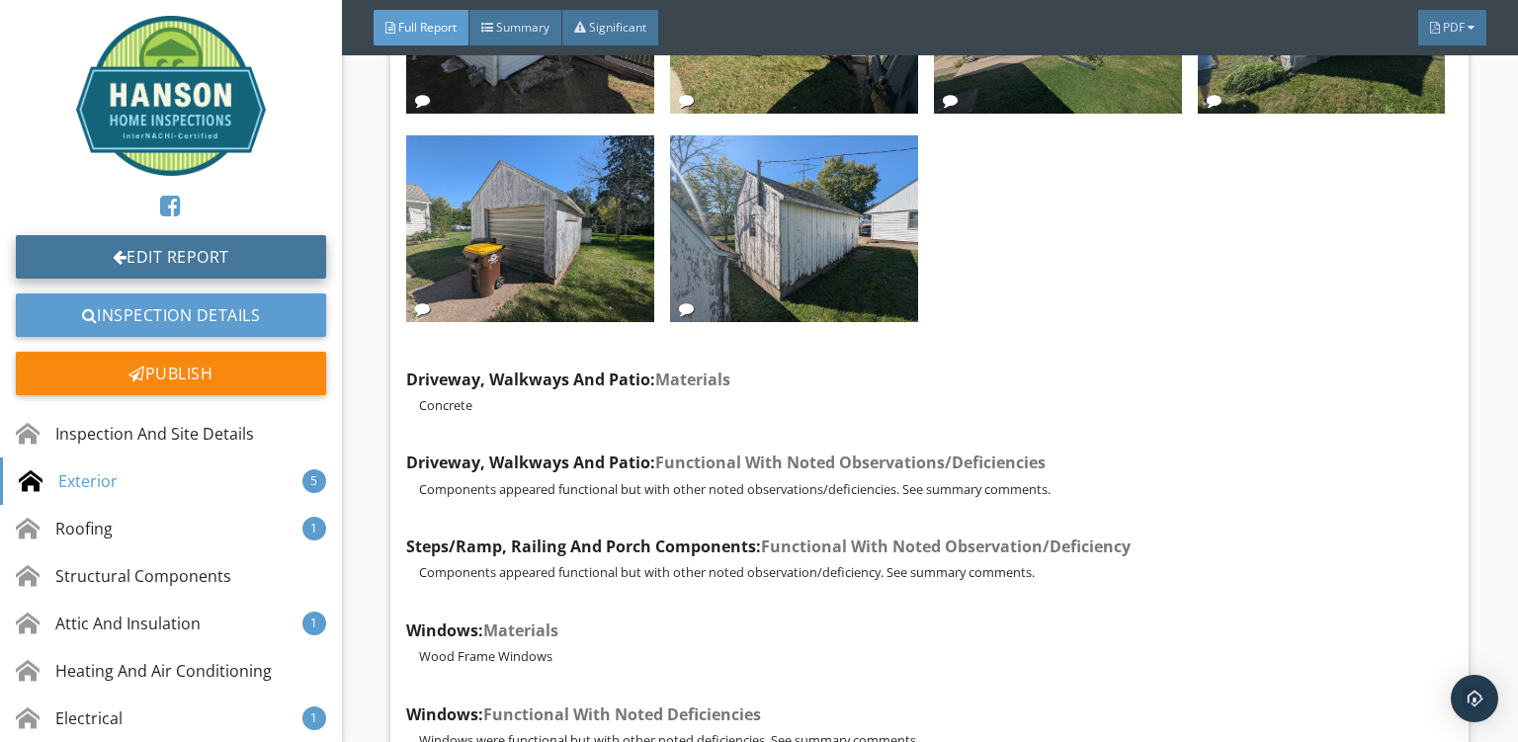
click at [164, 268] on link "Edit Report" at bounding box center [171, 256] width 310 height 43
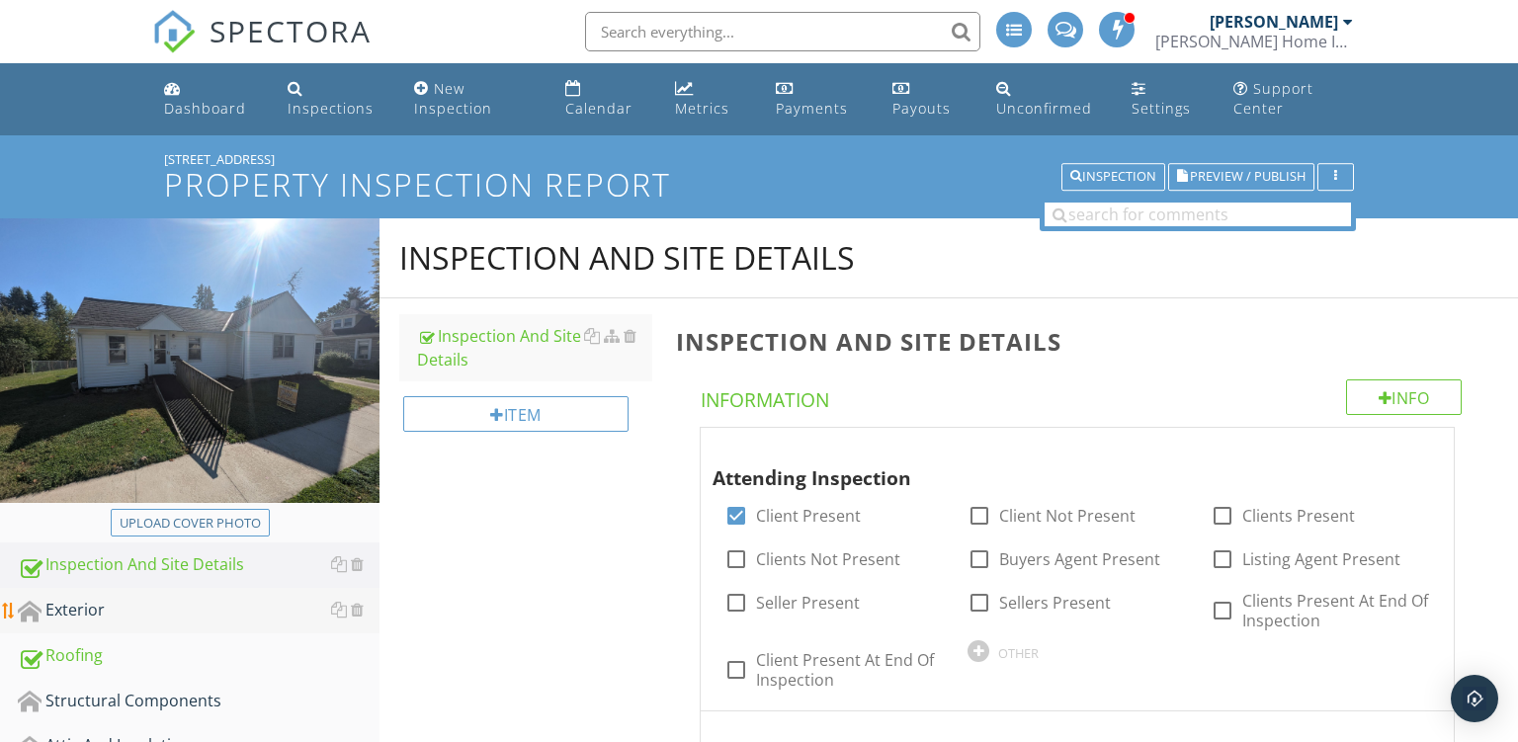
click at [80, 603] on div "Exterior" at bounding box center [199, 611] width 362 height 26
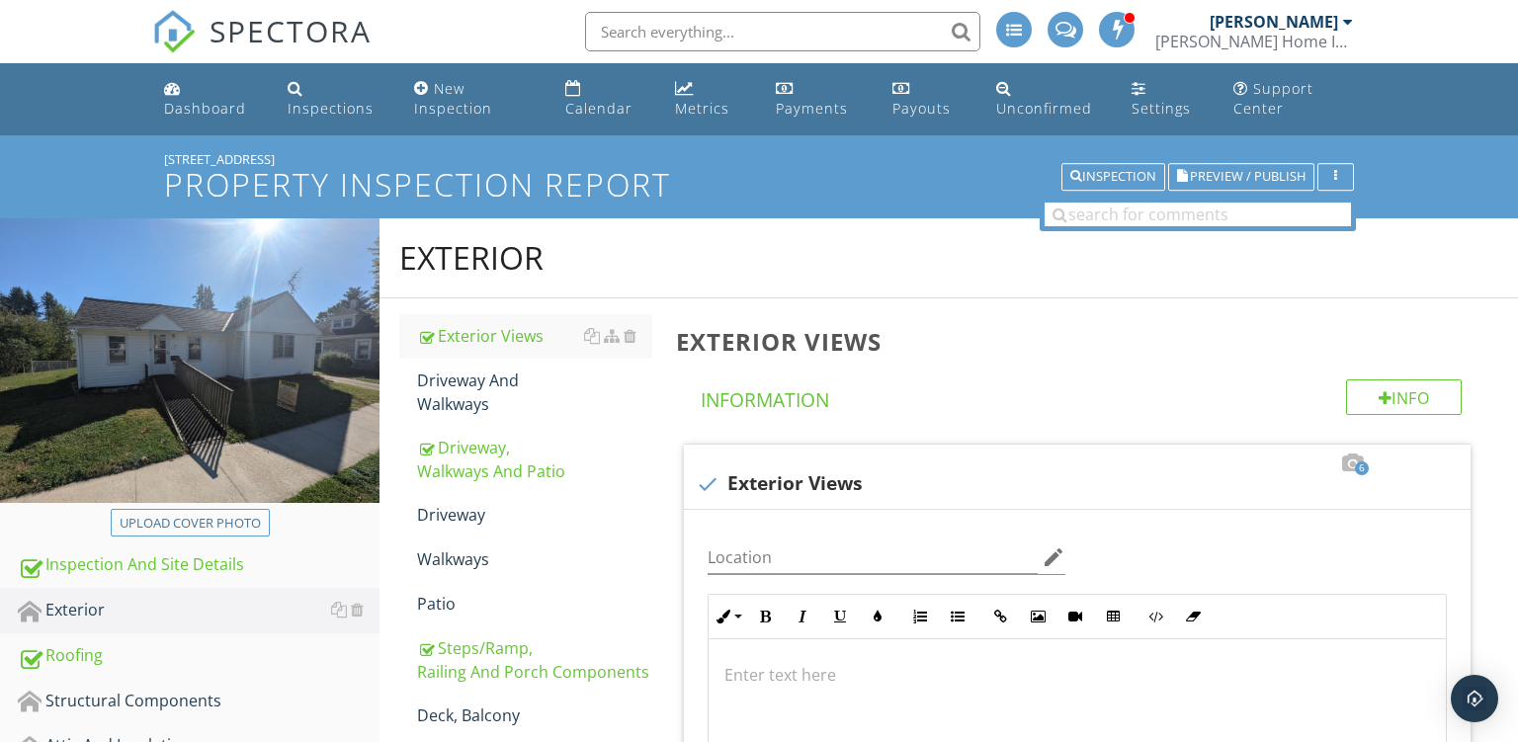
scroll to position [72, 0]
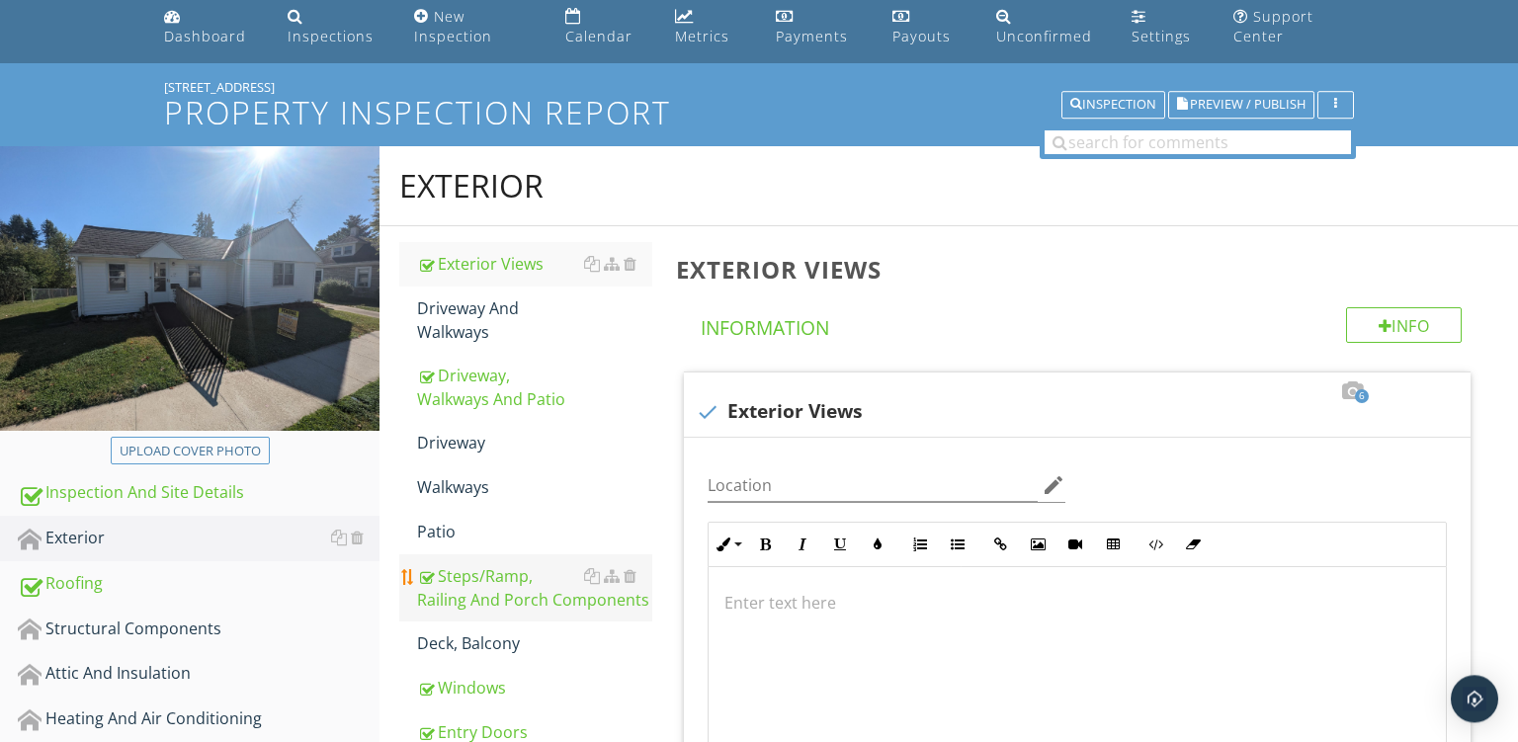
click at [466, 585] on div "Steps/Ramp, Railing And Porch Components" at bounding box center [534, 587] width 235 height 47
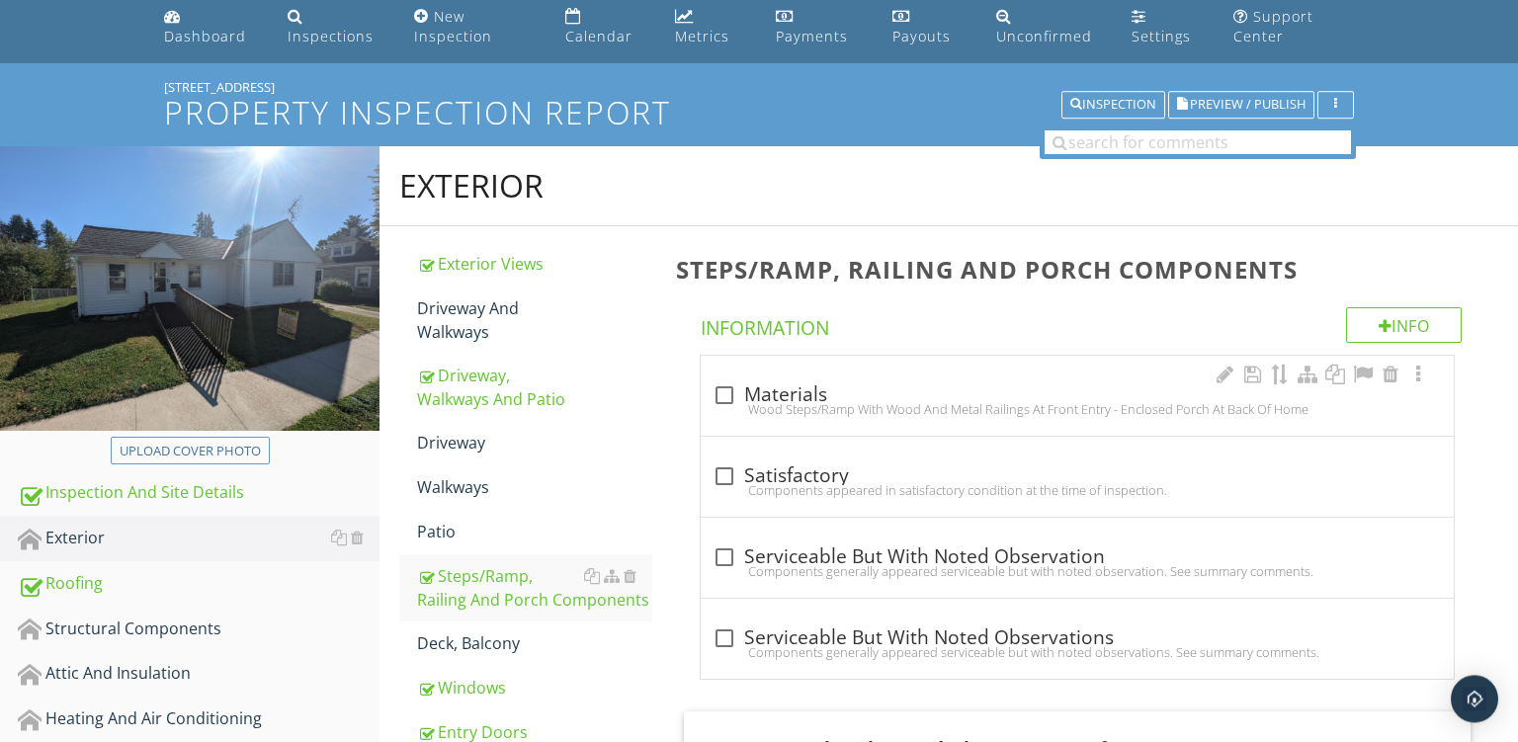
click at [943, 414] on div "Wood Steps/Ramp With Wood And Metal Railings At Front Entry - Enclosed Porch At…" at bounding box center [1078, 409] width 730 height 16
checkbox input "true"
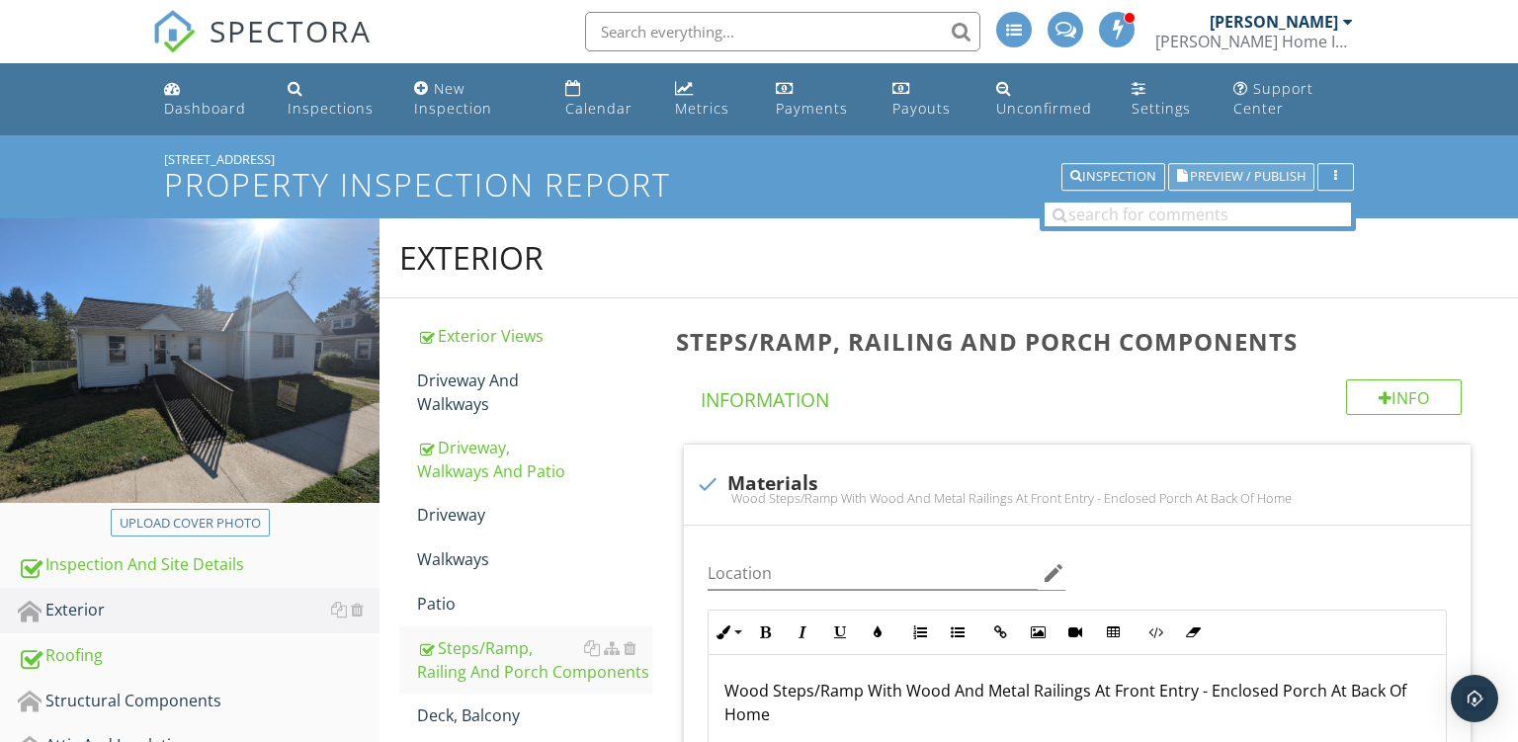
click at [1212, 179] on span "Preview / Publish" at bounding box center [1248, 177] width 116 height 13
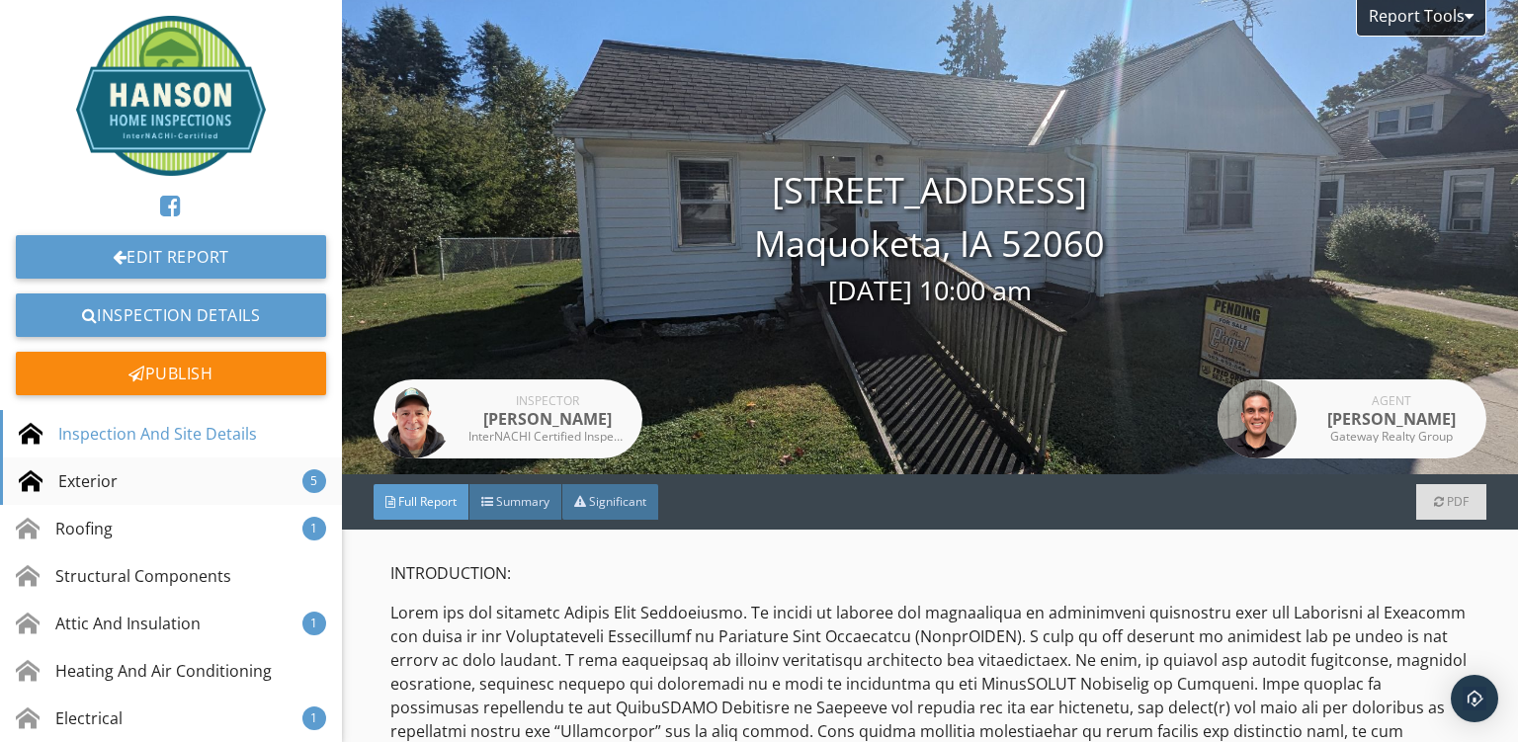
click at [129, 467] on div "Exterior 5" at bounding box center [171, 481] width 342 height 47
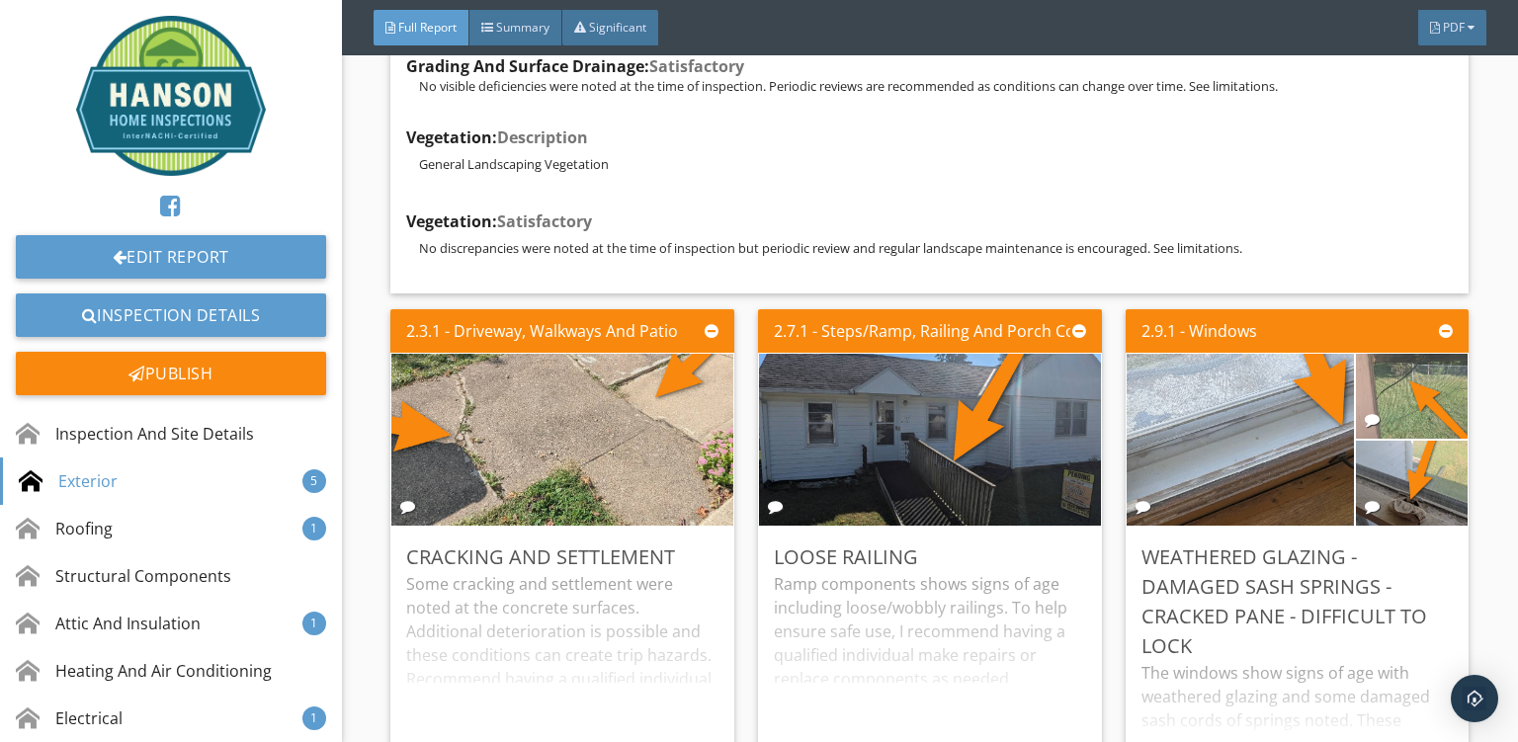
scroll to position [15999, 0]
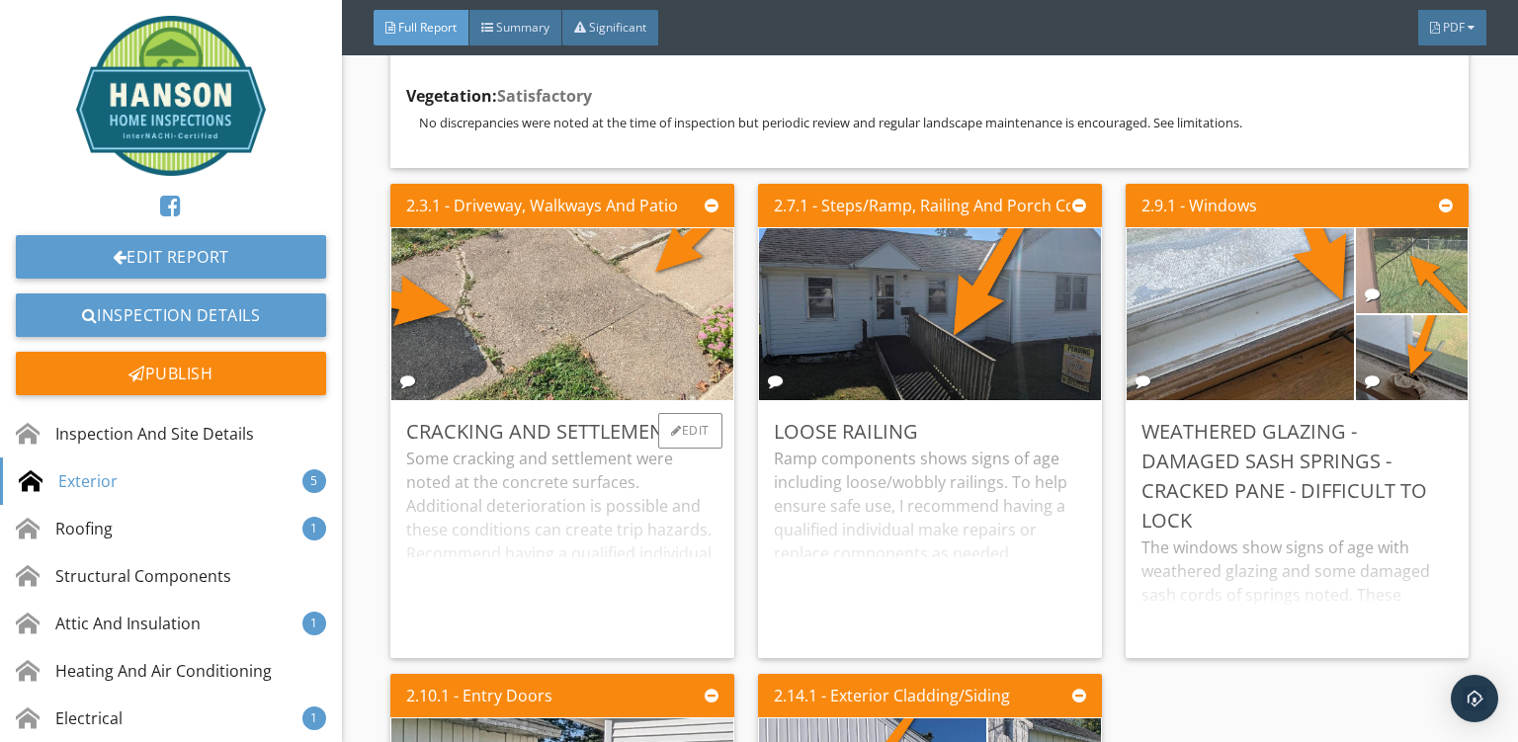
click at [530, 492] on div "Some cracking and settlement were noted at the concrete surfaces. Additional de…" at bounding box center [562, 545] width 312 height 196
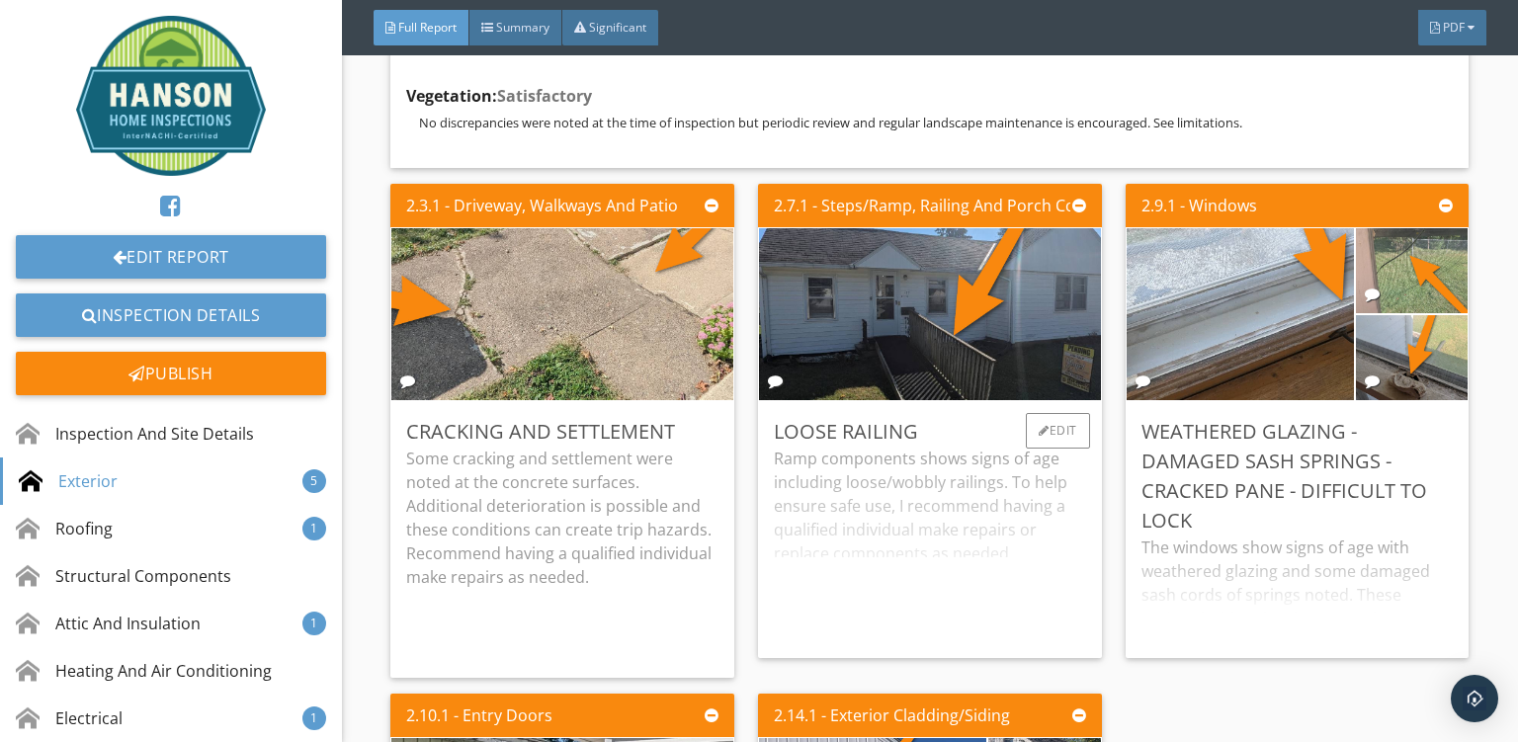
click at [897, 465] on div "Ramp components shows signs of age including loose/wobbly railings. To help ens…" at bounding box center [930, 545] width 312 height 196
click at [1288, 482] on div "Weathered Glazing - Damaged Sash Springs - Cracked Pane - Difficult To Lock" at bounding box center [1298, 476] width 312 height 119
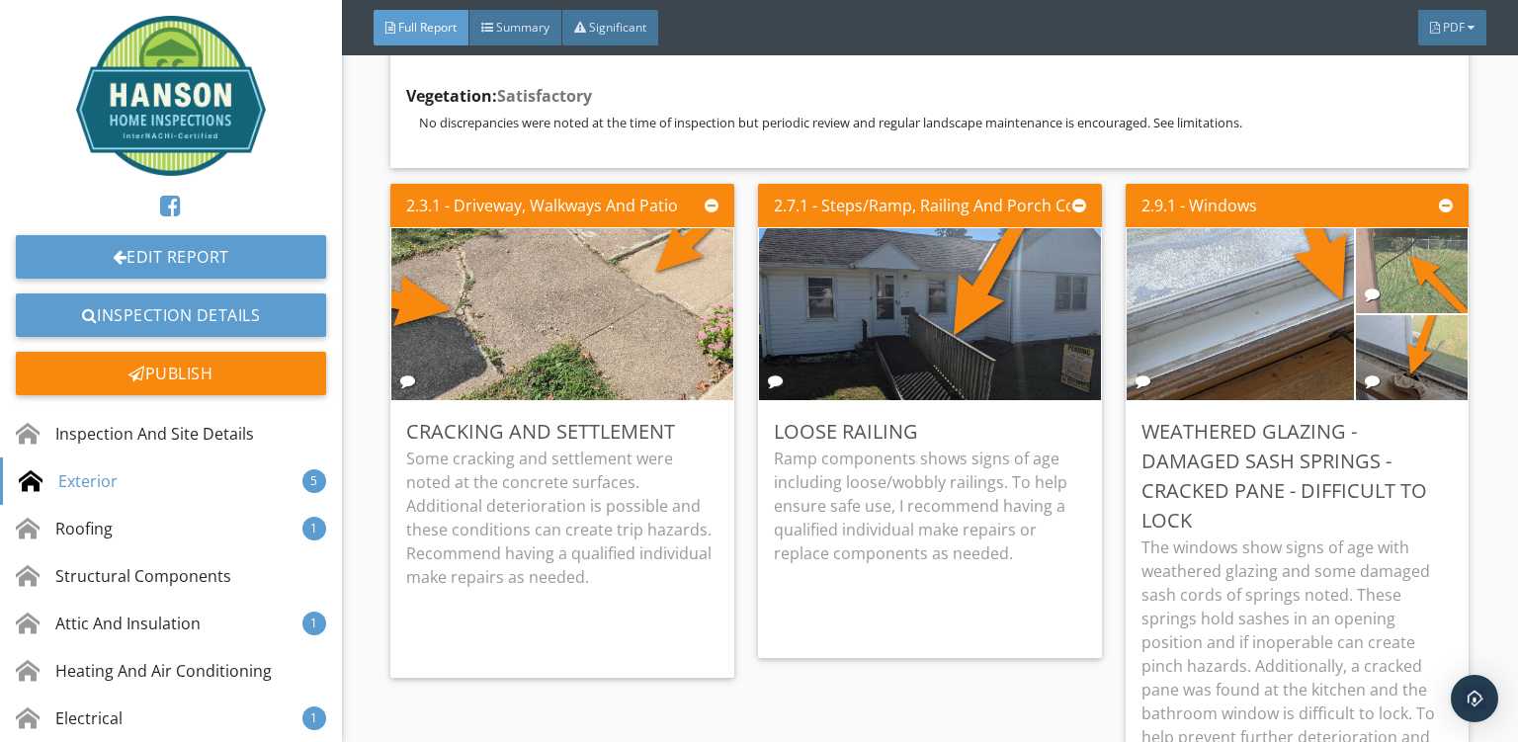
click at [991, 669] on div "2.7.1 - Steps/Ramp, Railing And Porch Components Loose Railing Ramp components …" at bounding box center [930, 546] width 360 height 741
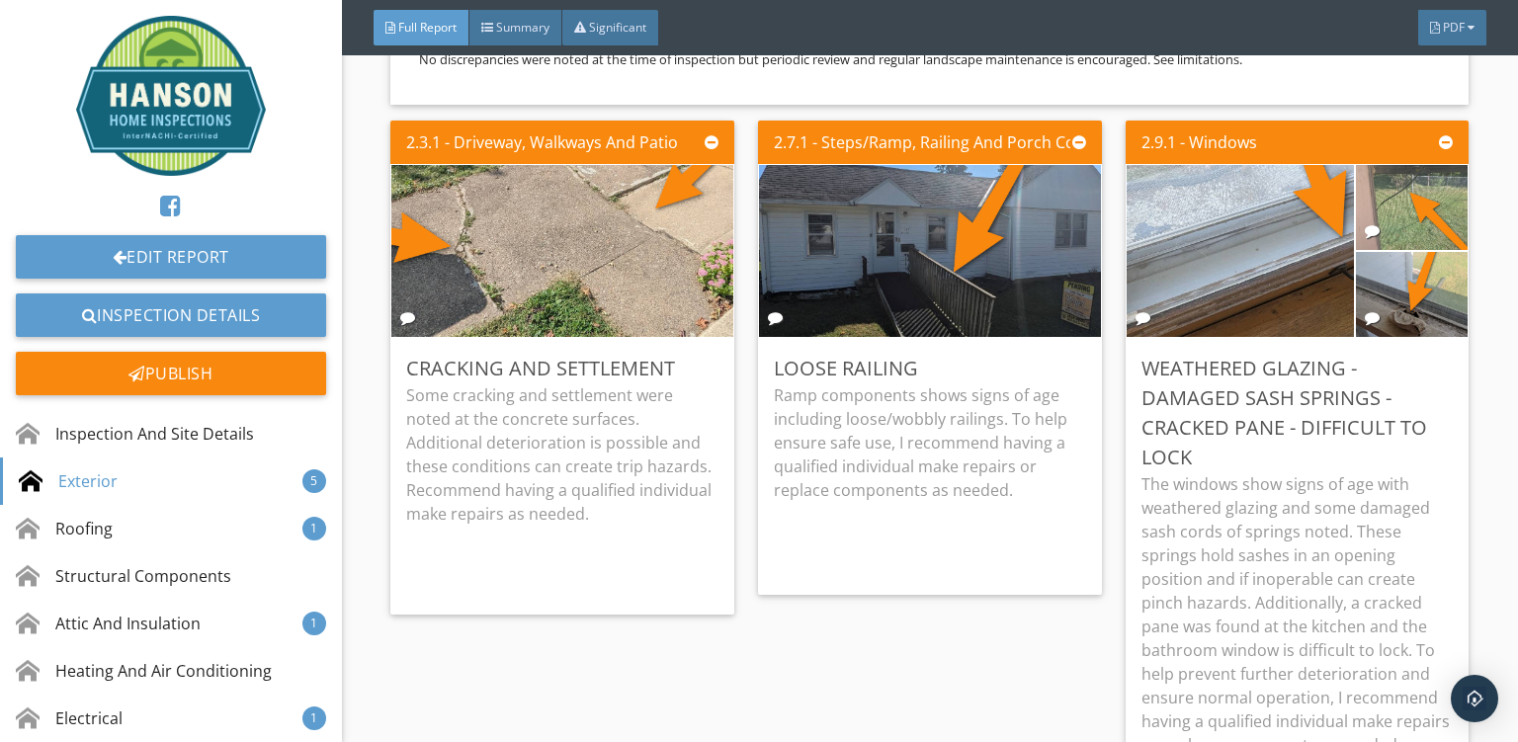
scroll to position [16126, 0]
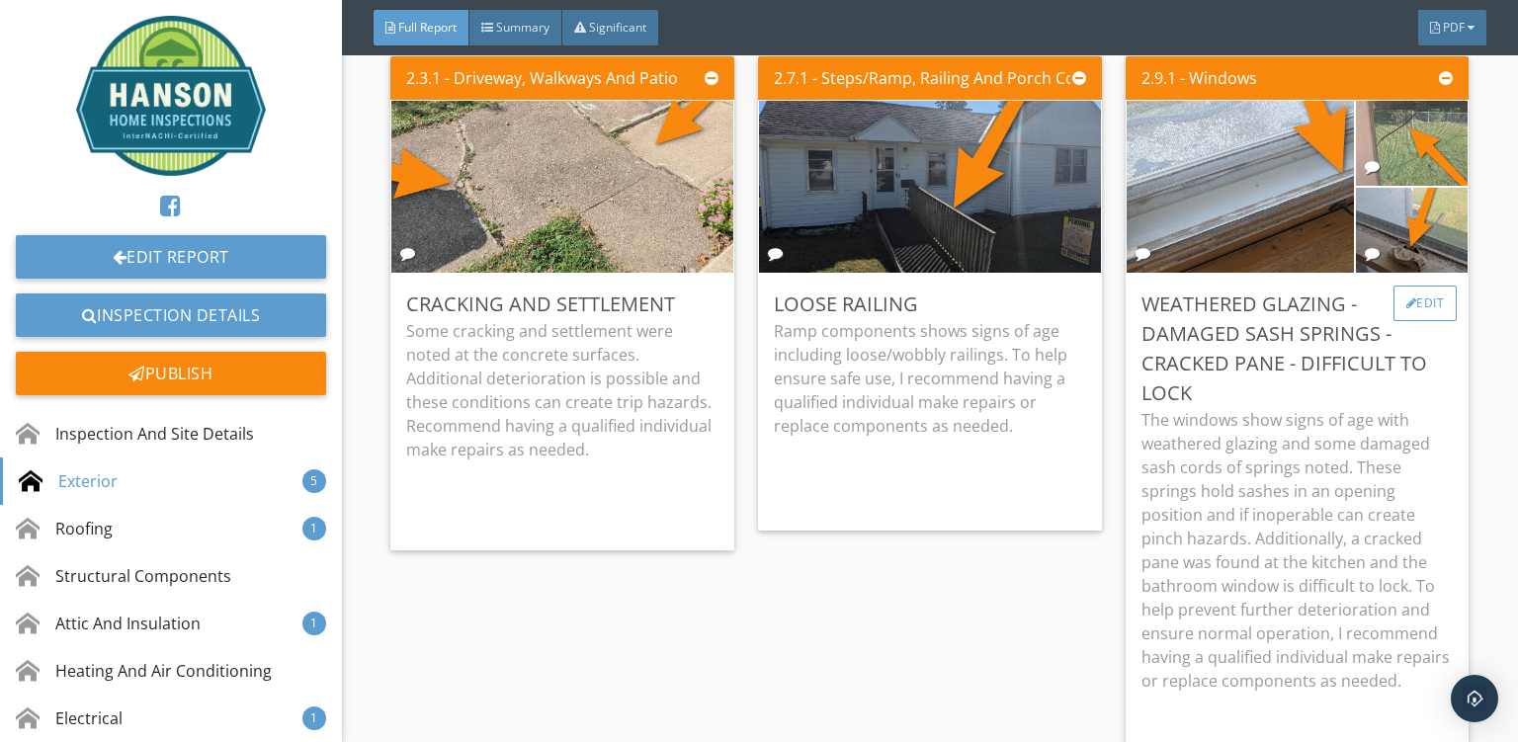
click at [1420, 286] on div "Edit" at bounding box center [1426, 304] width 64 height 36
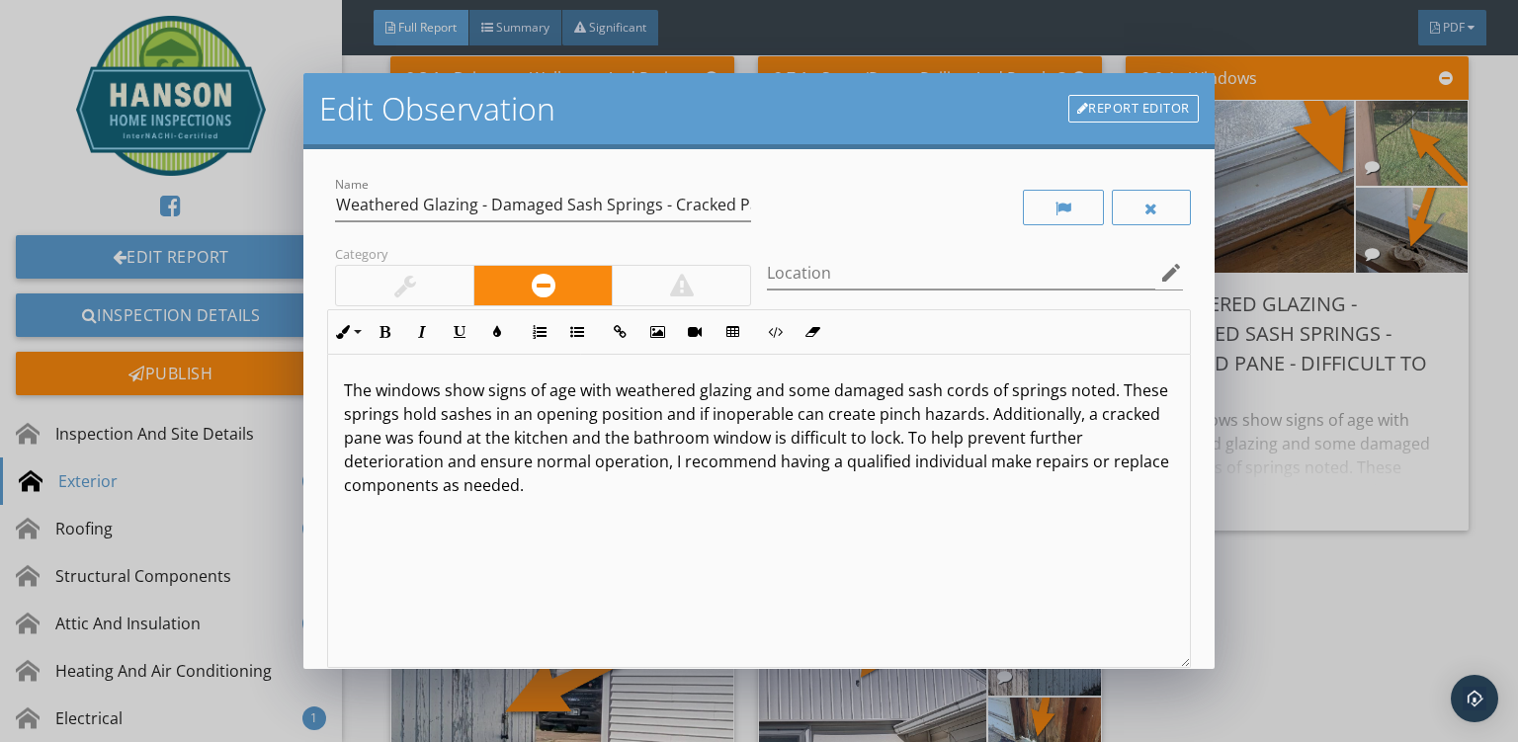
click at [991, 390] on p "The windows show signs of age with weathered glazing and some damaged sash cord…" at bounding box center [759, 438] width 830 height 119
click at [349, 408] on p "The windows show signs of age with weathered glazing and some damaged sash cord…" at bounding box center [759, 438] width 830 height 119
click at [342, 417] on div "The windows show signs of age with weathered glazing and some damaged sash cord…" at bounding box center [759, 511] width 862 height 313
click at [647, 417] on p "The windows show signs of age with weathered glazing and some damaged sash cord…" at bounding box center [759, 438] width 830 height 119
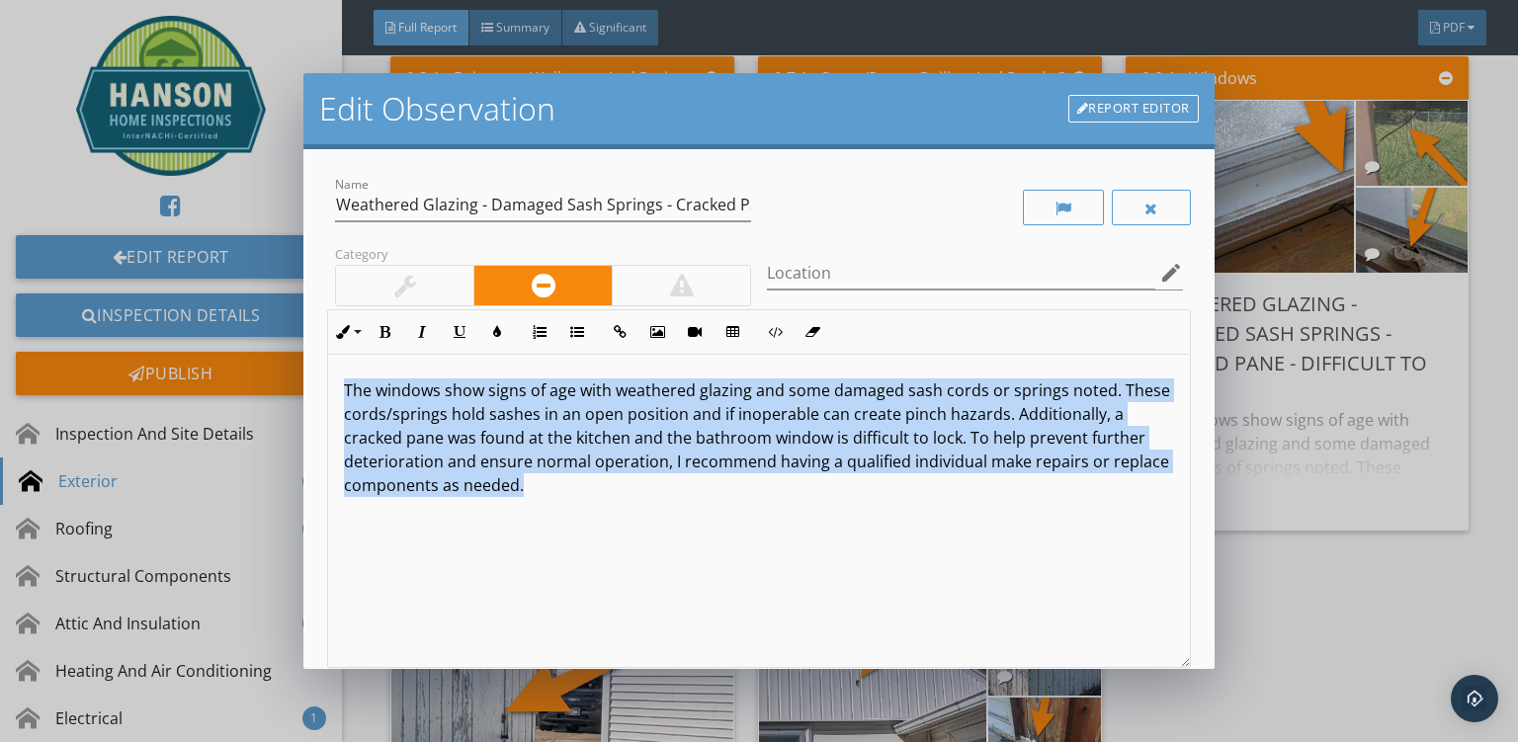
drag, startPoint x: 611, startPoint y: 500, endPoint x: 79, endPoint y: 260, distance: 583.6
click at [328, 355] on div "The windows show signs of age with weathered glazing and some damaged sash cord…" at bounding box center [759, 511] width 862 height 313
copy p "The windows show signs of age with weathered glazing and some damaged sash cord…"
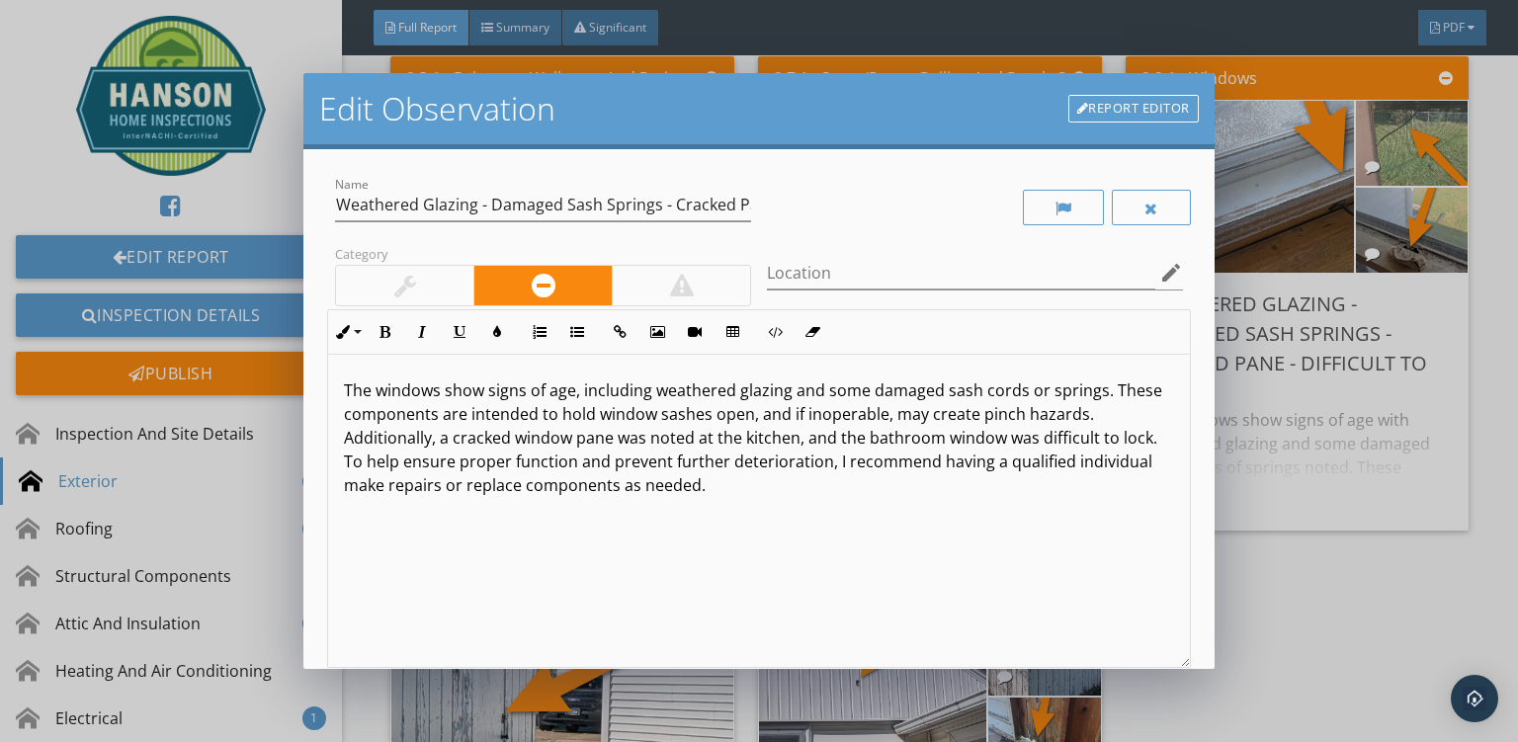
click at [1157, 386] on p "The windows show signs of age, including weathered glazing and some damaged sas…" at bounding box center [759, 438] width 830 height 119
click at [492, 412] on p "The windows show signs of age, including weathered glazing and some damaged sas…" at bounding box center [759, 438] width 830 height 119
click at [849, 565] on div "The windows show signs of age, including weathered glazing and some damaged sas…" at bounding box center [759, 511] width 862 height 313
type textarea "<p>The windows show signs of age, including weathered glazing and some damaged …"
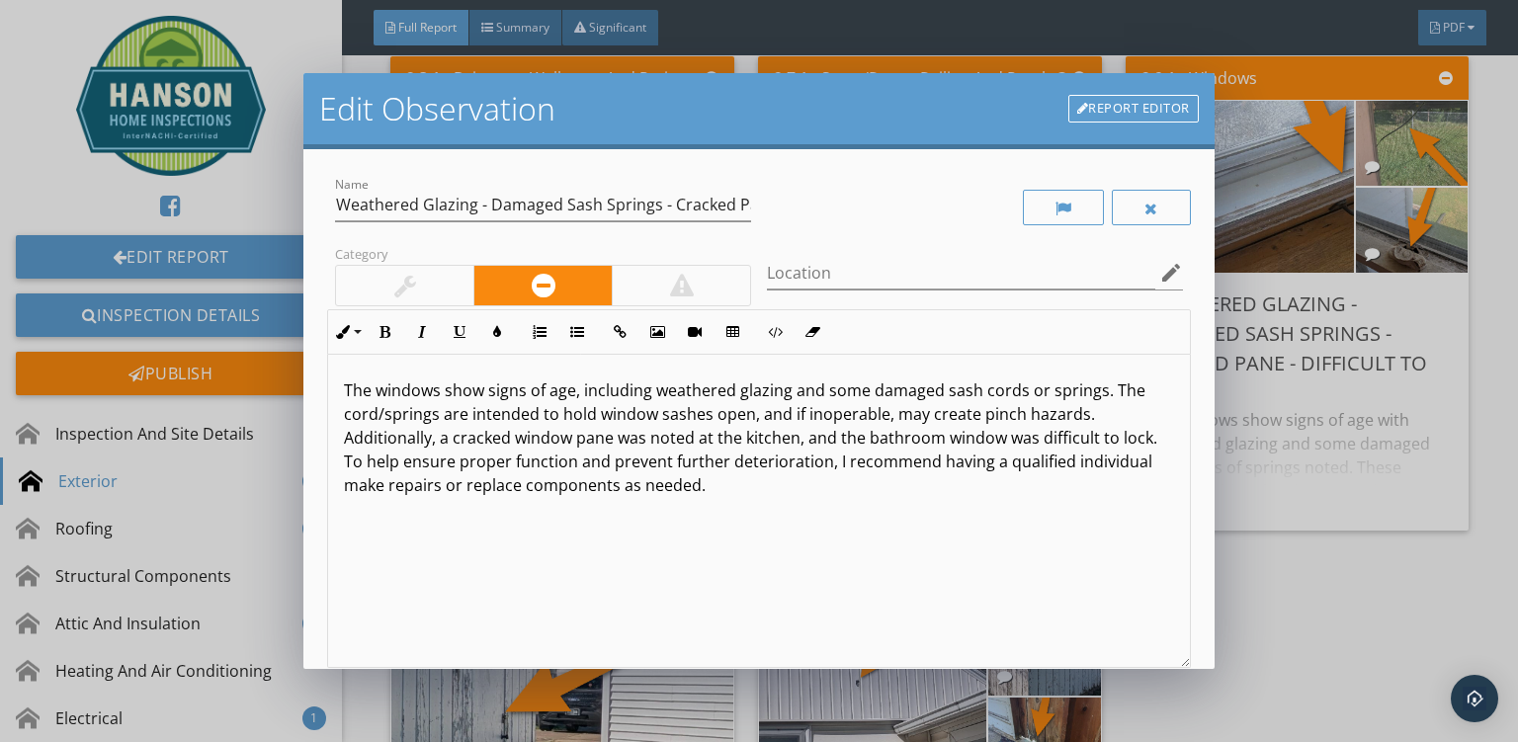
scroll to position [189, 0]
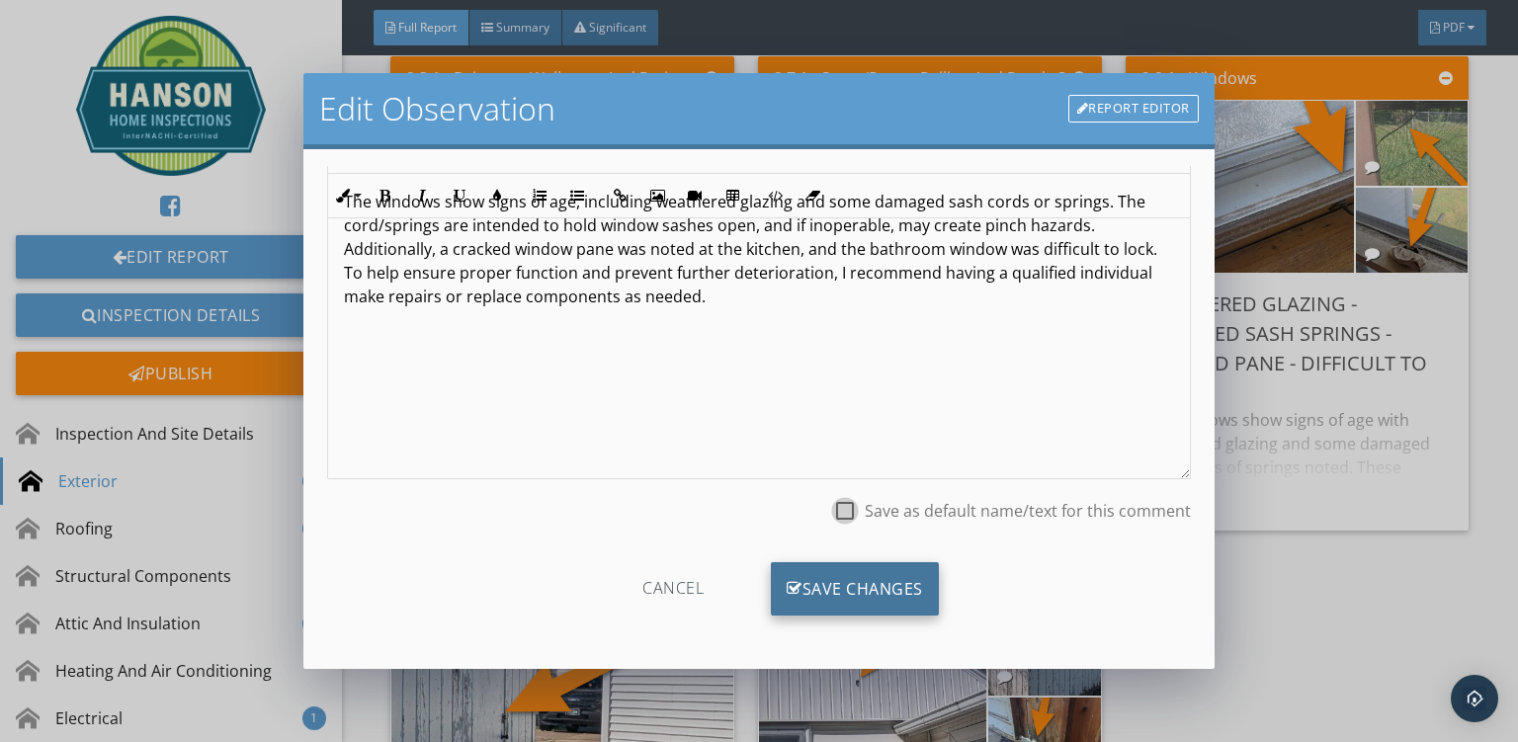
click at [830, 606] on div "Save Changes" at bounding box center [855, 588] width 168 height 53
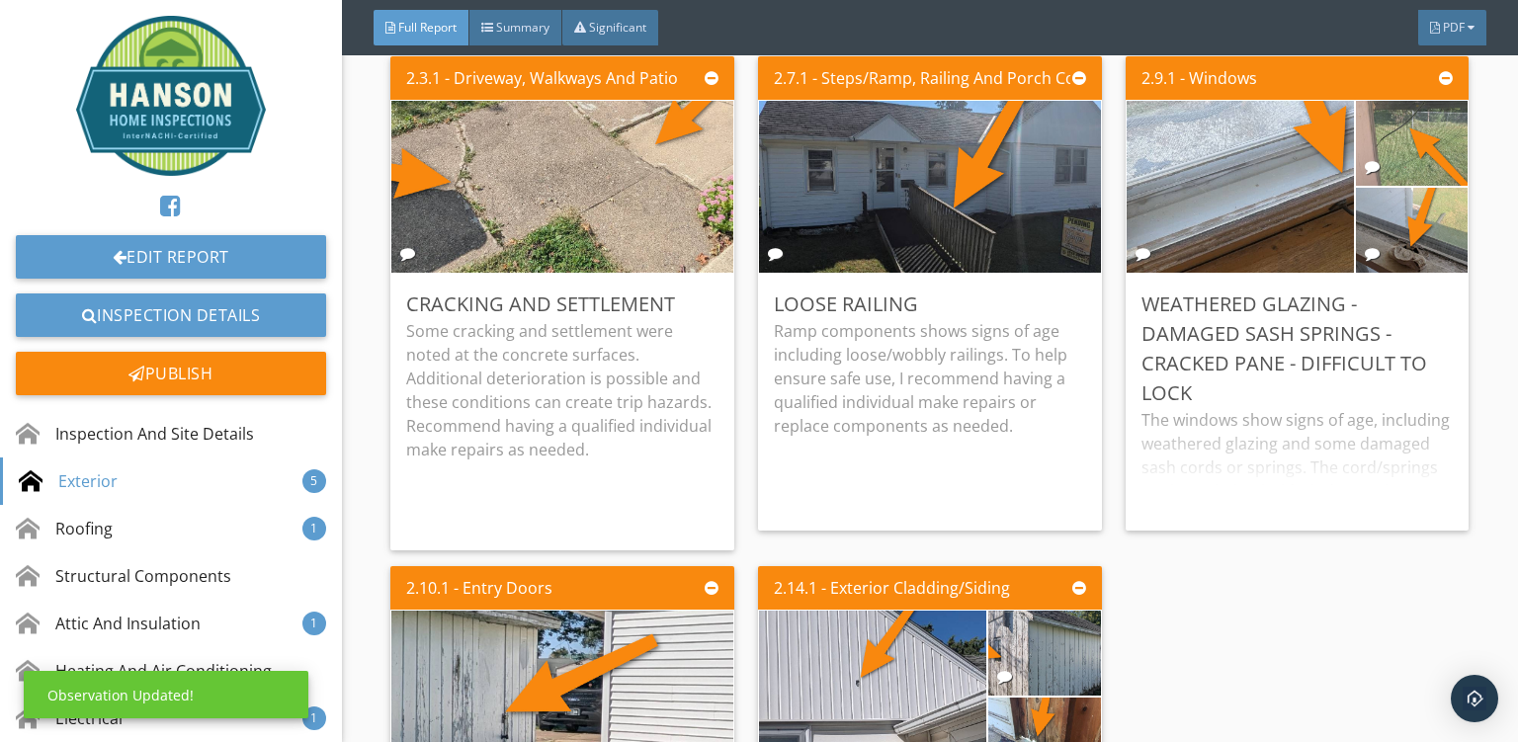
click at [1279, 599] on div "2.3.1 - Driveway, Walkways And Patio Cracking And Settlement Some cracking and …" at bounding box center [929, 548] width 1079 height 1000
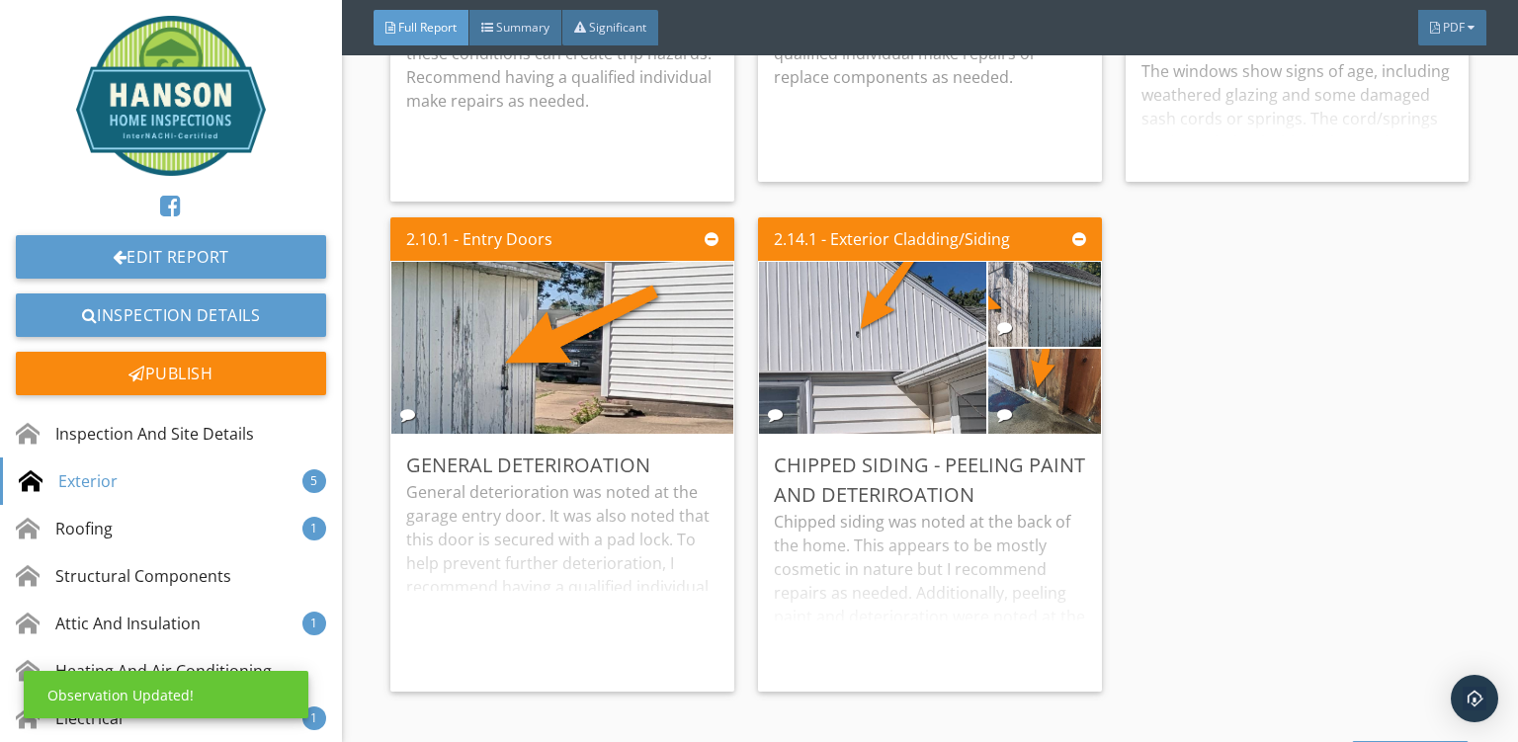
scroll to position [16575, 0]
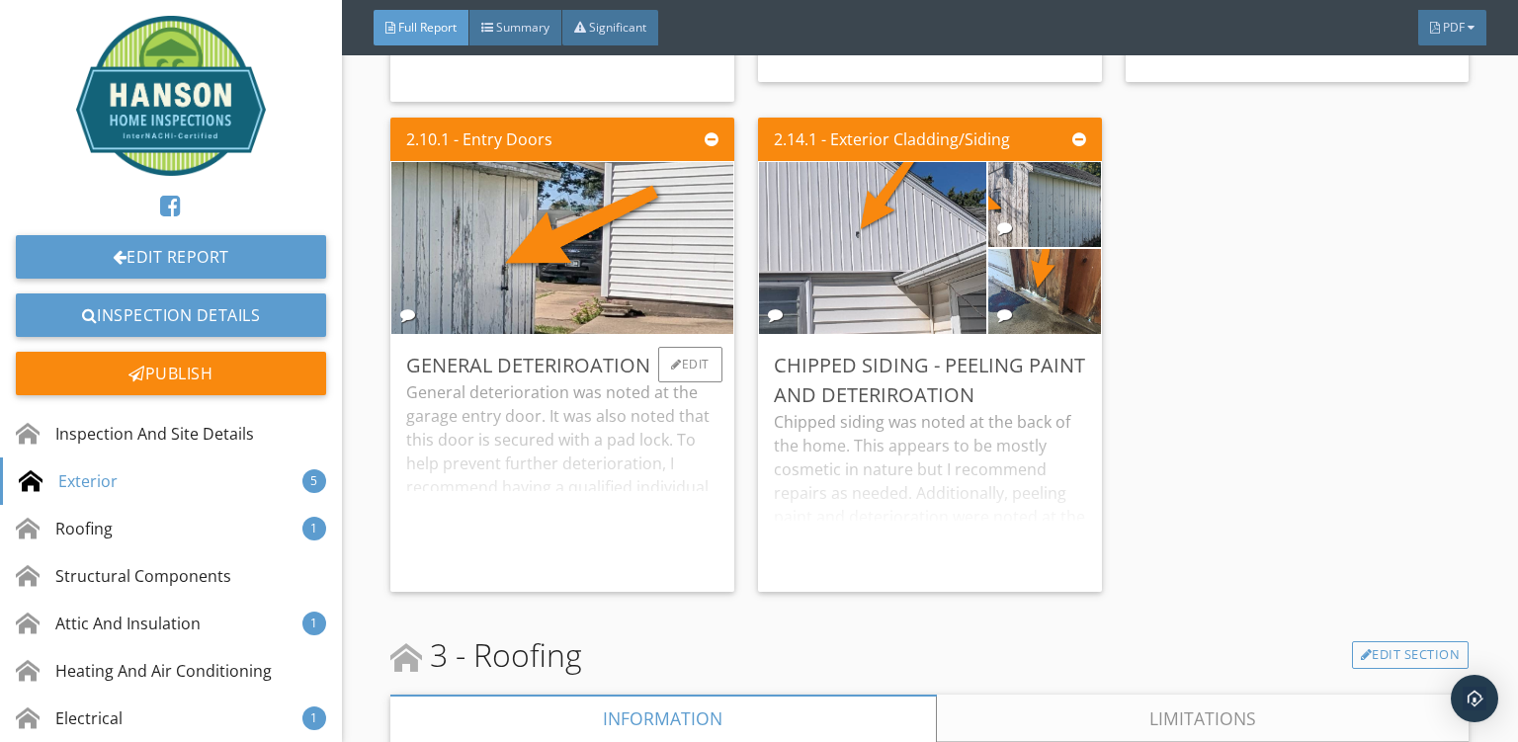
click at [603, 409] on div "General deterioration was noted at the garage entry door. It was also noted tha…" at bounding box center [562, 479] width 312 height 196
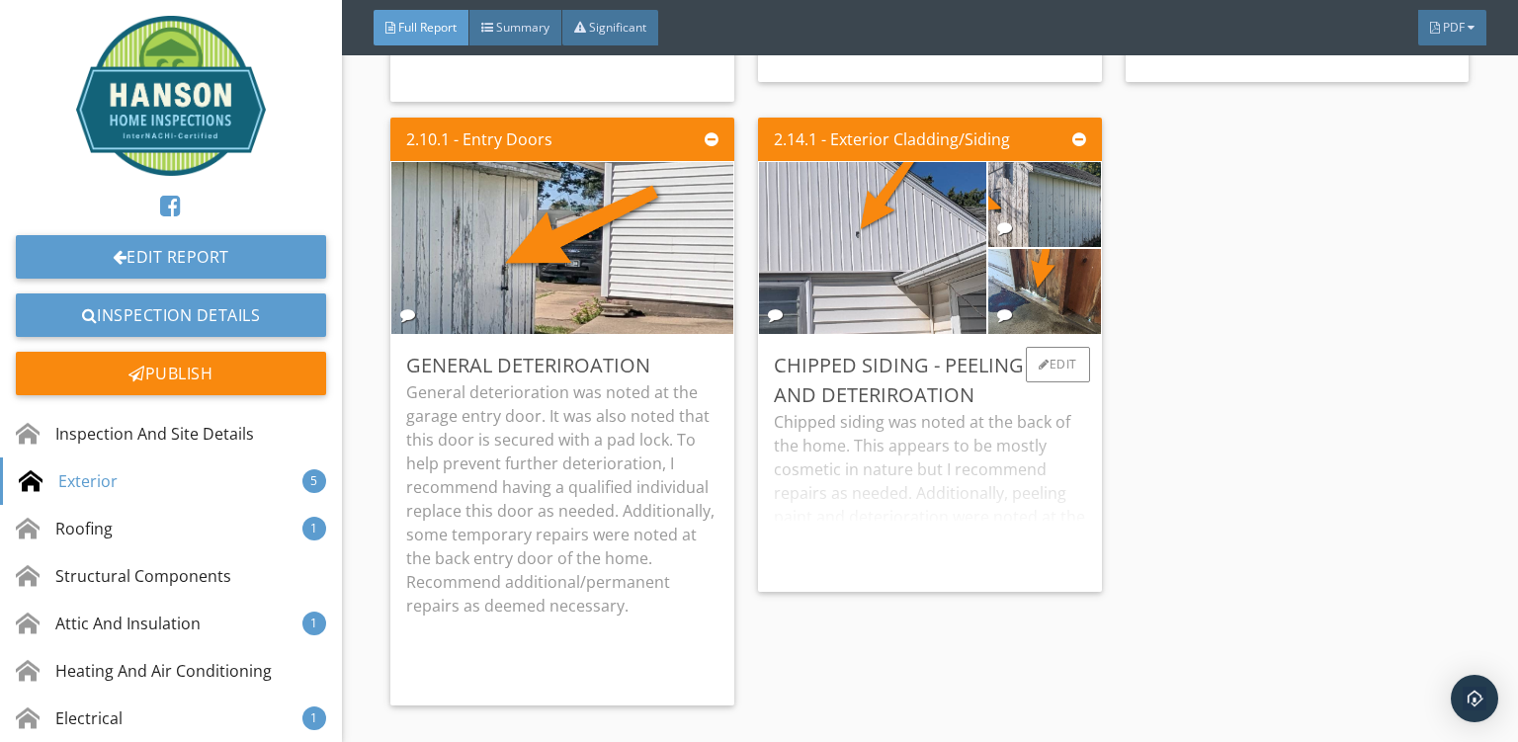
click at [887, 410] on div "Chipped siding was noted at the back of the home. This appears to be mostly cos…" at bounding box center [930, 493] width 312 height 166
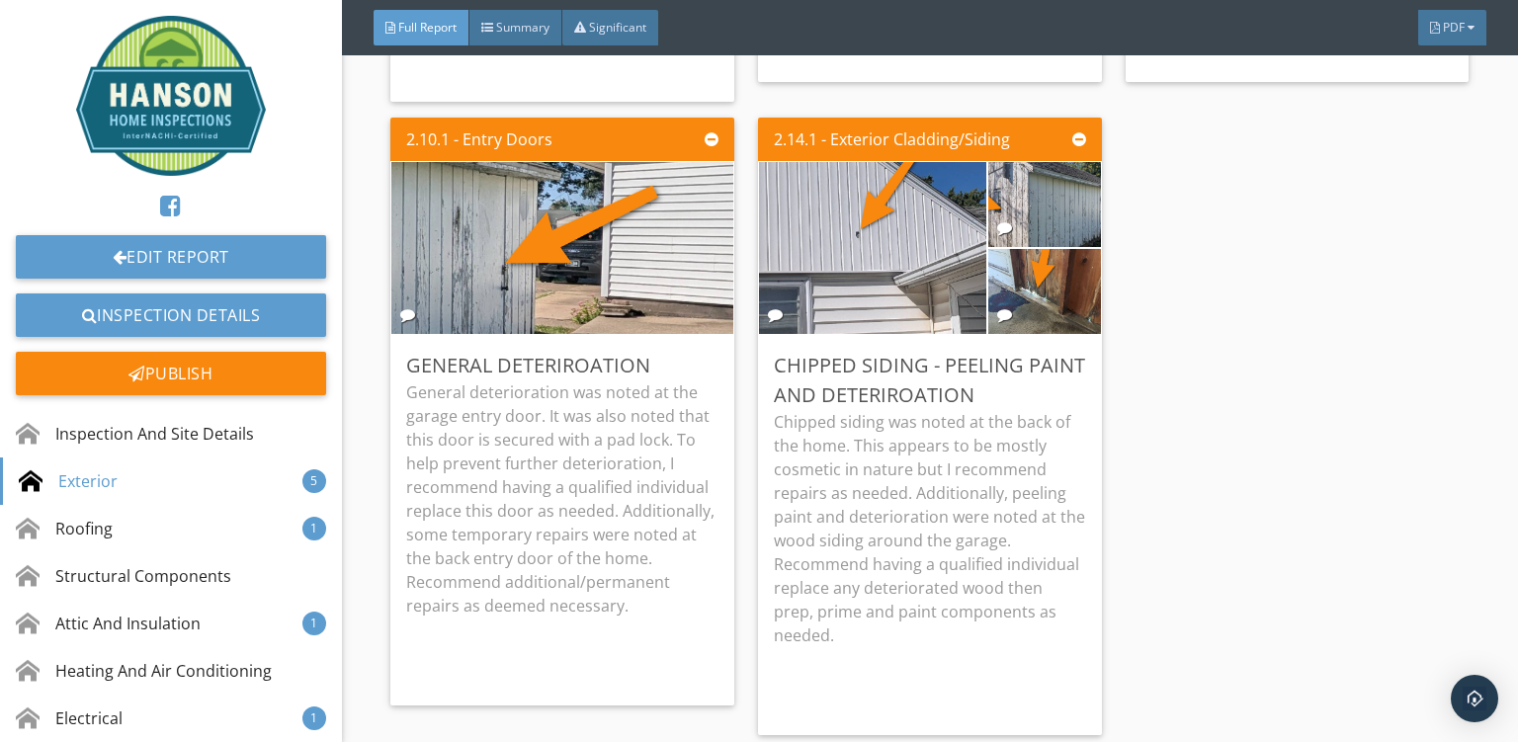
click at [1179, 453] on div "2.3.1 - Driveway, Walkways And Patio Cracking And Settlement Some cracking and …" at bounding box center [929, 172] width 1079 height 1144
click at [694, 347] on div "Edit" at bounding box center [690, 365] width 64 height 36
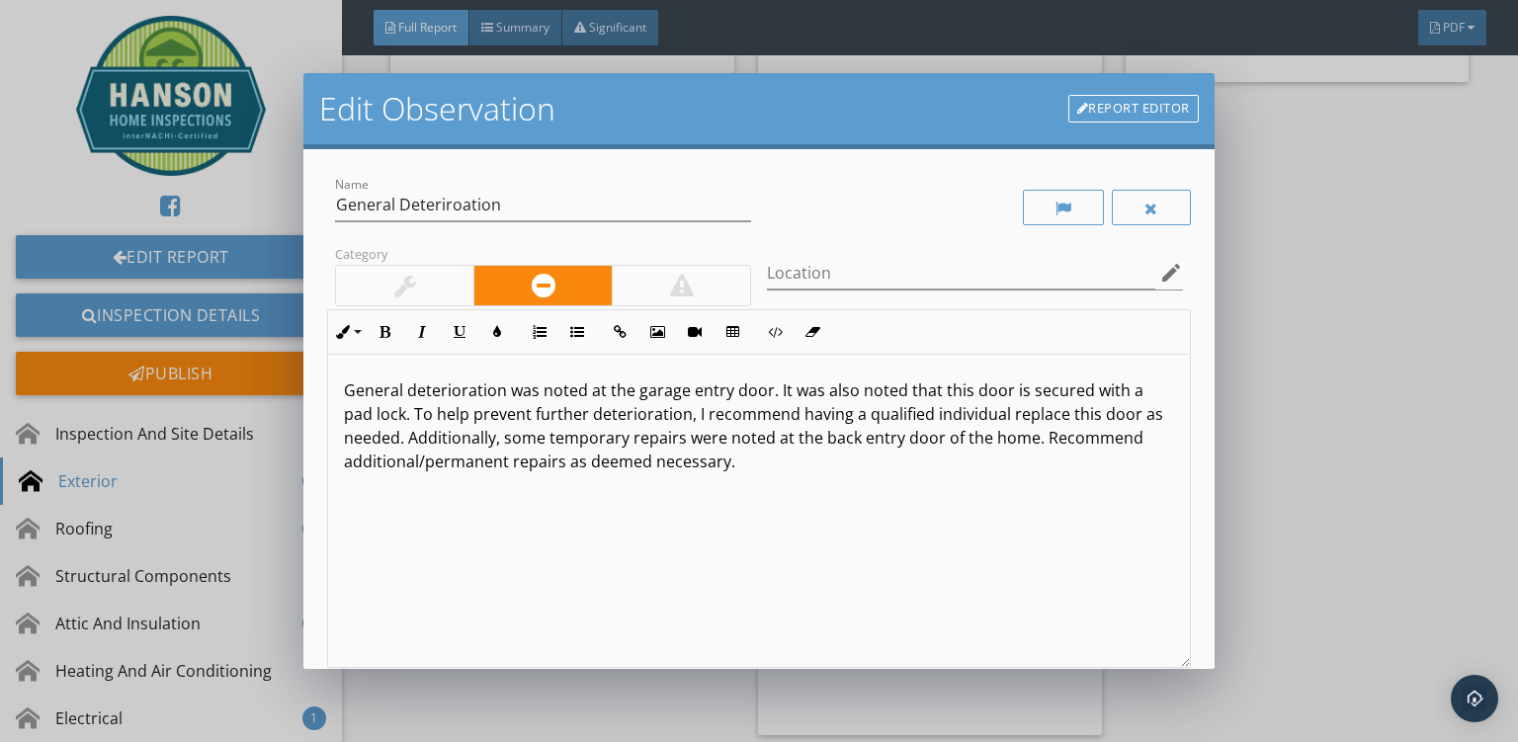
click at [654, 416] on p "General deterioration was noted at the garage entry door. It was also noted tha…" at bounding box center [759, 426] width 830 height 95
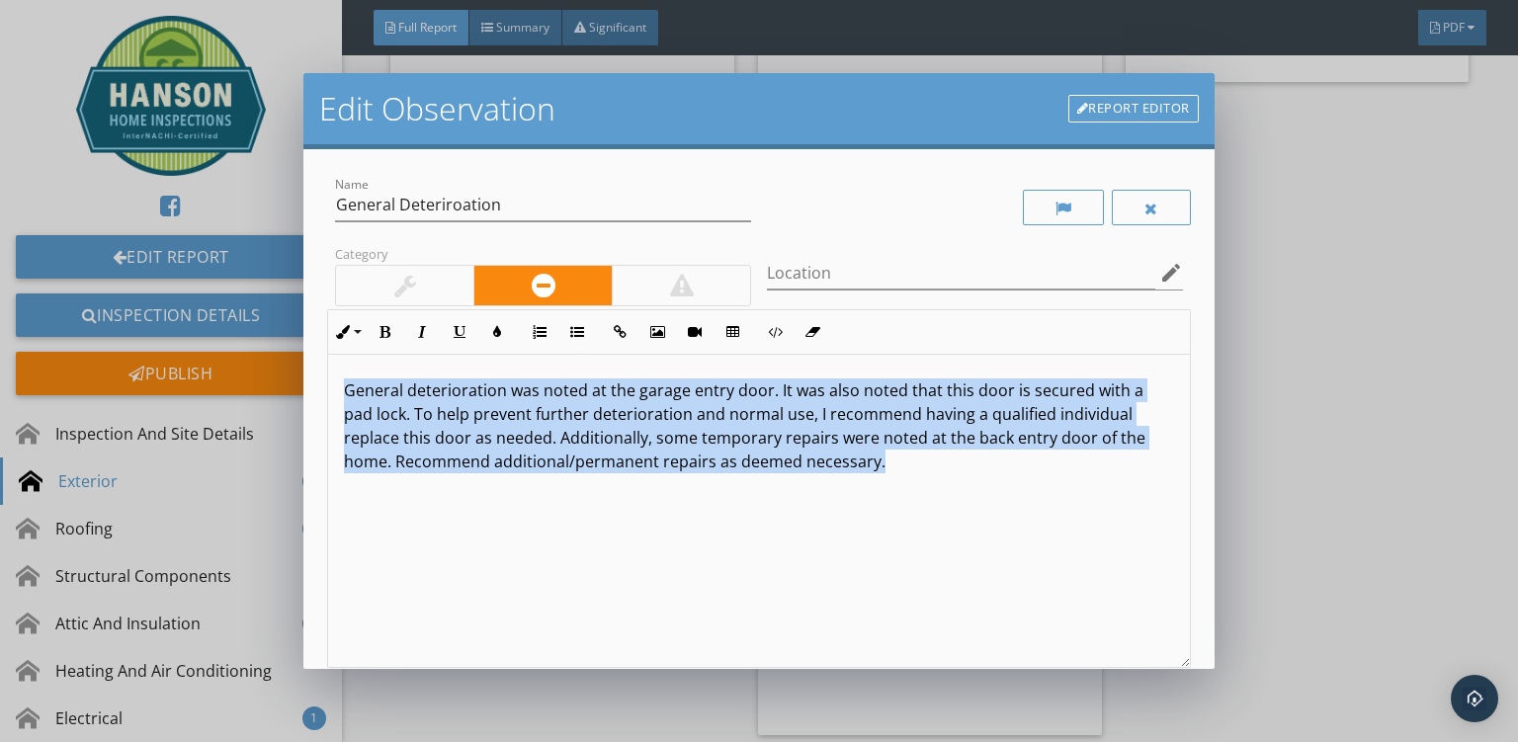
drag, startPoint x: 893, startPoint y: 472, endPoint x: 55, endPoint y: 271, distance: 861.0
click at [328, 355] on div "General deterioration was noted at the garage entry door. It was also noted tha…" at bounding box center [759, 511] width 862 height 313
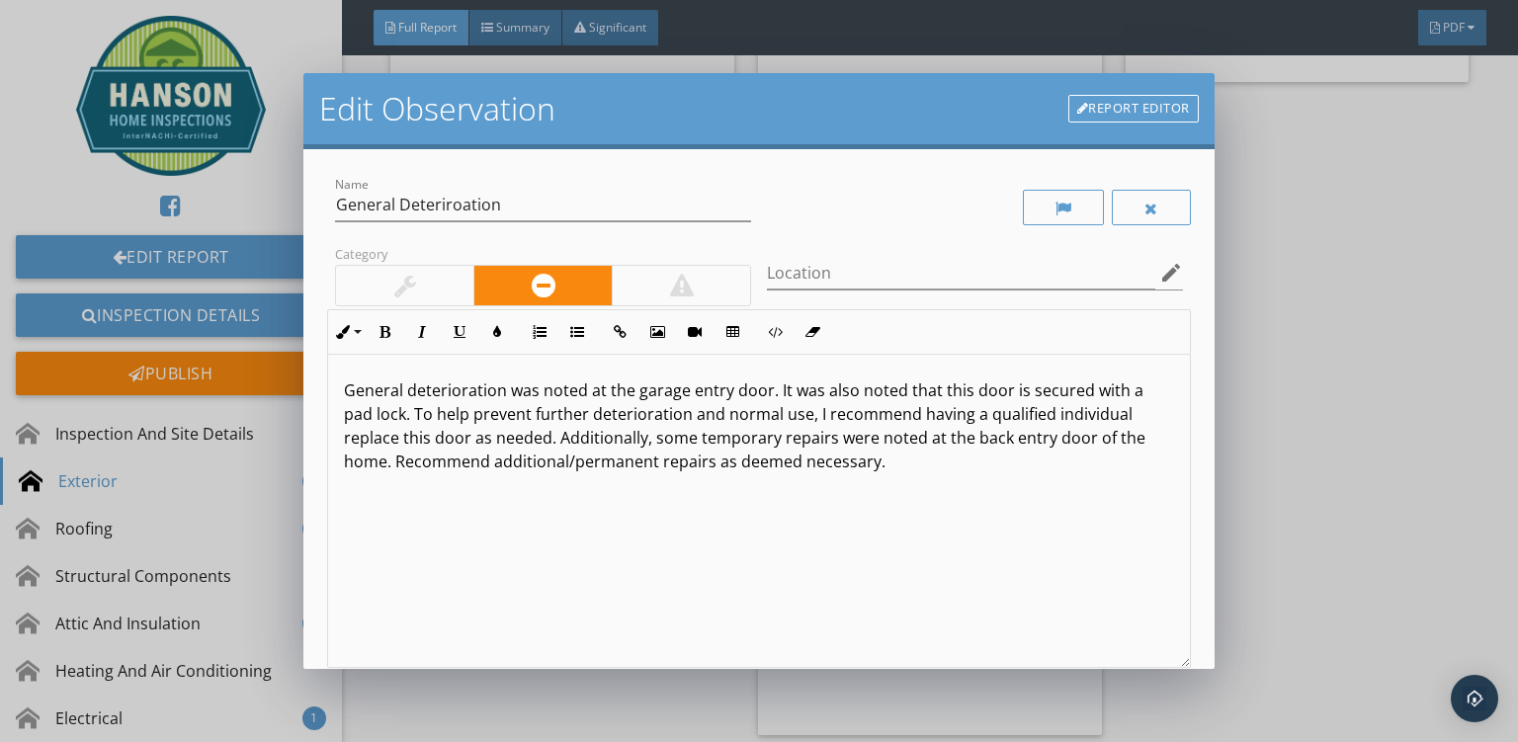
click at [660, 473] on div "General deterioration was noted at the garage entry door. It was also noted tha…" at bounding box center [759, 511] width 862 height 313
click at [1078, 493] on div "General deterioration was noted at the garage entry door. It was also noted tha…" at bounding box center [759, 511] width 862 height 313
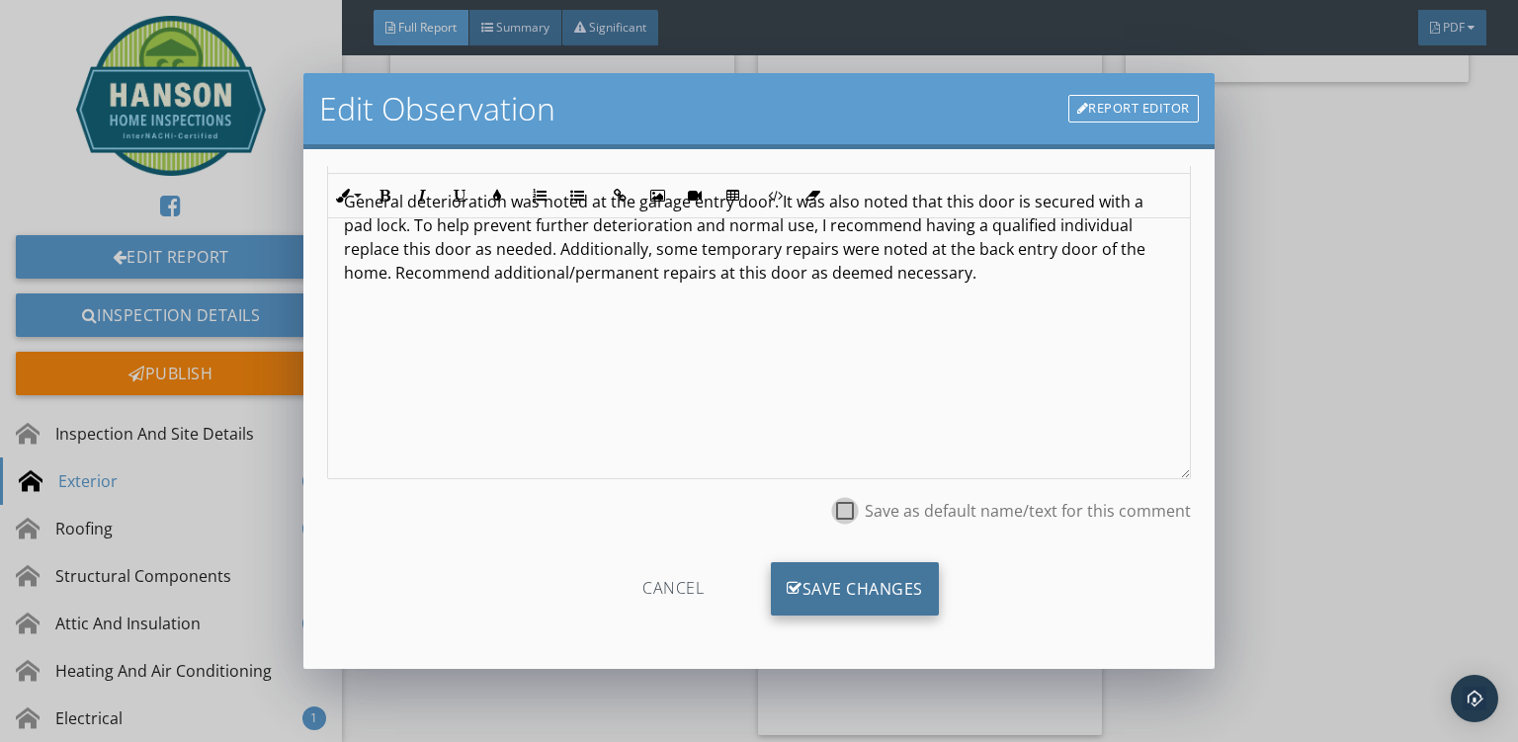
click at [826, 601] on div "Save Changes" at bounding box center [855, 588] width 168 height 53
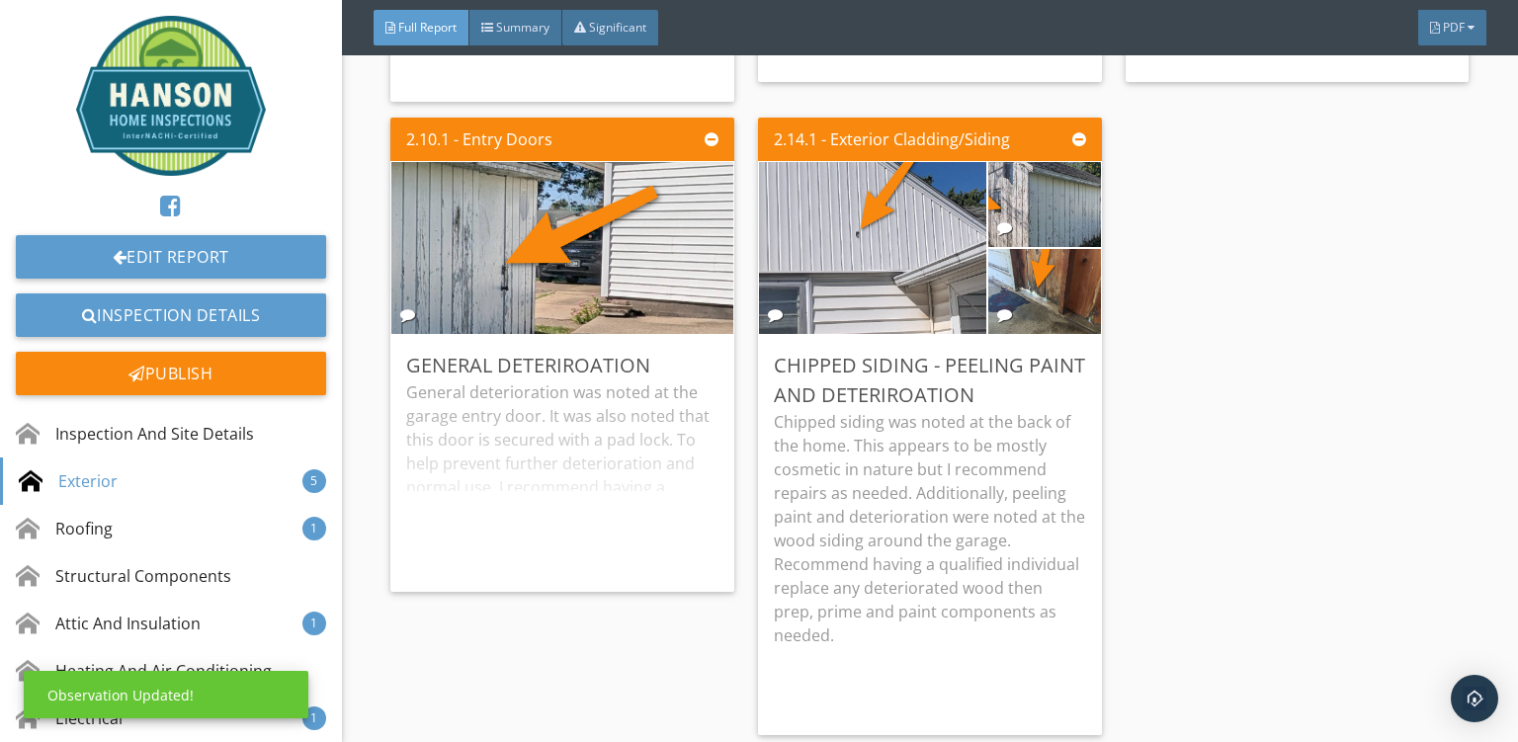
click at [1189, 554] on div "2.3.1 - Driveway, Walkways And Patio Cracking And Settlement Some cracking and …" at bounding box center [929, 172] width 1079 height 1144
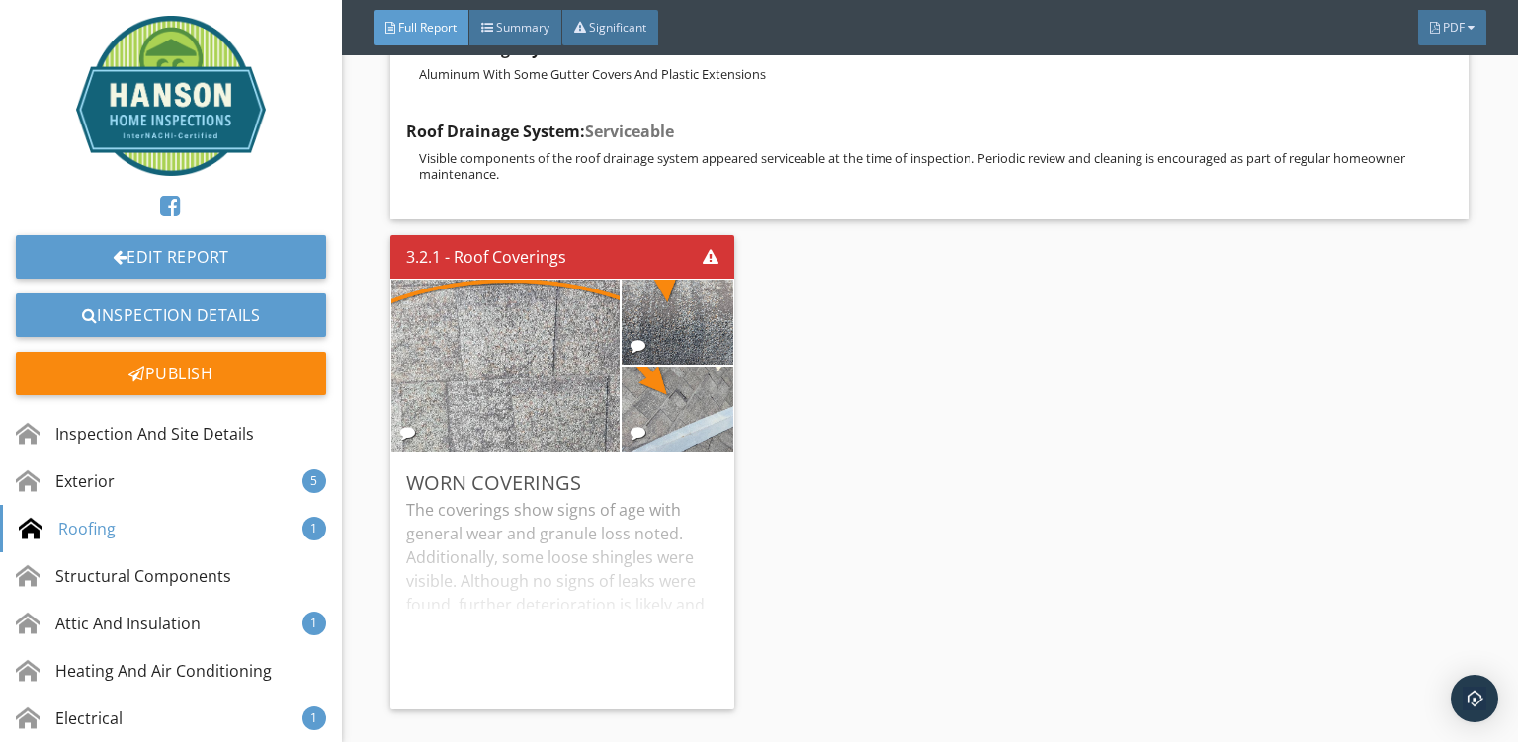
scroll to position [18497, 0]
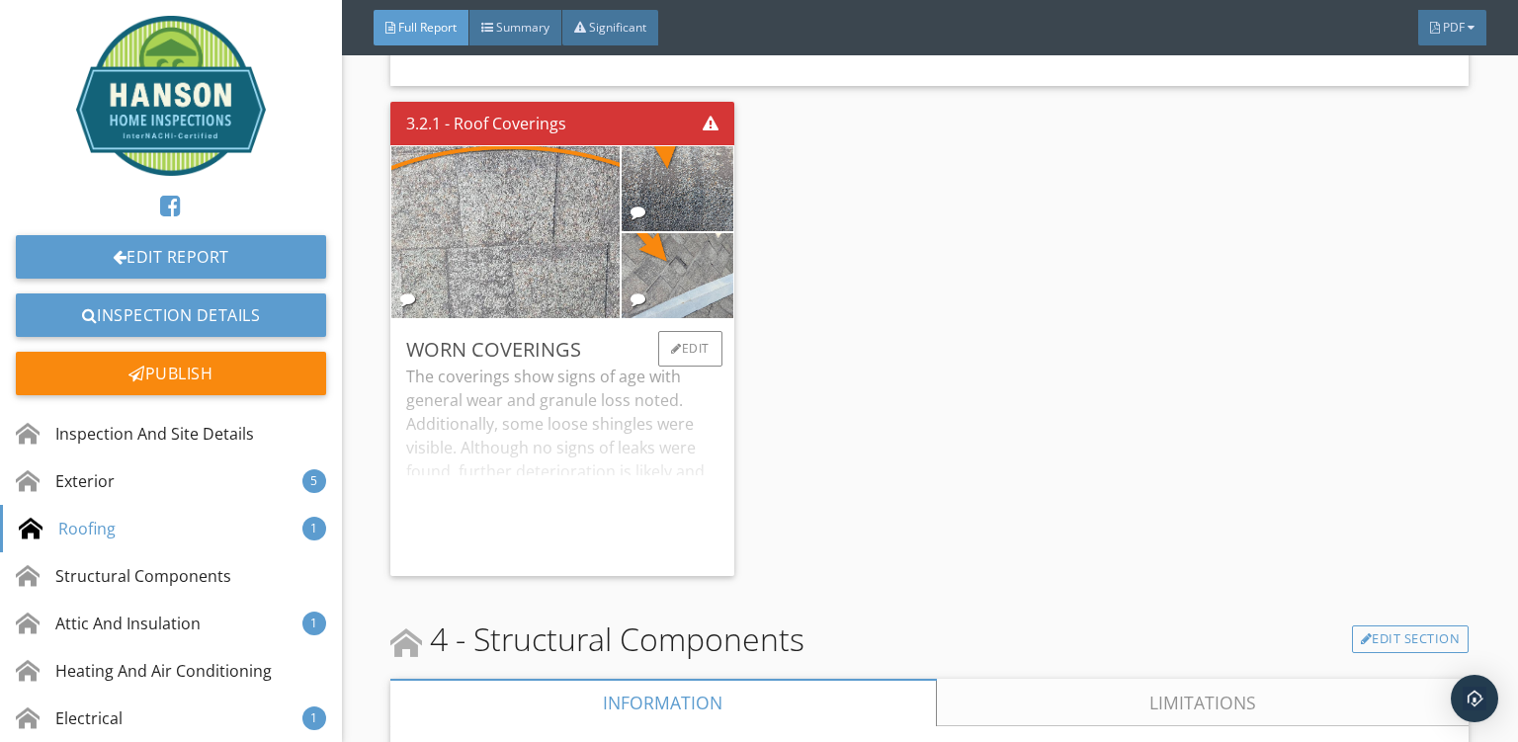
click at [506, 365] on div "The coverings show signs of age with general wear and granule loss noted. Addit…" at bounding box center [562, 463] width 312 height 196
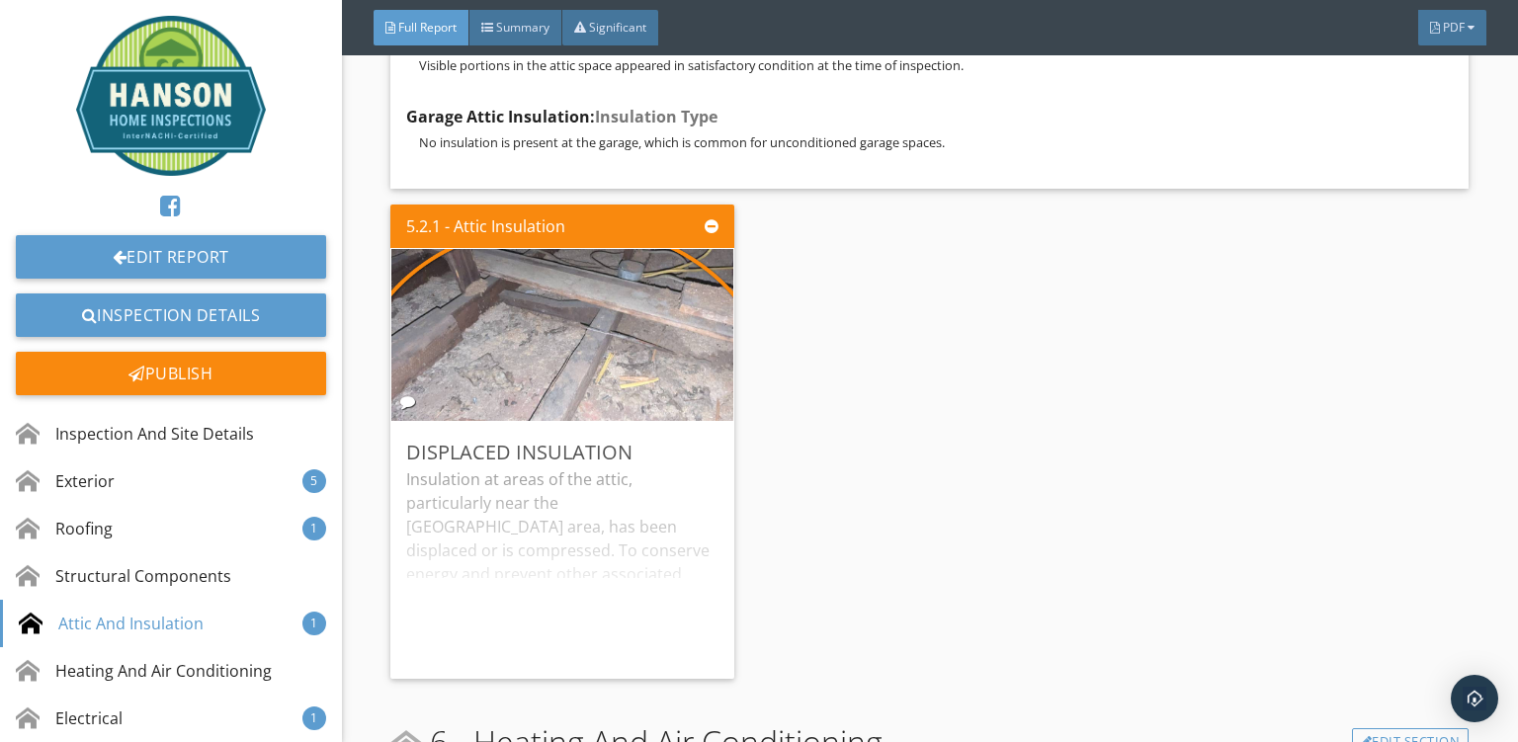
scroll to position [21571, 0]
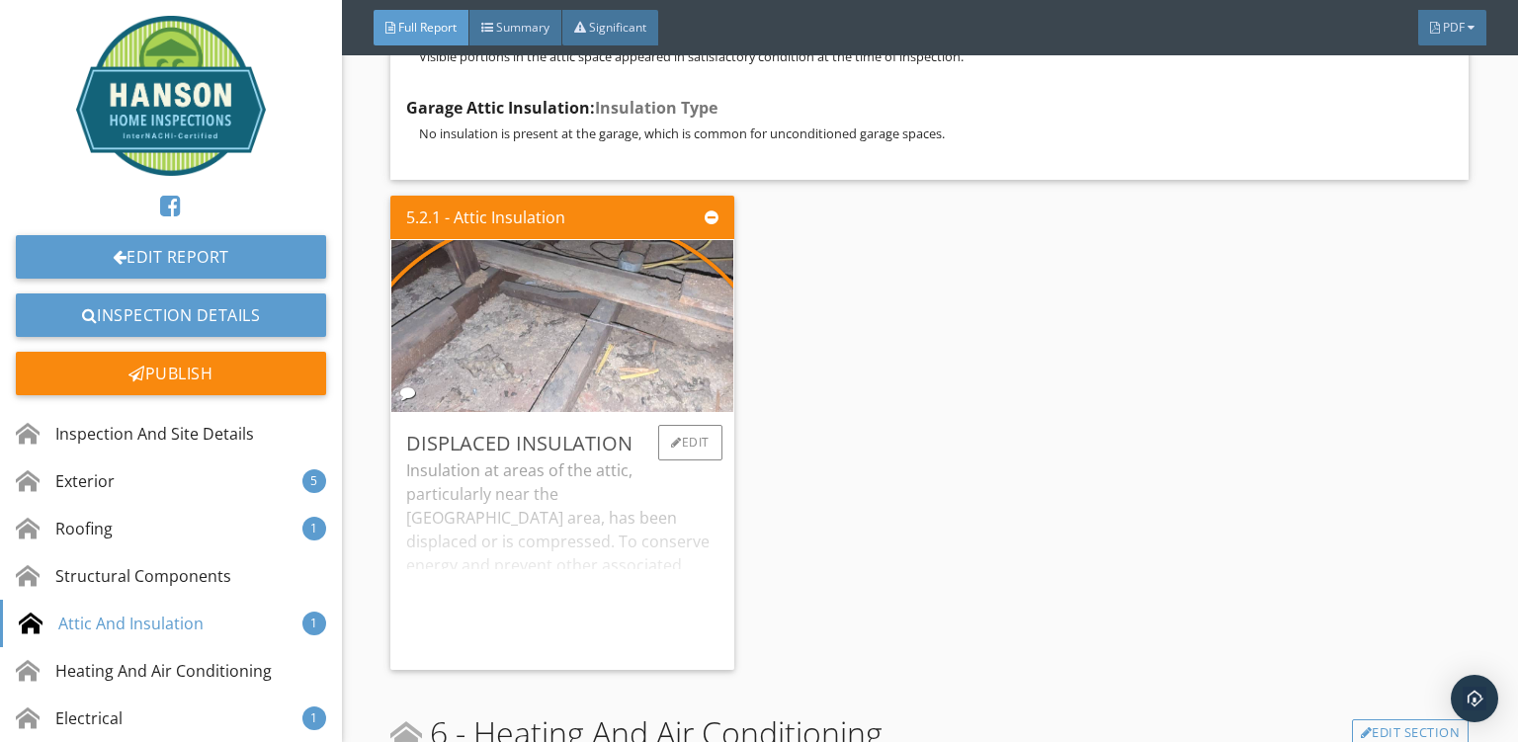
click at [642, 459] on div "Insulation at areas of the attic, particularly near the attic hatch area, has b…" at bounding box center [562, 557] width 312 height 196
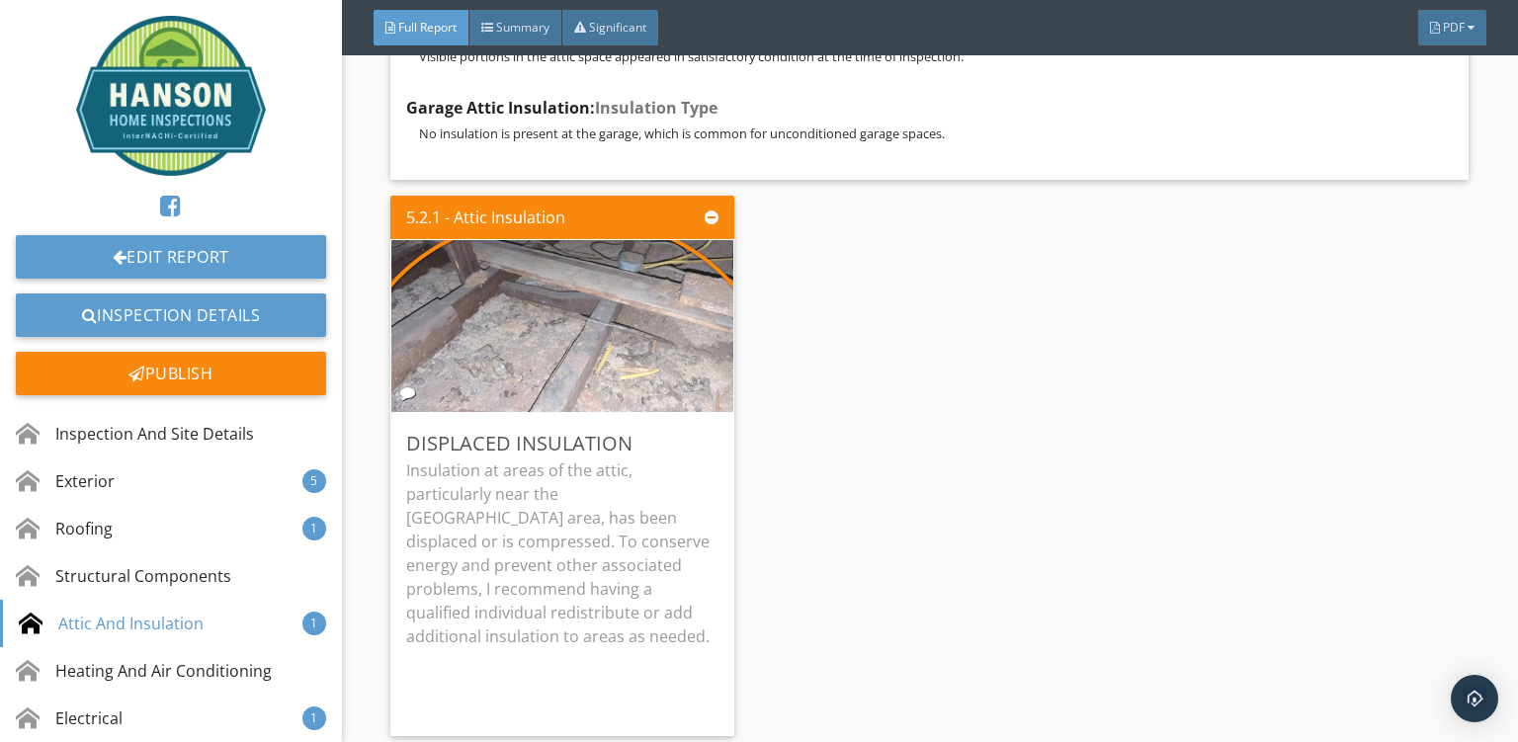
click at [838, 495] on div "5.2.1 - Attic Insulation Displaced Insulation Insulation at areas of the attic,…" at bounding box center [929, 467] width 1079 height 558
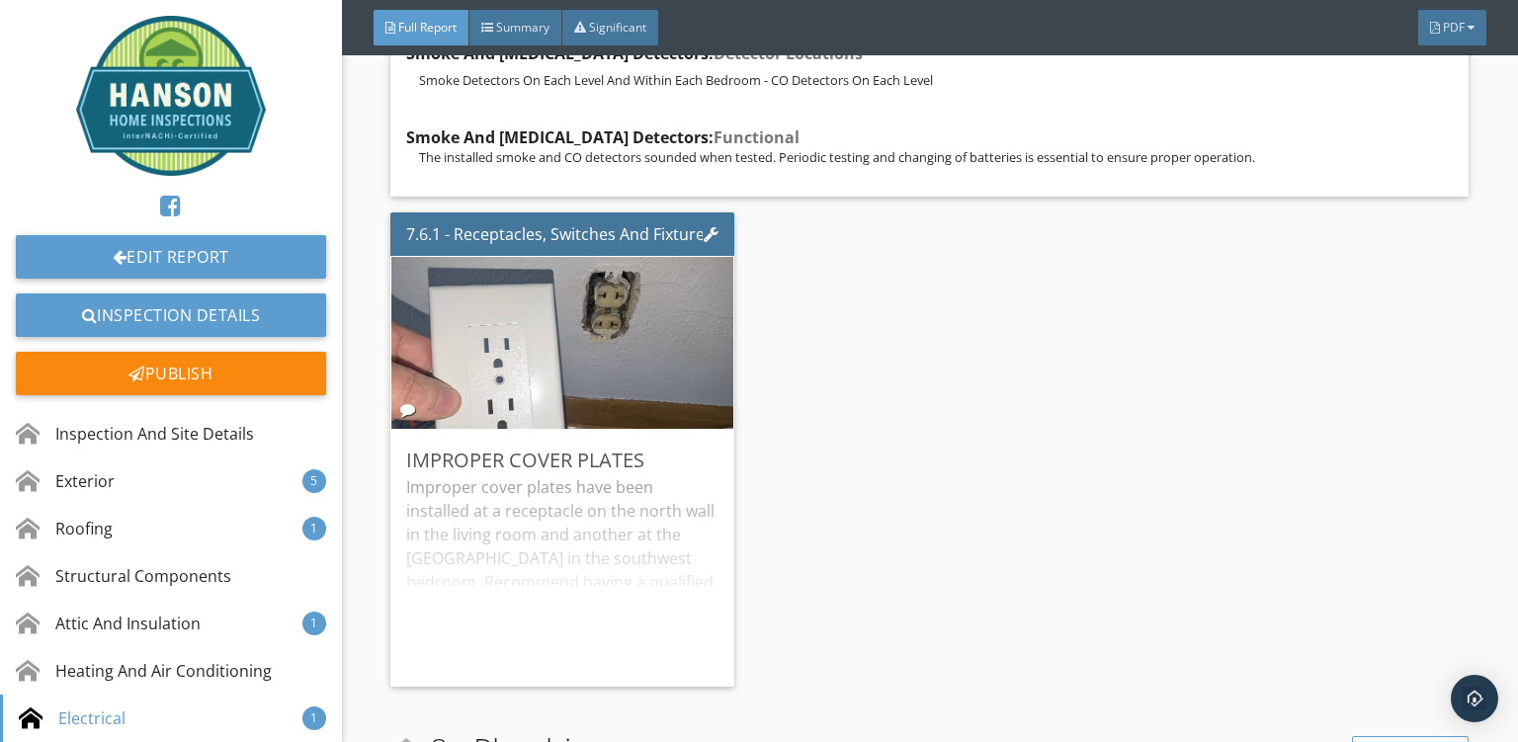
scroll to position [25095, 0]
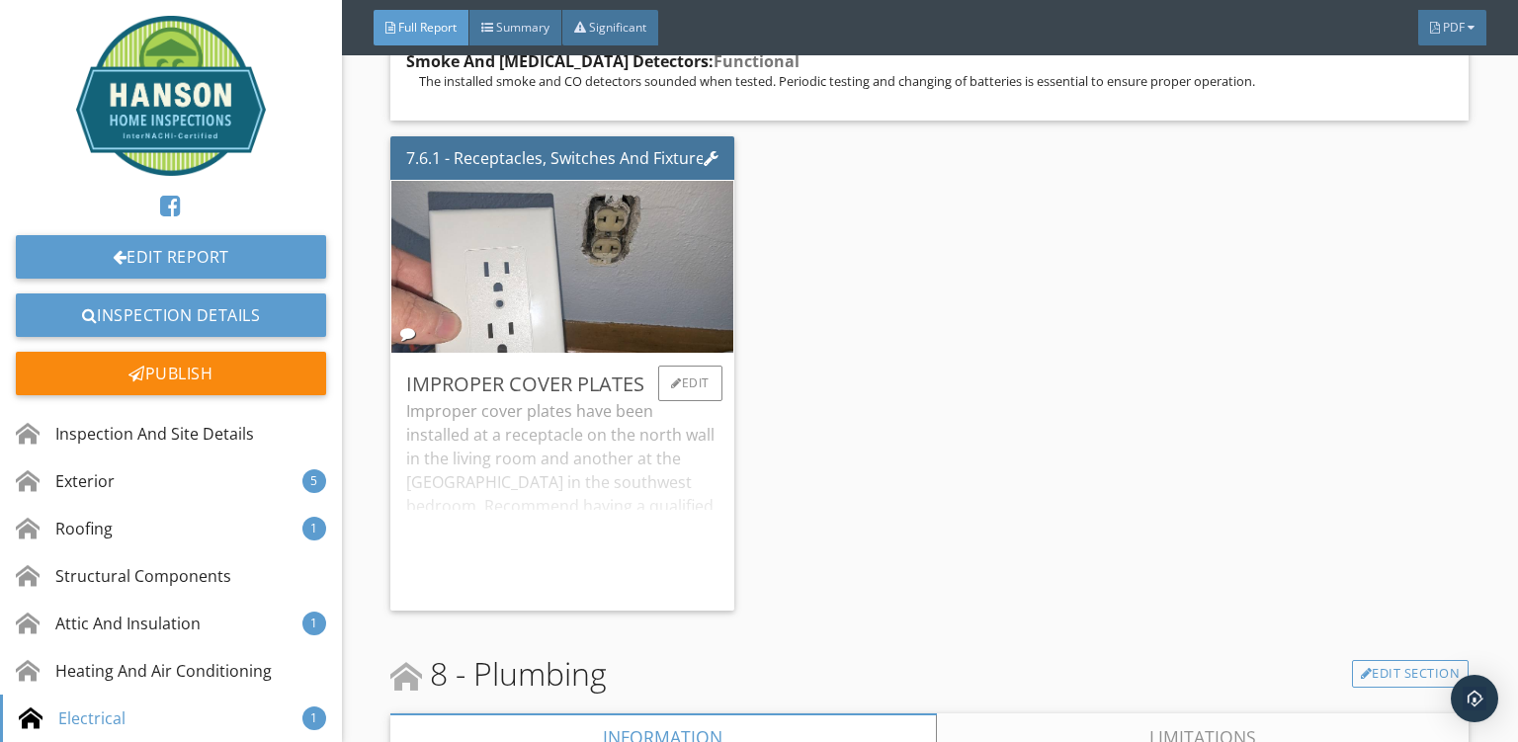
click at [482, 418] on div "Improper cover plates have been installed at a receptacle on the north wall in …" at bounding box center [562, 497] width 312 height 196
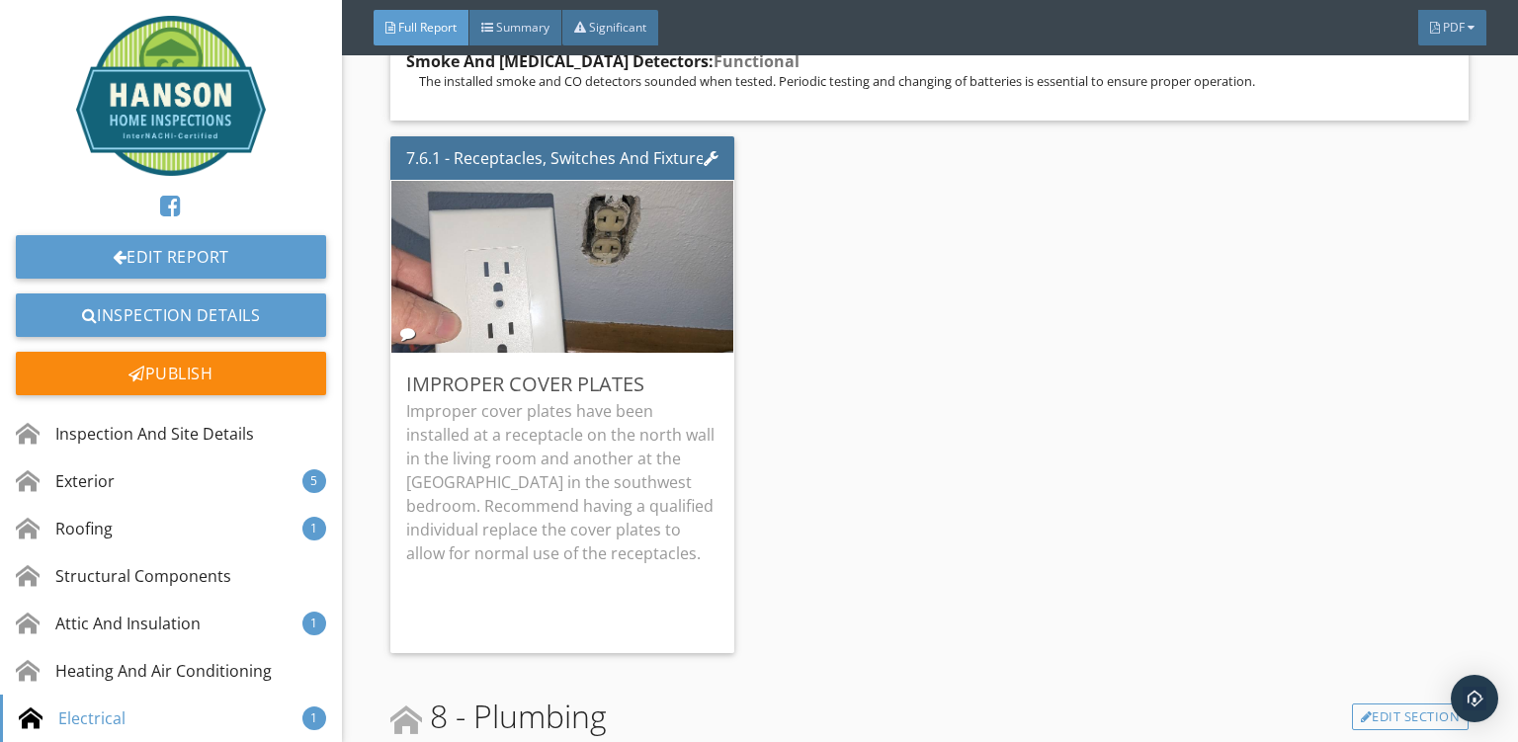
click at [817, 445] on div "7.6.1 - Receptacles, Switches And Fixtures Improper Cover Plates Improper cover…" at bounding box center [929, 396] width 1079 height 534
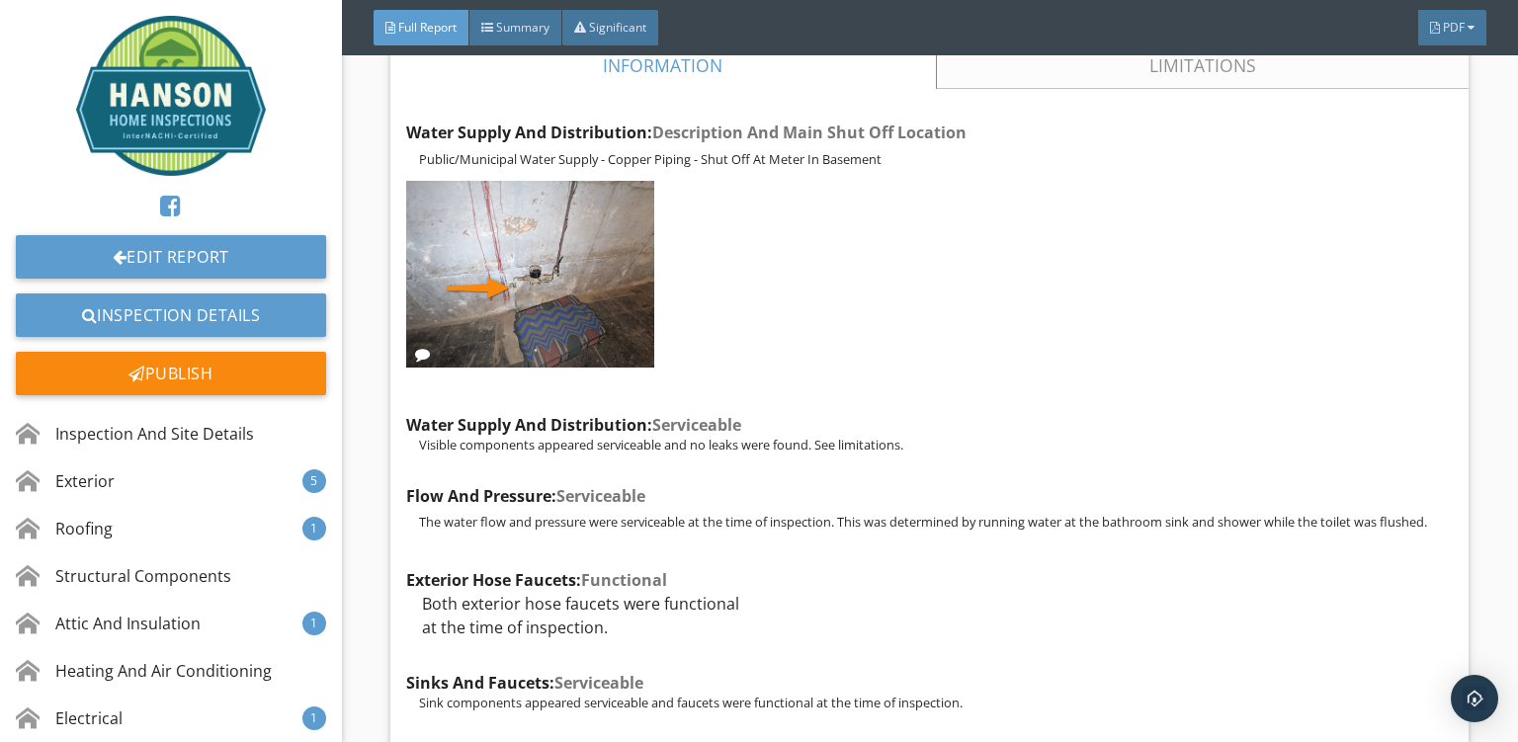
scroll to position [25864, 0]
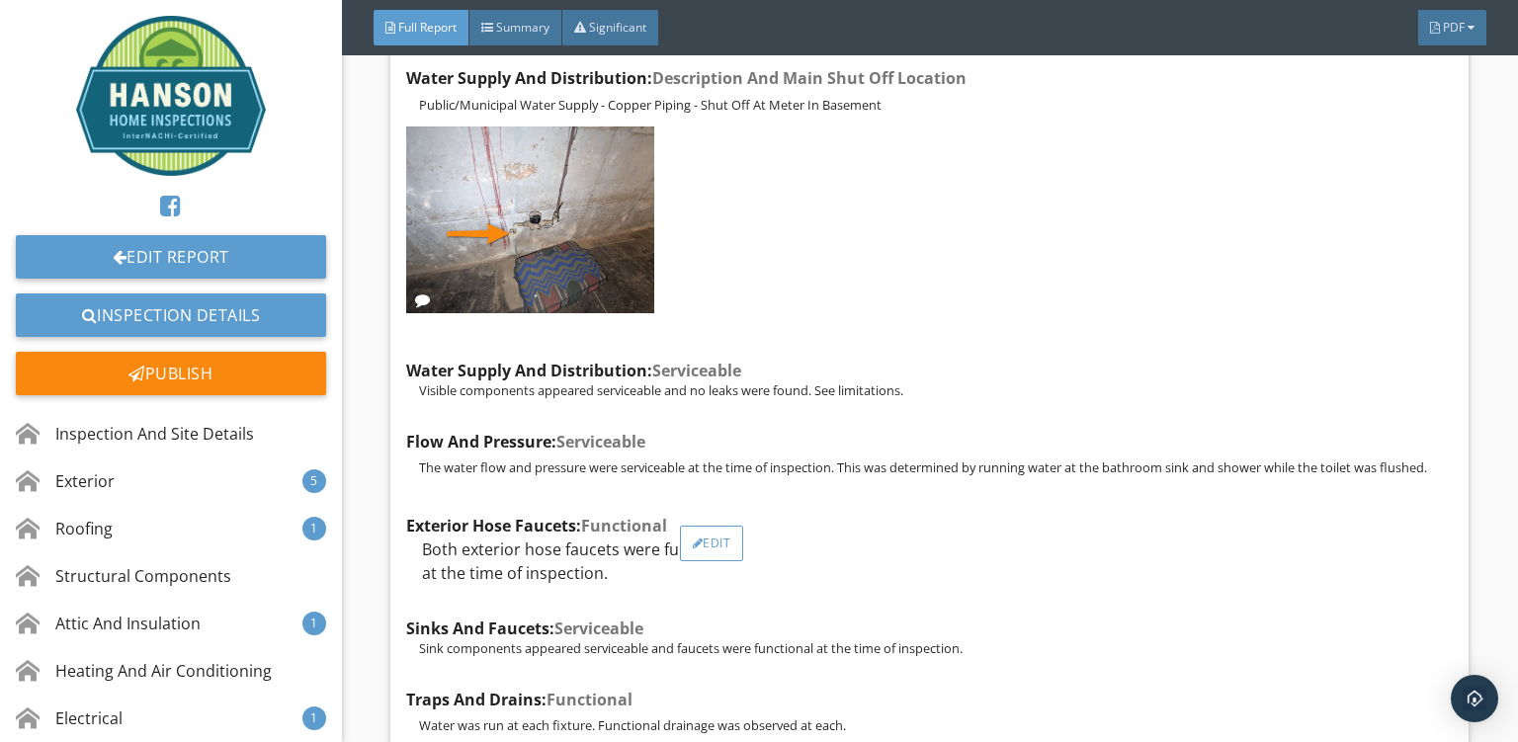
click at [718, 526] on div "Edit" at bounding box center [712, 544] width 64 height 36
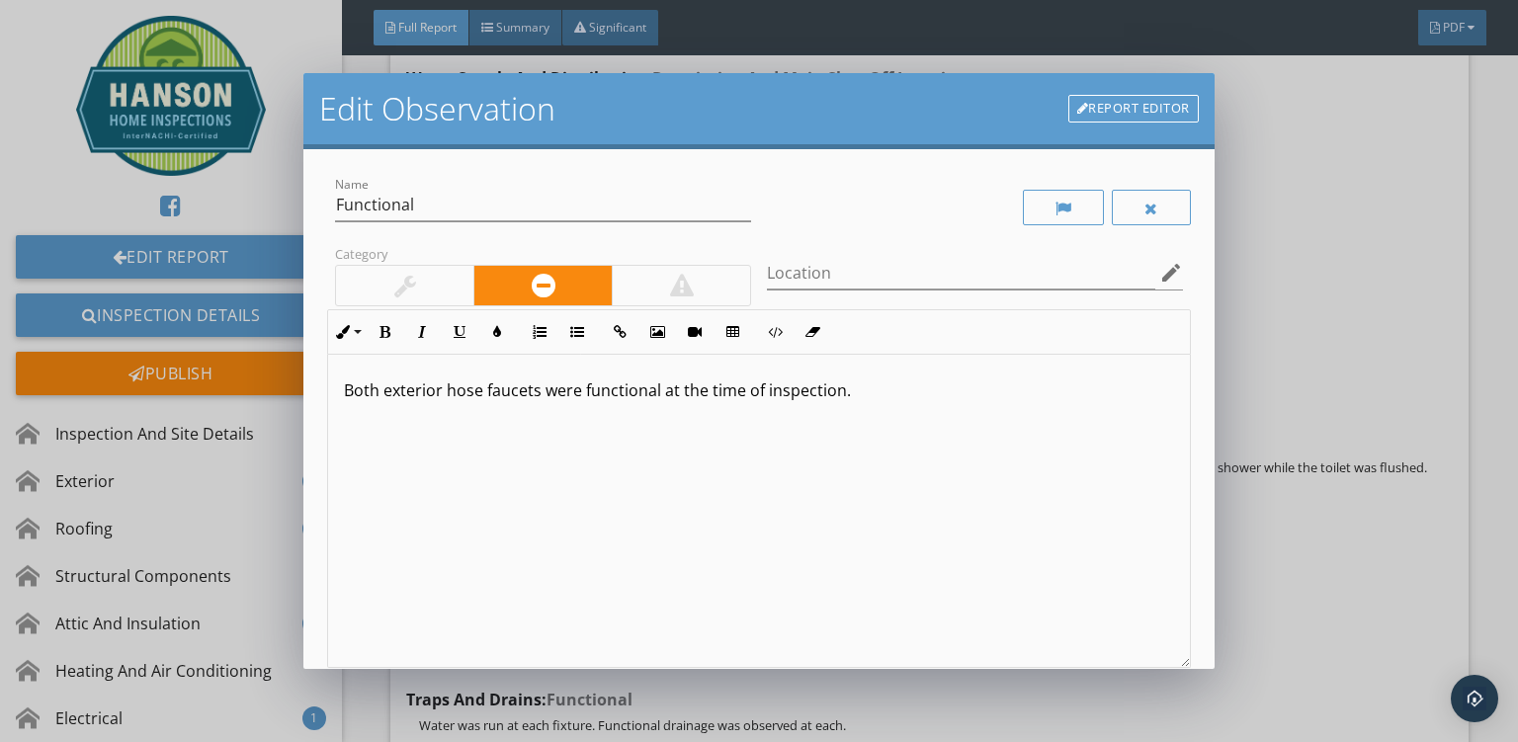
click at [956, 397] on p "Both exterior hose faucets were functional at the time of inspection." at bounding box center [759, 391] width 830 height 24
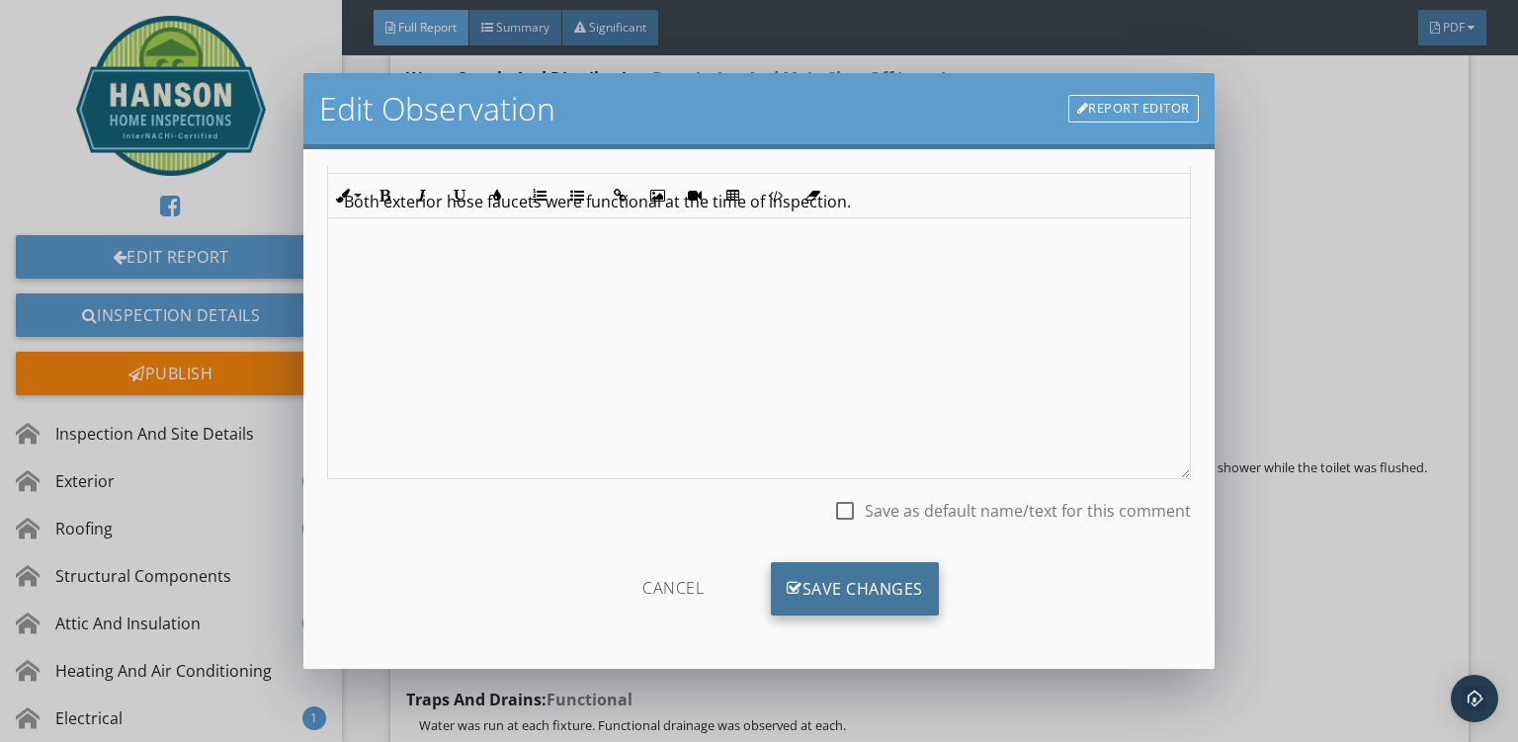
click at [796, 595] on icon at bounding box center [795, 589] width 16 height 22
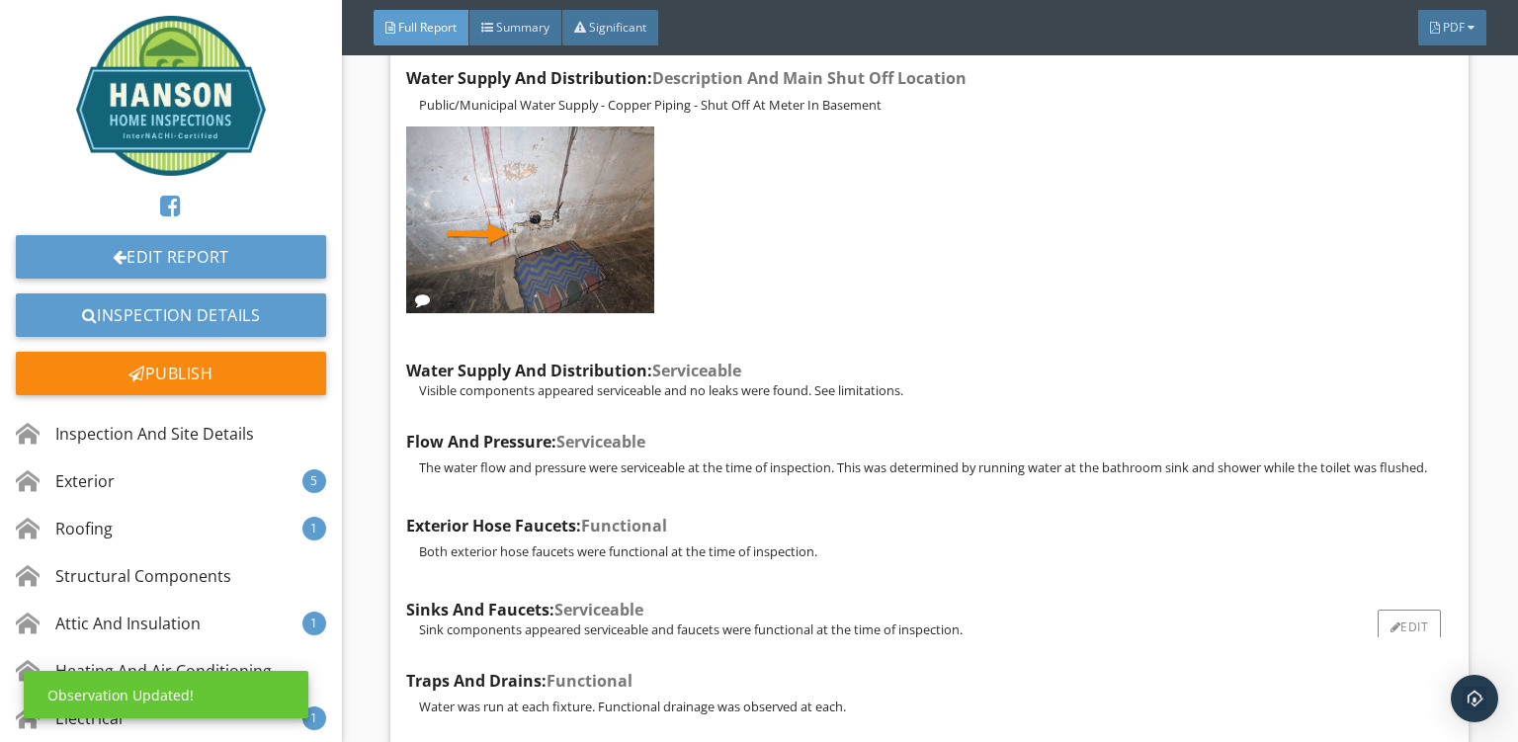
click at [1078, 622] on div "Sink components appeared serviceable and faucets were functional at the time of…" at bounding box center [929, 630] width 1047 height 16
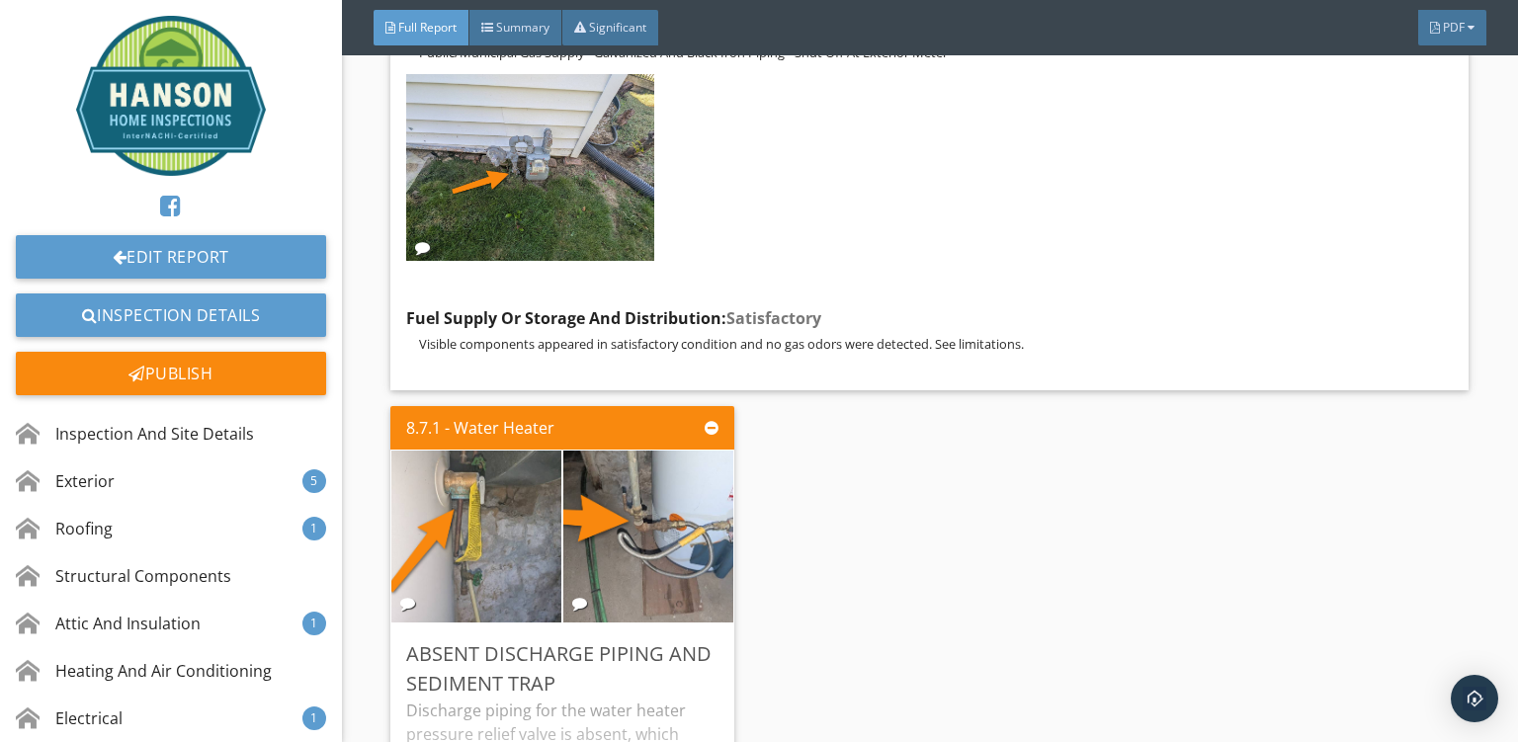
scroll to position [27272, 0]
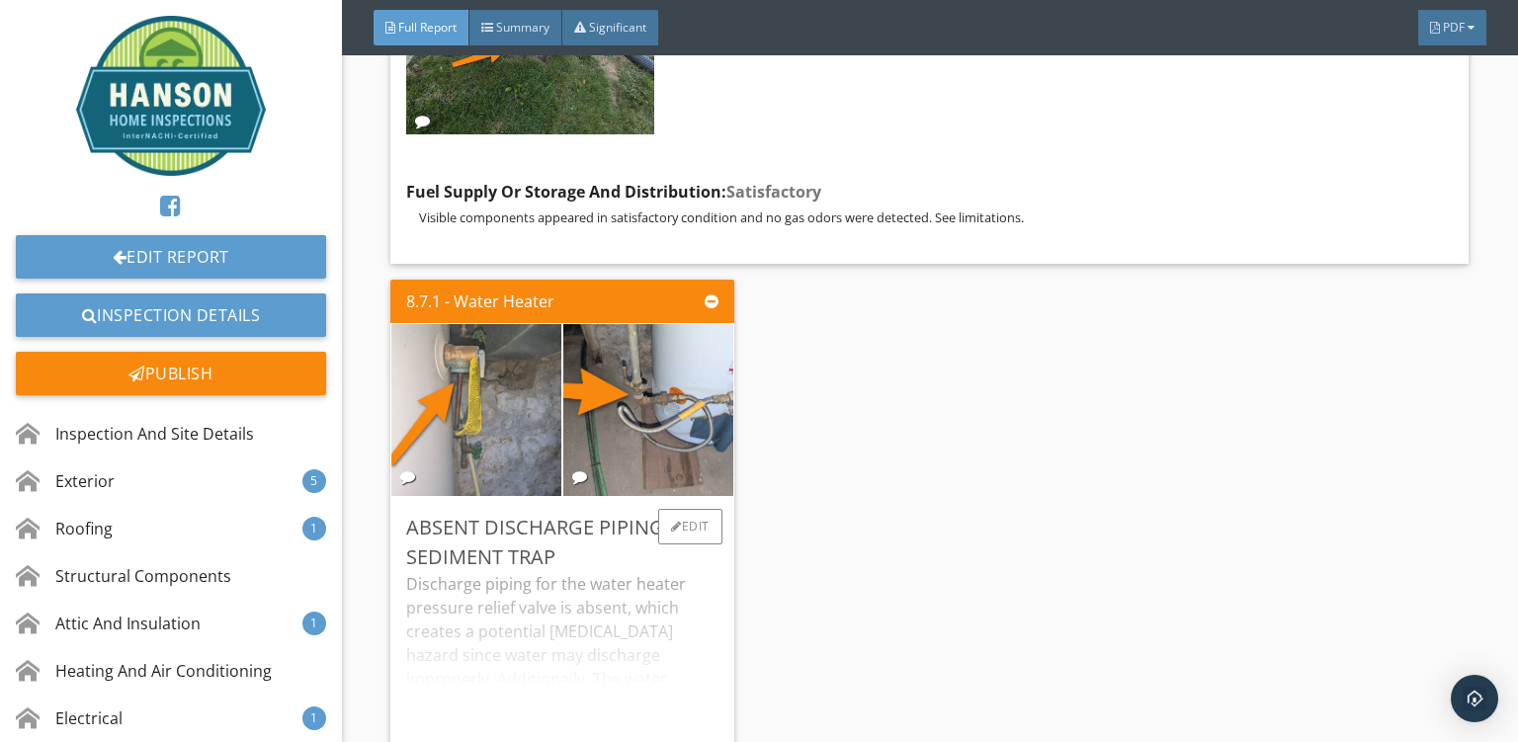
click at [469, 572] on div "Discharge piping for the water heater pressure relief valve is absent, which cr…" at bounding box center [562, 655] width 312 height 166
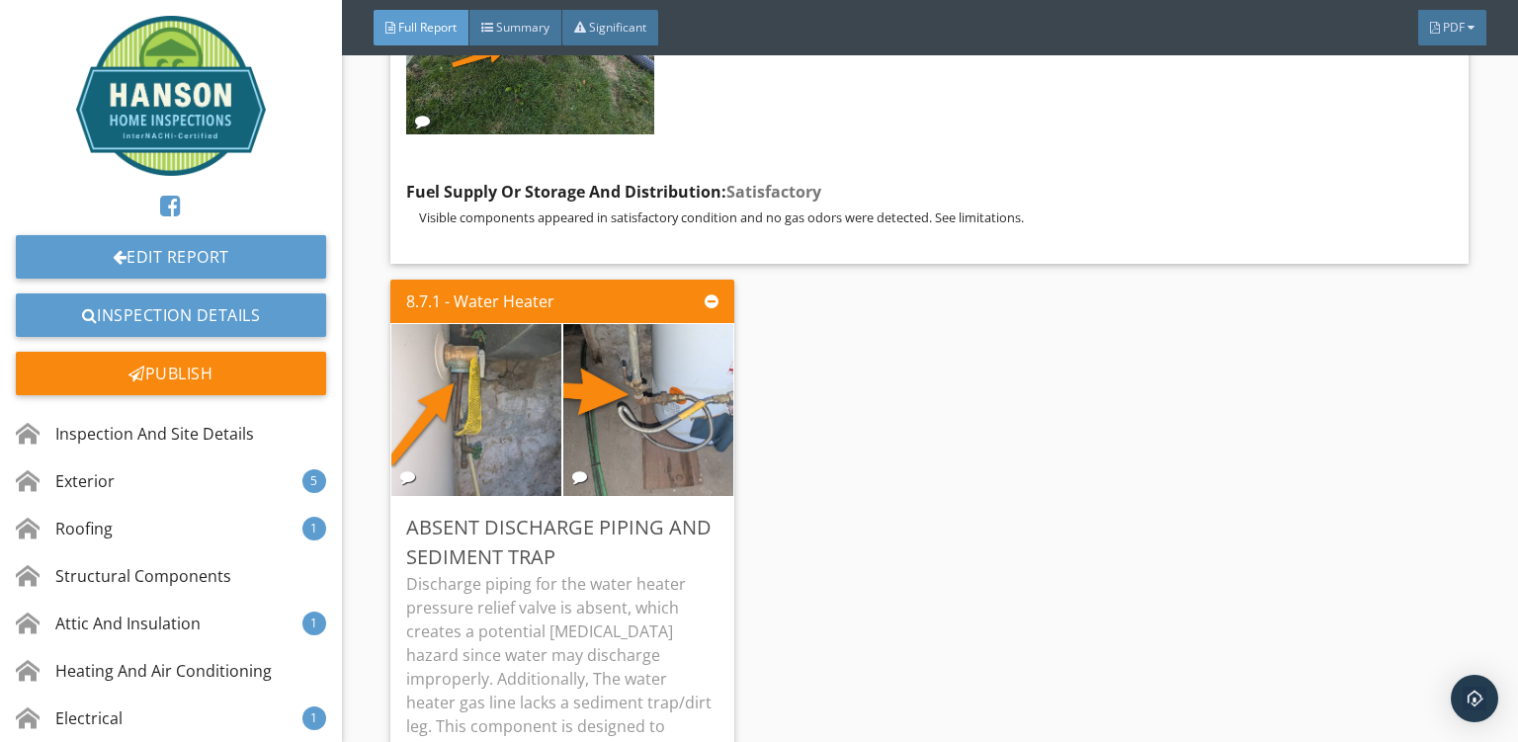
click at [779, 548] on div "8.7.1 - Water Heater Absent Discharge Piping And Sediment Trap Discharge piping…" at bounding box center [929, 625] width 1079 height 706
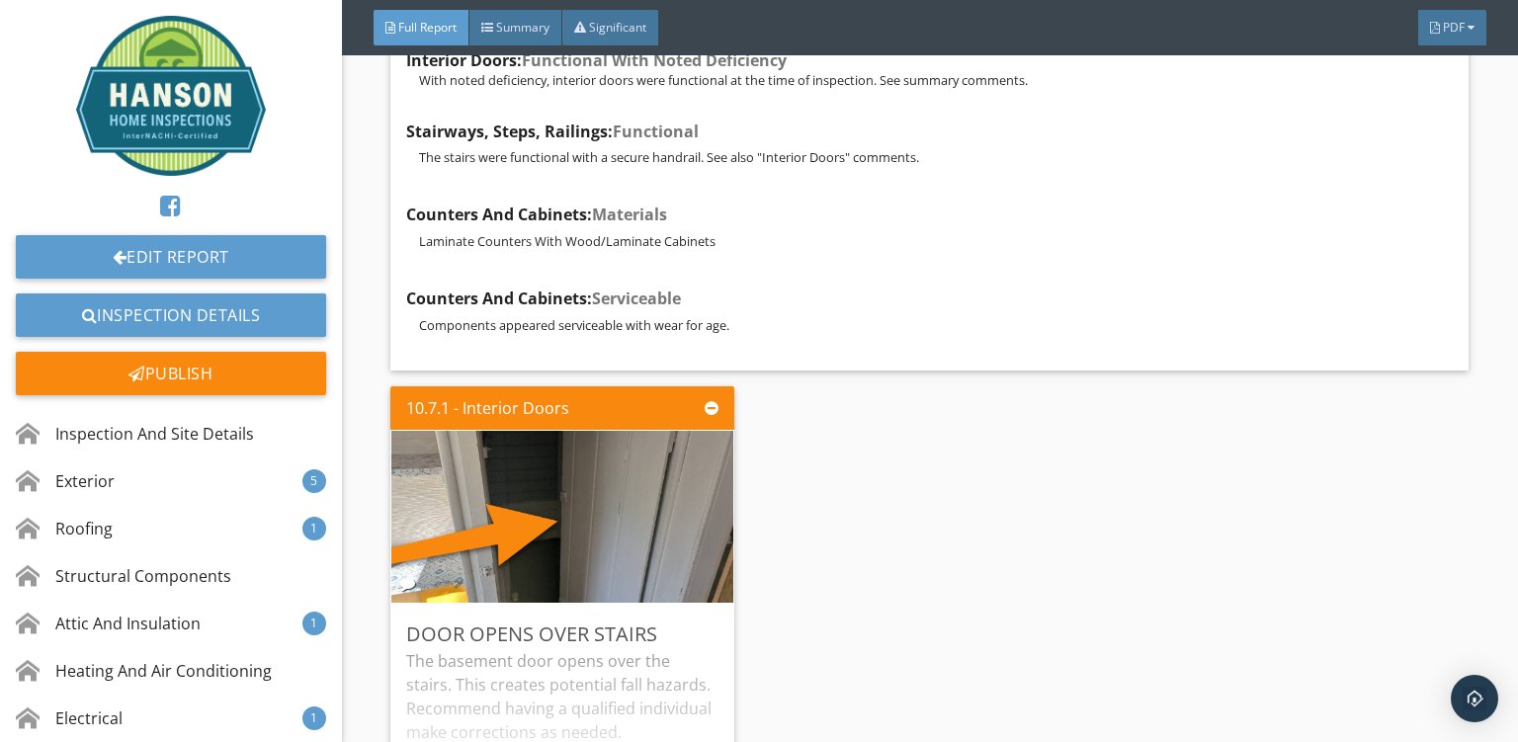
scroll to position [30475, 0]
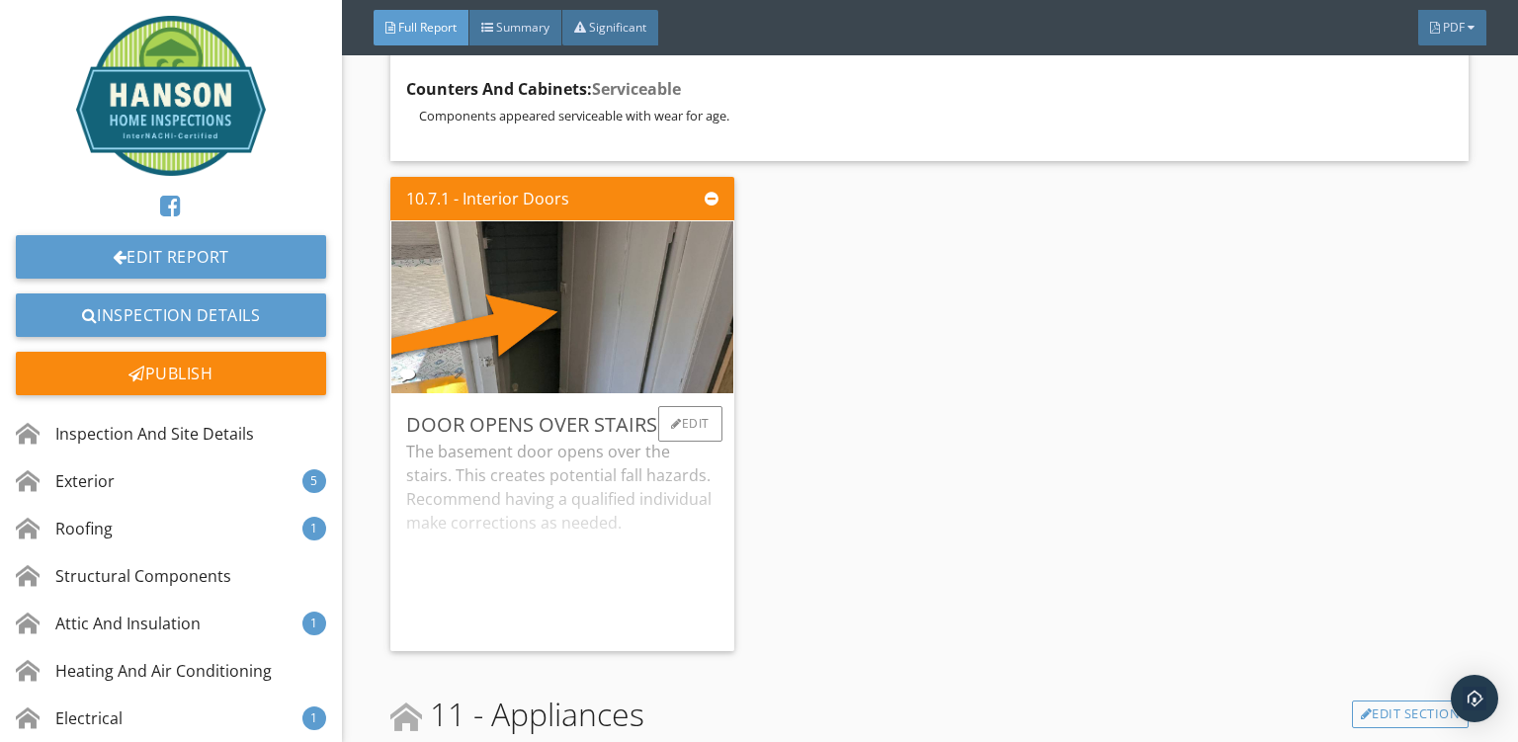
click at [576, 440] on div "The basement door opens over the stairs. This creates potential fall hazards. R…" at bounding box center [562, 538] width 312 height 196
click at [857, 452] on div "10.7.1 - Interior Doors Door Opens Over Stairs The basement door opens over the…" at bounding box center [929, 414] width 1079 height 490
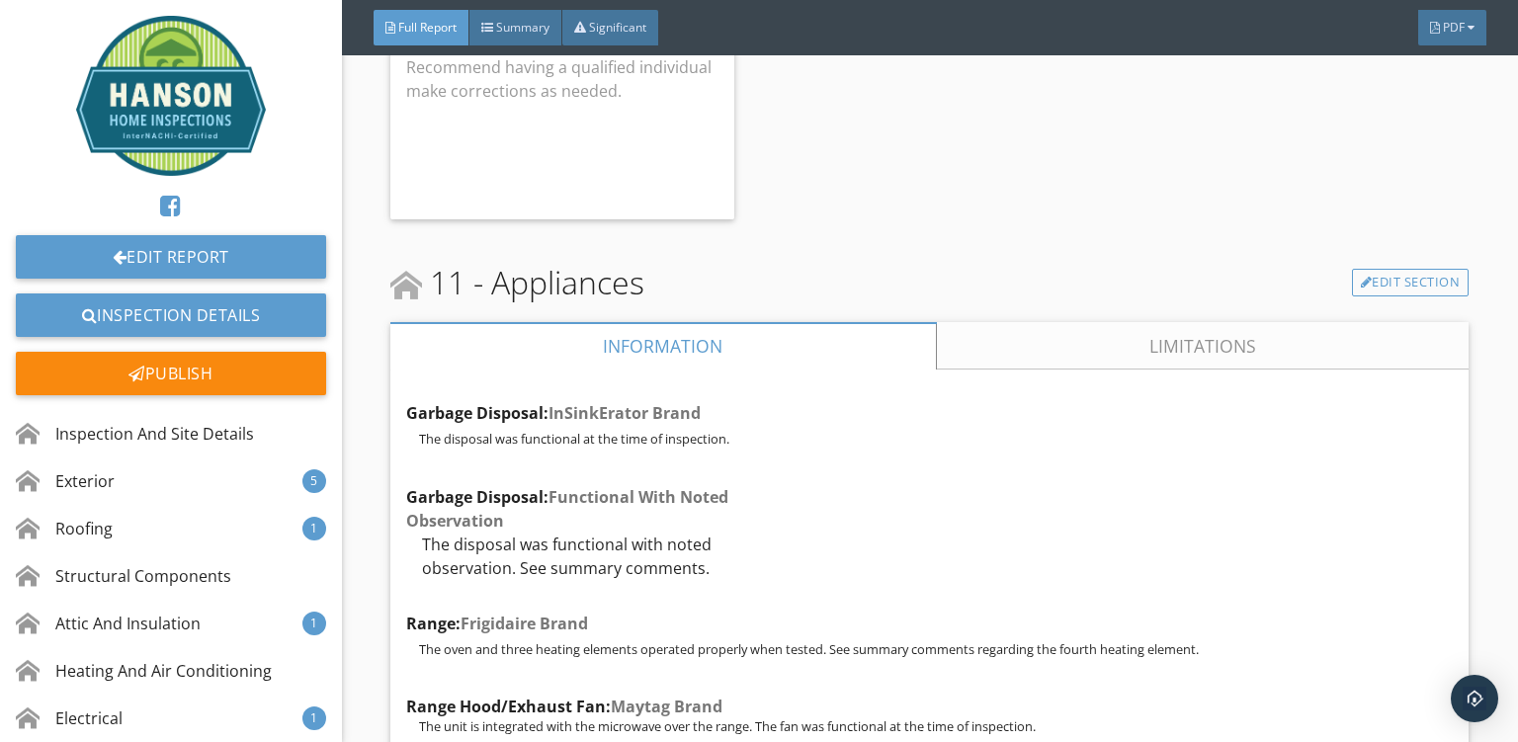
scroll to position [30924, 0]
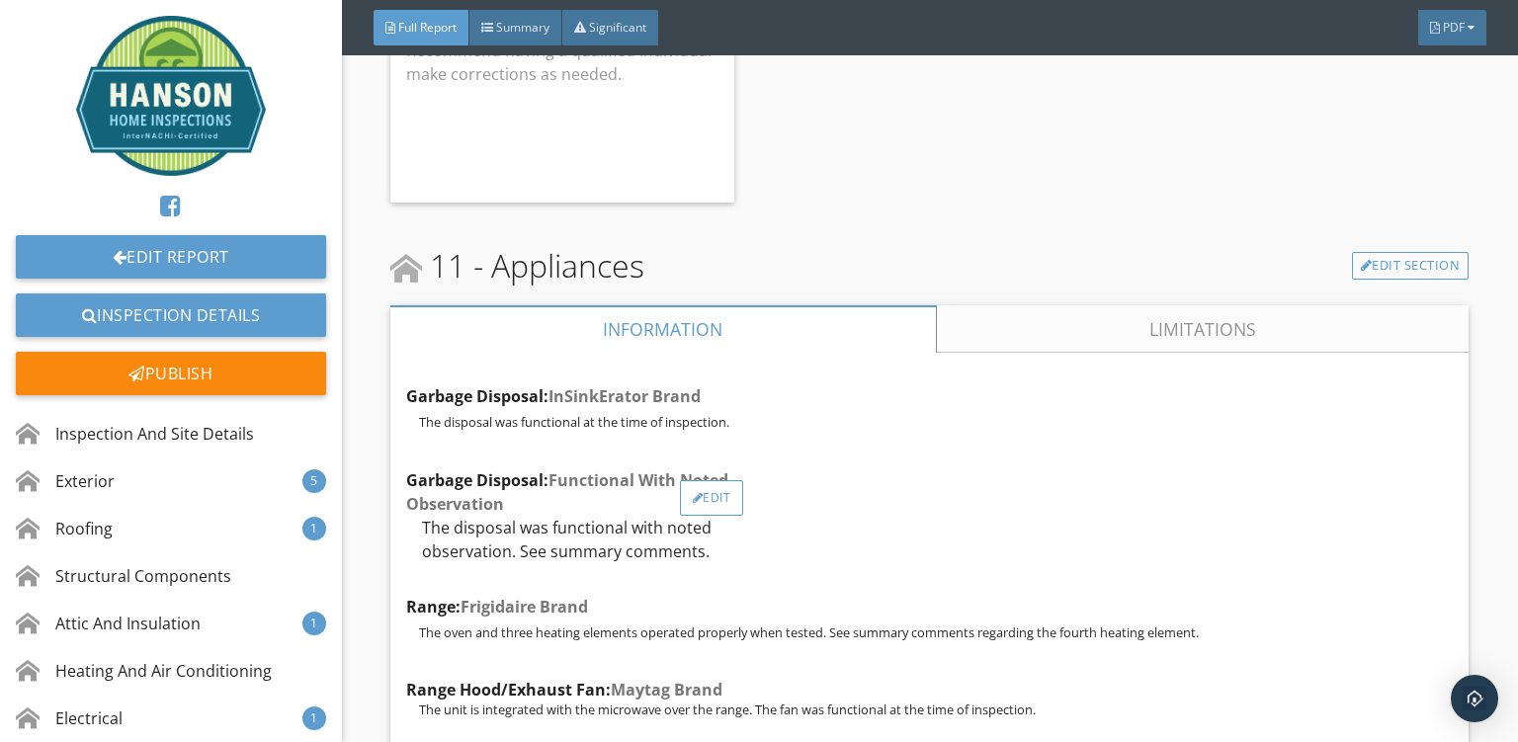
click at [692, 480] on div "Edit" at bounding box center [712, 498] width 64 height 36
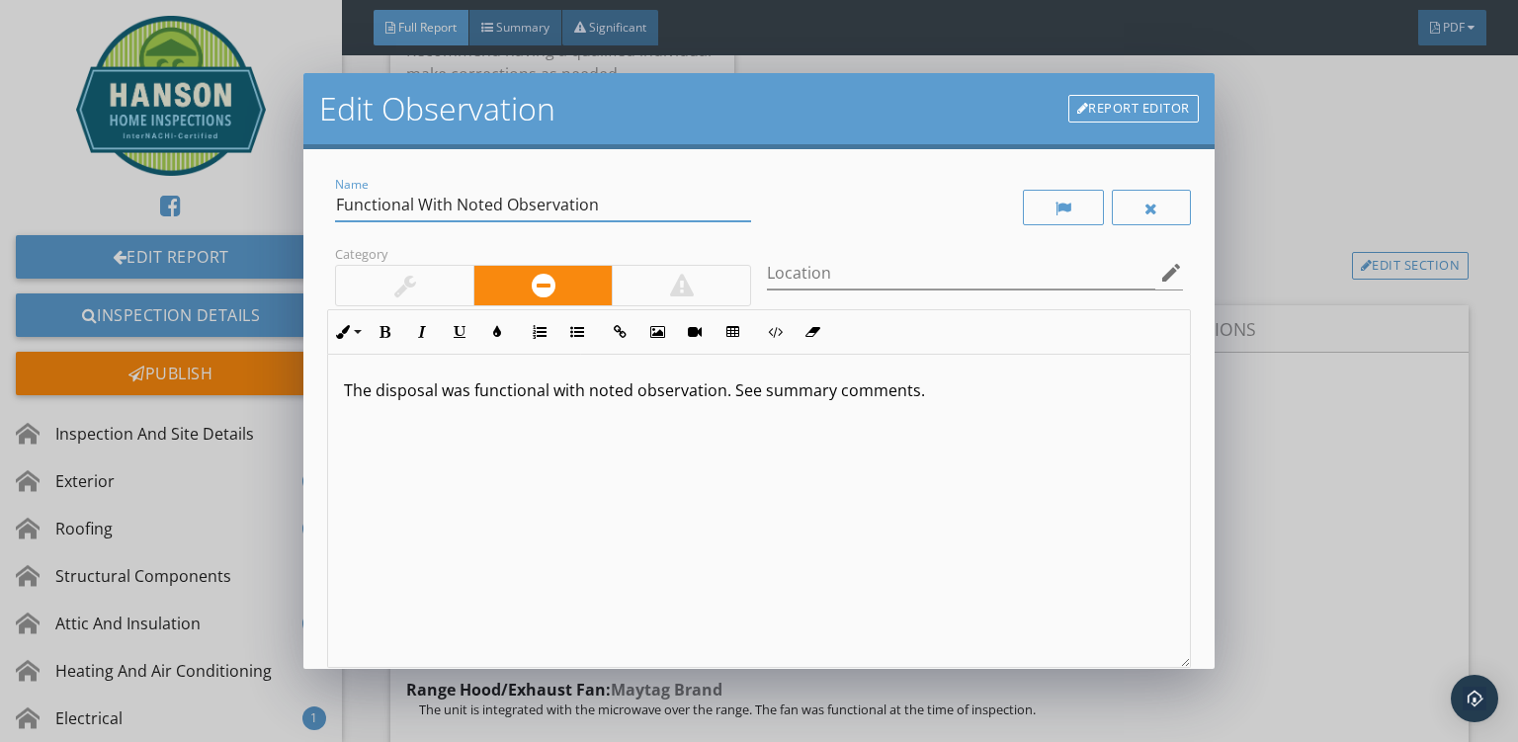
drag, startPoint x: 417, startPoint y: 205, endPoint x: 1055, endPoint y: 261, distance: 640.1
click at [751, 221] on input "Functional With Noted Observation" at bounding box center [543, 205] width 416 height 33
type input "Functional"
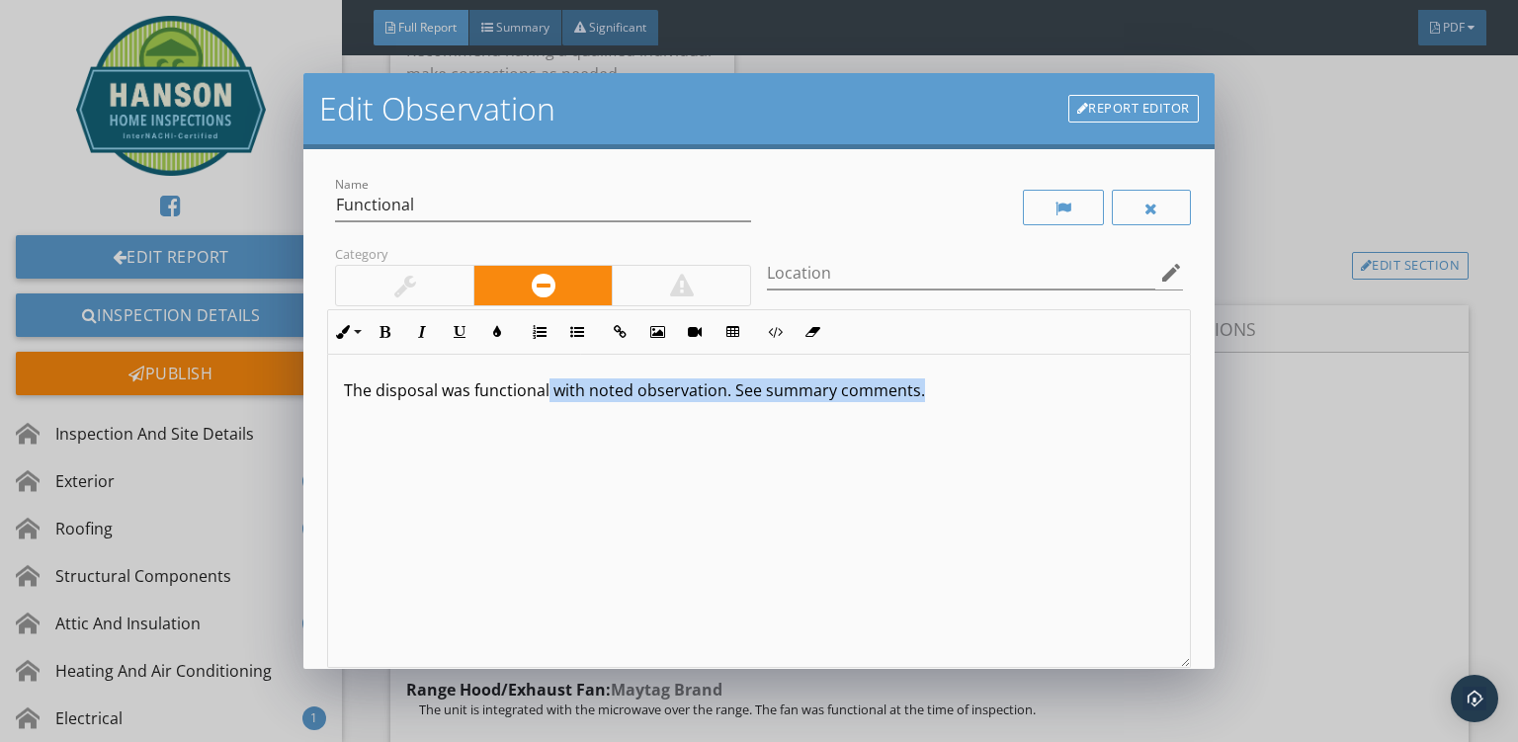
drag, startPoint x: 548, startPoint y: 389, endPoint x: 1002, endPoint y: 398, distance: 454.8
click at [1002, 398] on p "The disposal was functional with noted observation. See summary comments." at bounding box center [759, 391] width 830 height 24
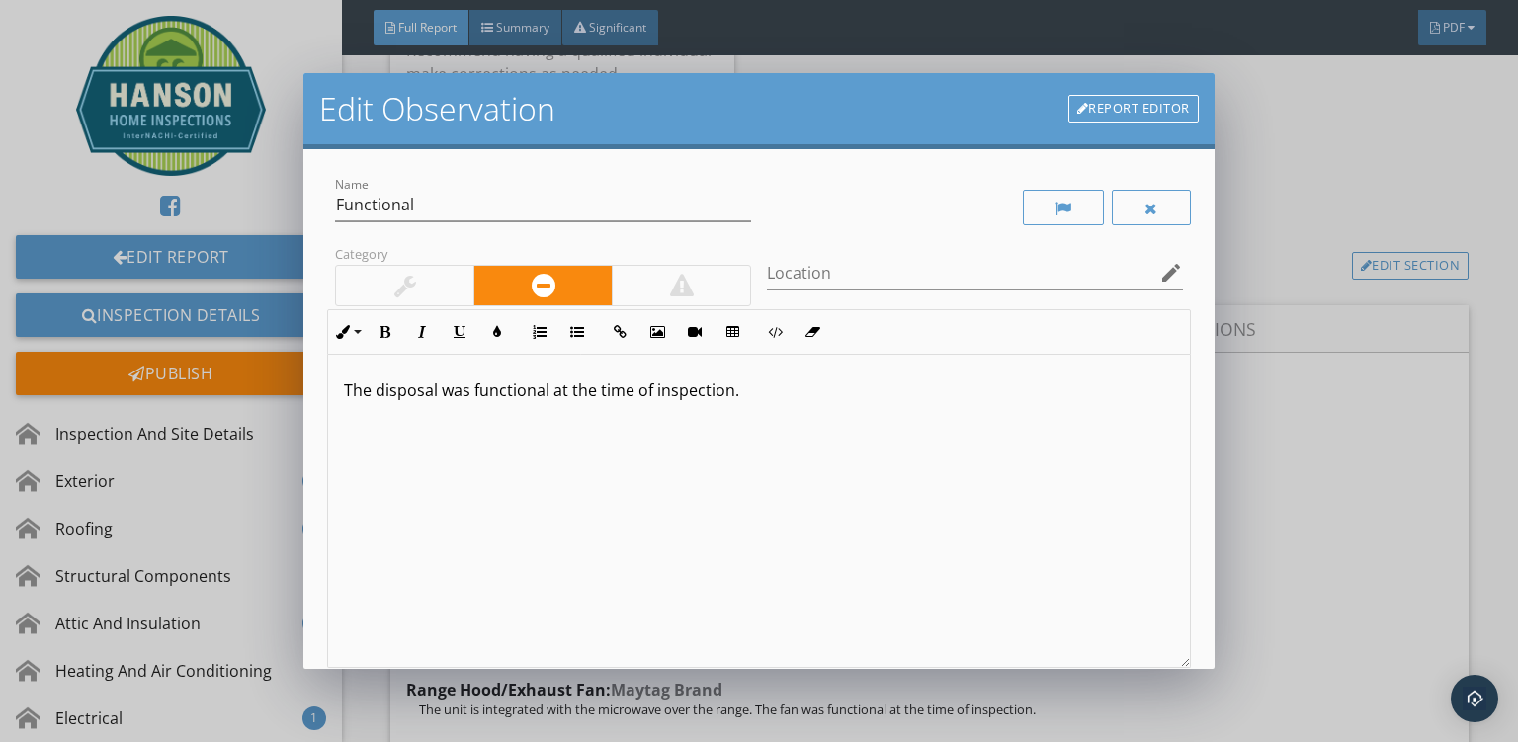
scroll to position [189, 0]
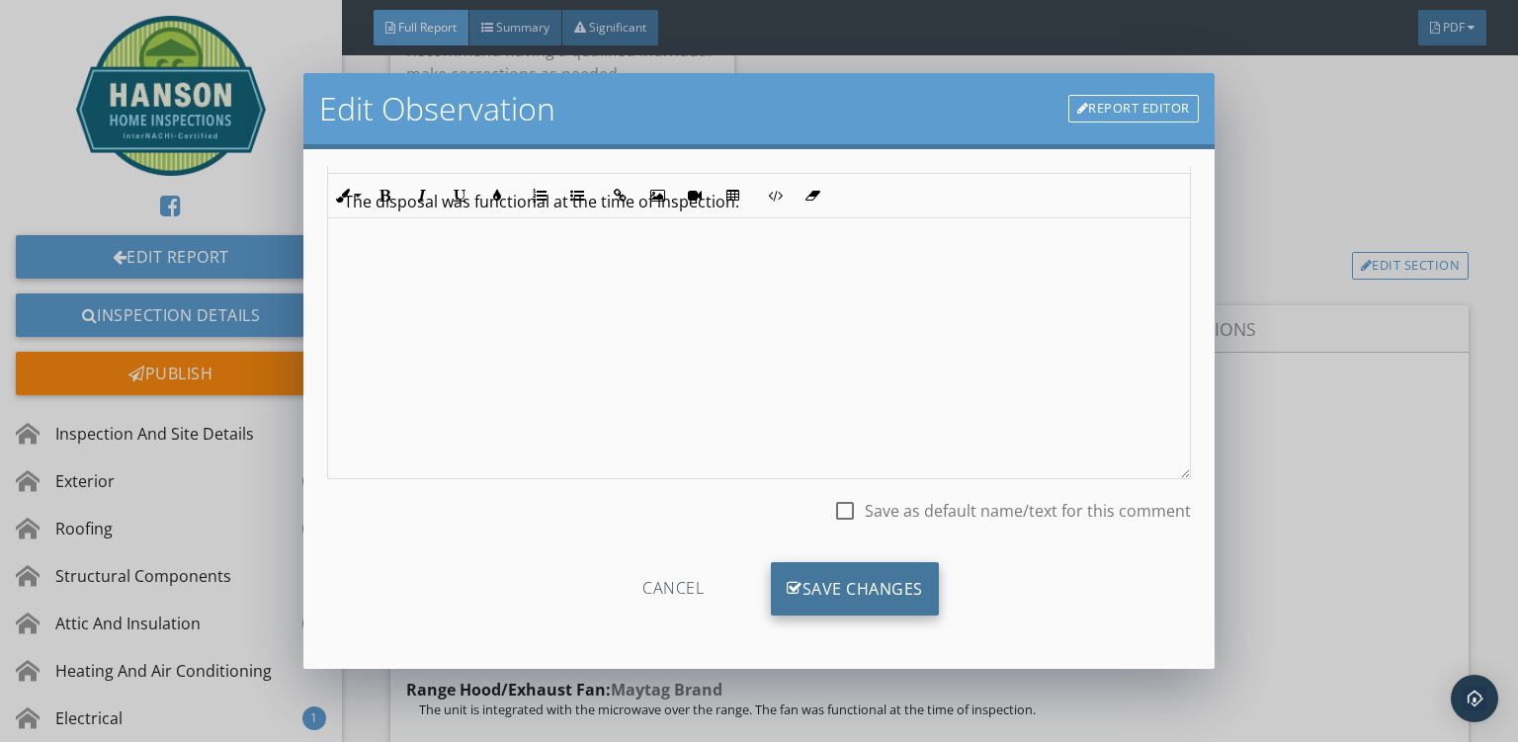
click at [807, 597] on div "Save Changes" at bounding box center [855, 588] width 168 height 53
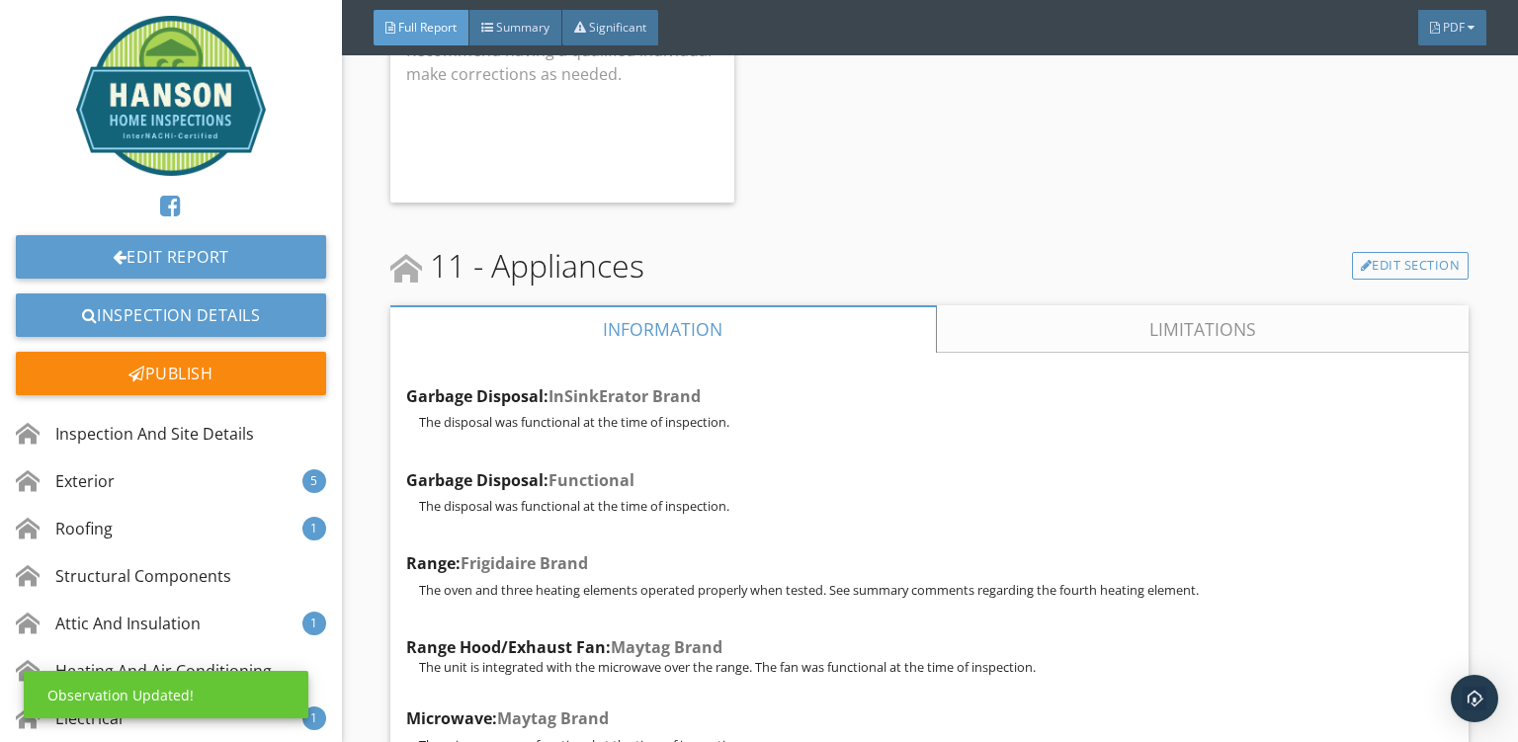
click at [990, 536] on div "Garbage Disposal: InSinkErator Brand The disposal was functional at the time of…" at bounding box center [929, 697] width 1047 height 657
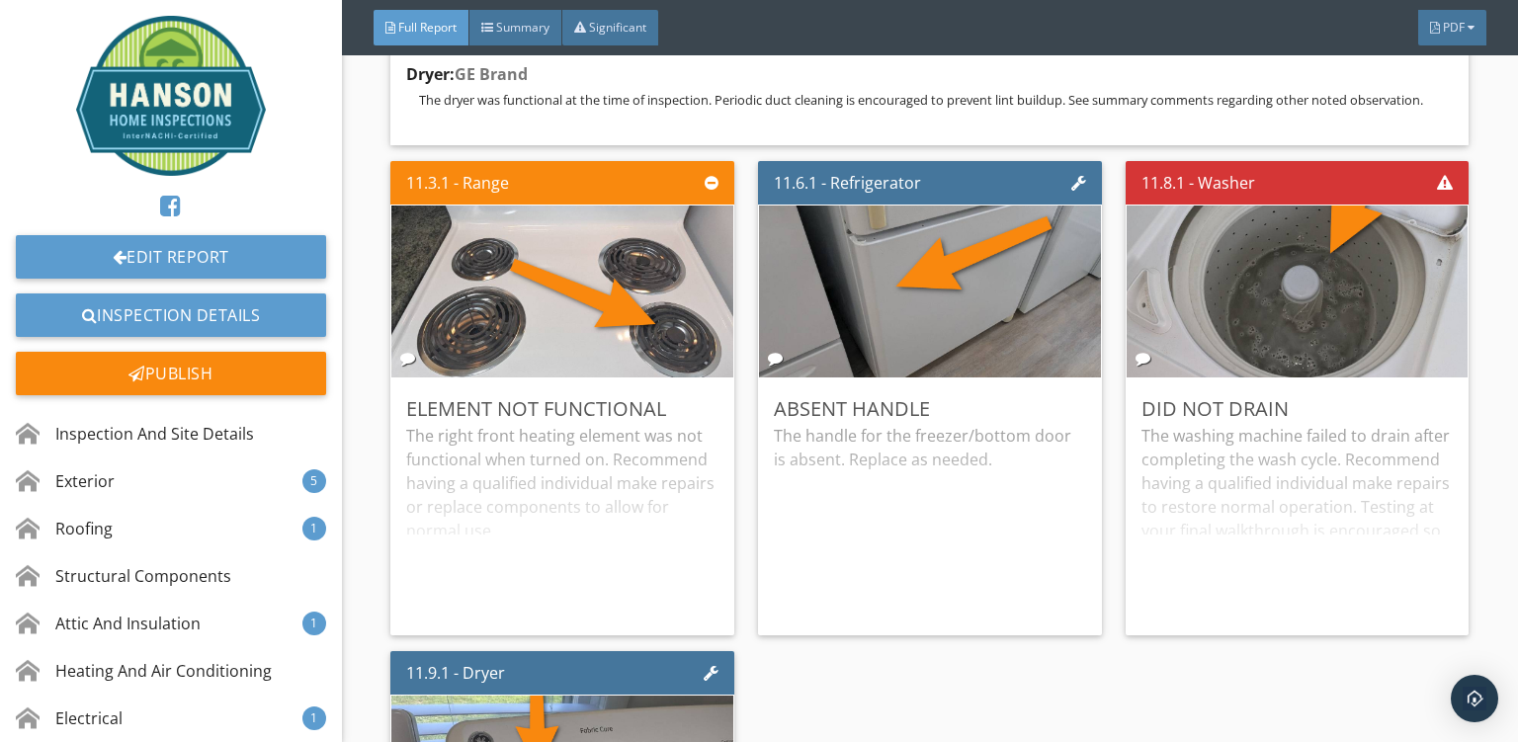
scroll to position [31885, 0]
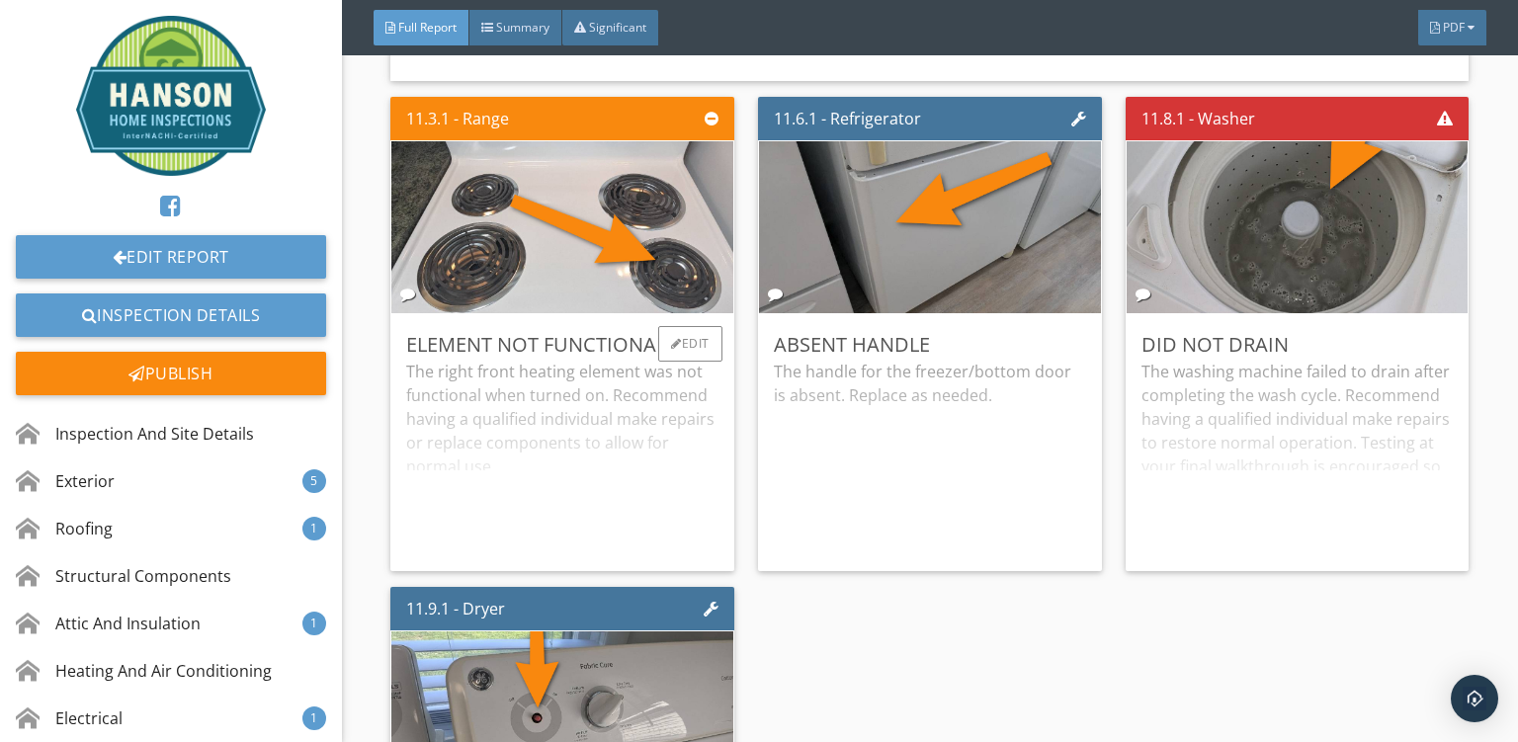
click at [569, 360] on div "The right front heating element was not functional when turned on. Recommend ha…" at bounding box center [562, 458] width 312 height 196
click at [686, 326] on div "Edit" at bounding box center [690, 344] width 64 height 36
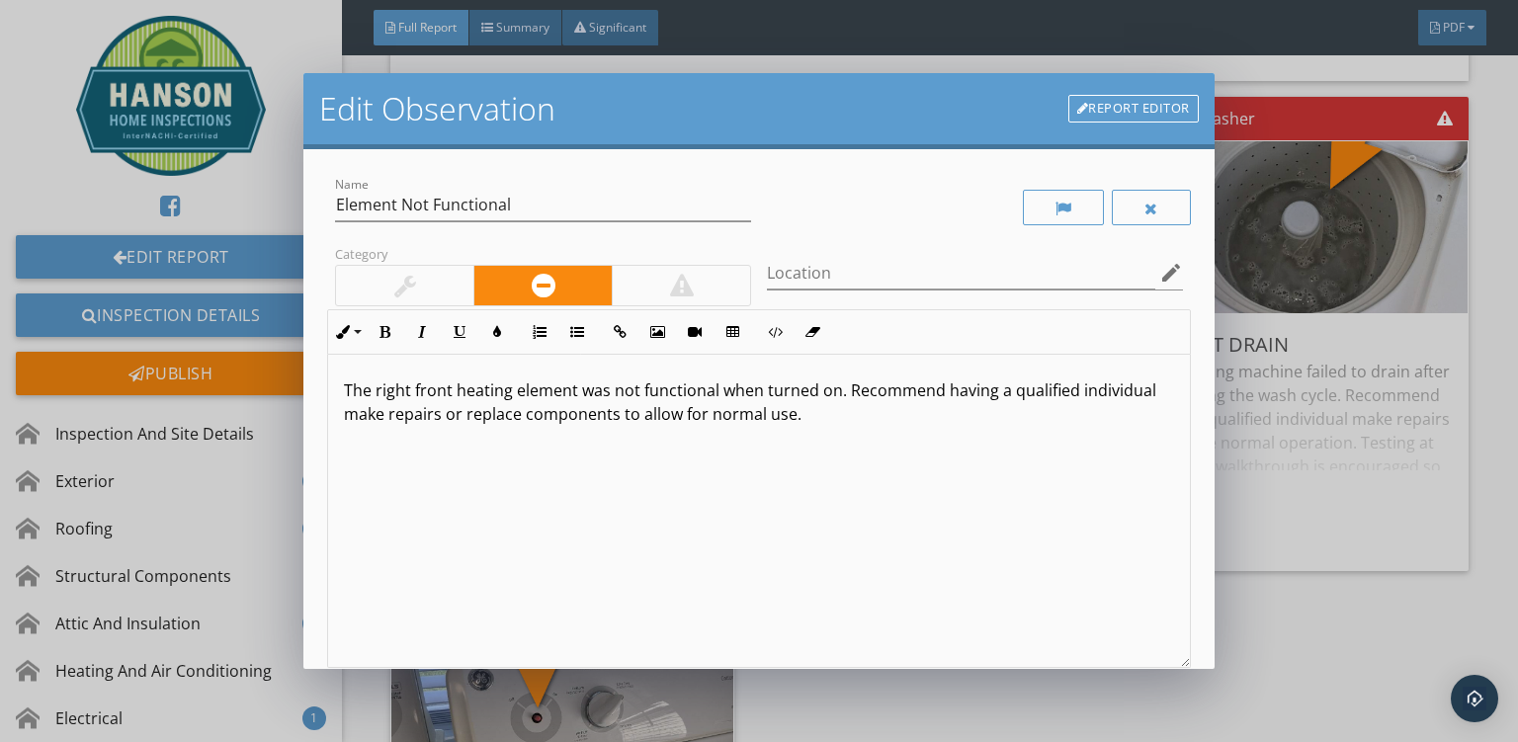
click at [828, 395] on p "The right front heating element was not functional when turned on. Recommend ha…" at bounding box center [759, 402] width 830 height 47
click at [786, 445] on div "The right front heating element was not functional. Recommend having a qualifie…" at bounding box center [759, 511] width 862 height 313
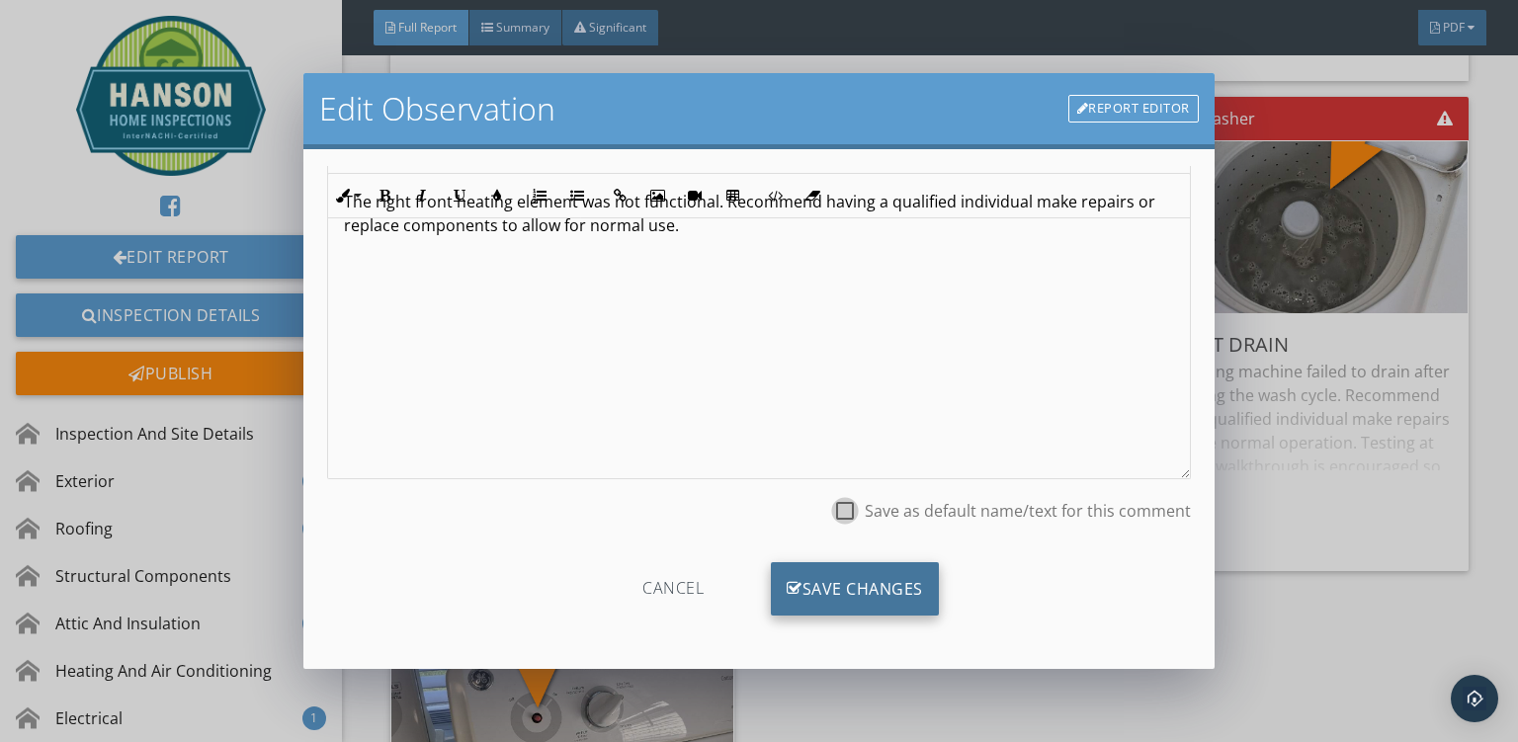
click at [856, 610] on div "Save Changes" at bounding box center [855, 588] width 168 height 53
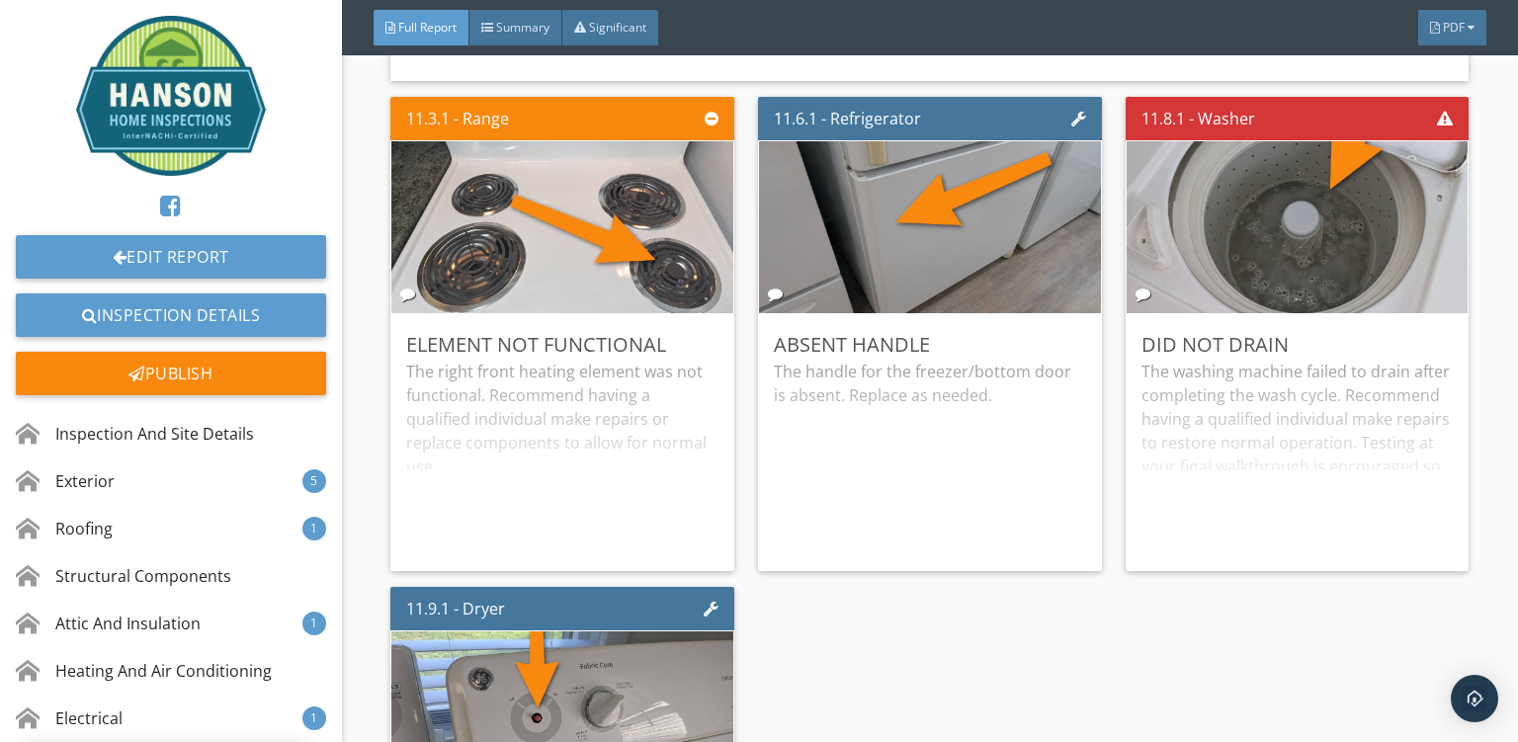
click at [1087, 575] on div "11.3.1 - Range Element Not Functional The right front heating element was not f…" at bounding box center [929, 579] width 1079 height 981
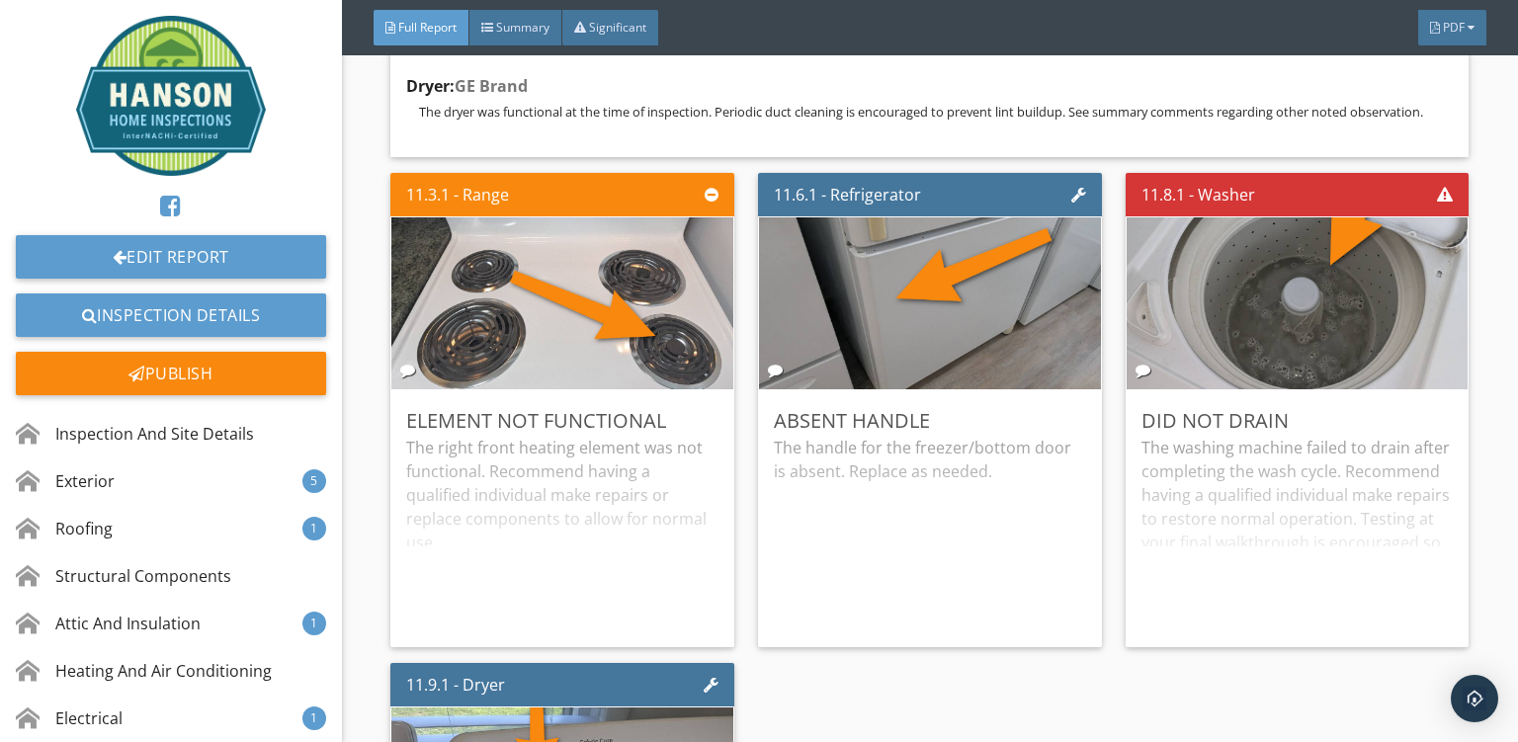
scroll to position [31756, 0]
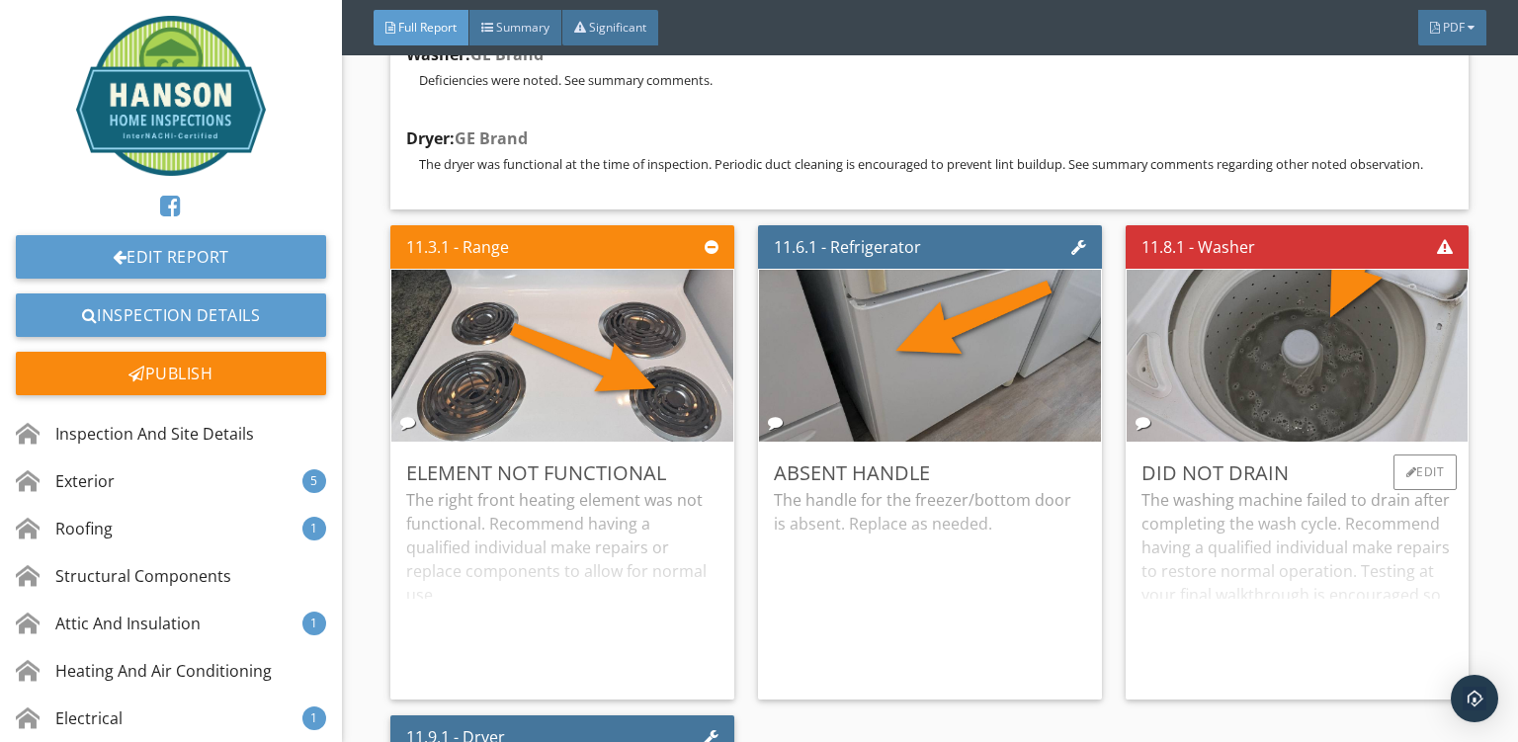
click at [1253, 498] on div "The washing machine failed to drain after completing the wash cycle. Recommend …" at bounding box center [1298, 586] width 312 height 196
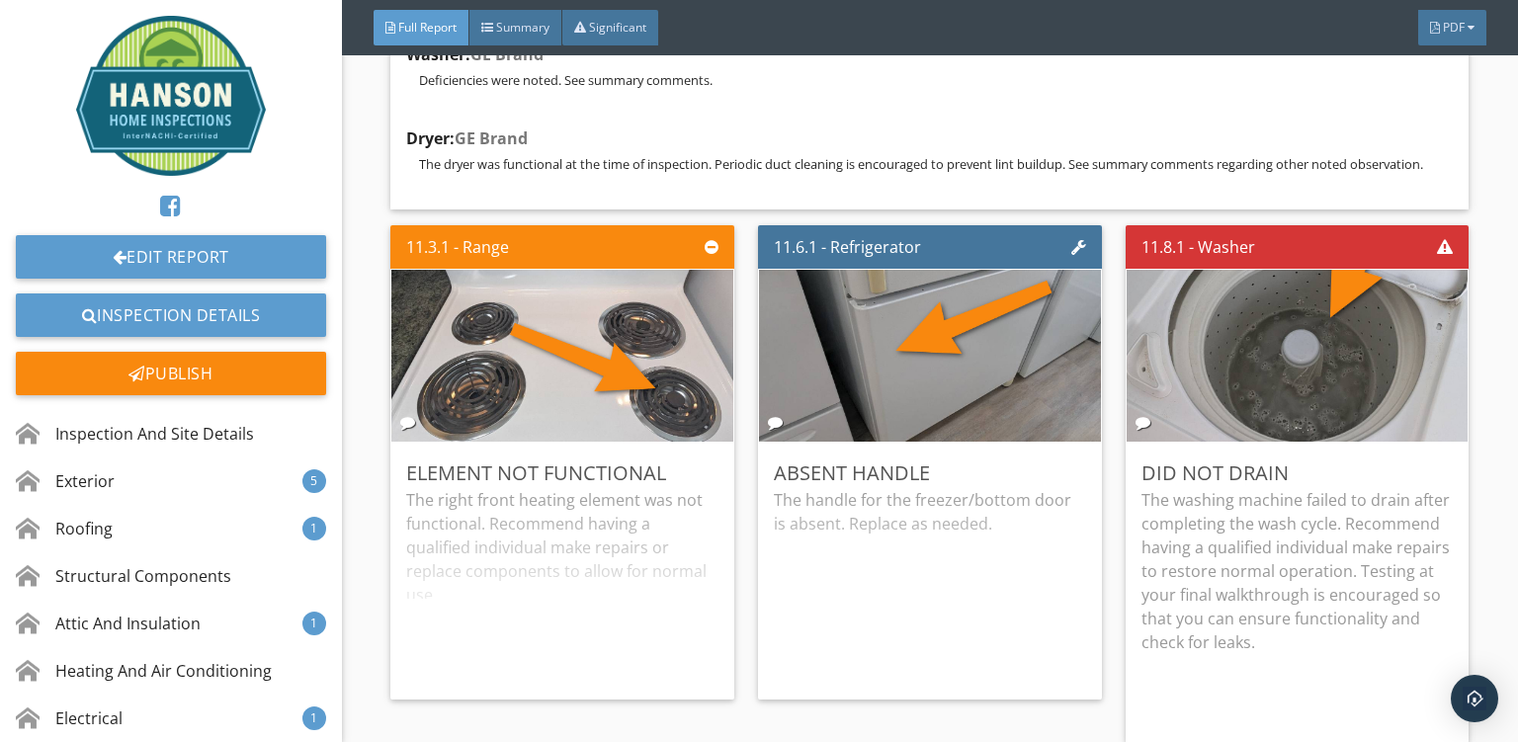
click at [991, 677] on div "11.3.1 - Range Element Not Functional The right front heating element was not f…" at bounding box center [929, 729] width 1079 height 1024
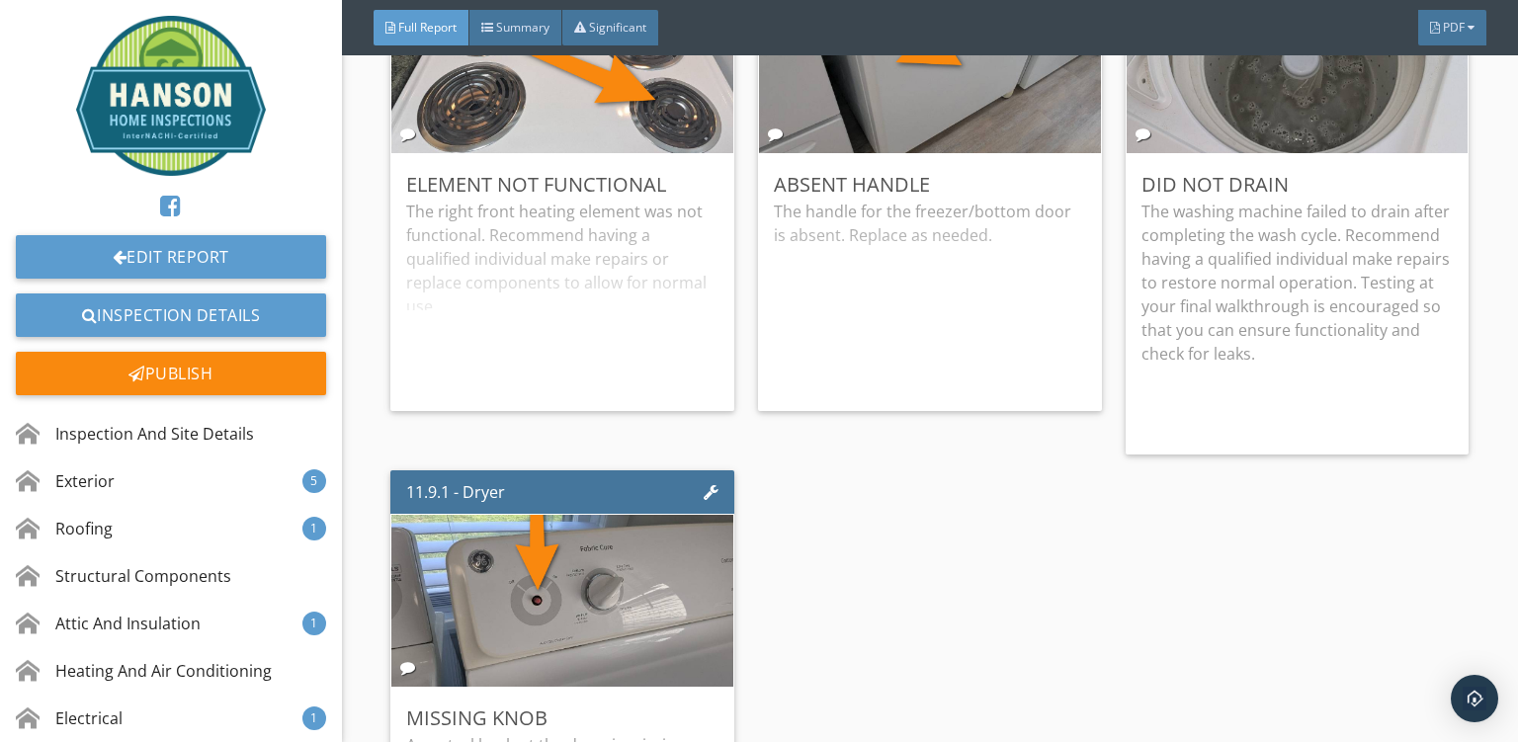
scroll to position [32162, 0]
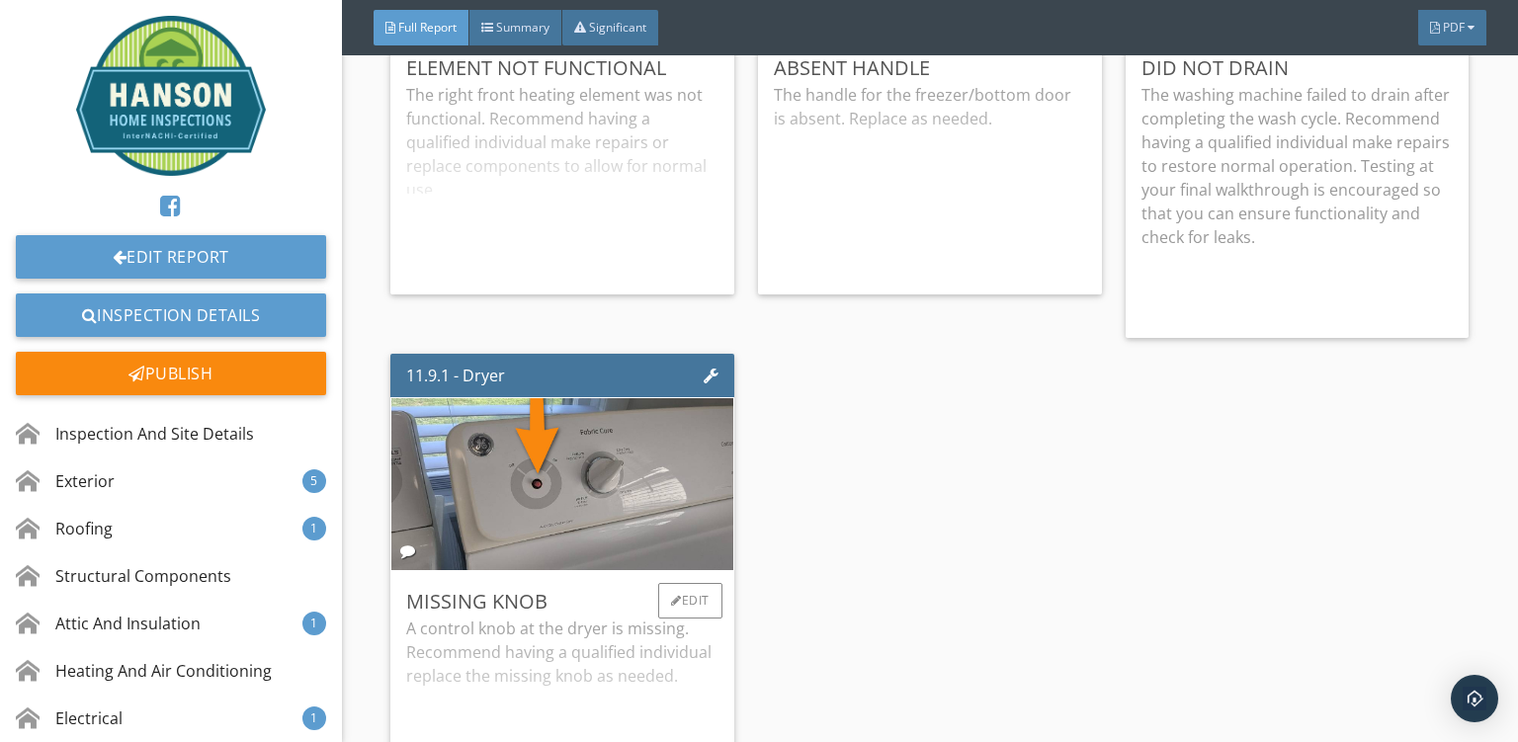
click at [600, 617] on div "A control knob at the dryer is missing. Recommend having a qualified individual…" at bounding box center [562, 715] width 312 height 196
click at [859, 602] on div "11.3.1 - Range Element Not Functional The right front heating element was not f…" at bounding box center [929, 324] width 1079 height 1024
copy div "Open Intercom Messenger"
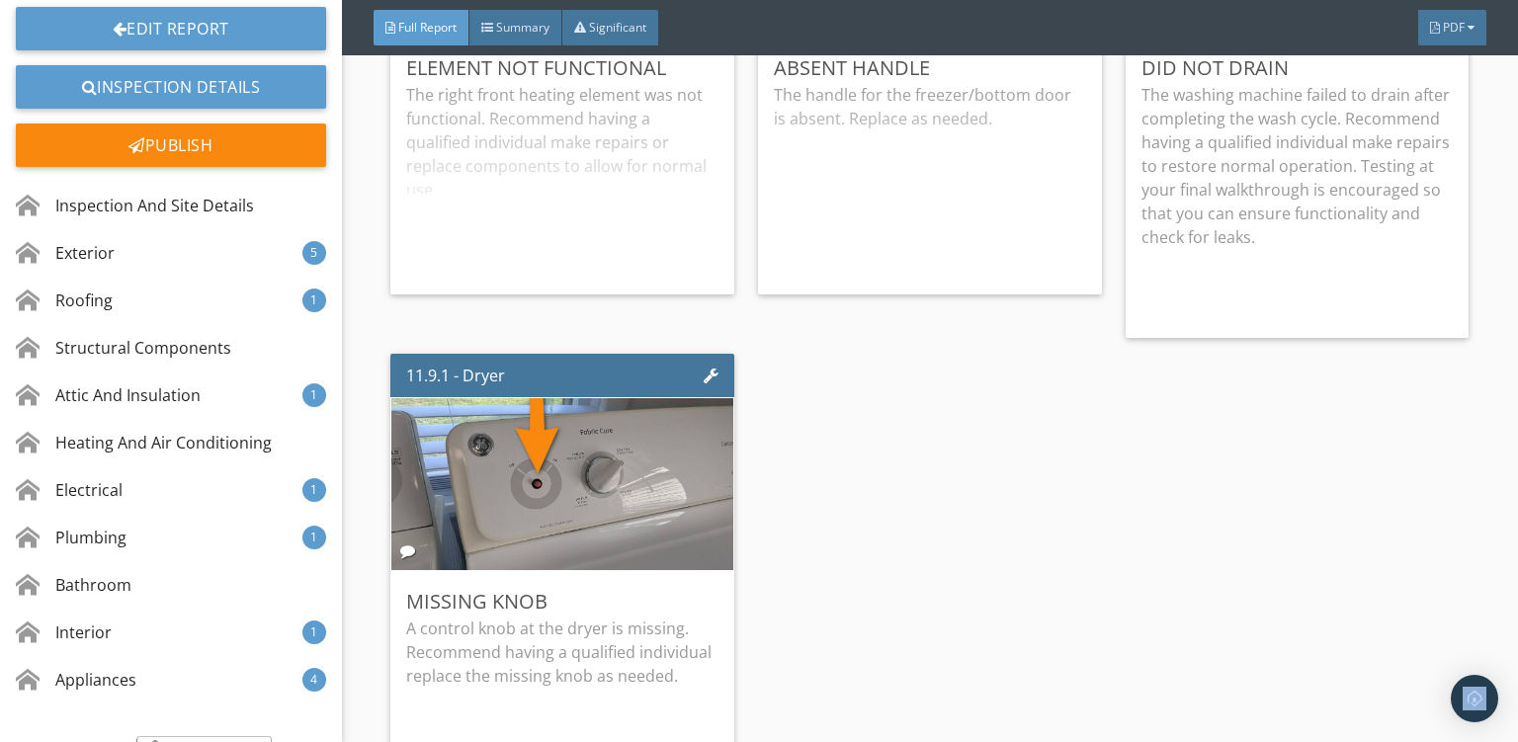
scroll to position [306, 0]
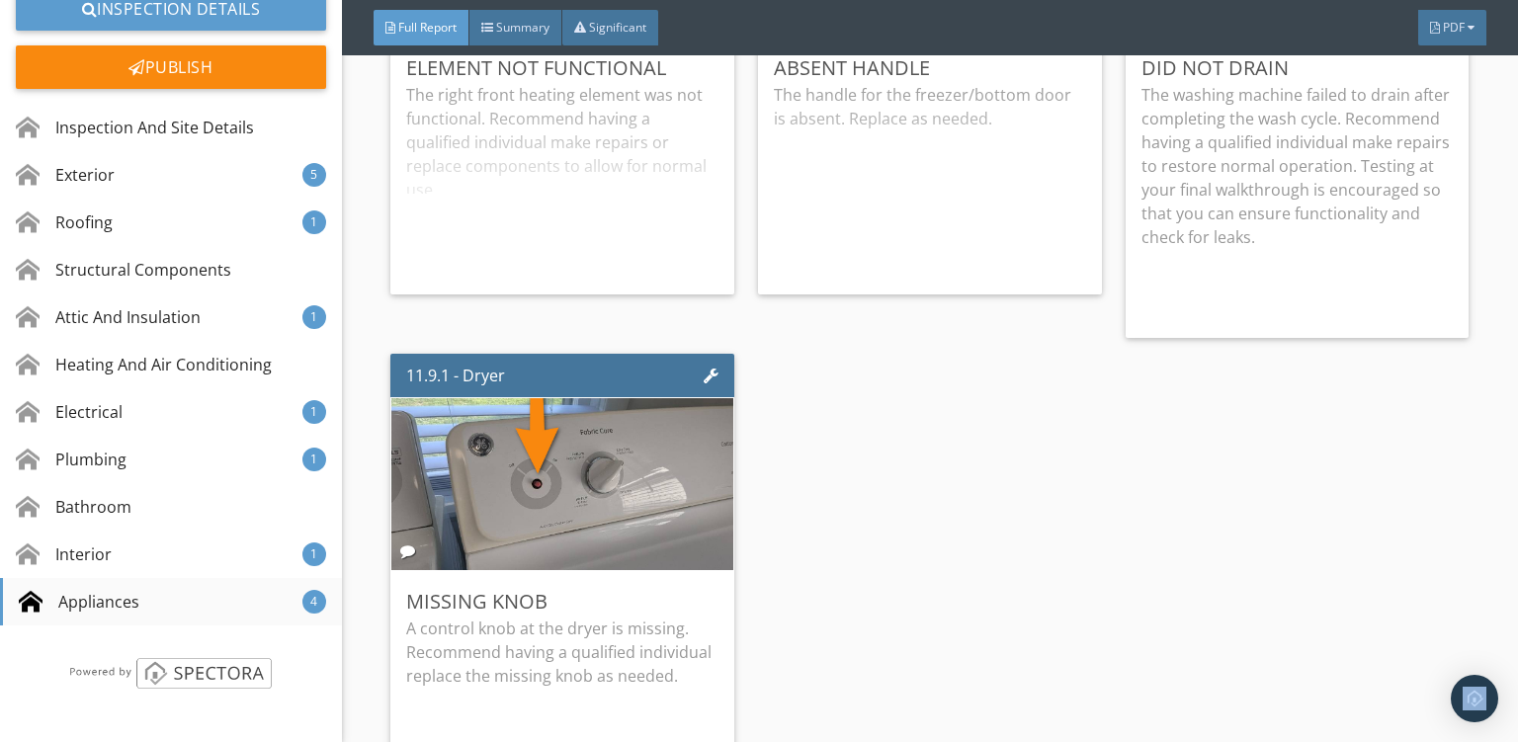
click at [117, 610] on div "Appliances" at bounding box center [79, 602] width 121 height 24
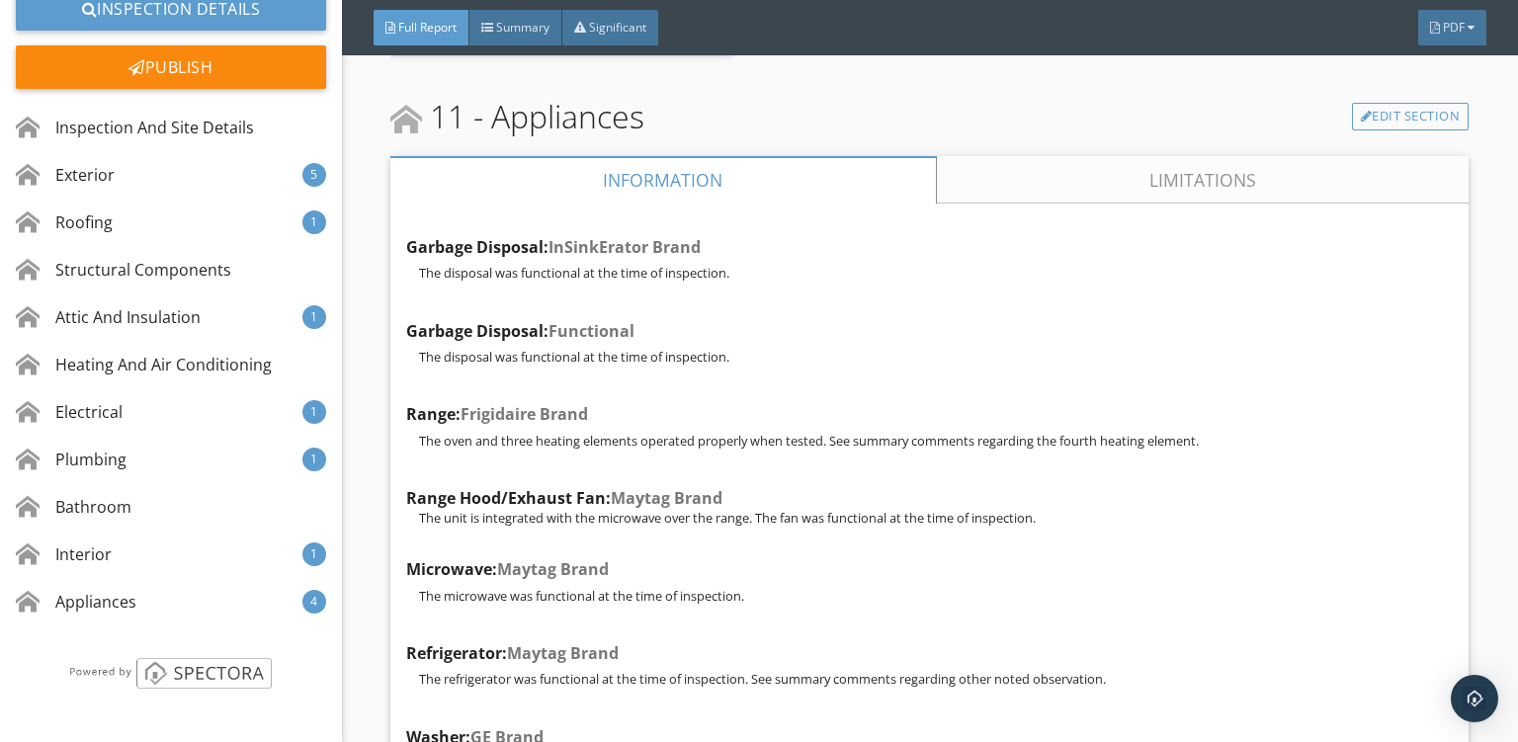
scroll to position [31072, 0]
click at [1105, 157] on link "Limitations" at bounding box center [1203, 180] width 533 height 47
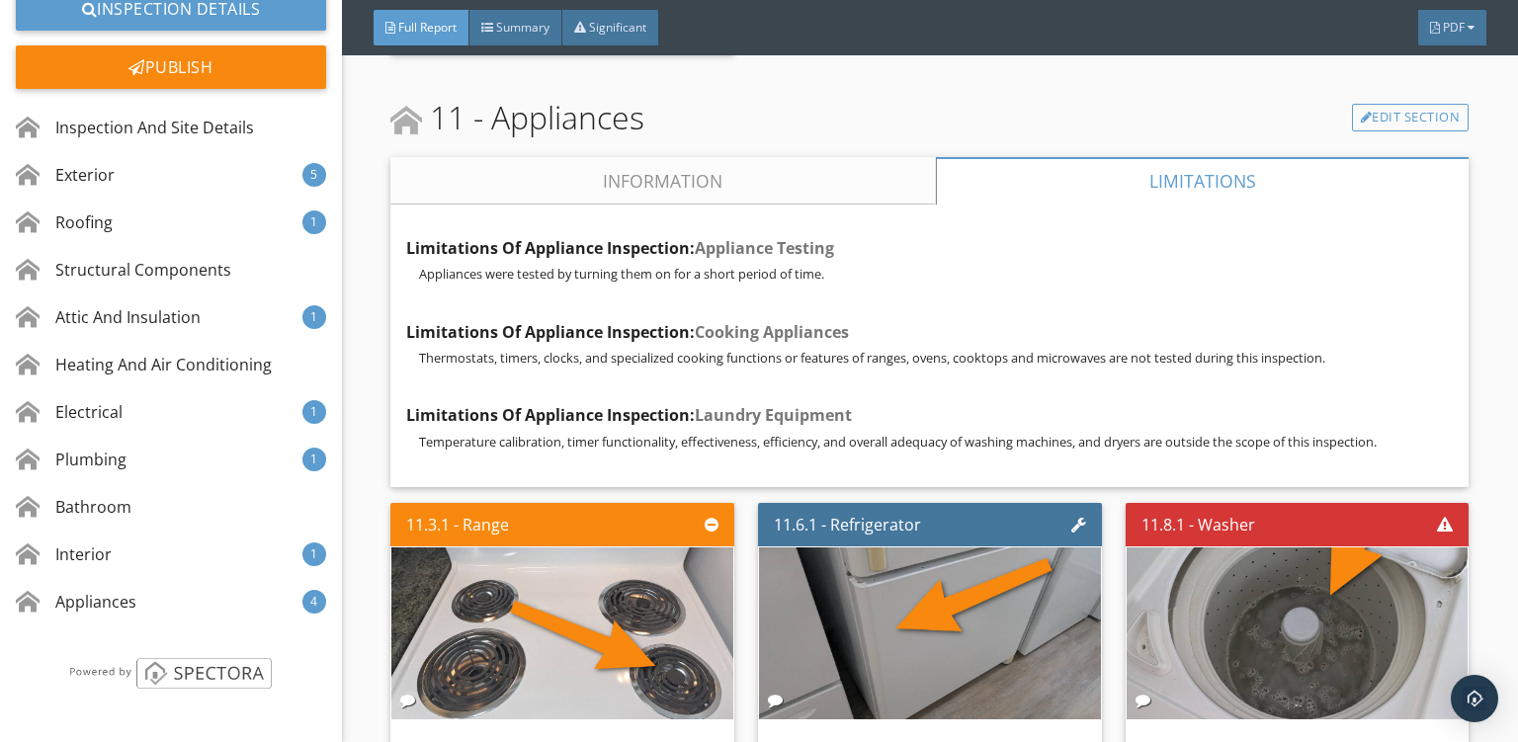
click at [702, 157] on link "Information" at bounding box center [663, 180] width 546 height 47
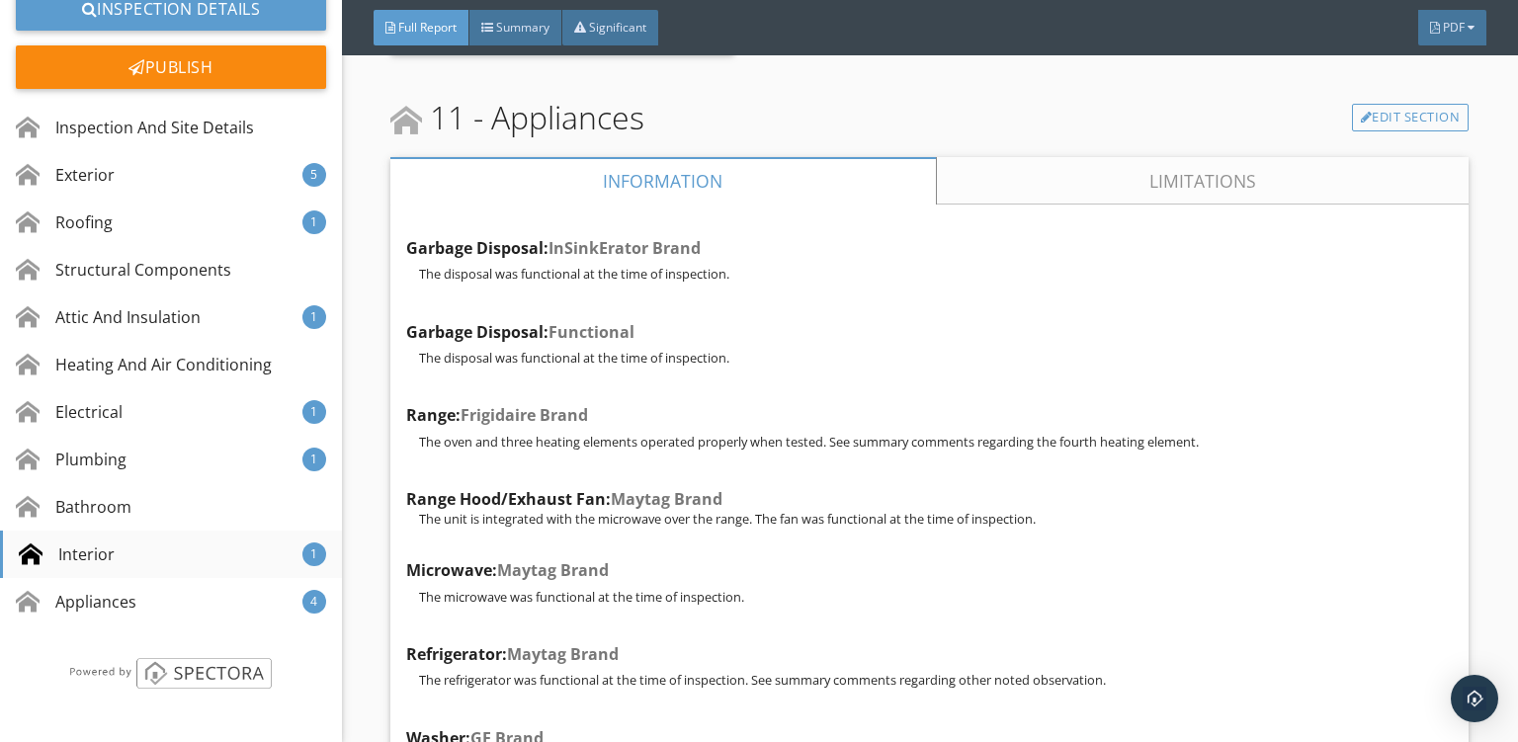
click at [80, 548] on div "Interior" at bounding box center [67, 555] width 96 height 24
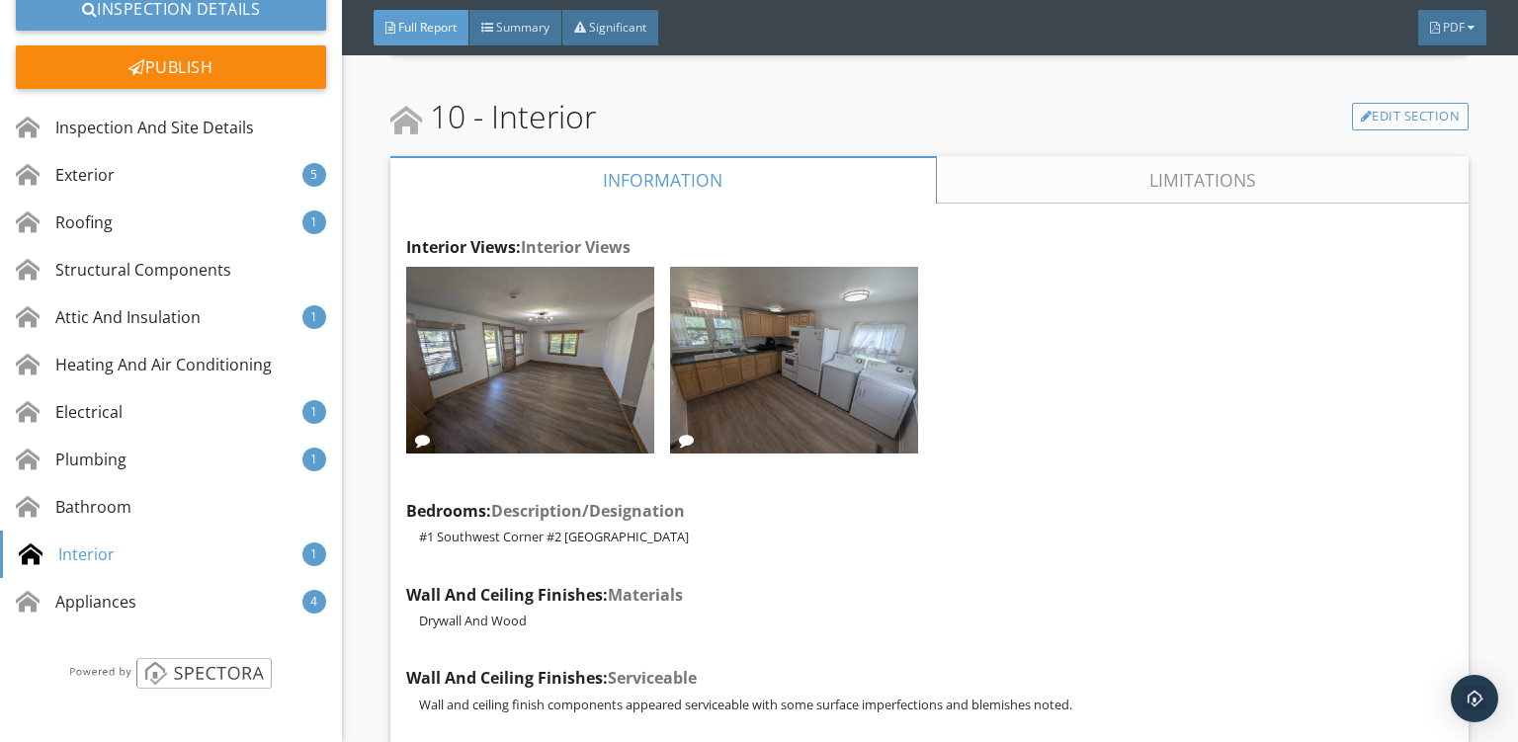
scroll to position [29311, 0]
click at [1101, 157] on link "Limitations" at bounding box center [1203, 180] width 533 height 47
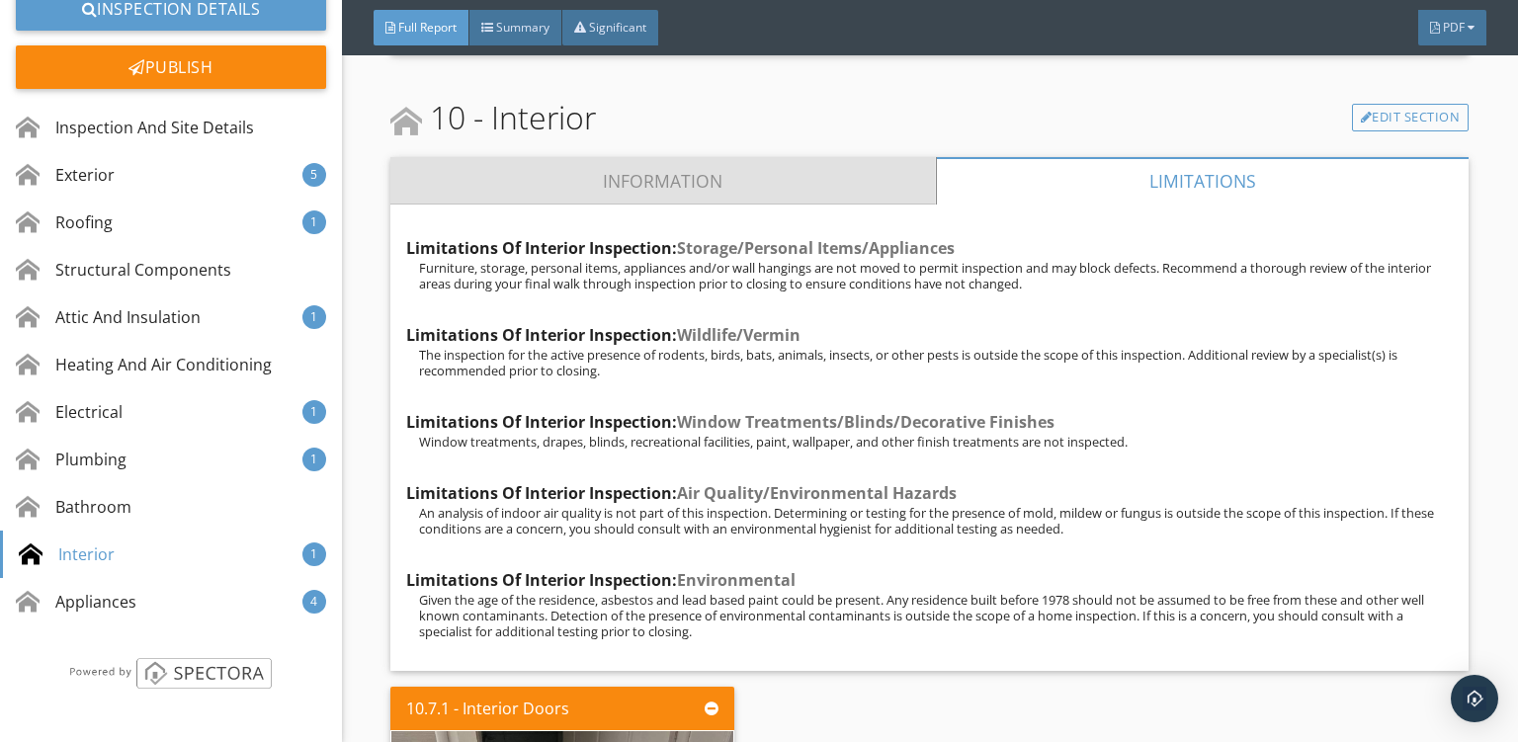
click at [682, 157] on link "Information" at bounding box center [663, 180] width 546 height 47
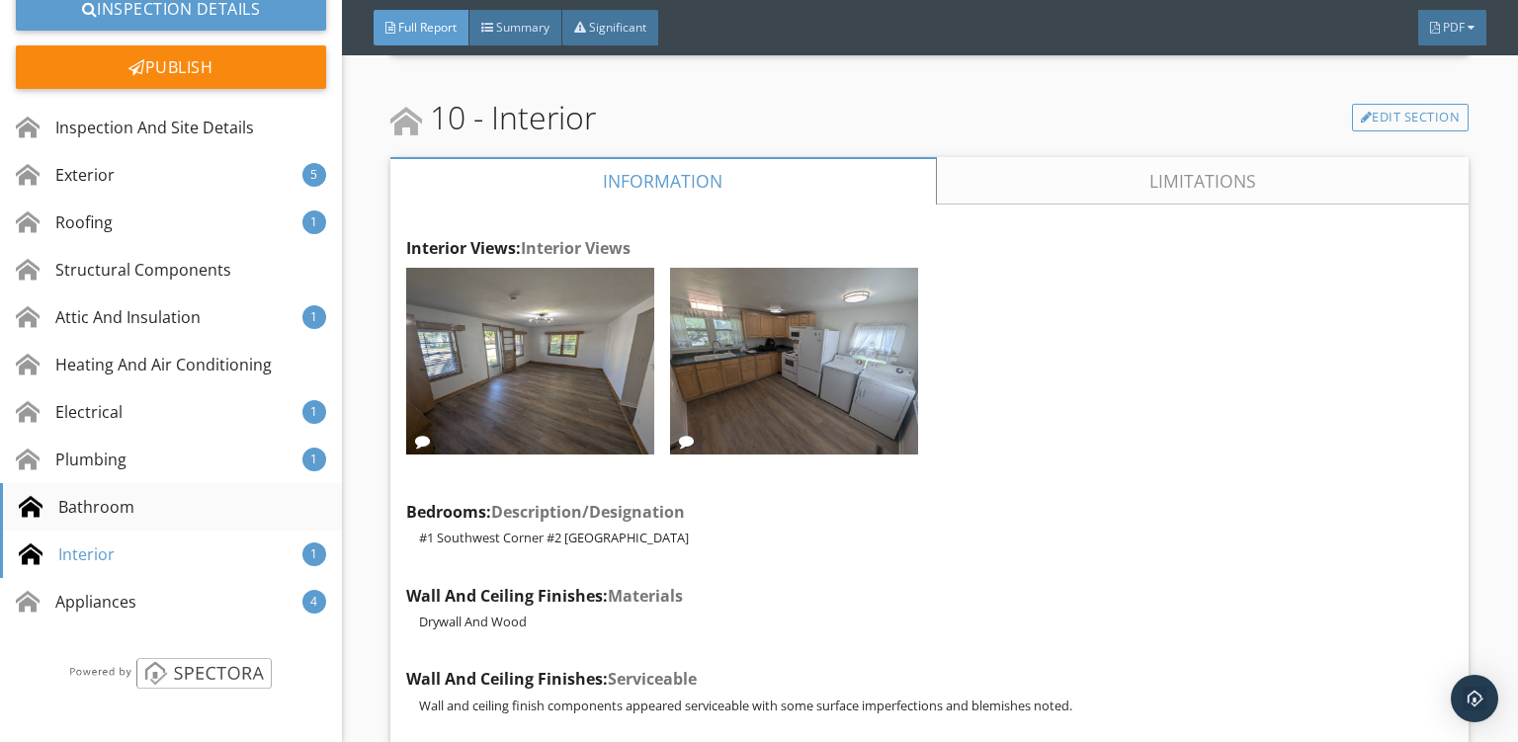
click at [115, 520] on div "Bathroom" at bounding box center [171, 506] width 342 height 47
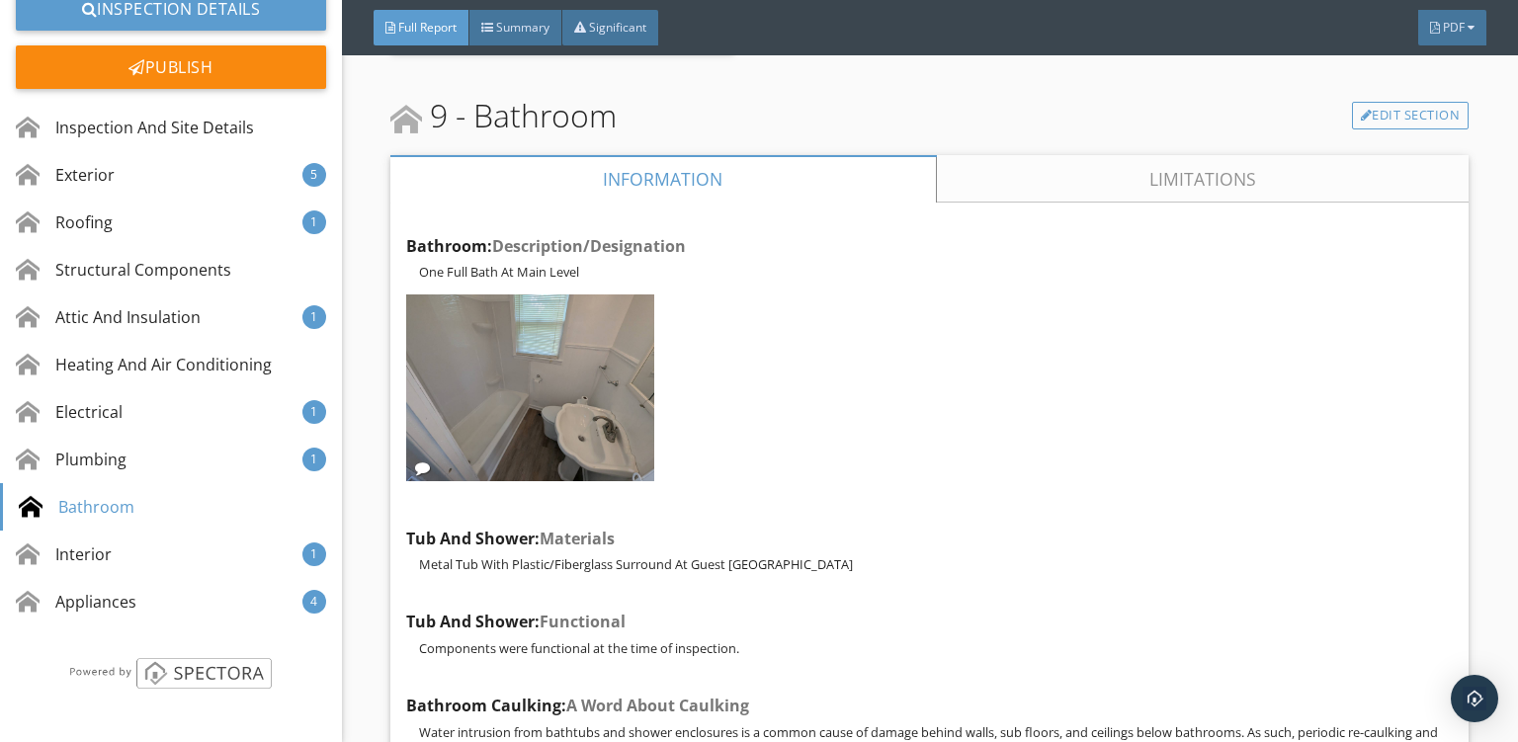
scroll to position [28187, 0]
click at [1153, 157] on link "Limitations" at bounding box center [1203, 180] width 533 height 47
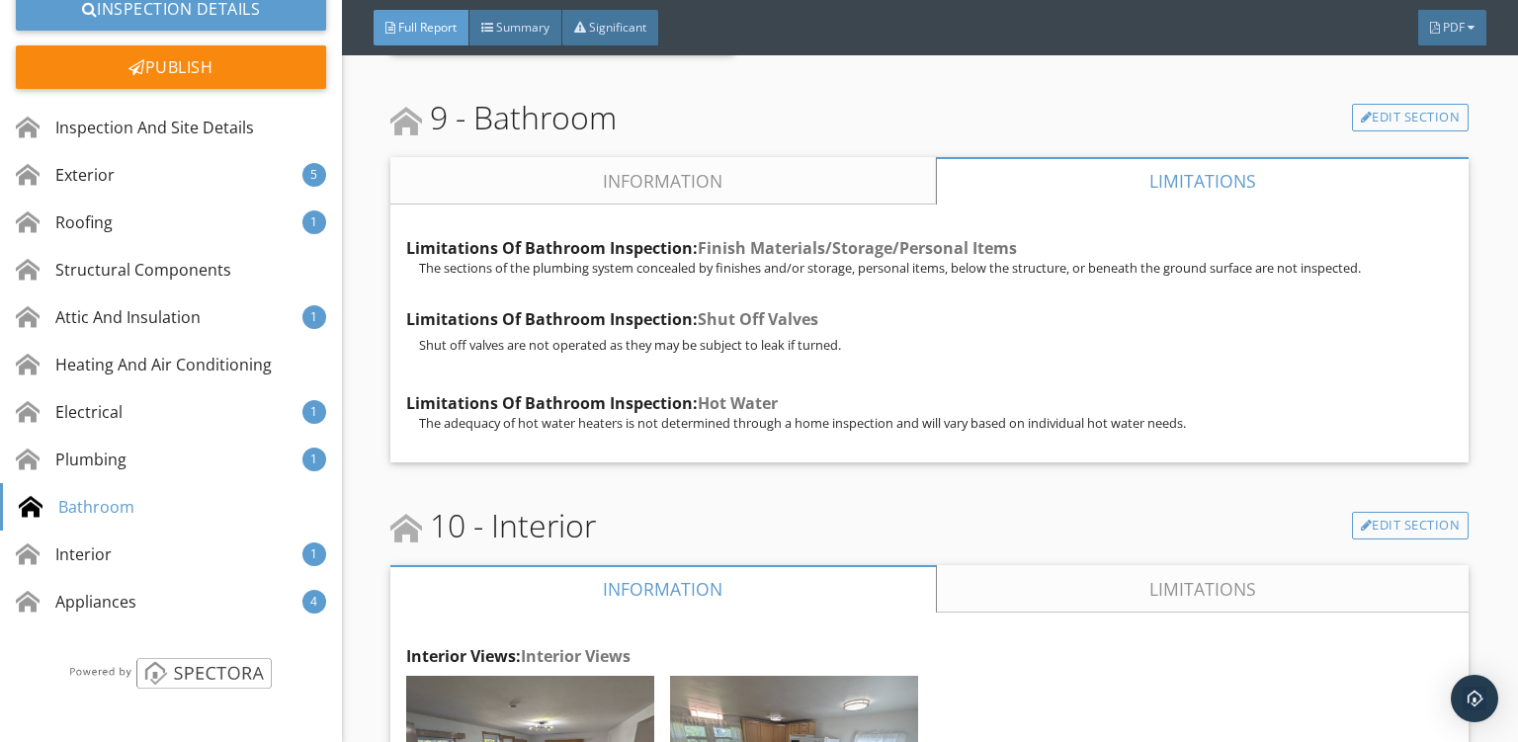
click at [658, 157] on link "Information" at bounding box center [663, 180] width 546 height 47
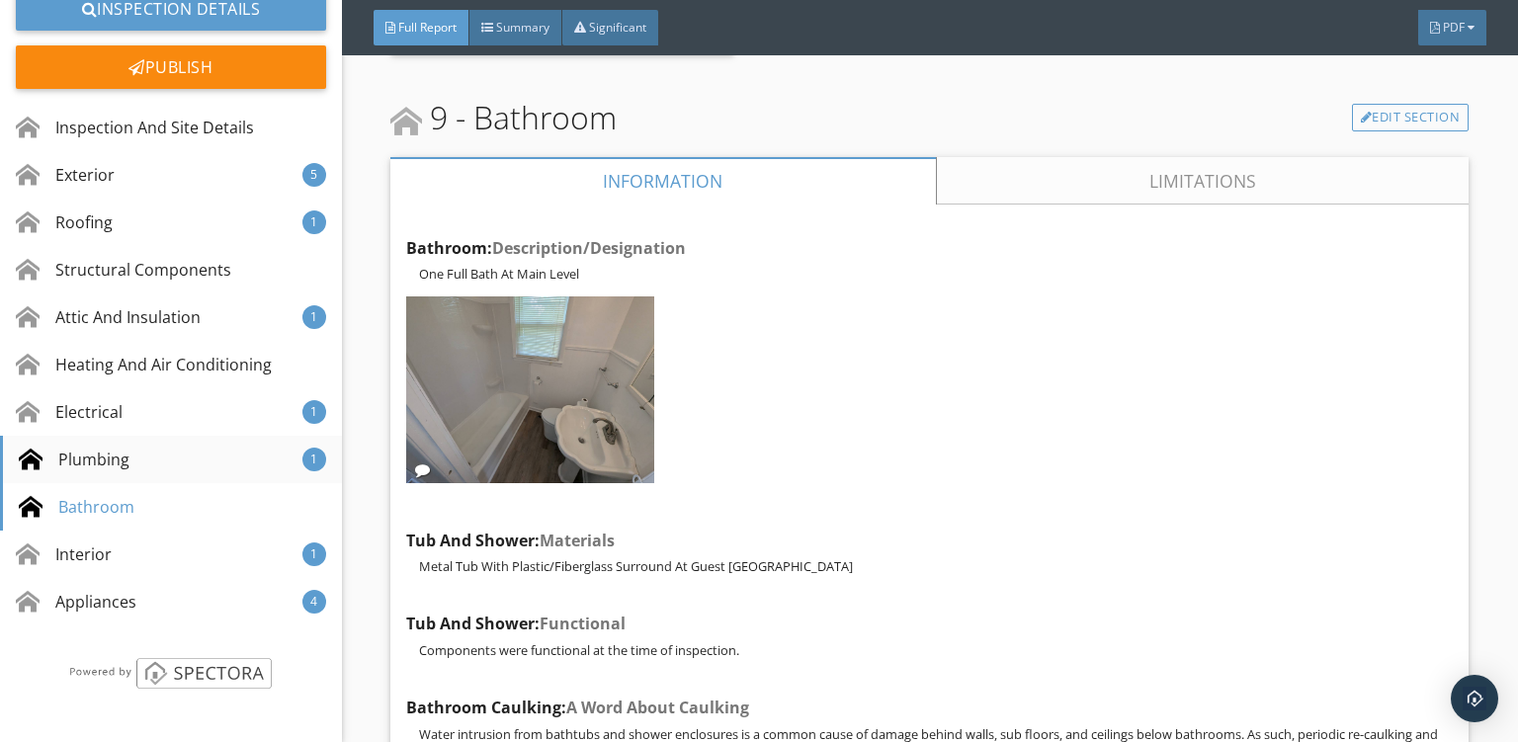
click at [73, 460] on div "Plumbing" at bounding box center [74, 460] width 111 height 24
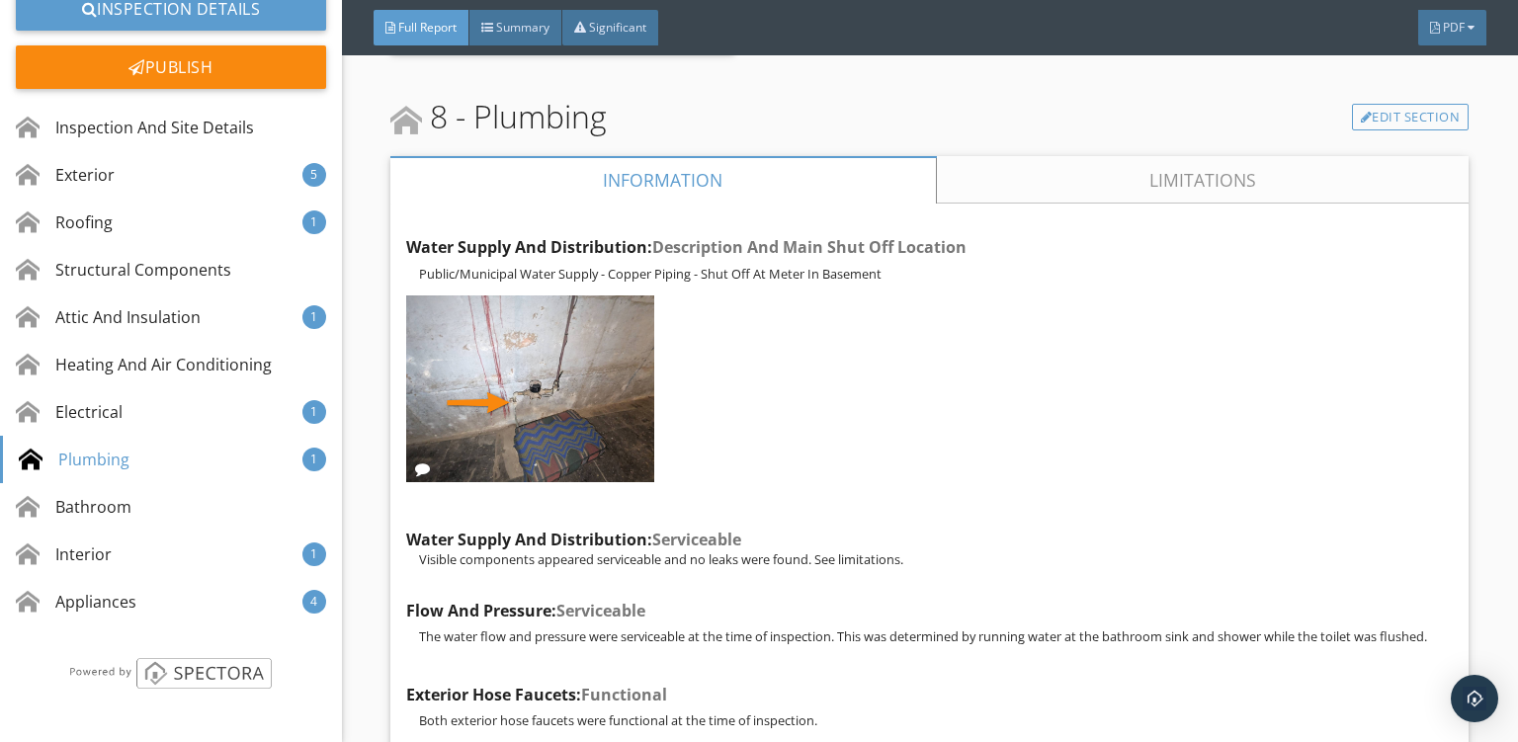
scroll to position [25695, 0]
click at [1181, 156] on link "Limitations" at bounding box center [1203, 179] width 533 height 47
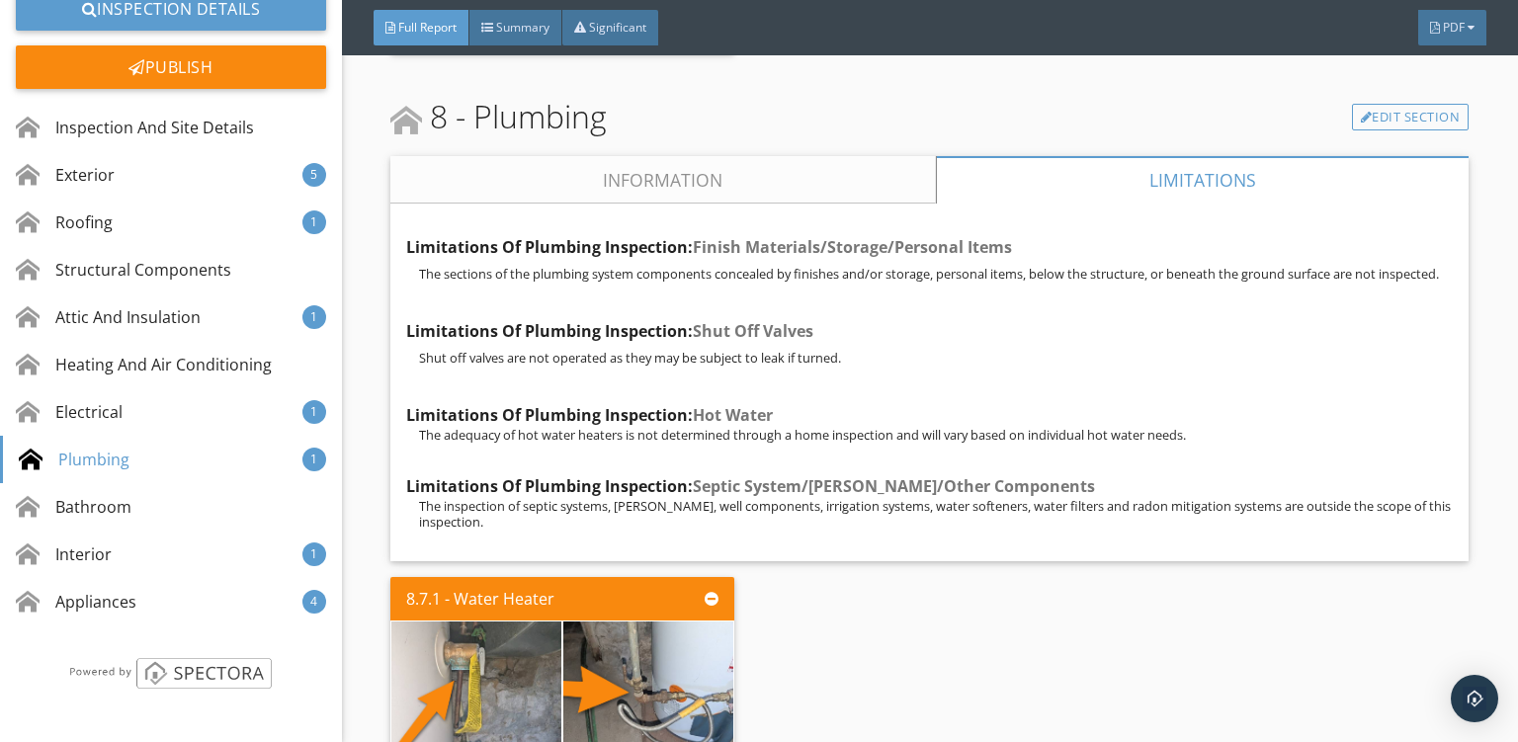
click at [650, 156] on link "Information" at bounding box center [663, 179] width 546 height 47
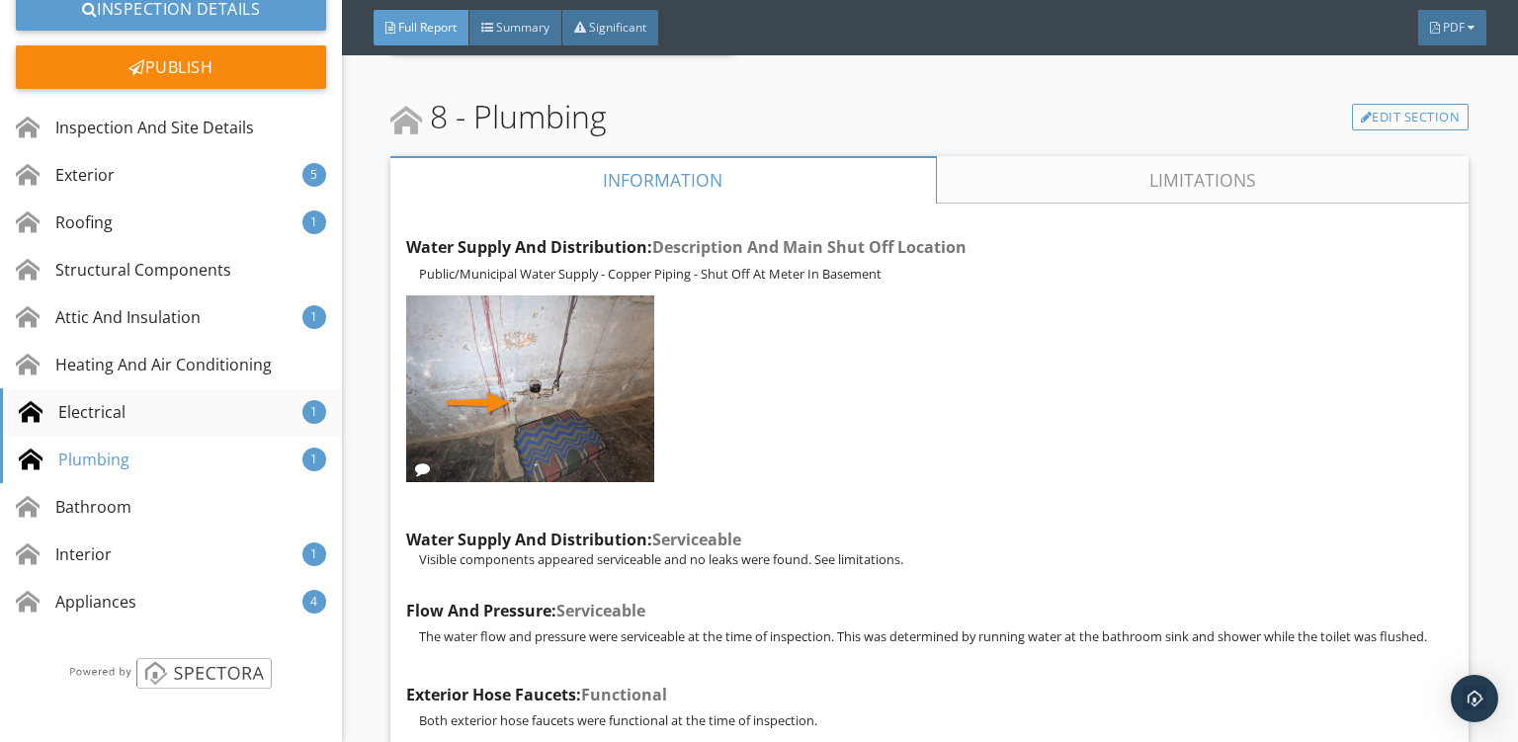
click at [93, 419] on div "Electrical" at bounding box center [72, 412] width 107 height 24
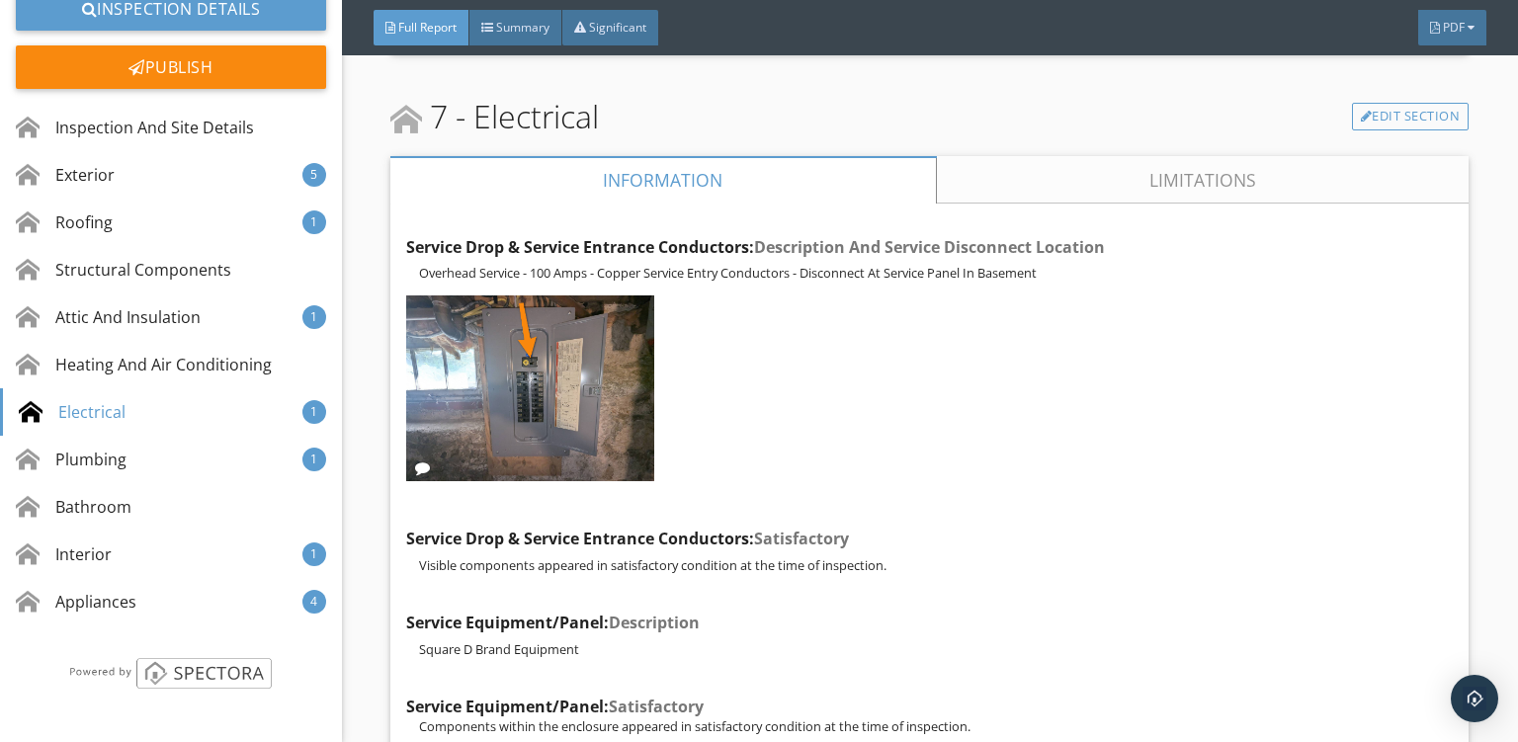
scroll to position [23697, 0]
click at [1149, 157] on link "Limitations" at bounding box center [1203, 180] width 533 height 47
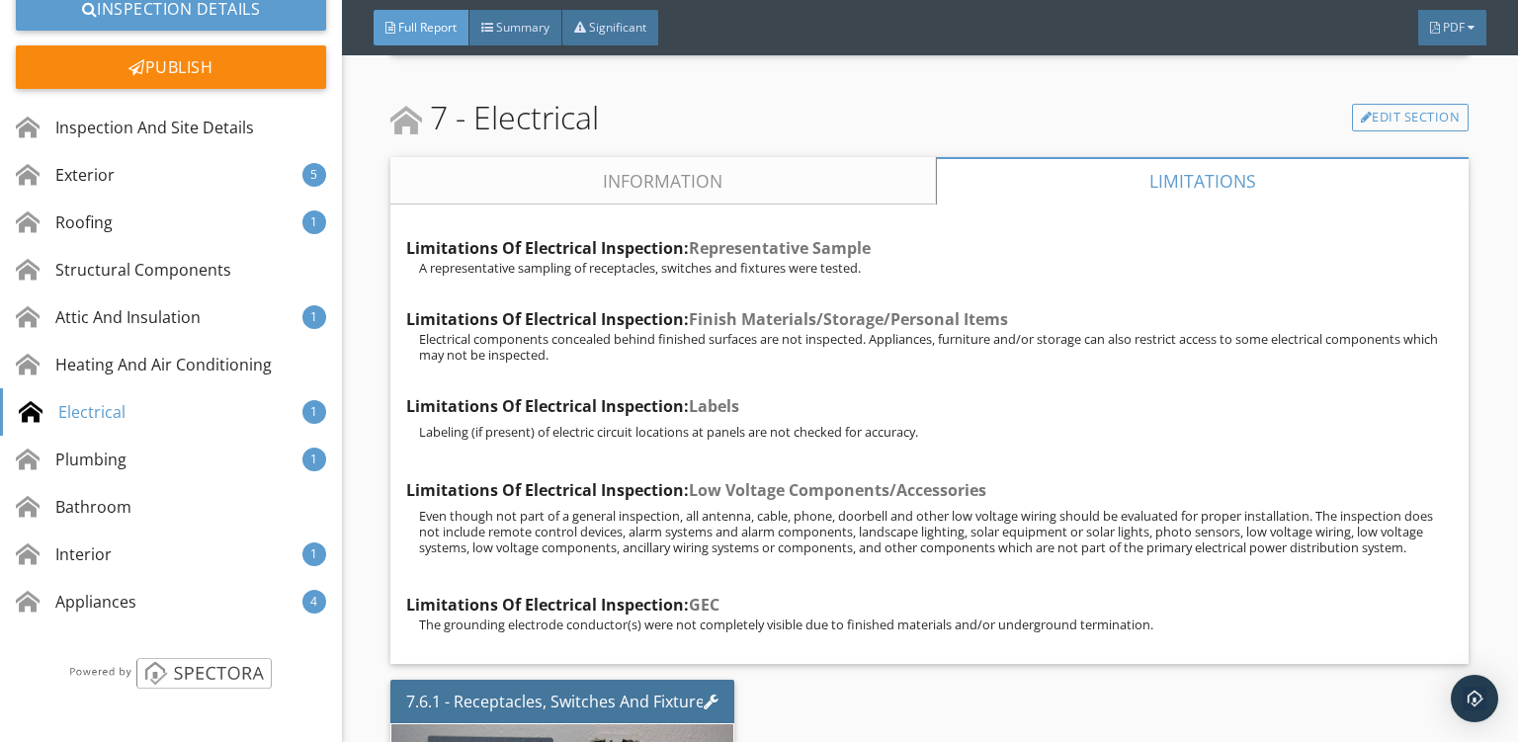
click at [677, 157] on link "Information" at bounding box center [663, 180] width 546 height 47
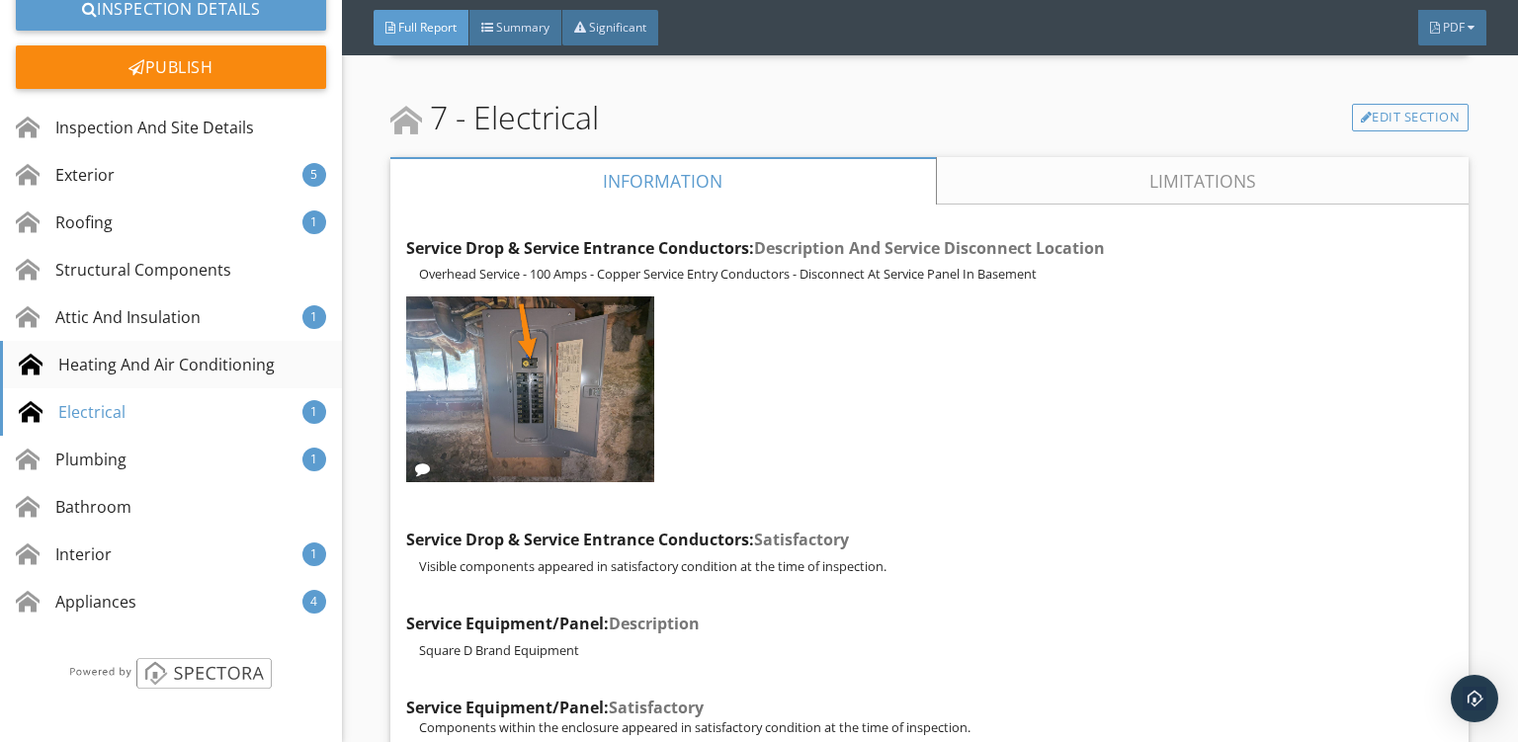
click at [60, 361] on div "Heating And Air Conditioning" at bounding box center [147, 365] width 256 height 24
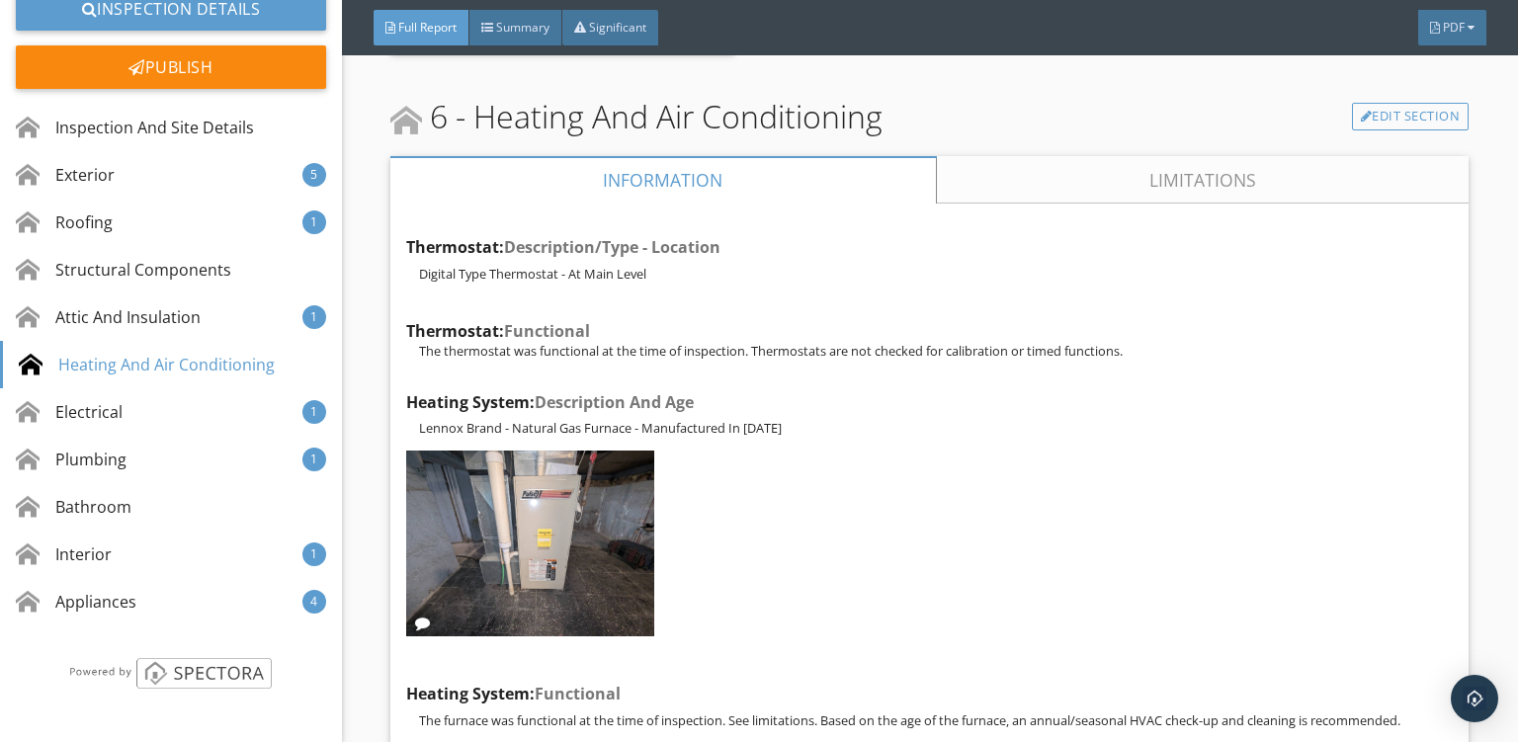
scroll to position [22253, 0]
click at [1132, 157] on link "Limitations" at bounding box center [1203, 180] width 533 height 47
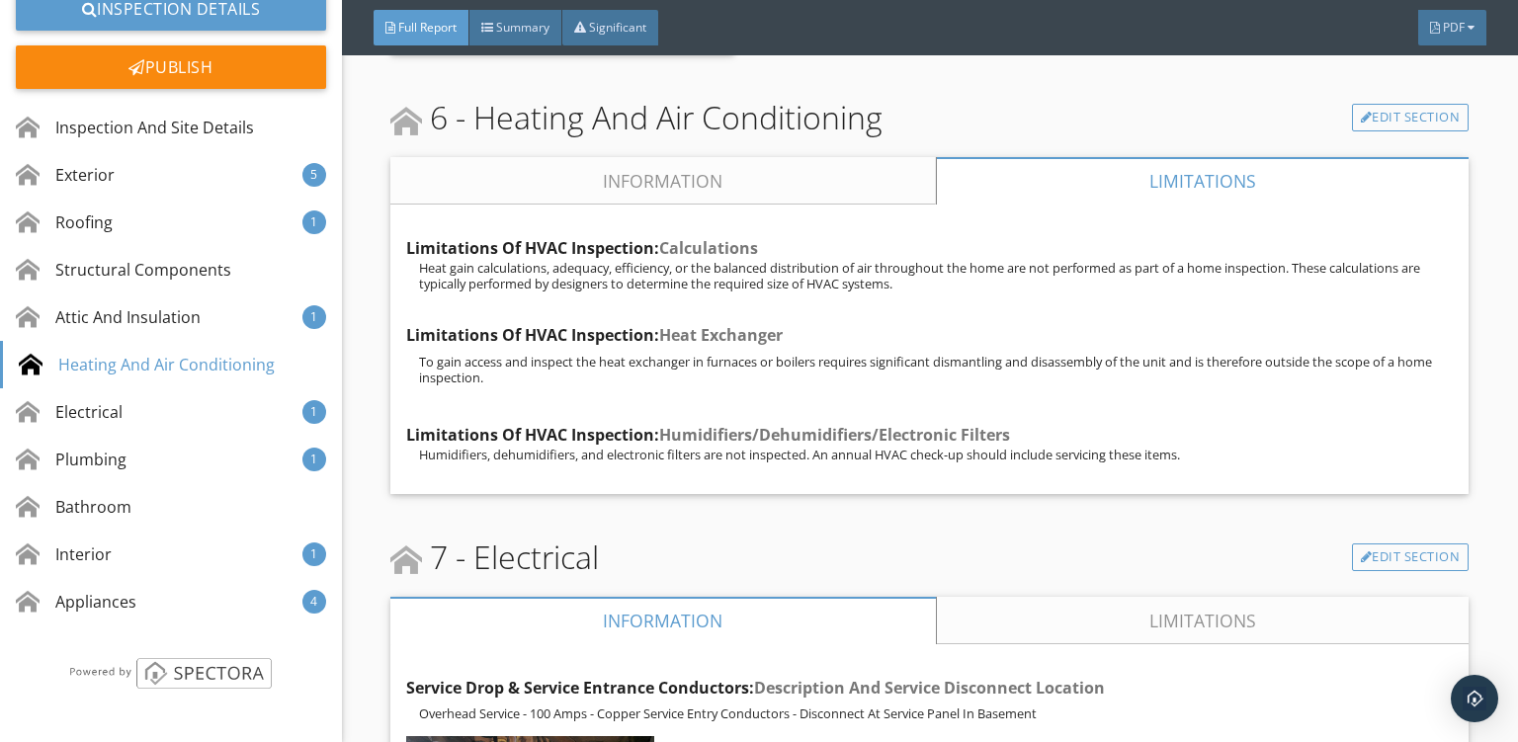
click at [693, 157] on link "Information" at bounding box center [663, 180] width 546 height 47
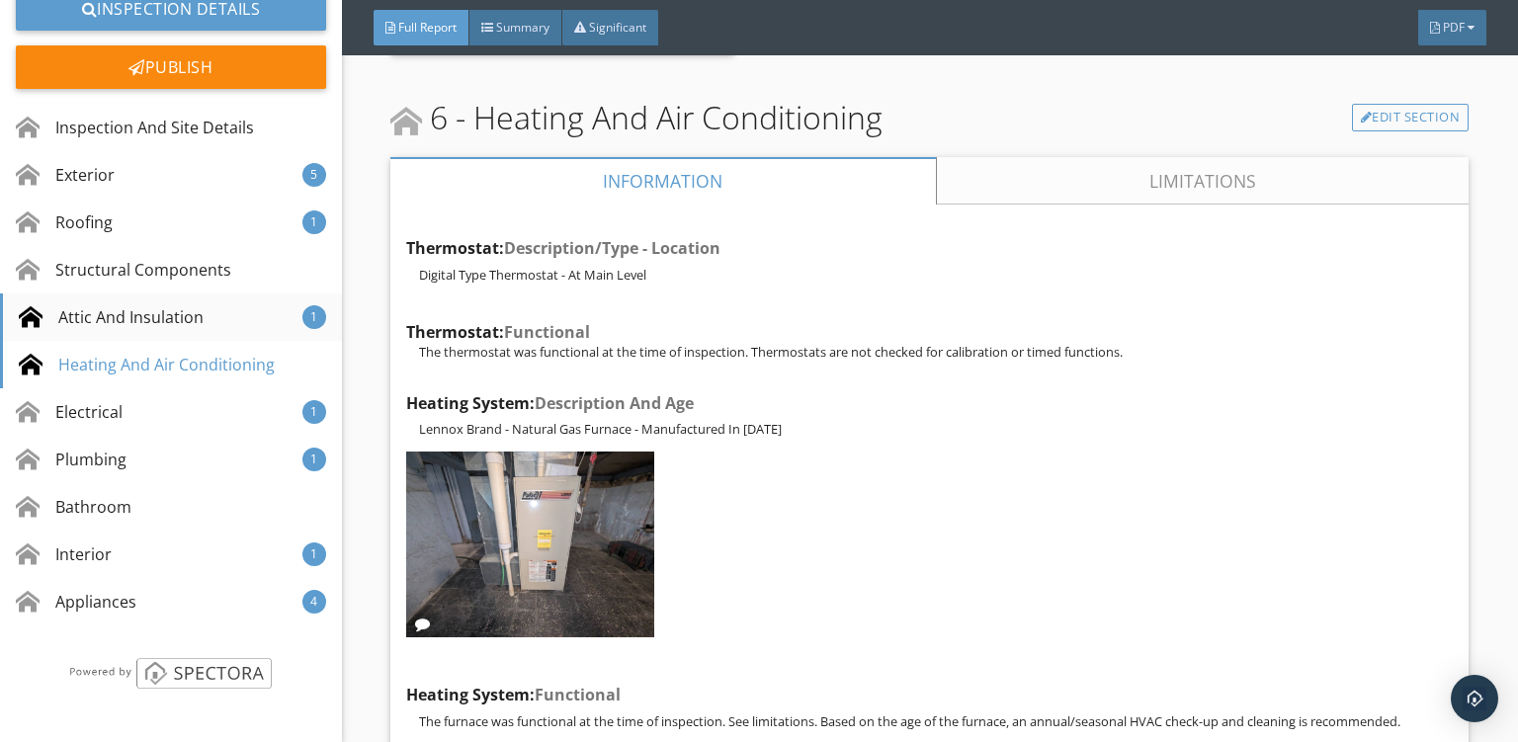
click at [141, 310] on div "Attic And Insulation" at bounding box center [111, 317] width 185 height 24
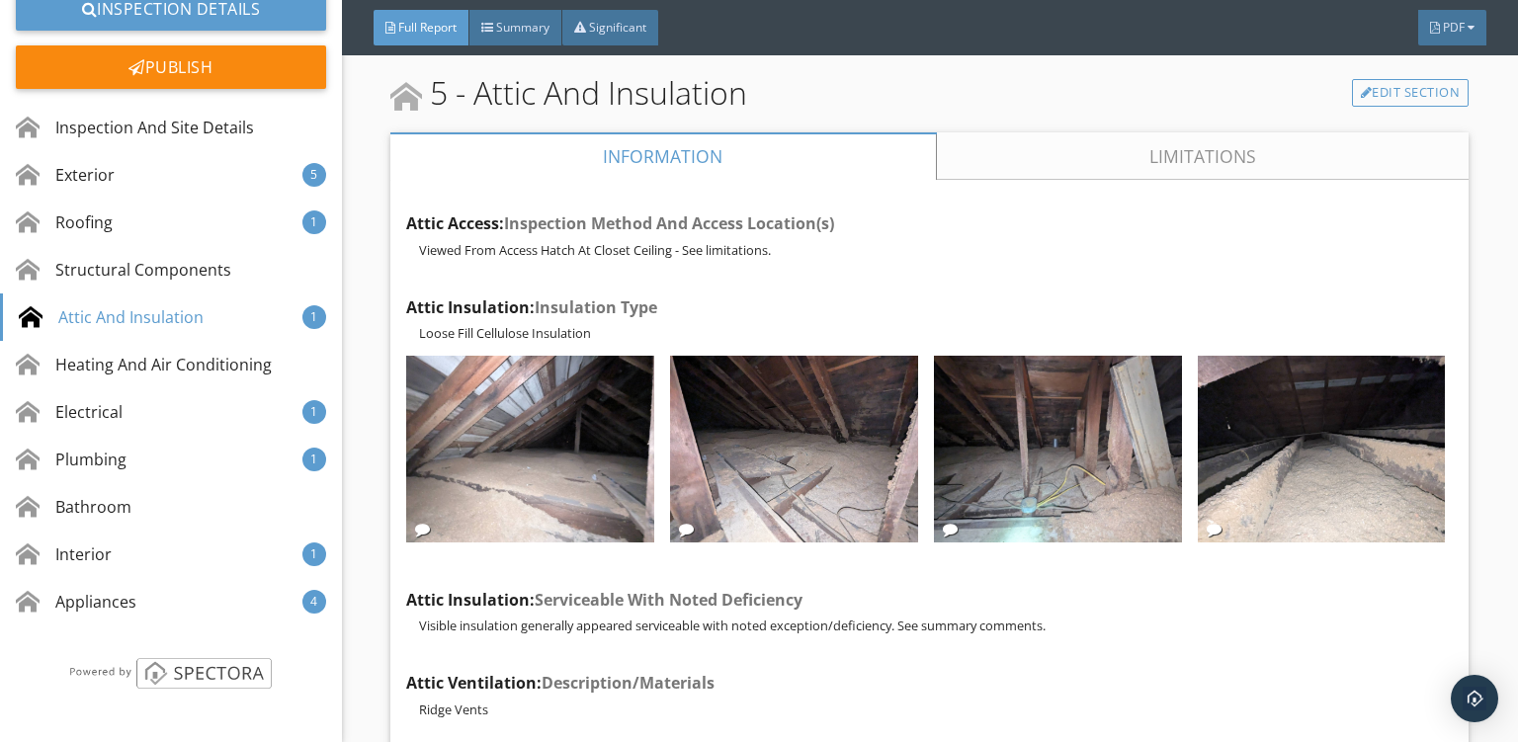
scroll to position [20656, 0]
click at [1126, 133] on link "Limitations" at bounding box center [1203, 156] width 533 height 47
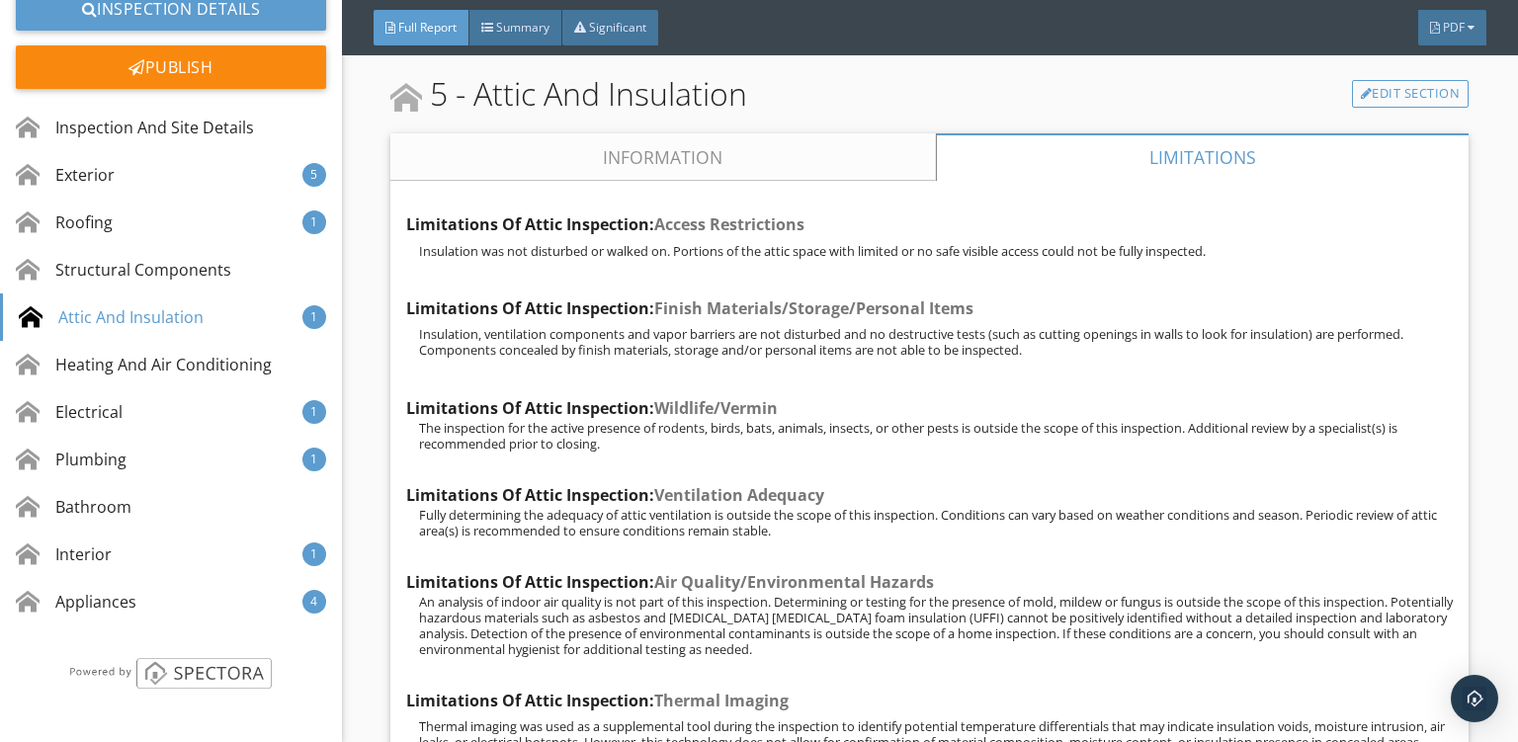
click at [685, 133] on link "Information" at bounding box center [663, 156] width 546 height 47
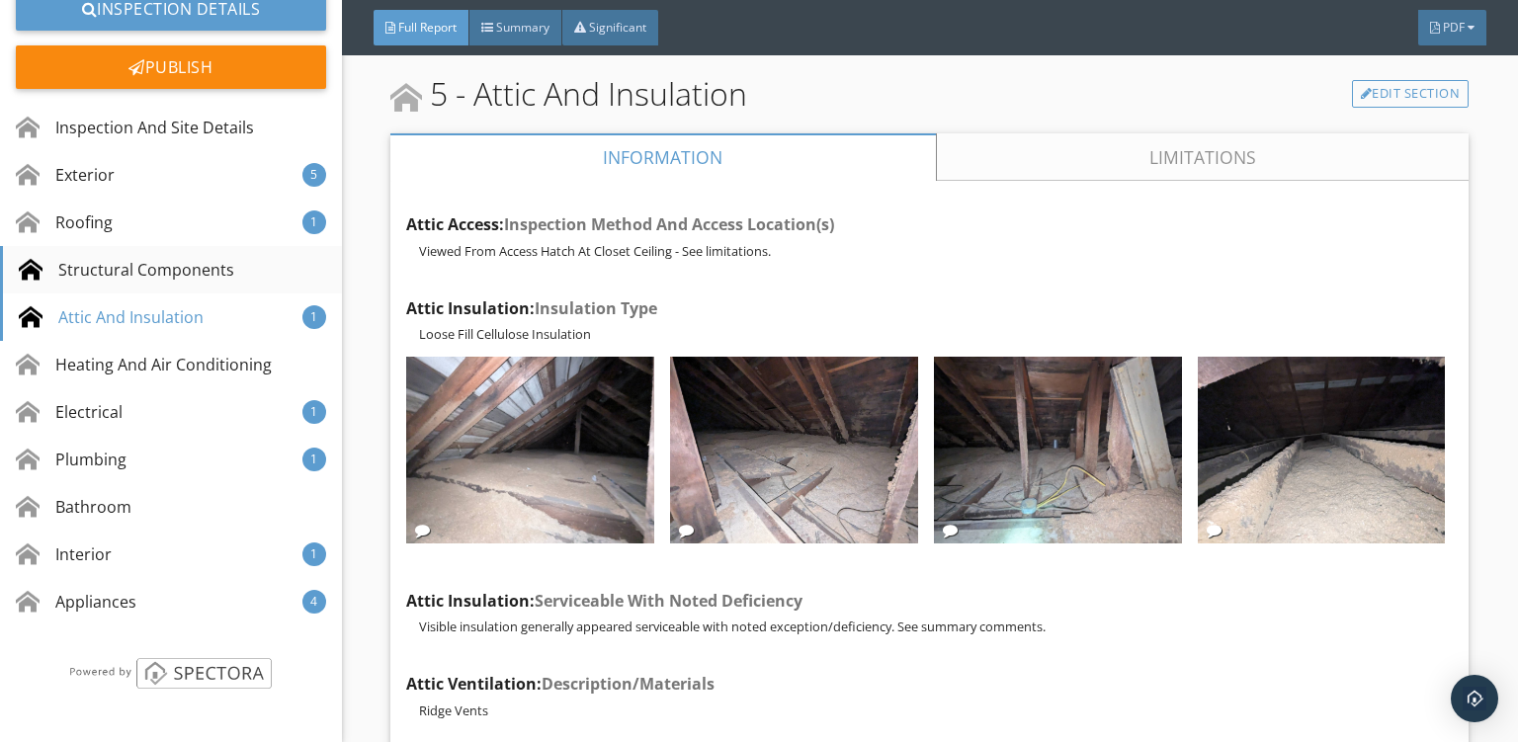
click at [158, 273] on div "Structural Components" at bounding box center [127, 270] width 216 height 24
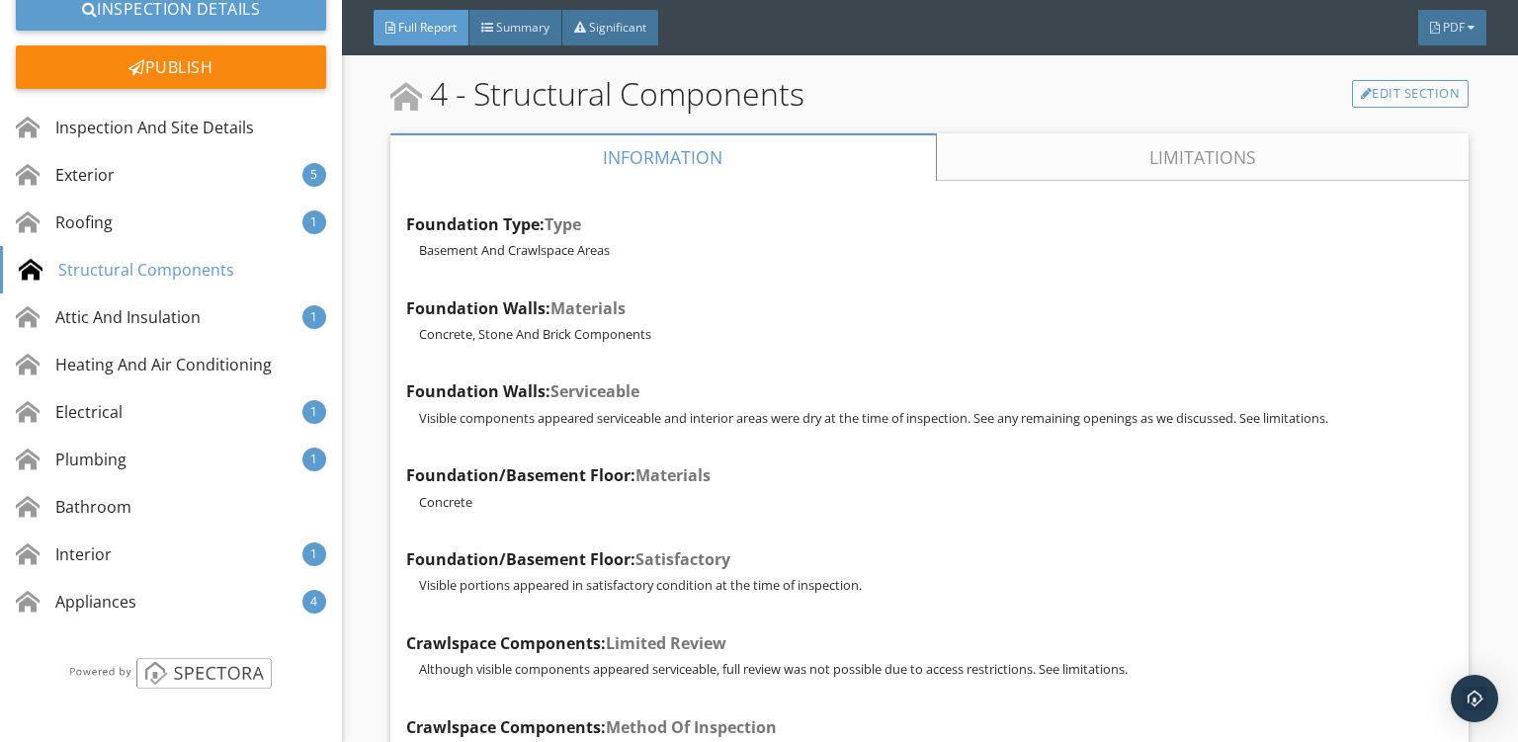
scroll to position [19133, 0]
click at [1145, 134] on link "Limitations" at bounding box center [1203, 157] width 533 height 47
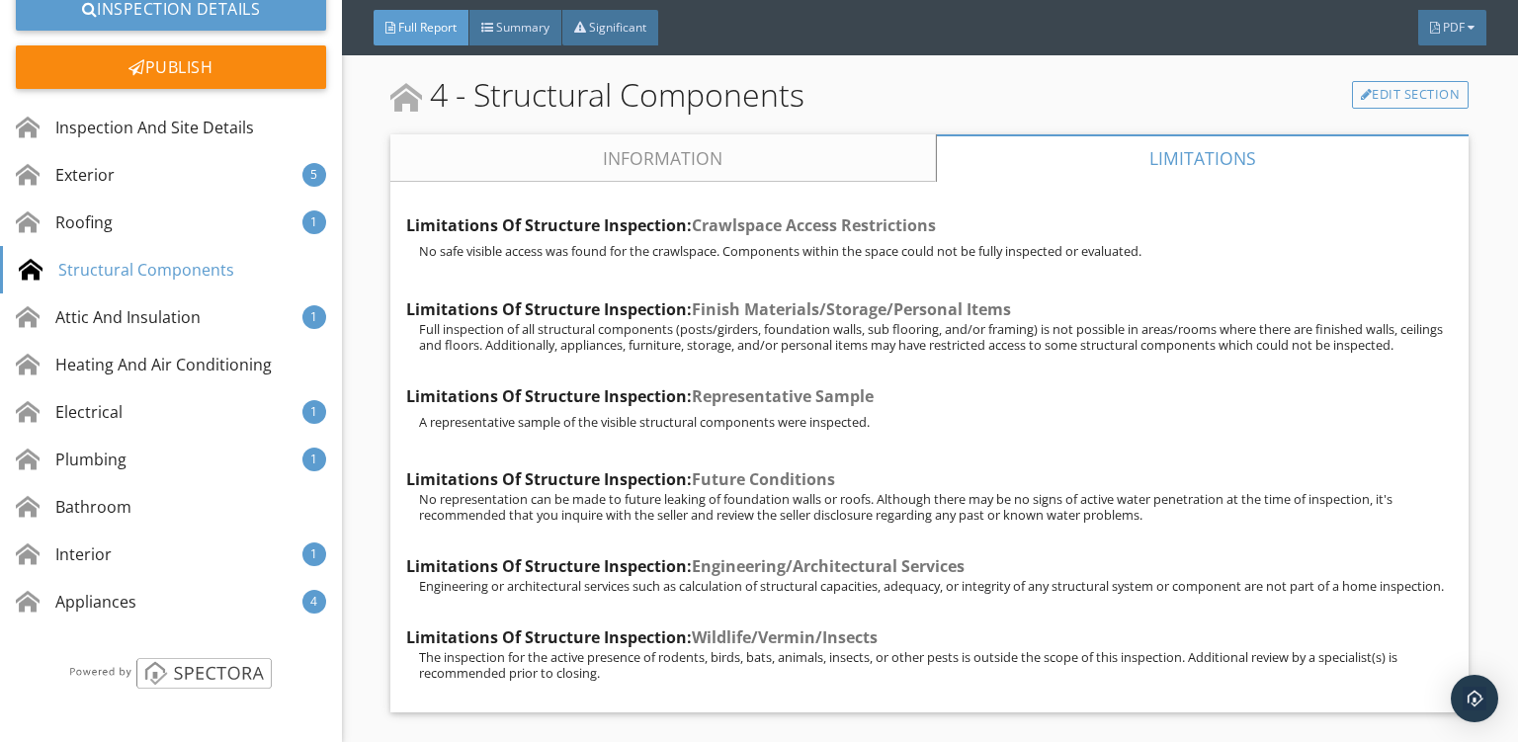
click at [678, 134] on link "Information" at bounding box center [663, 157] width 546 height 47
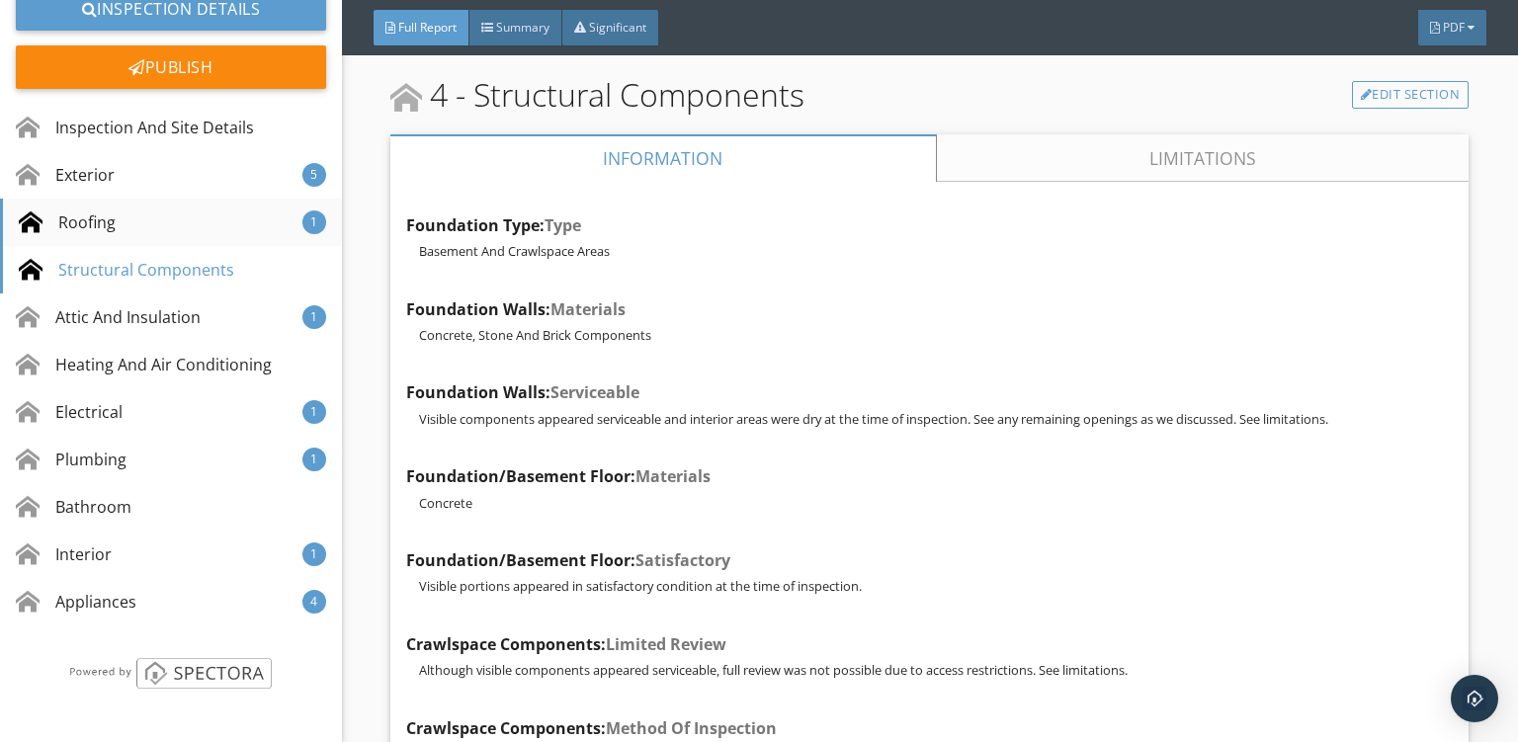
click at [96, 214] on div "Roofing" at bounding box center [67, 223] width 97 height 24
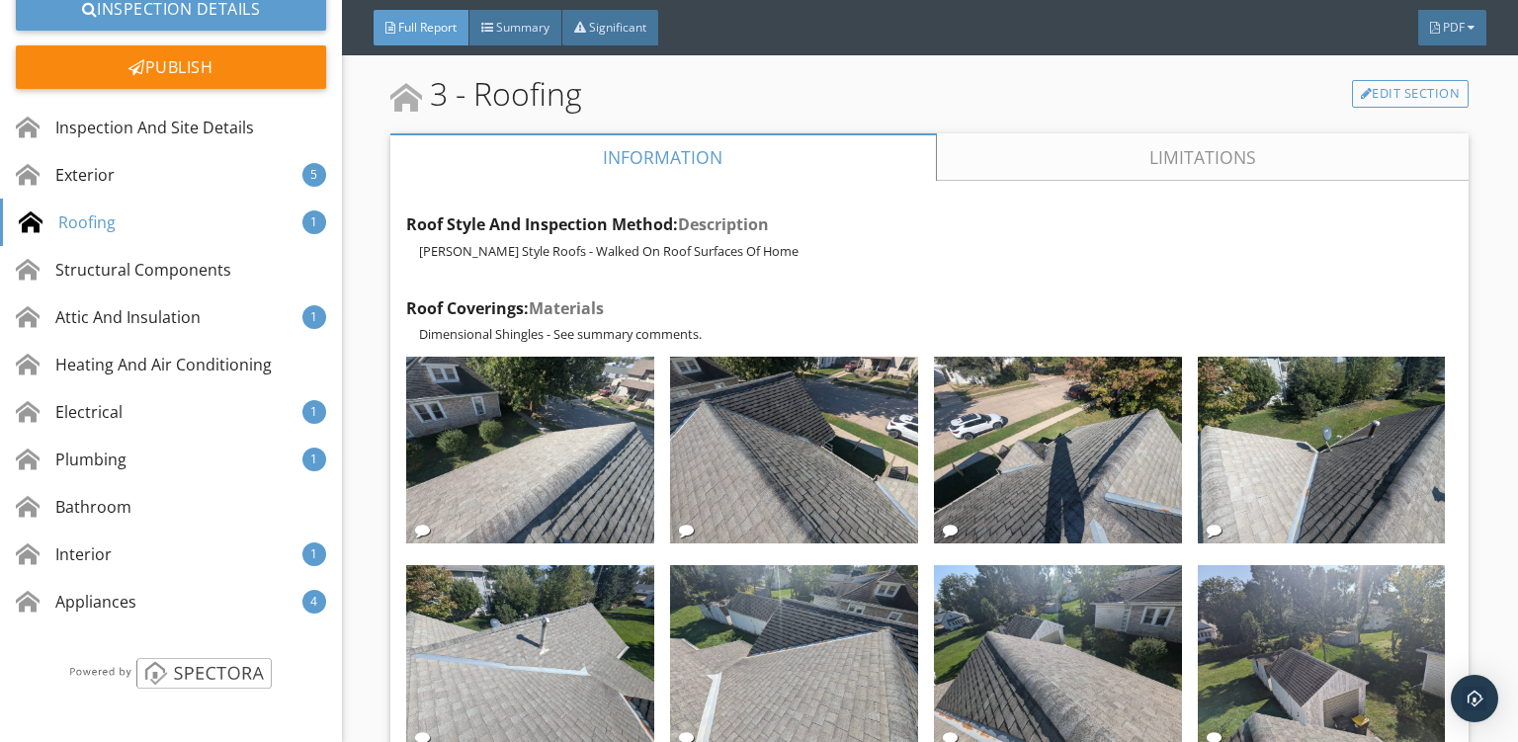
scroll to position [17279, 0]
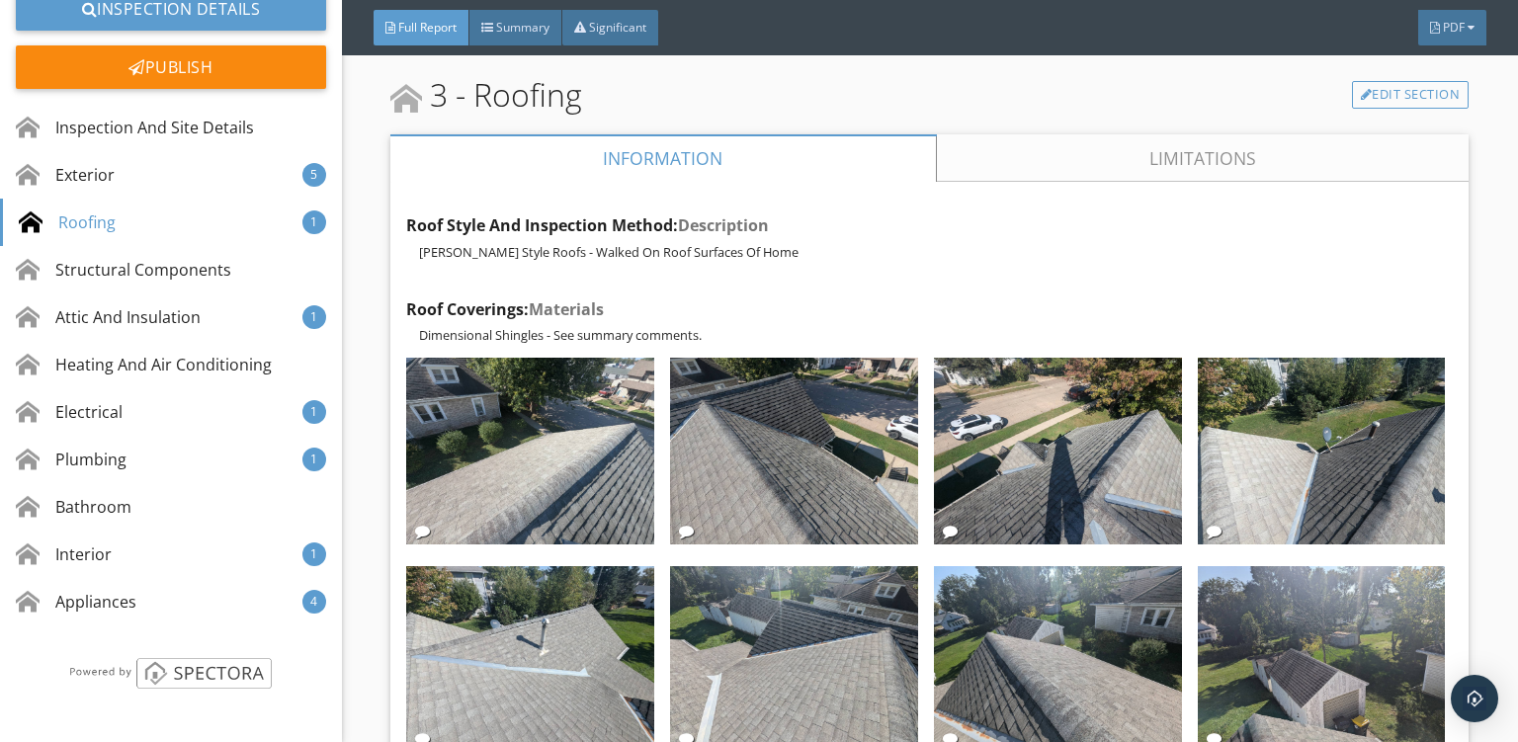
click at [1200, 134] on link "Limitations" at bounding box center [1203, 157] width 533 height 47
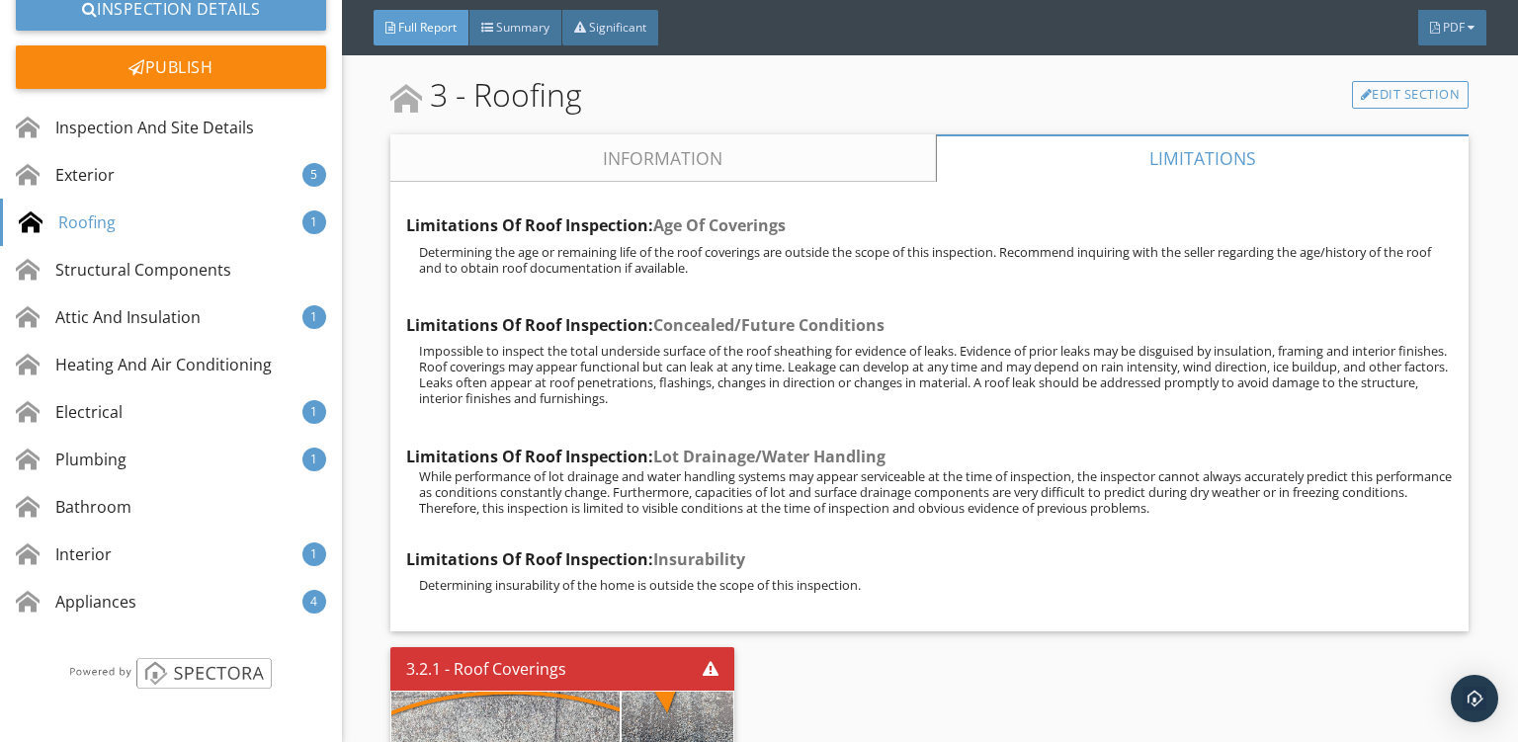
click at [654, 134] on link "Information" at bounding box center [663, 157] width 546 height 47
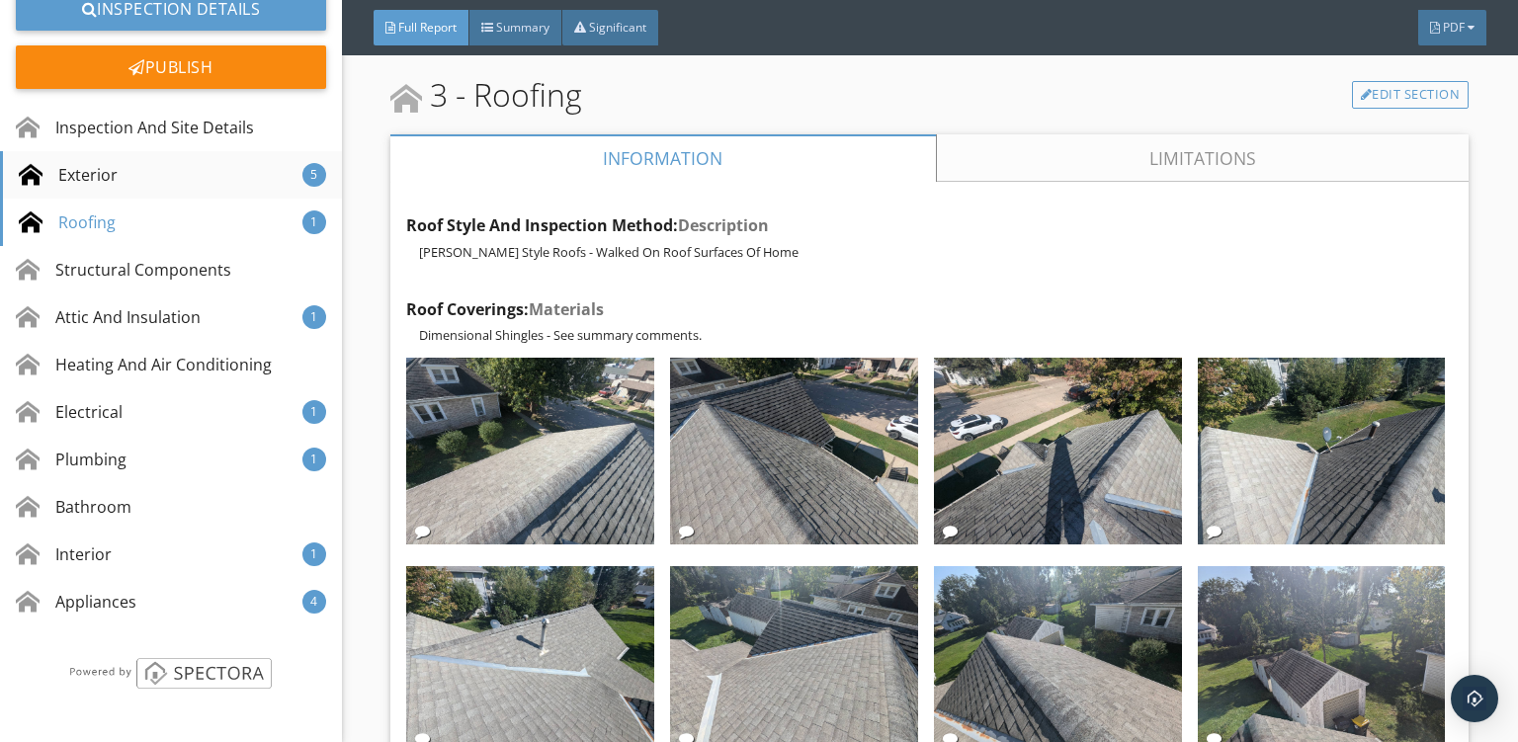
click at [109, 183] on div "Exterior" at bounding box center [68, 175] width 99 height 24
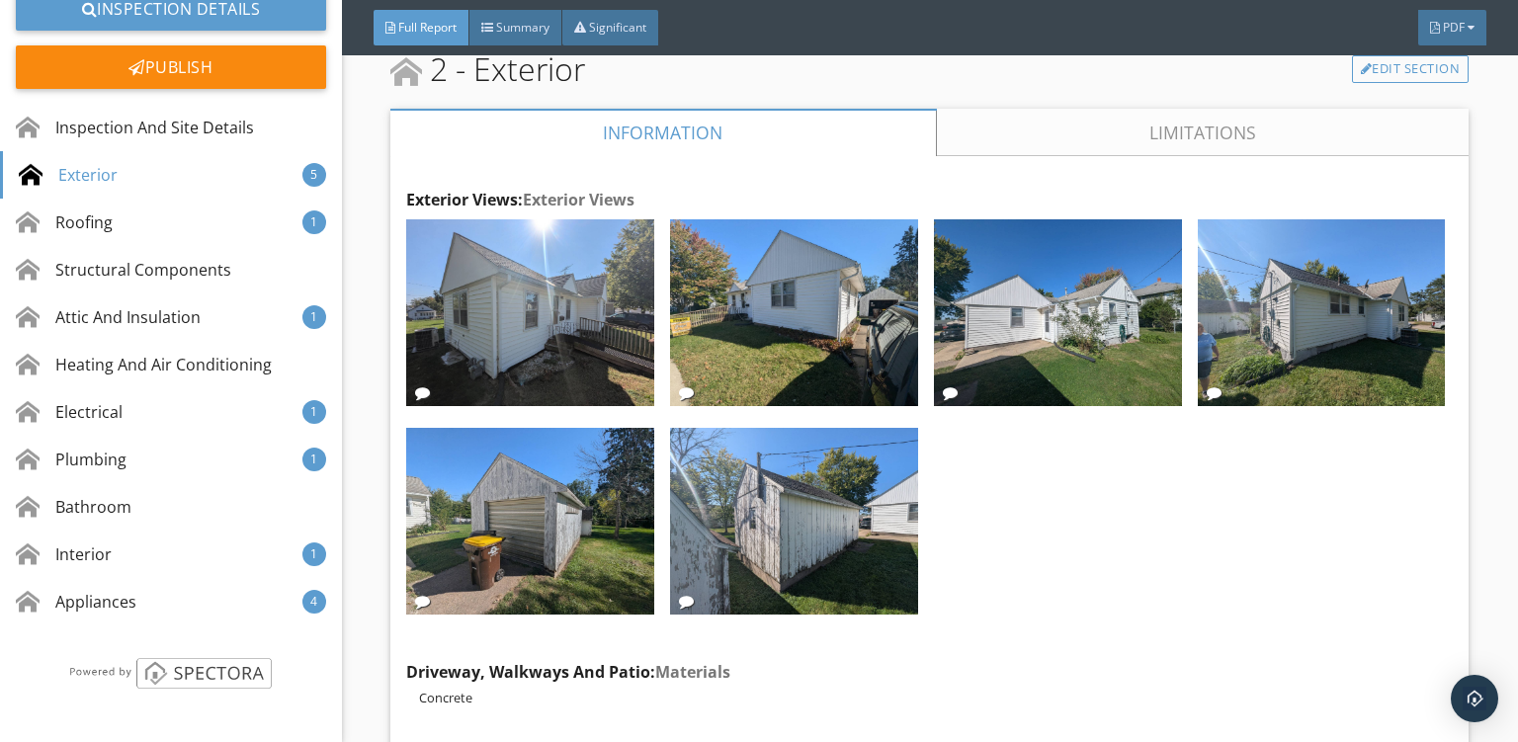
scroll to position [14022, 0]
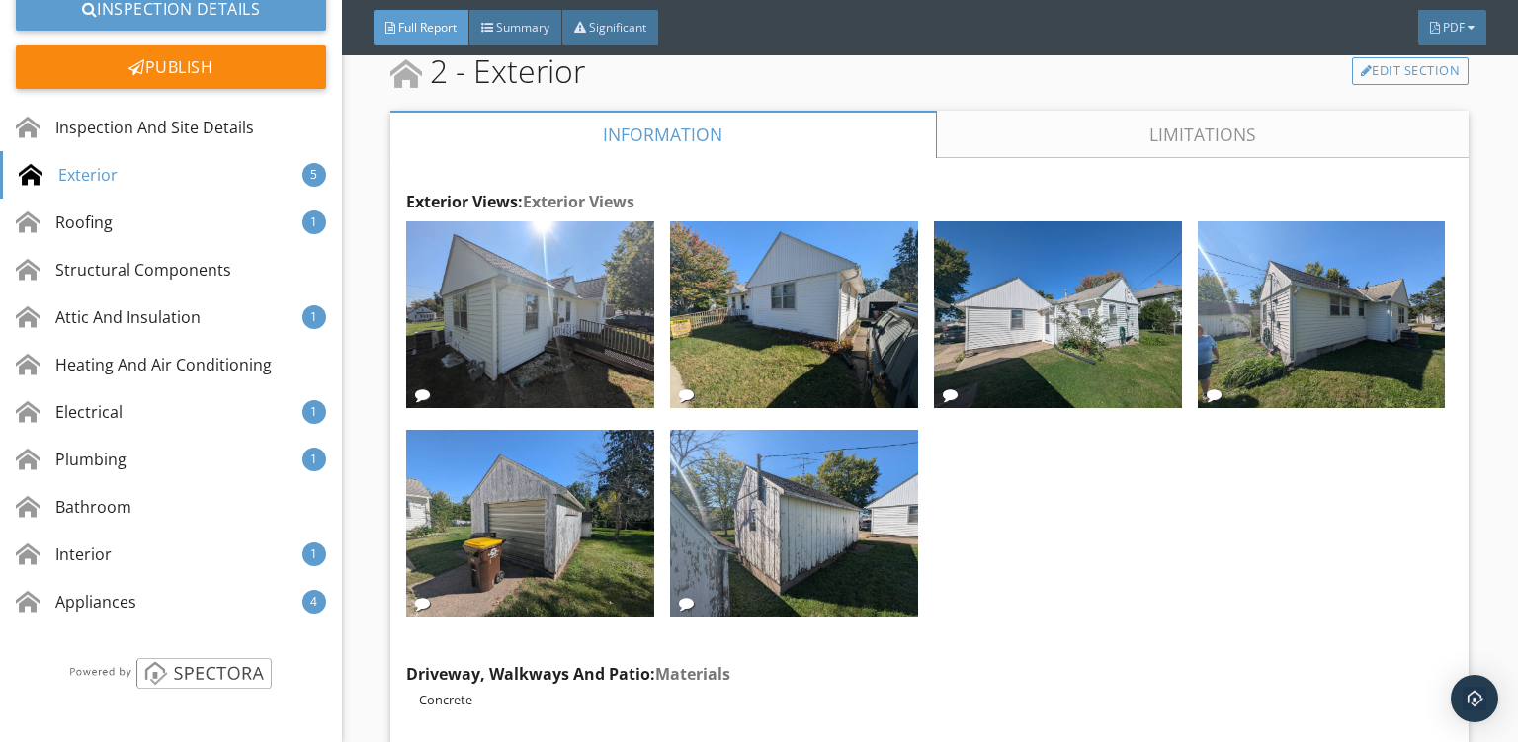
click at [1185, 111] on link "Limitations" at bounding box center [1203, 134] width 533 height 47
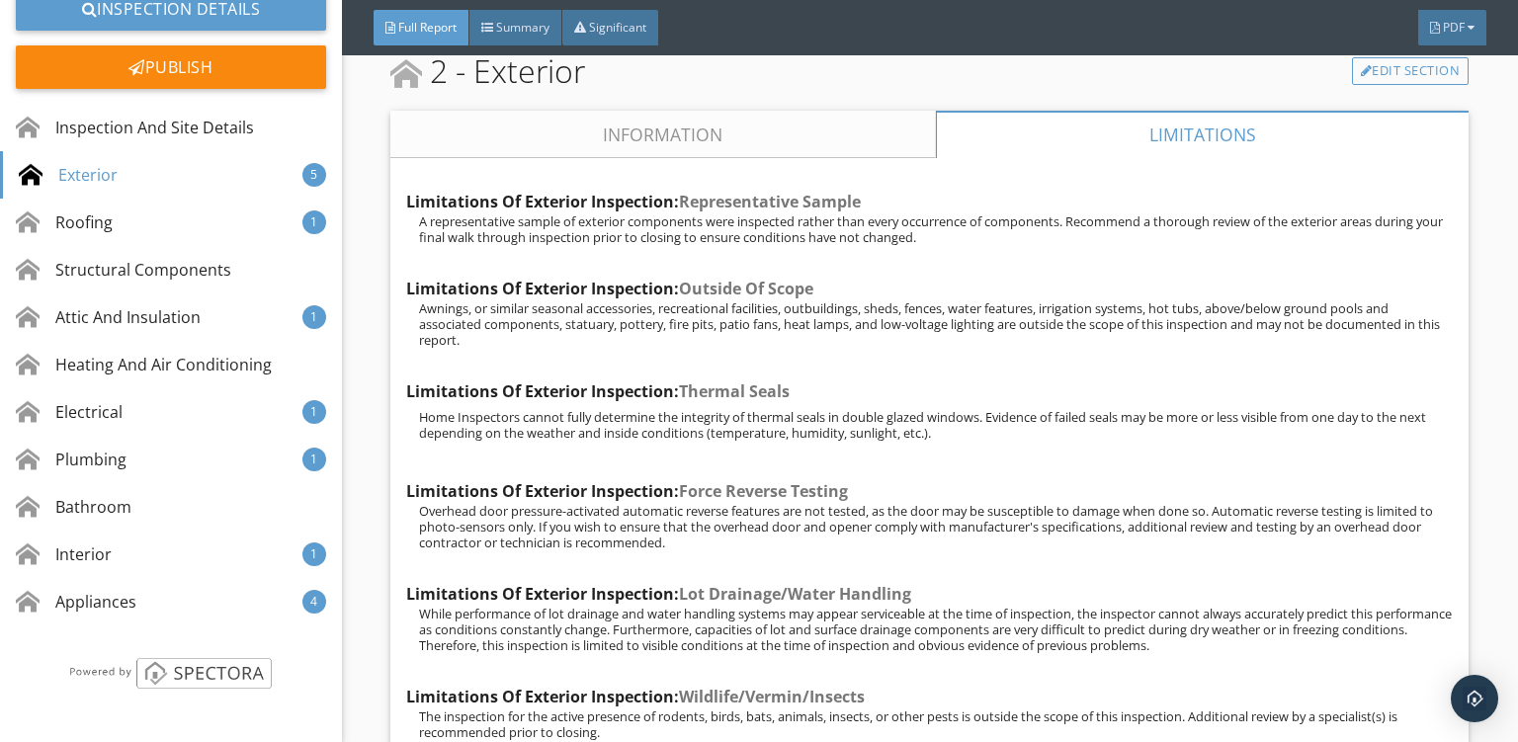
click at [735, 111] on link "Information" at bounding box center [663, 134] width 546 height 47
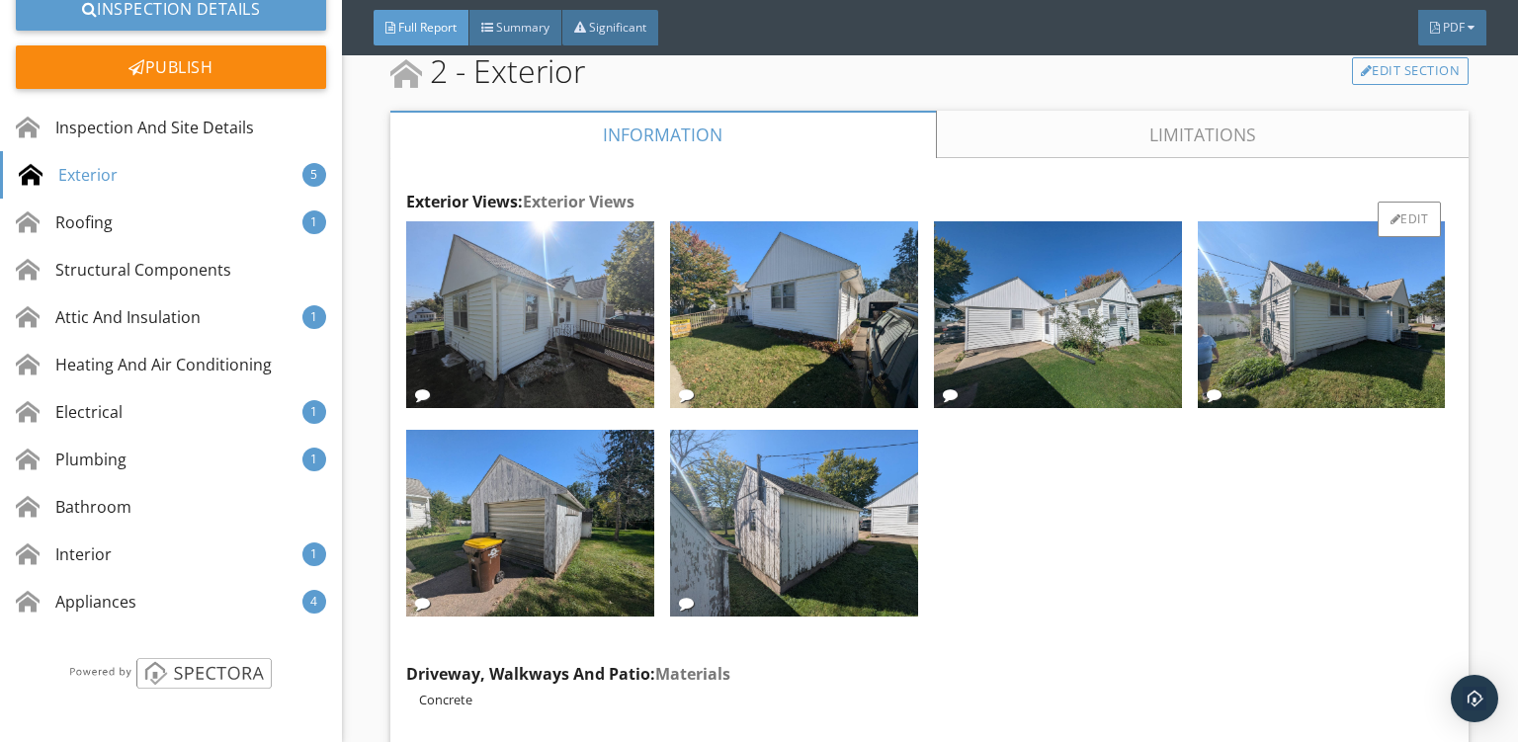
click at [1109, 546] on div at bounding box center [925, 422] width 1055 height 417
click at [120, 179] on div "Exterior 5" at bounding box center [171, 174] width 342 height 47
click at [1105, 525] on div at bounding box center [925, 422] width 1055 height 417
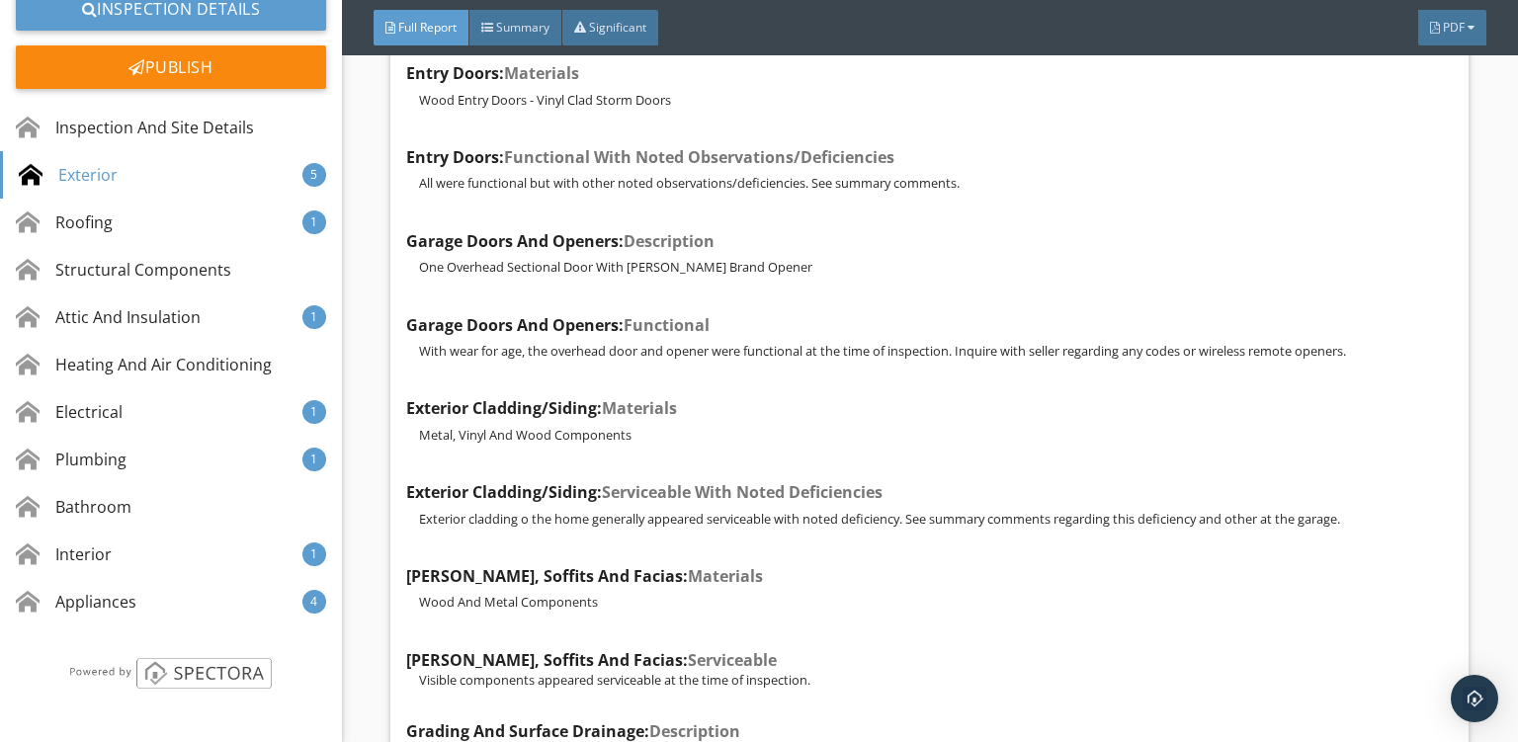
scroll to position [15174, 0]
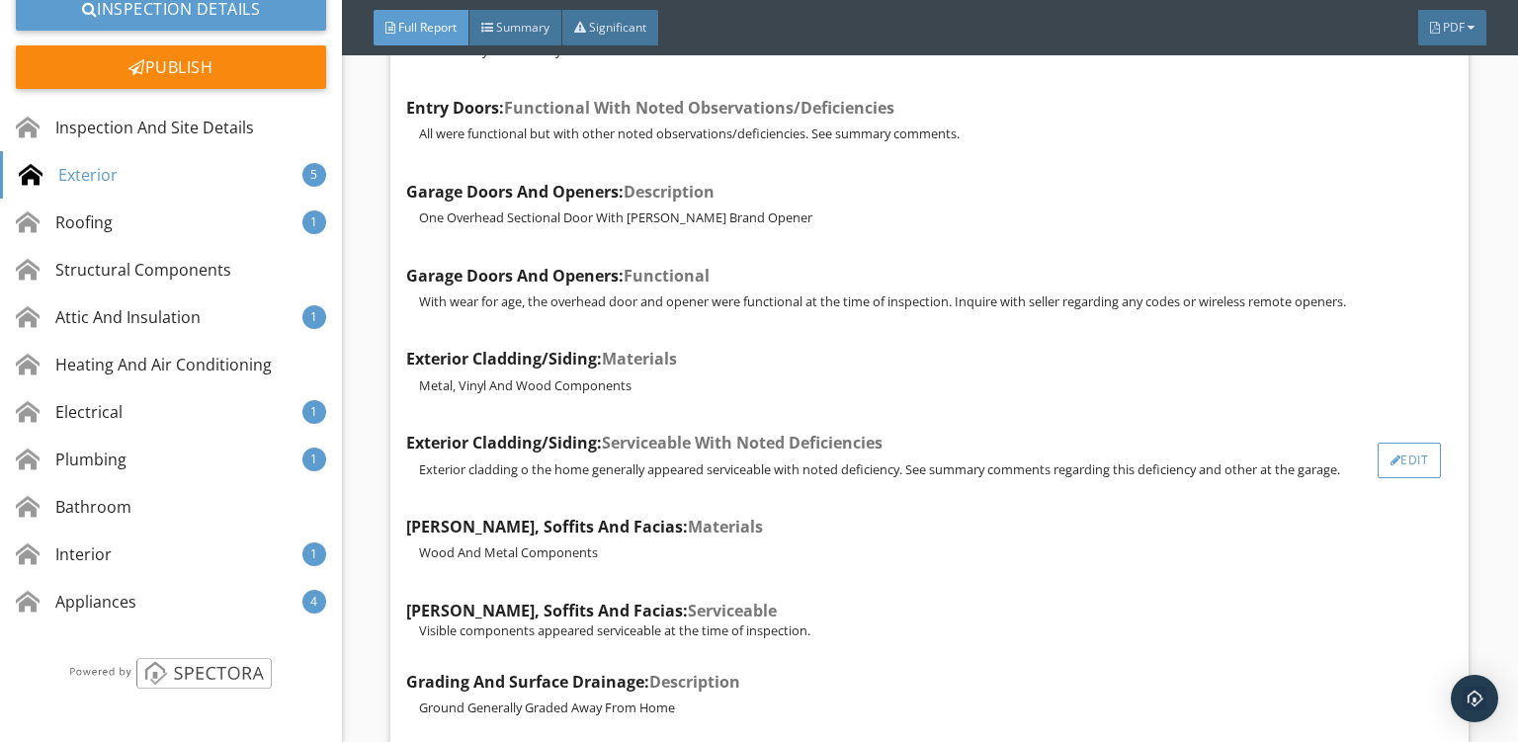
click at [1387, 443] on div "Edit" at bounding box center [1410, 461] width 64 height 36
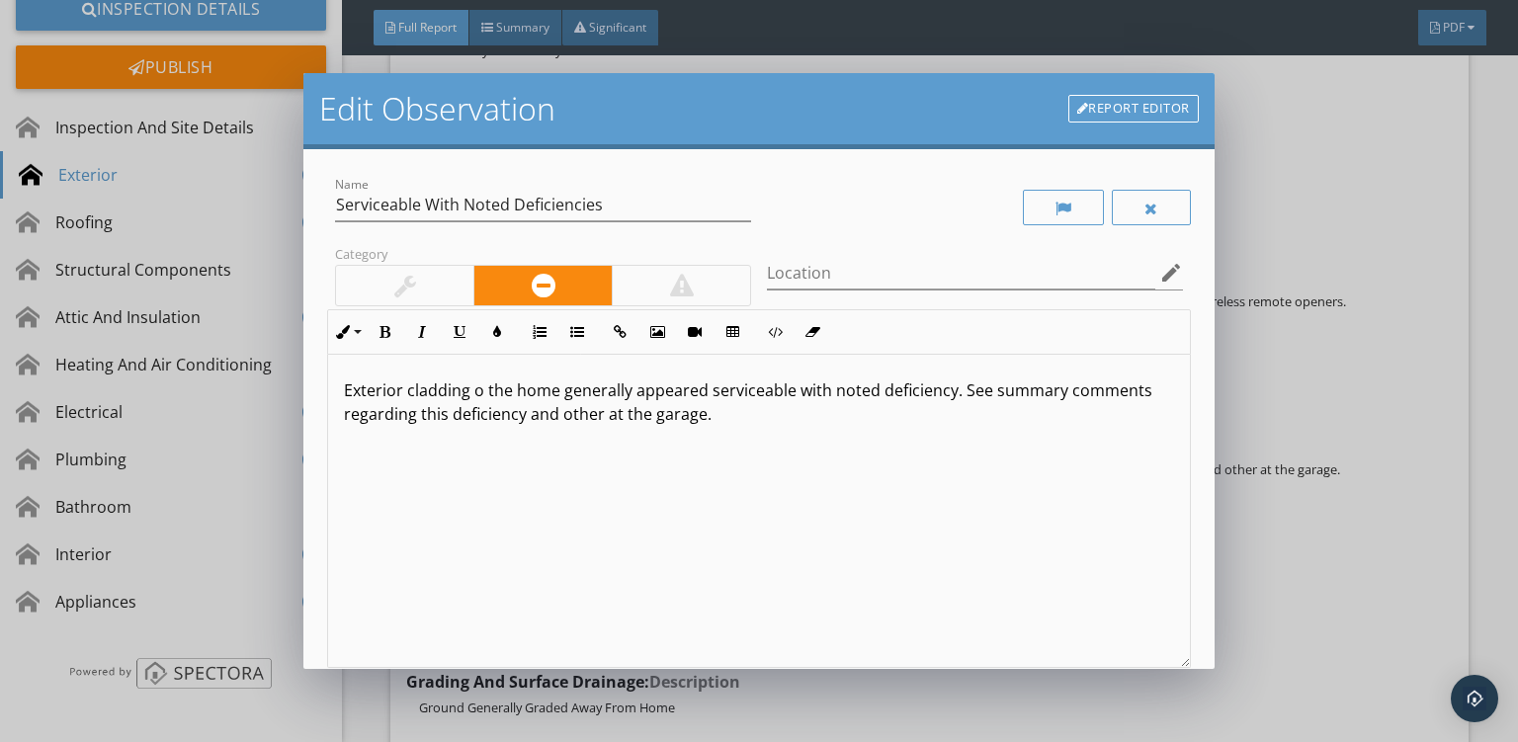
click at [477, 389] on p "Exterior cladding o the home generally appeared serviceable with noted deficien…" at bounding box center [759, 402] width 830 height 47
click at [889, 392] on p "Exterior cladding on the home generally appeared serviceable with noted deficie…" at bounding box center [759, 402] width 830 height 47
click at [875, 432] on div "Exterior cladding on the home generally appeared serviceable with noted excepti…" at bounding box center [759, 511] width 862 height 313
click at [682, 420] on p "Exterior cladding on the home generally appeared serviceable with noted excepti…" at bounding box center [759, 402] width 830 height 47
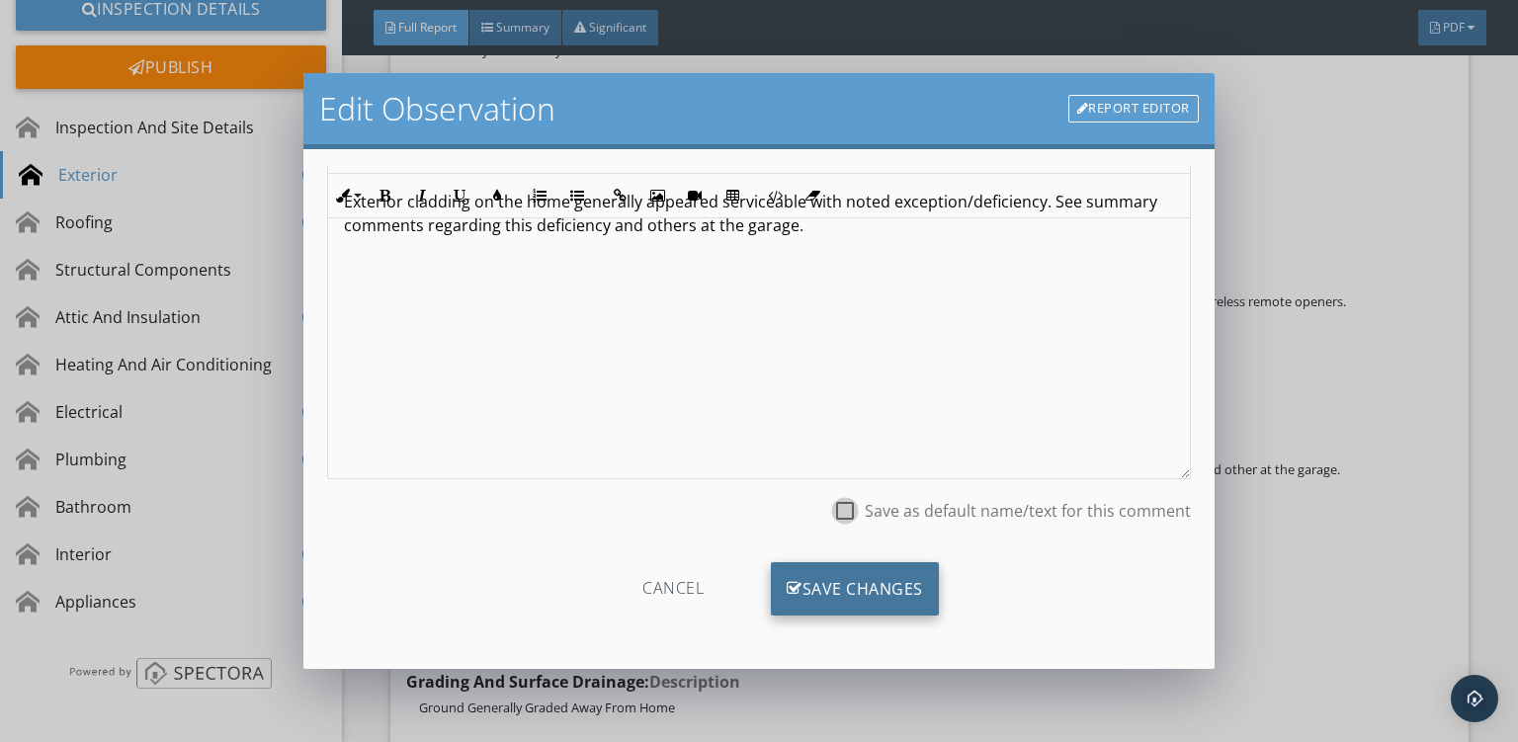
click at [851, 595] on div "Save Changes" at bounding box center [855, 588] width 168 height 53
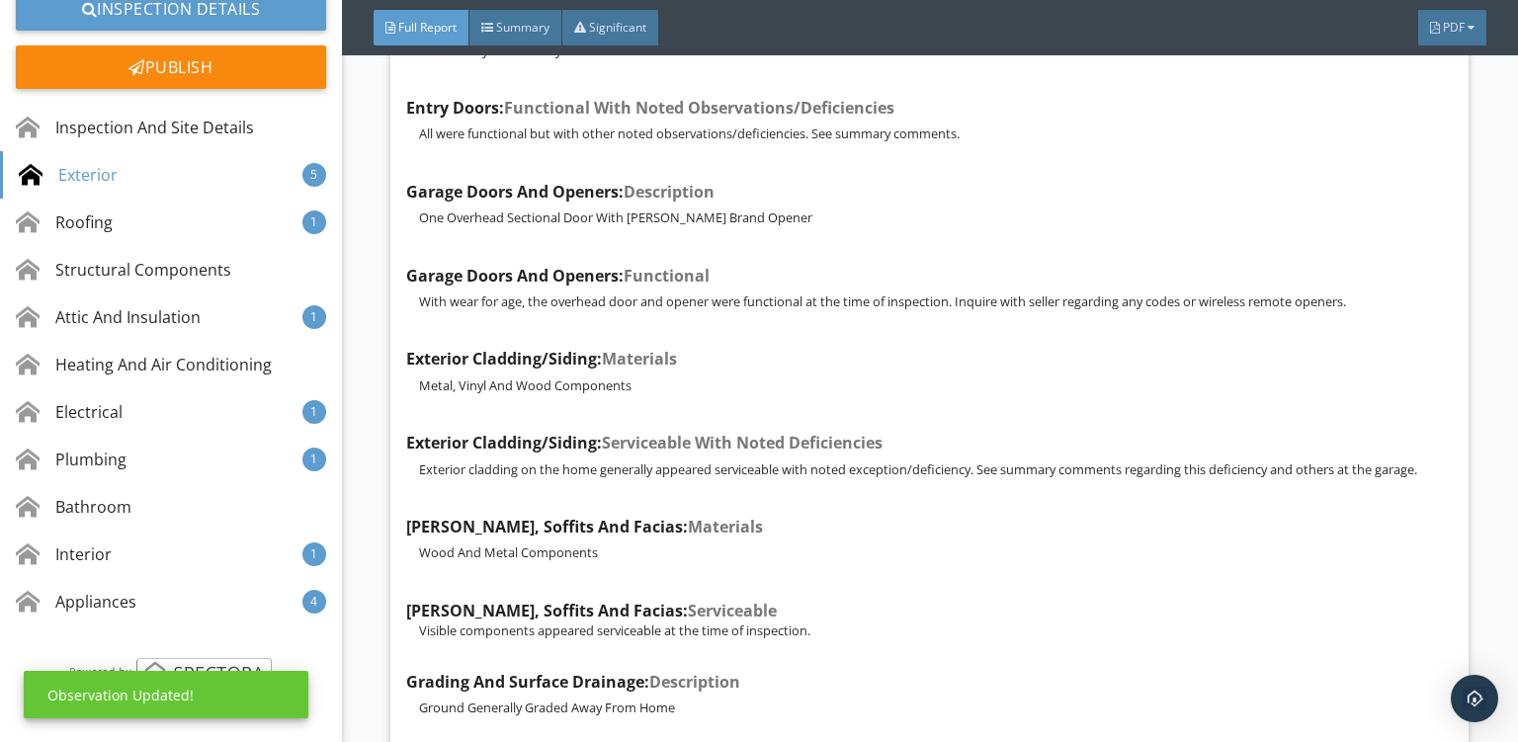
scroll to position [0, 0]
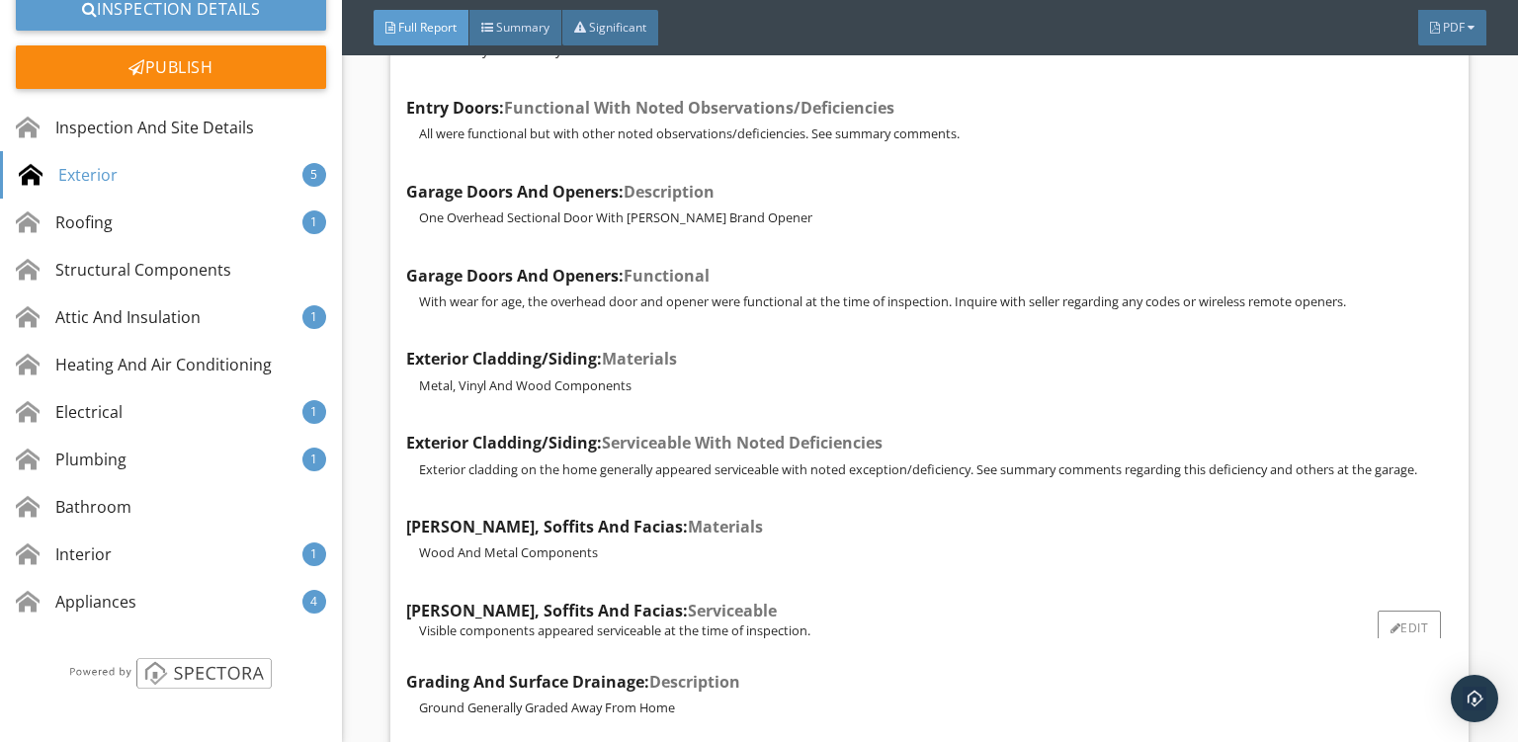
click at [872, 623] on p "Visible components appeared serviceable at the time of inspection." at bounding box center [936, 631] width 1034 height 16
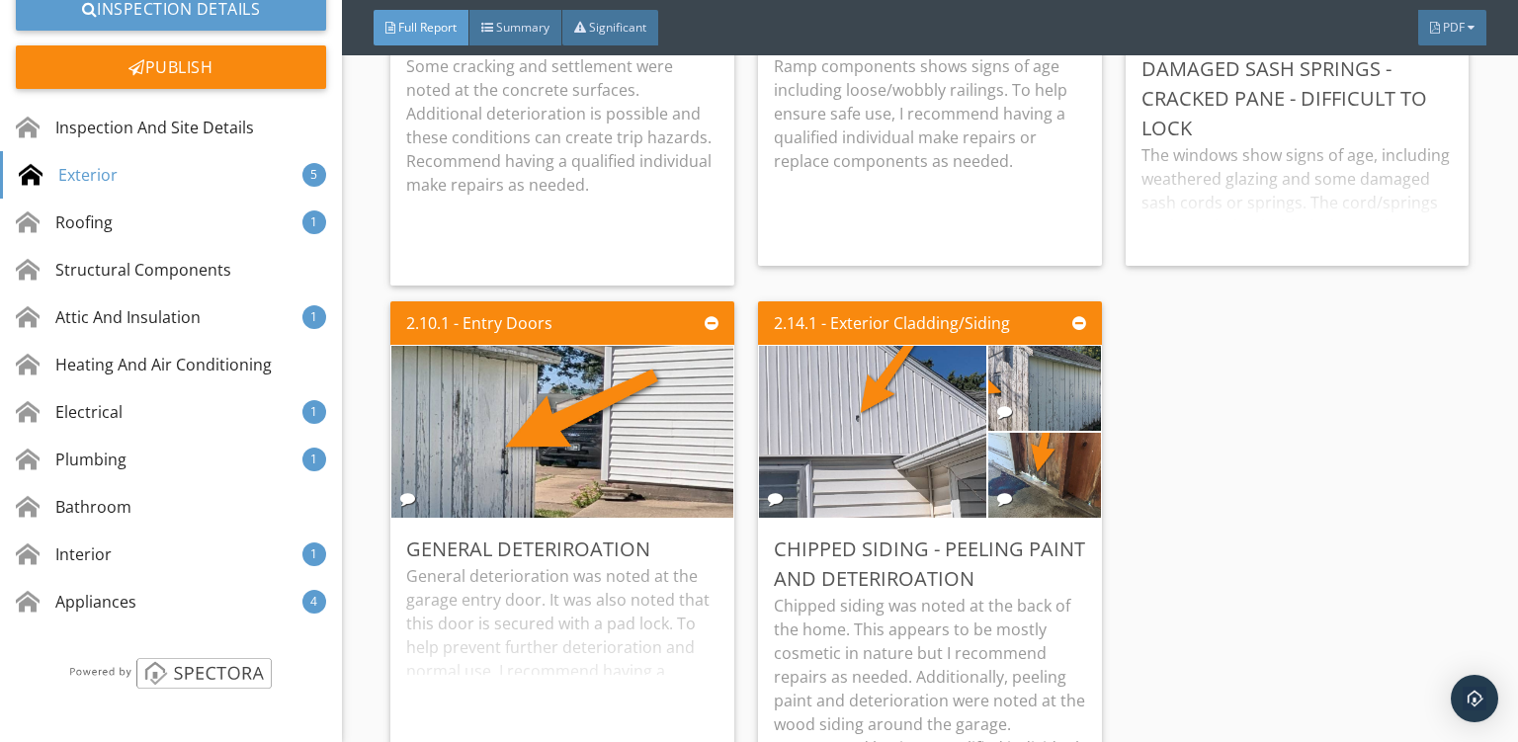
scroll to position [16327, 0]
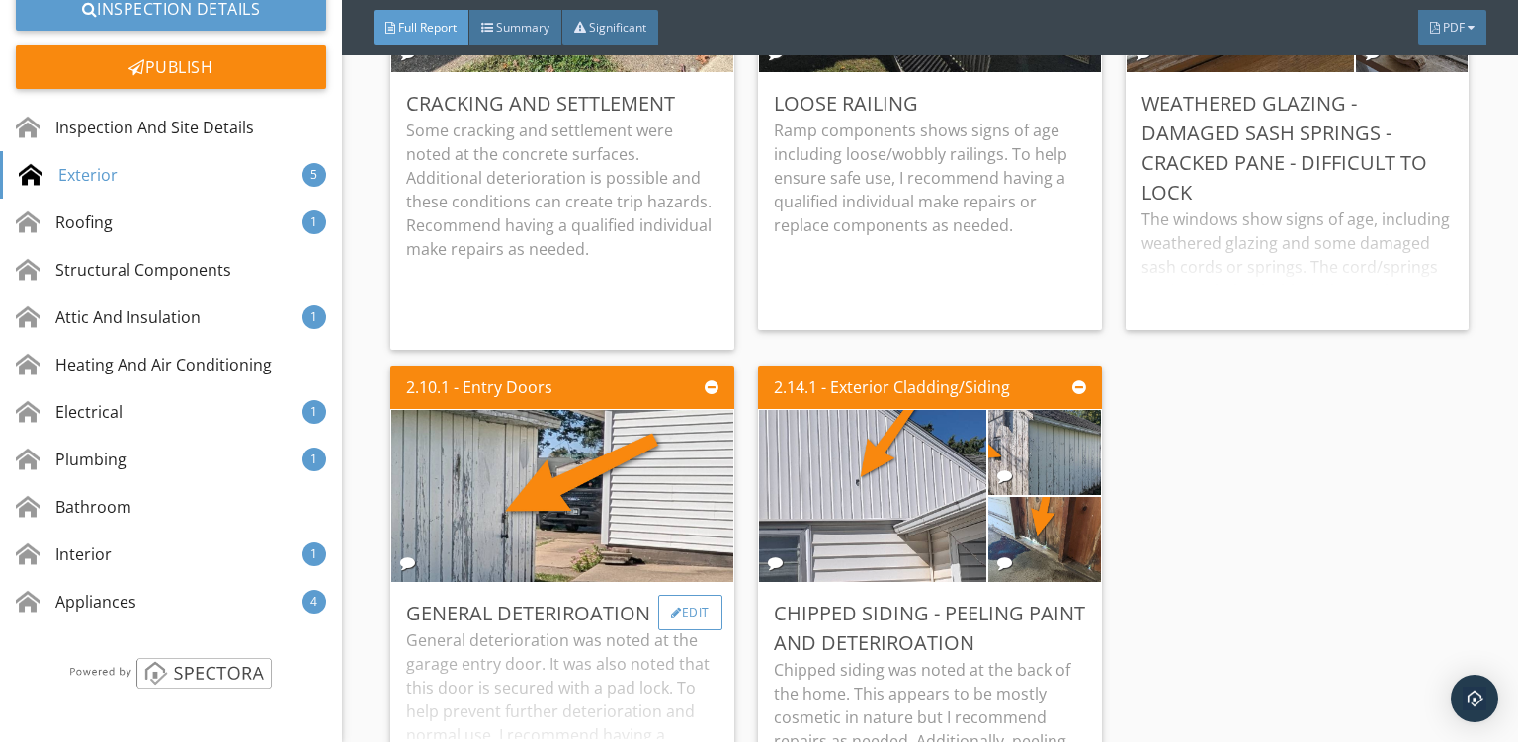
click at [693, 595] on div "Edit" at bounding box center [690, 613] width 64 height 36
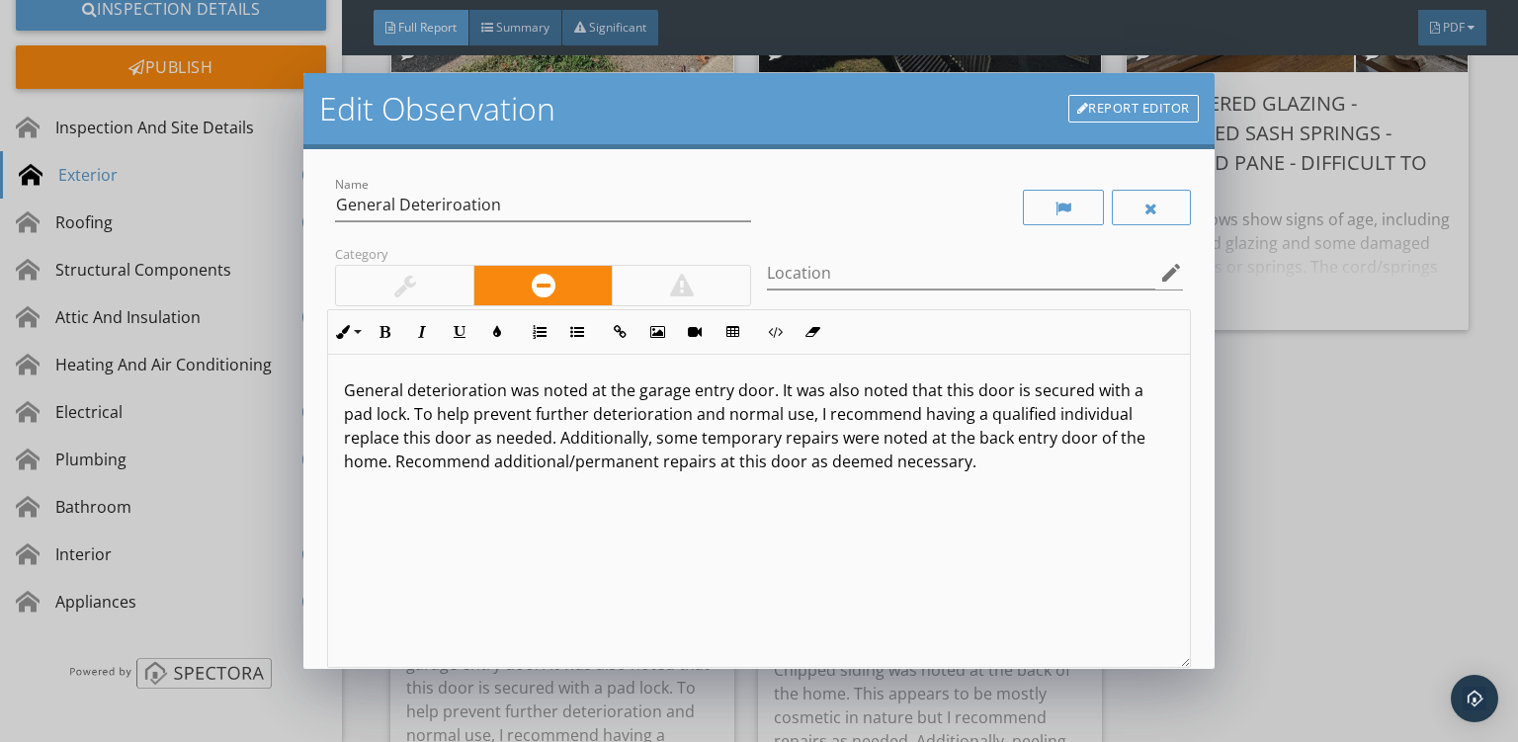
click at [473, 225] on div "Name General Deteriroation" at bounding box center [543, 215] width 416 height 52
click at [449, 185] on div "Name General Deteriroation" at bounding box center [543, 209] width 416 height 64
click at [426, 208] on input "General Deteriroation" at bounding box center [543, 205] width 416 height 33
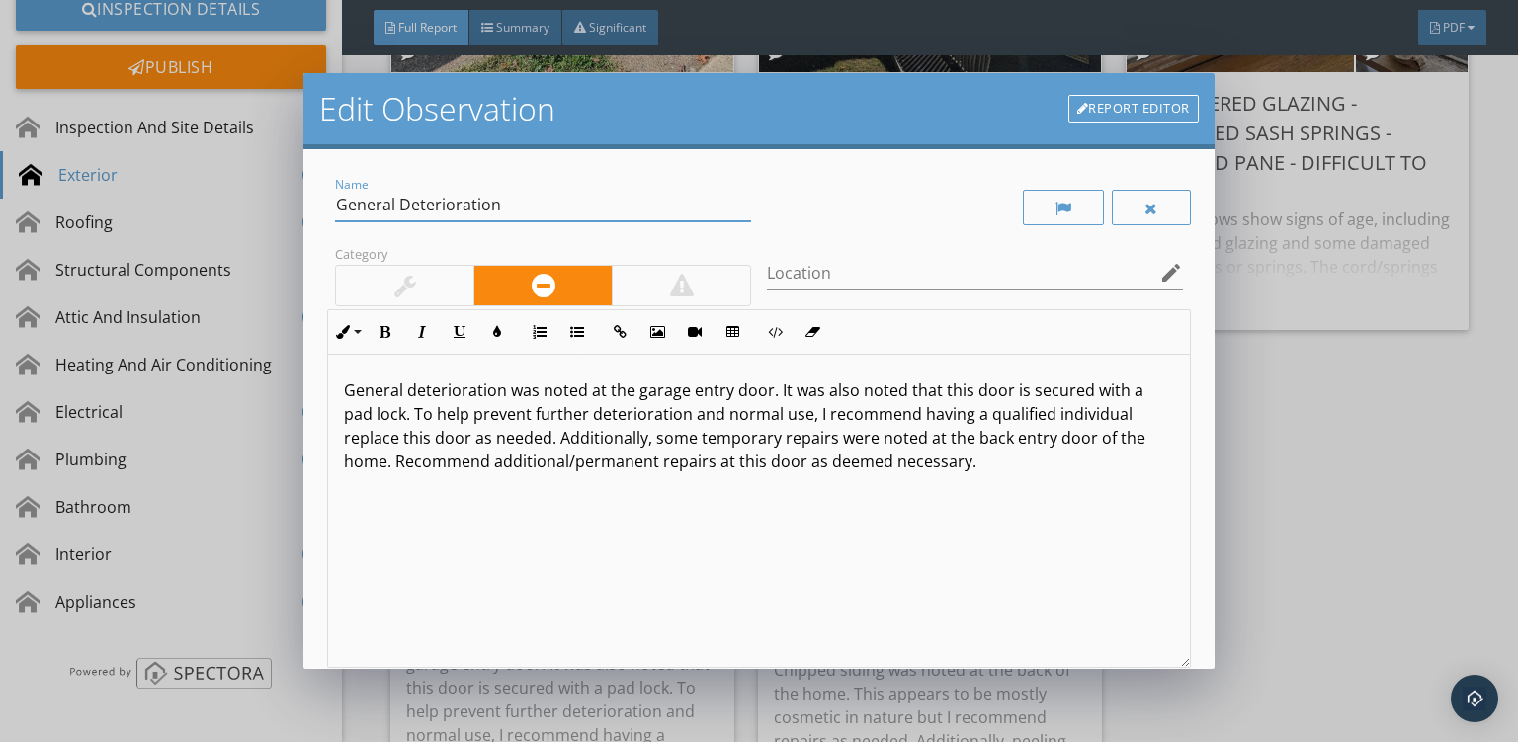
type input "General Deterioration"
click at [923, 462] on p "General deterioration was noted at the garage entry door. It was also noted tha…" at bounding box center [759, 426] width 830 height 95
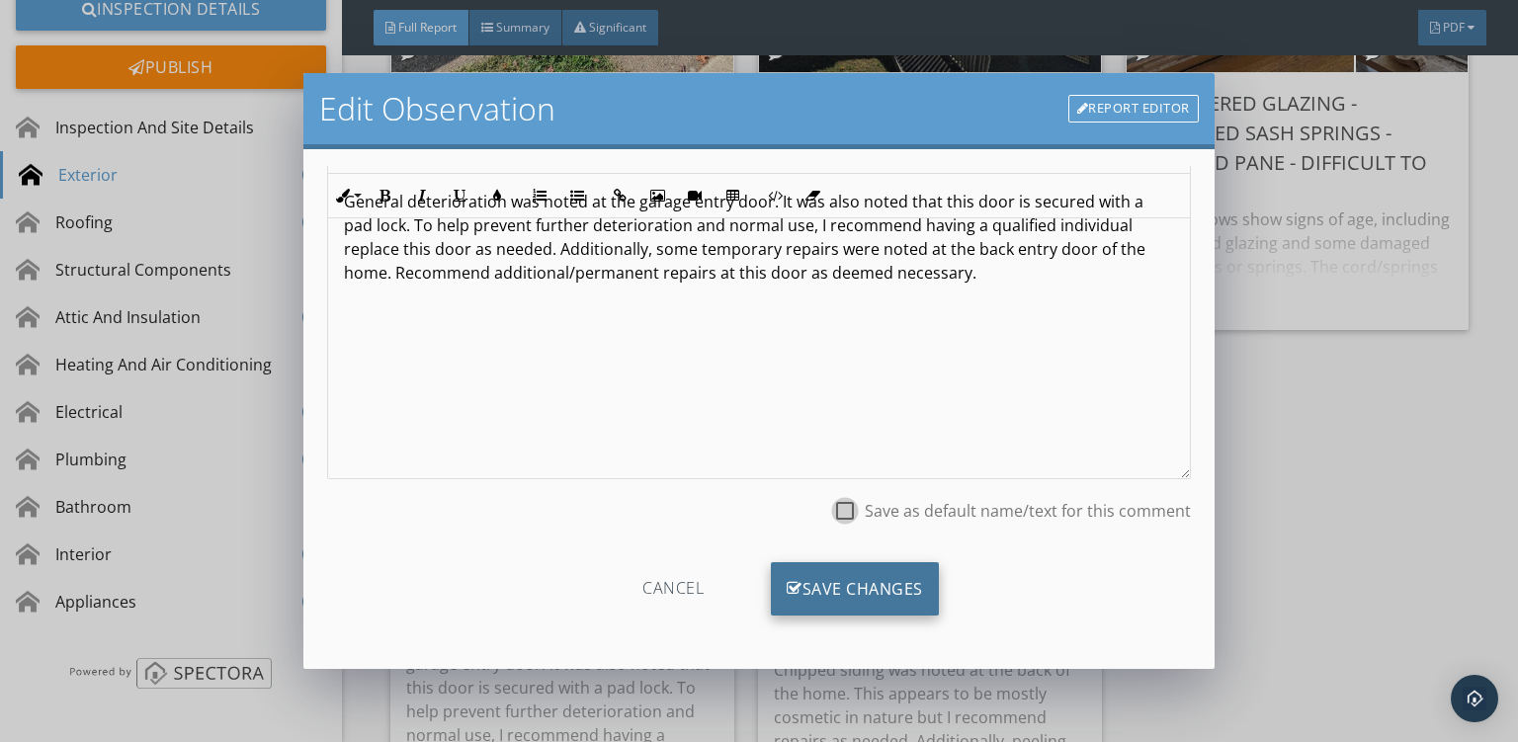
click at [861, 571] on div "Save Changes" at bounding box center [855, 588] width 168 height 53
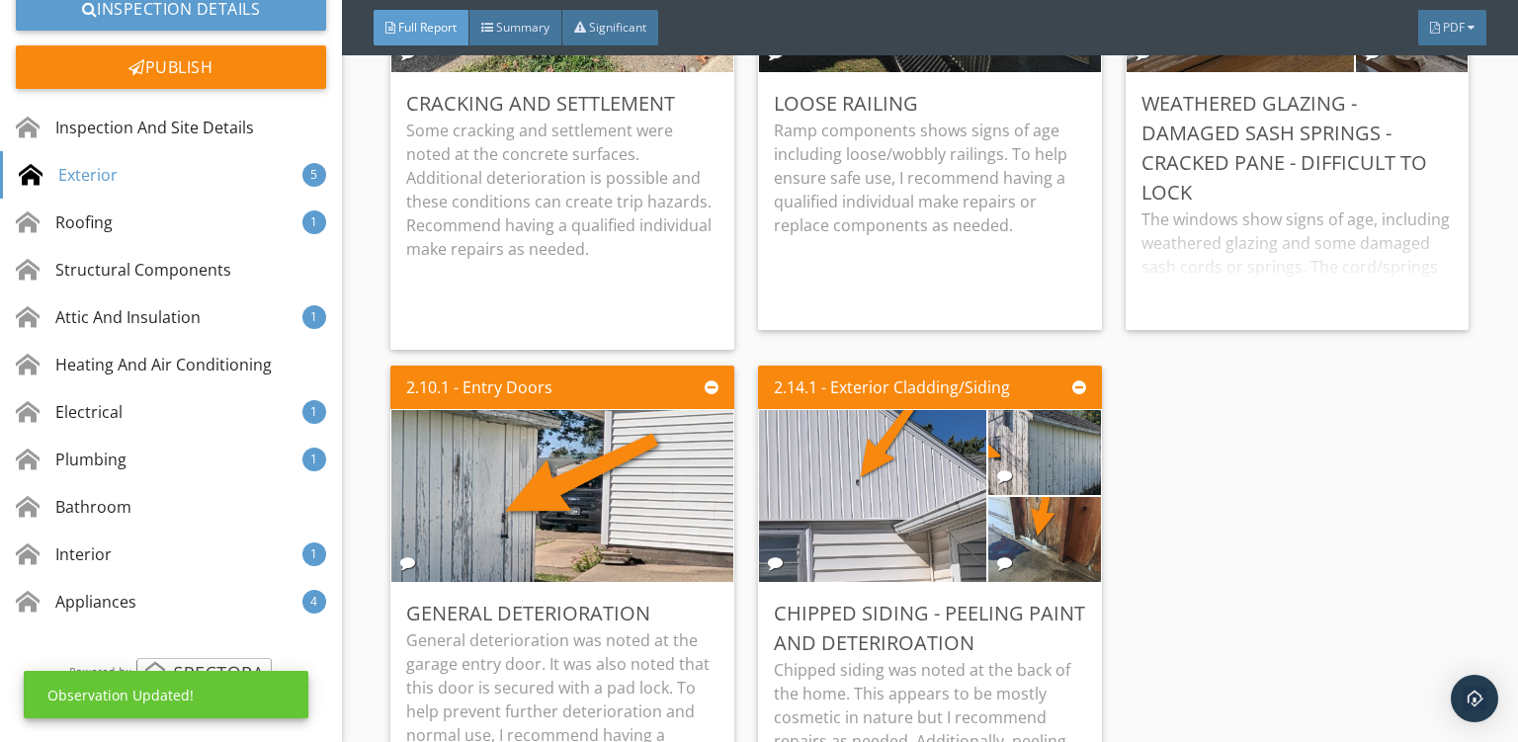
scroll to position [0, 0]
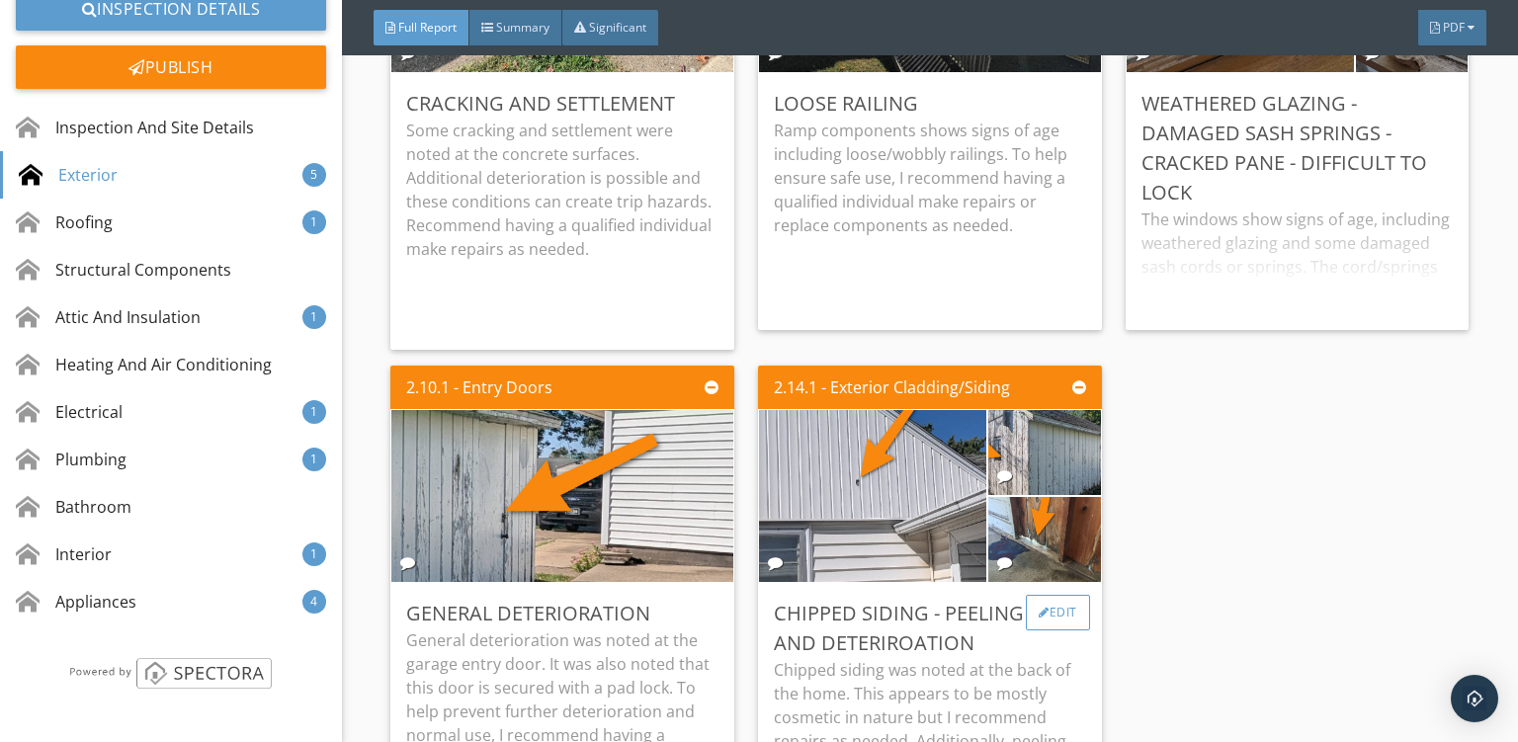
click at [1060, 595] on div "Edit" at bounding box center [1058, 613] width 64 height 36
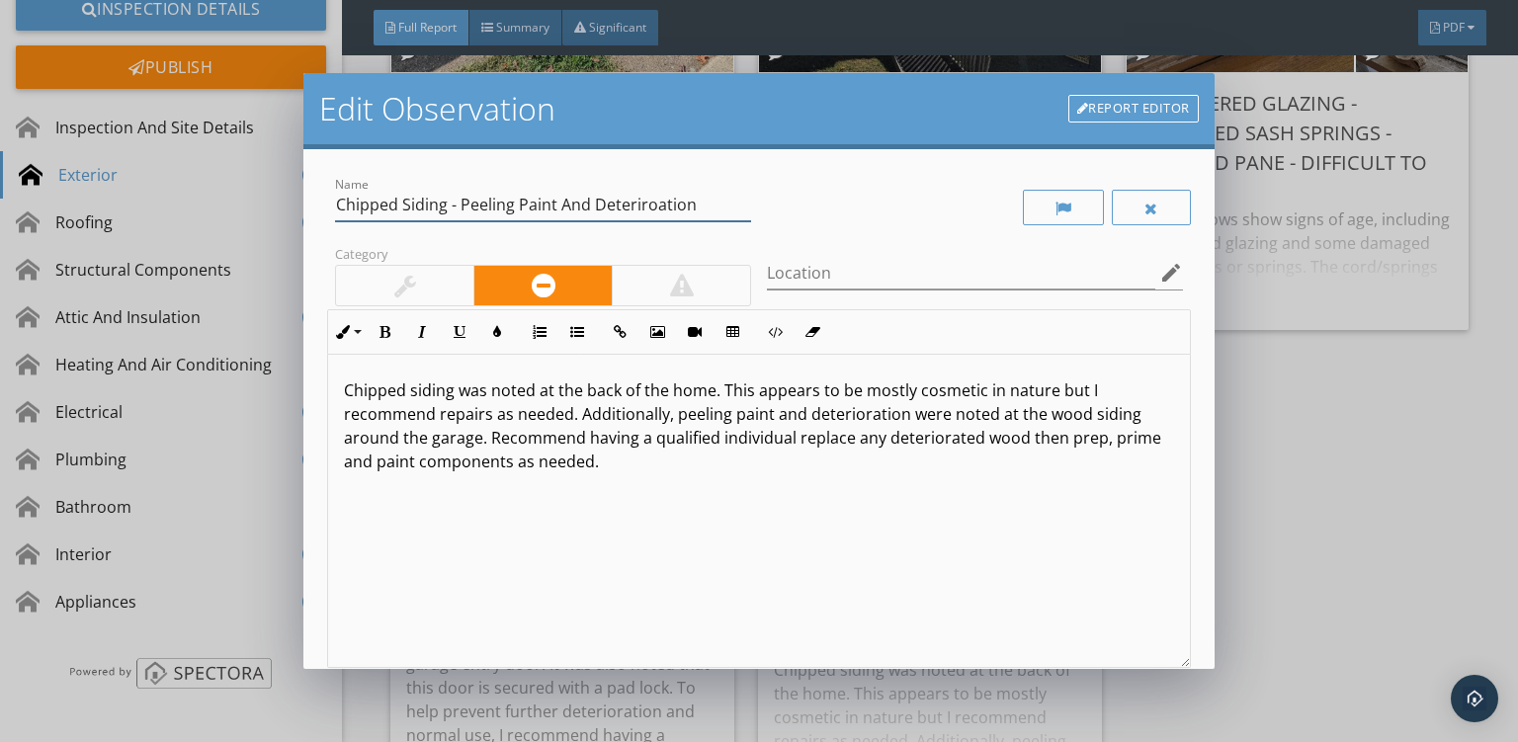
click at [666, 205] on input "Chipped Siding - Peeling Paint And Deteriroation" at bounding box center [543, 205] width 416 height 33
type input "Chipped Siding - Peeling Paint And Deterioration"
click at [669, 533] on div "Chipped siding was noted at the back of the home. This appears to be mostly cos…" at bounding box center [759, 511] width 862 height 313
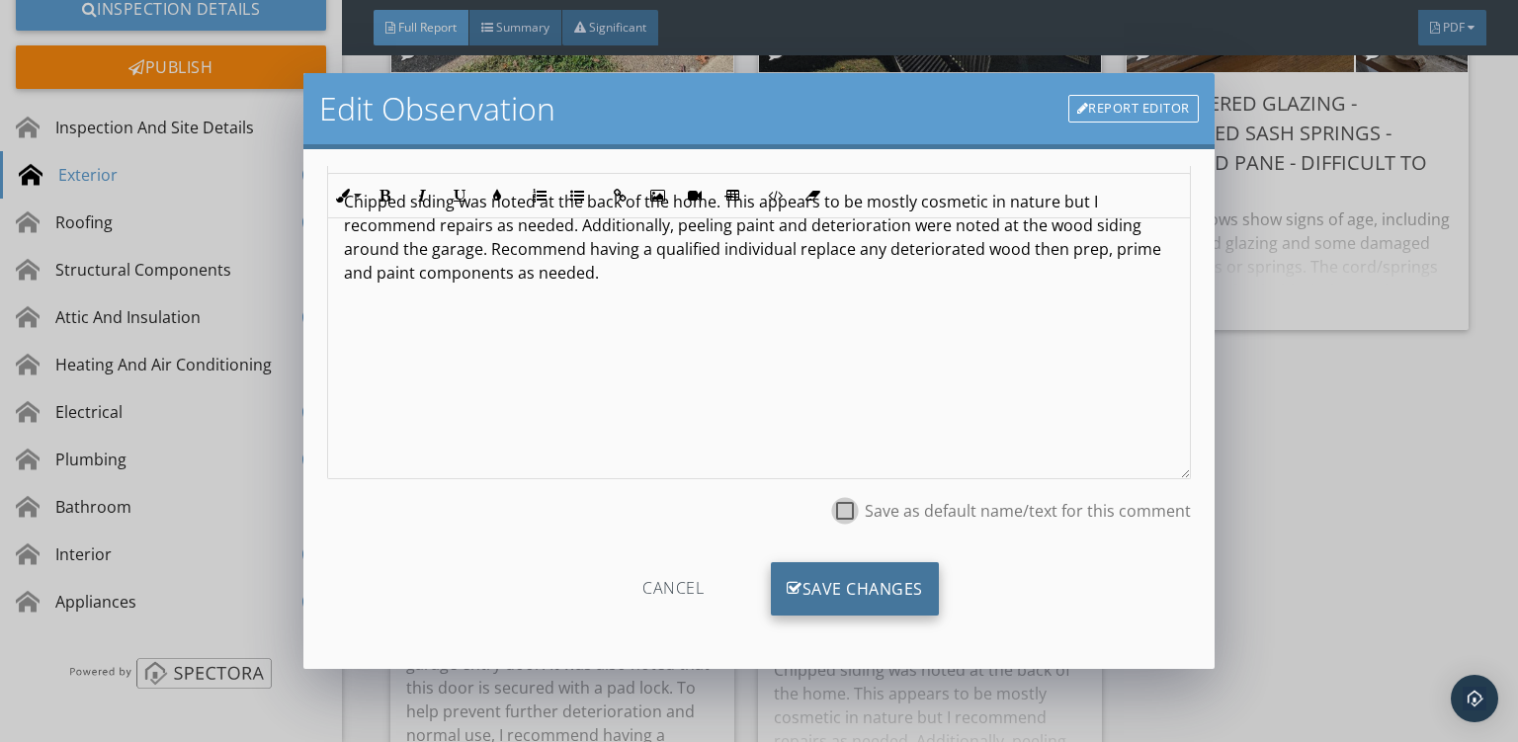
click at [874, 579] on div "Save Changes" at bounding box center [855, 588] width 168 height 53
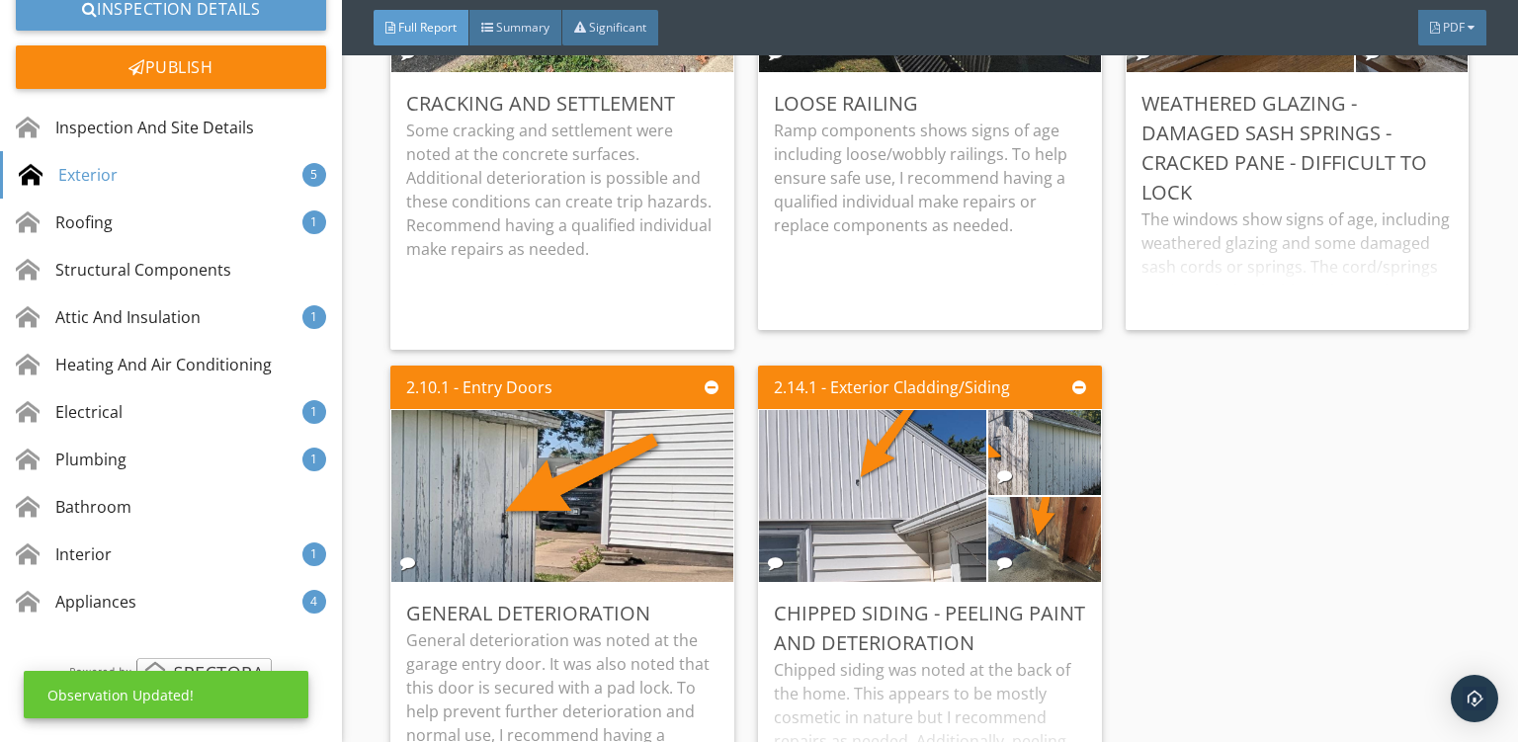
scroll to position [0, 0]
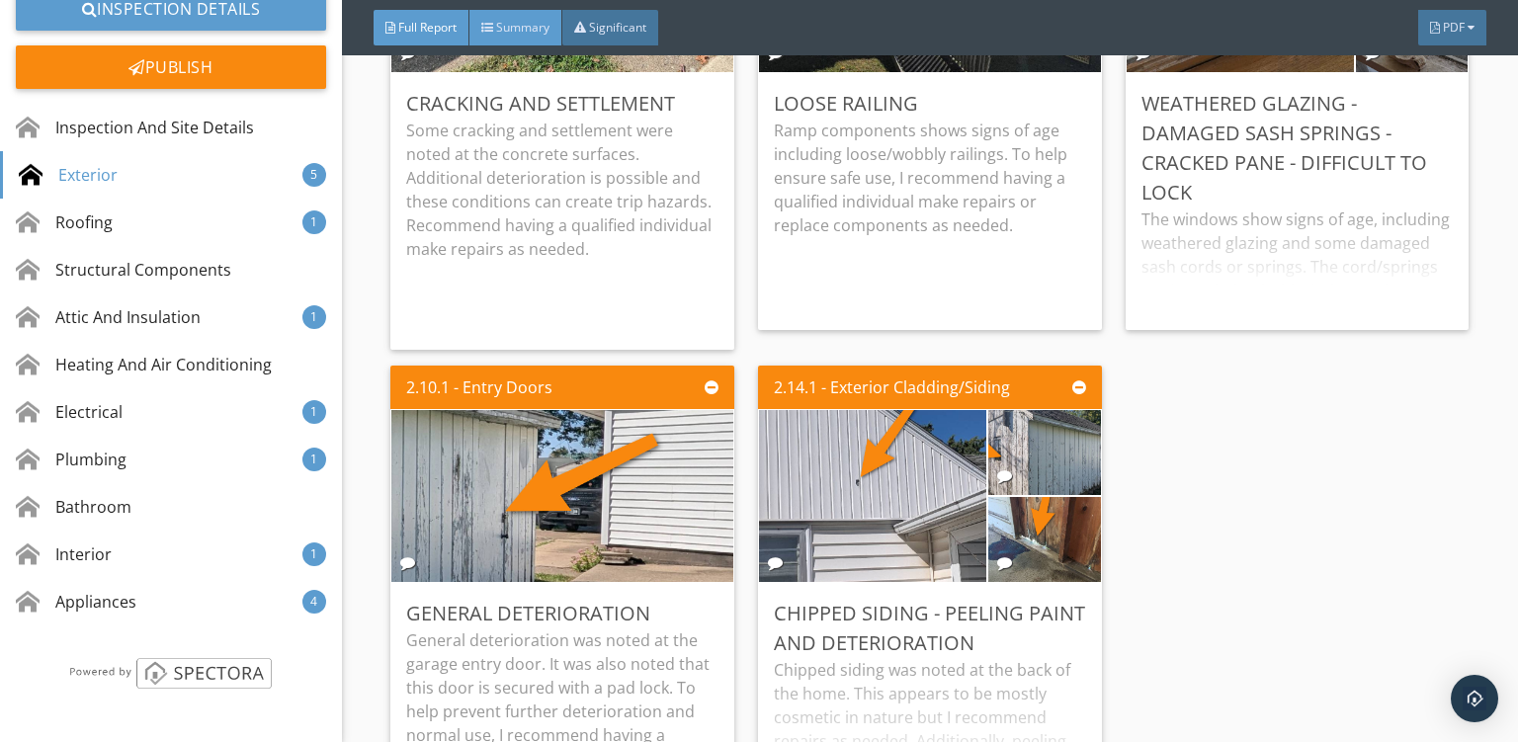
click at [506, 17] on div "Summary" at bounding box center [516, 28] width 93 height 36
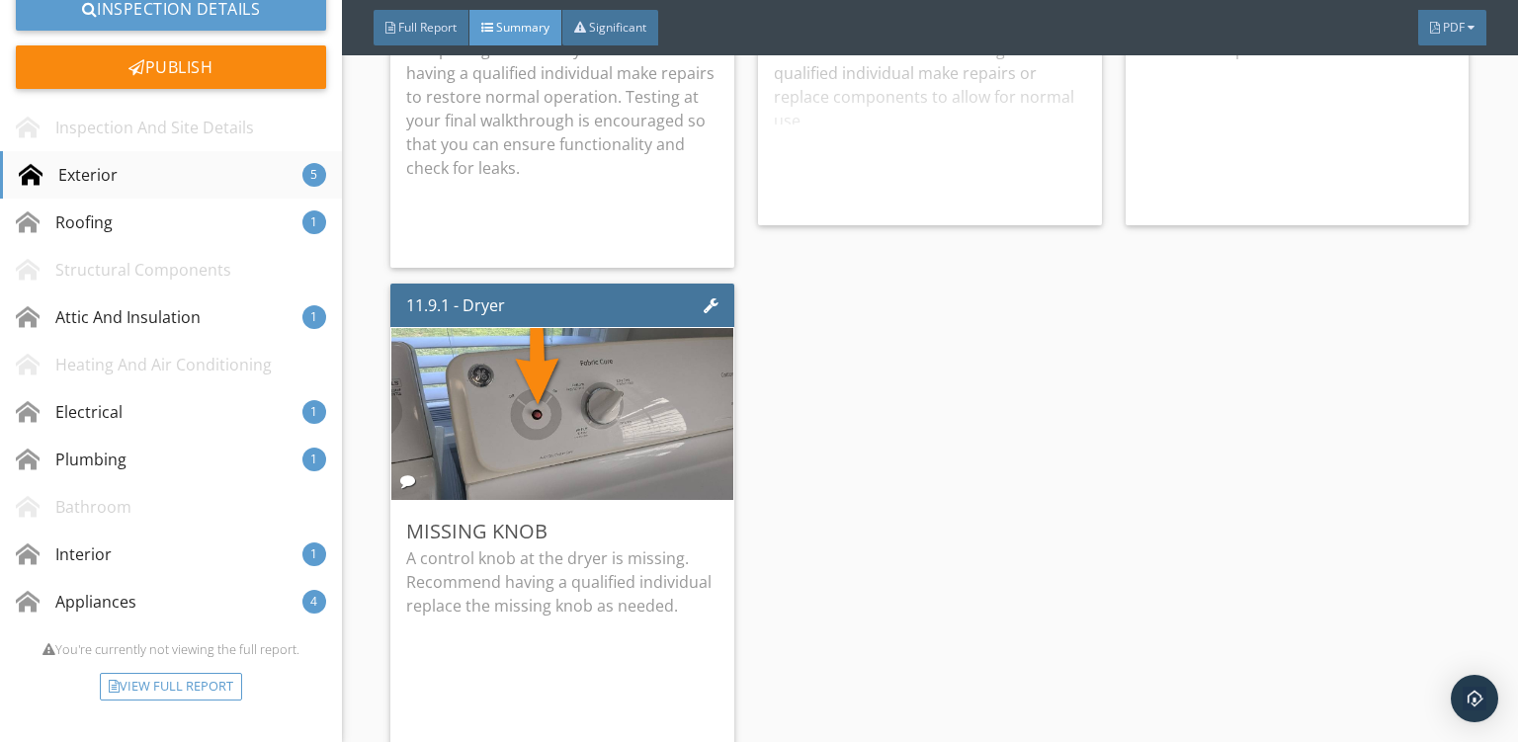
click at [101, 173] on div "Exterior" at bounding box center [68, 175] width 99 height 24
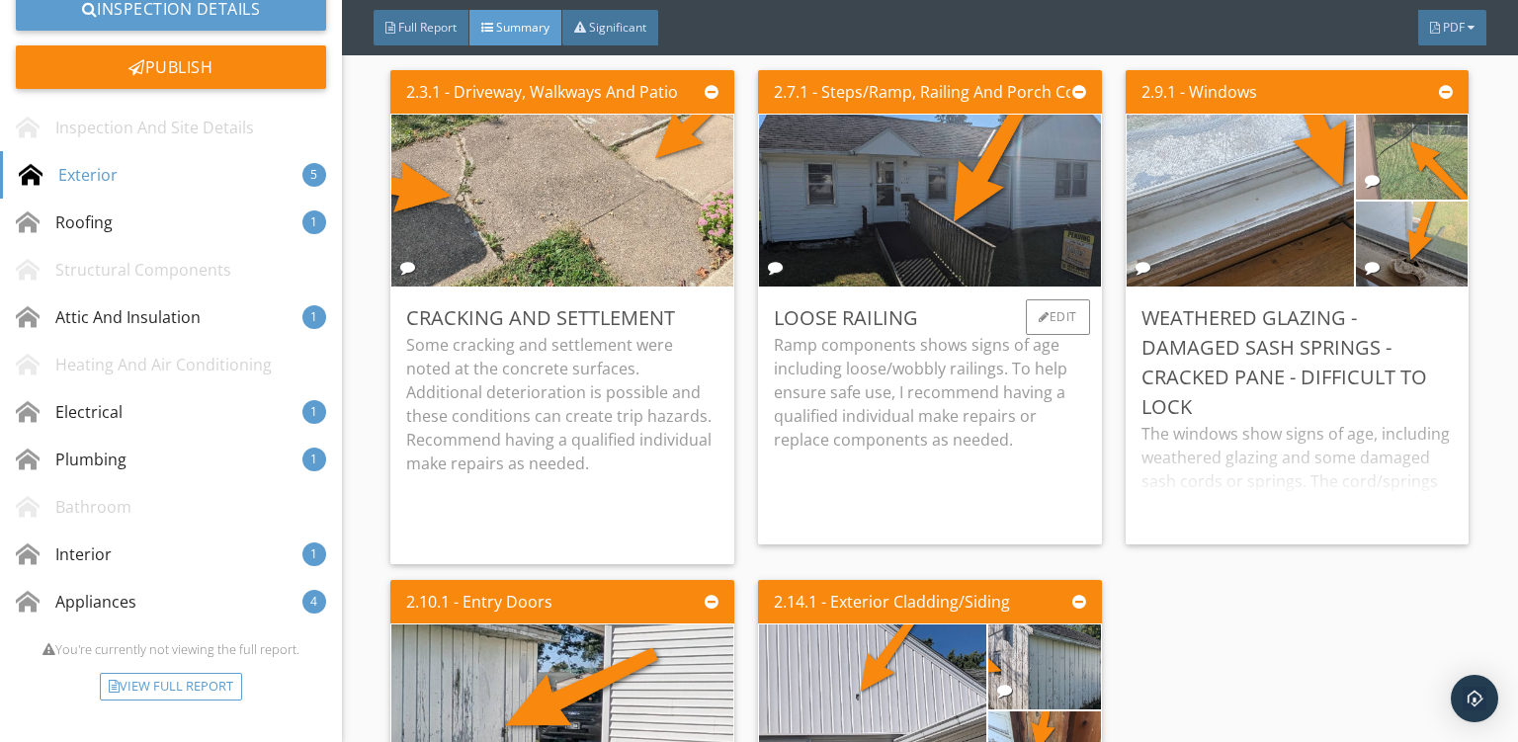
scroll to position [609, 0]
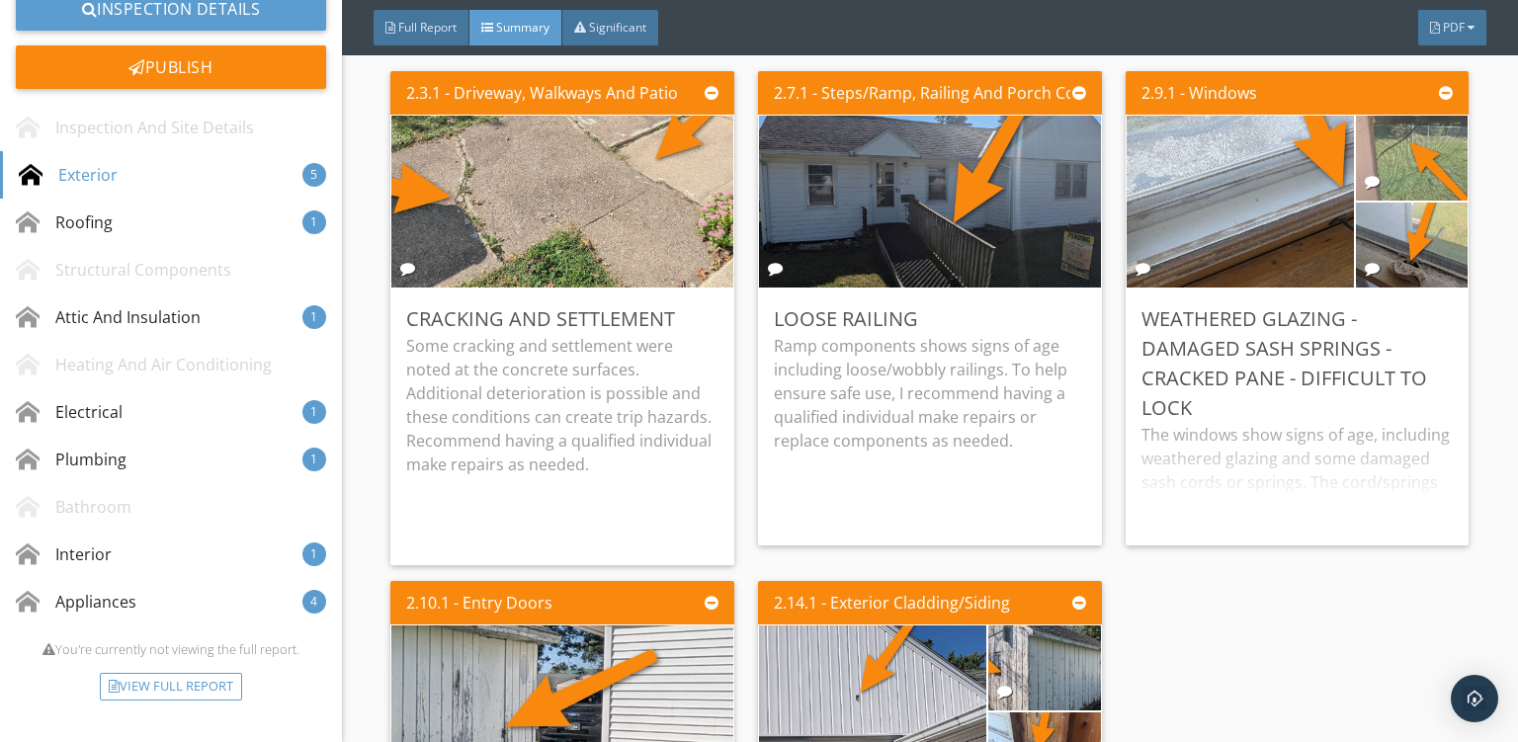
click at [1240, 627] on div "2.3.1 - Driveway, Walkways And Patio Cracking And Settlement Some cracking and …" at bounding box center [929, 632] width 1079 height 1138
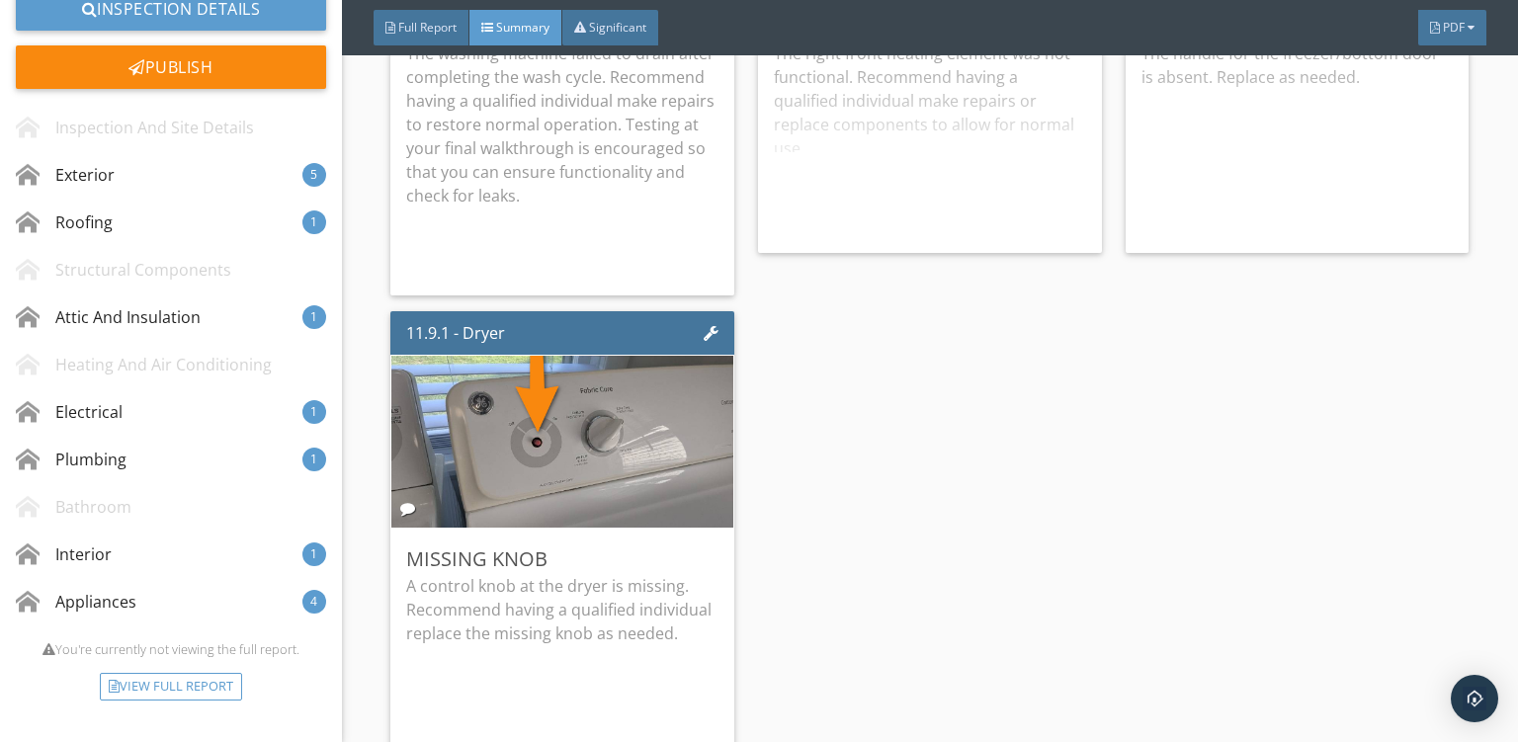
scroll to position [5504, 0]
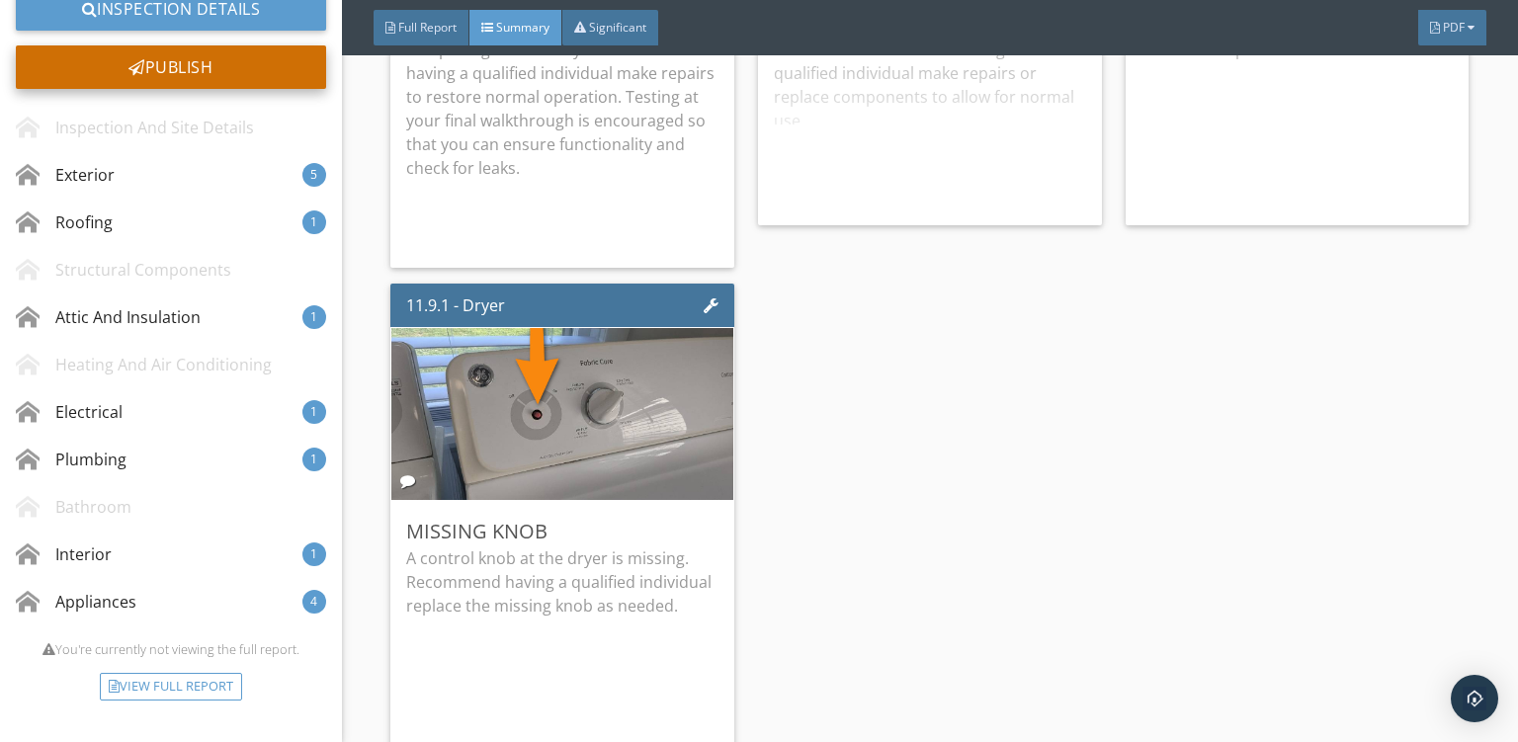
click at [117, 77] on div "Publish" at bounding box center [171, 66] width 310 height 43
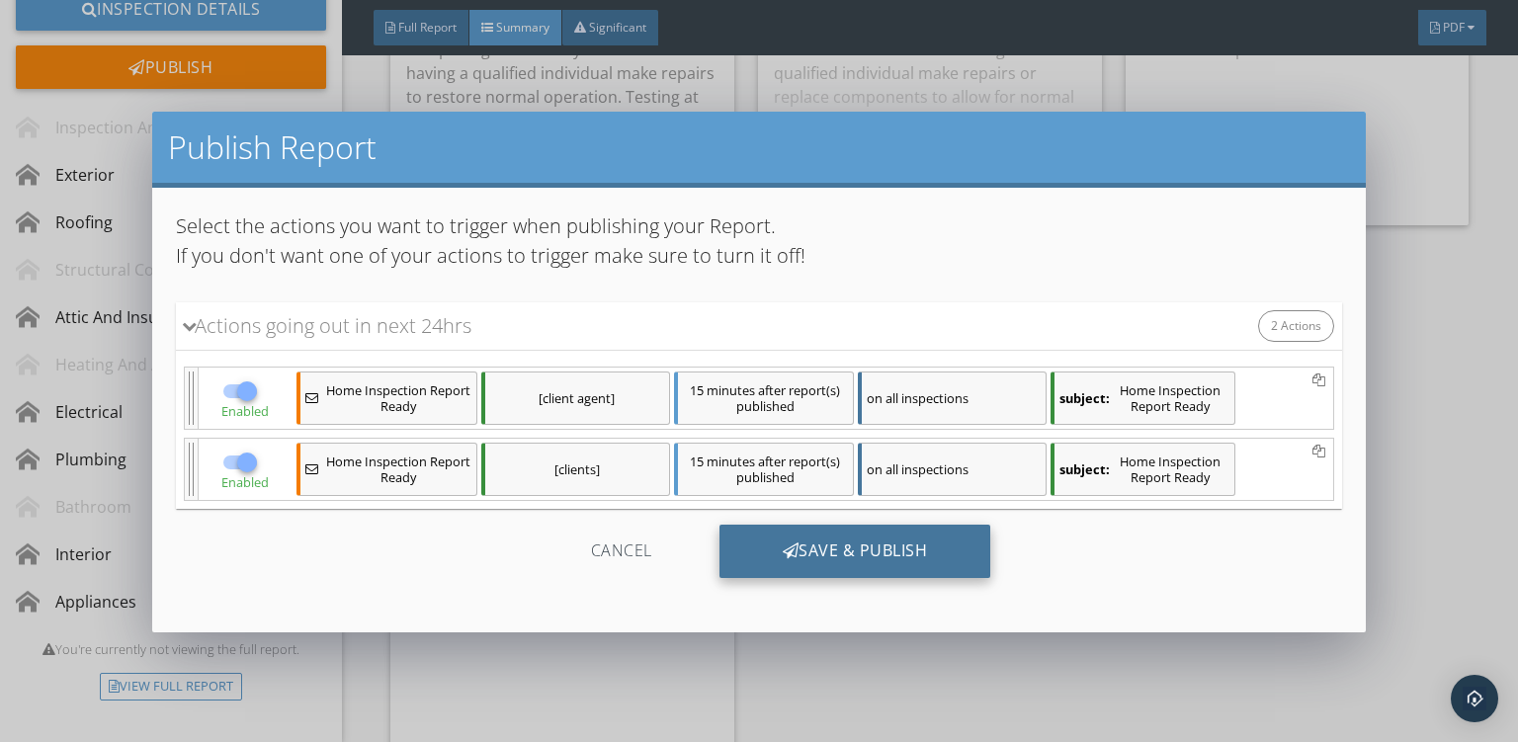
click at [837, 558] on div "Save & Publish" at bounding box center [856, 551] width 272 height 53
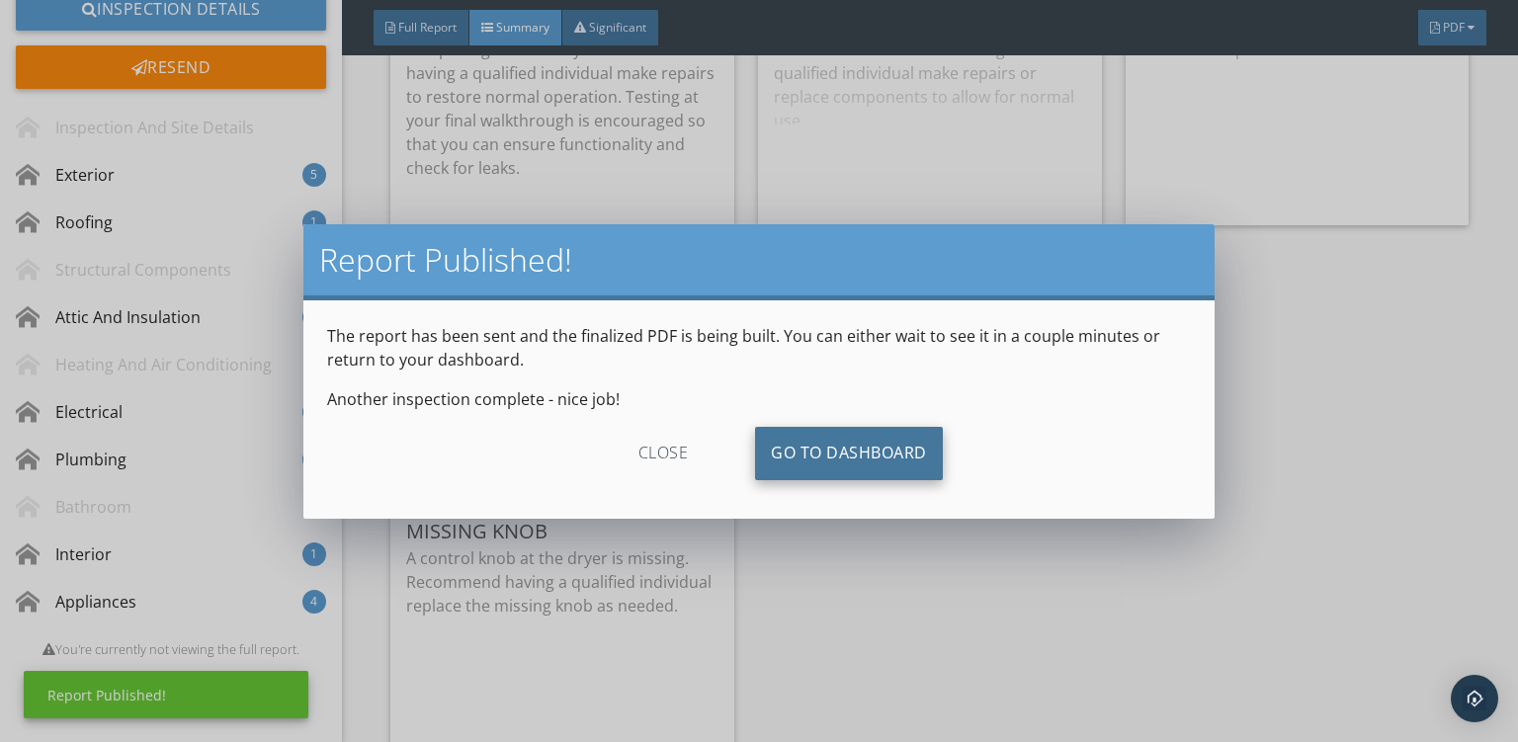
click at [845, 445] on link "Go To Dashboard" at bounding box center [849, 453] width 188 height 53
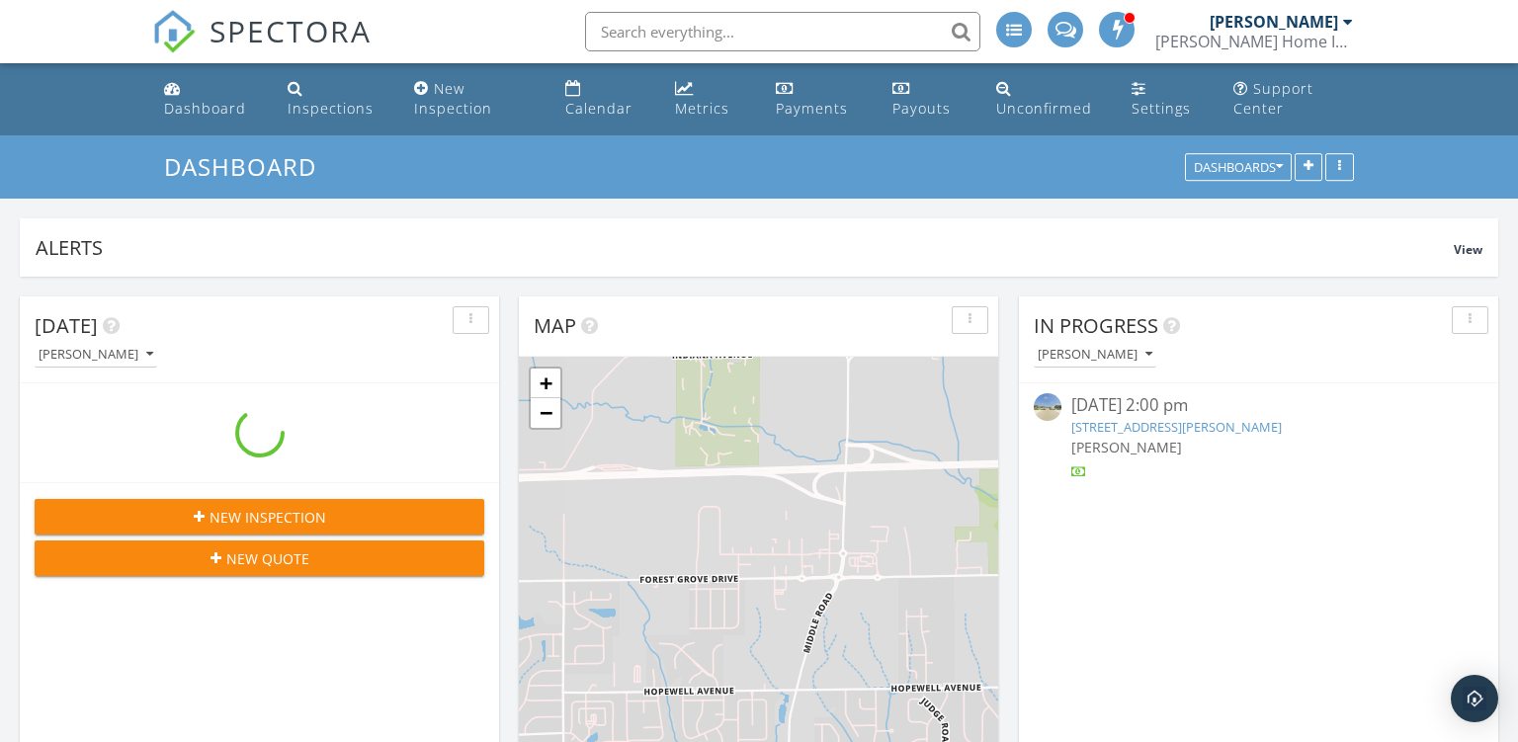
scroll to position [2244, 1518]
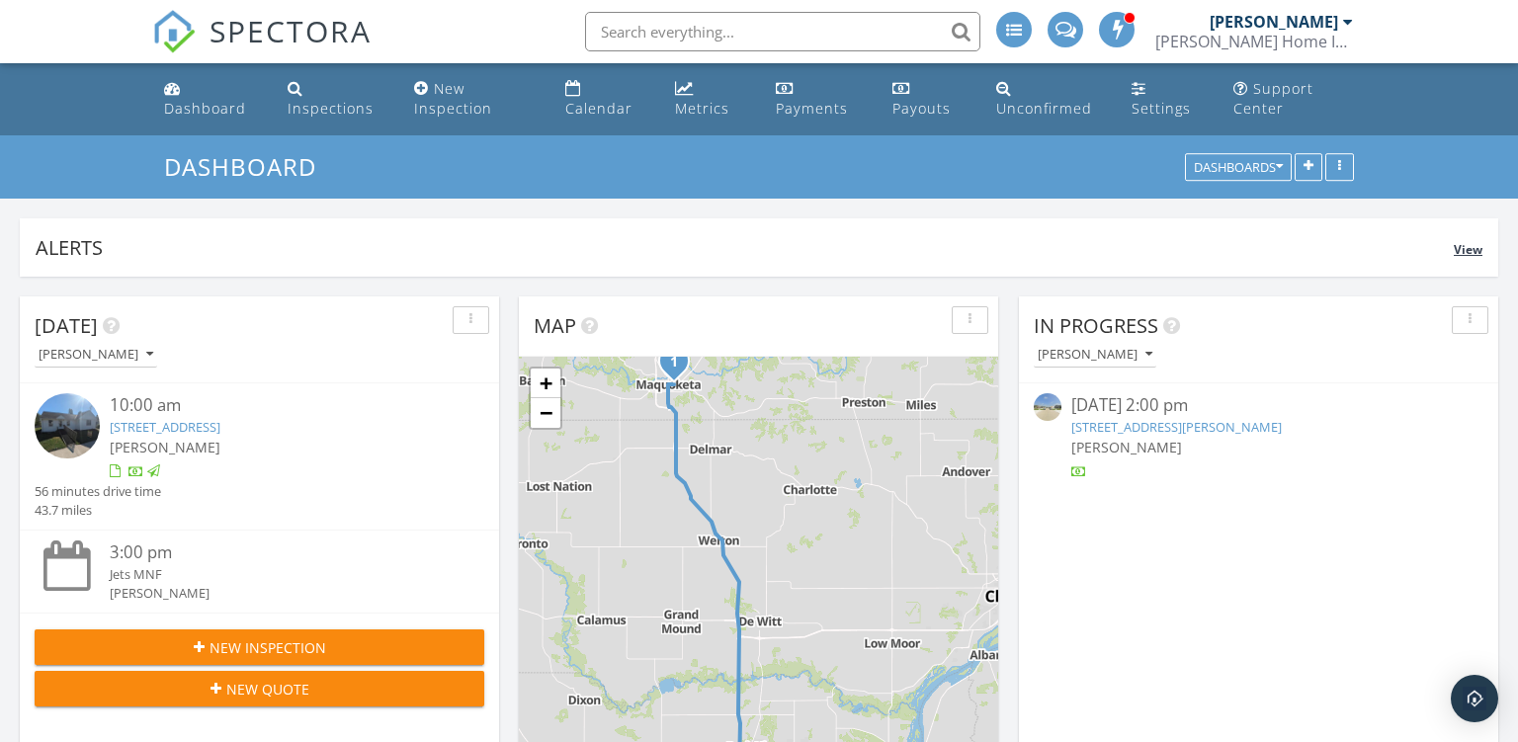
click at [906, 232] on div "Alerts View" at bounding box center [759, 247] width 1479 height 58
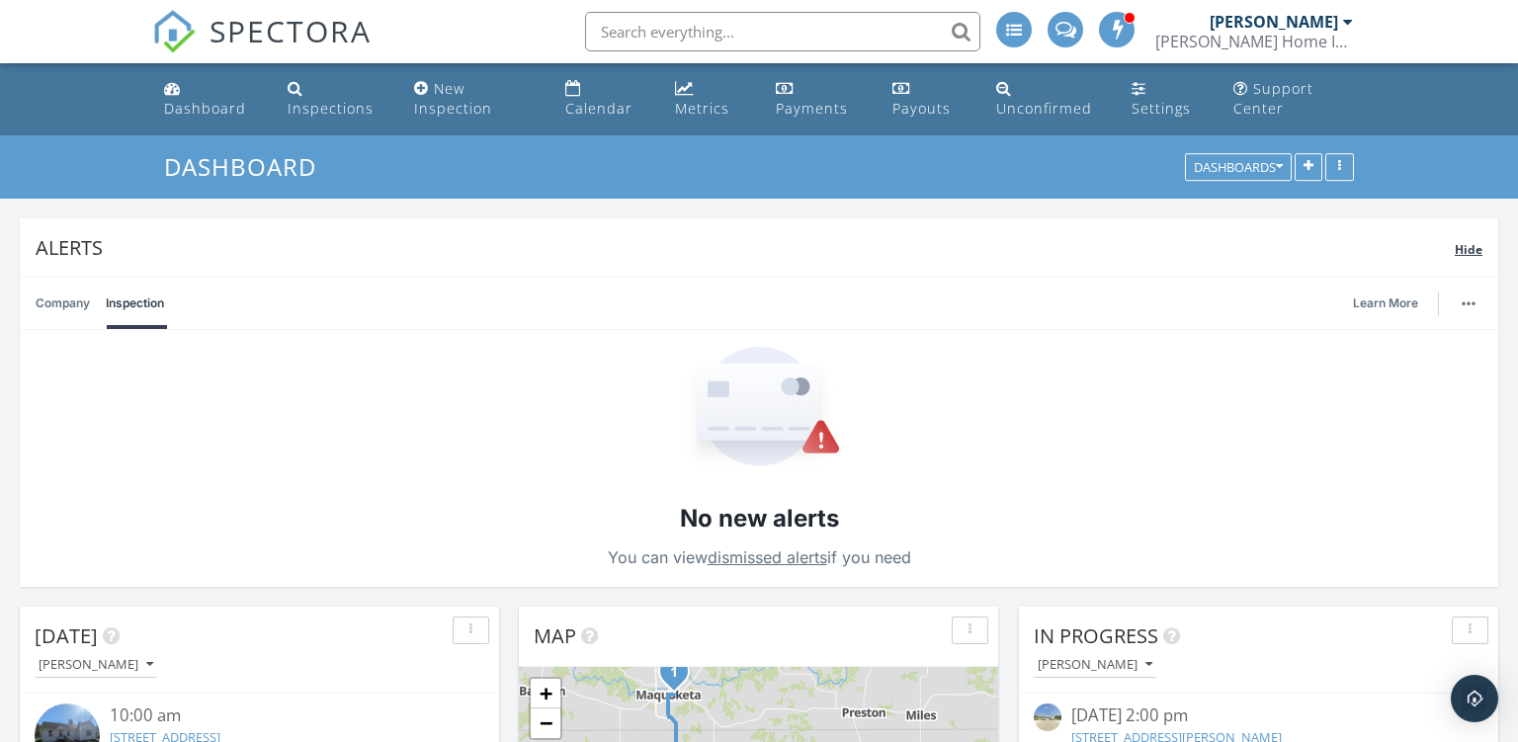
click at [906, 232] on div "Alerts Hide" at bounding box center [759, 247] width 1479 height 58
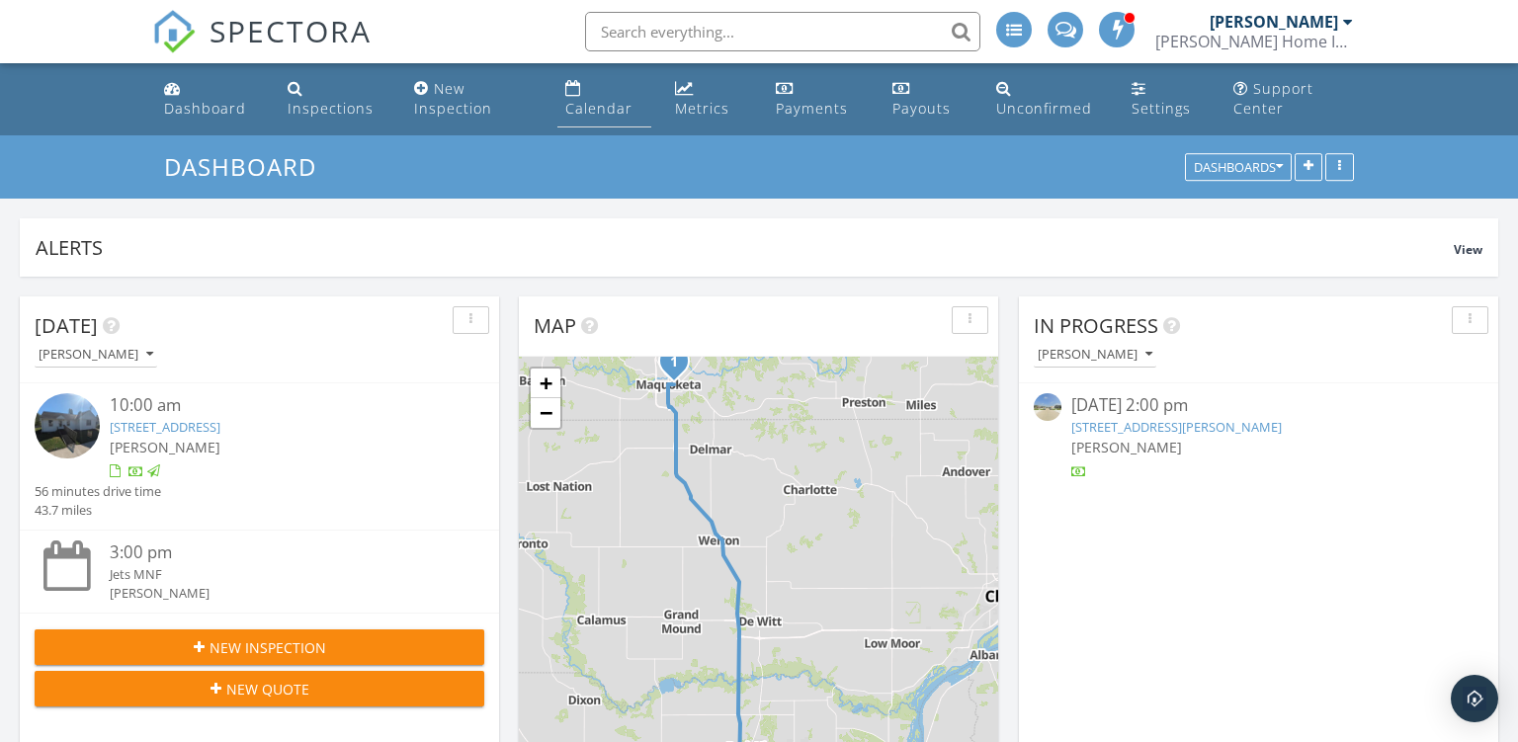
click at [604, 96] on link "Calendar" at bounding box center [605, 99] width 94 height 56
